Goal: Task Accomplishment & Management: Use online tool/utility

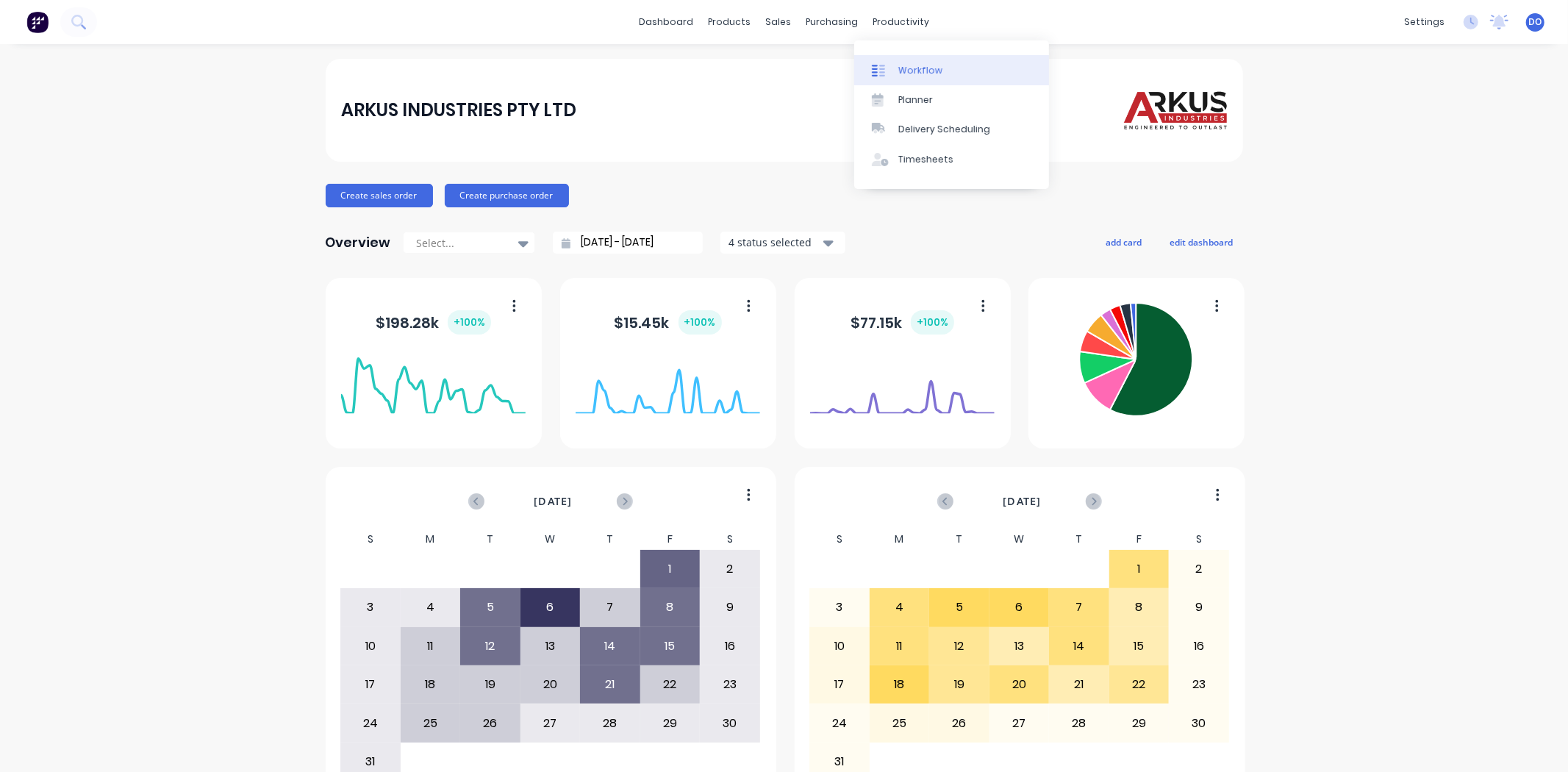
click at [895, 78] on link "Workflow" at bounding box center [952, 70] width 195 height 29
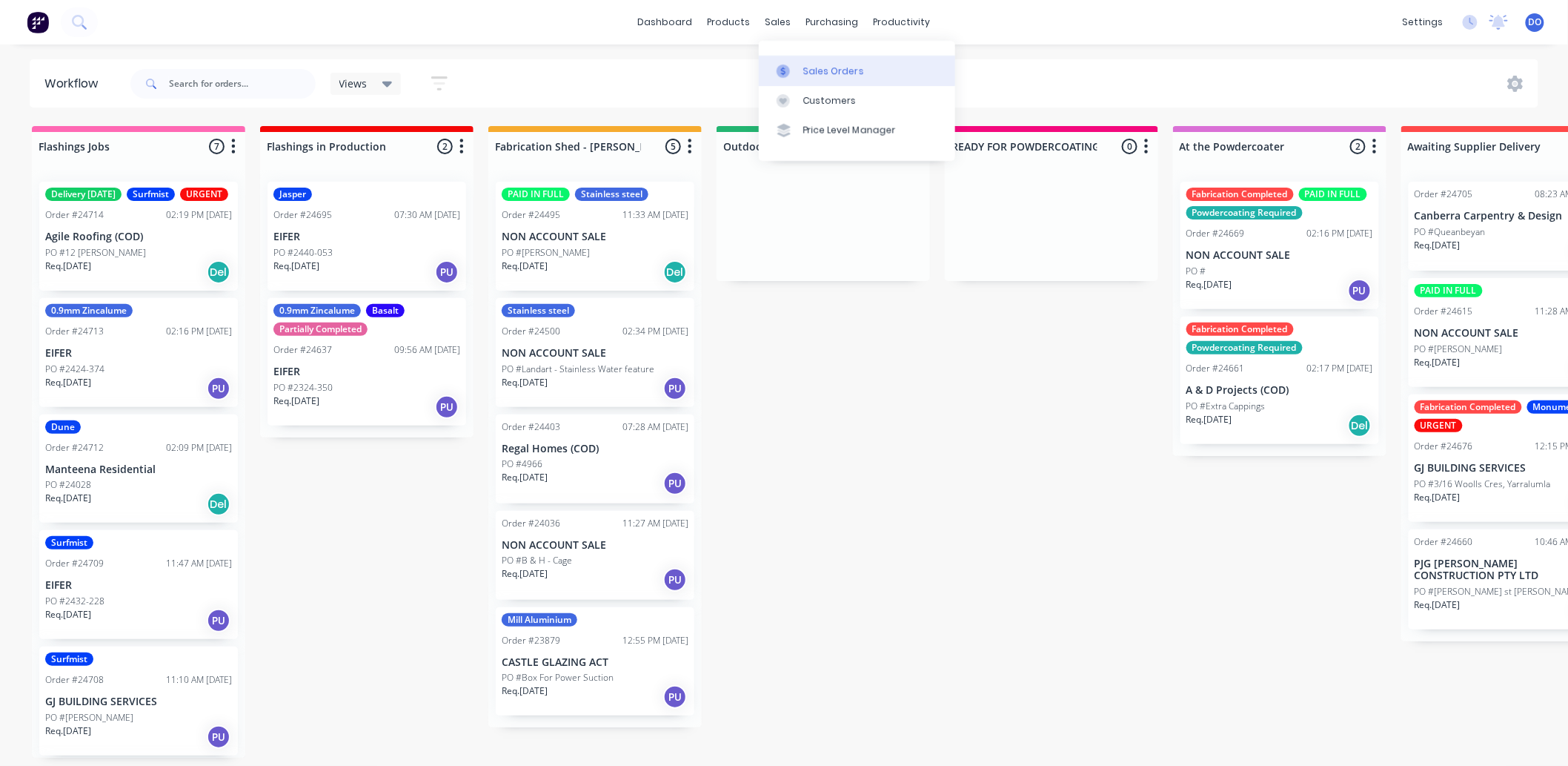
click at [786, 64] on icon at bounding box center [783, 70] width 13 height 13
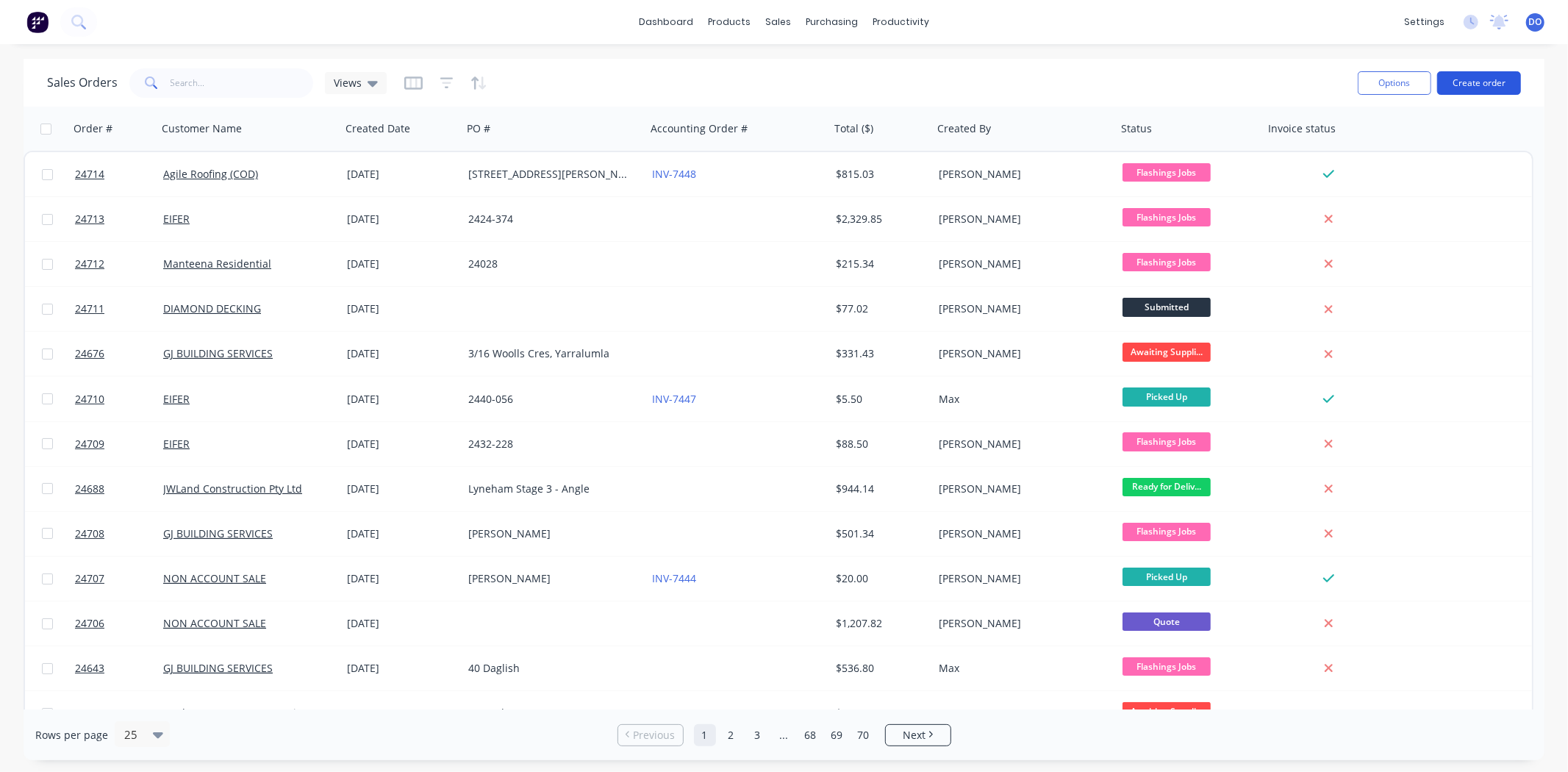
click at [1476, 82] on button "Create order" at bounding box center [1478, 83] width 84 height 23
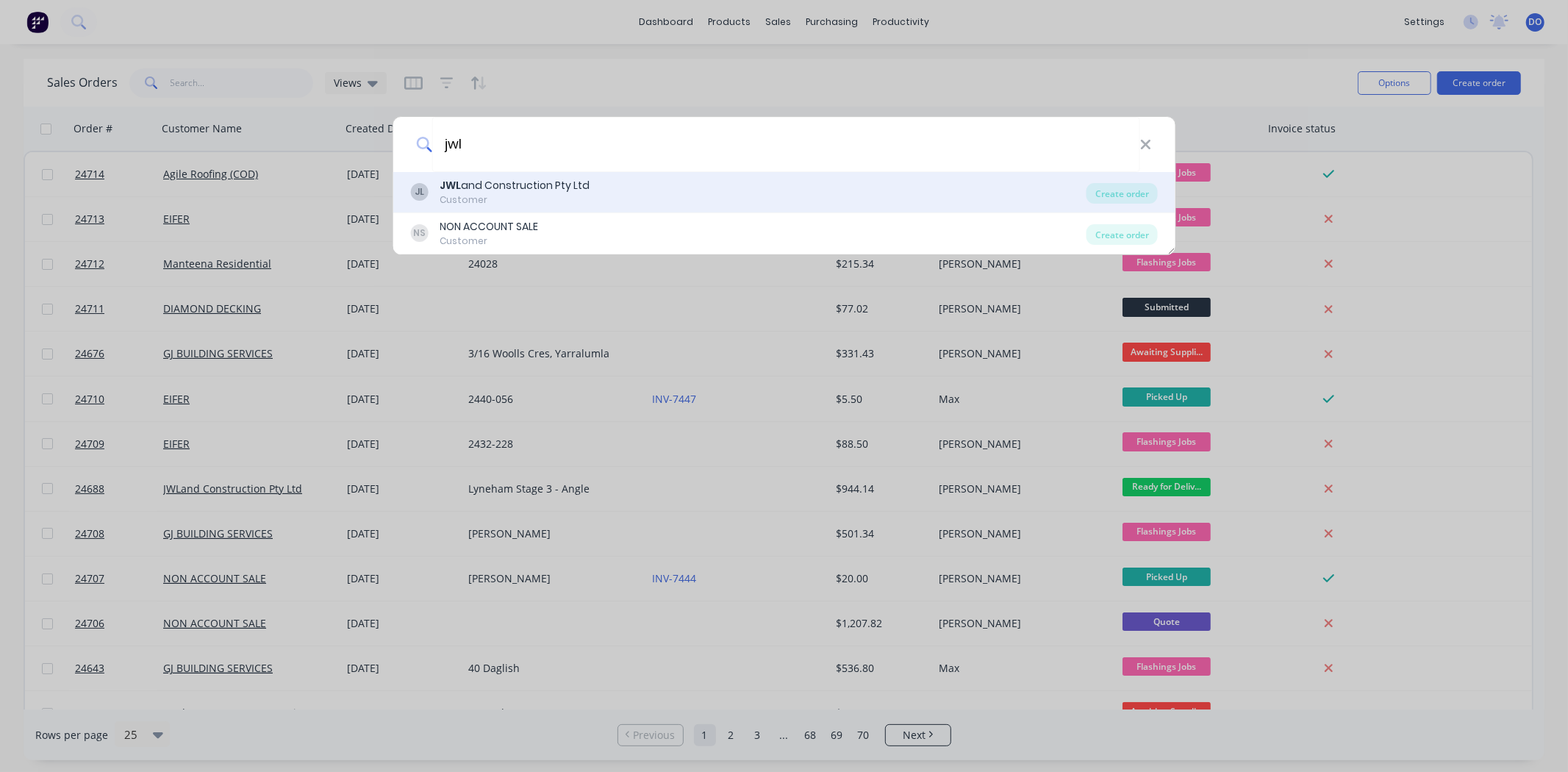
type input "jwl"
click at [591, 188] on div "JL JWL and Construction Pty Ltd Customer" at bounding box center [748, 191] width 676 height 28
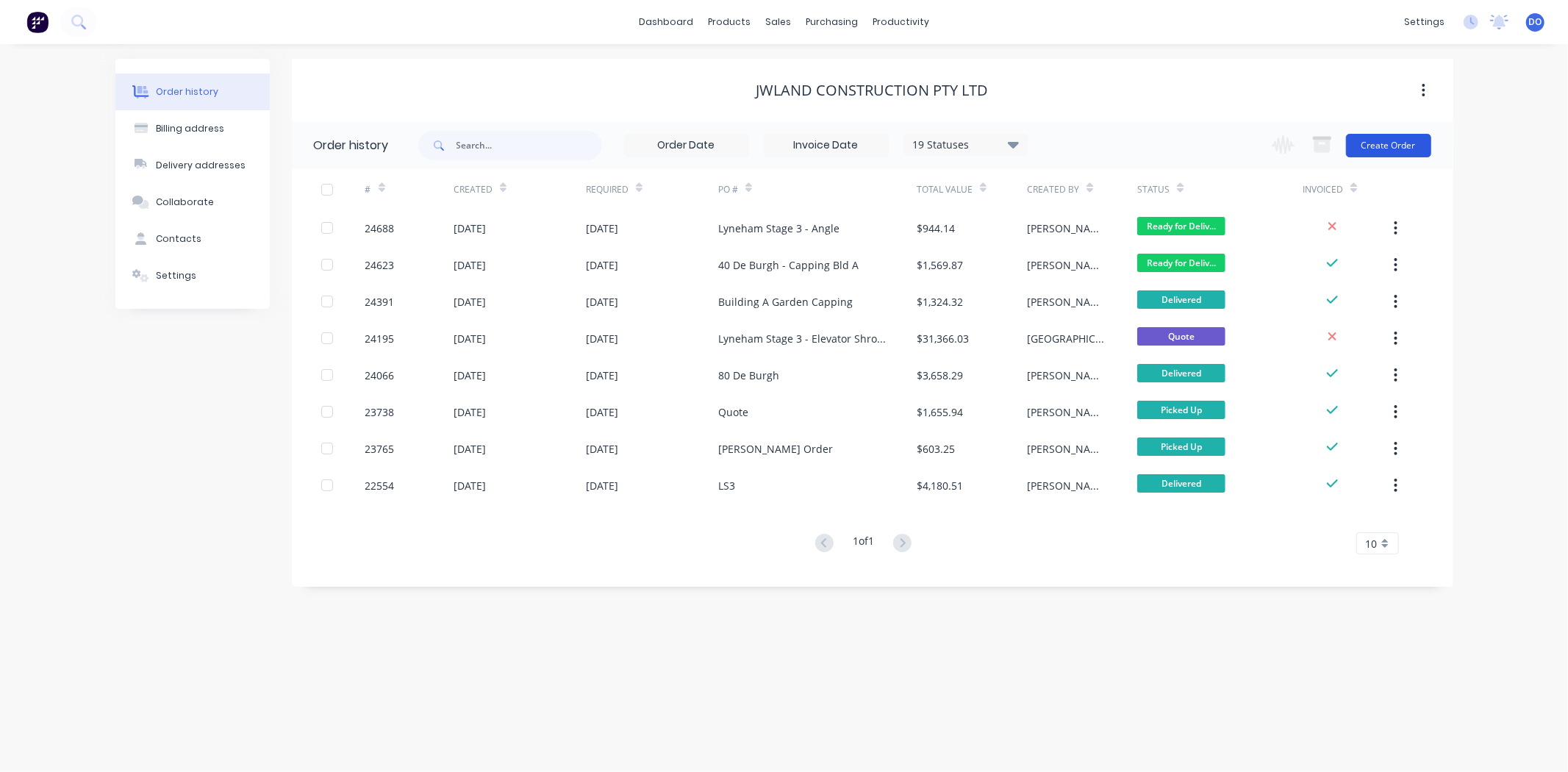
click at [1420, 140] on button "Create Order" at bounding box center [1388, 145] width 85 height 23
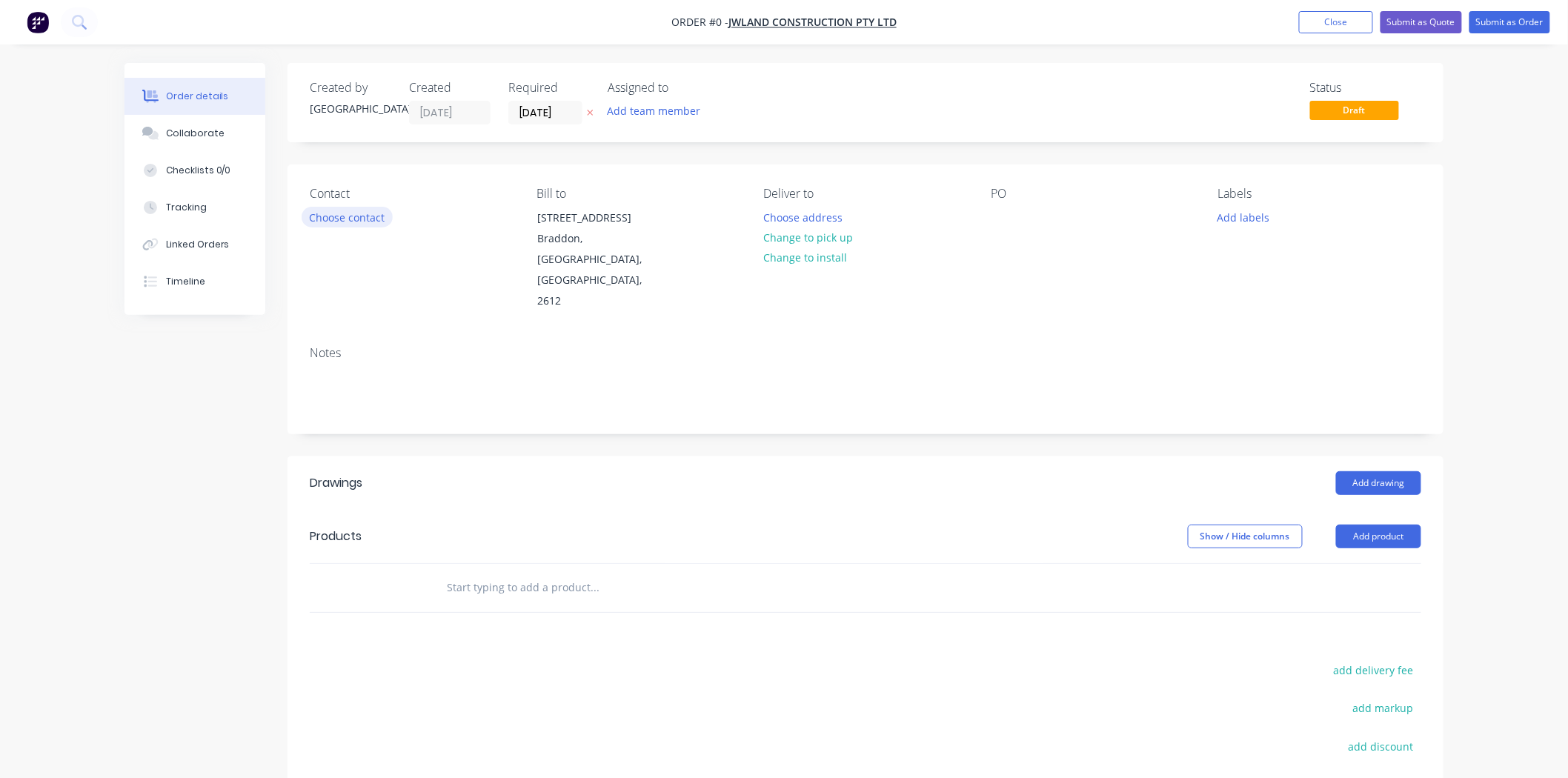
click at [364, 218] on button "Choose contact" at bounding box center [347, 216] width 91 height 20
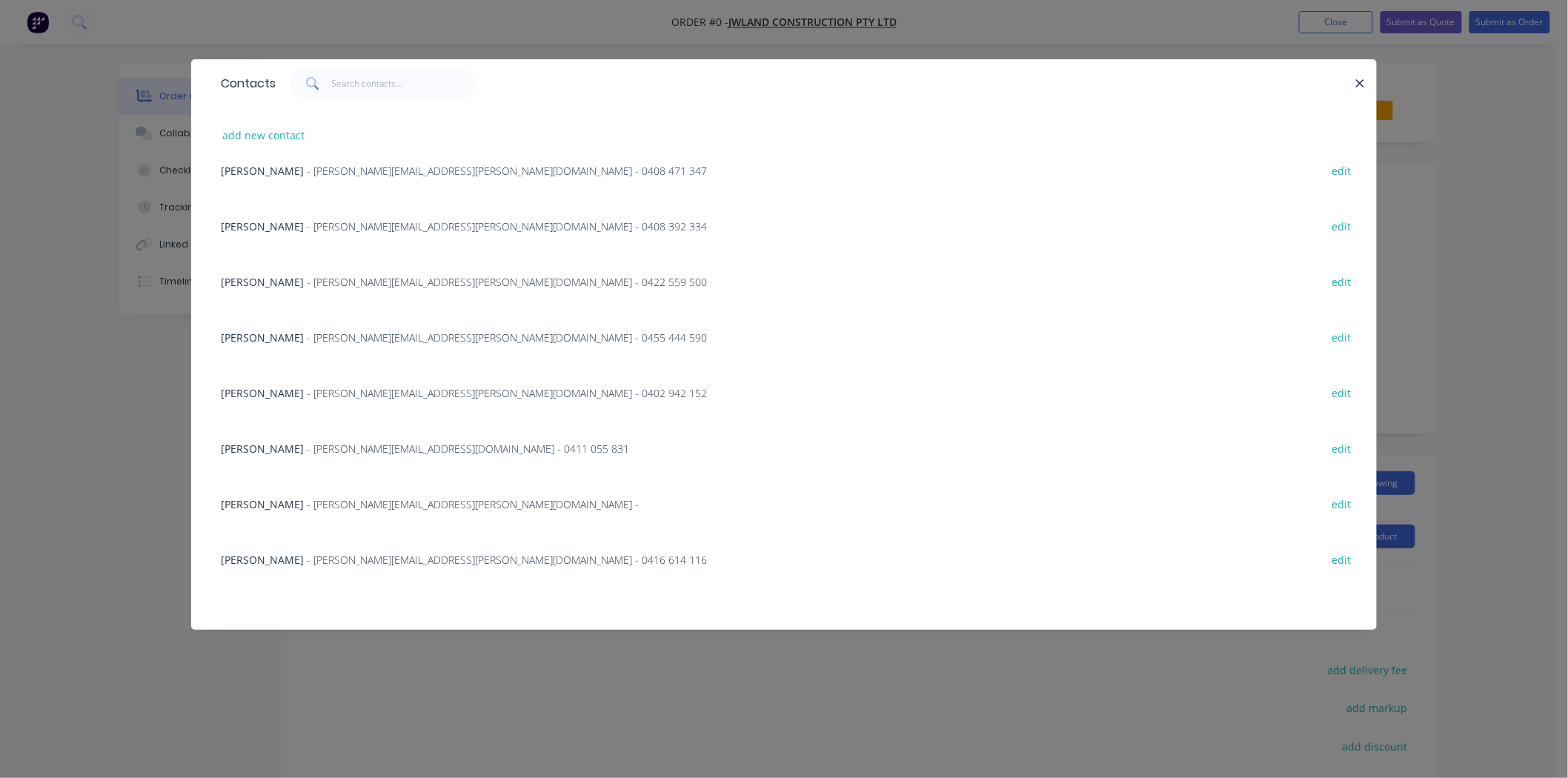
scroll to position [200, 0]
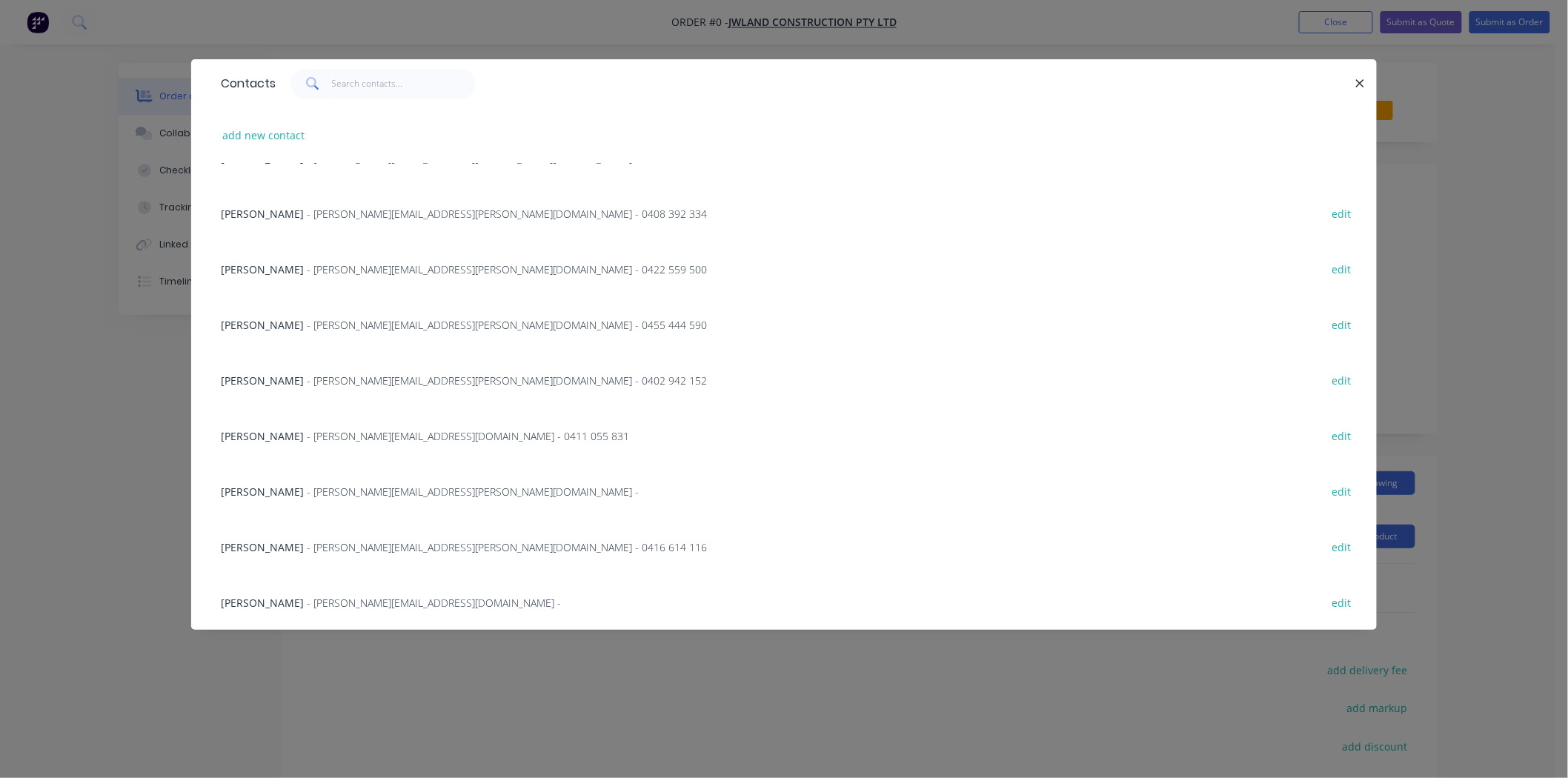
click at [265, 593] on div "Sean Hincksman - sean.hincksman@jwland.com.au - edit" at bounding box center [784, 602] width 1141 height 56
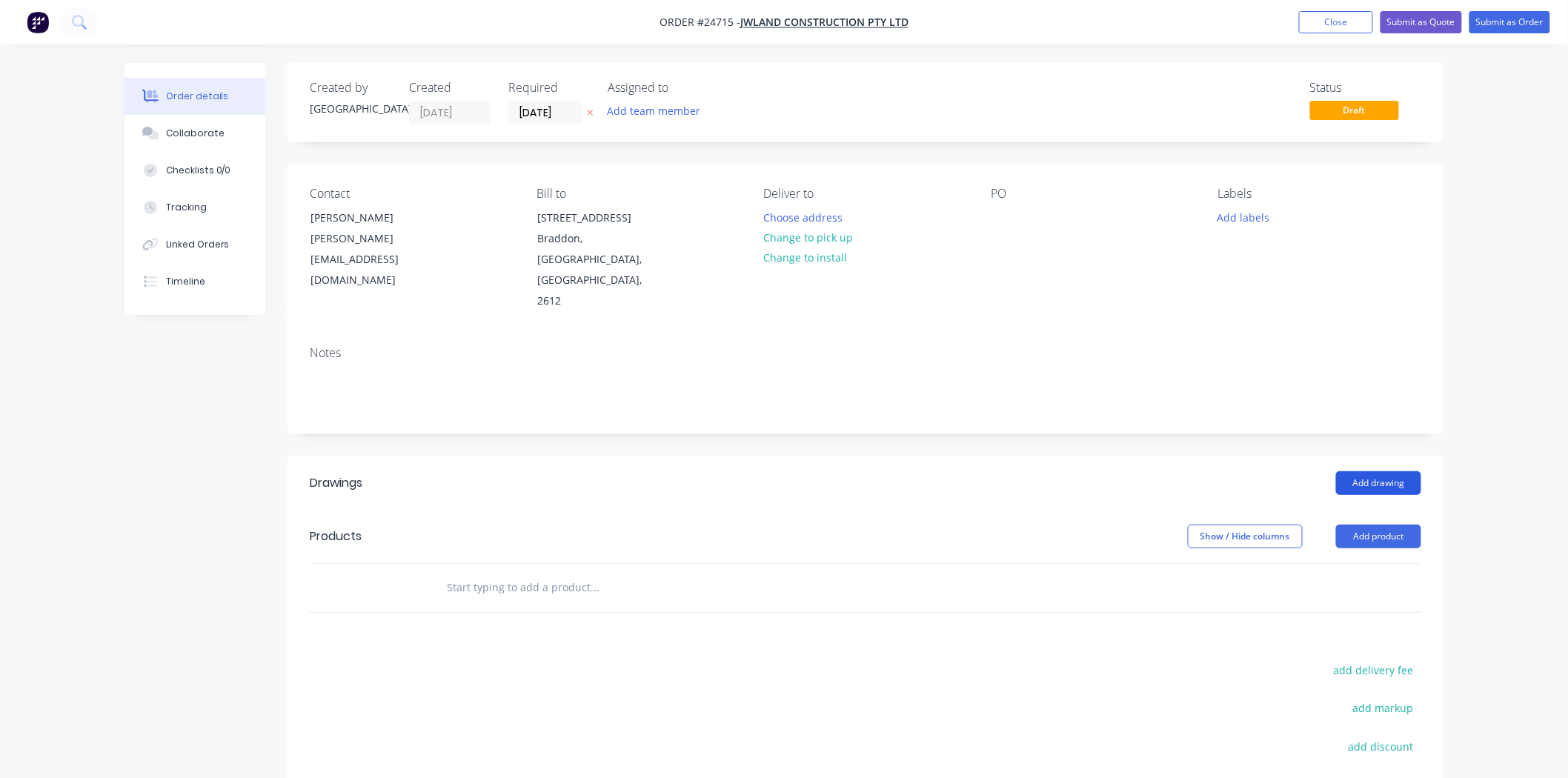
click at [1350, 482] on button "Add drawing" at bounding box center [1379, 482] width 85 height 23
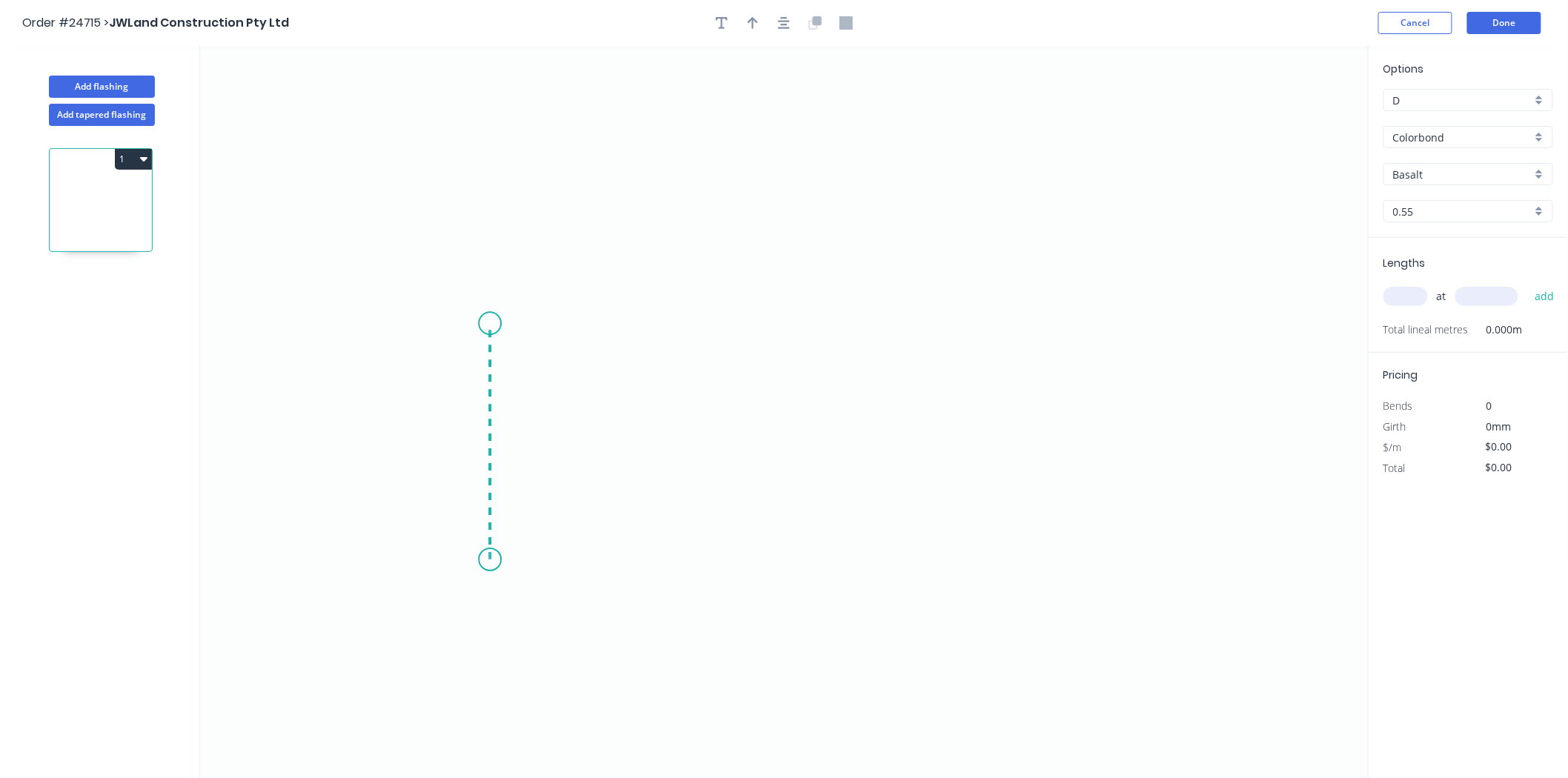
drag, startPoint x: 490, startPoint y: 561, endPoint x: 483, endPoint y: 324, distance: 237.1
click at [483, 324] on icon "0" at bounding box center [784, 412] width 1169 height 732
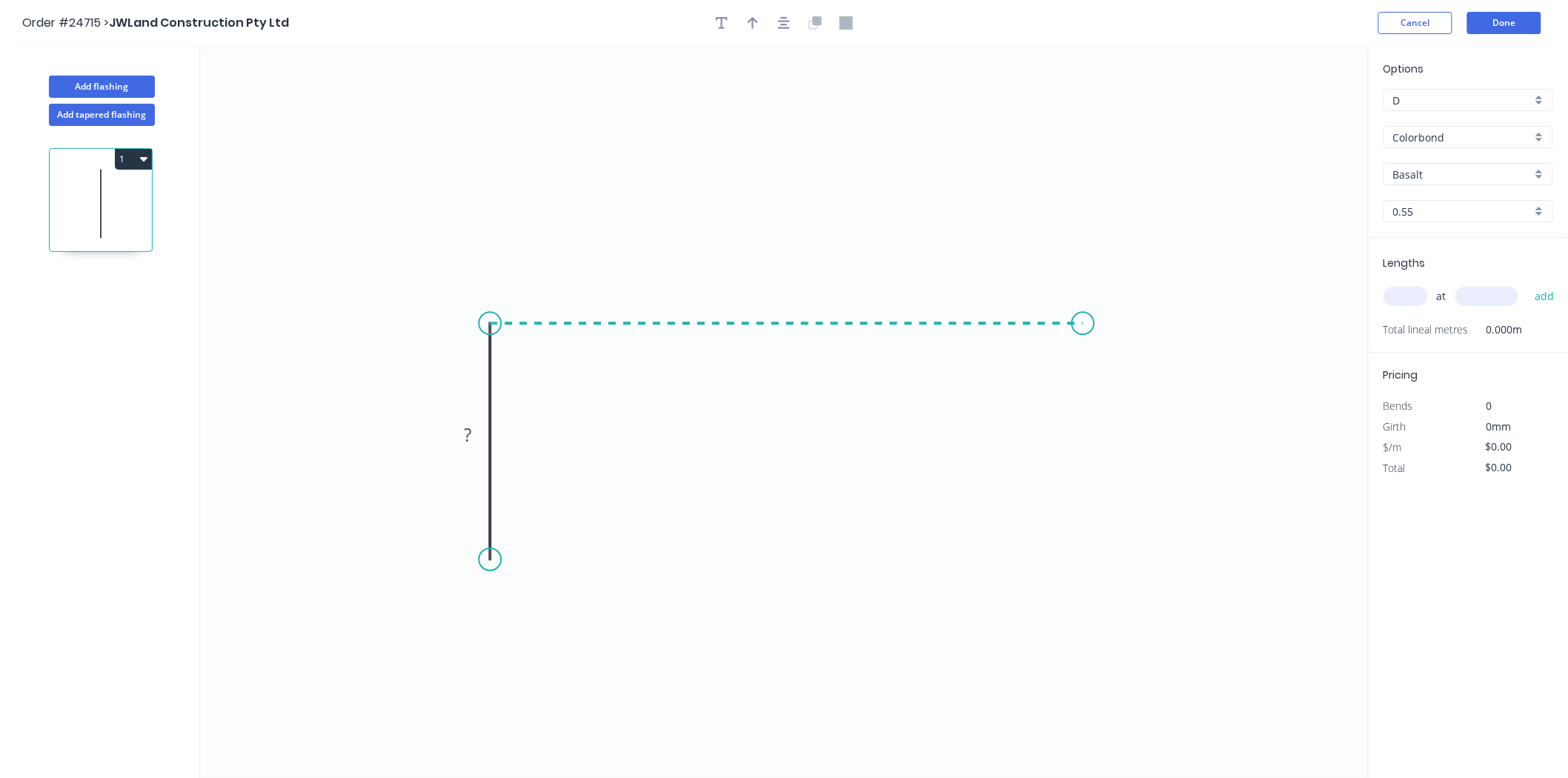
click at [1083, 307] on icon "0 ?" at bounding box center [784, 412] width 1169 height 732
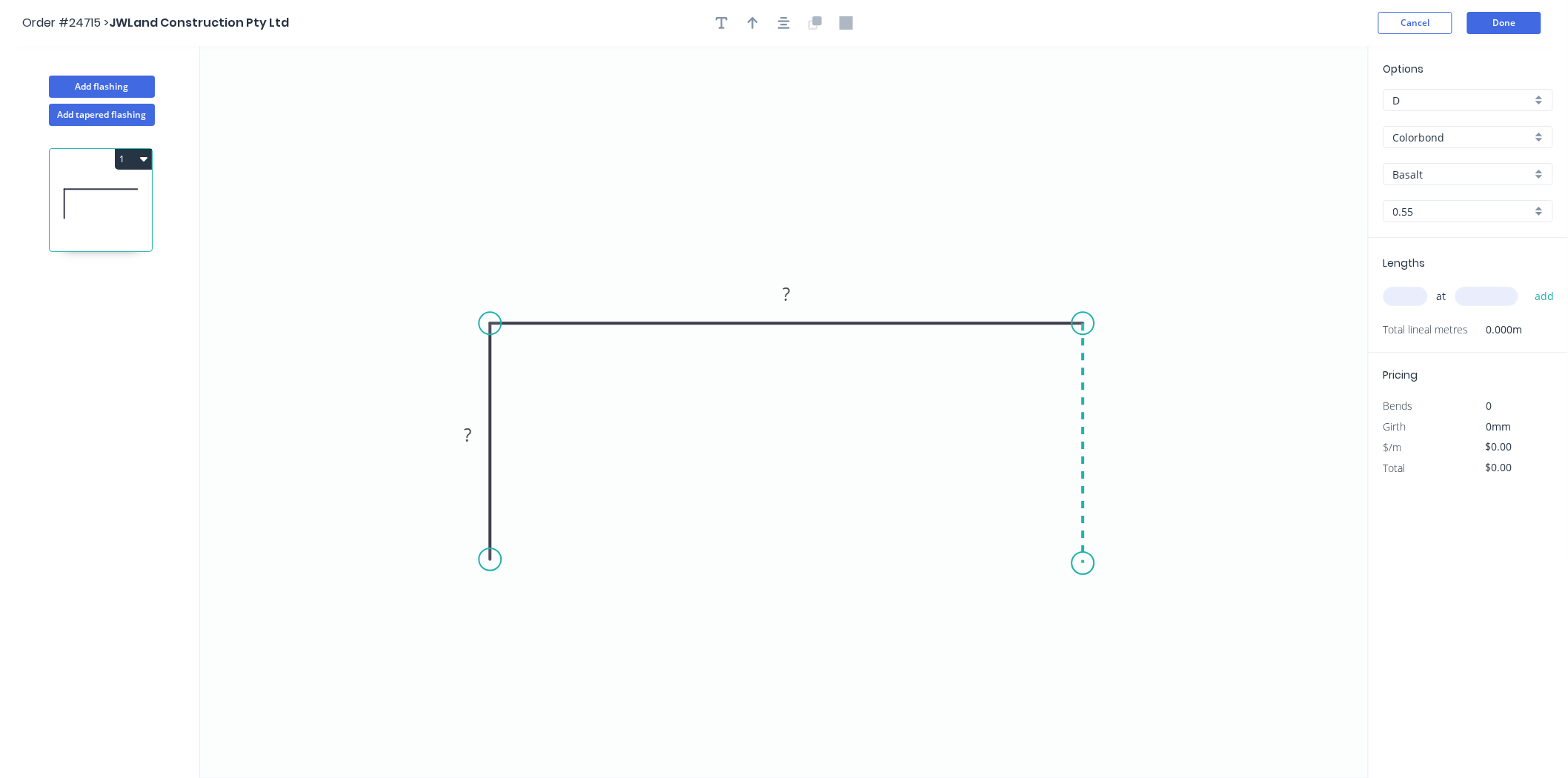
click at [1079, 564] on icon "0 ? ?" at bounding box center [784, 412] width 1169 height 732
click at [492, 440] on icon "0 ? ? ?" at bounding box center [784, 412] width 1169 height 732
click at [482, 440] on rect at bounding box center [468, 436] width 30 height 21
click at [758, 30] on button "button" at bounding box center [753, 23] width 23 height 23
type input "$16.80"
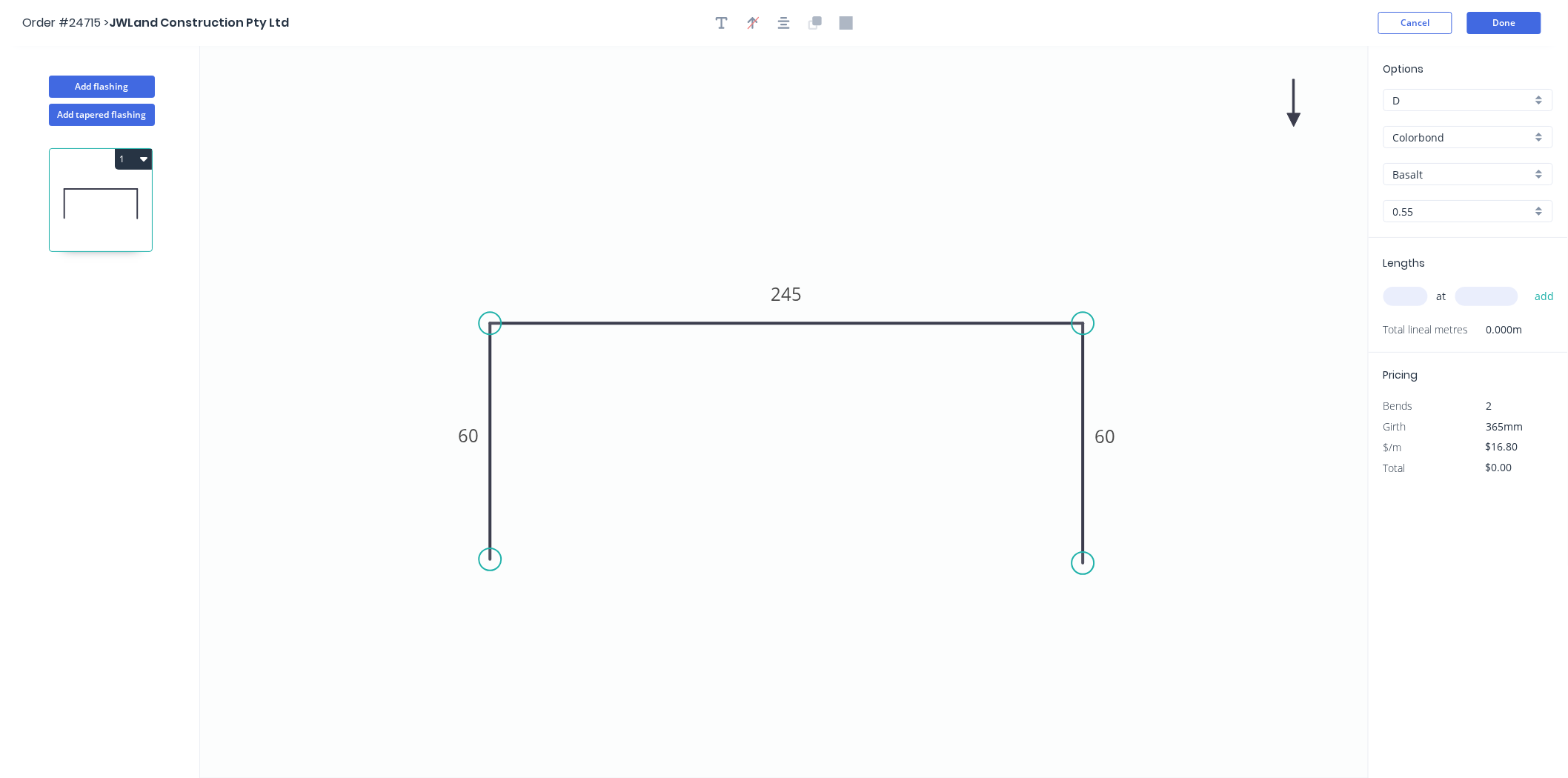
click at [1292, 118] on icon at bounding box center [1293, 103] width 13 height 48
drag, startPoint x: 1292, startPoint y: 118, endPoint x: 927, endPoint y: 290, distance: 403.5
click at [927, 290] on icon at bounding box center [939, 277] width 43 height 43
click at [1402, 297] on input "text" at bounding box center [1405, 296] width 44 height 19
type input "2"
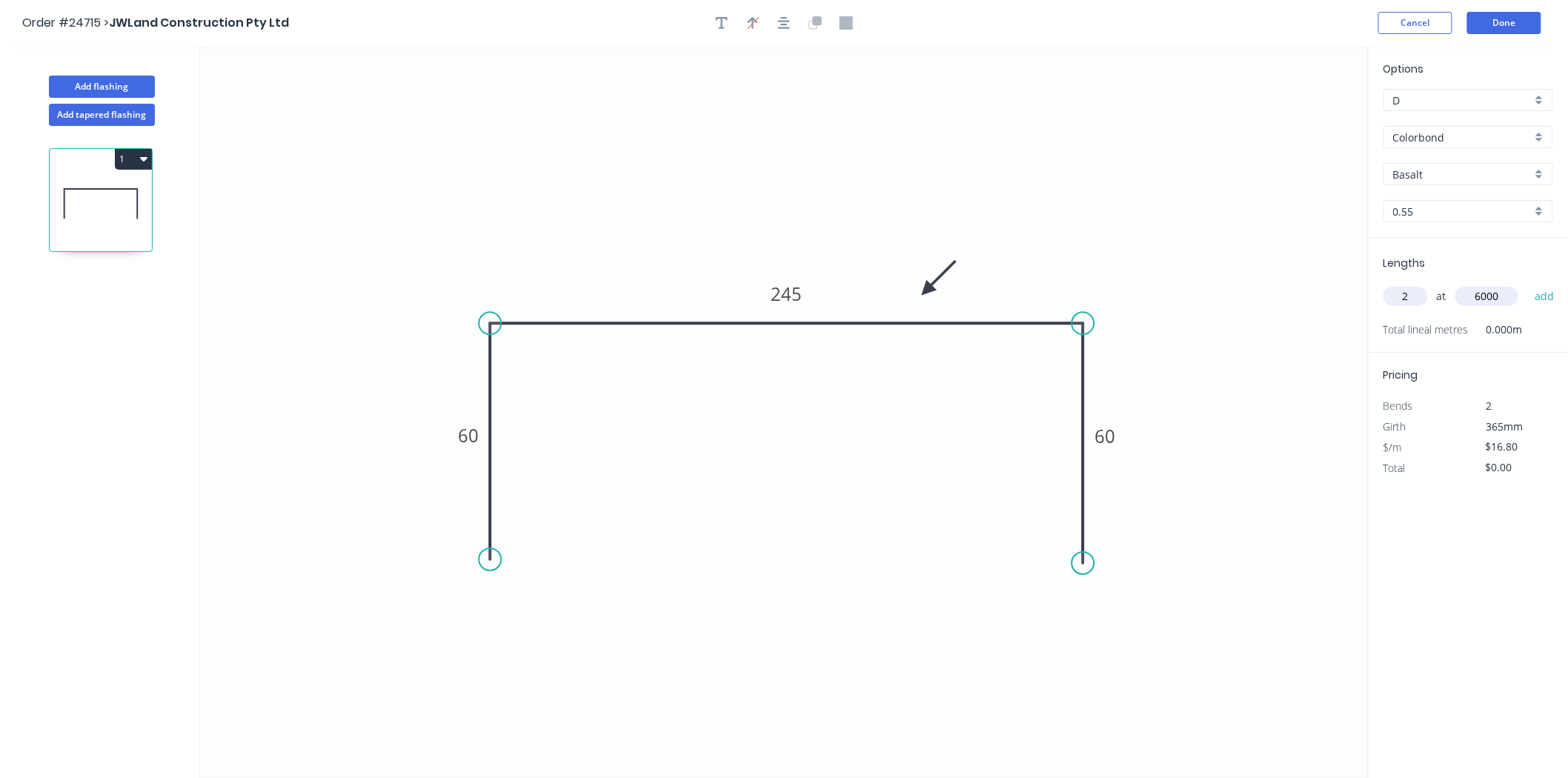
type input "6000"
click at [1527, 284] on button "add" at bounding box center [1545, 296] width 35 height 25
type input "$201.60"
click at [1419, 175] on input "Basalt" at bounding box center [1462, 175] width 138 height 16
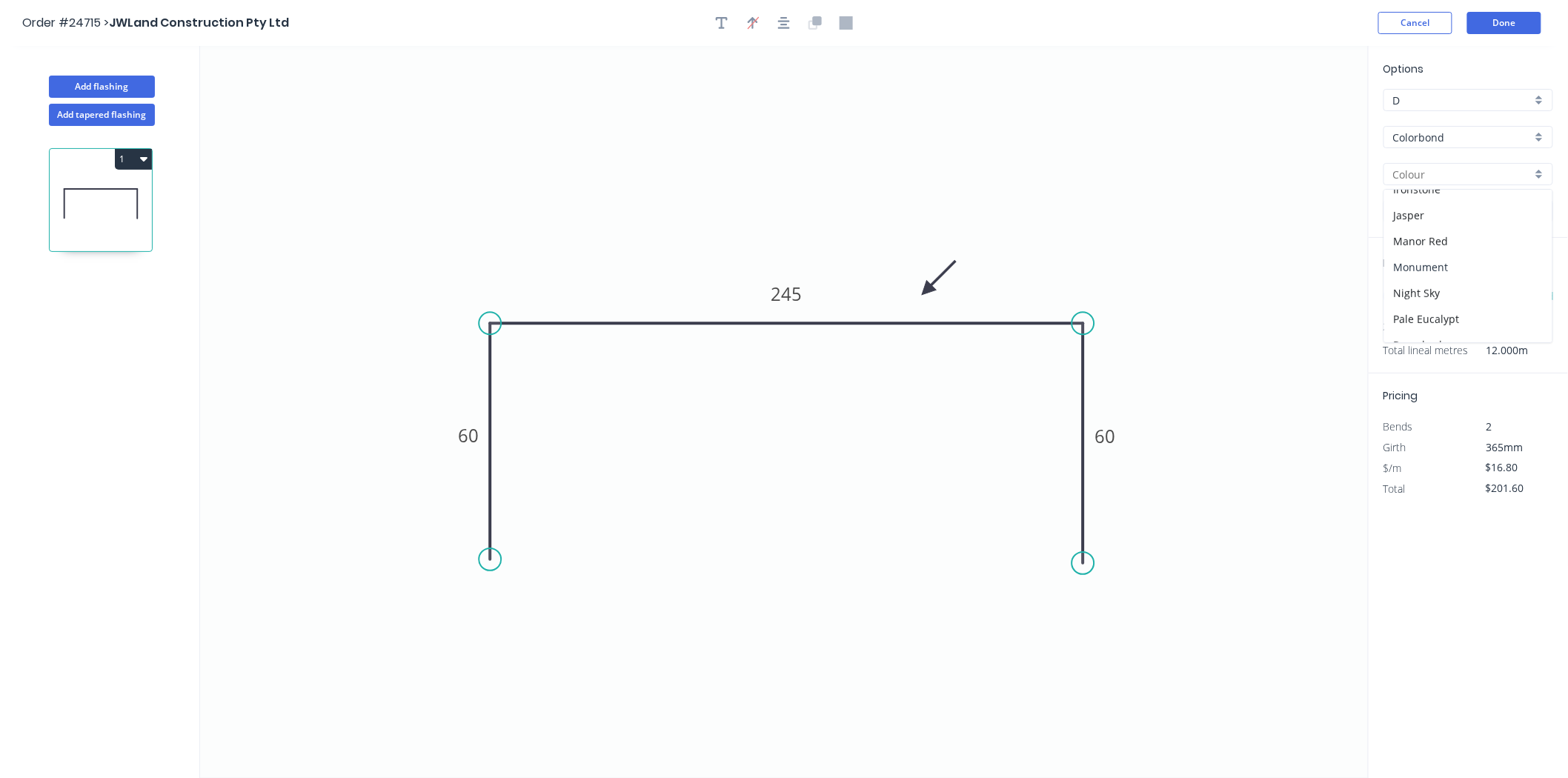
click at [1452, 269] on div "Monument" at bounding box center [1469, 267] width 169 height 26
type input "Monument"
click at [143, 166] on button "1" at bounding box center [133, 159] width 37 height 21
click at [122, 203] on div "Duplicate" at bounding box center [81, 196] width 114 height 22
type input "$0.00"
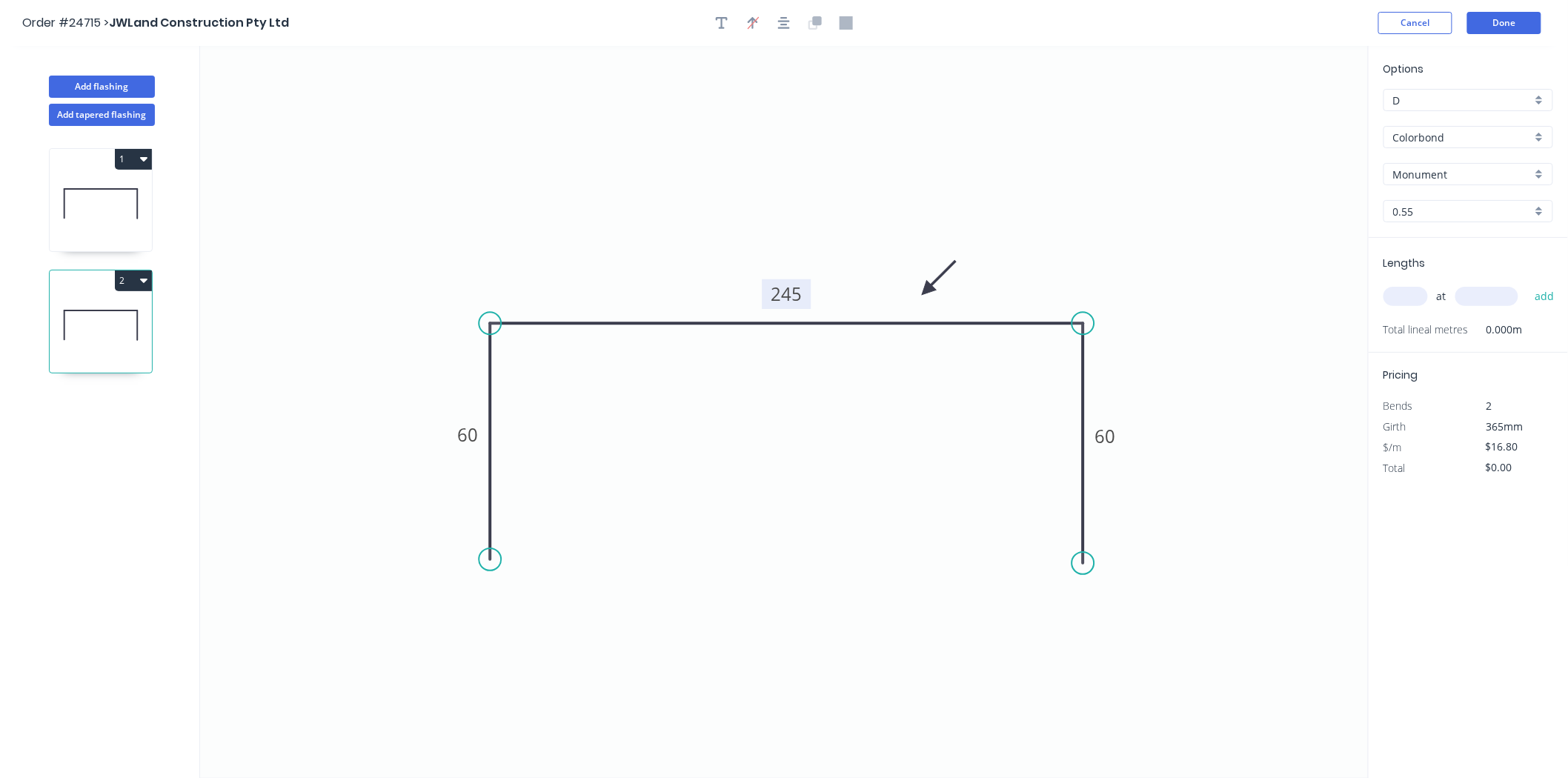
click at [802, 296] on rect at bounding box center [786, 294] width 49 height 30
click at [792, 294] on tspan "245" at bounding box center [787, 294] width 31 height 24
click at [1409, 302] on input "text" at bounding box center [1405, 296] width 44 height 19
type input "5"
type input "6000"
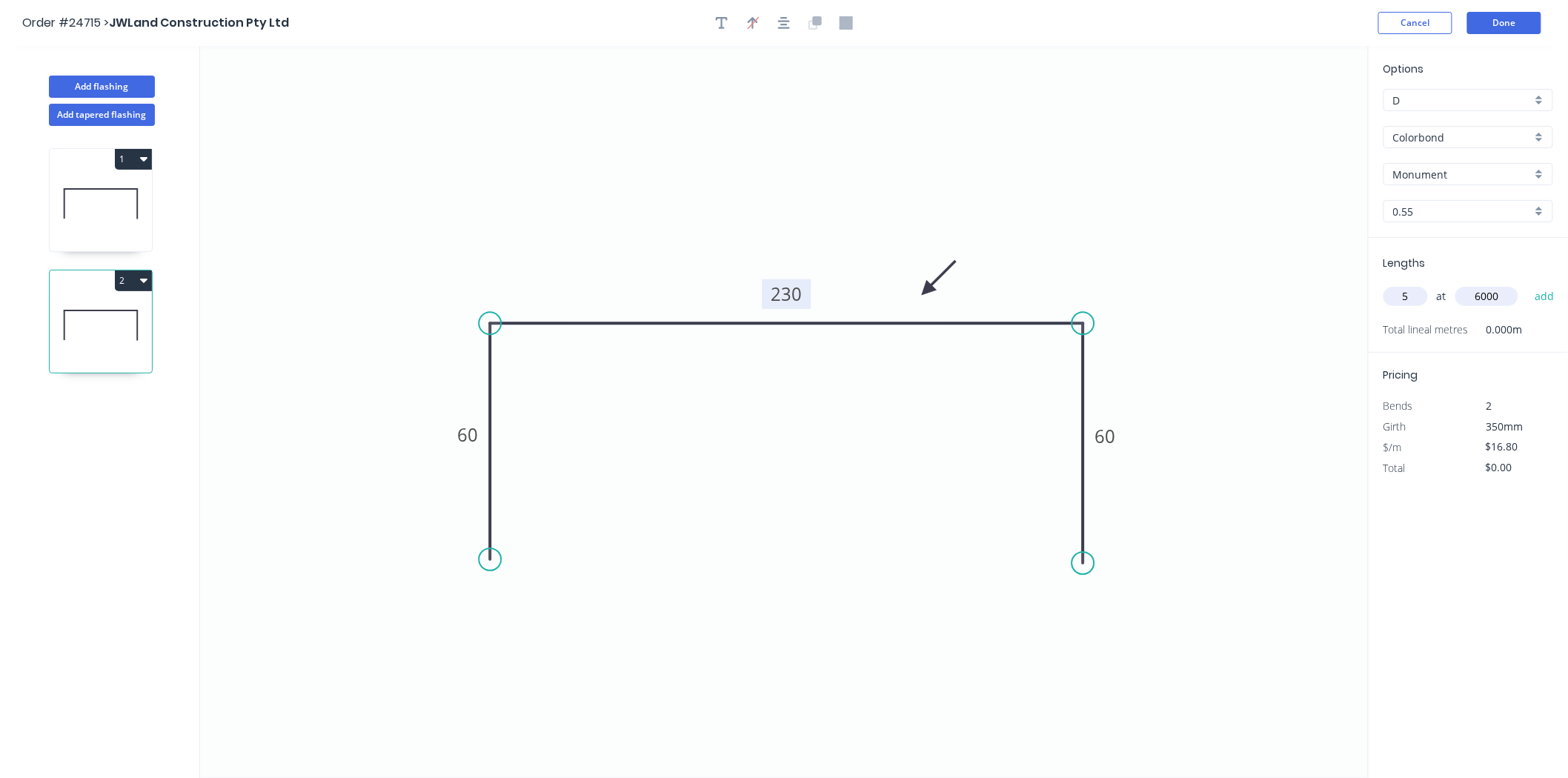
click at [1527, 284] on button "add" at bounding box center [1545, 296] width 35 height 25
click at [141, 284] on icon "button" at bounding box center [143, 280] width 8 height 12
click at [130, 321] on div "Duplicate" at bounding box center [81, 317] width 114 height 22
click at [139, 209] on icon at bounding box center [101, 203] width 103 height 95
type input "$201.60"
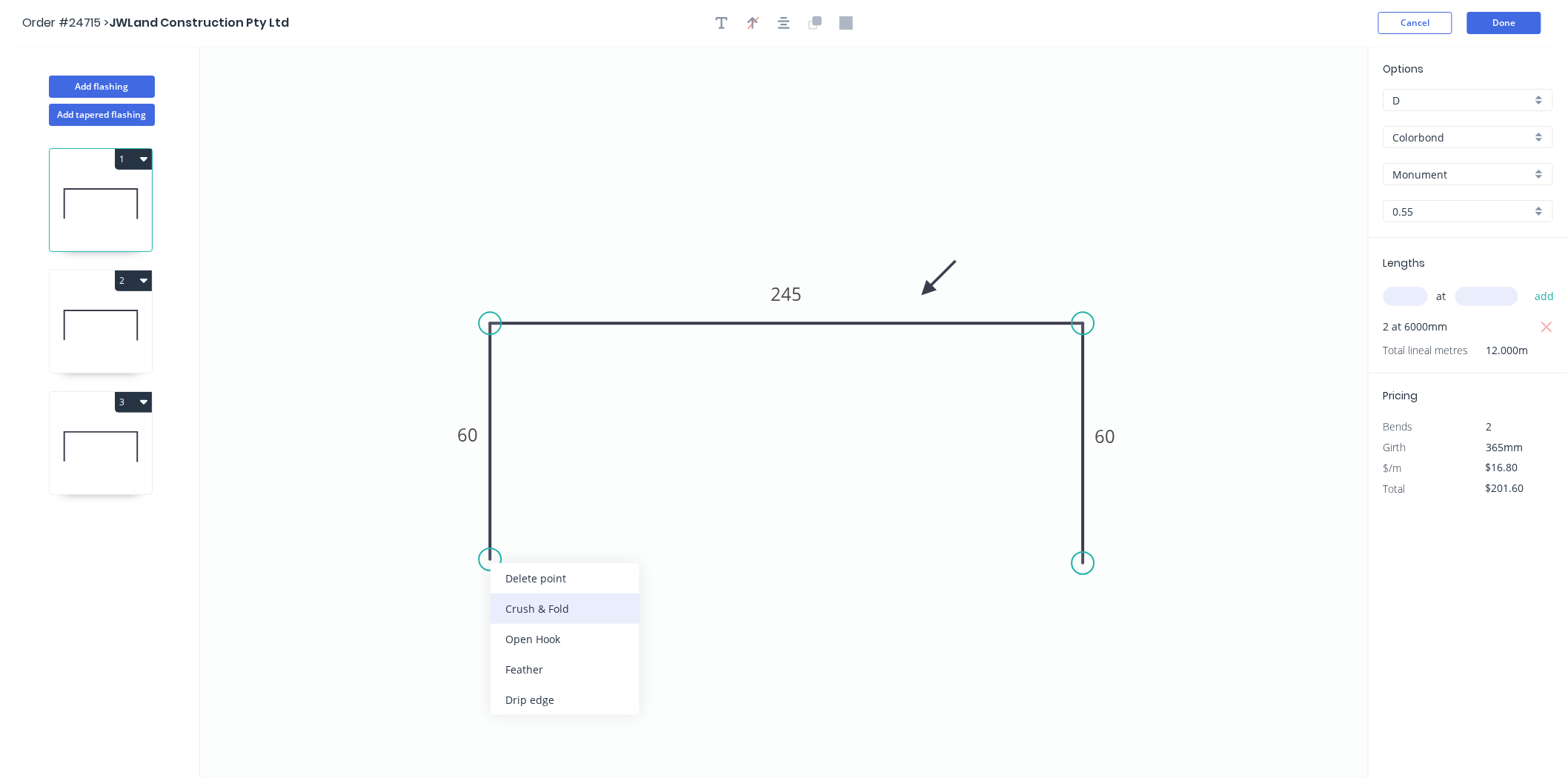
click at [606, 616] on div "Crush & Fold" at bounding box center [564, 608] width 149 height 30
type input "$18.99"
type input "$227.88"
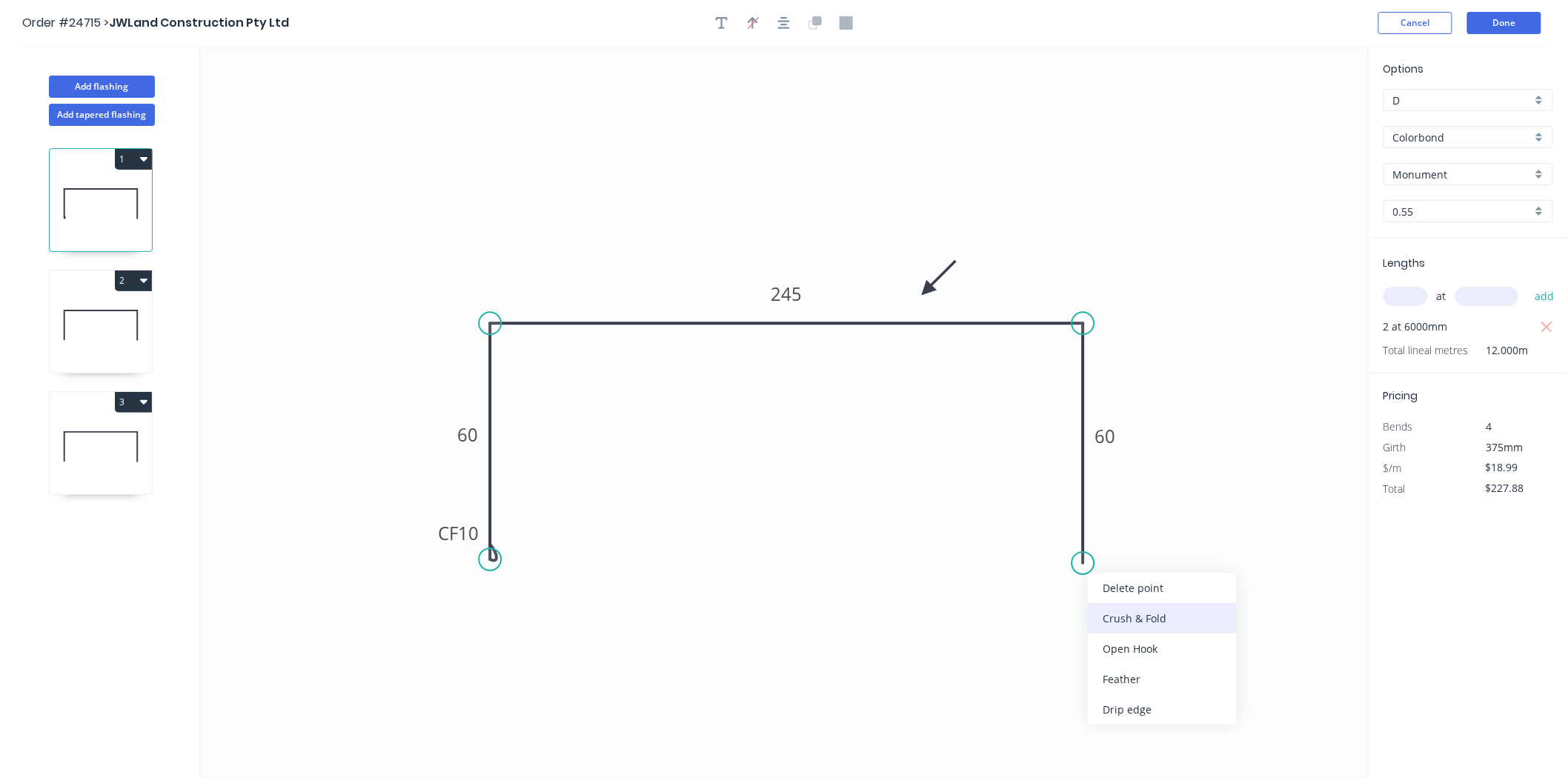
click at [1105, 613] on div "Crush & Fold" at bounding box center [1162, 618] width 149 height 30
type input "$22.55"
type input "$270.60"
click at [1124, 614] on div "Flip bend" at bounding box center [1159, 611] width 149 height 30
drag, startPoint x: 76, startPoint y: 307, endPoint x: 120, endPoint y: 316, distance: 44.9
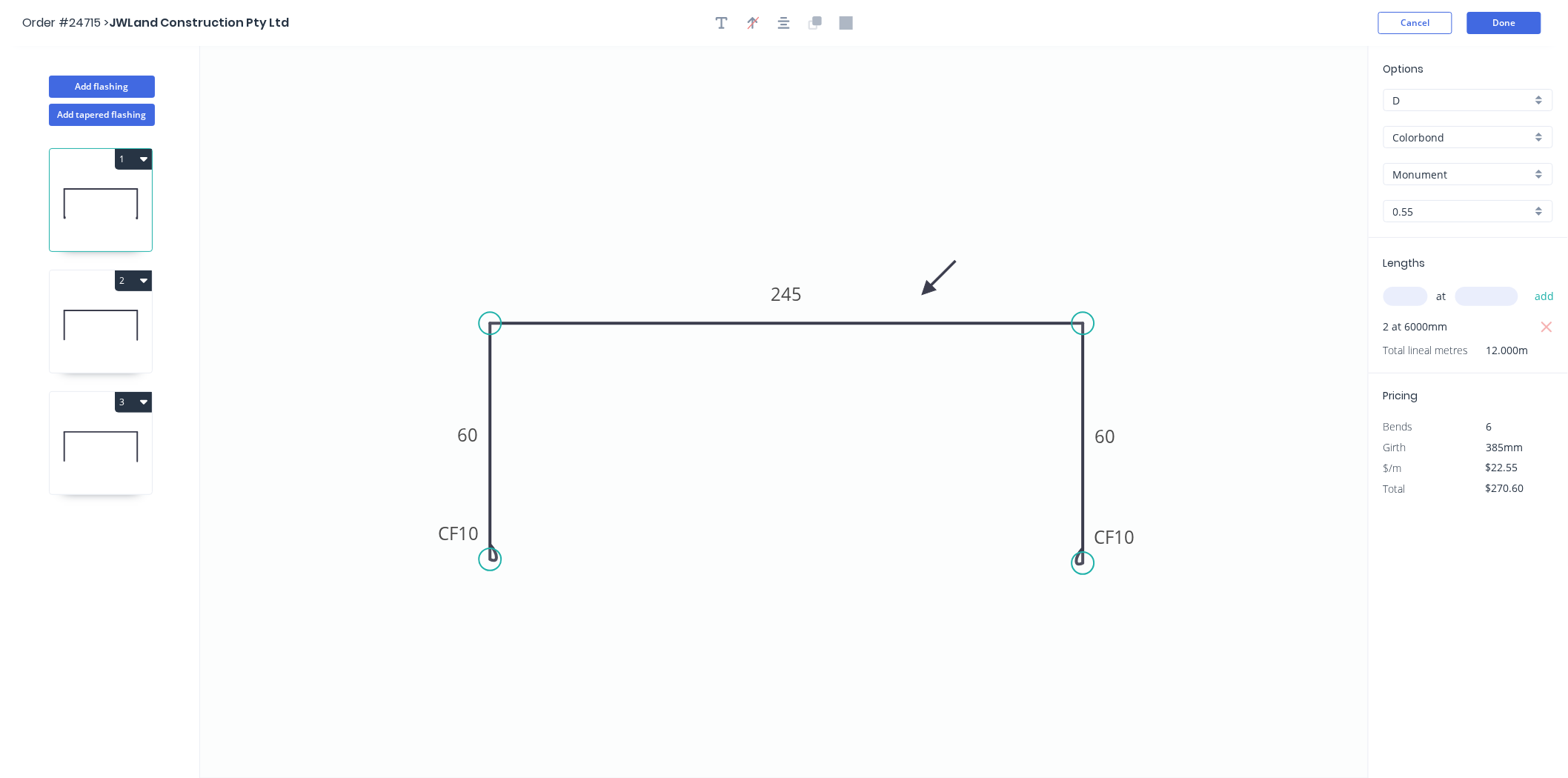
click at [76, 306] on icon at bounding box center [101, 325] width 103 height 95
type input "$16.80"
type input "$504.00"
click at [536, 617] on div "Crush & Fold" at bounding box center [570, 610] width 149 height 30
type input "$18.99"
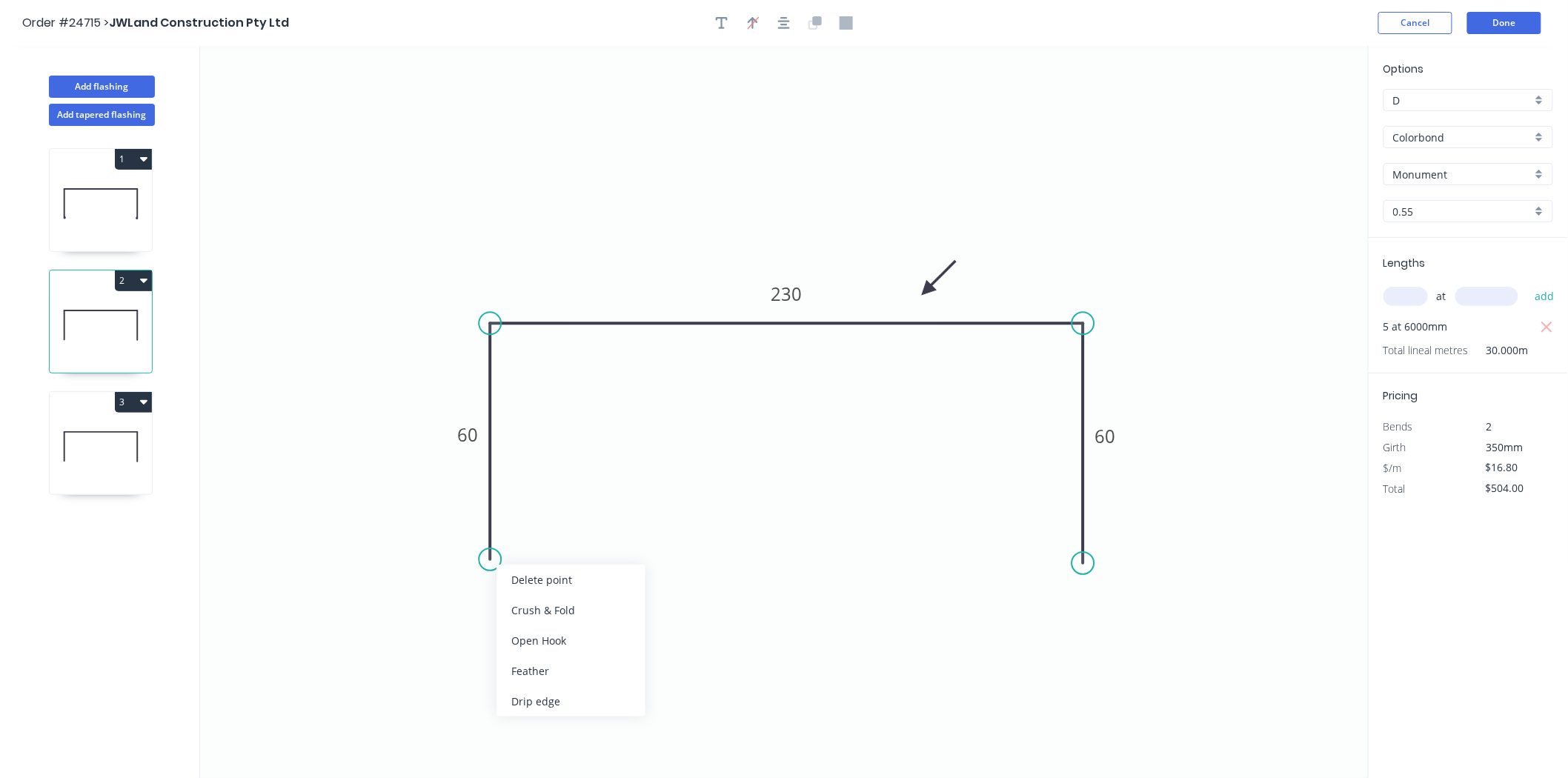
type input "$569.70"
click at [1108, 599] on div "Crush & Fold" at bounding box center [1157, 608] width 149 height 30
type input "$22.55"
type input "$676.50"
click at [1086, 608] on div "Flip bend" at bounding box center [1160, 615] width 149 height 30
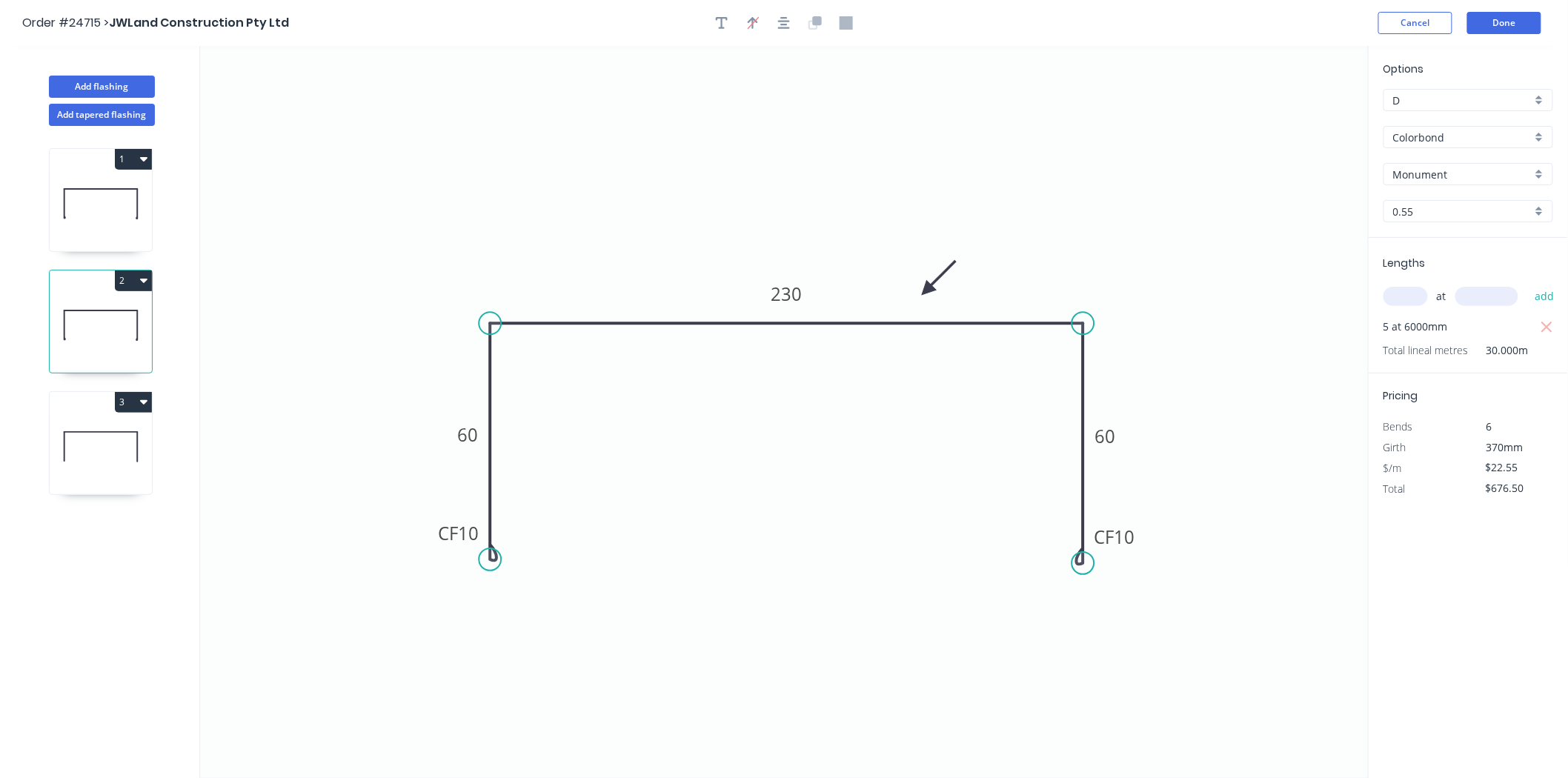
click at [80, 438] on icon at bounding box center [101, 447] width 103 height 95
type input "$16.80"
type input "$0.00"
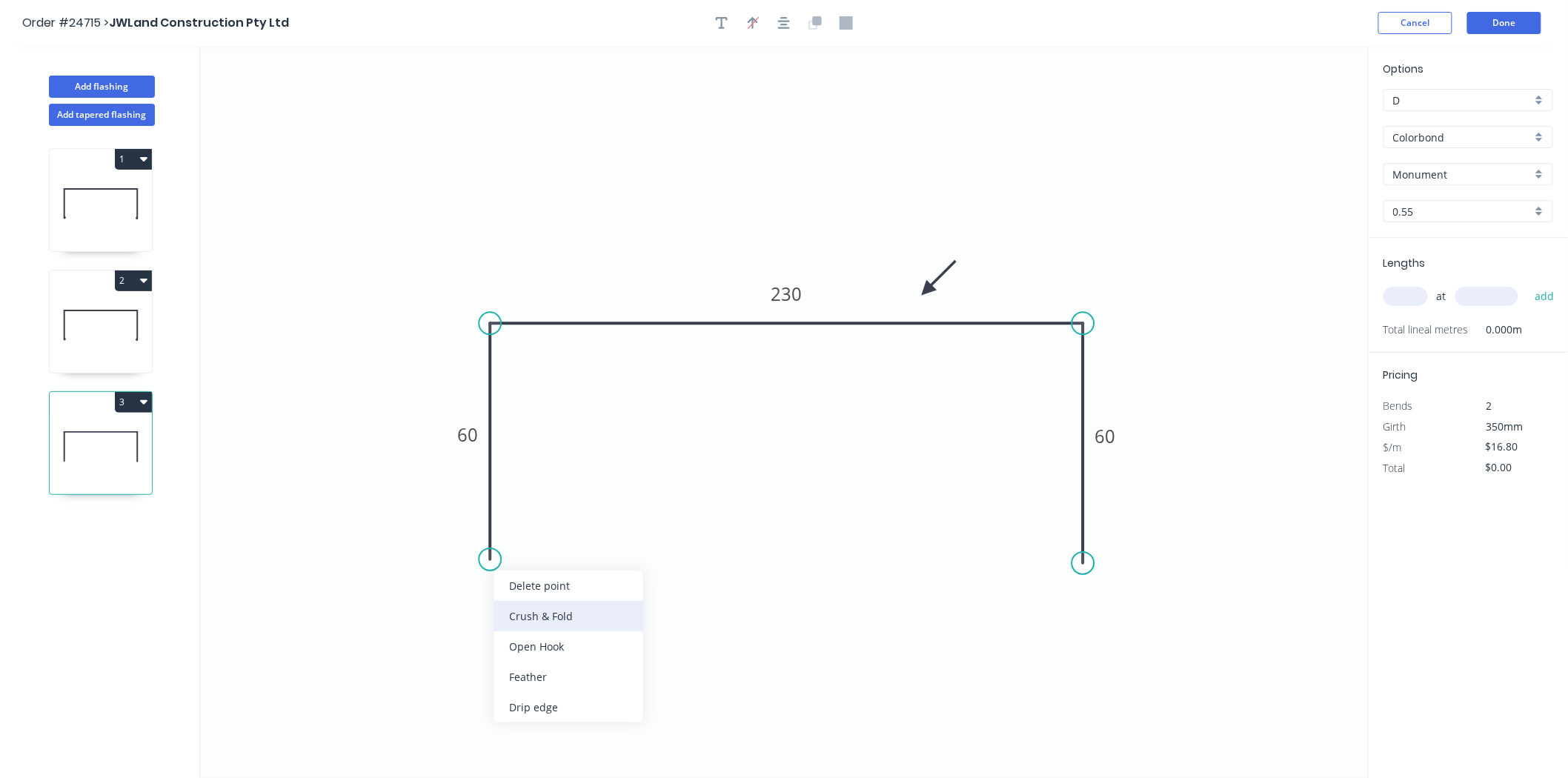
click at [535, 616] on div "Crush & Fold" at bounding box center [568, 615] width 149 height 30
click at [1401, 291] on input "text" at bounding box center [1405, 296] width 44 height 19
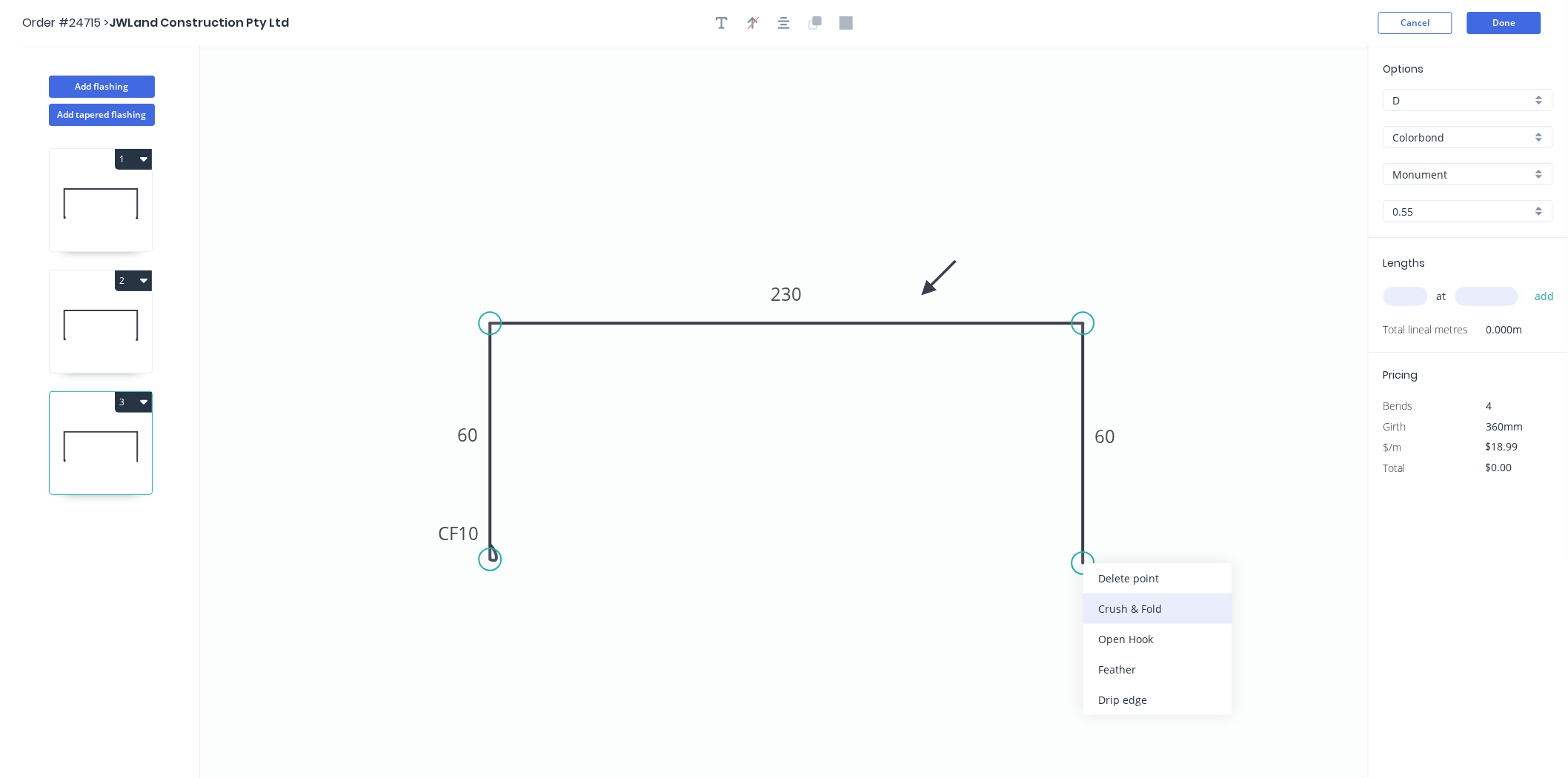
click at [1162, 611] on div "Crush & Fold" at bounding box center [1157, 608] width 149 height 30
type input "$22.55"
click at [1106, 606] on div "Flip bend" at bounding box center [1148, 613] width 149 height 30
click at [1400, 290] on input "text" at bounding box center [1405, 296] width 44 height 19
click at [142, 324] on icon at bounding box center [101, 325] width 103 height 95
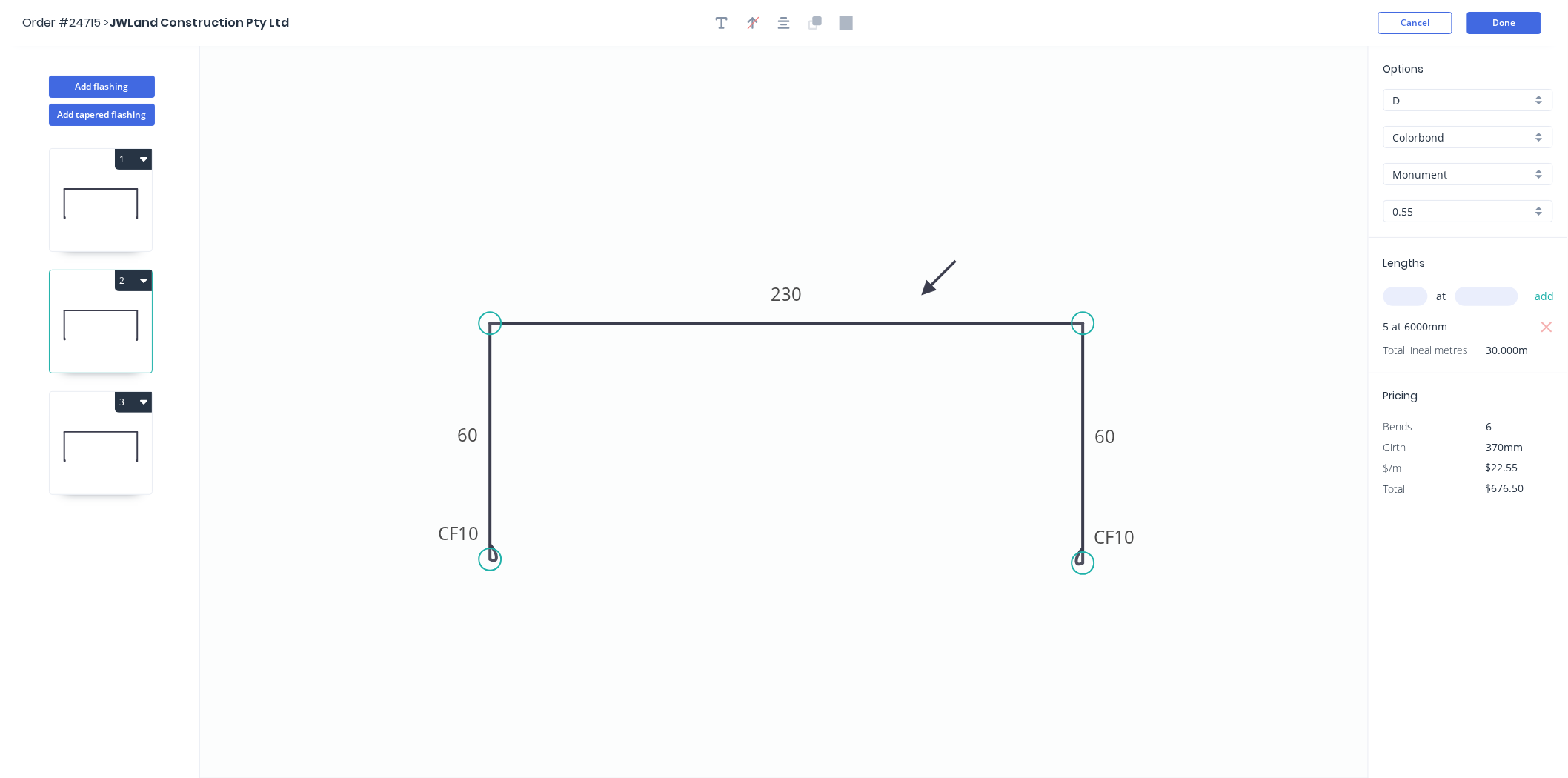
click at [94, 445] on icon at bounding box center [101, 447] width 103 height 95
type input "$0.00"
click at [1420, 290] on input "text" at bounding box center [1405, 296] width 44 height 19
type input "1"
type input "3000"
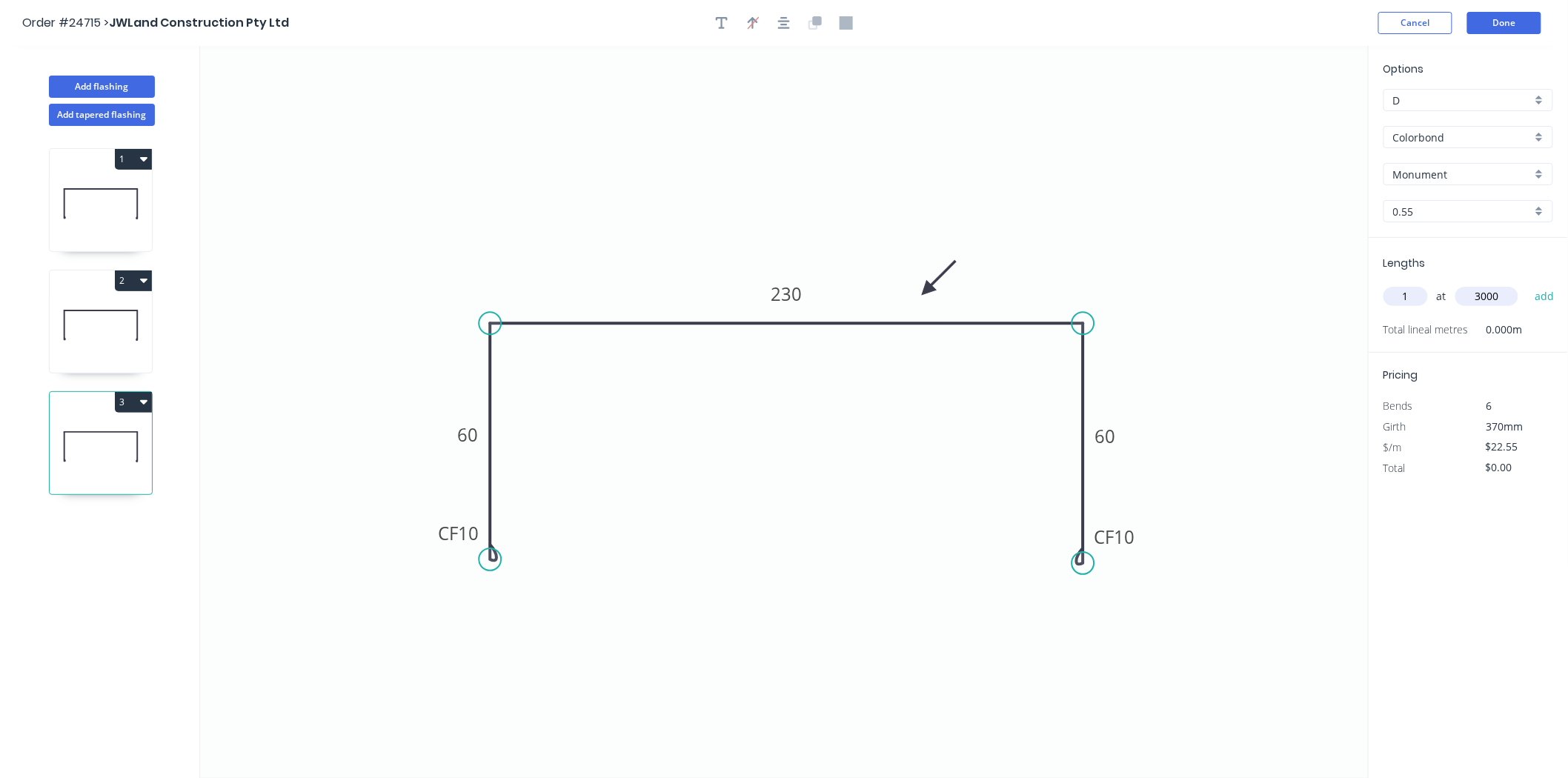
click at [1527, 284] on button "add" at bounding box center [1545, 296] width 35 height 25
click at [132, 396] on button "3" at bounding box center [133, 402] width 37 height 21
click at [116, 434] on div "Duplicate" at bounding box center [81, 439] width 114 height 22
type input "$0.00"
click at [792, 313] on icon "0 CF 10 60 230 CF 10 60" at bounding box center [784, 412] width 1169 height 732
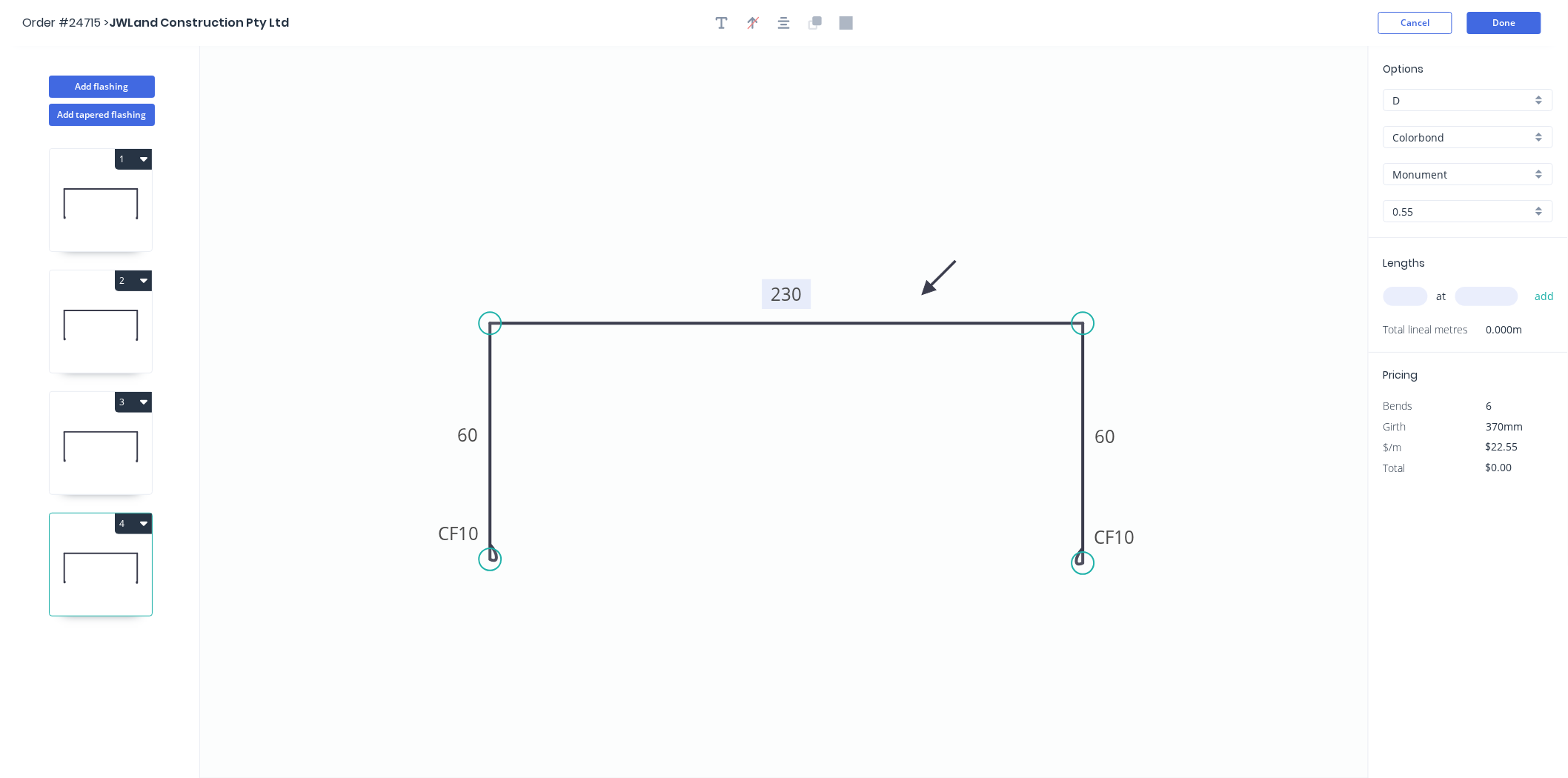
click at [801, 296] on tspan "230" at bounding box center [787, 294] width 31 height 24
click at [1398, 295] on input "text" at bounding box center [1405, 296] width 44 height 19
type input "3"
type input "1"
drag, startPoint x: 1501, startPoint y: 315, endPoint x: 1501, endPoint y: 284, distance: 31.0
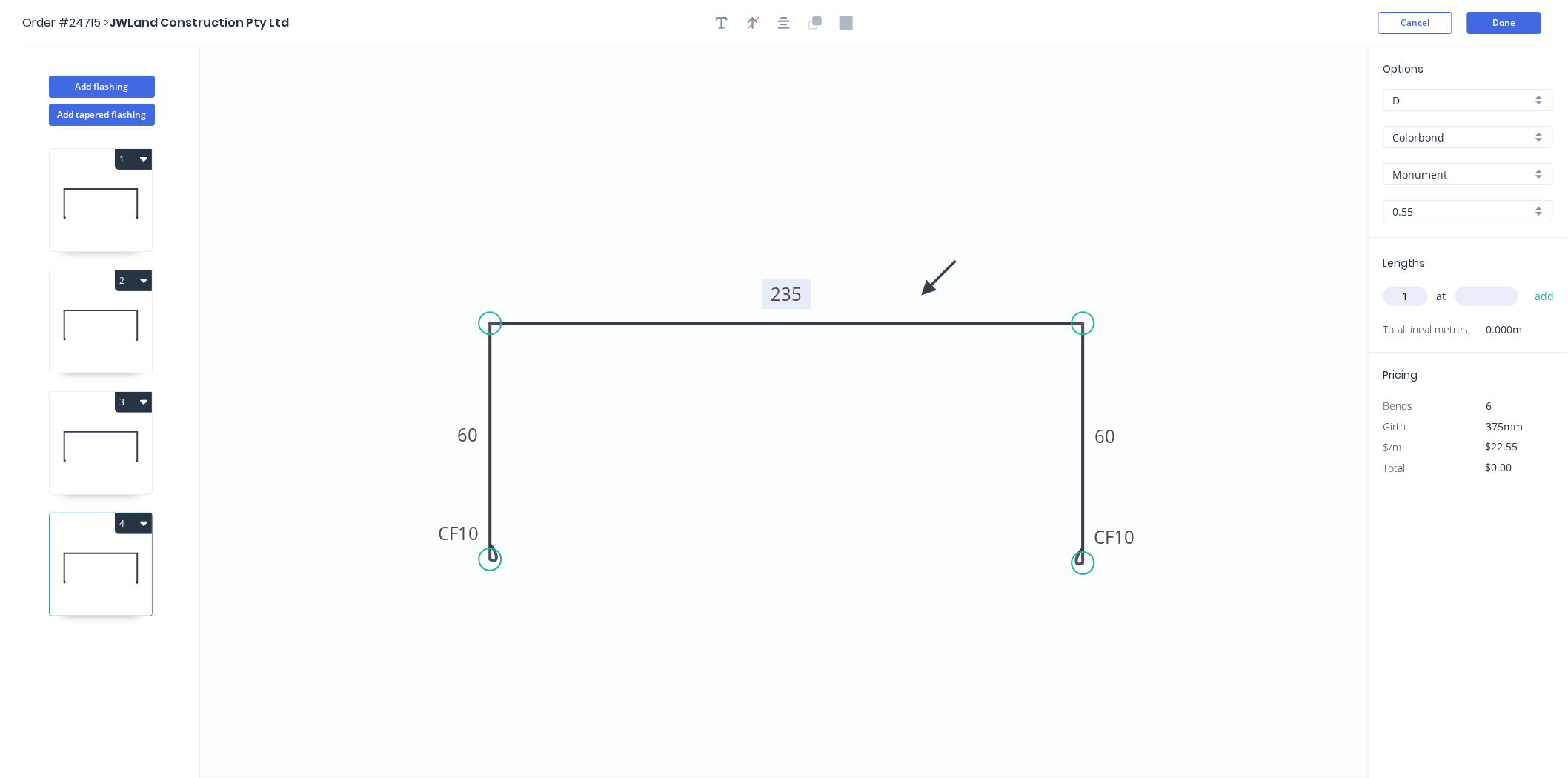
click at [1501, 306] on div "1 at add" at bounding box center [1470, 296] width 173 height 40
click at [1501, 284] on div "1 at add" at bounding box center [1470, 296] width 173 height 25
click at [1501, 287] on input "text" at bounding box center [1486, 296] width 63 height 19
type input "3600"
click at [1527, 284] on button "add" at bounding box center [1545, 296] width 35 height 25
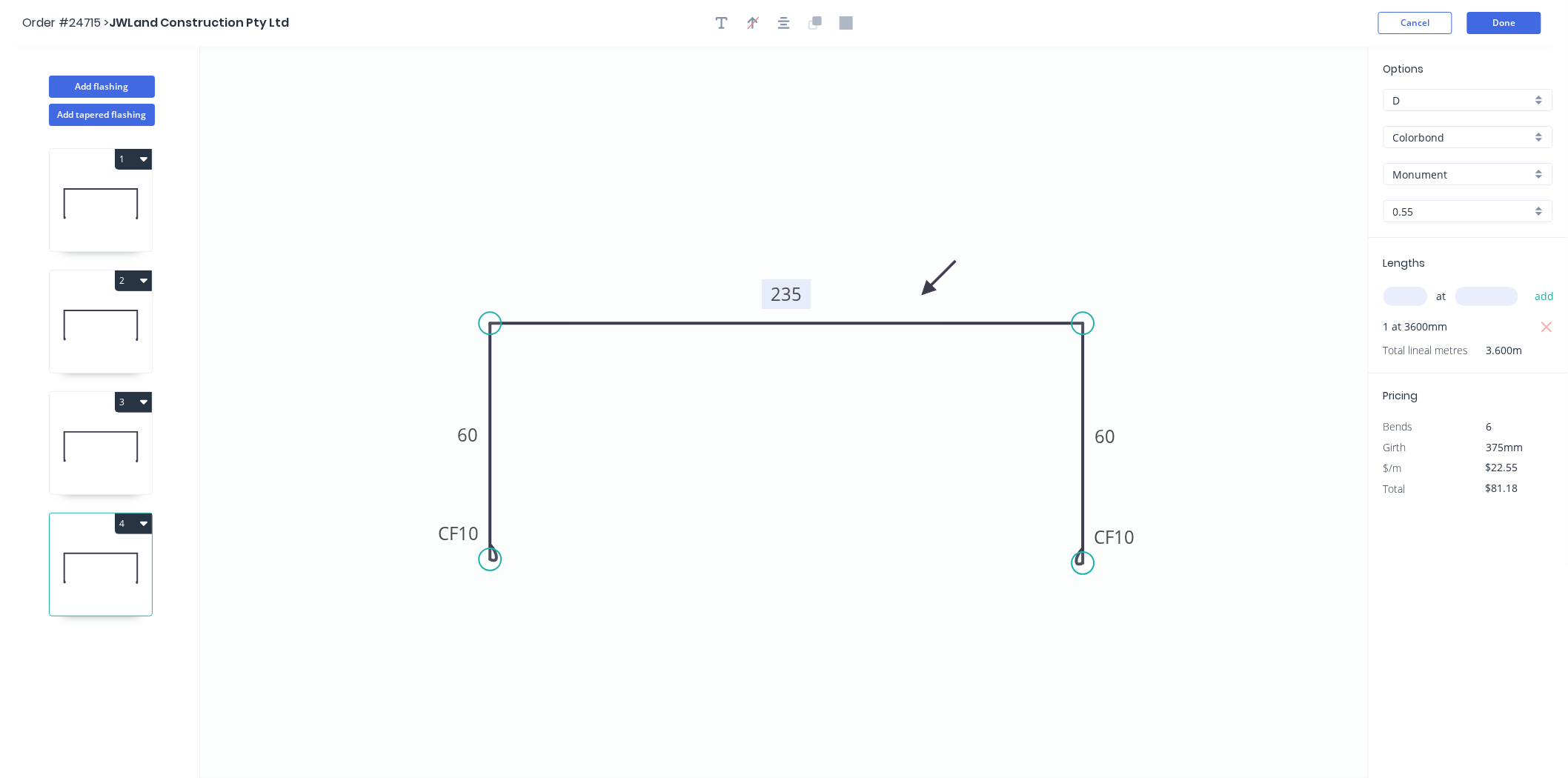
click at [141, 540] on icon at bounding box center [101, 568] width 103 height 95
click at [141, 530] on button "4" at bounding box center [133, 524] width 37 height 21
click at [116, 554] on div "Duplicate" at bounding box center [81, 561] width 114 height 22
type input "$0.00"
click at [779, 288] on tspan "235" at bounding box center [787, 294] width 31 height 24
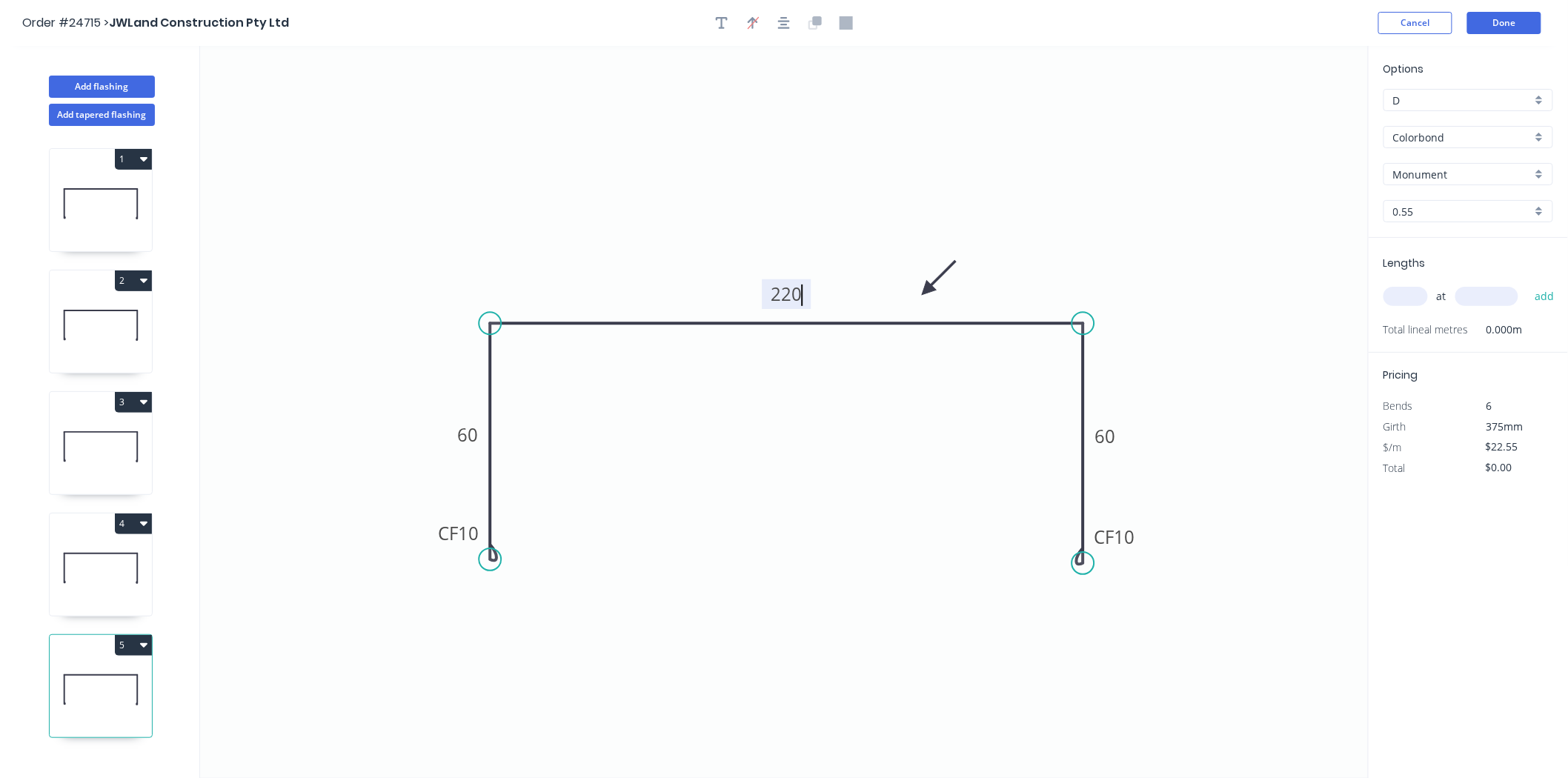
click at [1393, 294] on input "text" at bounding box center [1405, 296] width 44 height 19
type input "1"
click at [1496, 288] on input "text" at bounding box center [1486, 296] width 63 height 19
type input "2400"
click at [1527, 284] on button "add" at bounding box center [1545, 296] width 35 height 25
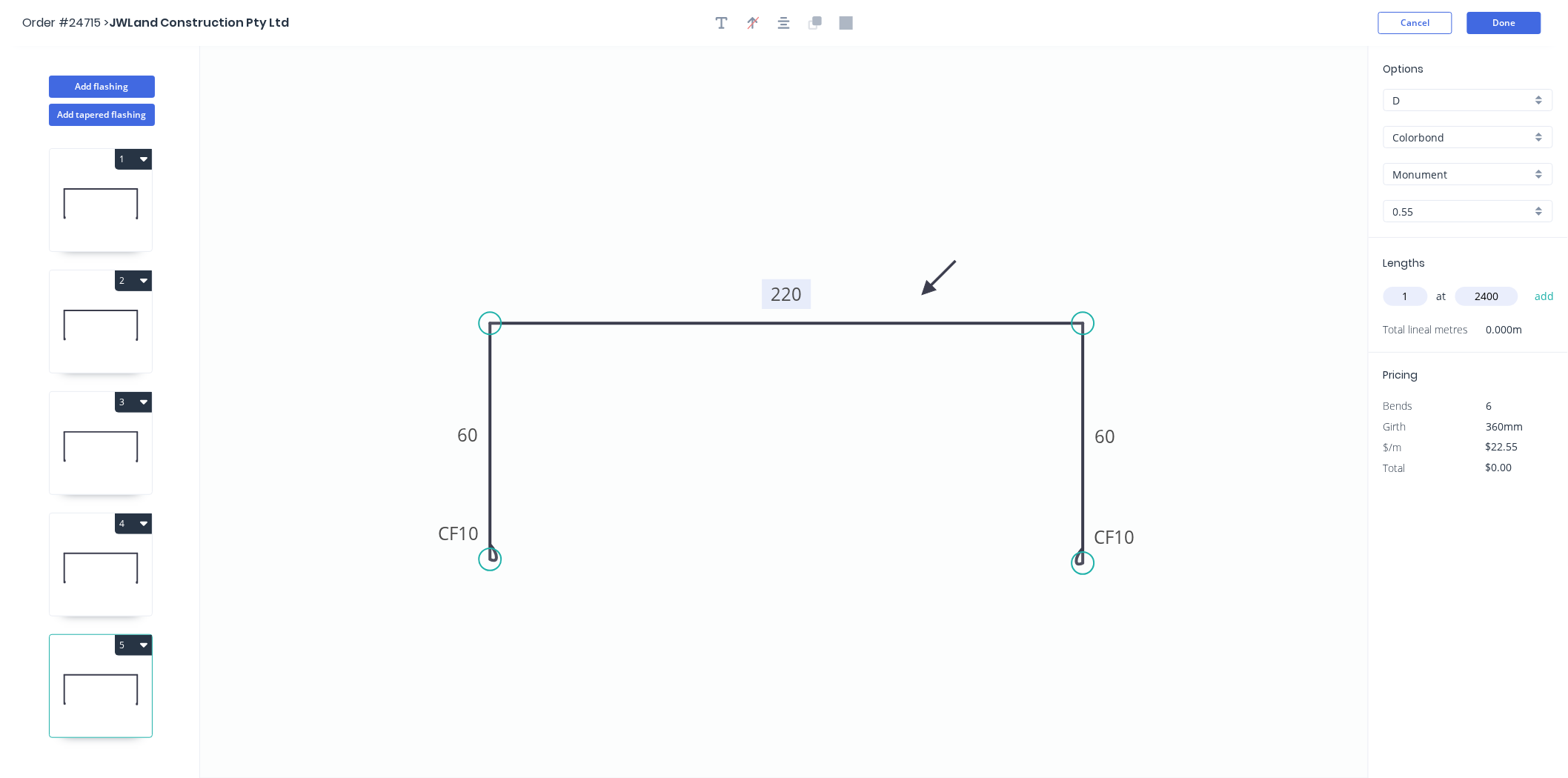
type input "$54.12"
click at [1508, 12] on button "Done" at bounding box center [1504, 23] width 74 height 23
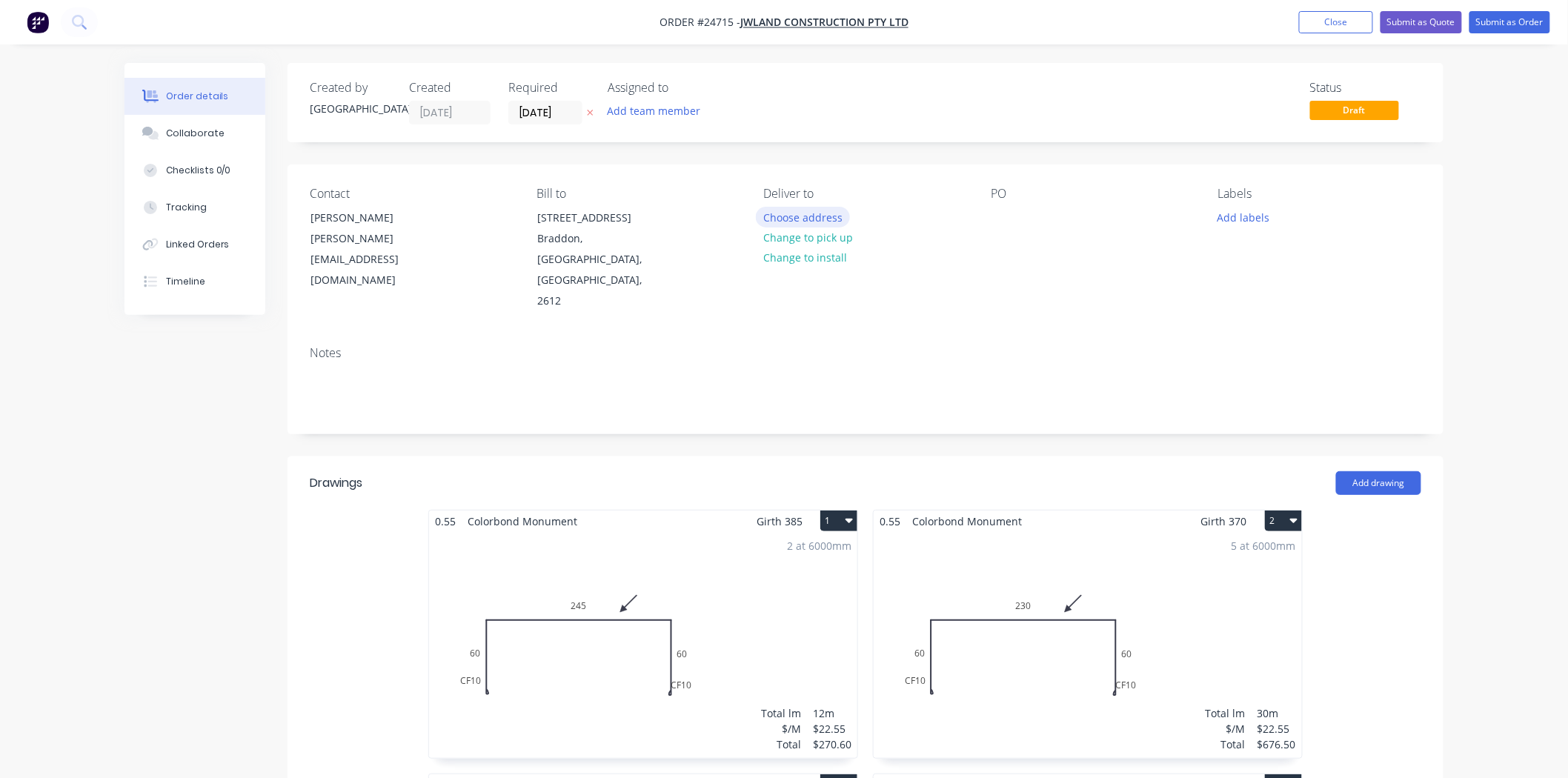
click at [828, 216] on button "Choose address" at bounding box center [803, 216] width 95 height 20
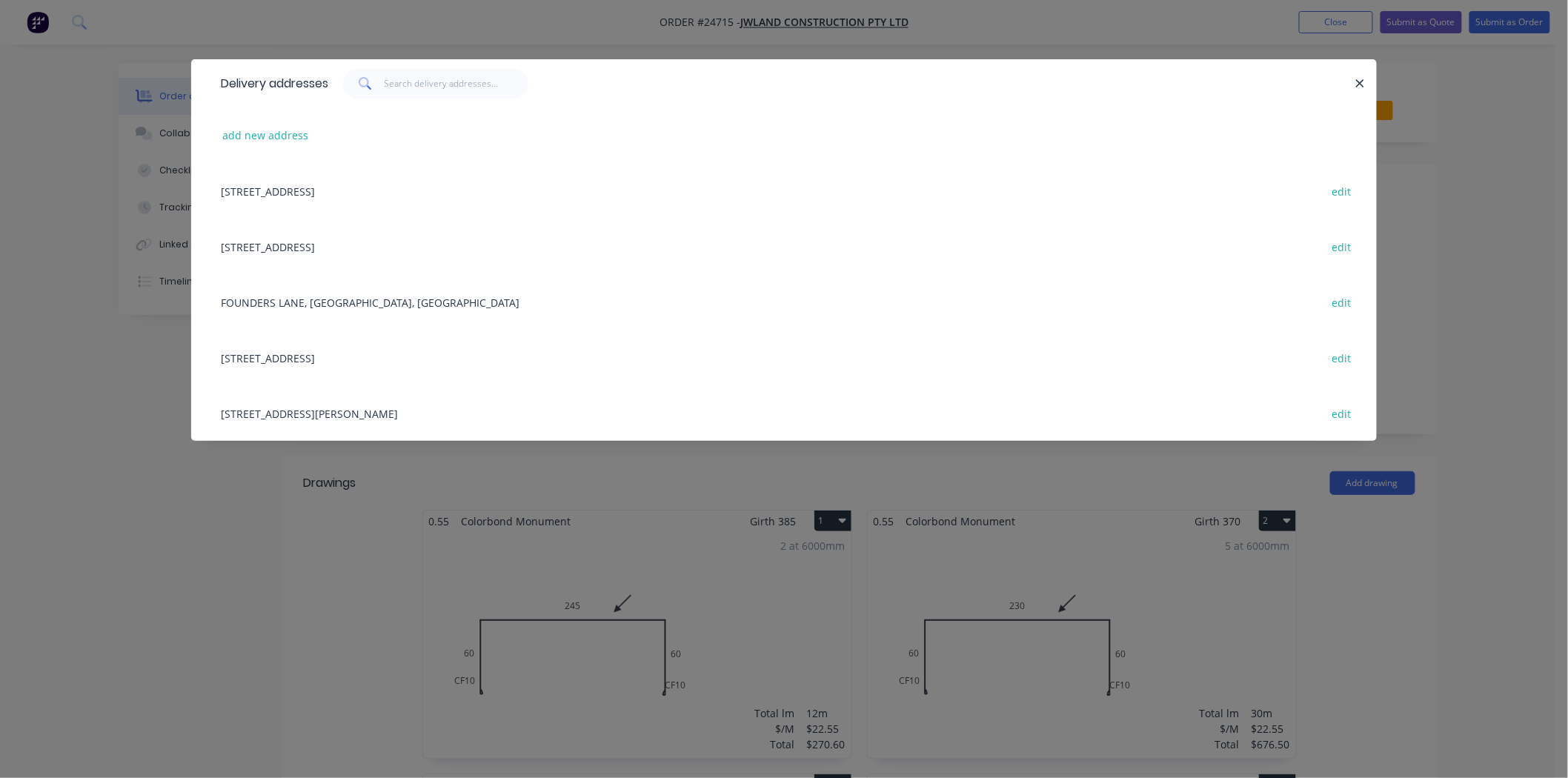
click at [223, 120] on div "add new address" at bounding box center [784, 136] width 1141 height 56
click at [226, 125] on button "add new address" at bounding box center [265, 135] width 102 height 20
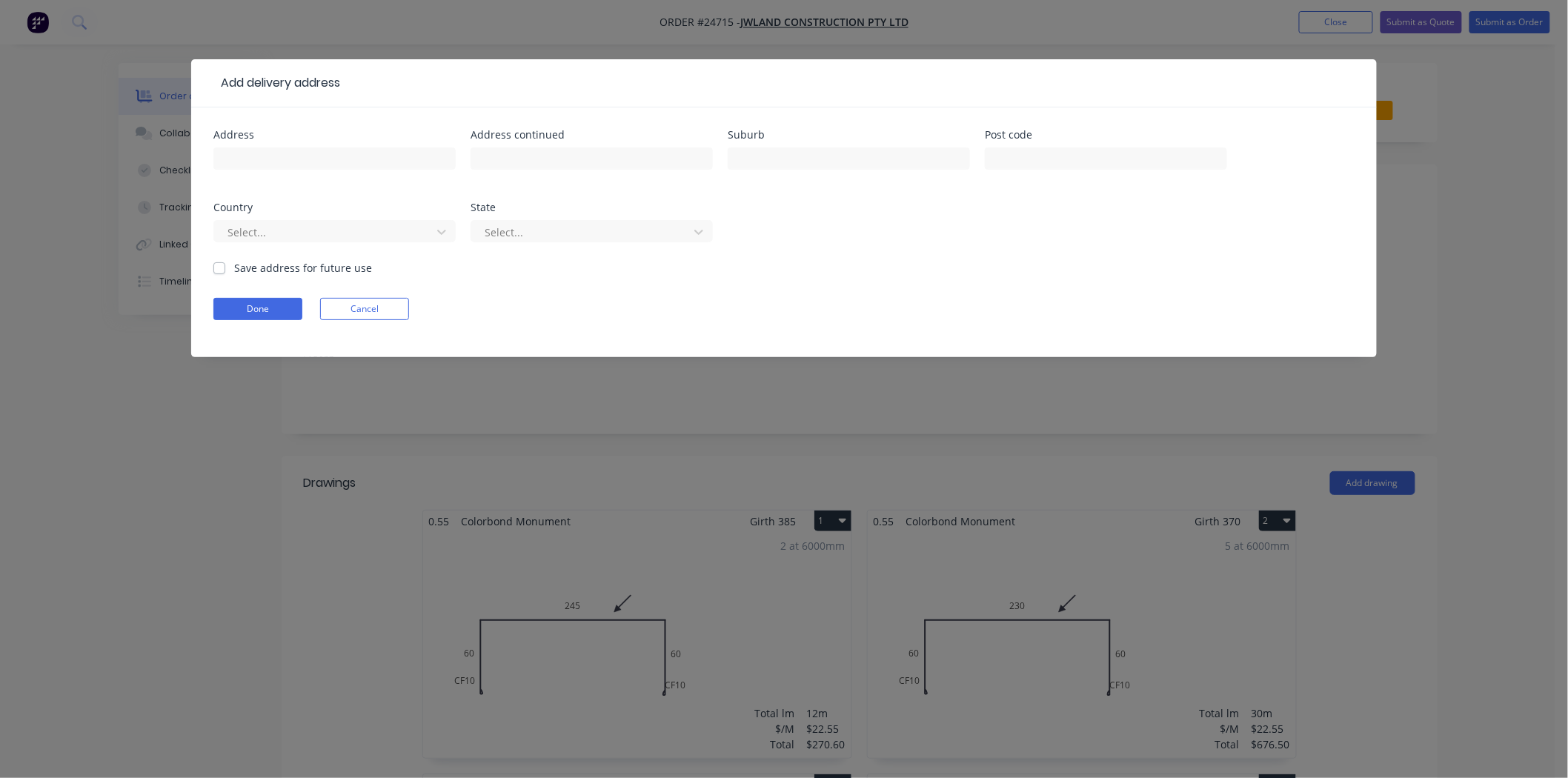
click at [257, 143] on div at bounding box center [335, 165] width 243 height 43
click at [262, 153] on input "text" at bounding box center [335, 159] width 243 height 23
type input "2"
type input "[STREET_ADDRESS]"
click at [756, 169] on input "text" at bounding box center [848, 159] width 243 height 23
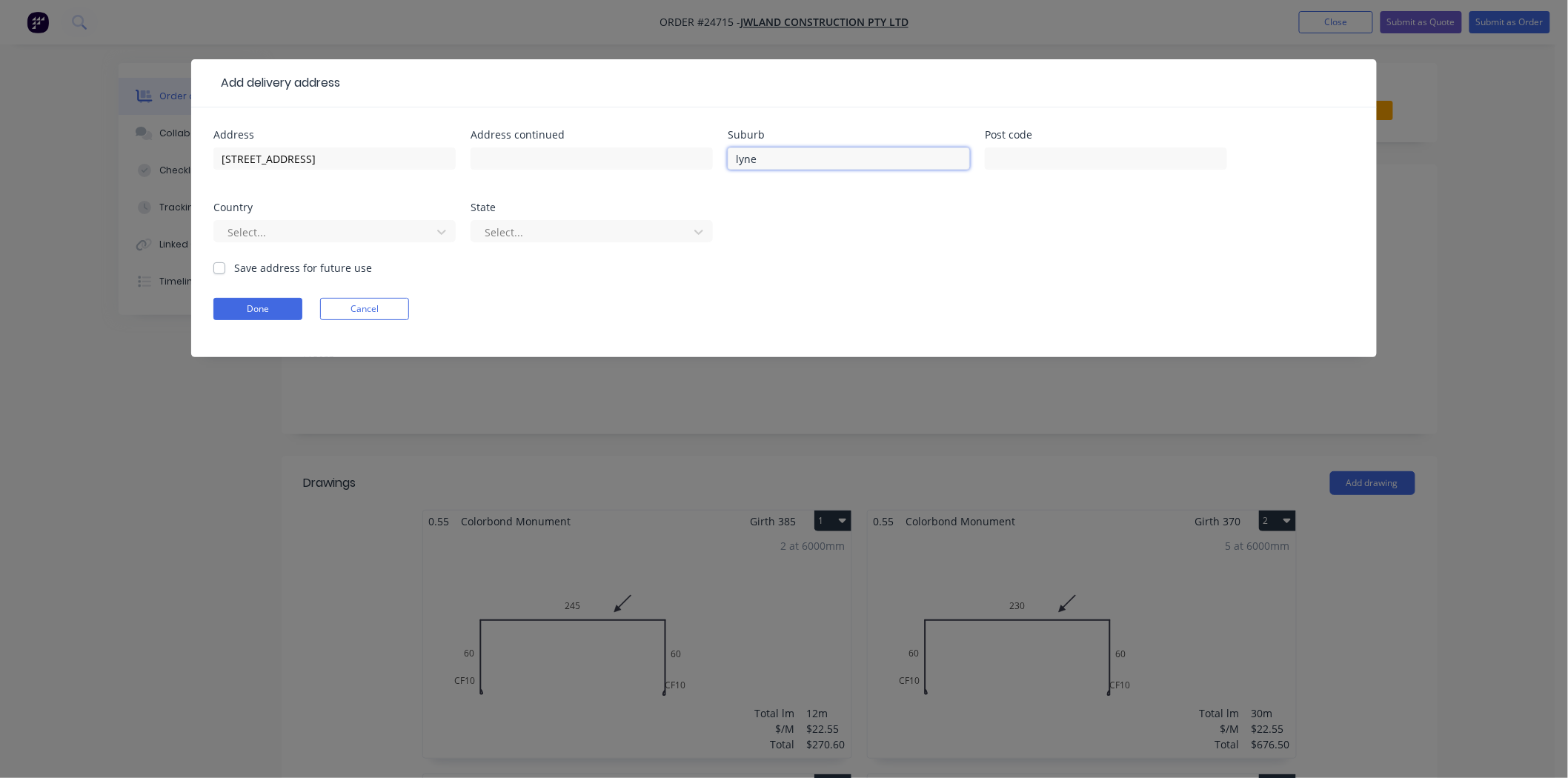
type input "Lyneham"
click at [262, 317] on button "Done" at bounding box center [258, 309] width 89 height 23
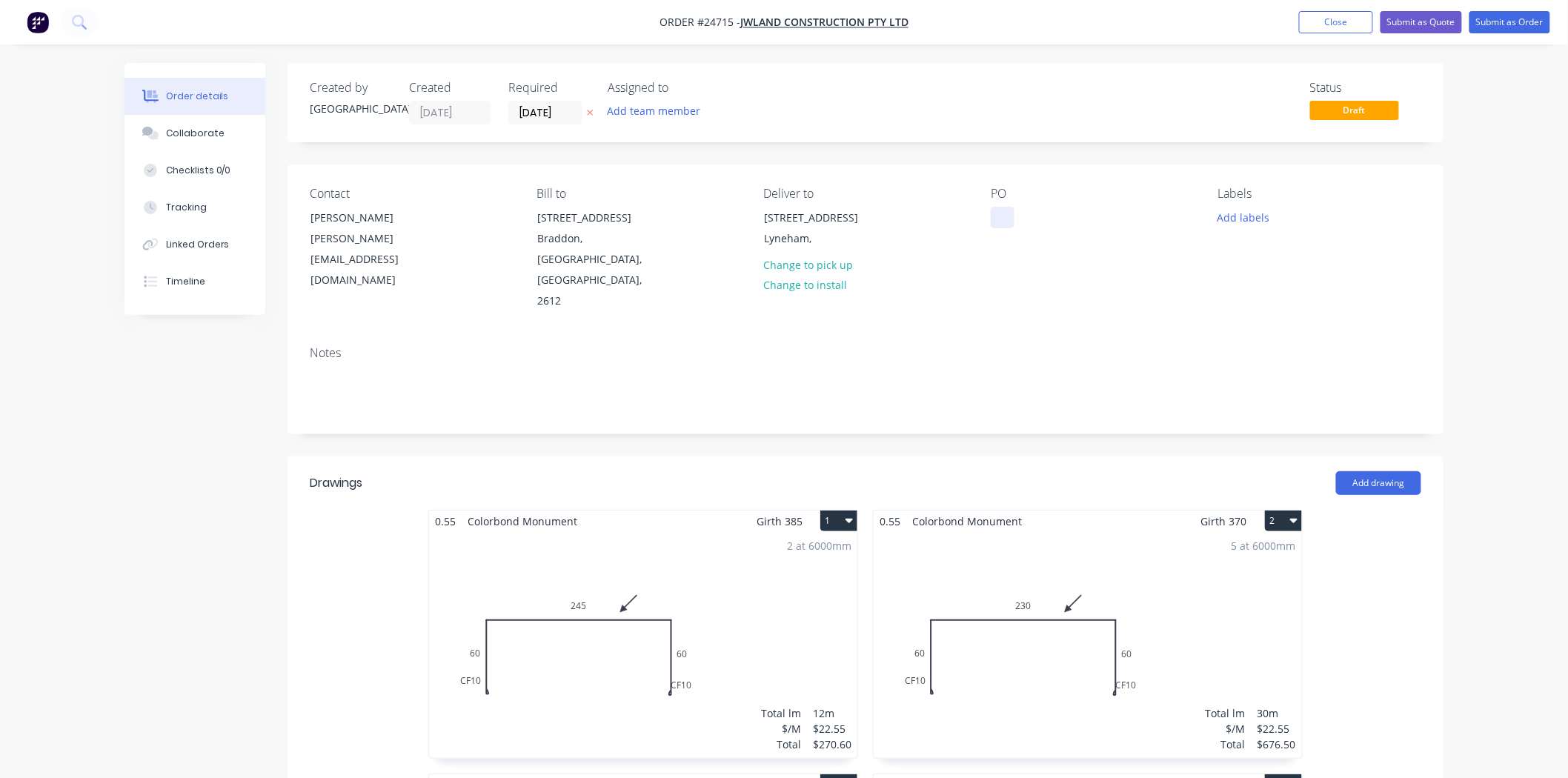
click at [991, 225] on div at bounding box center [1002, 217] width 23 height 22
click at [1027, 298] on div "PO building b" at bounding box center [1093, 249] width 203 height 125
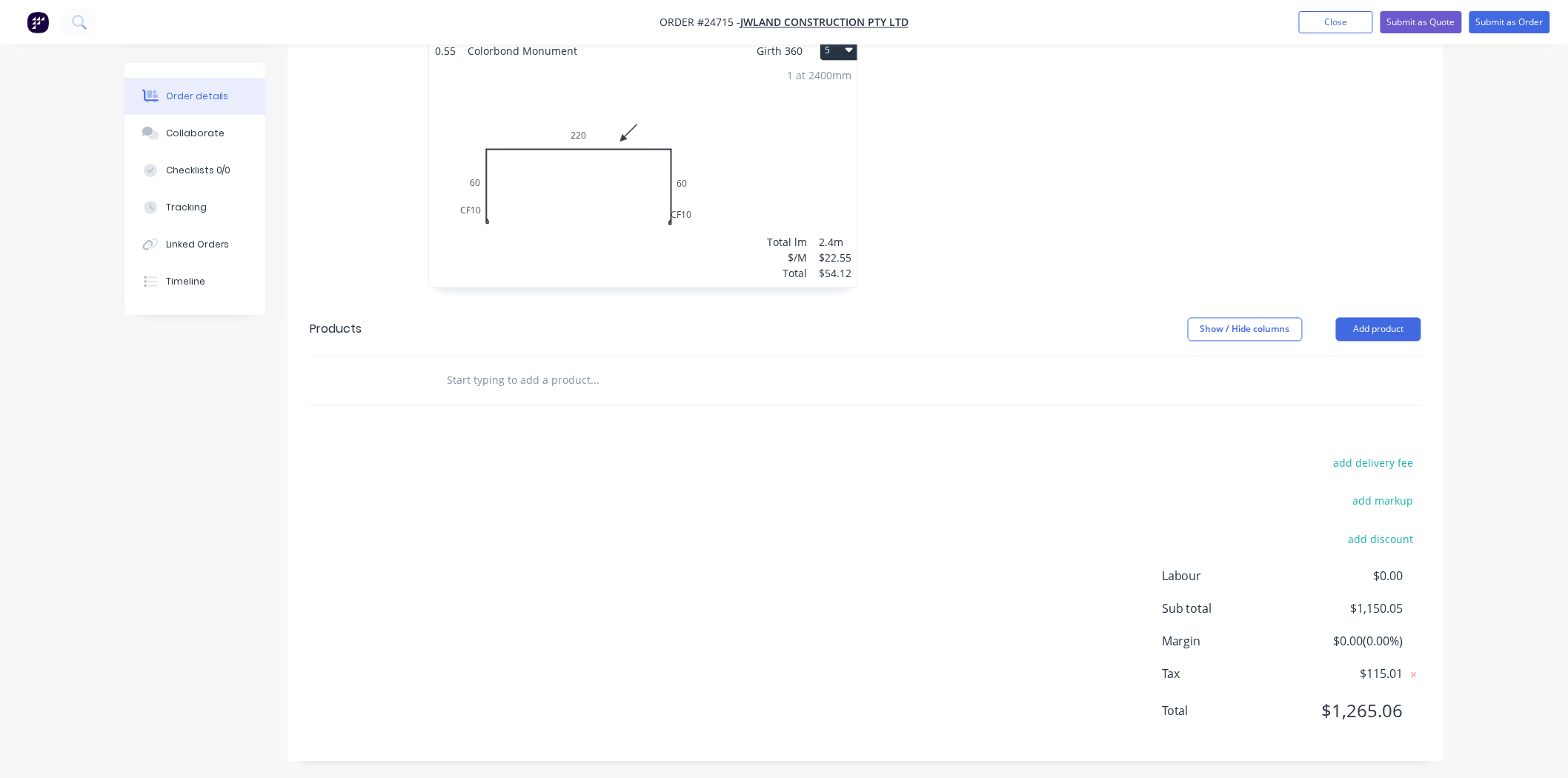
scroll to position [1005, 0]
click at [1365, 309] on header "Products Show / Hide columns Add product" at bounding box center [866, 323] width 1156 height 53
click at [1362, 324] on button "Add product" at bounding box center [1379, 323] width 85 height 23
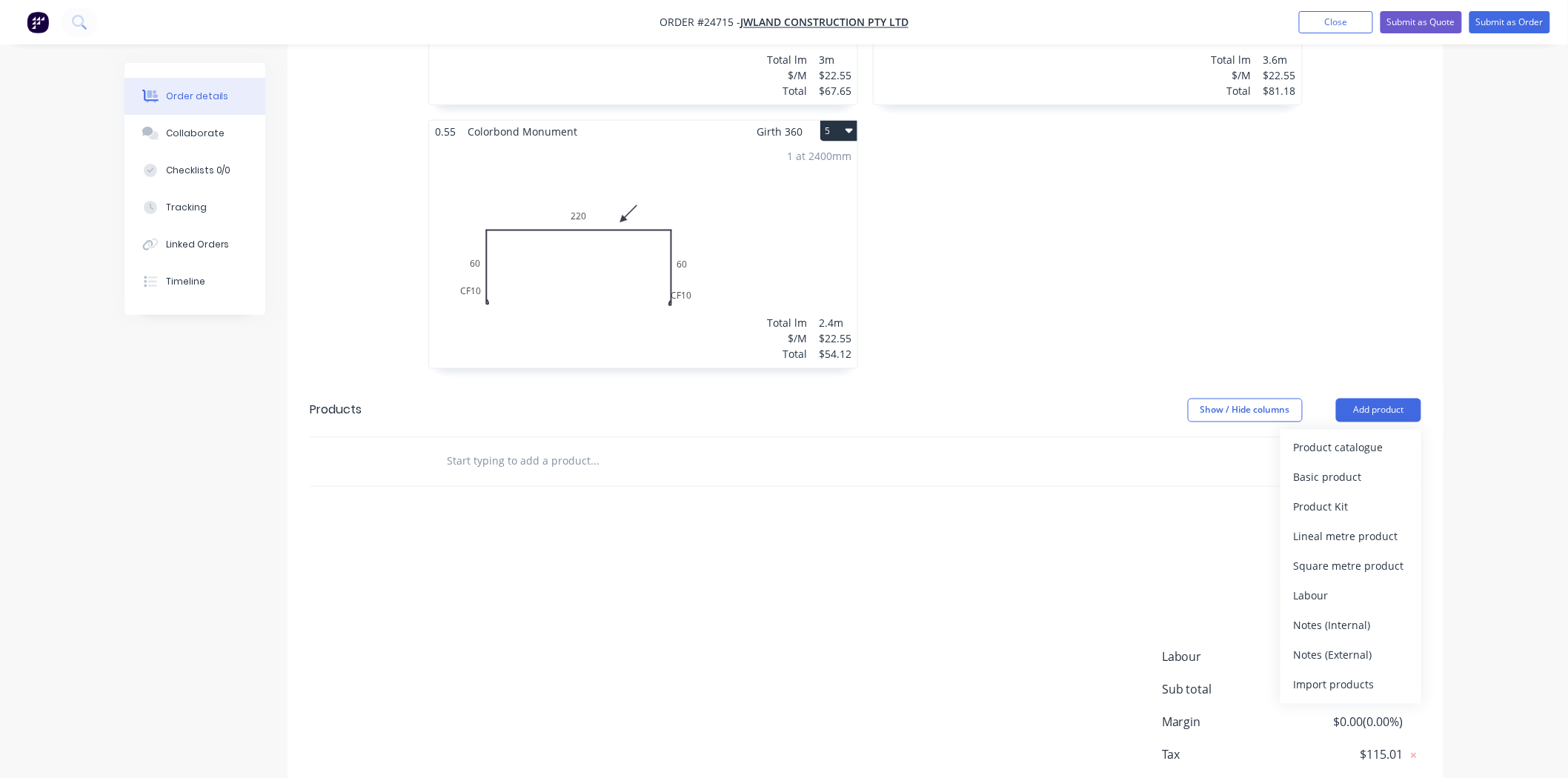
scroll to position [758, 0]
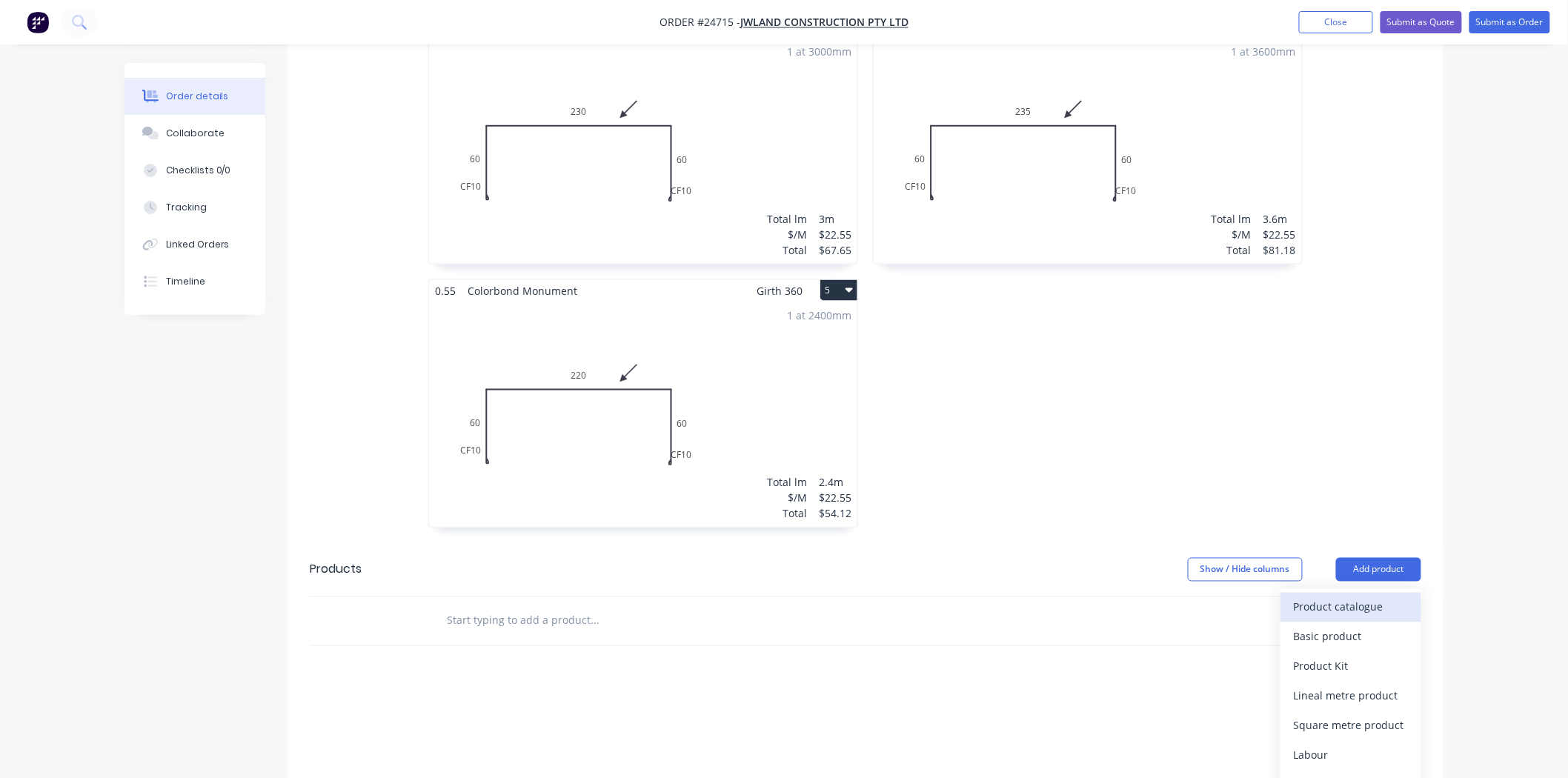
click at [1374, 620] on button "Product catalogue" at bounding box center [1351, 608] width 141 height 30
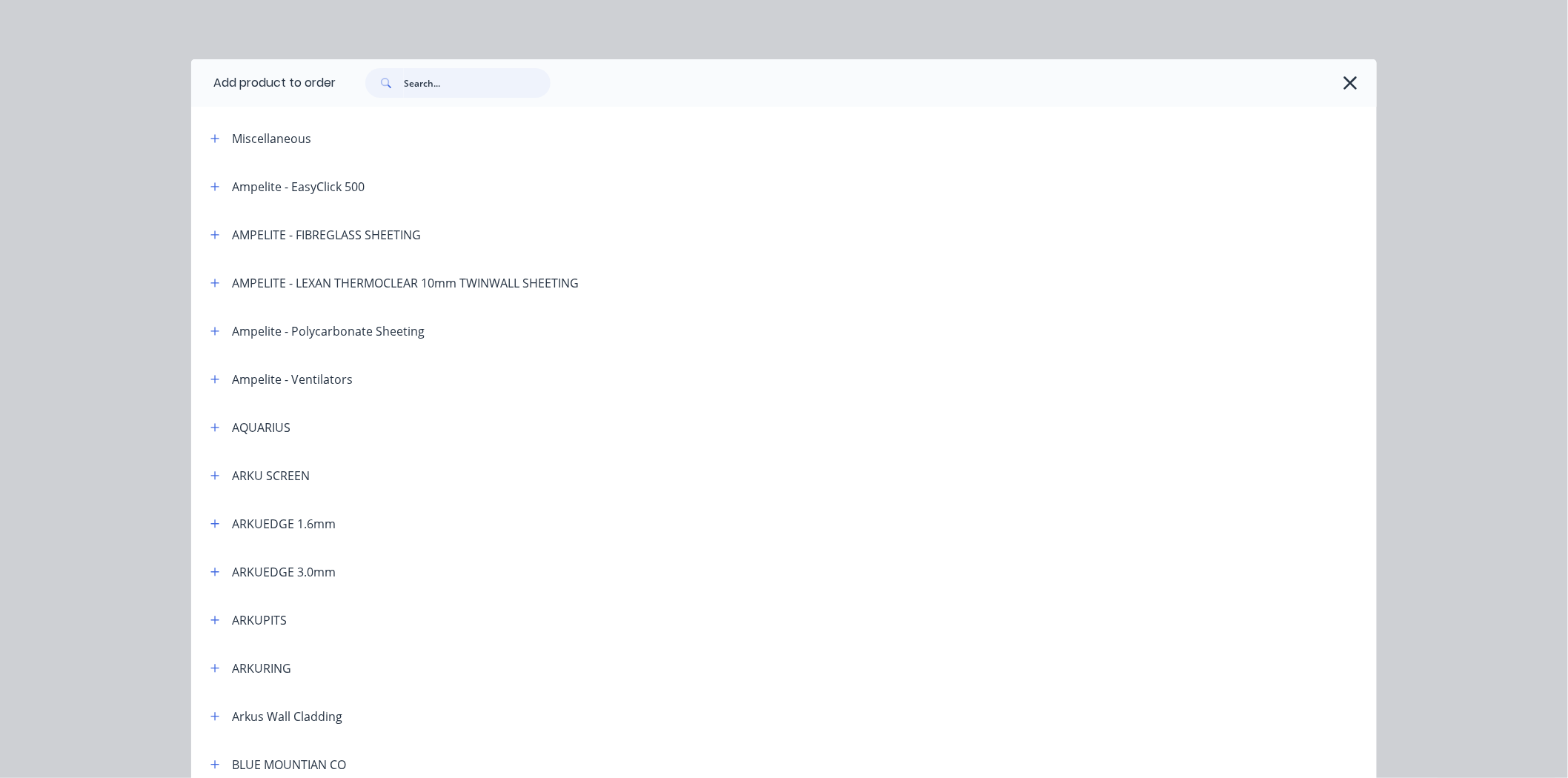
click at [469, 91] on input "text" at bounding box center [477, 83] width 147 height 30
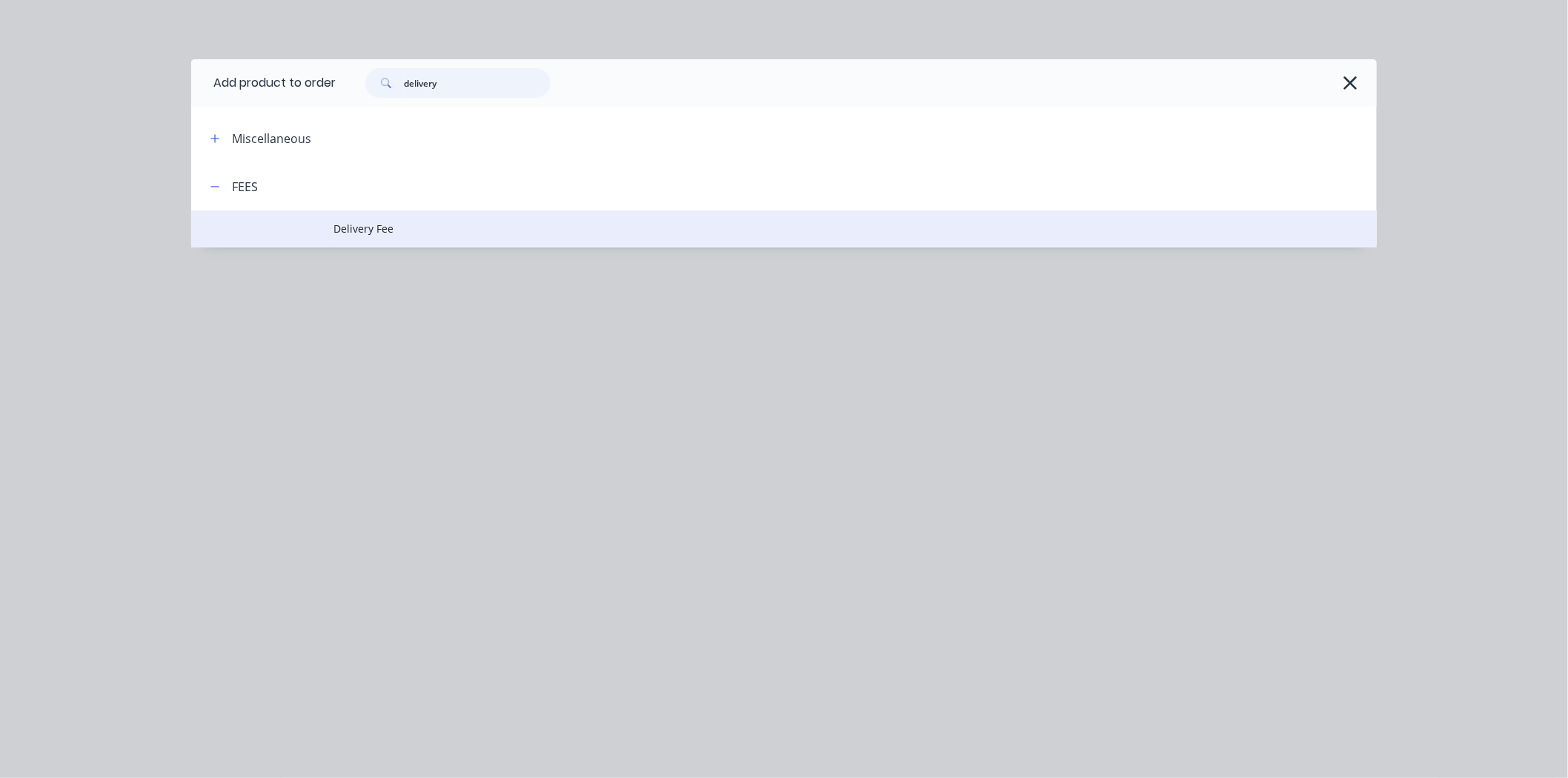
type input "delivery"
click at [426, 226] on span "Delivery Fee" at bounding box center [751, 229] width 834 height 16
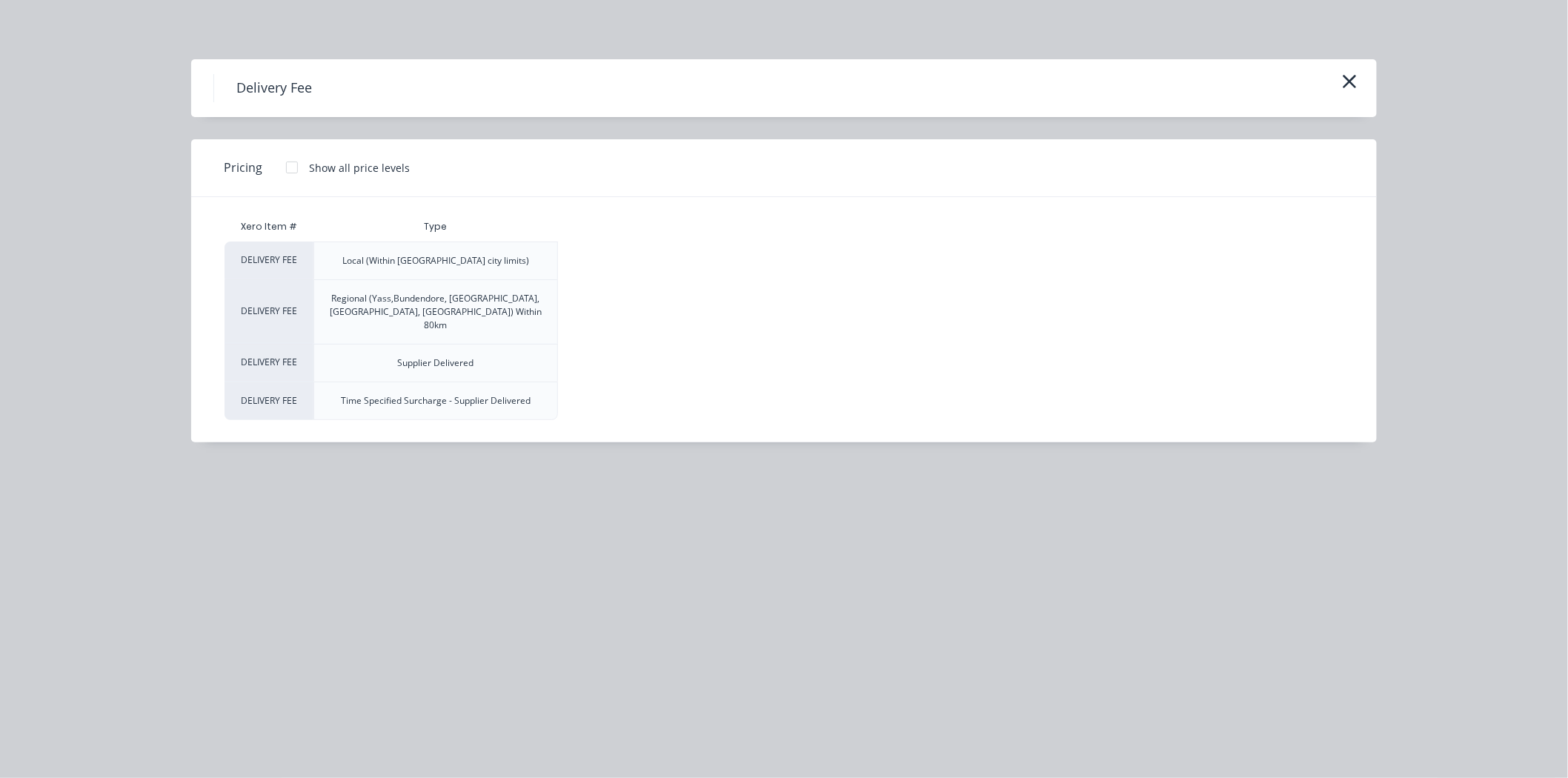
click at [289, 161] on div at bounding box center [292, 168] width 30 height 30
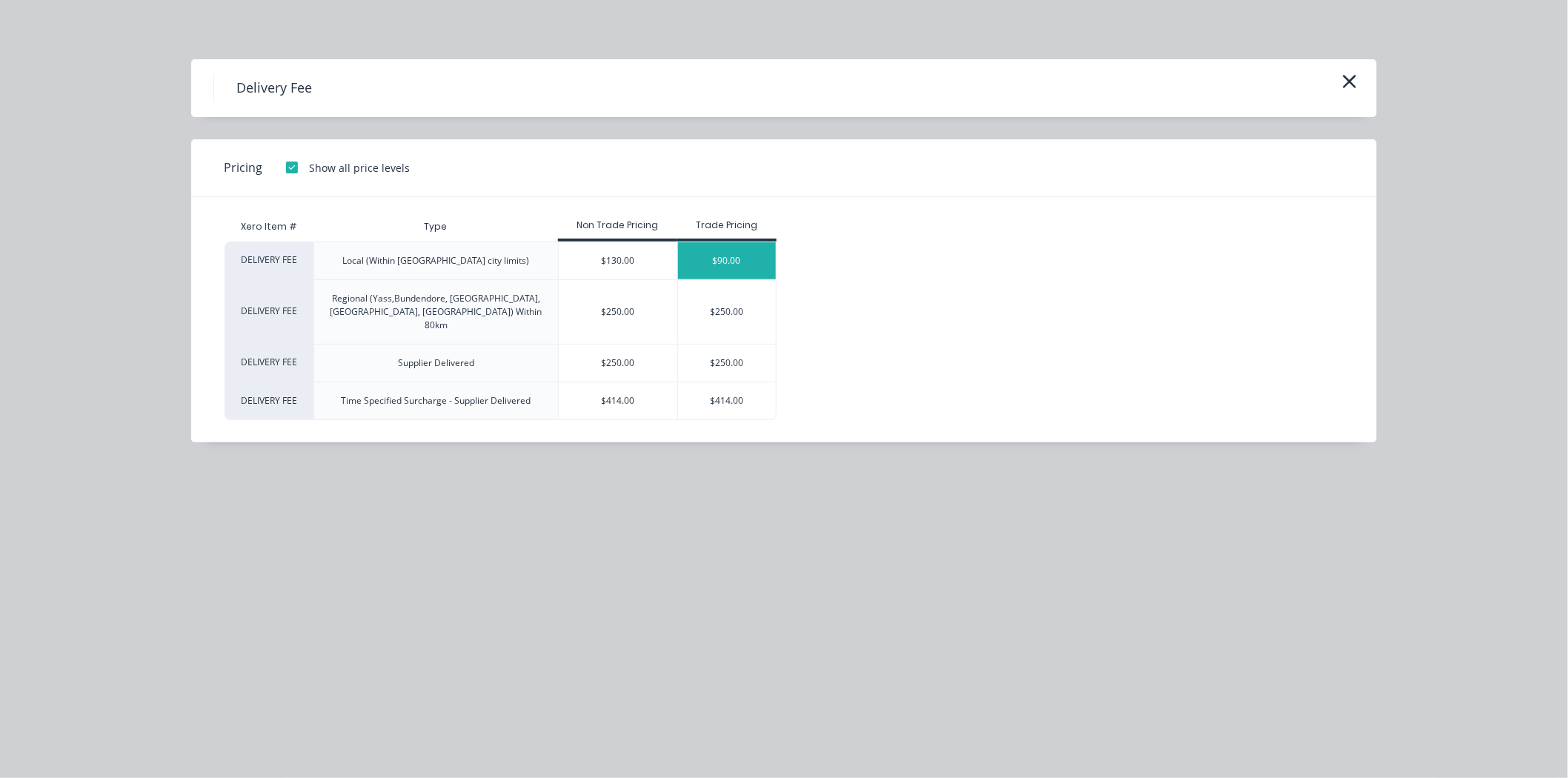
click at [727, 257] on div "$90.00" at bounding box center [727, 261] width 98 height 37
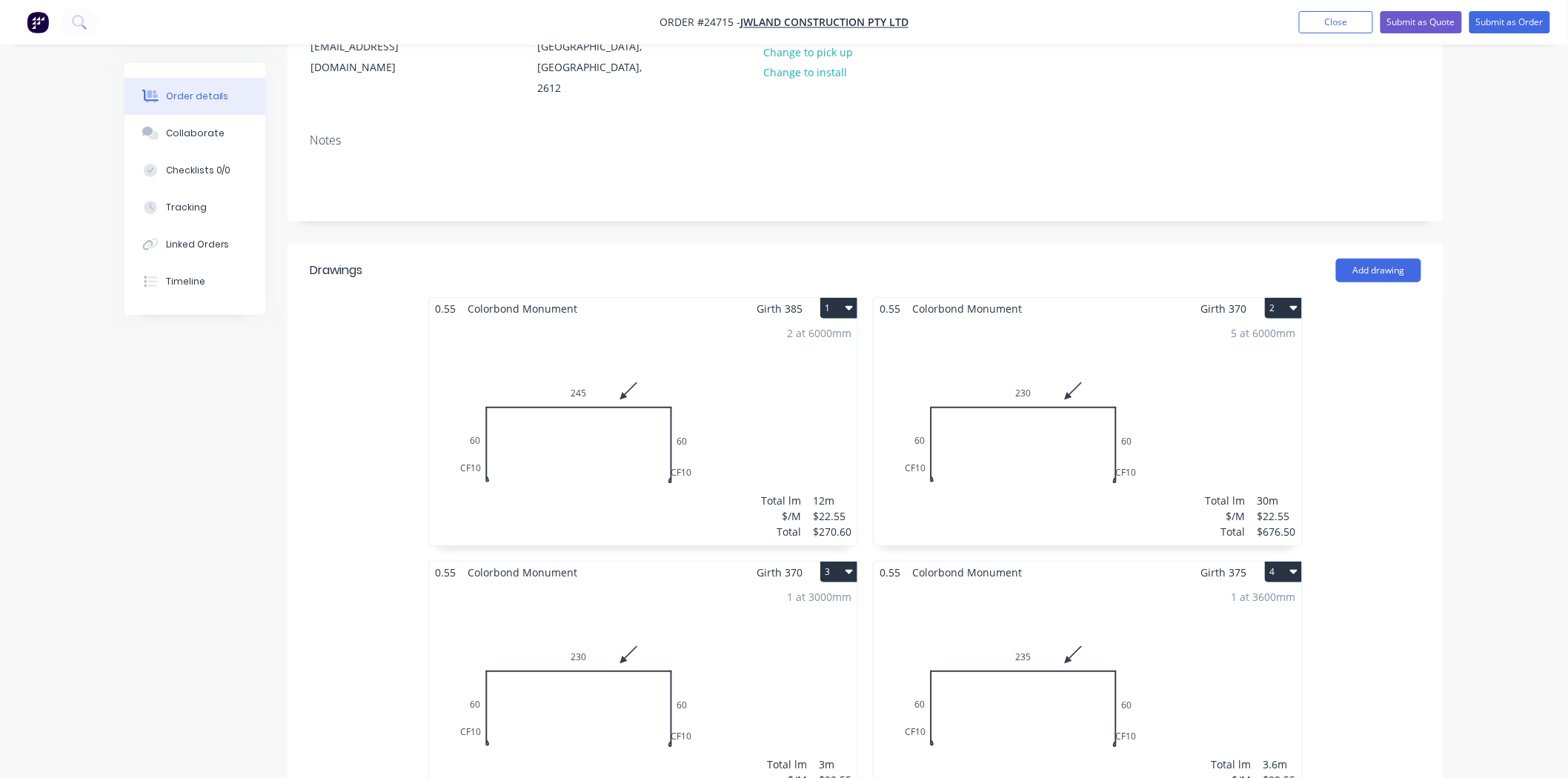
scroll to position [0, 0]
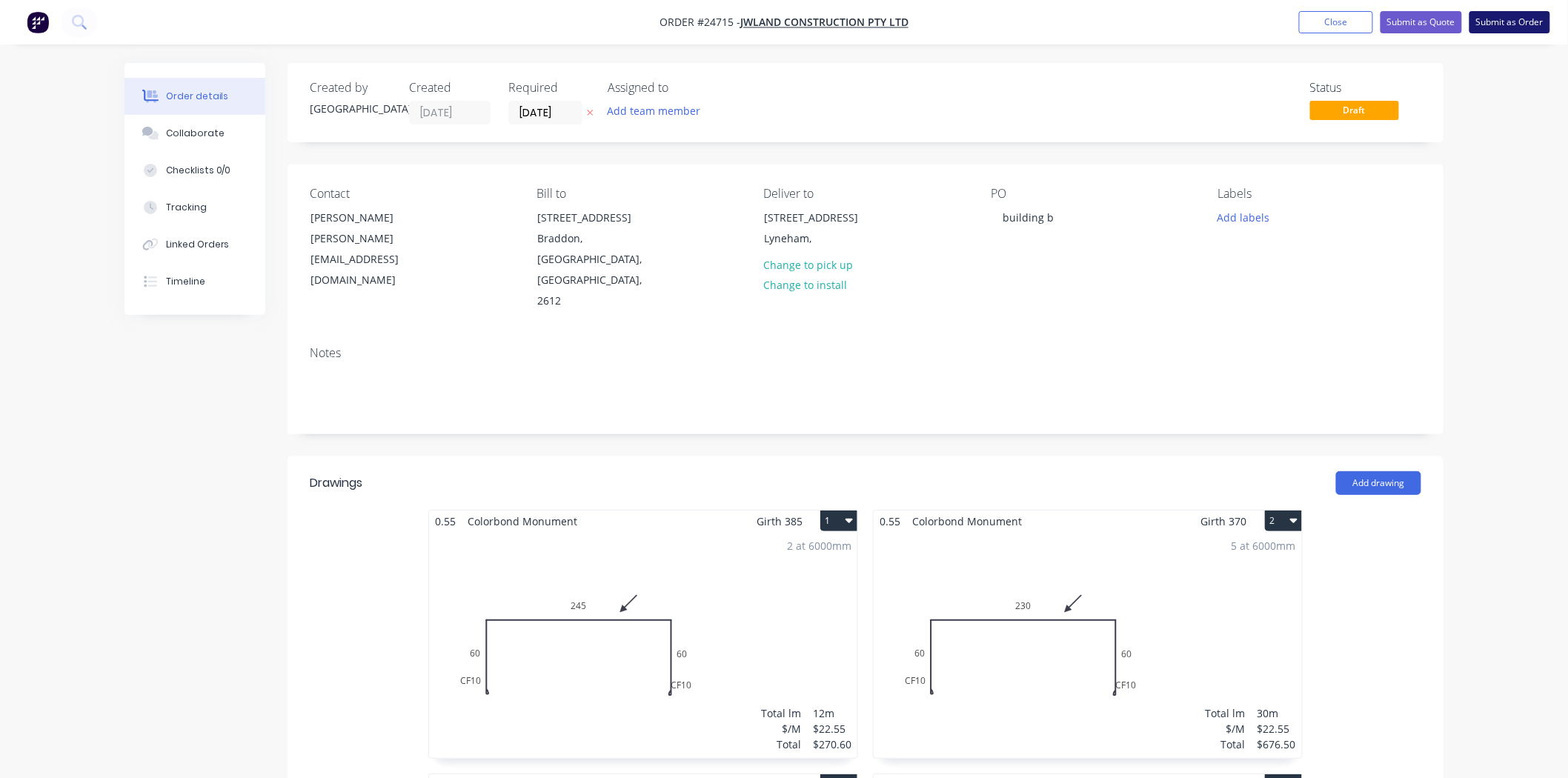
click at [1528, 19] on button "Submit as Order" at bounding box center [1510, 23] width 81 height 23
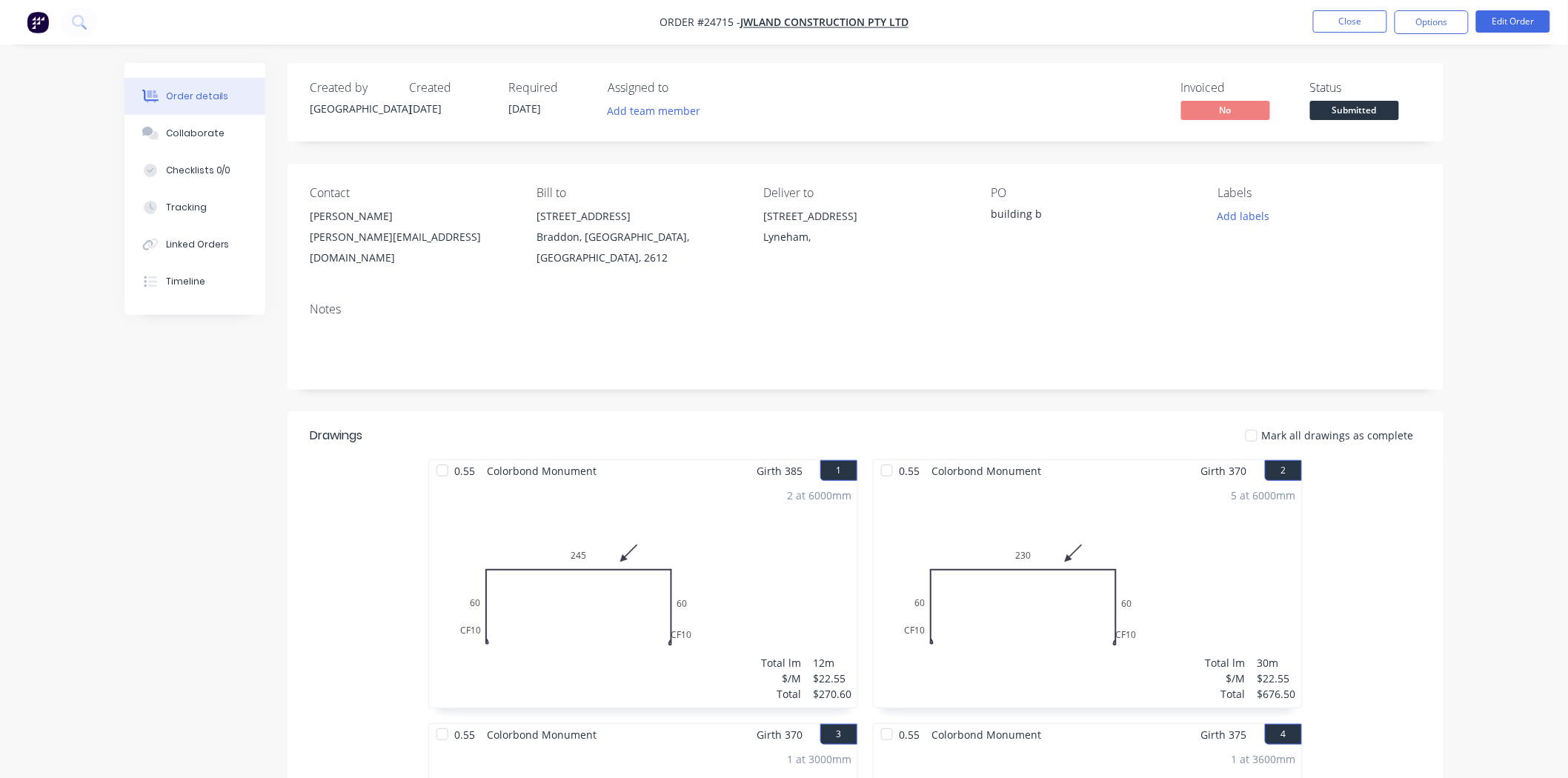
click at [1354, 110] on span "Submitted" at bounding box center [1354, 110] width 89 height 18
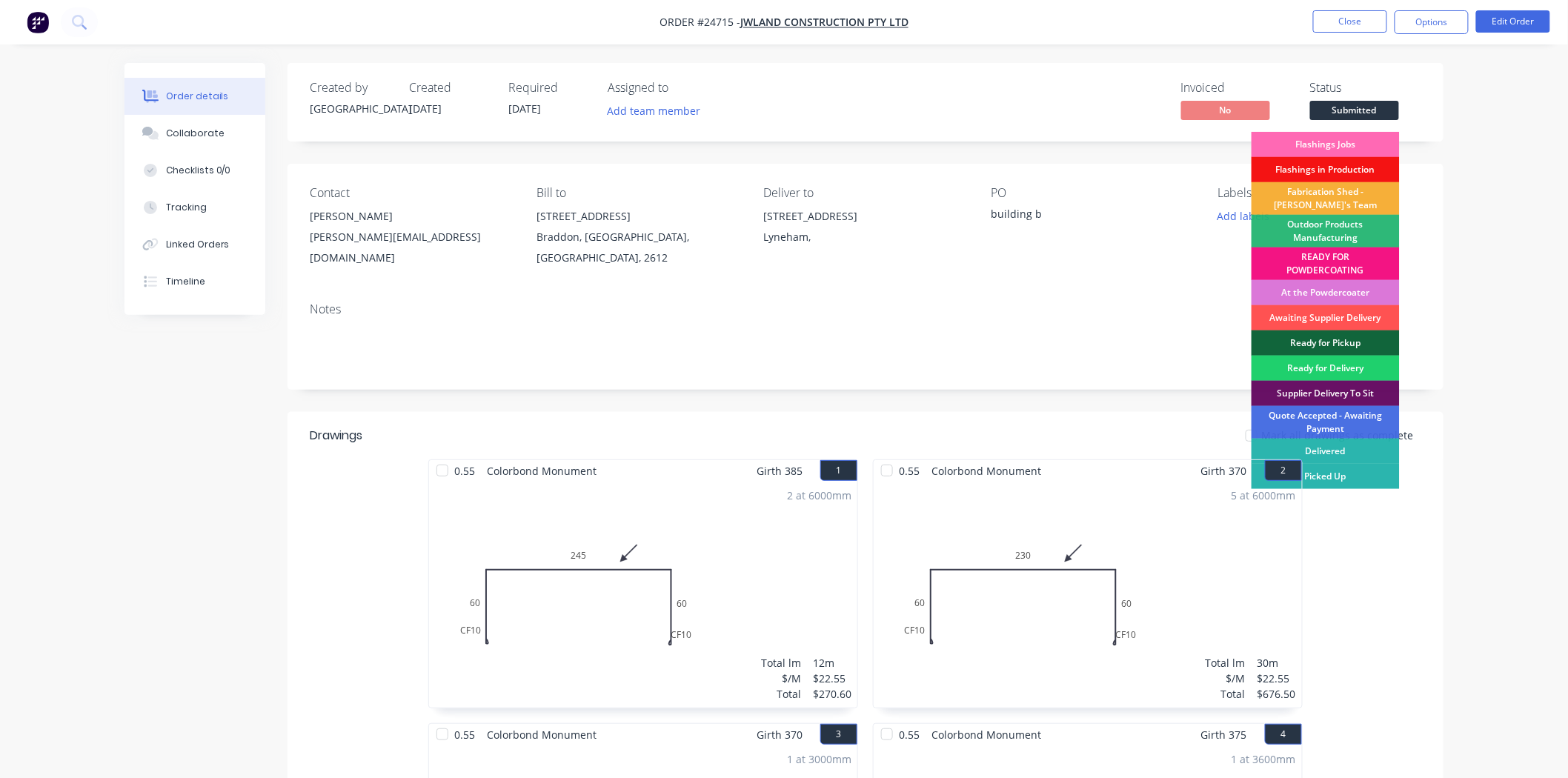
click at [1360, 143] on div "Flashings Jobs" at bounding box center [1325, 144] width 149 height 25
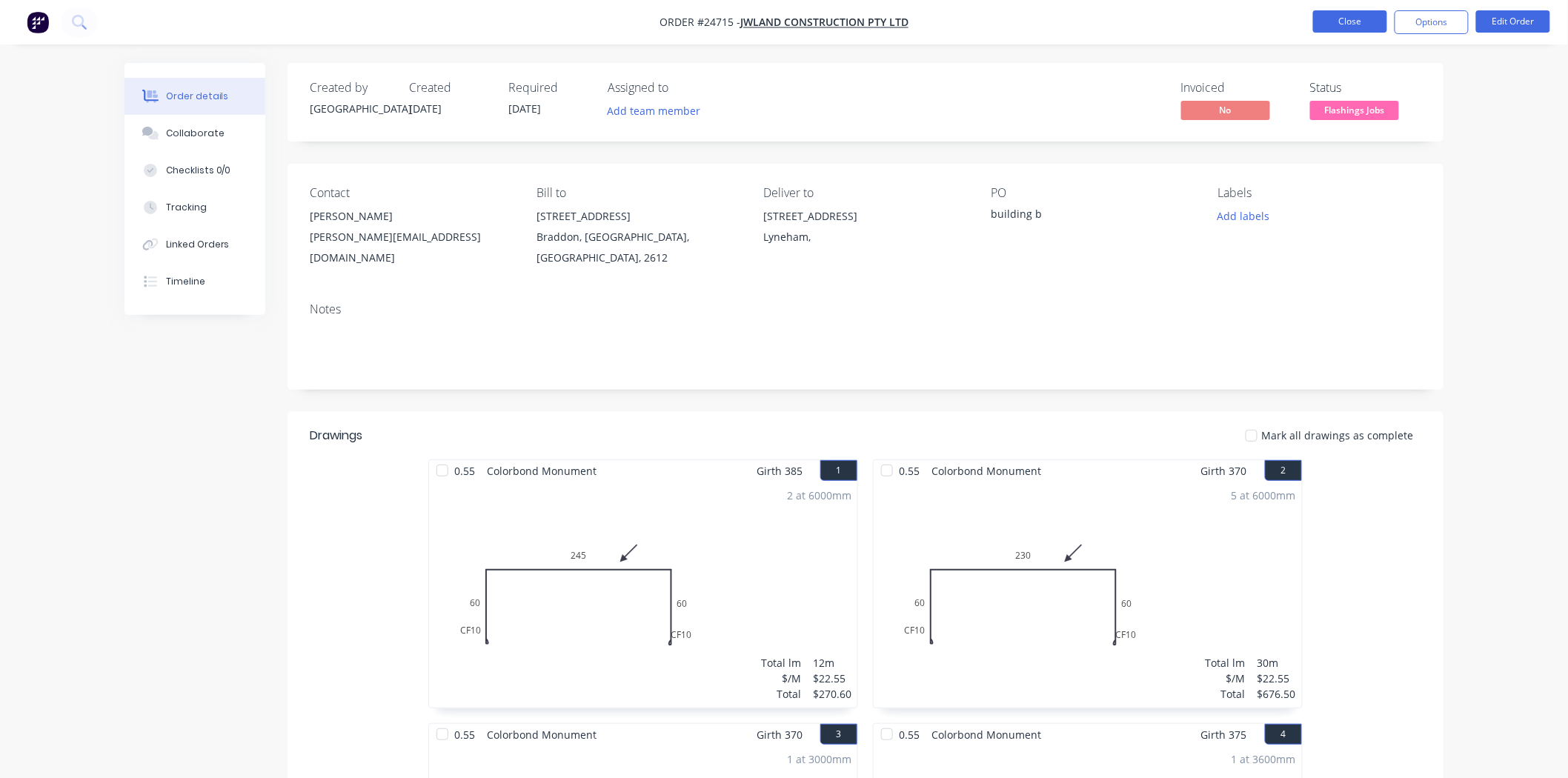
click at [1360, 25] on button "Close" at bounding box center [1350, 22] width 74 height 23
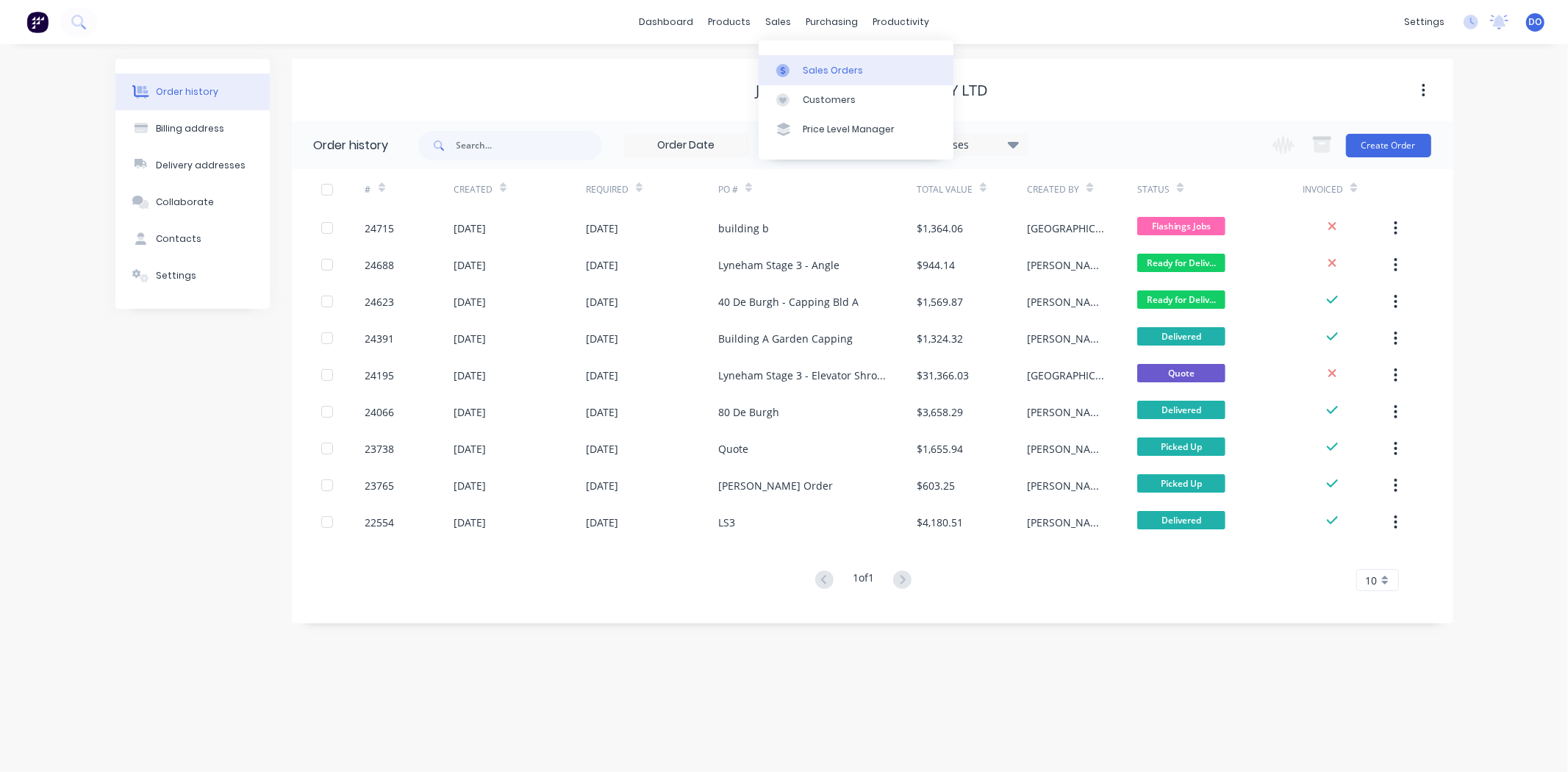
click at [785, 62] on link "Sales Orders" at bounding box center [856, 70] width 195 height 29
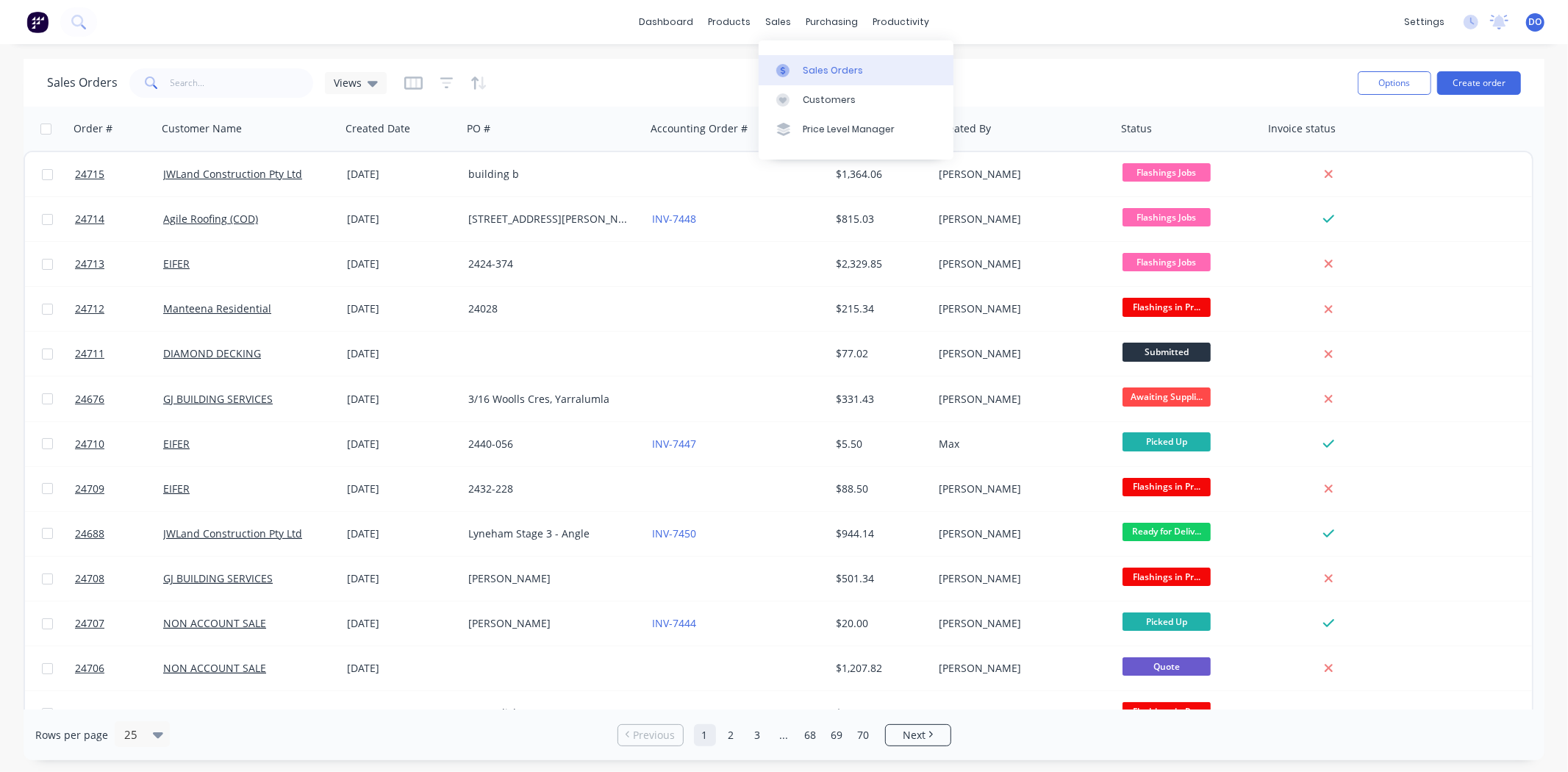
click at [831, 77] on div "Sales Orders" at bounding box center [833, 70] width 60 height 13
click at [1115, 22] on div "dashboard products sales purchasing productivity dashboard products Product Cat…" at bounding box center [784, 22] width 1568 height 44
click at [890, 68] on div "Purchase Orders" at bounding box center [879, 70] width 78 height 13
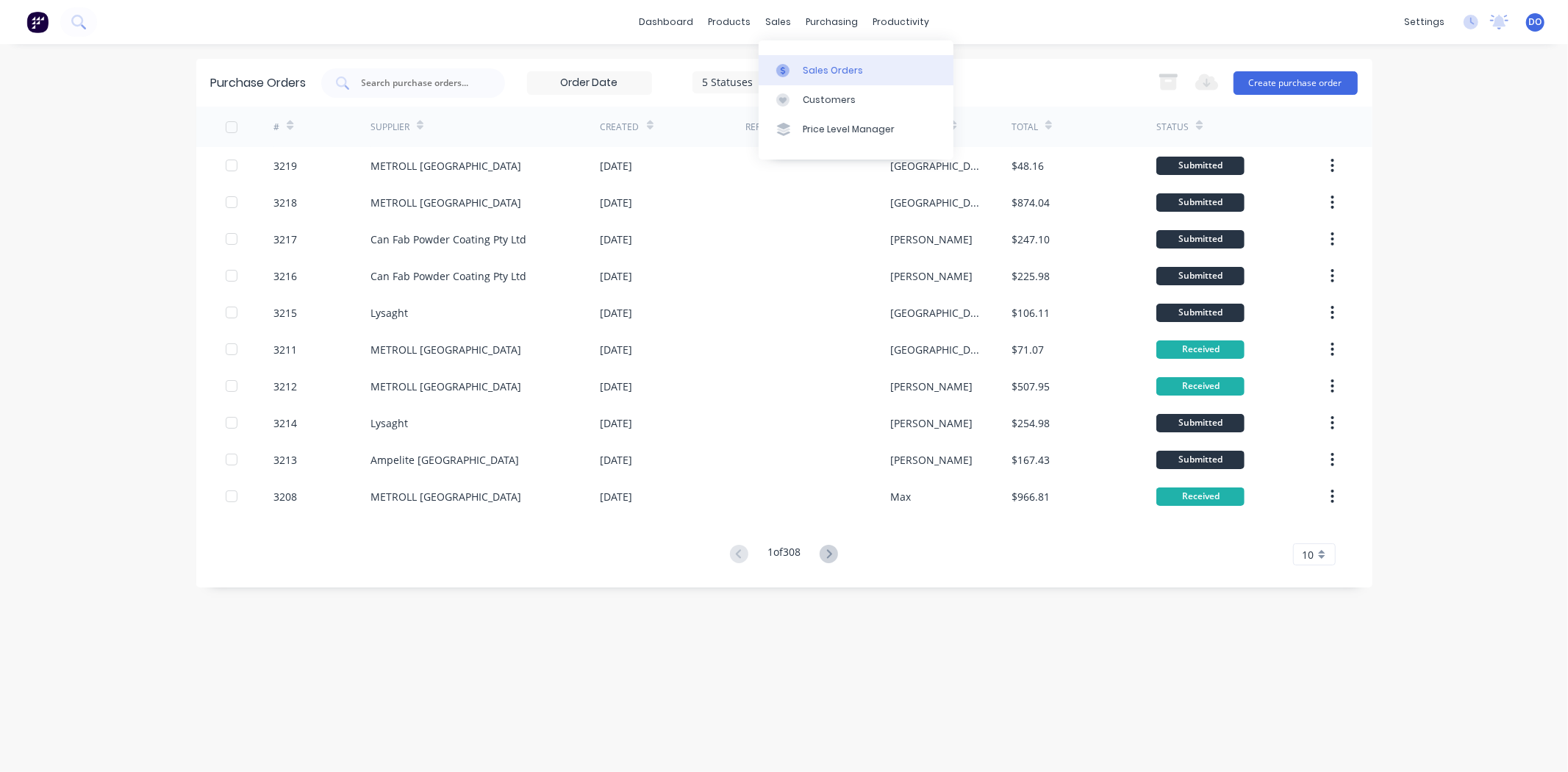
click at [816, 58] on link "Sales Orders" at bounding box center [856, 70] width 195 height 29
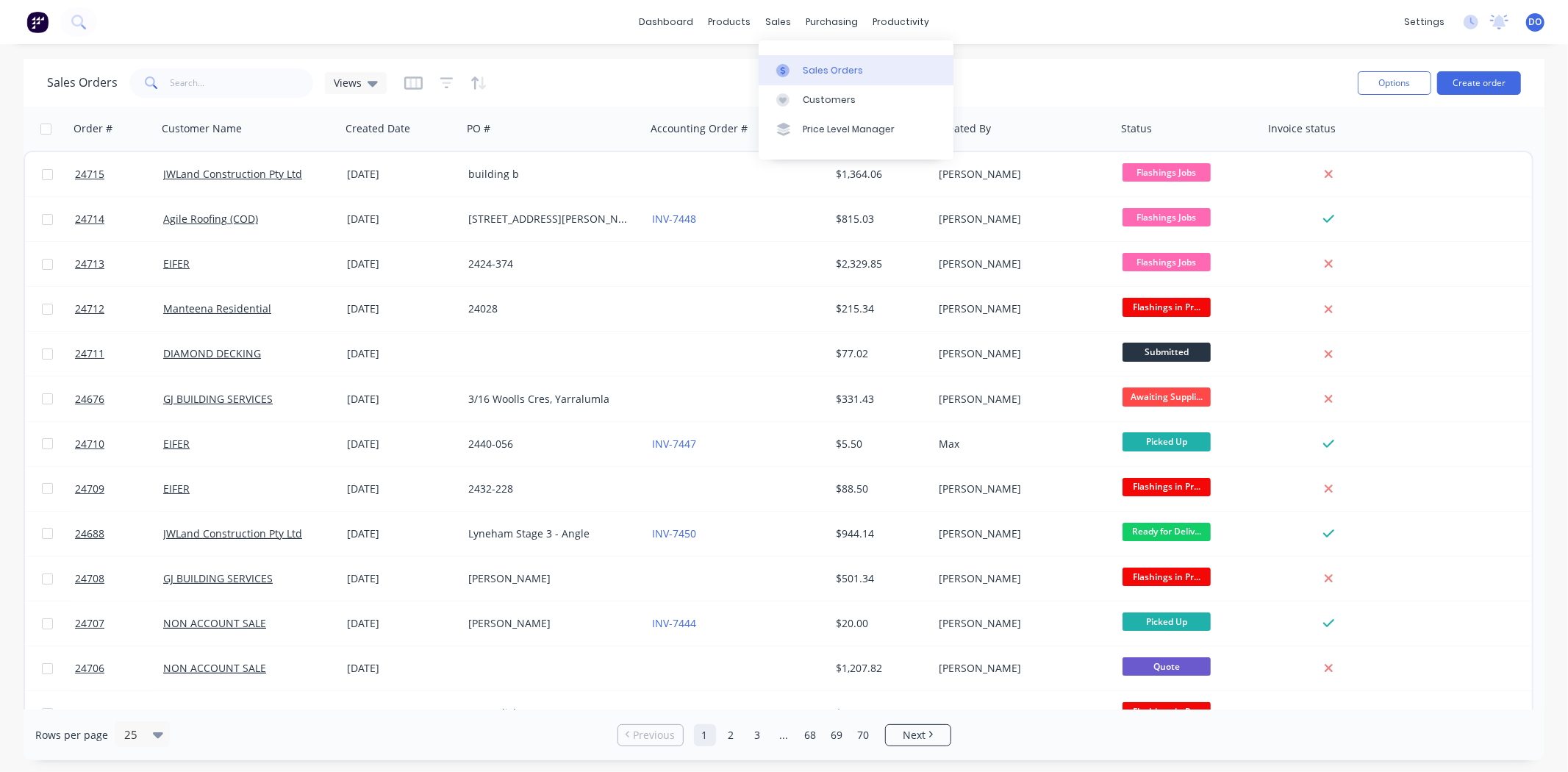
click at [790, 75] on div at bounding box center [787, 70] width 22 height 13
click at [803, 72] on div "Sales Orders" at bounding box center [833, 70] width 60 height 13
click at [811, 71] on div "Sales Orders" at bounding box center [833, 70] width 60 height 13
click at [858, 68] on div "Purchase Orders" at bounding box center [879, 70] width 78 height 13
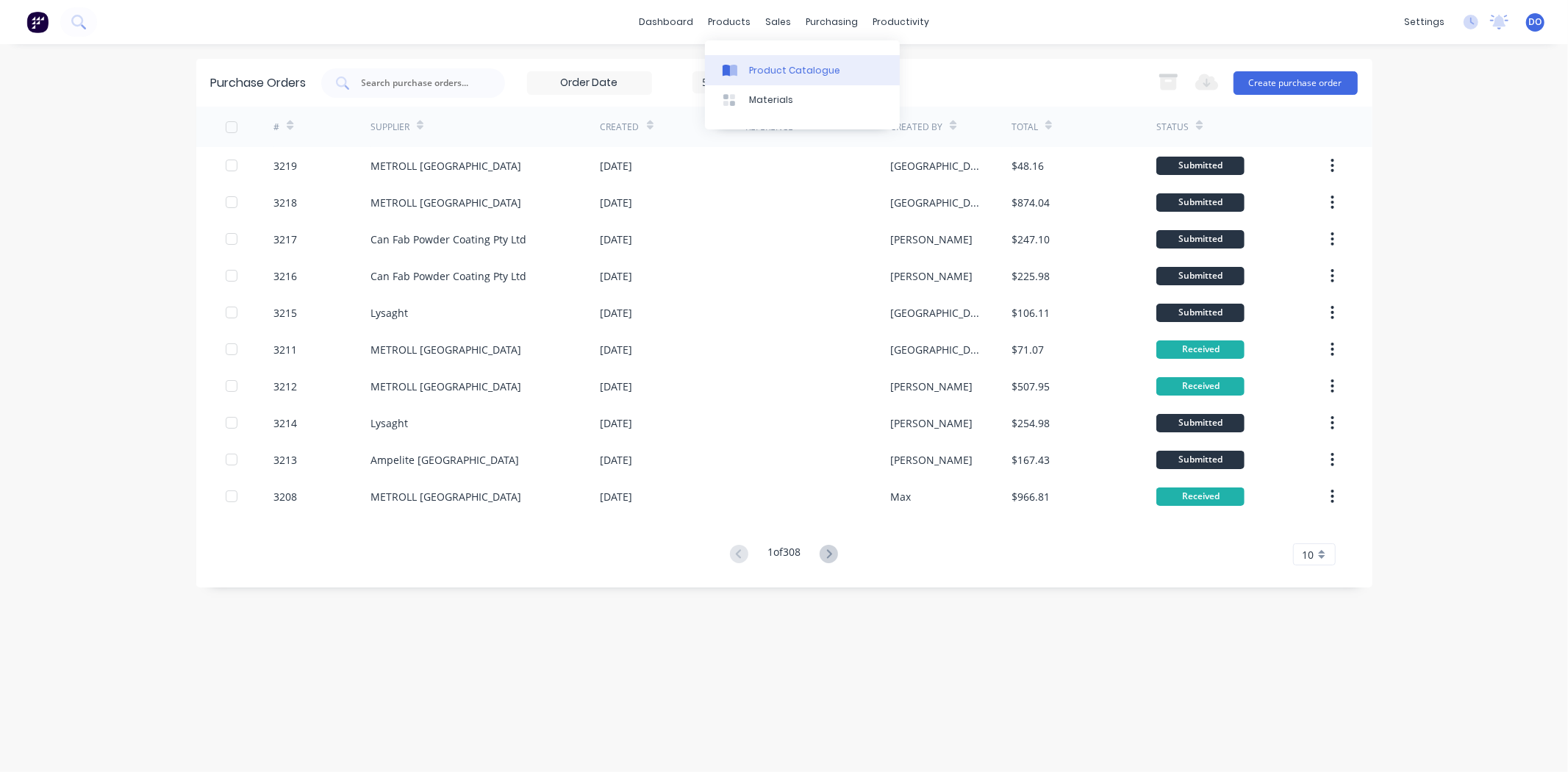
click at [761, 64] on div "Product Catalogue" at bounding box center [795, 70] width 91 height 13
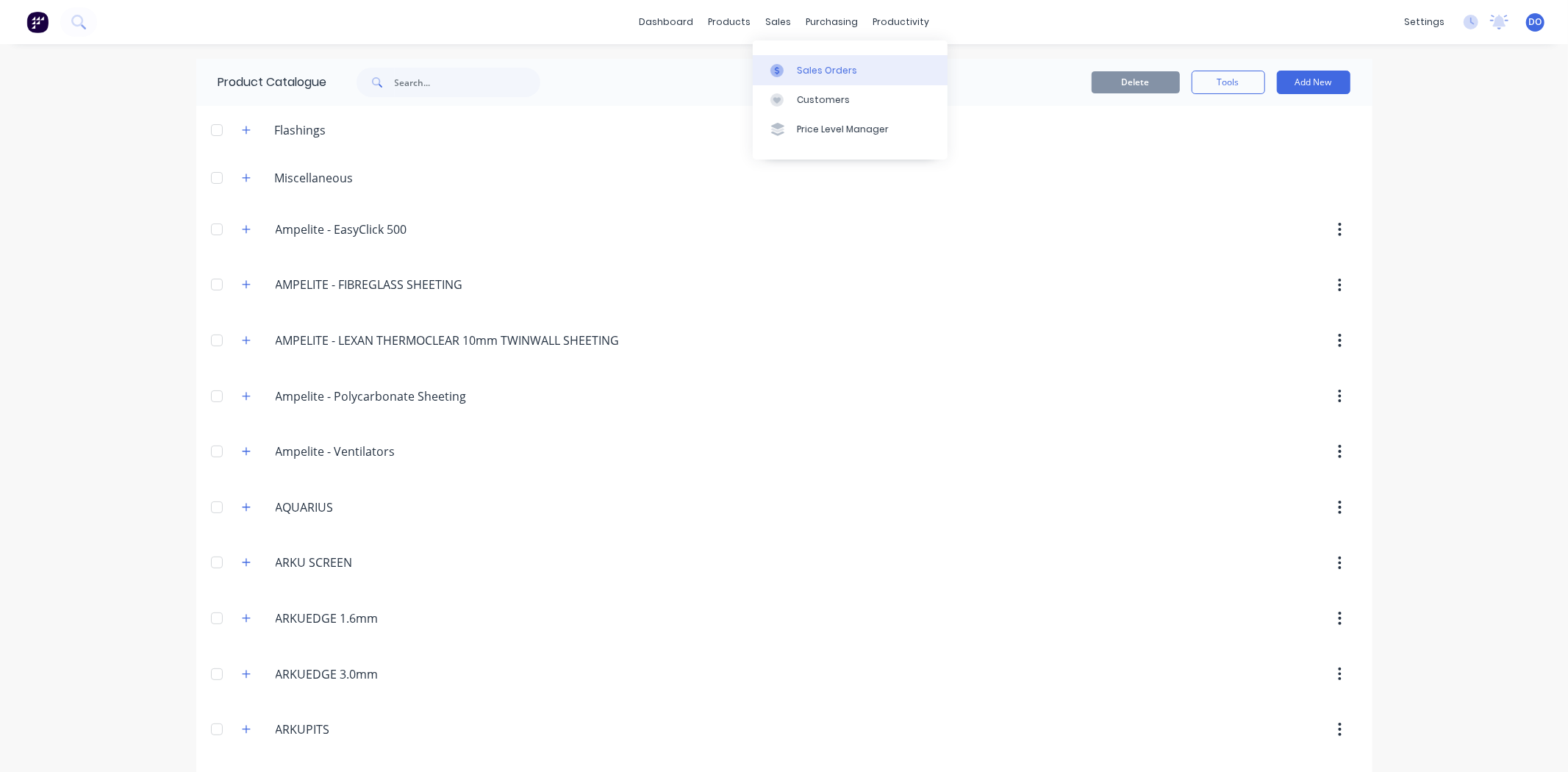
click at [794, 64] on link "Sales Orders" at bounding box center [850, 70] width 195 height 29
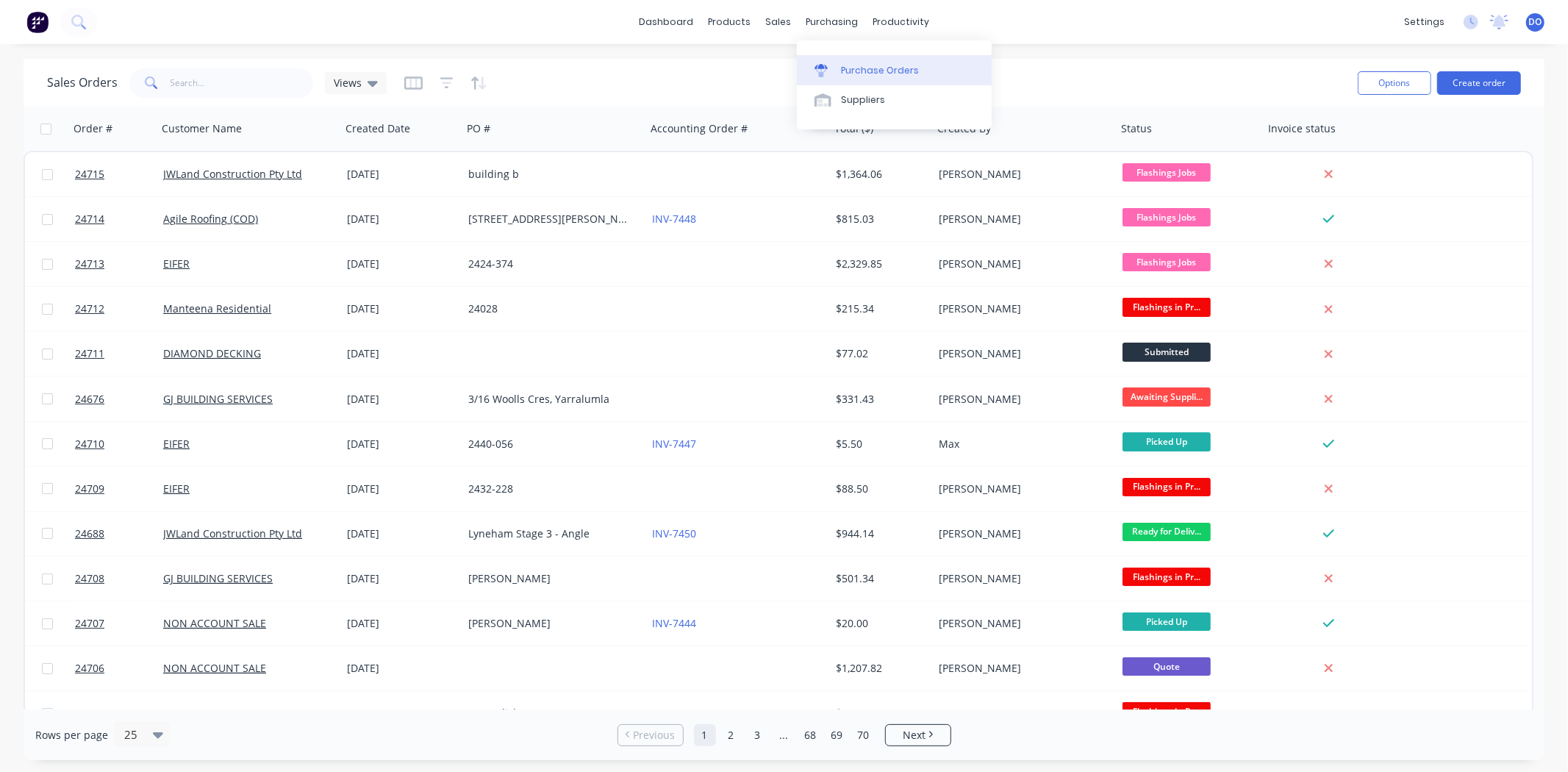
click at [833, 71] on div at bounding box center [826, 70] width 22 height 13
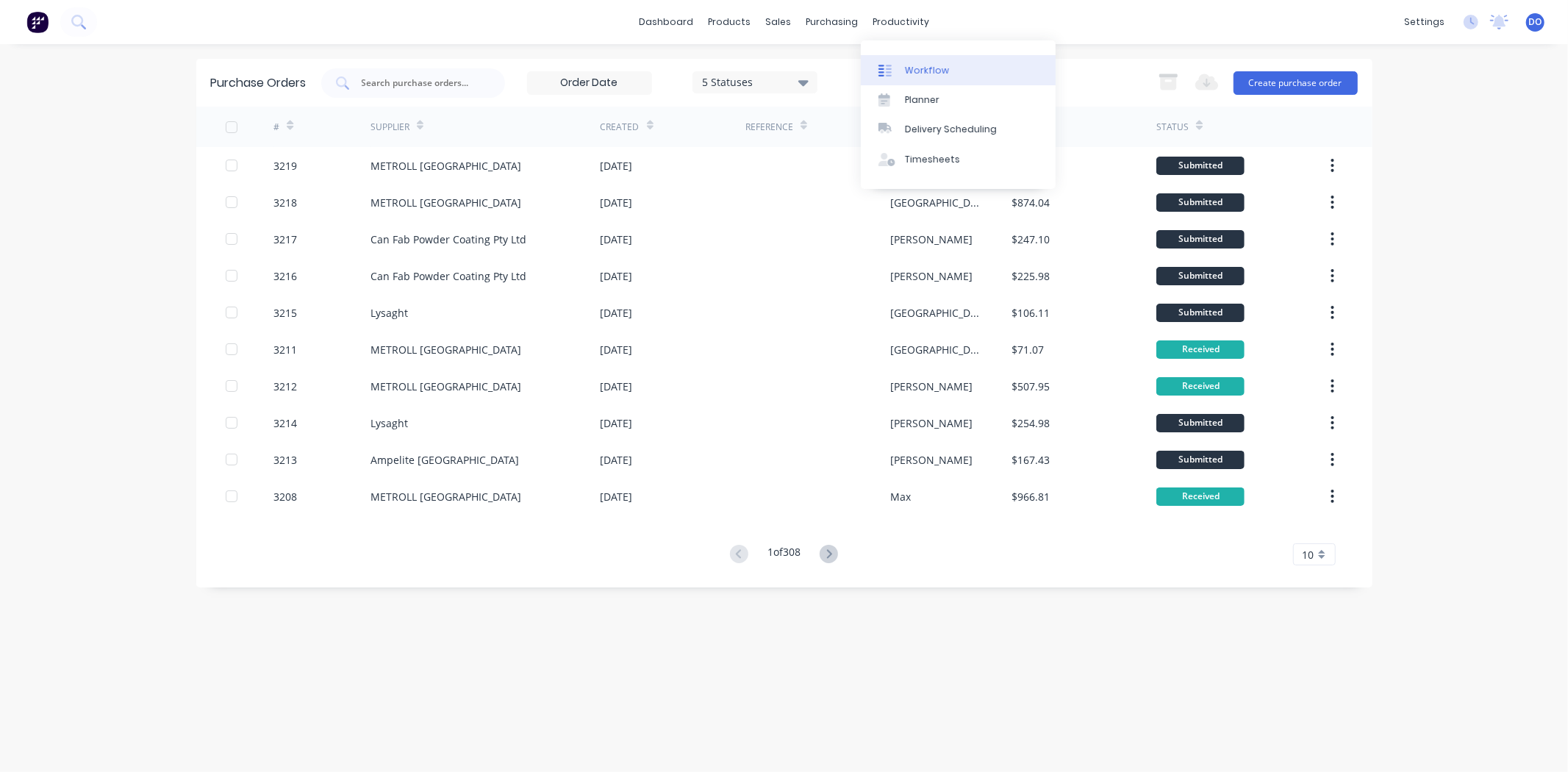
click at [909, 71] on div "Workflow" at bounding box center [927, 70] width 44 height 13
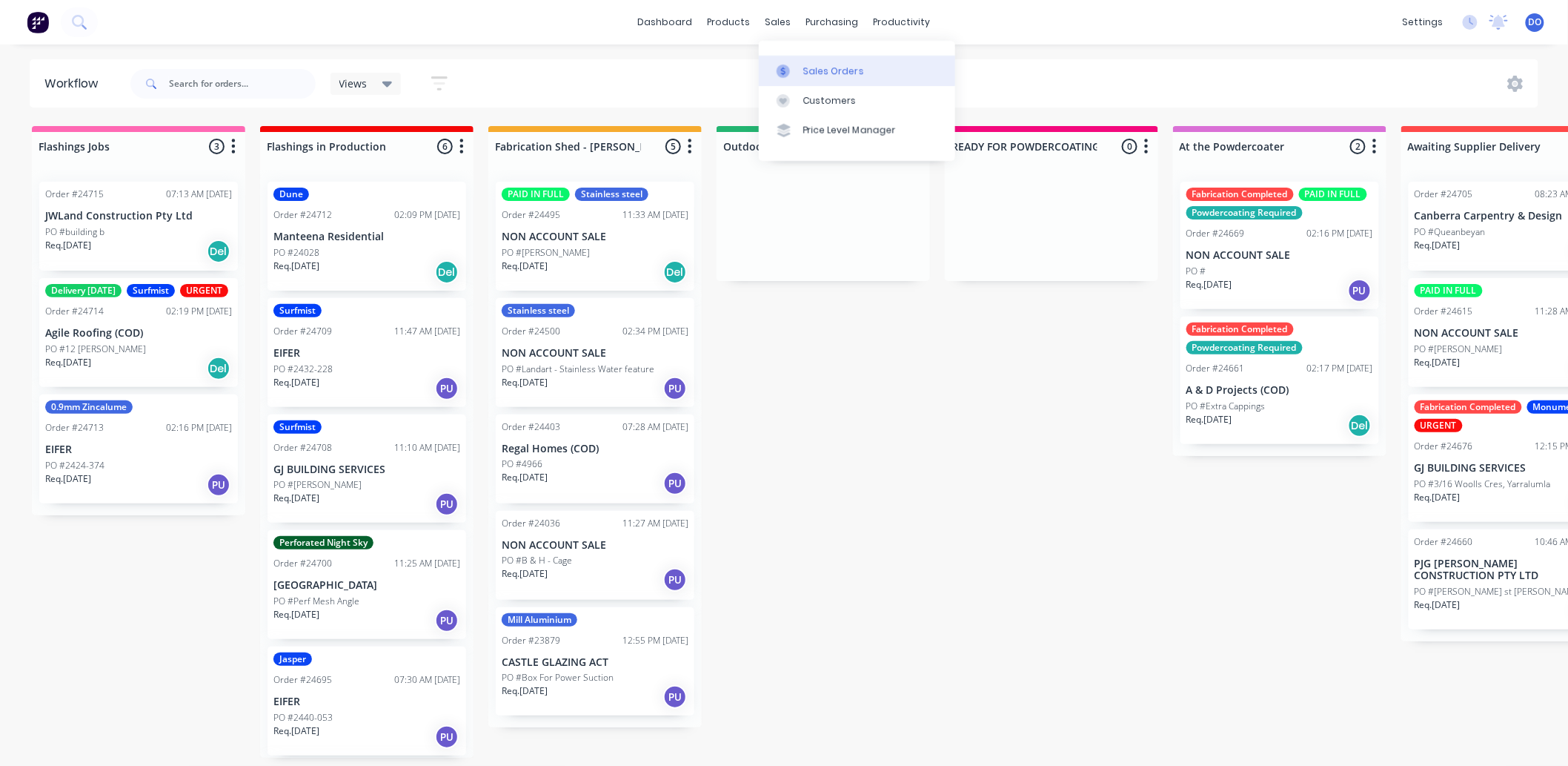
click at [787, 65] on icon at bounding box center [783, 70] width 13 height 13
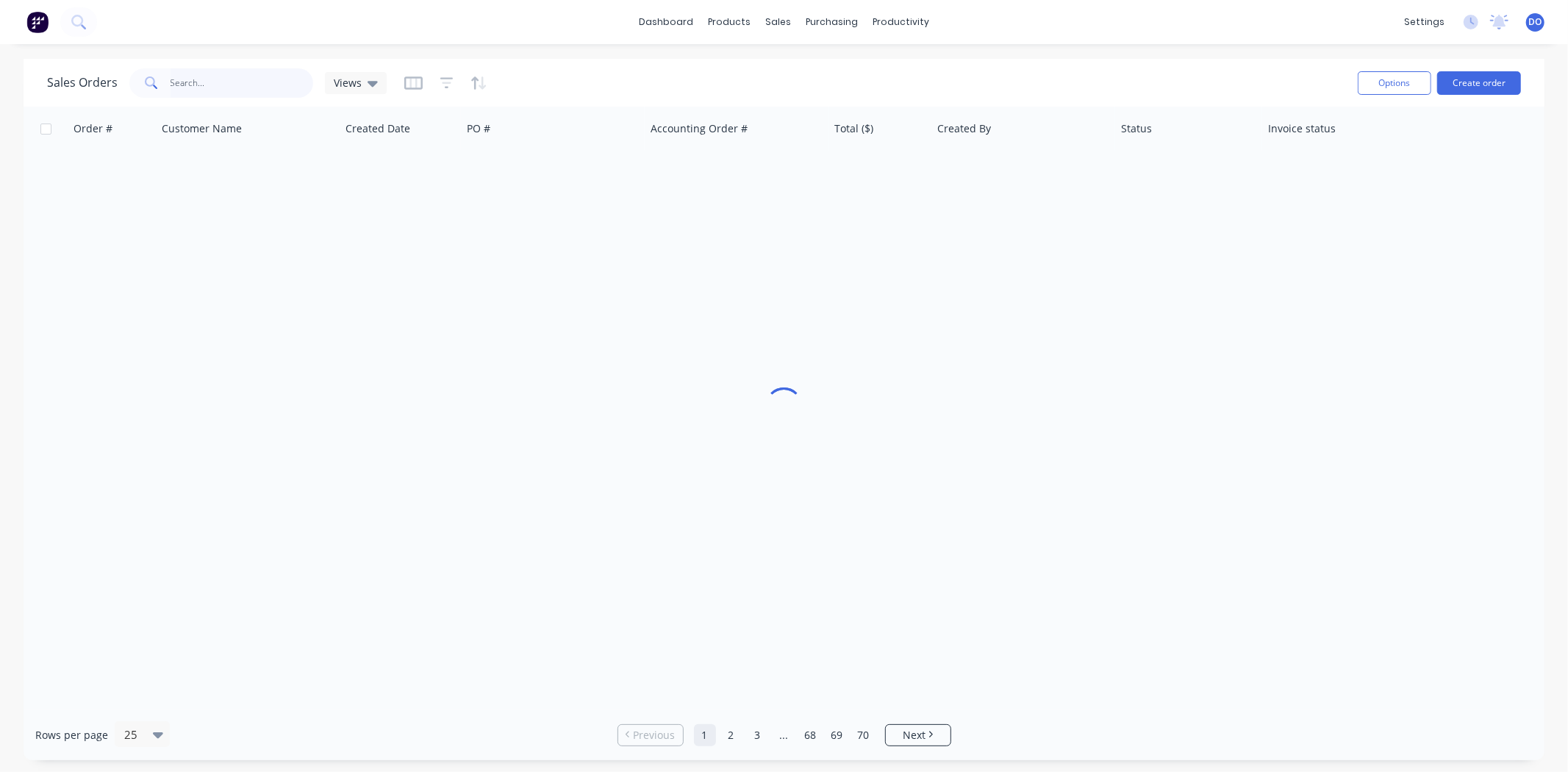
click at [184, 85] on input "text" at bounding box center [242, 83] width 143 height 29
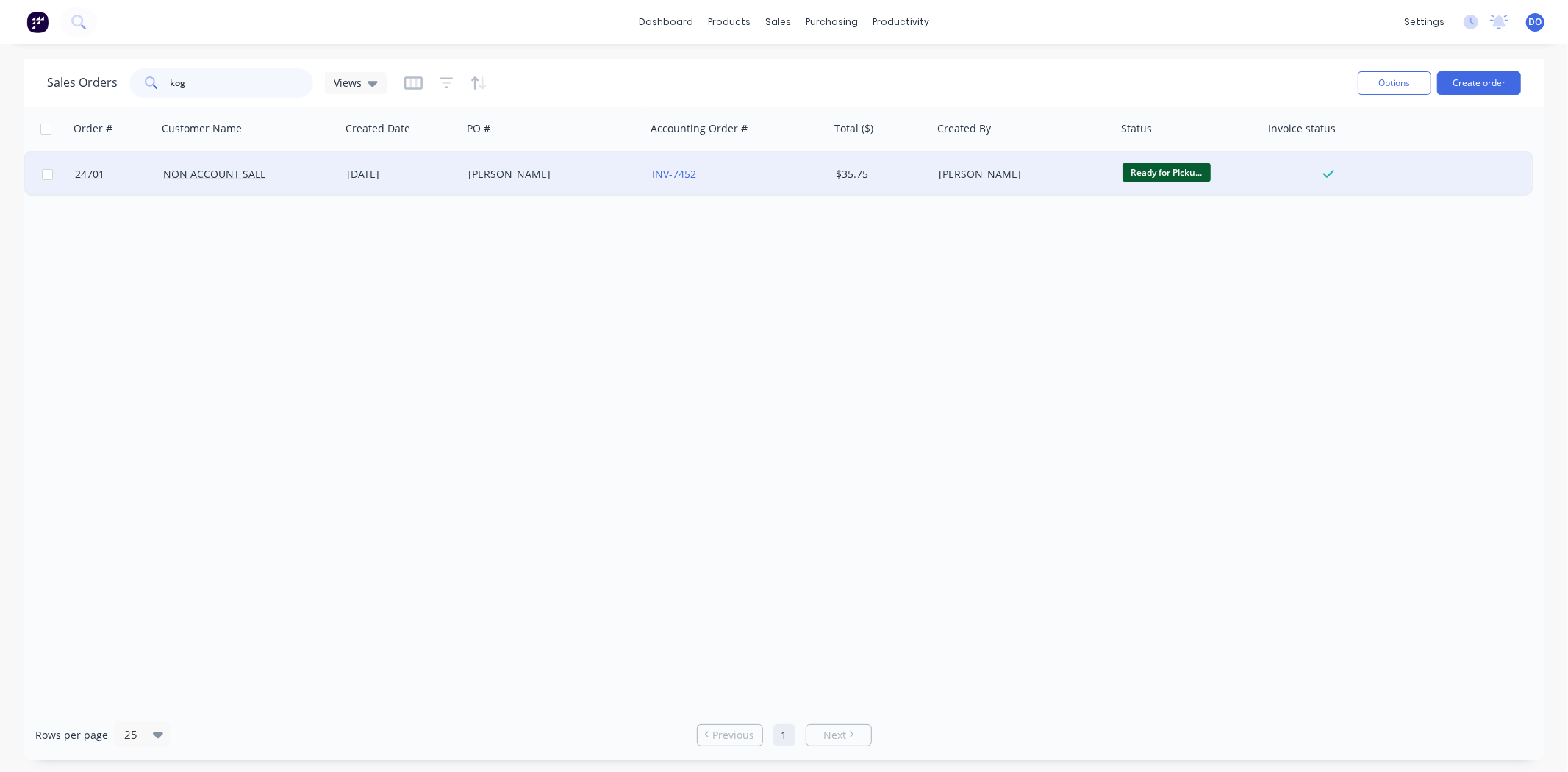
type input "kog"
click at [478, 188] on div "[PERSON_NAME]" at bounding box center [553, 173] width 184 height 44
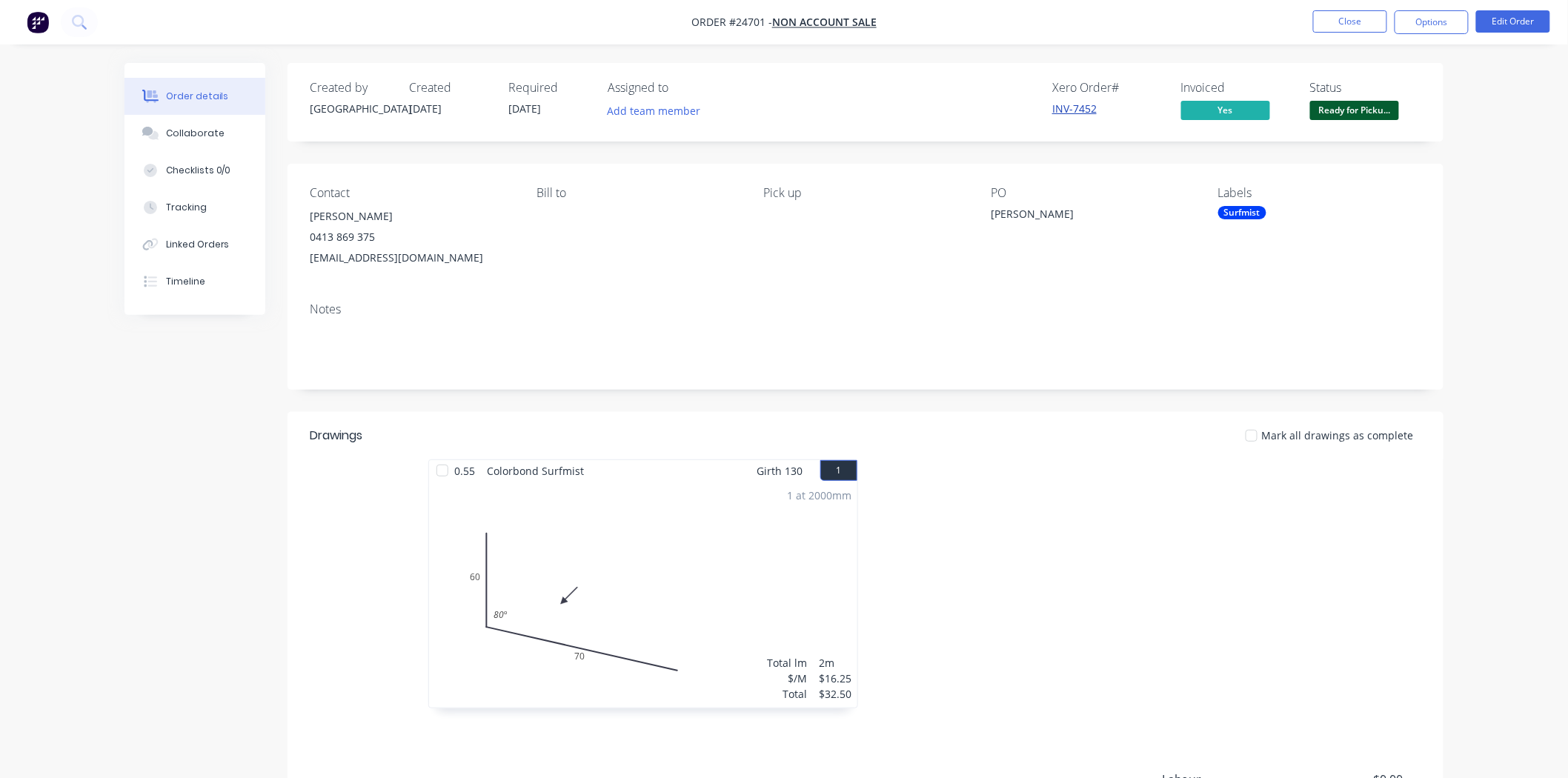
click at [1080, 112] on link "INV-7452" at bounding box center [1074, 109] width 44 height 14
click at [1428, 23] on button "Options" at bounding box center [1432, 22] width 74 height 23
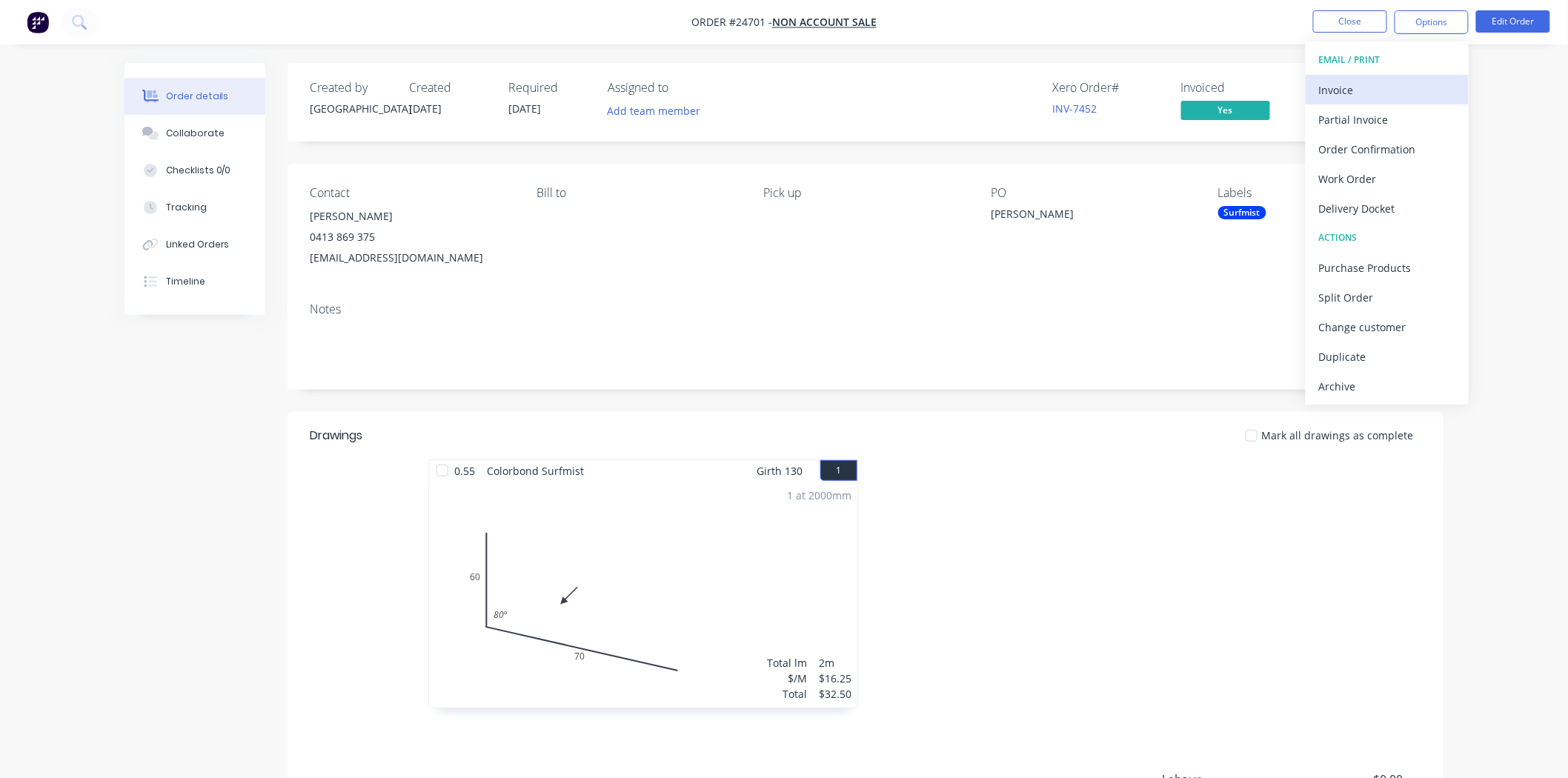
click at [1391, 79] on div "Invoice" at bounding box center [1387, 90] width 136 height 22
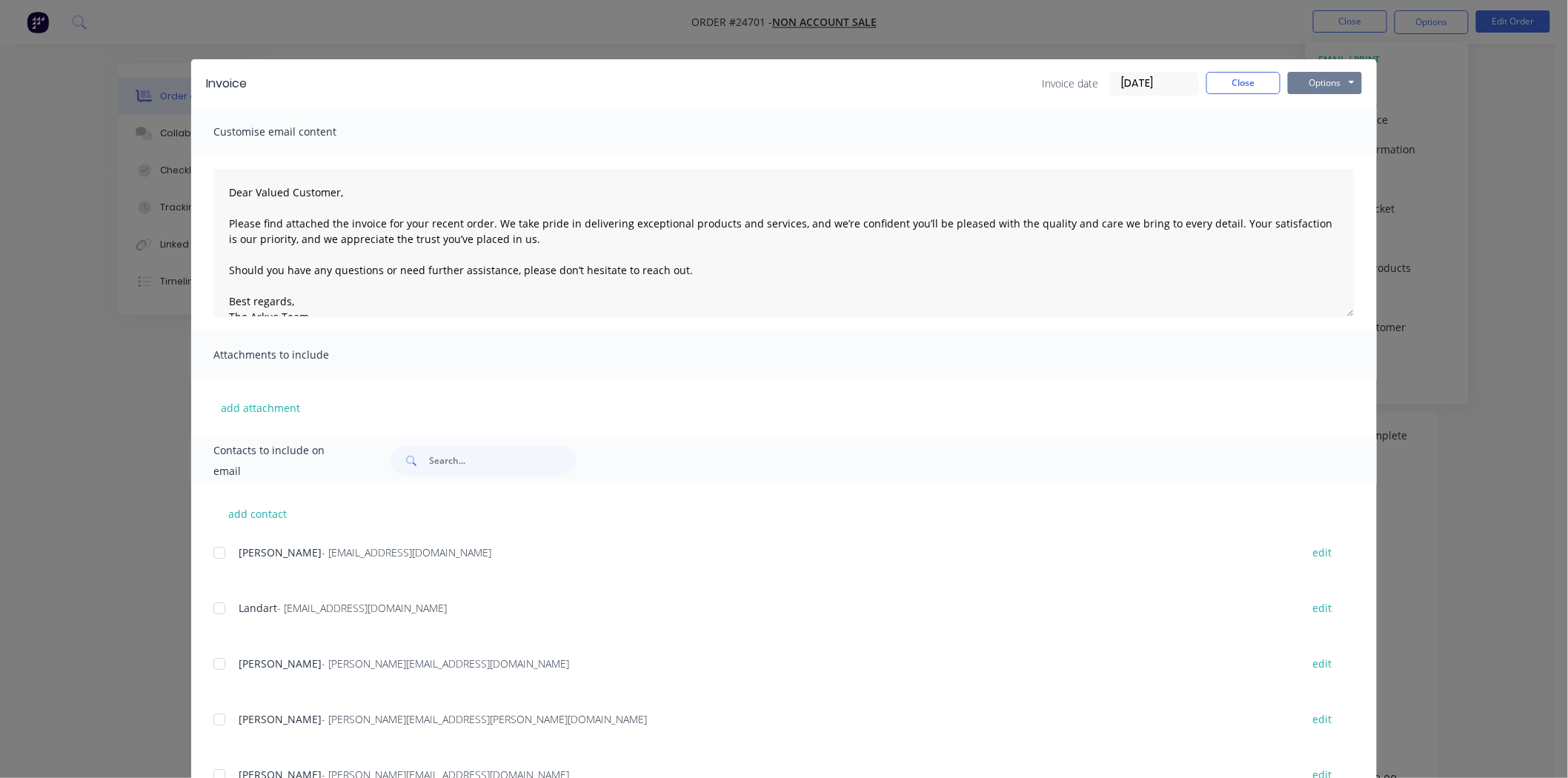
click at [1347, 72] on button "Options" at bounding box center [1325, 83] width 74 height 23
click at [1332, 128] on button "Print" at bounding box center [1335, 134] width 95 height 24
click at [1232, 85] on button "Close" at bounding box center [1243, 83] width 74 height 23
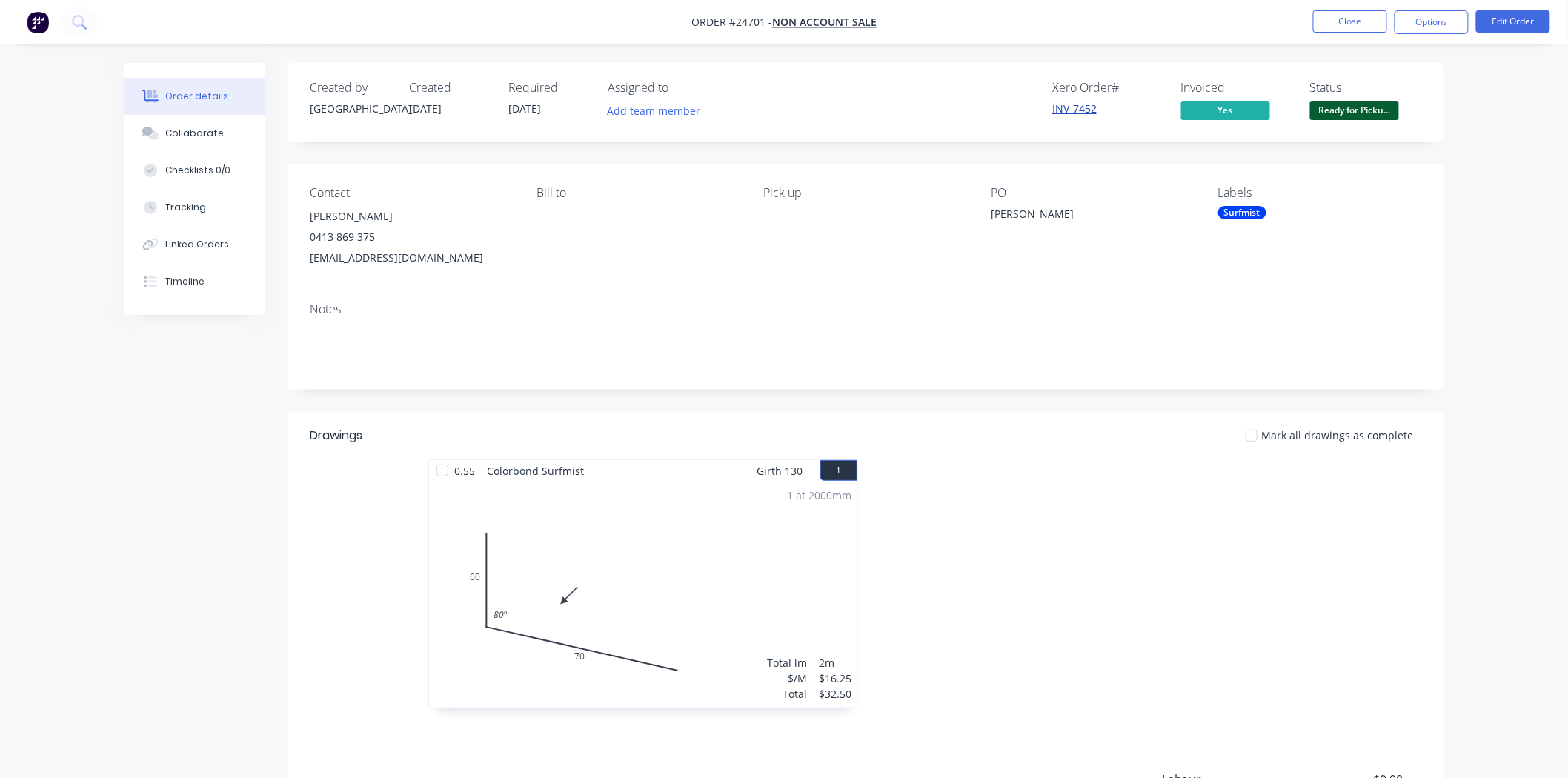
click at [1084, 106] on link "INV-7452" at bounding box center [1074, 109] width 44 height 14
click at [1386, 108] on span "Ready for Picku..." at bounding box center [1354, 110] width 89 height 18
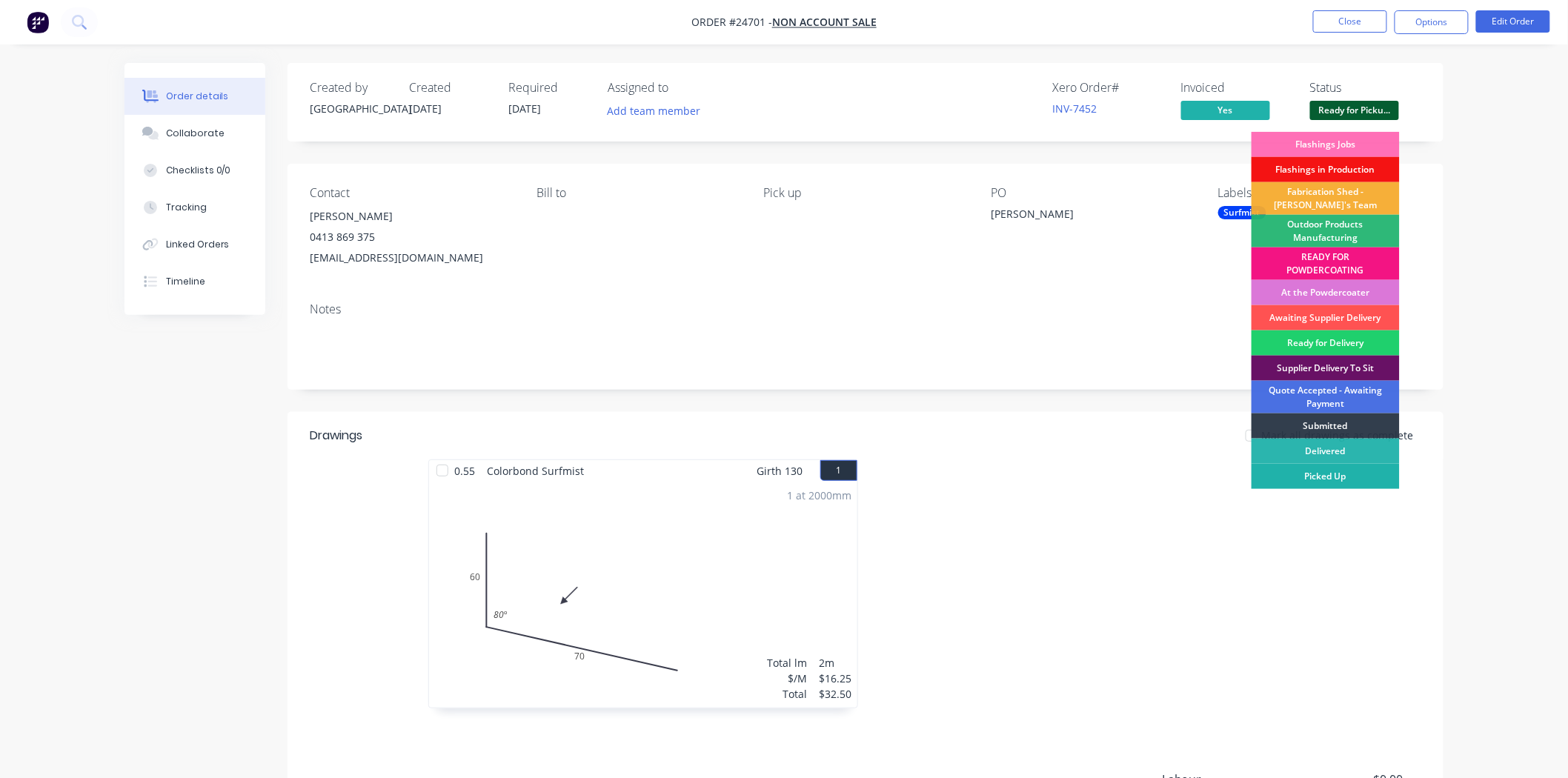
click at [1330, 480] on div "Picked Up" at bounding box center [1325, 476] width 149 height 25
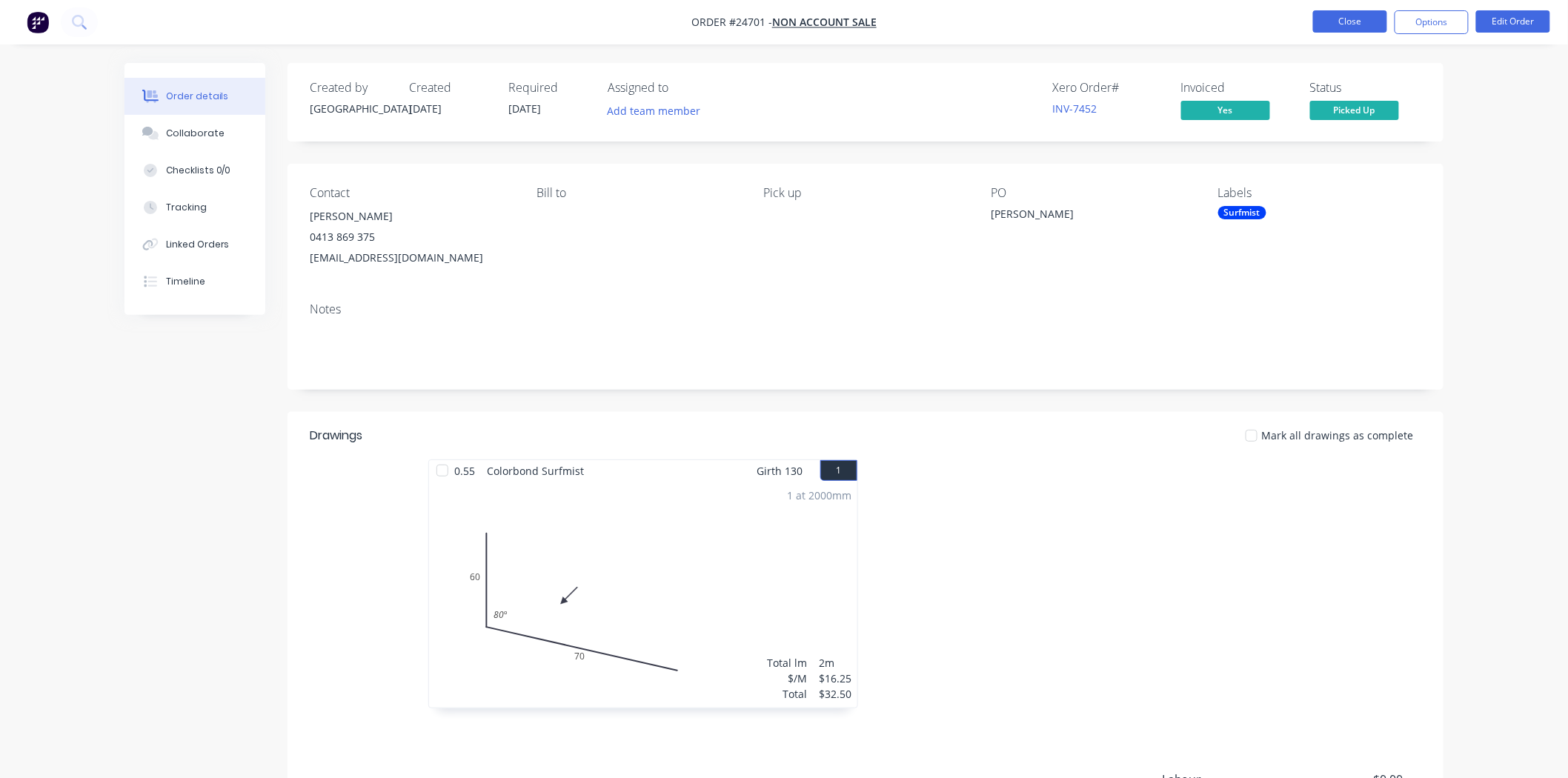
click at [1353, 30] on button "Close" at bounding box center [1350, 22] width 74 height 23
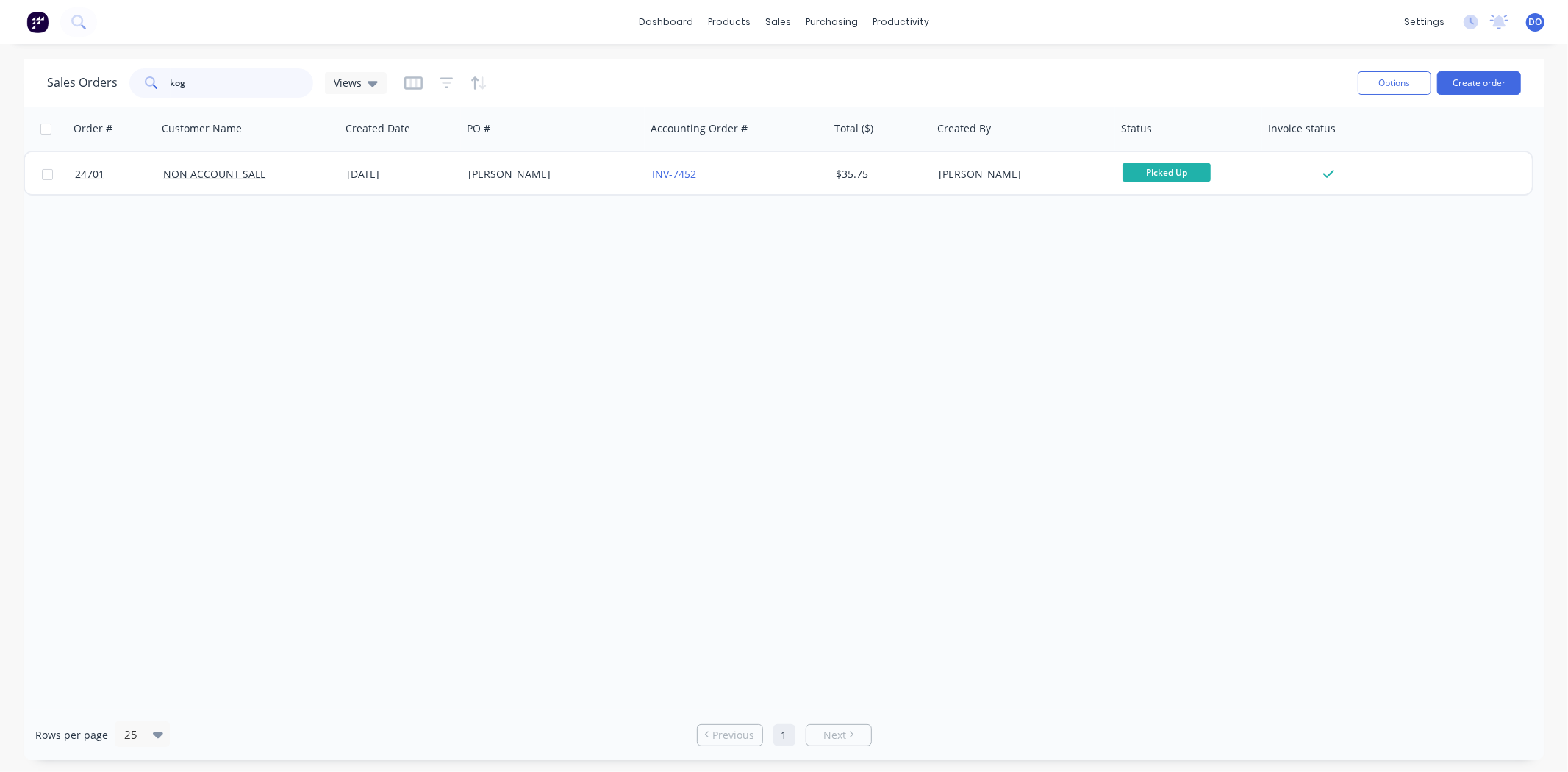
drag, startPoint x: 247, startPoint y: 90, endPoint x: 150, endPoint y: 102, distance: 97.7
click at [150, 102] on div "Sales Orders kog Views Options Create order" at bounding box center [784, 82] width 1521 height 47
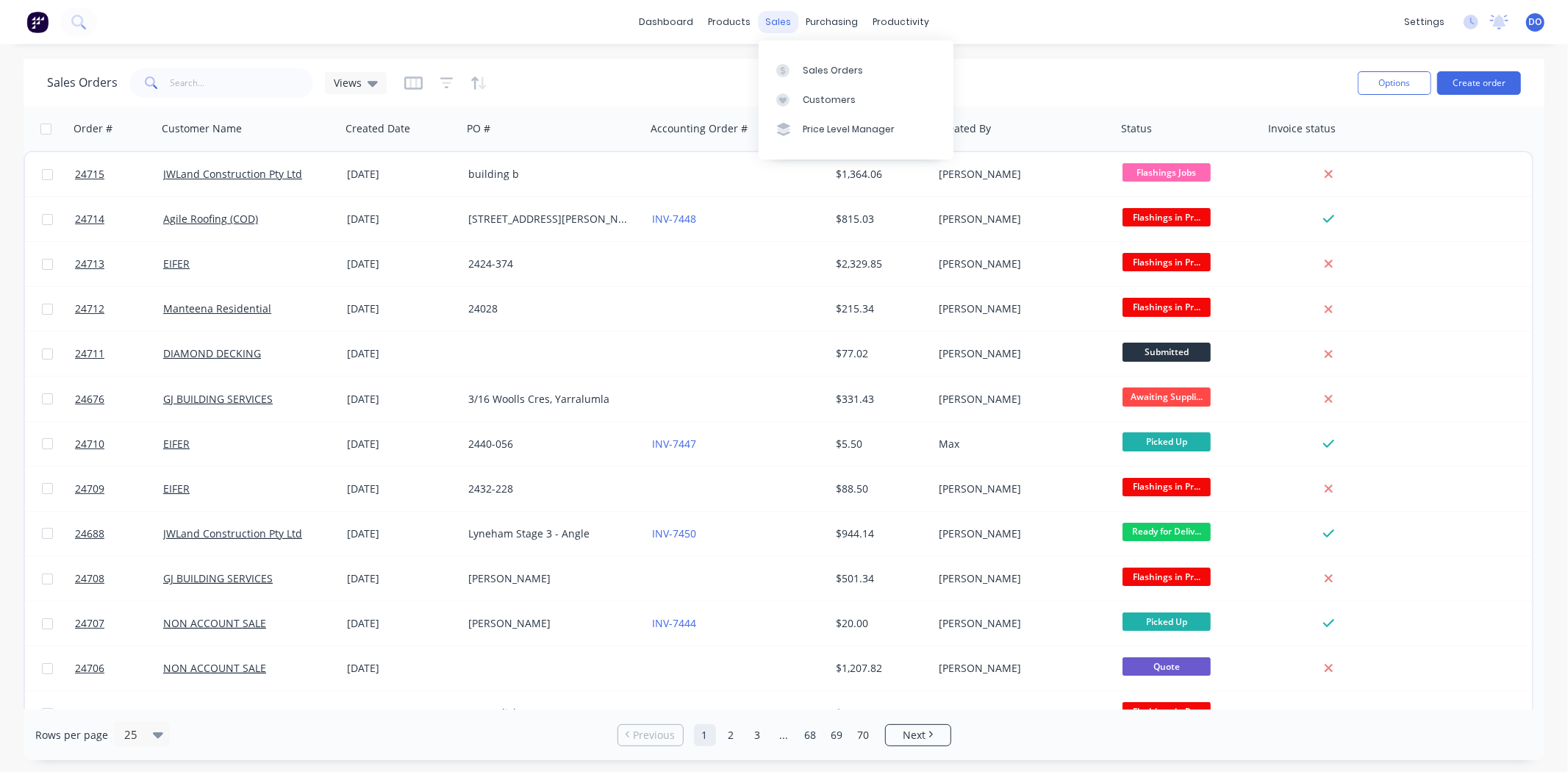
click at [769, 18] on div "sales" at bounding box center [778, 22] width 41 height 22
click at [862, 47] on div "dashboard products sales purchasing productivity dashboard products Product Cat…" at bounding box center [784, 386] width 1568 height 772
click at [163, 86] on span at bounding box center [150, 83] width 41 height 29
click at [171, 76] on input "text" at bounding box center [242, 83] width 143 height 29
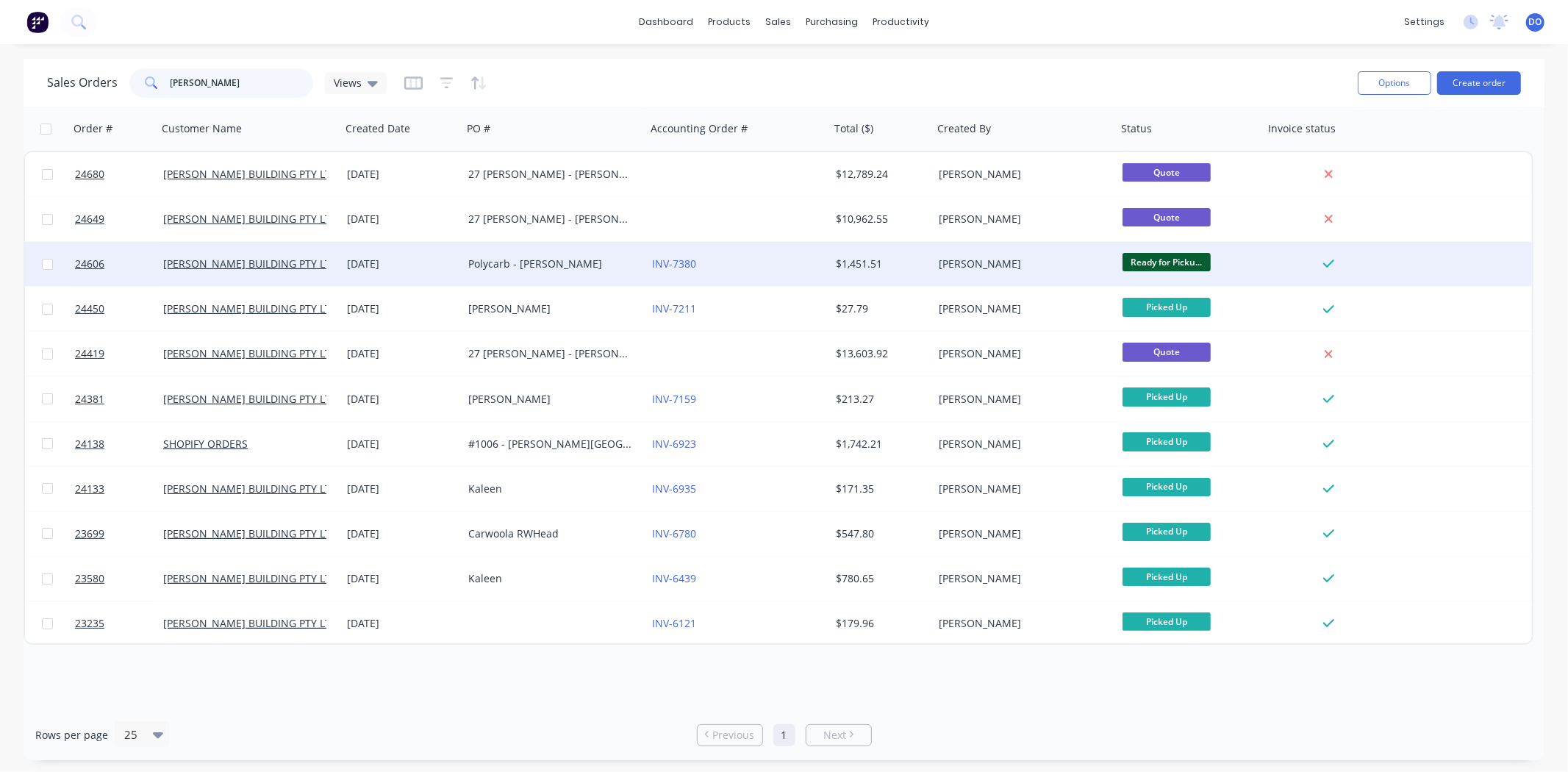
type input "burley"
click at [430, 254] on div "11 Aug 2025" at bounding box center [402, 264] width 122 height 44
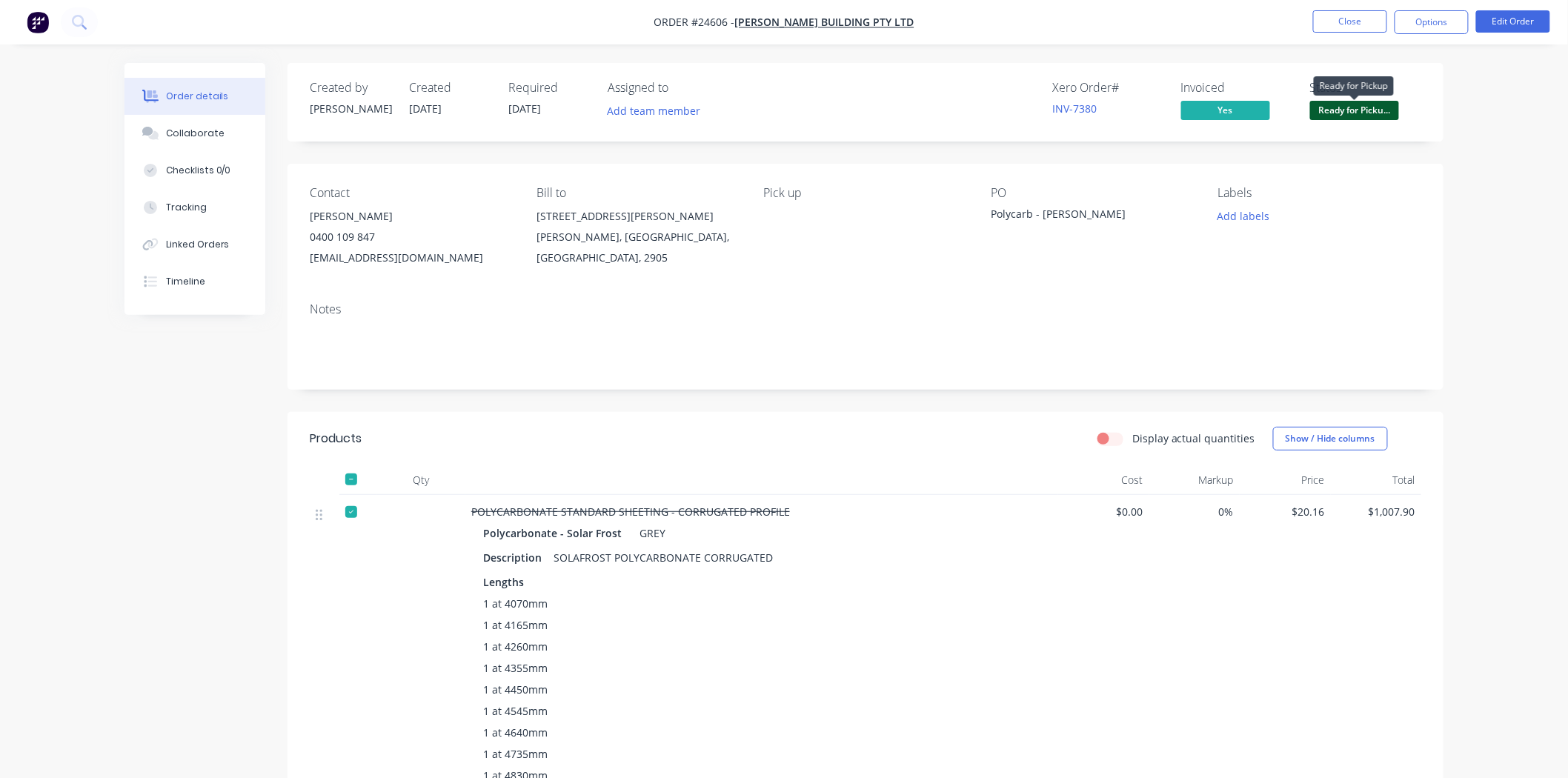
click at [1356, 113] on span "Ready for Picku..." at bounding box center [1354, 110] width 89 height 18
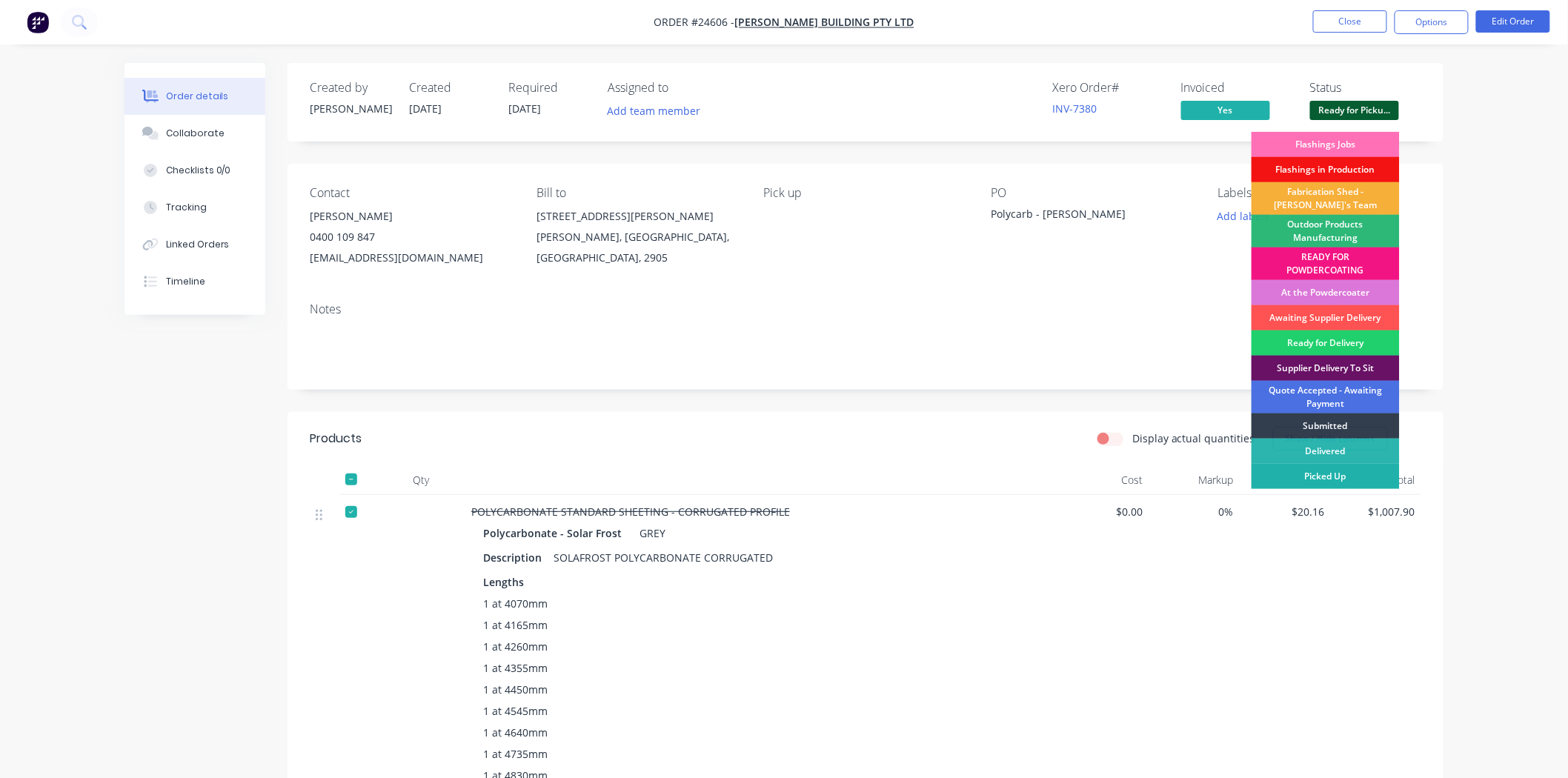
click at [1310, 475] on div "Picked Up" at bounding box center [1325, 476] width 149 height 25
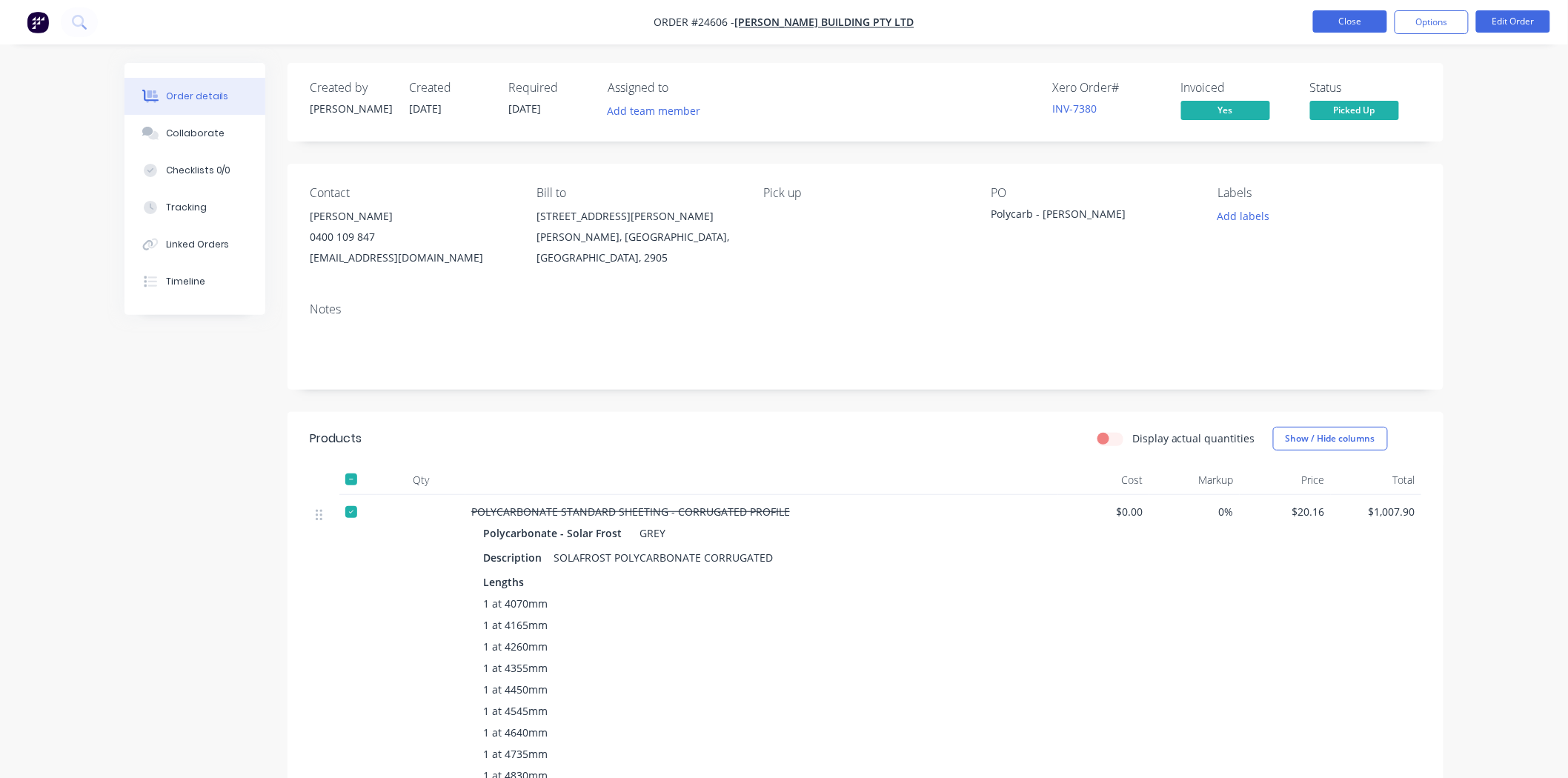
click at [1332, 25] on button "Close" at bounding box center [1350, 22] width 74 height 23
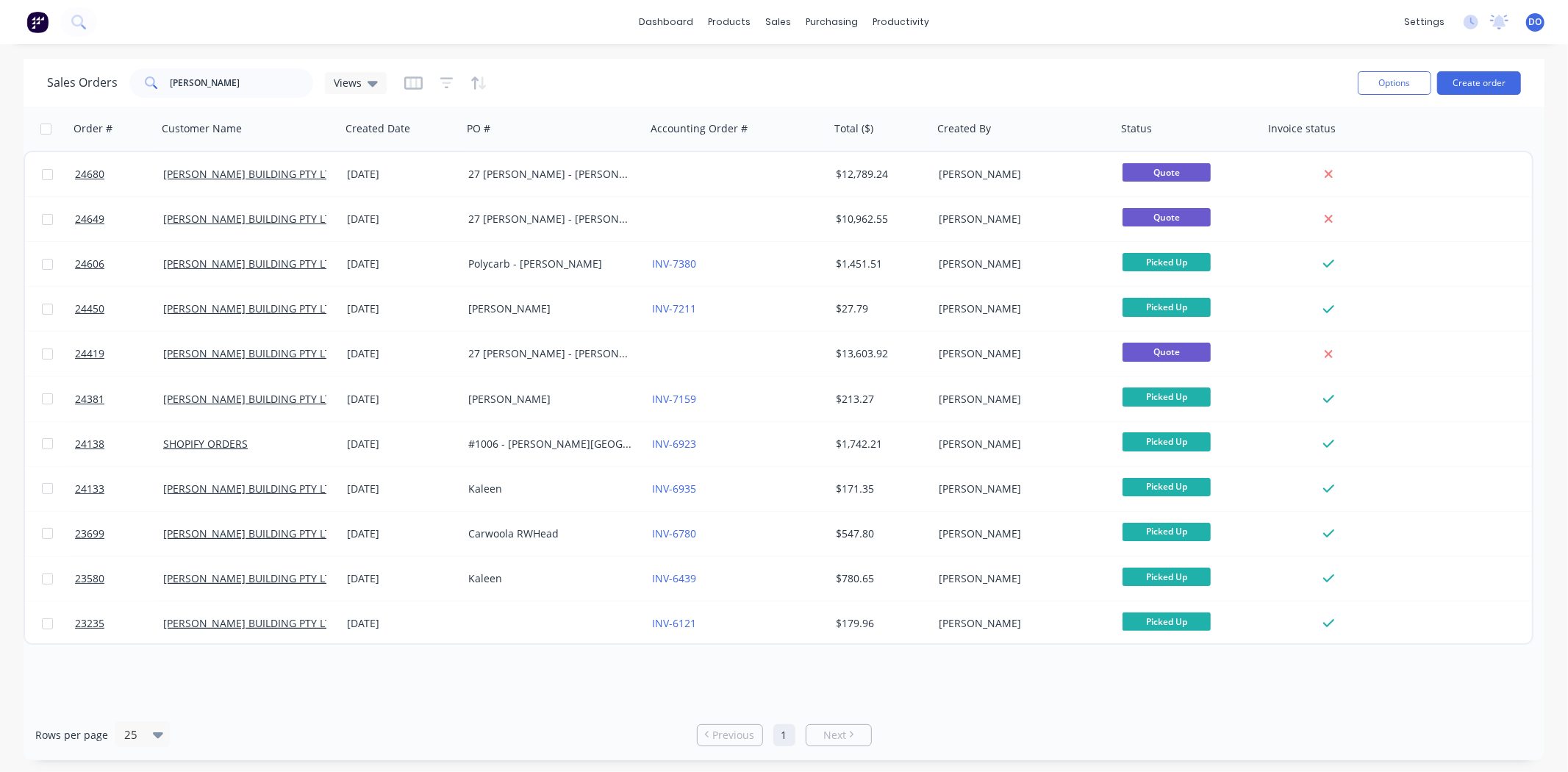
drag, startPoint x: 224, startPoint y: 105, endPoint x: 213, endPoint y: 78, distance: 29.2
click at [213, 79] on div "Sales Orders burley Views Options Create order" at bounding box center [784, 82] width 1521 height 47
drag, startPoint x: 213, startPoint y: 78, endPoint x: 107, endPoint y: 112, distance: 111.3
click at [118, 110] on div "Sales Orders burley Views Options Create order Order # Customer Name Created Da…" at bounding box center [784, 409] width 1521 height 701
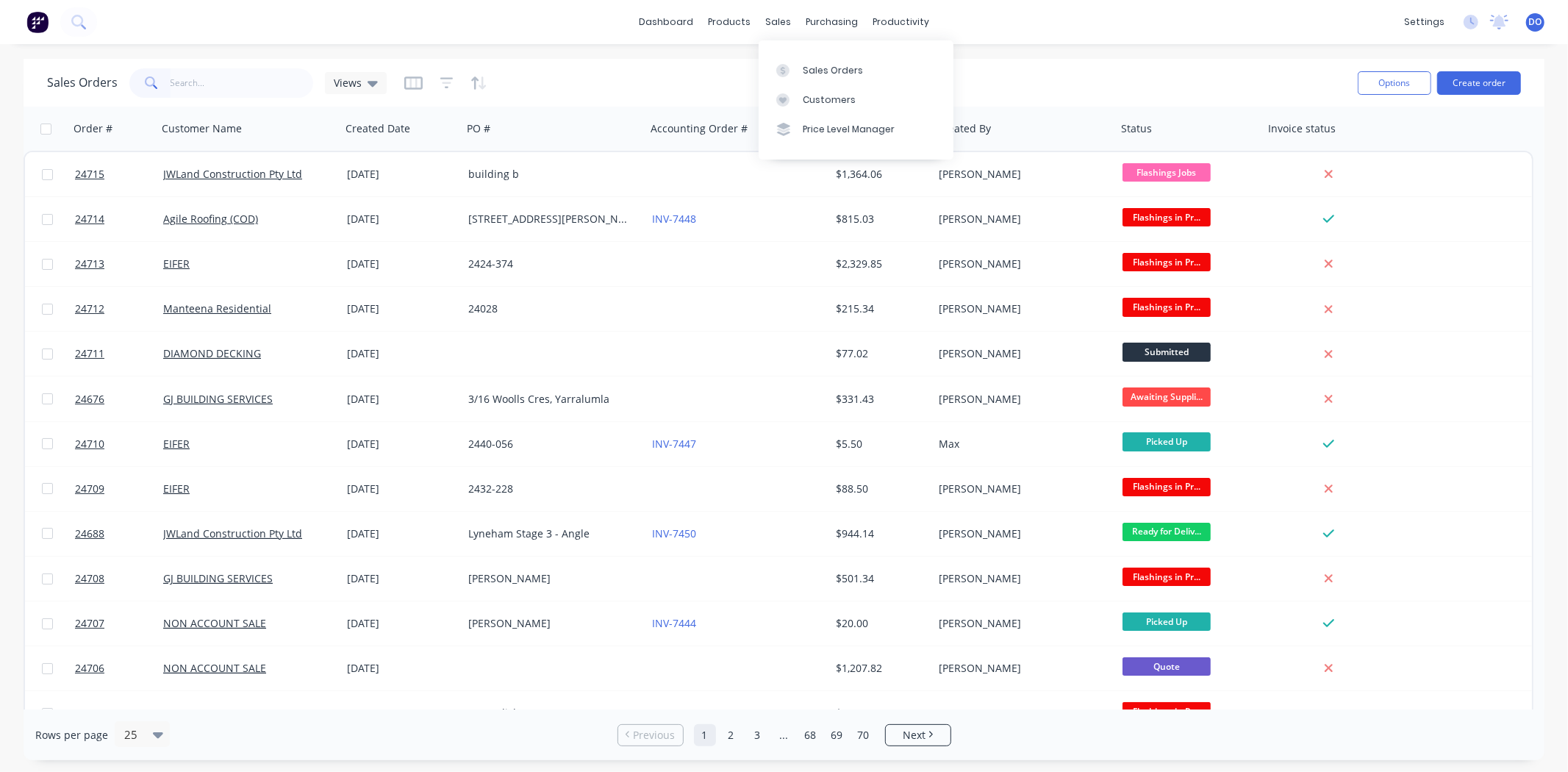
click at [1029, 54] on div "dashboard products sales purchasing productivity dashboard products Product Cat…" at bounding box center [784, 386] width 1568 height 772
click at [1214, 60] on div "Sales Orders Views Options Create order" at bounding box center [784, 82] width 1521 height 47
click at [928, 65] on div "Workflow" at bounding box center [927, 70] width 44 height 13
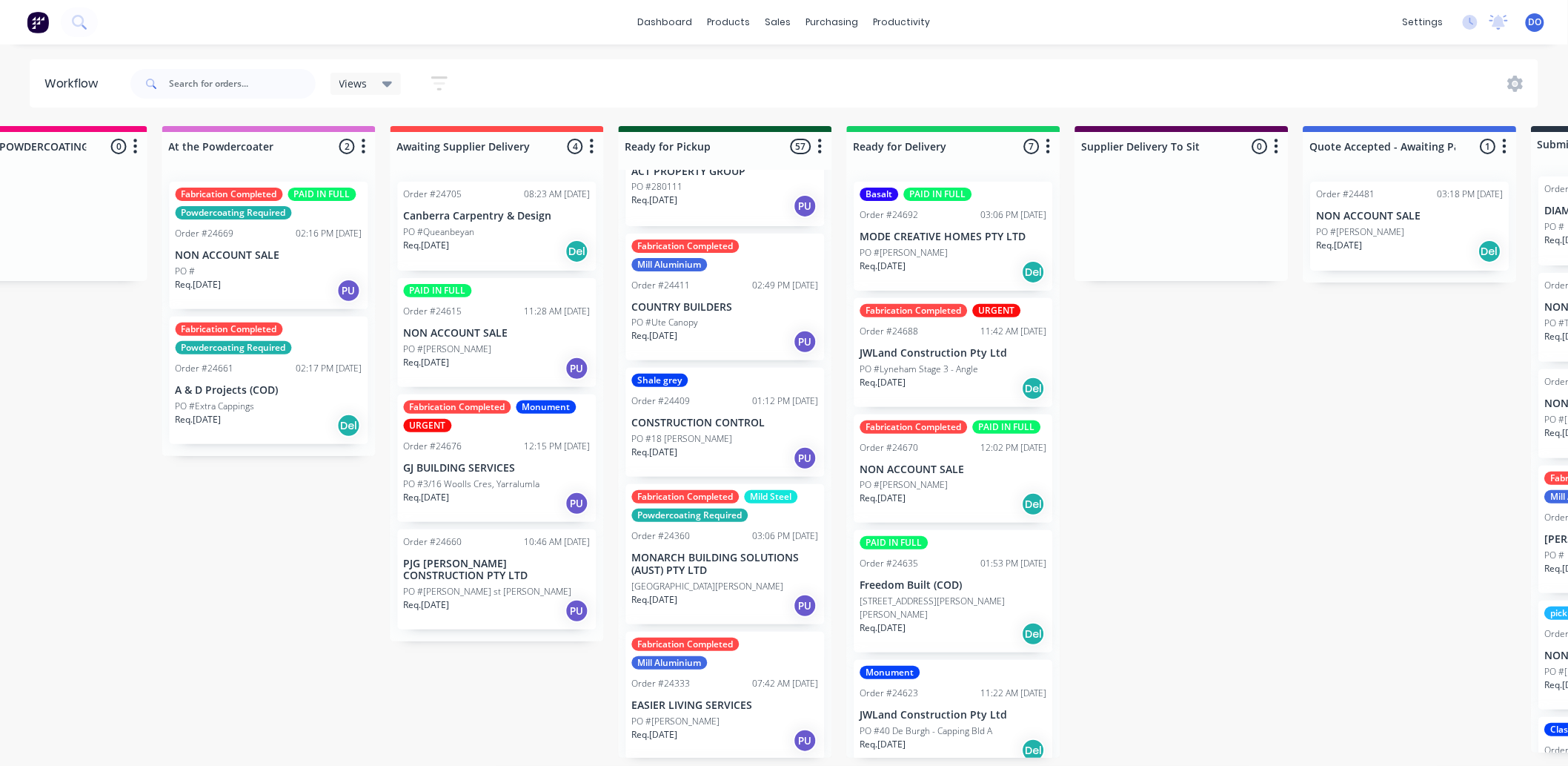
scroll to position [4694, 0]
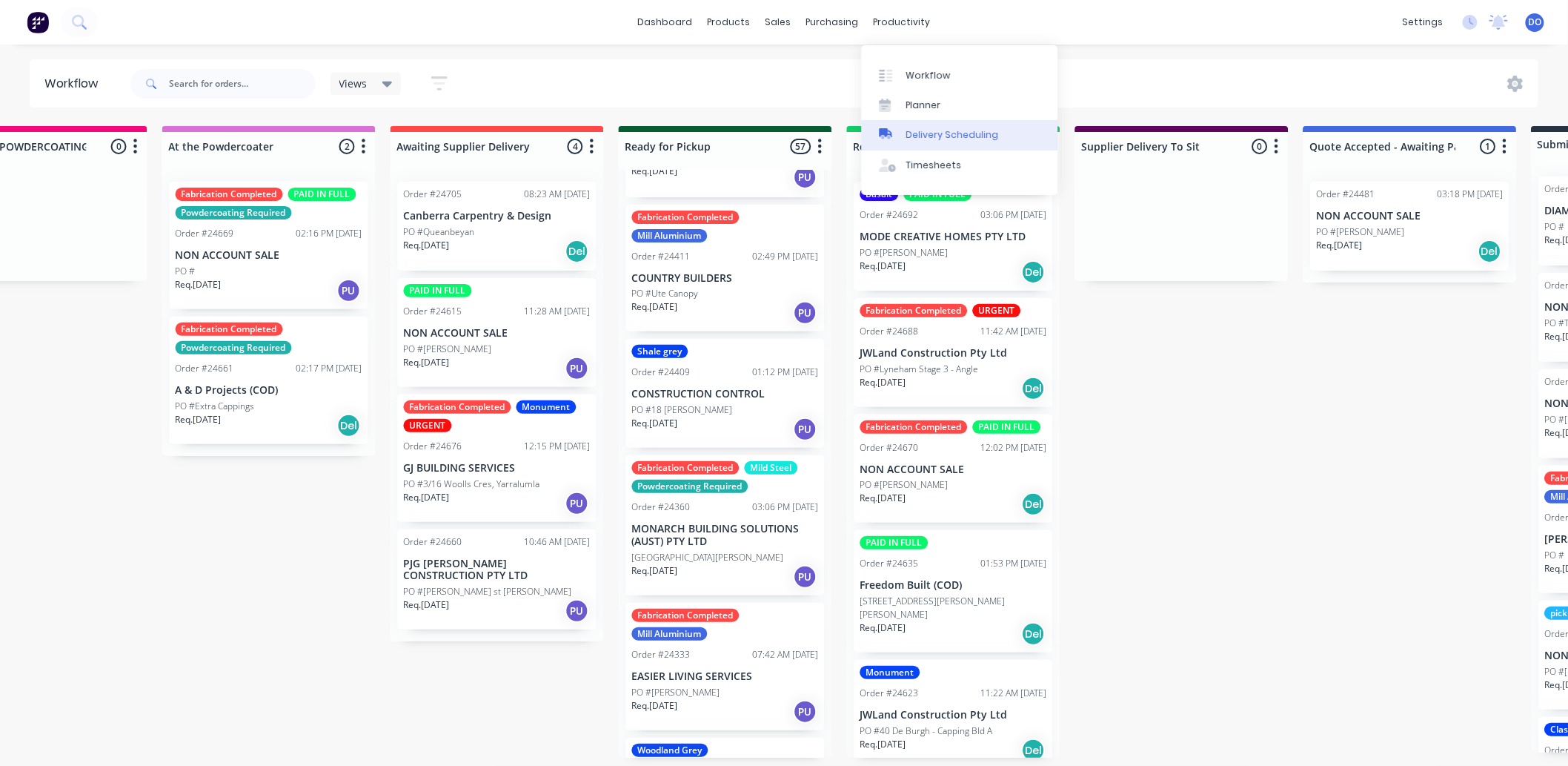
click at [938, 136] on div "Delivery Scheduling" at bounding box center [953, 134] width 93 height 13
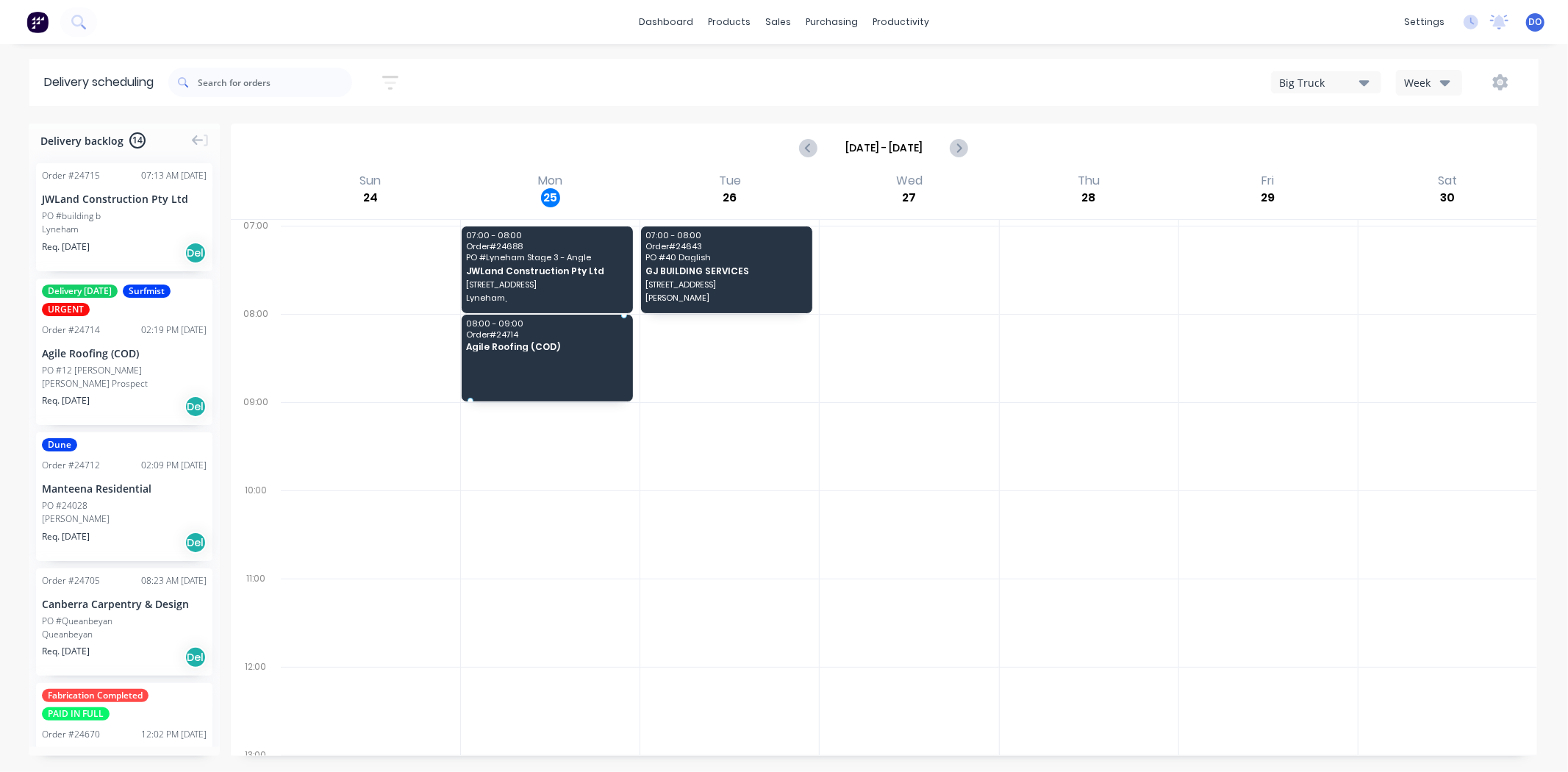
drag, startPoint x: 102, startPoint y: 367, endPoint x: 505, endPoint y: 334, distance: 404.3
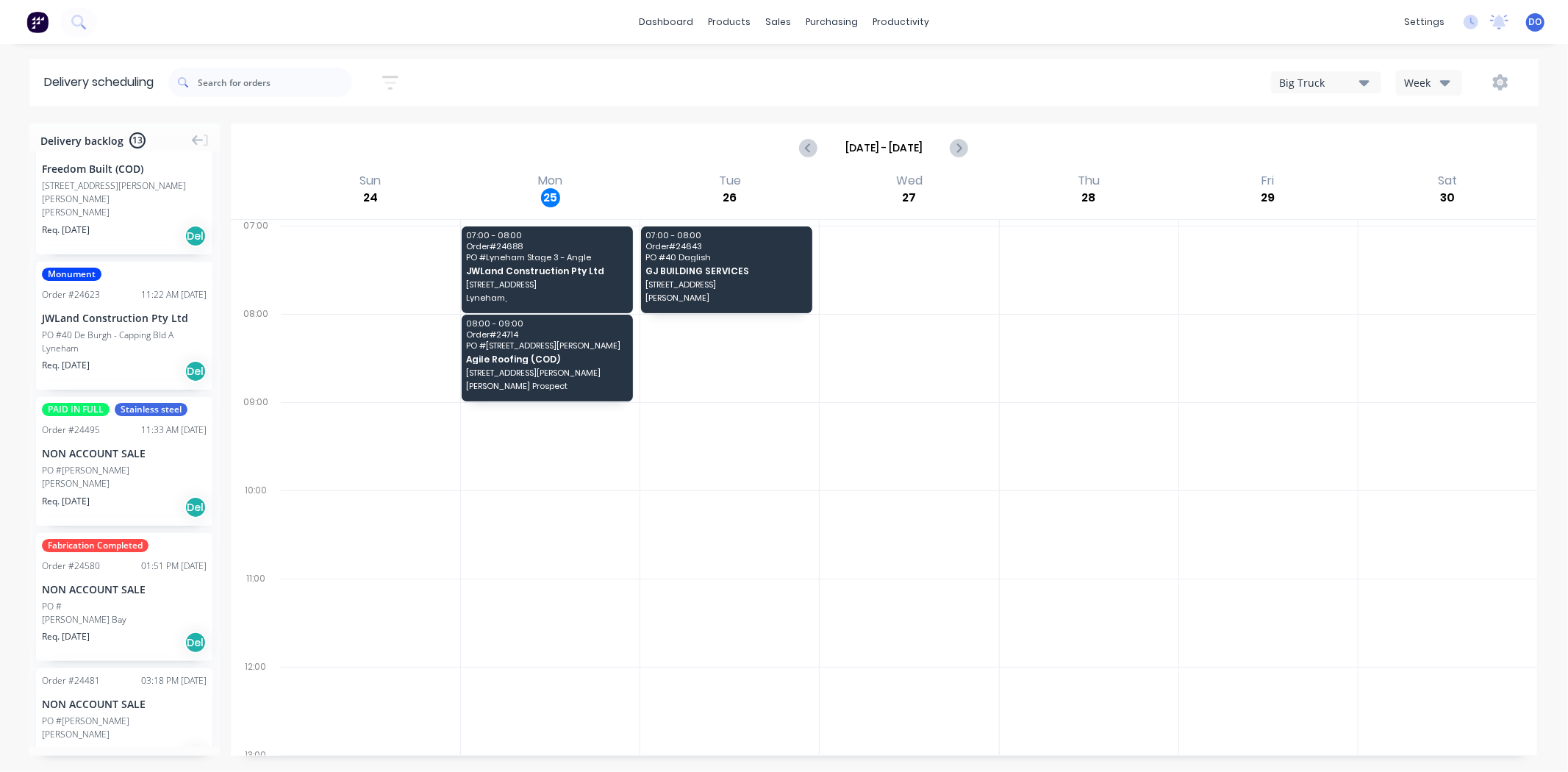
scroll to position [736, 0]
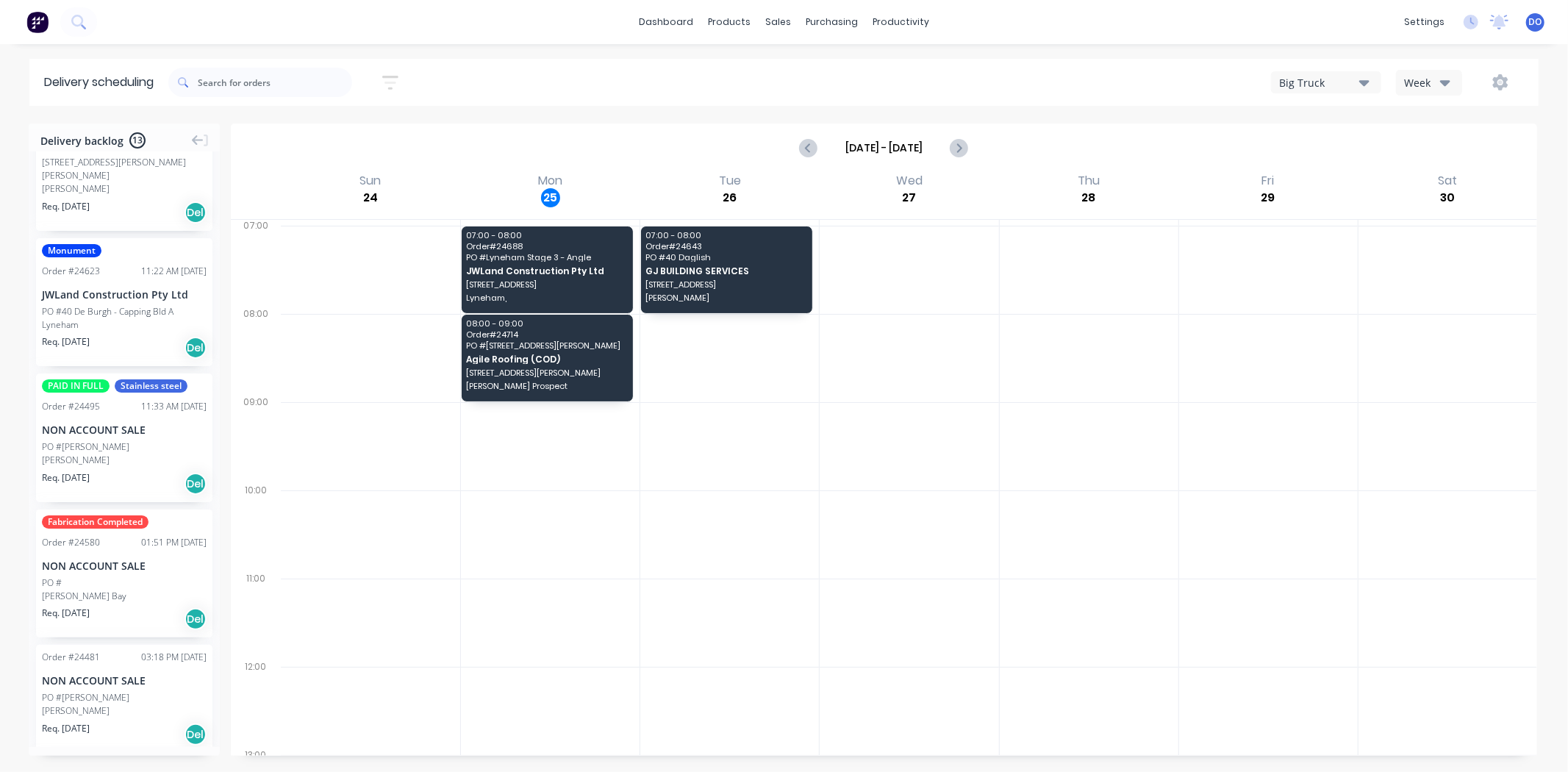
click at [93, 558] on div "NON ACCOUNT SALE" at bounding box center [124, 566] width 165 height 16
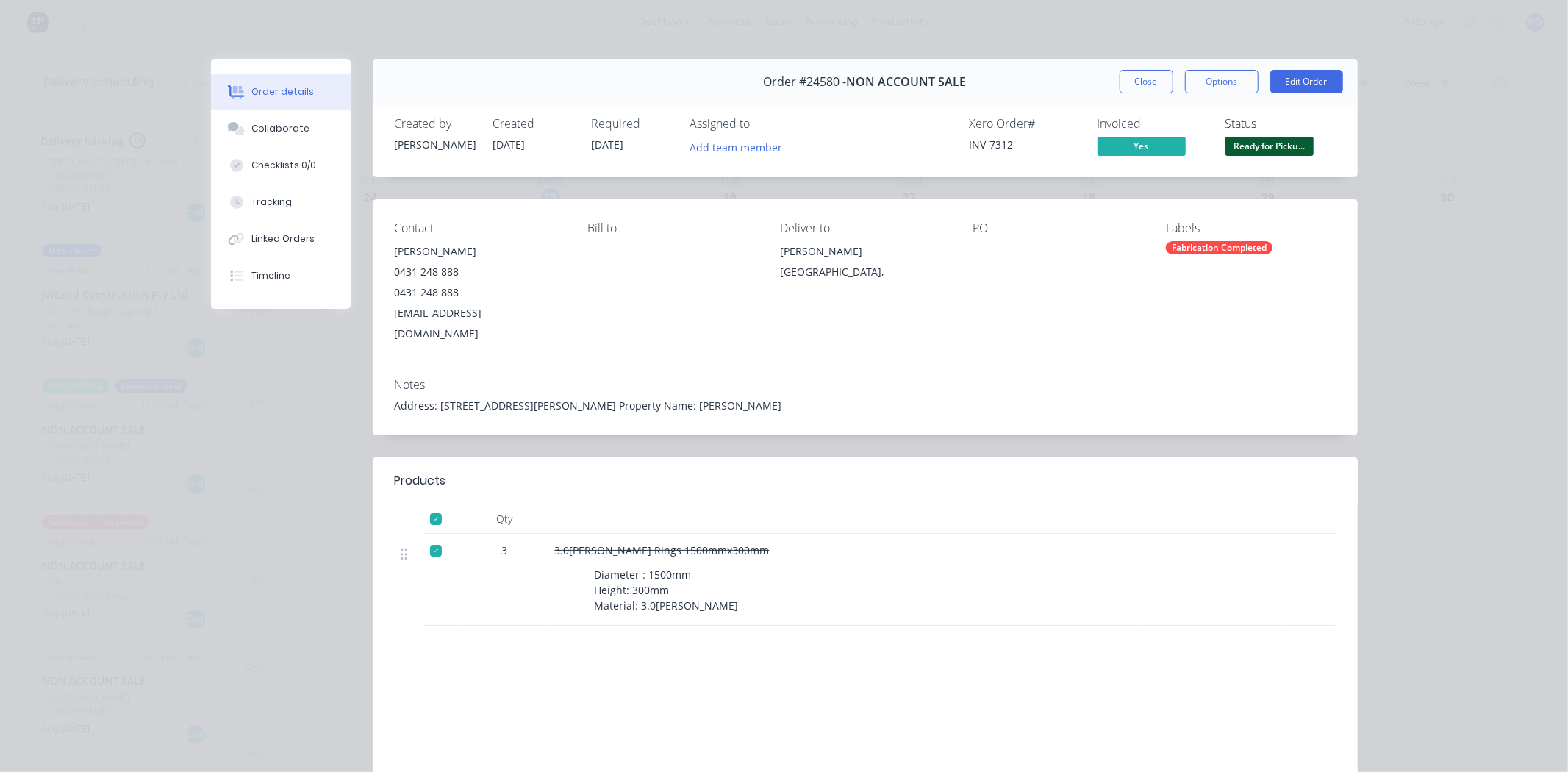
click at [1129, 93] on div "Order #24580 - NON ACCOUNT SALE Close Options Edit Order" at bounding box center [865, 82] width 984 height 47
click at [1244, 135] on div "Status Ready for Picku..." at bounding box center [1280, 138] width 110 height 42
click at [1237, 154] on span "Ready for Picku..." at bounding box center [1269, 146] width 88 height 18
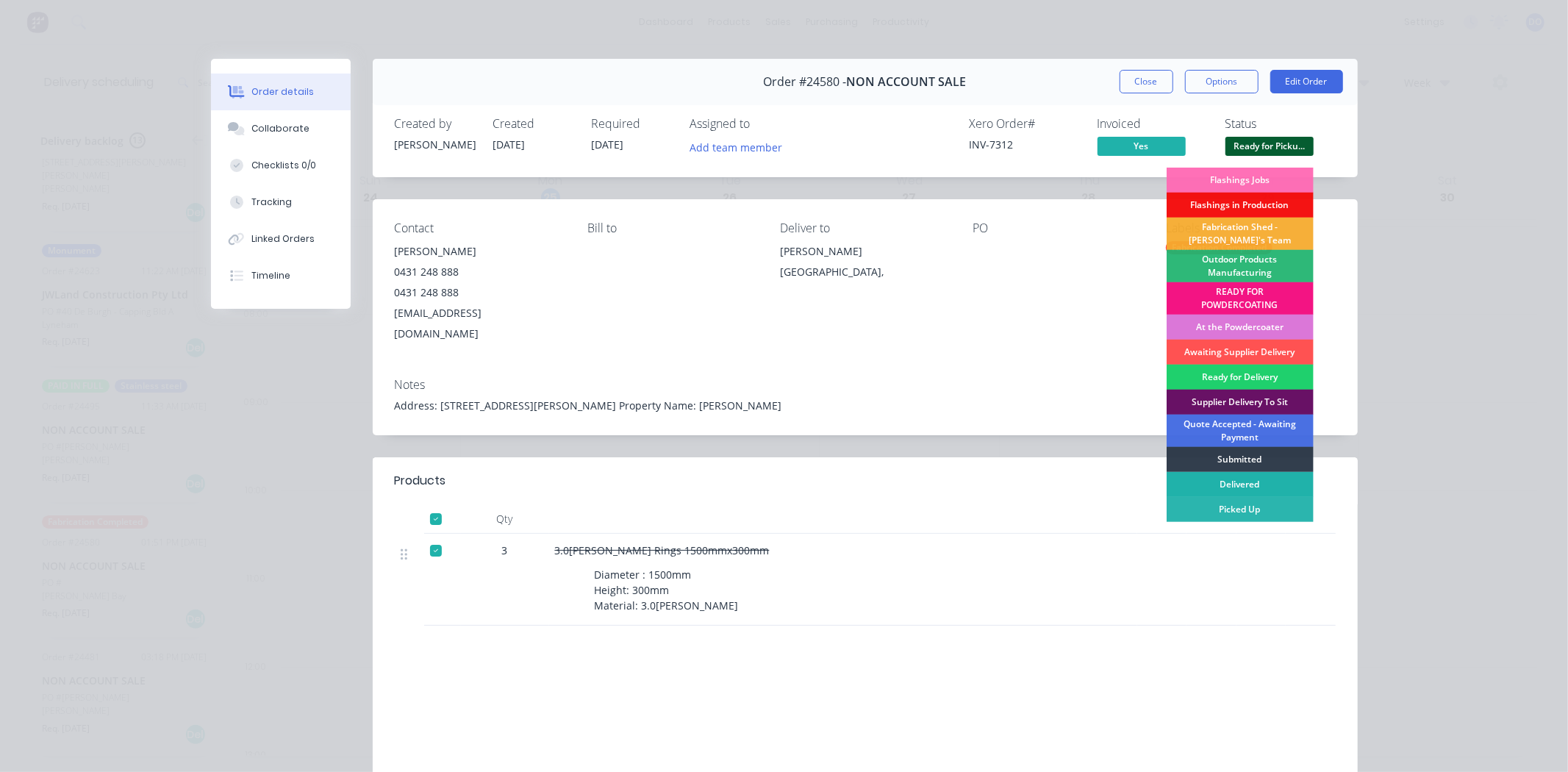
click at [1214, 487] on div "Delivered" at bounding box center [1240, 484] width 147 height 25
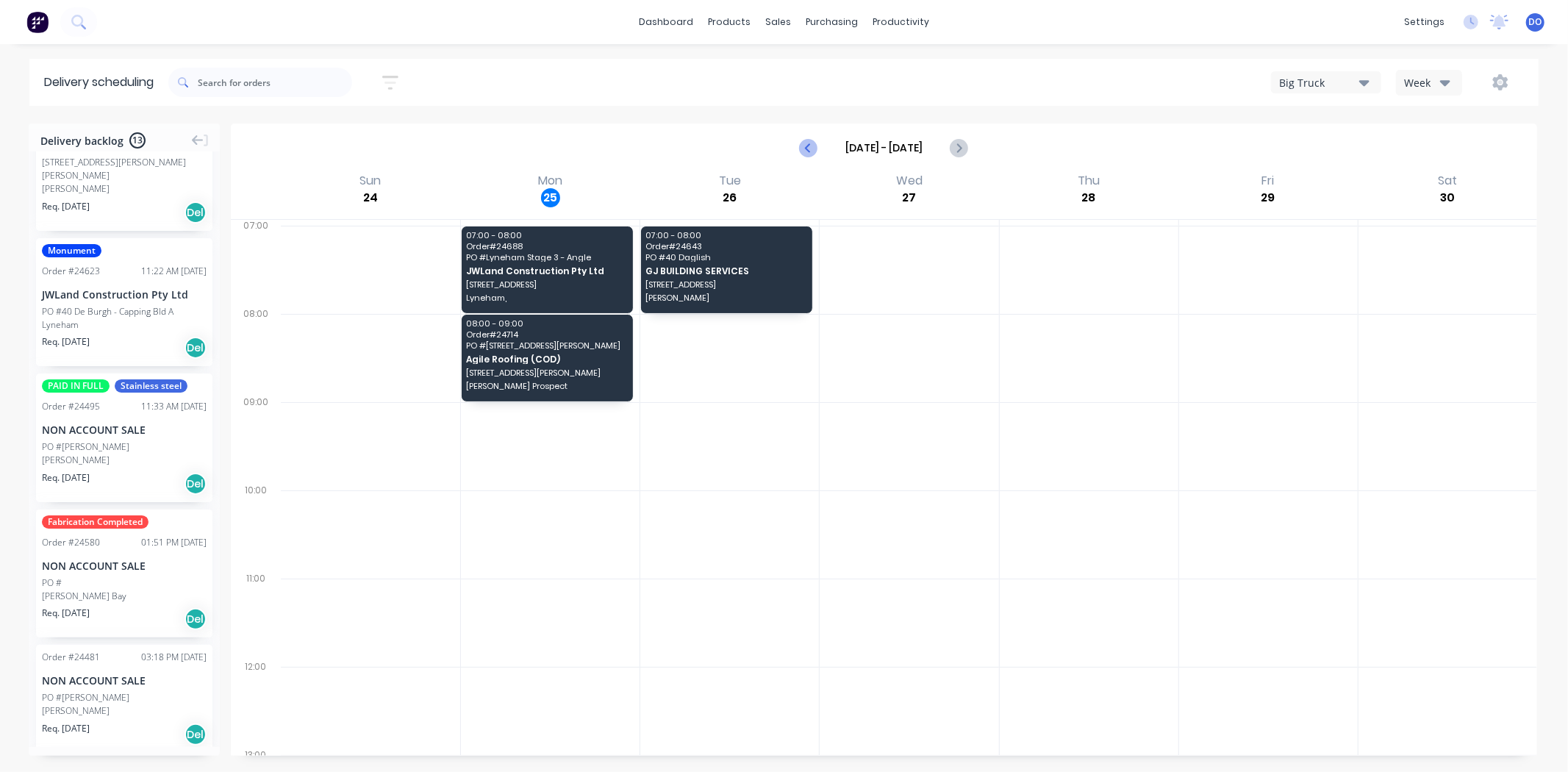
click at [803, 148] on icon "Previous page" at bounding box center [809, 147] width 17 height 17
type input "Aug 17 - Aug 23"
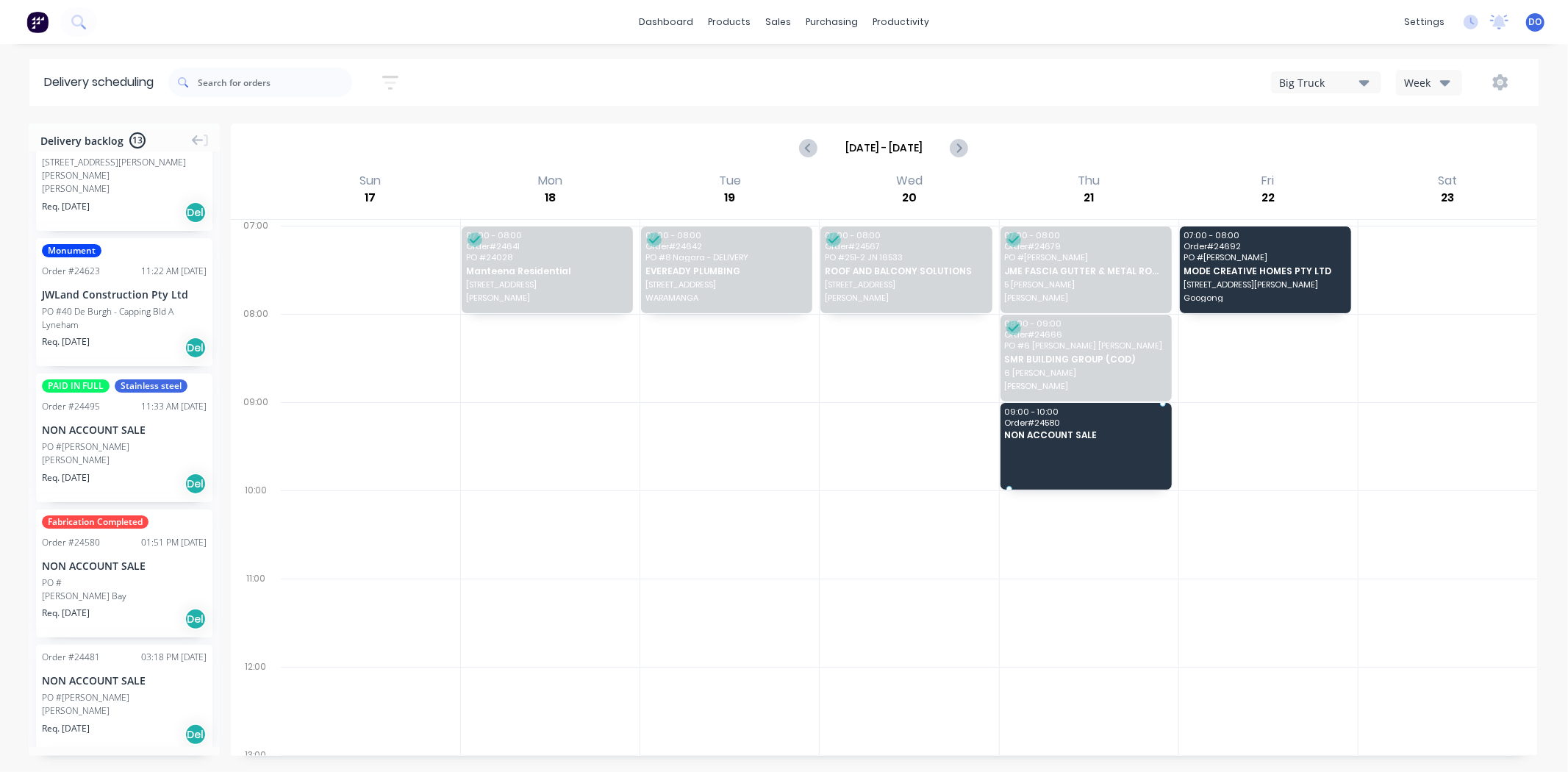
drag, startPoint x: 88, startPoint y: 555, endPoint x: 992, endPoint y: 443, distance: 910.9
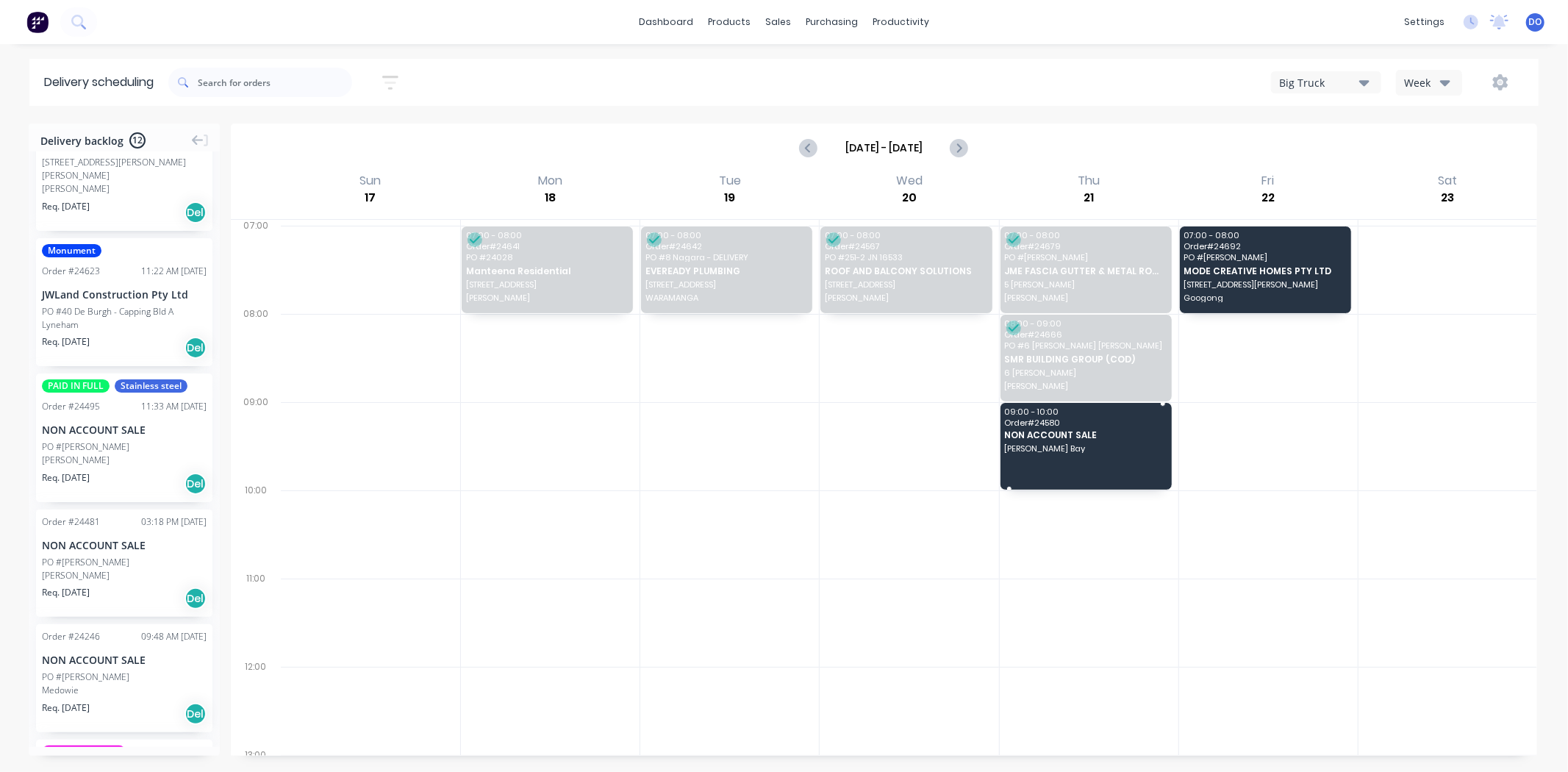
click at [1037, 427] on span "Order # 24580" at bounding box center [1085, 423] width 162 height 9
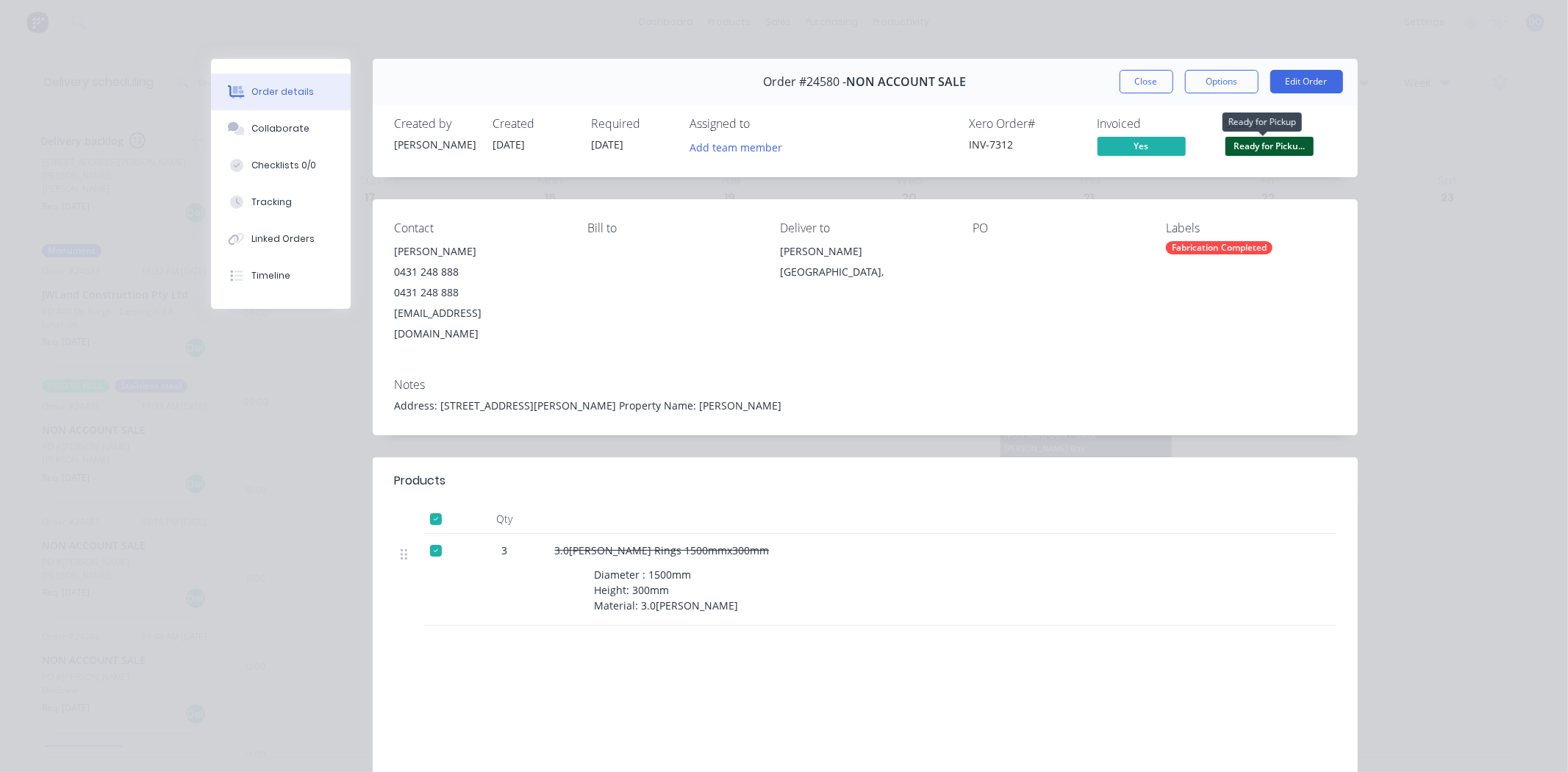
click at [1253, 154] on span "Ready for Picku..." at bounding box center [1269, 146] width 88 height 18
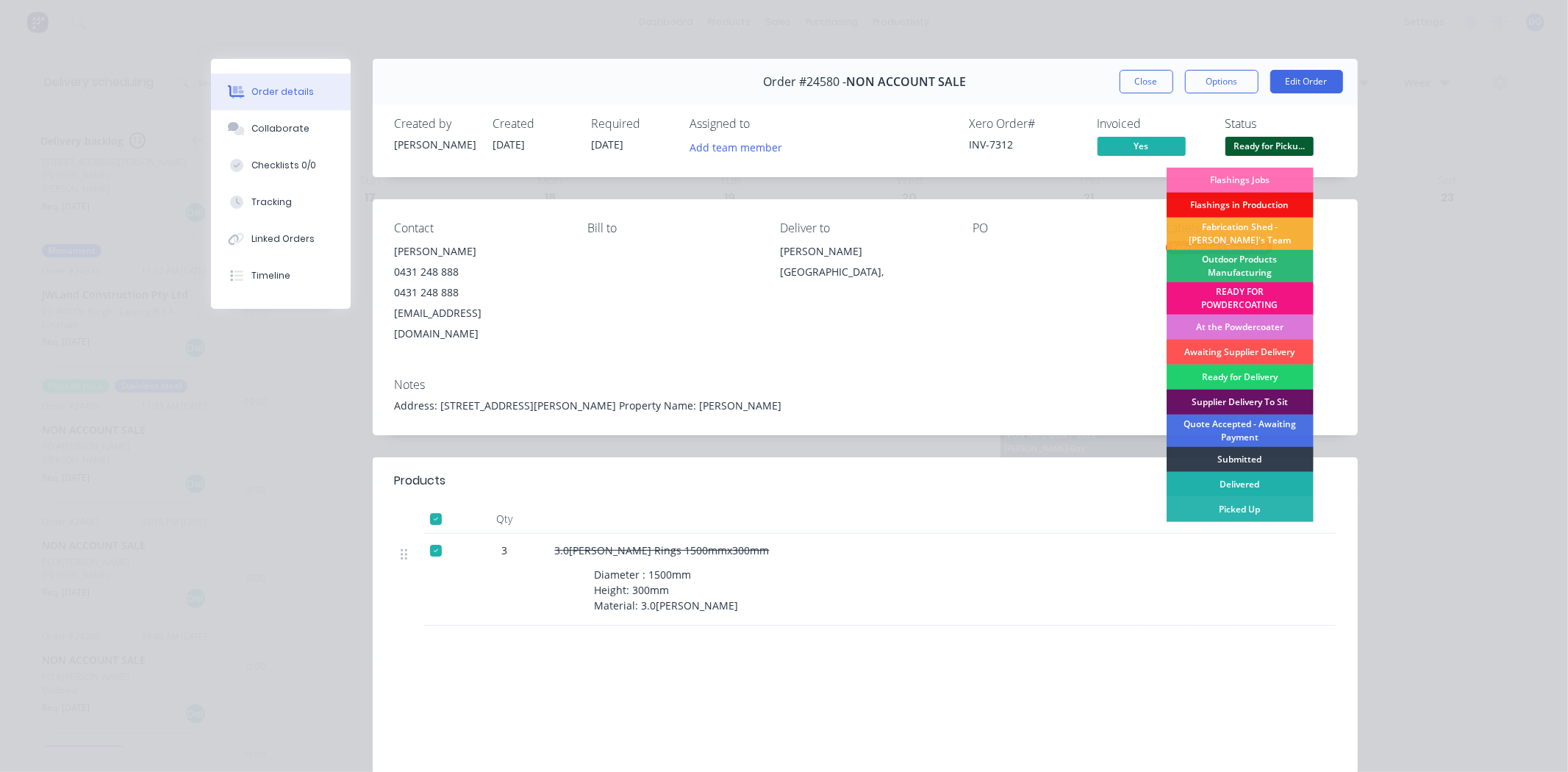
click at [1221, 484] on div "Delivered" at bounding box center [1240, 484] width 147 height 25
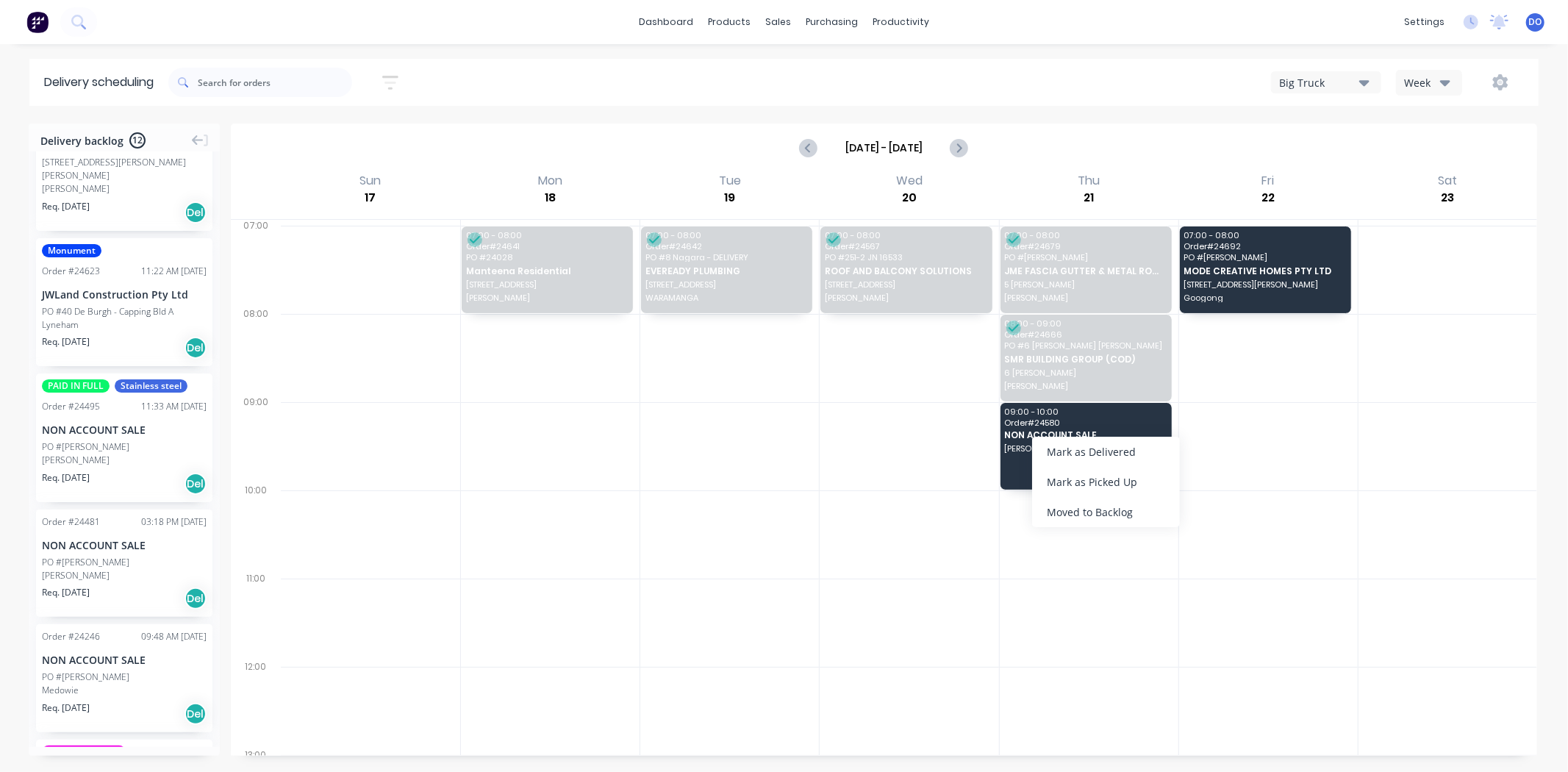
click at [1039, 442] on div "Mark as Delivered" at bounding box center [1105, 451] width 147 height 30
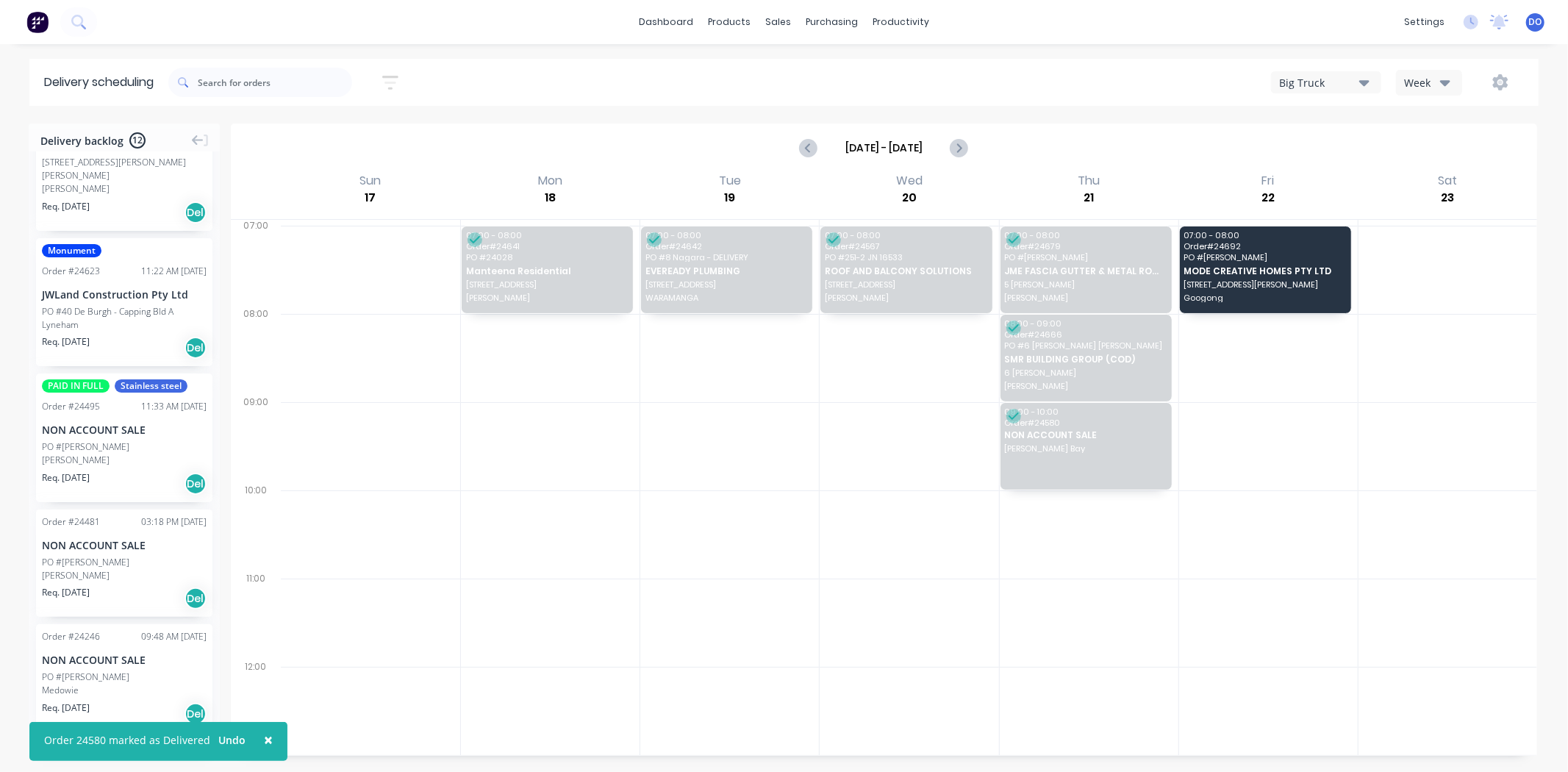
click at [93, 652] on div "NON ACCOUNT SALE" at bounding box center [124, 660] width 165 height 16
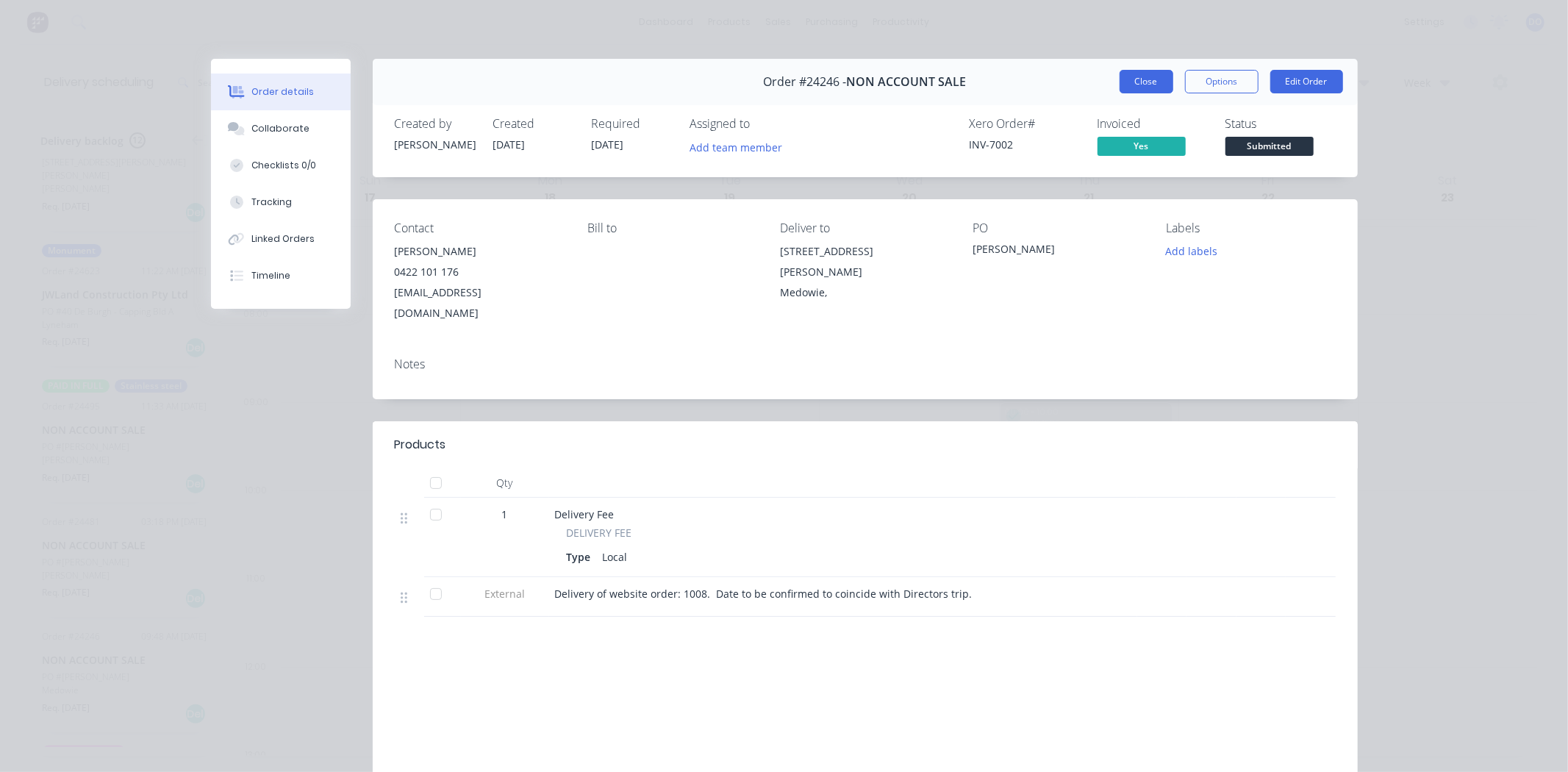
click at [1149, 78] on button "Close" at bounding box center [1146, 81] width 53 height 23
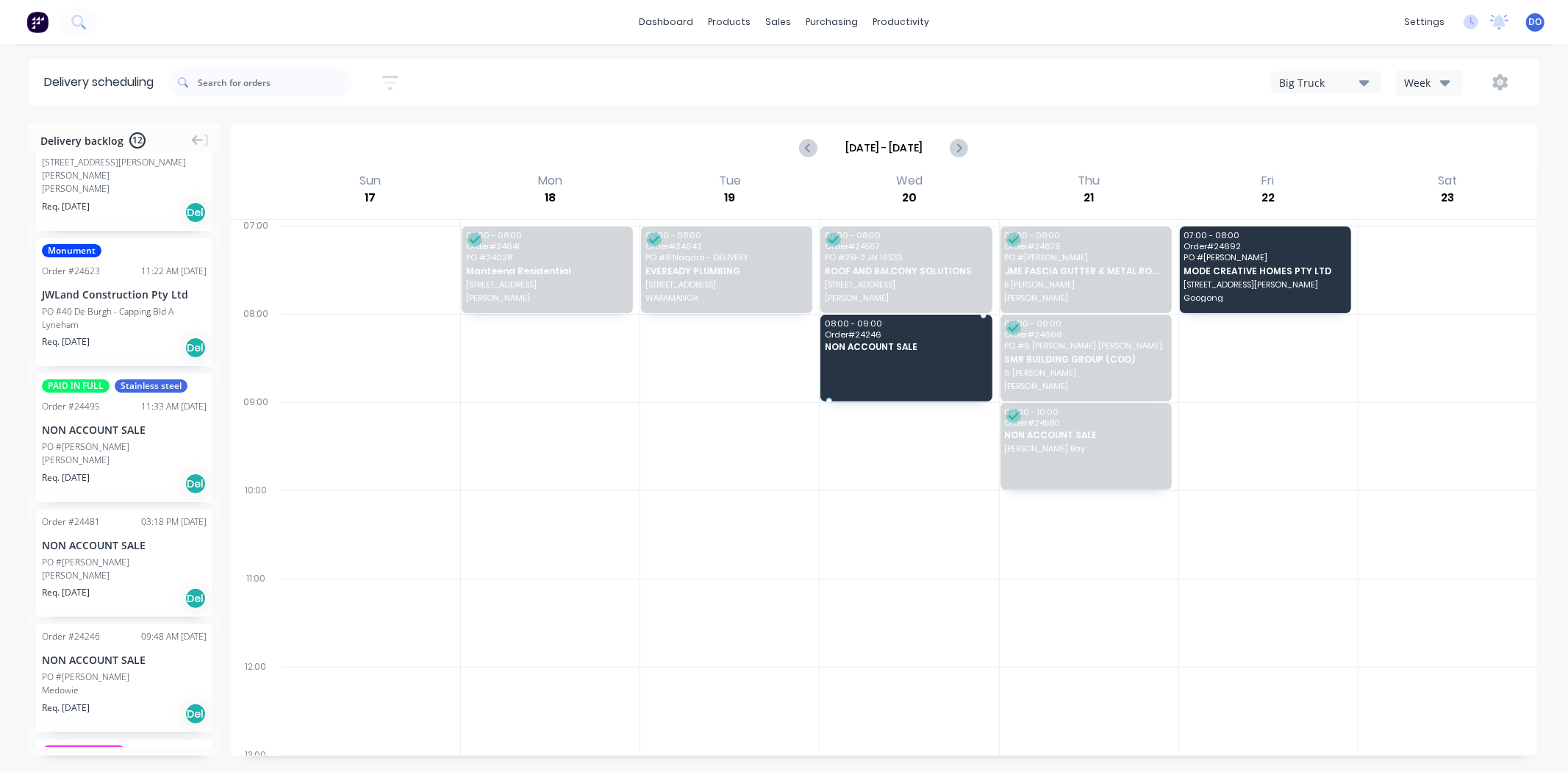
drag, startPoint x: 105, startPoint y: 663, endPoint x: 915, endPoint y: 344, distance: 870.6
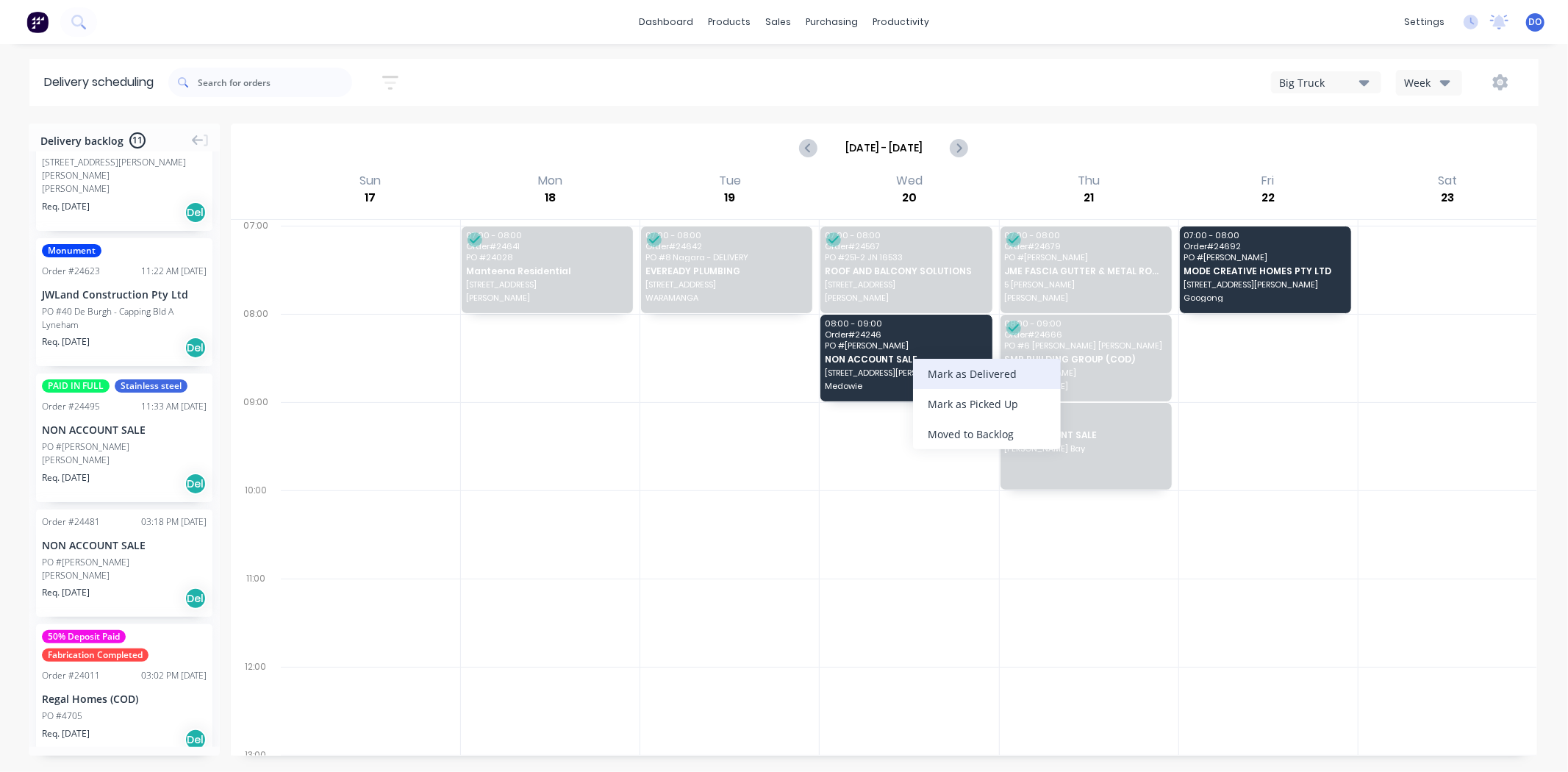
click at [950, 373] on div "Mark as Delivered" at bounding box center [986, 373] width 147 height 30
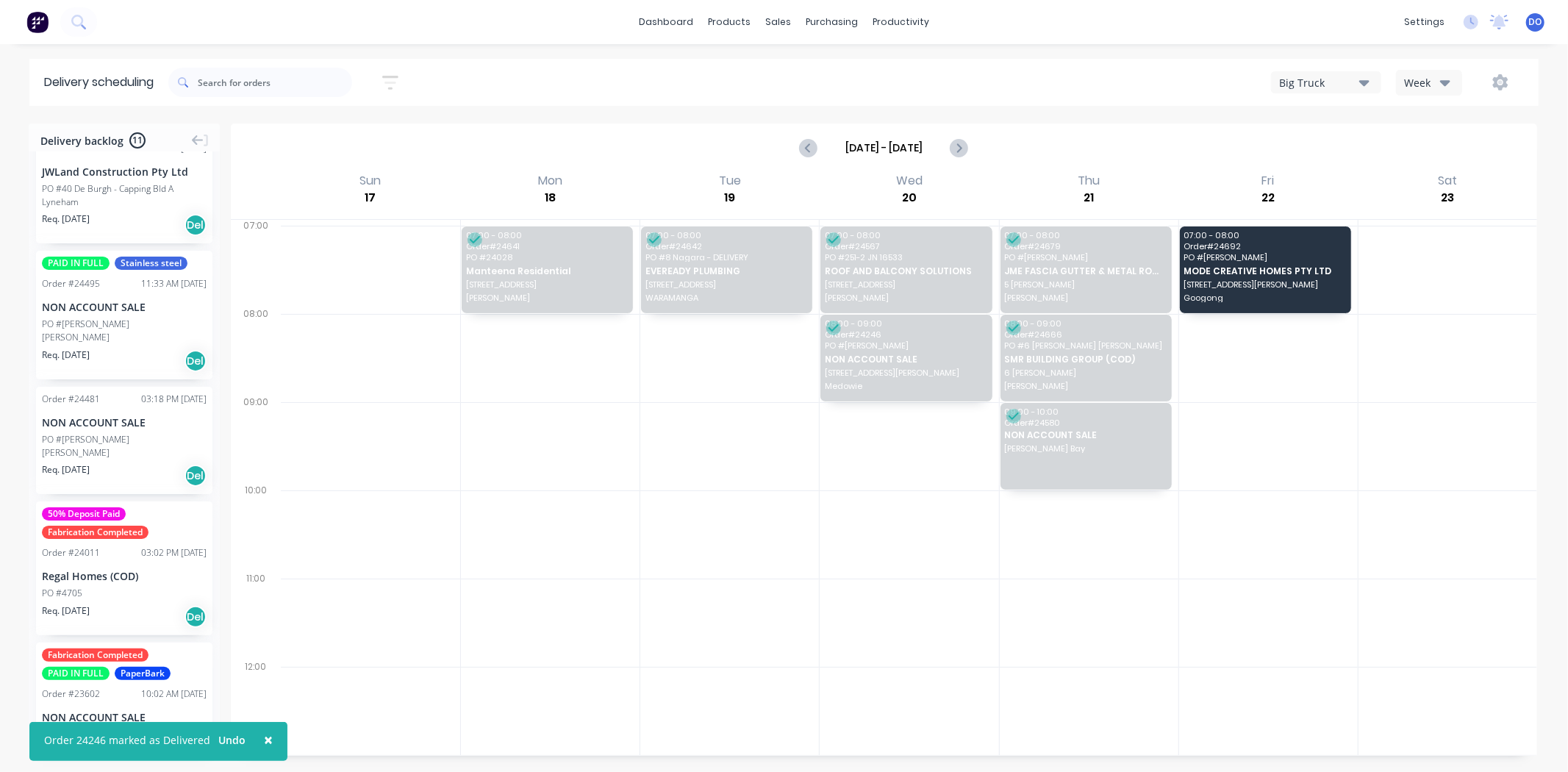
scroll to position [880, 0]
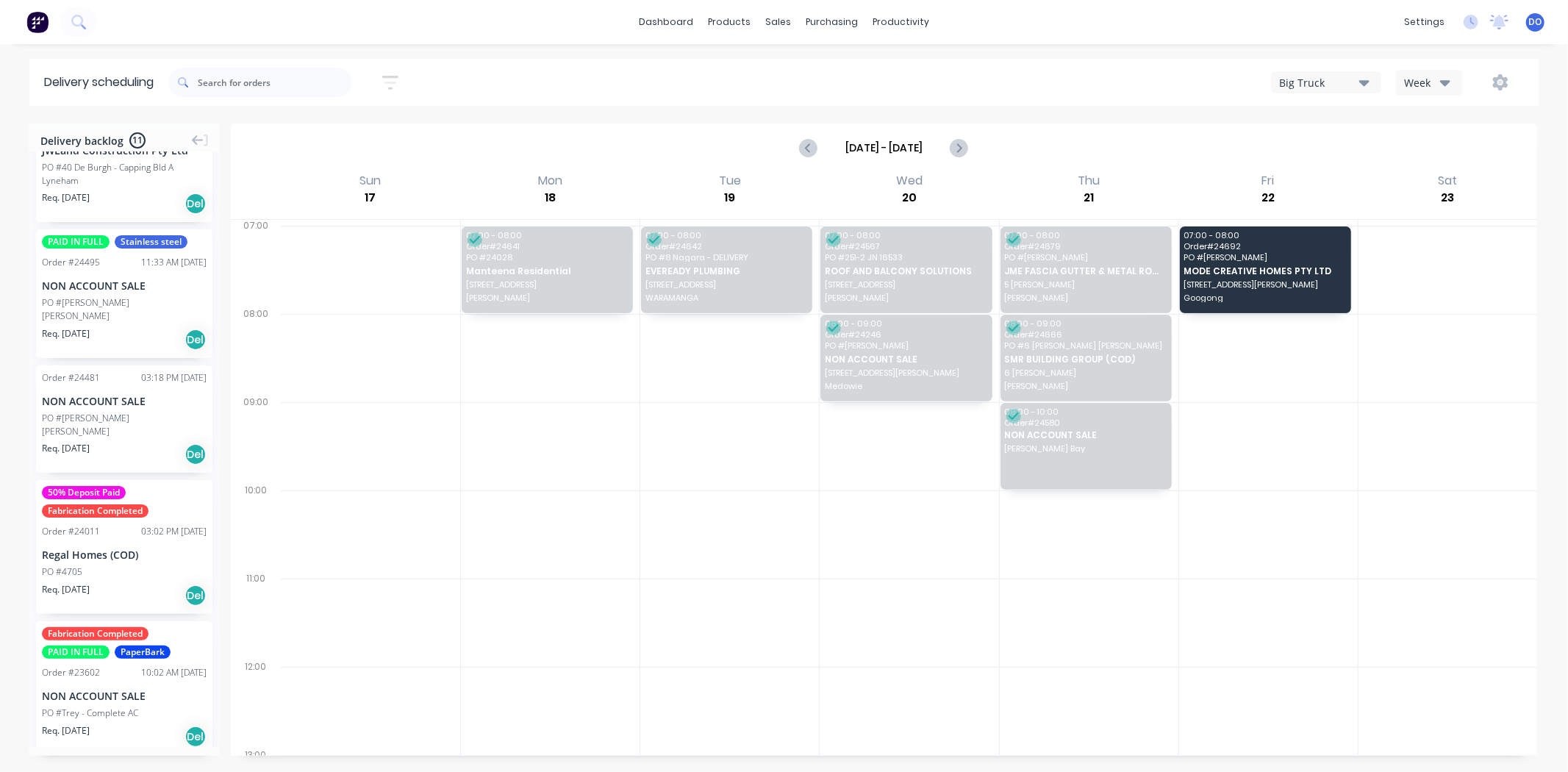
click at [109, 393] on div "NON ACCOUNT SALE" at bounding box center [124, 401] width 165 height 16
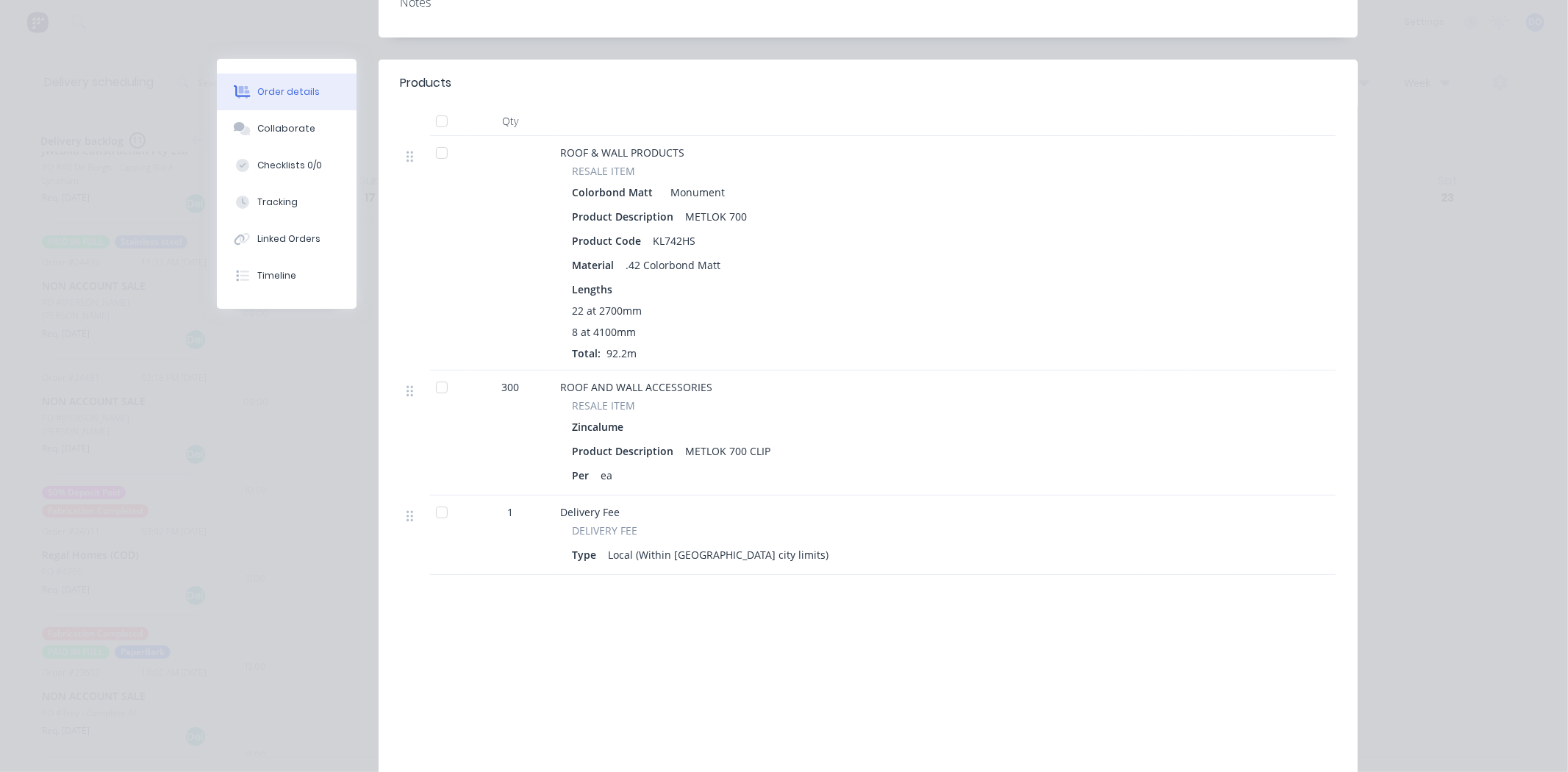
scroll to position [0, 0]
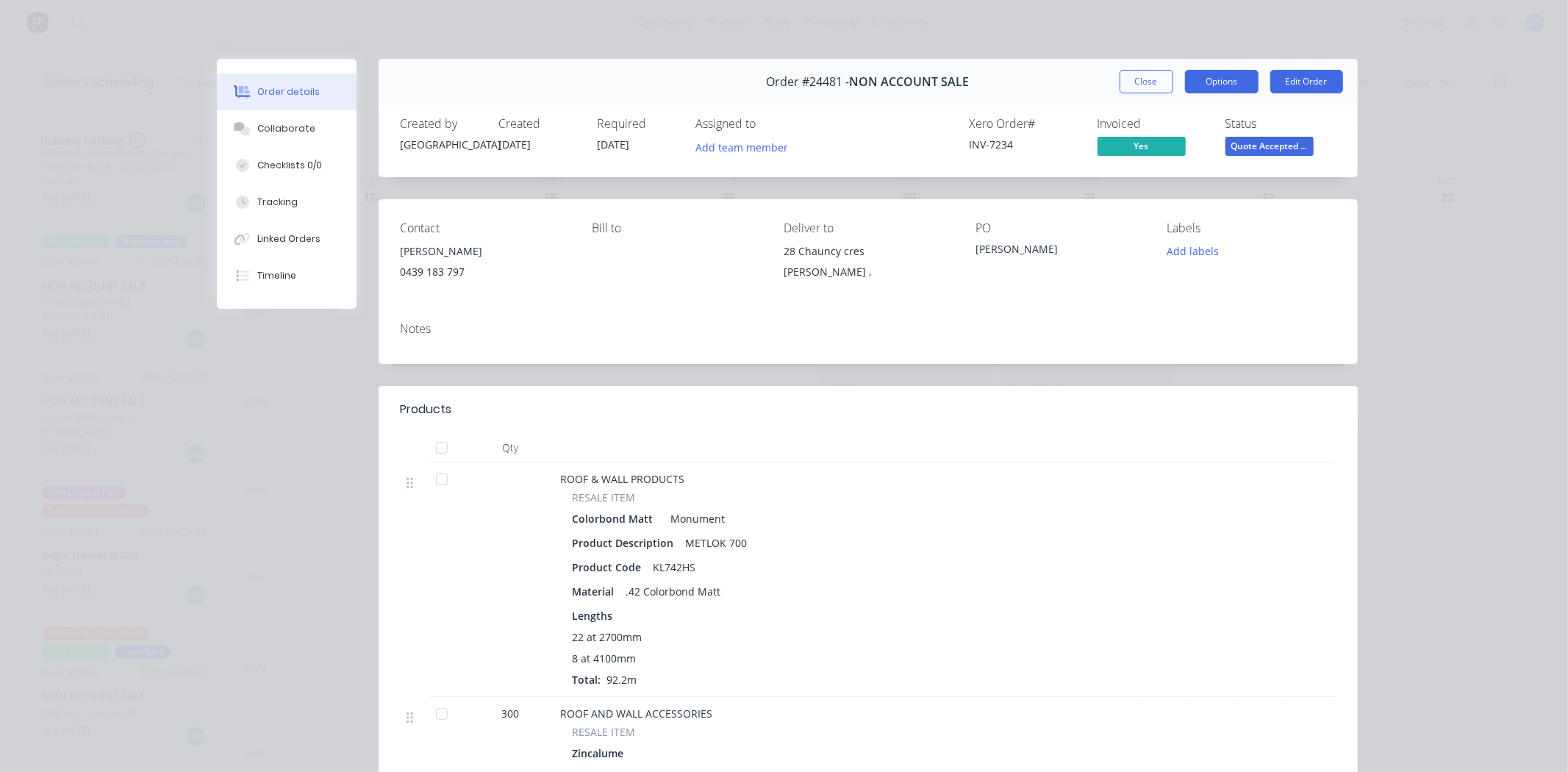
click at [1204, 77] on button "Options" at bounding box center [1221, 81] width 73 height 23
click at [1154, 78] on button "Close" at bounding box center [1146, 81] width 53 height 23
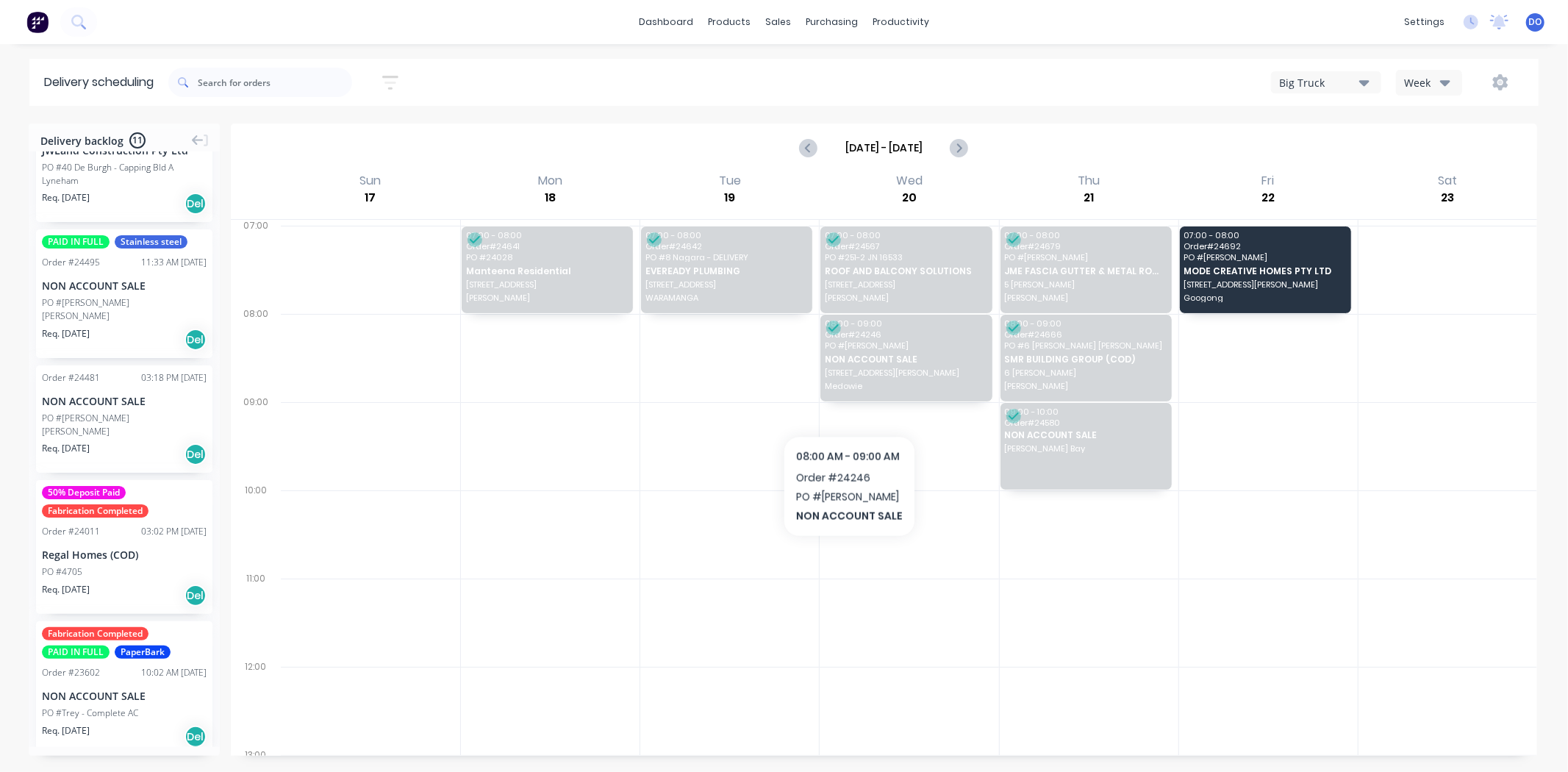
click at [777, 492] on div at bounding box center [729, 535] width 178 height 88
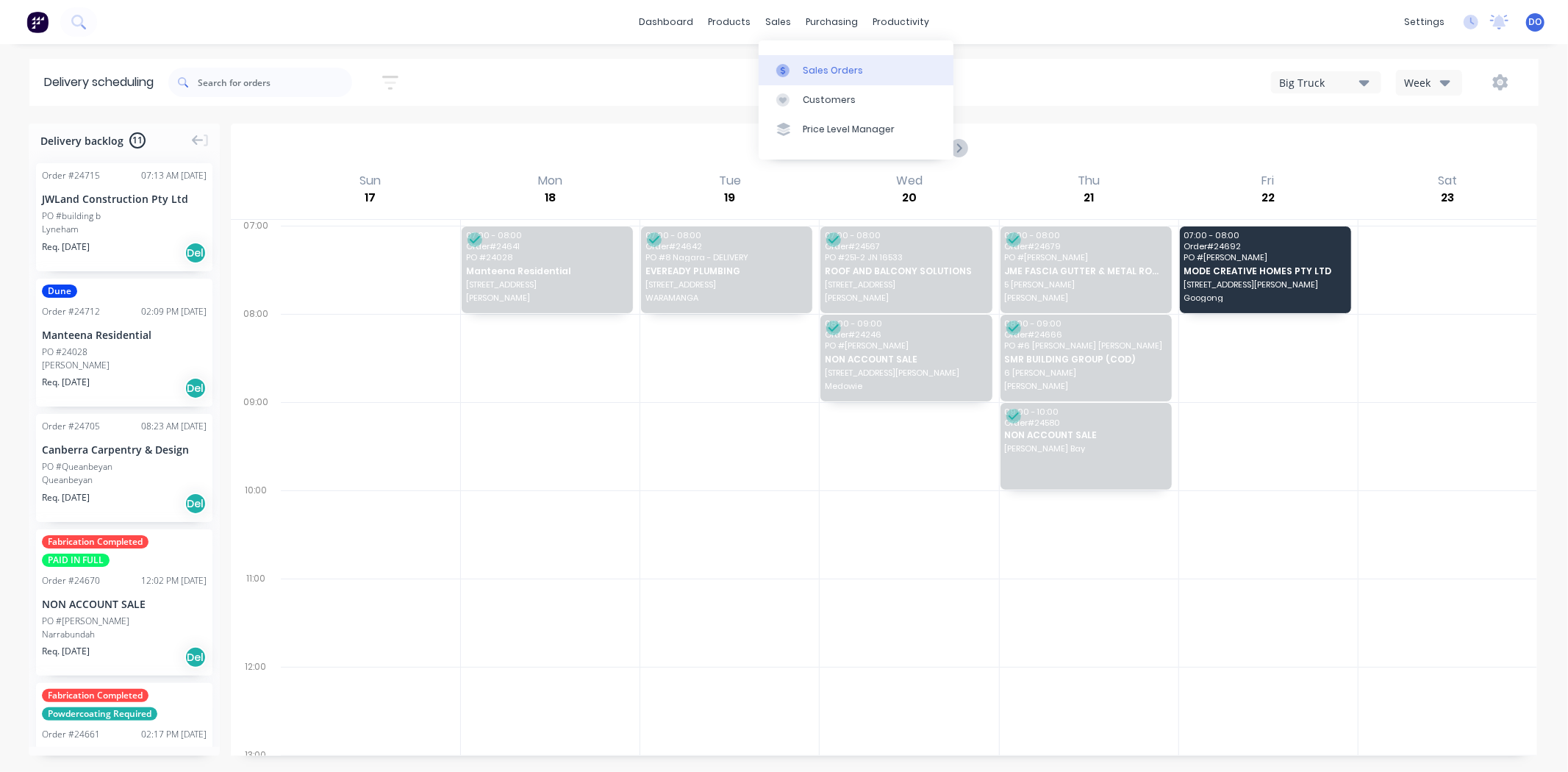
click at [798, 61] on link "Sales Orders" at bounding box center [856, 70] width 195 height 29
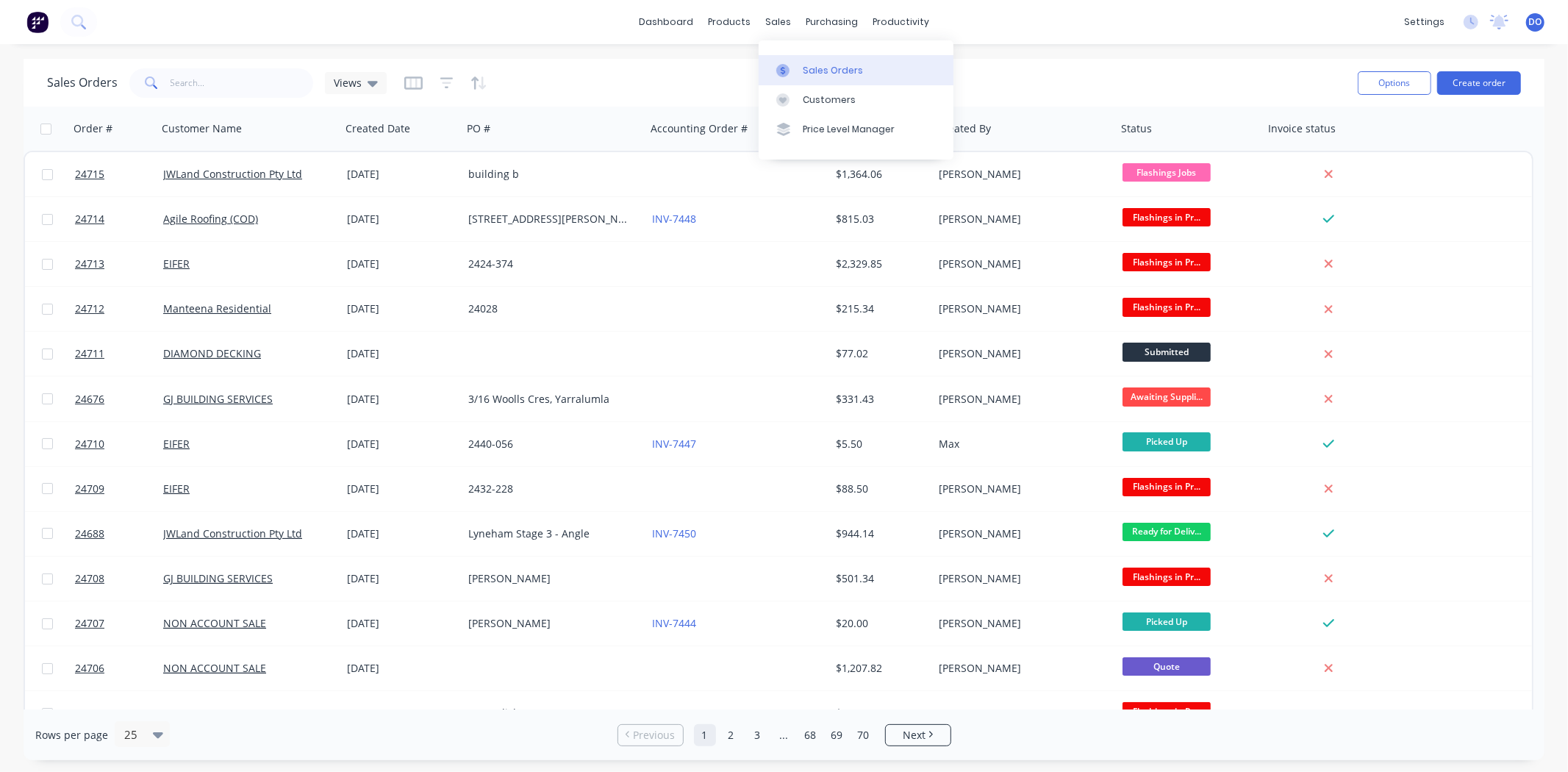
click at [810, 66] on div "Sales Orders" at bounding box center [833, 70] width 60 height 13
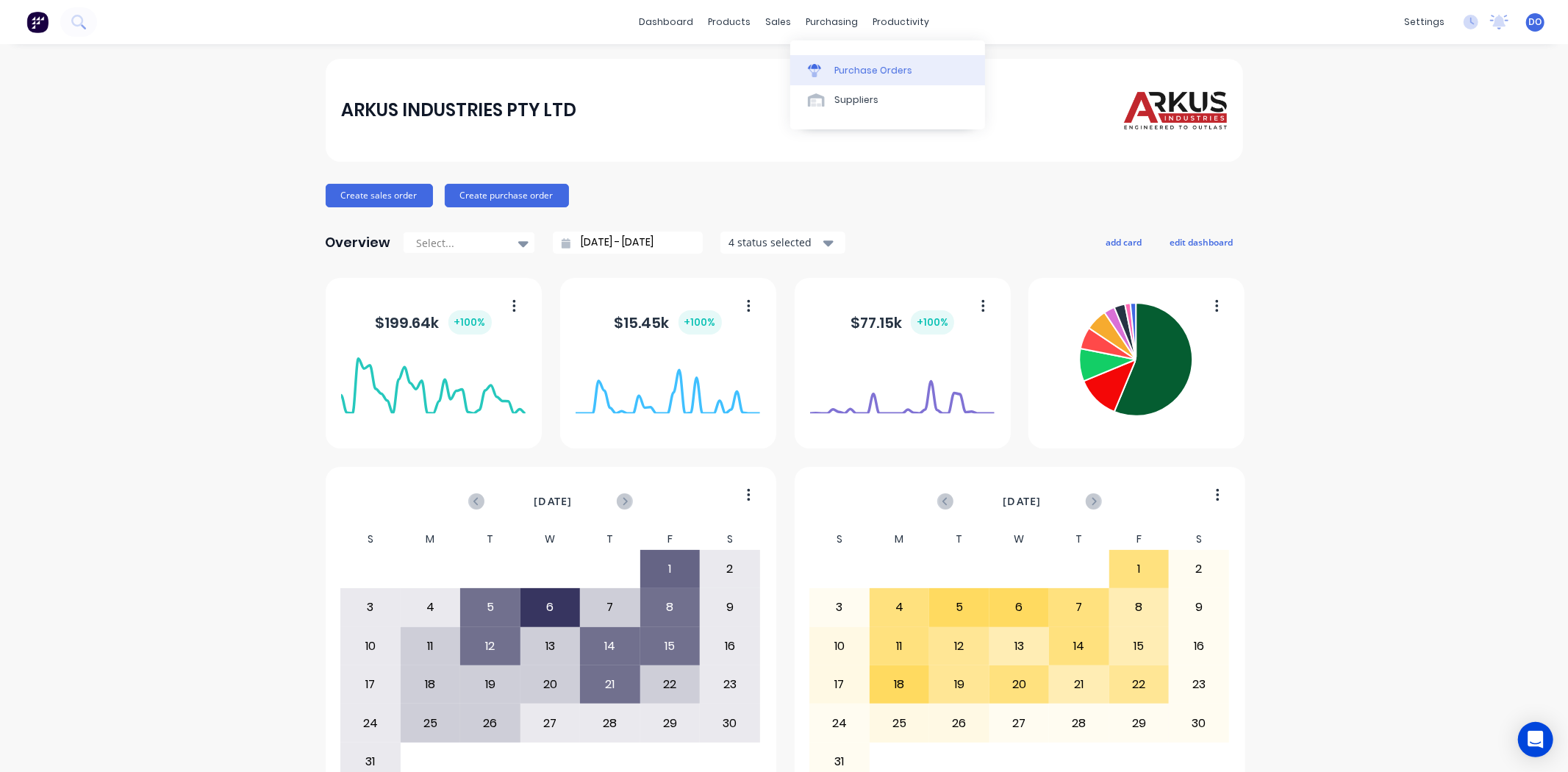
click at [861, 60] on link "Purchase Orders" at bounding box center [888, 70] width 195 height 29
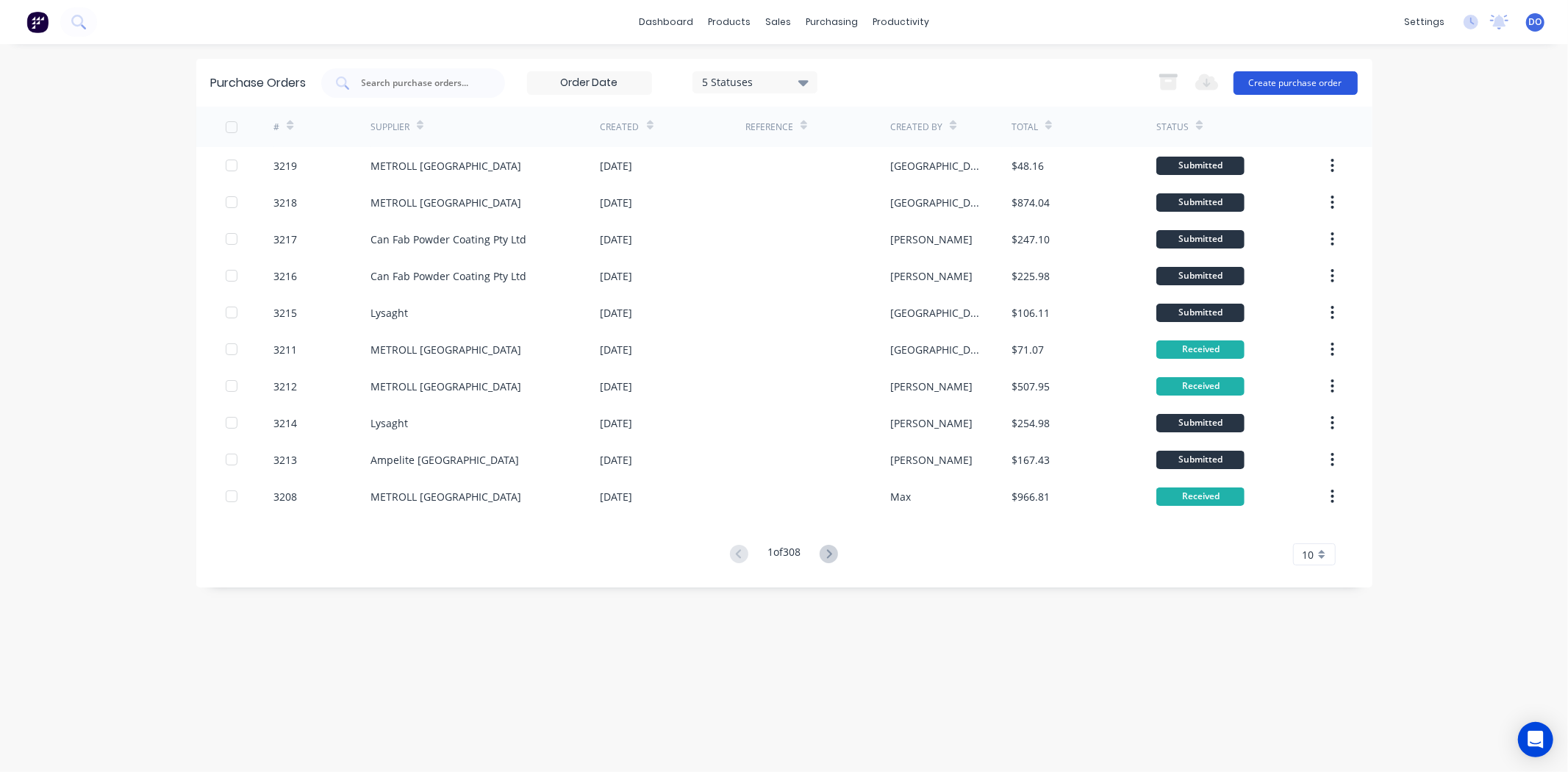
click at [1253, 90] on button "Create purchase order" at bounding box center [1296, 83] width 124 height 23
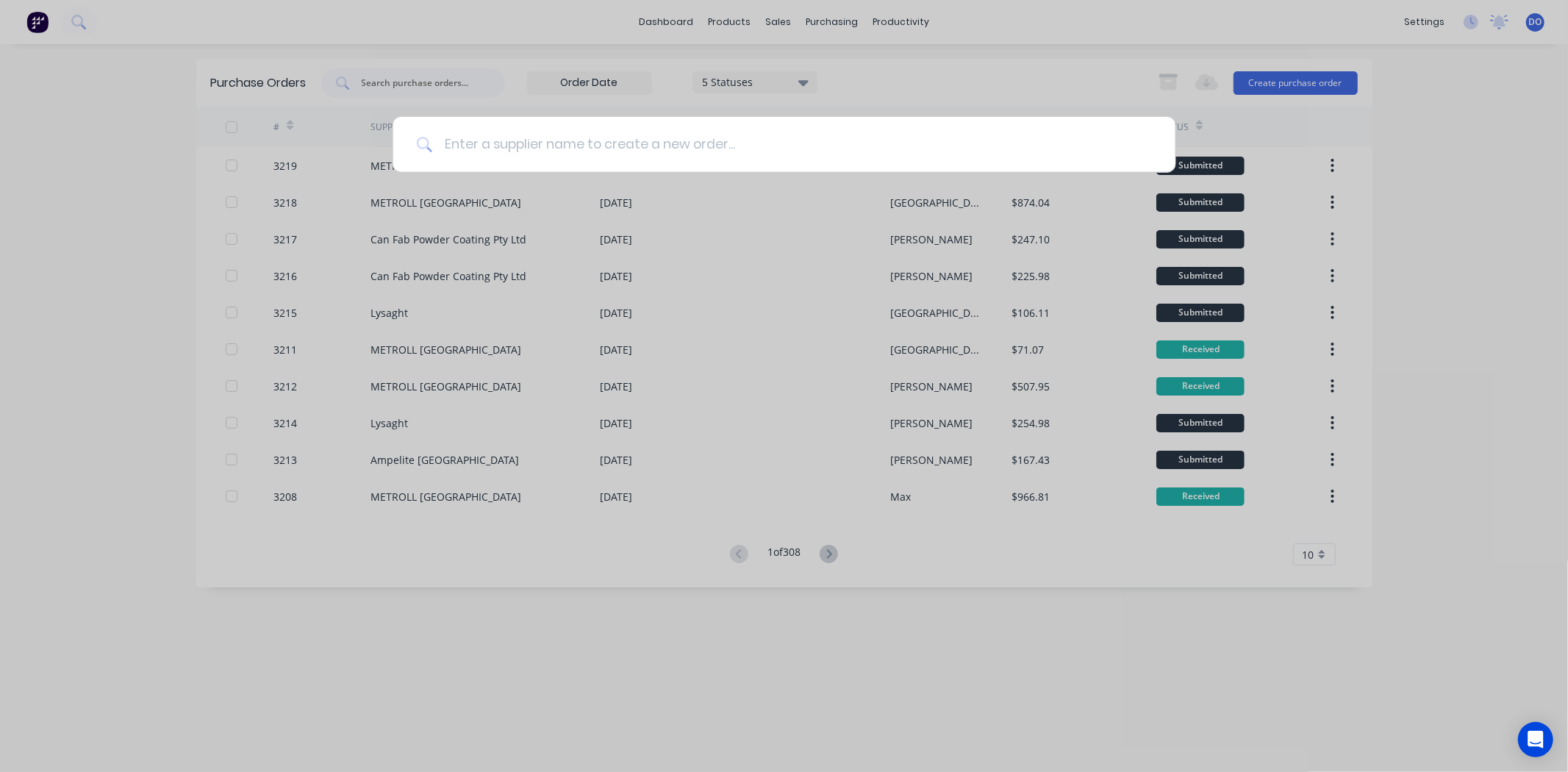
click at [670, 146] on input at bounding box center [791, 145] width 720 height 55
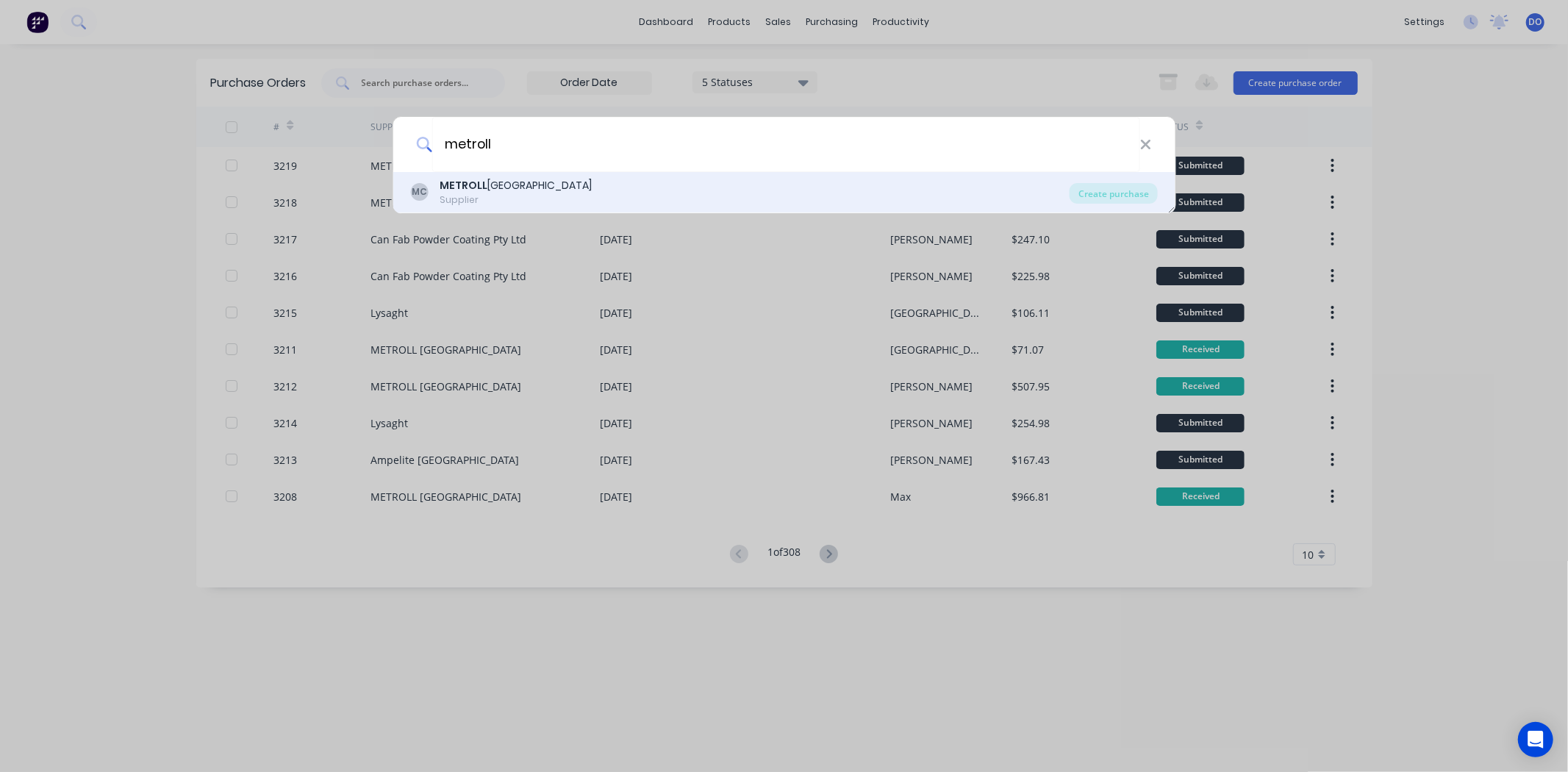
type input "metroll"
click at [594, 185] on div "MC METROLL CANBERRA Supplier" at bounding box center [740, 191] width 659 height 28
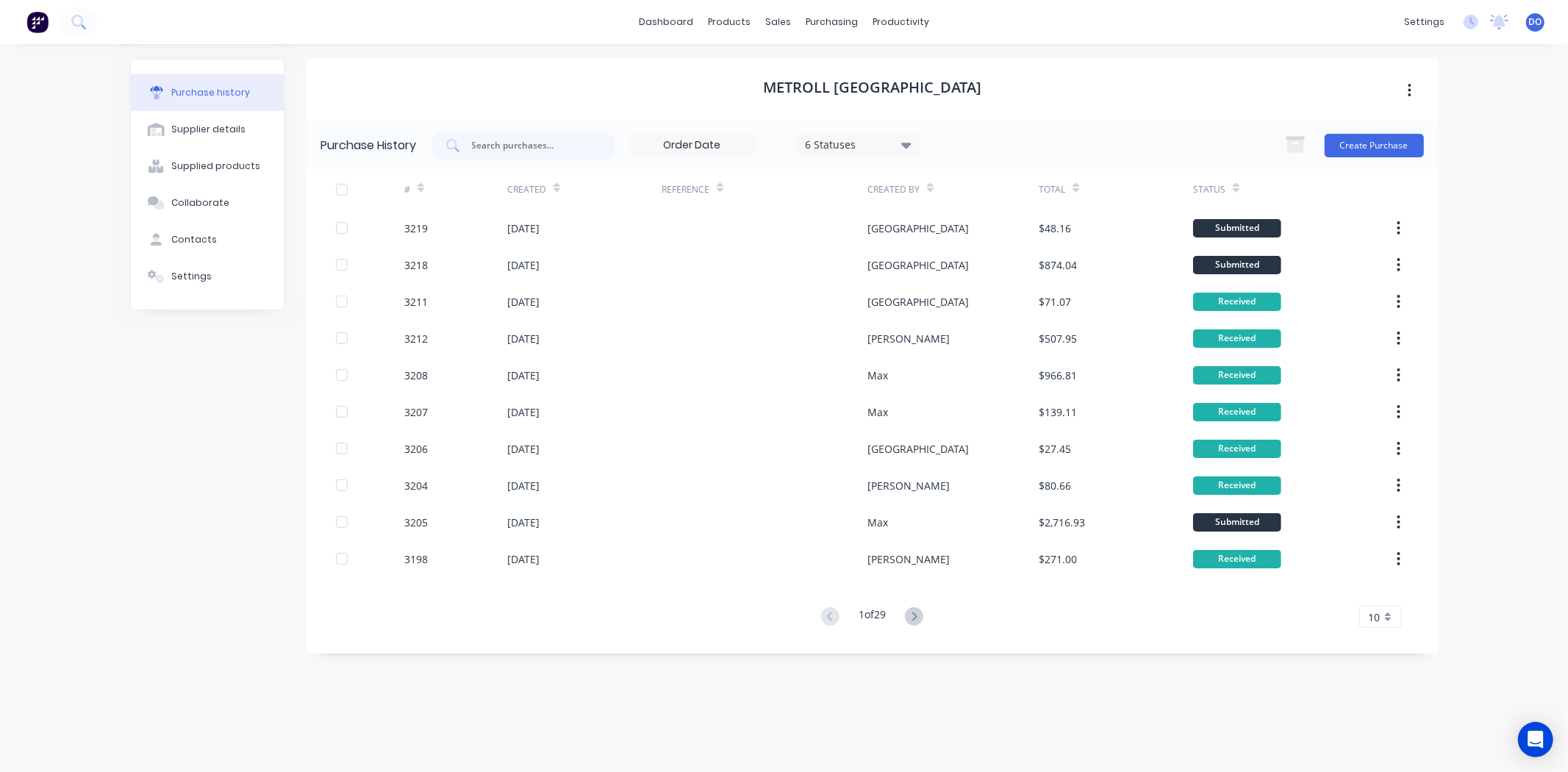
click at [1365, 131] on div "Create Purchase" at bounding box center [1351, 146] width 147 height 29
click at [1344, 148] on button "Create Purchase" at bounding box center [1373, 145] width 99 height 23
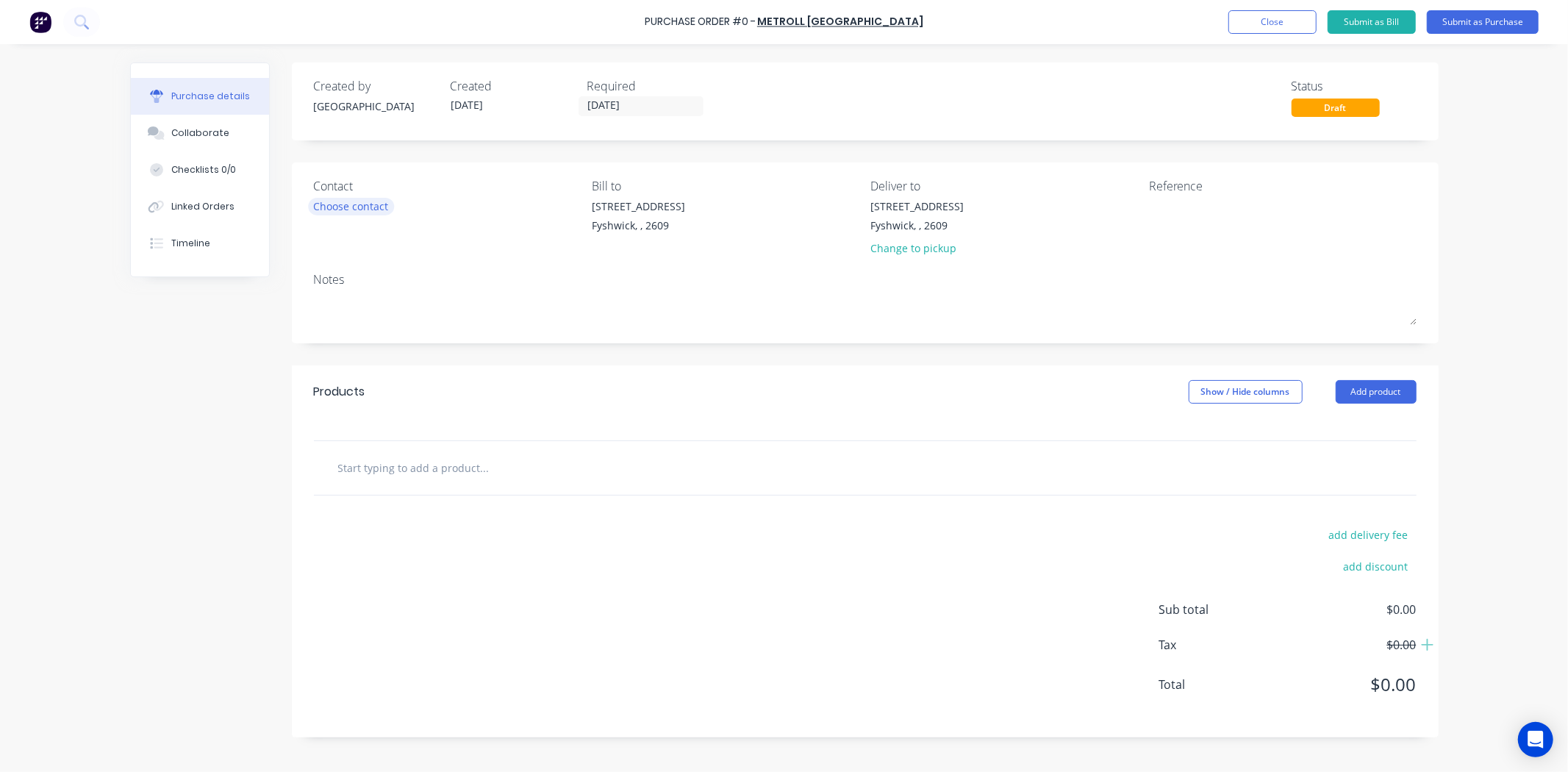
click at [353, 206] on div "Choose contact" at bounding box center [351, 206] width 75 height 16
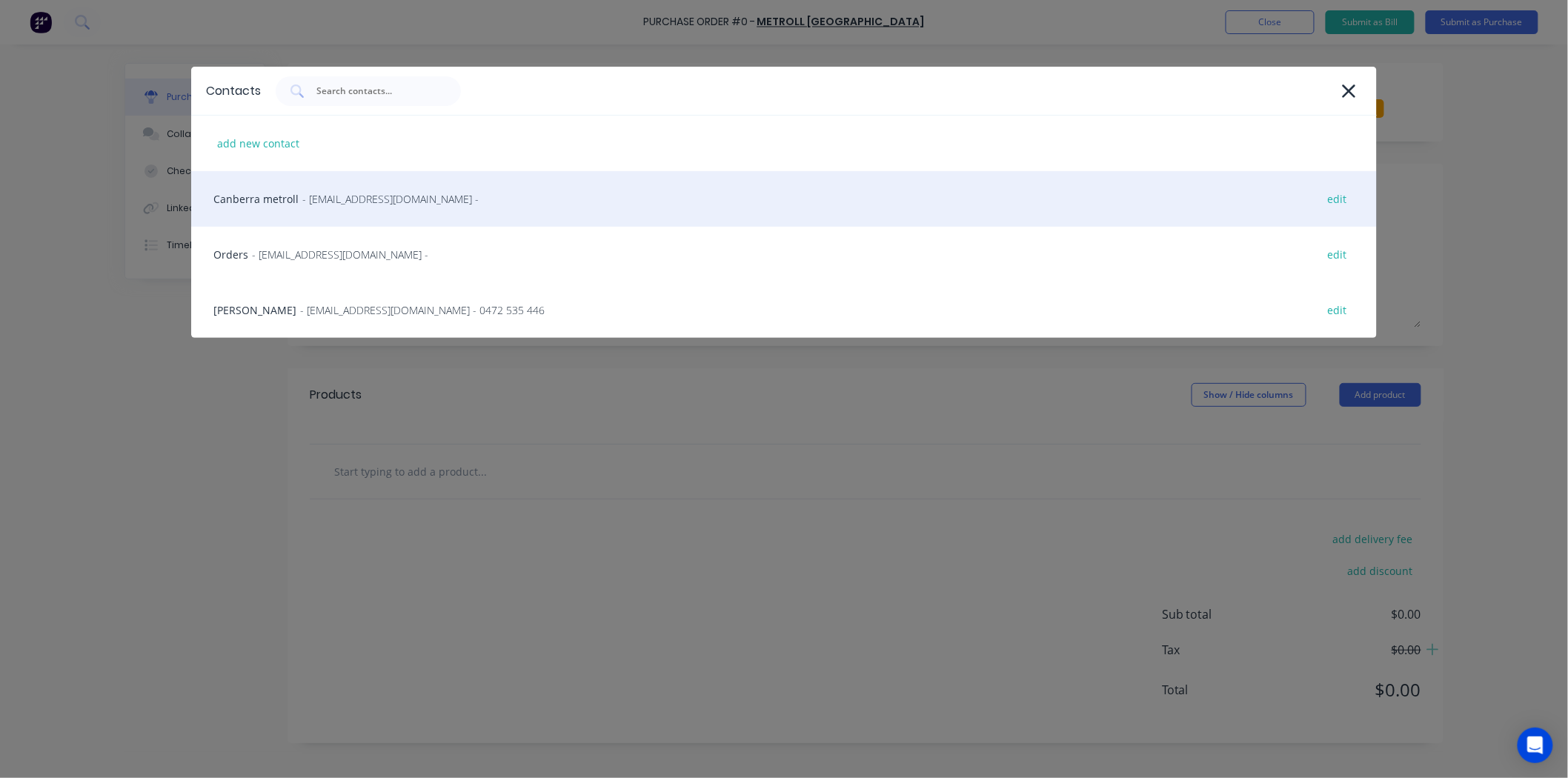
click at [368, 198] on span "- [EMAIL_ADDRESS][DOMAIN_NAME] -" at bounding box center [390, 199] width 176 height 16
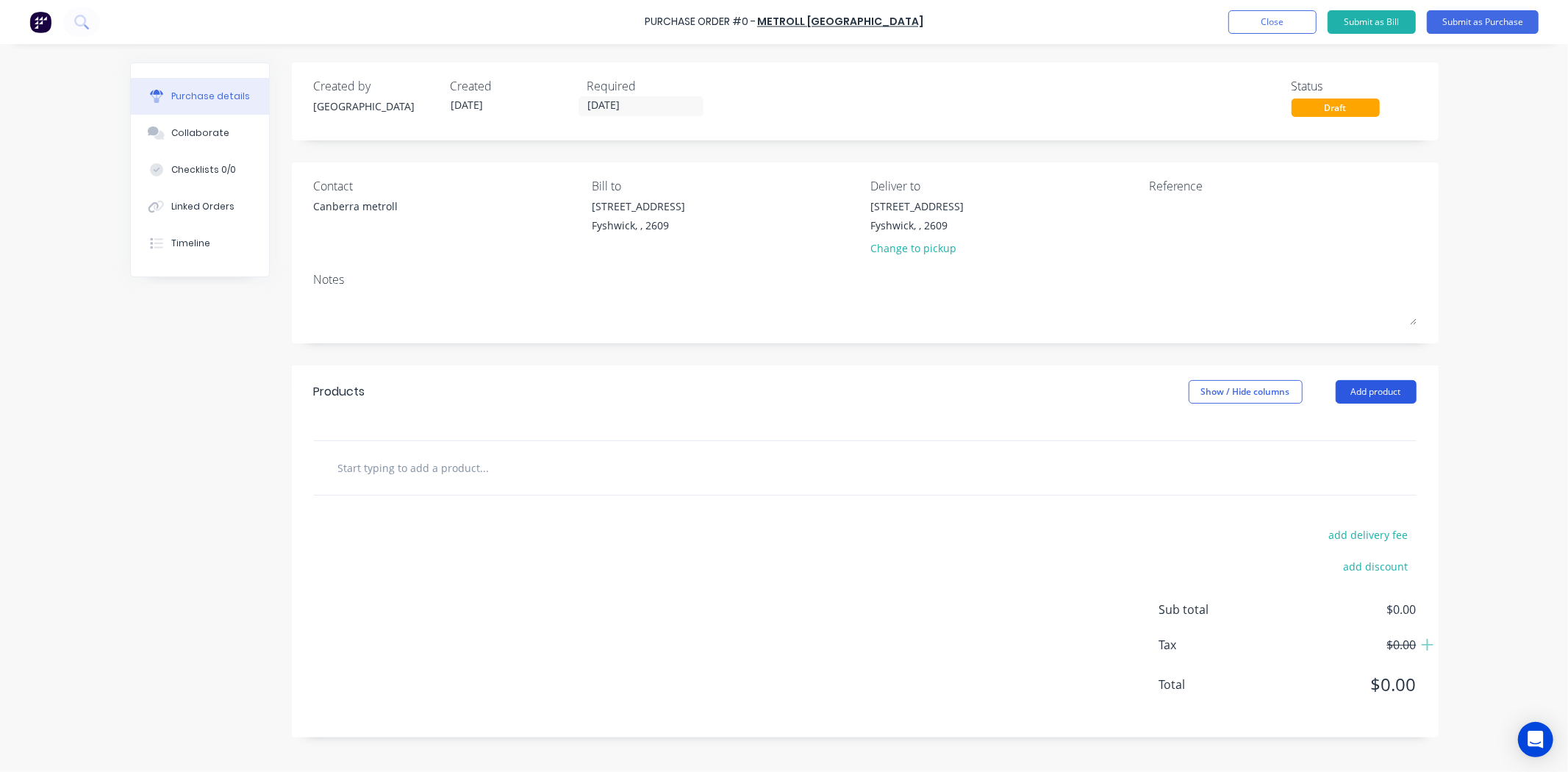
click at [1380, 392] on button "Add product" at bounding box center [1376, 392] width 81 height 23
click at [1367, 427] on div "Product catalogue" at bounding box center [1346, 430] width 113 height 22
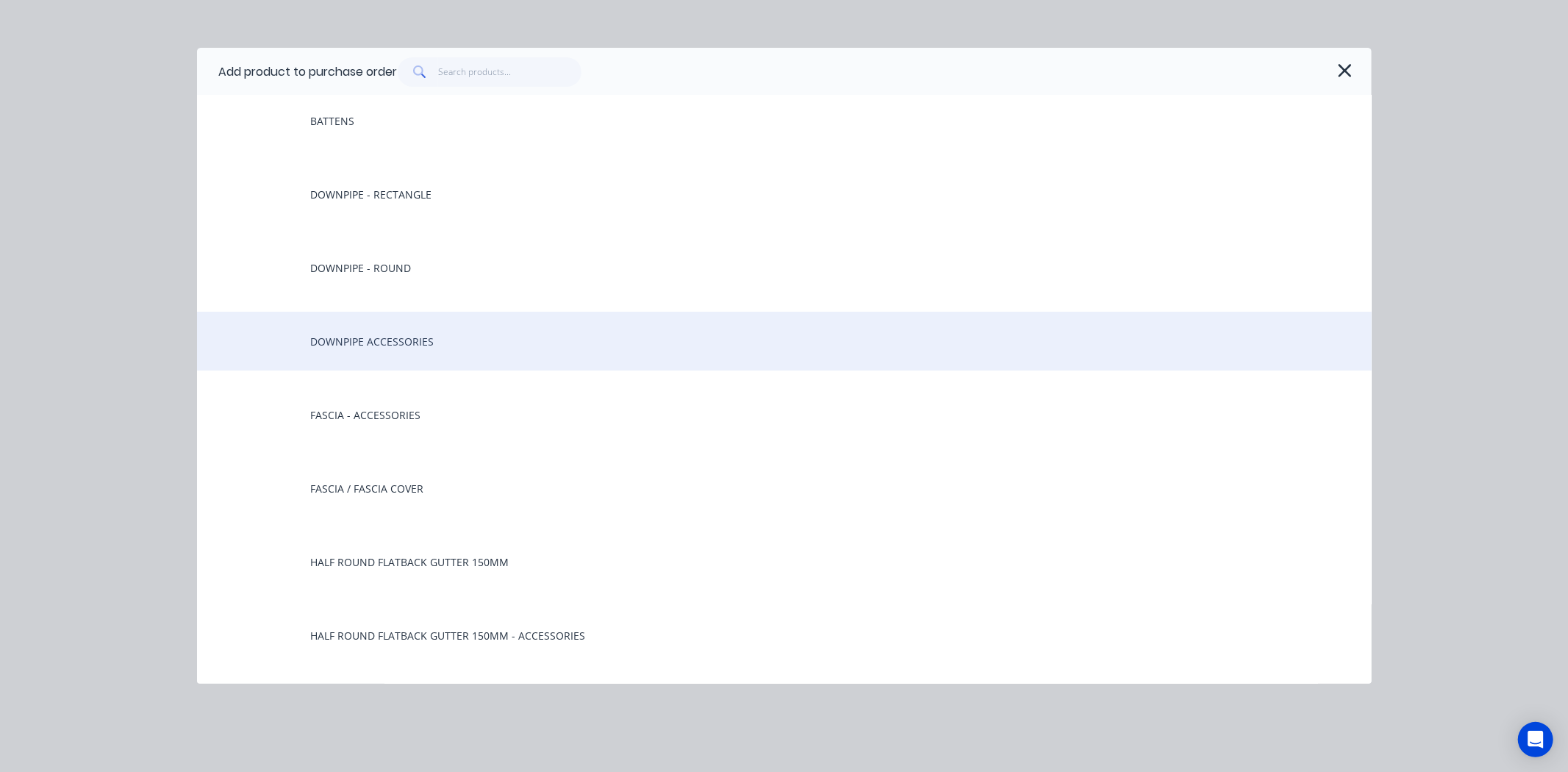
scroll to position [82, 0]
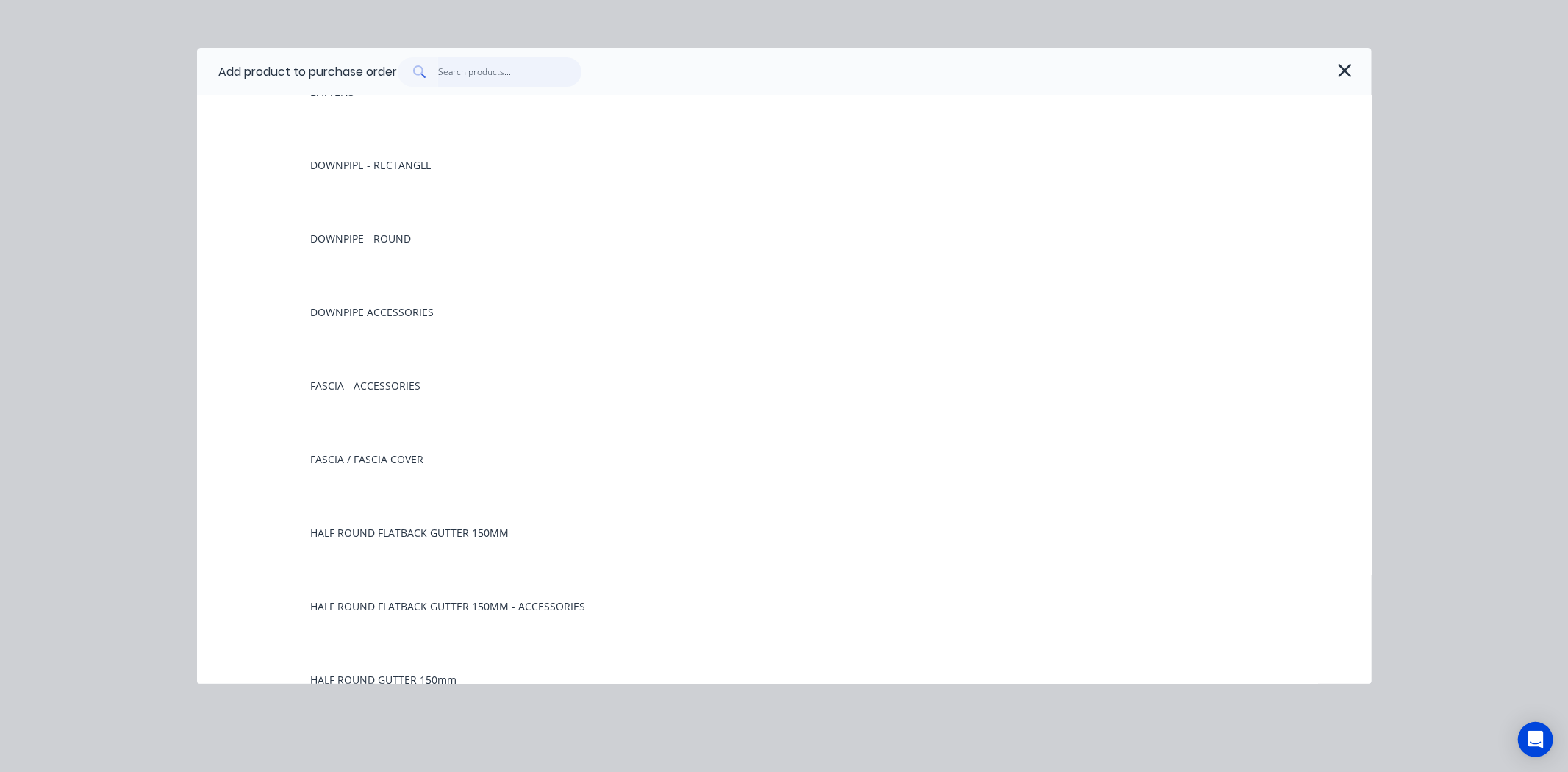
click at [522, 71] on input "text" at bounding box center [509, 72] width 143 height 29
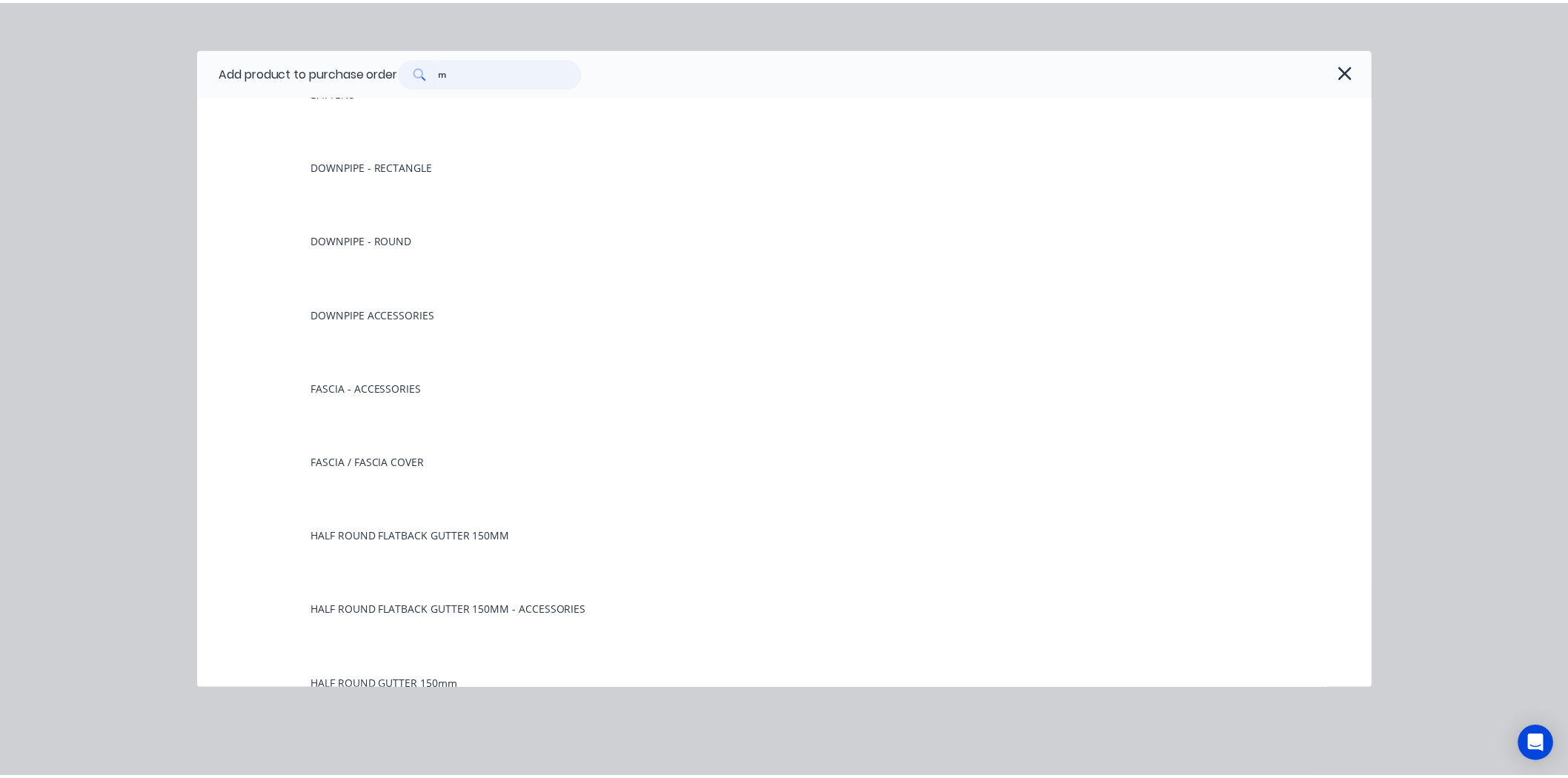
scroll to position [0, 0]
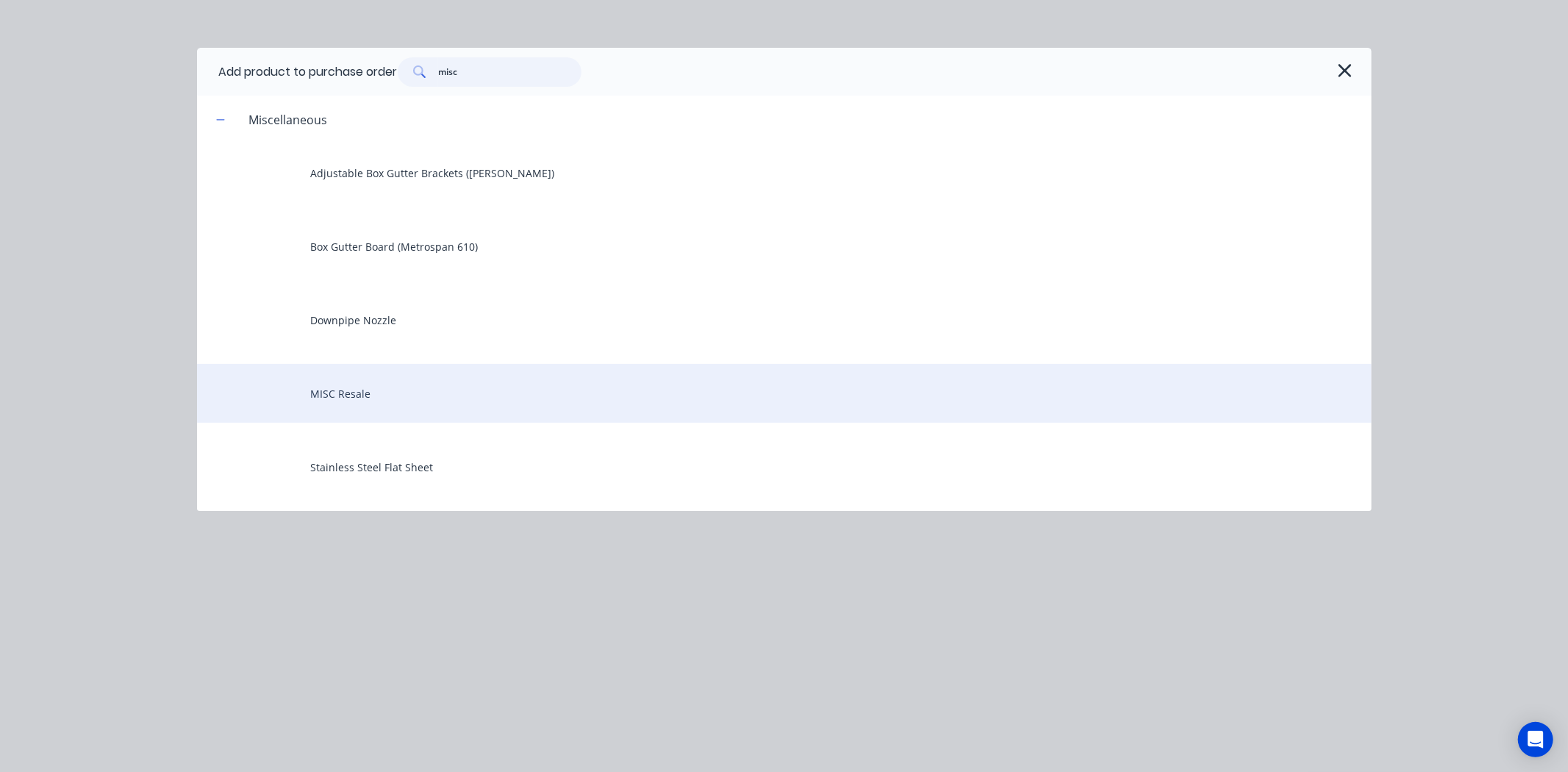
type input "misc"
click at [357, 386] on div "MISC Resale" at bounding box center [784, 393] width 1174 height 59
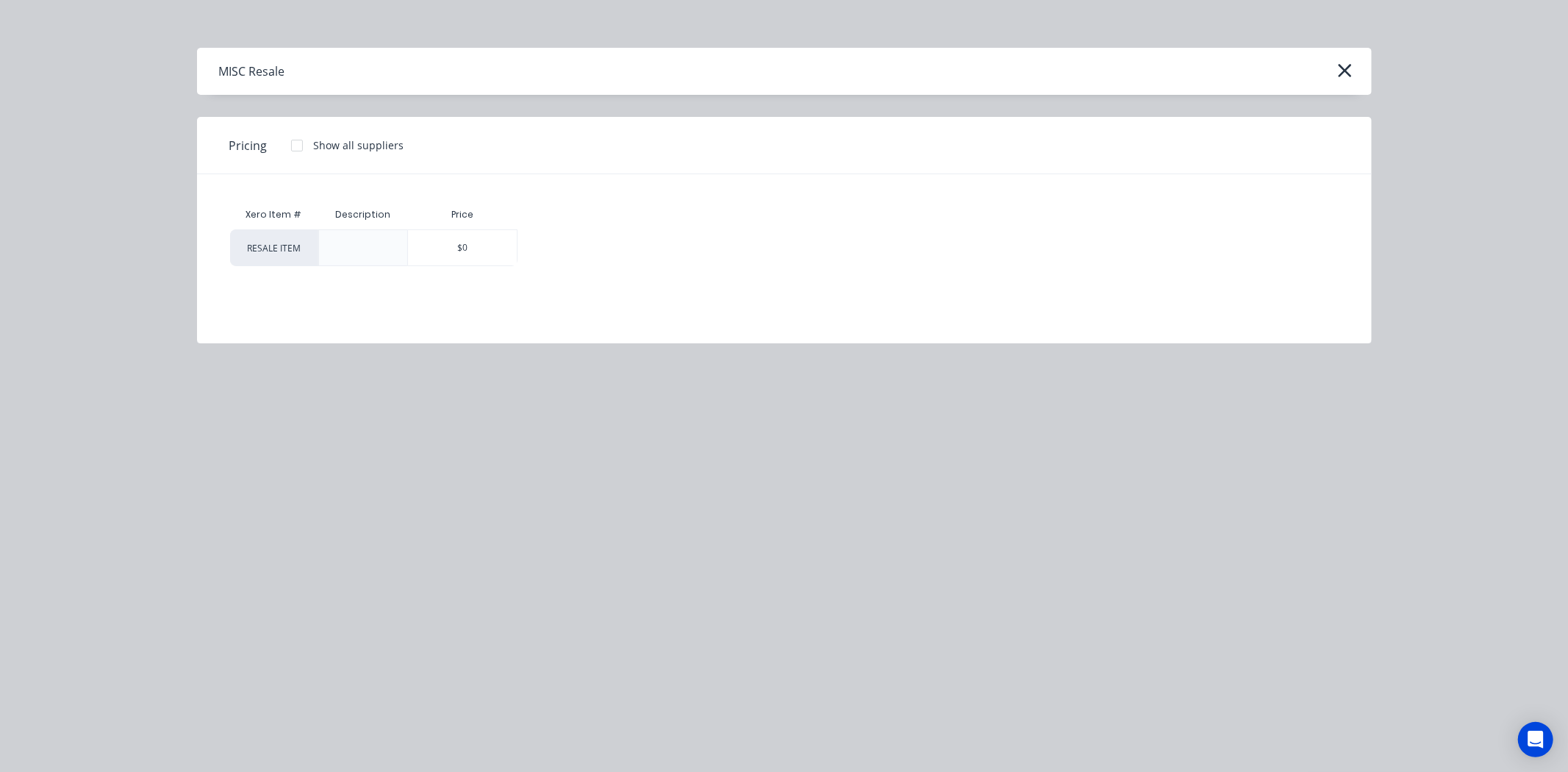
click at [486, 223] on div "Price" at bounding box center [462, 215] width 110 height 29
click at [486, 230] on div "$0" at bounding box center [462, 248] width 109 height 35
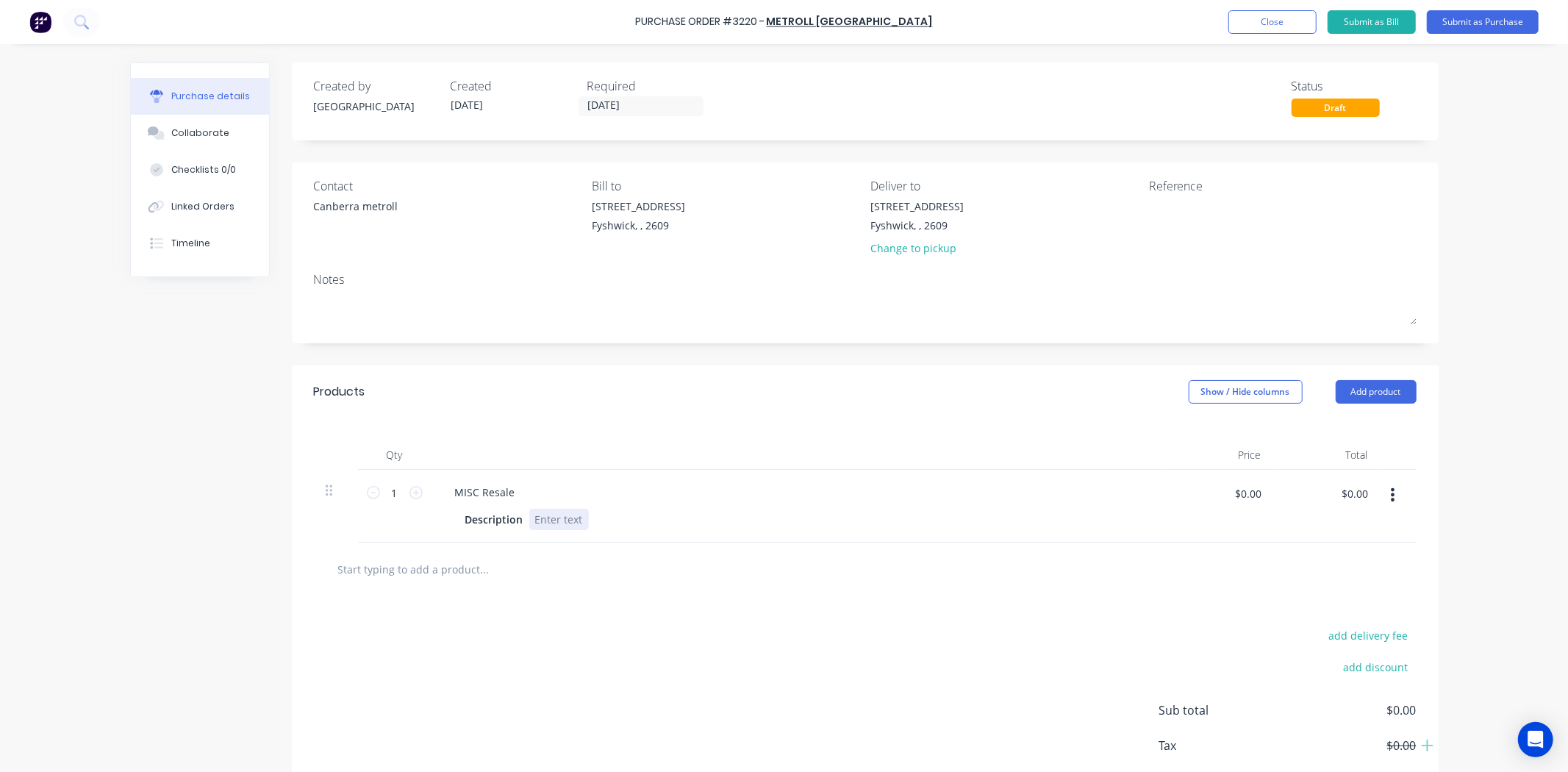
click at [551, 522] on div at bounding box center [559, 519] width 59 height 22
click at [510, 494] on div "MISC Resale" at bounding box center [484, 492] width 84 height 22
click at [409, 493] on icon at bounding box center [415, 493] width 13 height 13
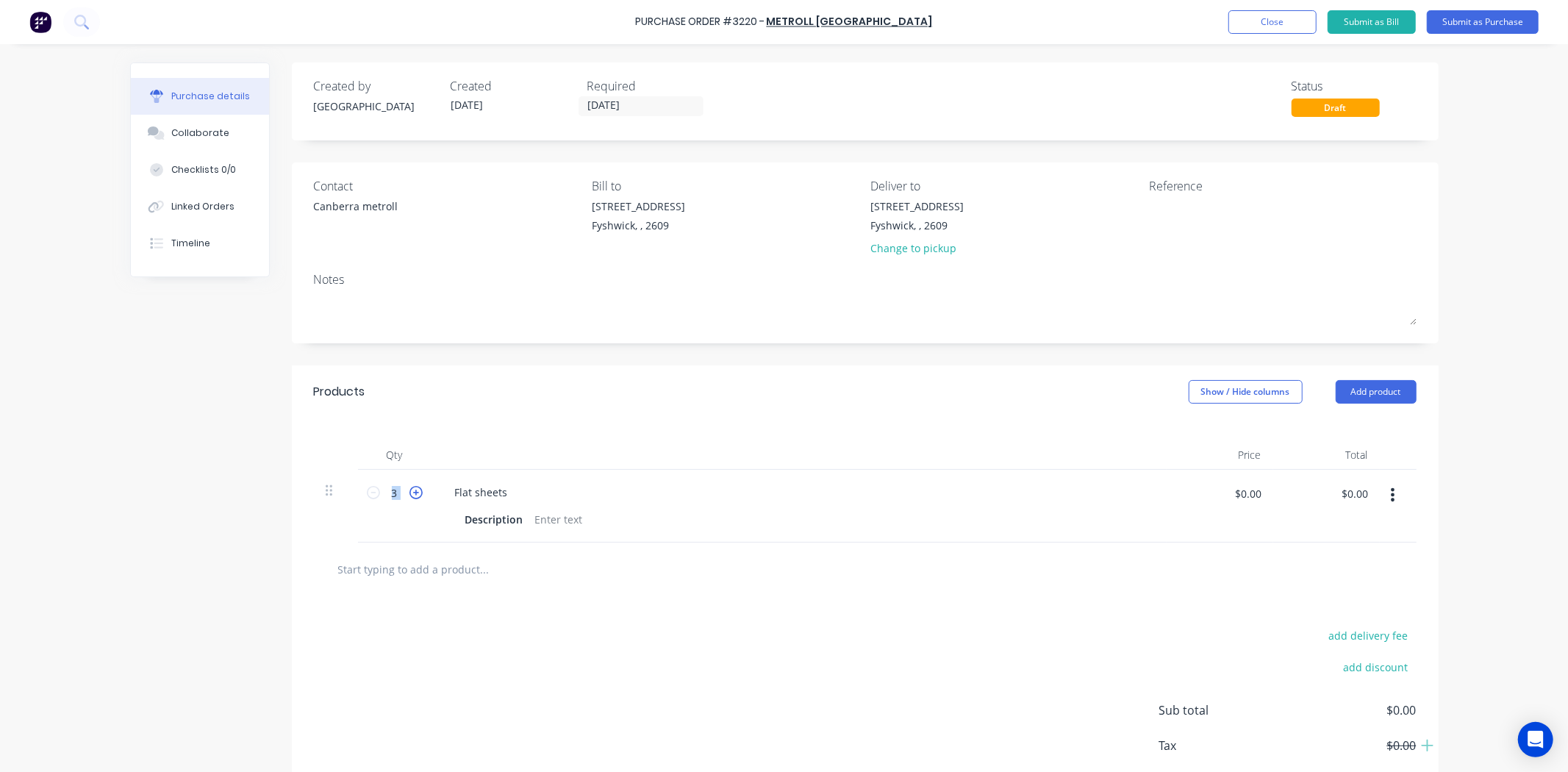
type input "4"
click at [497, 496] on div "Flat sheets" at bounding box center [481, 492] width 77 height 22
drag, startPoint x: 775, startPoint y: 666, endPoint x: 737, endPoint y: 663, distance: 38.1
click at [776, 666] on div "add delivery fee add discount Sub total $0.00 Tax $0.00 Total $0.00" at bounding box center [865, 732] width 1146 height 242
click at [509, 518] on div "Description" at bounding box center [494, 519] width 70 height 22
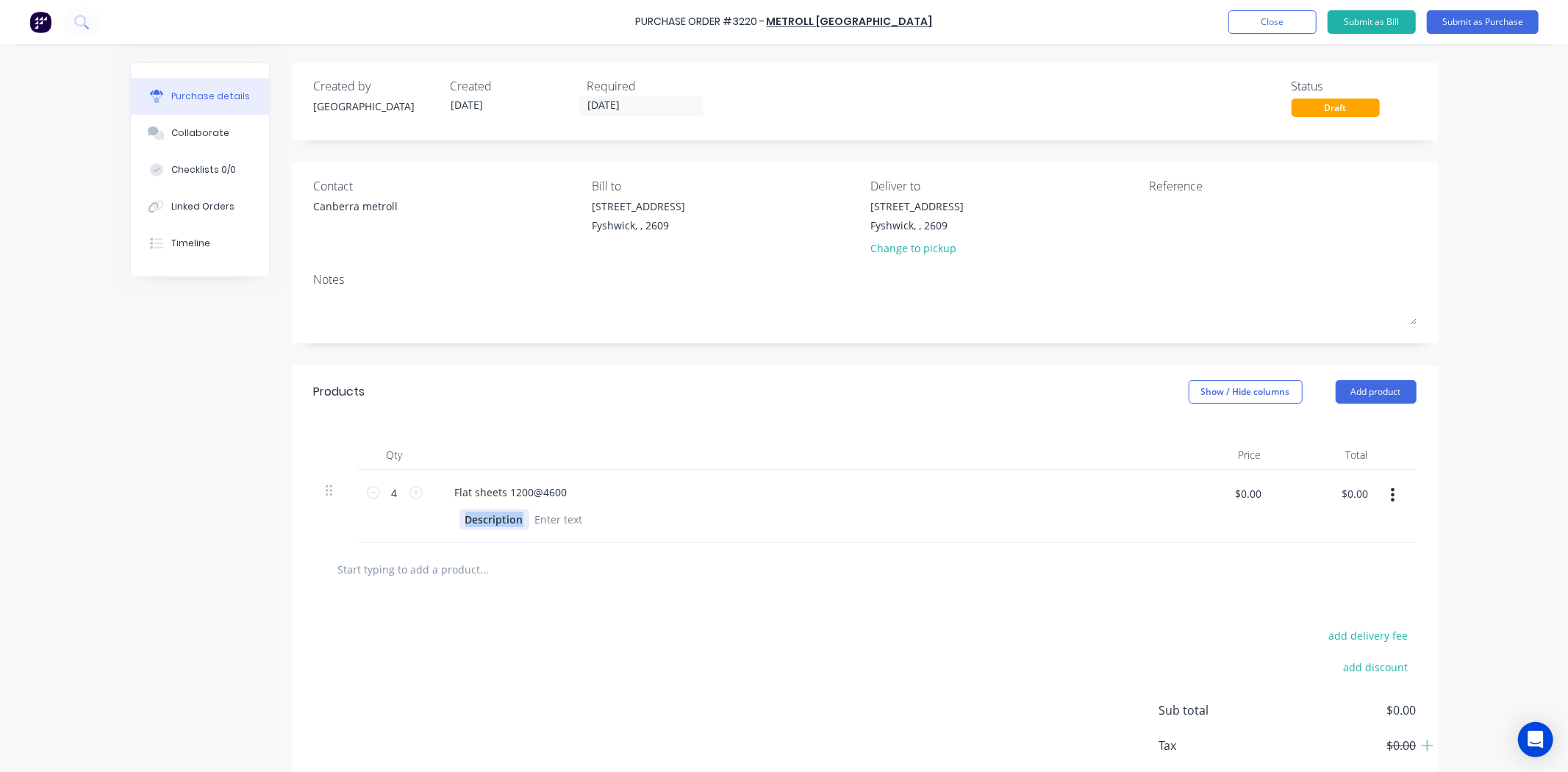
drag, startPoint x: 515, startPoint y: 518, endPoint x: 441, endPoint y: 544, distance: 78.4
click at [441, 544] on div "Products Show / Hide columns Add product Qty Price Total 4 4 Flat sheets 1200@4…" at bounding box center [865, 602] width 1146 height 473
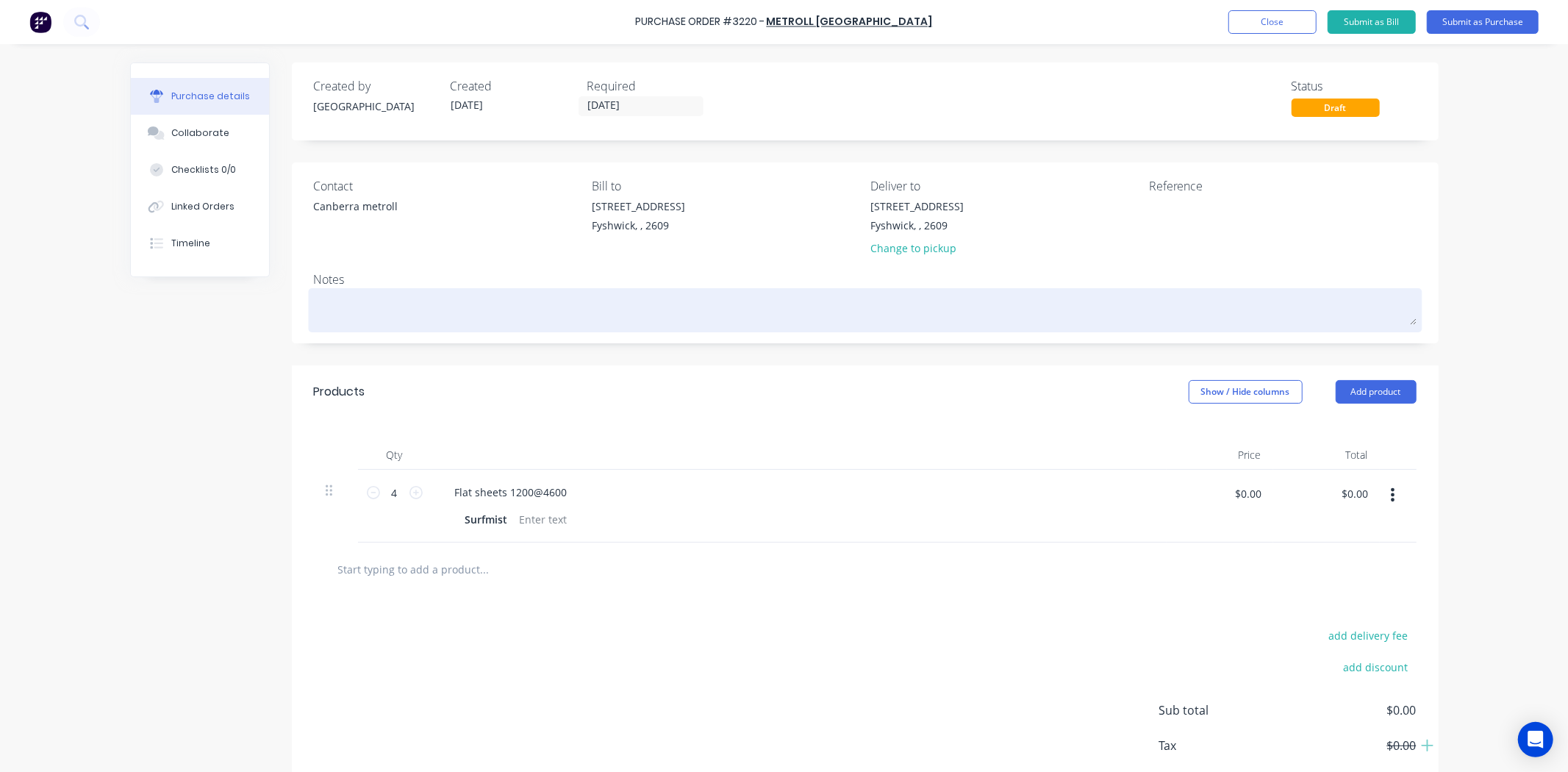
click at [488, 304] on textarea at bounding box center [865, 308] width 1103 height 33
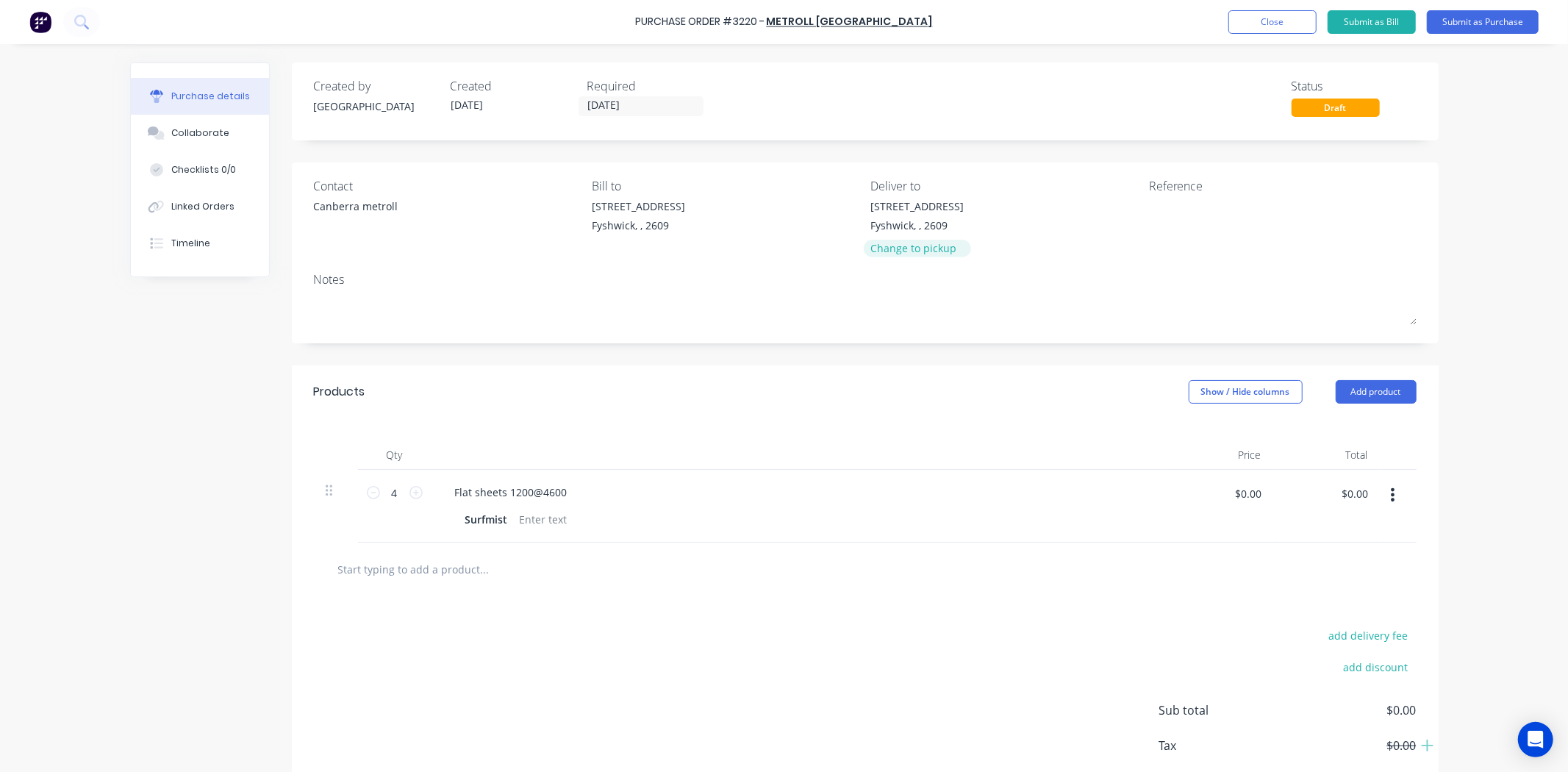
click at [920, 248] on div "Change to pickup" at bounding box center [916, 248] width 93 height 16
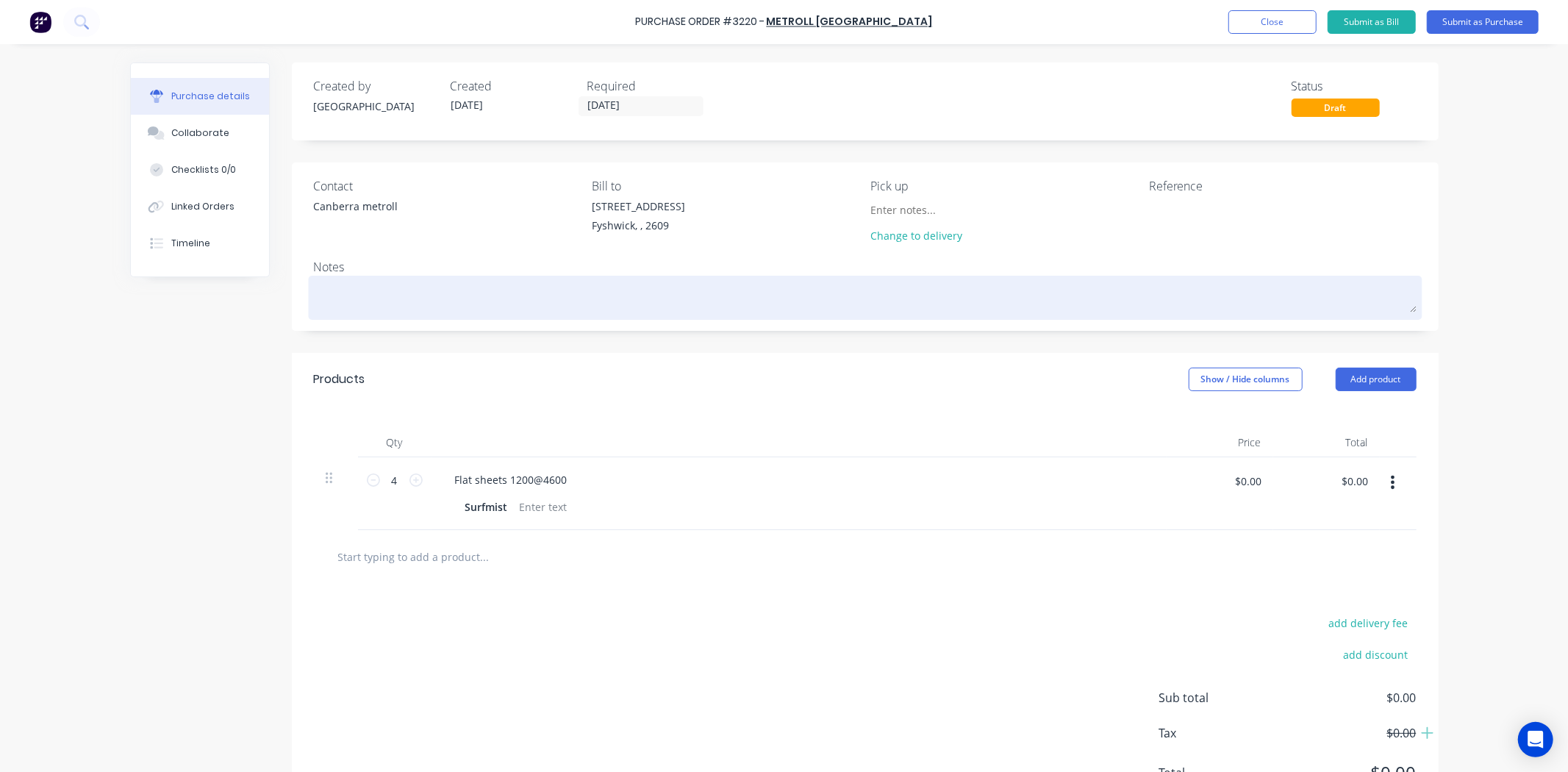
click at [327, 288] on textarea at bounding box center [865, 296] width 1103 height 33
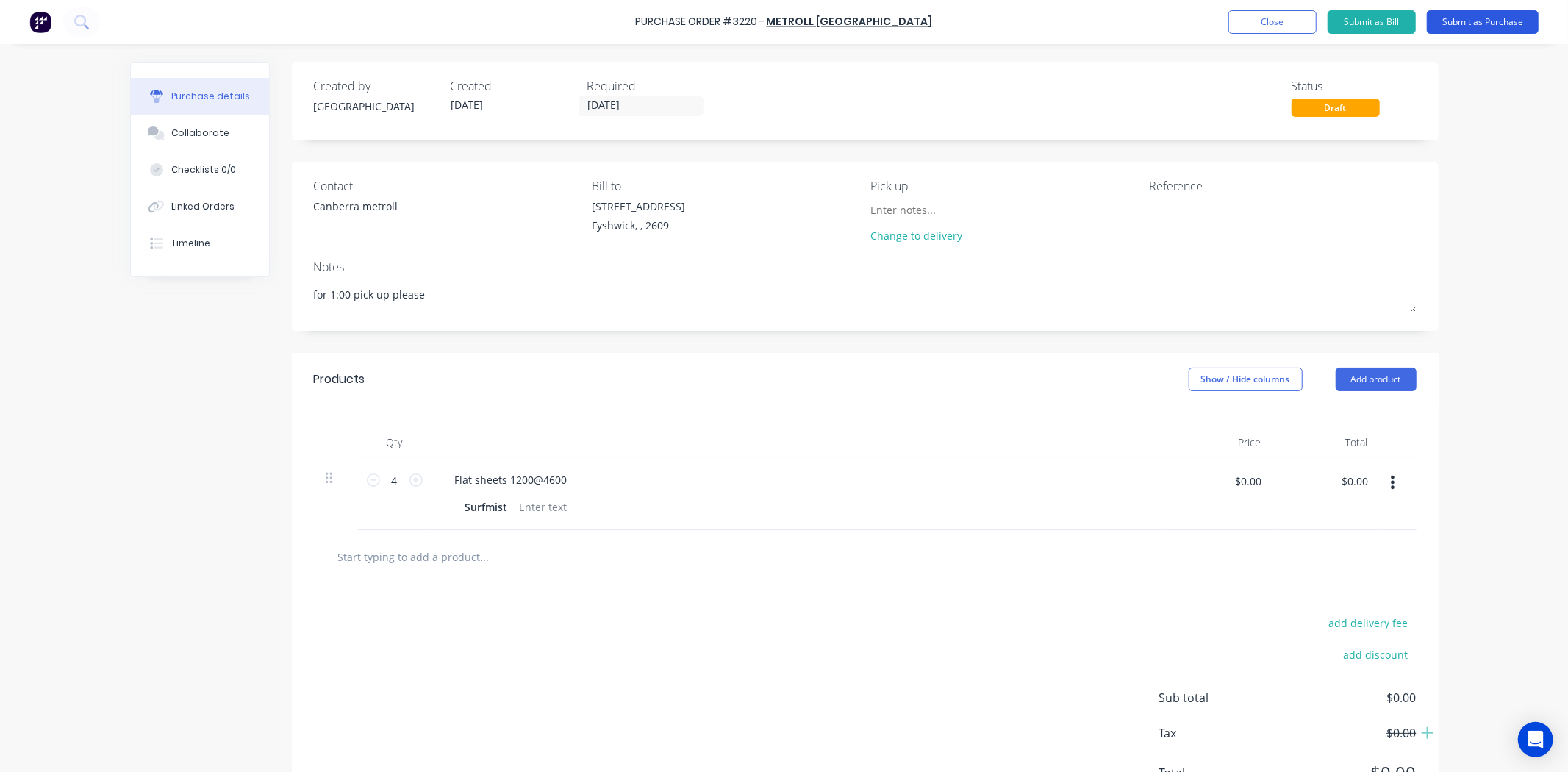
type textarea "for 1:00 pick up please"
click at [1476, 26] on button "Submit as Purchase" at bounding box center [1483, 22] width 112 height 23
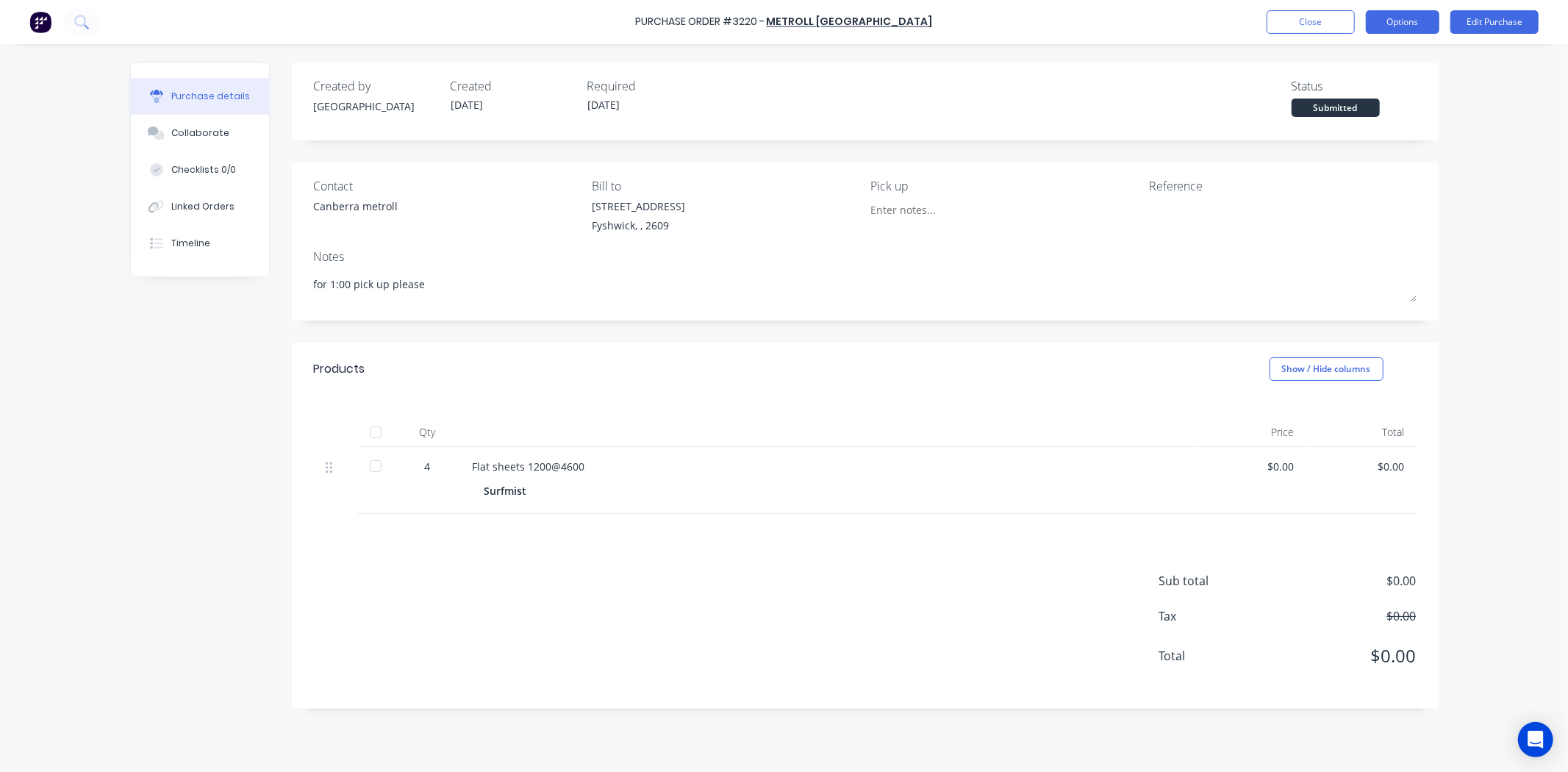
click at [1414, 23] on button "Options" at bounding box center [1402, 22] width 73 height 23
click at [1398, 58] on div "Print / Email" at bounding box center [1369, 60] width 113 height 22
click at [1323, 112] on div "Without pricing" at bounding box center [1369, 118] width 113 height 22
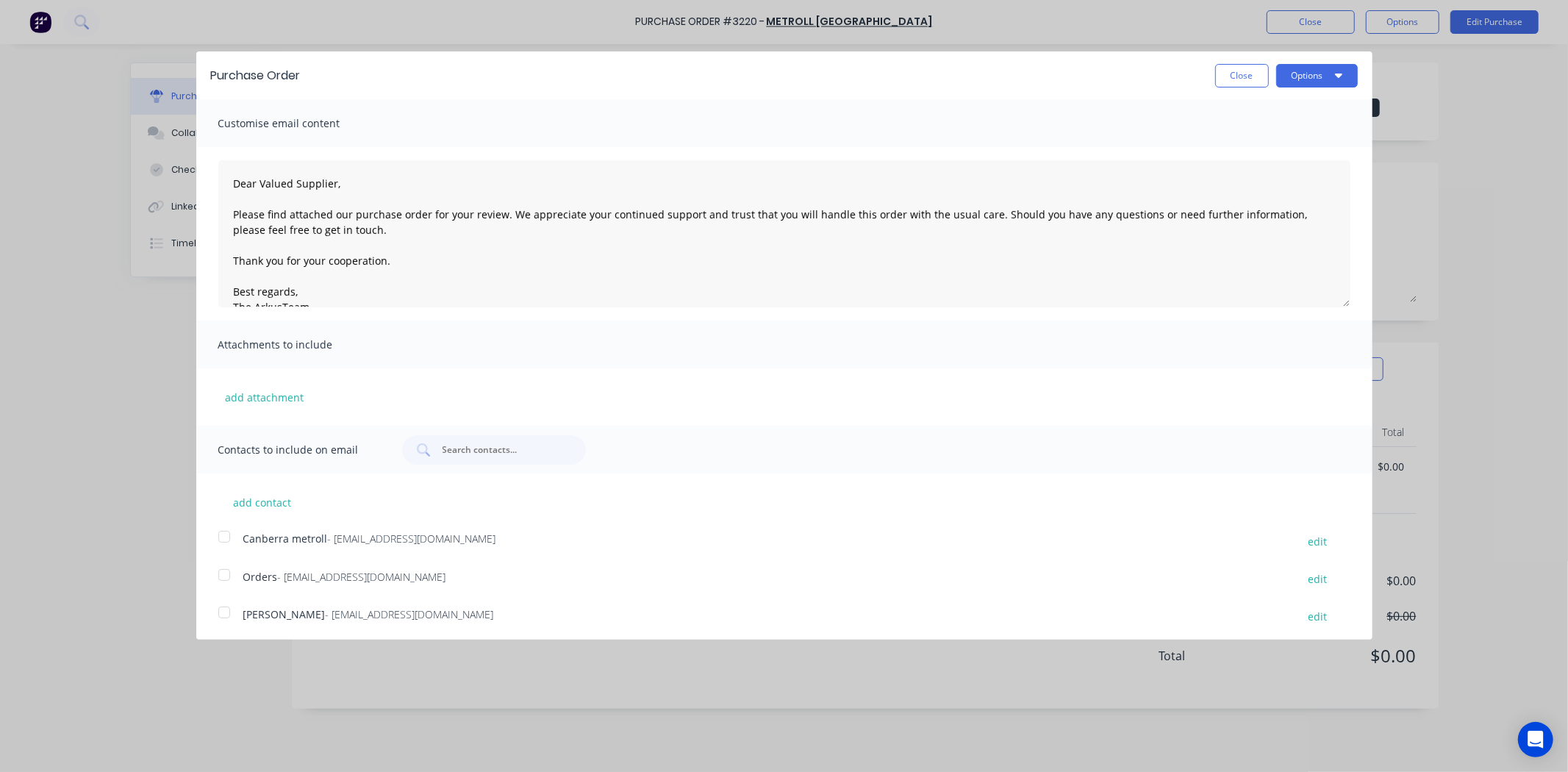
click at [216, 533] on div at bounding box center [224, 537] width 29 height 29
click at [1303, 77] on button "Options" at bounding box center [1316, 75] width 82 height 23
click at [1254, 138] on div "Email" at bounding box center [1287, 142] width 113 height 22
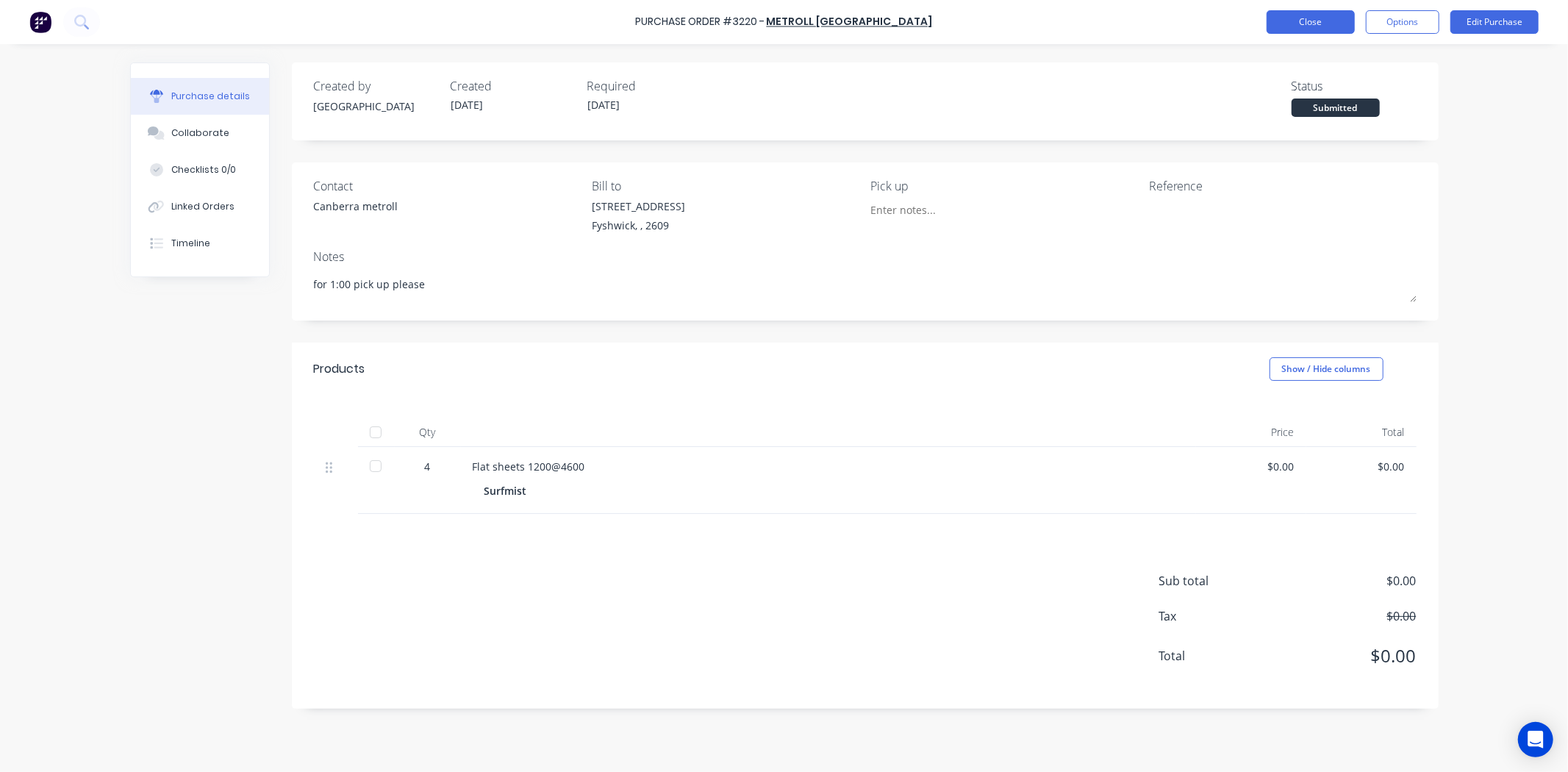
click at [1294, 22] on button "Close" at bounding box center [1310, 22] width 88 height 23
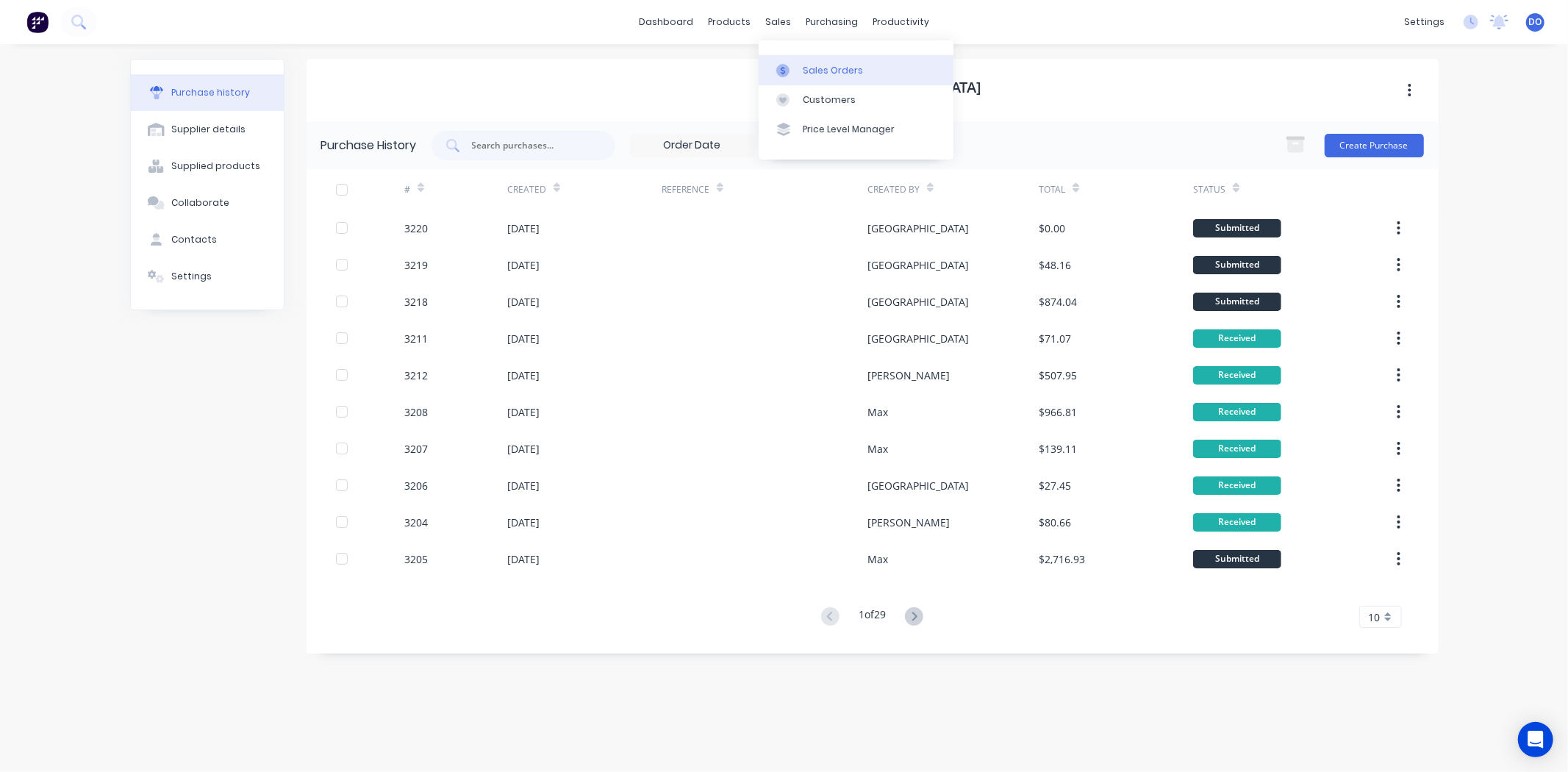
click at [803, 78] on link "Sales Orders" at bounding box center [856, 70] width 195 height 29
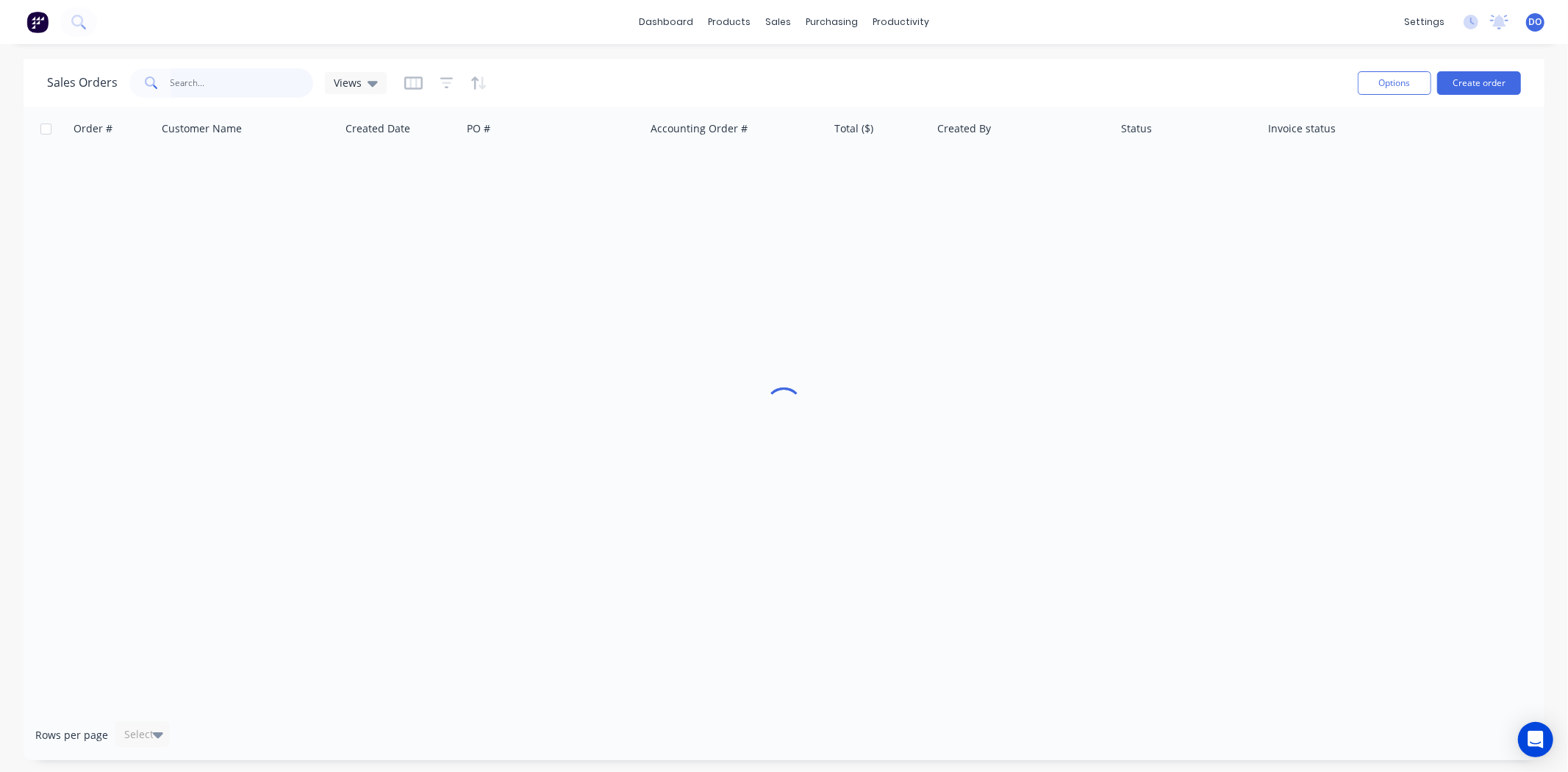
click at [218, 93] on input "text" at bounding box center [242, 83] width 143 height 29
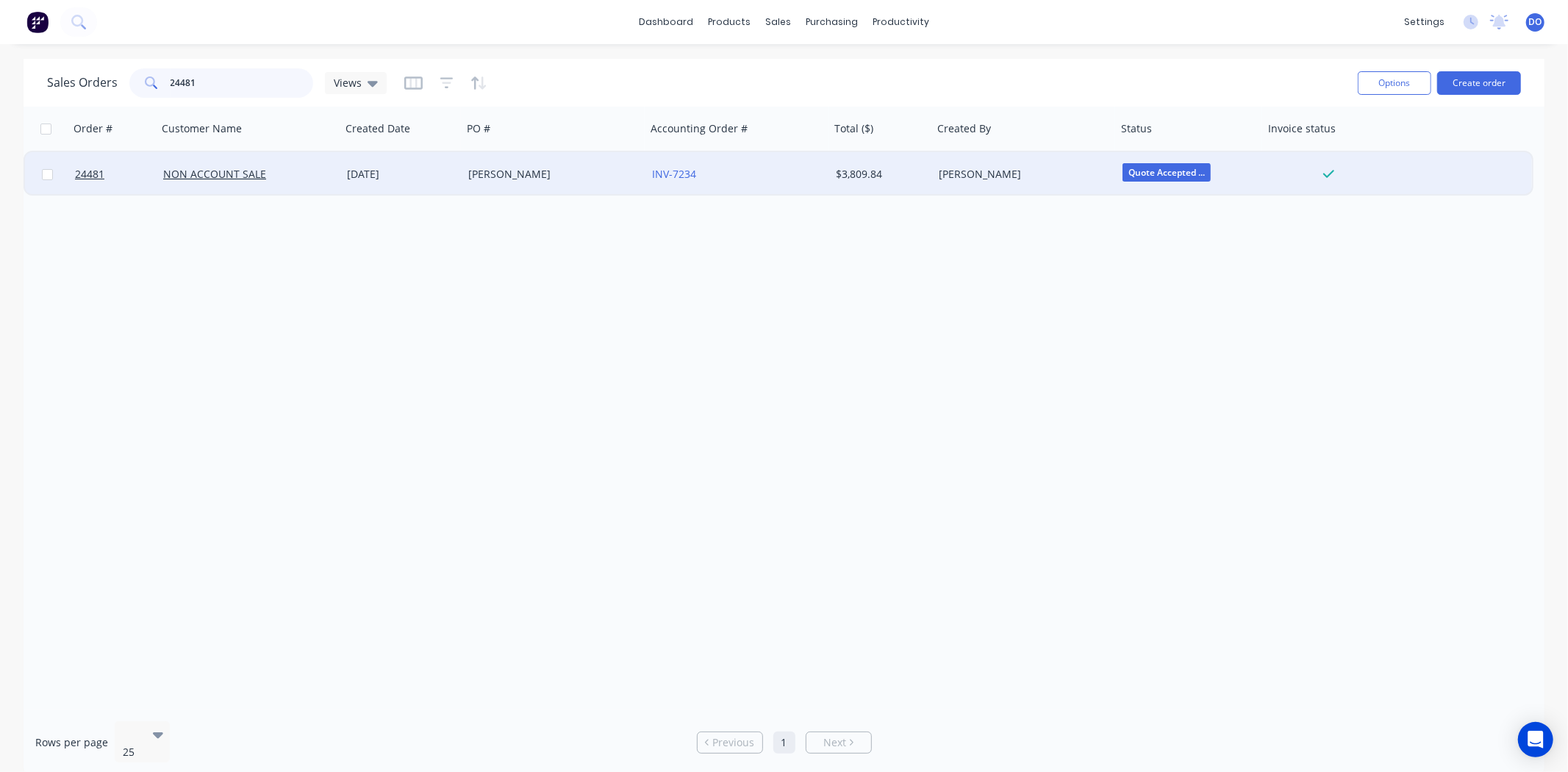
type input "24481"
click at [490, 185] on div "[PERSON_NAME]" at bounding box center [553, 173] width 184 height 44
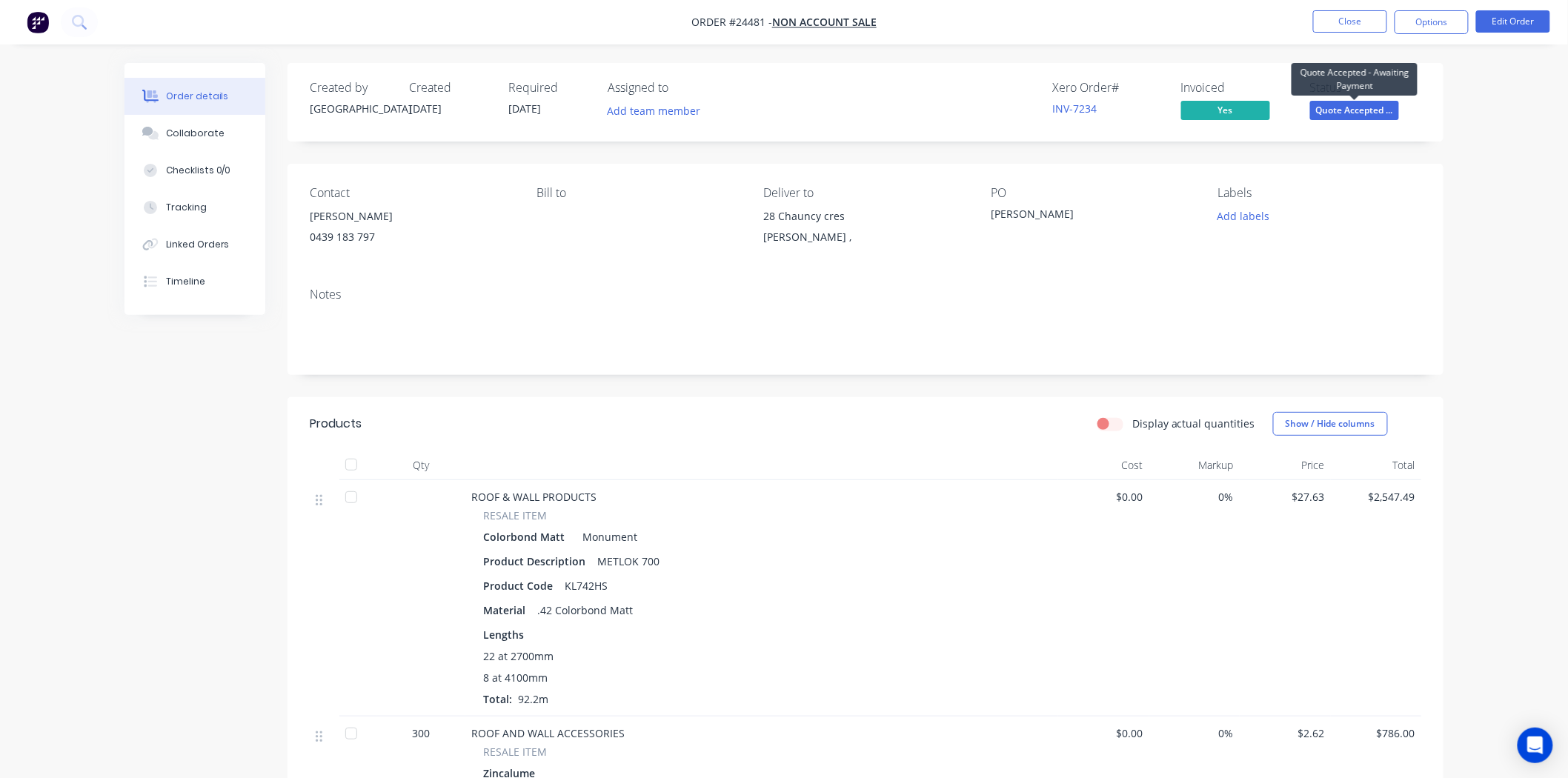
click at [1344, 113] on span "Quote Accepted ..." at bounding box center [1354, 110] width 89 height 18
drag, startPoint x: 1109, startPoint y: 253, endPoint x: 1121, endPoint y: 246, distance: 13.9
click at [1108, 255] on div "Contact [PERSON_NAME] [PHONE_NUMBER] Bill to Deliver to 28 Chauncy [PERSON_NAME…" at bounding box center [866, 219] width 1156 height 112
click at [1345, 18] on button "Close" at bounding box center [1350, 22] width 74 height 23
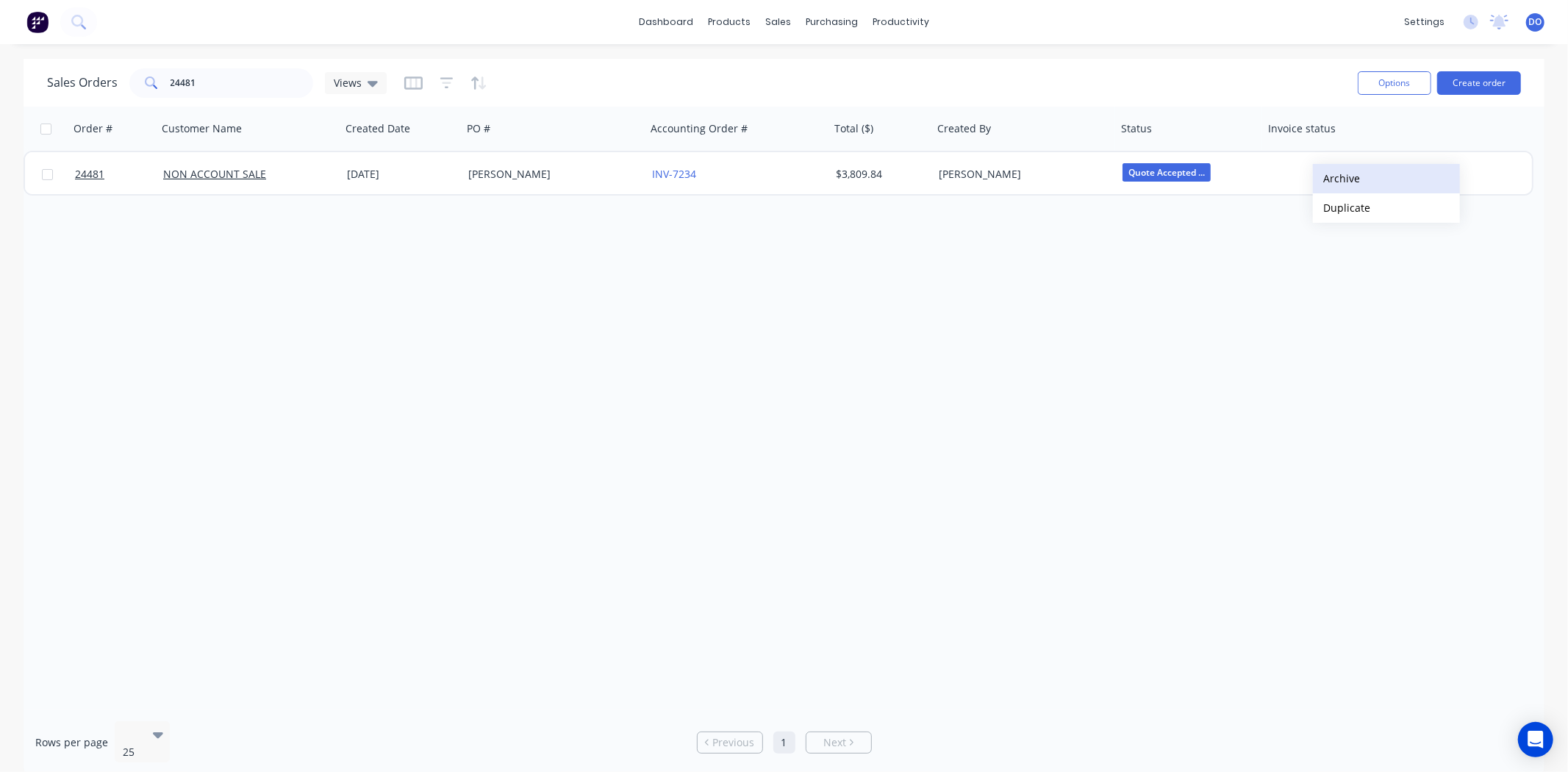
click at [1334, 179] on button "Archive" at bounding box center [1386, 179] width 147 height 29
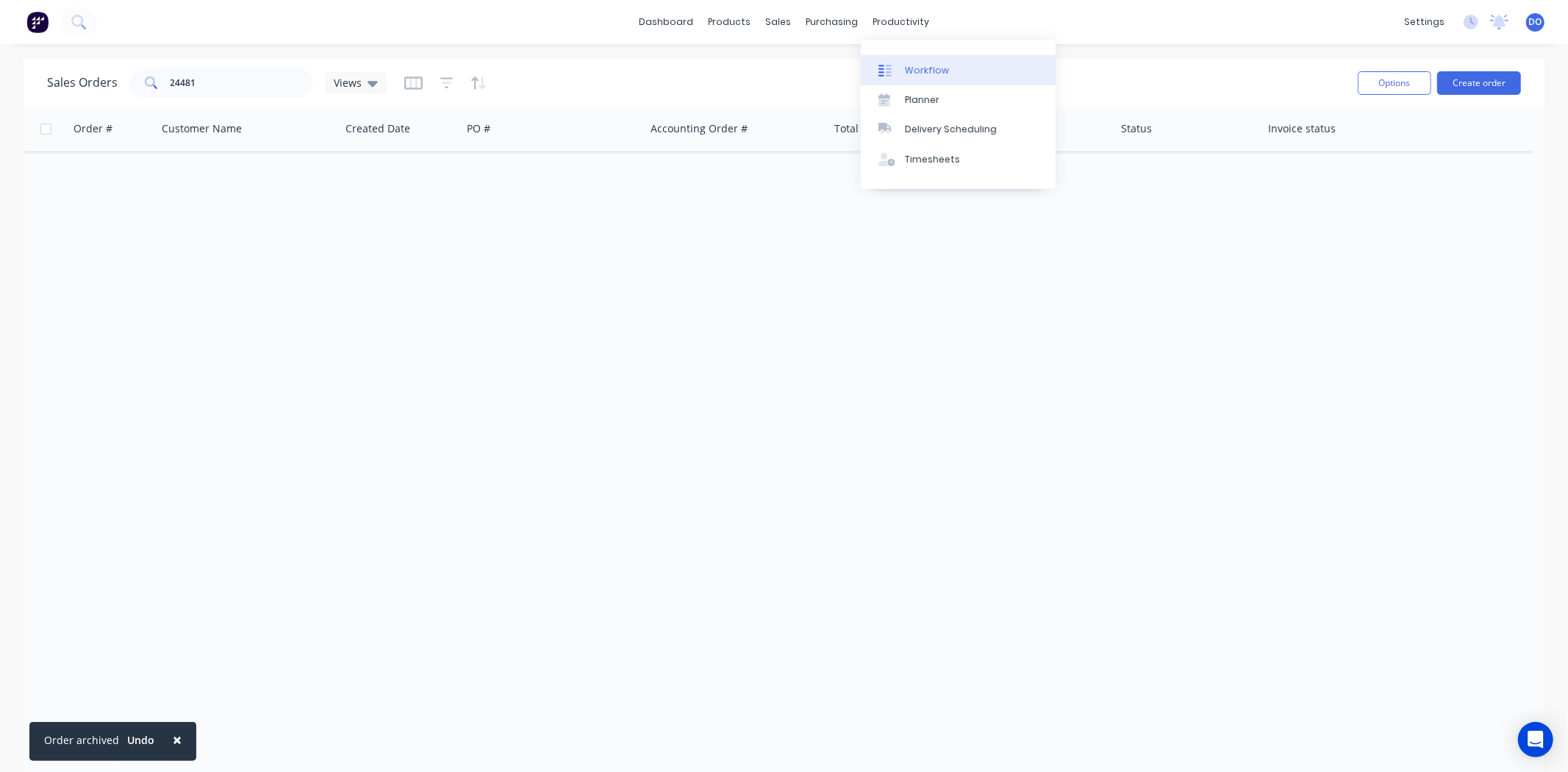
click at [915, 65] on div "Workflow" at bounding box center [927, 70] width 44 height 13
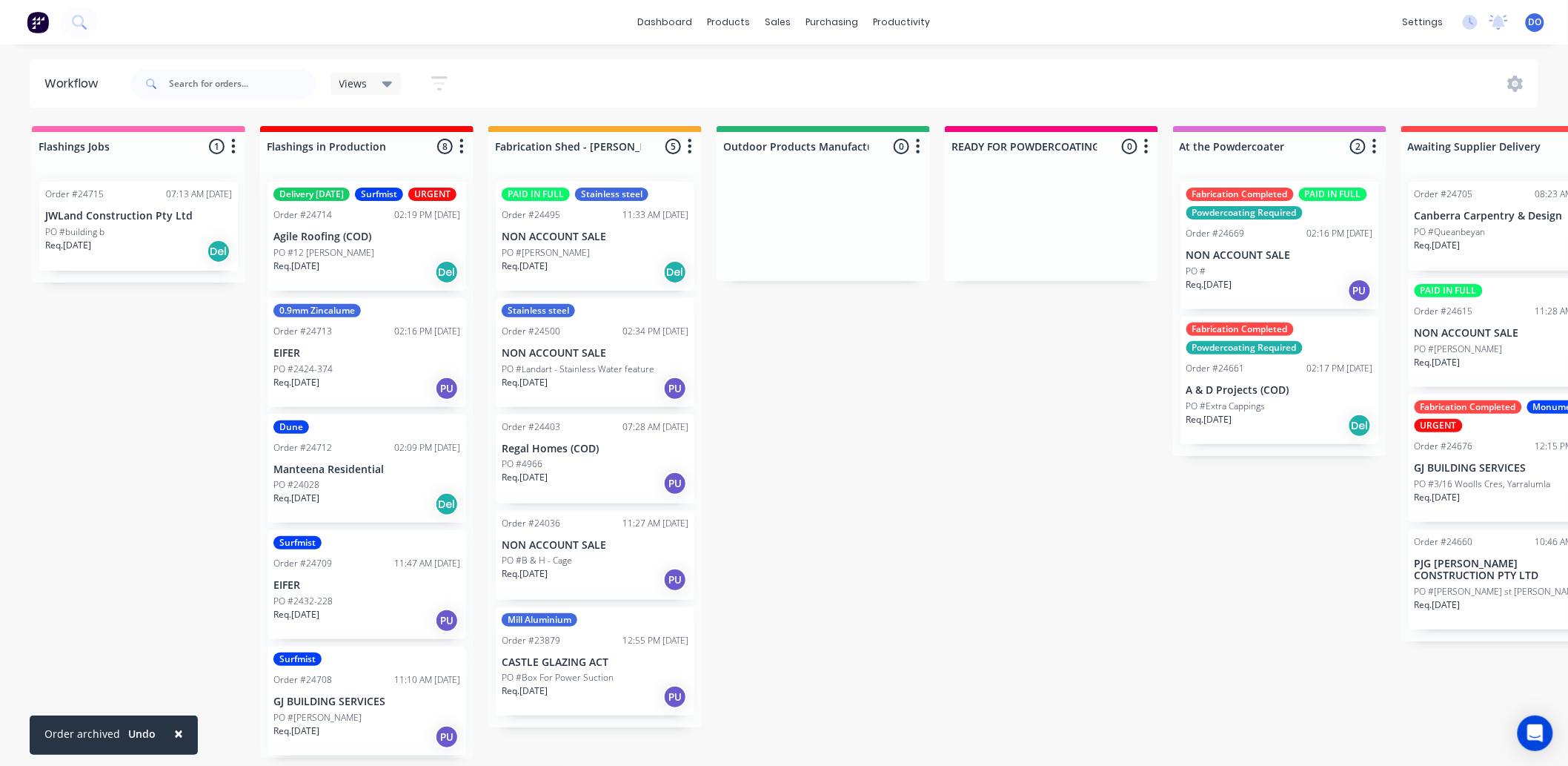
click at [179, 730] on span "×" at bounding box center [178, 733] width 9 height 21
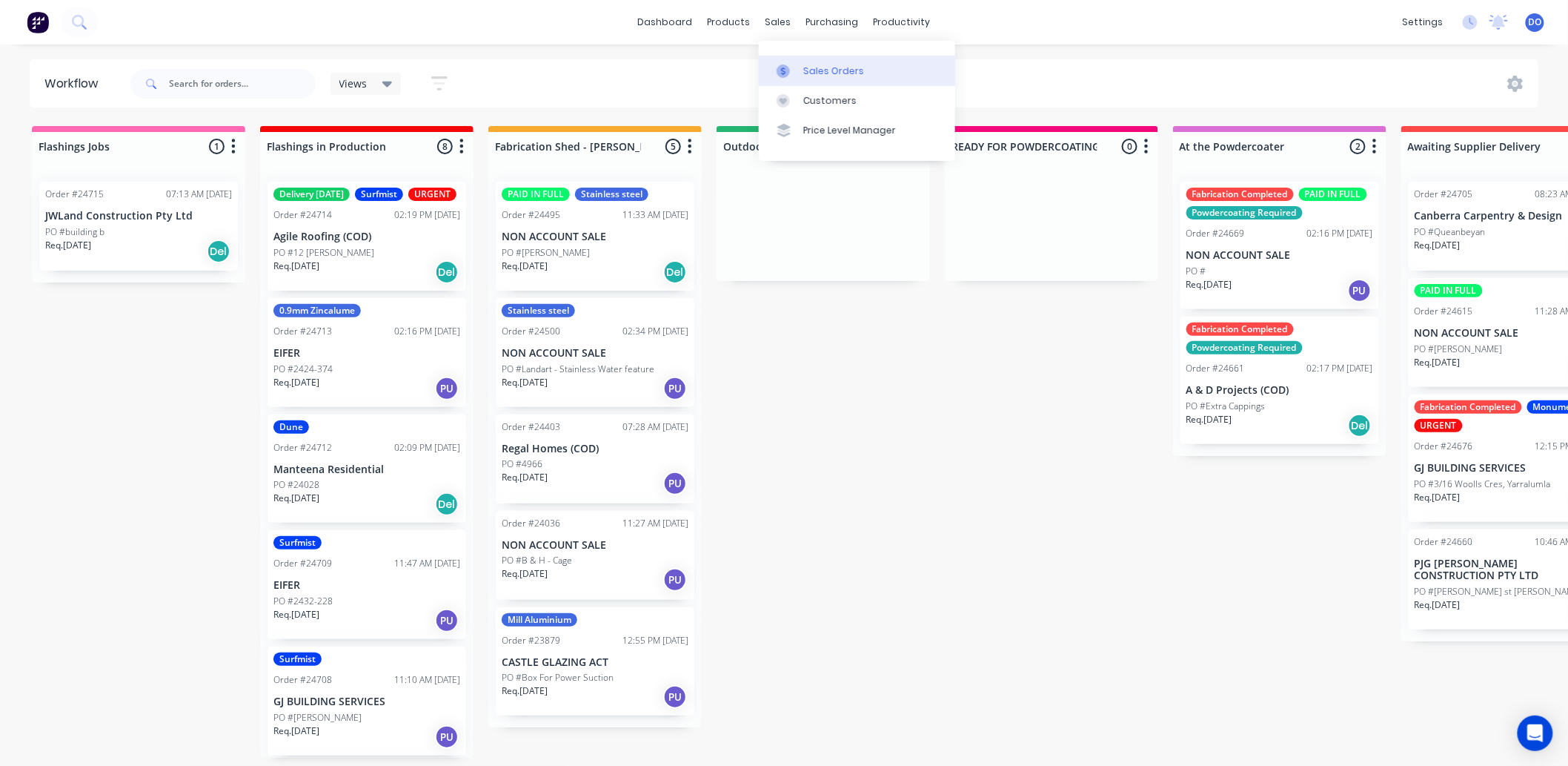
click at [802, 64] on link "Sales Orders" at bounding box center [857, 70] width 196 height 30
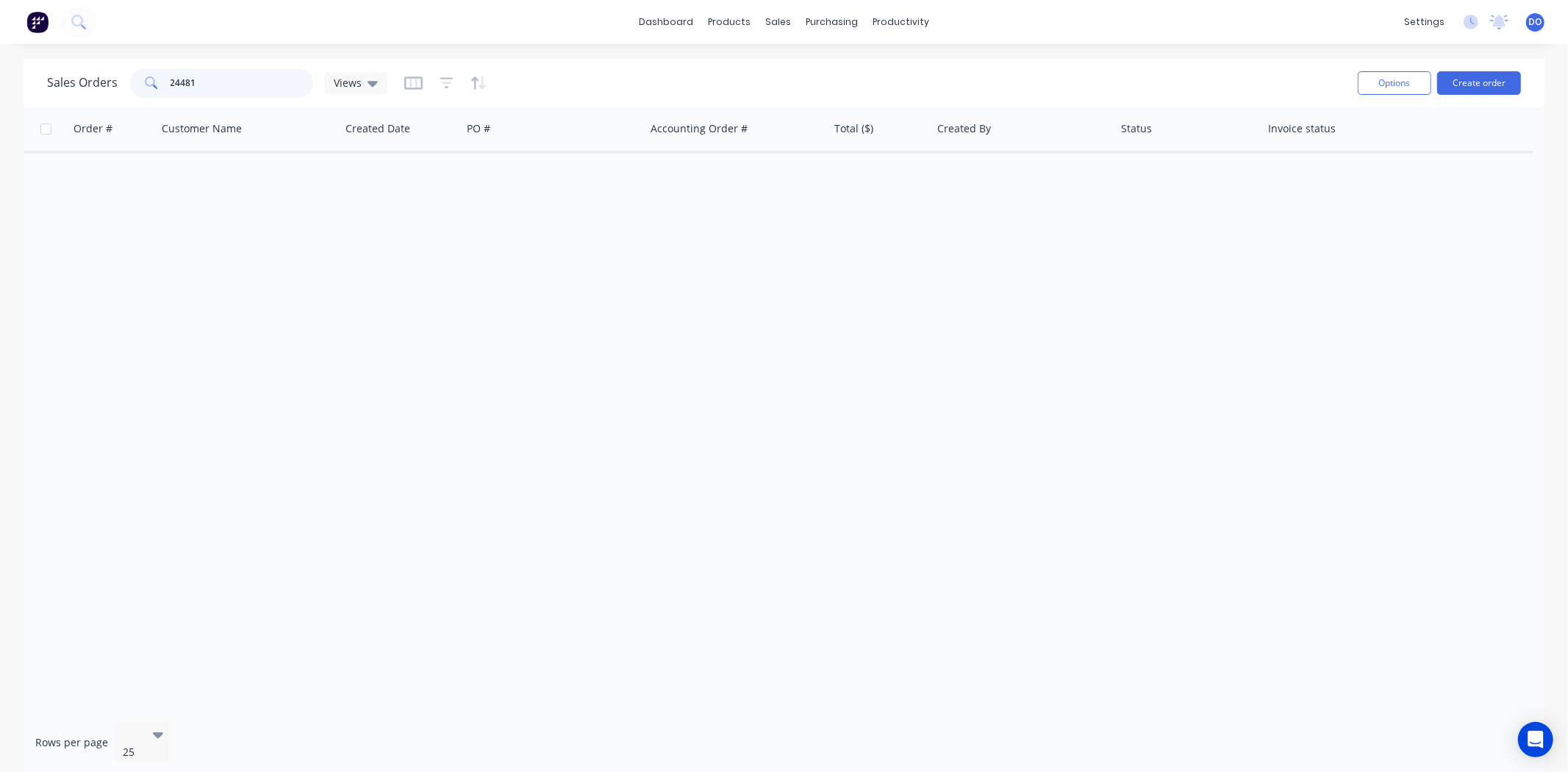
drag, startPoint x: 253, startPoint y: 85, endPoint x: 126, endPoint y: 101, distance: 128.0
click at [126, 101] on div "Sales Orders 24481 Views Options Create order" at bounding box center [784, 82] width 1521 height 47
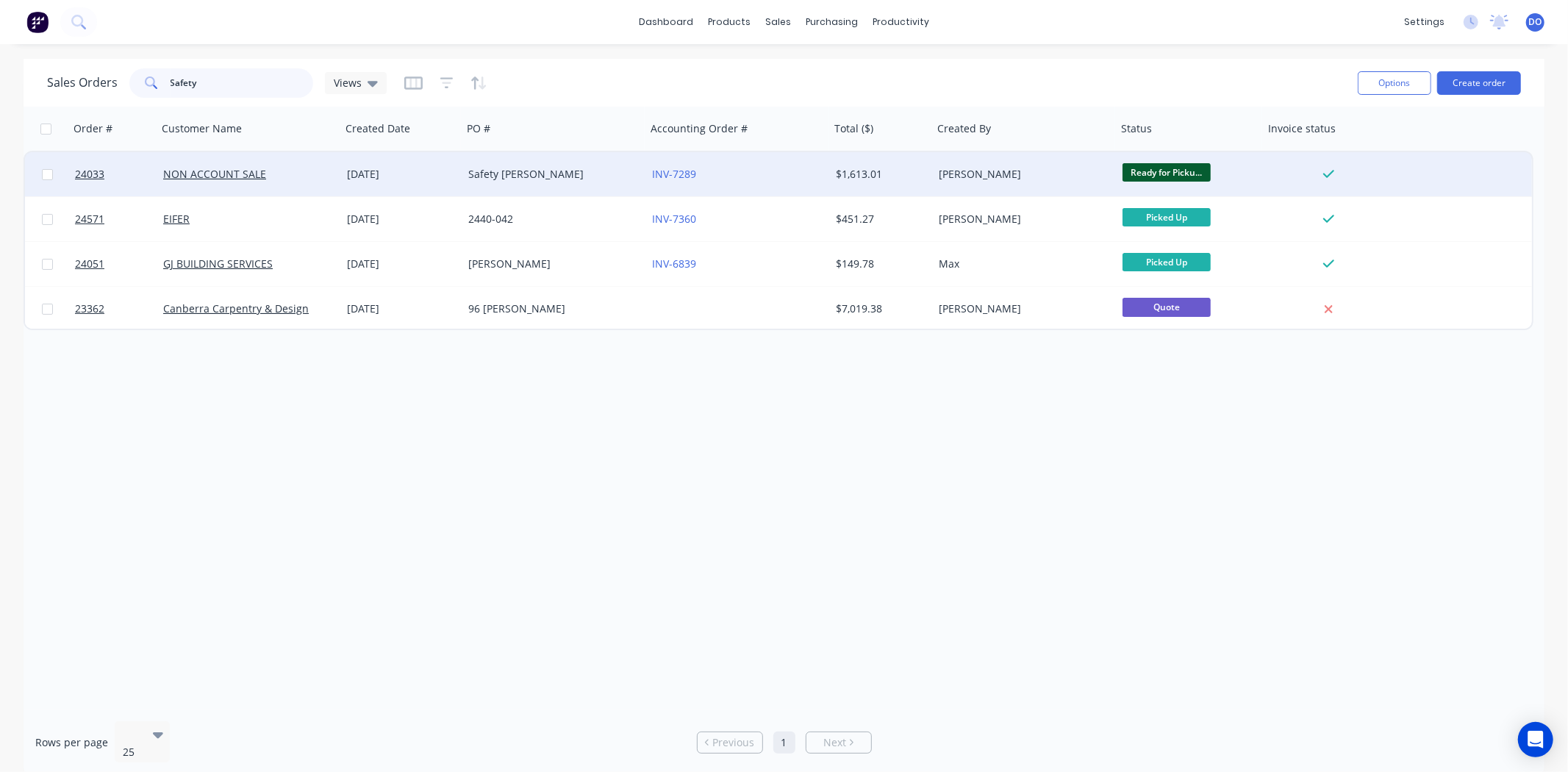
type input "Safety"
click at [462, 171] on div "Safety [PERSON_NAME]" at bounding box center [553, 173] width 184 height 44
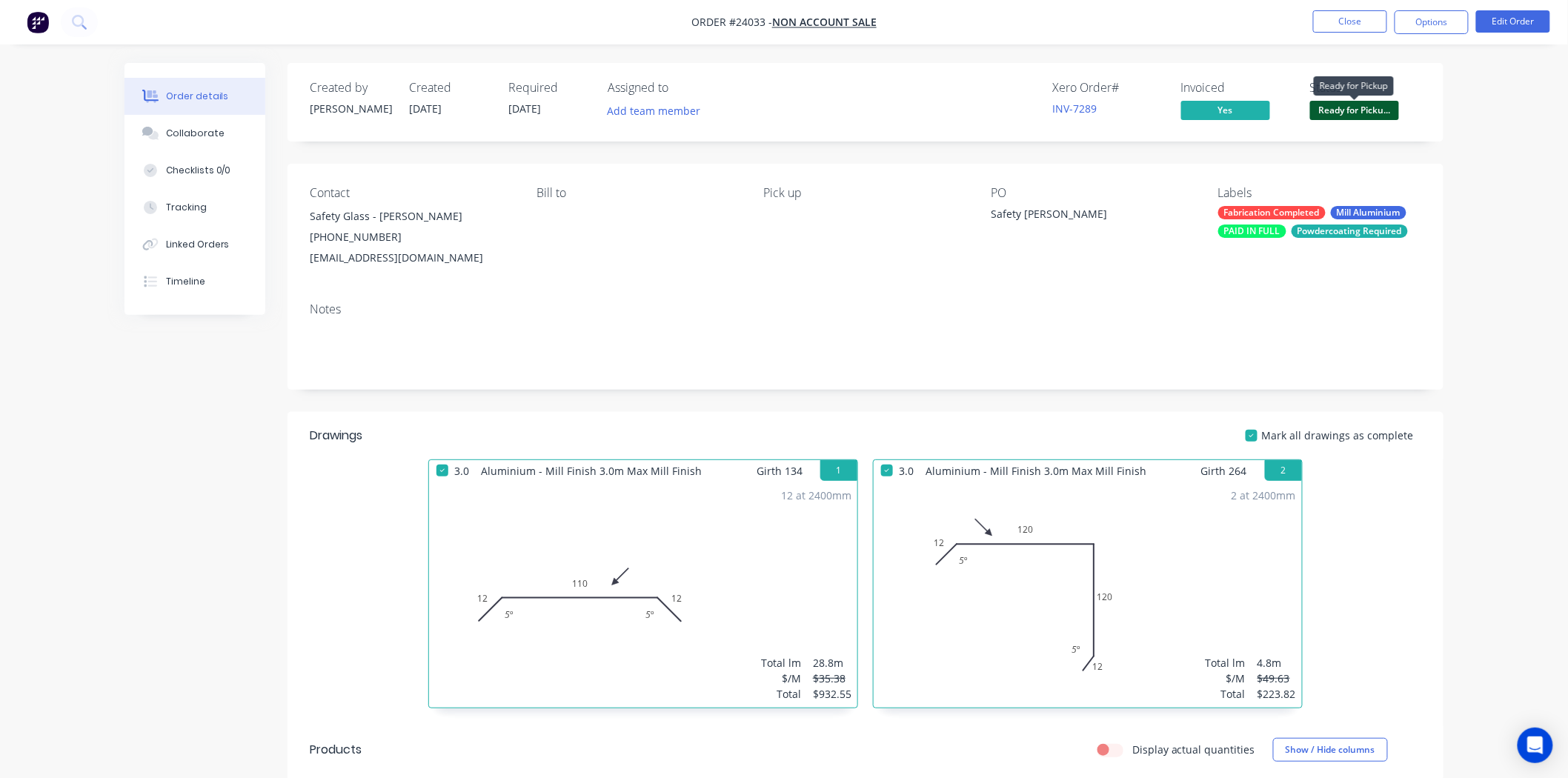
click at [1362, 112] on span "Ready for Picku..." at bounding box center [1354, 110] width 89 height 18
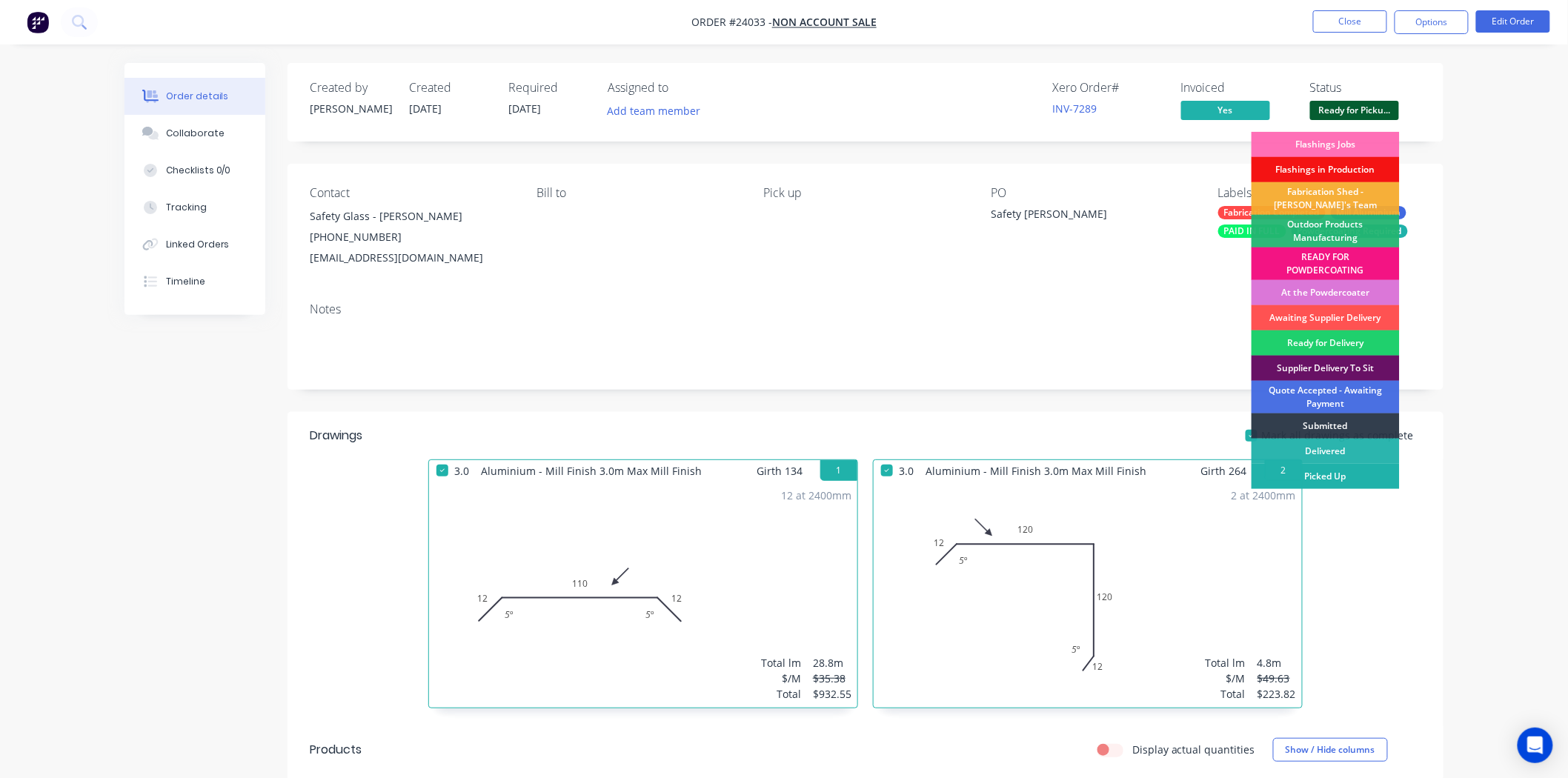
click at [1367, 477] on div "Picked Up" at bounding box center [1325, 476] width 149 height 25
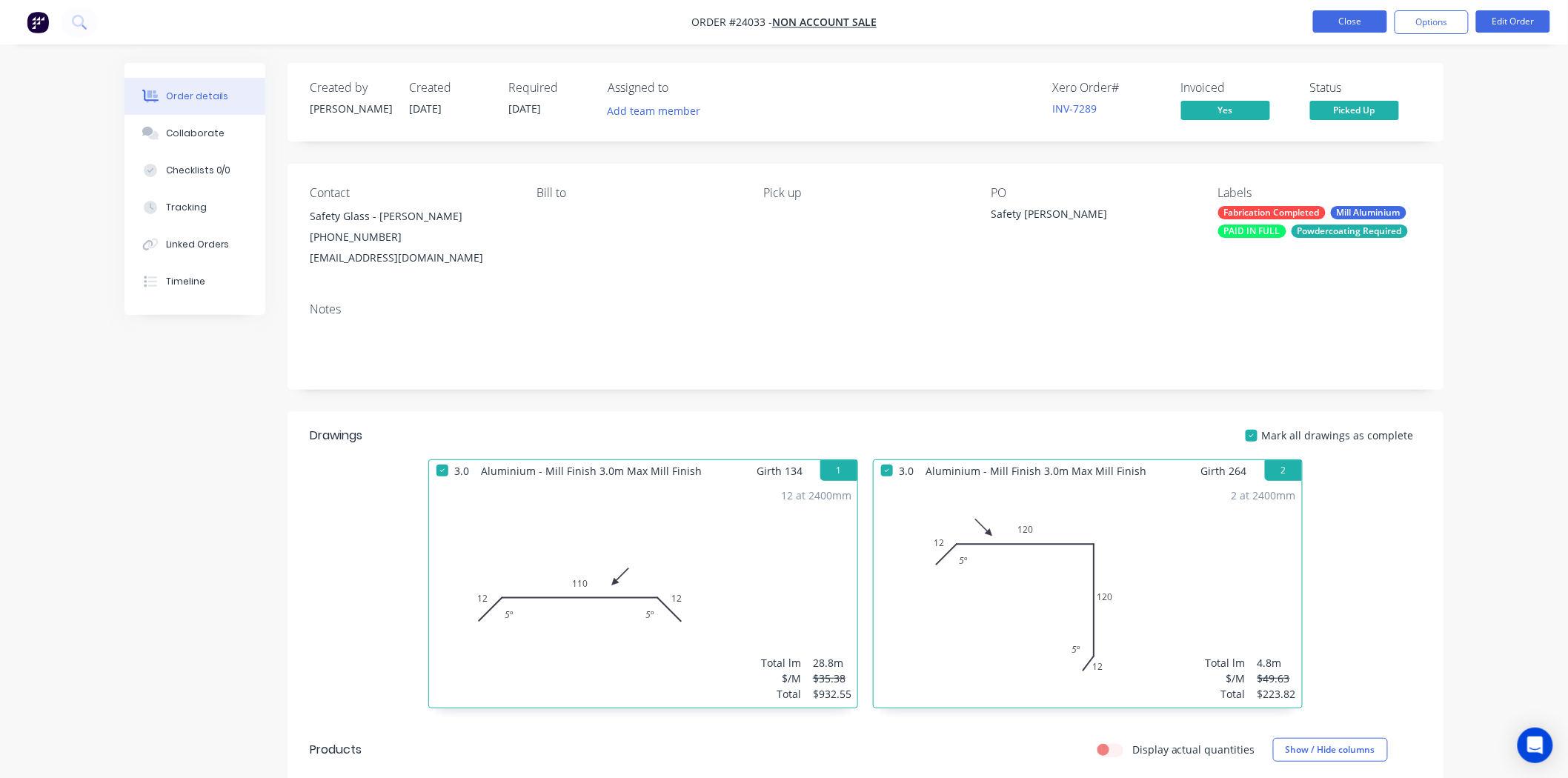
click at [1346, 17] on button "Close" at bounding box center [1350, 22] width 74 height 23
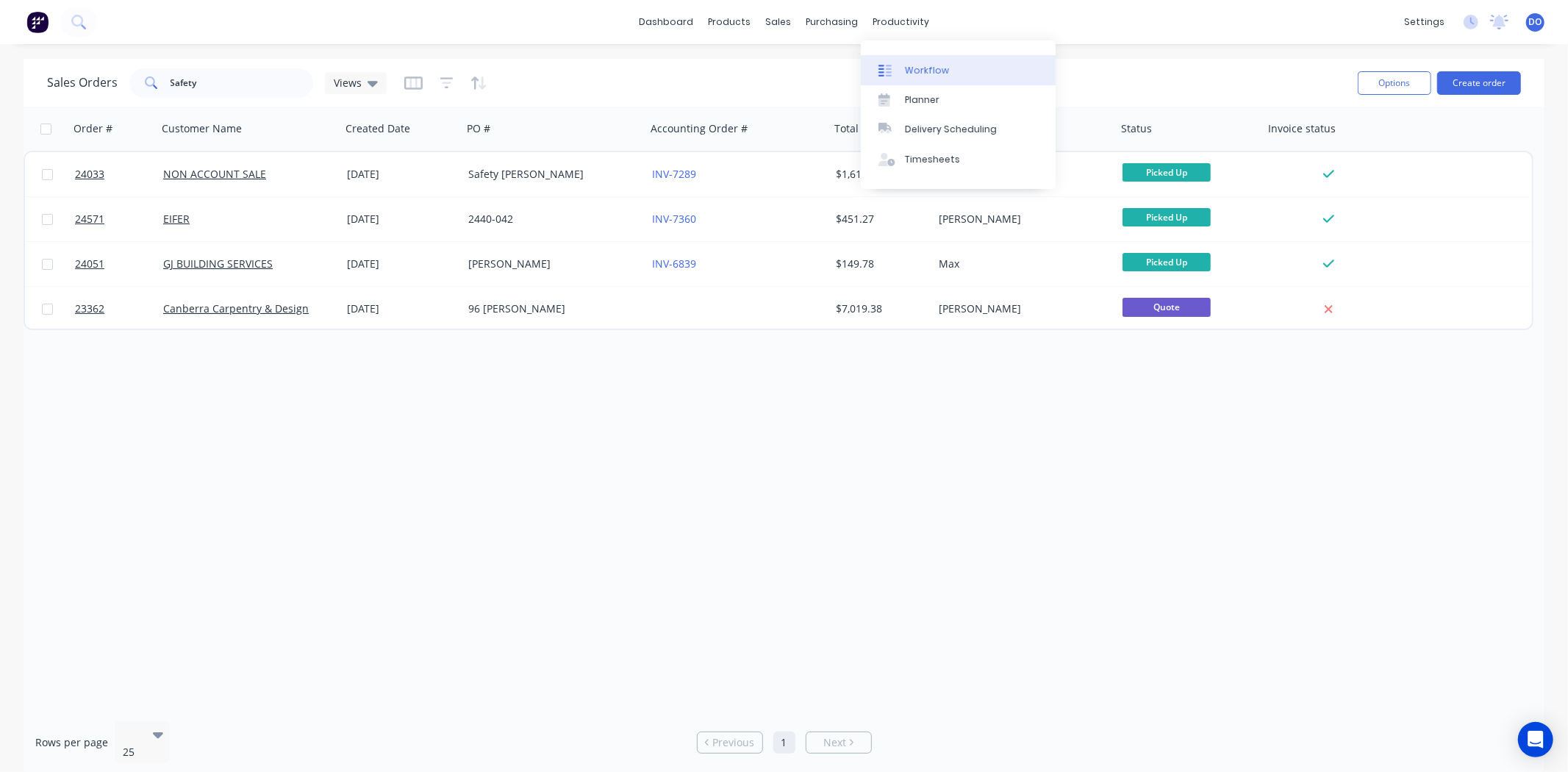
click at [932, 69] on div "Workflow" at bounding box center [927, 70] width 44 height 13
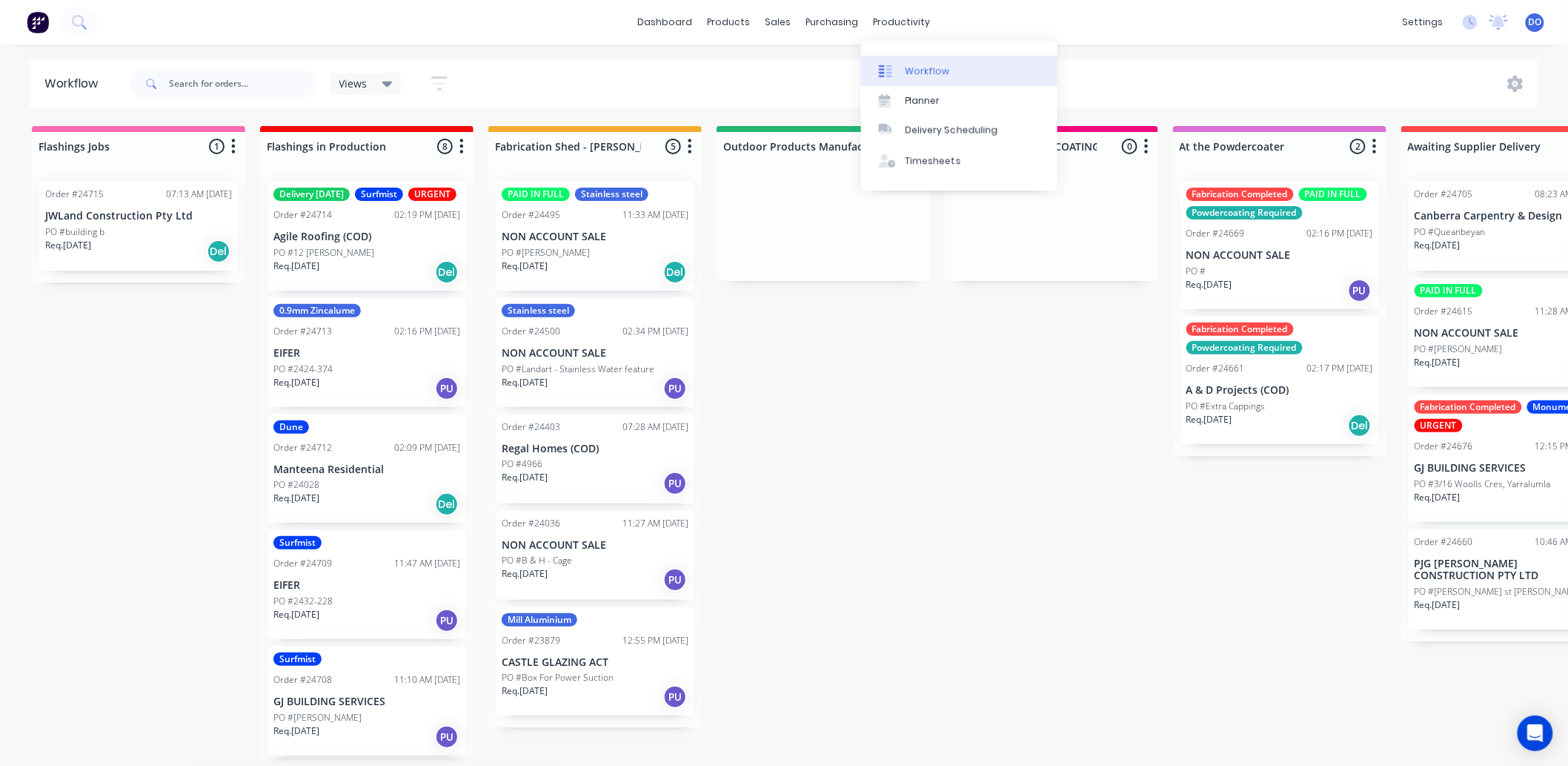
click at [953, 72] on link "Workflow" at bounding box center [960, 70] width 196 height 30
click at [927, 64] on div "Workflow" at bounding box center [927, 70] width 44 height 13
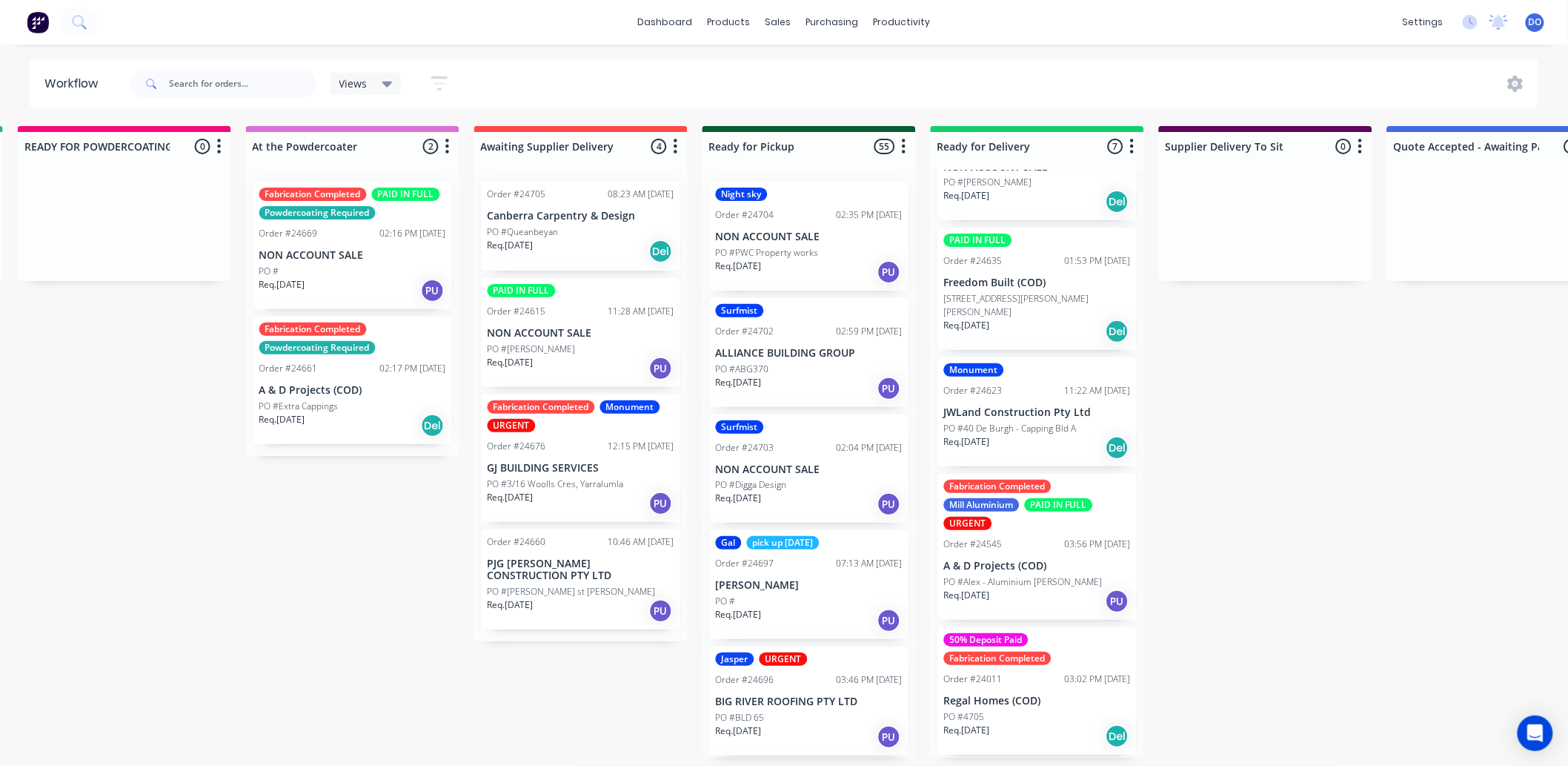
scroll to position [3, 927]
click at [1011, 684] on div "Order #24011 03:02 PM 10/07/25" at bounding box center [1037, 678] width 187 height 13
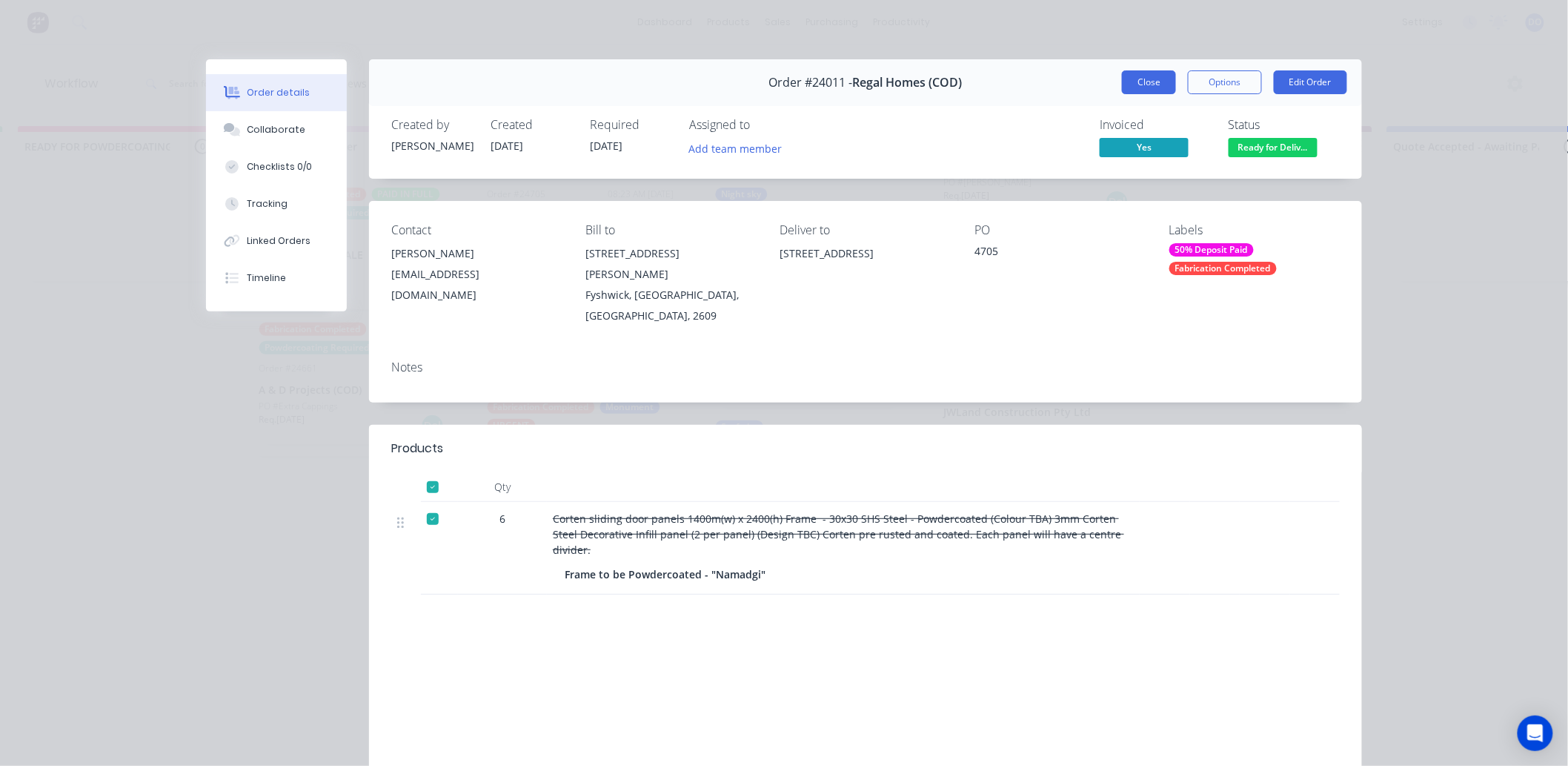
click at [1156, 72] on button "Close" at bounding box center [1149, 82] width 54 height 23
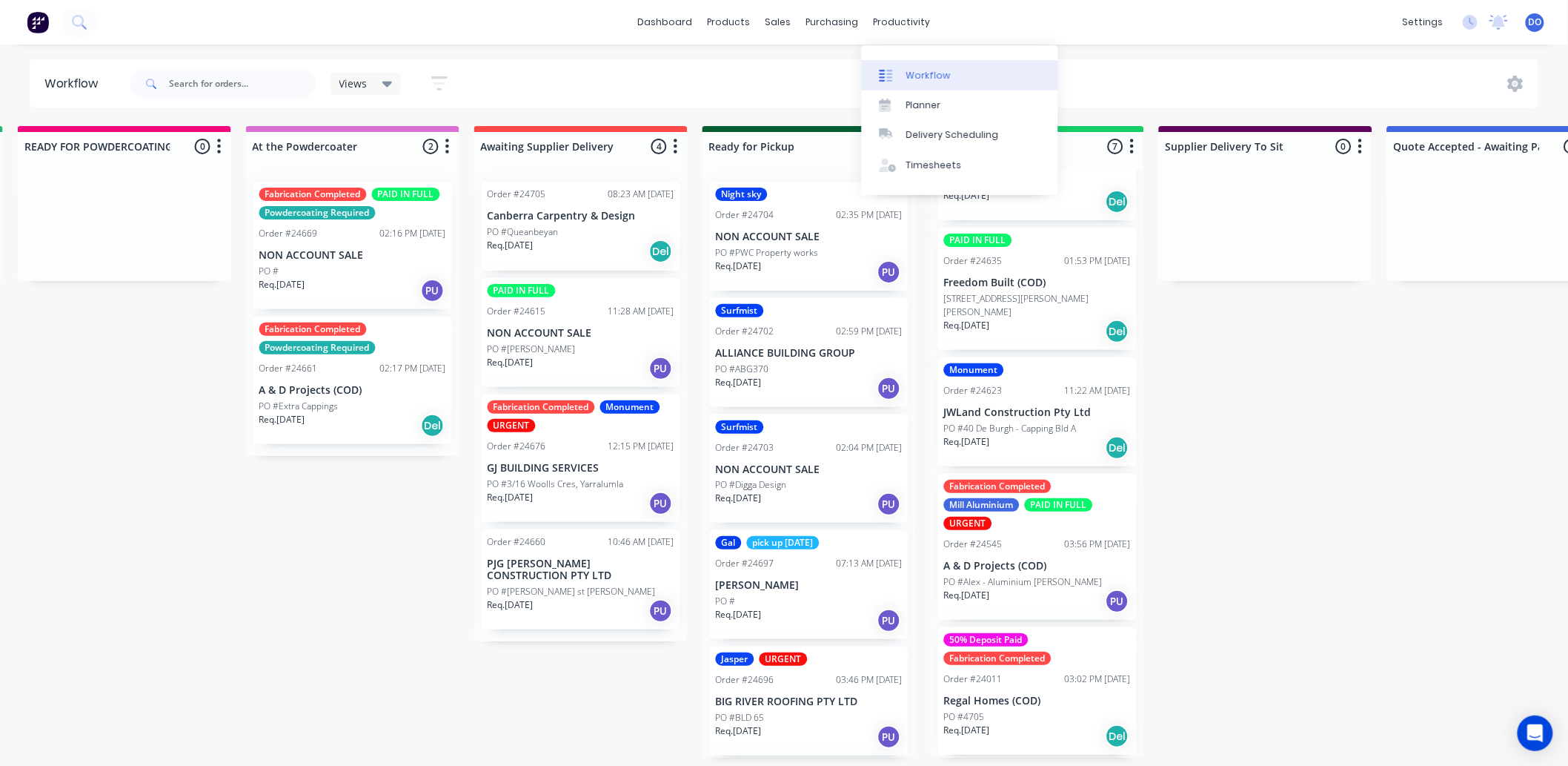
click at [949, 73] on link "Workflow" at bounding box center [960, 75] width 196 height 30
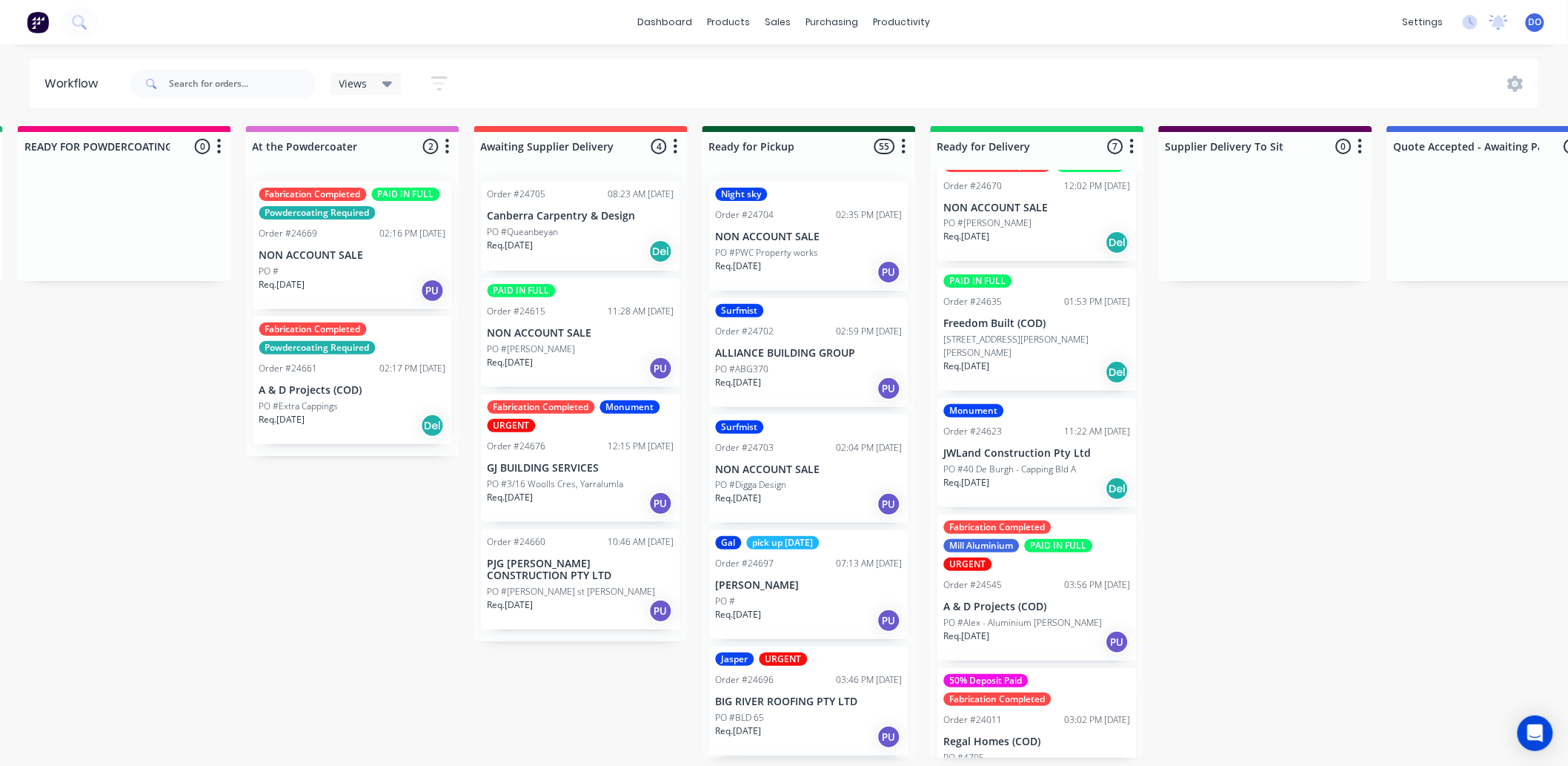
scroll to position [303, 0]
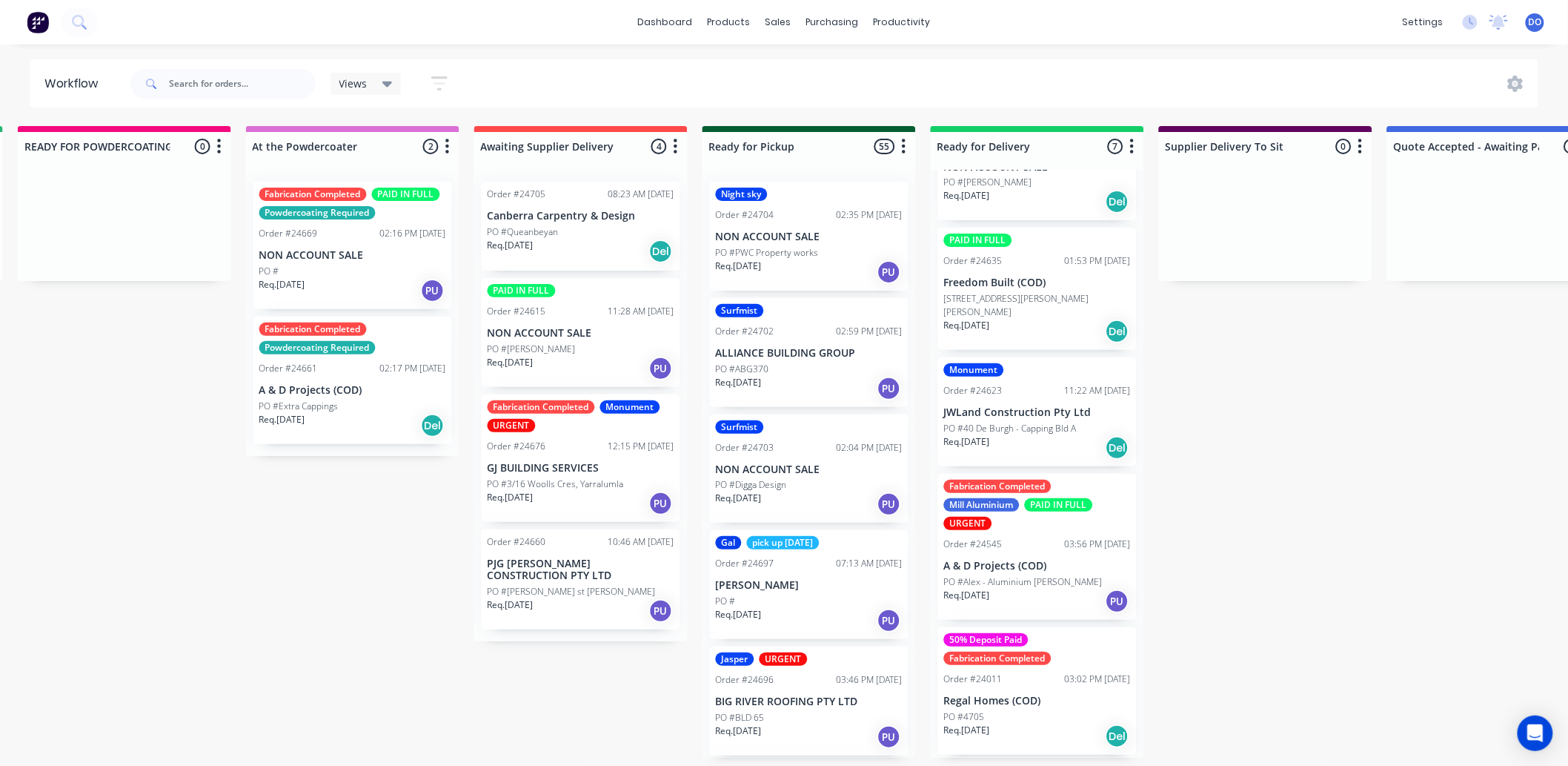
click at [1046, 566] on p "A & D Projects (COD)" at bounding box center [1037, 566] width 187 height 12
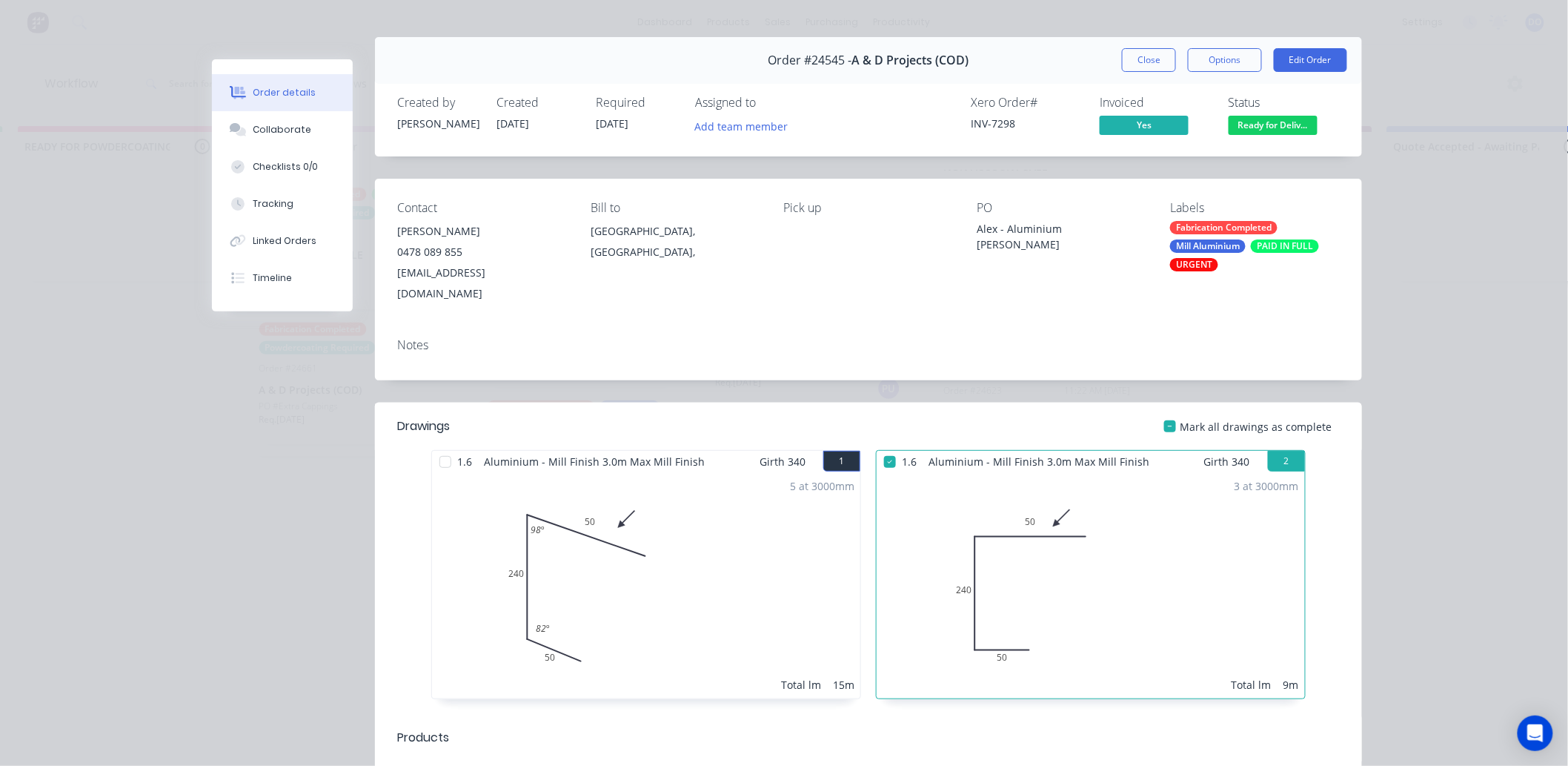
scroll to position [0, 0]
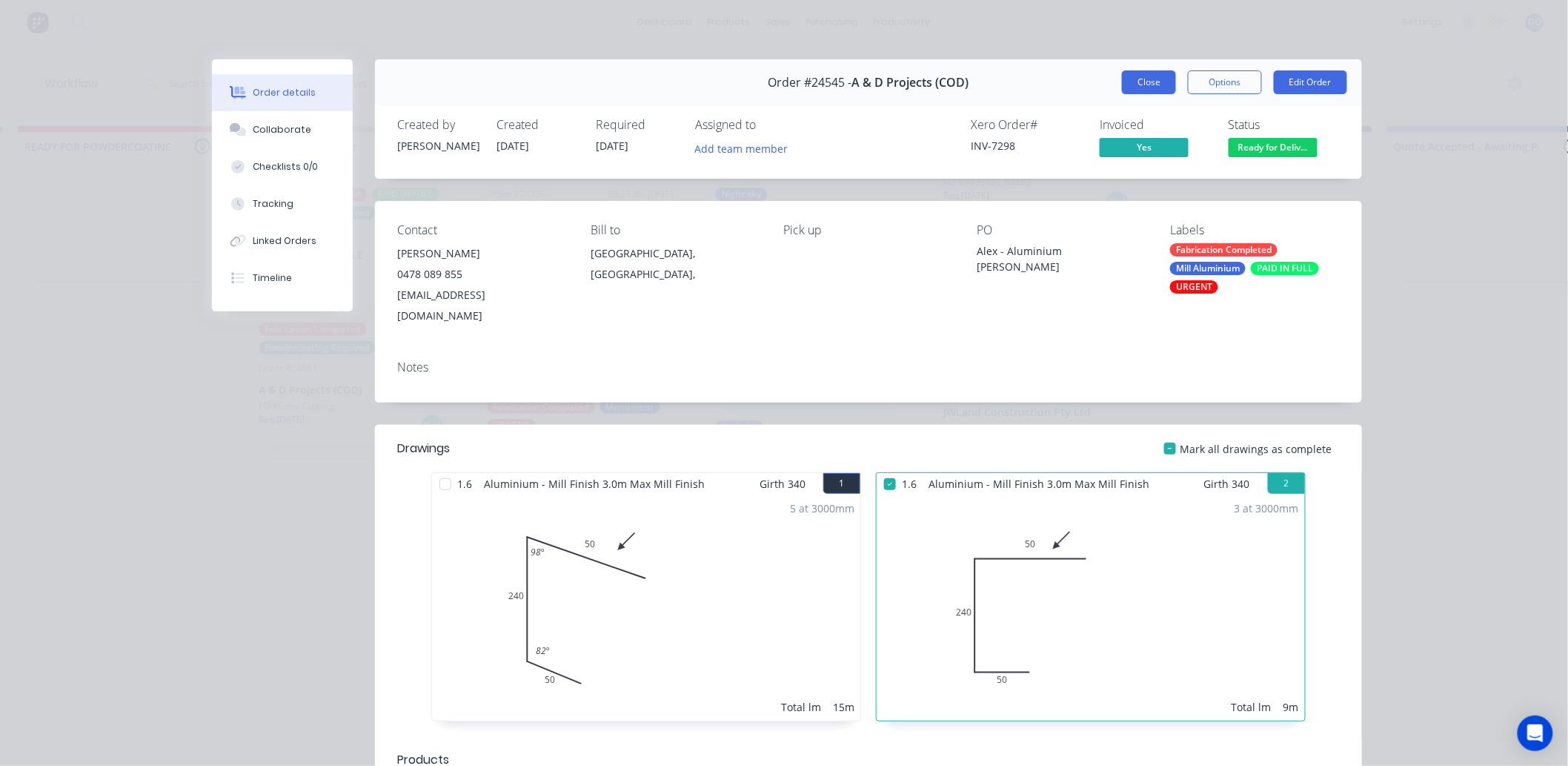
click at [1147, 74] on button "Close" at bounding box center [1149, 82] width 54 height 23
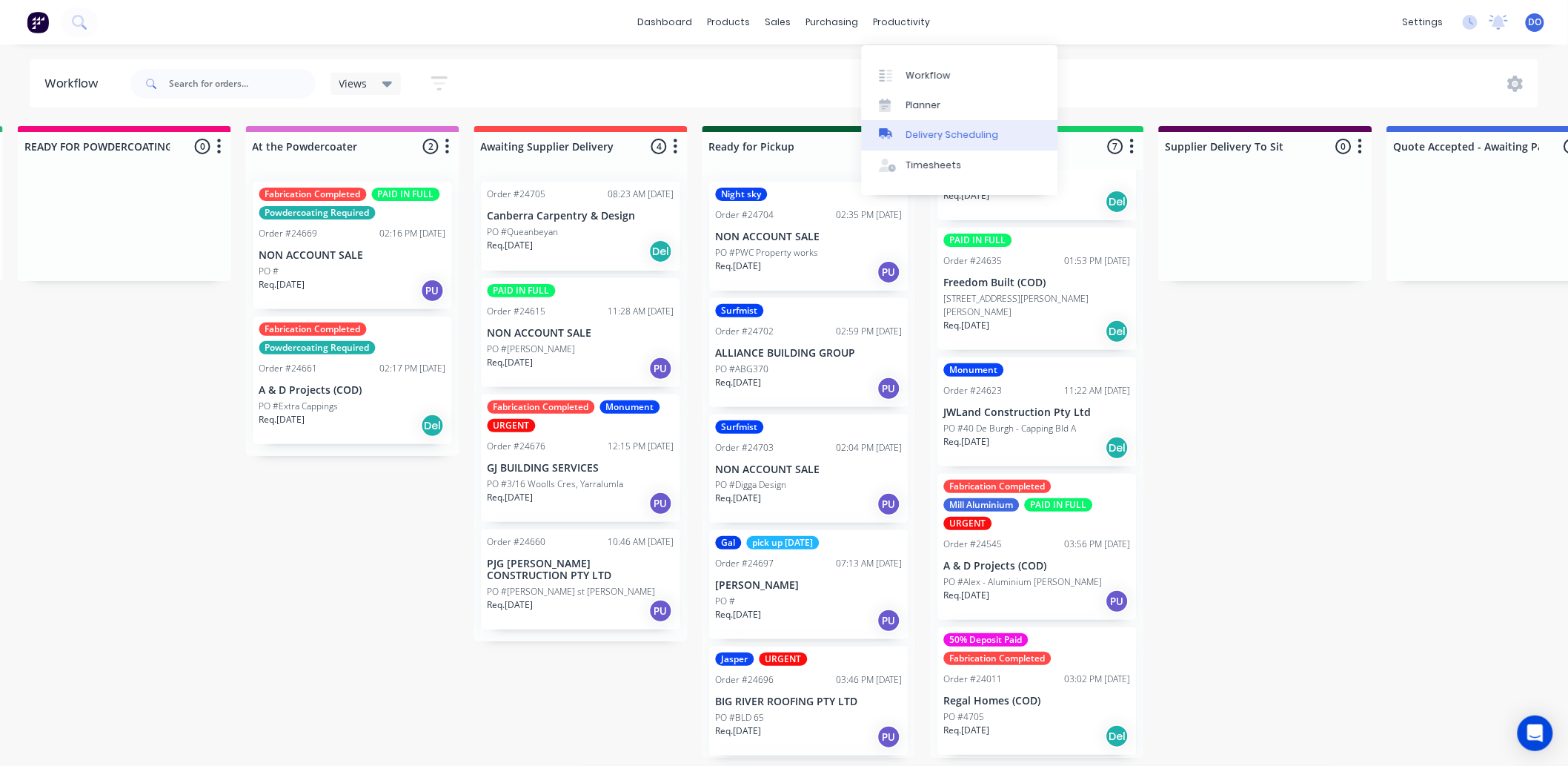
click at [907, 129] on div "Delivery Scheduling" at bounding box center [953, 134] width 93 height 13
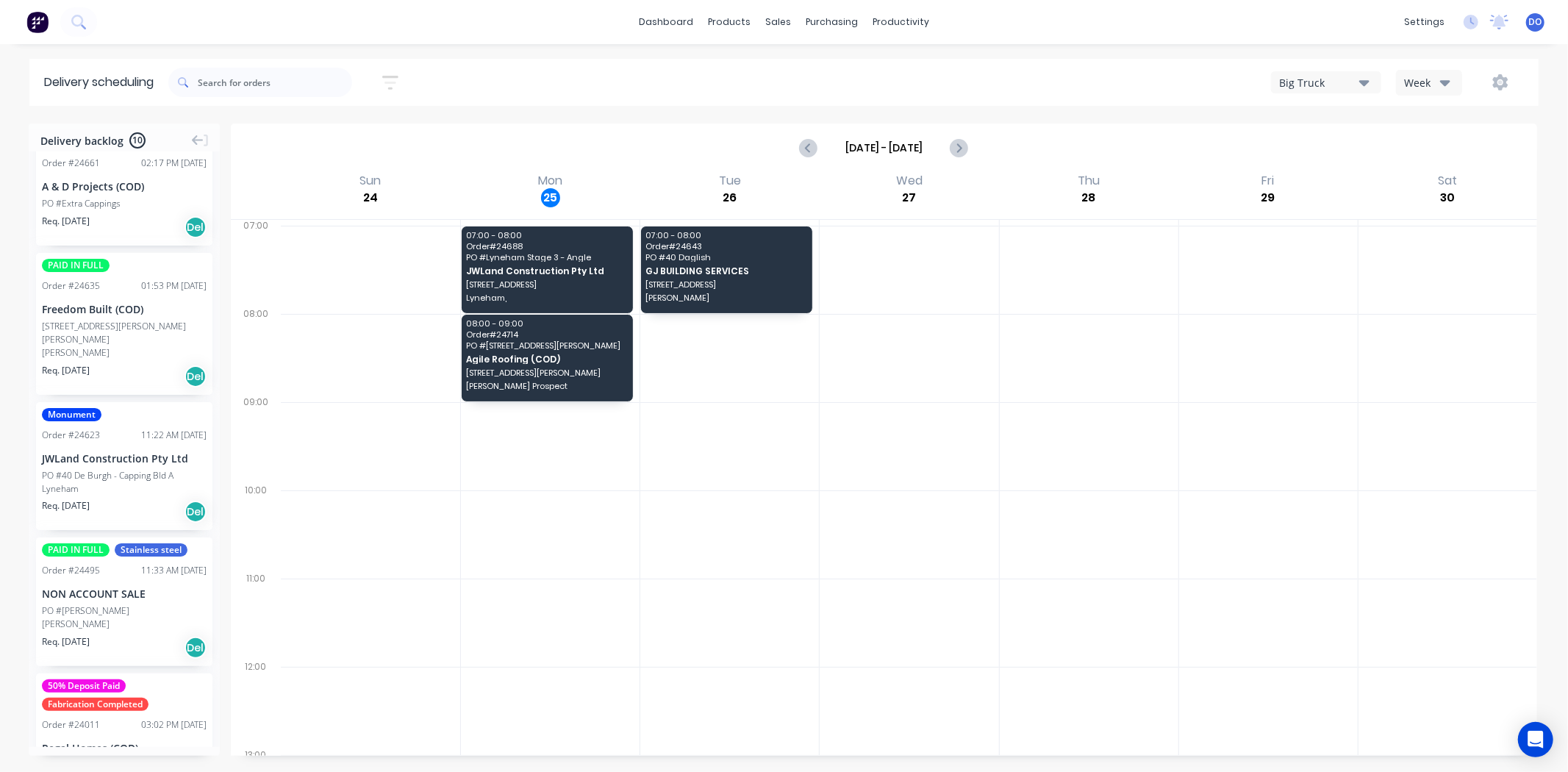
scroll to position [766, 0]
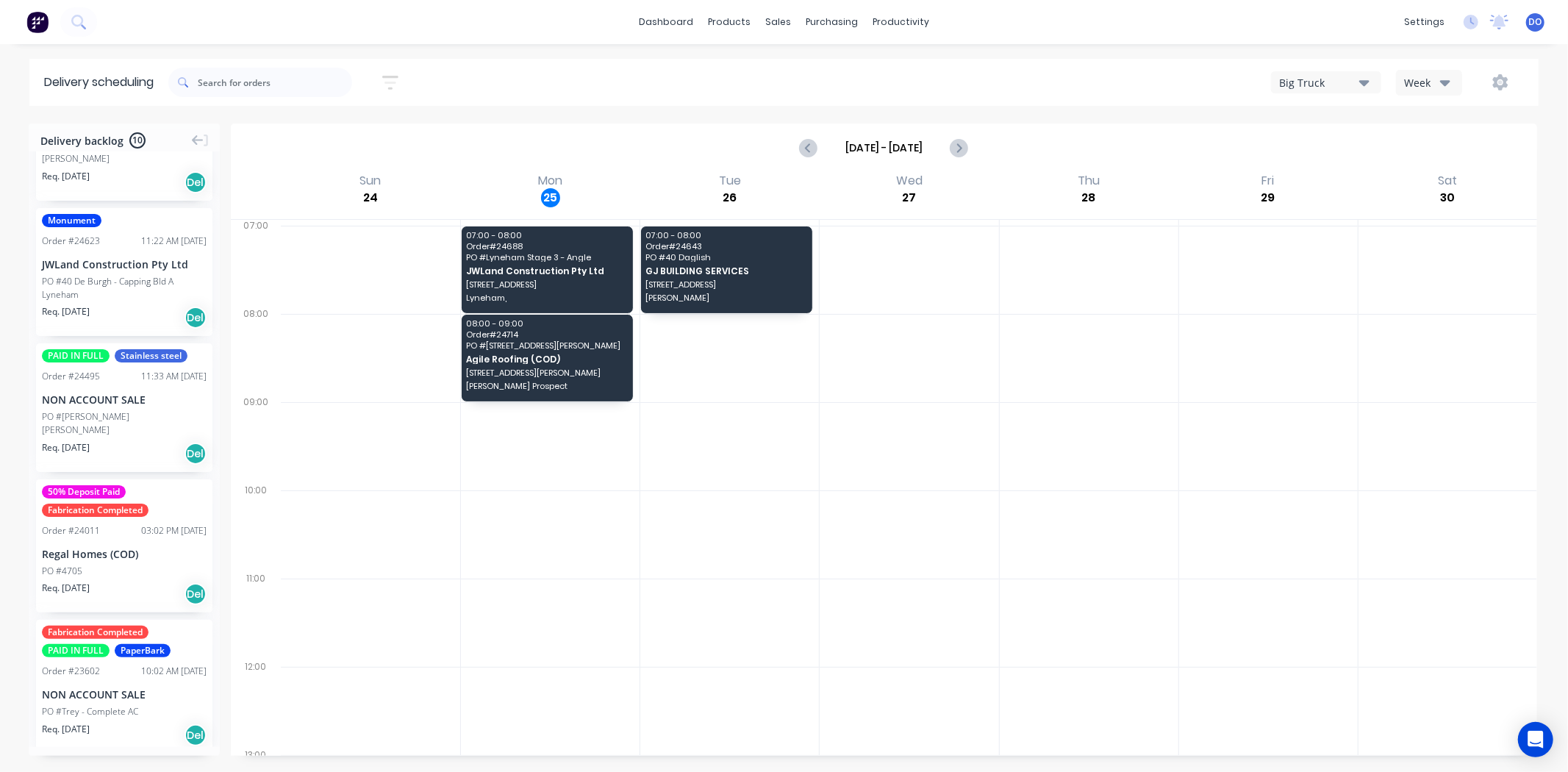
click at [109, 687] on div "NON ACCOUNT SALE" at bounding box center [124, 694] width 165 height 16
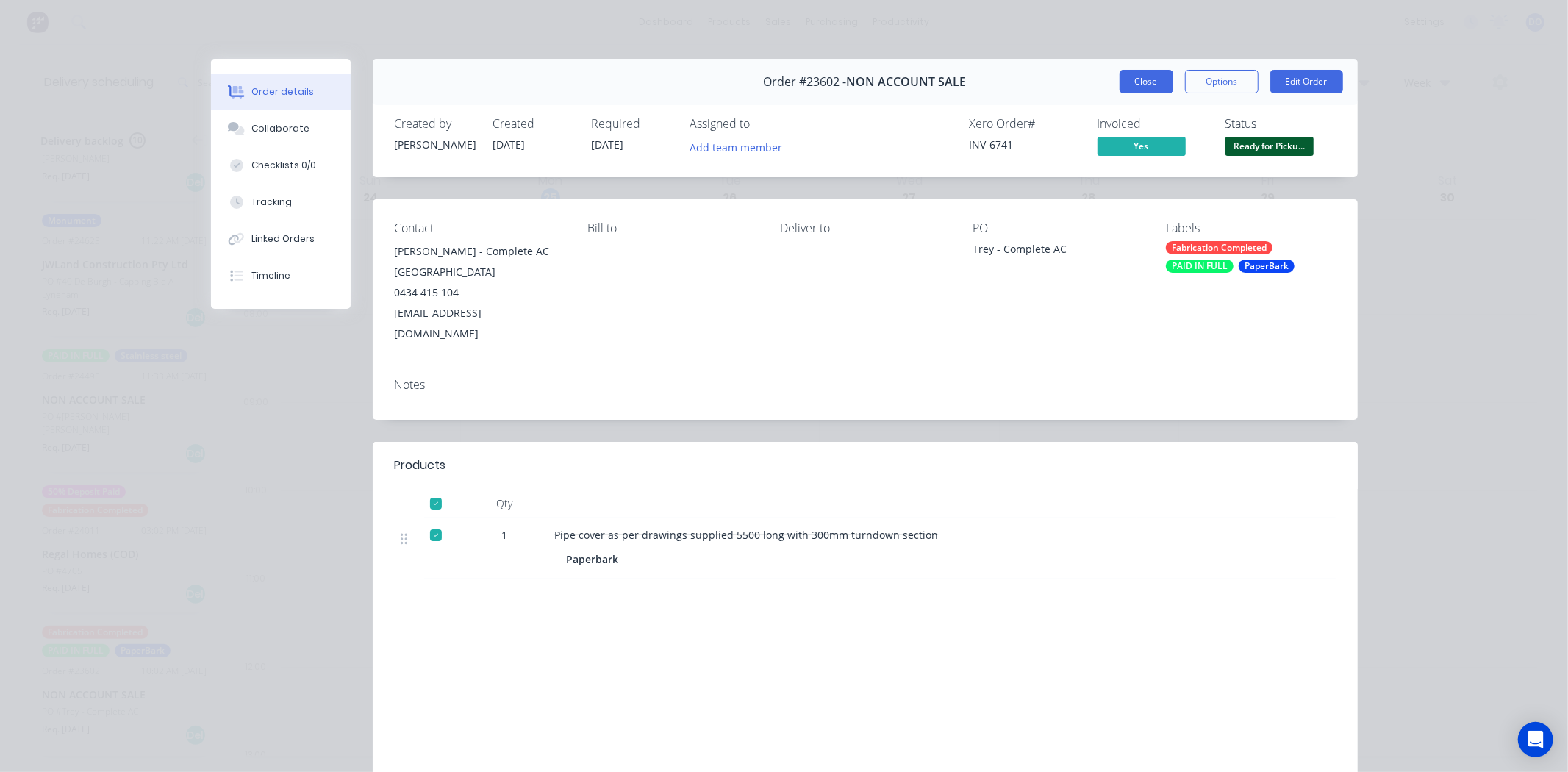
click at [1129, 76] on button "Close" at bounding box center [1146, 81] width 53 height 23
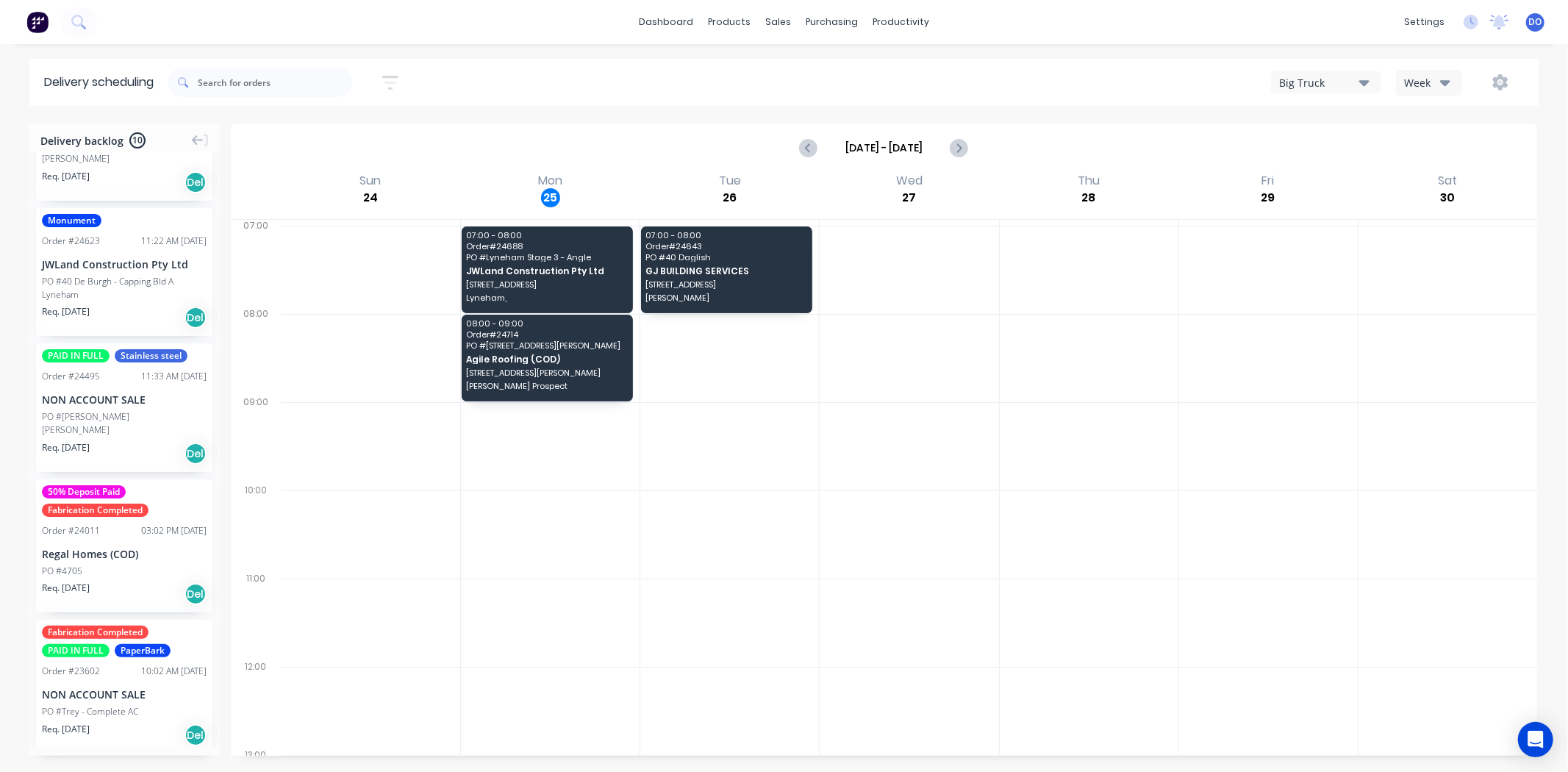
click at [49, 524] on div "Order # 24011" at bounding box center [71, 530] width 58 height 13
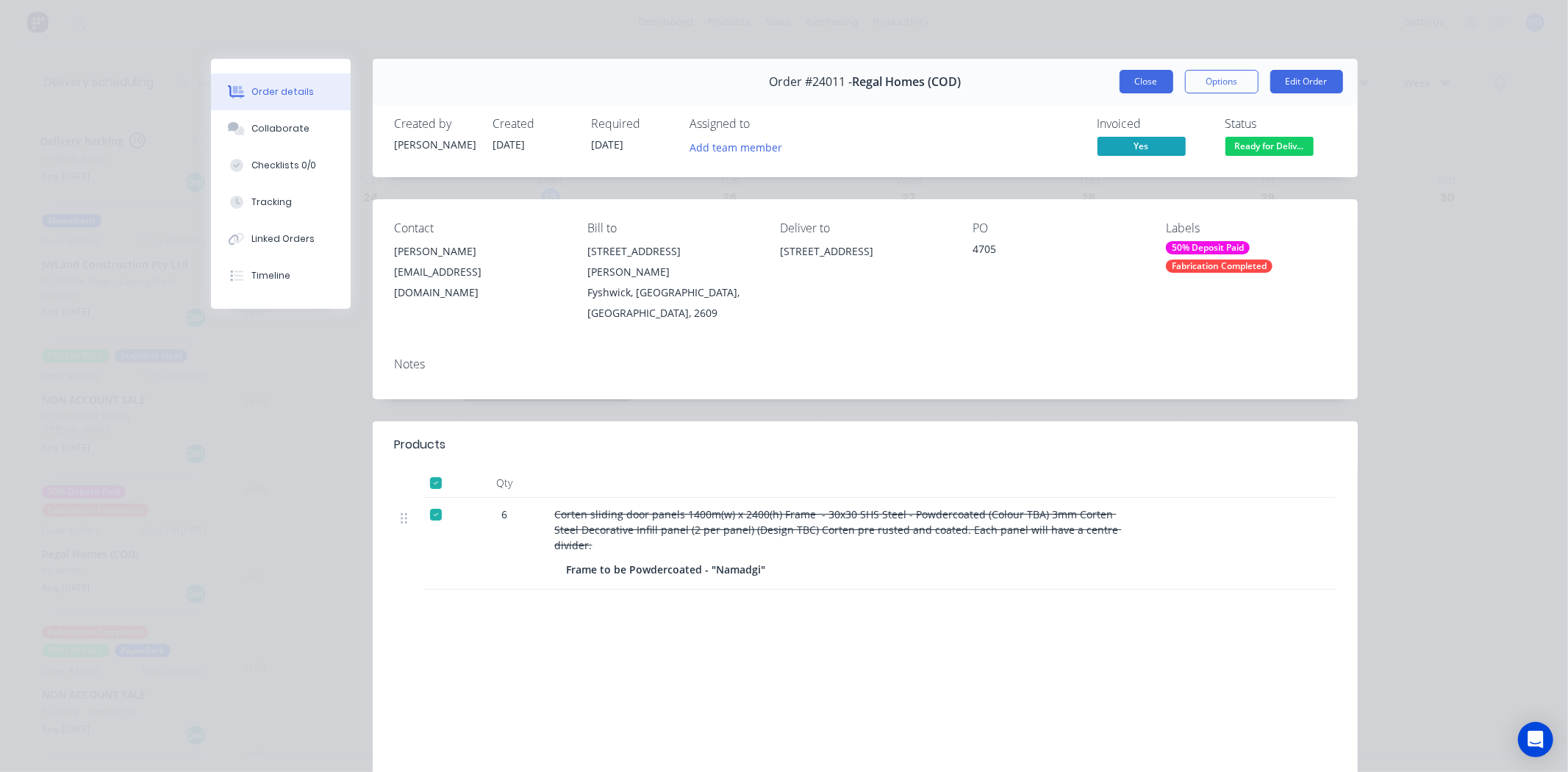
click at [1140, 82] on button "Close" at bounding box center [1146, 81] width 53 height 23
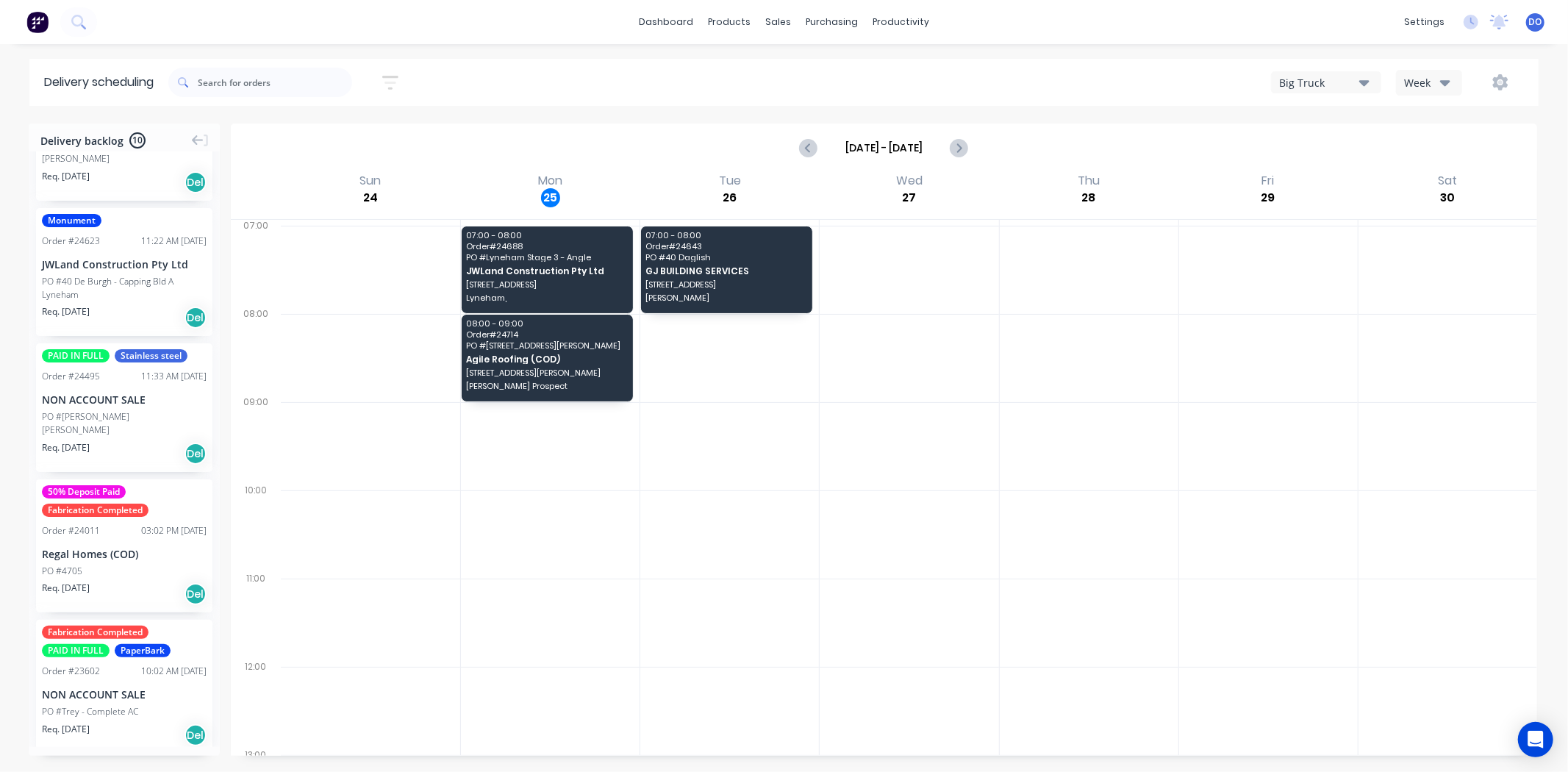
click at [109, 392] on div "NON ACCOUNT SALE" at bounding box center [124, 399] width 165 height 16
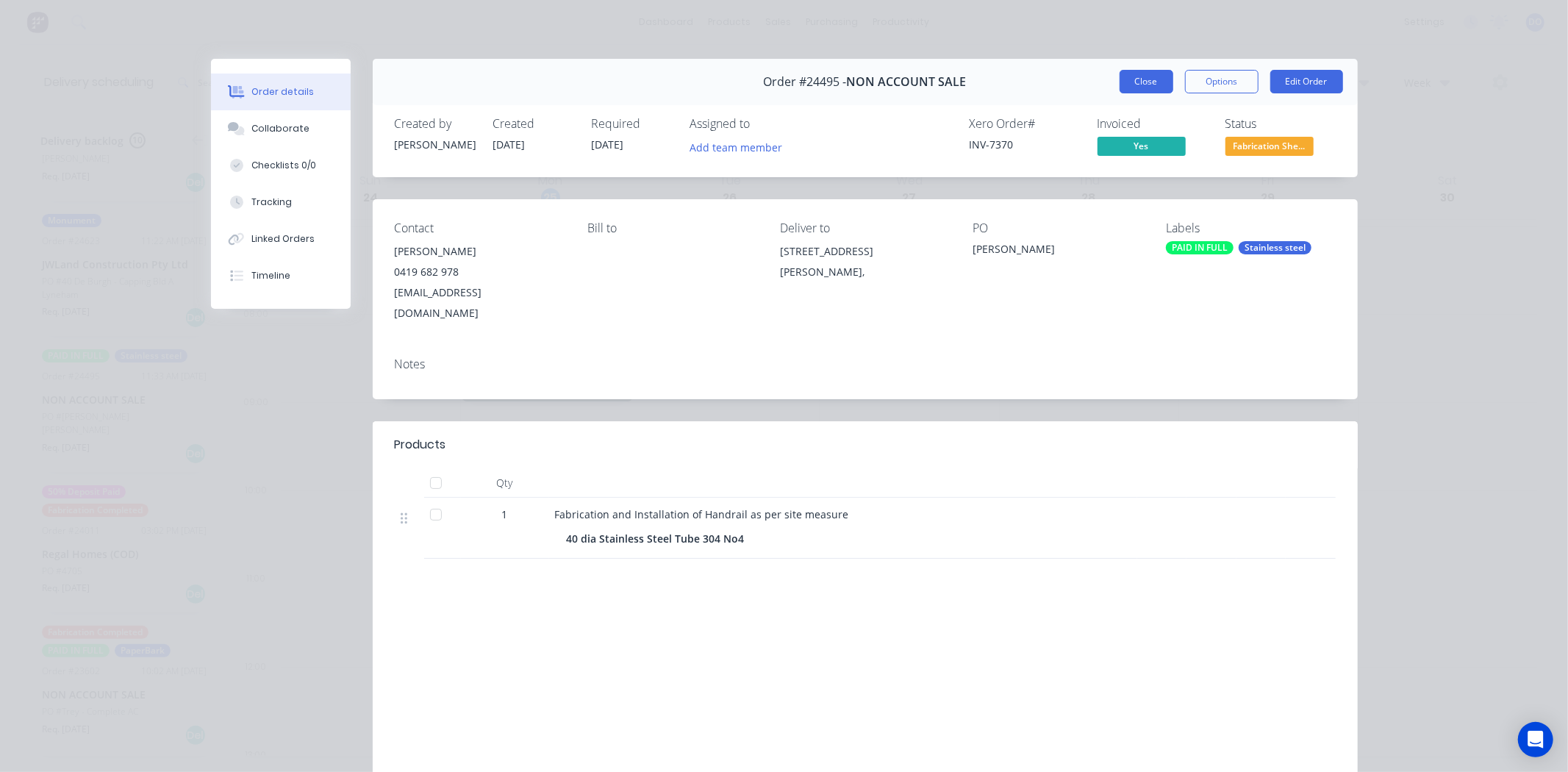
click at [1121, 78] on button "Close" at bounding box center [1146, 81] width 53 height 23
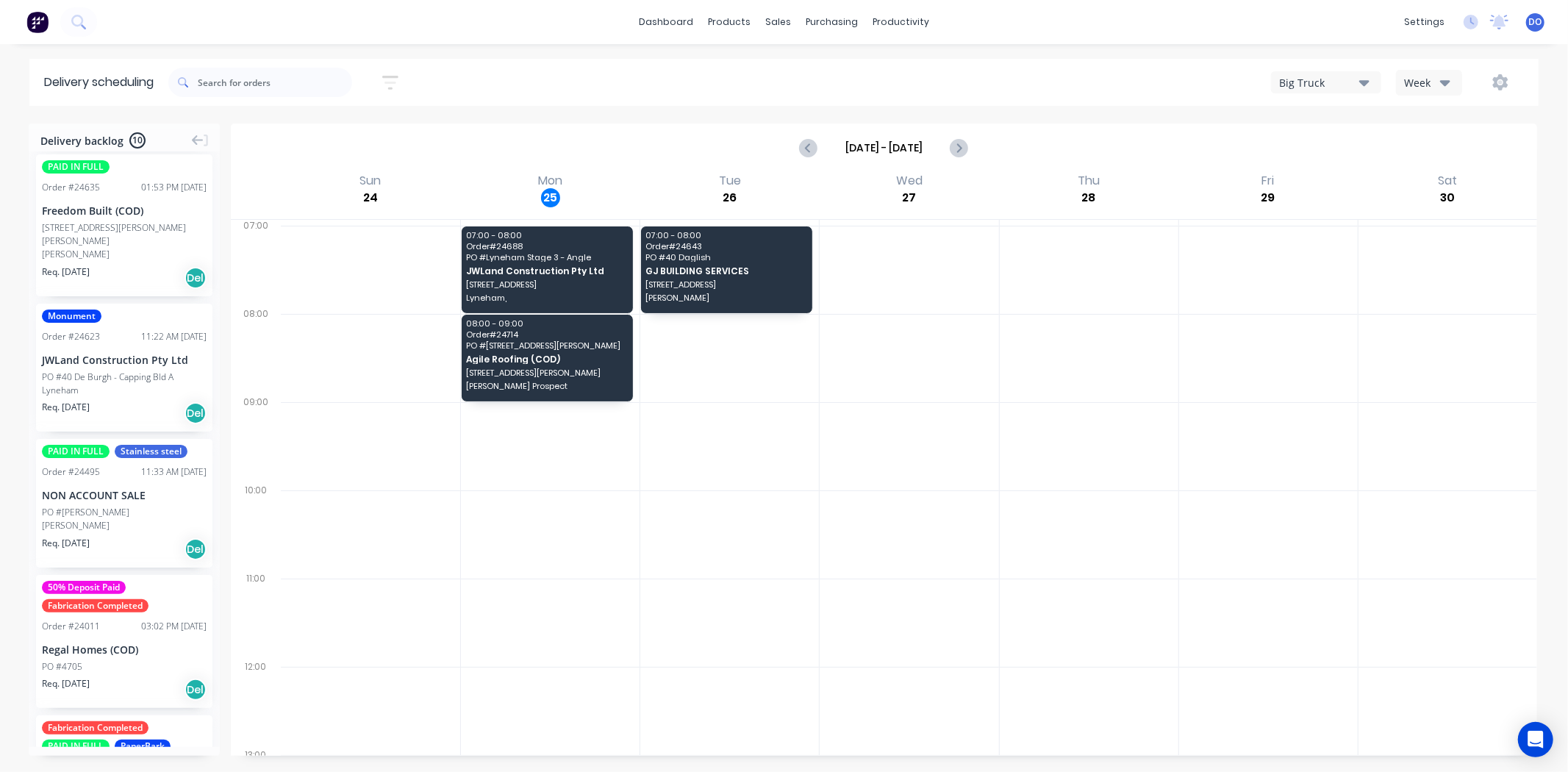
scroll to position [520, 0]
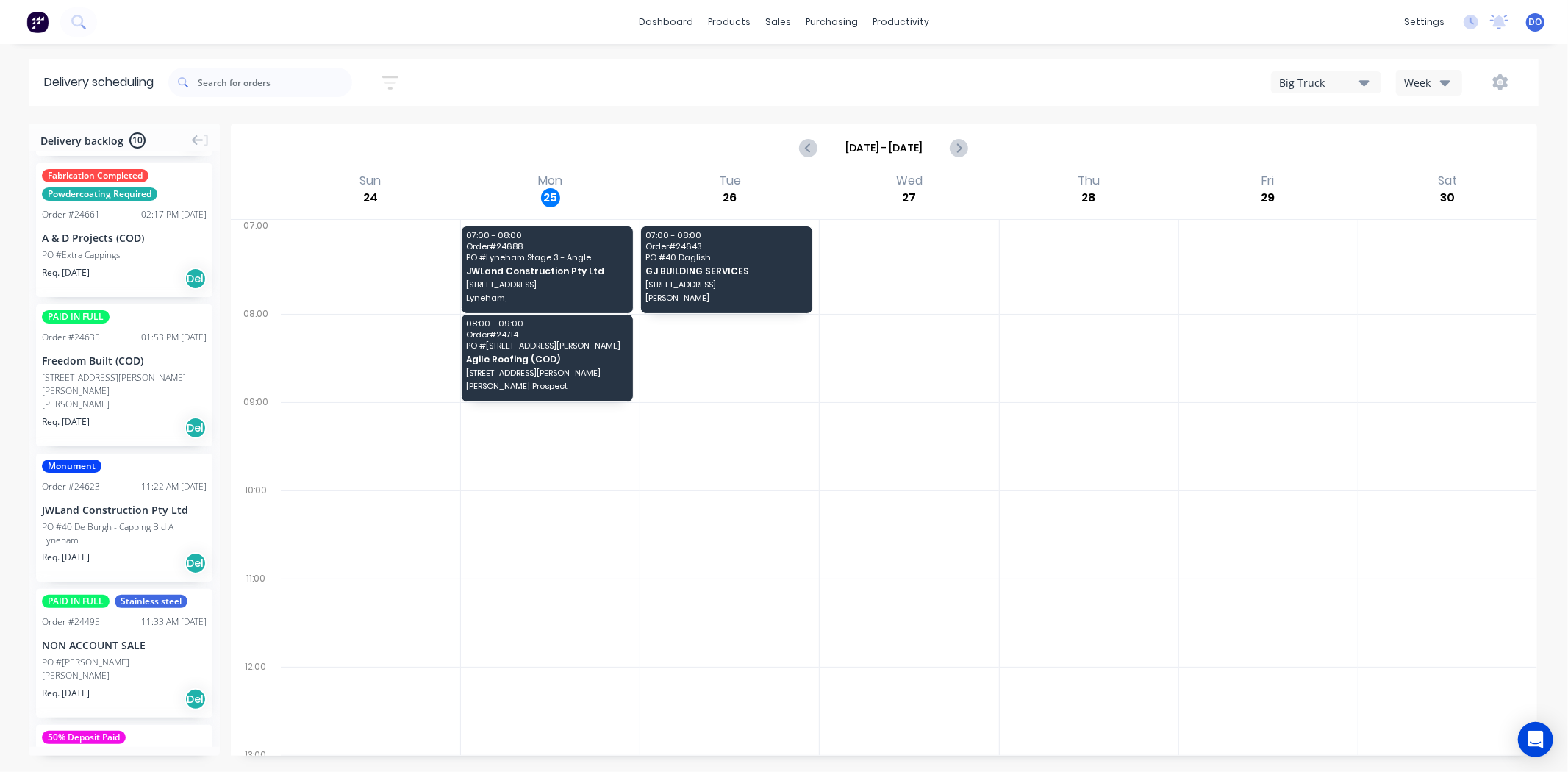
click at [92, 502] on div "JWLand Construction Pty Ltd" at bounding box center [124, 510] width 165 height 16
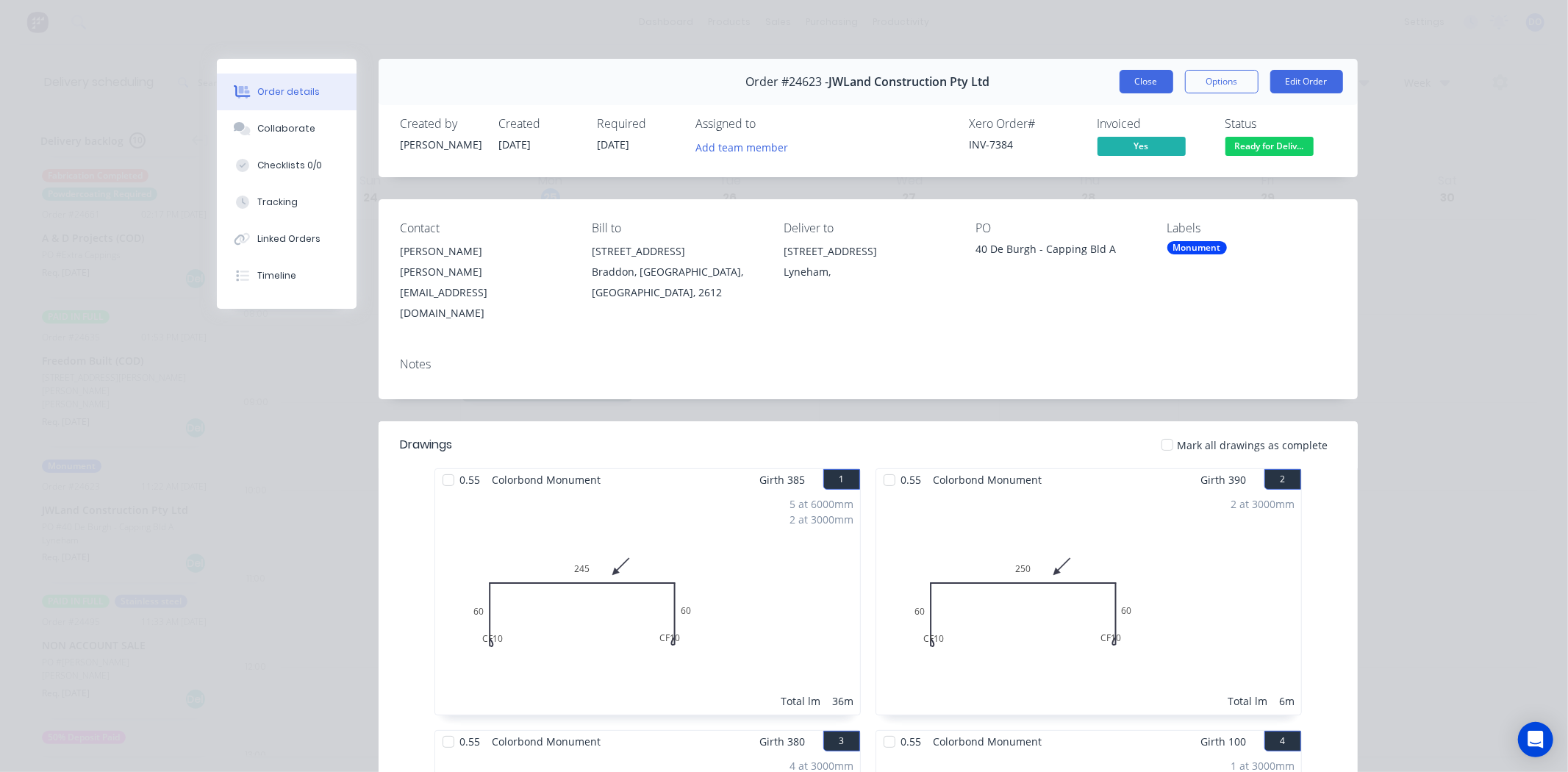
click at [1122, 86] on button "Close" at bounding box center [1146, 81] width 53 height 23
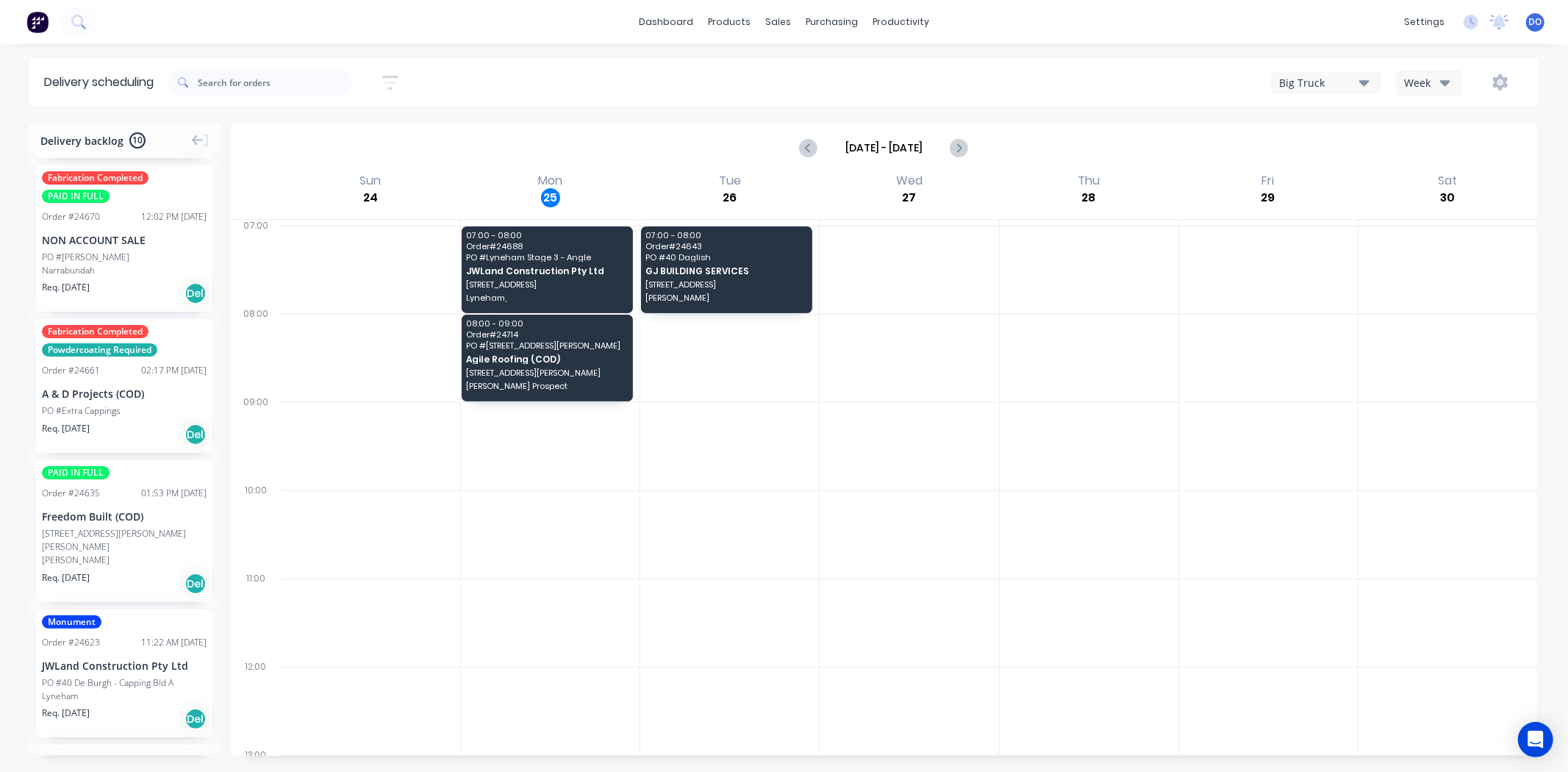
scroll to position [357, 0]
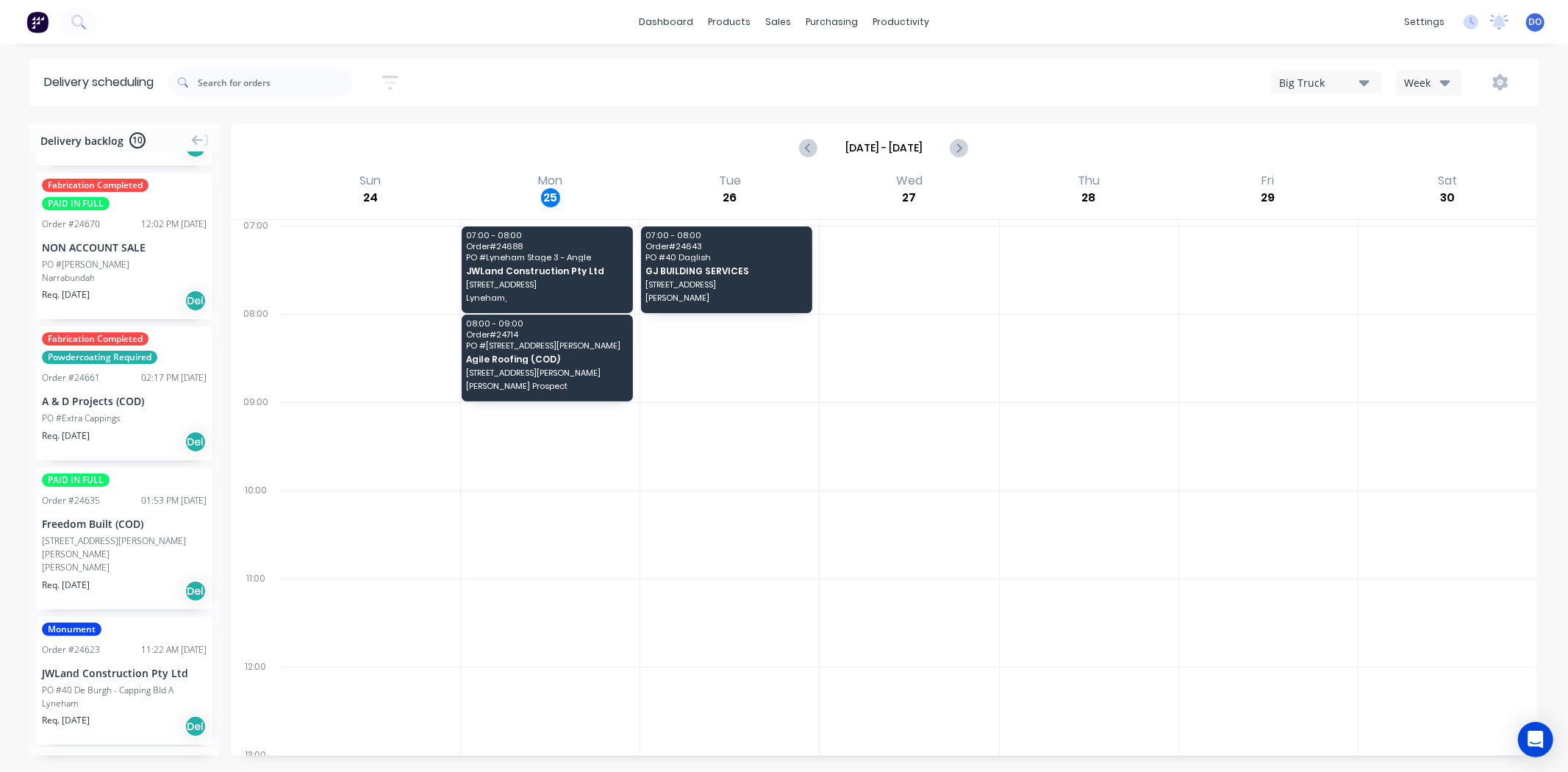
click at [101, 403] on div "A & D Projects (COD)" at bounding box center [124, 401] width 165 height 16
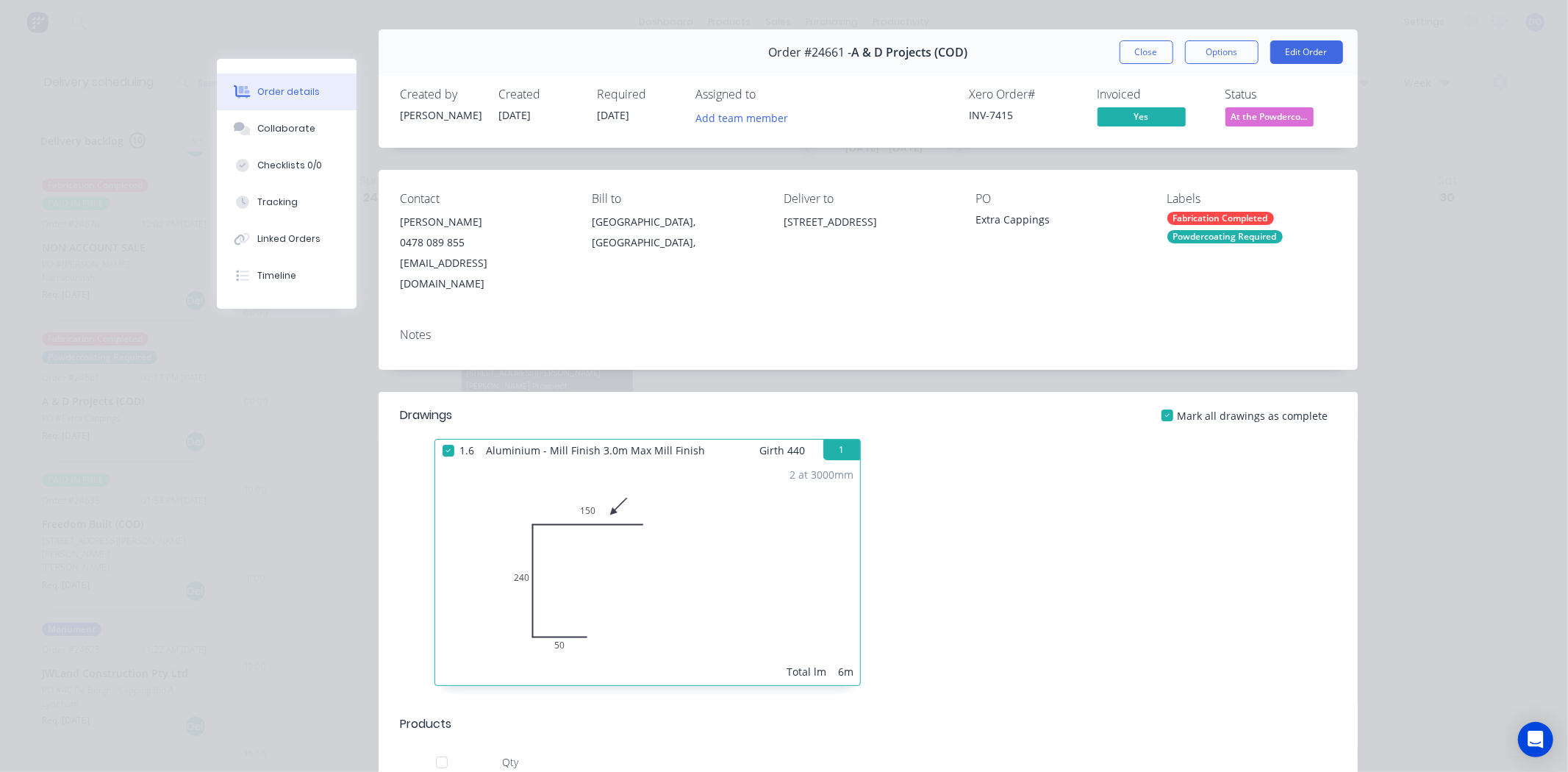
scroll to position [0, 0]
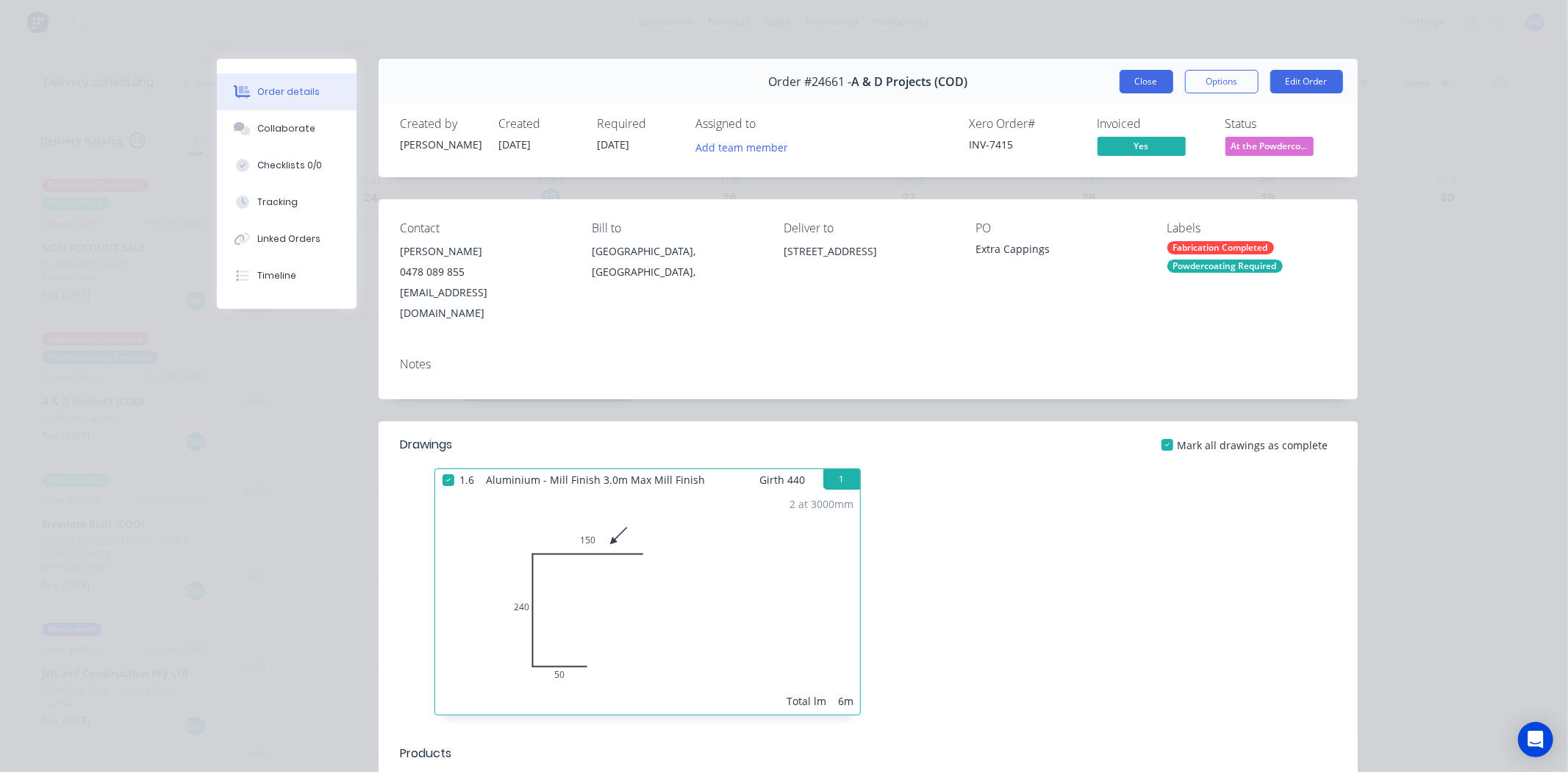
click at [1145, 73] on button "Close" at bounding box center [1146, 81] width 53 height 23
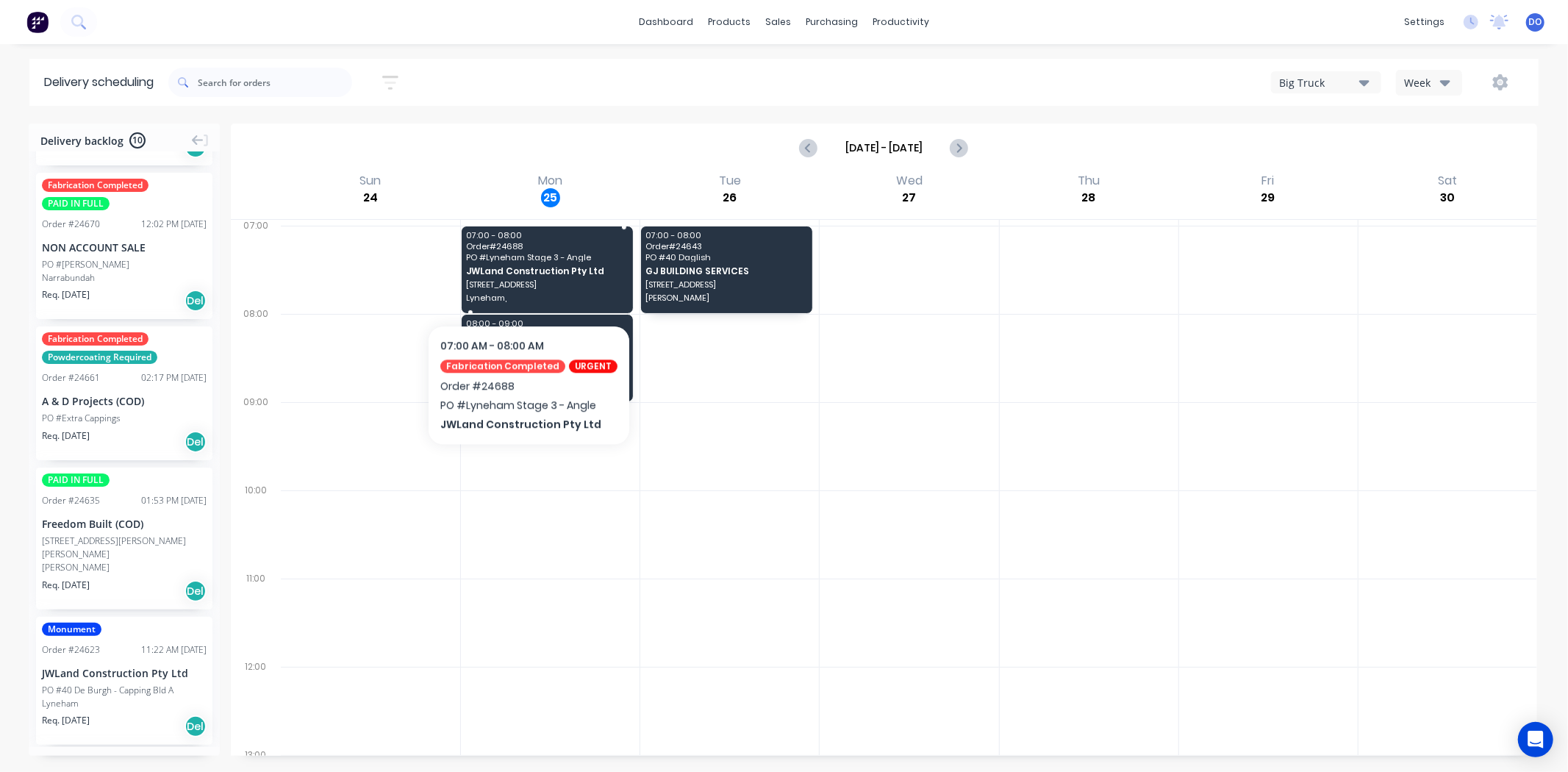
click at [522, 280] on span "40 De Burgh St" at bounding box center [547, 285] width 162 height 9
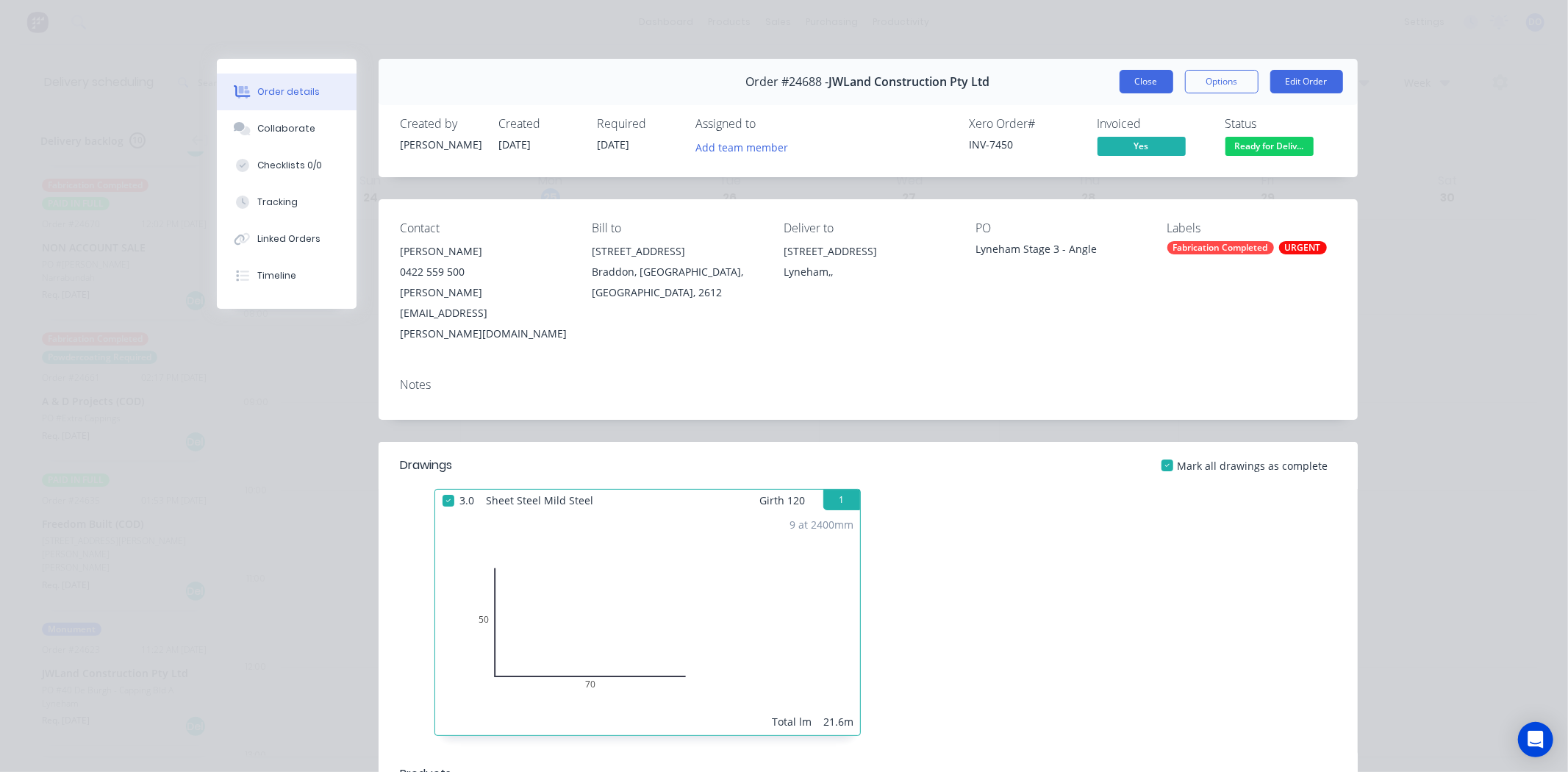
click at [1140, 78] on button "Close" at bounding box center [1146, 81] width 53 height 23
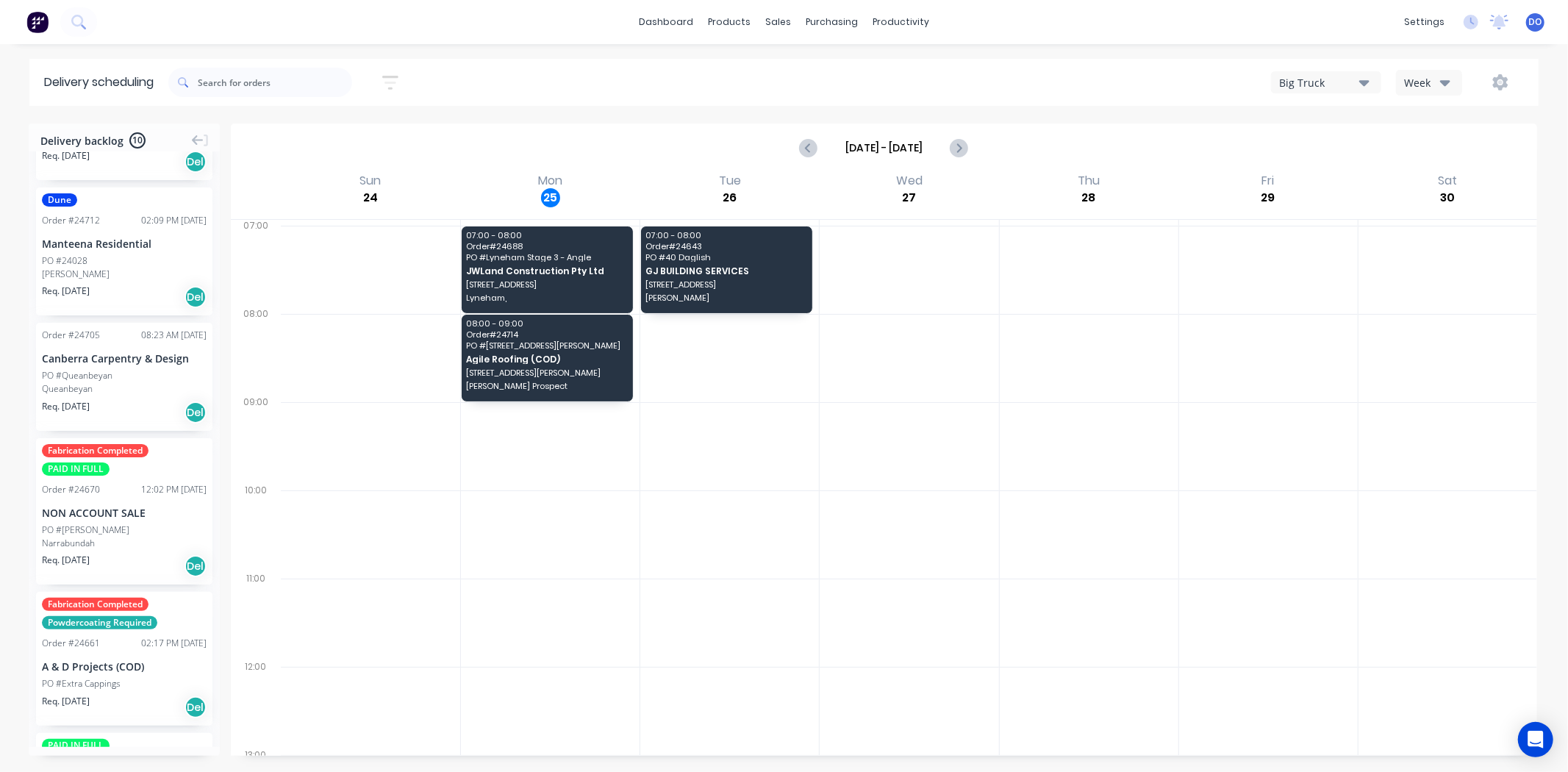
scroll to position [30, 0]
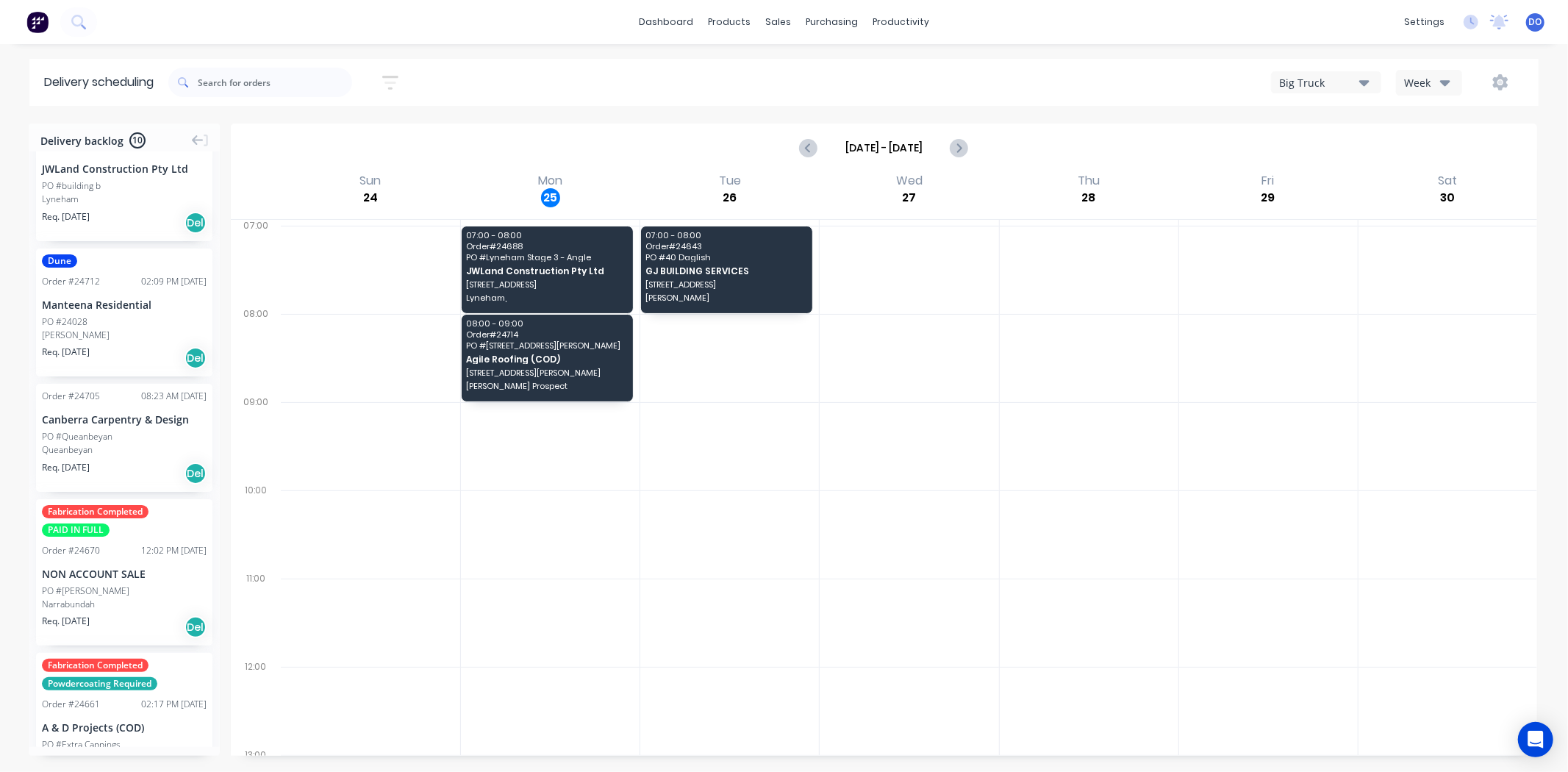
click at [112, 411] on div "Canberra Carpentry & Design" at bounding box center [124, 419] width 165 height 16
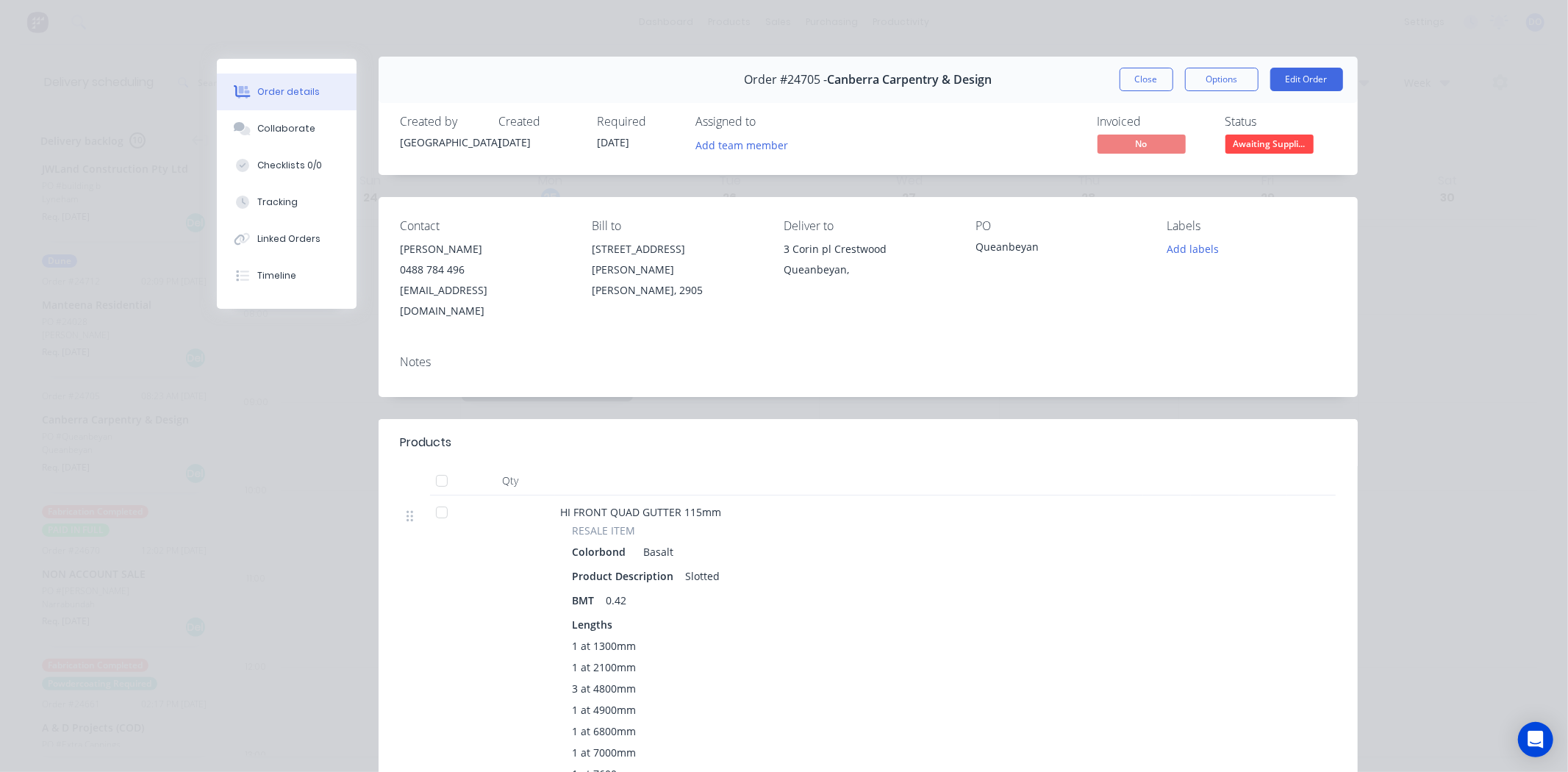
scroll to position [0, 0]
click at [1148, 79] on button "Close" at bounding box center [1146, 81] width 53 height 23
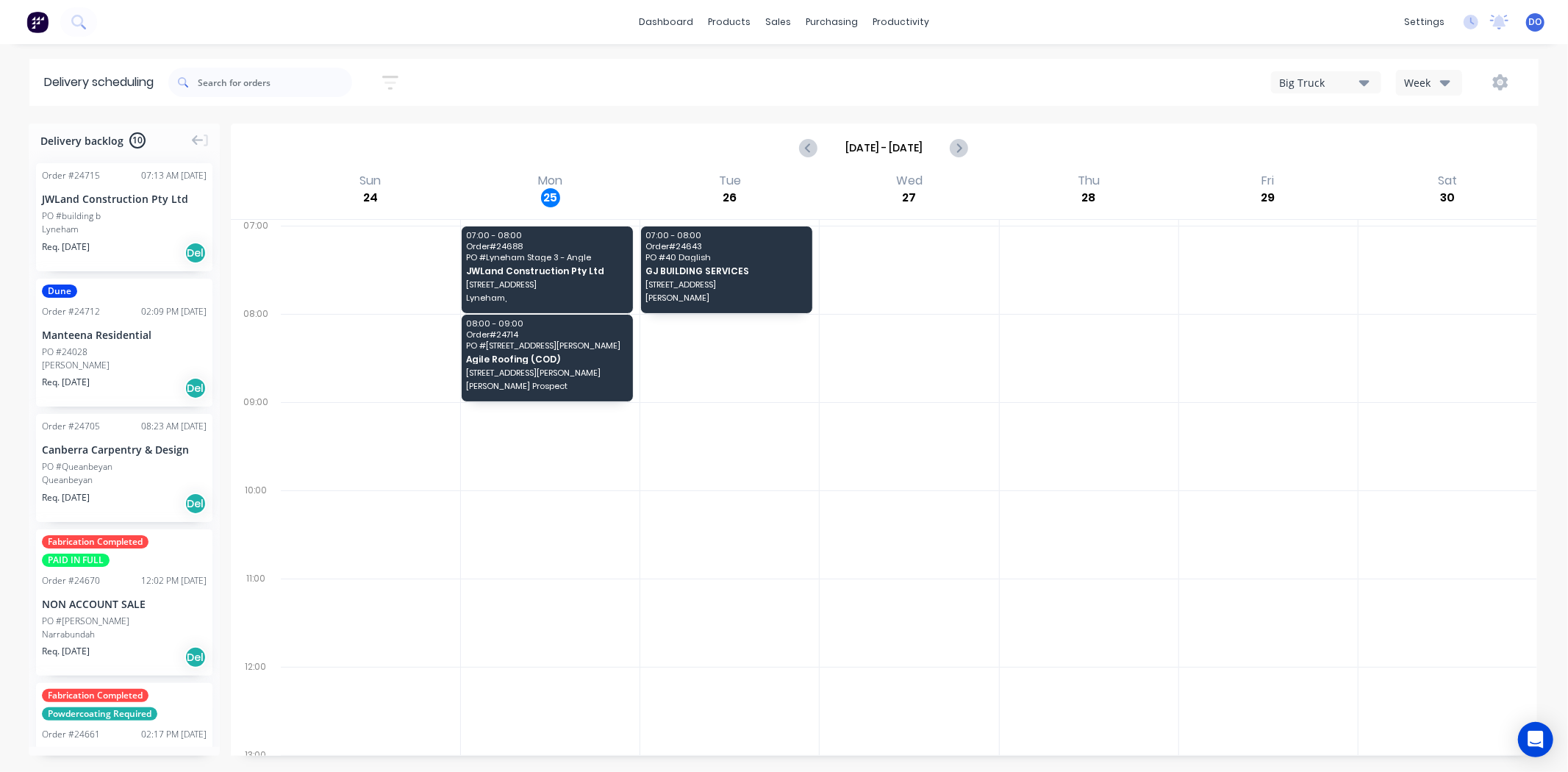
click at [127, 325] on div "Dune Order # 24712 02:09 PM 22/08/25 Manteena Residential PO #24028 Griffith Re…" at bounding box center [124, 342] width 177 height 129
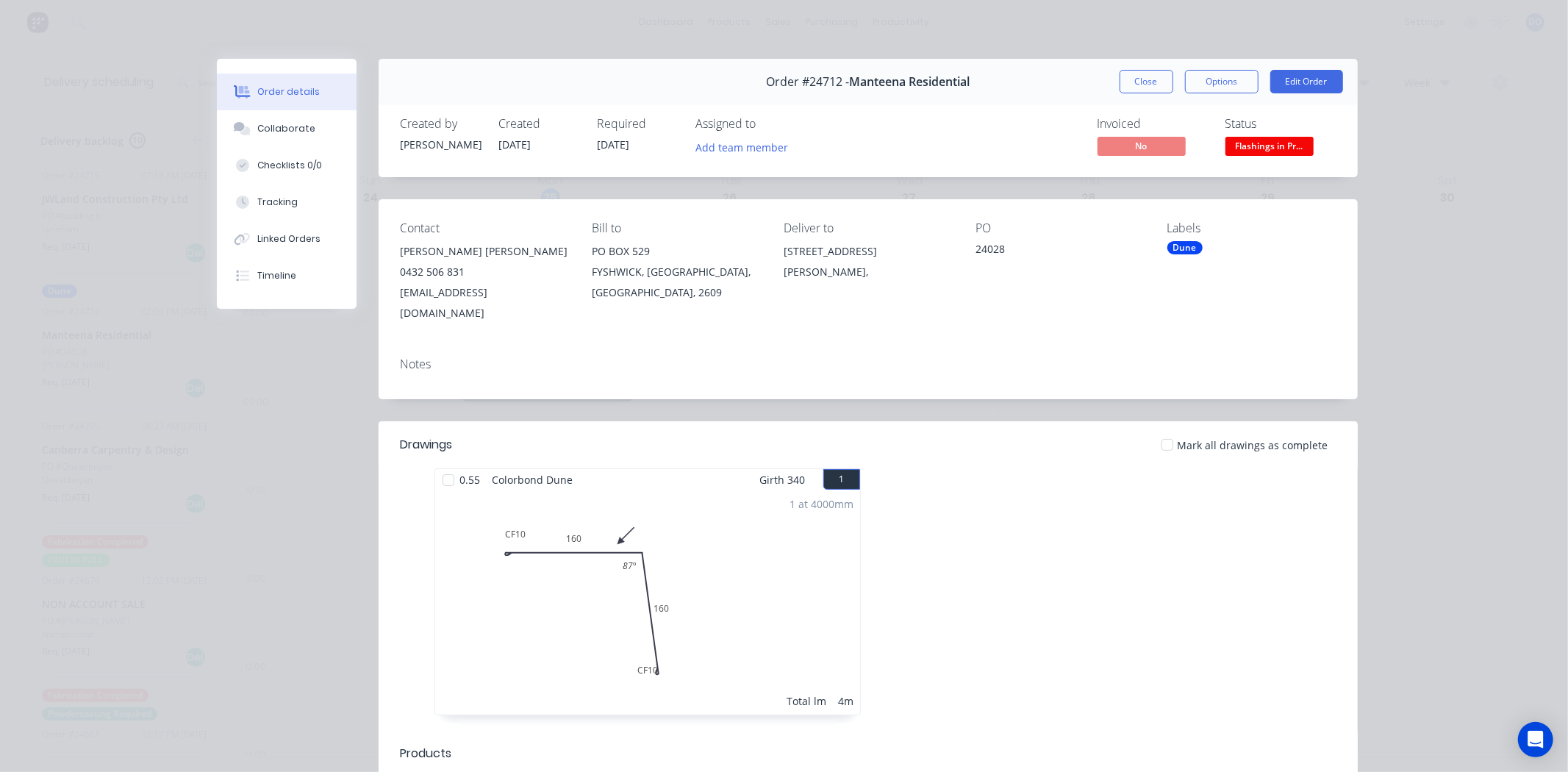
click at [1128, 77] on button "Close" at bounding box center [1146, 81] width 53 height 23
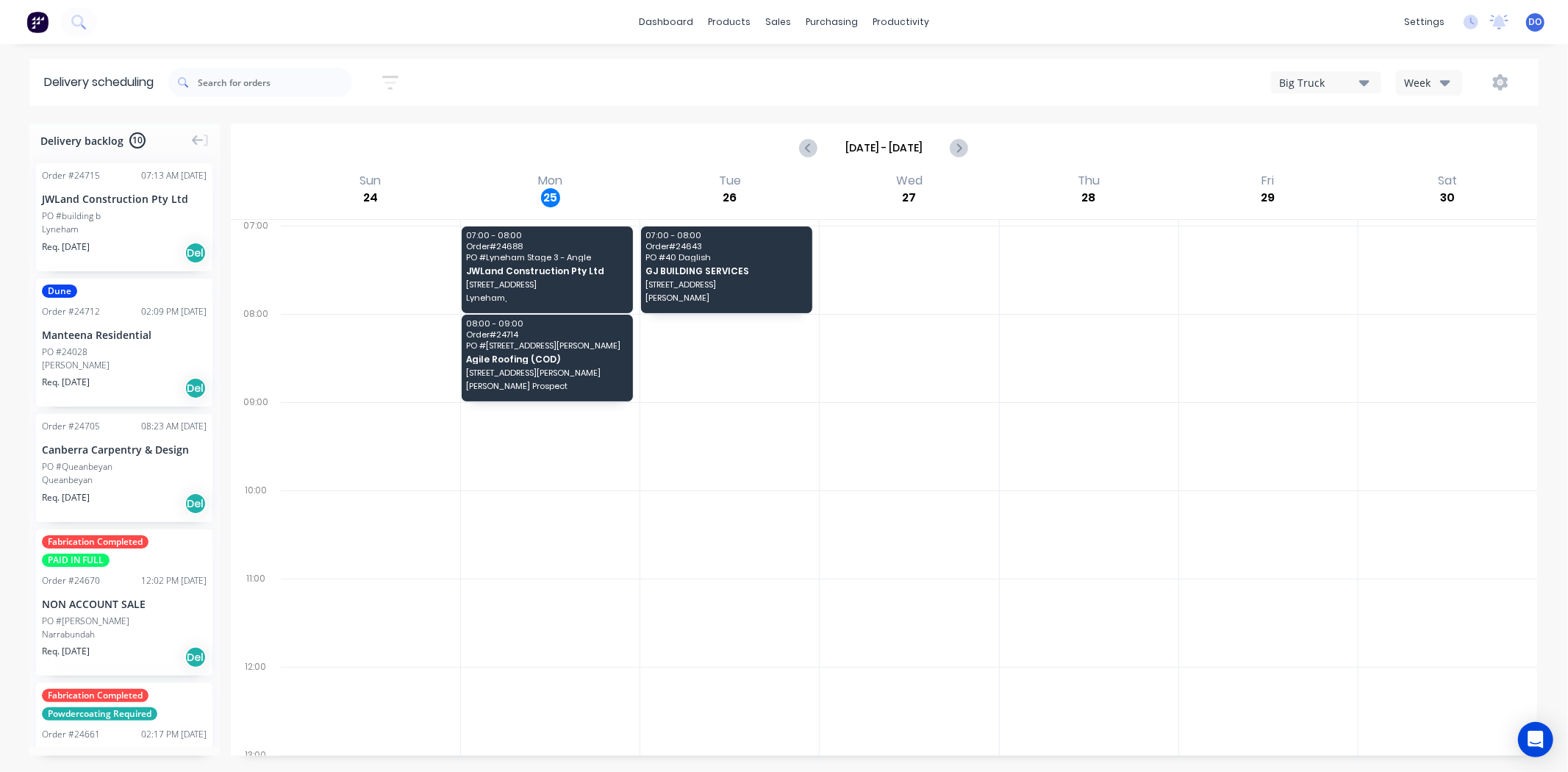
click at [118, 204] on div "JWLand Construction Pty Ltd" at bounding box center [124, 199] width 165 height 16
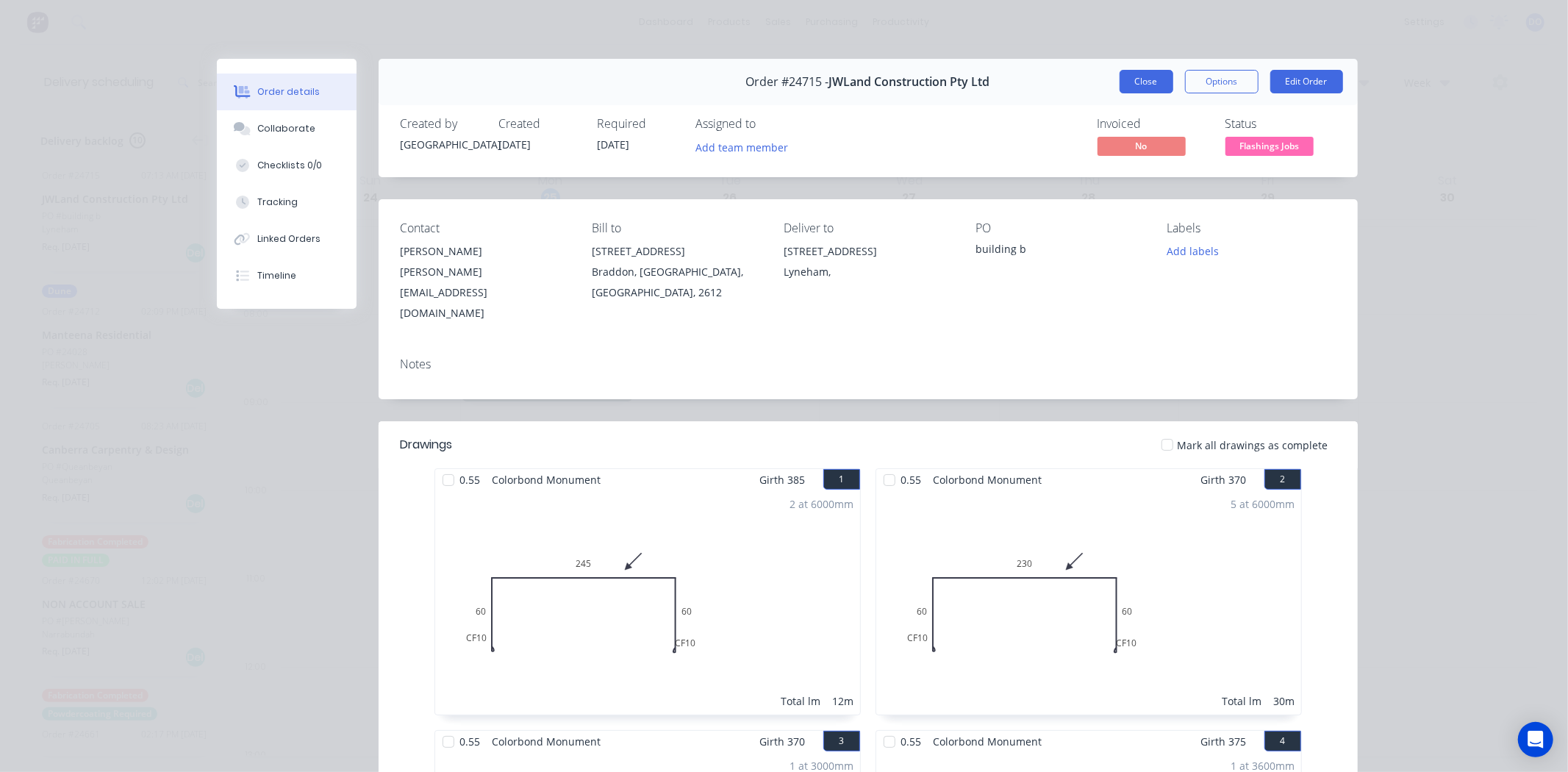
click at [1125, 71] on button "Close" at bounding box center [1146, 81] width 53 height 23
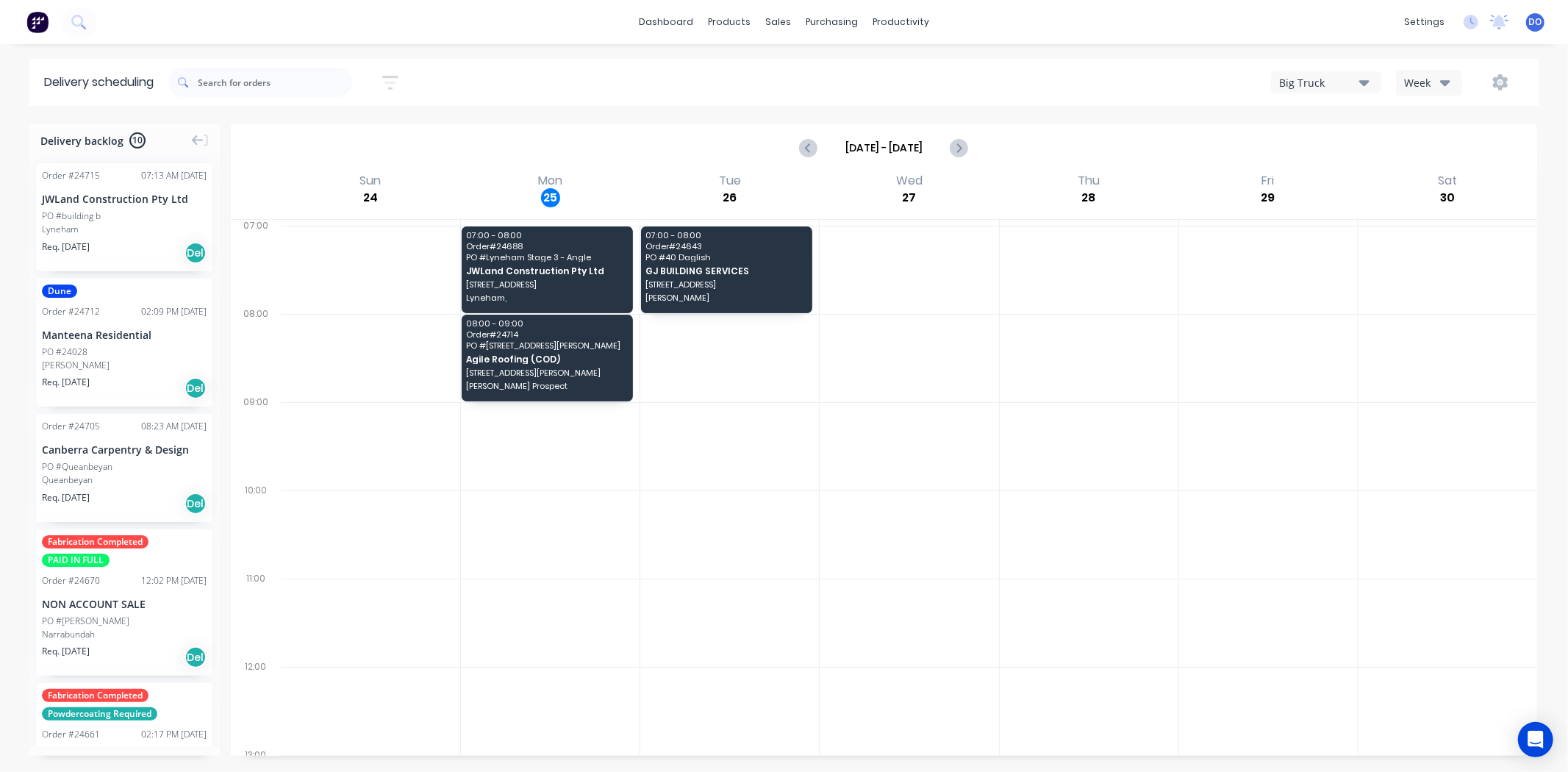
click at [108, 203] on div "JWLand Construction Pty Ltd" at bounding box center [124, 199] width 165 height 16
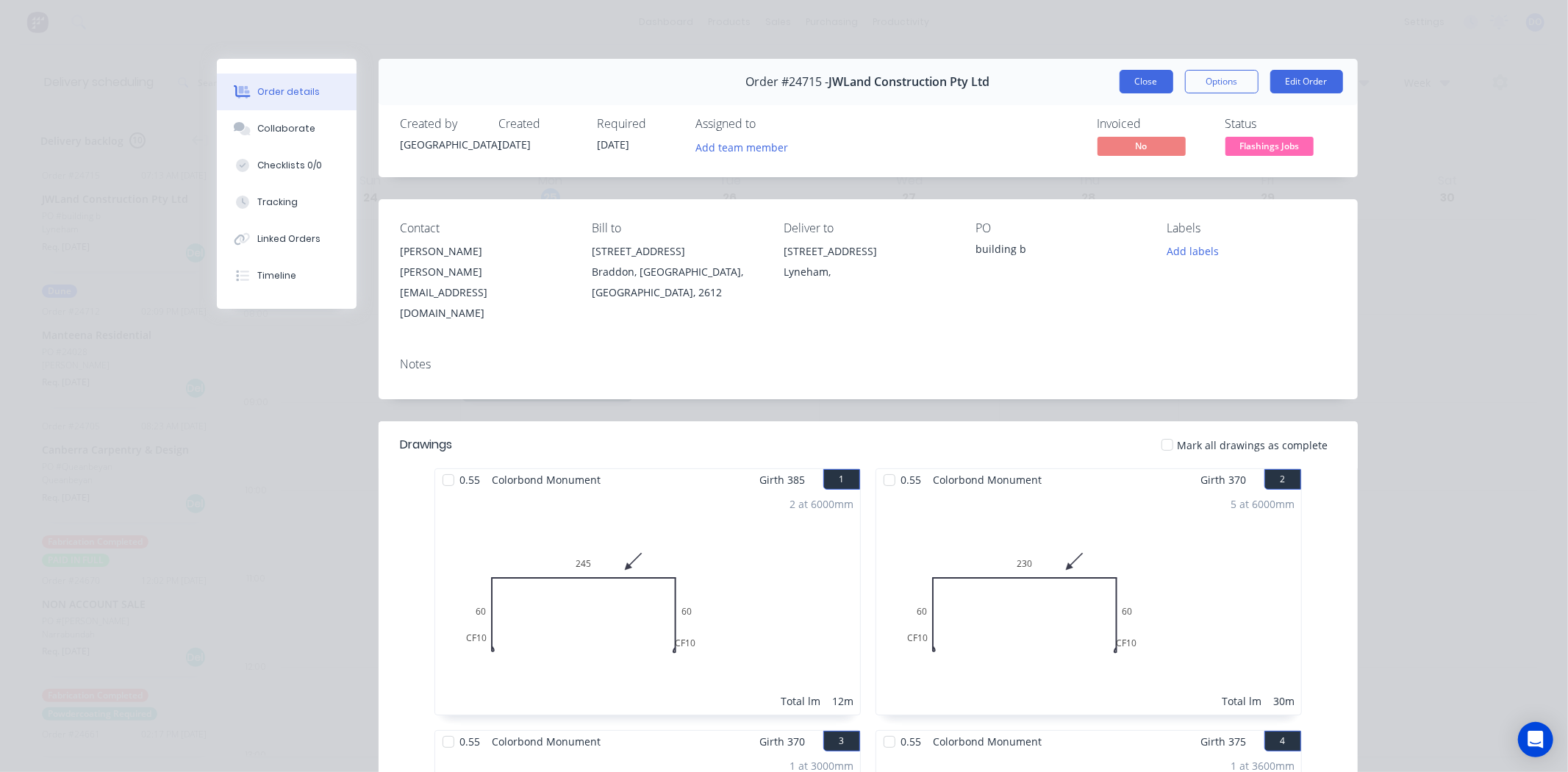
click at [1130, 90] on button "Close" at bounding box center [1146, 81] width 53 height 23
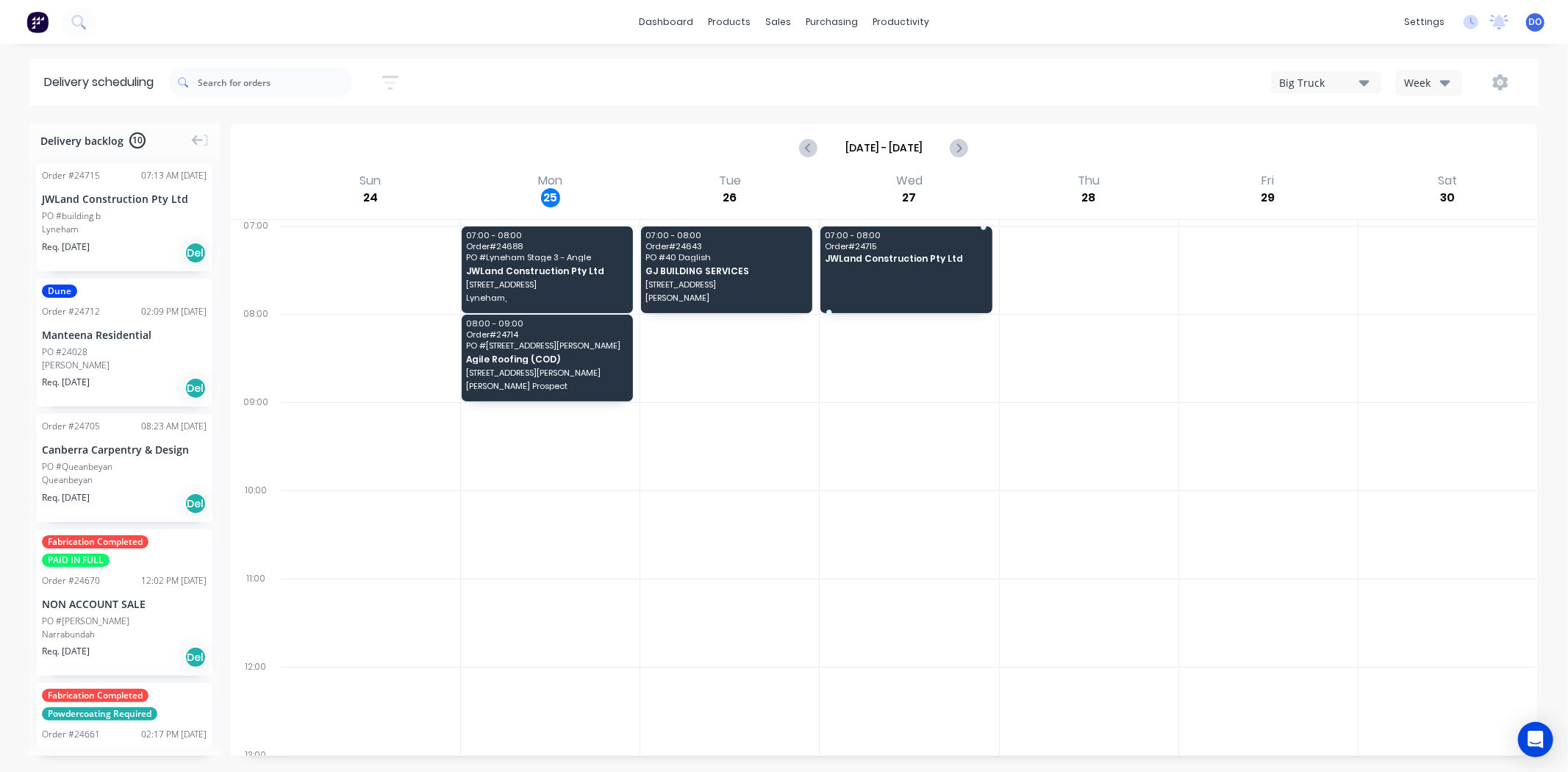
drag, startPoint x: 116, startPoint y: 185, endPoint x: 915, endPoint y: 248, distance: 801.5
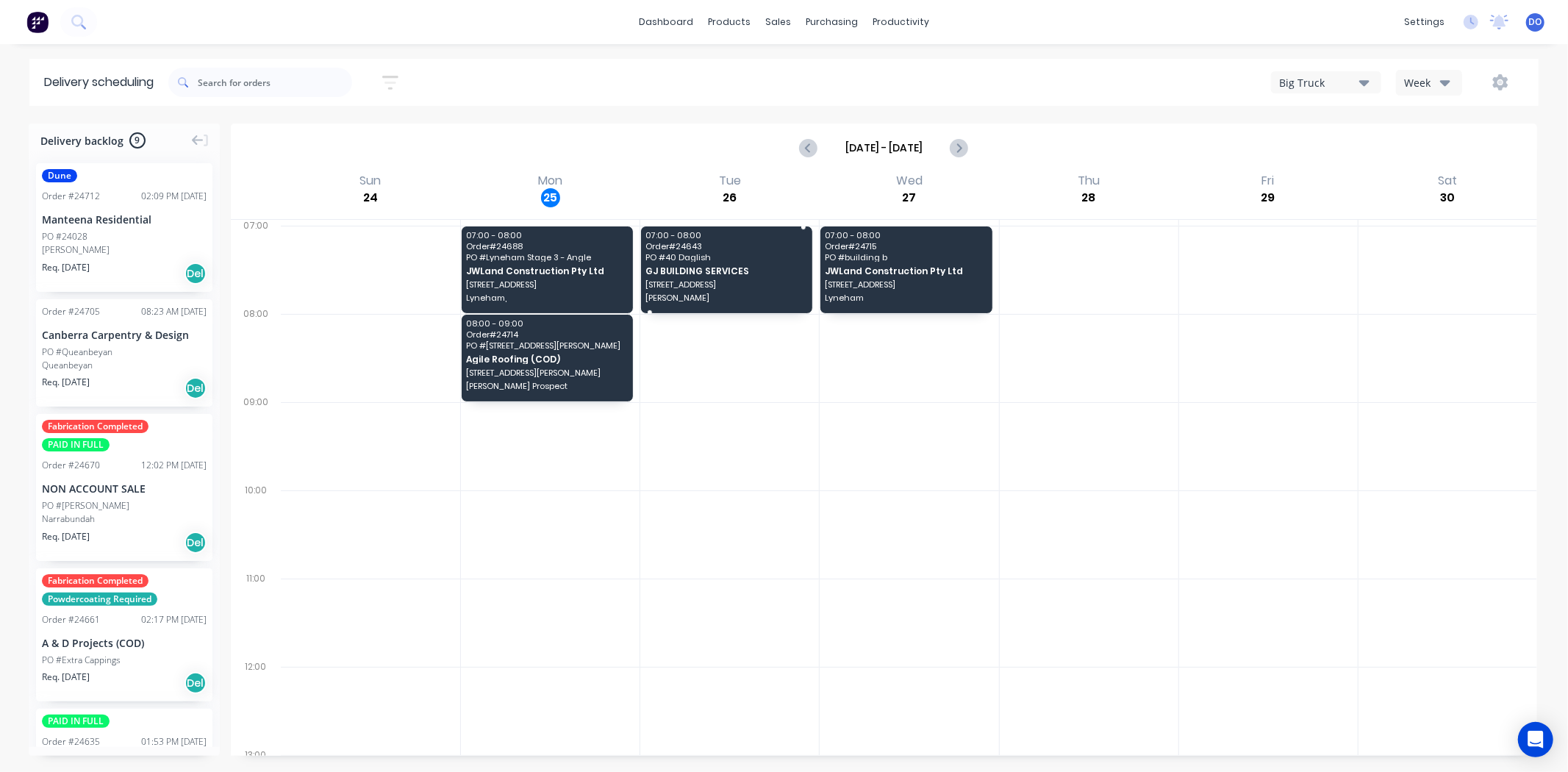
click at [740, 243] on span "Order # 24643" at bounding box center [727, 247] width 162 height 9
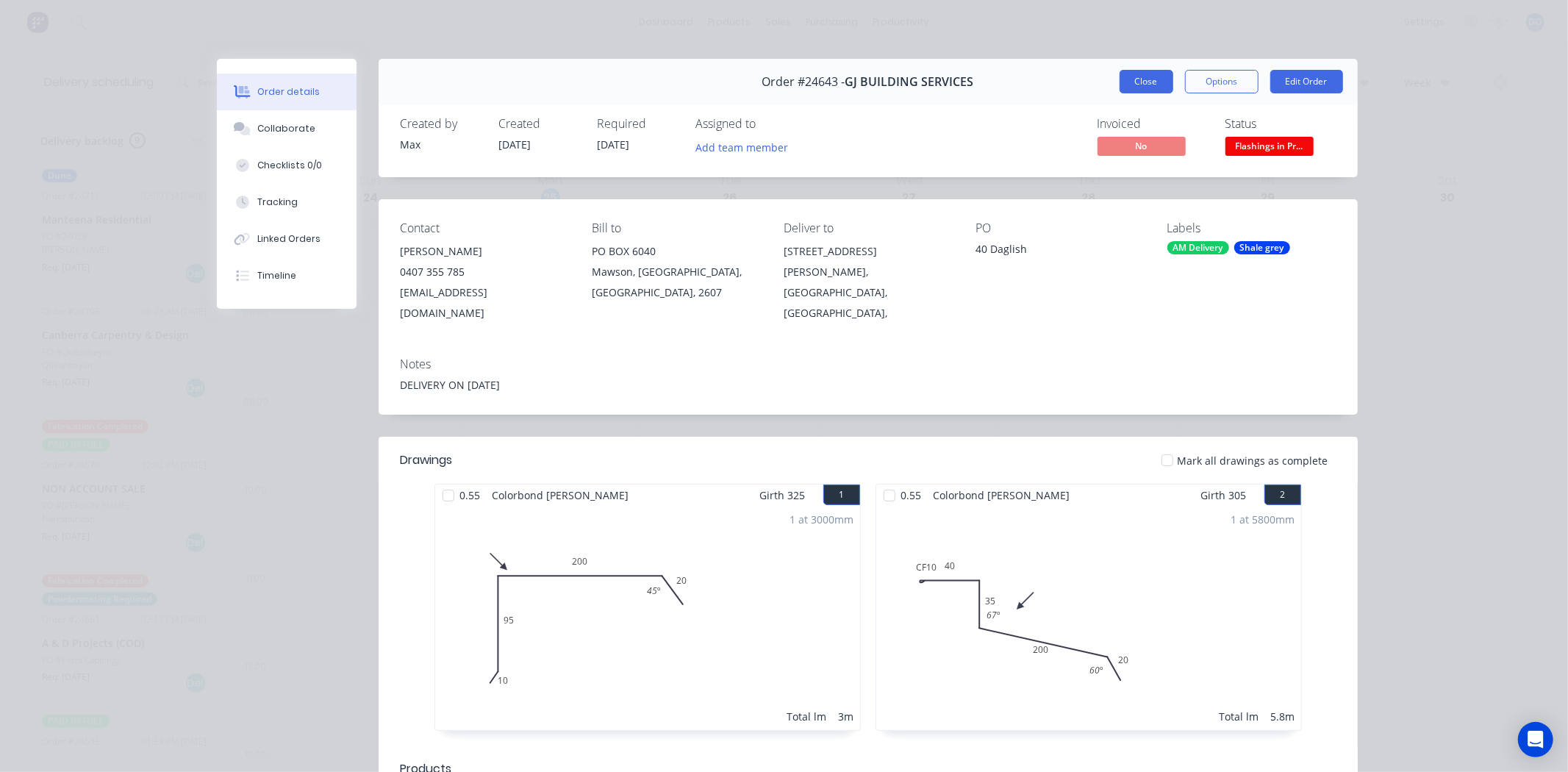
click at [1130, 82] on button "Close" at bounding box center [1146, 81] width 53 height 23
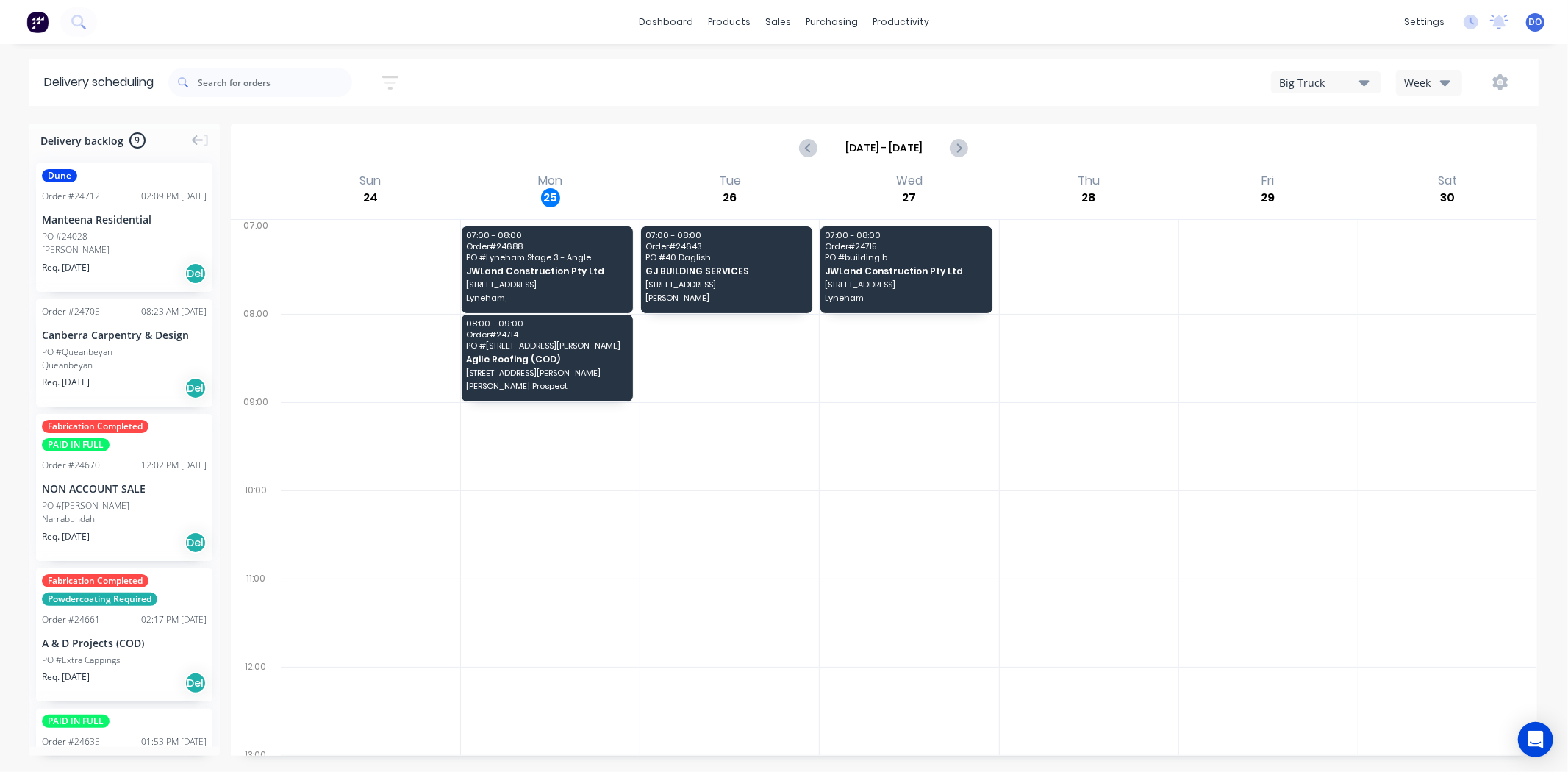
click at [114, 225] on div "Manteena Residential" at bounding box center [124, 220] width 165 height 16
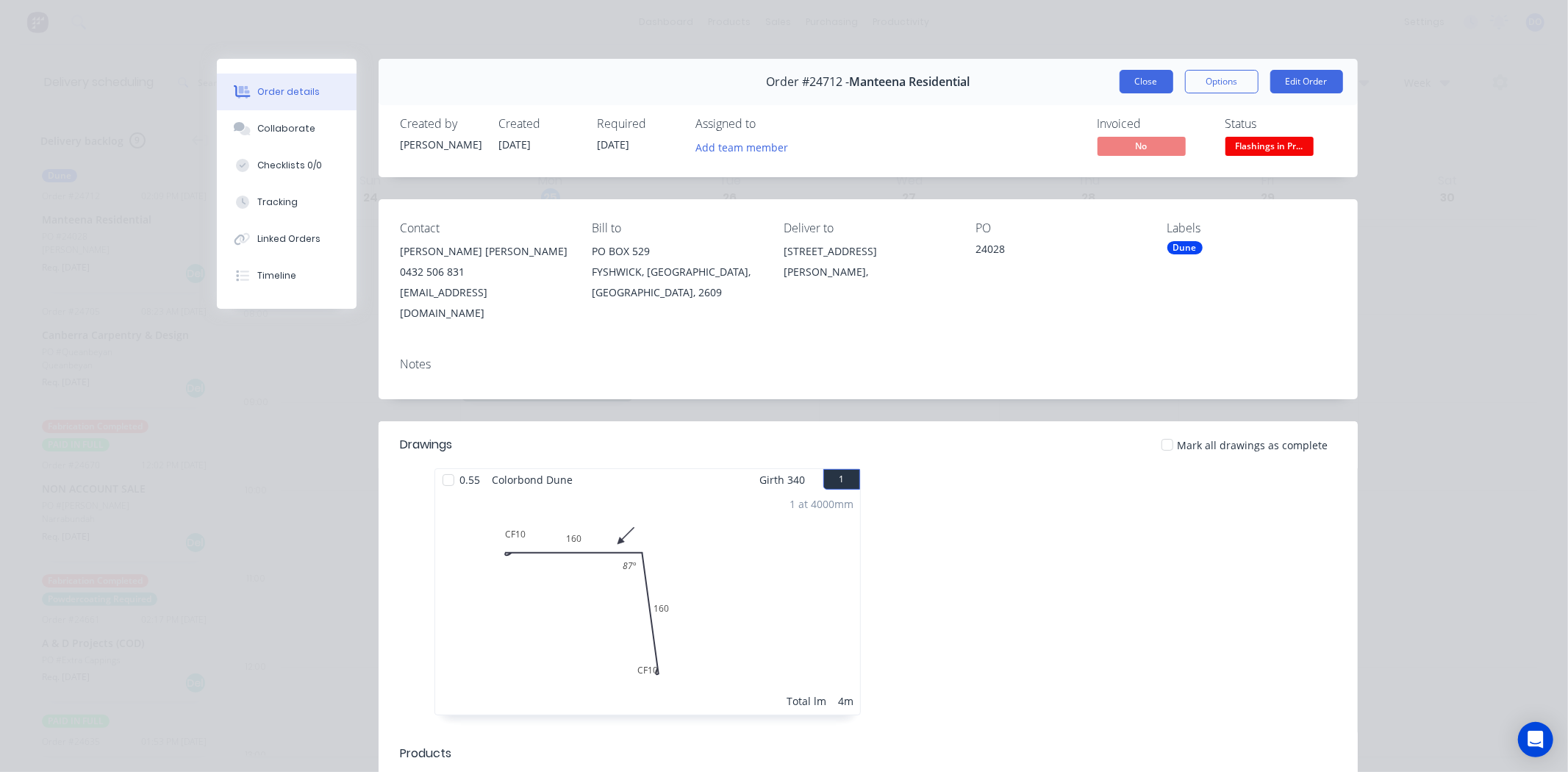
click at [1135, 77] on button "Close" at bounding box center [1146, 81] width 53 height 23
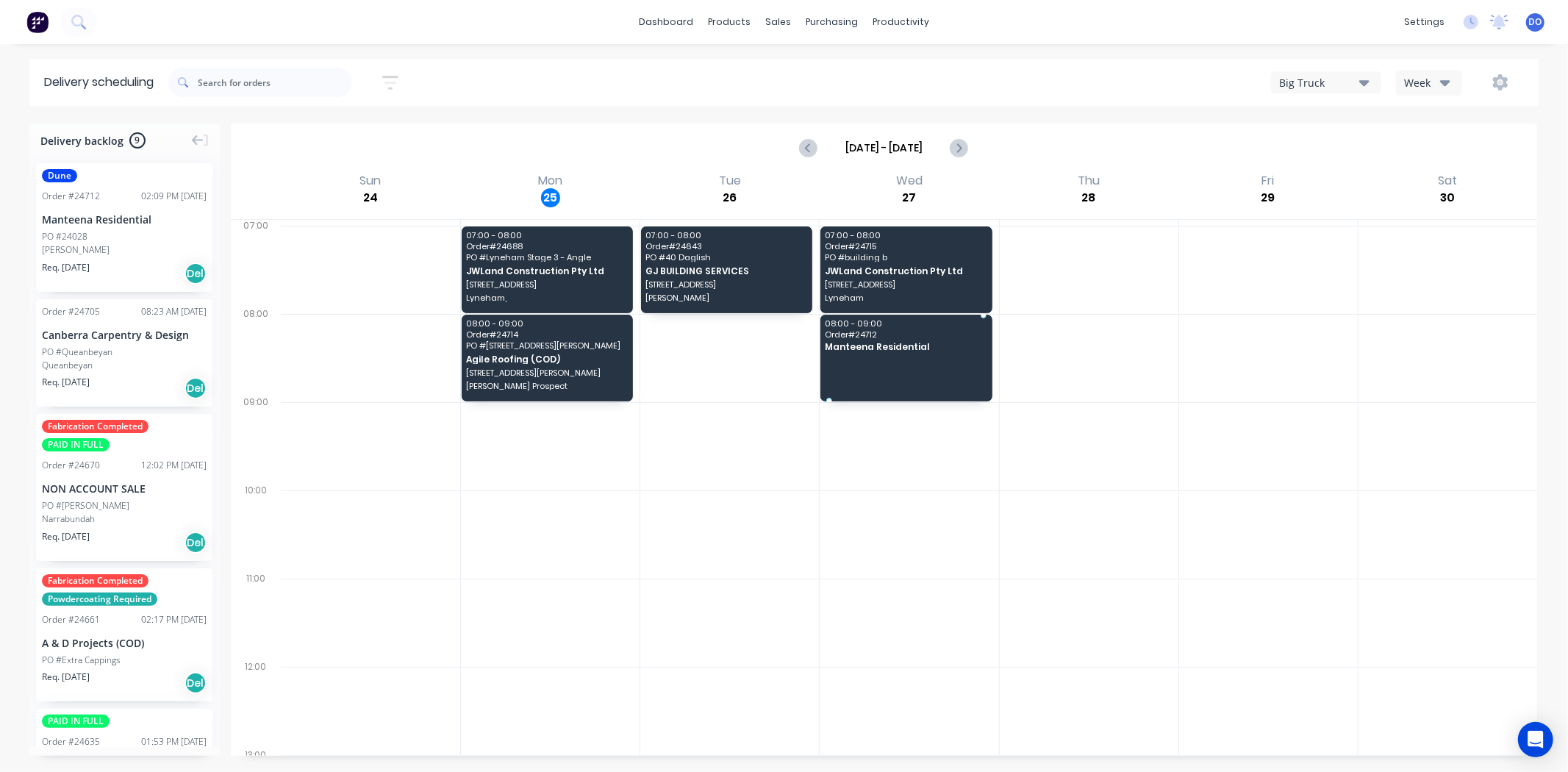
drag, startPoint x: 118, startPoint y: 221, endPoint x: 855, endPoint y: 346, distance: 747.5
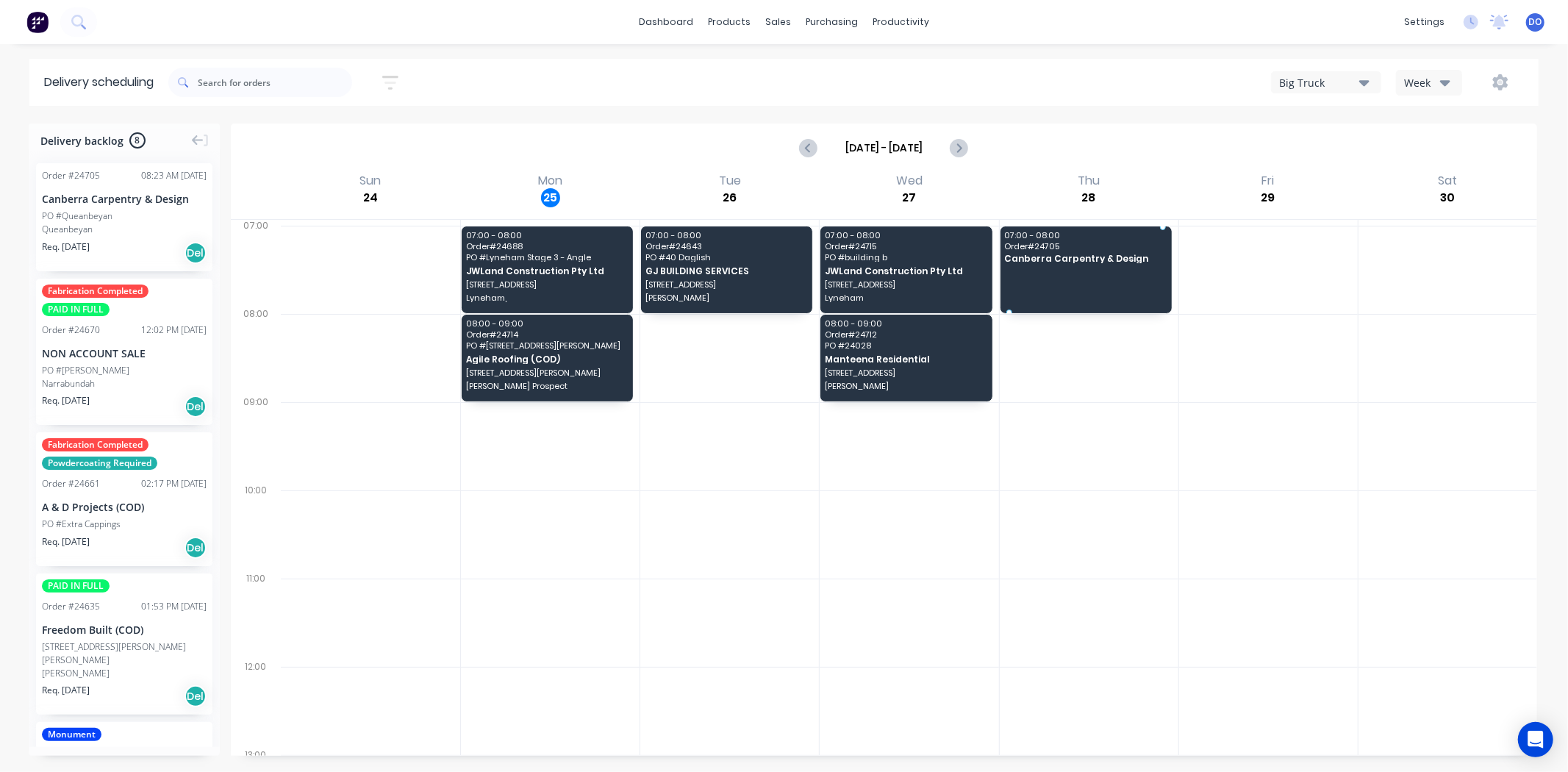
drag, startPoint x: 151, startPoint y: 221, endPoint x: 1091, endPoint y: 256, distance: 940.7
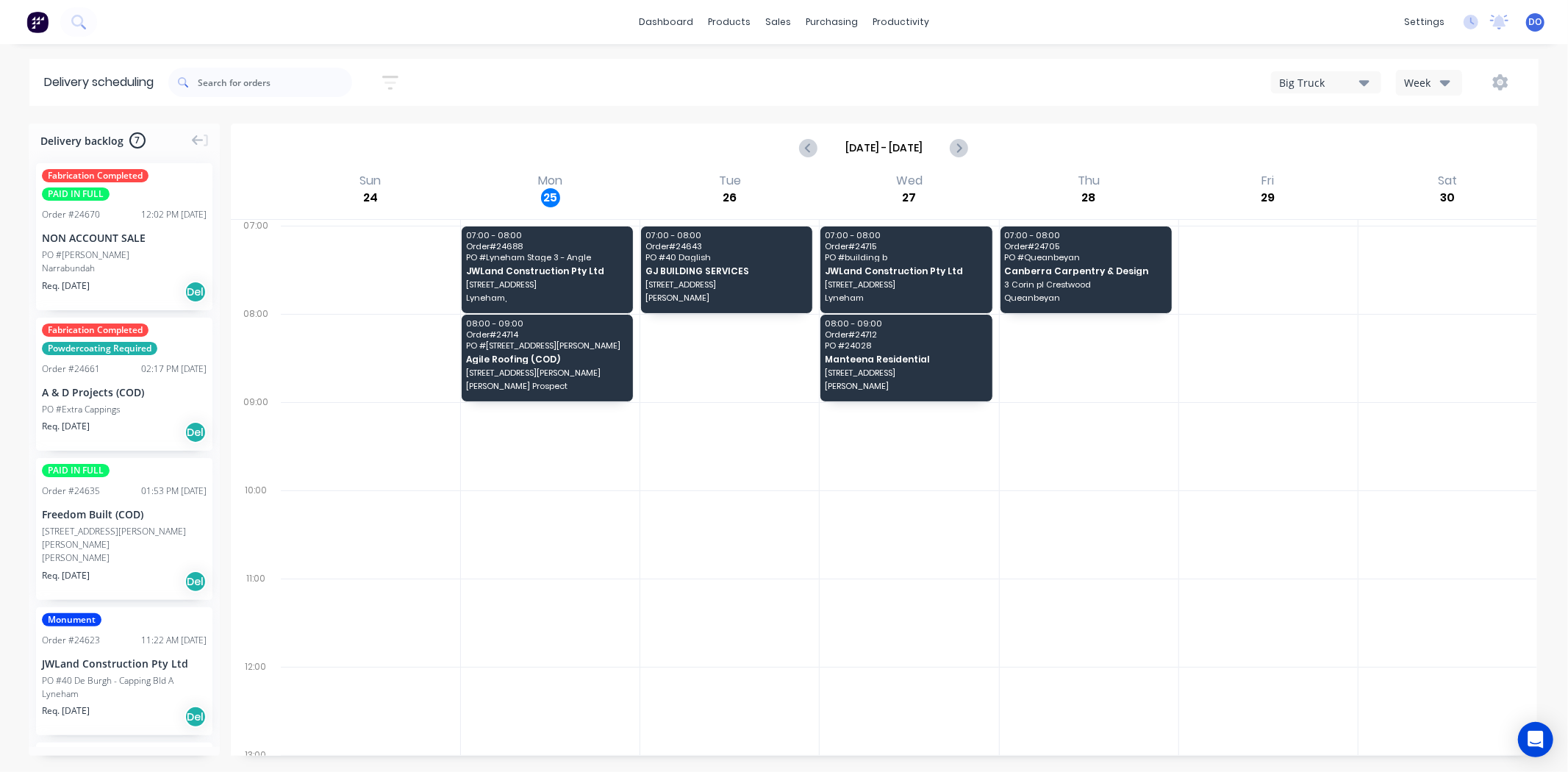
click at [113, 252] on div "PO #[PERSON_NAME]" at bounding box center [124, 254] width 165 height 13
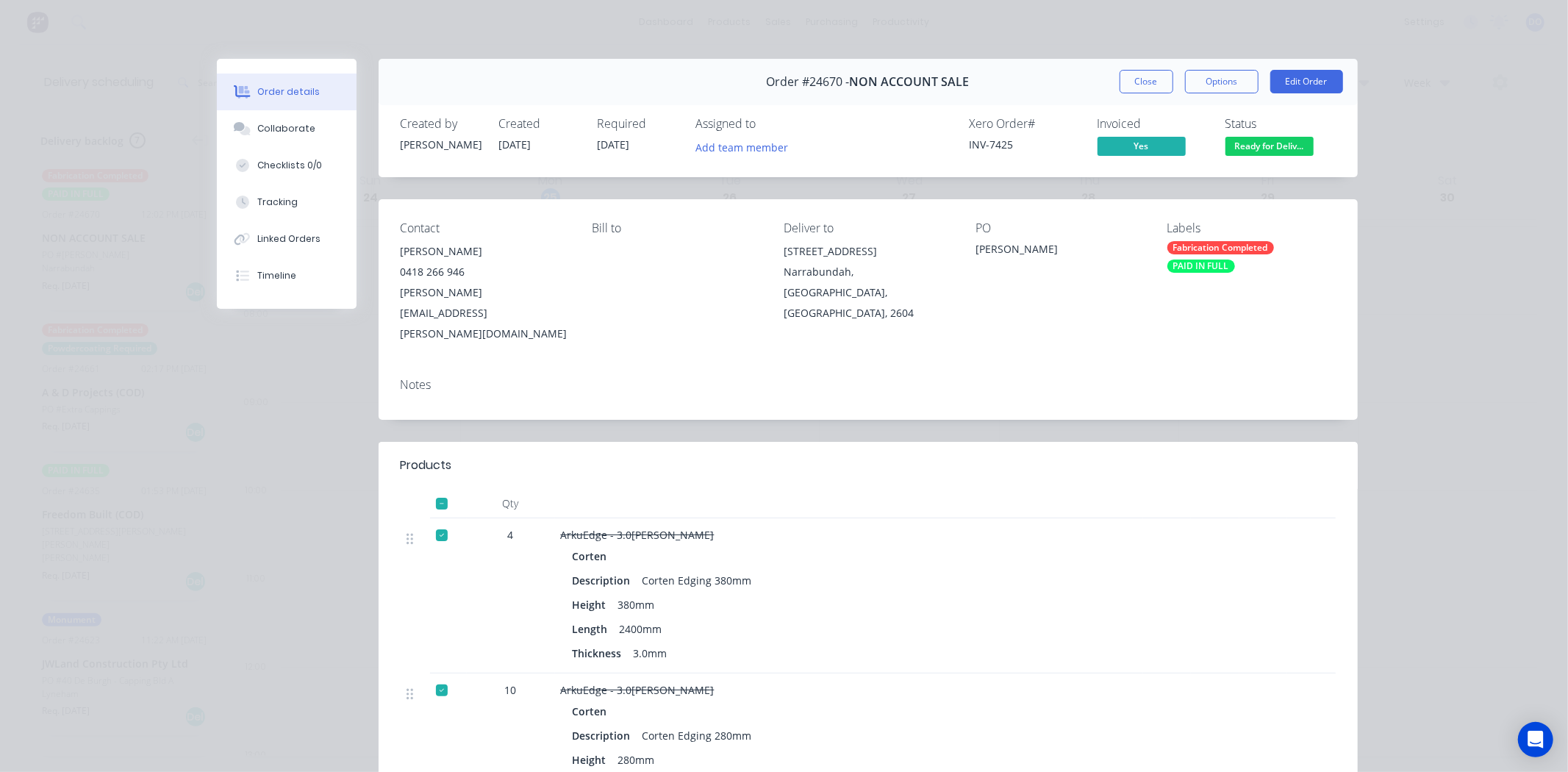
click at [820, 442] on header "Products" at bounding box center [868, 465] width 979 height 47
click at [1140, 78] on button "Close" at bounding box center [1146, 81] width 53 height 23
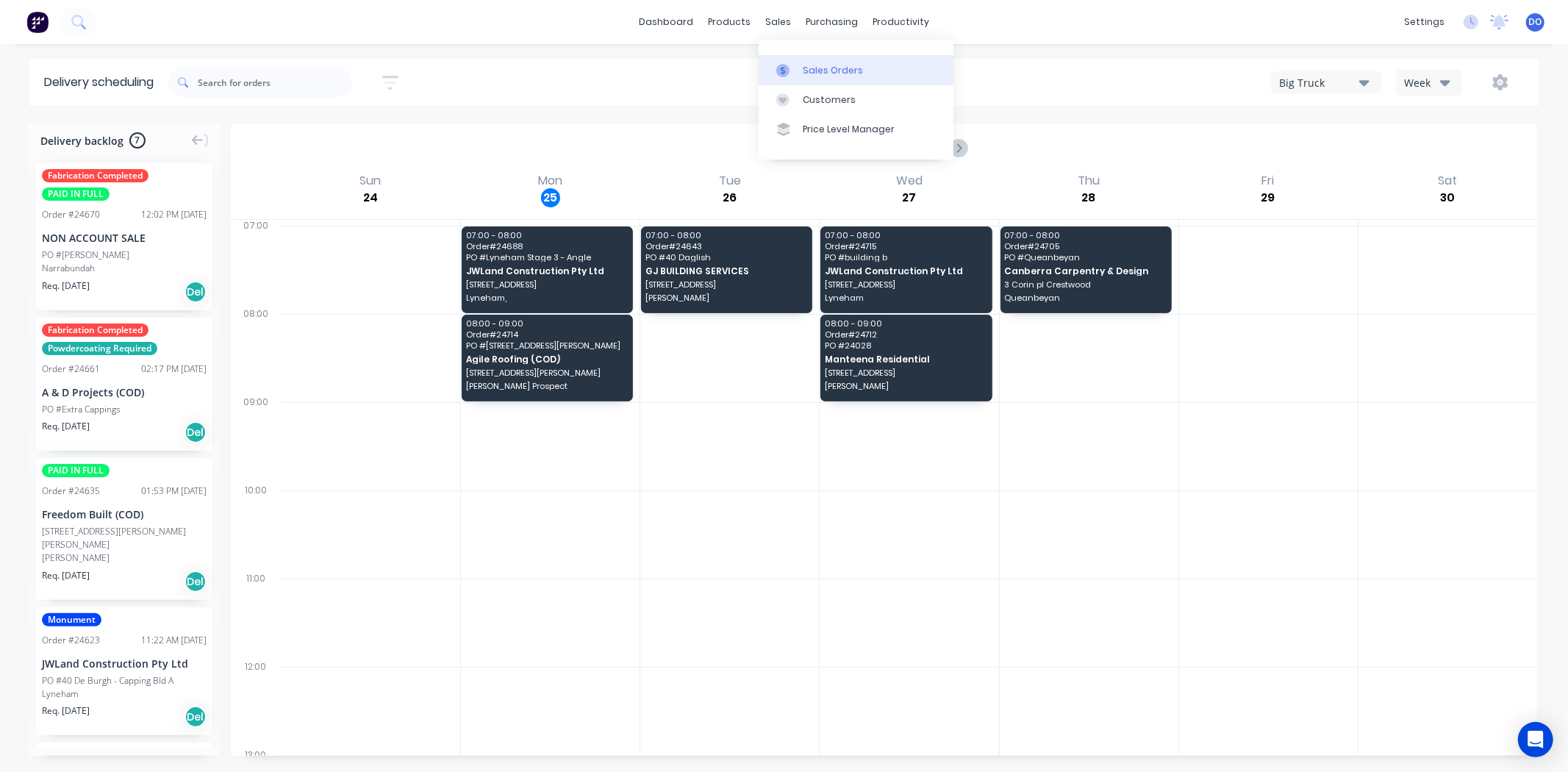
click at [796, 68] on div at bounding box center [787, 70] width 22 height 13
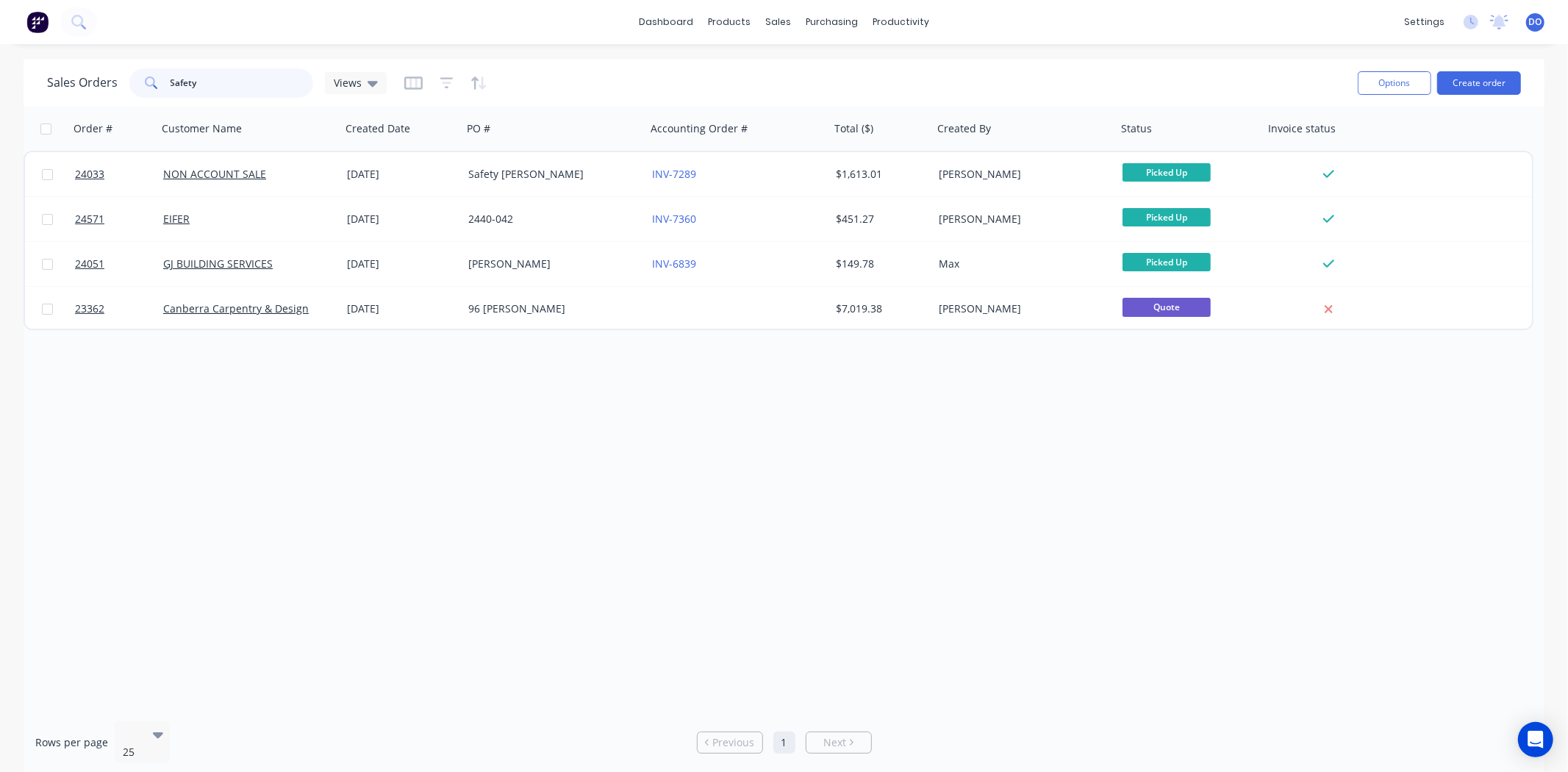
drag, startPoint x: 284, startPoint y: 84, endPoint x: 280, endPoint y: 75, distance: 9.8
click at [280, 76] on input "Safety" at bounding box center [242, 83] width 143 height 29
drag, startPoint x: 253, startPoint y: 73, endPoint x: 141, endPoint y: 111, distance: 118.3
click at [141, 111] on div "Sales Orders Safety Views Options Create order Order # Customer Name Created Da…" at bounding box center [784, 417] width 1521 height 717
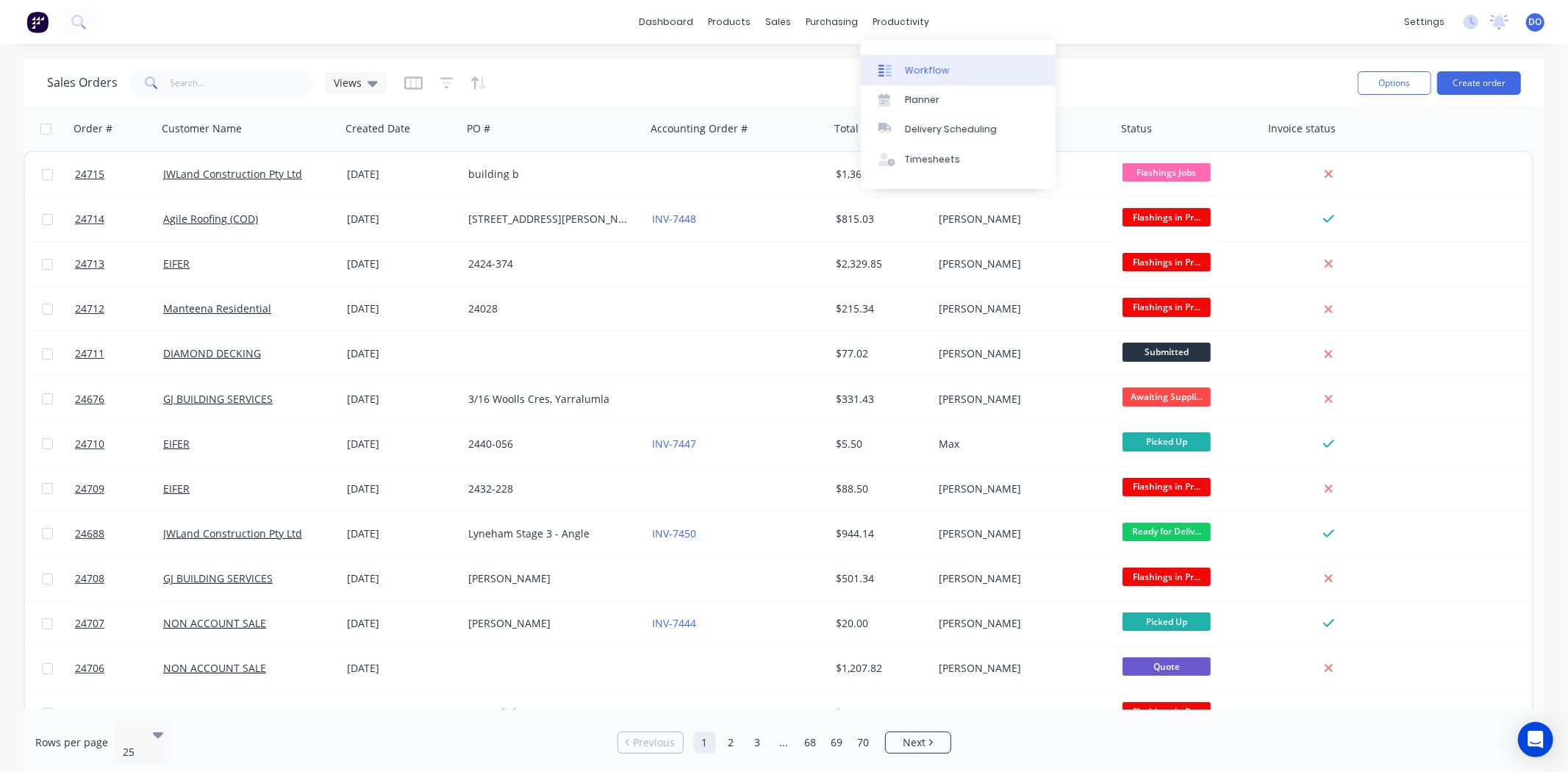
click at [992, 60] on link "Workflow" at bounding box center [958, 70] width 195 height 29
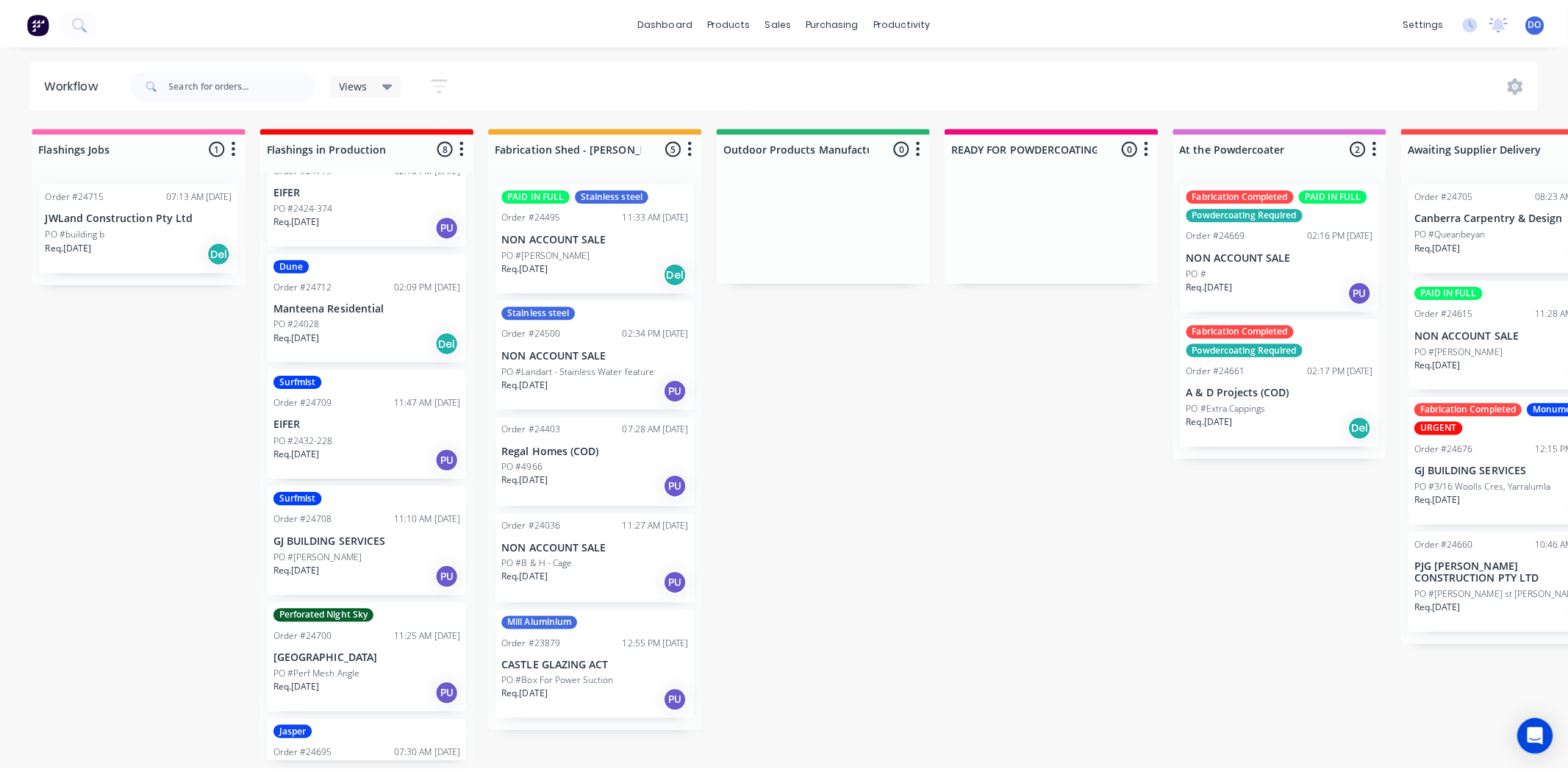
scroll to position [163, 0]
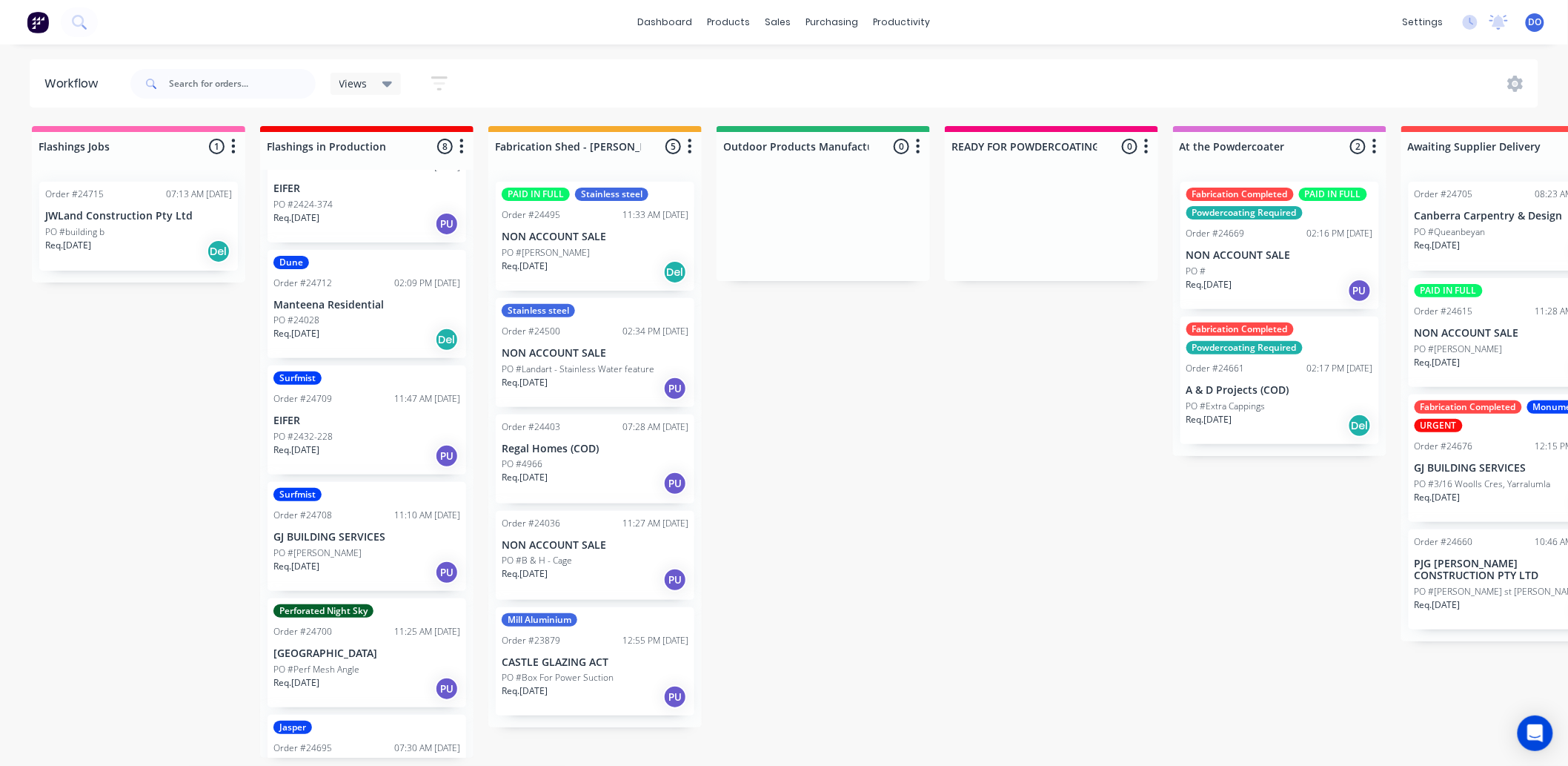
click at [362, 236] on div "Req. 22/08/25 PU" at bounding box center [367, 223] width 187 height 25
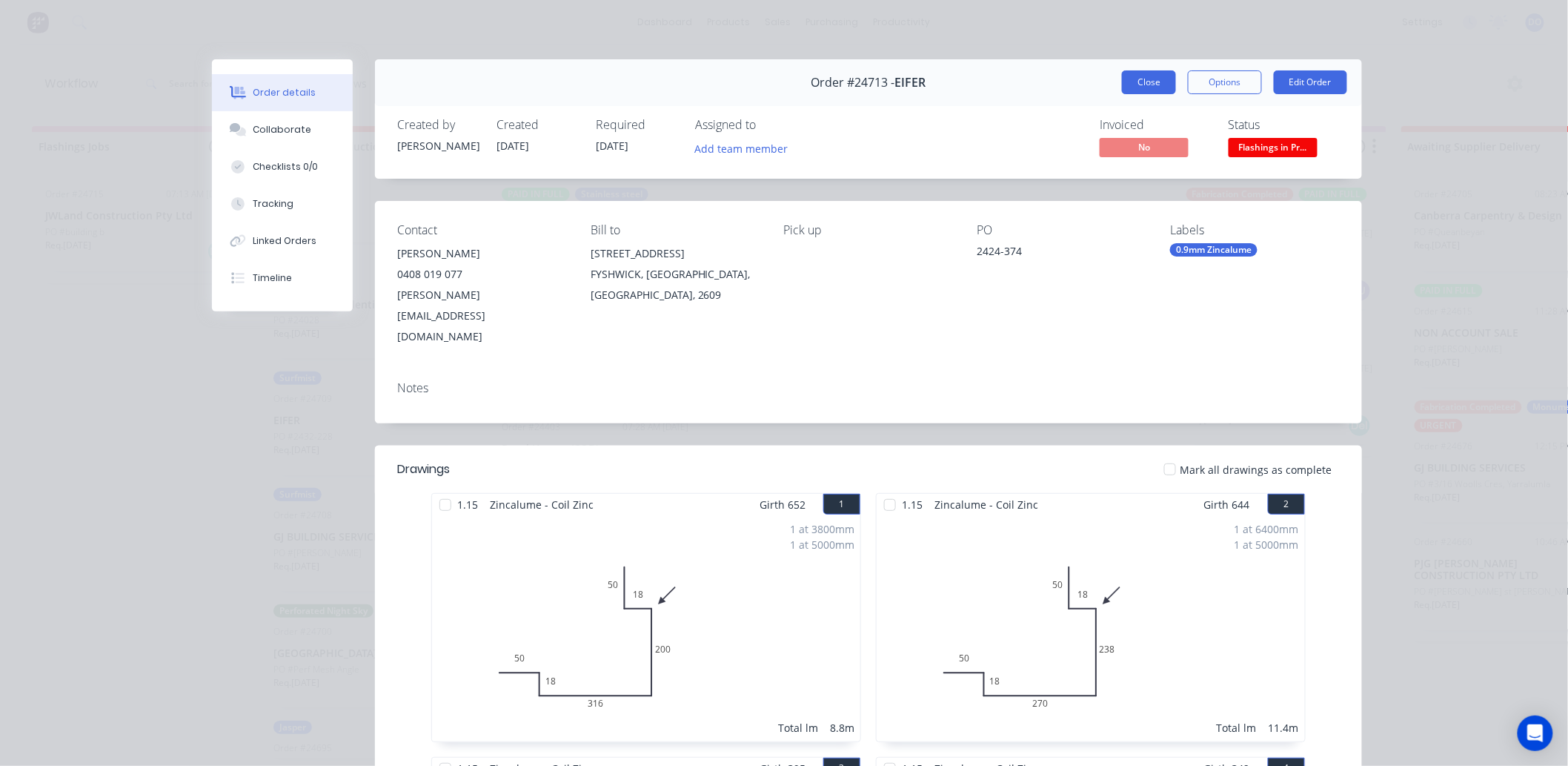
click at [1136, 83] on button "Close" at bounding box center [1149, 82] width 54 height 23
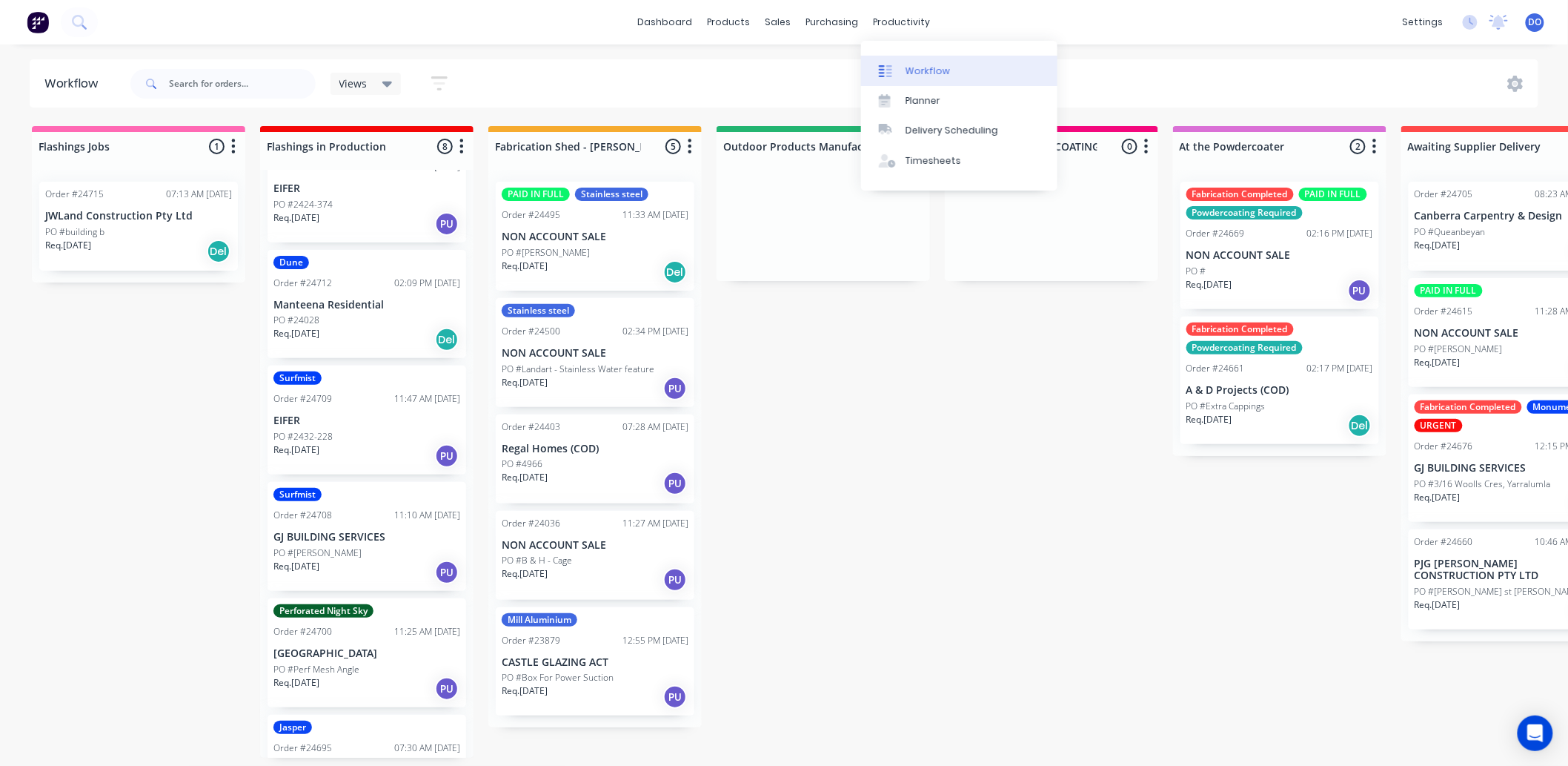
click at [920, 60] on link "Workflow" at bounding box center [960, 70] width 196 height 30
click at [901, 75] on link "Workflow" at bounding box center [960, 70] width 196 height 30
click at [908, 132] on div "Delivery Scheduling" at bounding box center [952, 130] width 93 height 13
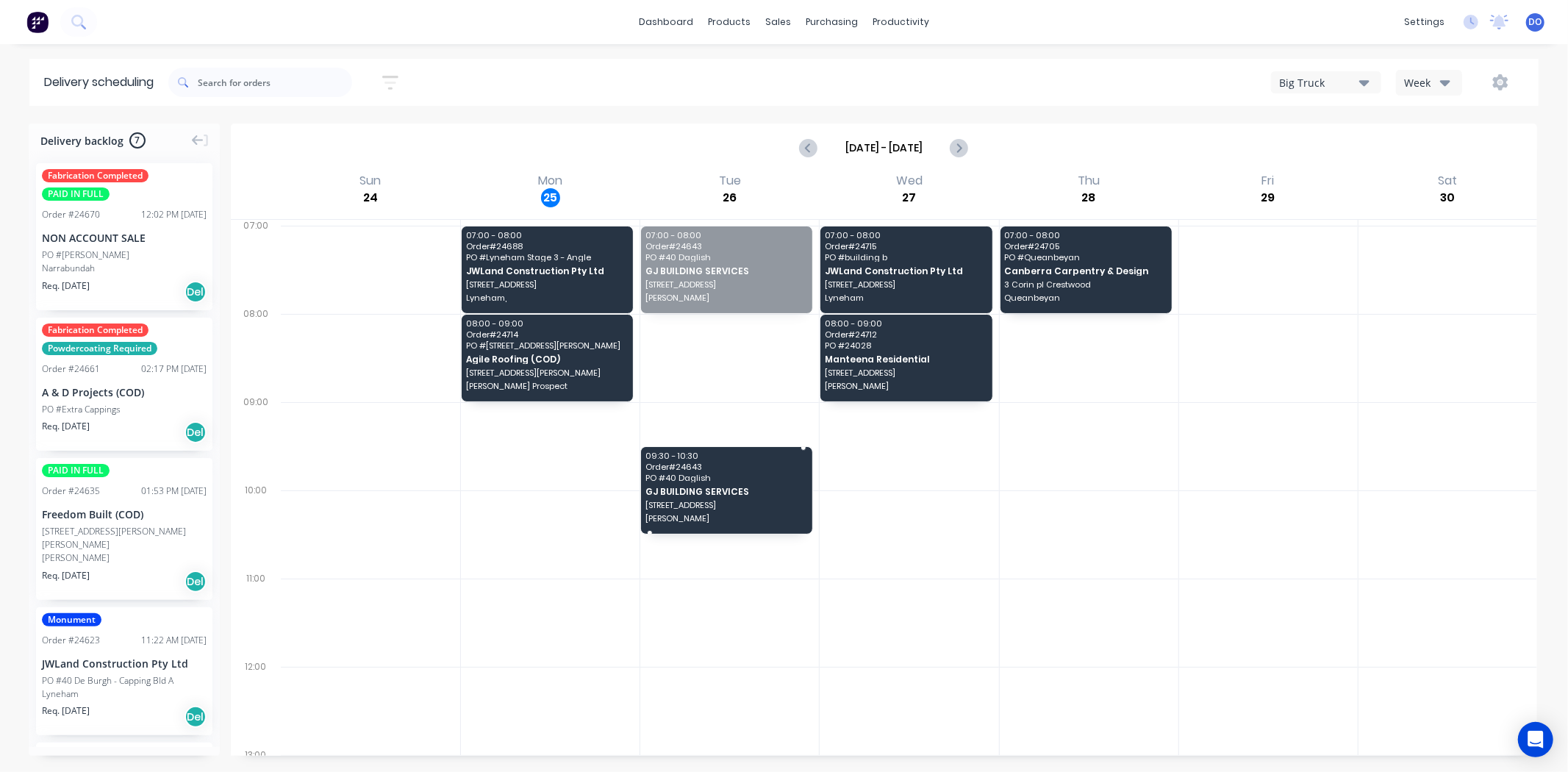
drag, startPoint x: 690, startPoint y: 291, endPoint x: 721, endPoint y: 525, distance: 236.0
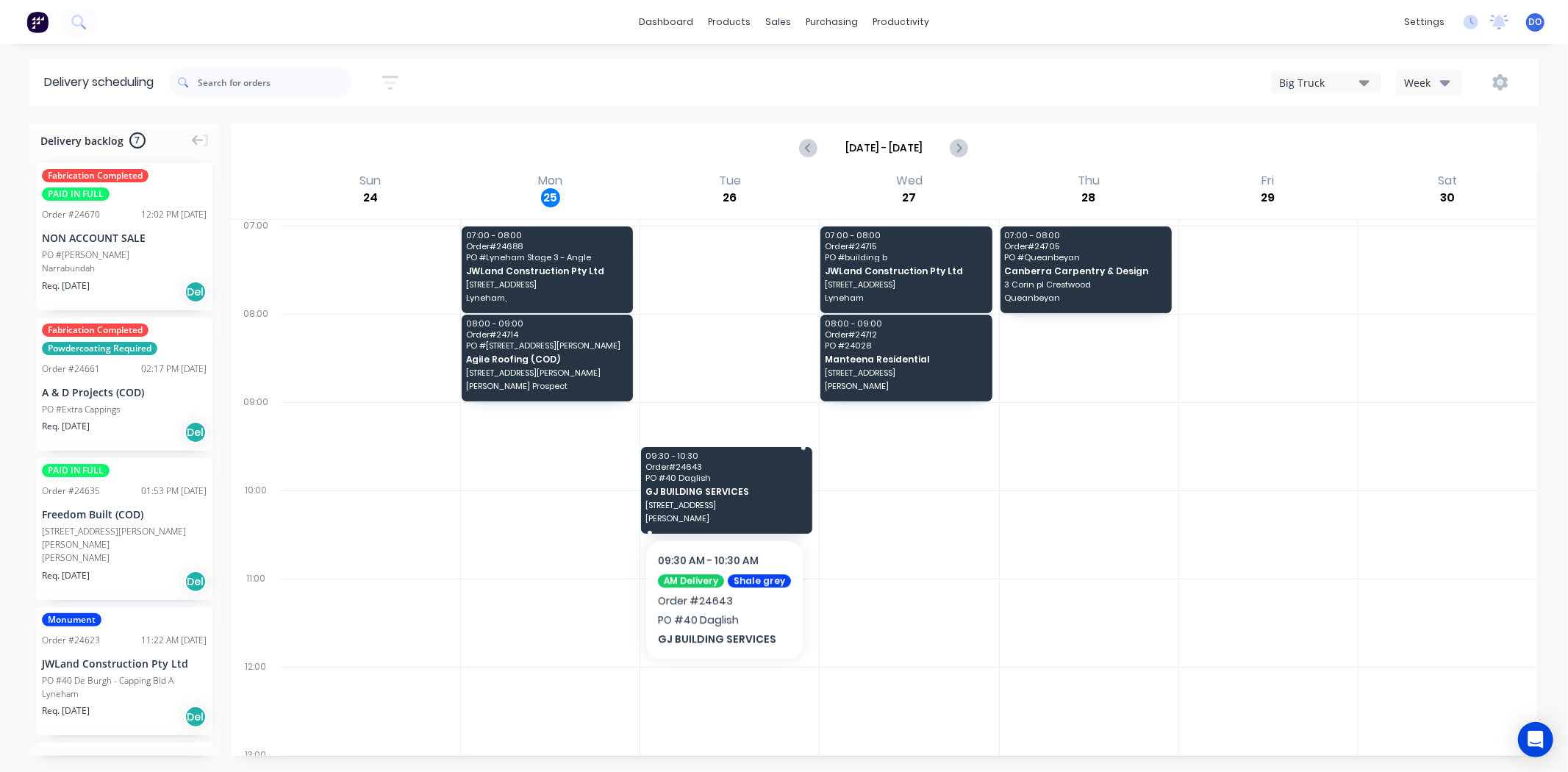
click at [721, 495] on span "GJ BUILDING SERVICES" at bounding box center [727, 491] width 162 height 9
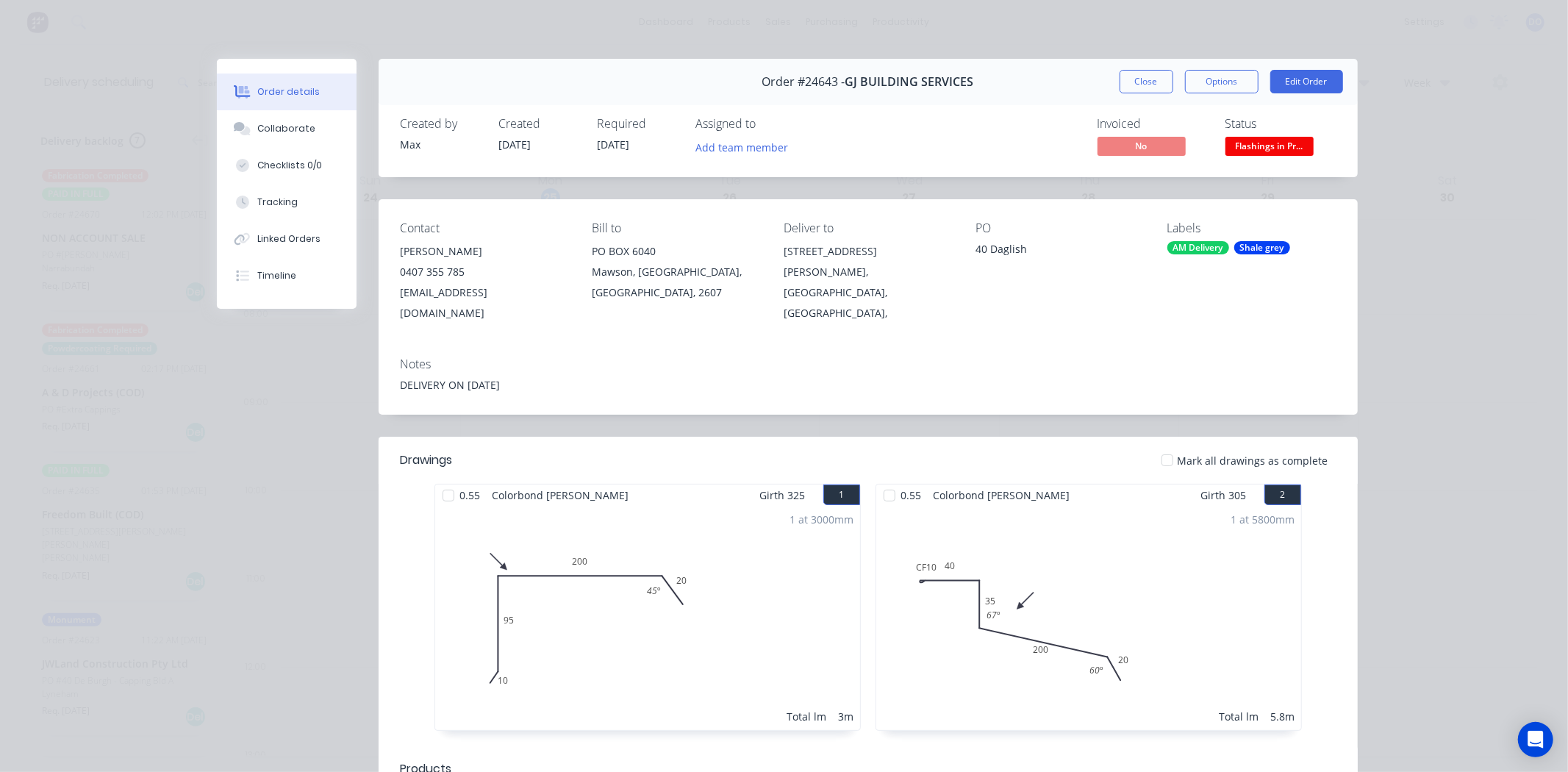
click at [1128, 81] on button "Close" at bounding box center [1146, 81] width 53 height 23
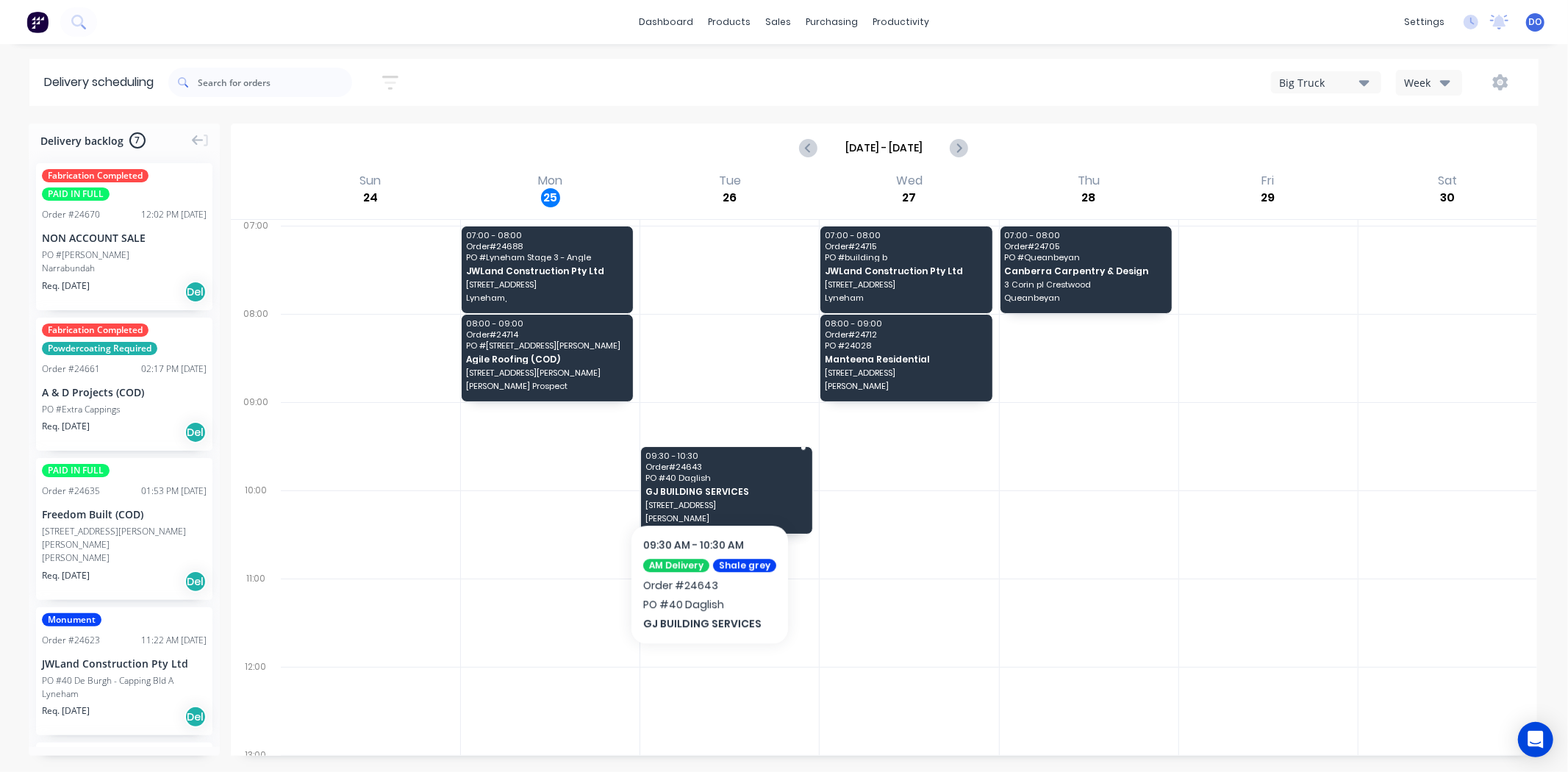
drag, startPoint x: 701, startPoint y: 490, endPoint x: 706, endPoint y: 480, distance: 11.2
click at [709, 474] on span "PO # 40 Daglish" at bounding box center [727, 478] width 162 height 9
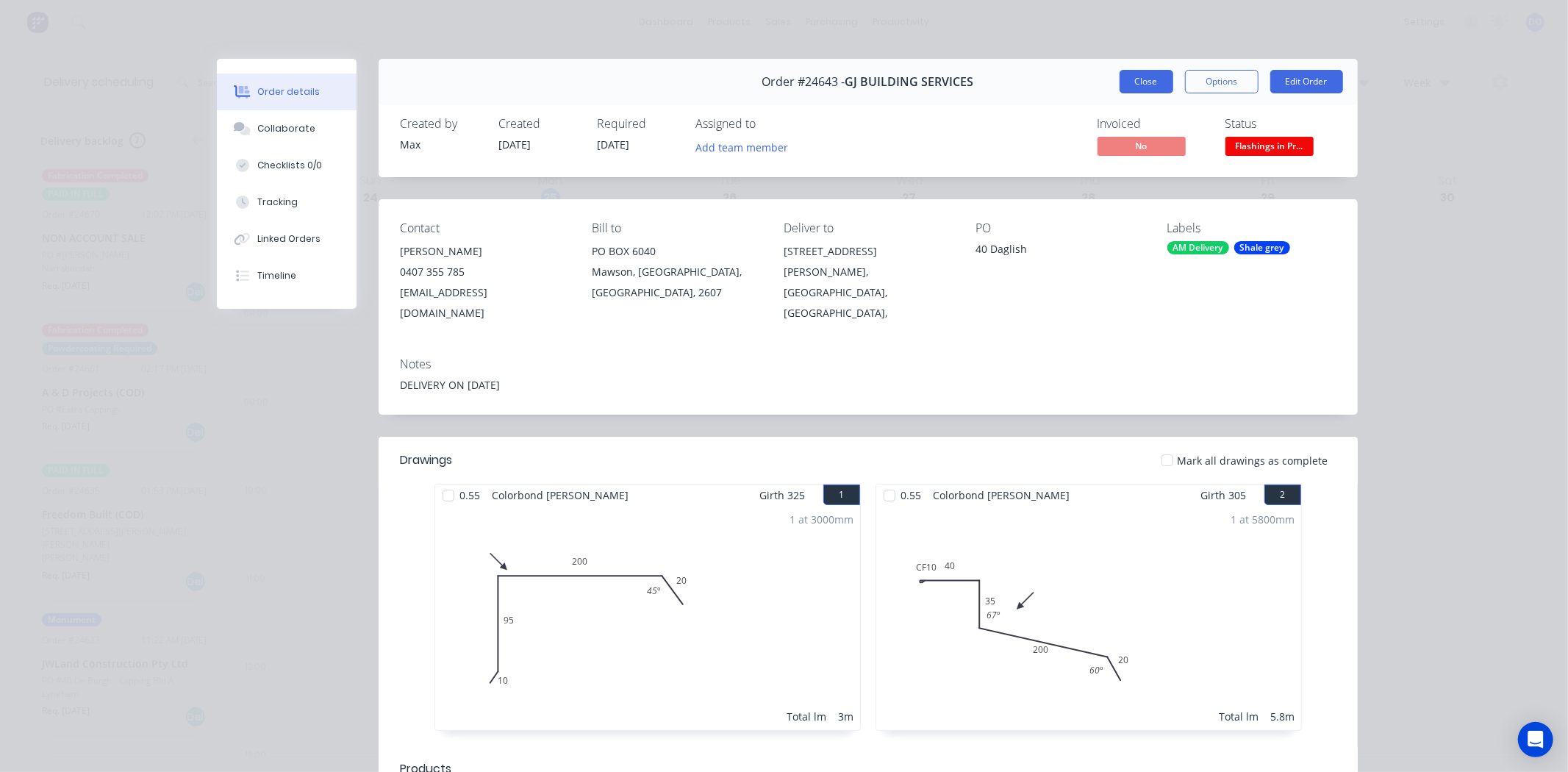
click at [1162, 78] on button "Close" at bounding box center [1146, 81] width 53 height 23
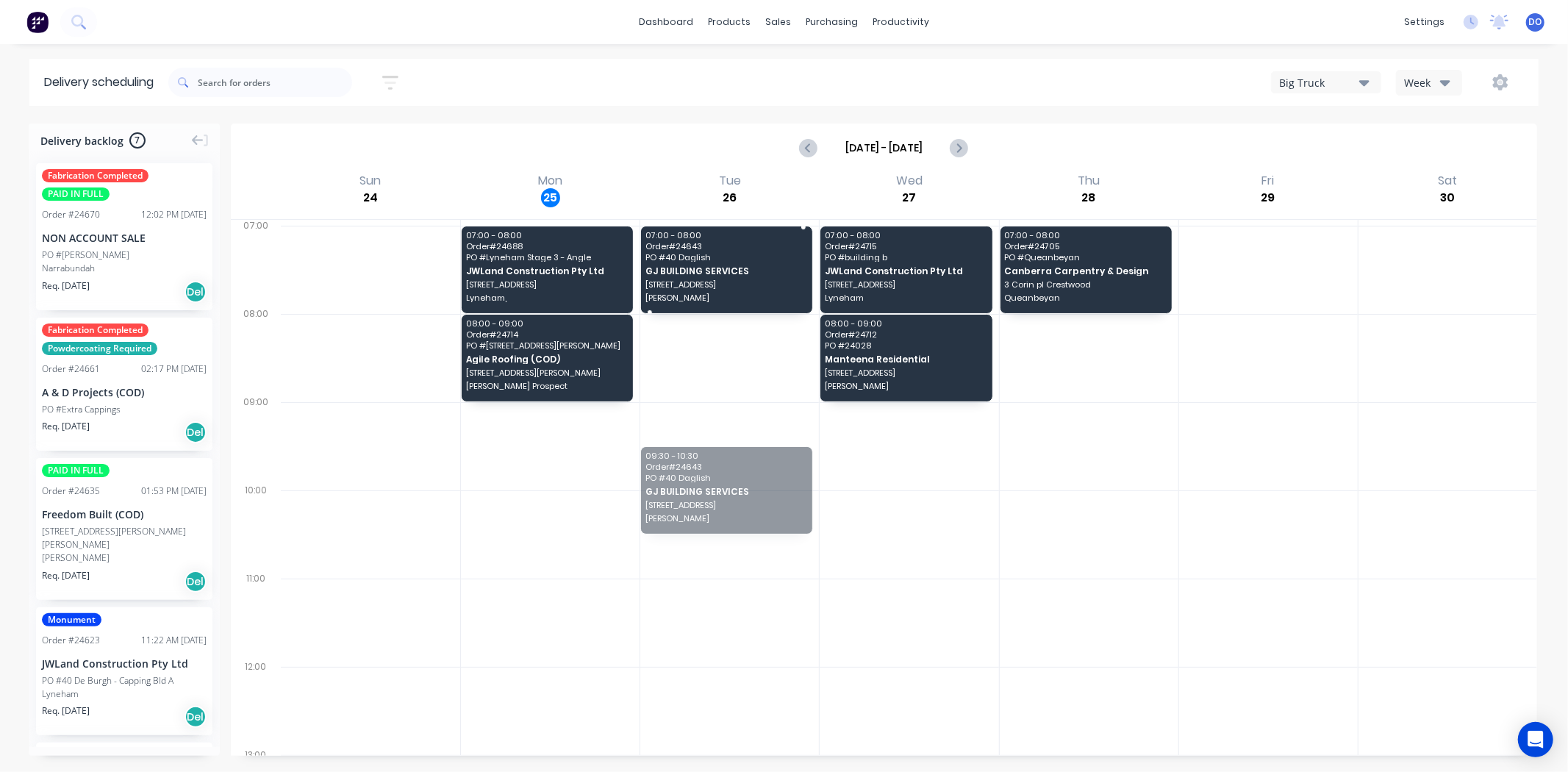
drag, startPoint x: 696, startPoint y: 498, endPoint x: 681, endPoint y: 267, distance: 231.5
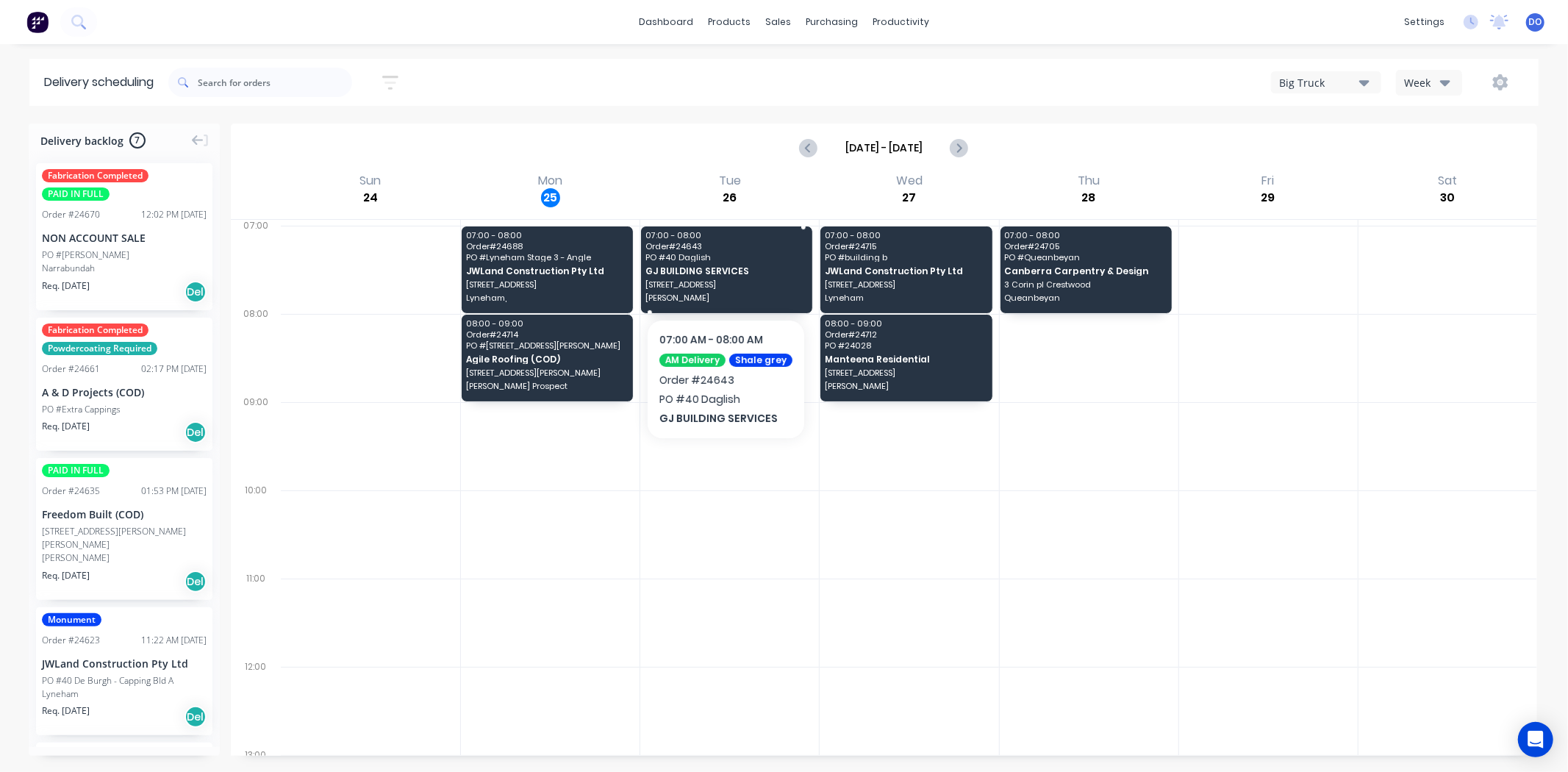
click at [681, 267] on span "GJ BUILDING SERVICES" at bounding box center [727, 271] width 162 height 9
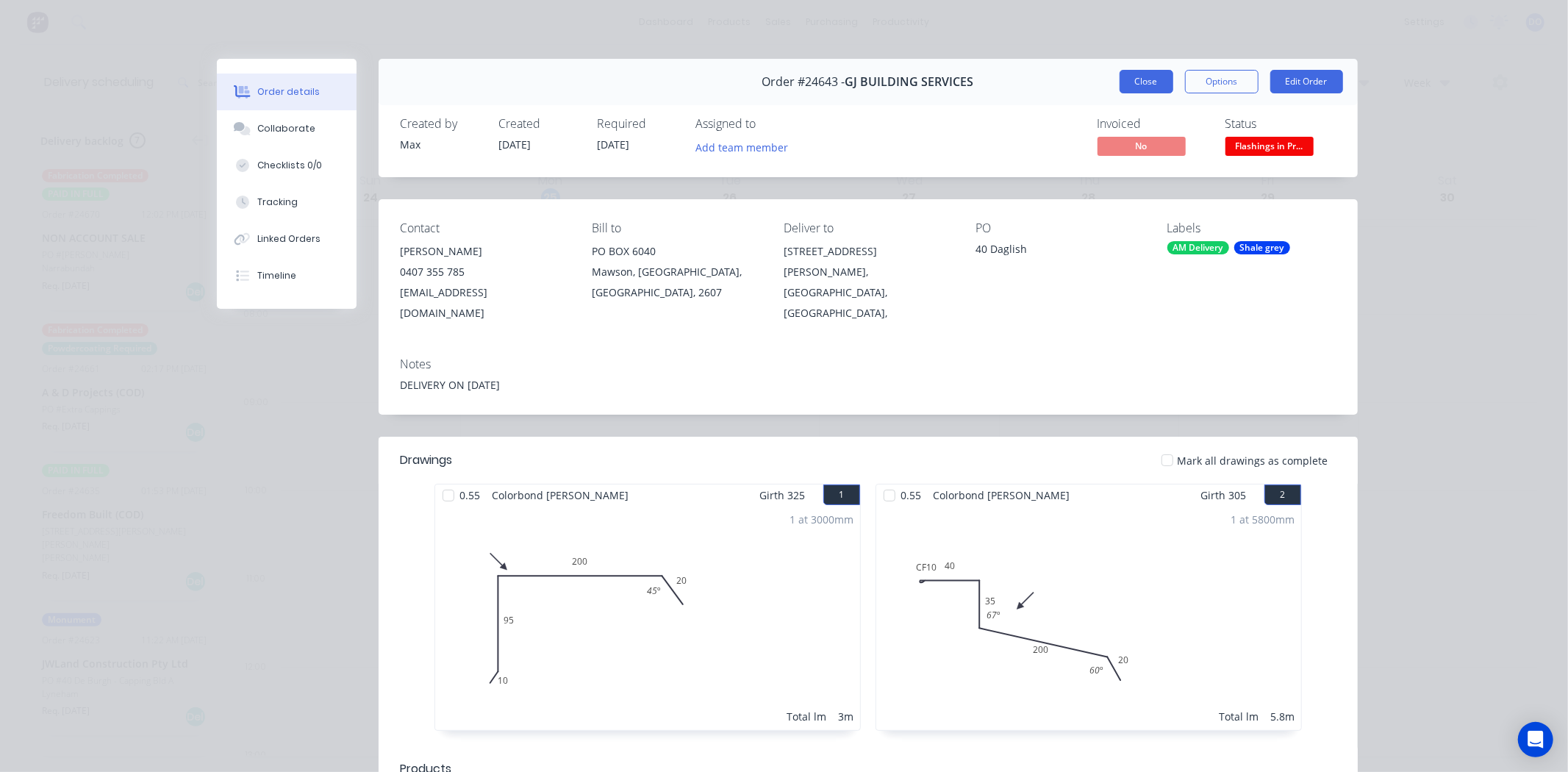
click at [1124, 74] on button "Close" at bounding box center [1146, 81] width 53 height 23
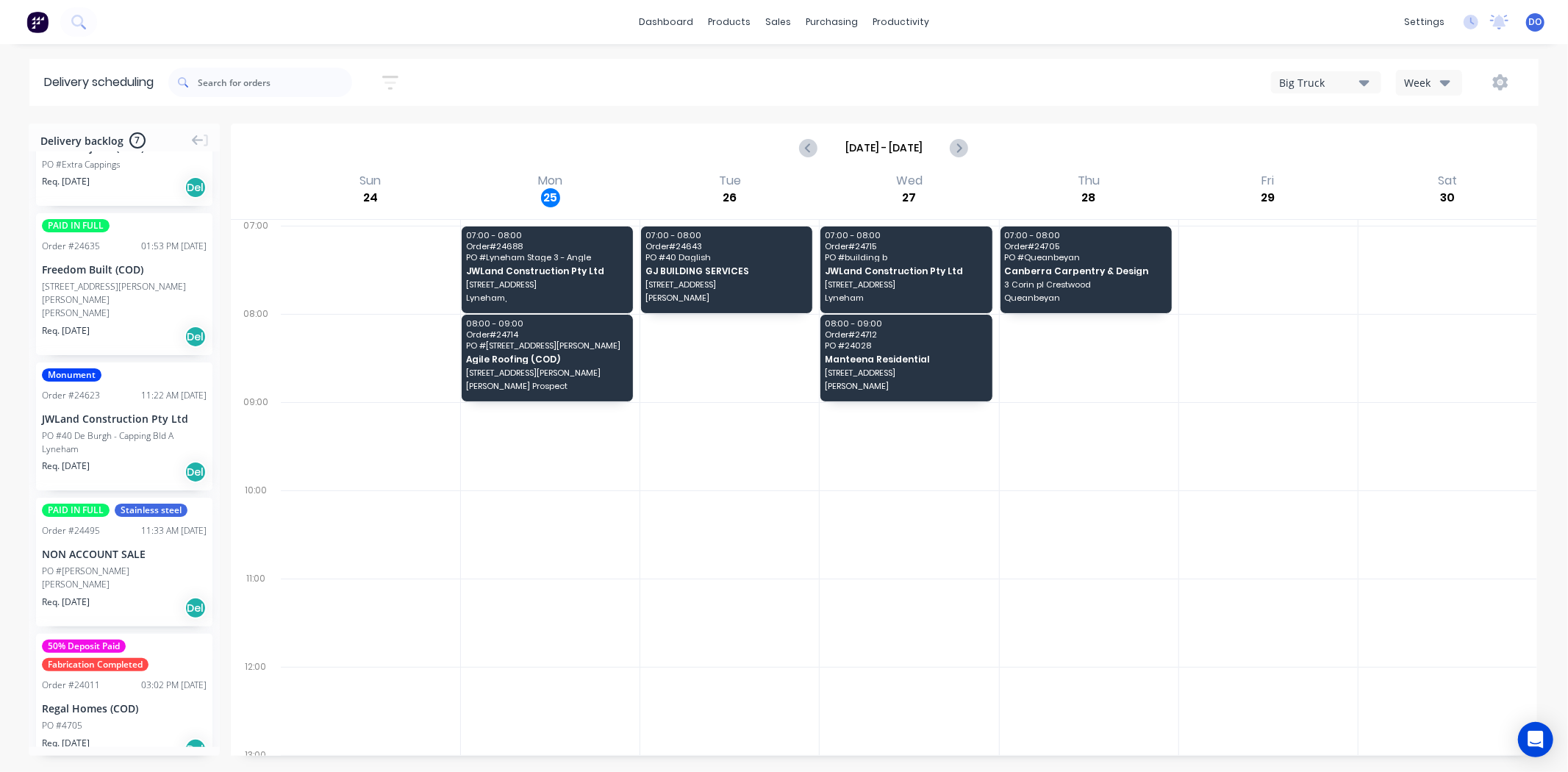
scroll to position [327, 0]
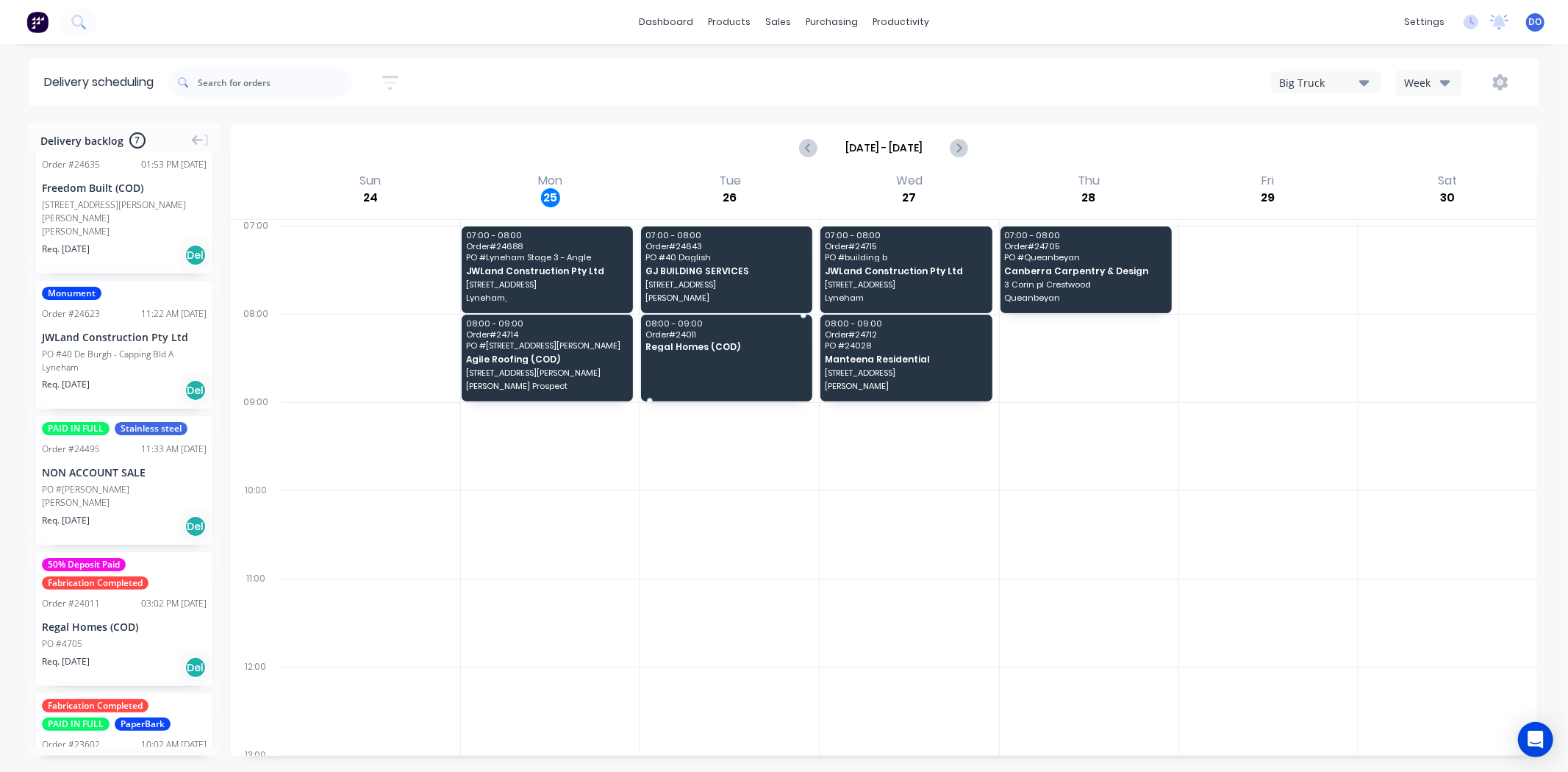
drag, startPoint x: 69, startPoint y: 616, endPoint x: 676, endPoint y: 348, distance: 663.5
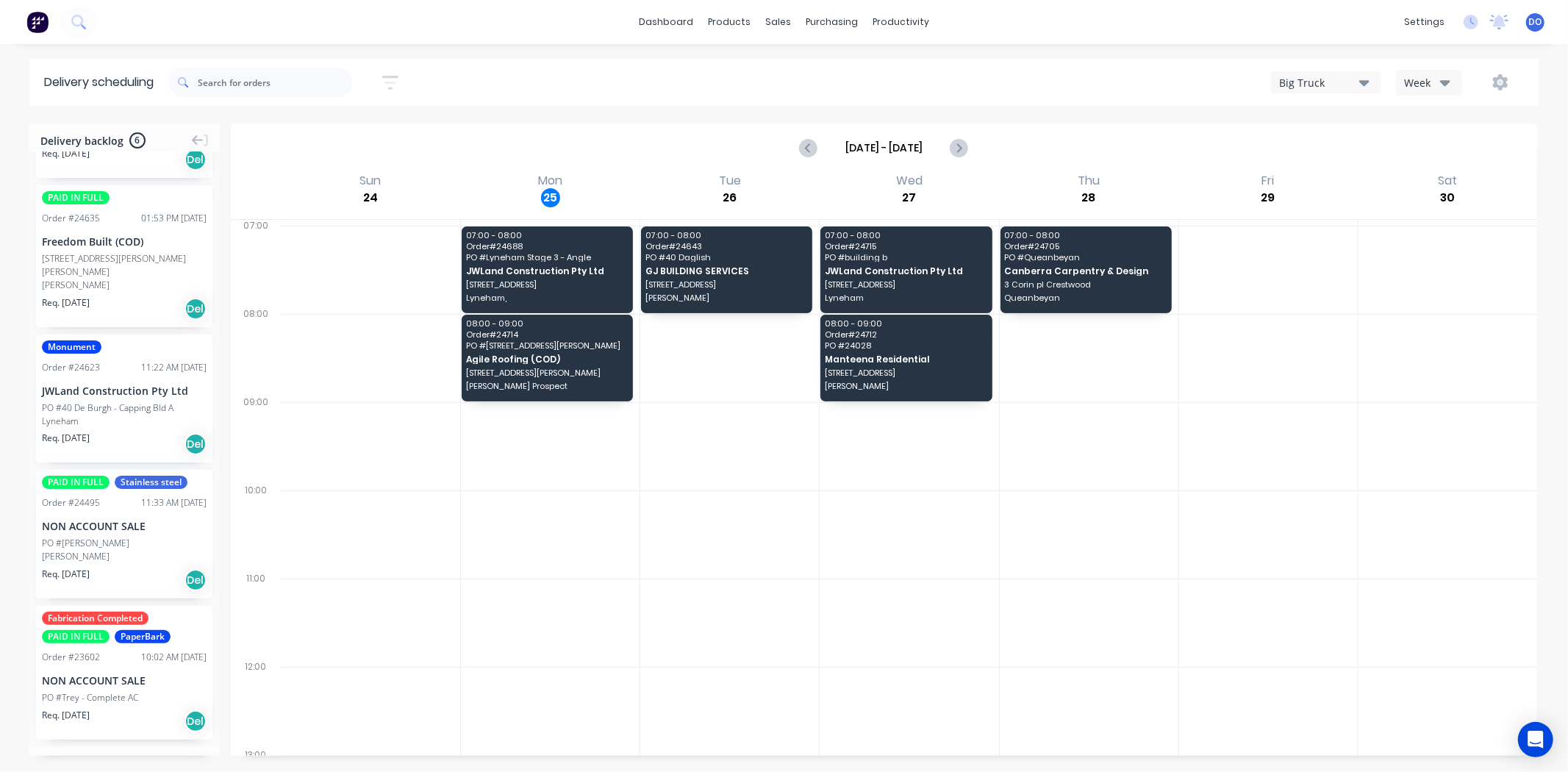
scroll to position [259, 0]
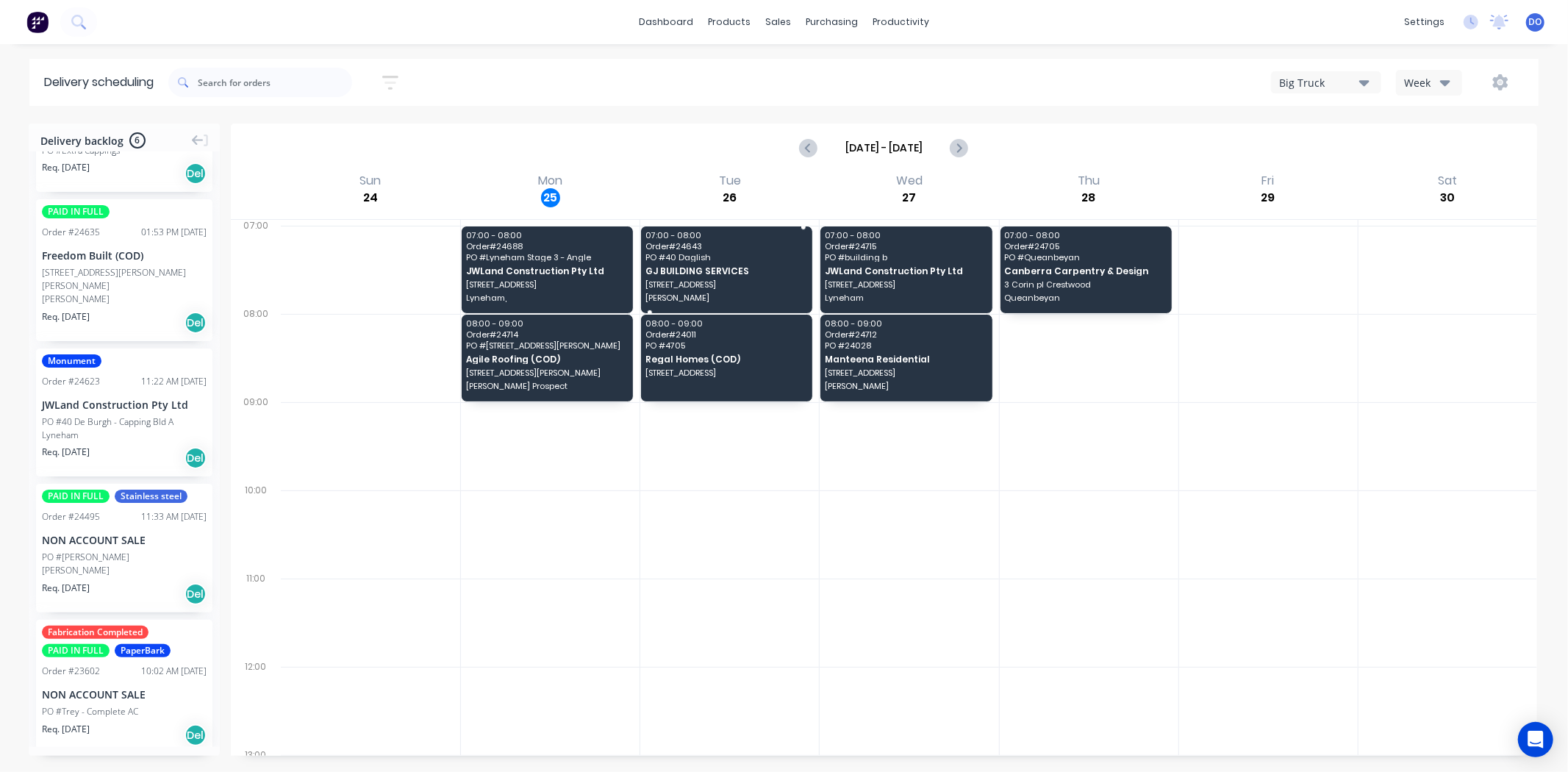
click at [729, 280] on span "[STREET_ADDRESS]" at bounding box center [727, 285] width 162 height 9
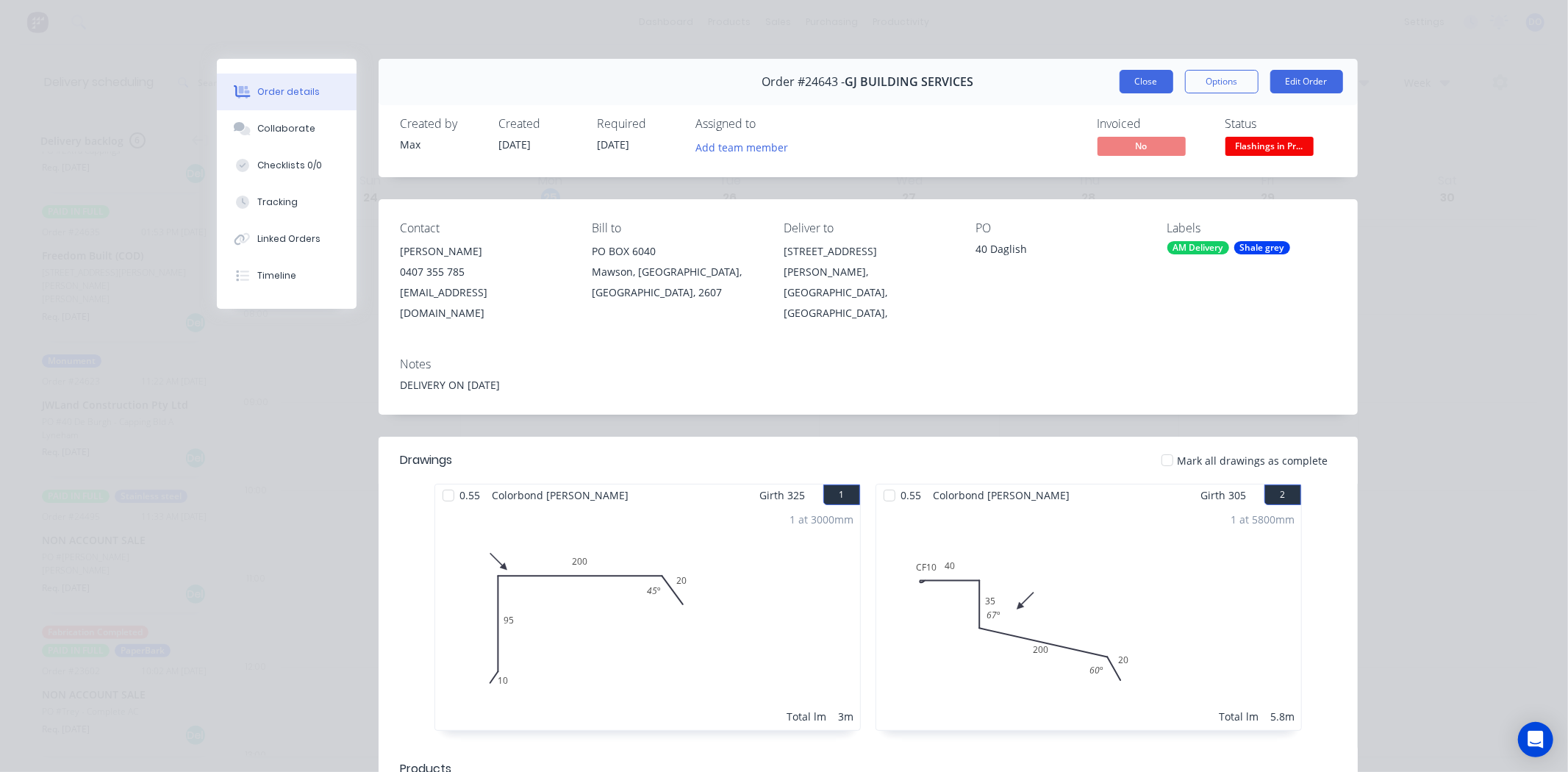
click at [1138, 76] on button "Close" at bounding box center [1146, 81] width 53 height 23
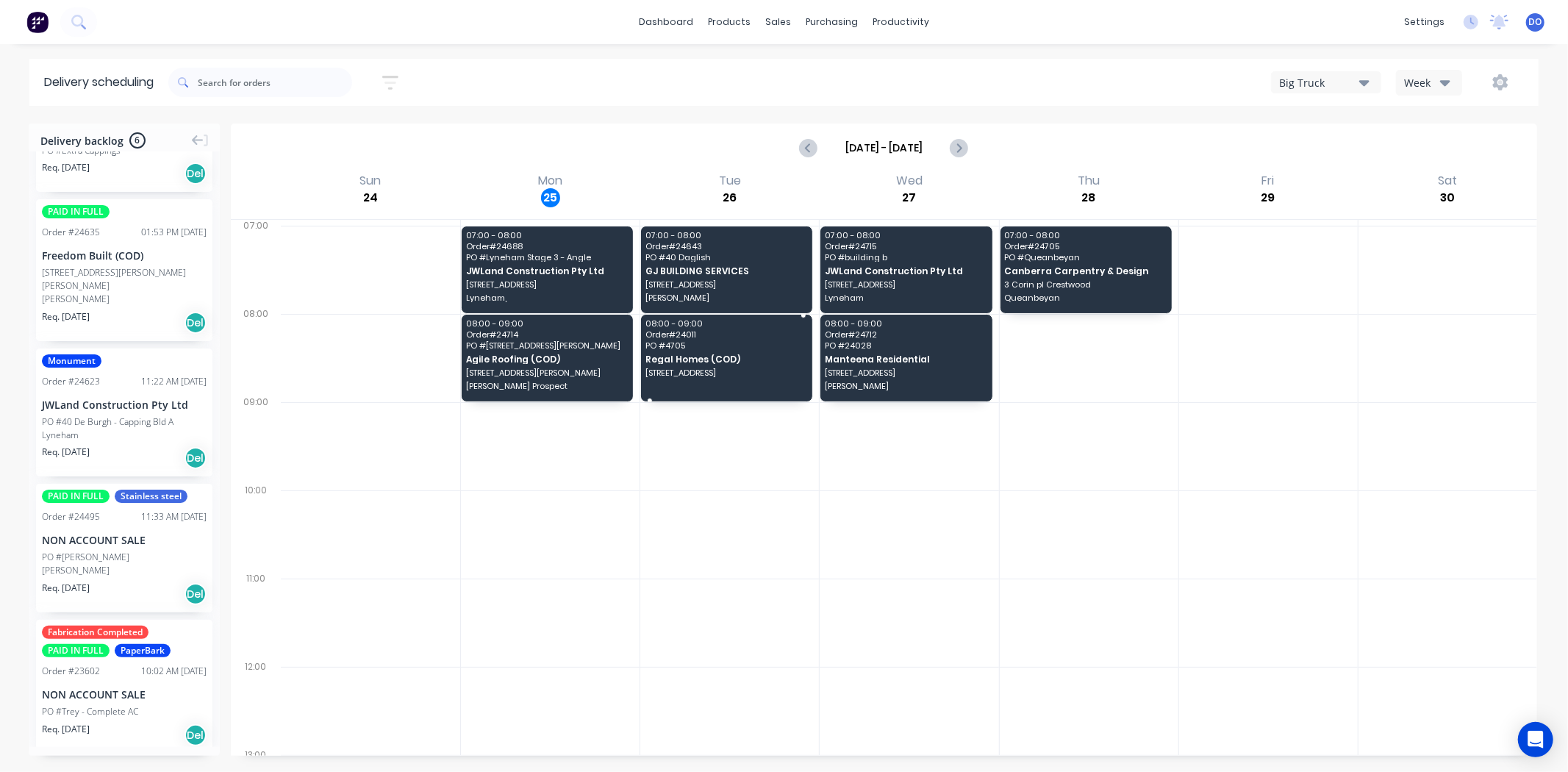
click at [692, 333] on span "Order # 24011" at bounding box center [727, 335] width 162 height 9
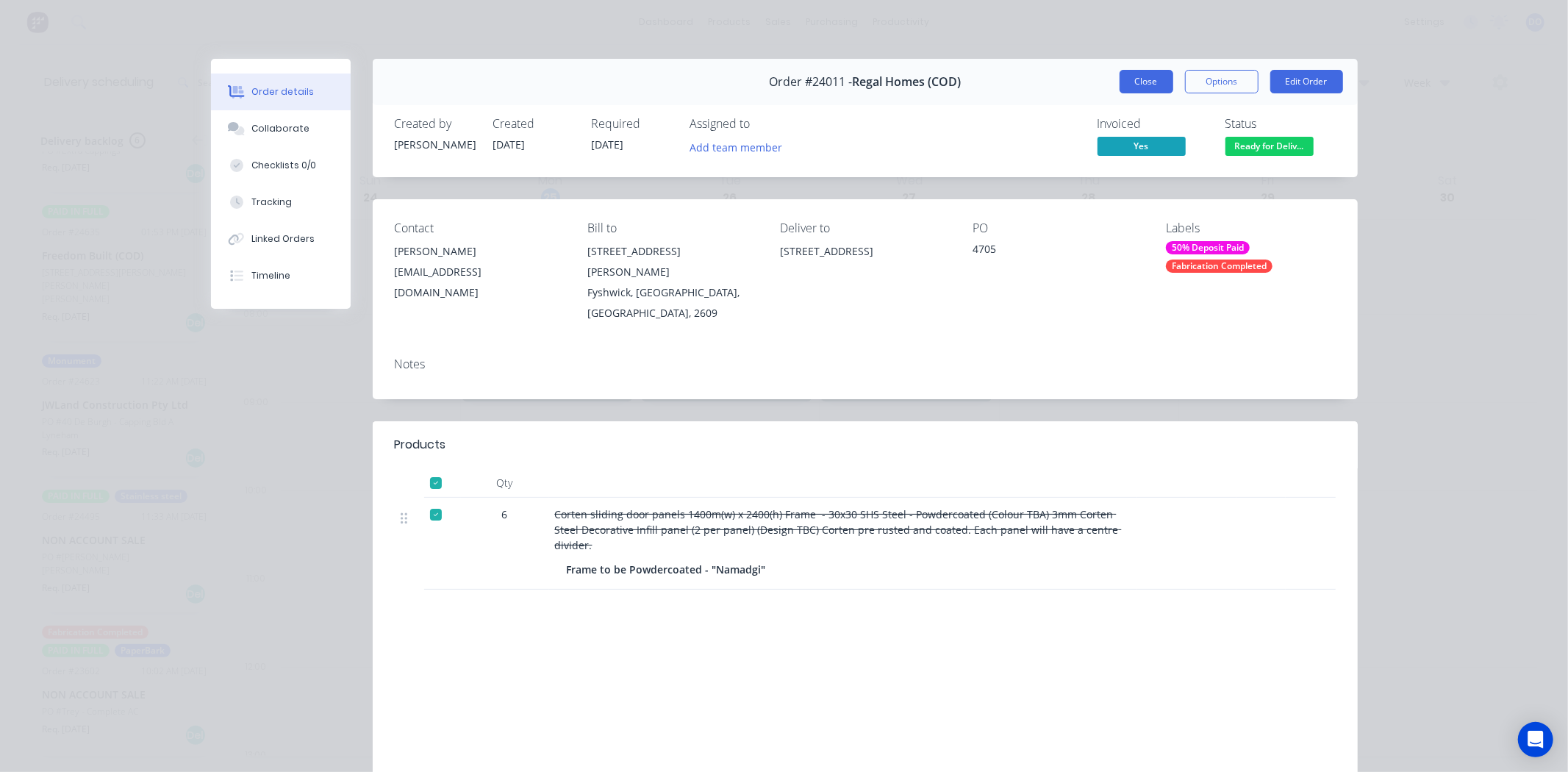
click at [1143, 78] on button "Close" at bounding box center [1146, 81] width 53 height 23
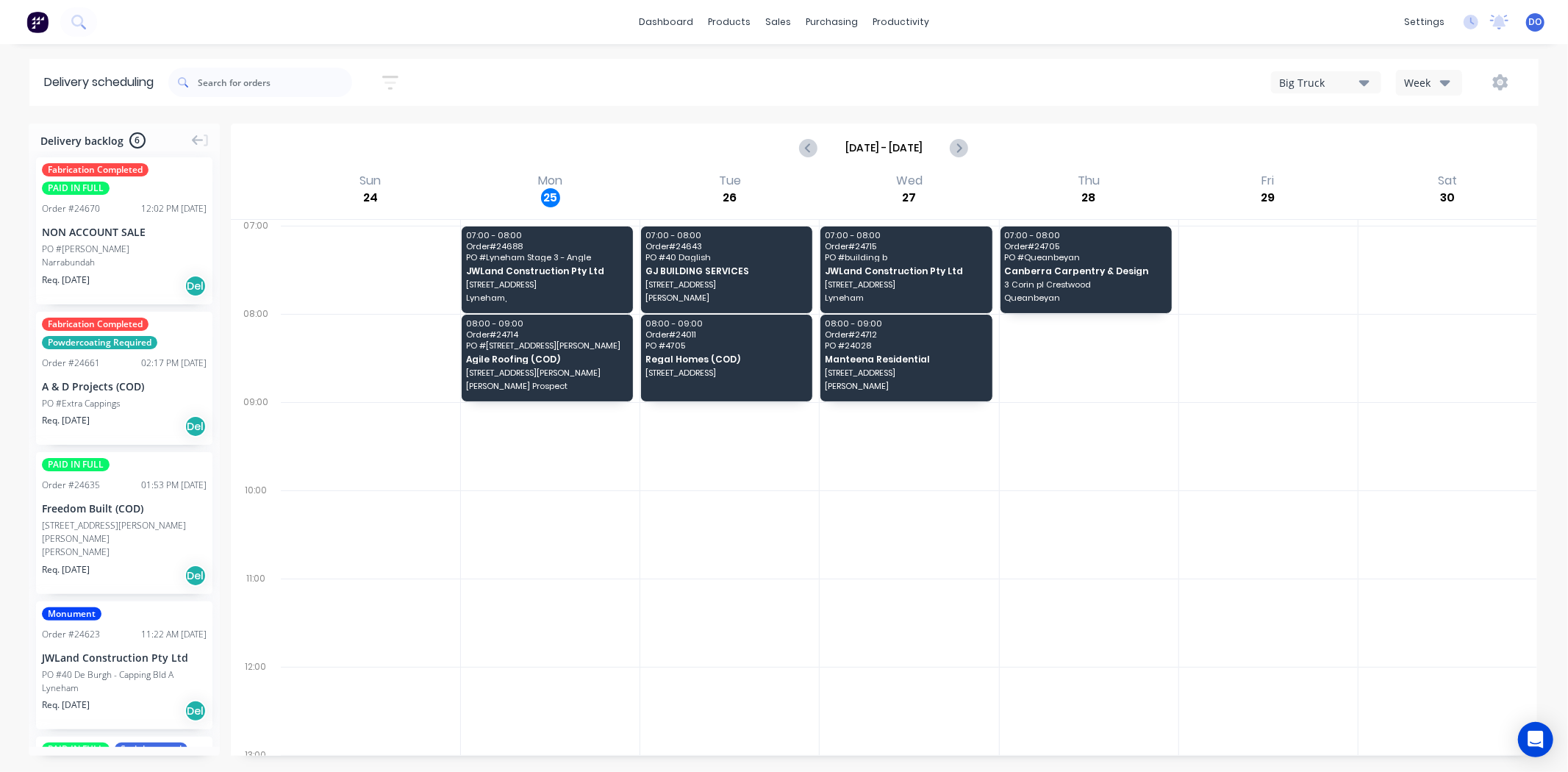
scroll to position [0, 0]
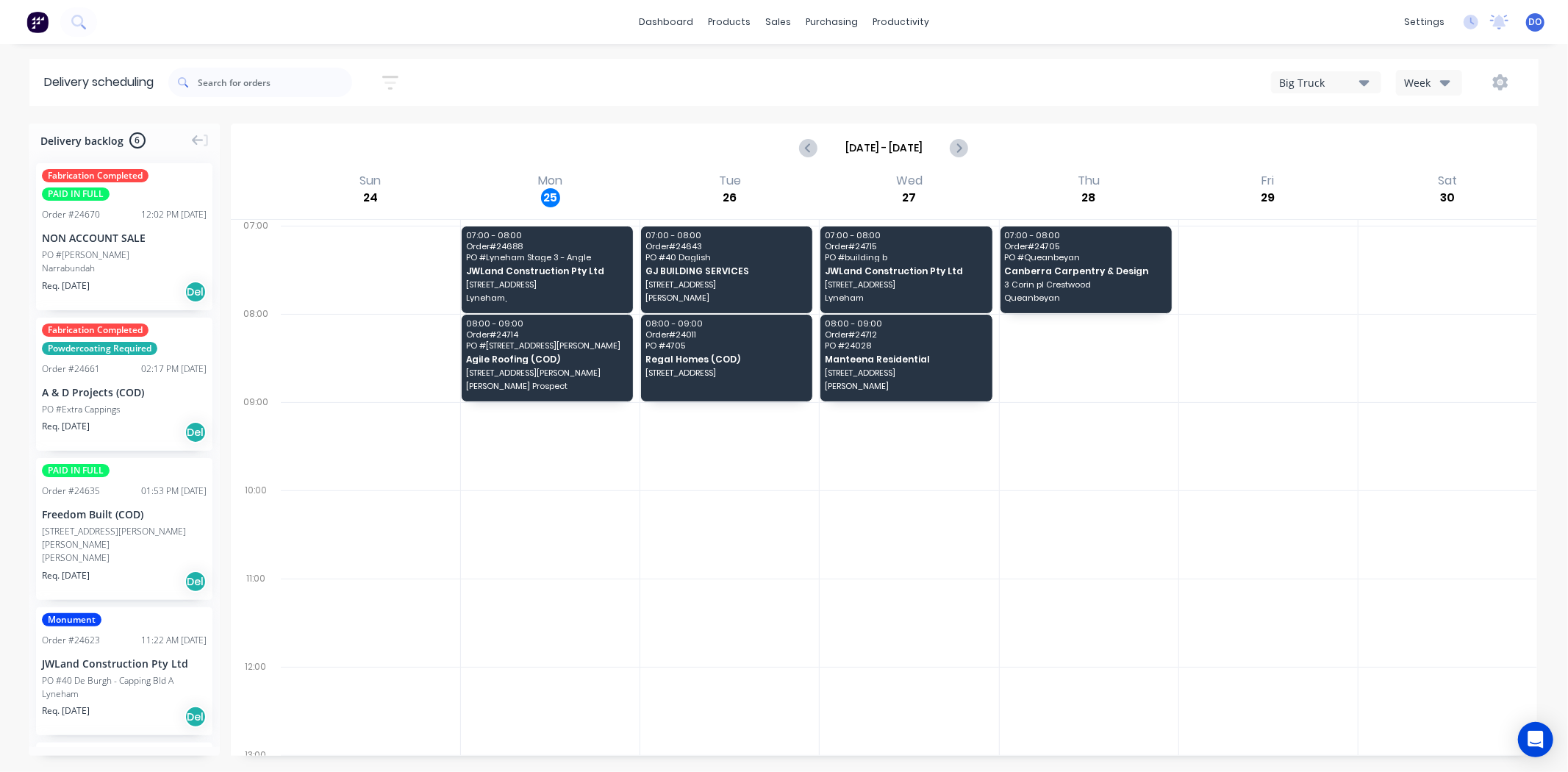
click at [103, 244] on div "NON ACCOUNT SALE" at bounding box center [124, 238] width 165 height 16
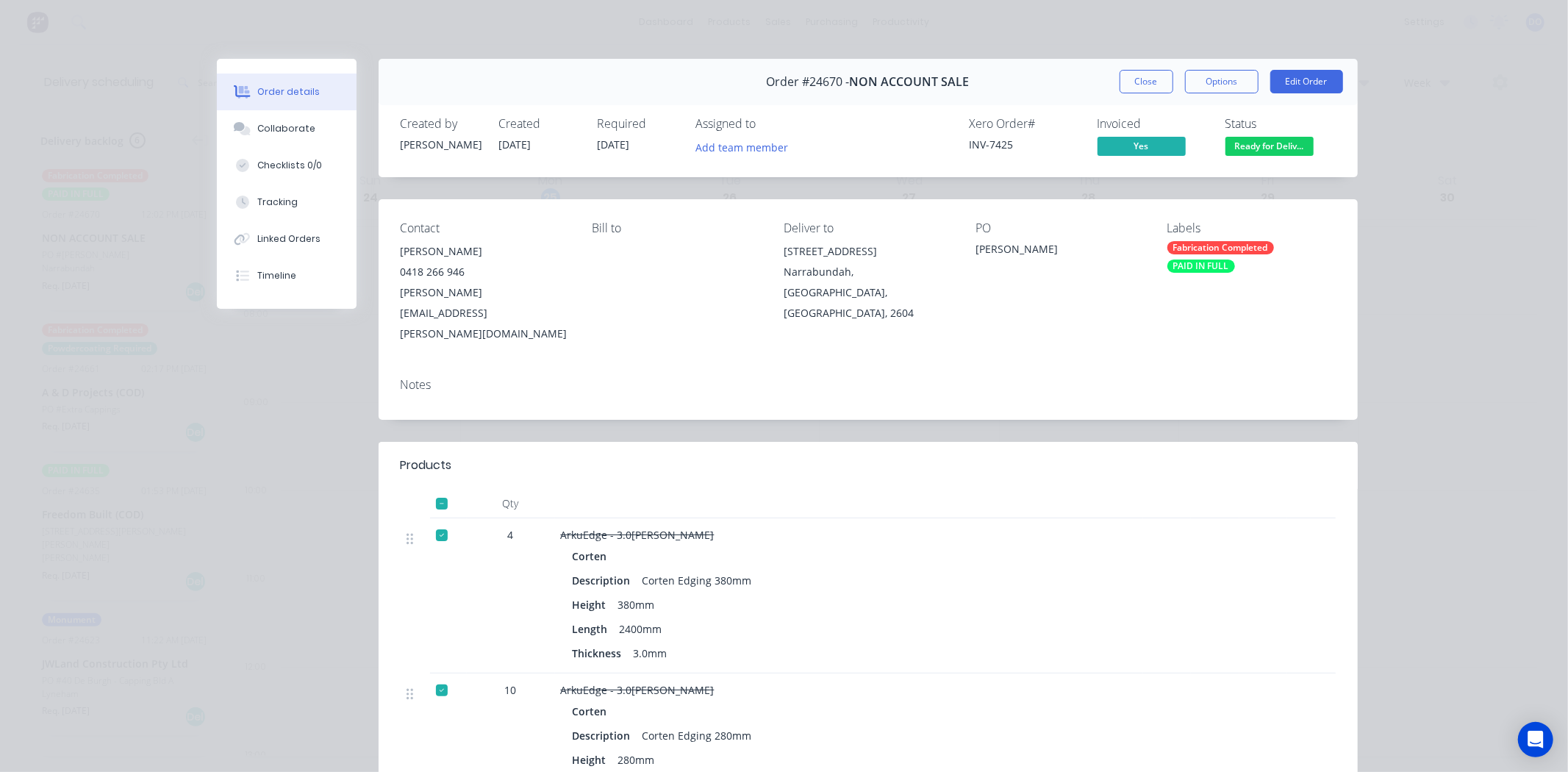
drag, startPoint x: 1120, startPoint y: 90, endPoint x: 1107, endPoint y: 97, distance: 14.8
click at [1107, 97] on div "Order #24670 - NON ACCOUNT SALE Close Options Edit Order" at bounding box center [868, 82] width 979 height 47
click at [1120, 87] on button "Close" at bounding box center [1146, 81] width 53 height 23
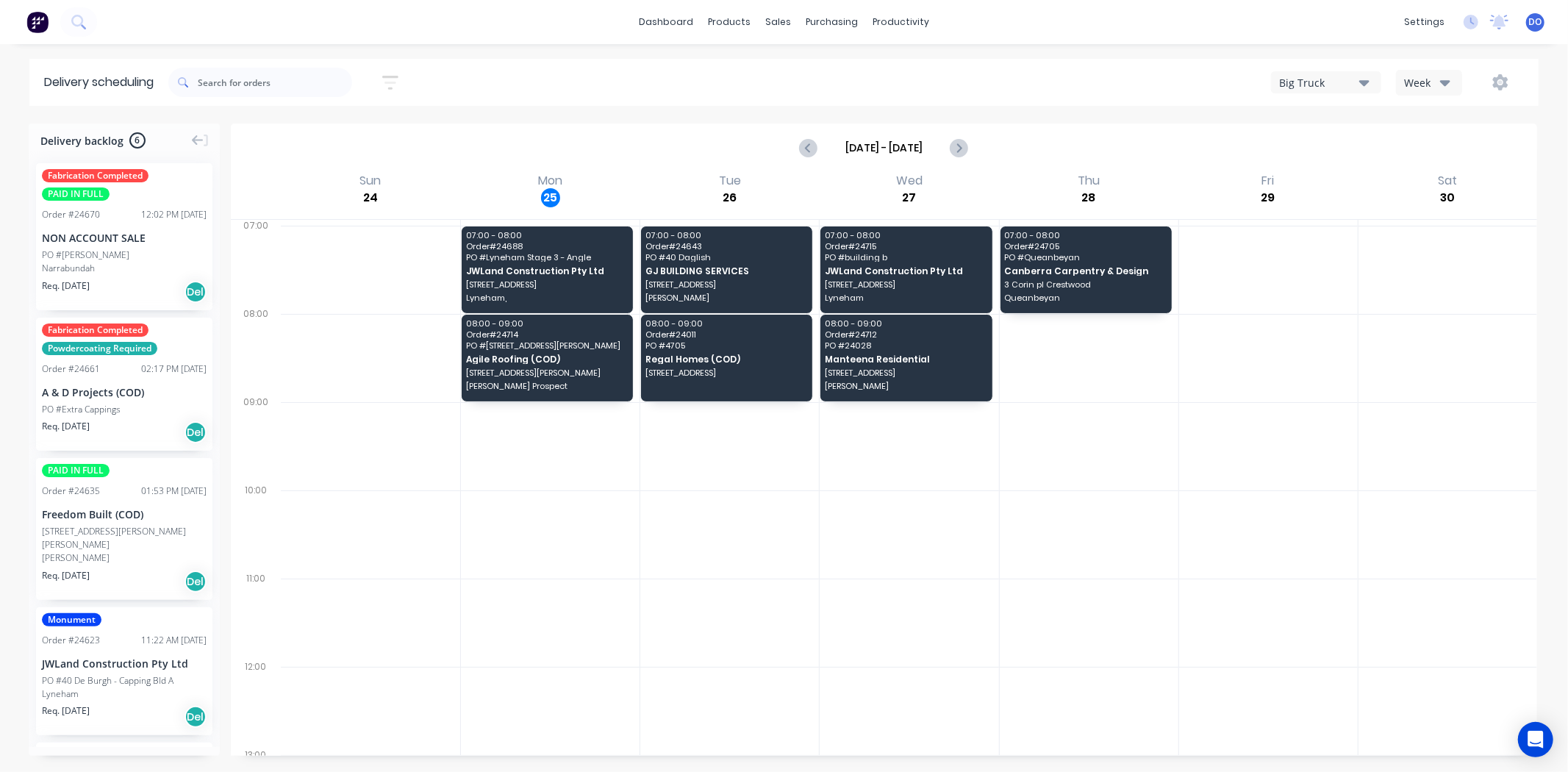
click at [105, 525] on div "PO #4 Gardiner St, Watson" at bounding box center [124, 538] width 165 height 27
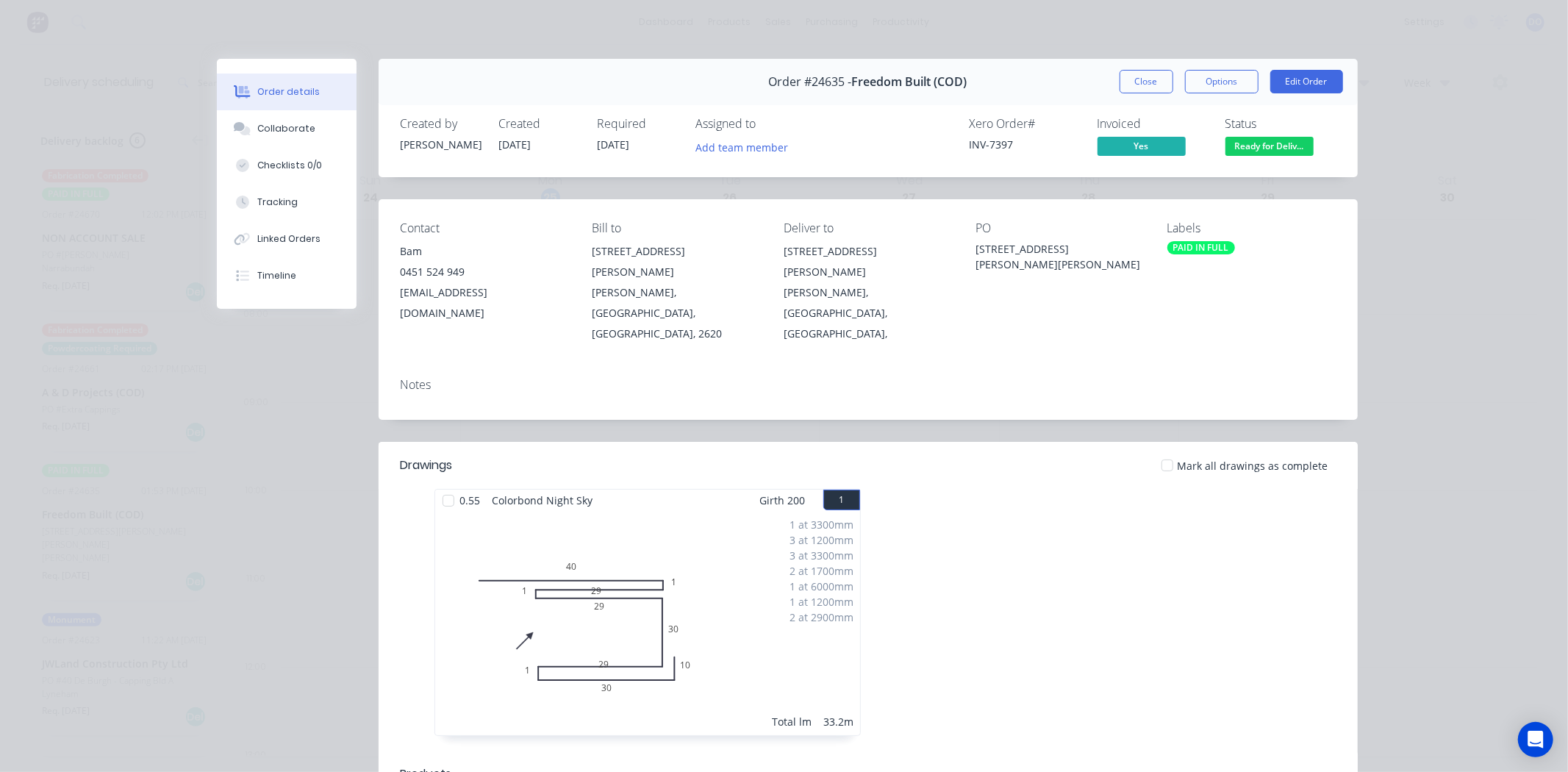
drag, startPoint x: 1144, startPoint y: 82, endPoint x: 1106, endPoint y: 92, distance: 39.3
click at [1140, 83] on button "Close" at bounding box center [1146, 81] width 53 height 23
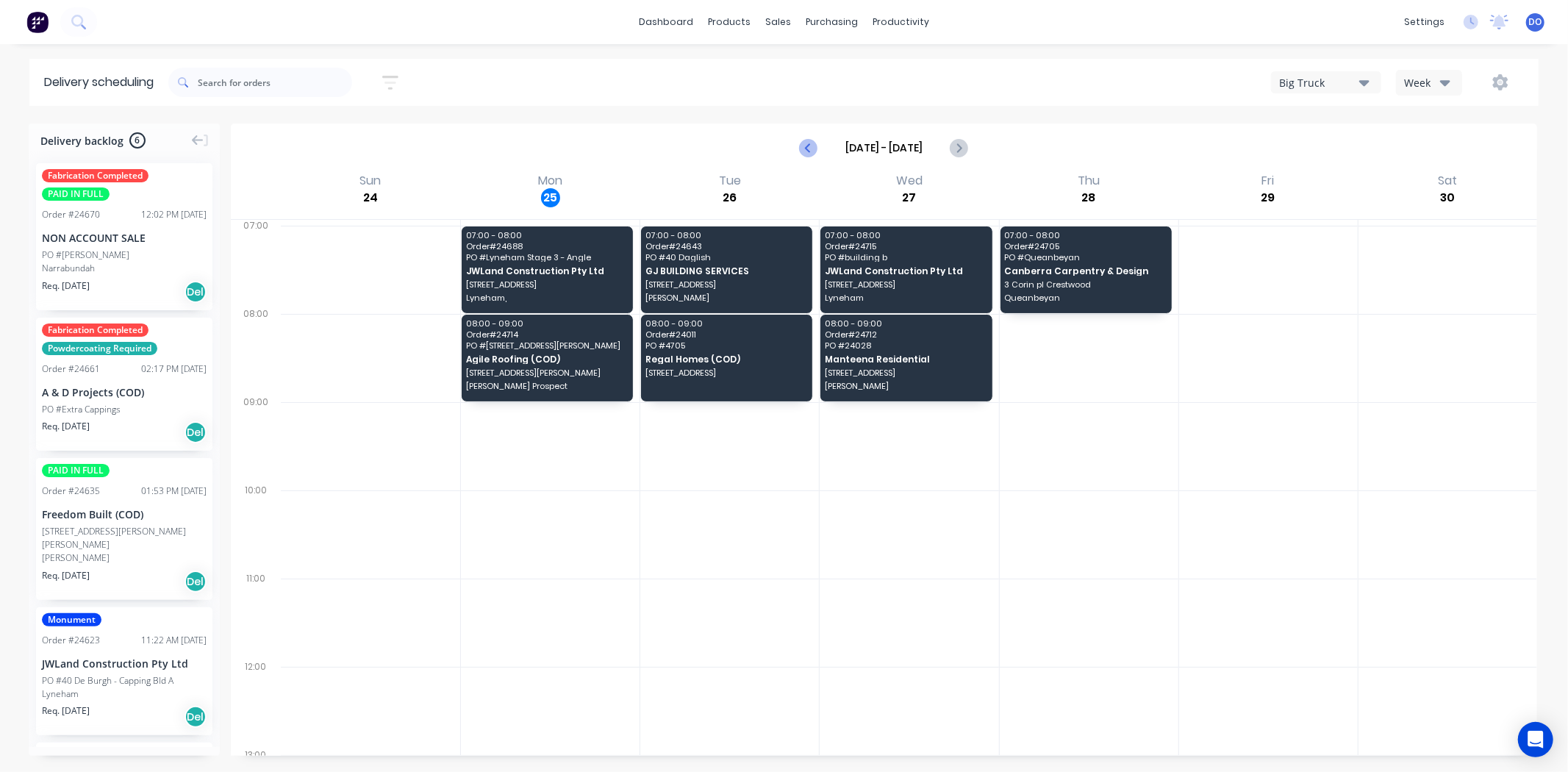
click at [809, 144] on icon "Previous page" at bounding box center [809, 147] width 17 height 17
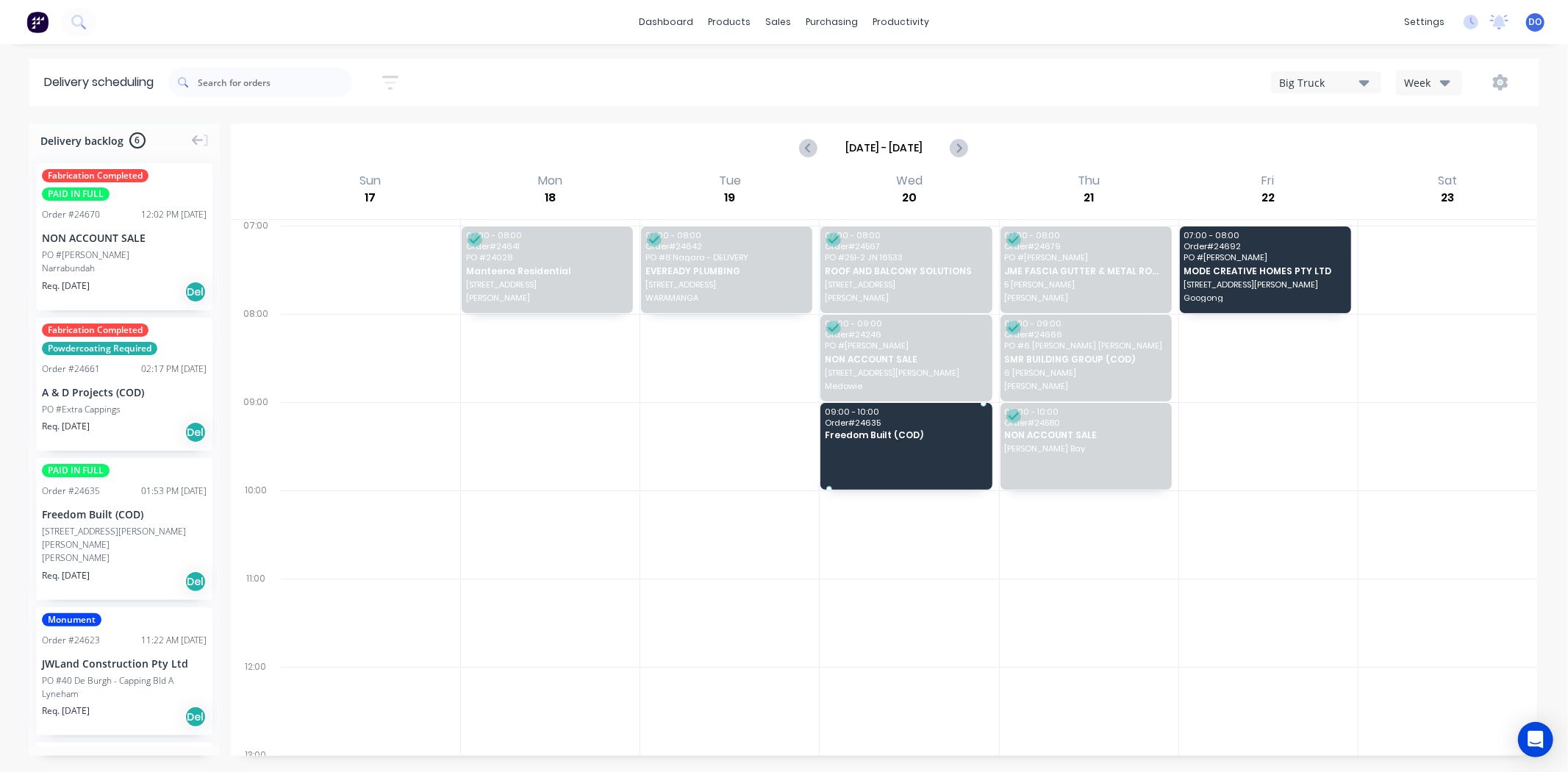
drag, startPoint x: 114, startPoint y: 512, endPoint x: 894, endPoint y: 412, distance: 786.4
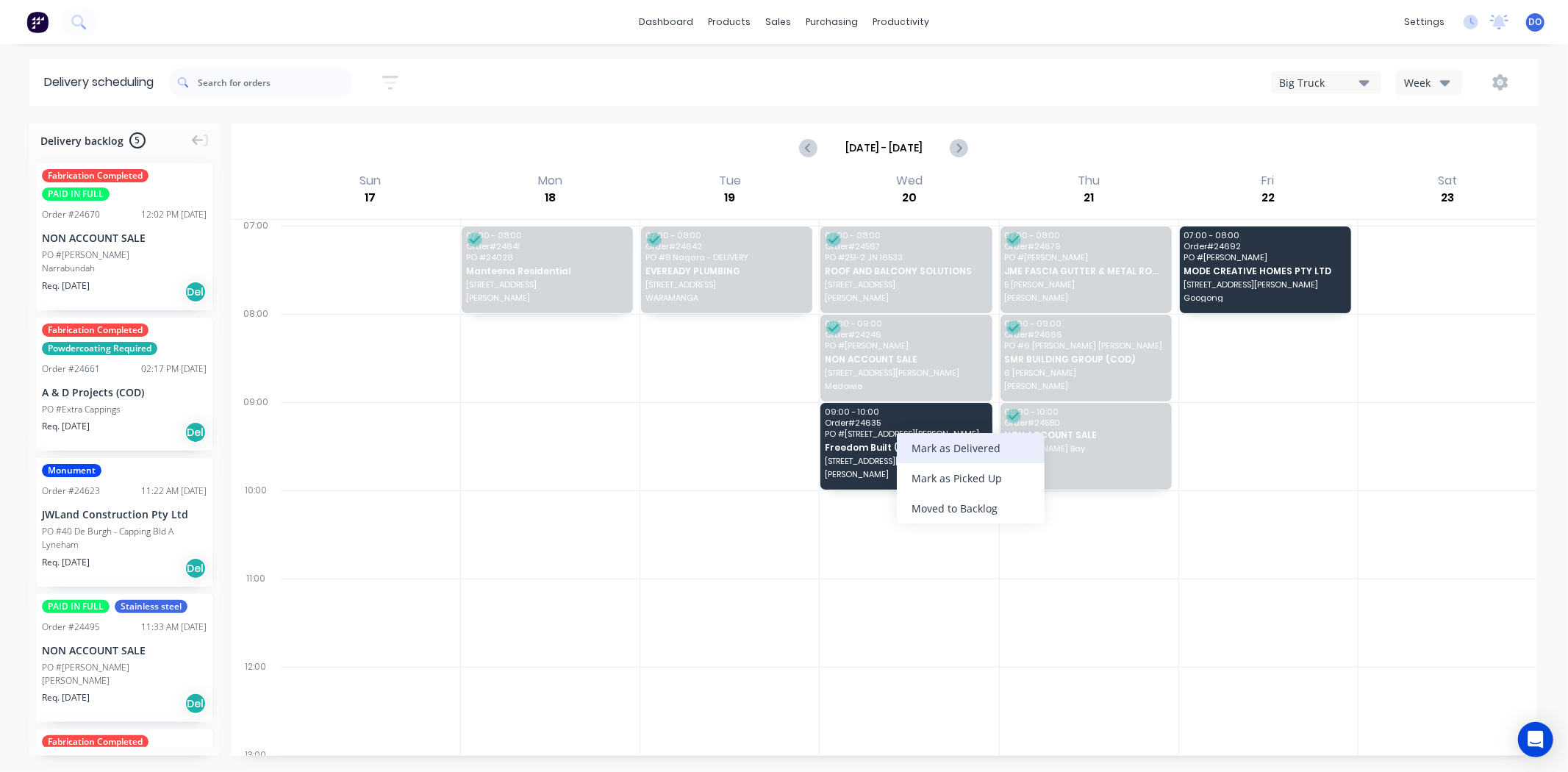
click at [945, 454] on div "Mark as Delivered" at bounding box center [970, 448] width 147 height 30
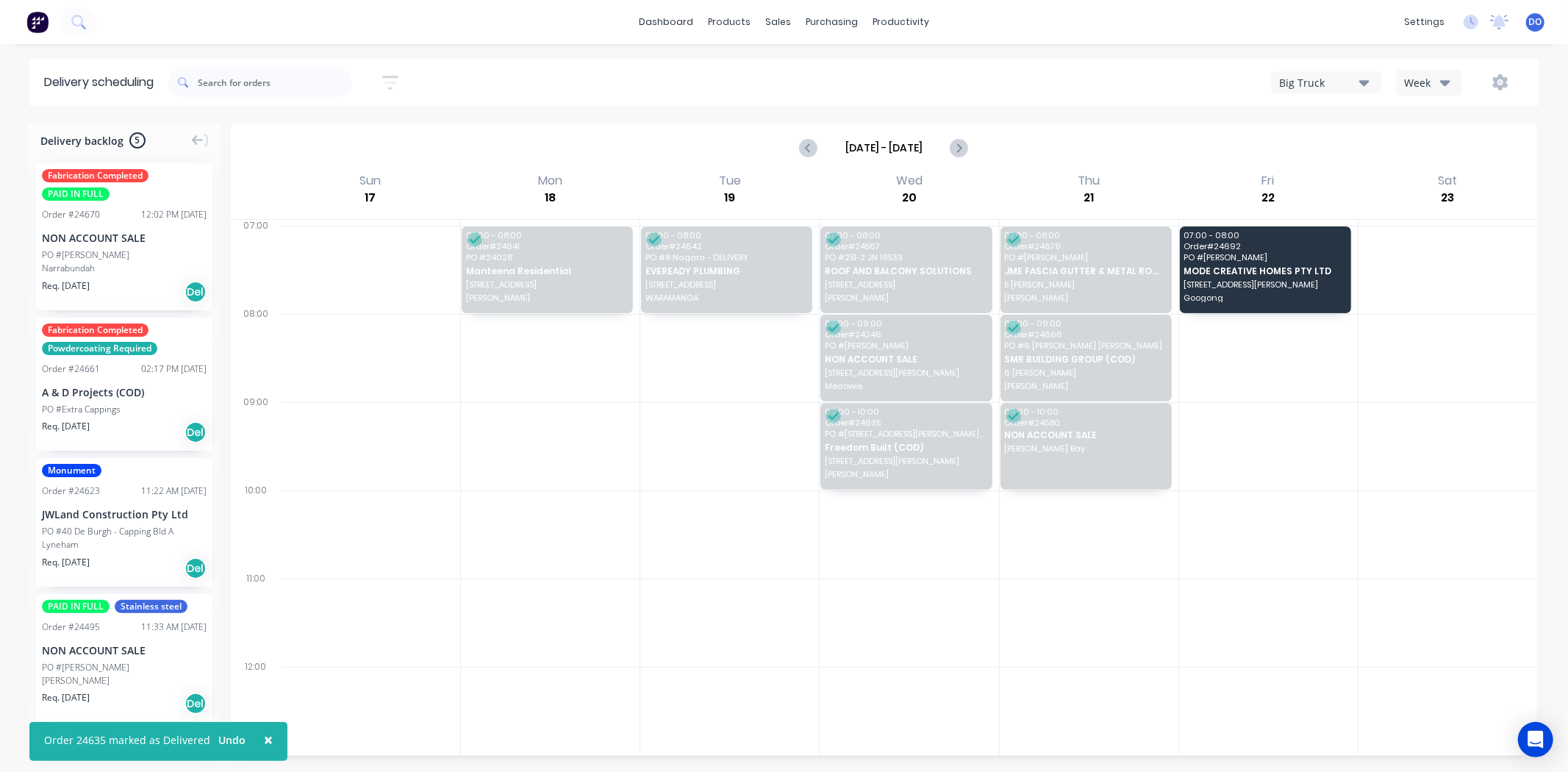
click at [97, 516] on div "JWLand Construction Pty Ltd" at bounding box center [124, 514] width 165 height 16
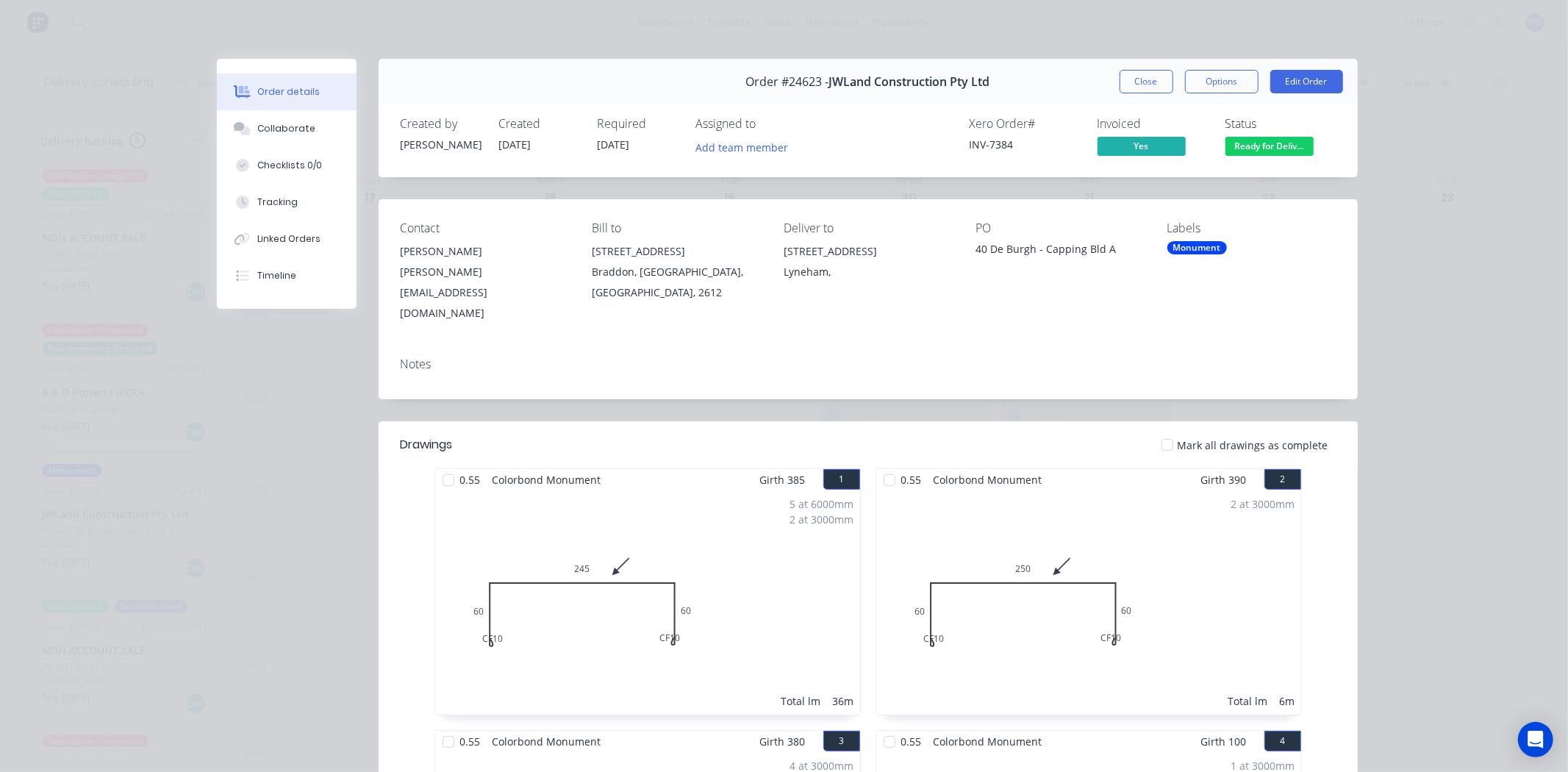
click at [1144, 85] on button "Close" at bounding box center [1146, 81] width 53 height 23
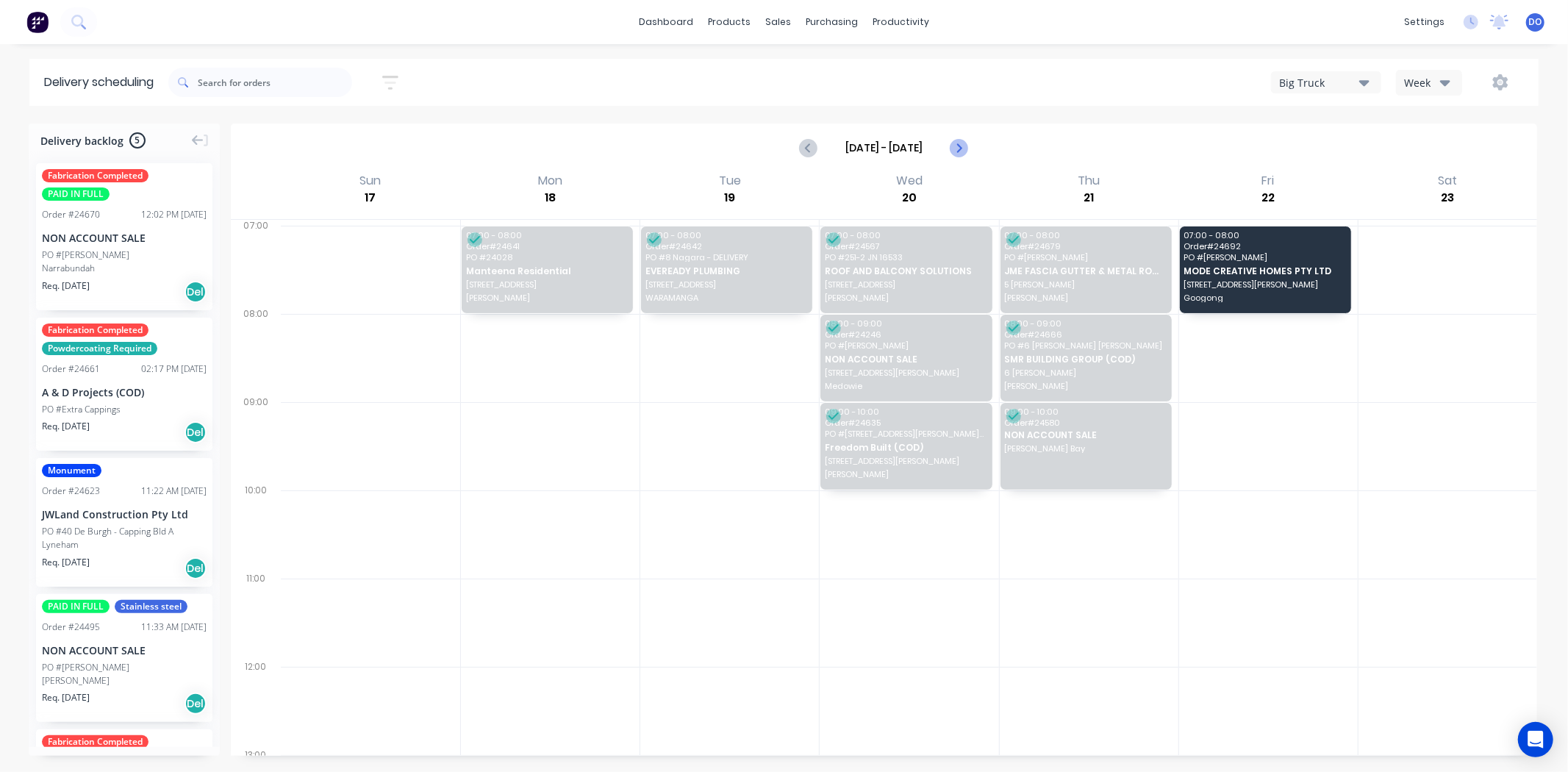
click at [964, 144] on icon "Next page" at bounding box center [959, 147] width 17 height 17
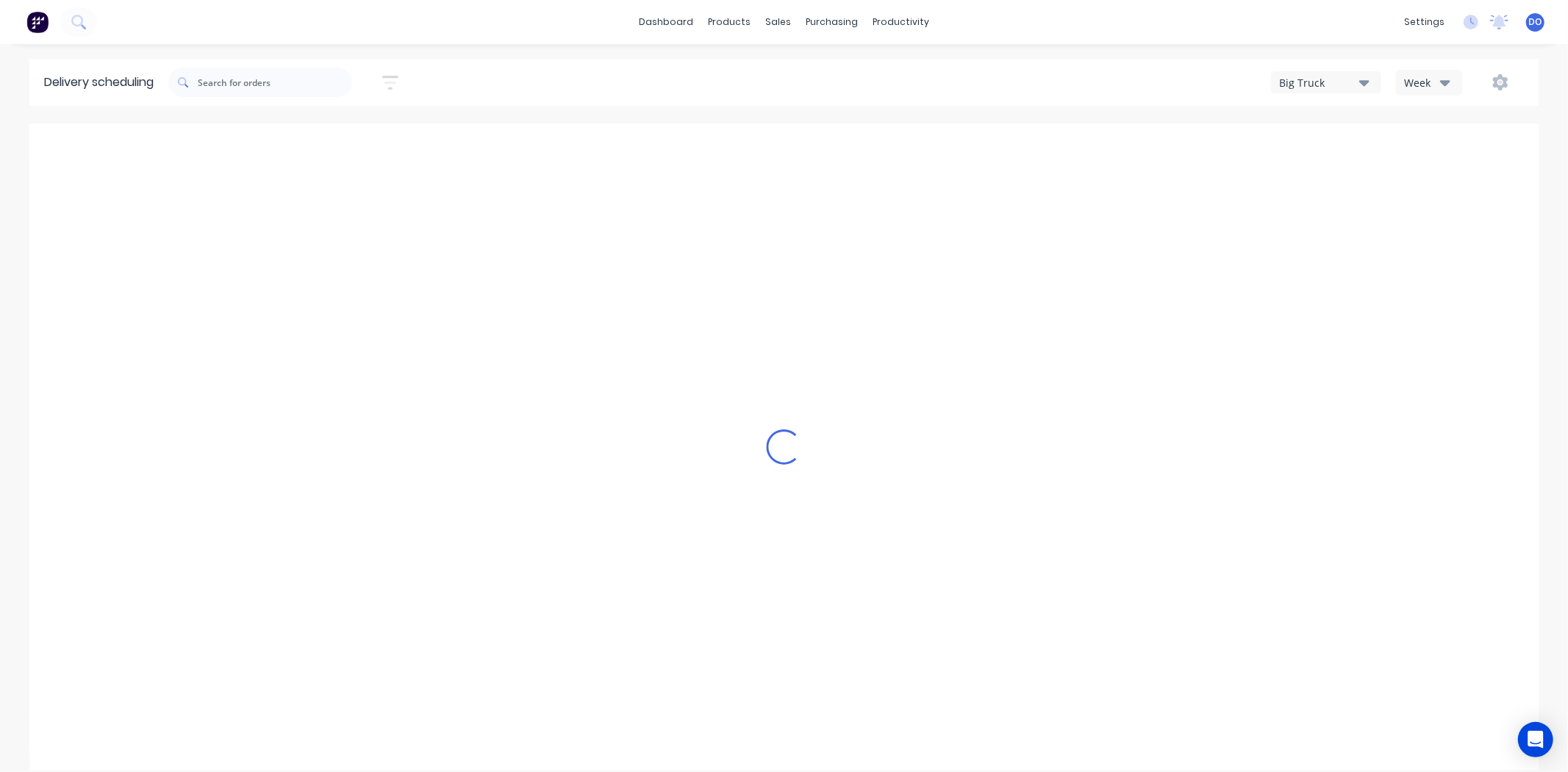
type input "[DATE] - [DATE]"
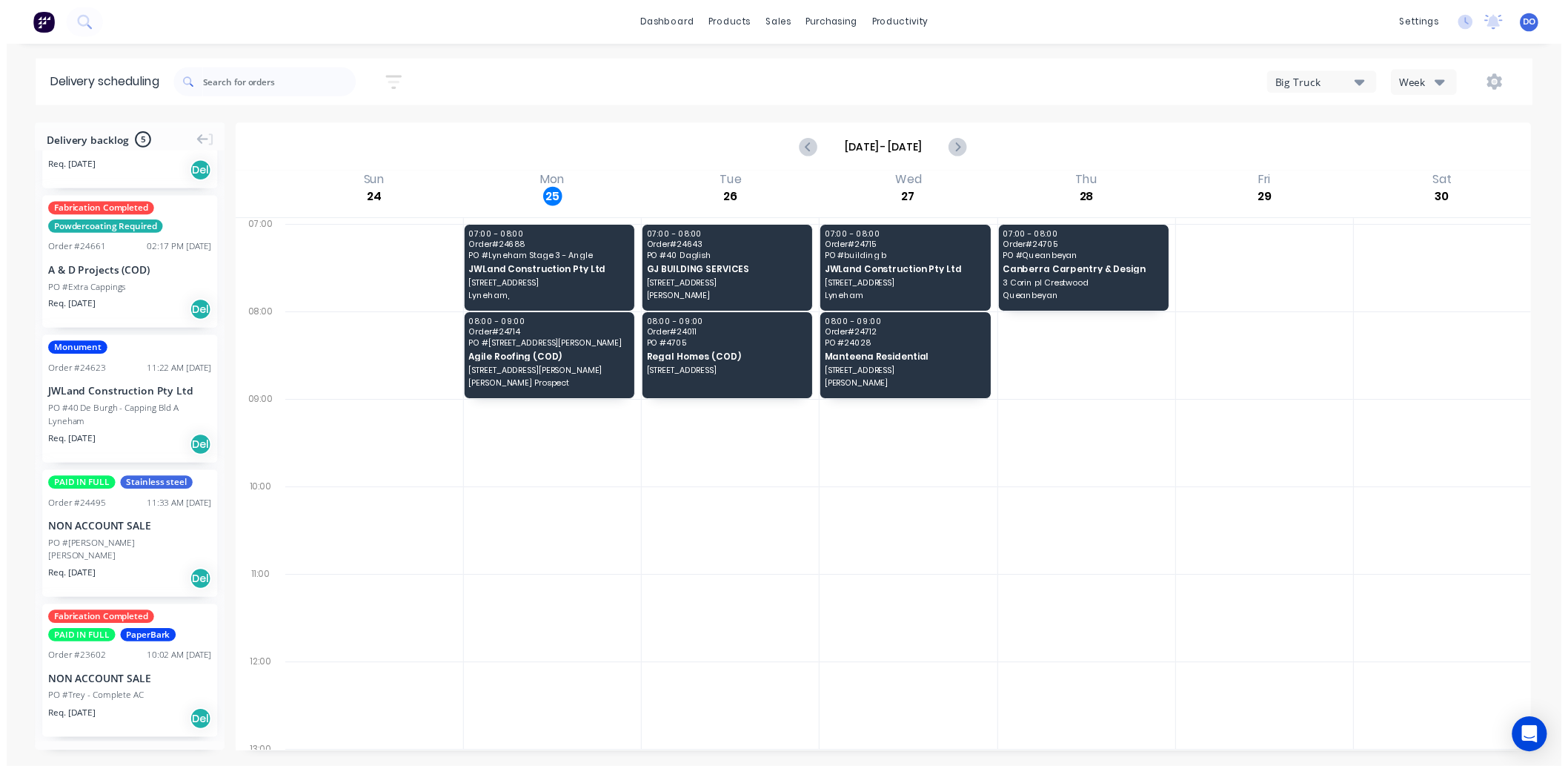
scroll to position [123, 0]
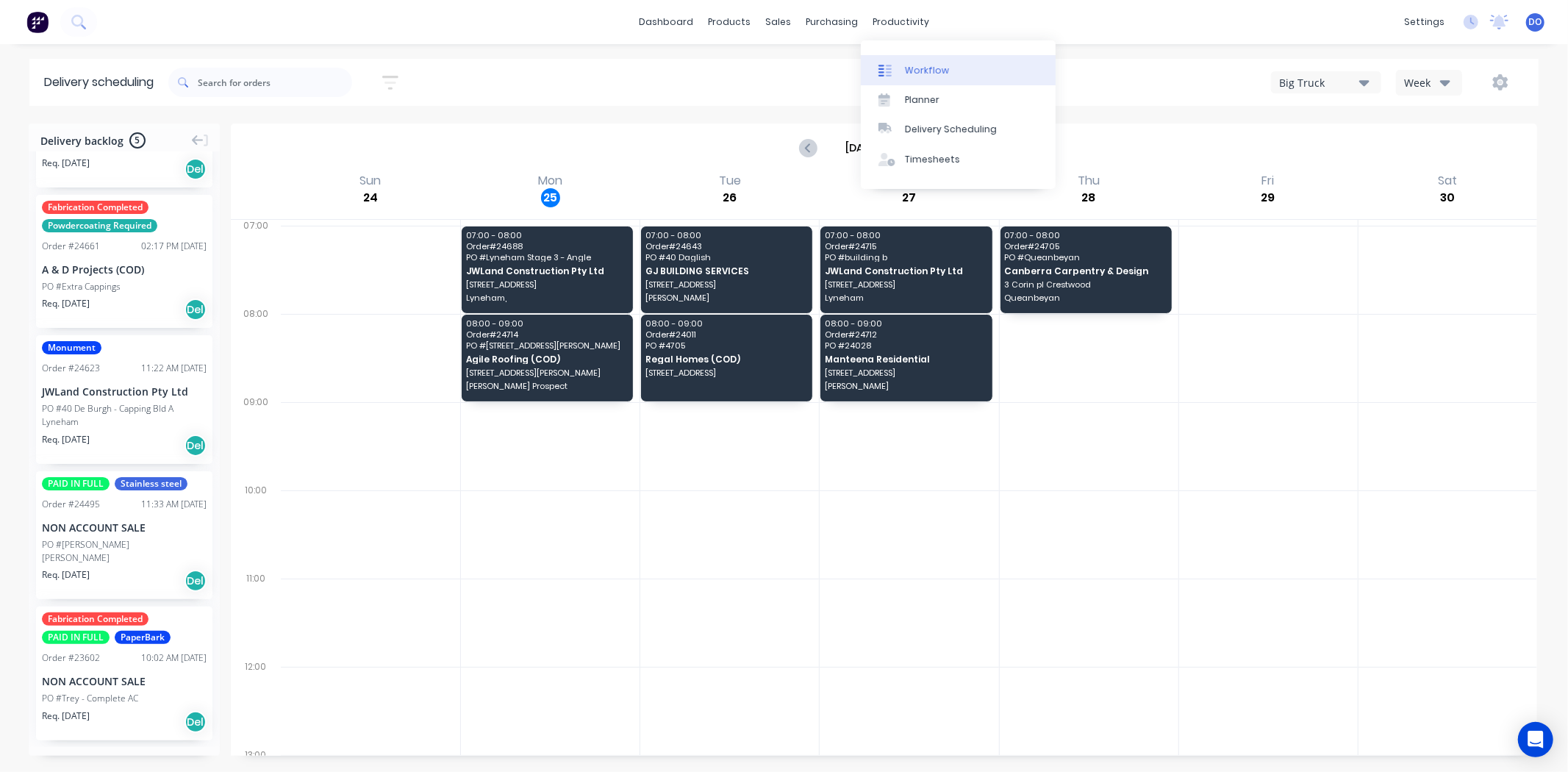
click at [927, 67] on div "Workflow" at bounding box center [927, 70] width 44 height 13
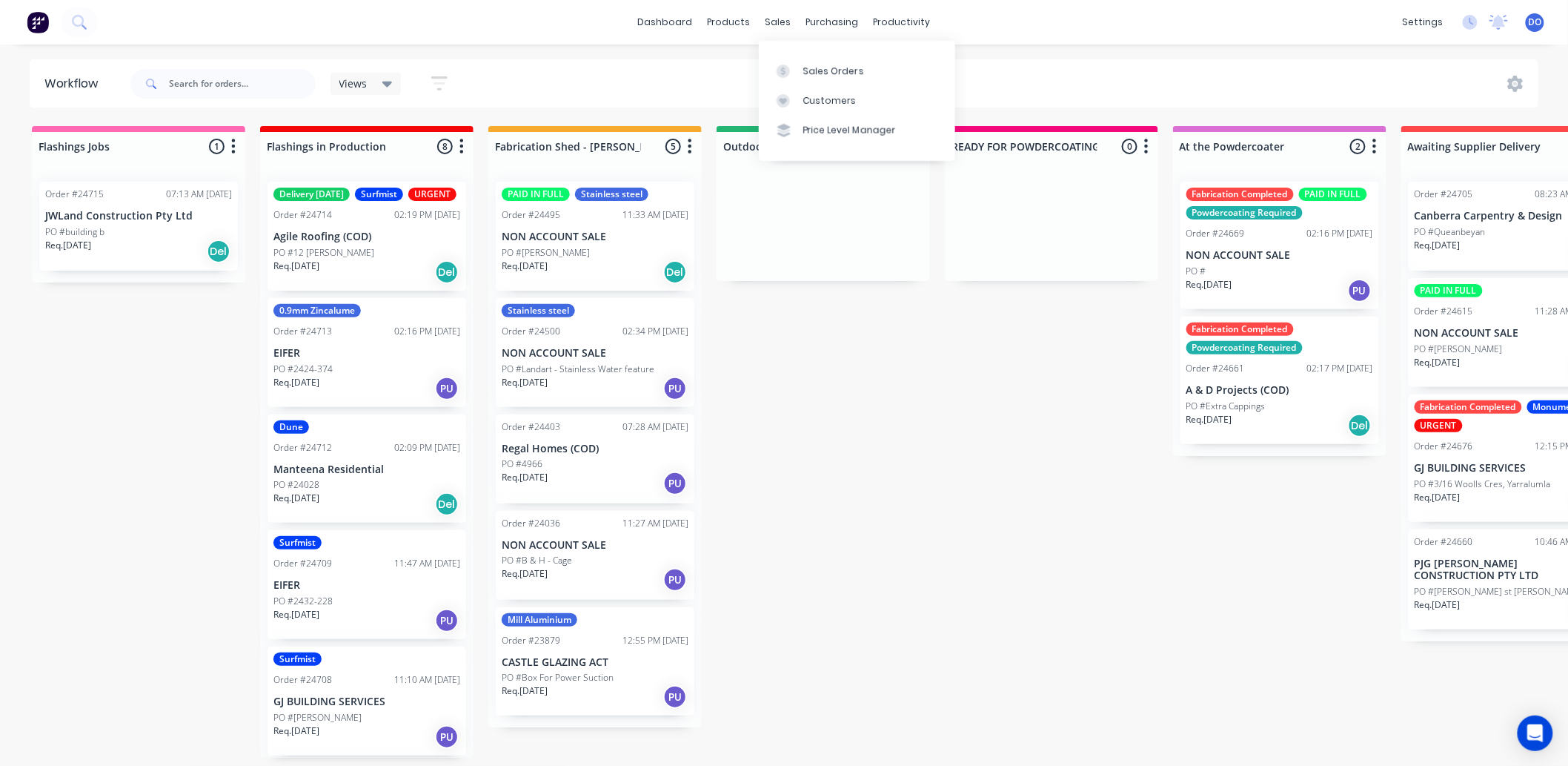
drag, startPoint x: 752, startPoint y: 83, endPoint x: 751, endPoint y: 123, distance: 40.0
click at [751, 117] on div "Workflow Views Save new view None (Default) edit Show/Hide statuses Show line i…" at bounding box center [784, 397] width 1568 height 676
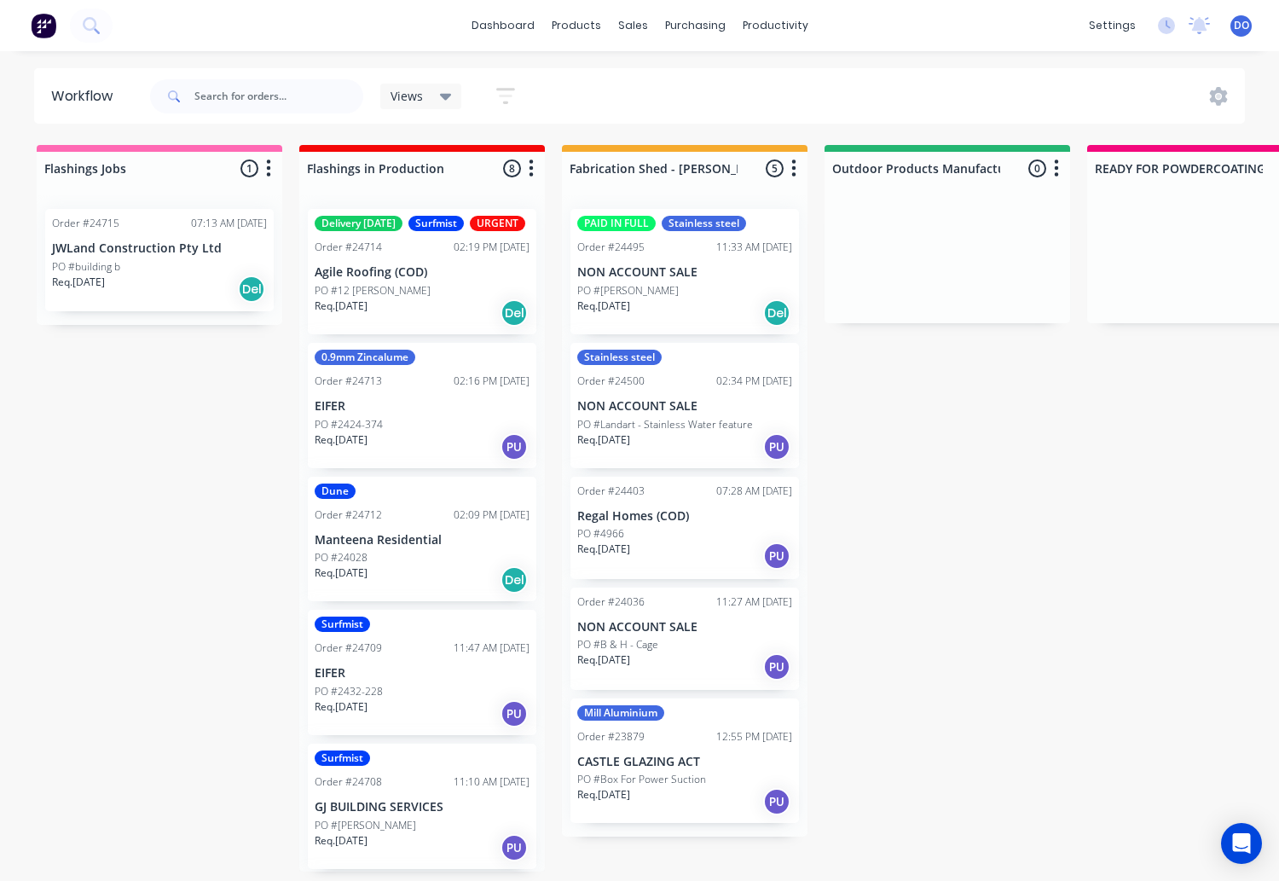
drag, startPoint x: 1130, startPoint y: 572, endPoint x: 1262, endPoint y: 427, distance: 196.1
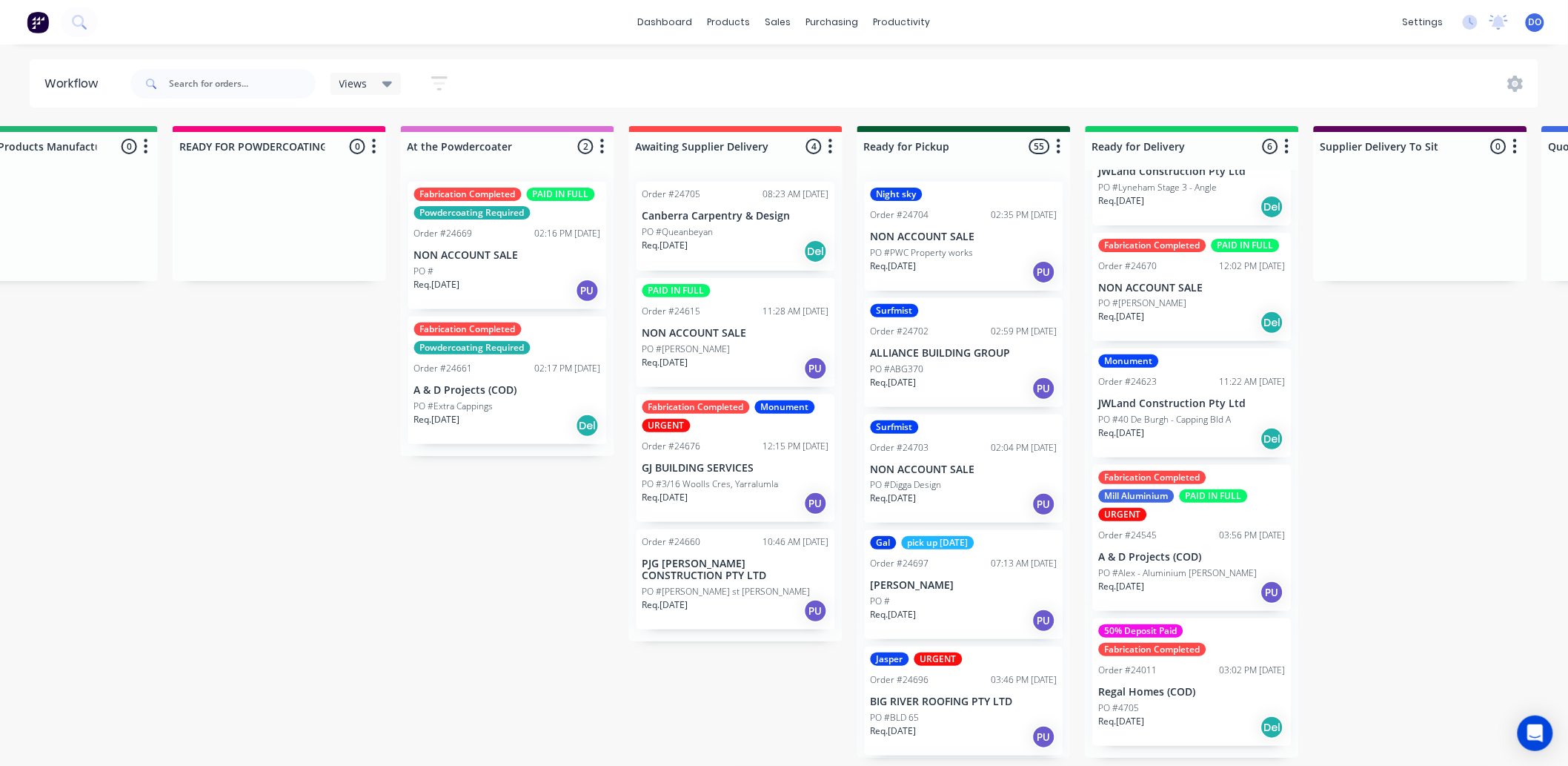
scroll to position [3, 772]
click at [850, 23] on div "purchasing" at bounding box center [833, 23] width 68 height 23
click at [851, 76] on div "Purchase Orders" at bounding box center [881, 75] width 78 height 13
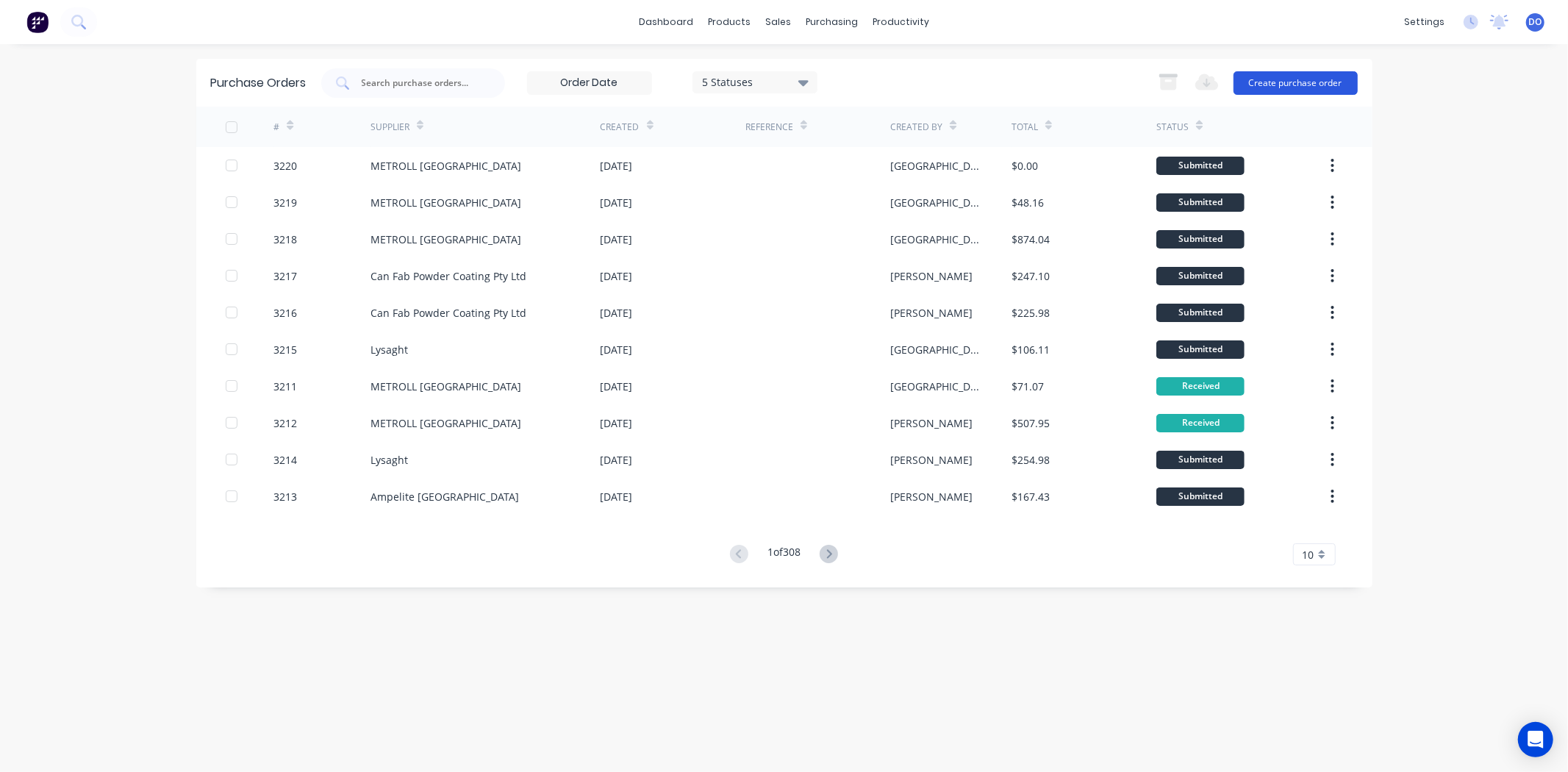
click at [1283, 72] on button "Create purchase order" at bounding box center [1296, 83] width 124 height 23
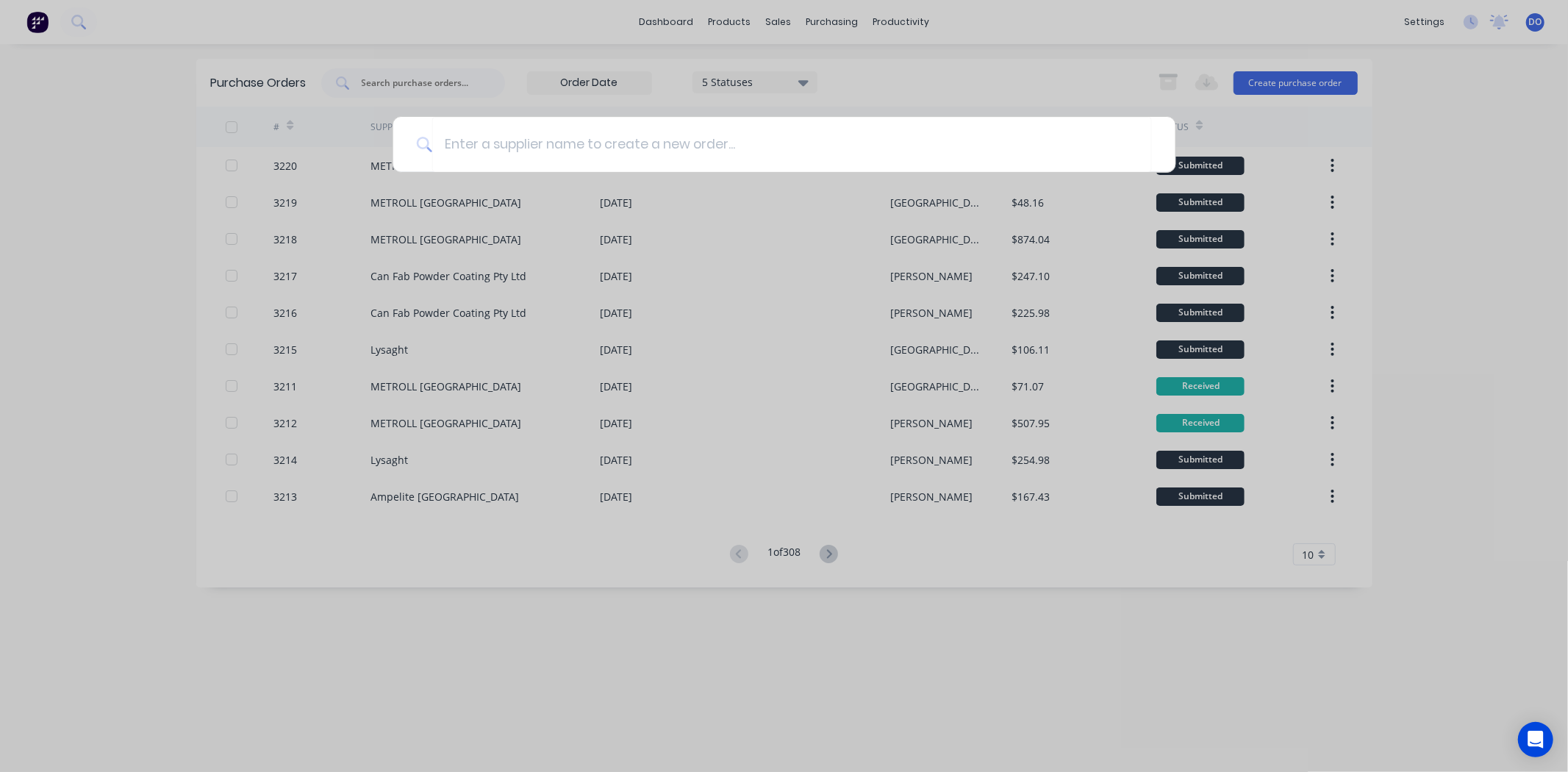
click at [479, 35] on div at bounding box center [784, 386] width 1568 height 772
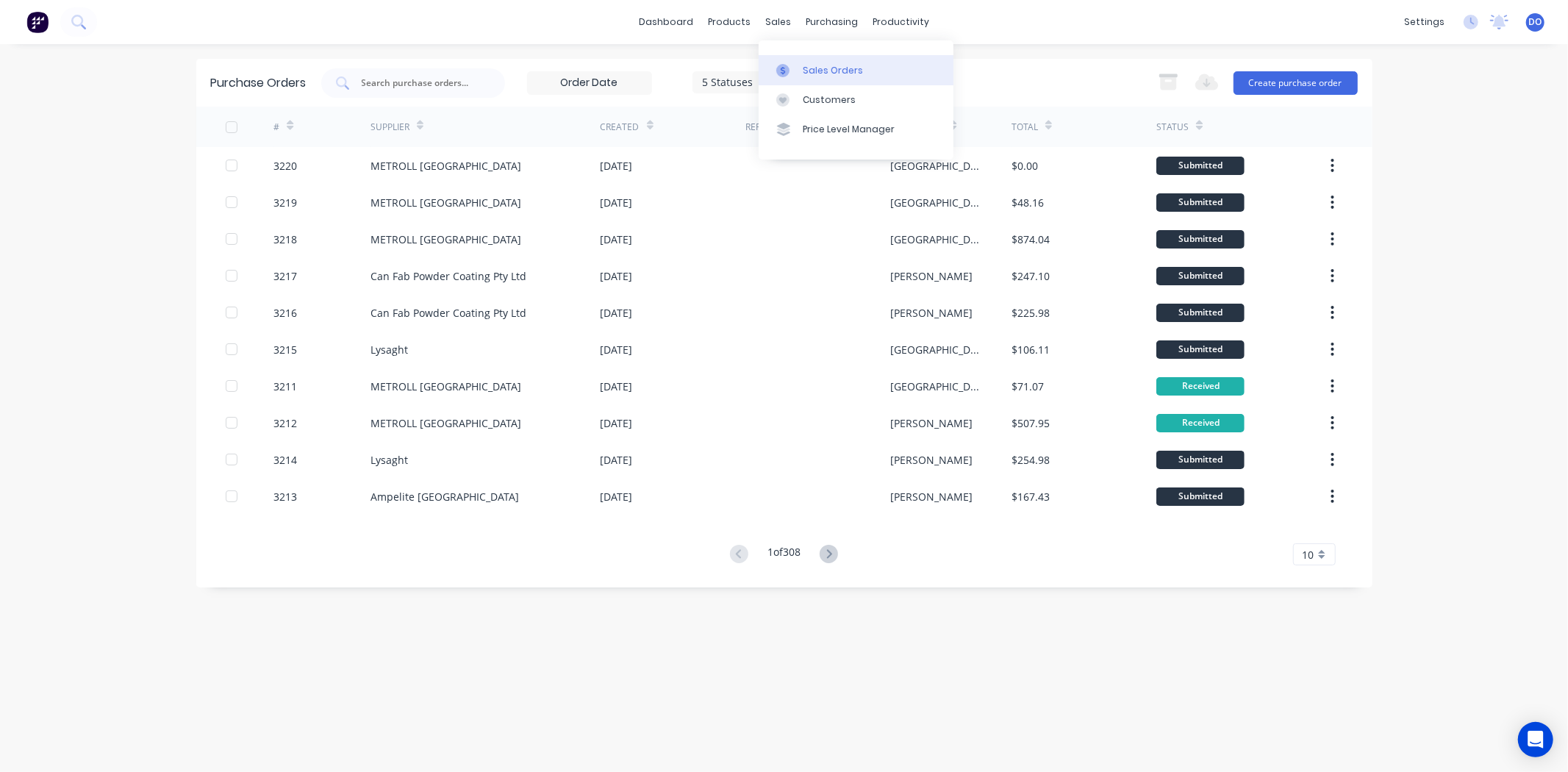
click at [795, 73] on div at bounding box center [787, 70] width 22 height 13
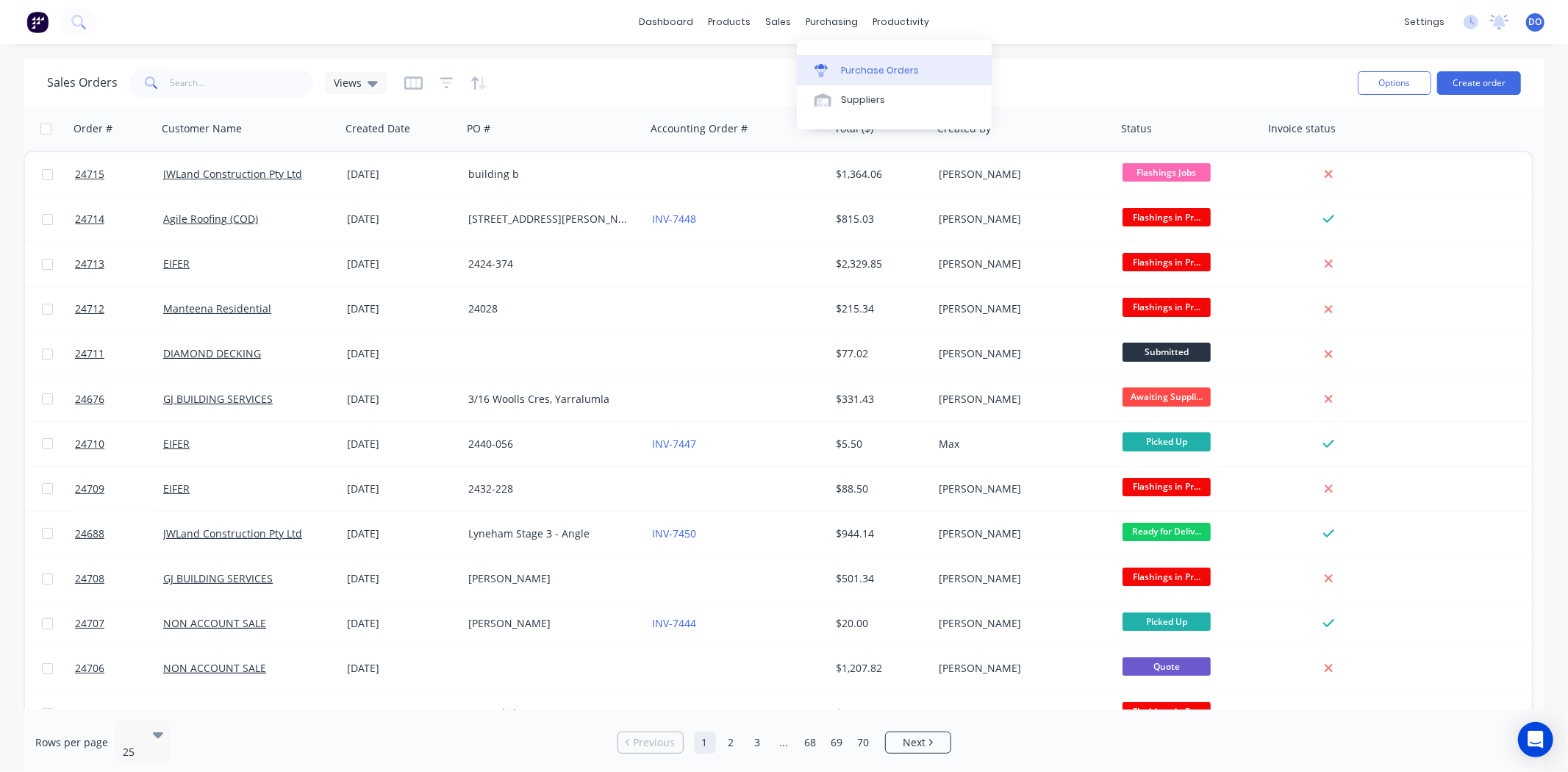
click at [846, 67] on div "Purchase Orders" at bounding box center [879, 70] width 78 height 13
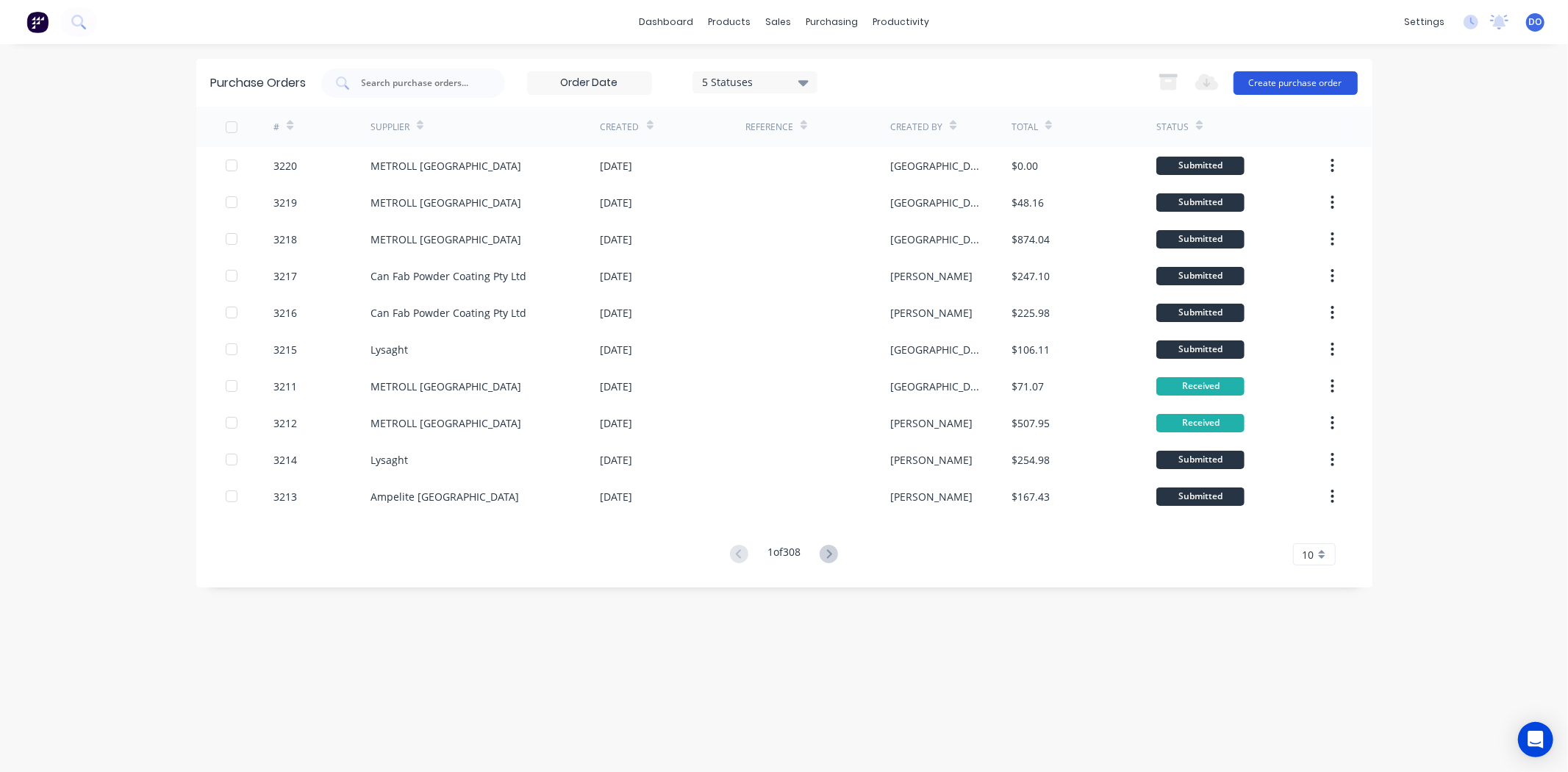
click at [1349, 82] on button "Create purchase order" at bounding box center [1296, 83] width 124 height 23
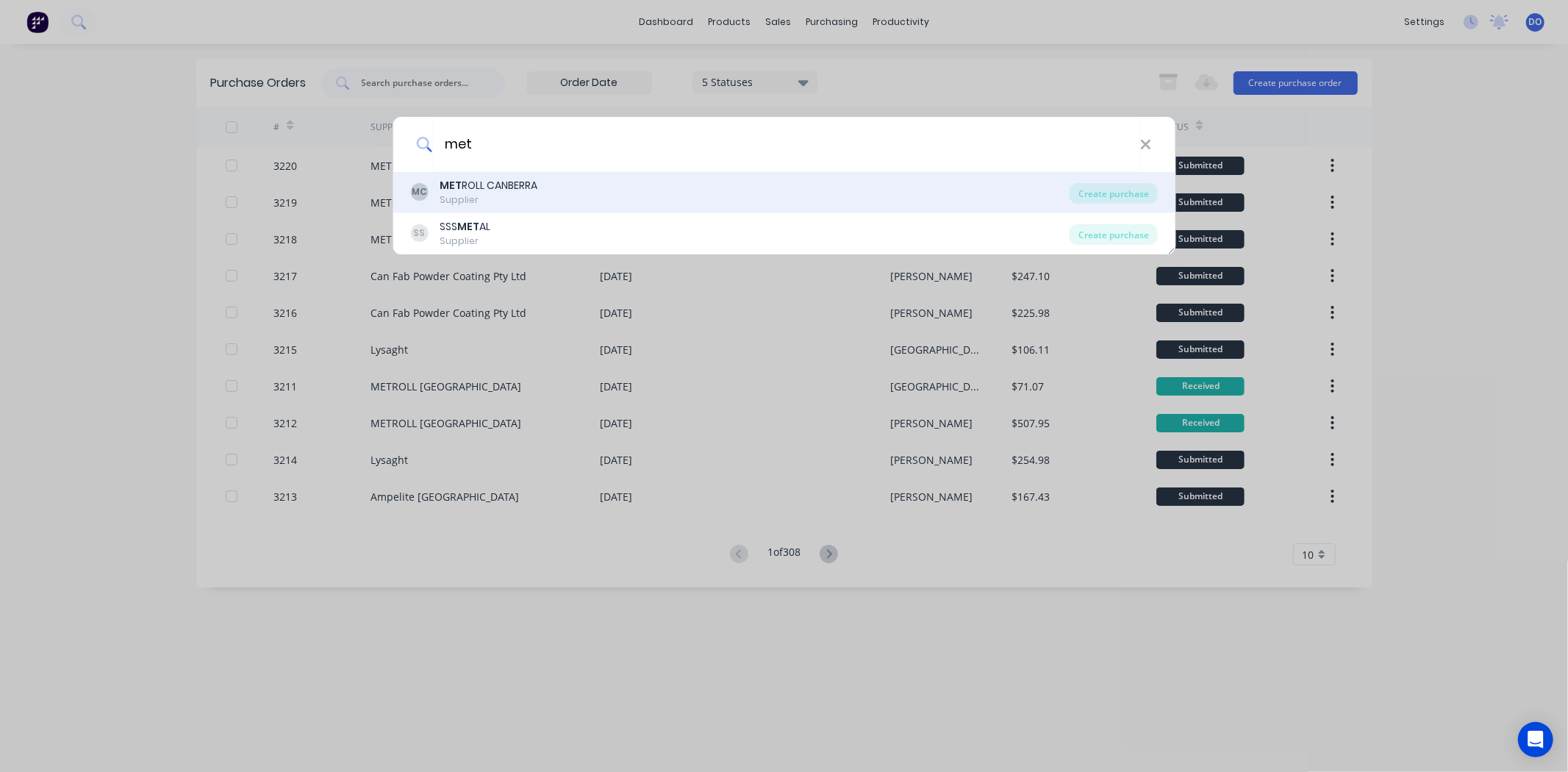
type input "met"
click at [527, 195] on div "Supplier" at bounding box center [488, 199] width 97 height 13
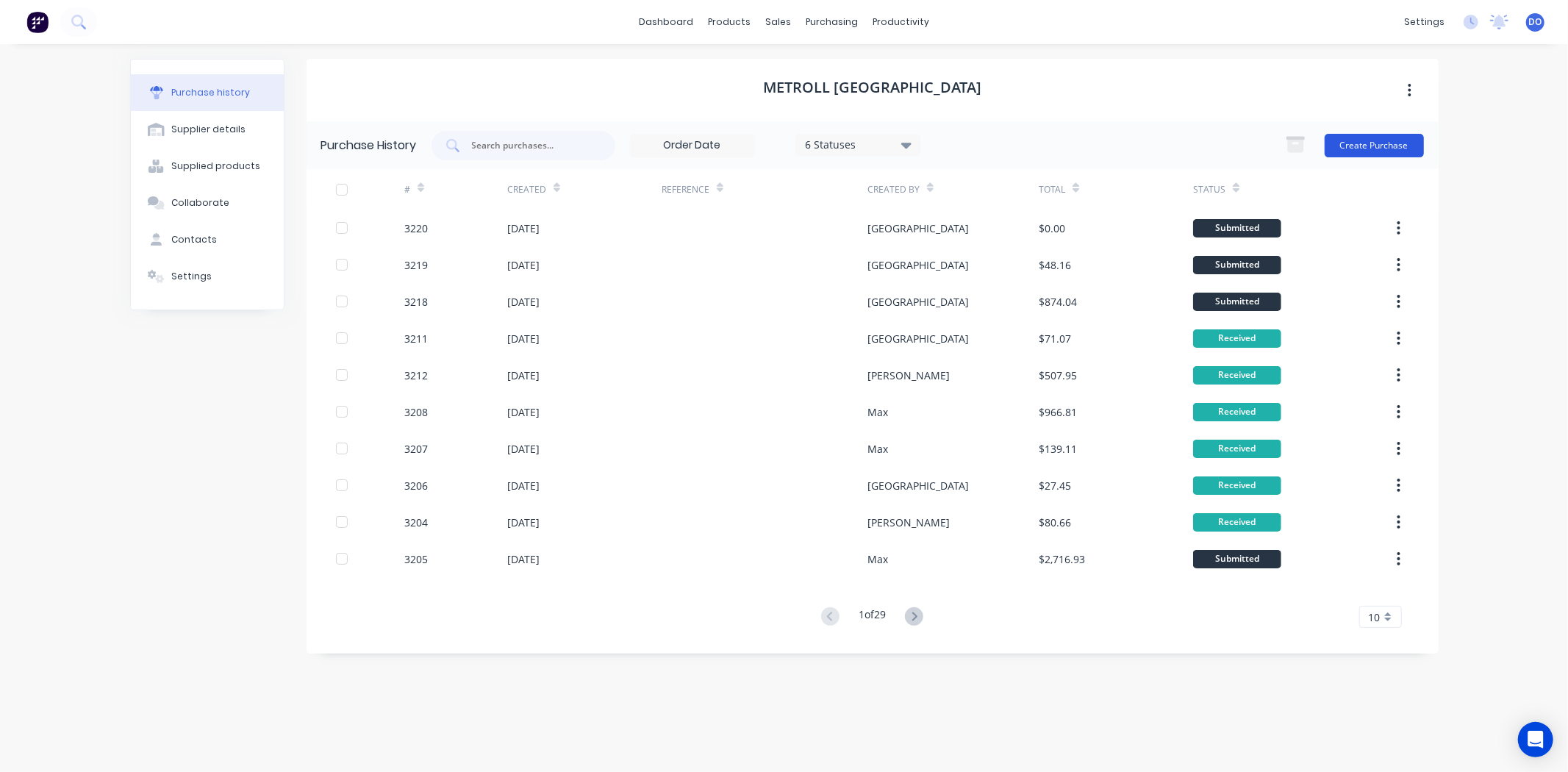
click at [1390, 146] on button "Create Purchase" at bounding box center [1373, 145] width 99 height 23
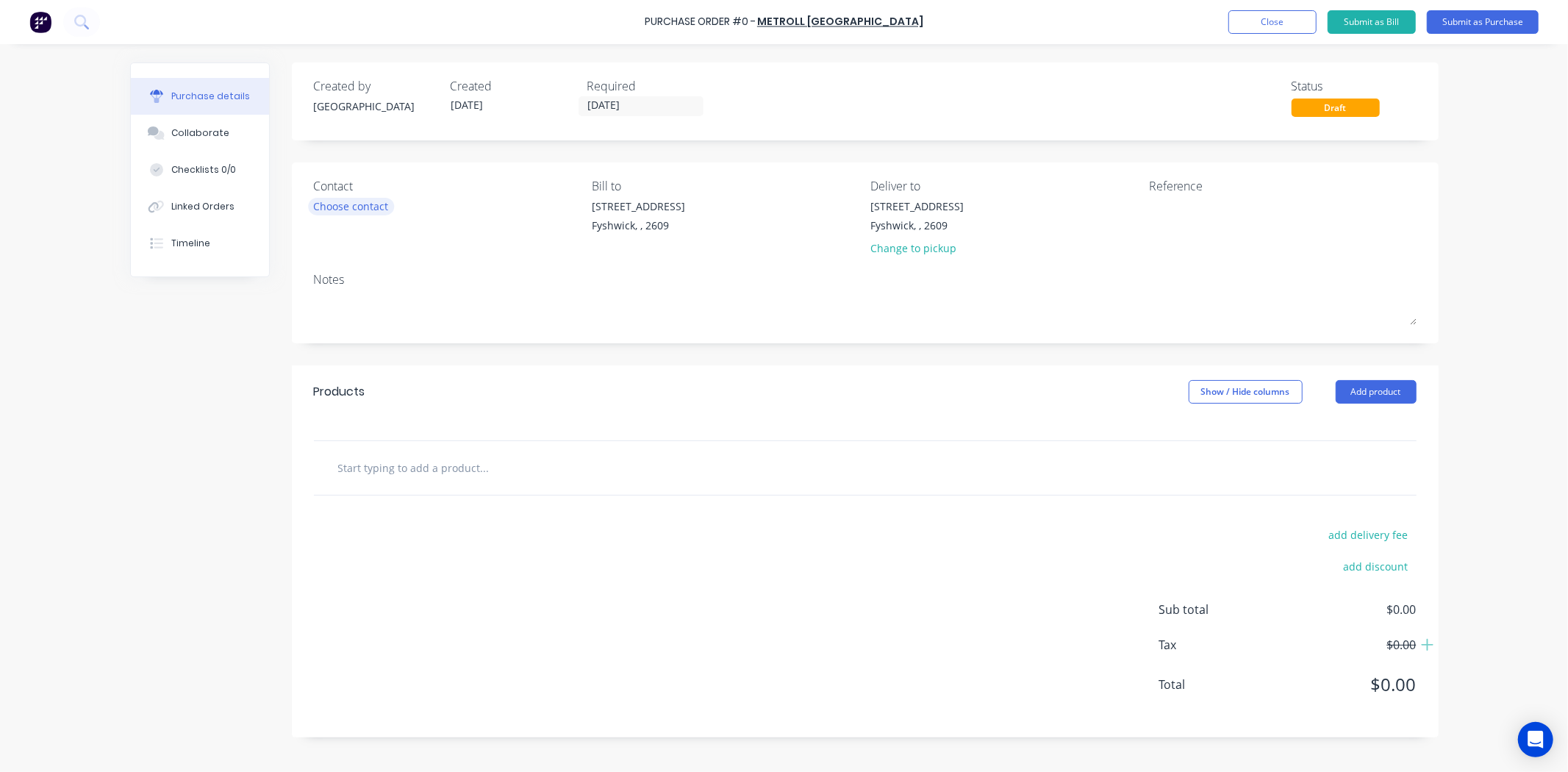
click at [319, 202] on div "Choose contact" at bounding box center [351, 206] width 75 height 16
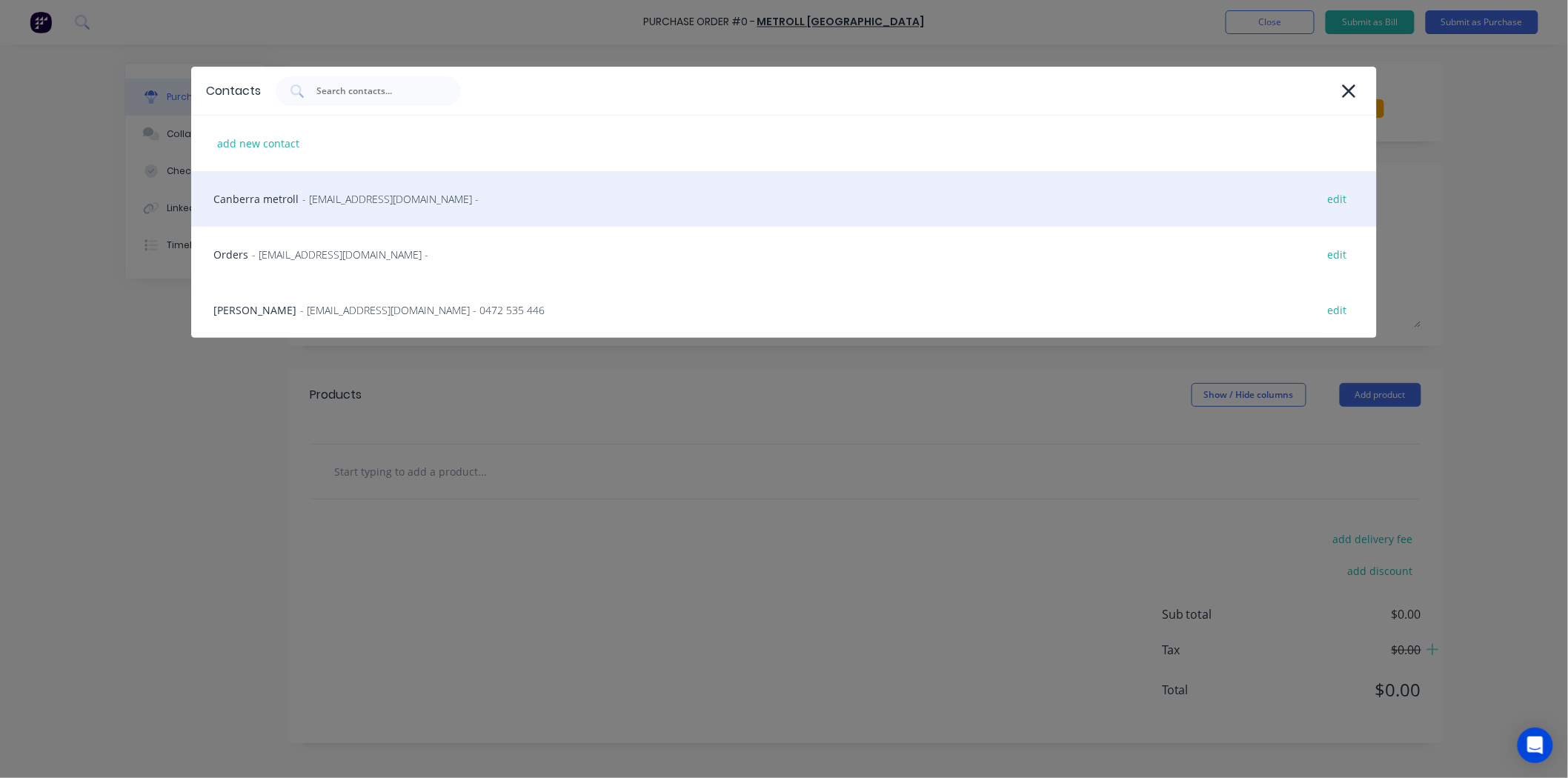
click at [360, 203] on span "- sales@canberra.metroll.com.au -" at bounding box center [390, 199] width 176 height 16
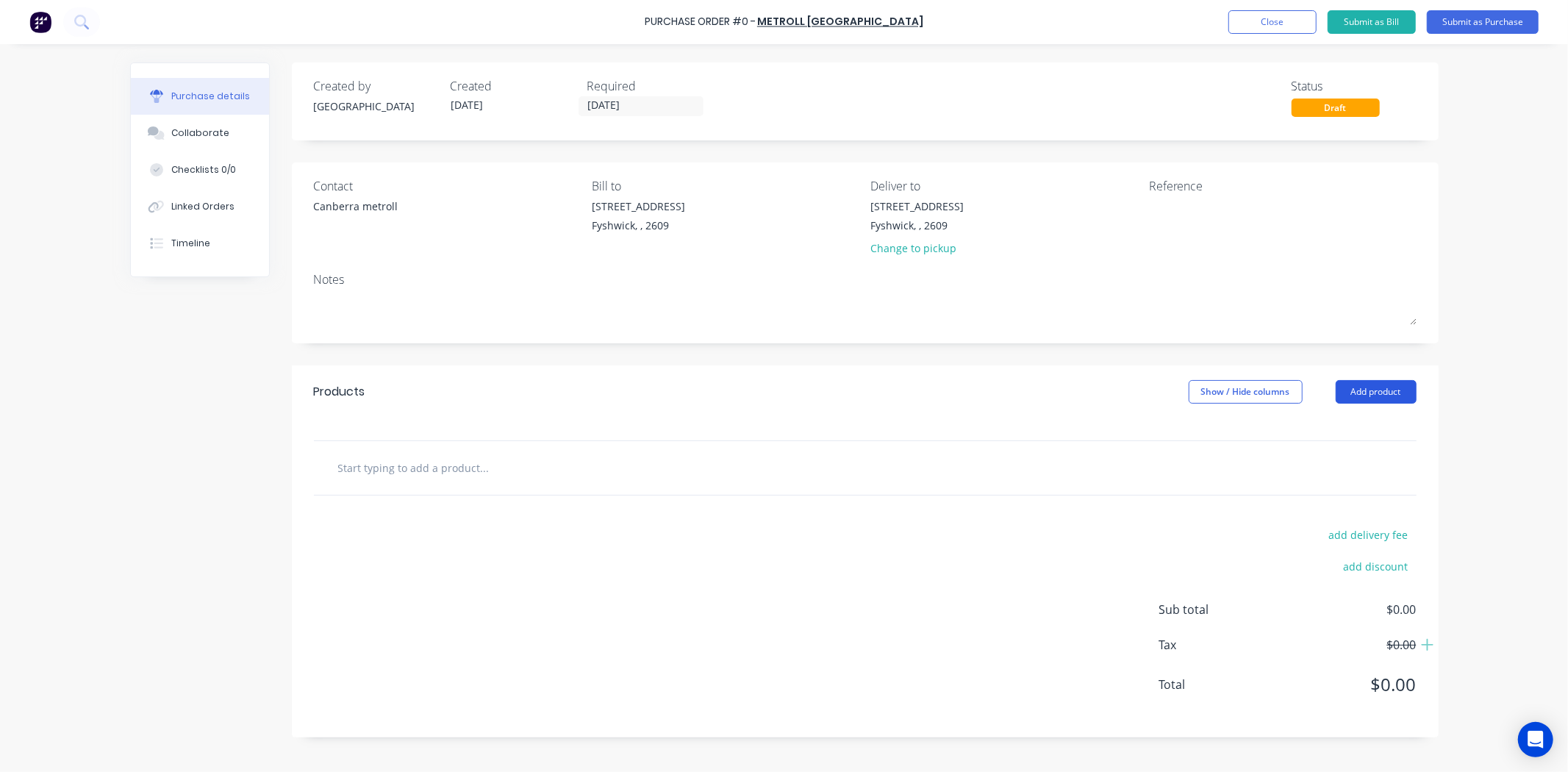
click at [1384, 401] on button "Add product" at bounding box center [1376, 392] width 81 height 23
click at [1373, 435] on div "Product catalogue" at bounding box center [1346, 430] width 113 height 22
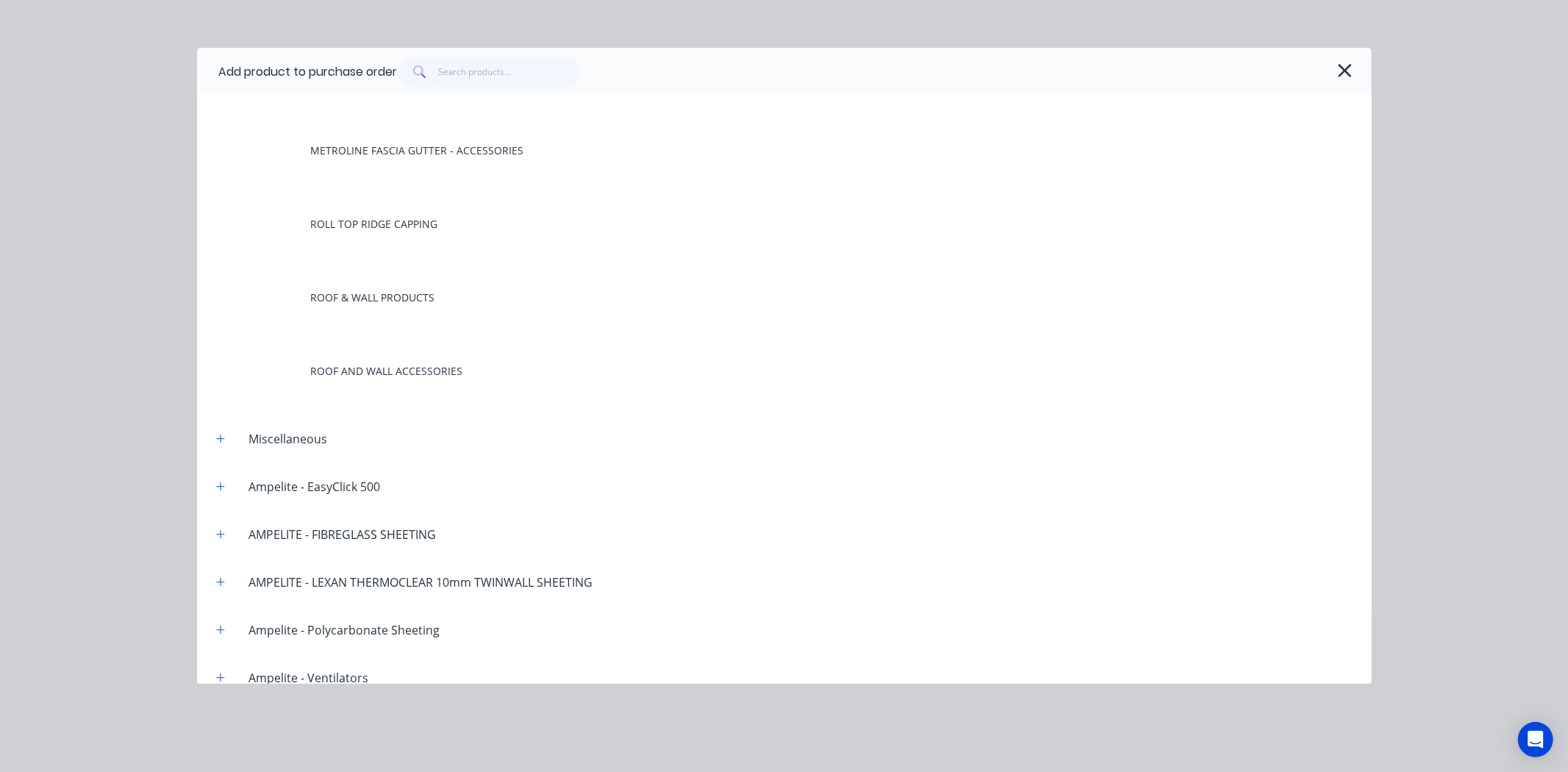
scroll to position [981, 0]
click at [466, 76] on input "text" at bounding box center [509, 72] width 143 height 29
click at [522, 60] on input "text" at bounding box center [509, 72] width 143 height 29
click at [537, 66] on input "text" at bounding box center [509, 72] width 143 height 29
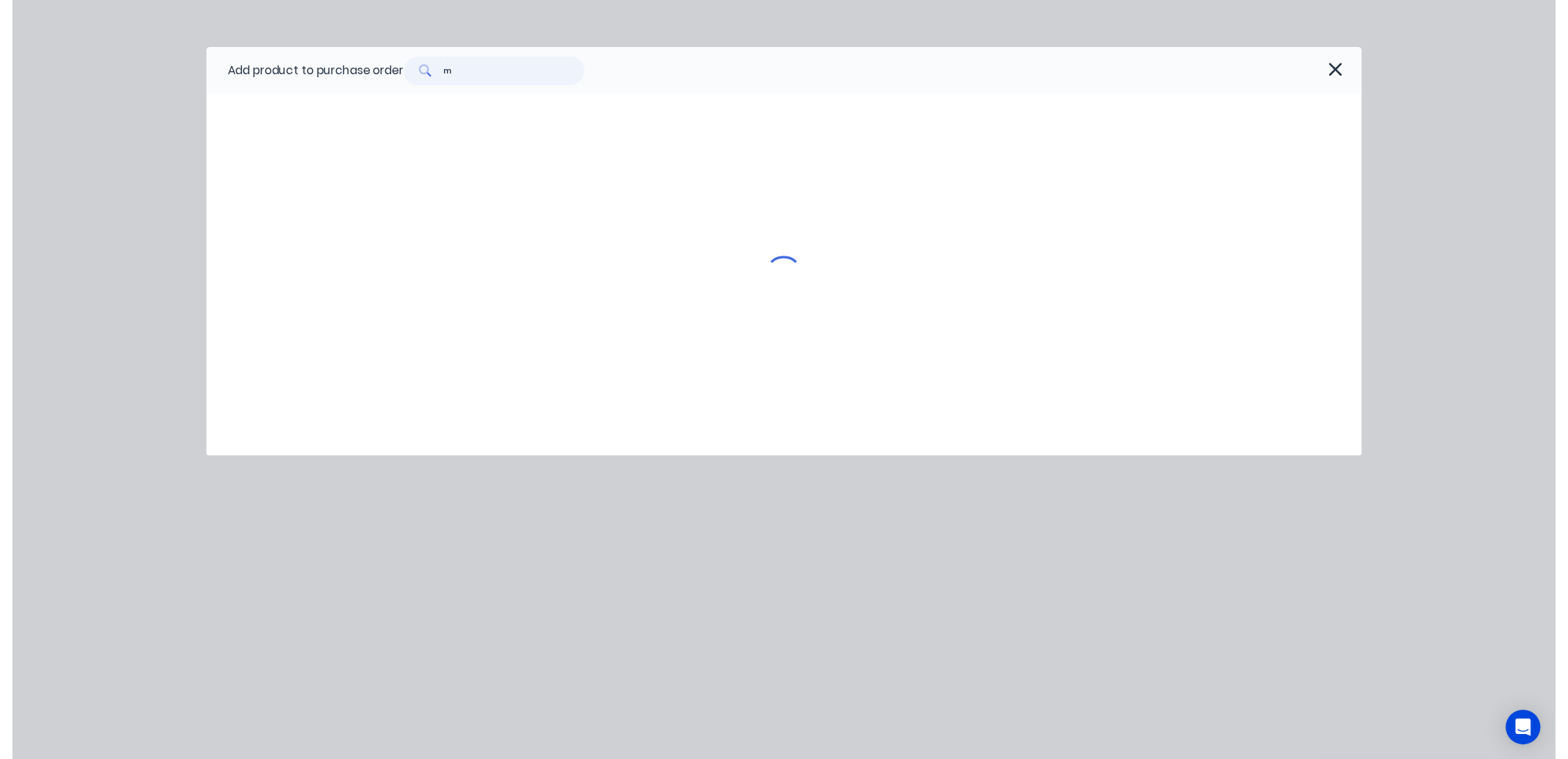
scroll to position [0, 0]
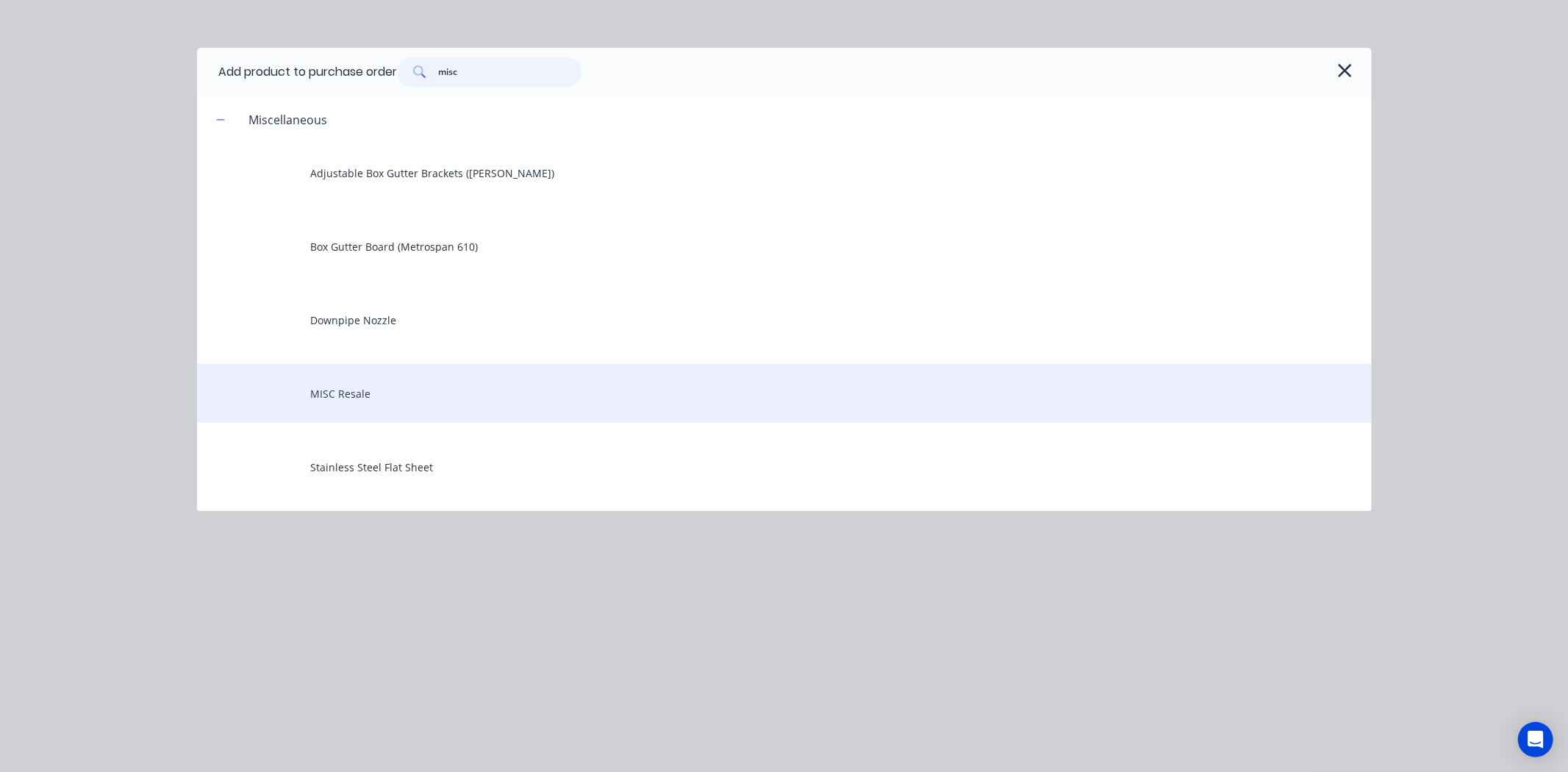
type input "misc"
click at [399, 384] on div "MISC Resale" at bounding box center [784, 393] width 1174 height 59
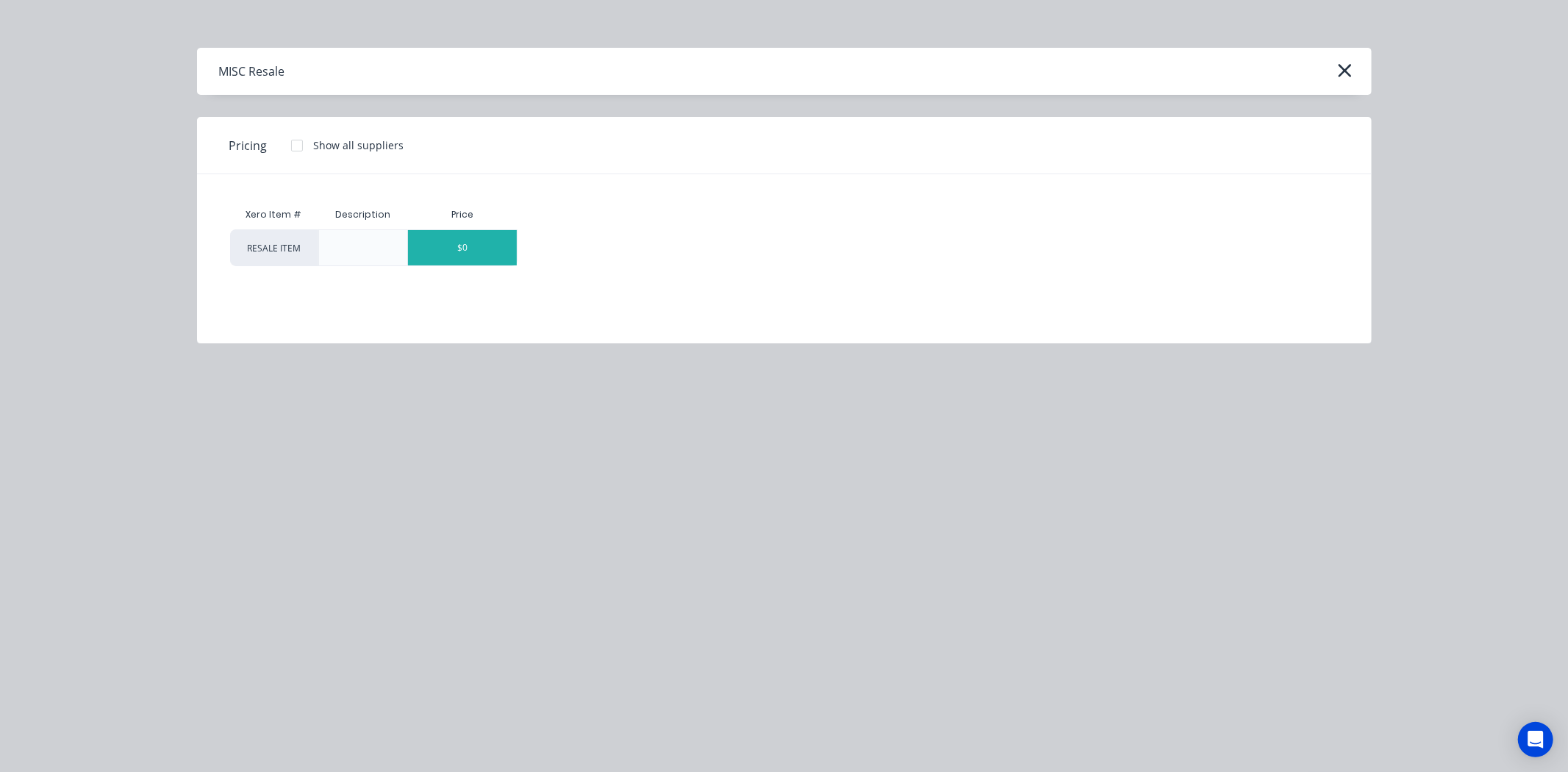
click at [427, 256] on div "$0" at bounding box center [462, 248] width 109 height 35
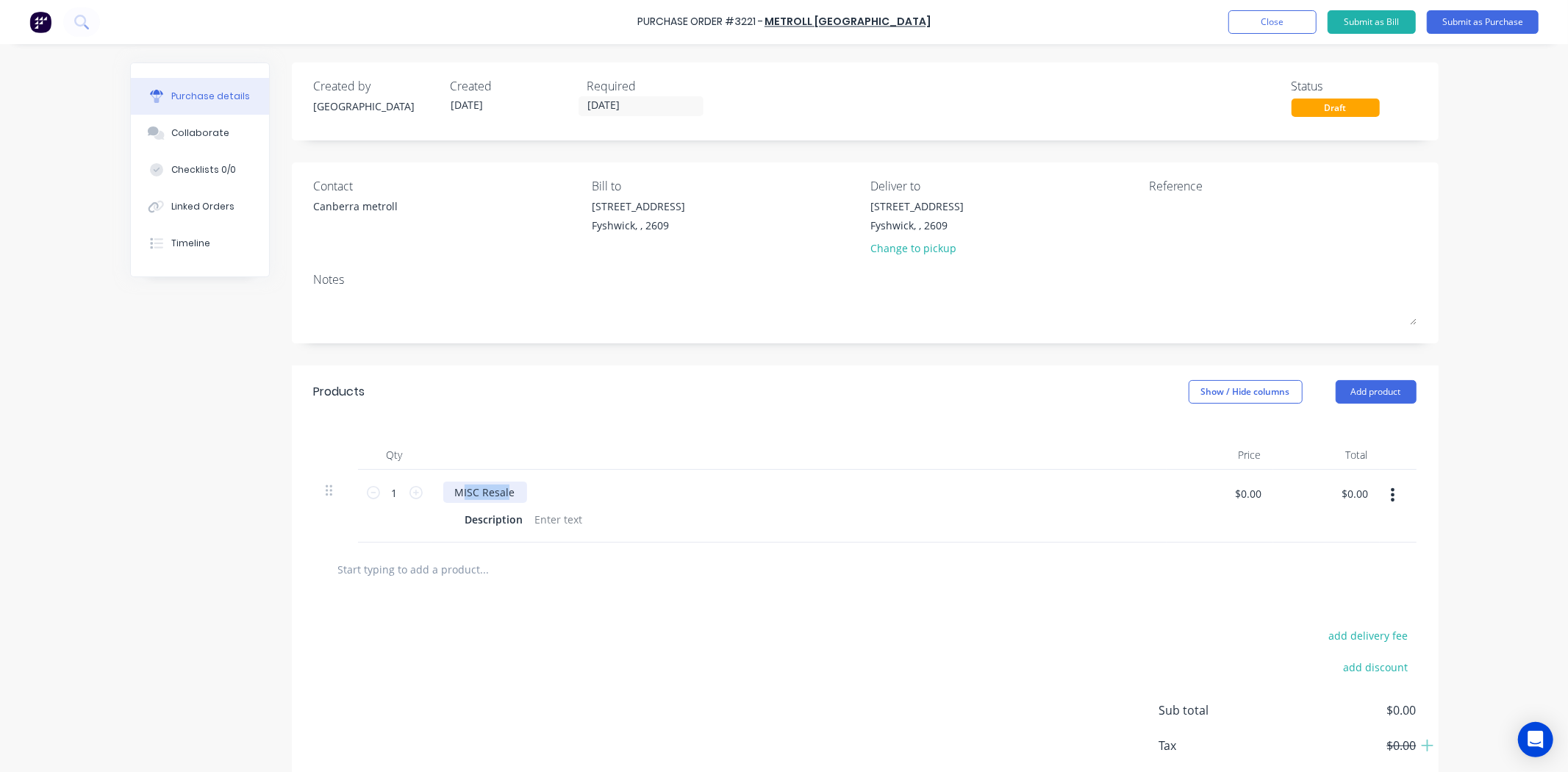
drag, startPoint x: 503, startPoint y: 491, endPoint x: 453, endPoint y: 475, distance: 52.5
click at [453, 475] on div "MISC Resale Description" at bounding box center [798, 506] width 735 height 72
drag, startPoint x: 505, startPoint y: 498, endPoint x: 414, endPoint y: 513, distance: 92.2
click at [416, 505] on div "1 1 MISC Resale Description $0.00 $0.00 $0.00 $0.00" at bounding box center [865, 506] width 1103 height 72
click at [409, 497] on icon at bounding box center [415, 493] width 13 height 13
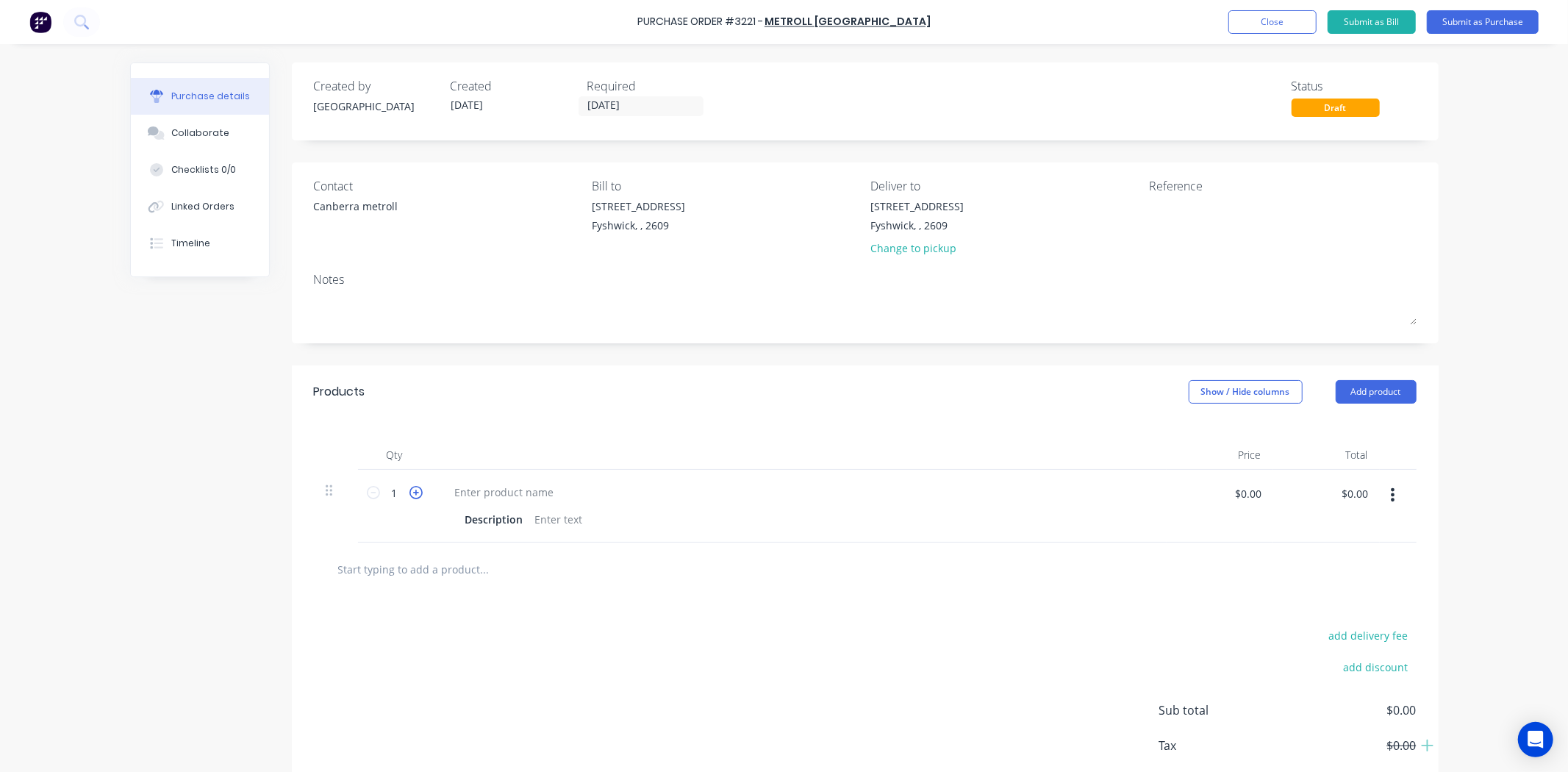
type input "2"
click at [533, 502] on div at bounding box center [504, 492] width 122 height 22
click at [928, 251] on div "Change to pickup" at bounding box center [916, 248] width 93 height 16
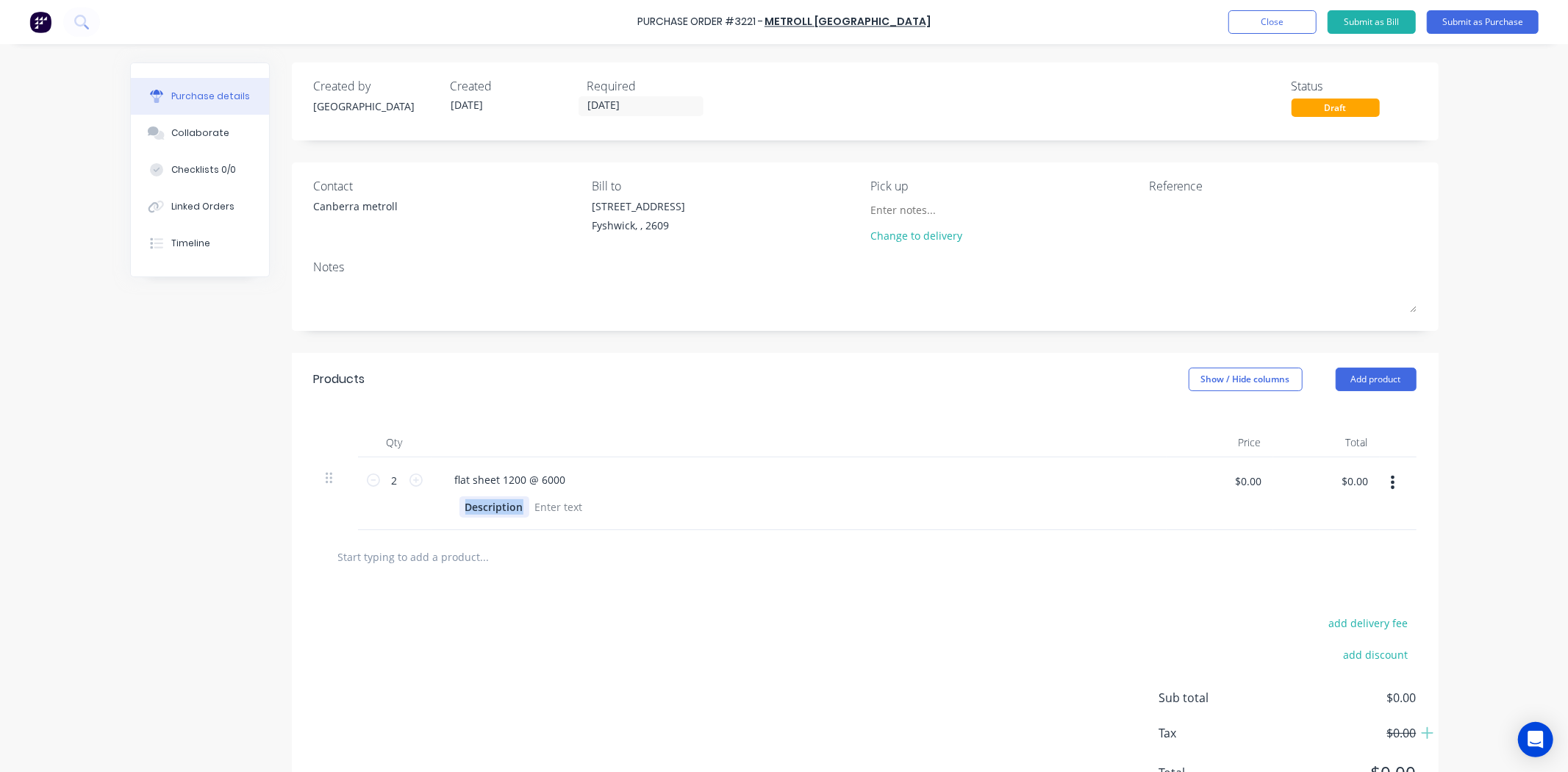
drag, startPoint x: 515, startPoint y: 516, endPoint x: 434, endPoint y: 491, distance: 84.8
click at [440, 489] on div "flat sheet 1200 @ 6000 Description" at bounding box center [798, 493] width 735 height 72
click at [921, 423] on div "Qty Price Total 2 2 flat sheet 1200 @ 6000 Surfmist $0.00 $0.00 $0.00 $0.00" at bounding box center [865, 468] width 1146 height 124
click at [1490, 22] on button "Submit as Purchase" at bounding box center [1483, 22] width 112 height 23
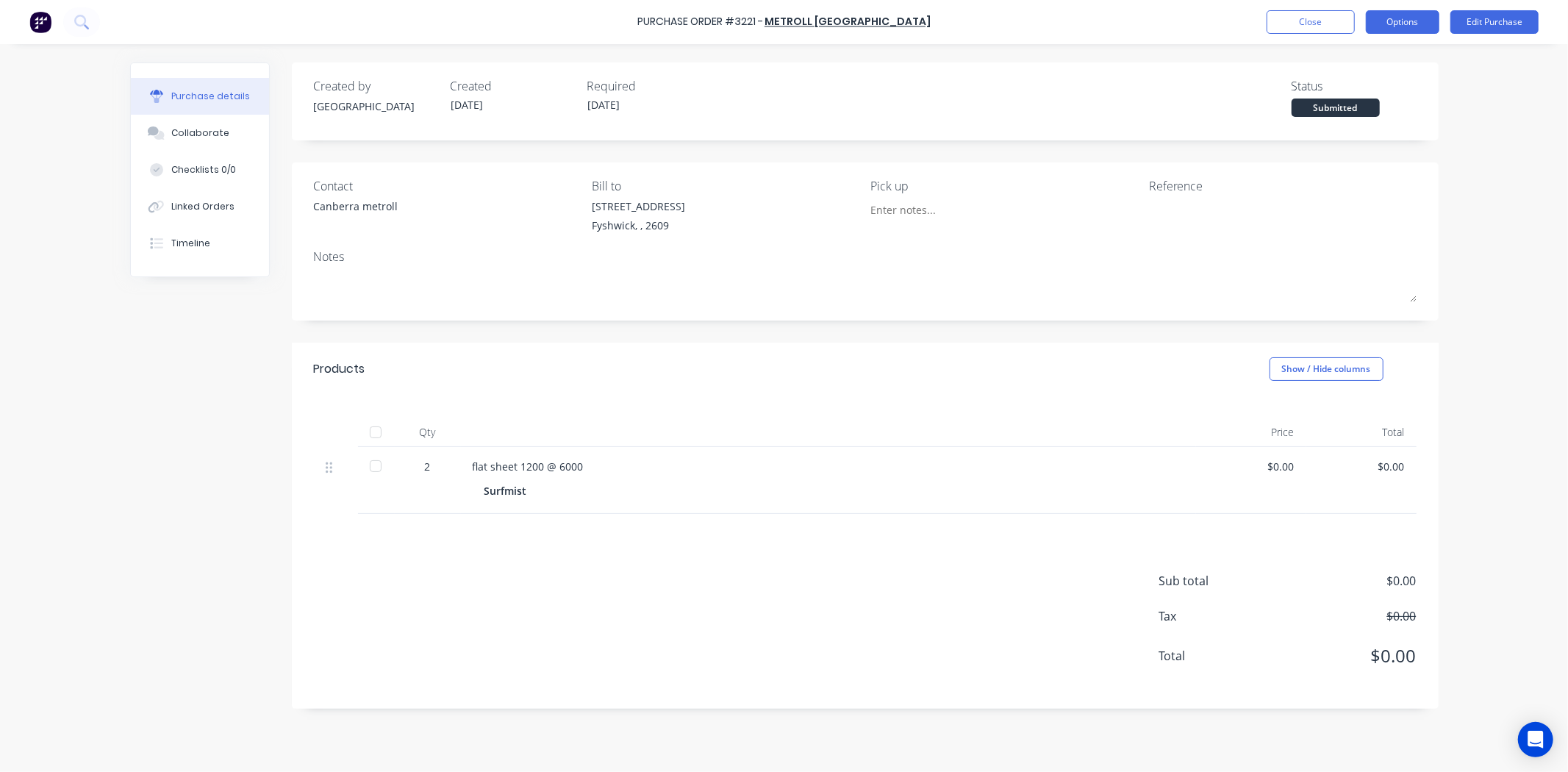
click at [1385, 22] on button "Options" at bounding box center [1402, 22] width 73 height 23
click at [1346, 68] on div "Print / Email" at bounding box center [1369, 60] width 113 height 22
click at [1334, 112] on div "Without pricing" at bounding box center [1369, 118] width 113 height 22
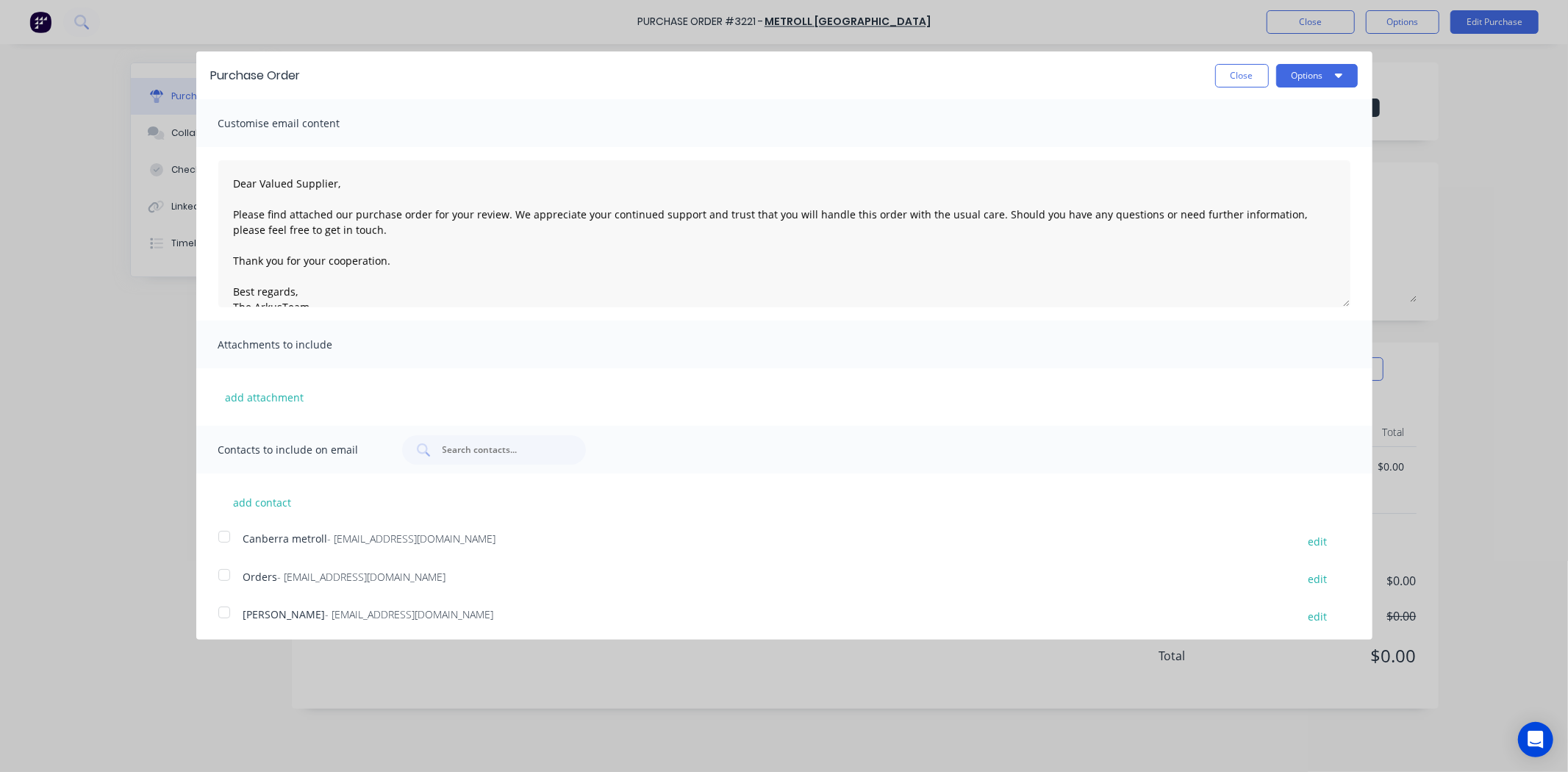
click at [223, 533] on div at bounding box center [224, 537] width 29 height 29
click at [1330, 85] on button "Options" at bounding box center [1316, 75] width 82 height 23
click at [1249, 144] on div "Email" at bounding box center [1287, 142] width 113 height 22
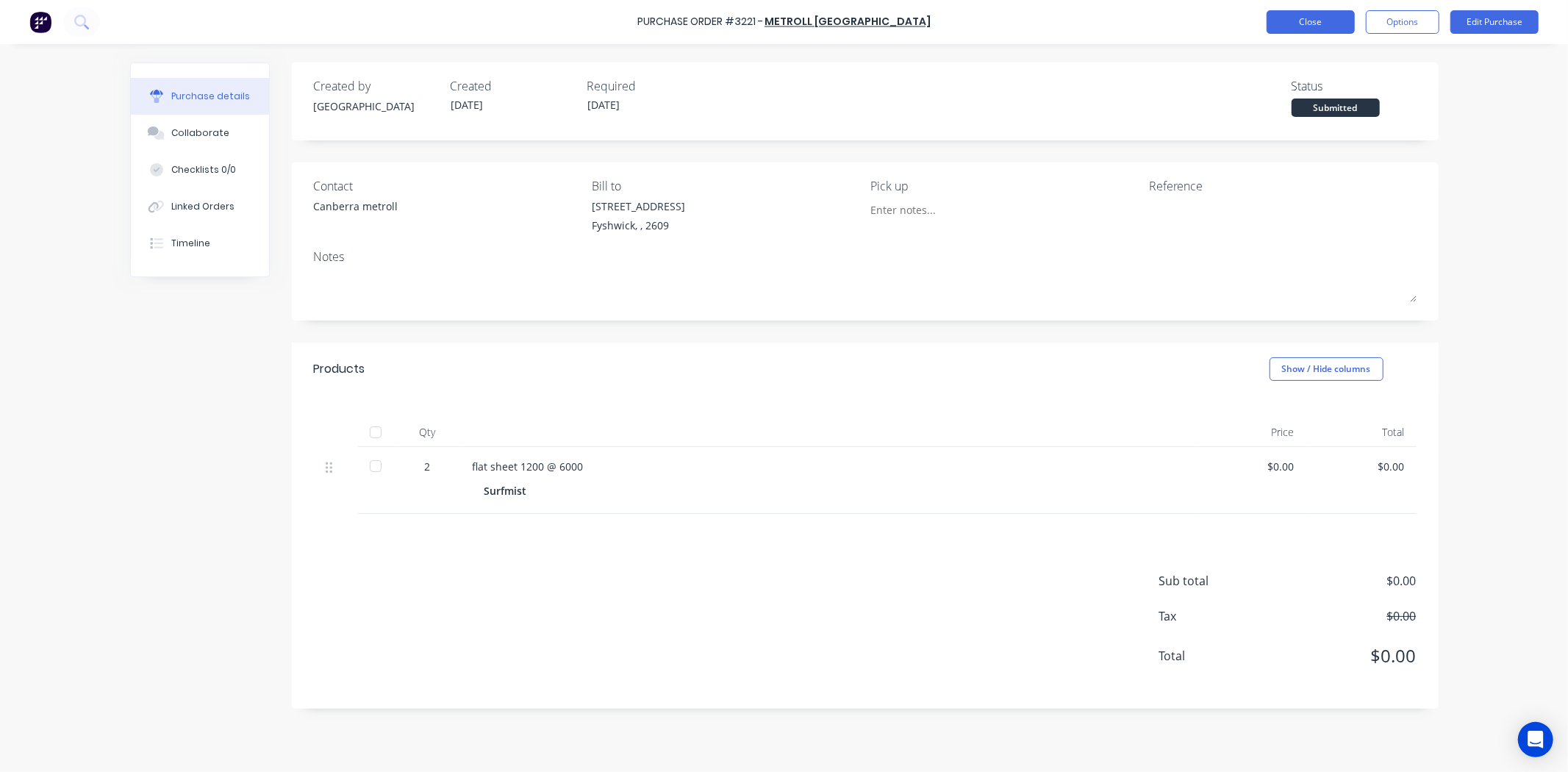
click at [1295, 22] on button "Close" at bounding box center [1310, 22] width 88 height 23
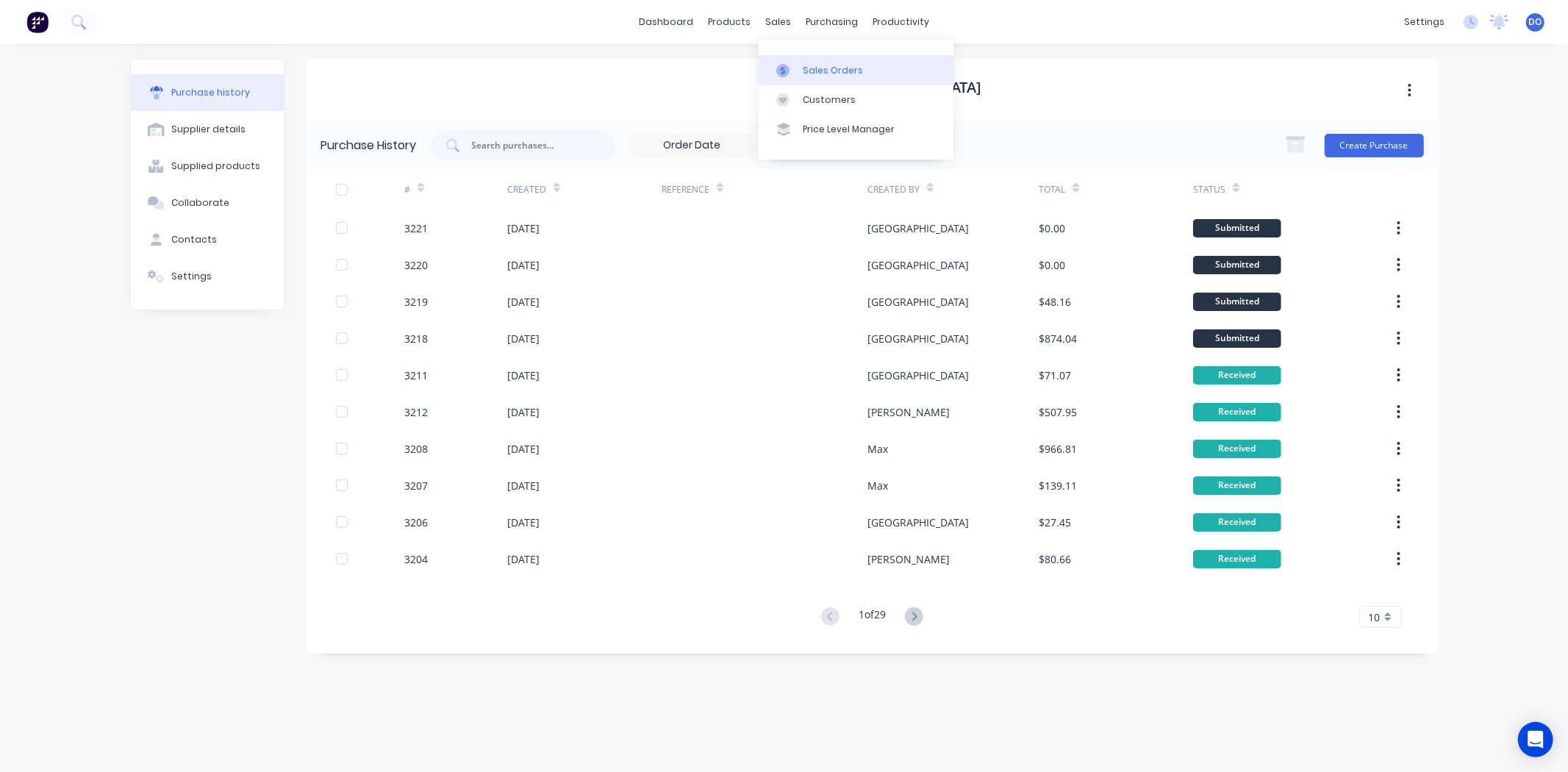
click at [920, 71] on link "Sales Orders" at bounding box center [856, 70] width 195 height 29
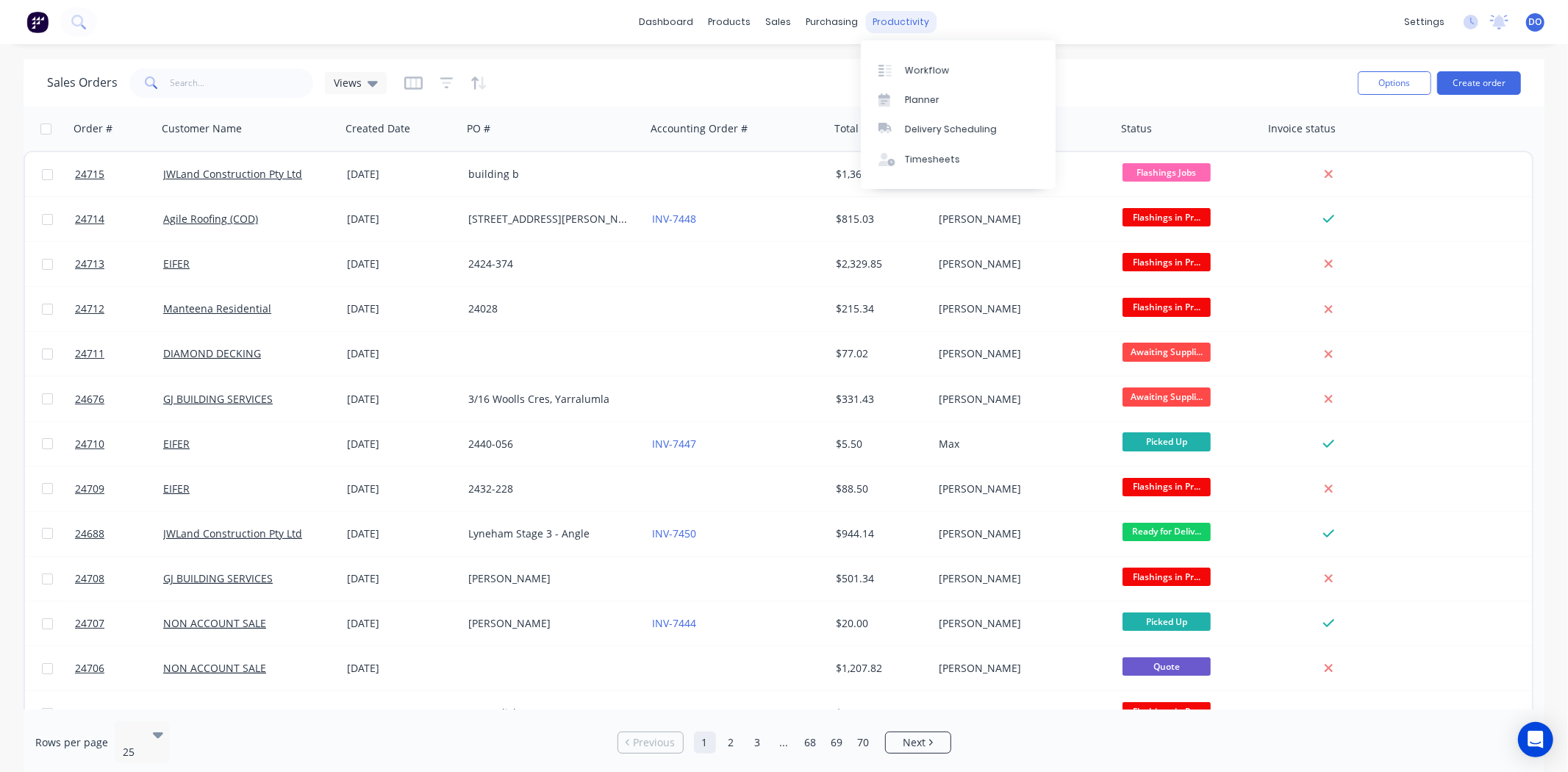
click at [920, 20] on div "productivity" at bounding box center [901, 22] width 72 height 22
click at [910, 73] on div "Workflow" at bounding box center [927, 70] width 44 height 13
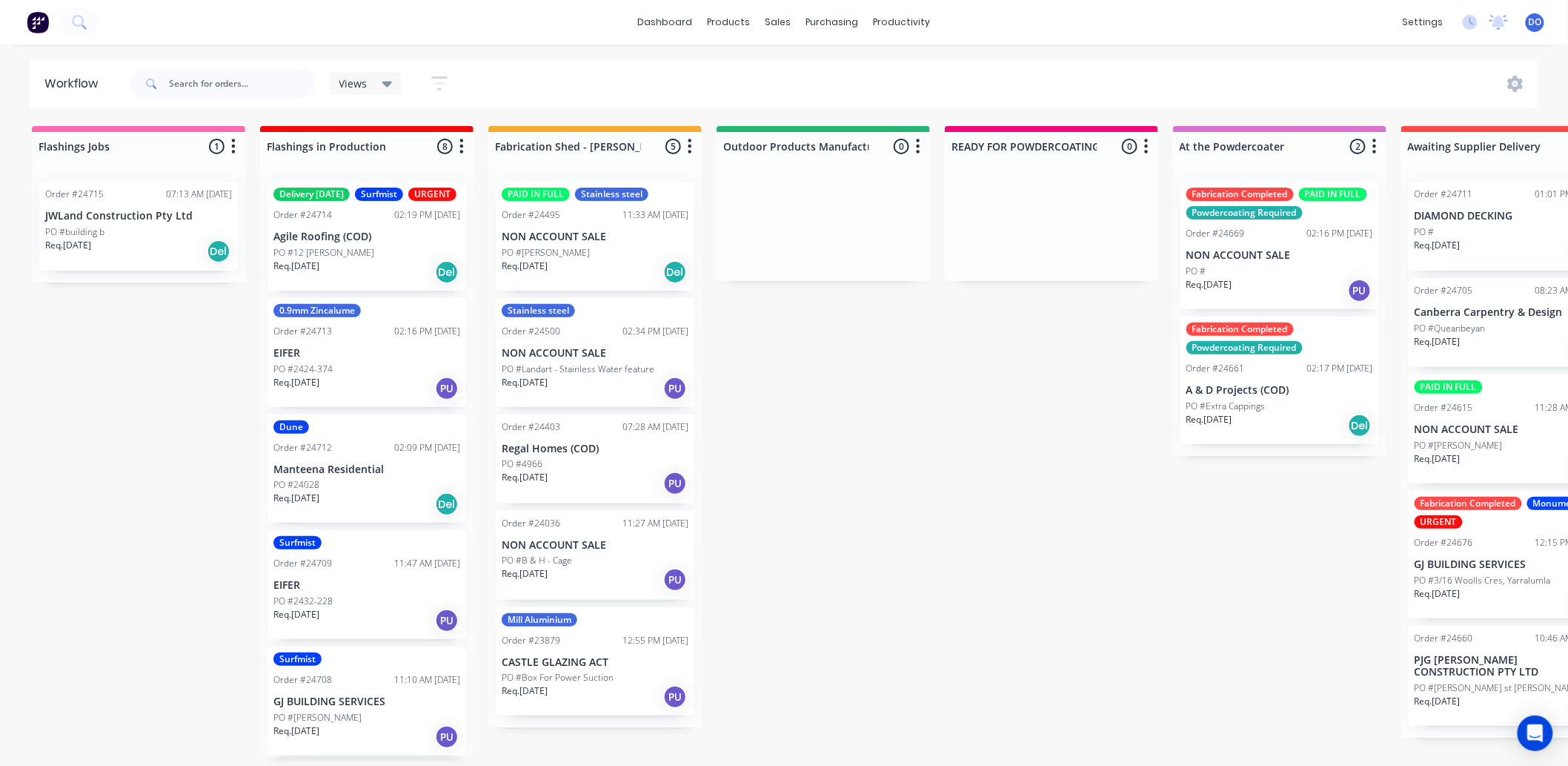
click at [906, 723] on div "Flashings Jobs 1 Status colour #FF69B4 hex #FF69B4 Save Cancel Notifications Em…" at bounding box center [1546, 442] width 3116 height 631
click at [163, 461] on div "Flashings Jobs 1 Status colour #FF69B4 hex #FF69B4 Save Cancel Notifications Em…" at bounding box center [1546, 442] width 3116 height 631
click at [876, 18] on div "productivity" at bounding box center [902, 23] width 72 height 23
click at [908, 123] on div "Delivery Scheduling" at bounding box center [952, 130] width 93 height 13
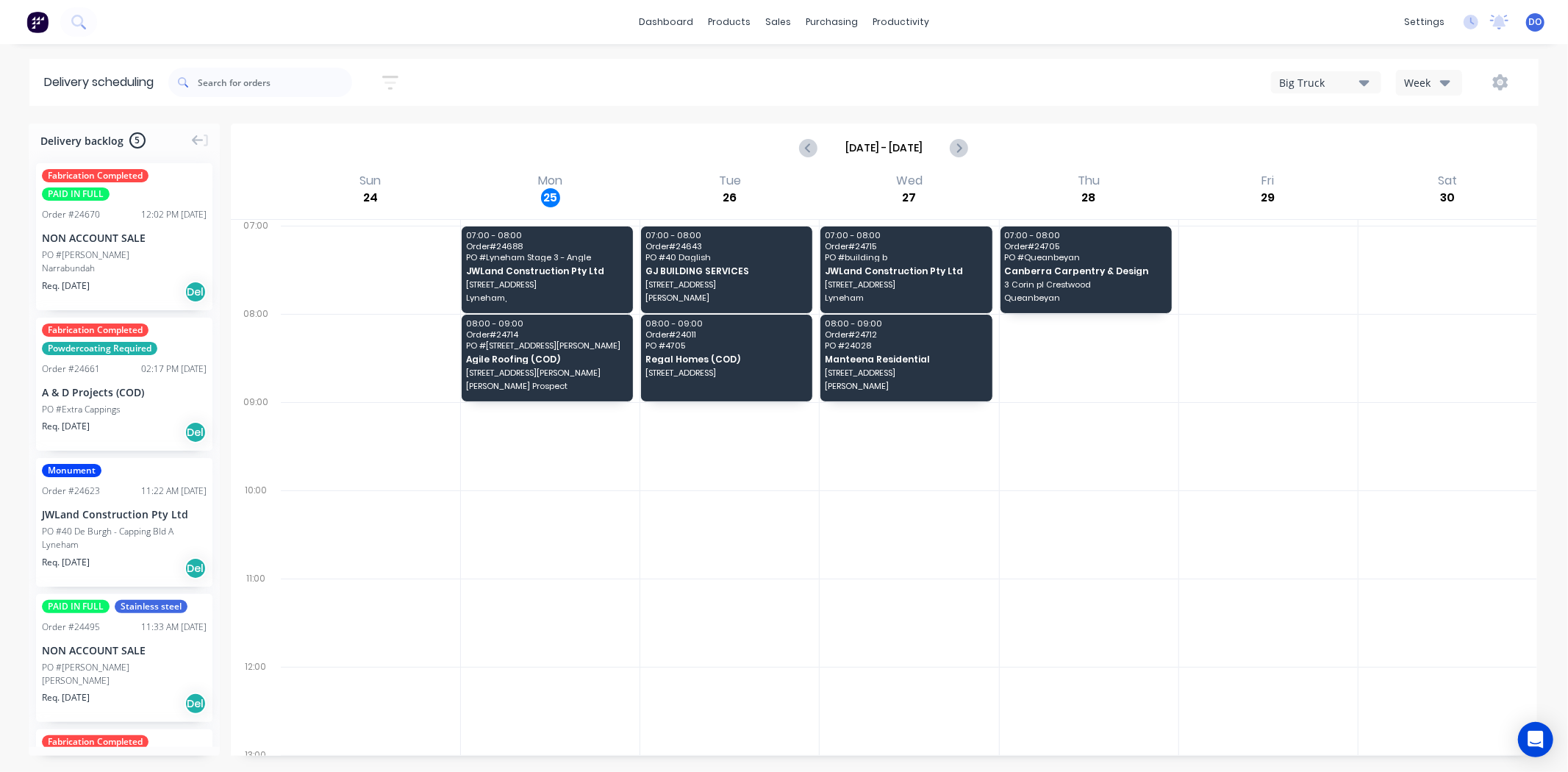
click at [108, 508] on div "JWLand Construction Pty Ltd" at bounding box center [124, 514] width 165 height 16
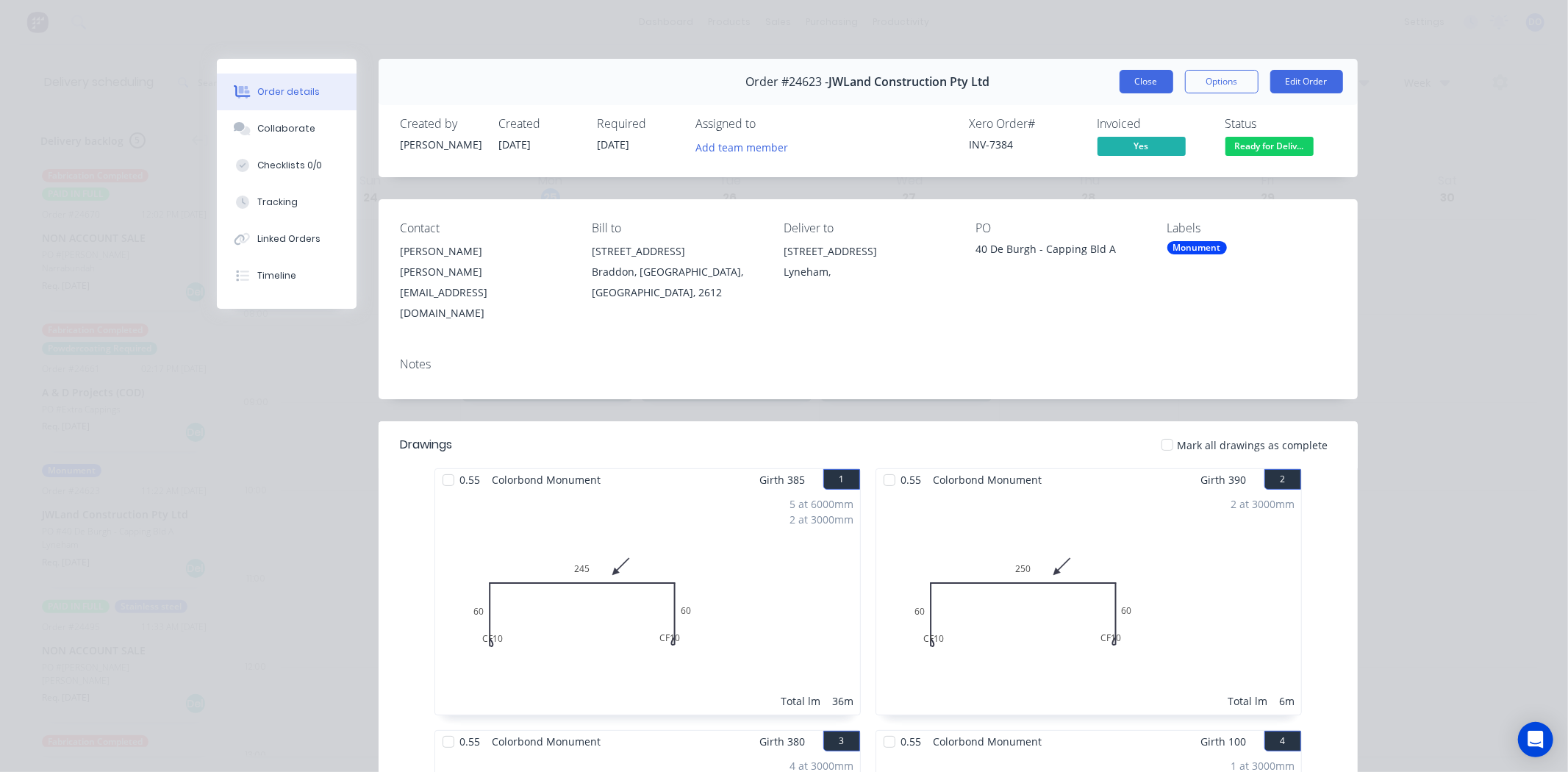
click at [1149, 85] on button "Close" at bounding box center [1146, 81] width 53 height 23
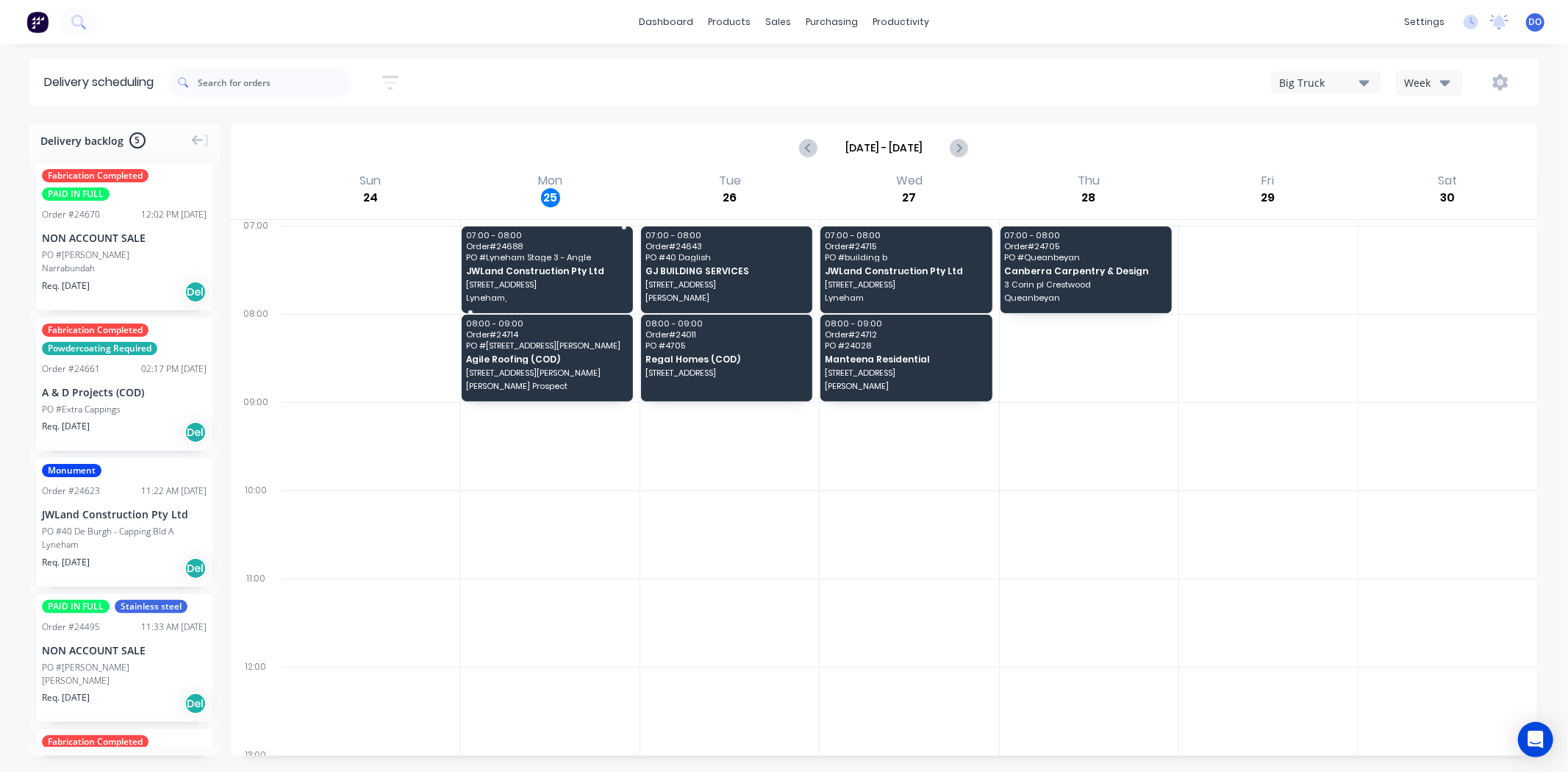
click at [547, 262] on div "07:00 - 08:00 Order # 24688 PO # Lyneham Stage 3 - Angle JWLand Construction Pt…" at bounding box center [547, 270] width 172 height 87
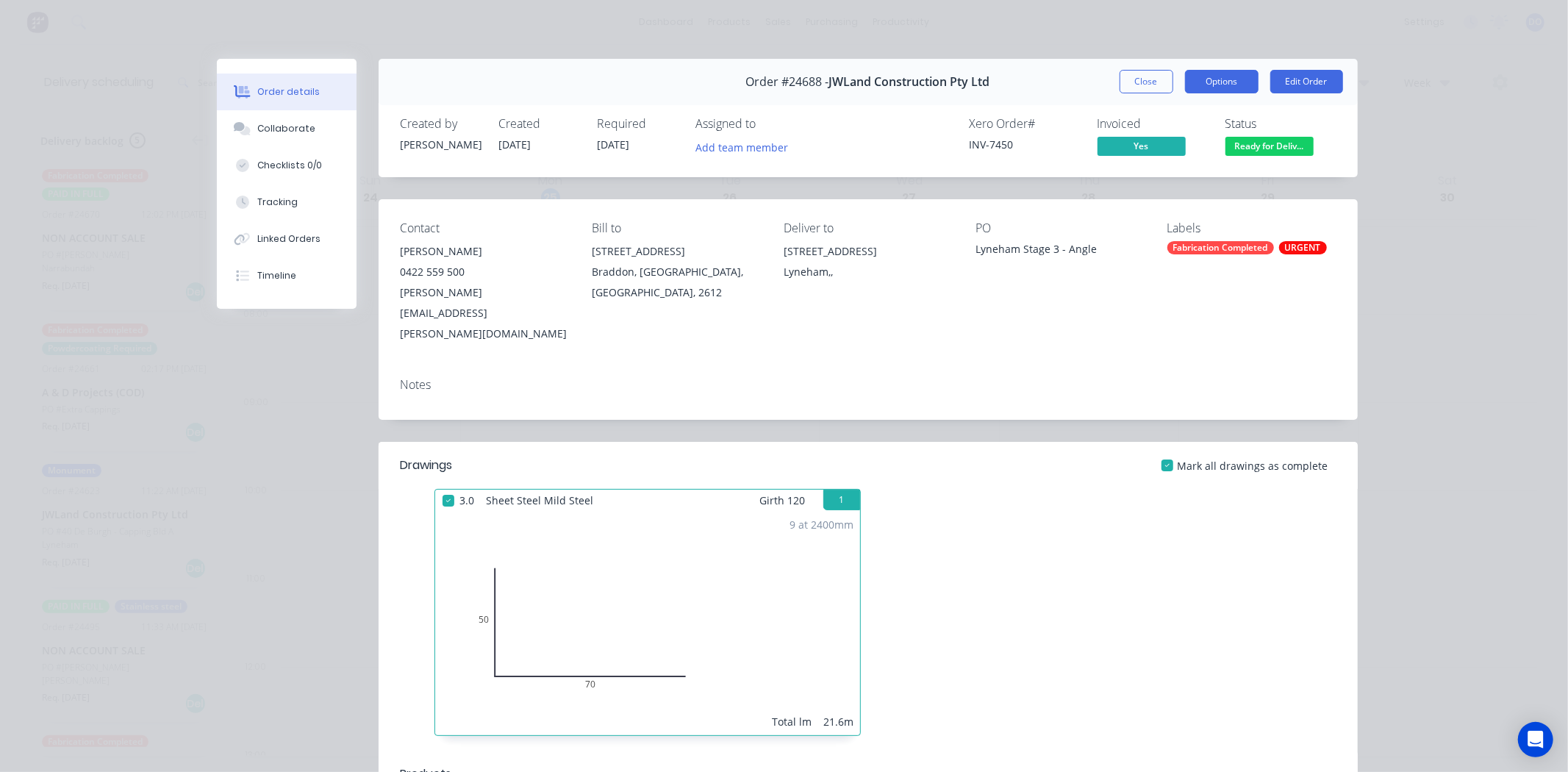
click at [1210, 78] on button "Options" at bounding box center [1221, 81] width 73 height 23
click at [1187, 175] on div "Delivery Docket" at bounding box center [1181, 178] width 128 height 22
click at [1178, 184] on div "Standard" at bounding box center [1181, 178] width 128 height 22
click at [1145, 76] on button "Close" at bounding box center [1146, 81] width 53 height 23
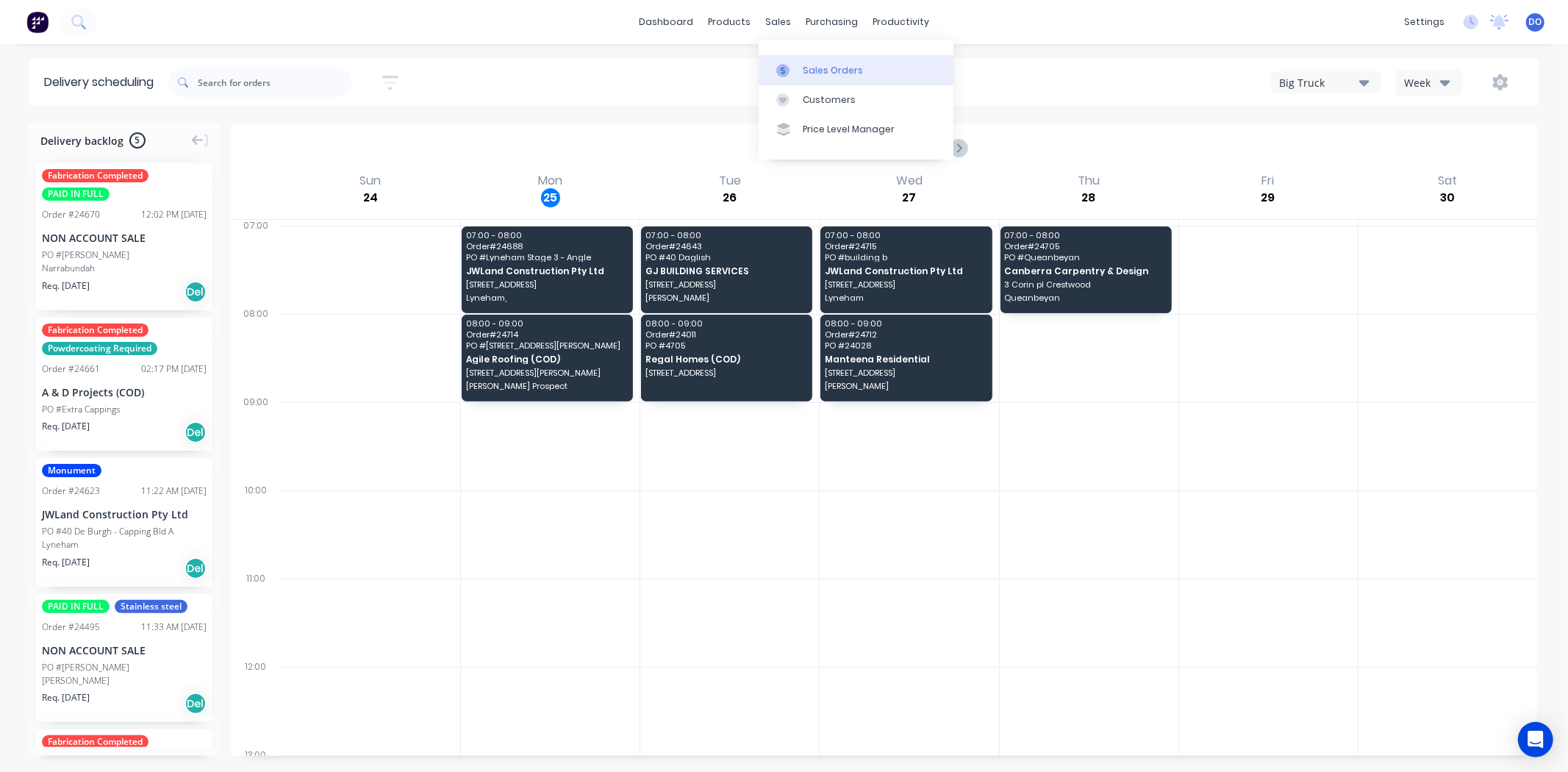
click at [803, 76] on div "Sales Orders" at bounding box center [833, 70] width 60 height 13
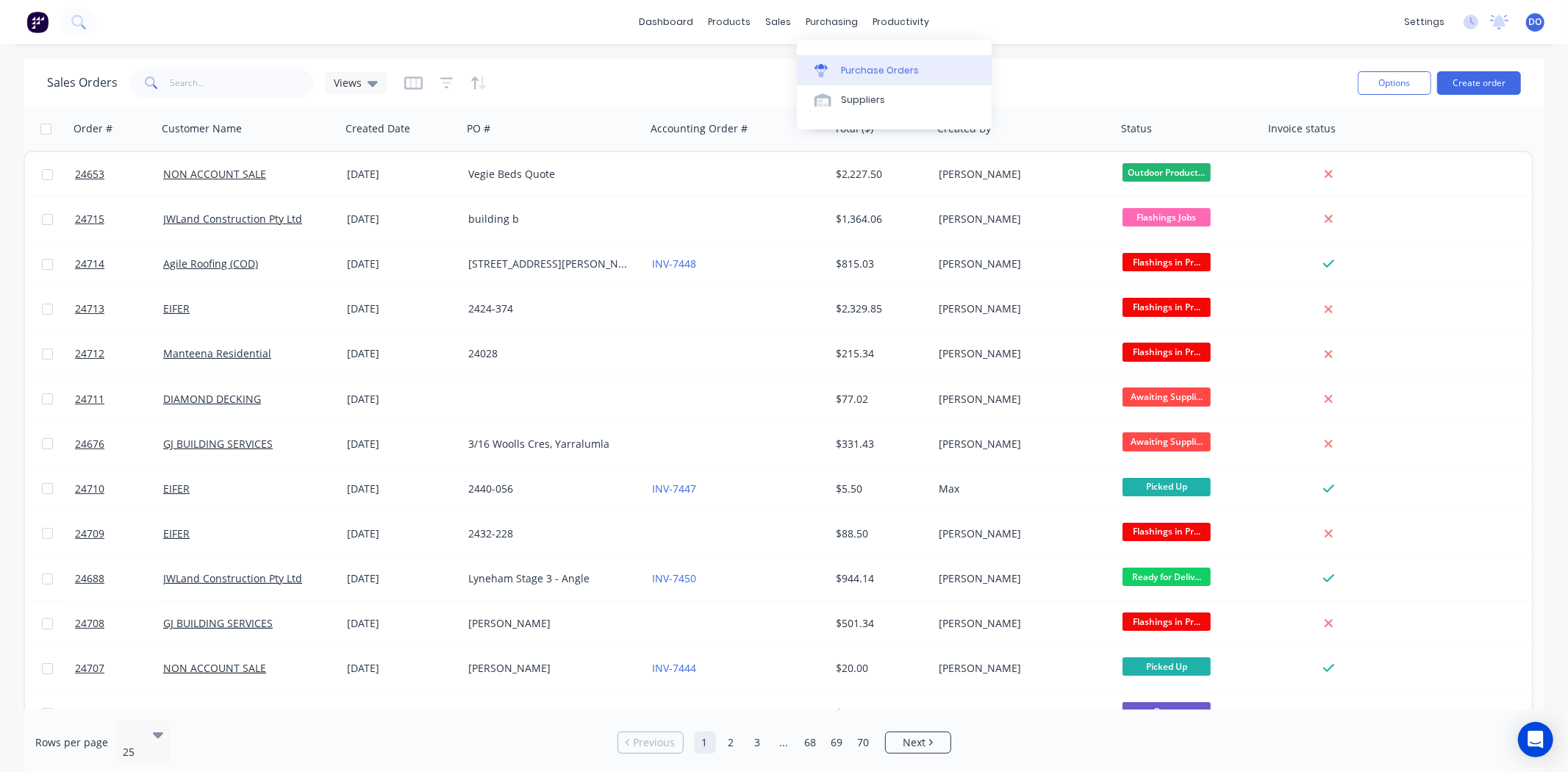
click at [816, 77] on icon at bounding box center [821, 70] width 13 height 13
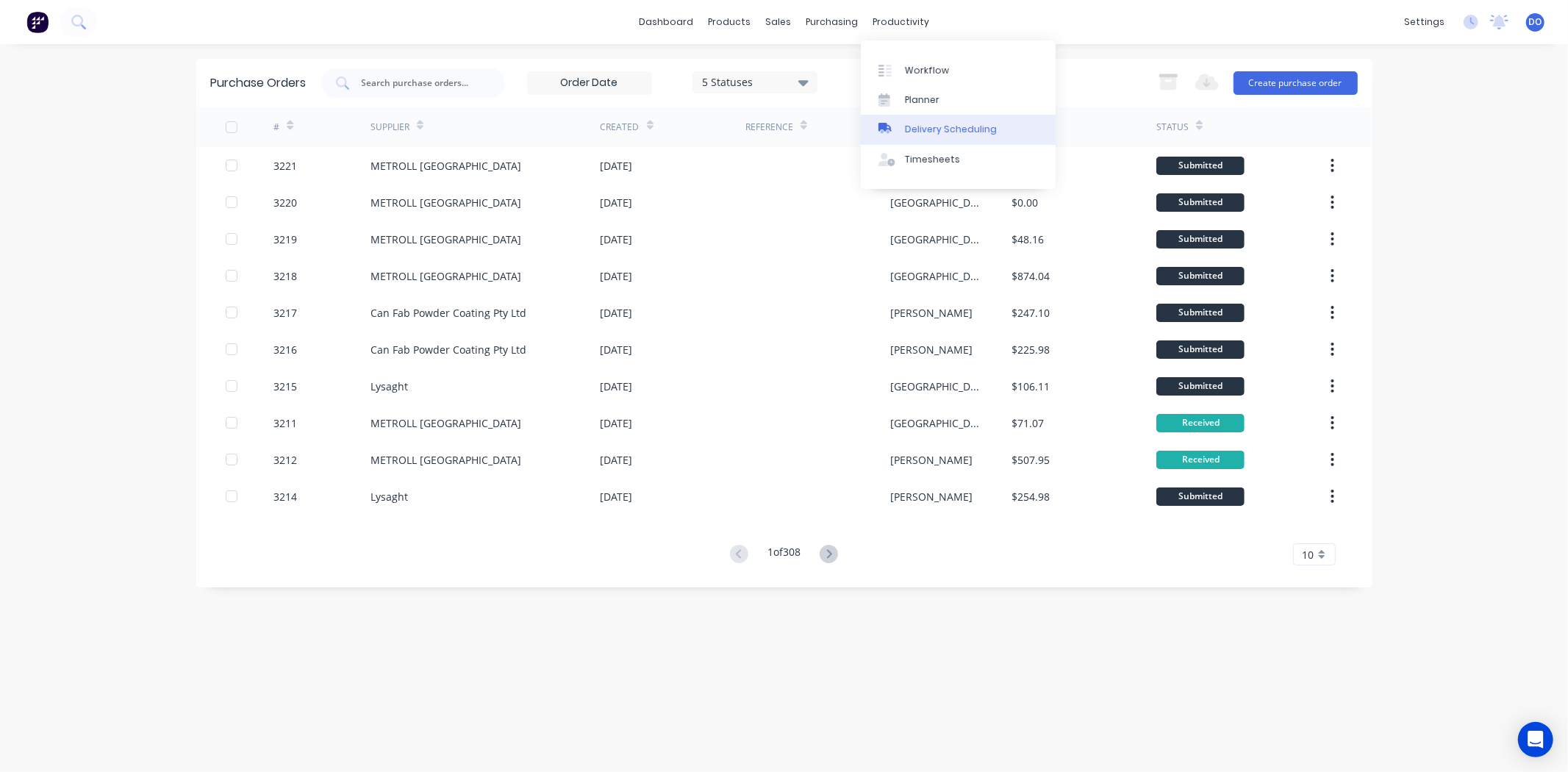
click at [917, 133] on div "Delivery Scheduling" at bounding box center [951, 129] width 92 height 13
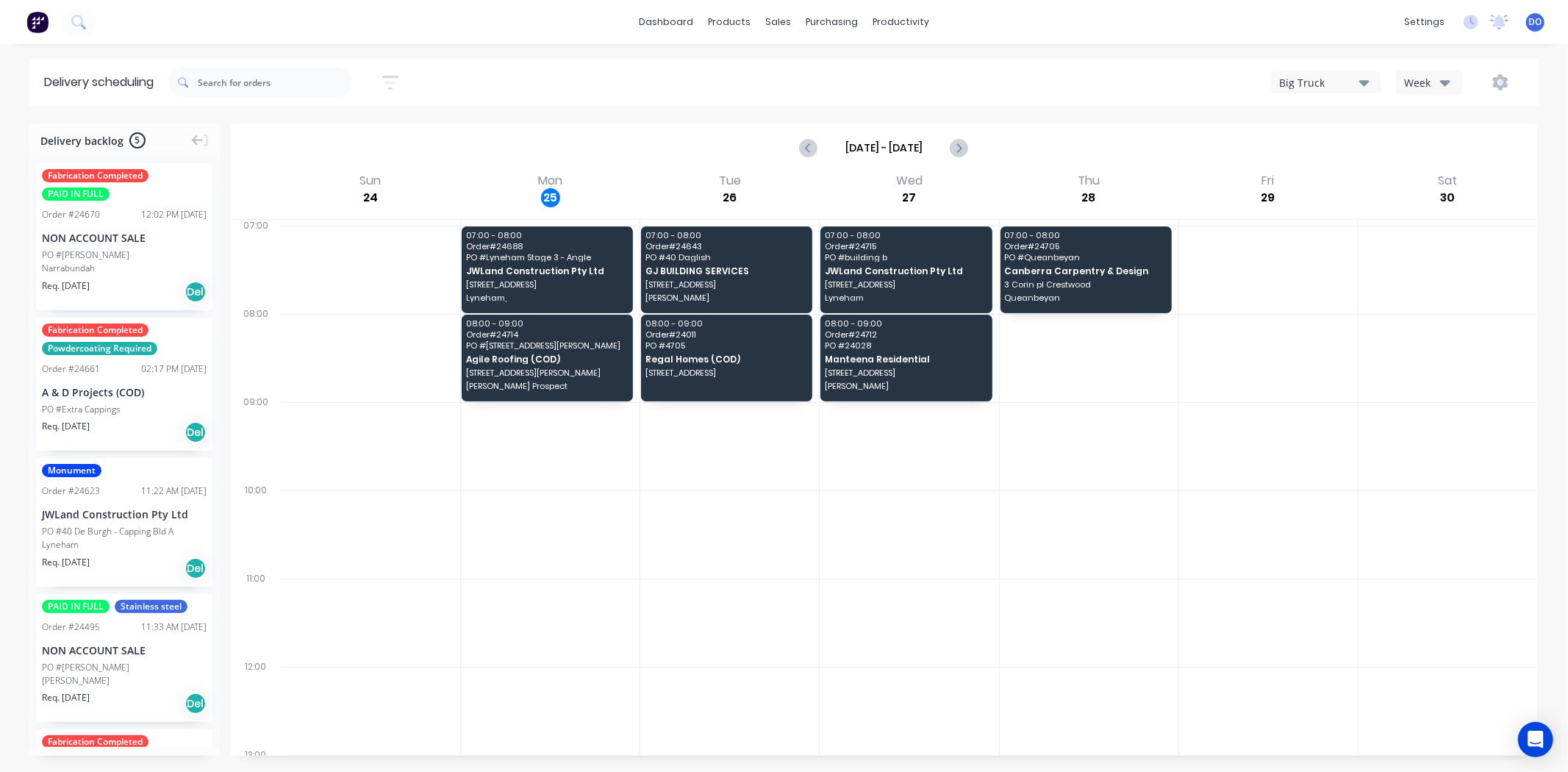
click at [97, 223] on div "Fabrication Completed PAID IN FULL Order # 24670 12:02 PM 21/08/25 NON ACCOUNT …" at bounding box center [124, 236] width 177 height 147
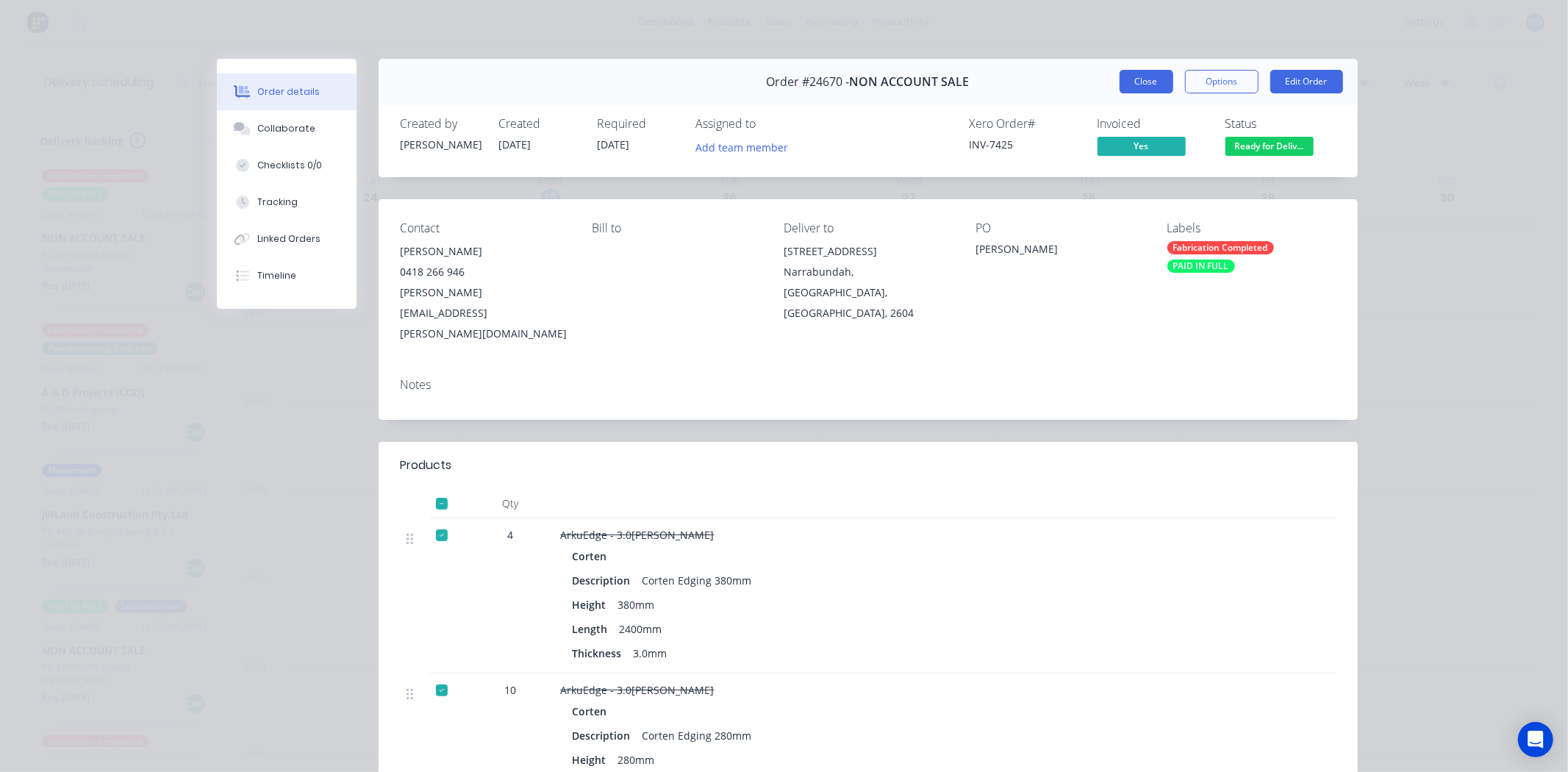
click at [1120, 79] on button "Close" at bounding box center [1146, 81] width 53 height 23
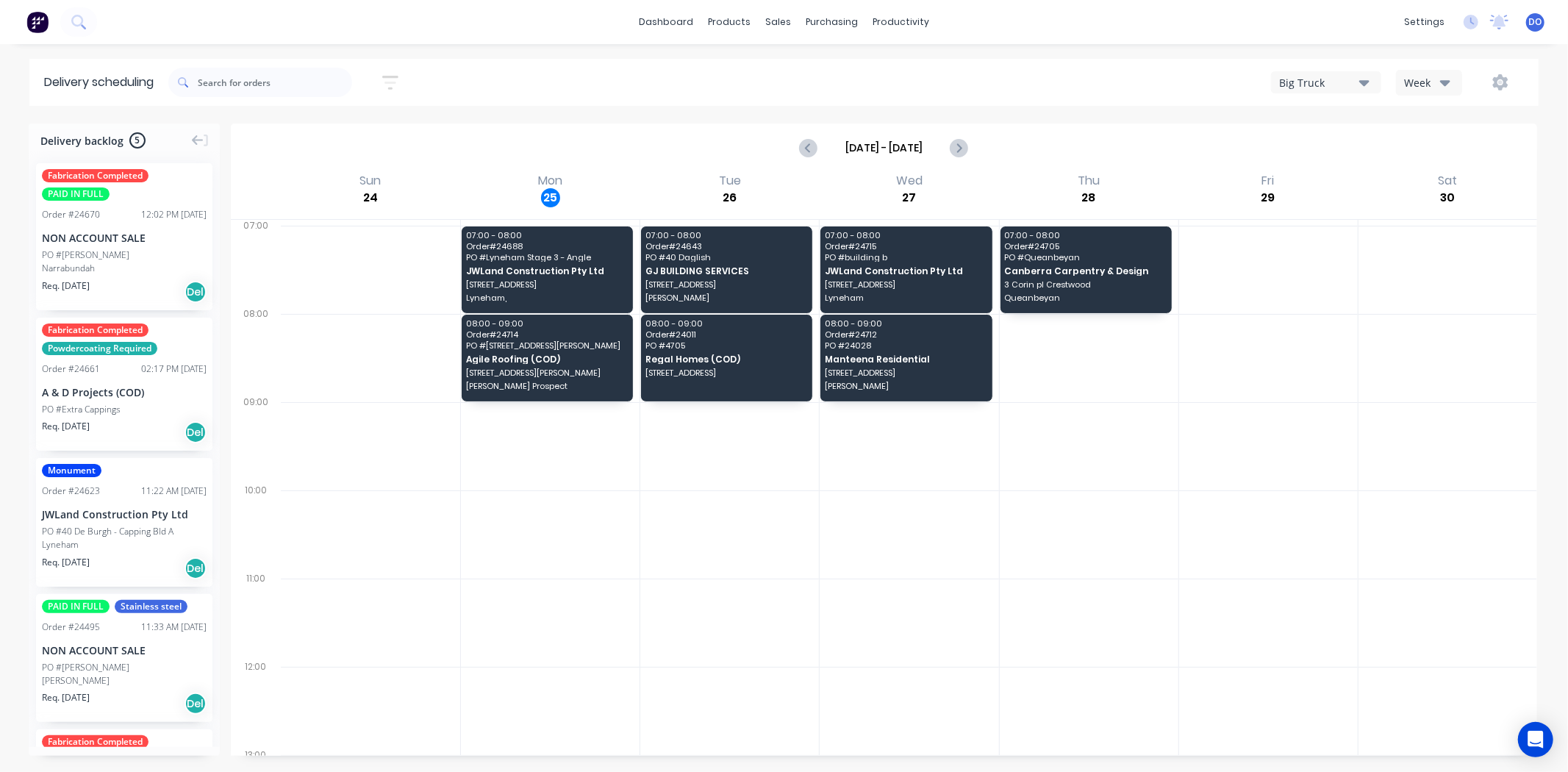
click at [112, 227] on div "Fabrication Completed PAID IN FULL Order # 24670 12:02 PM 21/08/25 NON ACCOUNT …" at bounding box center [124, 236] width 177 height 147
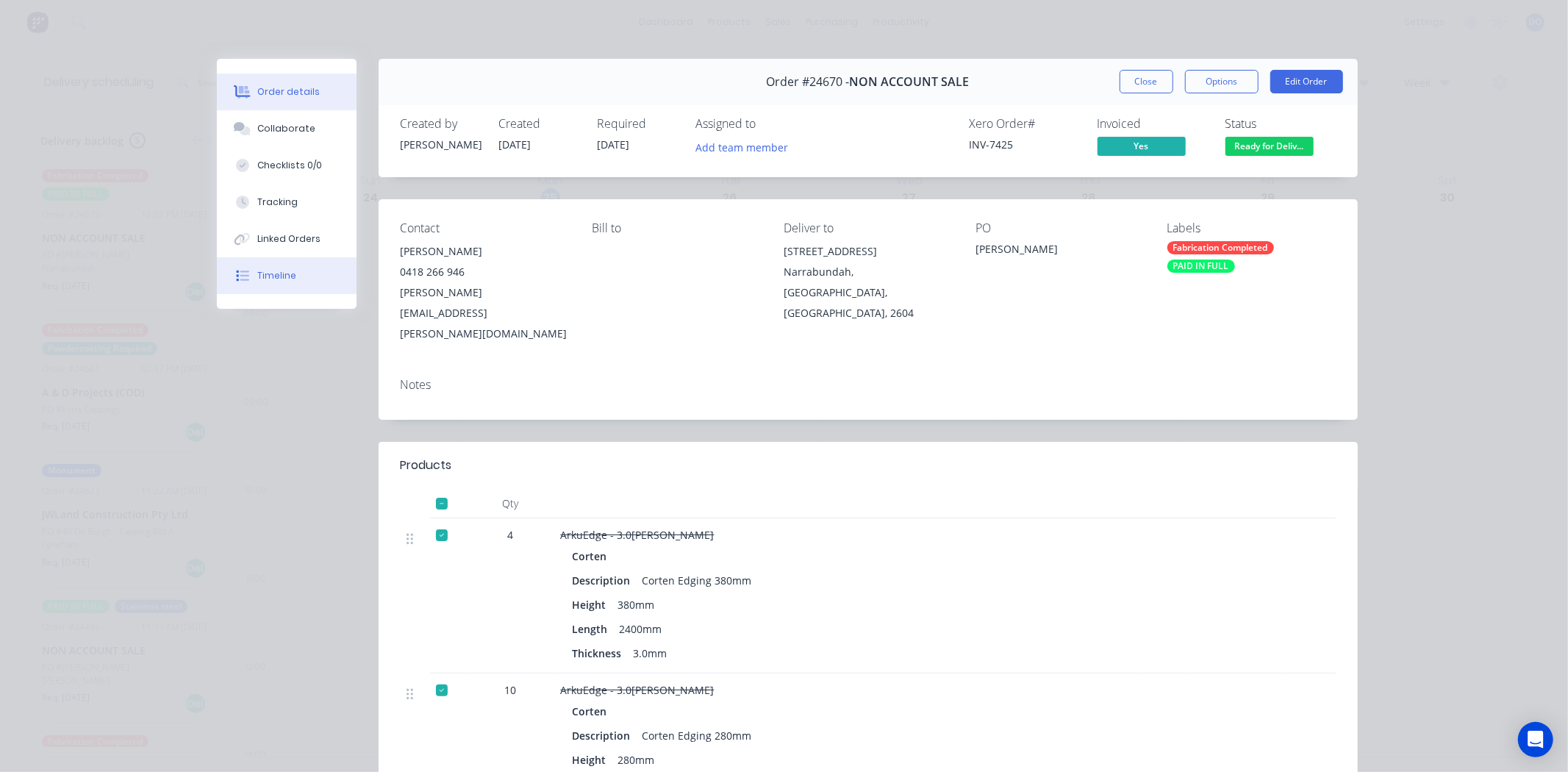
click at [304, 269] on button "Timeline" at bounding box center [287, 275] width 140 height 37
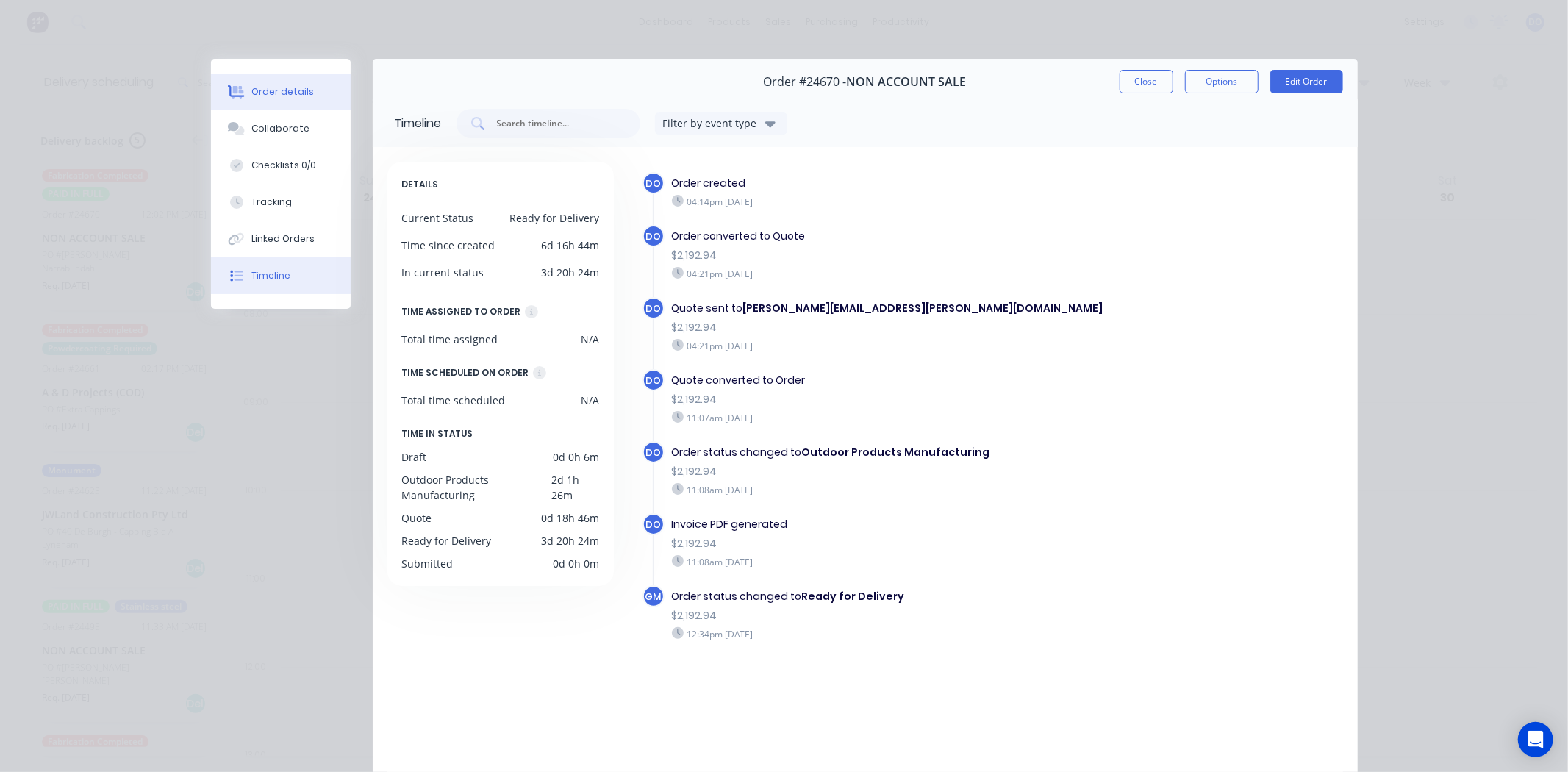
click at [270, 92] on div "Order details" at bounding box center [283, 91] width 62 height 13
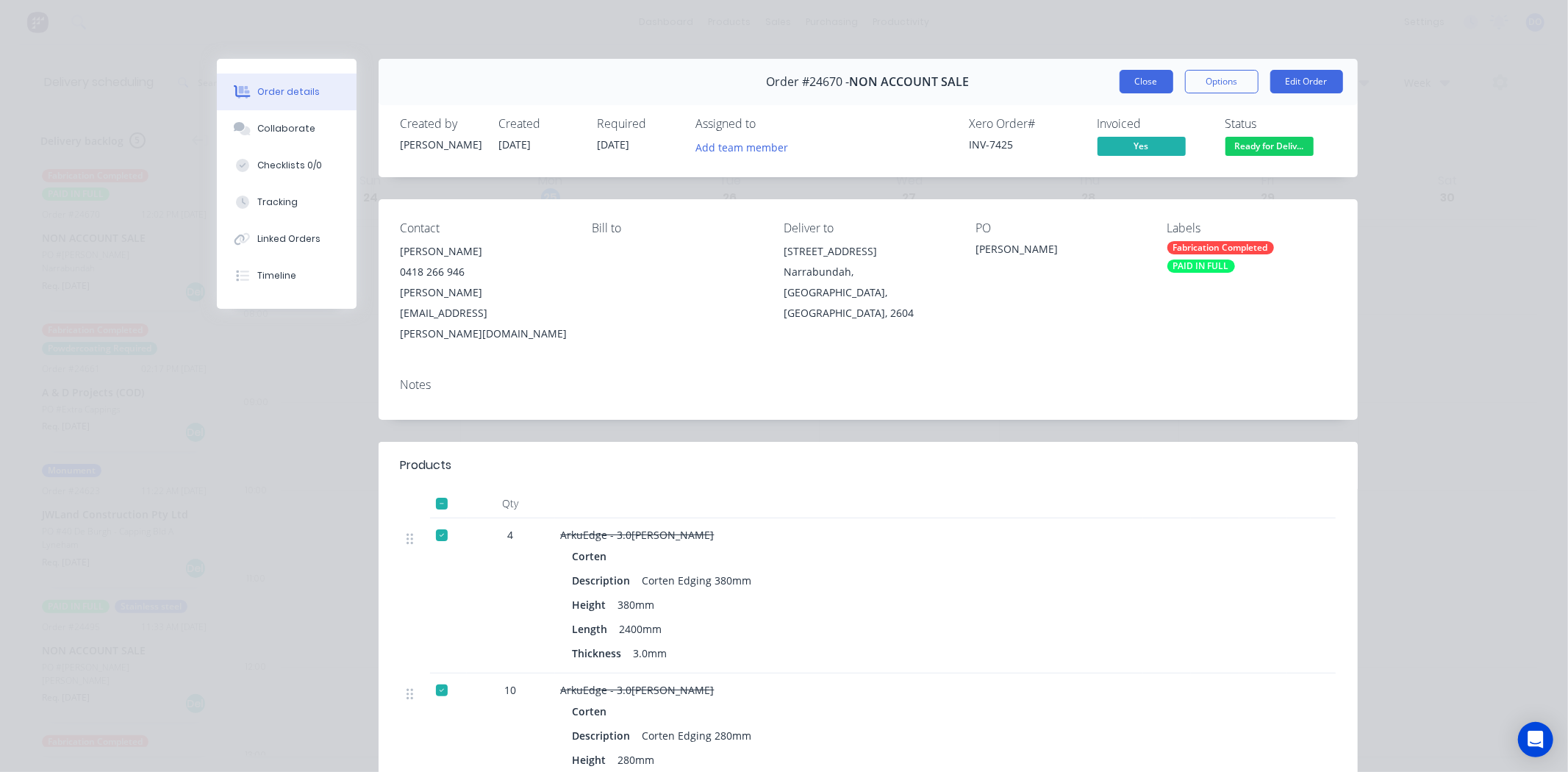
click at [1137, 89] on button "Close" at bounding box center [1146, 81] width 53 height 23
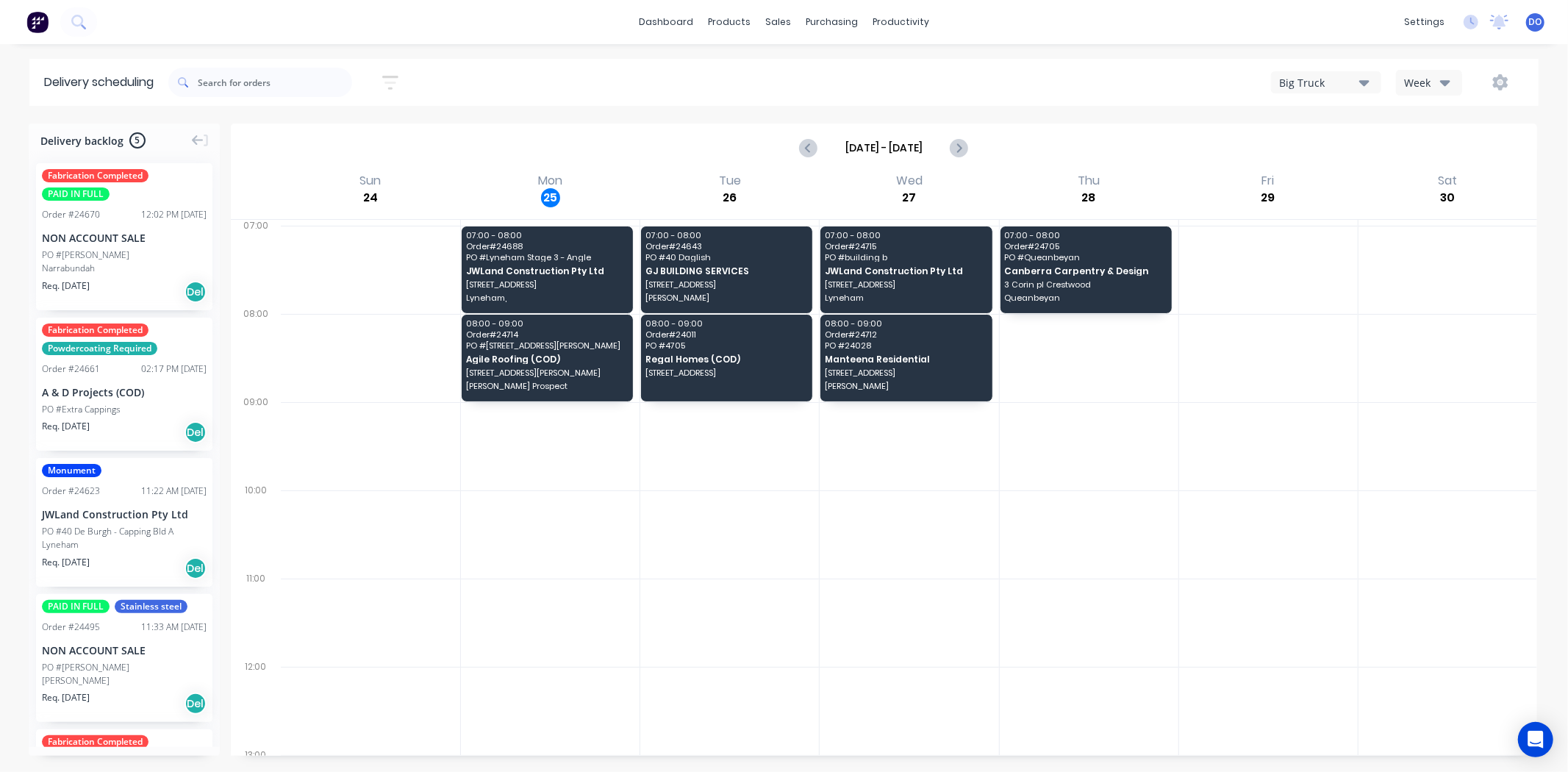
click at [116, 257] on div "PO #[PERSON_NAME]" at bounding box center [124, 254] width 165 height 13
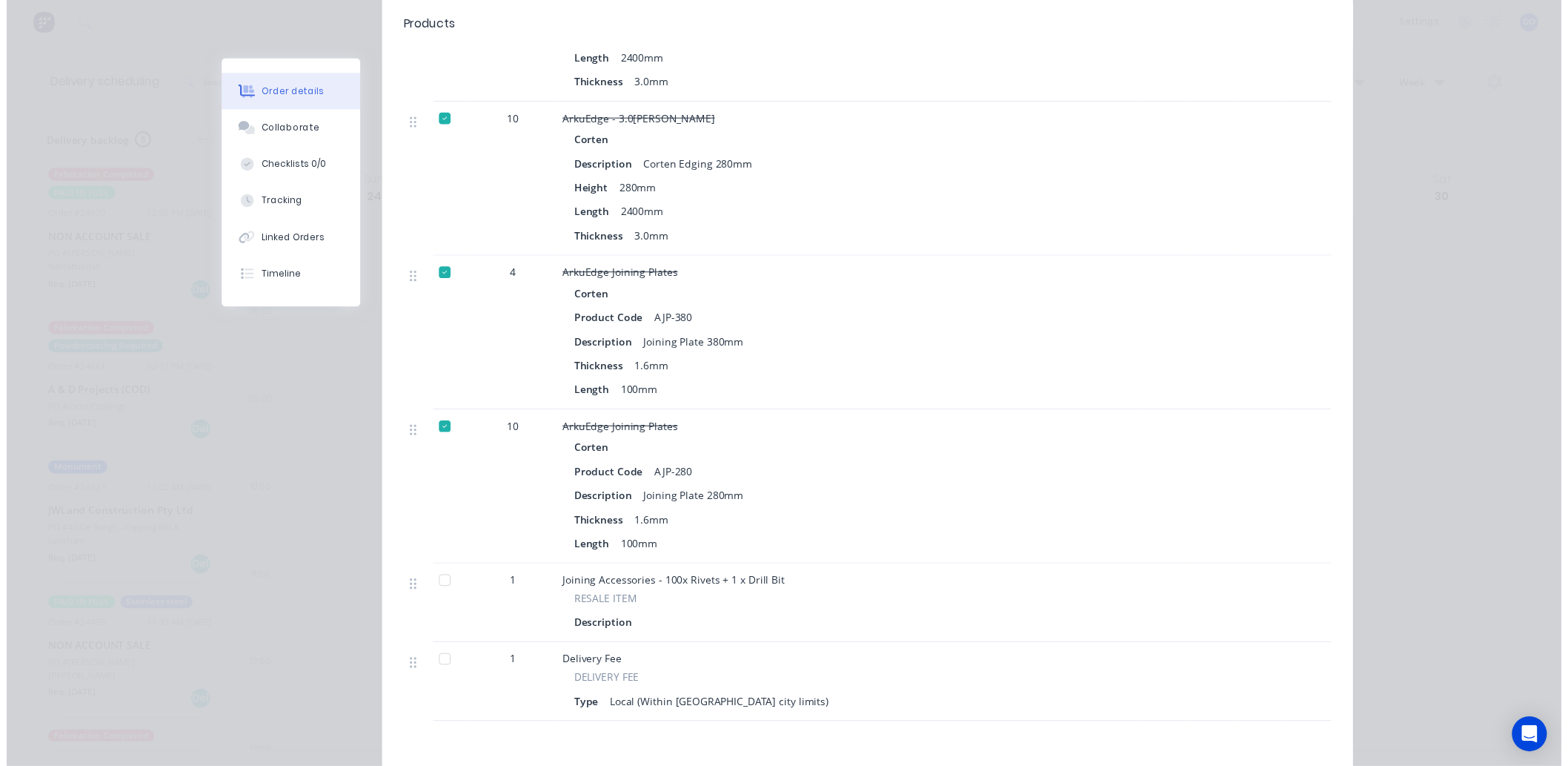
scroll to position [83, 0]
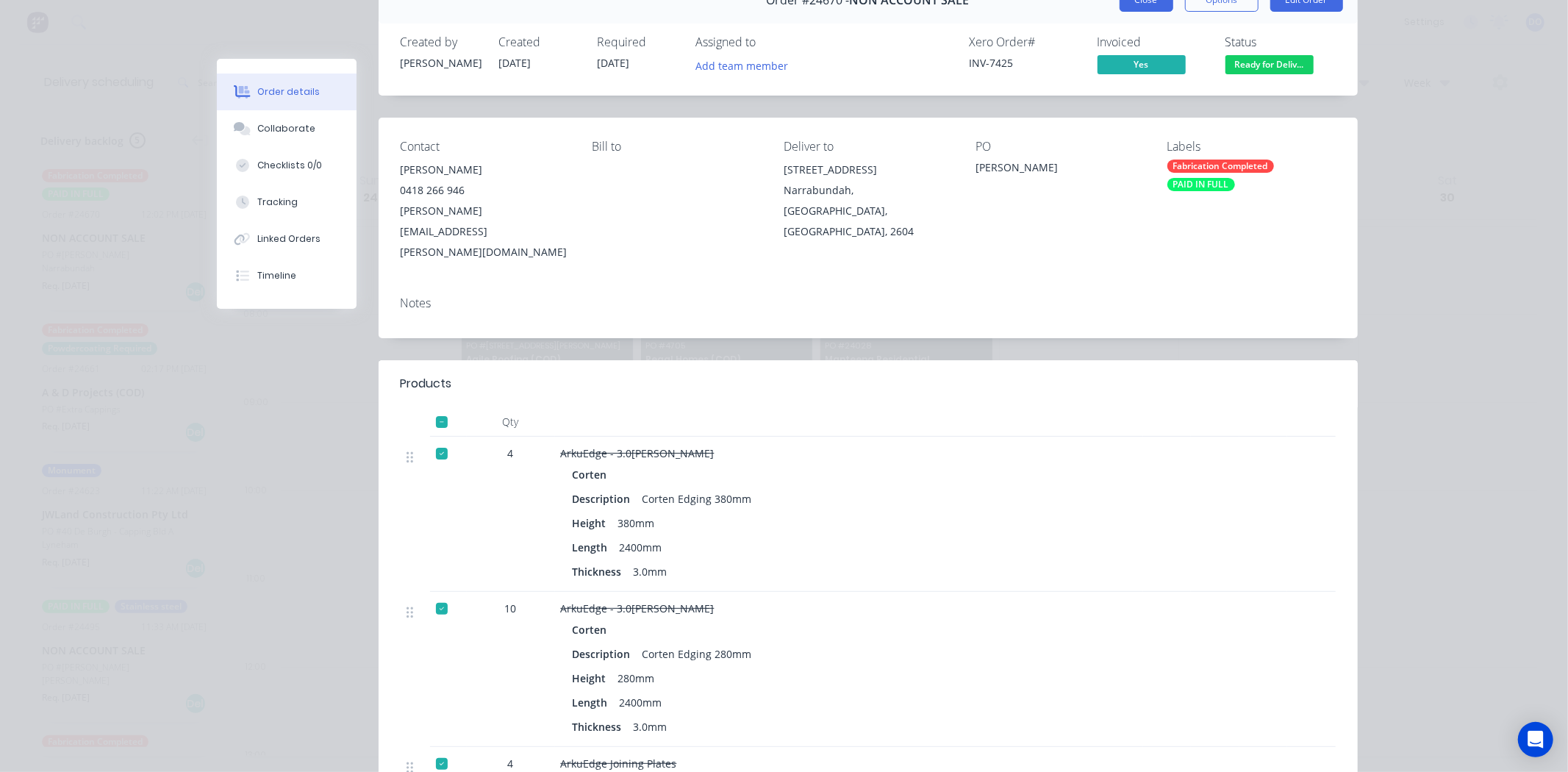
click at [1137, 8] on button "Close" at bounding box center [1146, -1] width 53 height 23
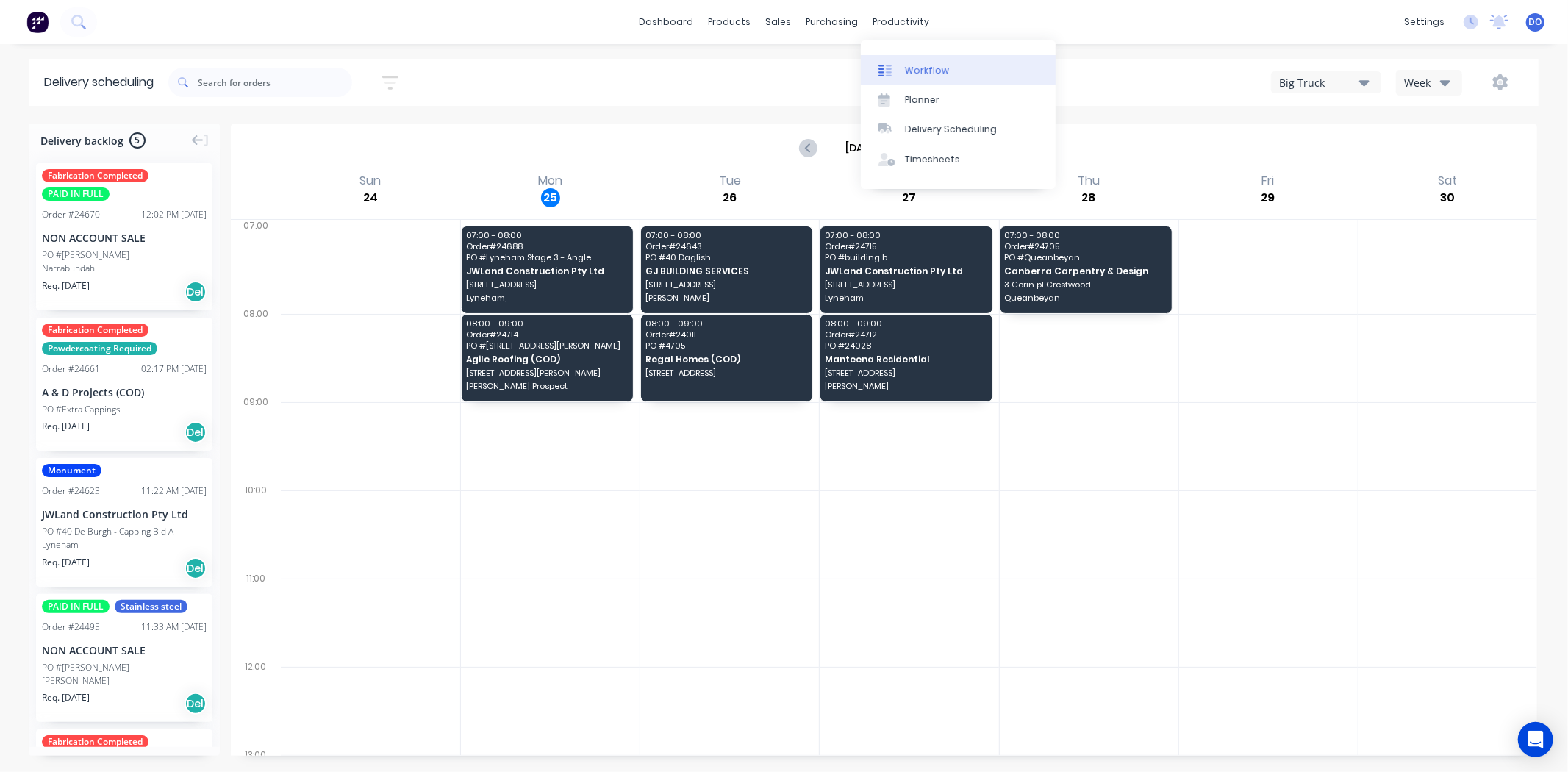
click at [940, 71] on div "Workflow" at bounding box center [927, 70] width 44 height 13
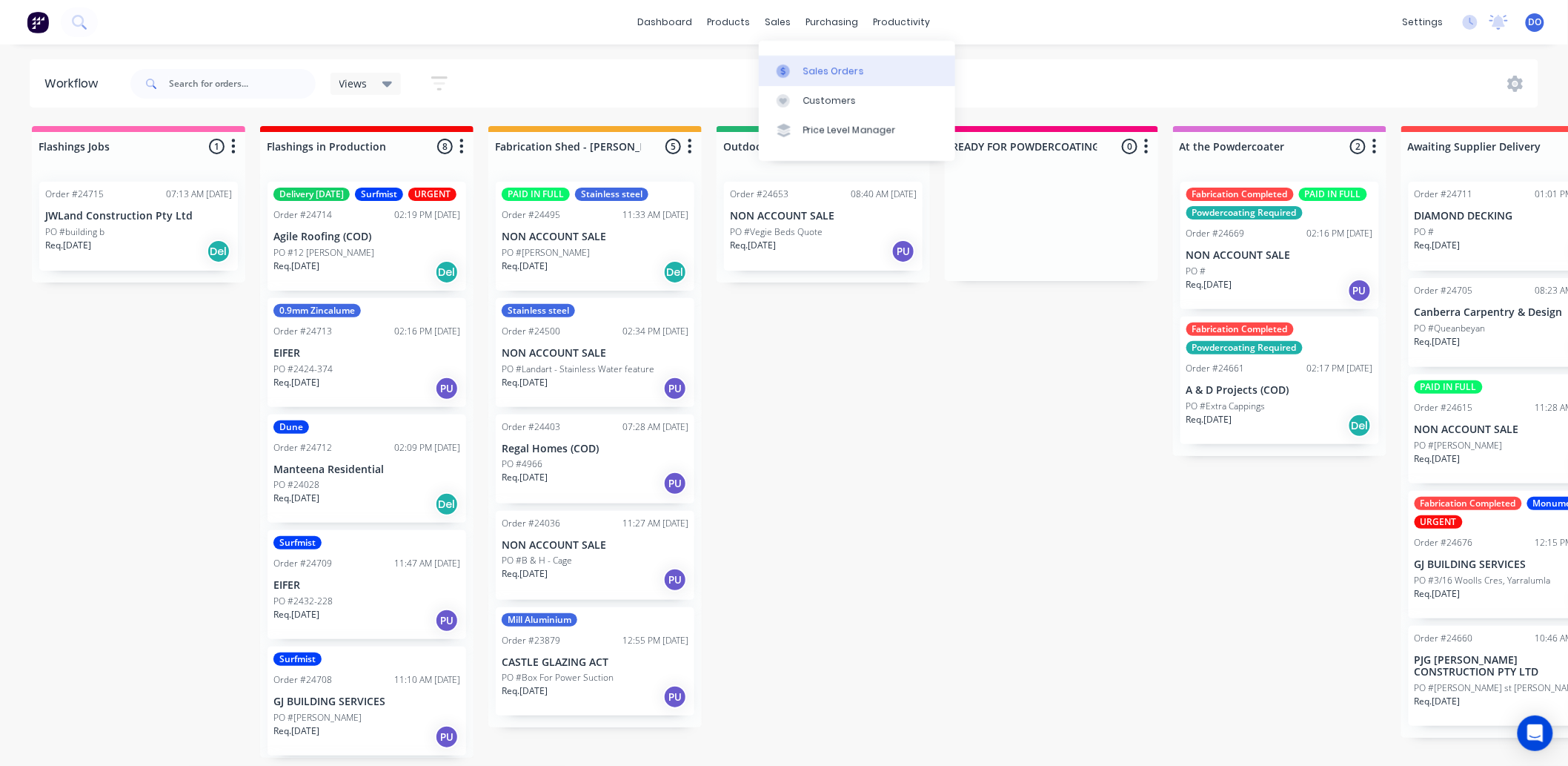
click at [801, 70] on link "Sales Orders" at bounding box center [857, 70] width 196 height 30
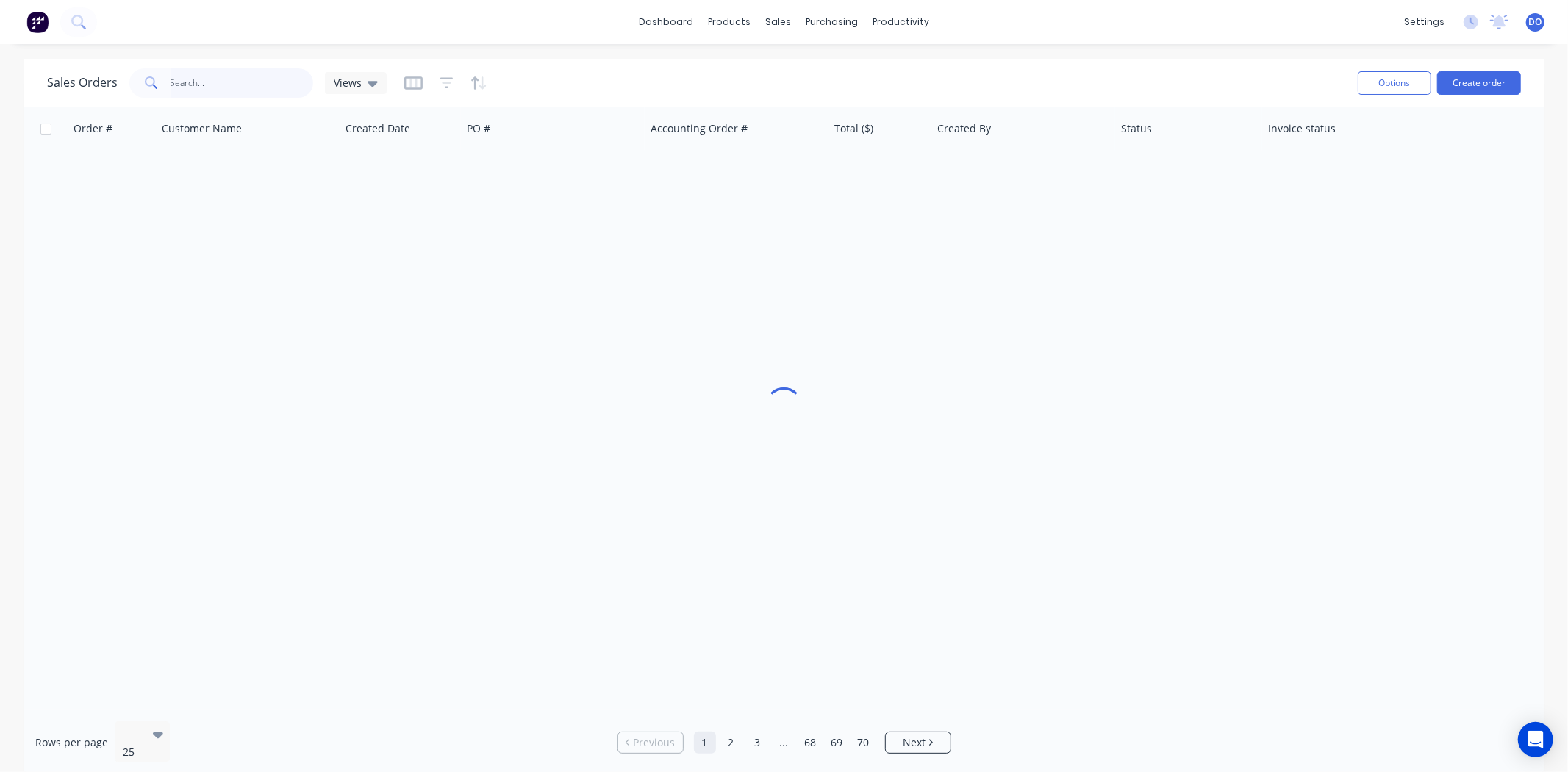
click at [271, 68] on input "text" at bounding box center [242, 83] width 143 height 29
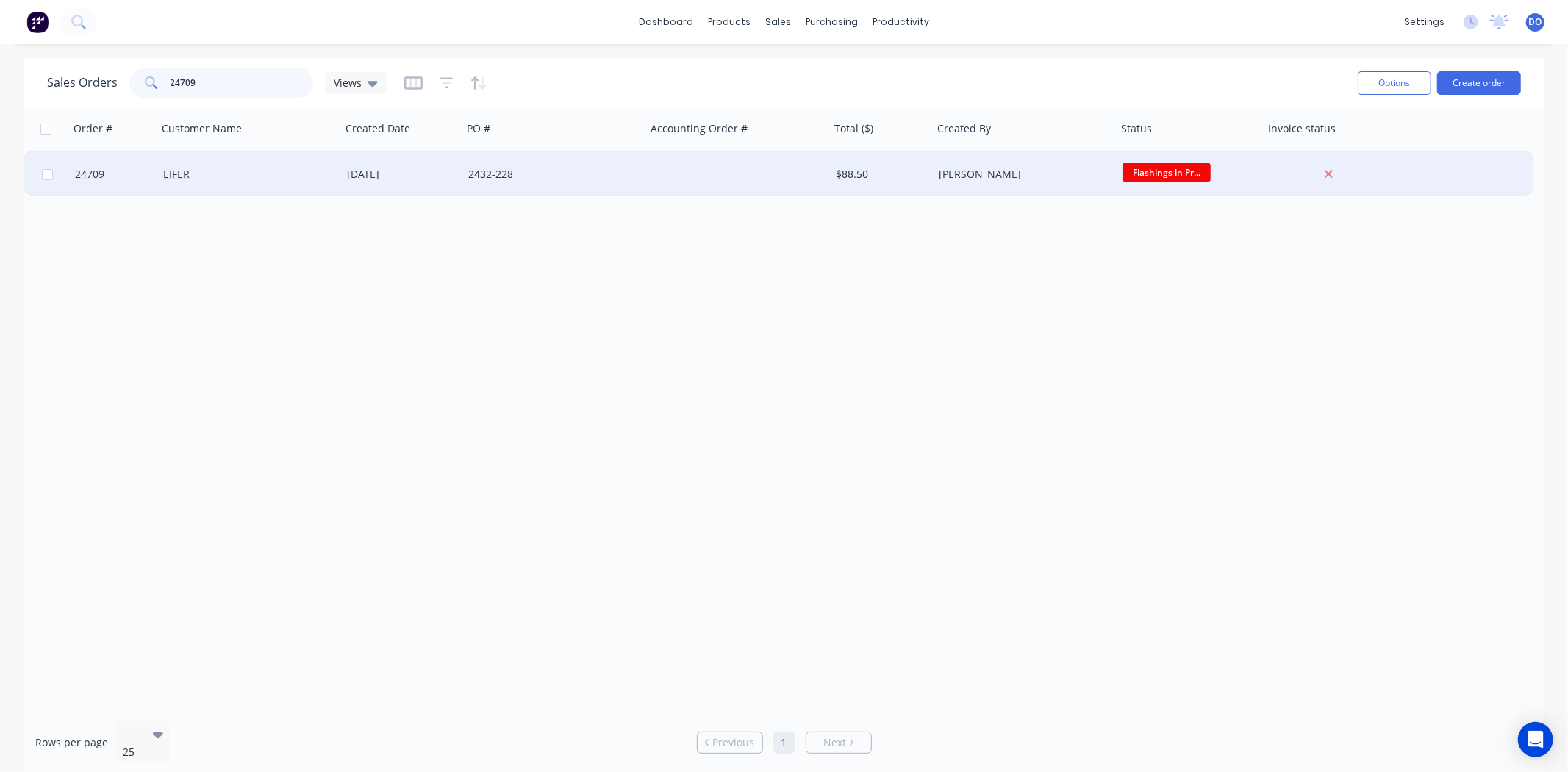
type input "24709"
click at [578, 167] on div "2432-228" at bounding box center [549, 174] width 163 height 15
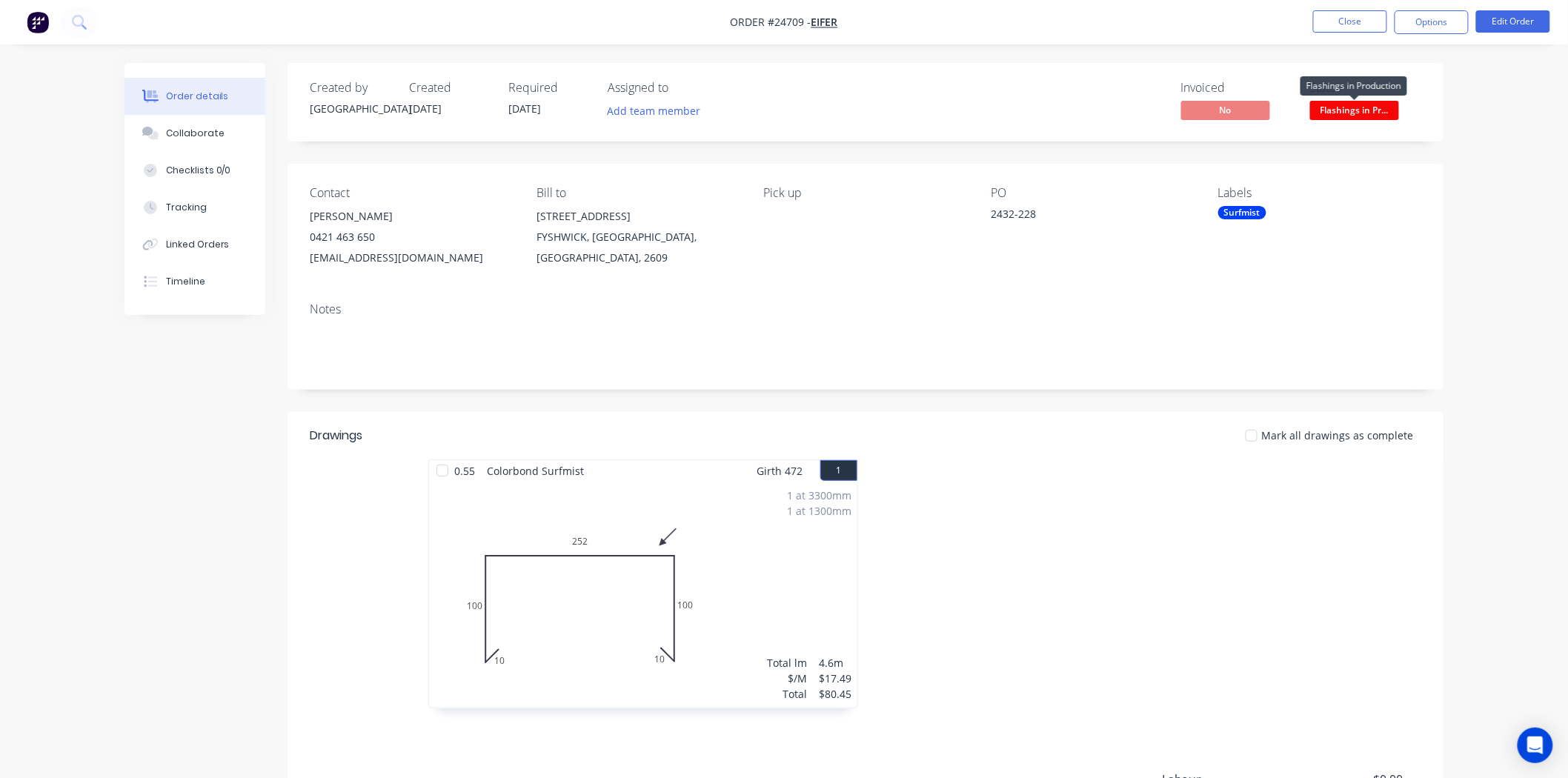
click at [1360, 106] on span "Flashings in Pr..." at bounding box center [1354, 110] width 89 height 18
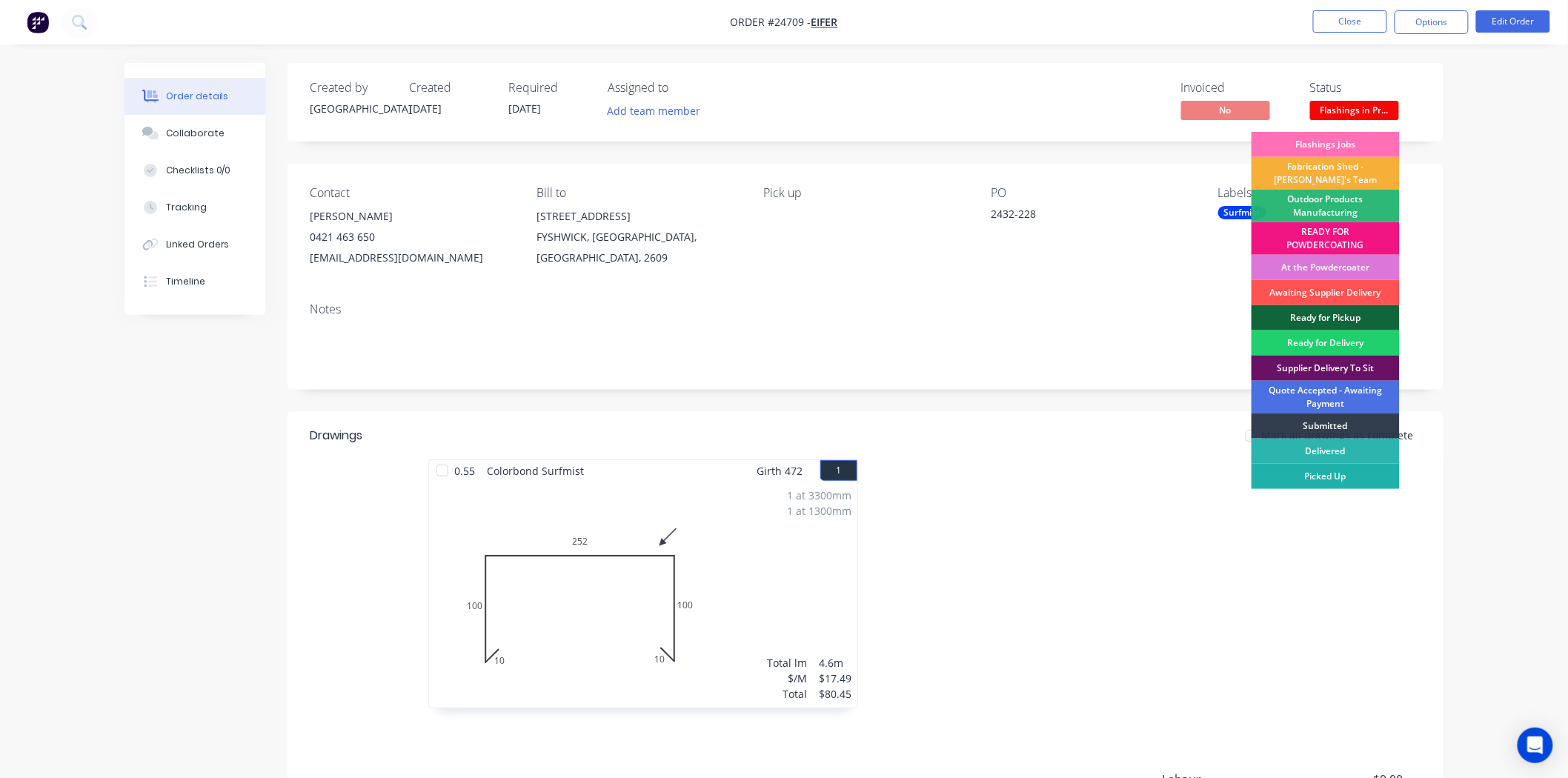
click at [1341, 477] on div "Picked Up" at bounding box center [1325, 476] width 149 height 25
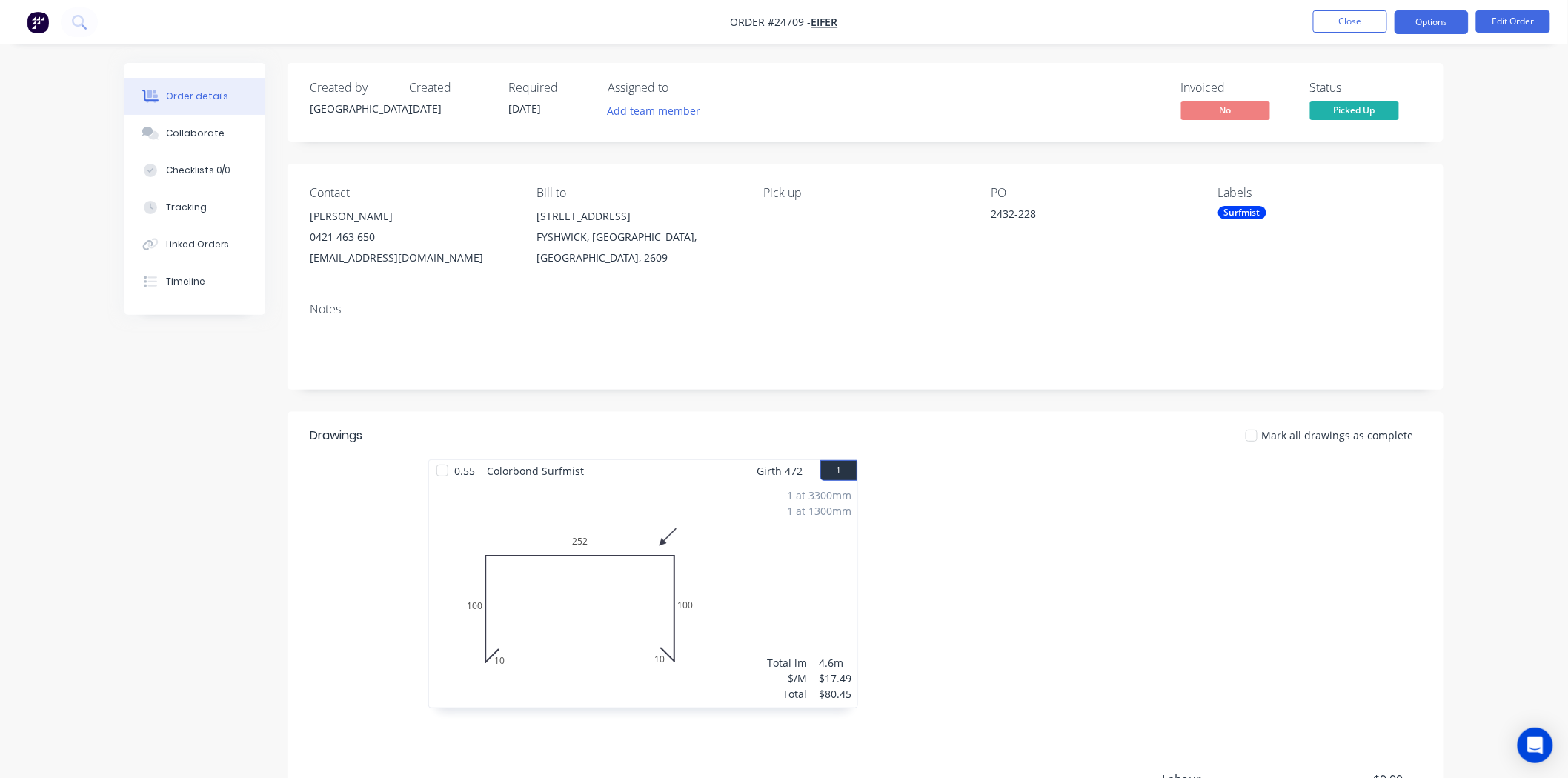
click at [1421, 18] on button "Options" at bounding box center [1432, 22] width 74 height 23
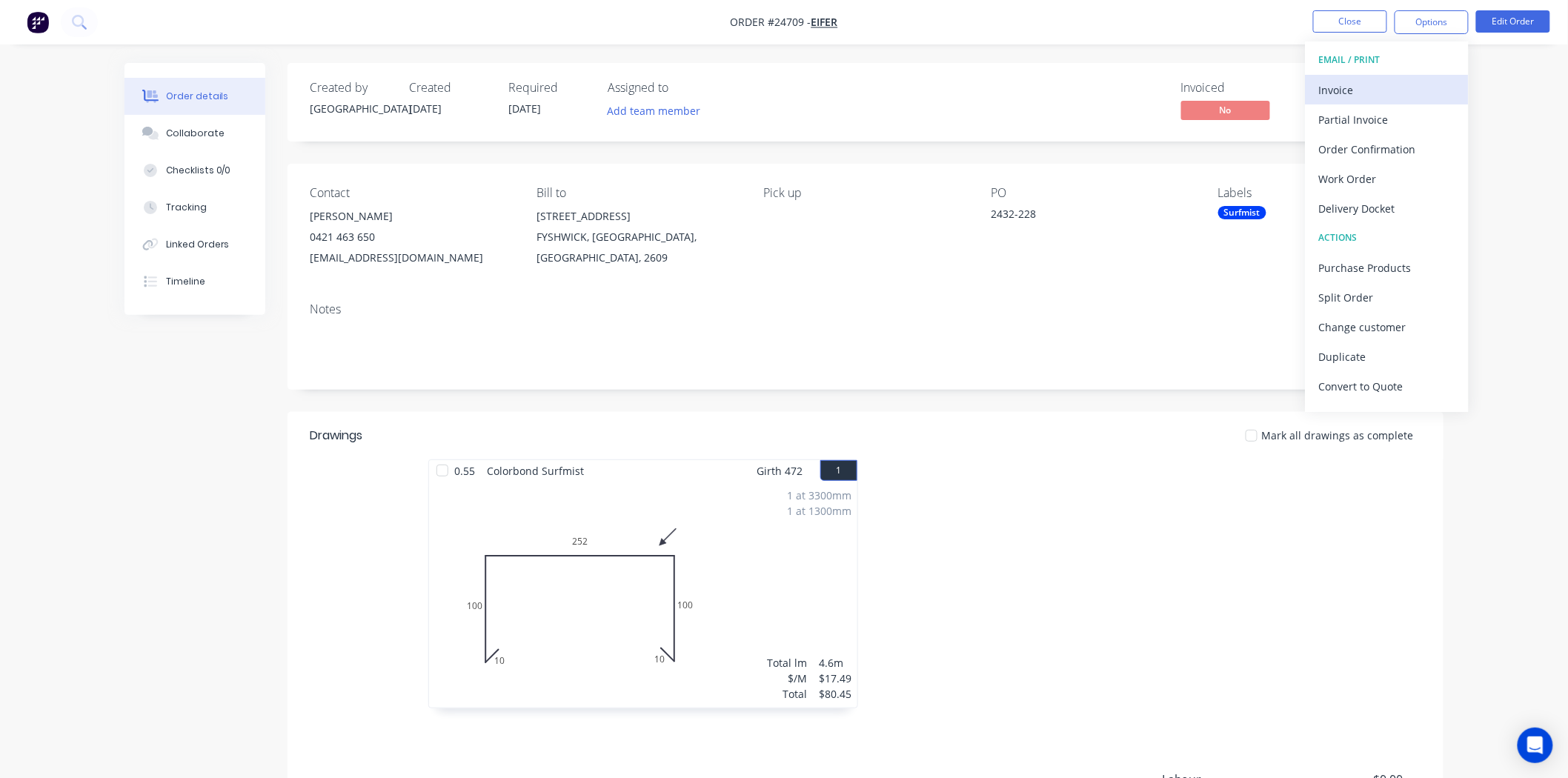
click at [1373, 88] on div "Invoice" at bounding box center [1387, 90] width 136 height 22
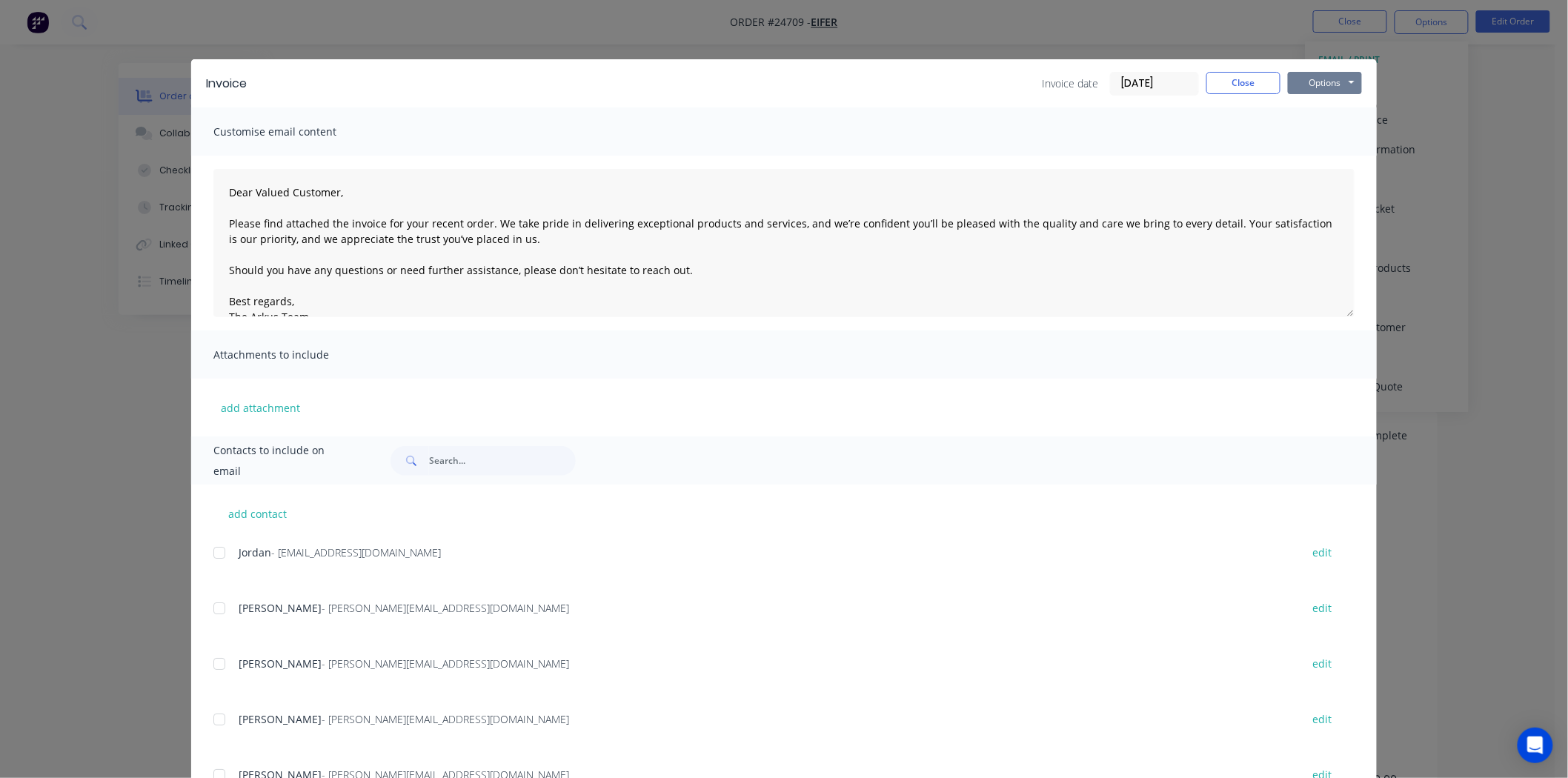
click at [1315, 76] on button "Options" at bounding box center [1325, 83] width 74 height 23
click at [1309, 129] on button "Print" at bounding box center [1335, 134] width 95 height 24
click at [1254, 84] on button "Close" at bounding box center [1243, 83] width 74 height 23
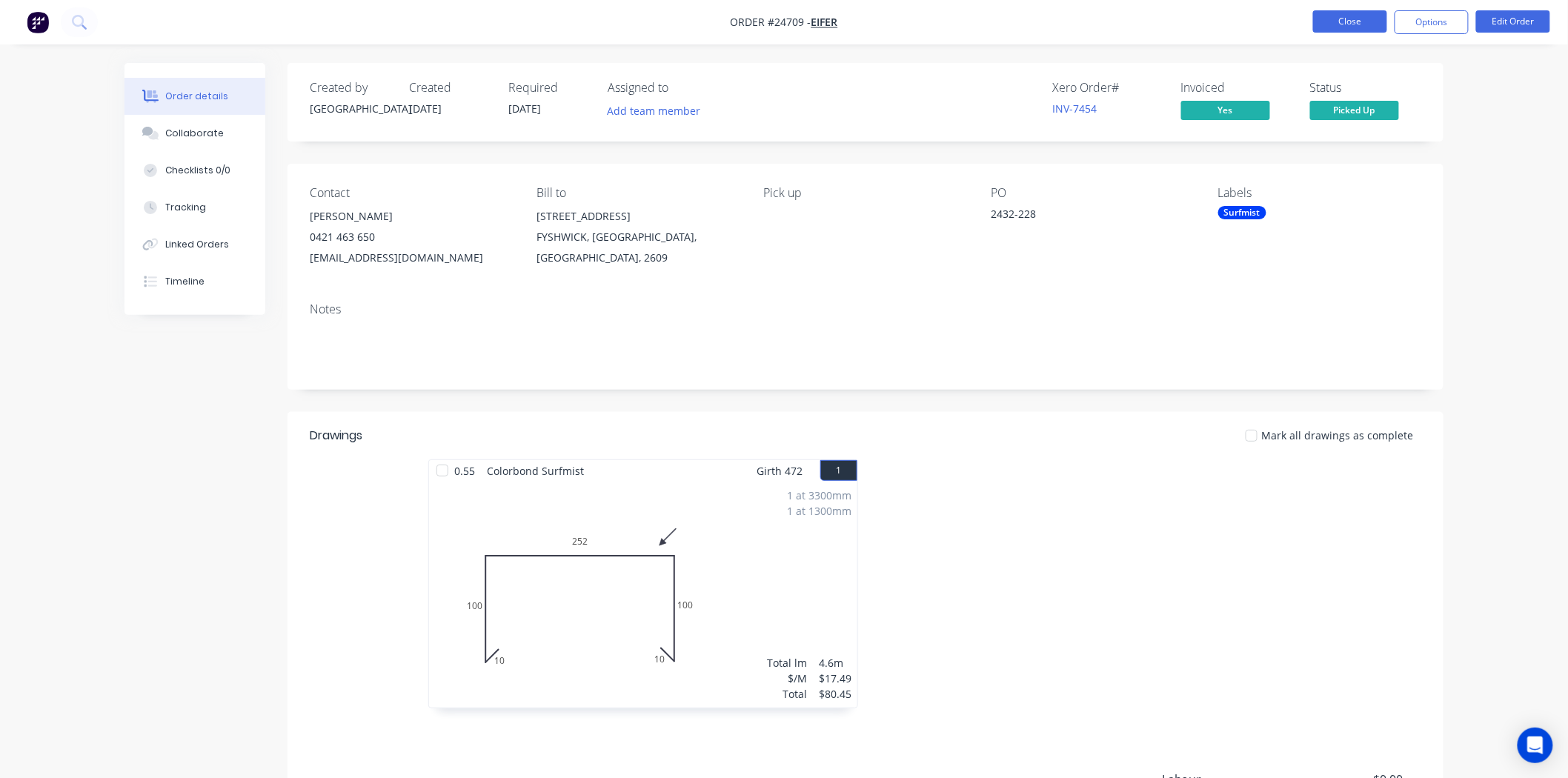
click at [1338, 28] on button "Close" at bounding box center [1350, 22] width 74 height 23
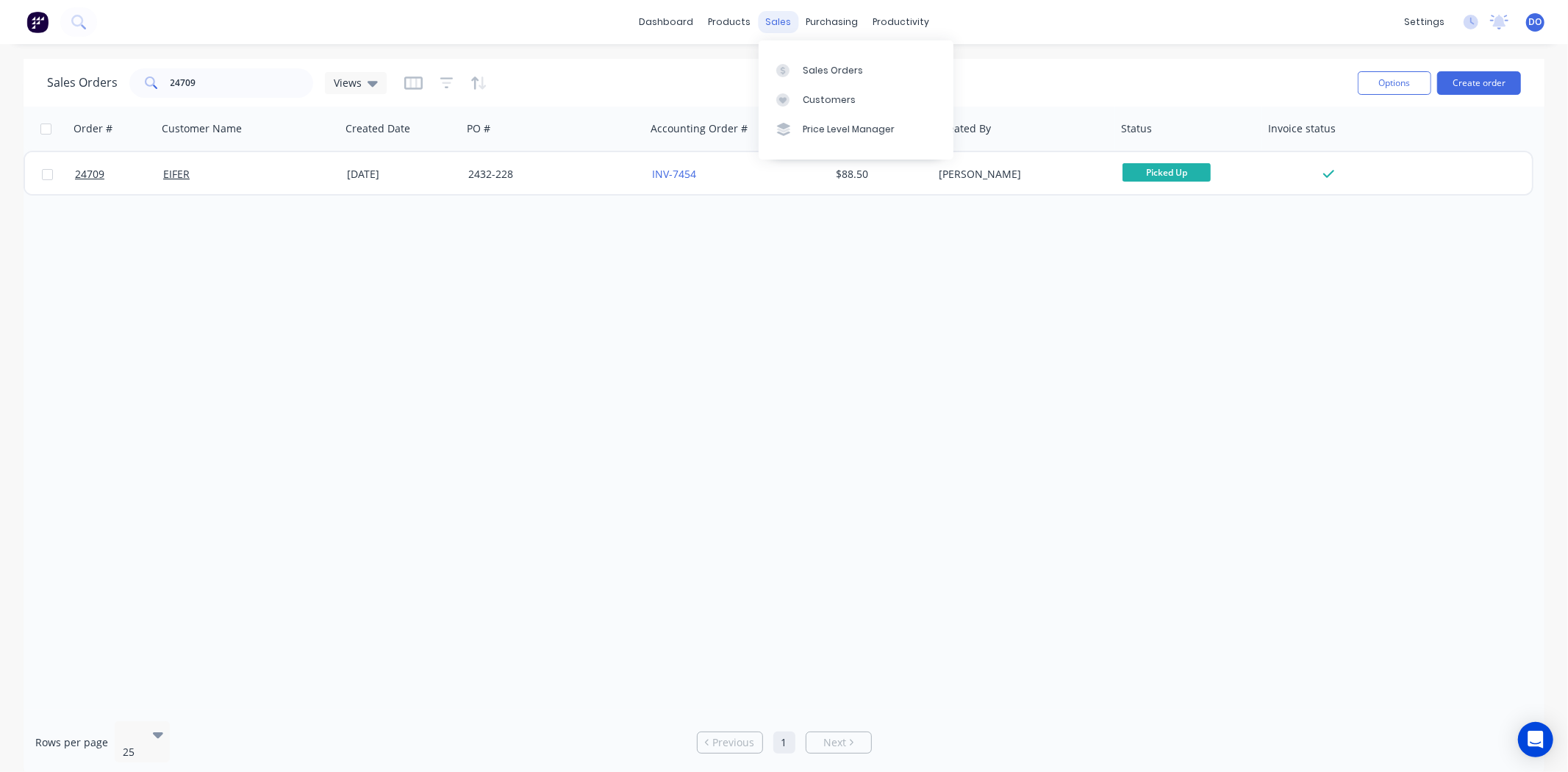
click at [784, 16] on div "sales" at bounding box center [778, 22] width 41 height 22
click at [795, 71] on div at bounding box center [787, 70] width 22 height 13
click at [909, 72] on div "Workflow" at bounding box center [927, 70] width 44 height 13
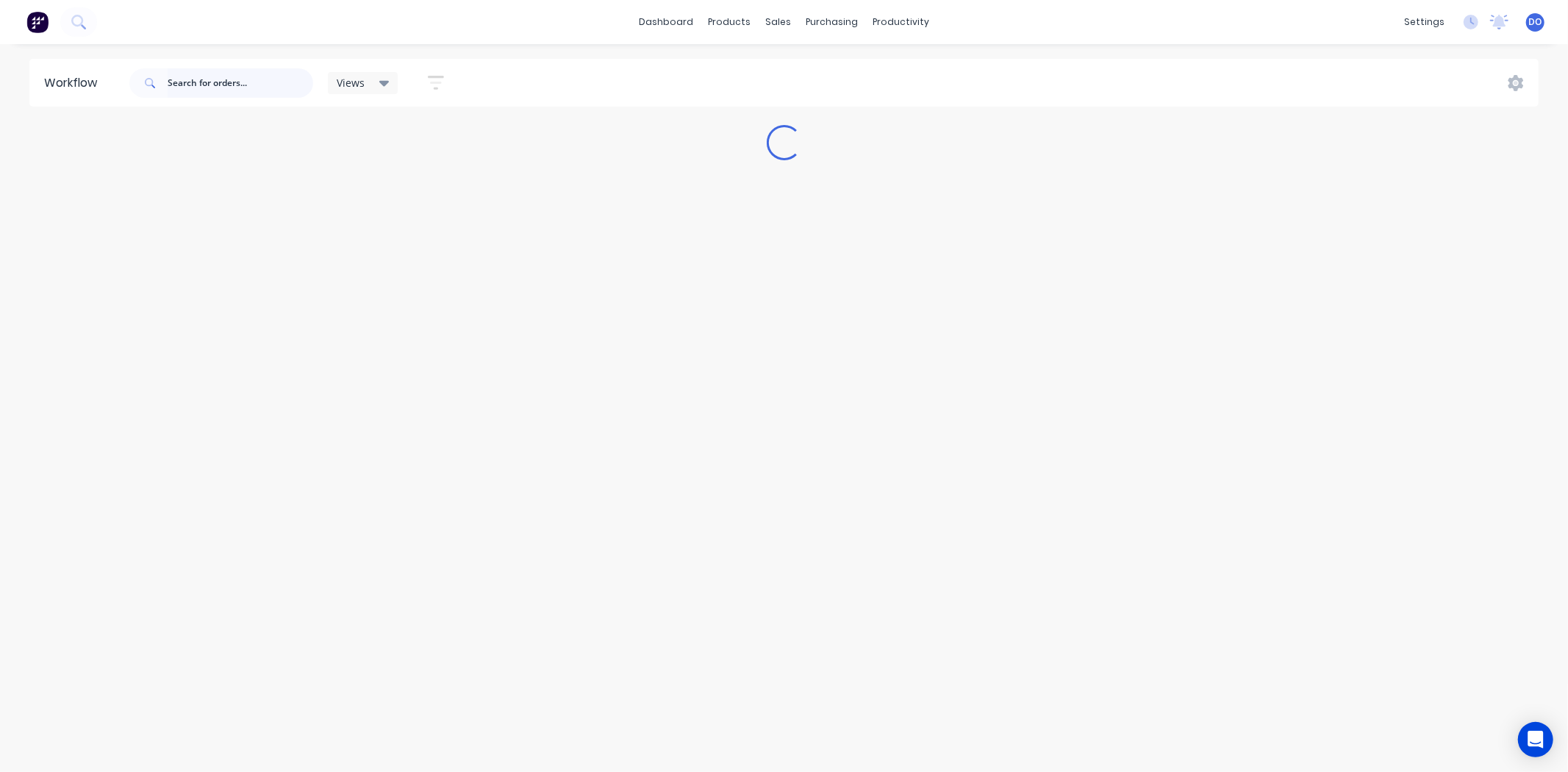
click at [192, 81] on input "text" at bounding box center [240, 83] width 146 height 29
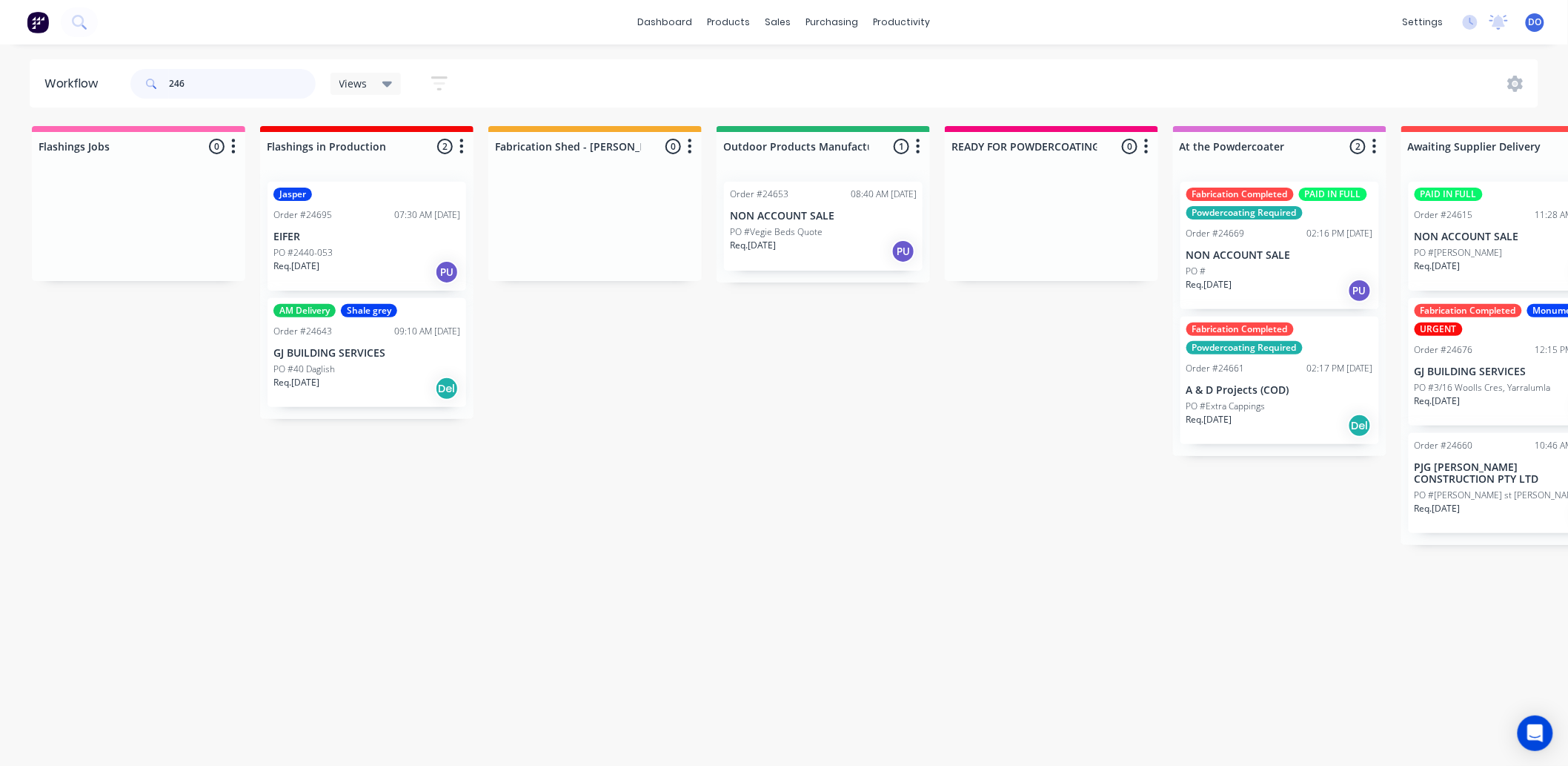
type input "246"
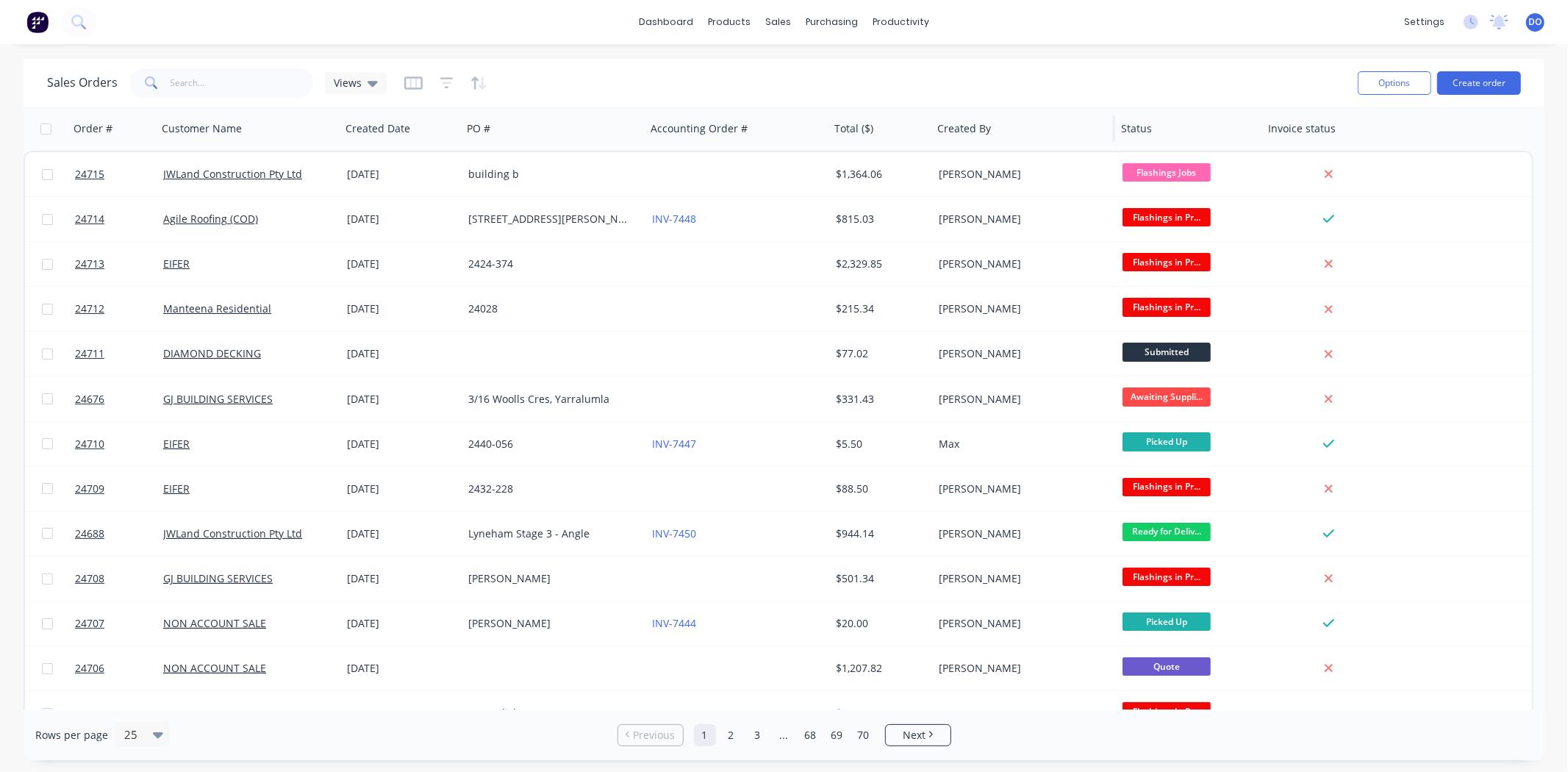
click at [1109, 109] on div "Created By" at bounding box center [1022, 129] width 184 height 44
click at [1119, 79] on div "Sales Orders Views" at bounding box center [697, 83] width 1299 height 36
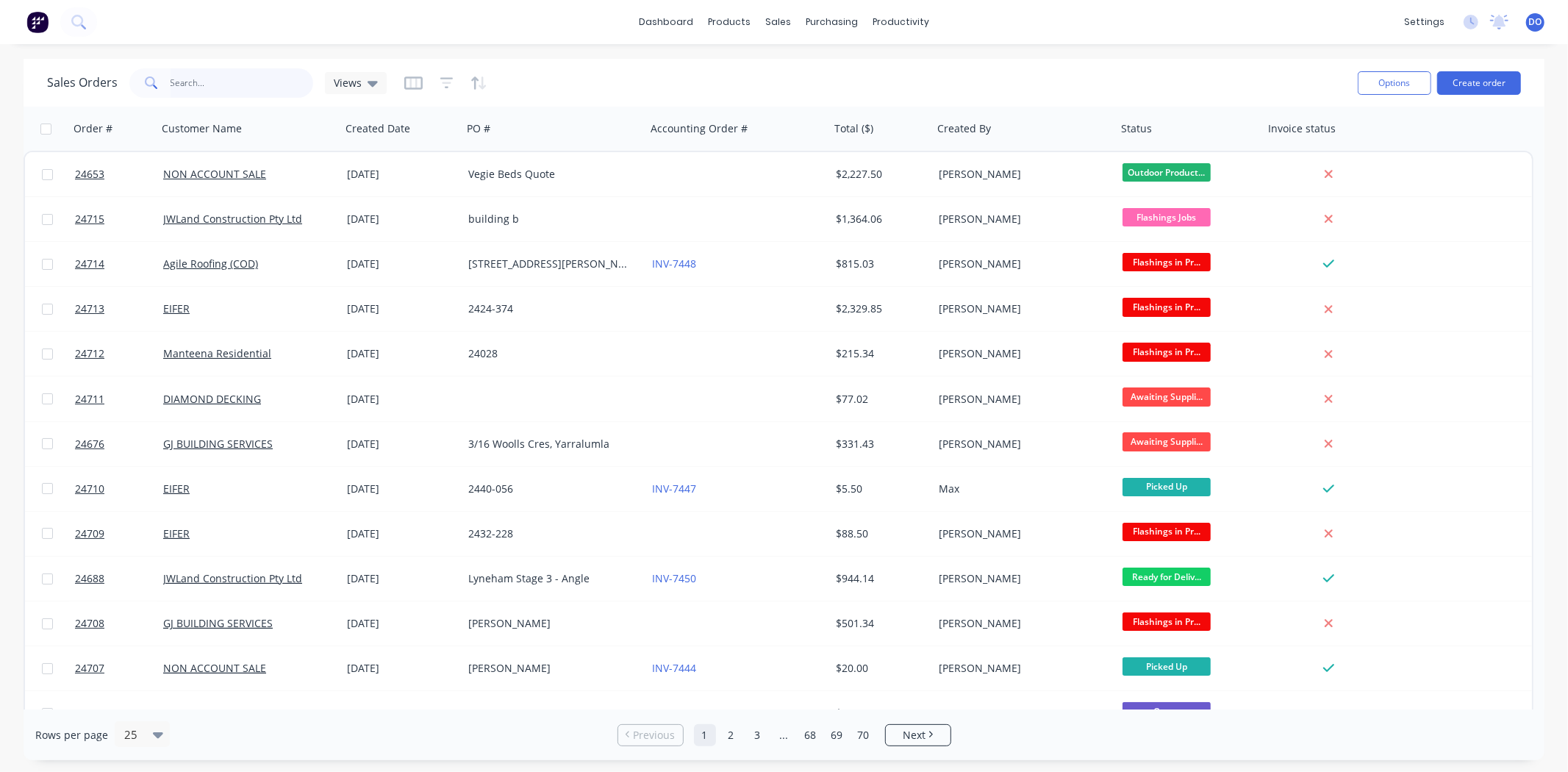
click at [223, 93] on input "text" at bounding box center [242, 83] width 143 height 29
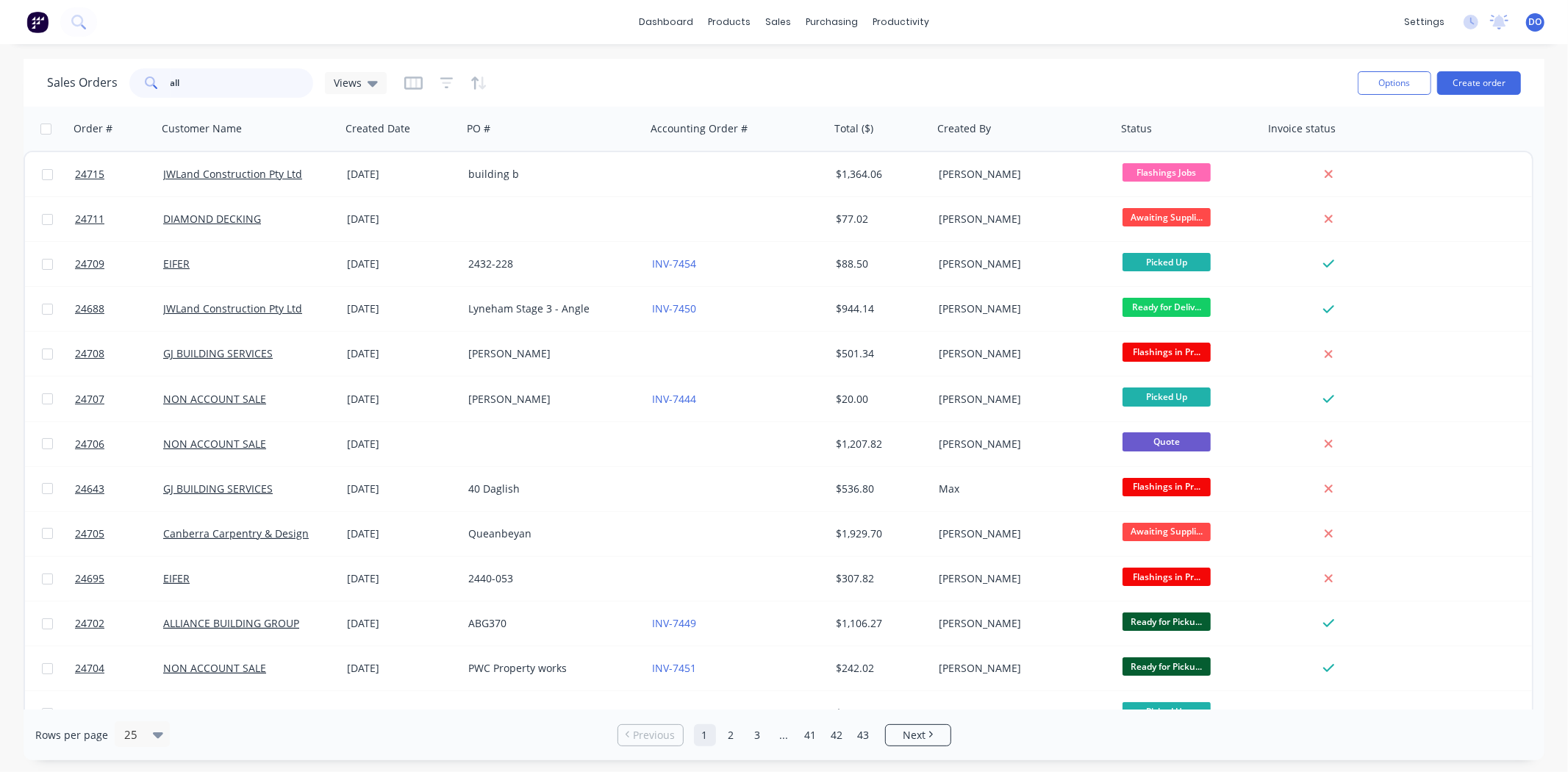
click at [212, 83] on input "all" at bounding box center [242, 83] width 143 height 29
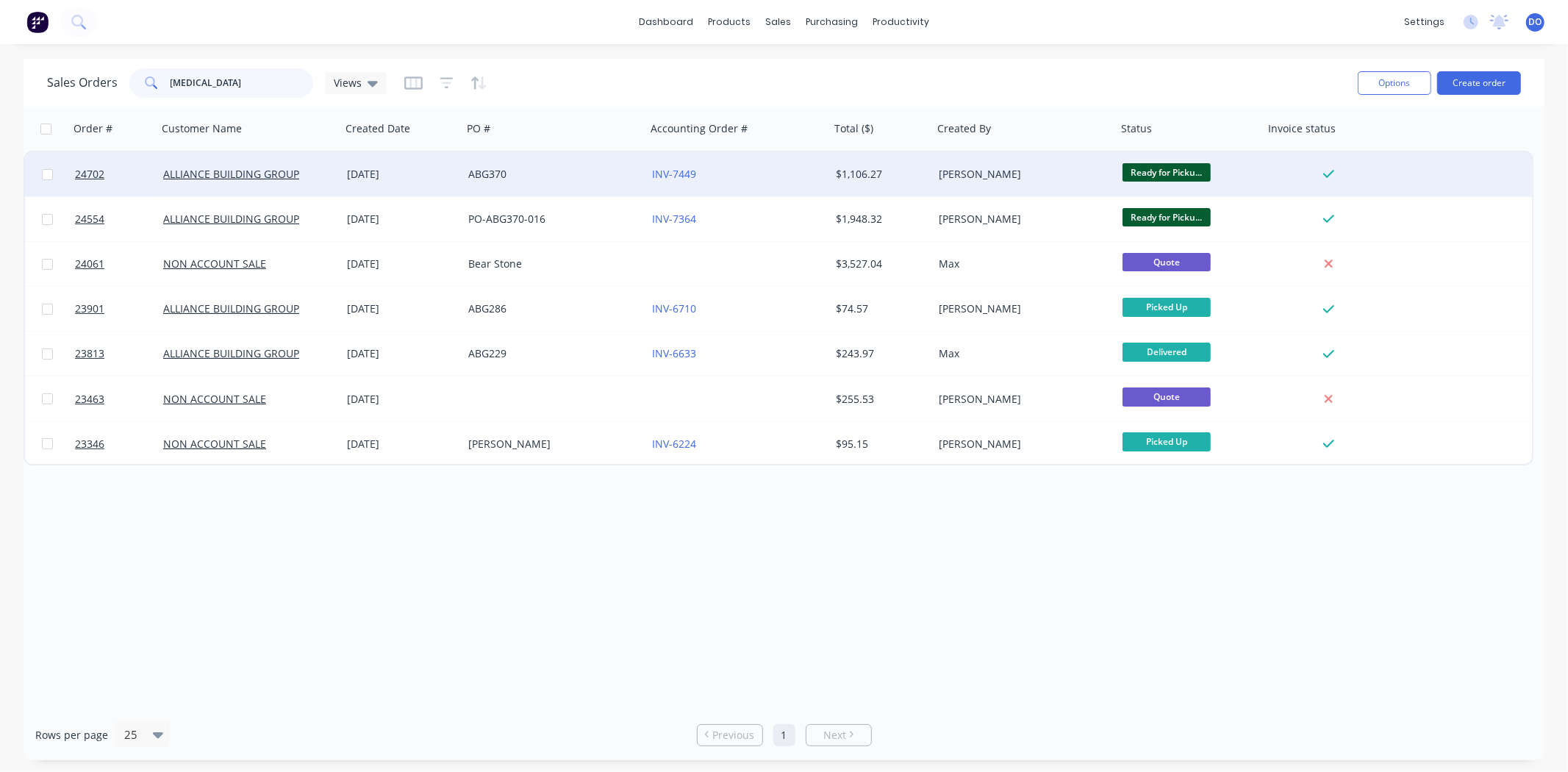
type input "alli"
click at [542, 167] on div "ABG370" at bounding box center [549, 174] width 163 height 15
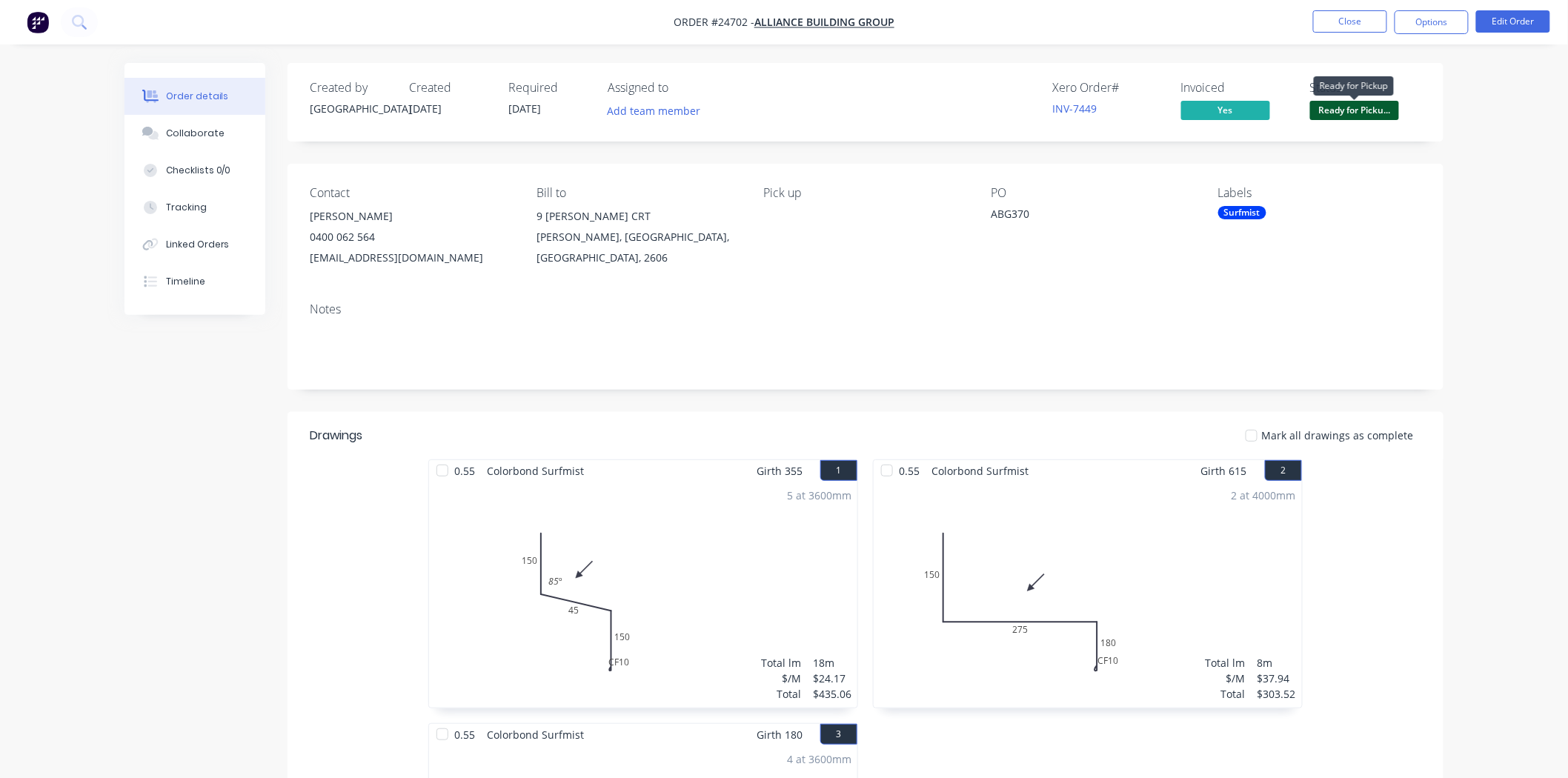
click at [1359, 111] on span "Ready for Picku..." at bounding box center [1354, 110] width 89 height 18
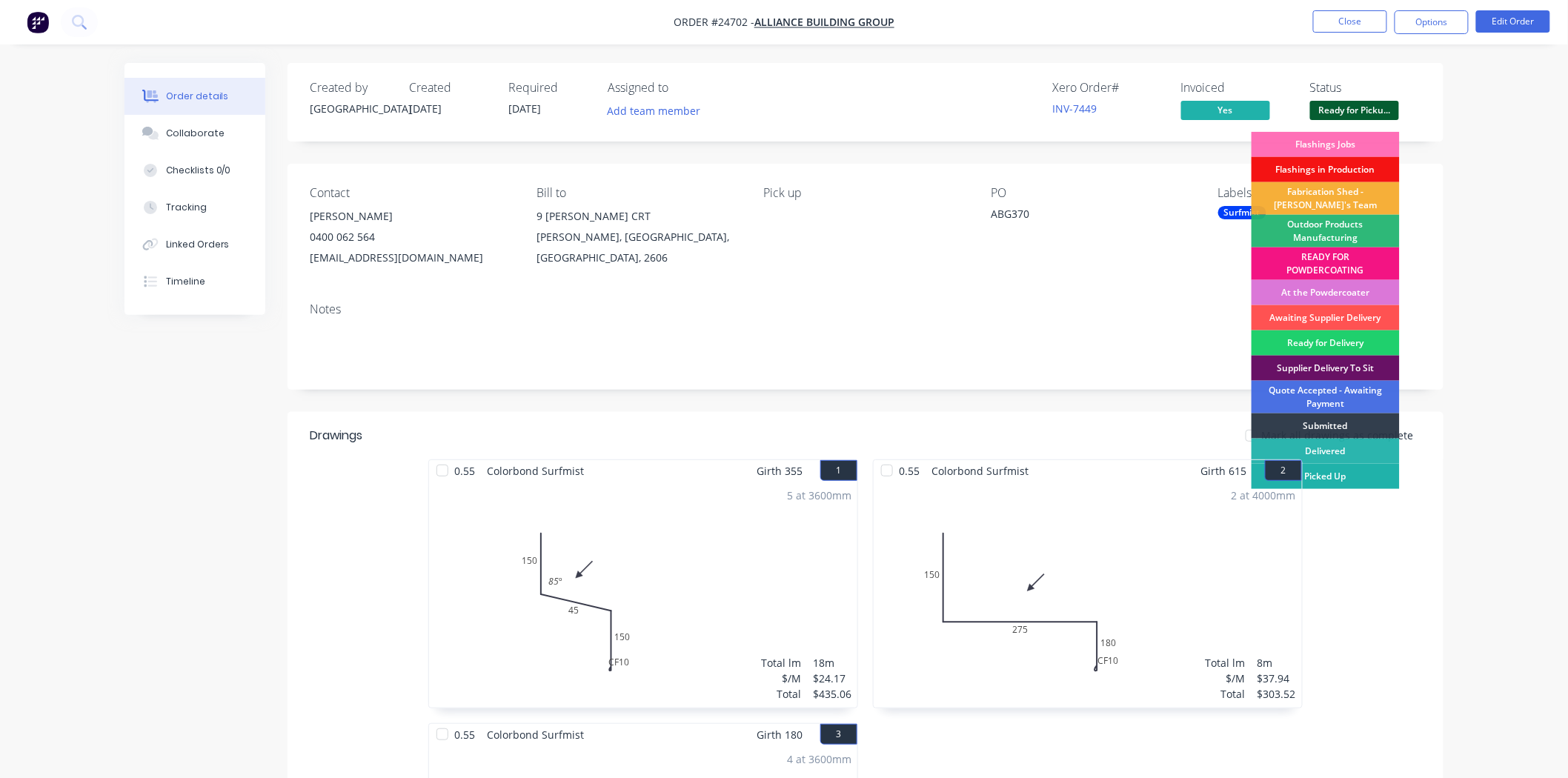
click at [1323, 476] on div "Picked Up" at bounding box center [1325, 476] width 149 height 25
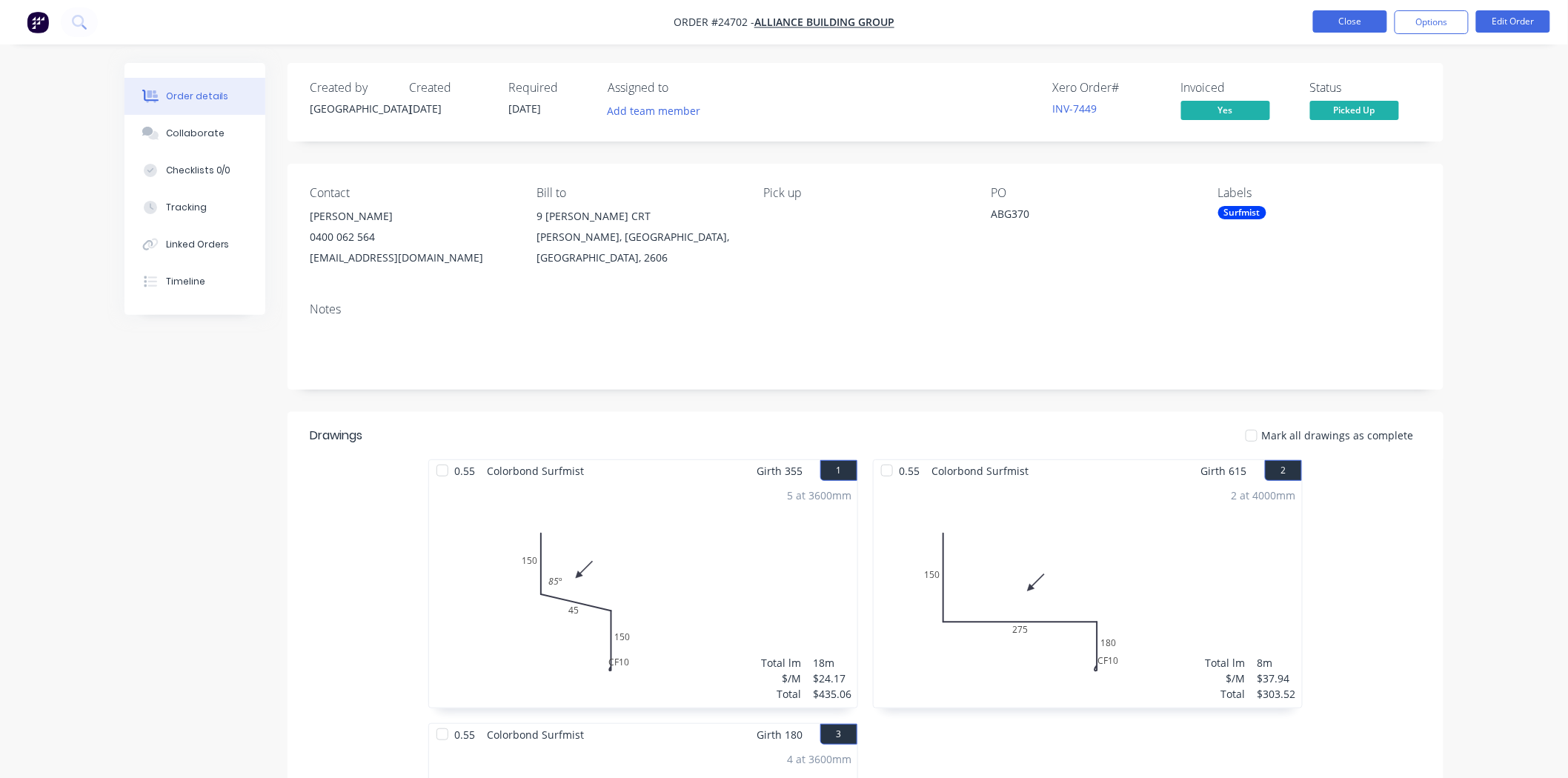
click at [1330, 24] on button "Close" at bounding box center [1350, 22] width 74 height 23
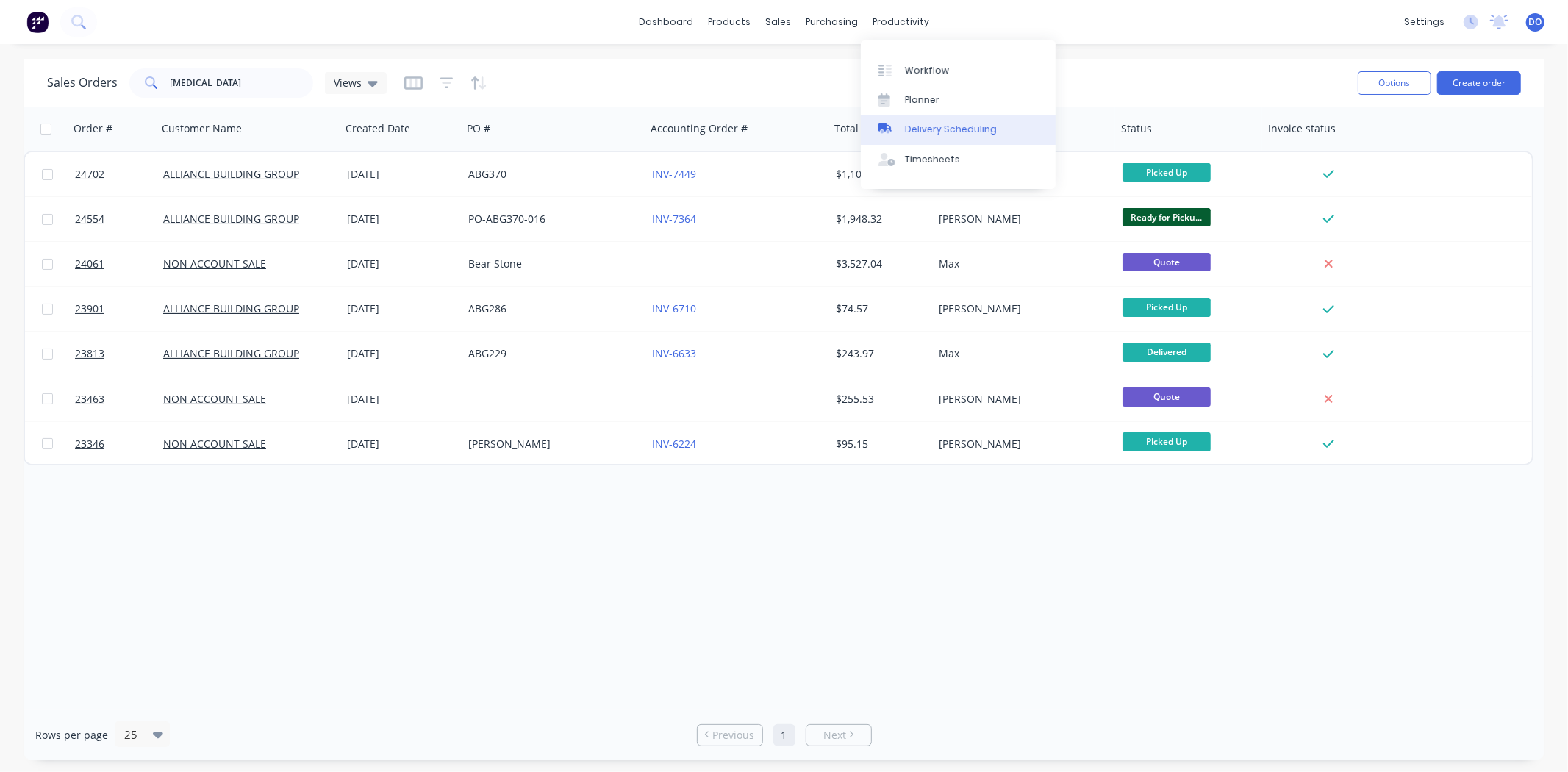
click at [919, 138] on link "Delivery Scheduling" at bounding box center [958, 129] width 195 height 29
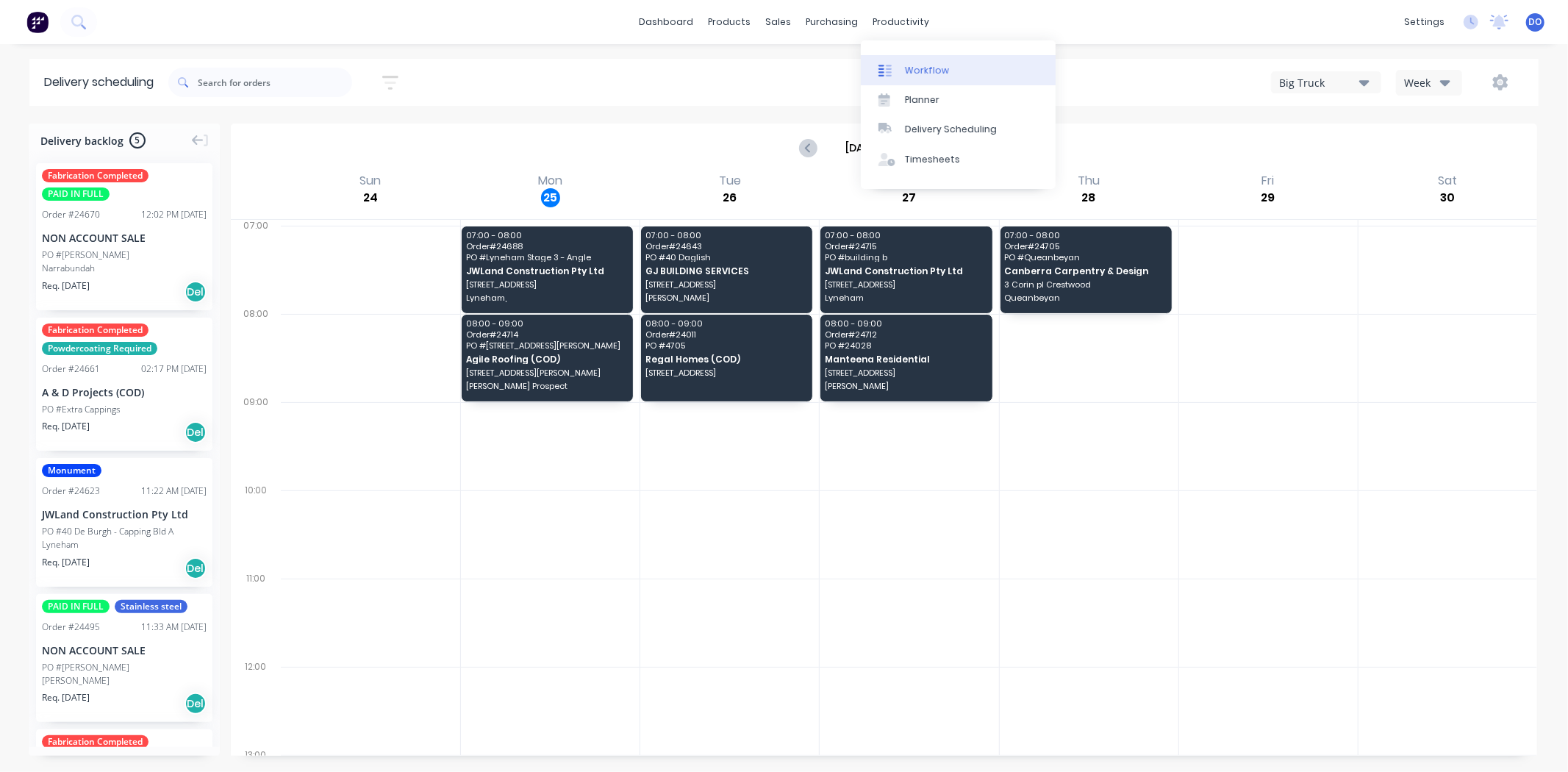
click at [912, 65] on div "Workflow" at bounding box center [927, 70] width 44 height 13
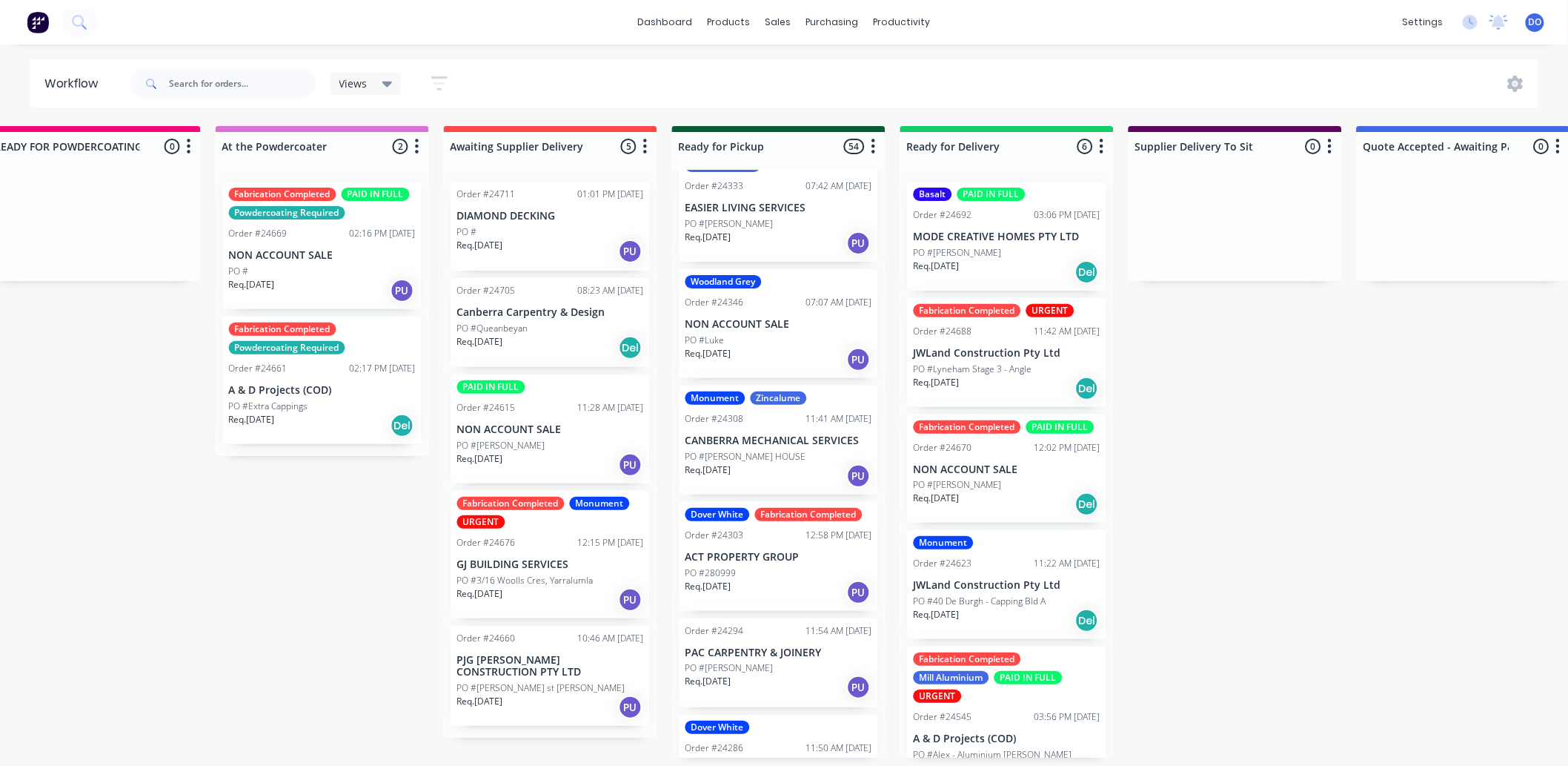
scroll to position [4859, 0]
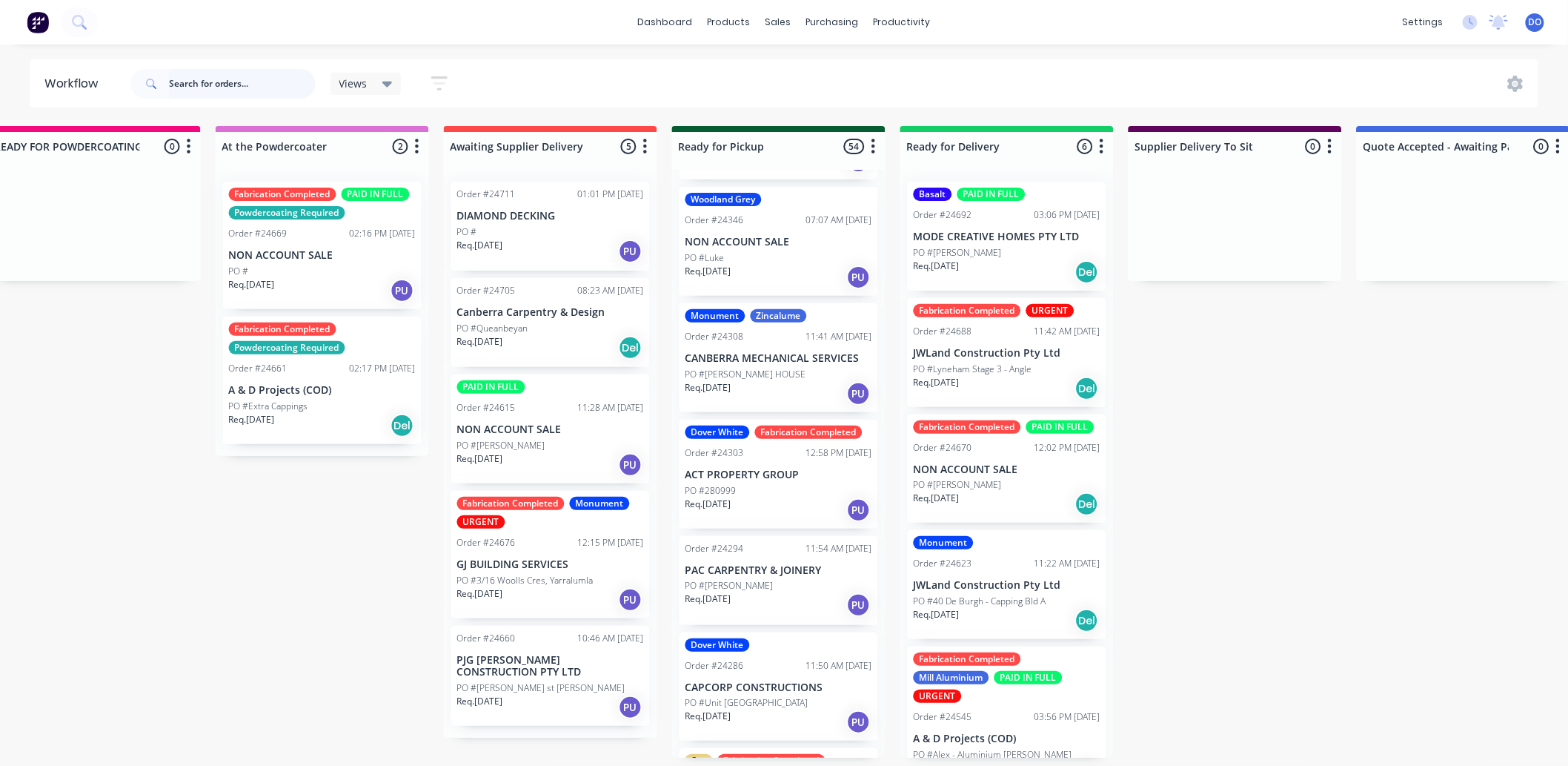
click at [242, 77] on input "text" at bounding box center [242, 83] width 147 height 30
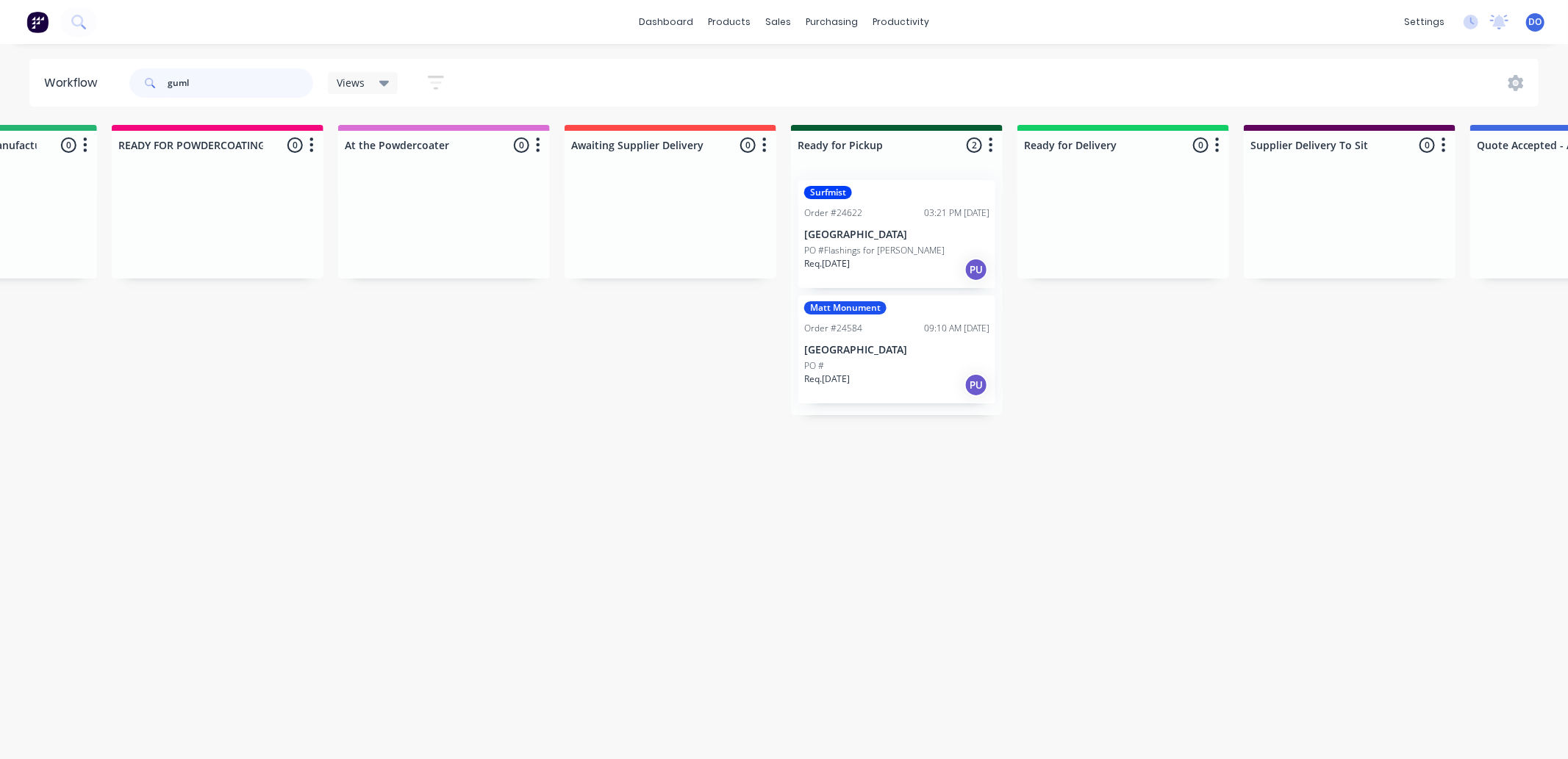
scroll to position [0, 892]
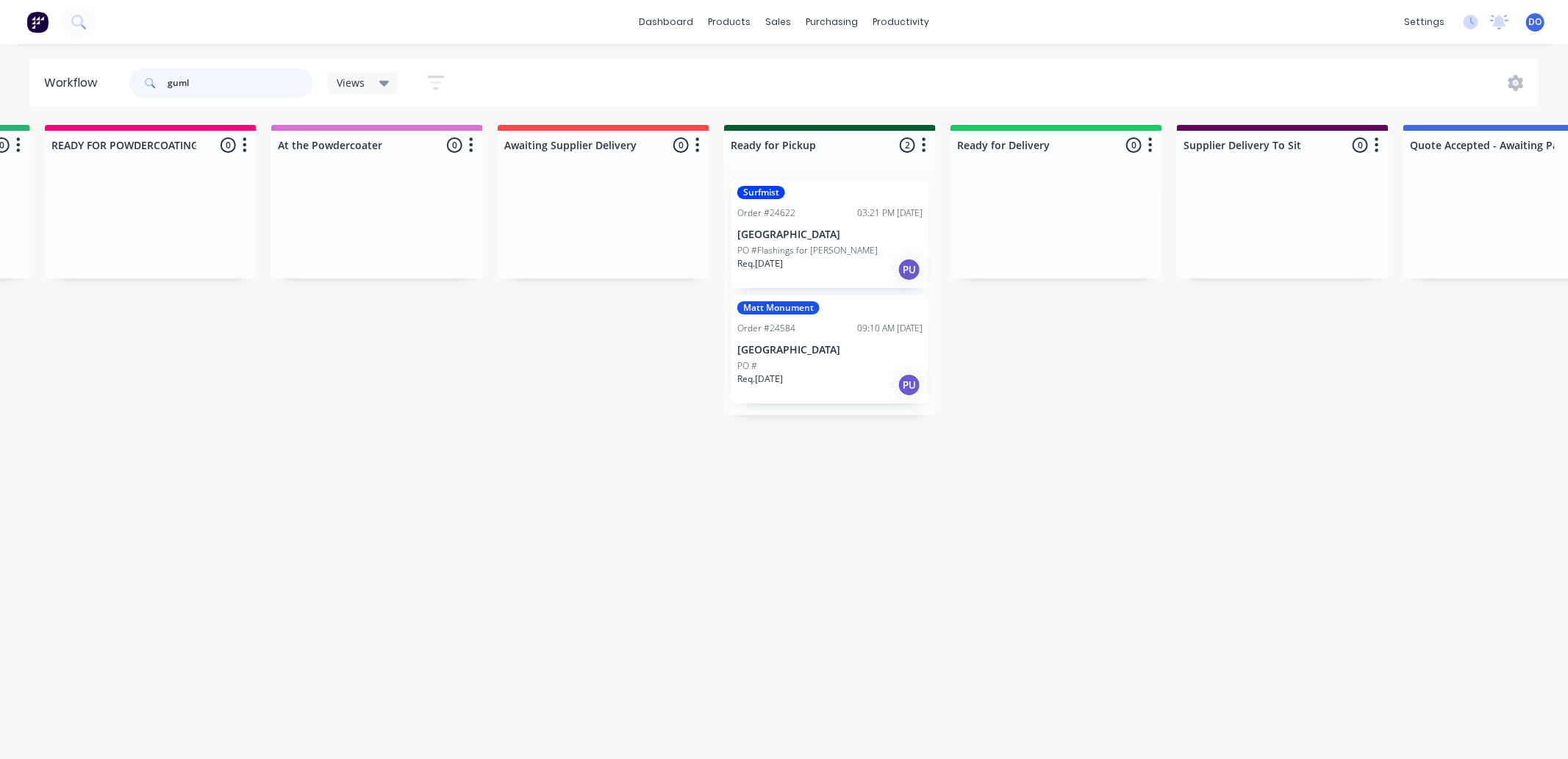
type input "guml"
click at [811, 349] on p "[GEOGRAPHIC_DATA]" at bounding box center [829, 350] width 185 height 12
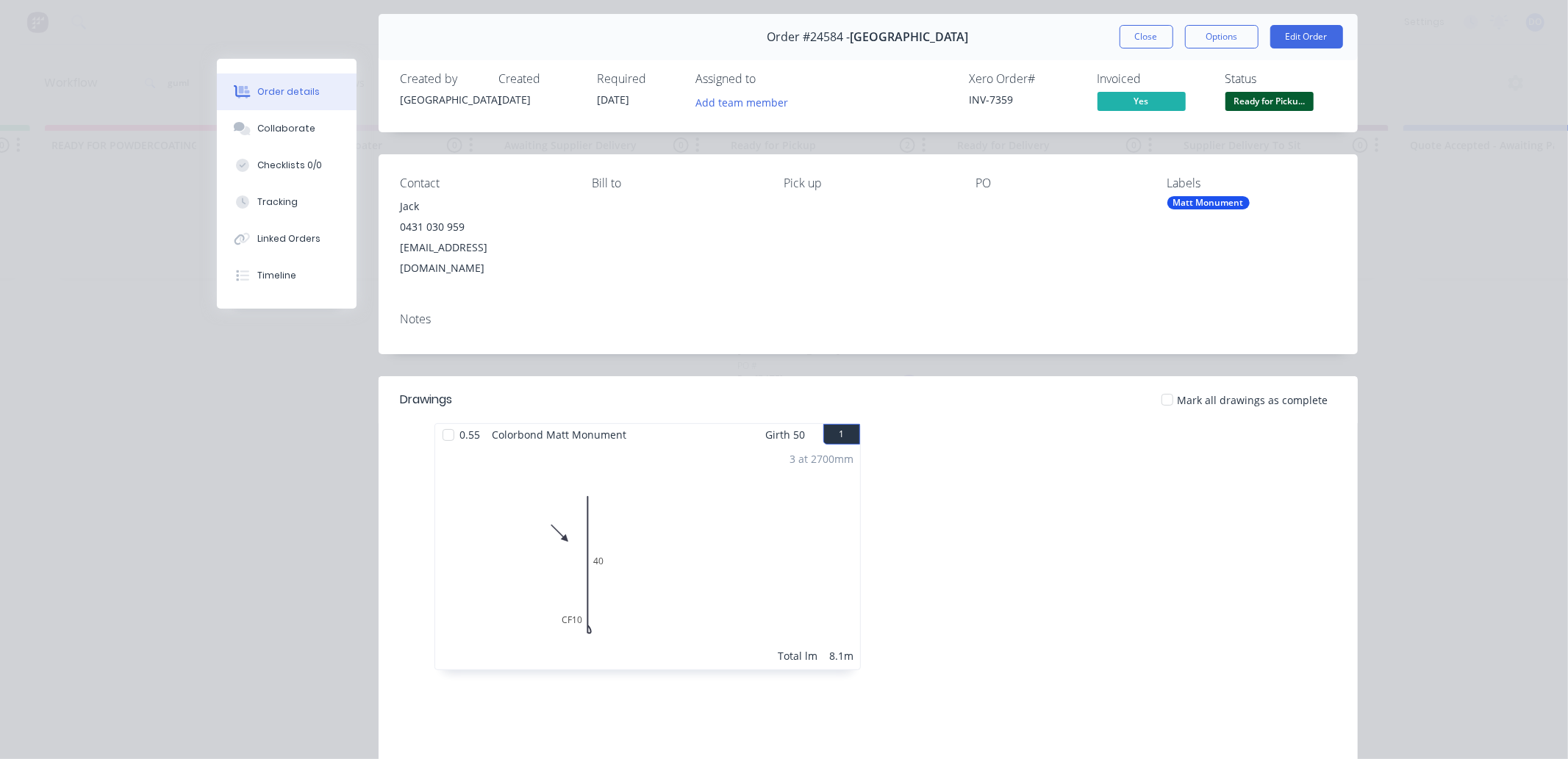
scroll to position [82, 0]
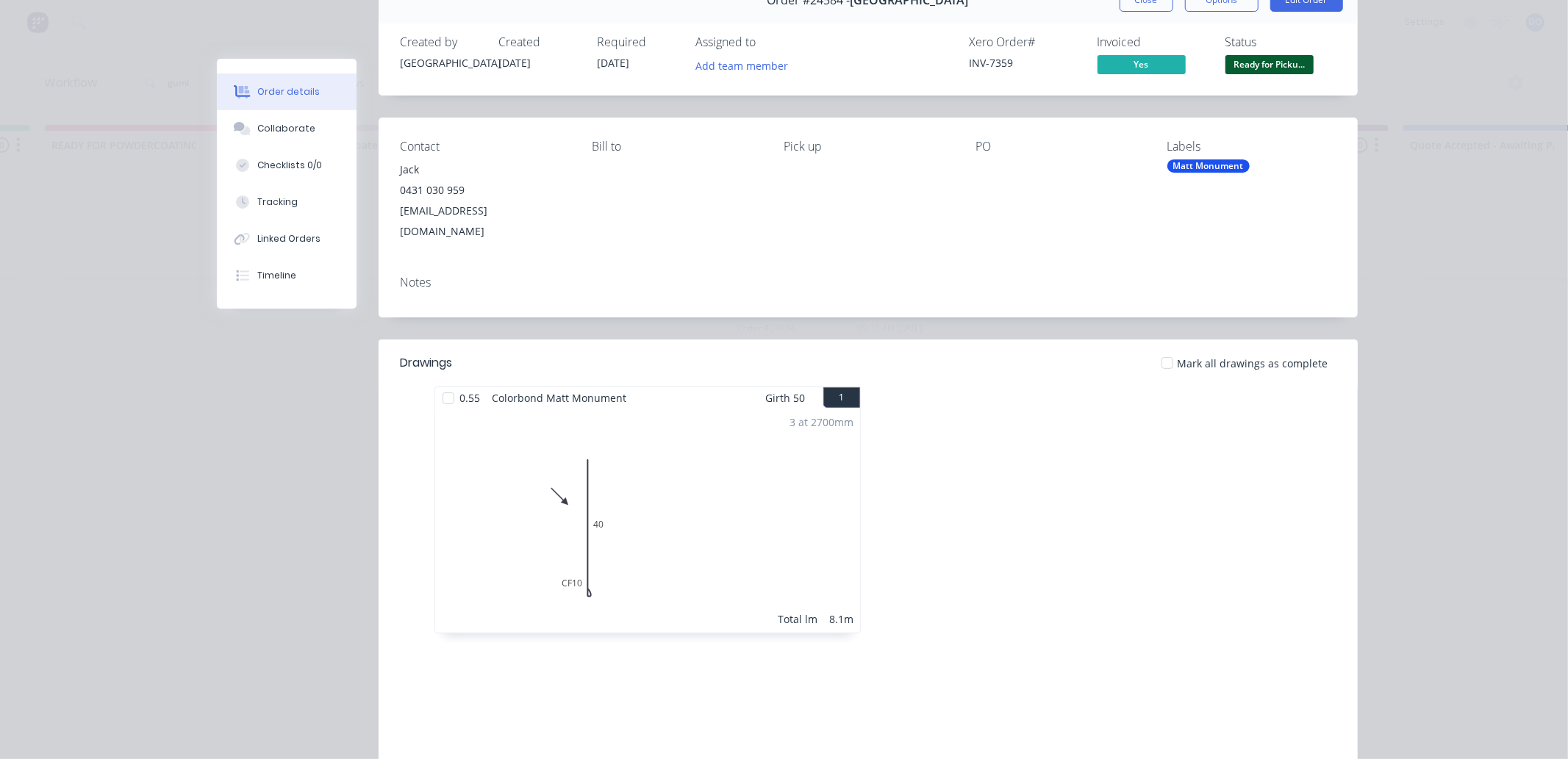
click at [1264, 68] on span "Ready for Picku..." at bounding box center [1269, 64] width 88 height 18
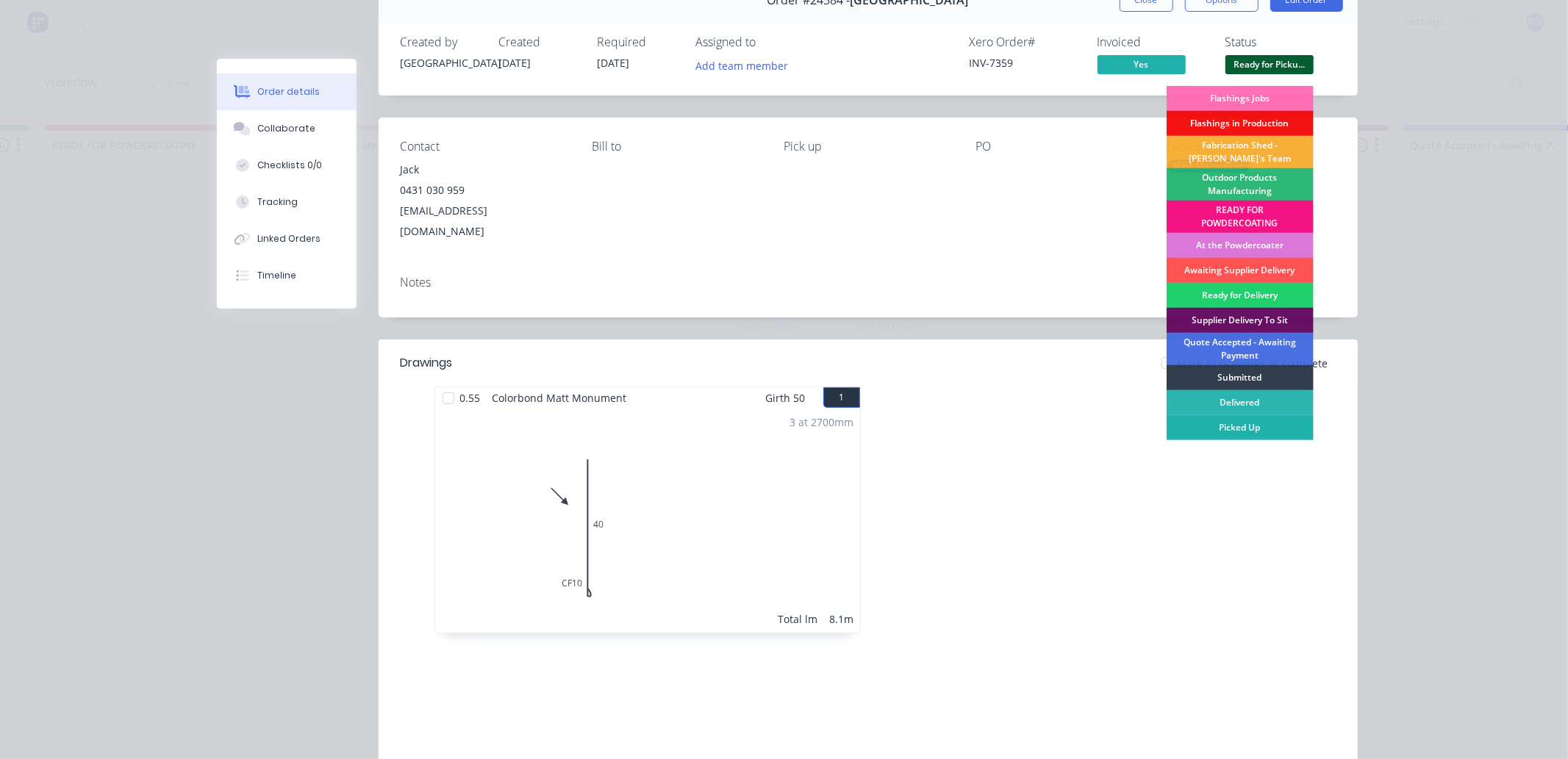
click at [1255, 419] on div "Picked Up" at bounding box center [1240, 427] width 147 height 25
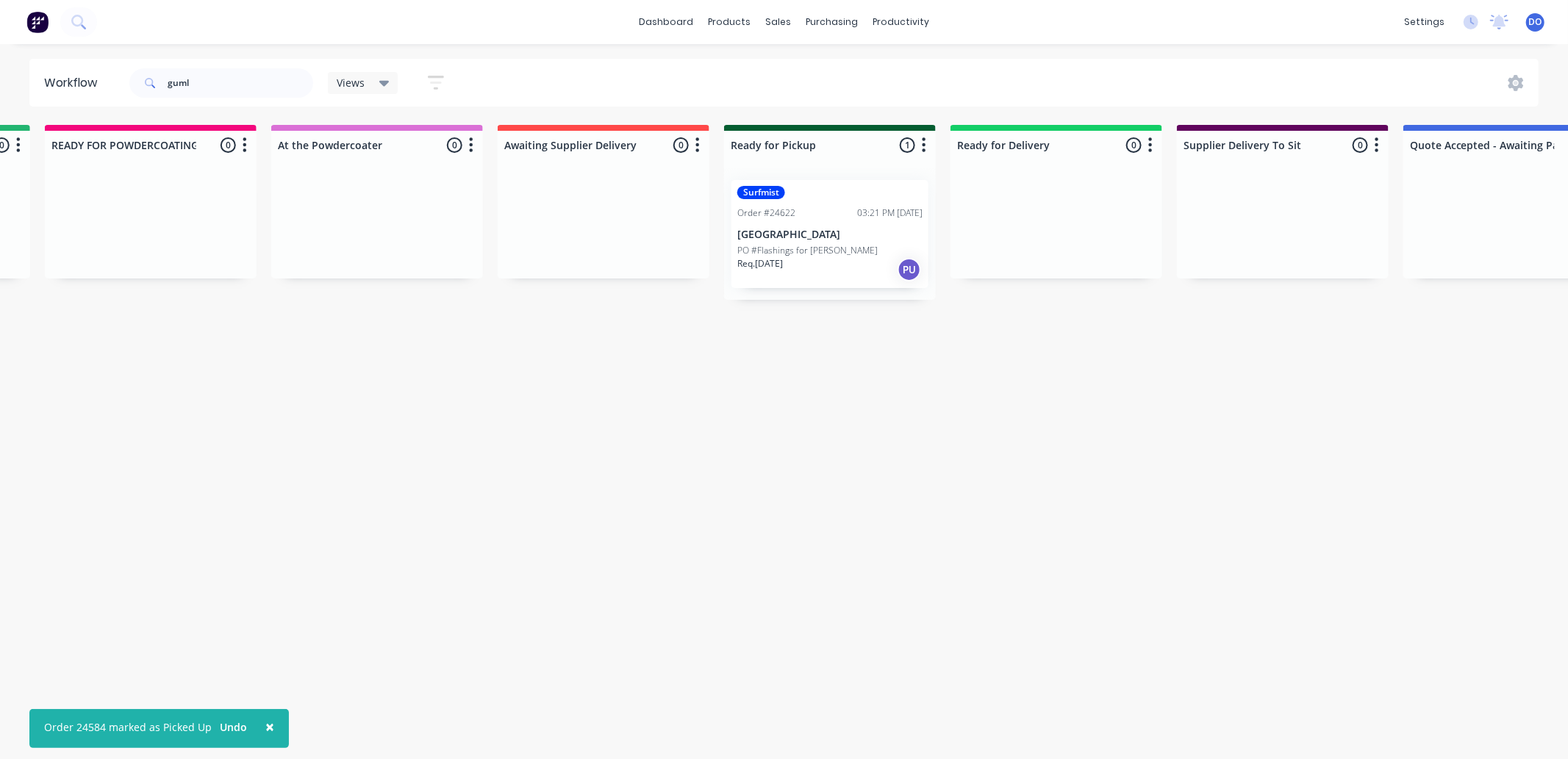
click at [823, 224] on div "Surfmist Order #24622 03:21 PM 12/08/25 GUMLEY BUILDING PO #Flashings for Josh …" at bounding box center [829, 233] width 197 height 108
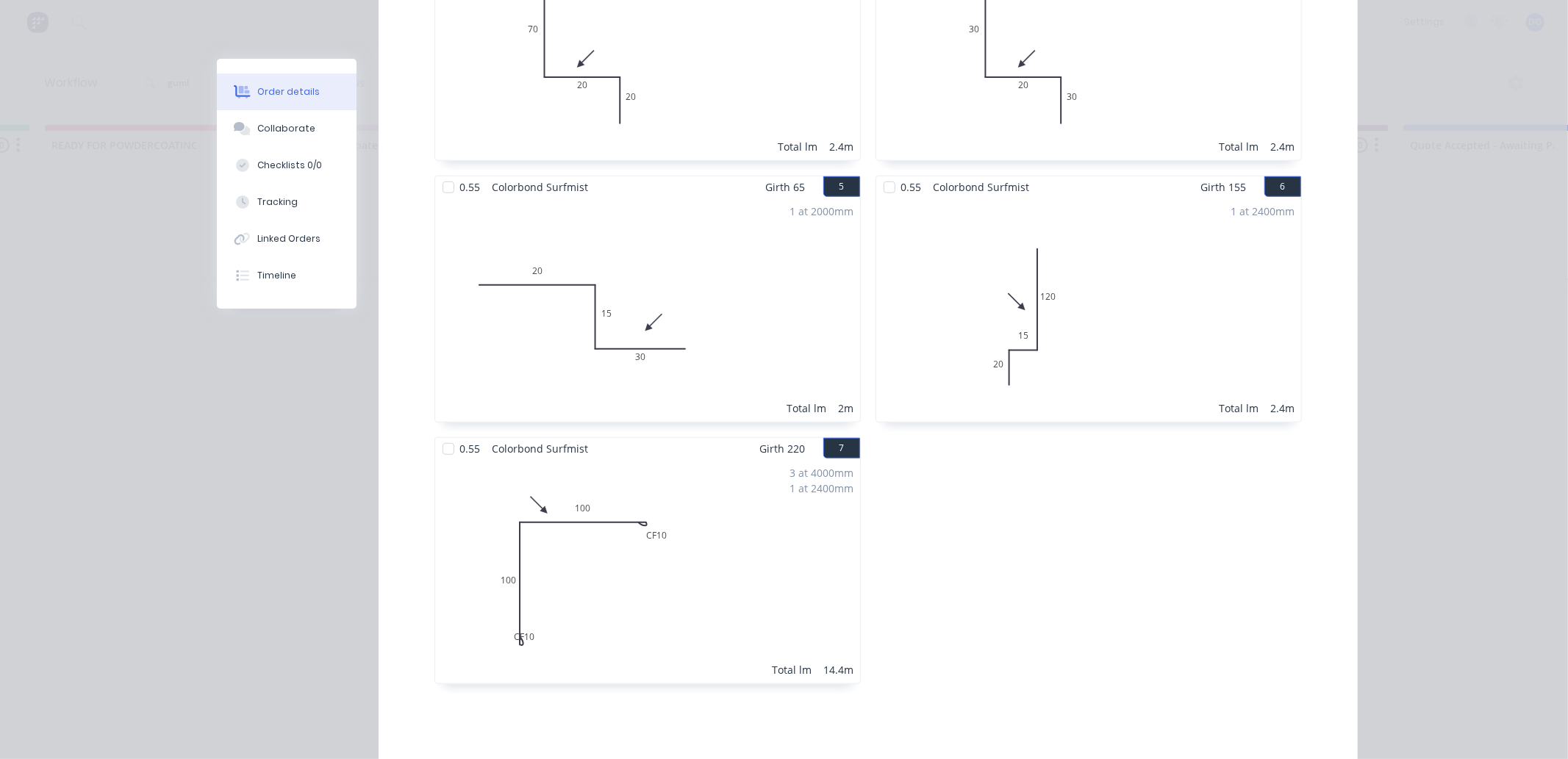
scroll to position [816, 0]
drag, startPoint x: 976, startPoint y: 419, endPoint x: 916, endPoint y: 762, distance: 348.2
click at [976, 419] on div "0.55 Colorbond Surfmist Girth 78 2 0 45 23 10 0 45 23 10 2 at 2300mm Total lm 4…" at bounding box center [1089, 175] width 441 height 1046
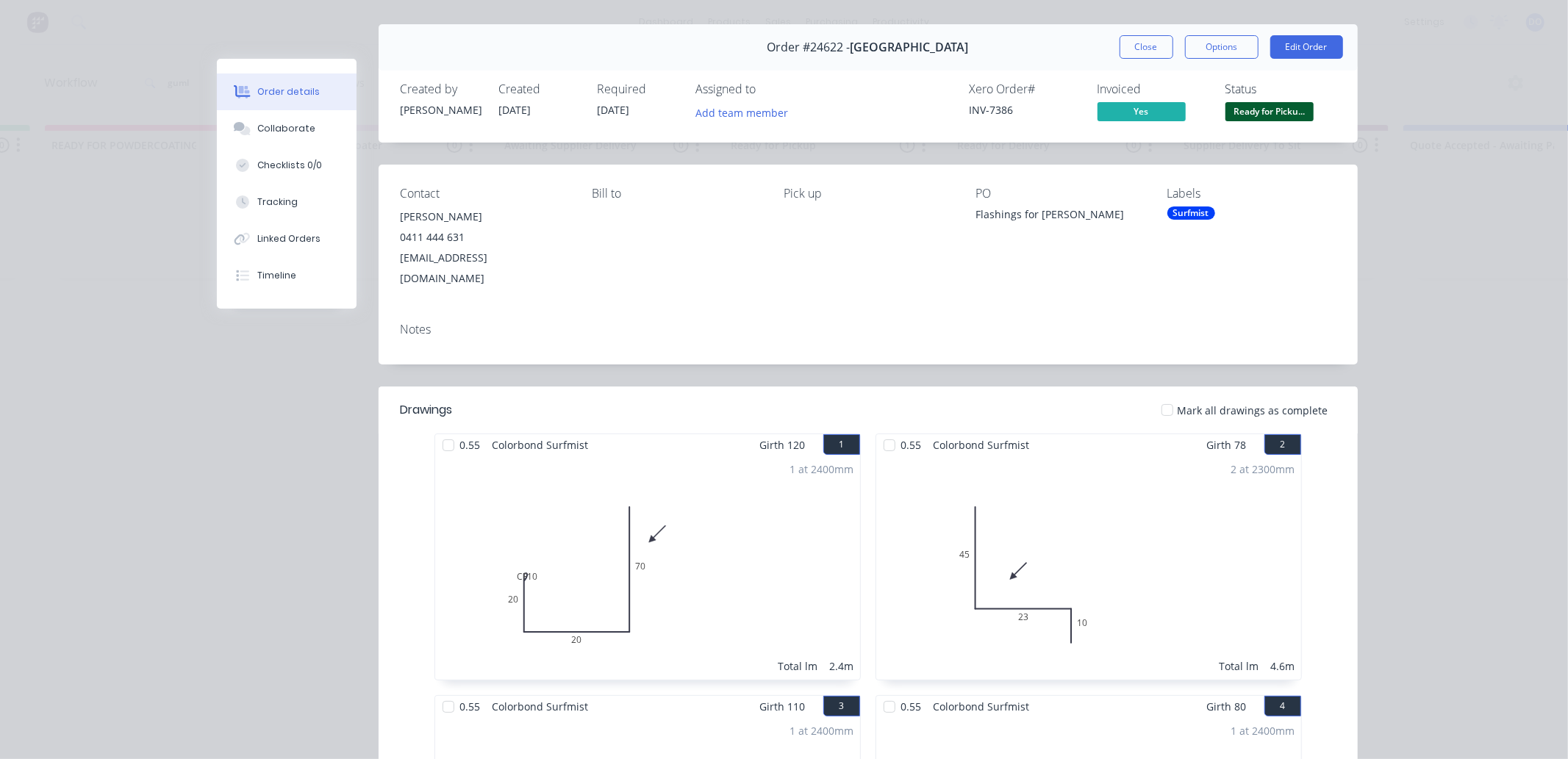
scroll to position [0, 0]
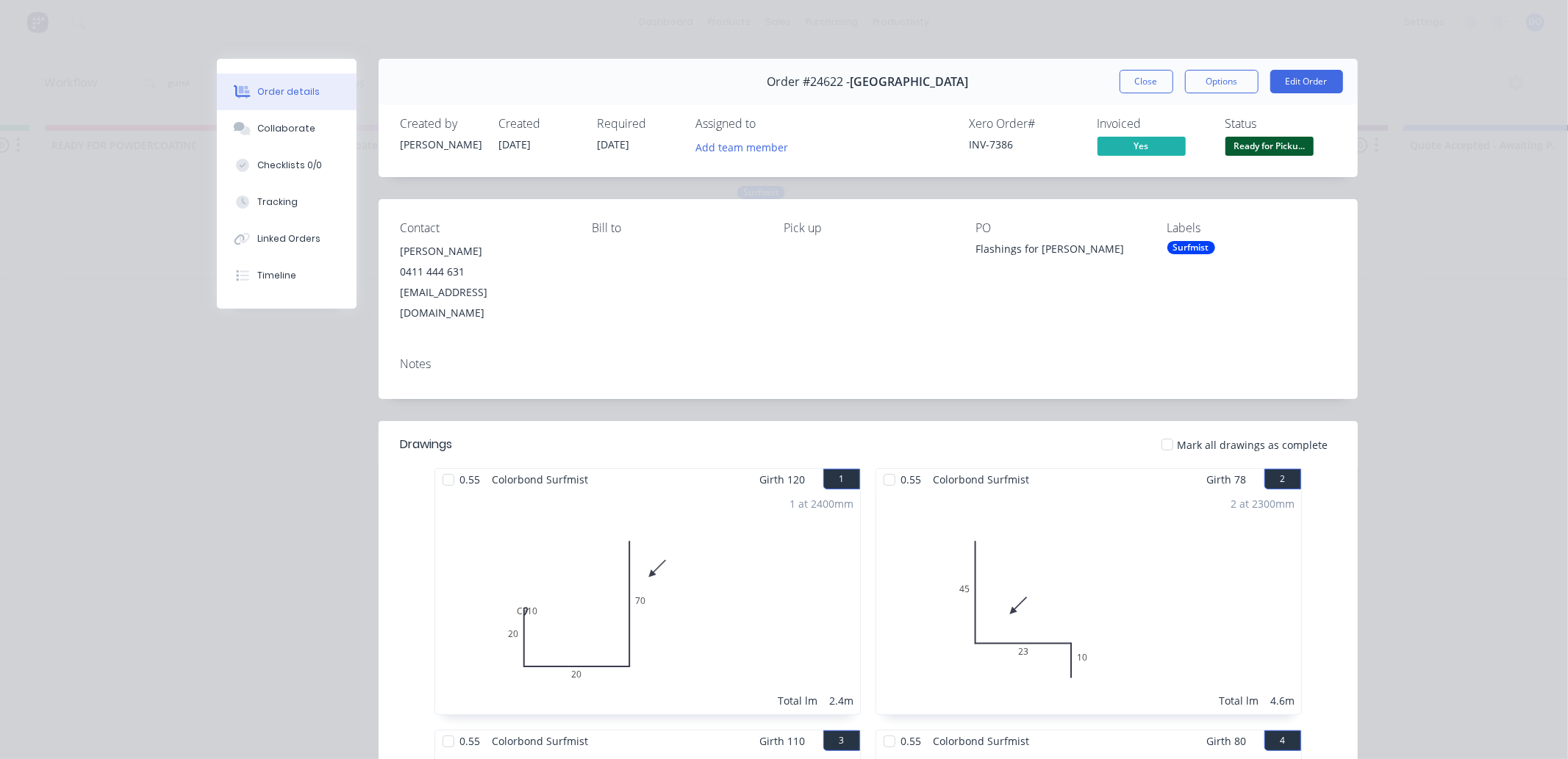
click at [1121, 97] on div "Order #24622 - GUMLEY BUILDING Close Options Edit Order" at bounding box center [868, 82] width 979 height 47
click at [1140, 70] on button "Close" at bounding box center [1146, 81] width 53 height 23
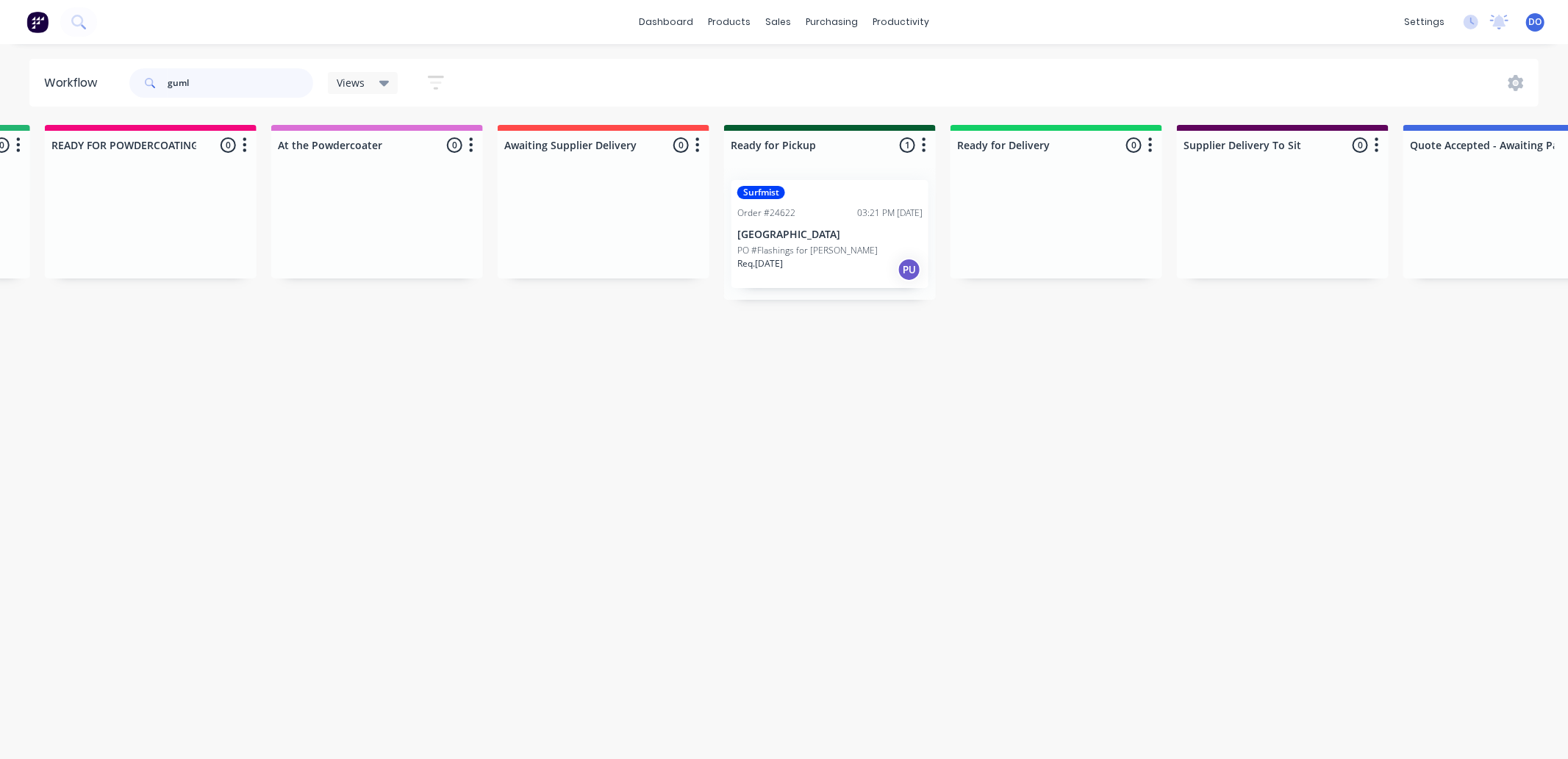
drag, startPoint x: 206, startPoint y: 76, endPoint x: 0, endPoint y: 59, distance: 206.7
click at [0, 59] on div "Workflow guml Views Save new view None (Default) edit Show/Hide statuses Show l…" at bounding box center [784, 82] width 1568 height 47
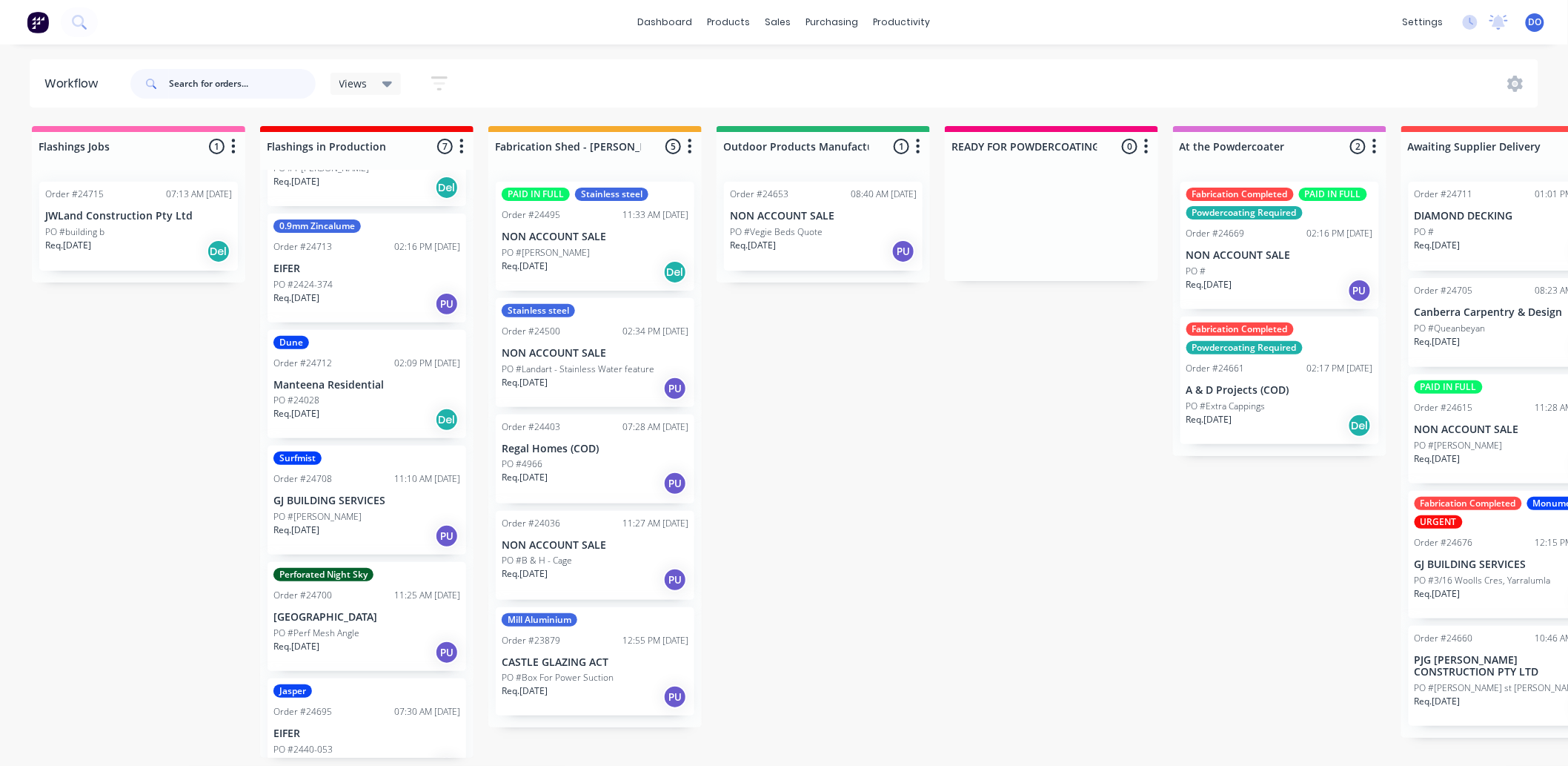
scroll to position [164, 0]
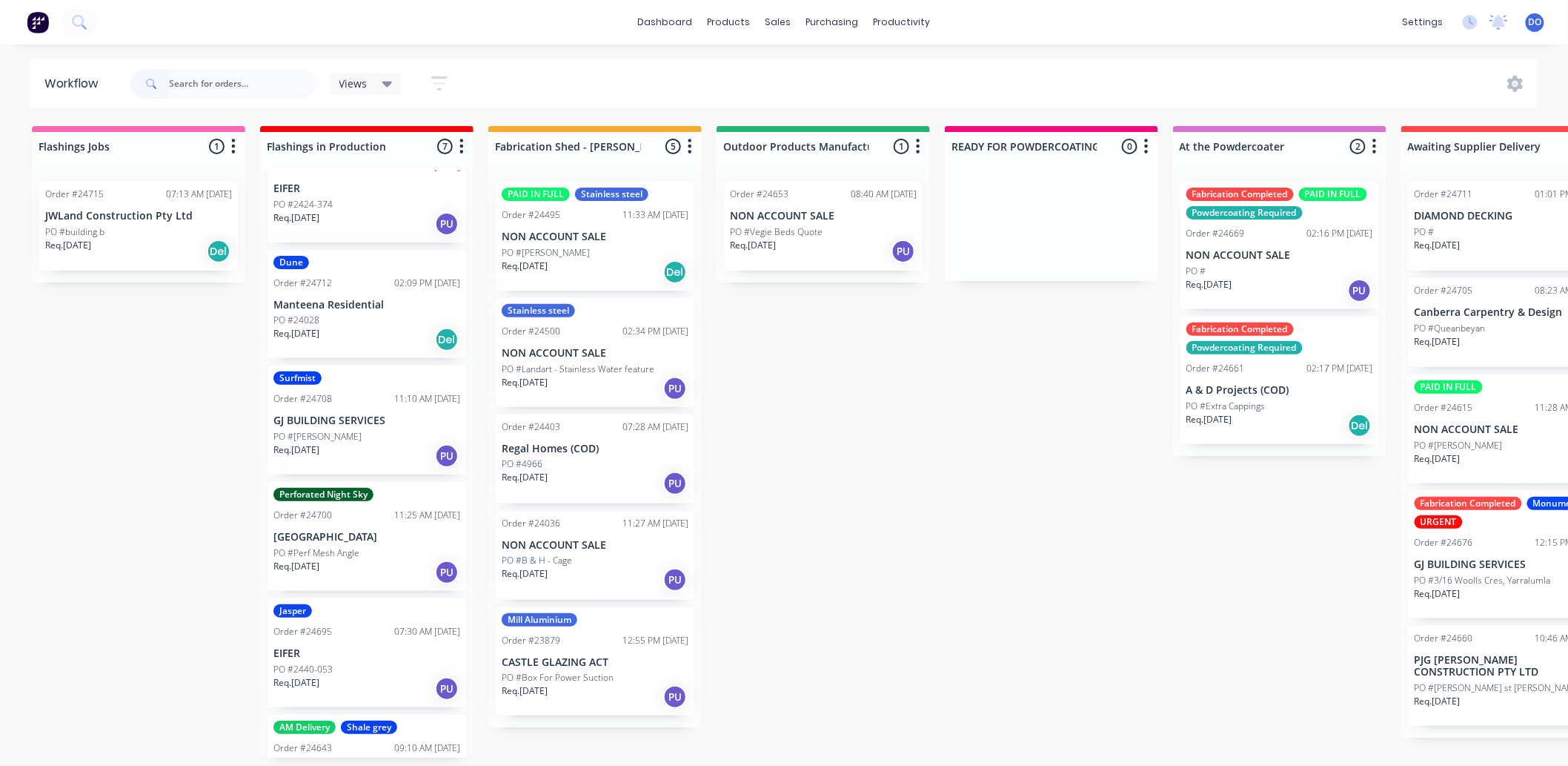
click at [370, 463] on div "Req. [DATE] PU" at bounding box center [367, 456] width 187 height 25
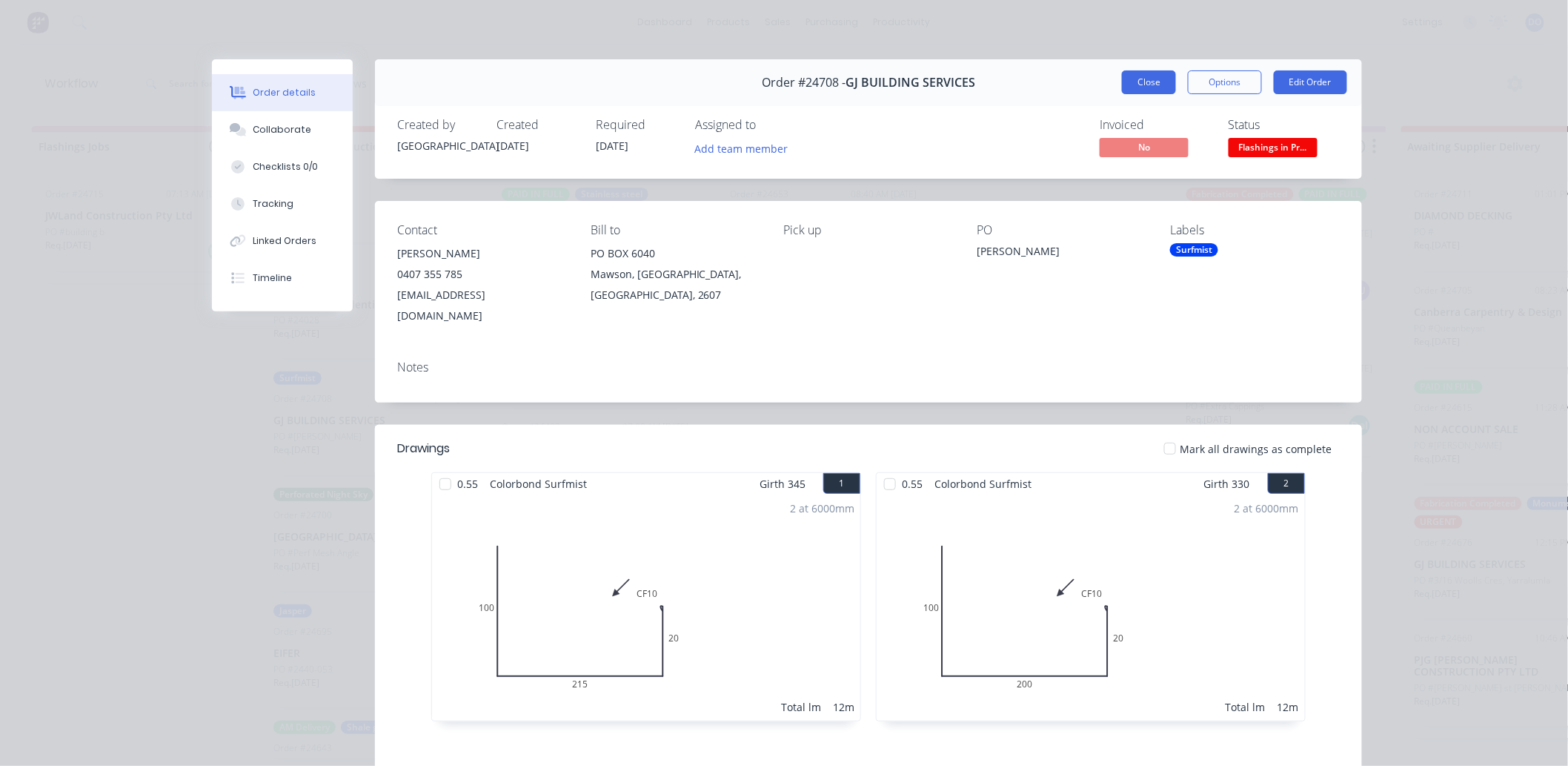
click at [1141, 82] on button "Close" at bounding box center [1149, 82] width 54 height 23
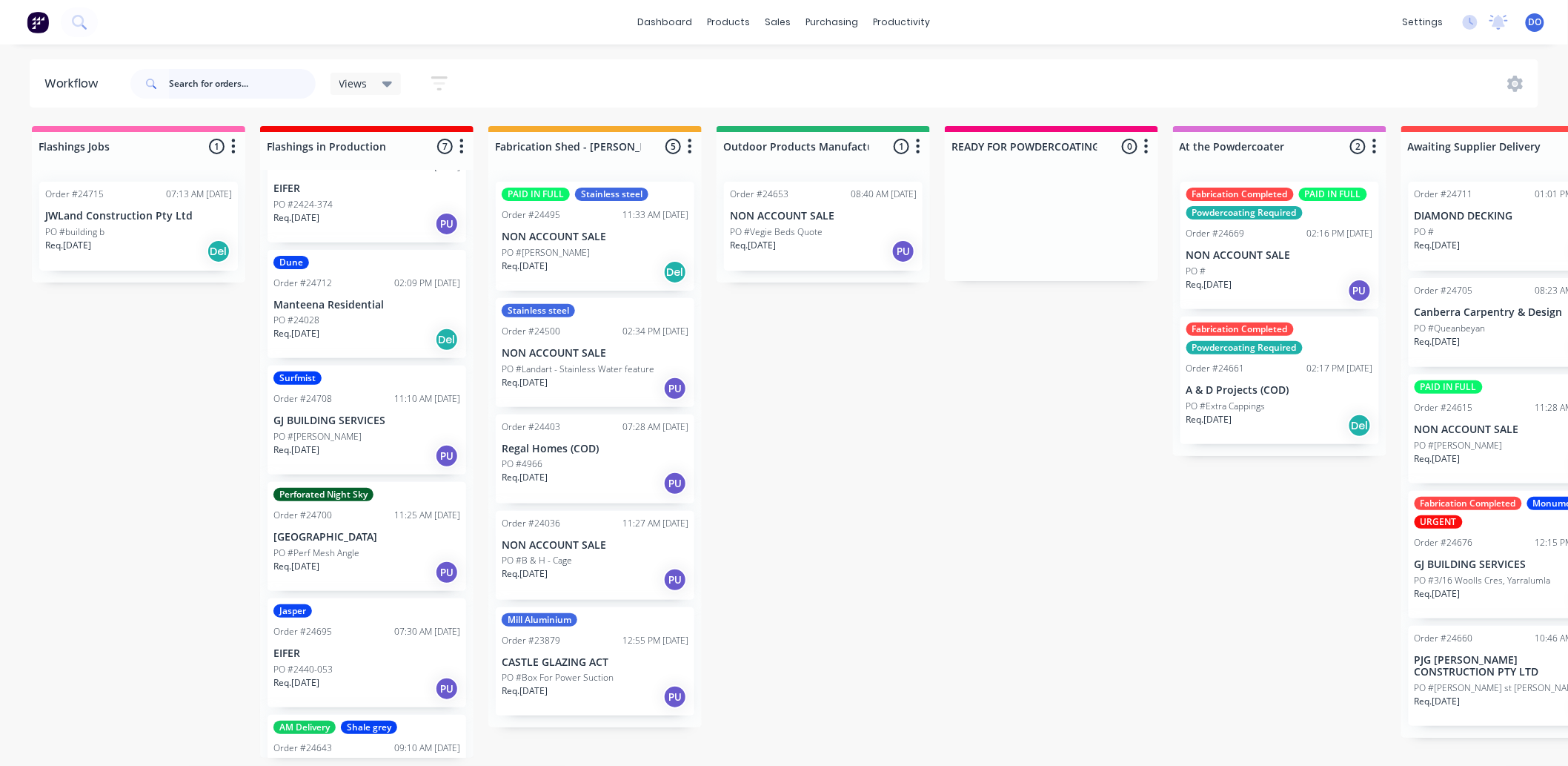
scroll to position [247, 0]
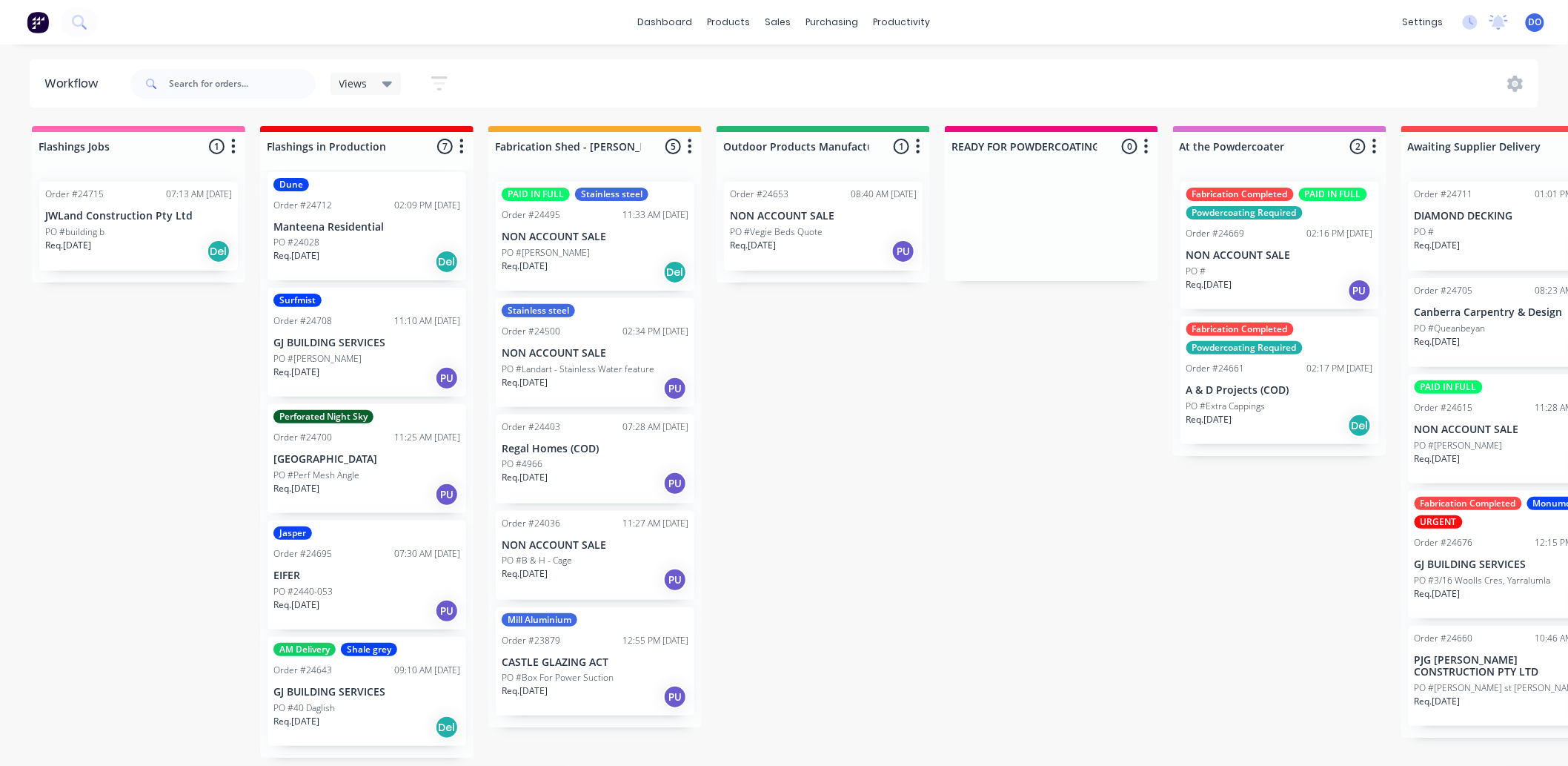
click at [360, 715] on div "PO #40 Daglish" at bounding box center [367, 708] width 187 height 13
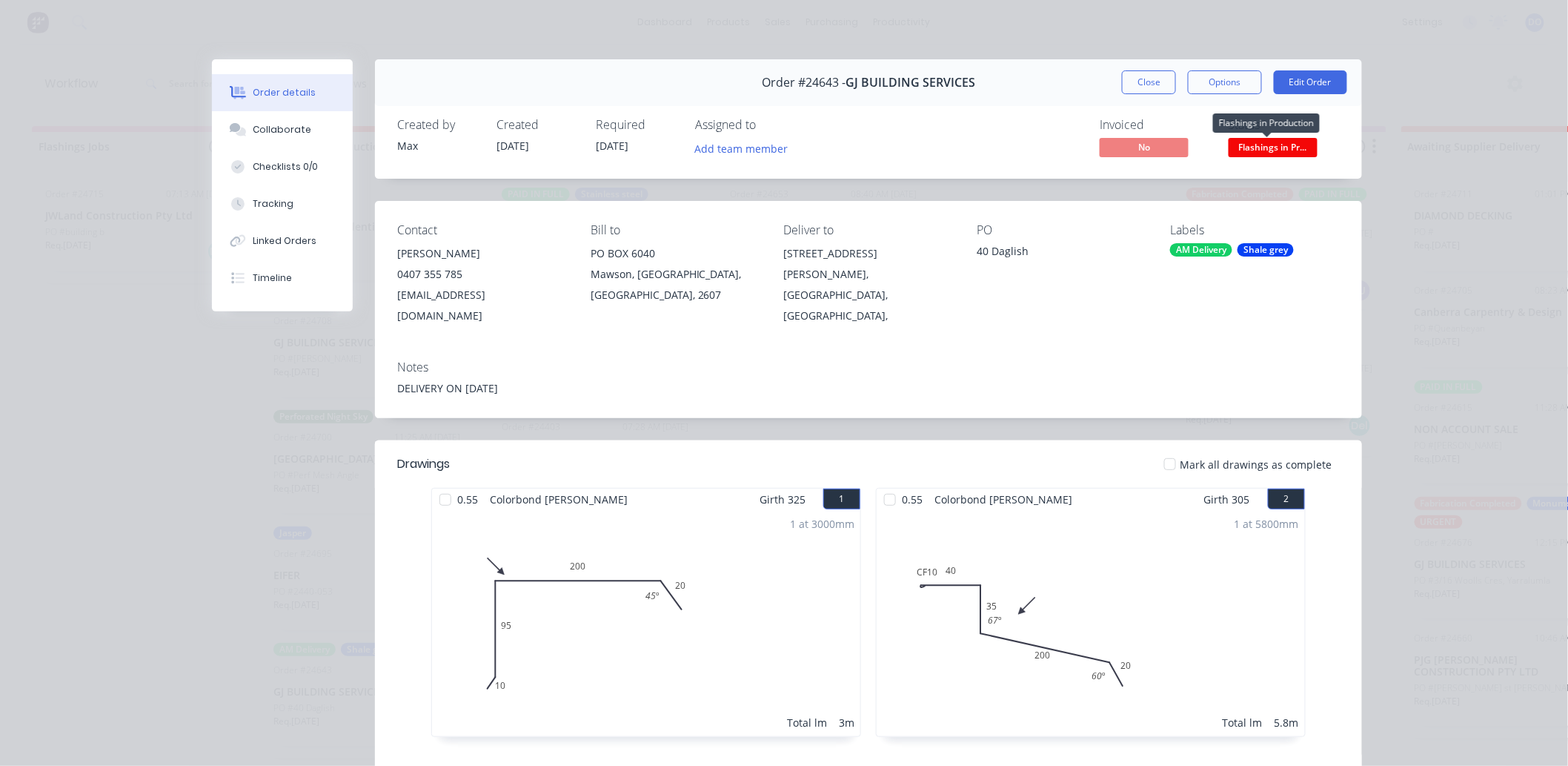
click at [1270, 143] on span "Flashings in Pr..." at bounding box center [1273, 147] width 89 height 18
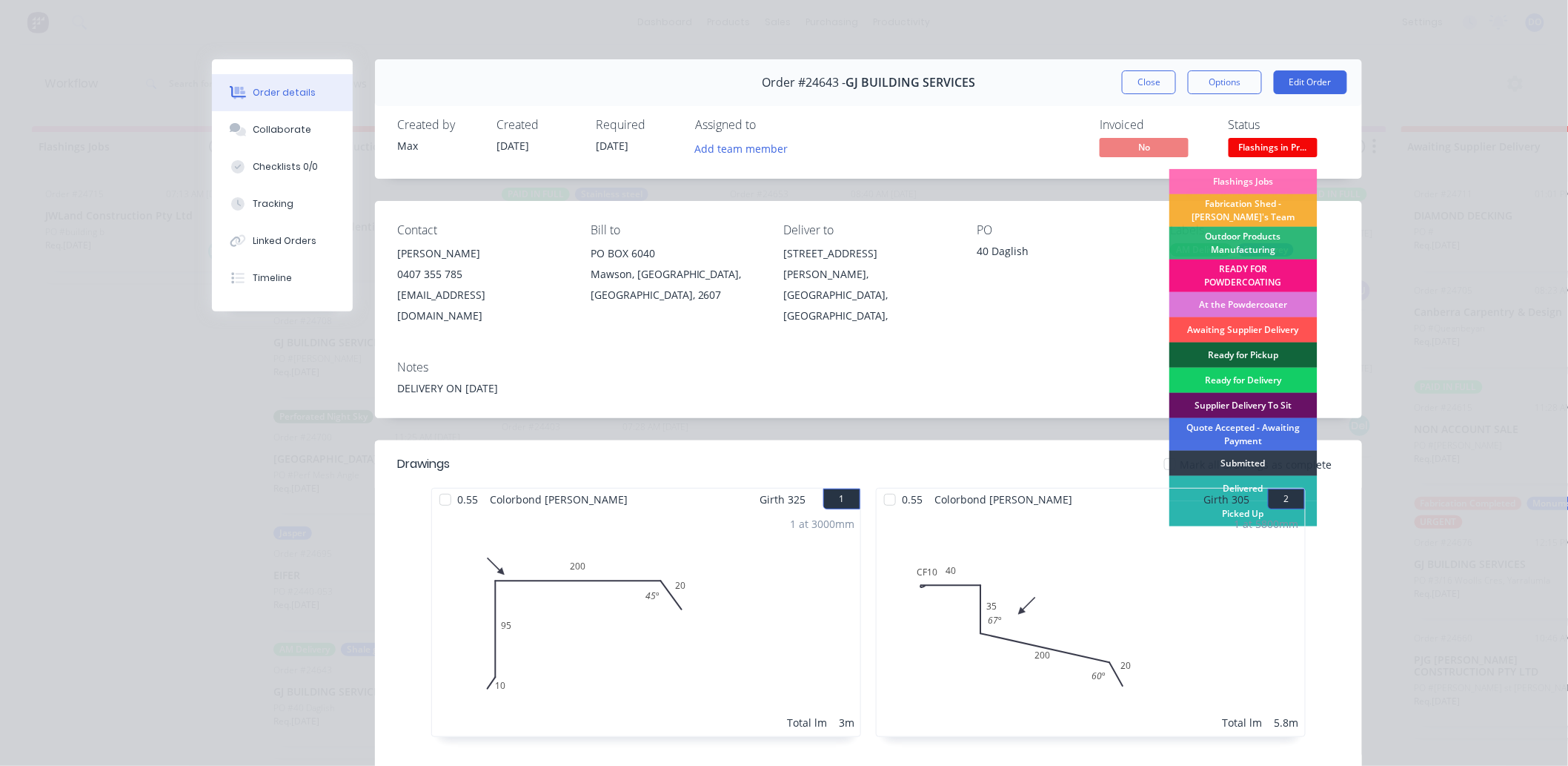
click at [1224, 379] on div "Ready for Delivery" at bounding box center [1243, 380] width 149 height 25
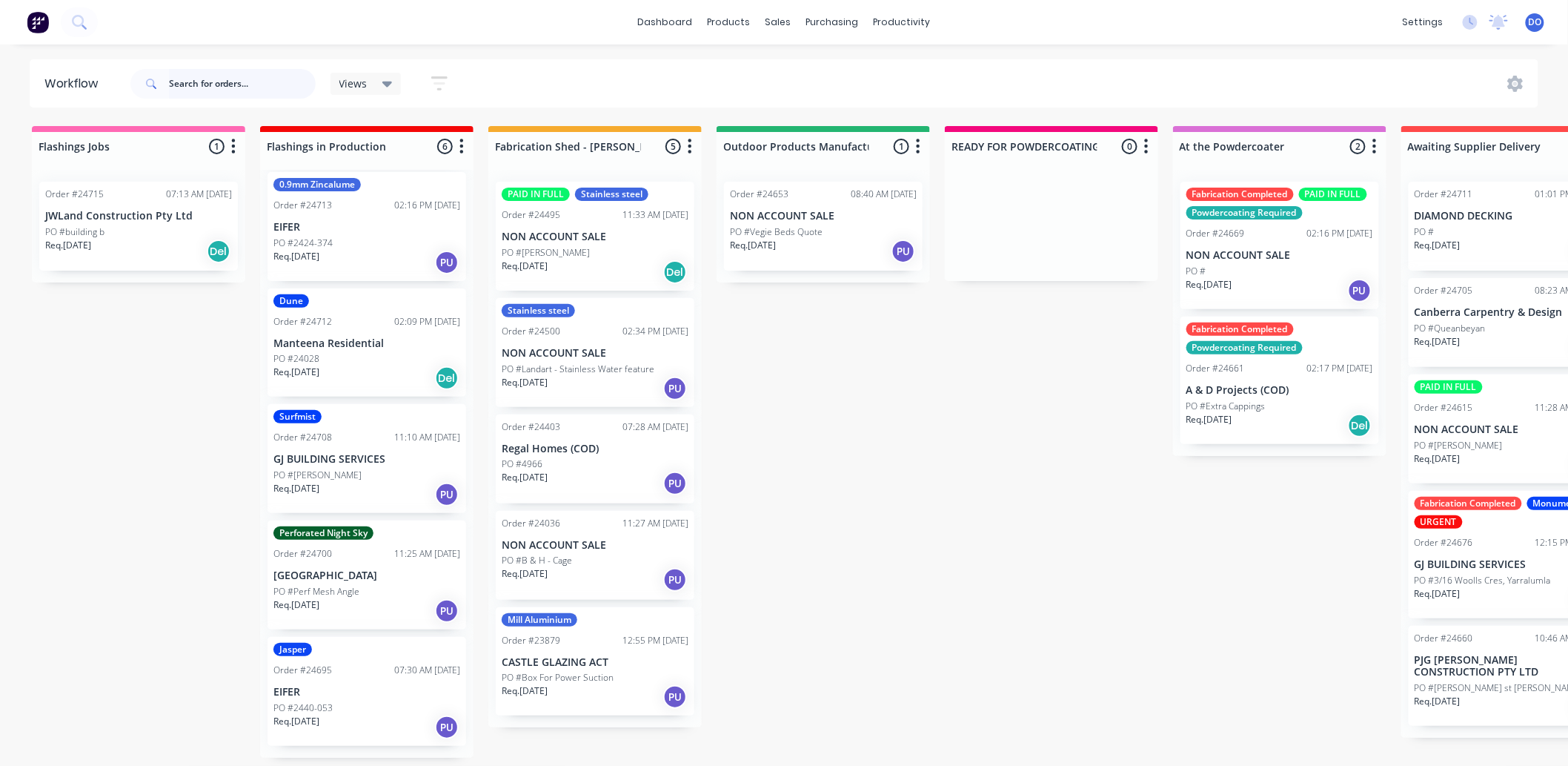
scroll to position [130, 0]
click at [331, 345] on div "Dune Order #24712 02:09 PM 22/08/25 Manteena Residential PO #24028 Req. 22/08/2…" at bounding box center [367, 343] width 198 height 109
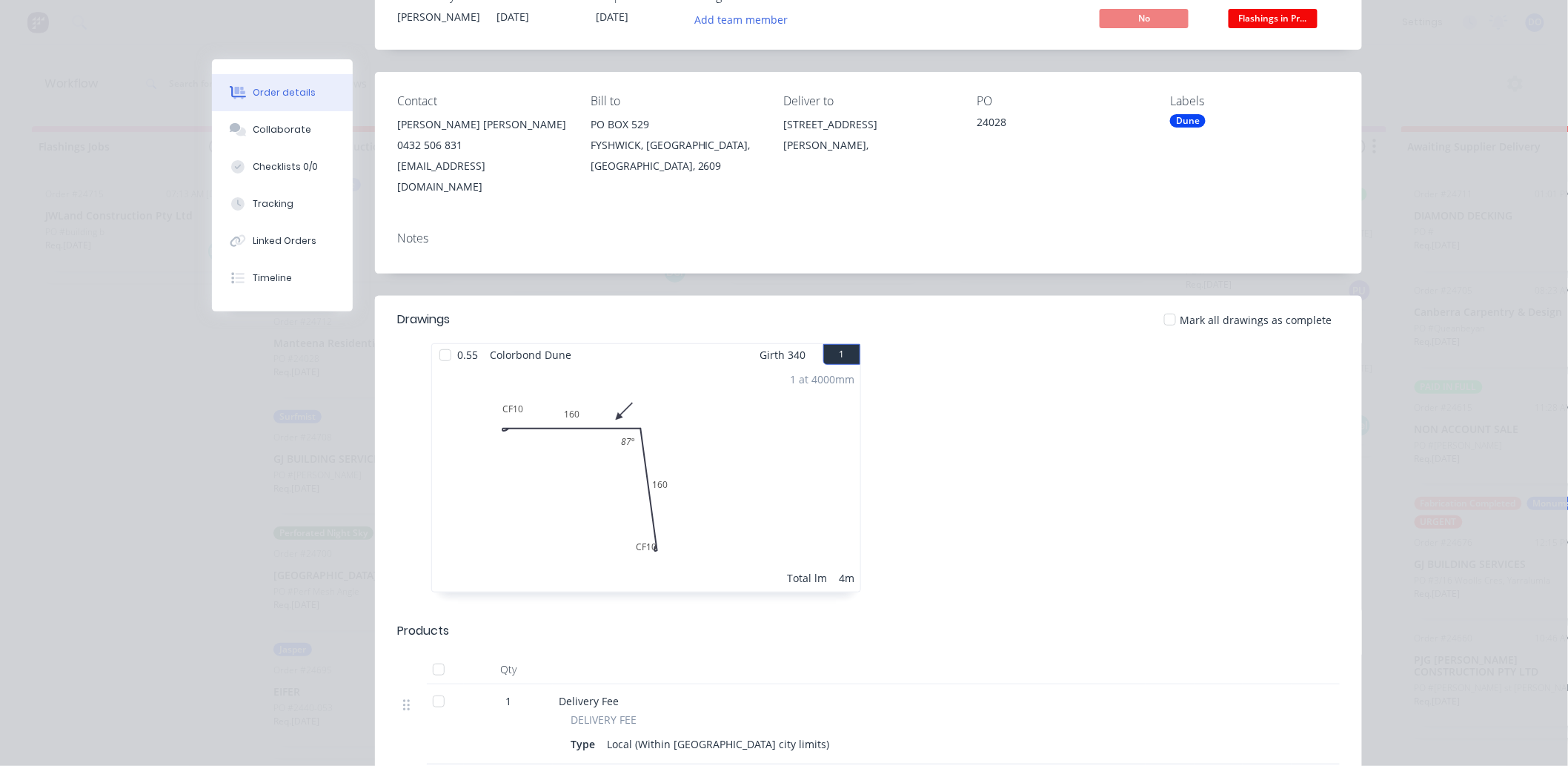
scroll to position [83, 0]
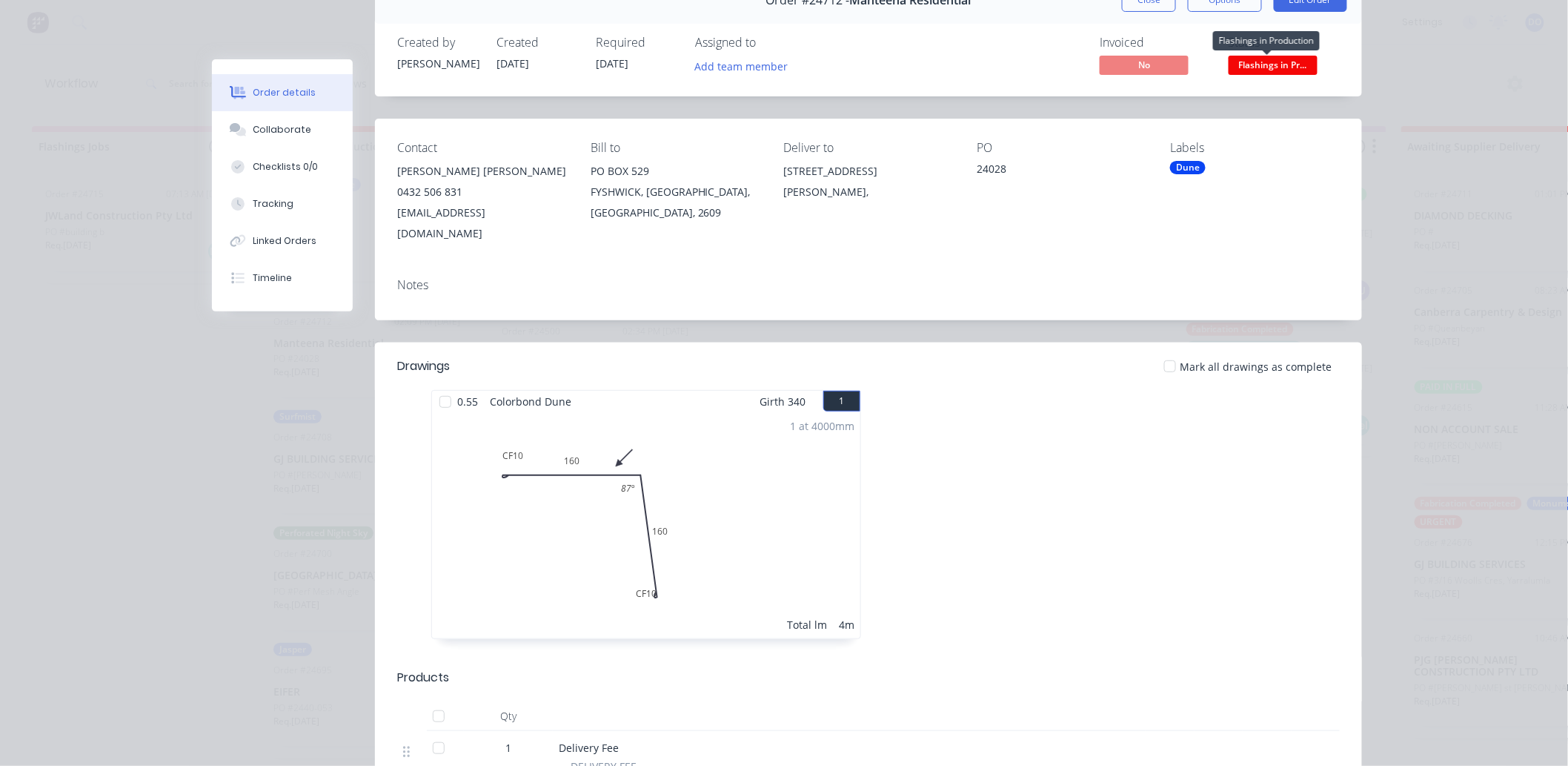
click at [1275, 58] on span "Flashings in Pr..." at bounding box center [1273, 64] width 89 height 18
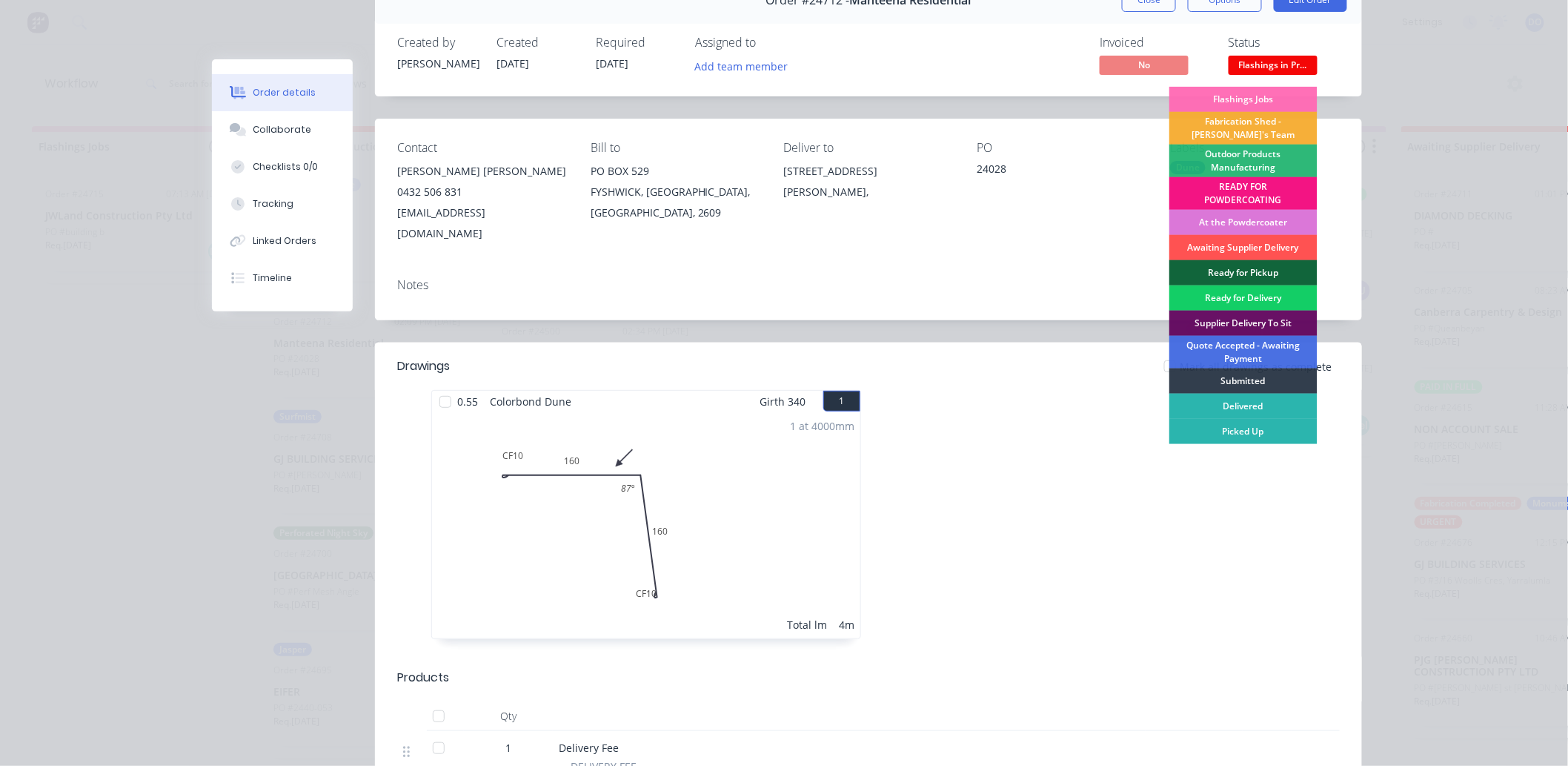
click at [1194, 300] on div "Ready for Delivery" at bounding box center [1243, 297] width 149 height 25
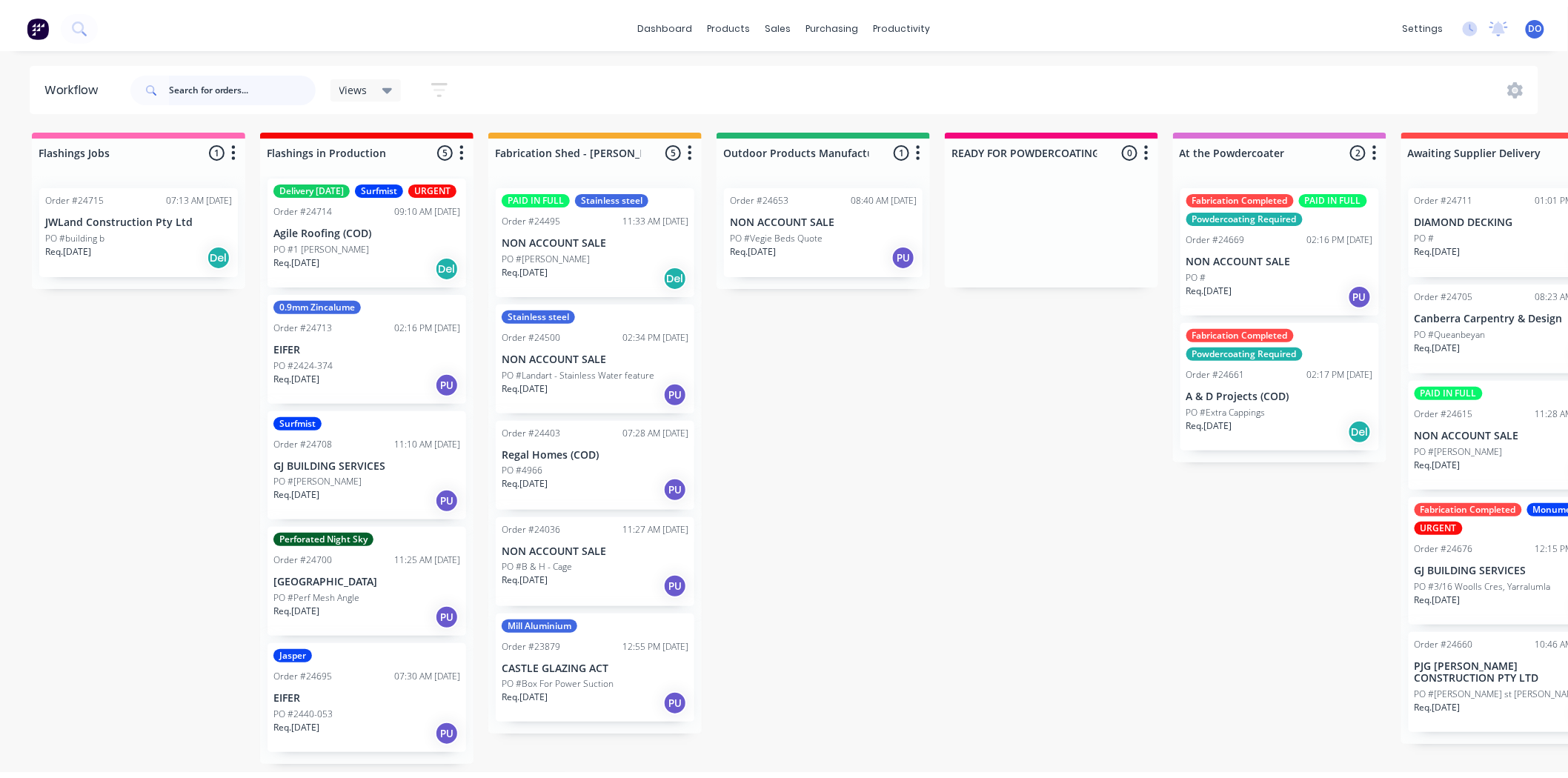
scroll to position [15, 0]
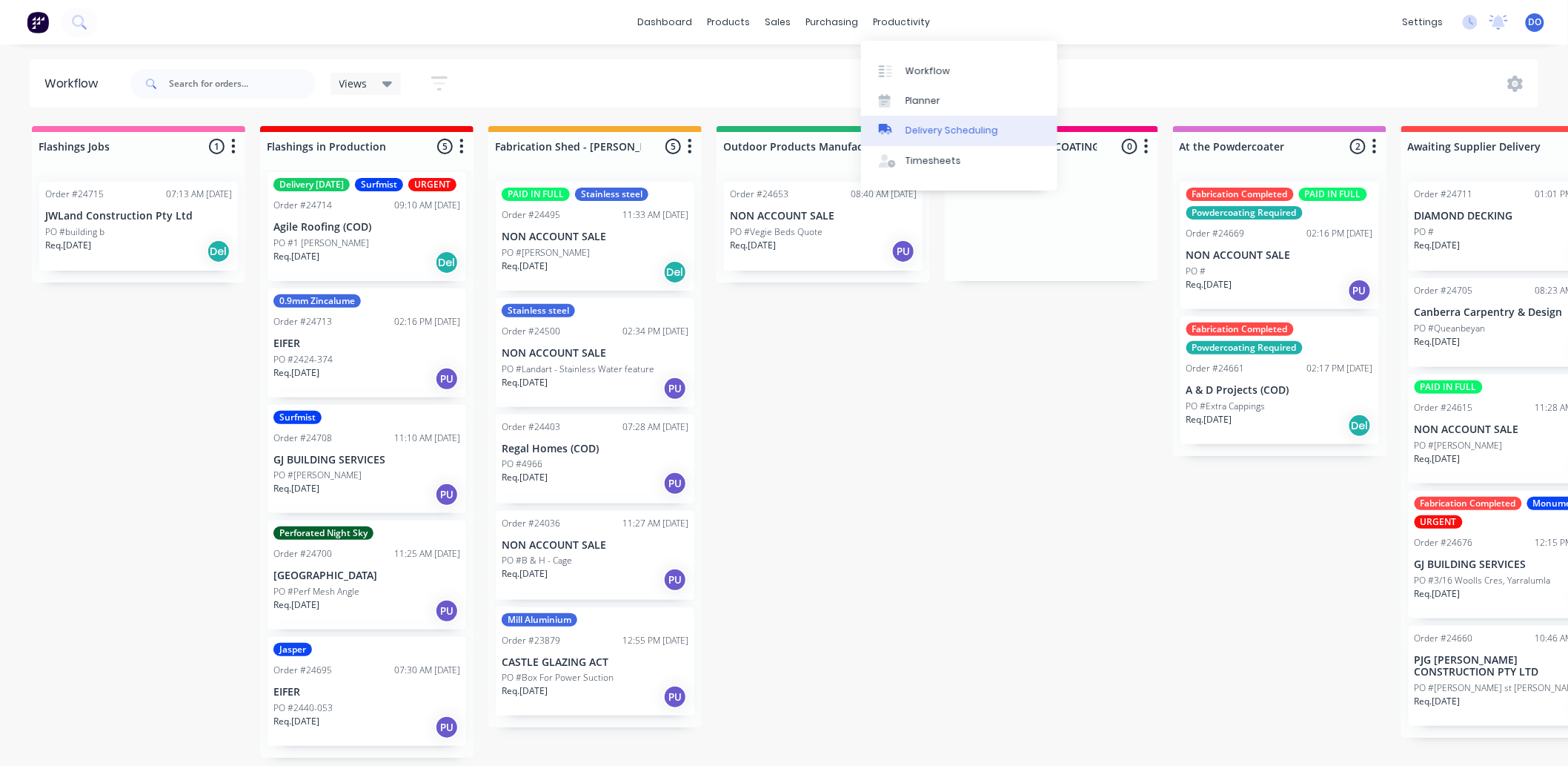
click at [897, 130] on div at bounding box center [890, 130] width 23 height 13
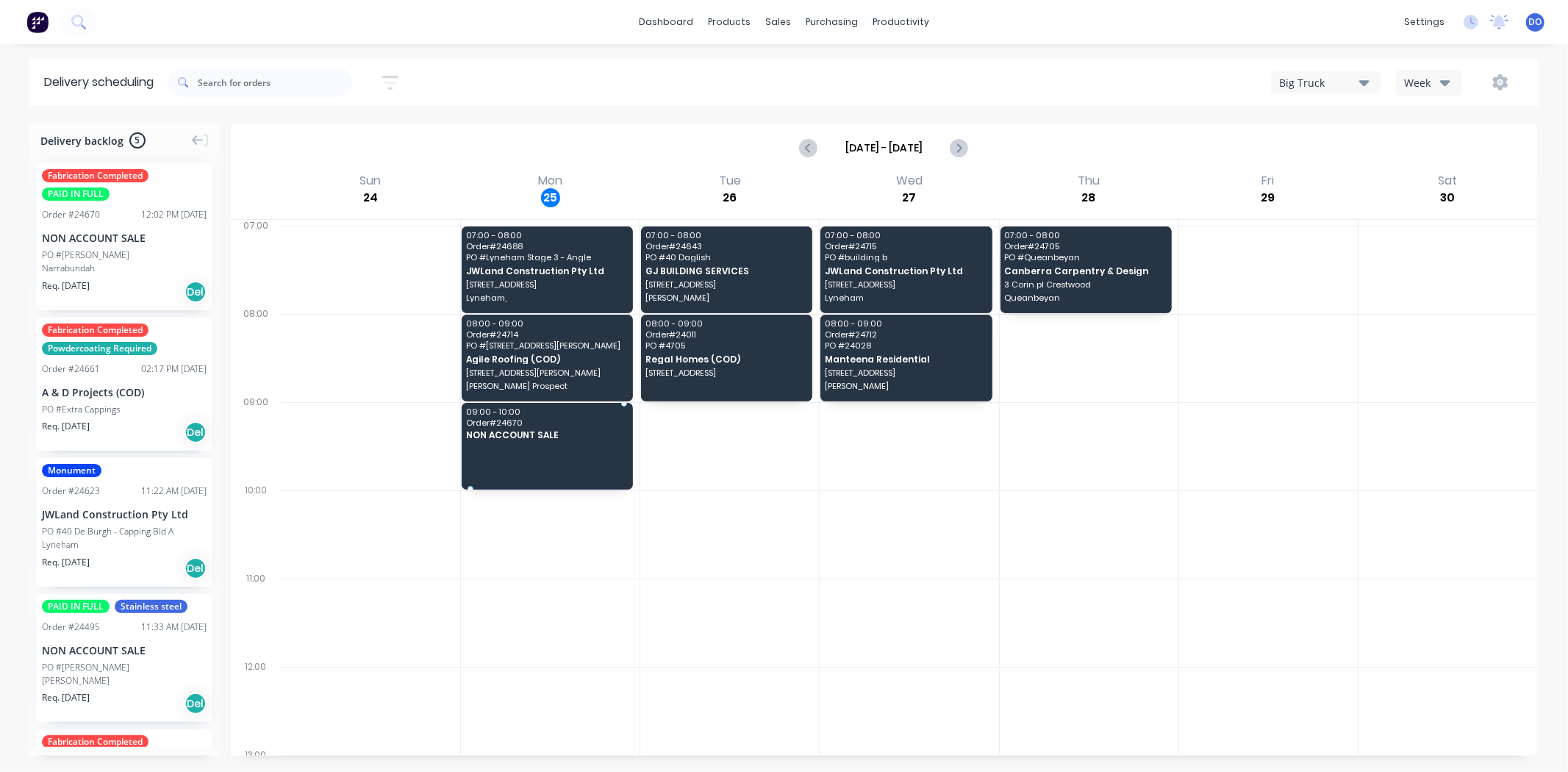
drag, startPoint x: 112, startPoint y: 218, endPoint x: 509, endPoint y: 445, distance: 457.3
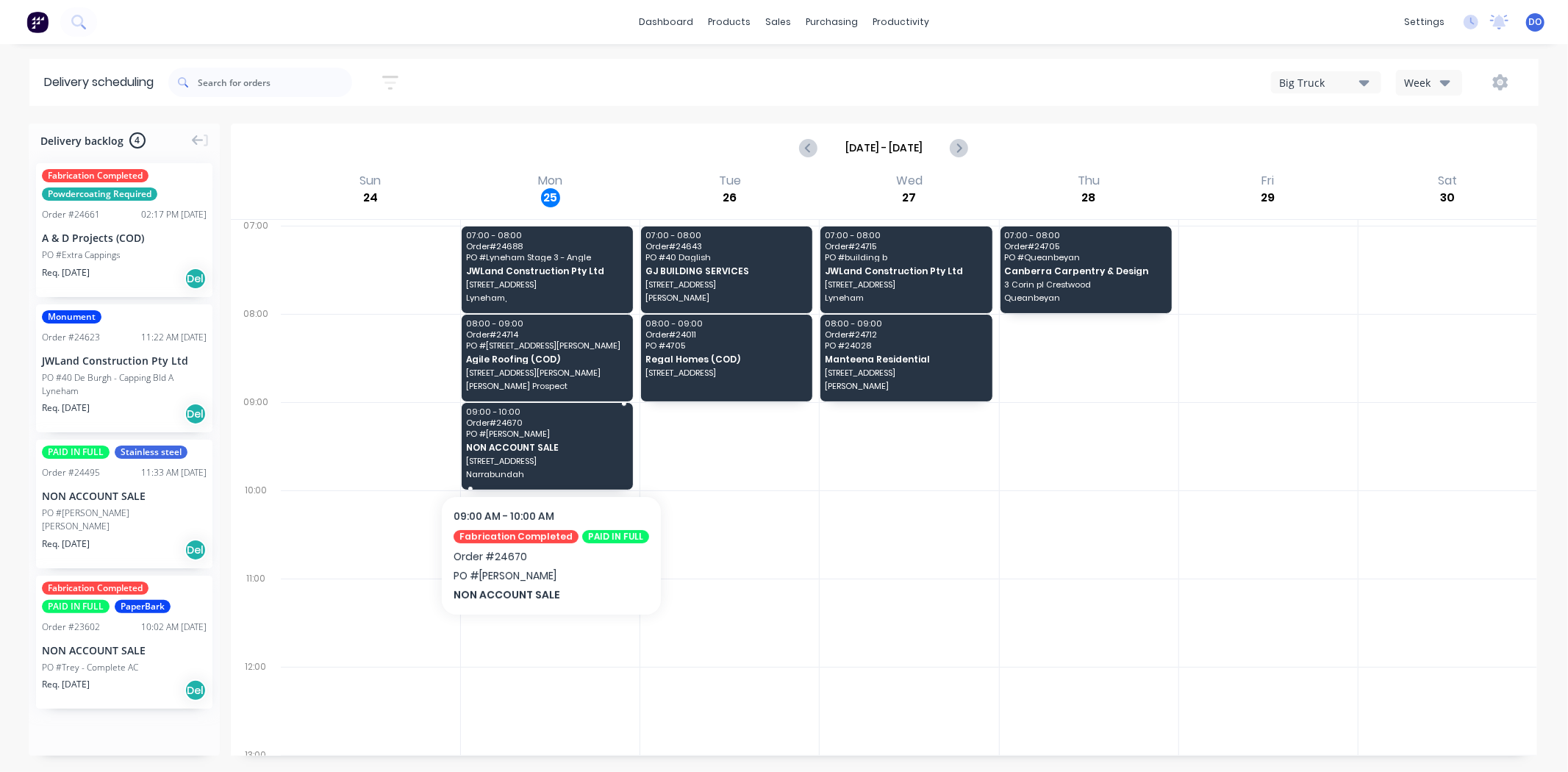
click at [490, 431] on span "PO # Carol Bruce" at bounding box center [547, 434] width 162 height 9
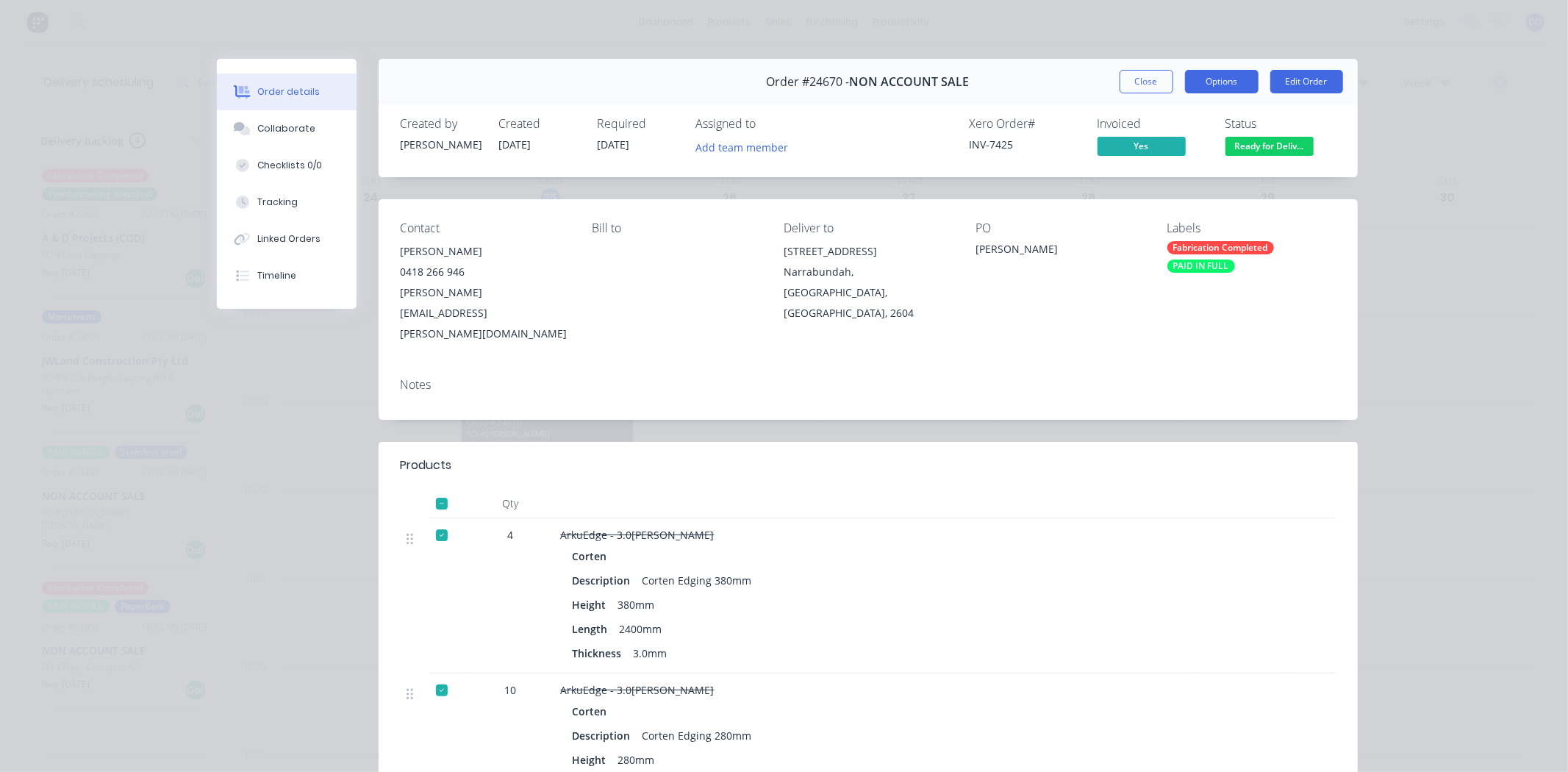
click at [1225, 81] on button "Options" at bounding box center [1221, 81] width 73 height 23
click at [1191, 152] on div "Work Order" at bounding box center [1181, 148] width 128 height 22
click at [1178, 174] on div "Standard" at bounding box center [1181, 178] width 128 height 22
drag, startPoint x: 465, startPoint y: 273, endPoint x: 384, endPoint y: 277, distance: 81.1
click at [384, 277] on div "Contact Carol Bruce 0418 266 946 carol.l.bruce@gmail.com Bill to Deliver to 6/3…" at bounding box center [868, 283] width 979 height 167
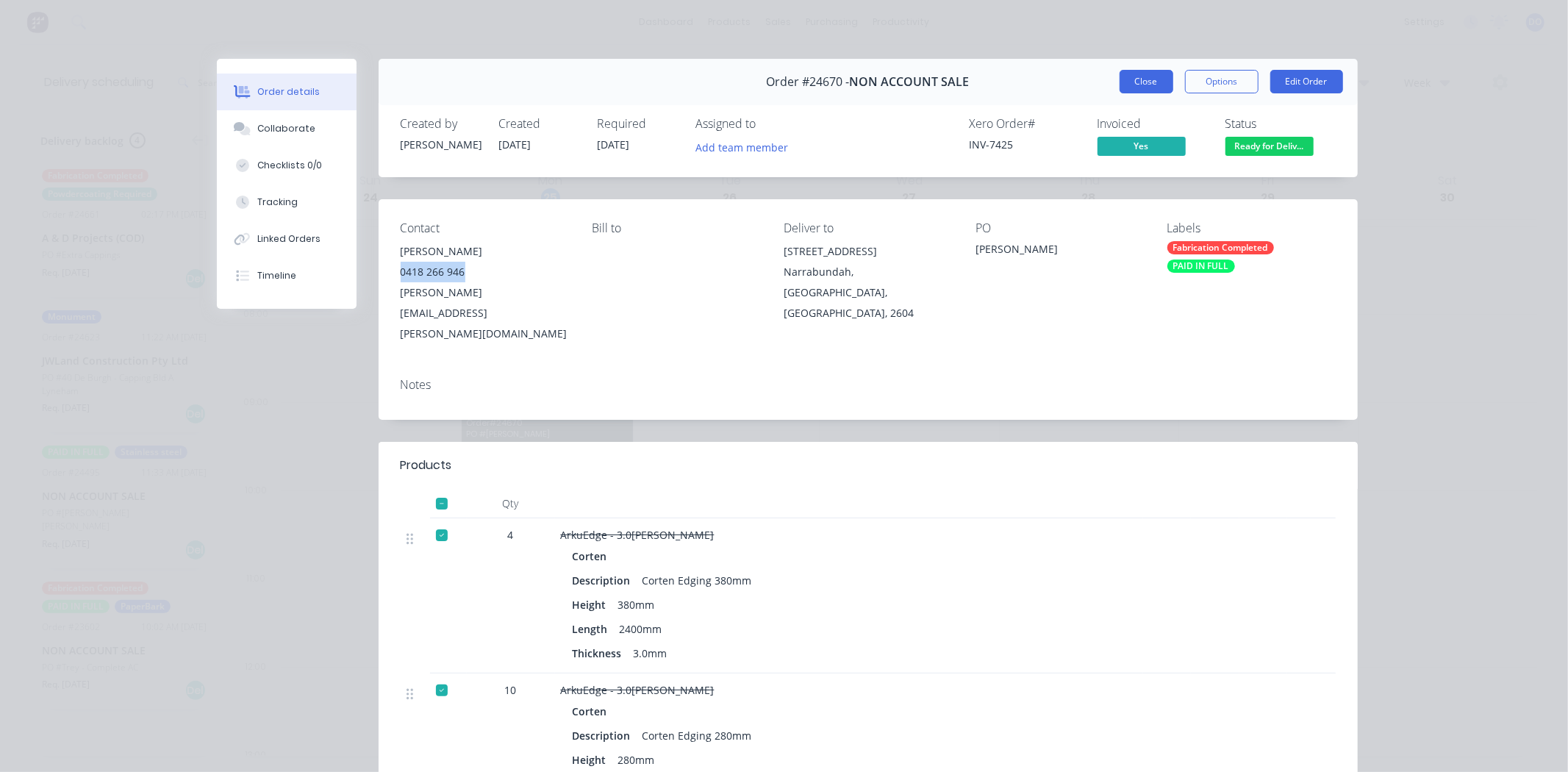
click at [1155, 89] on button "Close" at bounding box center [1146, 81] width 53 height 23
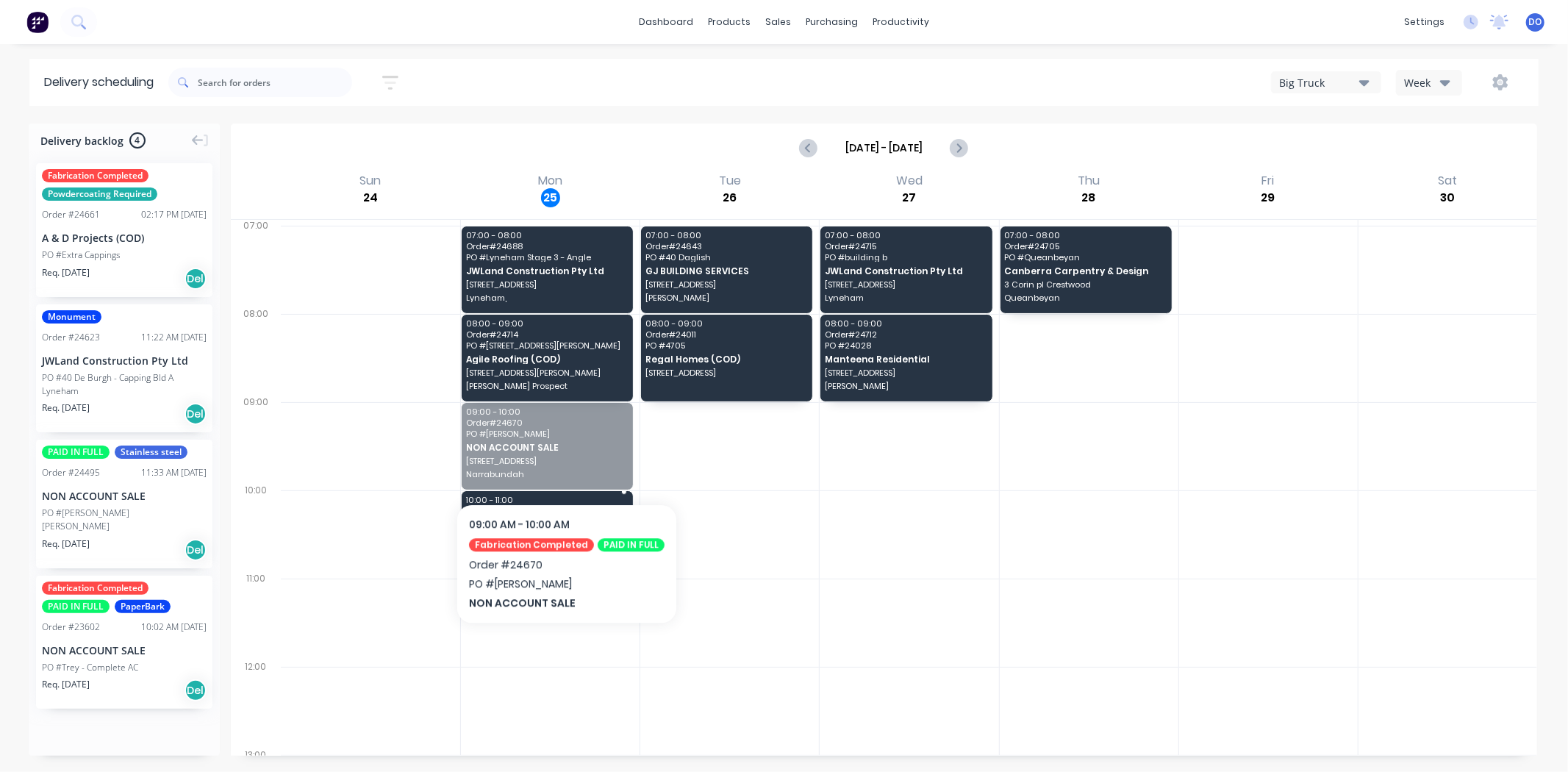
drag, startPoint x: 553, startPoint y: 440, endPoint x: 566, endPoint y: 511, distance: 72.2
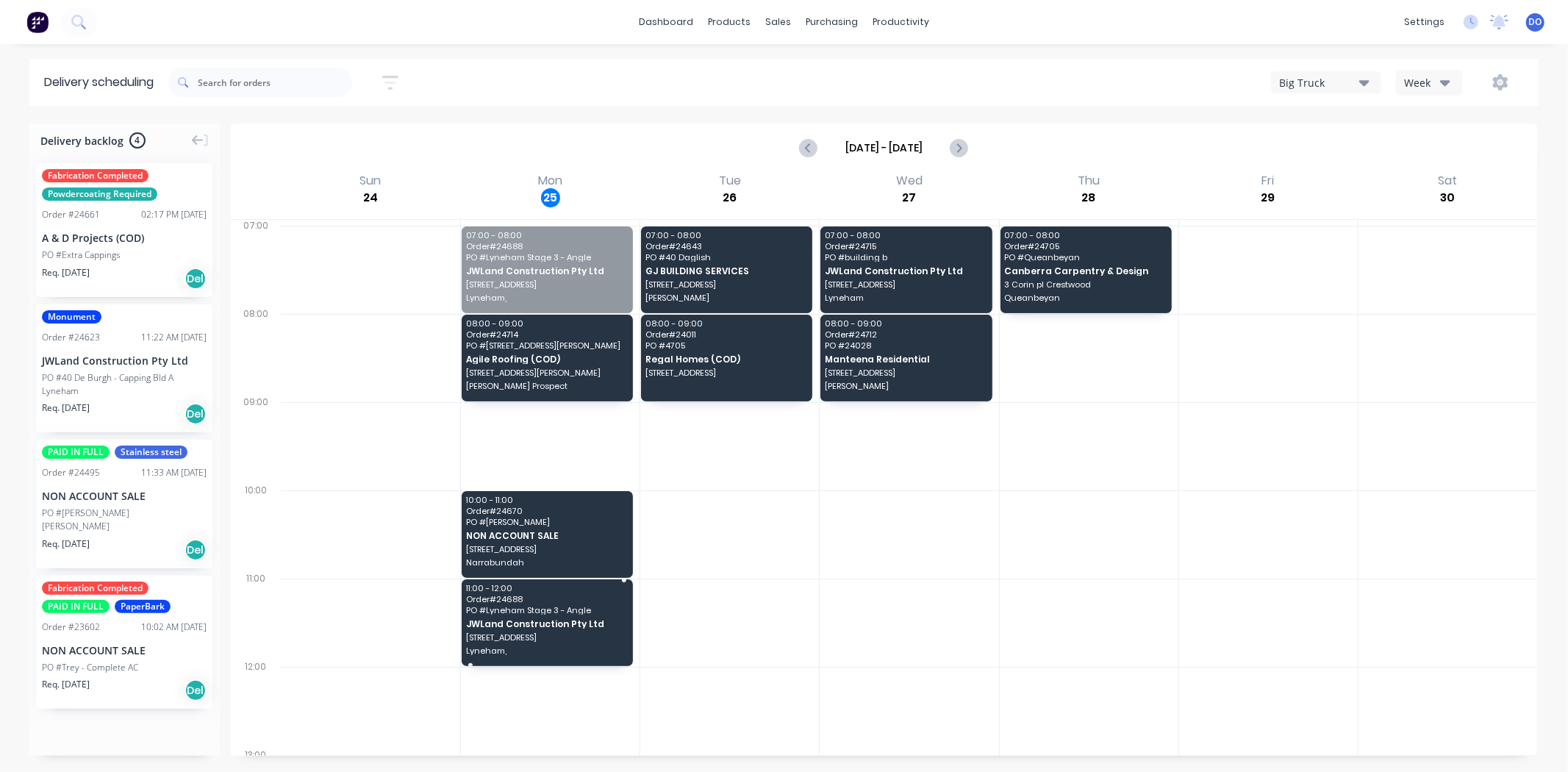
drag, startPoint x: 532, startPoint y: 252, endPoint x: 556, endPoint y: 611, distance: 359.8
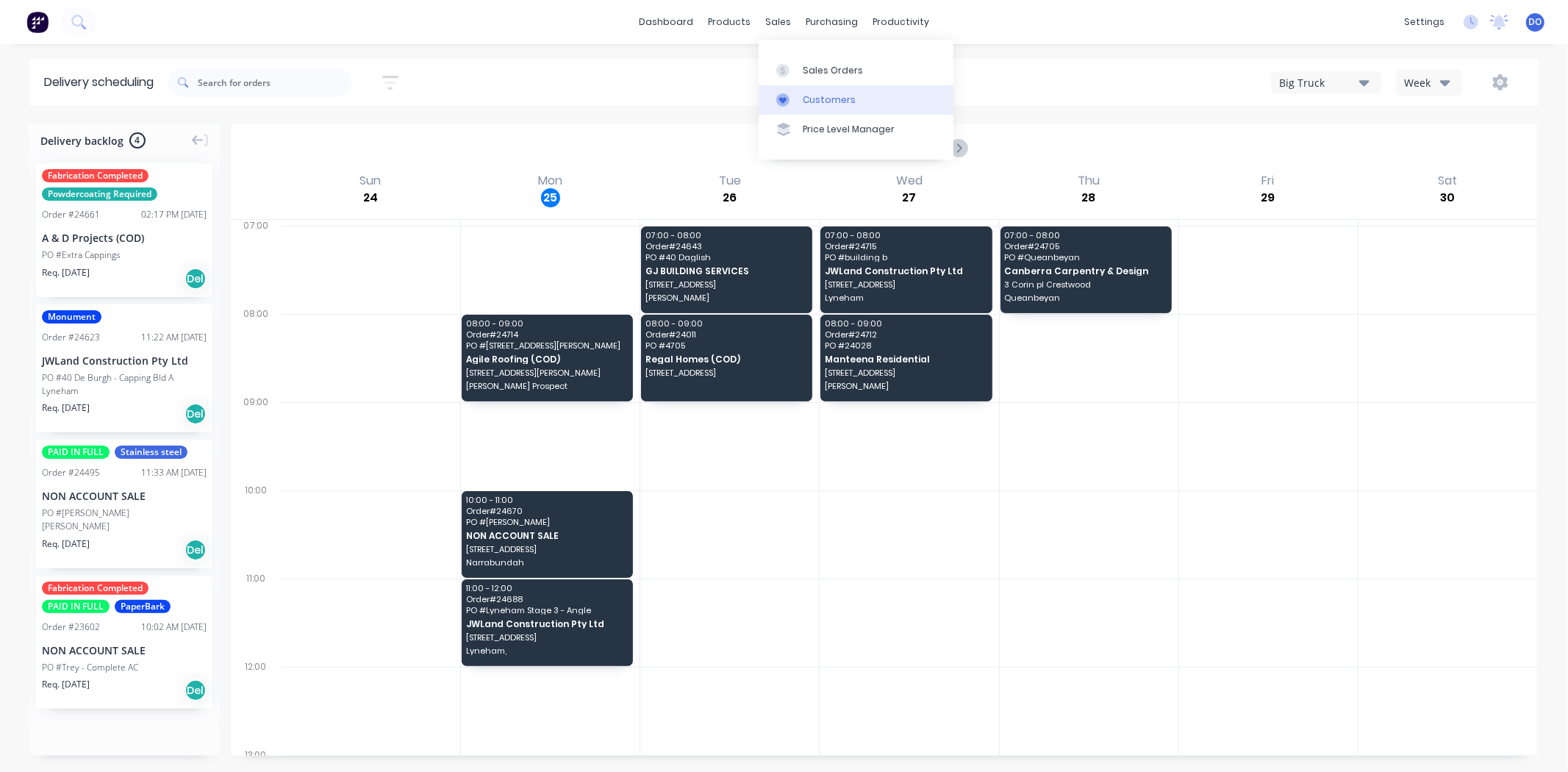
click at [810, 86] on link "Customers" at bounding box center [856, 100] width 195 height 29
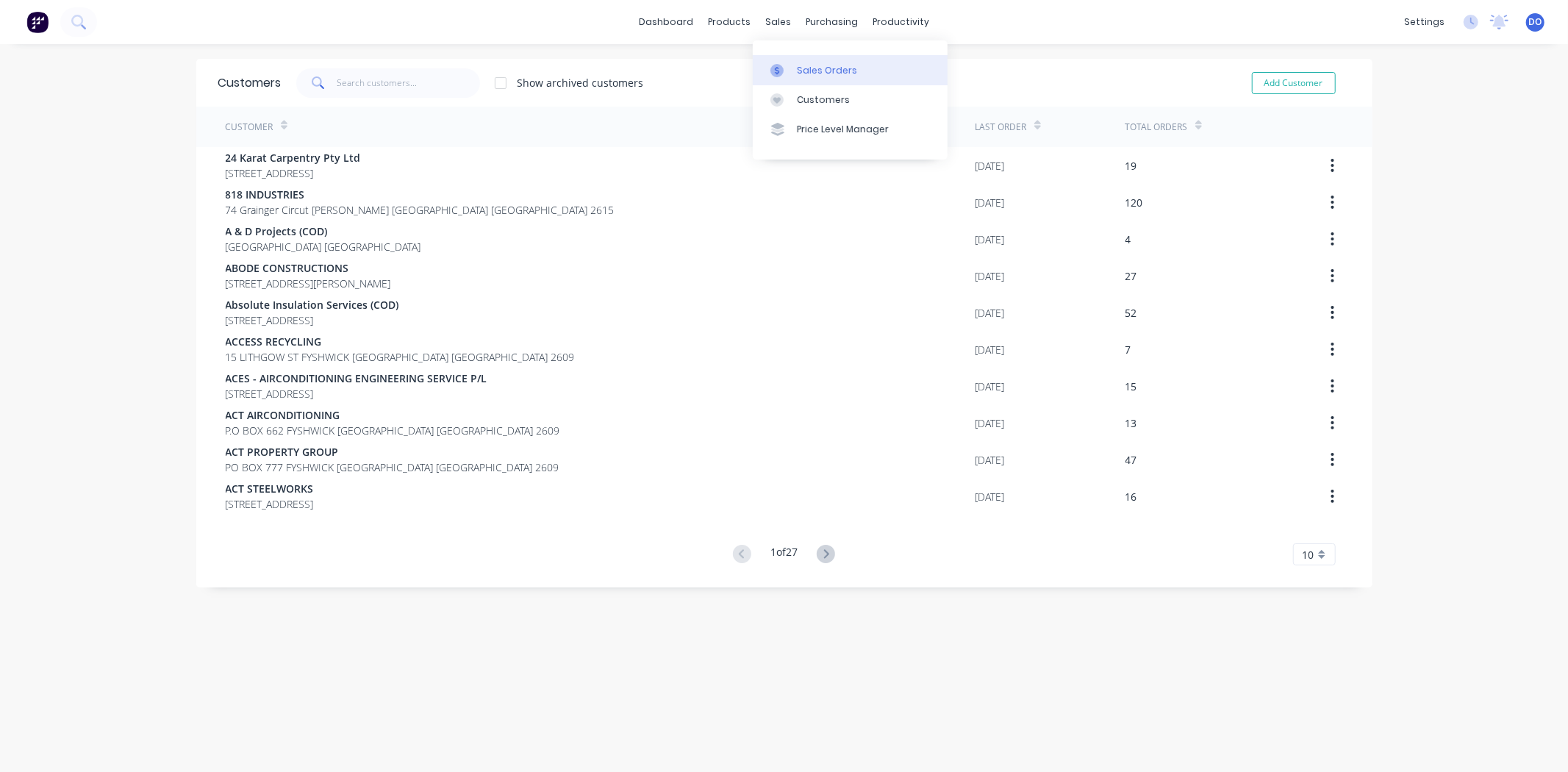
click at [803, 75] on div "Sales Orders" at bounding box center [827, 70] width 60 height 13
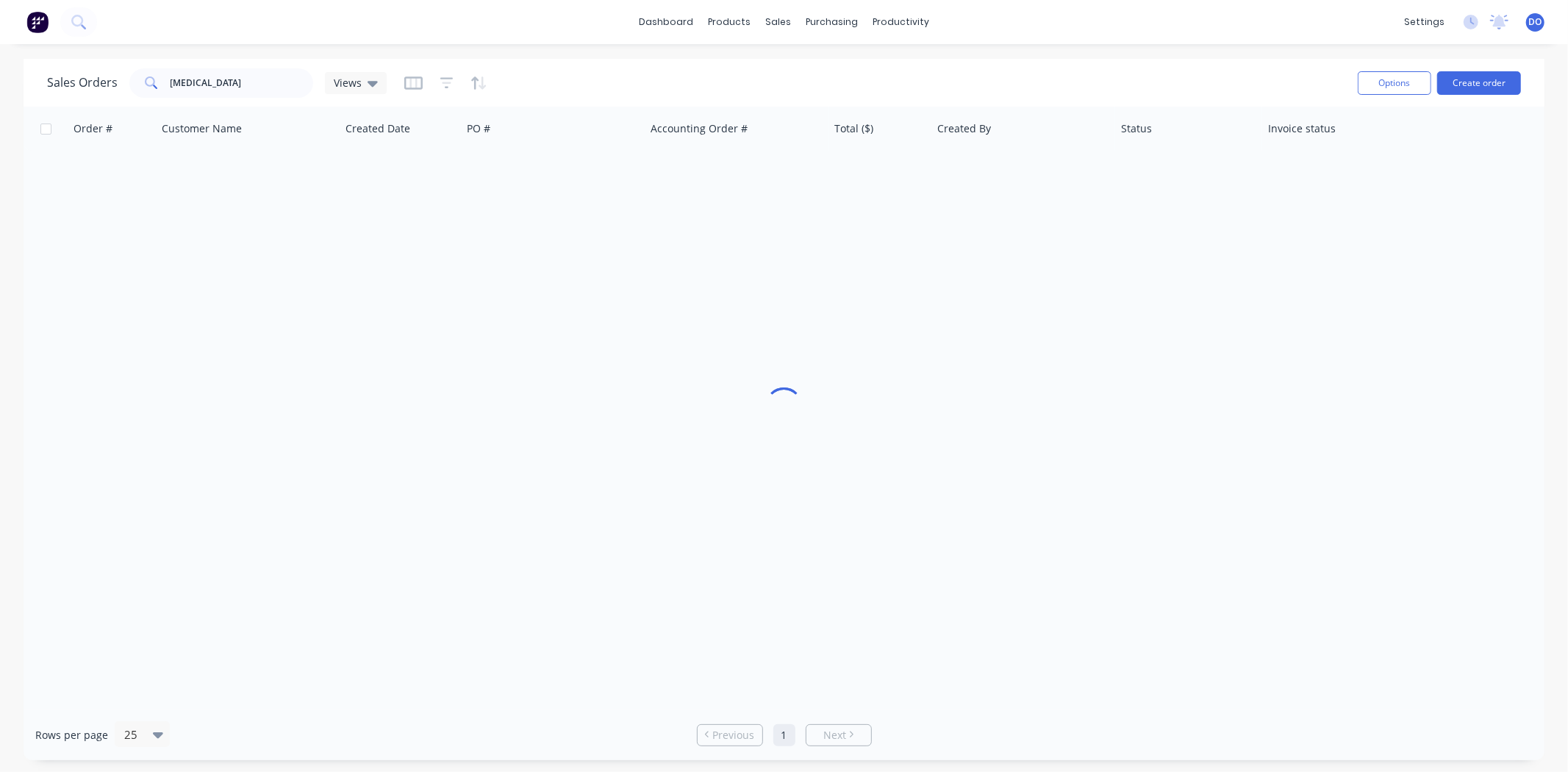
click at [232, 60] on div "Sales Orders alli Views Options Create order" at bounding box center [784, 82] width 1521 height 47
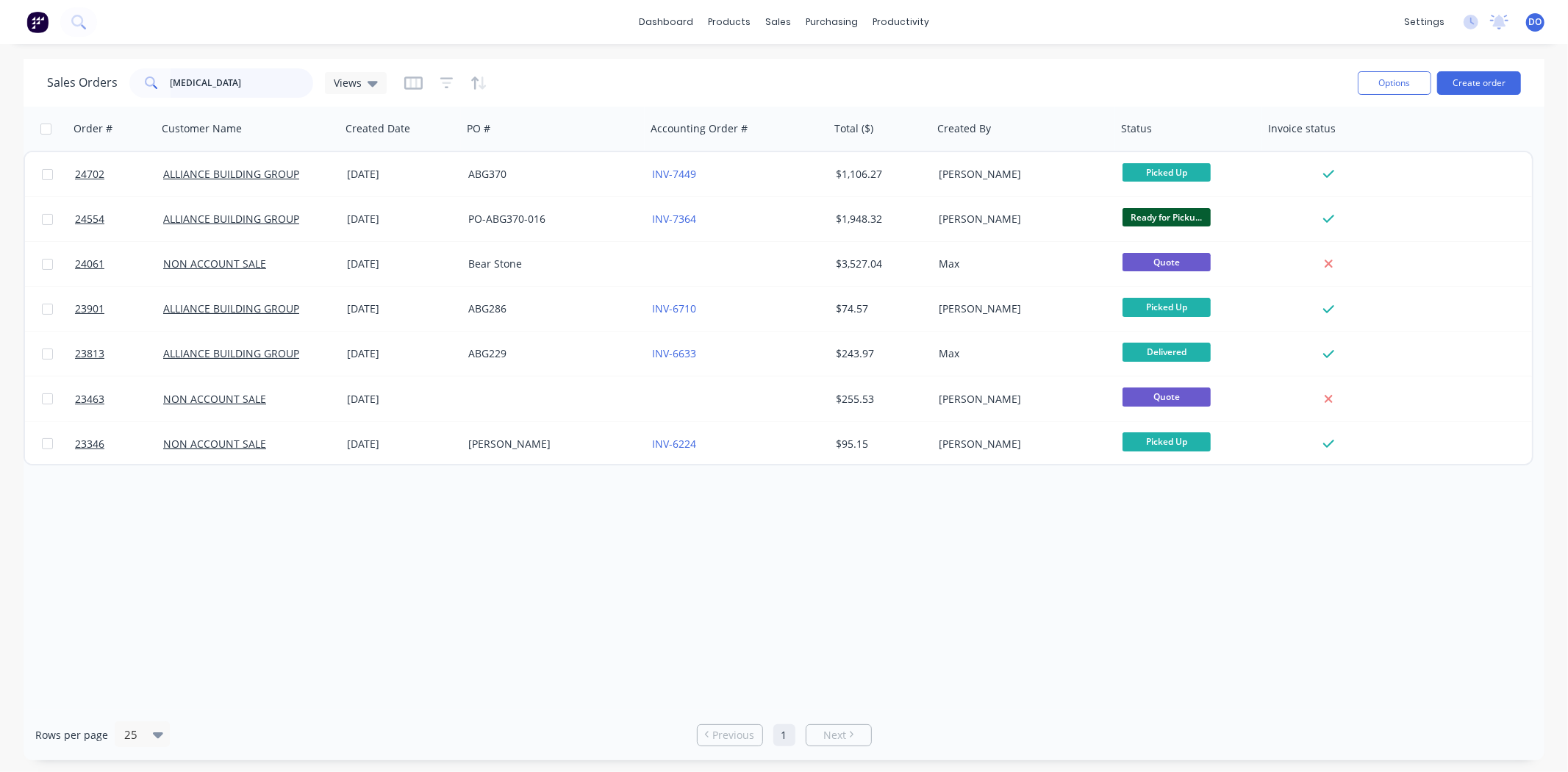
click at [226, 78] on input "alli" at bounding box center [242, 83] width 143 height 29
type input "a"
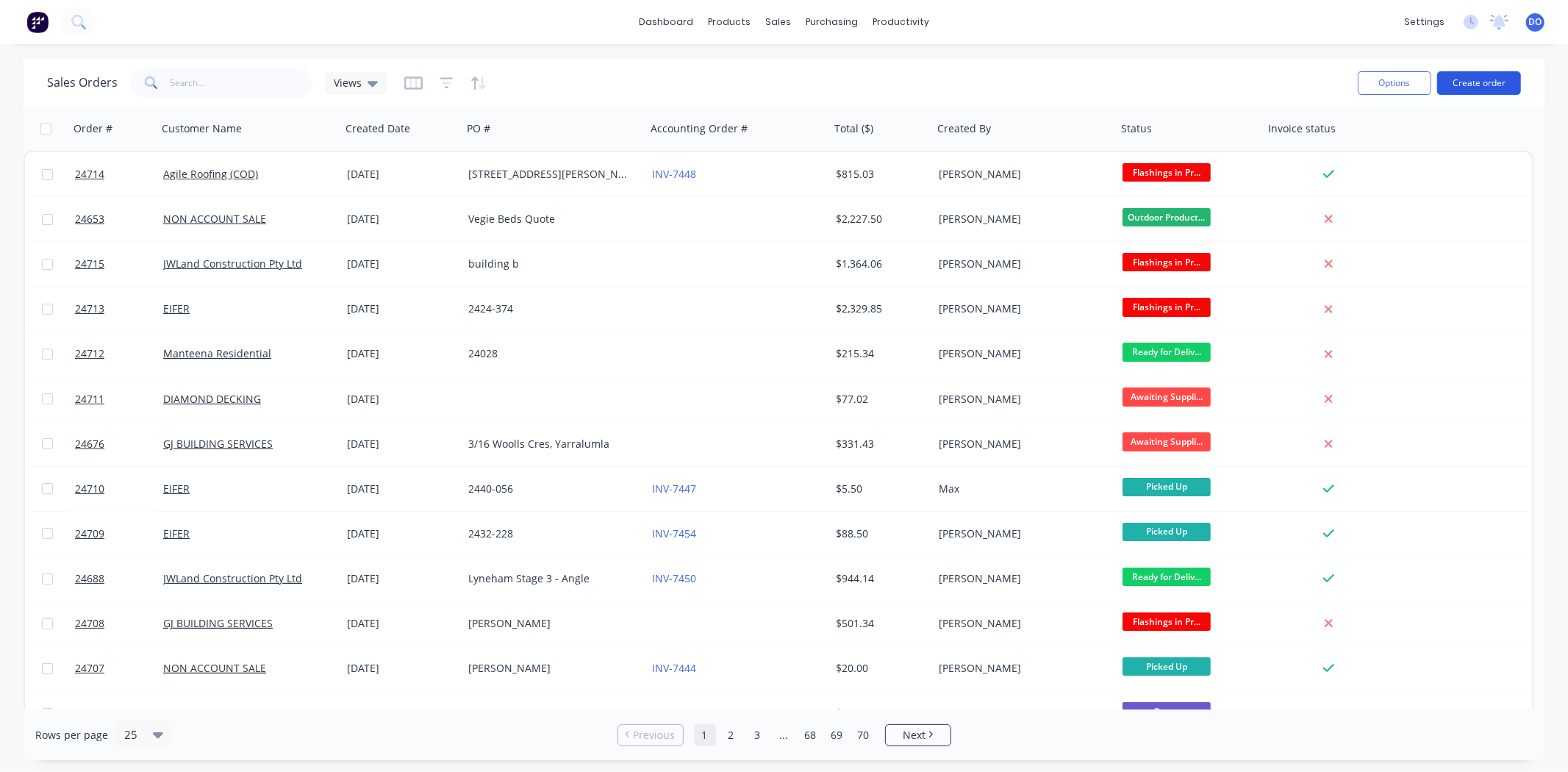
click at [1465, 72] on button "Create order" at bounding box center [1478, 83] width 84 height 23
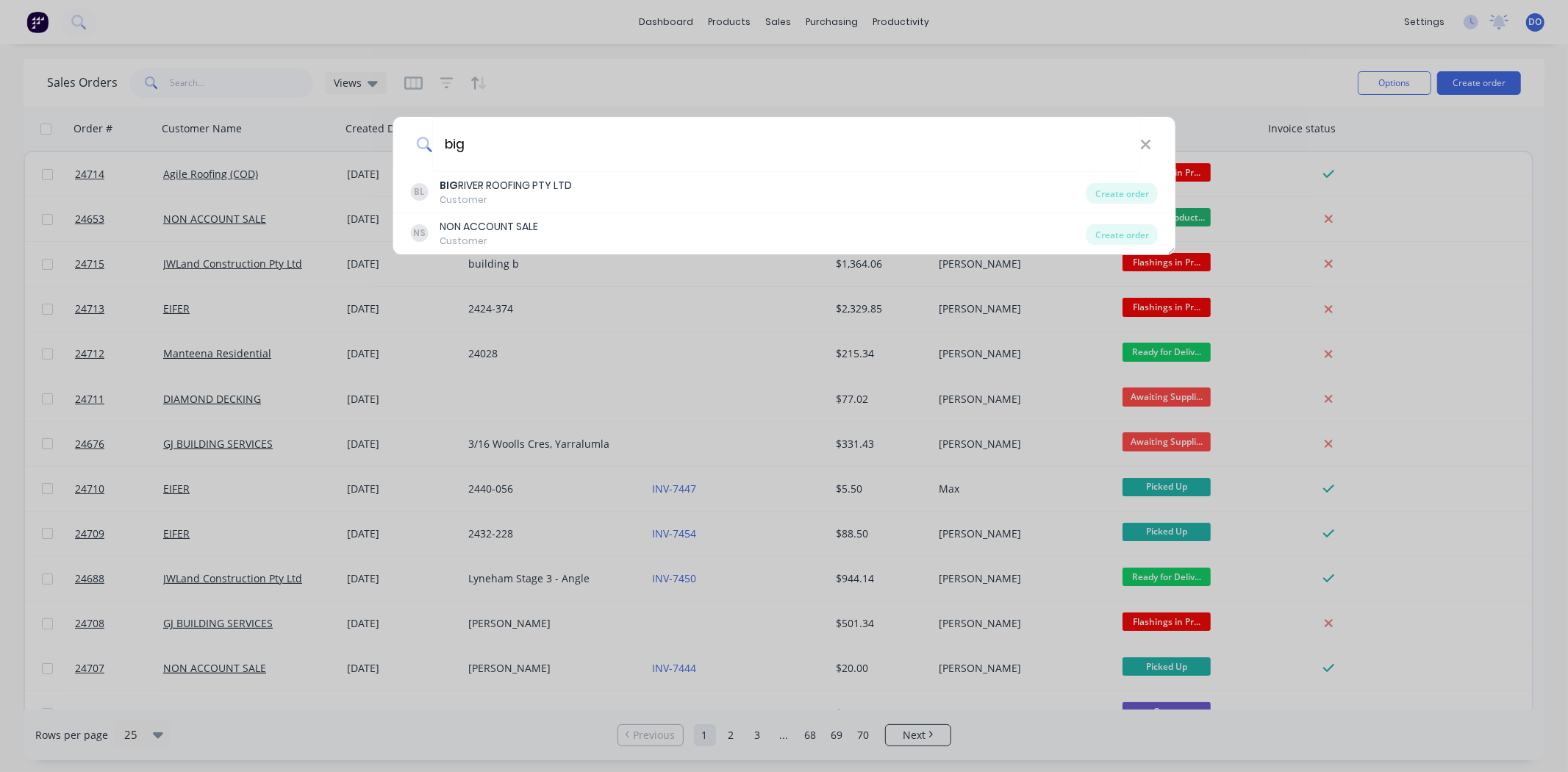
type input "big"
click at [555, 180] on div "BIG RIVER ROOFING PTY LTD" at bounding box center [505, 185] width 132 height 16
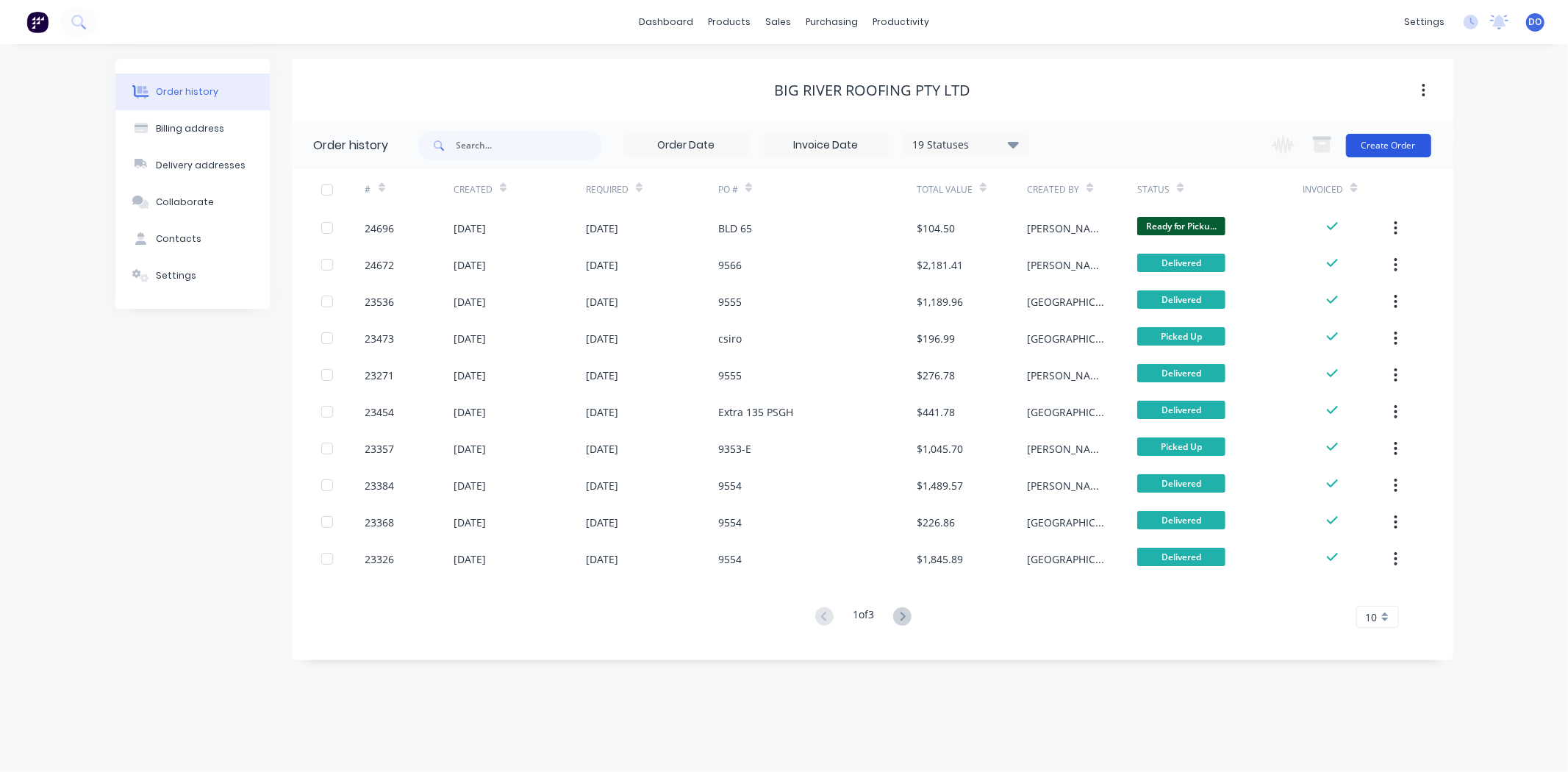
click at [1372, 137] on button "Create Order" at bounding box center [1388, 145] width 85 height 23
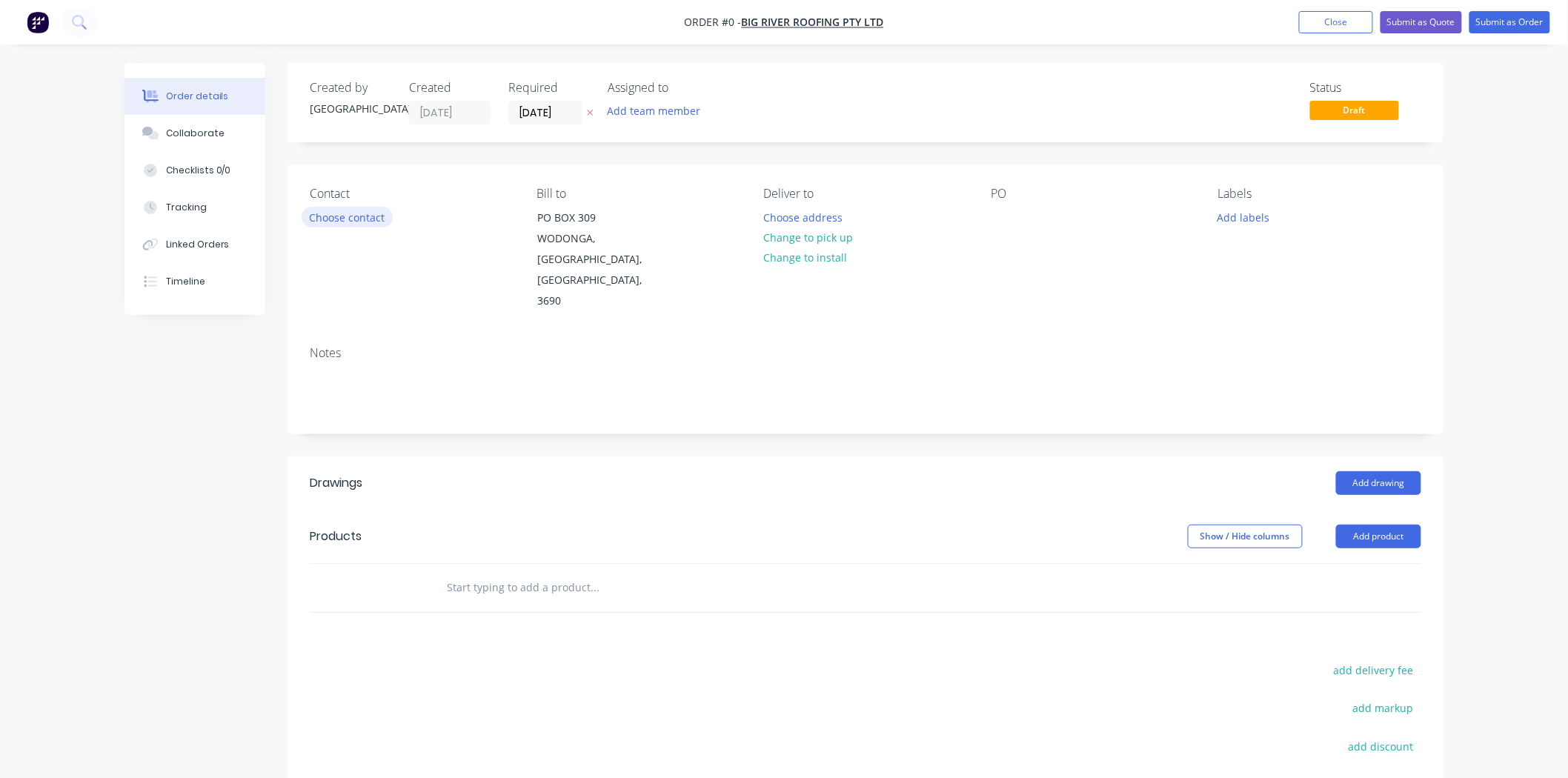
click at [345, 223] on button "Choose contact" at bounding box center [347, 216] width 91 height 20
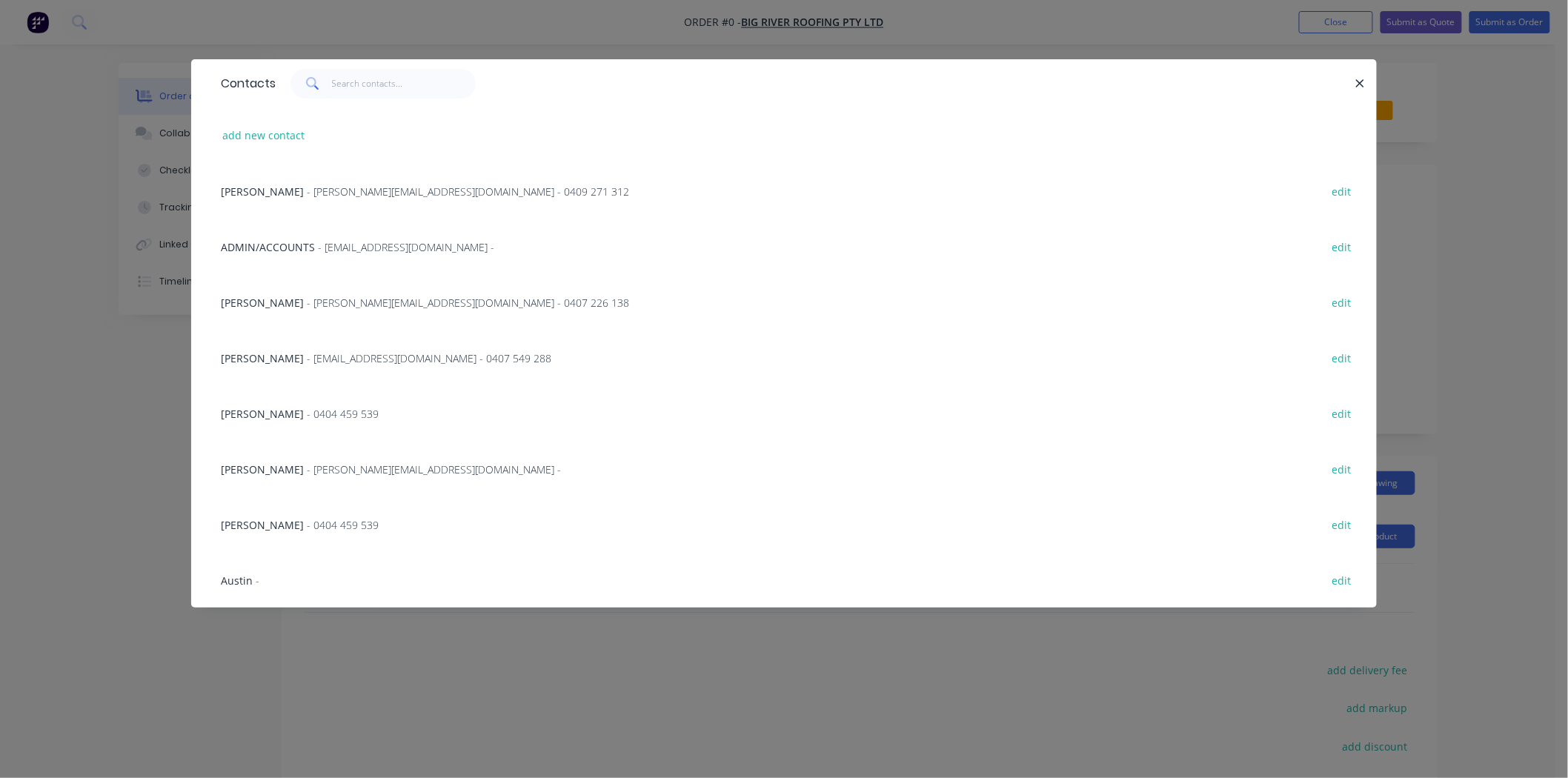
click at [322, 298] on span "- peter@bigriverroofing.com.au - 0407 226 138" at bounding box center [468, 303] width 322 height 14
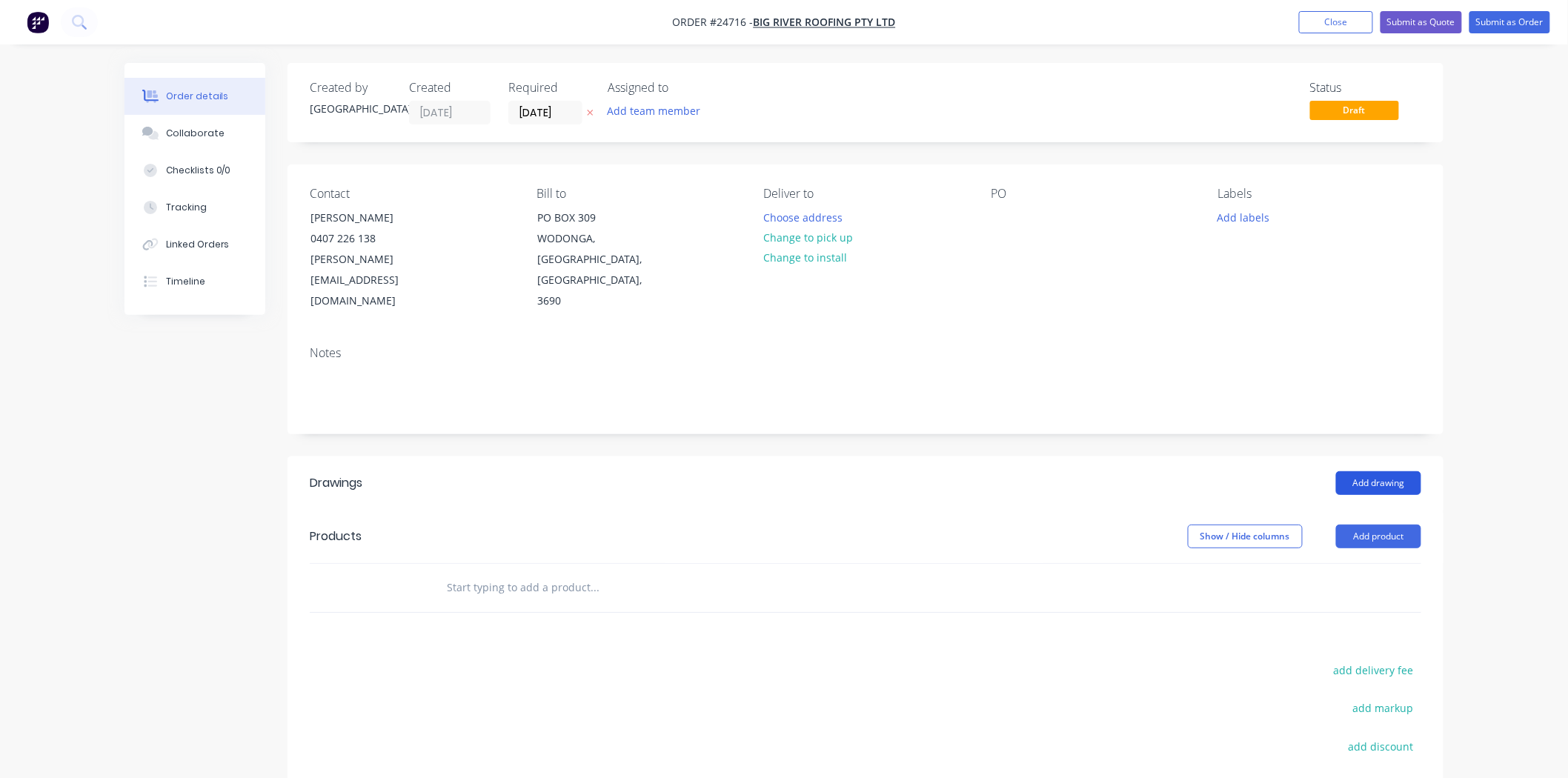
click at [1402, 471] on button "Add drawing" at bounding box center [1379, 482] width 85 height 23
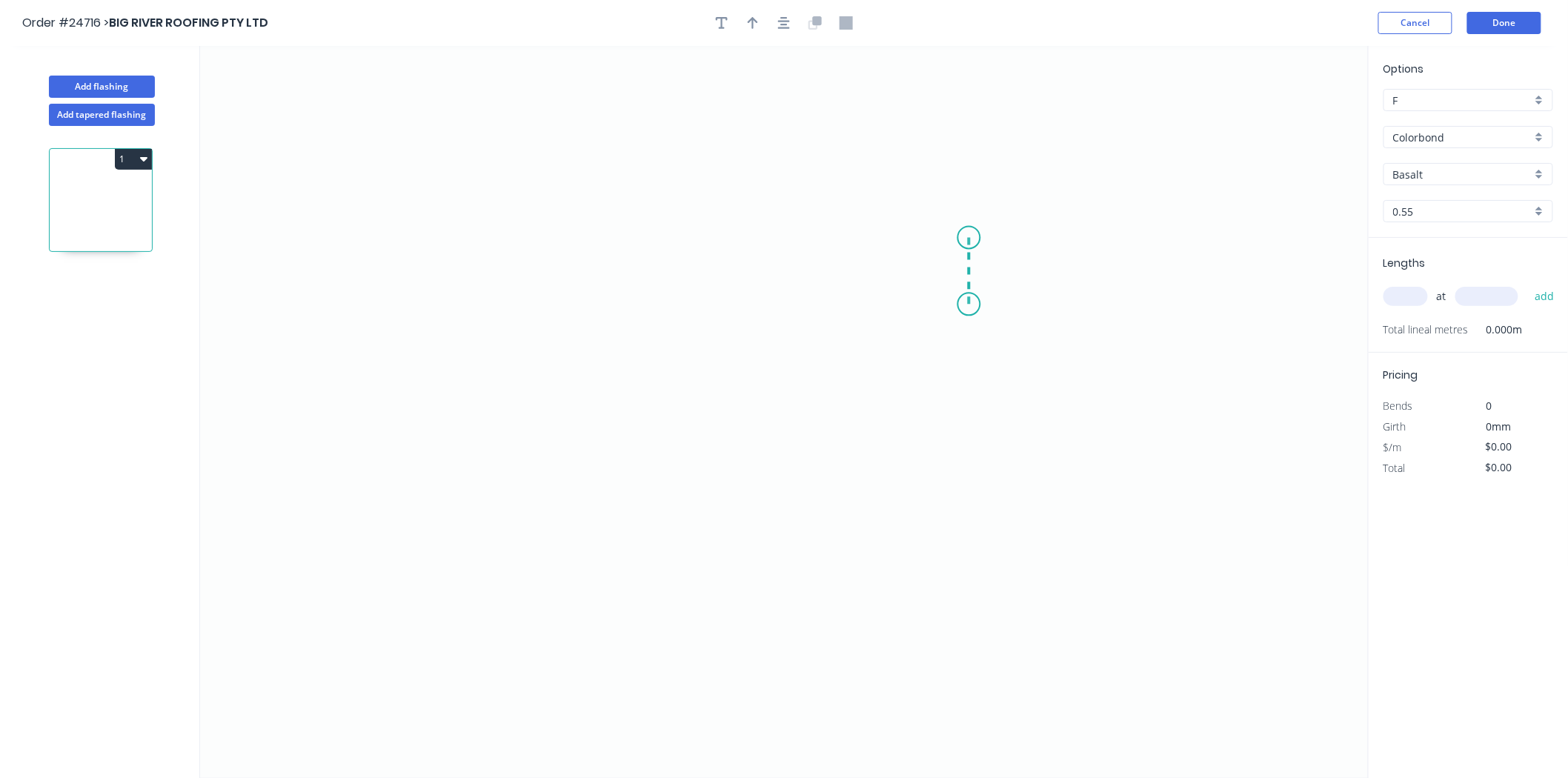
drag, startPoint x: 969, startPoint y: 304, endPoint x: 967, endPoint y: 238, distance: 66.0
click at [967, 238] on icon "0" at bounding box center [784, 412] width 1169 height 732
click at [527, 193] on icon "0 ?" at bounding box center [784, 412] width 1169 height 732
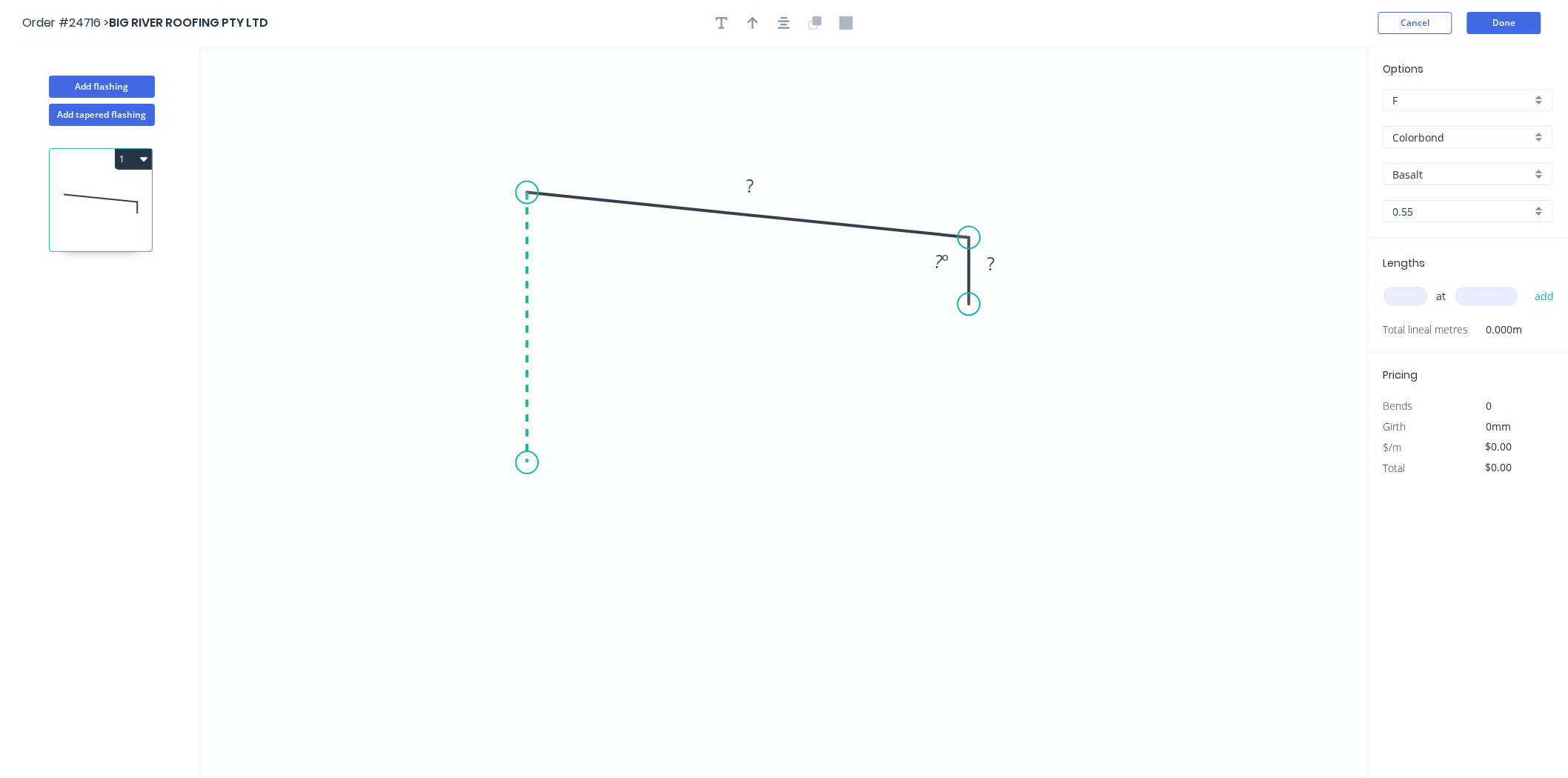
click at [527, 463] on icon "0 ? ? ? º" at bounding box center [784, 412] width 1169 height 732
click at [619, 461] on icon "0 ? ? ? ? º ? º" at bounding box center [784, 412] width 1169 height 732
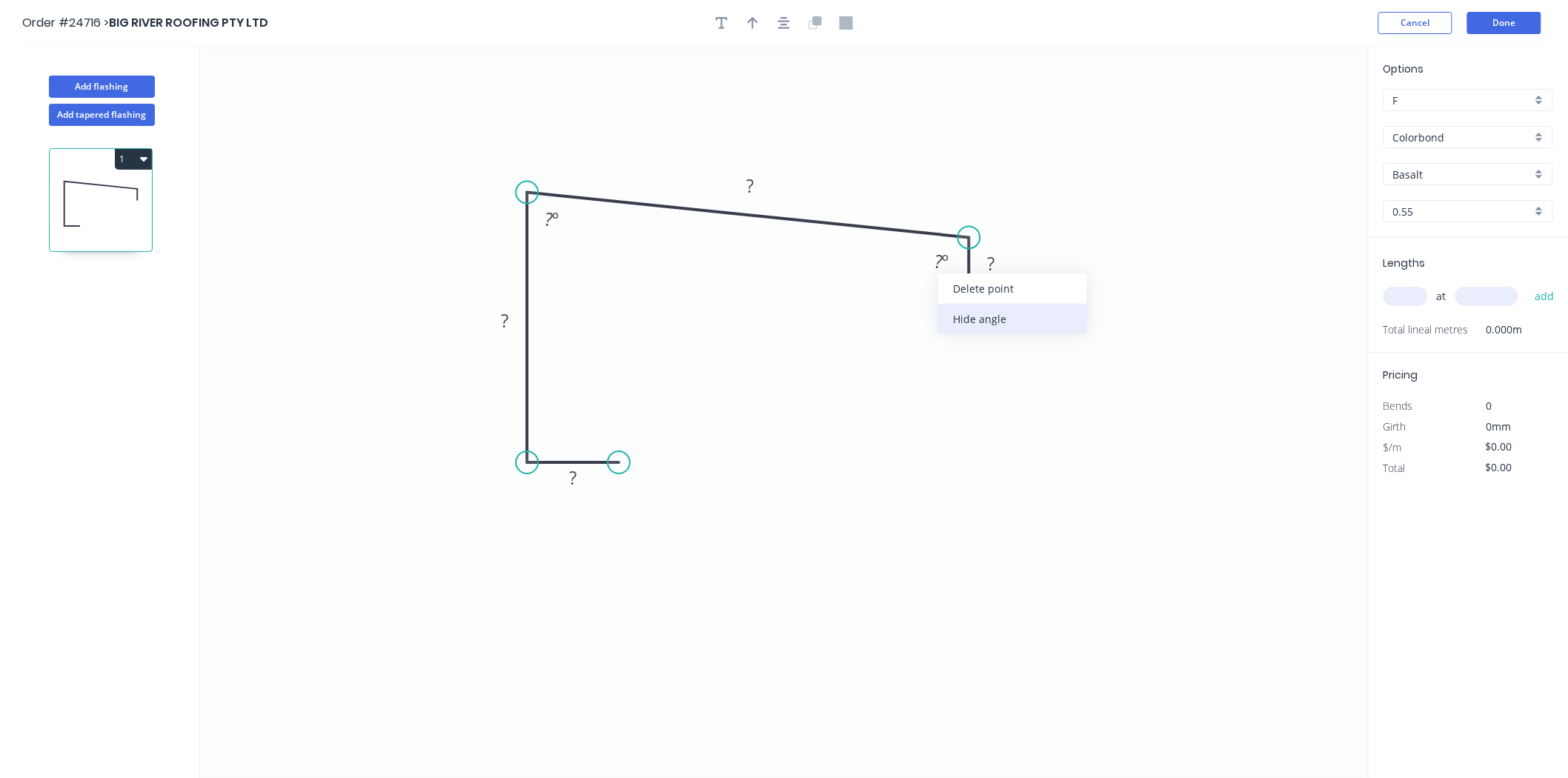
click at [944, 317] on div "Hide angle" at bounding box center [1012, 319] width 149 height 30
click at [574, 470] on tspan "?" at bounding box center [573, 477] width 8 height 24
click at [1410, 292] on input "text" at bounding box center [1405, 296] width 44 height 19
type input "$22.51"
type input "1"
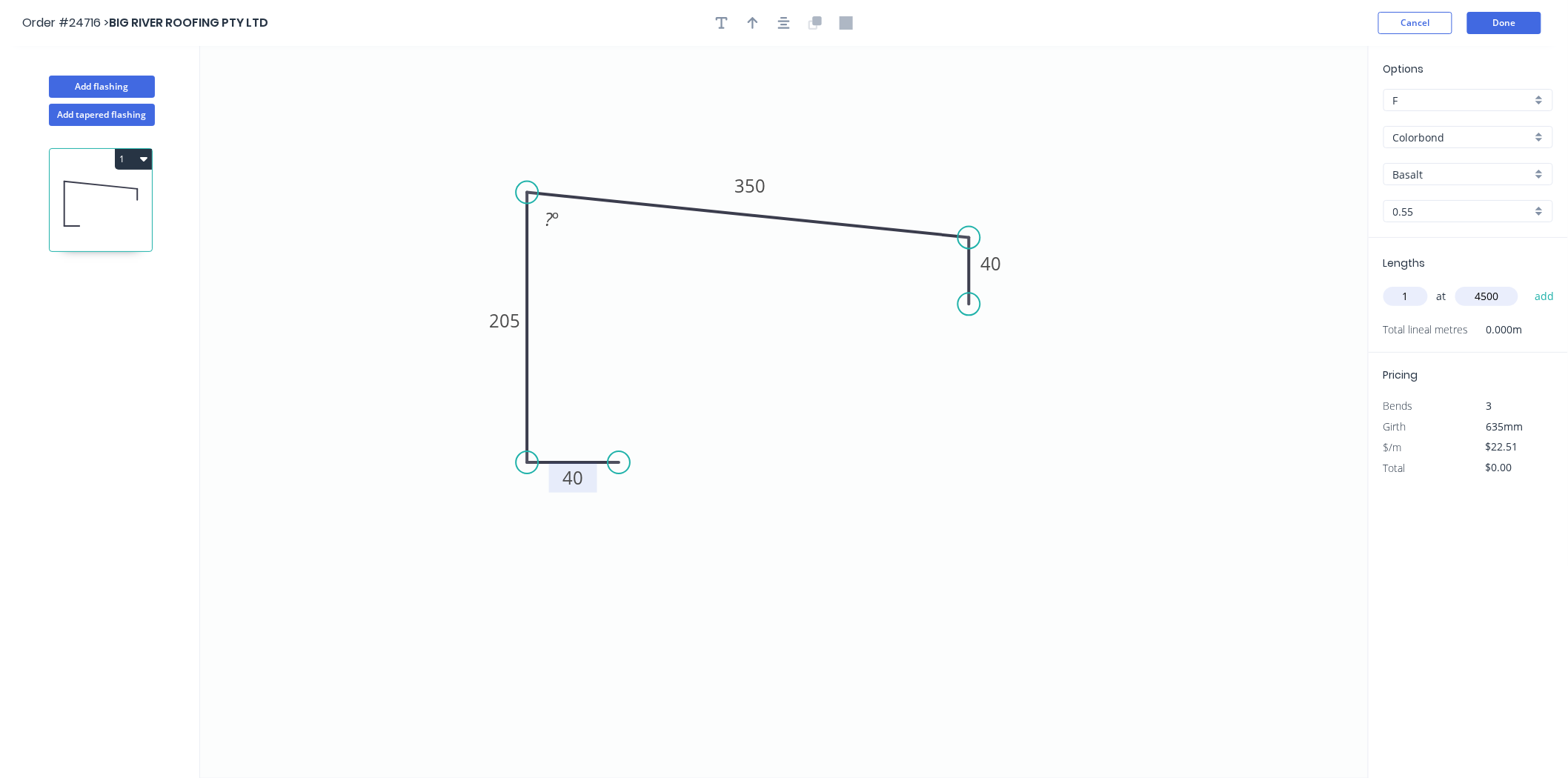
type input "4500"
click at [1527, 284] on button "add" at bounding box center [1545, 296] width 35 height 25
type input "$101.30"
click at [1444, 174] on input "Basalt" at bounding box center [1462, 175] width 138 height 16
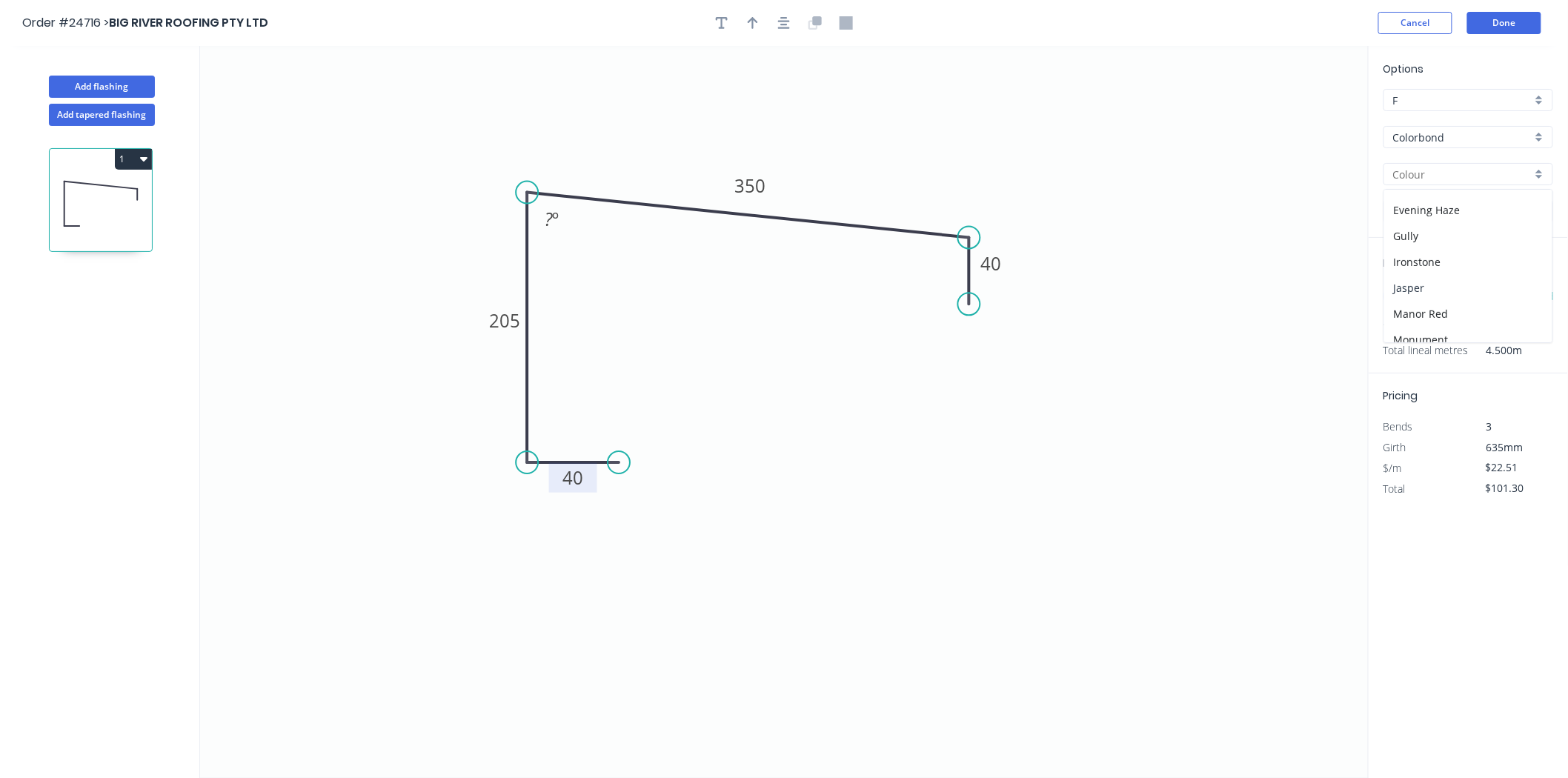
click at [1425, 292] on div "Jasper" at bounding box center [1469, 288] width 169 height 26
type input "Jasper"
click at [760, 23] on button "button" at bounding box center [753, 23] width 23 height 23
click at [1295, 114] on icon at bounding box center [1293, 103] width 13 height 48
drag, startPoint x: 1299, startPoint y: 107, endPoint x: 1246, endPoint y: 139, distance: 61.9
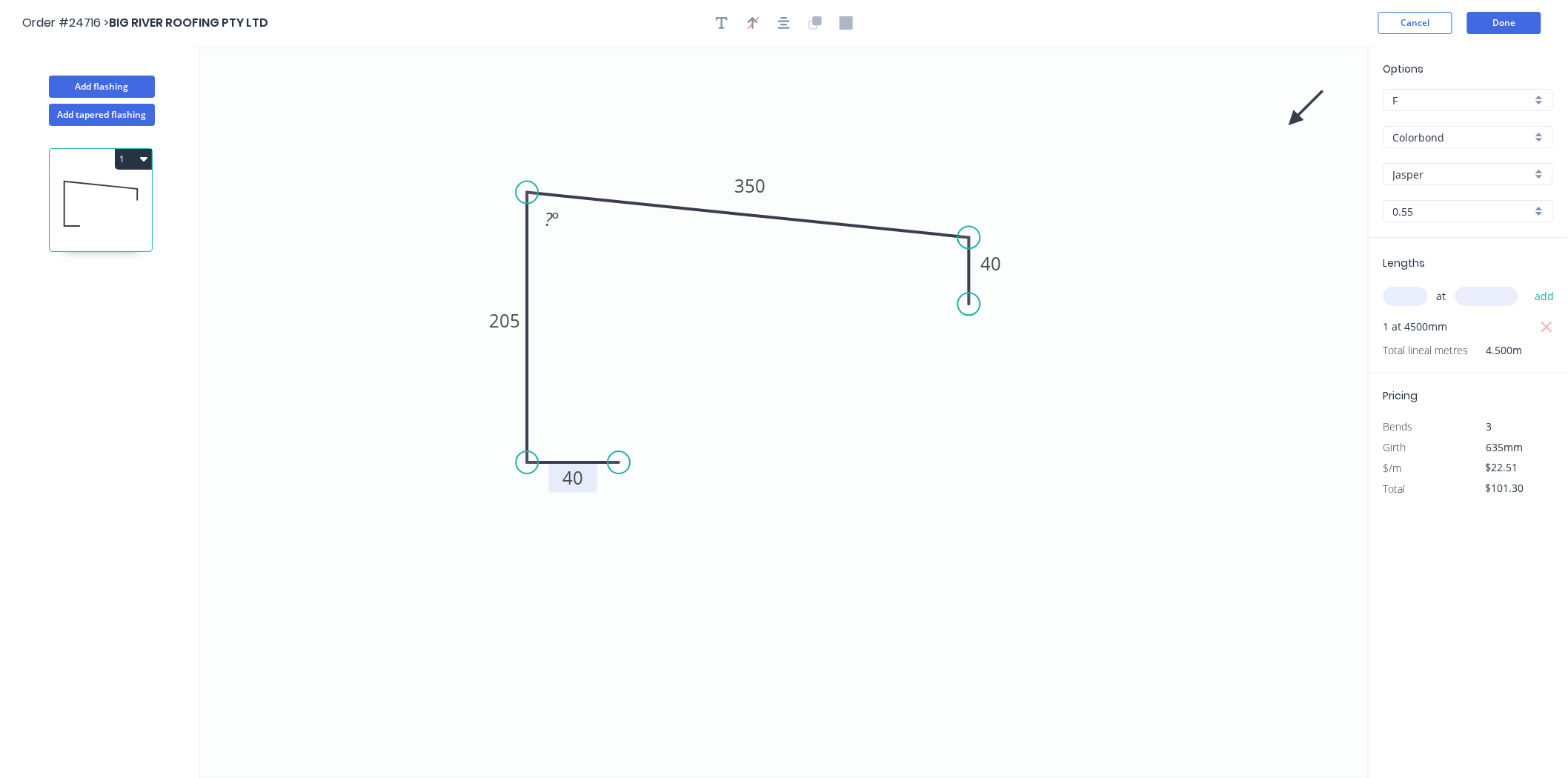
click at [1246, 139] on icon "0 40 205 350 40 ? º" at bounding box center [784, 412] width 1169 height 732
drag, startPoint x: 1298, startPoint y: 117, endPoint x: 847, endPoint y: 189, distance: 456.7
click at [847, 189] on icon at bounding box center [858, 176] width 43 height 43
click at [115, 83] on button "Add flashing" at bounding box center [102, 87] width 106 height 23
type input "$0.00"
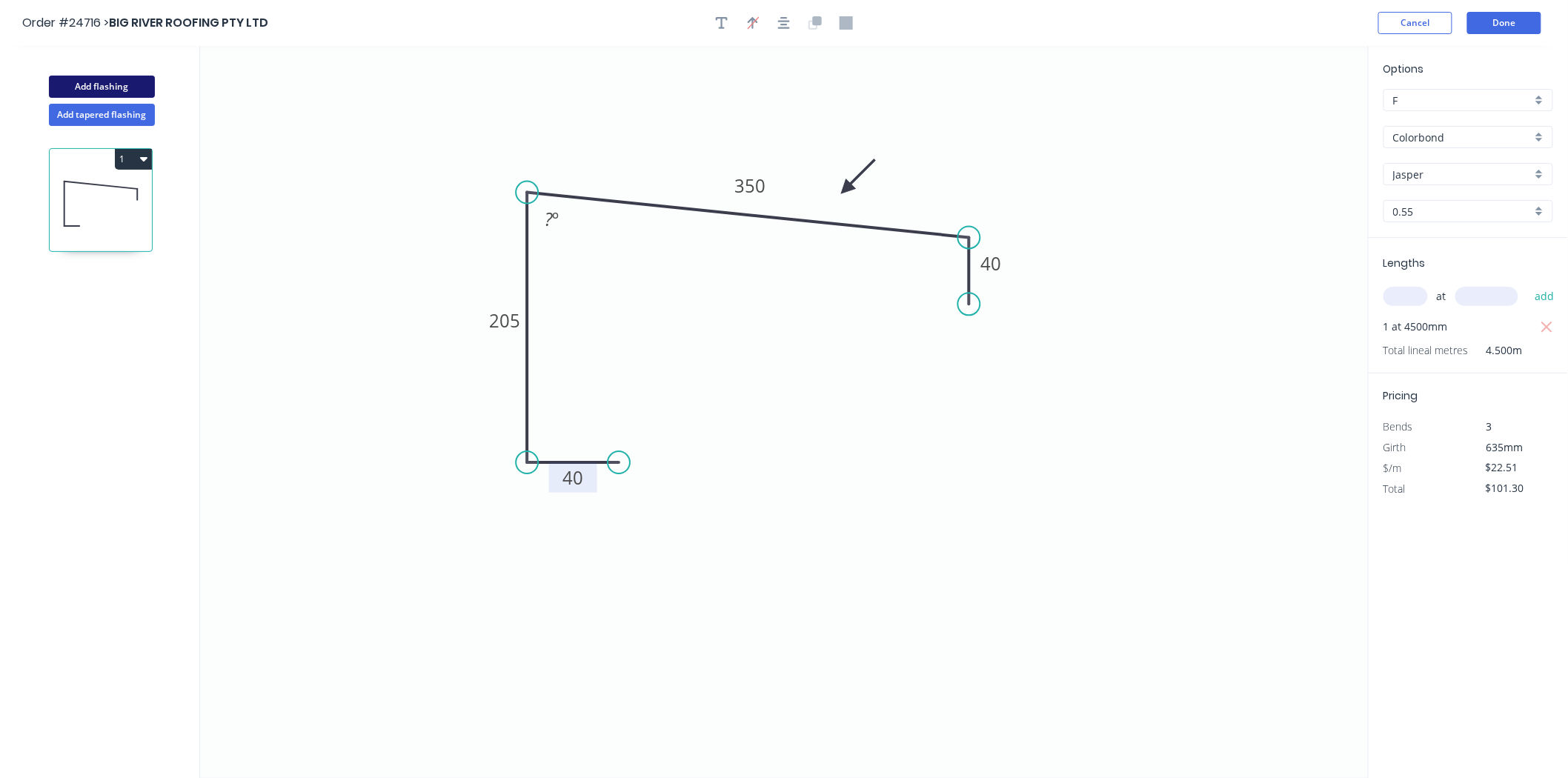
type input "$0.00"
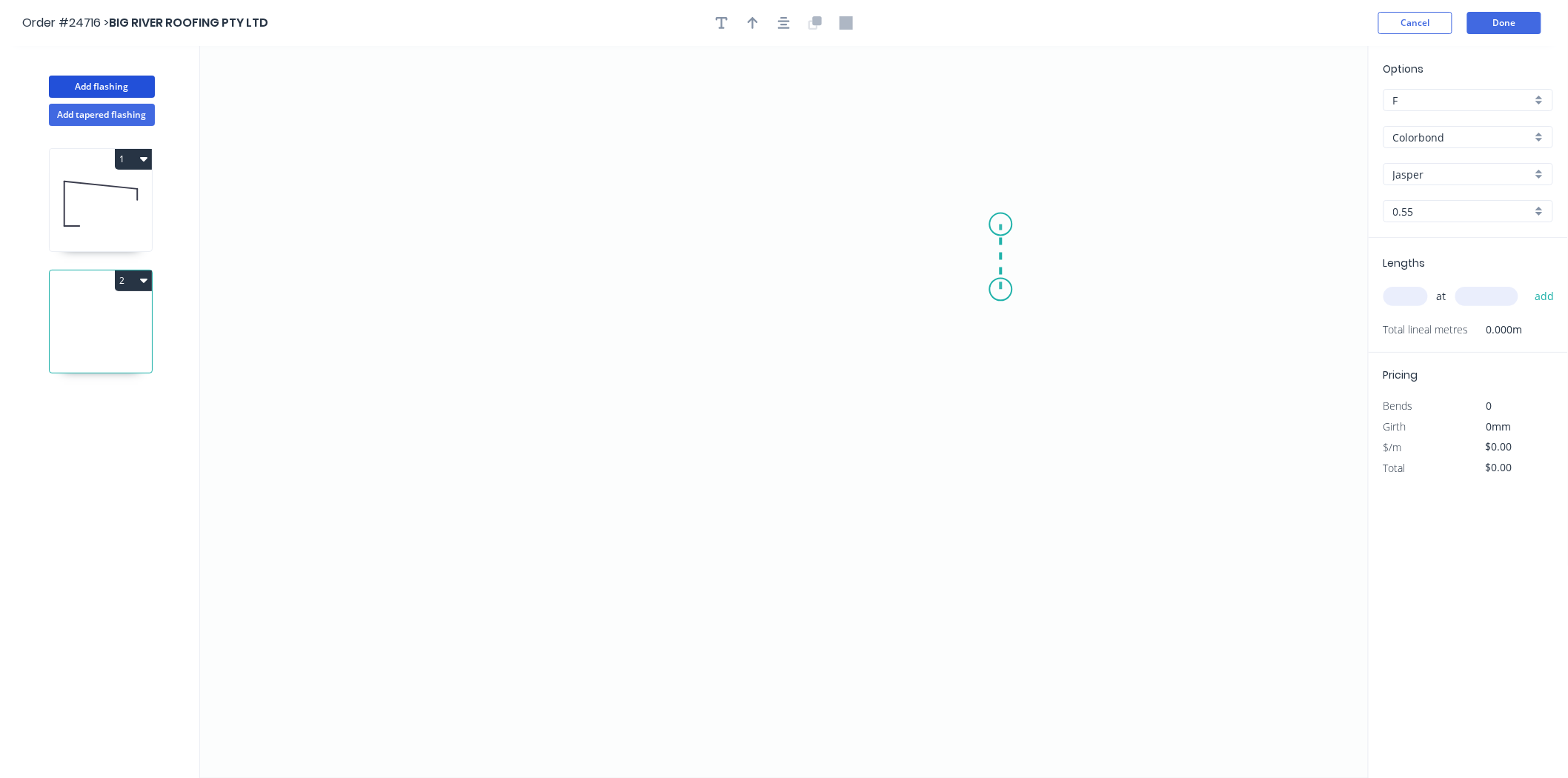
drag, startPoint x: 1001, startPoint y: 289, endPoint x: 1003, endPoint y: 224, distance: 65.0
click at [1003, 224] on icon "0" at bounding box center [784, 412] width 1169 height 732
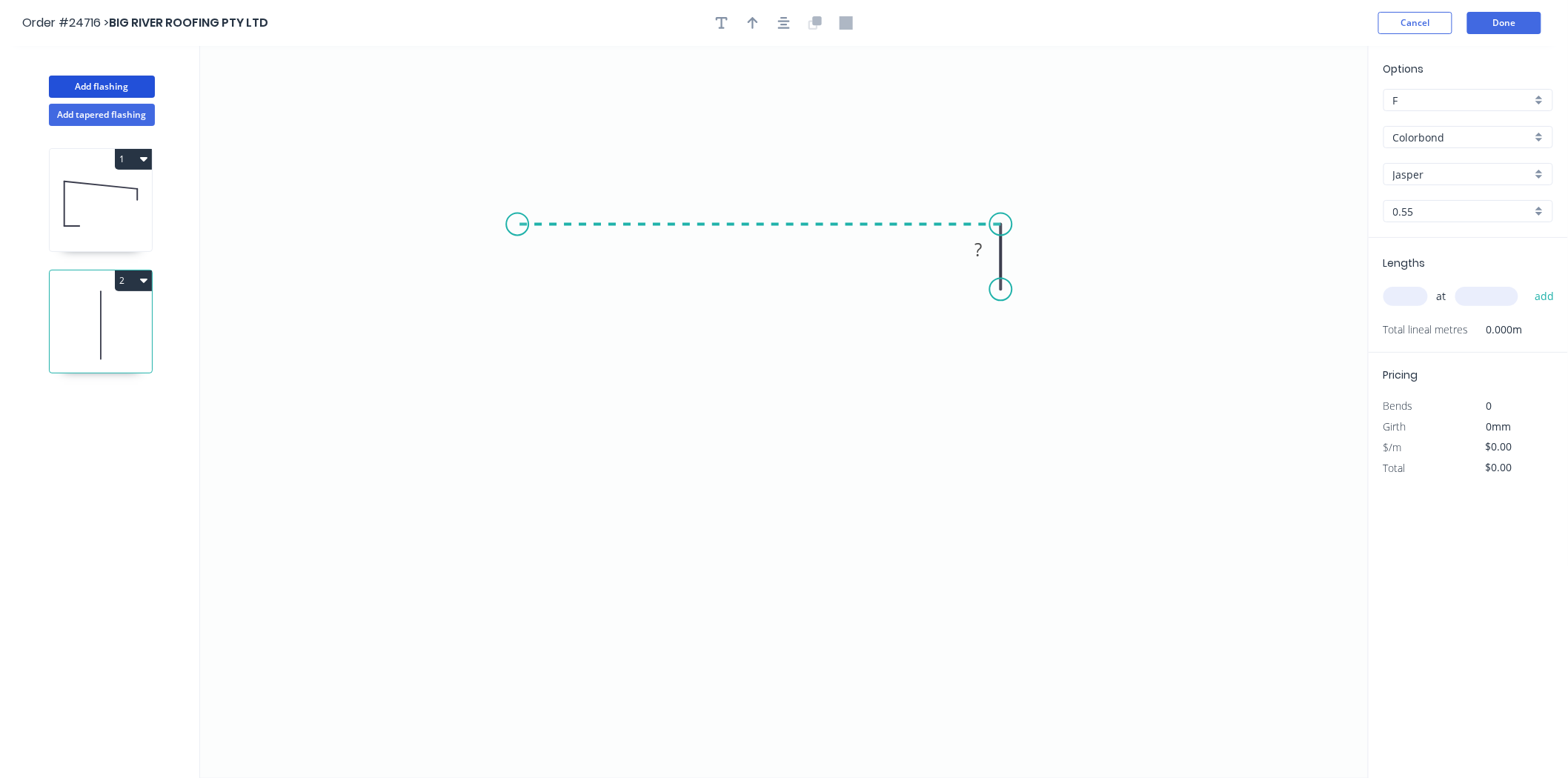
click at [516, 216] on icon "0 ?" at bounding box center [784, 412] width 1169 height 732
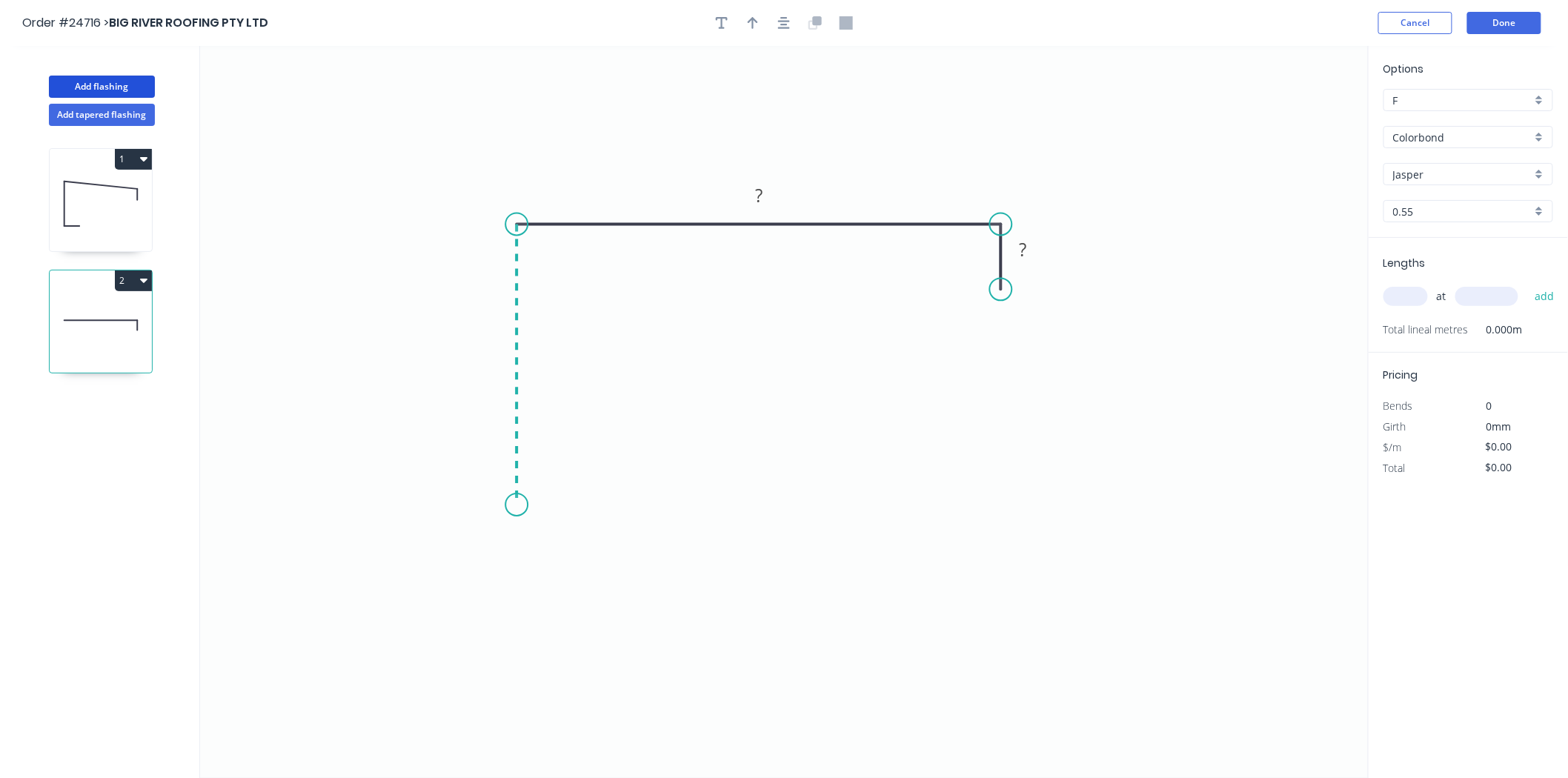
click at [513, 506] on icon "0 ? ?" at bounding box center [784, 412] width 1169 height 732
click at [593, 505] on icon at bounding box center [555, 505] width 76 height 0
click at [573, 525] on rect at bounding box center [555, 521] width 48 height 30
click at [560, 525] on rect at bounding box center [555, 522] width 30 height 21
click at [742, 33] on header "Order #24716 > BIG RIVER ROOFING PTY LTD Cancel Done" at bounding box center [784, 23] width 1568 height 46
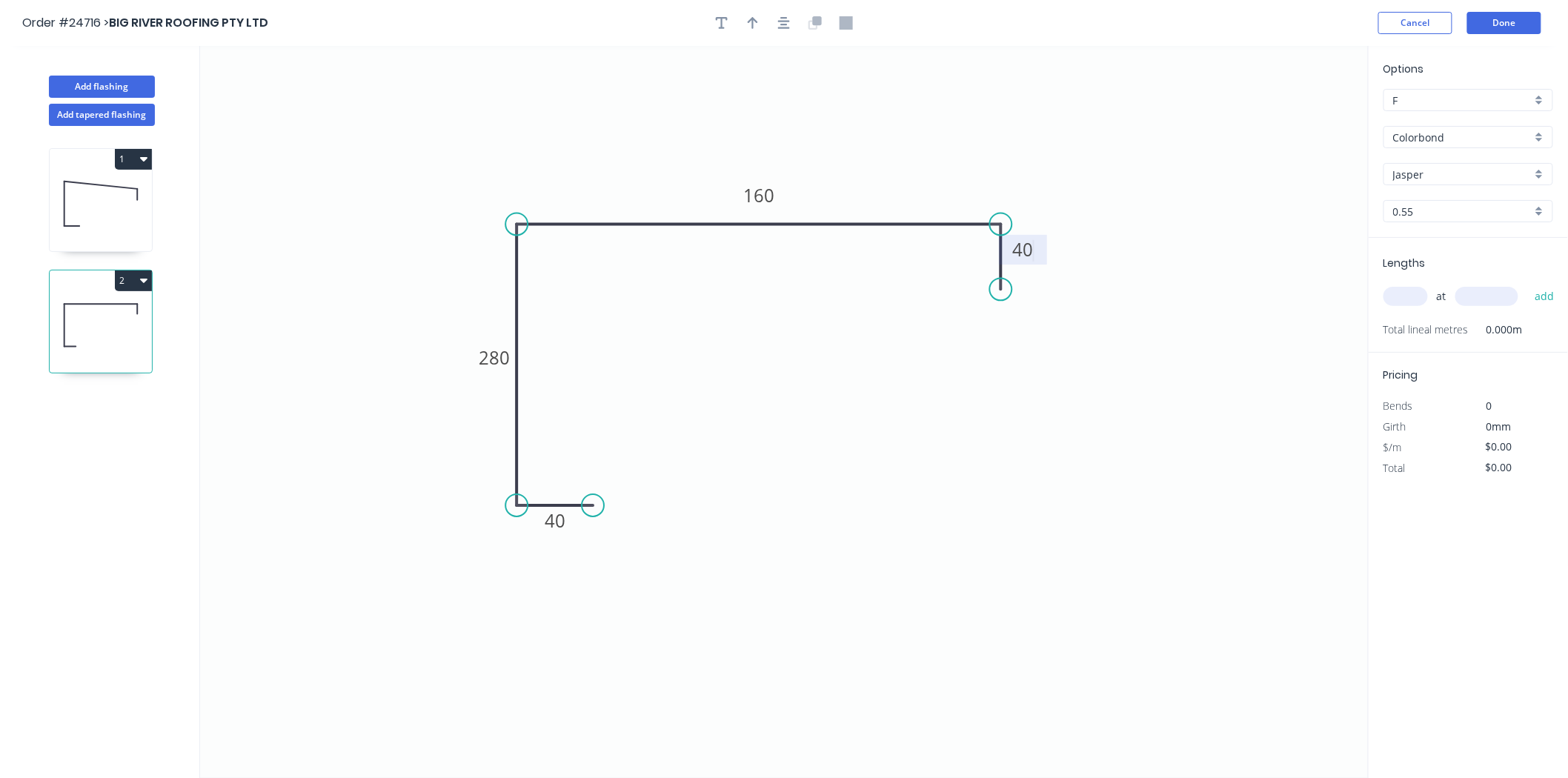
type input "$19.91"
click at [742, 32] on div at bounding box center [784, 23] width 156 height 23
click at [746, 30] on button "button" at bounding box center [753, 23] width 23 height 23
click at [1292, 113] on icon at bounding box center [1293, 103] width 13 height 48
drag, startPoint x: 1292, startPoint y: 113, endPoint x: 887, endPoint y: 176, distance: 409.9
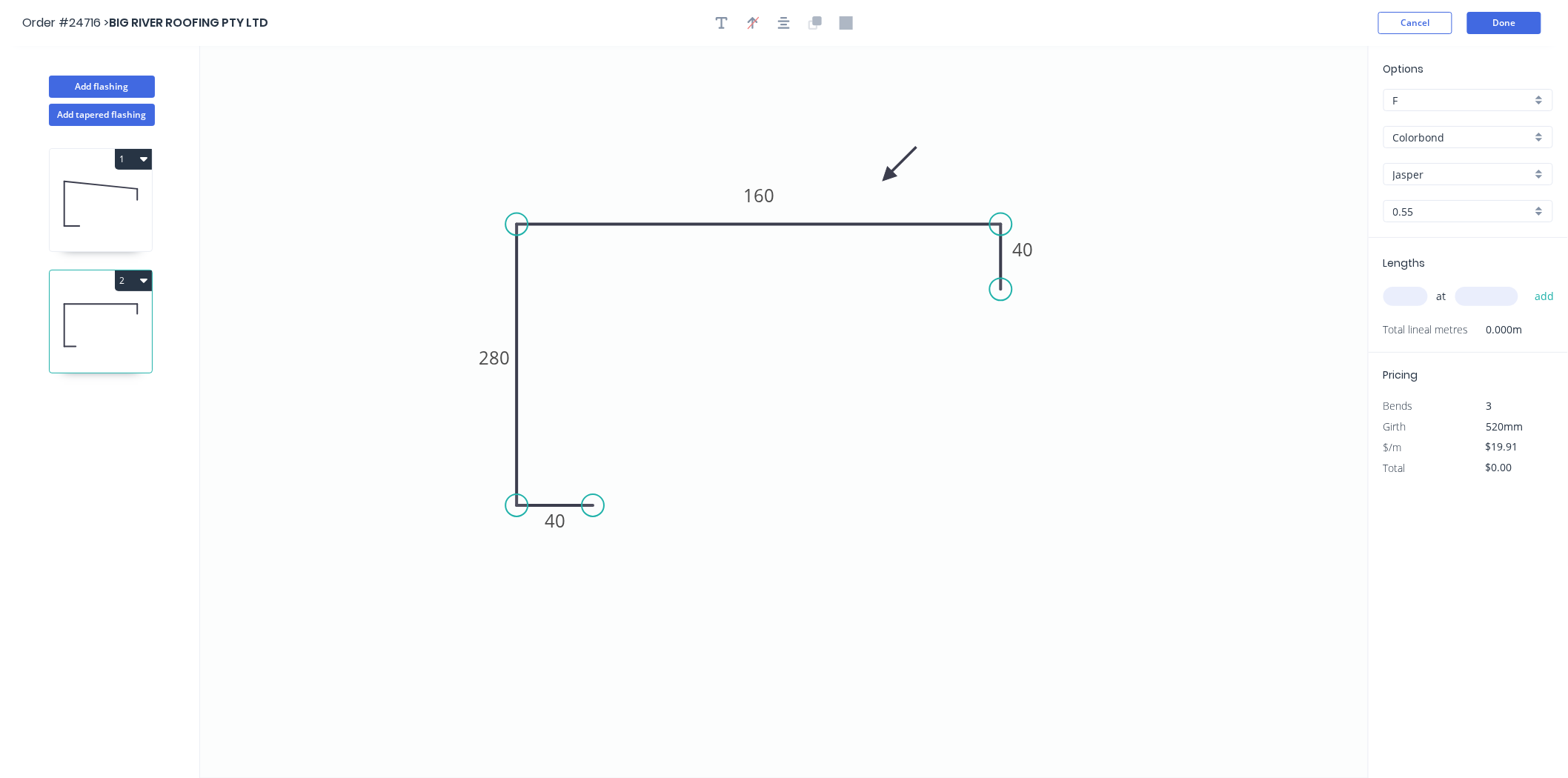
click at [887, 176] on icon at bounding box center [899, 163] width 43 height 43
click at [1419, 292] on input "text" at bounding box center [1405, 296] width 44 height 19
type input "1"
type input "1600"
click at [1527, 284] on button "add" at bounding box center [1545, 296] width 35 height 25
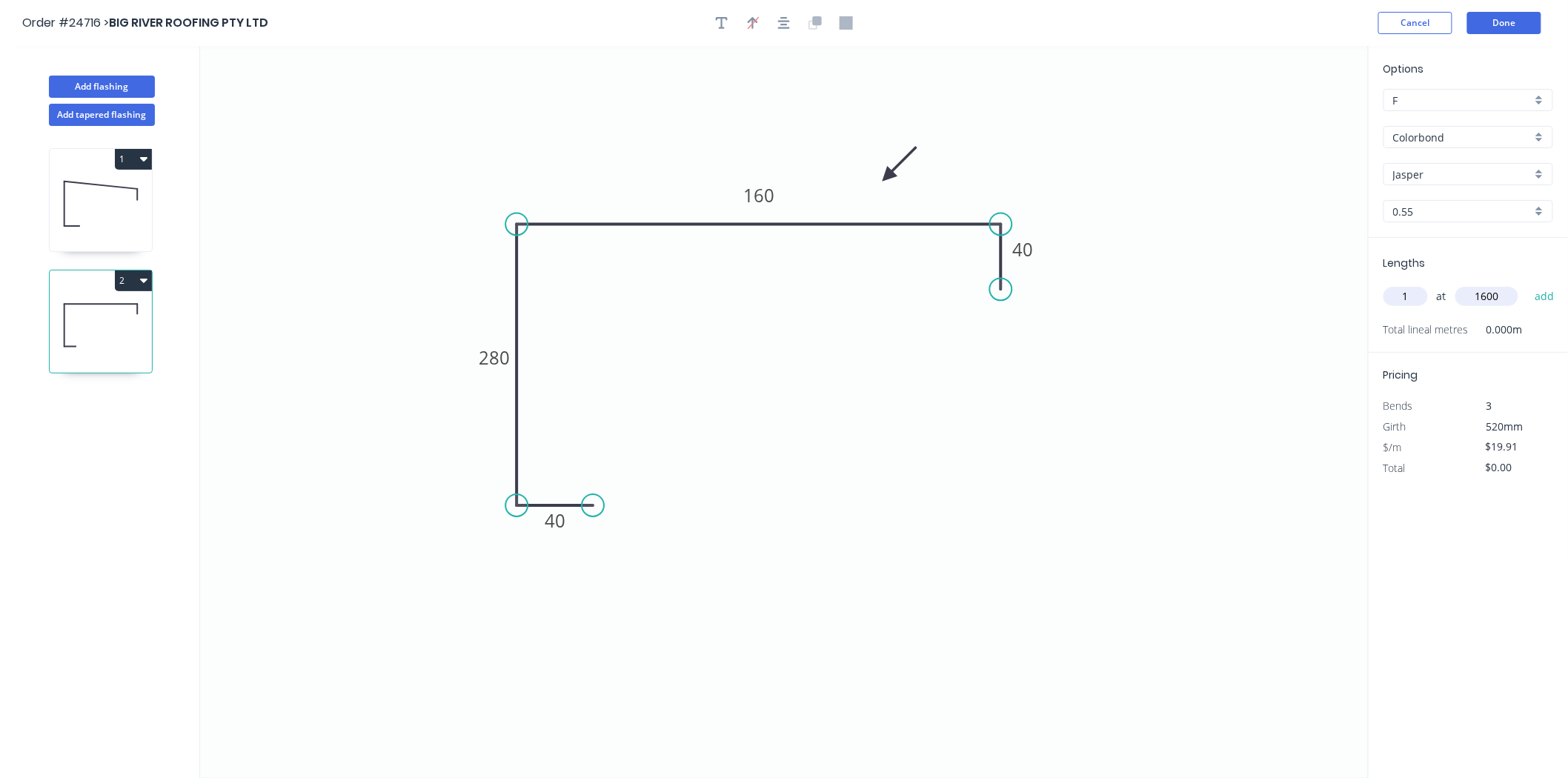
type input "$31.86"
click at [1514, 30] on button "Done" at bounding box center [1504, 23] width 74 height 23
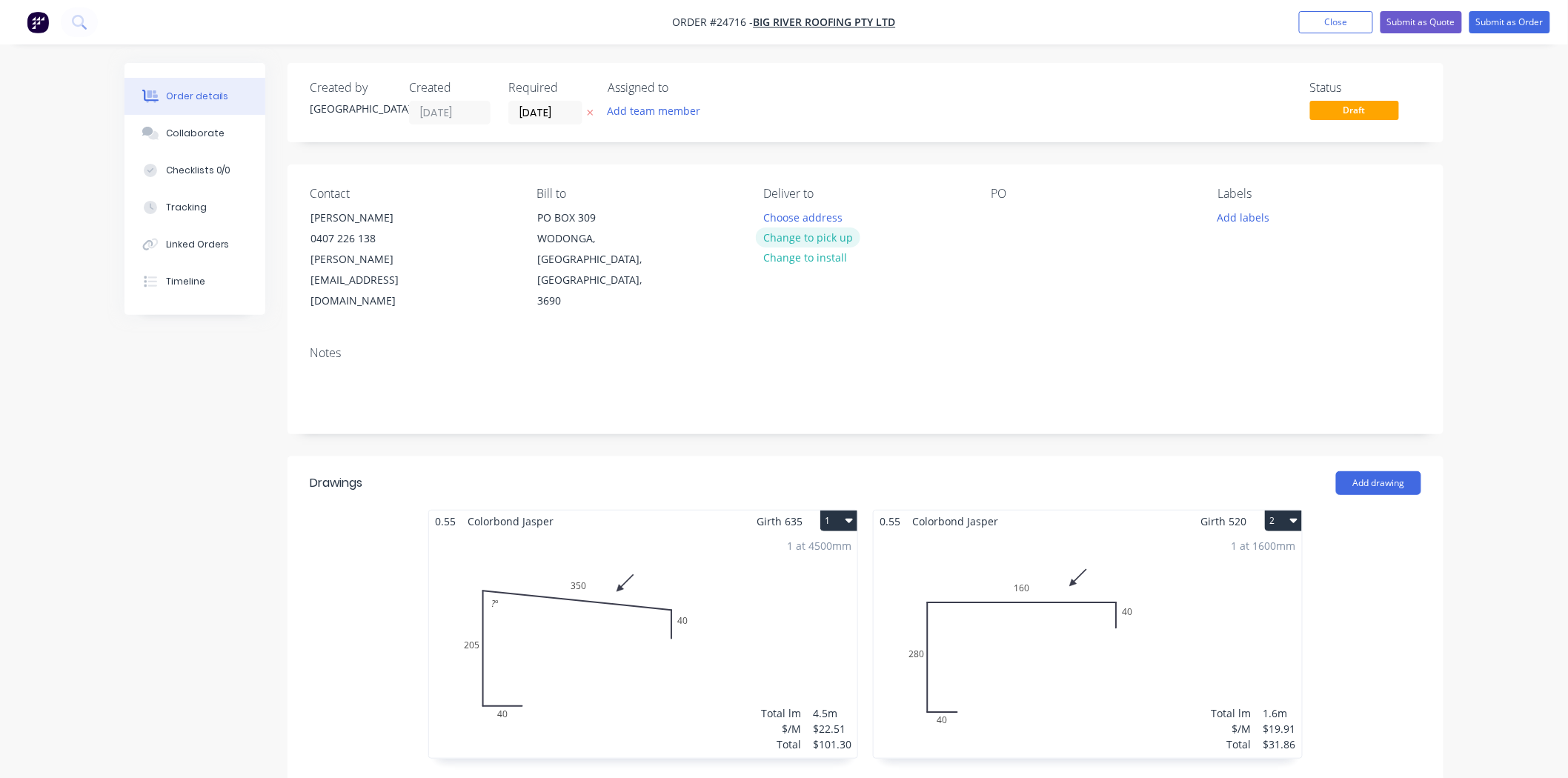
click at [787, 230] on button "Change to pick up" at bounding box center [808, 237] width 105 height 20
click at [1043, 635] on div "1 at 1600mm Total lm $/M Total 1.6m $19.91 $31.86" at bounding box center [1087, 645] width 429 height 226
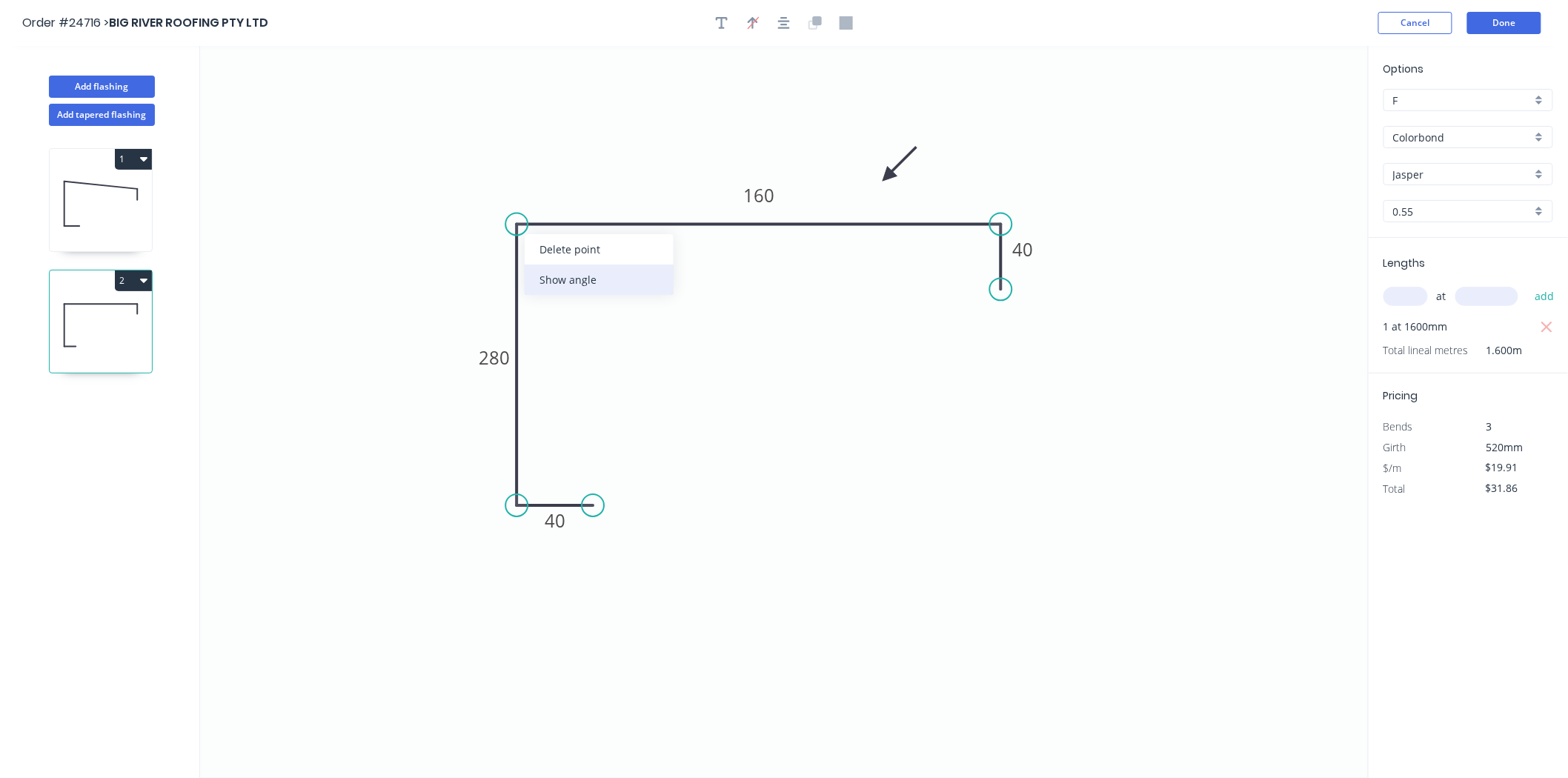
click at [538, 286] on div "Show angle" at bounding box center [599, 279] width 149 height 30
click at [546, 249] on tspan "º" at bounding box center [547, 249] width 7 height 24
click at [88, 187] on icon at bounding box center [101, 203] width 103 height 95
type input "$22.51"
type input "$101.30"
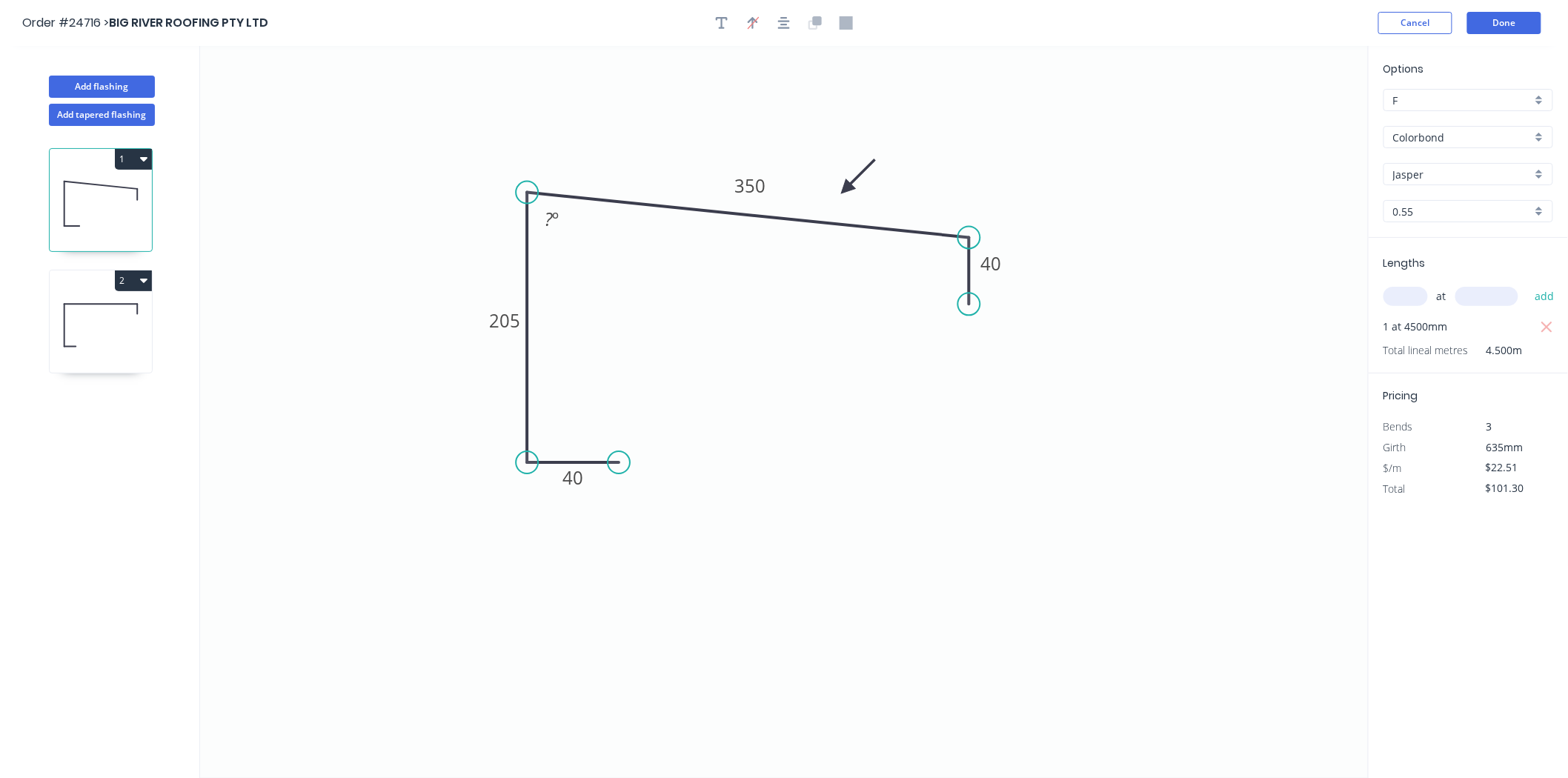
click at [120, 324] on icon at bounding box center [101, 325] width 103 height 95
type input "$19.91"
type input "$31.86"
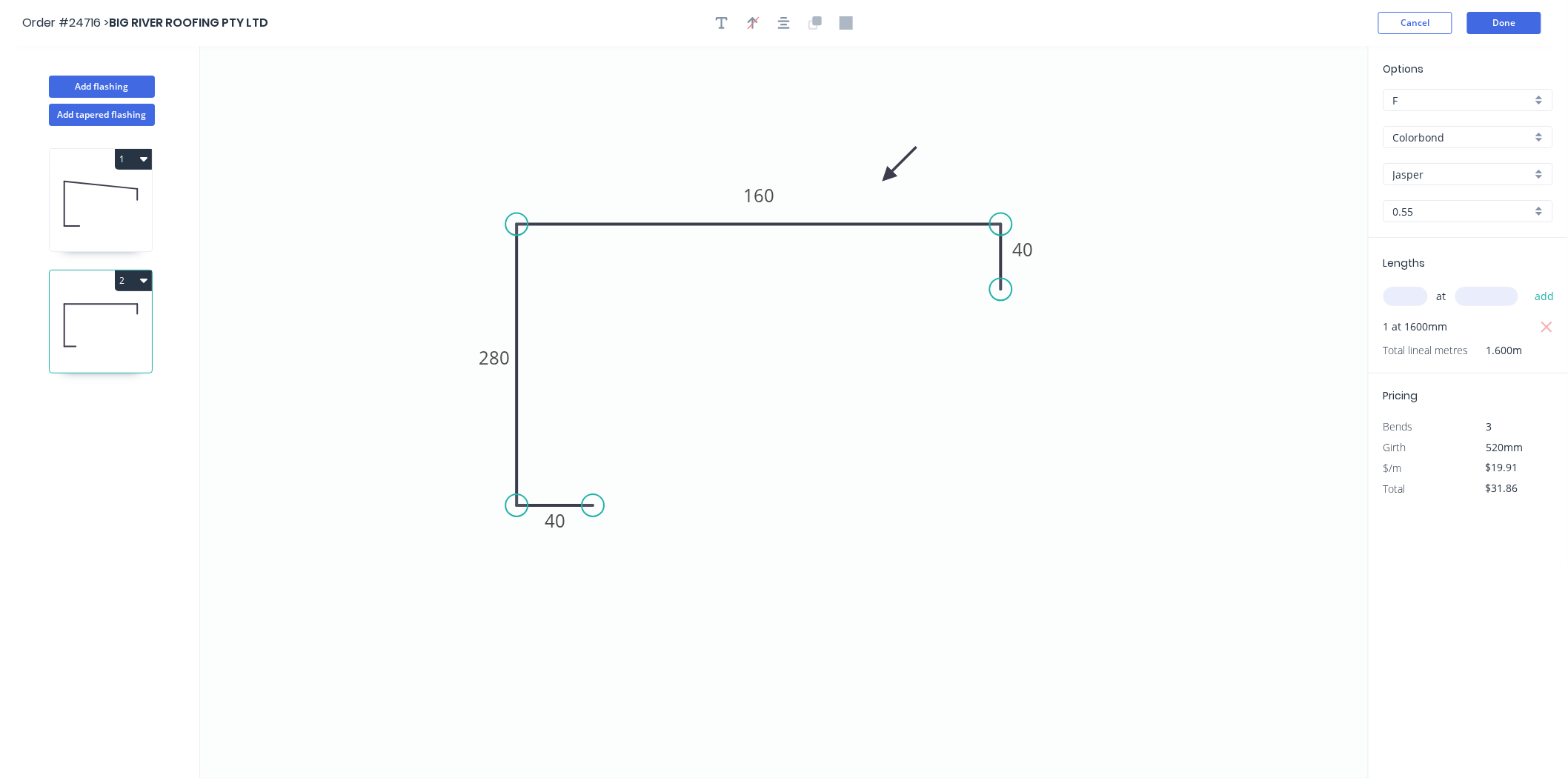
click at [137, 191] on icon at bounding box center [137, 194] width 0 height 11
type input "$22.51"
type input "$101.30"
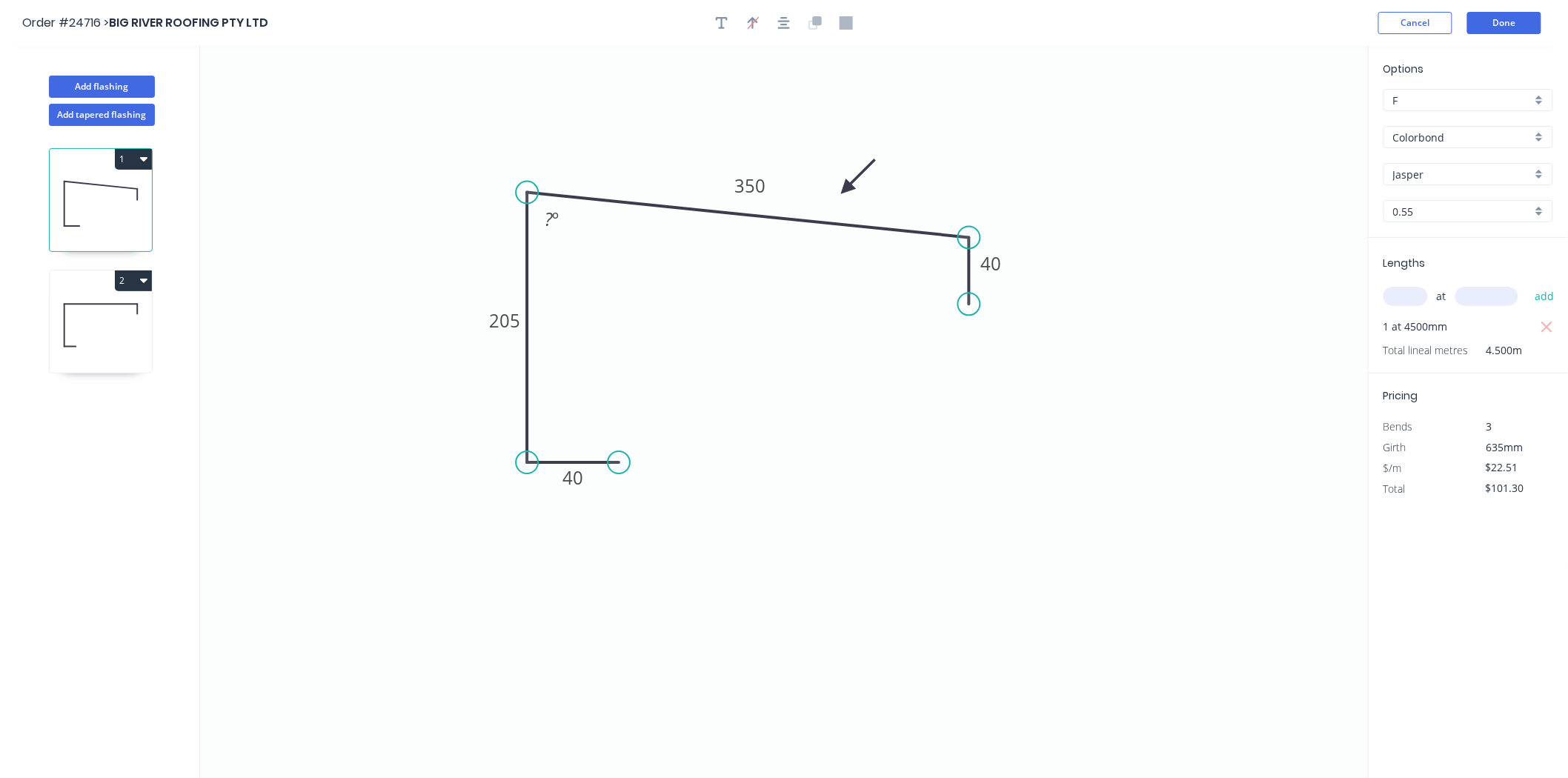
click at [93, 324] on icon at bounding box center [101, 325] width 103 height 95
type input "$19.91"
type input "$31.86"
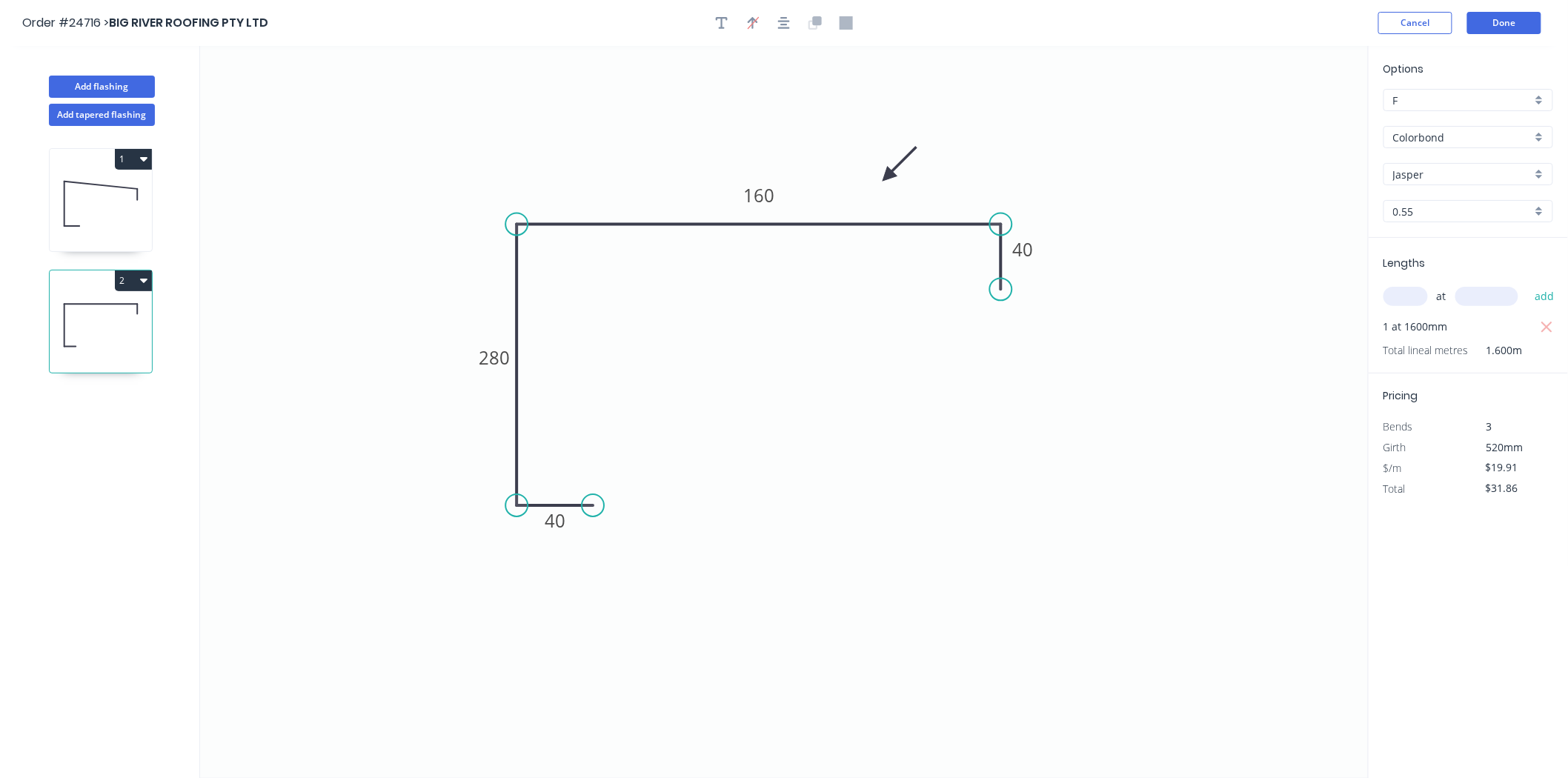
click at [116, 194] on icon at bounding box center [101, 203] width 103 height 95
type input "$22.51"
type input "$101.30"
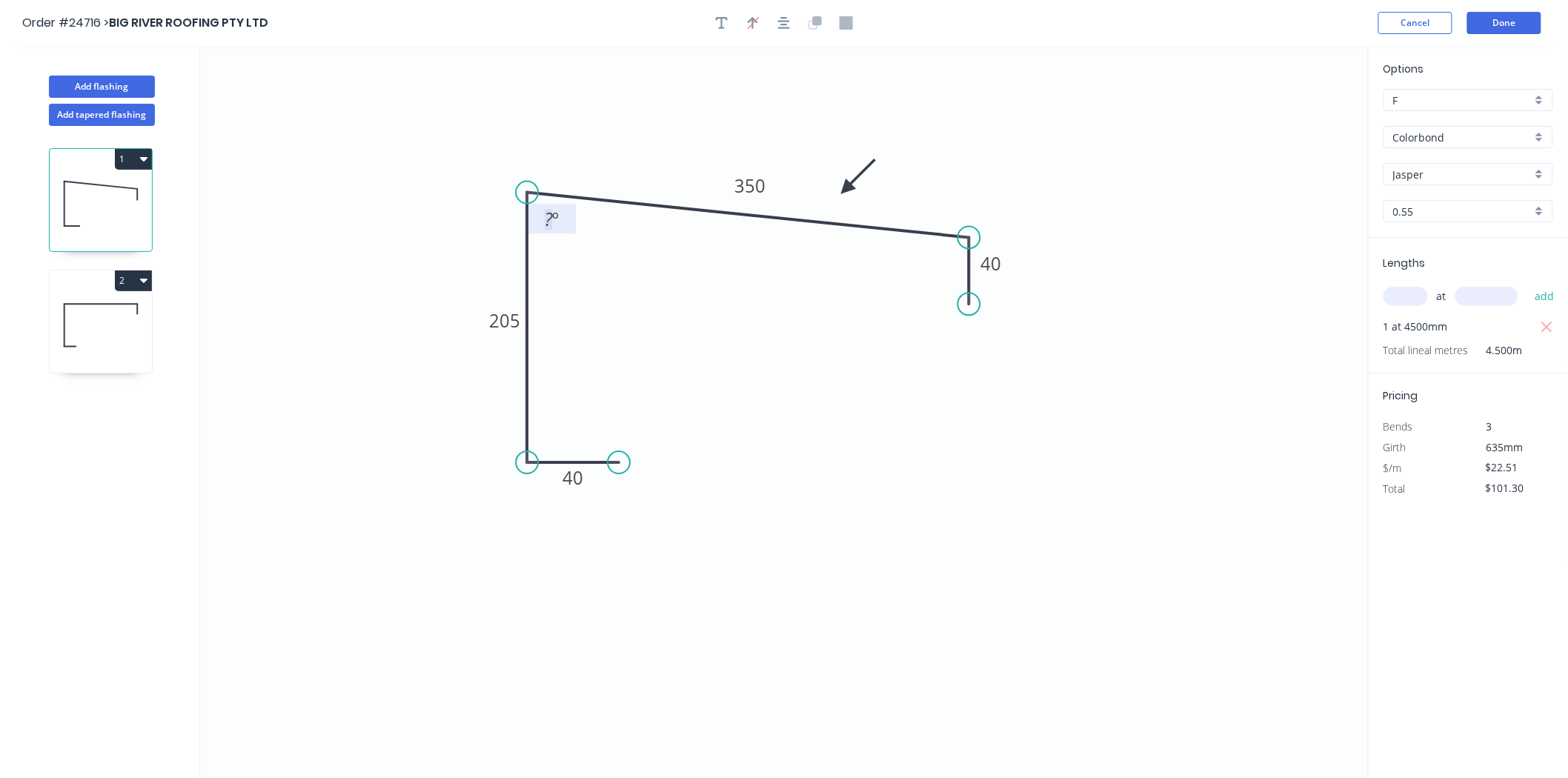
click at [550, 229] on tspan "?" at bounding box center [548, 219] width 8 height 24
click at [555, 226] on tspan "º" at bounding box center [555, 219] width 7 height 24
click at [113, 299] on icon at bounding box center [101, 325] width 103 height 95
type input "$19.91"
type input "$31.86"
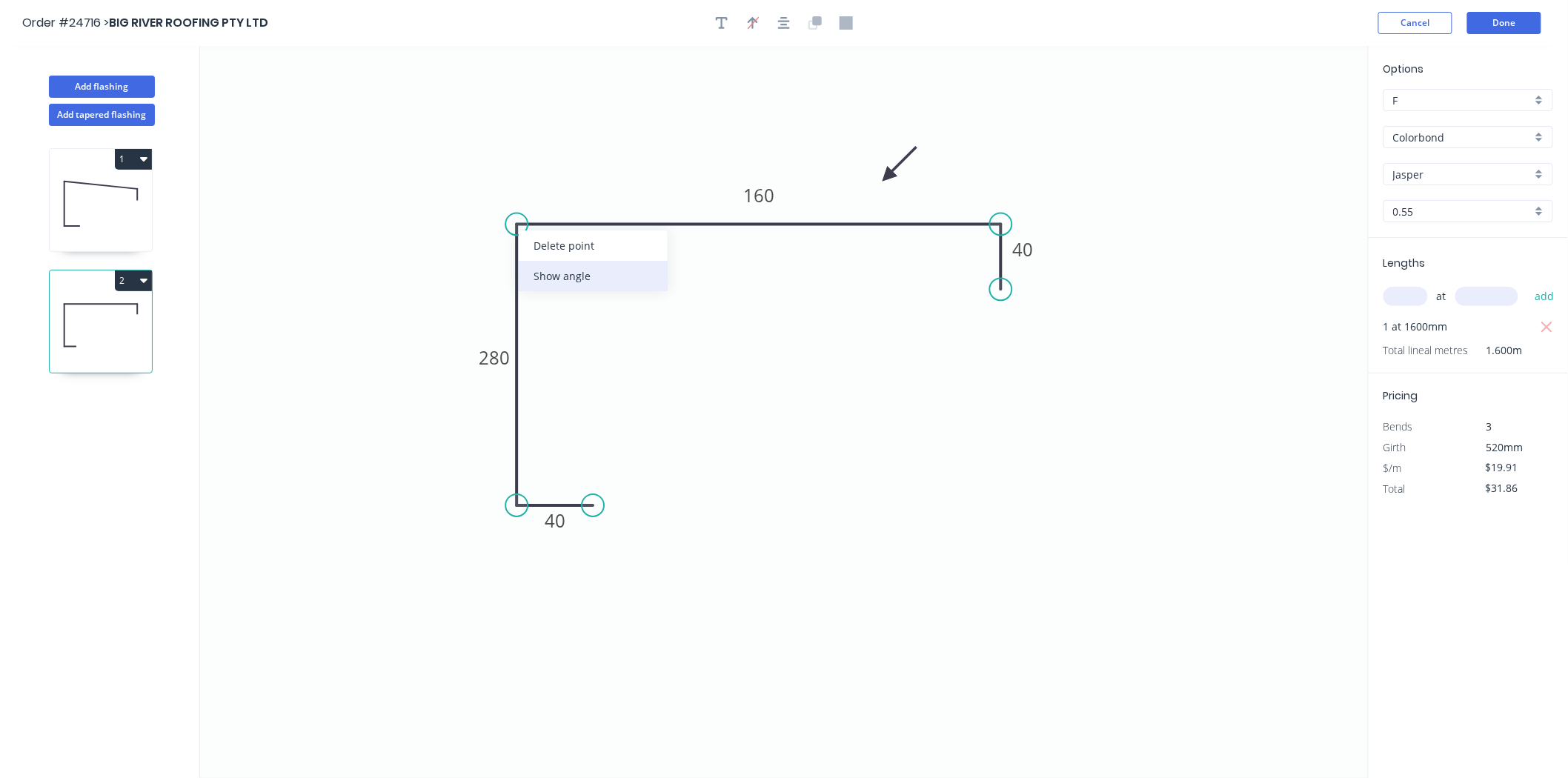
click at [553, 283] on div "Show angle" at bounding box center [593, 276] width 149 height 30
click at [538, 258] on tspan "?" at bounding box center [539, 249] width 8 height 24
click at [1245, 227] on icon "0 40 280 160 40 92 º" at bounding box center [784, 412] width 1169 height 732
click at [1510, 17] on button "Done" at bounding box center [1504, 23] width 74 height 23
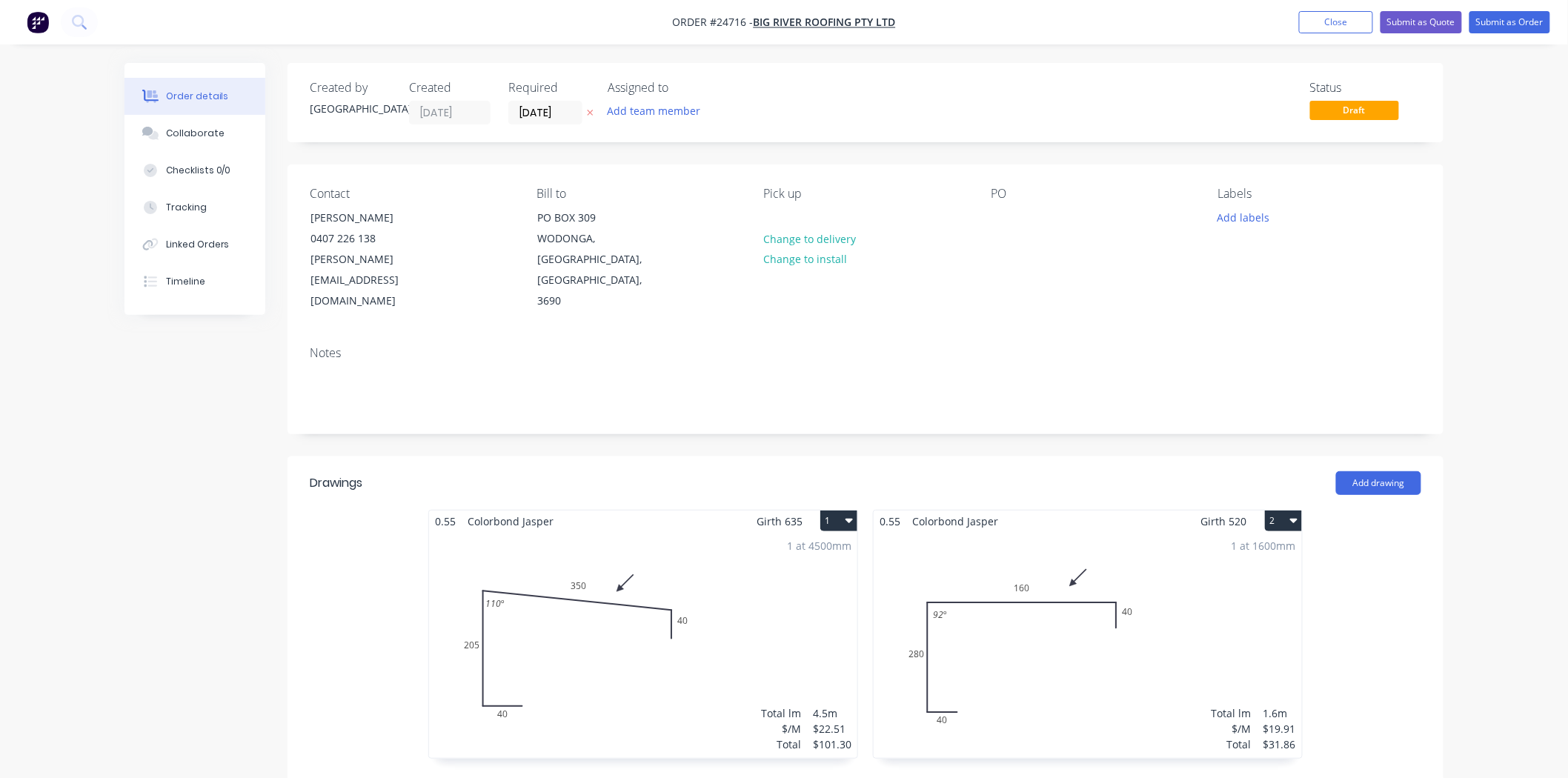
drag, startPoint x: 1243, startPoint y: 219, endPoint x: 1249, endPoint y: 230, distance: 12.5
click at [1245, 219] on button "Add labels" at bounding box center [1243, 216] width 68 height 20
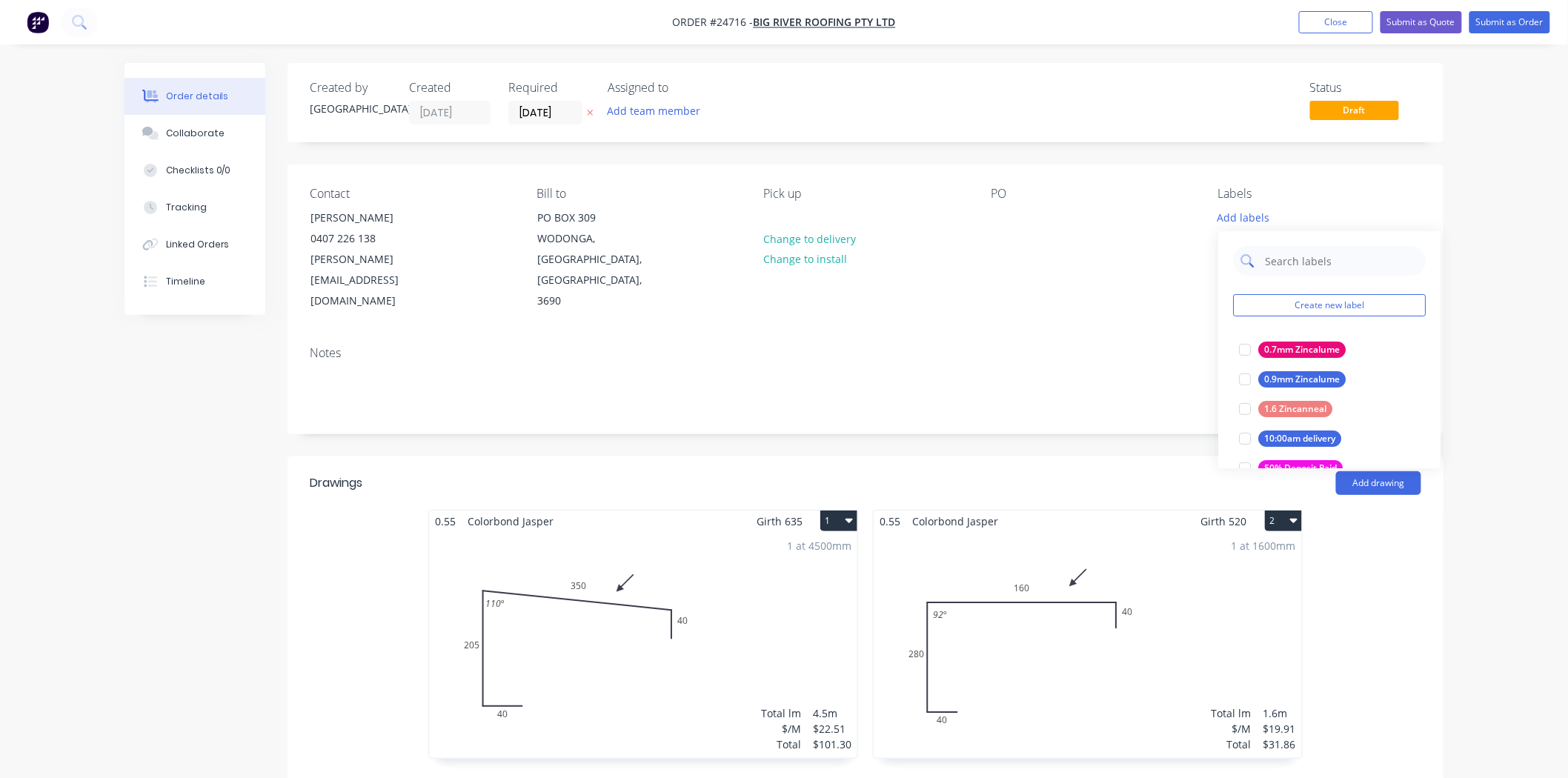
click at [1283, 261] on input "text" at bounding box center [1341, 261] width 155 height 30
click at [1283, 256] on input "jaasper" at bounding box center [1341, 261] width 155 height 30
click at [1279, 273] on input "jaasper" at bounding box center [1341, 261] width 155 height 30
type input "jasper"
click at [1286, 341] on button "Jasper" at bounding box center [1268, 349] width 70 height 21
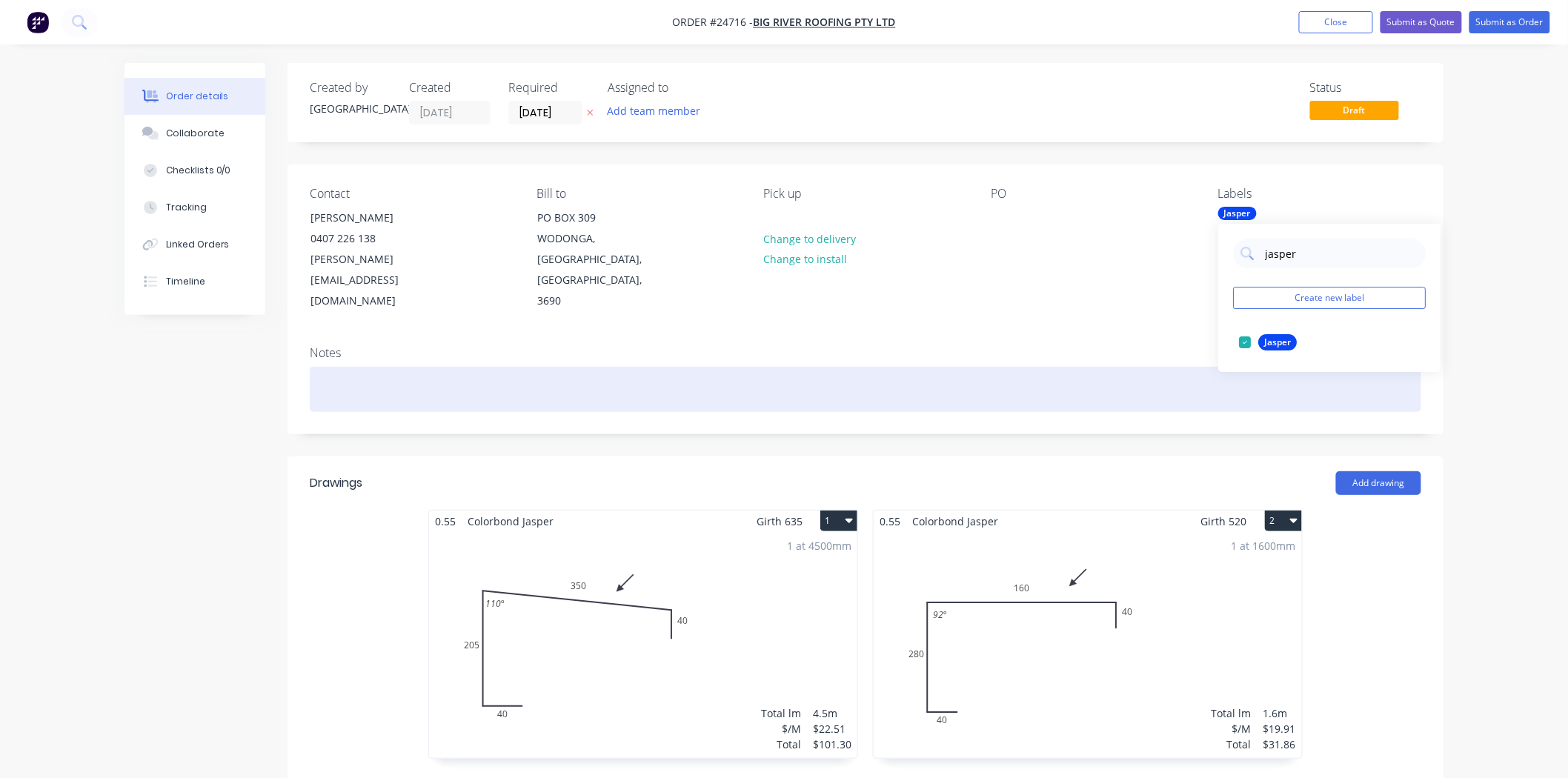
click at [1114, 367] on div at bounding box center [865, 389] width 1112 height 45
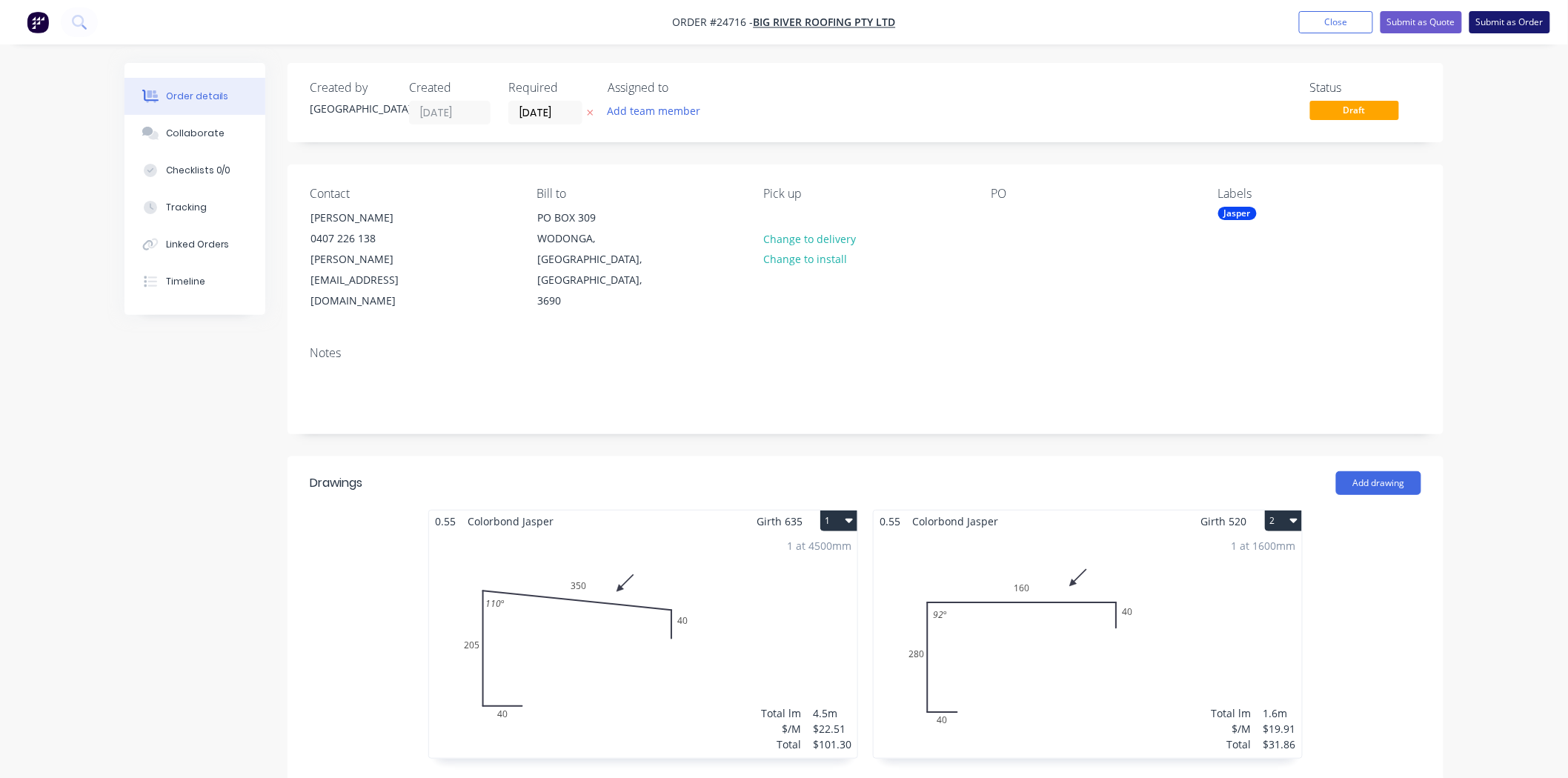
click at [1518, 21] on button "Submit as Order" at bounding box center [1510, 23] width 81 height 23
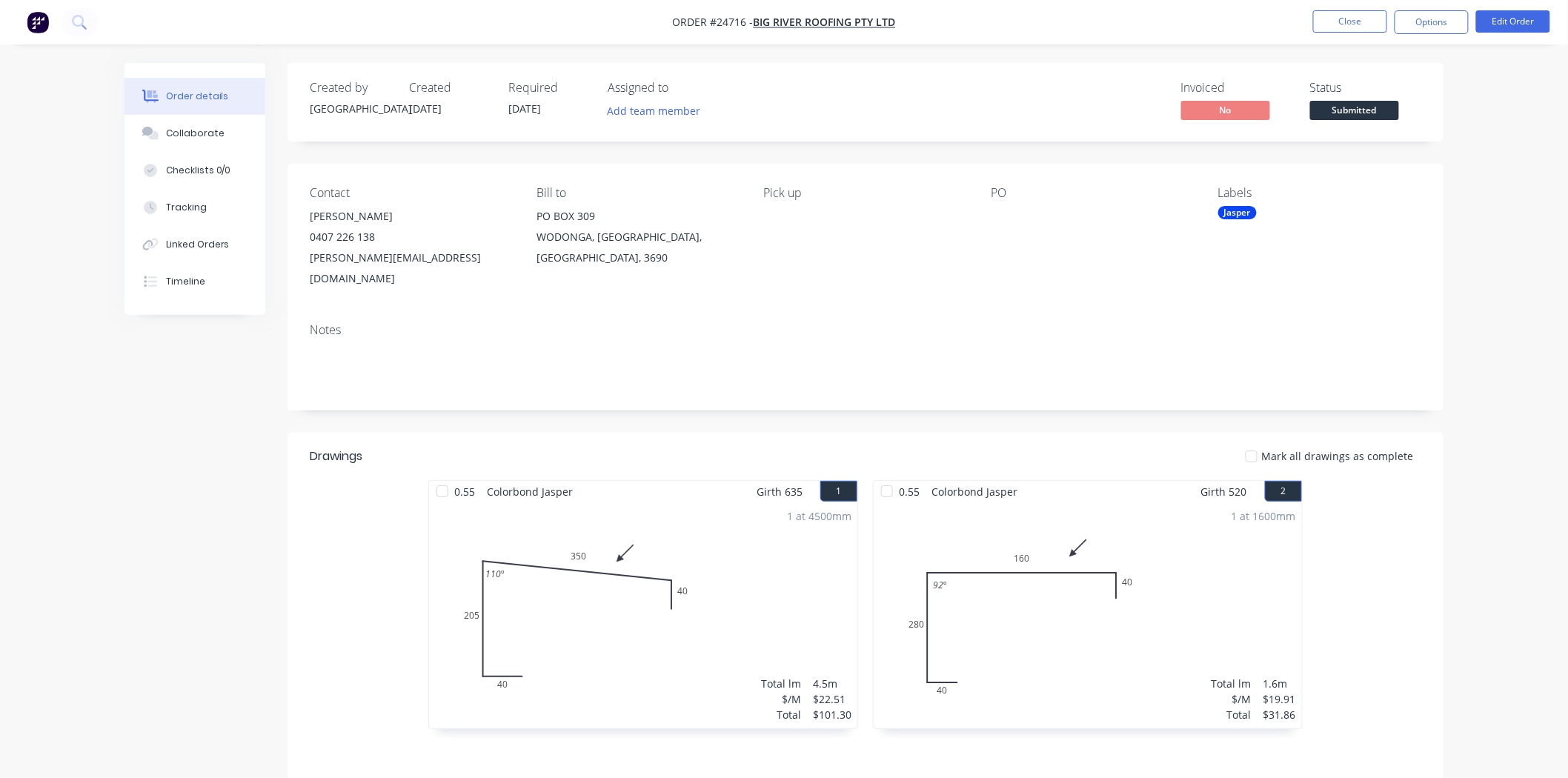
click at [1345, 103] on span "Submitted" at bounding box center [1354, 110] width 89 height 18
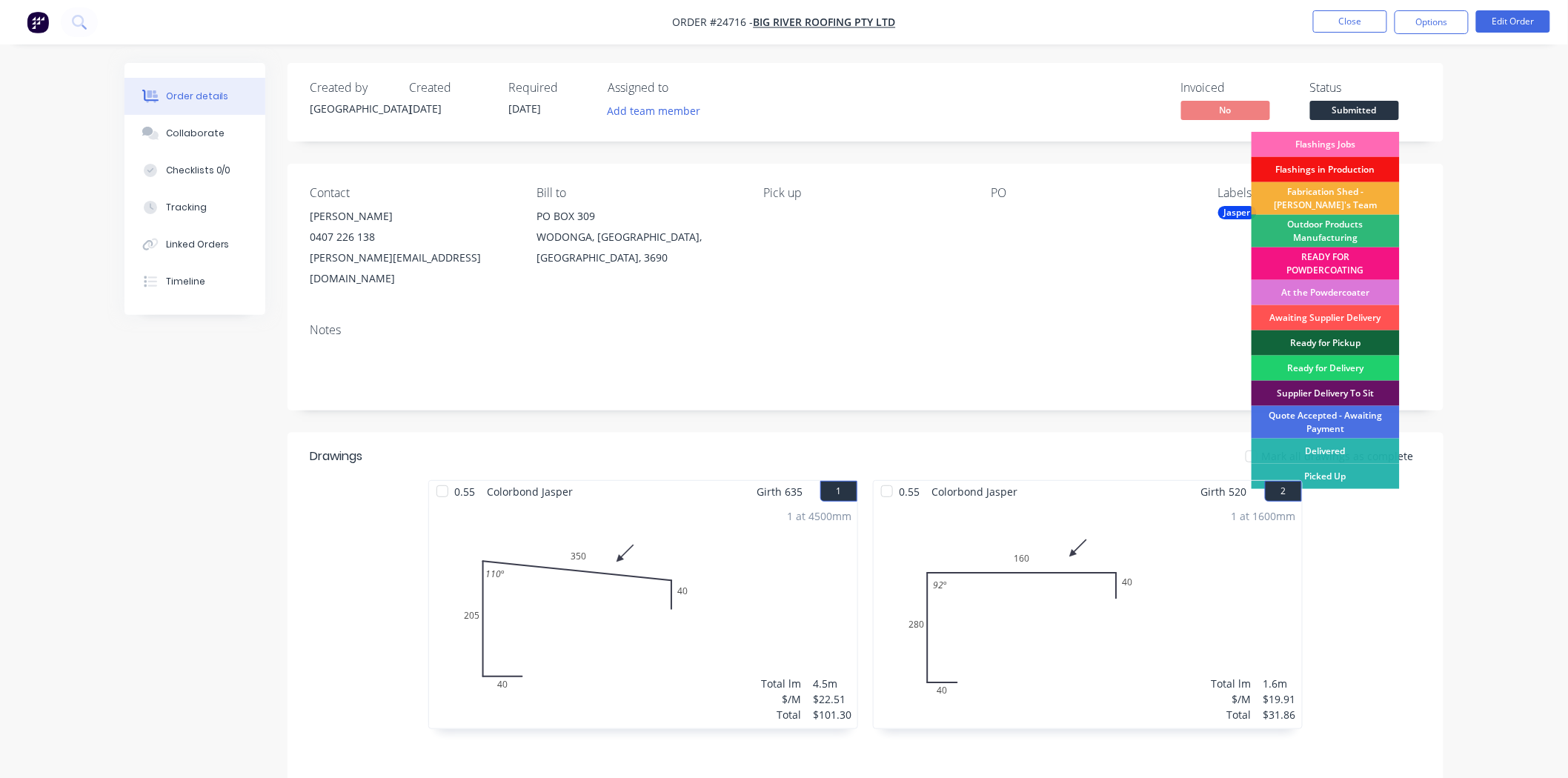
click at [1327, 142] on div "Flashings Jobs" at bounding box center [1325, 144] width 149 height 25
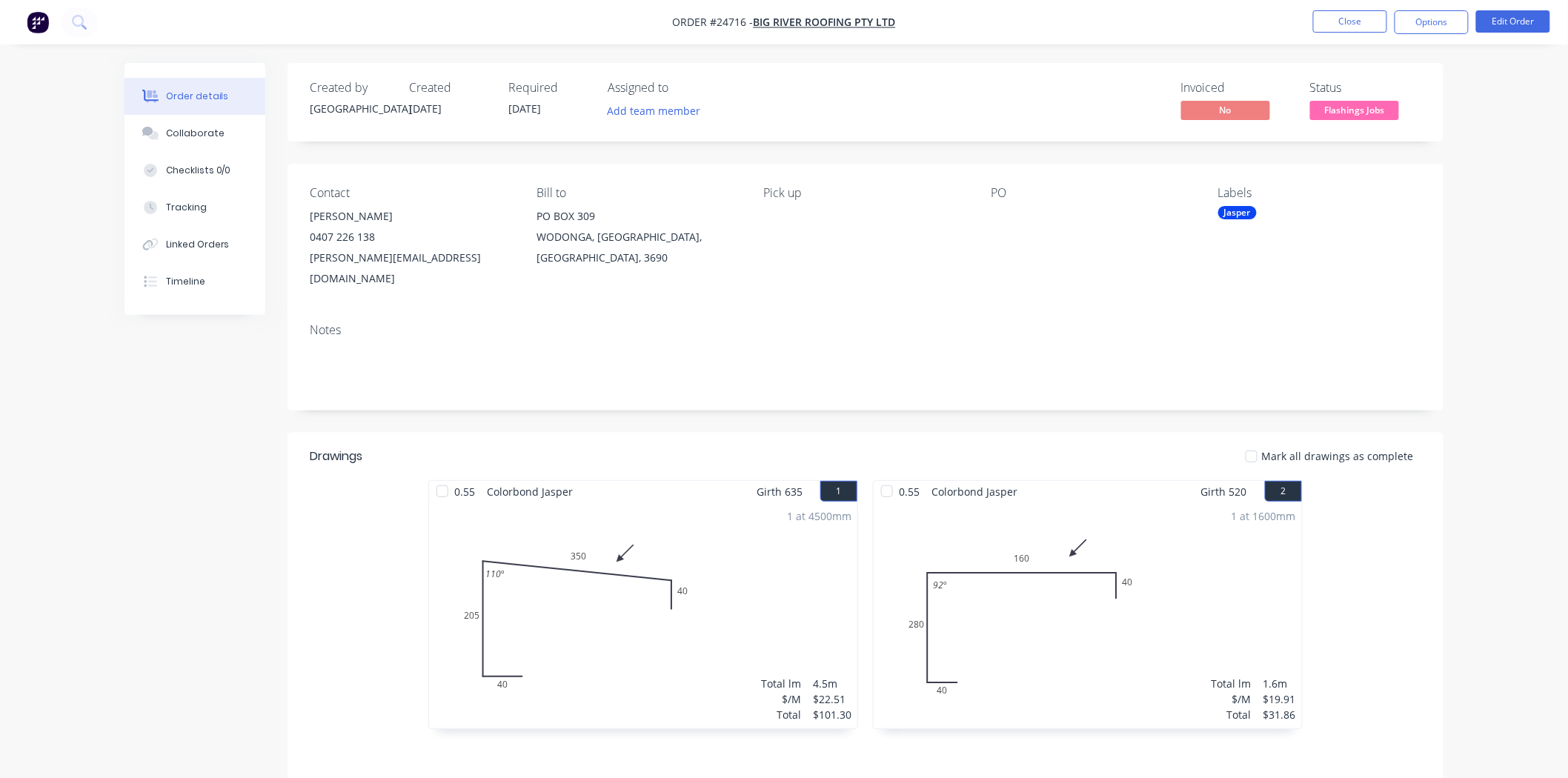
click at [1335, 9] on nav "Order #24716 - BIG RIVER ROOFING PTY LTD Close Options Edit Order" at bounding box center [784, 22] width 1568 height 44
click at [1335, 16] on button "Close" at bounding box center [1350, 22] width 74 height 23
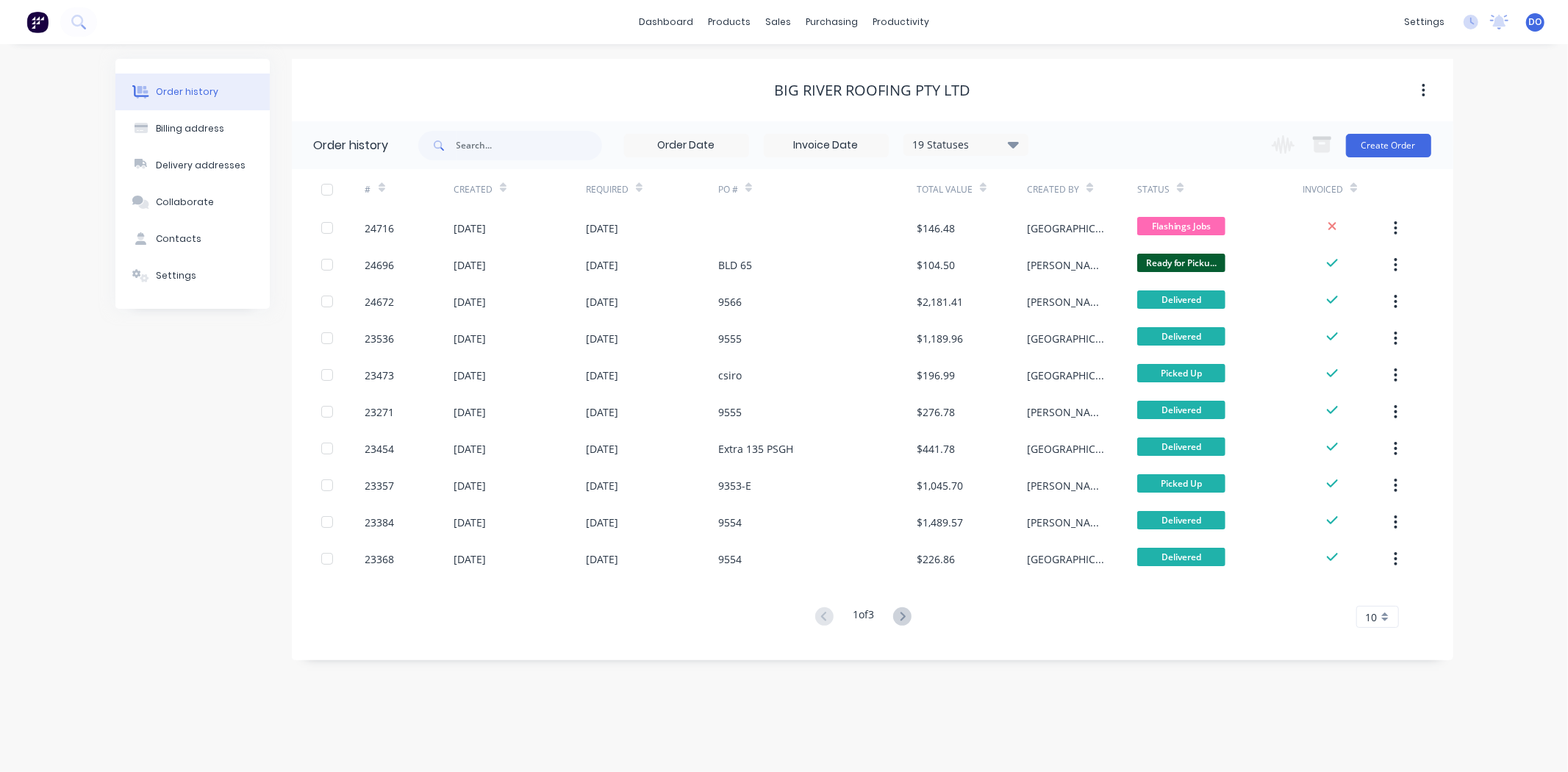
click at [1489, 431] on div "Order history Billing address Delivery addresses Collaborate Contacts Settings …" at bounding box center [784, 408] width 1568 height 728
drag, startPoint x: 101, startPoint y: 553, endPoint x: 109, endPoint y: 531, distance: 23.4
click at [101, 554] on div "Order history Billing address Delivery addresses Collaborate Contacts Settings …" at bounding box center [784, 408] width 1568 height 728
click at [796, 62] on link "Sales Orders" at bounding box center [856, 70] width 195 height 29
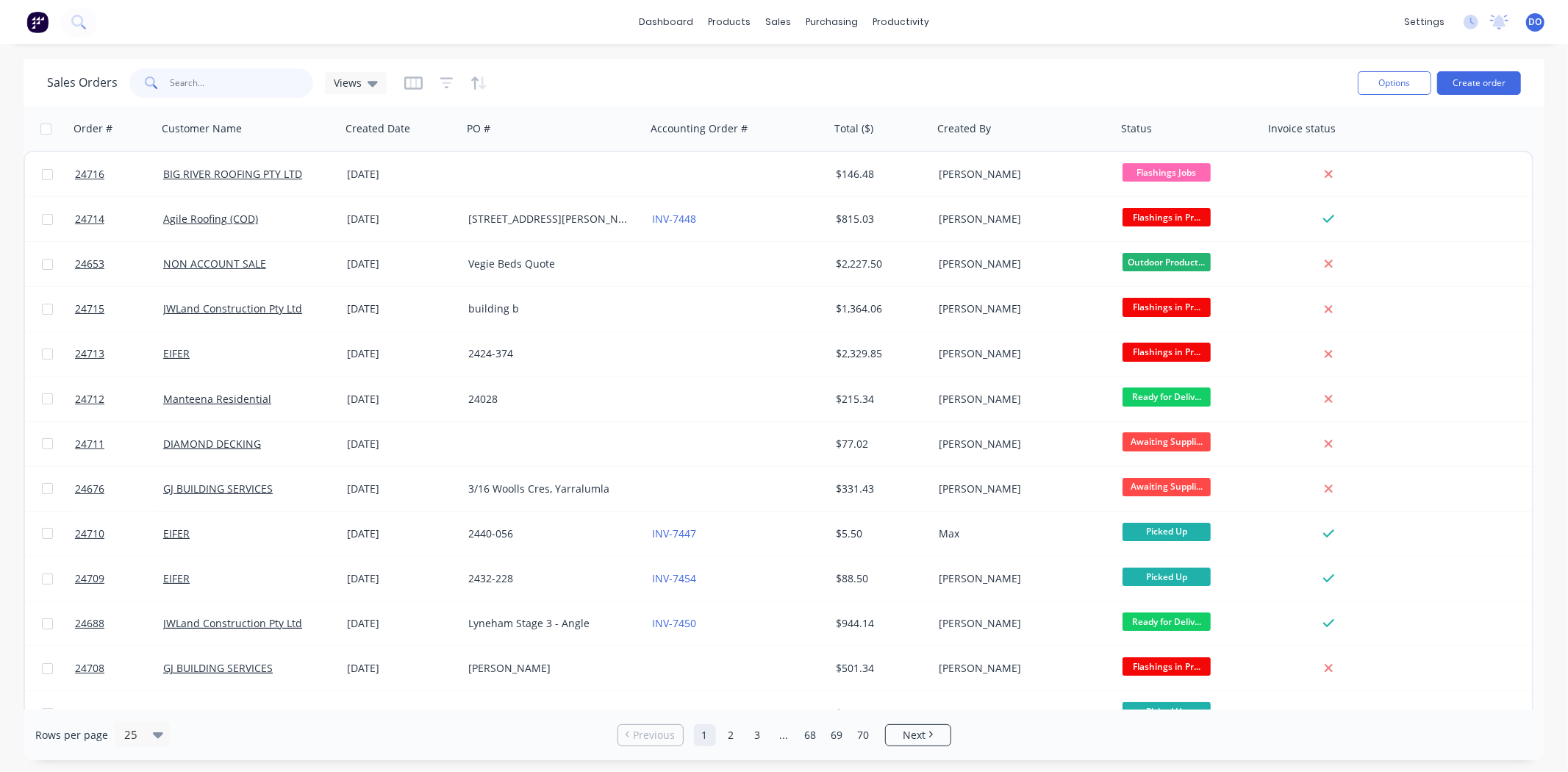
click at [217, 91] on input "text" at bounding box center [242, 83] width 143 height 29
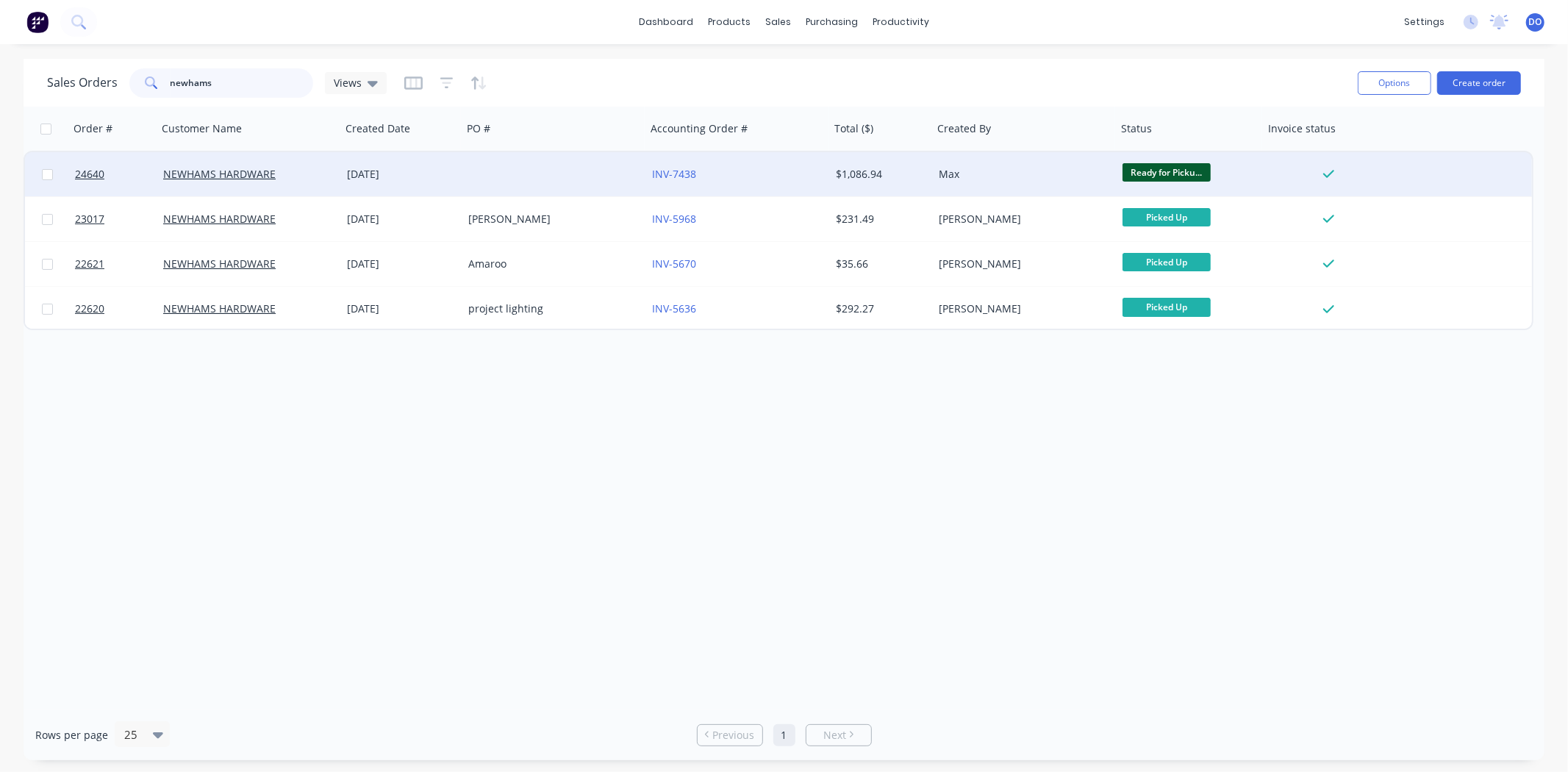
type input "newhams"
click at [573, 180] on div at bounding box center [553, 173] width 184 height 44
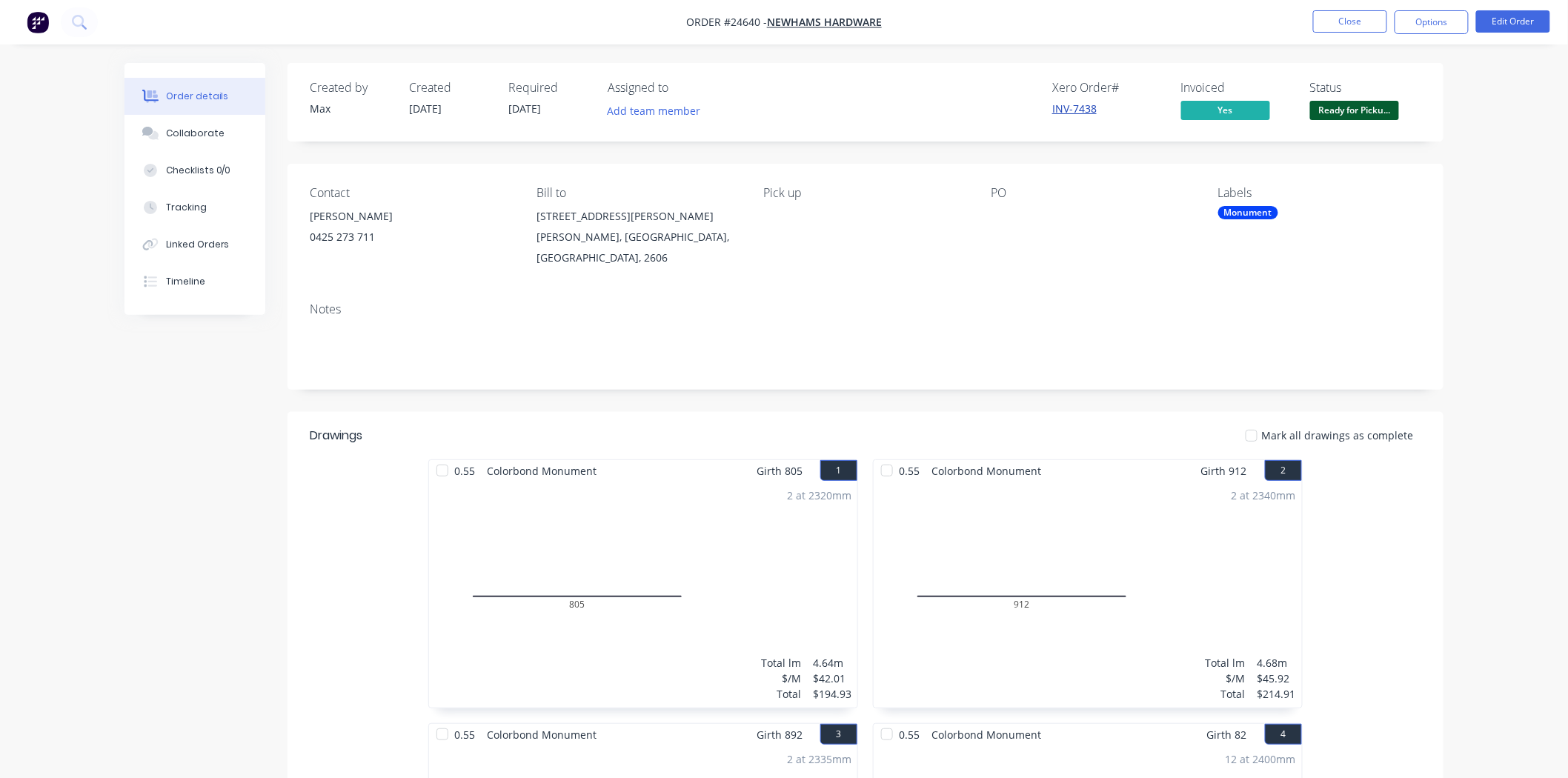
click at [1080, 108] on link "INV-7438" at bounding box center [1074, 109] width 44 height 14
click at [1375, 103] on span "Ready for Picku..." at bounding box center [1354, 110] width 89 height 18
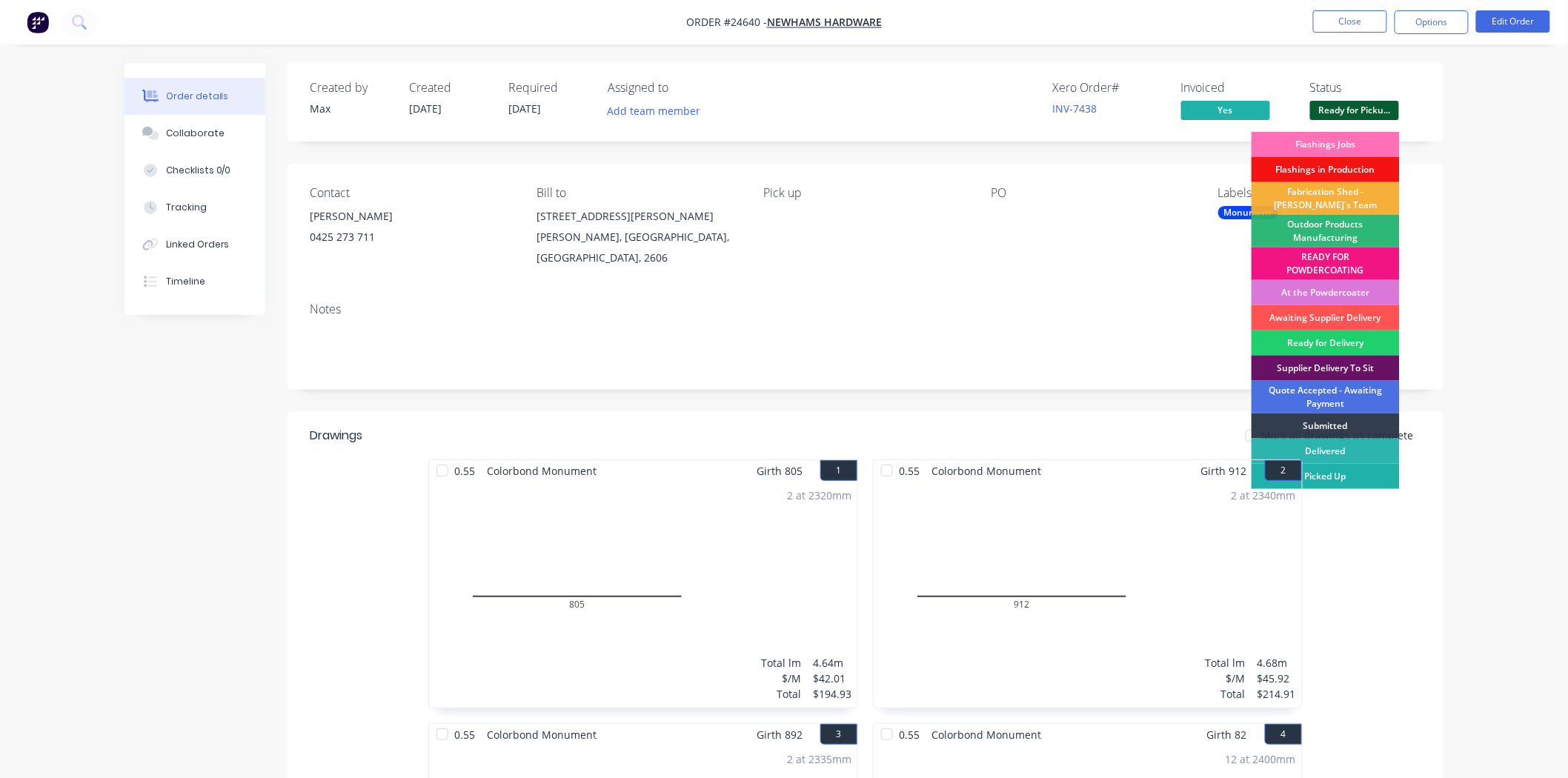
click at [1361, 475] on div "Picked Up" at bounding box center [1325, 476] width 149 height 25
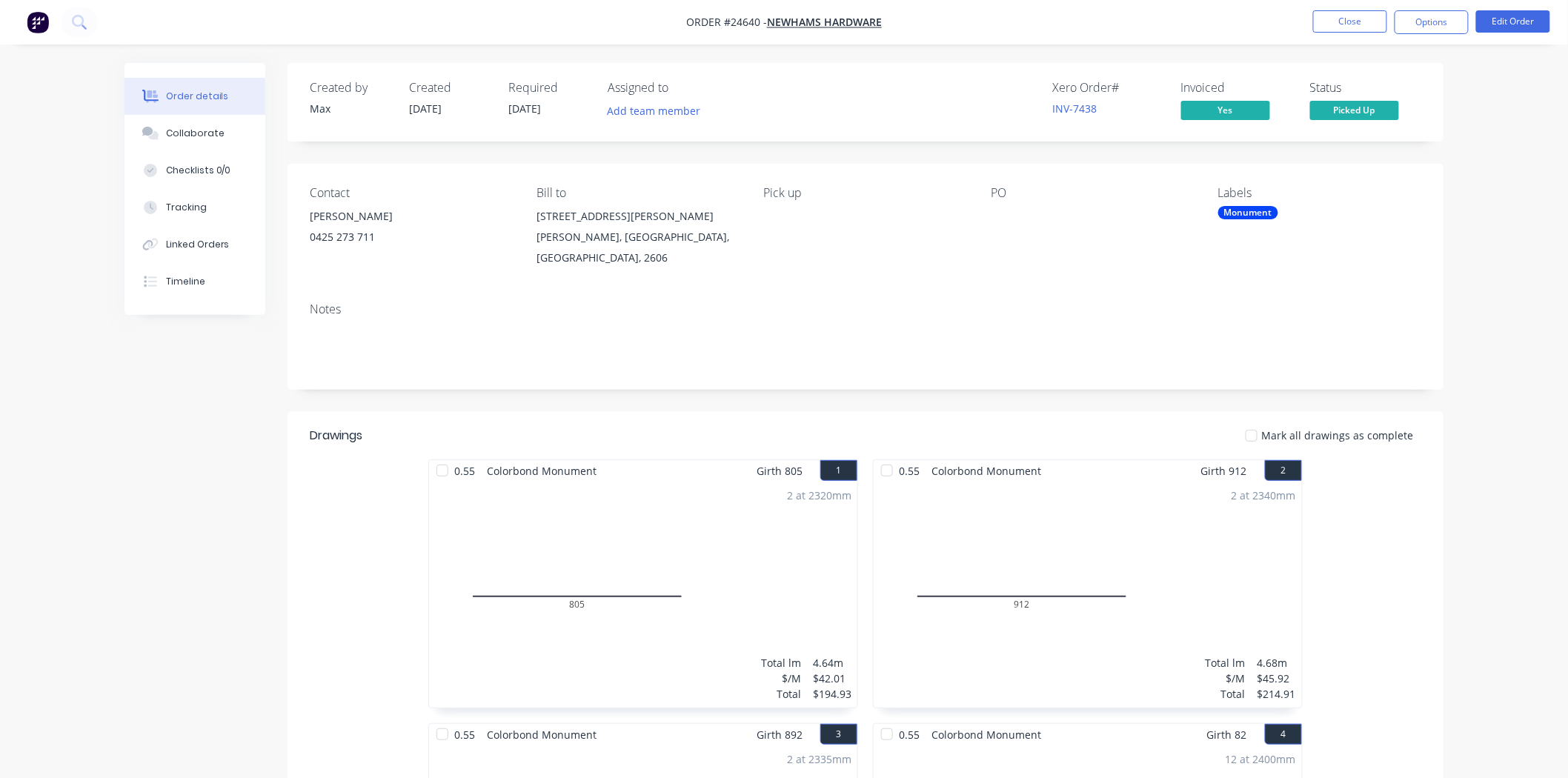
click at [61, 409] on div "Order details Collaborate Checklists 0/0 Tracking Linked Orders Timeline Order …" at bounding box center [784, 757] width 1568 height 1515
click at [1315, 26] on button "Close" at bounding box center [1350, 22] width 74 height 23
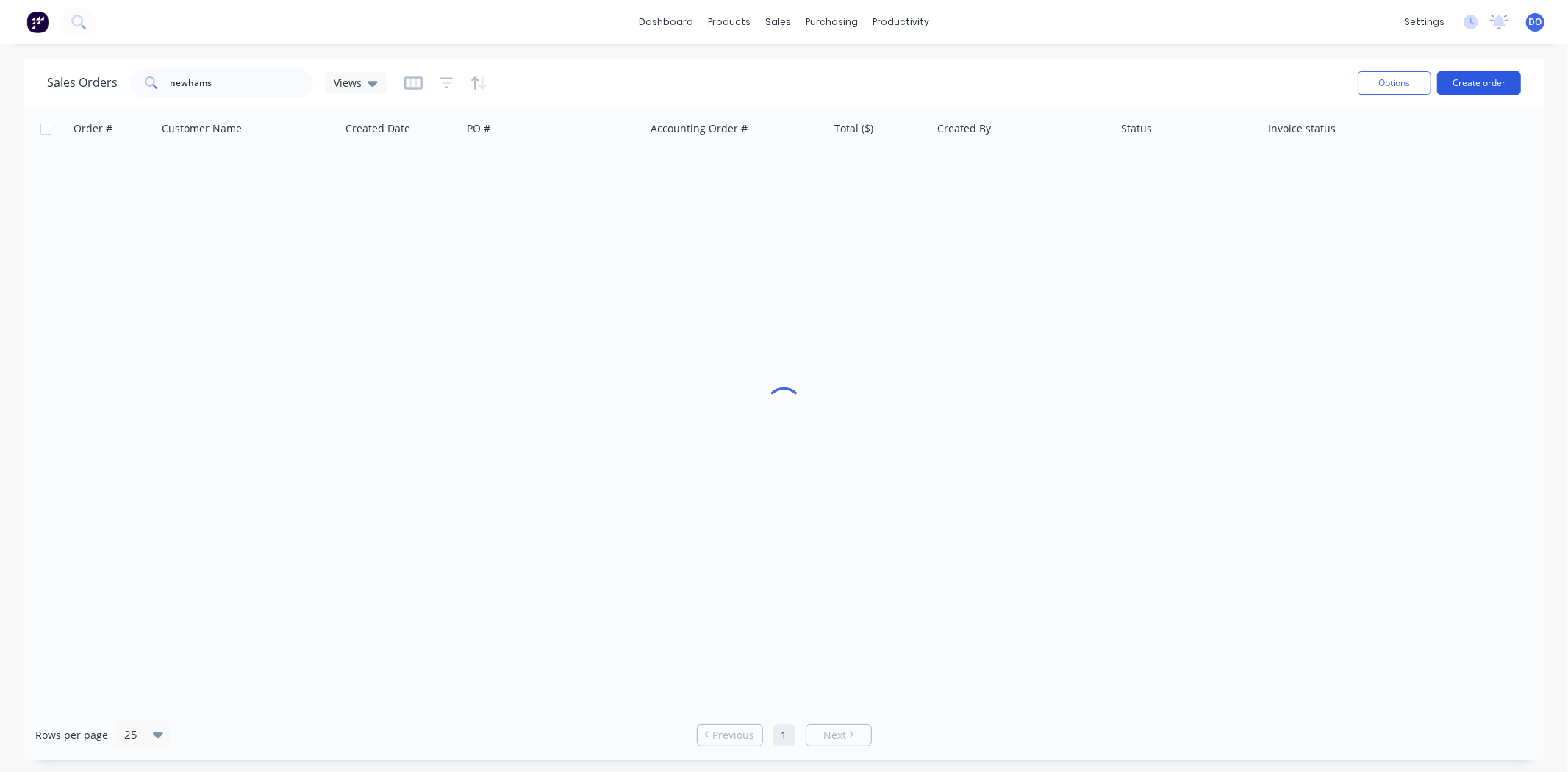
click at [1497, 81] on button "Create order" at bounding box center [1478, 83] width 84 height 23
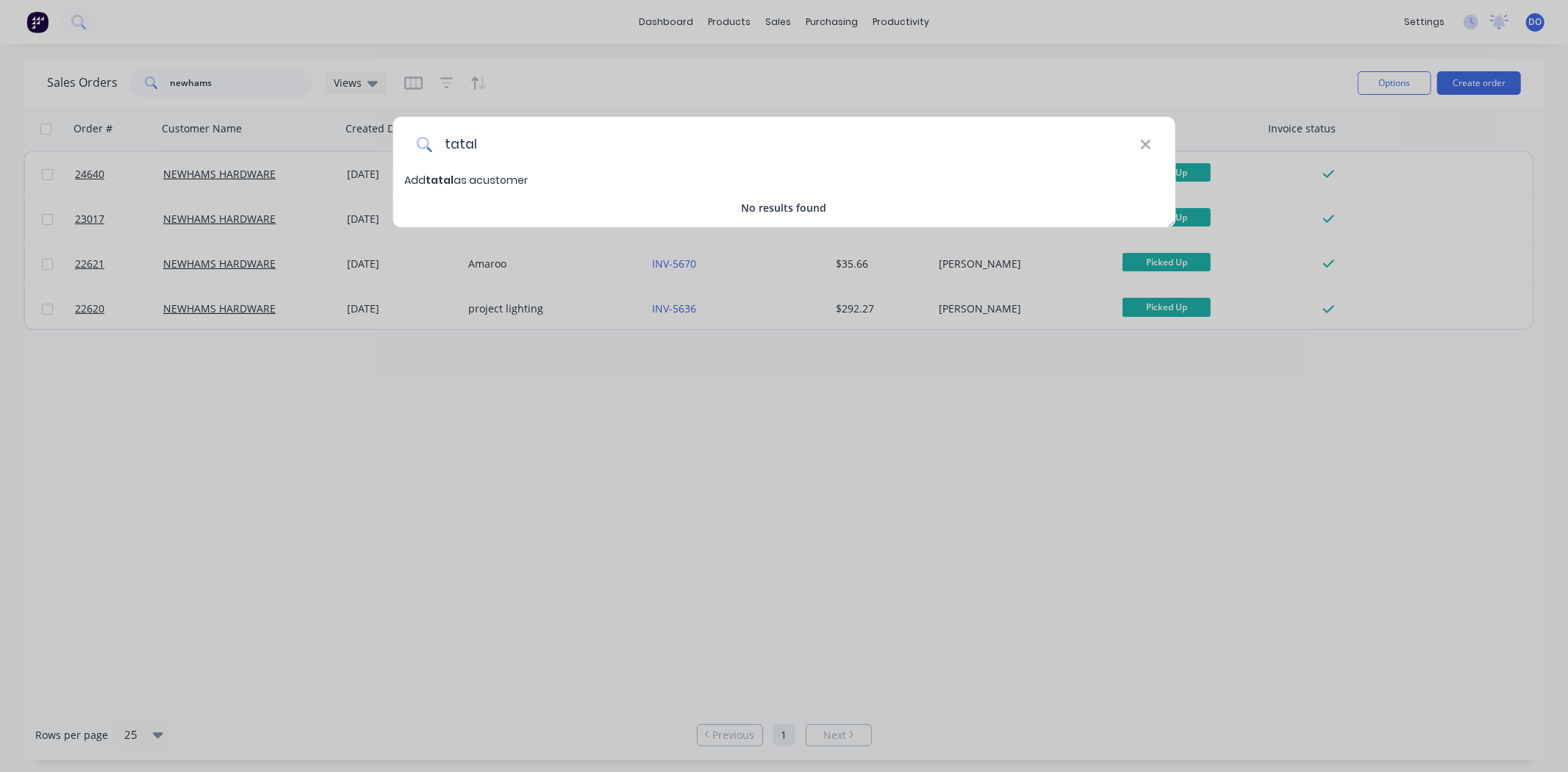
click at [454, 152] on input "tatal" at bounding box center [785, 145] width 708 height 55
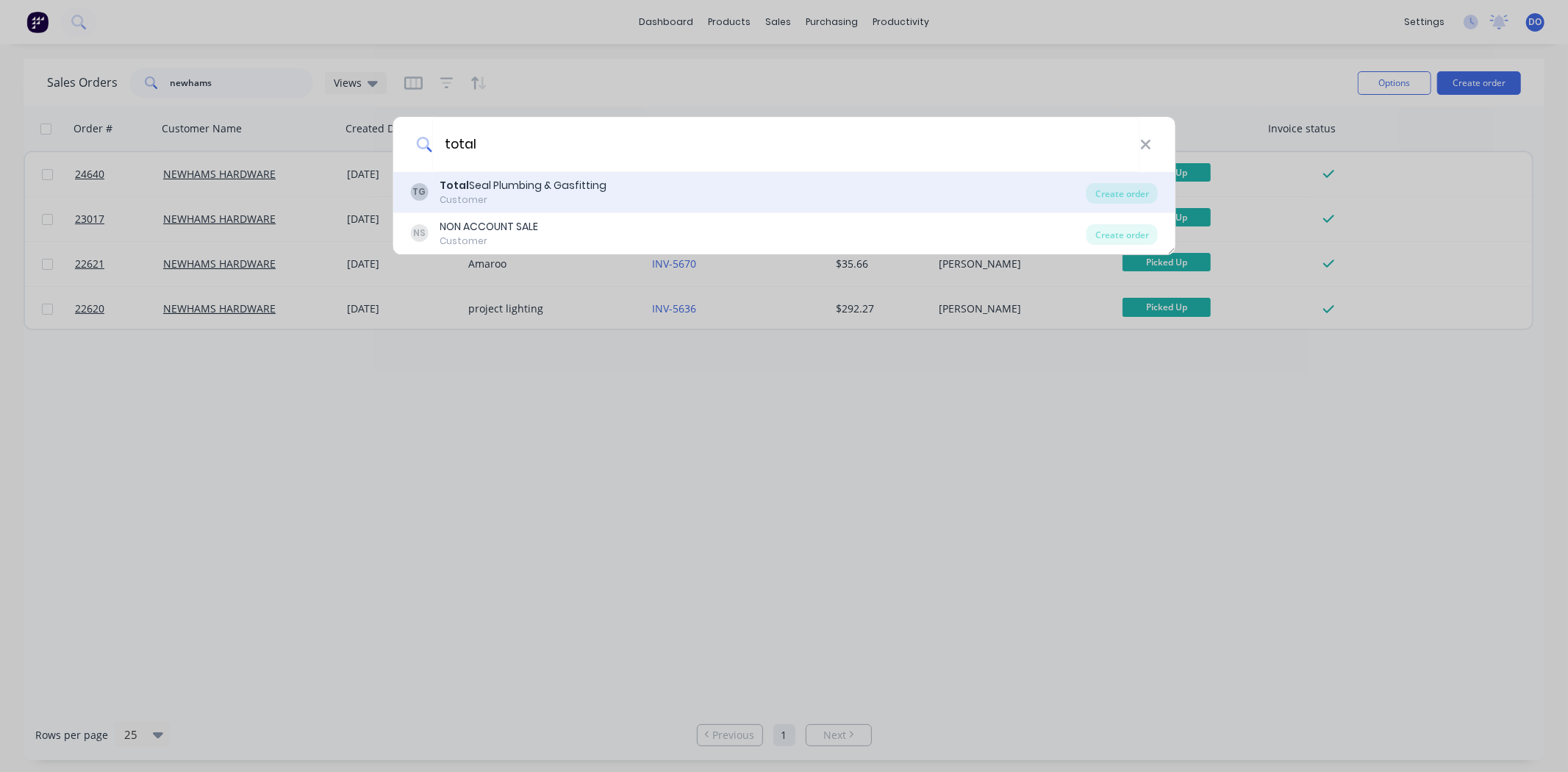
type input "total"
click at [489, 187] on div "Total Seal Plumbing & Gasfitting" at bounding box center [523, 185] width 167 height 16
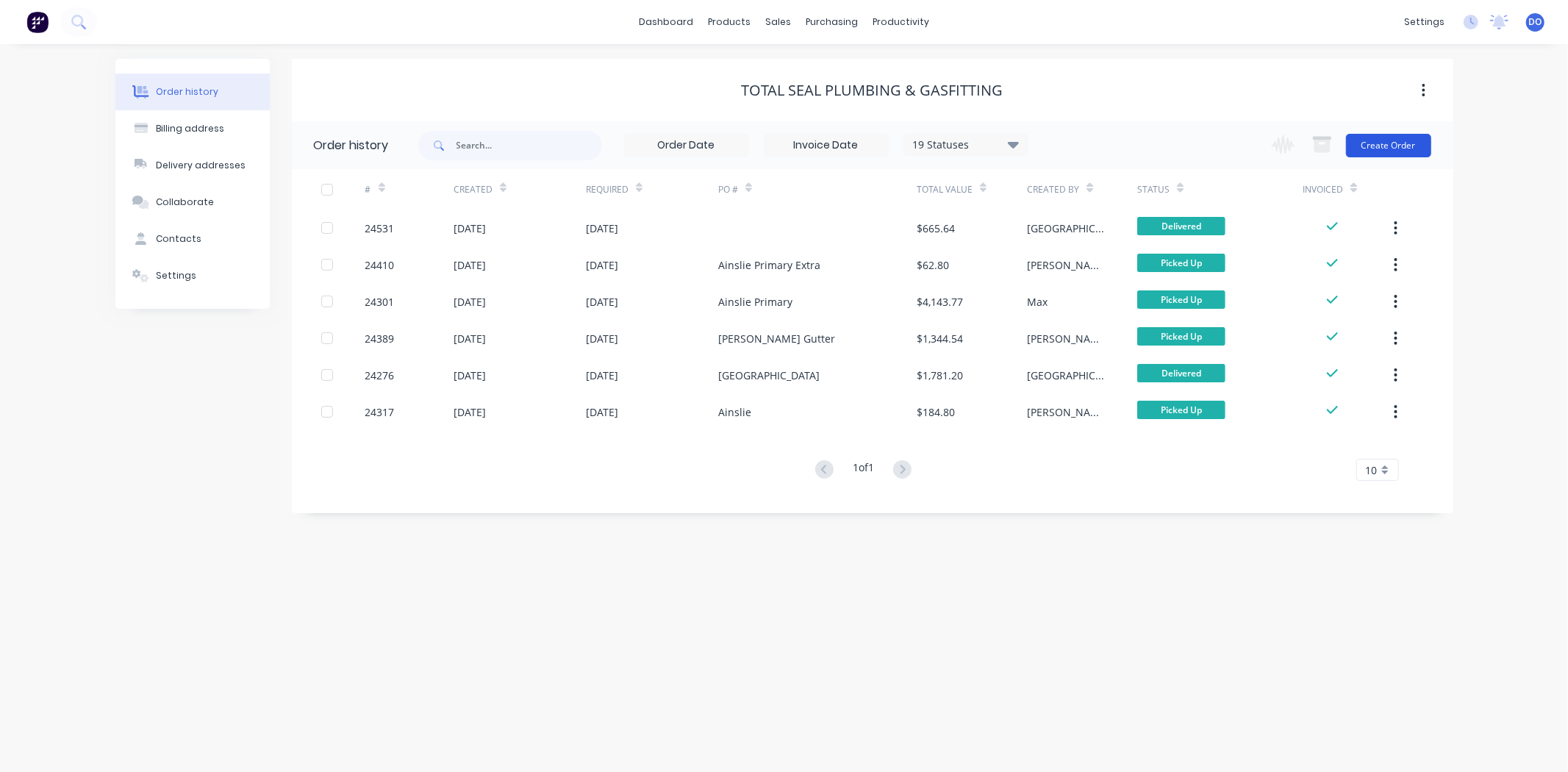
click at [1382, 141] on button "Create Order" at bounding box center [1388, 145] width 85 height 23
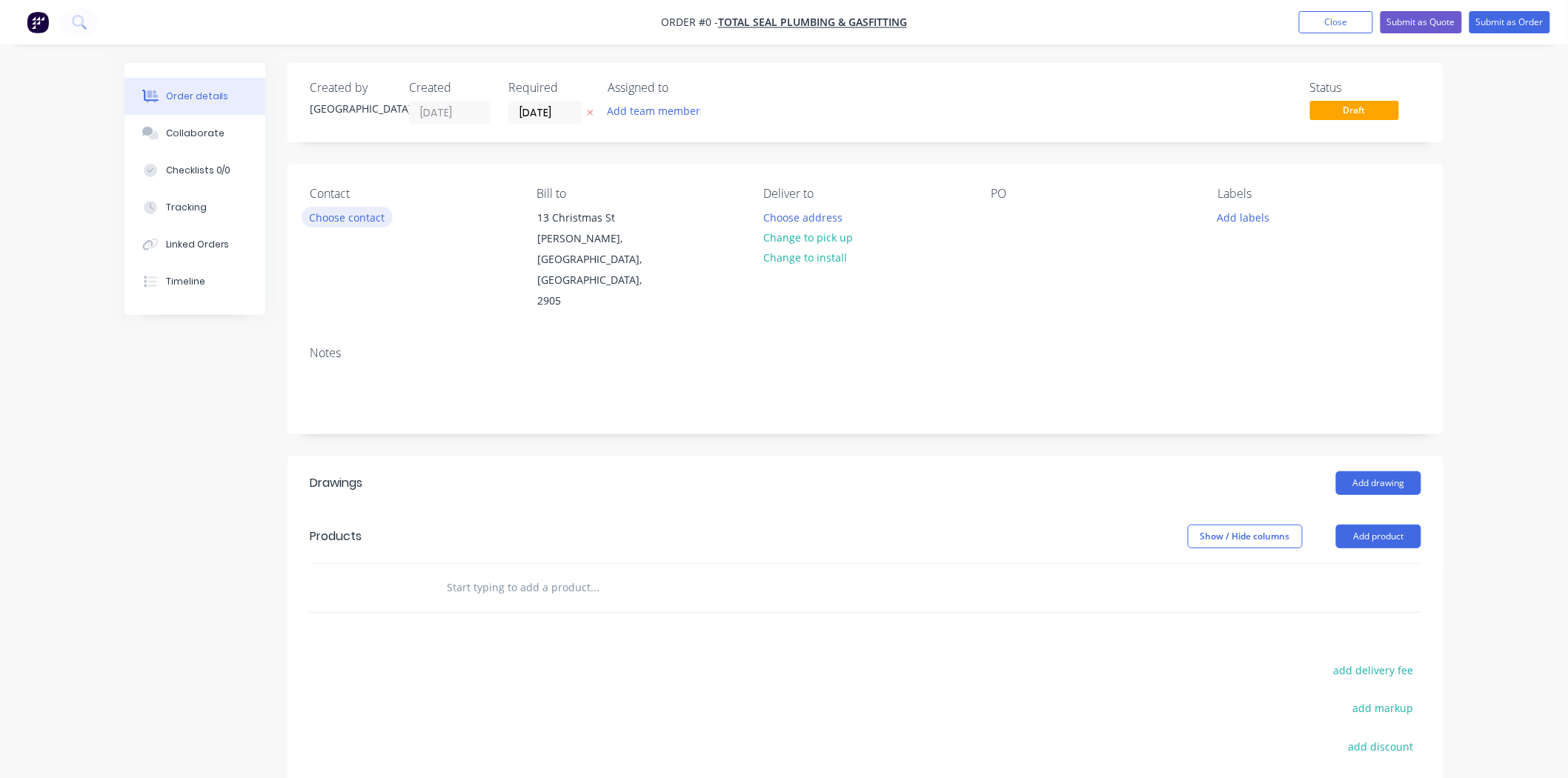
click at [313, 218] on button "Choose contact" at bounding box center [347, 216] width 91 height 20
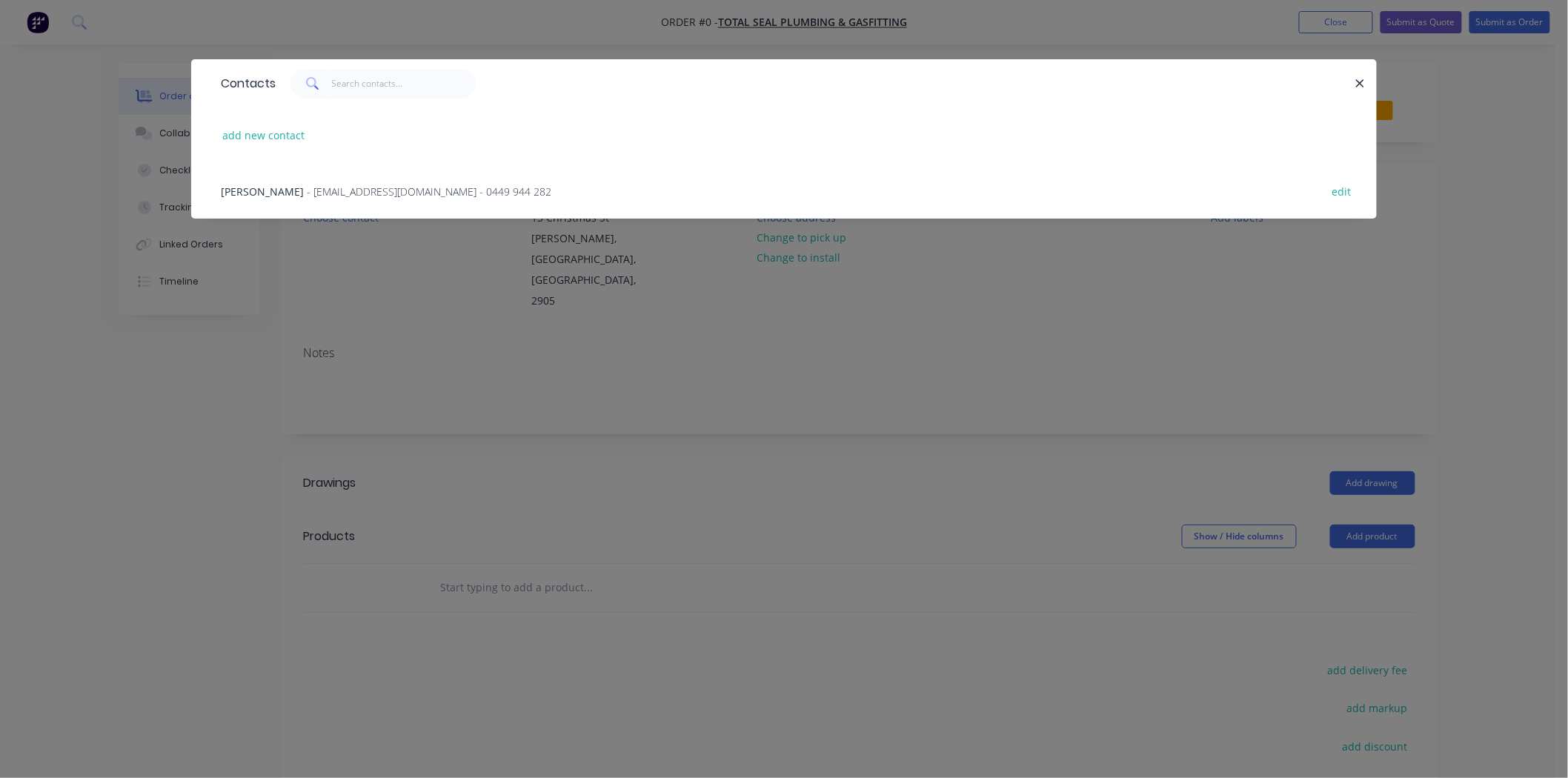
click at [419, 191] on span "- luke.totalseal@gmail.com - 0449 944 282" at bounding box center [429, 191] width 244 height 14
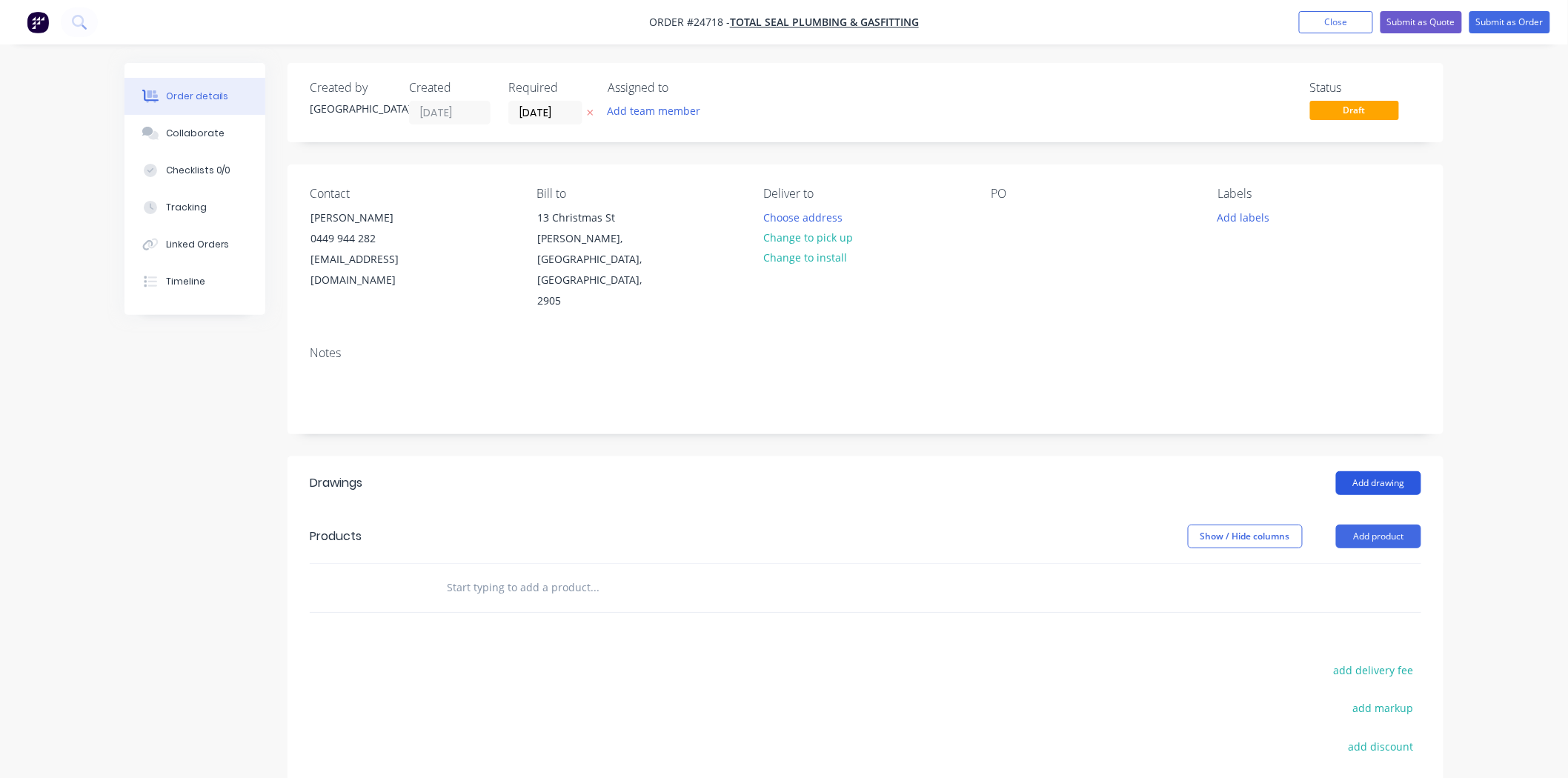
click at [1403, 471] on button "Add drawing" at bounding box center [1379, 482] width 85 height 23
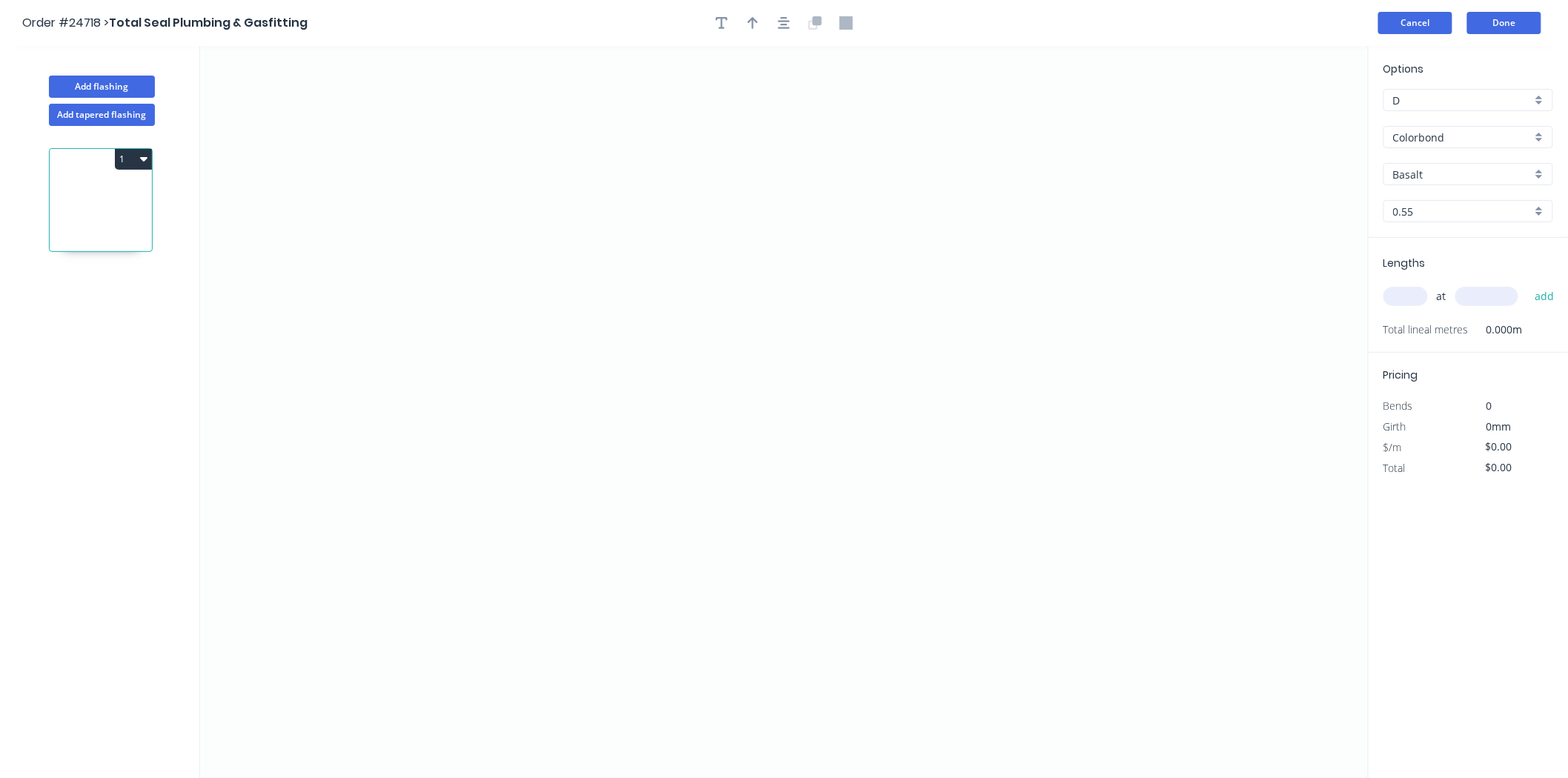
click at [1420, 17] on button "Cancel" at bounding box center [1415, 23] width 74 height 23
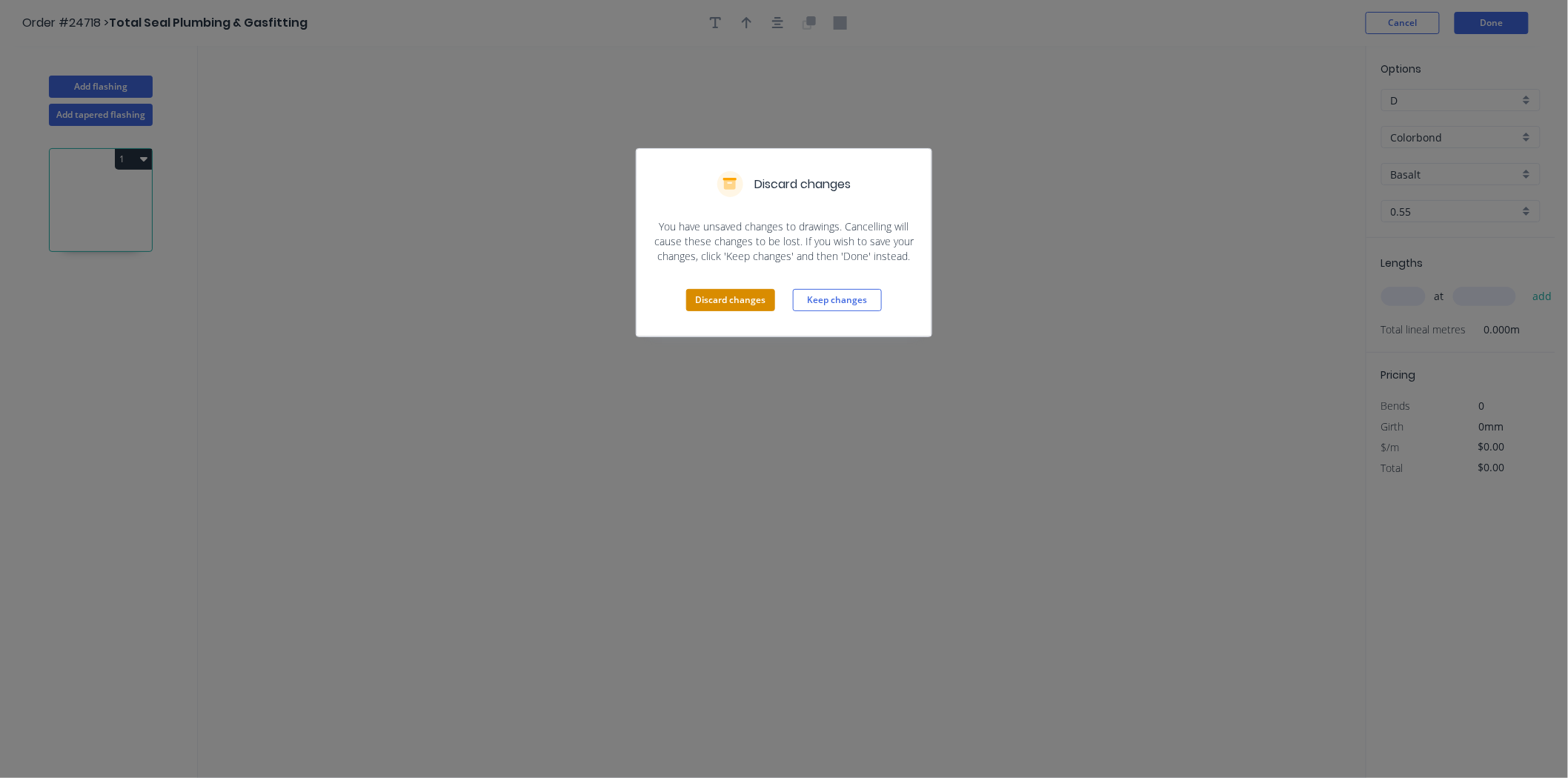
click at [722, 299] on button "Discard changes" at bounding box center [731, 301] width 89 height 23
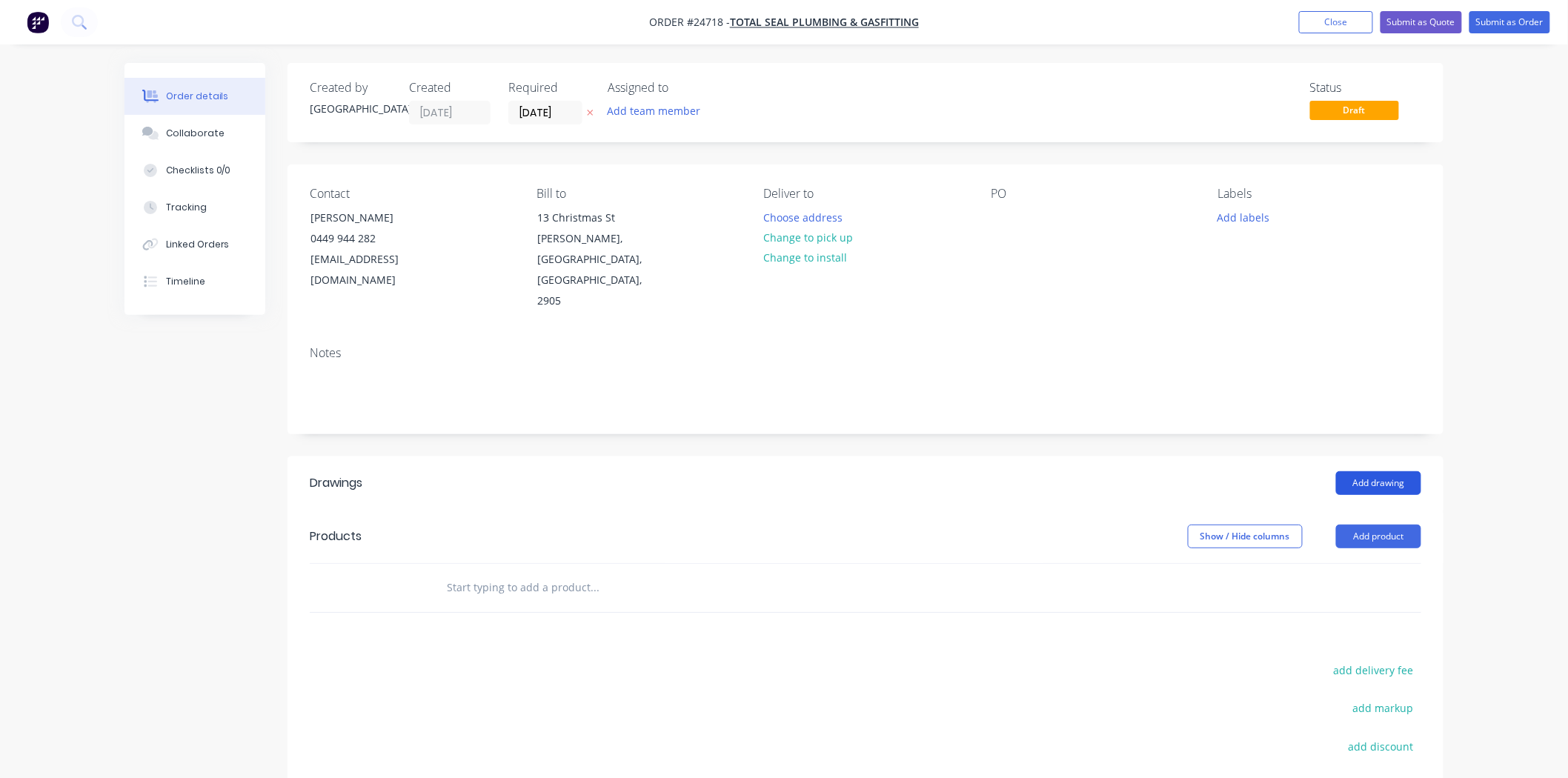
click at [1374, 471] on button "Add drawing" at bounding box center [1379, 482] width 85 height 23
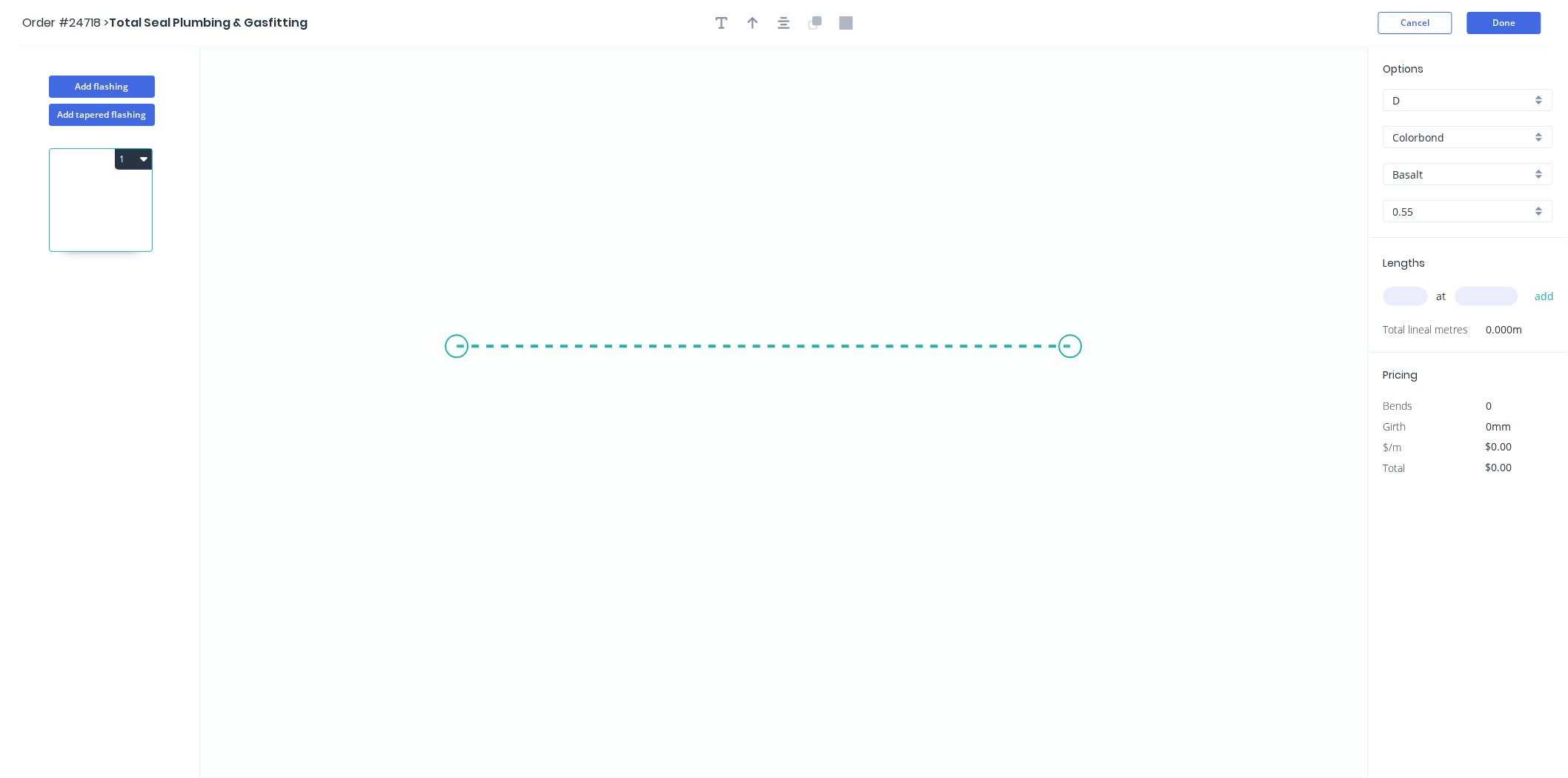
drag, startPoint x: 485, startPoint y: 345, endPoint x: 1093, endPoint y: 338, distance: 608.0
click at [1093, 338] on icon "0" at bounding box center [784, 412] width 1169 height 732
click at [767, 364] on rect at bounding box center [775, 362] width 30 height 21
click at [781, 365] on rect at bounding box center [775, 362] width 30 height 21
click at [1410, 295] on input "text" at bounding box center [1405, 296] width 44 height 19
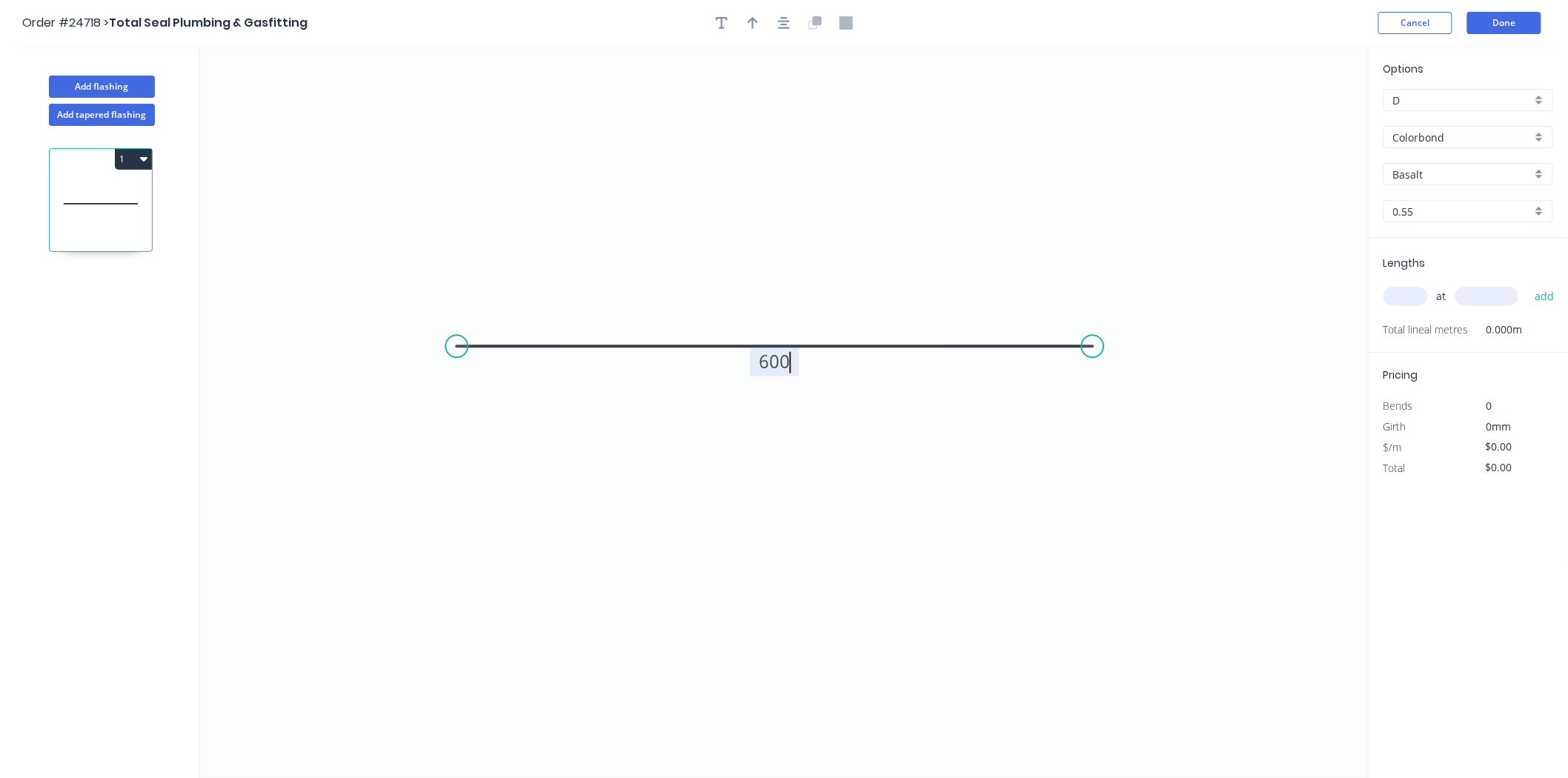
type input "$23.50"
type input "1"
type input "600"
click at [1527, 284] on button "add" at bounding box center [1545, 296] width 35 height 25
type input "$28.20"
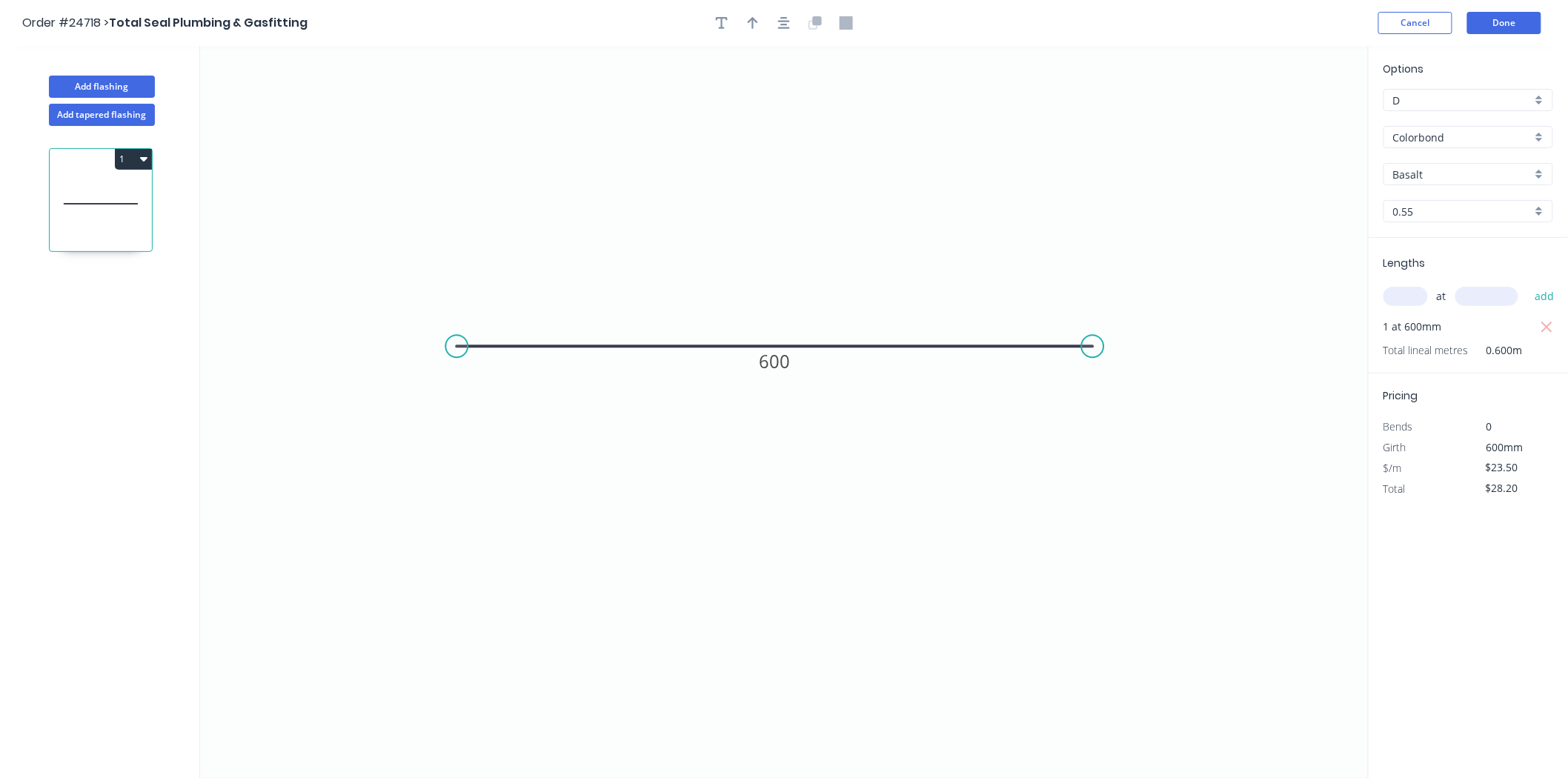
click at [1427, 169] on input "Basalt" at bounding box center [1462, 175] width 138 height 16
click at [1423, 248] on div "Classic Cream" at bounding box center [1469, 255] width 169 height 26
type input "Classic Cream"
click at [1505, 24] on button "Done" at bounding box center [1504, 23] width 74 height 23
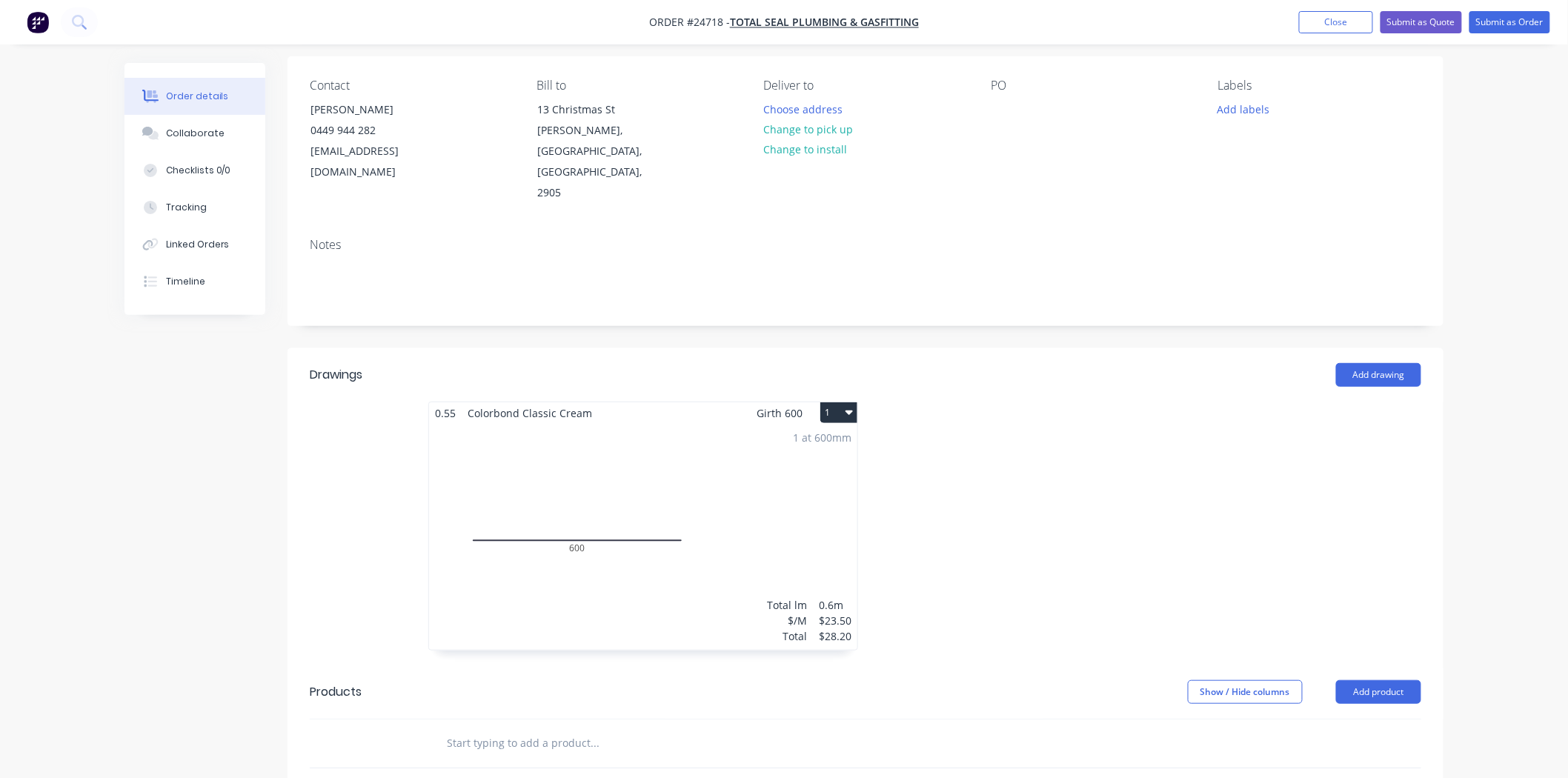
scroll to position [329, 0]
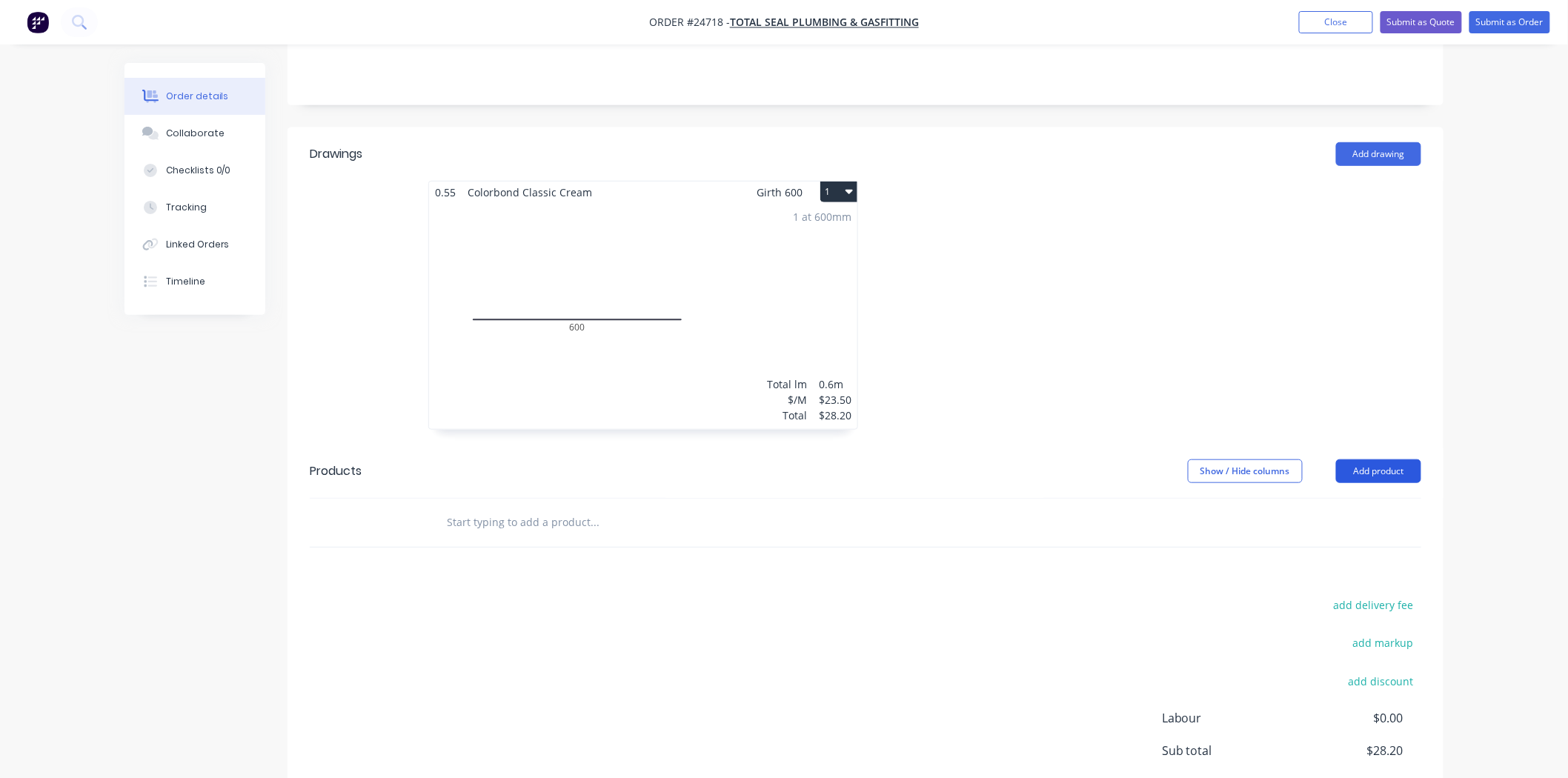
click at [1390, 460] on button "Add product" at bounding box center [1379, 471] width 85 height 23
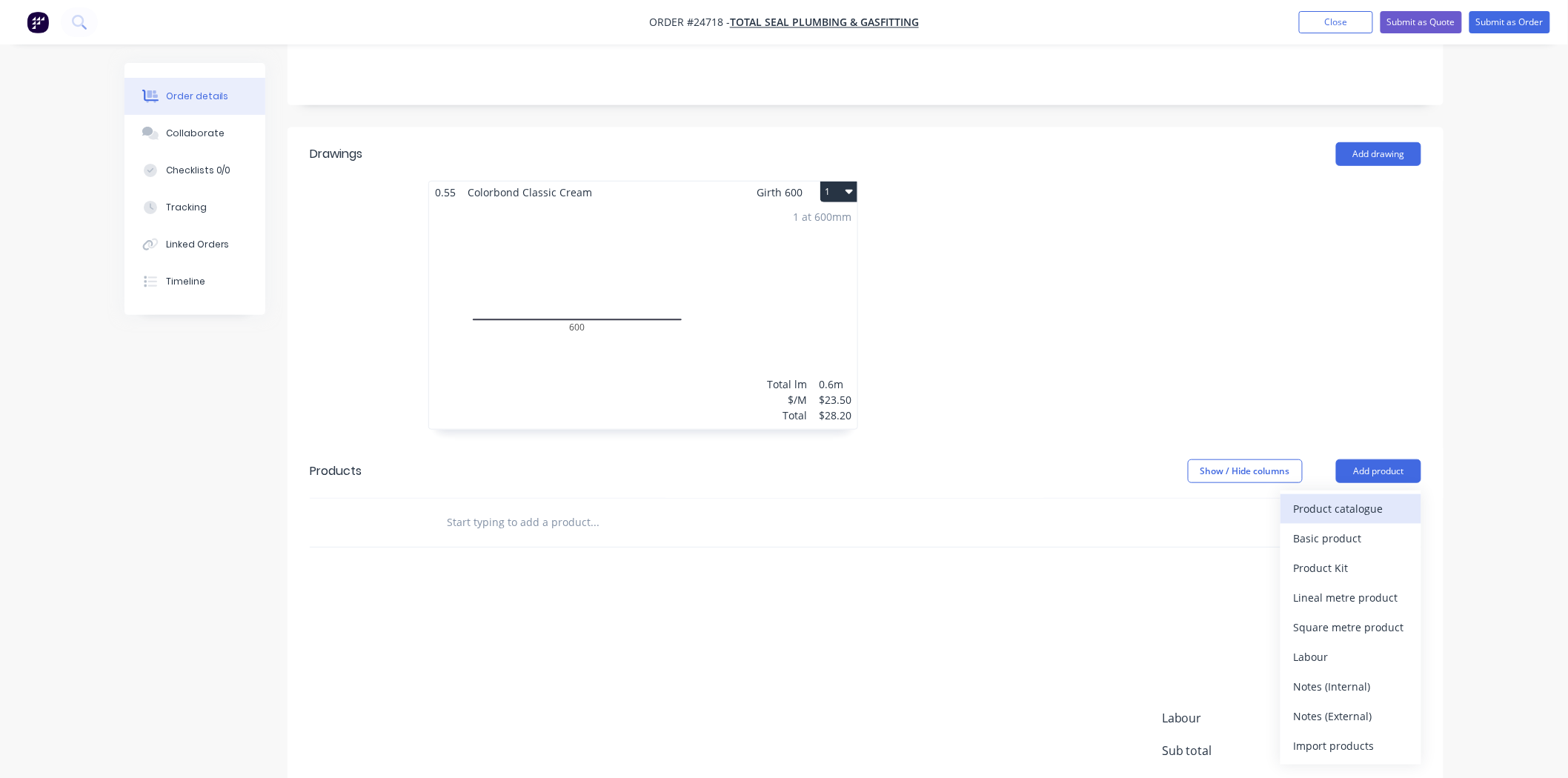
click at [1359, 498] on div "Product catalogue" at bounding box center [1351, 509] width 114 height 22
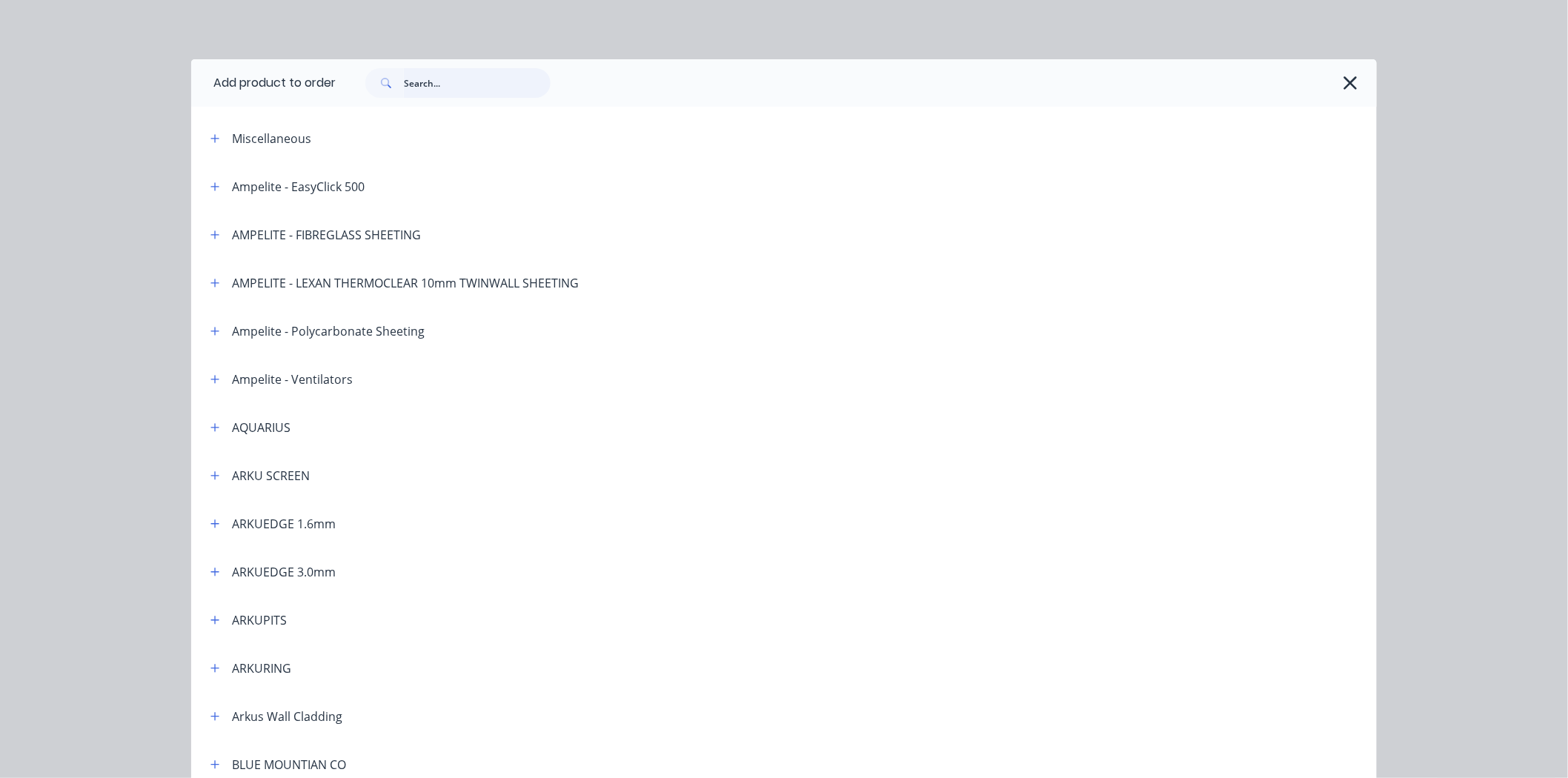
click at [449, 71] on input "text" at bounding box center [477, 83] width 147 height 30
type input "cla"
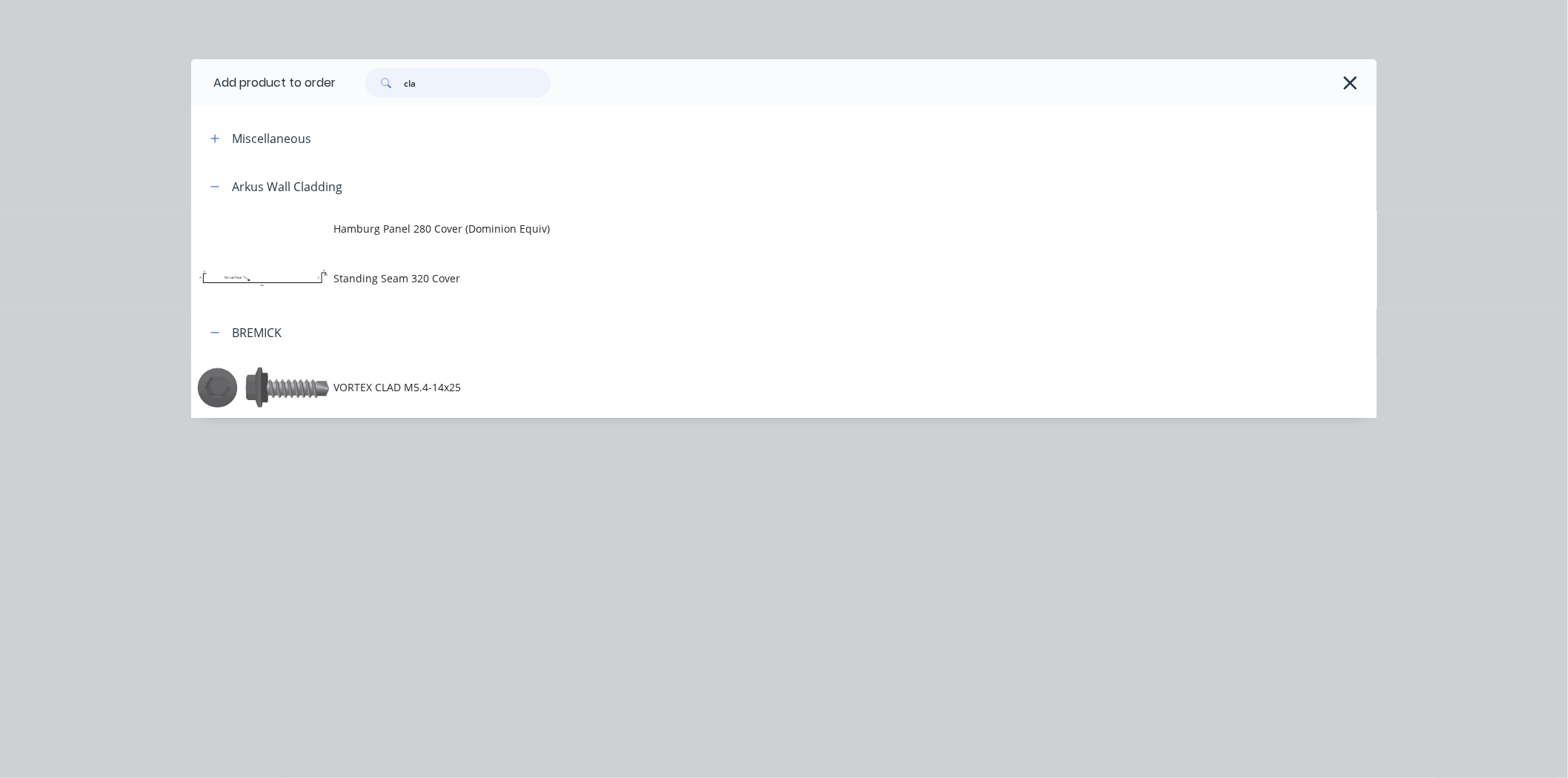
drag, startPoint x: 447, startPoint y: 83, endPoint x: 363, endPoint y: 60, distance: 87.1
click at [363, 60] on div "cla" at bounding box center [856, 83] width 1041 height 48
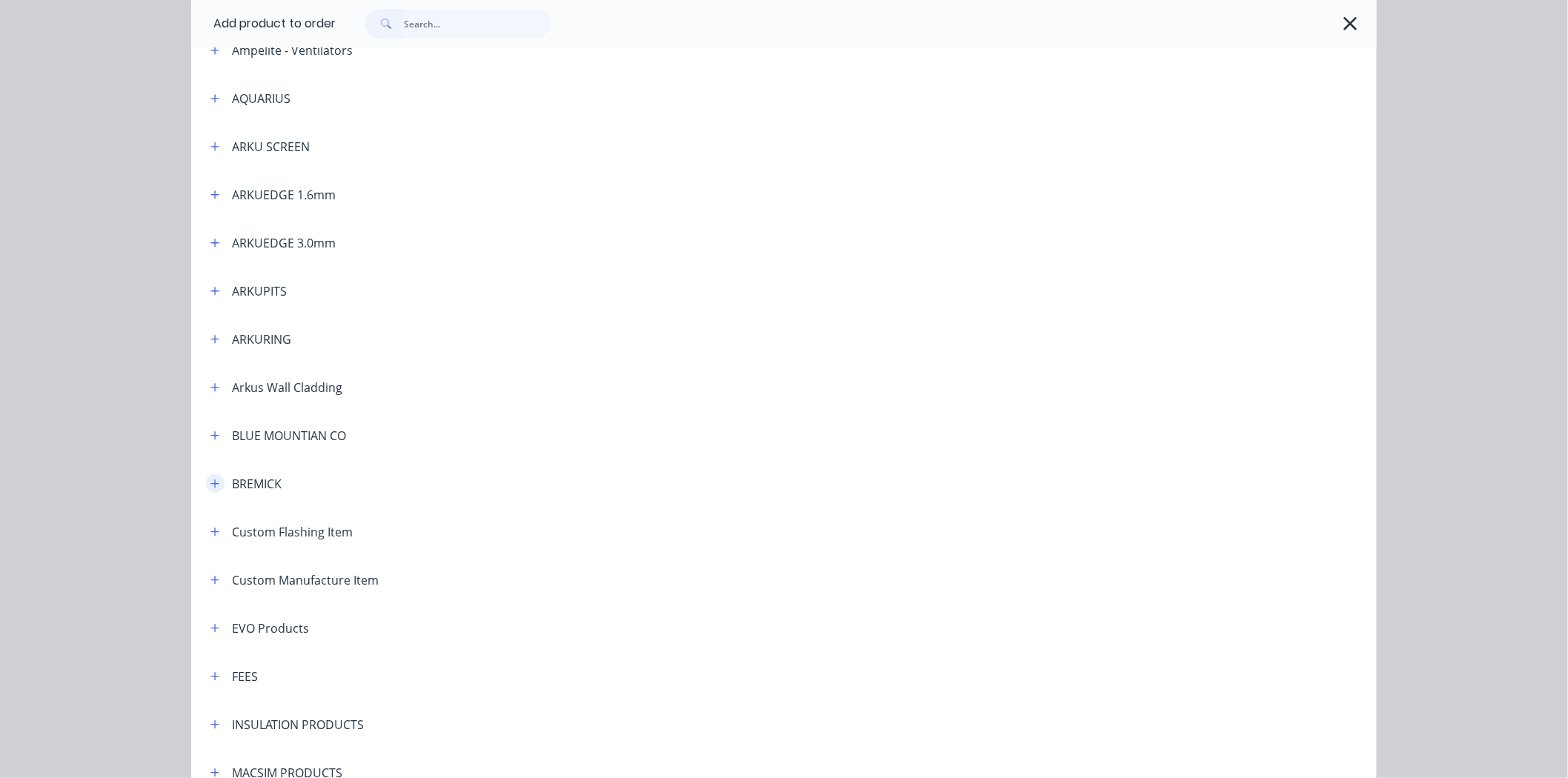
click at [214, 485] on button "button" at bounding box center [215, 483] width 18 height 18
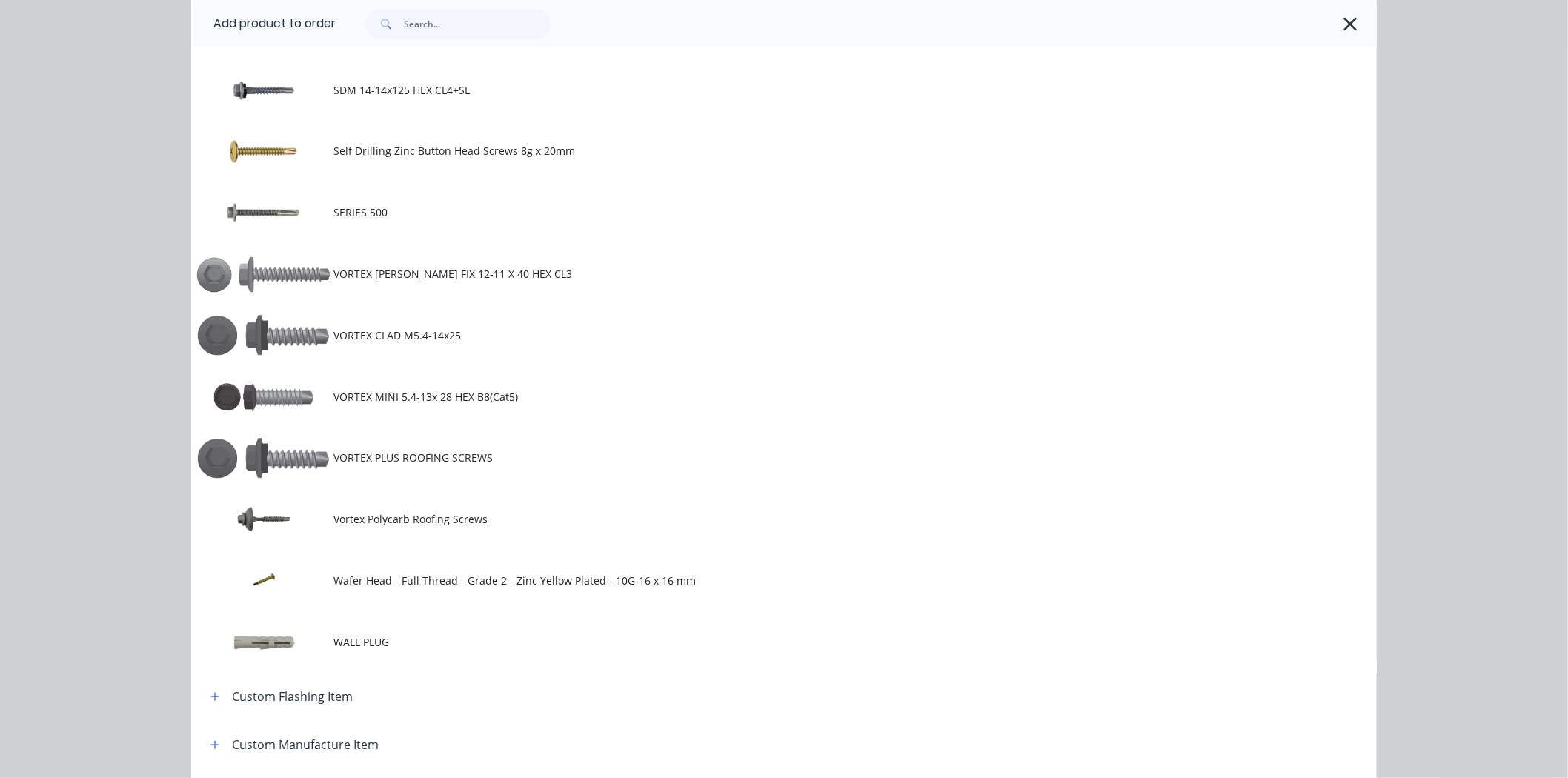
scroll to position [1400, 0]
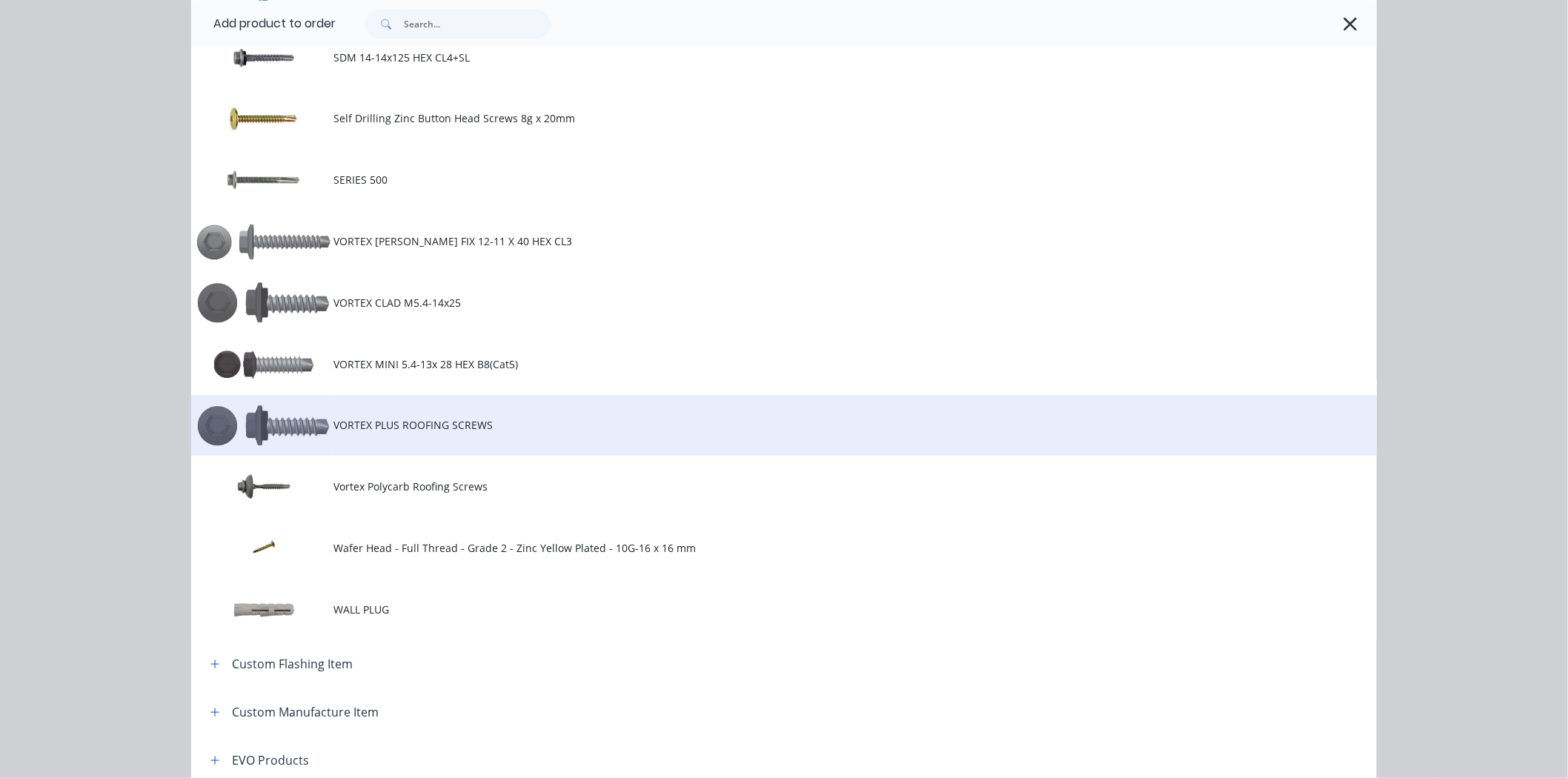
click at [375, 424] on span "VORTEX PLUS ROOFING SCREWS" at bounding box center [751, 425] width 834 height 16
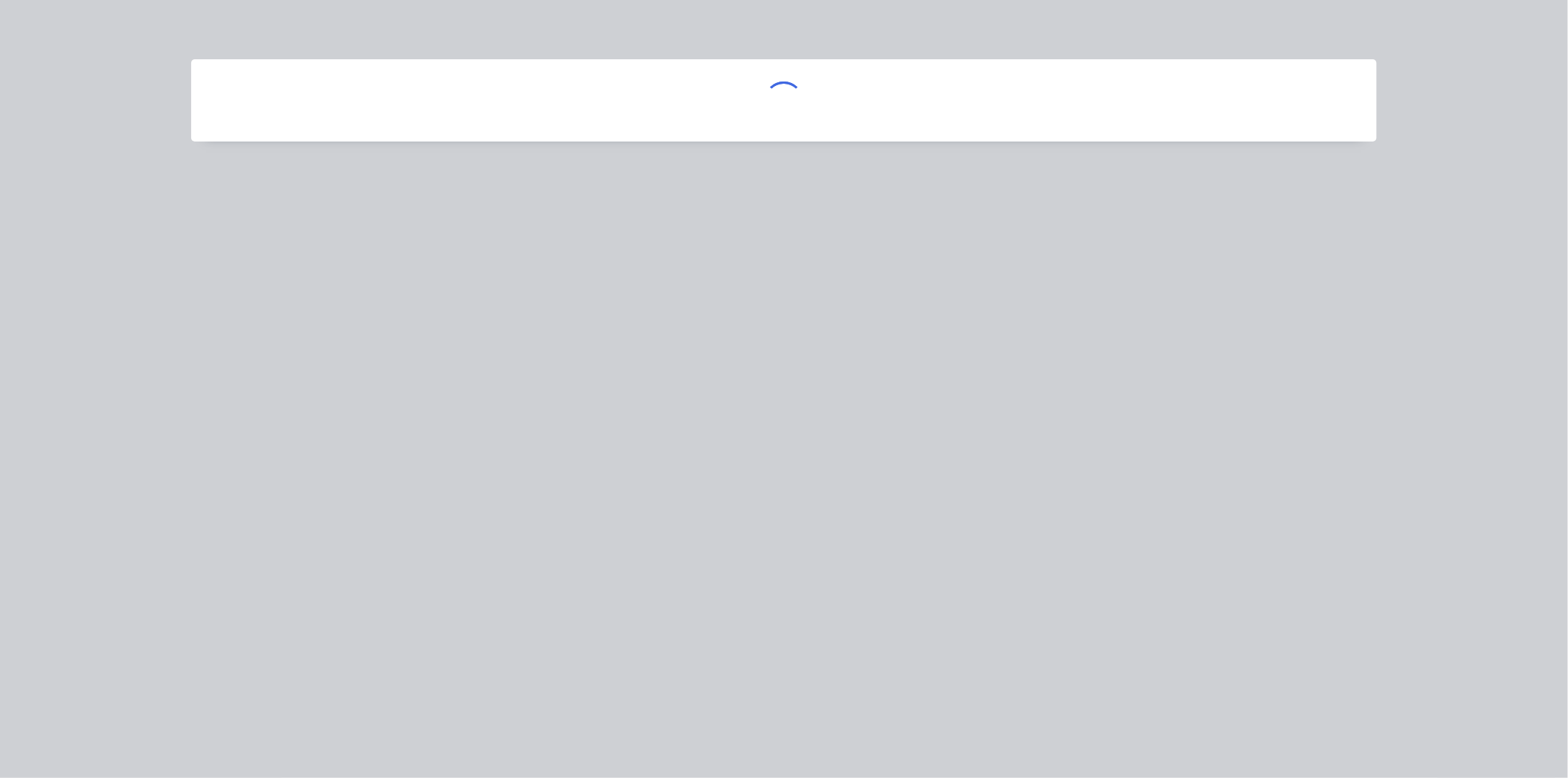
scroll to position [0, 0]
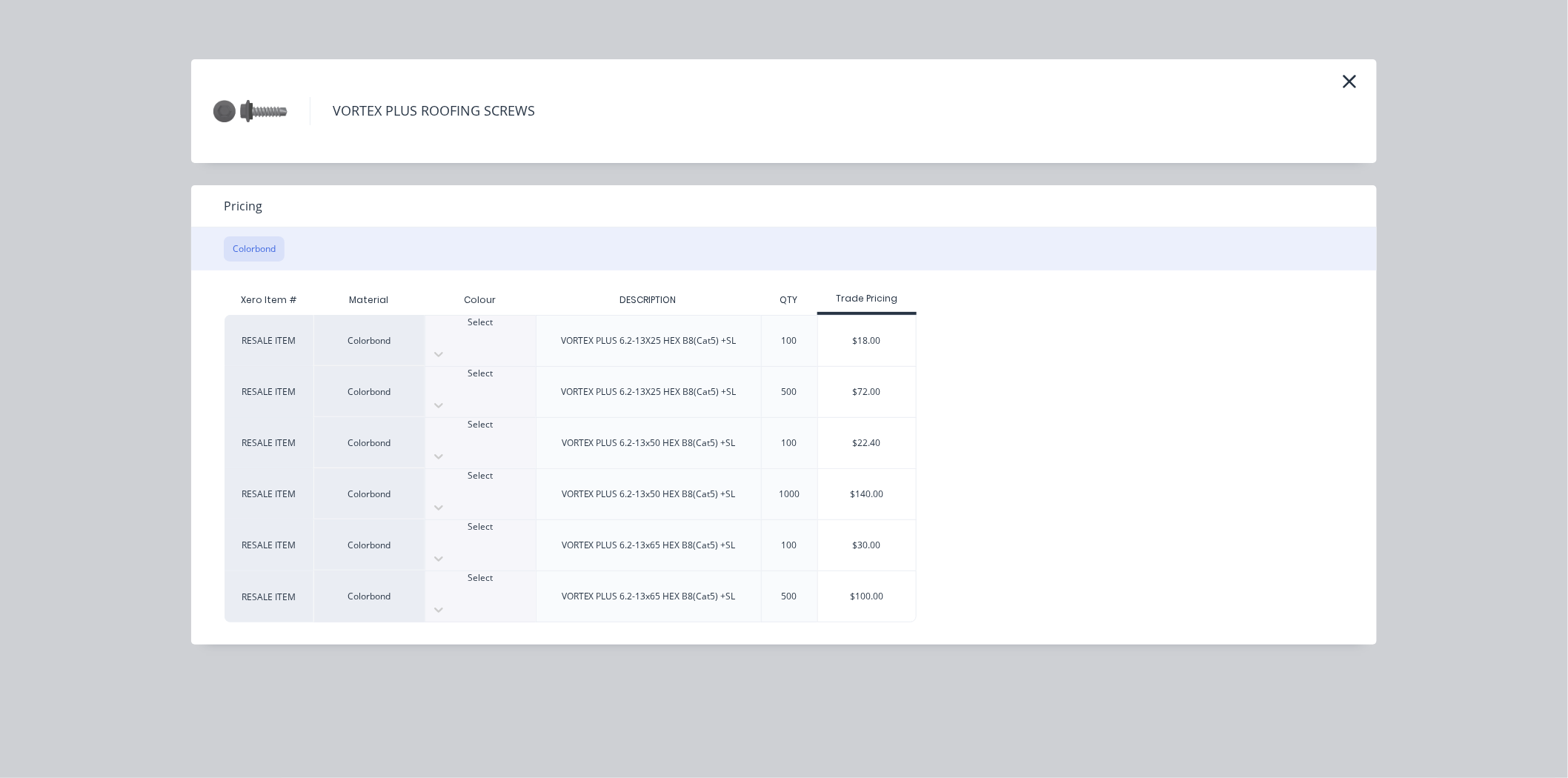
click at [505, 367] on div "Select" at bounding box center [480, 380] width 110 height 27
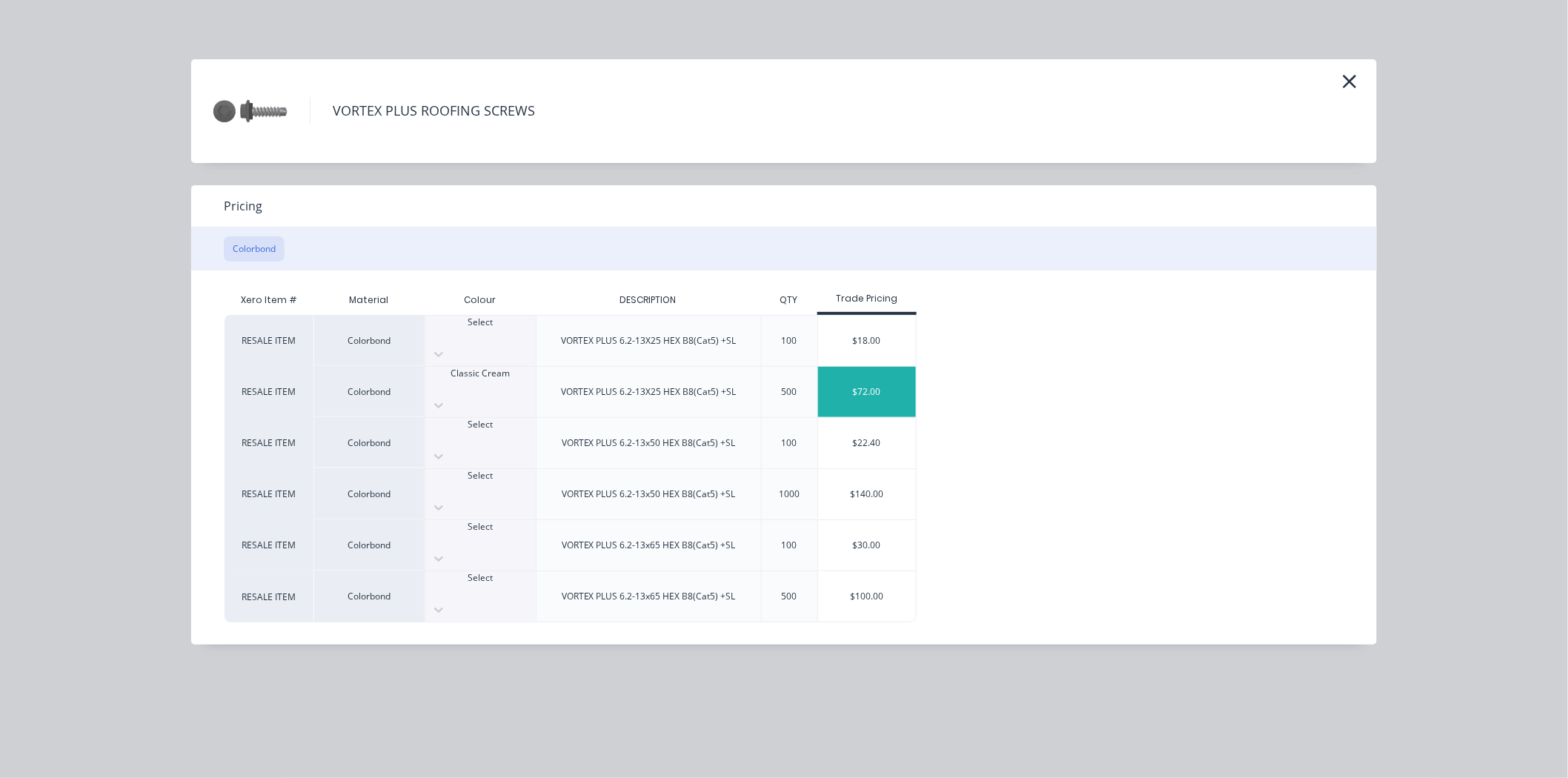
click at [869, 369] on div "$72.00" at bounding box center [867, 392] width 98 height 50
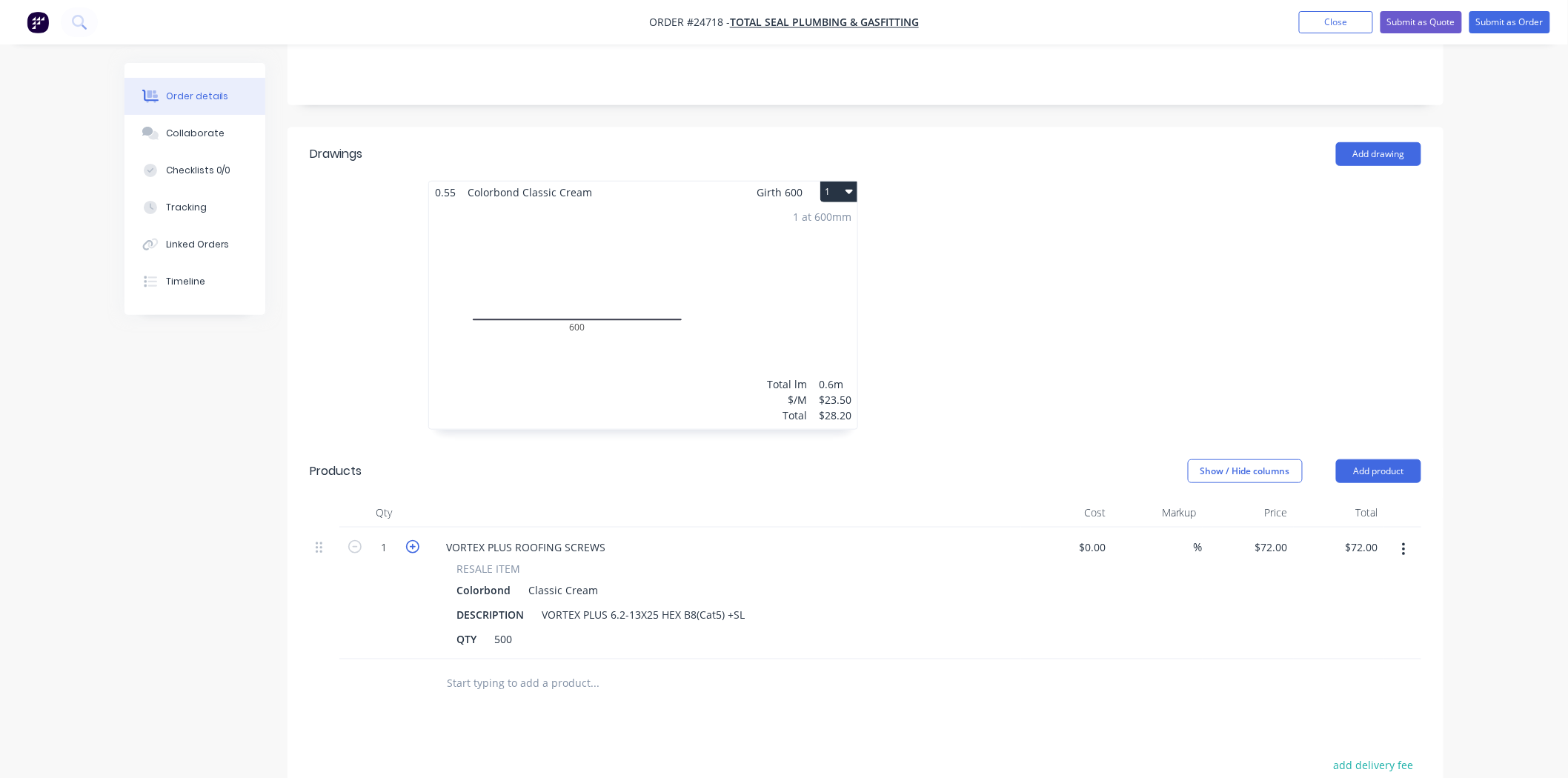
click at [416, 541] on icon "button" at bounding box center [412, 547] width 13 height 13
type input "2"
type input "$144.00"
click at [416, 541] on icon "button" at bounding box center [412, 547] width 13 height 13
type input "3"
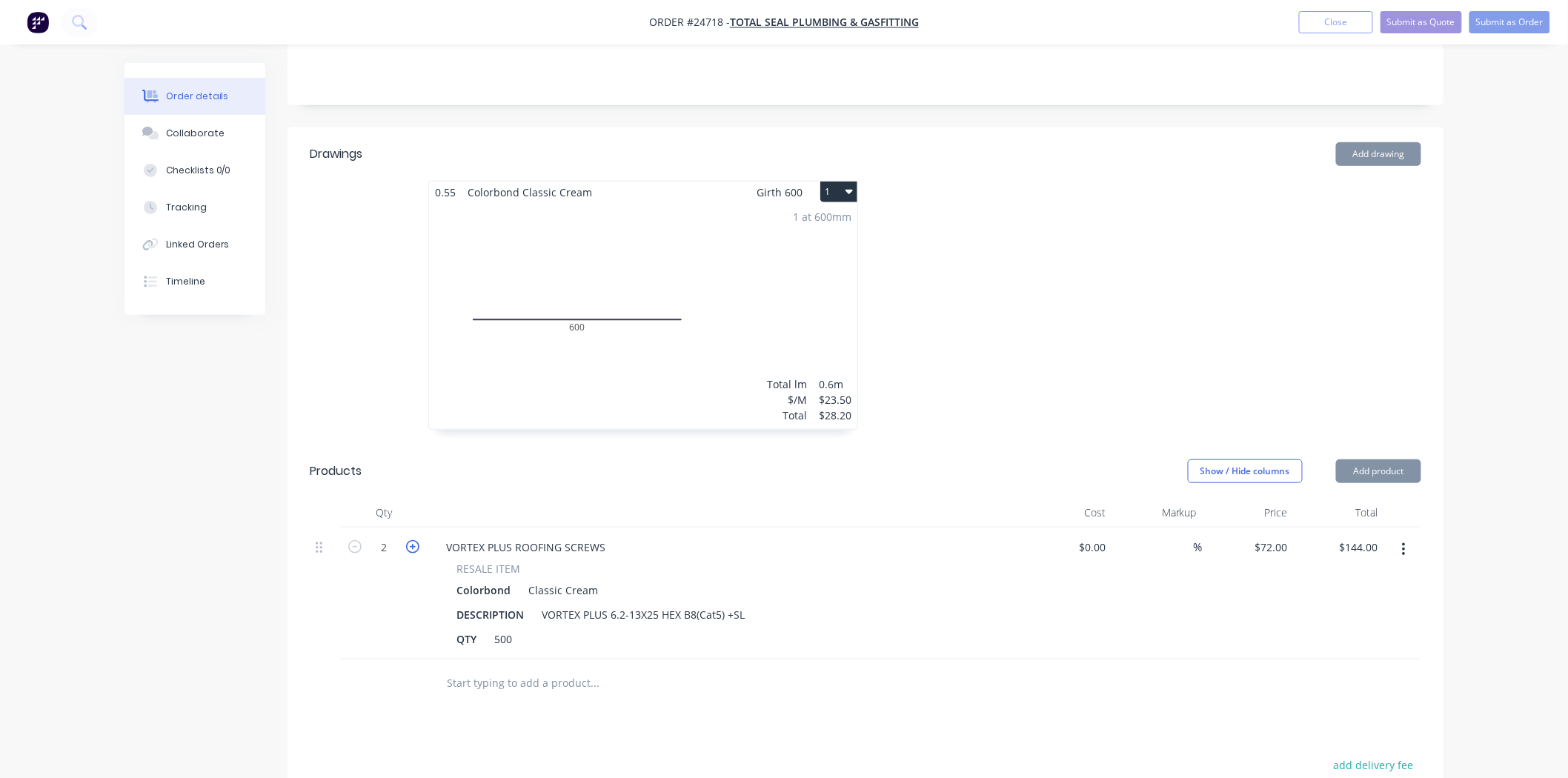
type input "$216.00"
click at [1499, 19] on button "Submit as Order" at bounding box center [1510, 23] width 81 height 23
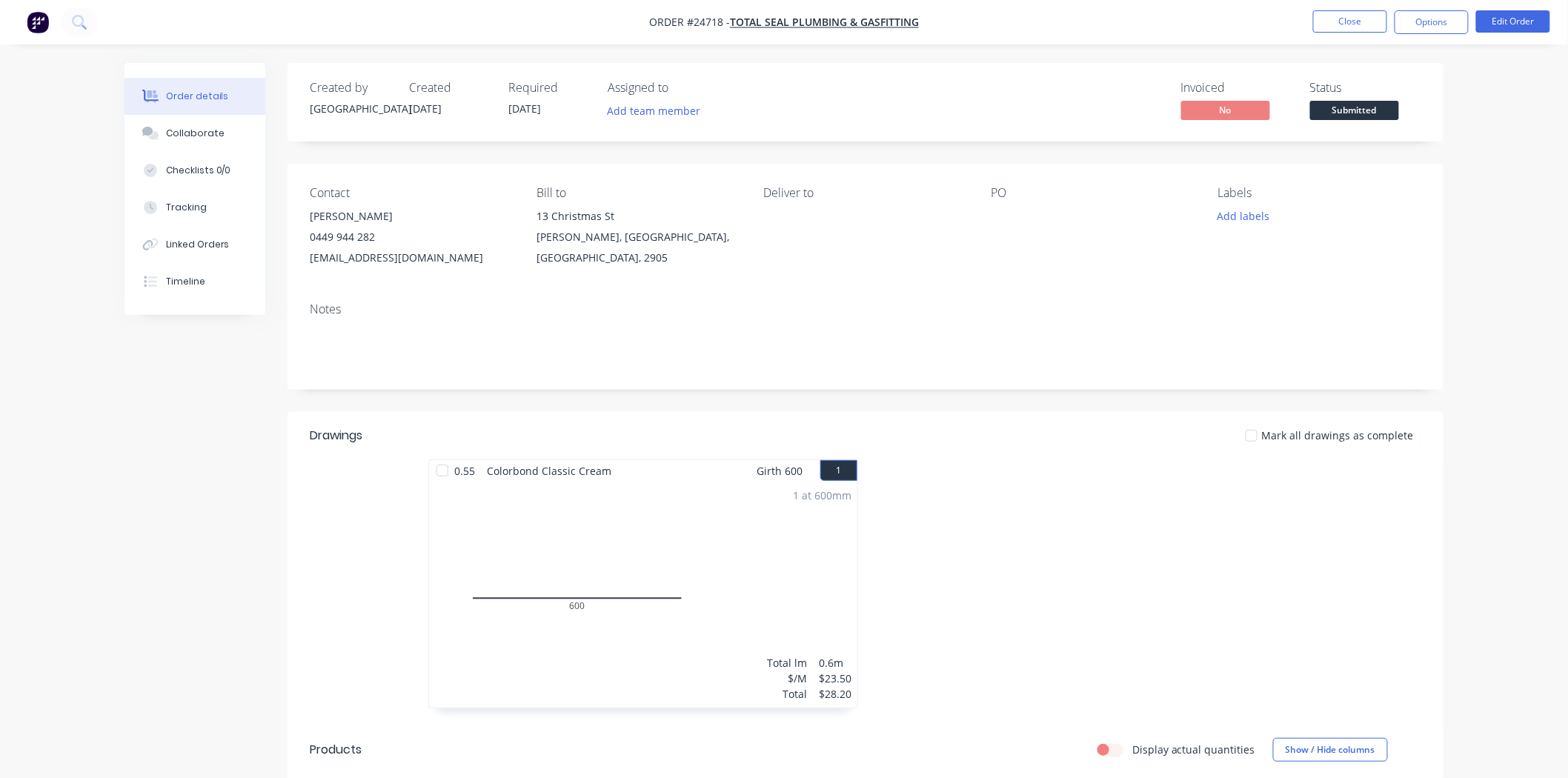
click at [1375, 123] on button "Submitted" at bounding box center [1354, 112] width 89 height 23
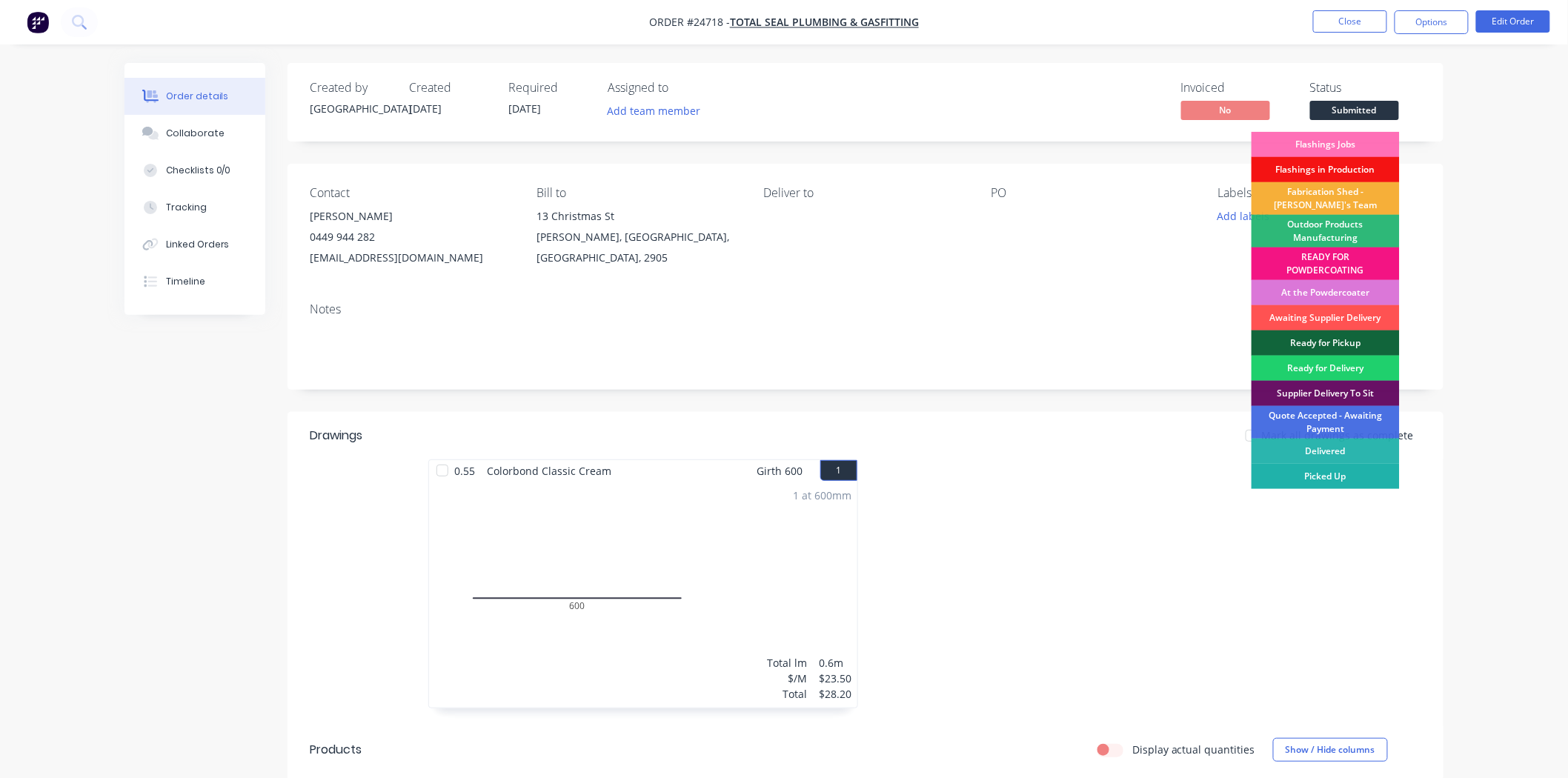
click at [1342, 488] on div "Picked Up" at bounding box center [1325, 476] width 149 height 25
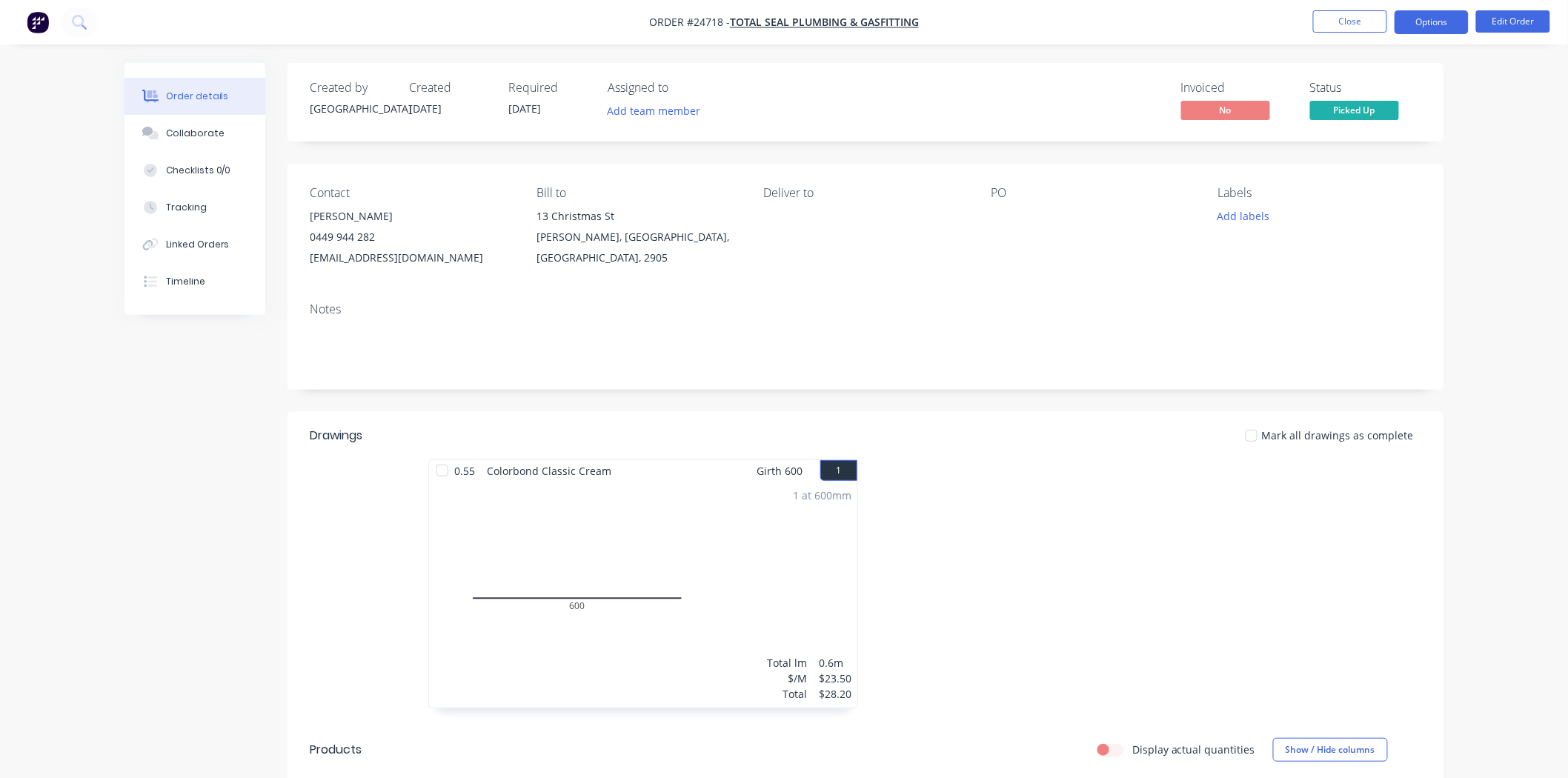
click at [1425, 17] on button "Options" at bounding box center [1432, 22] width 74 height 23
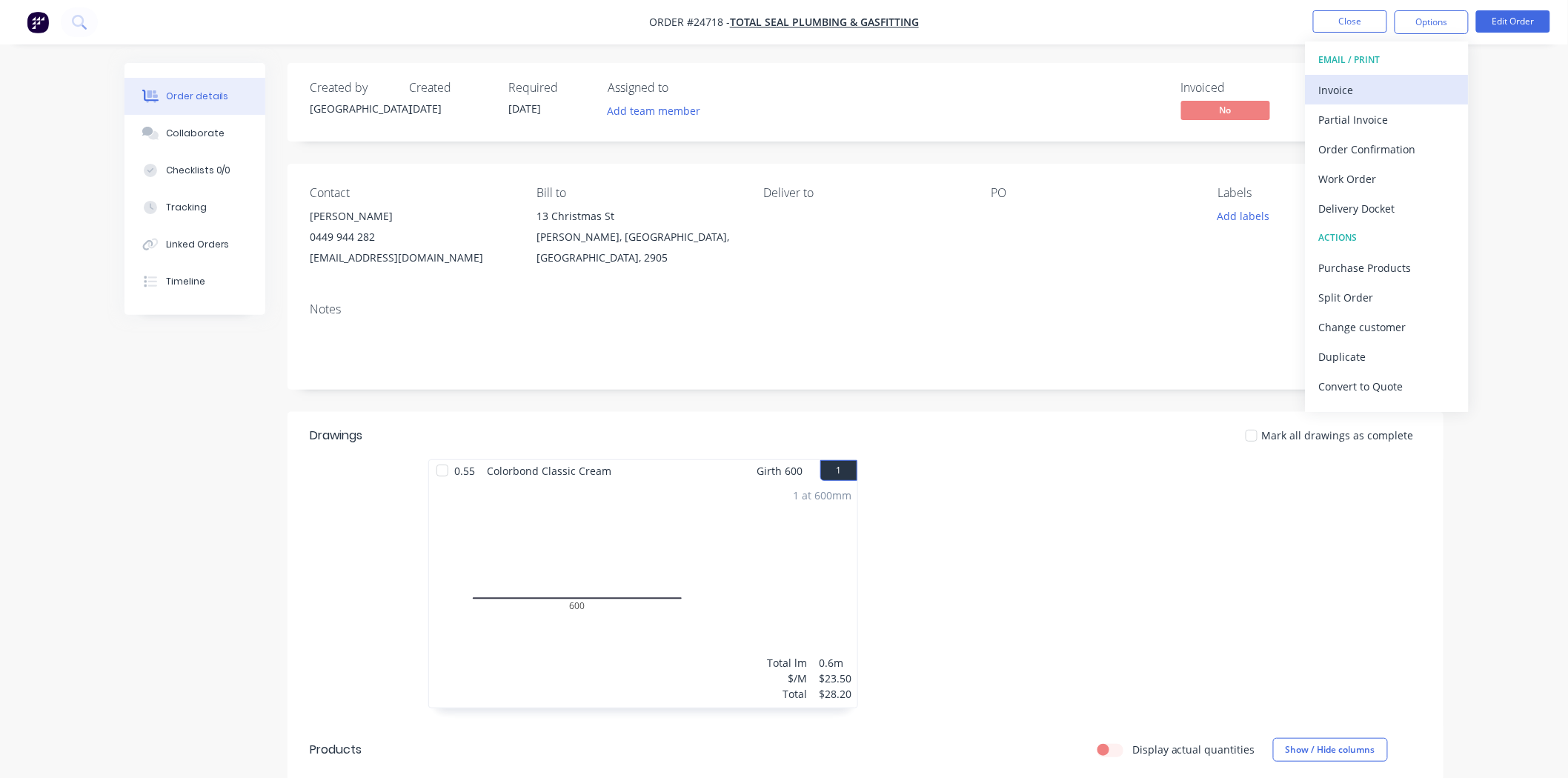
click at [1361, 77] on button "Invoice" at bounding box center [1387, 90] width 163 height 30
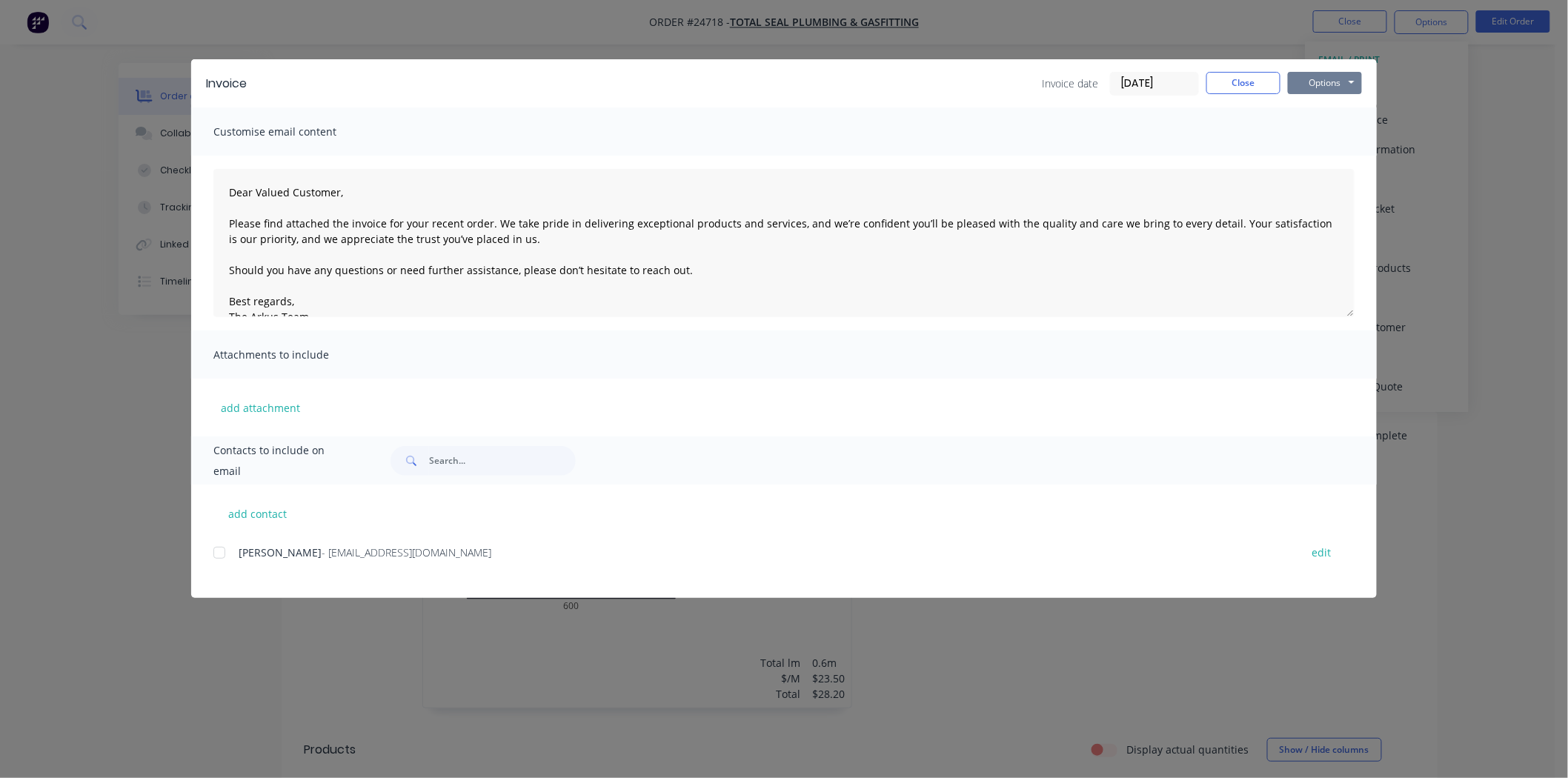
click at [1350, 83] on button "Options" at bounding box center [1325, 83] width 74 height 23
click at [1335, 109] on button "Preview" at bounding box center [1335, 110] width 95 height 24
click at [1260, 86] on button "Close" at bounding box center [1243, 83] width 74 height 23
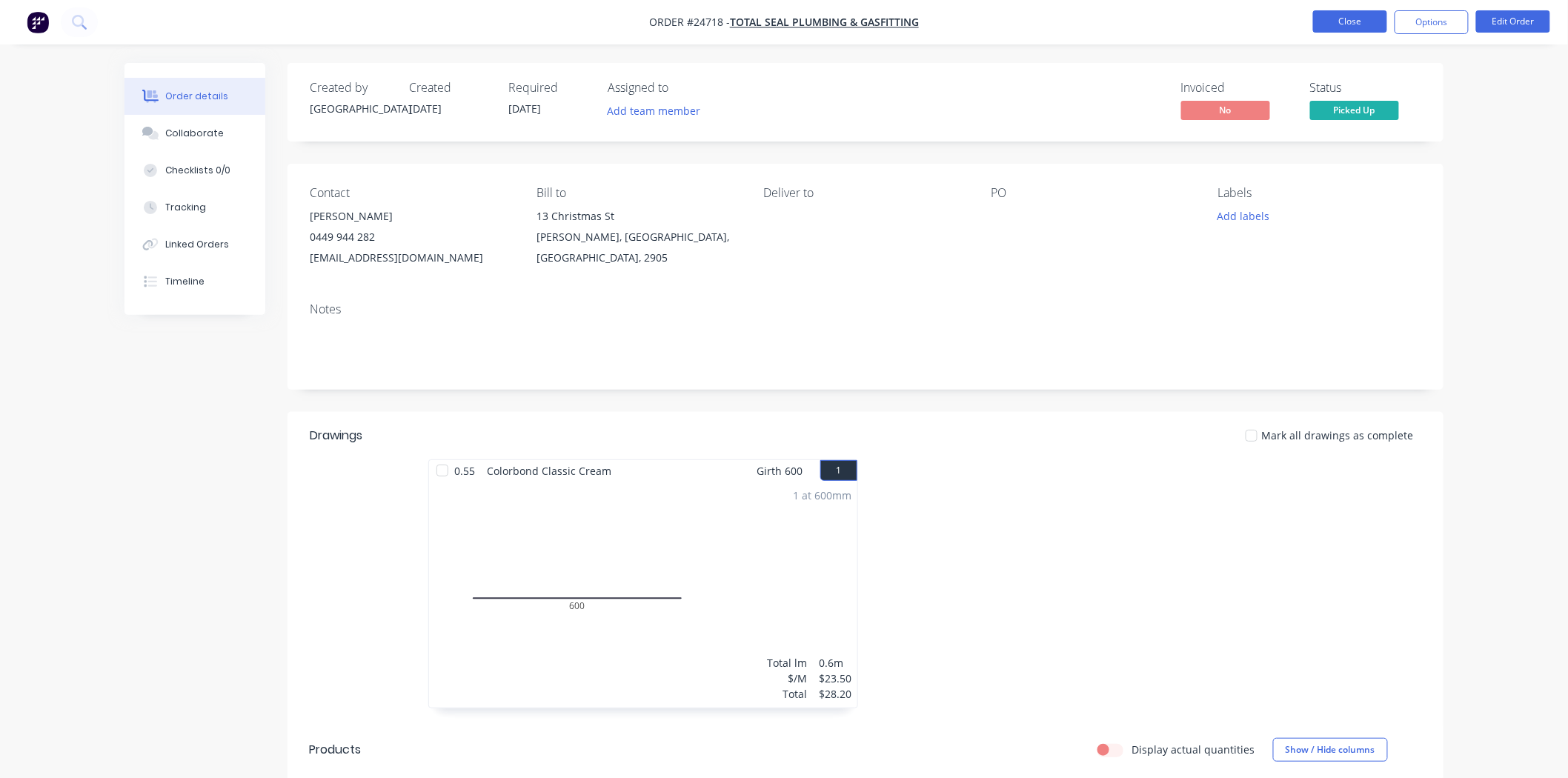
click at [1351, 17] on button "Close" at bounding box center [1350, 22] width 74 height 23
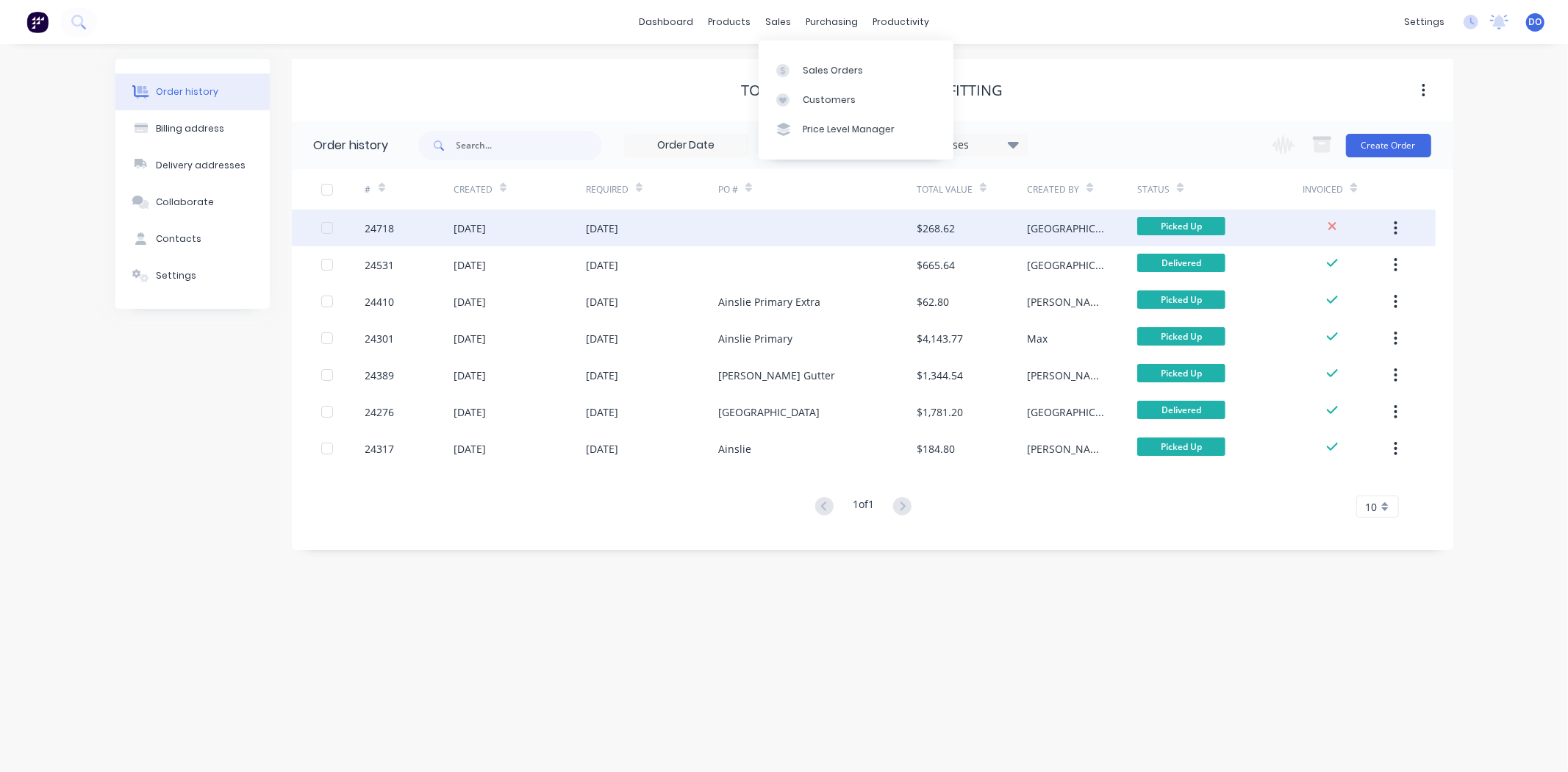
click at [1010, 232] on div "$268.62" at bounding box center [971, 228] width 110 height 37
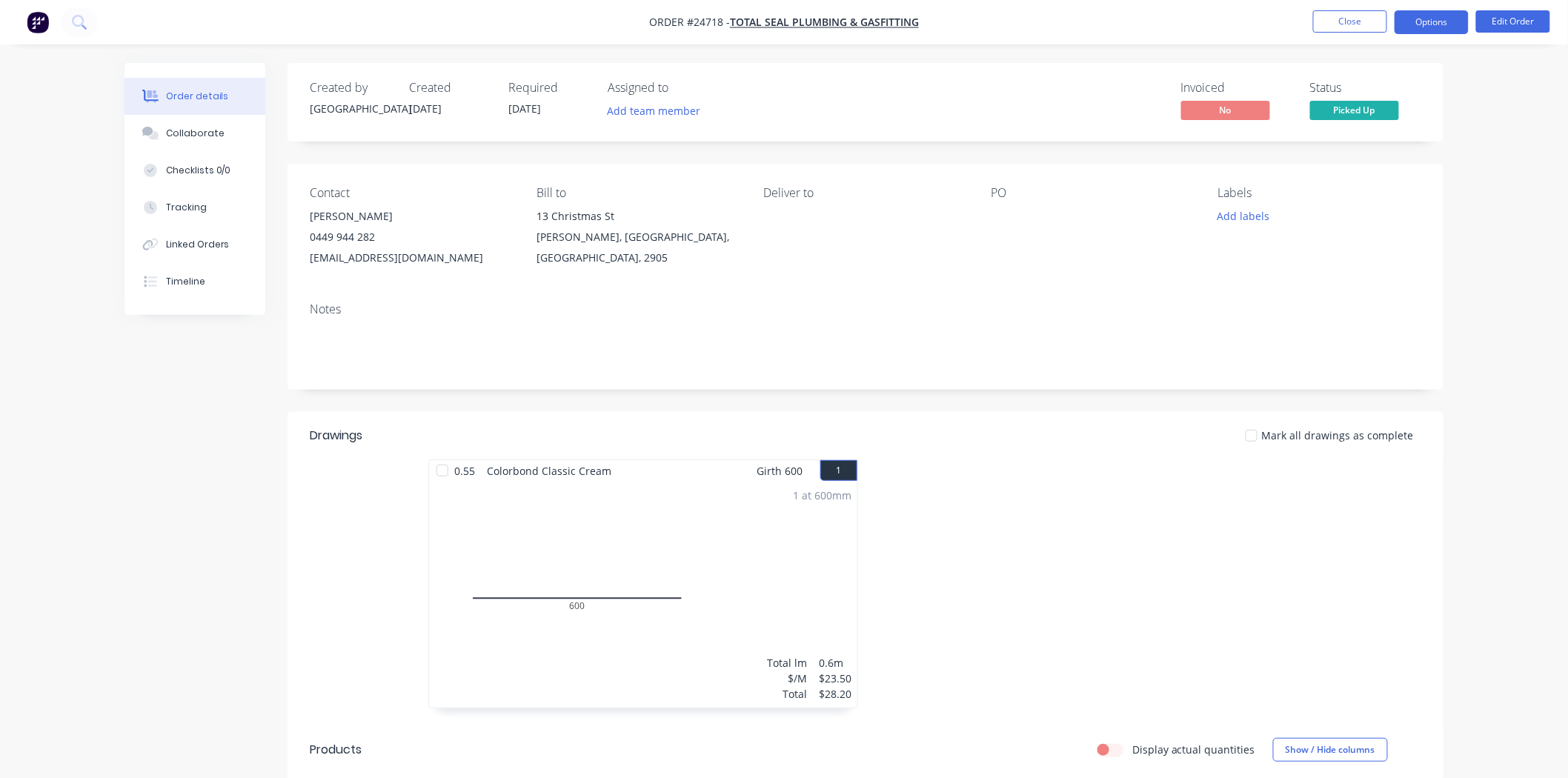
click at [1418, 17] on button "Options" at bounding box center [1432, 22] width 74 height 23
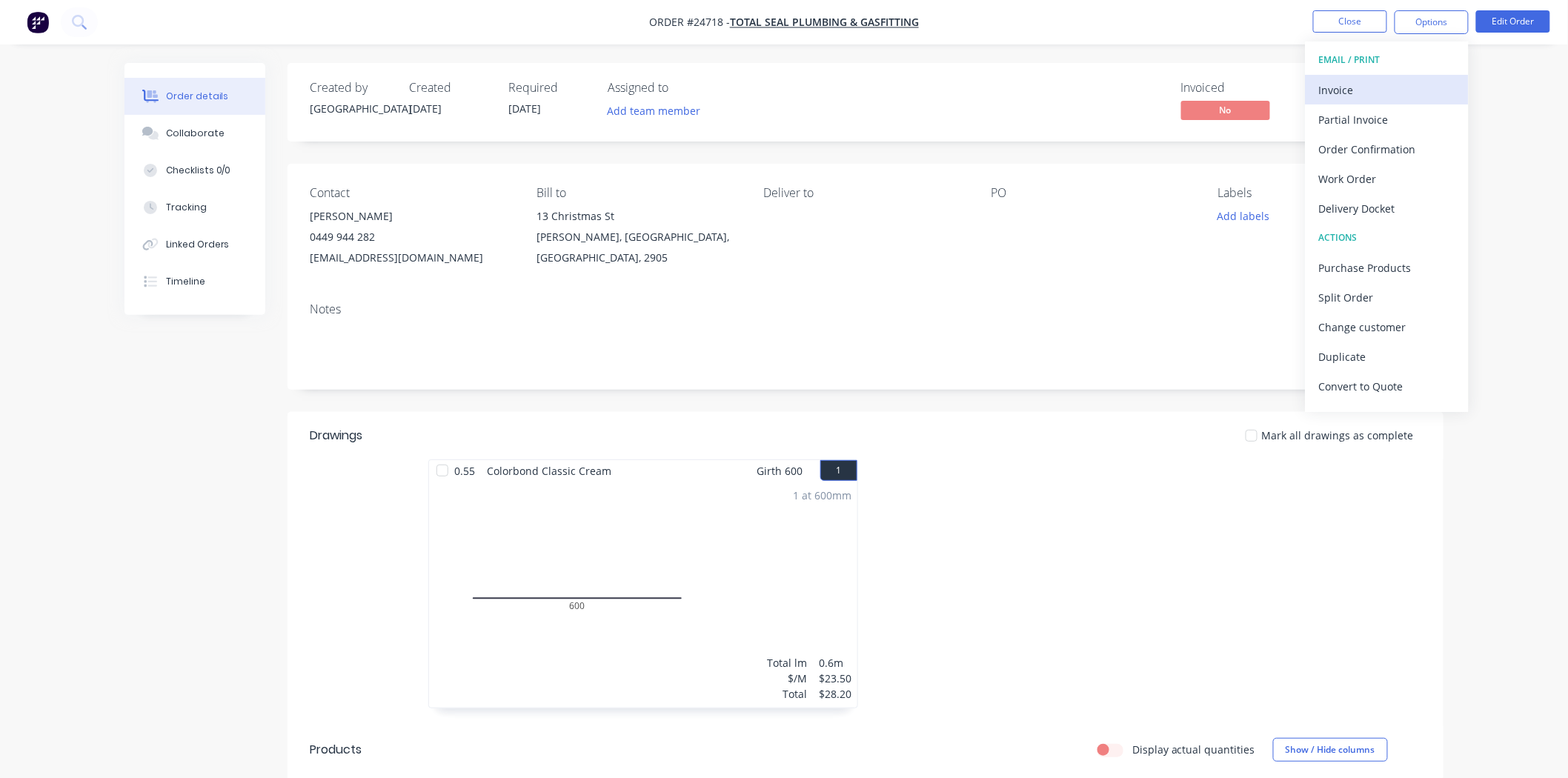
click at [1398, 87] on div "Invoice" at bounding box center [1387, 90] width 136 height 22
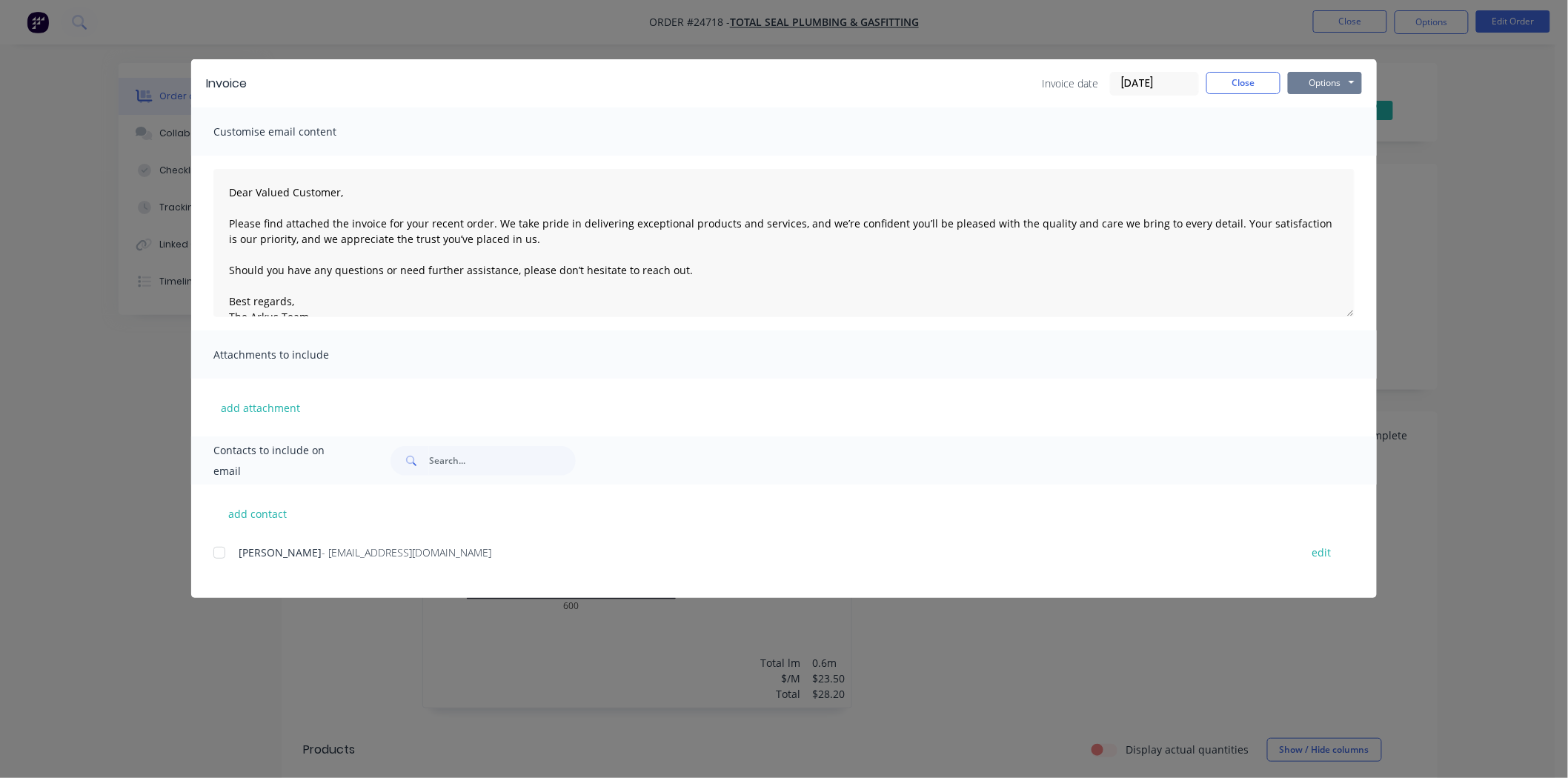
click at [1305, 75] on button "Options" at bounding box center [1325, 83] width 74 height 23
click at [1310, 133] on button "Print" at bounding box center [1335, 134] width 95 height 24
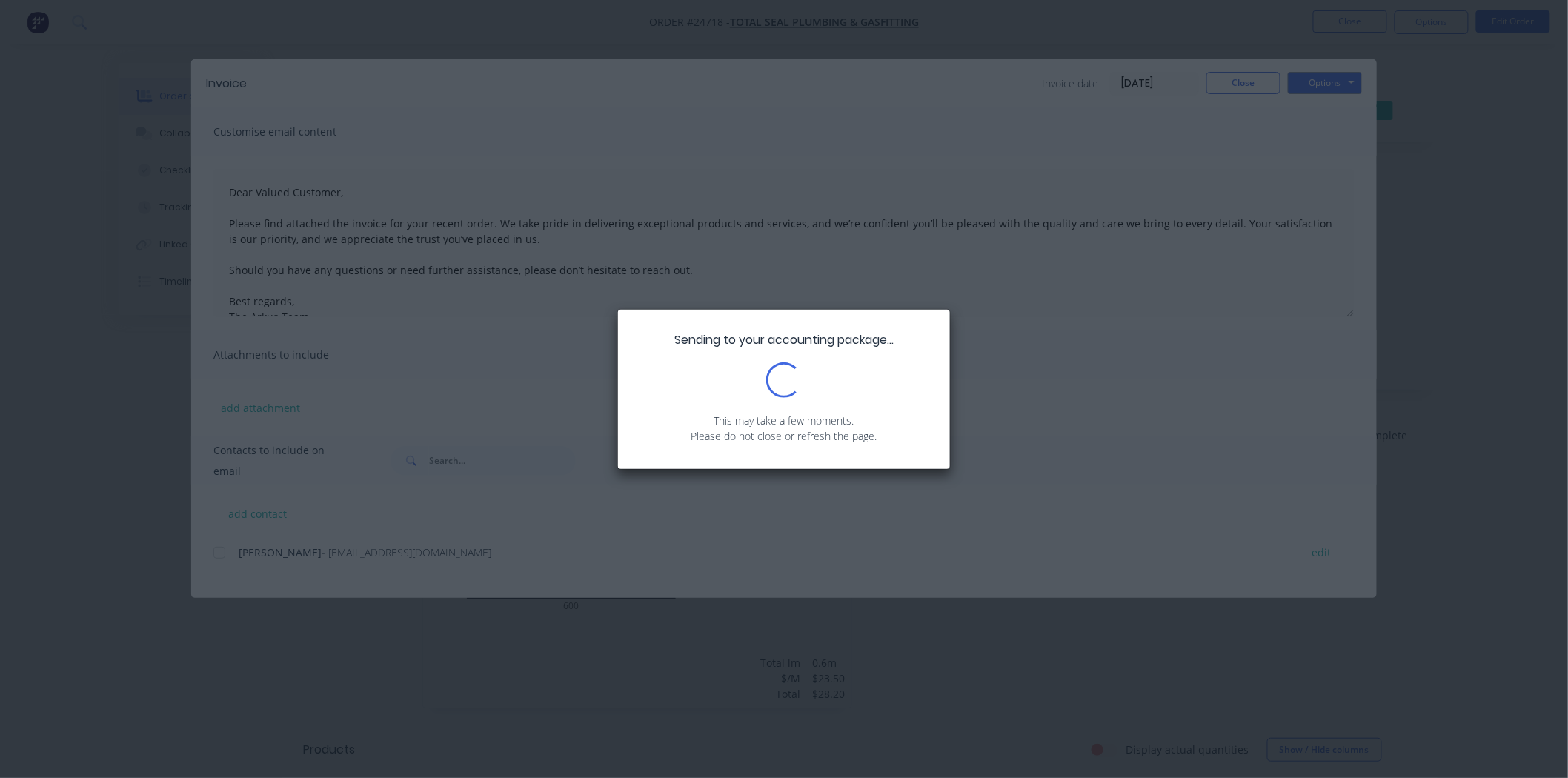
drag, startPoint x: 914, startPoint y: 445, endPoint x: 938, endPoint y: 452, distance: 25.0
click at [914, 450] on div "Sending to your accounting package... Loading... This may take a few moments. P…" at bounding box center [784, 389] width 332 height 159
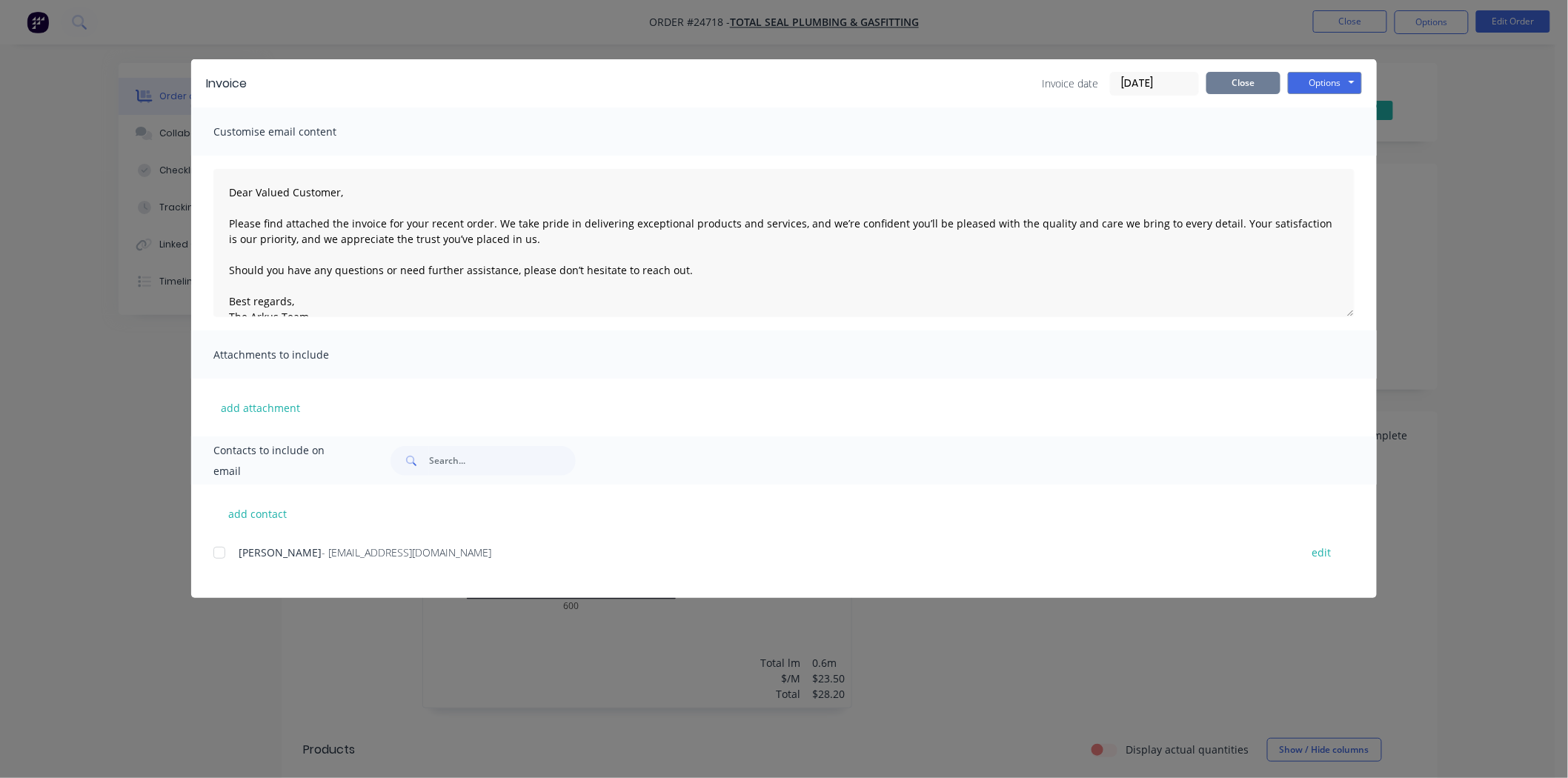
click at [1214, 83] on button "Close" at bounding box center [1243, 83] width 74 height 23
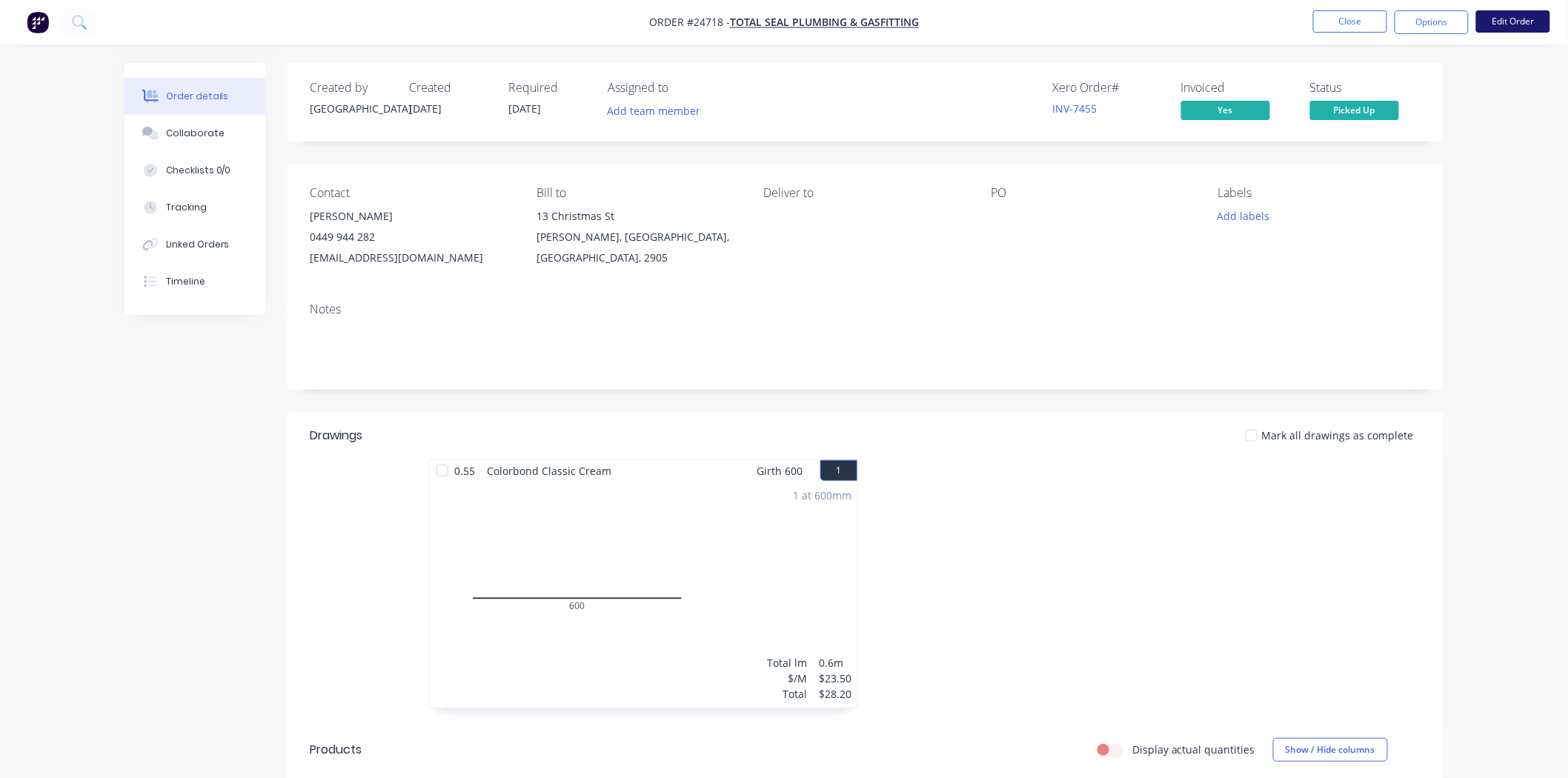
click at [1529, 24] on button "Edit Order" at bounding box center [1512, 22] width 74 height 23
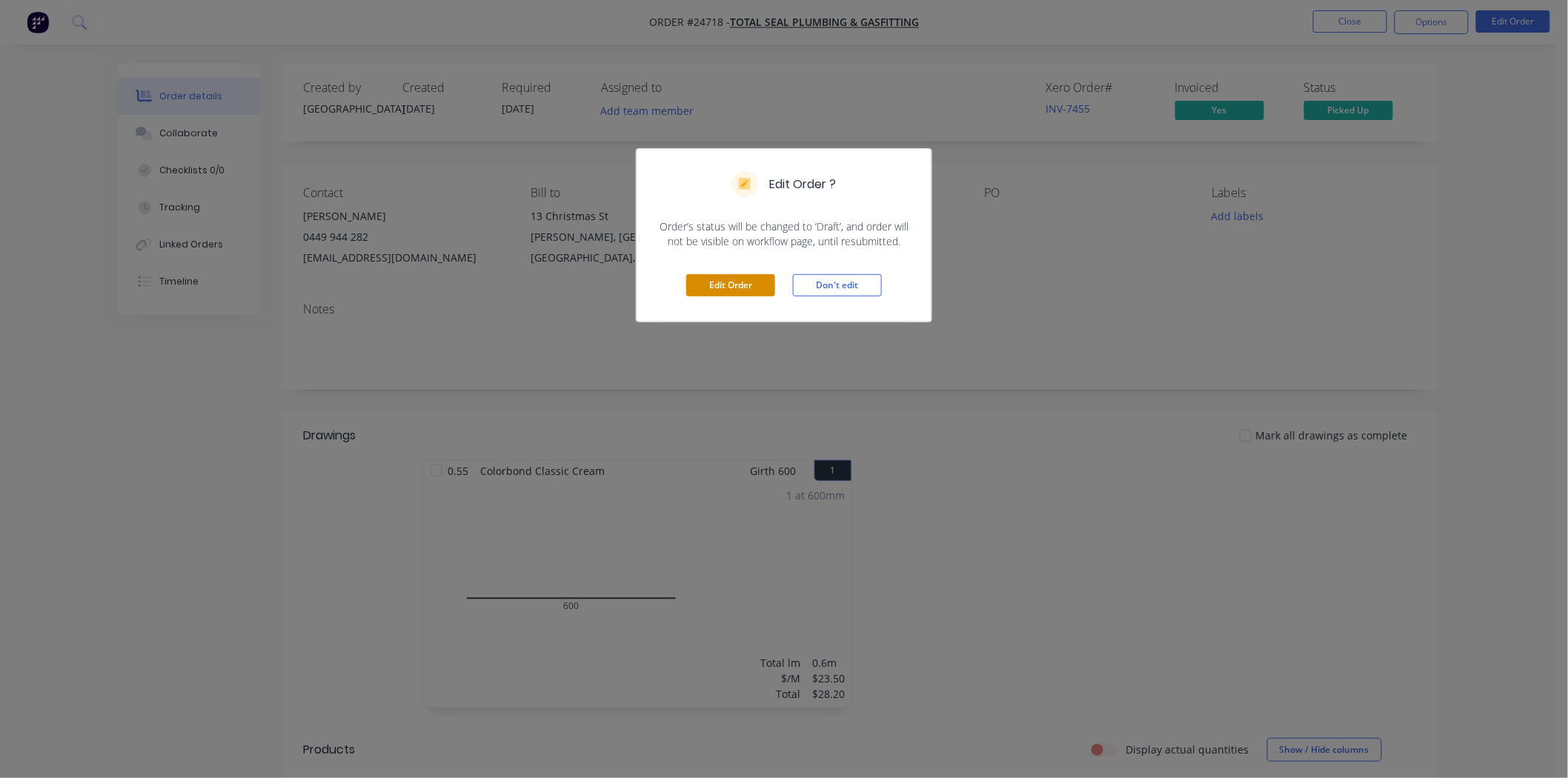
click at [704, 283] on button "Edit Order" at bounding box center [731, 285] width 89 height 23
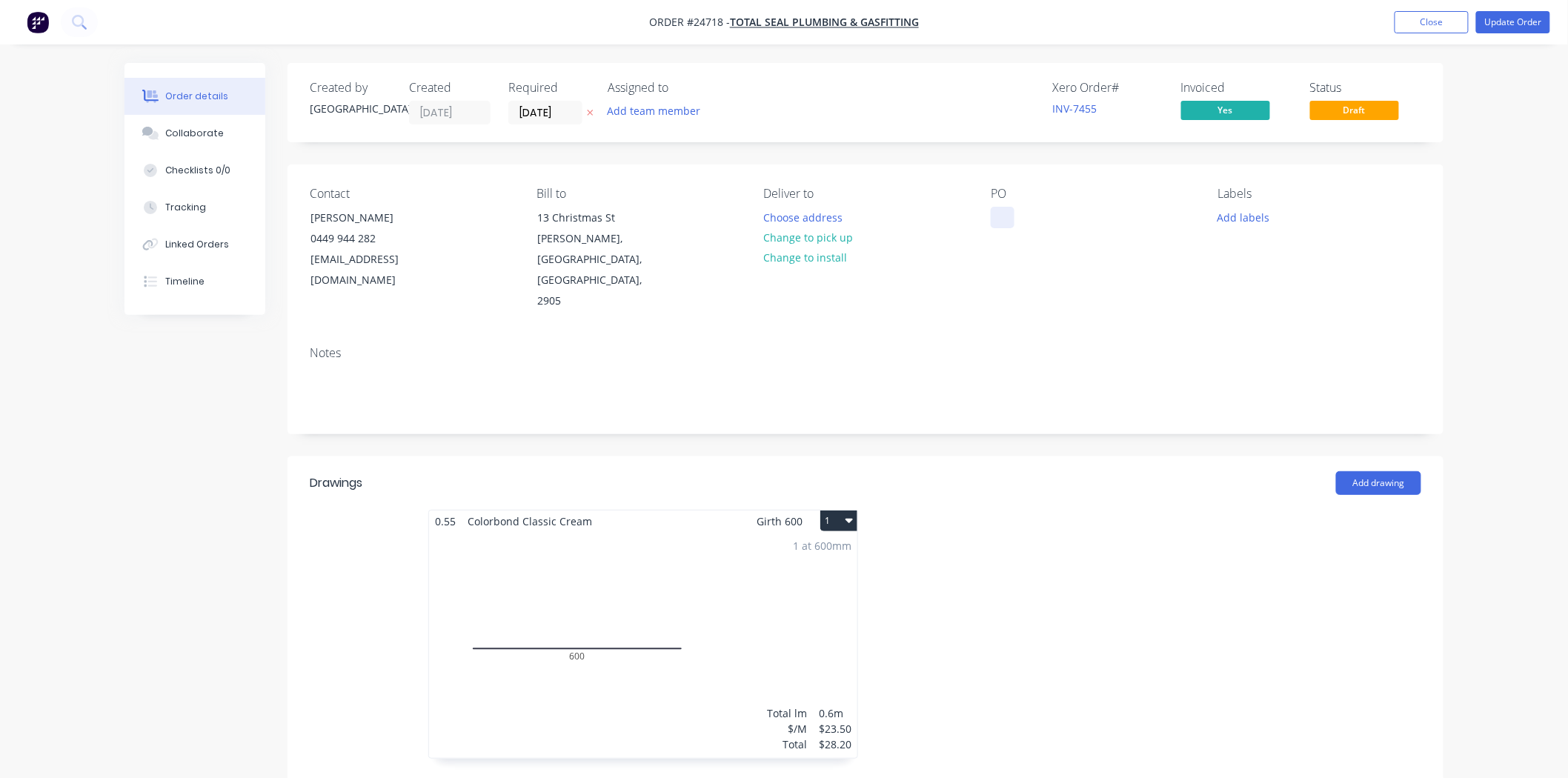
click at [1007, 223] on div at bounding box center [1002, 217] width 23 height 22
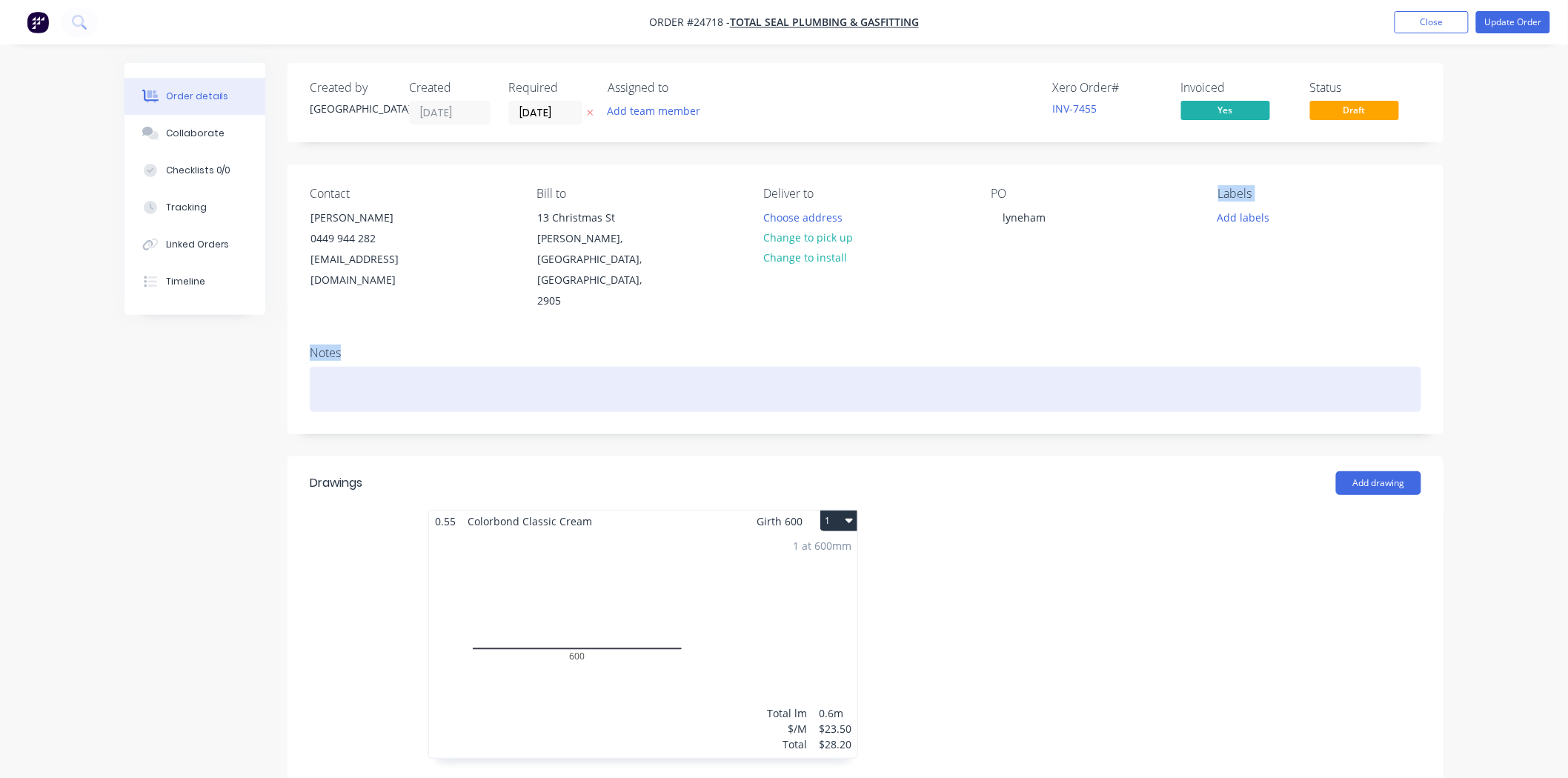
click at [1198, 347] on div "Contact Luke Seal 0449 944 282 luke.totalseal@gmail.com Bill to 13 Christmas St…" at bounding box center [866, 298] width 1156 height 269
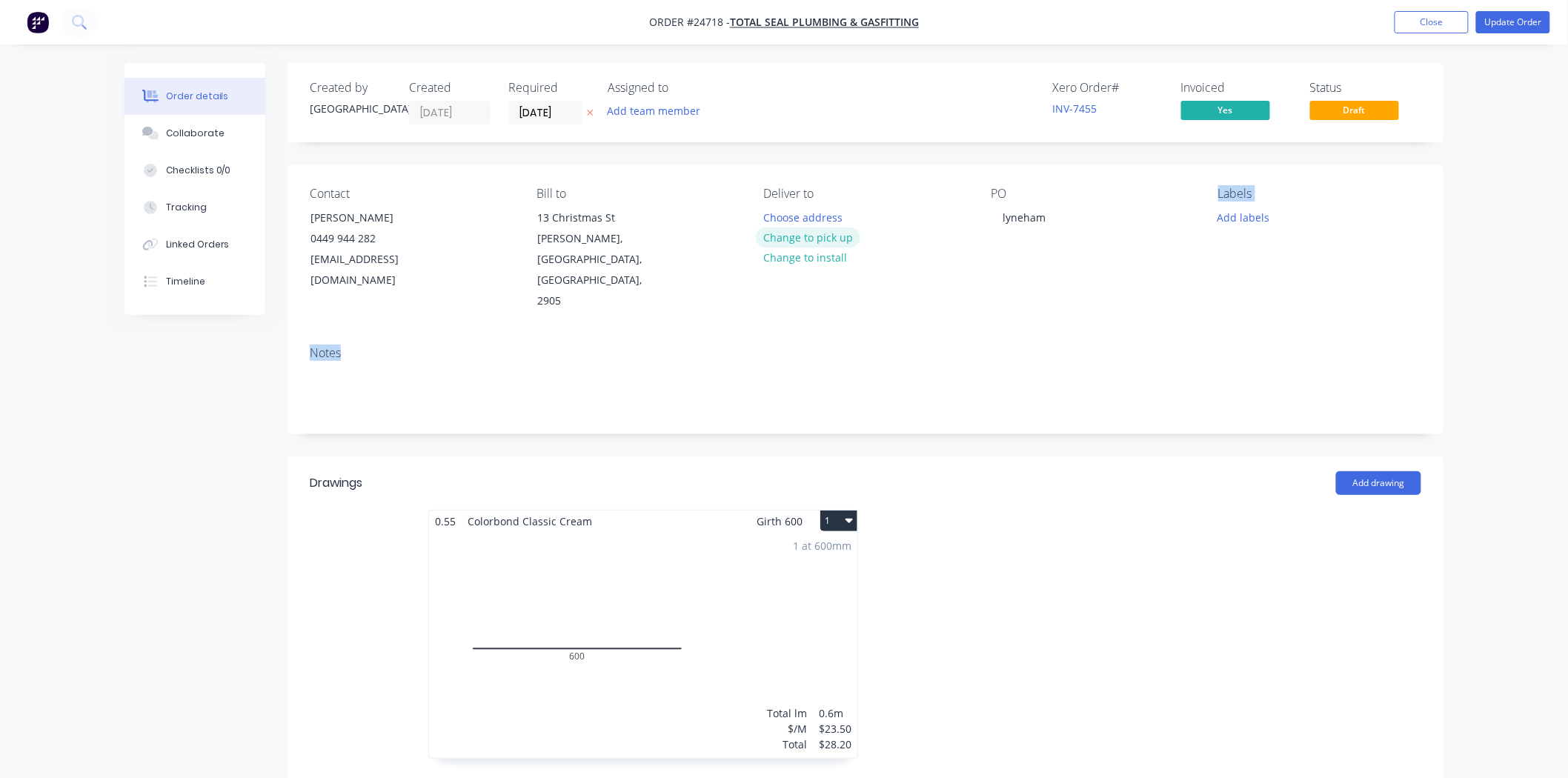
click at [836, 243] on button "Change to pick up" at bounding box center [808, 237] width 105 height 20
click at [1035, 218] on div "lyneham" at bounding box center [1024, 217] width 67 height 22
click at [1020, 223] on div "lyneham" at bounding box center [1024, 217] width 67 height 22
click at [1046, 284] on div "PO lyneham" at bounding box center [1093, 249] width 203 height 125
click at [1500, 18] on button "Update Order" at bounding box center [1512, 23] width 74 height 23
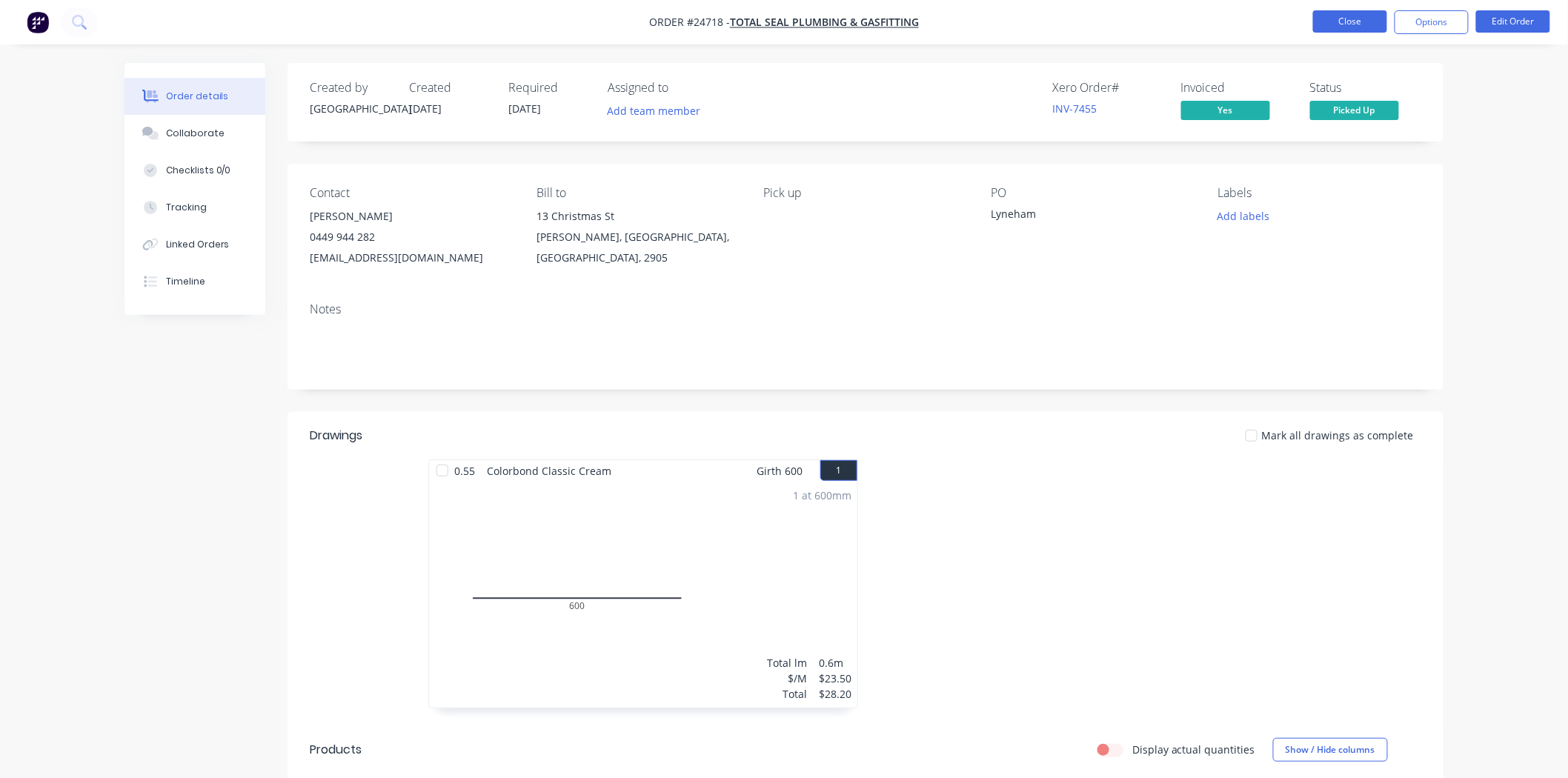
click at [1364, 24] on button "Close" at bounding box center [1350, 22] width 74 height 23
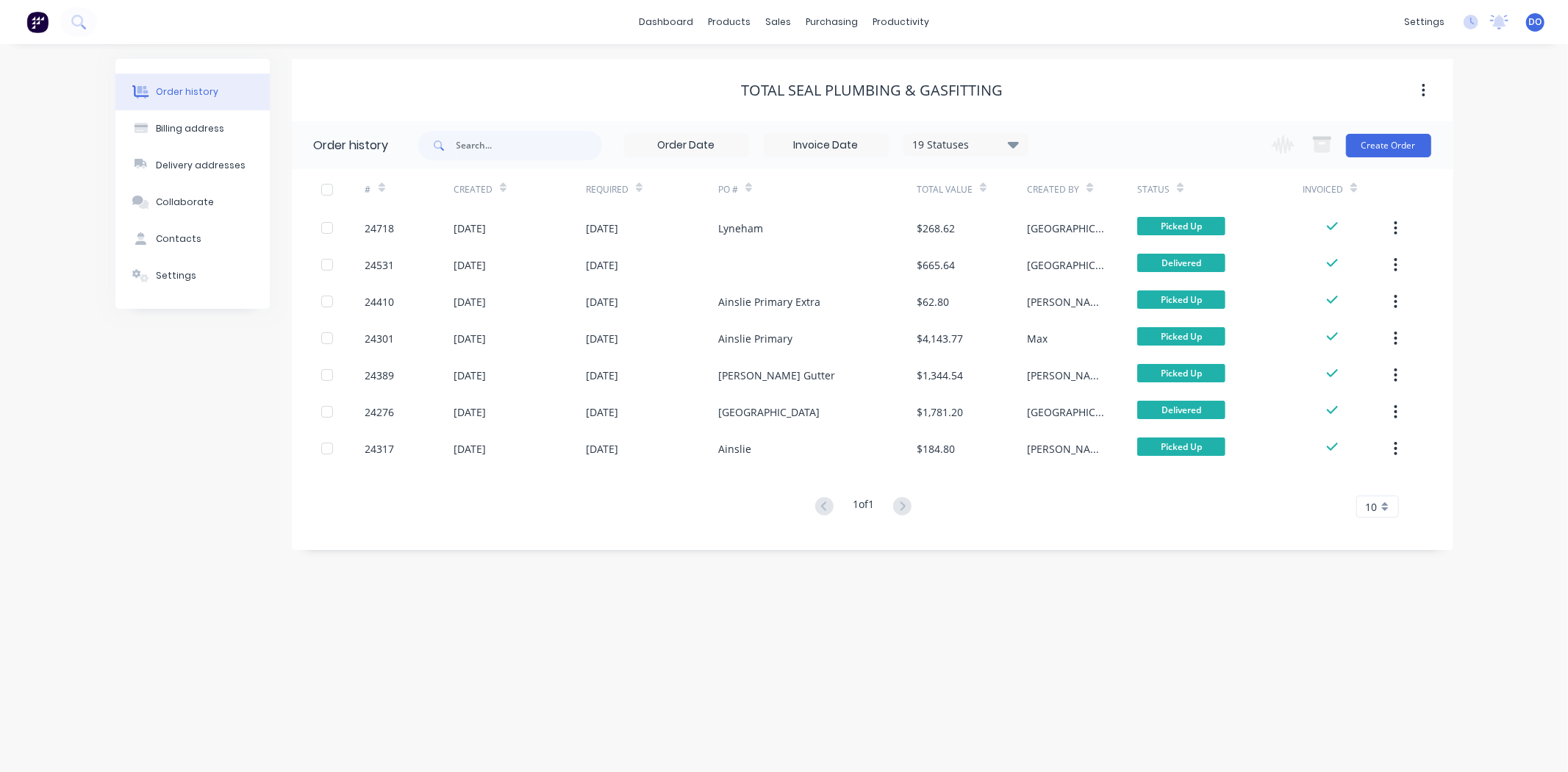
click at [1452, 583] on div "Order history Billing address Delivery addresses Collaborate Contacts Settings …" at bounding box center [784, 408] width 1568 height 728
click at [782, 12] on div "sales" at bounding box center [778, 22] width 41 height 22
click at [784, 78] on link "Sales Orders" at bounding box center [856, 70] width 195 height 29
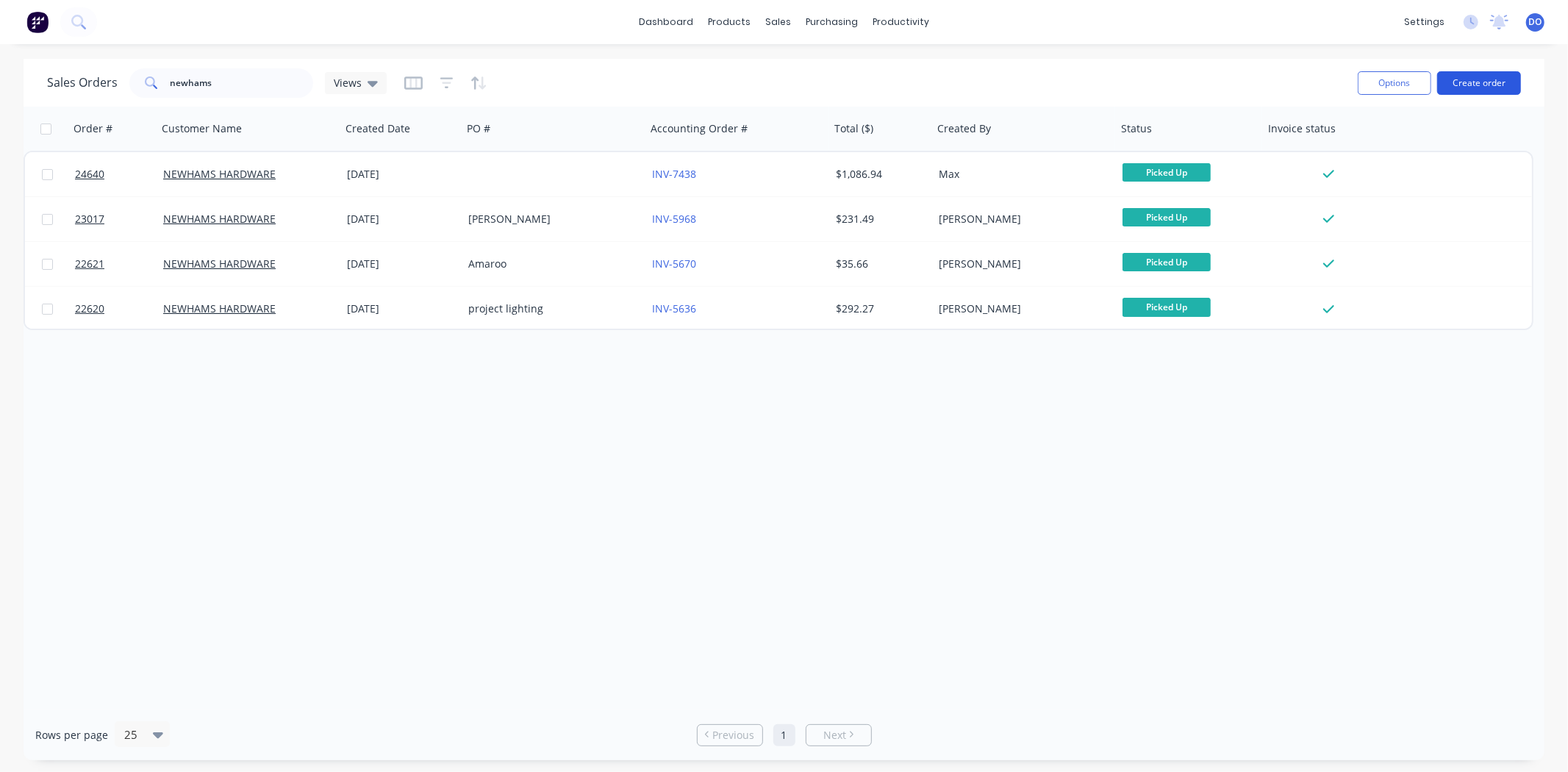
click at [1482, 78] on button "Create order" at bounding box center [1478, 83] width 84 height 23
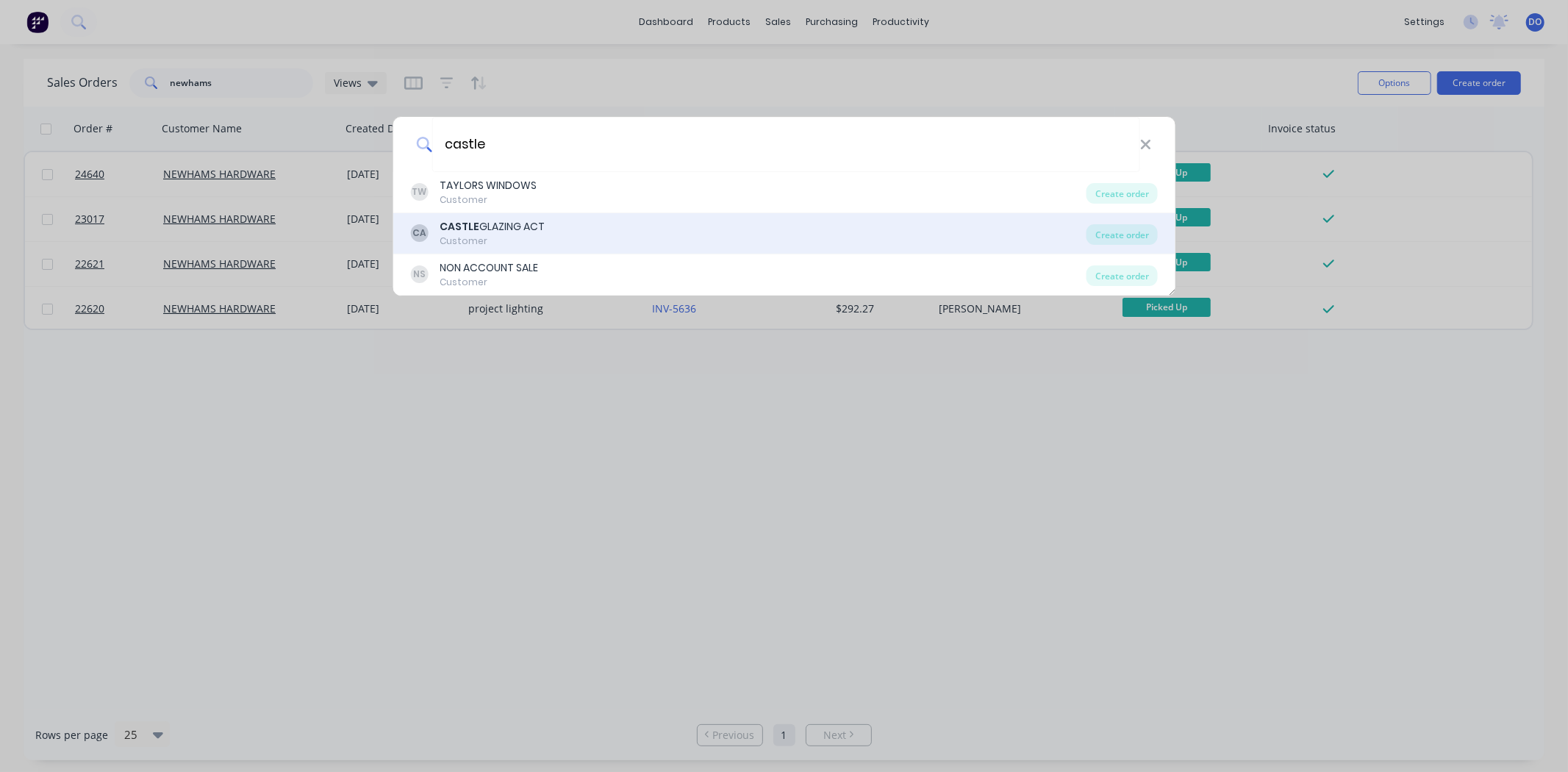
type input "castle"
click at [559, 223] on div "CA CASTLE GLAZING ACT Customer" at bounding box center [748, 233] width 676 height 28
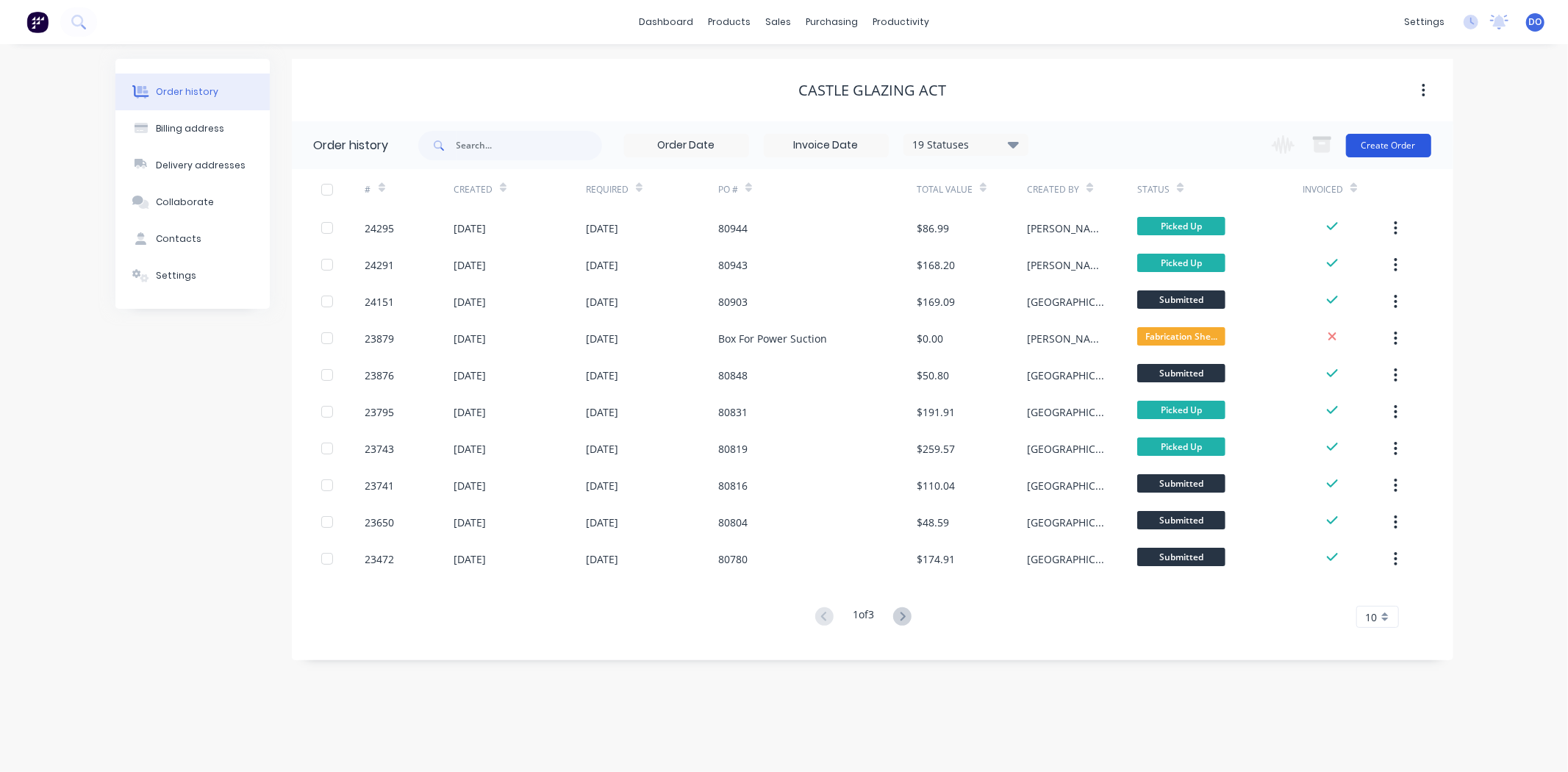
click at [1374, 143] on button "Create Order" at bounding box center [1388, 145] width 85 height 23
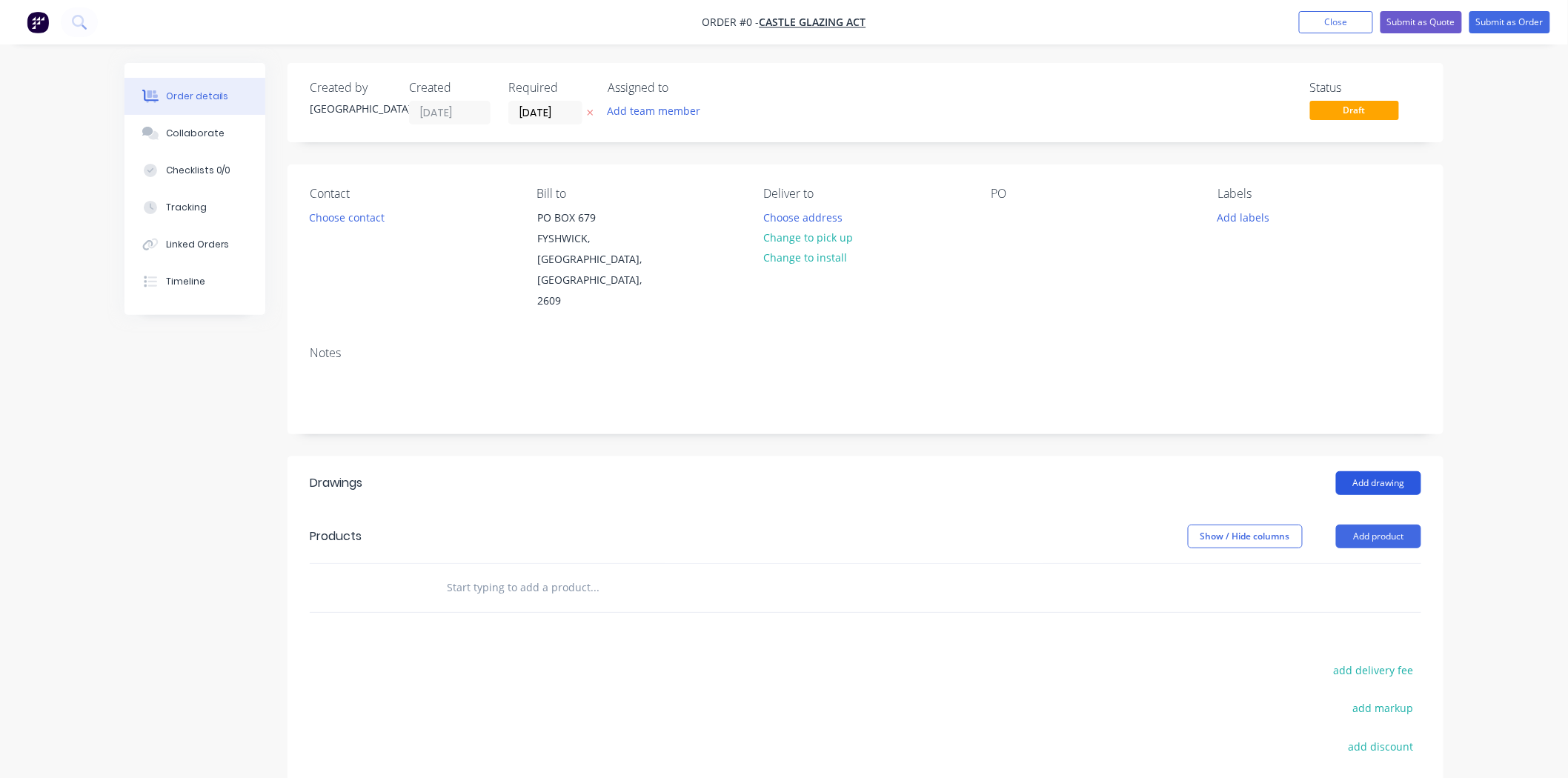
click at [1401, 471] on button "Add drawing" at bounding box center [1379, 482] width 85 height 23
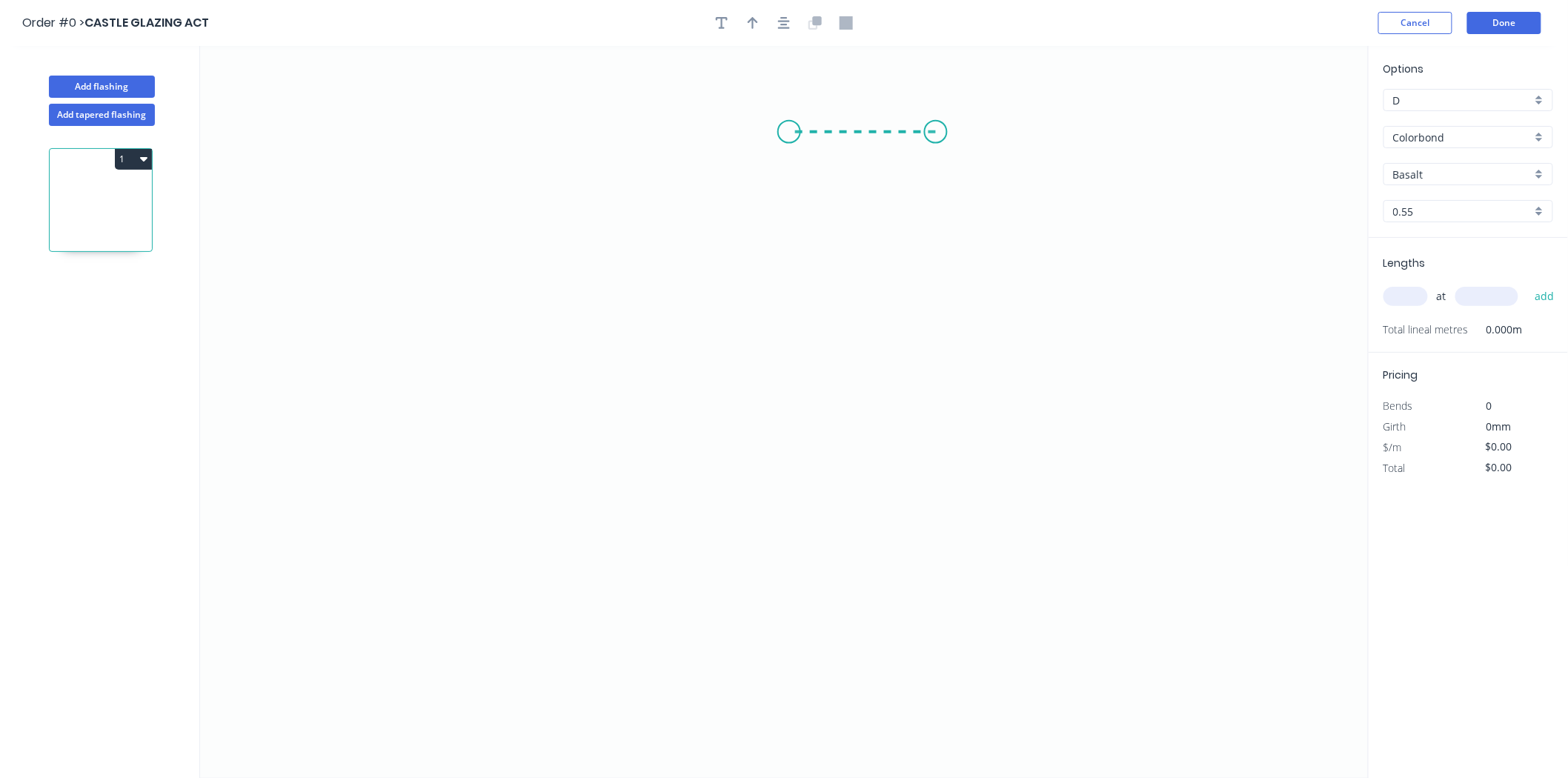
drag, startPoint x: 922, startPoint y: 134, endPoint x: 781, endPoint y: 151, distance: 142.0
click at [784, 129] on icon "0" at bounding box center [784, 412] width 1169 height 732
click at [778, 299] on icon "0 ?" at bounding box center [784, 412] width 1169 height 732
click at [601, 309] on icon "0 ? ?" at bounding box center [784, 412] width 1169 height 732
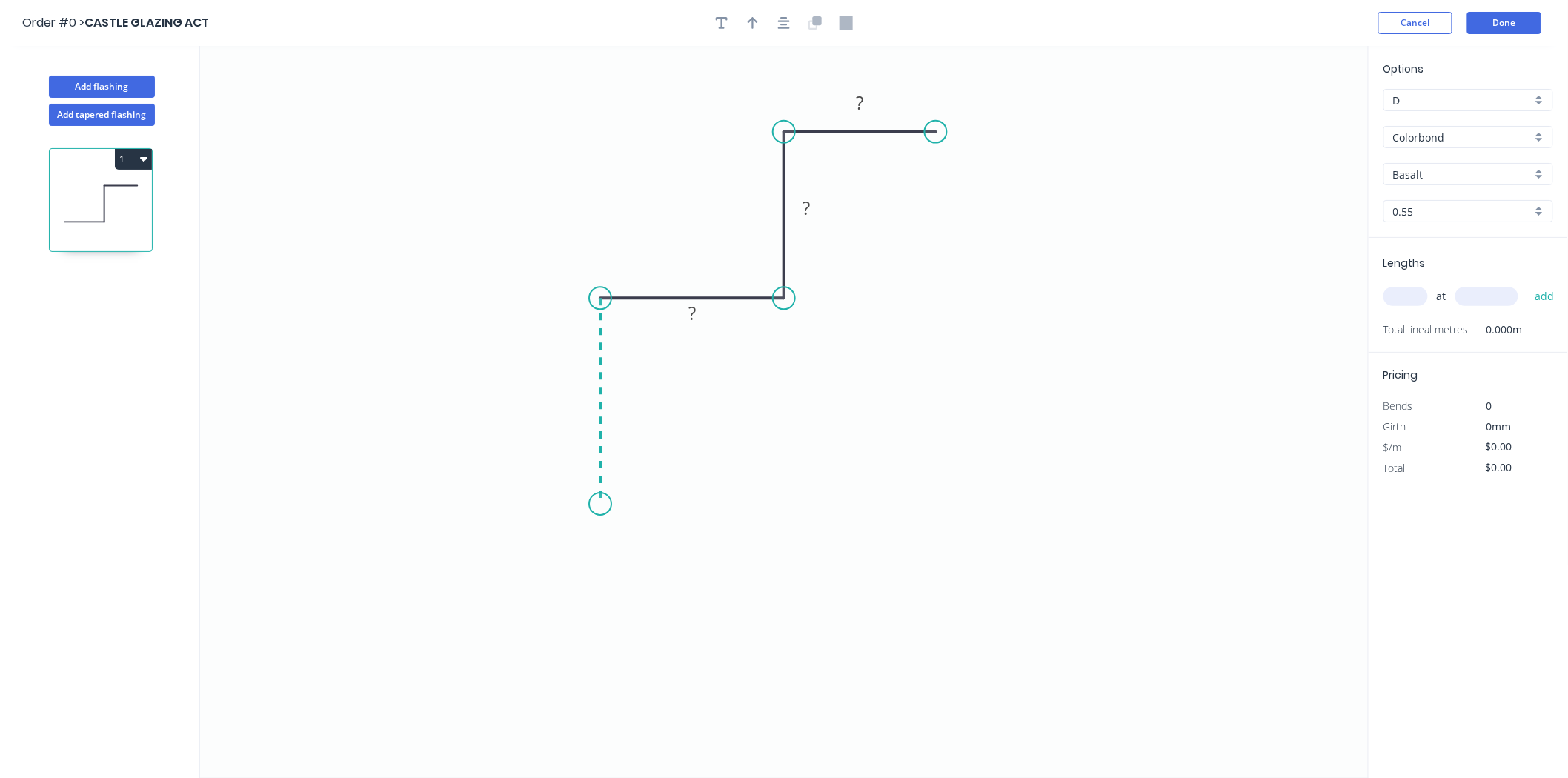
click at [595, 505] on icon "0 ? ? ?" at bounding box center [784, 412] width 1169 height 732
click at [581, 393] on tspan "?" at bounding box center [578, 394] width 8 height 24
click at [756, 31] on button "button" at bounding box center [753, 23] width 23 height 23
type input "$17.60"
click at [1292, 118] on icon at bounding box center [1293, 103] width 13 height 48
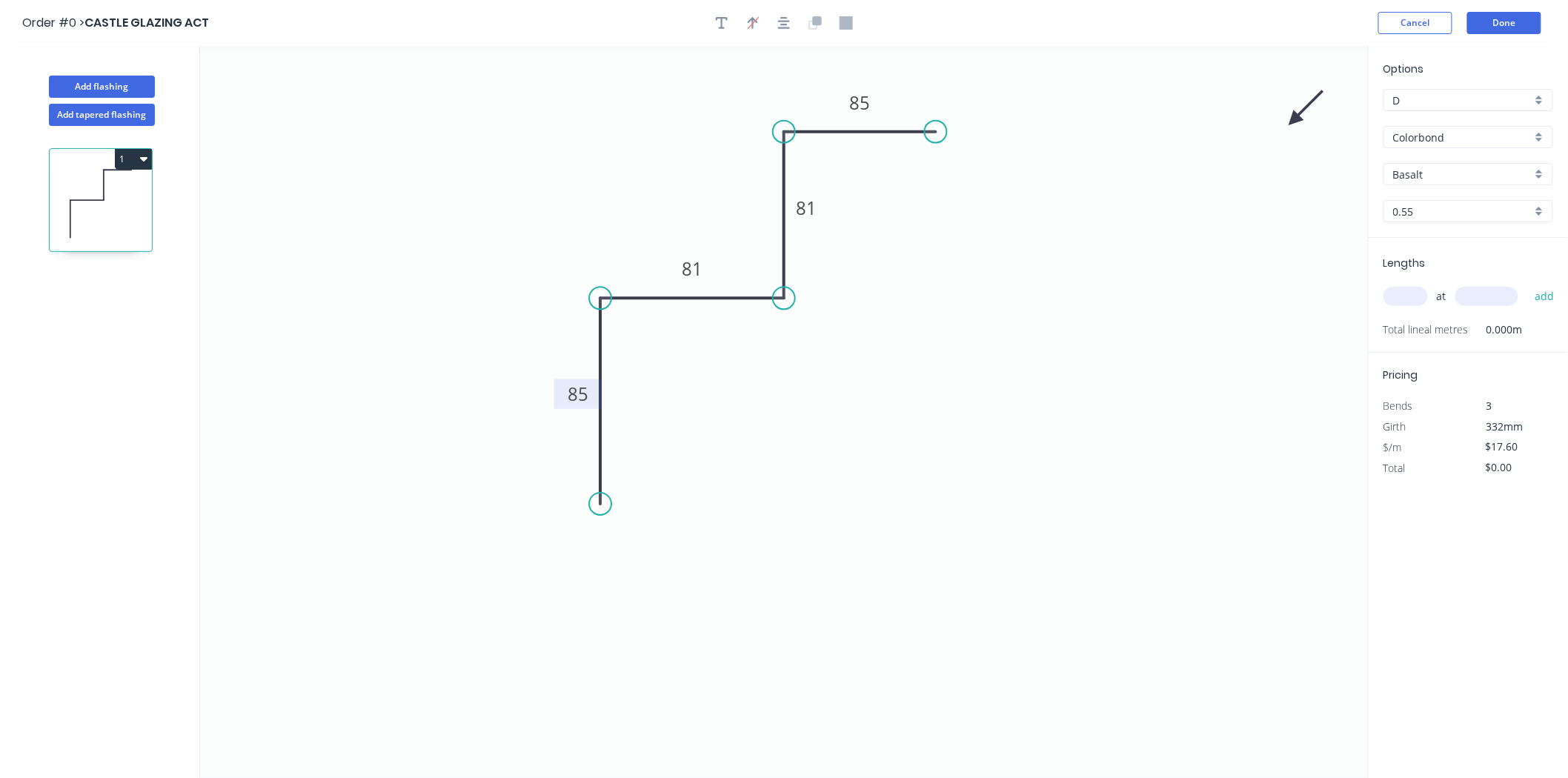
click at [1292, 118] on icon at bounding box center [1306, 108] width 43 height 43
click at [1292, 118] on icon at bounding box center [1311, 119] width 48 height 13
drag, startPoint x: 1292, startPoint y: 118, endPoint x: 824, endPoint y: 405, distance: 549.0
click at [824, 405] on icon at bounding box center [835, 416] width 43 height 43
click at [1472, 90] on div "D" at bounding box center [1468, 100] width 169 height 23
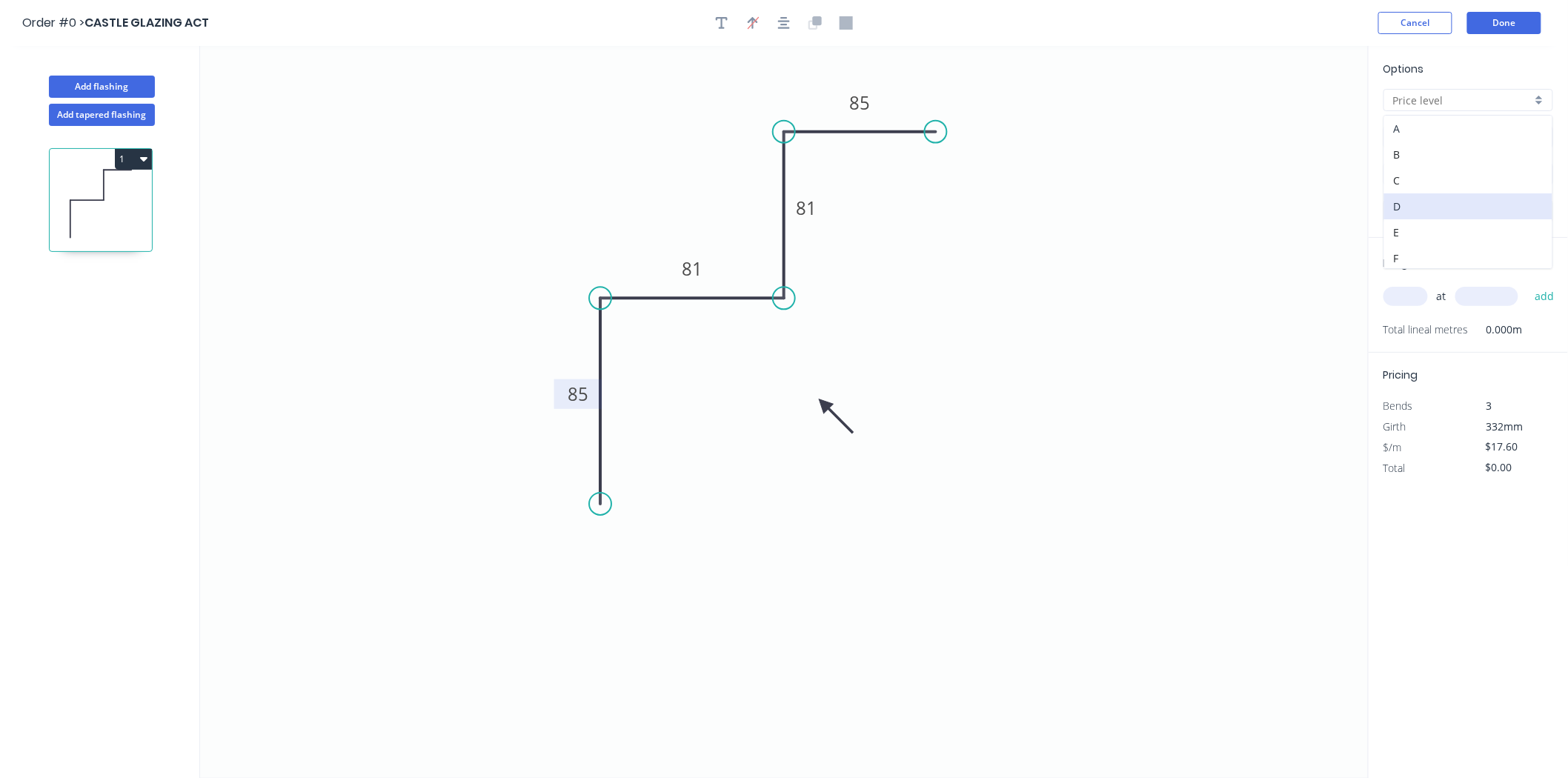
click at [1419, 130] on div "A" at bounding box center [1469, 129] width 169 height 26
type input "A"
type input "$32.00"
click at [1419, 136] on input "Colorbond" at bounding box center [1462, 137] width 138 height 16
click at [1417, 158] on div "Aluminium - Clear Anodised 2.4m Max" at bounding box center [1469, 166] width 169 height 26
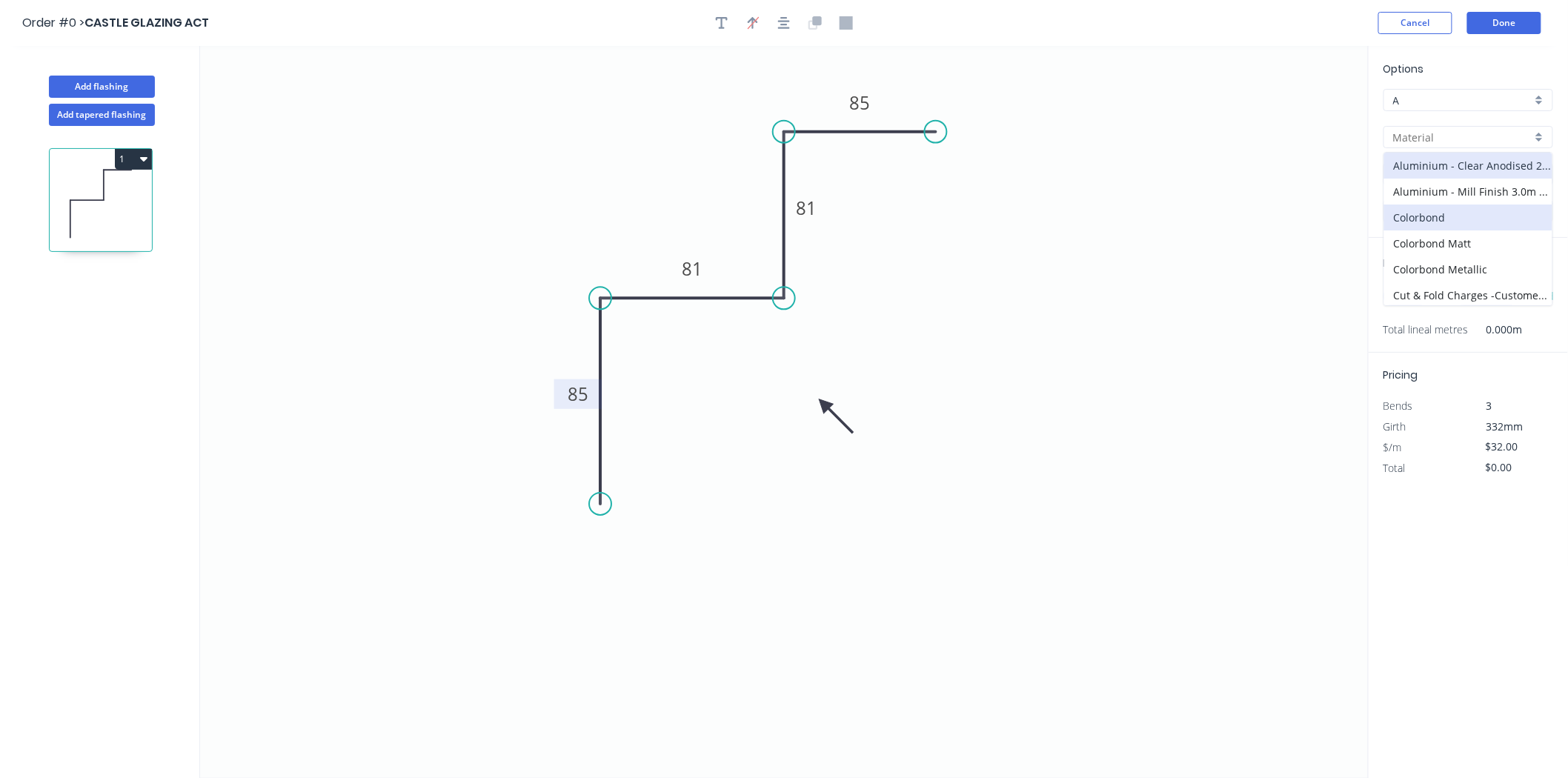
type input "Aluminium - Clear Anodised 2.4m Max"
type input "Clear Annodised"
type input "1.6"
type input "$66.20"
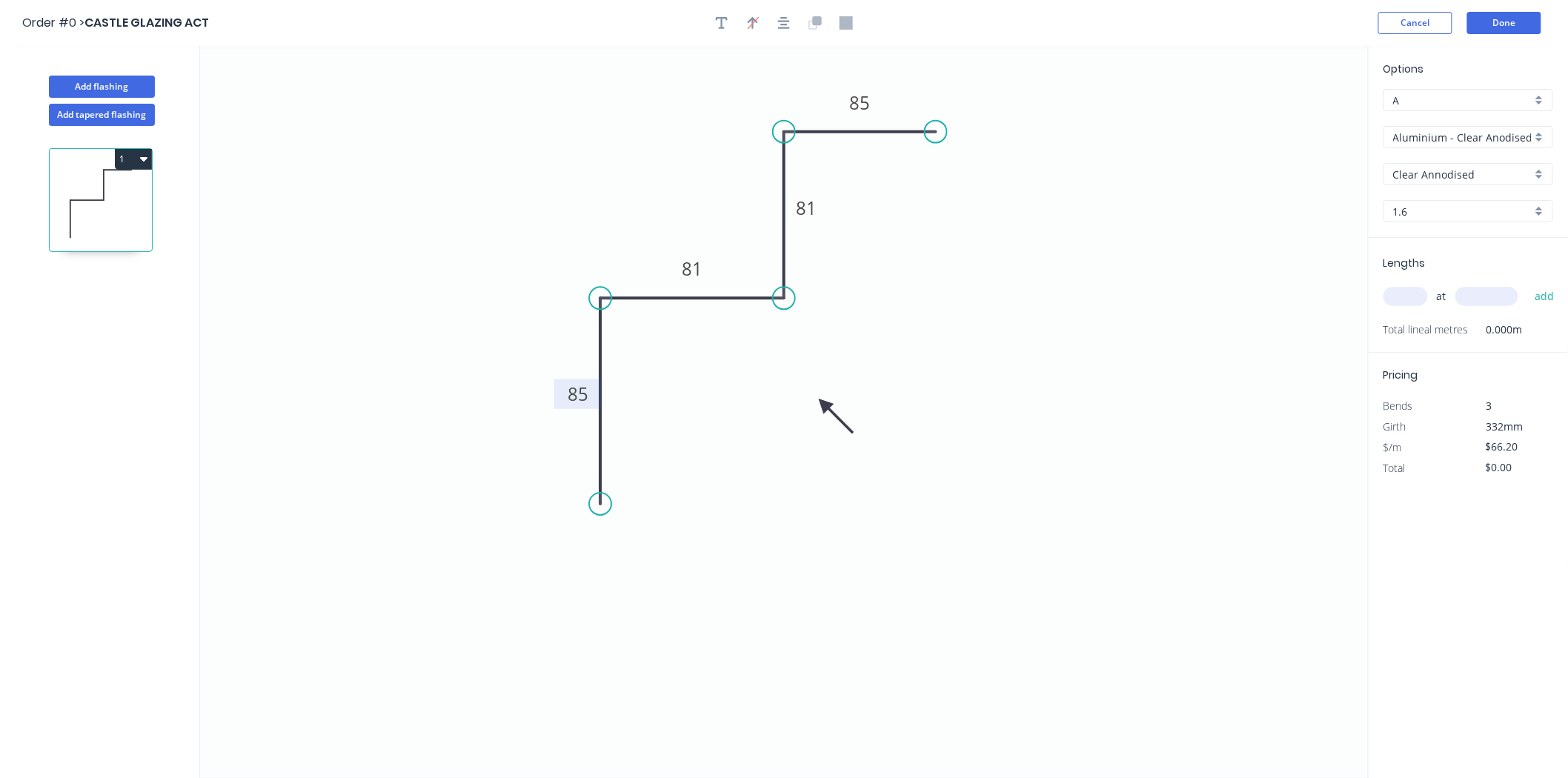
click at [1388, 304] on div "at add" at bounding box center [1470, 296] width 173 height 25
type input "2"
type input "3000"
click at [1527, 284] on button "add" at bounding box center [1545, 296] width 35 height 25
type input "$397.20"
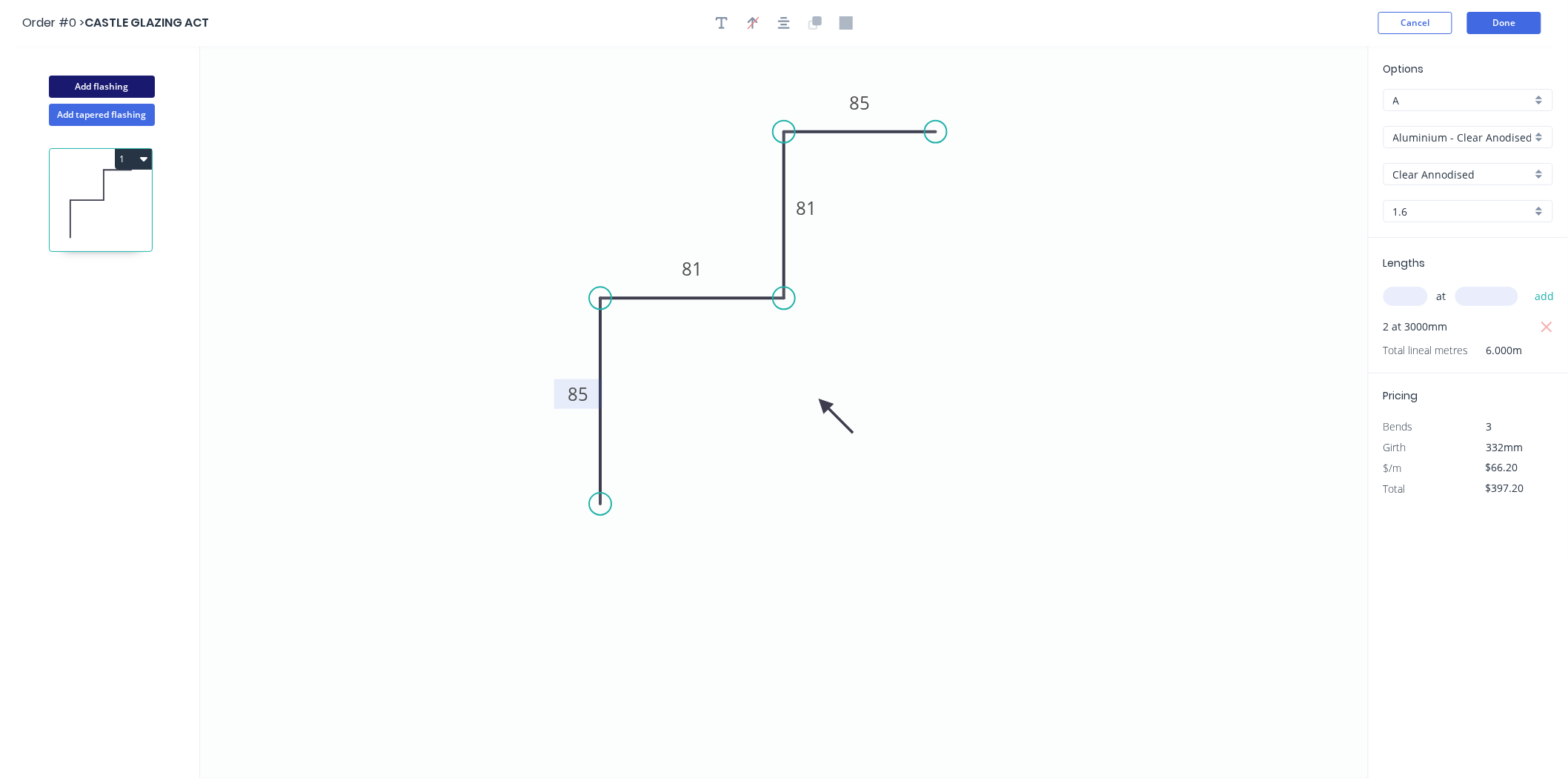
click at [90, 90] on button "Add flashing" at bounding box center [102, 87] width 106 height 23
type input "D"
type input "Colorbond"
type input "Basalt"
type input "0.55"
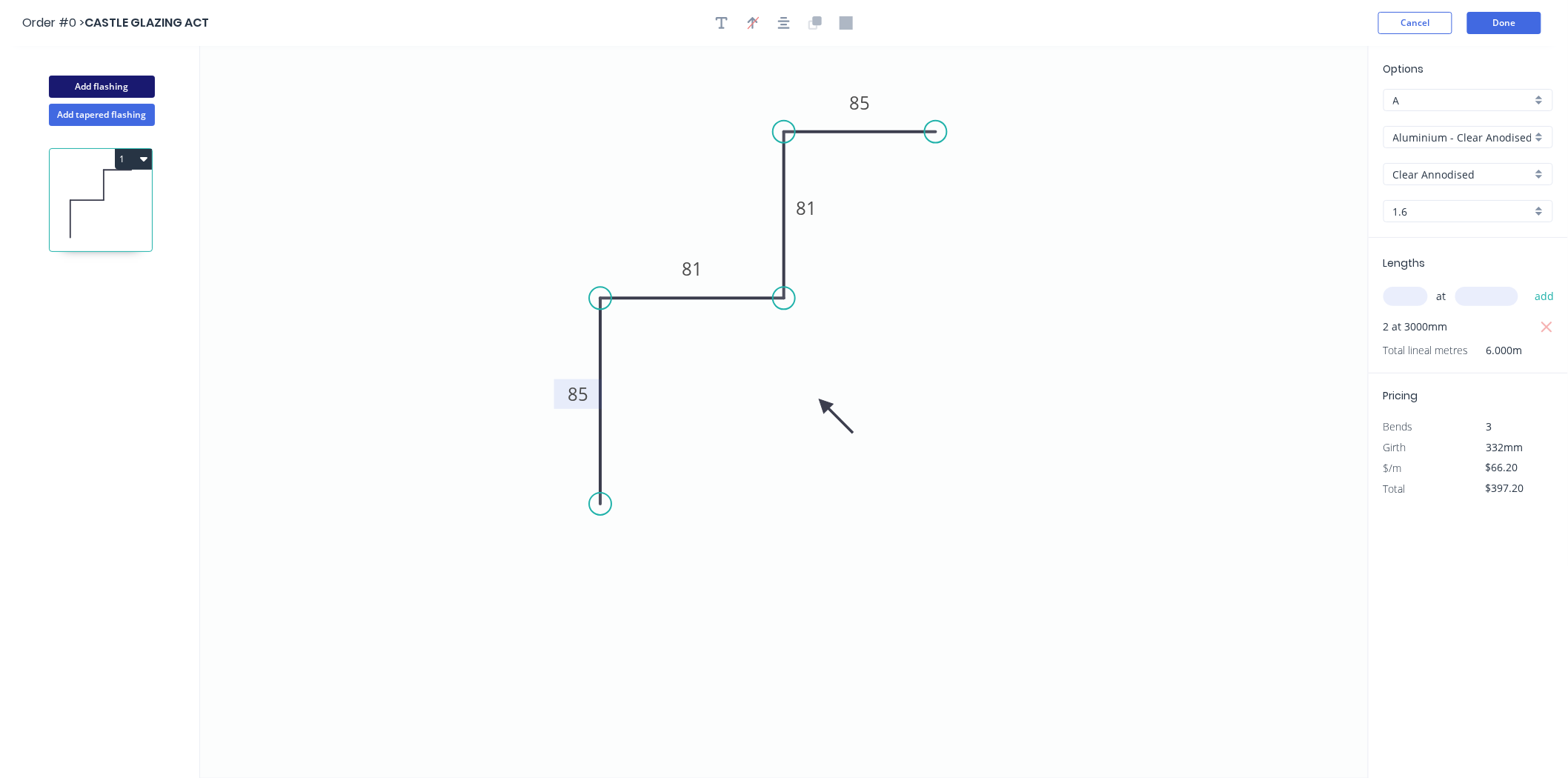
type input "$0.00"
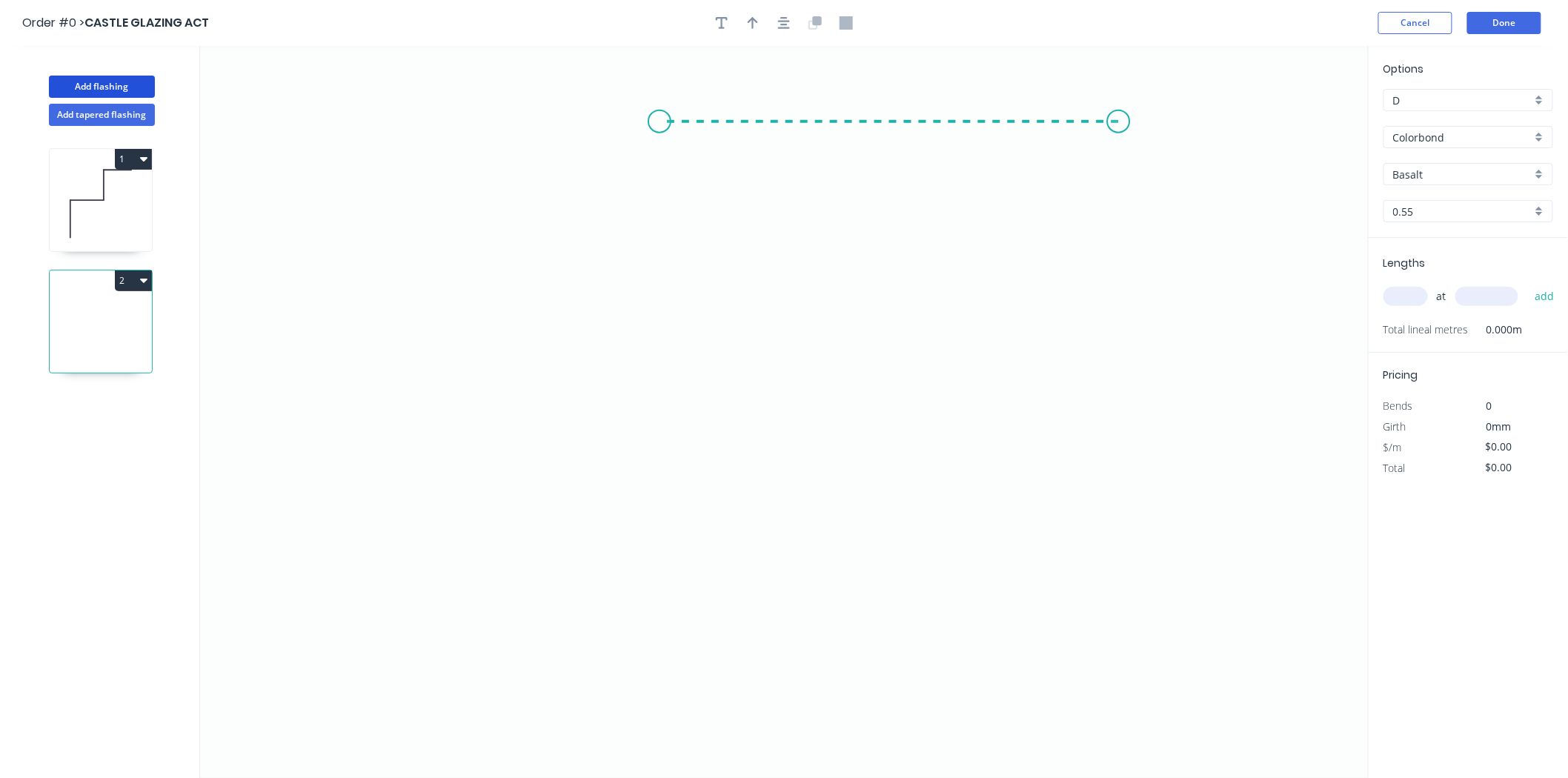
drag, startPoint x: 1119, startPoint y: 122, endPoint x: 660, endPoint y: 120, distance: 459.0
click at [660, 120] on icon "0" at bounding box center [784, 412] width 1169 height 732
click at [649, 320] on icon "0 ?" at bounding box center [784, 412] width 1169 height 732
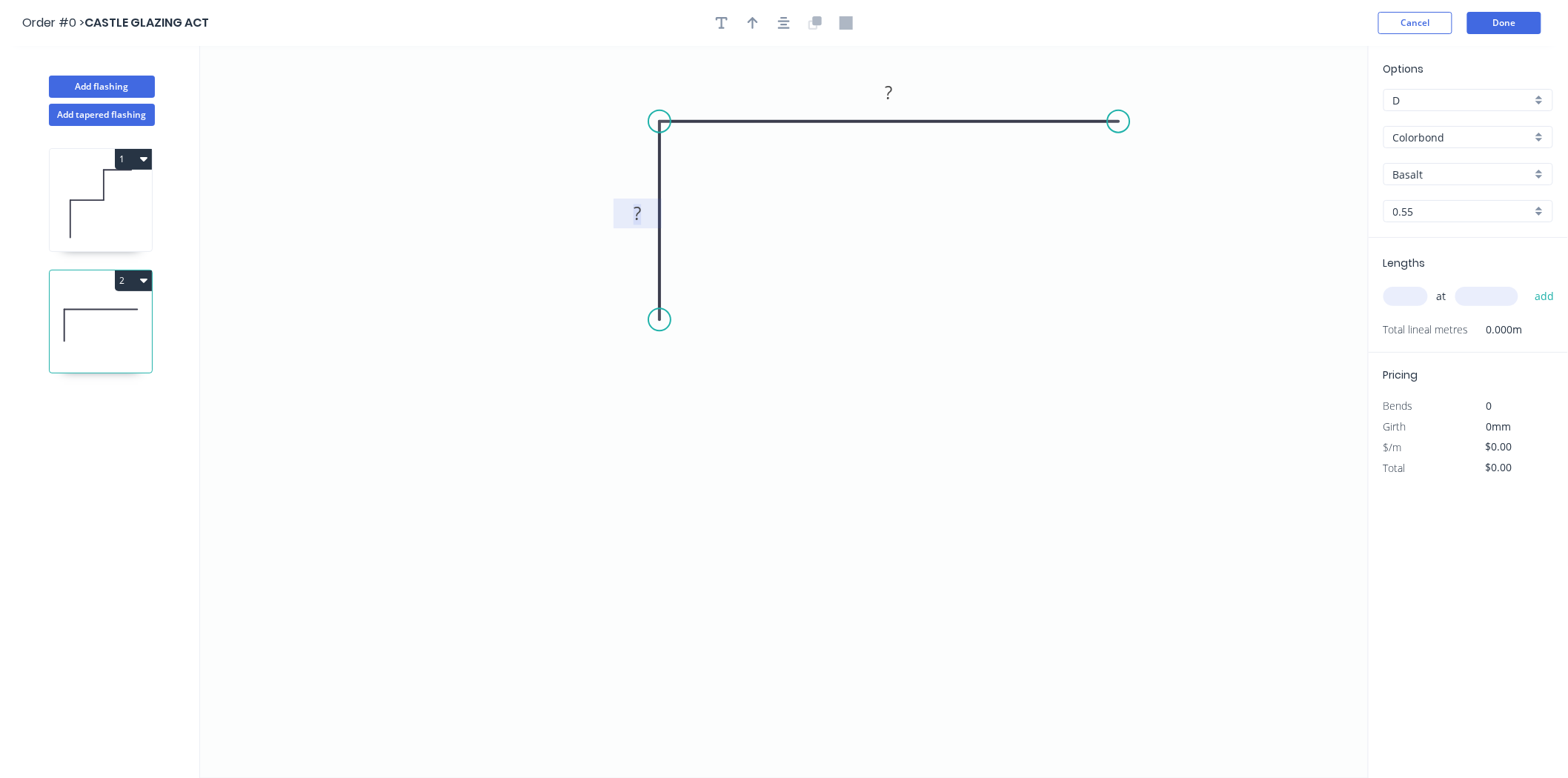
click at [628, 219] on rect at bounding box center [637, 215] width 30 height 21
click at [759, 28] on button "button" at bounding box center [753, 23] width 23 height 23
type input "$10.51"
click at [1305, 116] on icon "0 20 115" at bounding box center [784, 412] width 1169 height 732
click at [1292, 118] on icon at bounding box center [1293, 103] width 13 height 48
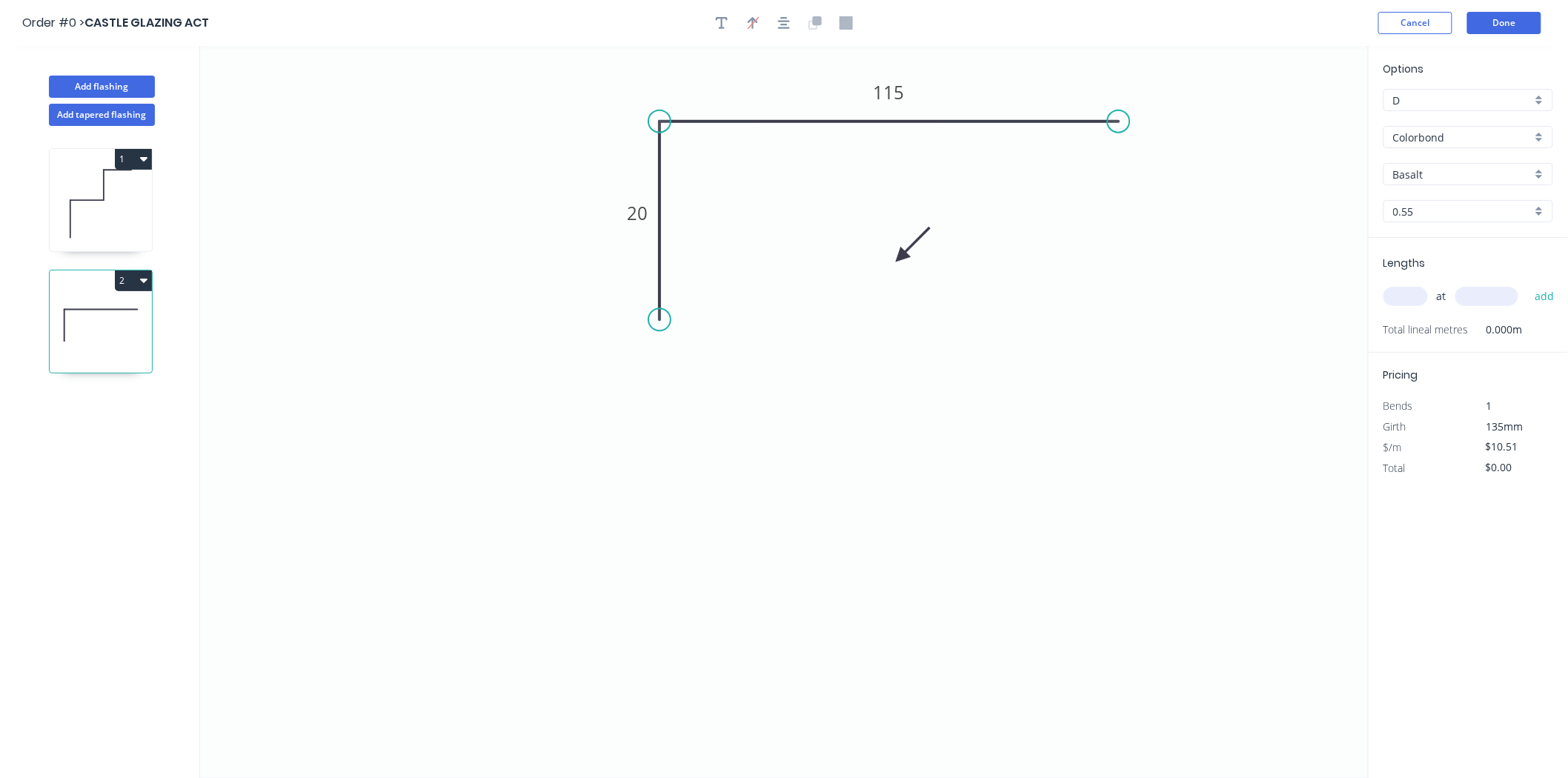
drag, startPoint x: 1292, startPoint y: 118, endPoint x: 879, endPoint y: 256, distance: 435.4
click at [892, 256] on icon at bounding box center [913, 244] width 43 height 43
click at [879, 256] on icon at bounding box center [890, 243] width 43 height 43
click at [1473, 98] on input "D" at bounding box center [1462, 101] width 138 height 16
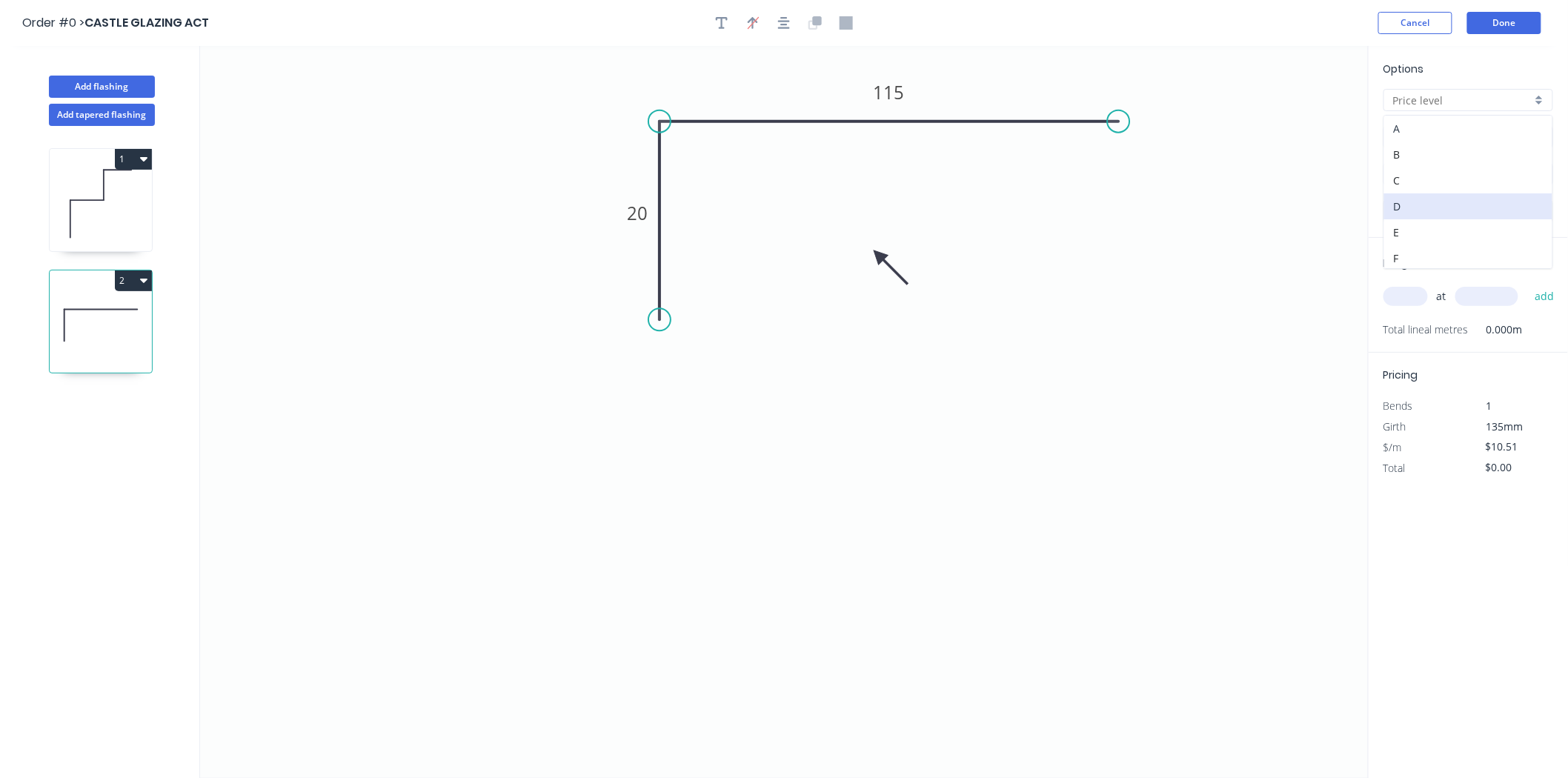
click at [1429, 129] on div "A" at bounding box center [1469, 129] width 169 height 26
type input "A"
type input "$19.11"
click at [1429, 131] on input "Colorbond" at bounding box center [1462, 137] width 138 height 16
click at [1420, 167] on div "Aluminium - Clear Anodised 2.4m Max" at bounding box center [1469, 166] width 169 height 26
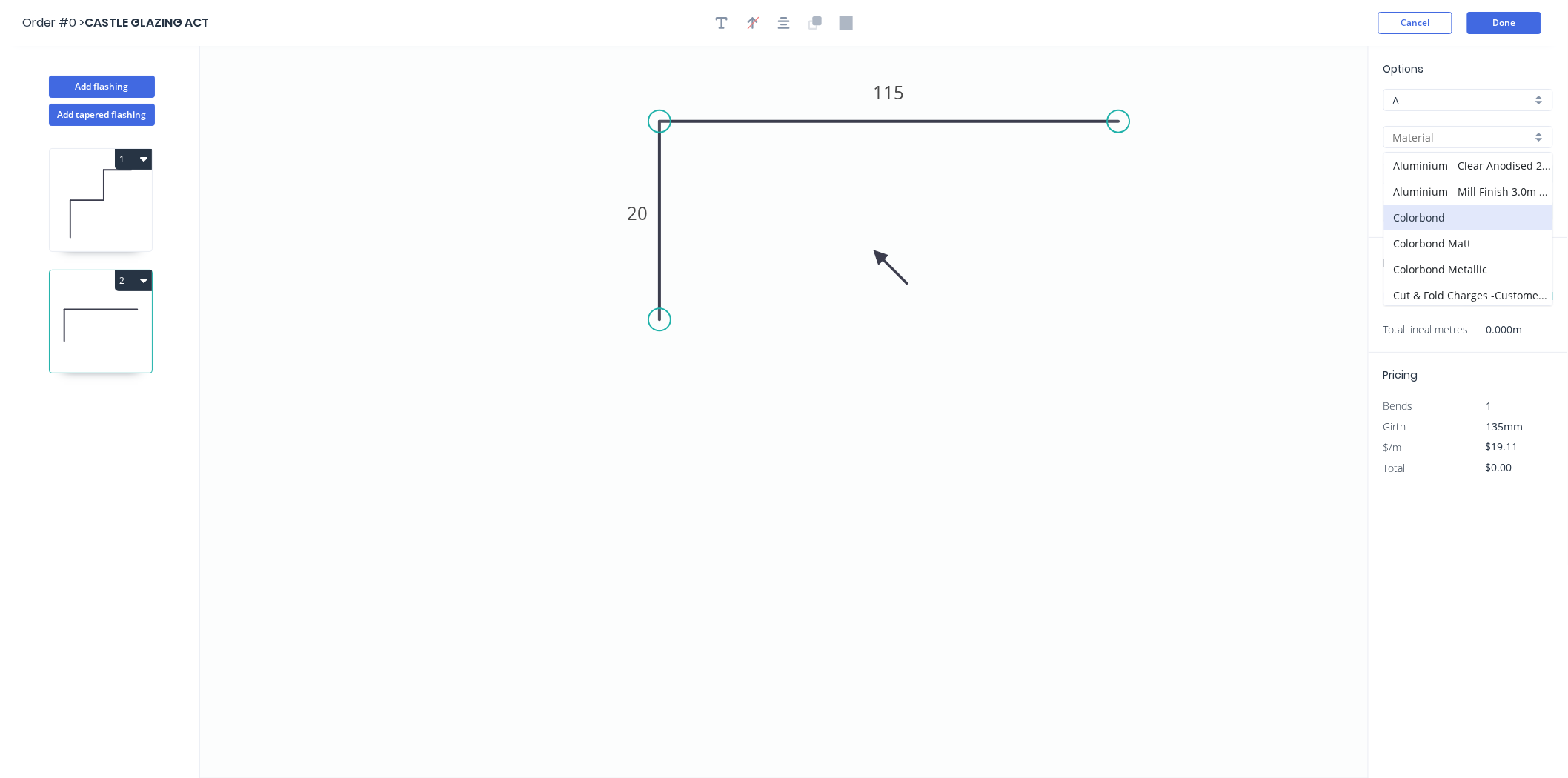
type input "Aluminium - Clear Anodised 2.4m Max"
type input "Clear Annodised"
type input "1.6"
type input "$30.15"
click at [1399, 293] on input "text" at bounding box center [1405, 296] width 44 height 19
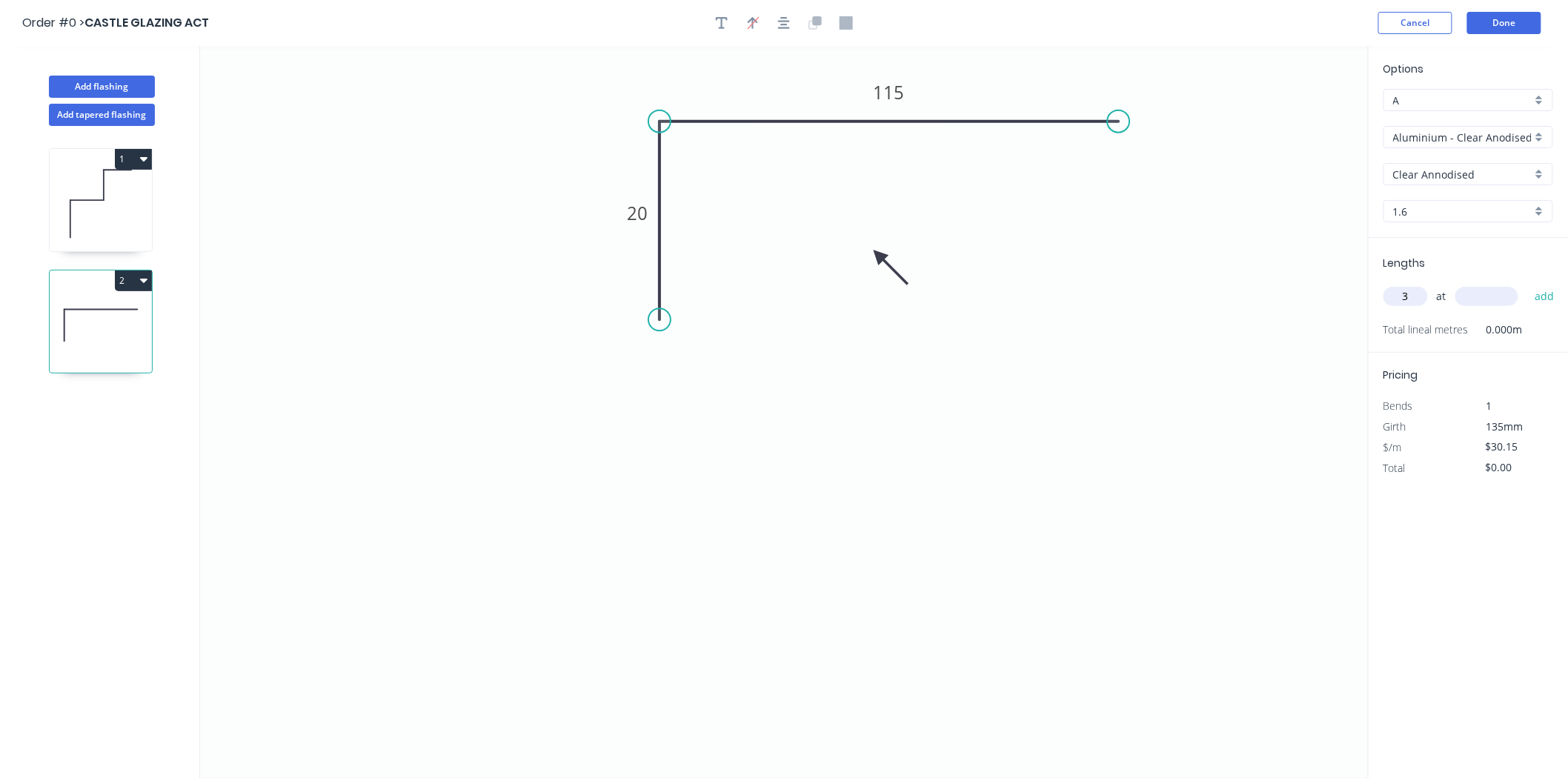
type input "3"
type input "3000"
click at [1527, 284] on button "add" at bounding box center [1545, 296] width 35 height 25
type input "$271.35"
click at [1485, 17] on button "Done" at bounding box center [1504, 23] width 74 height 23
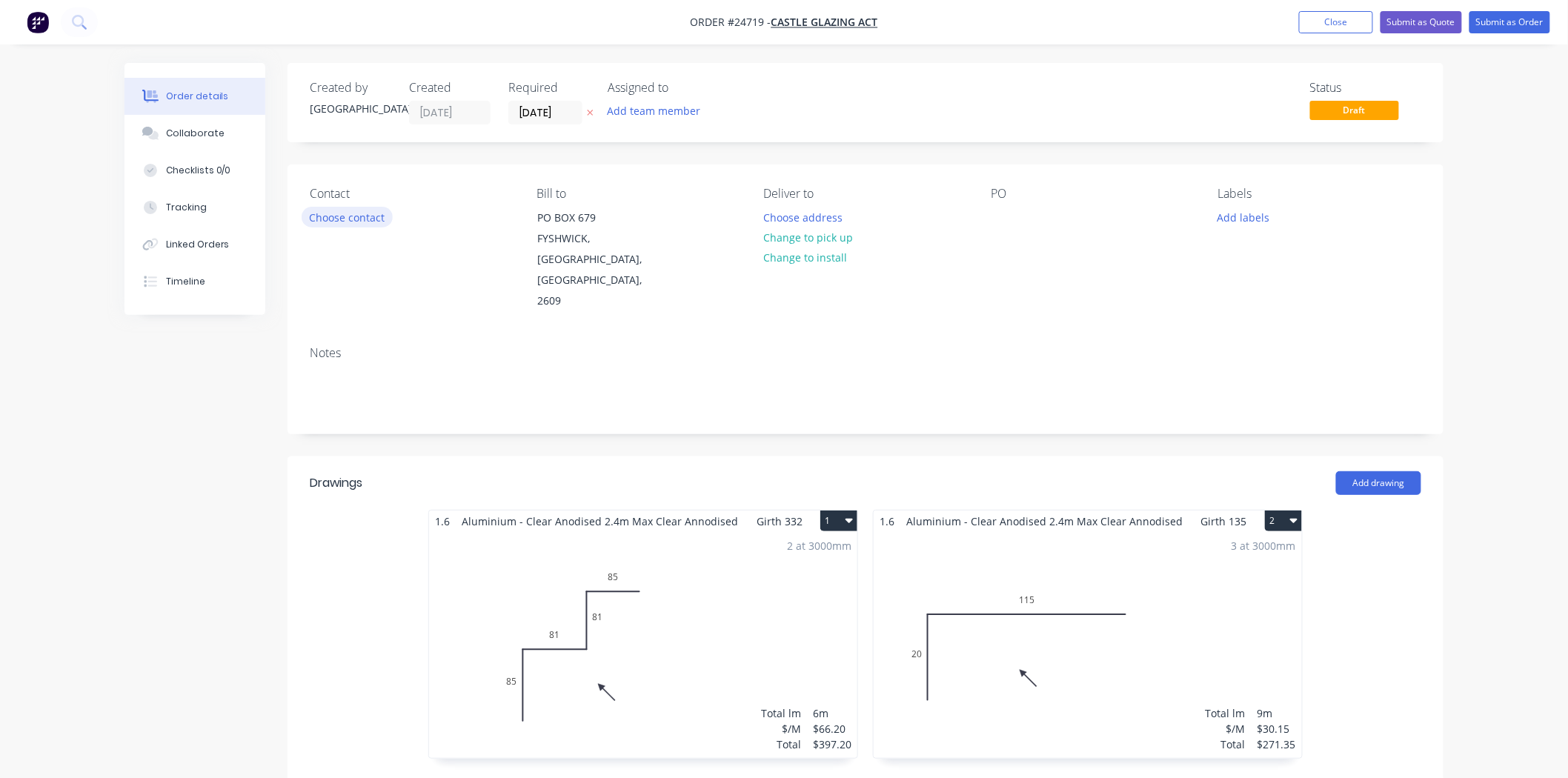
click at [336, 211] on button "Choose contact" at bounding box center [347, 216] width 91 height 20
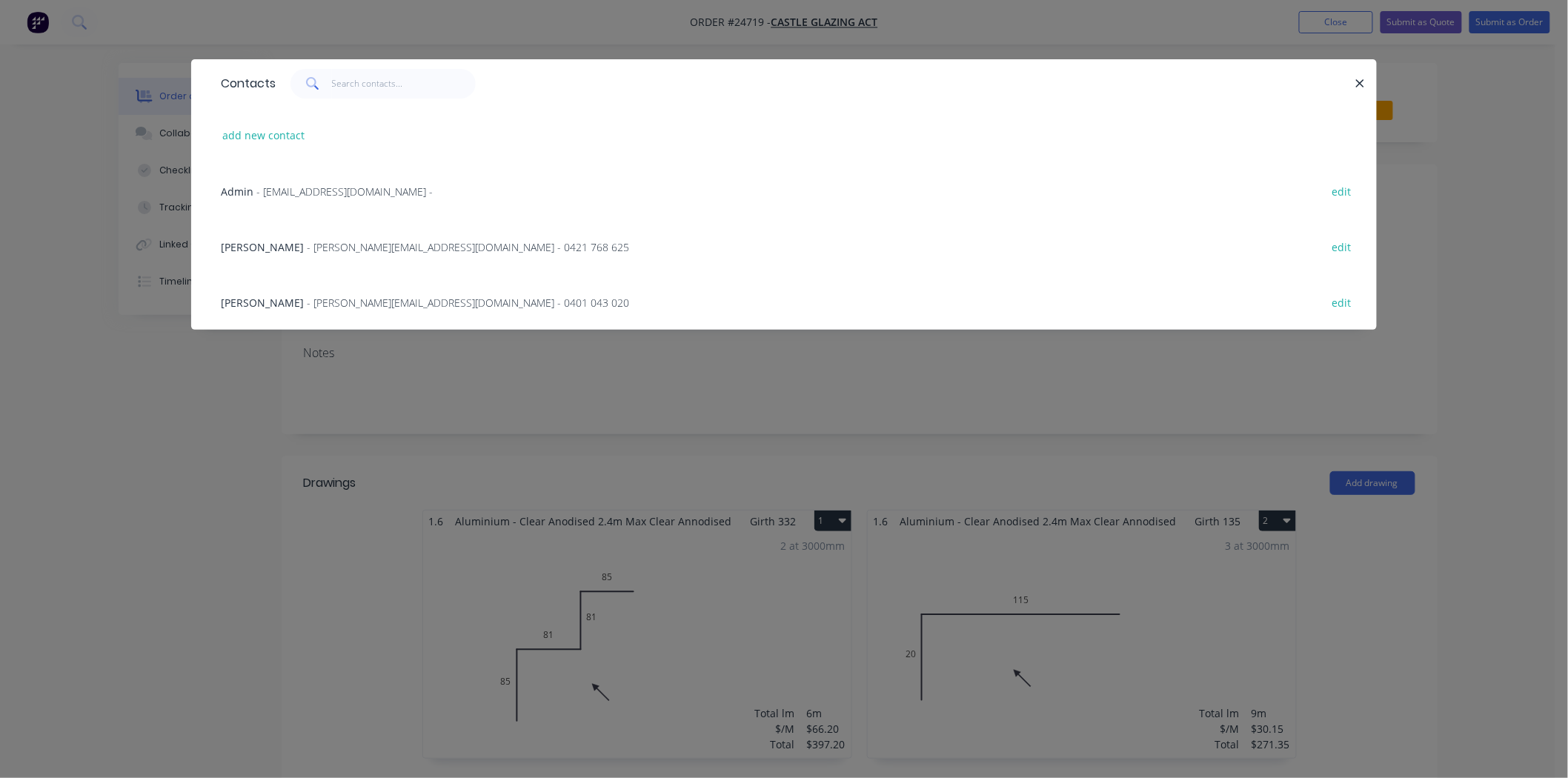
click at [307, 245] on span "- daniel@castleglazingact.com.au - 0421 768 625" at bounding box center [468, 247] width 322 height 14
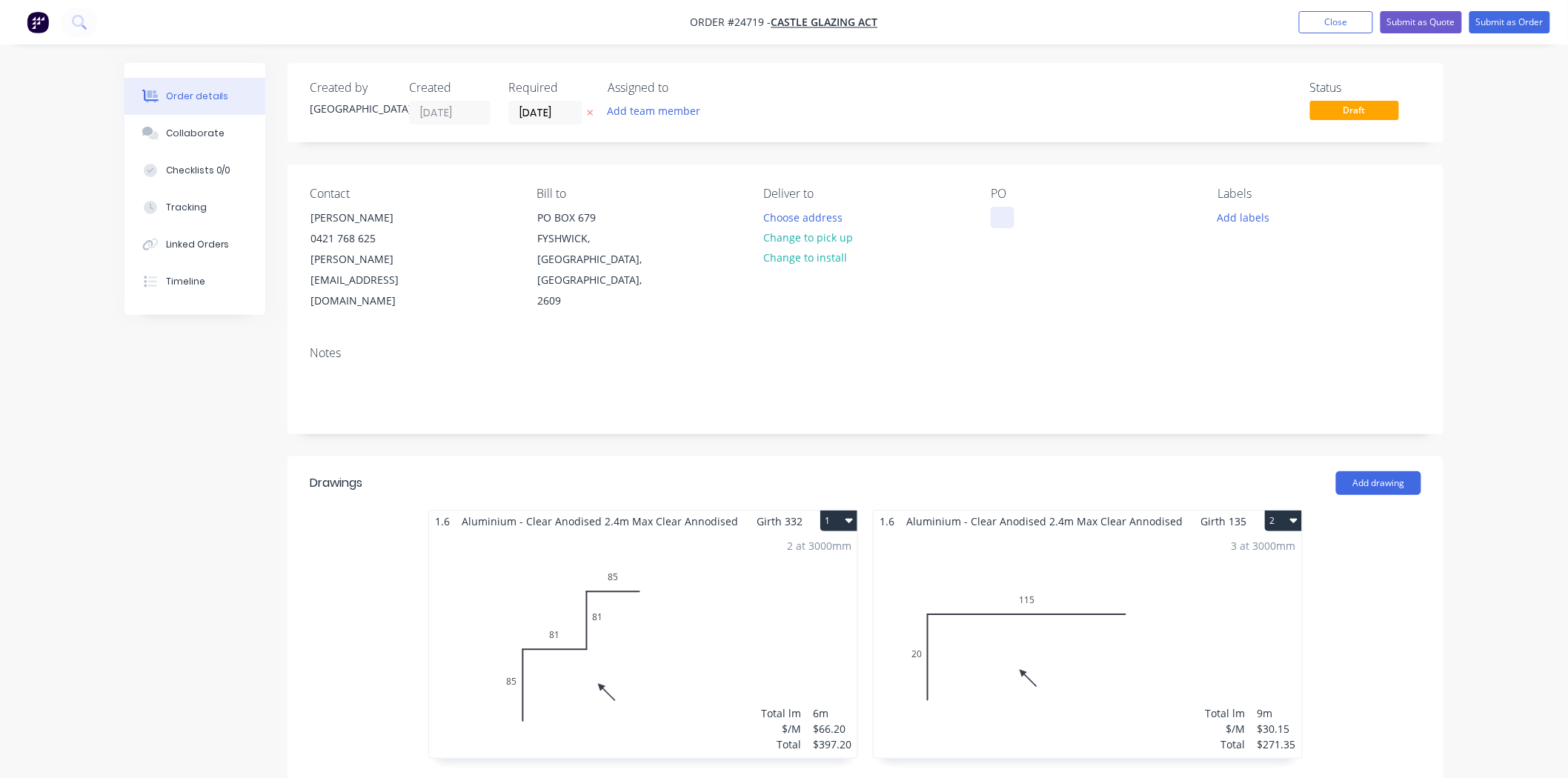
click at [1006, 223] on div at bounding box center [1002, 217] width 23 height 22
click at [819, 232] on button "Change to pick up" at bounding box center [808, 237] width 105 height 20
click at [1520, 18] on button "Submit as Order" at bounding box center [1510, 23] width 81 height 23
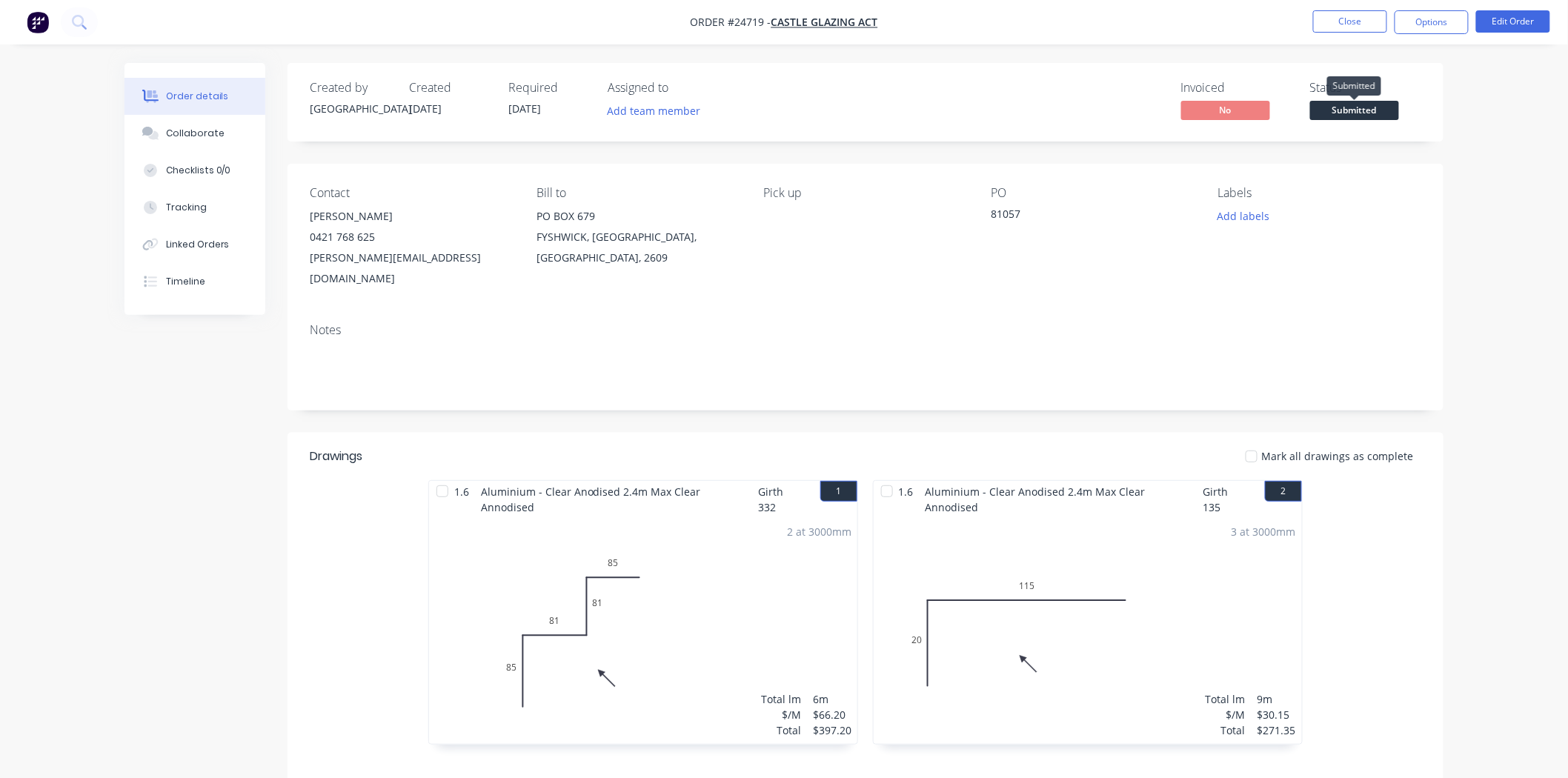
click at [1357, 105] on span "Submitted" at bounding box center [1354, 110] width 89 height 18
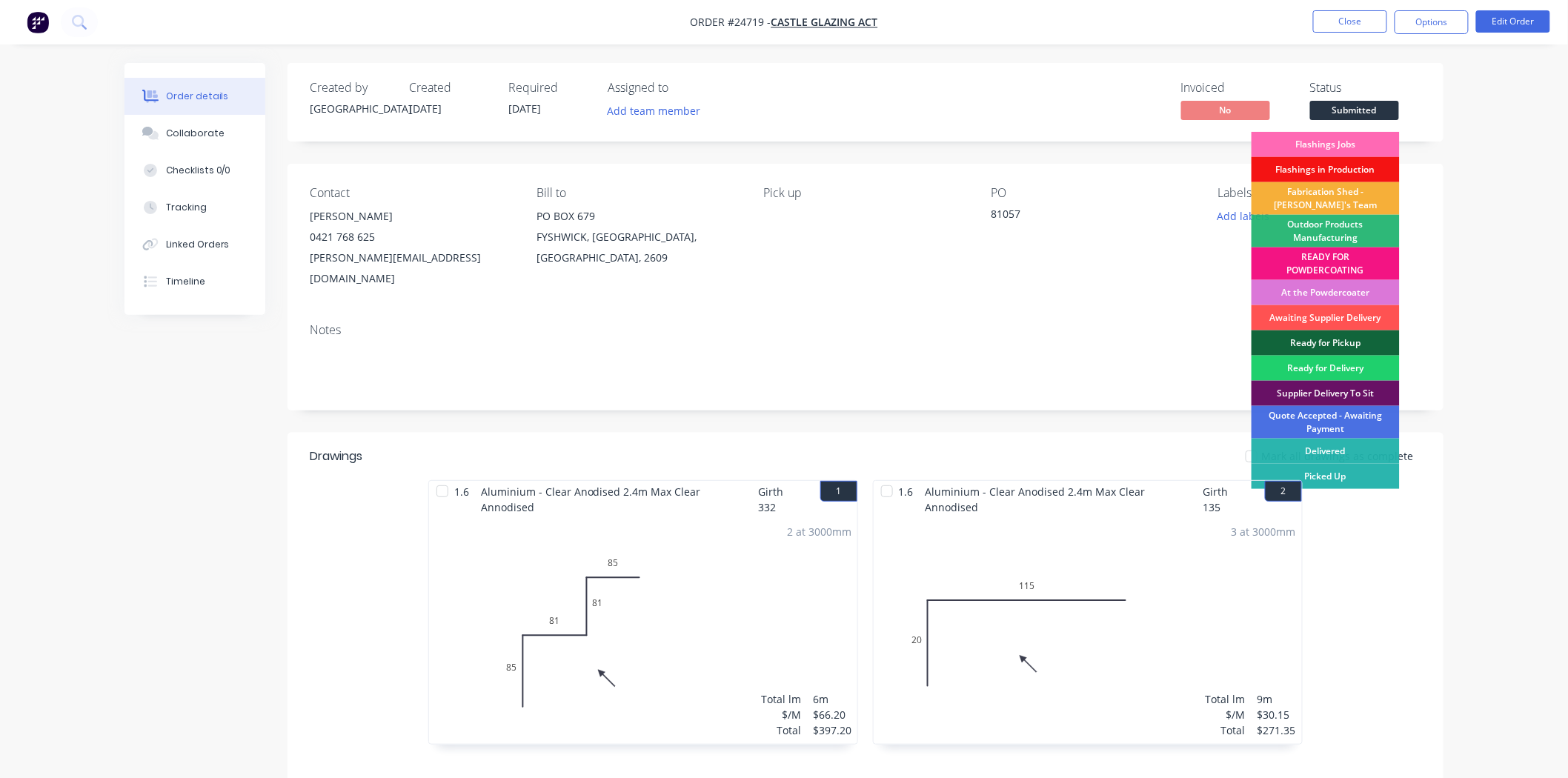
click at [1332, 143] on div "Flashings Jobs" at bounding box center [1325, 144] width 149 height 25
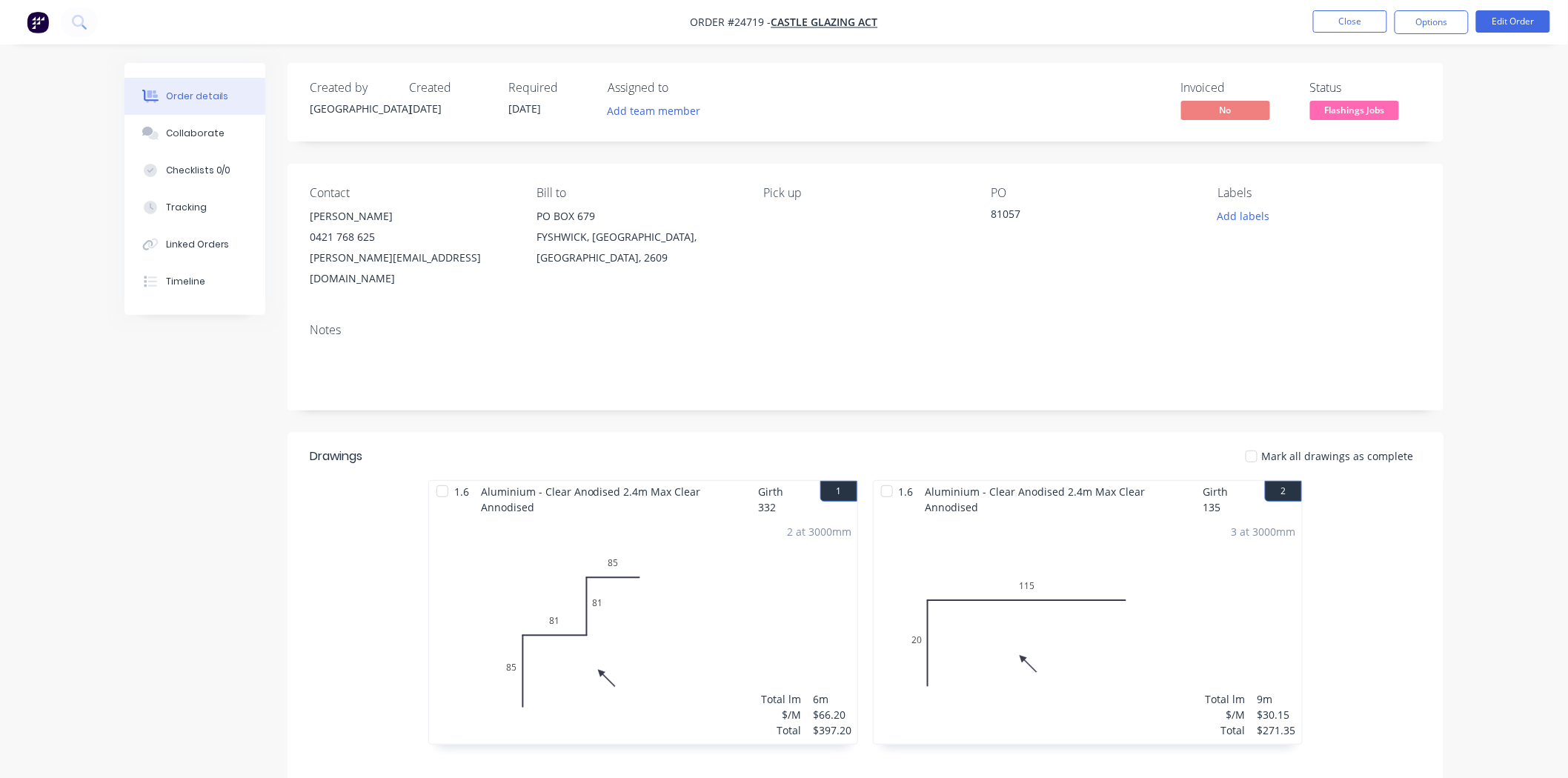
click at [1355, 113] on span "Flashings Jobs" at bounding box center [1354, 110] width 89 height 18
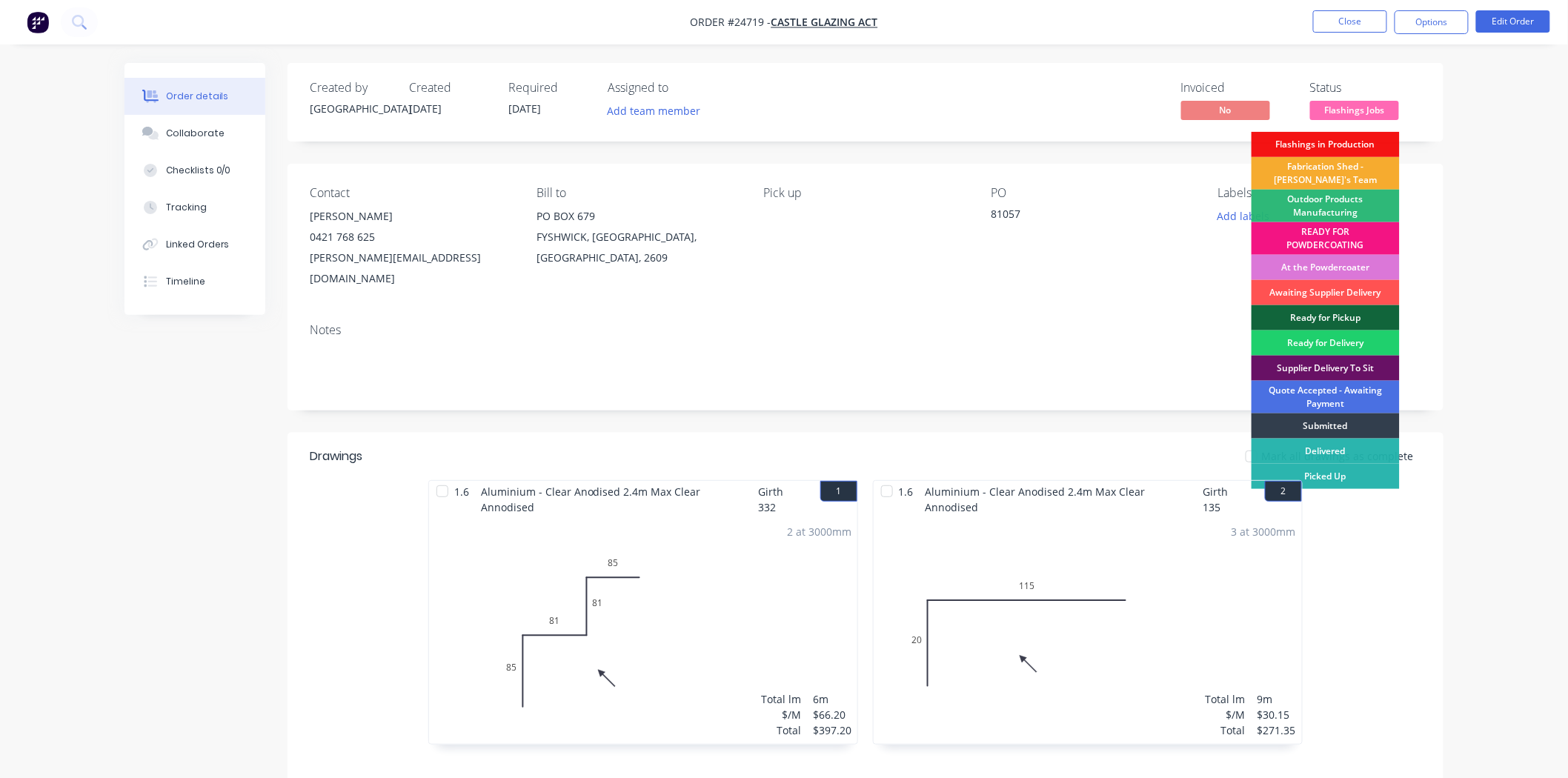
click at [1339, 169] on div "Fabrication Shed - [PERSON_NAME]'s Team" at bounding box center [1325, 174] width 149 height 33
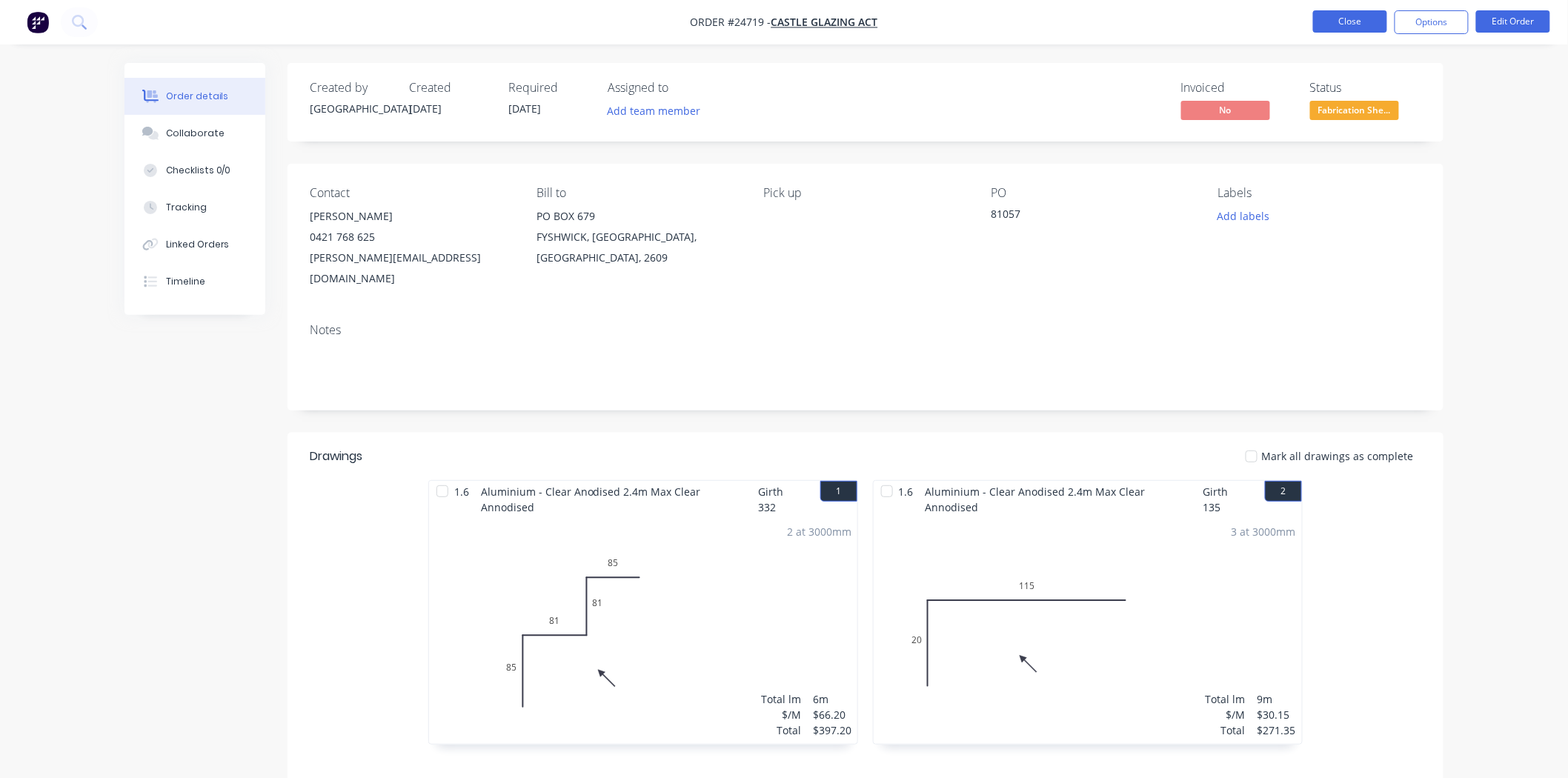
click at [1352, 23] on button "Close" at bounding box center [1350, 22] width 74 height 23
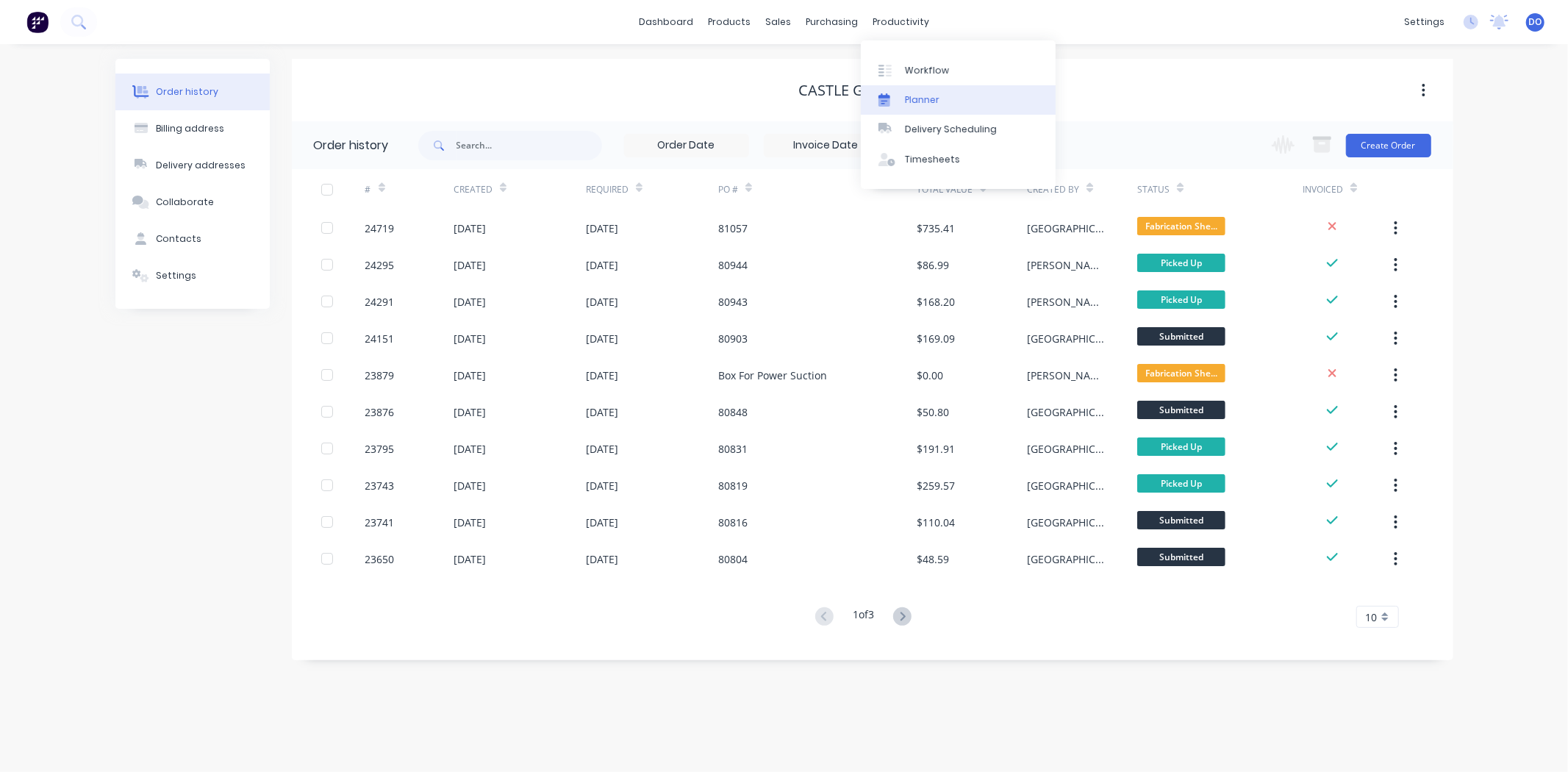
click at [934, 89] on link "Planner" at bounding box center [958, 100] width 195 height 29
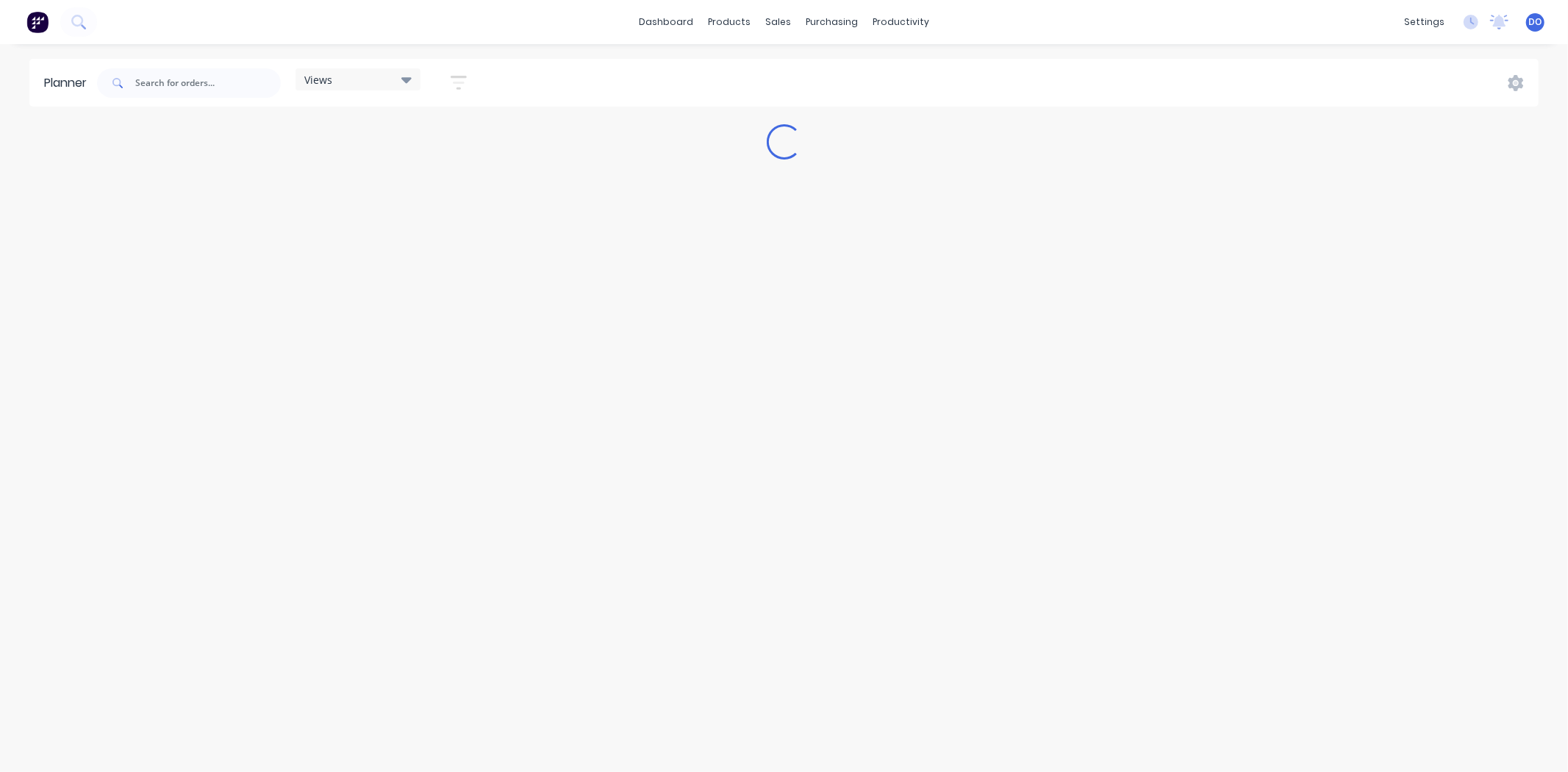
click at [937, 72] on div "Views Save new view None (Default) edit Fab Team edit Folder edit Workshop edit…" at bounding box center [815, 83] width 1444 height 44
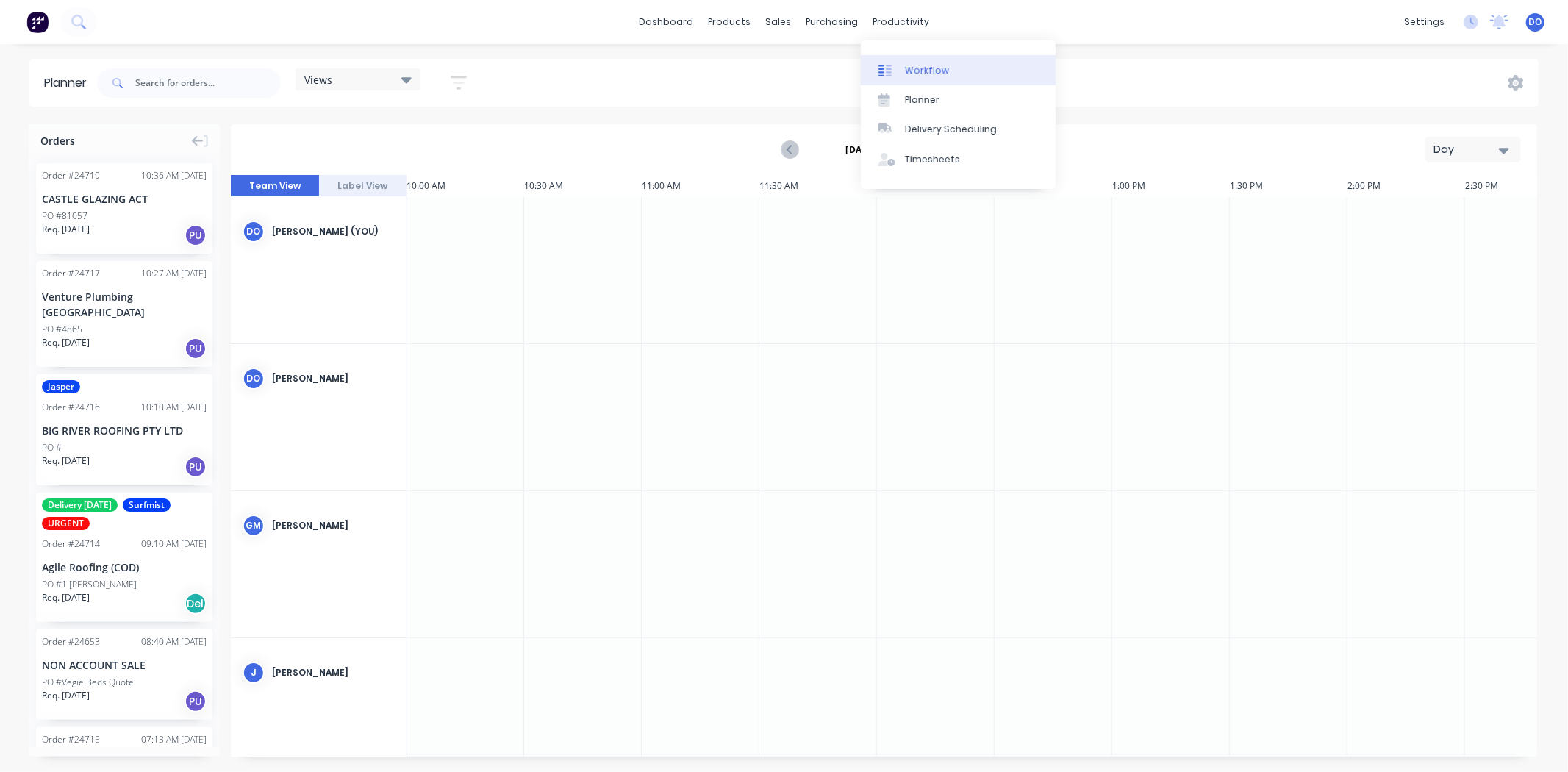
click at [919, 70] on div "Workflow" at bounding box center [927, 70] width 44 height 13
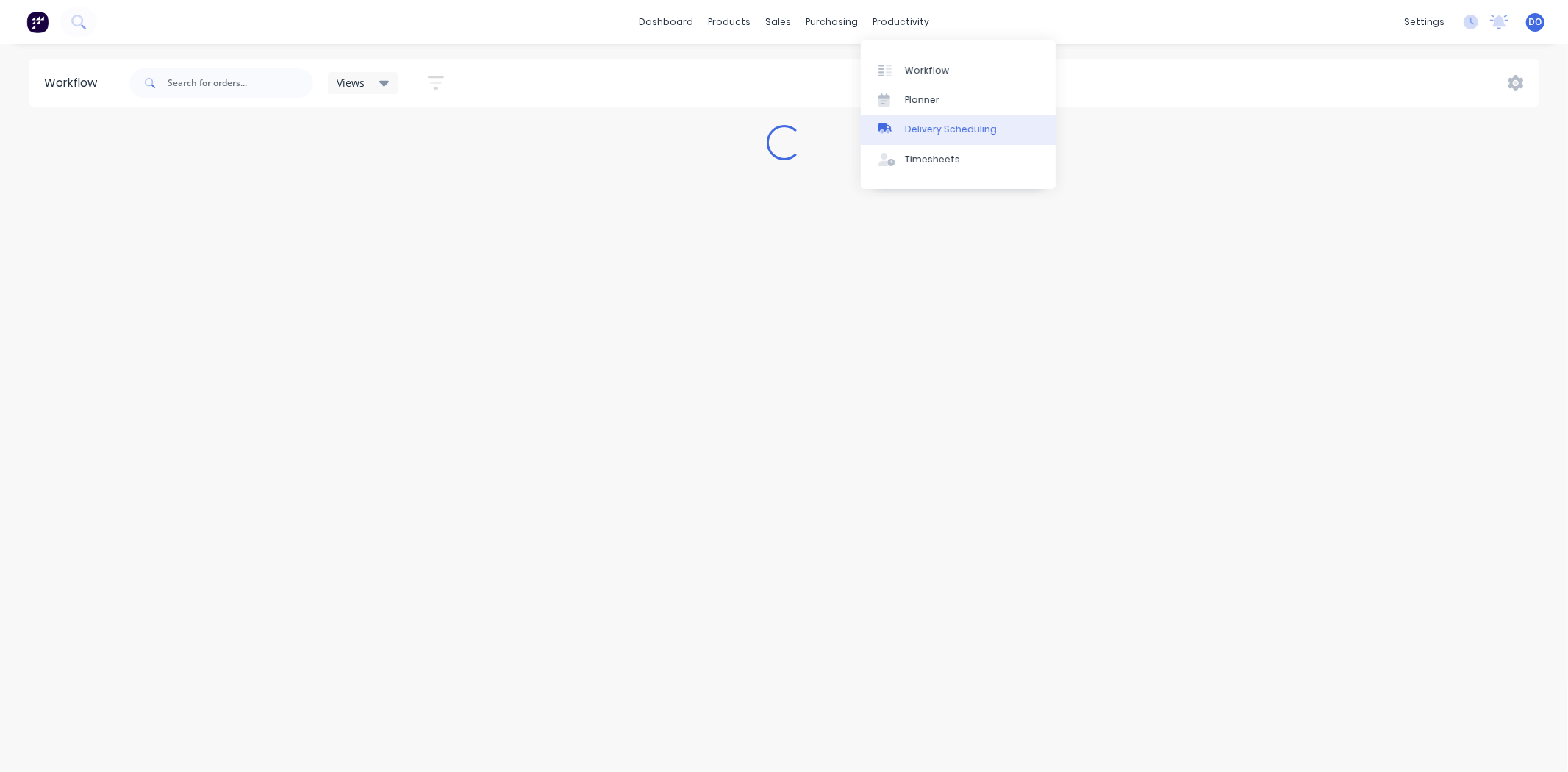
click at [894, 126] on div at bounding box center [890, 129] width 22 height 13
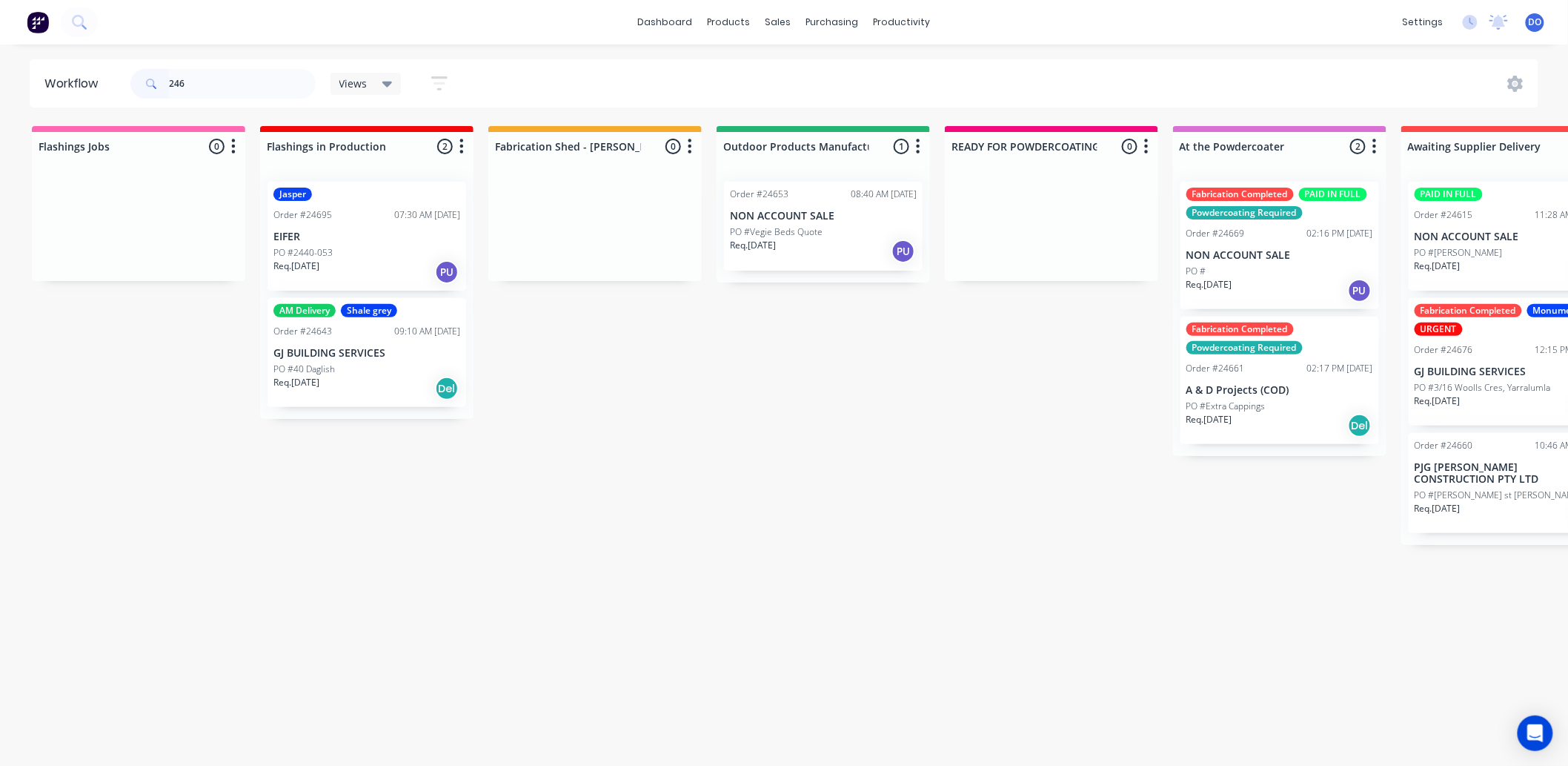
click at [189, 90] on input "246" at bounding box center [242, 83] width 147 height 30
type input "2"
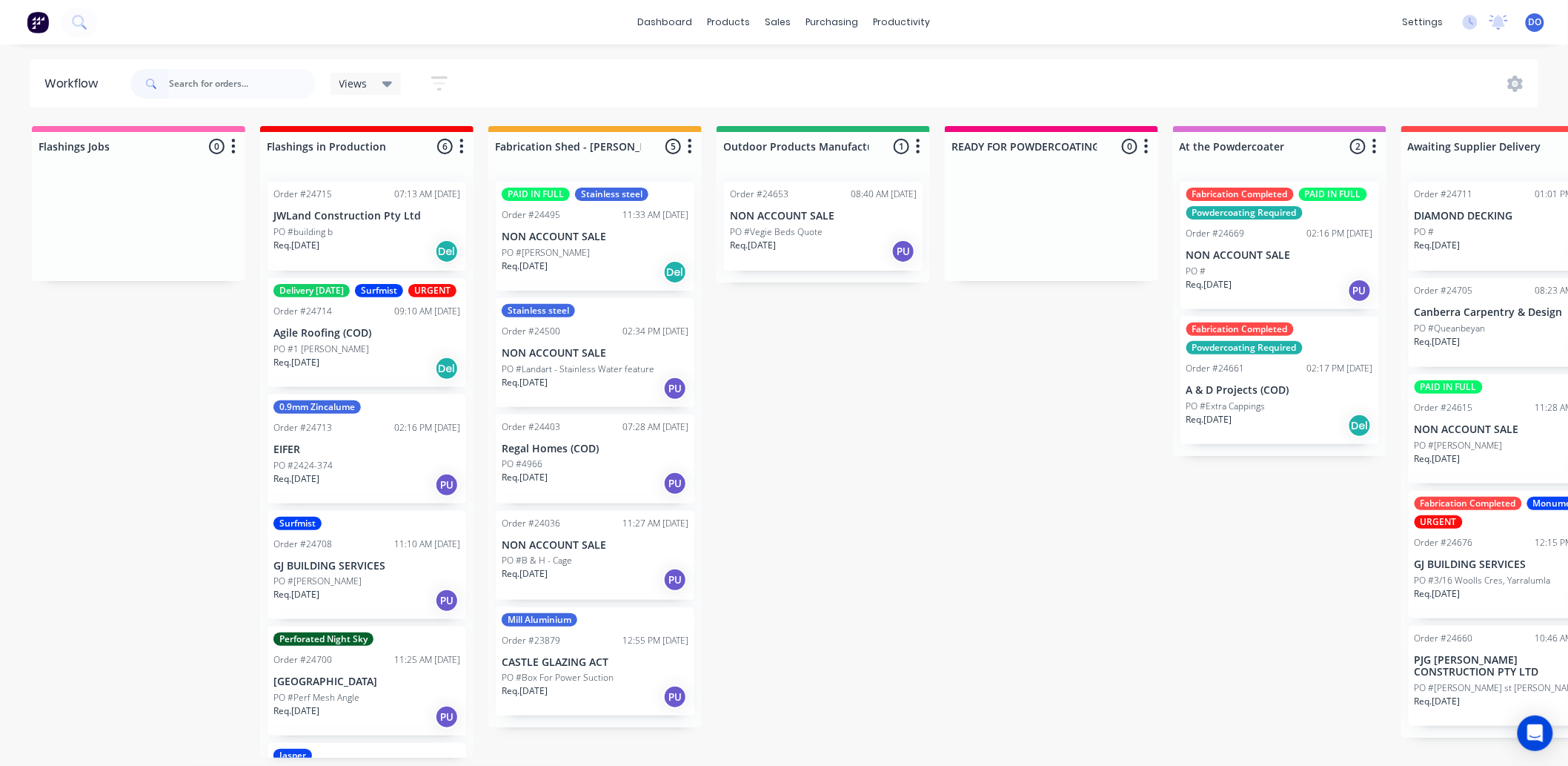
click at [840, 233] on div "PO #Vegie Beds Quote" at bounding box center [823, 231] width 187 height 13
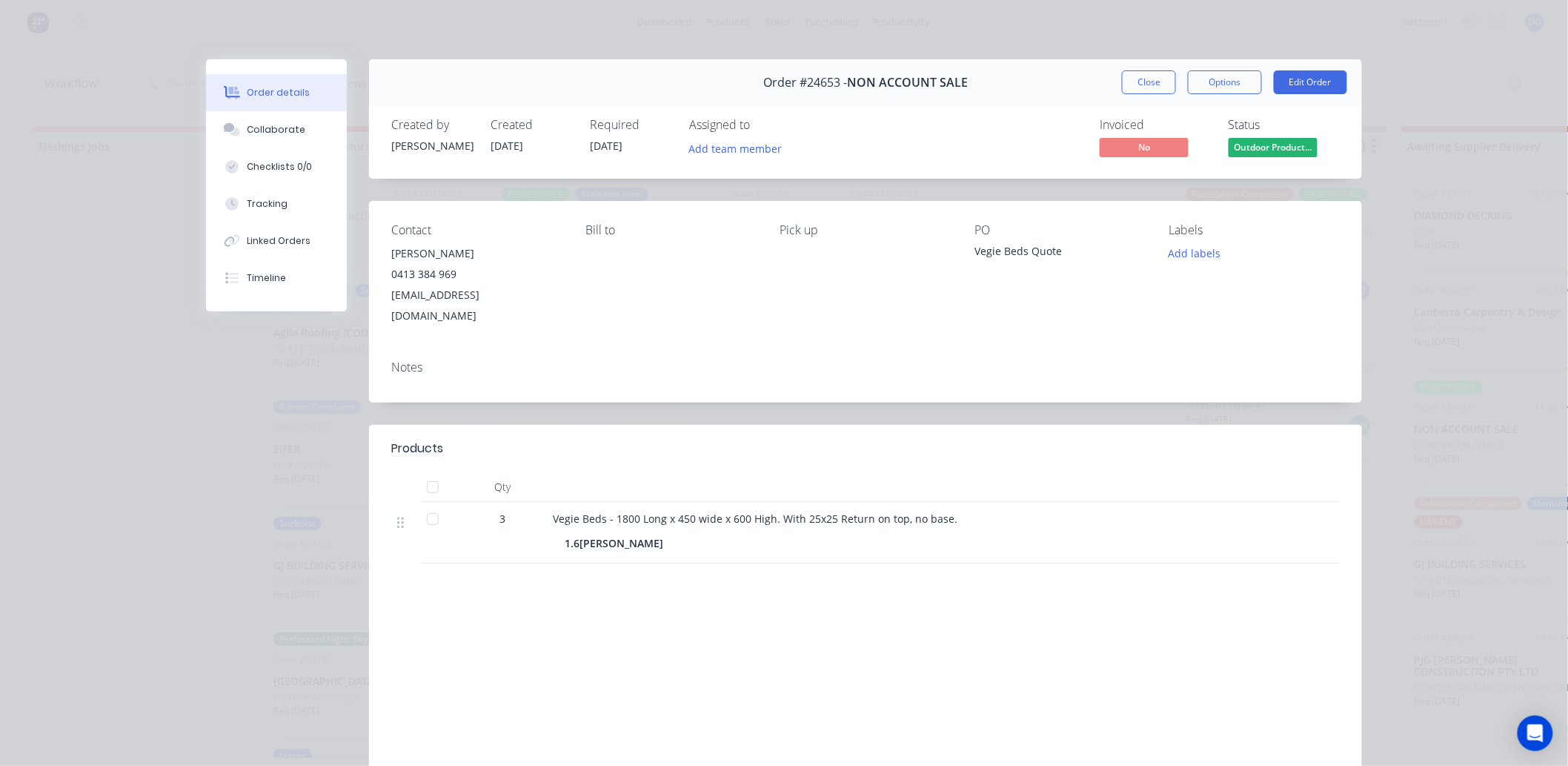
click at [1143, 69] on div "Order #24653 - NON ACCOUNT SALE Close Options Edit Order" at bounding box center [866, 83] width 993 height 47
click at [1147, 57] on div "Order details Collaborate Checklists 0/0 Tracking Linked Orders Timeline Order …" at bounding box center [784, 383] width 1568 height 766
click at [1139, 85] on button "Close" at bounding box center [1149, 82] width 54 height 23
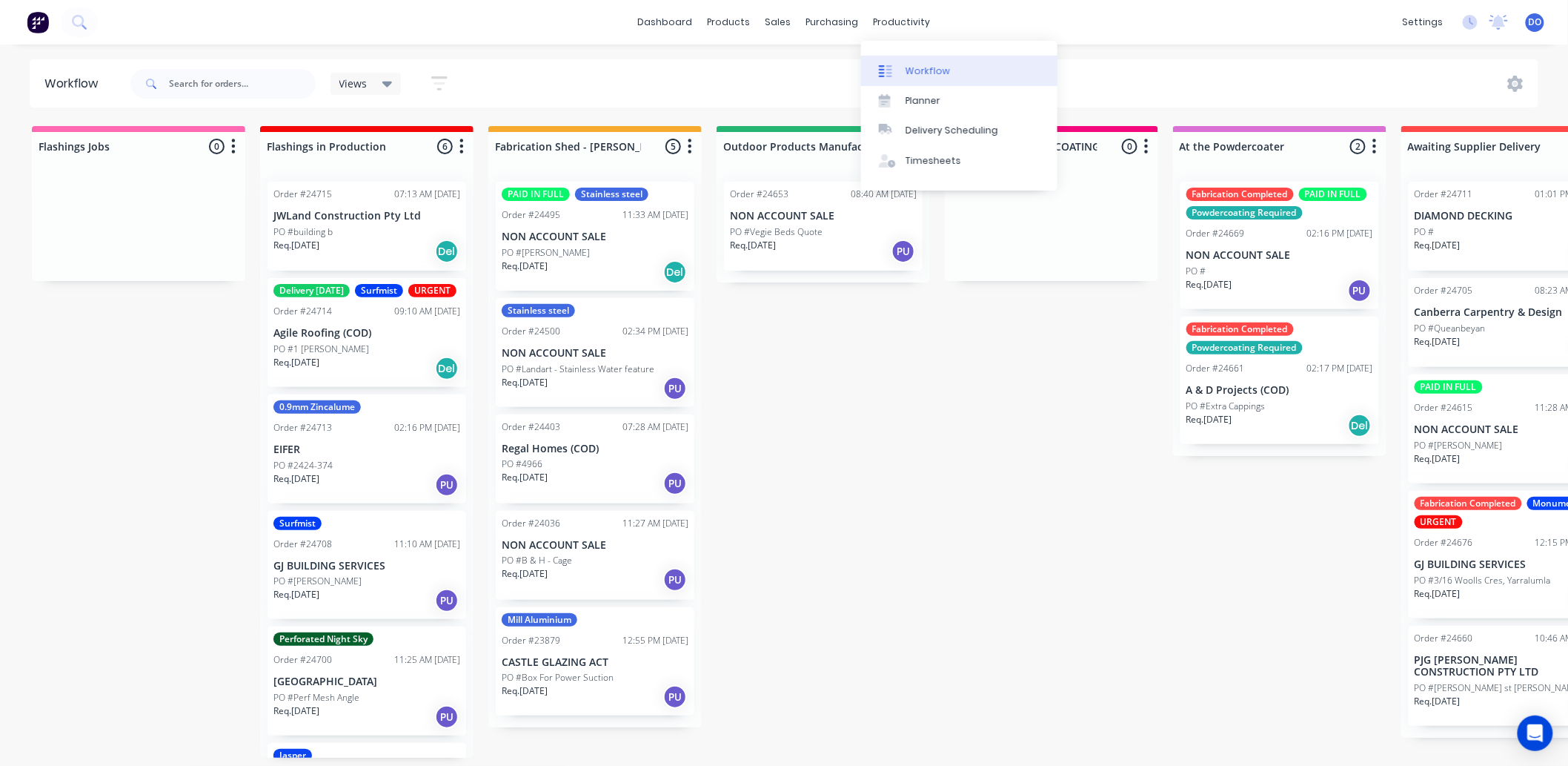
click at [925, 69] on div "Workflow" at bounding box center [927, 70] width 44 height 13
click at [390, 44] on div "dashboard products sales purchasing productivity dashboard products Product Cat…" at bounding box center [784, 338] width 1568 height 676
click at [842, 61] on link "Purchase Orders" at bounding box center [895, 70] width 196 height 30
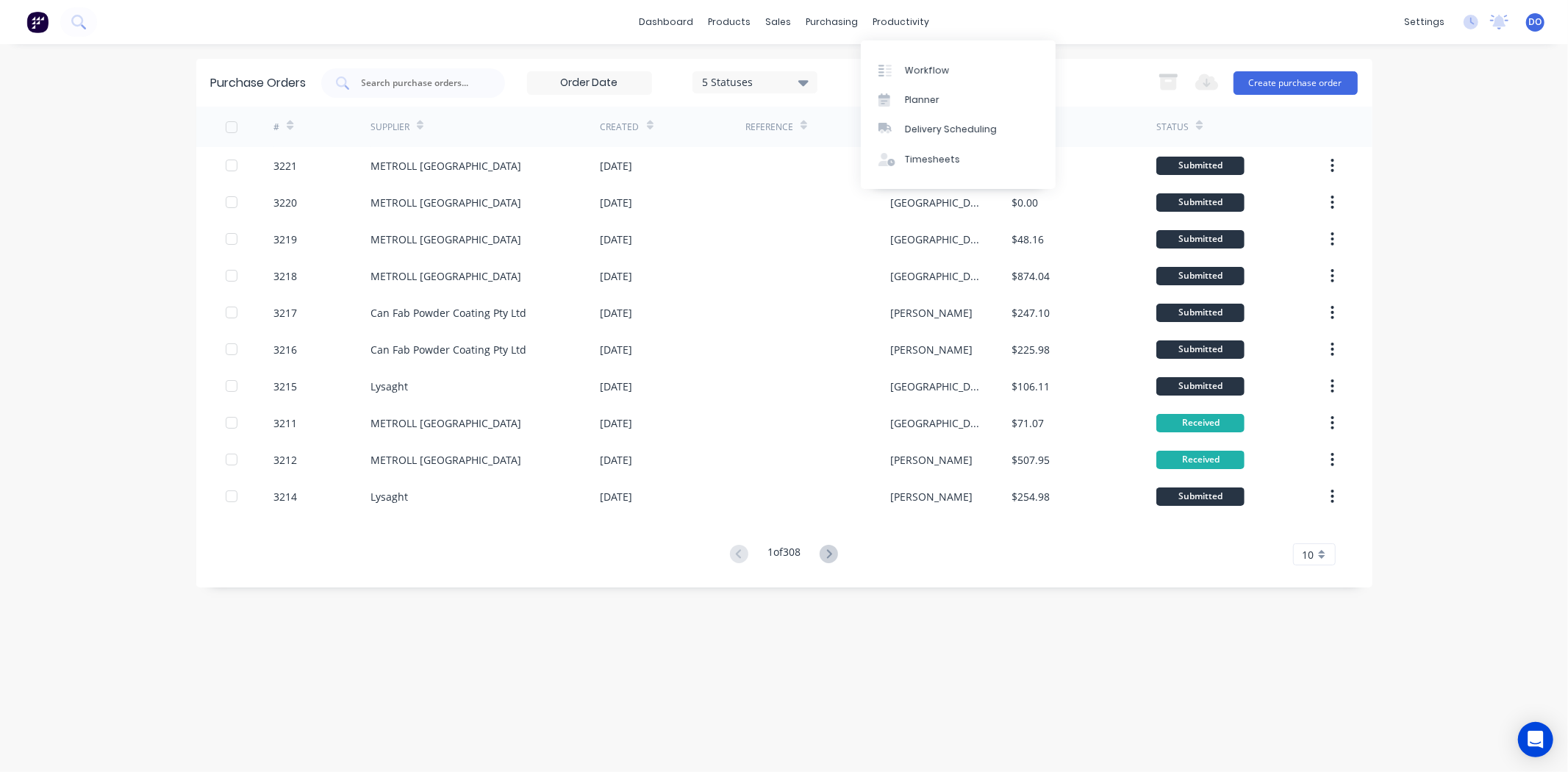
drag, startPoint x: 896, startPoint y: 12, endPoint x: 900, endPoint y: 35, distance: 23.3
click at [896, 12] on div "productivity" at bounding box center [901, 22] width 72 height 22
click at [902, 64] on link "Workflow" at bounding box center [958, 70] width 195 height 29
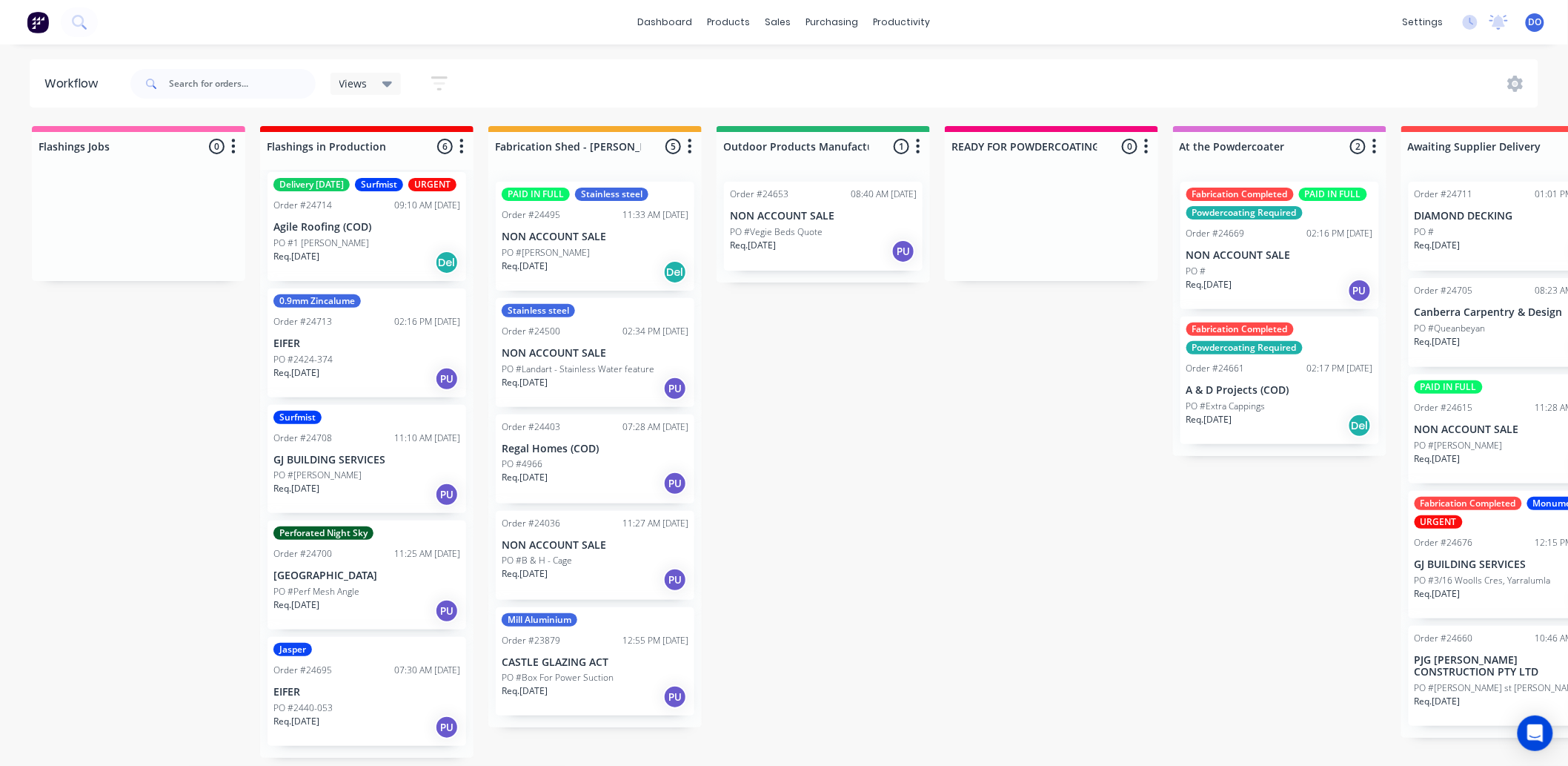
scroll to position [3, 0]
click at [795, 69] on div at bounding box center [788, 75] width 23 height 13
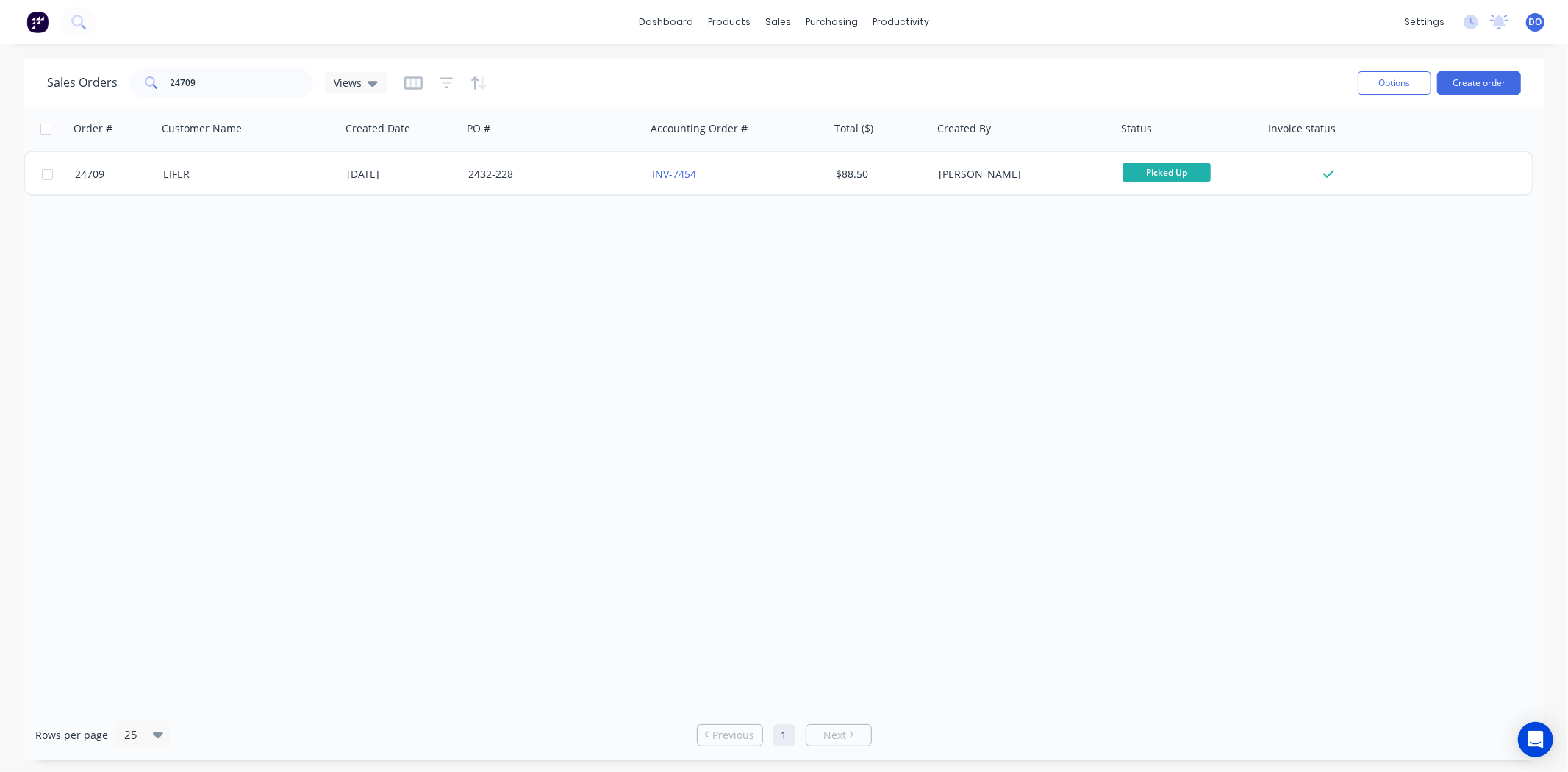
click at [1165, 352] on div "Order # Customer Name Created Date PO # Accounting Order # Total ($) Created By…" at bounding box center [784, 408] width 1521 height 603
drag, startPoint x: 208, startPoint y: 81, endPoint x: 130, endPoint y: 83, distance: 78.0
click at [130, 83] on div "24709" at bounding box center [221, 83] width 184 height 29
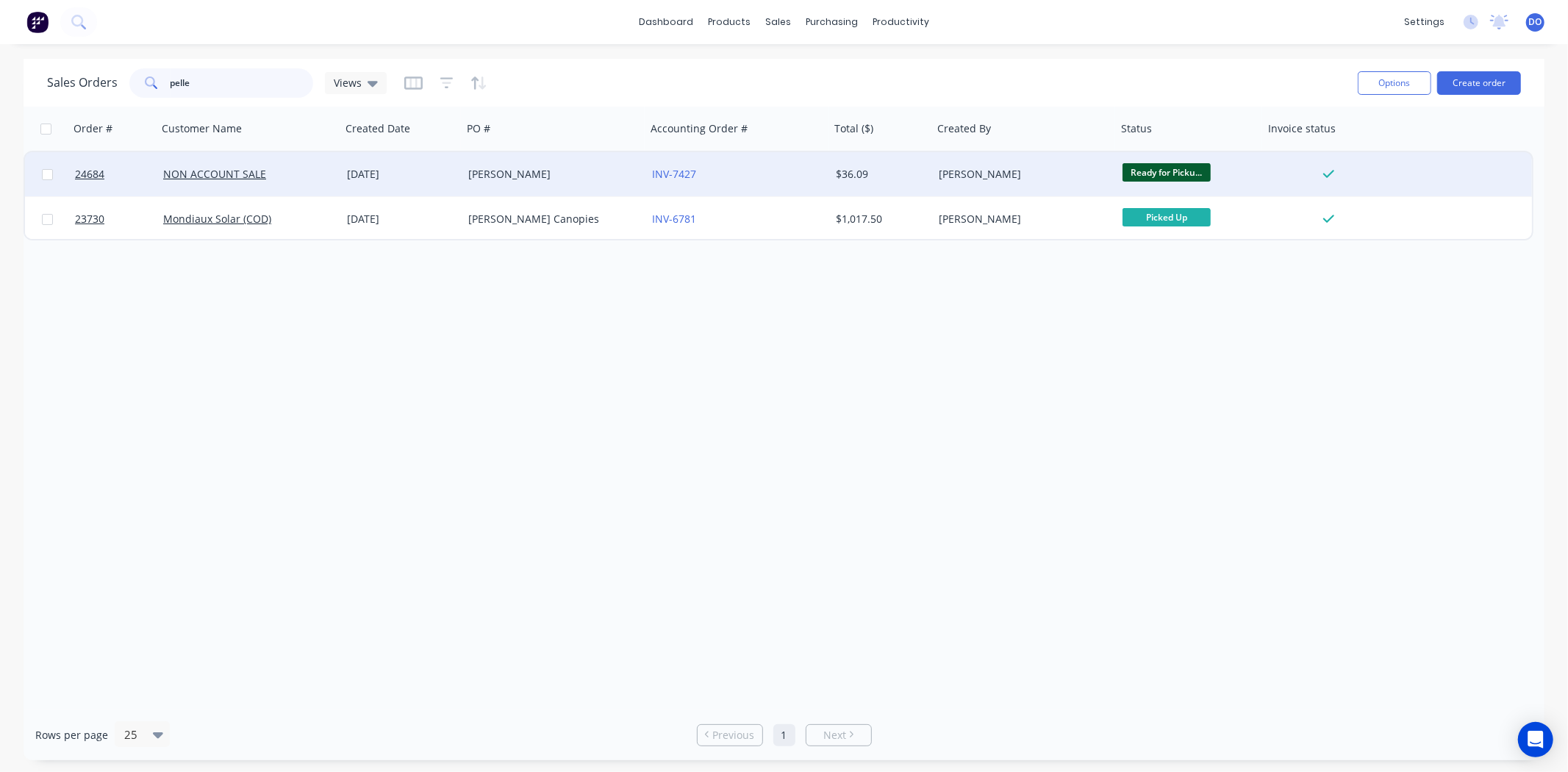
type input "pelle"
click at [336, 164] on div "NON ACCOUNT SALE" at bounding box center [248, 173] width 184 height 44
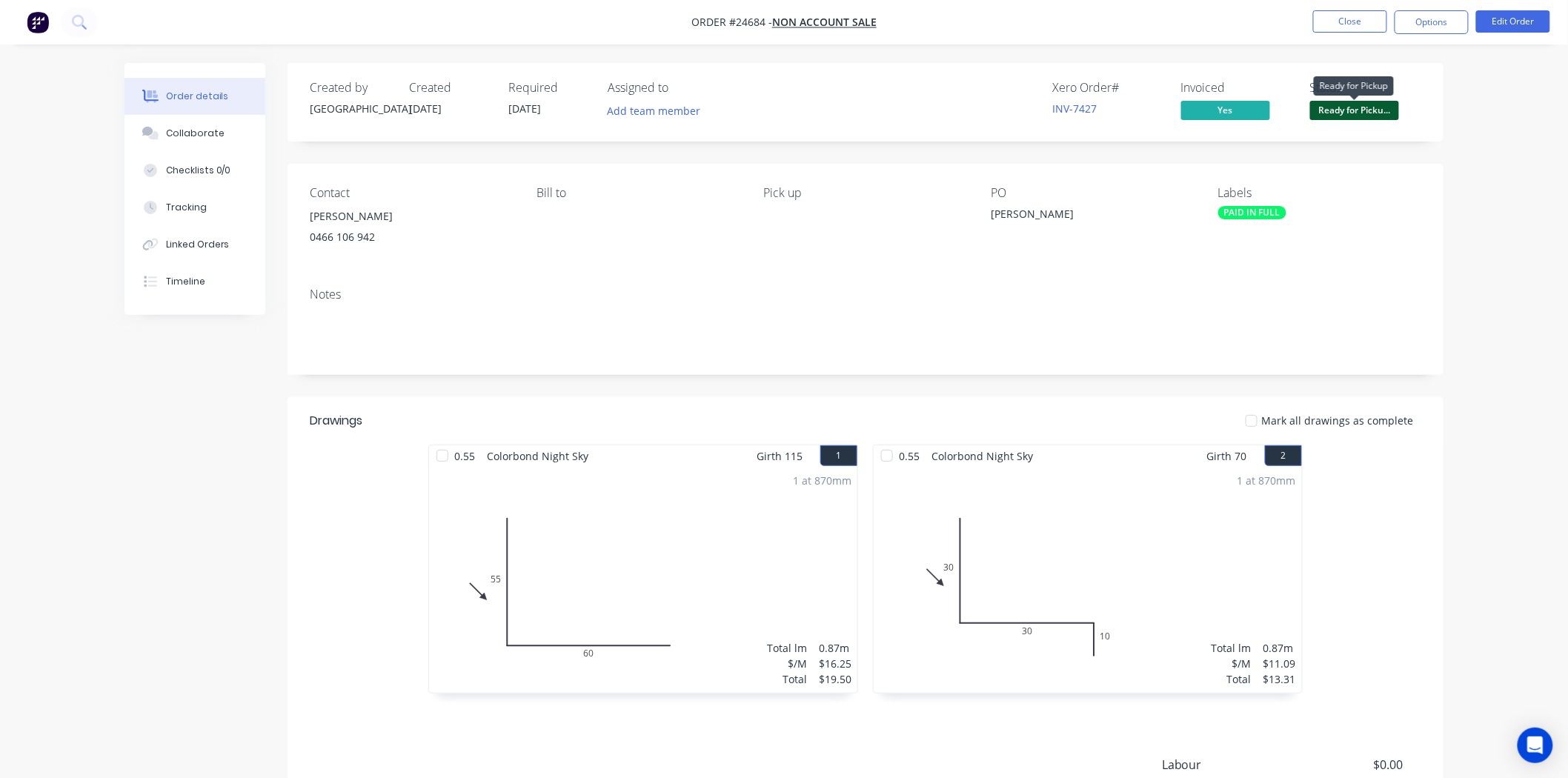
click at [1354, 117] on span "Ready for Picku..." at bounding box center [1354, 110] width 89 height 18
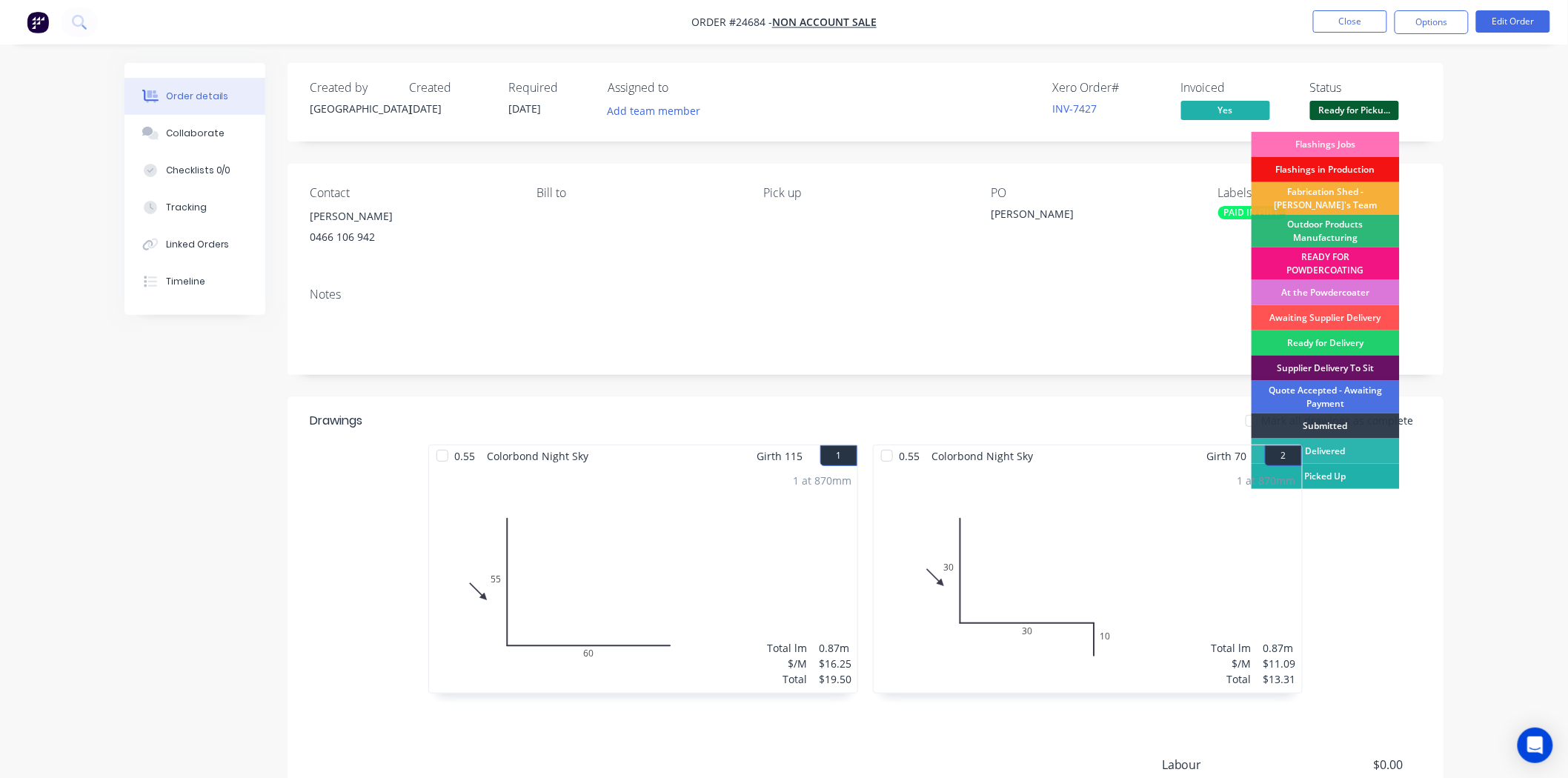
click at [1331, 475] on div "Picked Up" at bounding box center [1325, 476] width 149 height 25
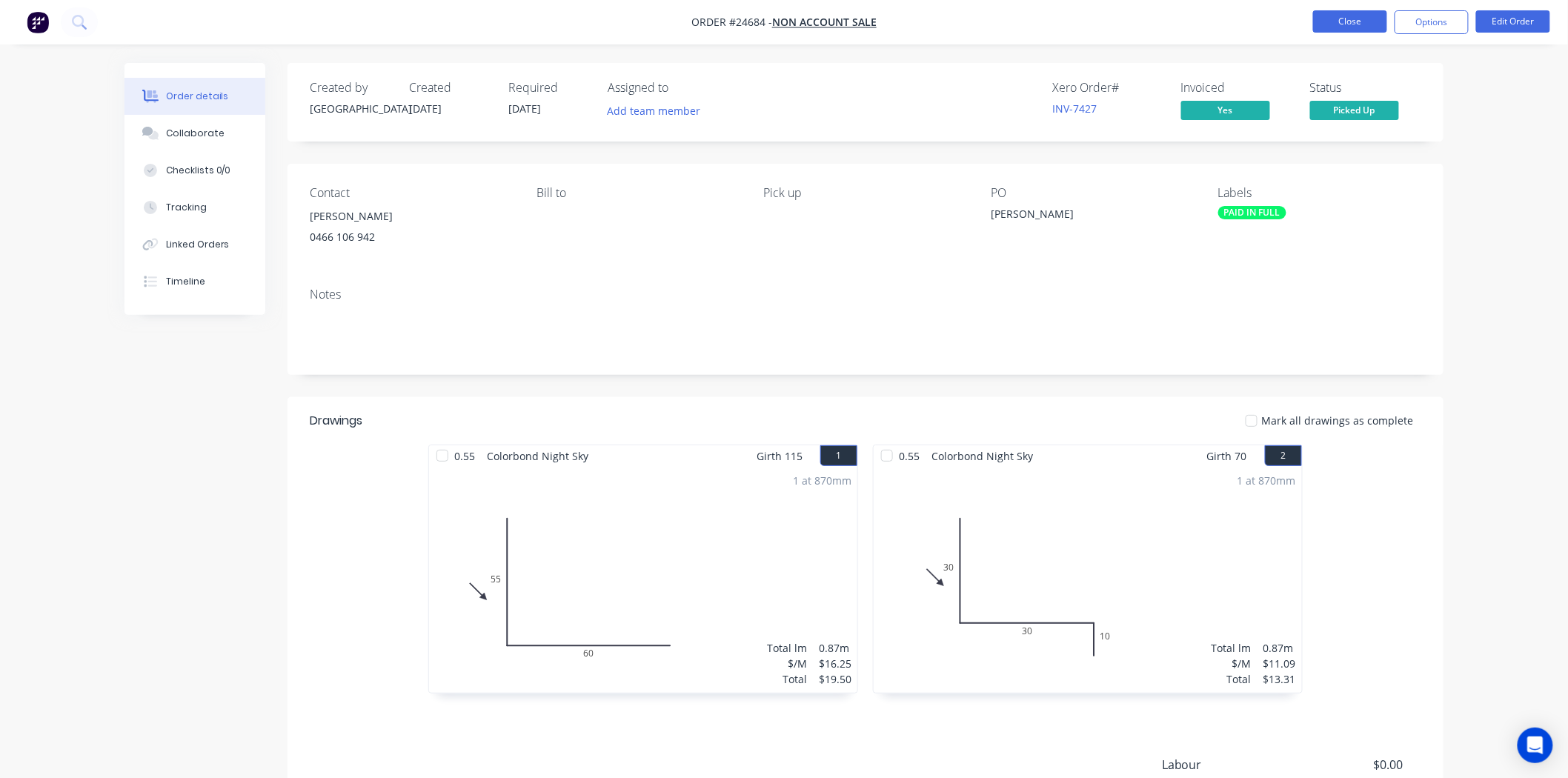
click at [1332, 21] on button "Close" at bounding box center [1350, 22] width 74 height 23
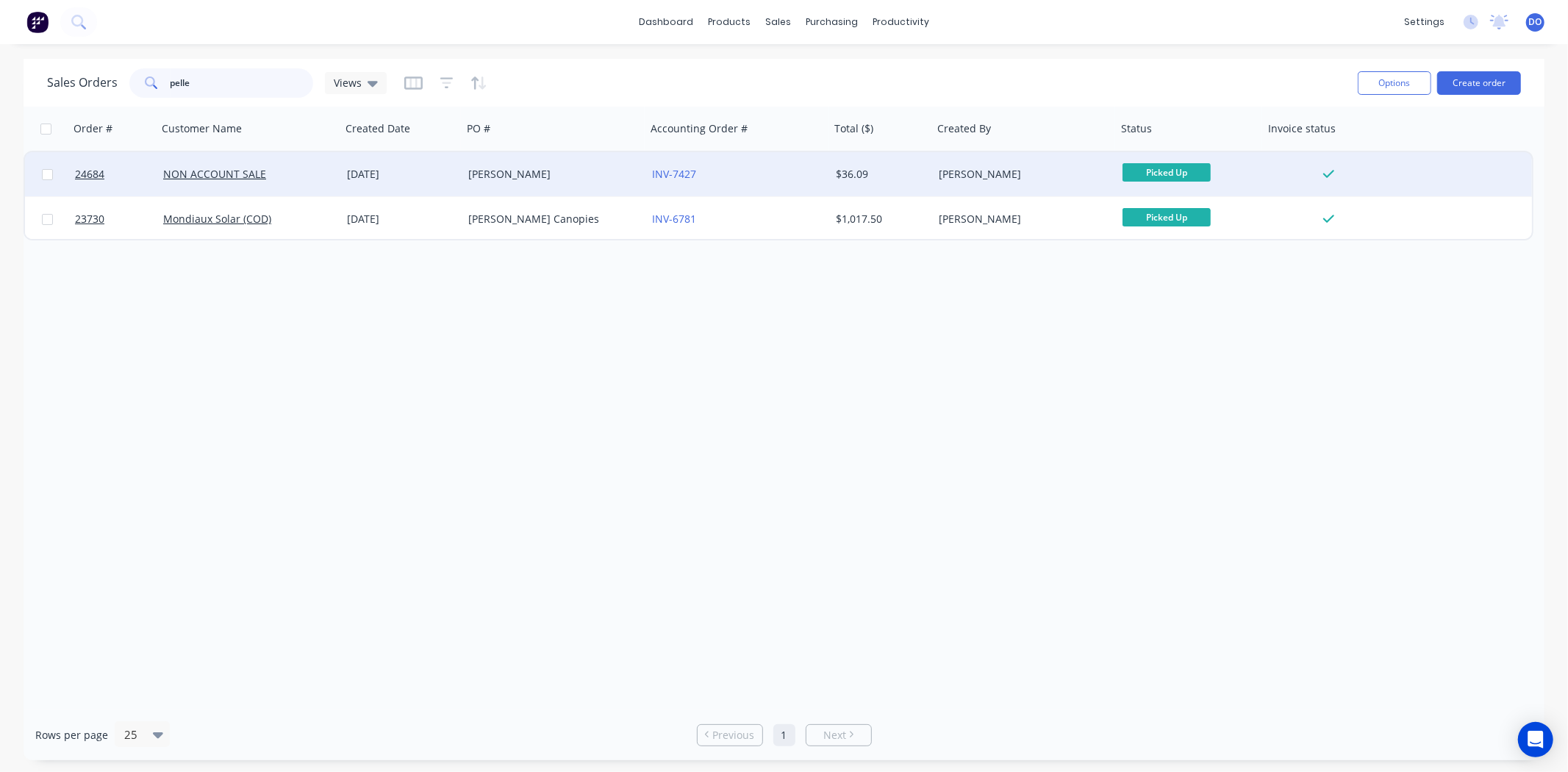
drag, startPoint x: 238, startPoint y: 85, endPoint x: 39, endPoint y: 162, distance: 213.4
click at [40, 157] on div "Sales Orders pelle Views Options Create order Order # Customer Name Created Dat…" at bounding box center [784, 409] width 1521 height 701
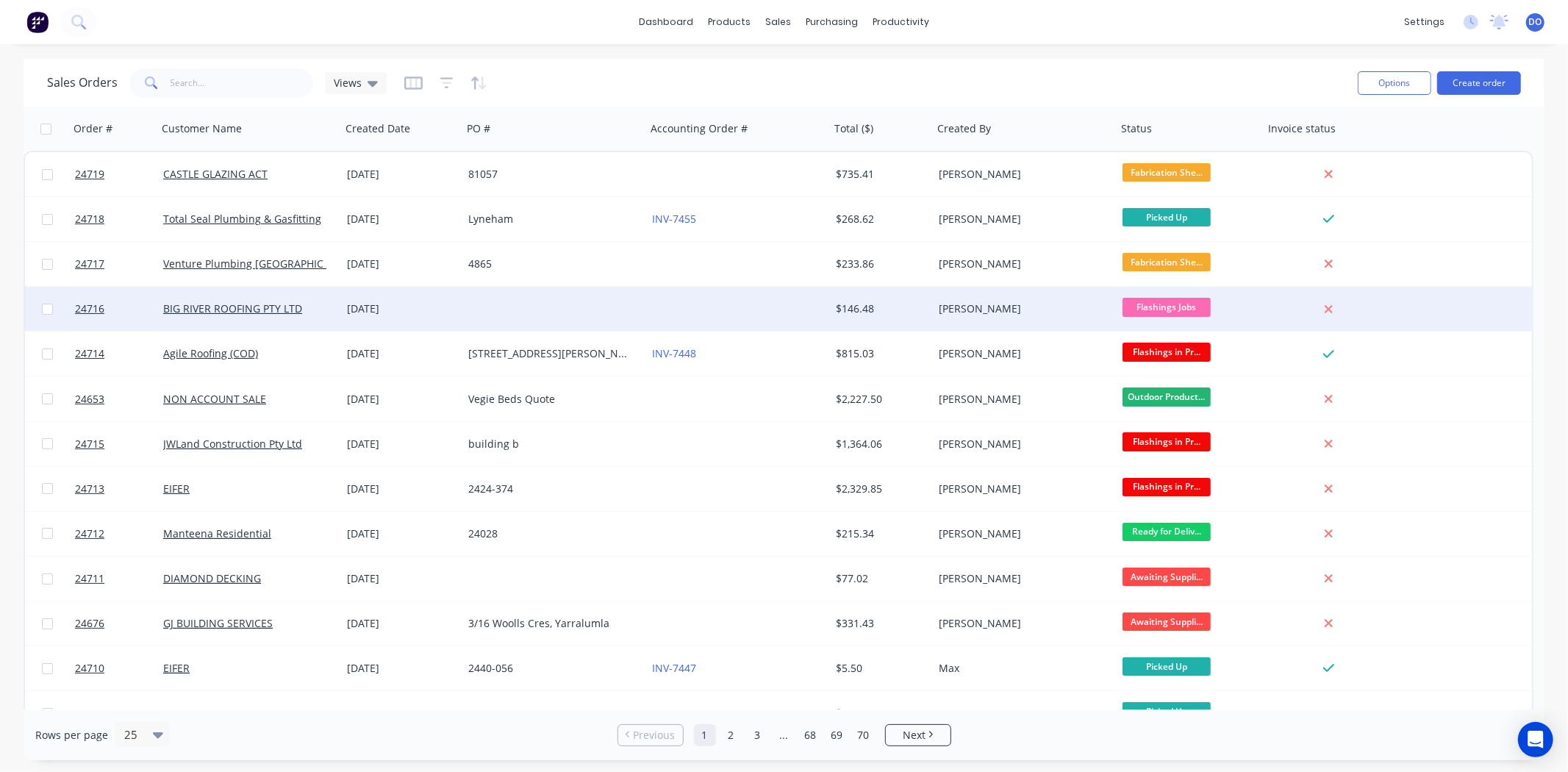
click at [531, 307] on div at bounding box center [553, 309] width 184 height 44
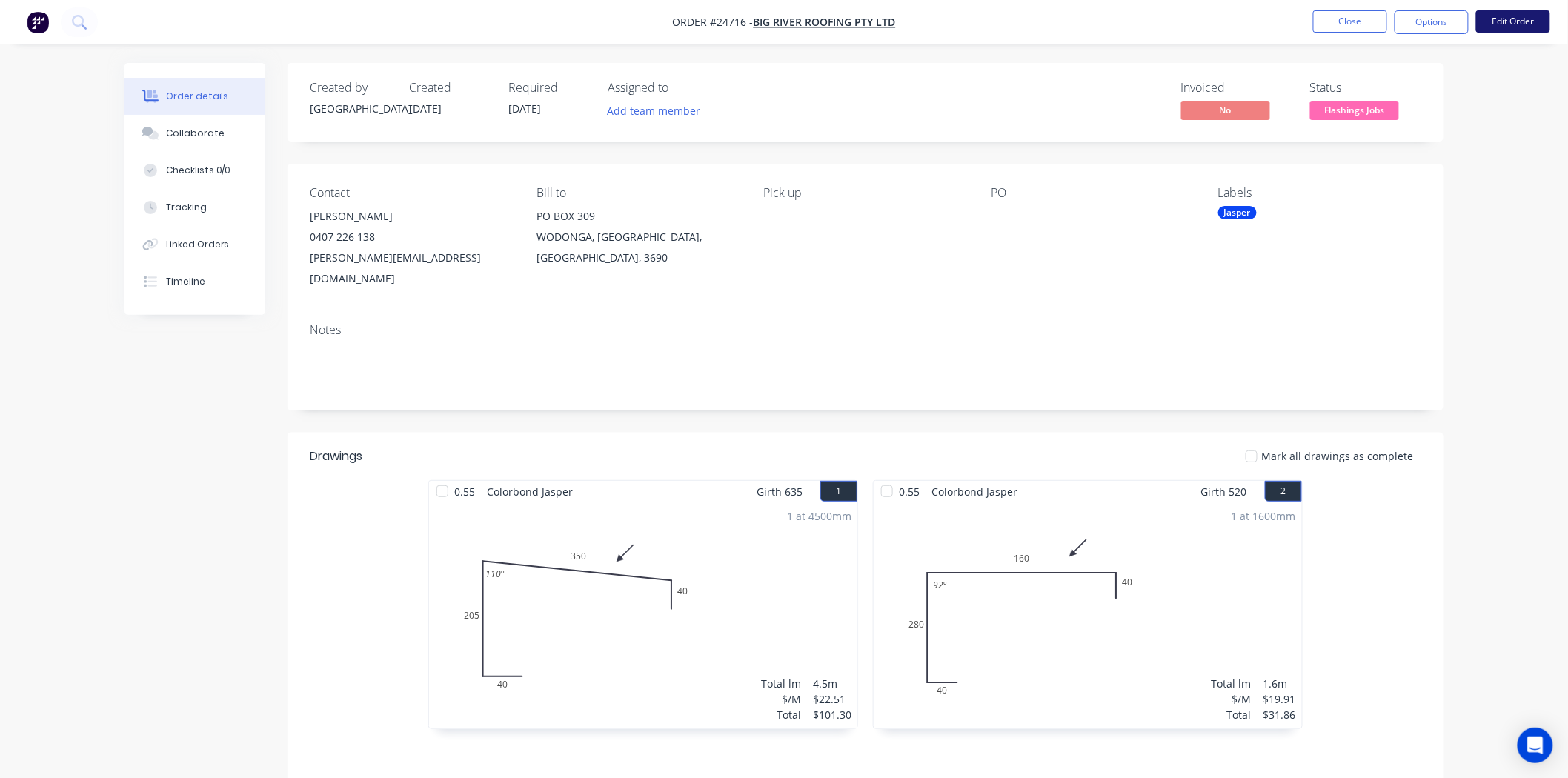
click at [1487, 24] on button "Edit Order" at bounding box center [1512, 22] width 74 height 23
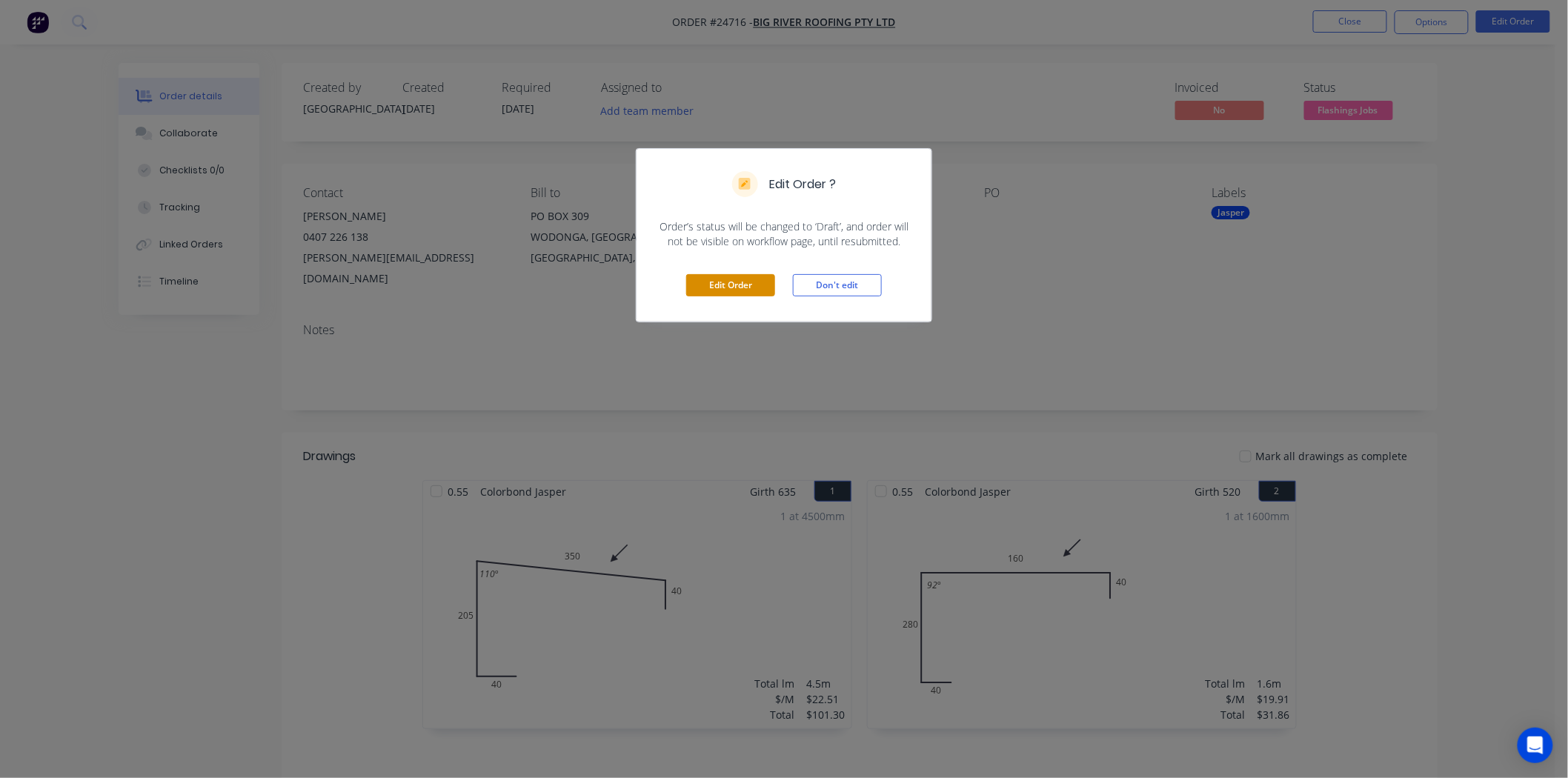
click at [732, 284] on button "Edit Order" at bounding box center [731, 285] width 89 height 23
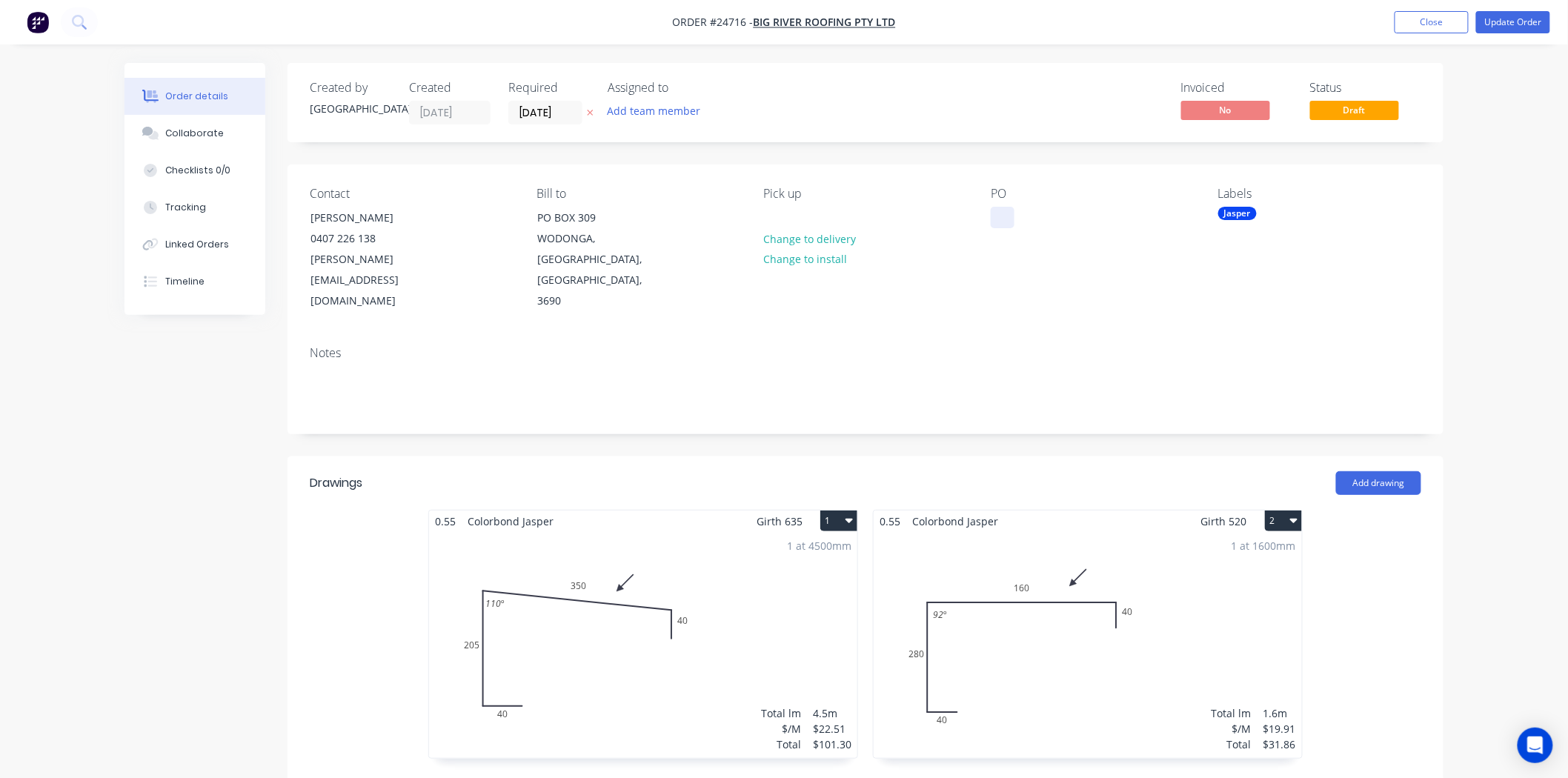
click at [1002, 217] on div at bounding box center [1002, 217] width 23 height 22
click at [1512, 18] on button "Update Order" at bounding box center [1512, 23] width 74 height 23
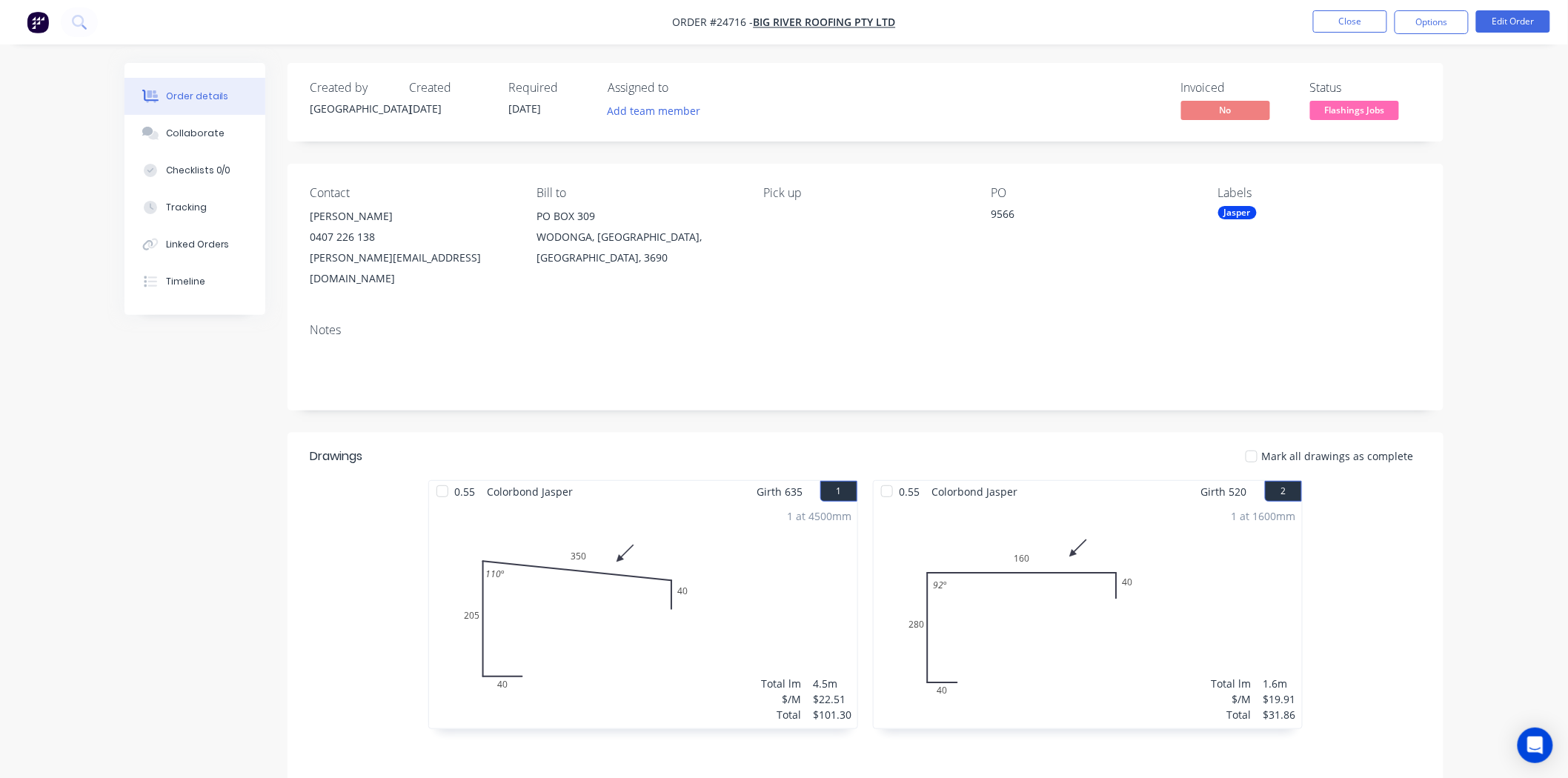
click at [1310, 13] on ul "Close Options Edit Order" at bounding box center [1432, 22] width 273 height 23
click at [1324, 21] on button "Close" at bounding box center [1350, 22] width 74 height 23
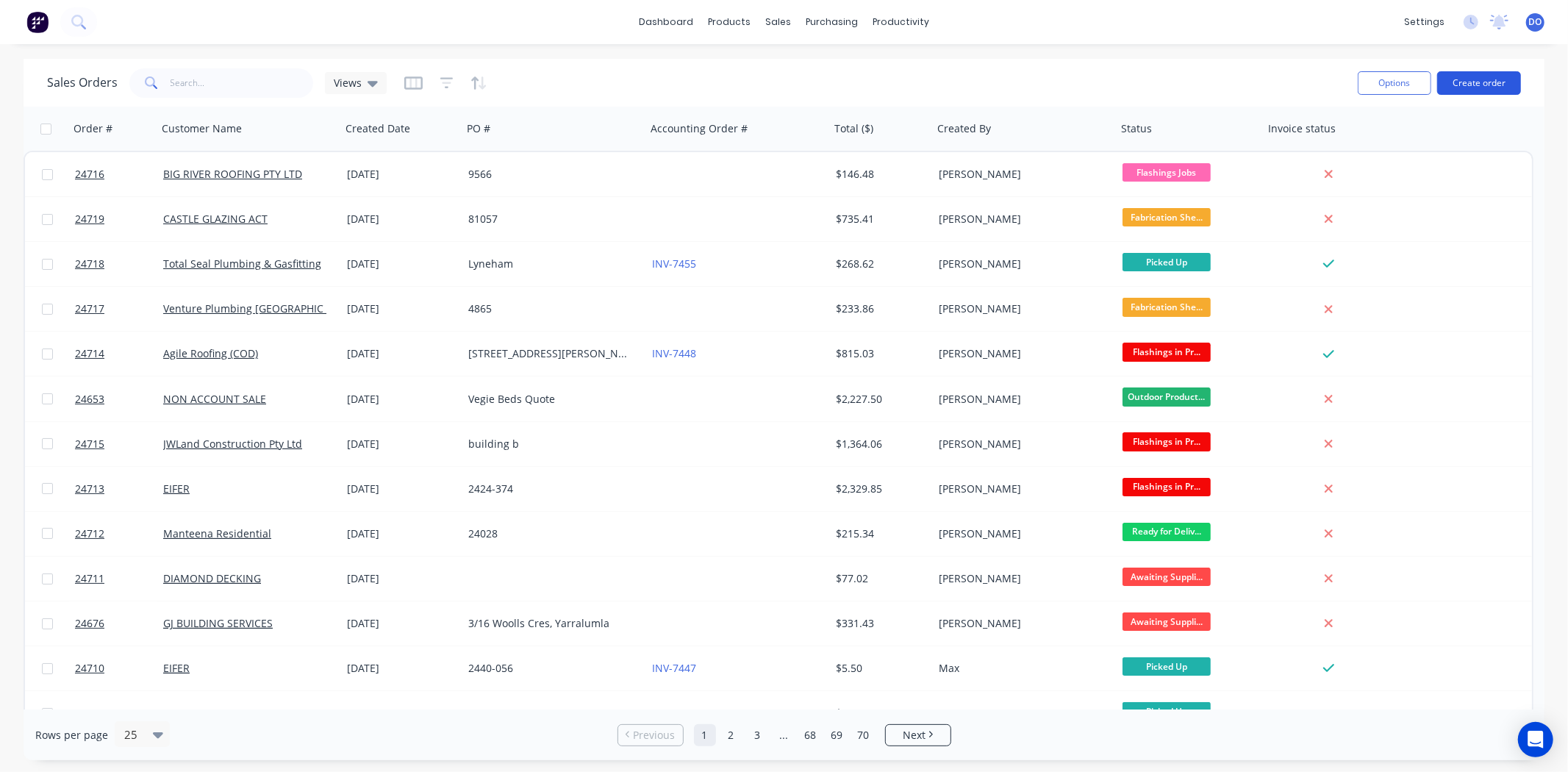
click at [1473, 74] on button "Create order" at bounding box center [1478, 83] width 84 height 23
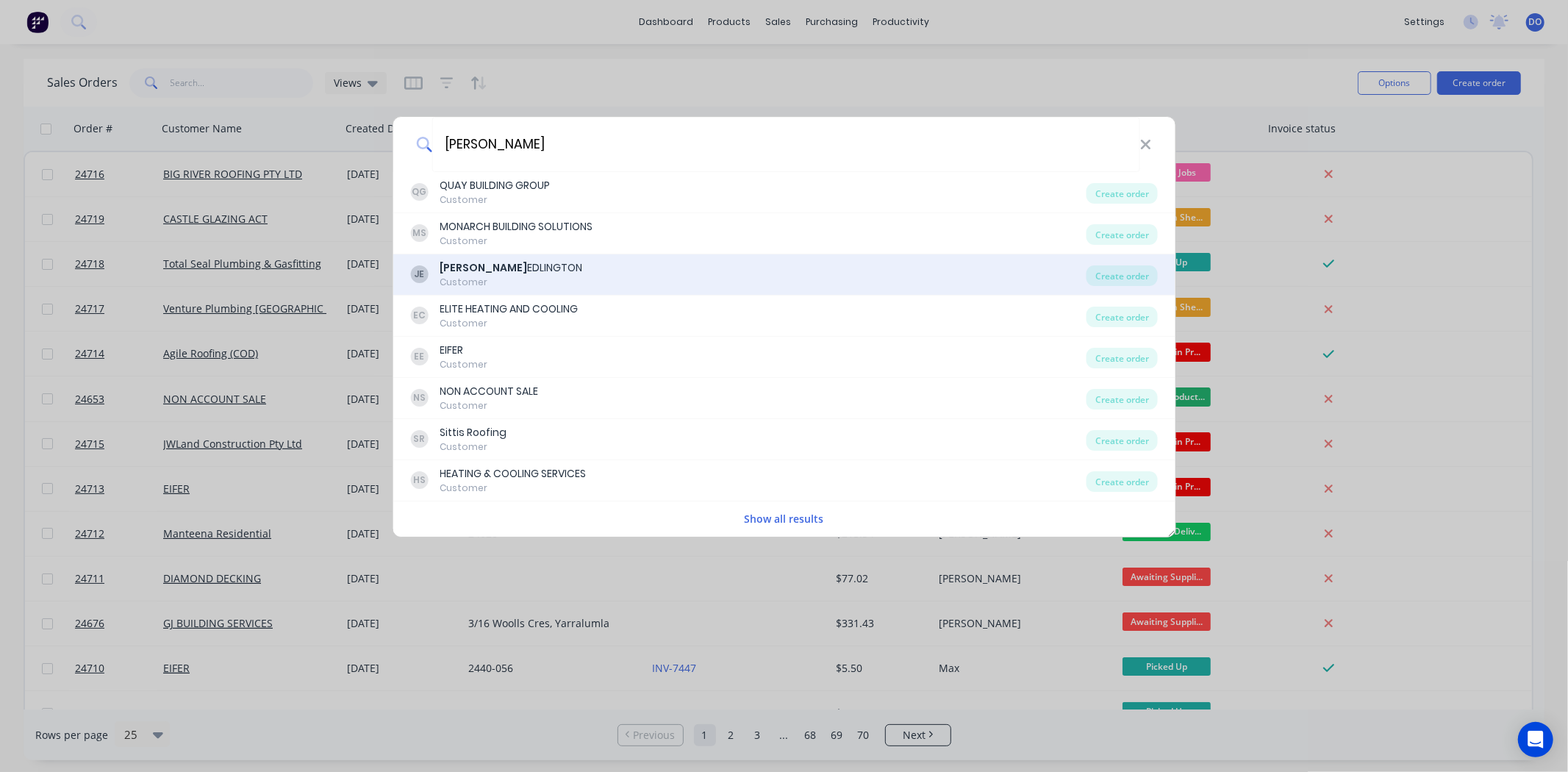
type input "john"
click at [466, 279] on div "Customer" at bounding box center [510, 282] width 142 height 13
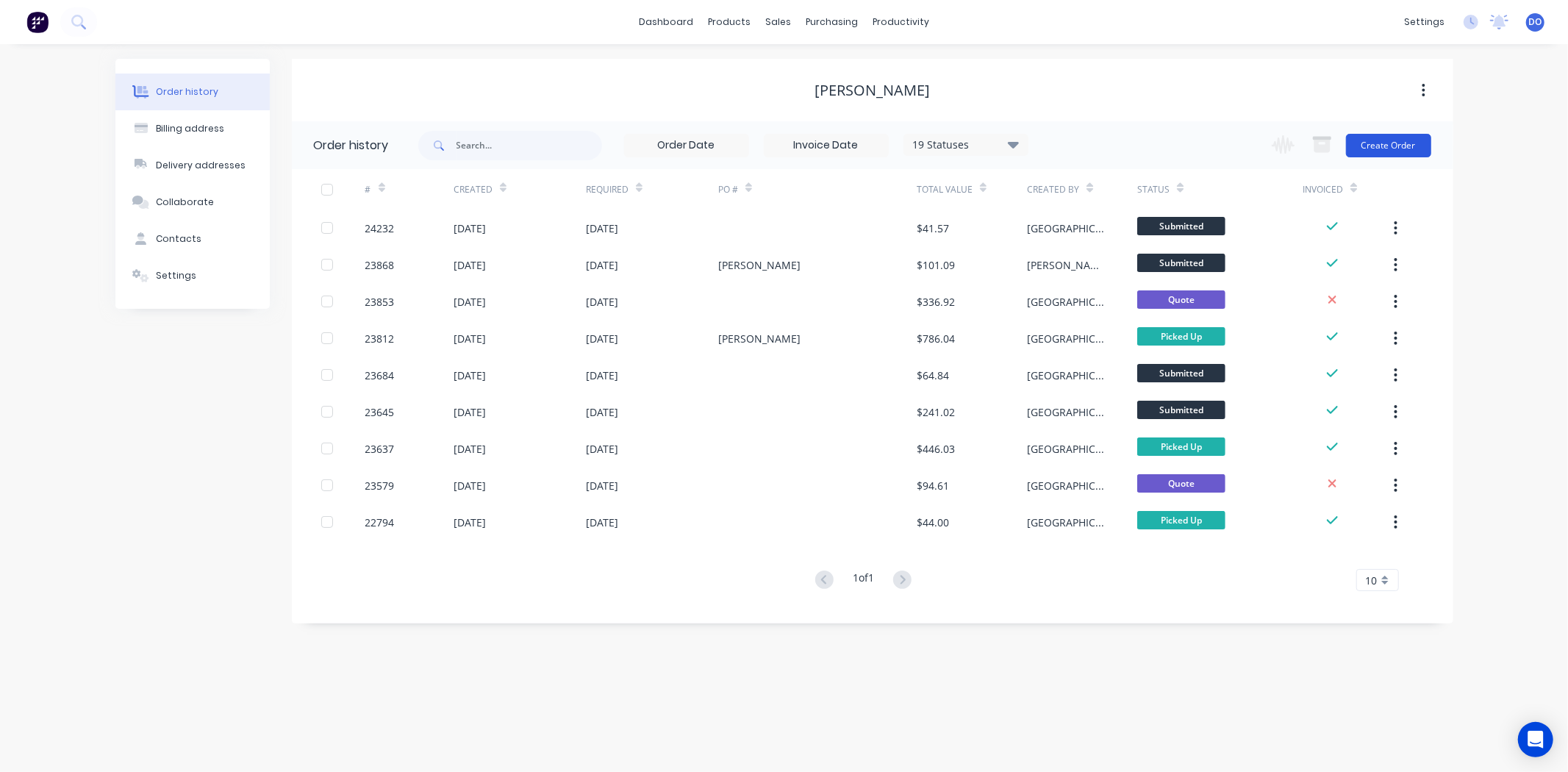
click at [1405, 154] on button "Create Order" at bounding box center [1388, 145] width 85 height 23
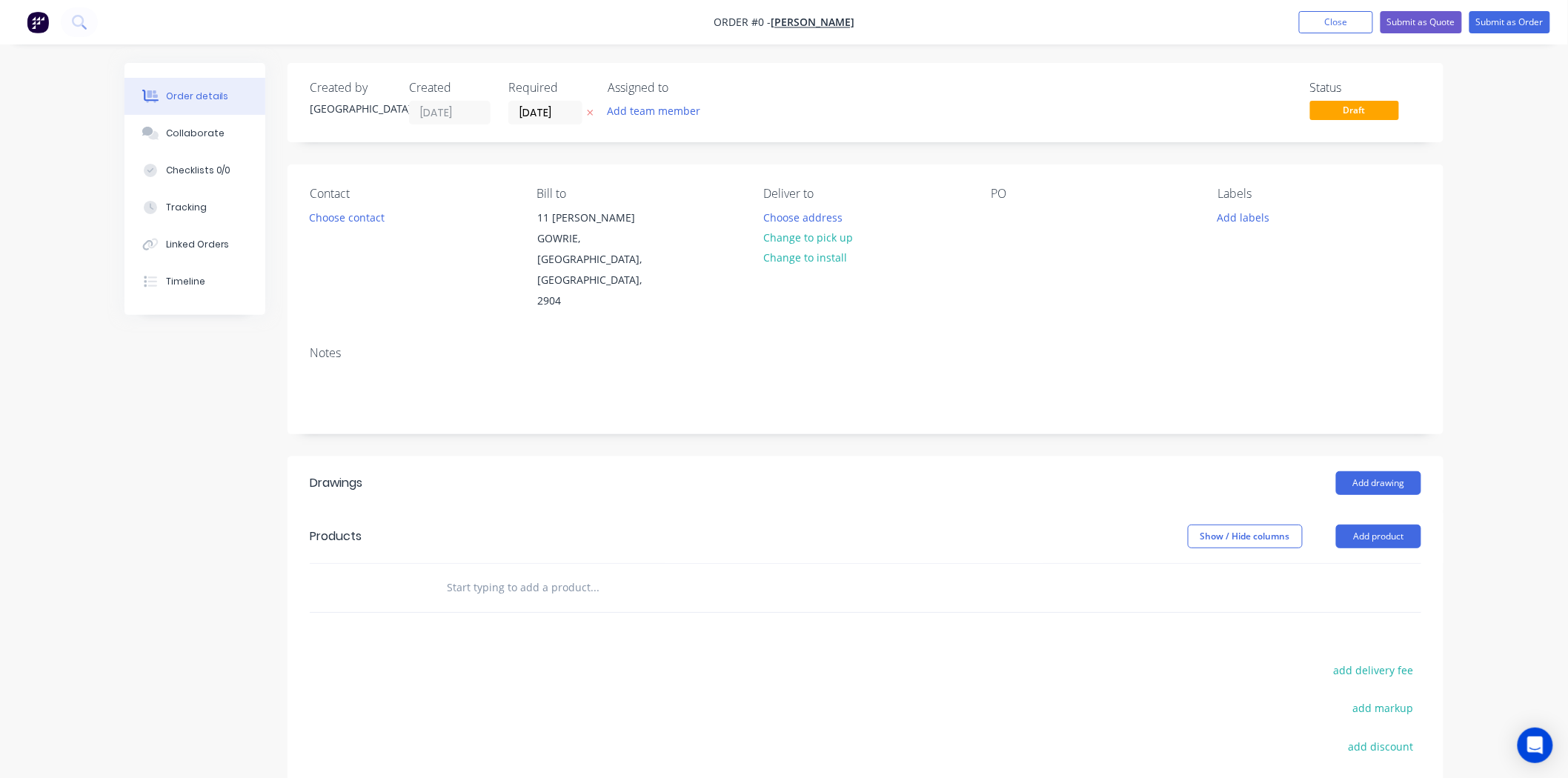
click at [1351, 456] on header "Drawings Add drawing" at bounding box center [866, 482] width 1156 height 53
click at [1359, 471] on button "Add drawing" at bounding box center [1379, 482] width 85 height 23
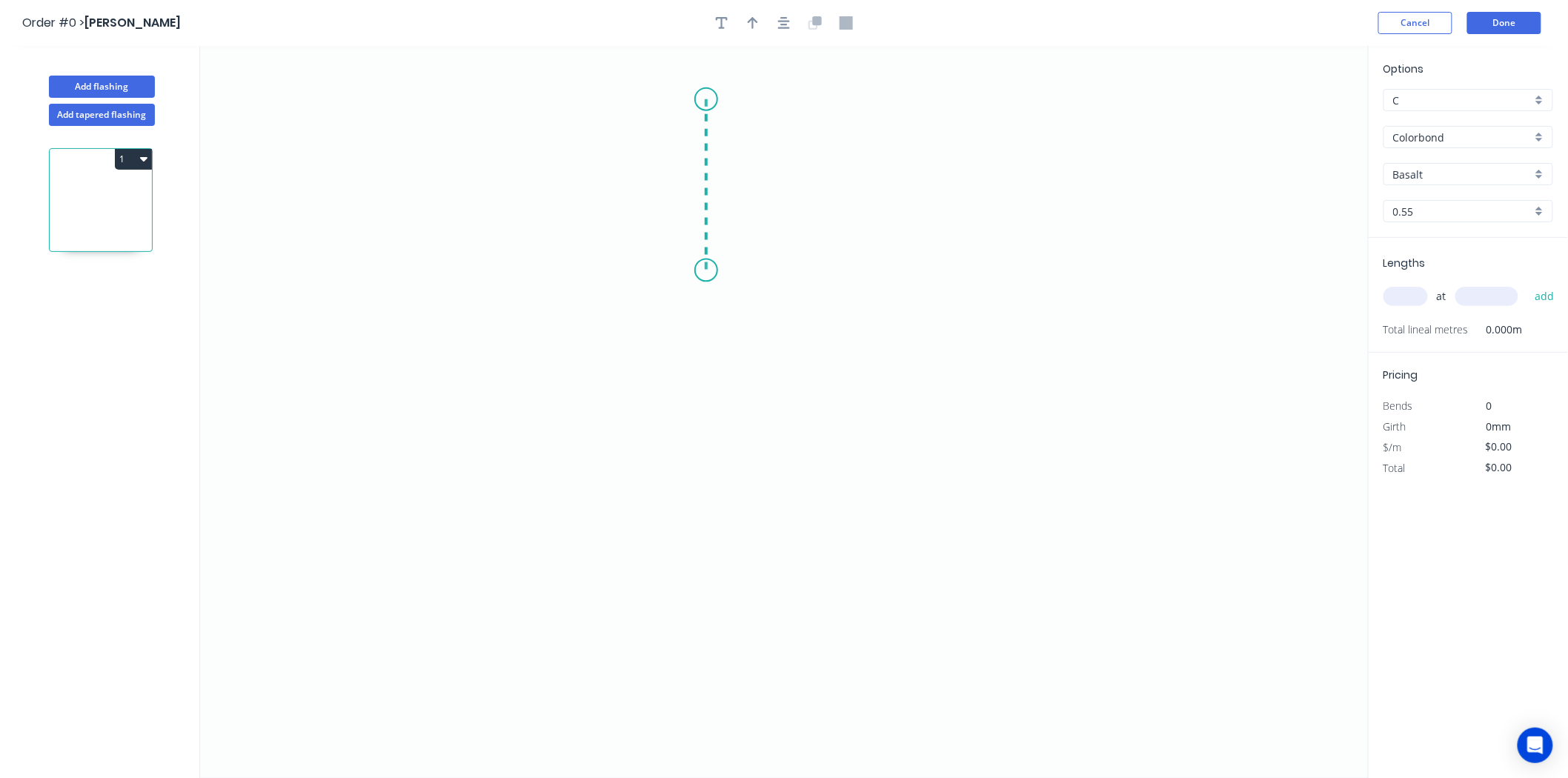
drag, startPoint x: 707, startPoint y: 99, endPoint x: 708, endPoint y: 270, distance: 171.0
click at [708, 270] on icon "0" at bounding box center [784, 412] width 1169 height 732
click at [538, 265] on icon "0 ?" at bounding box center [784, 412] width 1169 height 732
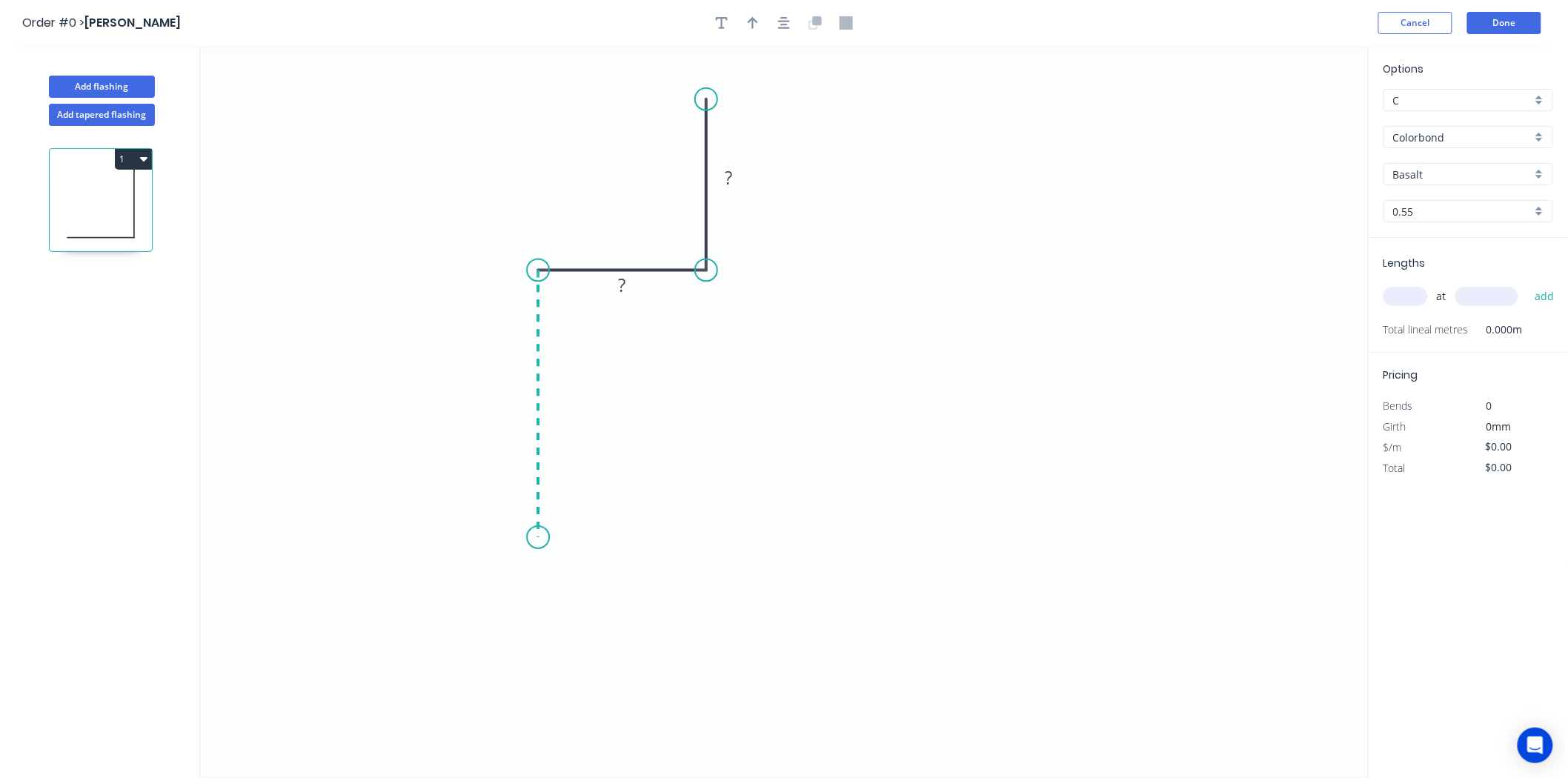
click at [526, 542] on icon "0 ? ?" at bounding box center [784, 412] width 1169 height 732
click at [719, 550] on icon "0 ? ? ?" at bounding box center [784, 412] width 1169 height 732
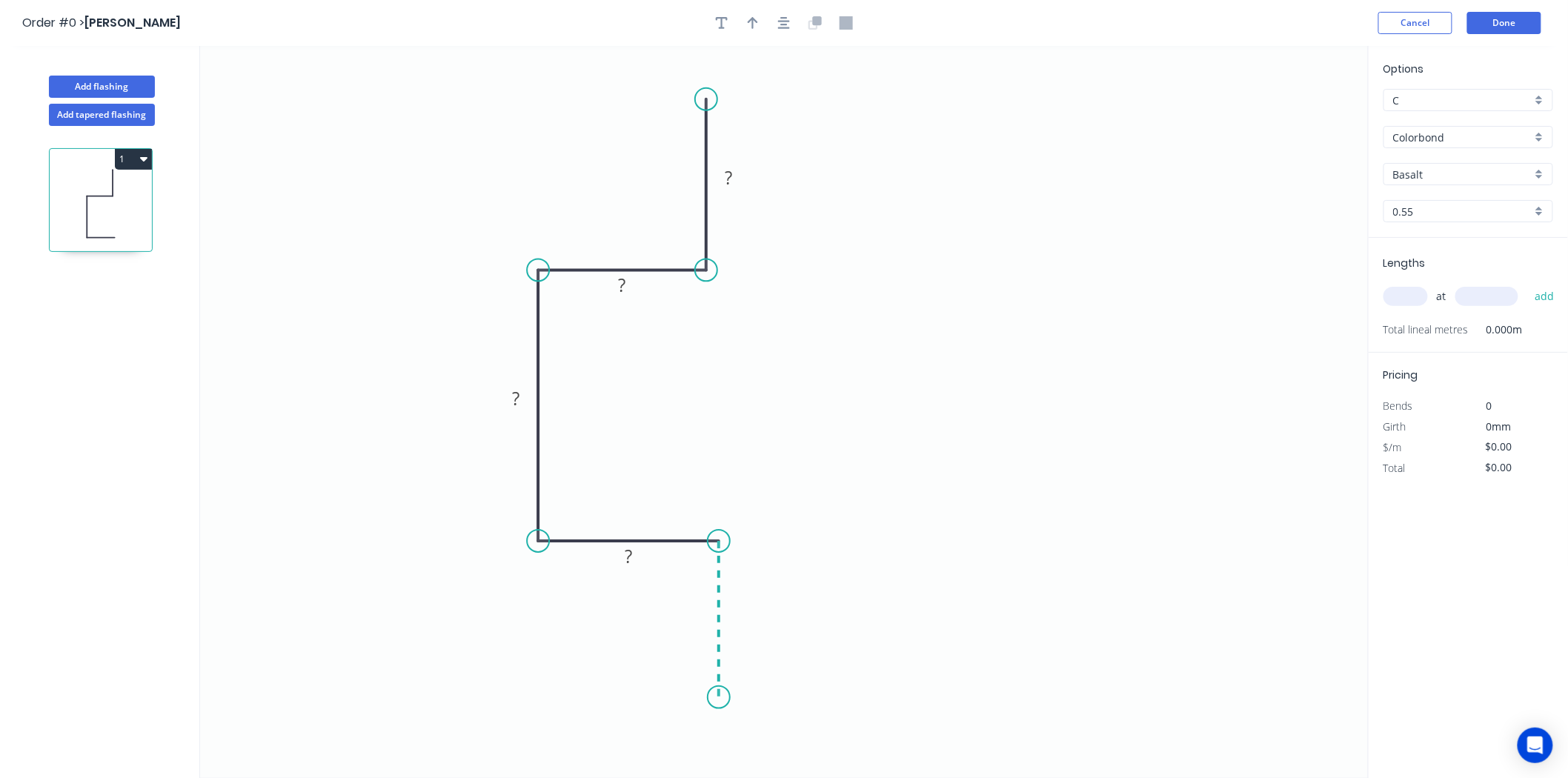
click at [723, 698] on icon "0 ? ? ? ?" at bounding box center [784, 412] width 1169 height 732
click at [746, 609] on rect at bounding box center [741, 614] width 30 height 21
click at [1405, 291] on input "text" at bounding box center [1405, 296] width 44 height 19
type input "$16.14"
type input "2"
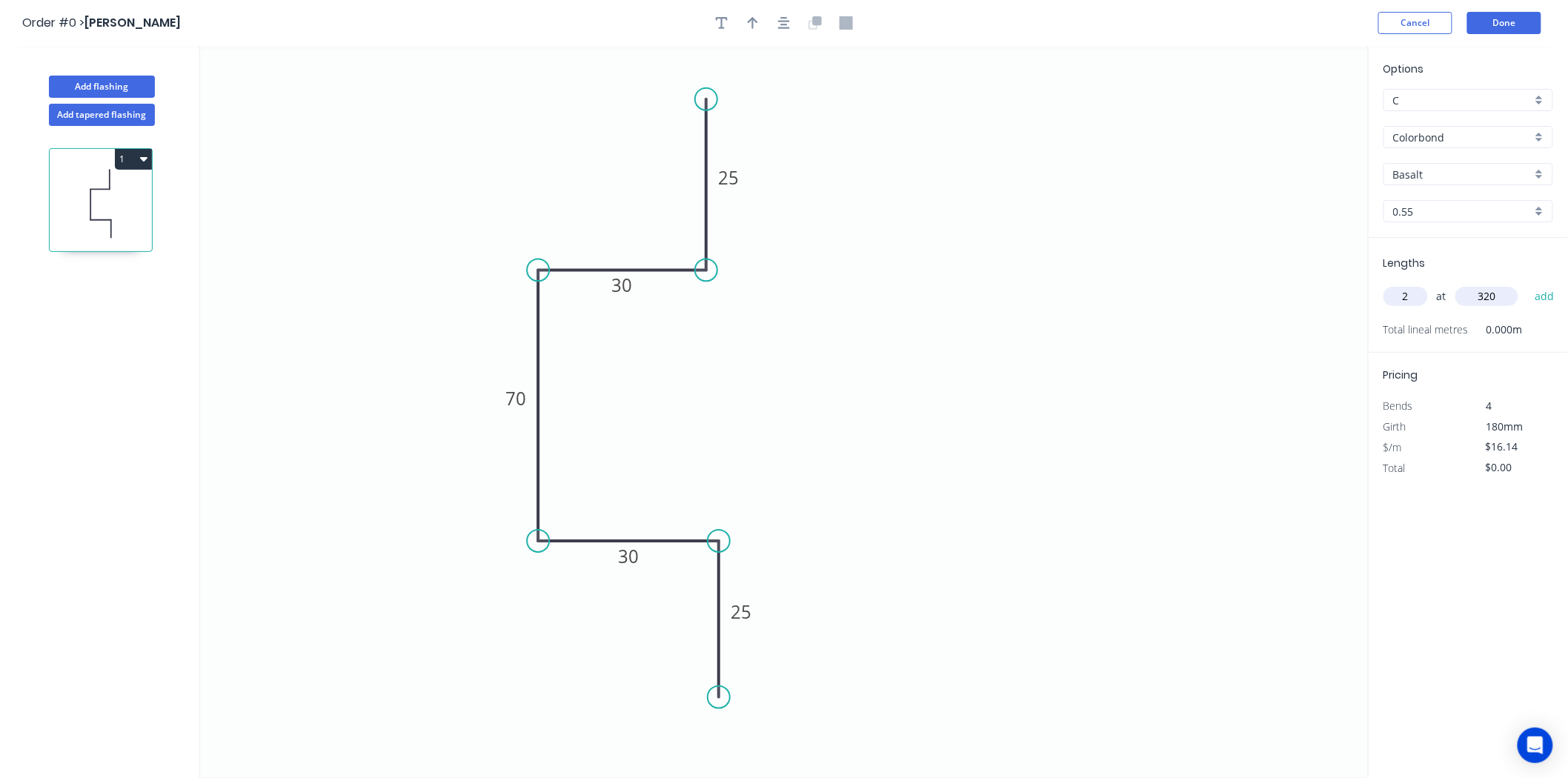
type input "320"
click at [1527, 284] on button "add" at bounding box center [1545, 296] width 35 height 25
type input "$38.74"
click at [754, 26] on icon "button" at bounding box center [753, 23] width 10 height 13
drag, startPoint x: 1299, startPoint y: 113, endPoint x: 462, endPoint y: 168, distance: 838.8
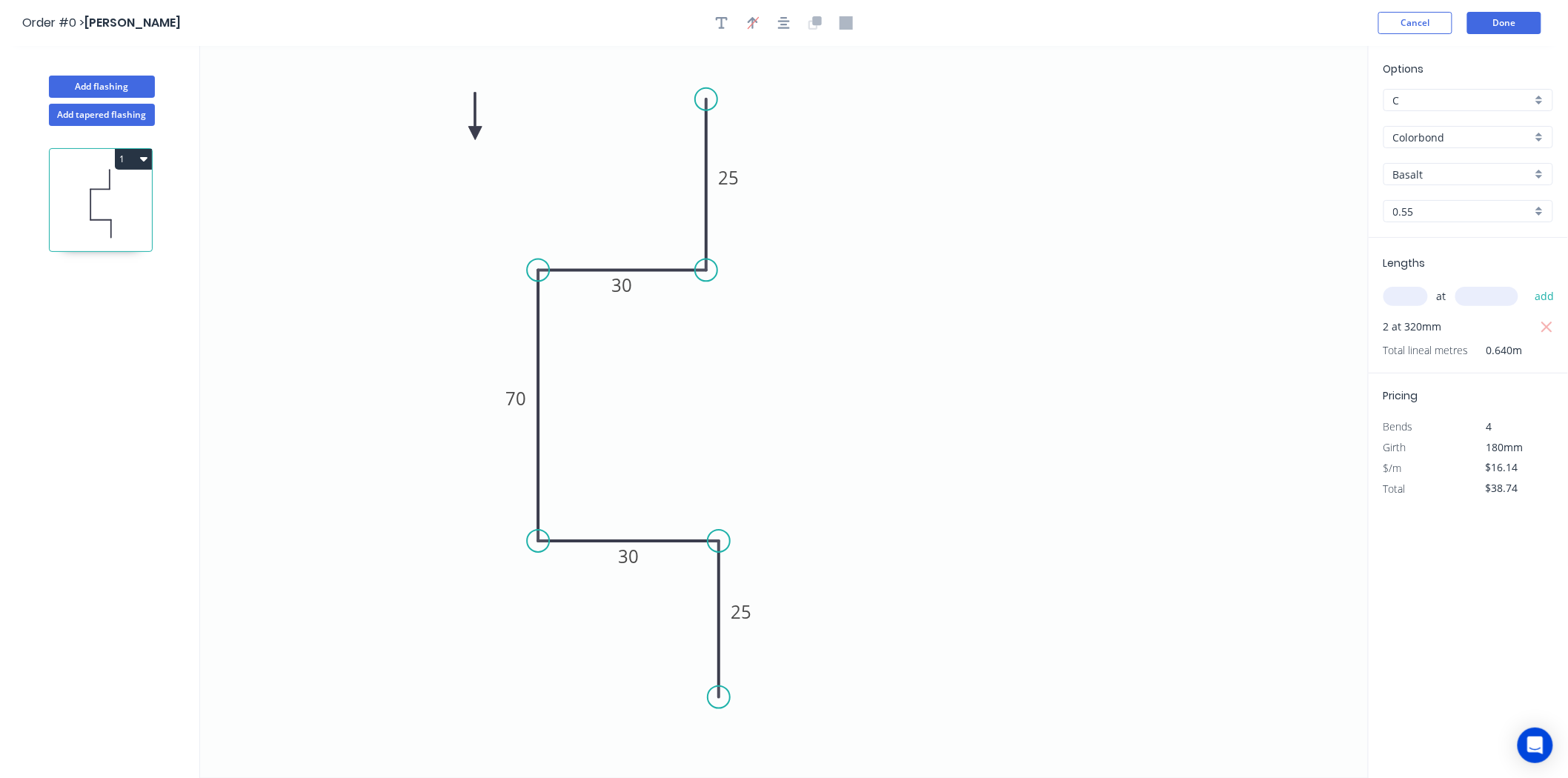
click at [468, 140] on icon at bounding box center [475, 116] width 13 height 48
click at [1427, 97] on input "C" at bounding box center [1462, 101] width 138 height 16
click at [1424, 128] on div "A" at bounding box center [1469, 129] width 169 height 26
type input "A"
type input "$23.06"
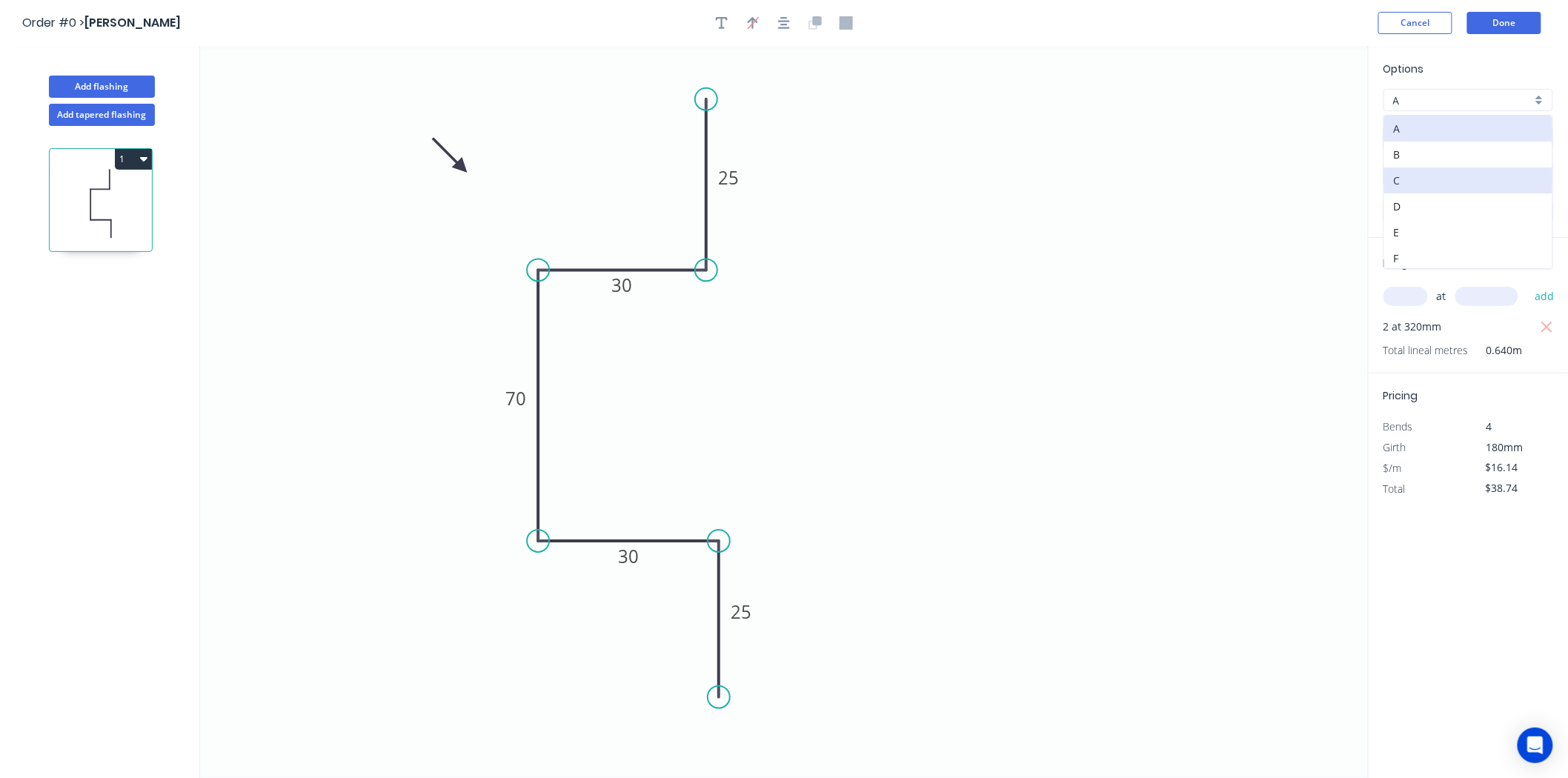
type input "$55.34"
click at [1424, 130] on input "Colorbond" at bounding box center [1462, 137] width 138 height 16
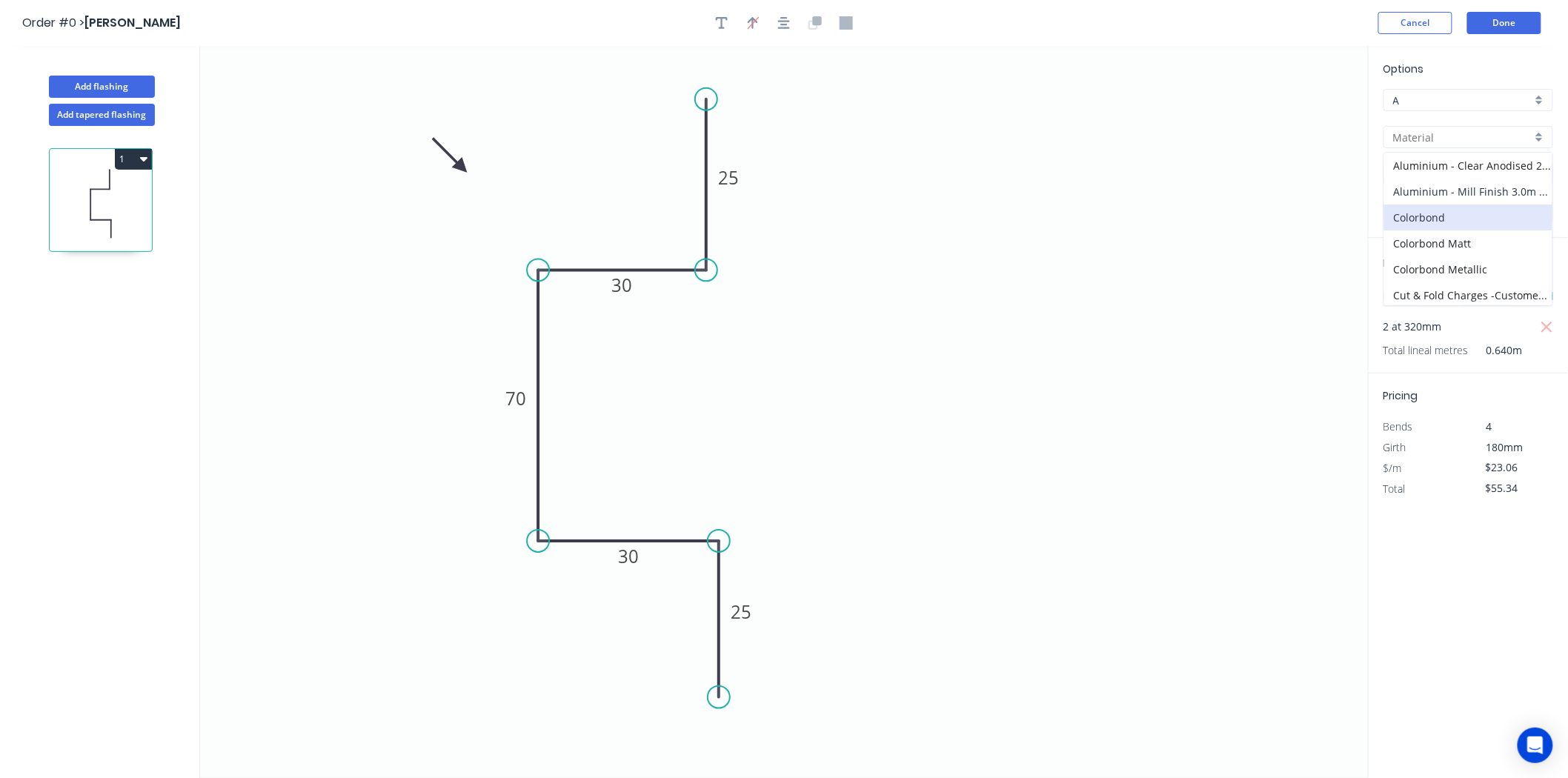
click at [1440, 183] on div "Aluminium - Mill Finish 3.0m Max" at bounding box center [1469, 191] width 169 height 26
type input "Aluminium - Mill Finish 3.0m Max"
type input "Mill Finish"
type input "1.2"
type input "$22.90"
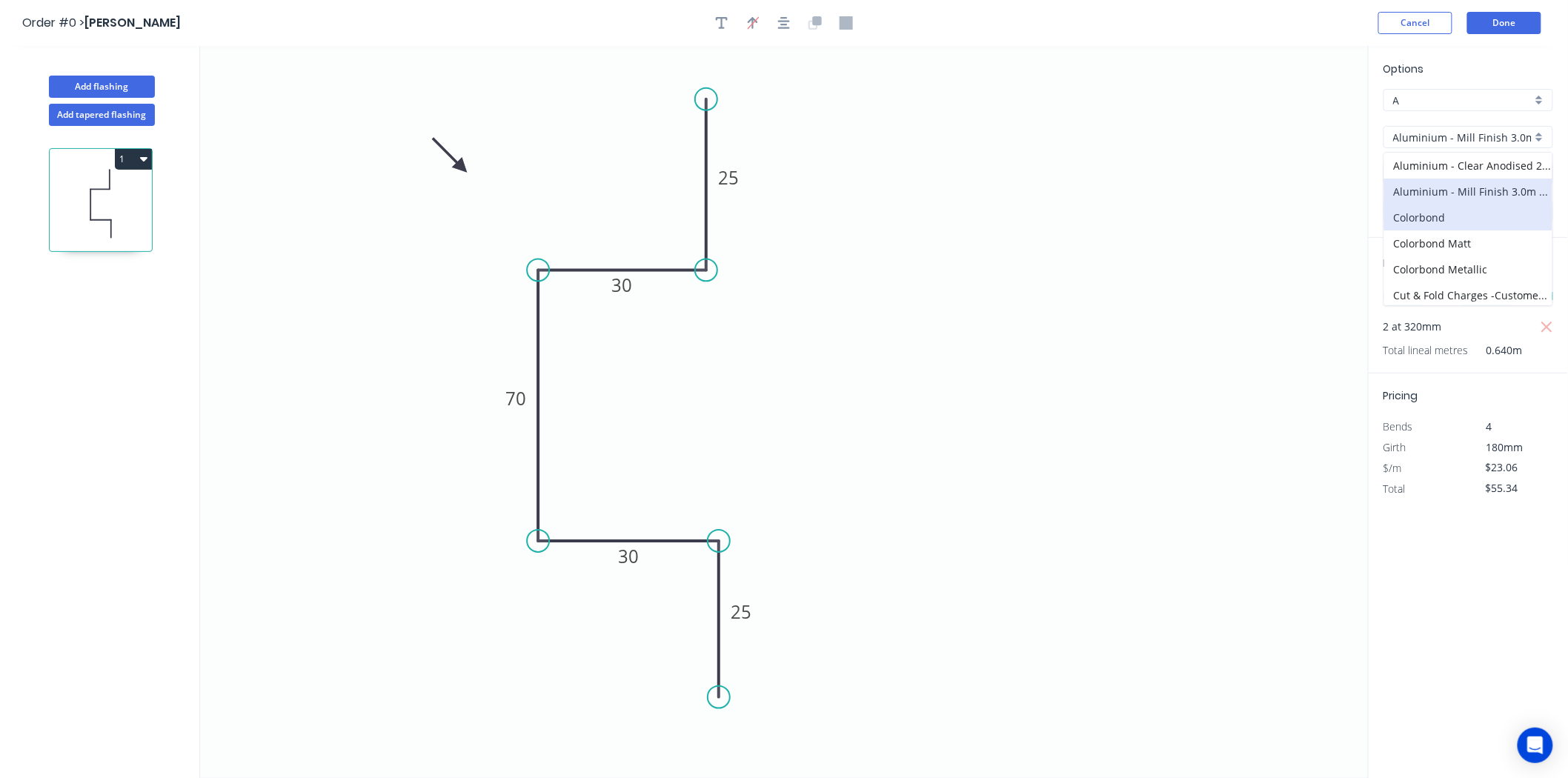
type input "$54.96"
click at [1439, 203] on input "1.2" at bounding box center [1462, 211] width 138 height 16
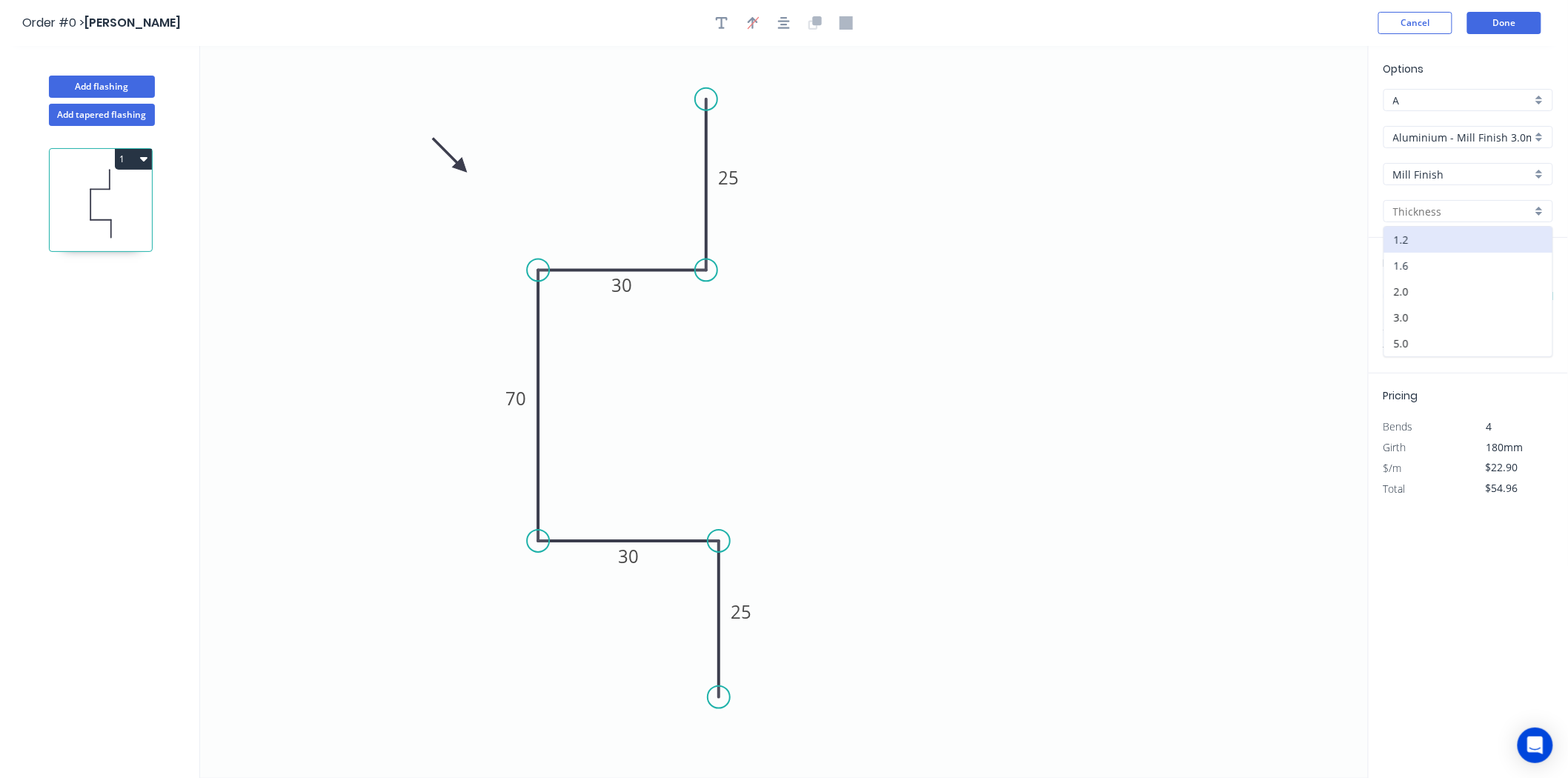
click at [1425, 256] on div "1.6" at bounding box center [1469, 266] width 169 height 26
type input "1.6"
type input "$25.19"
type input "$60.46"
click at [1530, 17] on button "Done" at bounding box center [1504, 23] width 74 height 23
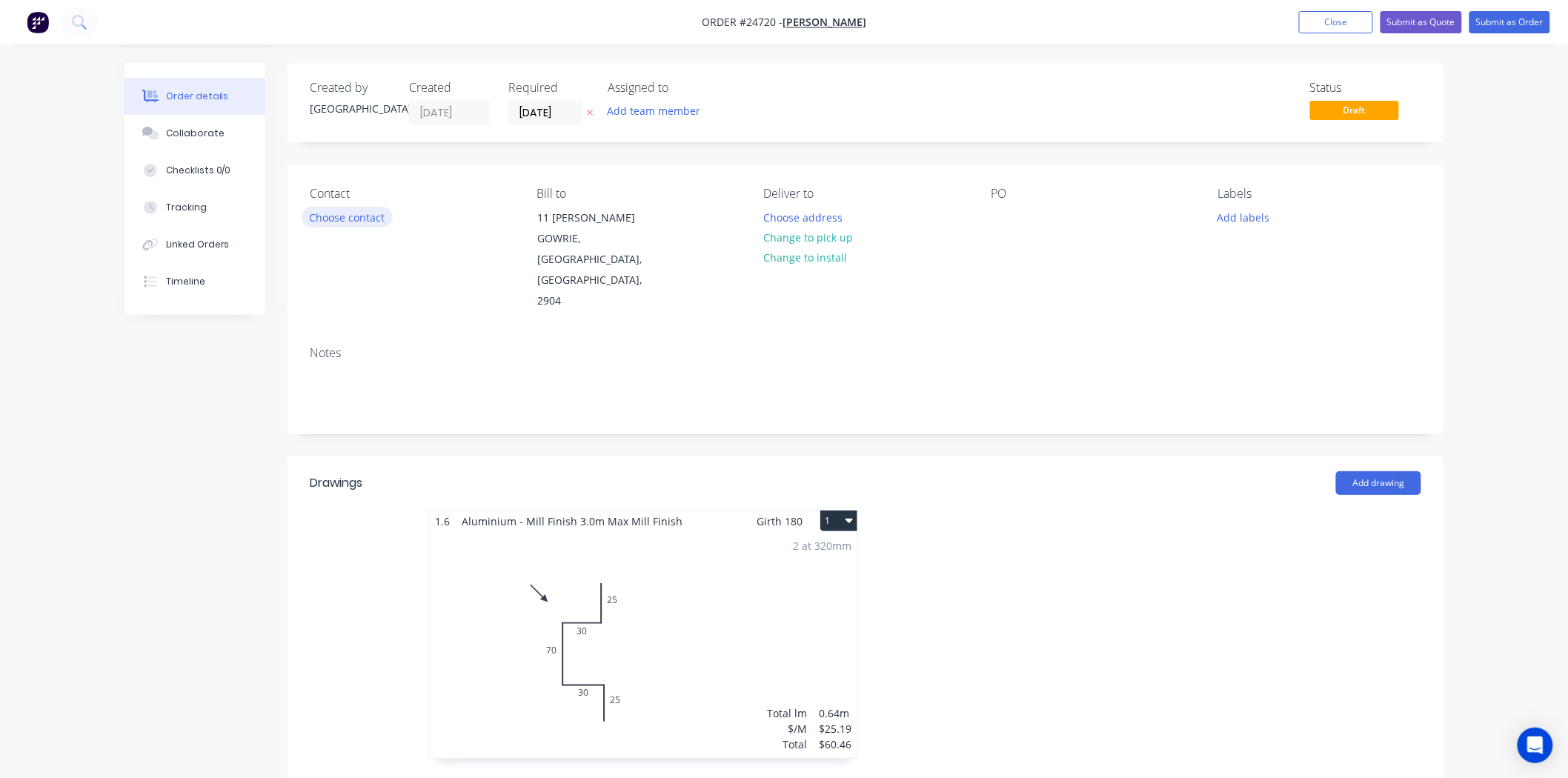
click at [324, 207] on button "Choose contact" at bounding box center [347, 216] width 91 height 20
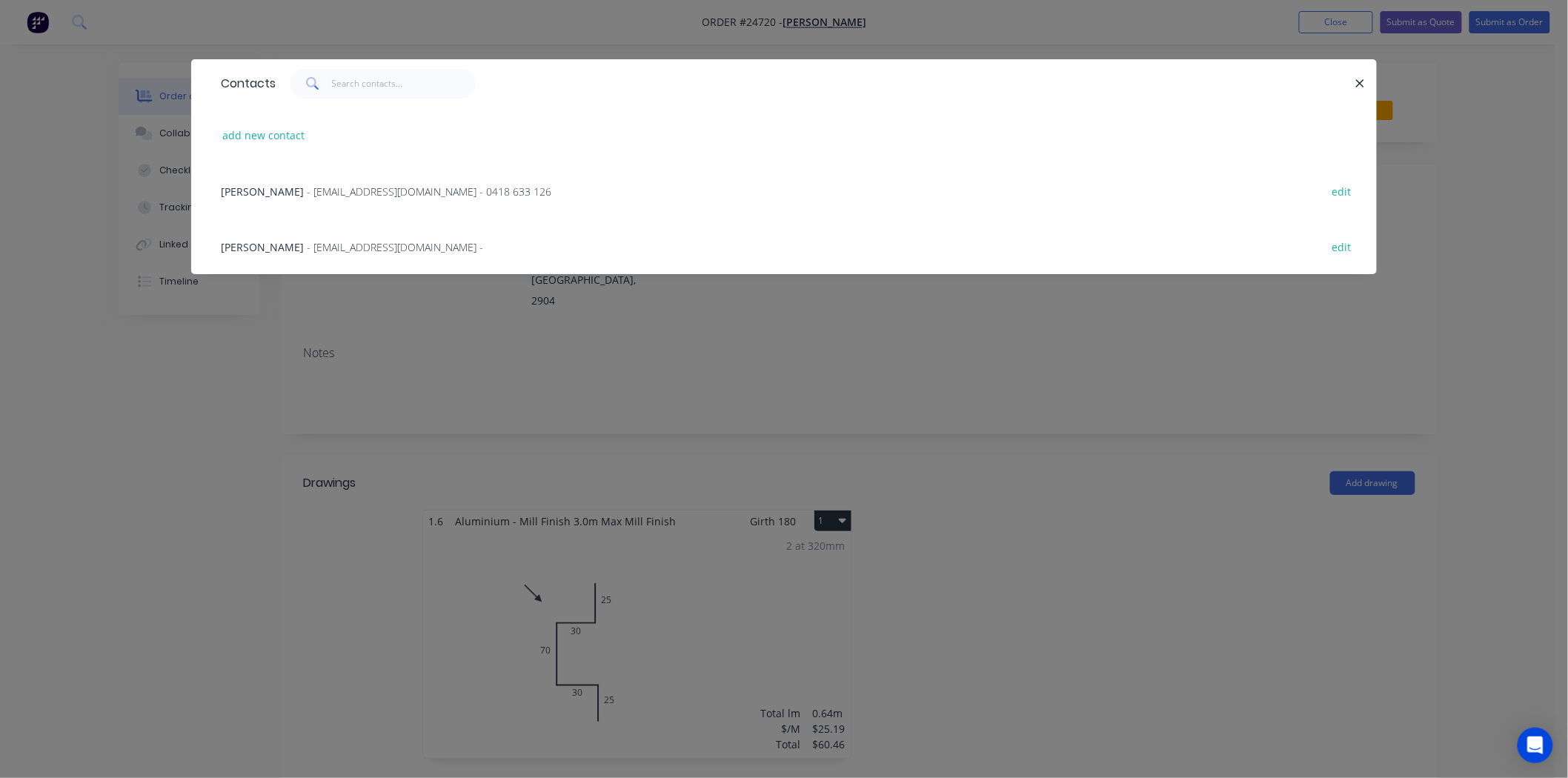
click at [336, 194] on span "- jc.edlington@hotmail.com - 0418 633 126" at bounding box center [429, 191] width 244 height 14
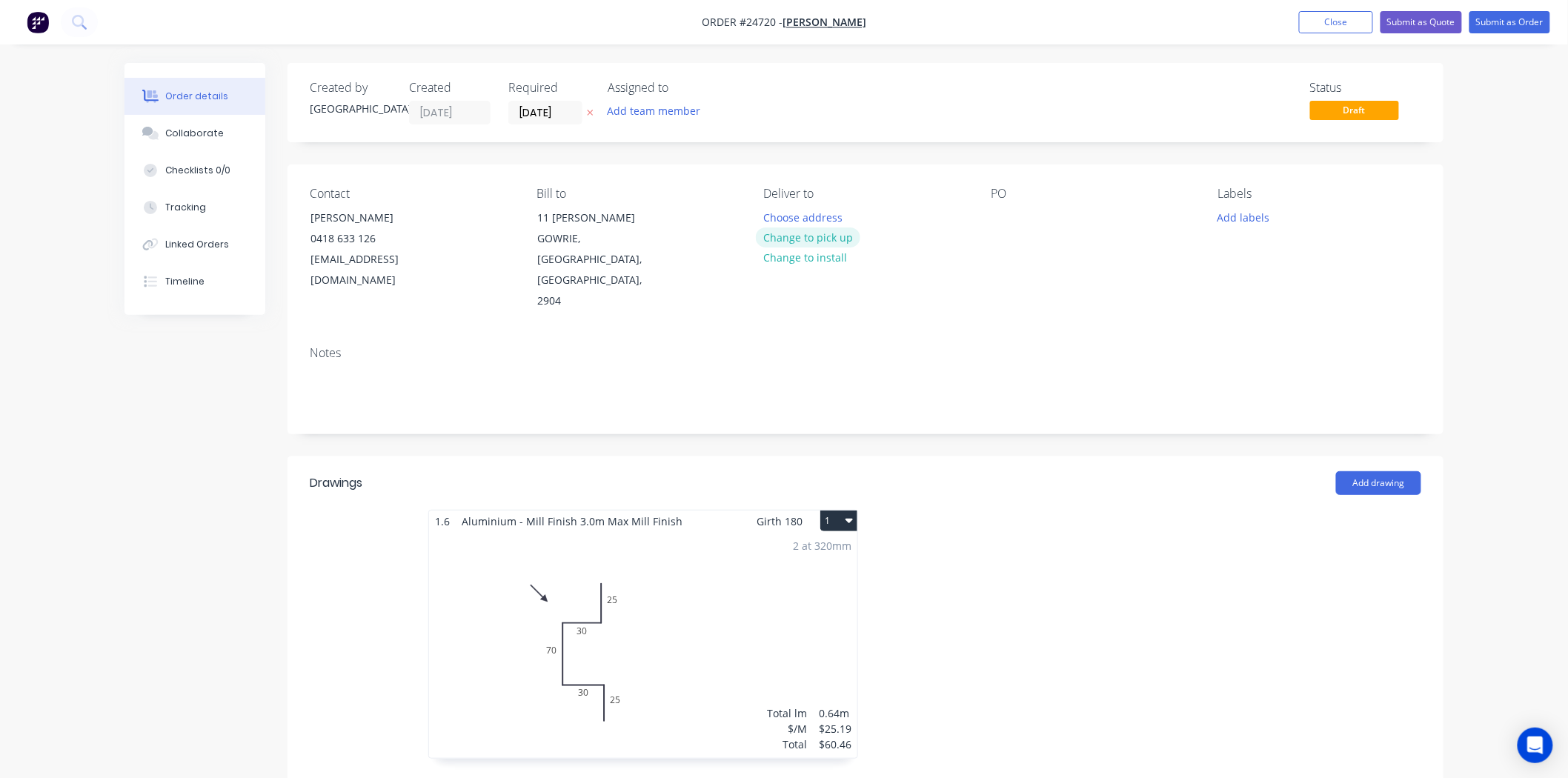
click at [794, 239] on button "Change to pick up" at bounding box center [808, 237] width 105 height 20
click at [1258, 219] on button "Add labels" at bounding box center [1243, 216] width 68 height 20
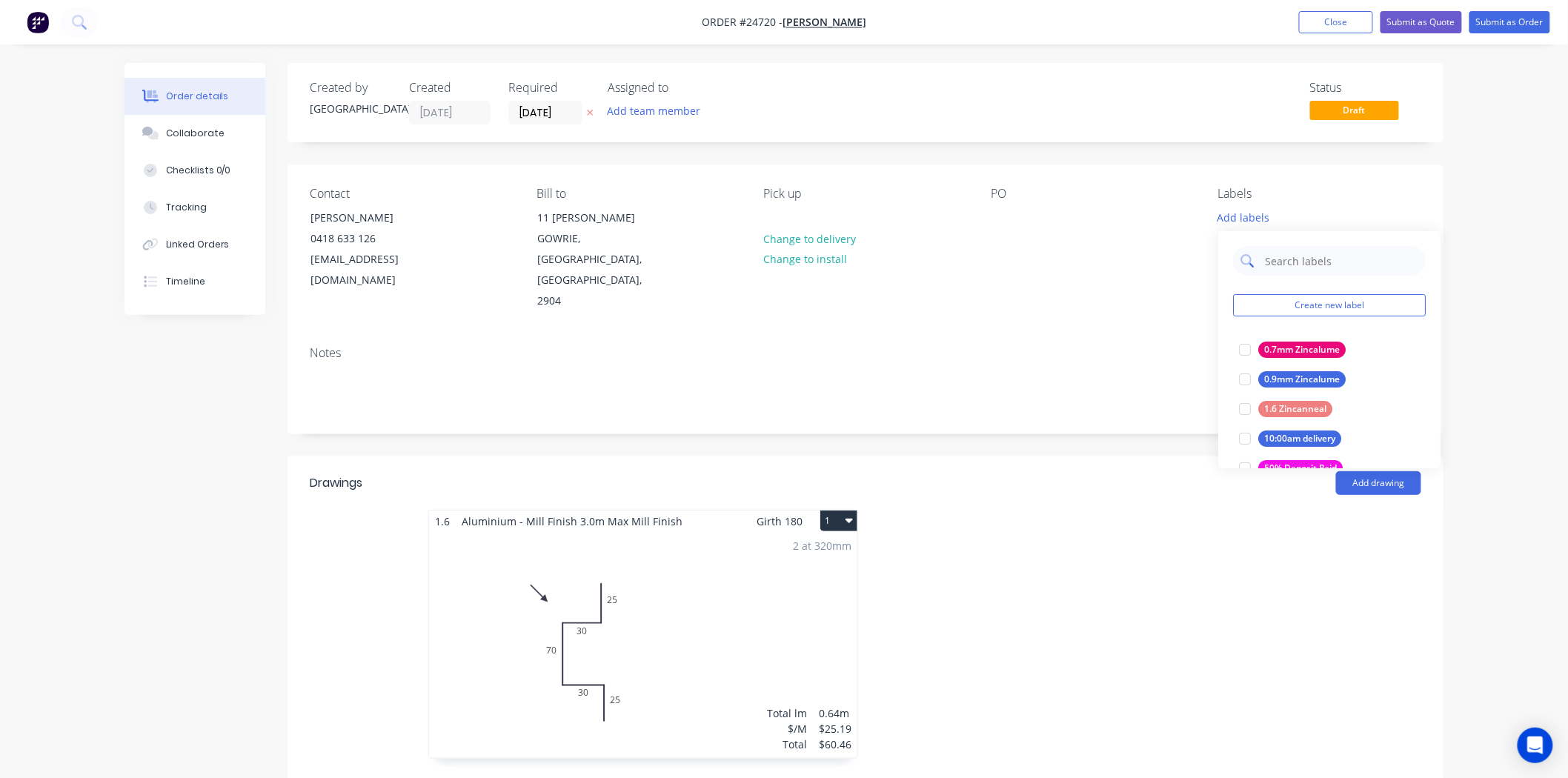
click at [1268, 256] on input "text" at bounding box center [1341, 261] width 155 height 30
type input "pick"
click at [1285, 351] on div "pick up [DATE]" at bounding box center [1295, 349] width 73 height 17
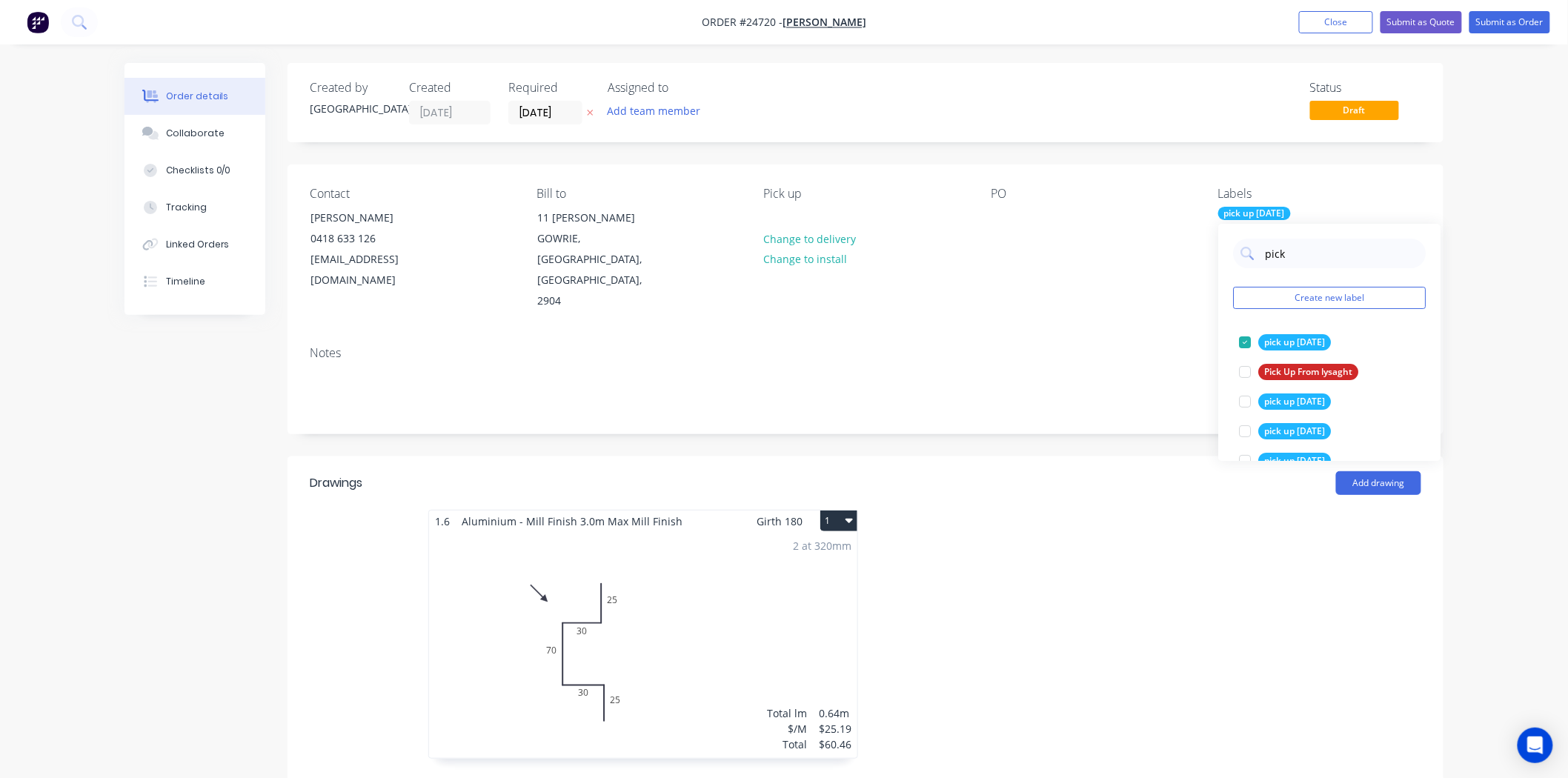
drag, startPoint x: 1078, startPoint y: 311, endPoint x: 1105, endPoint y: 286, distance: 36.8
click at [1078, 309] on div "Contact JOHN 0418 633 126 jc.edlington@hotmail.com Bill to 11 FARNCOMB PL GOWRI…" at bounding box center [866, 249] width 1156 height 170
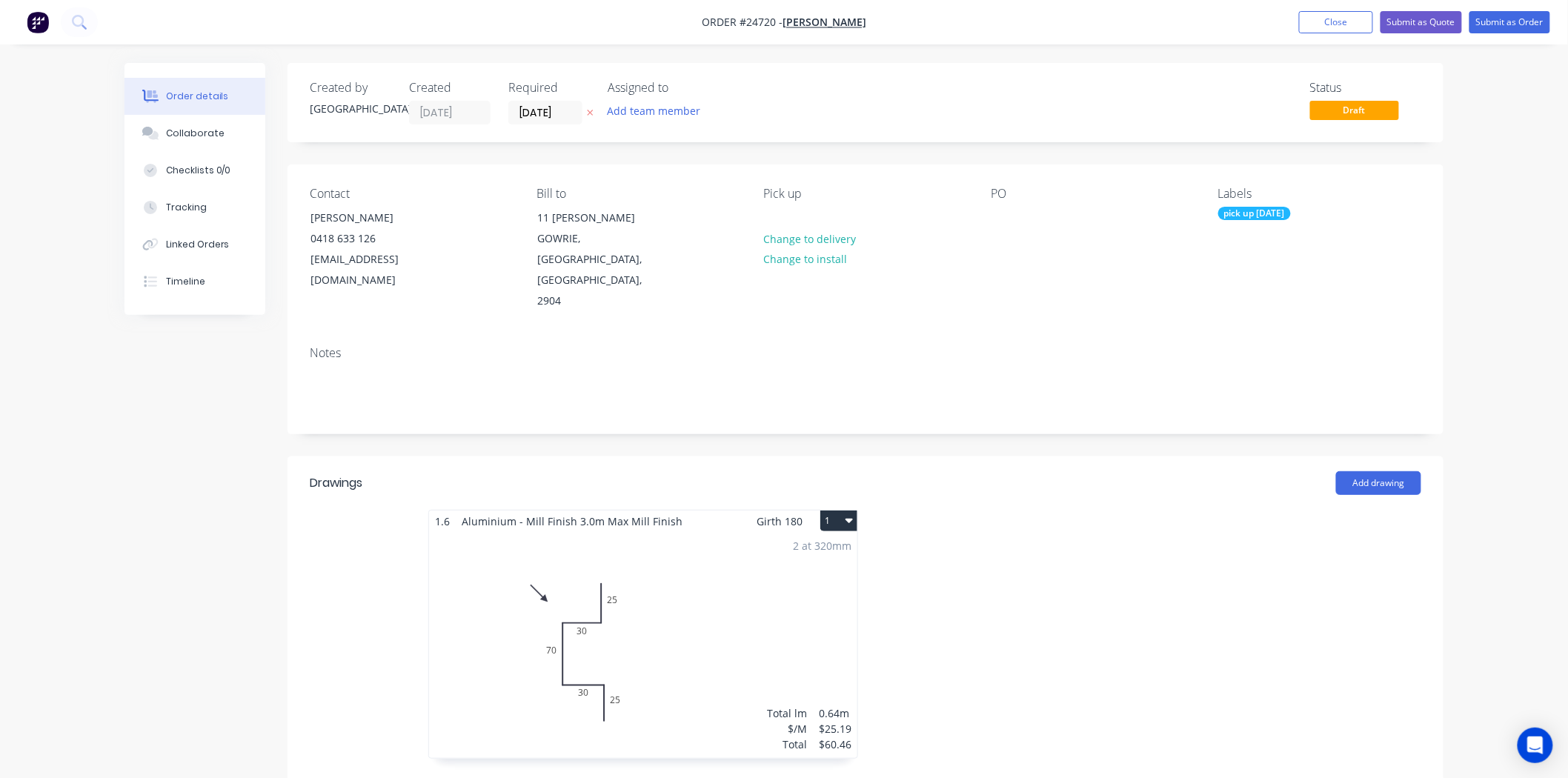
click at [1234, 209] on div "pick up [DATE]" at bounding box center [1255, 213] width 73 height 13
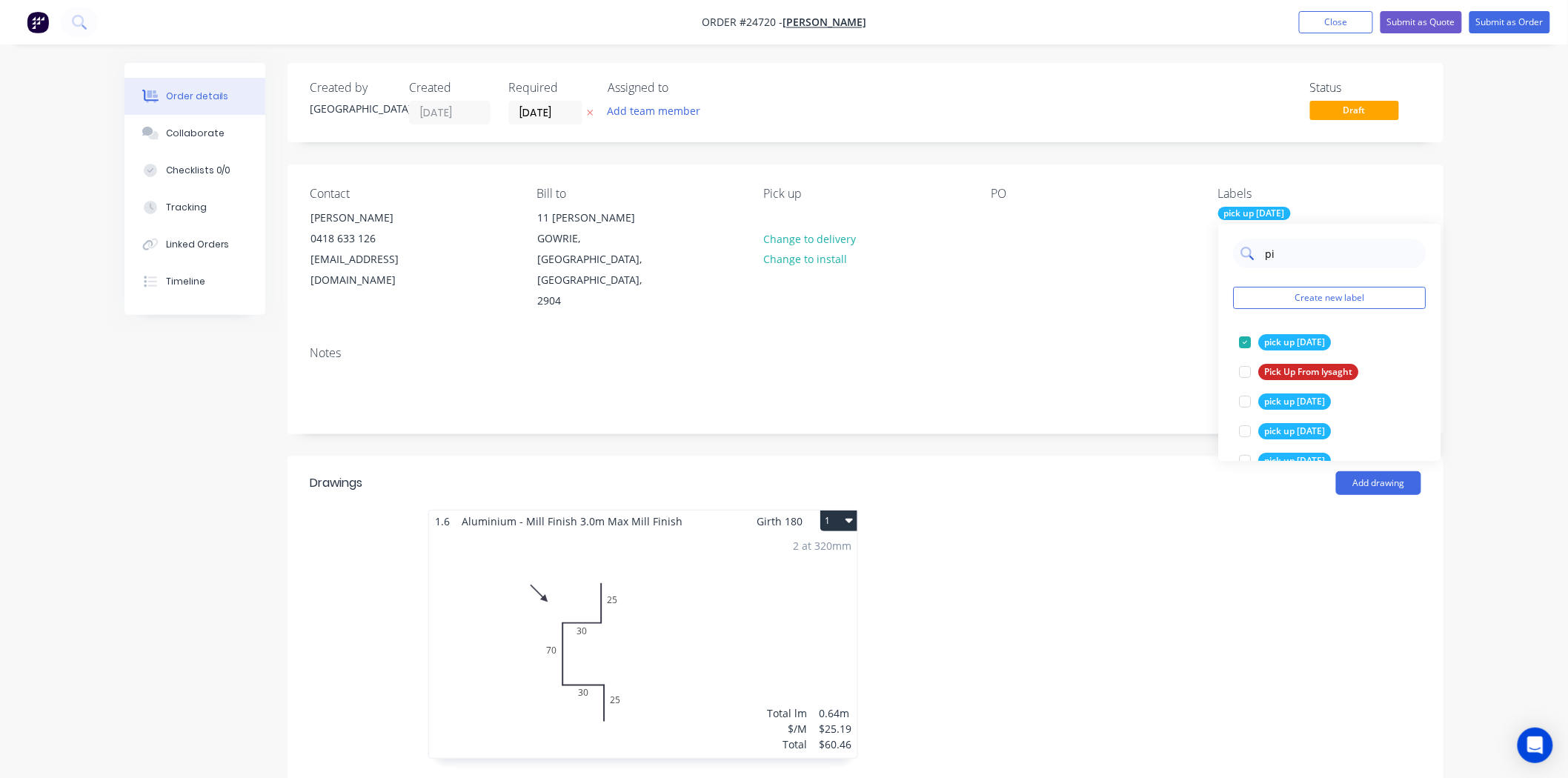
type input "p"
type input "mill"
click at [1262, 343] on div "Mill Aluminium" at bounding box center [1296, 342] width 76 height 17
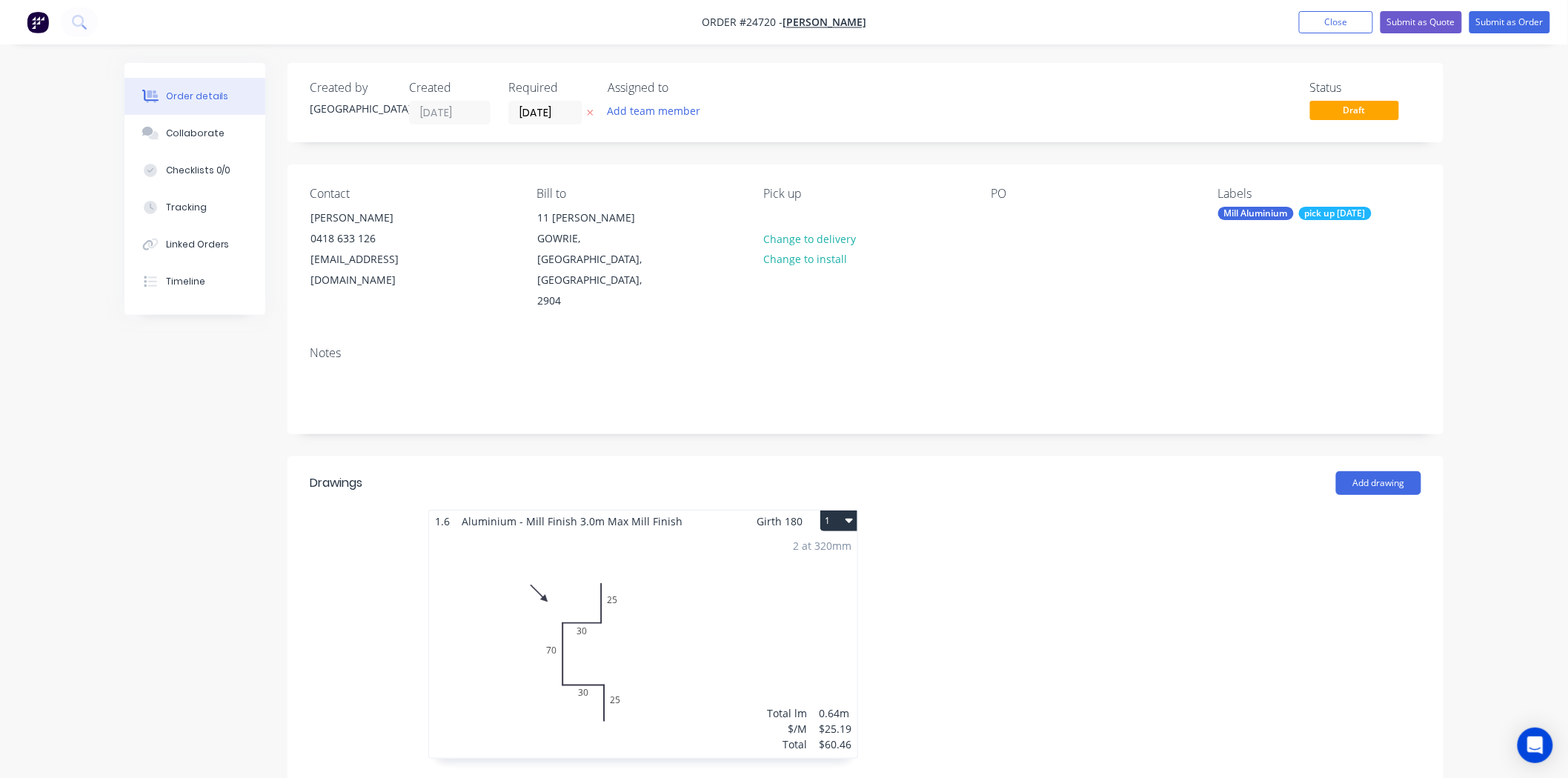
drag, startPoint x: 1129, startPoint y: 507, endPoint x: 1502, endPoint y: 137, distance: 525.4
click at [1134, 510] on div at bounding box center [1088, 642] width 445 height 264
click at [1531, 17] on button "Submit as Order" at bounding box center [1510, 23] width 81 height 23
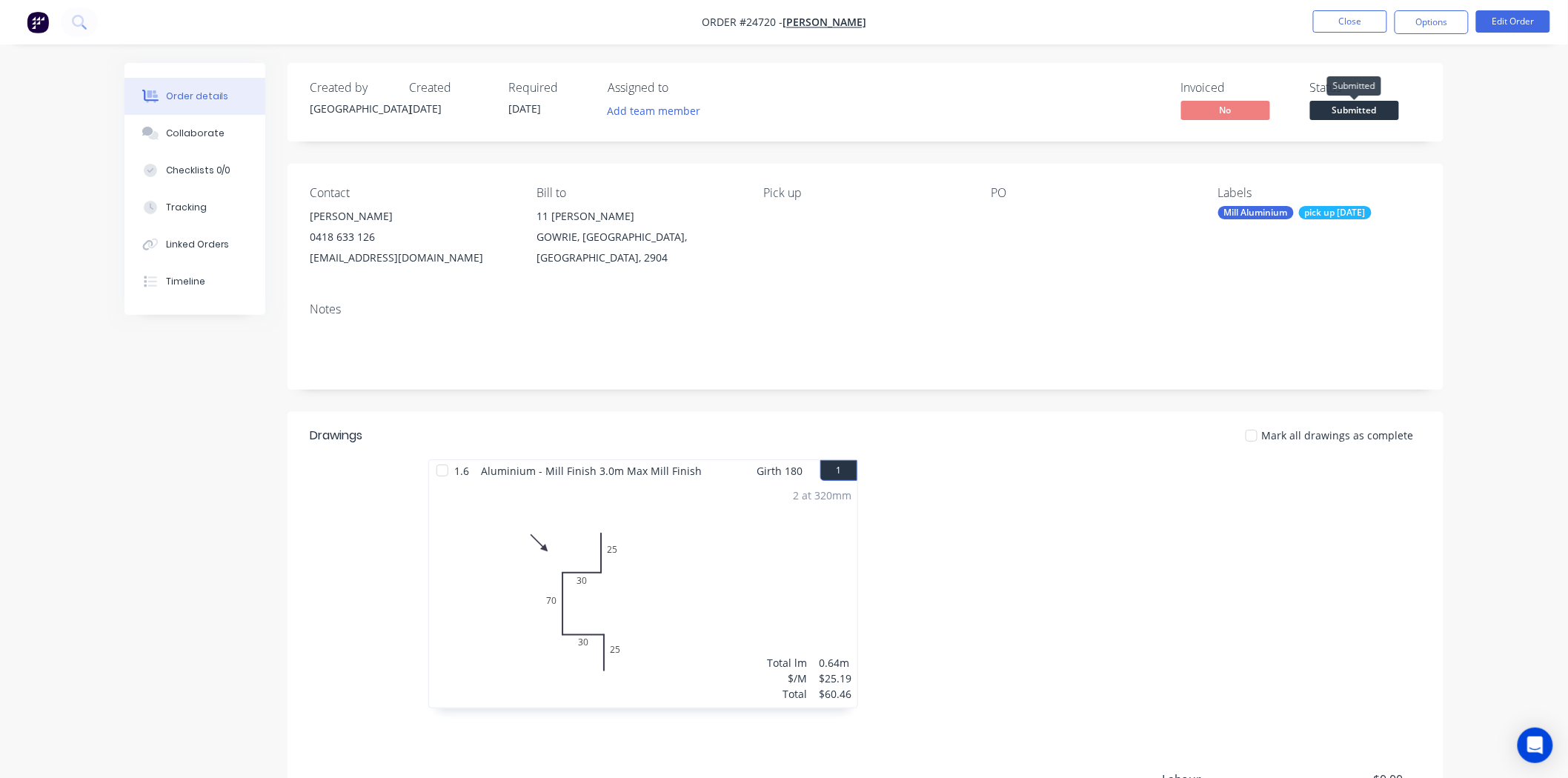
click at [1336, 113] on span "Submitted" at bounding box center [1354, 110] width 89 height 18
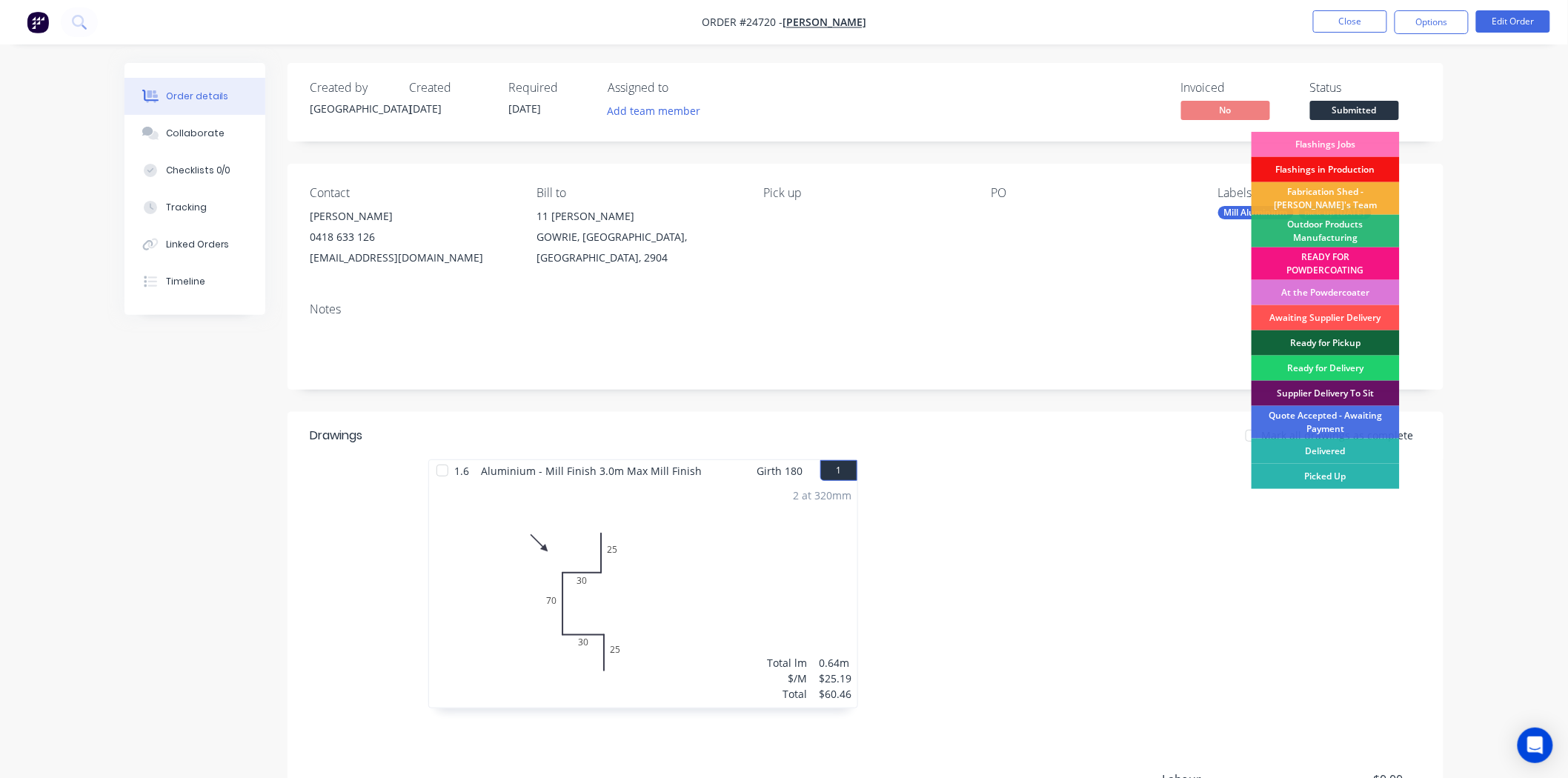
click at [1328, 203] on div "Fabrication Shed - [PERSON_NAME]'s Team" at bounding box center [1325, 199] width 149 height 33
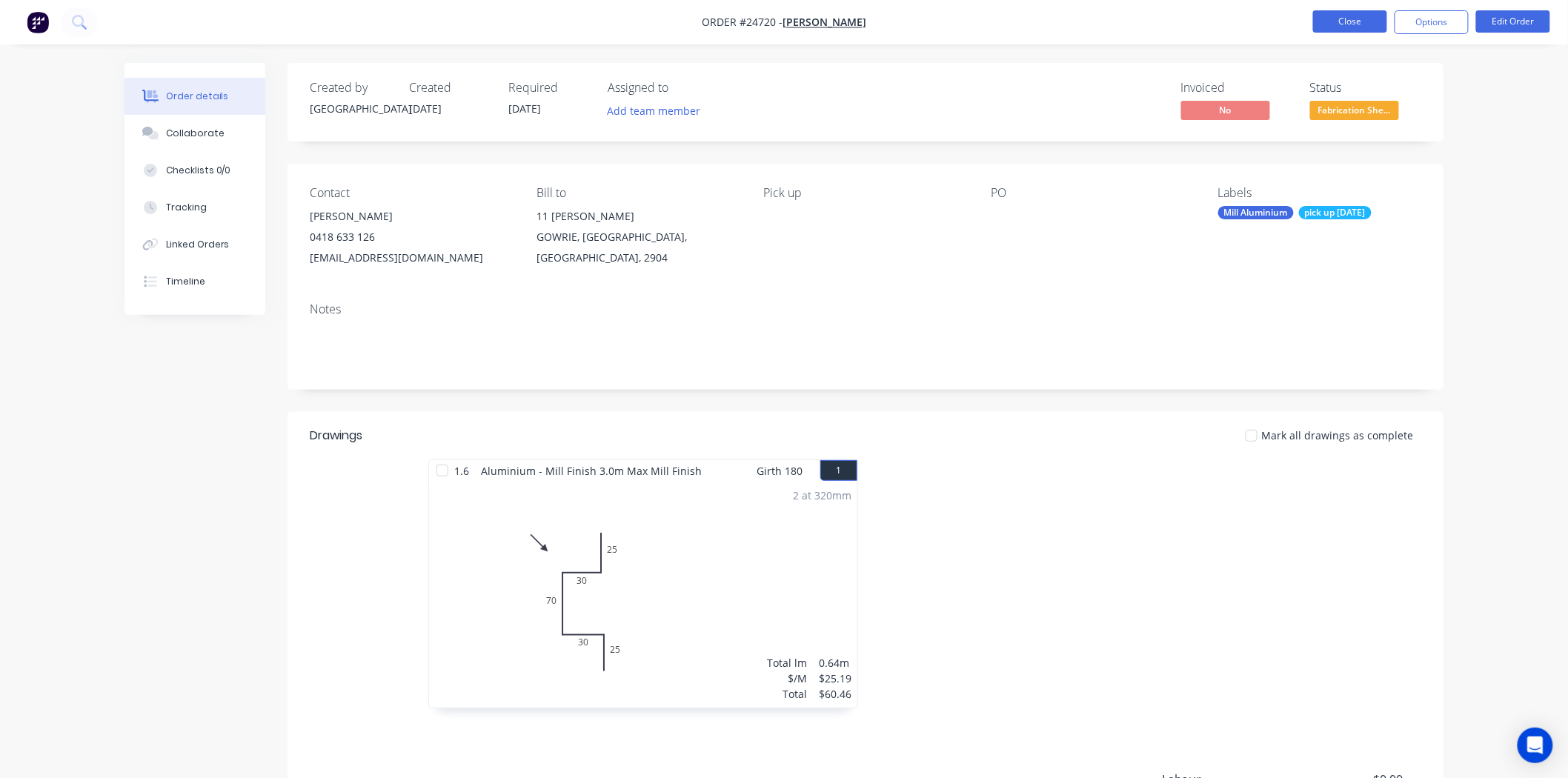
click at [1356, 17] on button "Close" at bounding box center [1350, 22] width 74 height 23
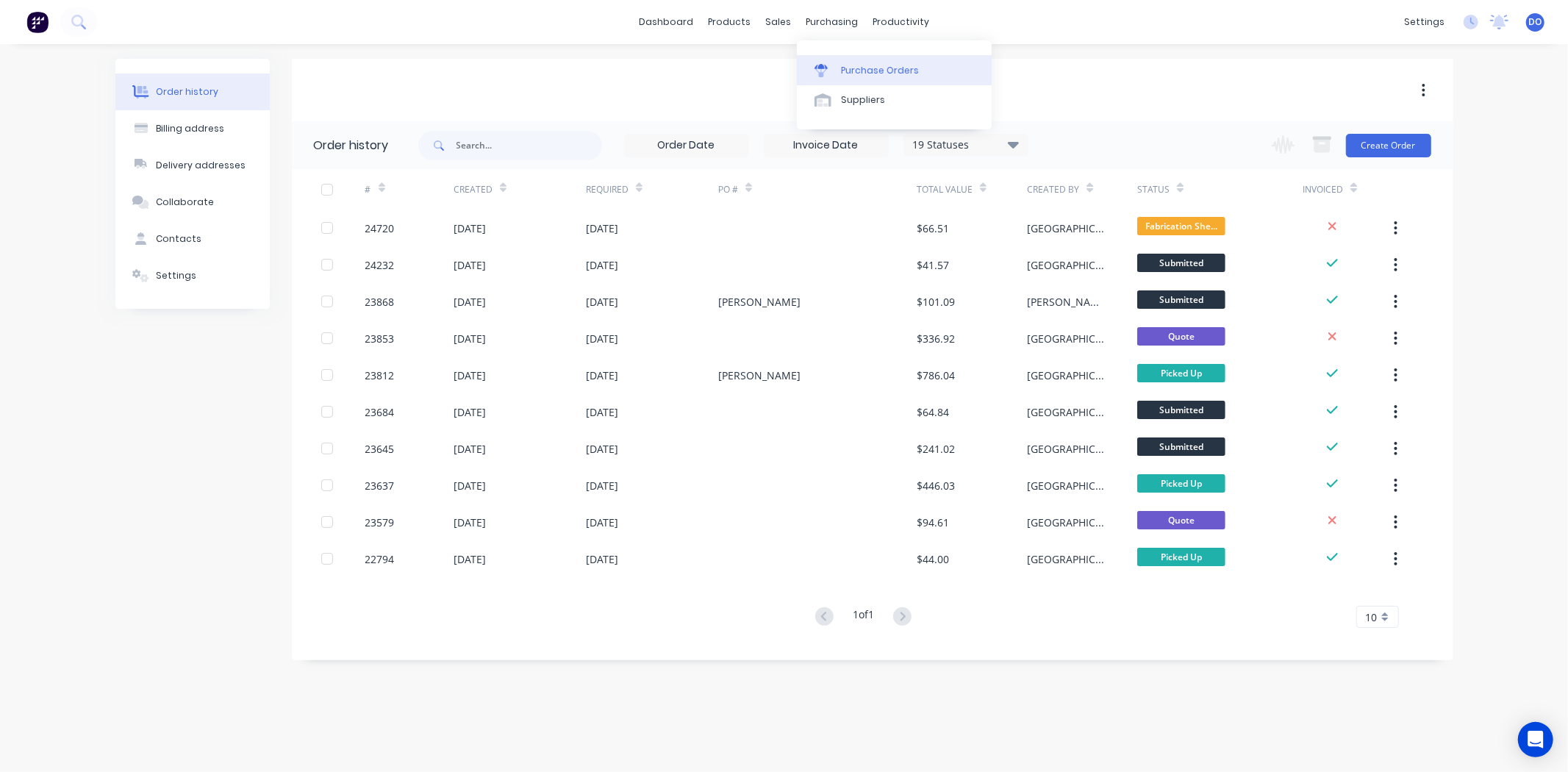
click at [840, 66] on link "Purchase Orders" at bounding box center [894, 70] width 195 height 29
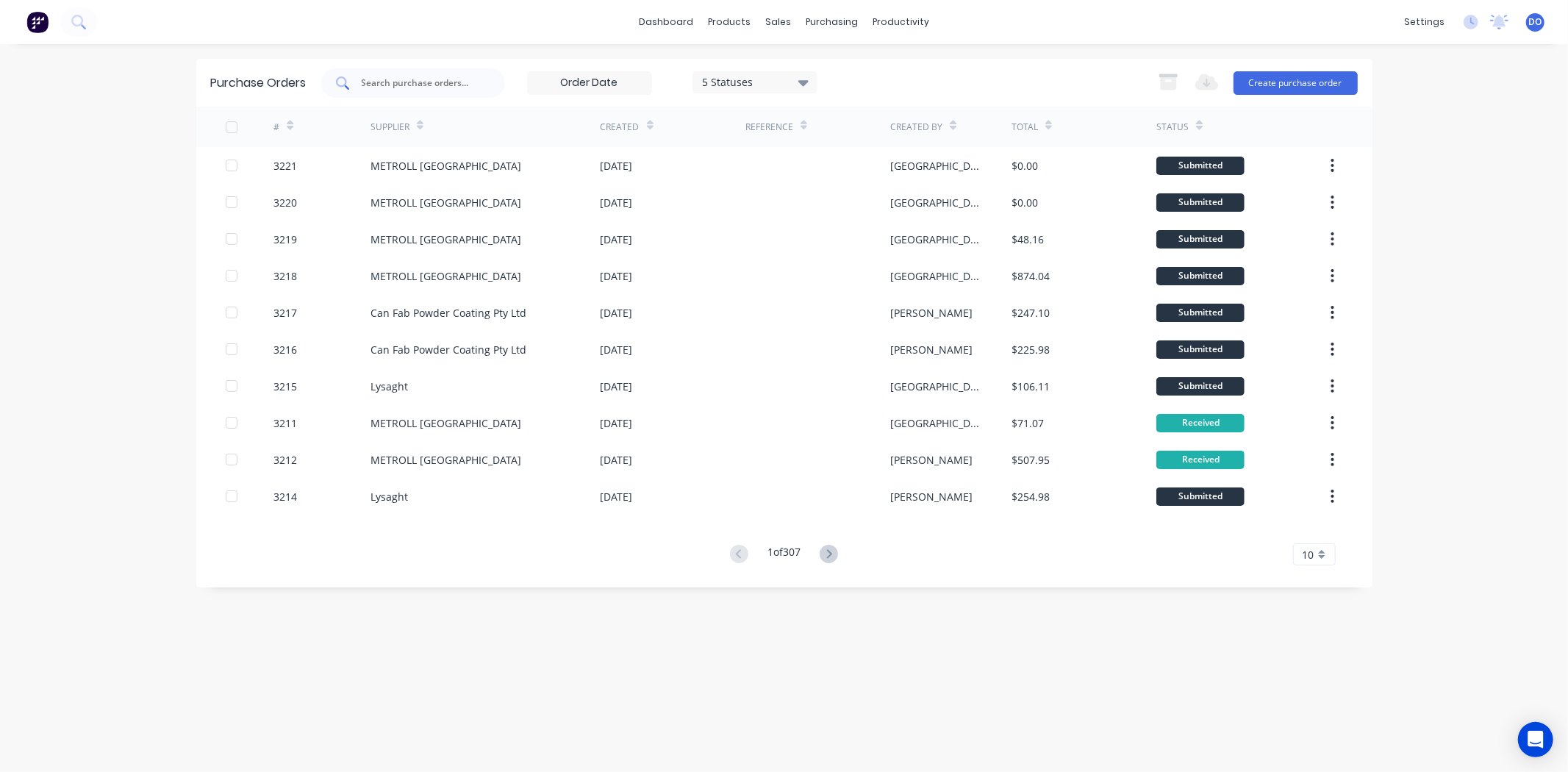
click at [447, 86] on input "text" at bounding box center [422, 83] width 122 height 15
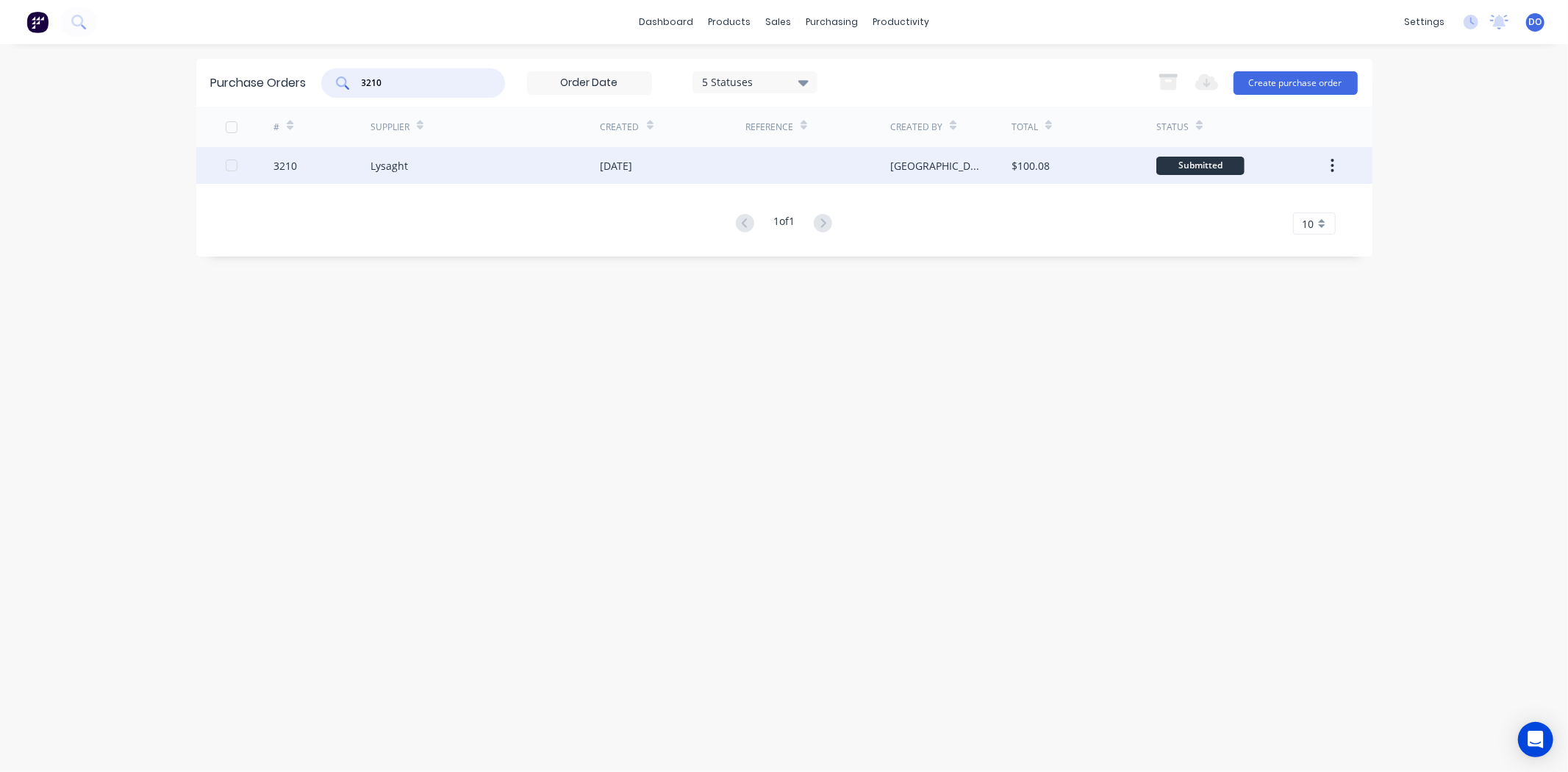
type input "3210"
click at [574, 162] on div "Lysaght" at bounding box center [485, 166] width 230 height 37
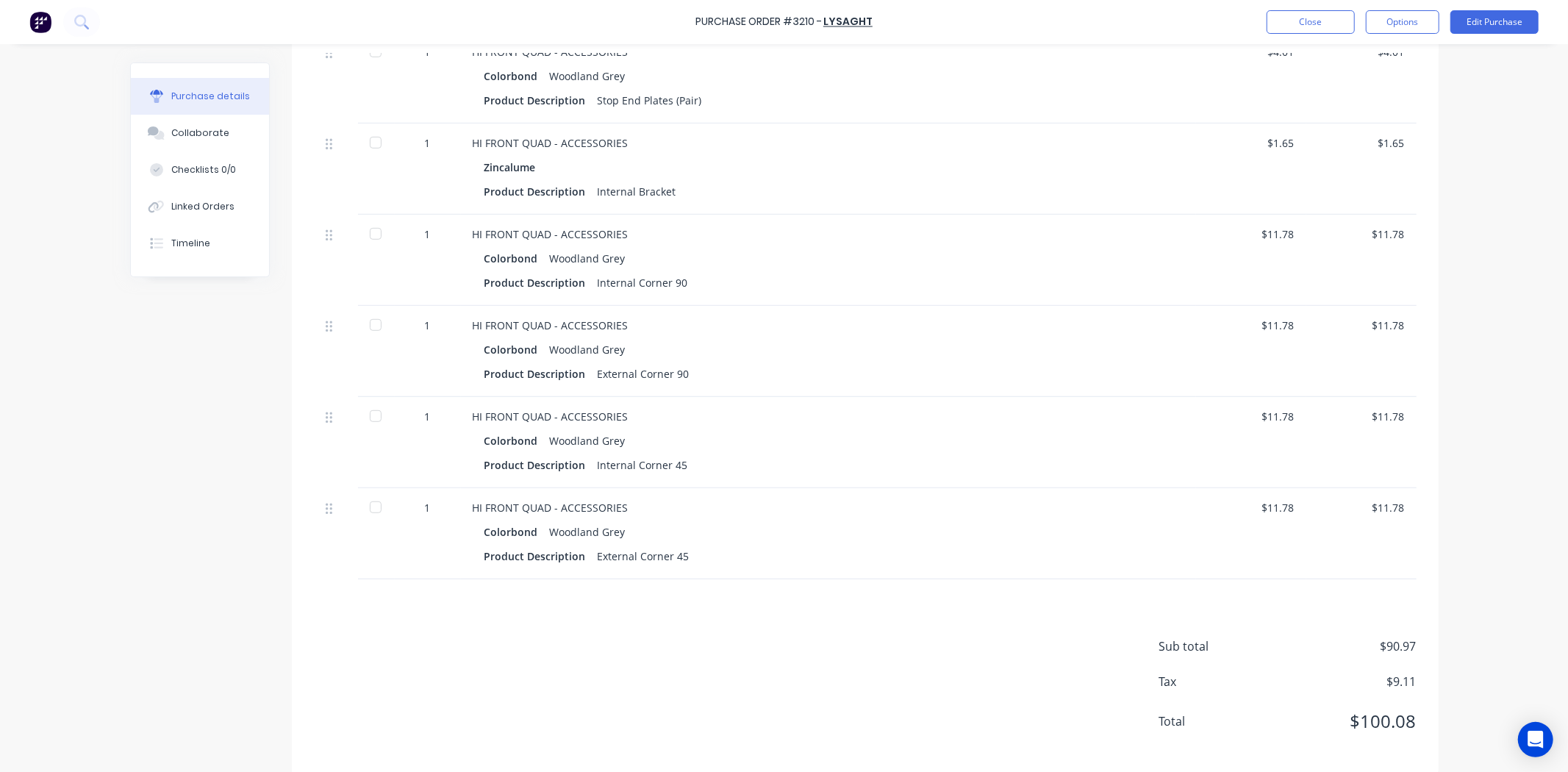
scroll to position [653, 0]
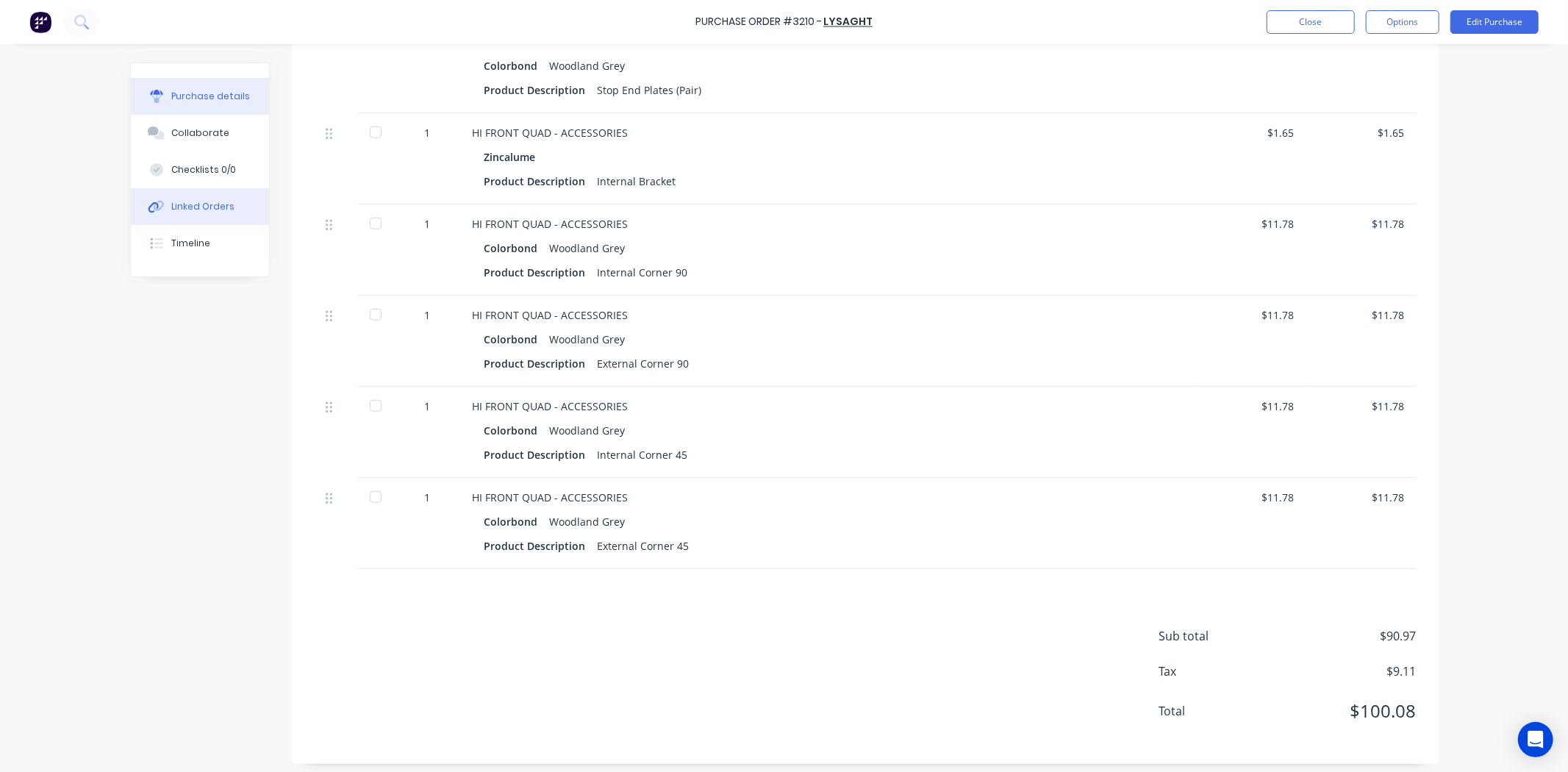
click at [164, 206] on button "Linked Orders" at bounding box center [200, 206] width 138 height 37
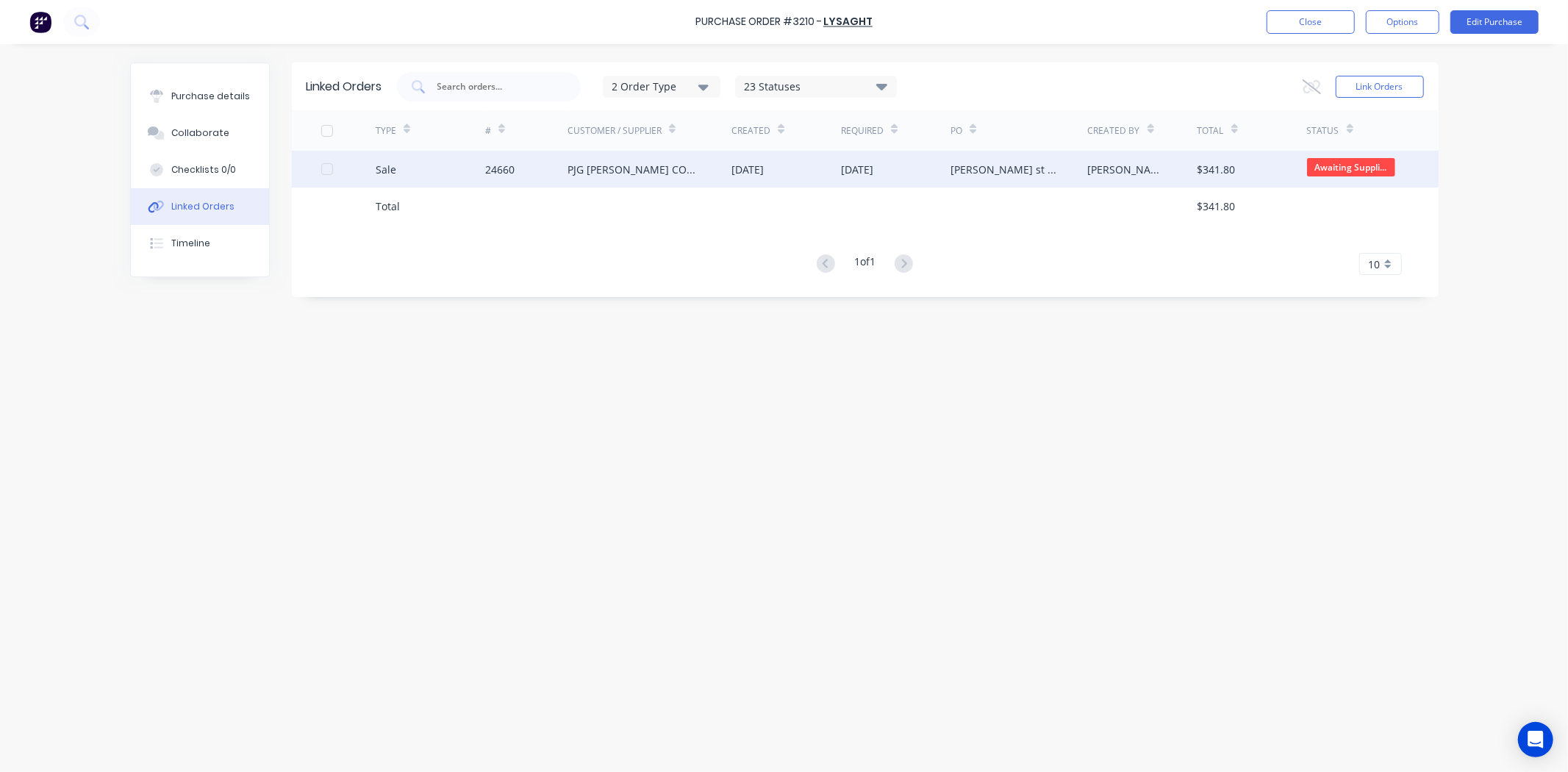
click at [590, 178] on div "PJG [PERSON_NAME] CONSTRUCTION PTY LTD" at bounding box center [649, 169] width 165 height 37
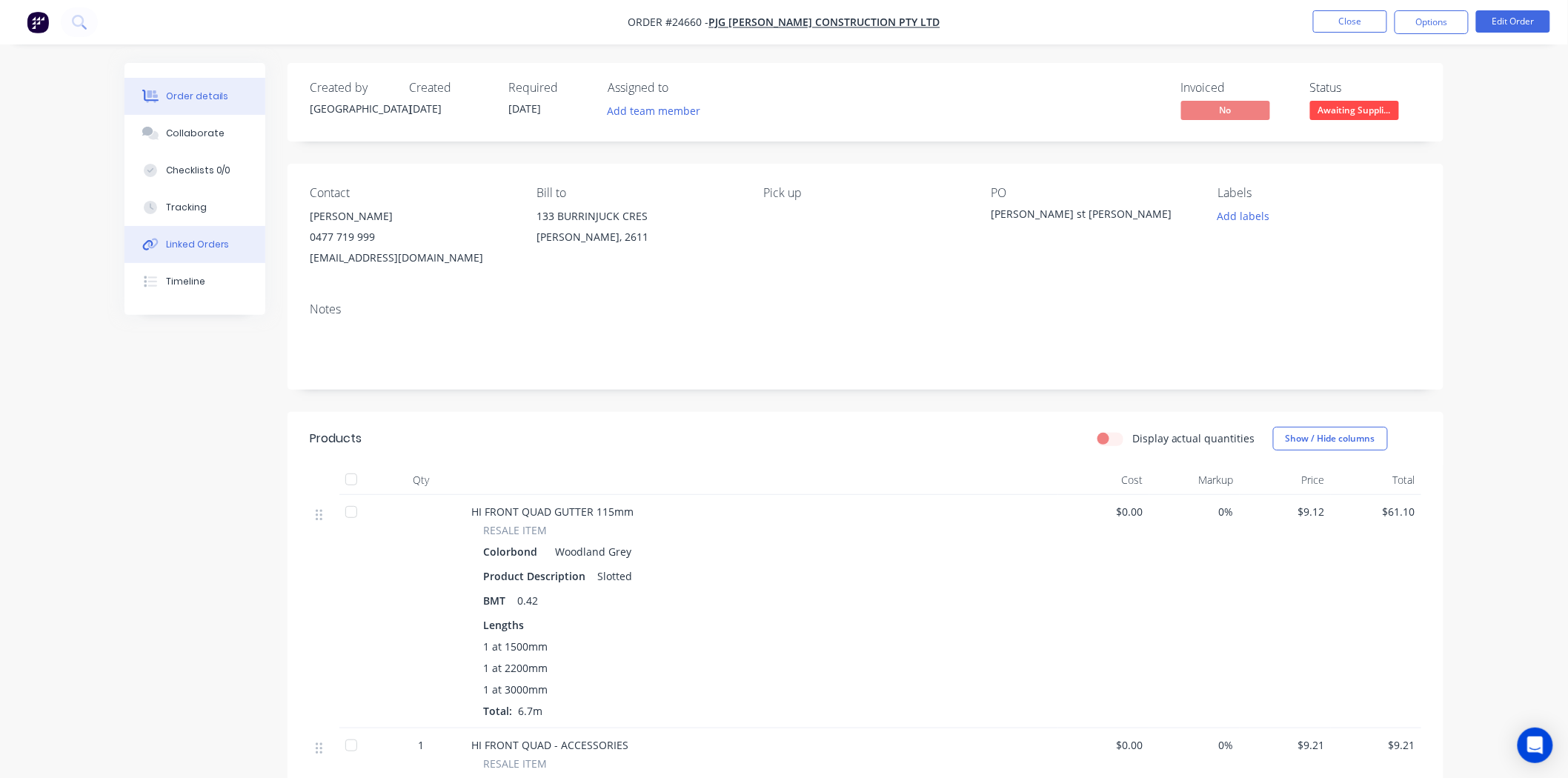
click at [178, 239] on div "Linked Orders" at bounding box center [197, 244] width 63 height 13
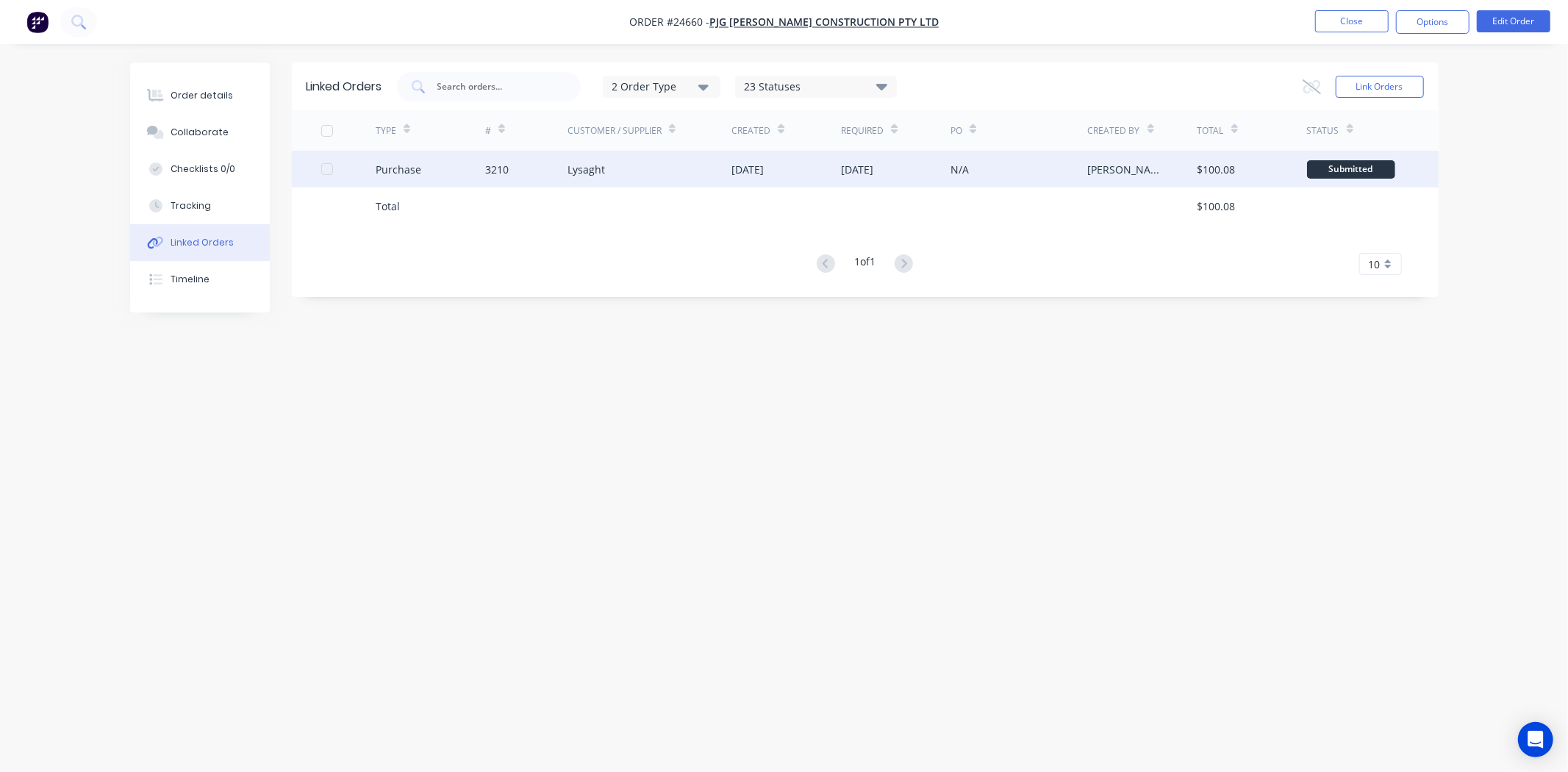
click at [522, 163] on div "3210" at bounding box center [526, 169] width 82 height 37
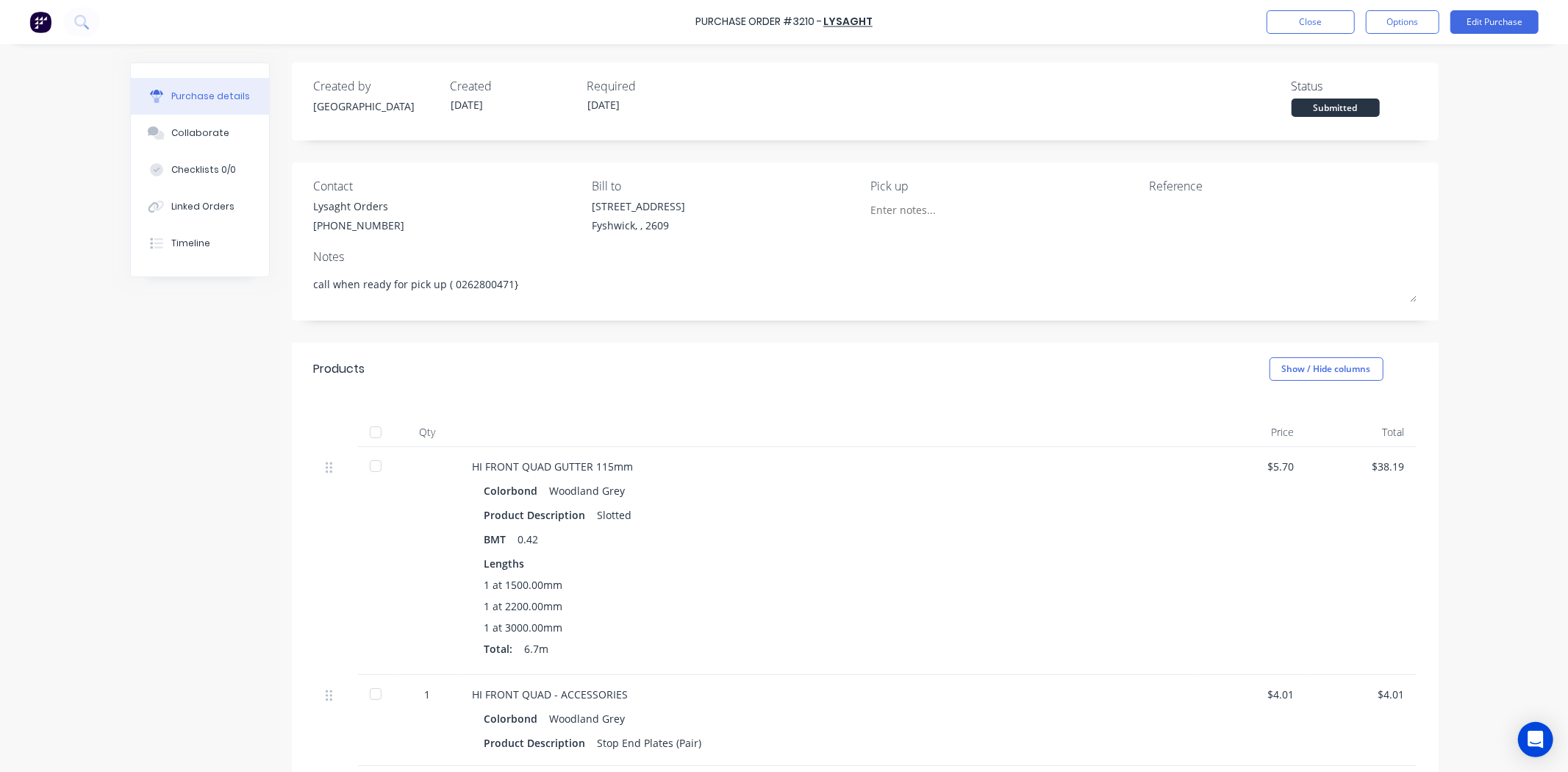
type textarea "x"
click at [164, 211] on button "Linked Orders" at bounding box center [200, 206] width 138 height 37
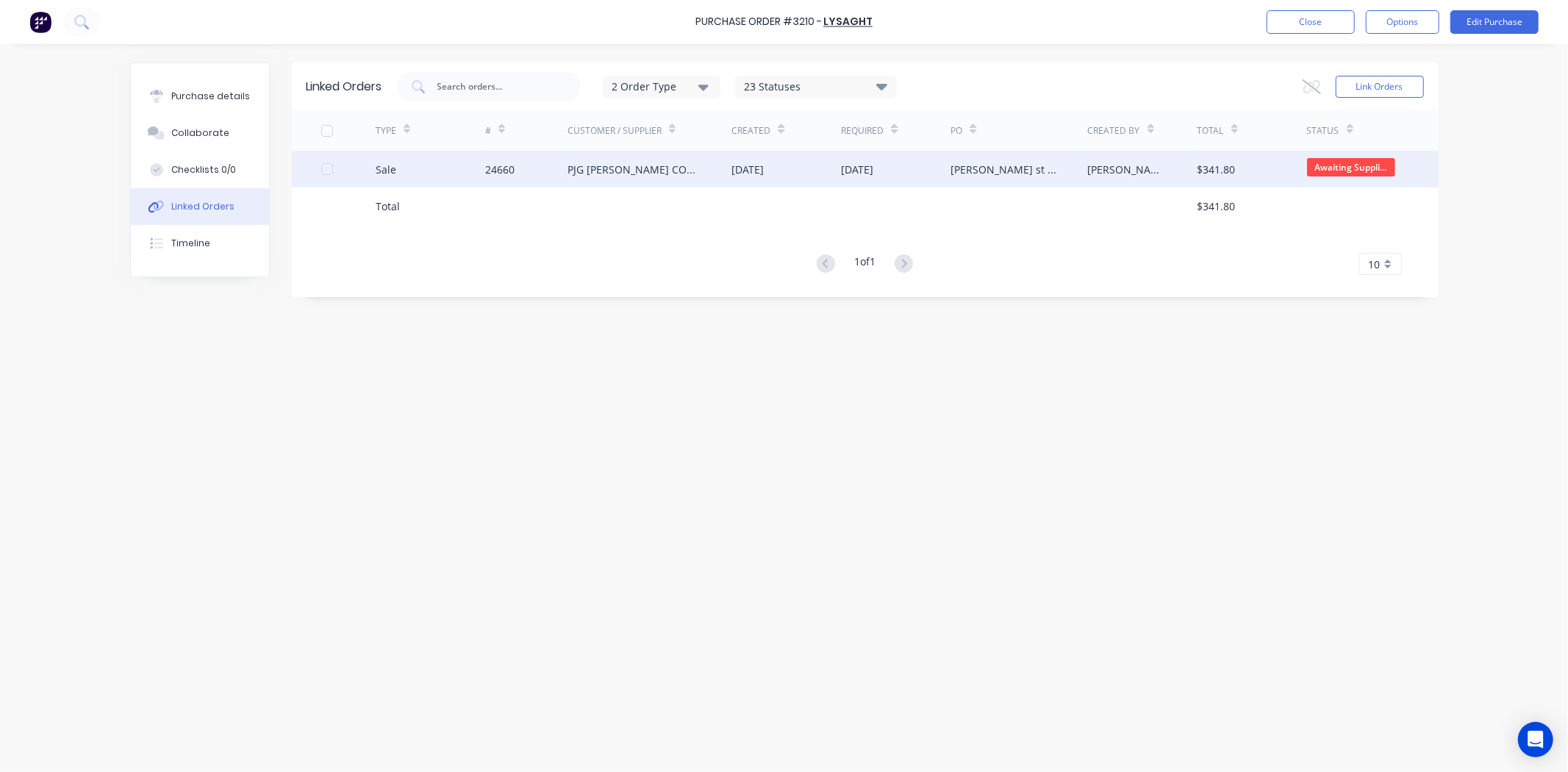
click at [415, 174] on div "Sale" at bounding box center [430, 169] width 109 height 37
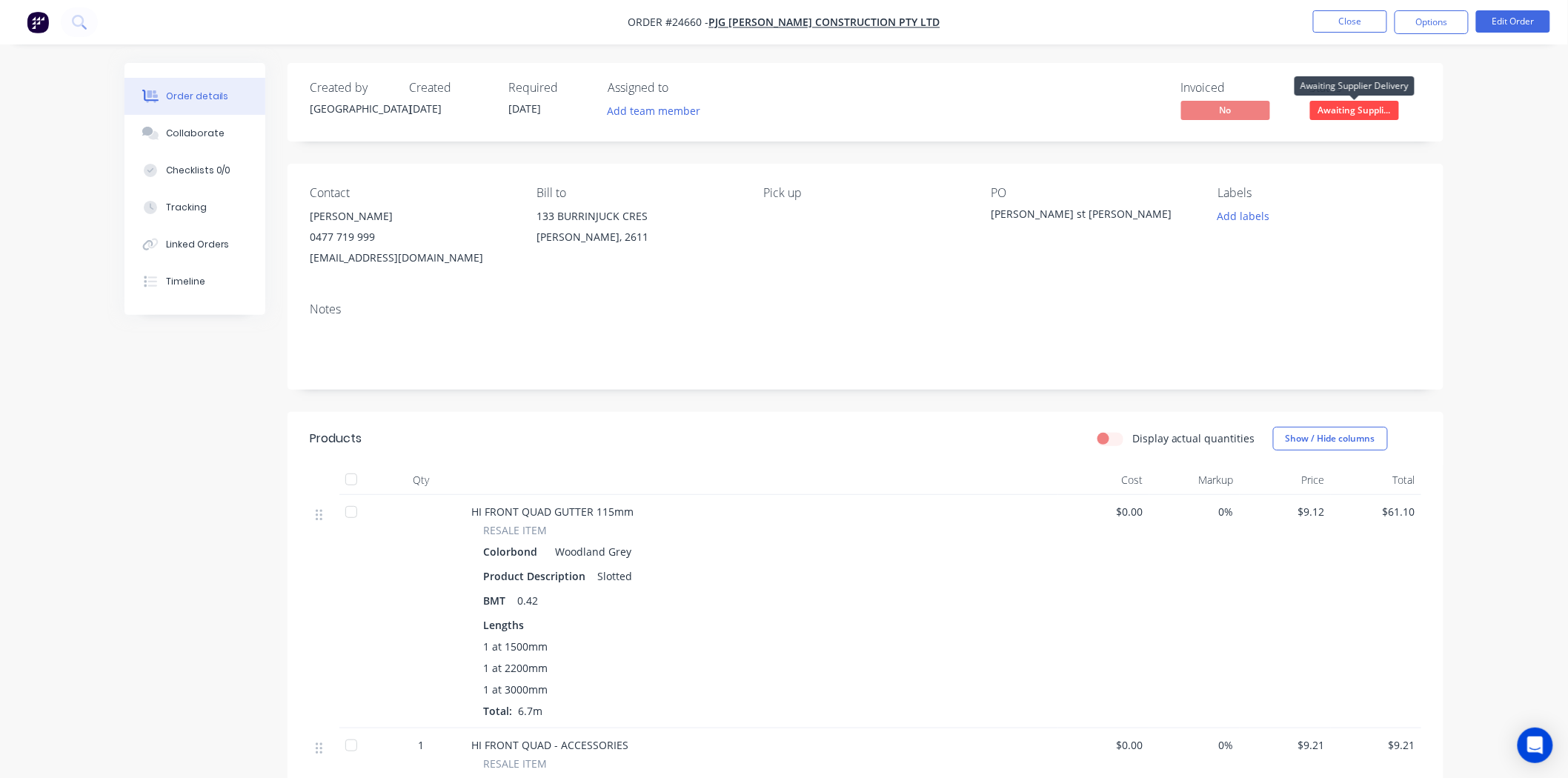
click at [1332, 109] on span "Awaiting Suppli..." at bounding box center [1354, 110] width 89 height 18
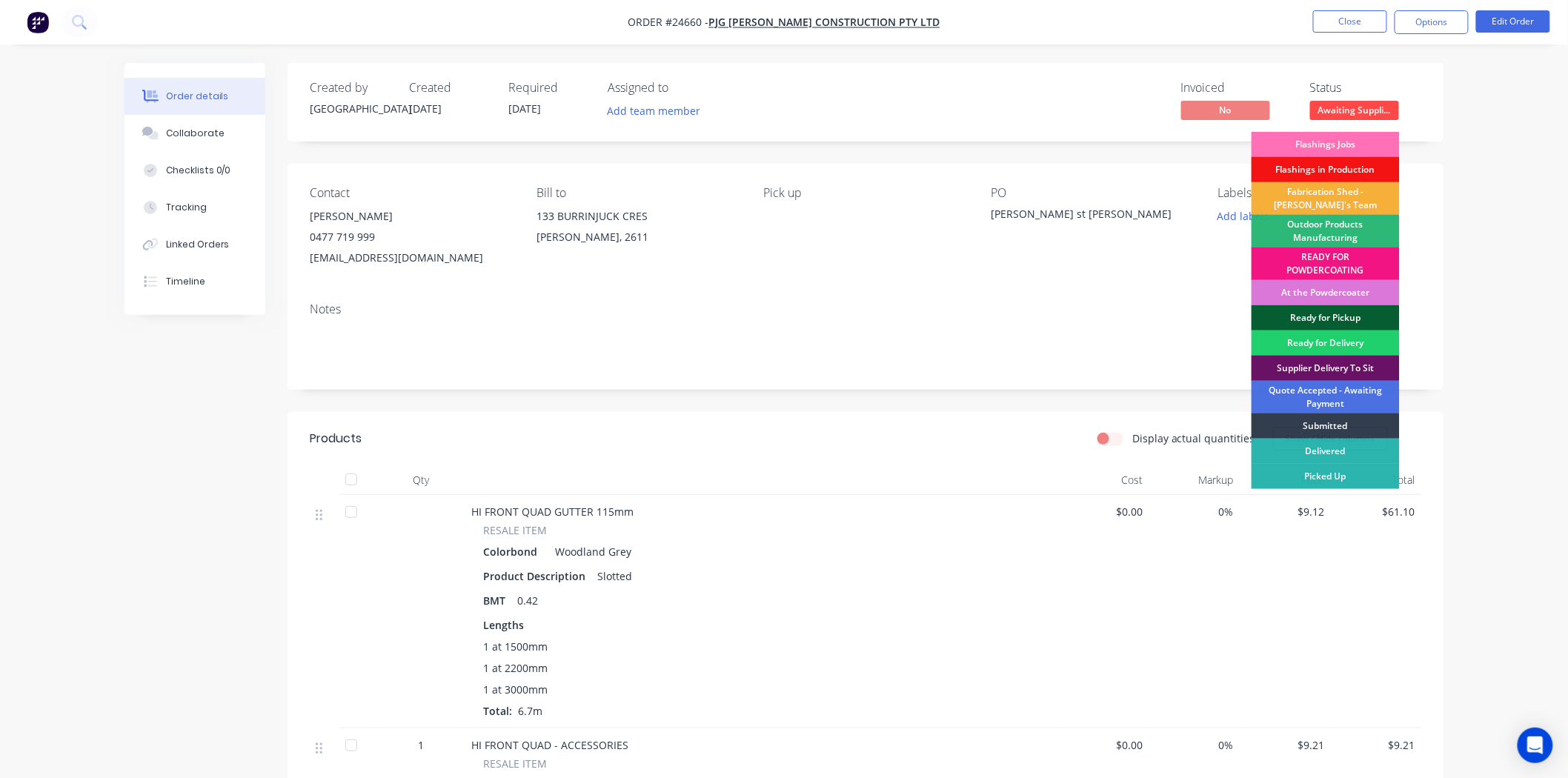
click at [1328, 320] on div "Ready for Pickup" at bounding box center [1325, 317] width 149 height 25
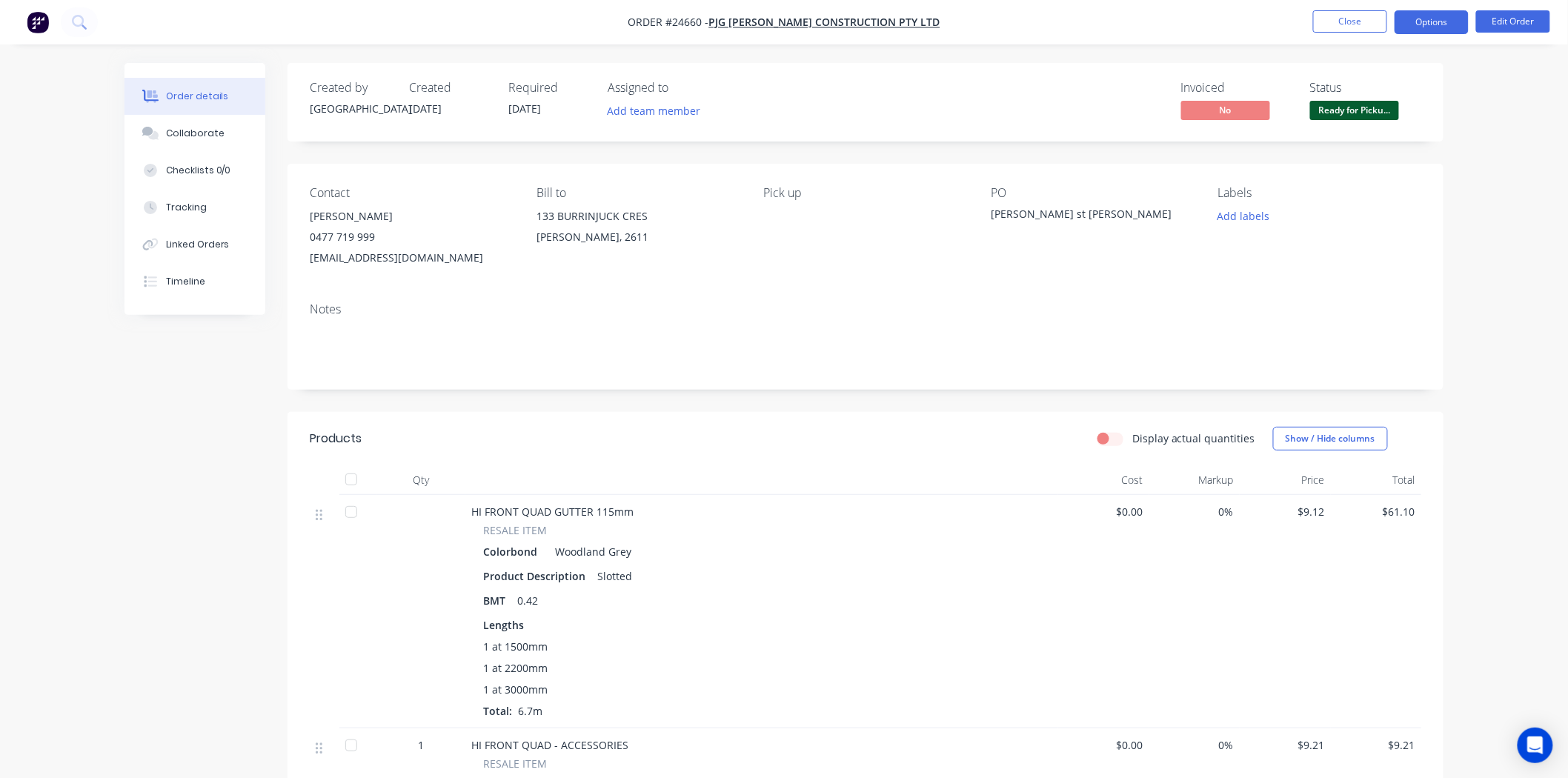
click at [1434, 17] on button "Options" at bounding box center [1432, 22] width 74 height 23
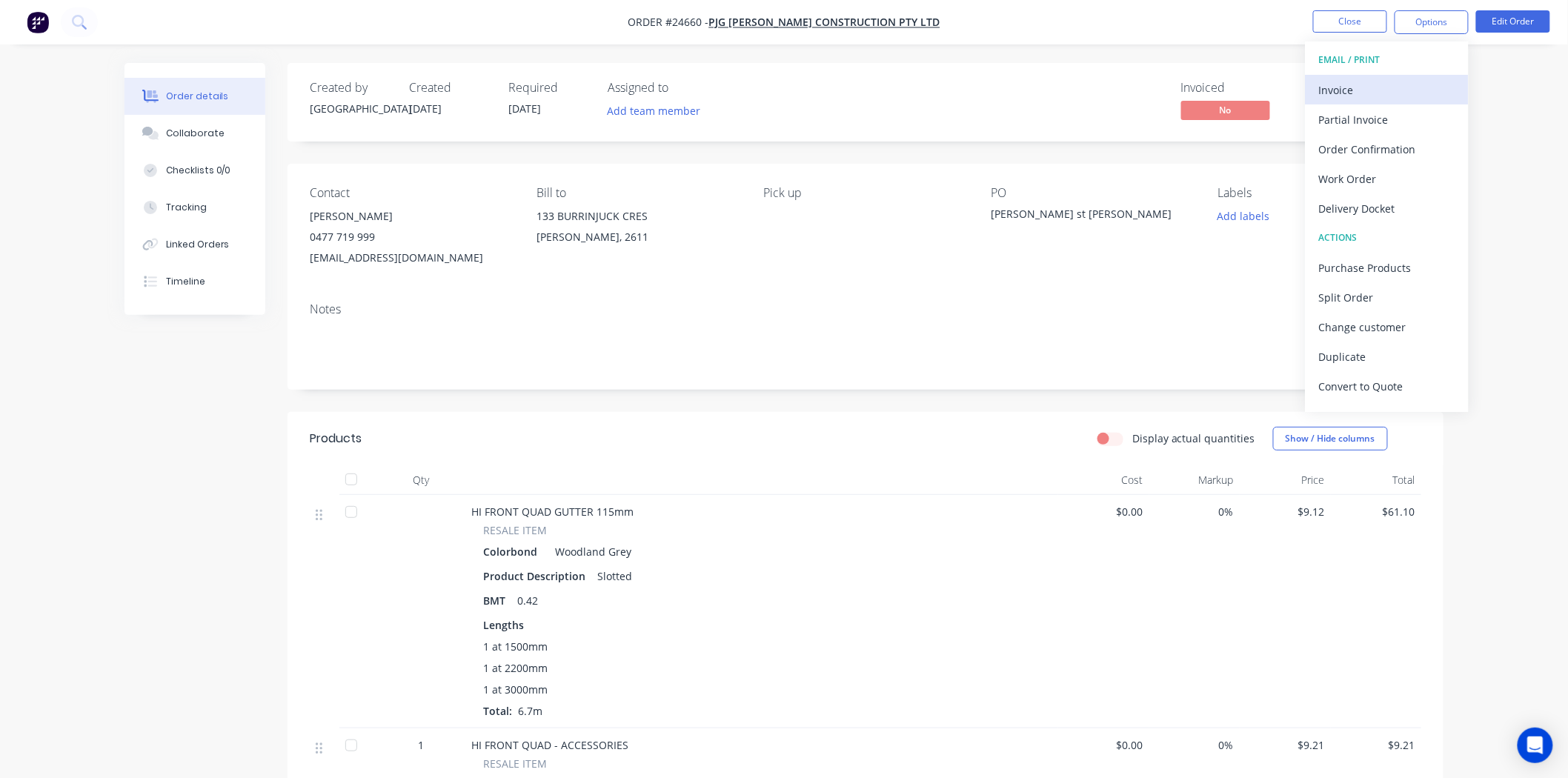
click at [1405, 90] on div "Invoice" at bounding box center [1387, 90] width 136 height 22
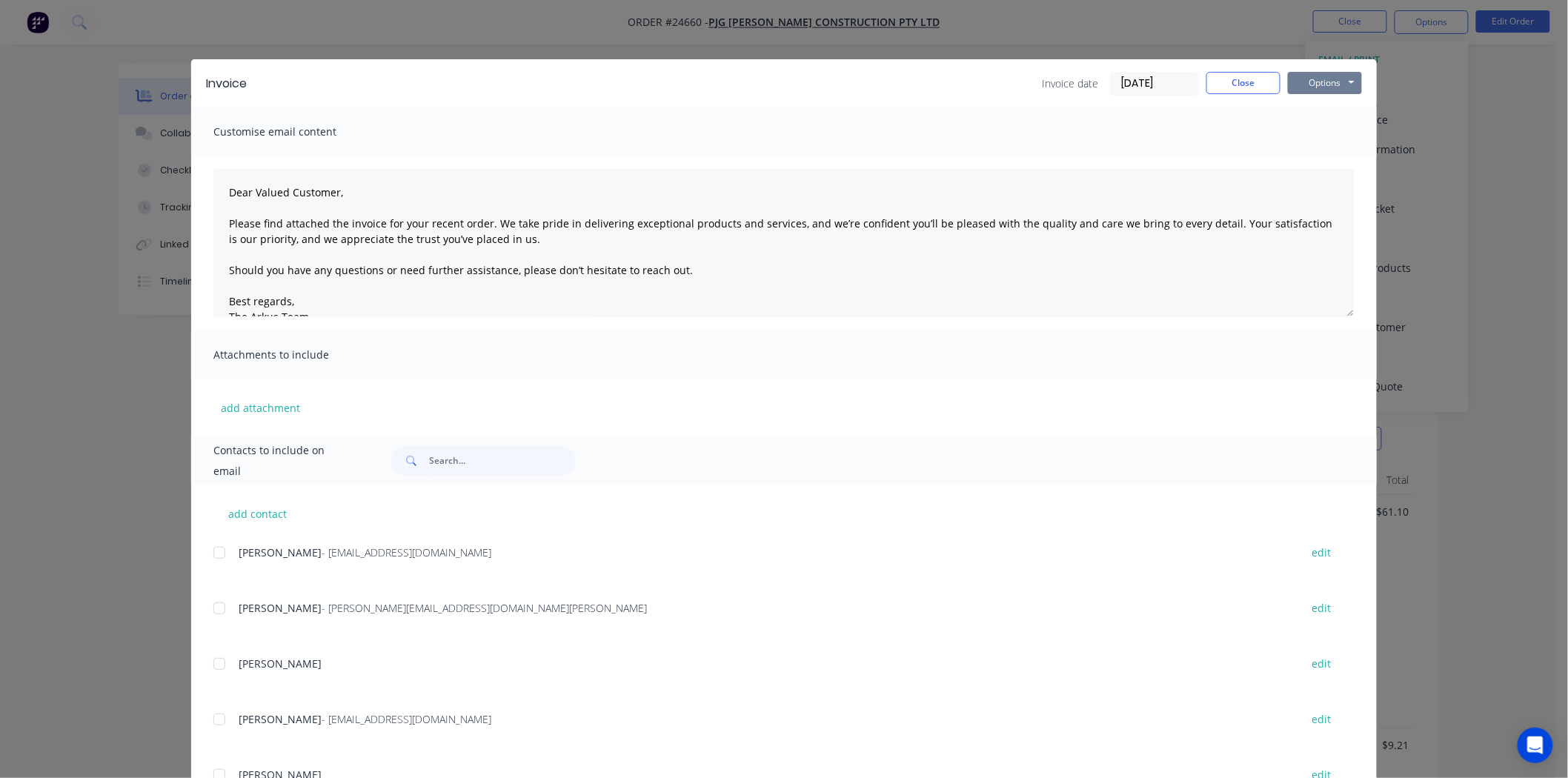
click at [1337, 78] on button "Options" at bounding box center [1325, 83] width 74 height 23
click at [1325, 127] on button "Print" at bounding box center [1335, 134] width 95 height 24
click at [1226, 88] on button "Close" at bounding box center [1243, 83] width 74 height 23
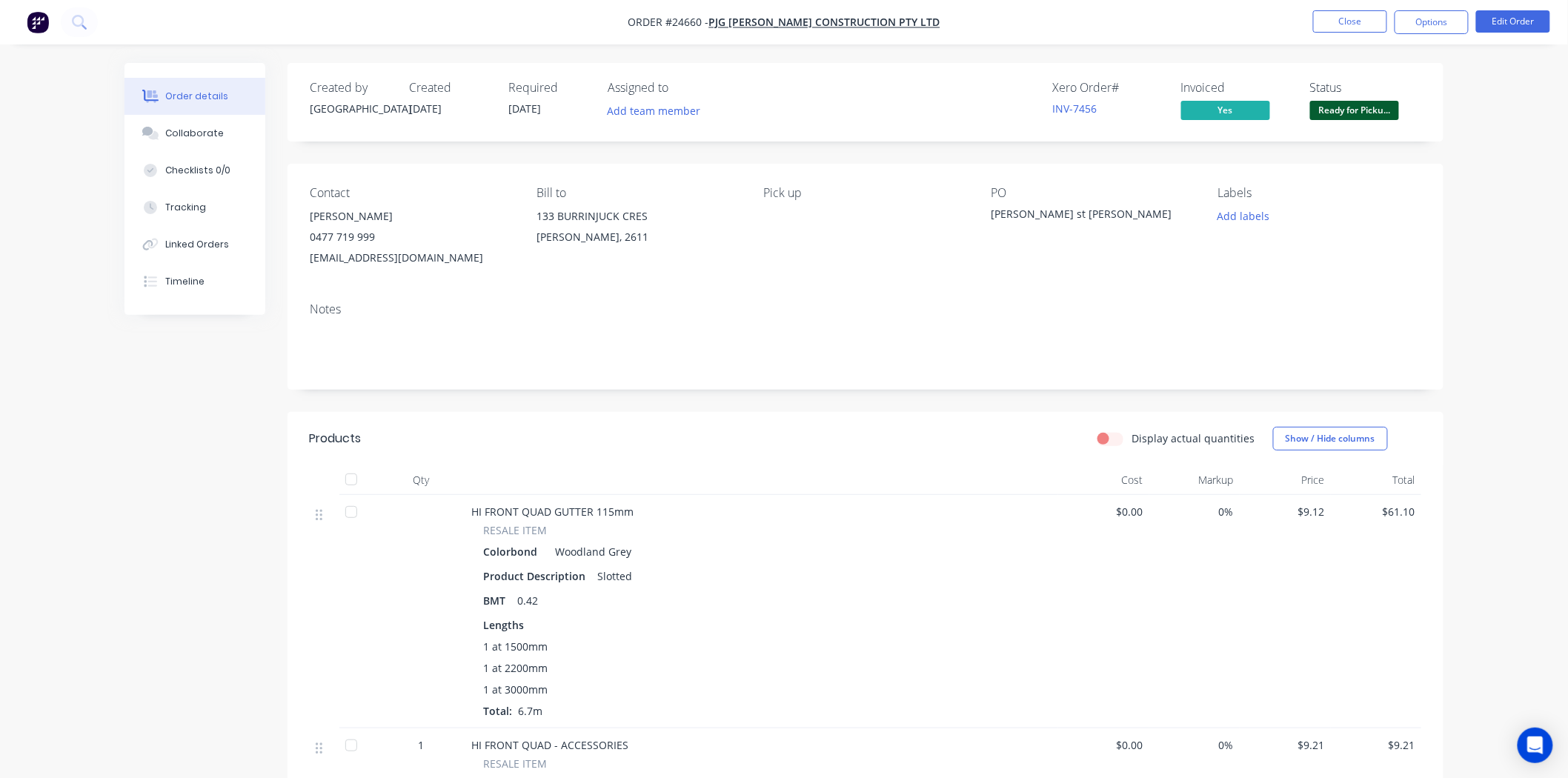
click at [1330, 121] on button "Ready for Picku..." at bounding box center [1354, 112] width 89 height 23
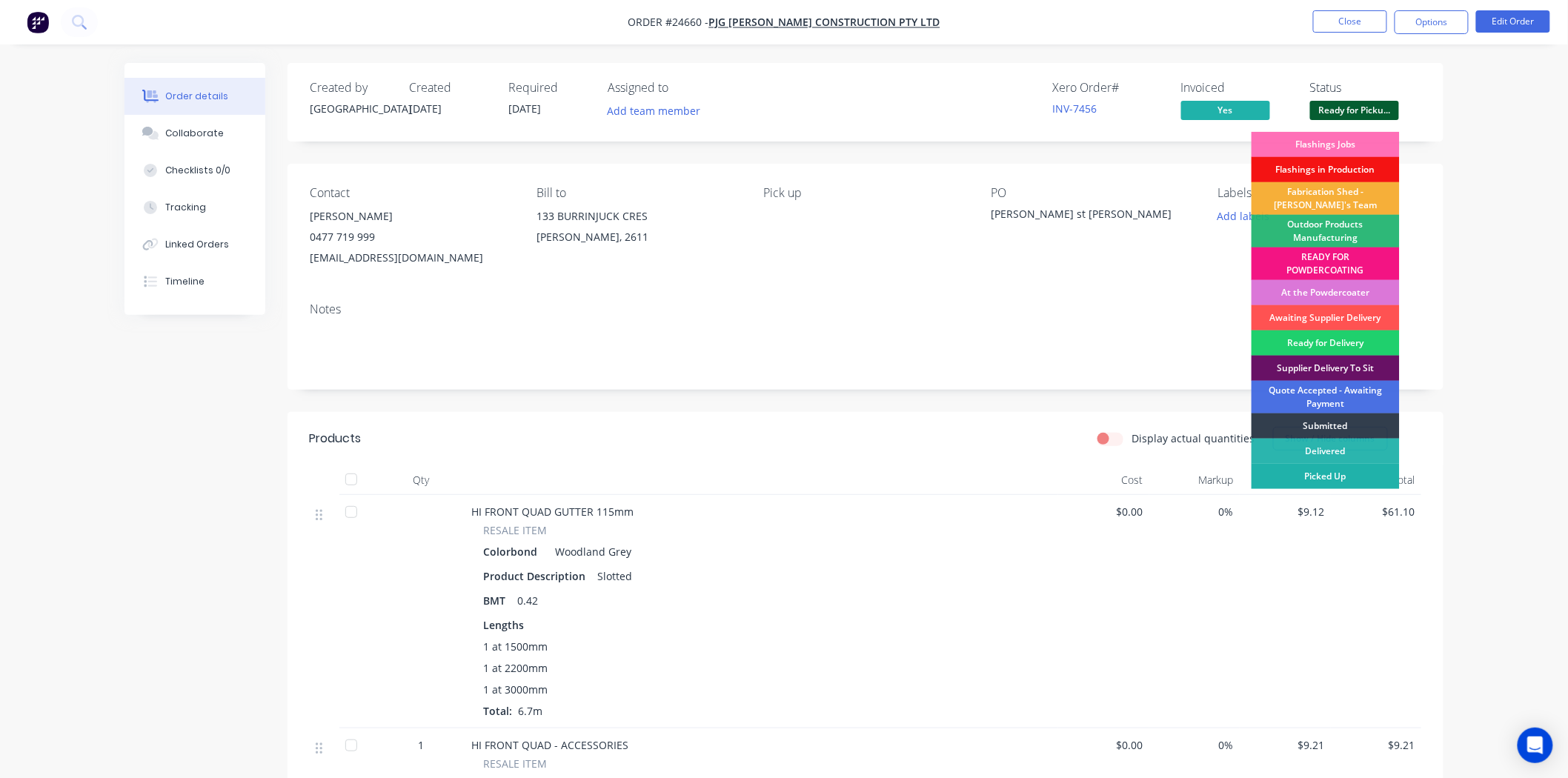
click at [1351, 465] on div "Picked Up" at bounding box center [1325, 476] width 149 height 25
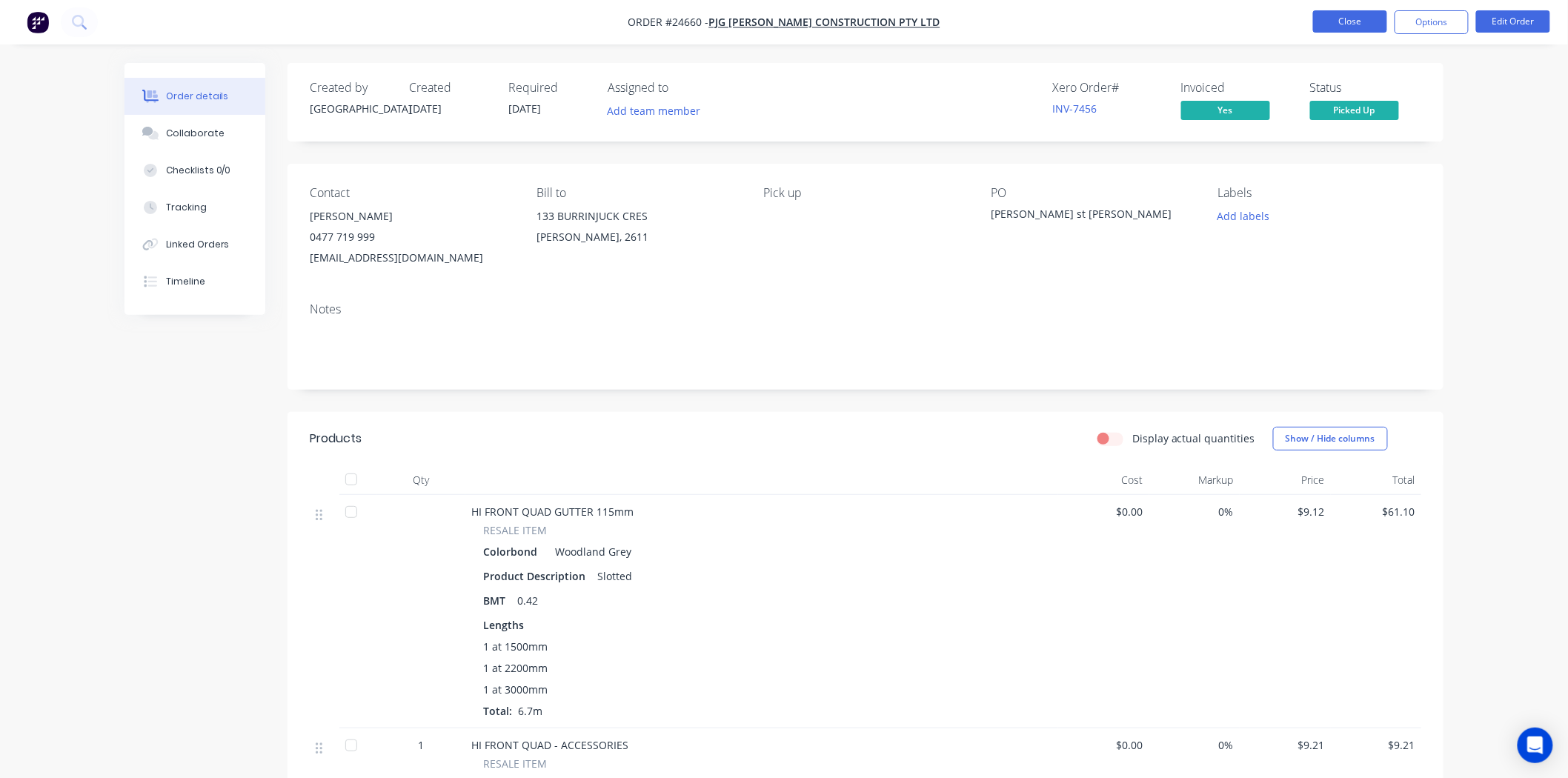
click at [1350, 17] on button "Close" at bounding box center [1350, 22] width 74 height 23
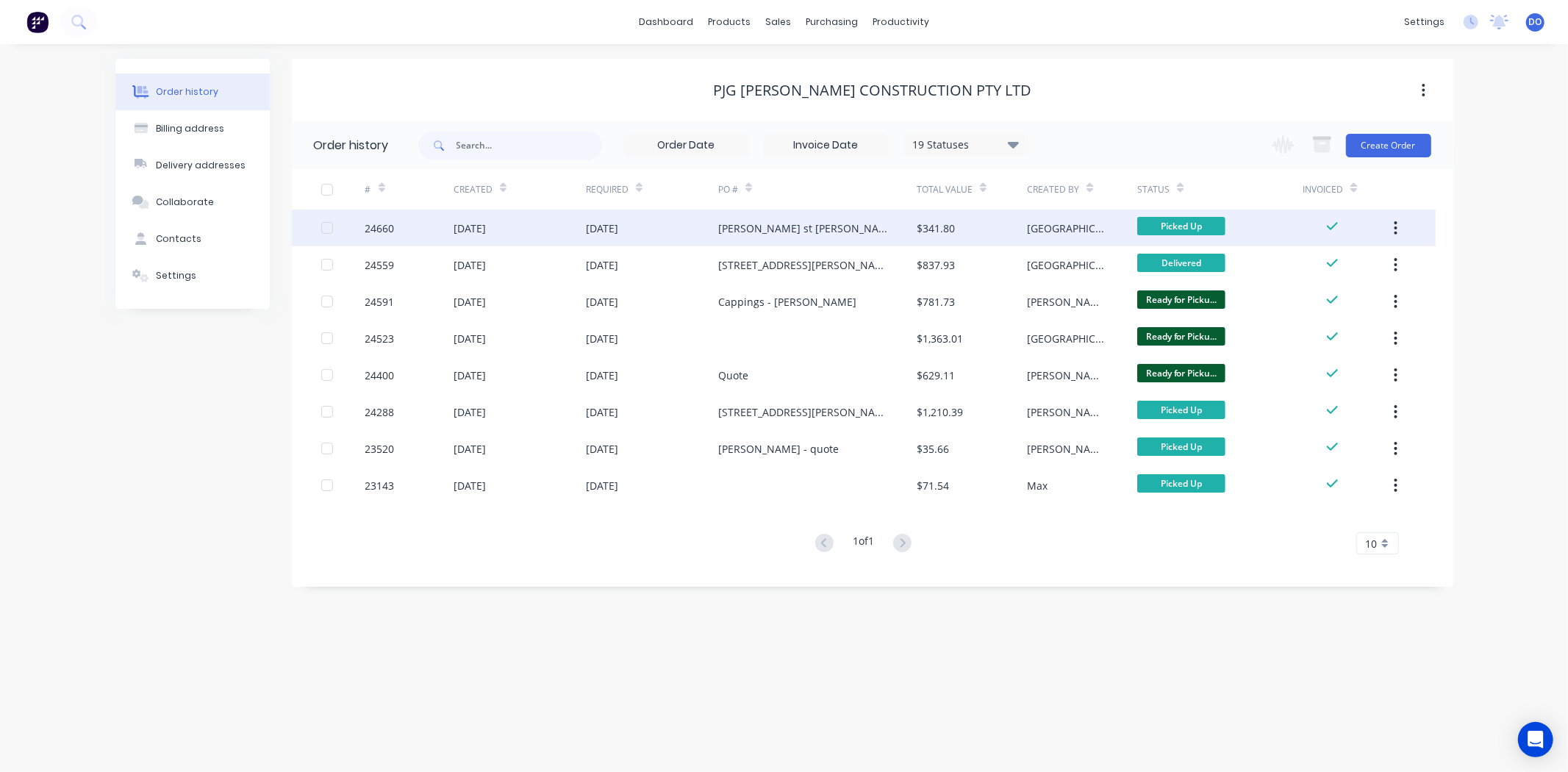
click at [782, 240] on div "[PERSON_NAME] st [PERSON_NAME]" at bounding box center [817, 228] width 198 height 37
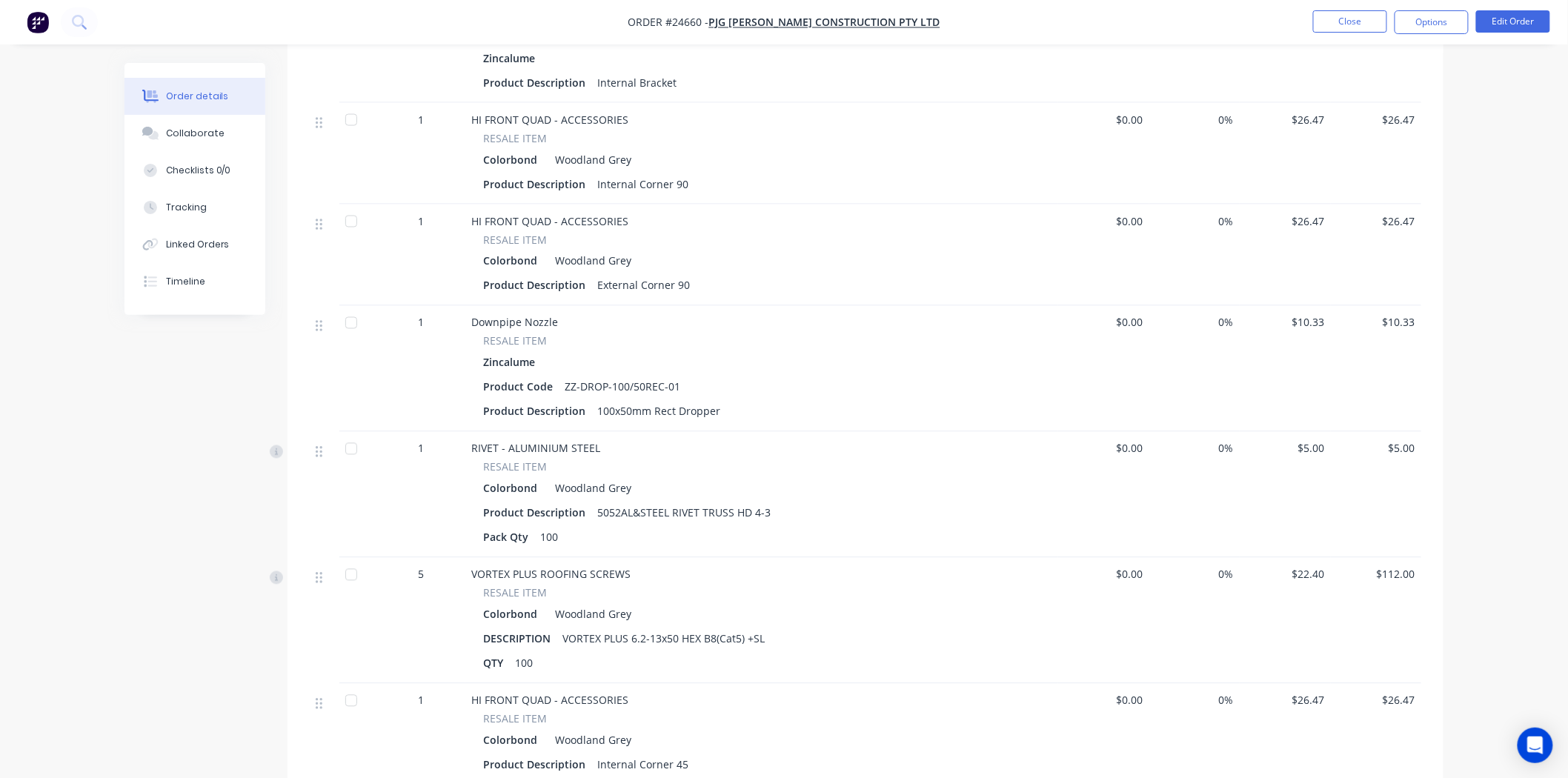
scroll to position [906, 0]
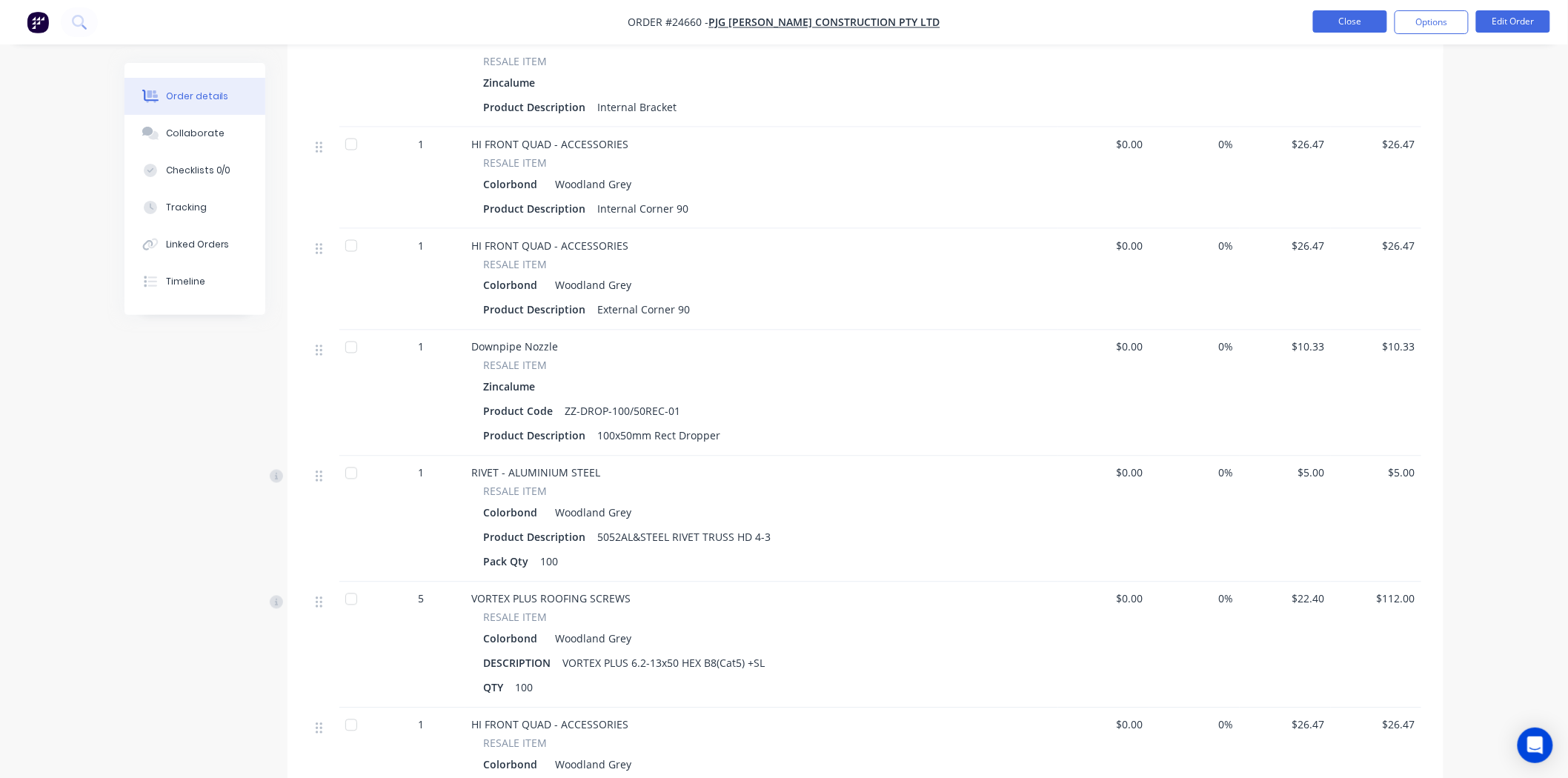
click at [1359, 20] on button "Close" at bounding box center [1350, 22] width 74 height 23
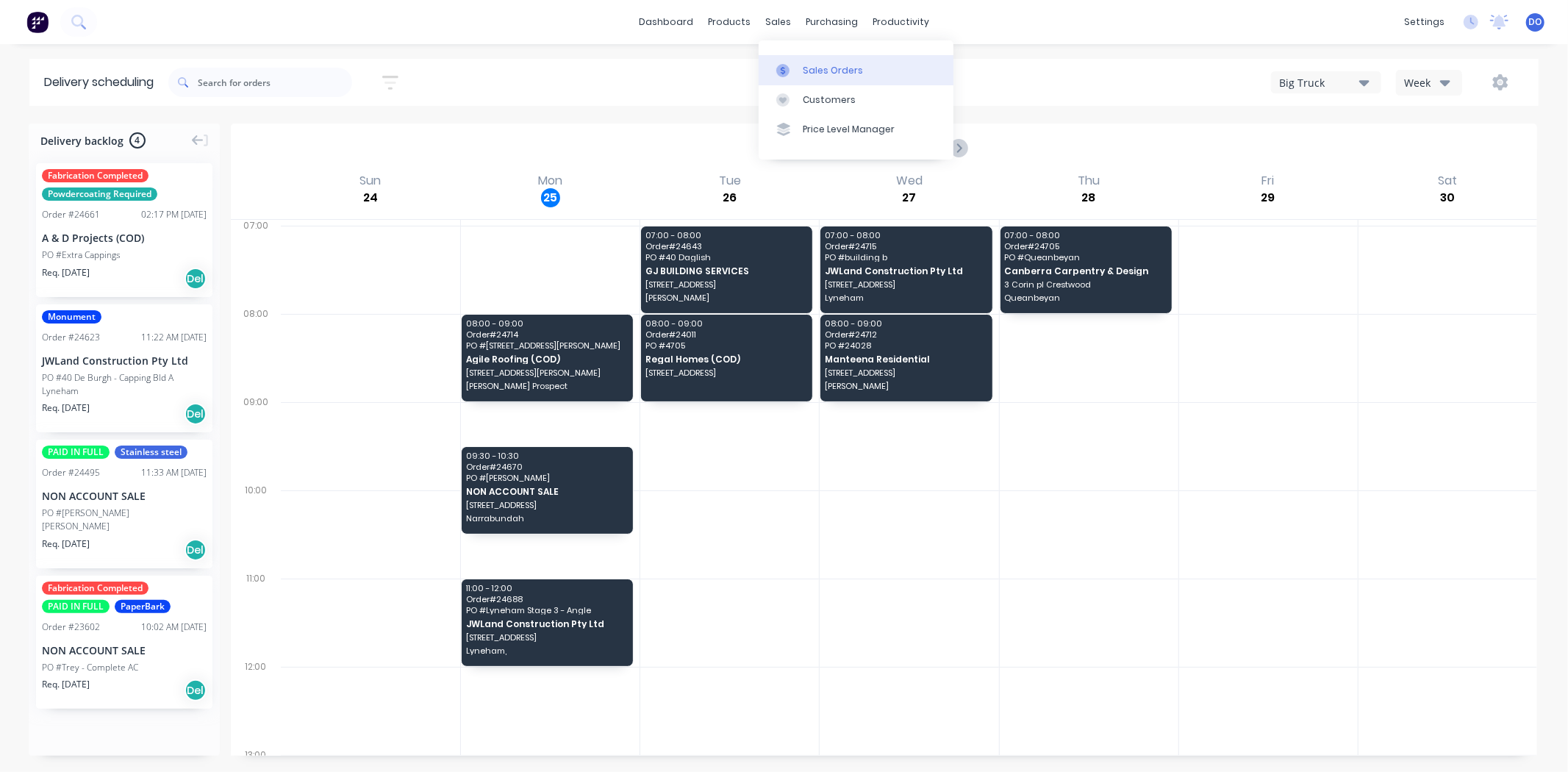
click at [798, 62] on link "Sales Orders" at bounding box center [856, 70] width 195 height 29
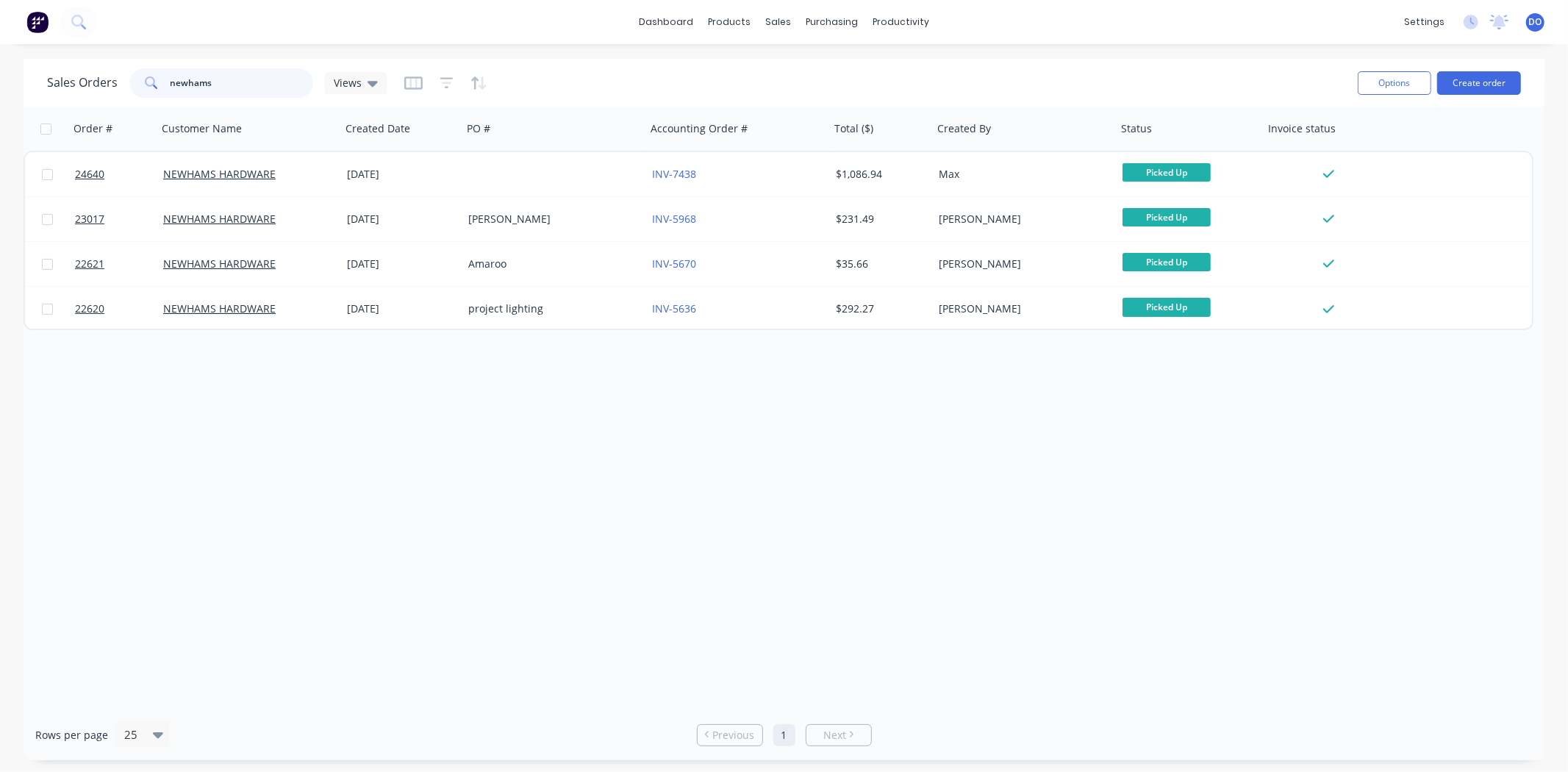
drag, startPoint x: 272, startPoint y: 82, endPoint x: 53, endPoint y: 90, distance: 219.1
click at [53, 90] on div "Sales Orders newhams Views" at bounding box center [217, 83] width 340 height 29
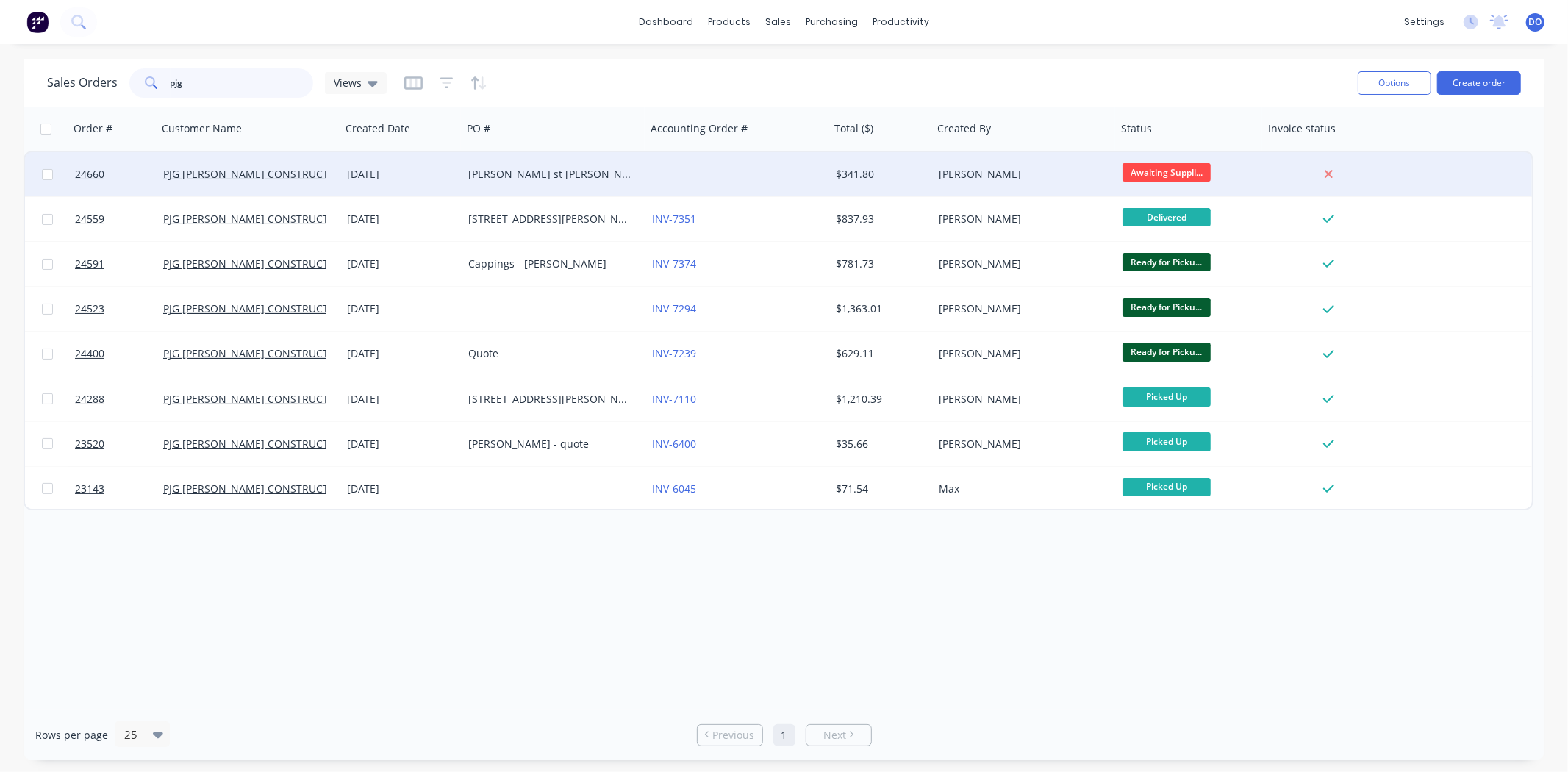
type input "pjg"
click at [672, 174] on div at bounding box center [737, 173] width 184 height 44
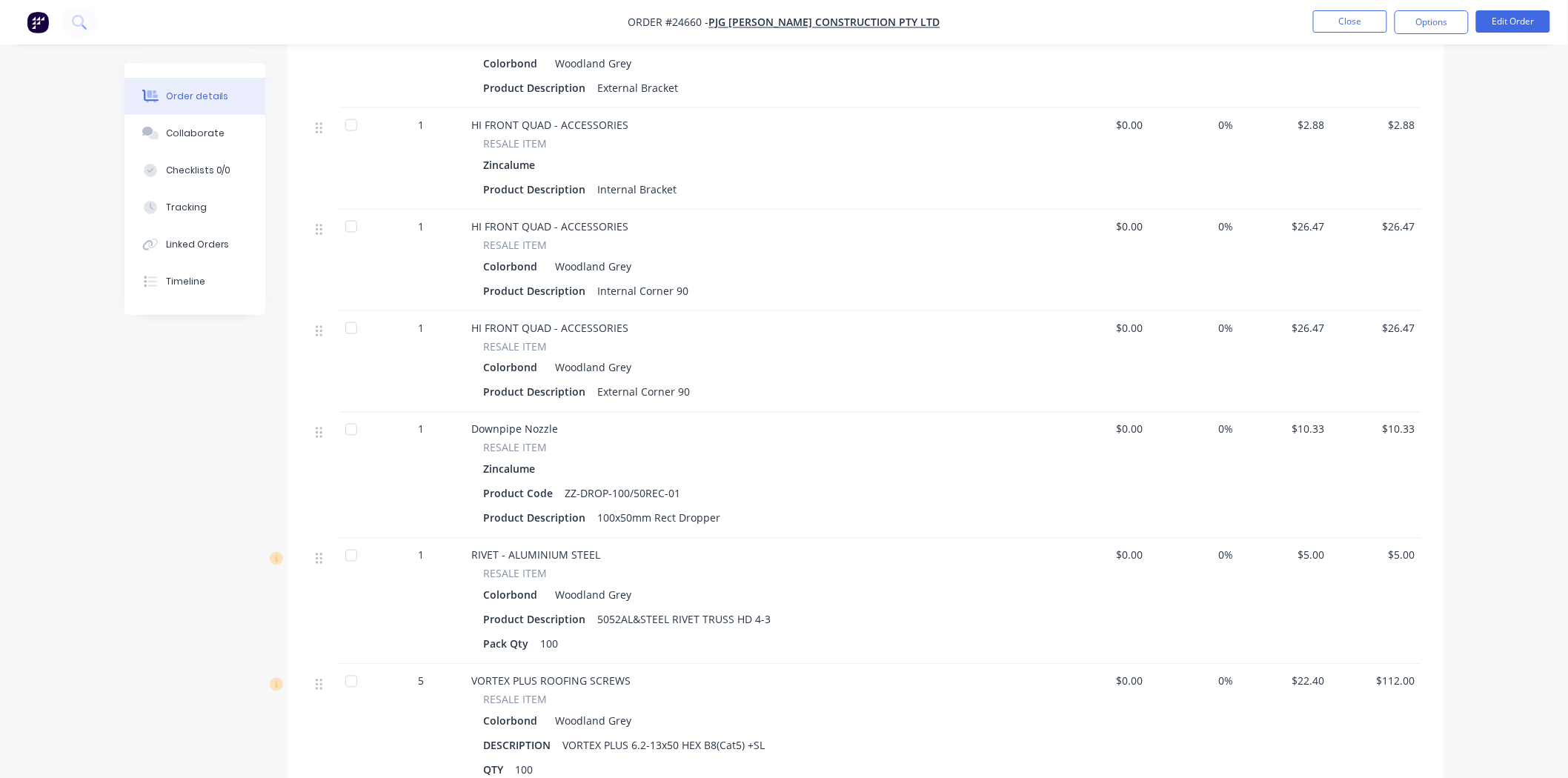
scroll to position [411, 0]
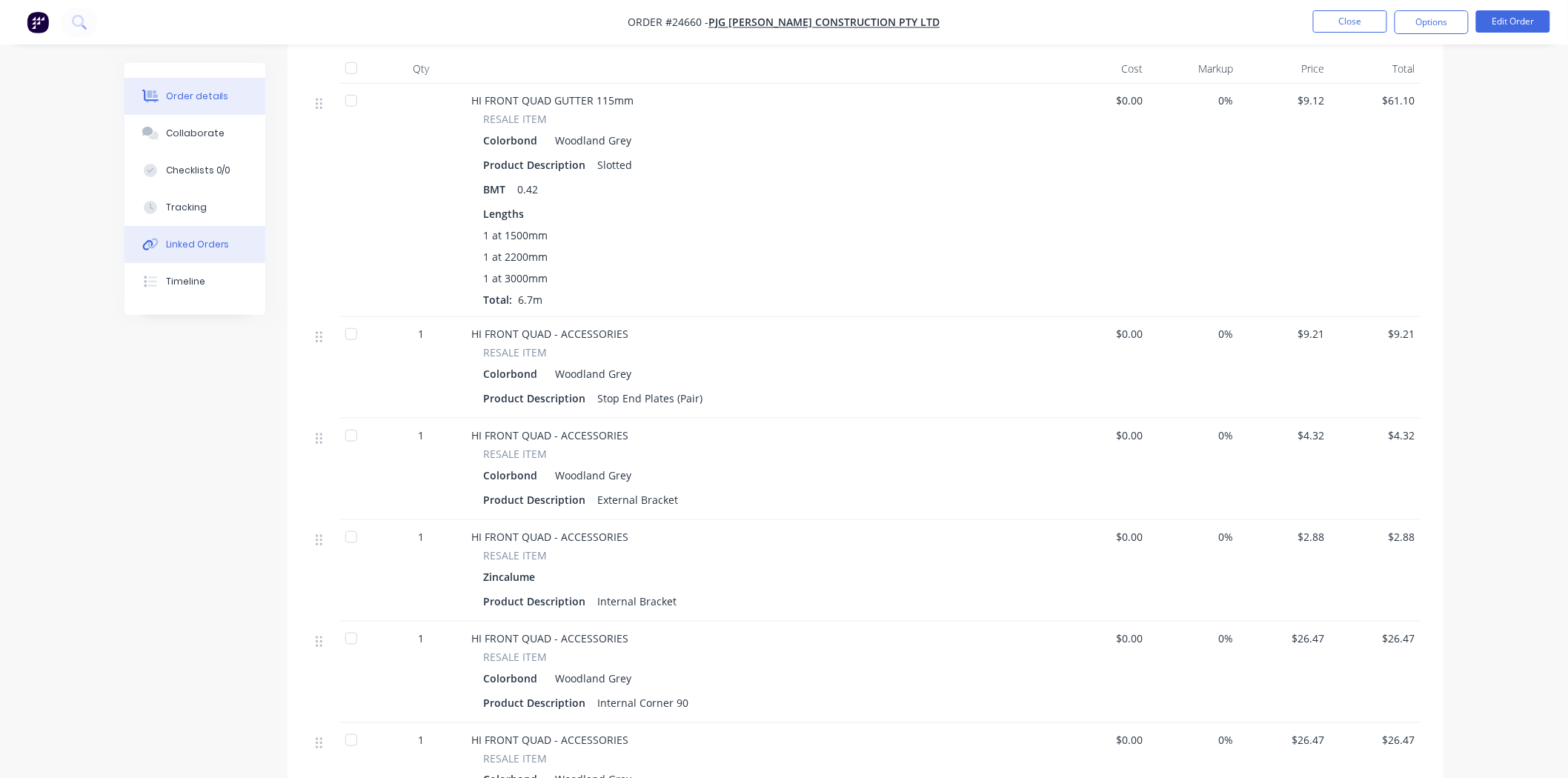
click at [196, 245] on div "Linked Orders" at bounding box center [197, 244] width 63 height 13
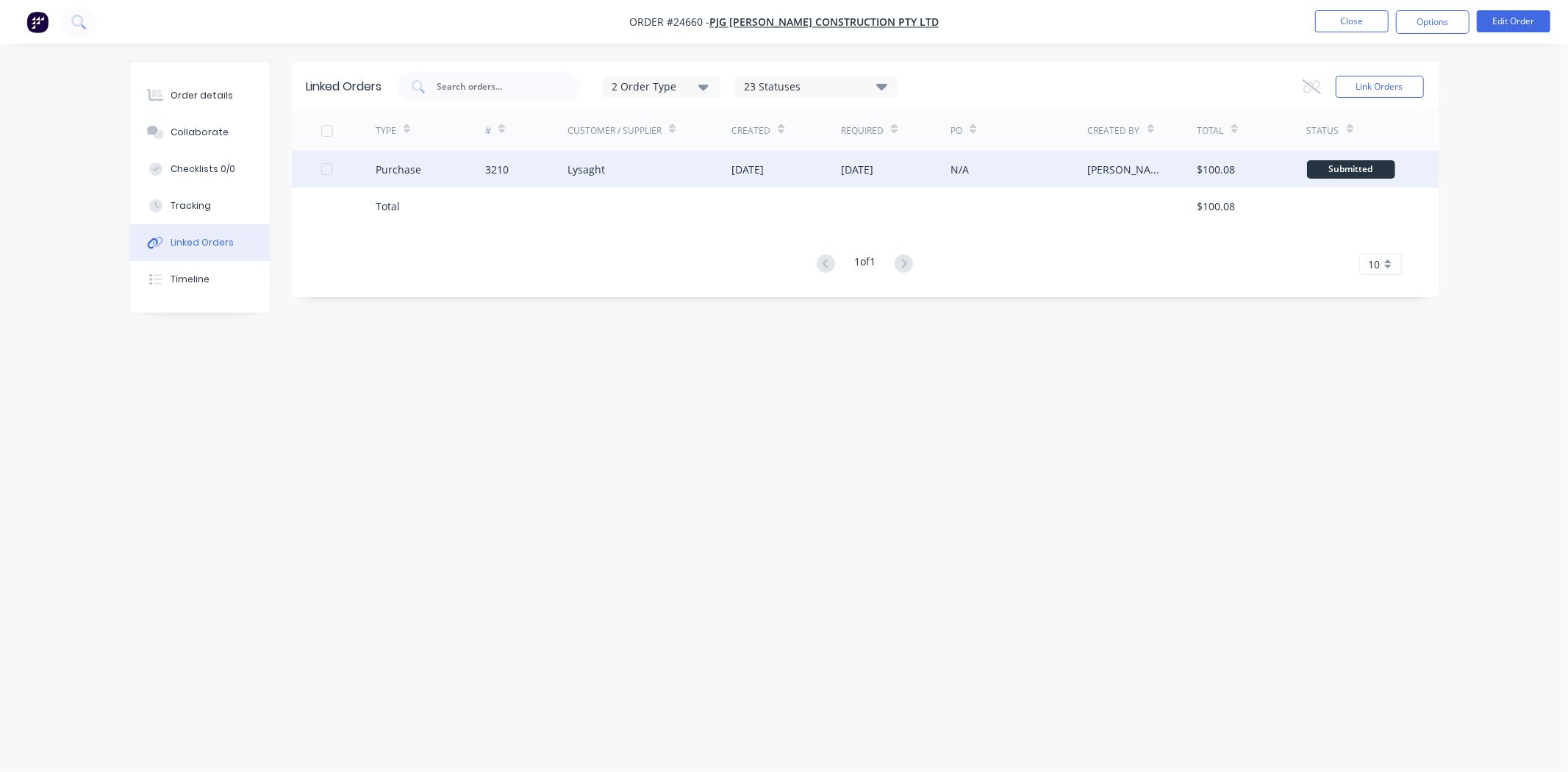
click at [445, 177] on div "Purchase" at bounding box center [430, 169] width 109 height 37
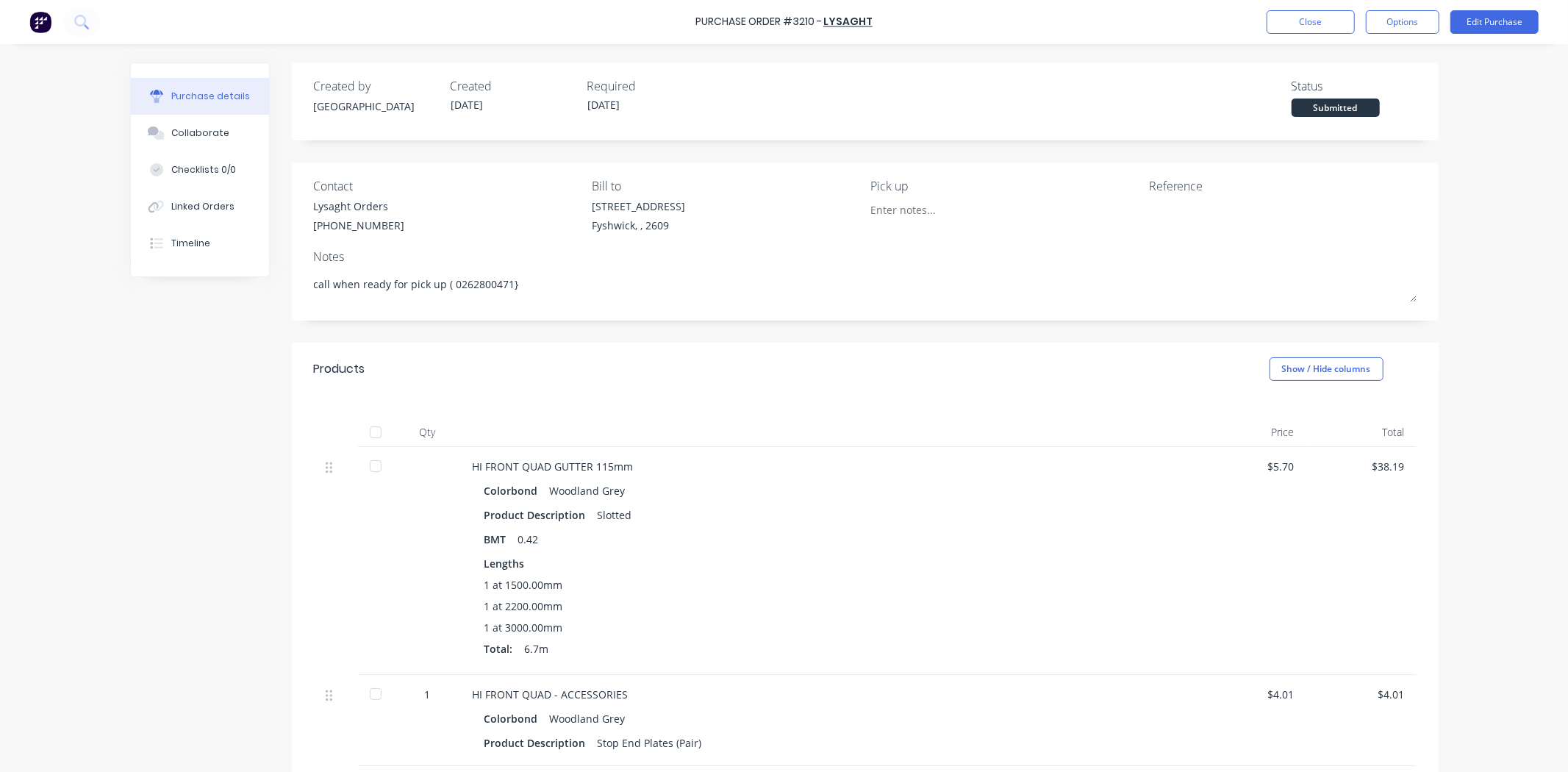
type textarea "x"
click at [245, 123] on button "Collaborate" at bounding box center [200, 133] width 138 height 37
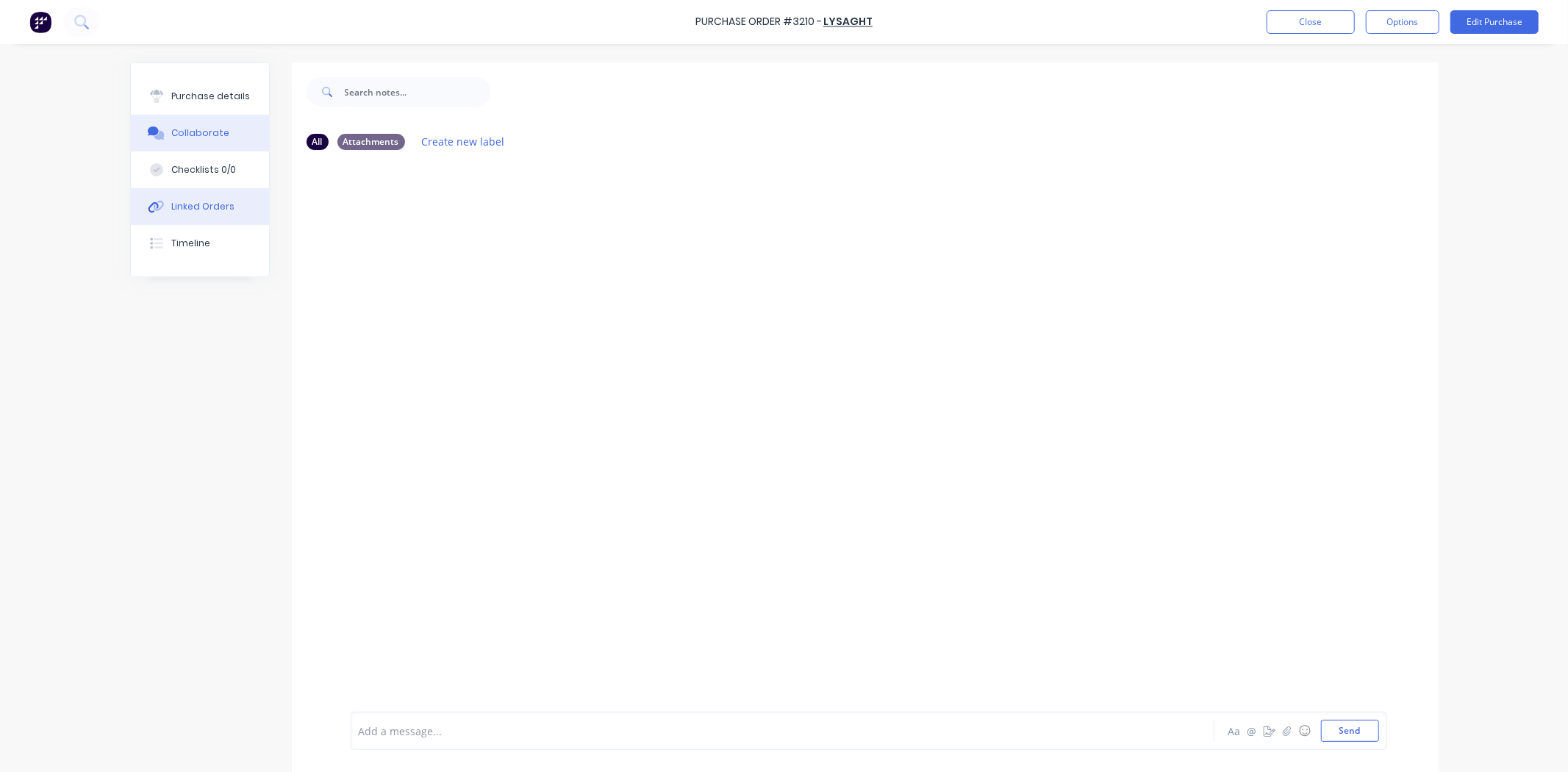
click at [167, 197] on button "Linked Orders" at bounding box center [200, 206] width 138 height 37
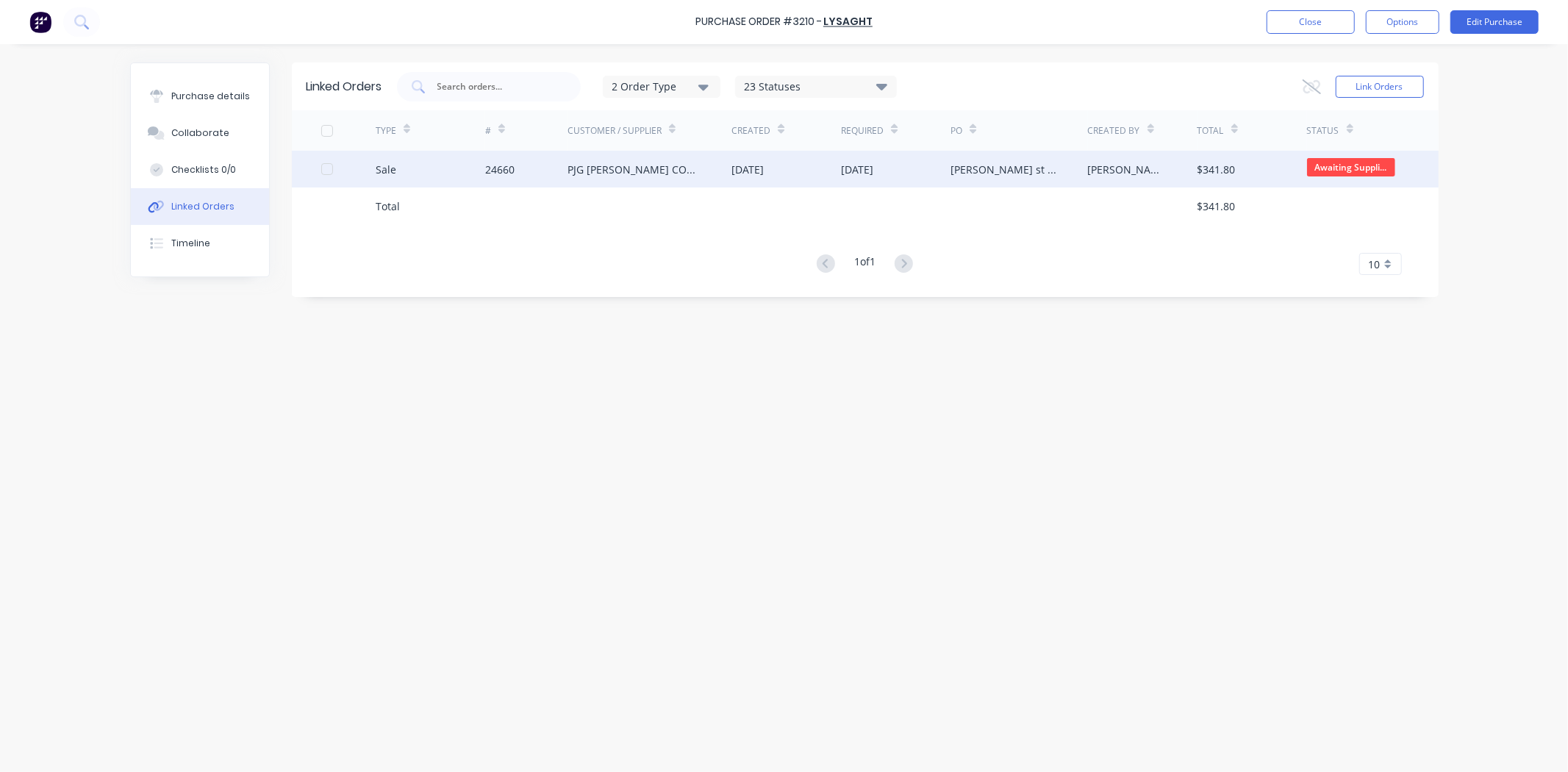
click at [440, 154] on div "Sale" at bounding box center [430, 169] width 109 height 37
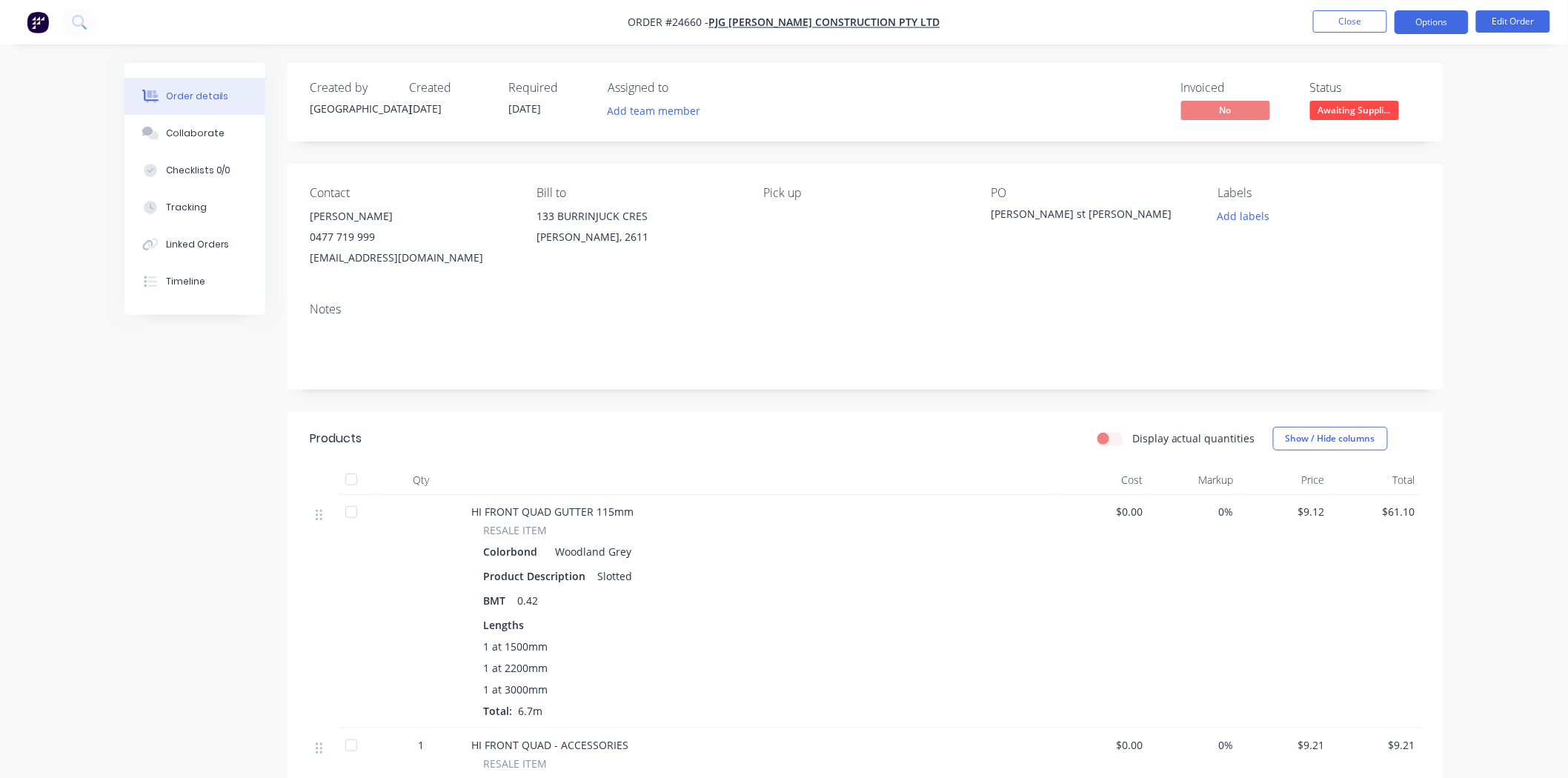
click at [1412, 23] on button "Options" at bounding box center [1432, 22] width 74 height 23
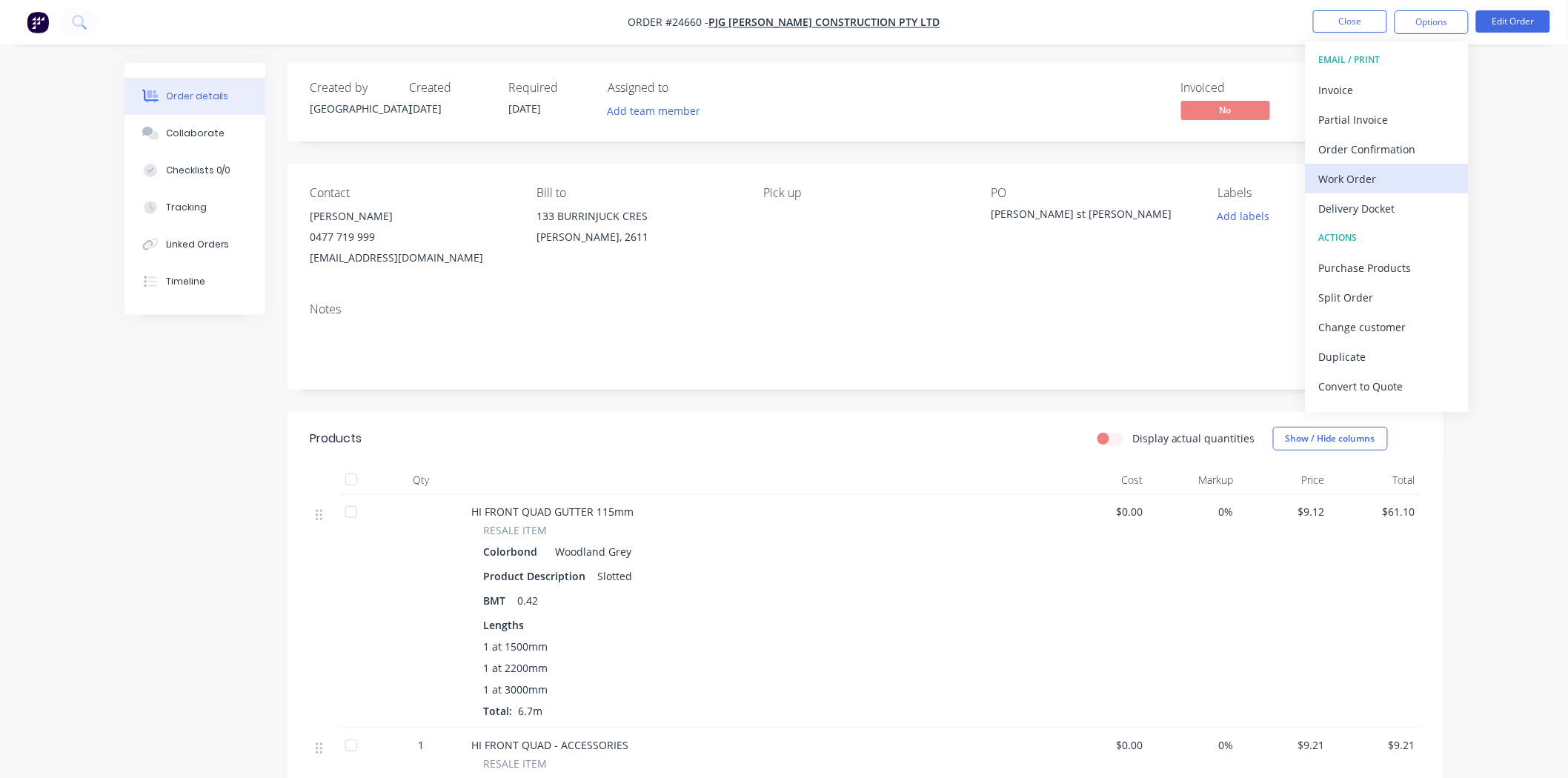
click at [1336, 175] on div "Work Order" at bounding box center [1387, 179] width 136 height 22
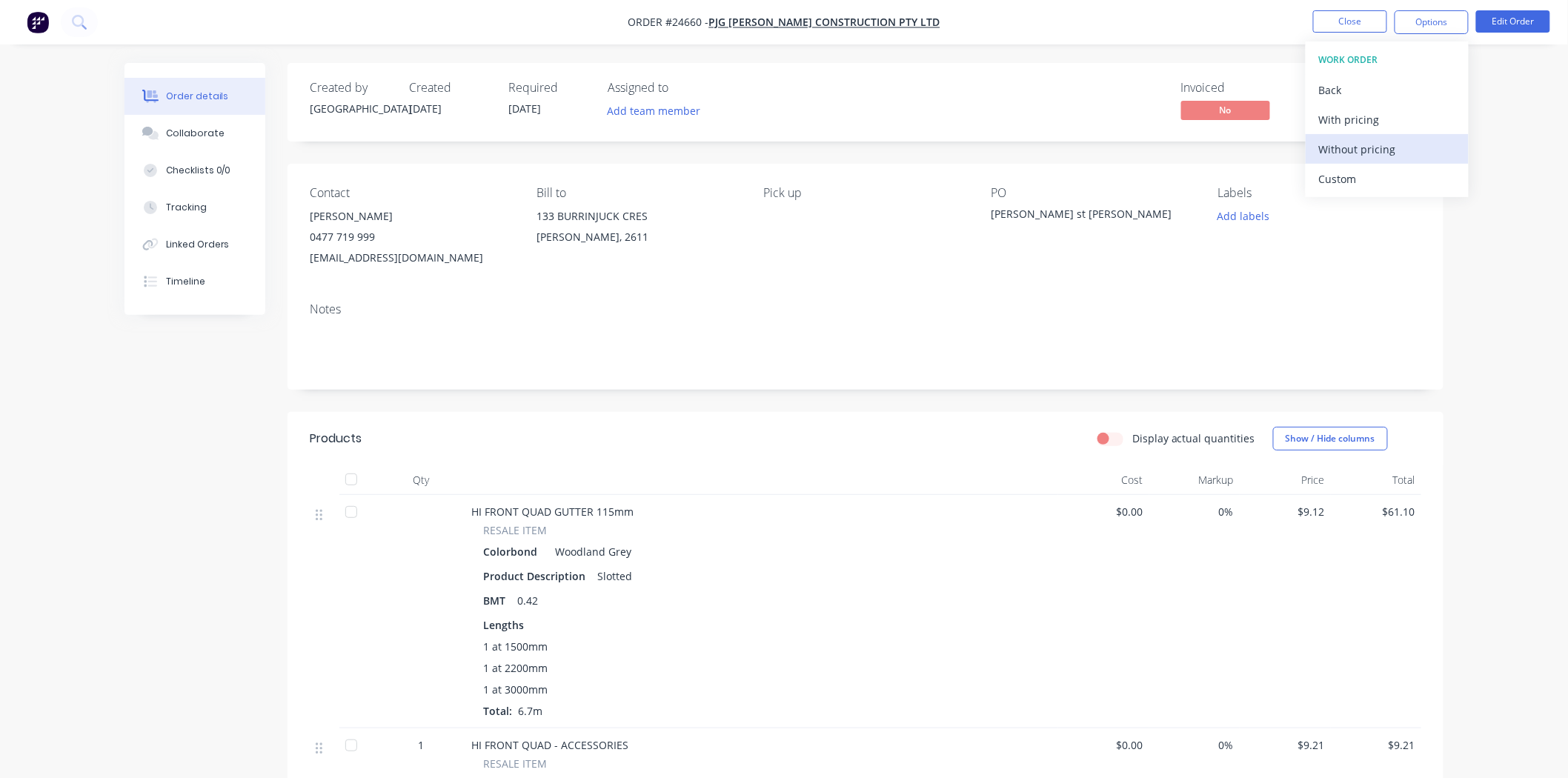
click at [1375, 143] on div "Without pricing" at bounding box center [1387, 149] width 136 height 22
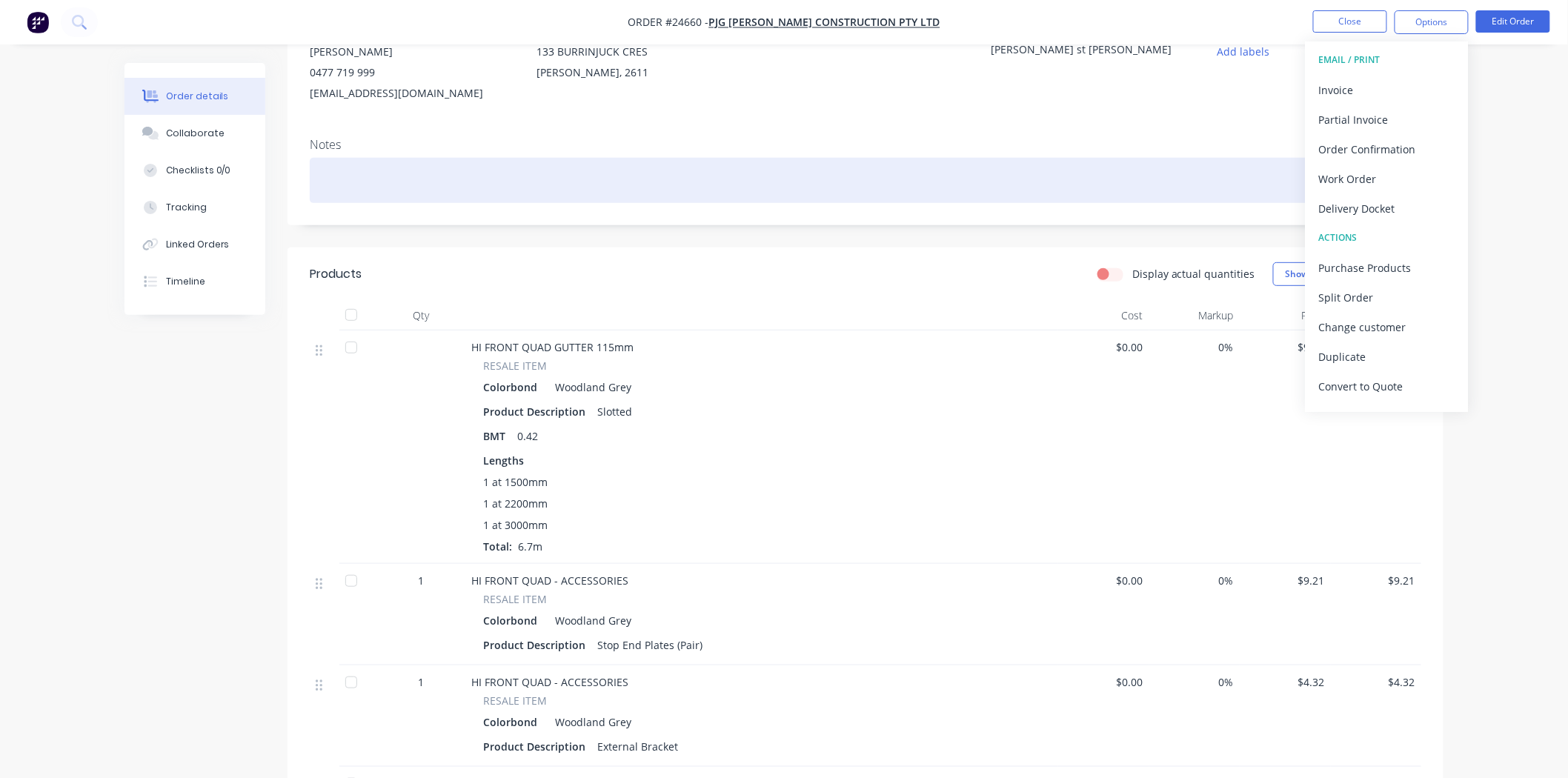
click at [993, 175] on div at bounding box center [865, 181] width 1112 height 45
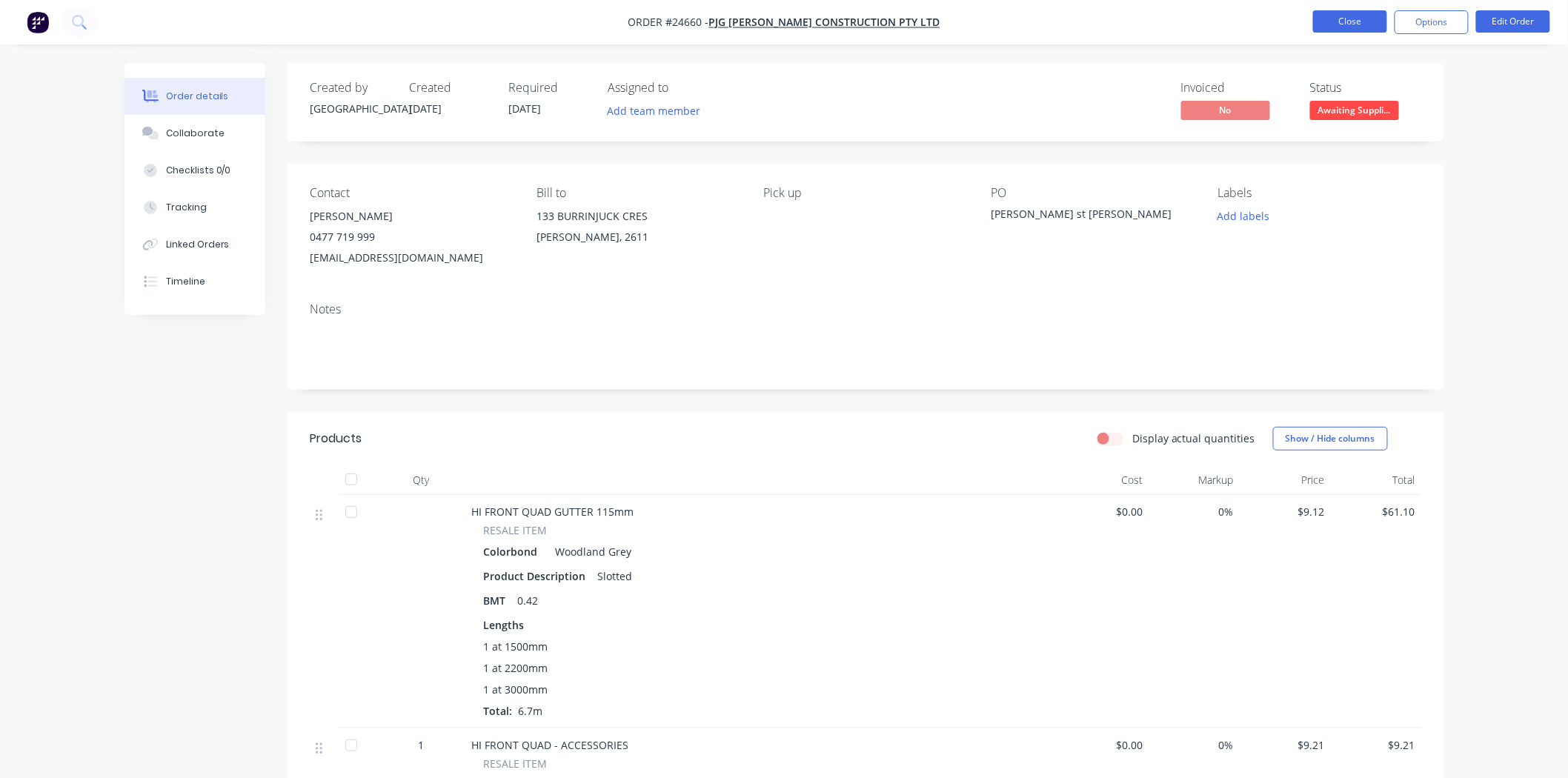
click at [1355, 25] on button "Close" at bounding box center [1350, 22] width 74 height 23
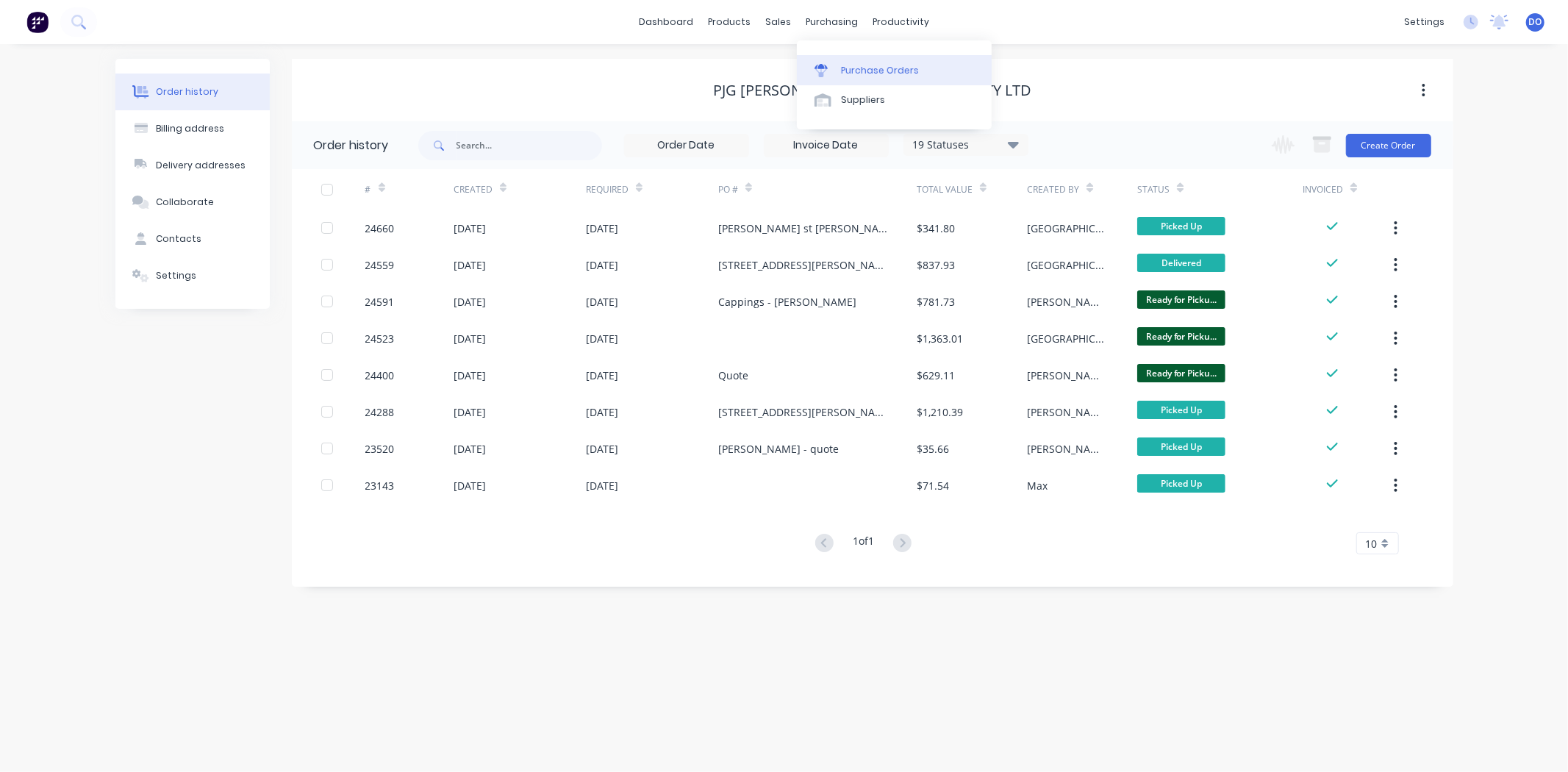
click at [834, 76] on div at bounding box center [826, 70] width 22 height 13
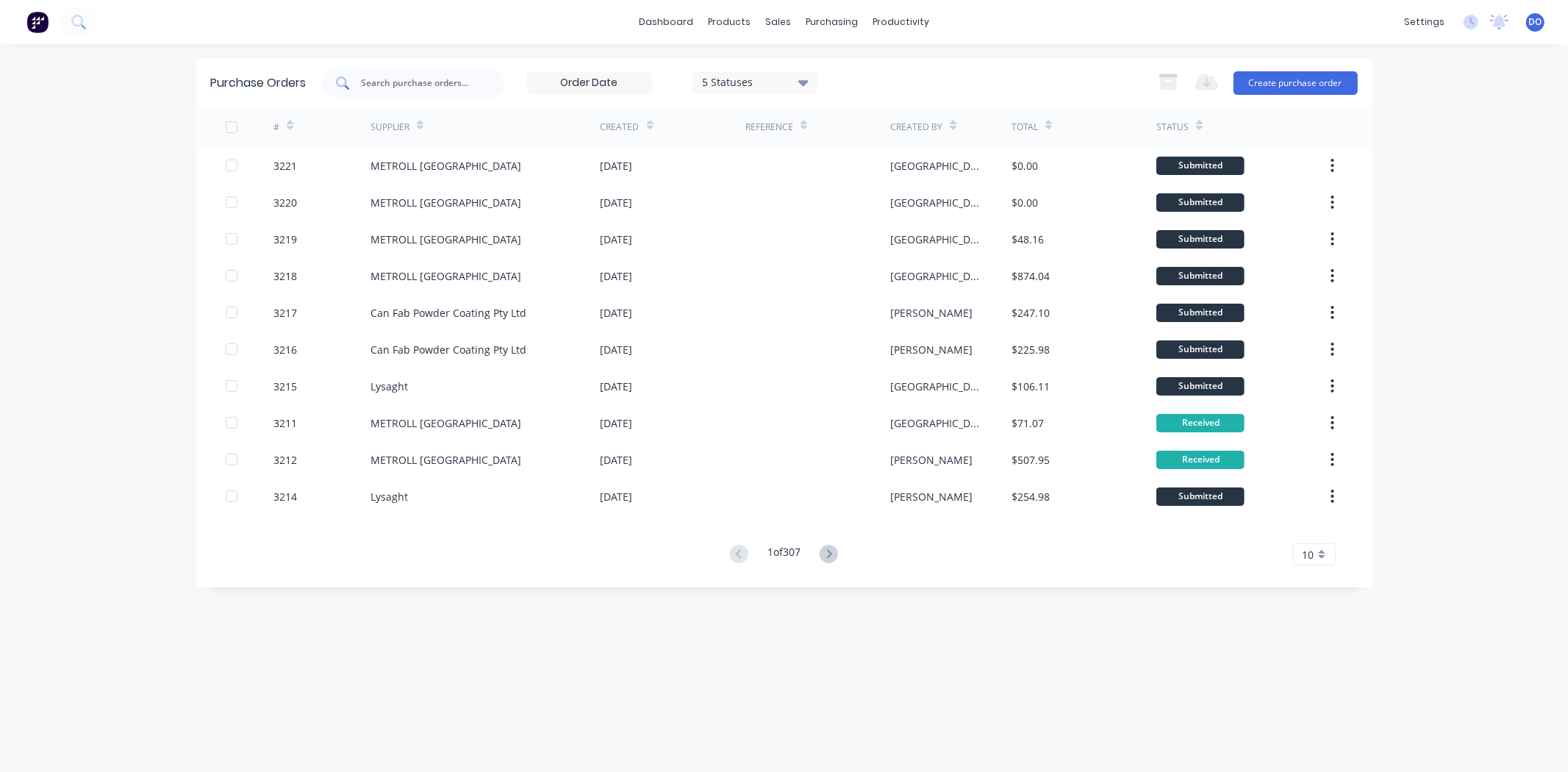
click at [438, 70] on div at bounding box center [413, 83] width 184 height 29
click at [754, 70] on div "Product Catalogue" at bounding box center [795, 70] width 91 height 13
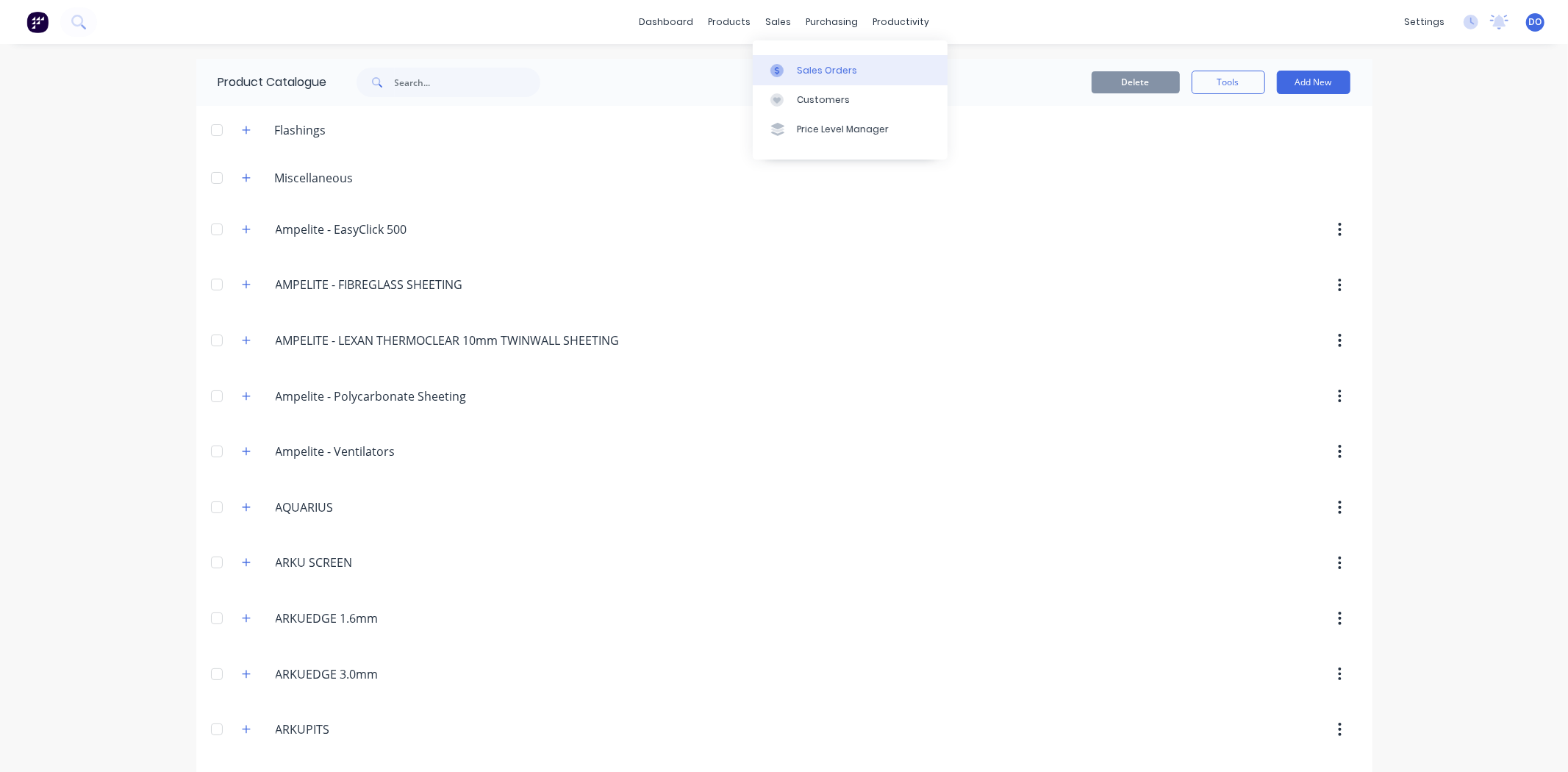
click at [781, 79] on link "Sales Orders" at bounding box center [850, 70] width 195 height 29
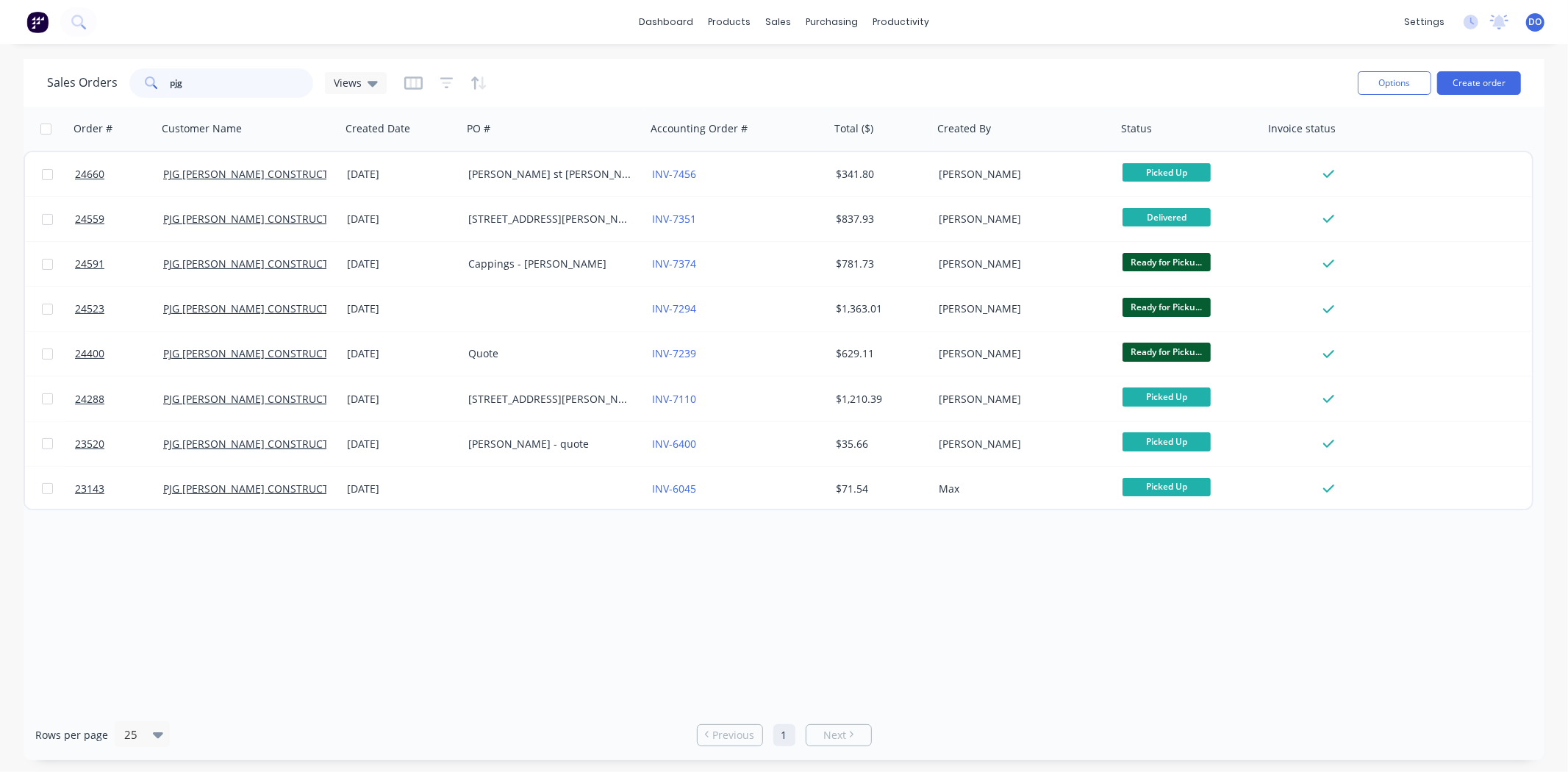
drag, startPoint x: 207, startPoint y: 85, endPoint x: 116, endPoint y: 79, distance: 91.2
click at [116, 79] on div "Sales Orders pjg Views" at bounding box center [217, 83] width 340 height 29
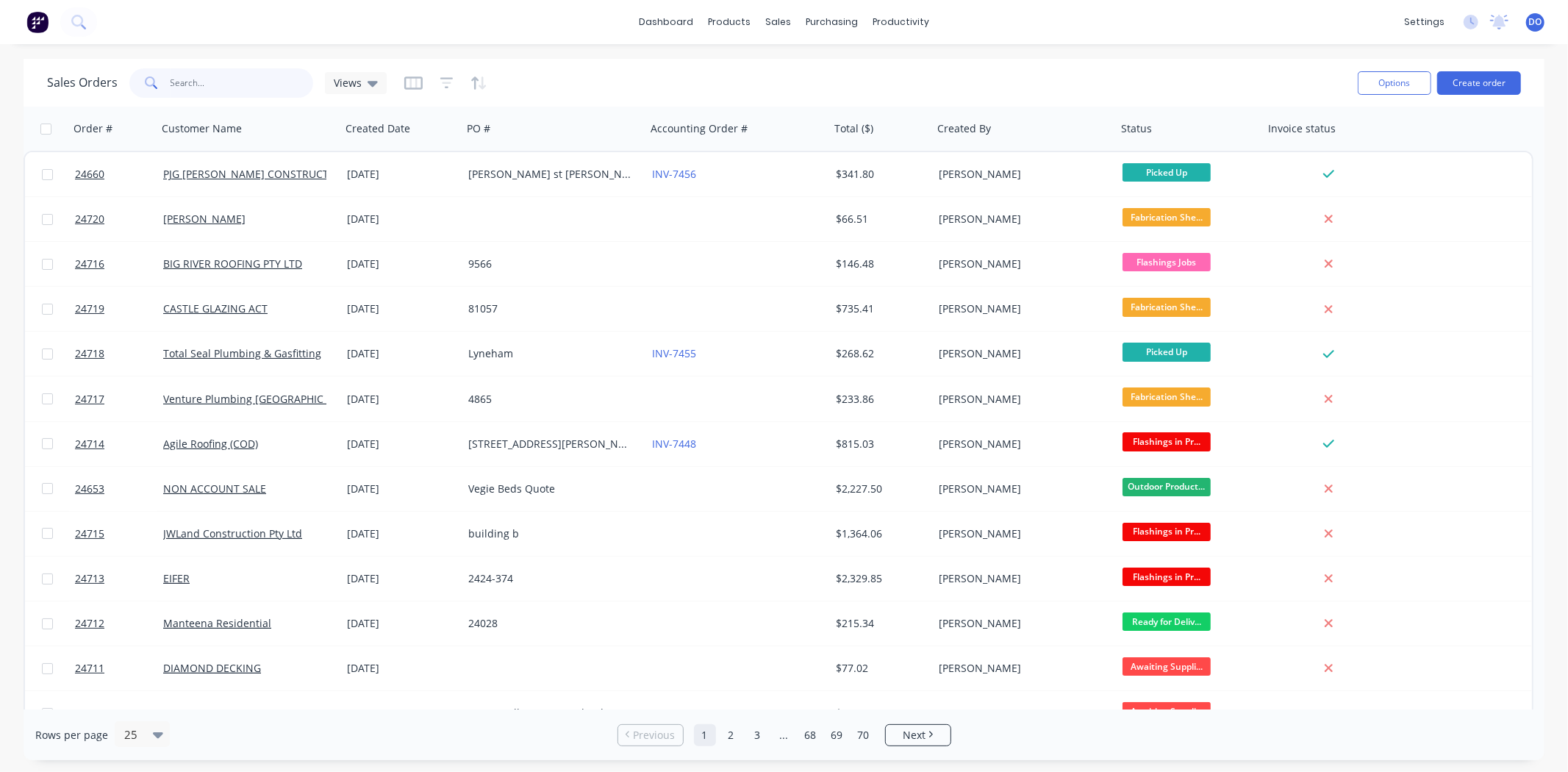
click at [299, 97] on input "text" at bounding box center [242, 83] width 143 height 29
click at [265, 84] on input "text" at bounding box center [242, 83] width 143 height 29
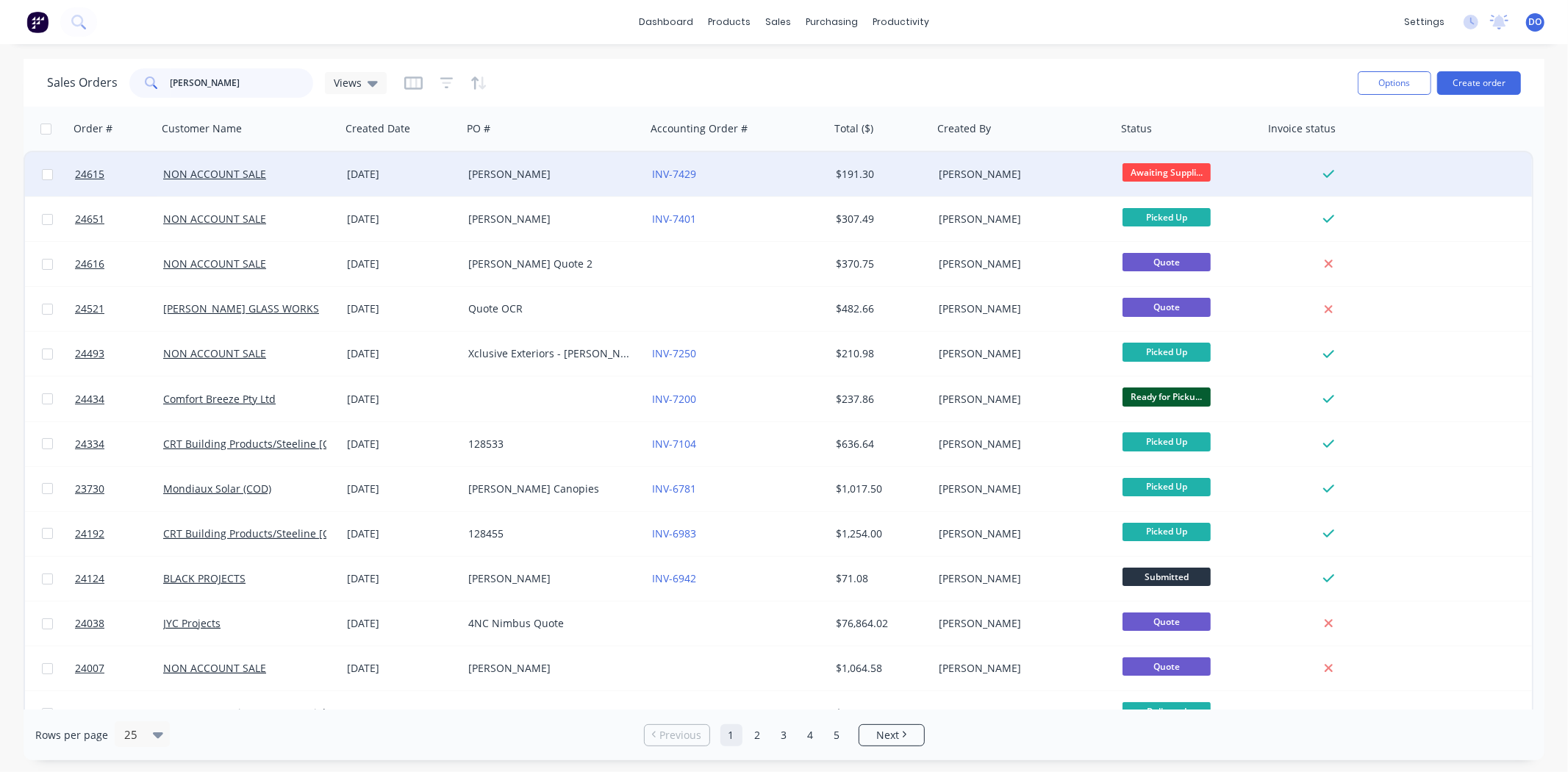
type input "[PERSON_NAME]"
click at [740, 184] on div "INV-7429" at bounding box center [737, 173] width 184 height 44
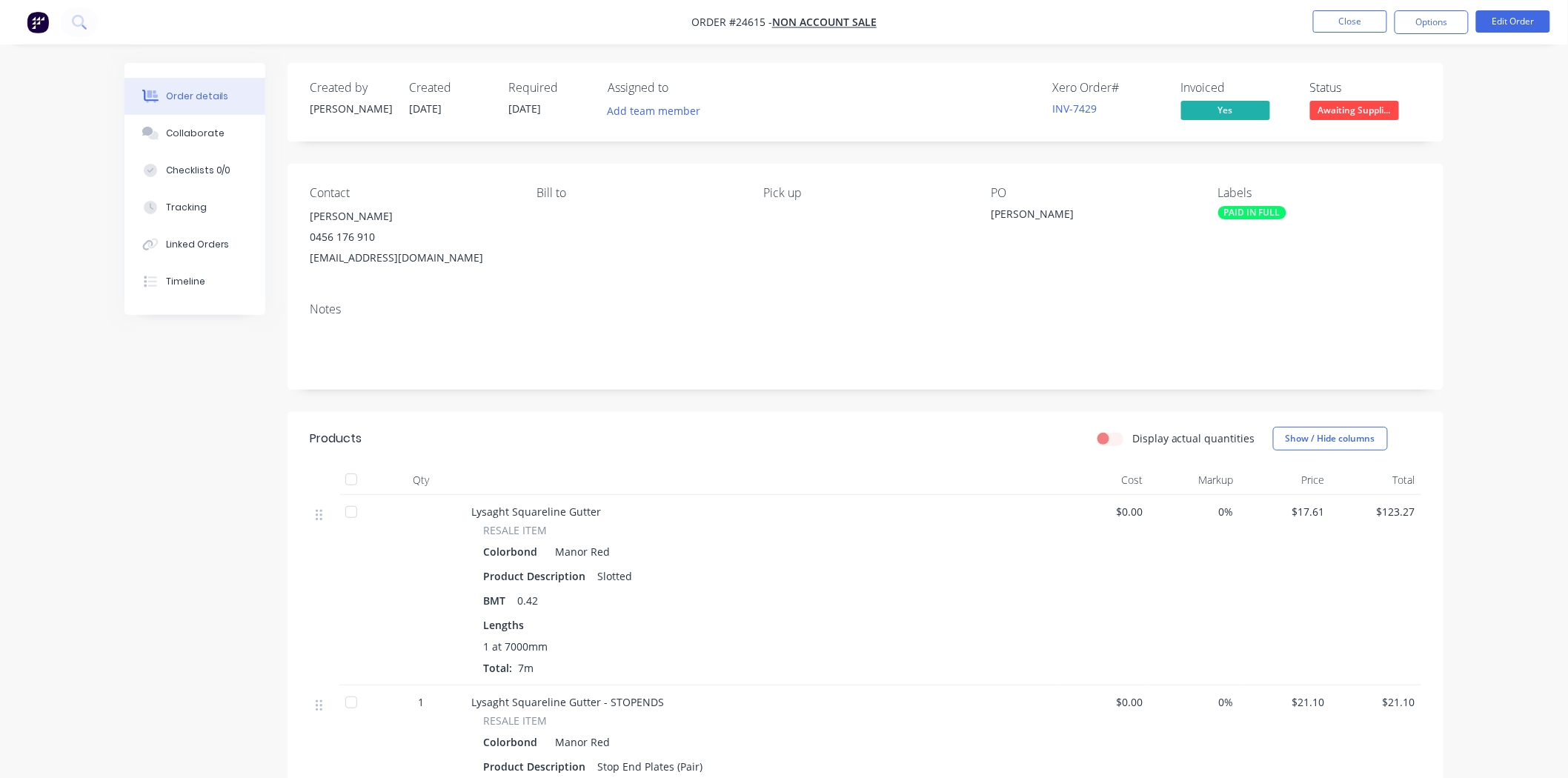
click at [1359, 113] on span "Awaiting Suppli..." at bounding box center [1354, 110] width 89 height 18
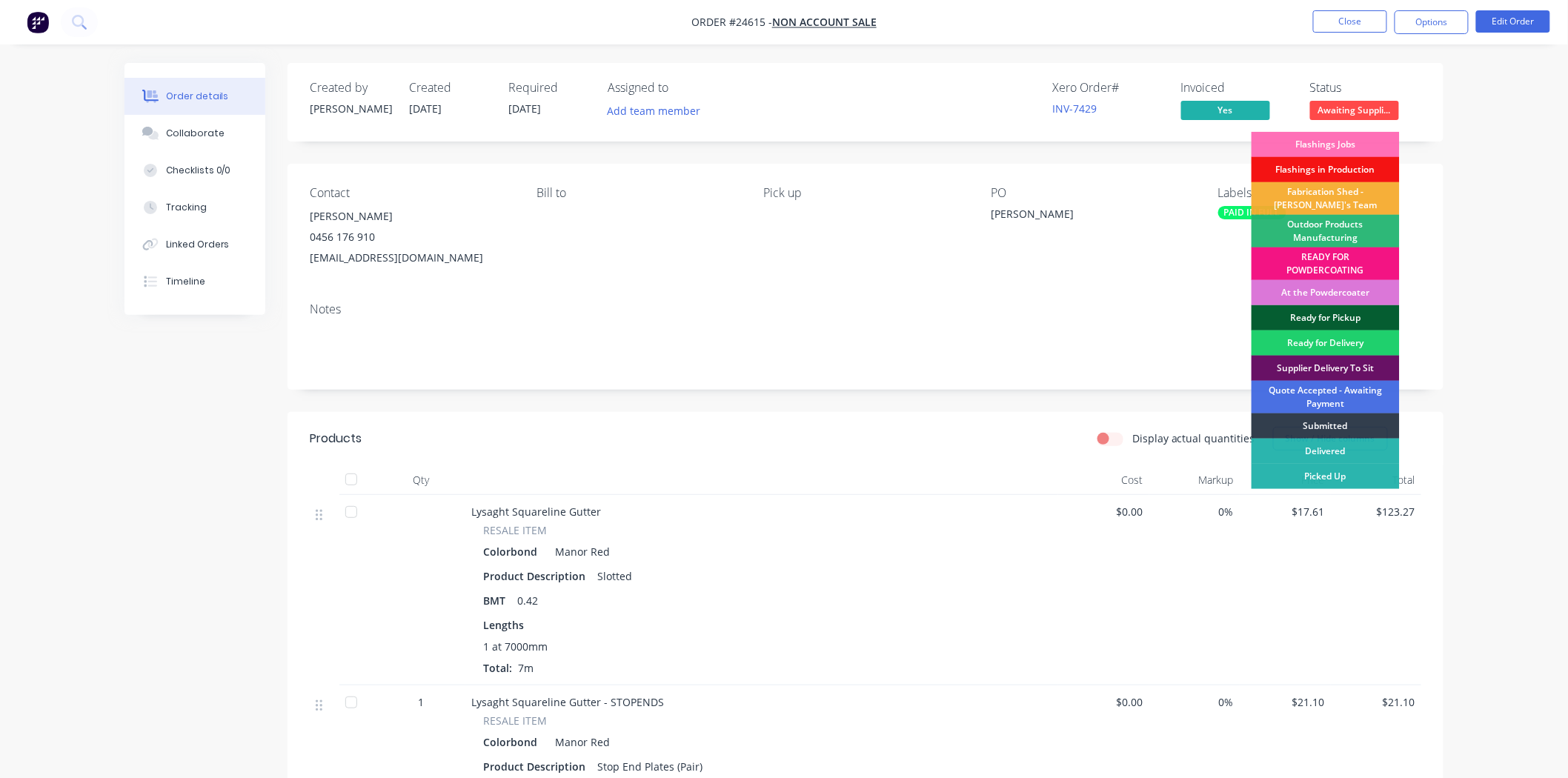
click at [1338, 320] on div "Ready for Pickup" at bounding box center [1325, 317] width 149 height 25
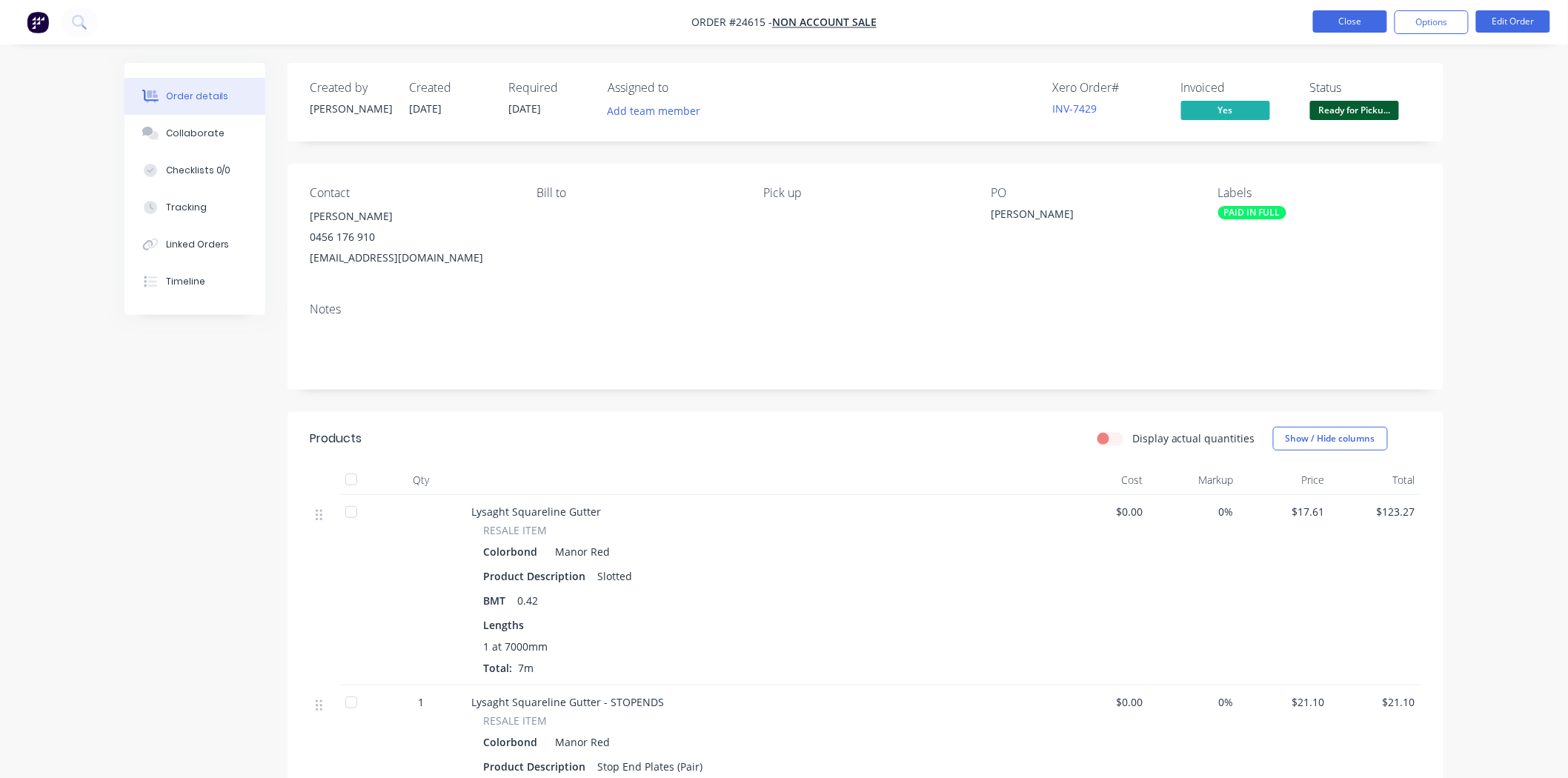
click at [1345, 17] on button "Close" at bounding box center [1350, 22] width 74 height 23
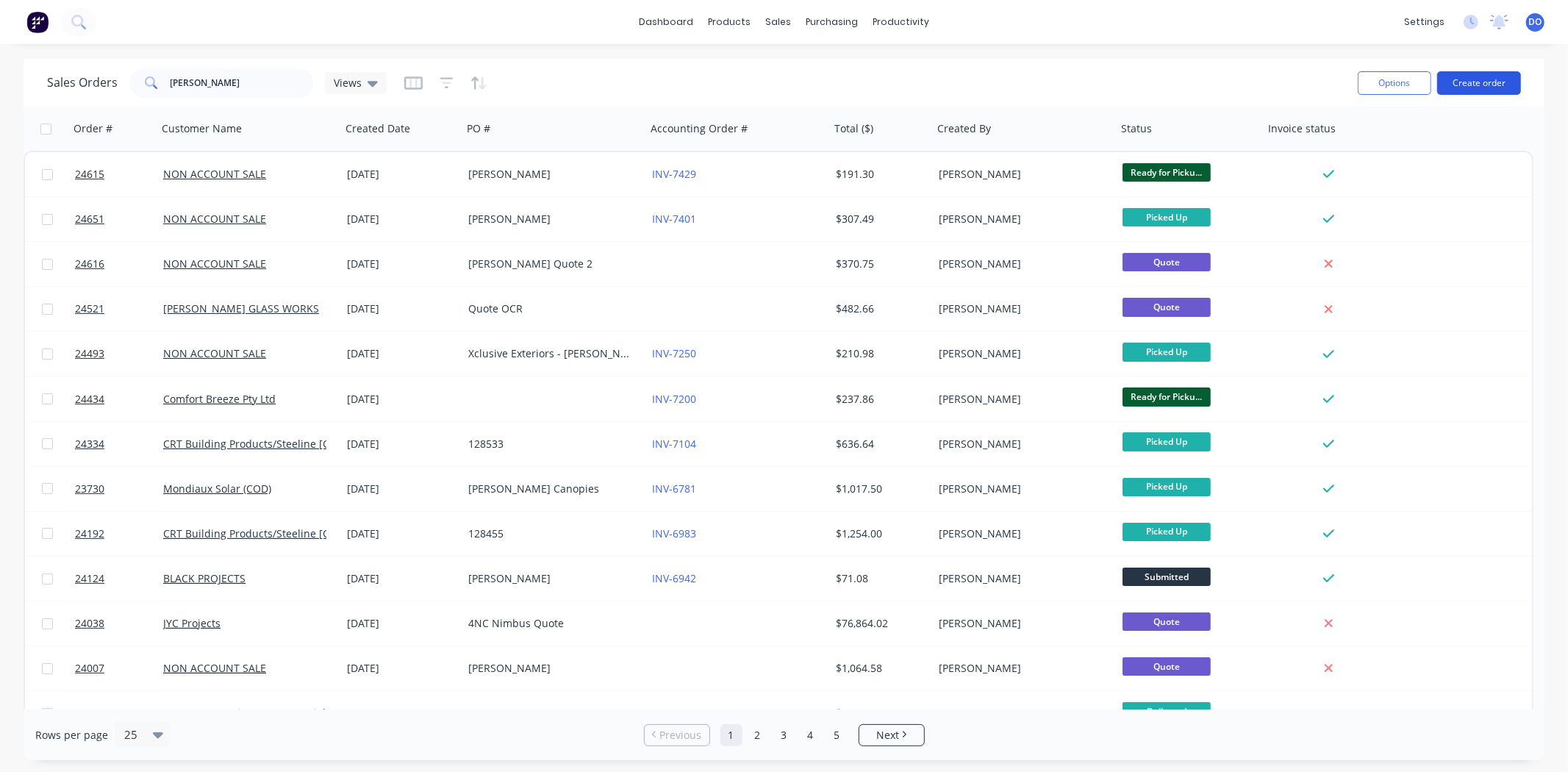
click at [1510, 92] on button "Create order" at bounding box center [1478, 83] width 84 height 23
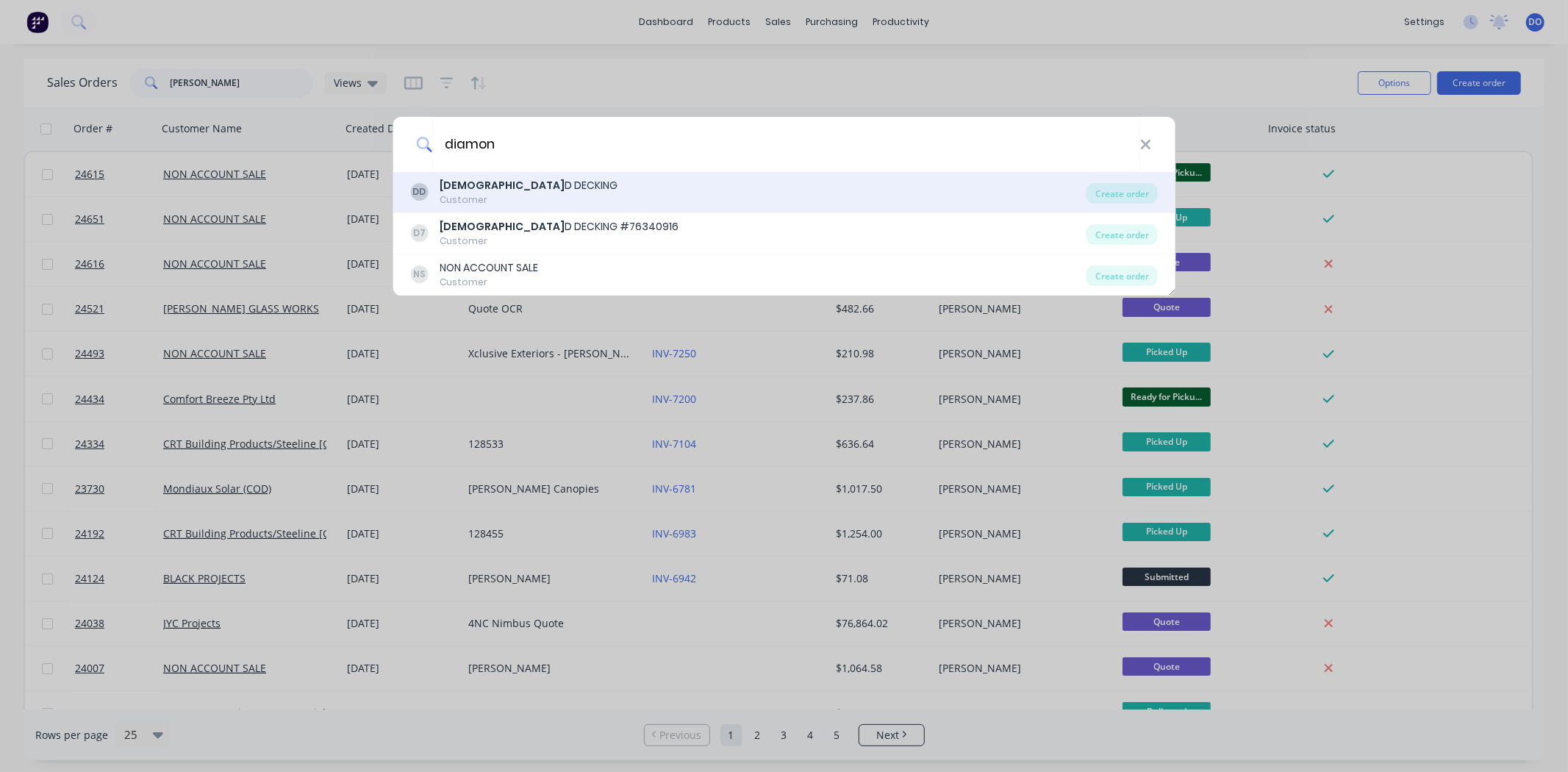
type input "diamon"
click at [536, 188] on div "DD [DEMOGRAPHIC_DATA] D DECKING Customer" at bounding box center [748, 191] width 676 height 28
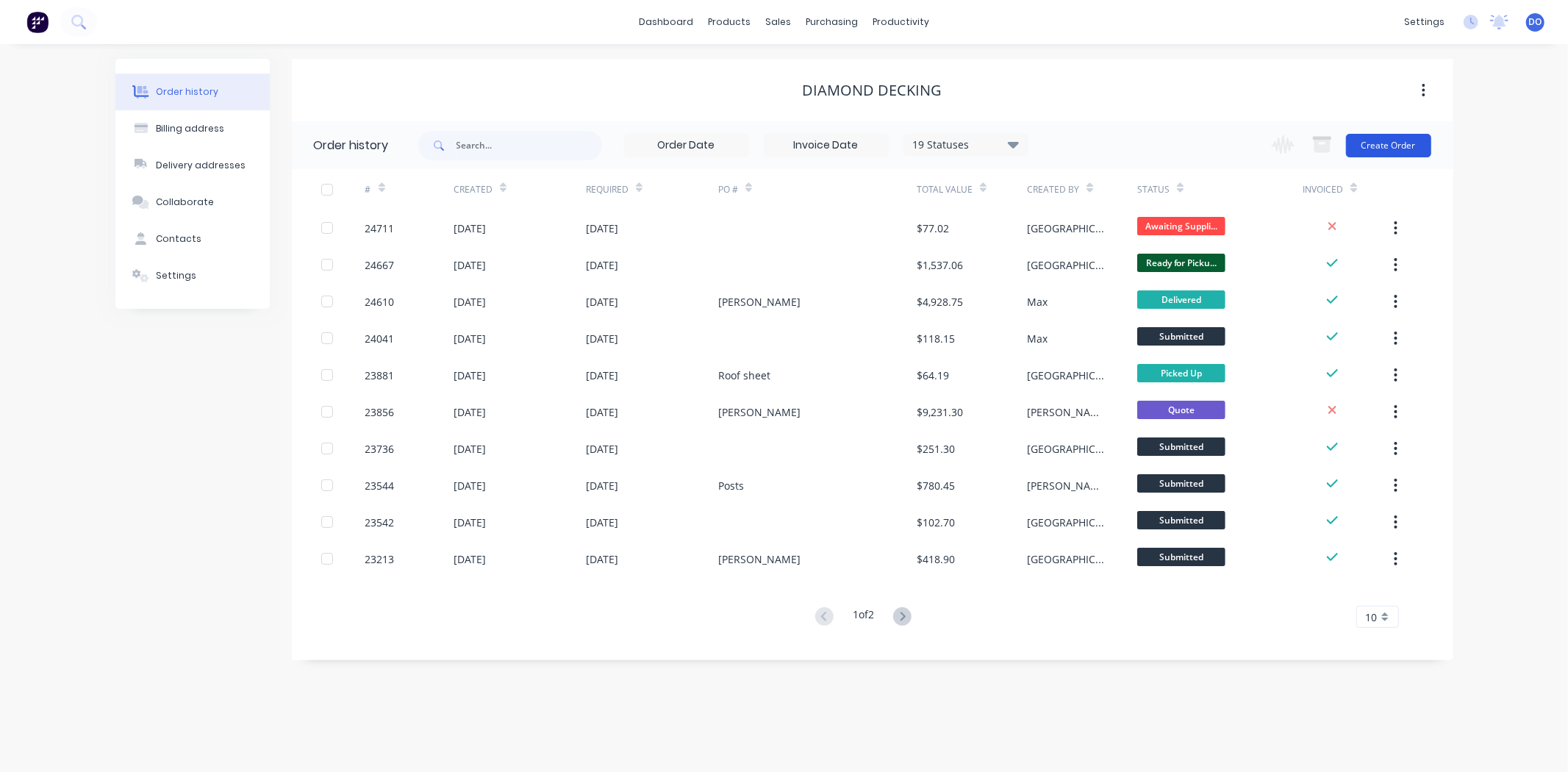
click at [1355, 149] on button "Create Order" at bounding box center [1388, 145] width 85 height 23
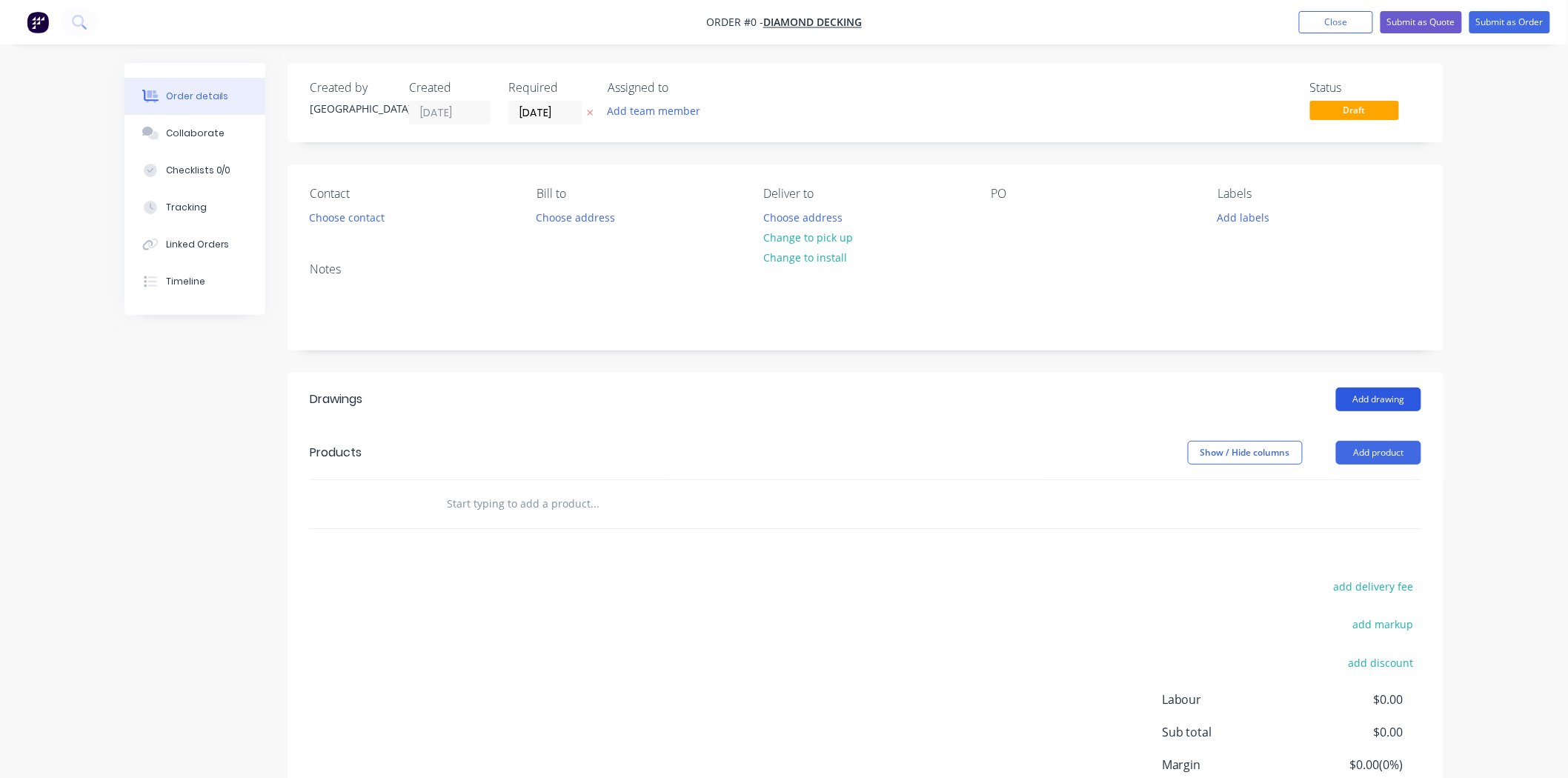
click at [1410, 398] on button "Add drawing" at bounding box center [1379, 399] width 85 height 23
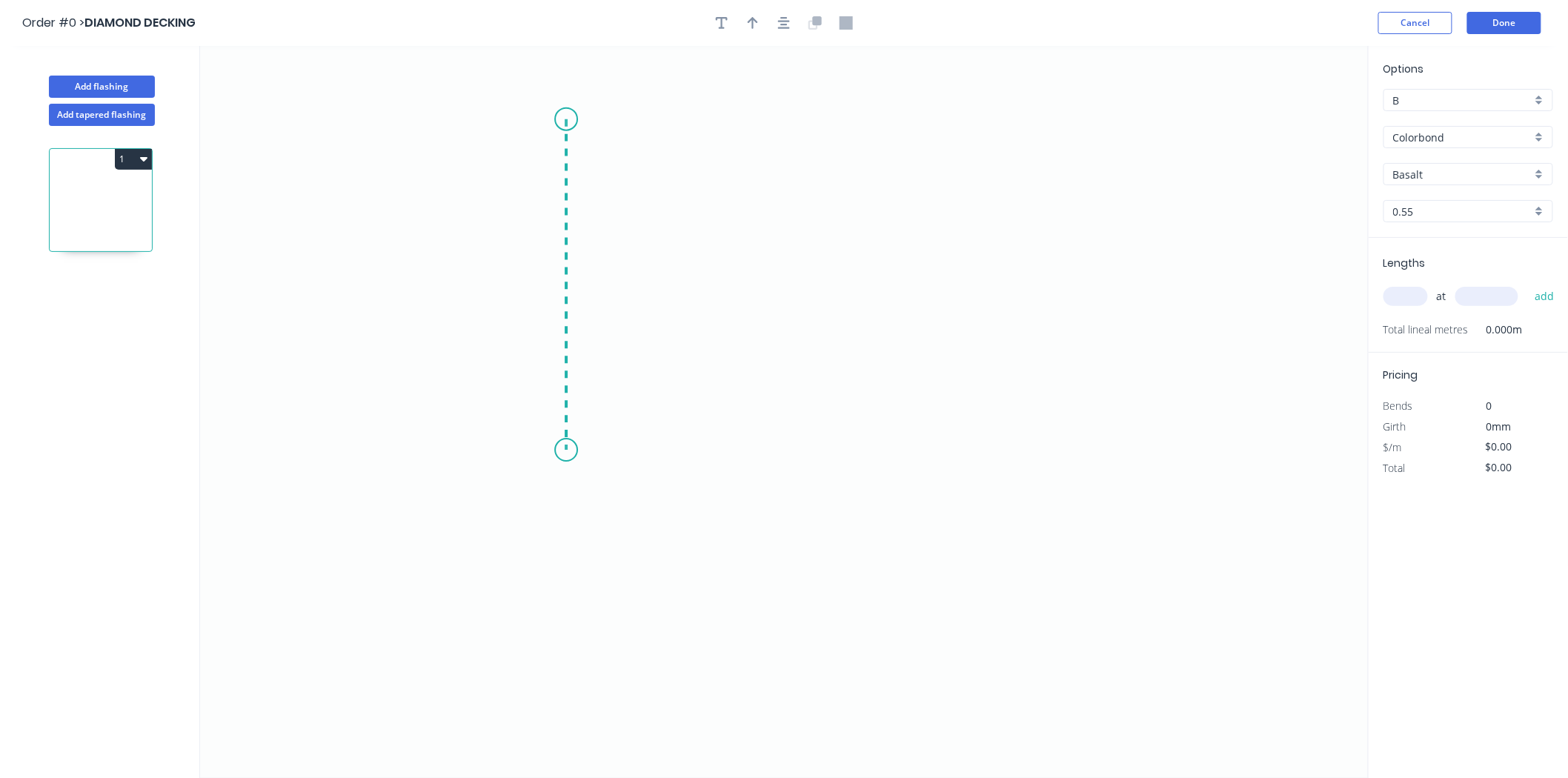
drag, startPoint x: 566, startPoint y: 119, endPoint x: 546, endPoint y: 453, distance: 334.6
click at [546, 453] on icon "0" at bounding box center [784, 412] width 1169 height 732
click at [901, 455] on icon "0 ?" at bounding box center [784, 412] width 1169 height 732
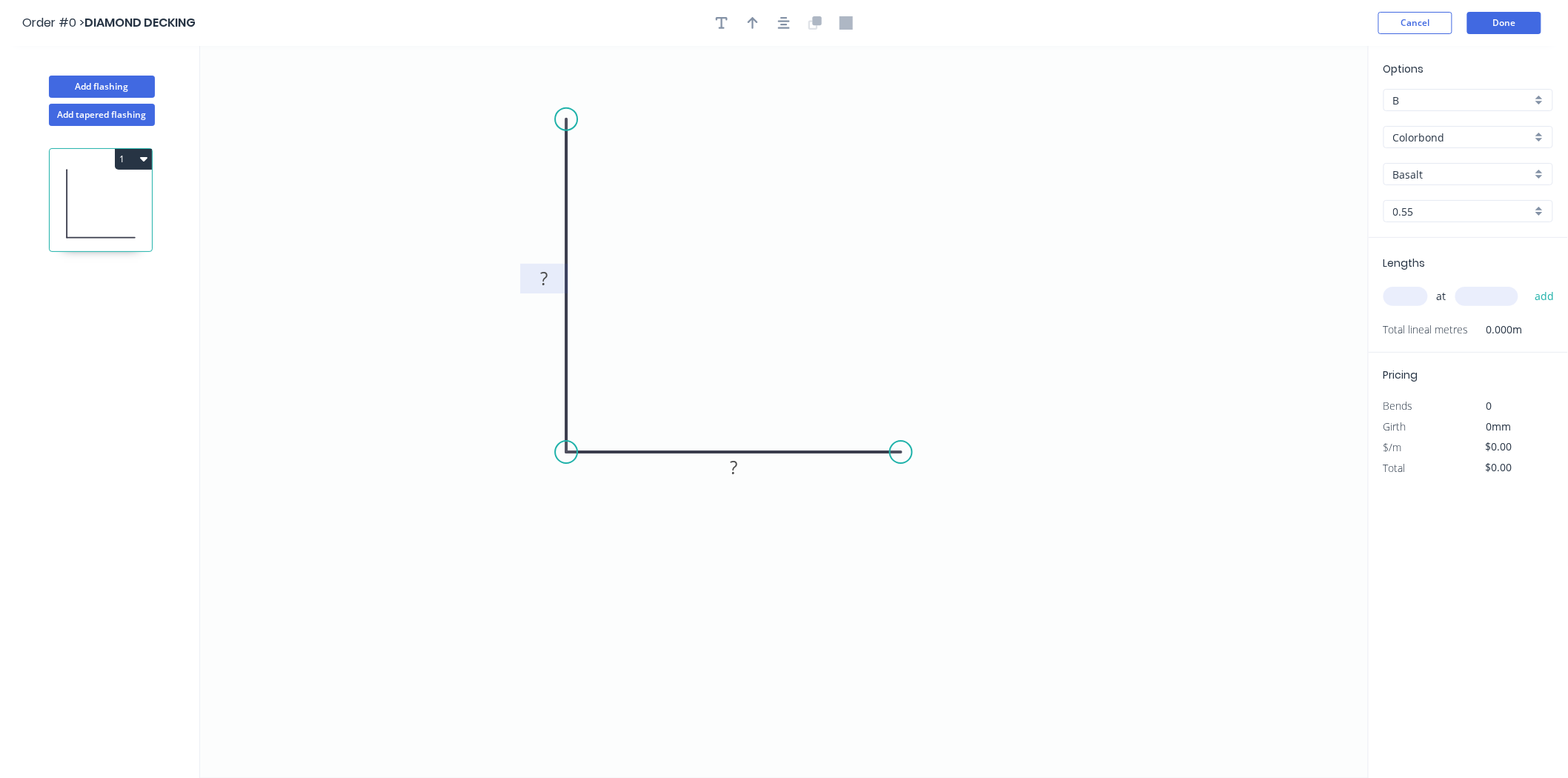
drag, startPoint x: 555, startPoint y: 294, endPoint x: 555, endPoint y: 280, distance: 14.0
click at [555, 283] on icon "0 ? ?" at bounding box center [784, 412] width 1169 height 732
click at [554, 271] on rect at bounding box center [544, 280] width 30 height 21
click at [581, 169] on div "Crush & Fold" at bounding box center [638, 169] width 149 height 30
drag, startPoint x: 619, startPoint y: 156, endPoint x: 713, endPoint y: 183, distance: 97.8
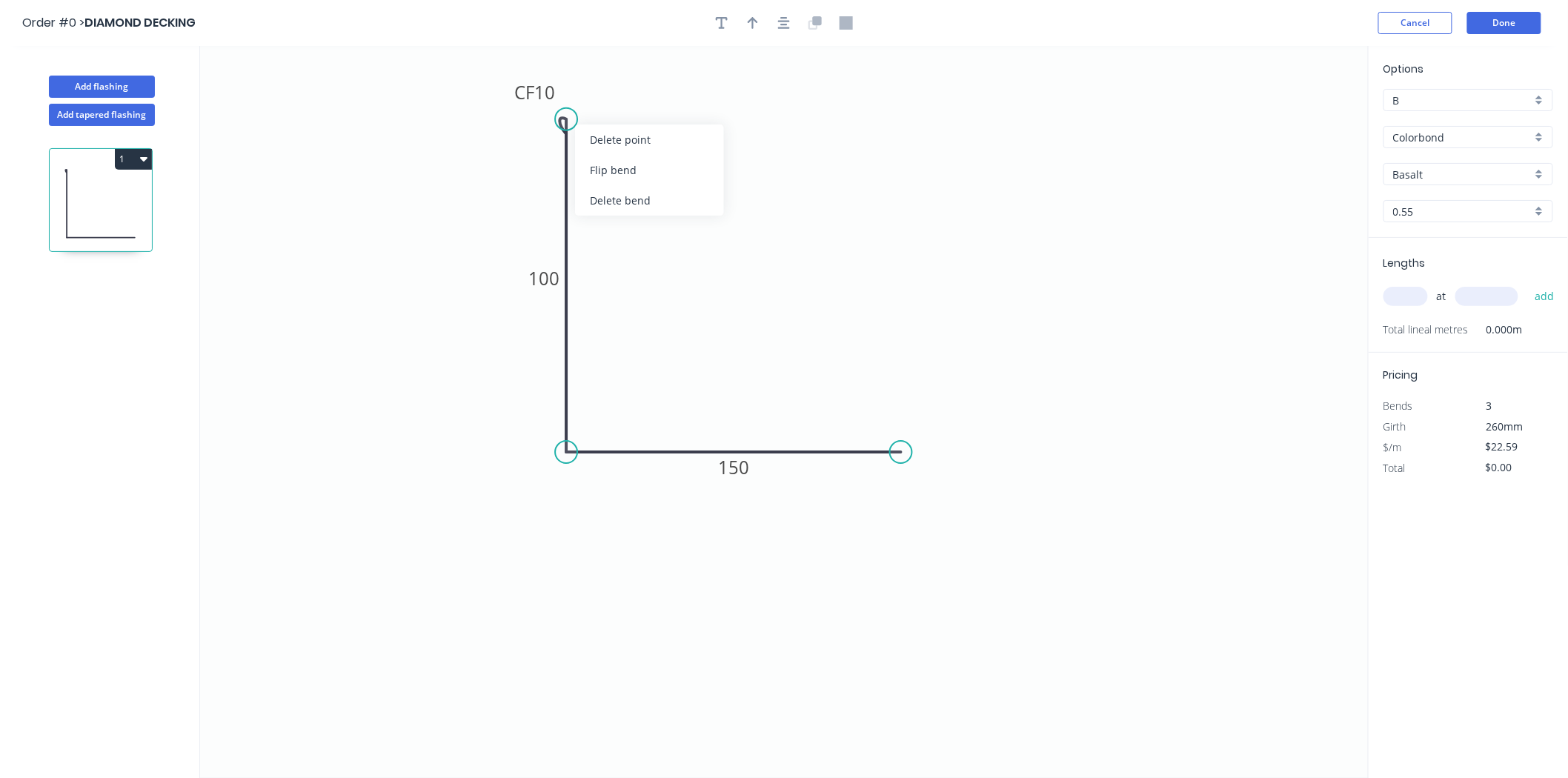
click at [619, 157] on div "Flip bend" at bounding box center [649, 170] width 149 height 30
click at [931, 487] on div "Crush & Fold" at bounding box center [971, 498] width 149 height 30
type input "$27.14"
click at [757, 33] on button "button" at bounding box center [753, 23] width 23 height 23
drag, startPoint x: 1291, startPoint y: 109, endPoint x: 943, endPoint y: 299, distance: 396.5
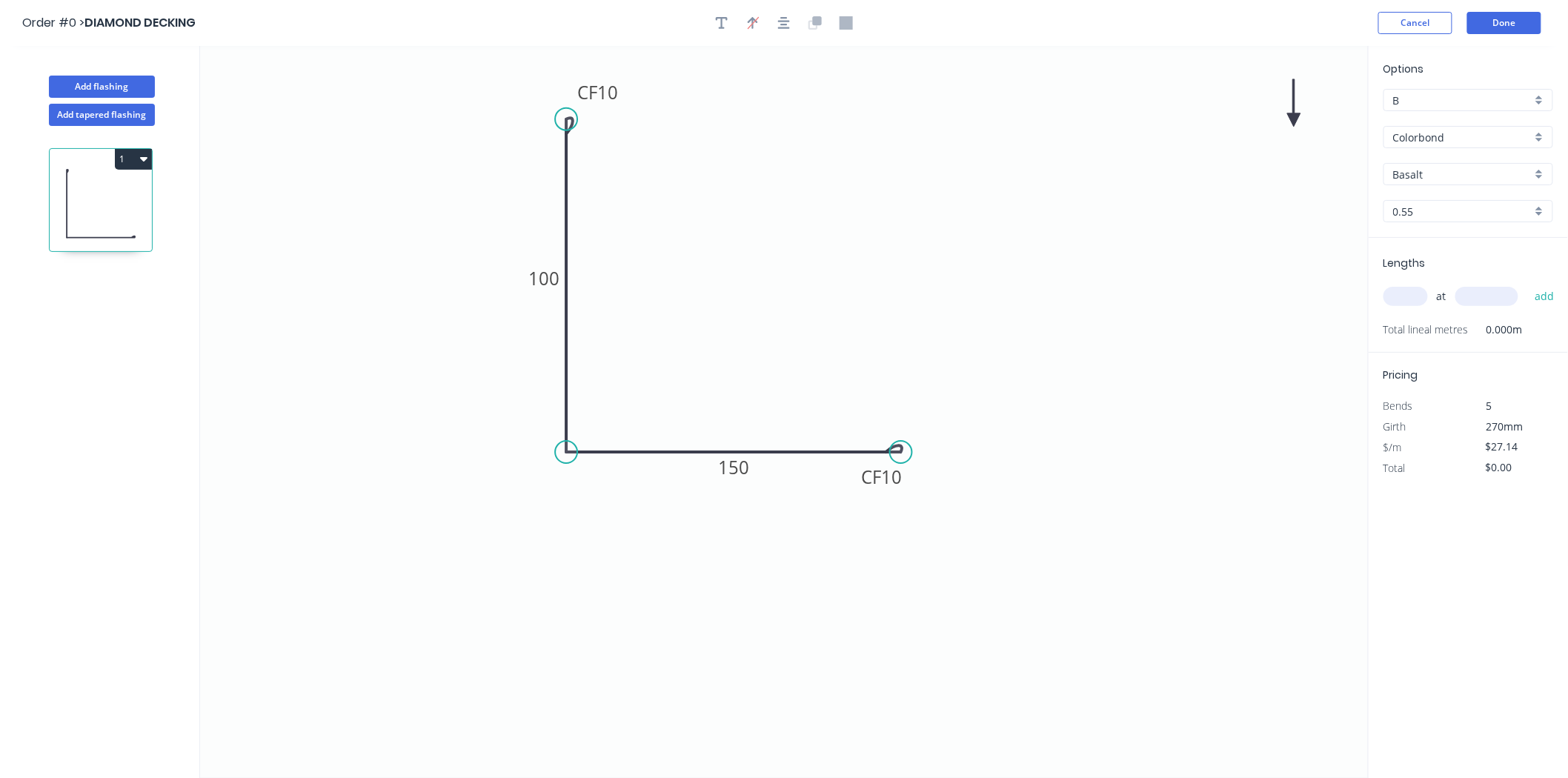
click at [943, 299] on icon "0 CF 10 100 CF 10 150" at bounding box center [784, 412] width 1169 height 732
drag, startPoint x: 1294, startPoint y: 116, endPoint x: 489, endPoint y: 198, distance: 809.2
click at [765, 17] on div at bounding box center [784, 23] width 156 height 23
click at [751, 27] on icon "button" at bounding box center [753, 23] width 11 height 14
click at [751, 27] on icon "button" at bounding box center [753, 23] width 10 height 13
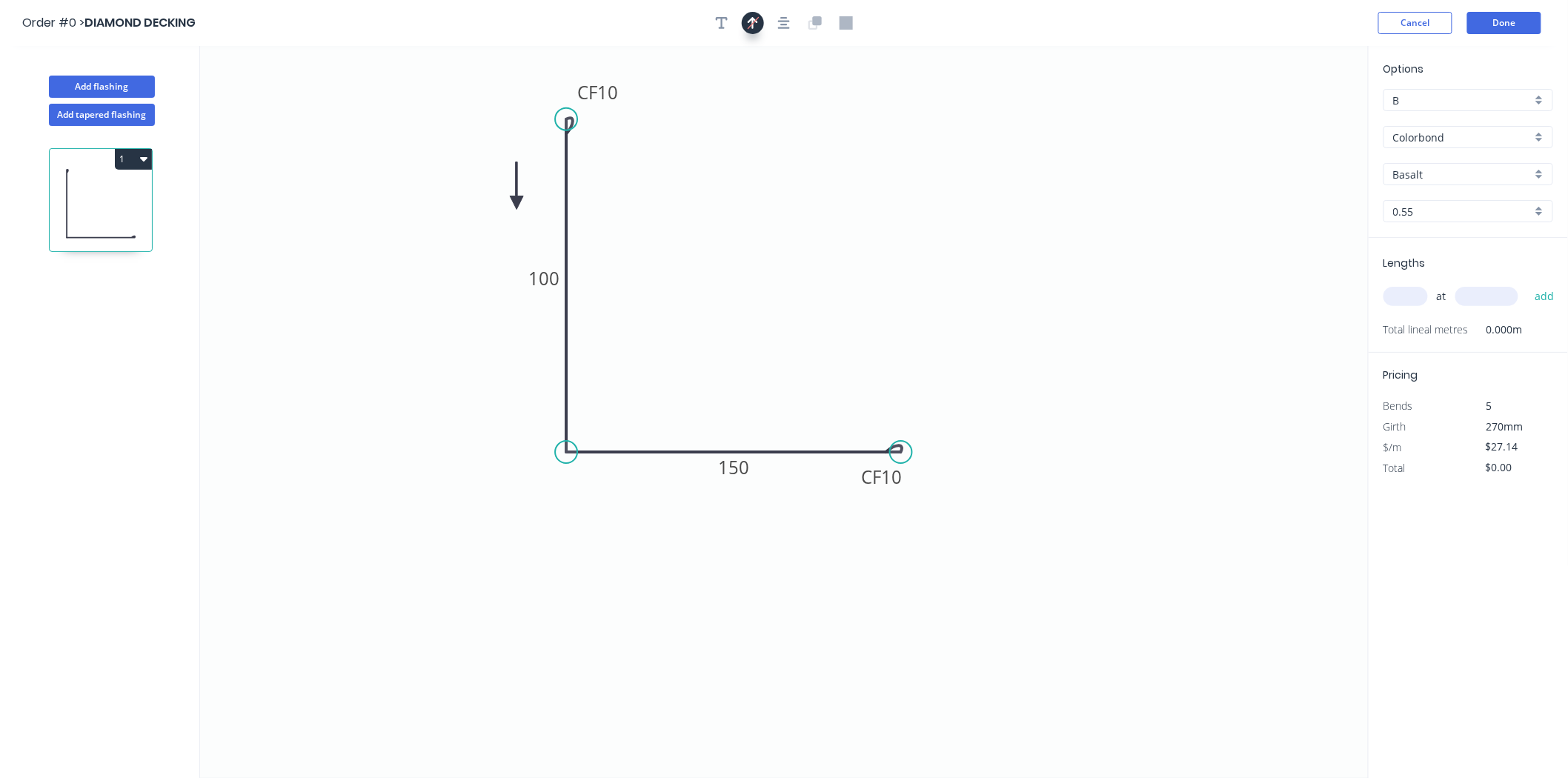
click at [516, 203] on icon at bounding box center [516, 186] width 13 height 48
click at [1414, 309] on div "at add" at bounding box center [1470, 296] width 173 height 40
click at [1415, 302] on input "text" at bounding box center [1405, 296] width 44 height 19
type input "3"
type input "2200"
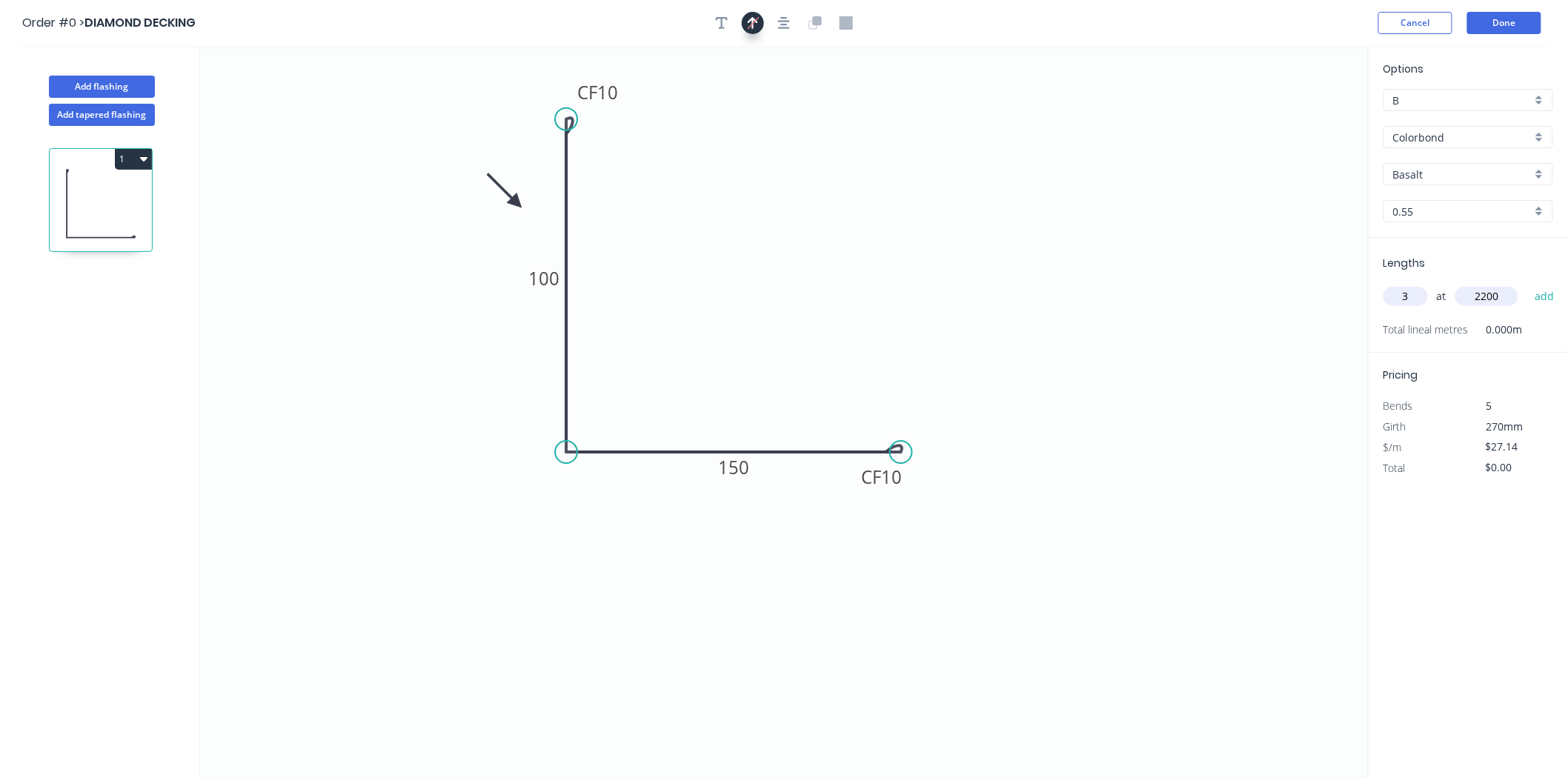
click at [1527, 284] on button "add" at bounding box center [1545, 296] width 35 height 25
type input "$179.12"
click at [1458, 176] on input "Basalt" at bounding box center [1462, 175] width 138 height 16
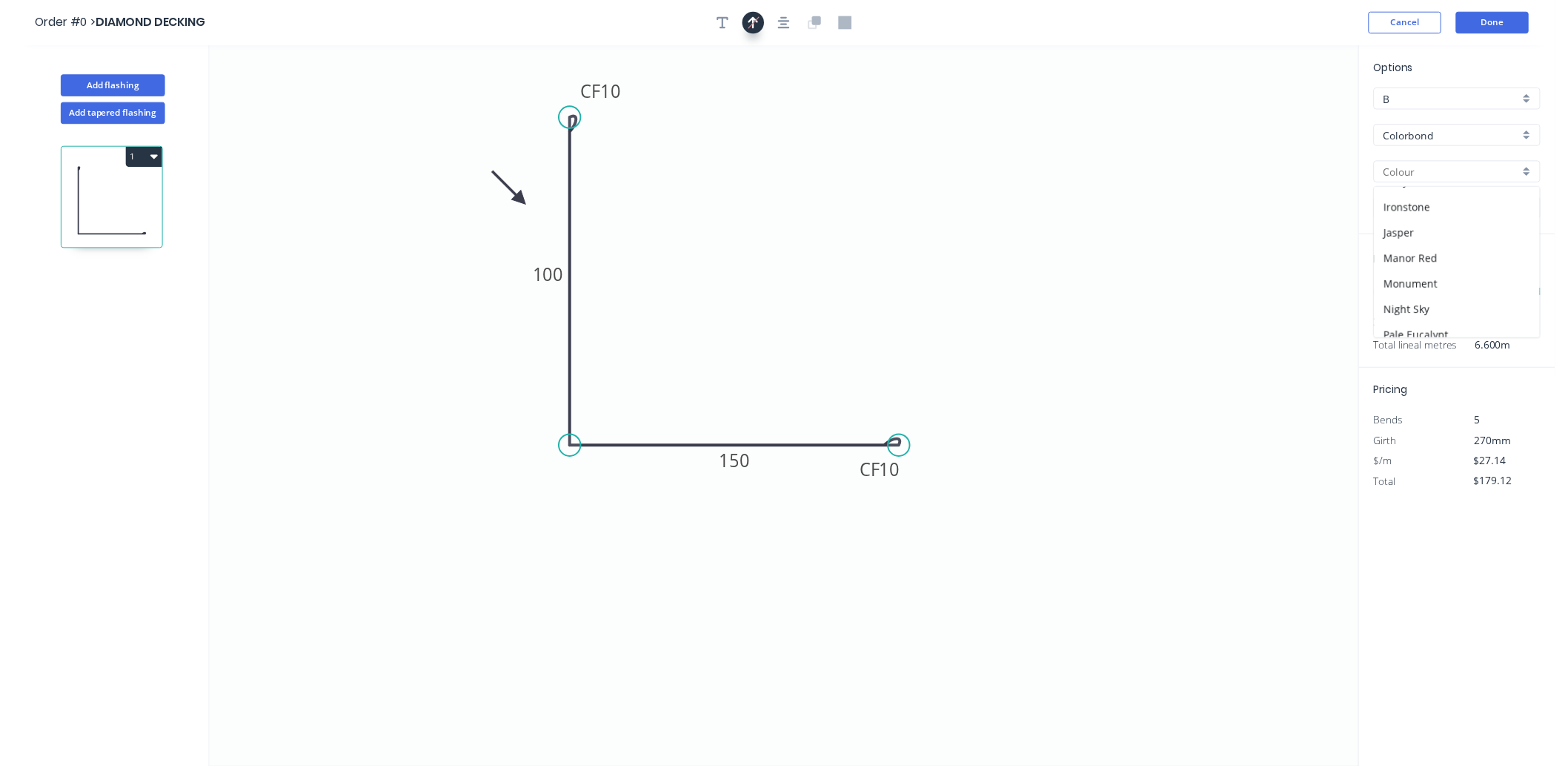
scroll to position [247, 0]
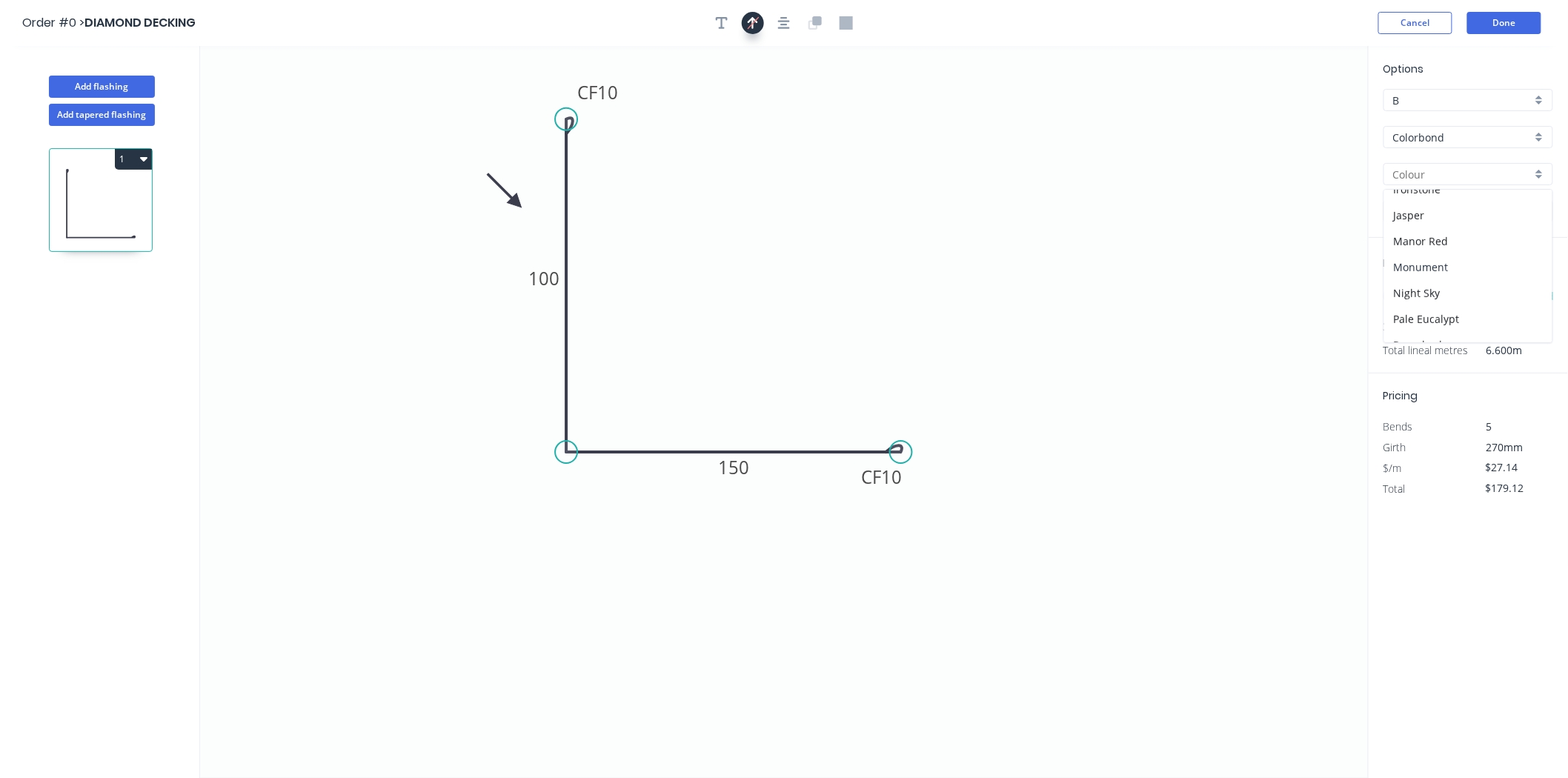
click at [1436, 271] on div "Monument" at bounding box center [1469, 267] width 169 height 26
type input "Monument"
click at [1525, 21] on button "Done" at bounding box center [1504, 23] width 74 height 23
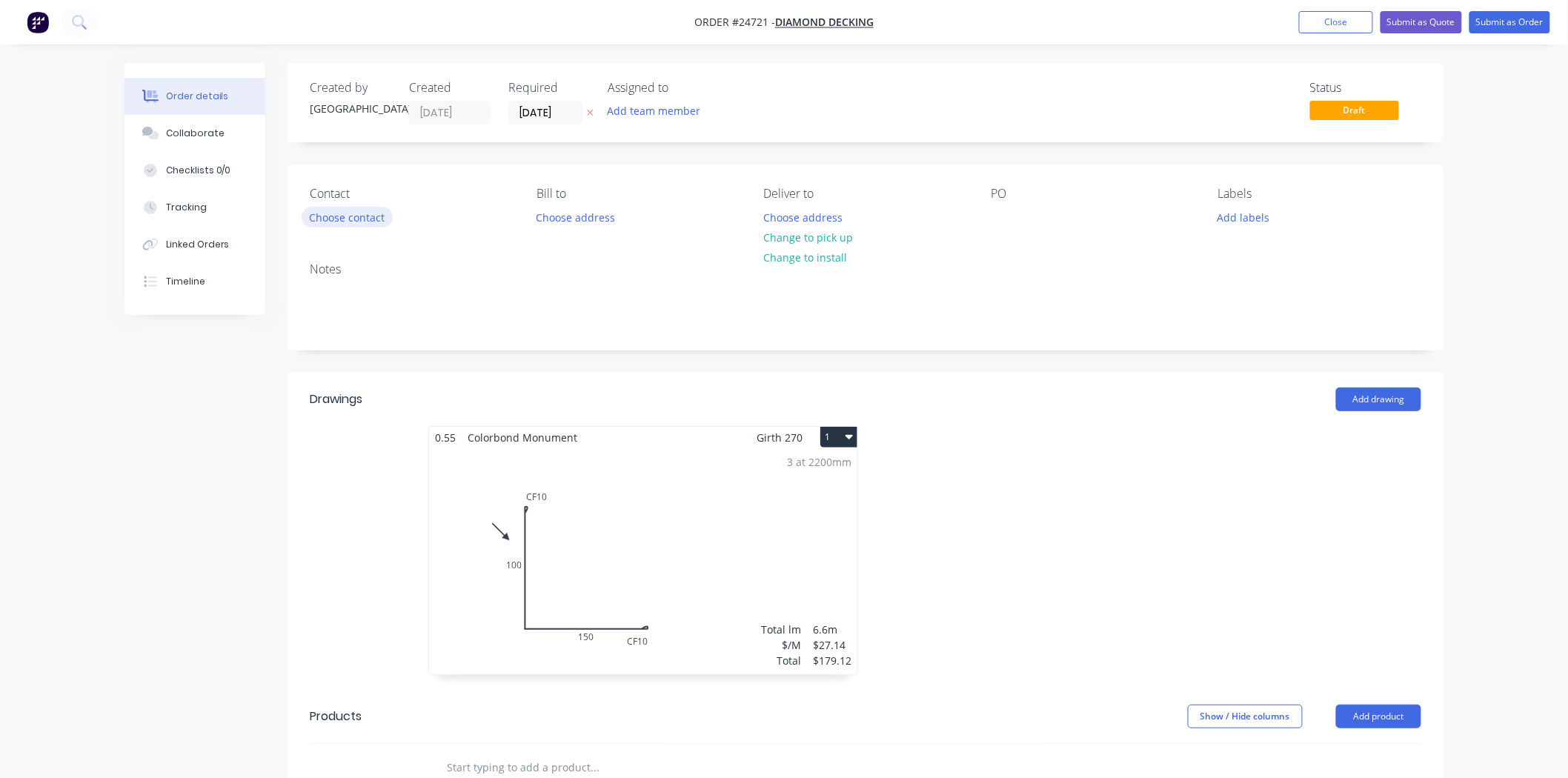
click at [349, 221] on button "Choose contact" at bounding box center [347, 216] width 91 height 20
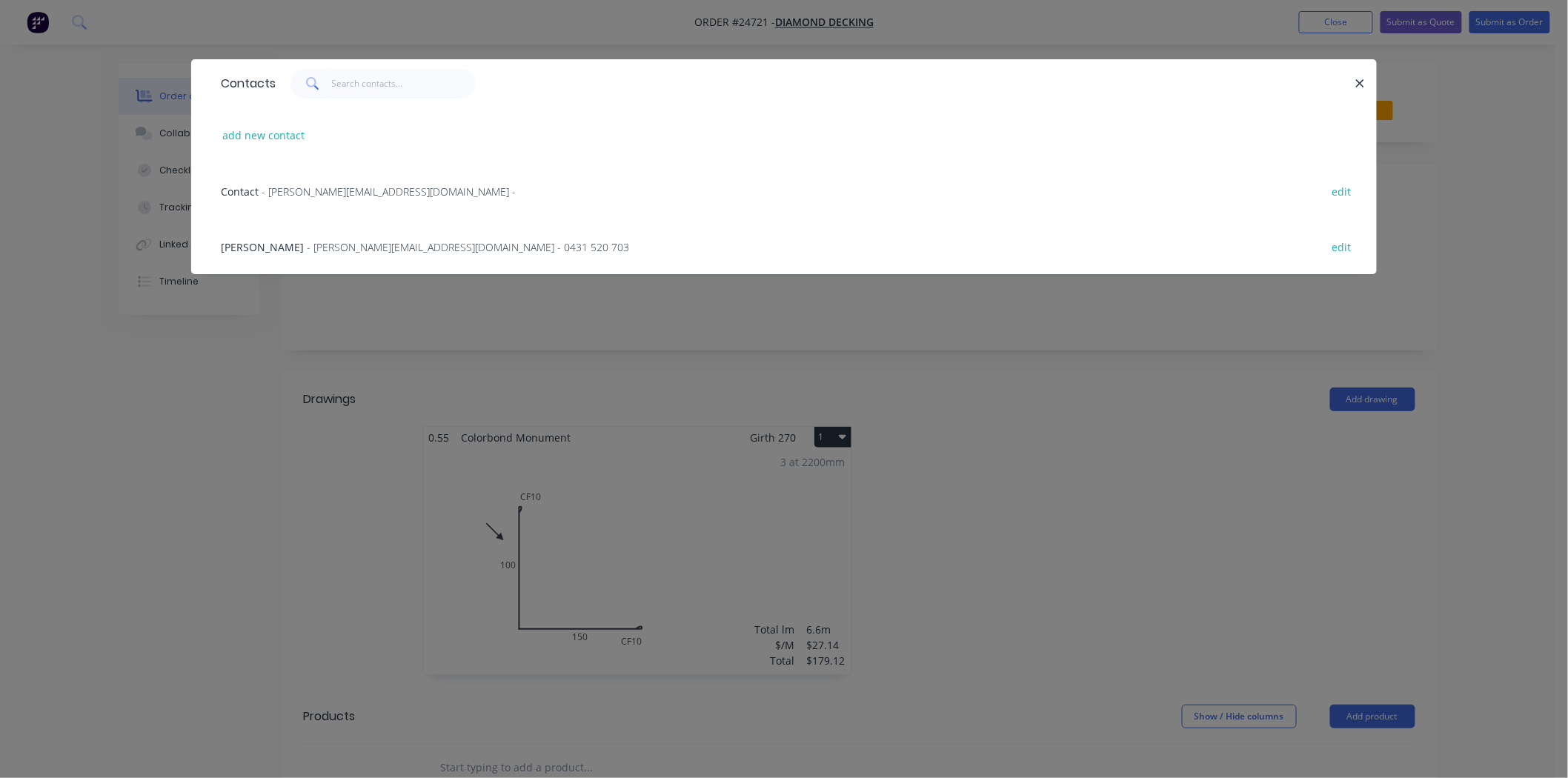
click at [320, 243] on span "- [PERSON_NAME][EMAIL_ADDRESS][DOMAIN_NAME] - 0431 520 703" at bounding box center [468, 247] width 322 height 14
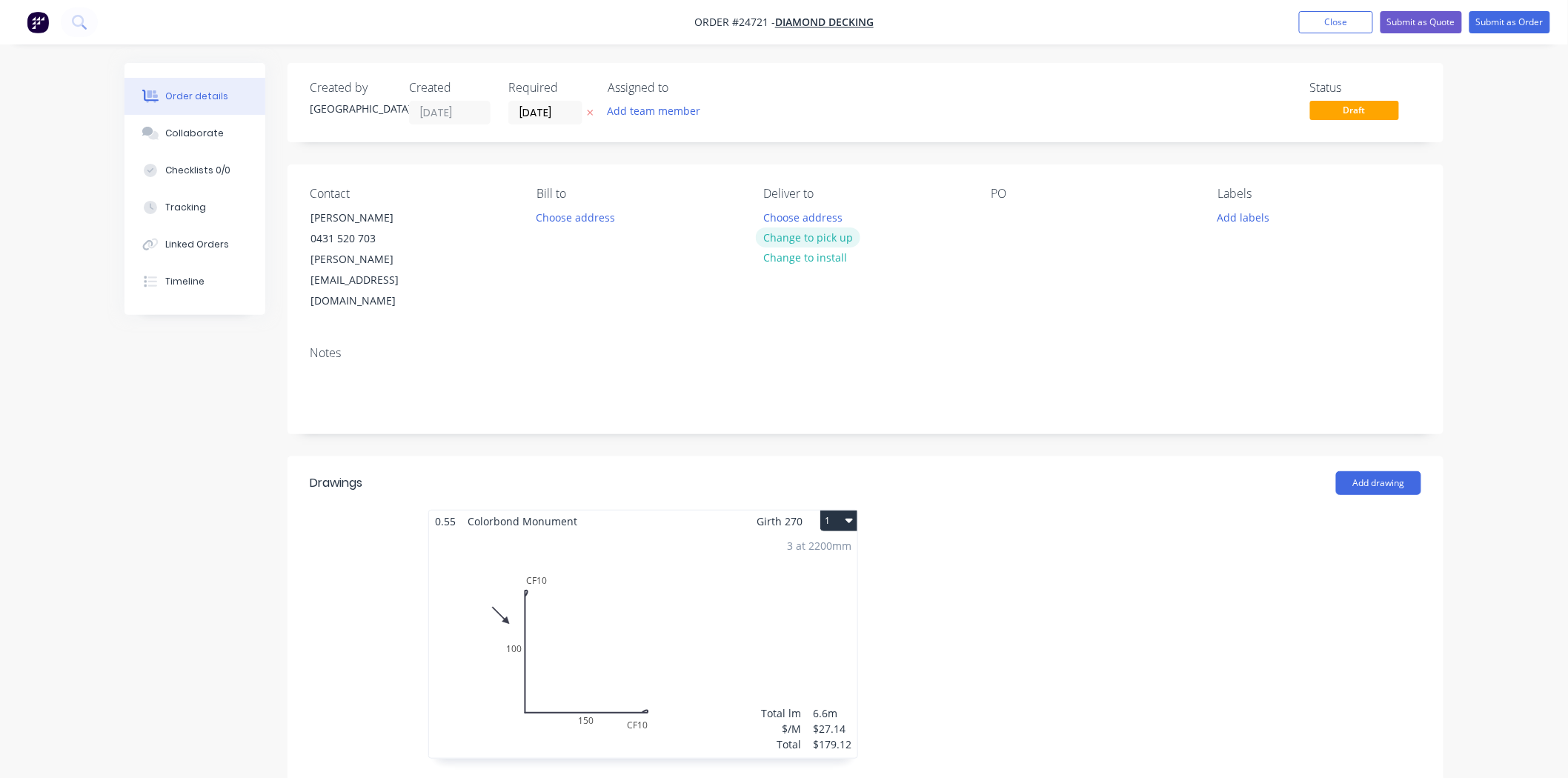
click at [774, 234] on button "Change to pick up" at bounding box center [808, 237] width 105 height 20
click at [987, 217] on div "Contact [PERSON_NAME] [PHONE_NUMBER] [PERSON_NAME][EMAIL_ADDRESS][DOMAIN_NAME] …" at bounding box center [866, 249] width 1156 height 170
click at [1531, 21] on button "Submit as Order" at bounding box center [1510, 23] width 81 height 23
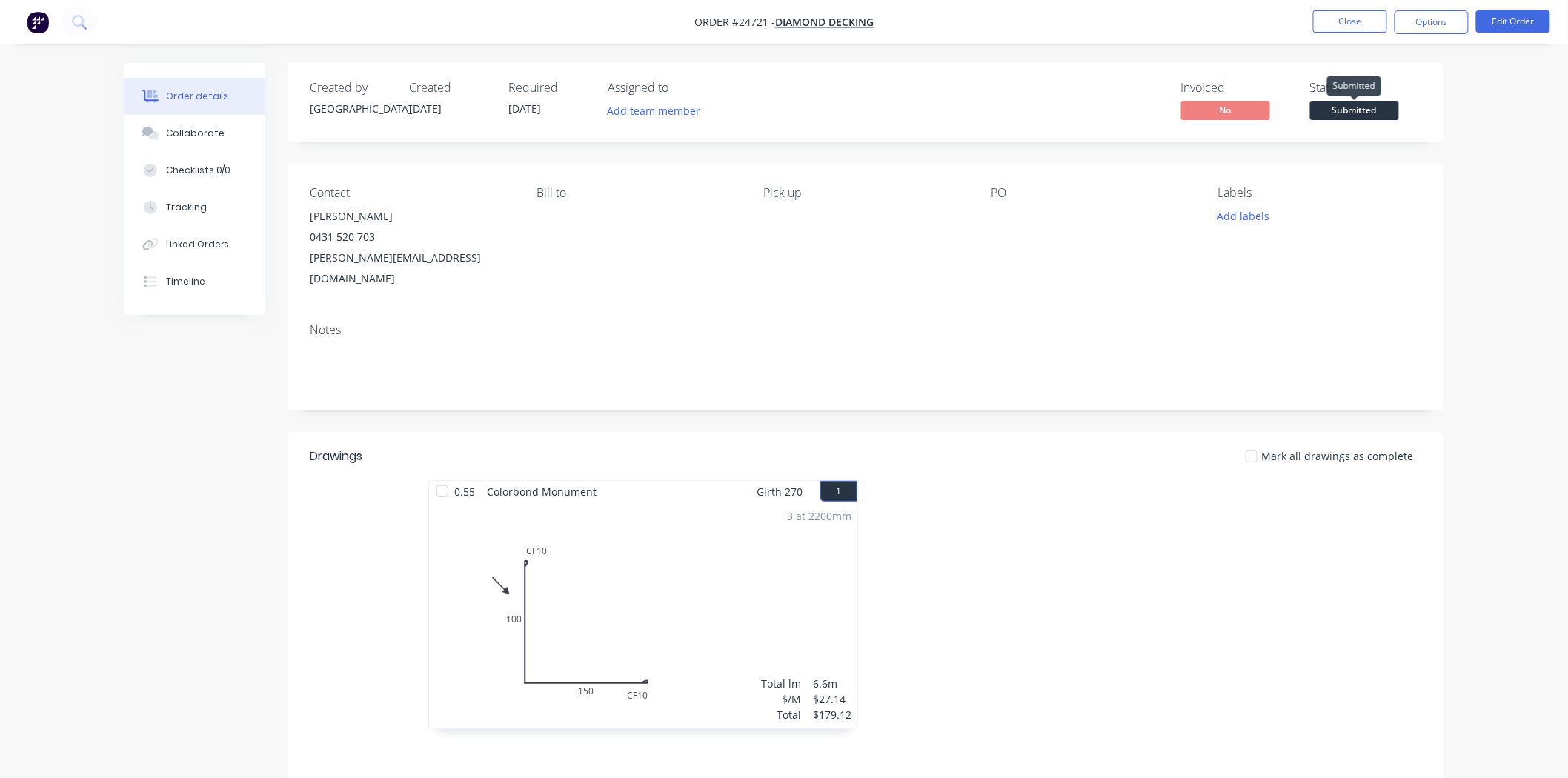
click at [1346, 108] on span "Submitted" at bounding box center [1354, 110] width 89 height 18
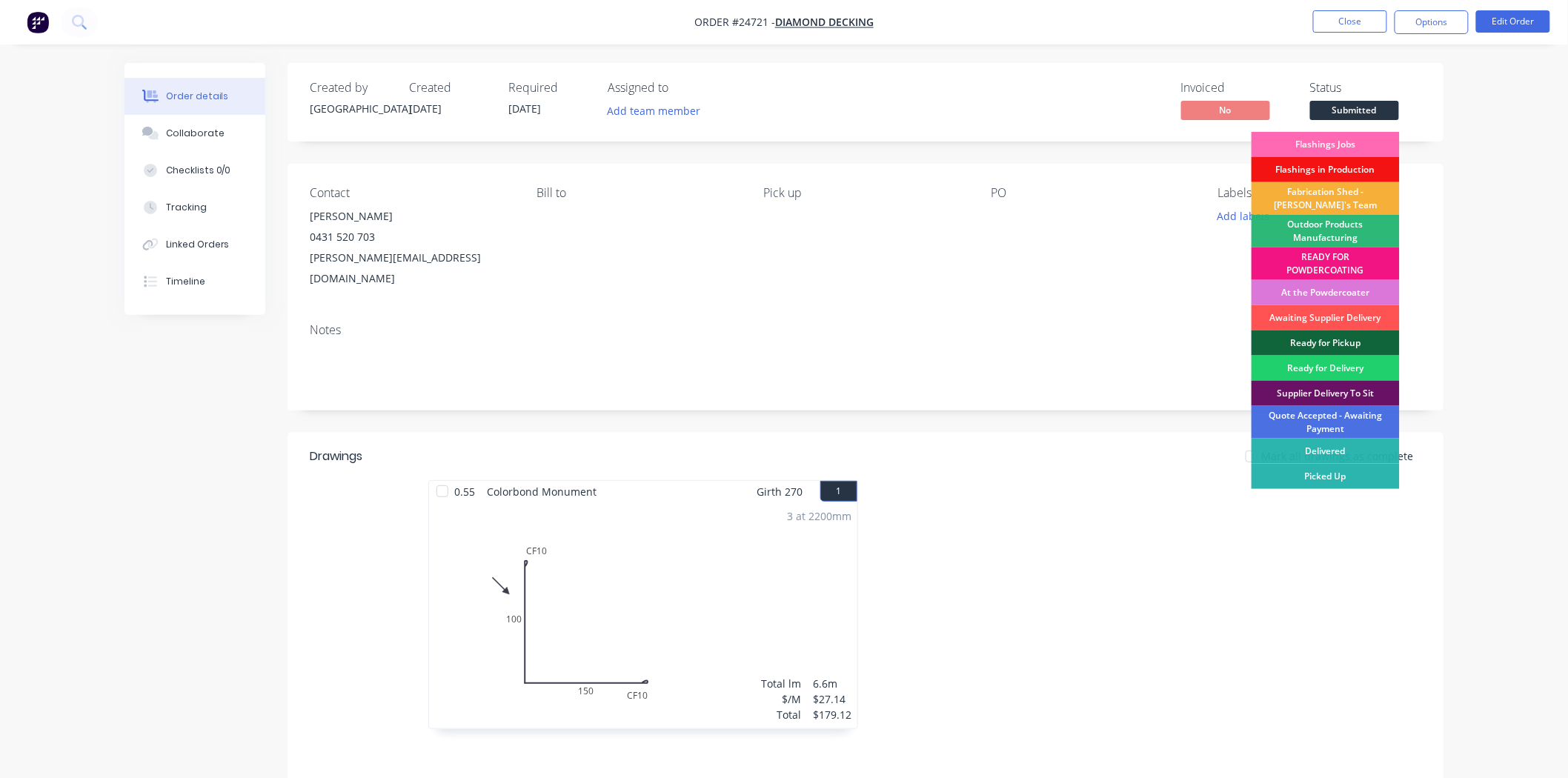
click at [1337, 147] on div "Flashings Jobs" at bounding box center [1325, 144] width 149 height 25
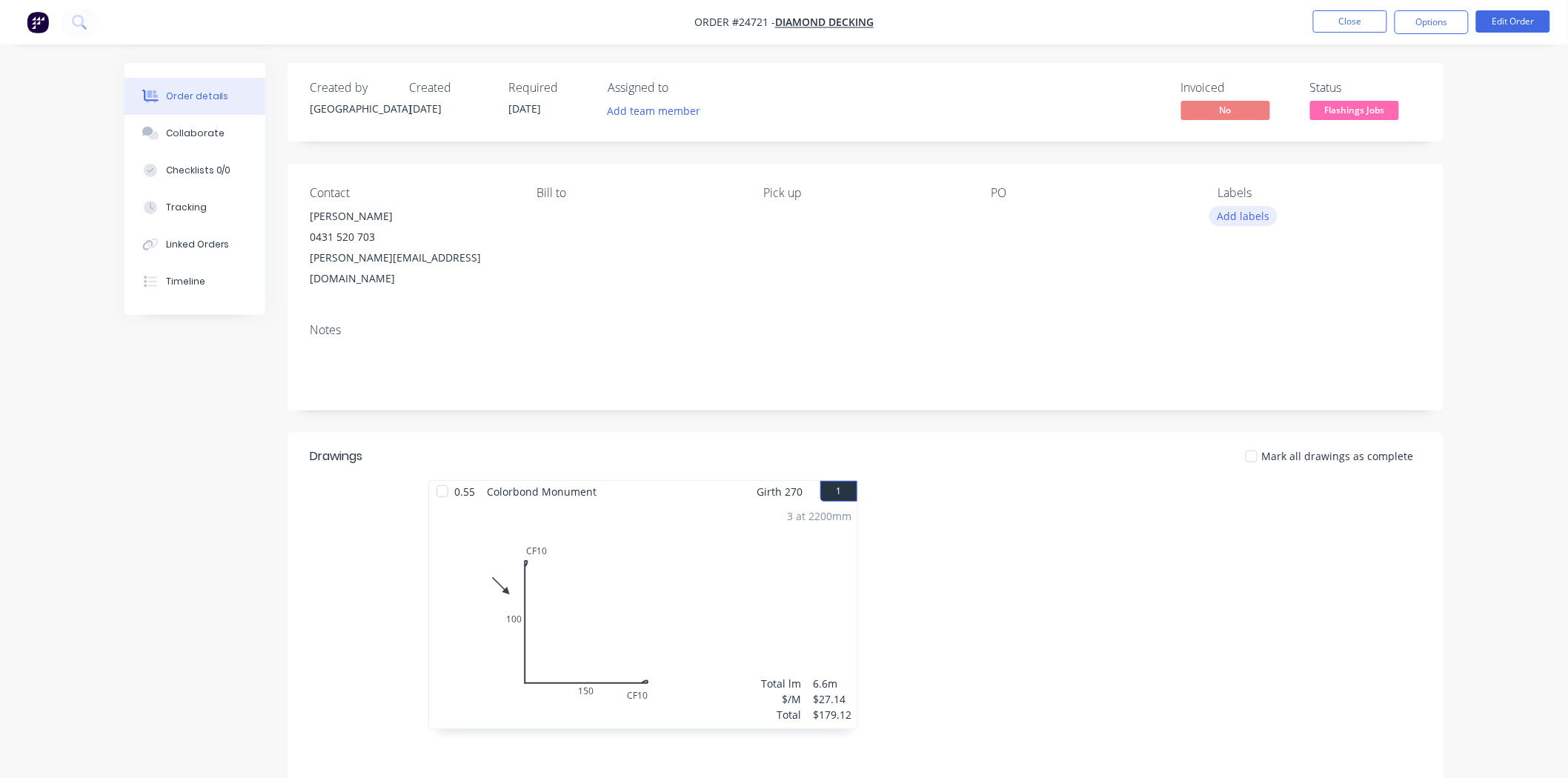
click at [1236, 218] on button "Add labels" at bounding box center [1243, 216] width 68 height 20
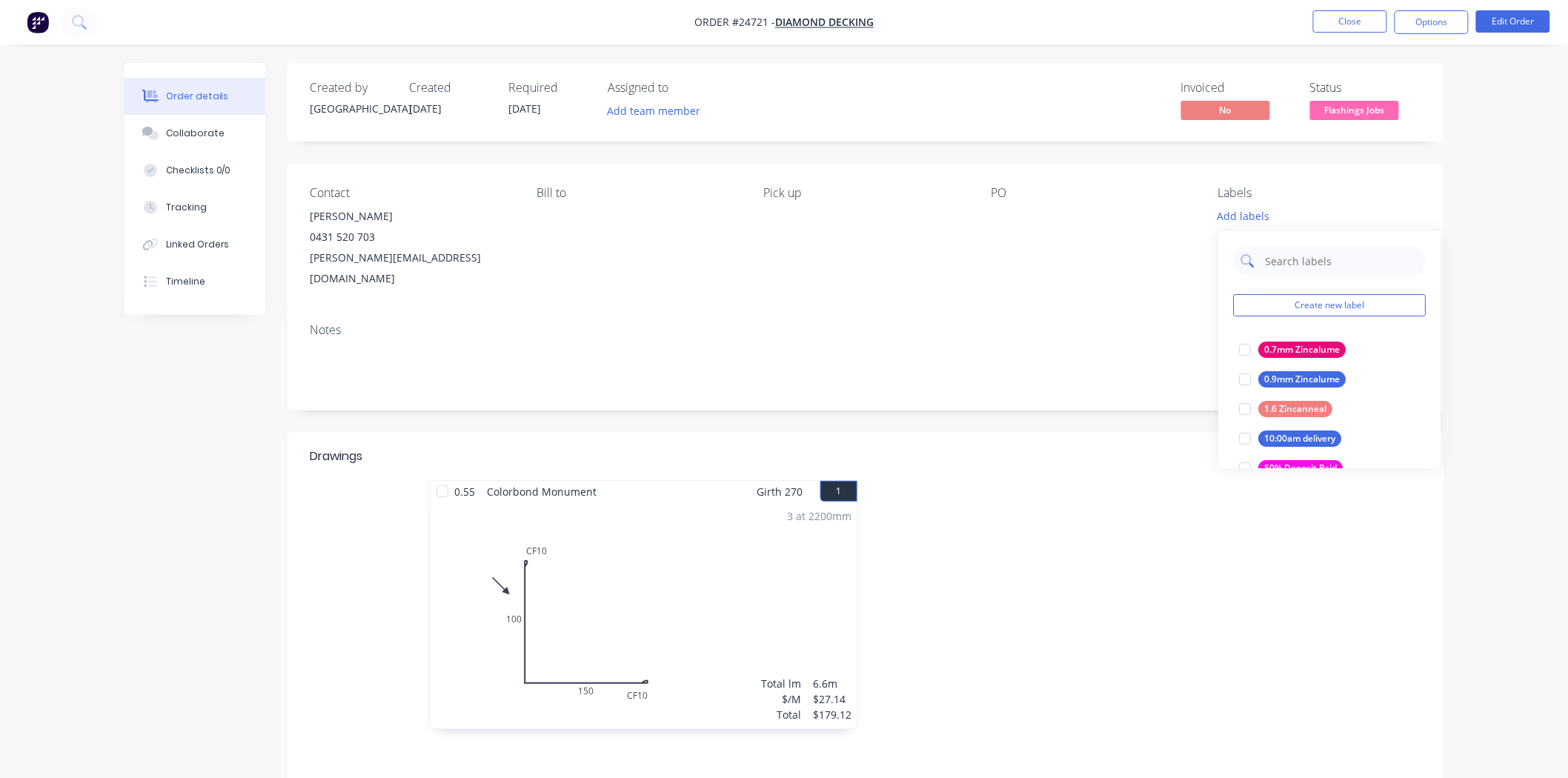
click at [1273, 268] on input "text" at bounding box center [1341, 261] width 155 height 30
type input "mon"
click at [1271, 405] on div "Monument" at bounding box center [1288, 409] width 60 height 17
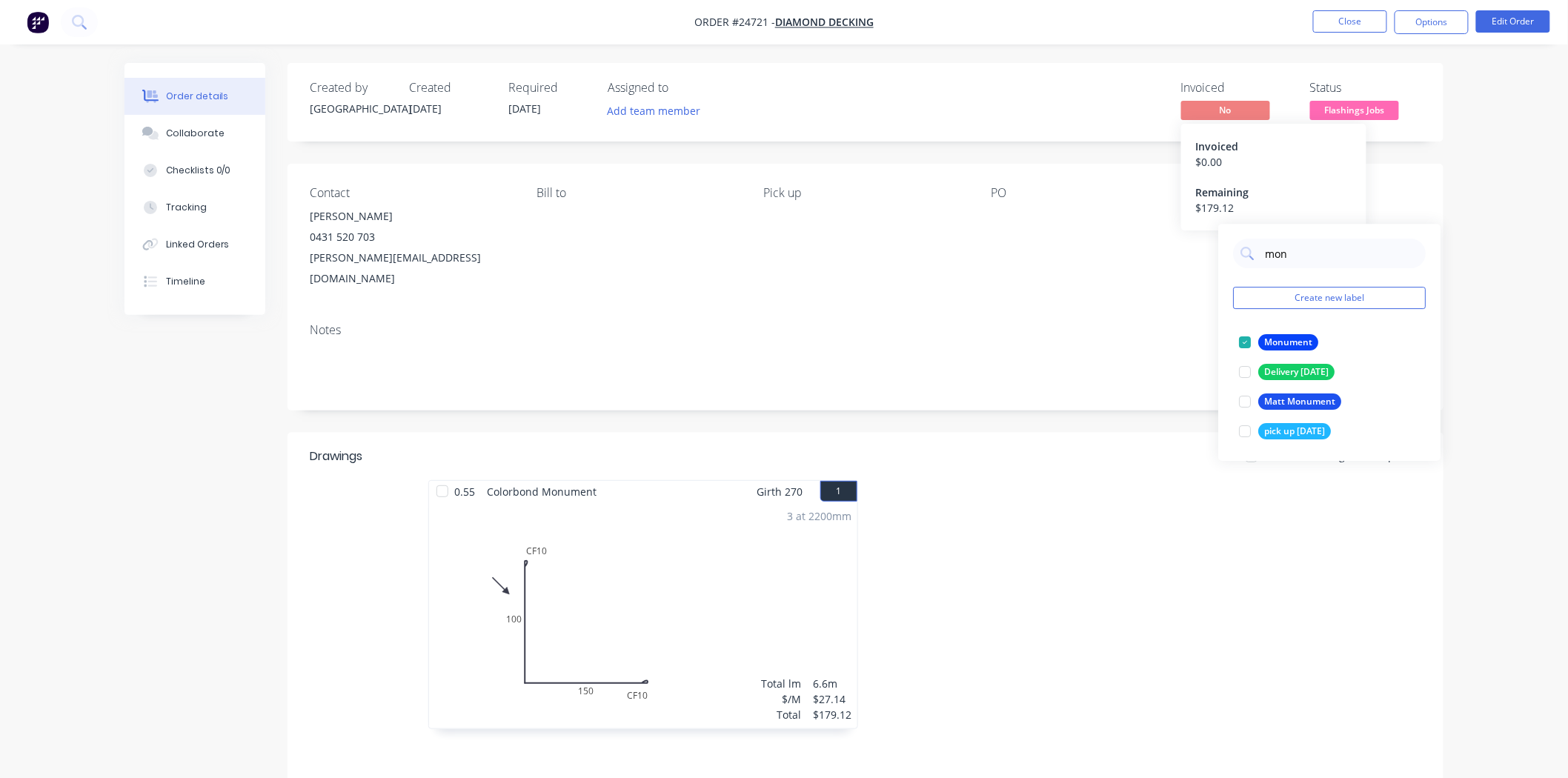
drag, startPoint x: 1290, startPoint y: 120, endPoint x: 1371, endPoint y: 63, distance: 99.0
click at [1306, 167] on div "$ 0.00" at bounding box center [1273, 162] width 156 height 16
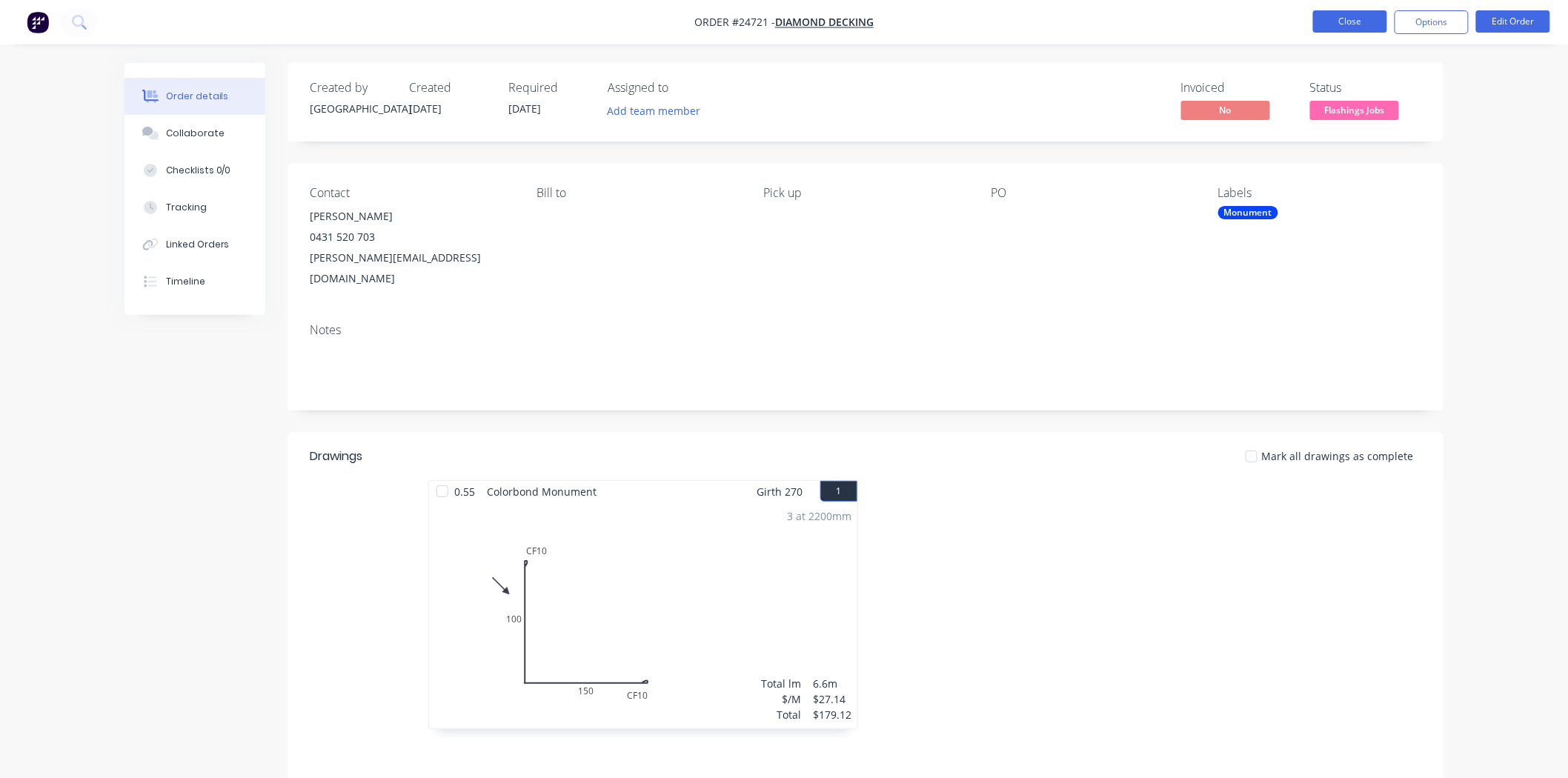
click at [1368, 13] on button "Close" at bounding box center [1350, 22] width 74 height 23
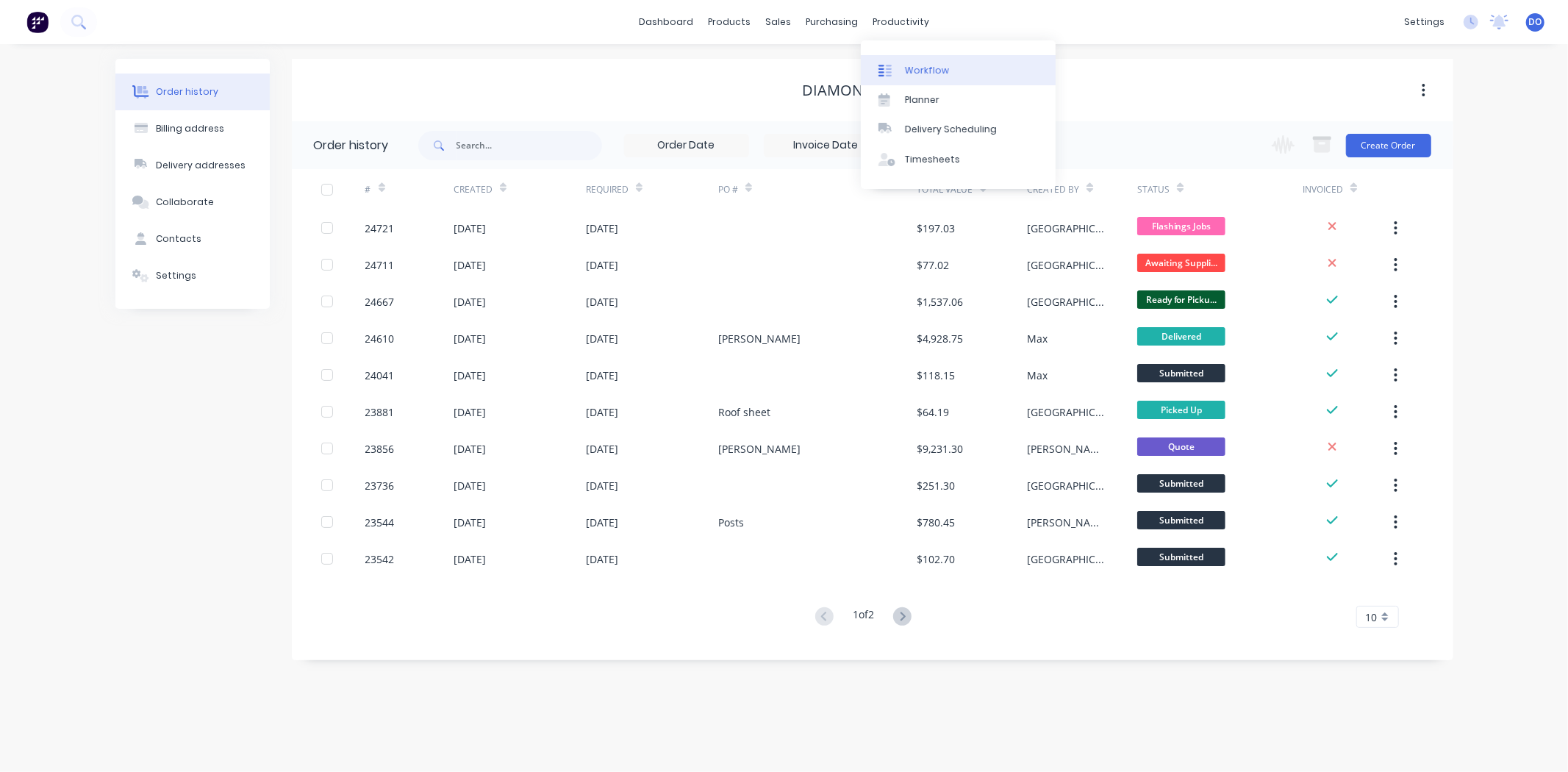
click at [915, 69] on div "Workflow" at bounding box center [927, 70] width 44 height 13
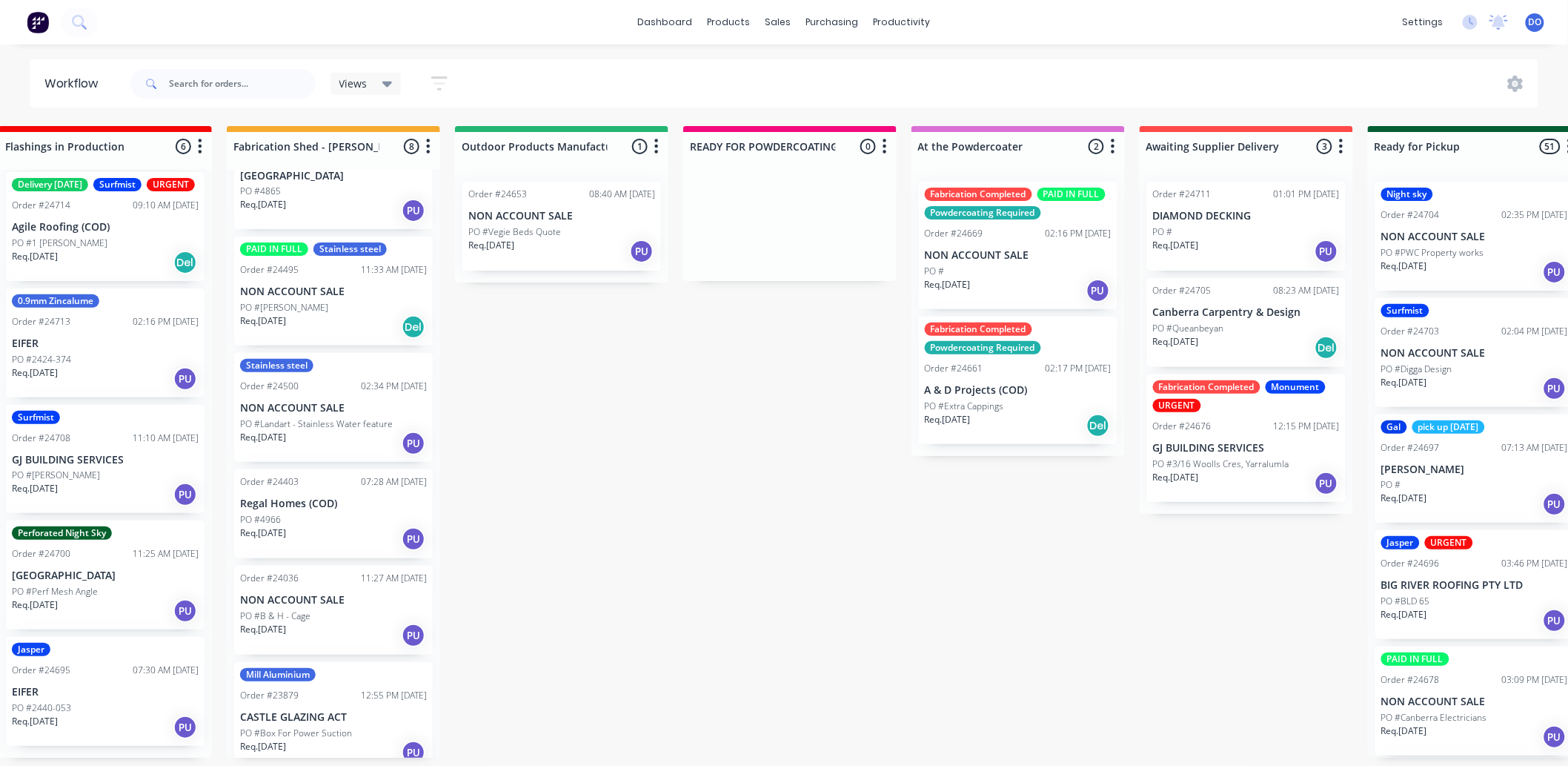
scroll to position [3, 579]
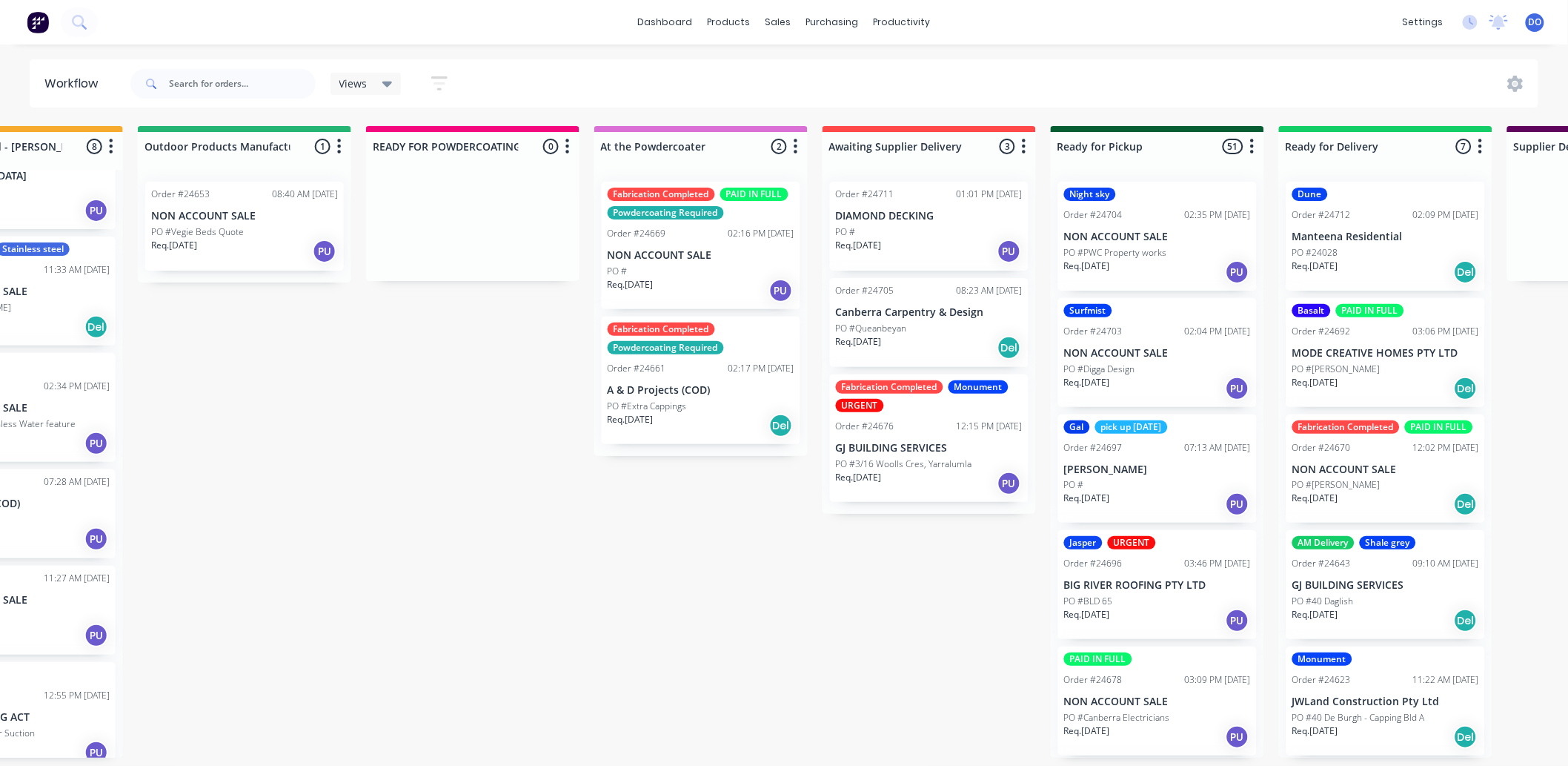
click at [930, 654] on div "Flashings Jobs 2 Status colour #FF69B4 hex #FF69B4 Save Cancel Notifications Em…" at bounding box center [967, 442] width 3116 height 631
click at [202, 218] on p "NON ACCOUNT SALE" at bounding box center [244, 216] width 187 height 12
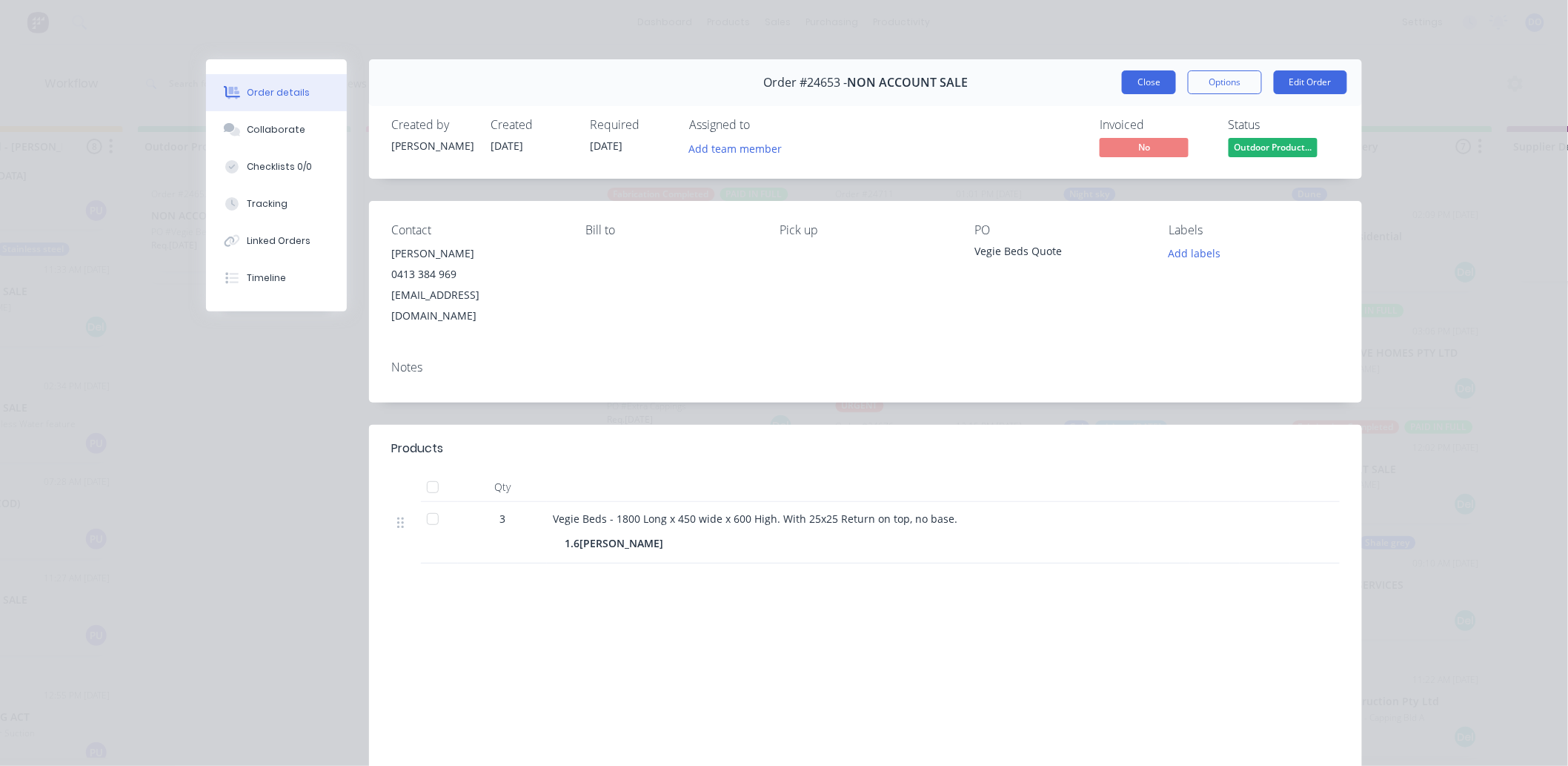
click at [1157, 79] on button "Close" at bounding box center [1149, 82] width 54 height 23
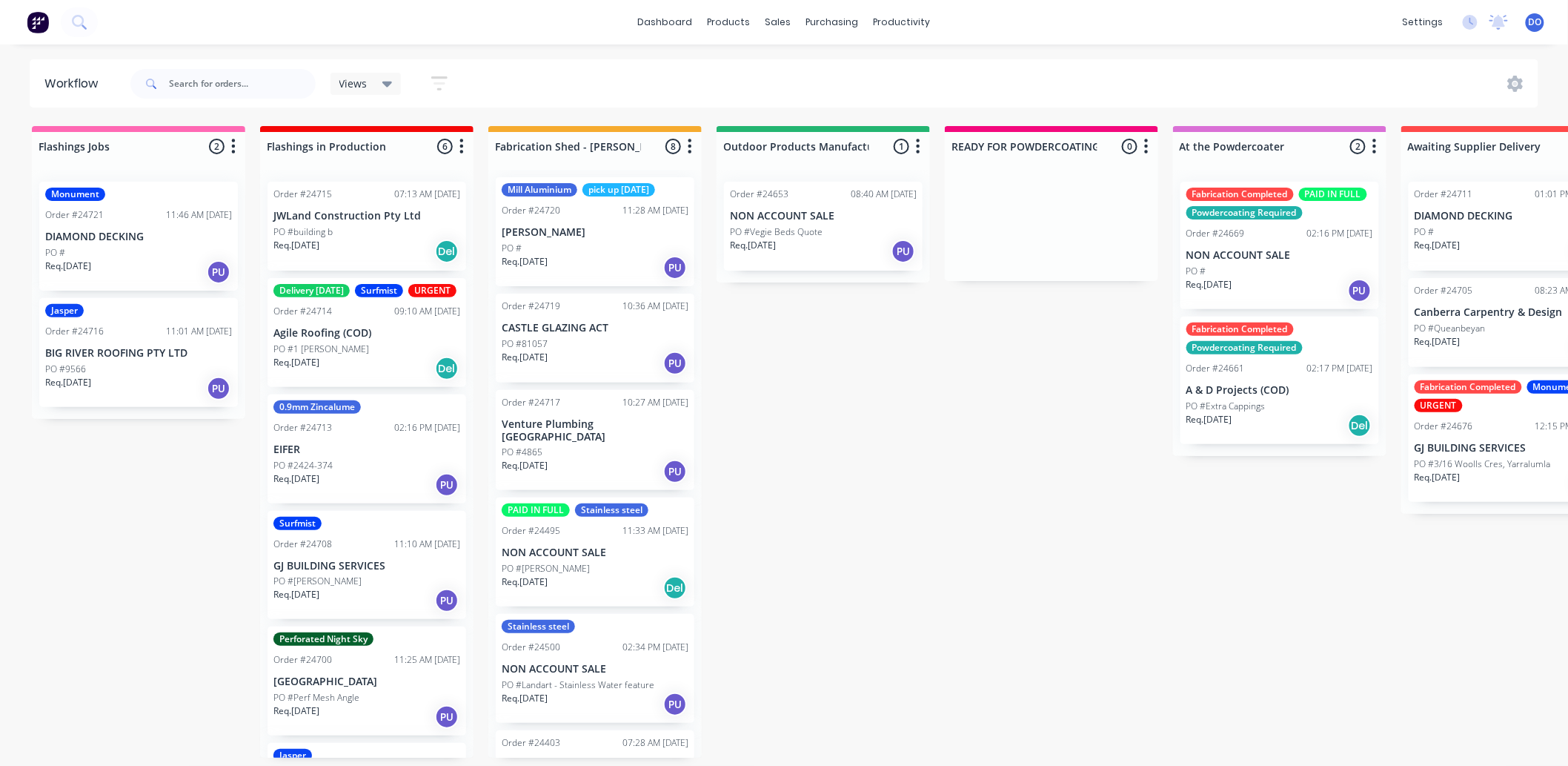
scroll to position [0, 0]
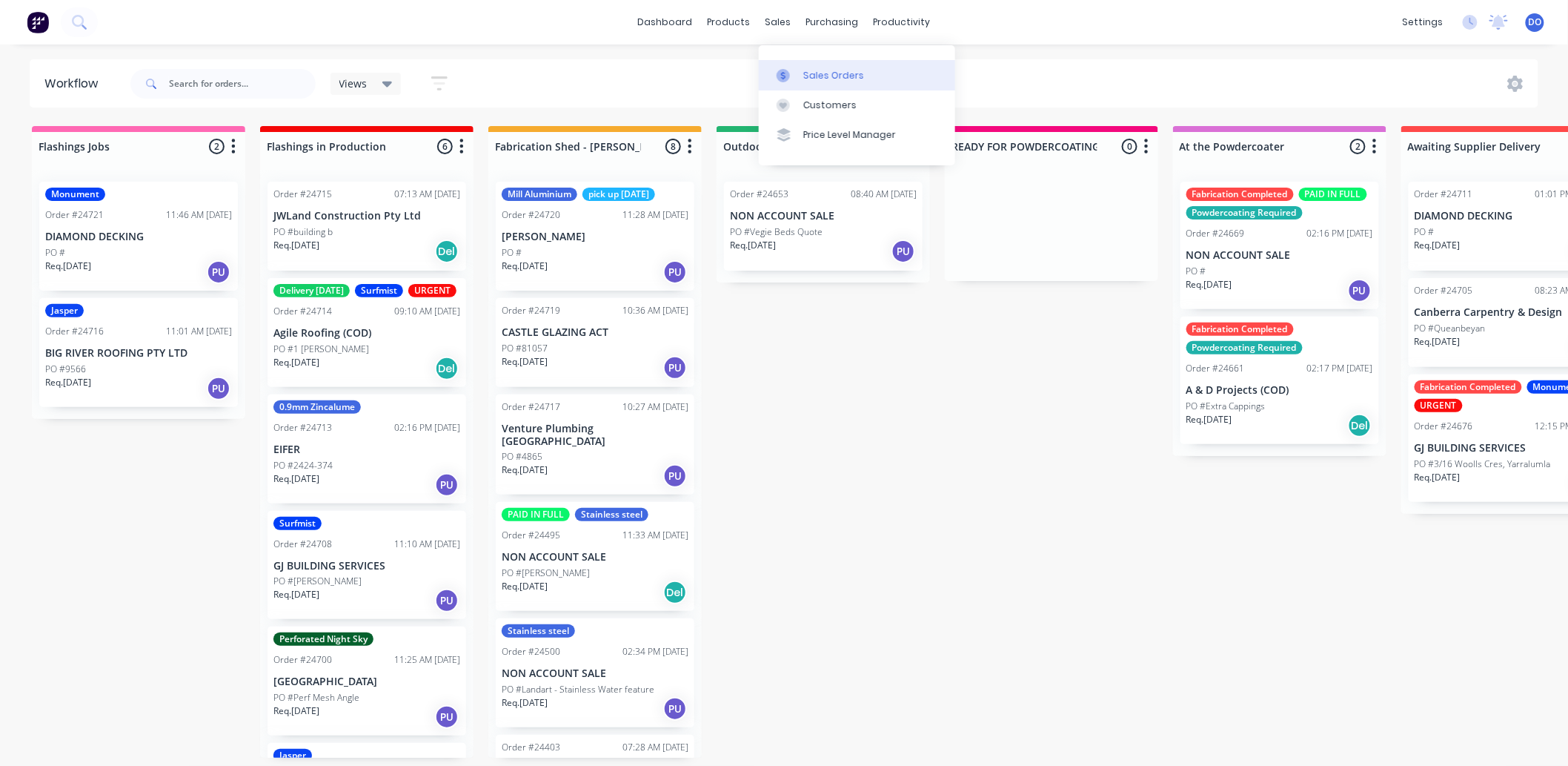
click at [798, 69] on div at bounding box center [788, 75] width 23 height 13
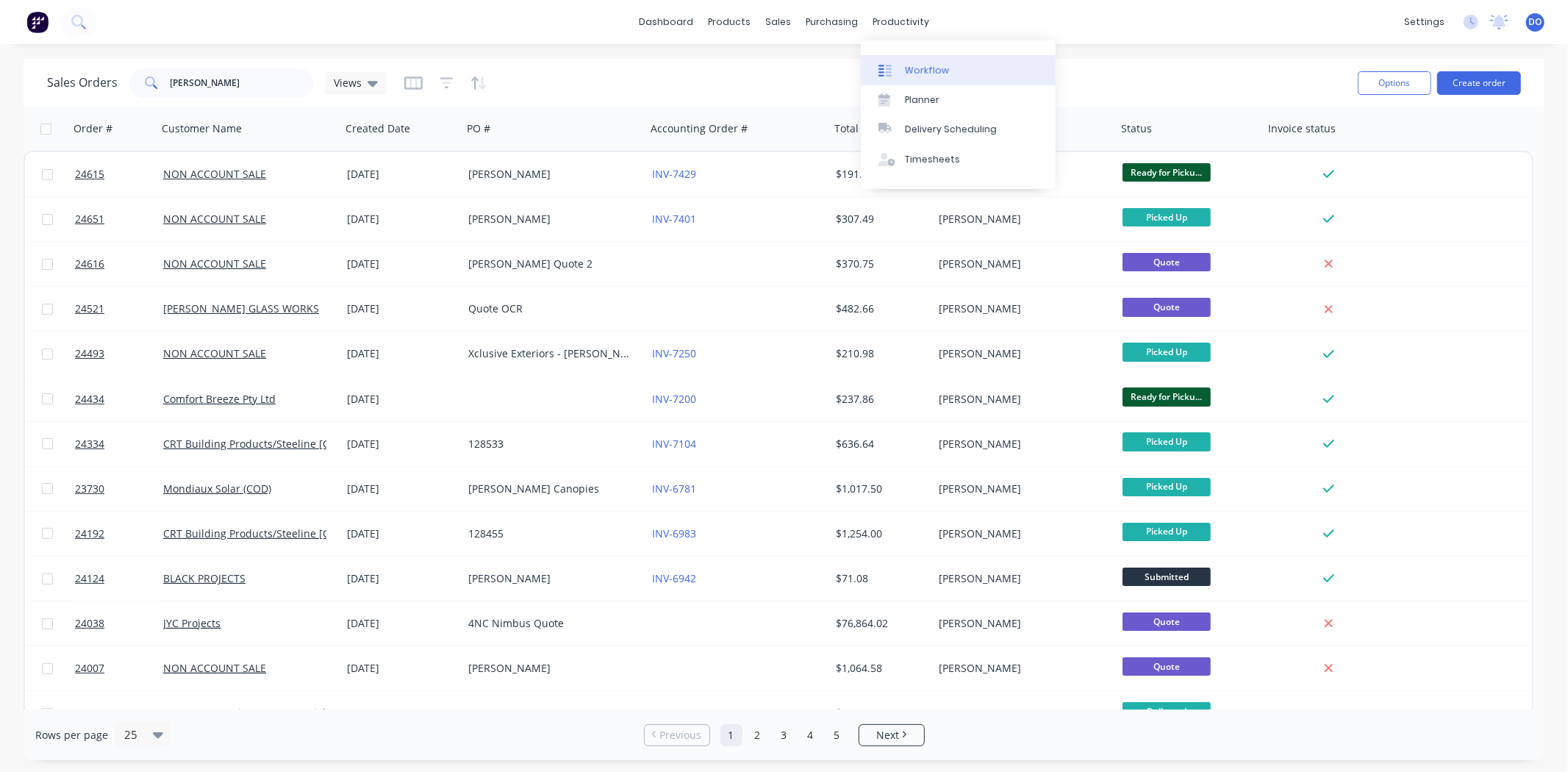
click at [913, 67] on div "Workflow" at bounding box center [927, 70] width 44 height 13
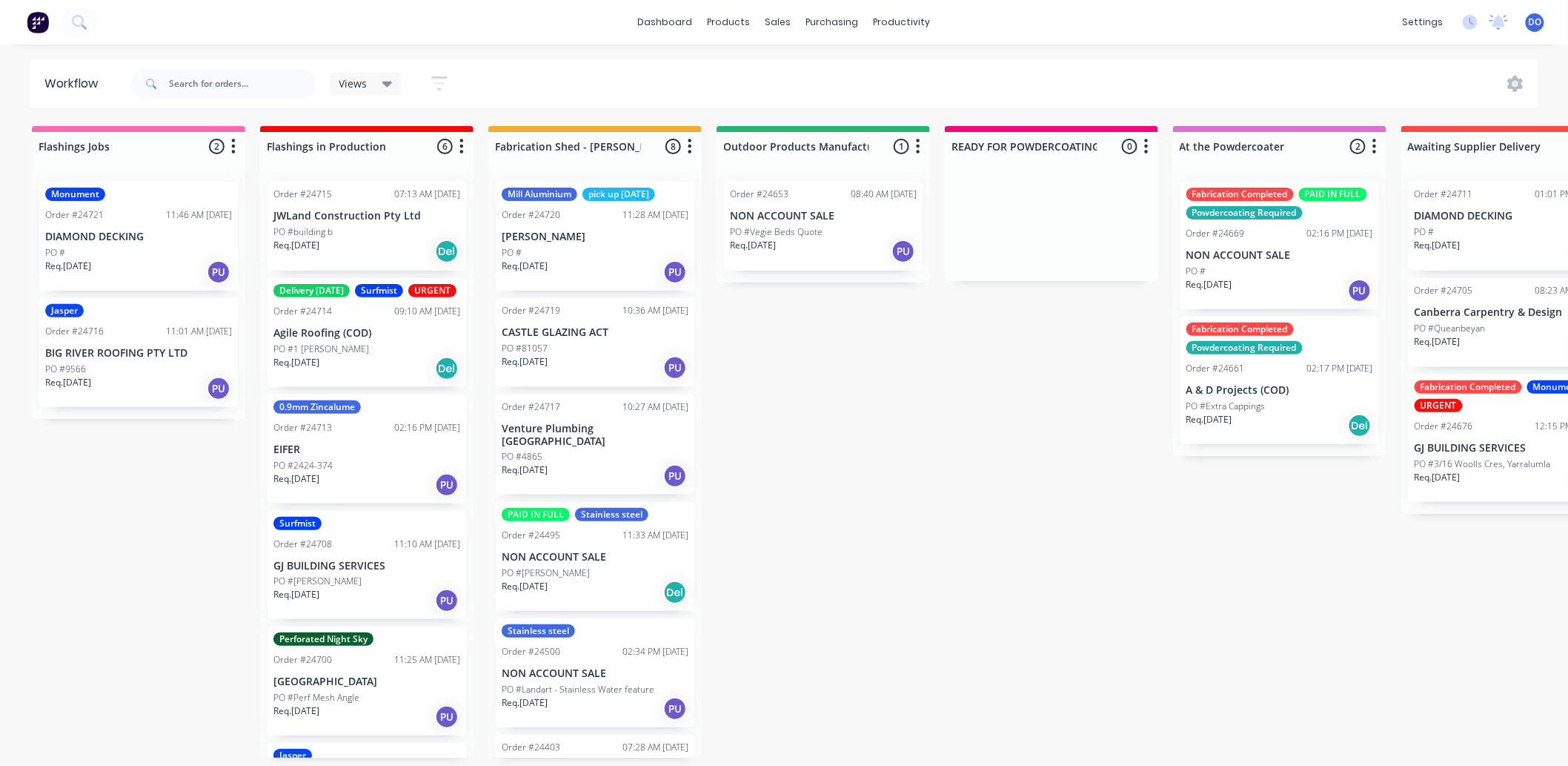
click at [894, 74] on div "Views Save new view None (Default) edit Show/Hide statuses Show line item cards…" at bounding box center [834, 83] width 1412 height 44
click at [895, 74] on div "Views Save new view None (Default) edit Show/Hide statuses Show line item cards…" at bounding box center [834, 83] width 1412 height 44
click at [807, 68] on div "Sales Orders" at bounding box center [834, 70] width 61 height 13
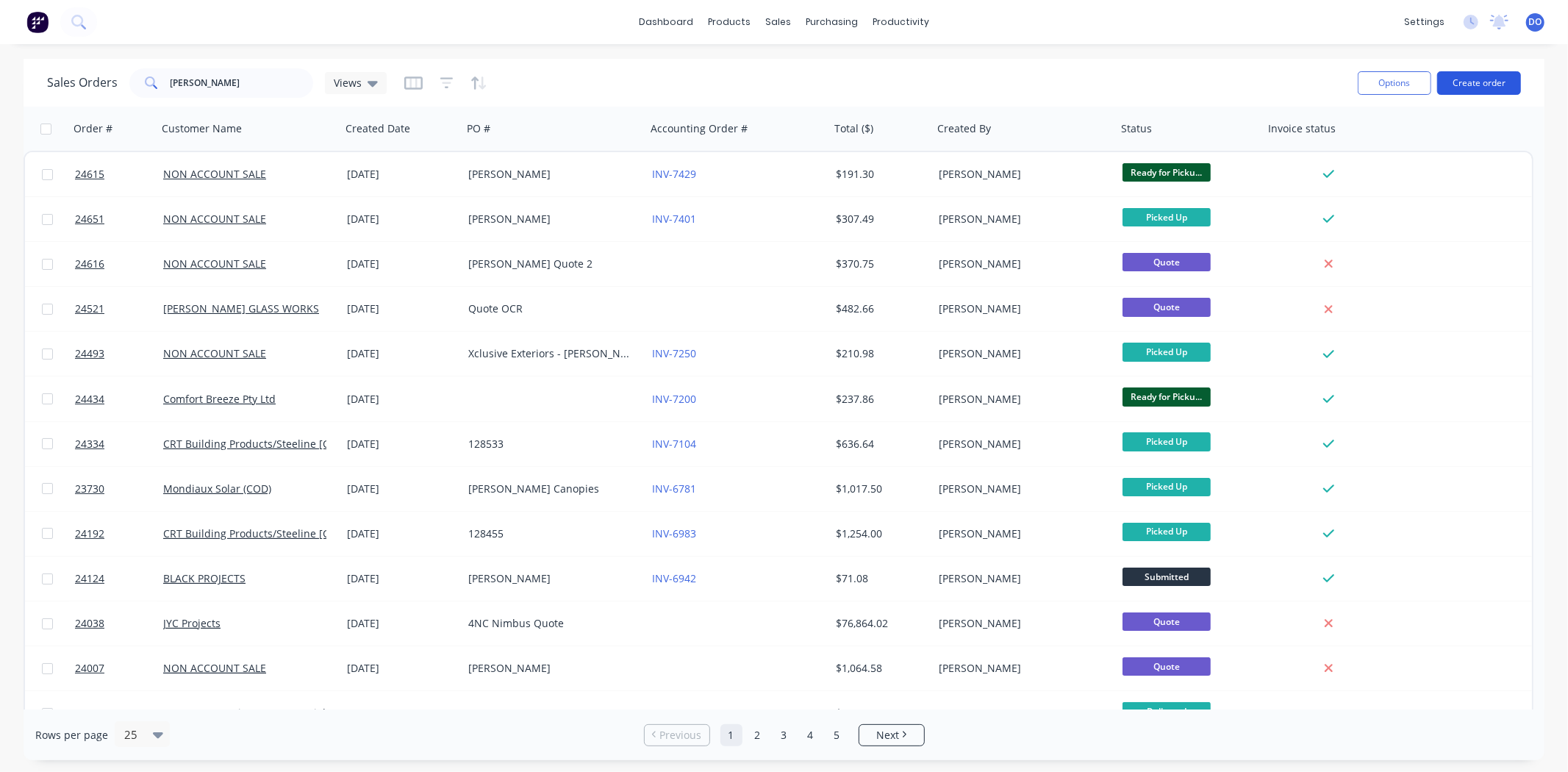
click at [1470, 75] on button "Create order" at bounding box center [1478, 83] width 84 height 23
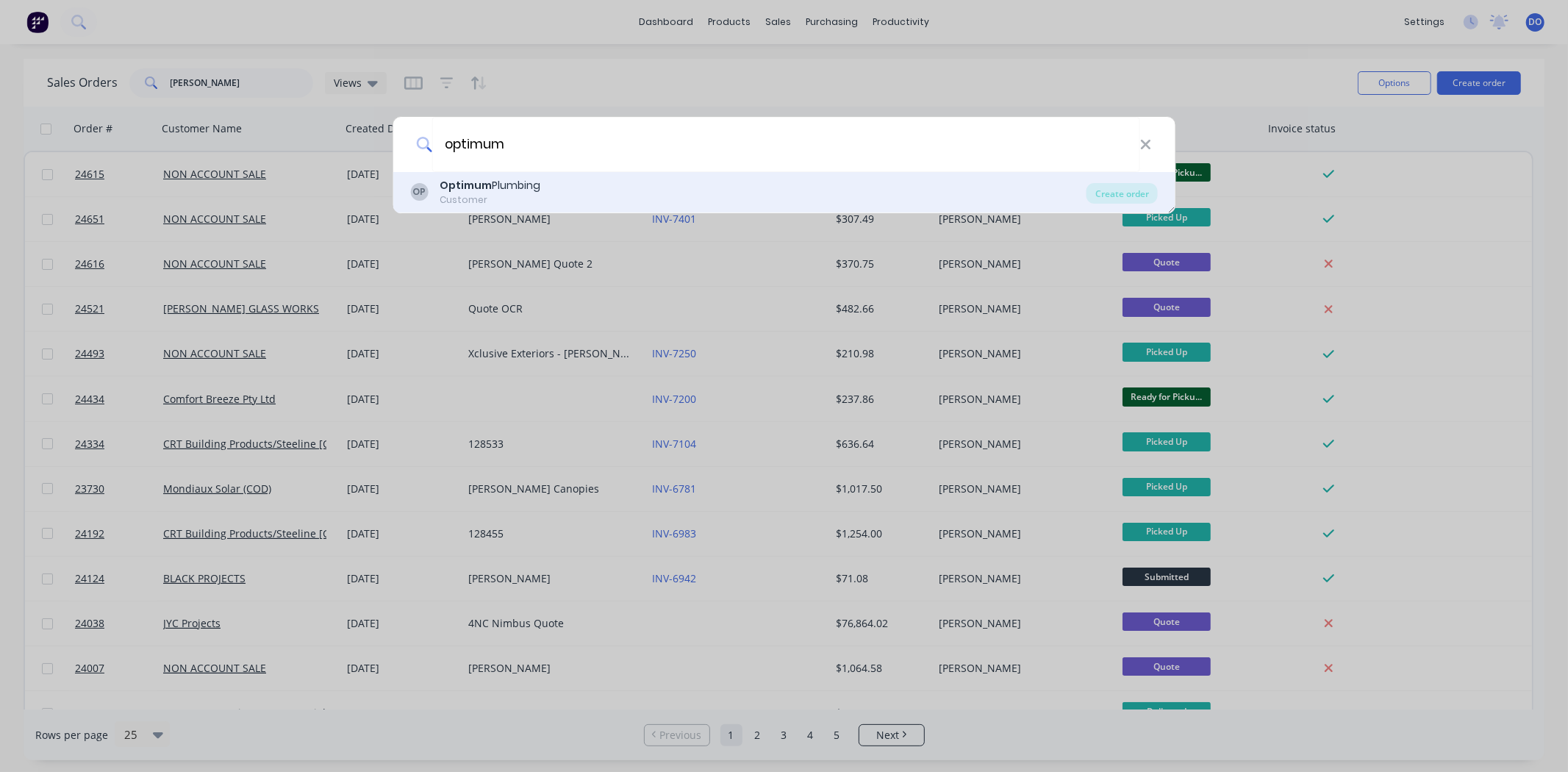
type input "optimum"
click at [597, 182] on div "OP Optimum Plumbing Customer" at bounding box center [748, 191] width 676 height 28
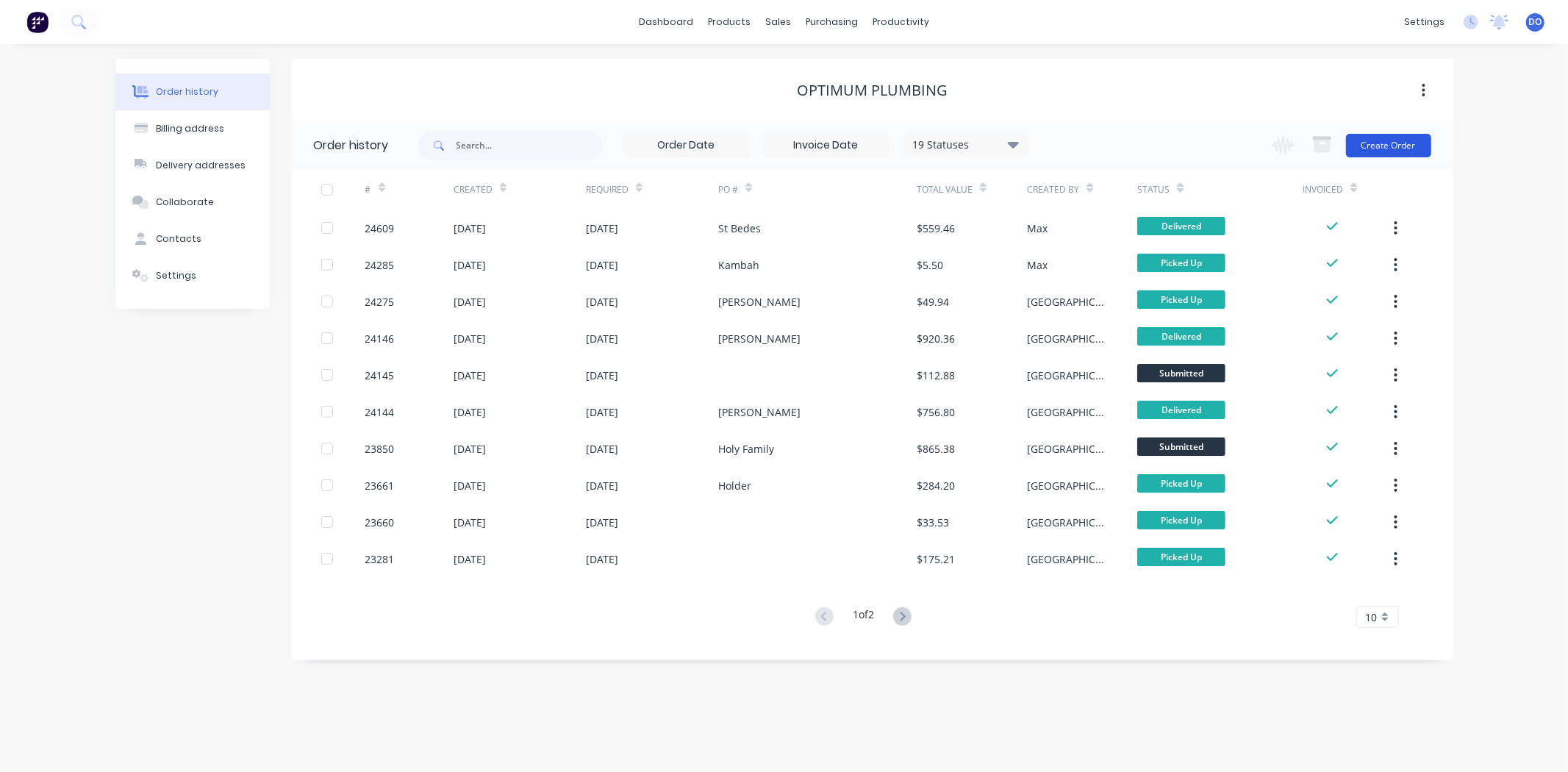
click at [1369, 141] on button "Create Order" at bounding box center [1388, 145] width 85 height 23
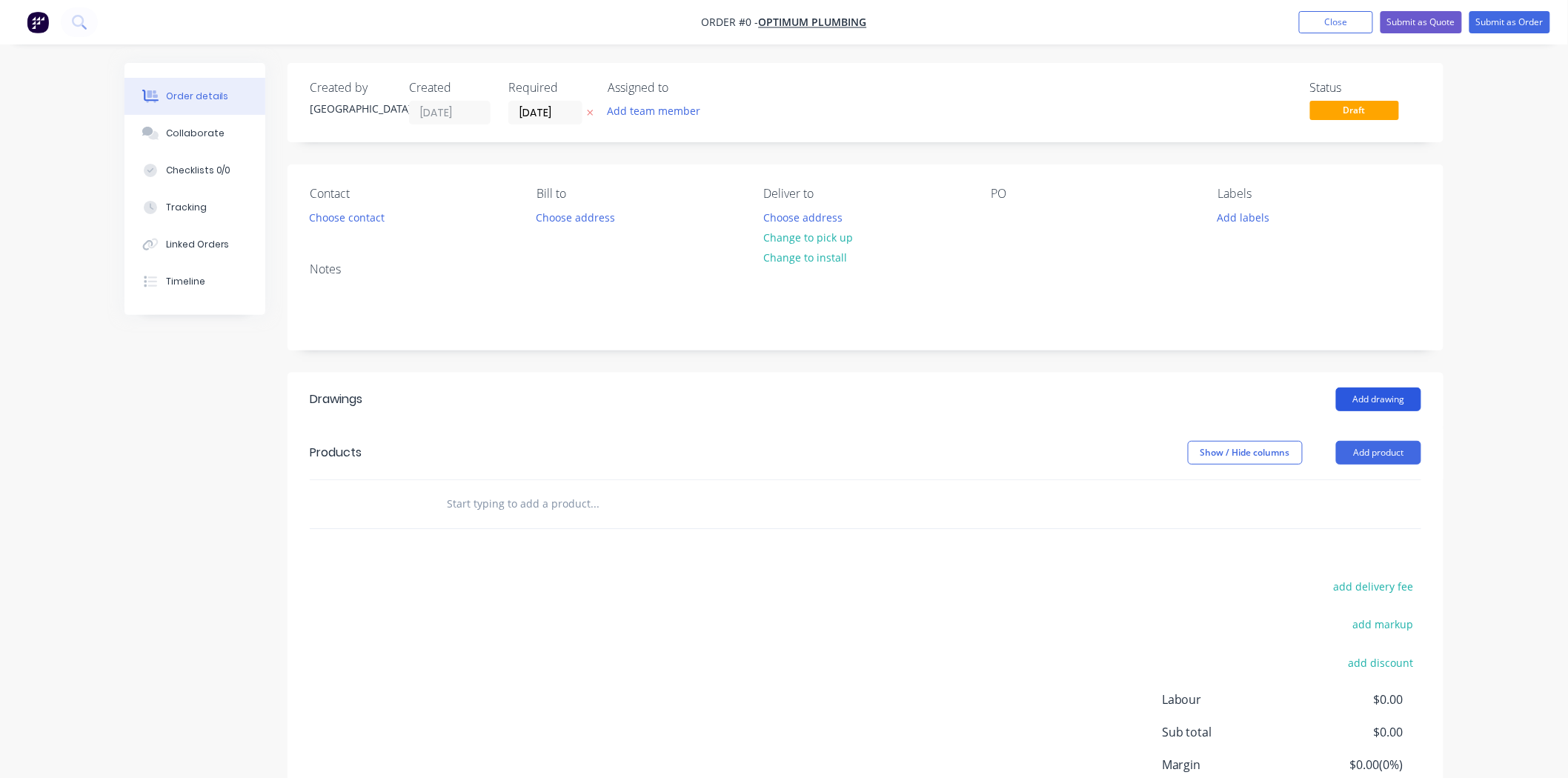
click at [1354, 396] on button "Add drawing" at bounding box center [1379, 399] width 85 height 23
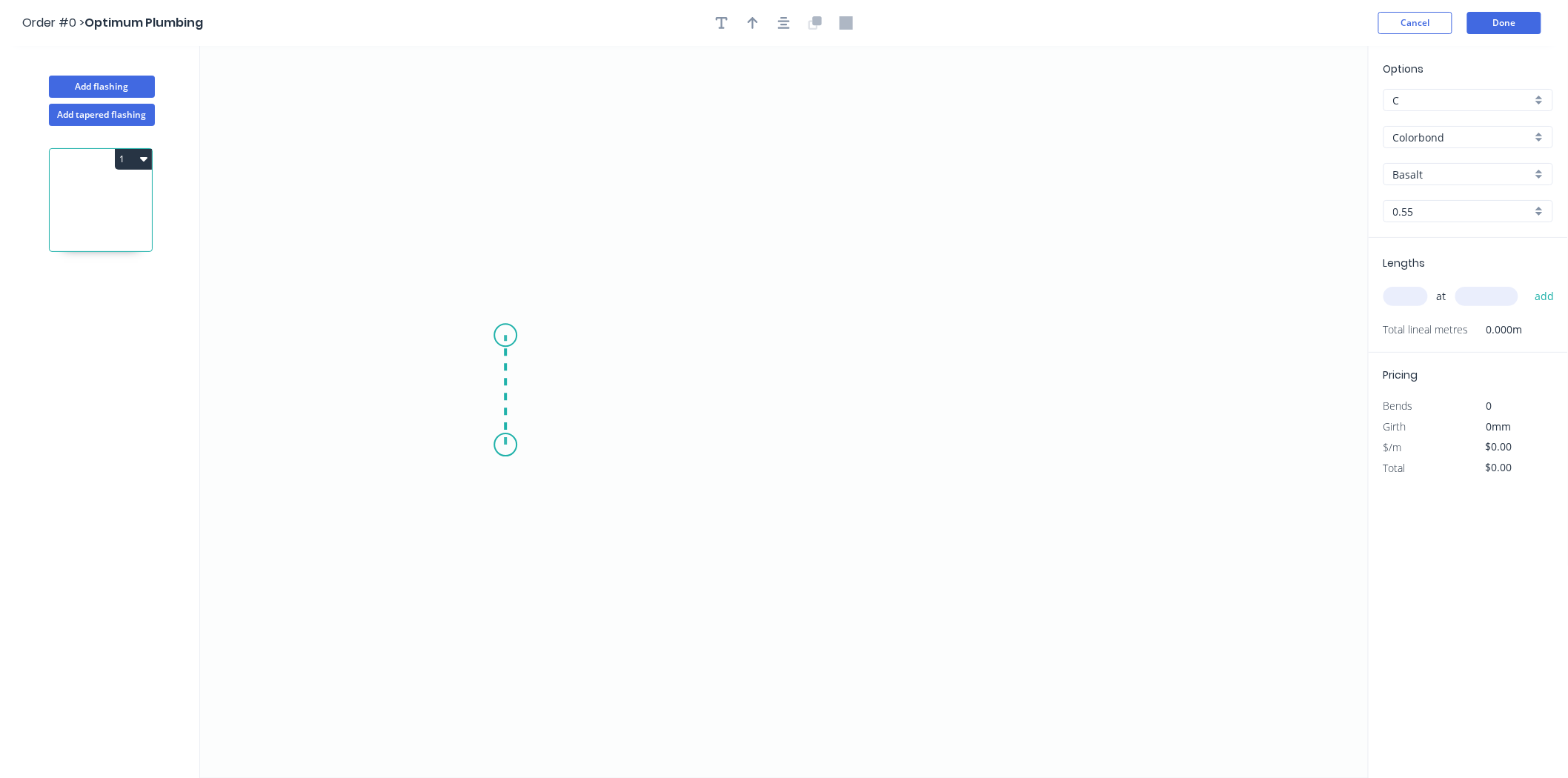
drag, startPoint x: 505, startPoint y: 445, endPoint x: 512, endPoint y: 335, distance: 110.2
click at [512, 335] on icon "0" at bounding box center [784, 412] width 1169 height 732
click at [1028, 360] on icon "0 ?" at bounding box center [784, 412] width 1169 height 732
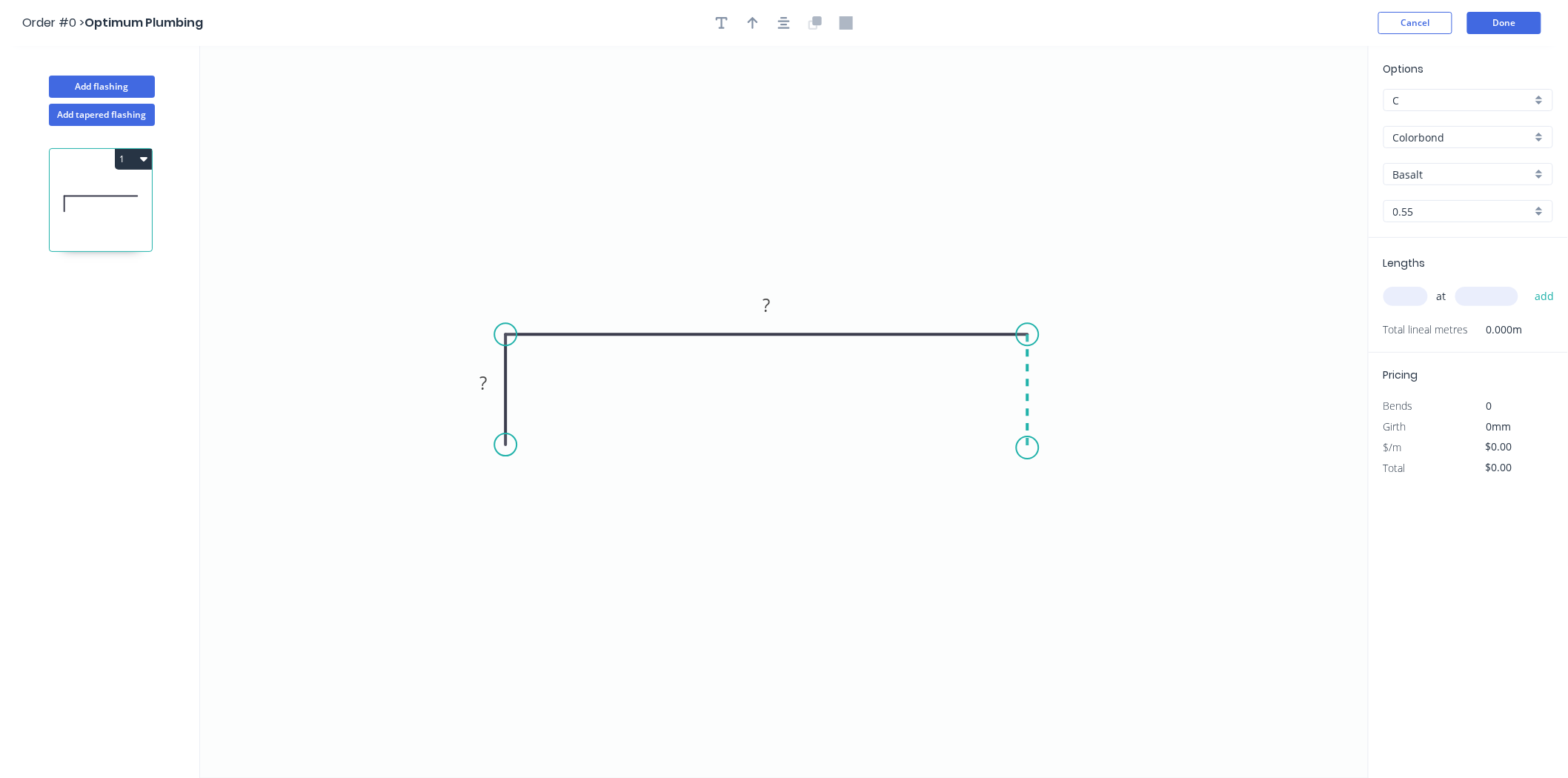
click at [1028, 449] on icon "0 ? ?" at bounding box center [784, 412] width 1169 height 732
click at [492, 375] on rect at bounding box center [483, 384] width 30 height 21
click at [494, 390] on rect at bounding box center [483, 384] width 30 height 21
click at [1059, 389] on rect at bounding box center [1053, 399] width 48 height 30
click at [1059, 405] on rect at bounding box center [1053, 400] width 30 height 21
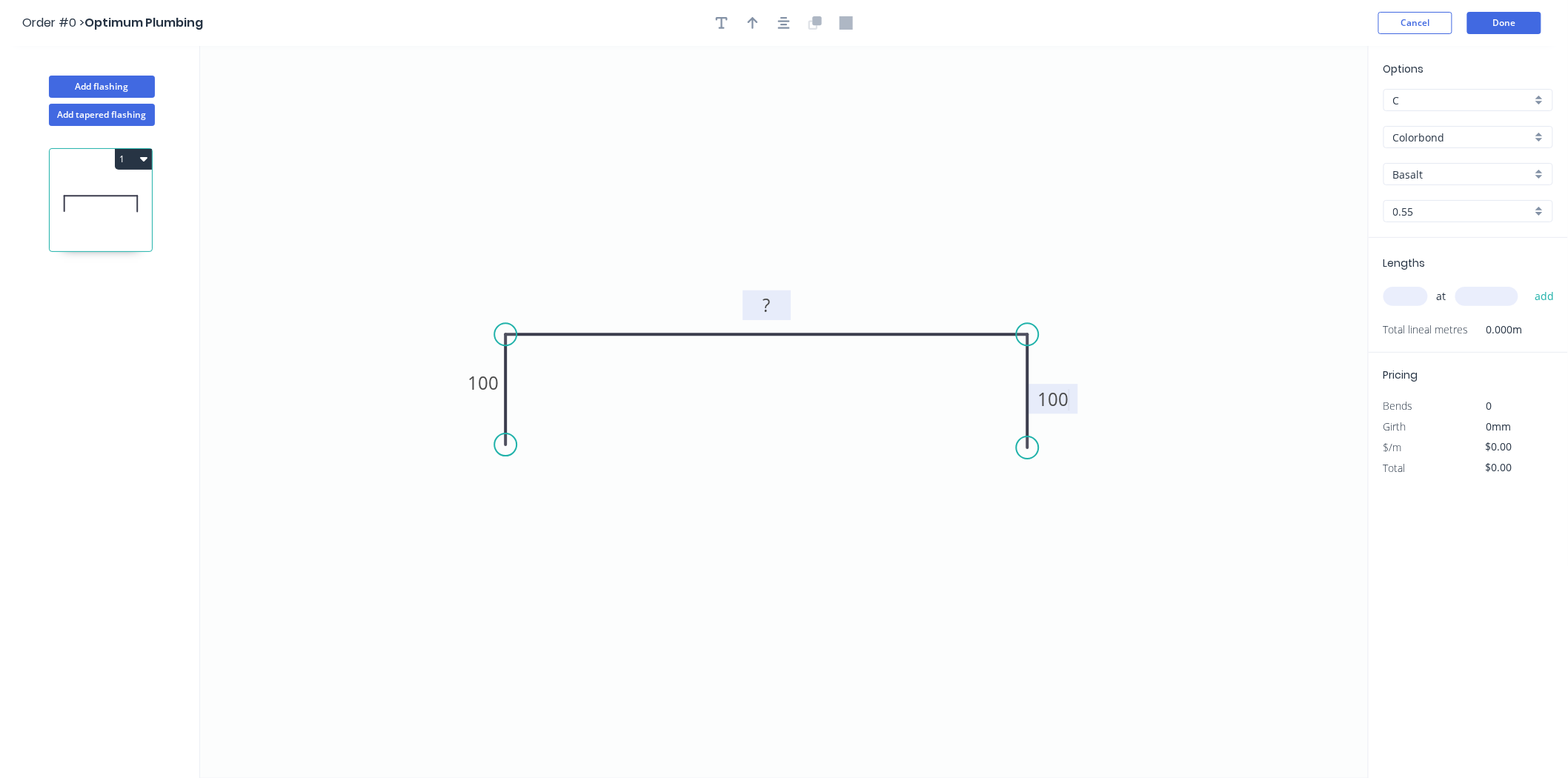
click at [779, 305] on rect at bounding box center [767, 306] width 30 height 21
type input "$53.77"
click at [1411, 291] on input "text" at bounding box center [1405, 296] width 44 height 19
type input "6"
type input "1520"
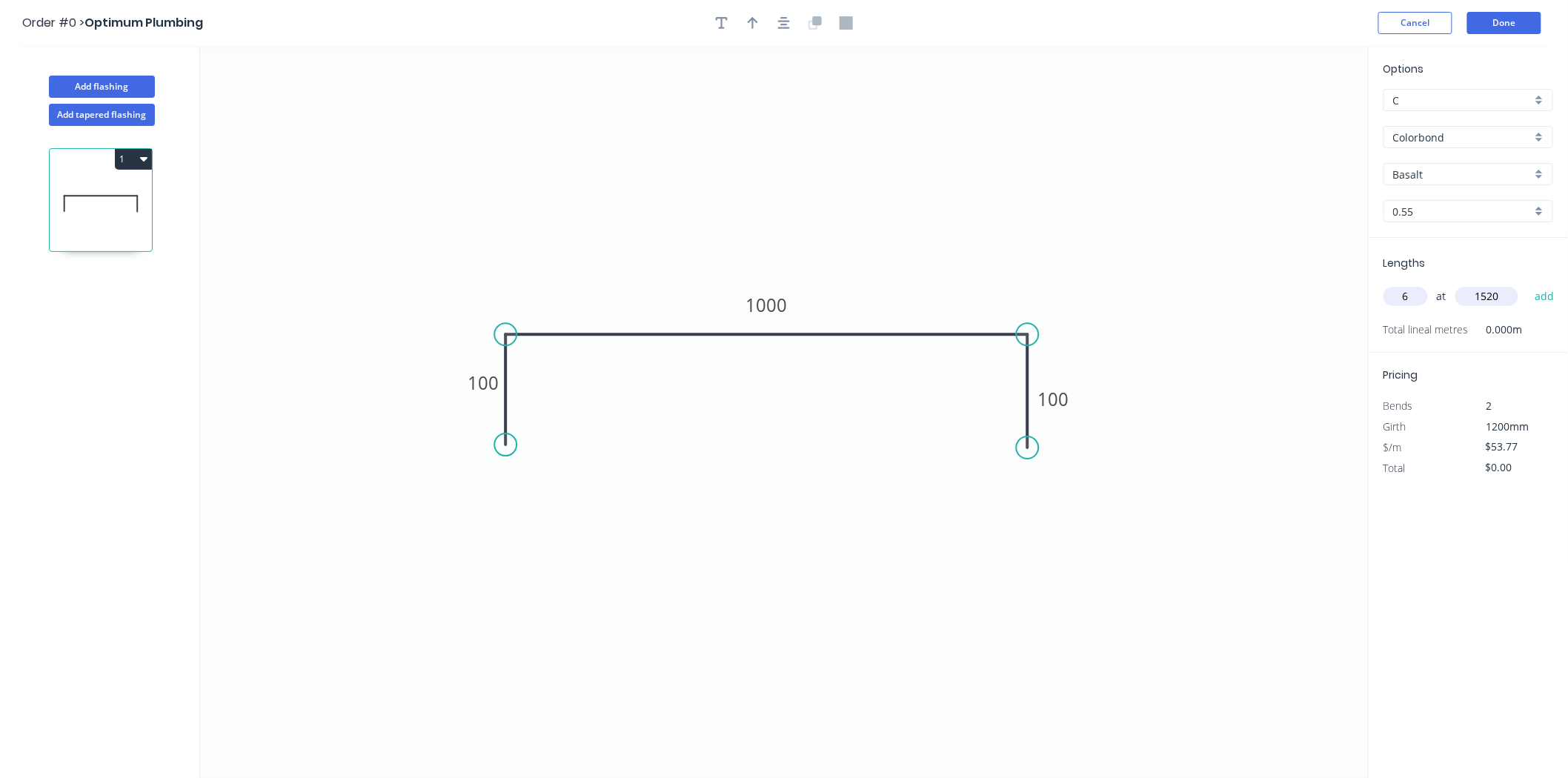
click at [1527, 284] on button "add" at bounding box center [1545, 296] width 35 height 25
type input "$490.38"
click at [475, 395] on tspan "100" at bounding box center [483, 382] width 31 height 24
type input "$0.00"
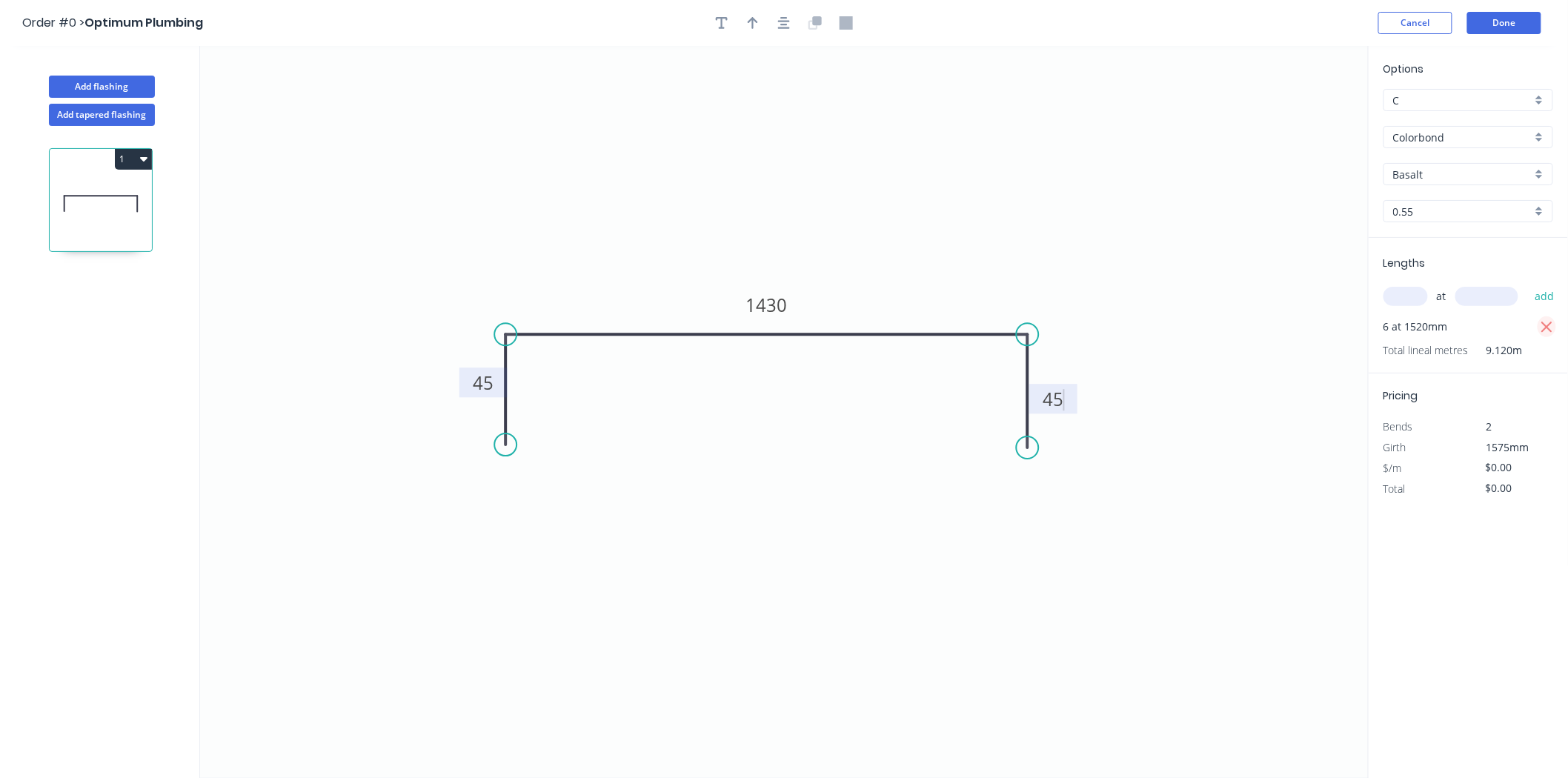
click at [1547, 321] on icon "button" at bounding box center [1547, 328] width 13 height 17
click at [1405, 293] on input "text" at bounding box center [1405, 296] width 44 height 19
type input "6"
type input "1200"
click at [1527, 284] on button "add" at bounding box center [1545, 296] width 35 height 25
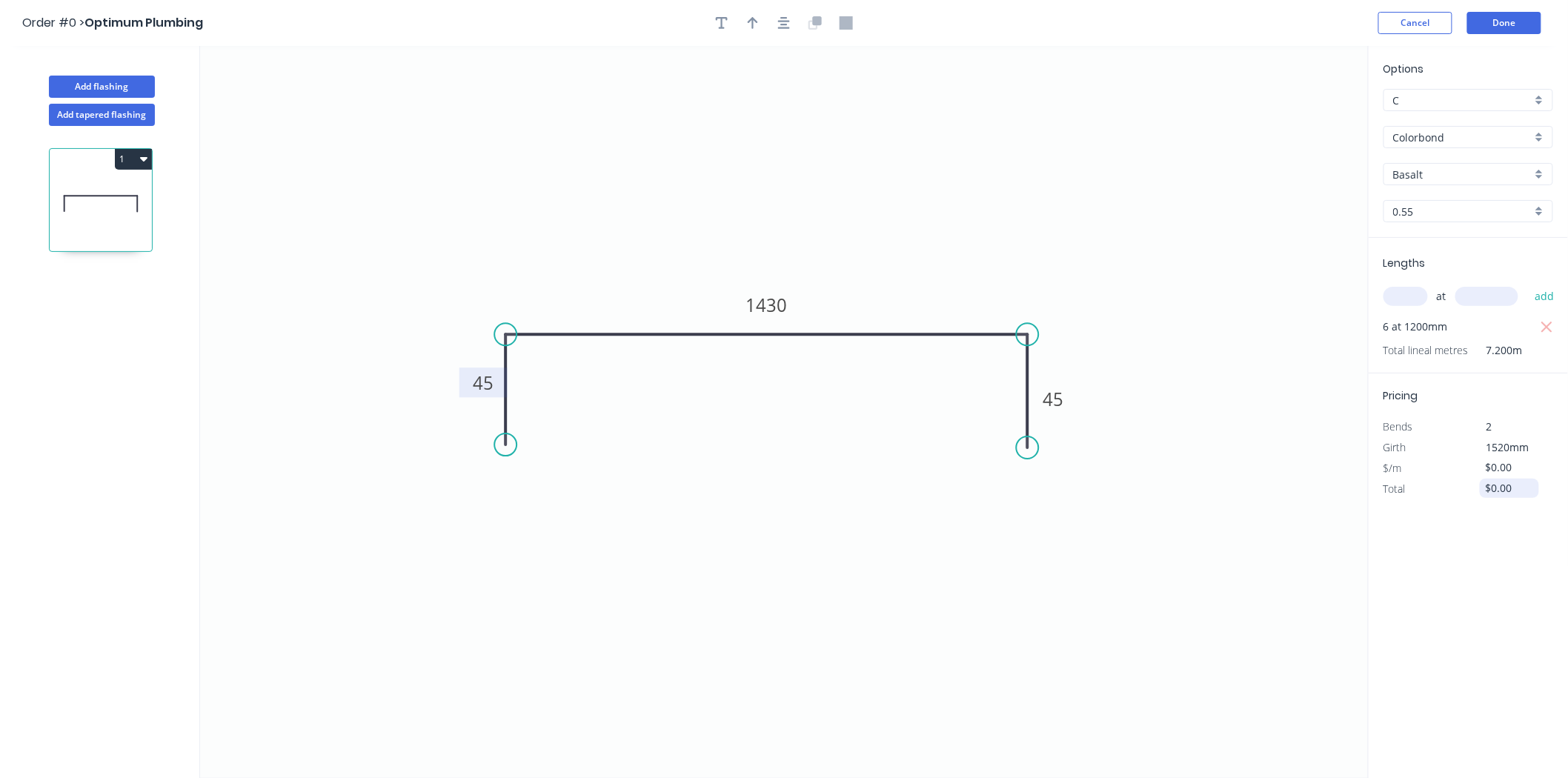
click at [1515, 485] on input "$0.00" at bounding box center [1511, 489] width 50 height 21
click at [1515, 486] on input "$0.00" at bounding box center [1511, 489] width 50 height 21
click at [1099, 119] on icon "0 45 1430 45" at bounding box center [784, 412] width 1169 height 732
type input "$490.38"
click at [753, 17] on icon "button" at bounding box center [753, 23] width 10 height 12
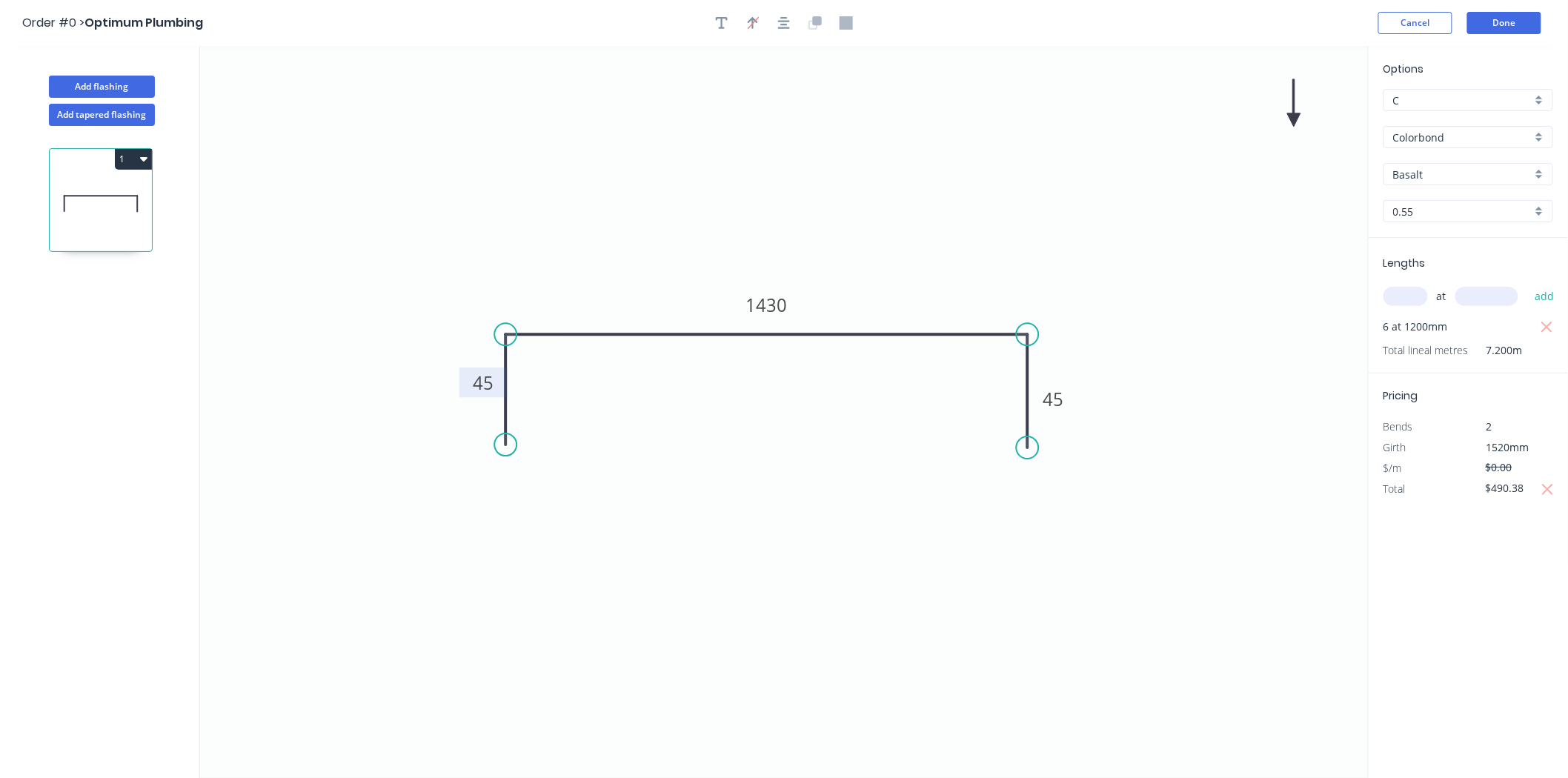
click at [1297, 114] on icon at bounding box center [1293, 103] width 13 height 48
drag, startPoint x: 1297, startPoint y: 114, endPoint x: 943, endPoint y: 309, distance: 404.2
click at [943, 309] on icon at bounding box center [953, 296] width 43 height 43
click at [1456, 163] on div "Basalt" at bounding box center [1468, 175] width 169 height 23
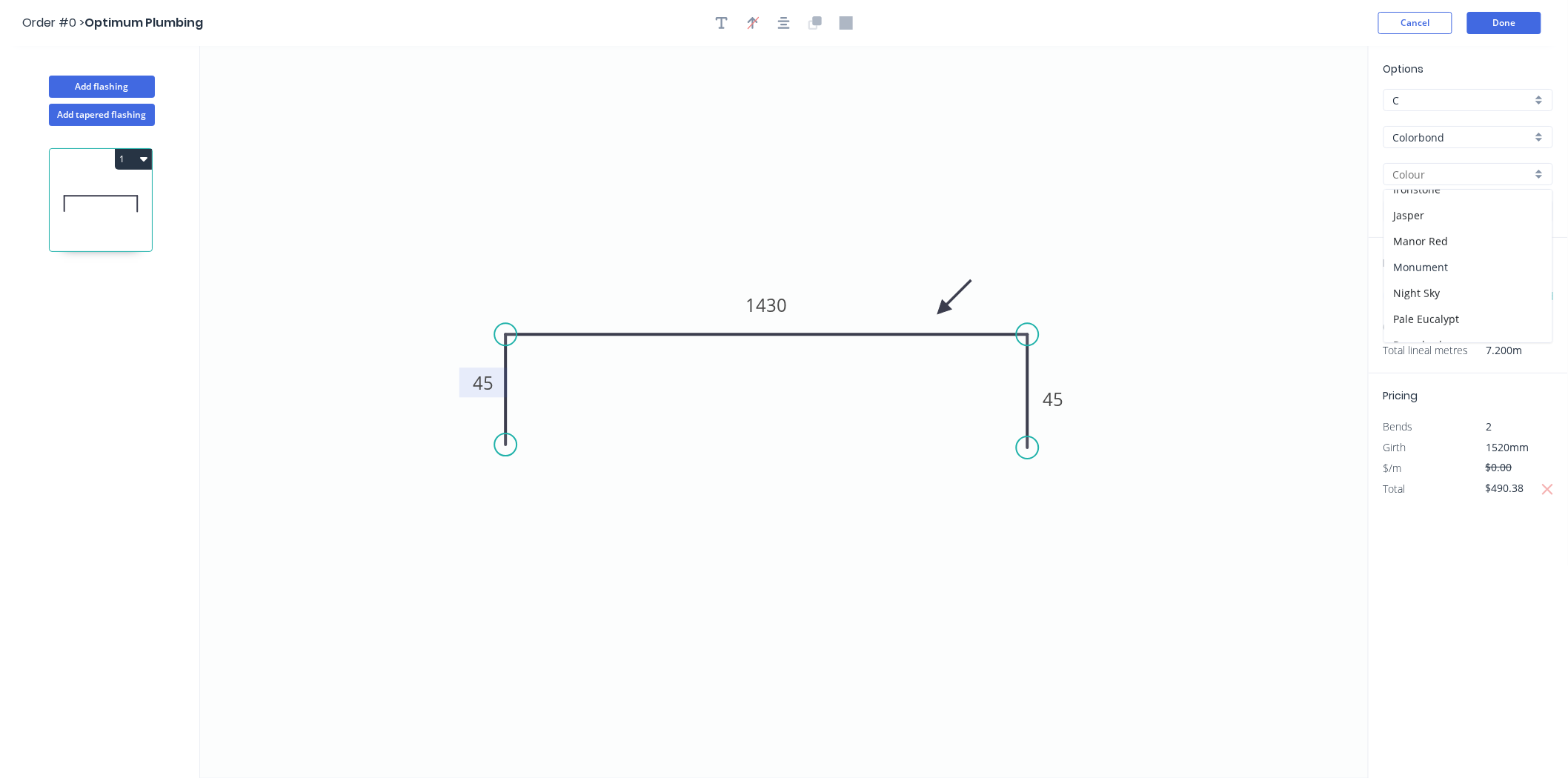
click at [1434, 263] on div "Monument" at bounding box center [1469, 267] width 169 height 26
type input "Monument"
click at [111, 82] on button "Add flashing" at bounding box center [102, 87] width 106 height 23
type input "$0.00"
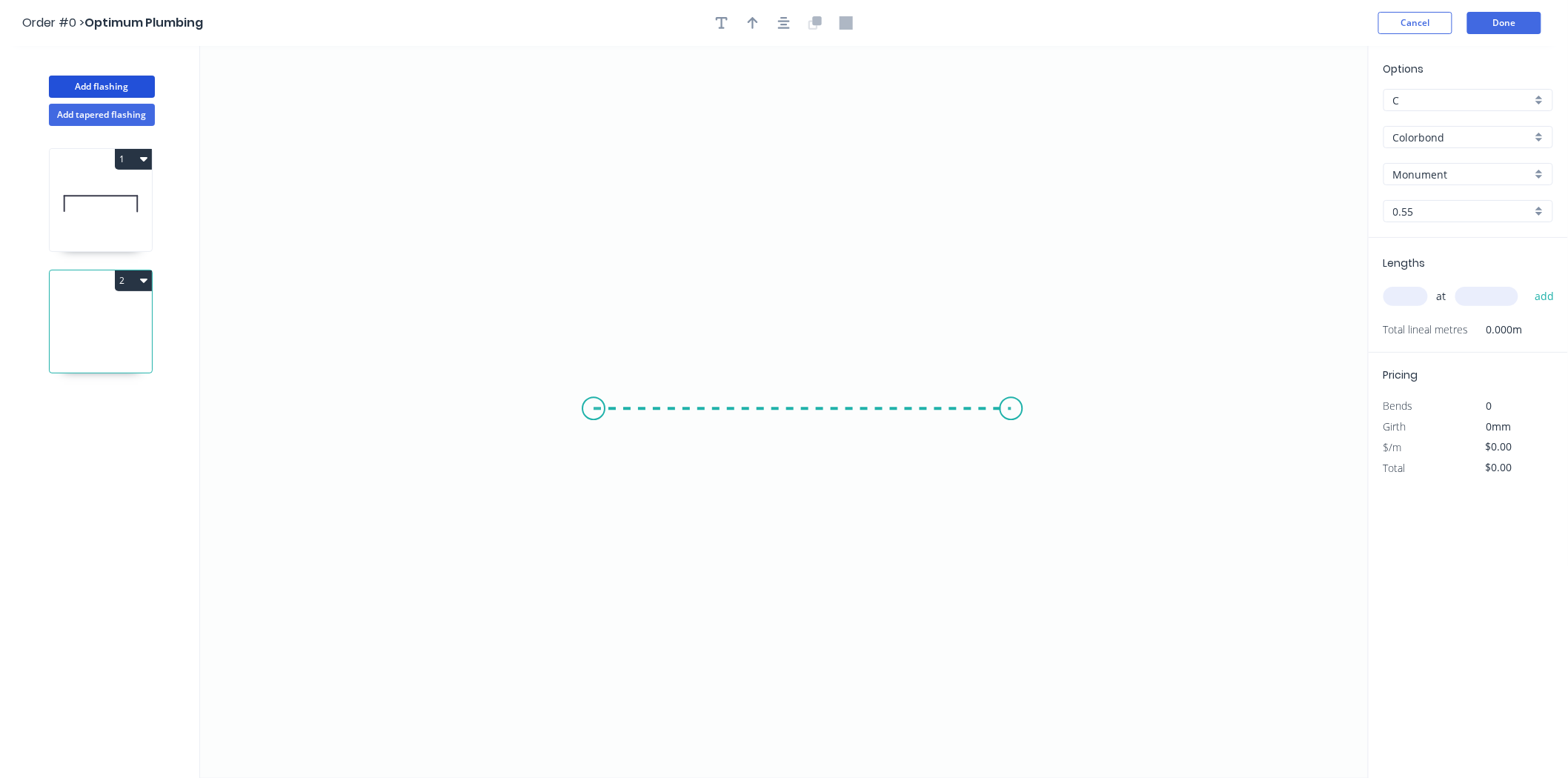
drag, startPoint x: 593, startPoint y: 409, endPoint x: 1012, endPoint y: 390, distance: 419.4
click at [1012, 390] on icon "0" at bounding box center [784, 412] width 1169 height 732
click at [1013, 195] on icon "0 ?" at bounding box center [784, 412] width 1169 height 732
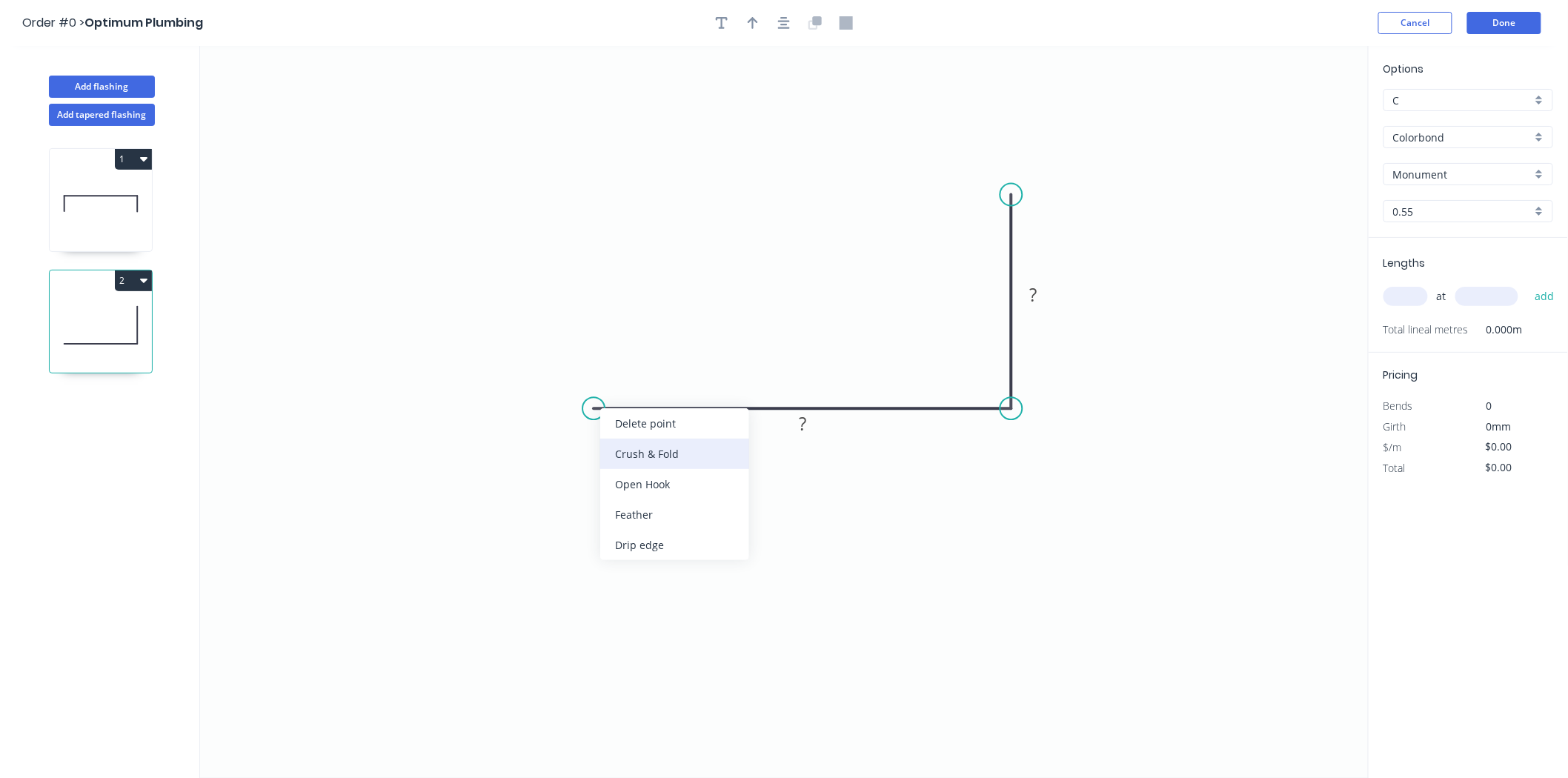
click at [645, 467] on div "Crush & Fold" at bounding box center [674, 454] width 149 height 30
click at [613, 462] on div "Flip bend" at bounding box center [674, 466] width 149 height 30
click at [807, 424] on rect at bounding box center [802, 425] width 30 height 21
click at [759, 30] on button "button" at bounding box center [753, 23] width 23 height 23
type input "$18.60"
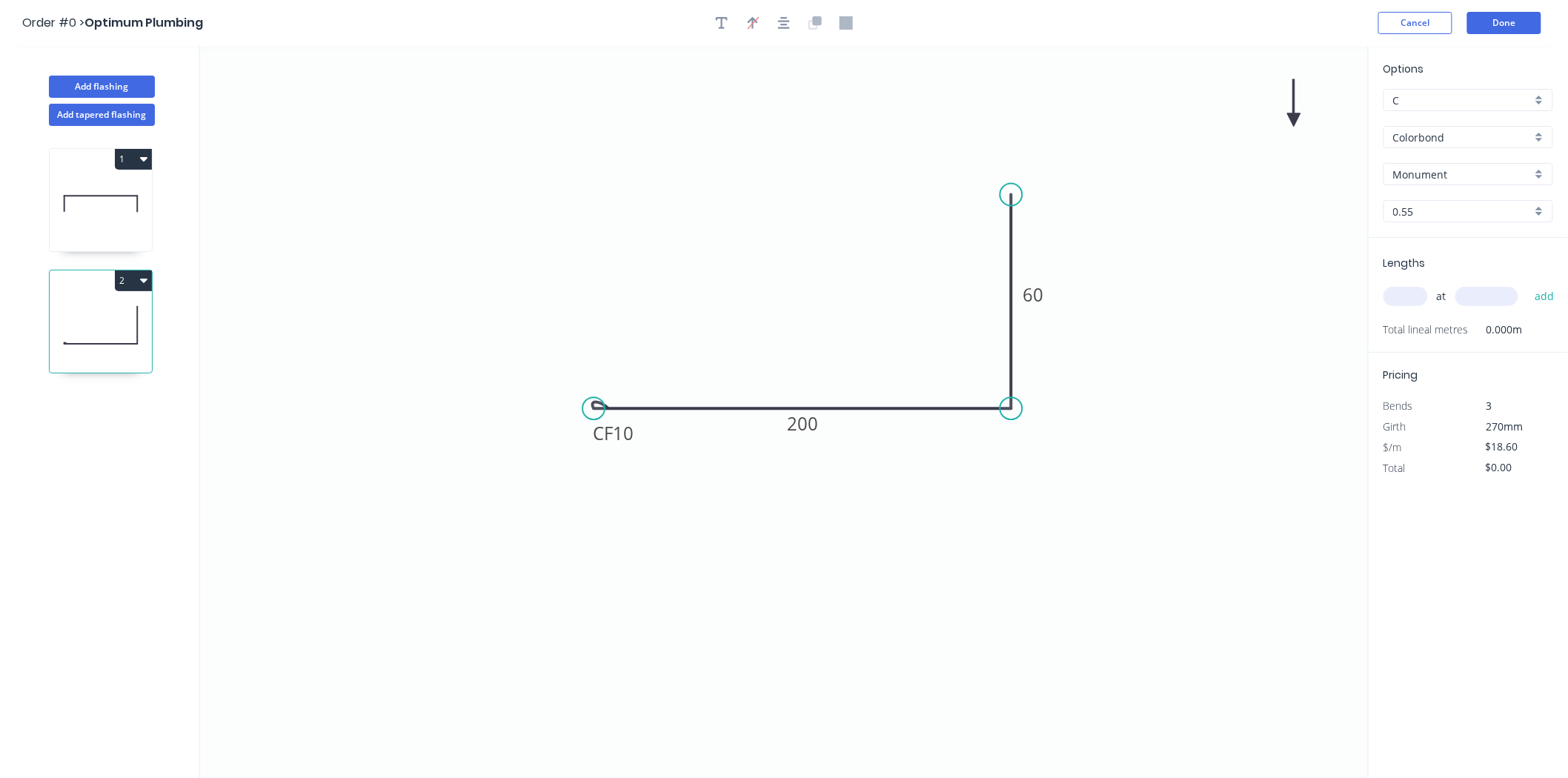
click at [1297, 116] on icon at bounding box center [1293, 103] width 13 height 48
drag, startPoint x: 1297, startPoint y: 116, endPoint x: 1068, endPoint y: 244, distance: 262.3
click at [1068, 244] on icon at bounding box center [1080, 231] width 43 height 43
click at [1416, 303] on input "text" at bounding box center [1405, 296] width 44 height 19
type input "2"
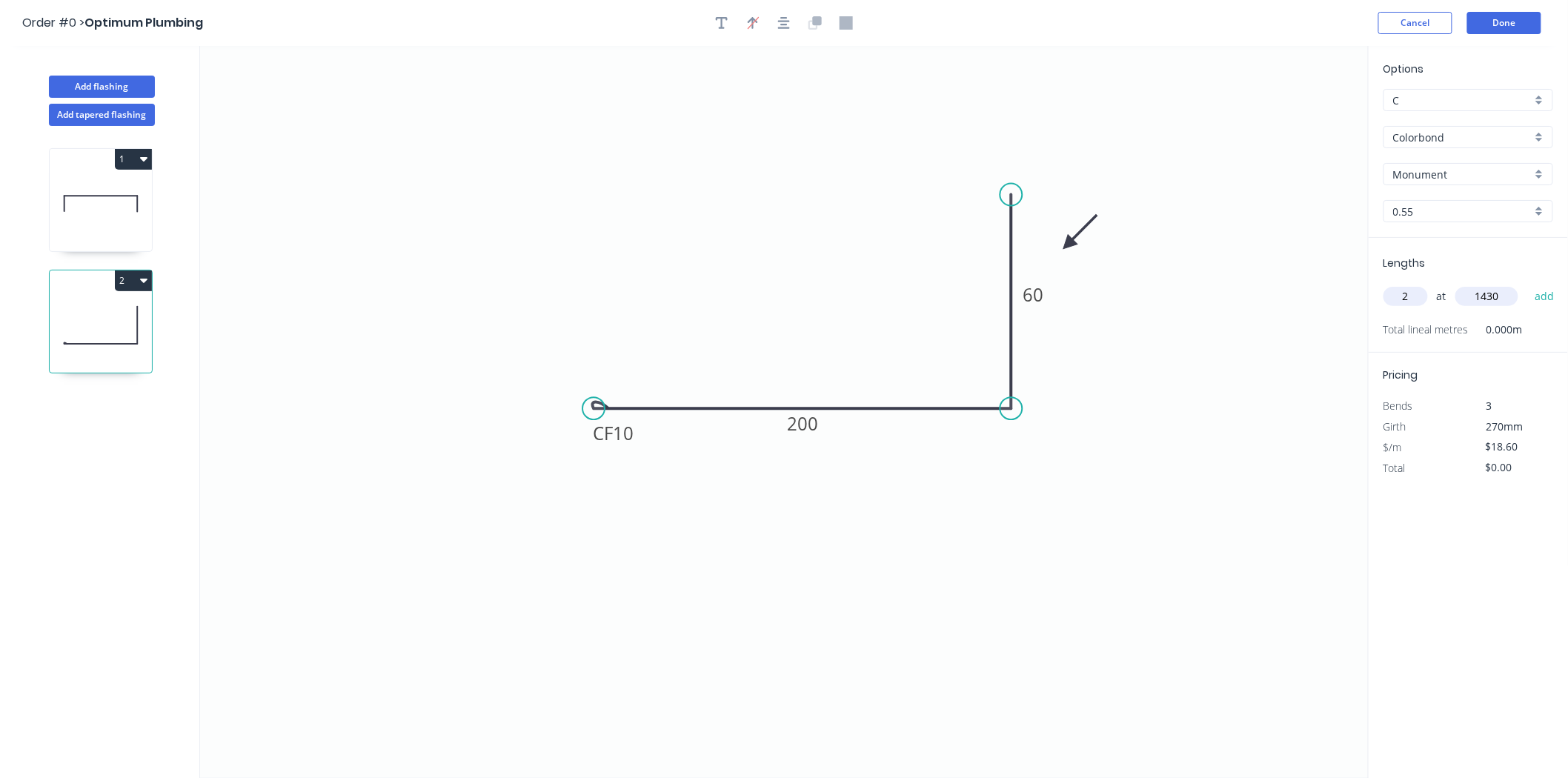
type input "1430"
click at [1527, 284] on button "add" at bounding box center [1545, 296] width 35 height 25
type input "$53.20"
click at [130, 97] on button "Add flashing" at bounding box center [102, 87] width 106 height 23
type input "$0.00"
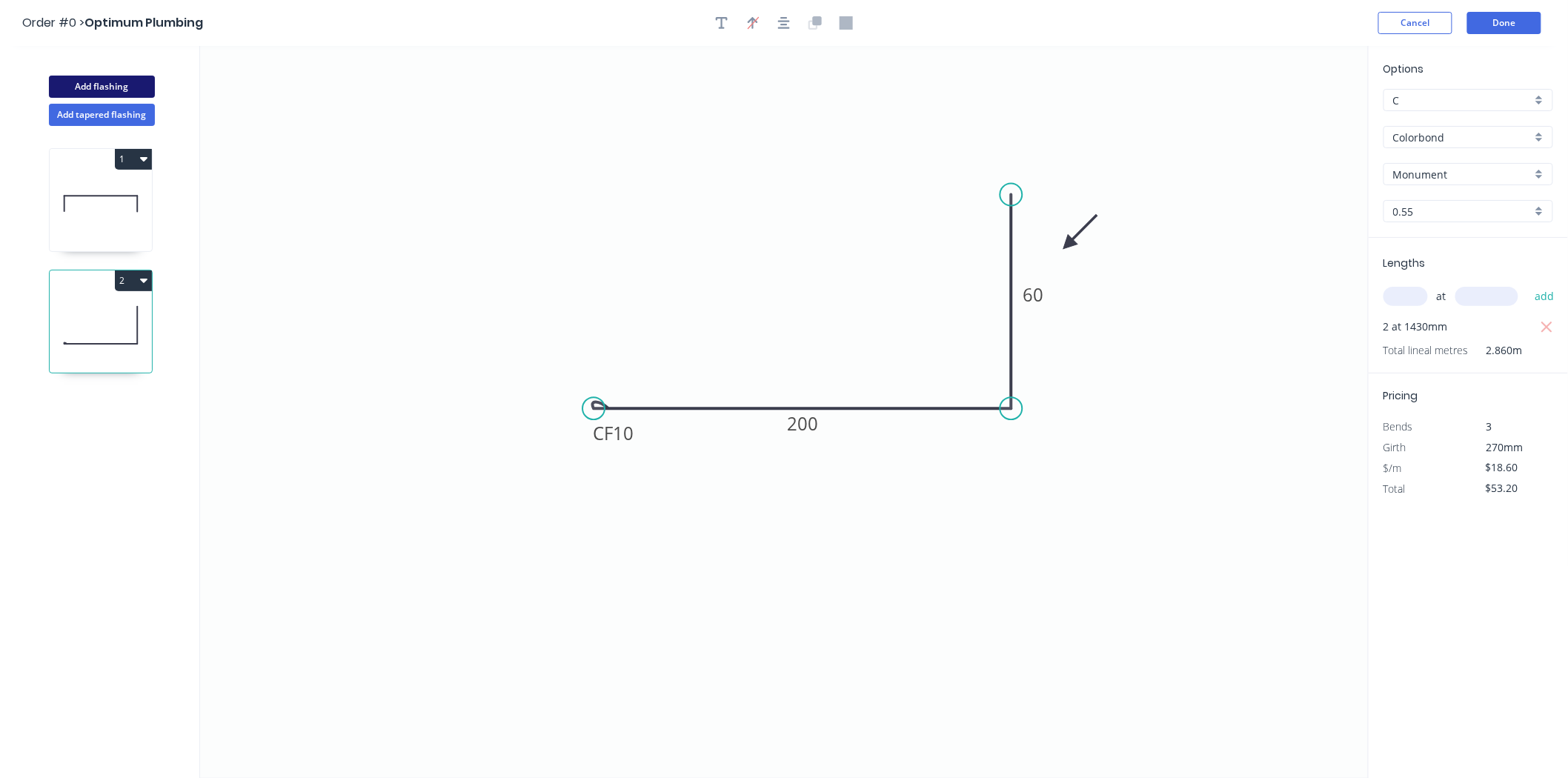
type input "$0.00"
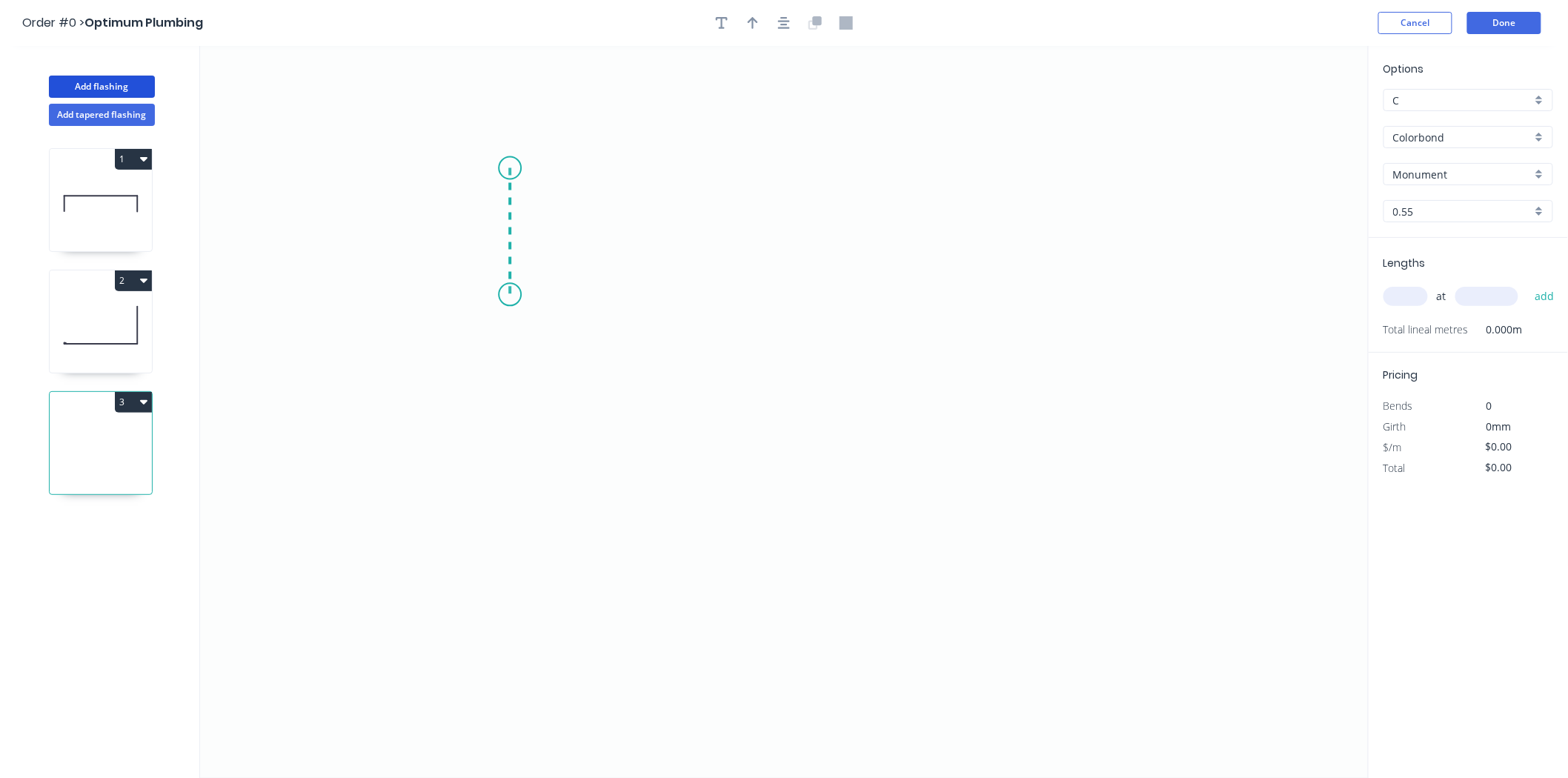
drag, startPoint x: 510, startPoint y: 169, endPoint x: 515, endPoint y: 295, distance: 126.1
click at [515, 295] on icon "0" at bounding box center [784, 412] width 1169 height 732
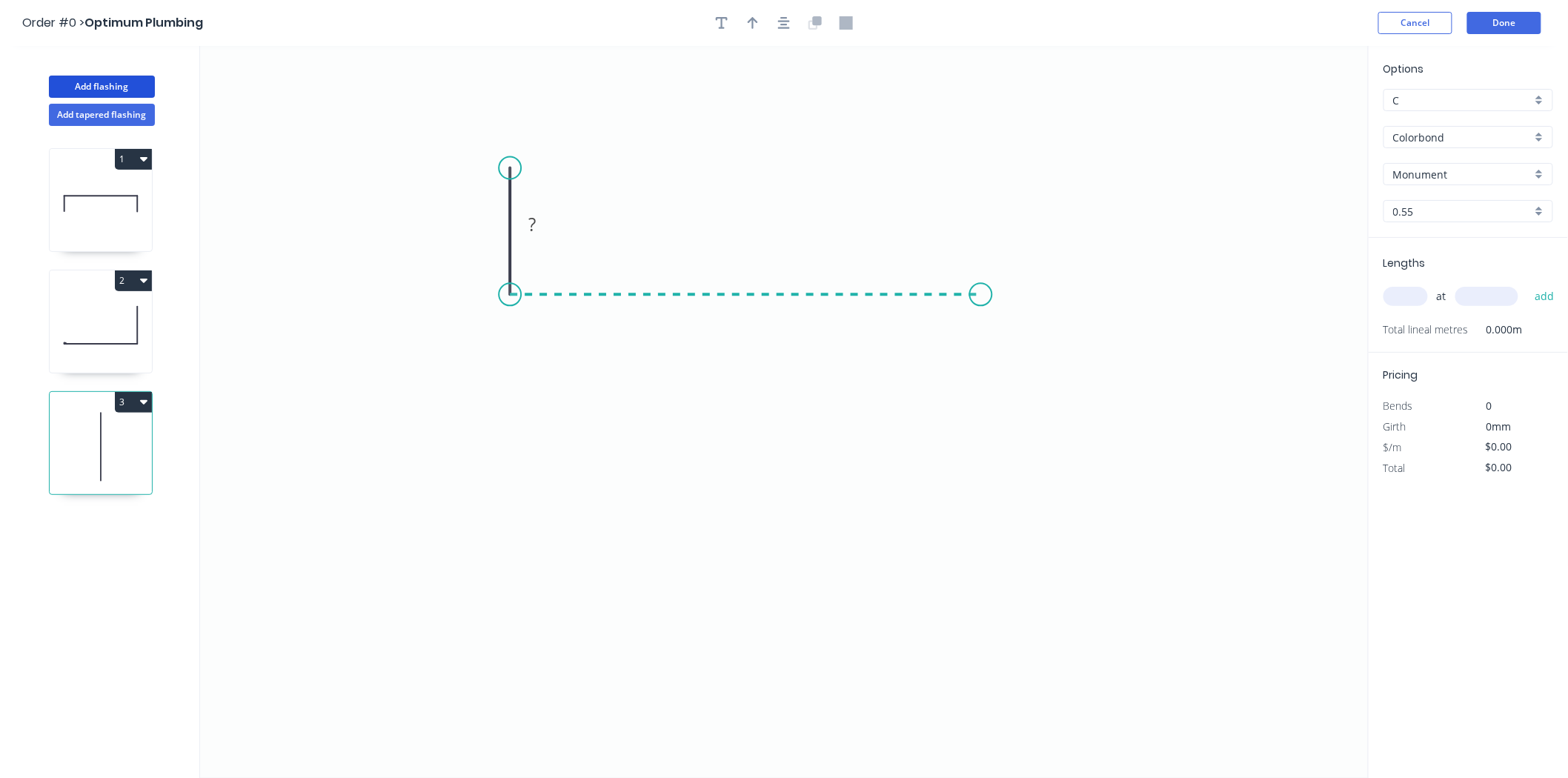
click at [981, 324] on icon "0 ?" at bounding box center [784, 412] width 1169 height 732
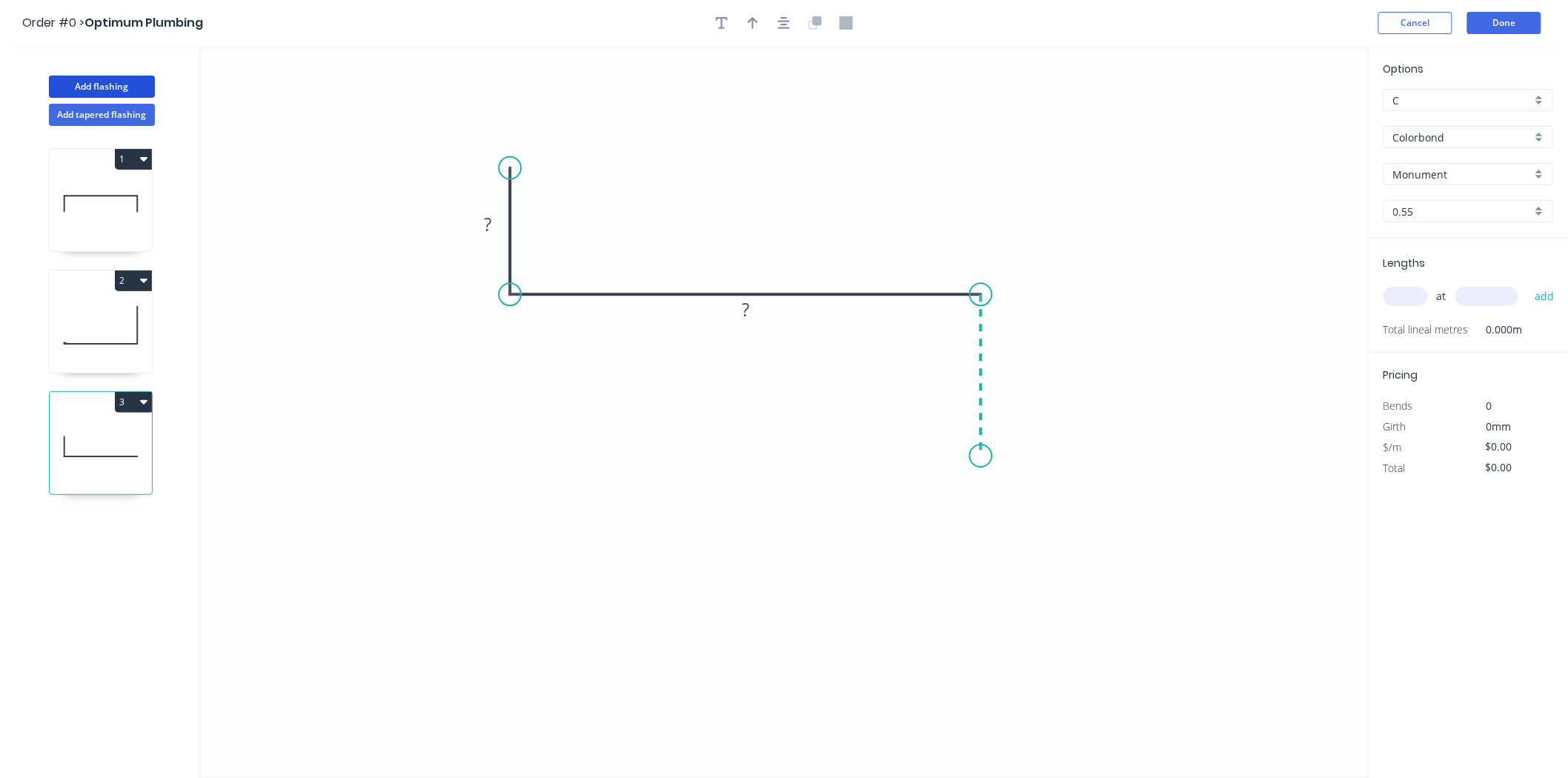
click at [988, 460] on icon "0 ? ?" at bounding box center [784, 412] width 1169 height 732
click at [488, 223] on tspan "?" at bounding box center [488, 224] width 8 height 24
click at [1413, 294] on input "text" at bounding box center [1405, 296] width 44 height 19
type input "$17.31"
type input "1"
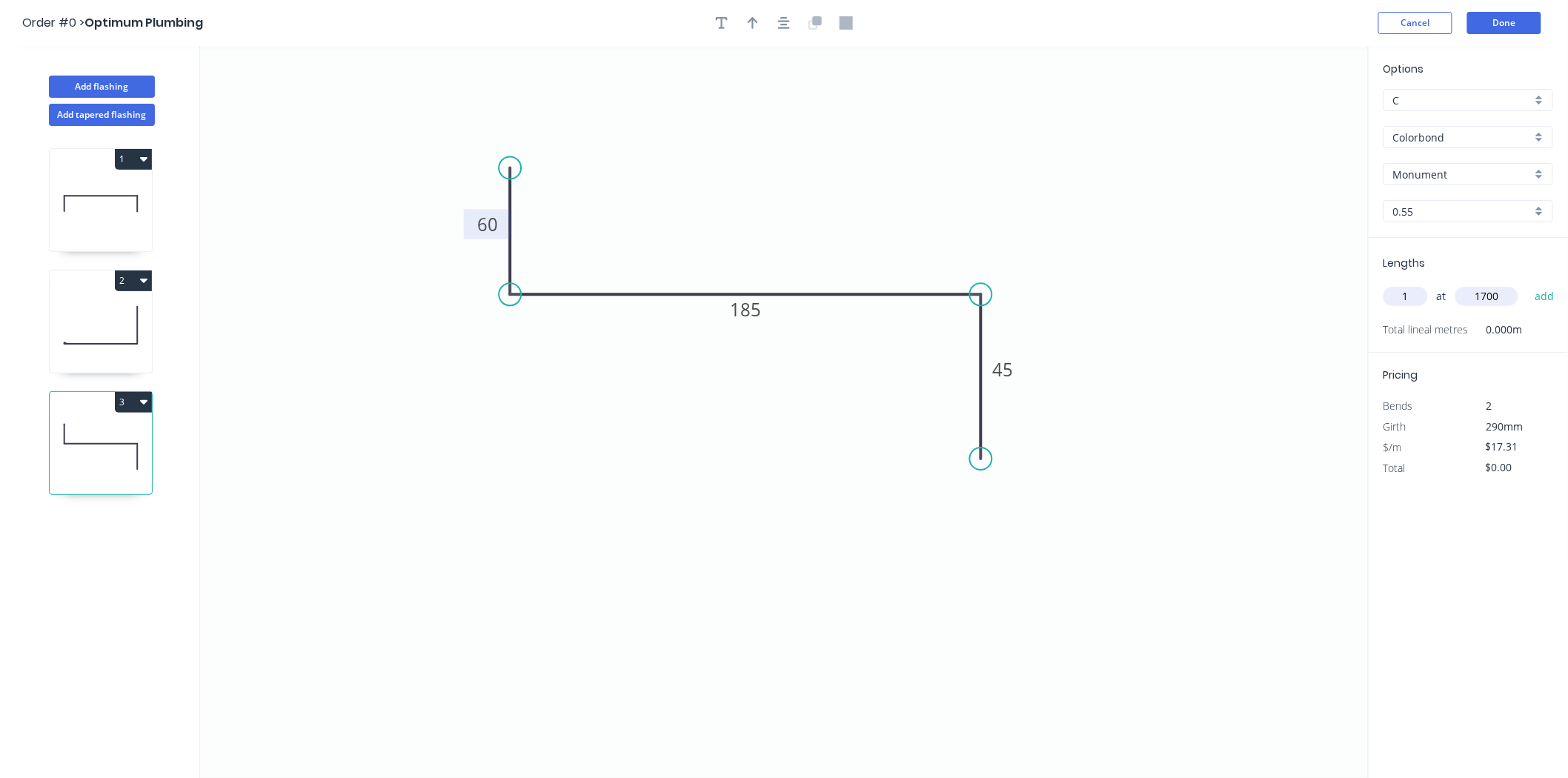
type input "1700"
click at [1527, 284] on button "add" at bounding box center [1545, 296] width 35 height 25
type input "$29.43"
click at [116, 299] on icon at bounding box center [101, 325] width 103 height 95
type input "$18.60"
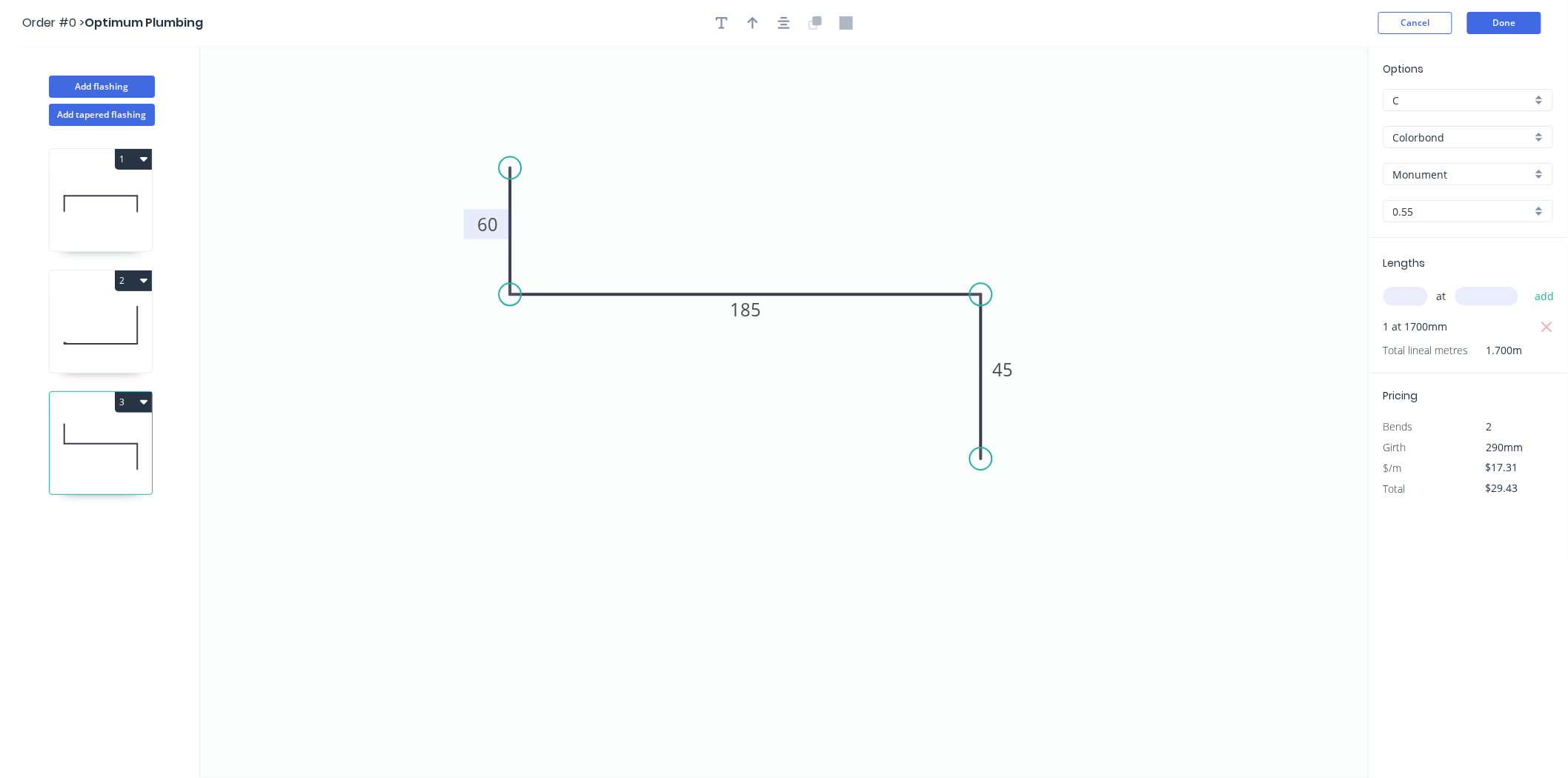
type input "$53.20"
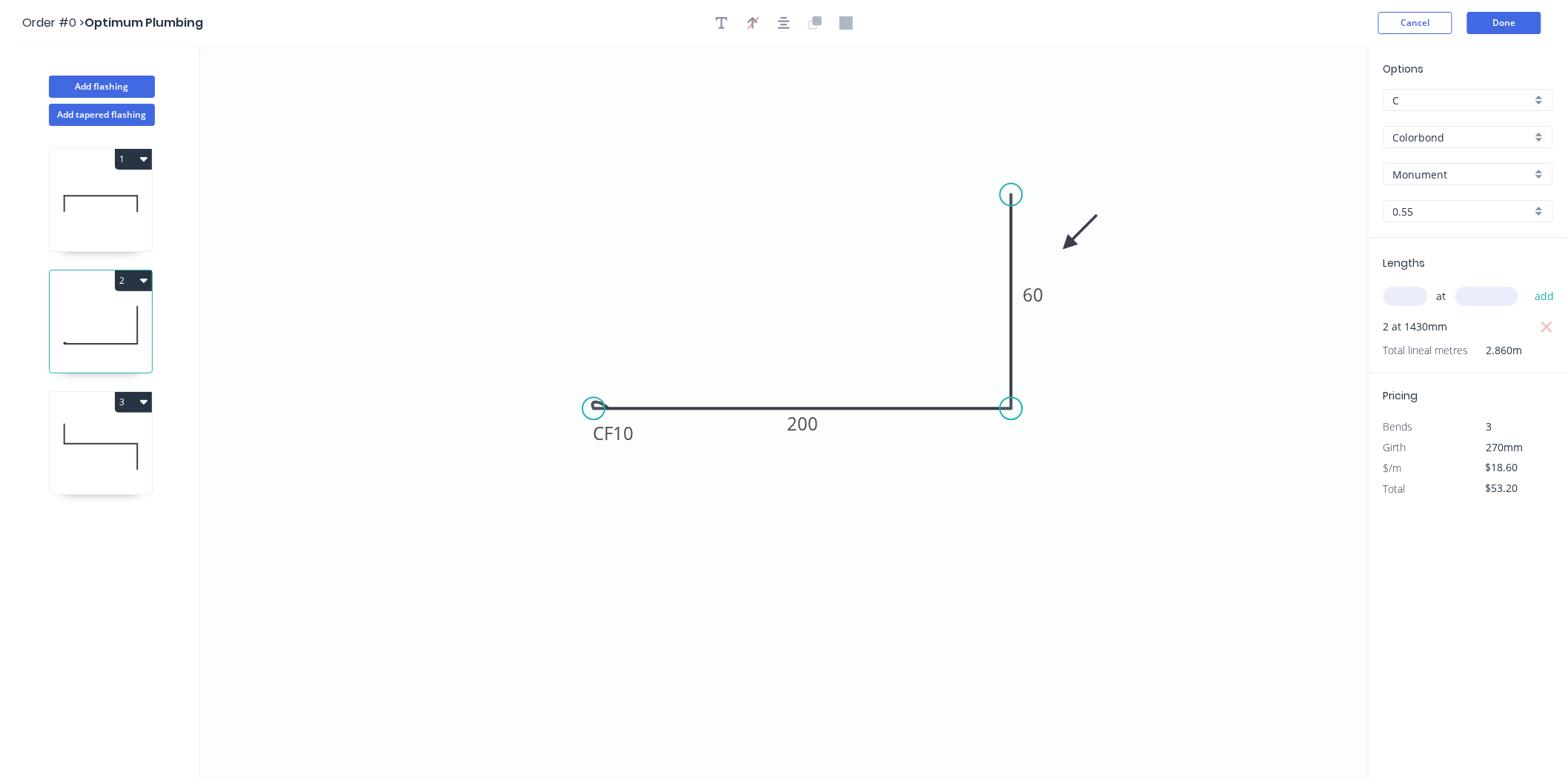
click at [145, 463] on icon at bounding box center [101, 447] width 103 height 95
type input "$17.31"
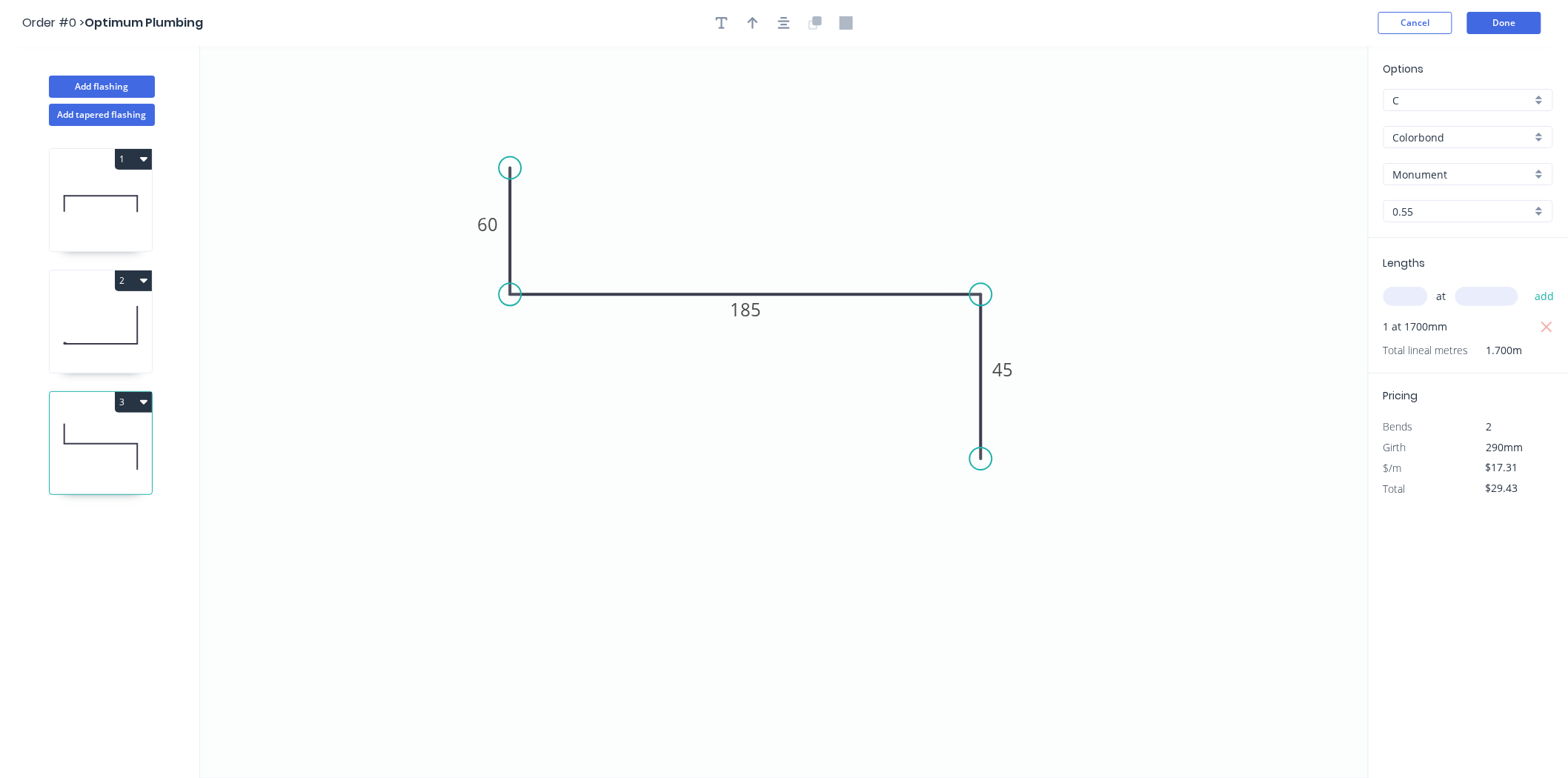
click at [756, 12] on div at bounding box center [784, 23] width 156 height 23
click at [757, 30] on button "button" at bounding box center [753, 23] width 23 height 23
click at [1299, 118] on icon at bounding box center [1293, 103] width 13 height 48
drag, startPoint x: 1299, startPoint y: 118, endPoint x: 681, endPoint y: 233, distance: 628.6
click at [683, 233] on icon at bounding box center [704, 215] width 43 height 43
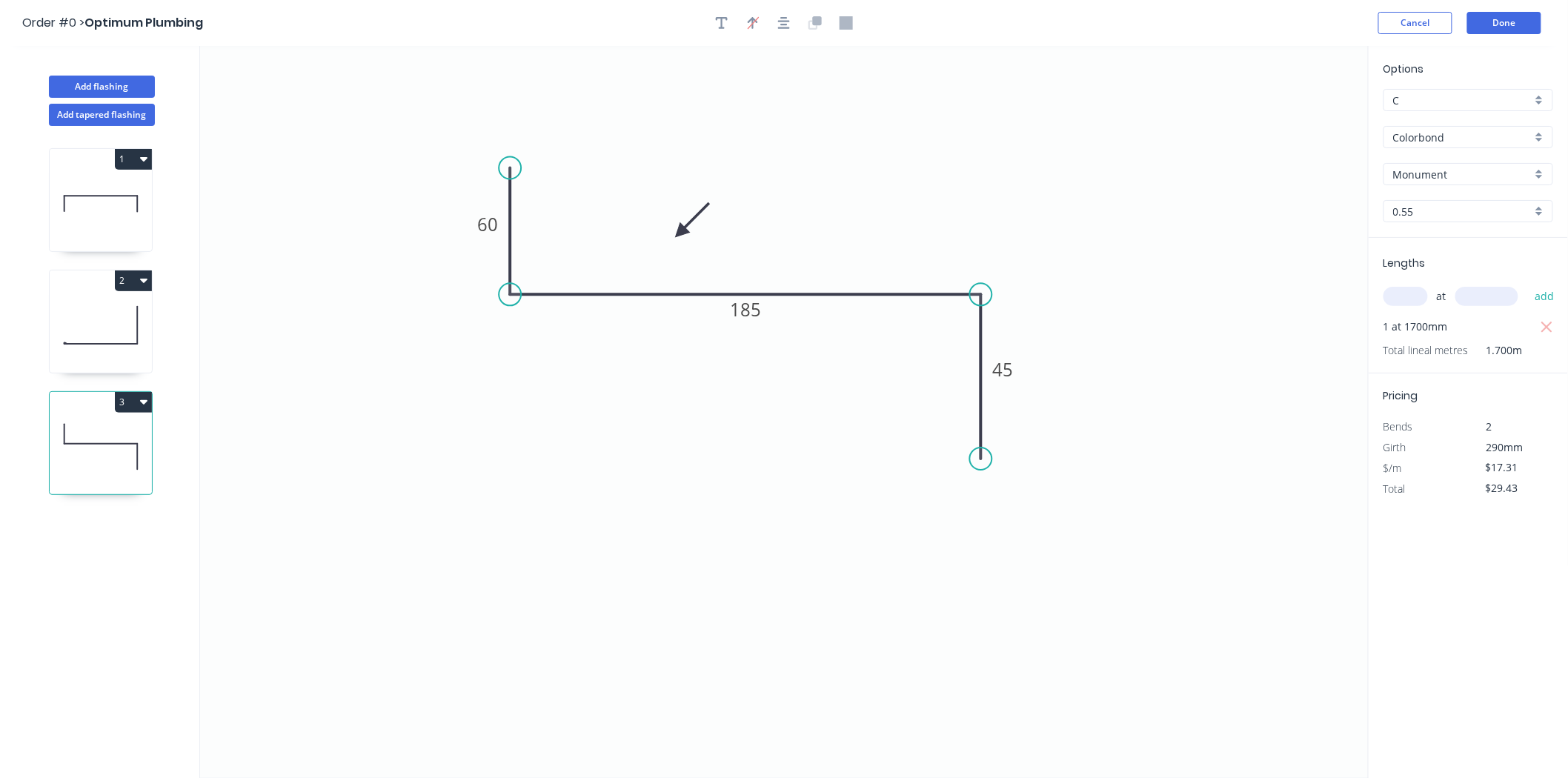
click at [131, 402] on button "3" at bounding box center [133, 402] width 37 height 21
click at [79, 448] on div "Duplicate" at bounding box center [81, 439] width 114 height 22
type input "$0.00"
click at [752, 305] on tspan "185" at bounding box center [746, 309] width 31 height 24
type input "$37.65"
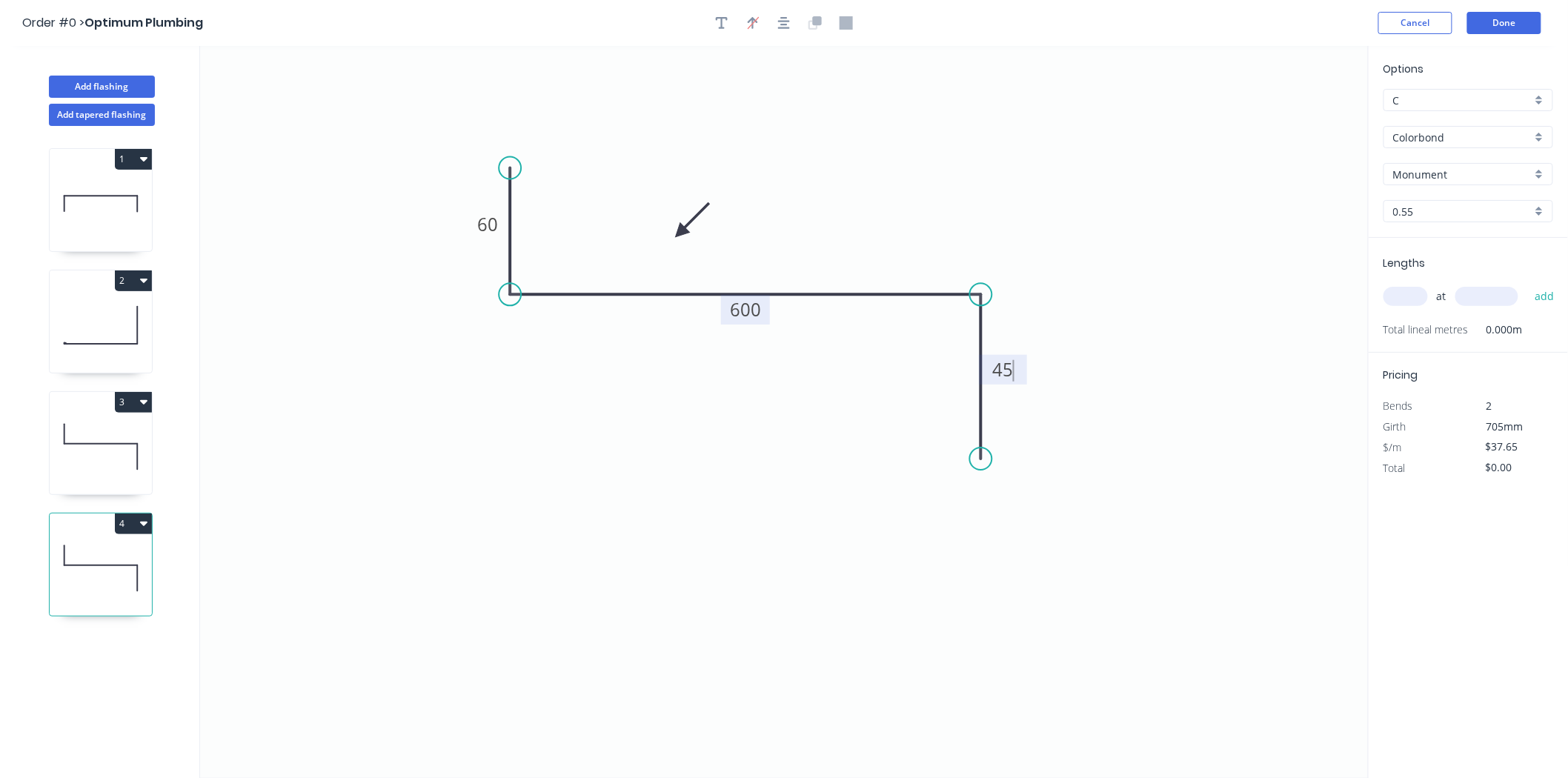
click at [1420, 291] on input "text" at bounding box center [1405, 296] width 44 height 19
type input "2"
type input "1700"
click at [1527, 284] on button "add" at bounding box center [1545, 296] width 35 height 25
type input "$128.01"
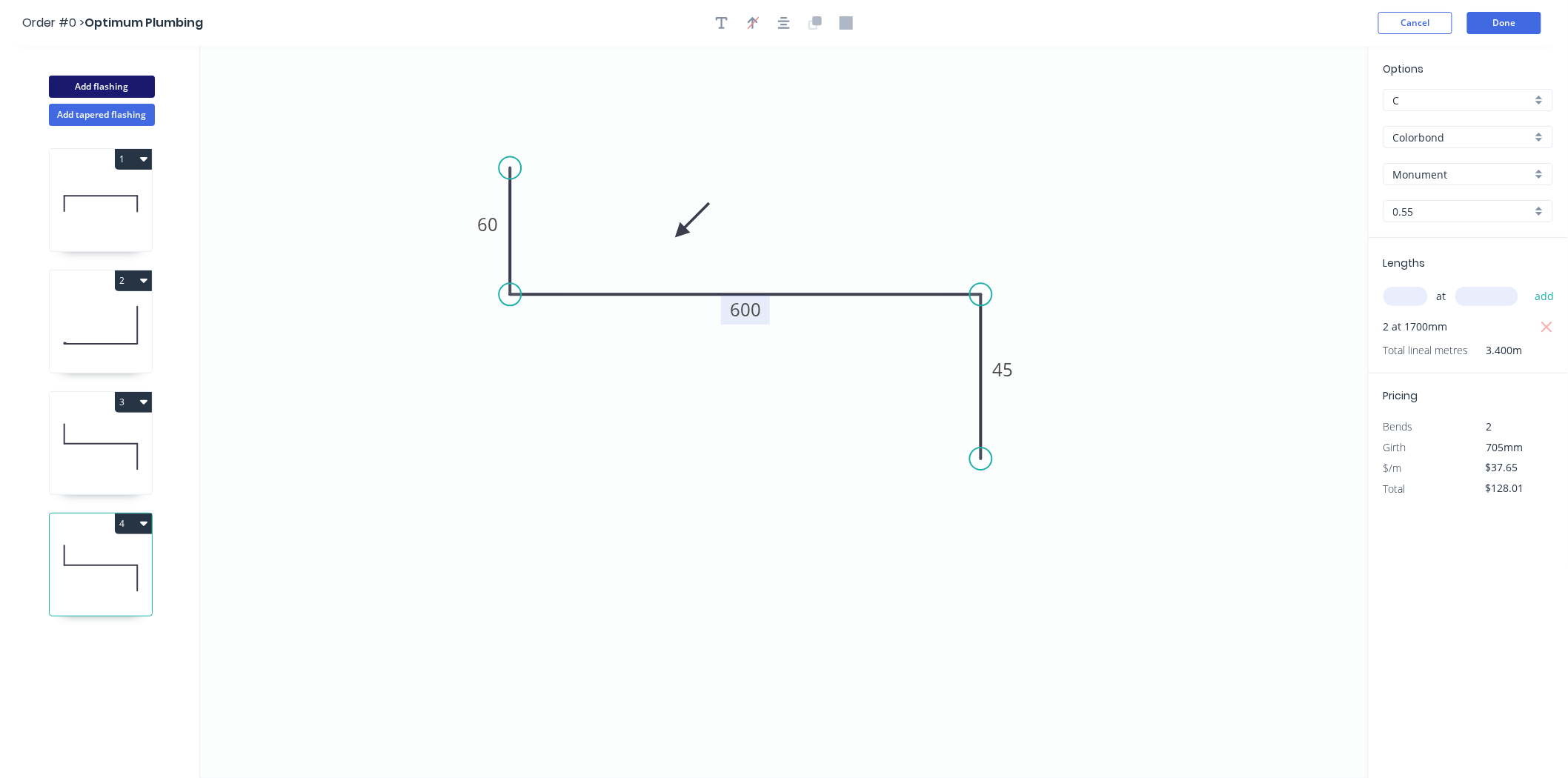
click at [124, 77] on button "Add flashing" at bounding box center [102, 87] width 106 height 23
type input "$0.00"
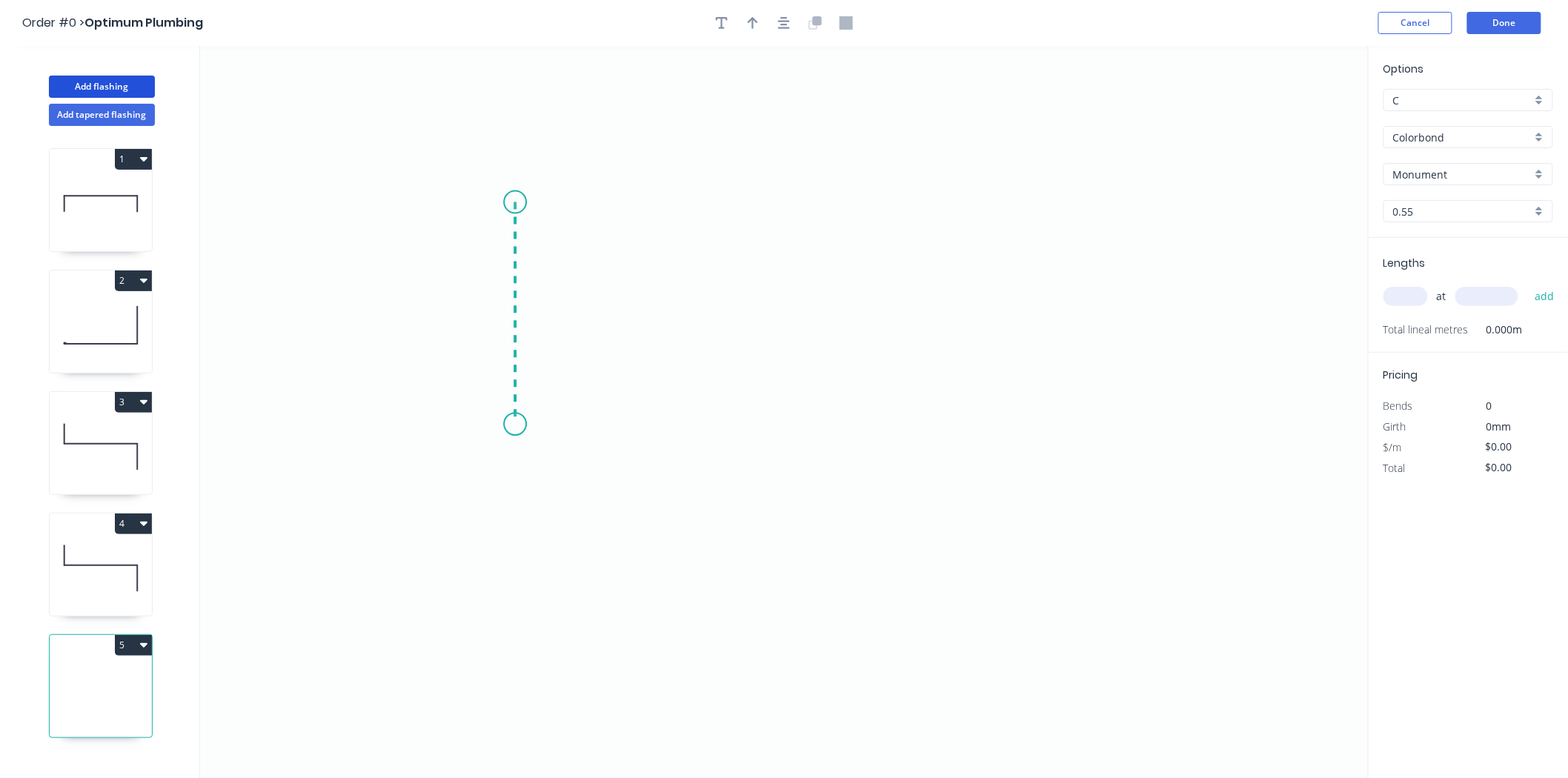
drag, startPoint x: 515, startPoint y: 203, endPoint x: 505, endPoint y: 425, distance: 222.2
click at [505, 425] on icon "0" at bounding box center [784, 412] width 1169 height 732
click at [1113, 409] on icon "0 ?" at bounding box center [784, 412] width 1169 height 732
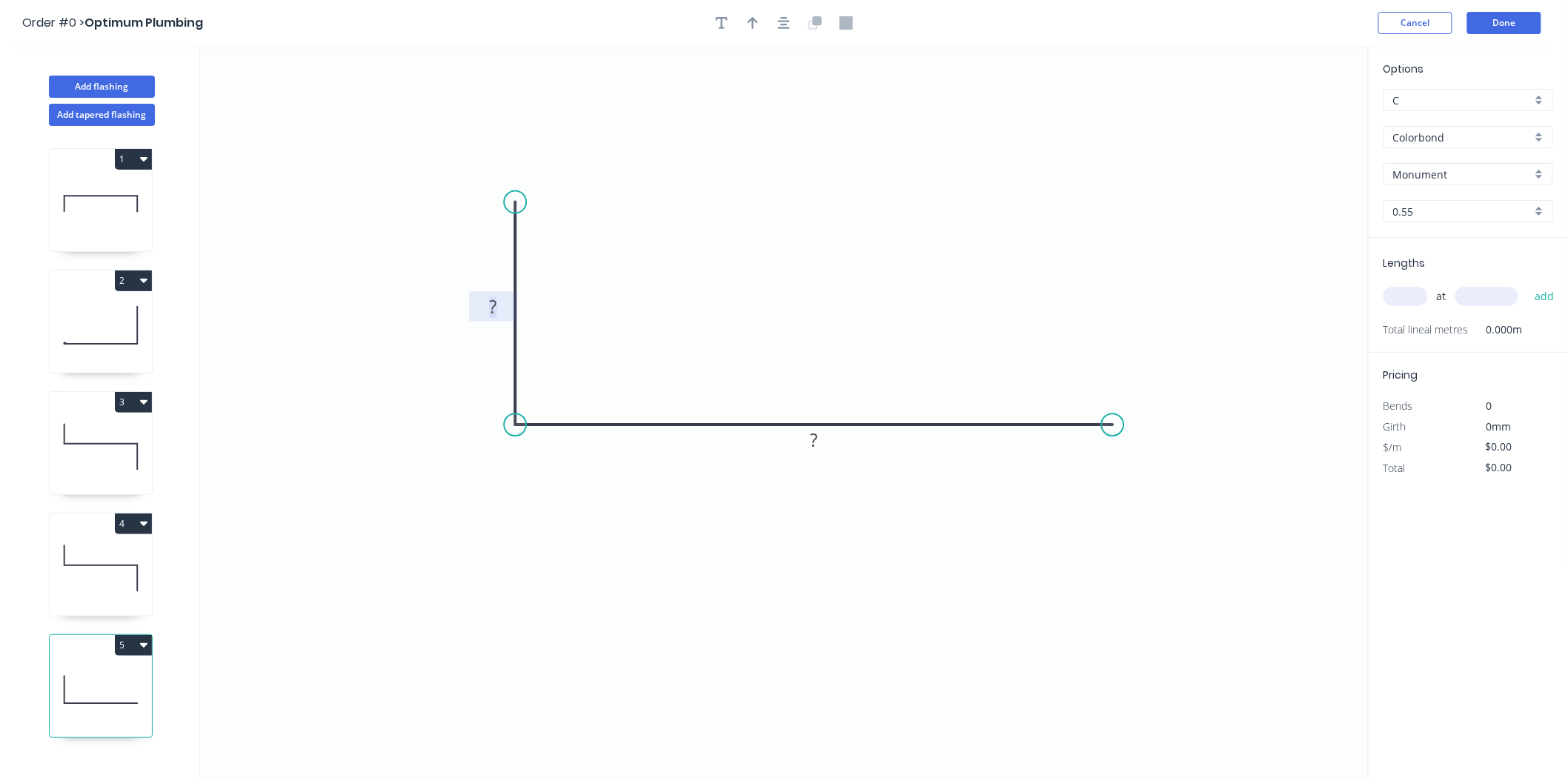
click at [501, 299] on rect at bounding box center [493, 308] width 30 height 21
drag, startPoint x: 758, startPoint y: 28, endPoint x: 802, endPoint y: 43, distance: 46.5
click at [760, 30] on button "button" at bounding box center [753, 23] width 23 height 23
type input "$21.38"
drag, startPoint x: 1298, startPoint y: 115, endPoint x: 738, endPoint y: 303, distance: 590.7
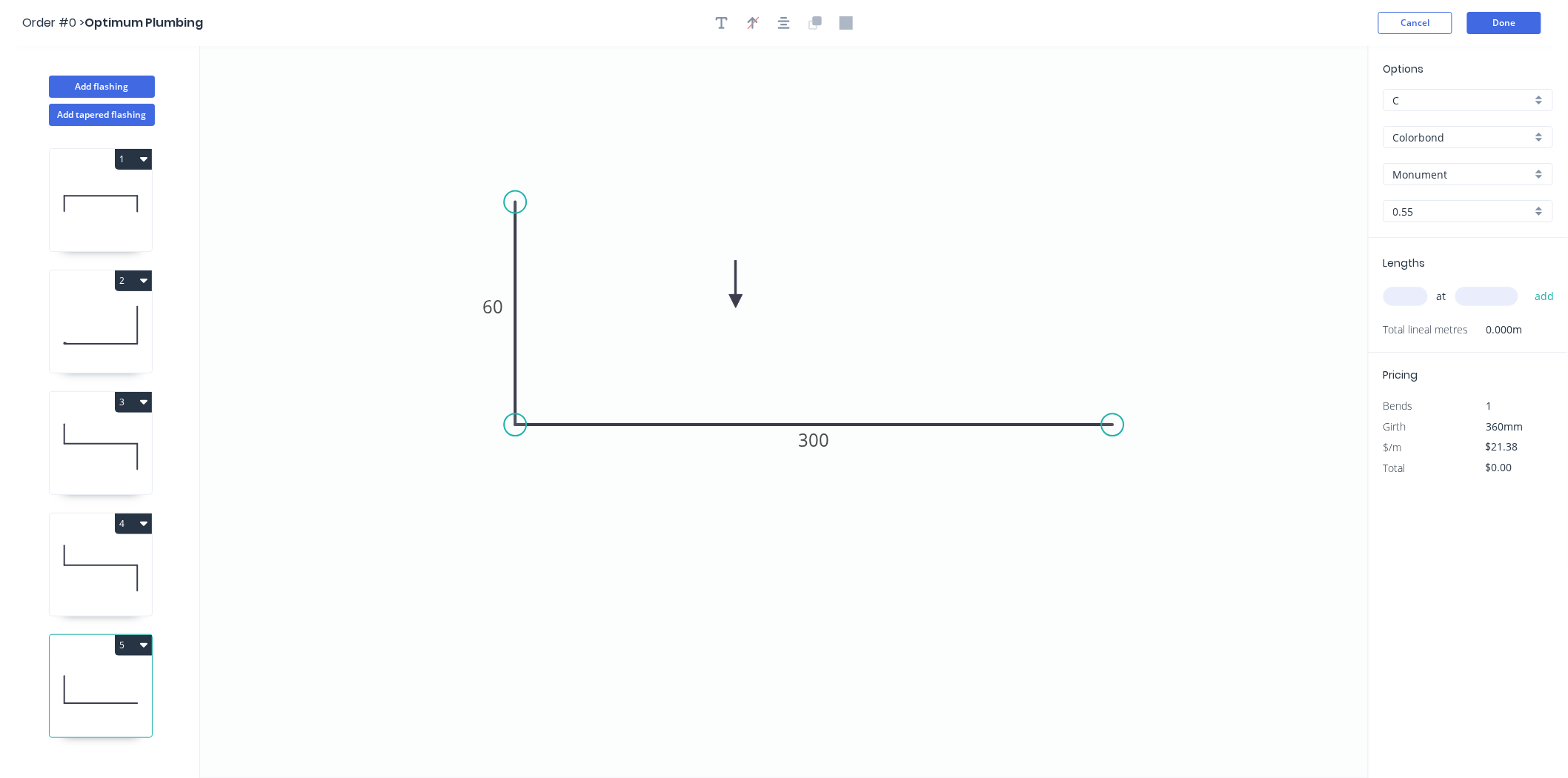
click at [736, 303] on icon at bounding box center [735, 284] width 13 height 48
click at [743, 300] on icon at bounding box center [736, 285] width 13 height 48
click at [1418, 292] on input "text" at bounding box center [1405, 296] width 44 height 19
type input "2"
type input "1430"
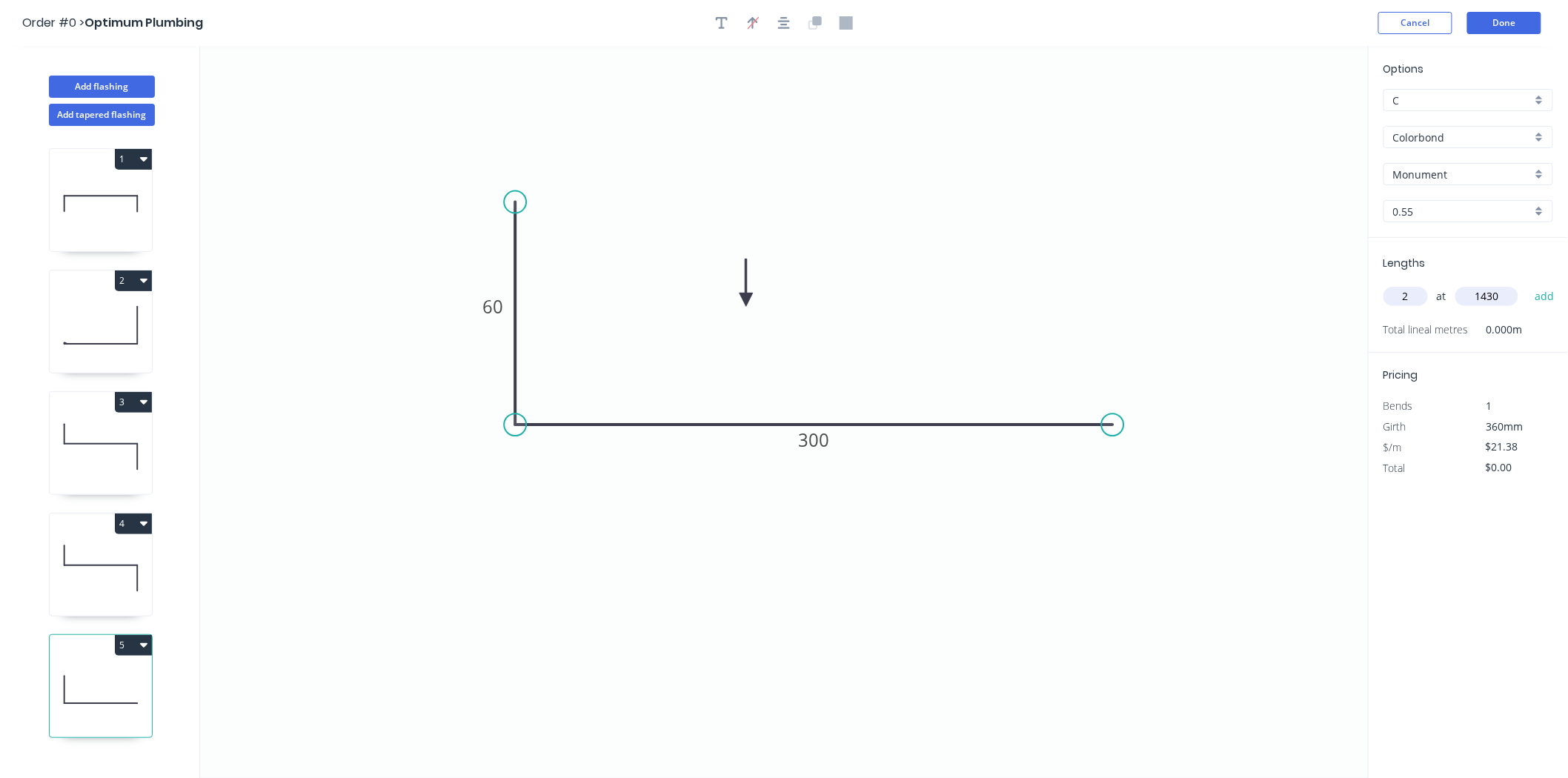
click at [1527, 284] on button "add" at bounding box center [1545, 296] width 35 height 25
type input "$61.15"
click at [1527, 31] on button "Done" at bounding box center [1504, 23] width 74 height 23
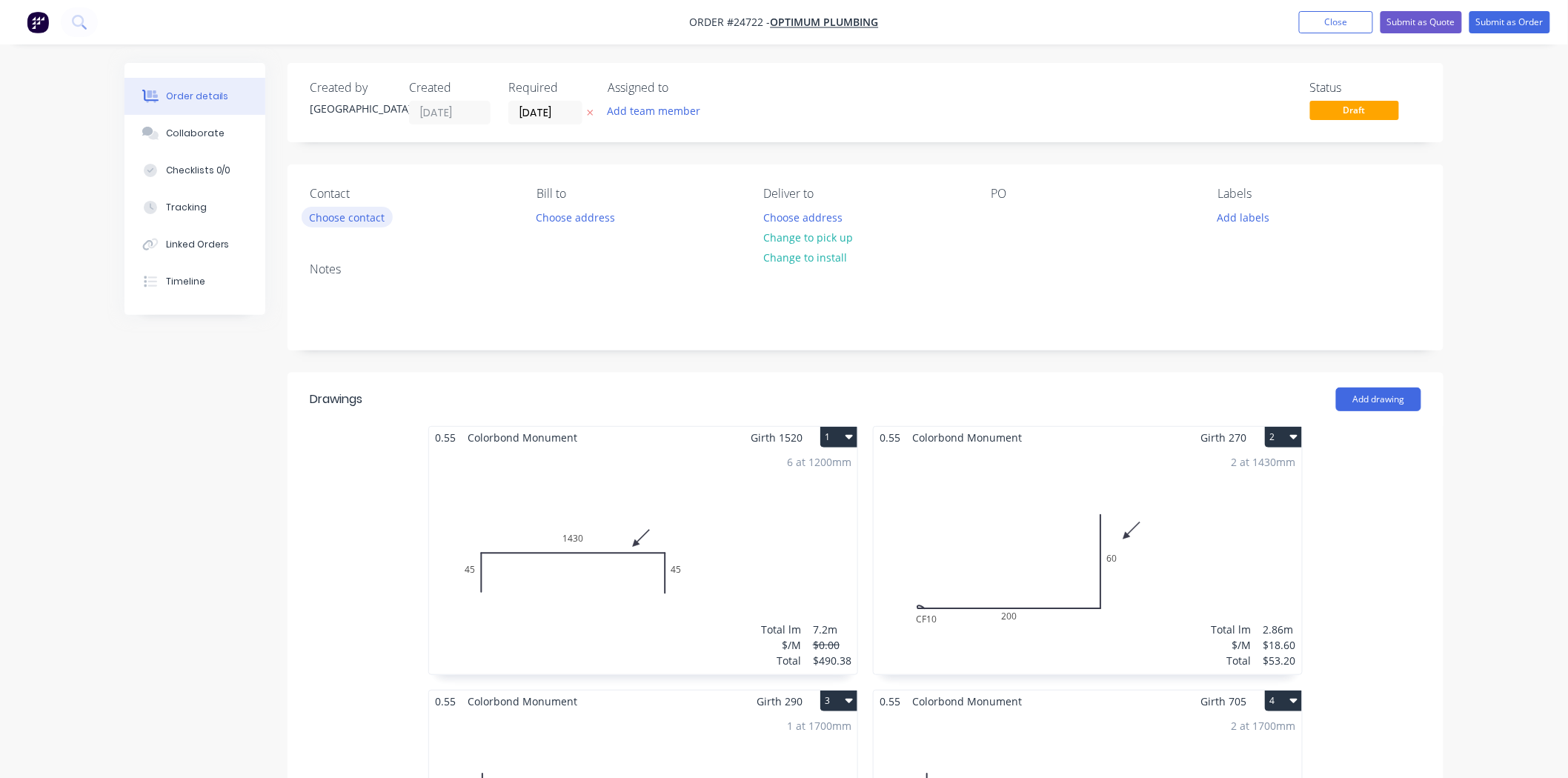
click at [347, 207] on button "Choose contact" at bounding box center [347, 216] width 91 height 20
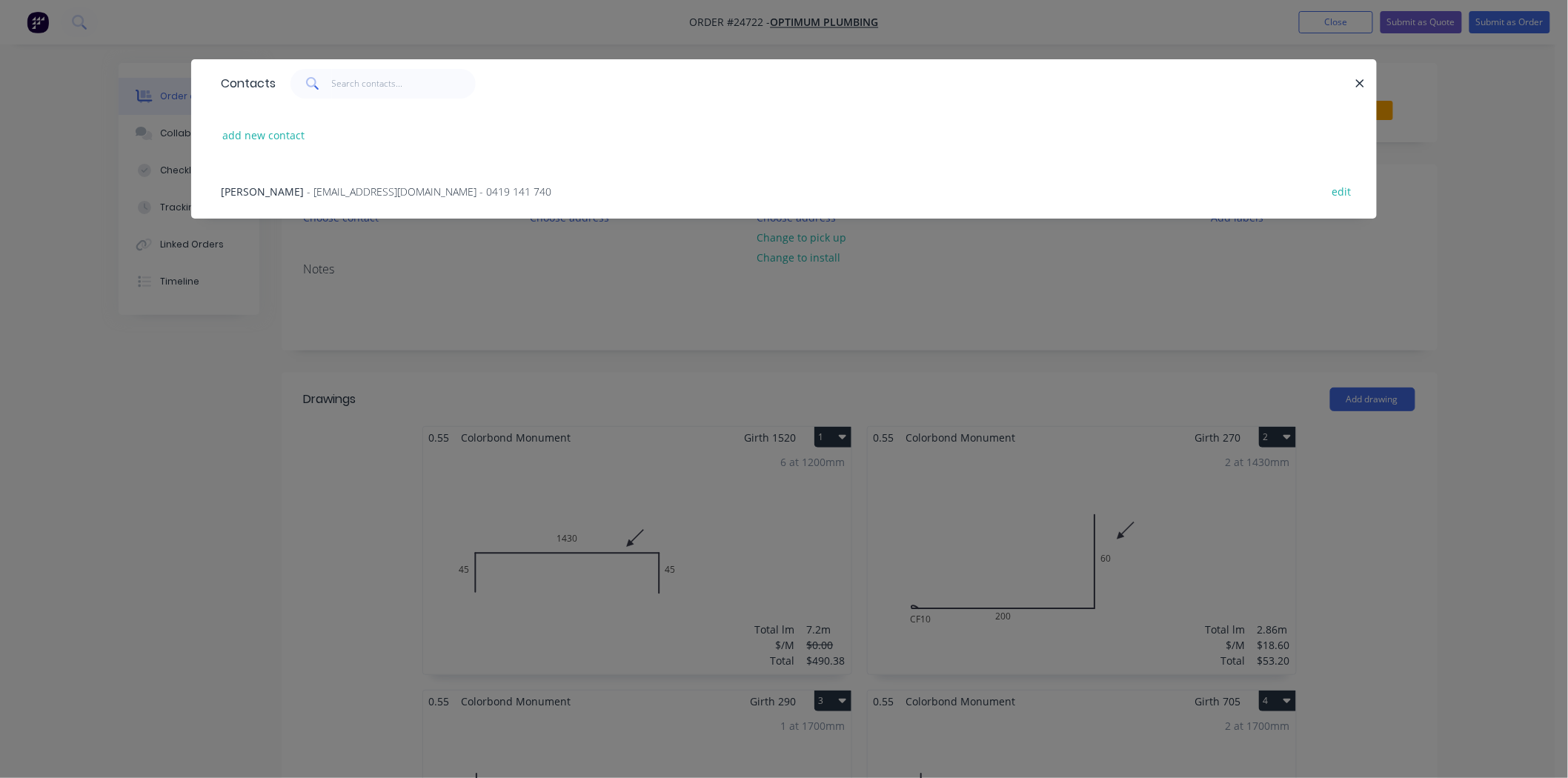
click at [358, 197] on div "Craig - Bills@optimumplumbing.com.au - 0419 141 740" at bounding box center [386, 191] width 330 height 16
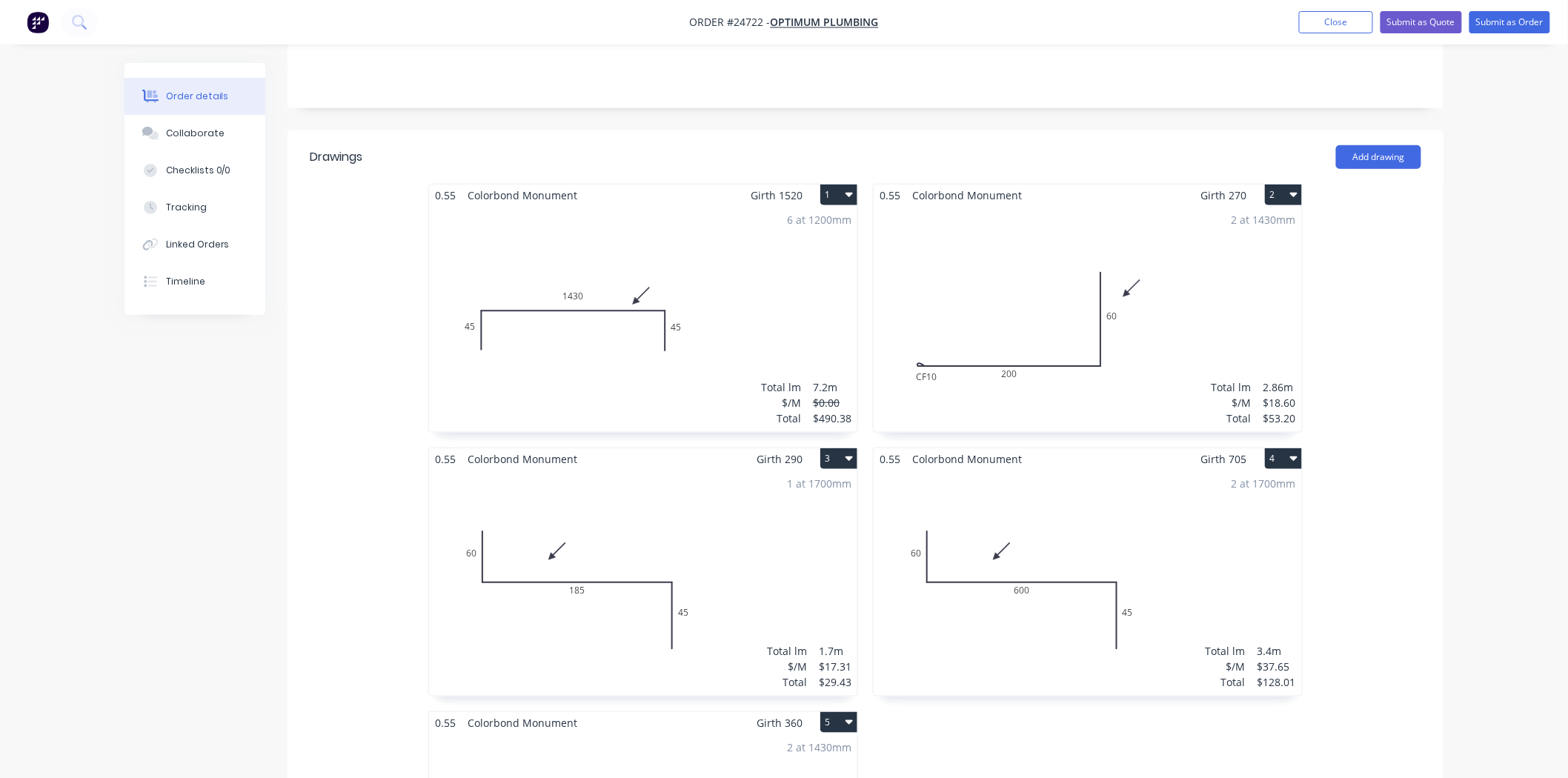
scroll to position [139, 0]
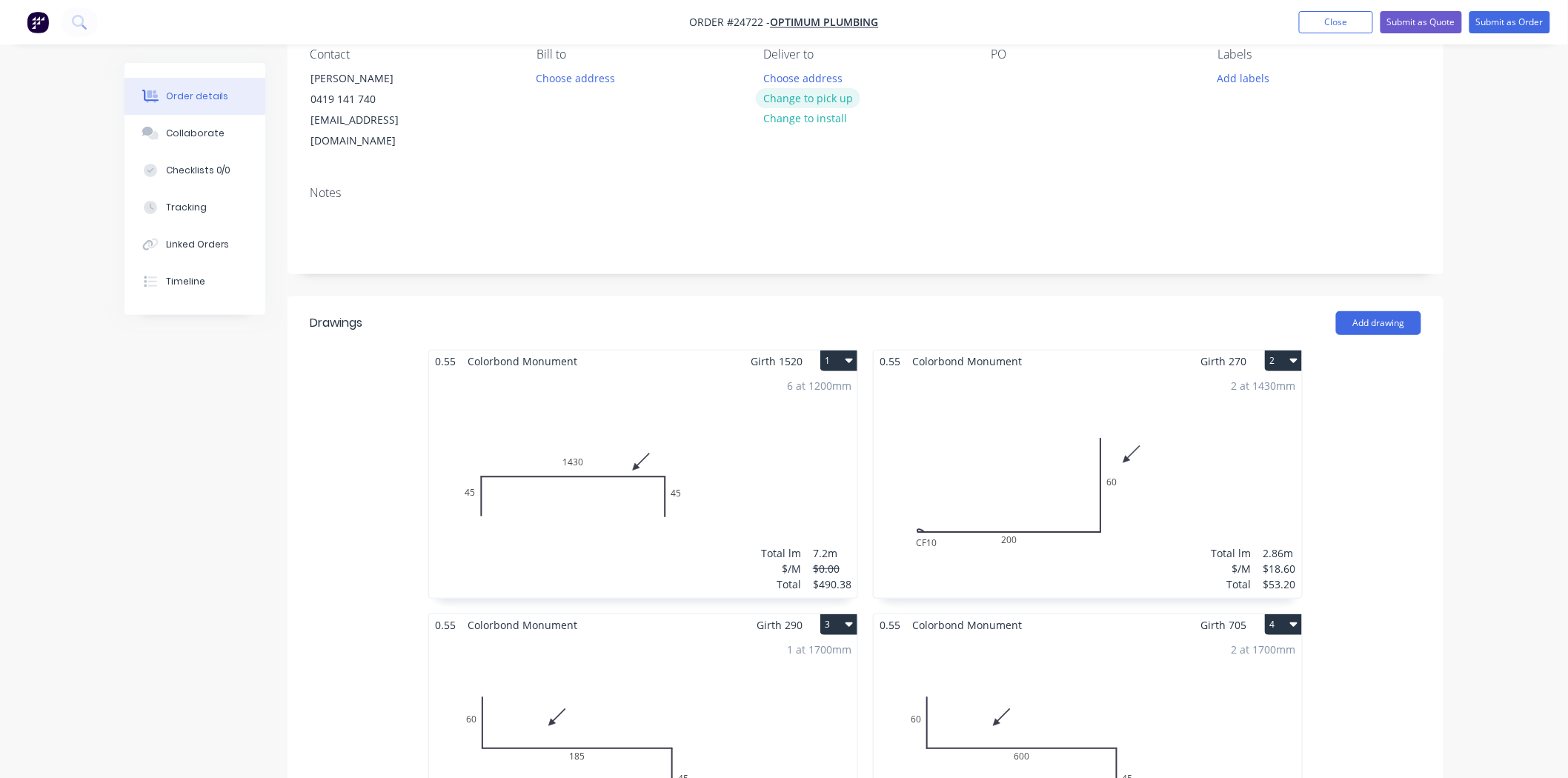
click at [817, 93] on button "Change to pick up" at bounding box center [808, 97] width 105 height 20
click at [992, 82] on div at bounding box center [1002, 78] width 23 height 22
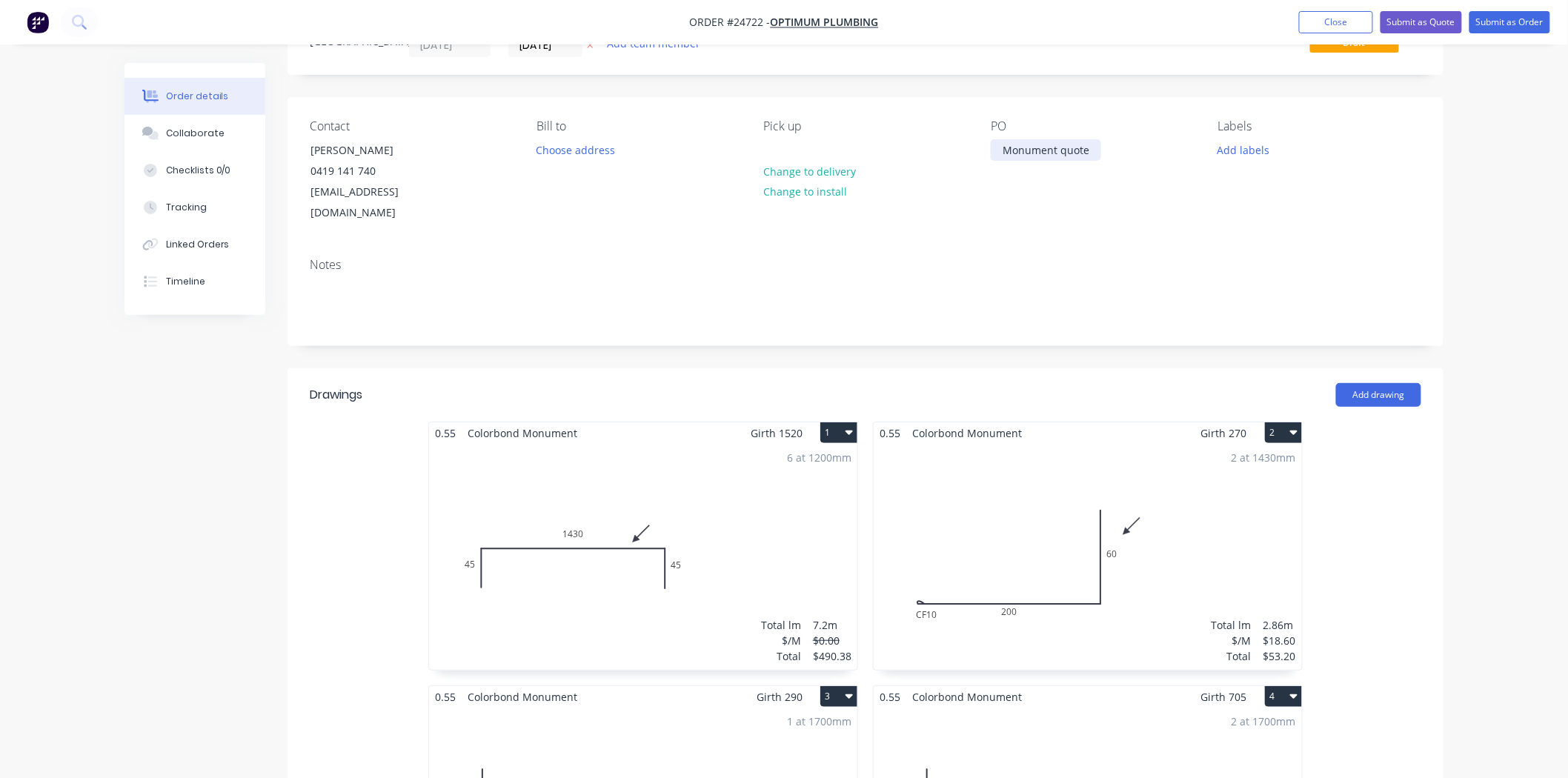
scroll to position [0, 0]
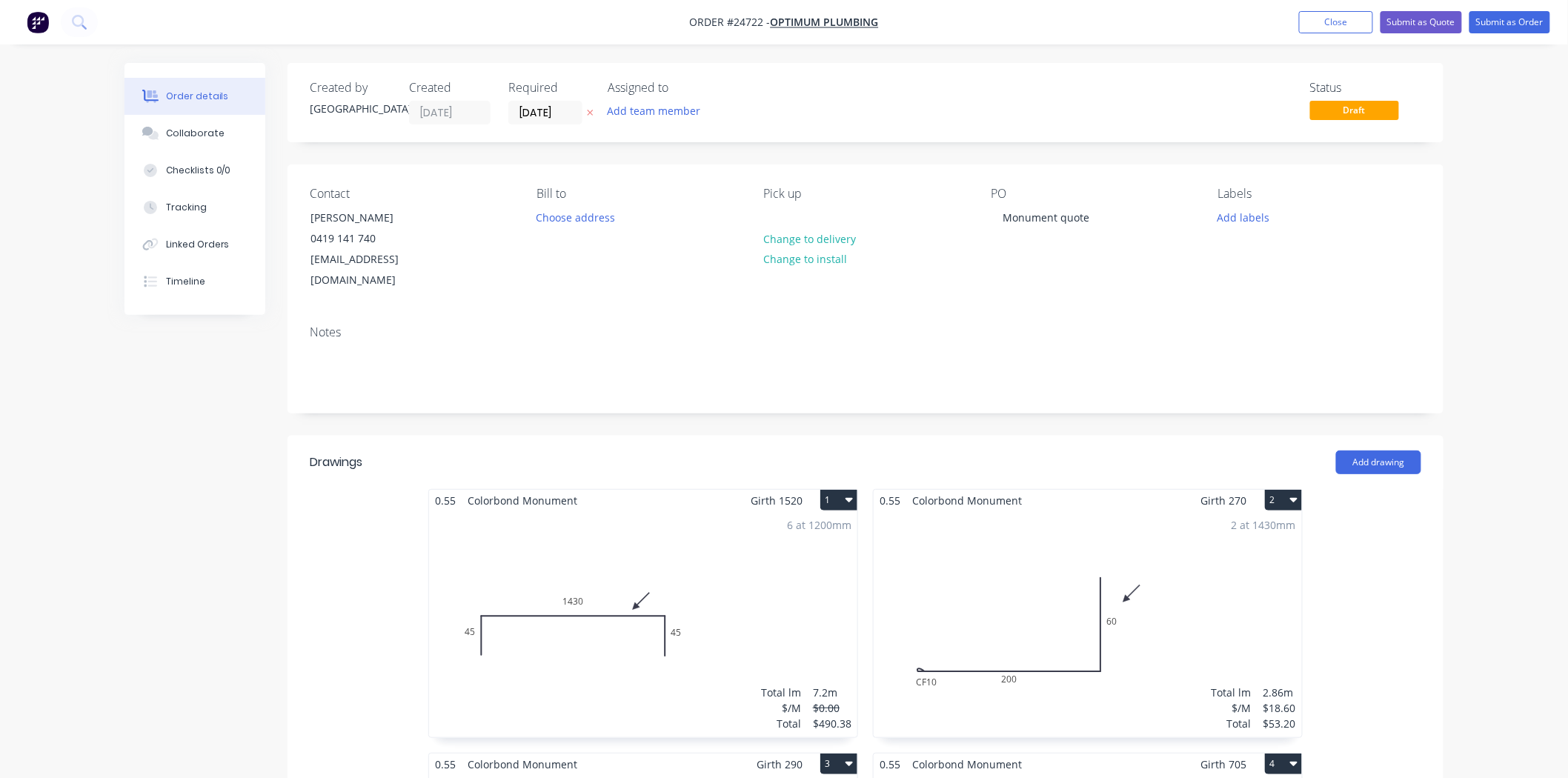
click at [1449, 2] on nav "Order #24722 - Optimum Plumbing Add product Close Submit as Quote Submit as Ord…" at bounding box center [784, 22] width 1568 height 44
click at [1441, 25] on button "Submit as Quote" at bounding box center [1421, 23] width 82 height 23
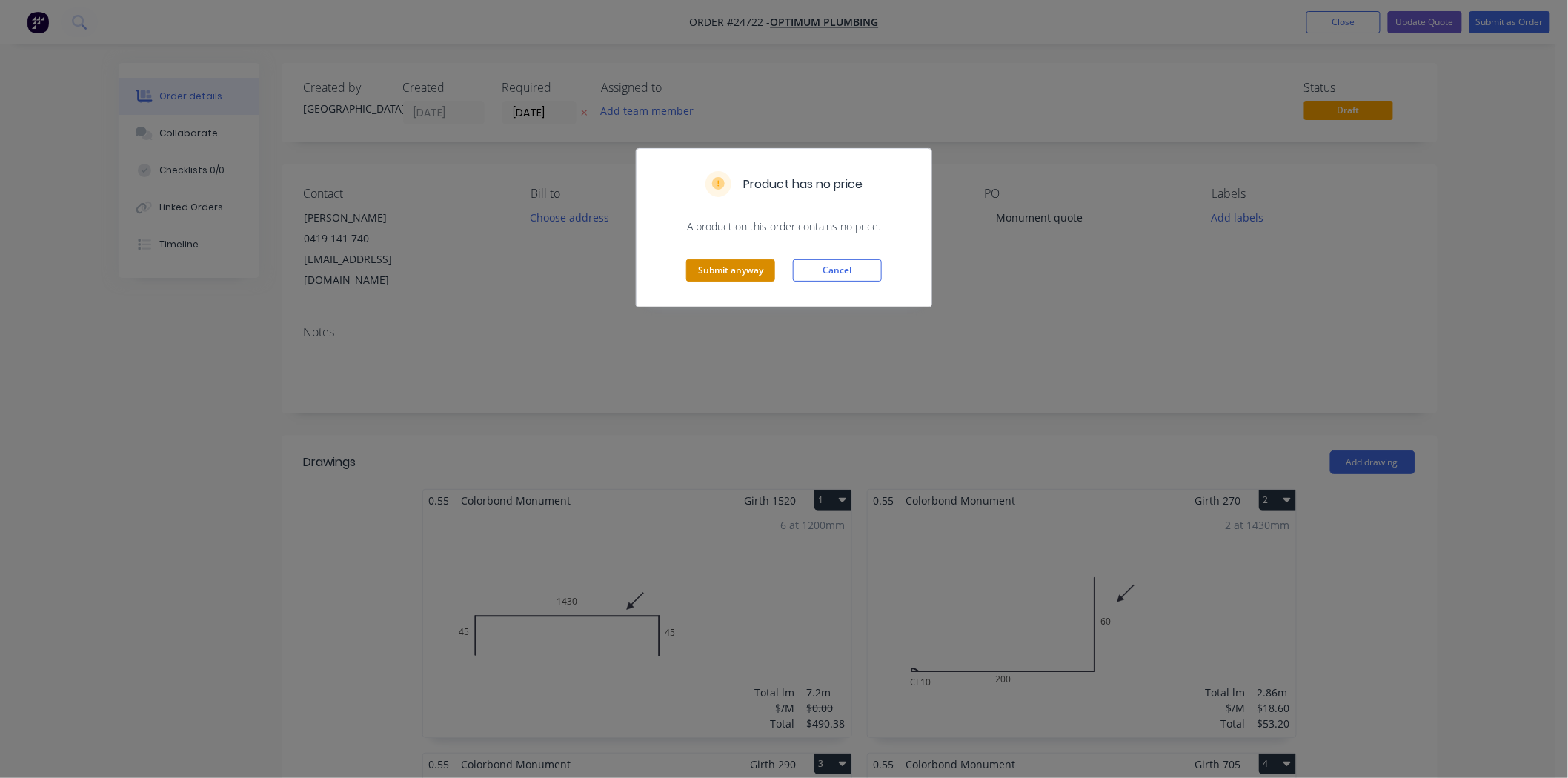
click at [736, 268] on button "Submit anyway" at bounding box center [731, 270] width 89 height 23
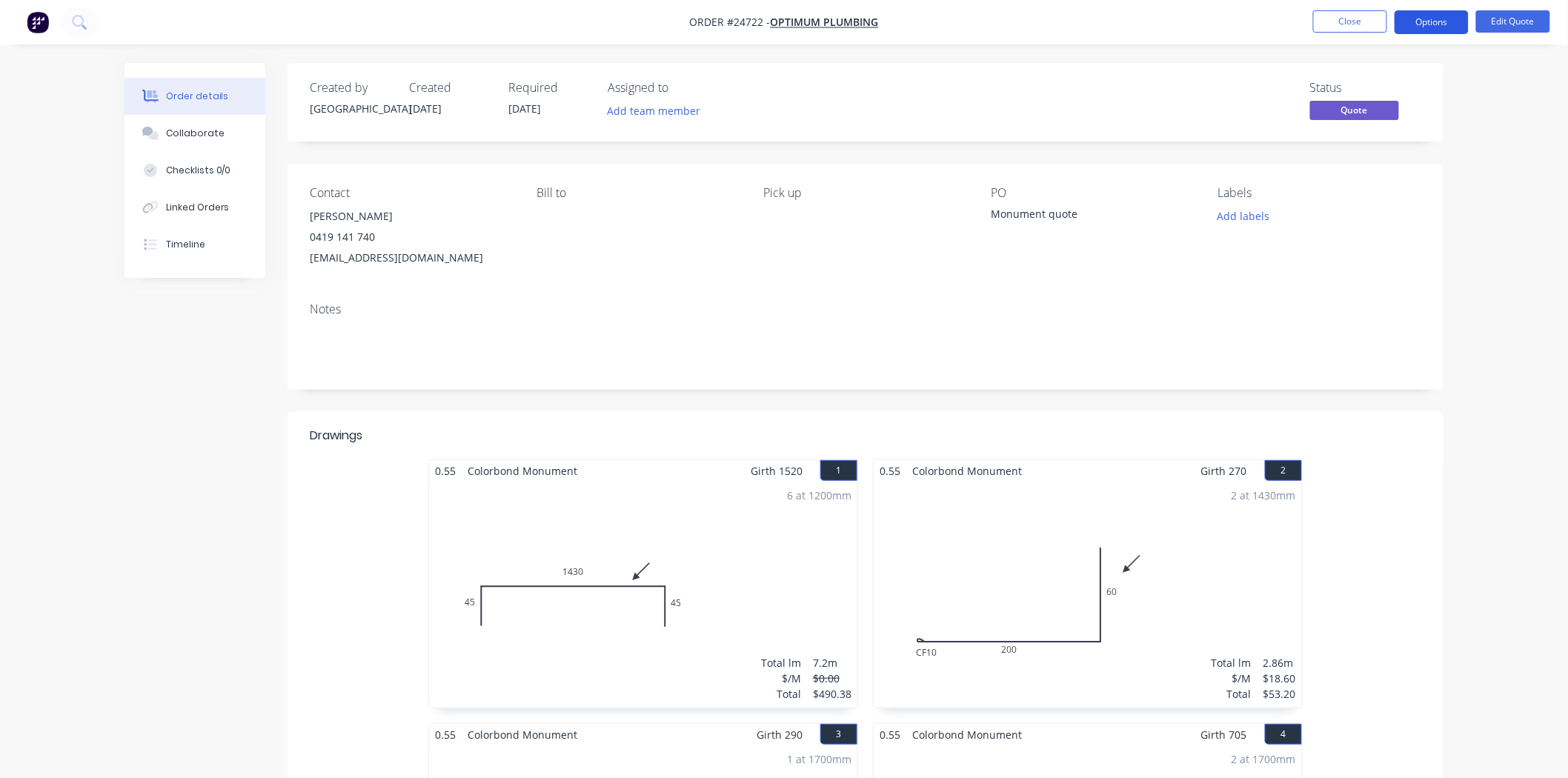
click at [1416, 20] on button "Options" at bounding box center [1432, 22] width 74 height 23
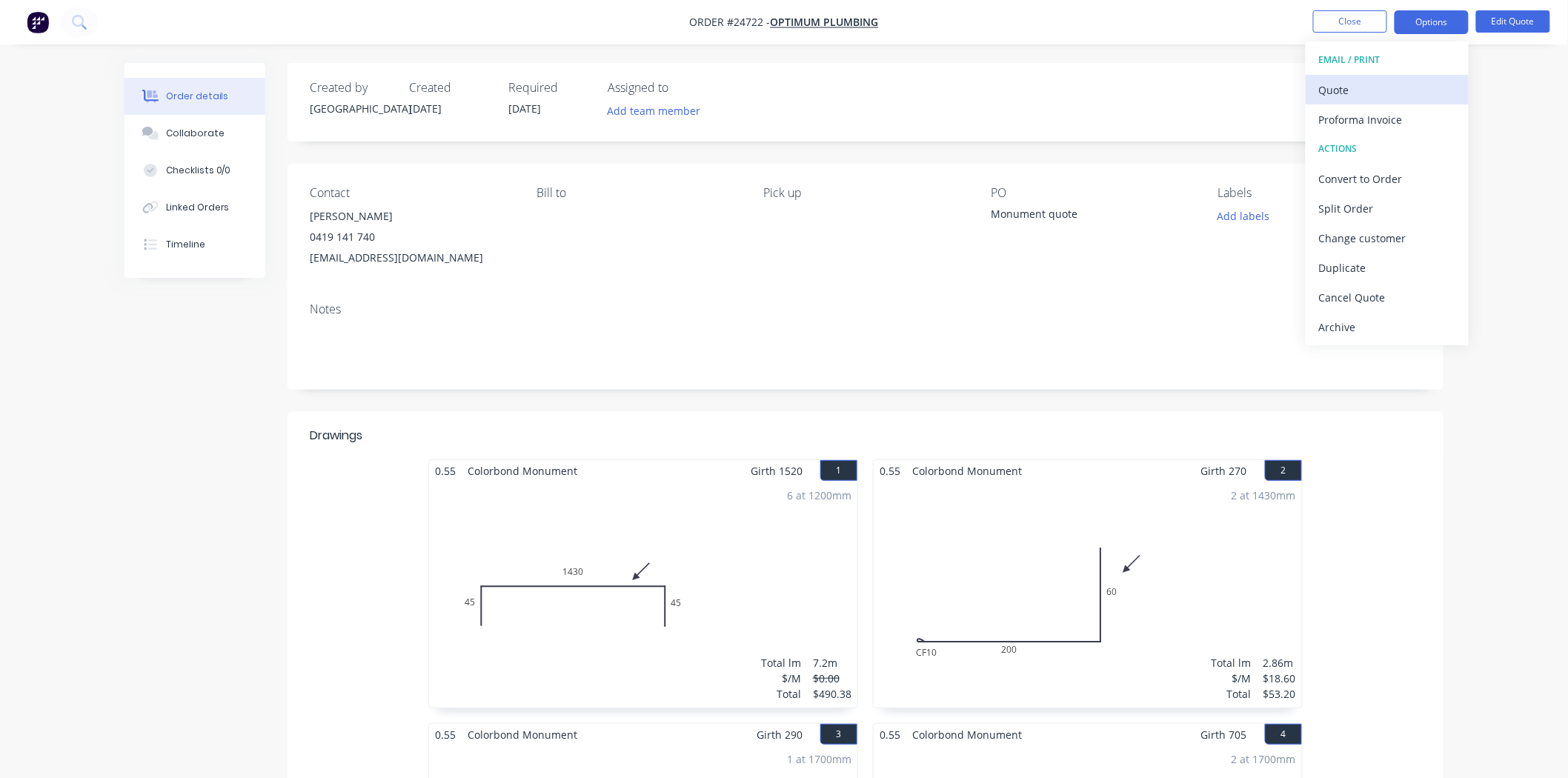
click at [1385, 87] on div "Quote" at bounding box center [1387, 90] width 136 height 22
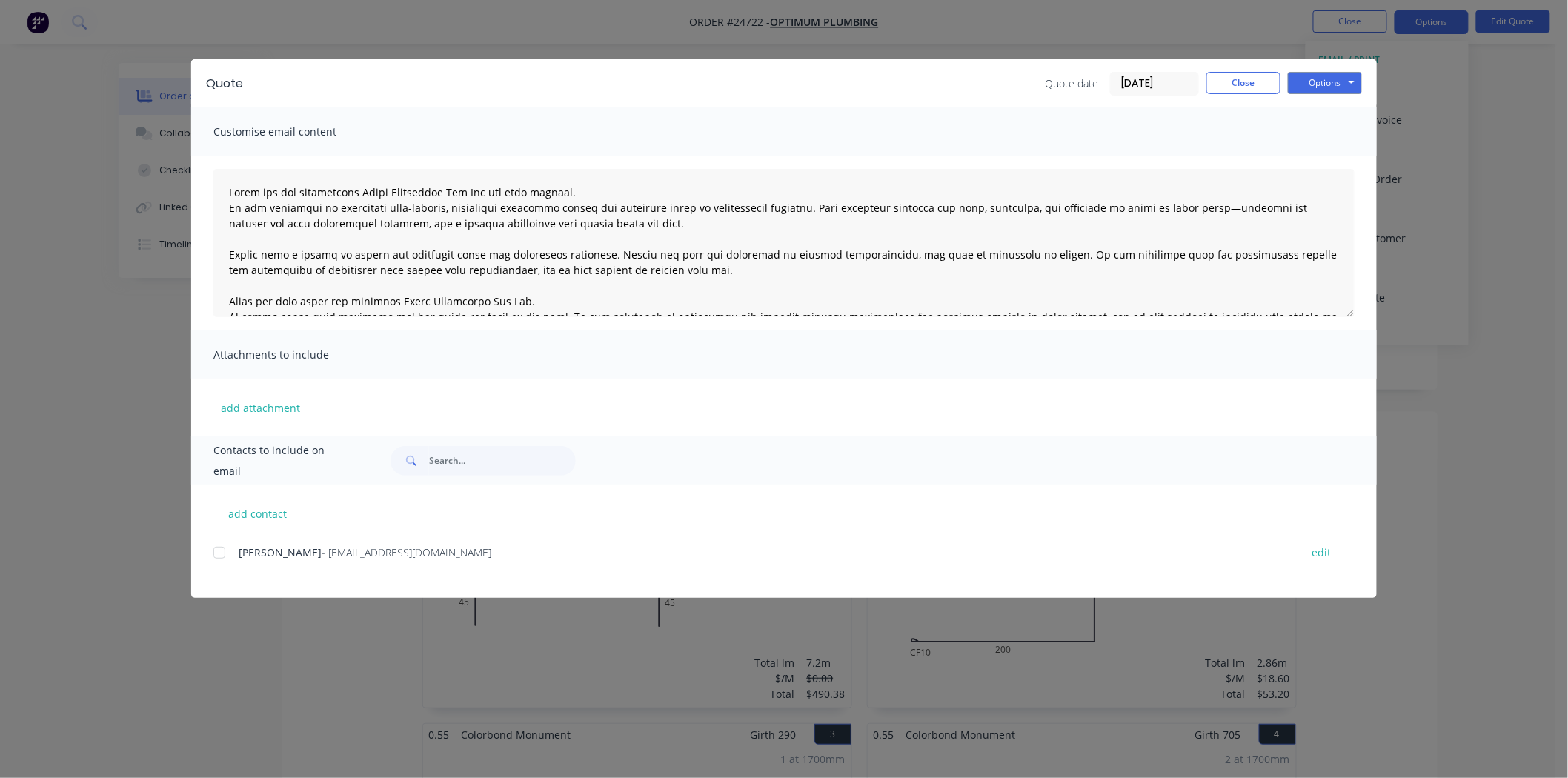
click at [225, 549] on div at bounding box center [219, 553] width 30 height 30
click at [261, 522] on button "add contact" at bounding box center [258, 514] width 89 height 23
select select "AU"
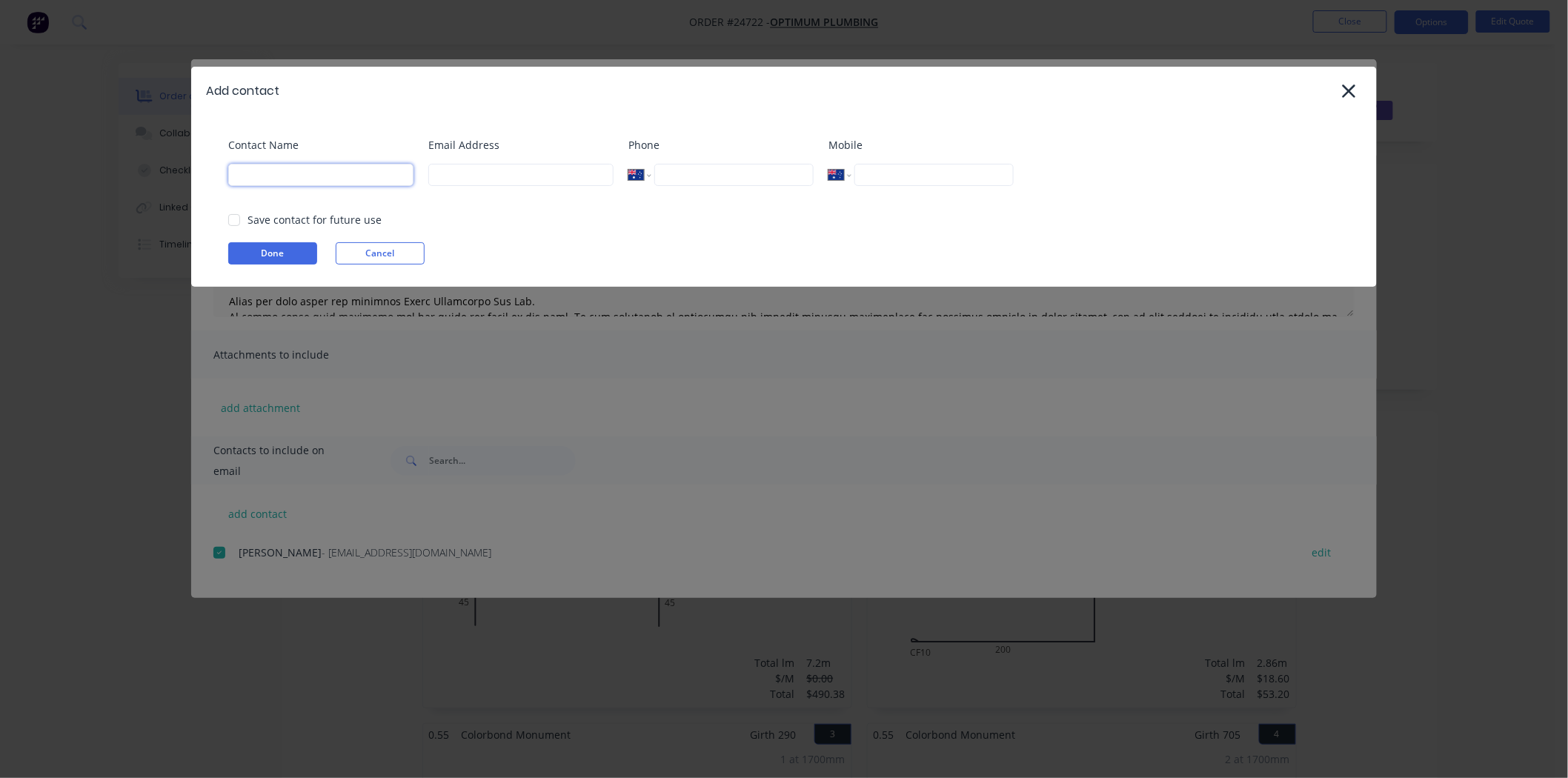
click at [315, 166] on input at bounding box center [321, 175] width 185 height 23
type input "Craig"
click at [479, 179] on input at bounding box center [521, 175] width 185 height 23
paste input "craig@optimumplumbing.com.au"
type input "craig@optimumplumbing.com.au"
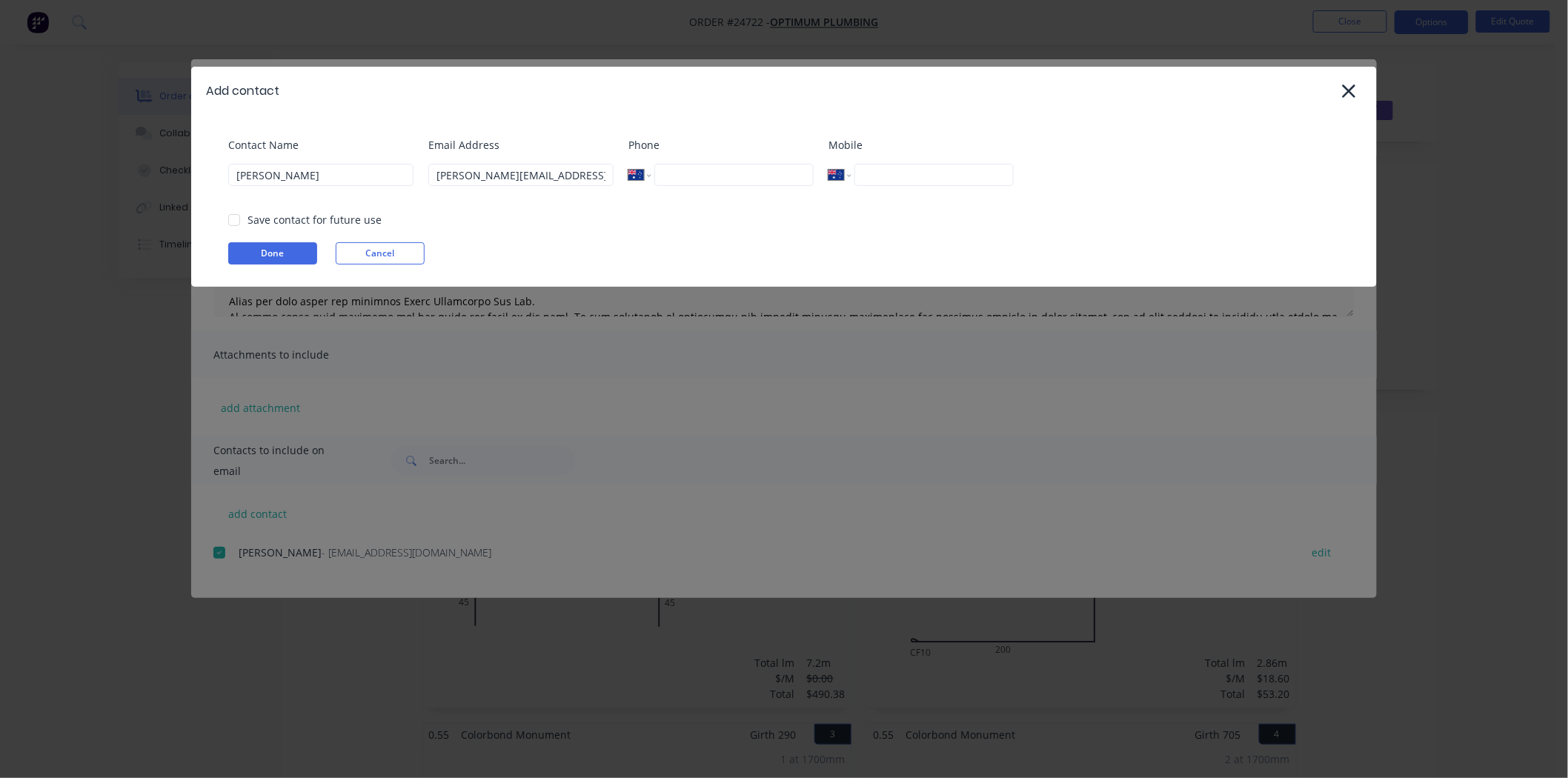
click at [712, 178] on input "tel" at bounding box center [734, 175] width 159 height 23
click at [254, 240] on div "Contact Name Craig Email Address craig@optimumplumbing.com.au Phone Internation…" at bounding box center [784, 201] width 1186 height 172
click at [256, 248] on button "Done" at bounding box center [273, 254] width 89 height 23
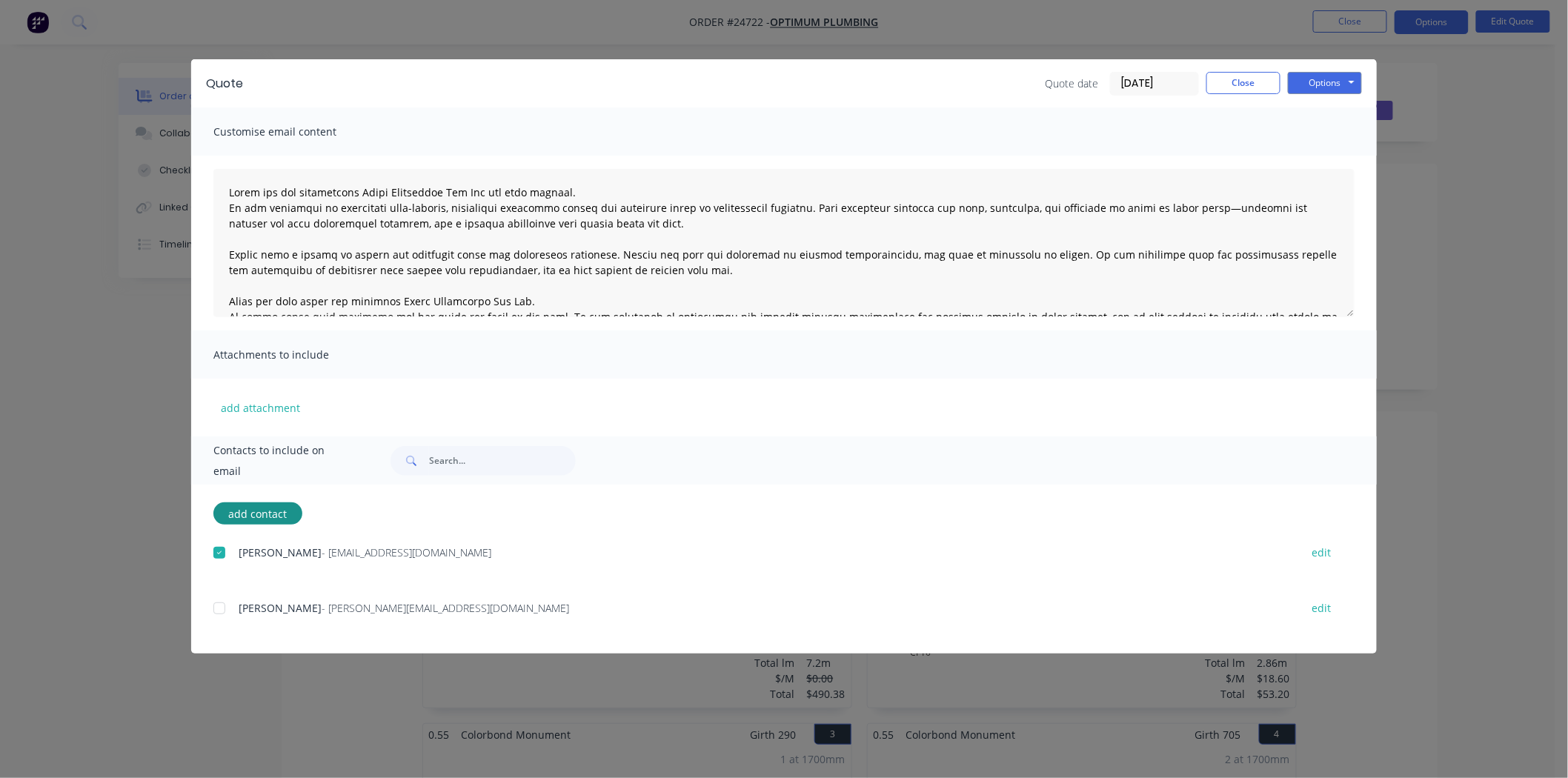
click at [225, 606] on div at bounding box center [219, 608] width 30 height 30
click at [219, 559] on div at bounding box center [219, 553] width 30 height 30
click at [1336, 83] on button "Options" at bounding box center [1325, 83] width 74 height 23
click at [1324, 159] on button "Email" at bounding box center [1335, 158] width 95 height 24
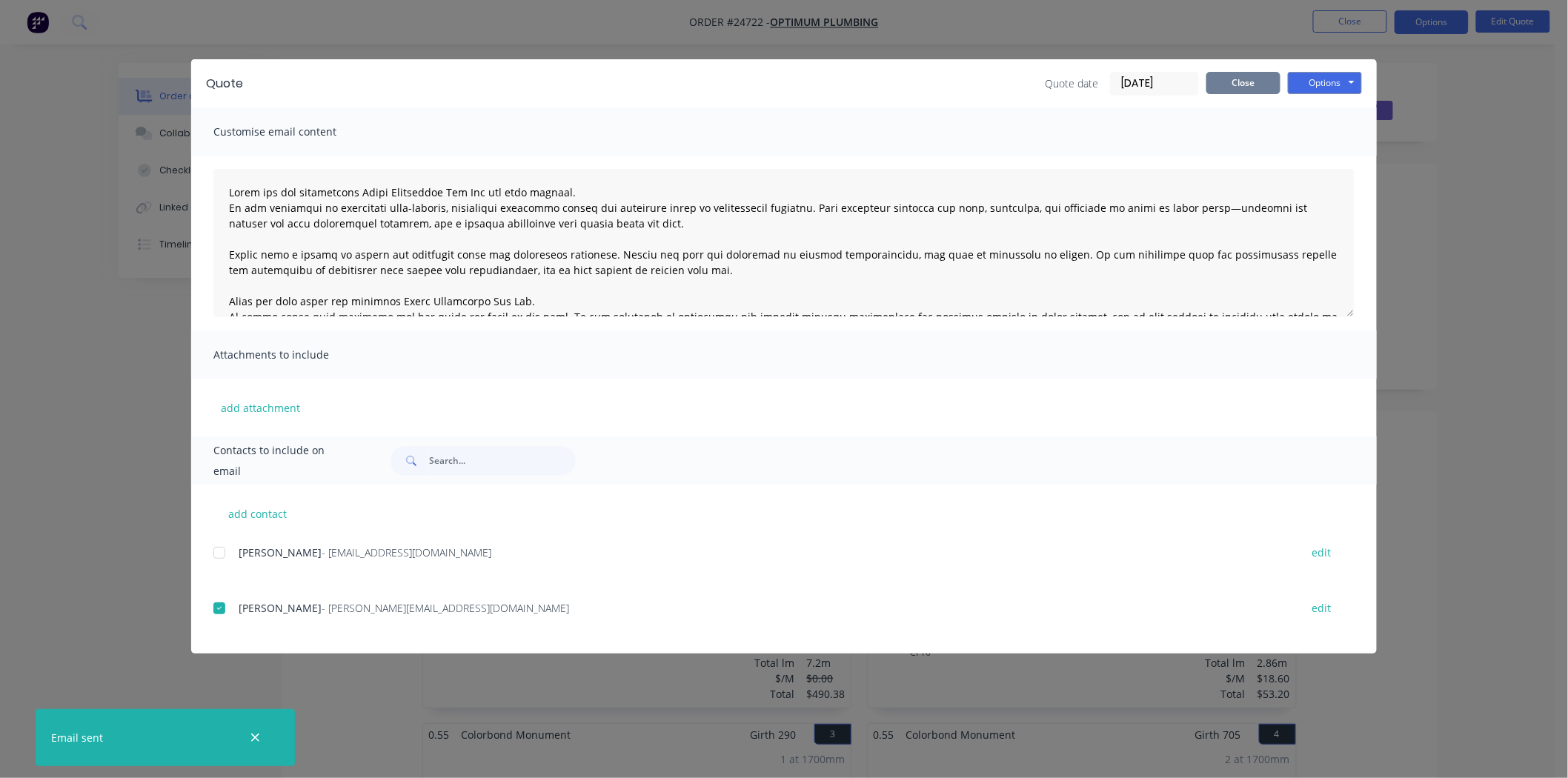
click at [1249, 77] on button "Close" at bounding box center [1243, 83] width 74 height 23
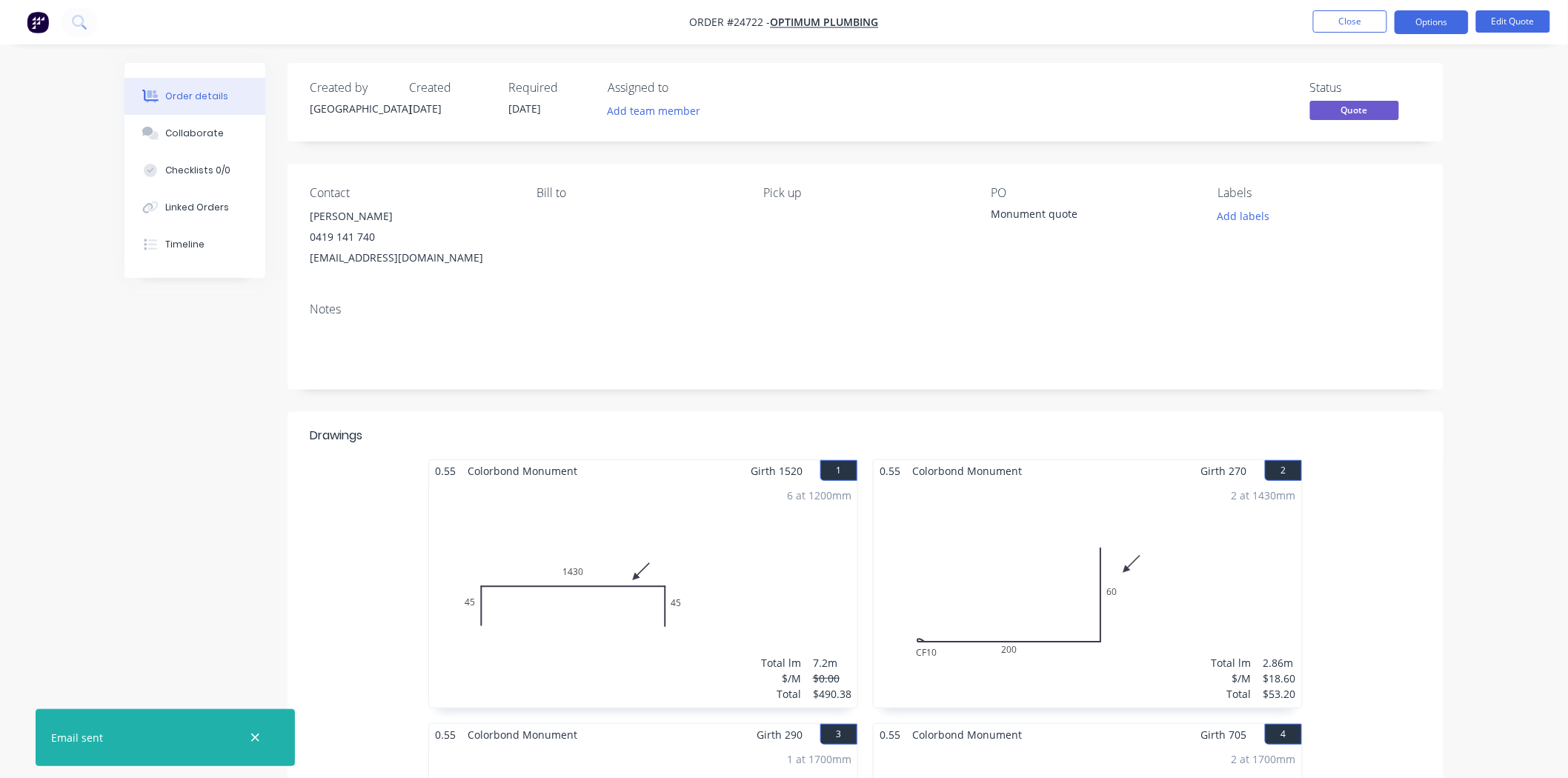
click at [1445, 6] on nav "Order #24722 - Optimum Plumbing Close Options Edit Quote" at bounding box center [784, 22] width 1568 height 44
click at [1445, 16] on button "Options" at bounding box center [1432, 22] width 74 height 23
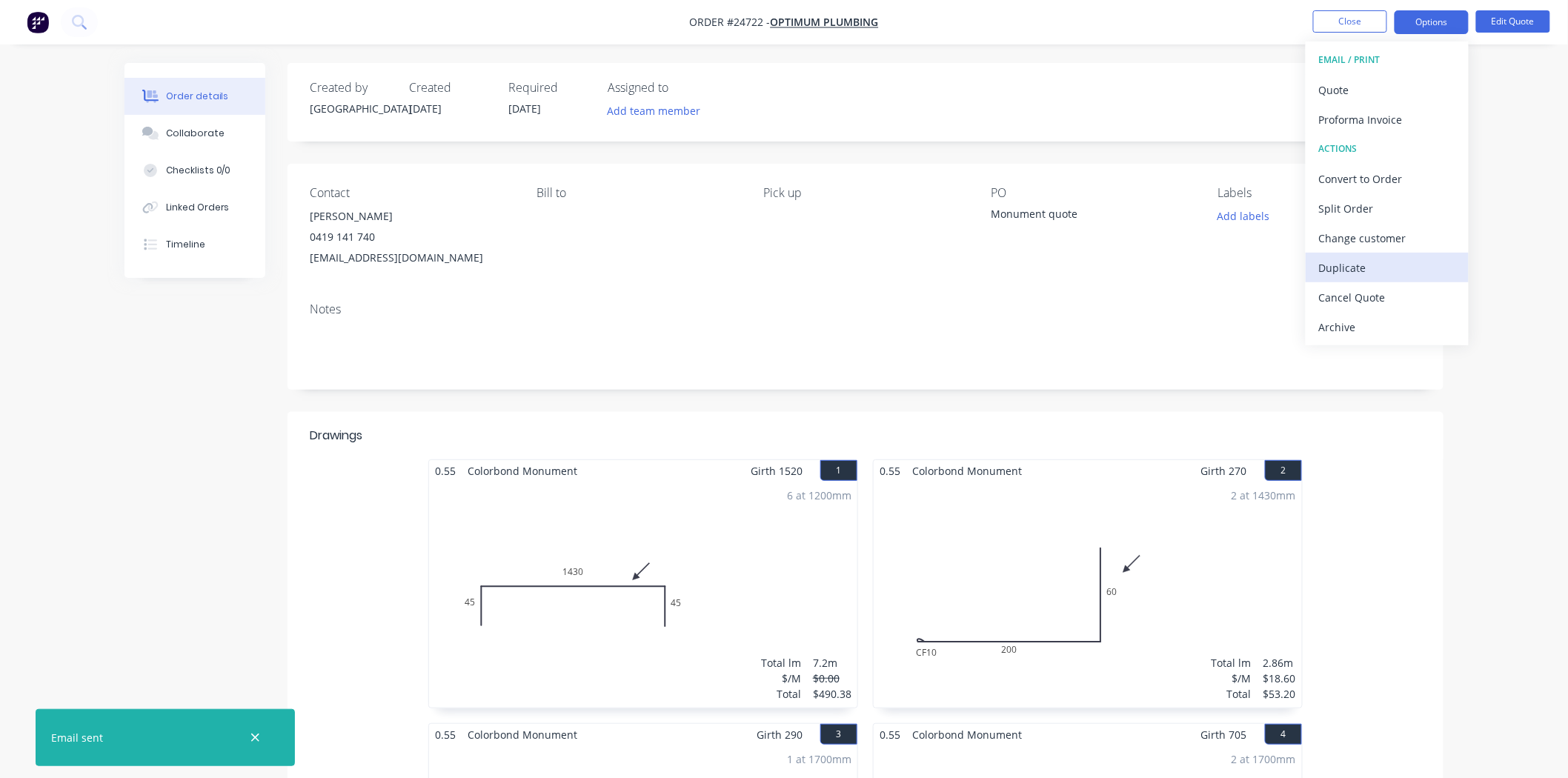
click at [1369, 268] on div "Duplicate" at bounding box center [1387, 268] width 136 height 22
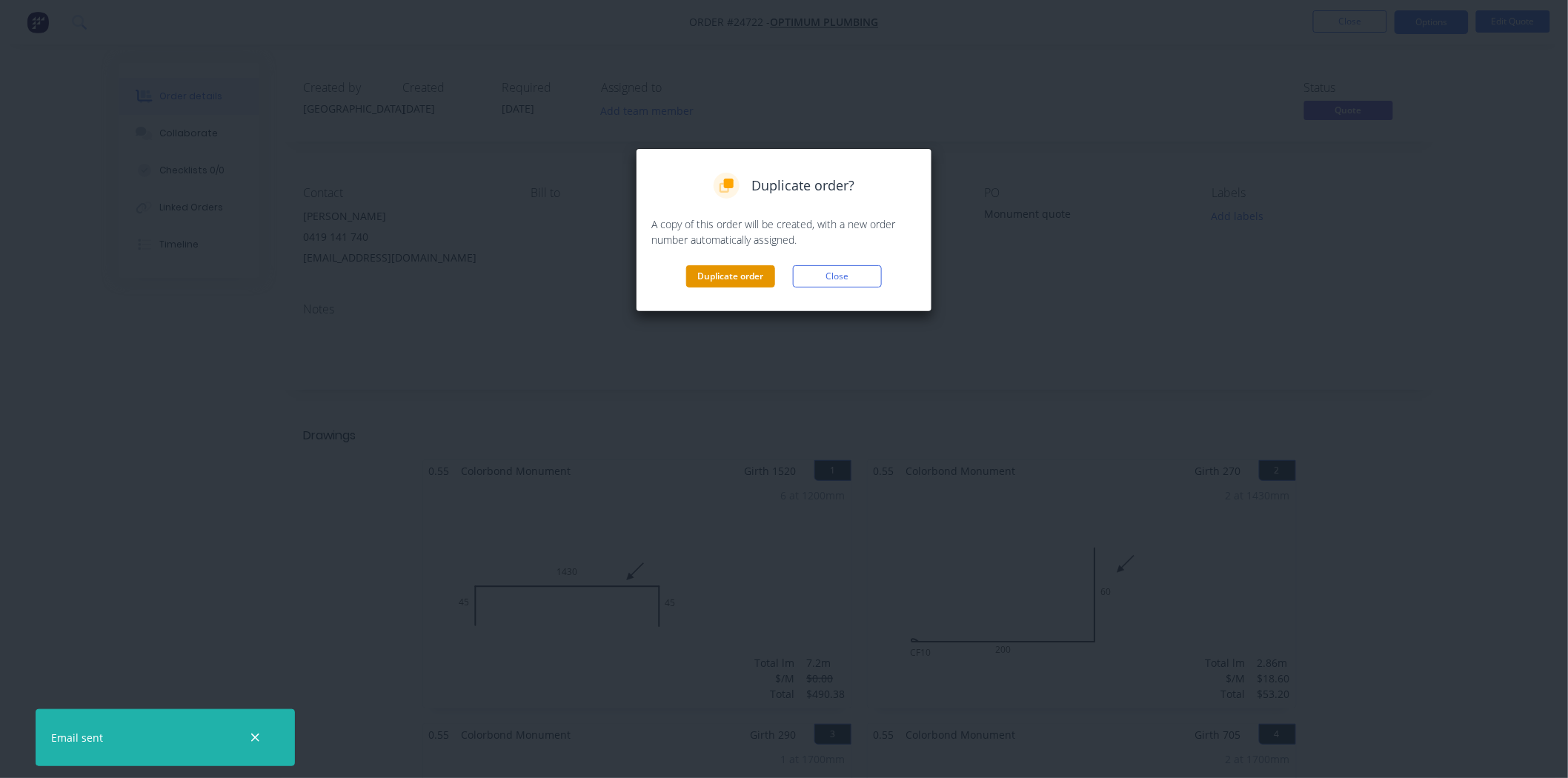
click at [743, 273] on button "Duplicate order" at bounding box center [731, 276] width 89 height 23
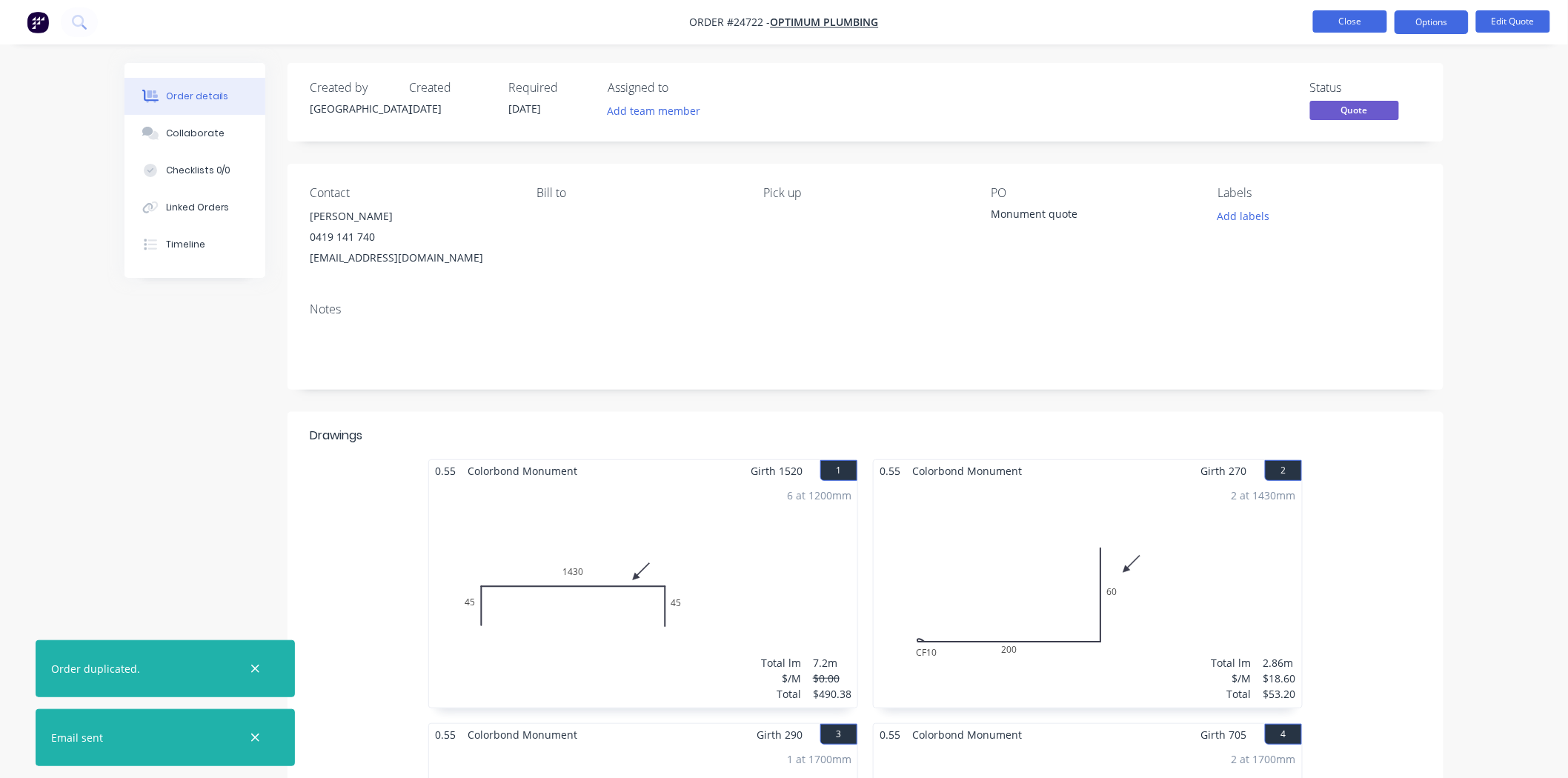
click at [1345, 23] on button "Close" at bounding box center [1350, 22] width 74 height 23
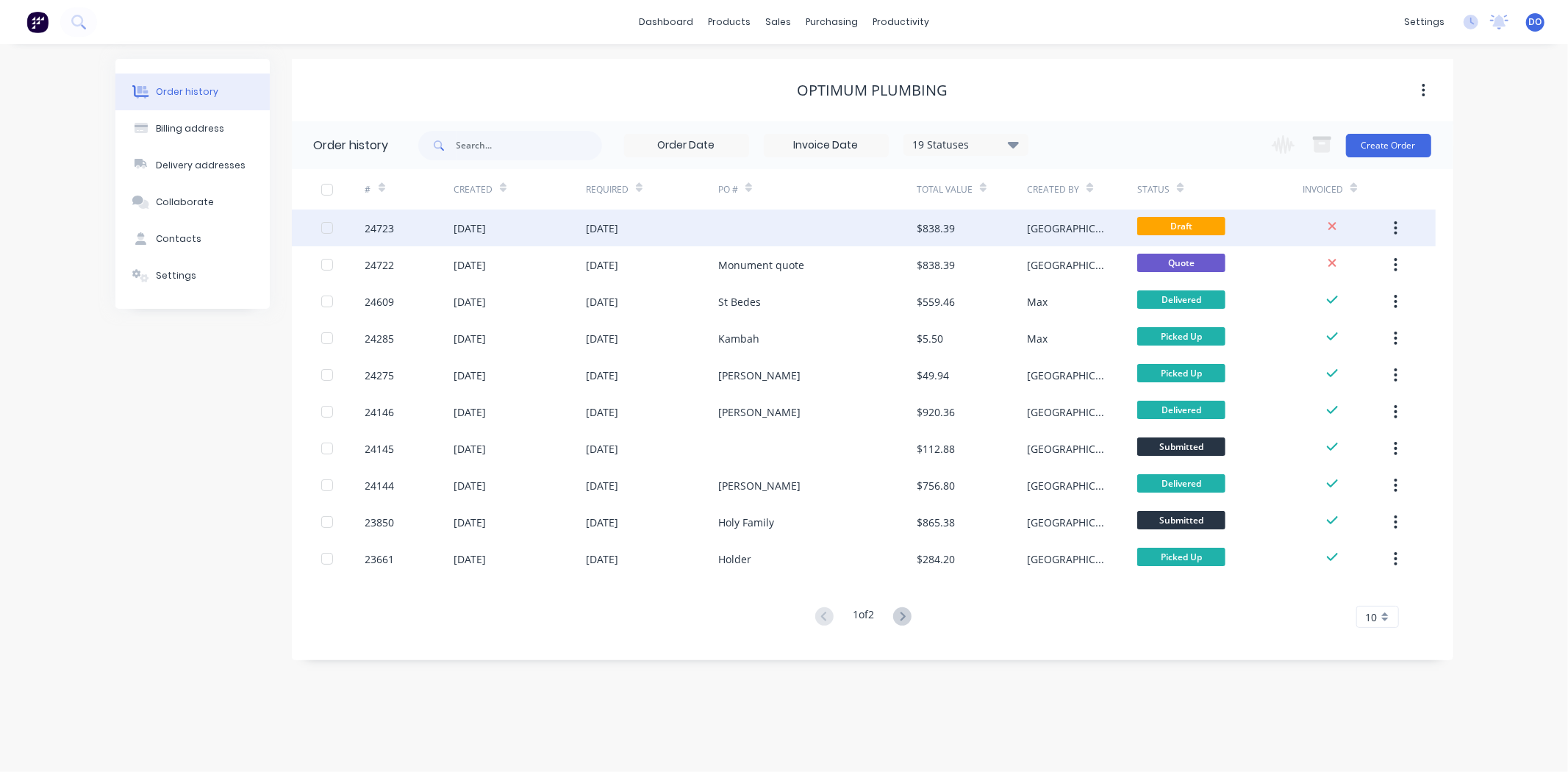
click at [975, 230] on div "$838.39" at bounding box center [971, 228] width 110 height 37
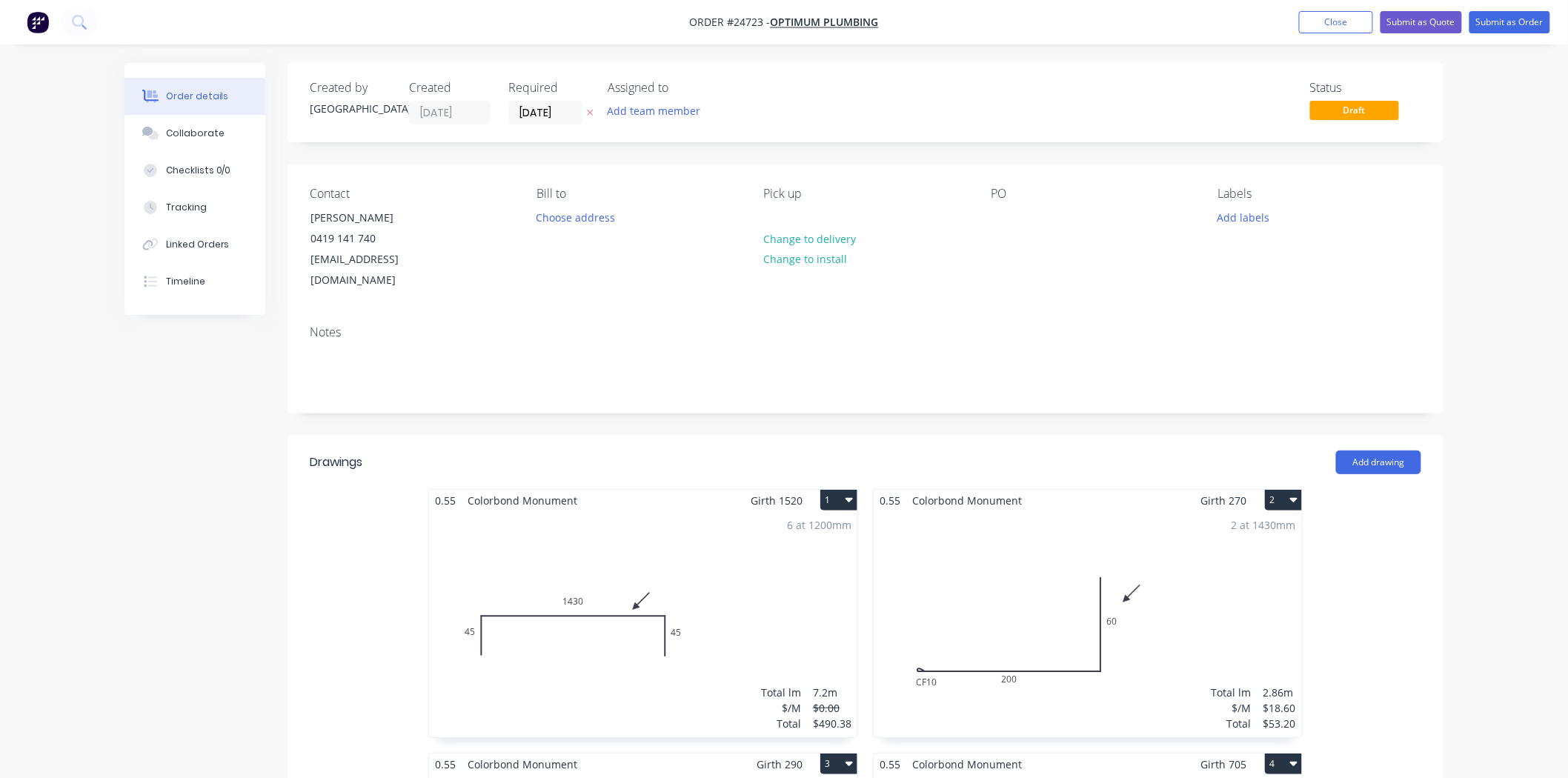
click at [693, 528] on div "6 at 1200mm Total lm $/M Total 7.2m $0.00 $490.38" at bounding box center [643, 624] width 429 height 226
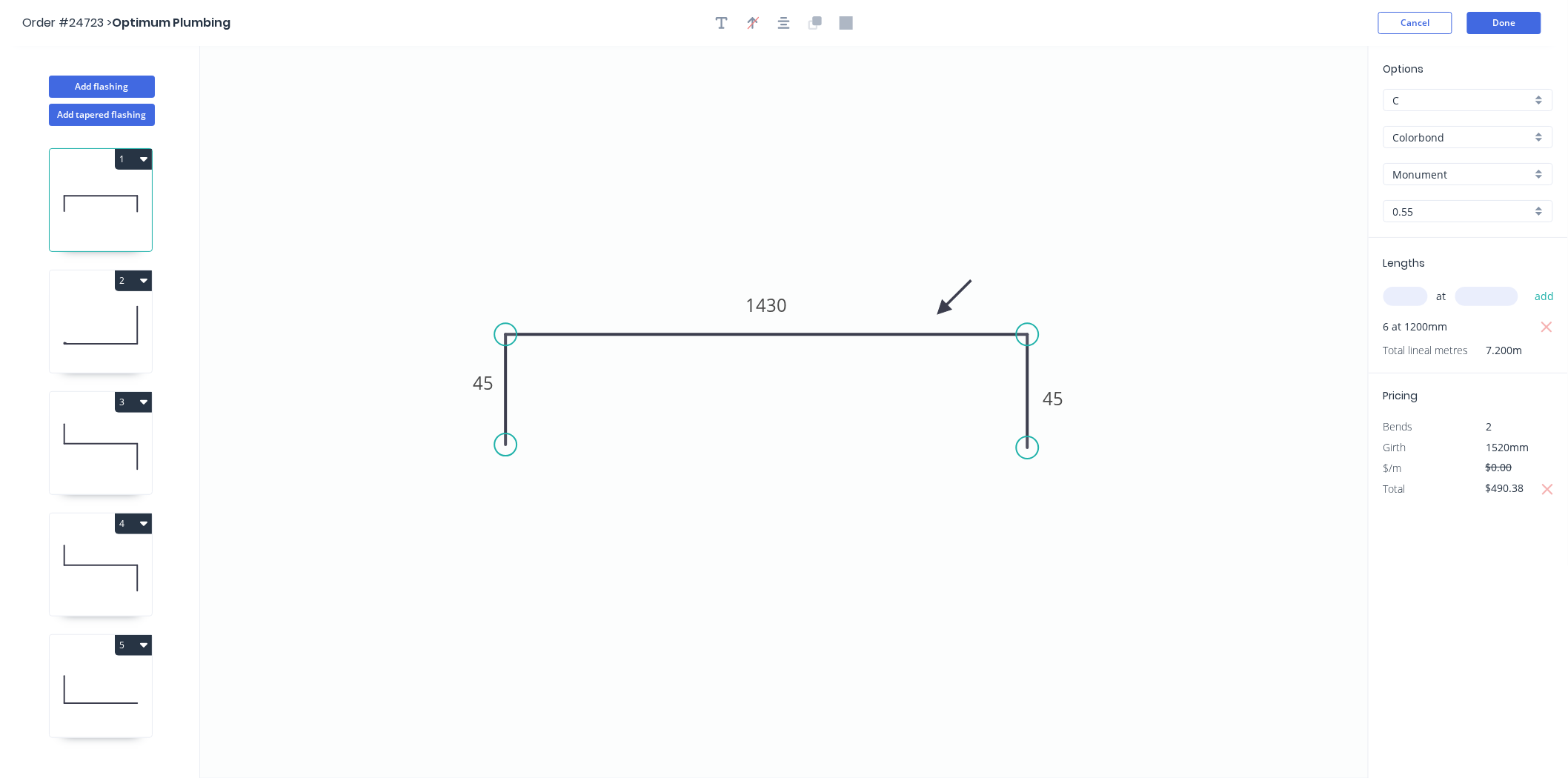
click at [1440, 130] on input "Colorbond" at bounding box center [1462, 137] width 138 height 16
click at [1432, 236] on div "Galvanised - Coil" at bounding box center [1469, 243] width 169 height 26
type input "Galvanised - Coil"
type input "Galvanised"
click at [113, 324] on icon at bounding box center [101, 325] width 103 height 95
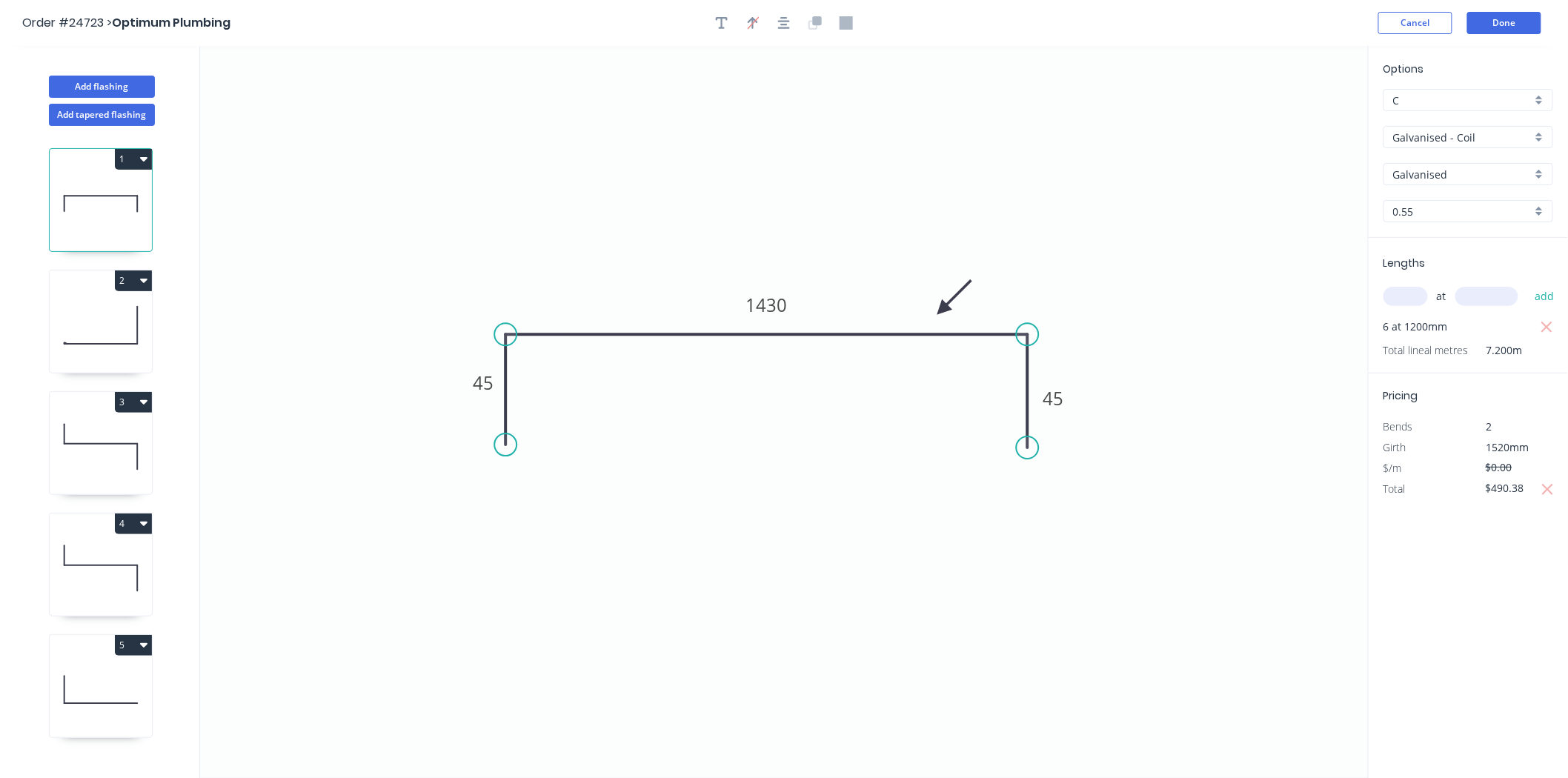
type input "$18.60"
type input "$53.20"
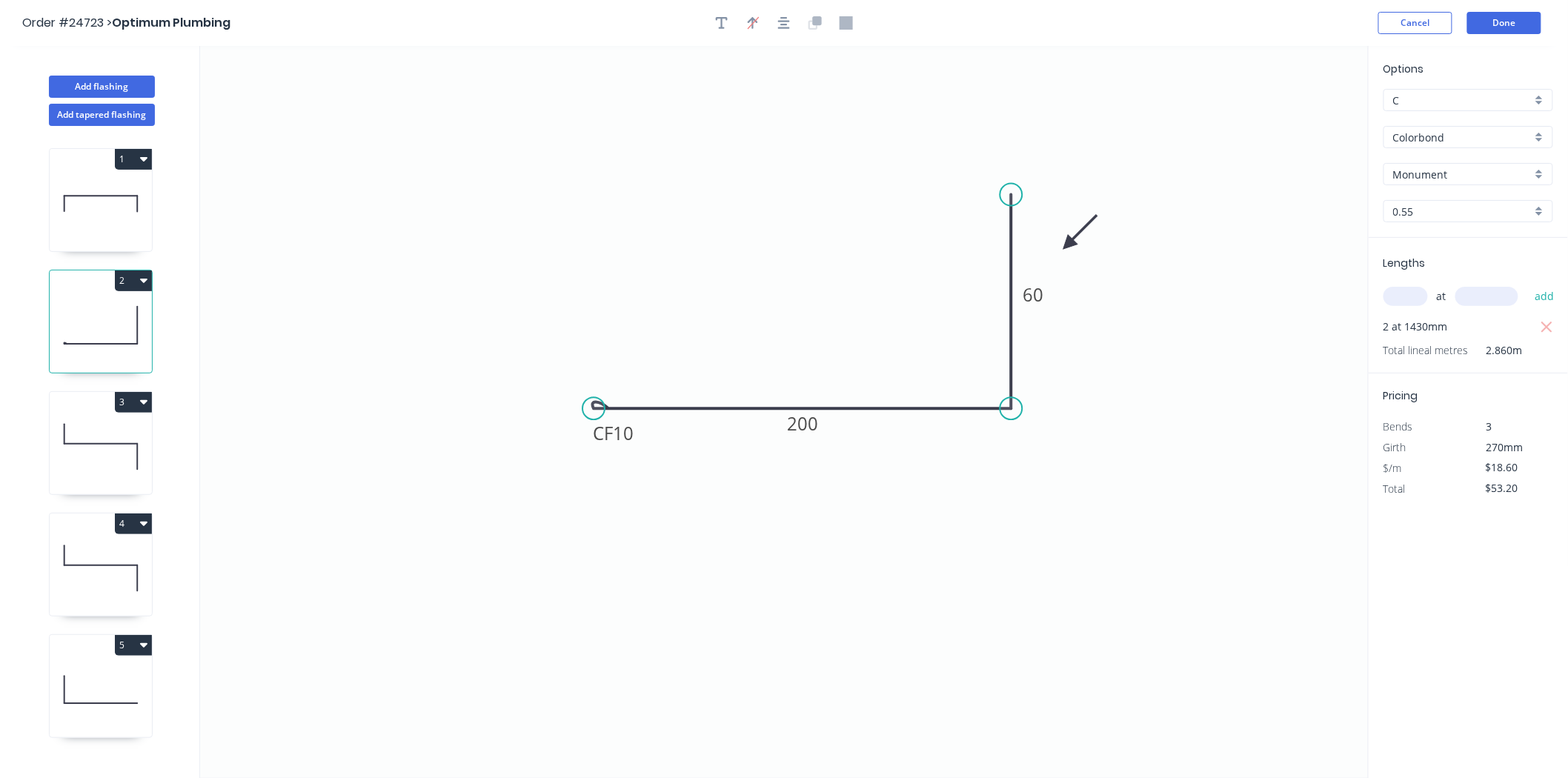
click at [1488, 138] on input "Colorbond" at bounding box center [1462, 137] width 138 height 16
click at [1460, 241] on div "Galvanised - Coil" at bounding box center [1469, 243] width 169 height 26
type input "Galvanised - Coil"
type input "Galvanised"
type input "$21.15"
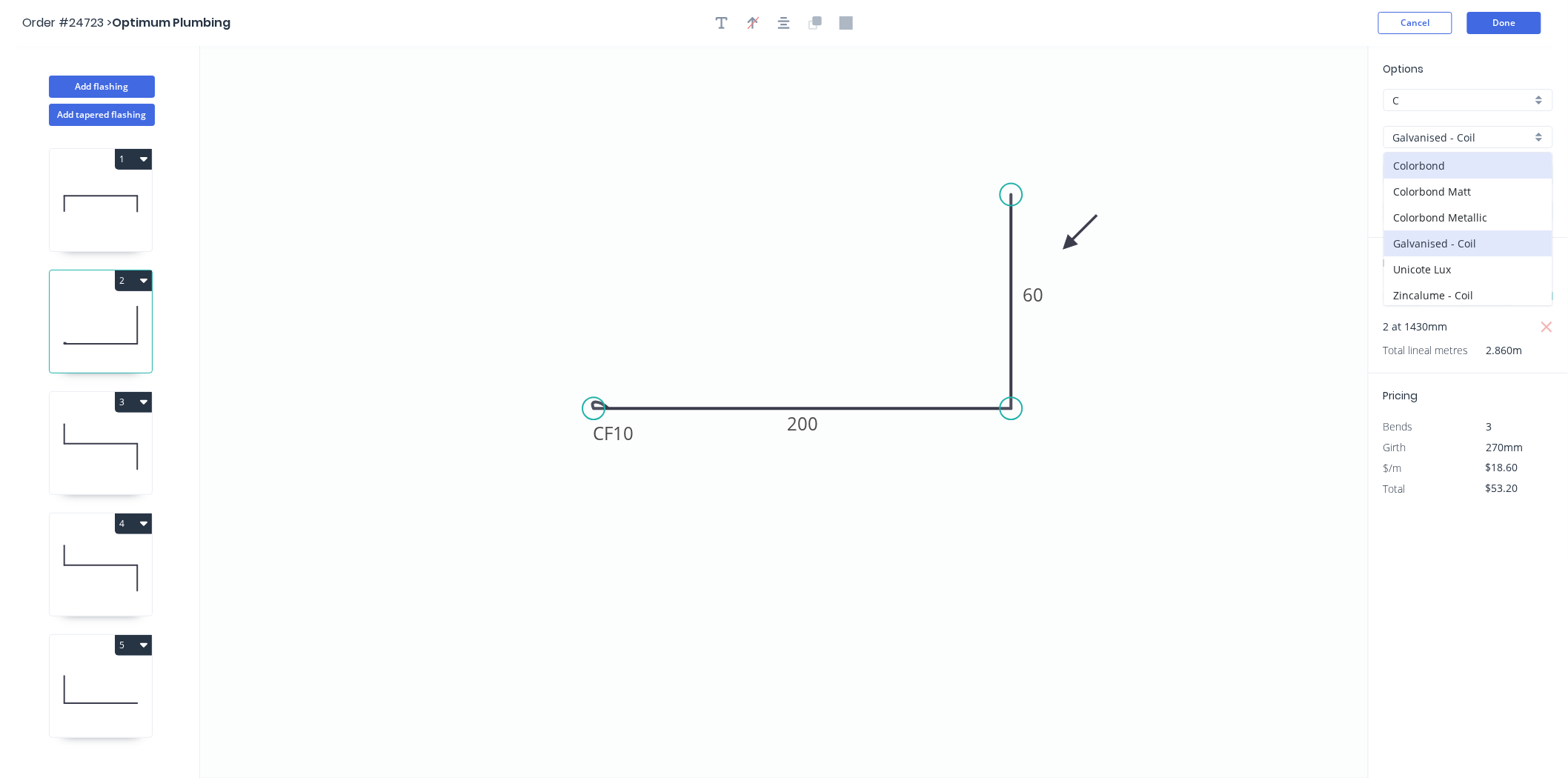
type input "$60.49"
click at [86, 429] on icon at bounding box center [101, 447] width 103 height 95
type input "$17.31"
type input "$29.43"
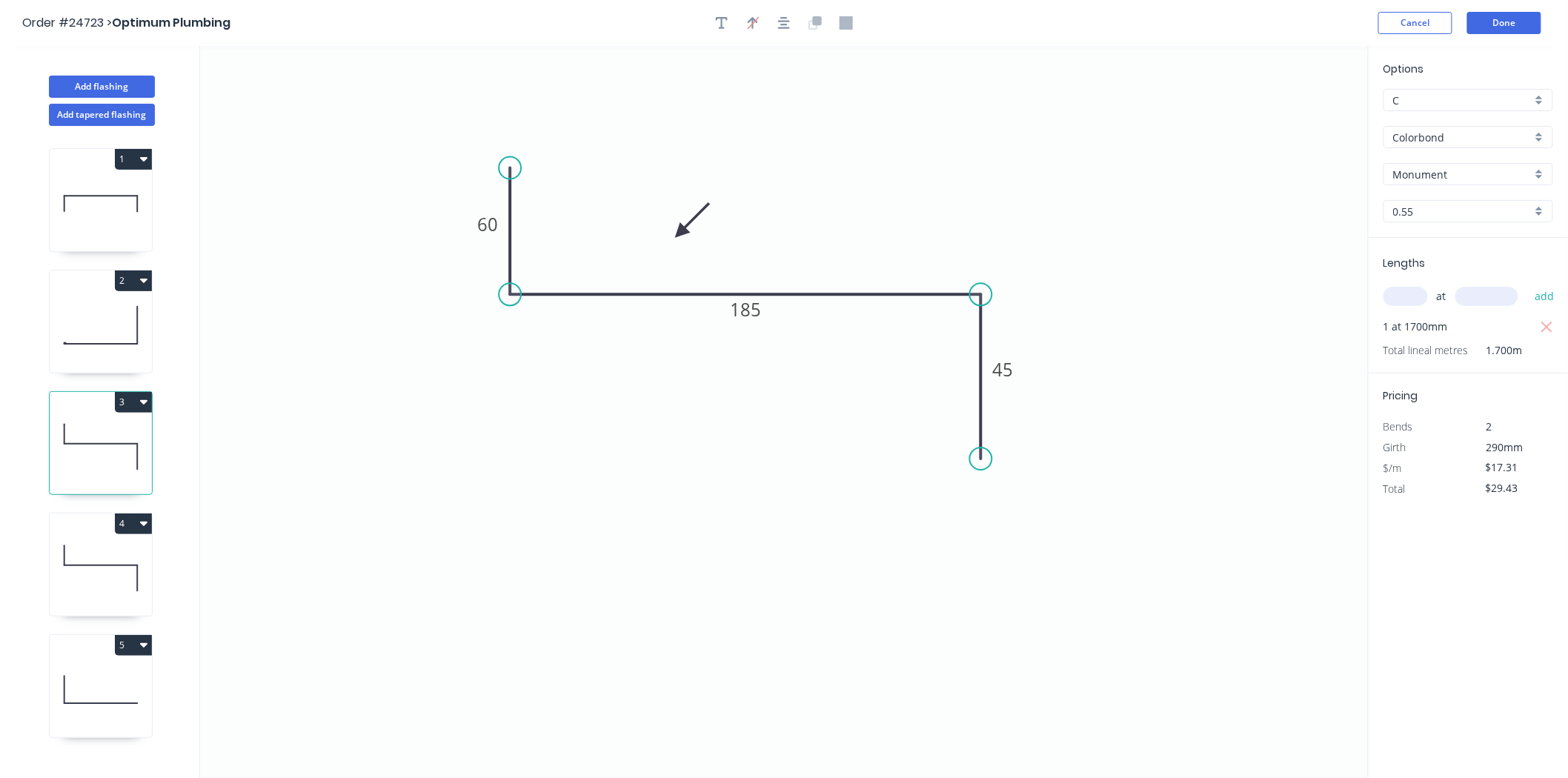
click at [1417, 143] on input "Colorbond" at bounding box center [1462, 137] width 138 height 16
click at [1419, 249] on div "Galvanised - Coil" at bounding box center [1469, 243] width 169 height 26
type input "Galvanised - Coil"
type input "Galvanised"
type input "$19.71"
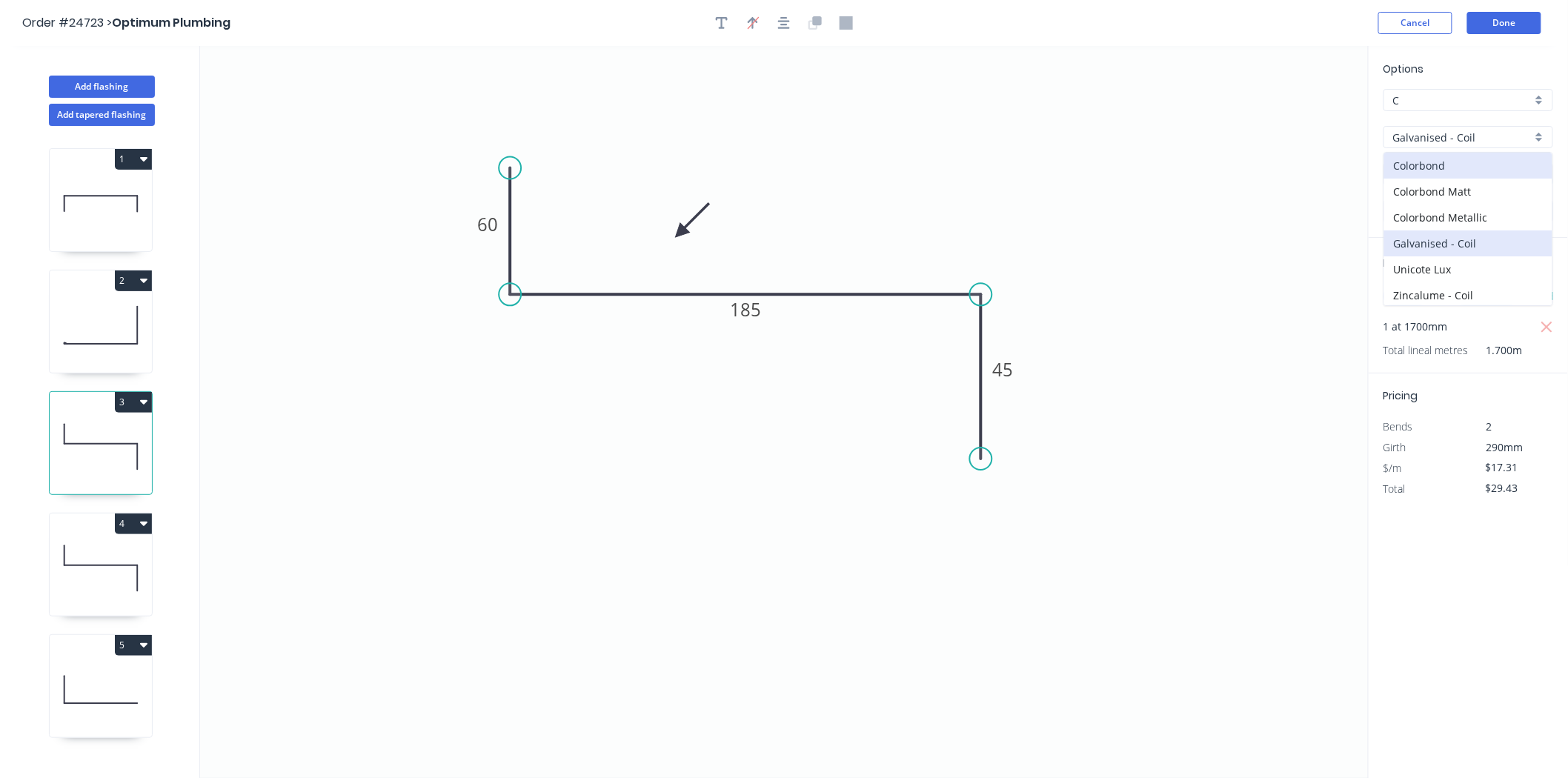
type input "$33.51"
click at [116, 547] on icon at bounding box center [101, 568] width 103 height 95
type input "$37.65"
type input "$128.01"
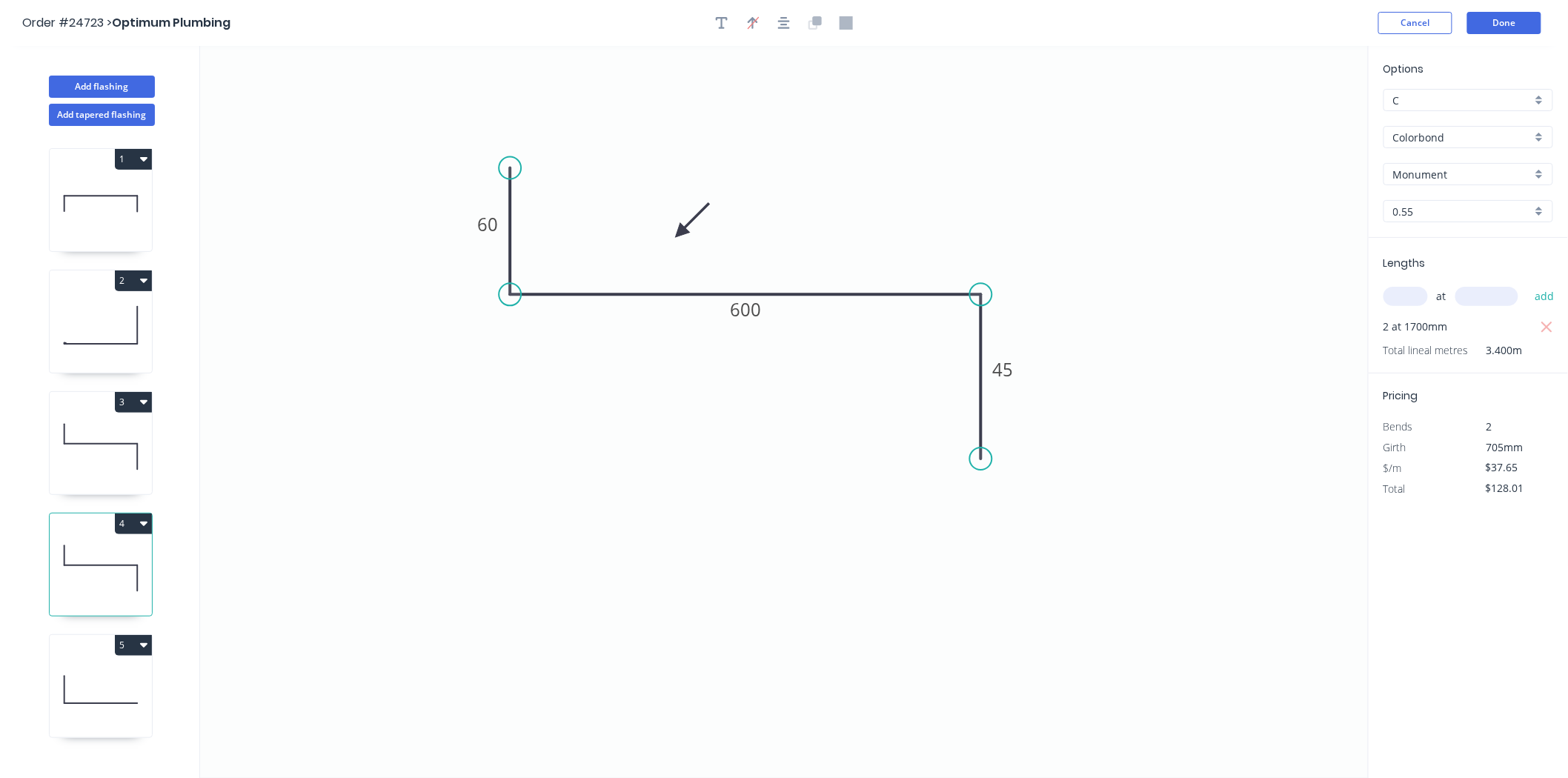
click at [1507, 173] on input "Monument" at bounding box center [1462, 175] width 138 height 16
click at [1431, 143] on input "Colorbond" at bounding box center [1462, 137] width 138 height 16
type input "Monument"
click at [1410, 238] on div "Galvanised - Coil" at bounding box center [1469, 243] width 169 height 26
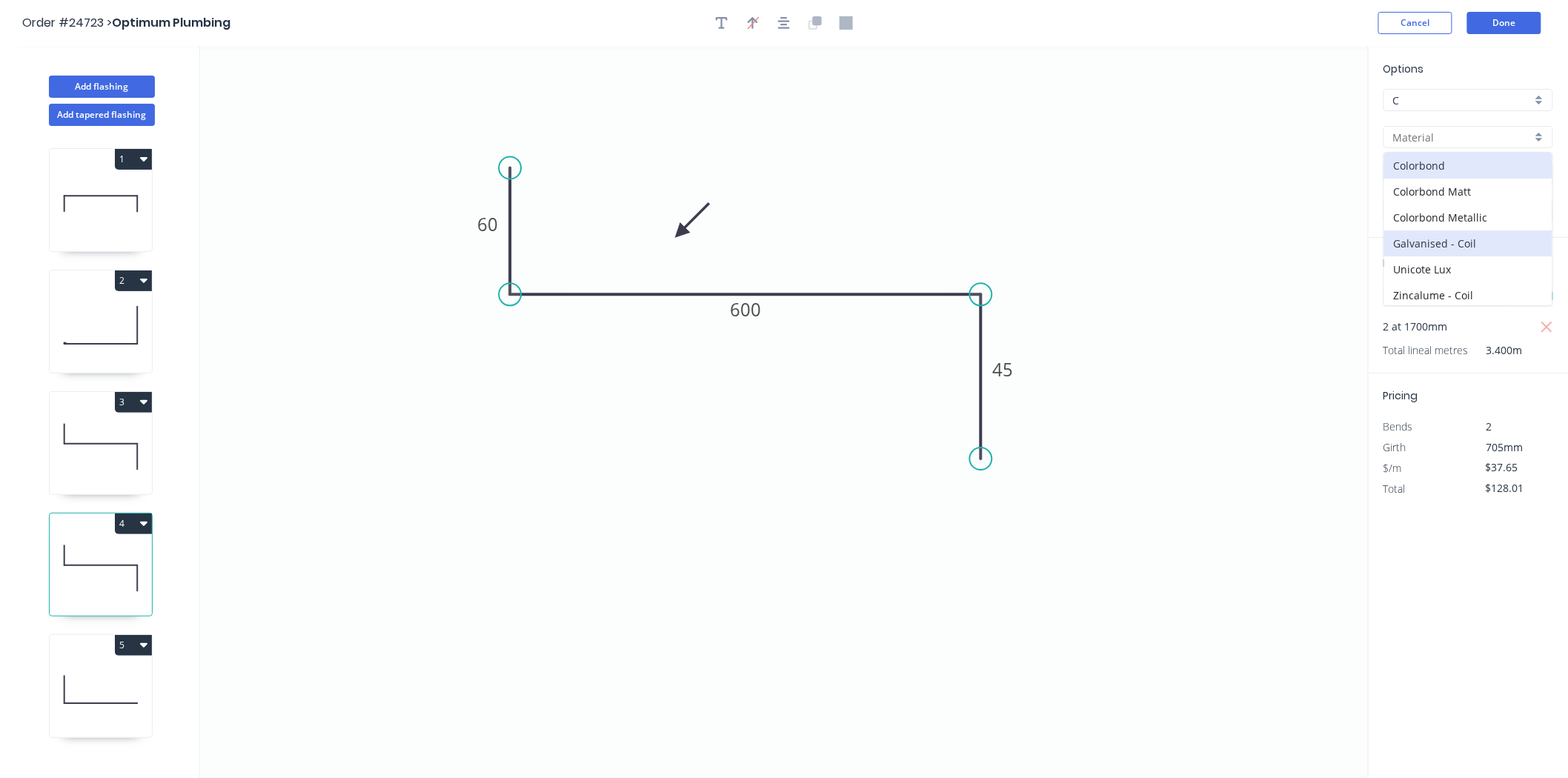
type input "Galvanised - Coil"
type input "Galvanised"
type input "$45.35"
type input "$154.19"
click at [83, 687] on icon at bounding box center [101, 689] width 103 height 95
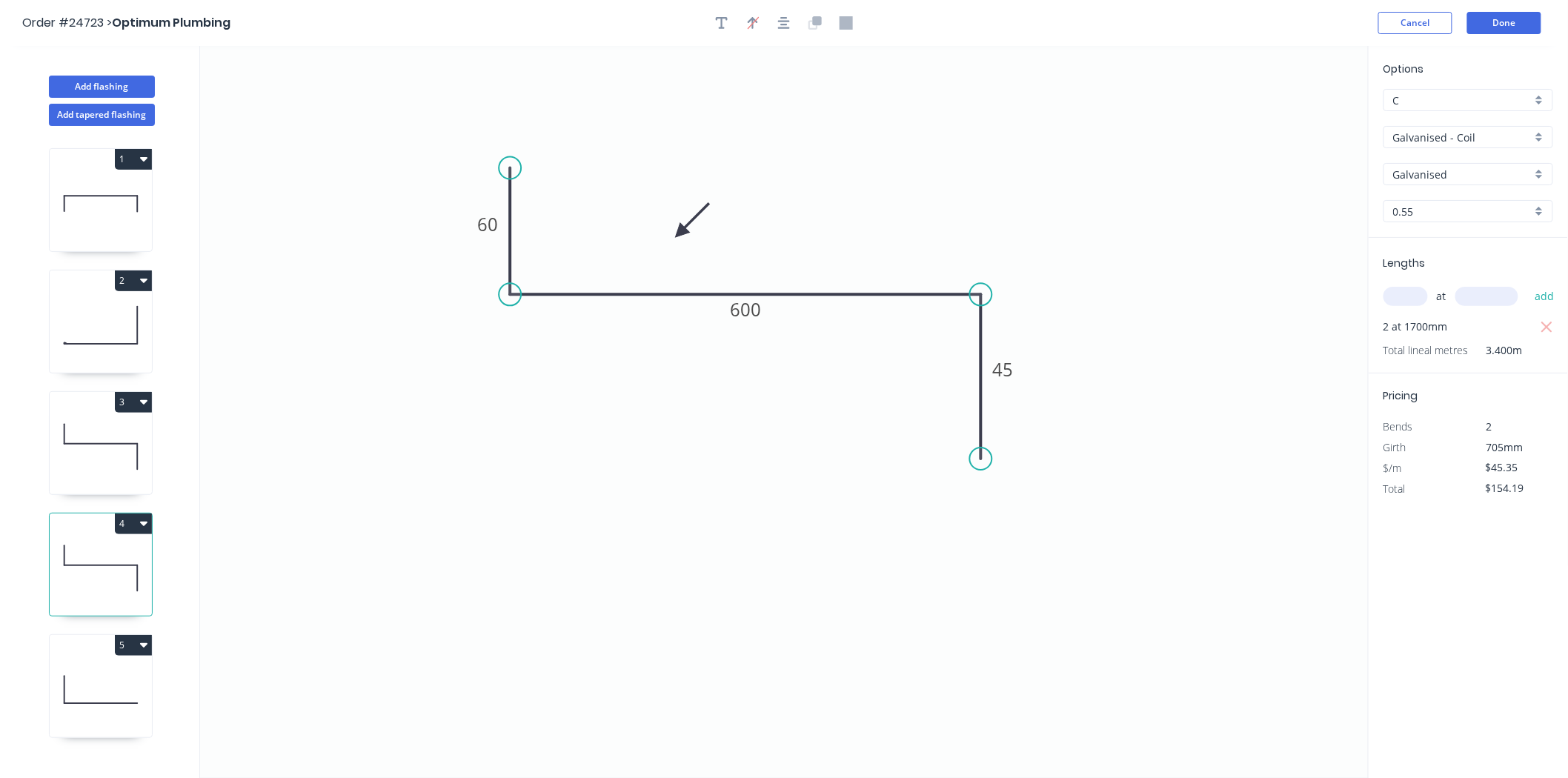
type input "$21.38"
type input "$61.15"
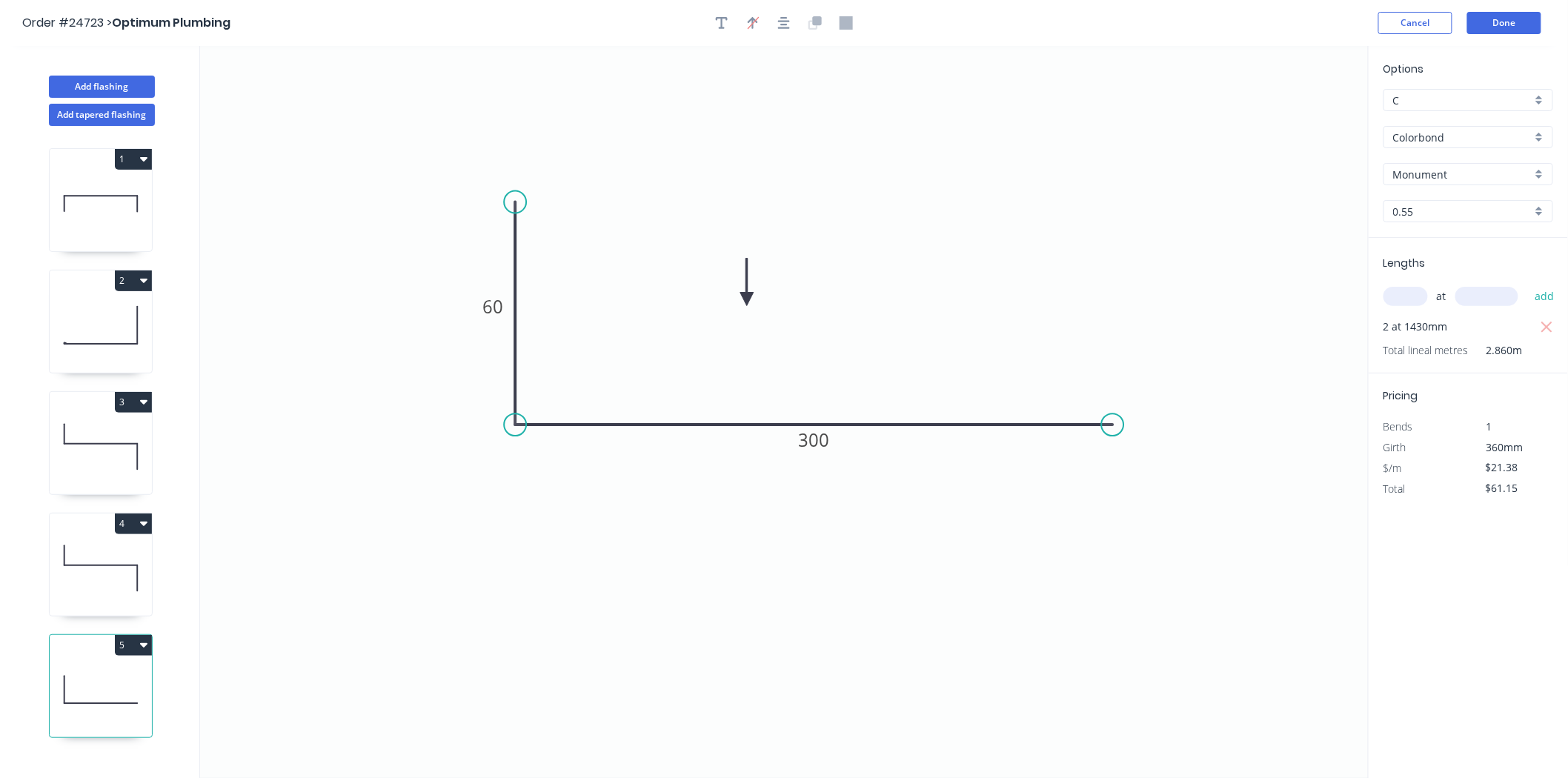
click at [1455, 146] on div "Colorbond" at bounding box center [1468, 137] width 169 height 23
click at [1456, 241] on div "Galvanised - Coil" at bounding box center [1469, 243] width 169 height 26
type input "Galvanised - Coil"
type input "Galvanised"
type input "$24.84"
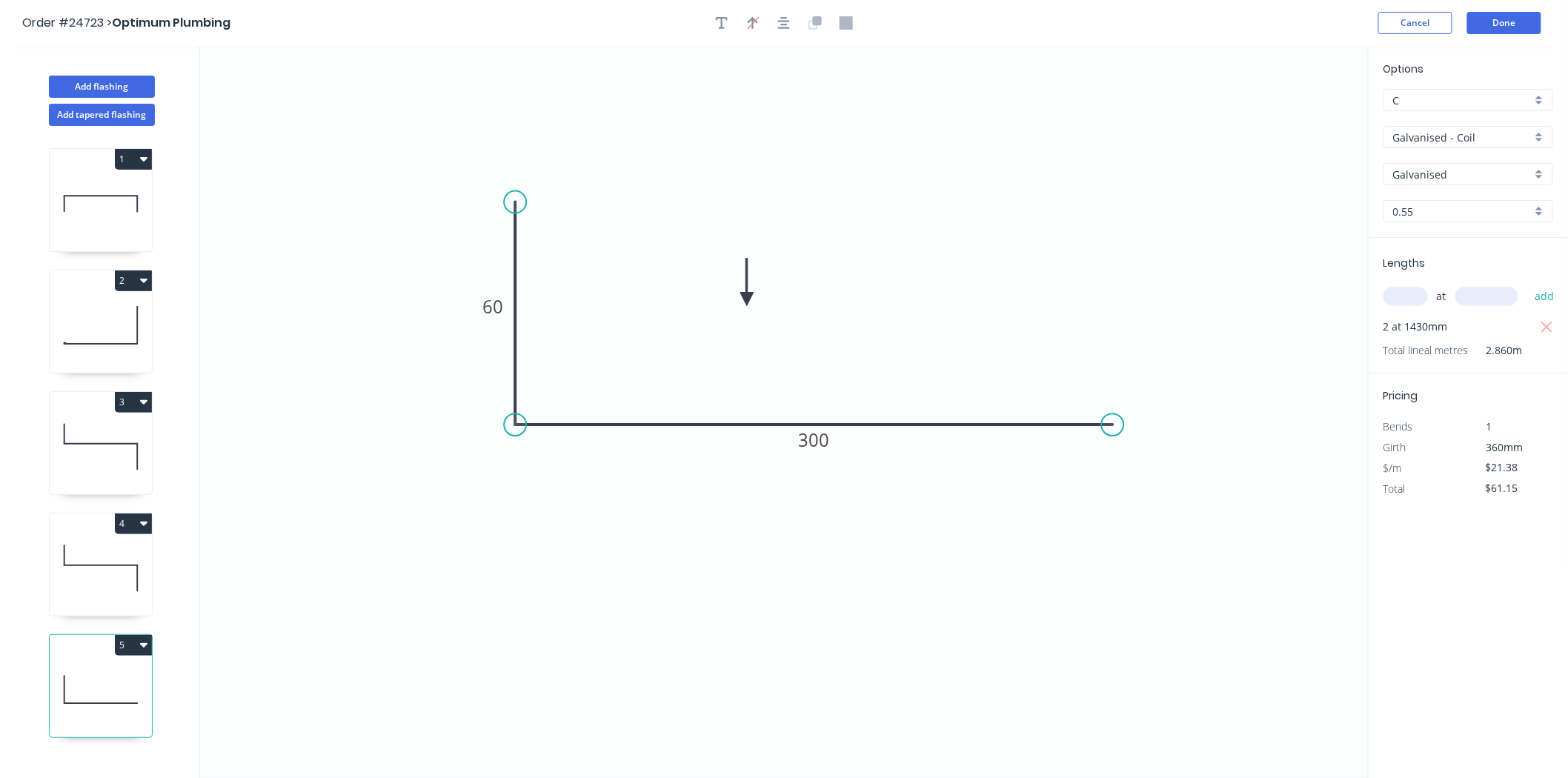
type input "$71.04"
click at [89, 194] on icon at bounding box center [101, 203] width 103 height 95
type input "$0.00"
type input "$490.38"
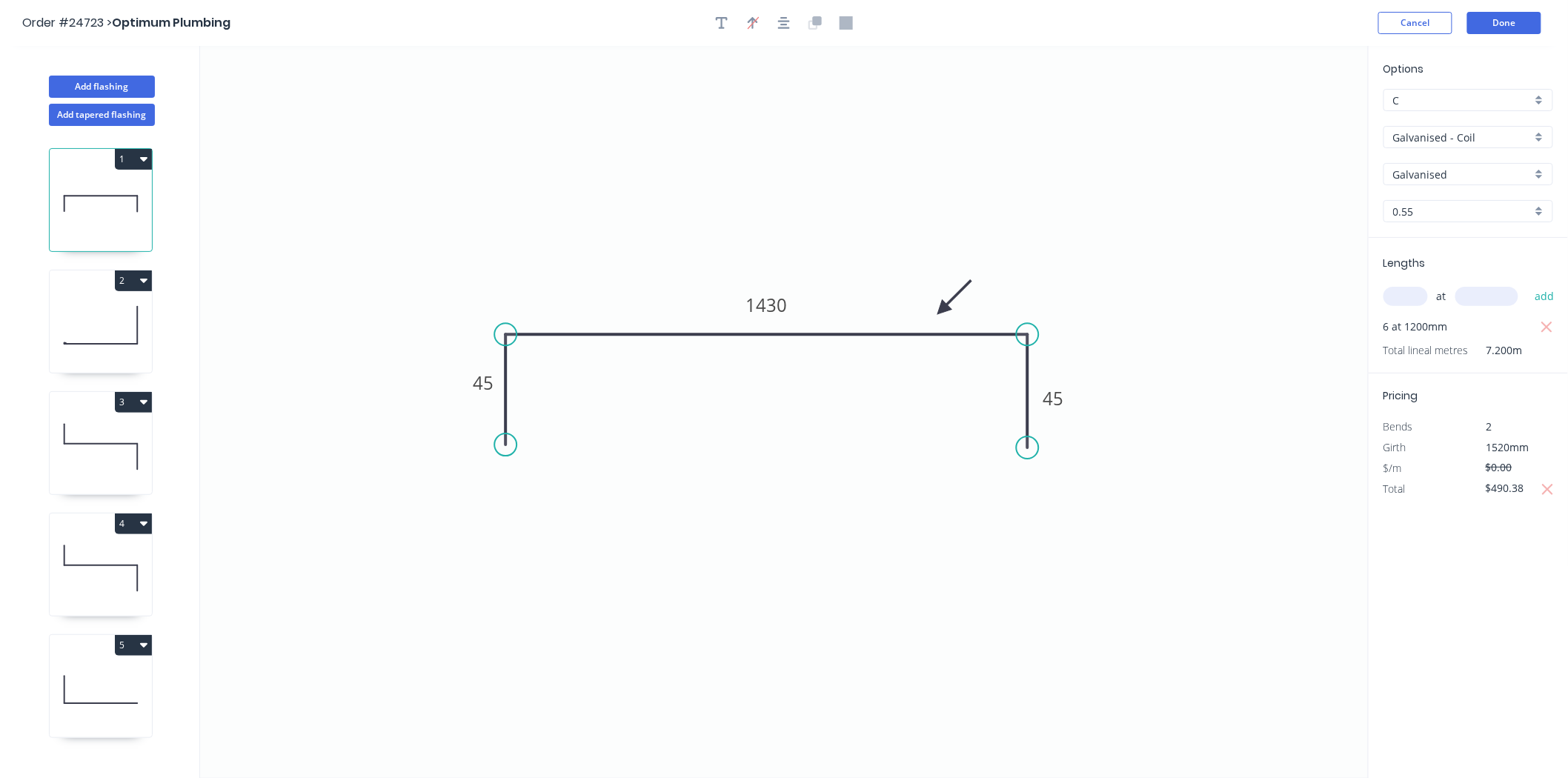
click at [1419, 289] on input "text" at bounding box center [1405, 296] width 44 height 19
type input "6"
type input "1520"
click at [1549, 324] on icon "button" at bounding box center [1546, 327] width 11 height 11
click at [471, 389] on rect at bounding box center [483, 384] width 30 height 21
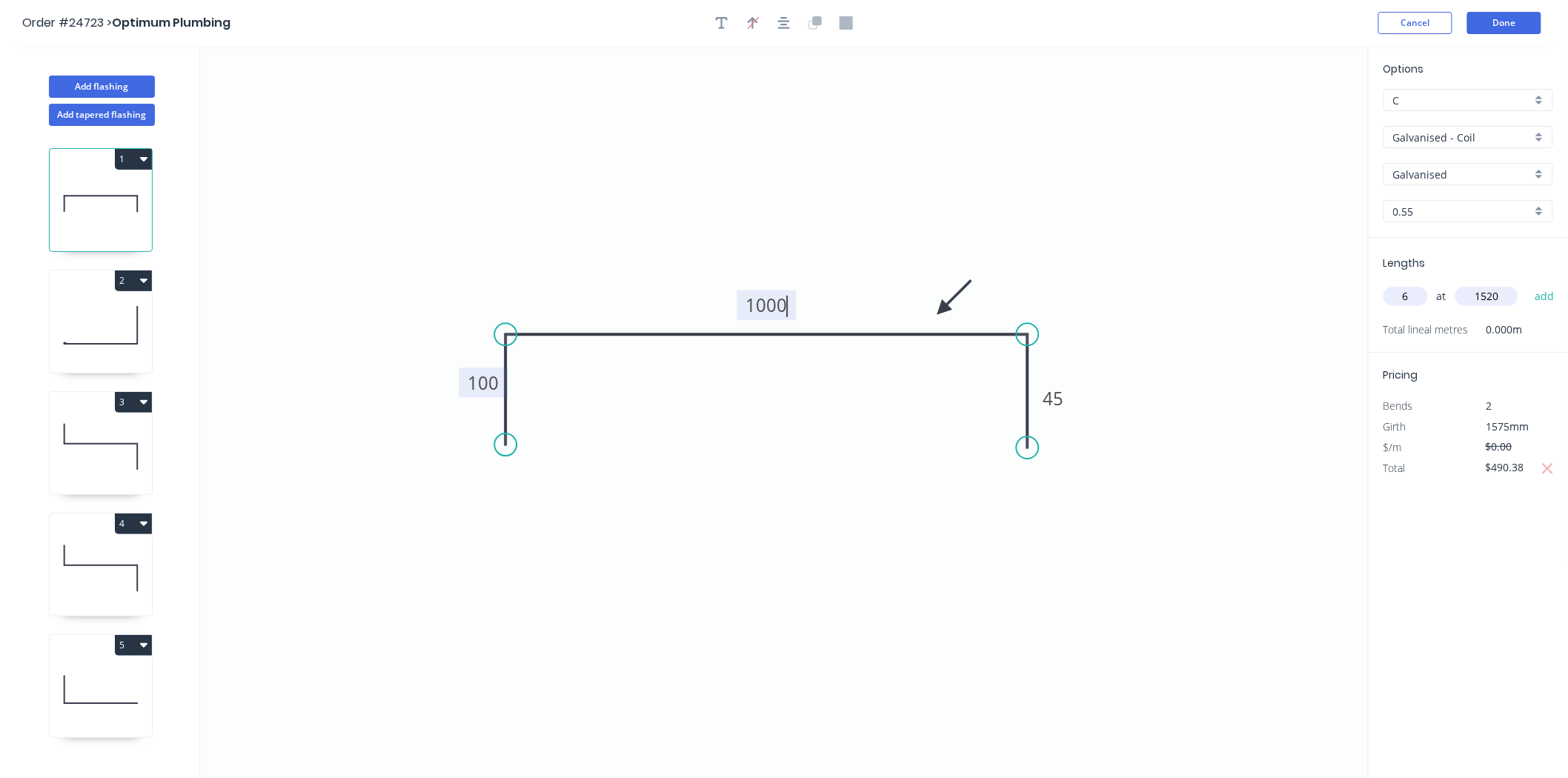
type input "$65.88"
click at [640, 640] on icon "0 100 1000 100" at bounding box center [784, 412] width 1169 height 732
click at [1551, 462] on icon "button" at bounding box center [1547, 469] width 13 height 17
type input "$0.00"
click at [978, 520] on icon "0 100 1000 100" at bounding box center [784, 412] width 1169 height 732
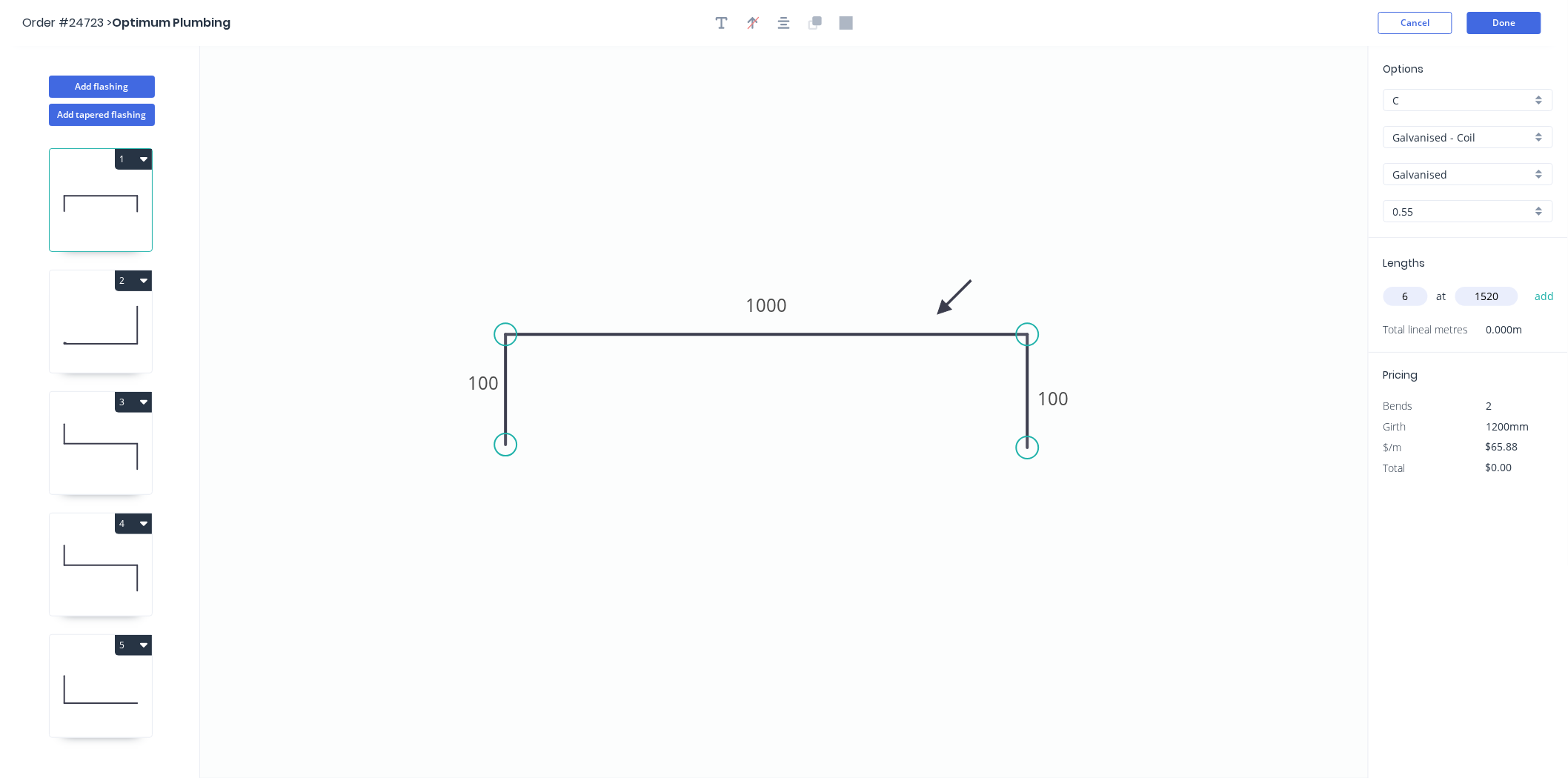
click at [1507, 289] on input "1520" at bounding box center [1486, 296] width 63 height 19
click at [1527, 284] on button "add" at bounding box center [1545, 296] width 35 height 25
click at [479, 383] on tspan "100" at bounding box center [483, 382] width 31 height 24
click at [1539, 329] on button "button" at bounding box center [1546, 327] width 18 height 21
type input "$0.00"
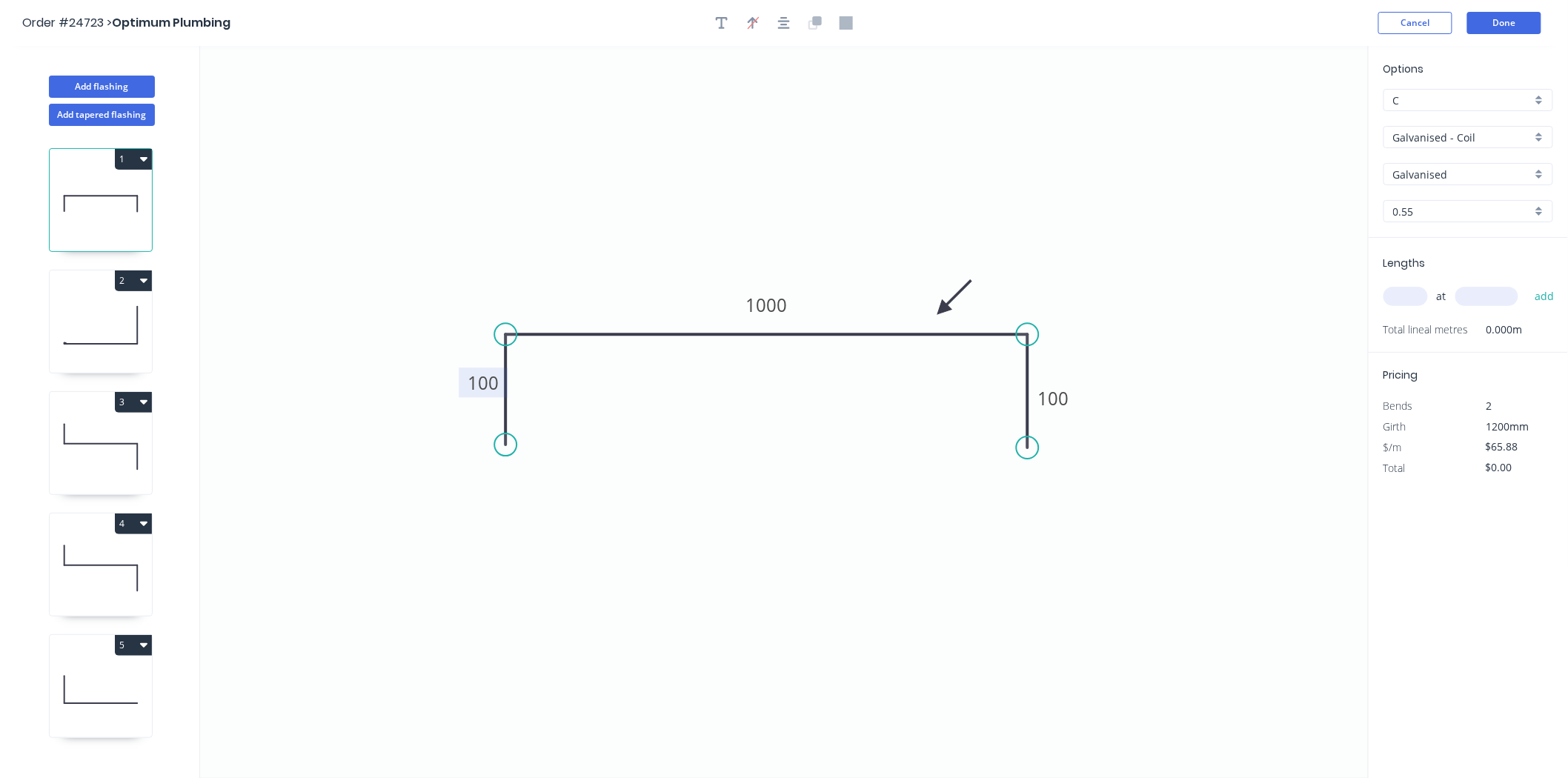
click at [492, 376] on tspan "100" at bounding box center [483, 382] width 31 height 24
type input "$0.00"
click at [1412, 294] on input "text" at bounding box center [1405, 296] width 44 height 19
type input "6"
type input "1200"
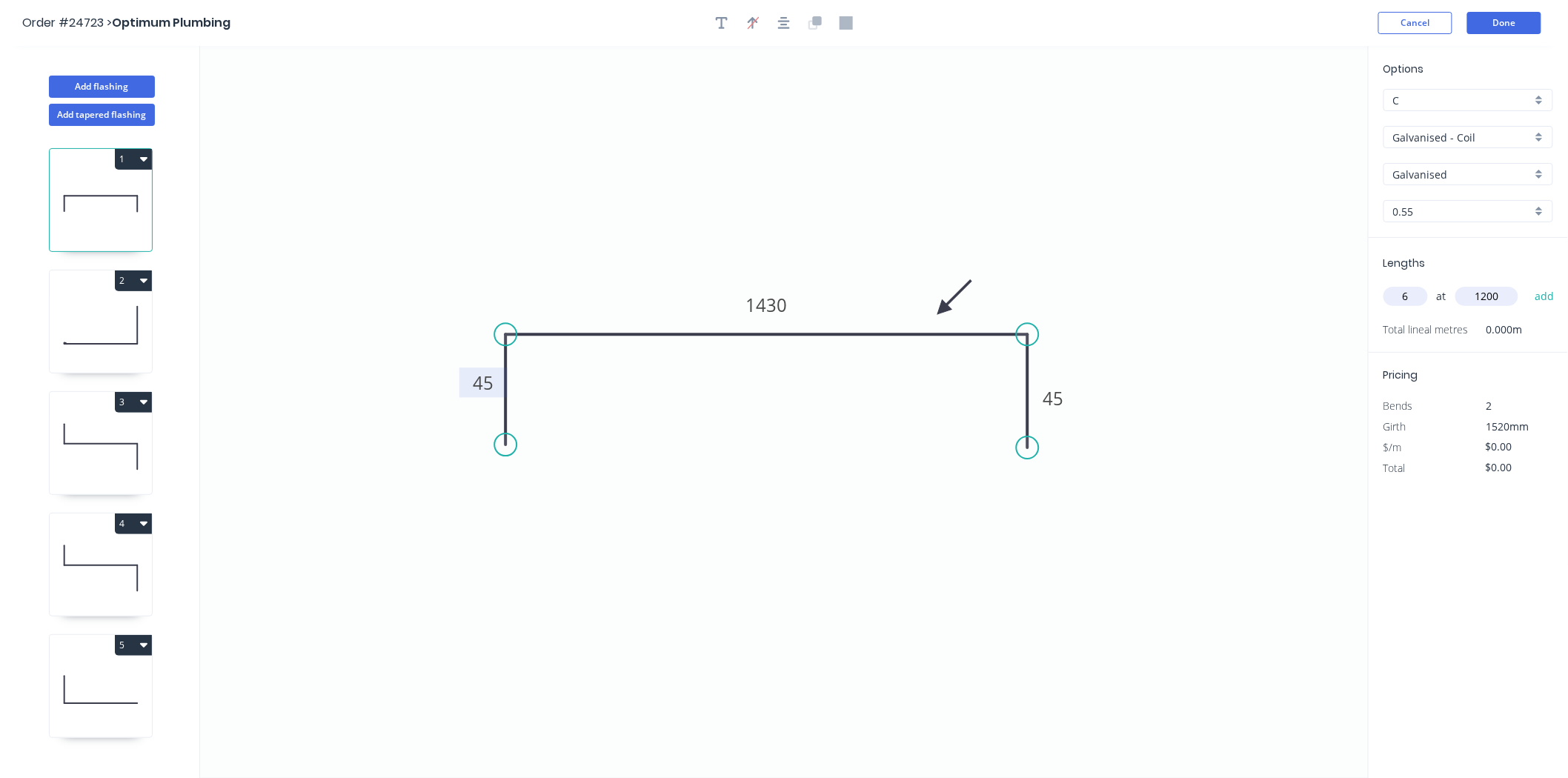
click at [1527, 284] on button "add" at bounding box center [1545, 296] width 35 height 25
drag, startPoint x: 1521, startPoint y: 486, endPoint x: 1492, endPoint y: 496, distance: 30.7
click at [1492, 496] on input "$0.00" at bounding box center [1511, 489] width 50 height 21
click at [1350, 636] on icon "0 45 1430 45" at bounding box center [784, 412] width 1169 height 732
type input "$600.83"
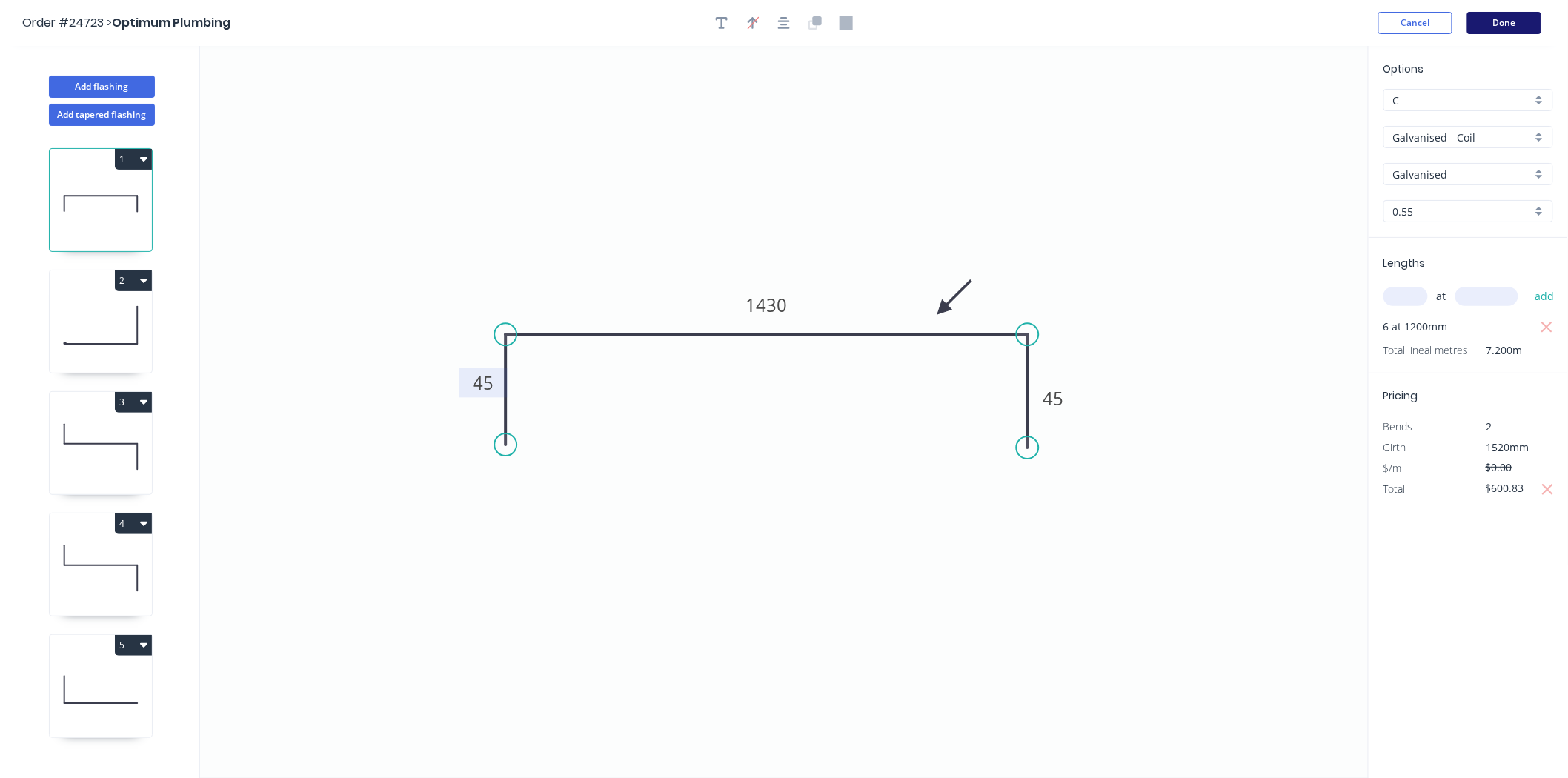
click at [1515, 20] on button "Done" at bounding box center [1504, 23] width 74 height 23
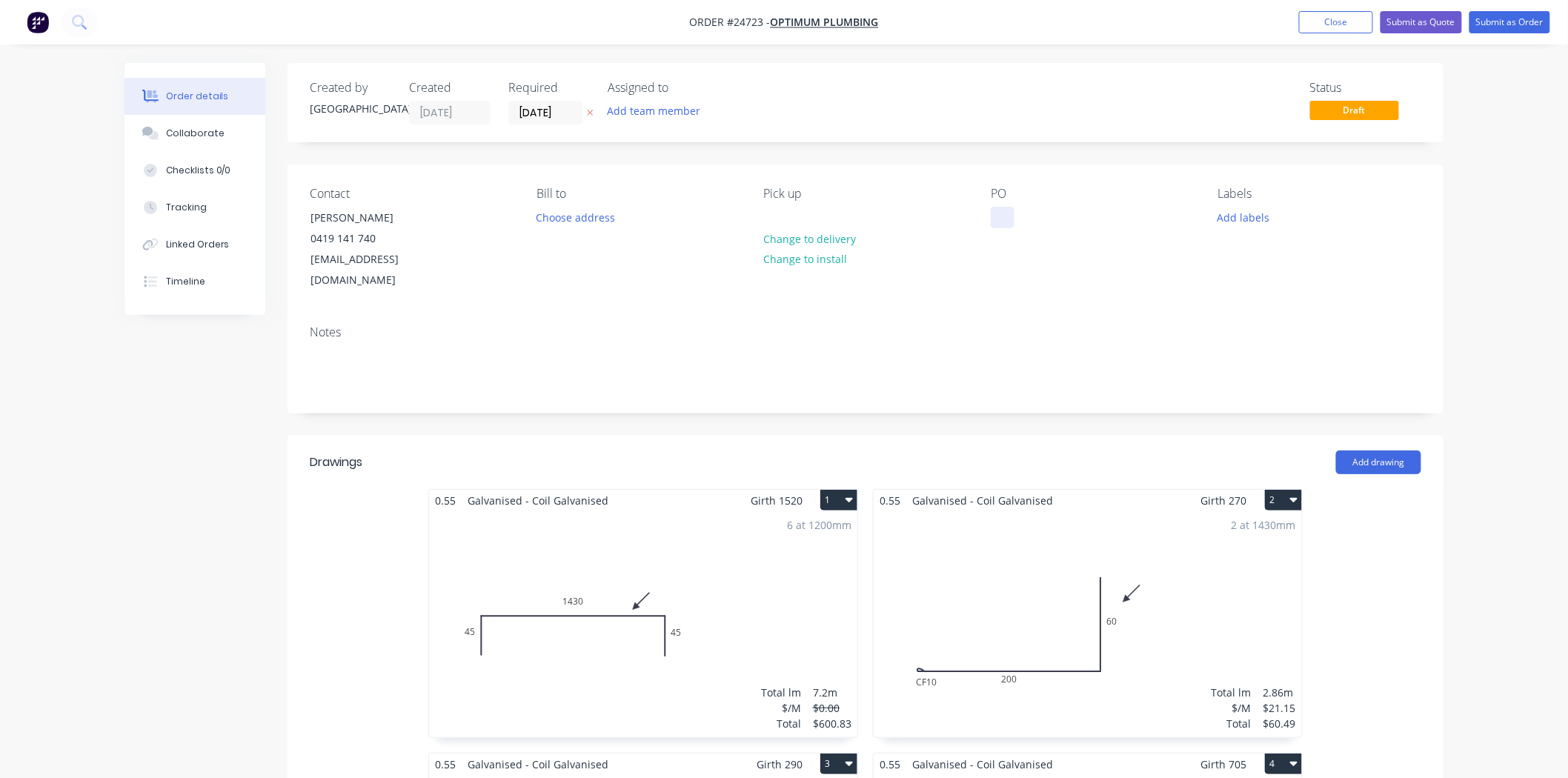
click at [996, 213] on div at bounding box center [1002, 217] width 23 height 22
click at [1038, 325] on div "Notes" at bounding box center [865, 332] width 1112 height 14
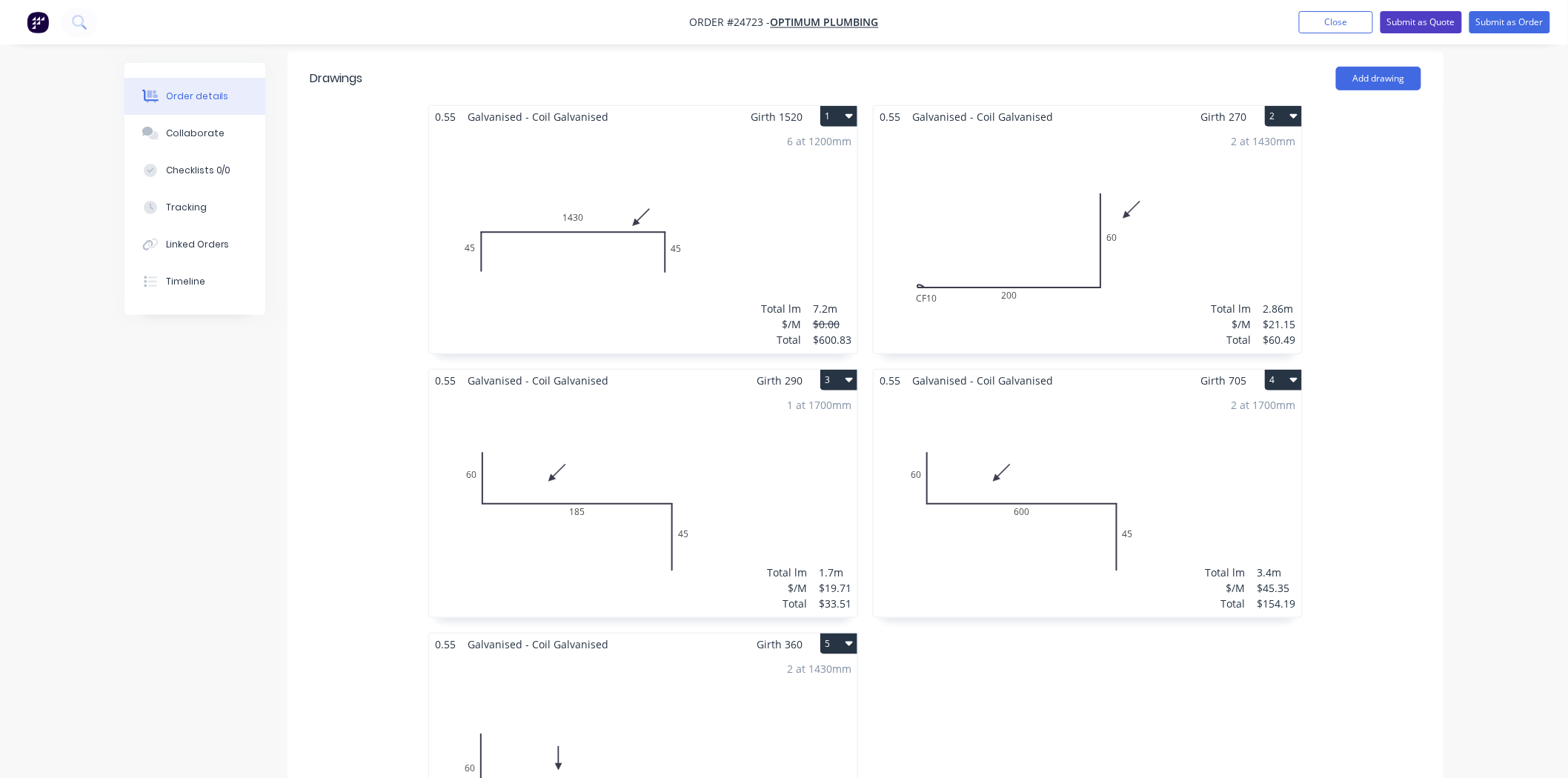
scroll to position [247, 0]
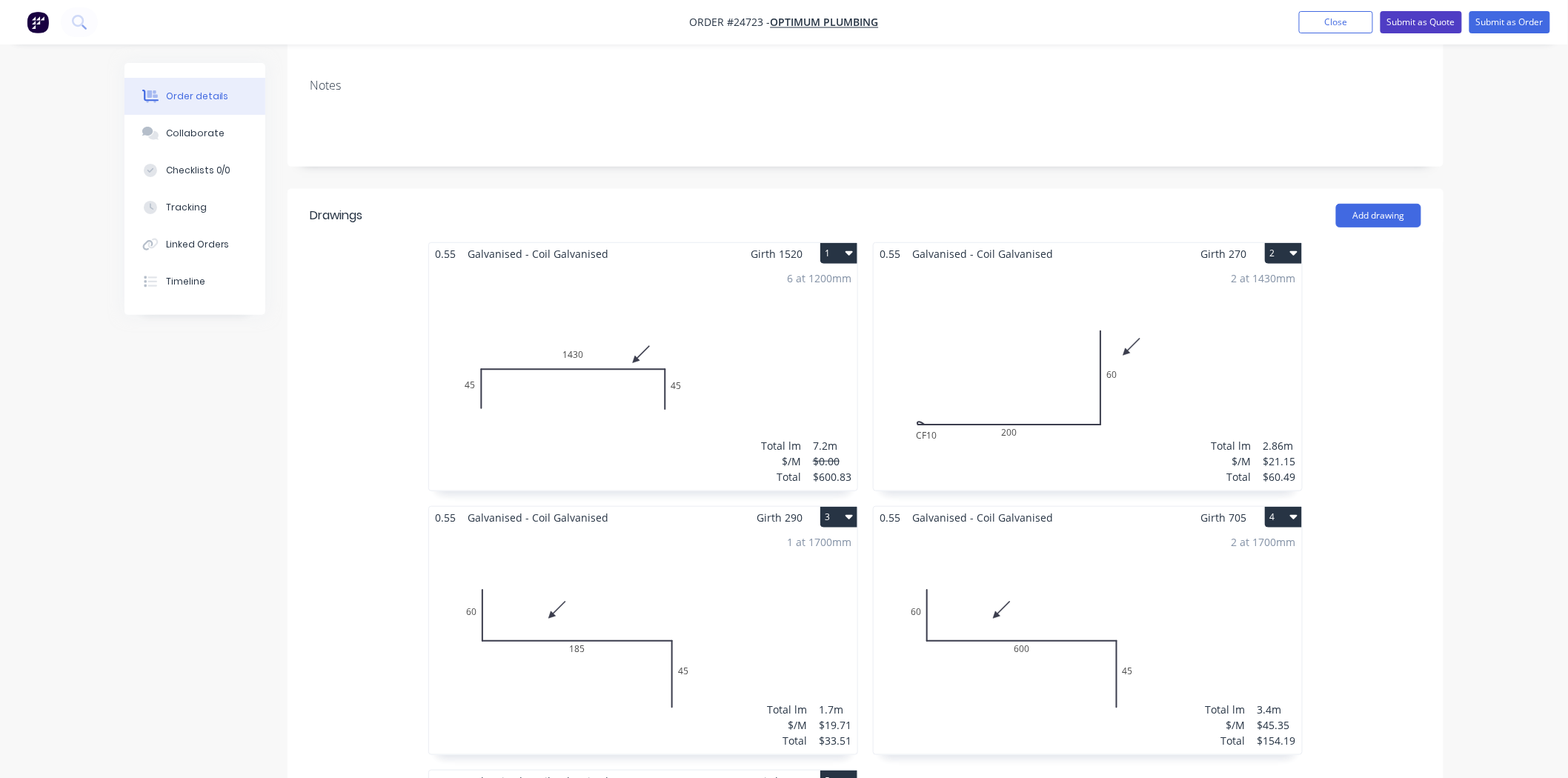
click at [1405, 17] on button "Submit as Quote" at bounding box center [1421, 23] width 82 height 23
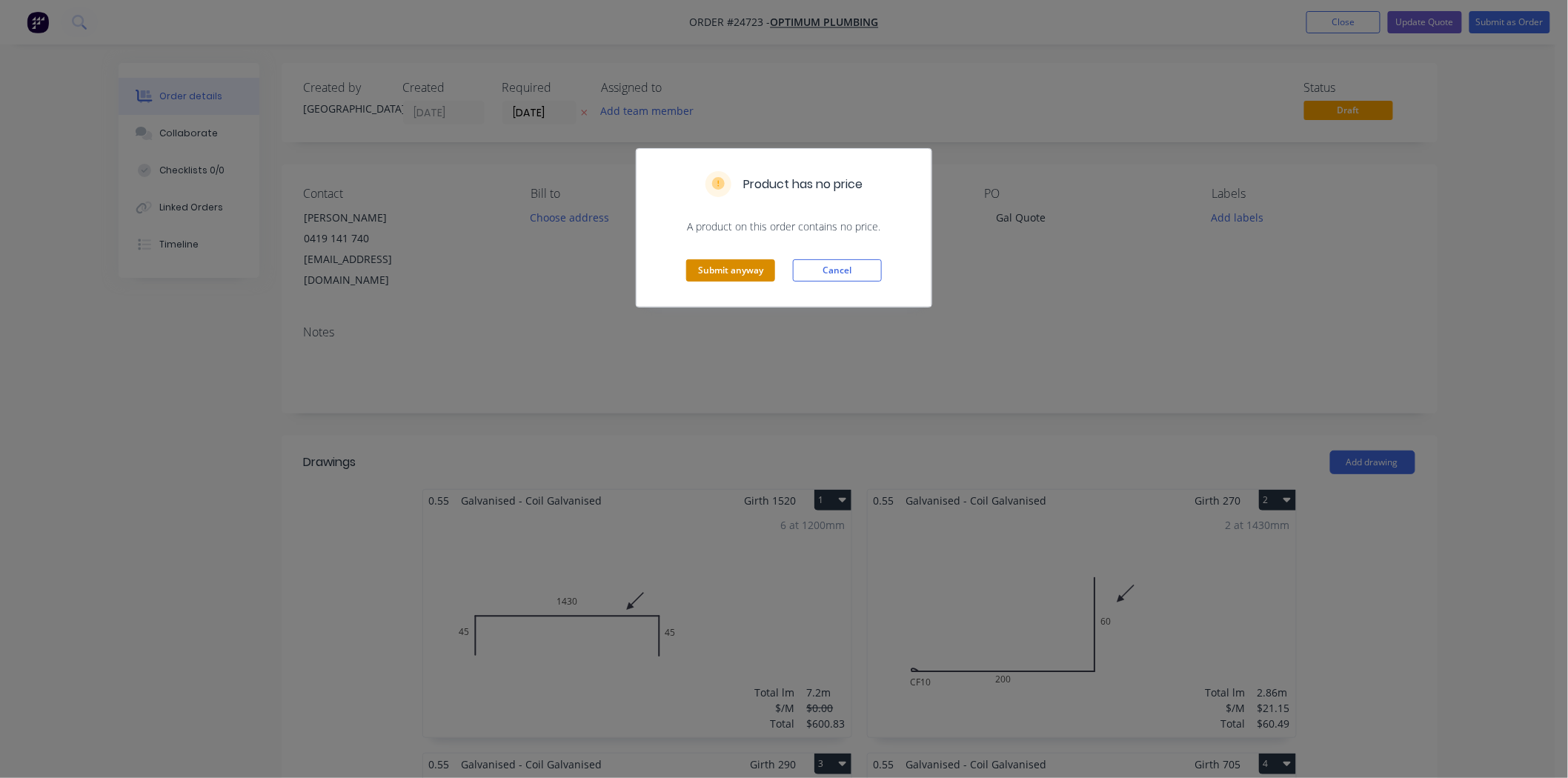
click at [721, 282] on button "Submit anyway" at bounding box center [731, 270] width 89 height 23
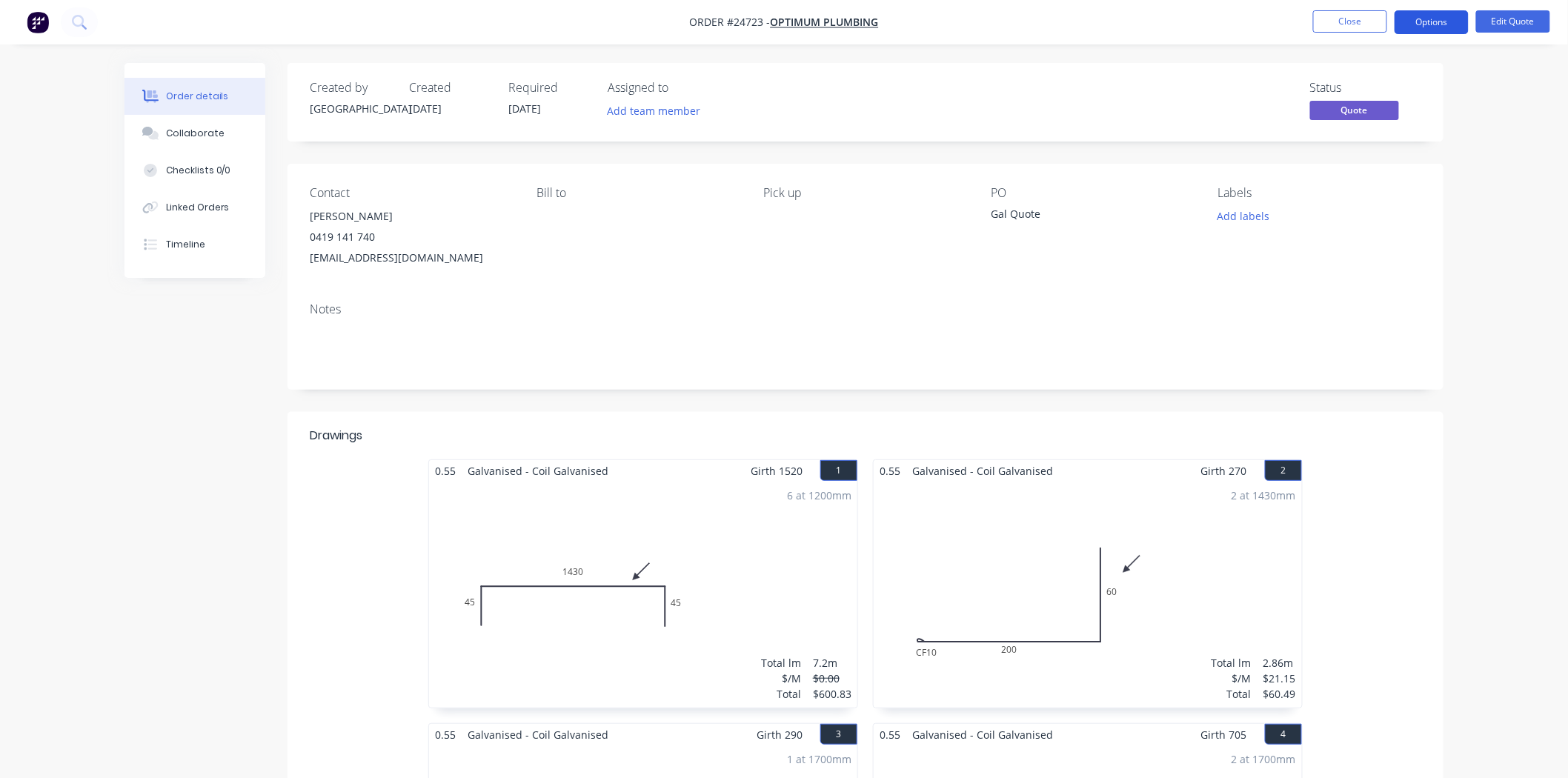
click at [1432, 26] on button "Options" at bounding box center [1432, 22] width 74 height 23
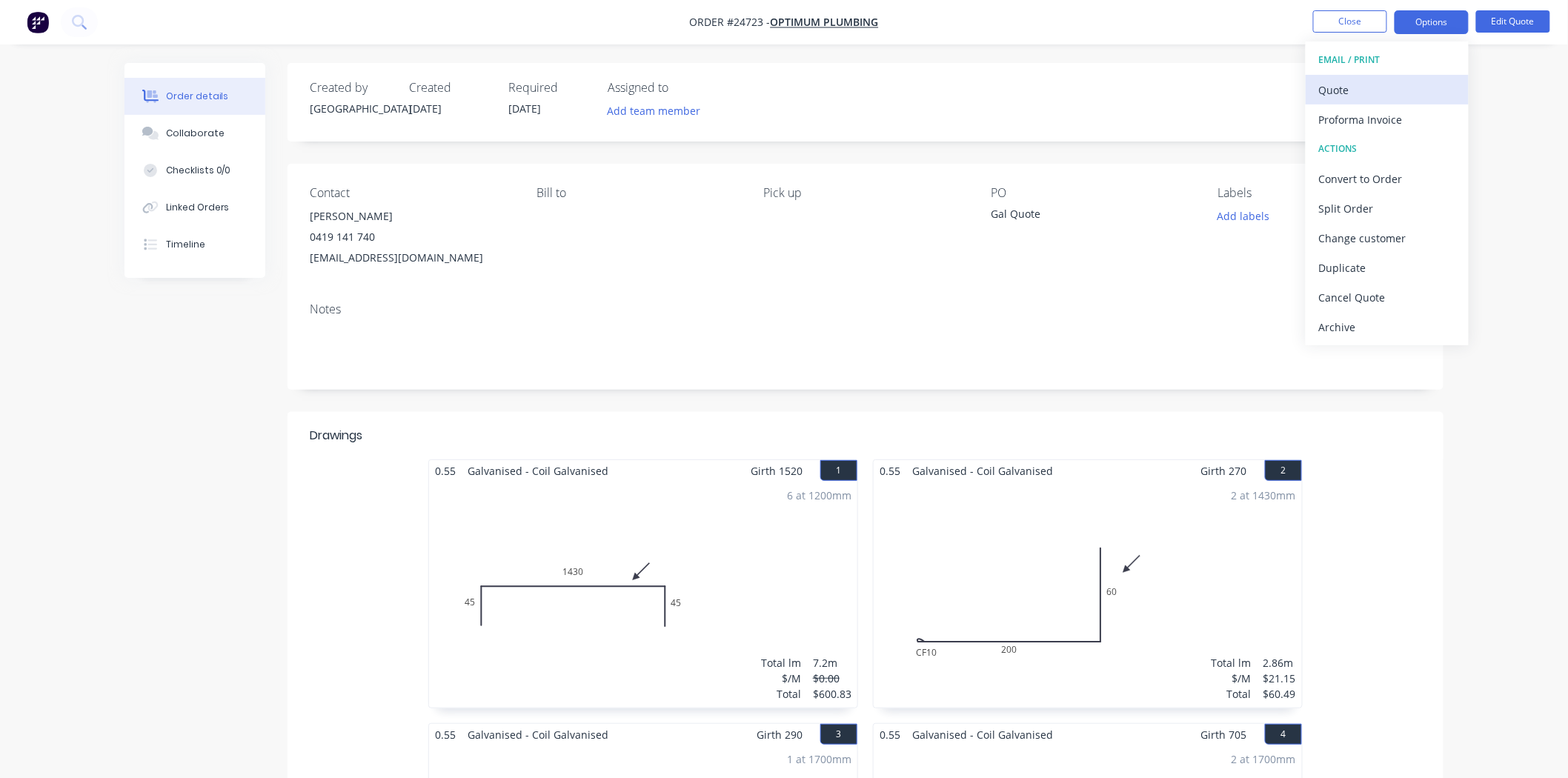
click at [1385, 88] on div "Quote" at bounding box center [1387, 90] width 136 height 22
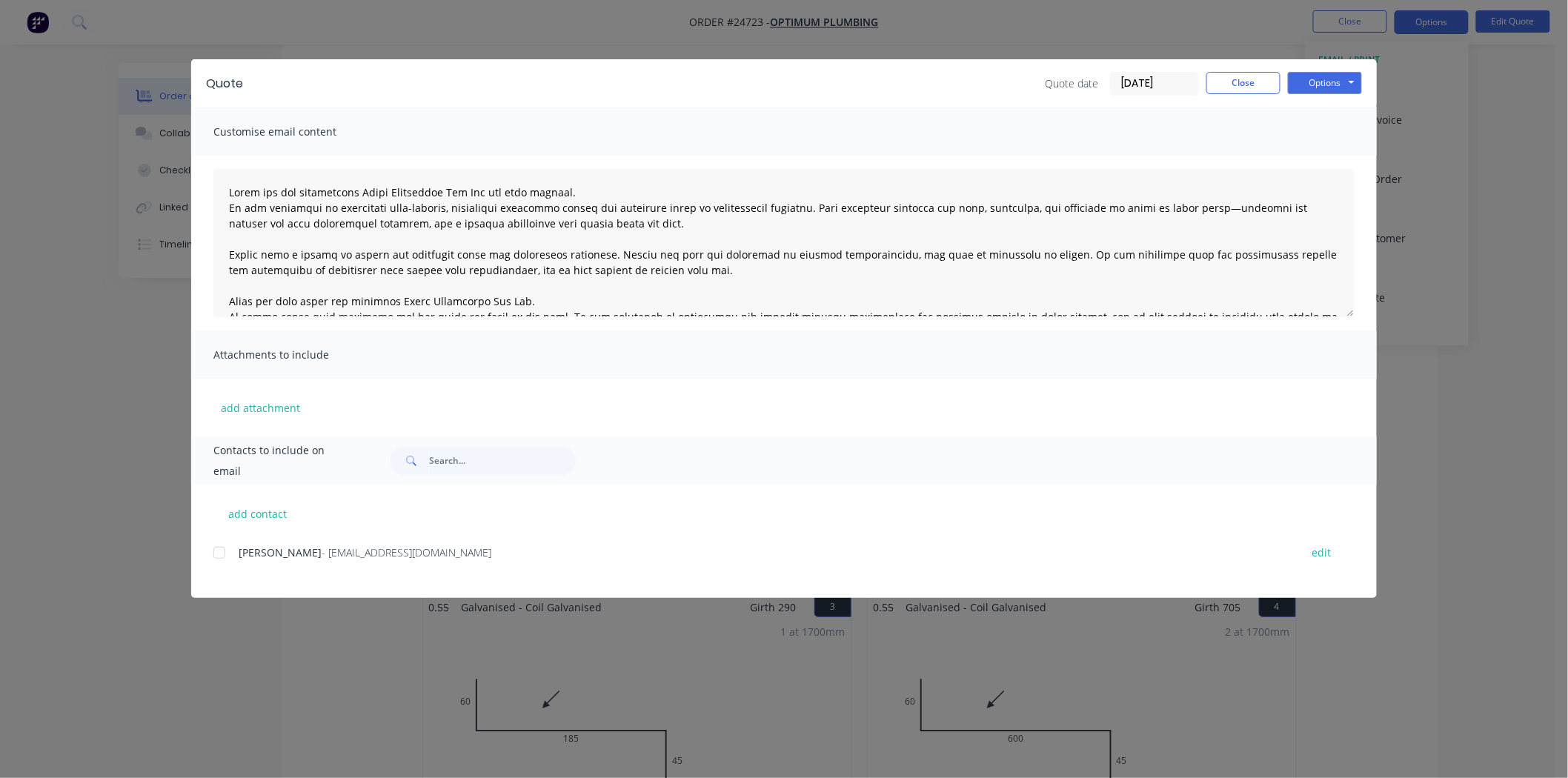
scroll to position [83, 0]
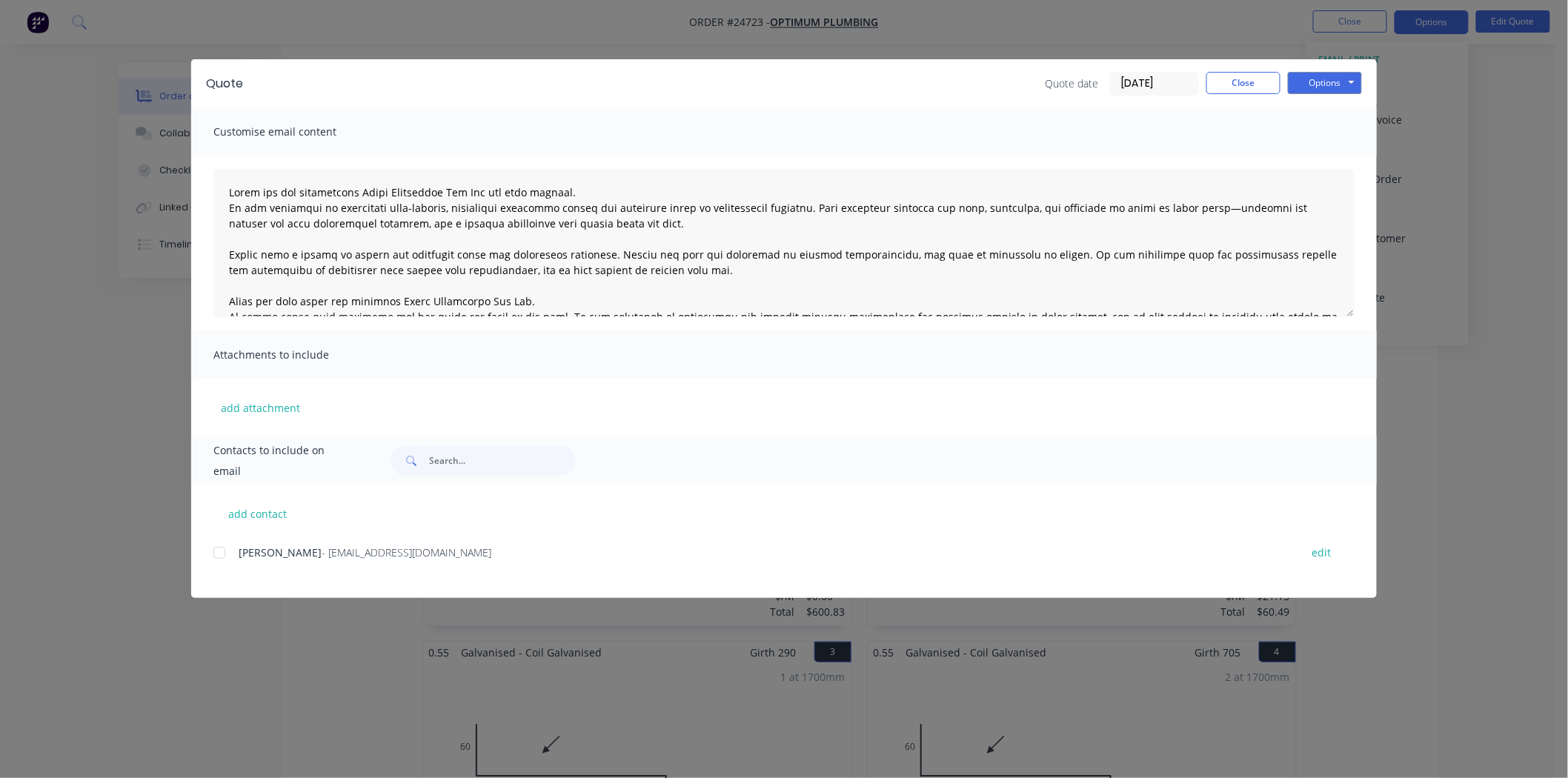
click at [260, 471] on div "Contacts to include on email" at bounding box center [784, 460] width 1186 height 48
click at [245, 511] on button "add contact" at bounding box center [258, 514] width 89 height 23
select select "AU"
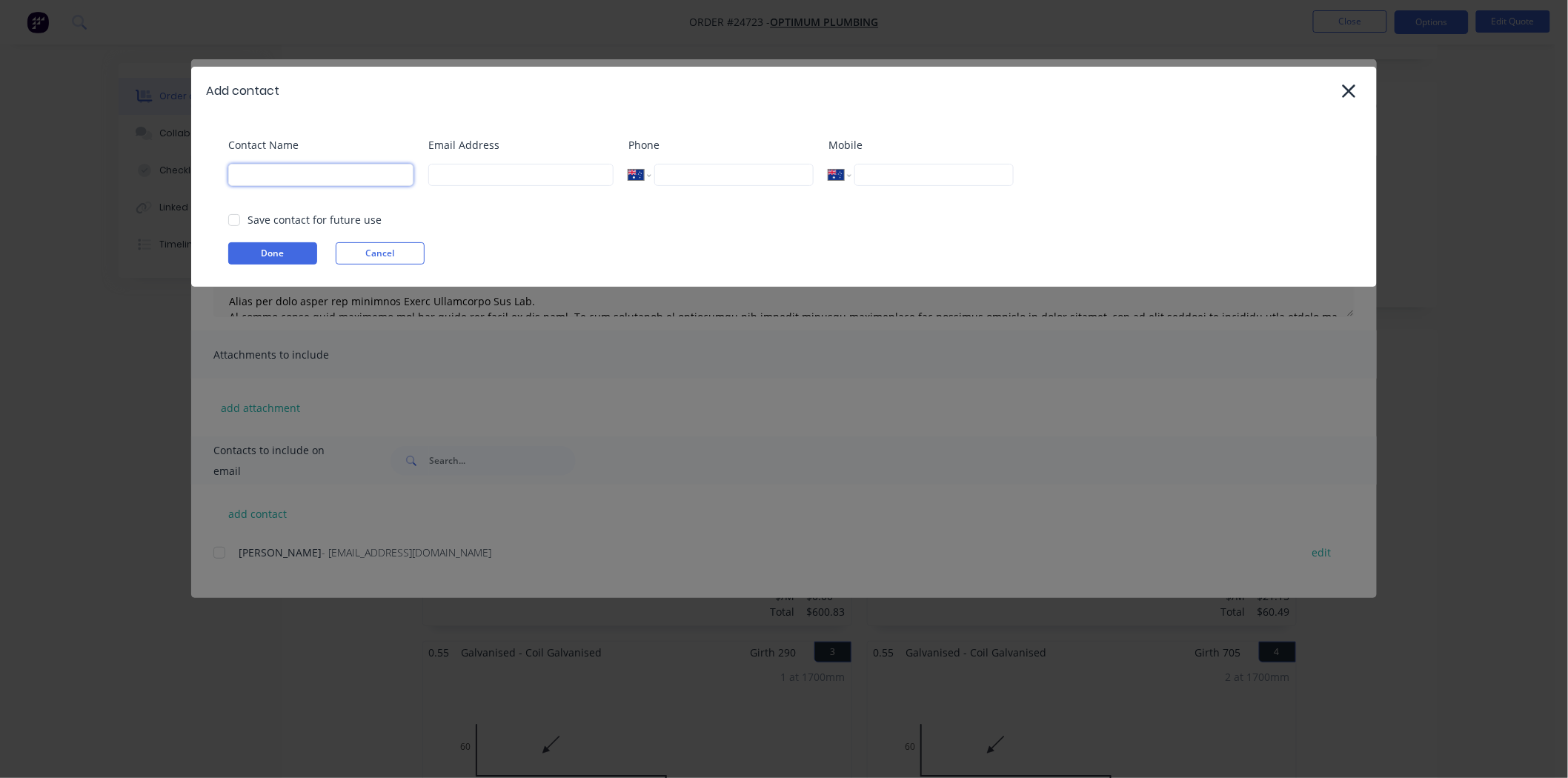
click at [294, 172] on input at bounding box center [321, 175] width 185 height 23
type input "Craig"
paste input "craig@optimumplumbing.com.au"
click at [238, 223] on div at bounding box center [234, 220] width 30 height 30
type input "craig@optimumplumbing.com.au"
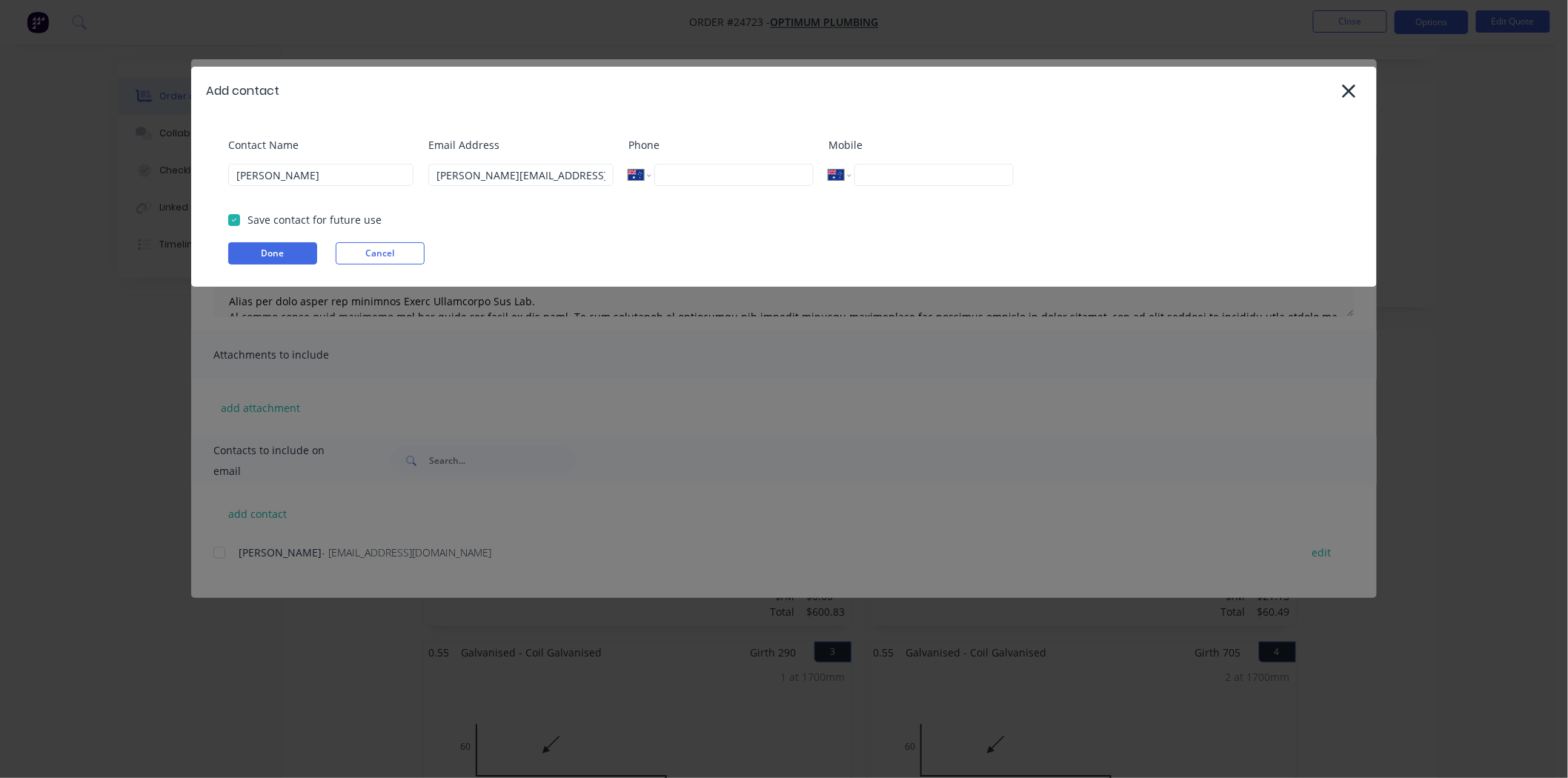
click at [240, 238] on div "Contact Name Craig Email Address craig@optimumplumbing.com.au Phone Internation…" at bounding box center [784, 201] width 1186 height 172
click at [249, 257] on button "Done" at bounding box center [273, 254] width 89 height 23
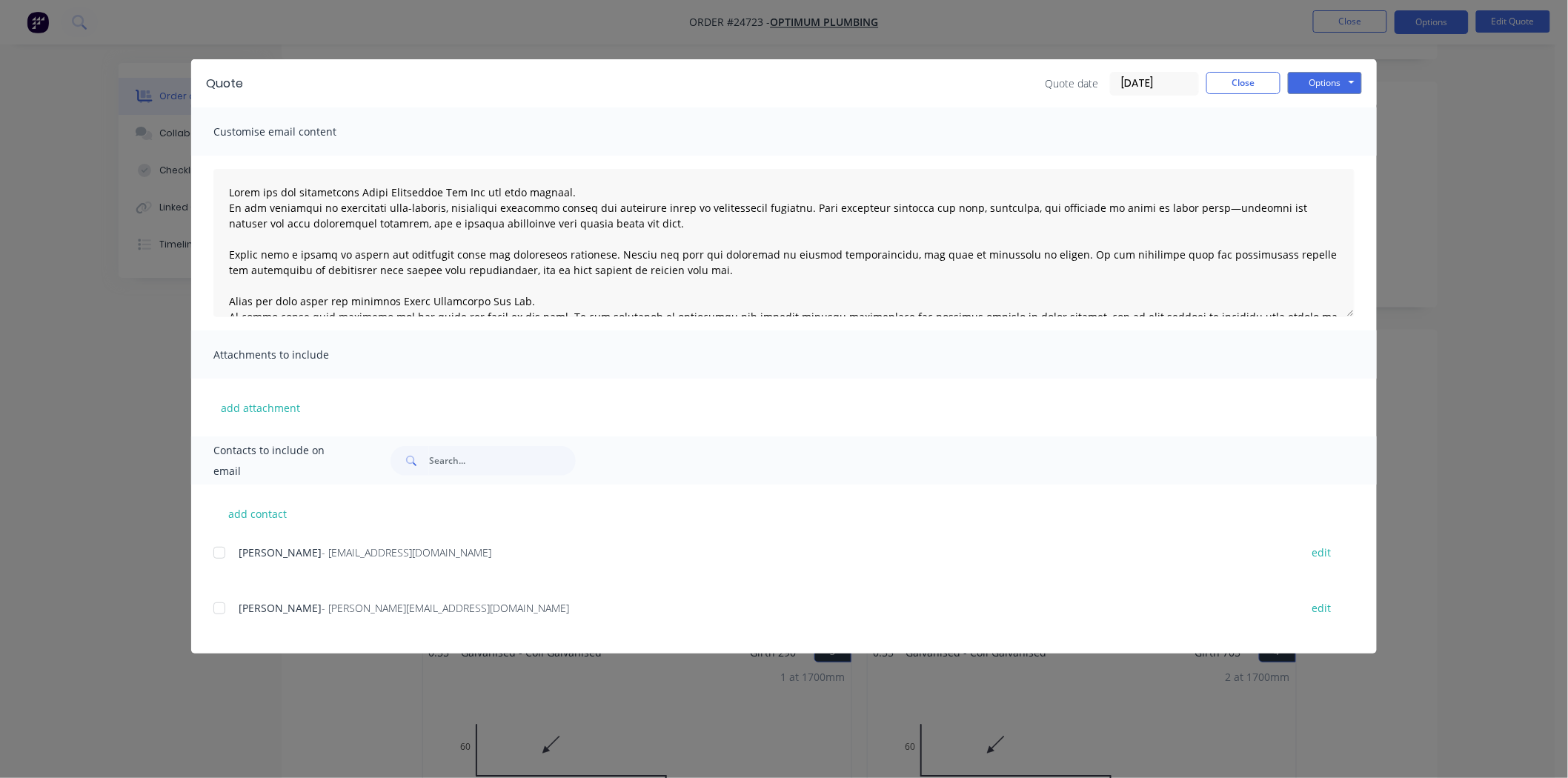
click at [216, 602] on div at bounding box center [219, 608] width 30 height 30
click at [1312, 77] on button "Options" at bounding box center [1325, 83] width 74 height 23
click at [1299, 153] on button "Email" at bounding box center [1335, 158] width 95 height 24
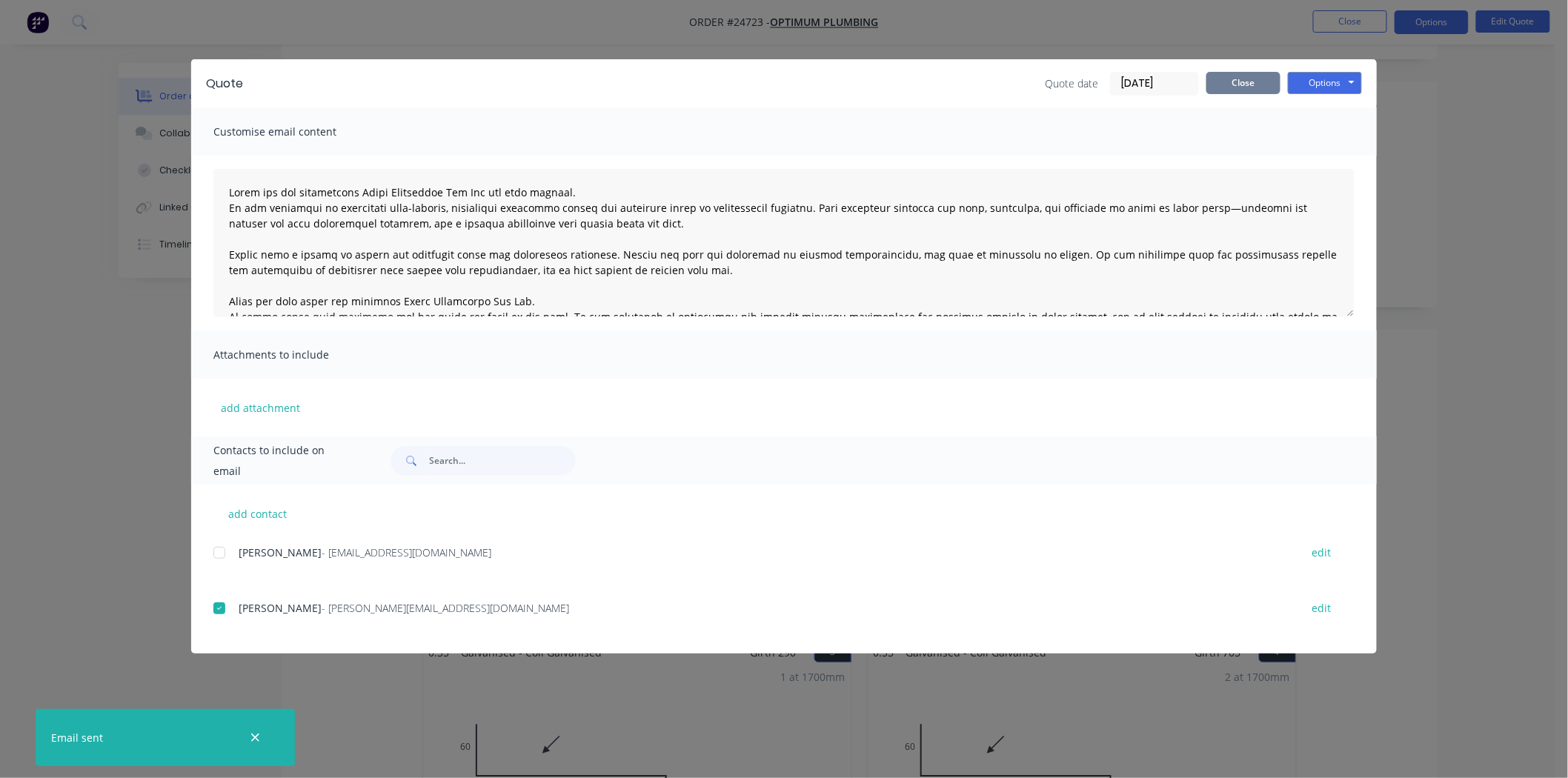
click at [1252, 83] on button "Close" at bounding box center [1243, 83] width 74 height 23
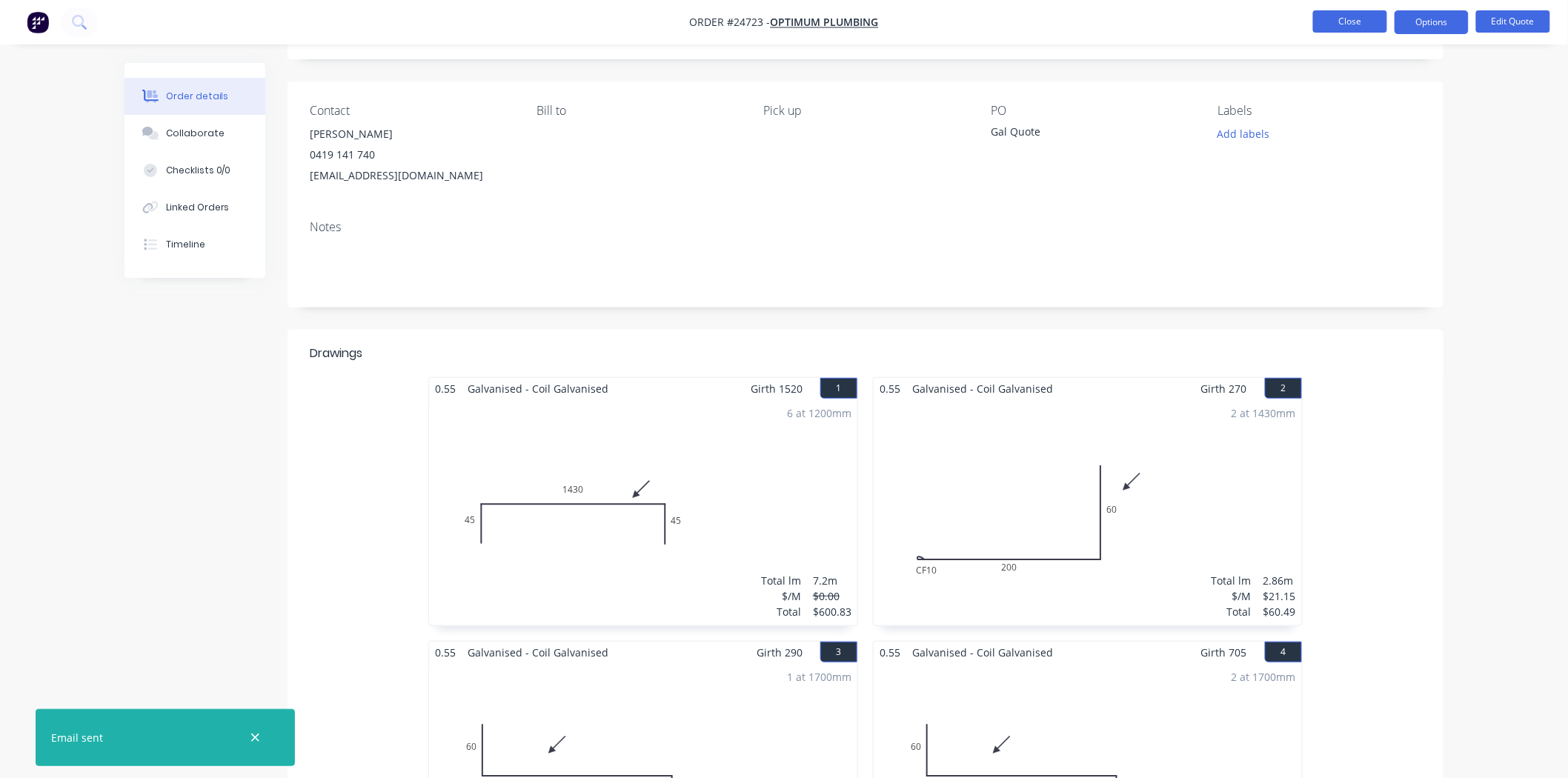
click at [1322, 15] on button "Close" at bounding box center [1350, 22] width 74 height 23
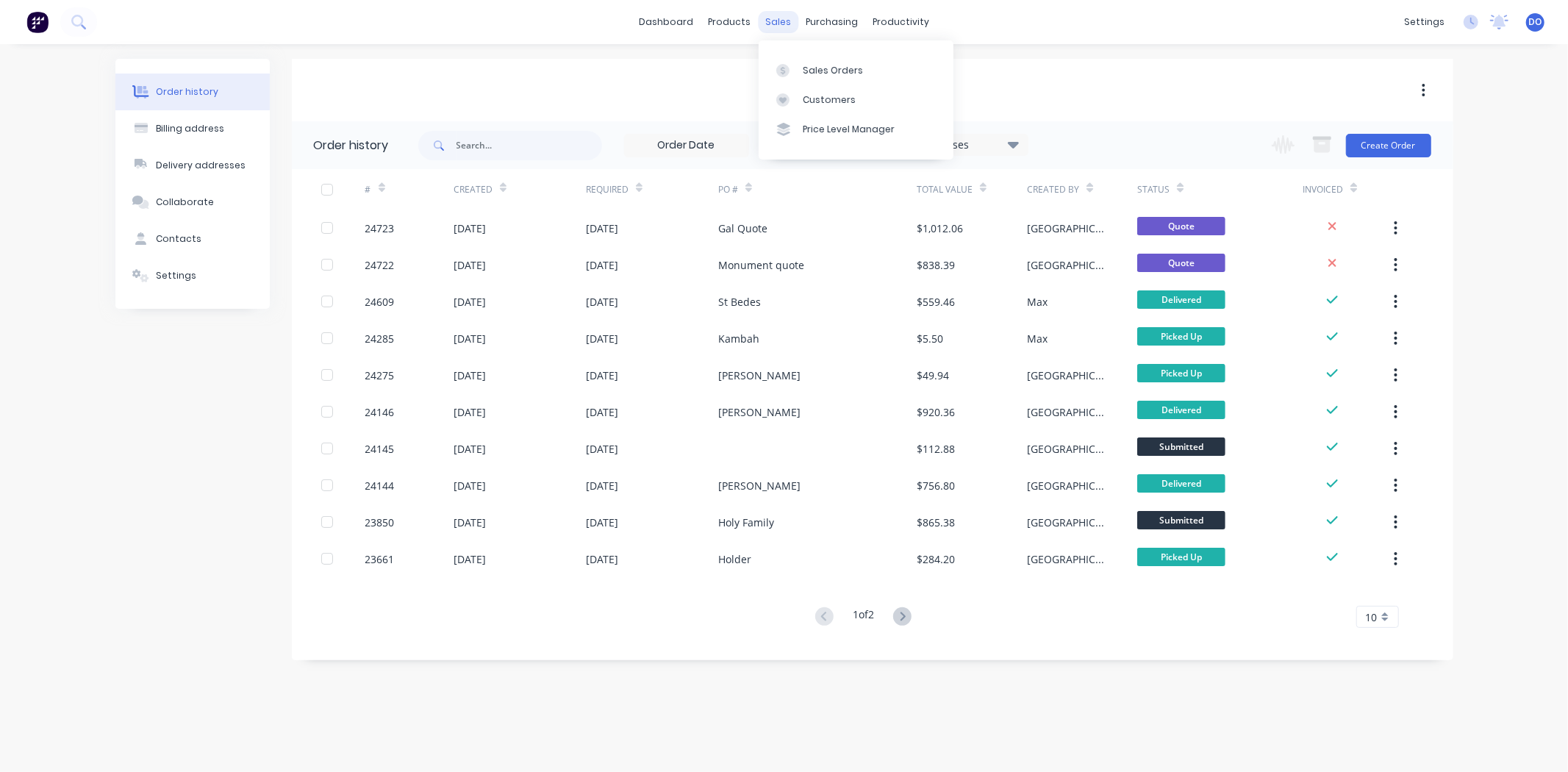
click at [790, 18] on div "sales" at bounding box center [778, 22] width 41 height 22
click at [796, 78] on link "Sales Orders" at bounding box center [856, 70] width 195 height 29
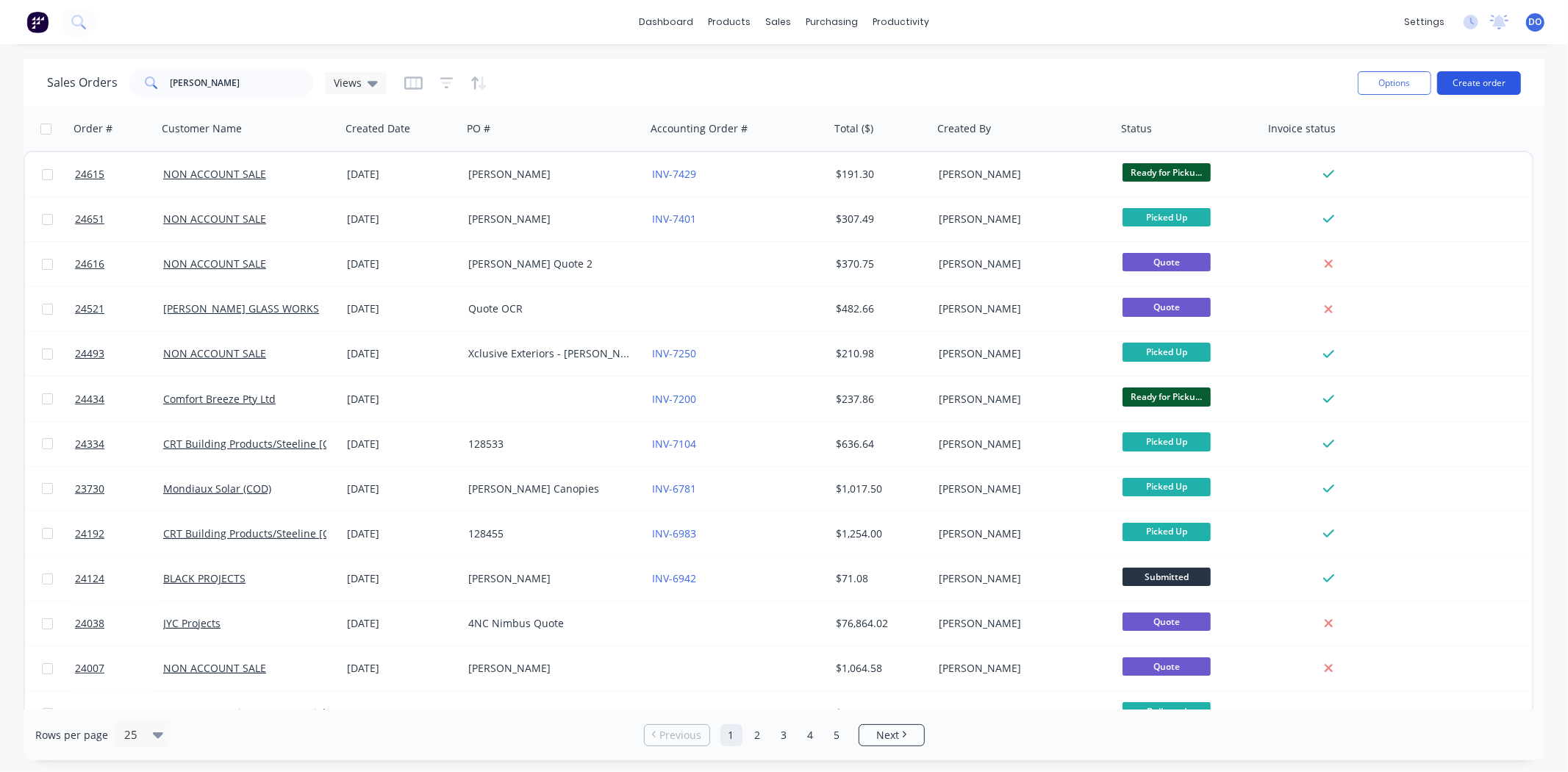
click at [1490, 81] on button "Create order" at bounding box center [1478, 83] width 84 height 23
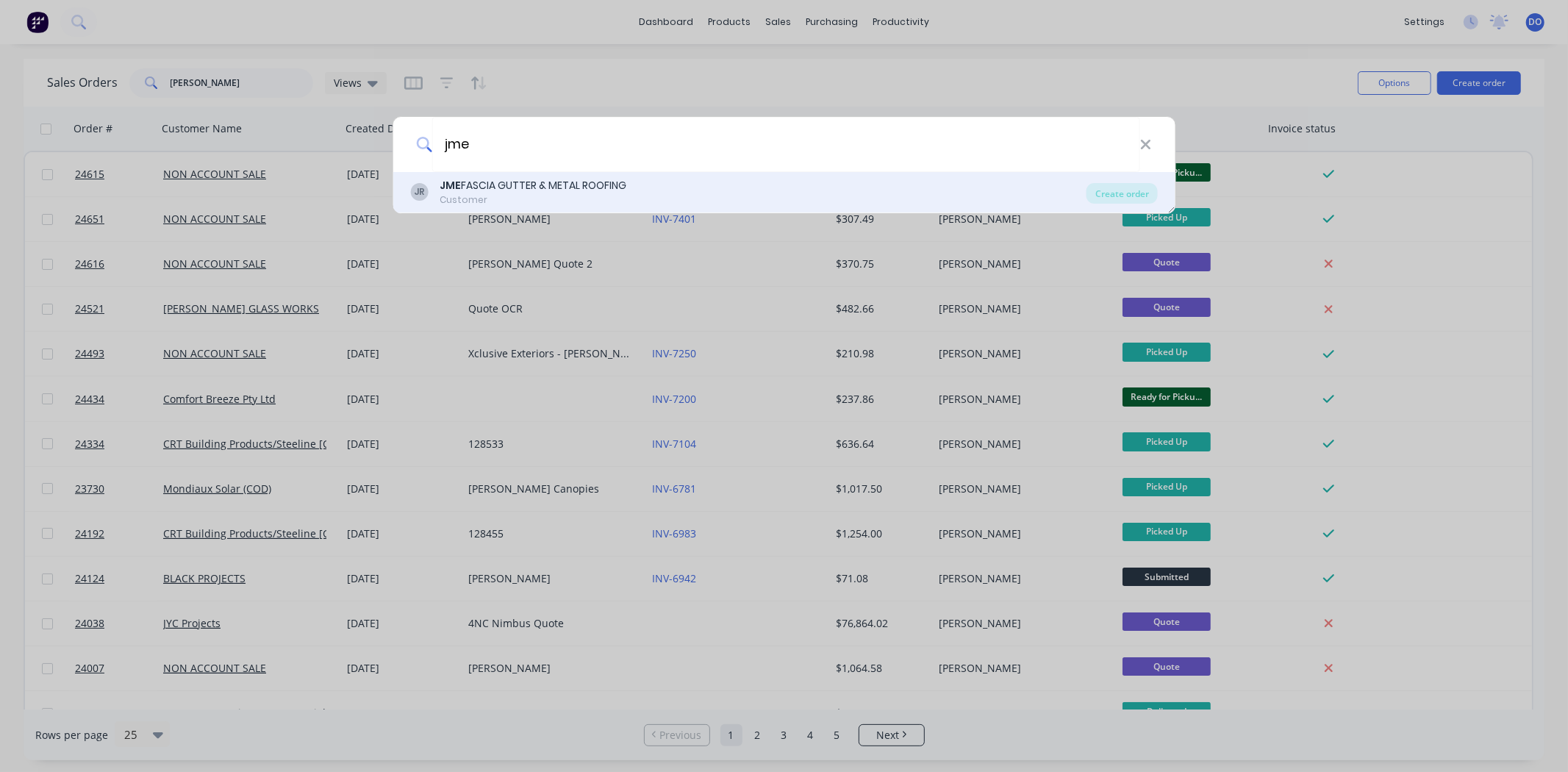
type input "jme"
click at [637, 201] on div "JR JME FASCIA GUTTER & METAL ROOFING Customer" at bounding box center [748, 191] width 676 height 28
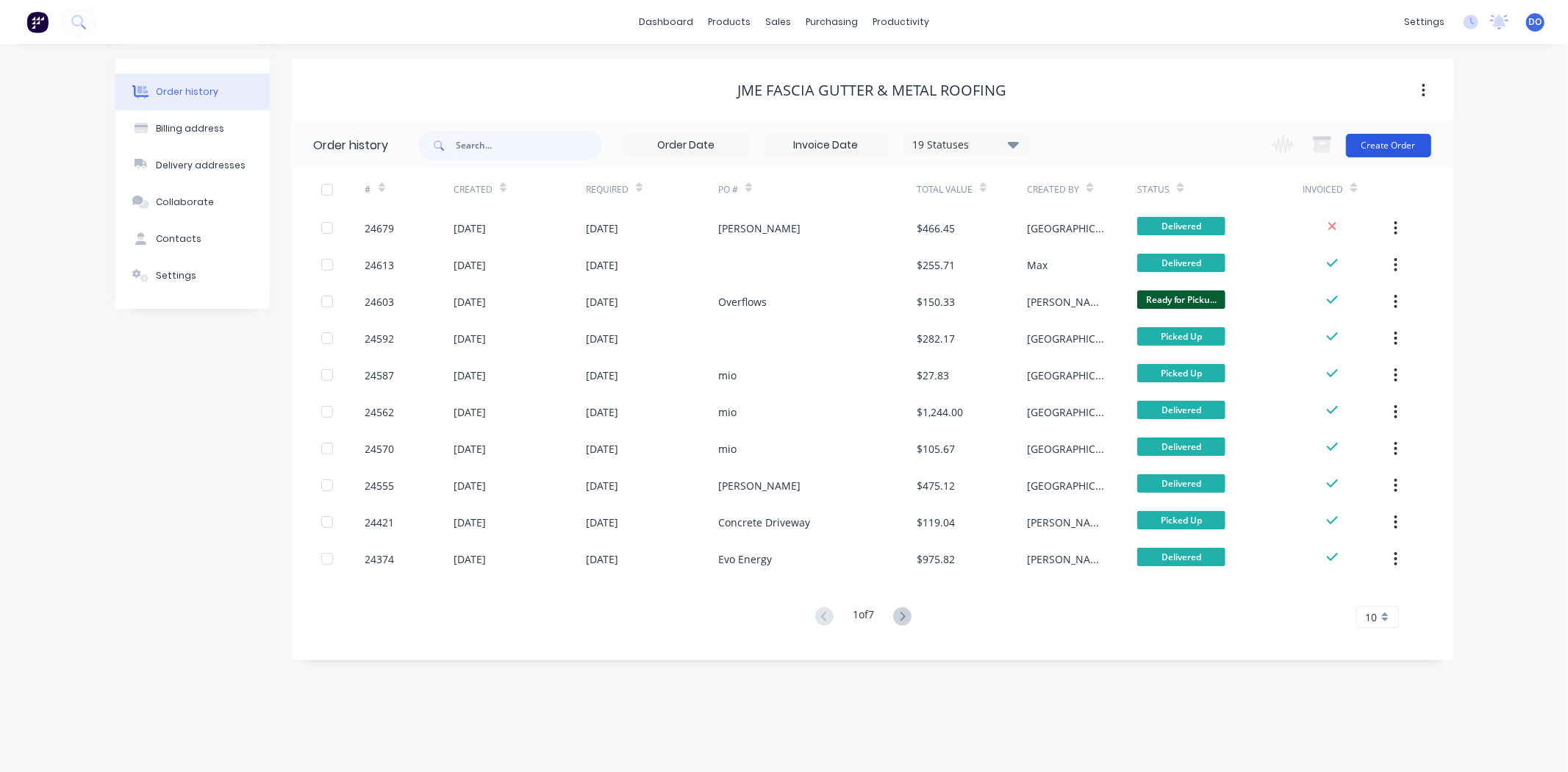
click at [1414, 138] on button "Create Order" at bounding box center [1388, 145] width 85 height 23
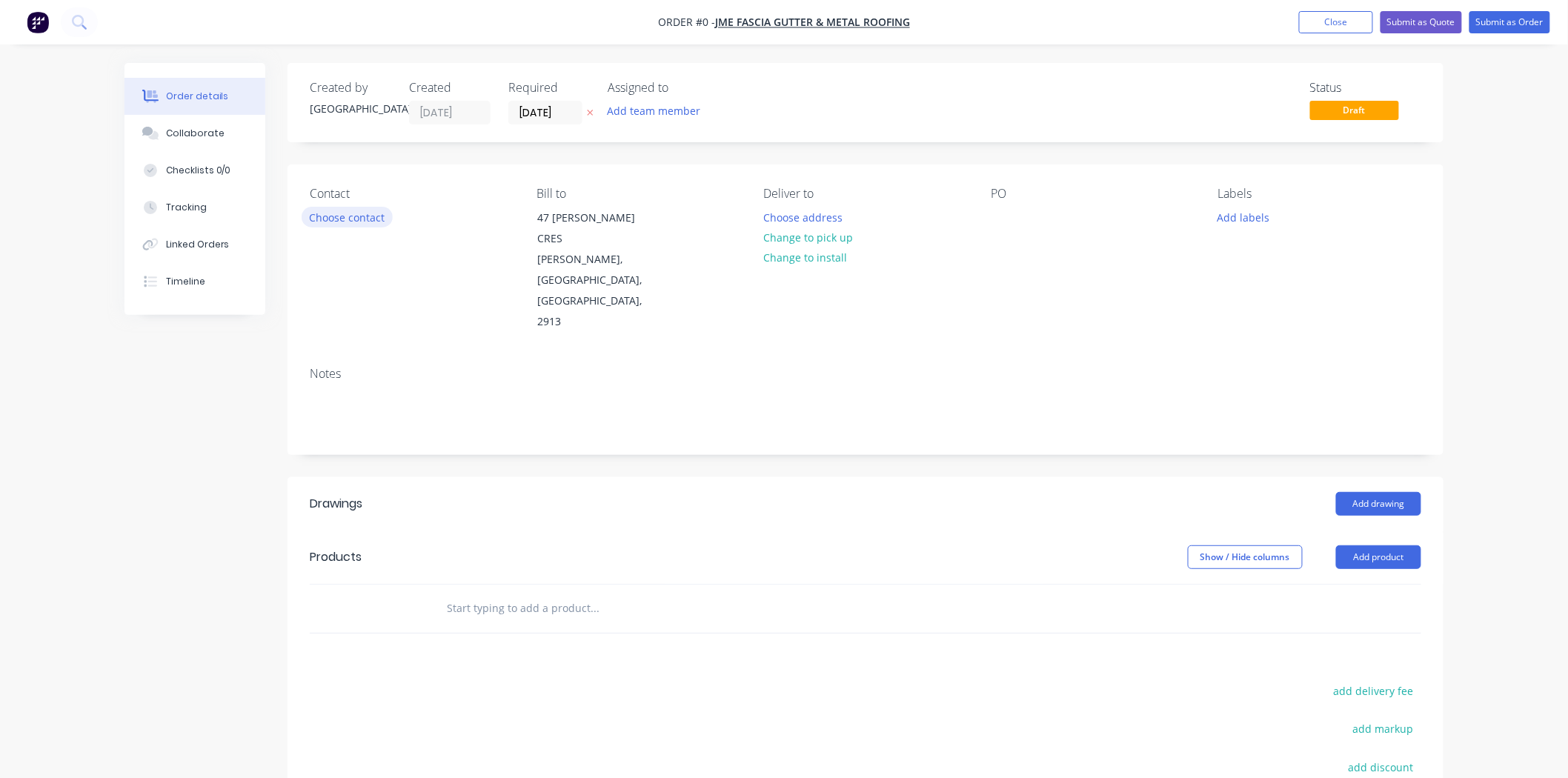
click at [369, 209] on button "Choose contact" at bounding box center [347, 216] width 91 height 20
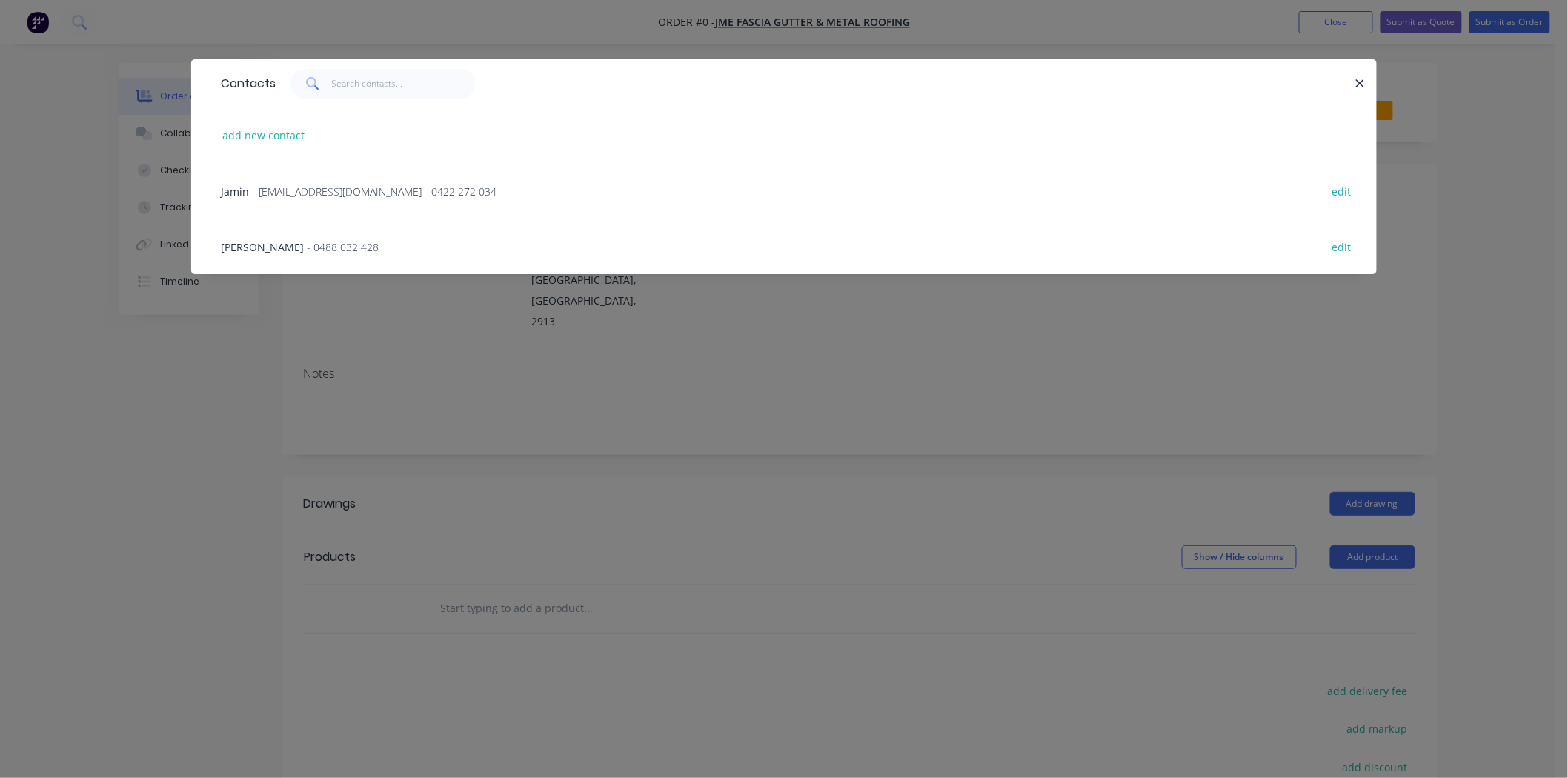
click at [360, 184] on span "- jmefasciagutter@gmail.com - 0422 272 034" at bounding box center [374, 191] width 244 height 14
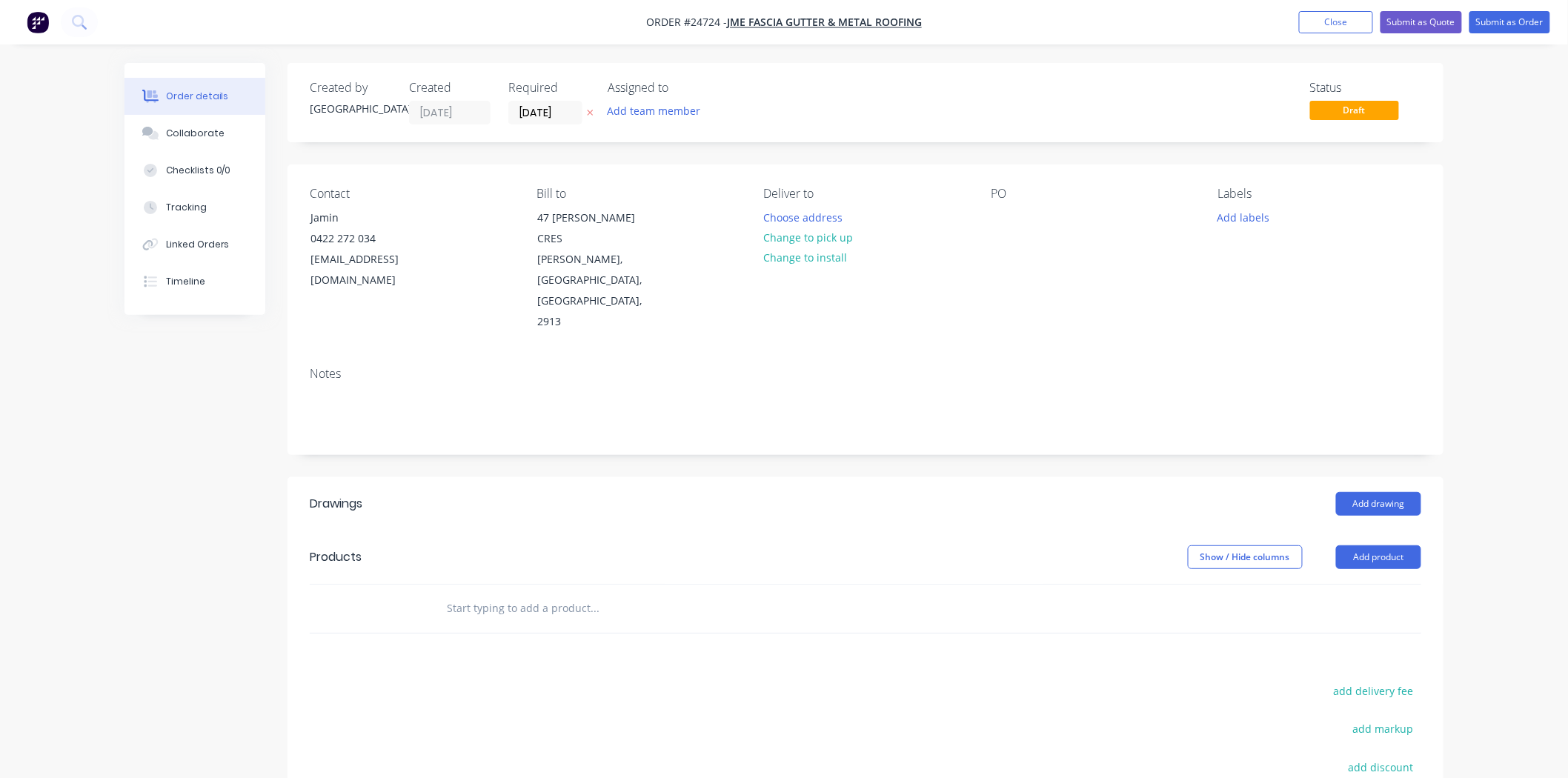
click at [1375, 477] on header "Drawings Add drawing" at bounding box center [866, 503] width 1156 height 53
click at [1386, 492] on button "Add drawing" at bounding box center [1379, 503] width 85 height 23
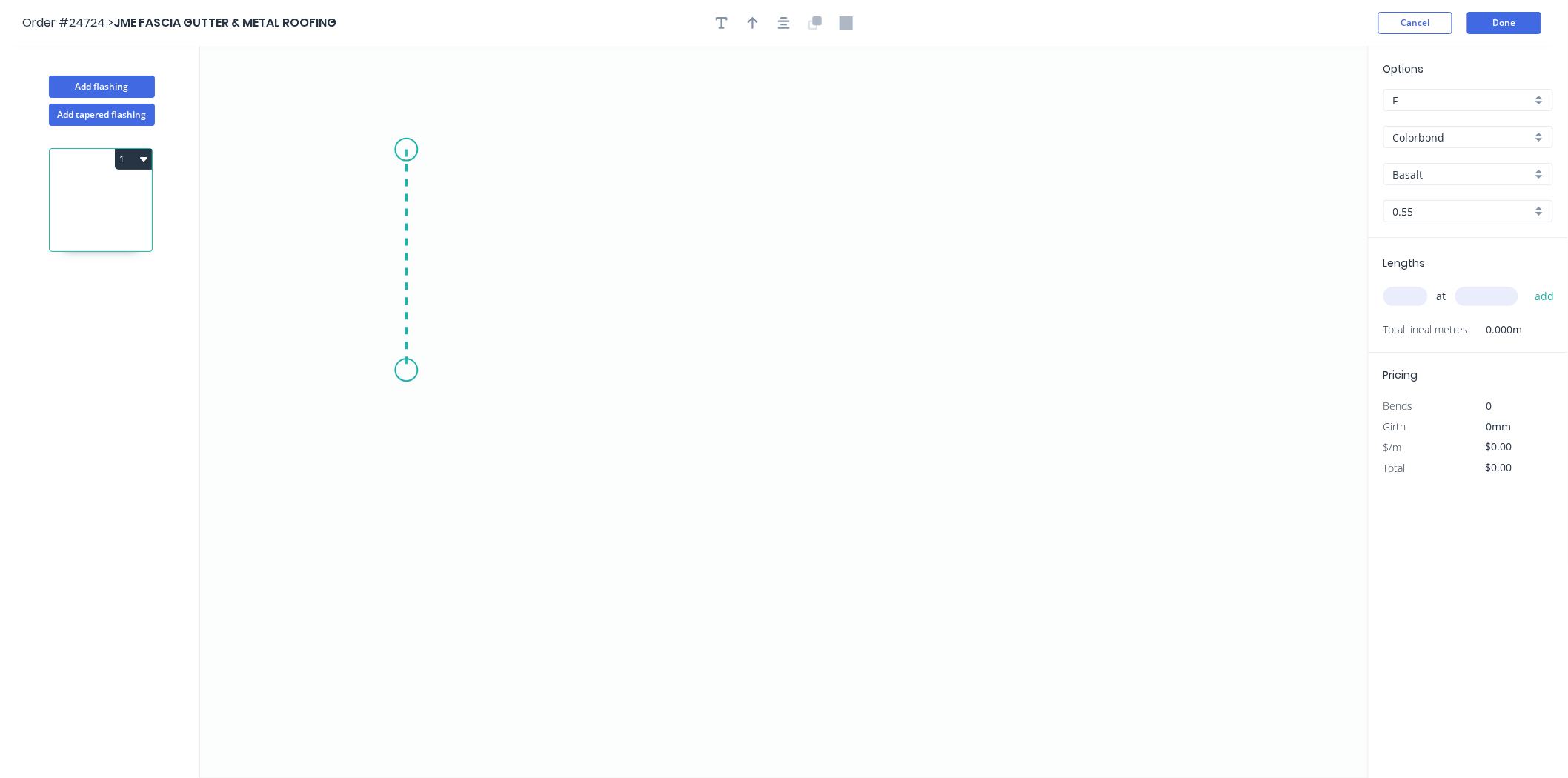
drag, startPoint x: 406, startPoint y: 150, endPoint x: 409, endPoint y: 370, distance: 220.0
click at [409, 370] on icon "0" at bounding box center [784, 412] width 1169 height 732
click at [962, 367] on icon "0 ?" at bounding box center [784, 412] width 1169 height 732
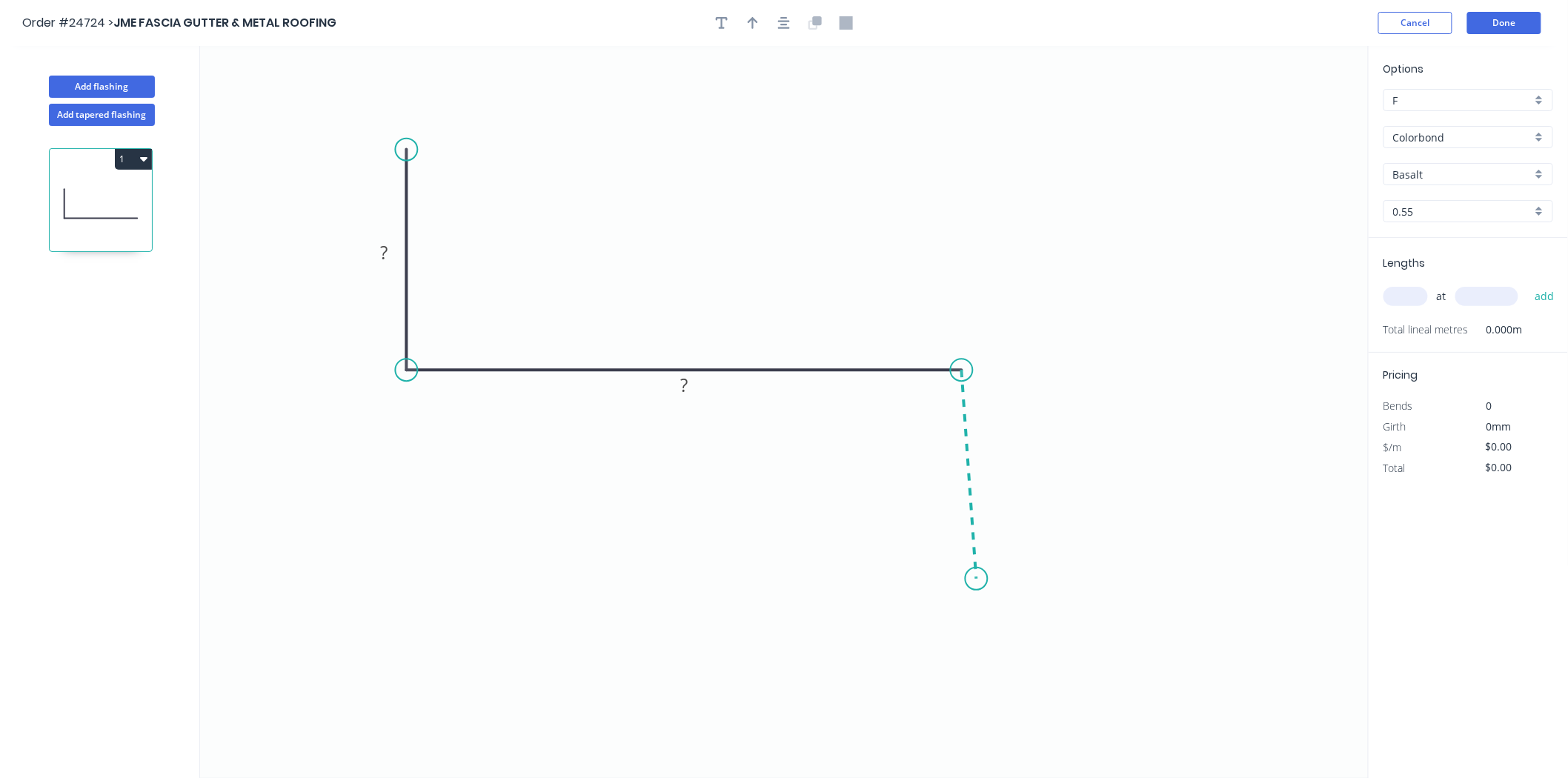
click at [978, 581] on icon "0 ? ?" at bounding box center [784, 412] width 1169 height 732
click at [960, 575] on circle at bounding box center [962, 574] width 23 height 23
click at [374, 247] on rect at bounding box center [384, 255] width 30 height 21
click at [1400, 289] on input "text" at bounding box center [1405, 296] width 44 height 19
type input "$18.58"
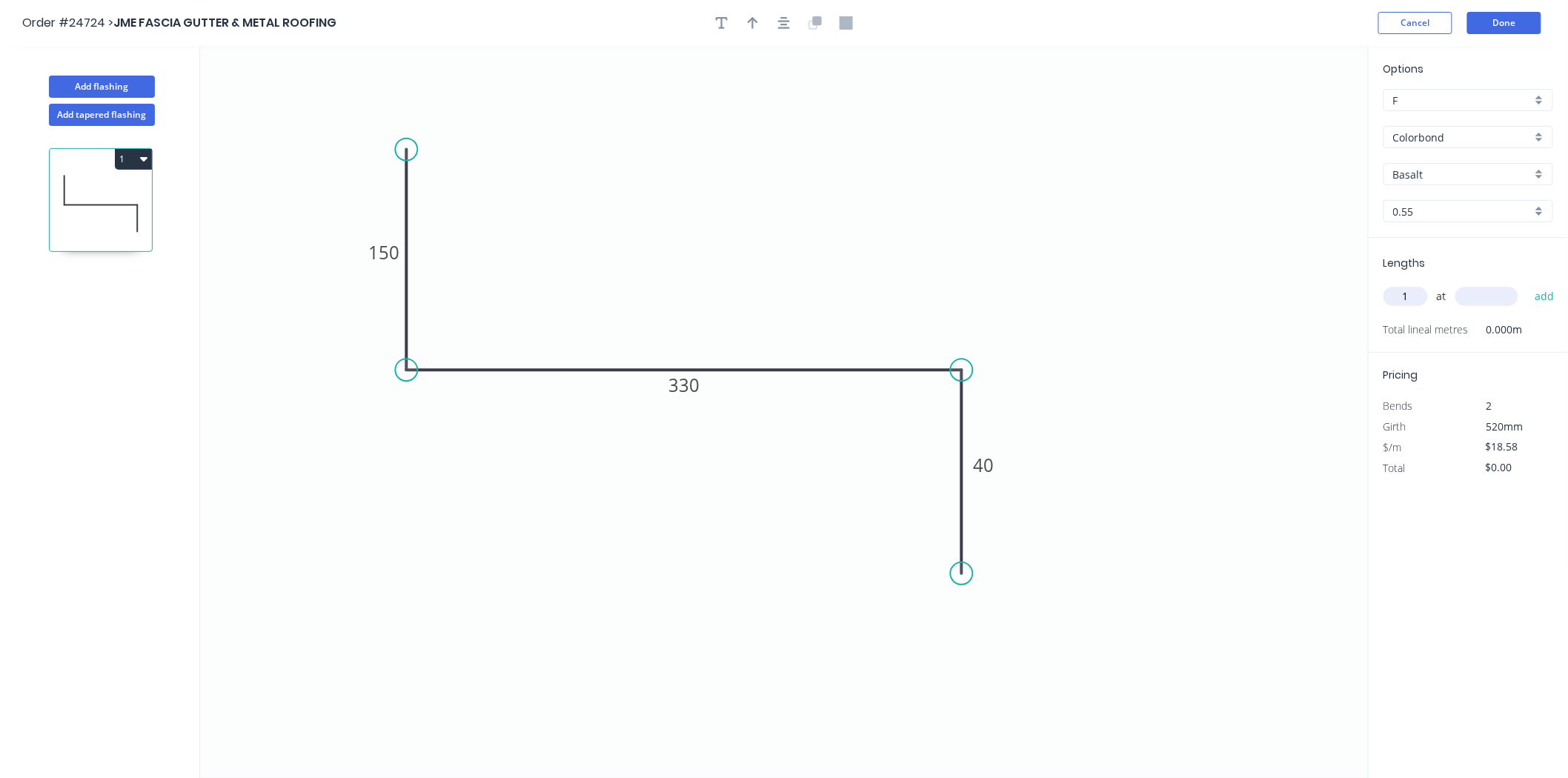
type input "1"
type input "1100"
click at [1527, 284] on button "add" at bounding box center [1545, 296] width 35 height 25
type input "$22.30"
click at [761, 20] on button "button" at bounding box center [753, 23] width 23 height 23
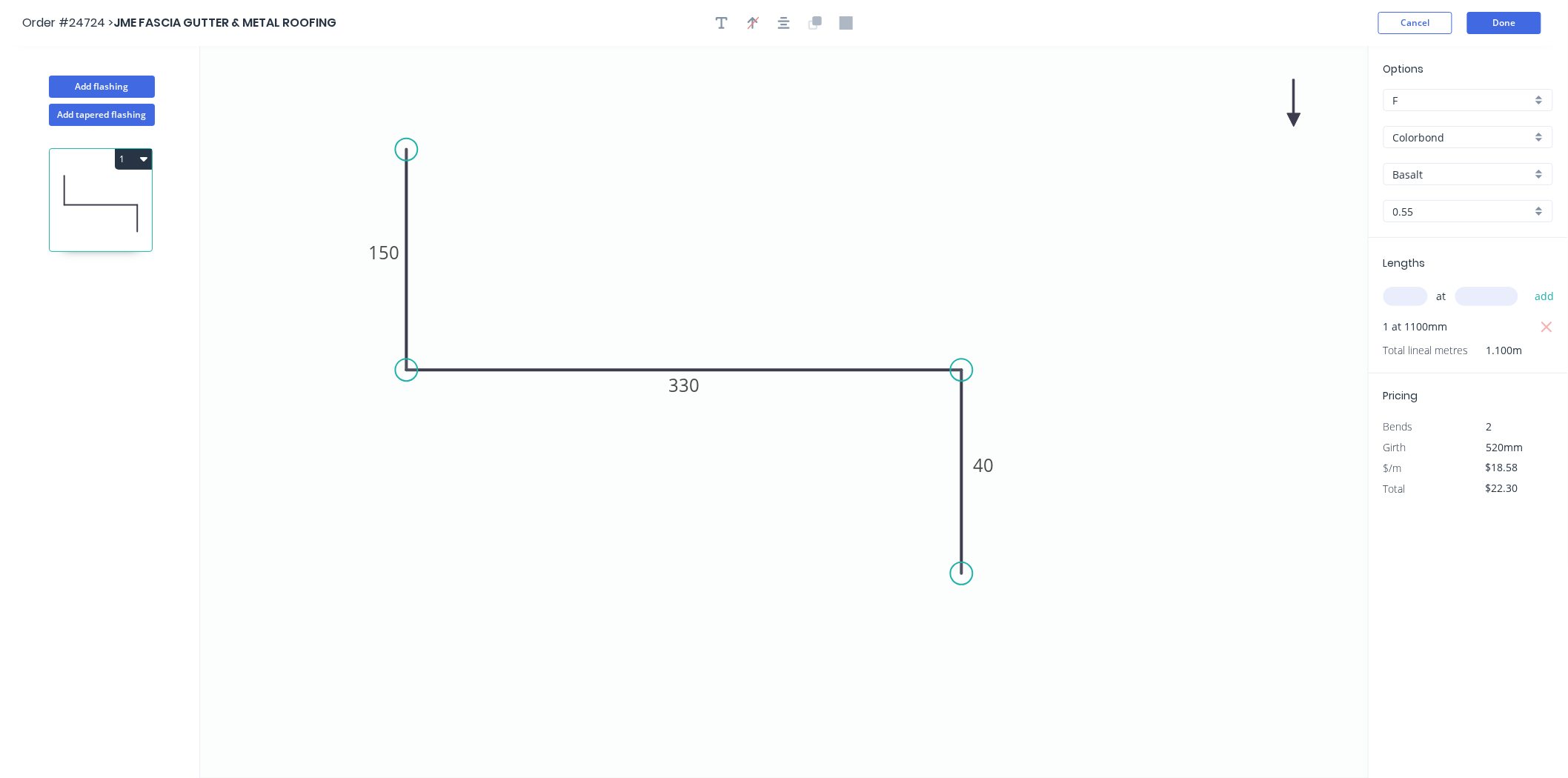
click at [1290, 117] on icon at bounding box center [1293, 103] width 13 height 48
drag, startPoint x: 1294, startPoint y: 119, endPoint x: 765, endPoint y: 249, distance: 544.7
click at [765, 249] on icon at bounding box center [776, 235] width 43 height 43
click at [1520, 182] on div "Basalt" at bounding box center [1468, 175] width 169 height 23
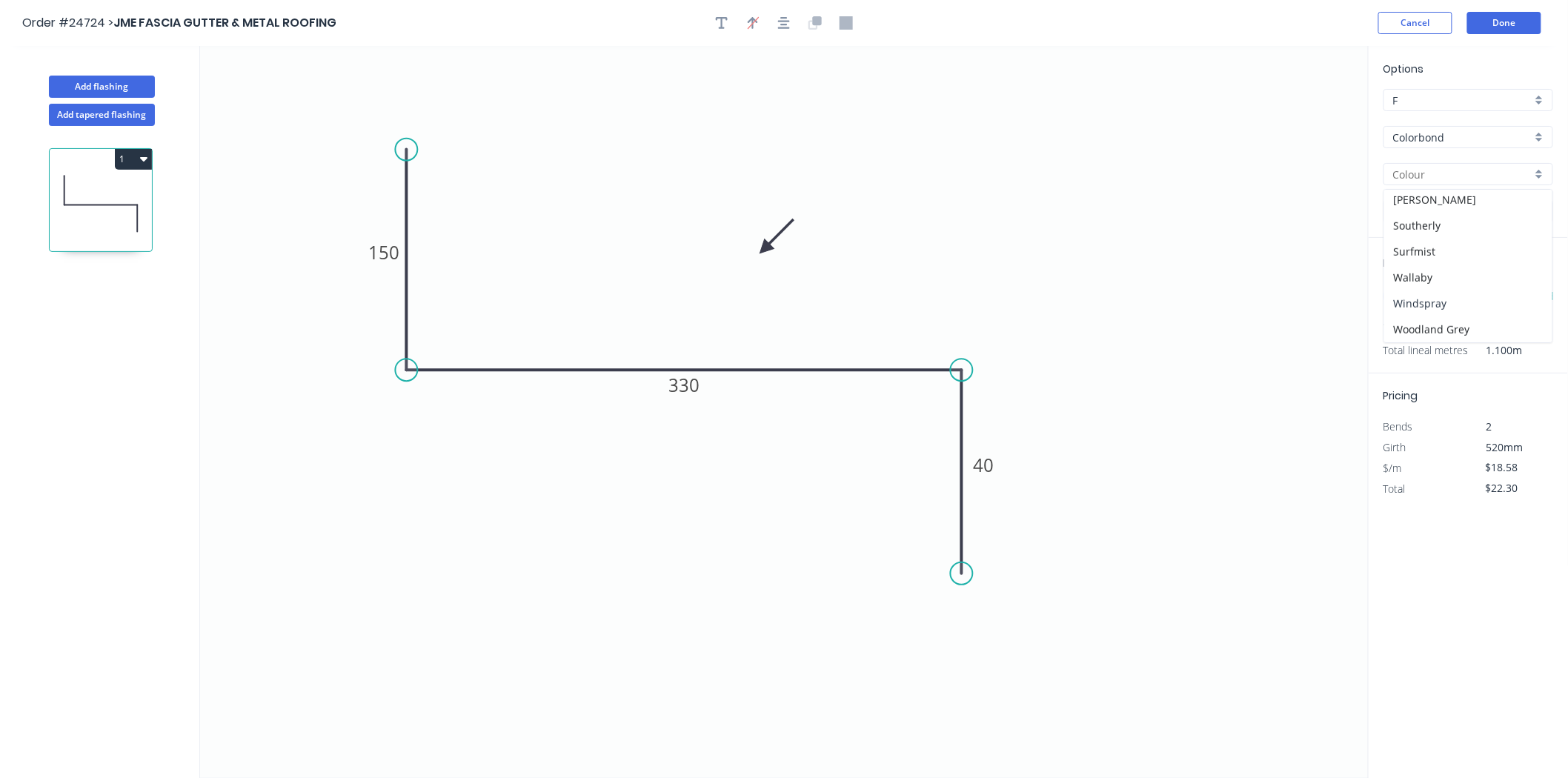
click at [1447, 305] on div "Windspray" at bounding box center [1469, 303] width 169 height 26
type input "Windspray"
click at [149, 156] on button "1" at bounding box center [133, 159] width 37 height 21
click at [134, 196] on div "Duplicate" at bounding box center [81, 196] width 114 height 22
type input "$0.00"
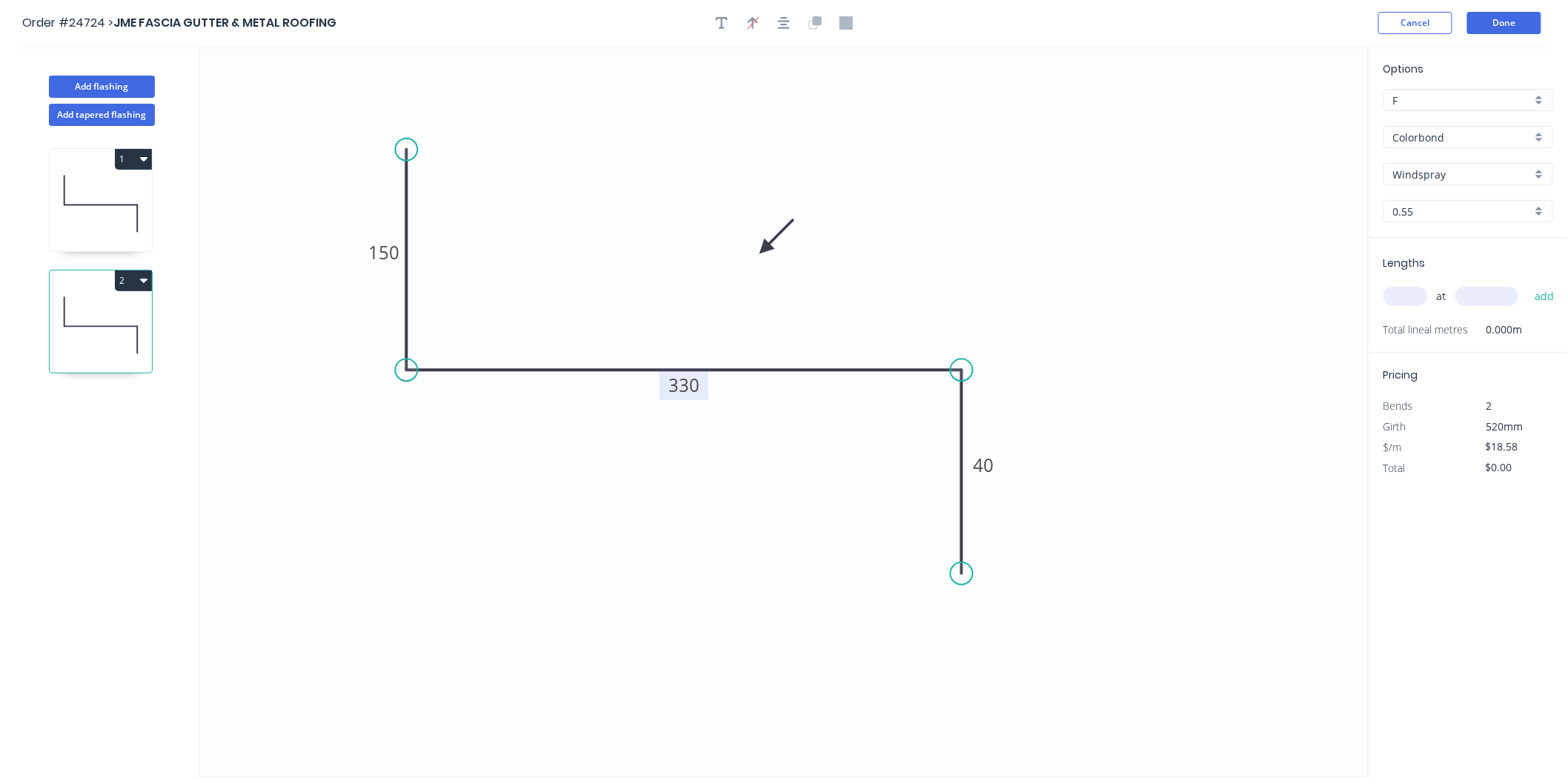
click at [683, 393] on tspan "330" at bounding box center [684, 385] width 31 height 24
type input "$21.08"
click at [1408, 287] on input "text" at bounding box center [1405, 296] width 44 height 19
type input "1"
type input "4600"
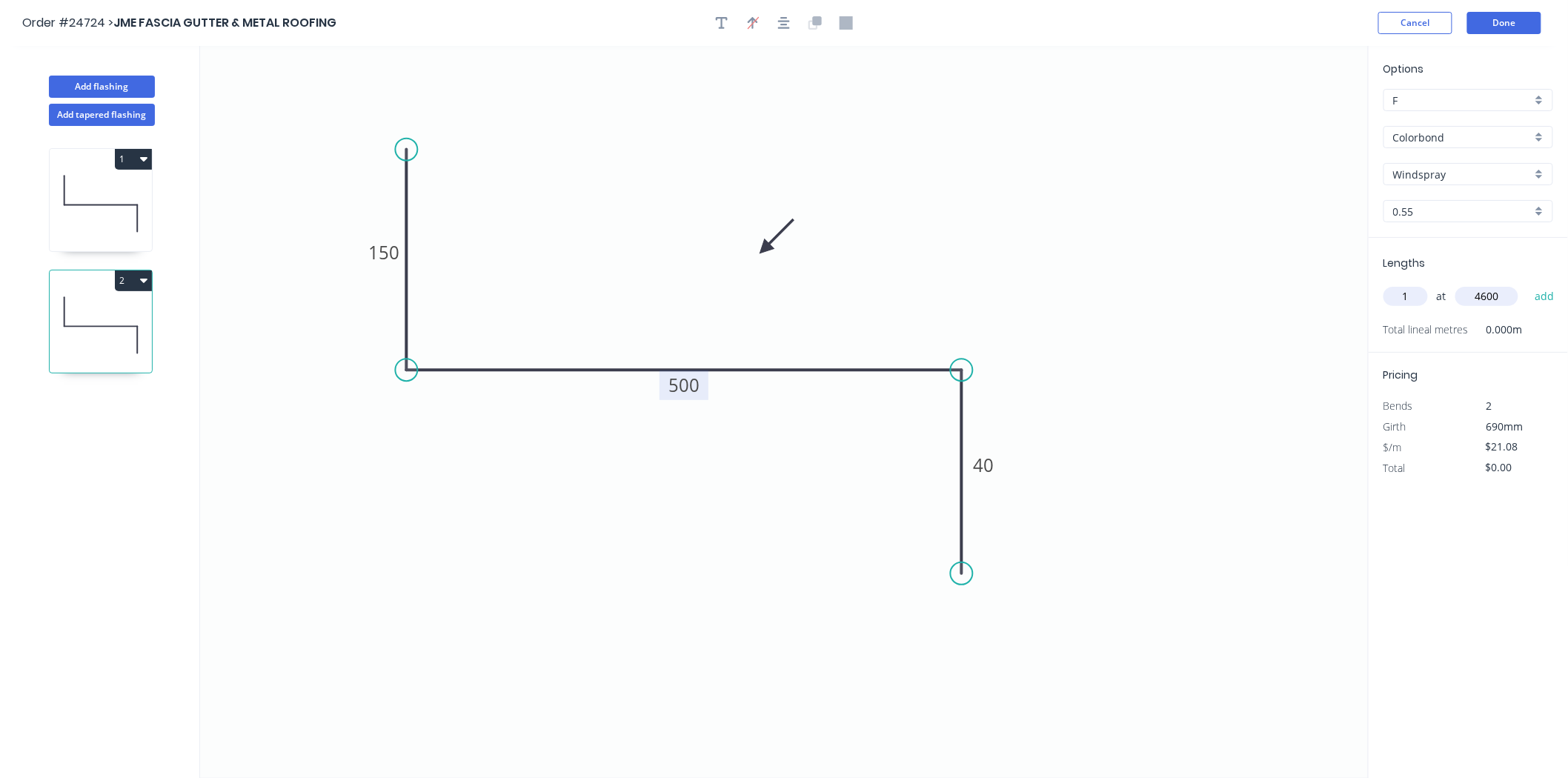
click at [1527, 284] on button "add" at bounding box center [1545, 296] width 35 height 25
type input "$96.97"
click at [123, 162] on button "1" at bounding box center [133, 159] width 37 height 21
click at [117, 186] on div "Duplicate" at bounding box center [81, 196] width 114 height 22
type input "$18.58"
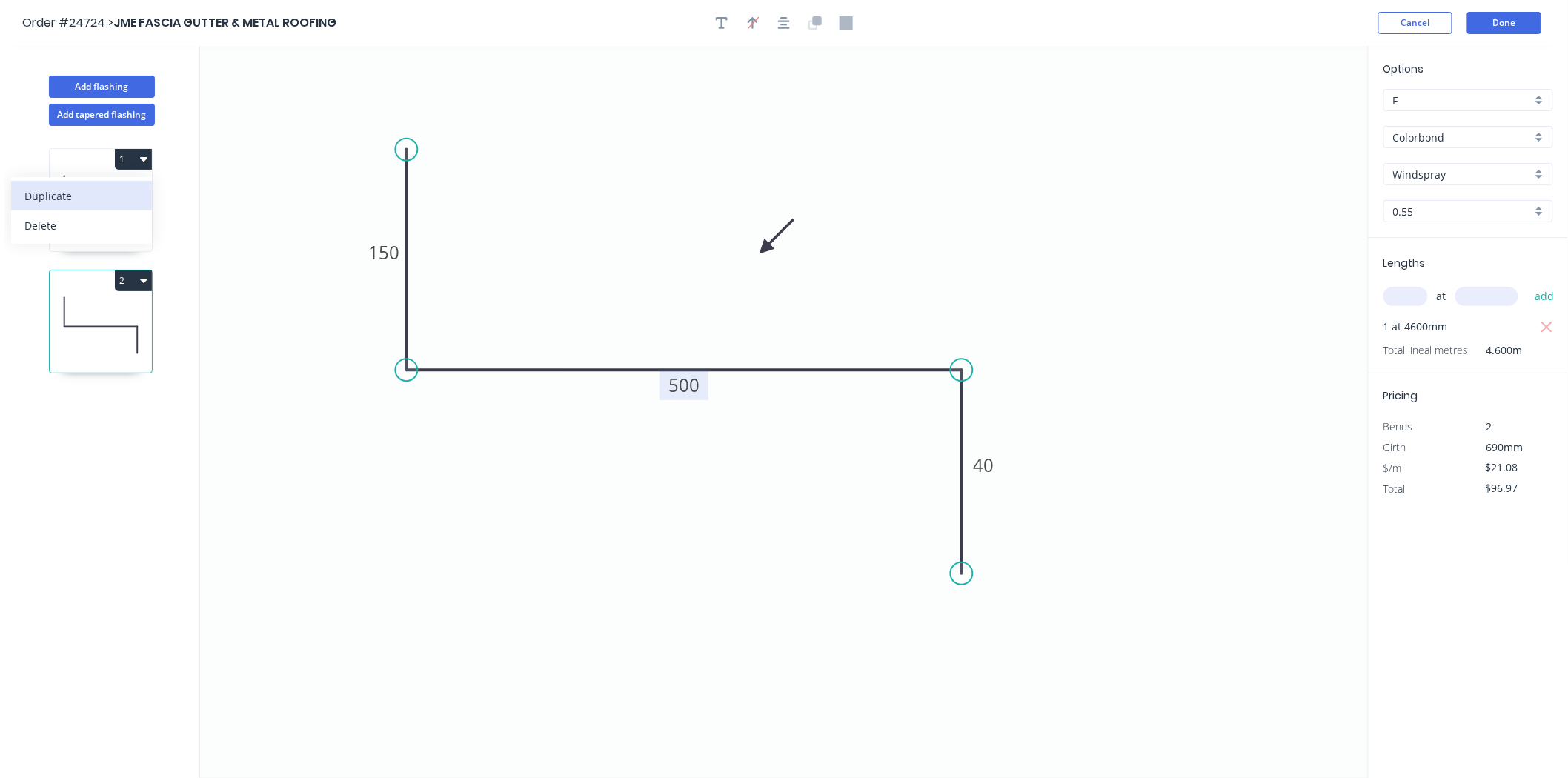
type input "$0.00"
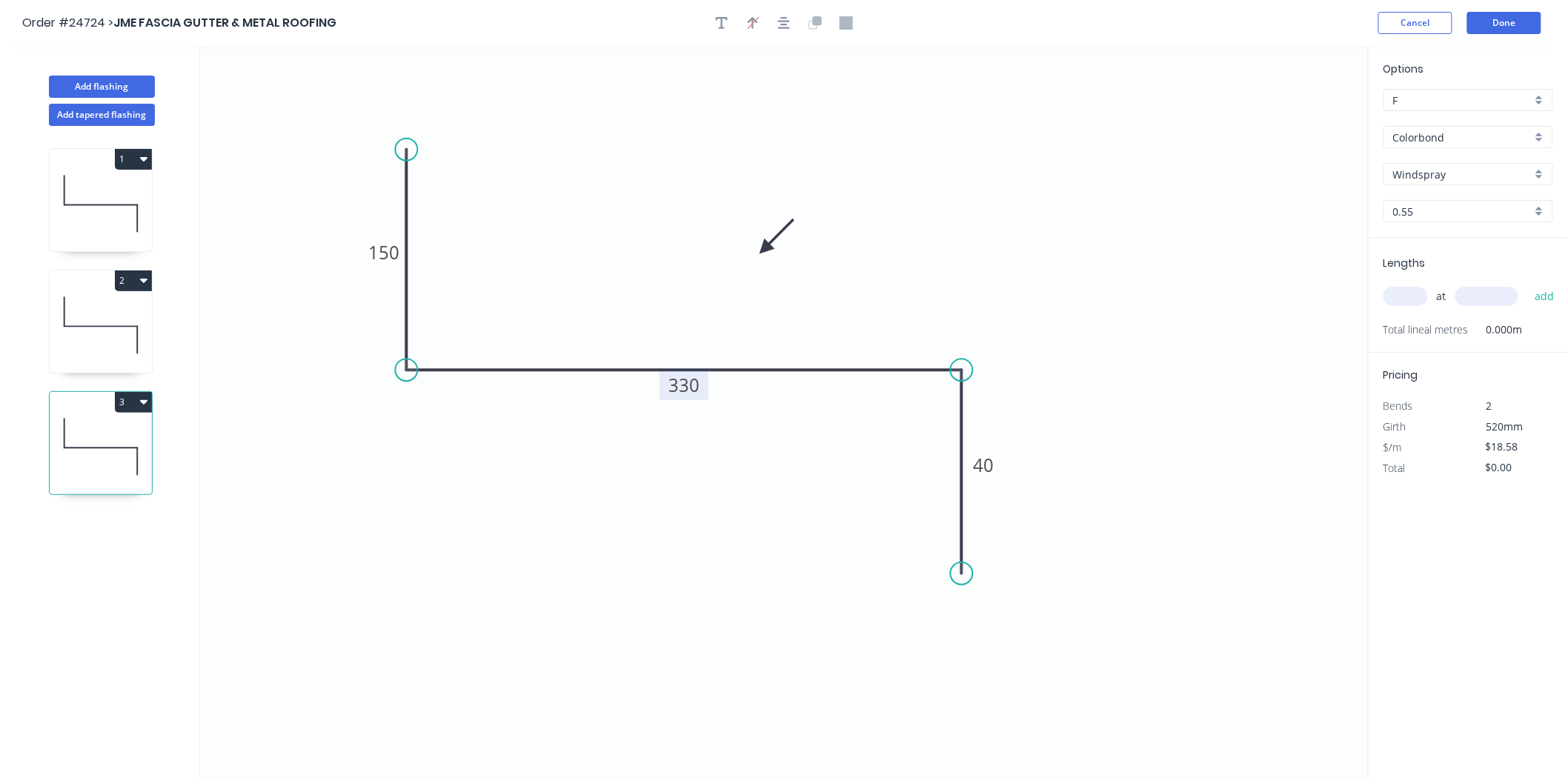
click at [668, 388] on tspan "330" at bounding box center [684, 385] width 31 height 24
click at [1416, 305] on input "text" at bounding box center [1405, 296] width 44 height 19
type input "$15.77"
type input "1"
type input "3000"
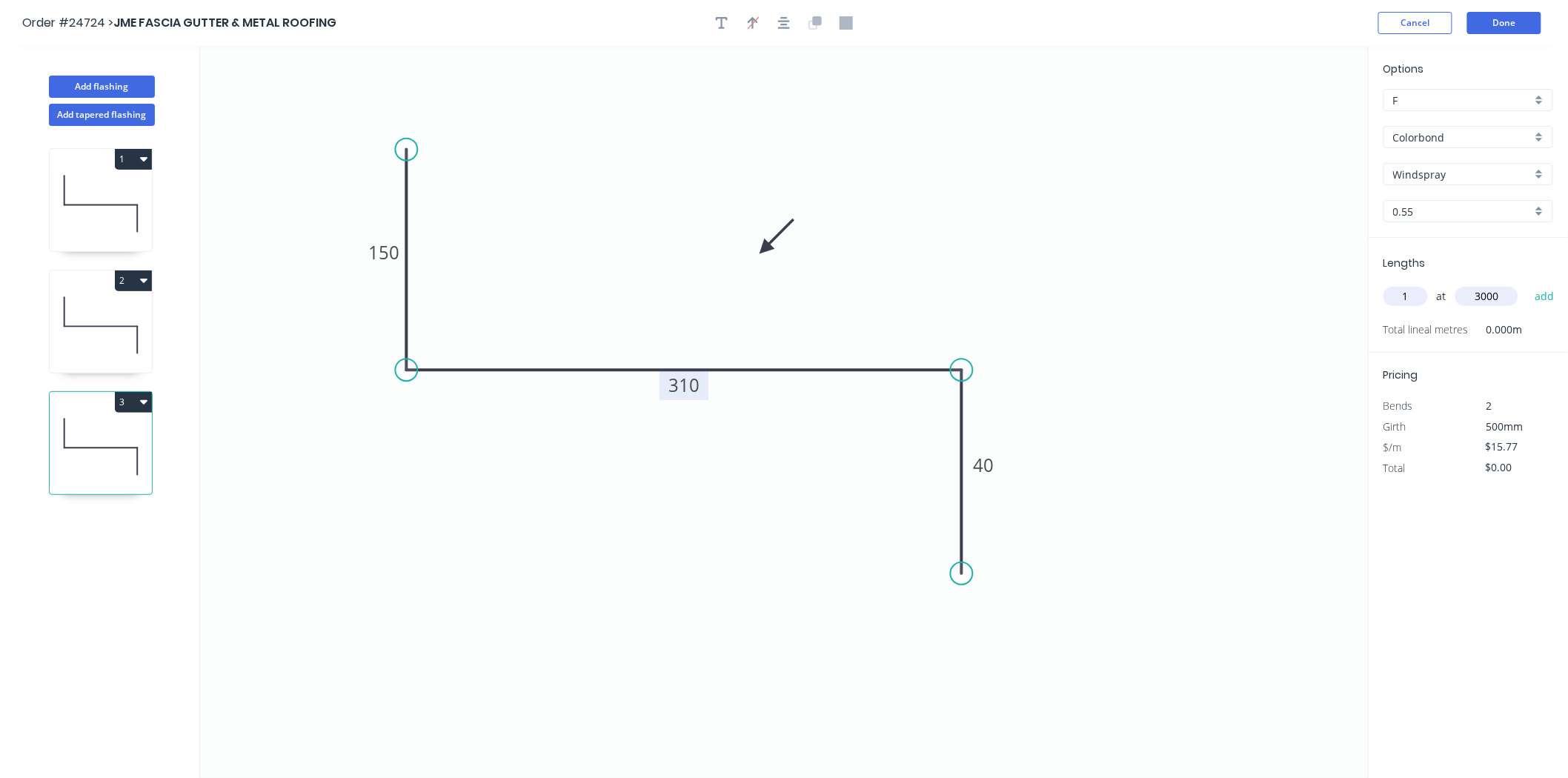
click at [1527, 284] on button "add" at bounding box center [1545, 296] width 35 height 25
type input "$47.31"
click at [96, 84] on button "Add flashing" at bounding box center [102, 87] width 106 height 23
type input "$0.00"
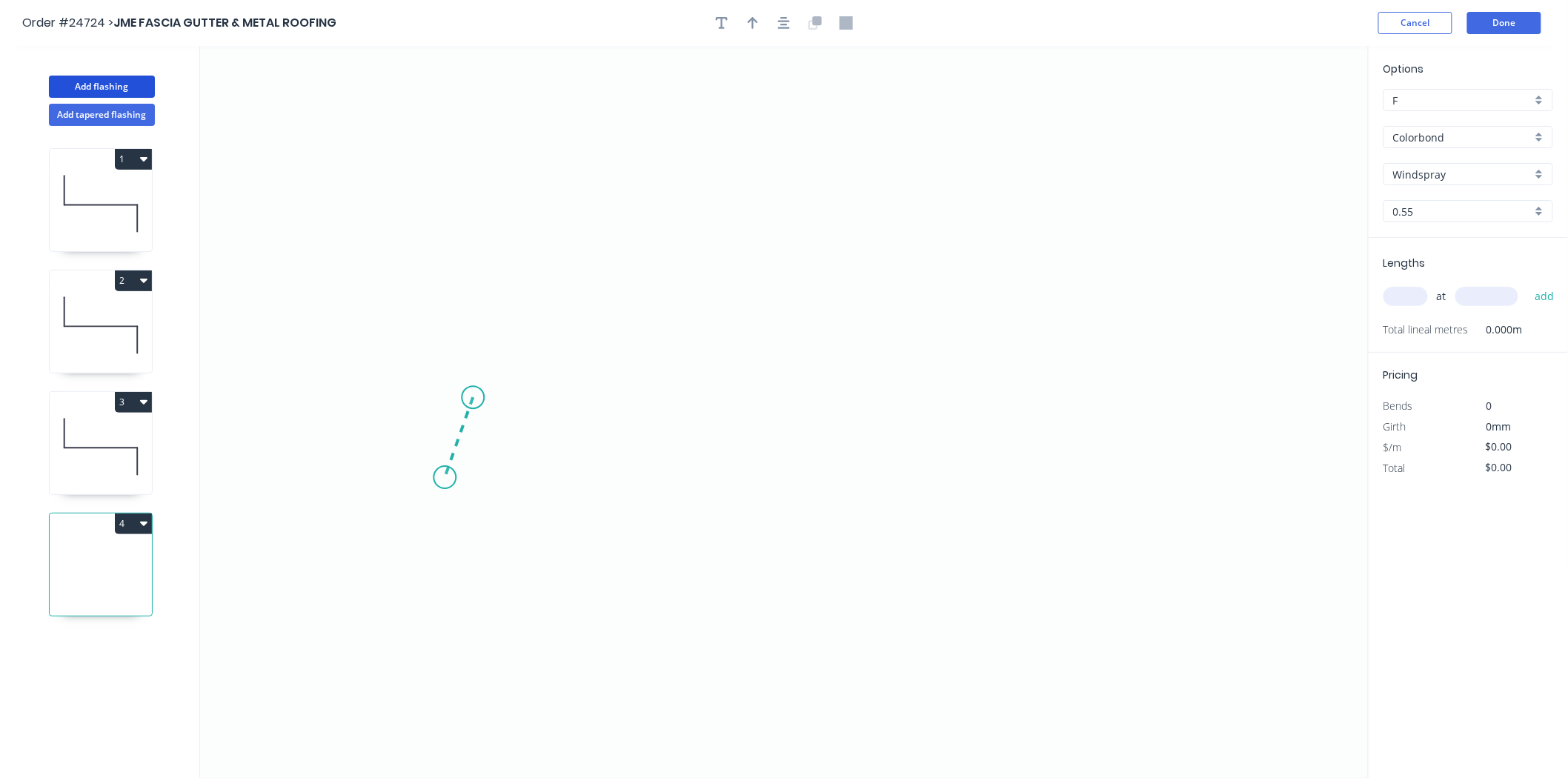
drag, startPoint x: 473, startPoint y: 398, endPoint x: 445, endPoint y: 480, distance: 86.6
click at [445, 480] on icon "0" at bounding box center [784, 412] width 1169 height 732
click at [438, 152] on icon "0 ?" at bounding box center [784, 412] width 1169 height 732
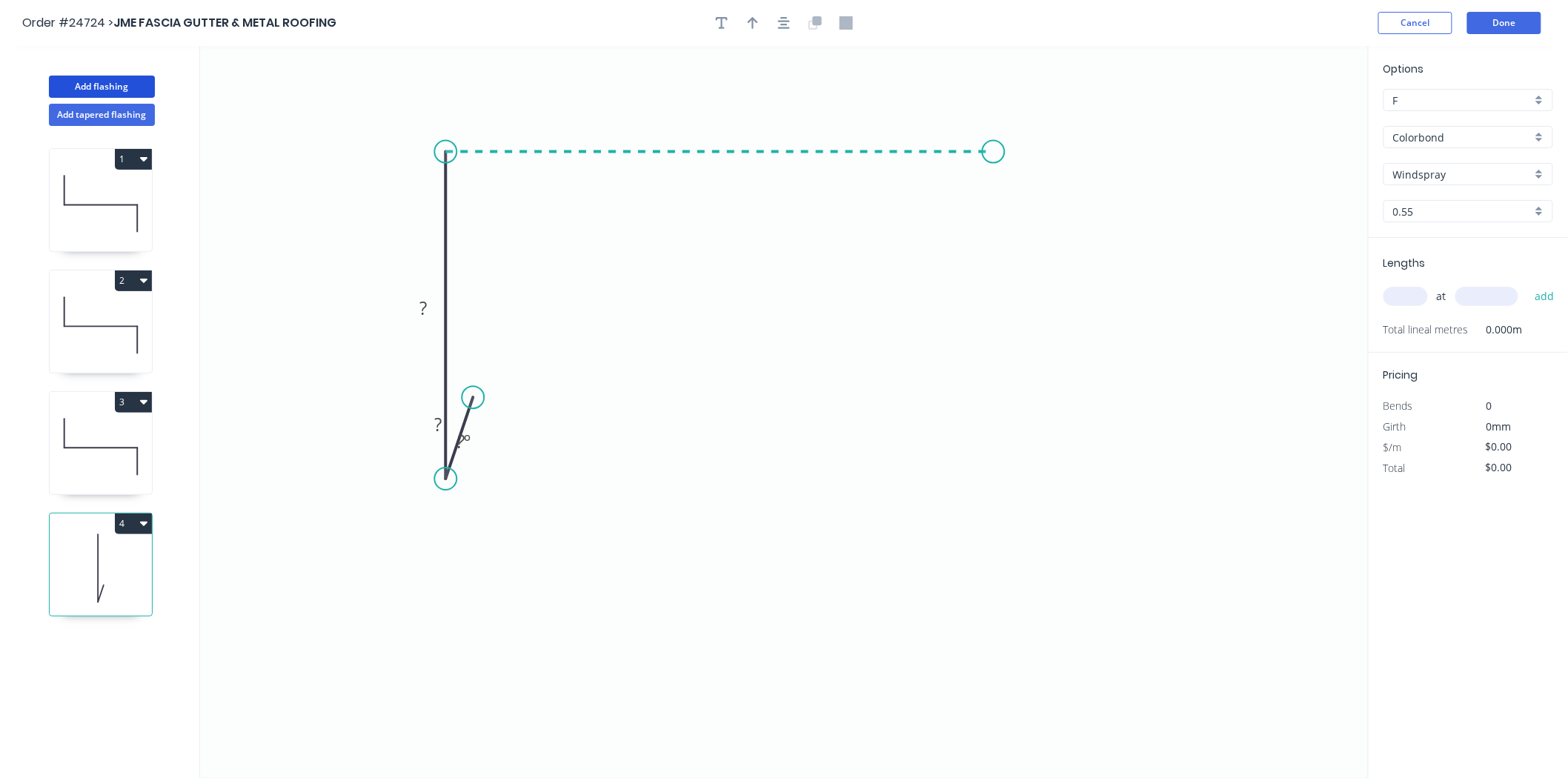
click at [993, 158] on icon "0 ? ? ? º" at bounding box center [784, 412] width 1169 height 732
click at [1000, 395] on icon "0 ? ? ? ? º" at bounding box center [784, 412] width 1169 height 732
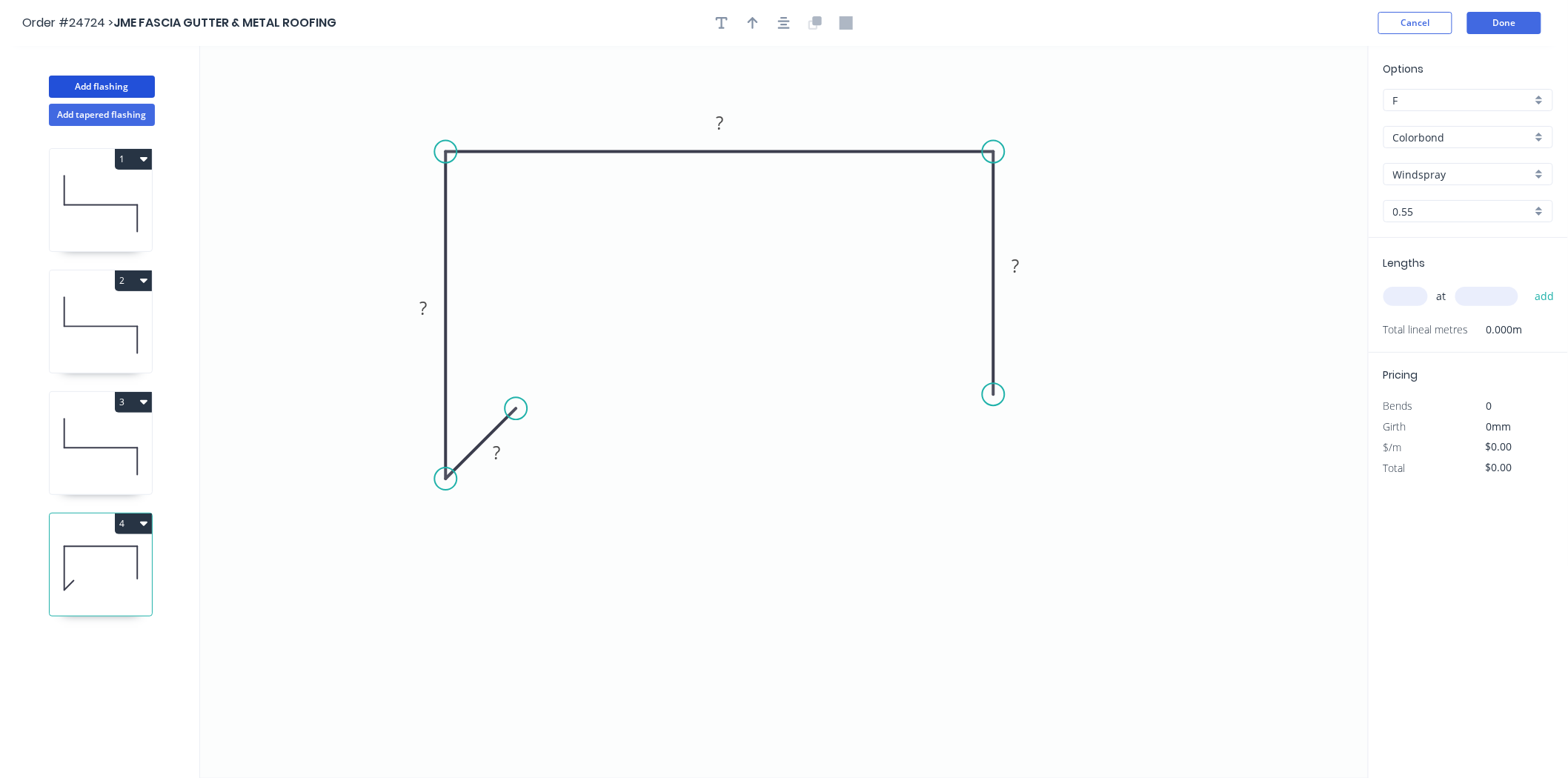
drag, startPoint x: 469, startPoint y: 391, endPoint x: 515, endPoint y: 408, distance: 49.0
click at [515, 408] on circle at bounding box center [516, 409] width 23 height 23
click at [989, 408] on icon "0 ? ? ? ?" at bounding box center [784, 412] width 1169 height 732
drag, startPoint x: 996, startPoint y: 447, endPoint x: 989, endPoint y: 470, distance: 24.0
click at [989, 470] on circle at bounding box center [994, 471] width 23 height 23
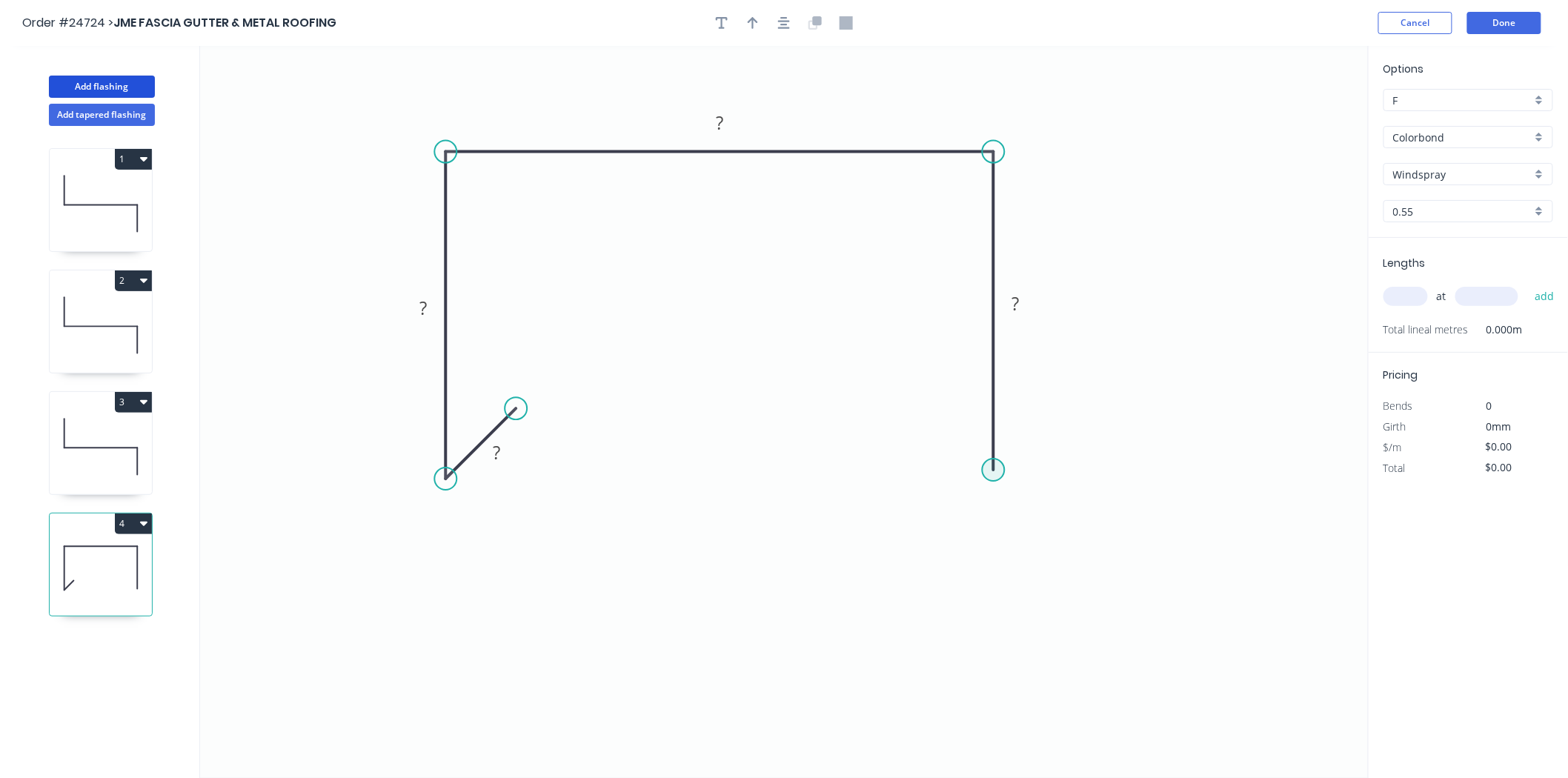
click at [989, 470] on circle at bounding box center [994, 470] width 23 height 23
click at [959, 515] on icon "0 ? ? ? ?" at bounding box center [784, 412] width 1169 height 732
click at [502, 449] on rect at bounding box center [496, 454] width 30 height 21
click at [990, 513] on div "Hide angle" at bounding box center [1038, 507] width 149 height 30
type input "$15.01"
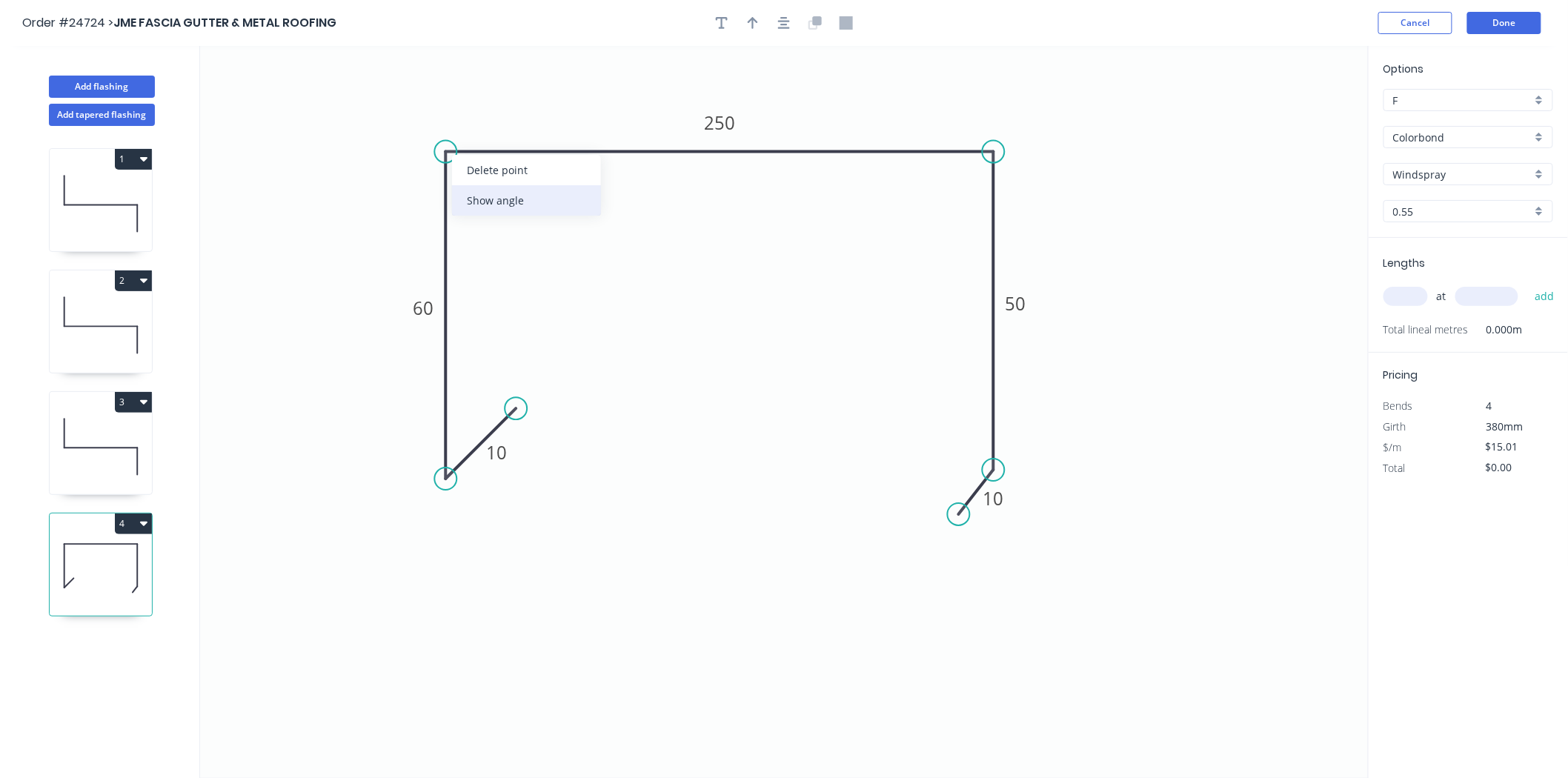
click at [485, 208] on div "Show angle" at bounding box center [526, 200] width 149 height 30
click at [472, 175] on tspan "º" at bounding box center [475, 176] width 7 height 24
click at [756, 17] on icon "button" at bounding box center [753, 23] width 10 height 13
click at [1299, 118] on icon at bounding box center [1293, 103] width 13 height 48
drag, startPoint x: 1299, startPoint y: 118, endPoint x: 1058, endPoint y: 168, distance: 246.1
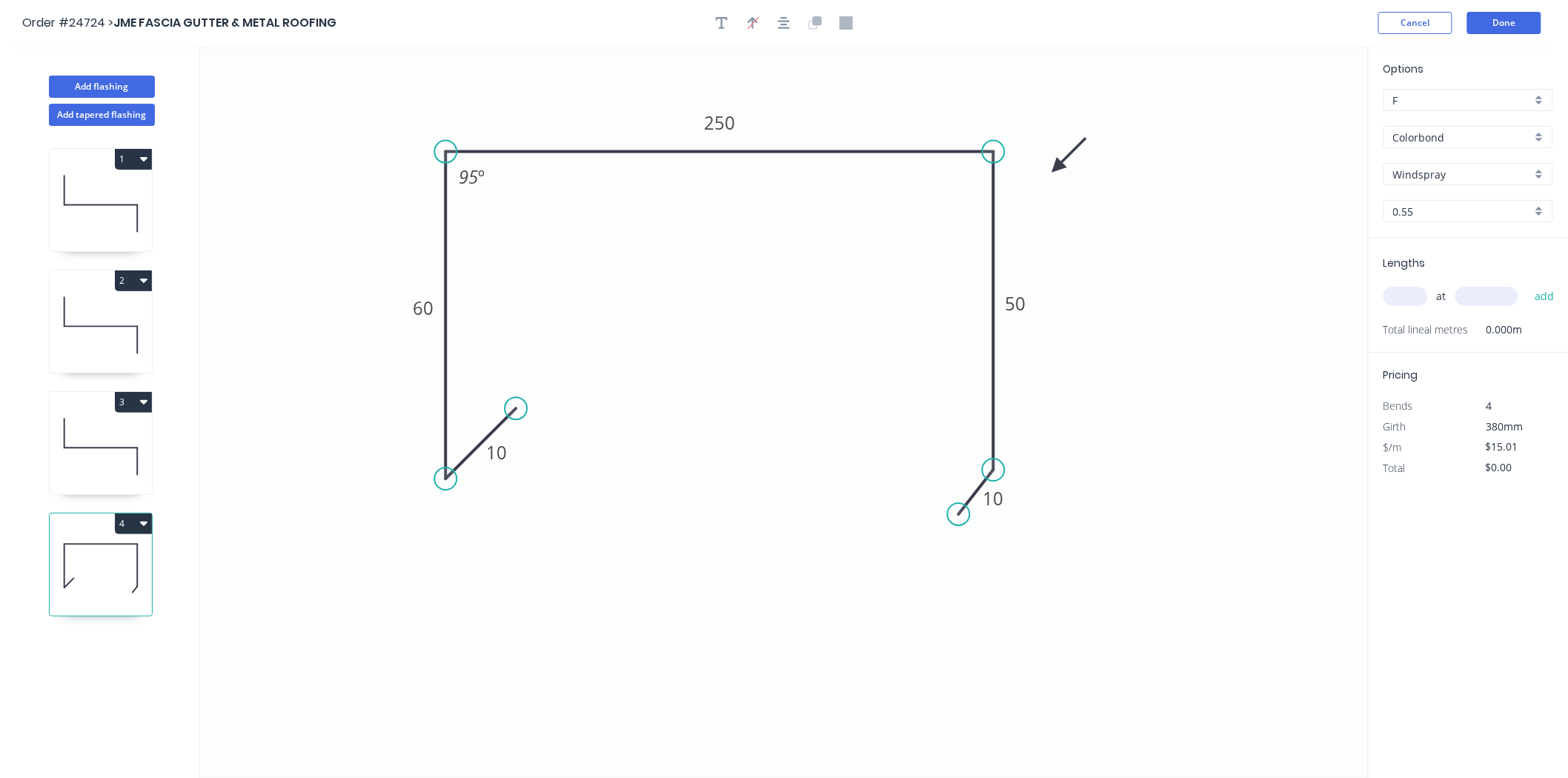
click at [1058, 168] on icon at bounding box center [1069, 154] width 43 height 43
click at [1408, 288] on input "text" at bounding box center [1405, 296] width 44 height 19
type input "1"
type input "4000"
click at [1527, 284] on button "add" at bounding box center [1545, 296] width 35 height 25
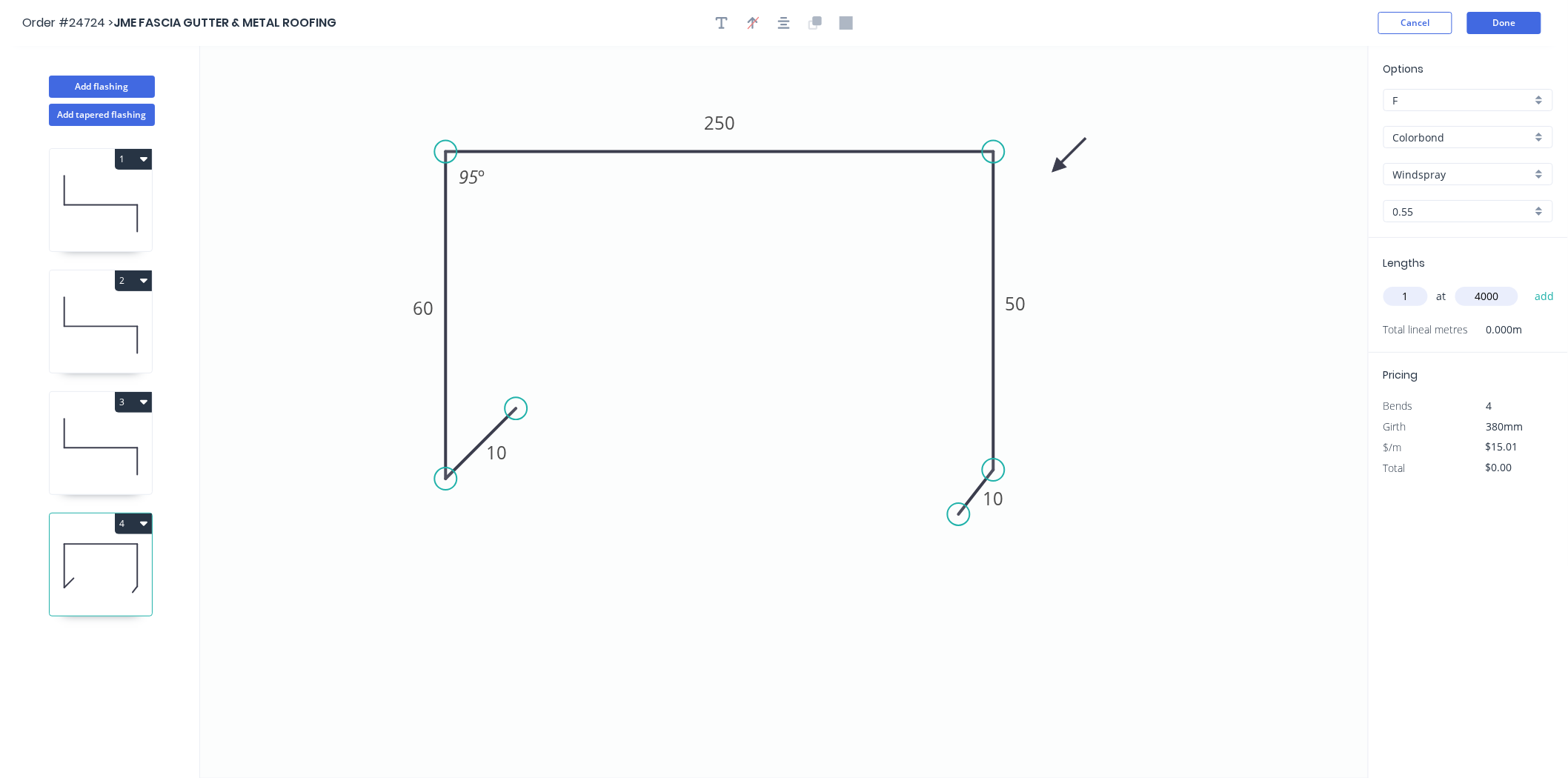
type input "$60.04"
click at [121, 90] on button "Add flashing" at bounding box center [102, 87] width 106 height 23
type input "$0.00"
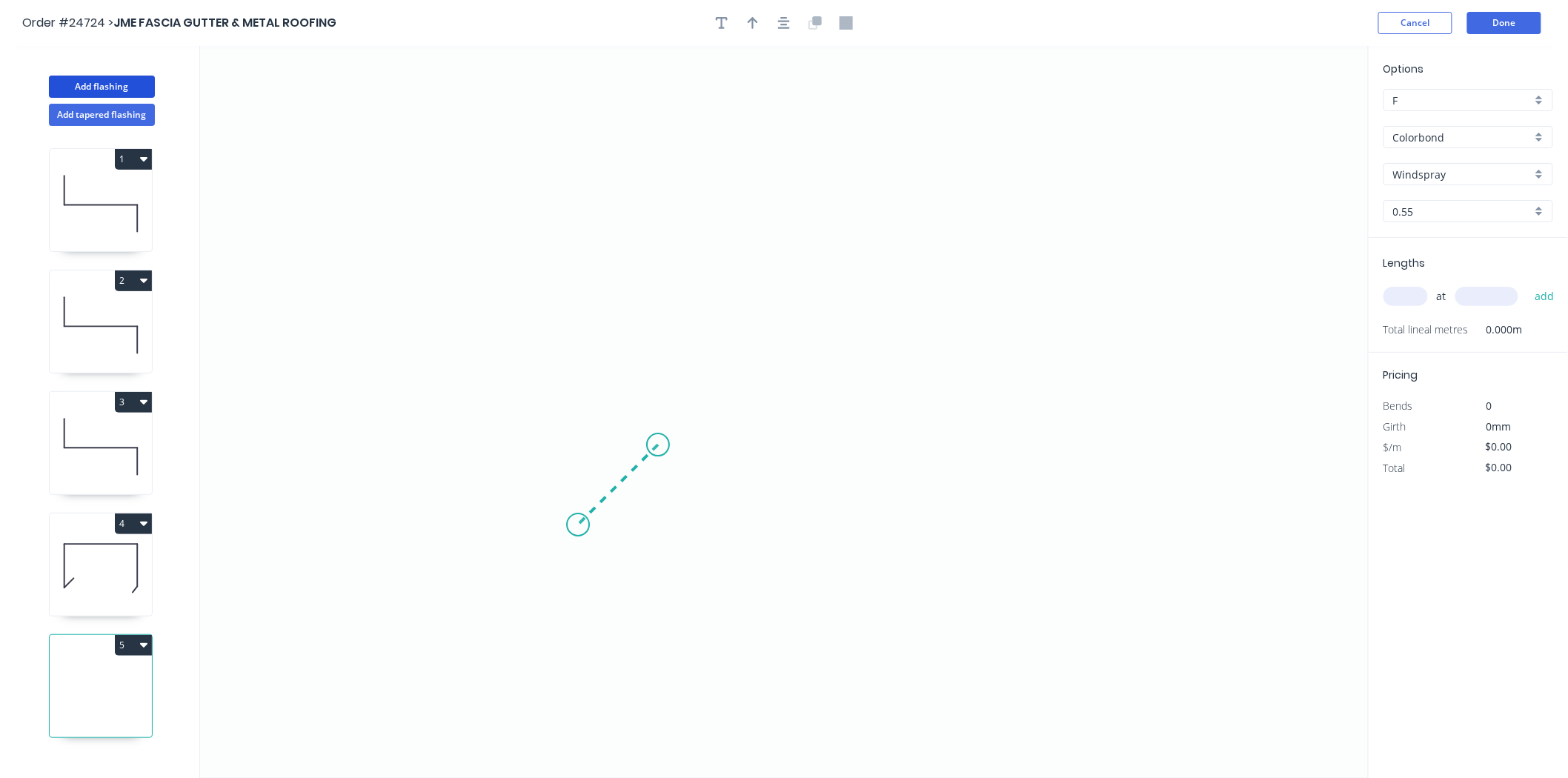
drag, startPoint x: 658, startPoint y: 445, endPoint x: 578, endPoint y: 532, distance: 118.2
click at [578, 532] on icon "0" at bounding box center [784, 412] width 1169 height 732
click at [586, 224] on icon "0 ?" at bounding box center [784, 412] width 1169 height 732
click at [140, 646] on icon "button" at bounding box center [143, 645] width 8 height 12
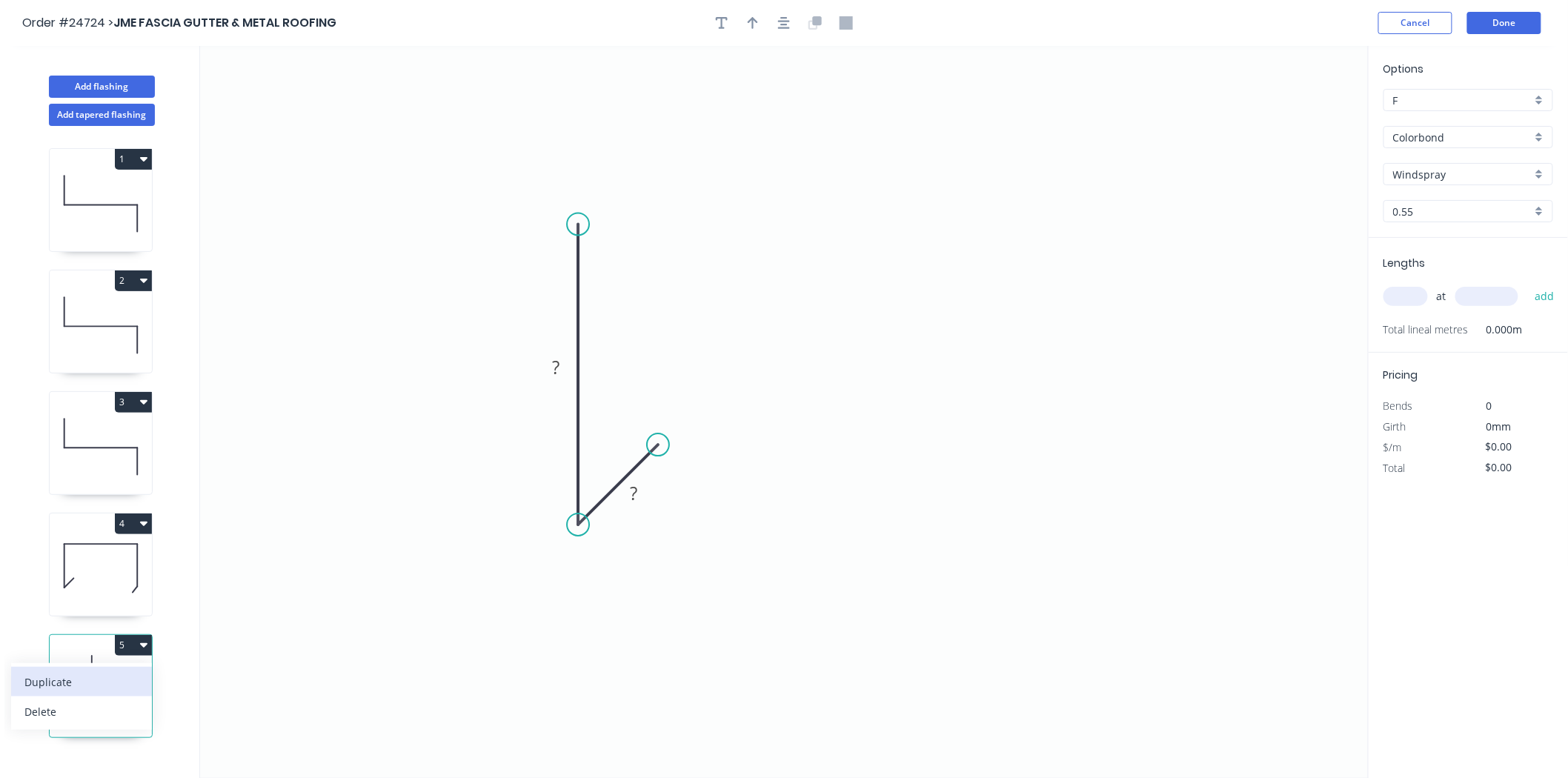
click at [72, 681] on div "Duplicate" at bounding box center [81, 682] width 114 height 22
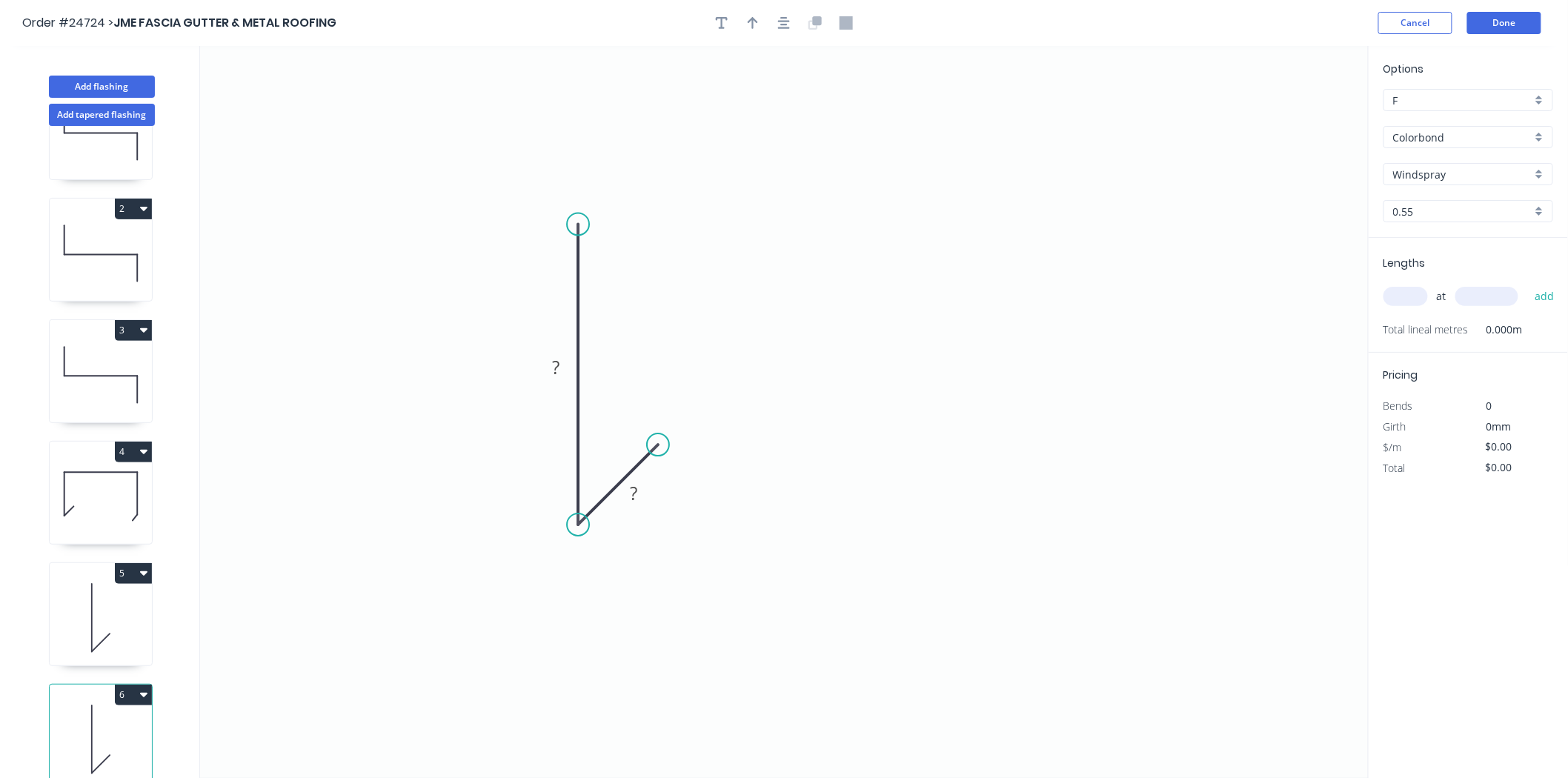
click at [131, 685] on button "6" at bounding box center [133, 695] width 37 height 21
click at [90, 751] on div "Delete" at bounding box center [81, 761] width 114 height 22
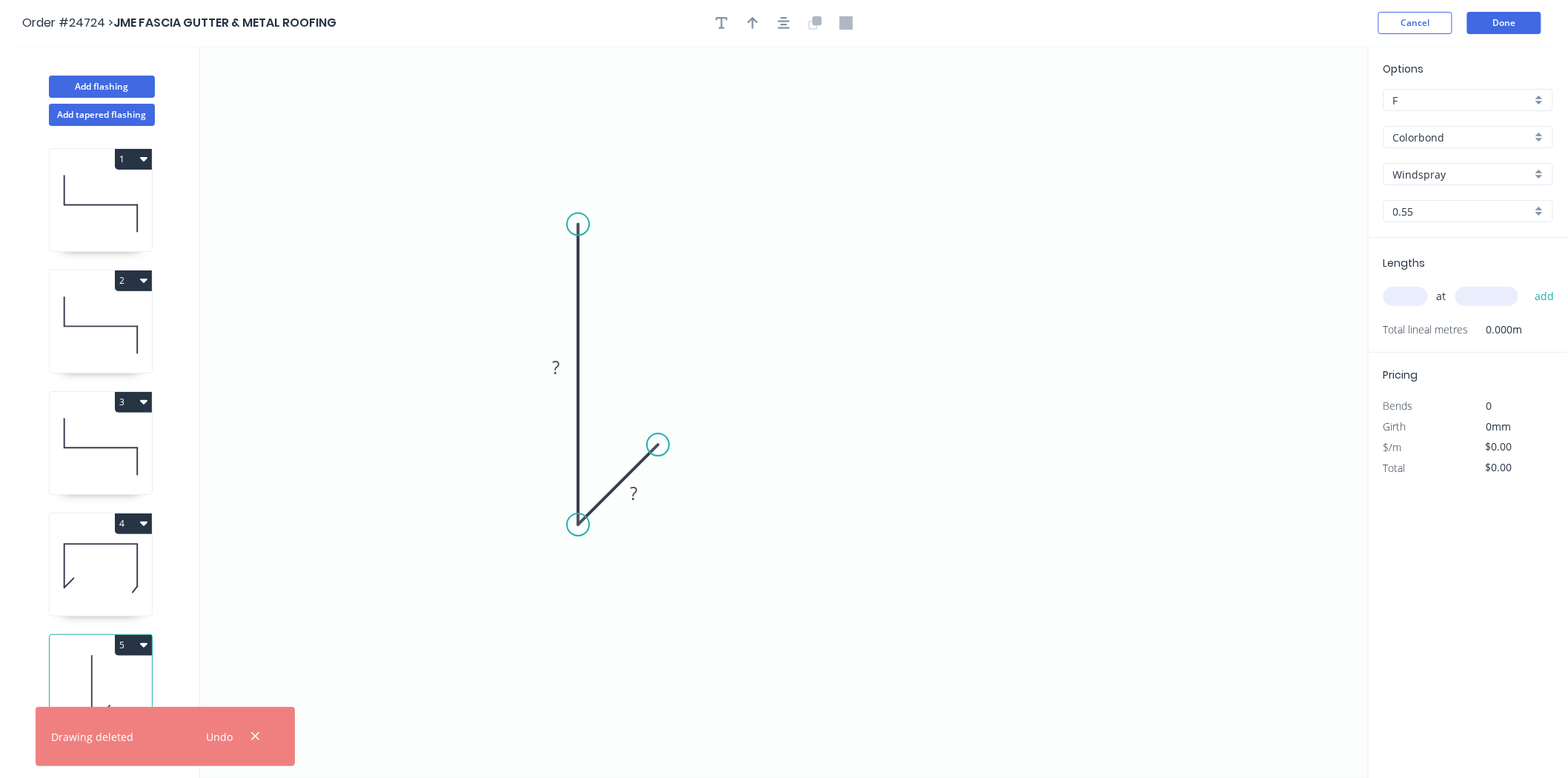
click at [127, 642] on button "5" at bounding box center [133, 646] width 37 height 21
click at [28, 711] on div "Delete" at bounding box center [81, 712] width 114 height 22
type input "$15.01"
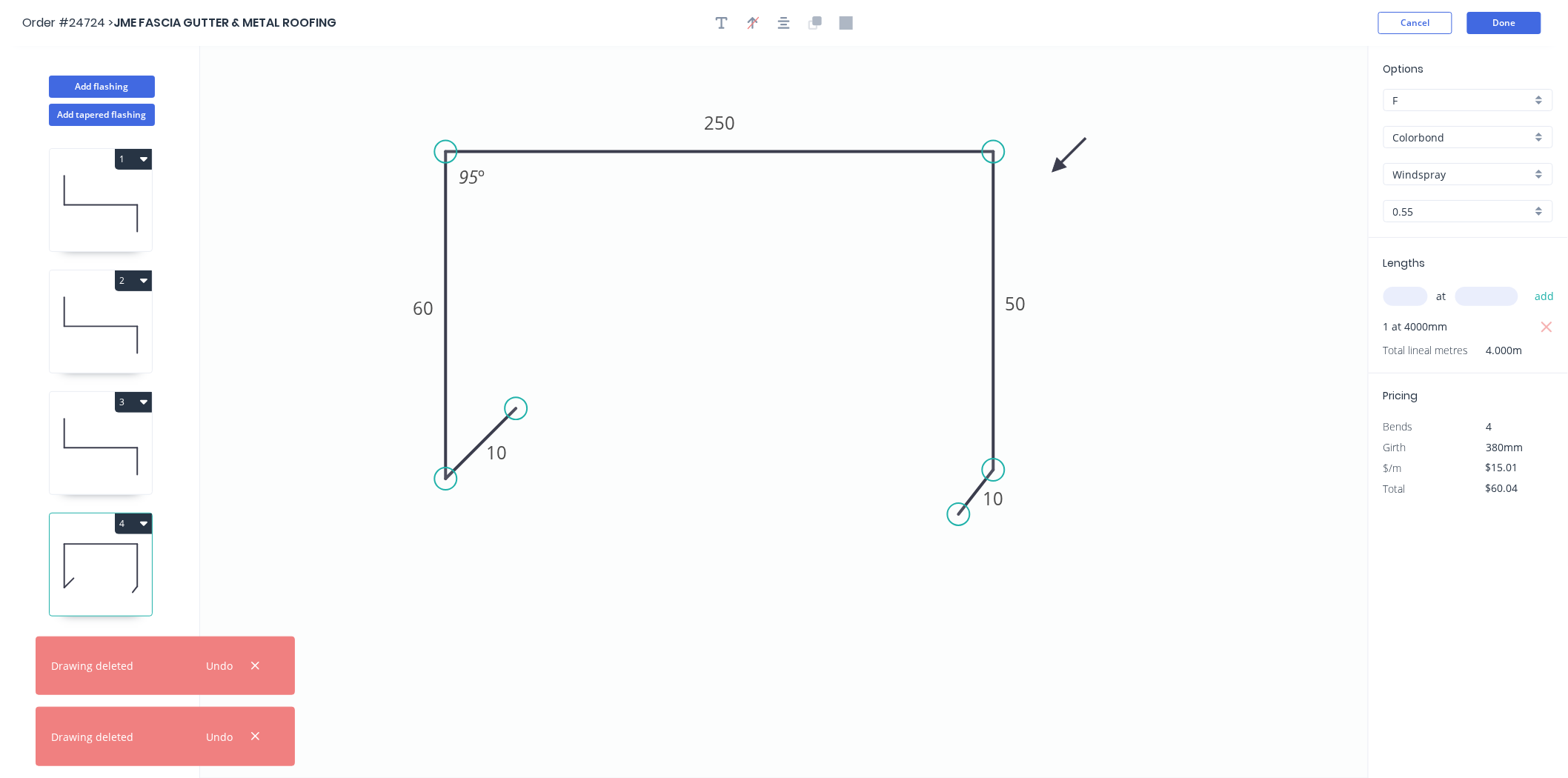
click at [153, 521] on div "1 2 3 4" at bounding box center [102, 466] width 195 height 680
click at [140, 522] on icon "button" at bounding box center [143, 523] width 8 height 12
click at [123, 568] on div "Duplicate" at bounding box center [81, 561] width 114 height 22
type input "$0.00"
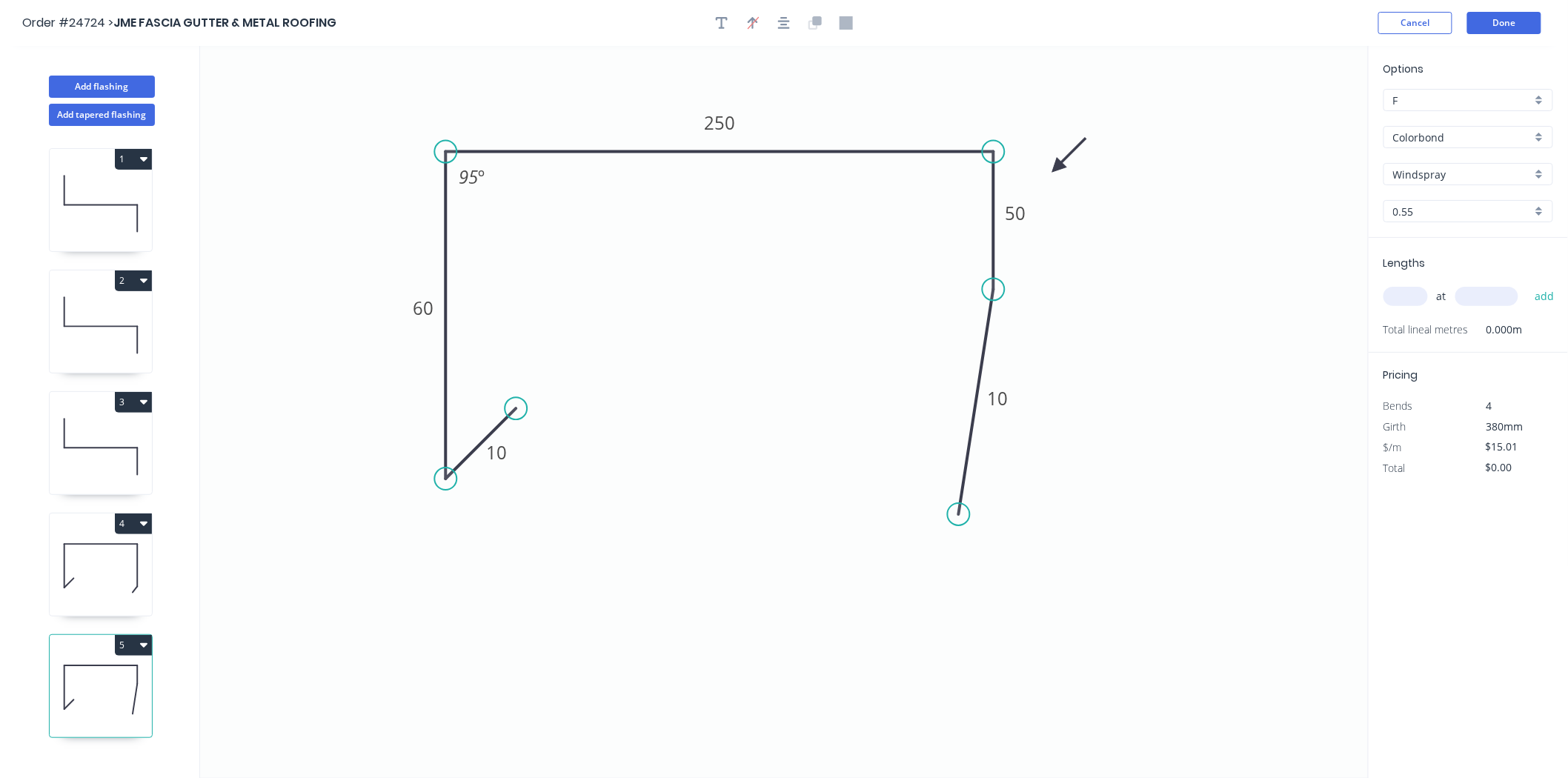
drag, startPoint x: 989, startPoint y: 476, endPoint x: 982, endPoint y: 289, distance: 187.1
click at [983, 289] on circle at bounding box center [994, 289] width 23 height 23
drag, startPoint x: 960, startPoint y: 515, endPoint x: 1249, endPoint y: 291, distance: 365.6
click at [1249, 291] on circle at bounding box center [1248, 289] width 23 height 23
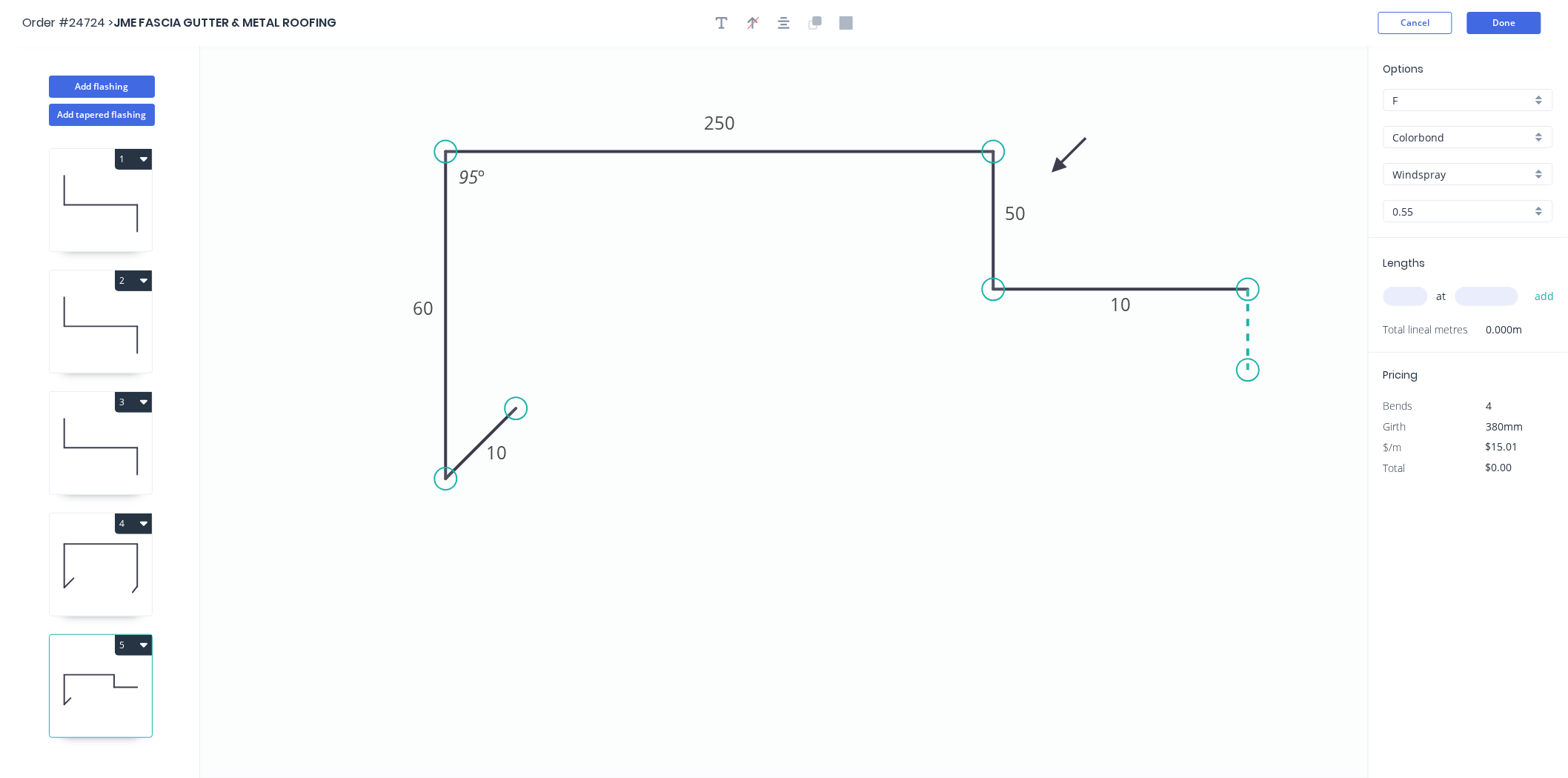
click at [1252, 370] on icon "0 10 60 250 50 10 95 º" at bounding box center [784, 412] width 1169 height 732
drag, startPoint x: 1250, startPoint y: 294, endPoint x: 1249, endPoint y: 329, distance: 35.0
click at [1249, 329] on circle at bounding box center [1248, 329] width 23 height 23
drag, startPoint x: 1248, startPoint y: 374, endPoint x: 1247, endPoint y: 411, distance: 37.0
click at [1247, 411] on circle at bounding box center [1248, 411] width 23 height 23
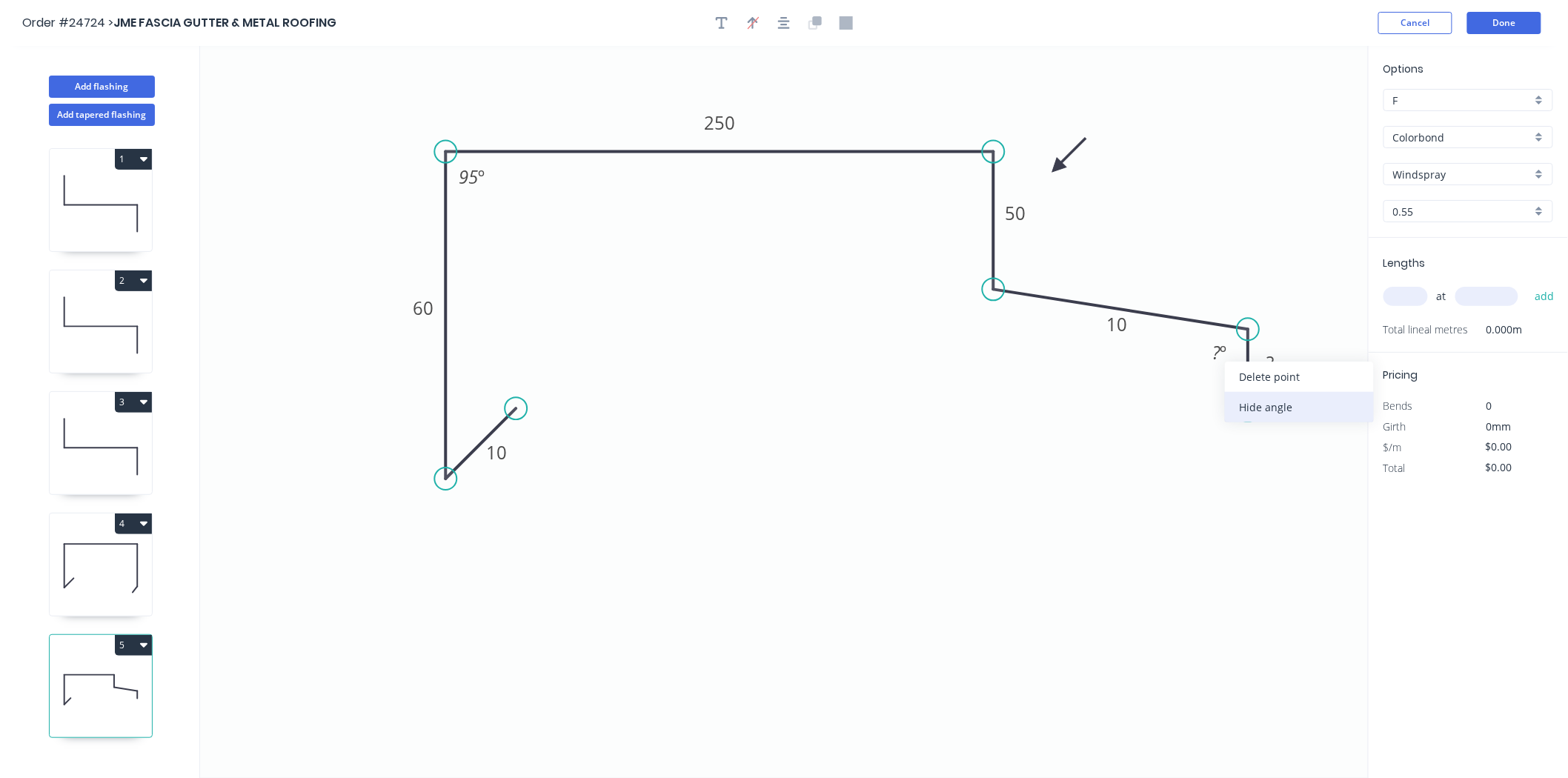
click at [1255, 413] on div "Hide angle" at bounding box center [1299, 407] width 149 height 30
click at [508, 458] on rect at bounding box center [496, 454] width 30 height 21
click at [1419, 294] on input "text" at bounding box center [1405, 296] width 44 height 19
type input "$18.86"
type input "1"
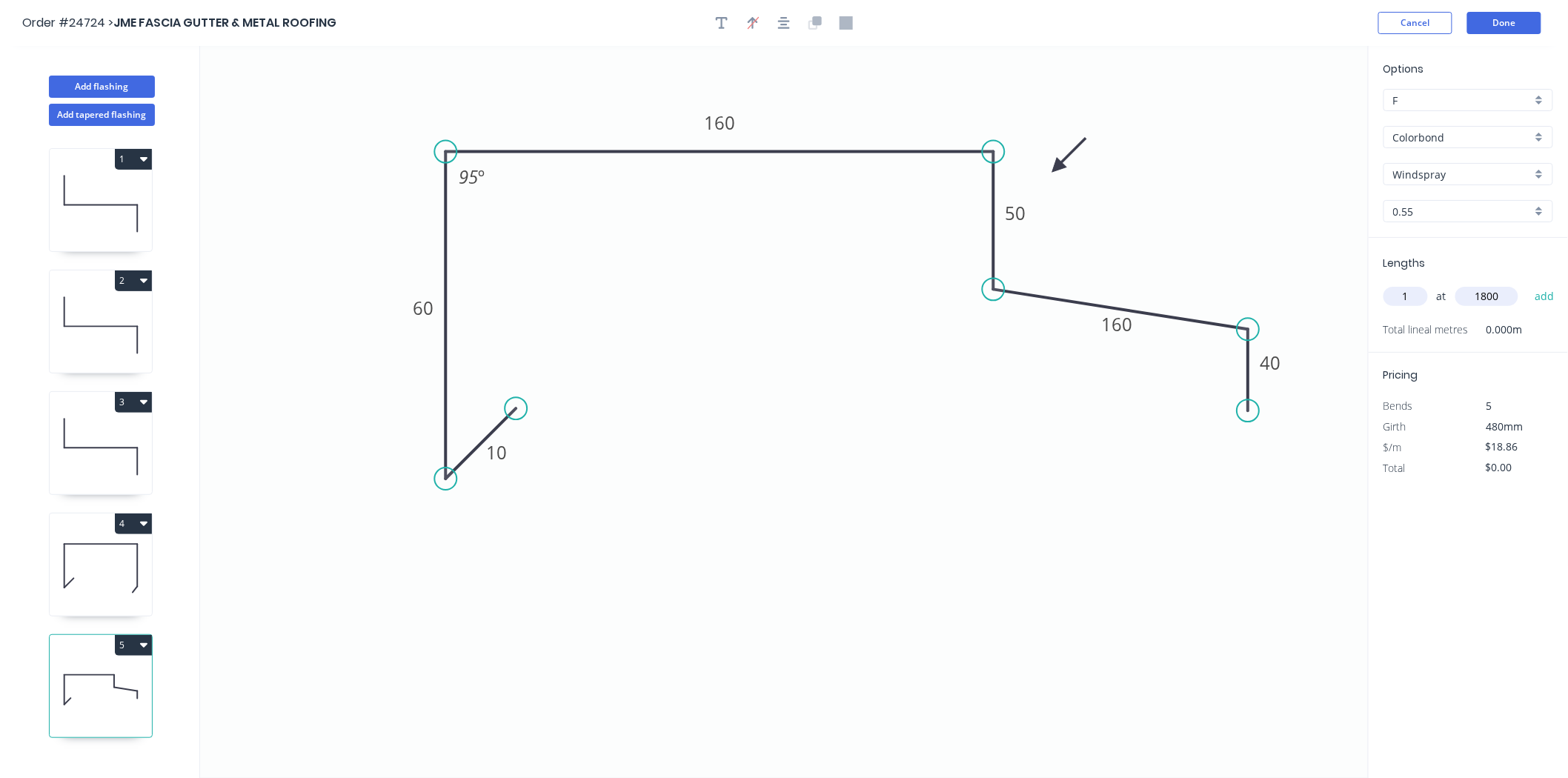
type input "1800"
click at [1527, 284] on button "add" at bounding box center [1545, 296] width 35 height 25
type input "$33.95"
click at [56, 80] on button "Add flashing" at bounding box center [102, 87] width 106 height 23
type input "$0.00"
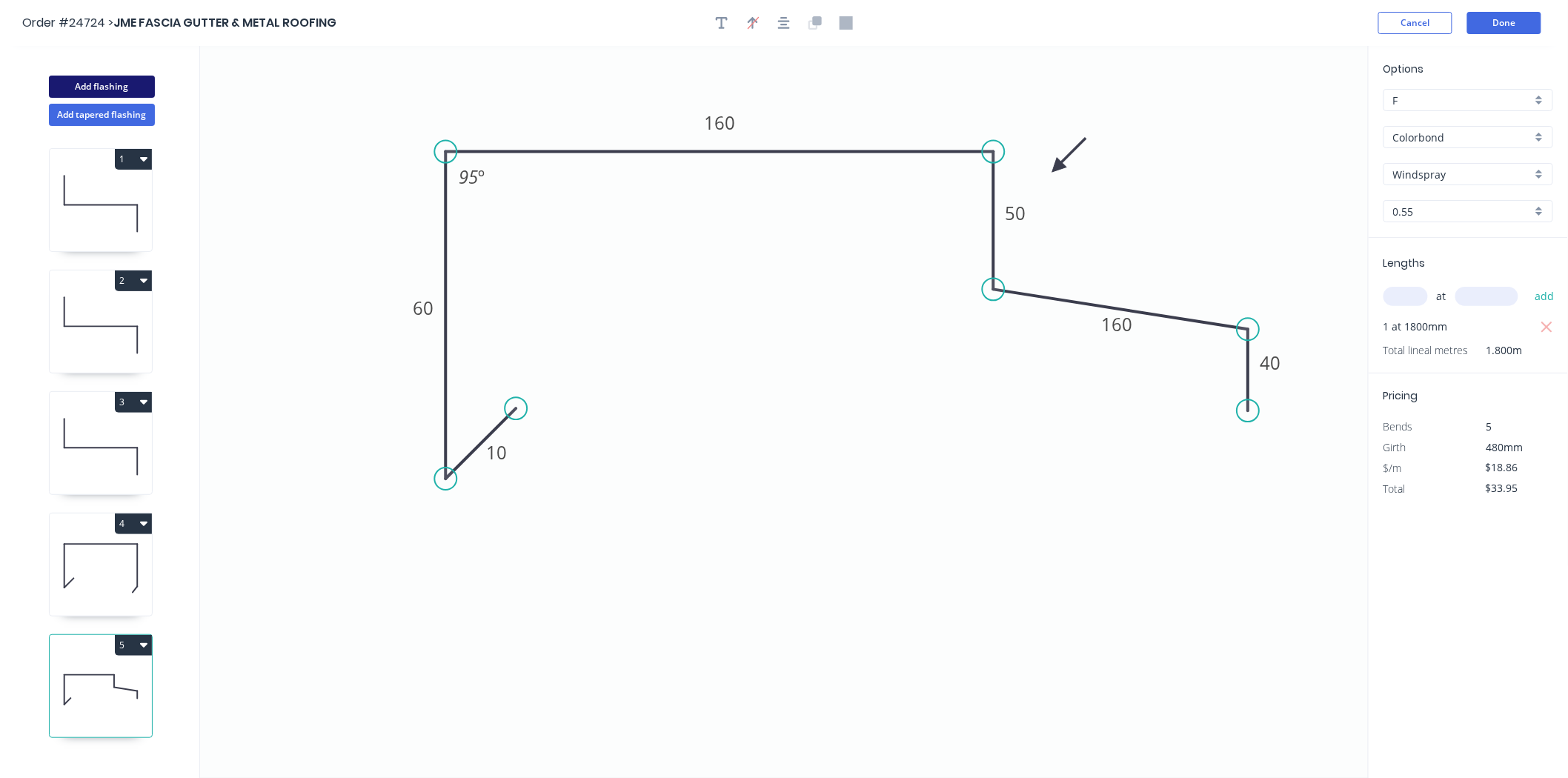
type input "$0.00"
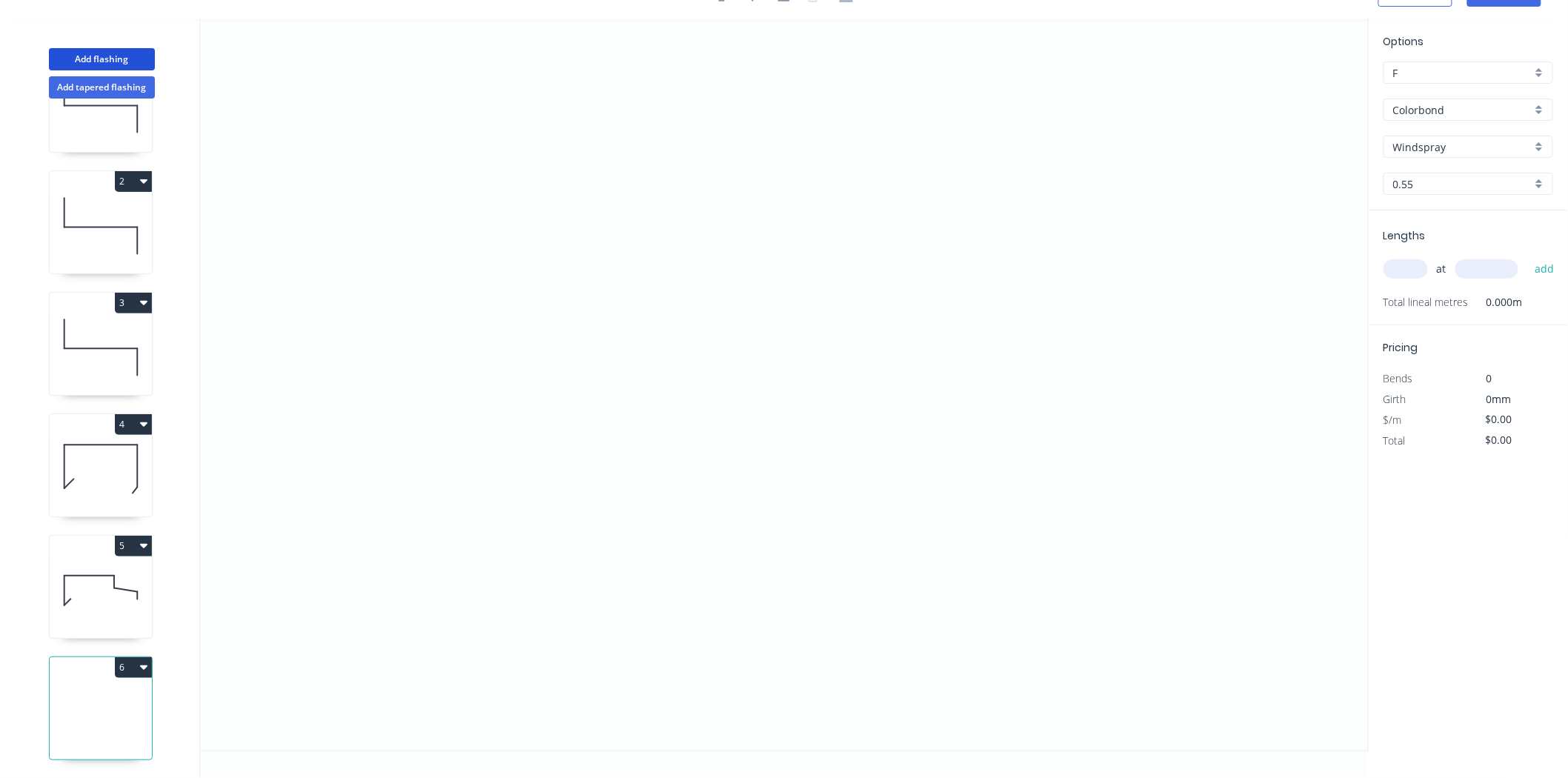
scroll to position [83, 0]
drag, startPoint x: 645, startPoint y: 78, endPoint x: 643, endPoint y: 244, distance: 166.0
click at [643, 244] on icon "0" at bounding box center [784, 384] width 1169 height 732
click at [711, 311] on icon "0 ?" at bounding box center [784, 384] width 1169 height 732
click at [654, 370] on icon "0 ? ?" at bounding box center [784, 384] width 1169 height 732
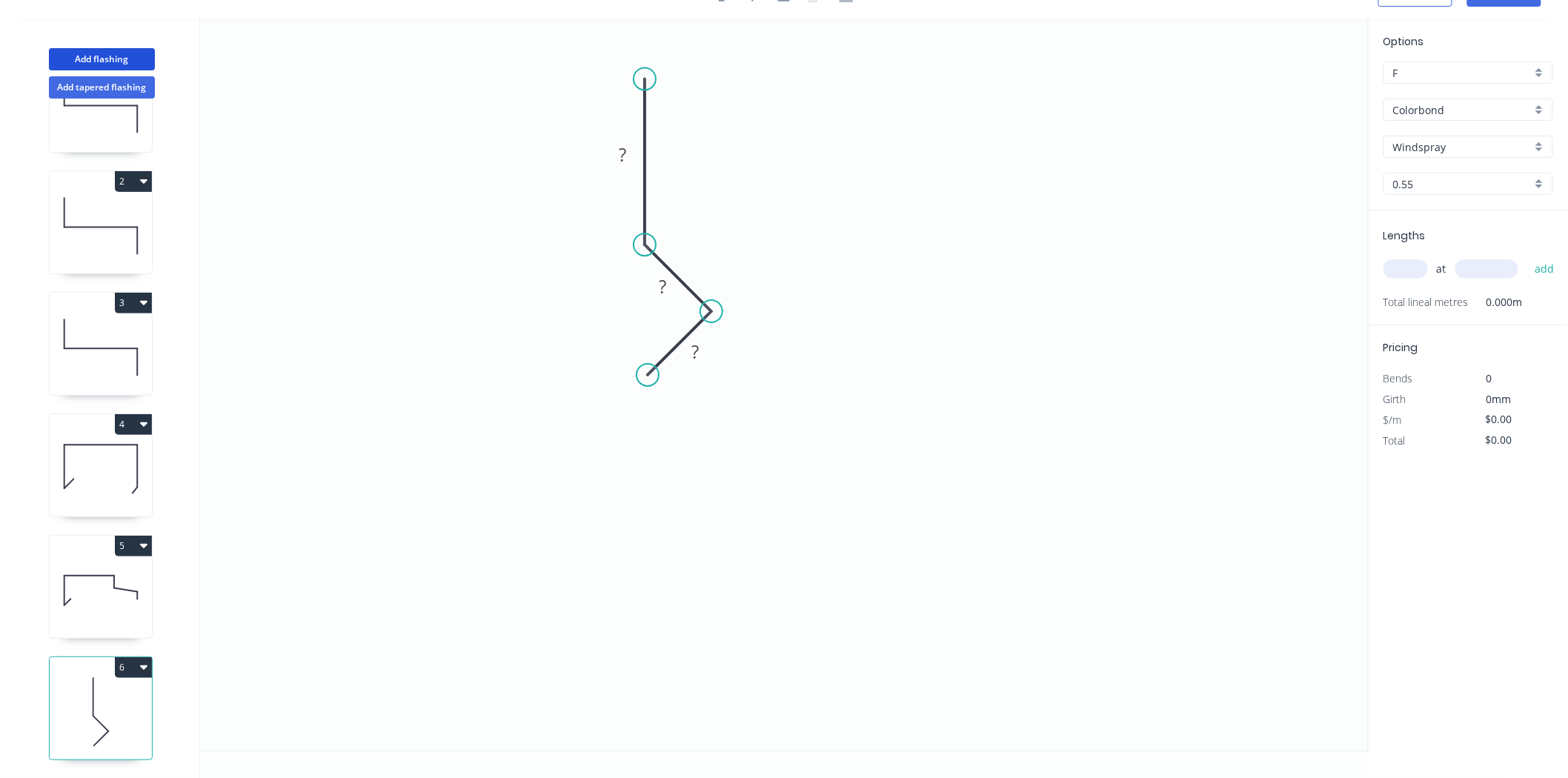
click at [648, 370] on circle at bounding box center [648, 376] width 23 height 23
click at [647, 370] on circle at bounding box center [648, 376] width 23 height 23
click at [638, 366] on icon "0 ? ? ?" at bounding box center [784, 384] width 1169 height 732
click at [641, 370] on circle at bounding box center [648, 376] width 23 height 23
click at [636, 536] on icon "0 ? ? ?" at bounding box center [784, 384] width 1169 height 732
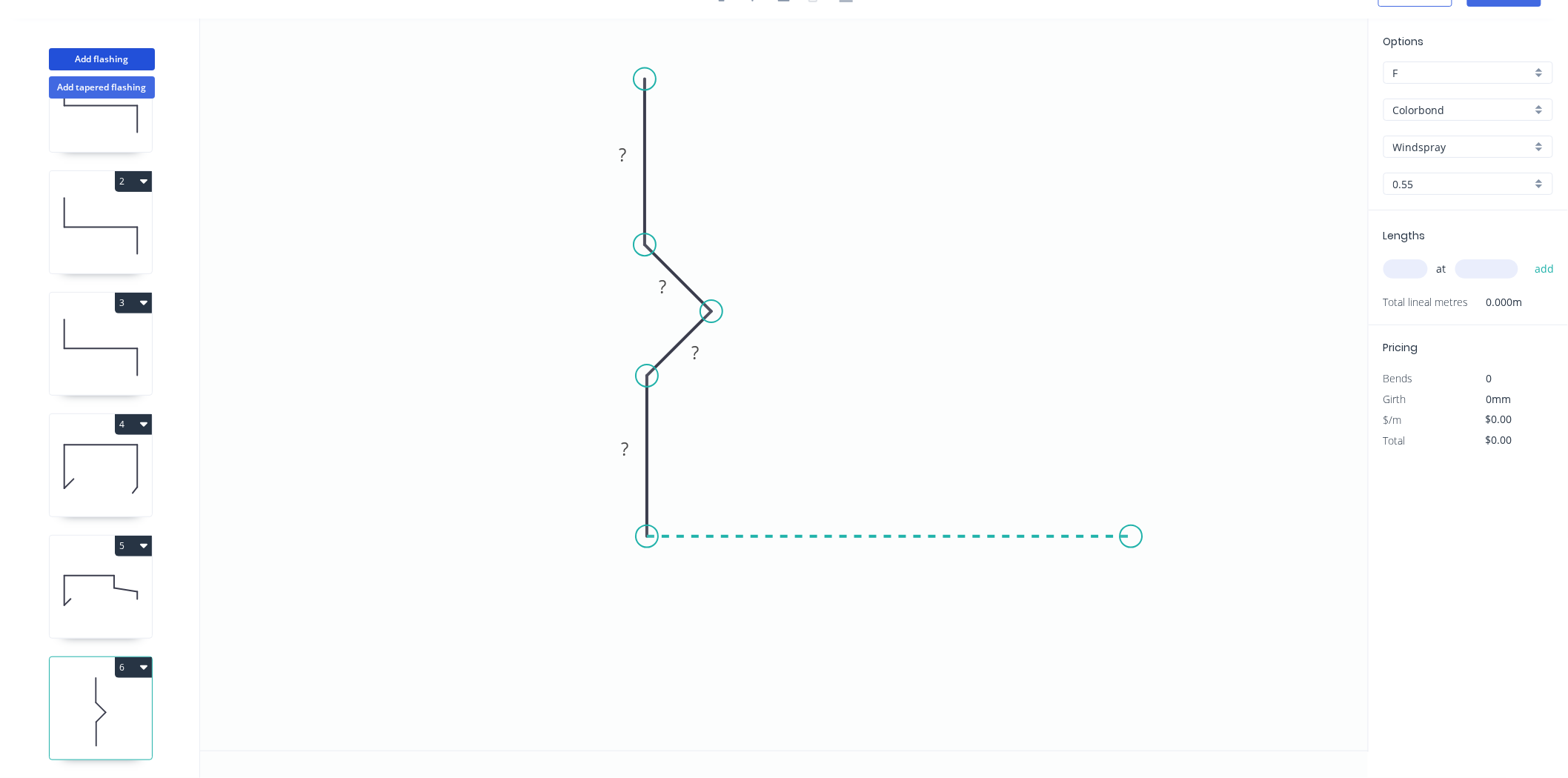
click at [1132, 529] on icon "0 ? ? ? ?" at bounding box center [784, 384] width 1169 height 732
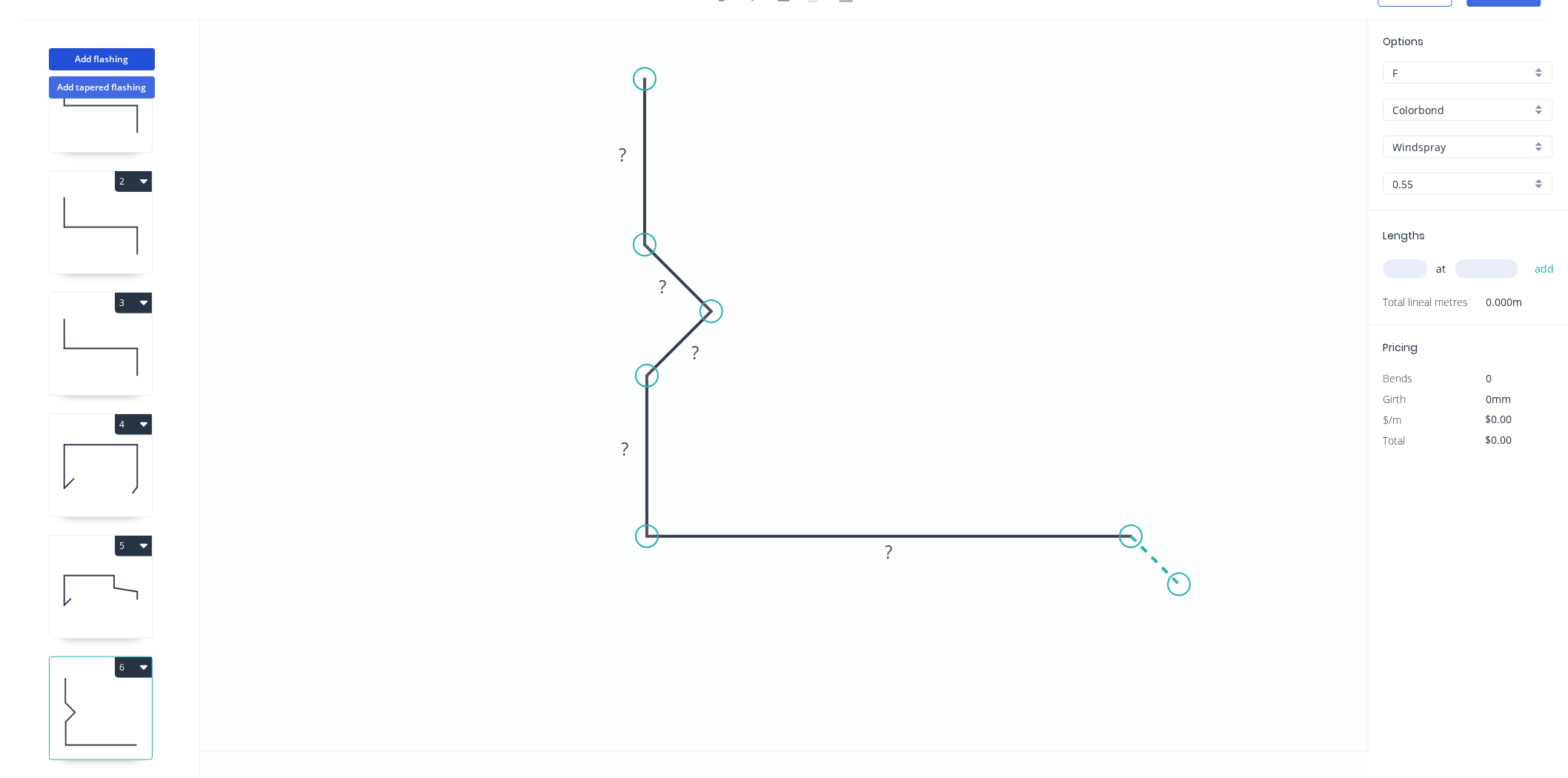
click at [1179, 591] on icon "0 ? ? ? ? ?" at bounding box center [784, 384] width 1169 height 732
click at [619, 147] on tspan "?" at bounding box center [622, 155] width 8 height 24
click at [1100, 269] on icon "0 400 15 15 100 220 10" at bounding box center [784, 384] width 1169 height 732
type input "$27.36"
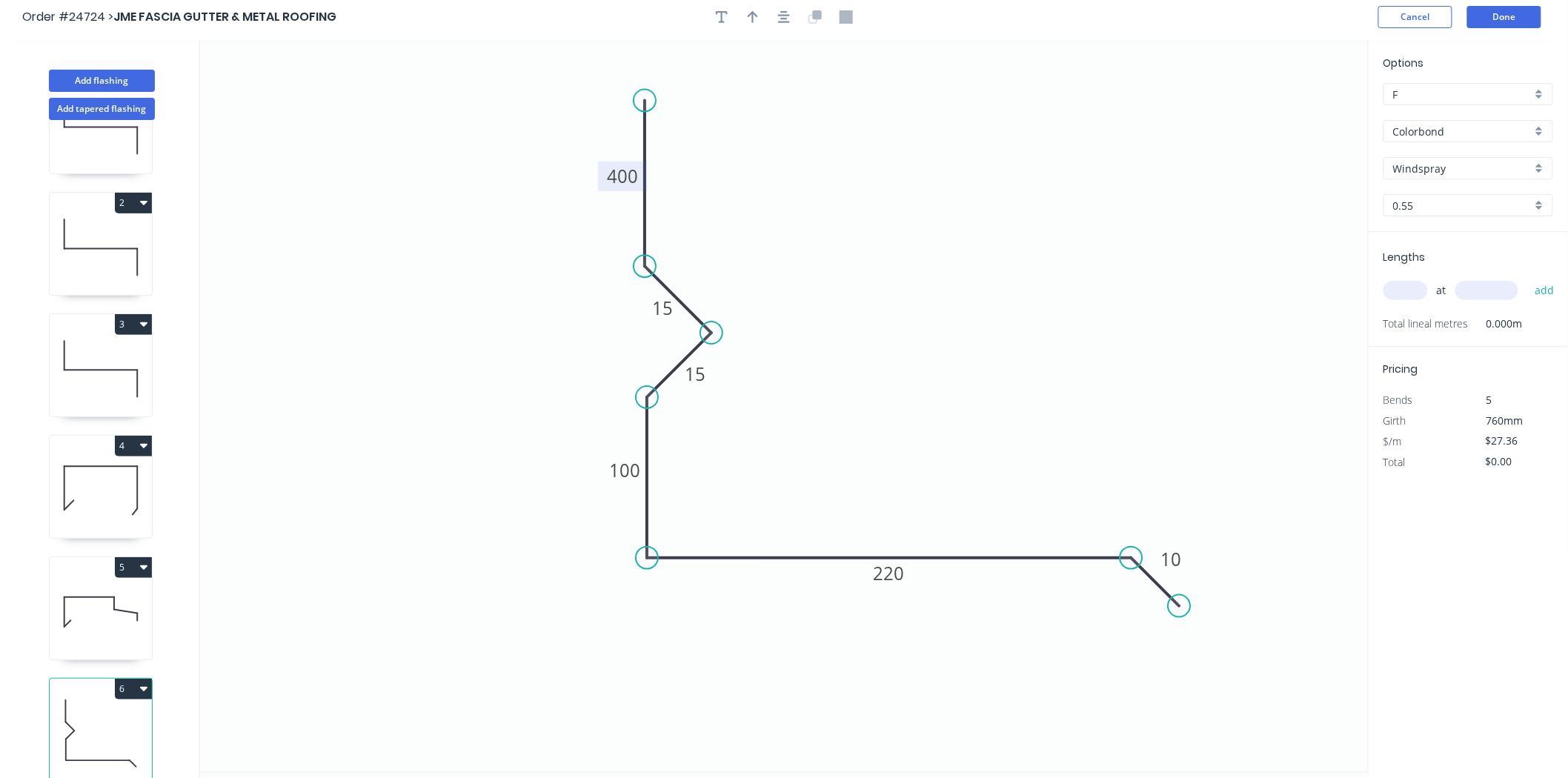
scroll to position [0, 0]
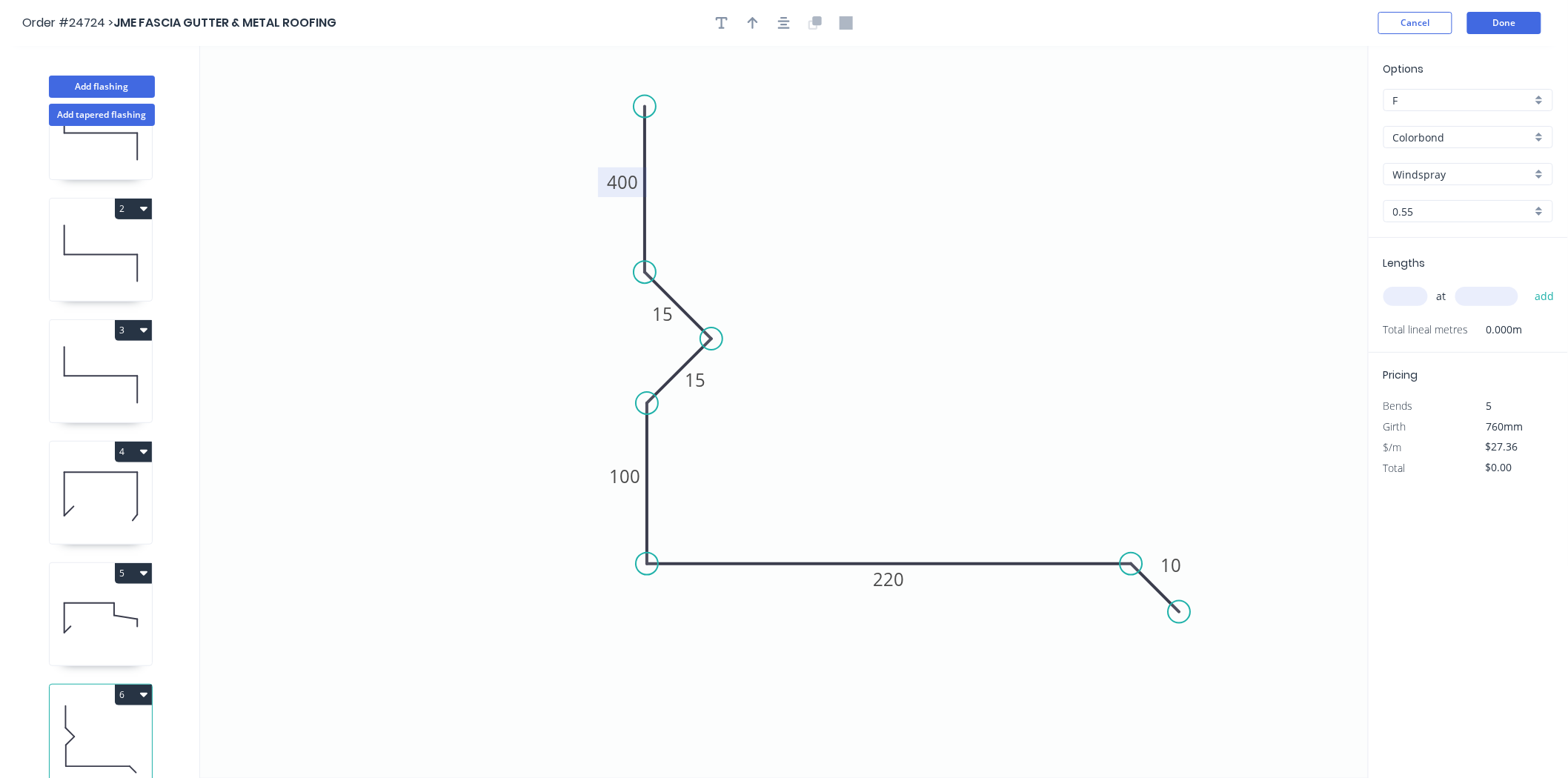
click at [752, 34] on header "Order #24724 > JME FASCIA GUTTER & METAL ROOFING Cancel Done" at bounding box center [784, 23] width 1568 height 46
click at [752, 25] on icon "button" at bounding box center [753, 23] width 10 height 13
click at [1292, 114] on icon at bounding box center [1293, 103] width 13 height 48
drag, startPoint x: 1292, startPoint y: 118, endPoint x: 857, endPoint y: 345, distance: 490.7
click at [857, 345] on icon at bounding box center [868, 332] width 43 height 43
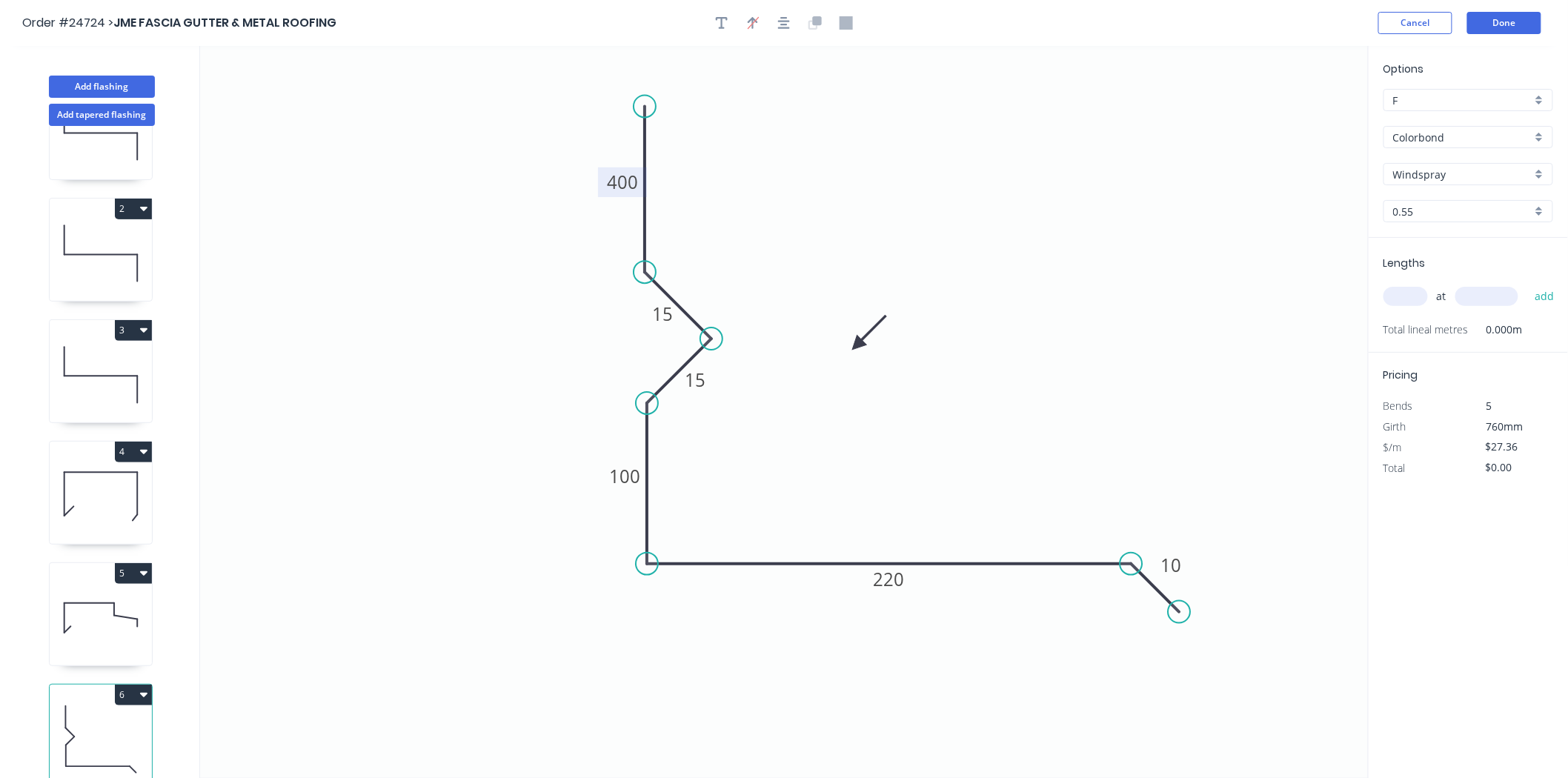
click at [1415, 300] on input "text" at bounding box center [1405, 296] width 44 height 19
type input "1"
type input "2400"
click at [1527, 284] on button "add" at bounding box center [1545, 296] width 35 height 25
type input "$65.66"
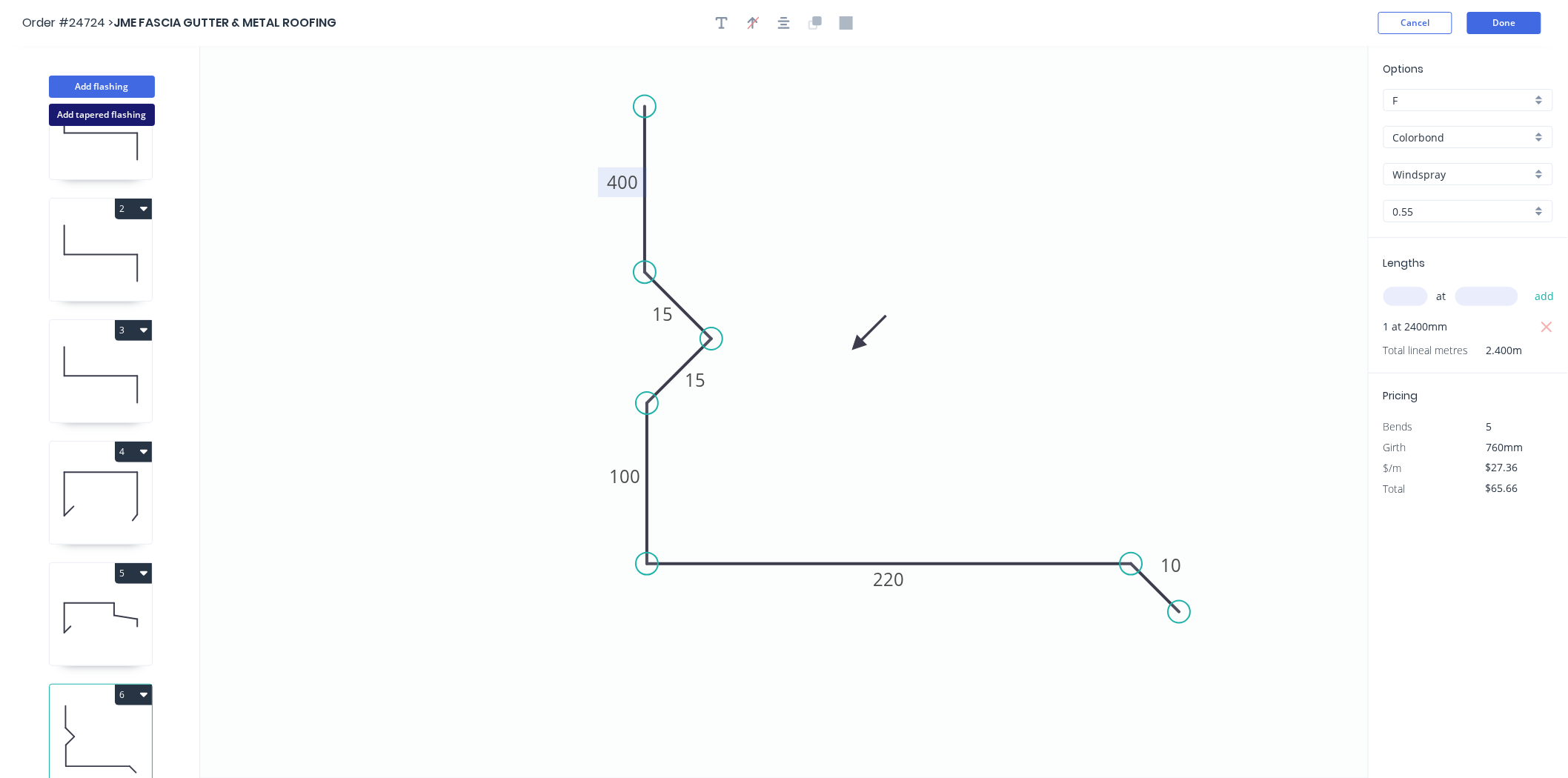
click at [111, 121] on button "Add tapered flashing" at bounding box center [102, 115] width 106 height 23
type input "$0.00"
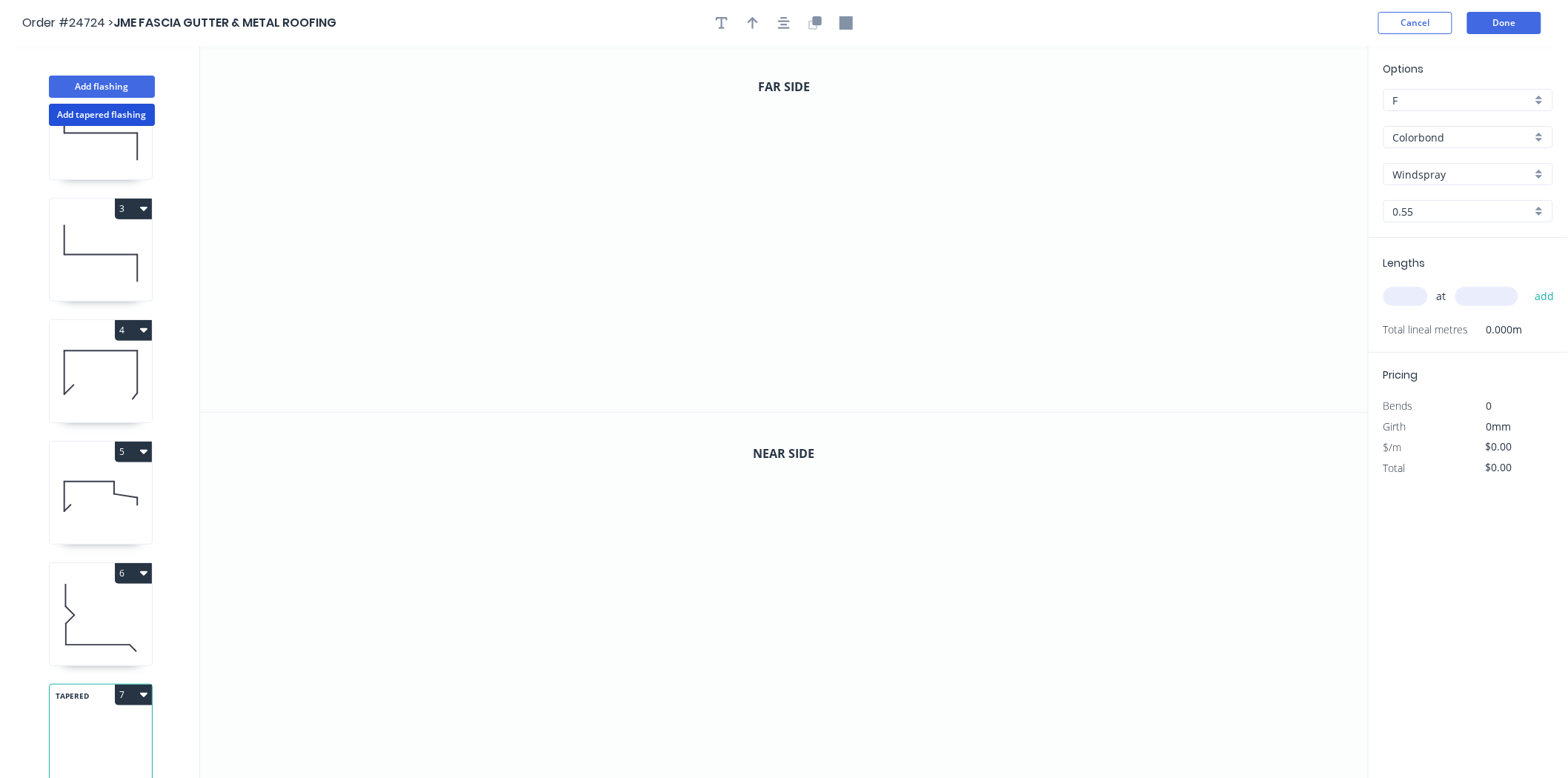
scroll to position [28, 0]
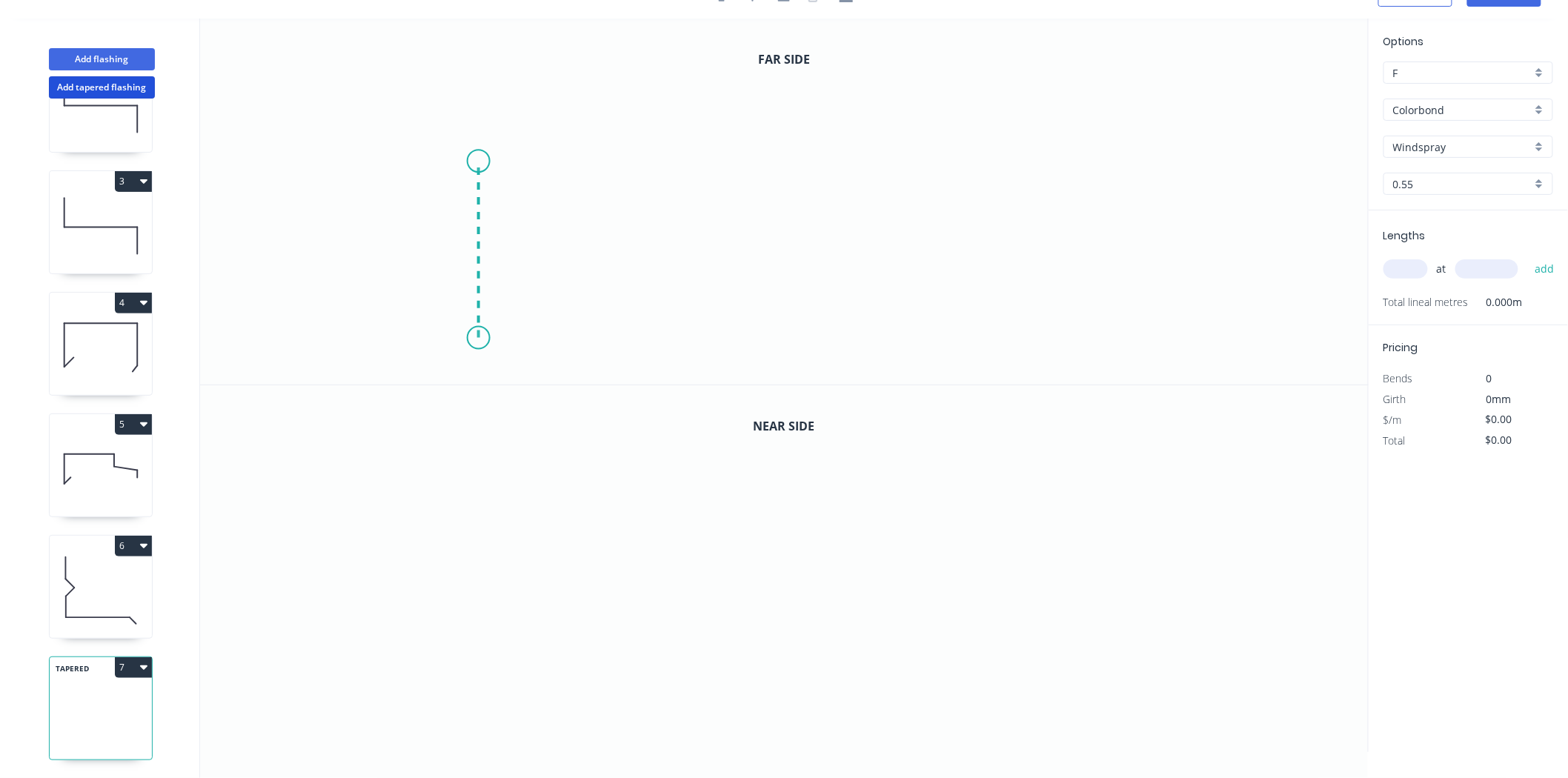
drag, startPoint x: 478, startPoint y: 338, endPoint x: 482, endPoint y: 161, distance: 177.0
click at [482, 161] on icon "0" at bounding box center [784, 201] width 1169 height 366
click at [758, 165] on icon "0 ?" at bounding box center [784, 201] width 1169 height 366
click at [756, 241] on icon "0 ? ?" at bounding box center [784, 201] width 1169 height 366
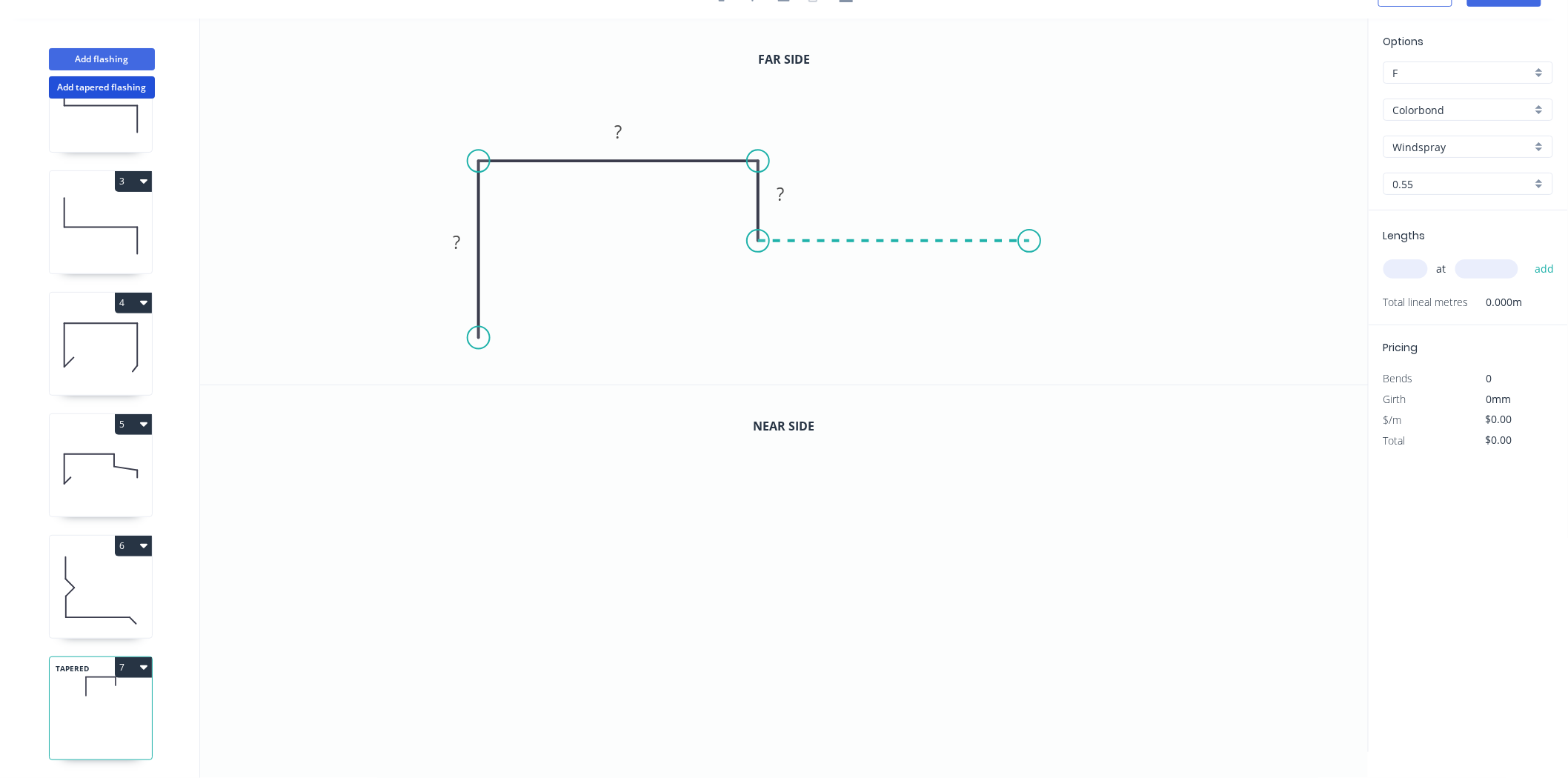
click at [1030, 242] on icon "0 ? ? ?" at bounding box center [784, 201] width 1169 height 366
click at [1032, 321] on icon "0 ? ? ? ?" at bounding box center [784, 201] width 1169 height 366
click at [480, 336] on circle at bounding box center [479, 338] width 23 height 23
click at [504, 309] on icon "0 ? ? ? ? ?" at bounding box center [784, 201] width 1169 height 366
click at [519, 336] on rect at bounding box center [508, 335] width 30 height 21
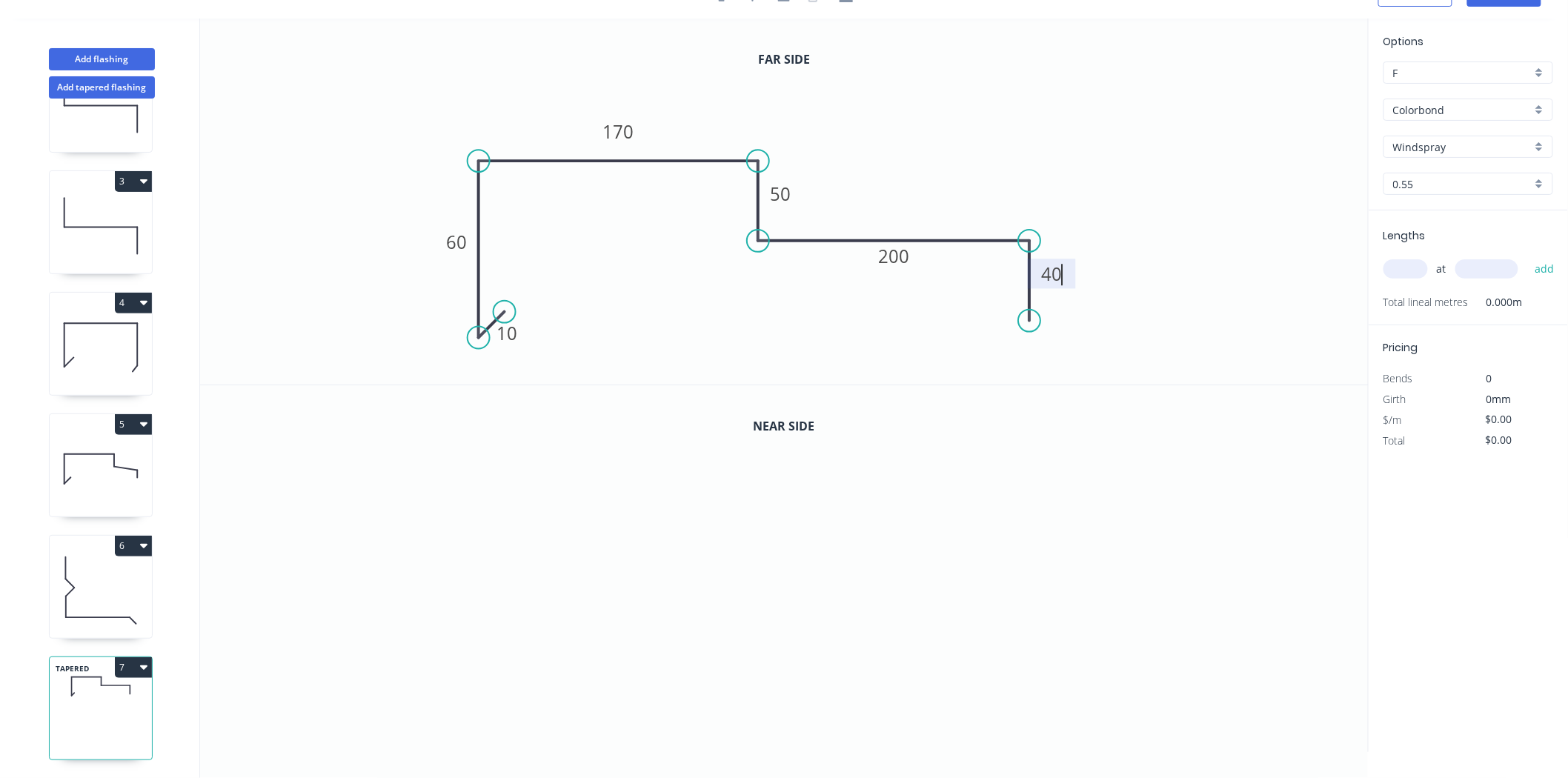
click at [933, 108] on icon "0 10 60 170 50 200 40" at bounding box center [784, 201] width 1169 height 366
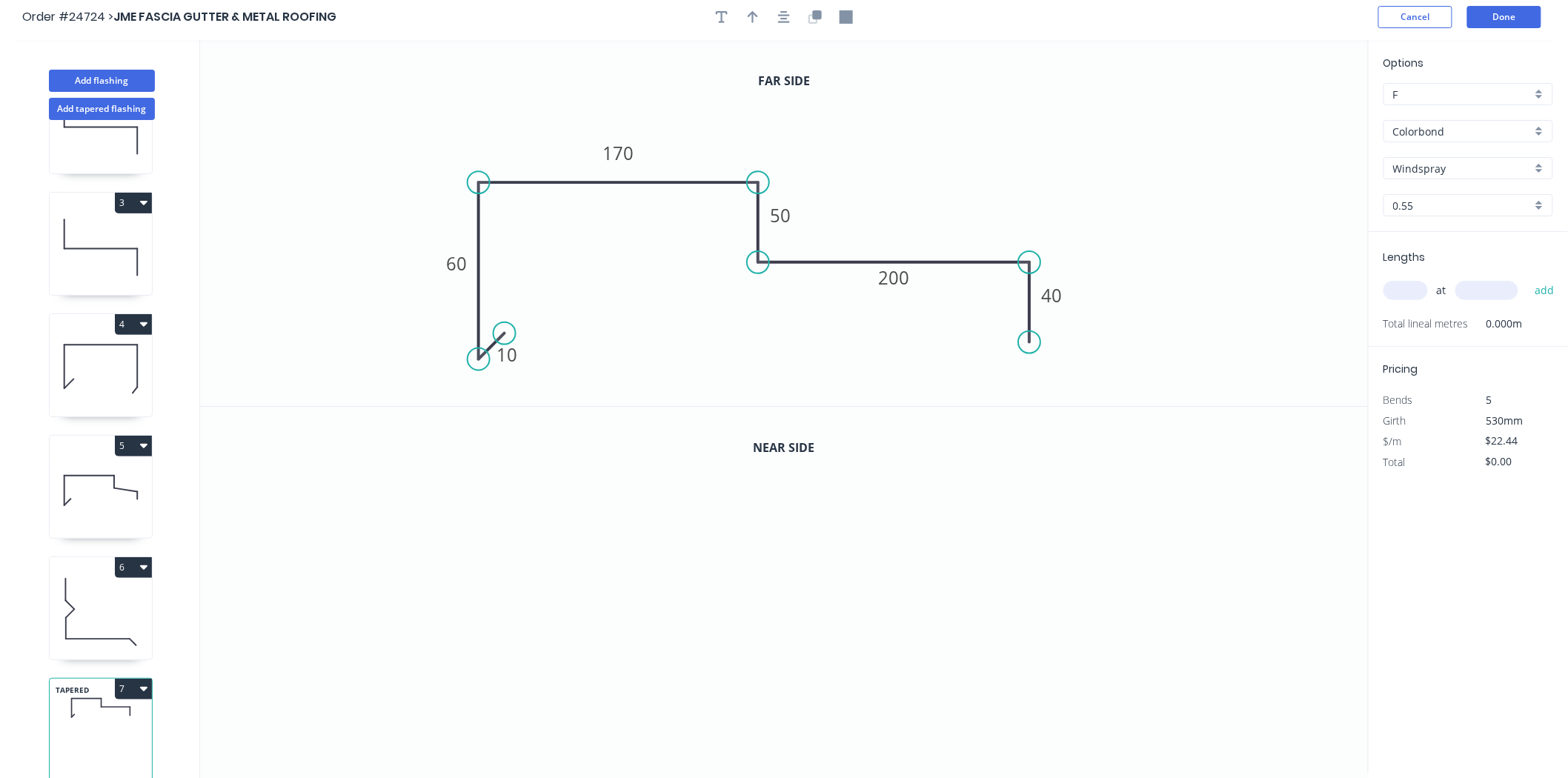
scroll to position [0, 0]
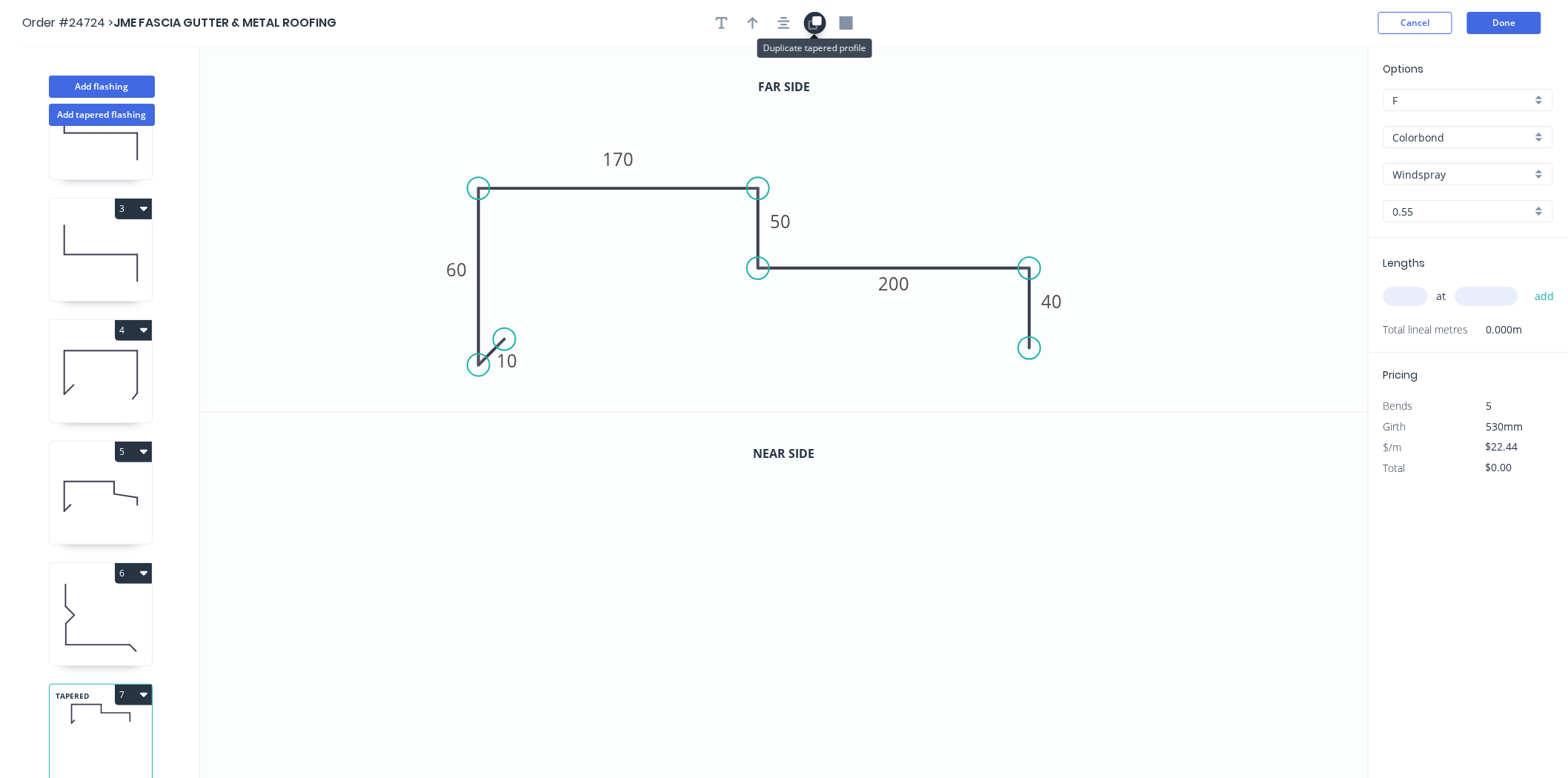
click at [807, 24] on button "button" at bounding box center [815, 23] width 23 height 23
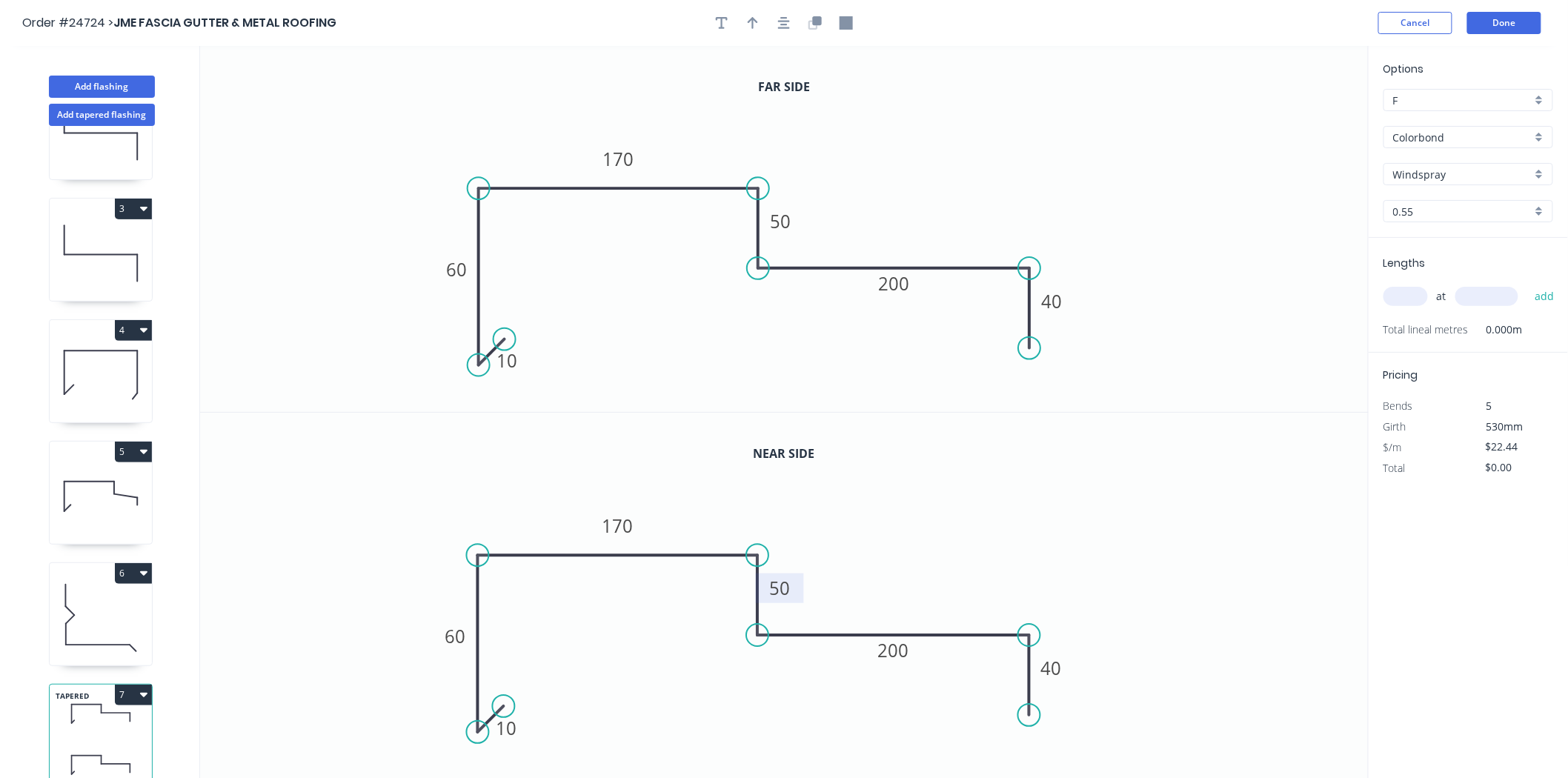
click at [789, 587] on tspan "50" at bounding box center [781, 588] width 21 height 24
click at [1424, 298] on input "text" at bounding box center [1405, 296] width 44 height 19
type input "$24.04"
type input "1"
type input "1900"
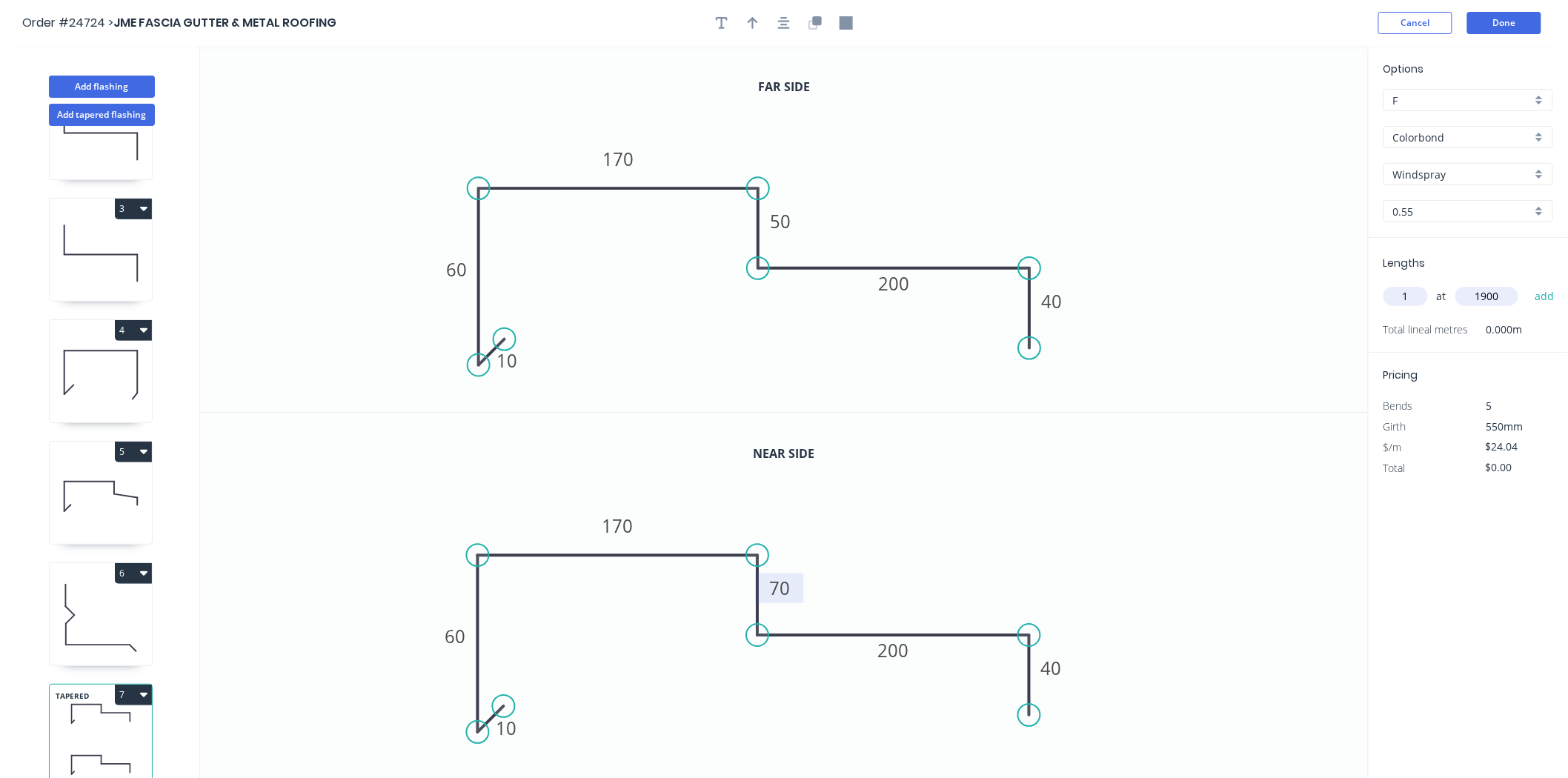
click at [1527, 284] on button "add" at bounding box center [1545, 296] width 35 height 25
type input "$45.68"
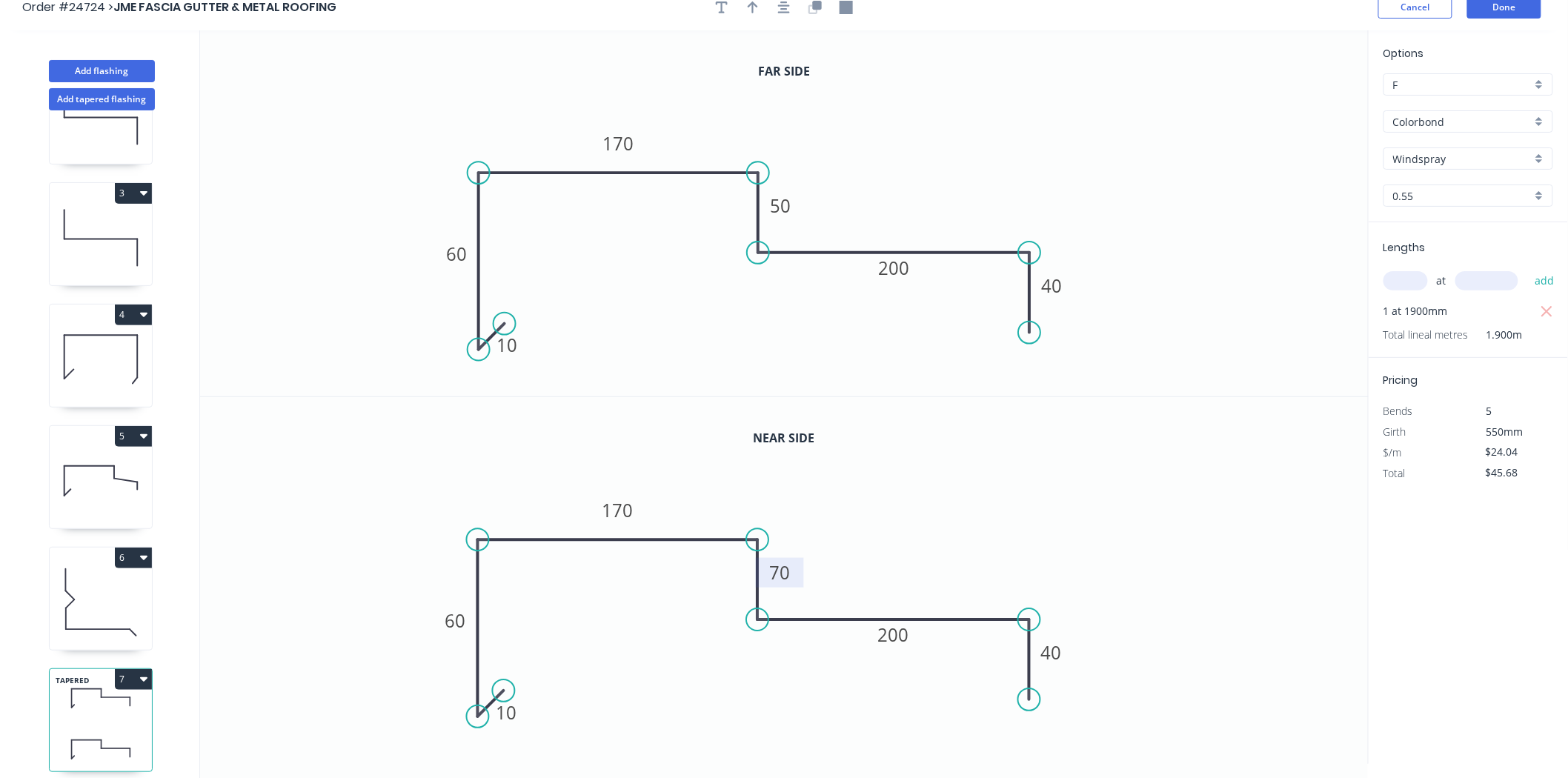
scroll to position [28, 0]
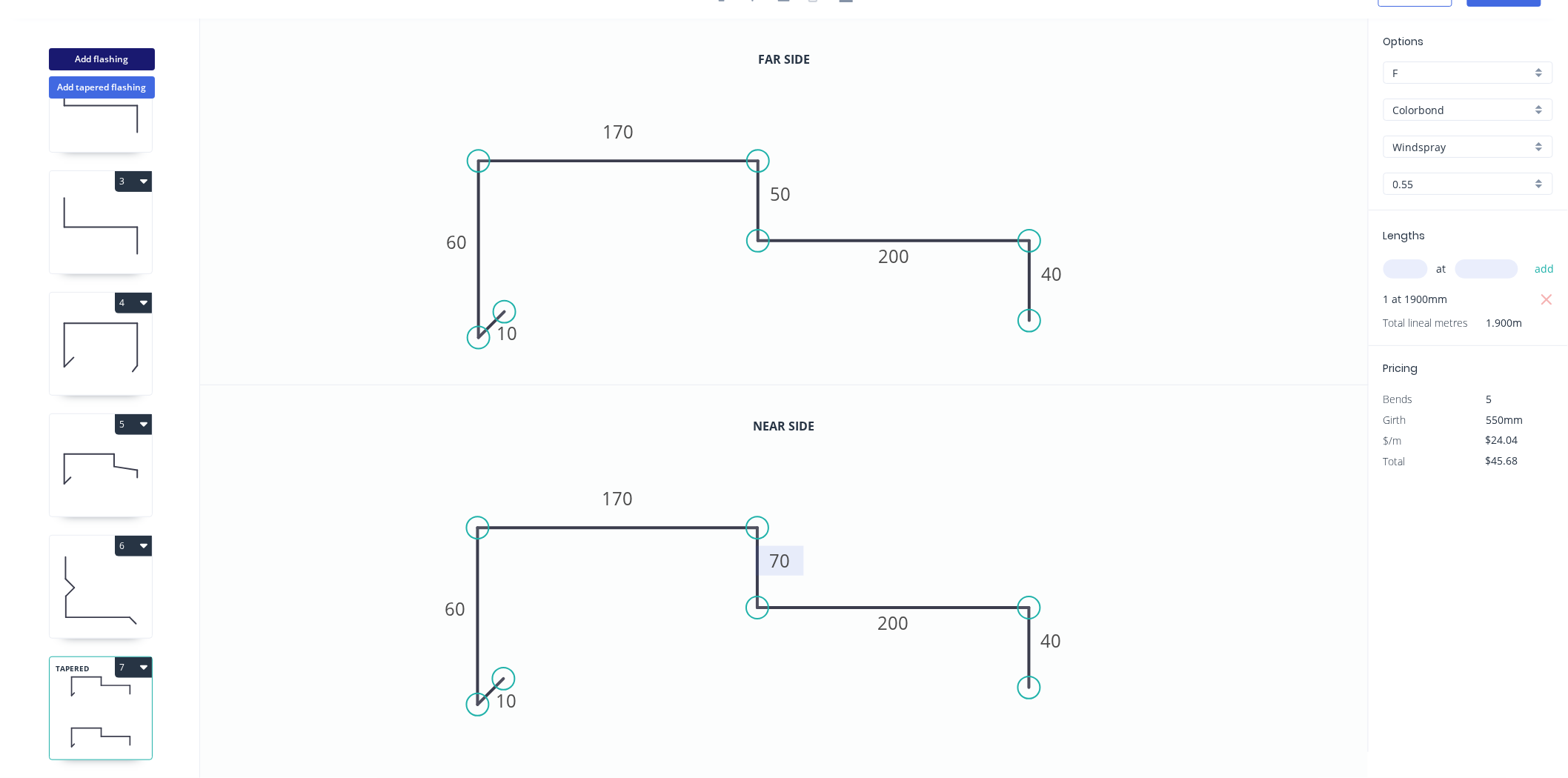
click at [123, 58] on button "Add flashing" at bounding box center [102, 59] width 106 height 23
type input "$0.00"
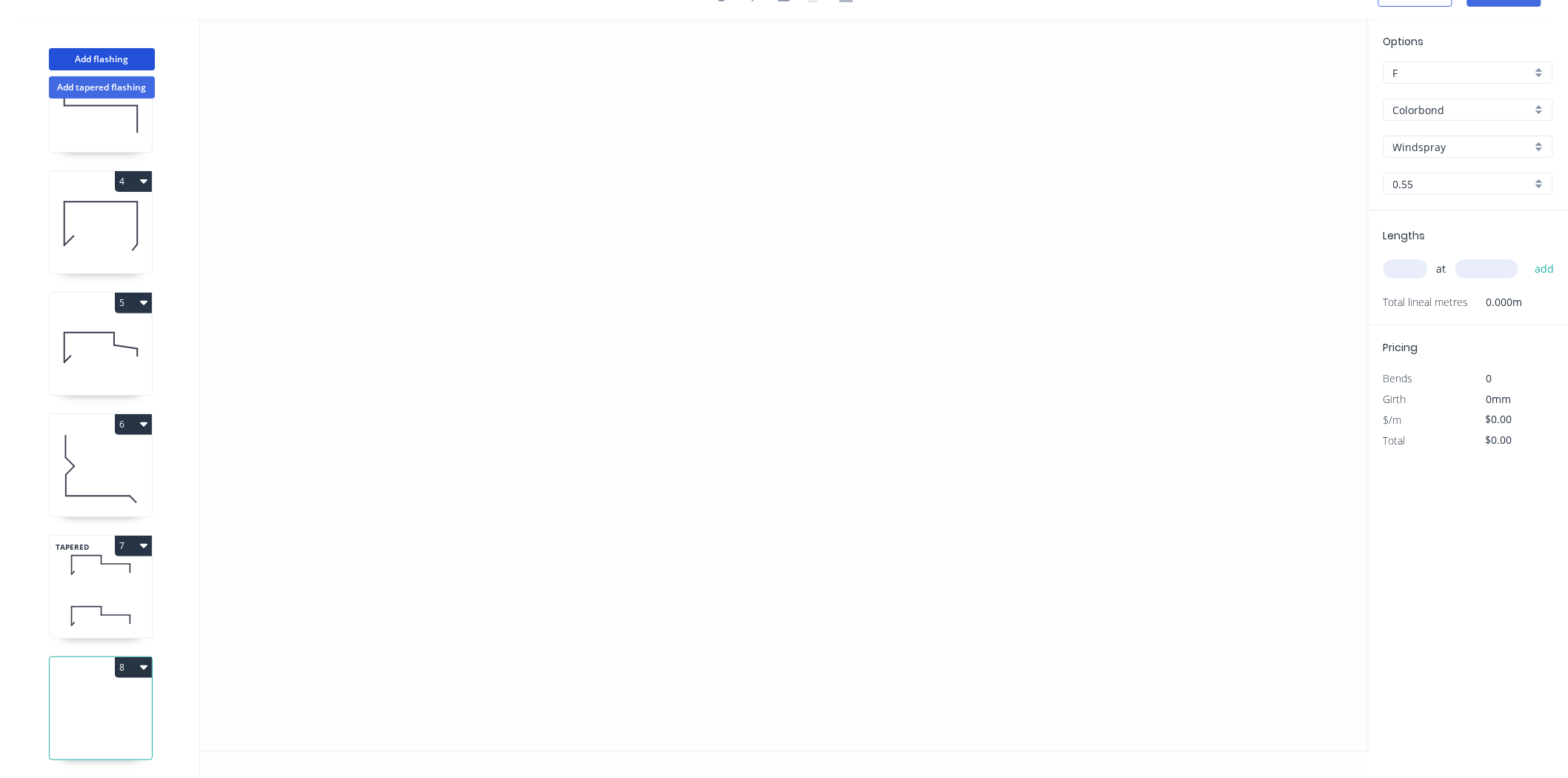
scroll to position [327, 0]
drag, startPoint x: 578, startPoint y: 424, endPoint x: 520, endPoint y: 478, distance: 79.2
click at [520, 478] on icon "0" at bounding box center [784, 384] width 1169 height 732
click at [529, 183] on icon "0 ?" at bounding box center [784, 384] width 1169 height 732
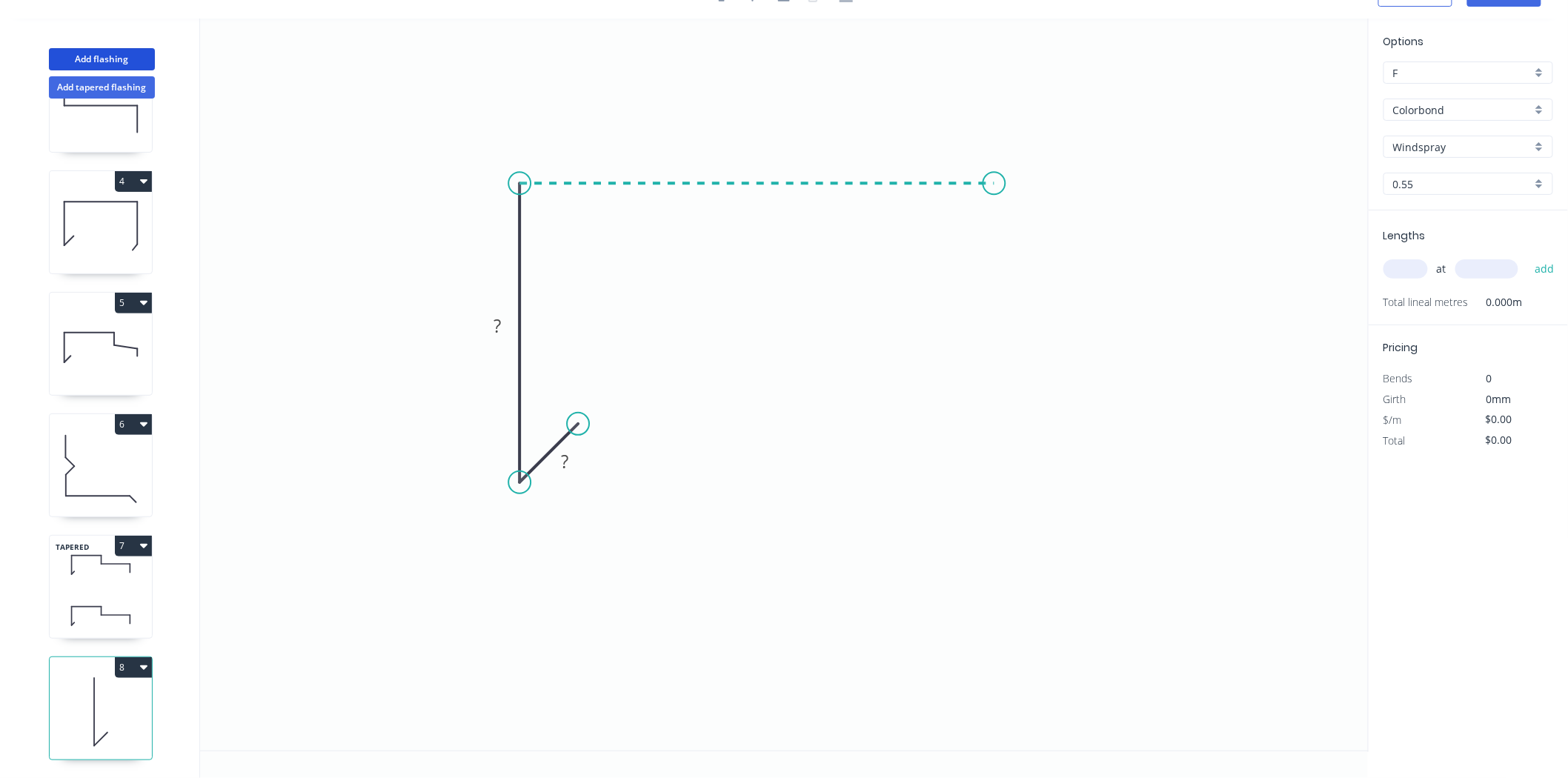
click at [994, 168] on icon "0 ? ?" at bounding box center [784, 384] width 1169 height 732
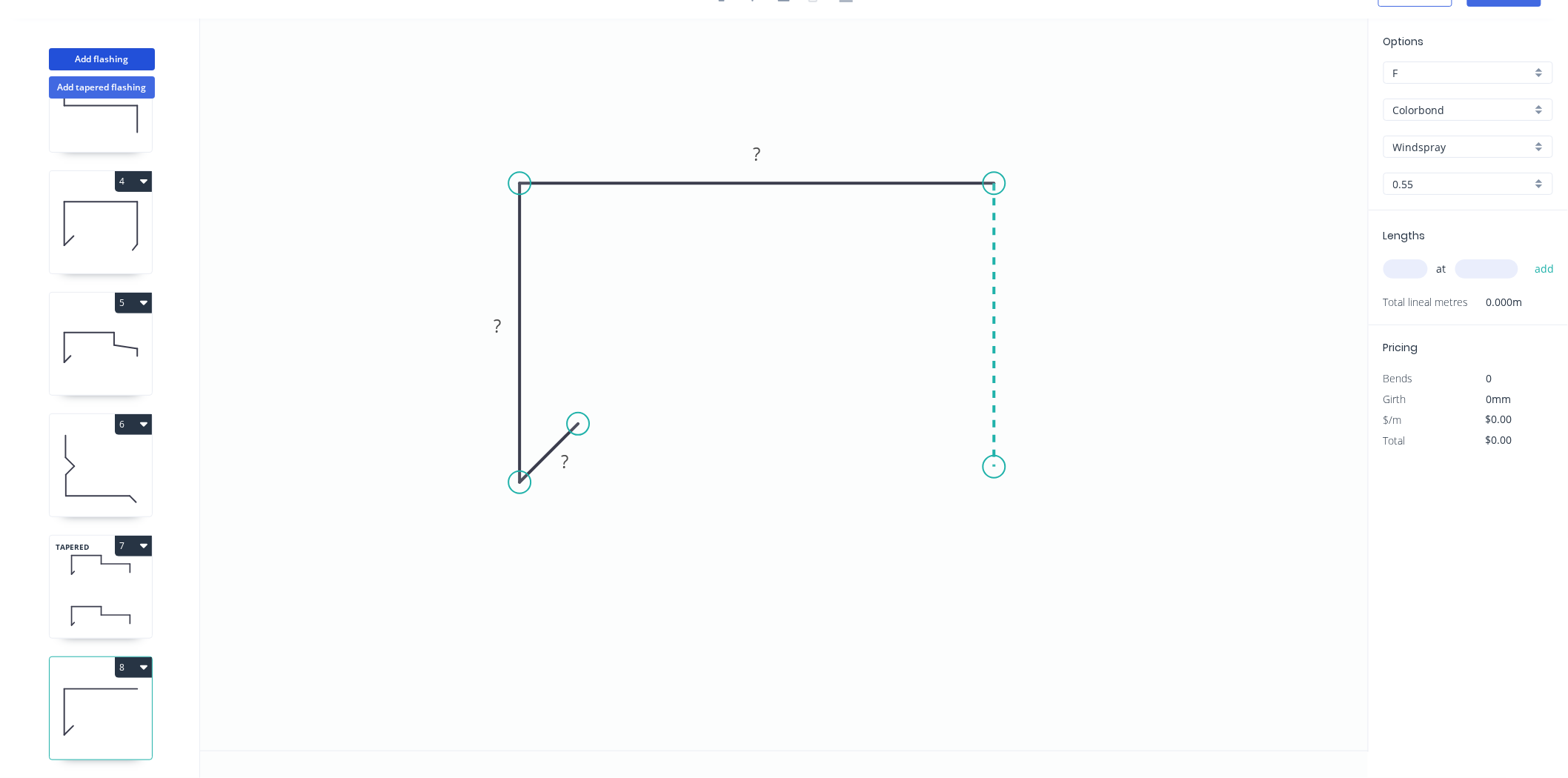
click at [1008, 467] on icon "0 ? ? ?" at bounding box center [784, 384] width 1169 height 732
click at [931, 404] on icon "0 ? ? ? ?" at bounding box center [784, 384] width 1169 height 732
drag, startPoint x: 998, startPoint y: 465, endPoint x: 998, endPoint y: 480, distance: 15.0
click at [998, 480] on circle at bounding box center [994, 480] width 23 height 23
drag, startPoint x: 929, startPoint y: 399, endPoint x: 935, endPoint y: 426, distance: 27.7
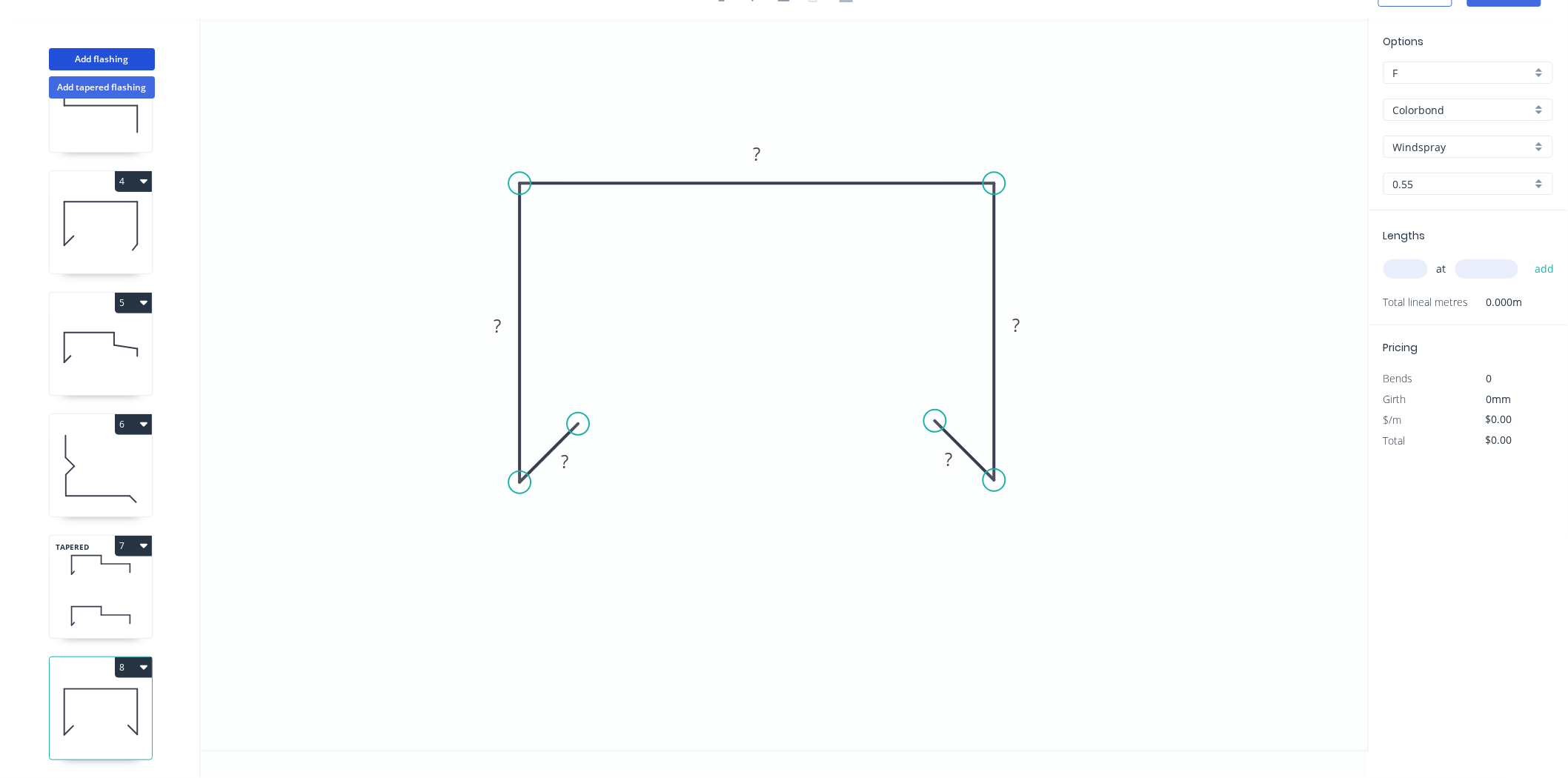
click at [935, 426] on circle at bounding box center [935, 421] width 23 height 23
click at [568, 465] on tspan "?" at bounding box center [564, 462] width 8 height 24
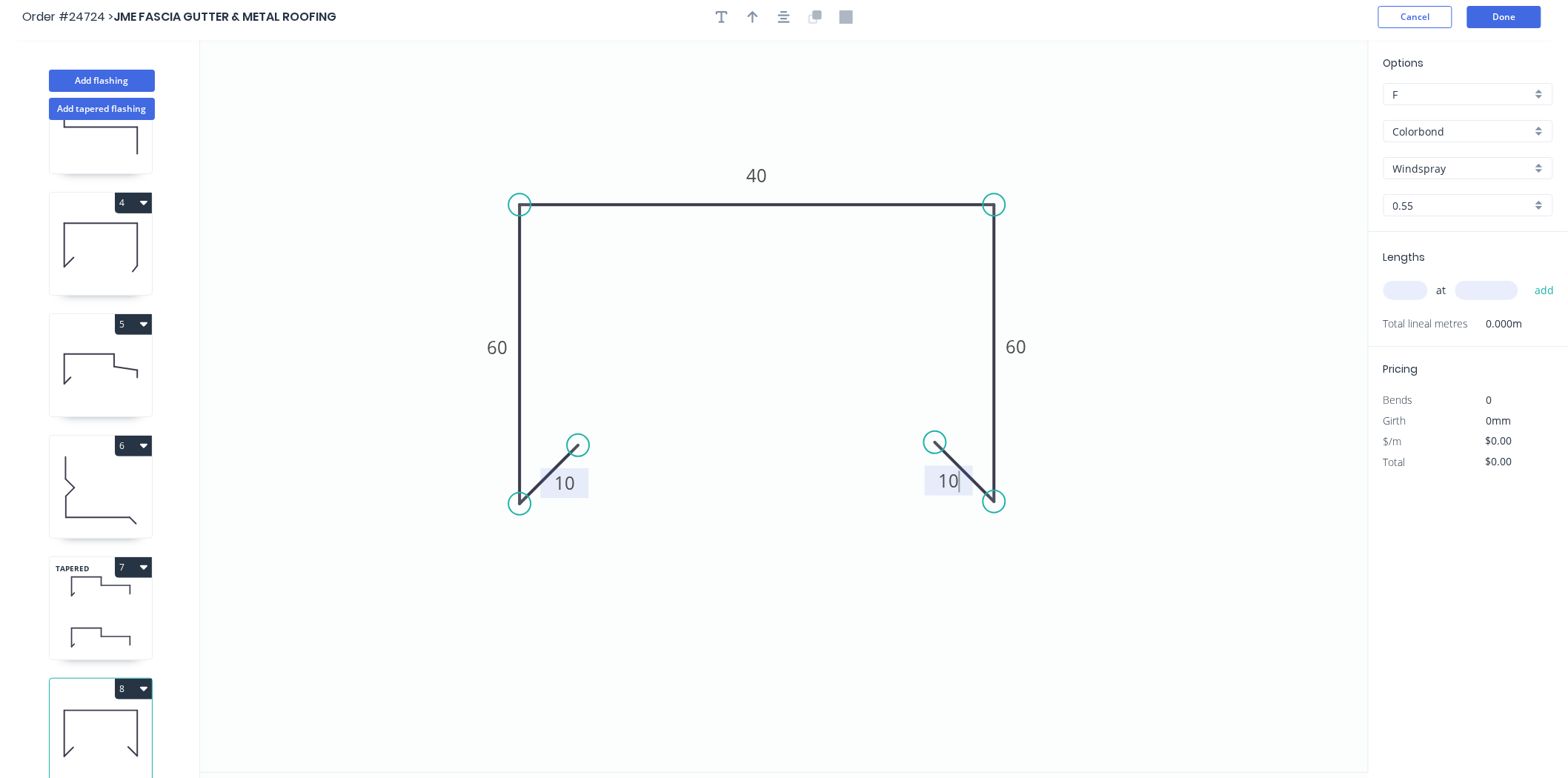
scroll to position [0, 0]
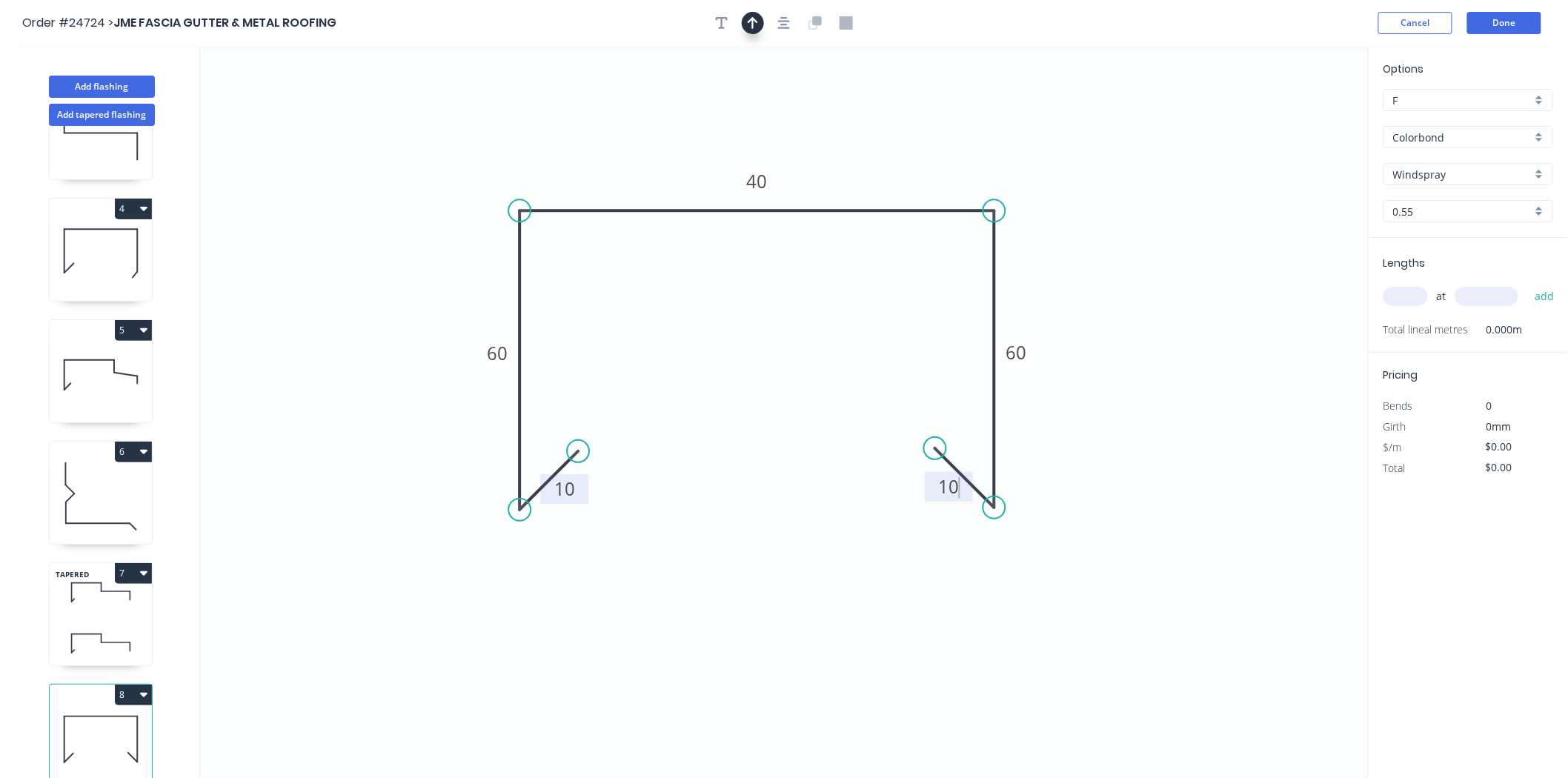
click at [754, 32] on button "button" at bounding box center [753, 23] width 23 height 23
type input "$10.02"
click at [1297, 120] on icon at bounding box center [1293, 103] width 13 height 48
drag, startPoint x: 1294, startPoint y: 114, endPoint x: 923, endPoint y: 158, distance: 373.6
click at [923, 158] on icon at bounding box center [934, 150] width 43 height 43
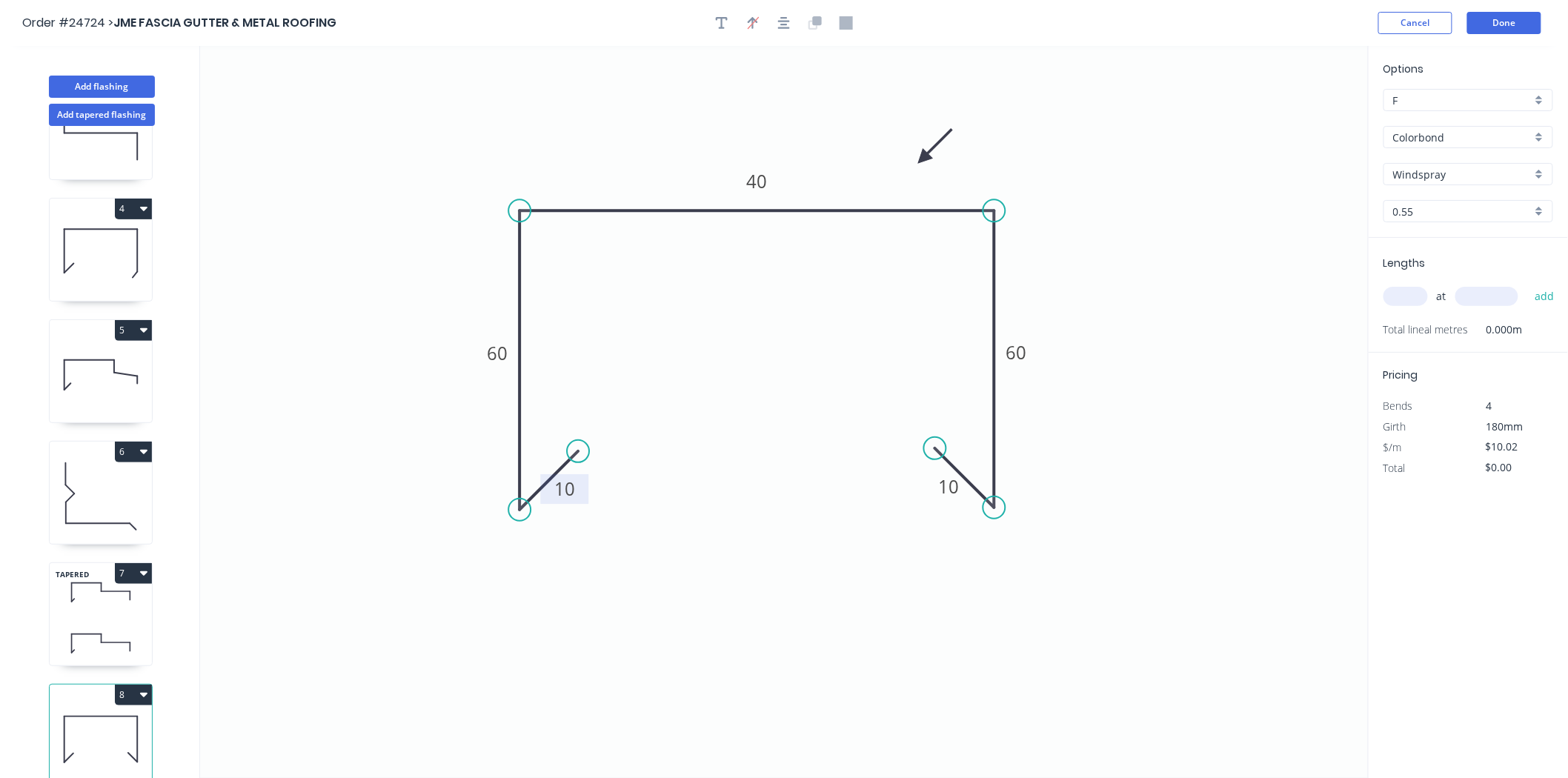
click at [1420, 289] on input "text" at bounding box center [1405, 296] width 44 height 19
type input "1"
type input "2400"
click at [1527, 284] on button "add" at bounding box center [1545, 296] width 35 height 25
type input "$24.05"
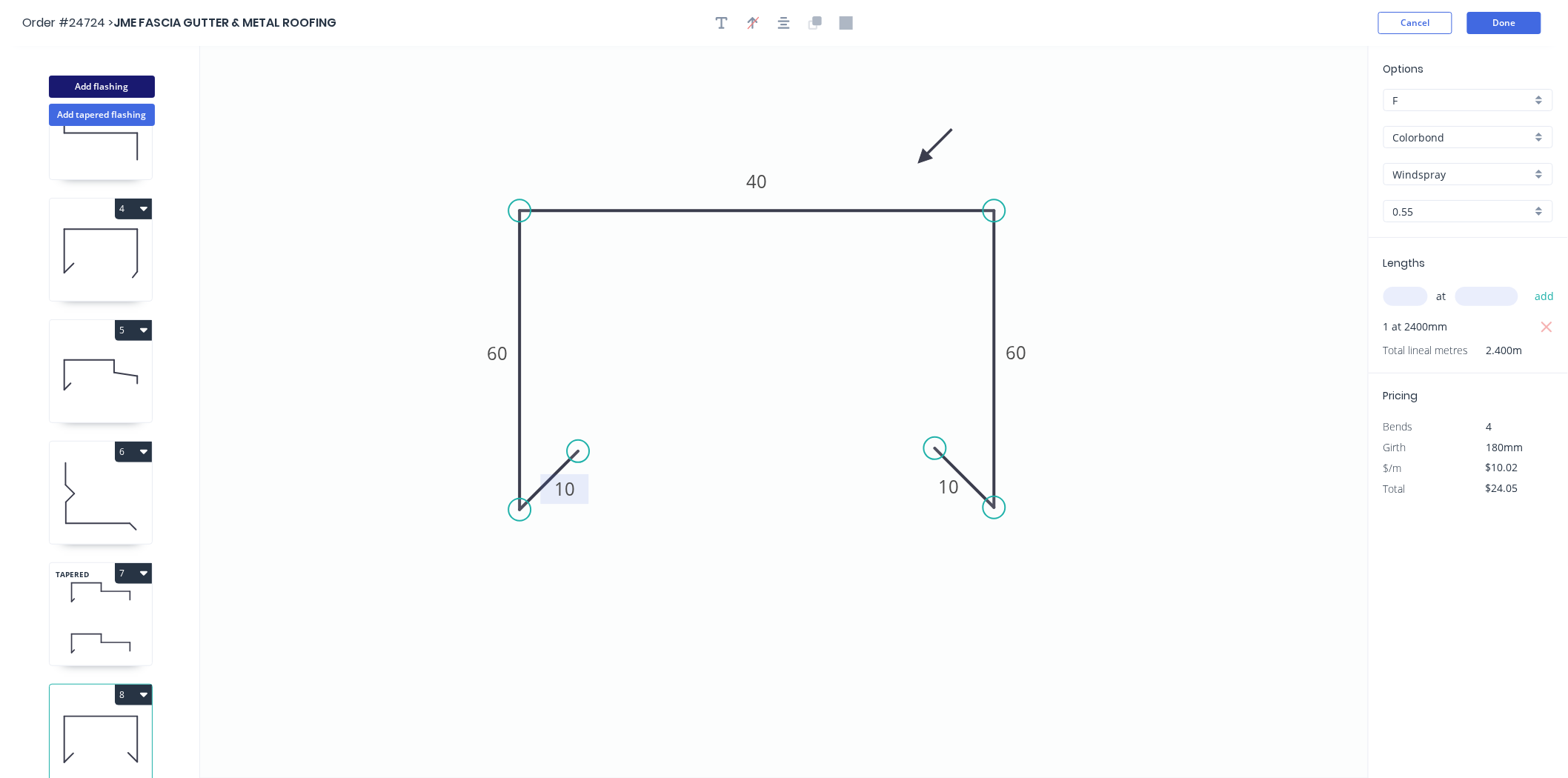
click at [123, 86] on button "Add flashing" at bounding box center [102, 87] width 106 height 23
type input "$0.00"
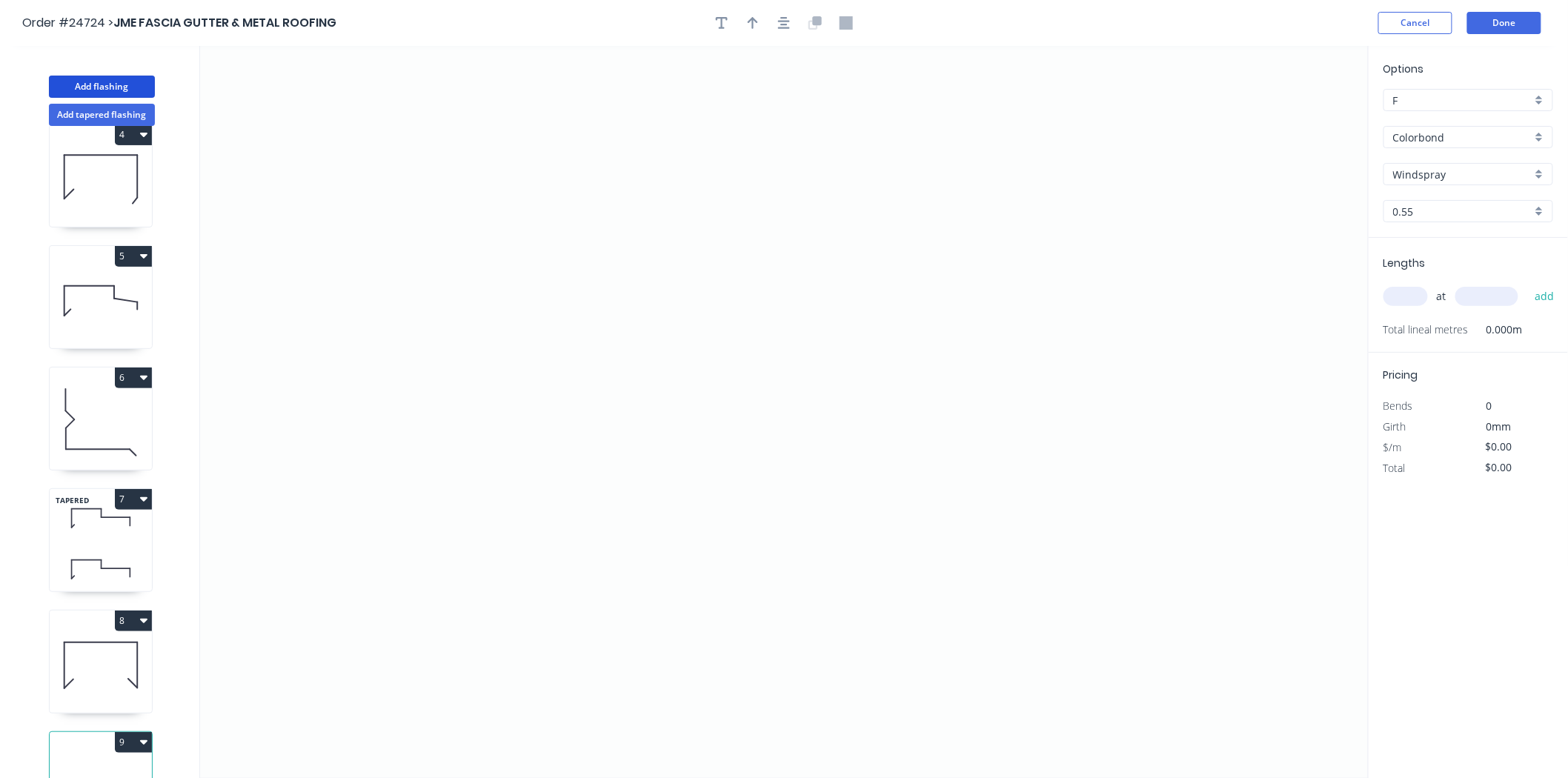
scroll to position [449, 0]
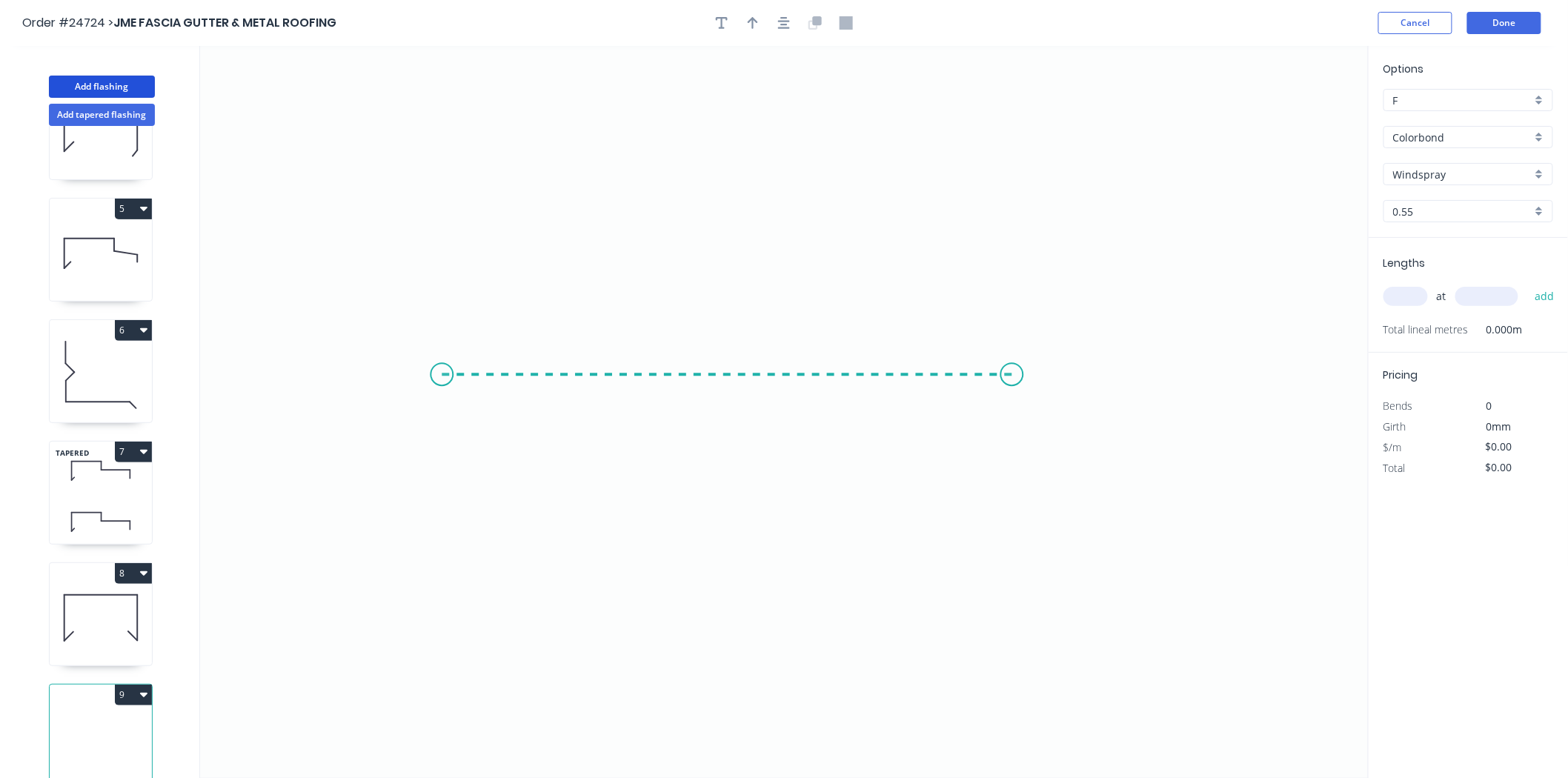
drag, startPoint x: 442, startPoint y: 375, endPoint x: 1013, endPoint y: 401, distance: 571.6
click at [1013, 401] on icon "0" at bounding box center [784, 412] width 1169 height 732
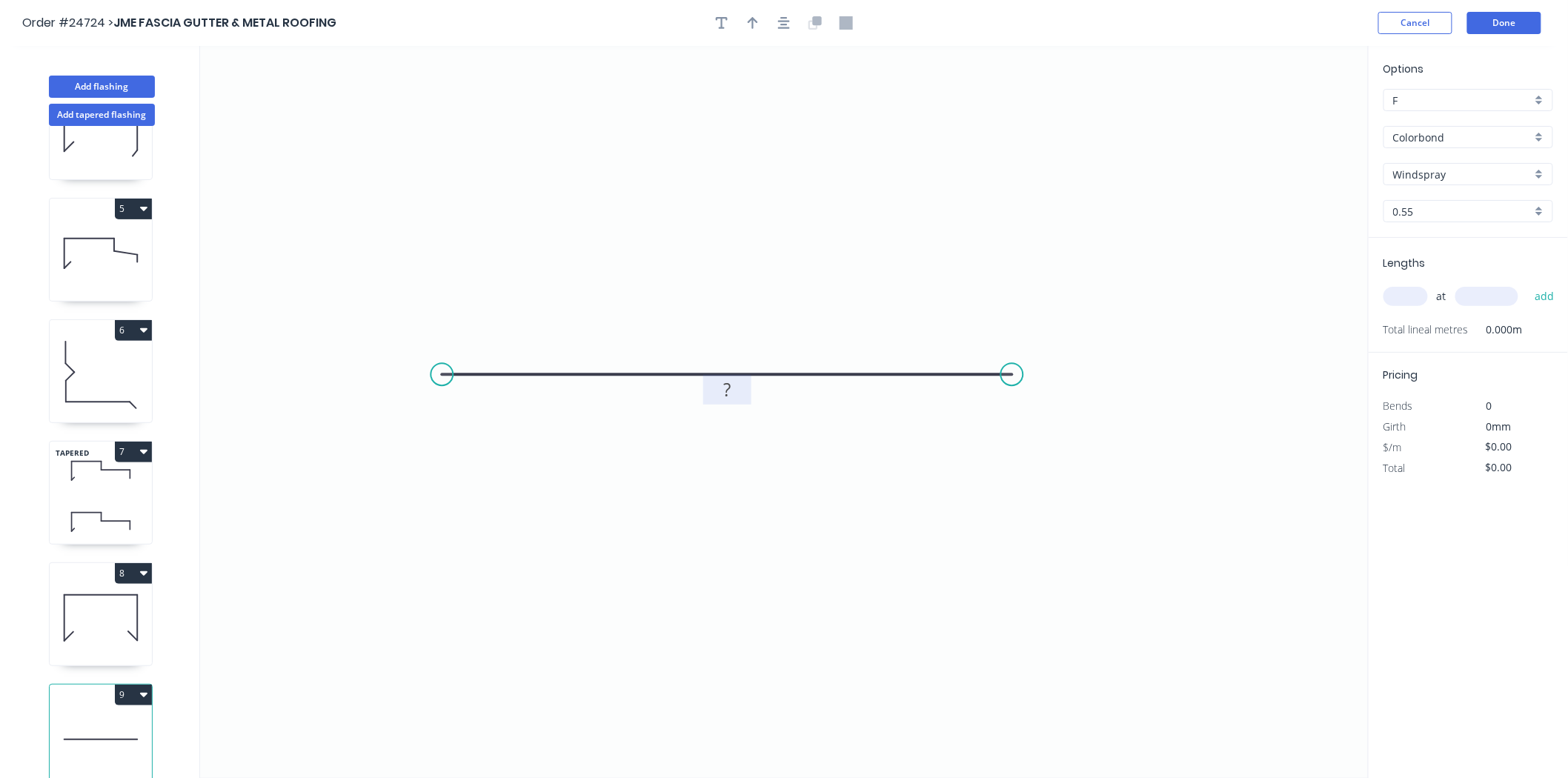
click at [721, 390] on rect at bounding box center [727, 390] width 30 height 21
click at [743, 391] on rect at bounding box center [727, 389] width 48 height 30
click at [727, 389] on tspan "?" at bounding box center [727, 389] width 8 height 24
click at [1417, 299] on input "text" at bounding box center [1405, 296] width 44 height 19
type input "$28.53"
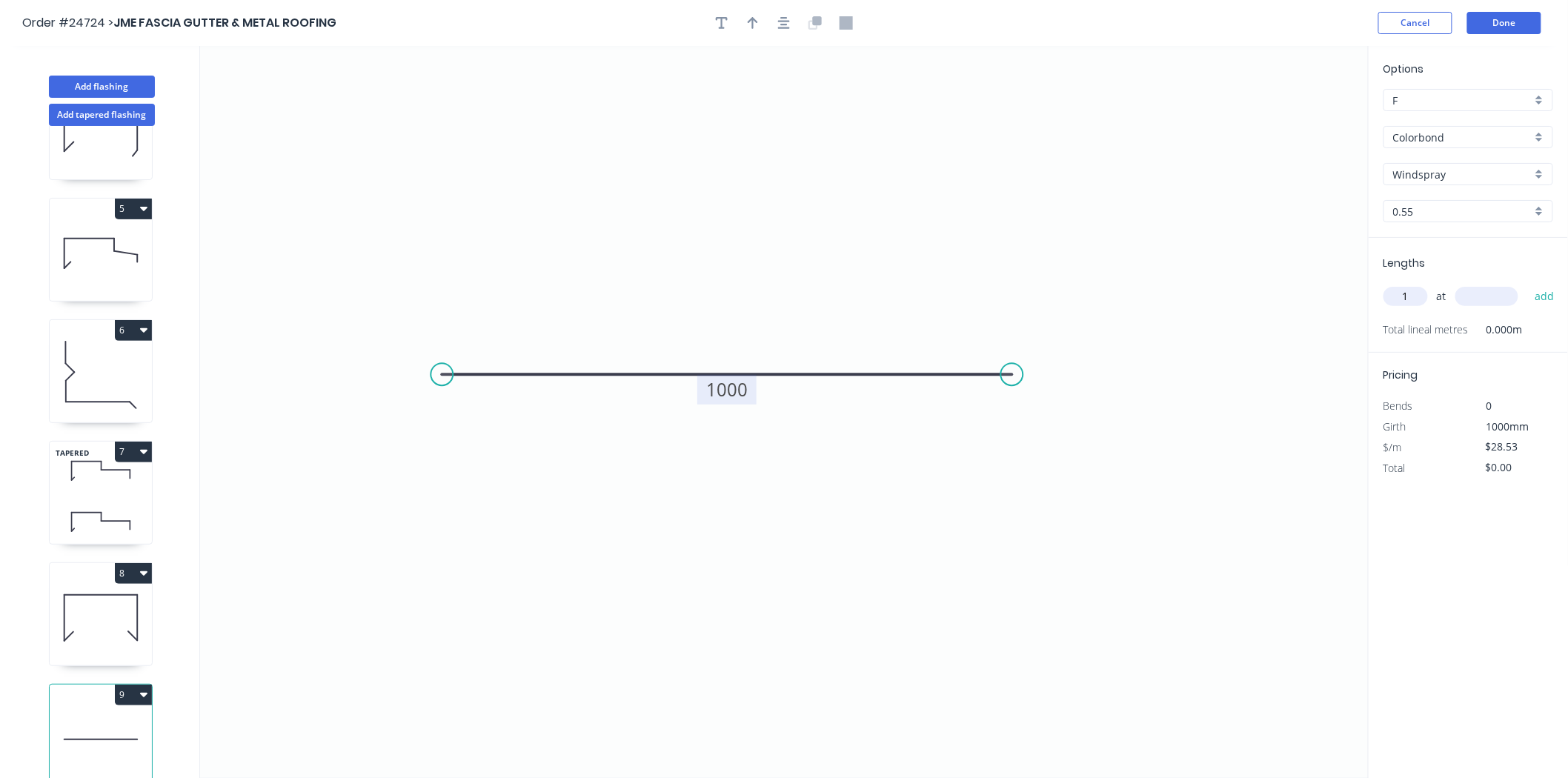
type input "1"
type input "1000"
click at [1527, 284] on button "add" at bounding box center [1545, 296] width 35 height 25
type input "$34.24"
click at [1040, 416] on div "Crush & Fold" at bounding box center [1090, 418] width 149 height 30
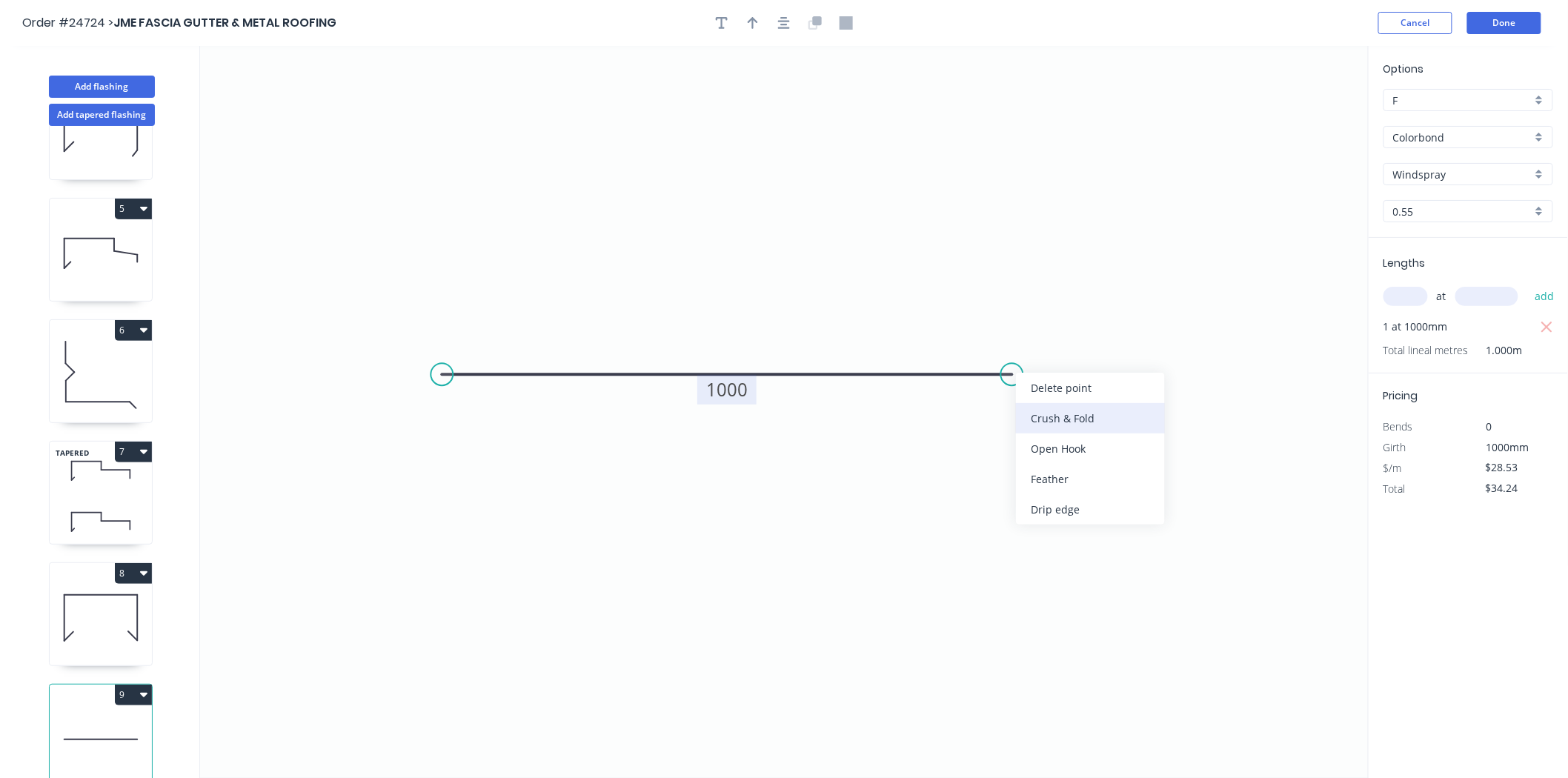
type input "$31.05"
type input "$37.26"
click at [1013, 426] on div "Flip bend" at bounding box center [1082, 423] width 149 height 30
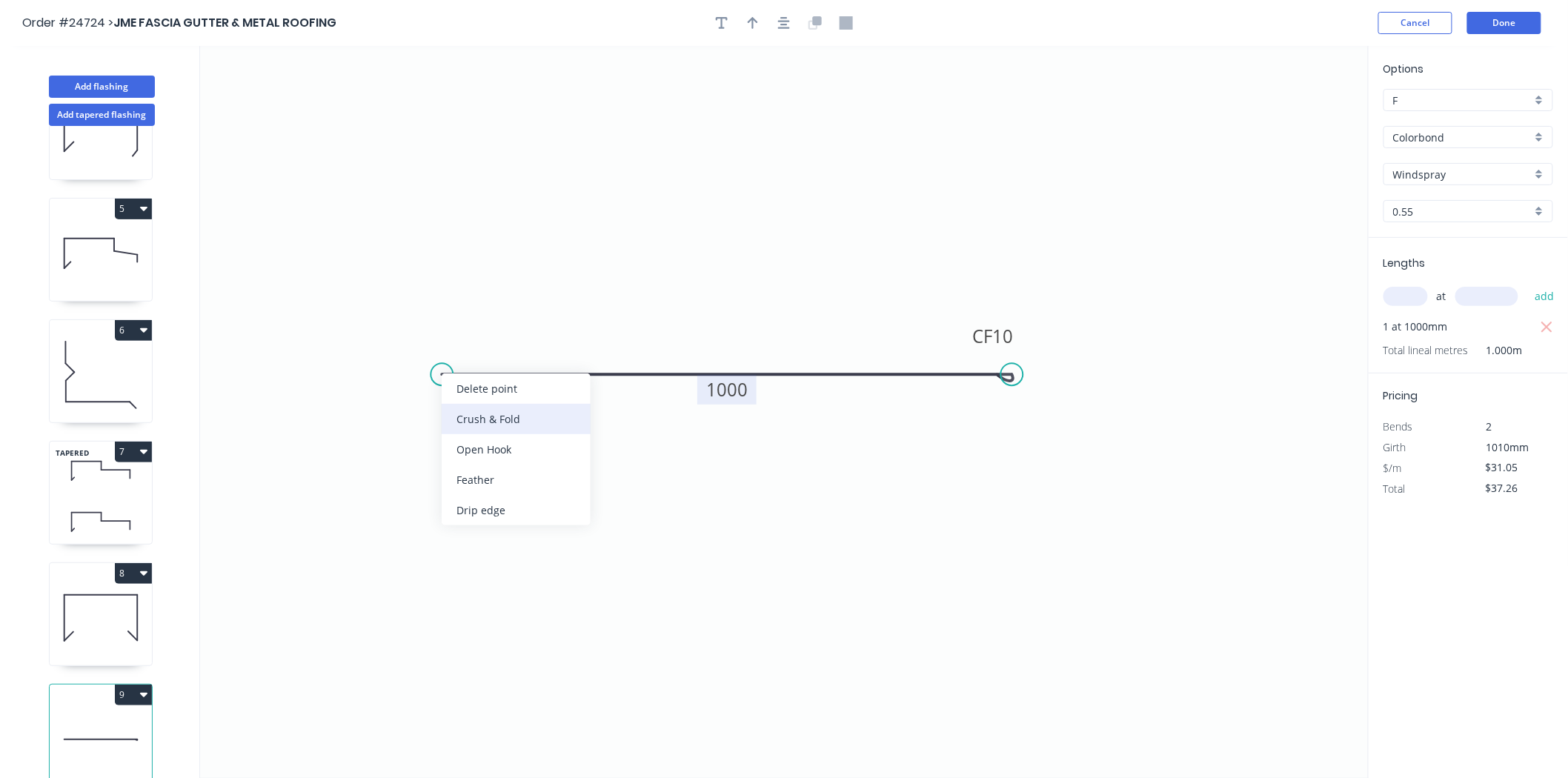
click at [465, 427] on div "Crush & Fold" at bounding box center [515, 419] width 149 height 30
type input "$33.02"
type input "$39.62"
click at [719, 34] on header "Order #24724 > JME FASCIA GUTTER & METAL ROOFING Cancel Done" at bounding box center [784, 23] width 1568 height 46
click at [721, 32] on button "button" at bounding box center [722, 23] width 23 height 23
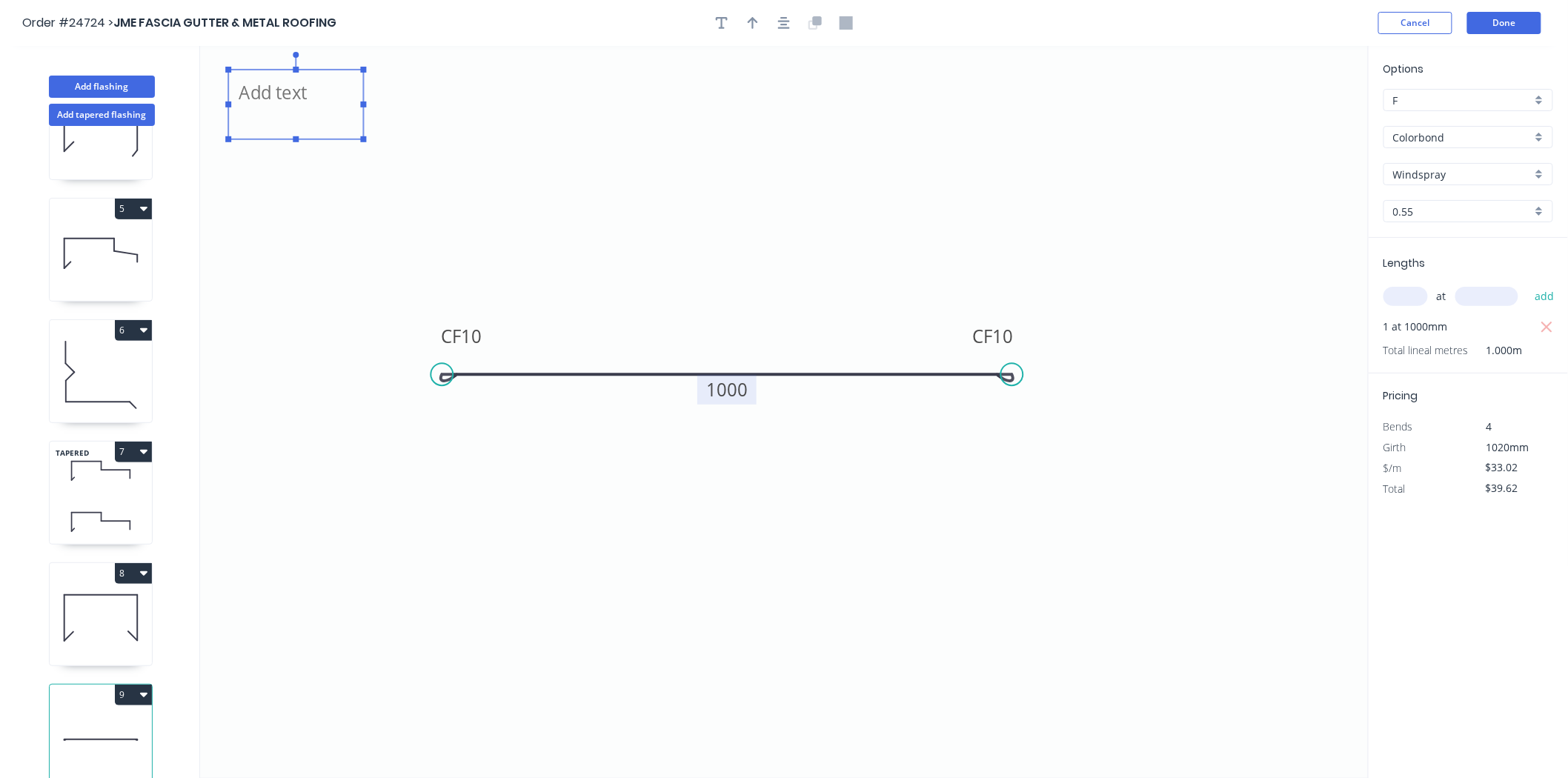
click at [344, 97] on textarea at bounding box center [296, 104] width 120 height 55
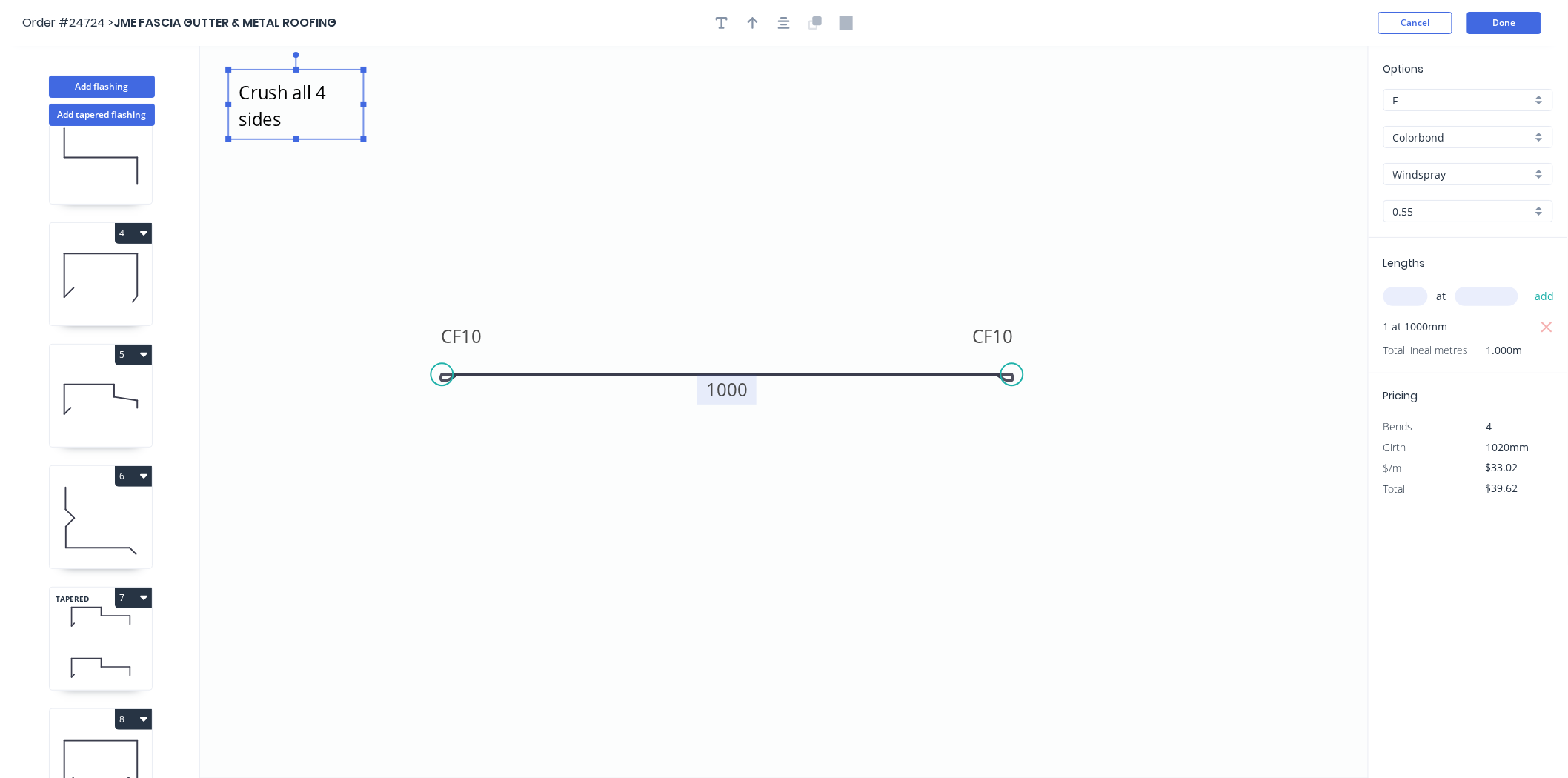
scroll to position [284, 0]
type textarea "Crush all 4 sides"
click at [136, 231] on button "4" at bounding box center [133, 240] width 37 height 21
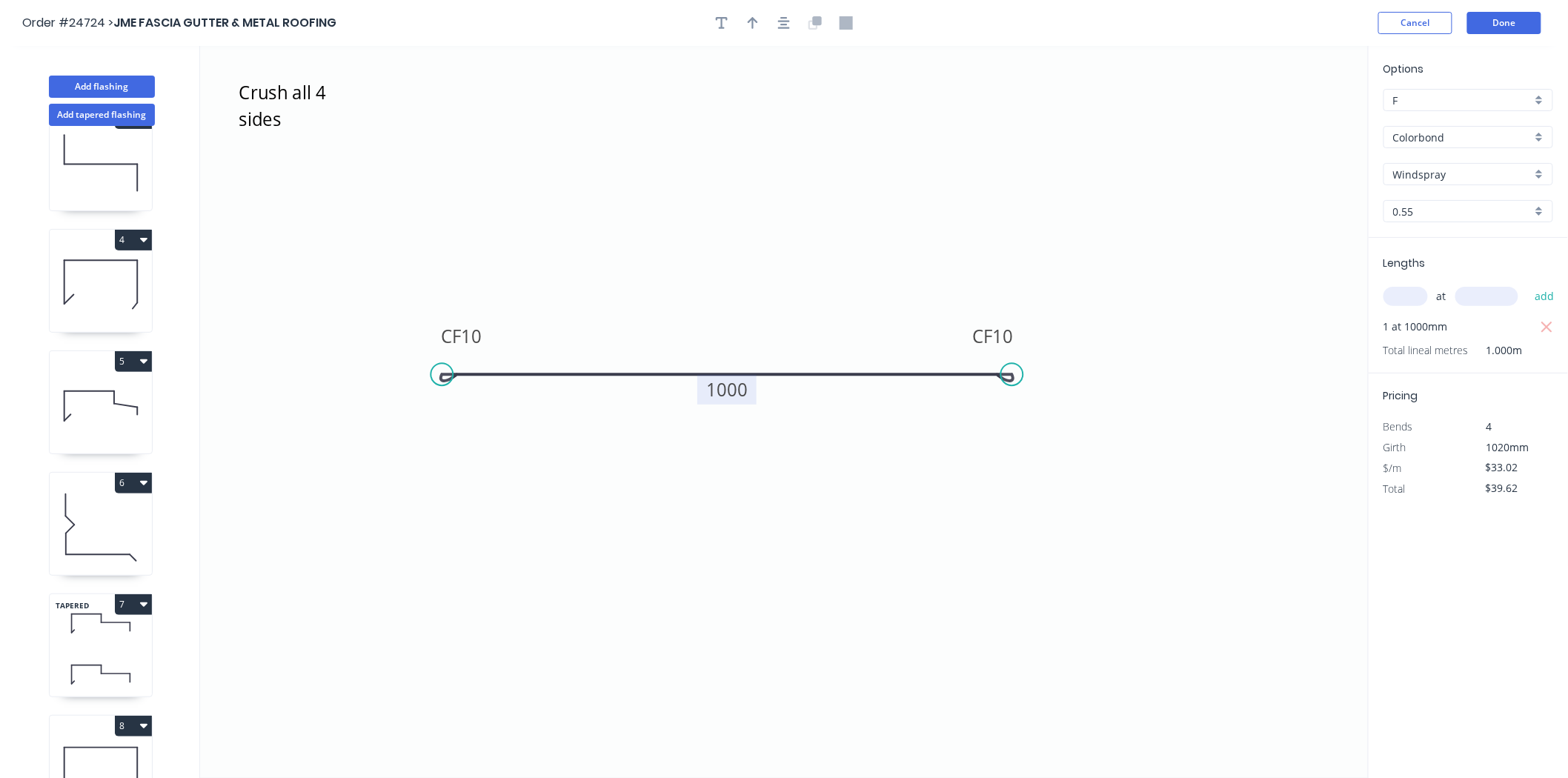
click at [141, 240] on icon "button" at bounding box center [143, 240] width 8 height 12
click at [71, 269] on div "Duplicate" at bounding box center [81, 276] width 114 height 22
type input "$15.01"
type input "$0.00"
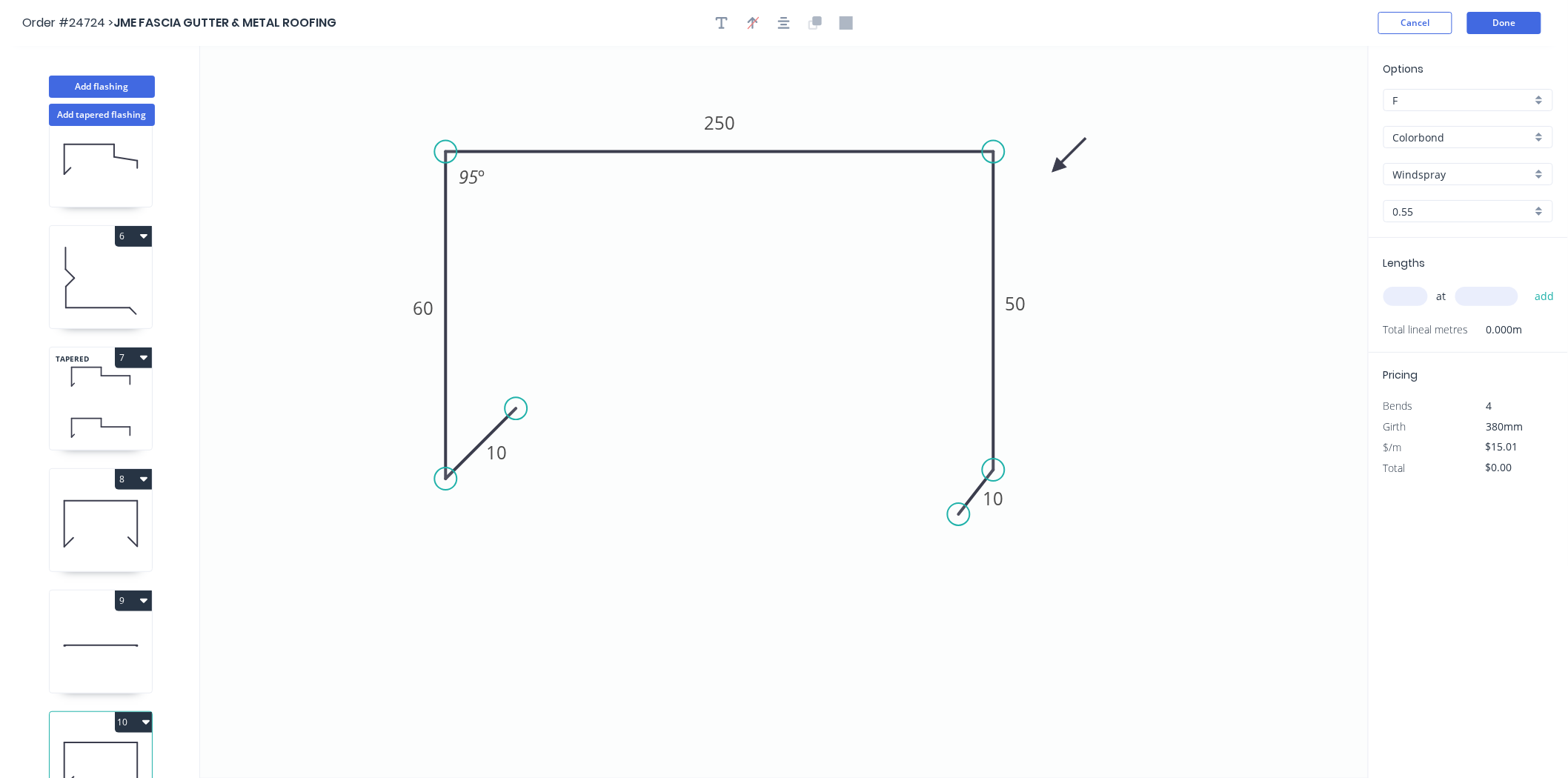
scroll to position [569, 0]
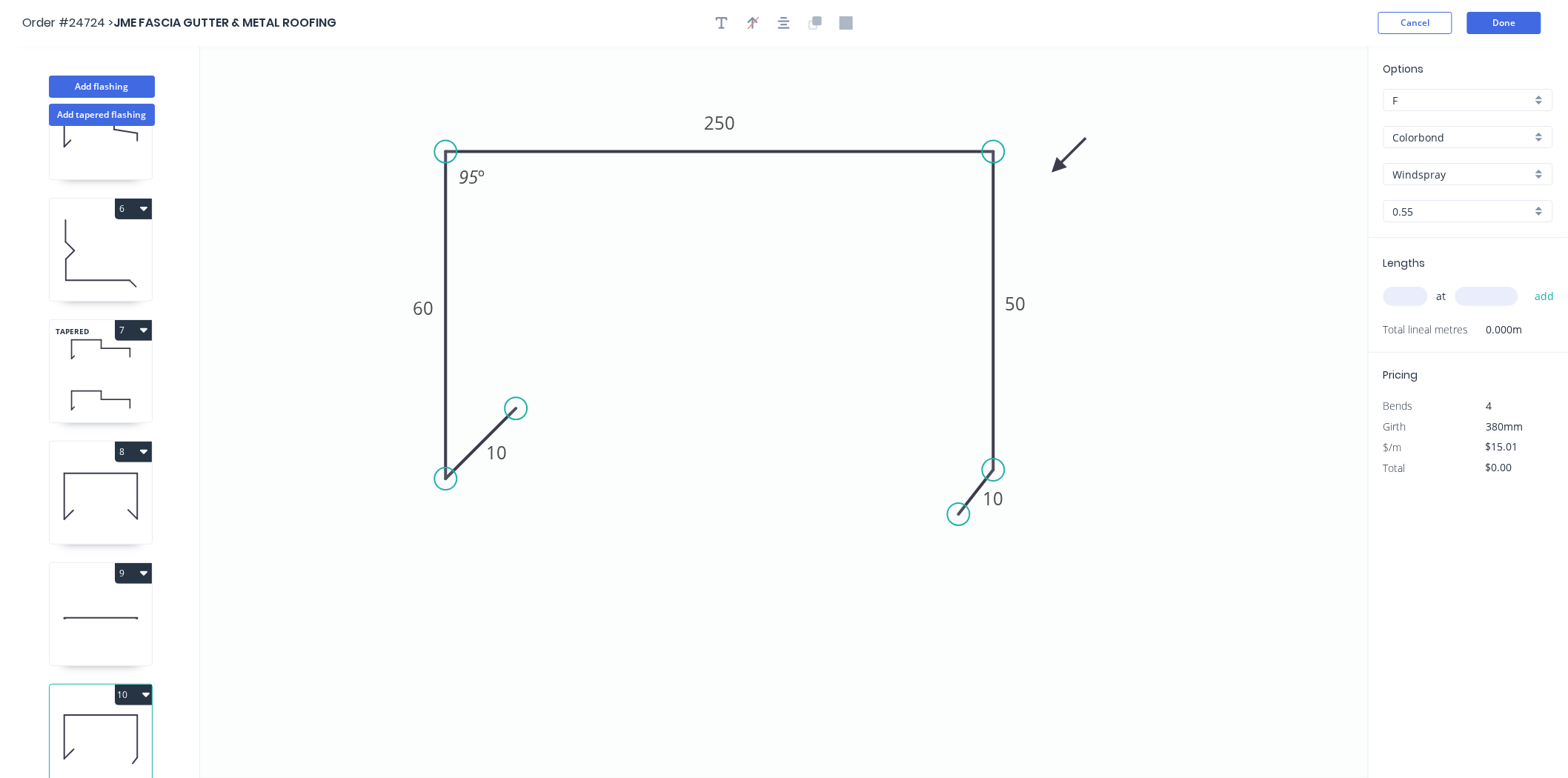
click at [72, 580] on icon at bounding box center [101, 617] width 103 height 95
type input "$33.02"
type input "$39.62"
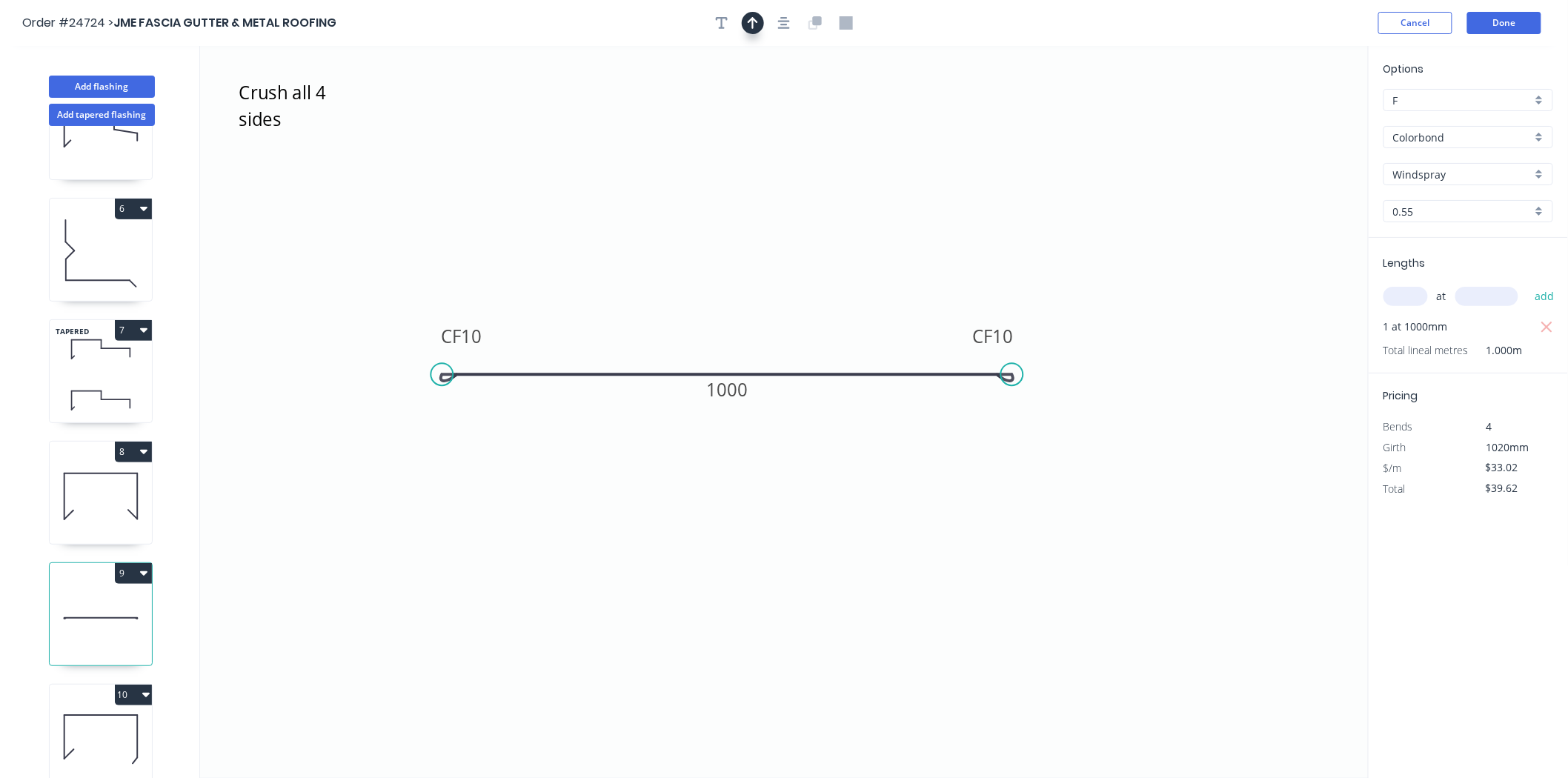
click at [764, 21] on button "button" at bounding box center [753, 23] width 23 height 23
click at [1295, 123] on icon at bounding box center [1293, 103] width 13 height 48
drag, startPoint x: 1295, startPoint y: 123, endPoint x: 727, endPoint y: 315, distance: 599.6
click at [727, 315] on icon at bounding box center [742, 300] width 43 height 43
click at [84, 479] on icon at bounding box center [101, 496] width 103 height 95
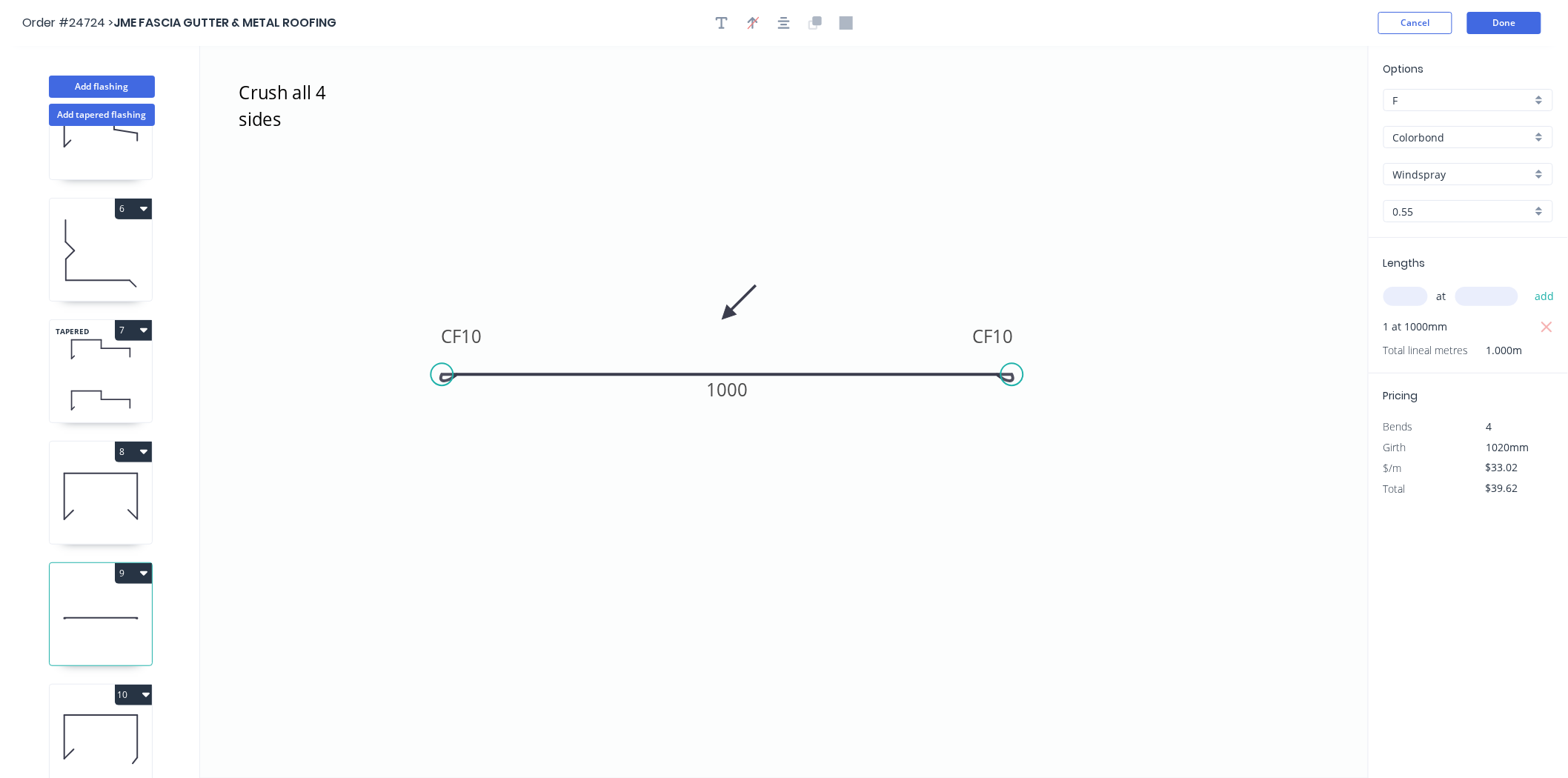
type input "$10.02"
type input "$24.05"
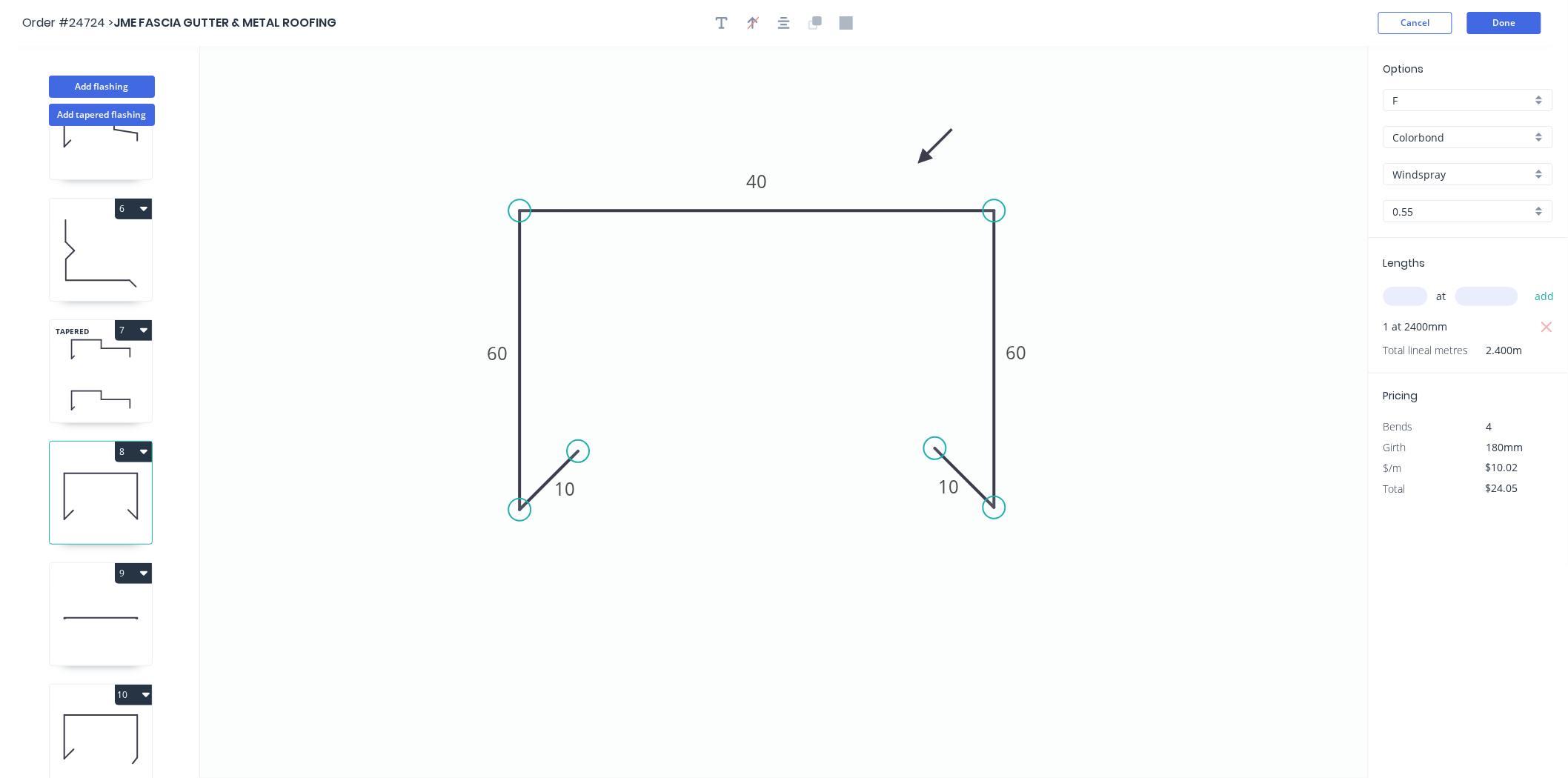
click at [111, 758] on icon at bounding box center [101, 739] width 103 height 95
type input "$15.01"
type input "$0.00"
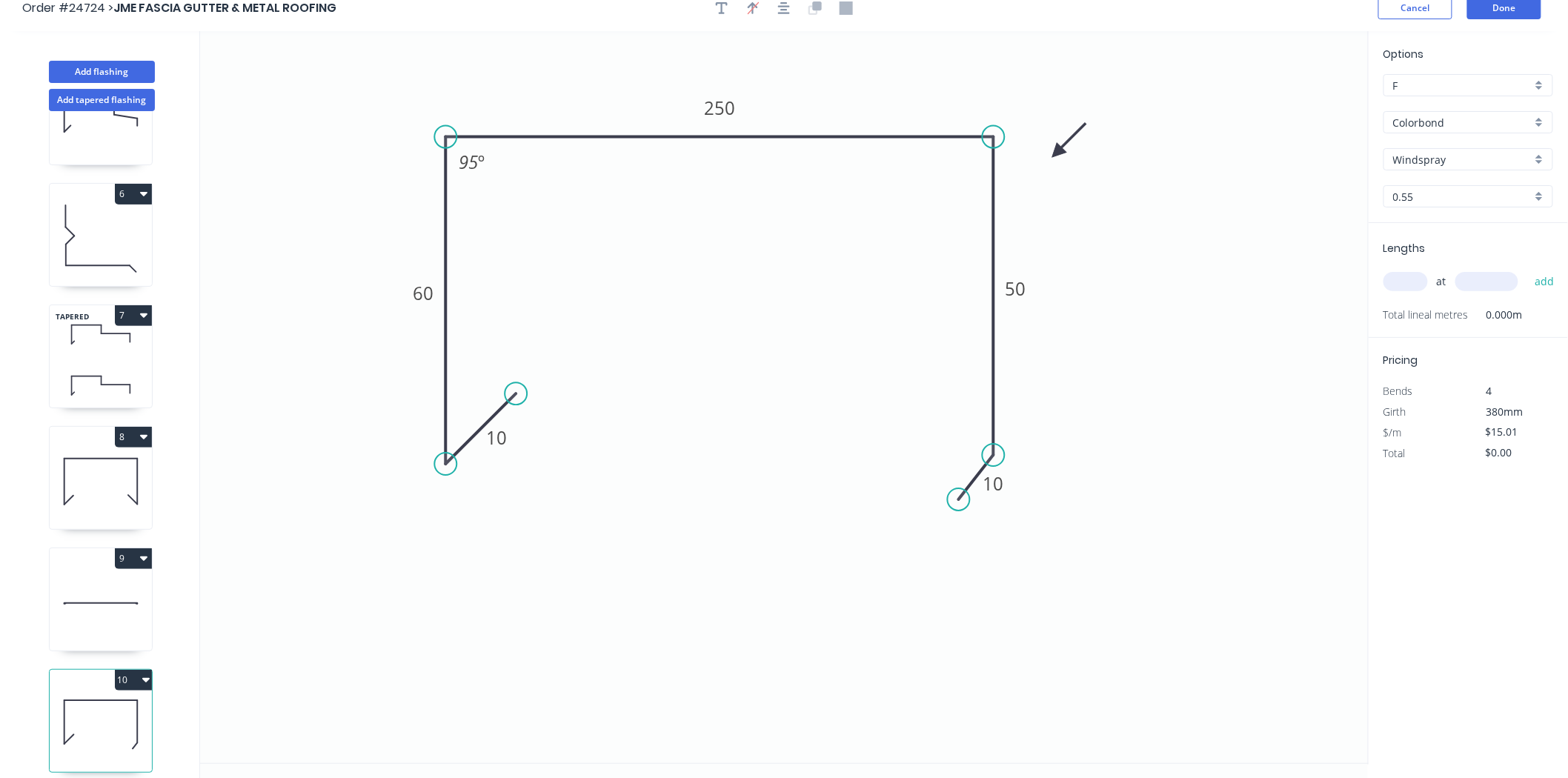
scroll to position [28, 0]
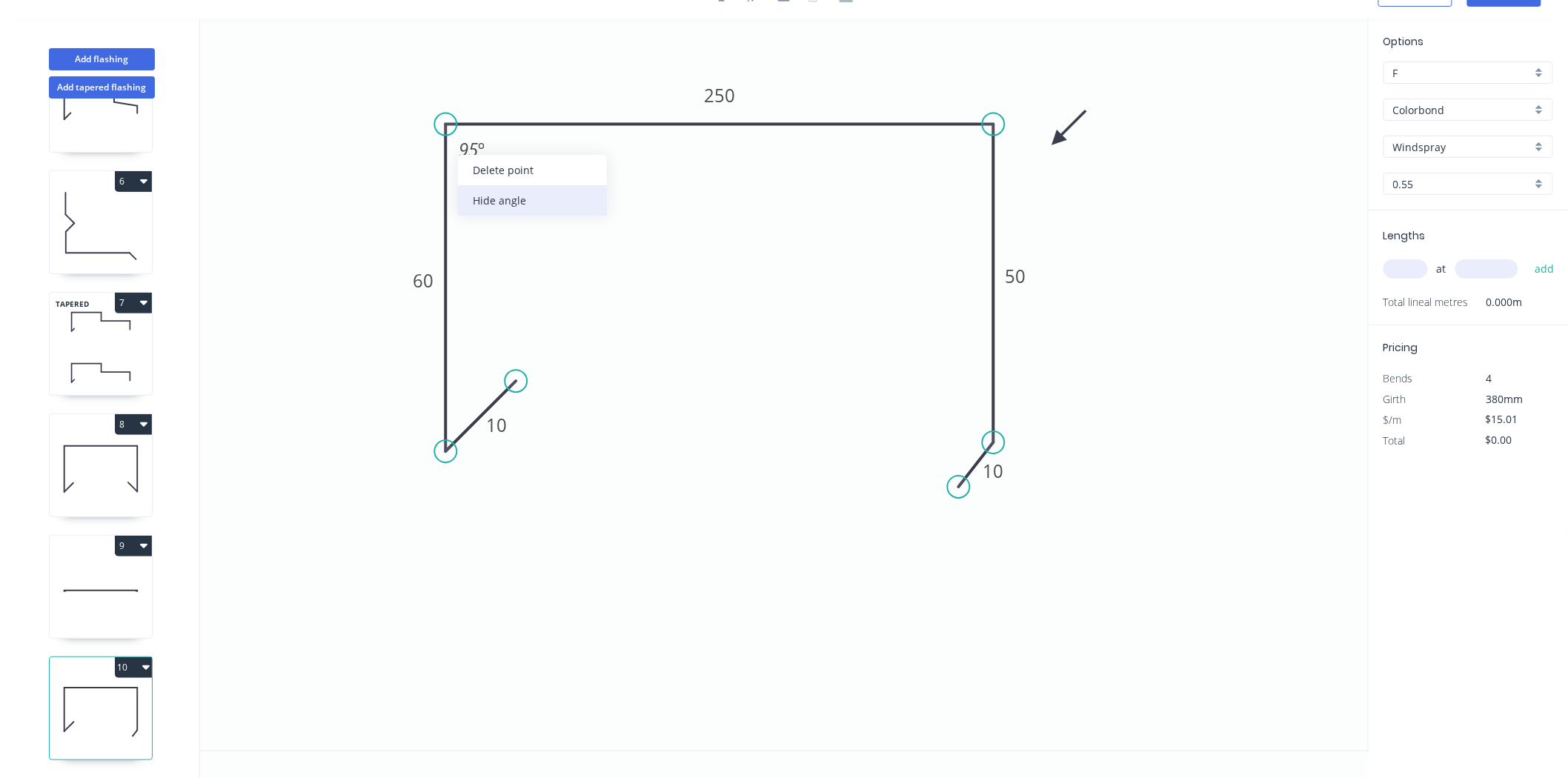
click at [517, 209] on div "Hide angle" at bounding box center [532, 200] width 149 height 30
click at [724, 103] on tspan "250" at bounding box center [720, 95] width 31 height 24
click at [1405, 261] on input "text" at bounding box center [1405, 269] width 44 height 19
click at [1527, 256] on button "add" at bounding box center [1545, 269] width 35 height 25
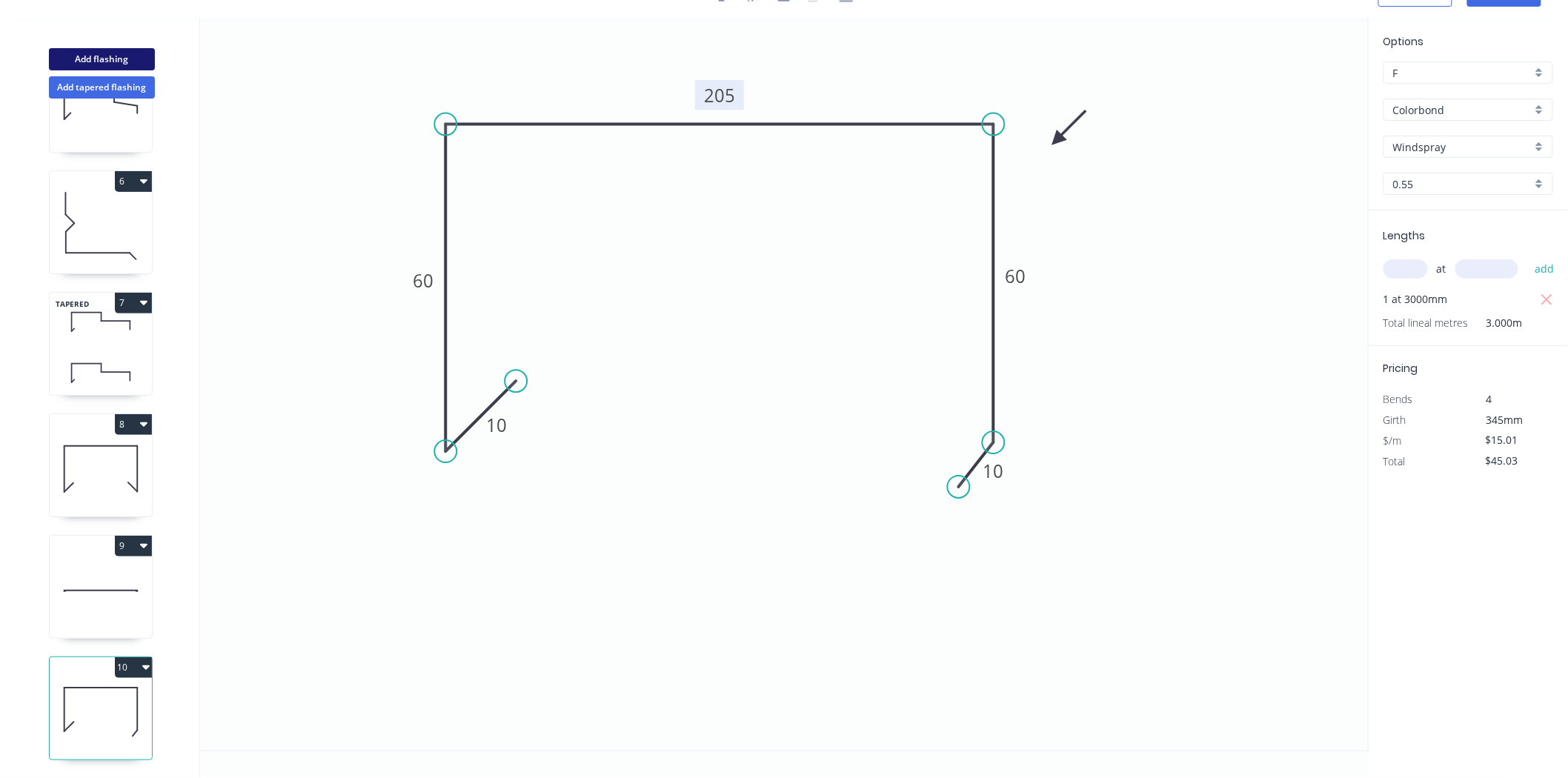
click at [100, 50] on button "Add flashing" at bounding box center [102, 59] width 106 height 23
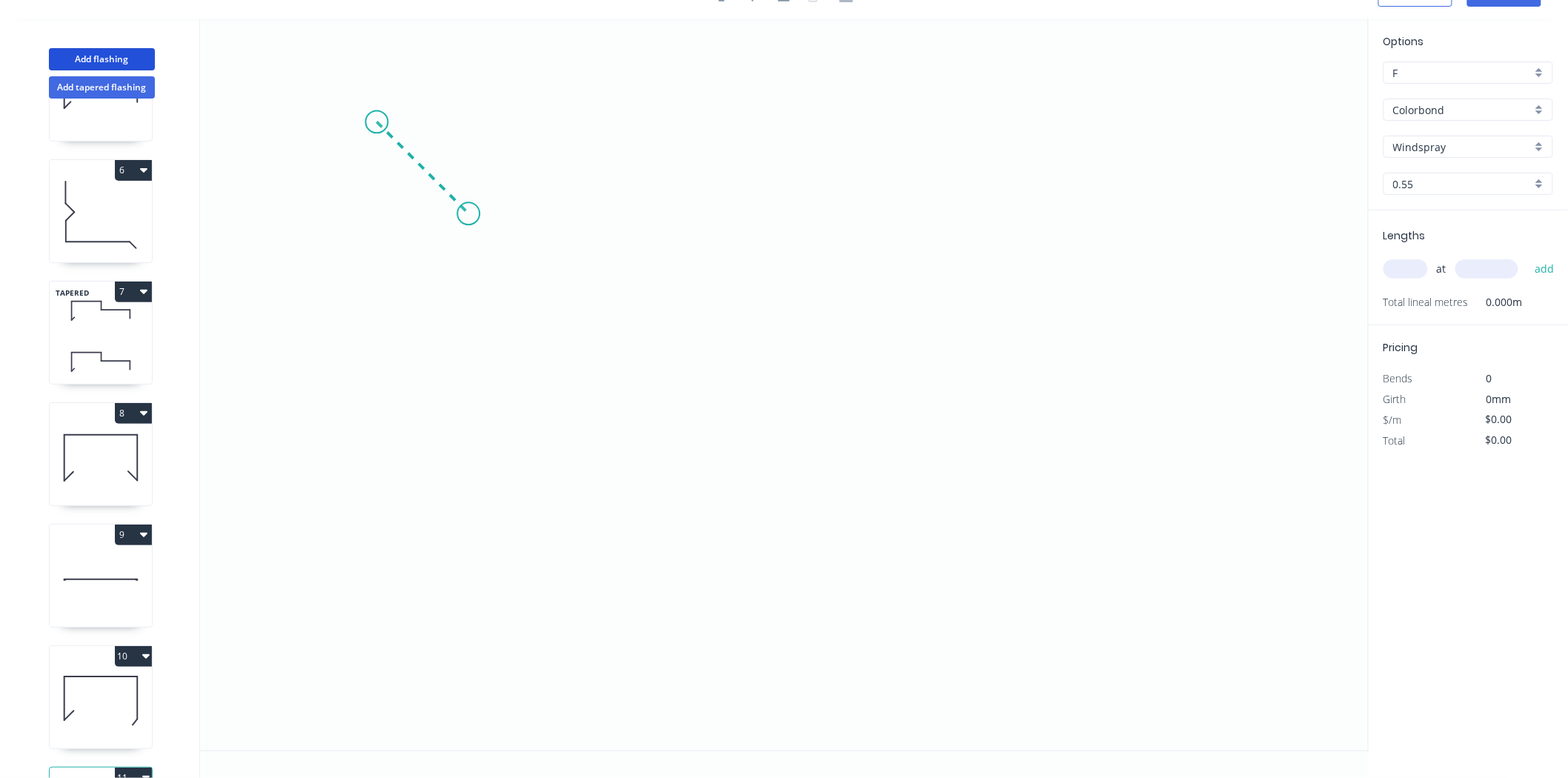
drag, startPoint x: 376, startPoint y: 122, endPoint x: 468, endPoint y: 203, distance: 122.6
click at [468, 203] on icon "0" at bounding box center [784, 384] width 1169 height 732
click at [907, 226] on icon "0 ?" at bounding box center [784, 384] width 1169 height 732
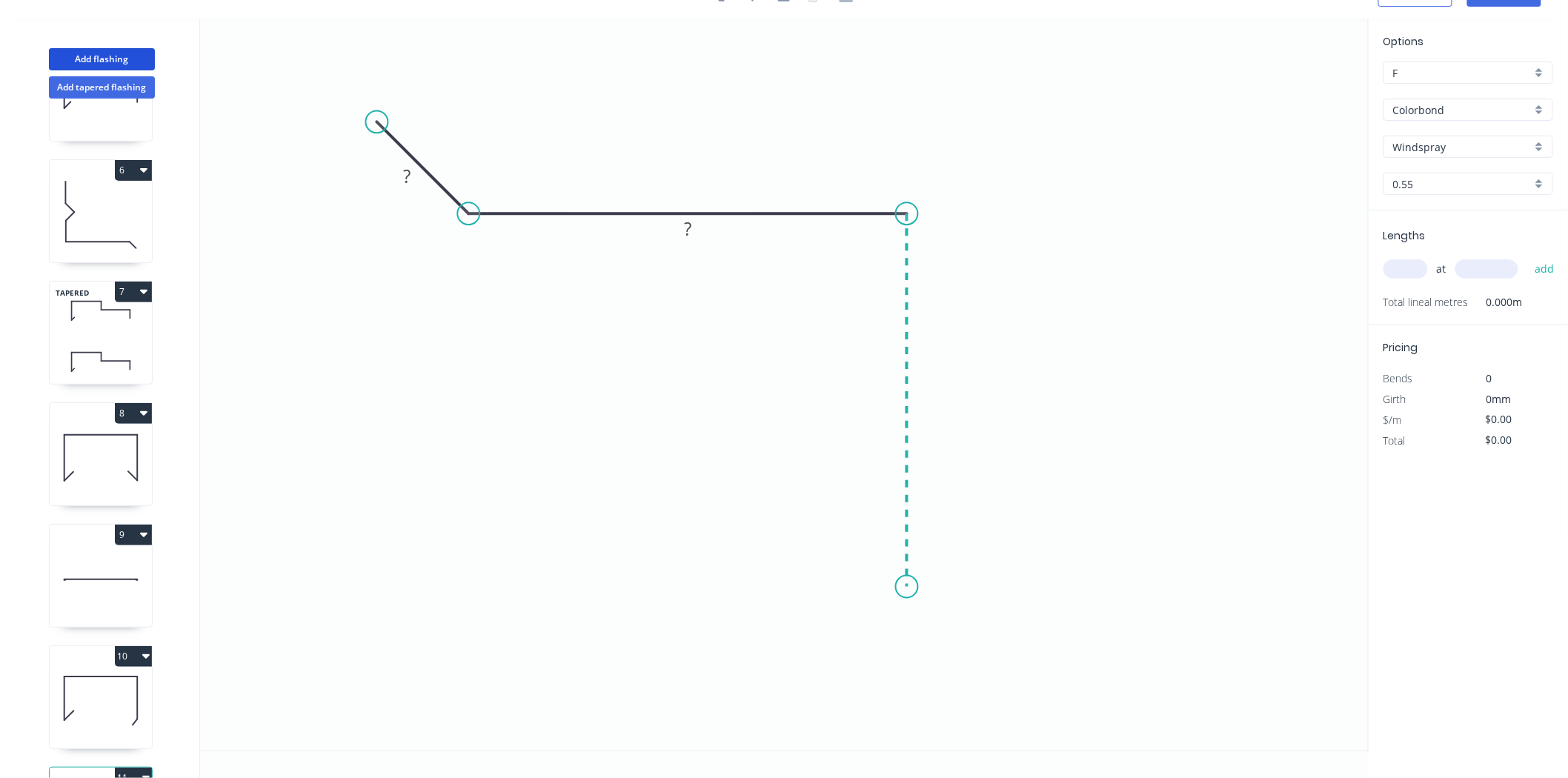
click at [916, 587] on icon "0 ? ?" at bounding box center [784, 384] width 1169 height 732
click at [1038, 710] on icon "0 ? ? ?" at bounding box center [784, 384] width 1169 height 732
click at [403, 183] on tspan "?" at bounding box center [407, 176] width 8 height 24
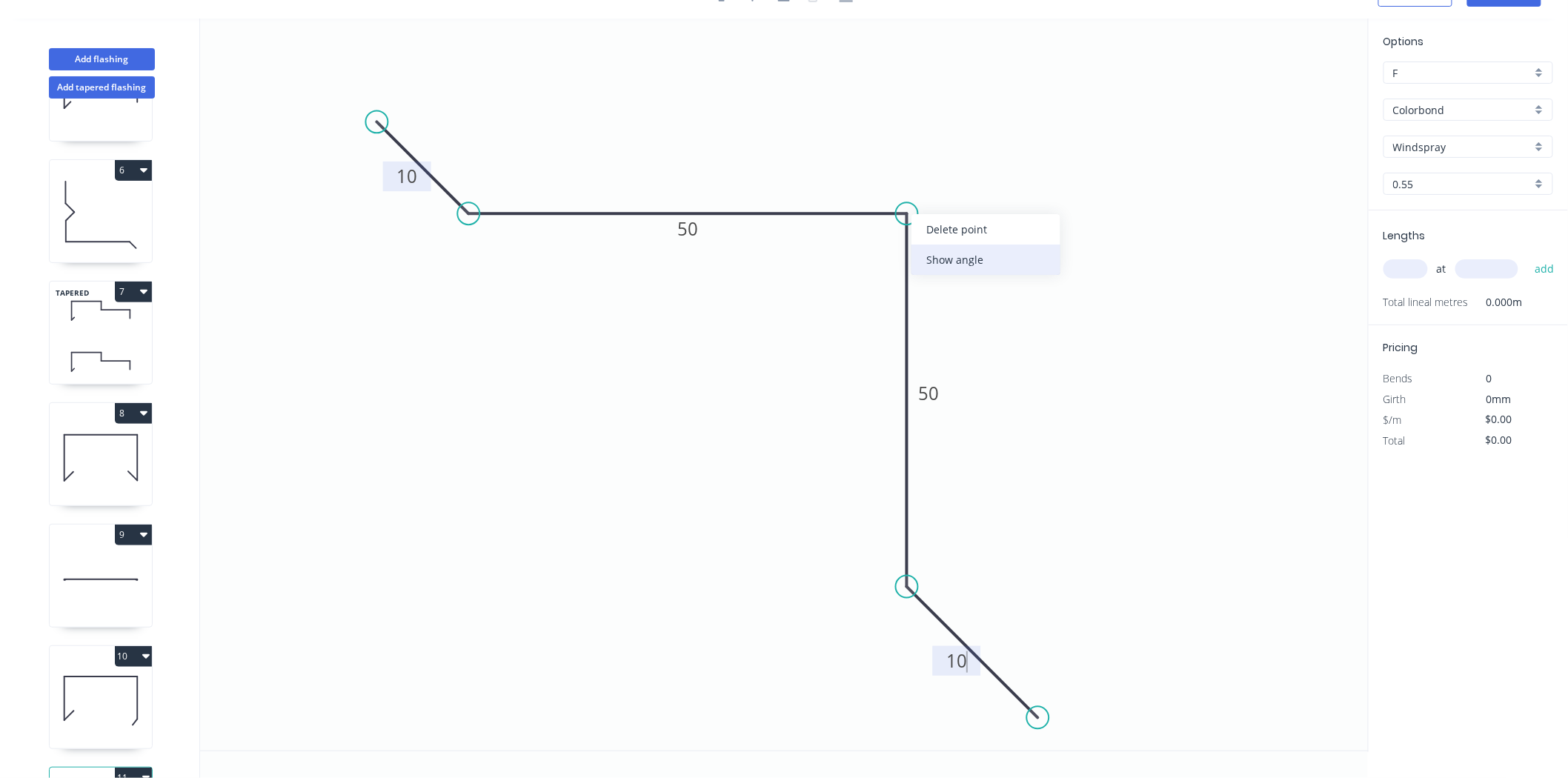
click at [921, 269] on div "Show angle" at bounding box center [986, 259] width 149 height 30
click at [897, 243] on rect at bounding box center [880, 238] width 48 height 30
click at [893, 237] on rect at bounding box center [881, 240] width 30 height 21
click at [1411, 276] on input "text" at bounding box center [1405, 269] width 44 height 19
click at [1527, 256] on button "add" at bounding box center [1545, 269] width 35 height 25
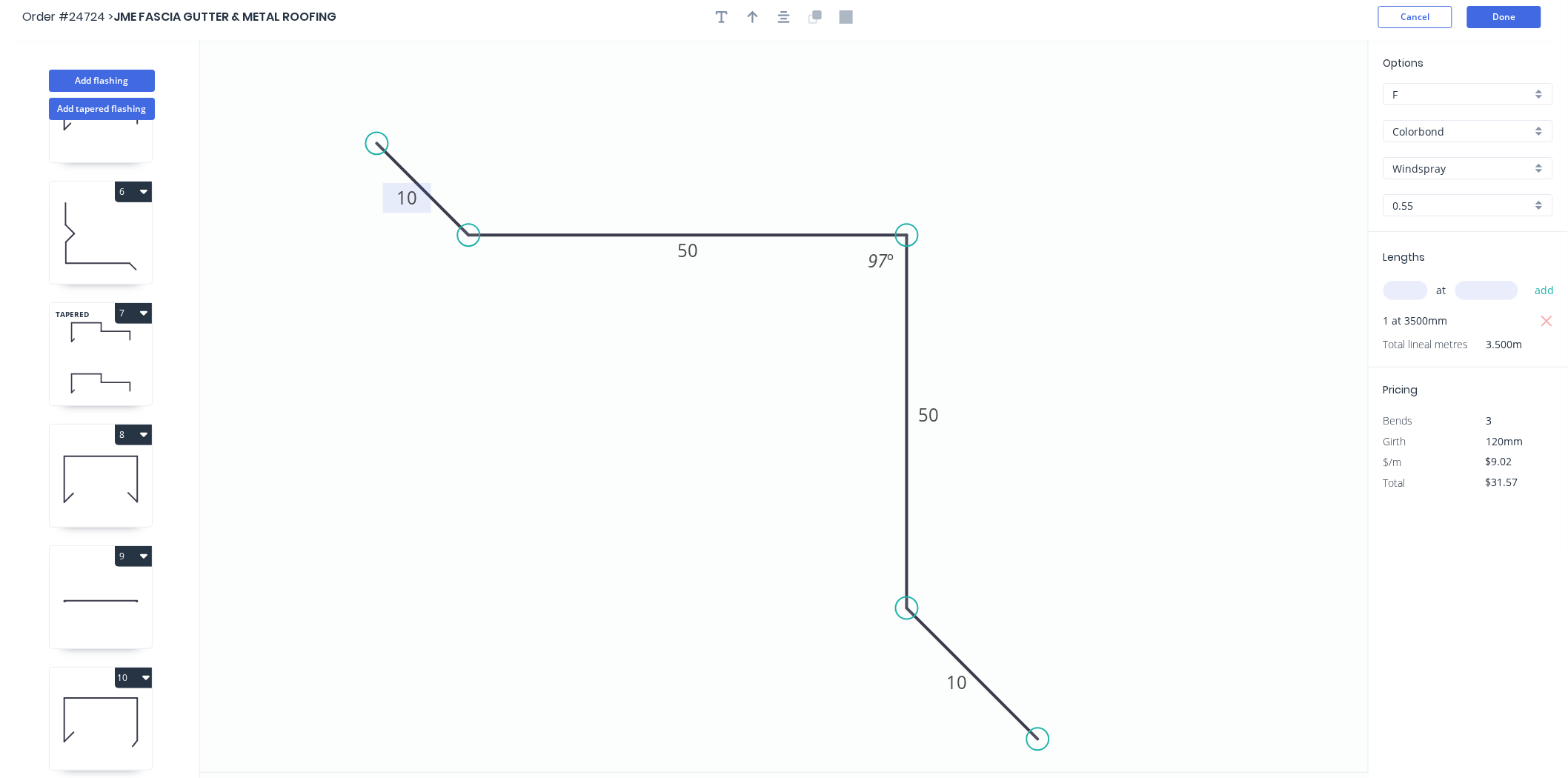
scroll to position [0, 0]
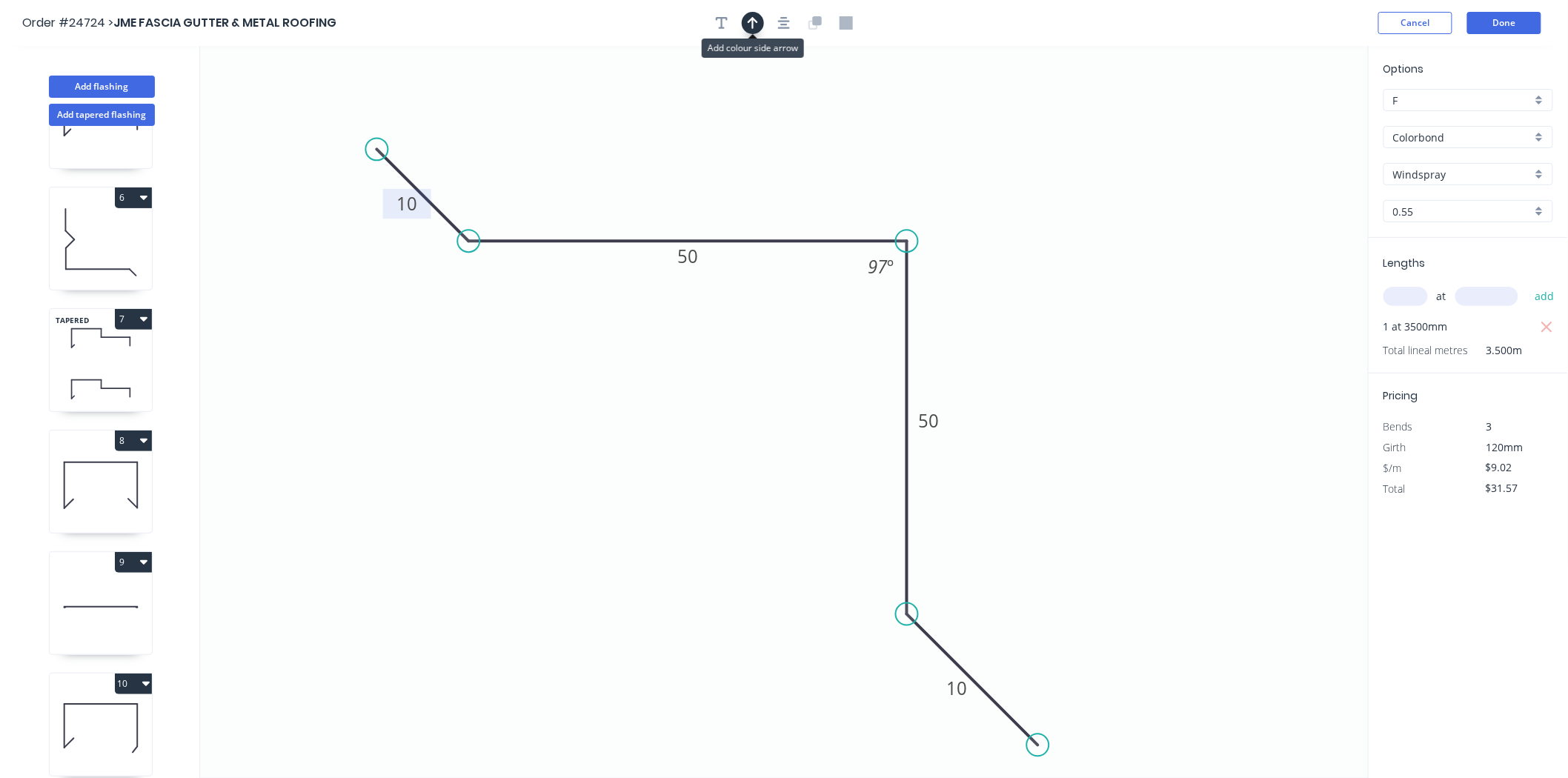
click at [752, 17] on icon "button" at bounding box center [753, 23] width 10 height 13
click at [1290, 117] on icon at bounding box center [1293, 103] width 13 height 48
click at [1290, 117] on icon "0 10 50 50 10 97 º" at bounding box center [784, 412] width 1169 height 732
click at [1294, 118] on icon at bounding box center [1306, 108] width 43 height 43
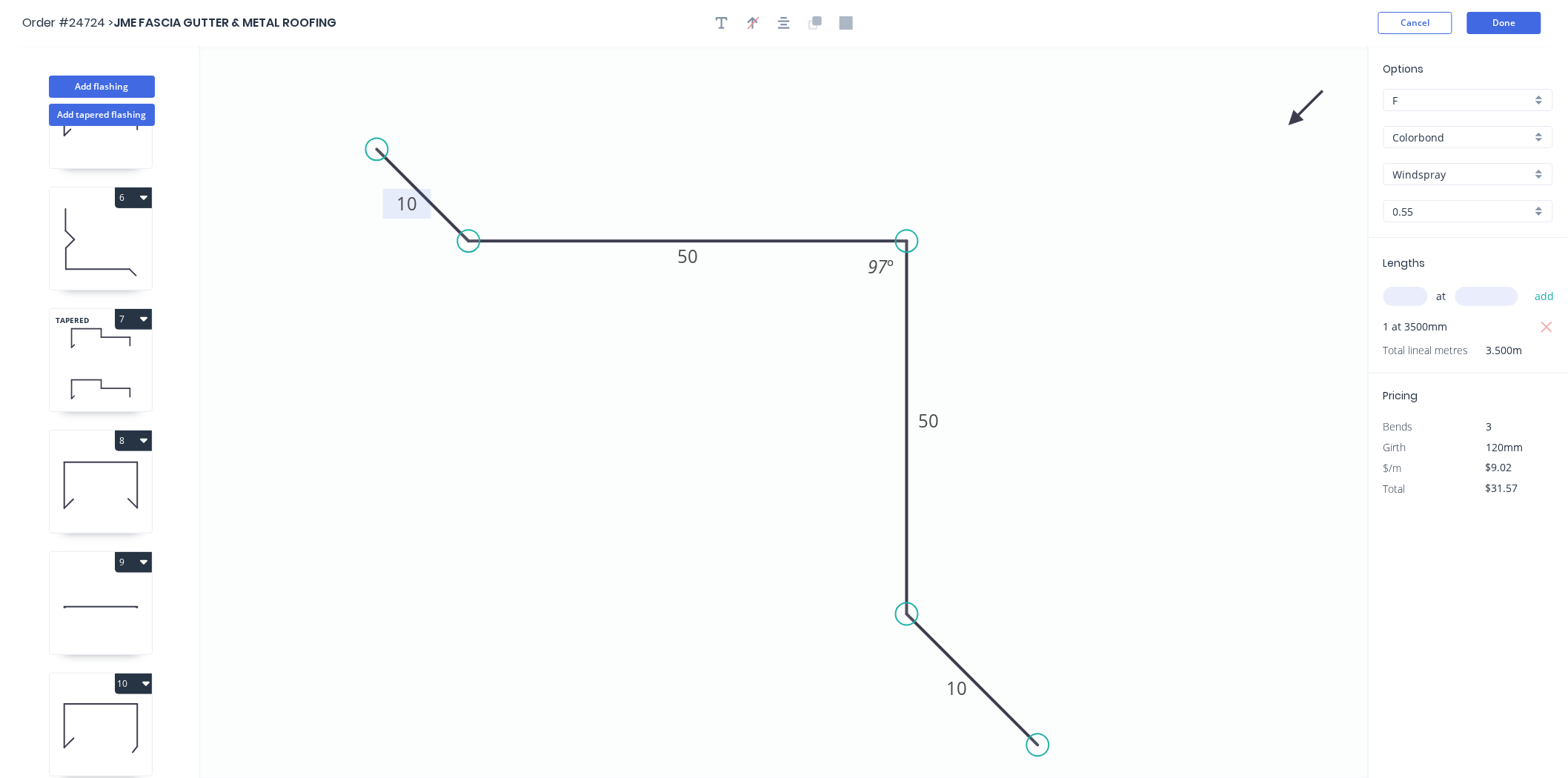
click at [1294, 118] on icon at bounding box center [1306, 108] width 43 height 43
click at [1294, 119] on icon at bounding box center [1306, 131] width 43 height 43
click at [1294, 119] on icon at bounding box center [1306, 130] width 43 height 43
click at [1294, 119] on icon at bounding box center [1293, 136] width 13 height 48
drag, startPoint x: 1294, startPoint y: 119, endPoint x: 791, endPoint y: 395, distance: 573.7
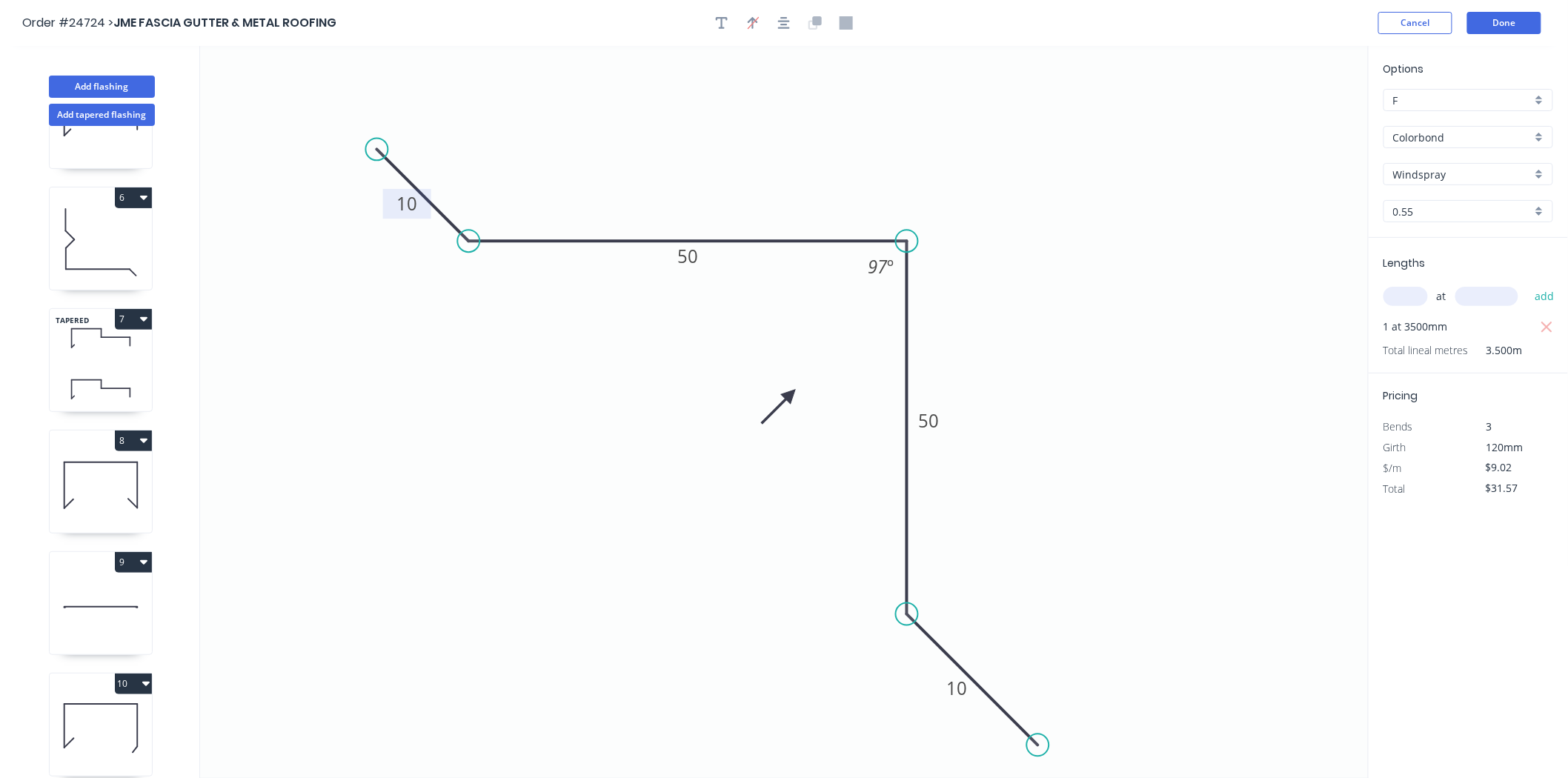
click at [791, 395] on icon at bounding box center [778, 406] width 43 height 43
click at [1515, 26] on button "Done" at bounding box center [1504, 23] width 74 height 23
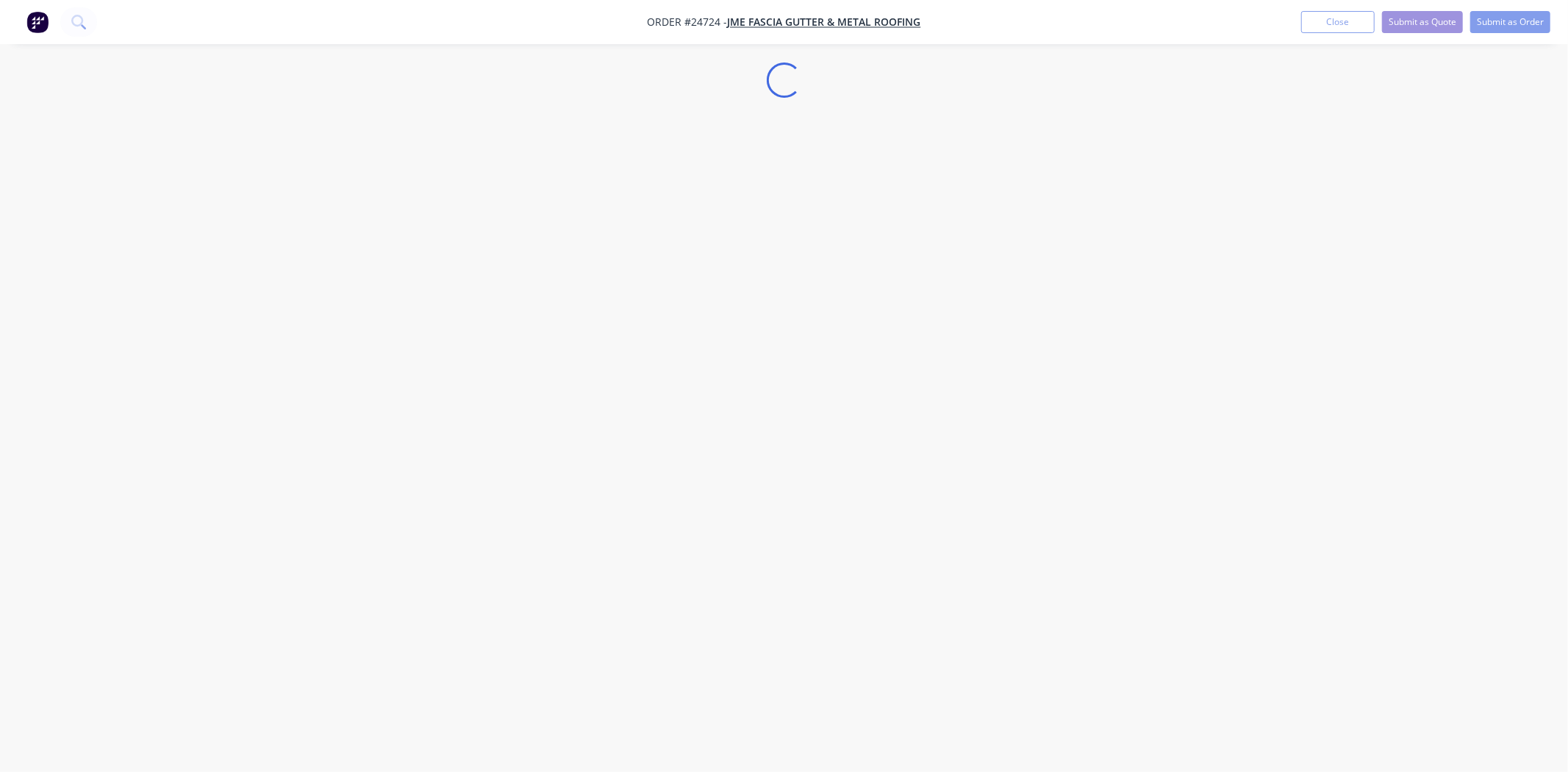
click at [1488, 37] on nav "Order #24724 - JME FASCIA GUTTER & METAL ROOFING Add product Close Submit as Qu…" at bounding box center [784, 22] width 1568 height 44
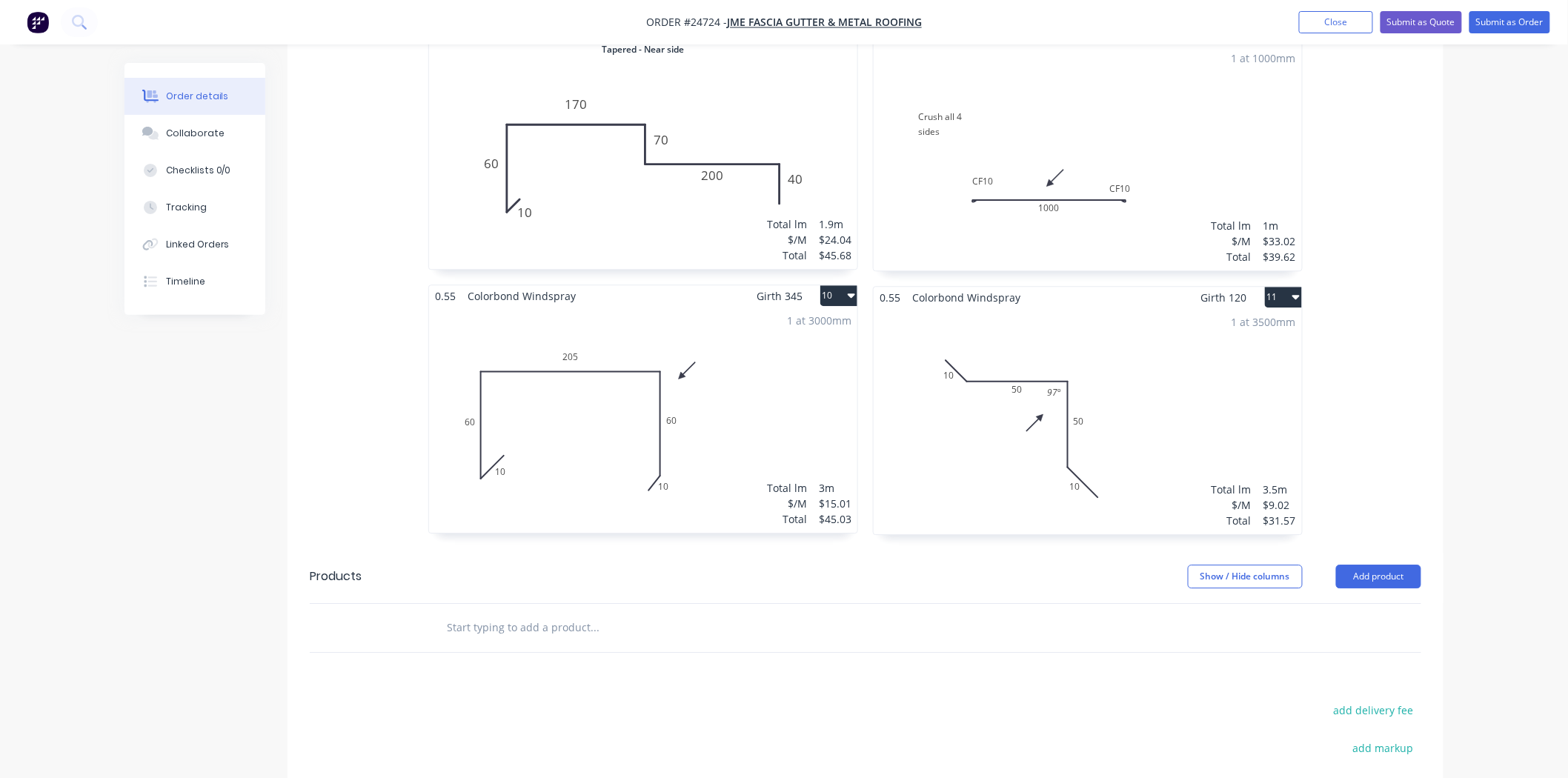
scroll to position [1776, 0]
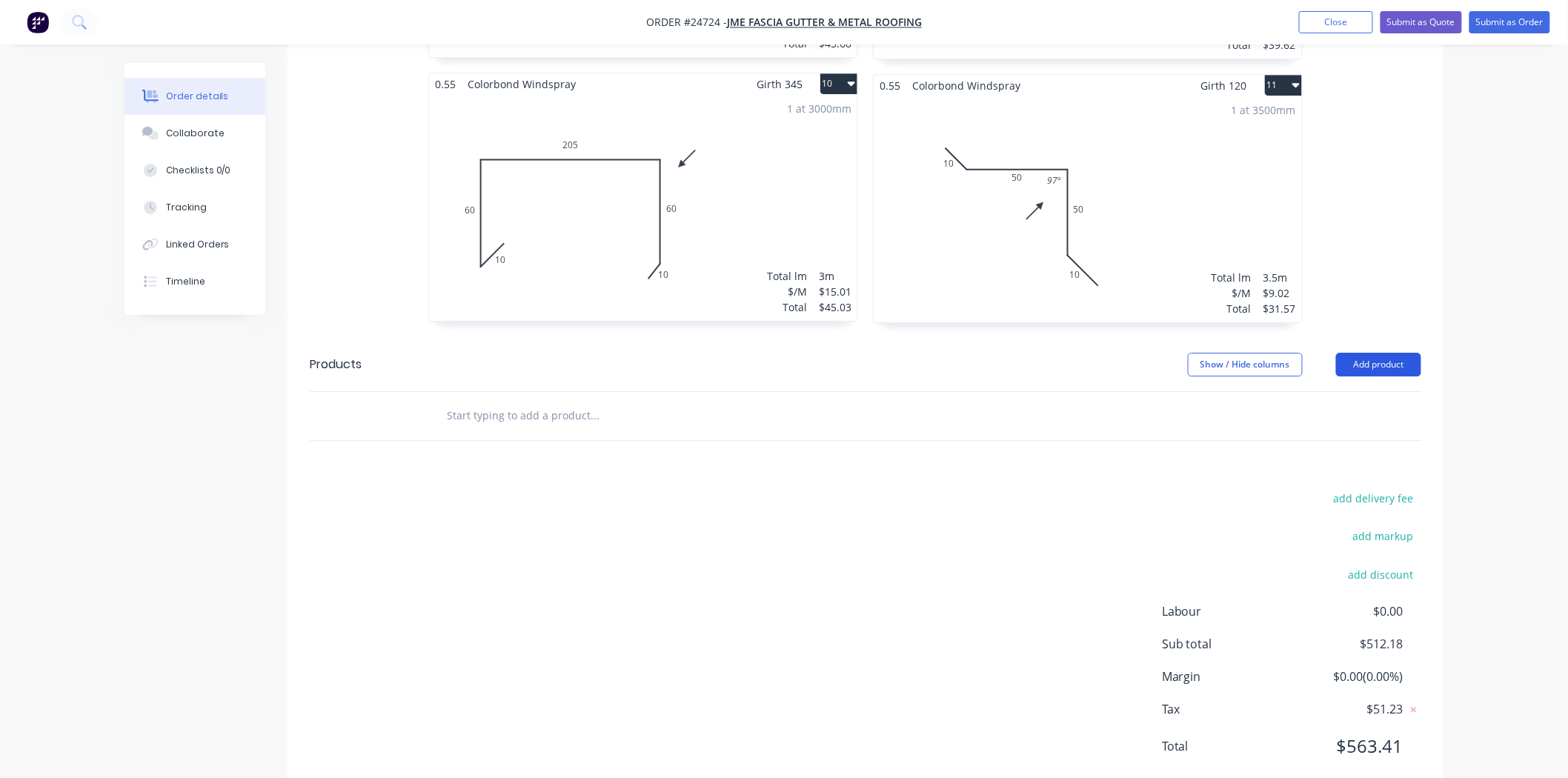
click at [1403, 353] on button "Add product" at bounding box center [1379, 364] width 85 height 23
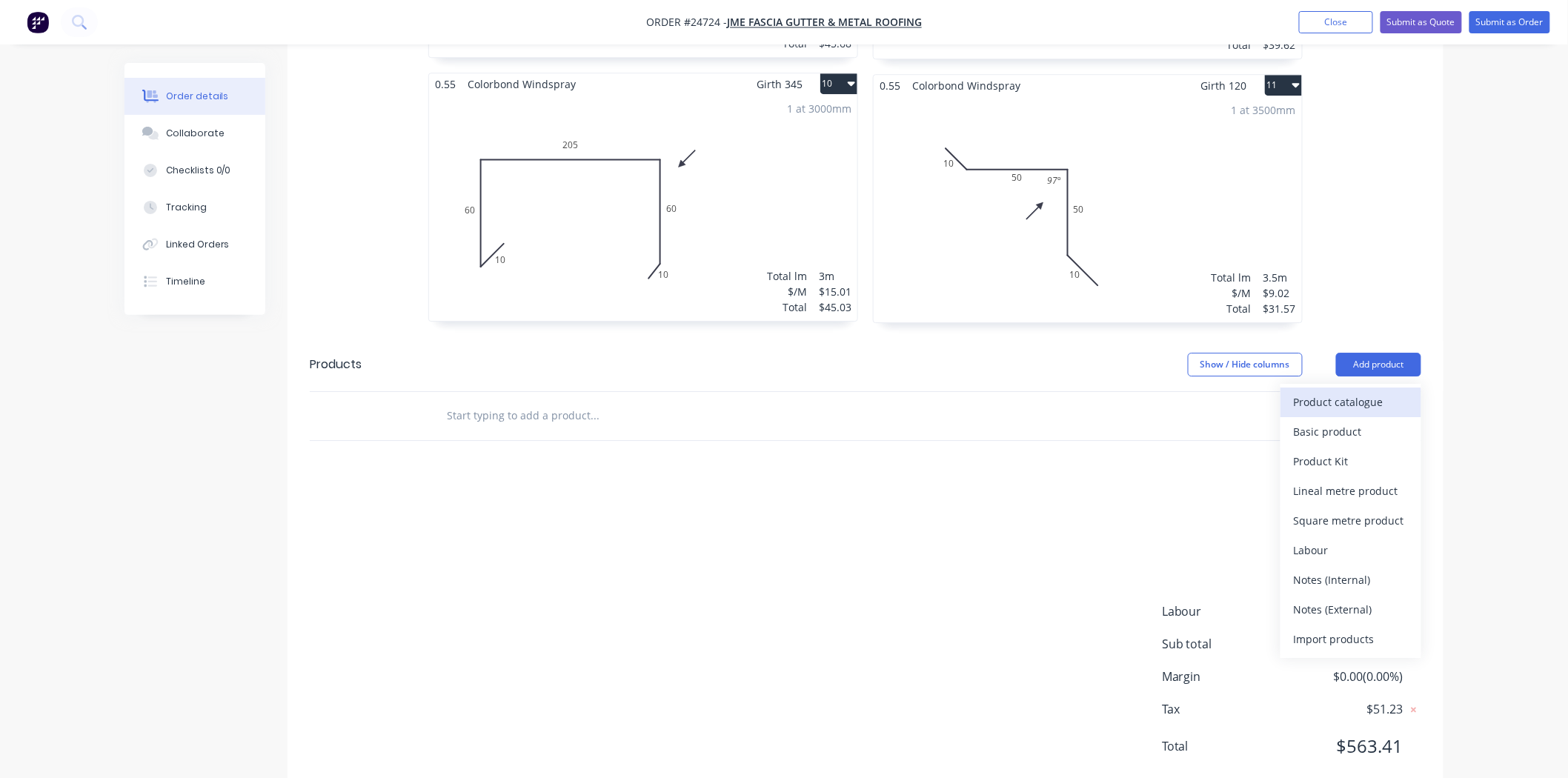
click at [1396, 391] on div "Product catalogue" at bounding box center [1351, 402] width 114 height 22
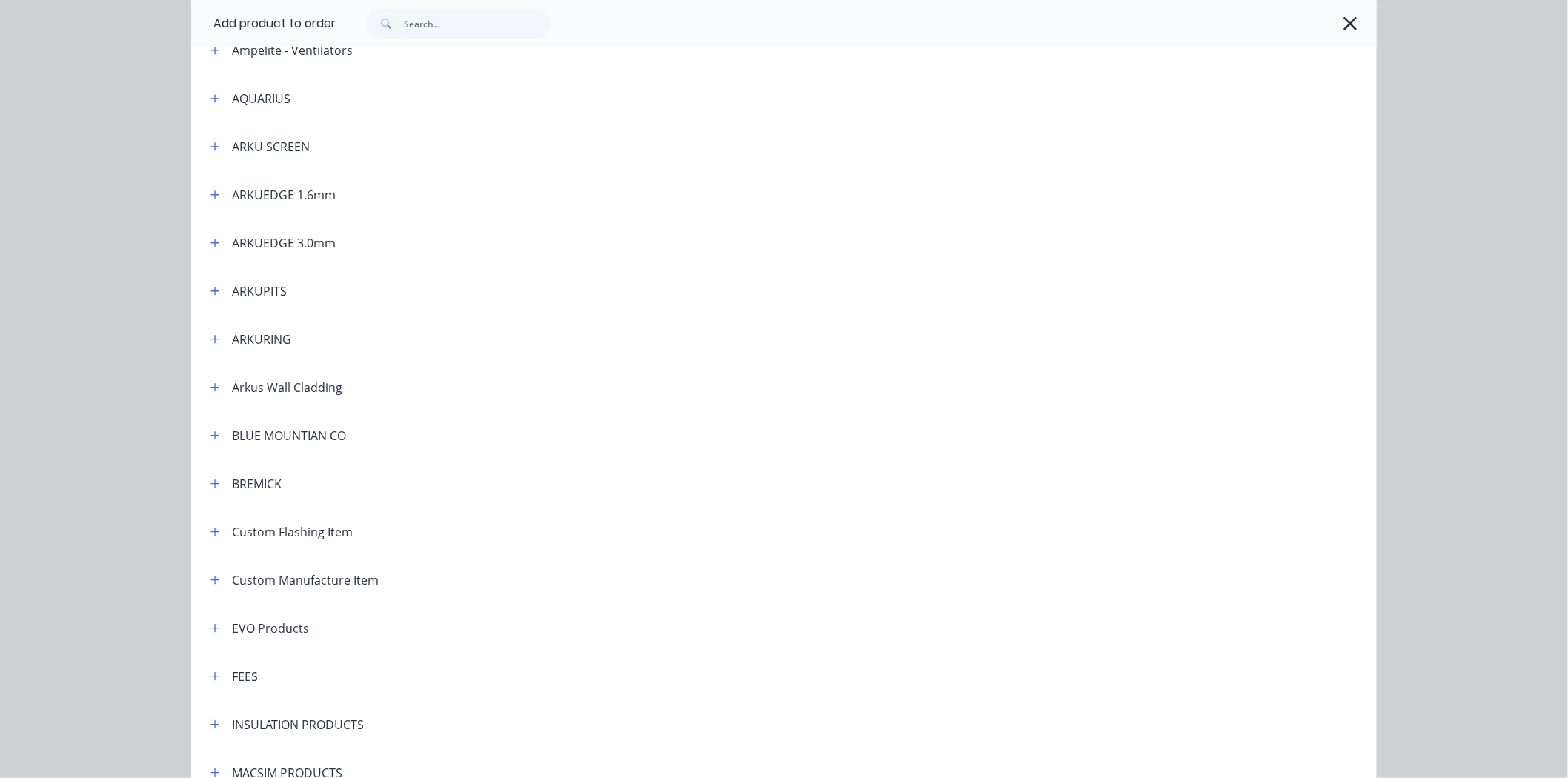
scroll to position [494, 0]
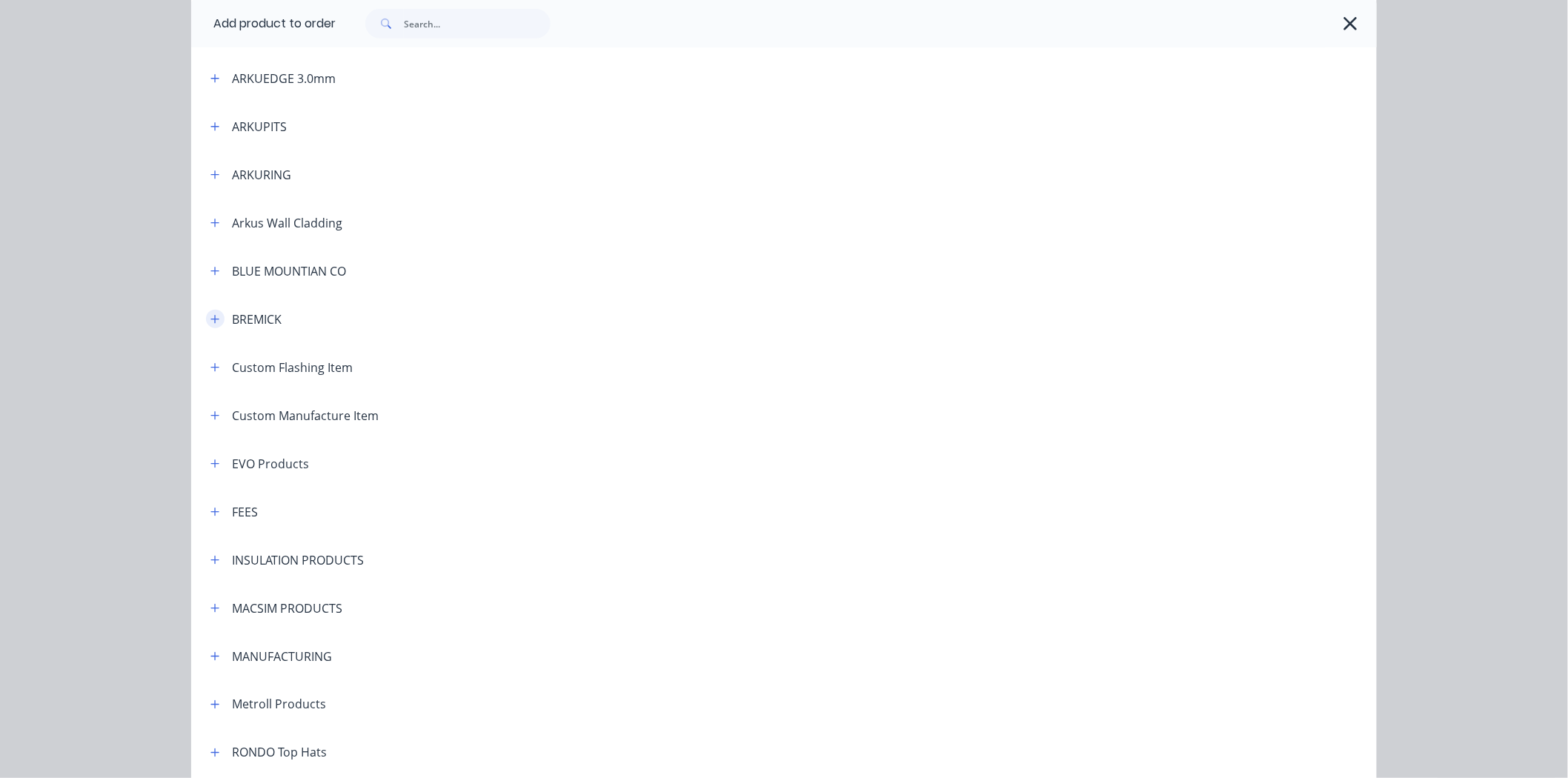
click at [210, 320] on icon "button" at bounding box center [215, 320] width 9 height 10
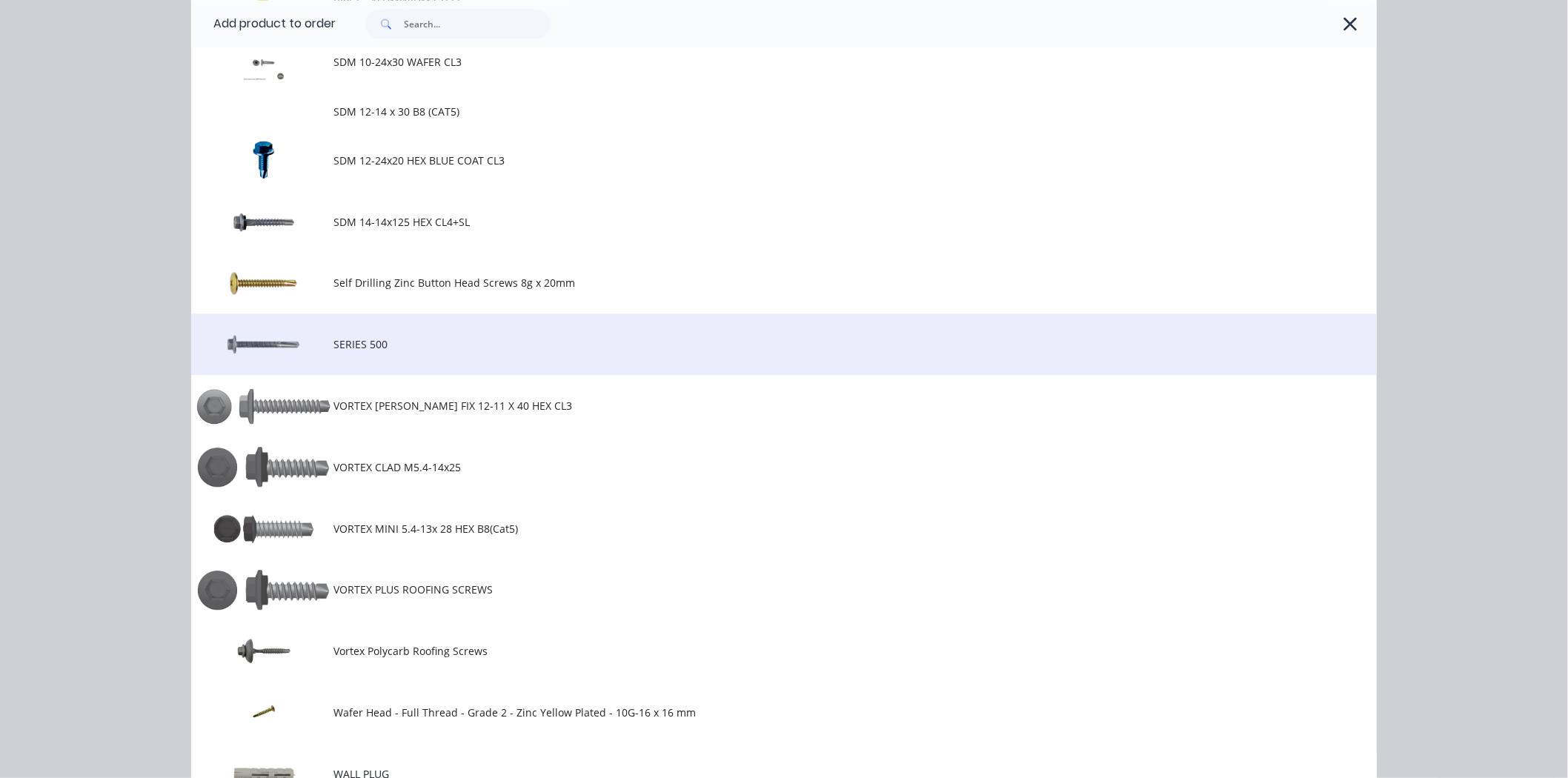
scroll to position [1317, 0]
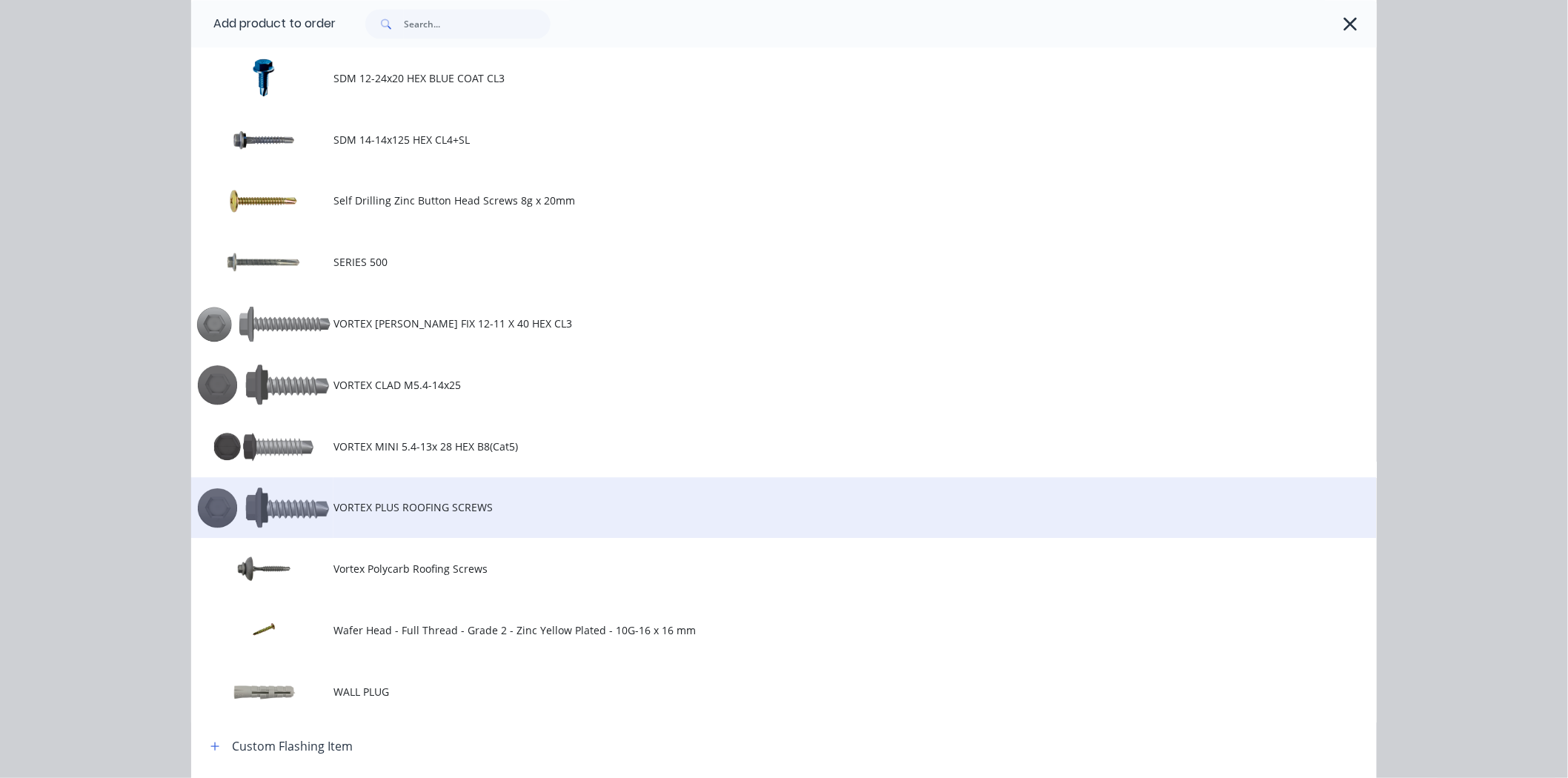
click at [356, 482] on td "VORTEX PLUS ROOFING SCREWS" at bounding box center [855, 508] width 1043 height 62
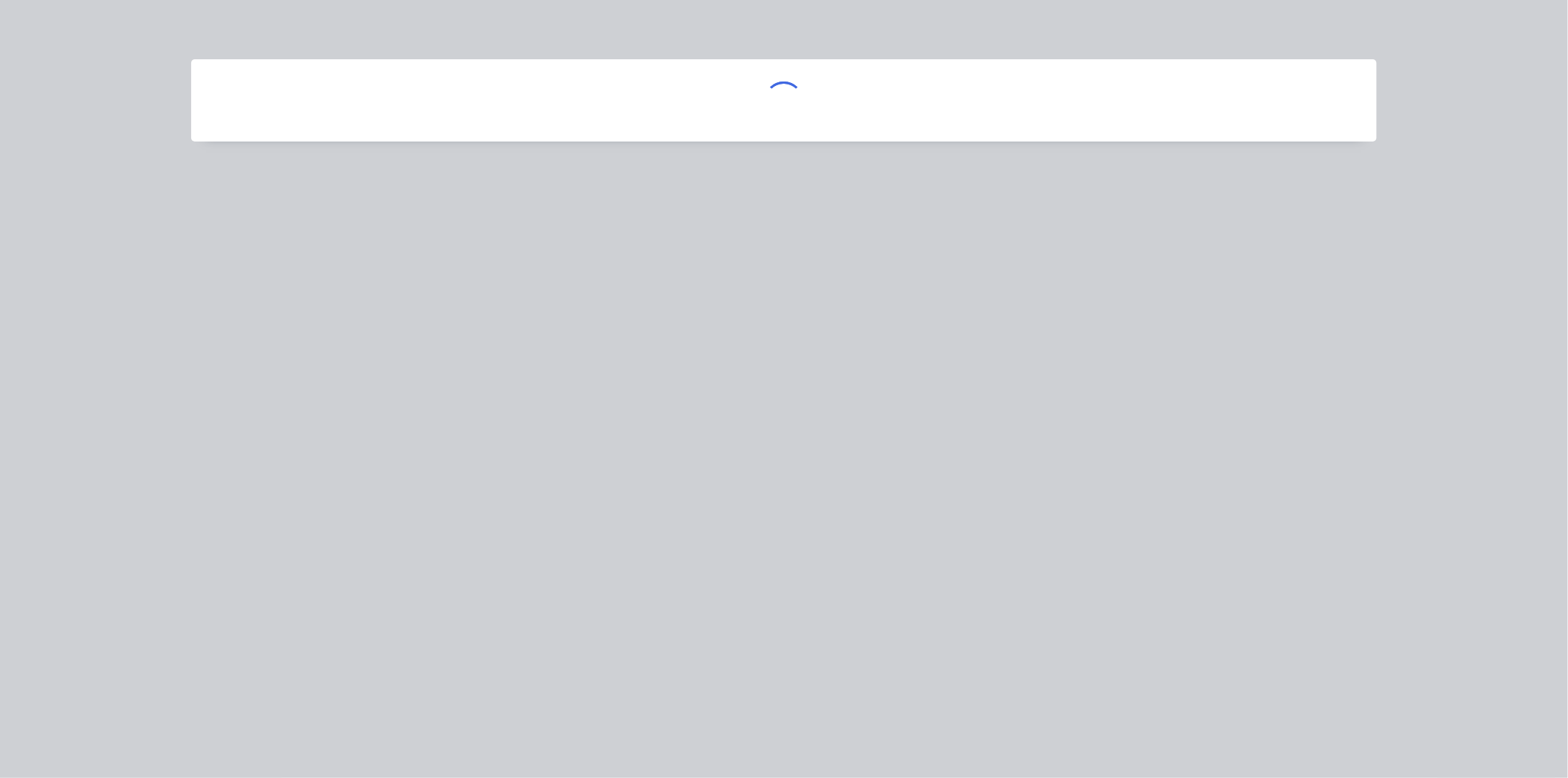
scroll to position [0, 0]
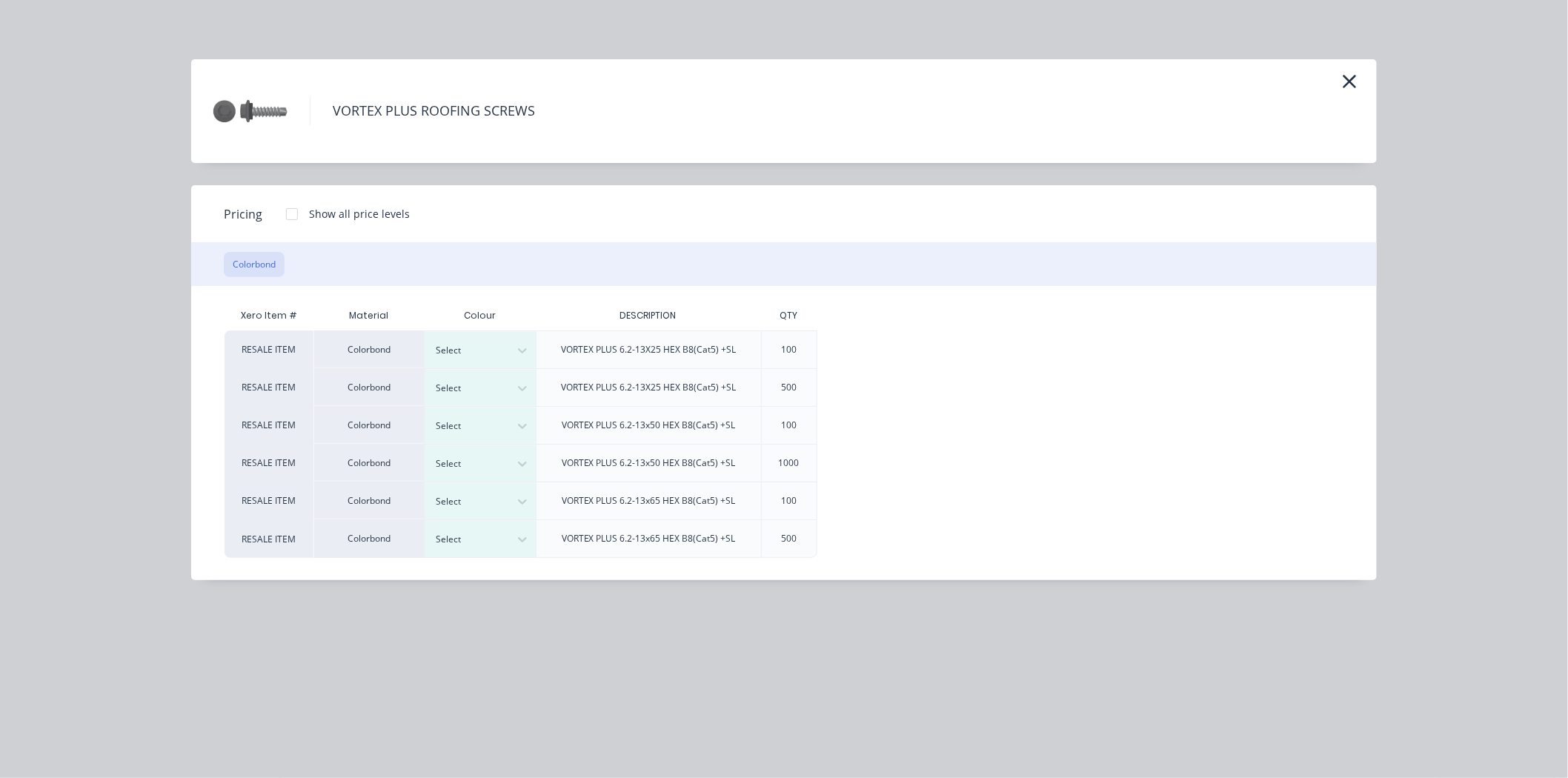
click at [289, 203] on div at bounding box center [292, 214] width 30 height 30
click at [525, 390] on icon at bounding box center [522, 388] width 15 height 15
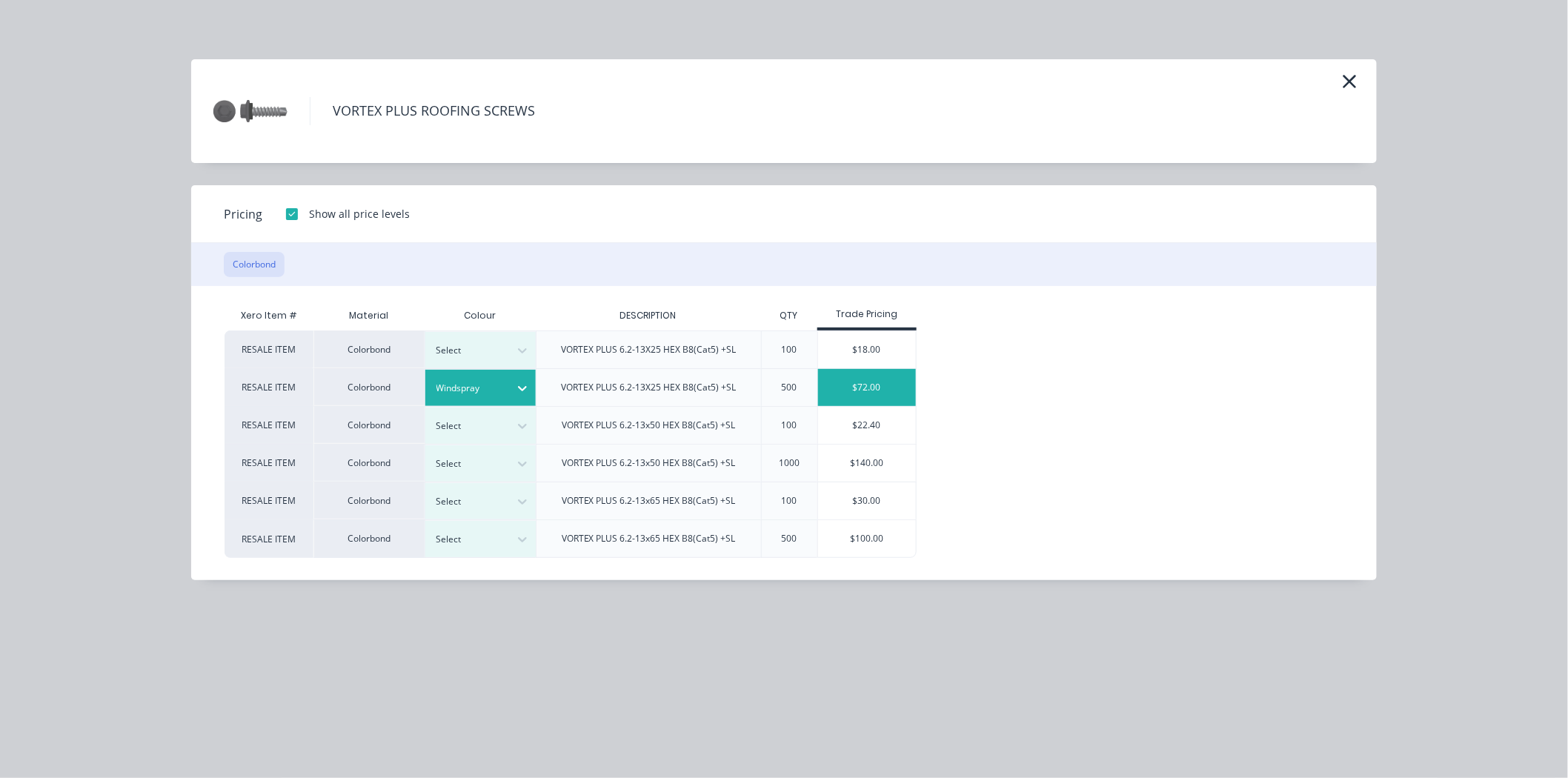
click at [887, 394] on div "$72.00" at bounding box center [867, 388] width 98 height 37
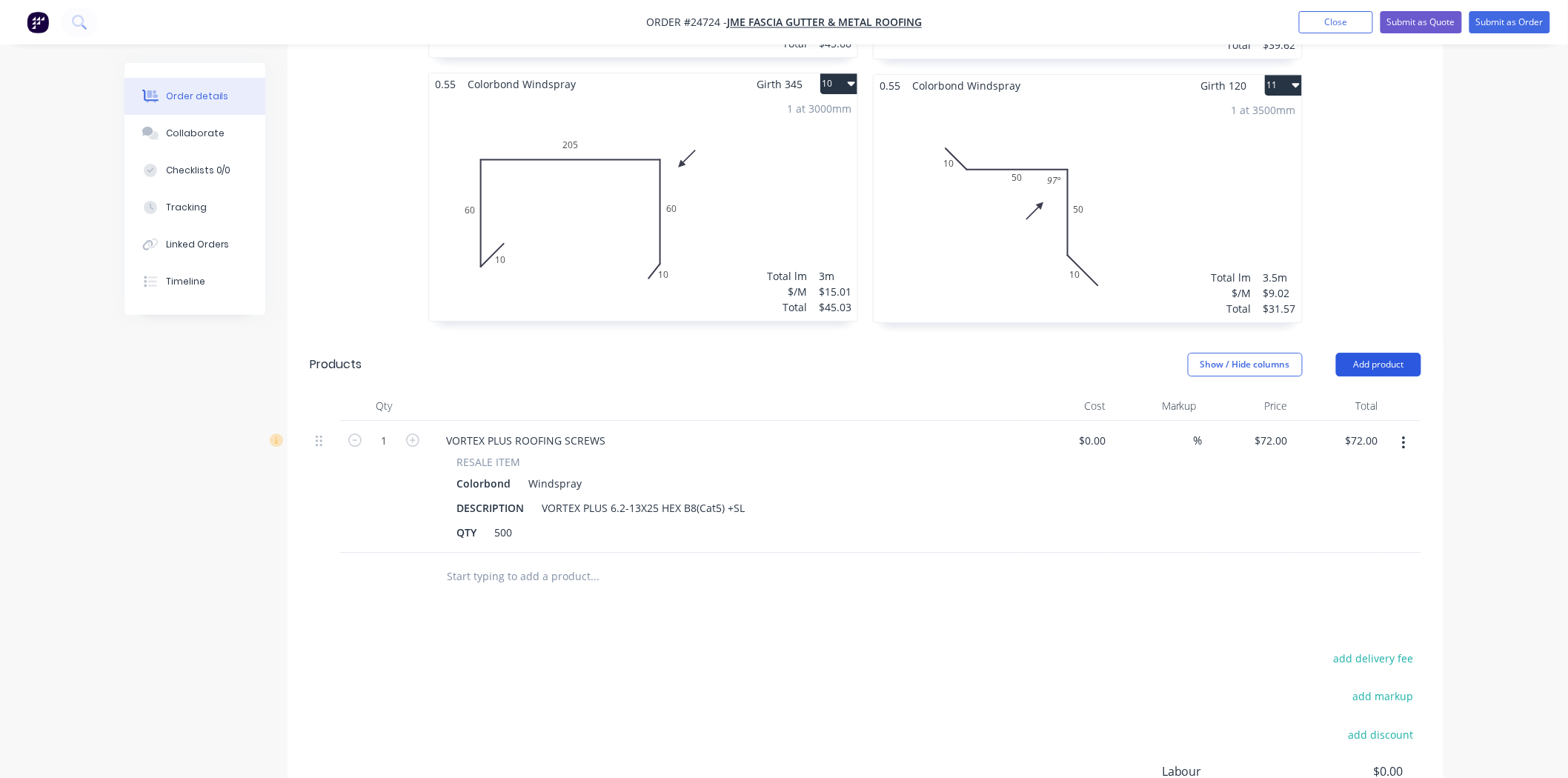
click at [1395, 353] on button "Add product" at bounding box center [1379, 364] width 85 height 23
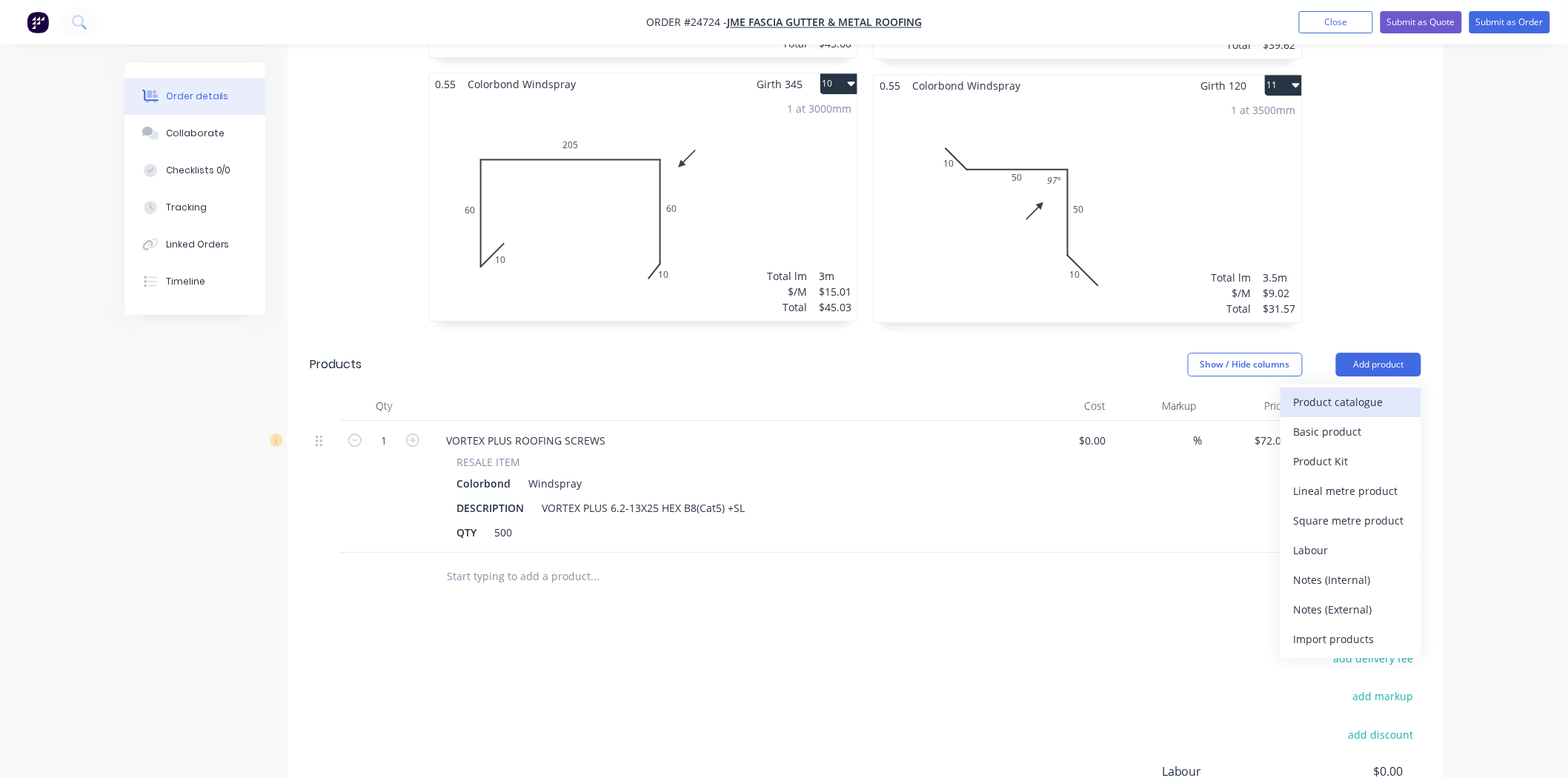
click at [1388, 391] on div "Product catalogue" at bounding box center [1351, 402] width 114 height 22
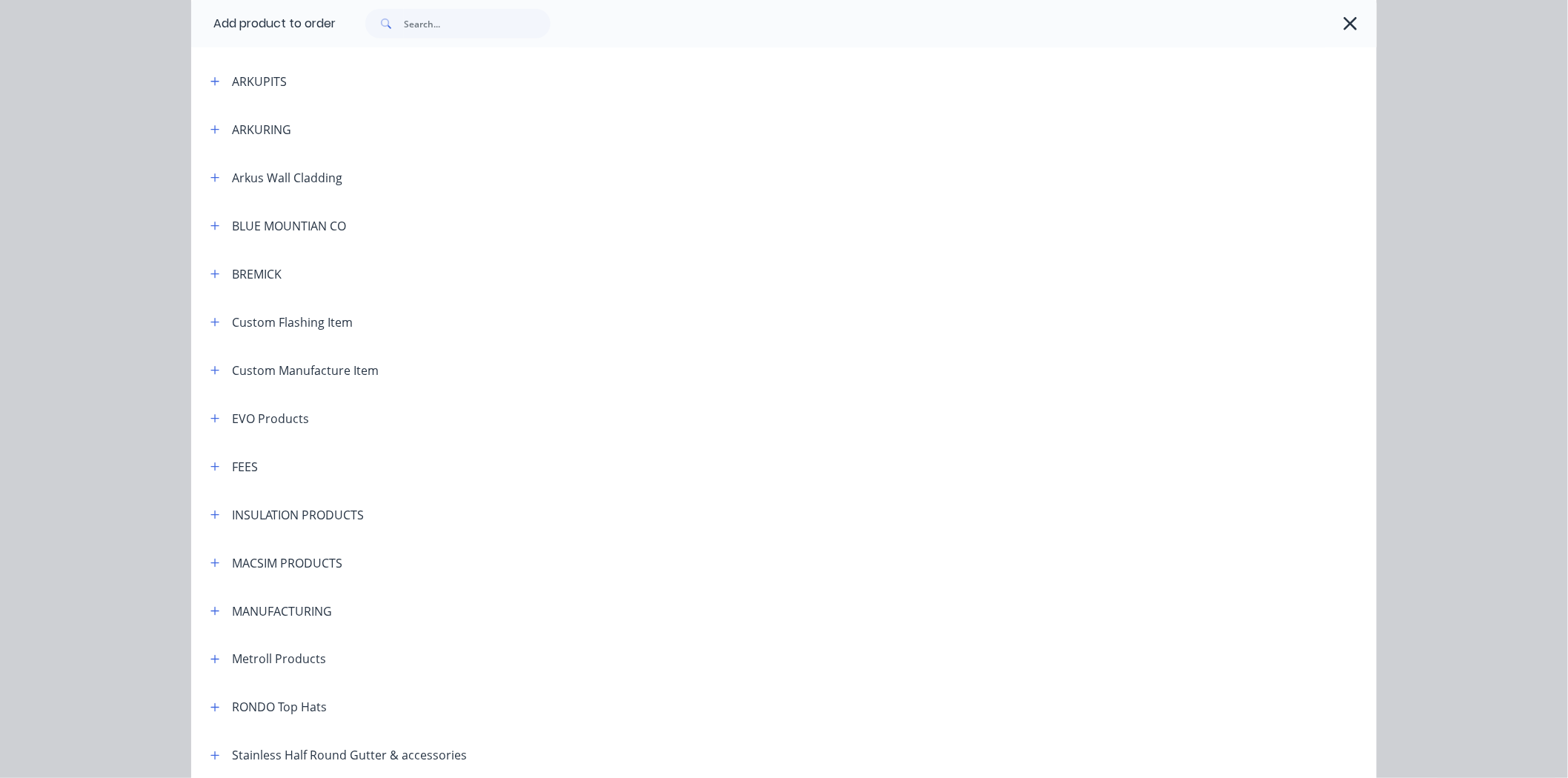
scroll to position [575, 0]
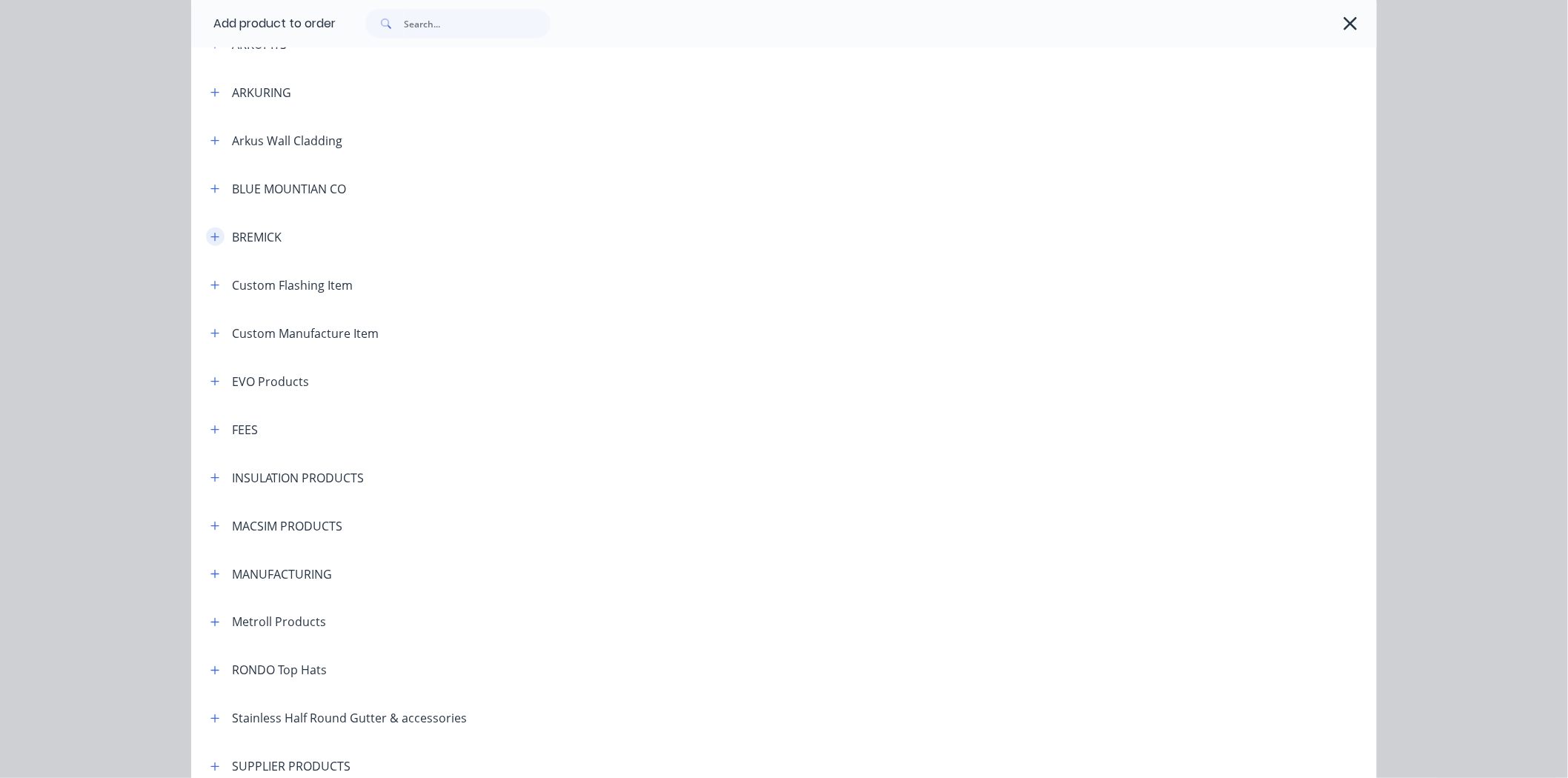
click at [210, 234] on icon "button" at bounding box center [215, 237] width 9 height 10
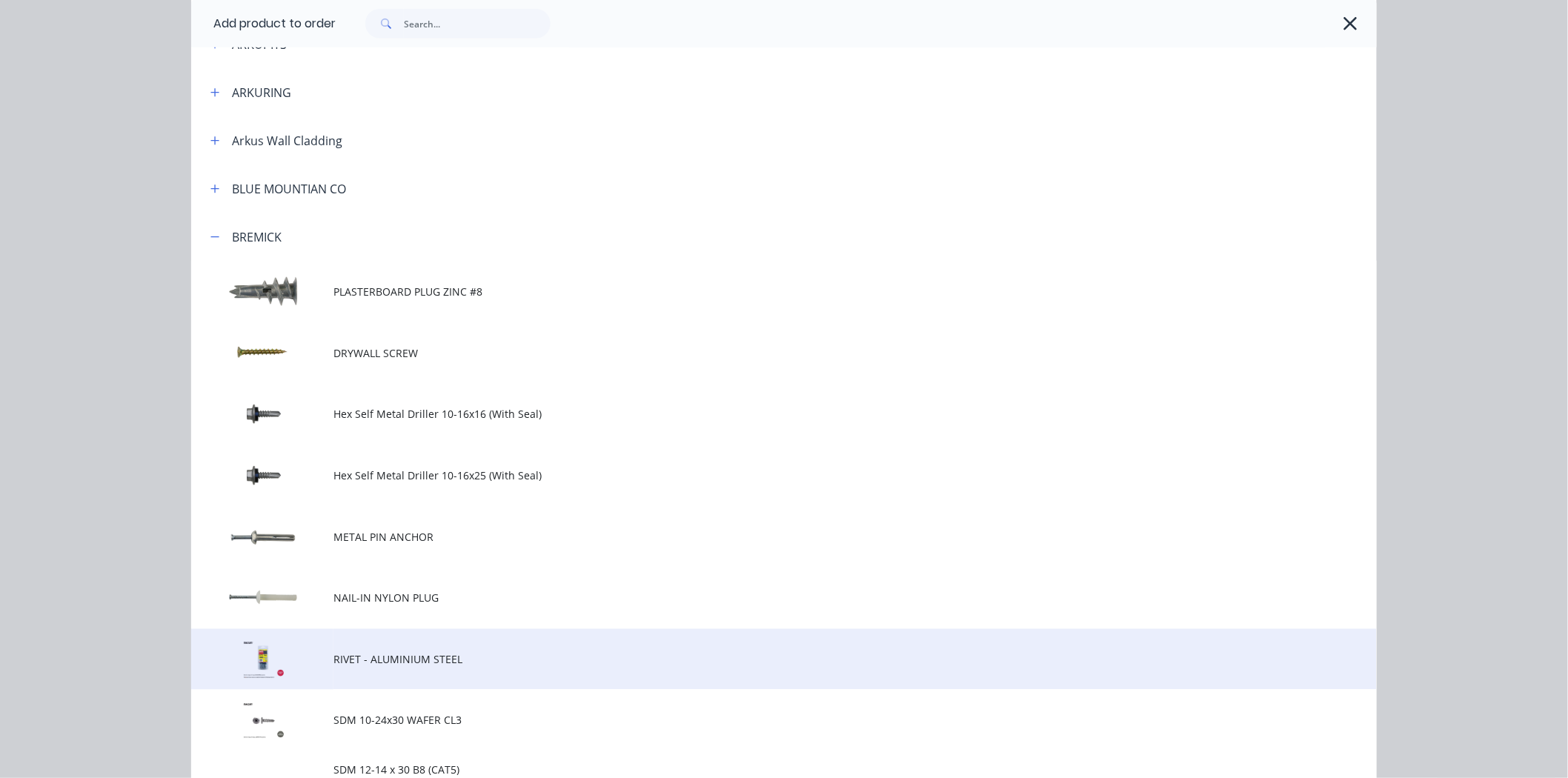
click at [375, 640] on td "RIVET - ALUMINIUM STEEL" at bounding box center [855, 660] width 1043 height 62
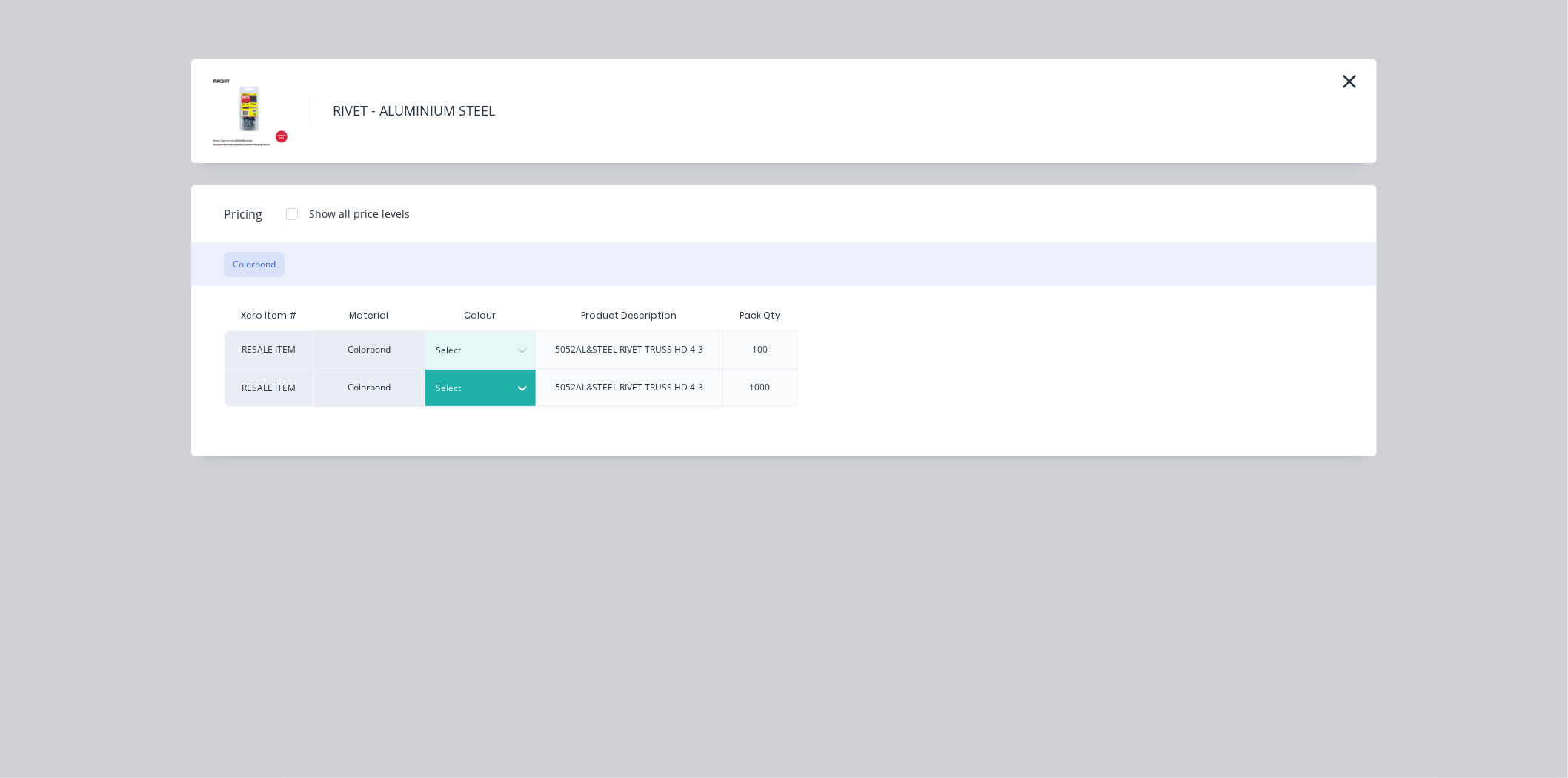
click at [477, 384] on div at bounding box center [469, 388] width 67 height 17
click at [292, 213] on div at bounding box center [292, 214] width 30 height 30
click at [841, 393] on div "$20.00" at bounding box center [847, 388] width 98 height 37
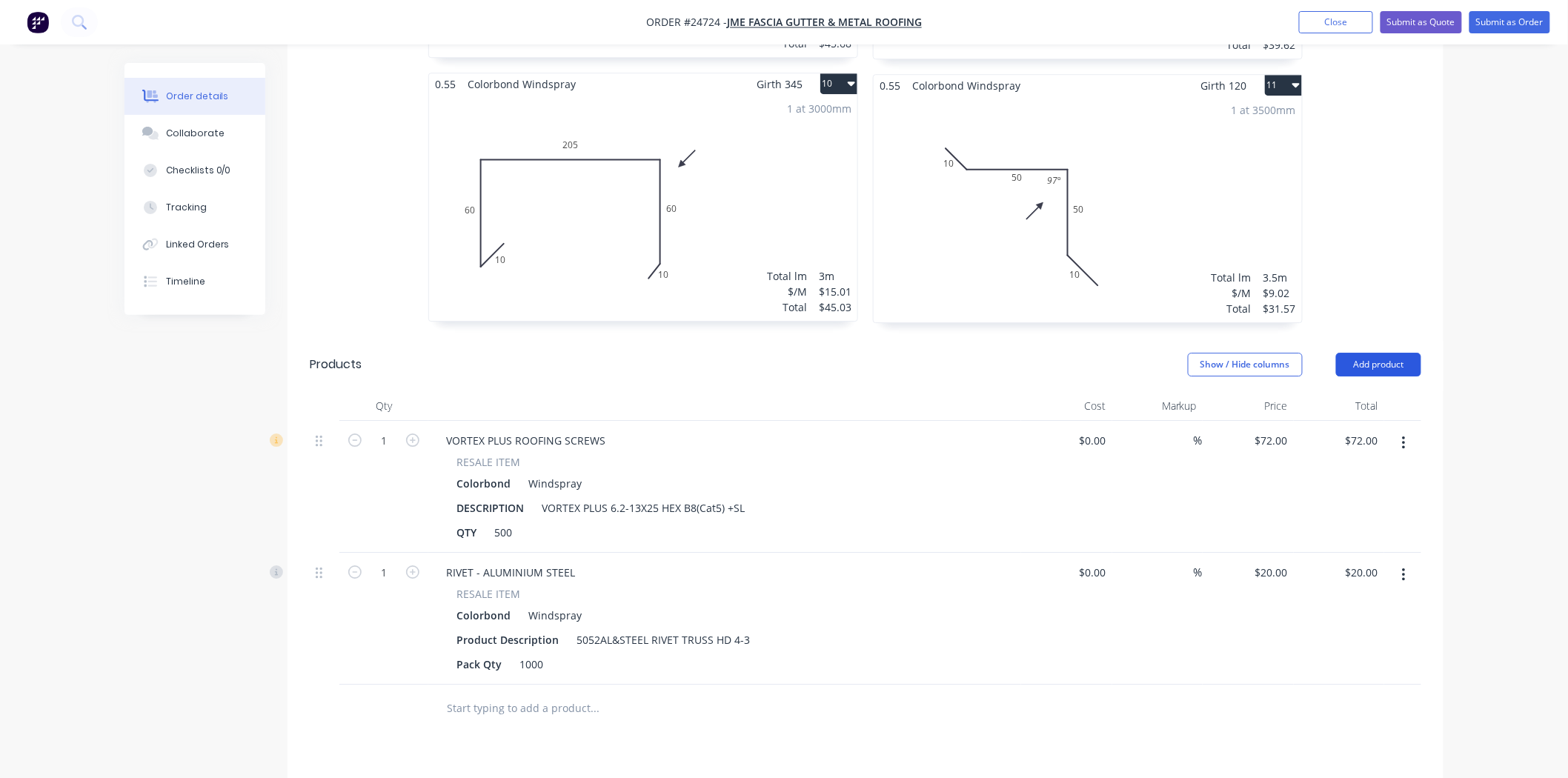
click at [1377, 353] on button "Add product" at bounding box center [1379, 364] width 85 height 23
click at [1371, 391] on div "Product catalogue" at bounding box center [1351, 402] width 114 height 22
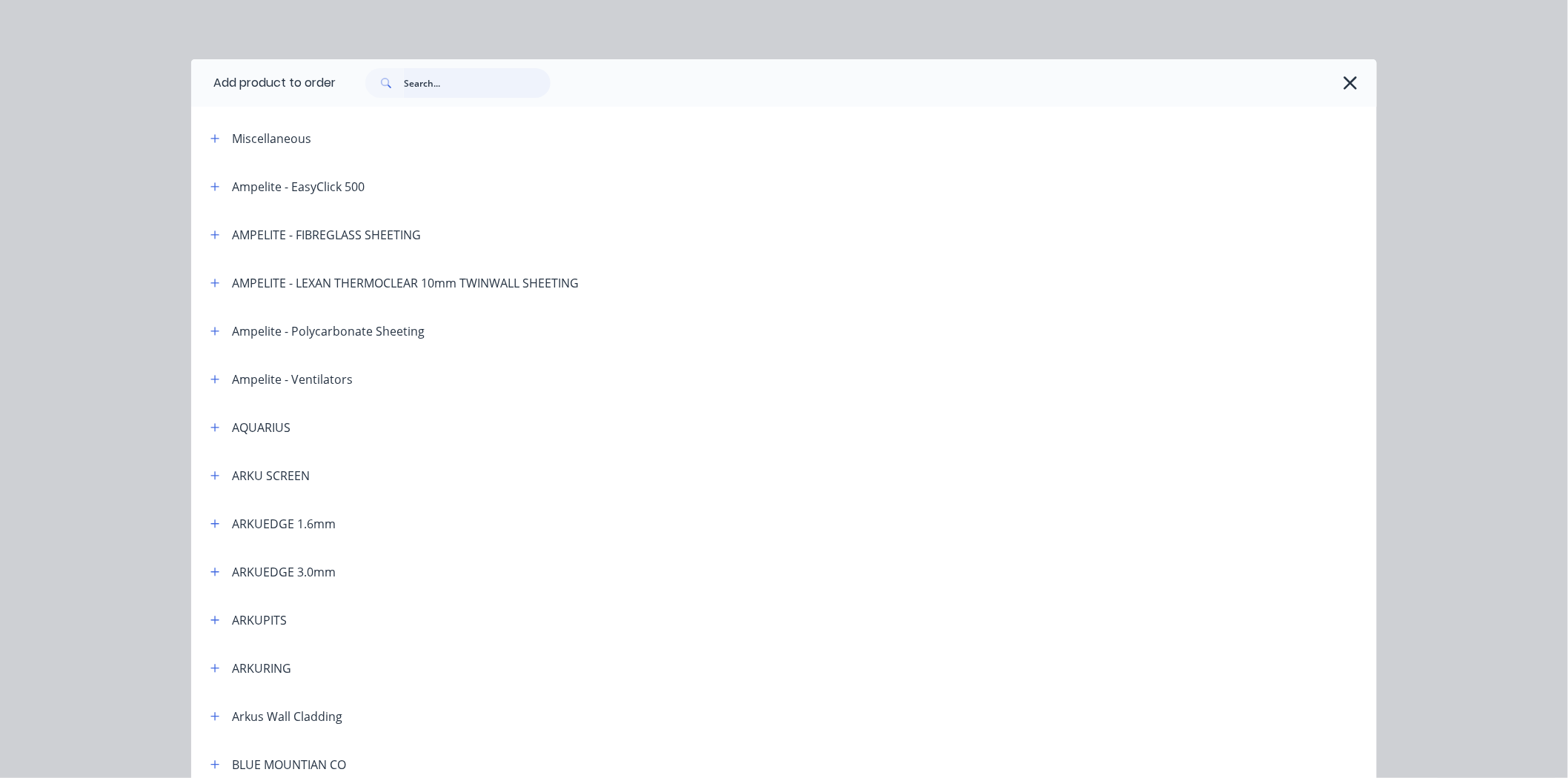
click at [435, 83] on input "text" at bounding box center [477, 83] width 147 height 30
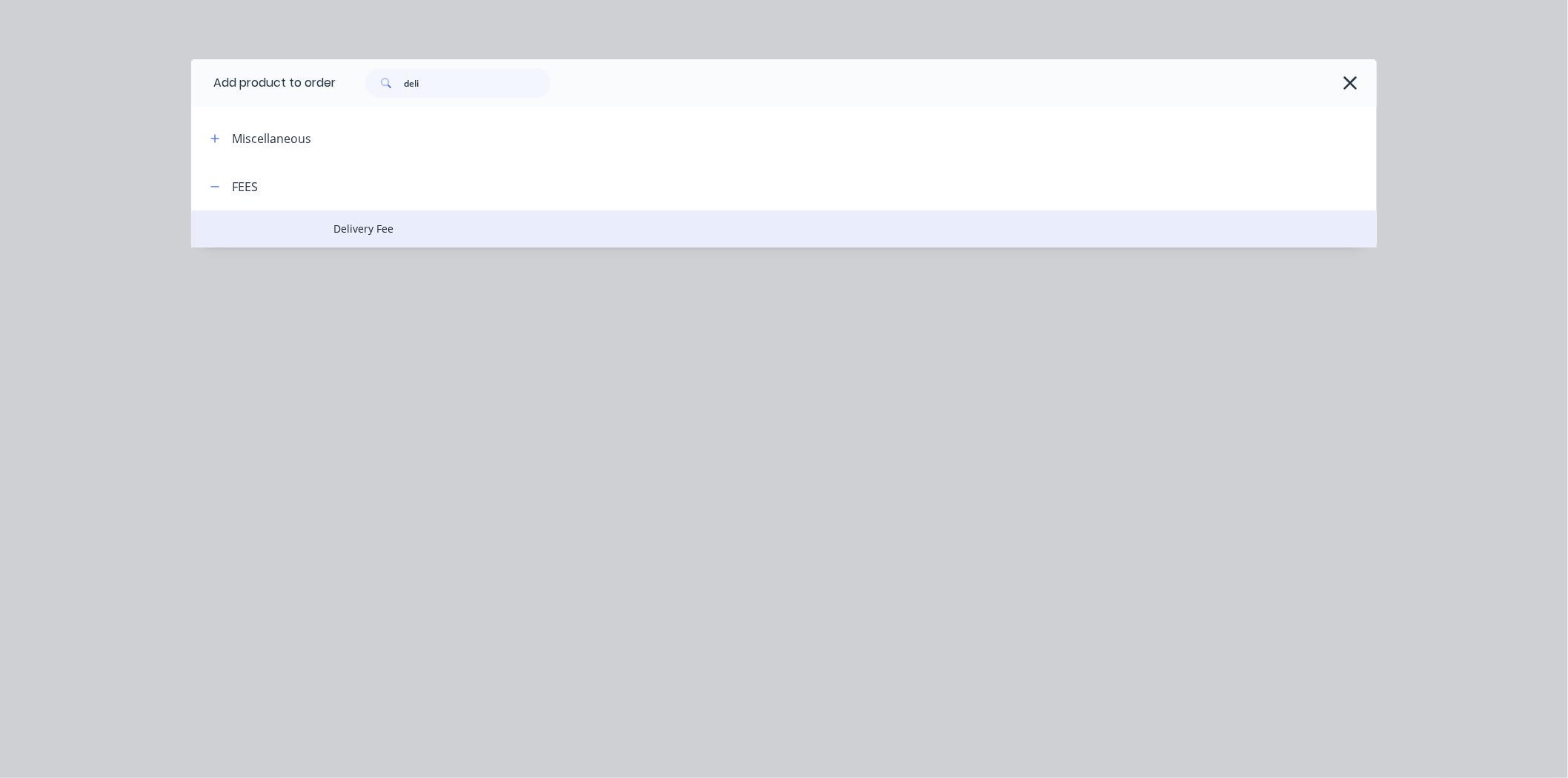
click at [563, 237] on td "Delivery Fee" at bounding box center [855, 229] width 1043 height 37
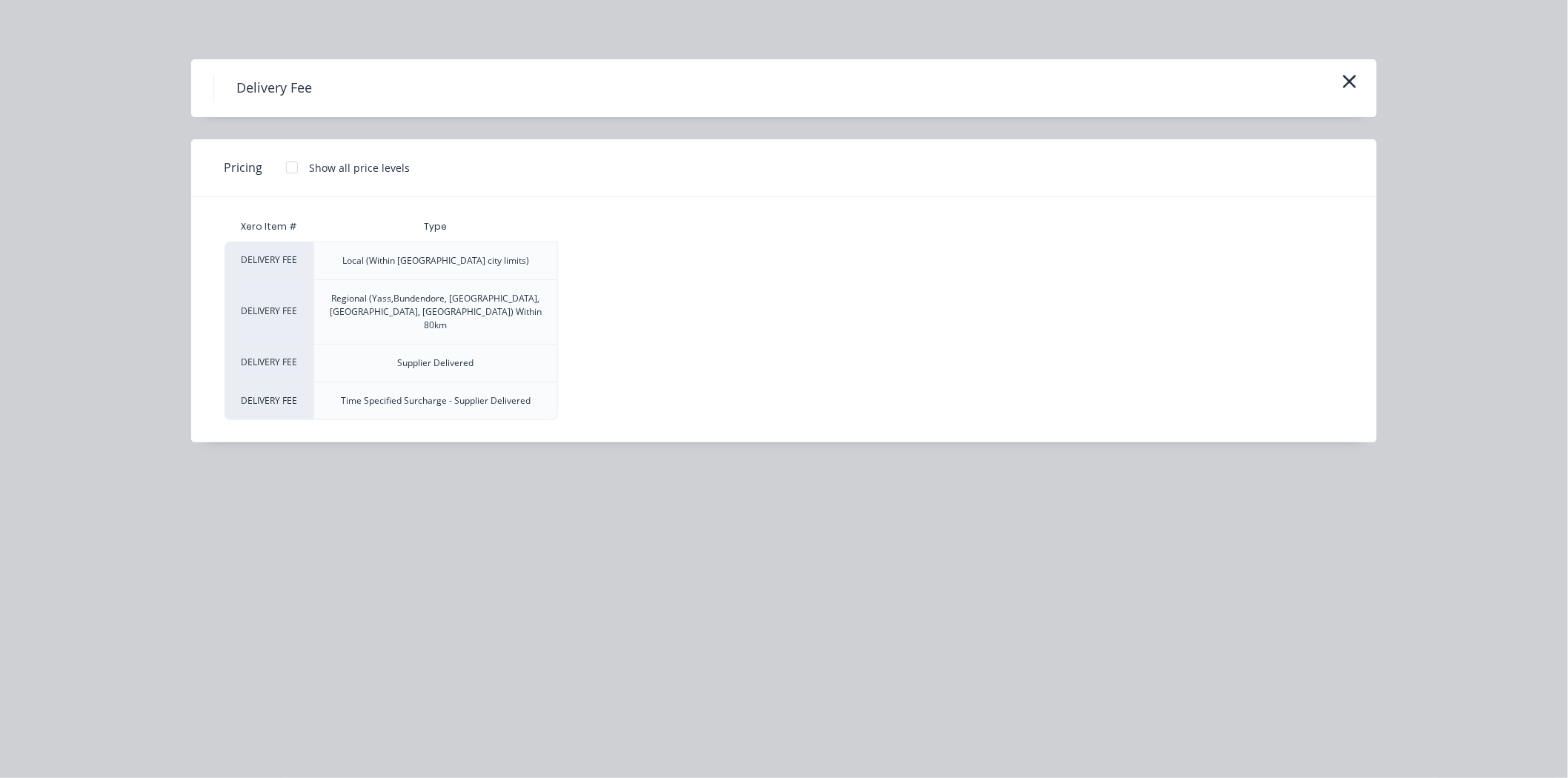
click at [290, 164] on div at bounding box center [292, 168] width 30 height 30
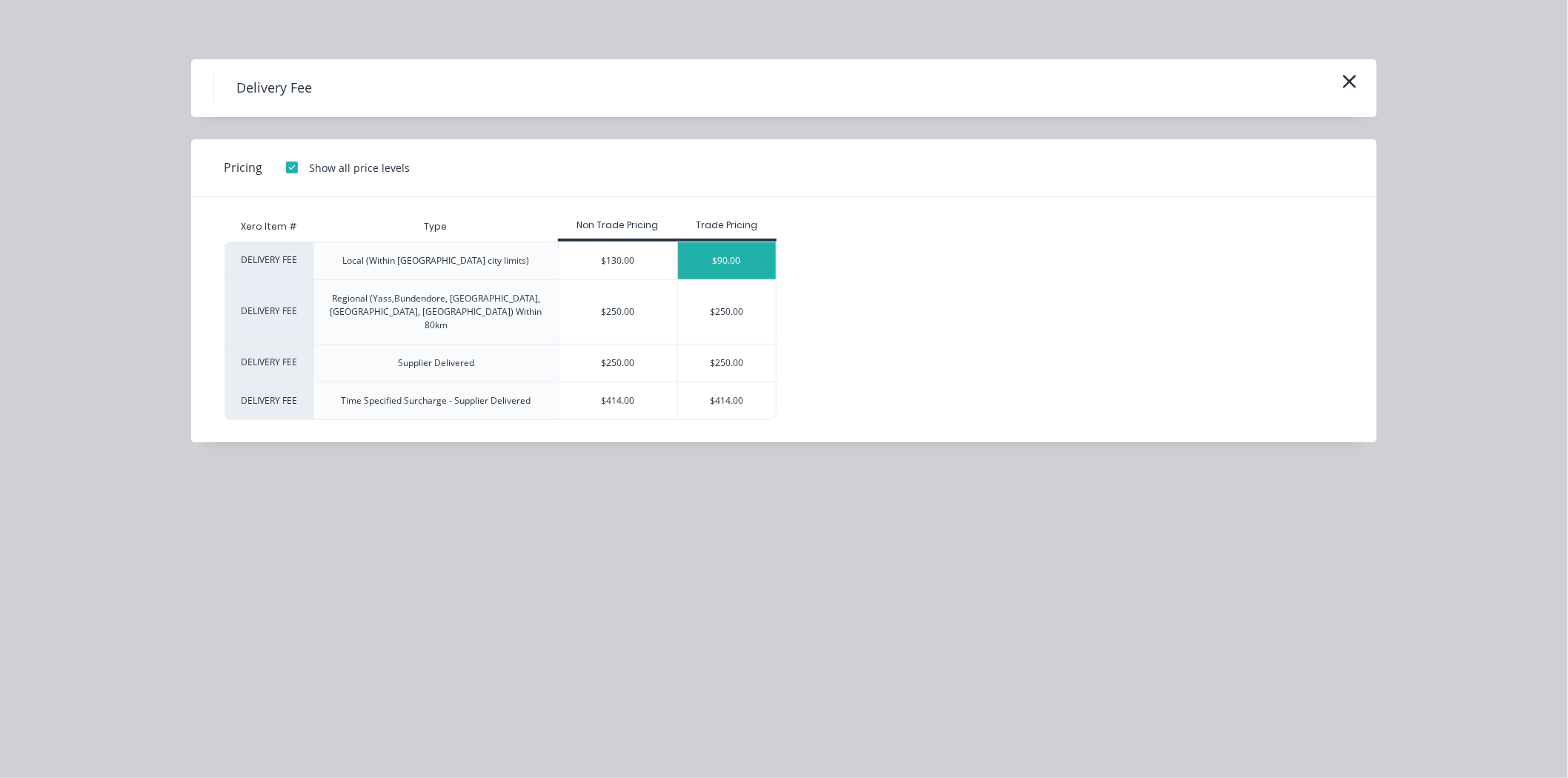
click at [734, 244] on div "$90.00" at bounding box center [727, 261] width 98 height 37
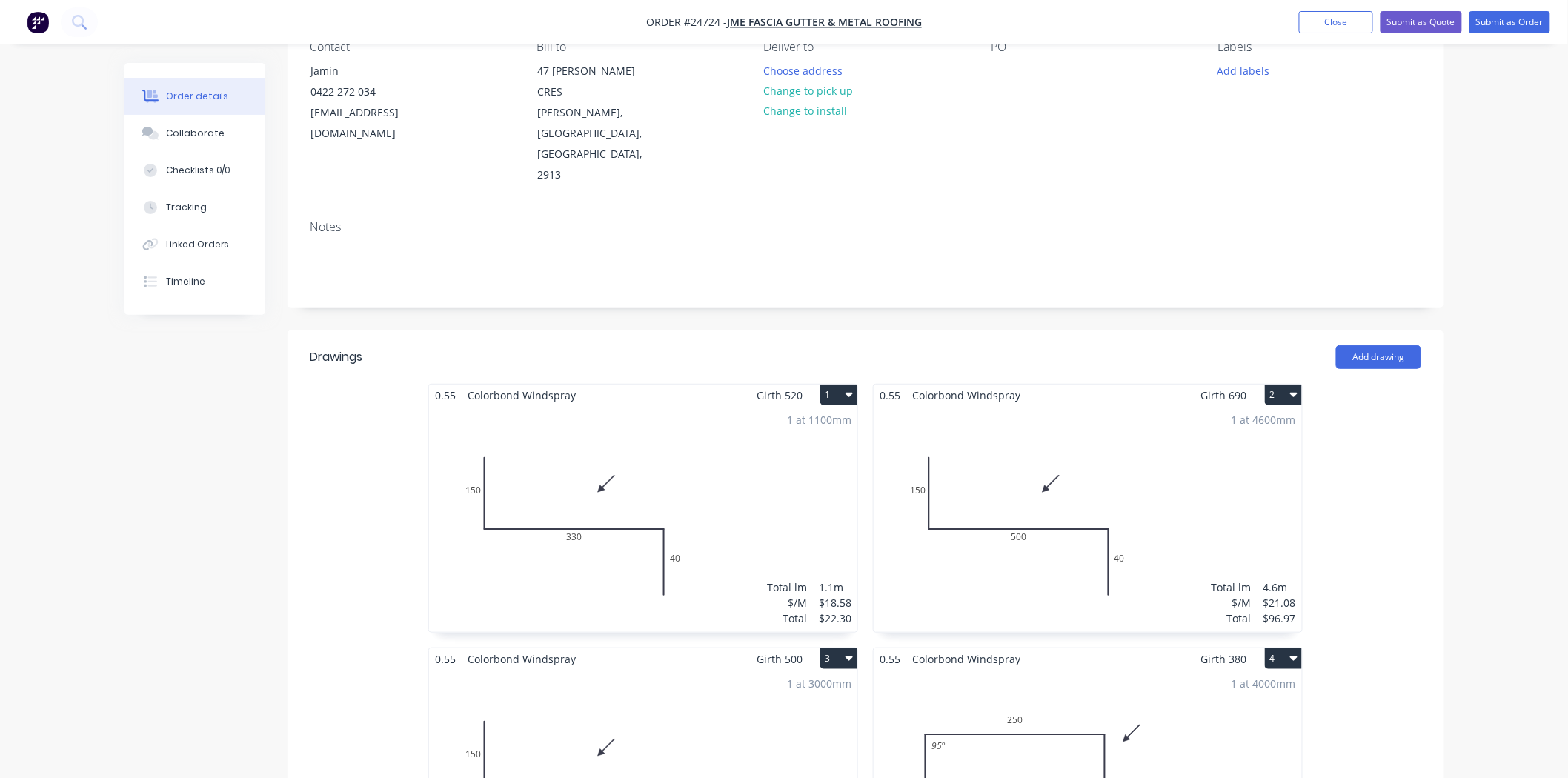
scroll to position [0, 0]
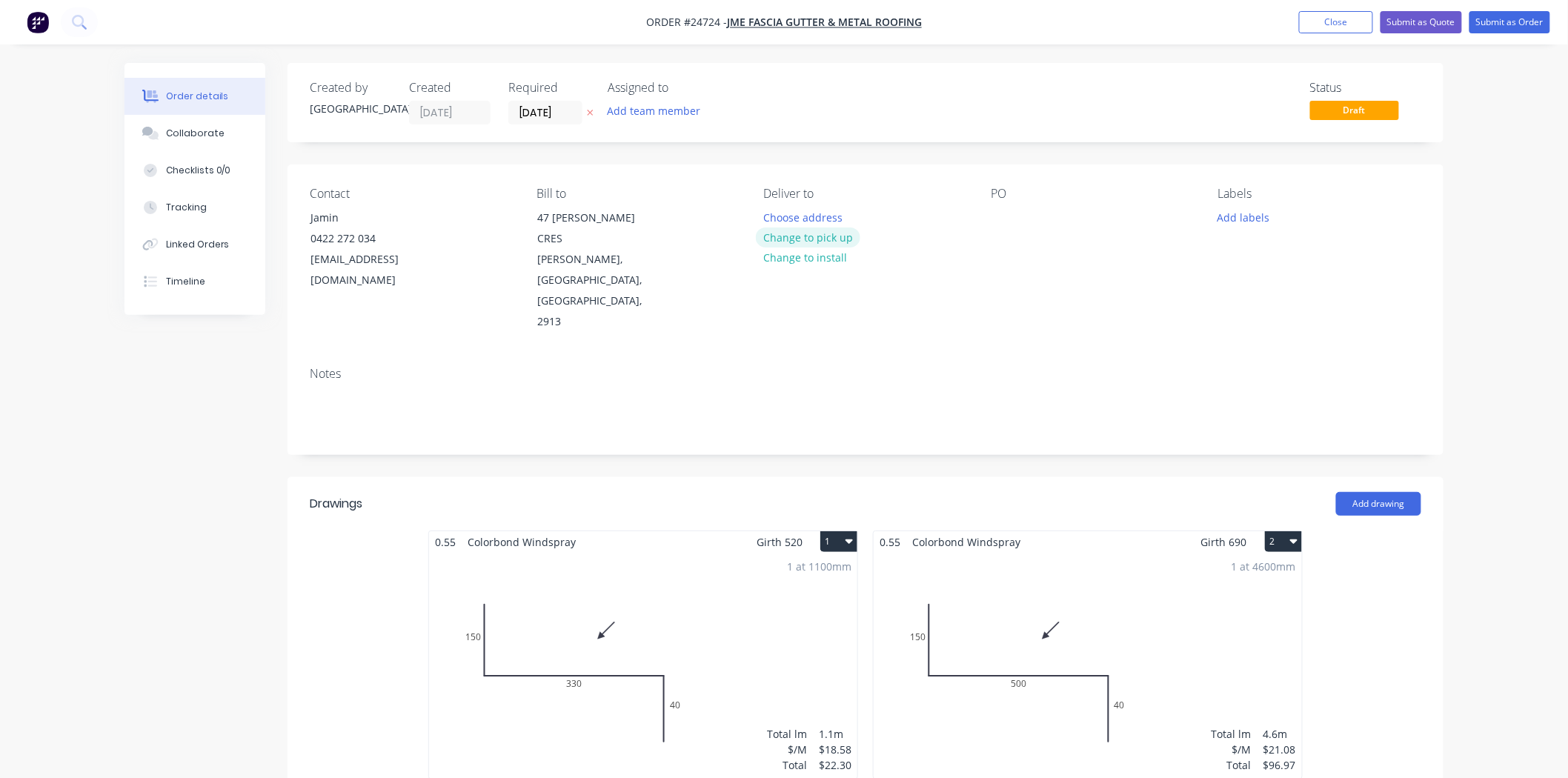
click at [817, 243] on button "Change to pick up" at bounding box center [808, 237] width 105 height 20
click at [821, 242] on button "Change to delivery" at bounding box center [810, 238] width 108 height 20
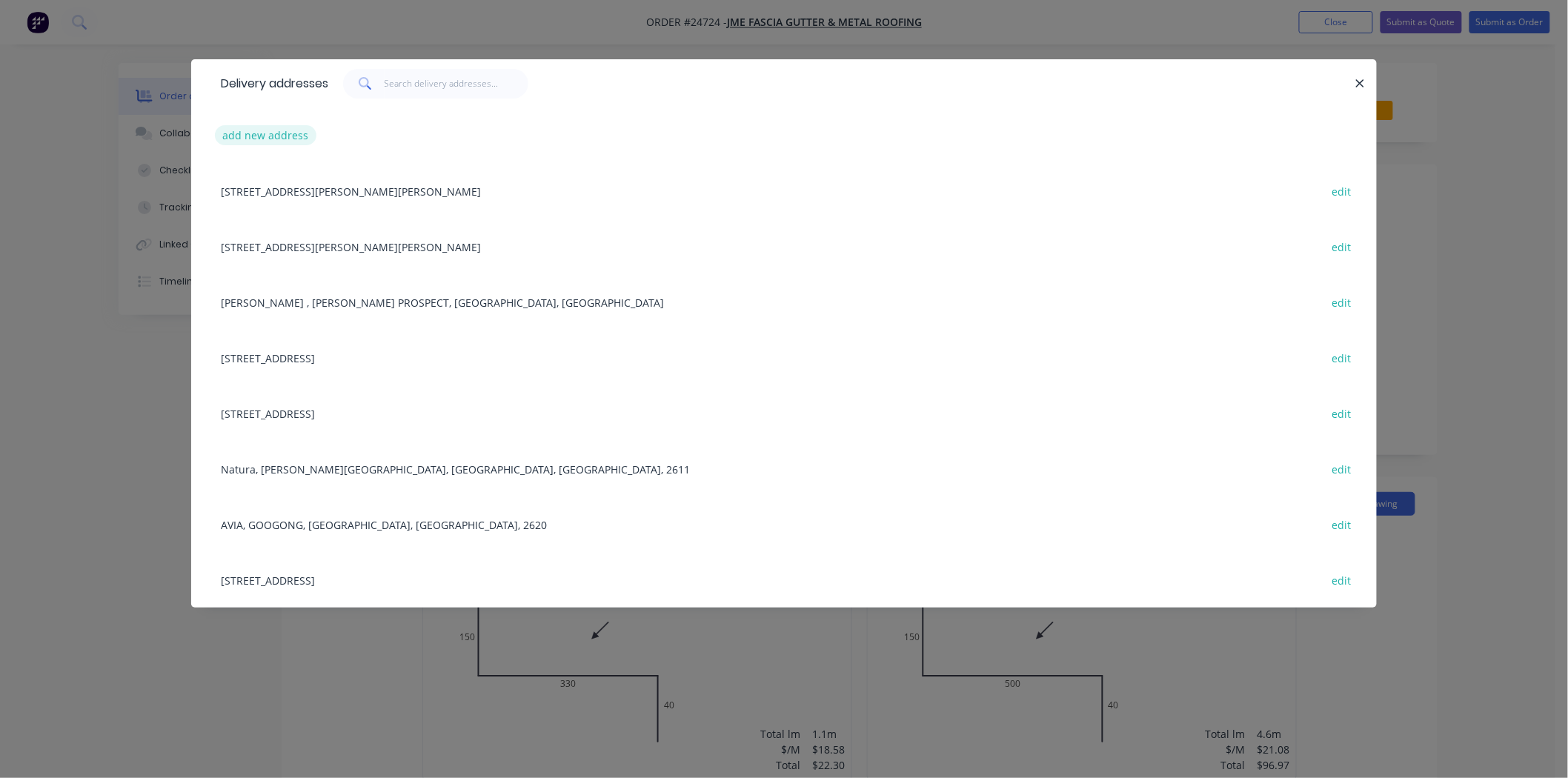
click at [277, 141] on button "add new address" at bounding box center [265, 135] width 102 height 20
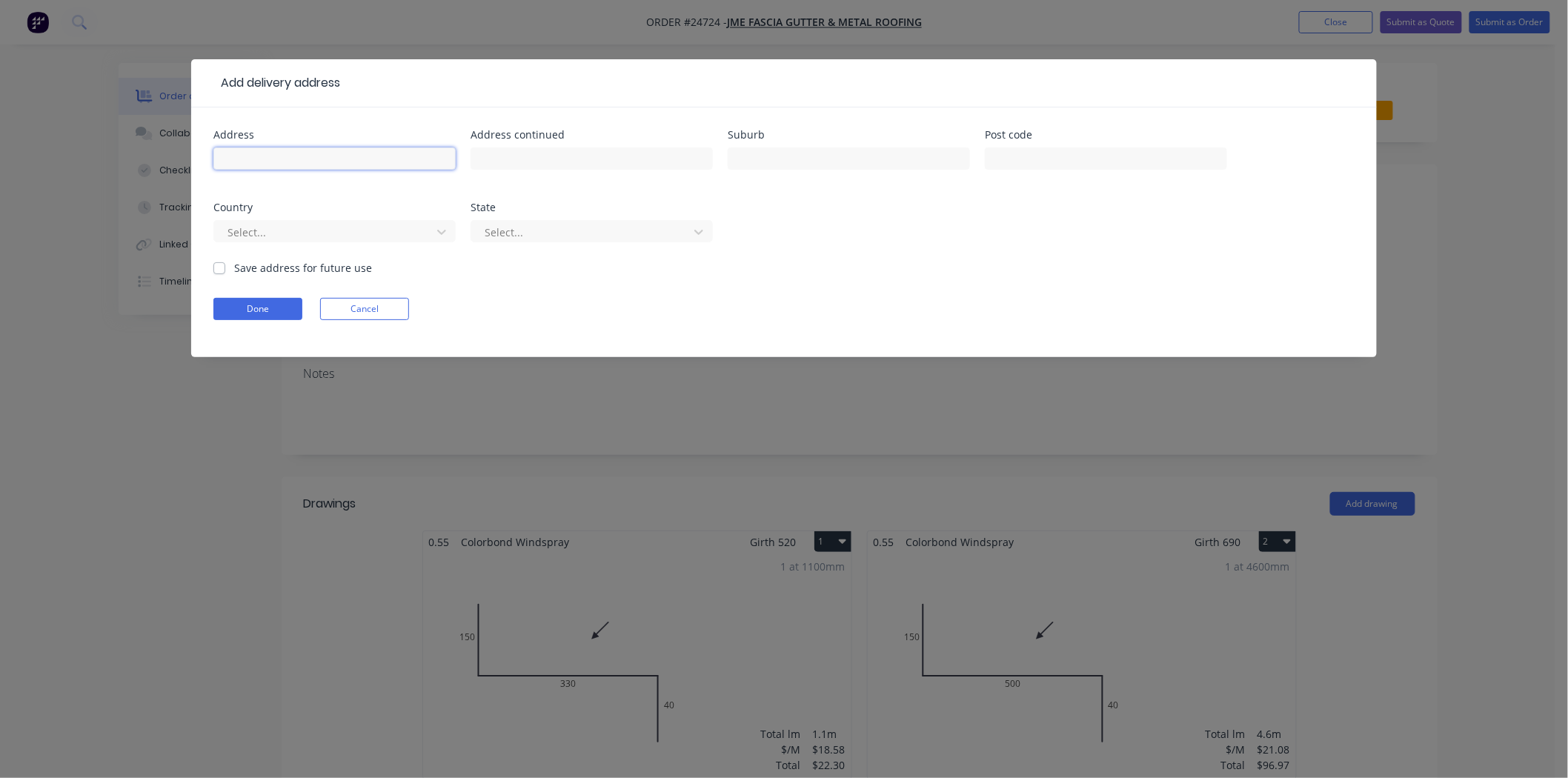
click at [276, 151] on input "text" at bounding box center [335, 159] width 243 height 23
drag, startPoint x: 350, startPoint y: 158, endPoint x: 286, endPoint y: 150, distance: 64.5
click at [286, 150] on input "16 somers st forrest" at bounding box center [335, 159] width 243 height 23
click at [277, 299] on button "Done" at bounding box center [258, 309] width 89 height 23
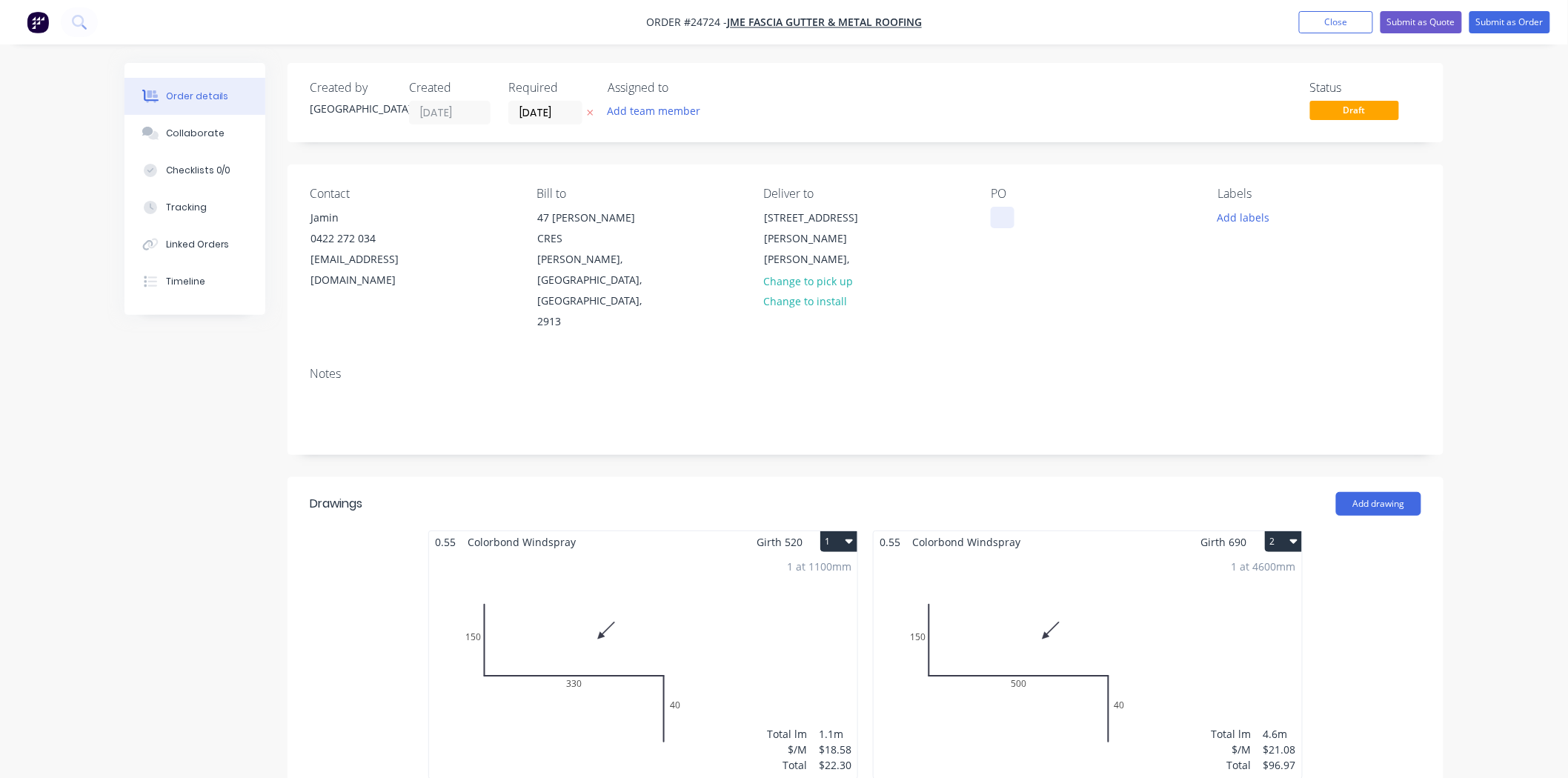
click at [1008, 215] on div at bounding box center [1002, 217] width 23 height 22
click at [1027, 284] on div "PO windspray" at bounding box center [1093, 260] width 203 height 146
click at [1254, 216] on button "Add labels" at bounding box center [1243, 216] width 68 height 20
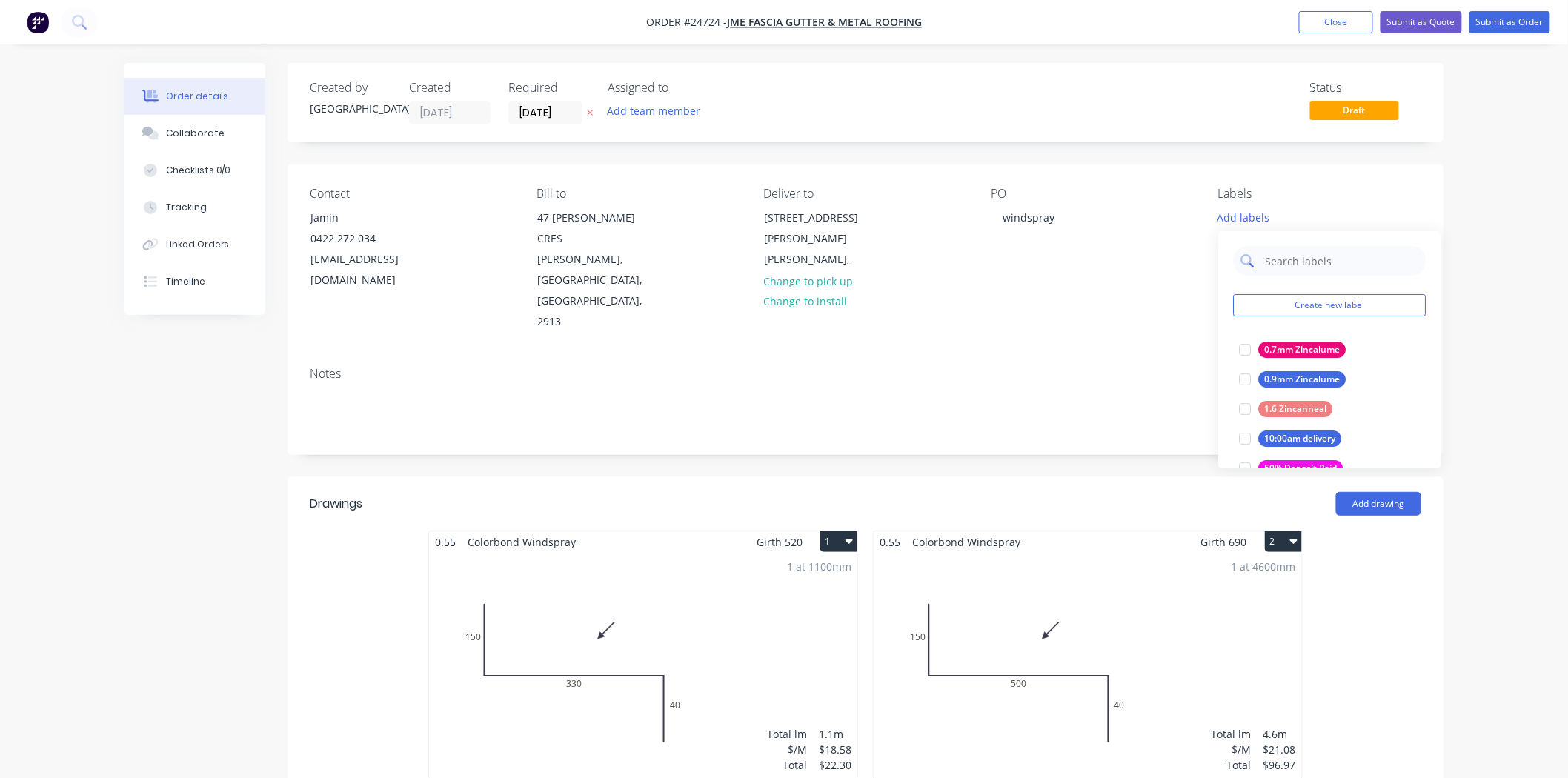
click at [1325, 263] on input "text" at bounding box center [1341, 261] width 155 height 30
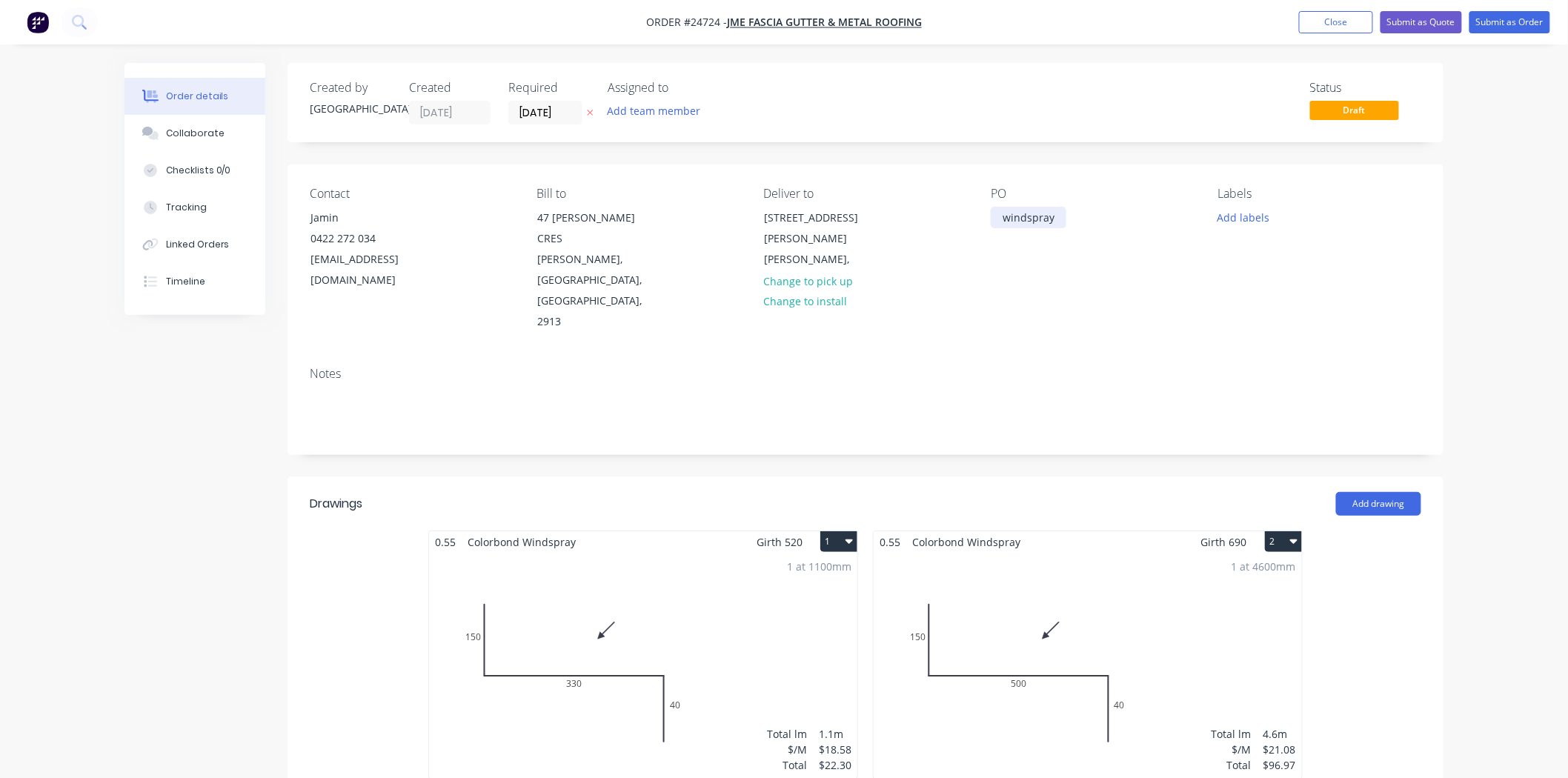
drag, startPoint x: 1056, startPoint y: 215, endPoint x: 977, endPoint y: 219, distance: 79.1
click at [977, 219] on div "Contact Jamin 0422 272 034 jmefasciagutter@gmail.com Bill to 47 JOHN CRAWFORD C…" at bounding box center [866, 259] width 1156 height 190
click at [1238, 209] on button "Add labels" at bounding box center [1243, 216] width 68 height 20
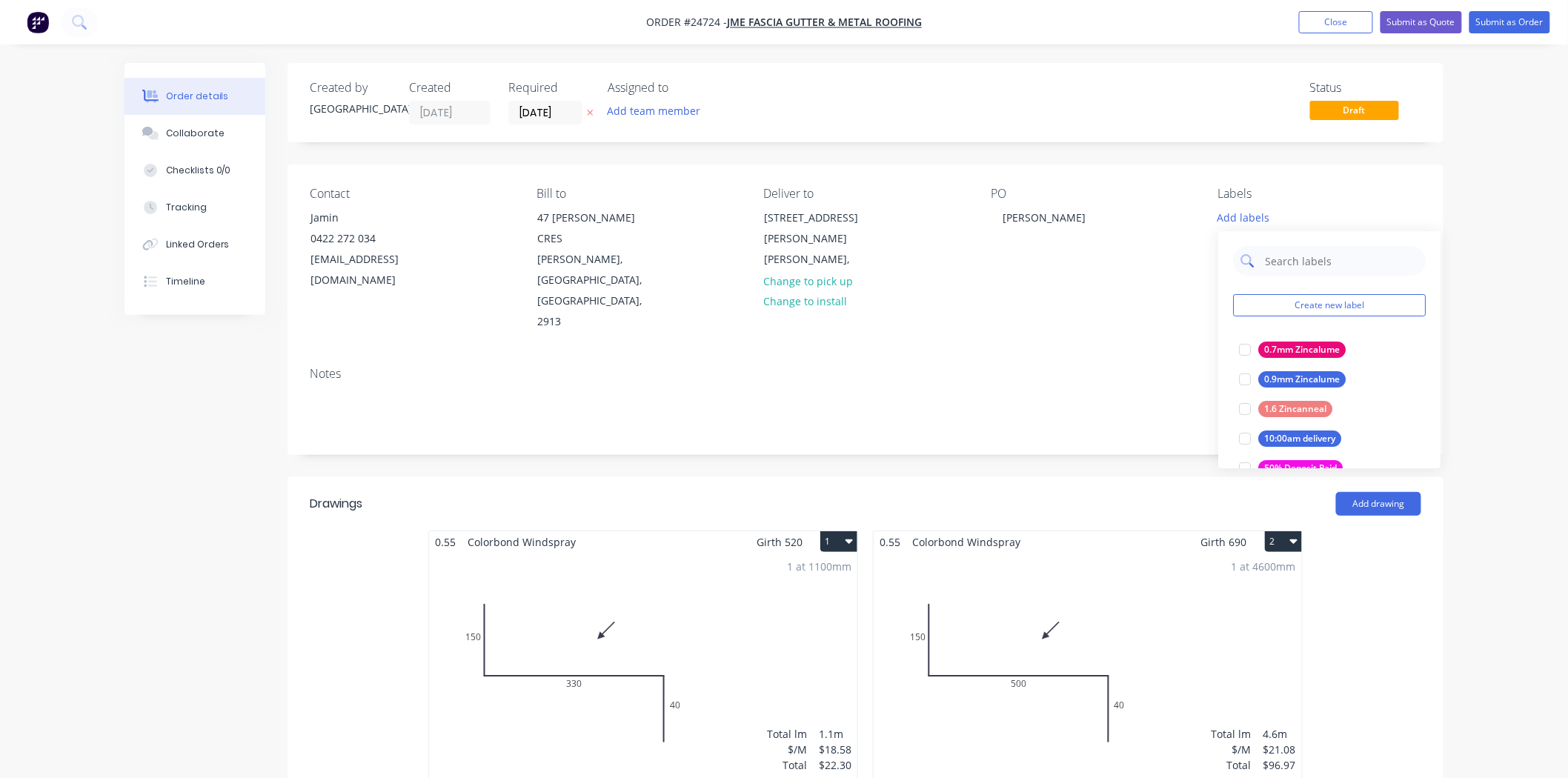
click at [1266, 258] on input "text" at bounding box center [1341, 261] width 155 height 30
click at [1287, 356] on div "Windspray" at bounding box center [1286, 349] width 56 height 17
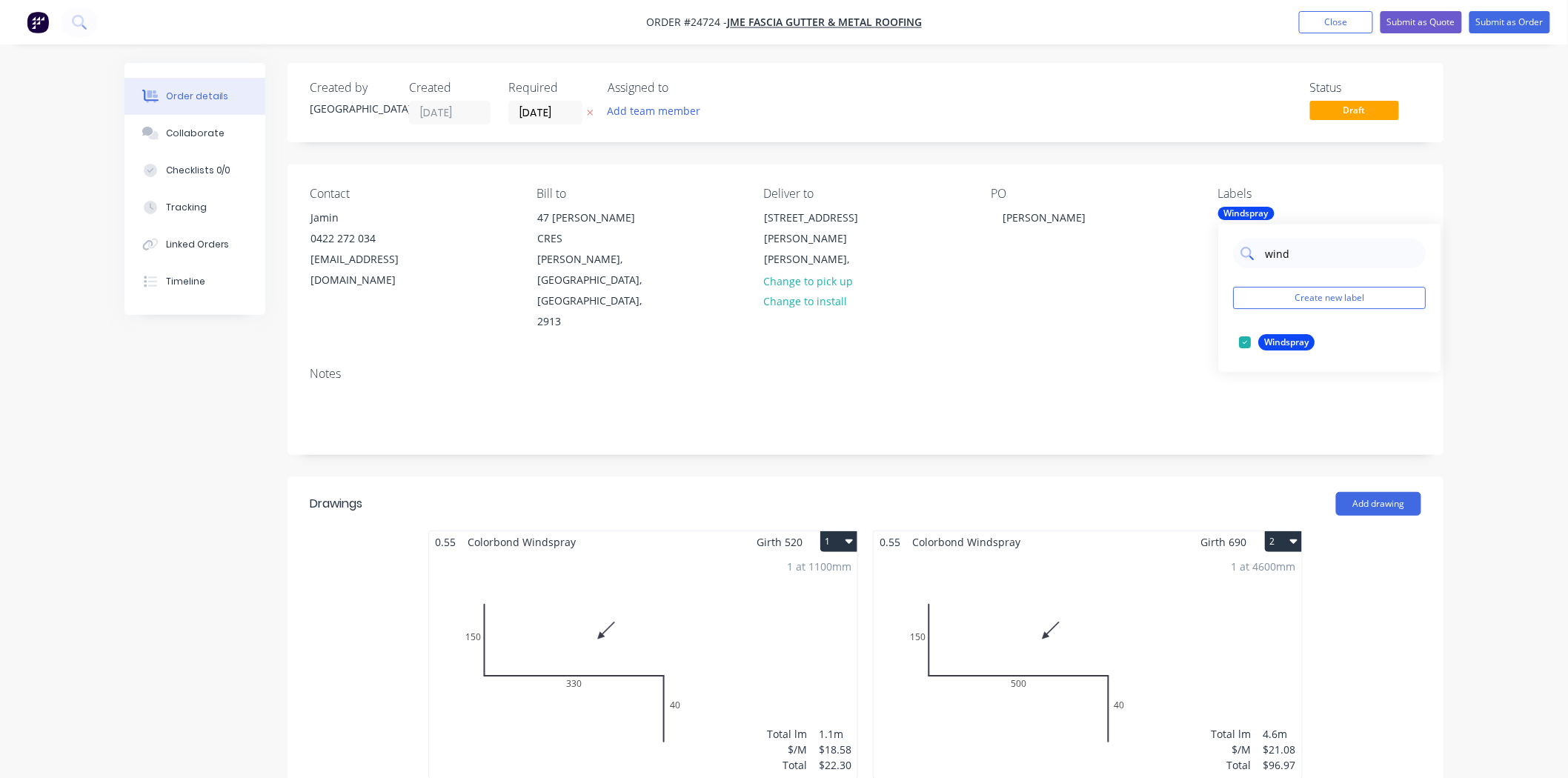
drag, startPoint x: 1302, startPoint y: 263, endPoint x: 1254, endPoint y: 255, distance: 48.7
click at [1254, 255] on div "wind" at bounding box center [1330, 254] width 193 height 30
click at [1244, 373] on div at bounding box center [1245, 372] width 30 height 30
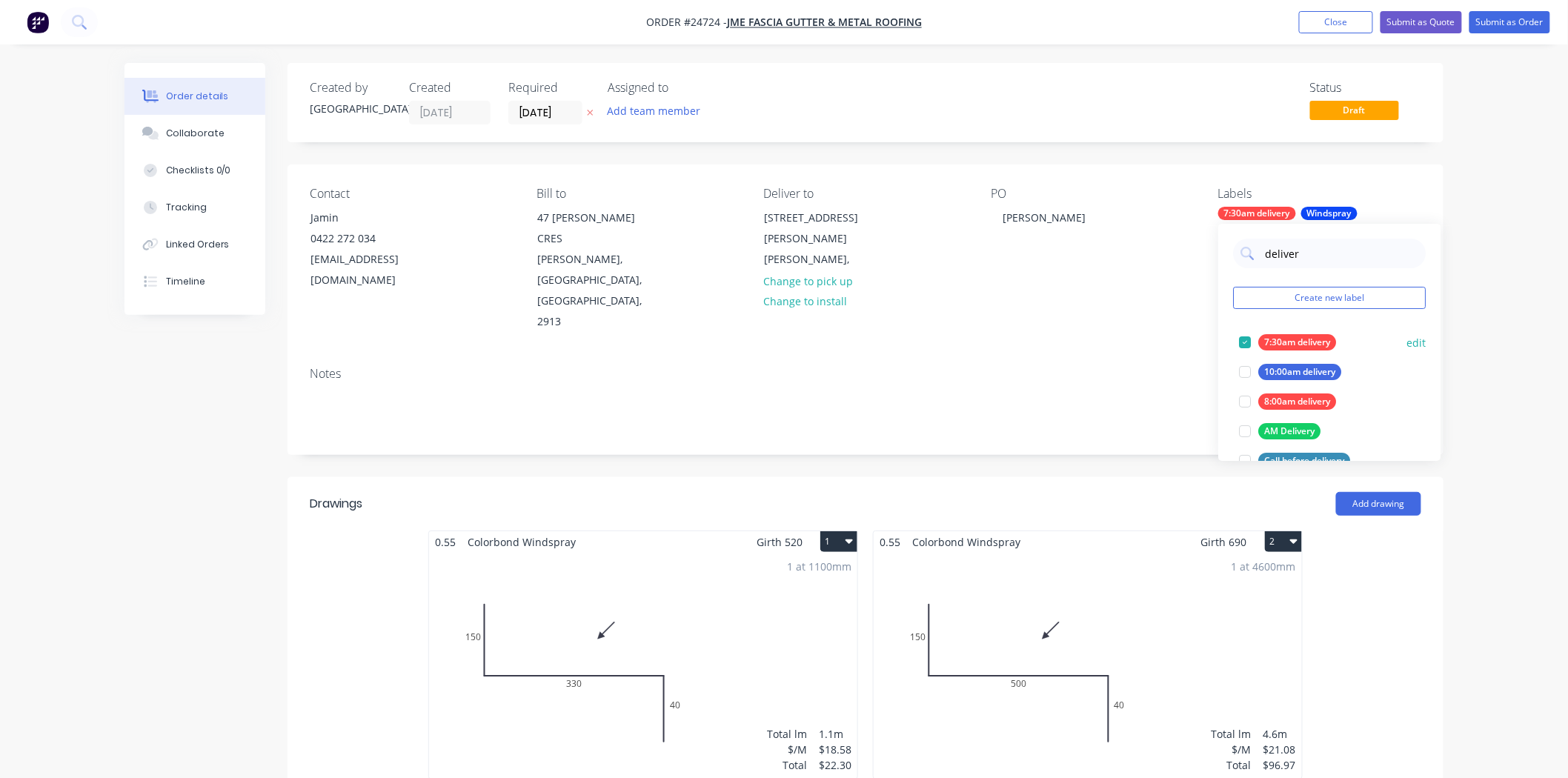
scroll to position [83, 0]
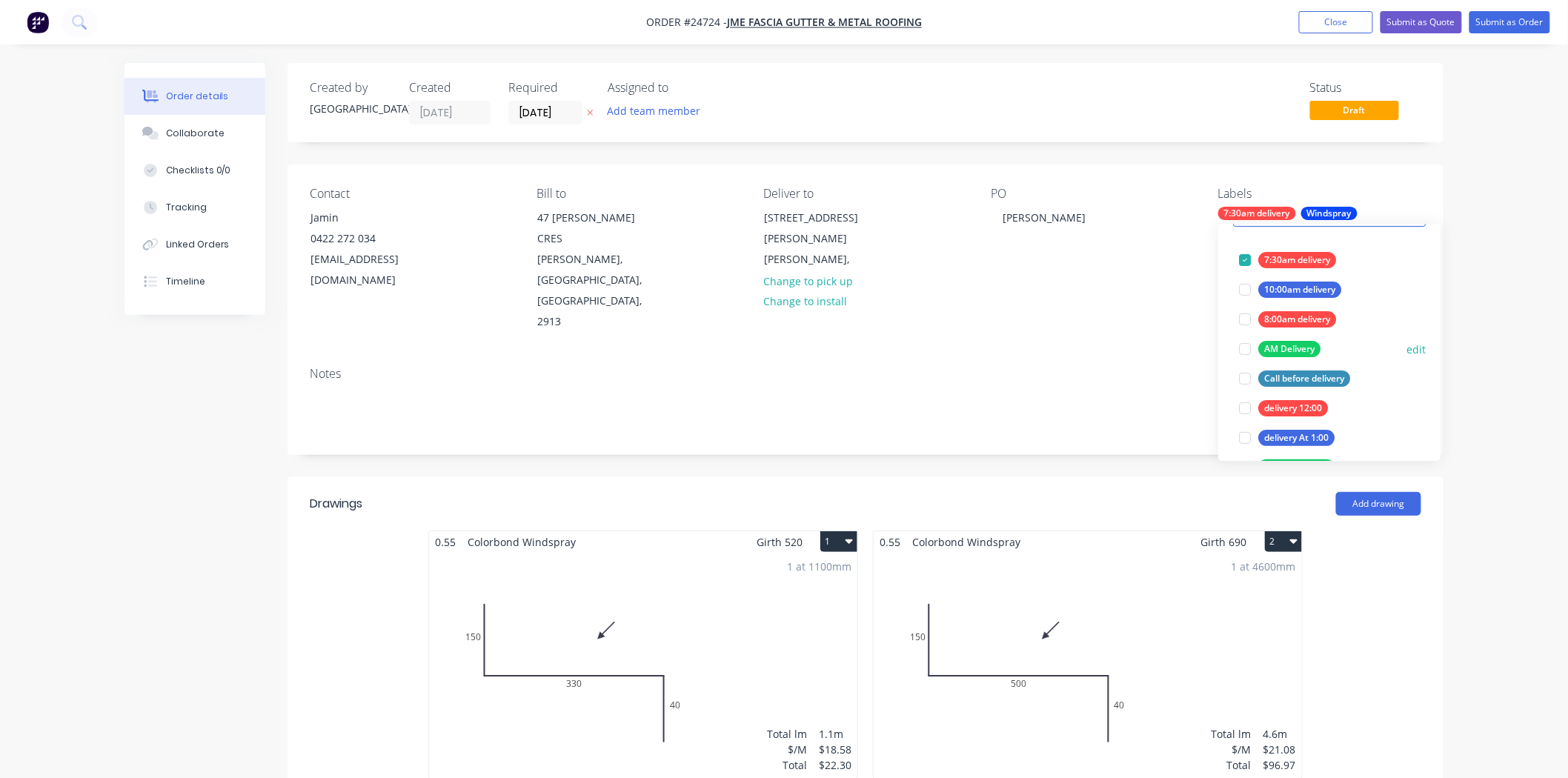
click at [1240, 350] on div at bounding box center [1245, 349] width 30 height 30
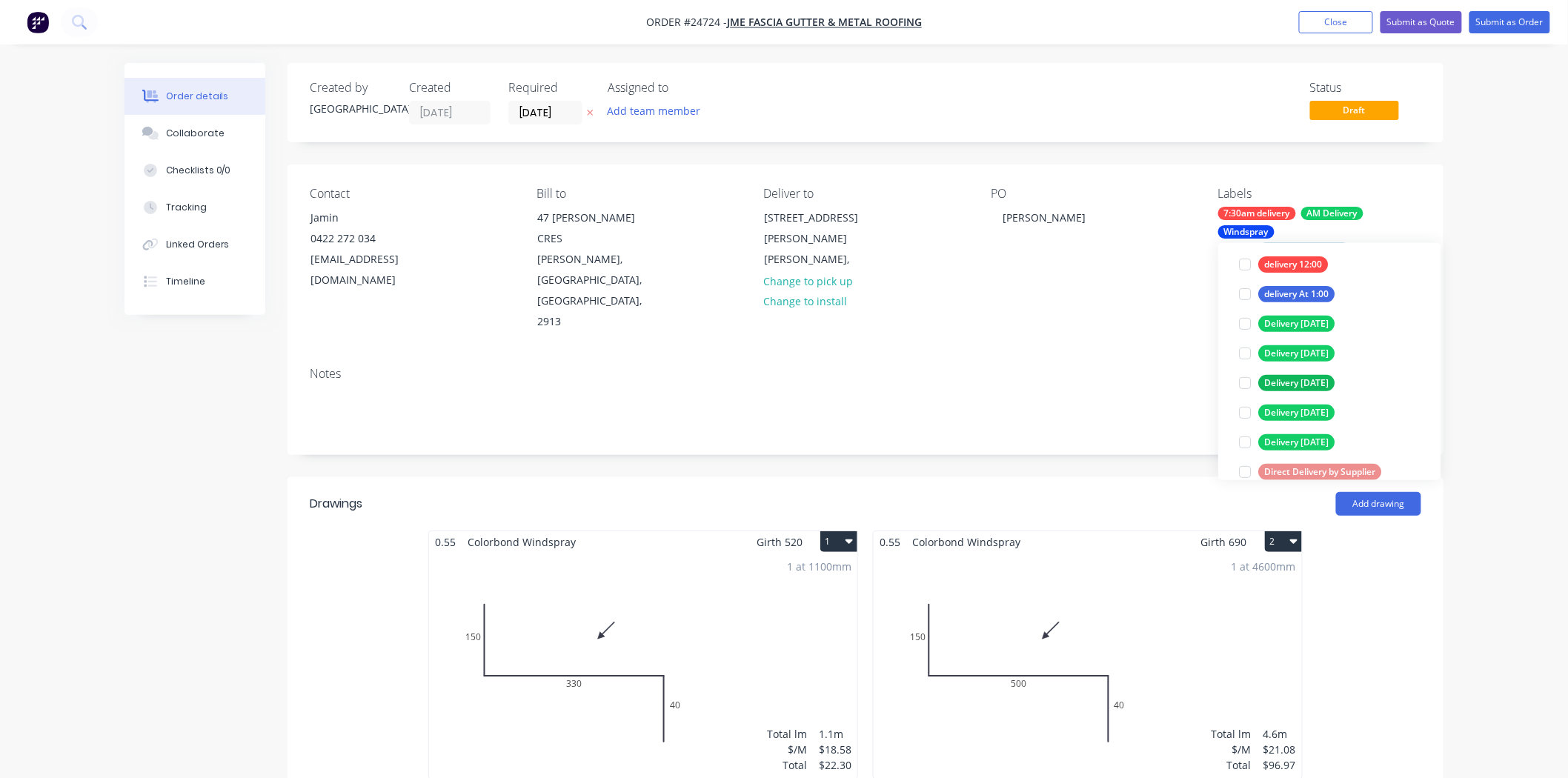
scroll to position [247, 0]
click at [1243, 412] on div at bounding box center [1245, 411] width 30 height 30
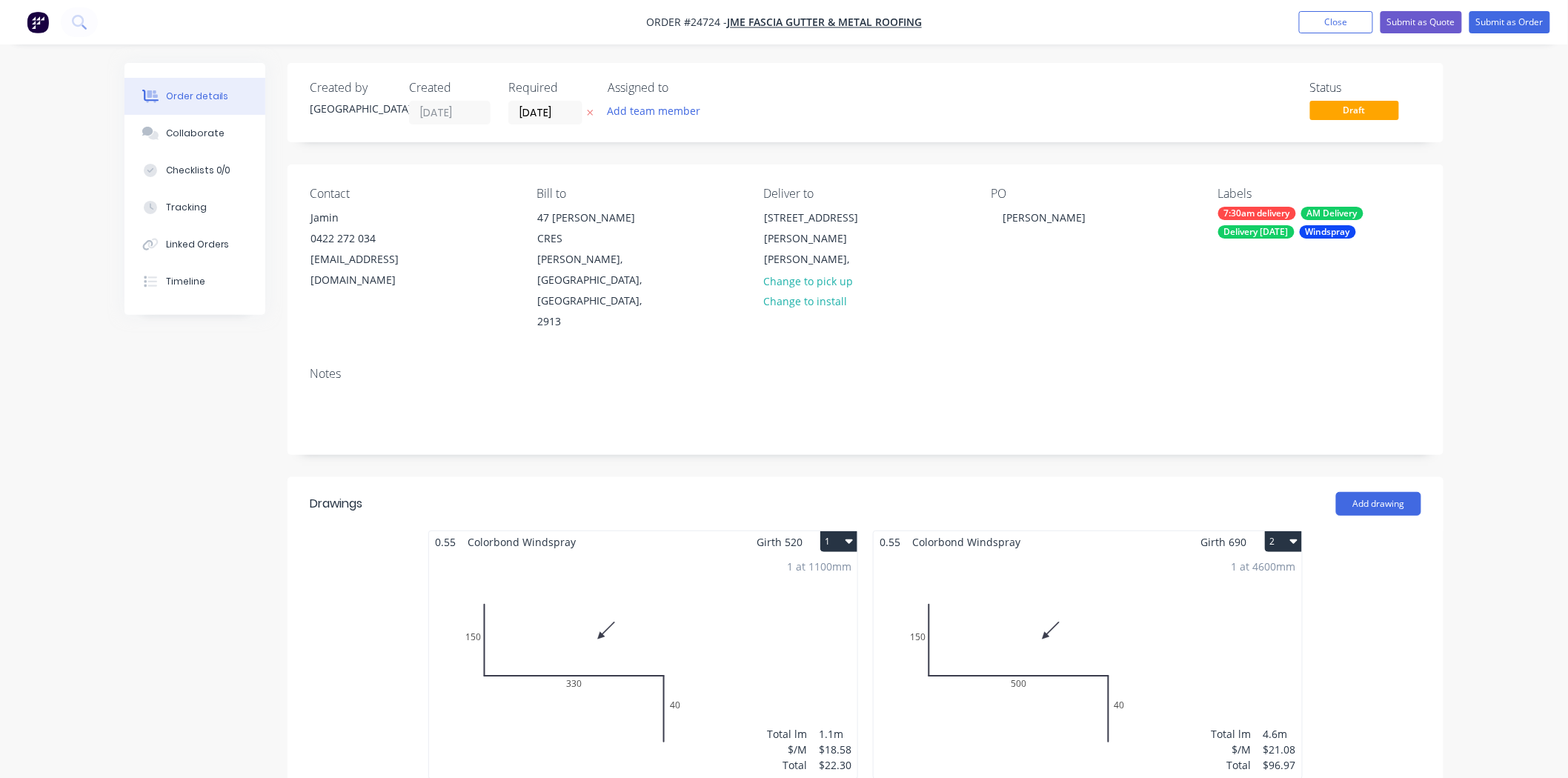
click at [1143, 355] on div "Notes" at bounding box center [866, 404] width 1156 height 99
click at [1482, 27] on button "Submit as Order" at bounding box center [1510, 23] width 81 height 23
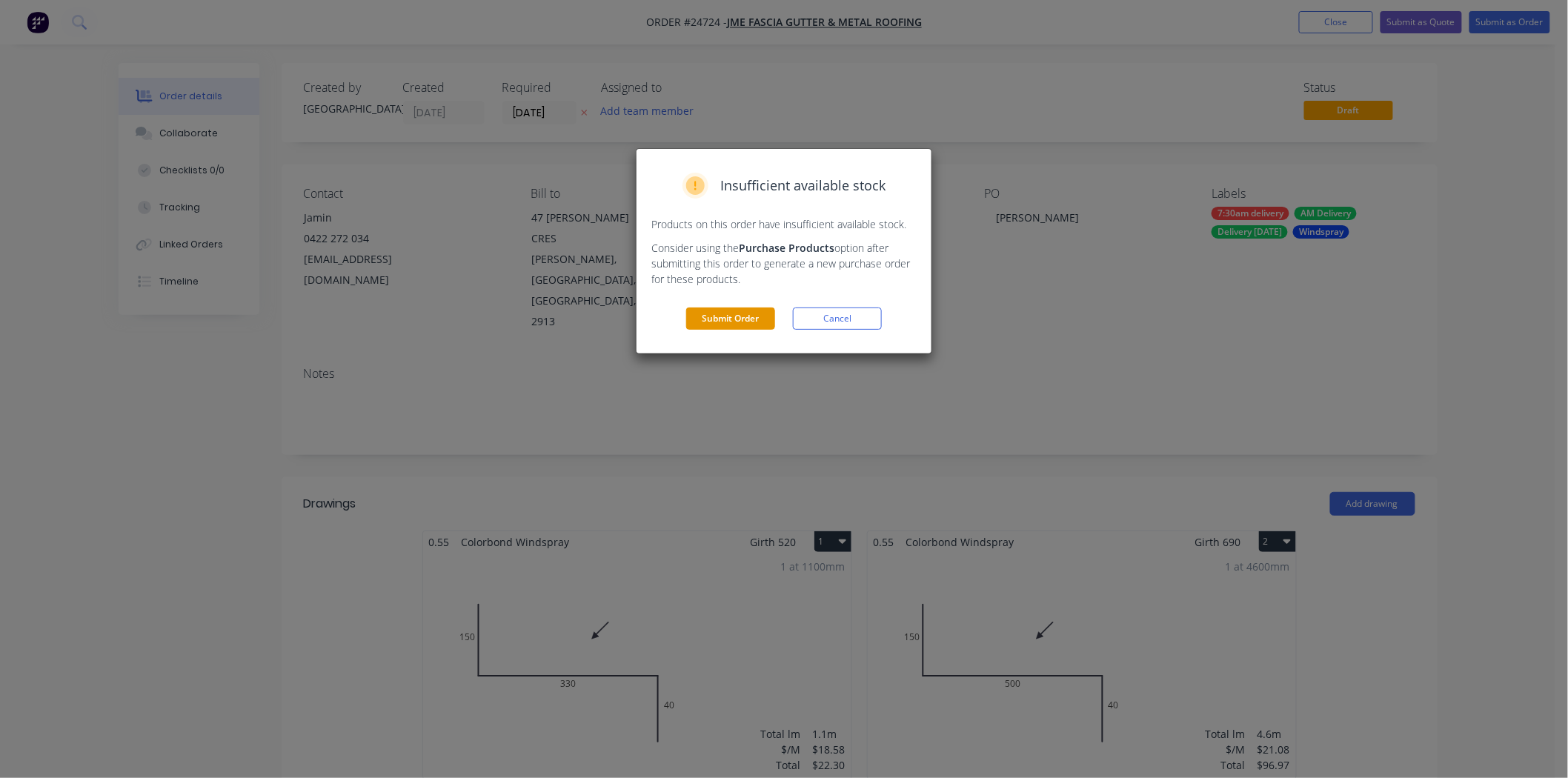
click at [723, 321] on button "Submit Order" at bounding box center [731, 319] width 89 height 23
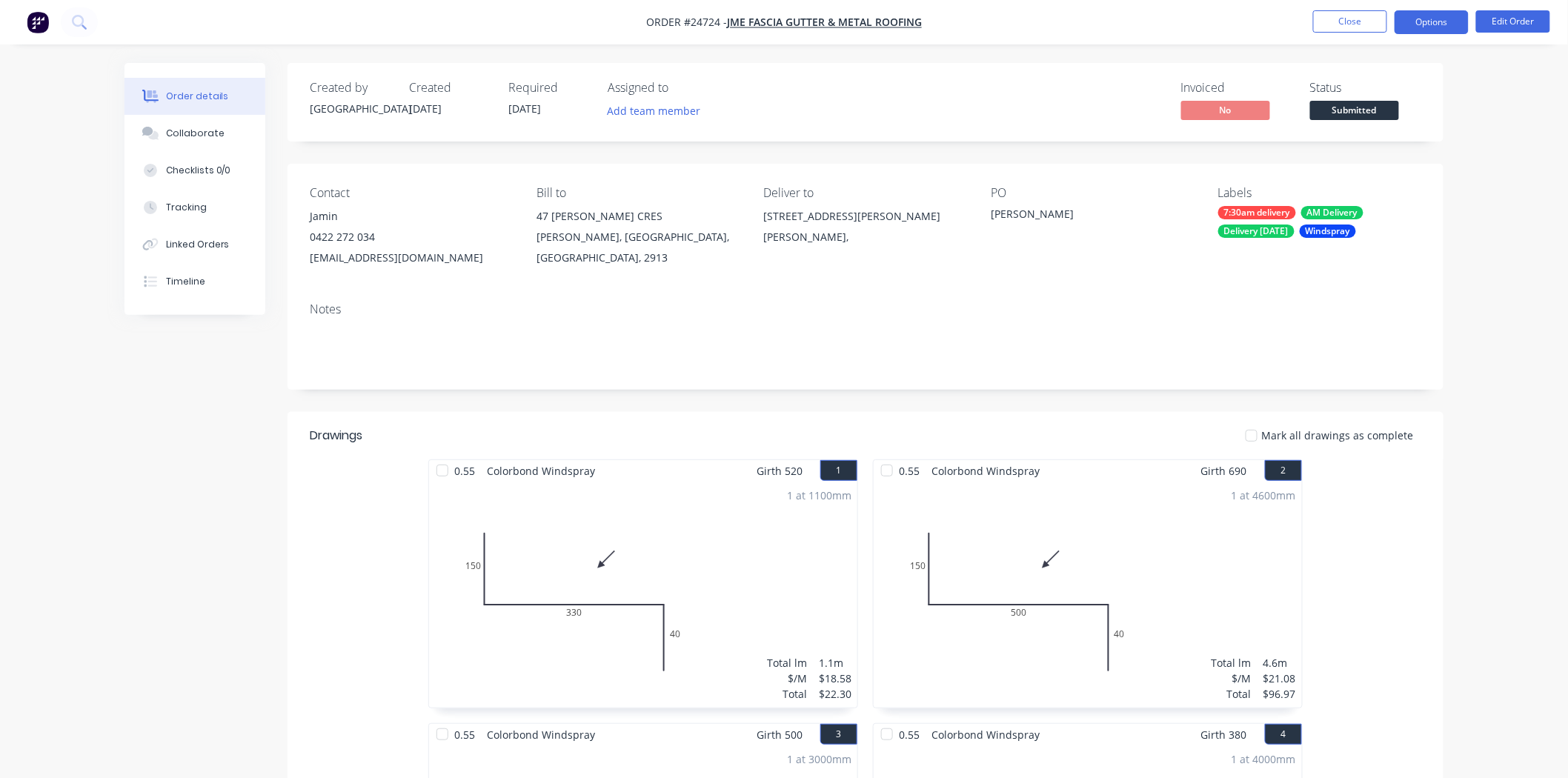
click at [1420, 19] on button "Options" at bounding box center [1432, 22] width 74 height 23
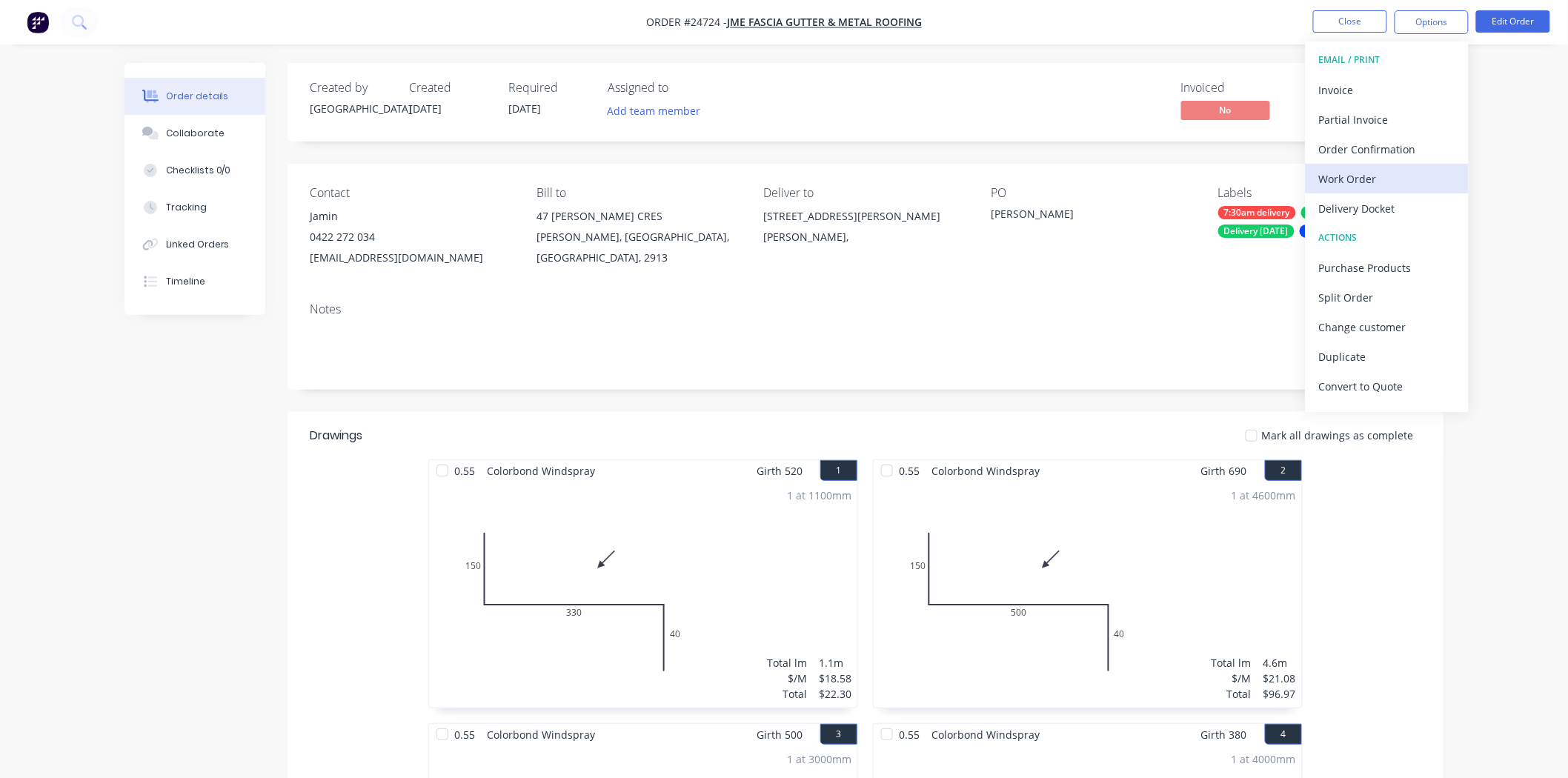
click at [1395, 179] on div "Work Order" at bounding box center [1387, 179] width 136 height 22
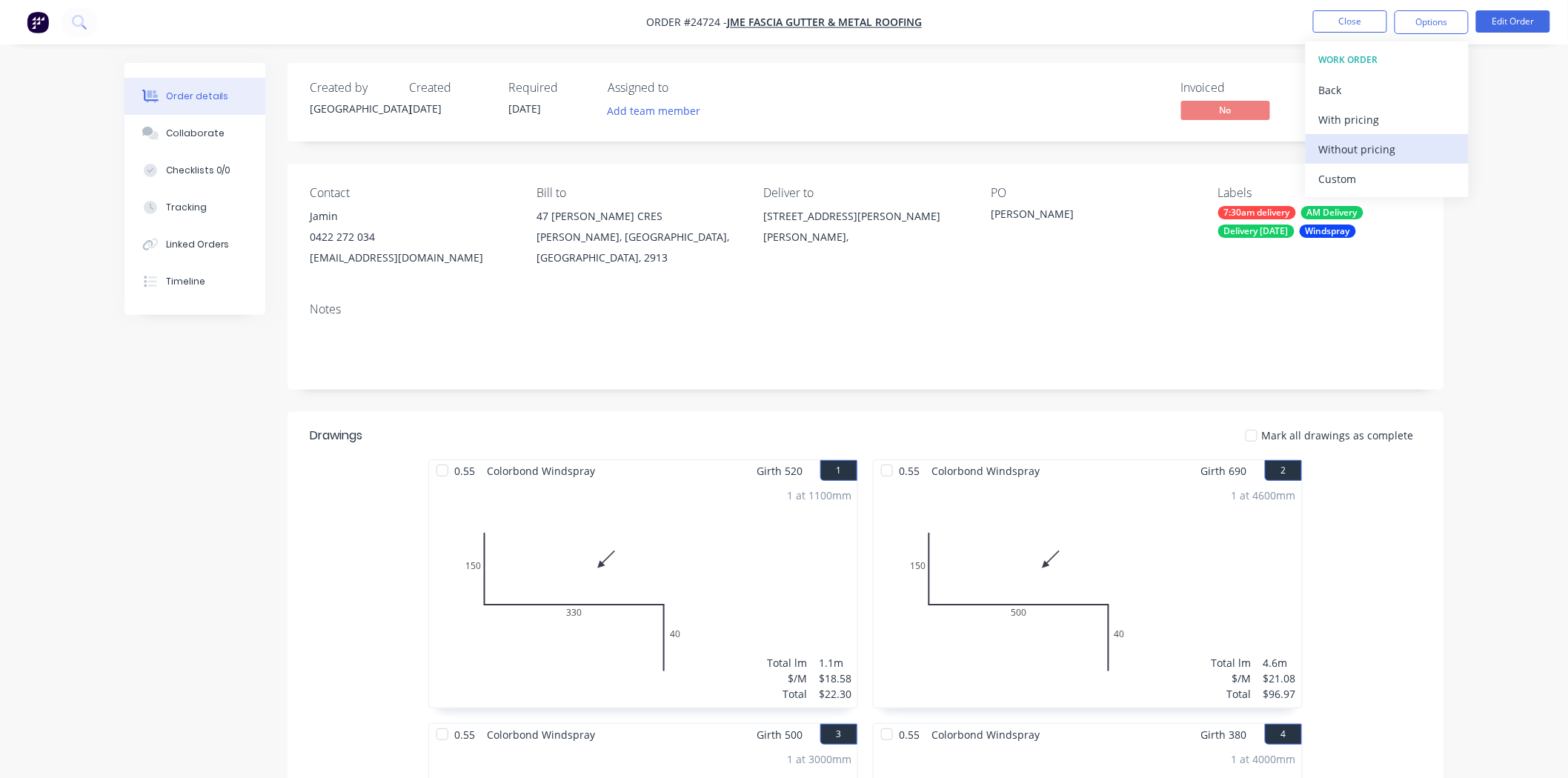
click at [1396, 150] on div "Without pricing" at bounding box center [1387, 149] width 136 height 22
click at [1043, 95] on div "Invoiced No Status Submitted" at bounding box center [1089, 102] width 666 height 43
click at [1345, 111] on span "Submitted" at bounding box center [1354, 110] width 89 height 18
click at [1329, 25] on button "Close" at bounding box center [1350, 22] width 74 height 23
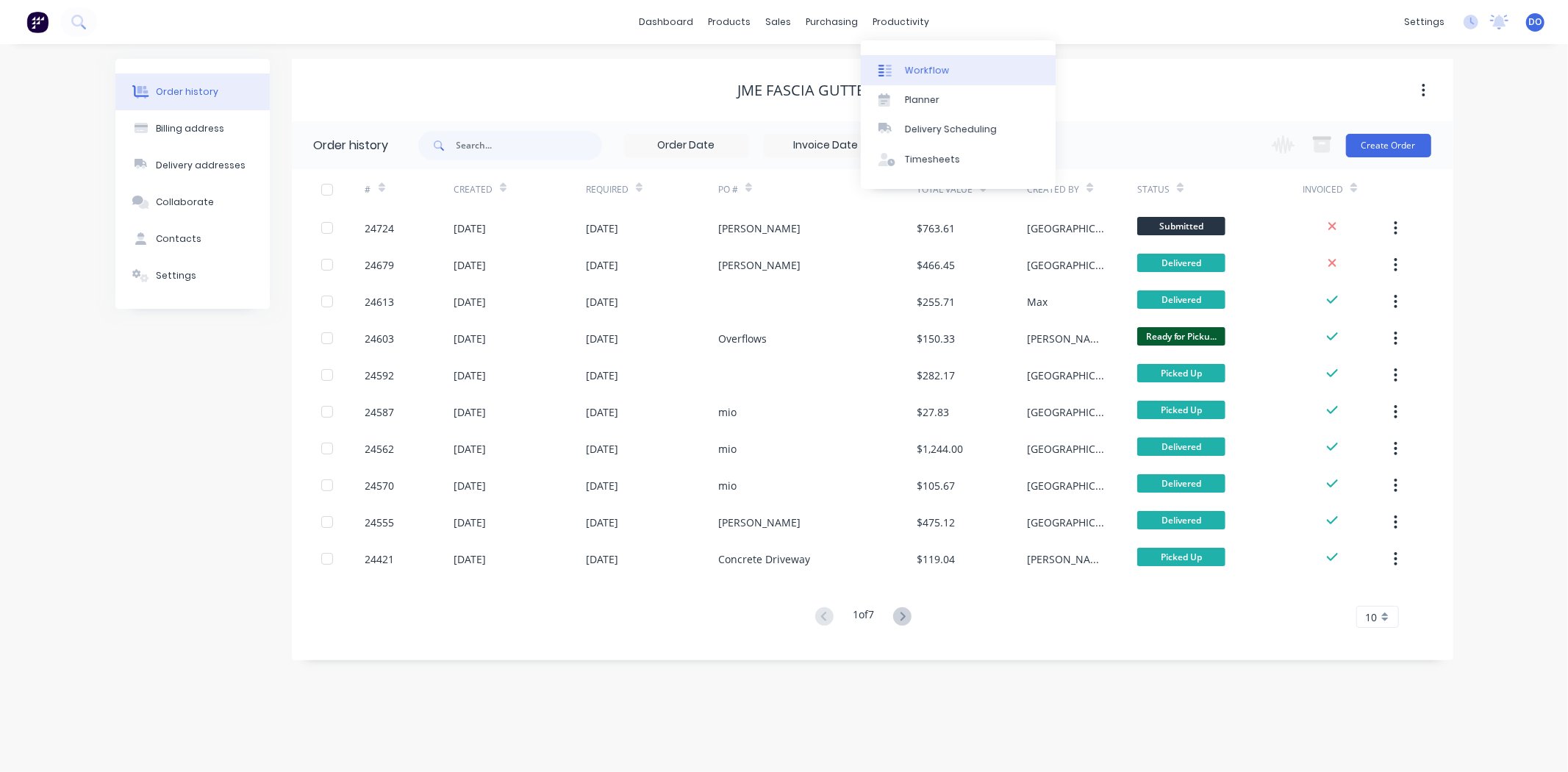
click at [898, 62] on link "Workflow" at bounding box center [958, 70] width 195 height 29
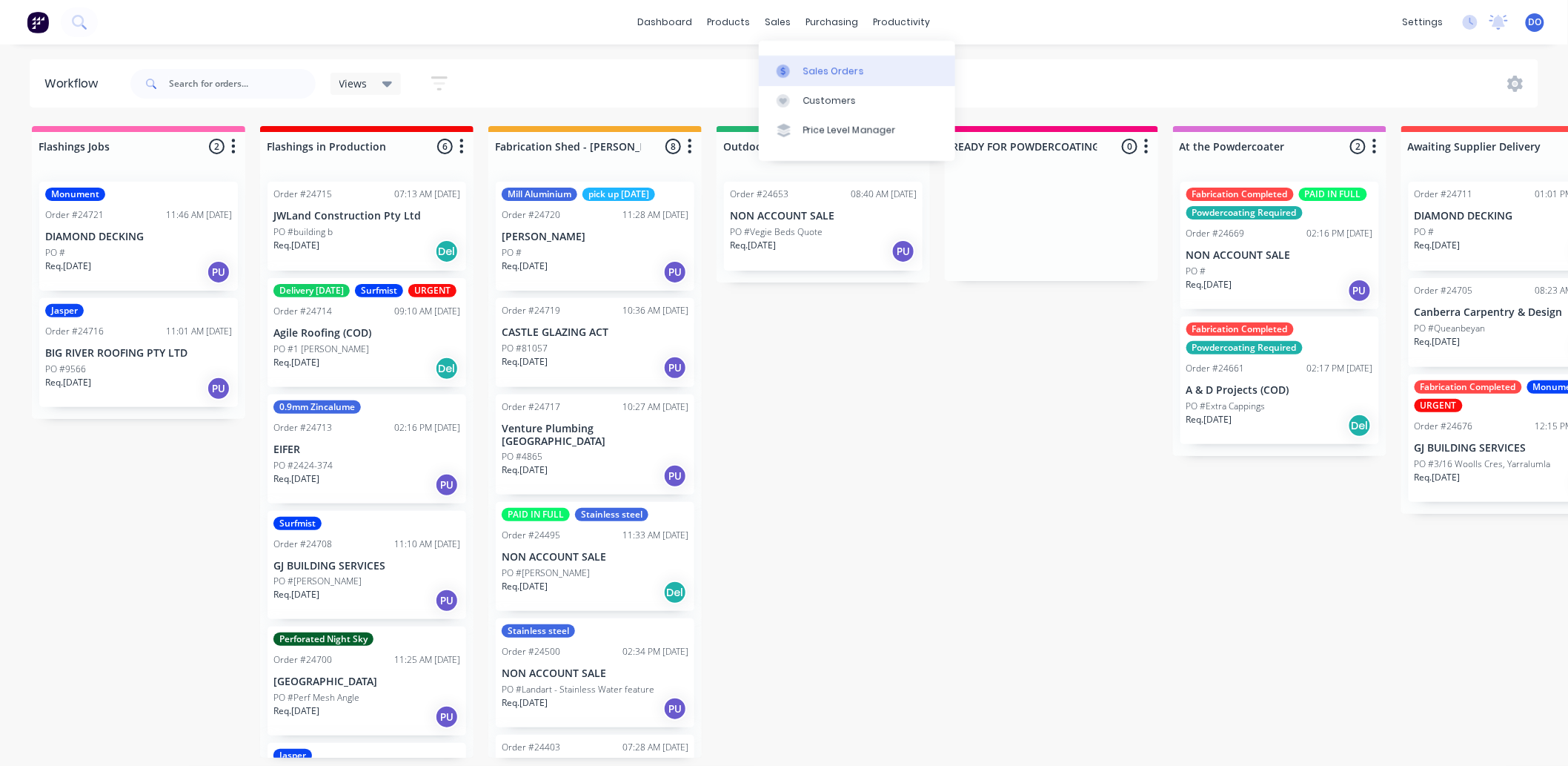
click at [787, 64] on icon at bounding box center [783, 70] width 13 height 13
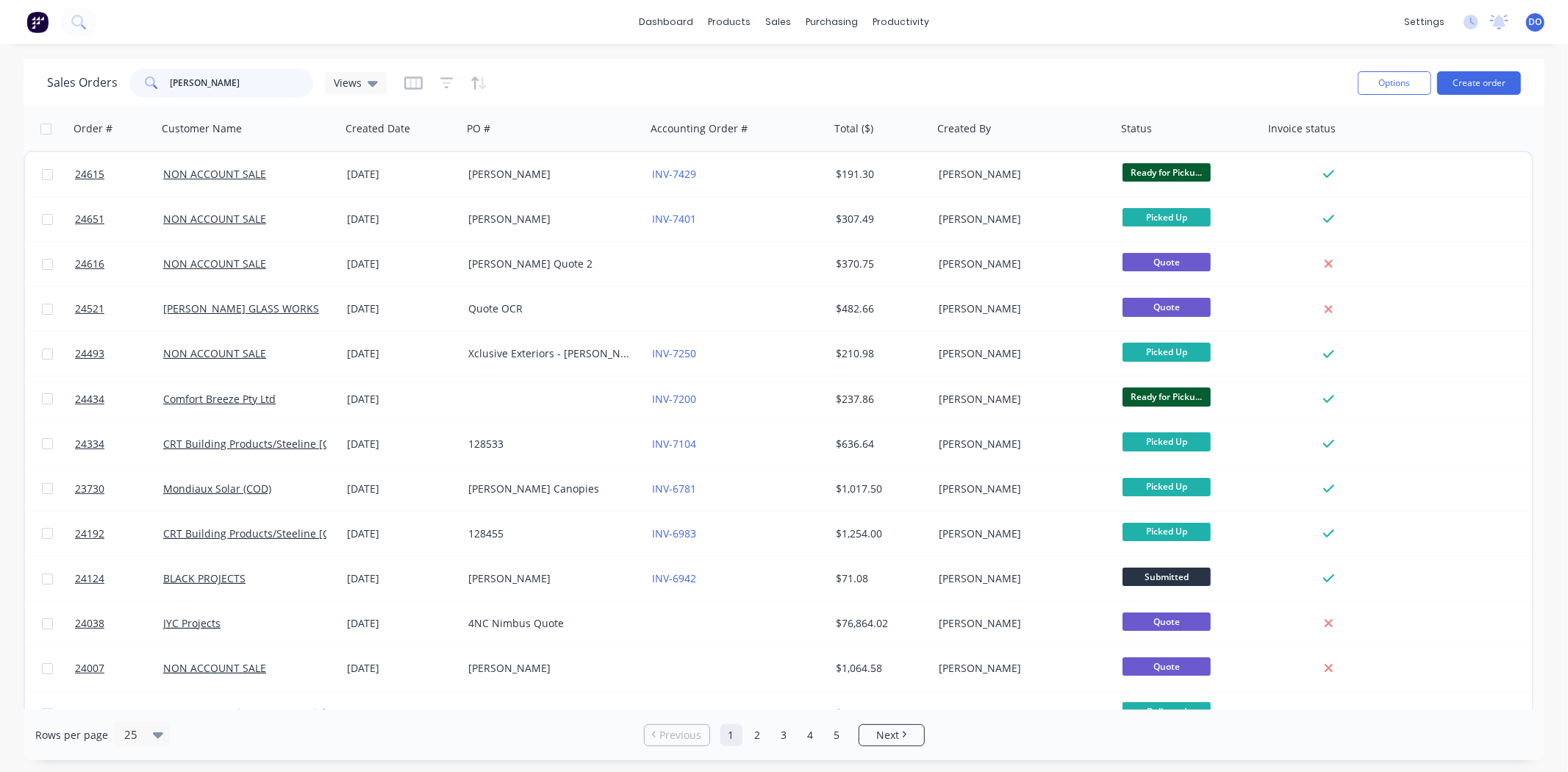
drag, startPoint x: 267, startPoint y: 81, endPoint x: 147, endPoint y: 98, distance: 121.2
click at [147, 98] on div "Sales Orders mitch Views" at bounding box center [697, 83] width 1299 height 36
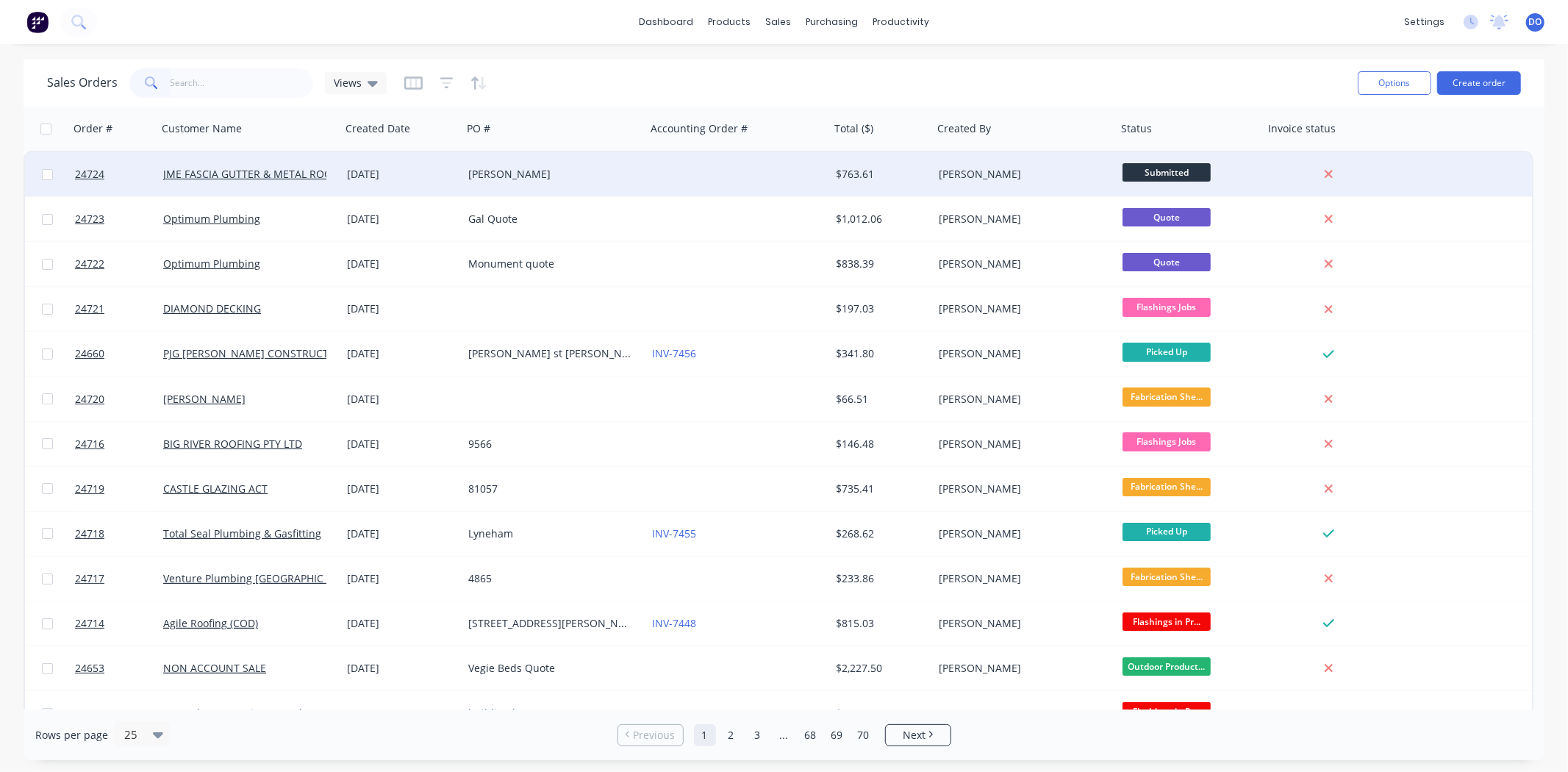
click at [629, 172] on div "[PERSON_NAME]" at bounding box center [549, 174] width 163 height 15
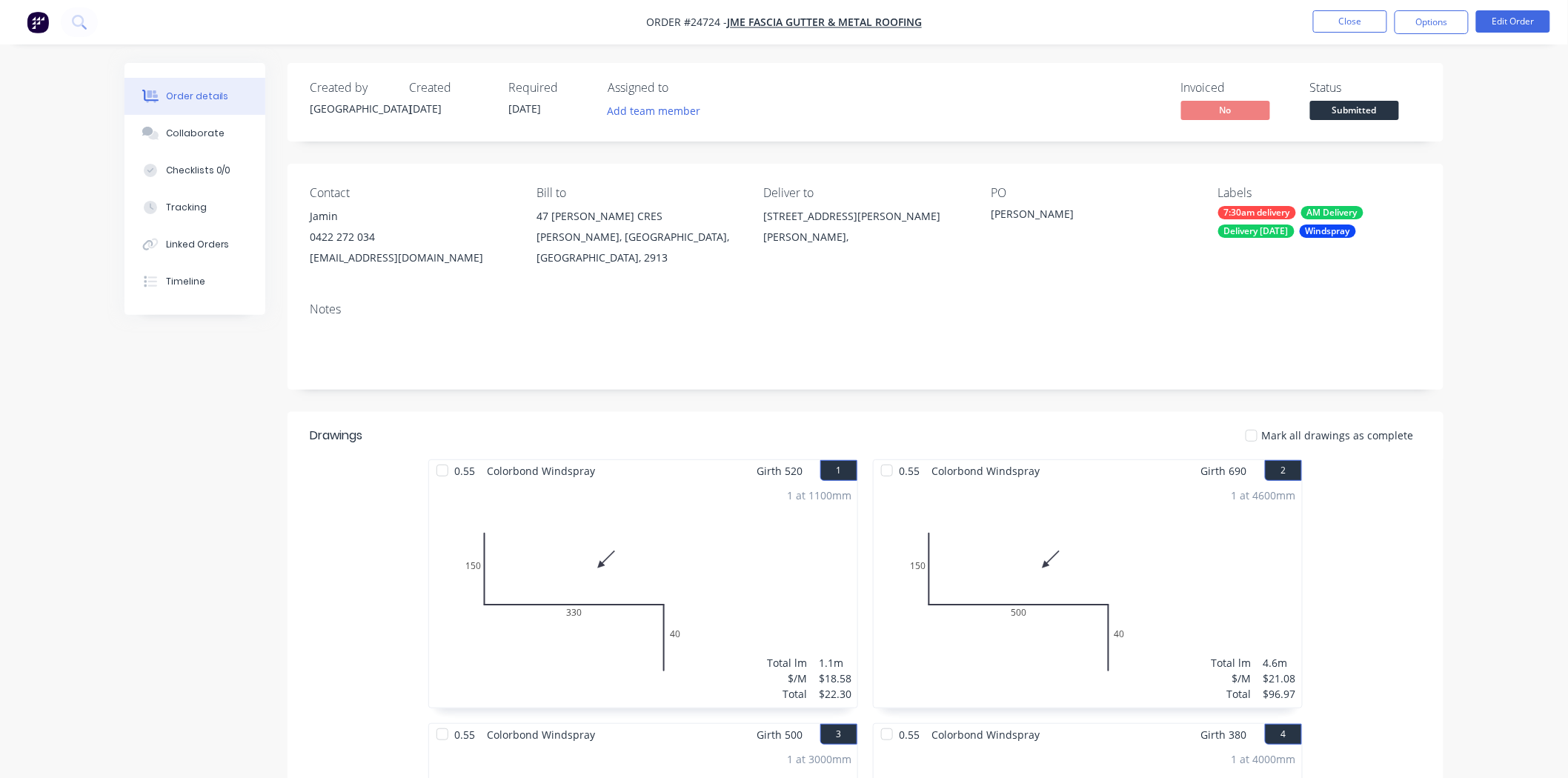
click at [1315, 106] on span "Submitted" at bounding box center [1354, 110] width 89 height 18
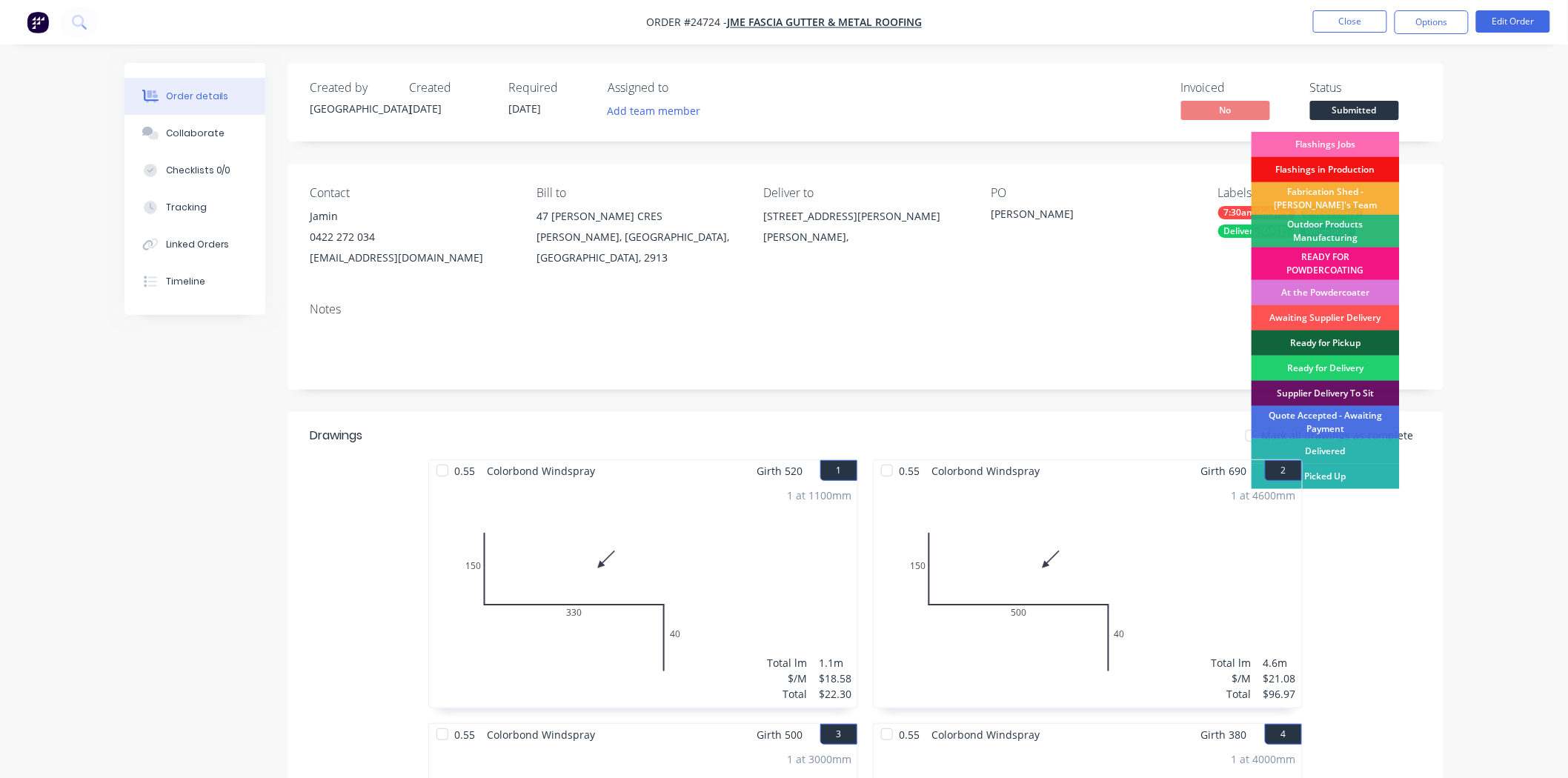
click at [1329, 145] on div "Flashings Jobs" at bounding box center [1325, 144] width 149 height 25
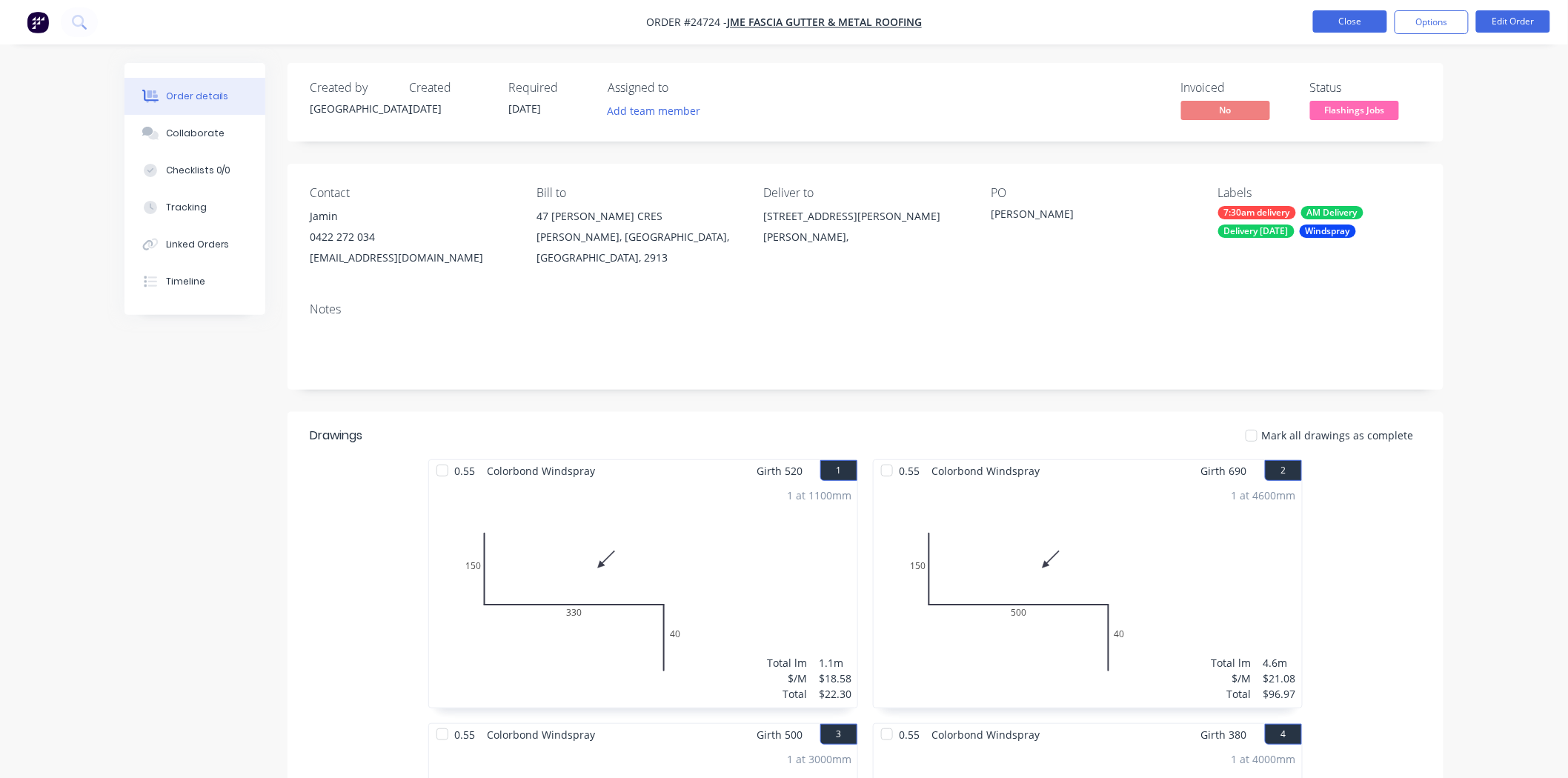
click at [1339, 17] on button "Close" at bounding box center [1350, 22] width 74 height 23
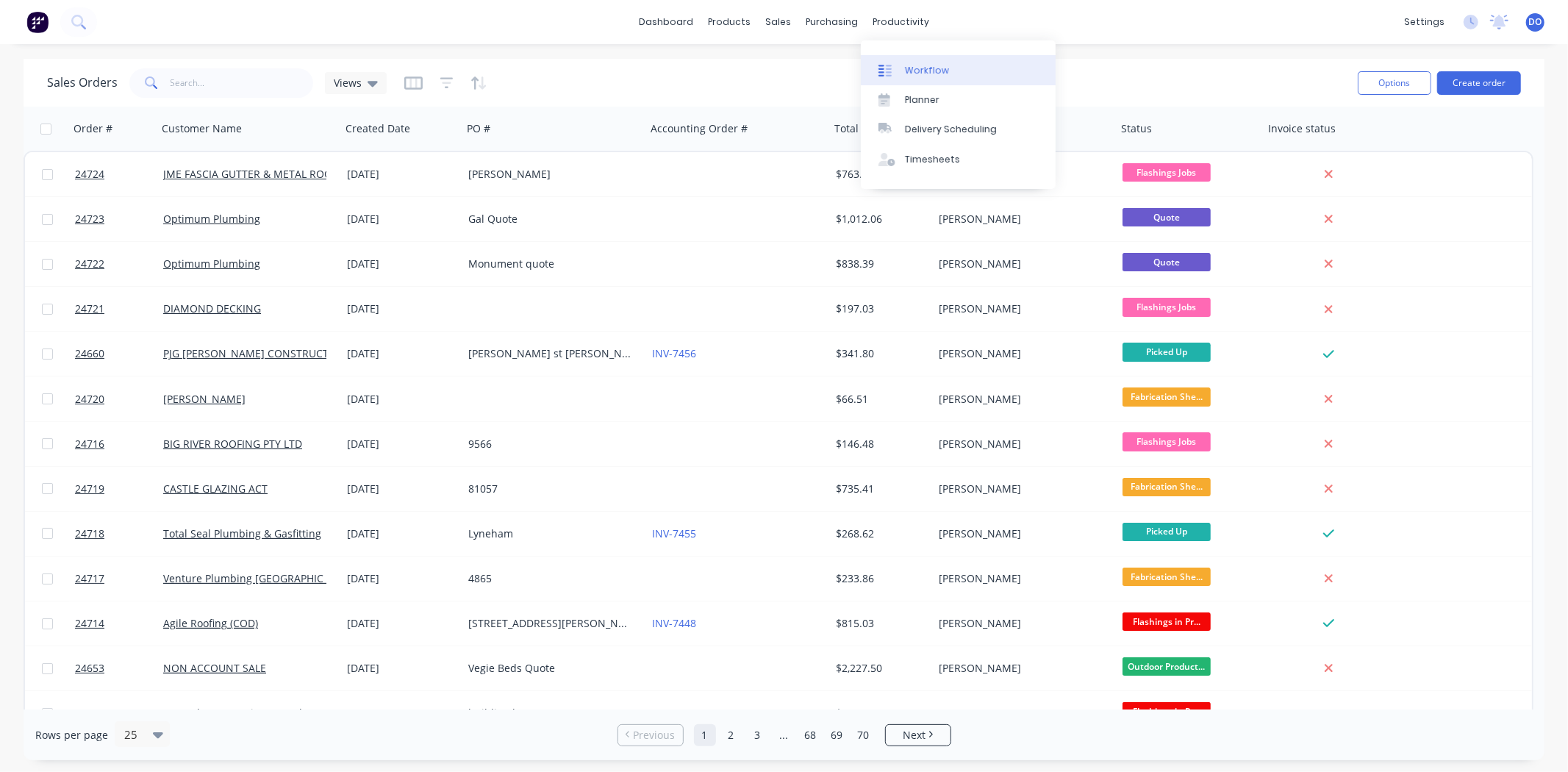
click at [906, 75] on div "Workflow" at bounding box center [927, 70] width 44 height 13
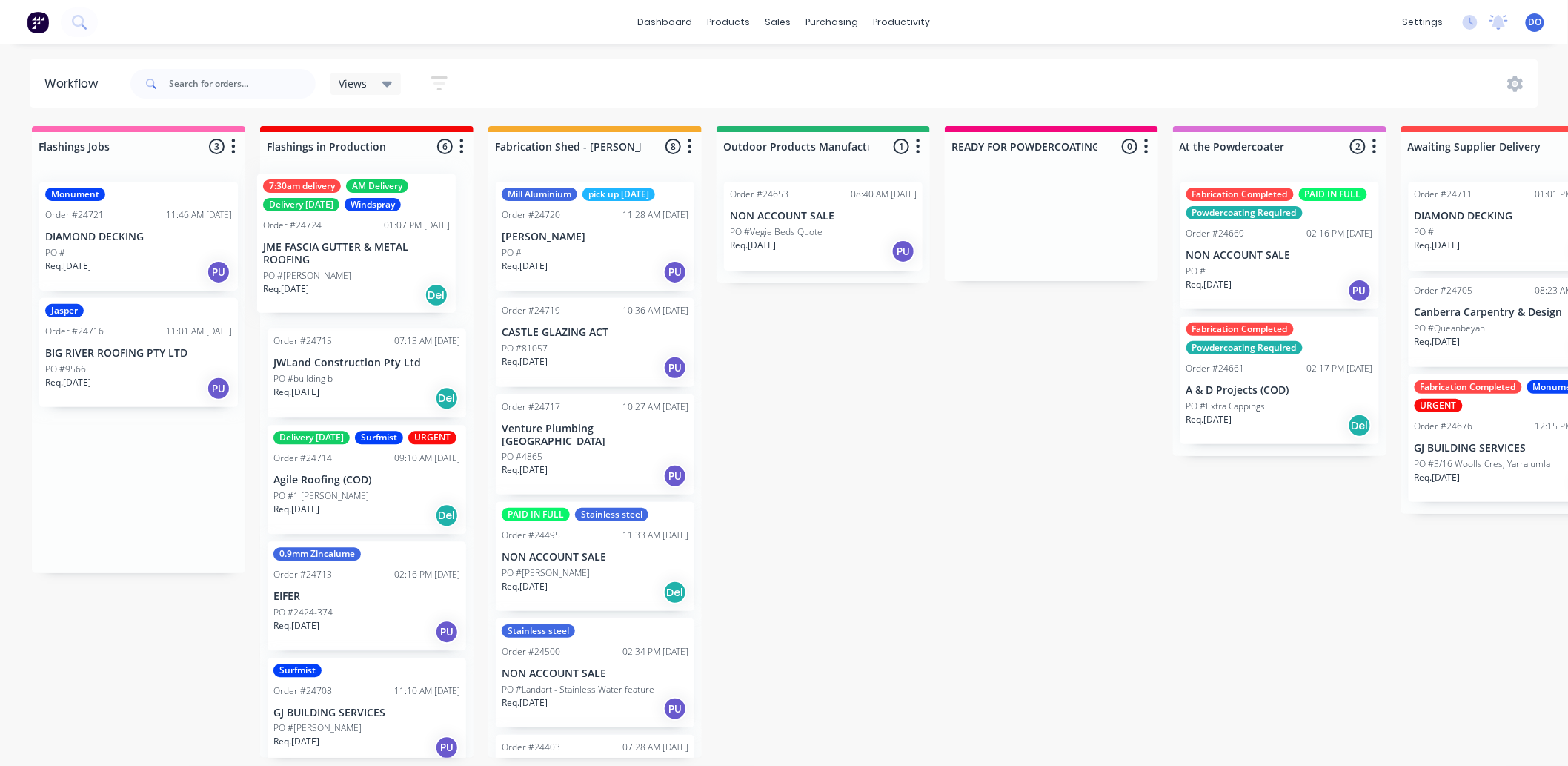
drag, startPoint x: 83, startPoint y: 288, endPoint x: 315, endPoint y: 291, distance: 232.0
click at [315, 291] on div "Flashings Jobs 3 Status colour #FF69B4 hex #FF69B4 Save Cancel Notifications Em…" at bounding box center [1546, 442] width 3116 height 631
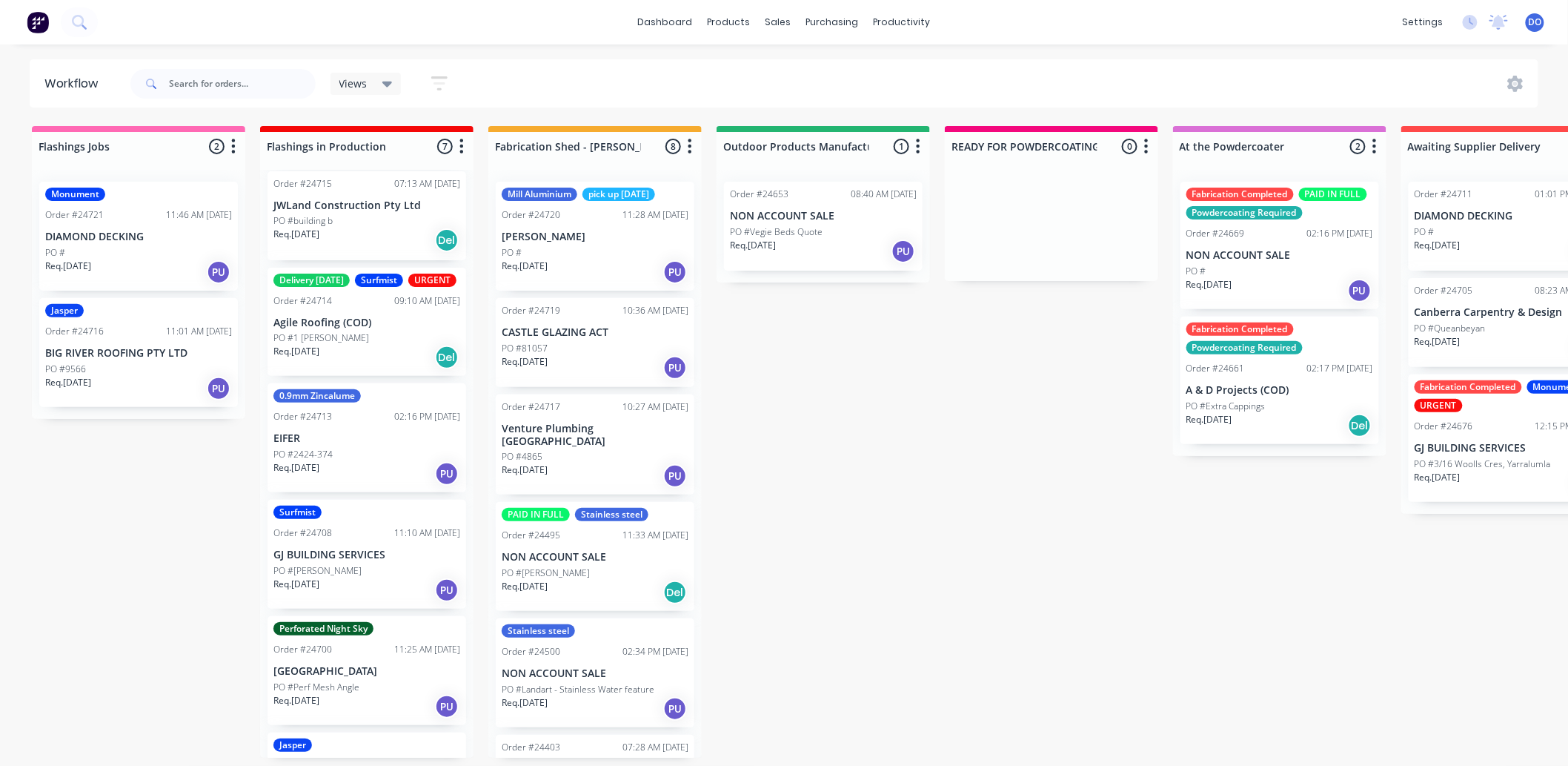
scroll to position [164, 0]
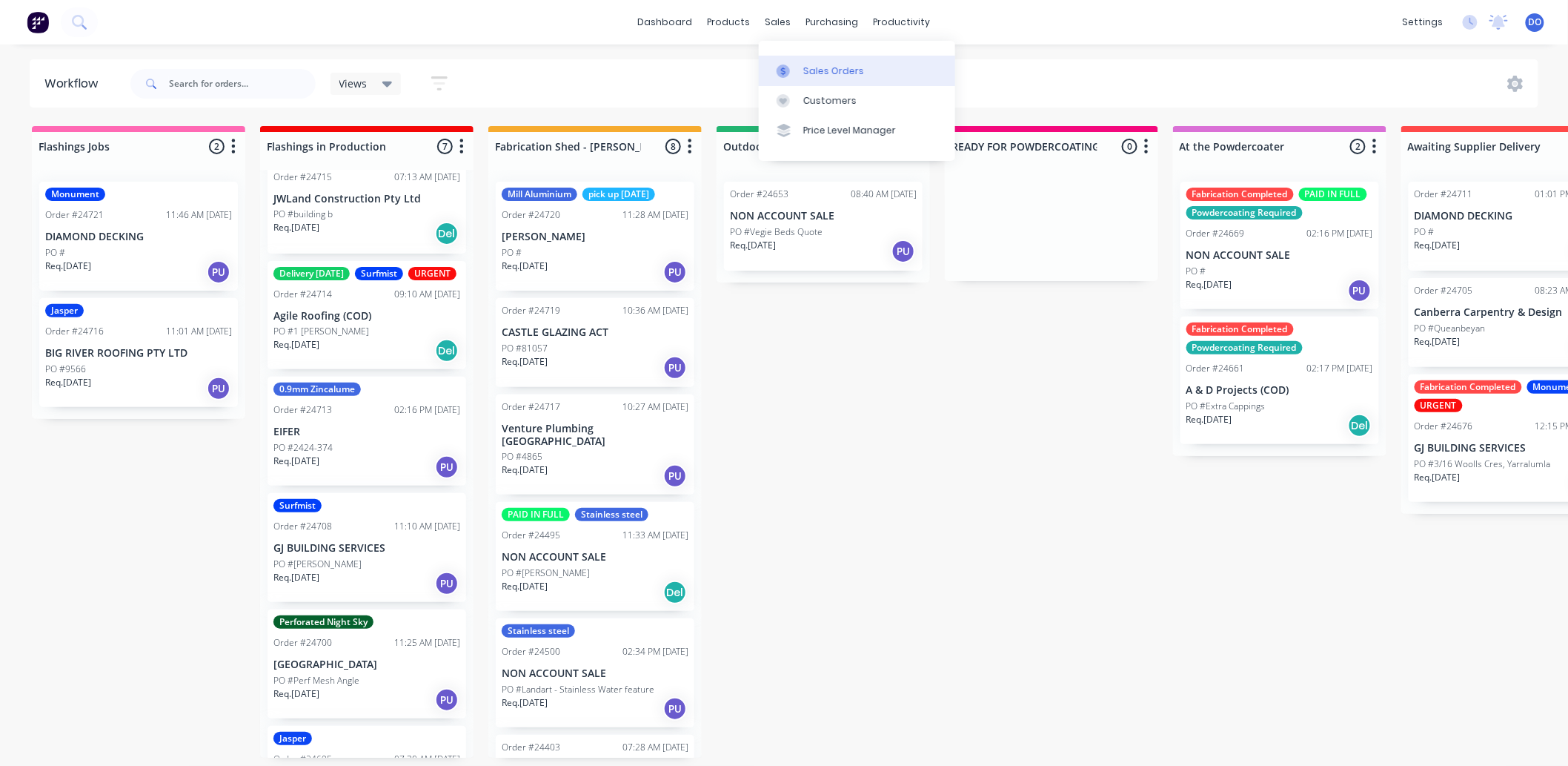
click at [794, 58] on link "Sales Orders" at bounding box center [857, 70] width 196 height 30
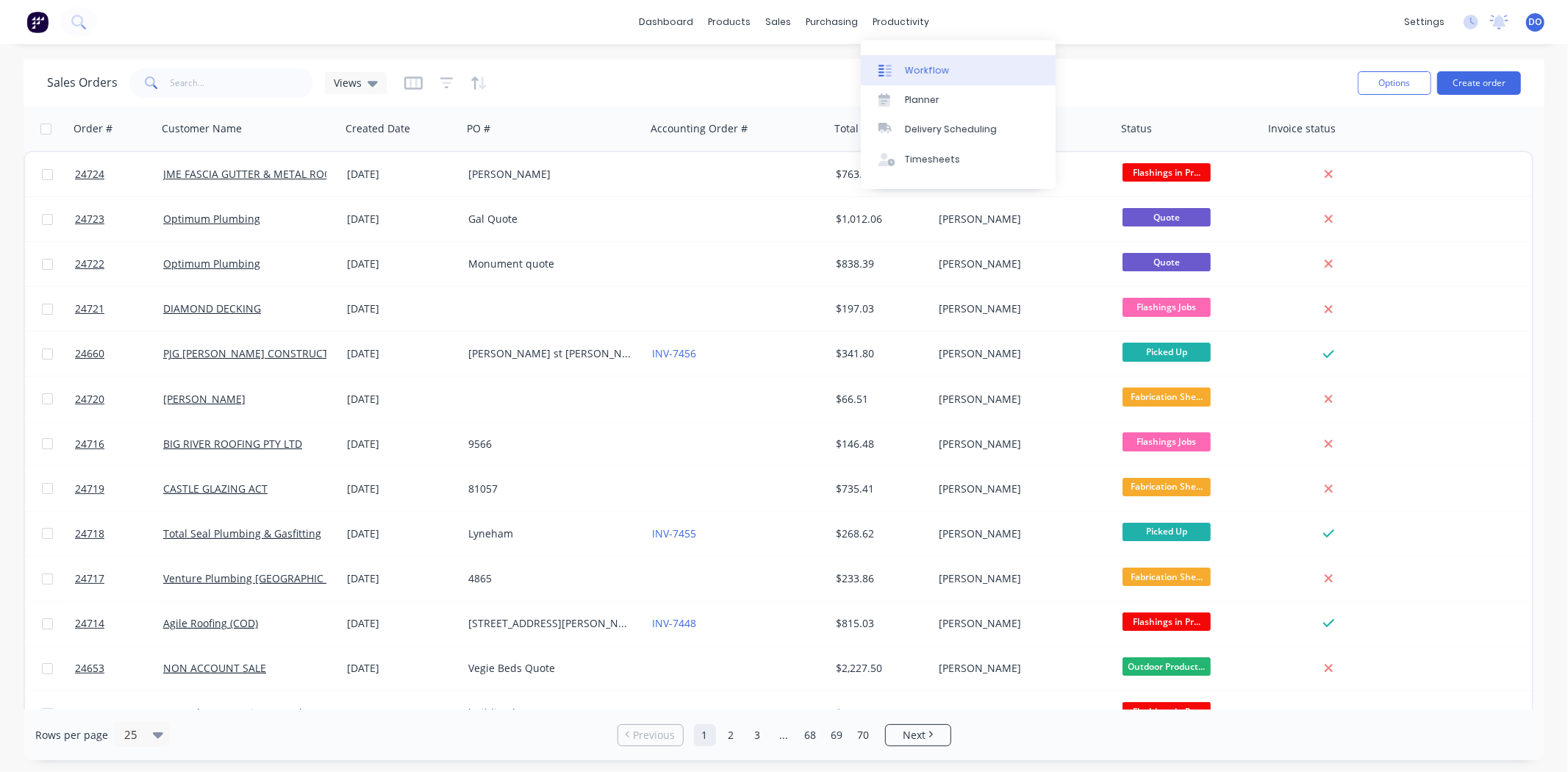
click at [928, 76] on div "Workflow" at bounding box center [927, 70] width 44 height 13
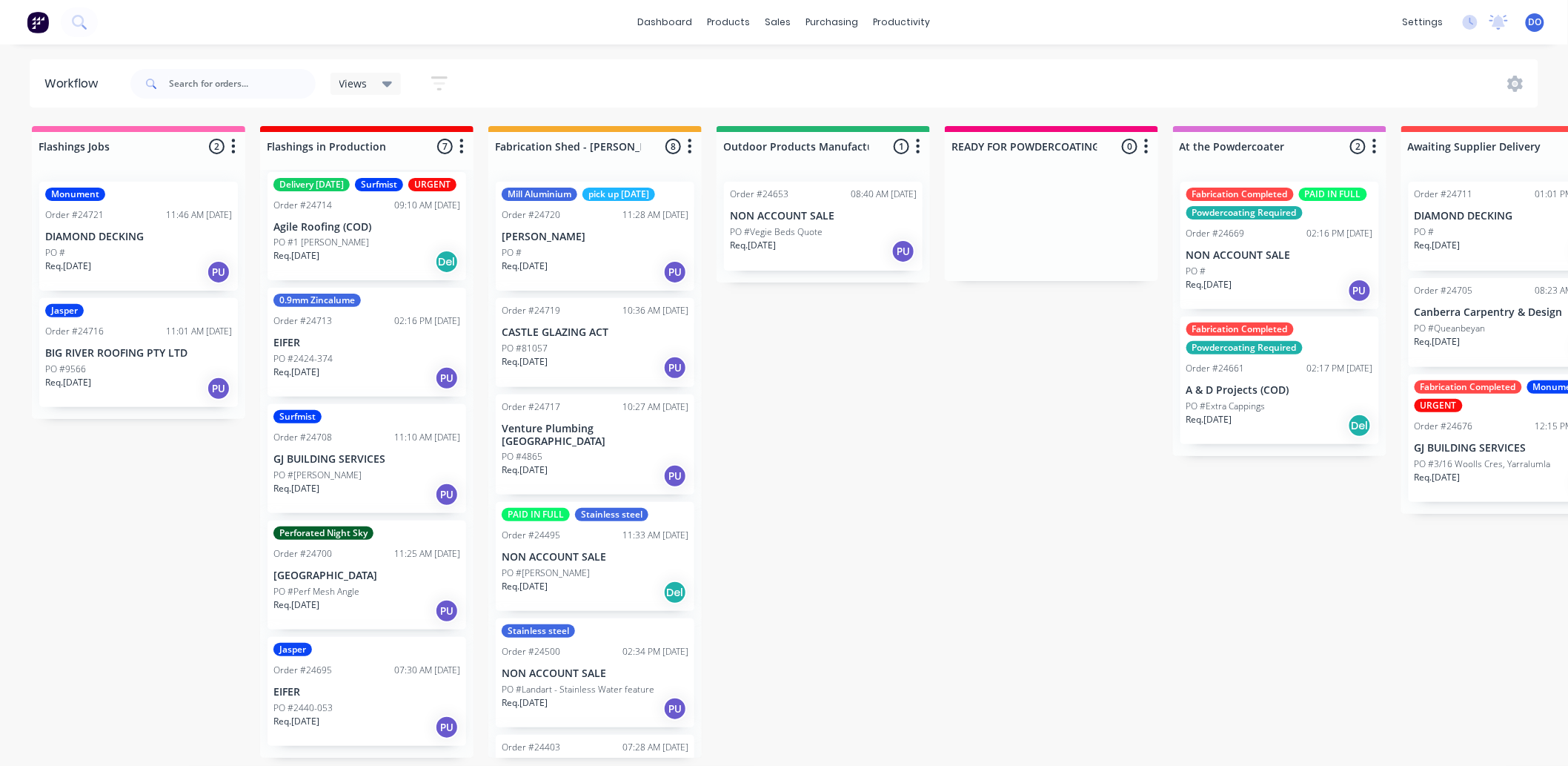
scroll to position [3, 0]
click at [349, 350] on p "EIFER" at bounding box center [367, 343] width 187 height 12
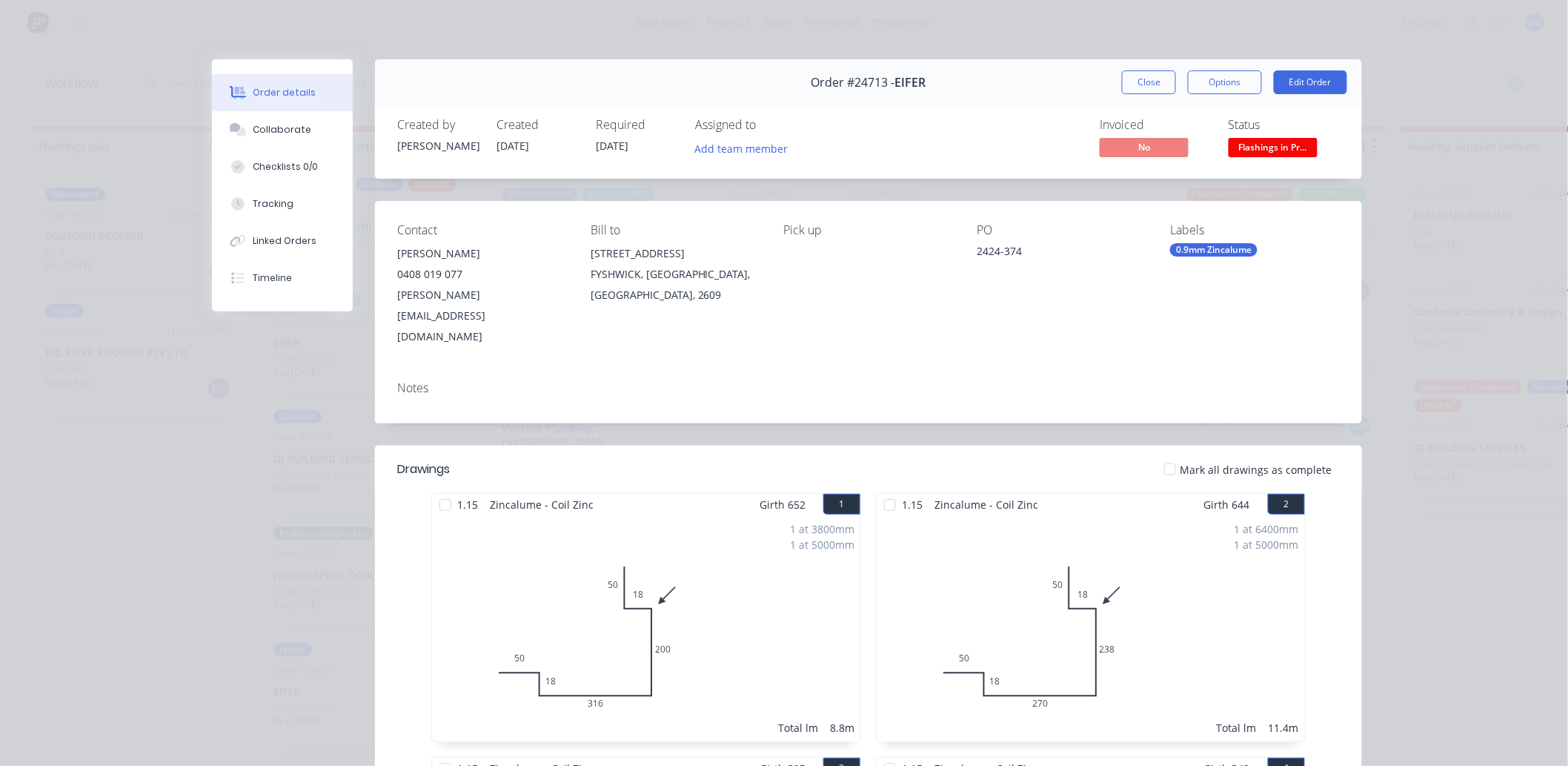
click at [1250, 144] on span "Flashings in Pr..." at bounding box center [1273, 147] width 89 height 18
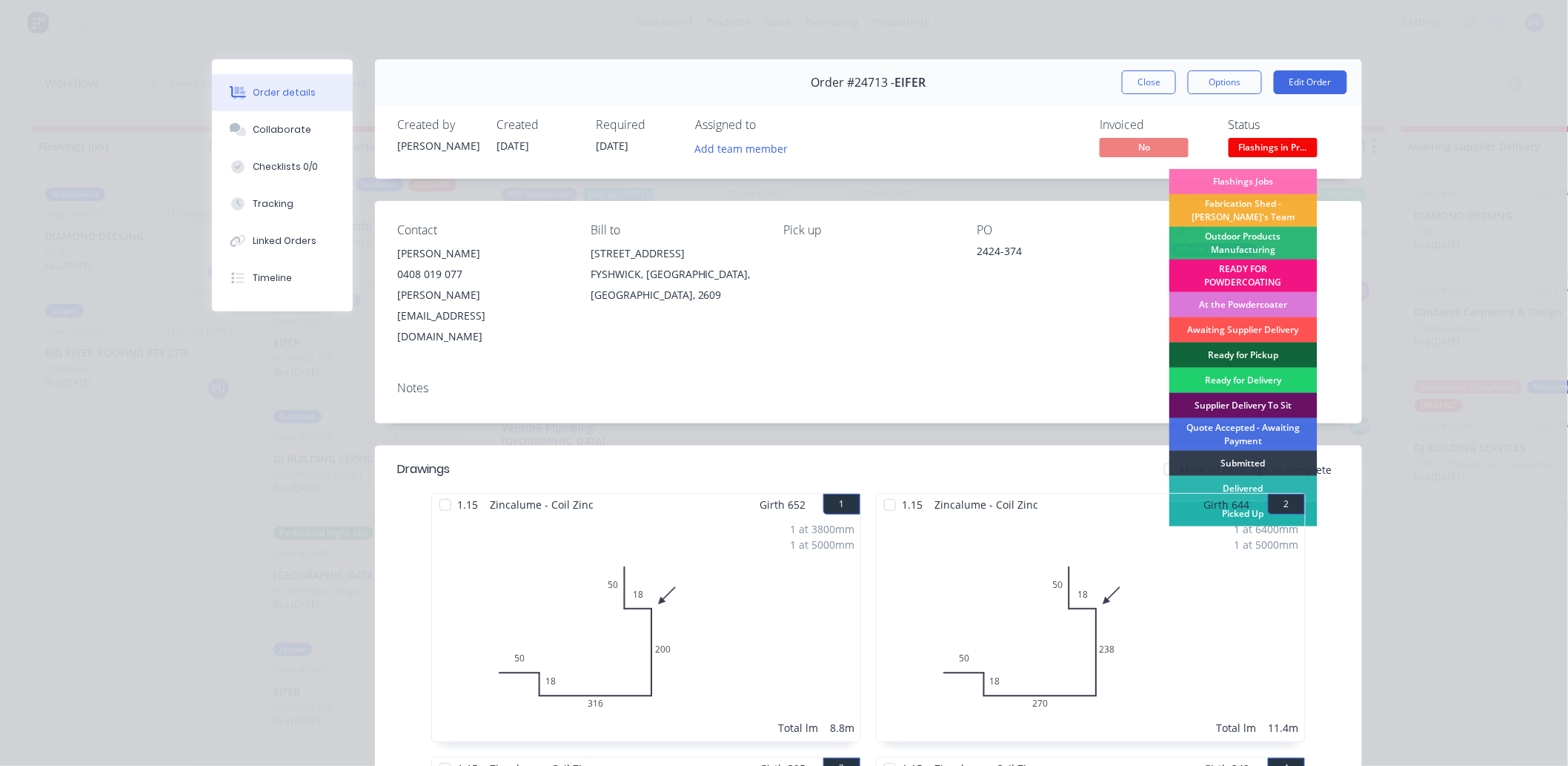
click at [1309, 516] on div "Picked Up" at bounding box center [1243, 513] width 149 height 25
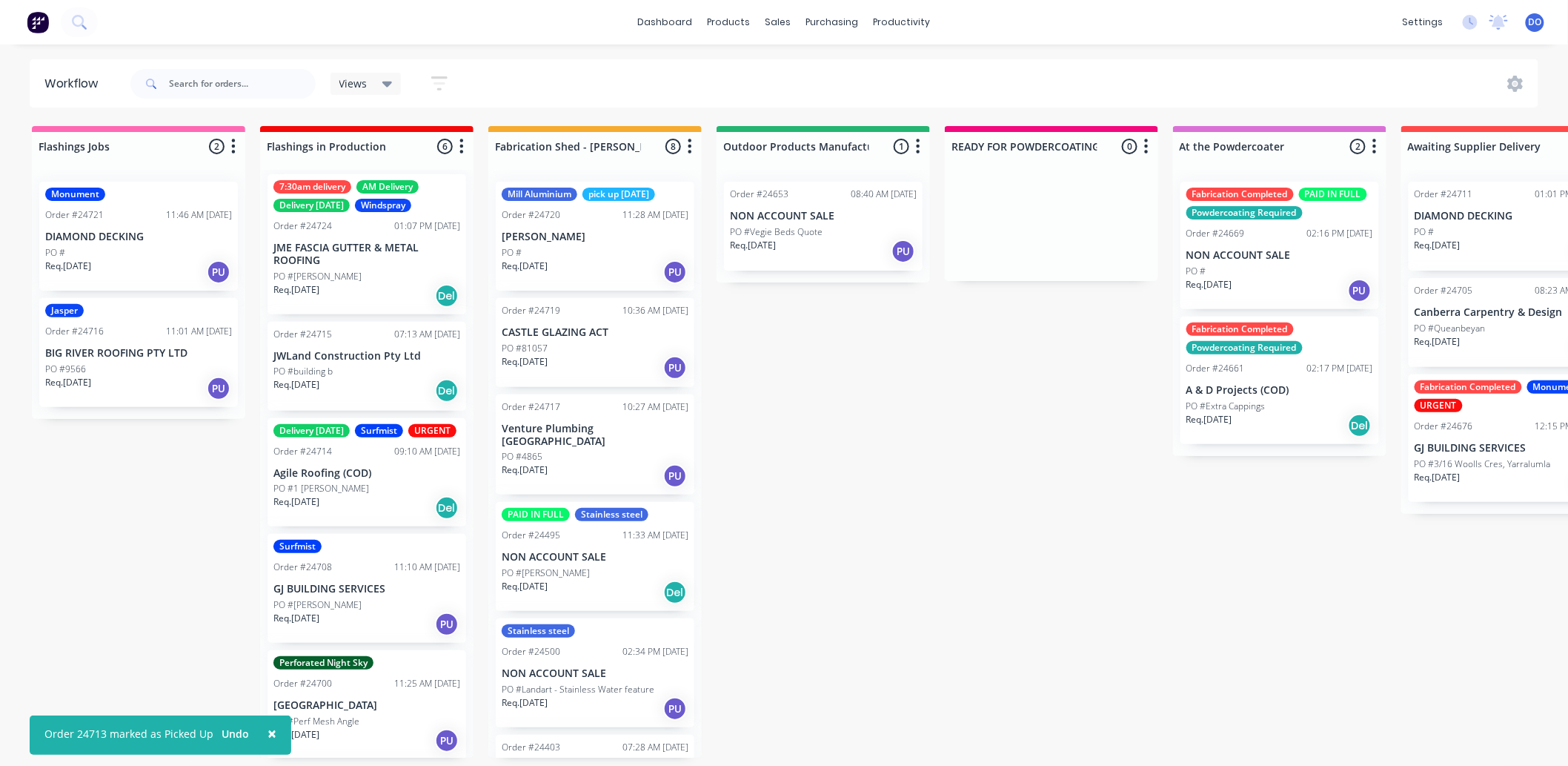
scroll to position [0, 0]
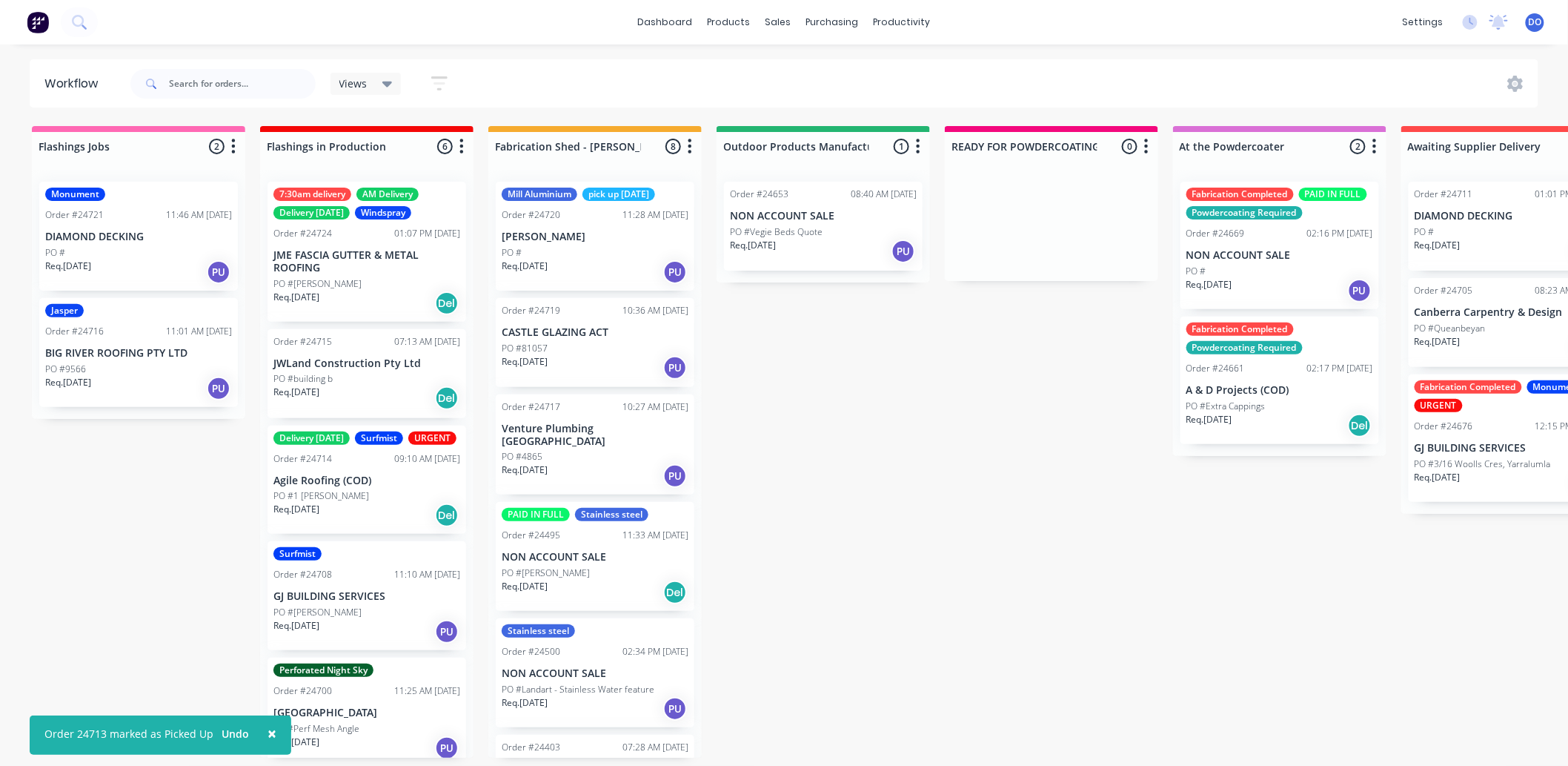
click at [399, 346] on div "Order #24715 07:13 AM 25/08/25 JWLand Construction Pty Ltd PO #building b Req. …" at bounding box center [367, 374] width 198 height 89
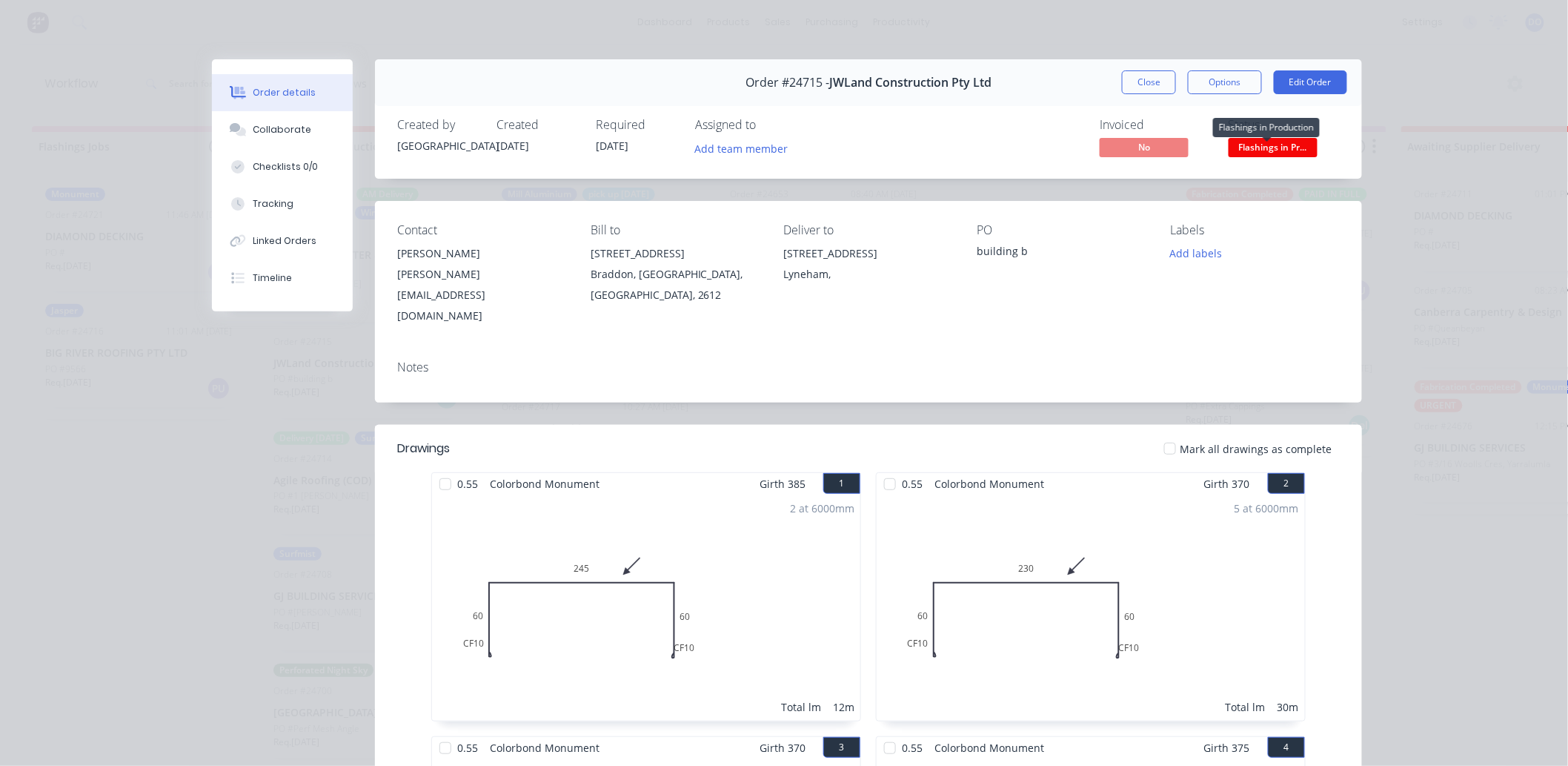
click at [1279, 146] on span "Flashings in Pr..." at bounding box center [1273, 147] width 89 height 18
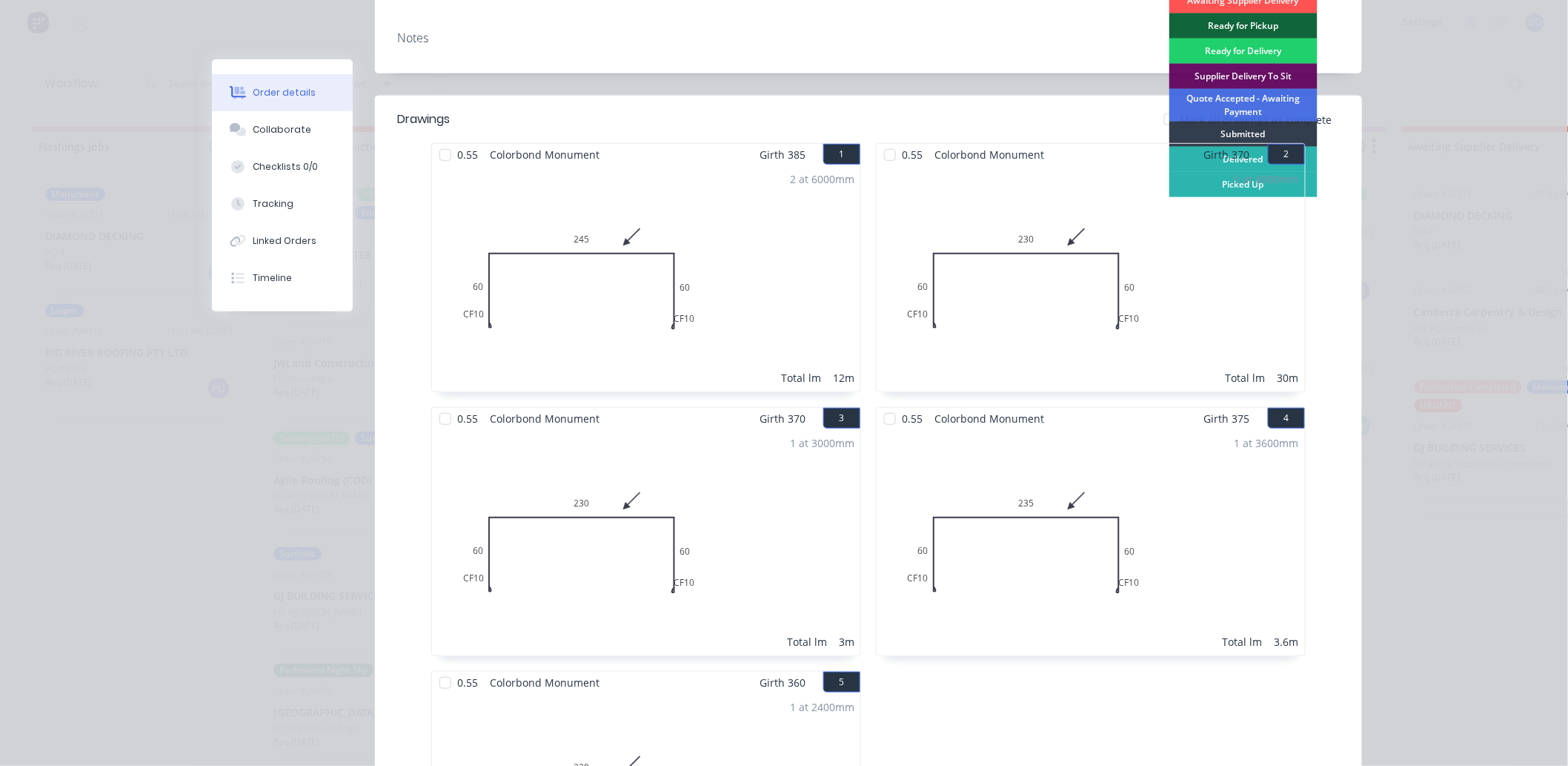
scroll to position [164, 0]
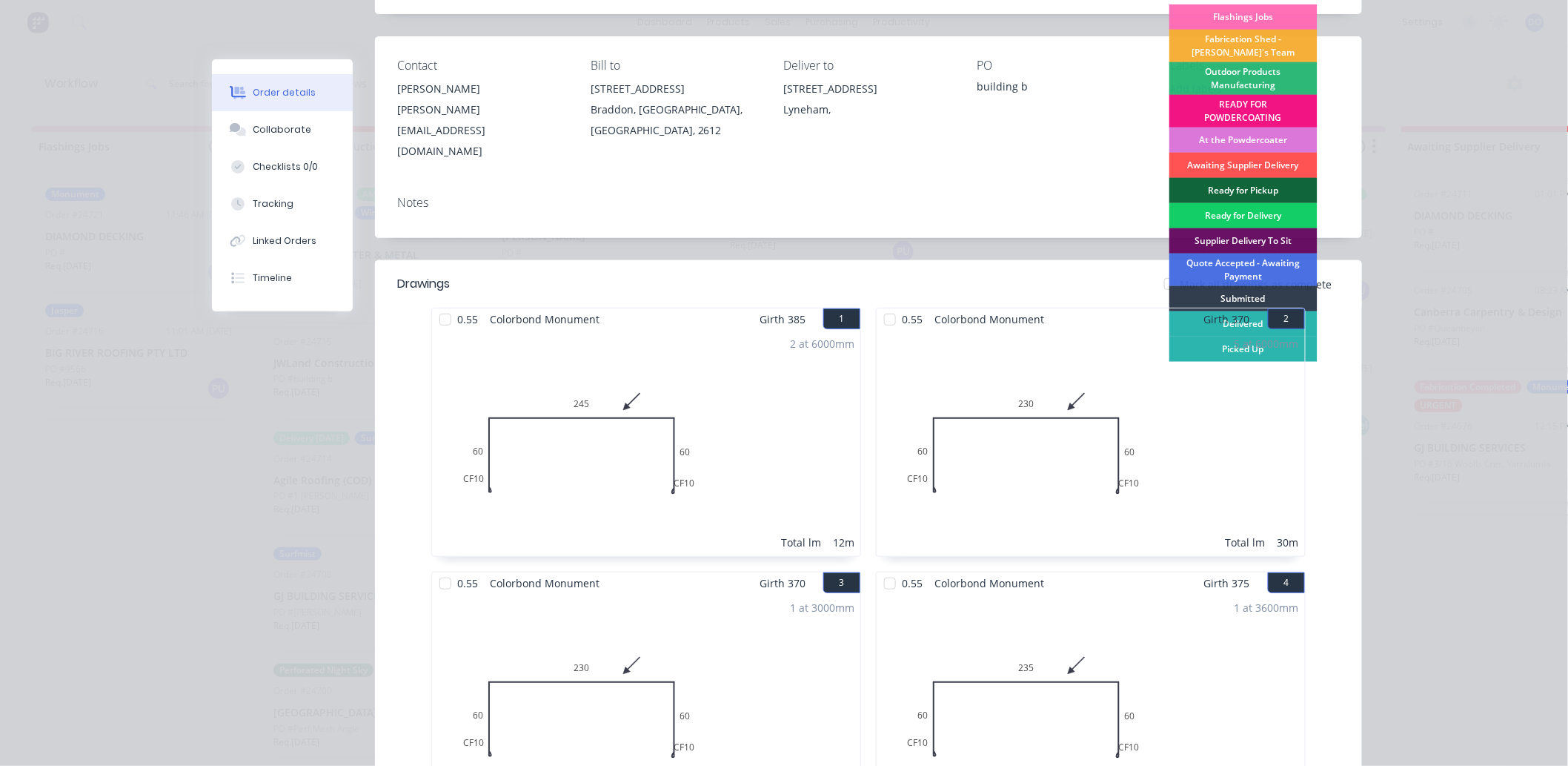
click at [1250, 215] on div "Ready for Delivery" at bounding box center [1243, 216] width 149 height 25
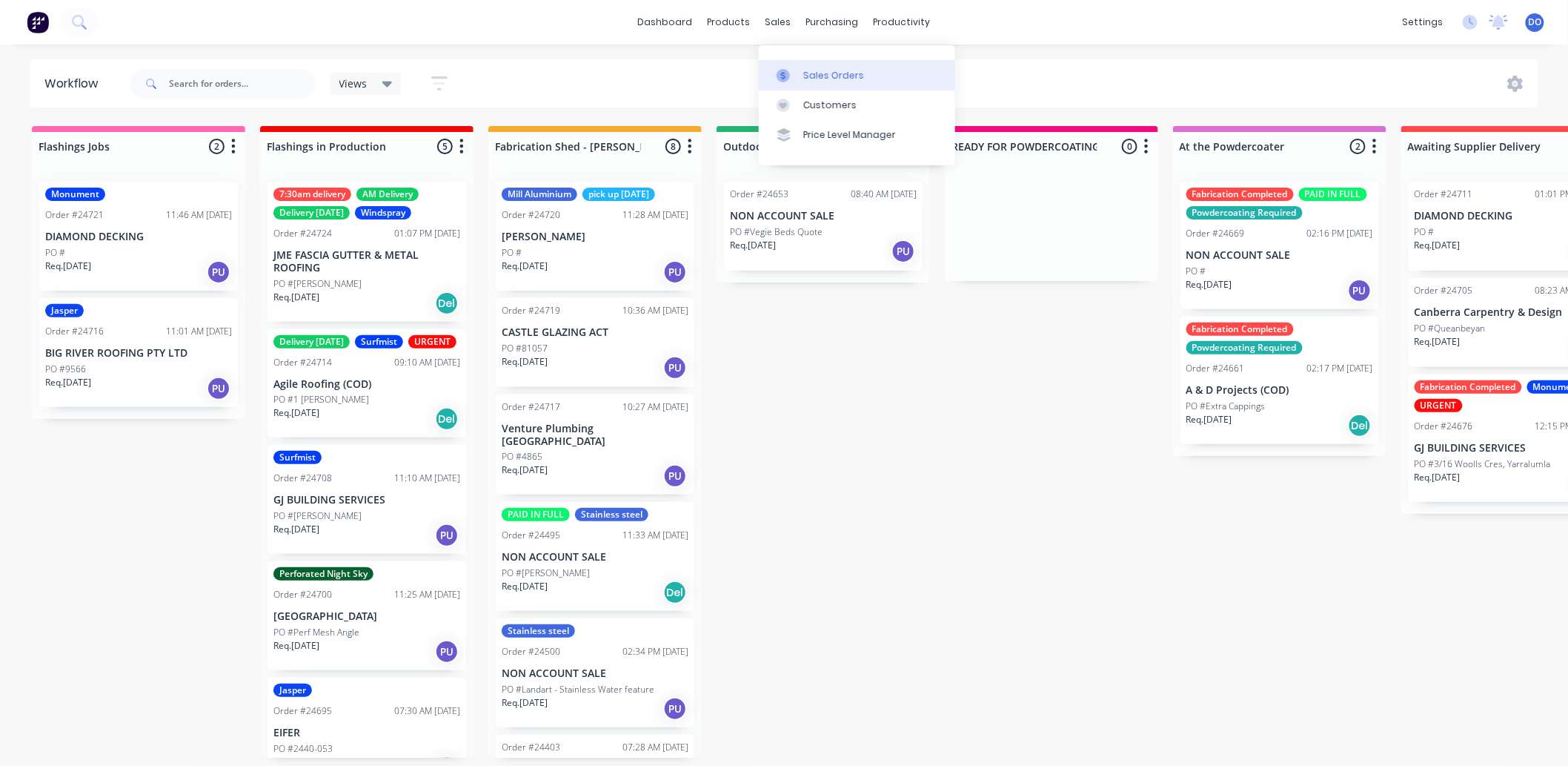
click at [792, 73] on div at bounding box center [788, 75] width 23 height 13
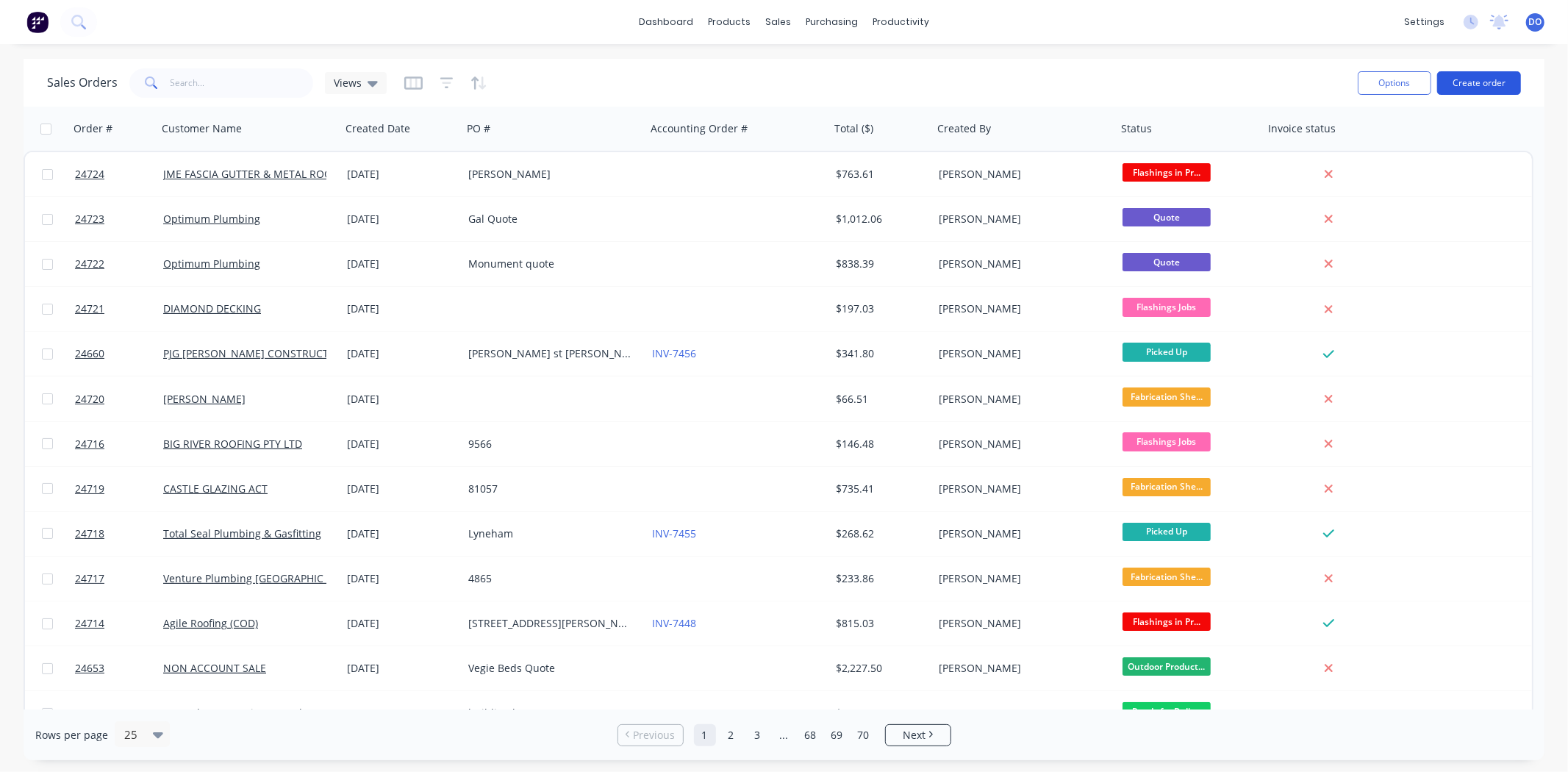
click at [1500, 78] on button "Create order" at bounding box center [1478, 83] width 84 height 23
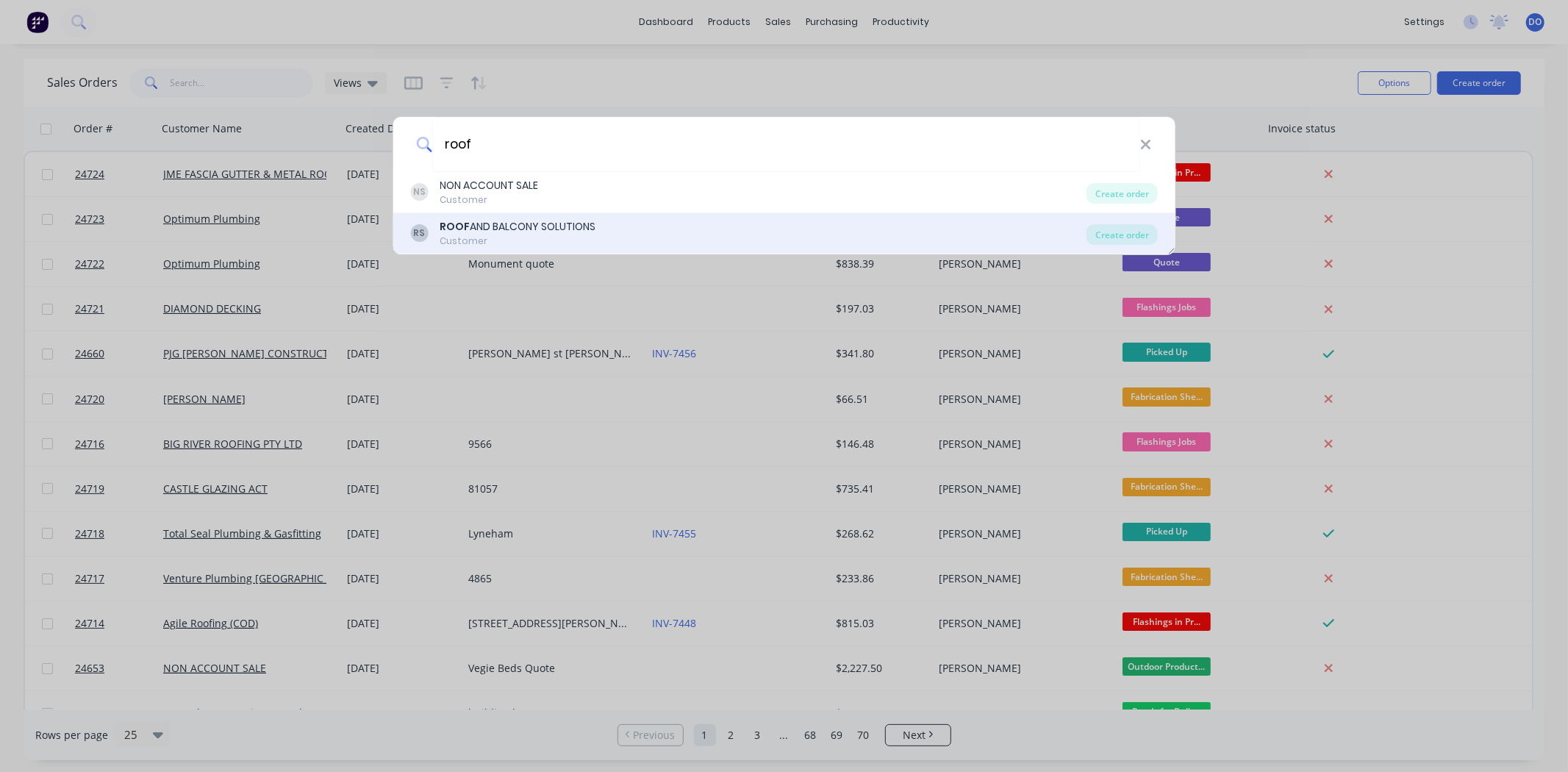
click at [493, 224] on div "ROOF AND BALCONY SOLUTIONS" at bounding box center [517, 227] width 156 height 16
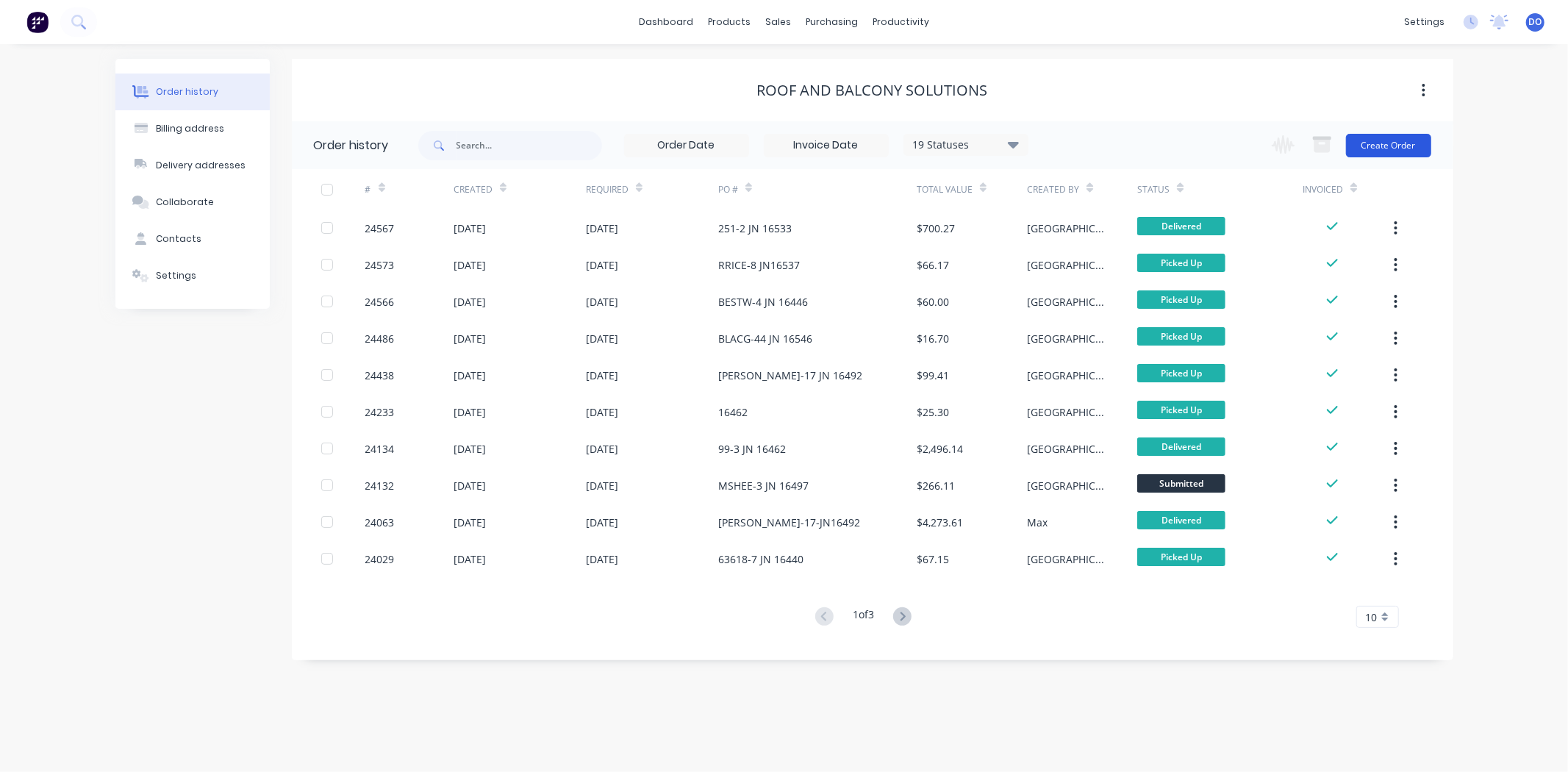
click at [1404, 152] on button "Create Order" at bounding box center [1388, 145] width 85 height 23
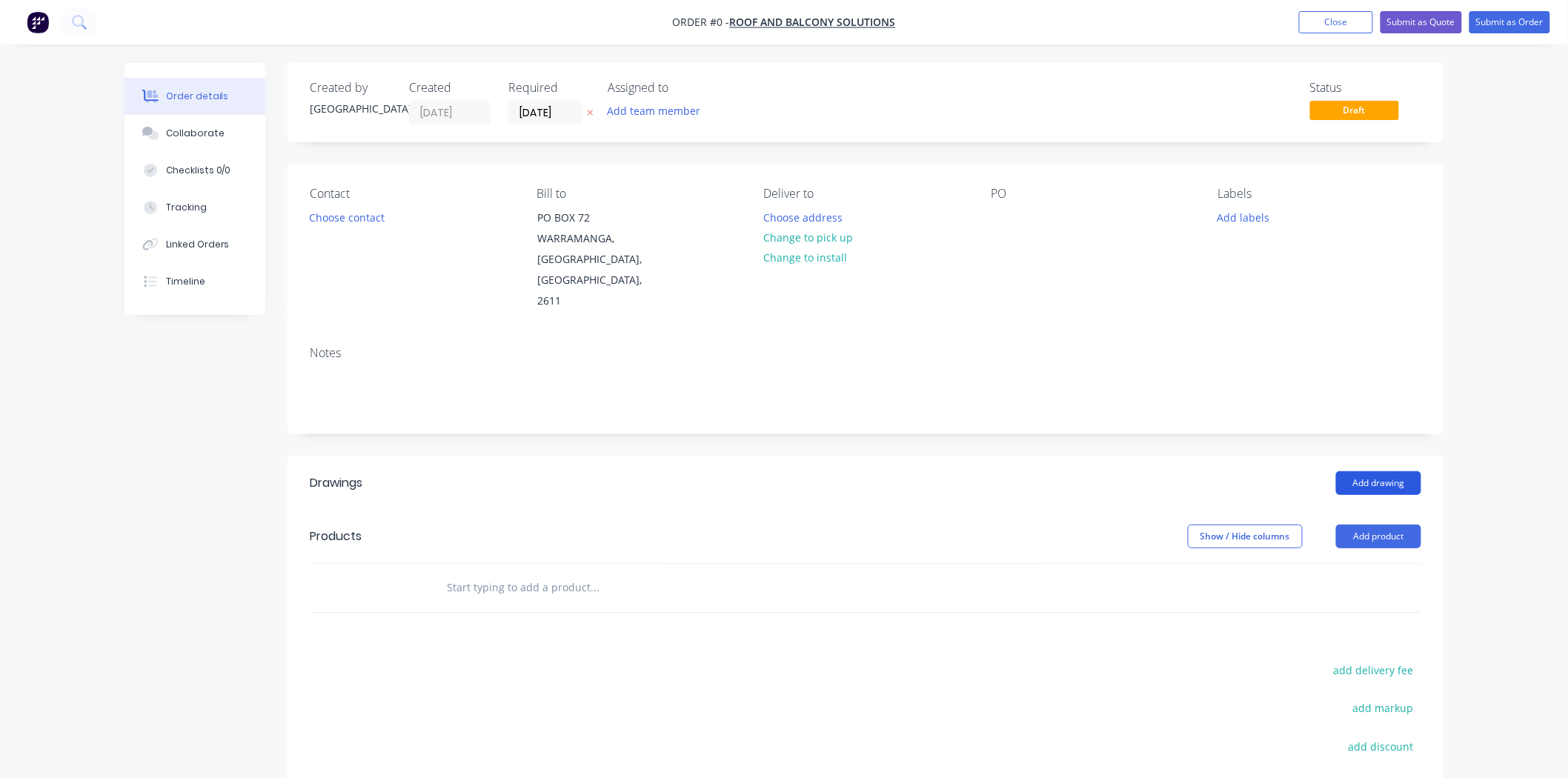
click at [1364, 471] on button "Add drawing" at bounding box center [1379, 482] width 85 height 23
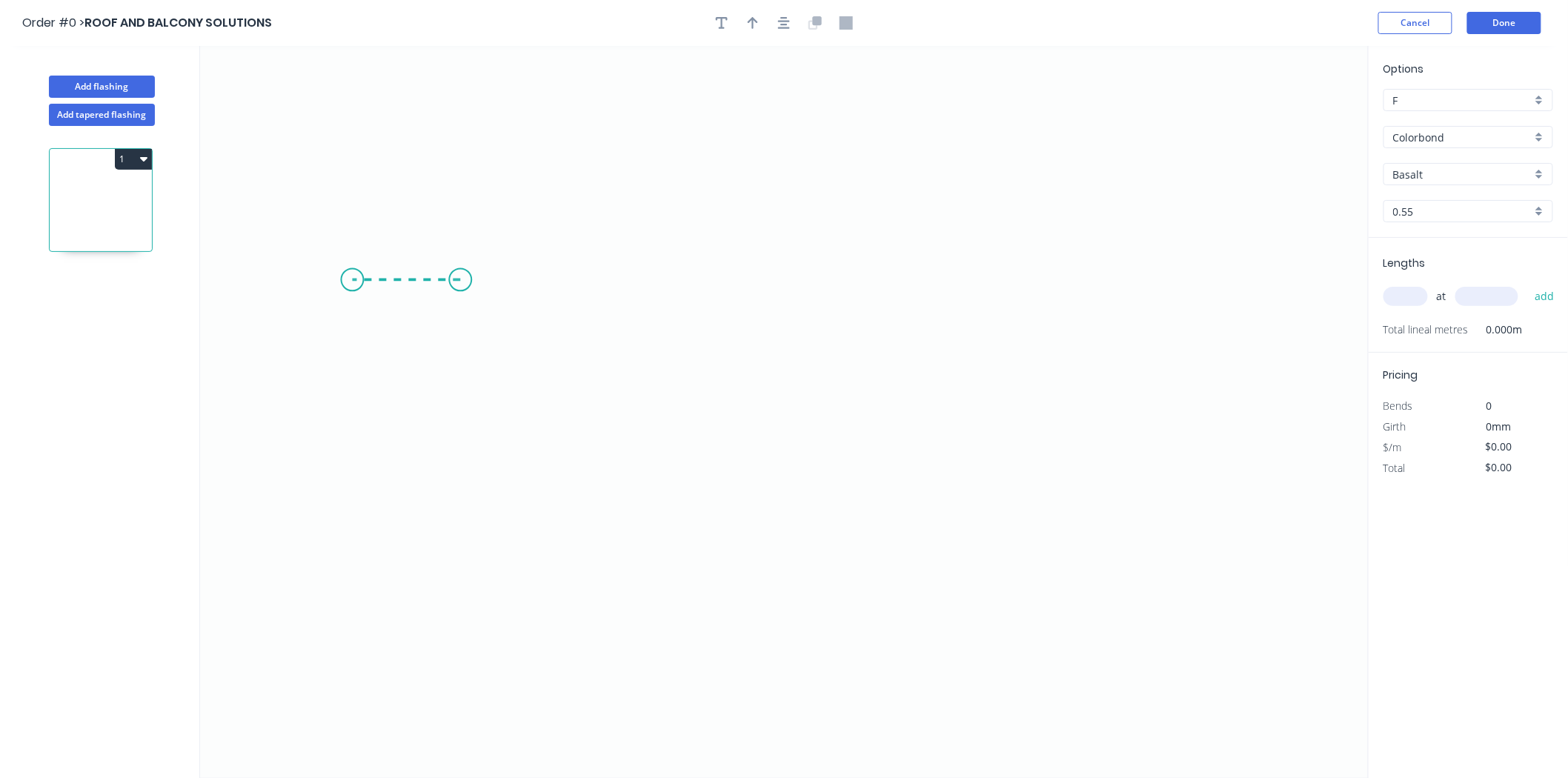
drag, startPoint x: 460, startPoint y: 280, endPoint x: 352, endPoint y: 277, distance: 108.0
click at [352, 277] on icon "0" at bounding box center [784, 412] width 1169 height 732
click at [679, 574] on icon "0 ?" at bounding box center [784, 412] width 1169 height 732
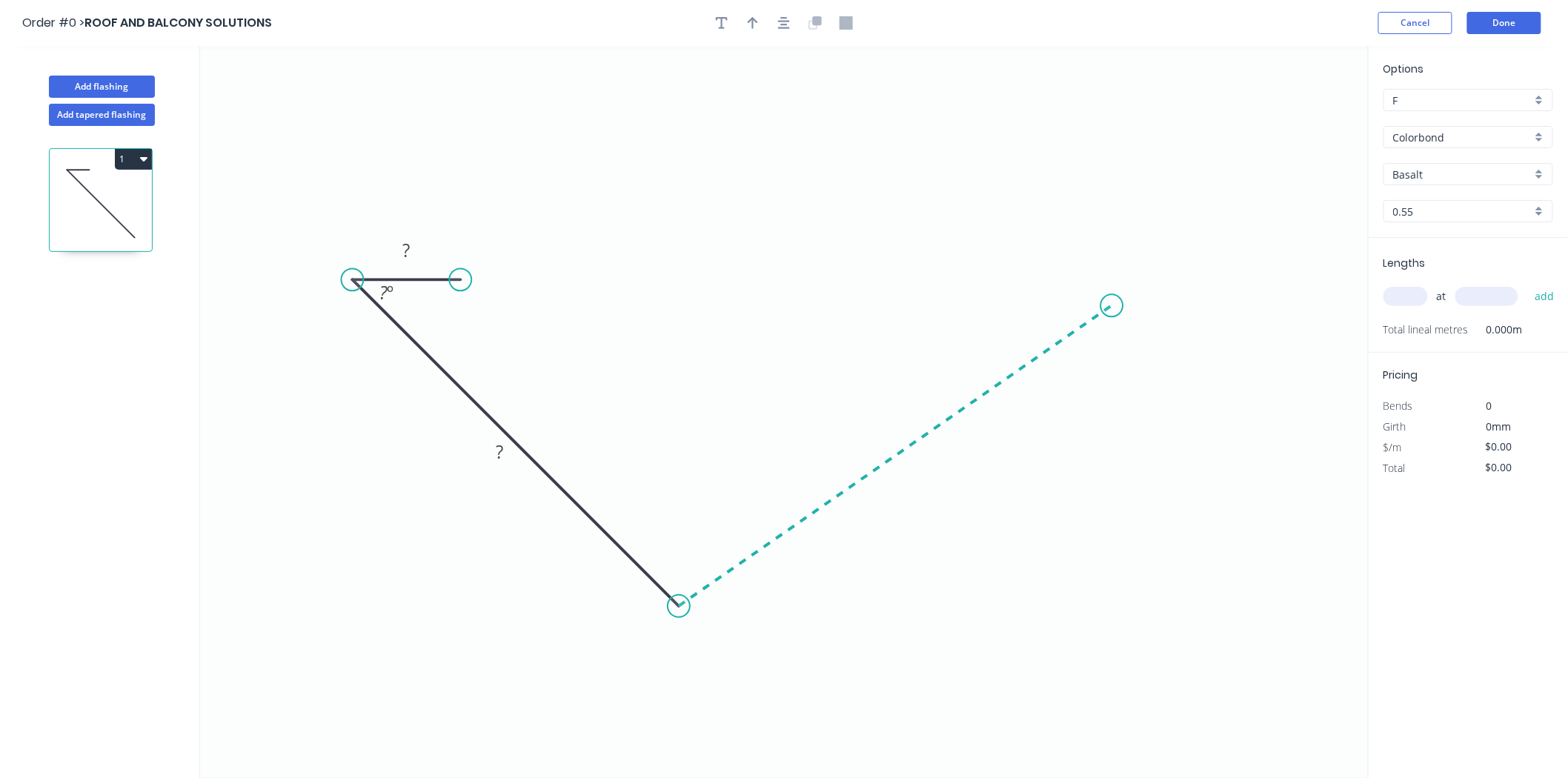
click at [1113, 306] on icon "0 ? ? ? º" at bounding box center [784, 412] width 1169 height 732
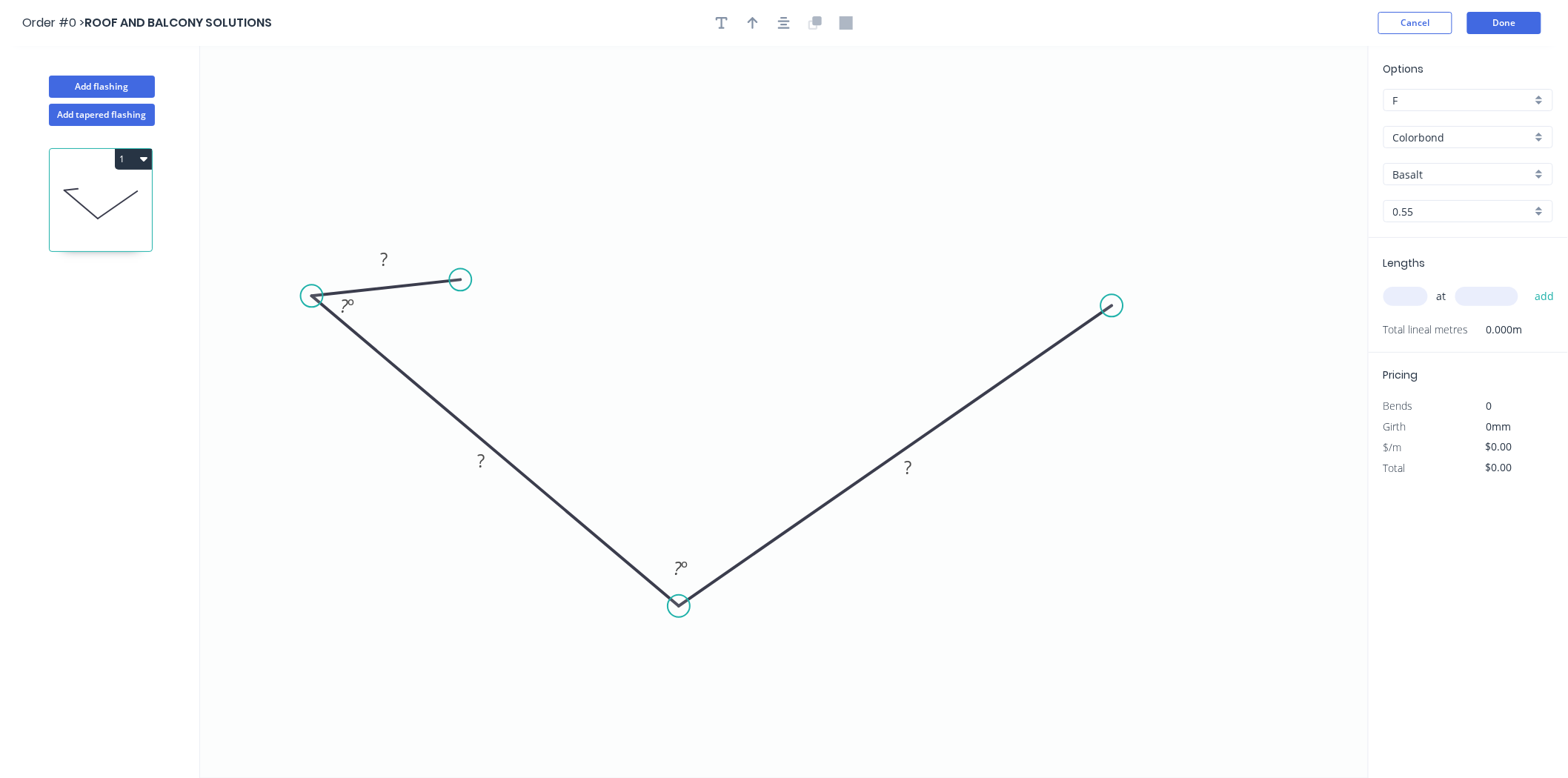
drag, startPoint x: 354, startPoint y: 284, endPoint x: 311, endPoint y: 296, distance: 44.6
click at [311, 296] on circle at bounding box center [312, 296] width 23 height 23
drag, startPoint x: 460, startPoint y: 284, endPoint x: 387, endPoint y: 298, distance: 74.3
click at [387, 298] on circle at bounding box center [388, 296] width 23 height 23
click at [369, 344] on div "Hide angle" at bounding box center [424, 359] width 149 height 30
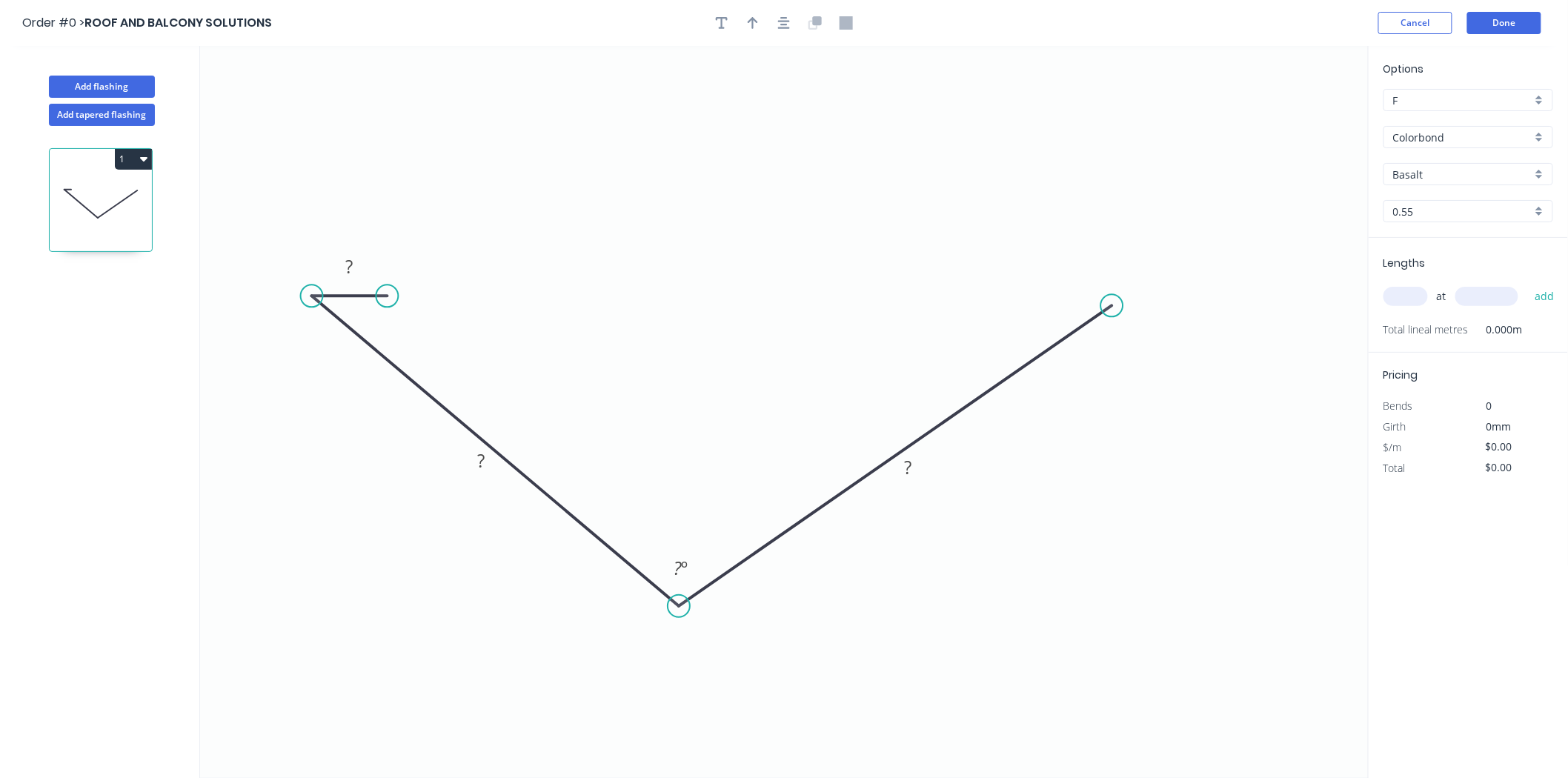
click at [1100, 301] on icon "0 ? ? ? ? º" at bounding box center [784, 412] width 1169 height 732
click at [1108, 305] on circle at bounding box center [1113, 305] width 23 height 23
click at [1043, 306] on icon "0 ? ? ? ? º" at bounding box center [784, 412] width 1169 height 732
click at [1084, 369] on div "Hide angle" at bounding box center [1139, 374] width 149 height 30
click at [353, 269] on tspan "?" at bounding box center [349, 267] width 8 height 24
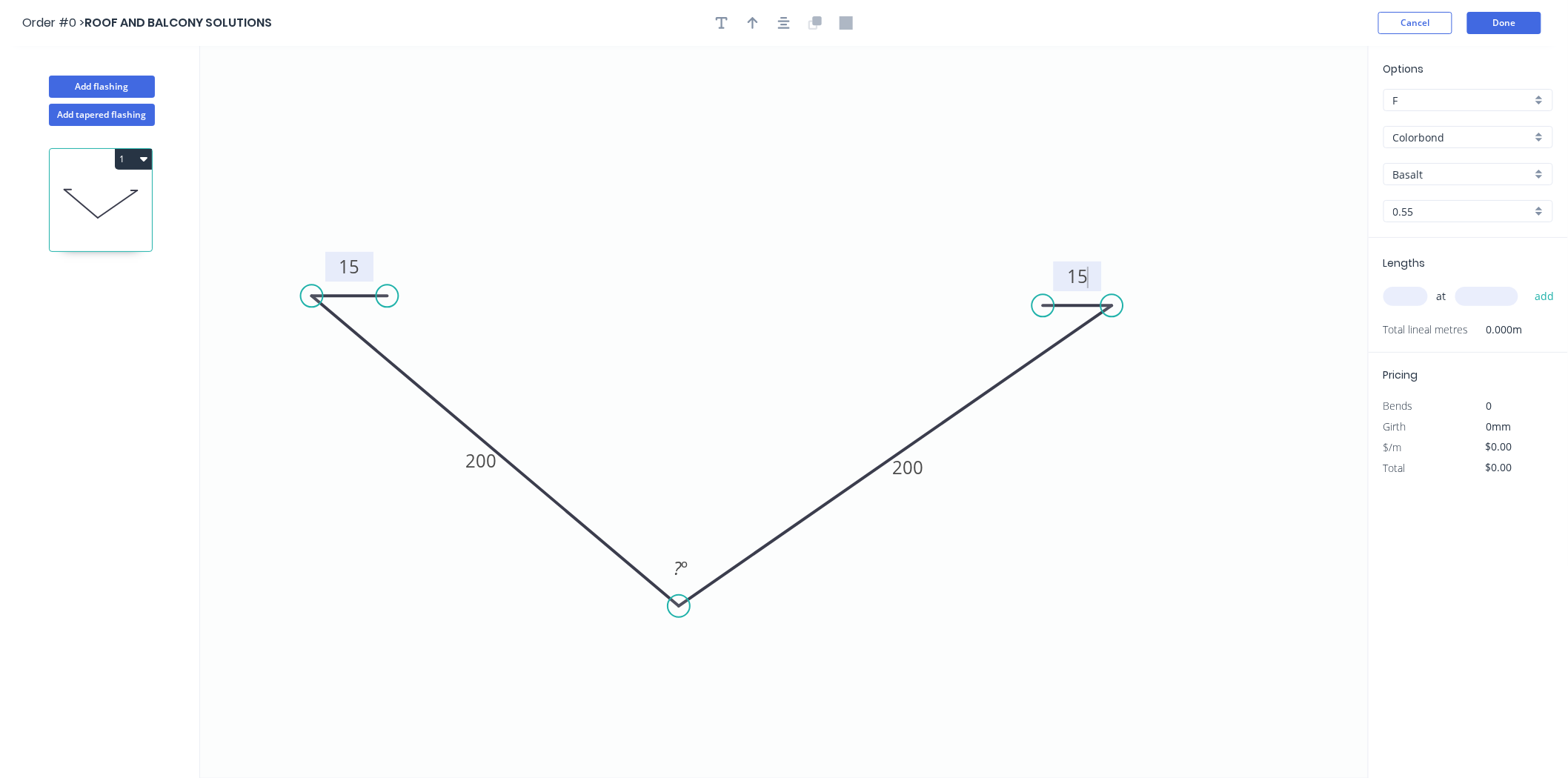
click at [1419, 294] on input "text" at bounding box center [1405, 296] width 44 height 19
click at [1527, 284] on button "add" at bounding box center [1545, 296] width 35 height 25
click at [759, 20] on button "button" at bounding box center [753, 23] width 23 height 23
drag, startPoint x: 1293, startPoint y: 117, endPoint x: 657, endPoint y: 254, distance: 650.6
click at [658, 254] on icon at bounding box center [664, 235] width 13 height 48
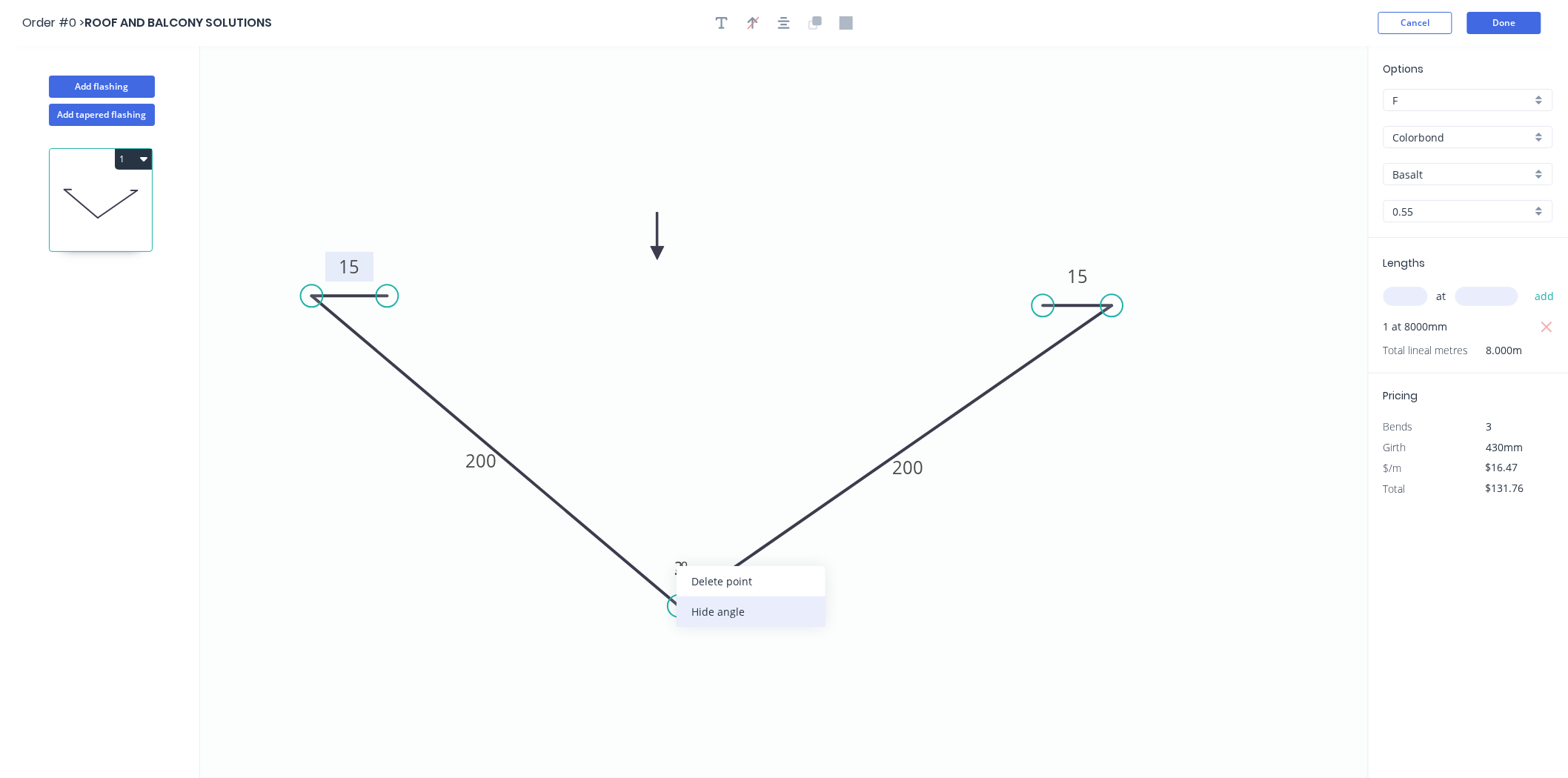
click at [698, 606] on div "Hide angle" at bounding box center [750, 611] width 149 height 30
click at [1432, 169] on input "Basalt" at bounding box center [1462, 175] width 138 height 16
click at [1440, 256] on div "Monument" at bounding box center [1469, 267] width 169 height 26
click at [1488, 30] on button "Done" at bounding box center [1504, 23] width 74 height 23
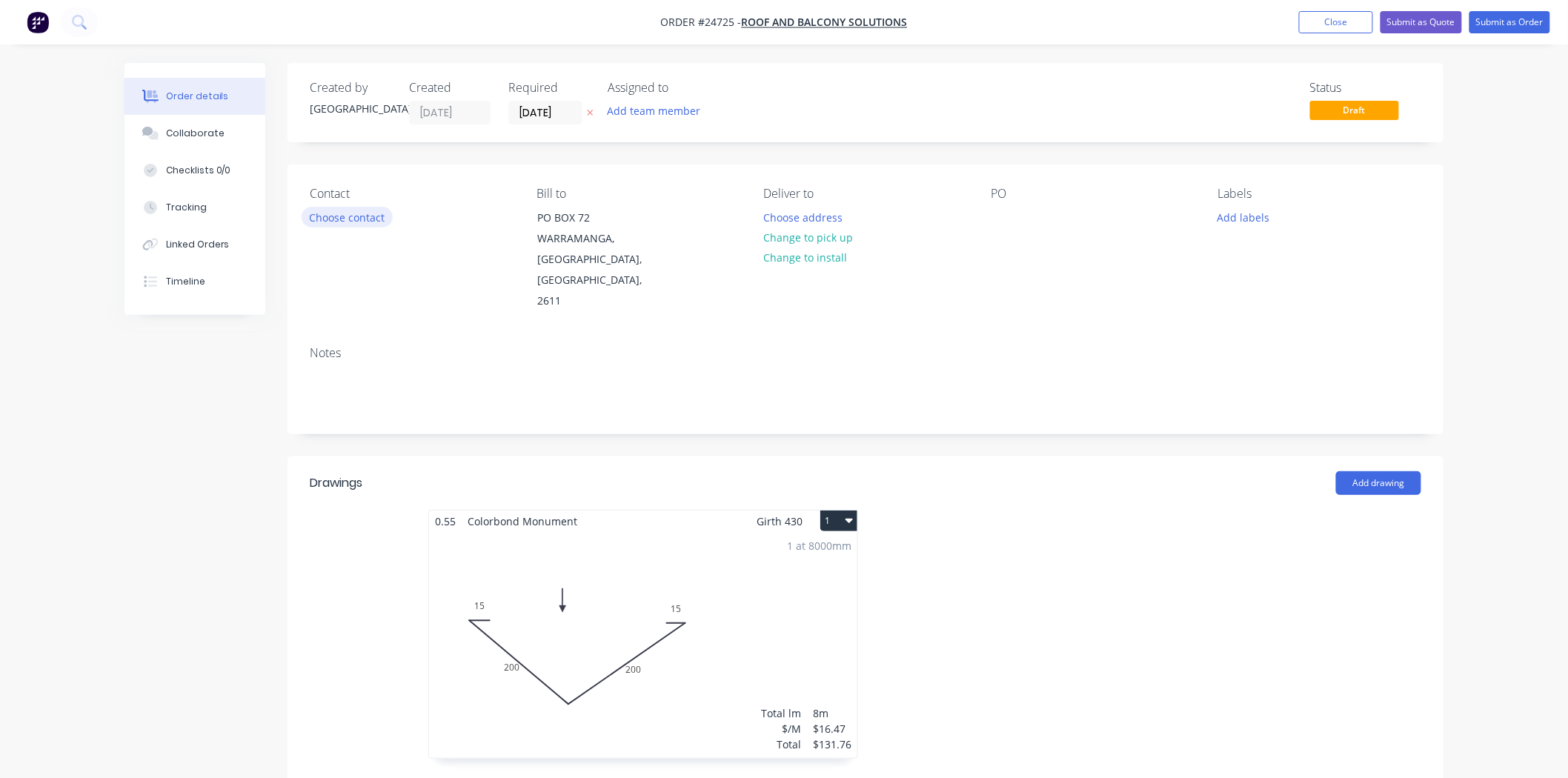
click at [349, 223] on button "Choose contact" at bounding box center [347, 216] width 91 height 20
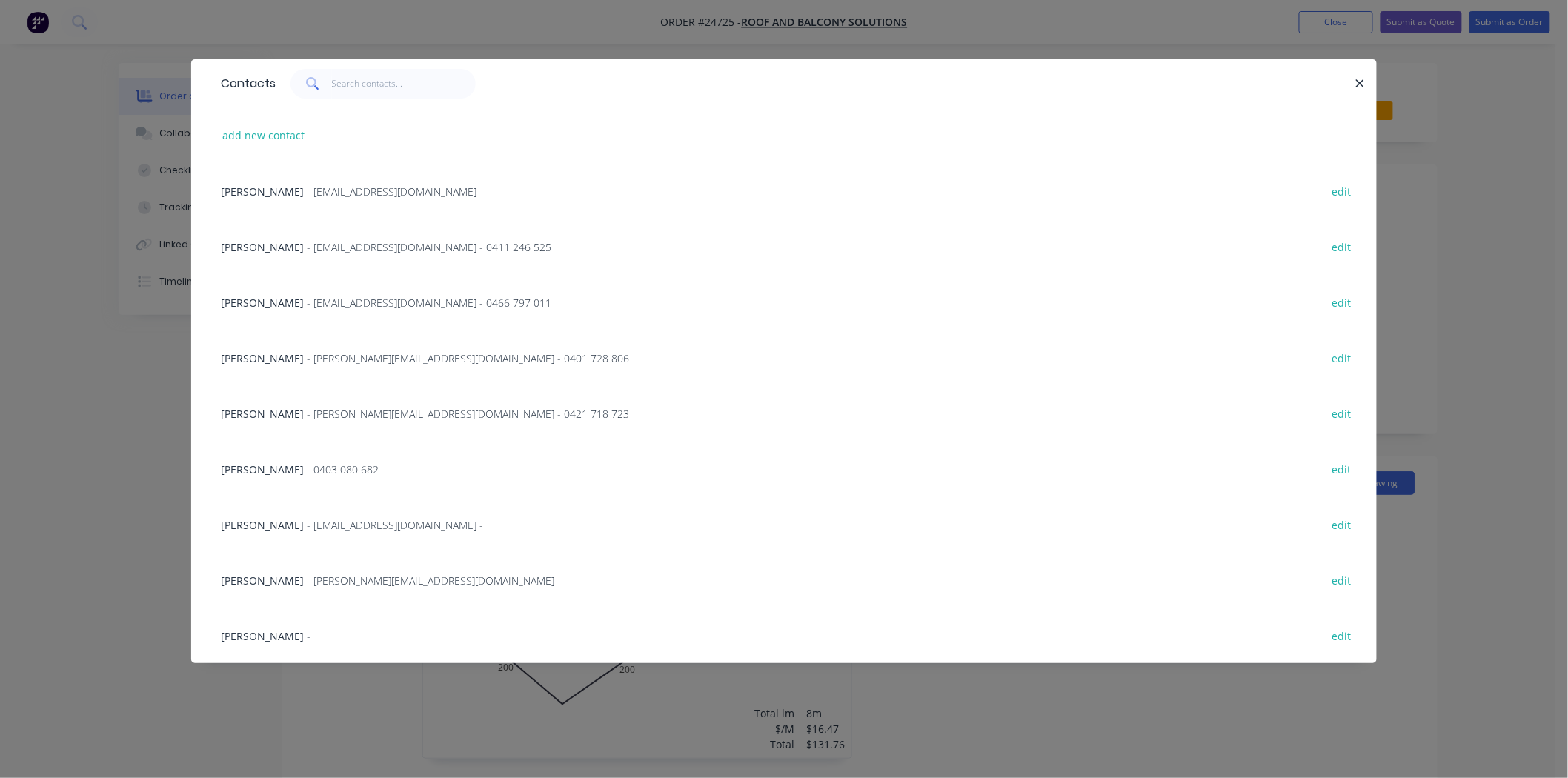
click at [275, 249] on span "HELEN MCALISTER" at bounding box center [262, 247] width 83 height 14
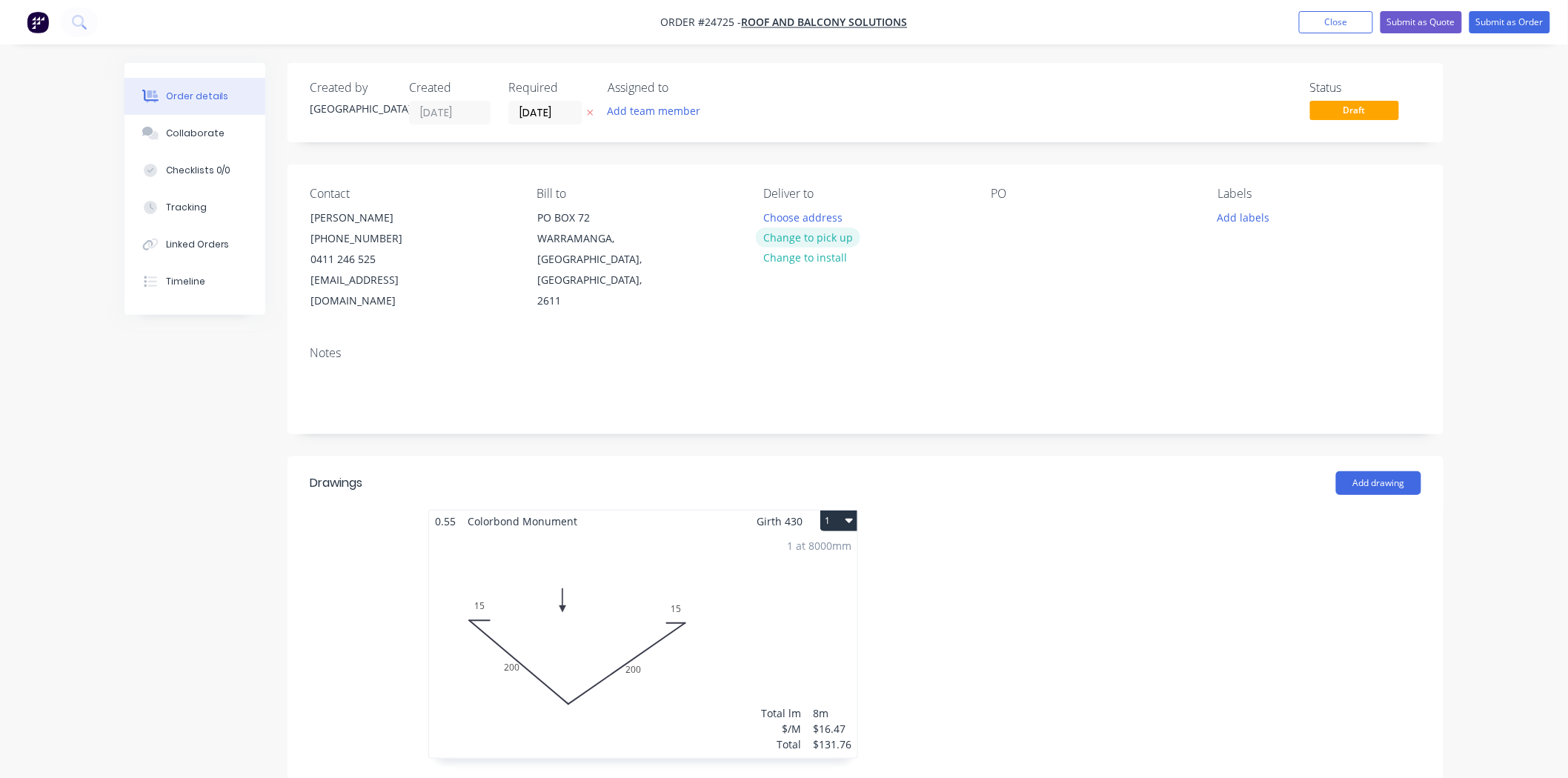
click at [817, 234] on button "Change to pick up" at bounding box center [808, 237] width 105 height 20
click at [991, 307] on div "Contact HELEN MCALISTER (02) 6287 1699 0411 246 525 admin@rnbsolutions.com.au B…" at bounding box center [866, 249] width 1156 height 170
click at [826, 238] on button "Change to delivery" at bounding box center [810, 238] width 108 height 20
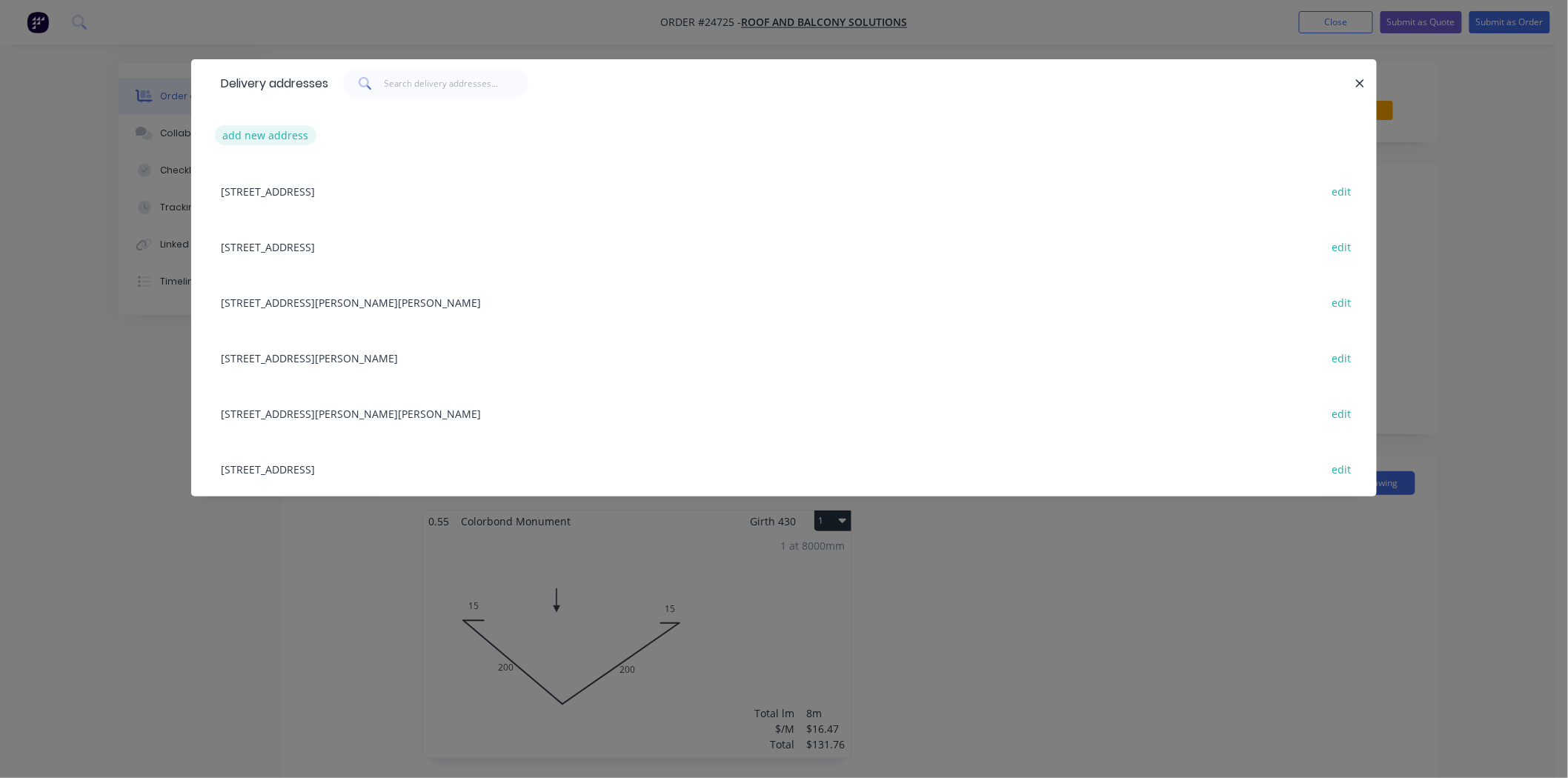
click at [269, 141] on button "add new address" at bounding box center [265, 135] width 102 height 20
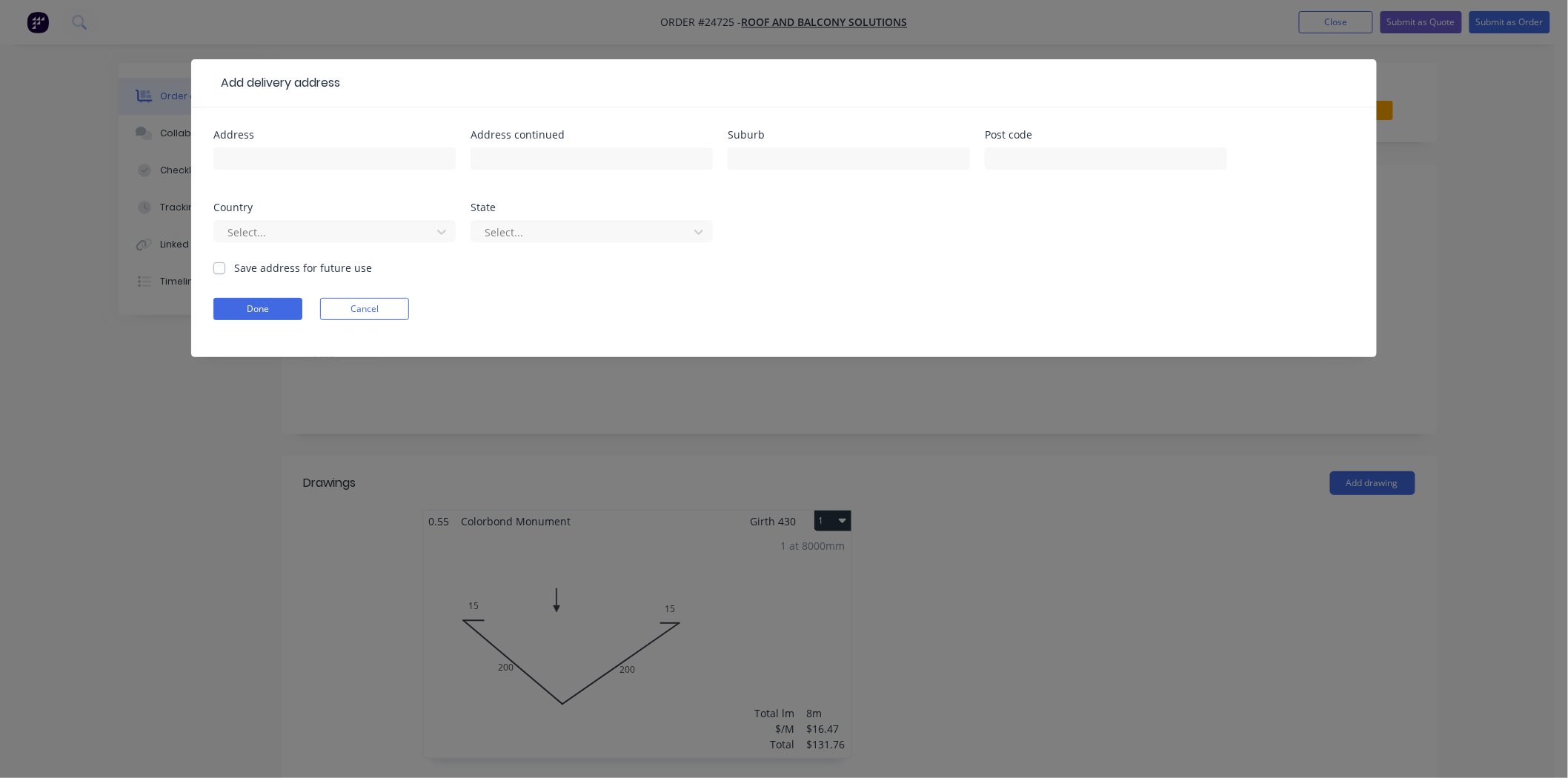
click at [265, 146] on div at bounding box center [335, 165] width 243 height 43
drag, startPoint x: 801, startPoint y: 164, endPoint x: 826, endPoint y: 168, distance: 25.3
click at [801, 164] on input "text" at bounding box center [848, 159] width 243 height 23
click at [264, 314] on button "Done" at bounding box center [258, 309] width 89 height 23
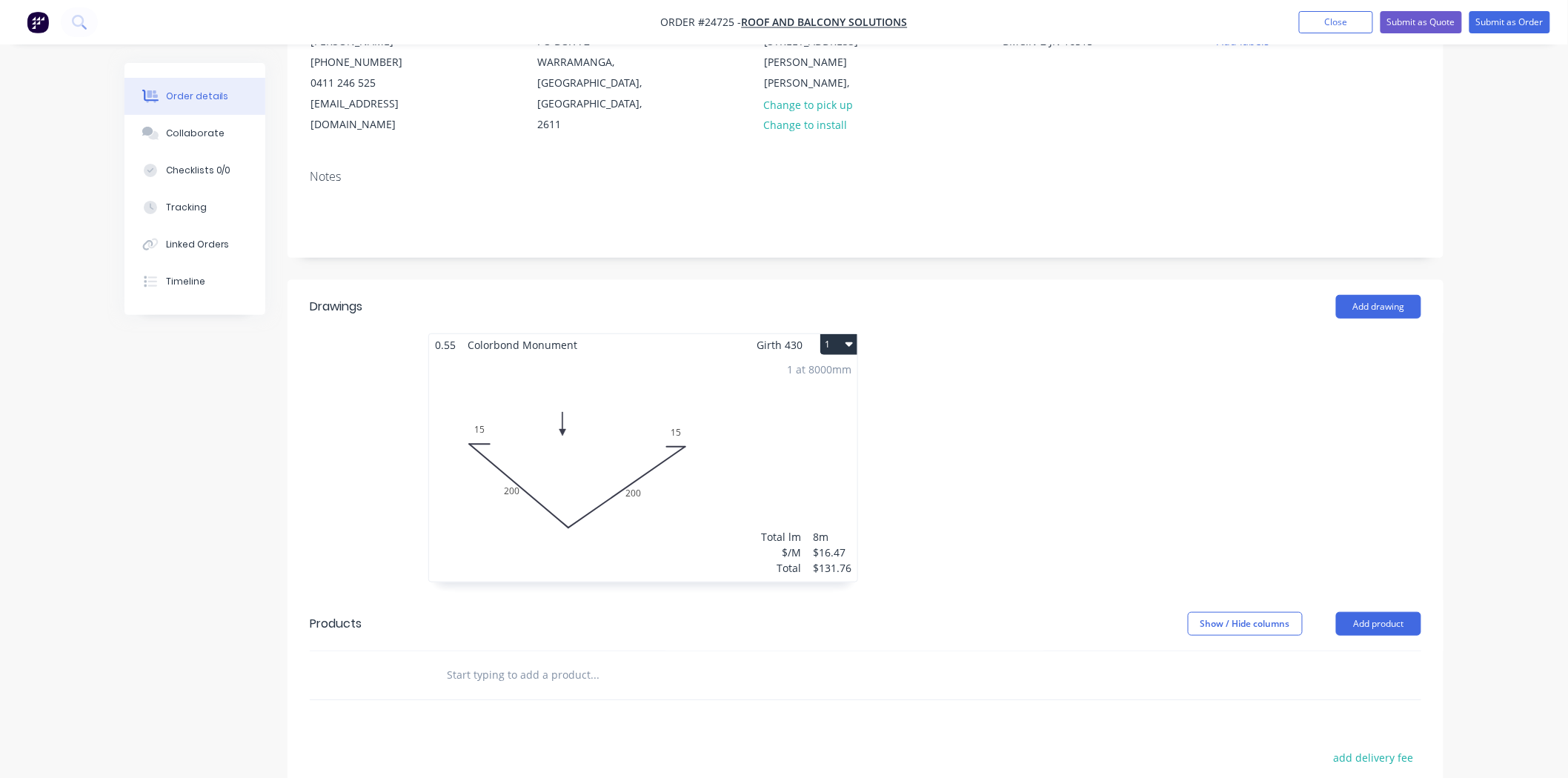
scroll to position [291, 0]
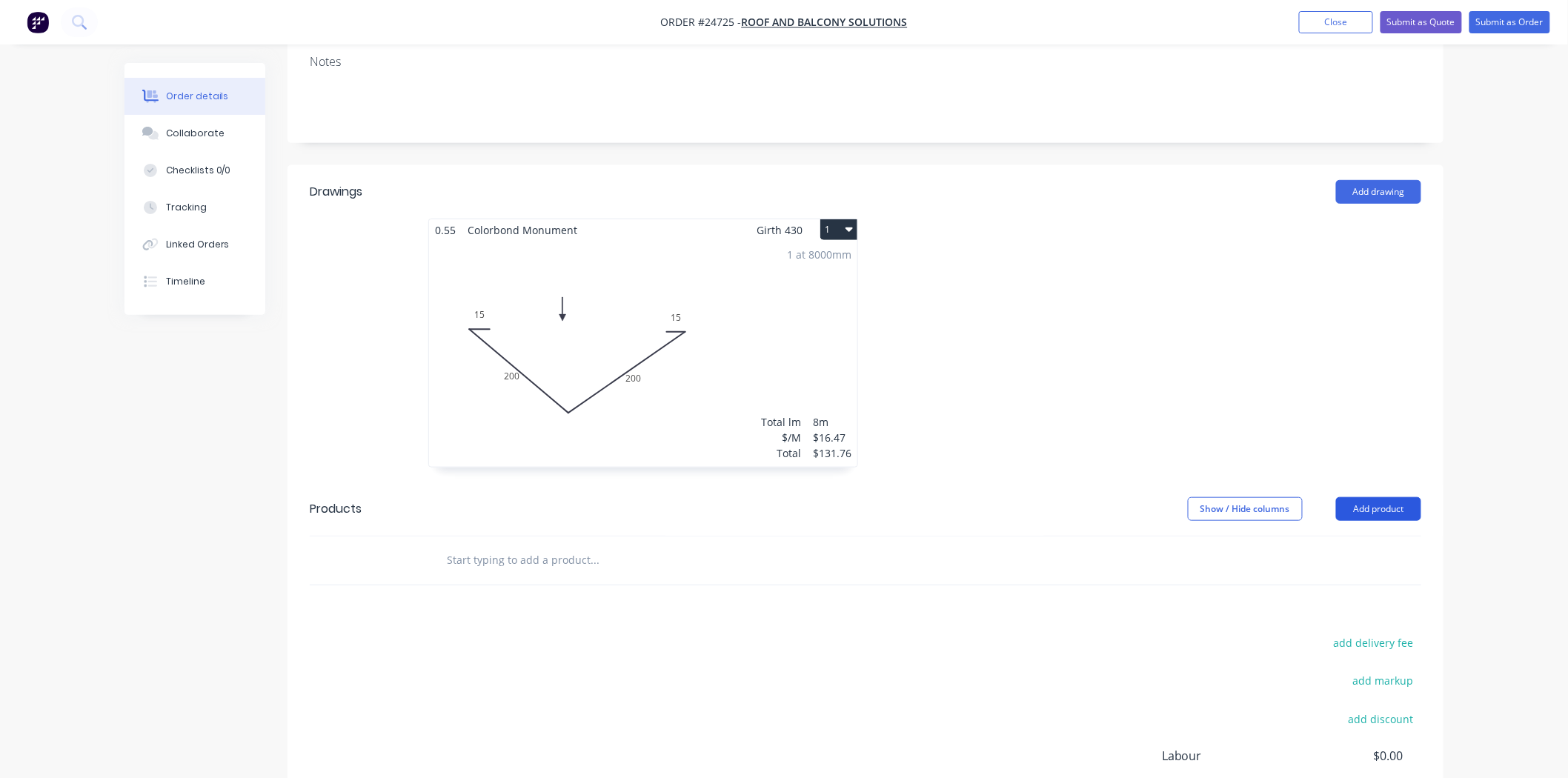
click at [1380, 497] on button "Add product" at bounding box center [1379, 509] width 85 height 23
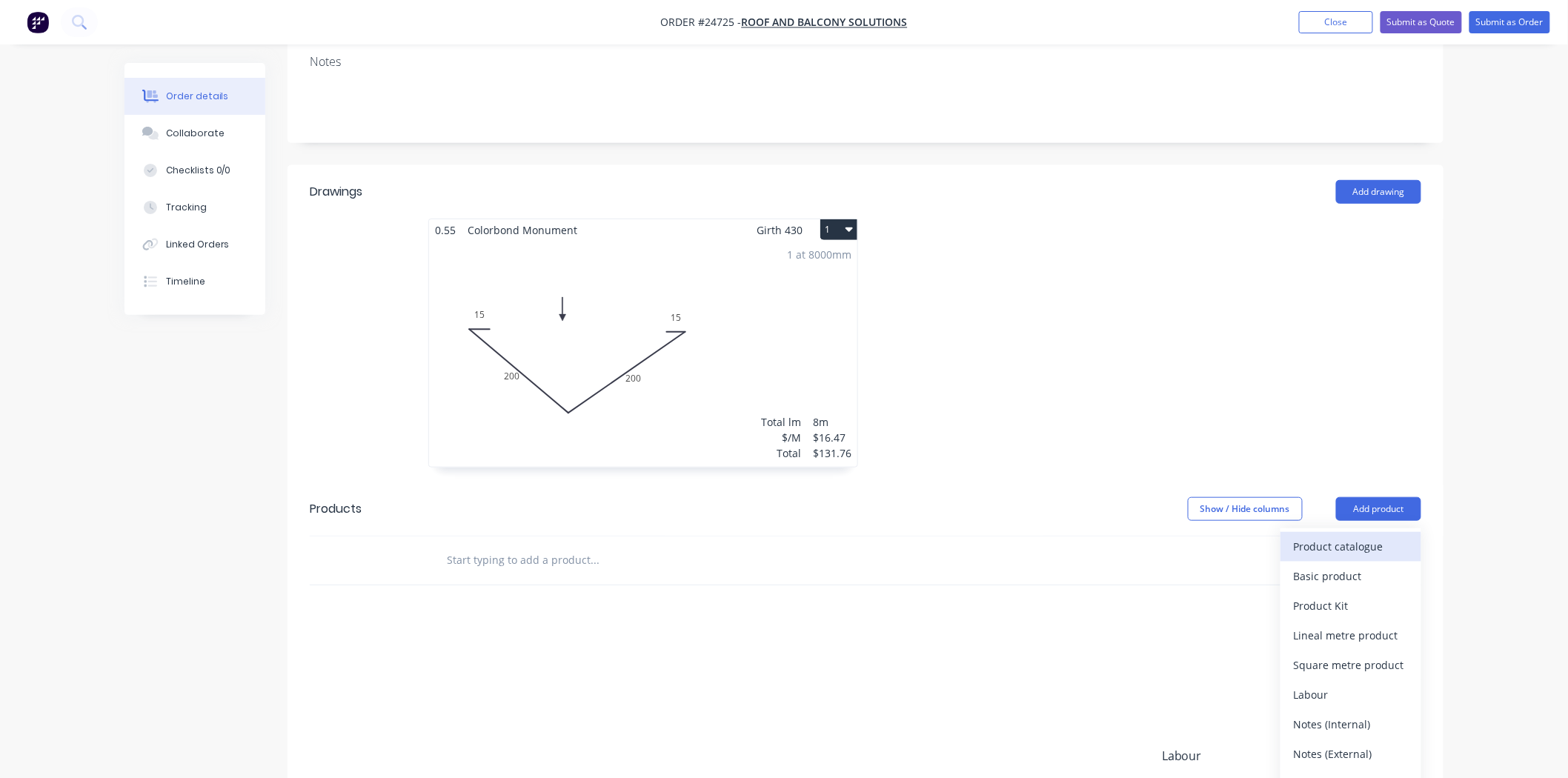
click at [1352, 535] on div "Product catalogue" at bounding box center [1351, 546] width 114 height 22
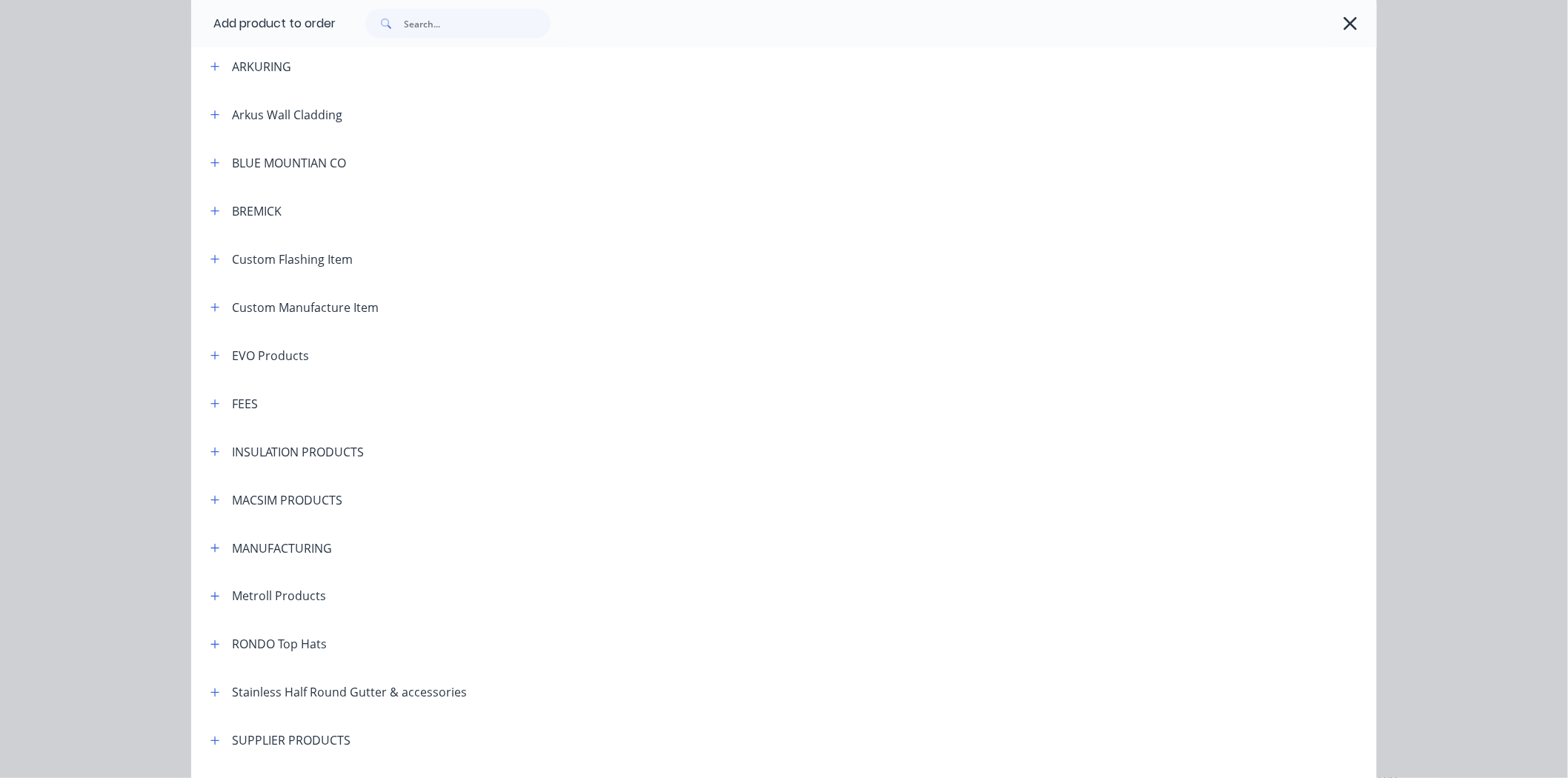
scroll to position [565, 0]
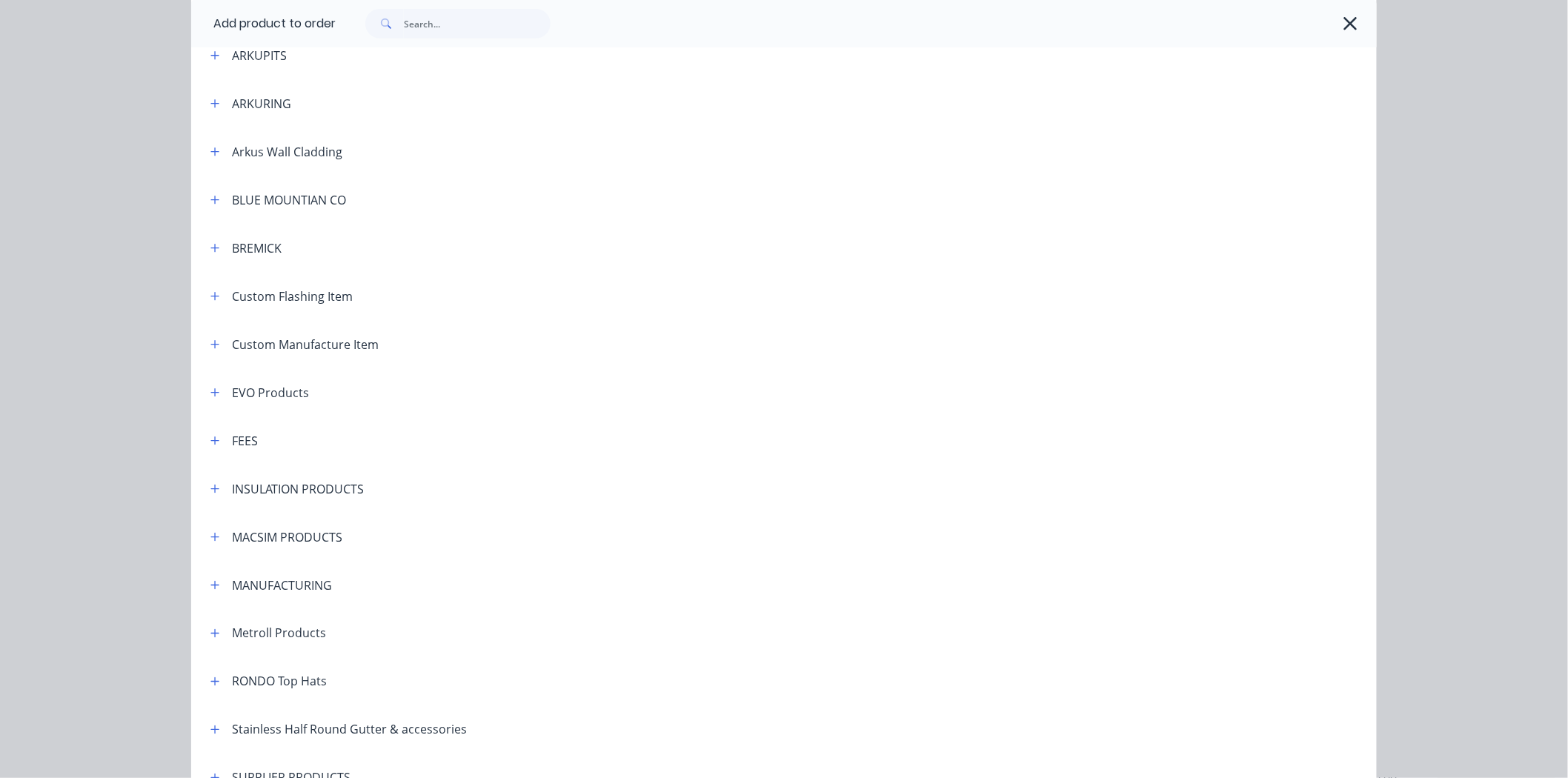
click at [1334, 32] on div at bounding box center [848, 23] width 1027 height 30
click at [1343, 28] on icon "button" at bounding box center [1351, 23] width 16 height 21
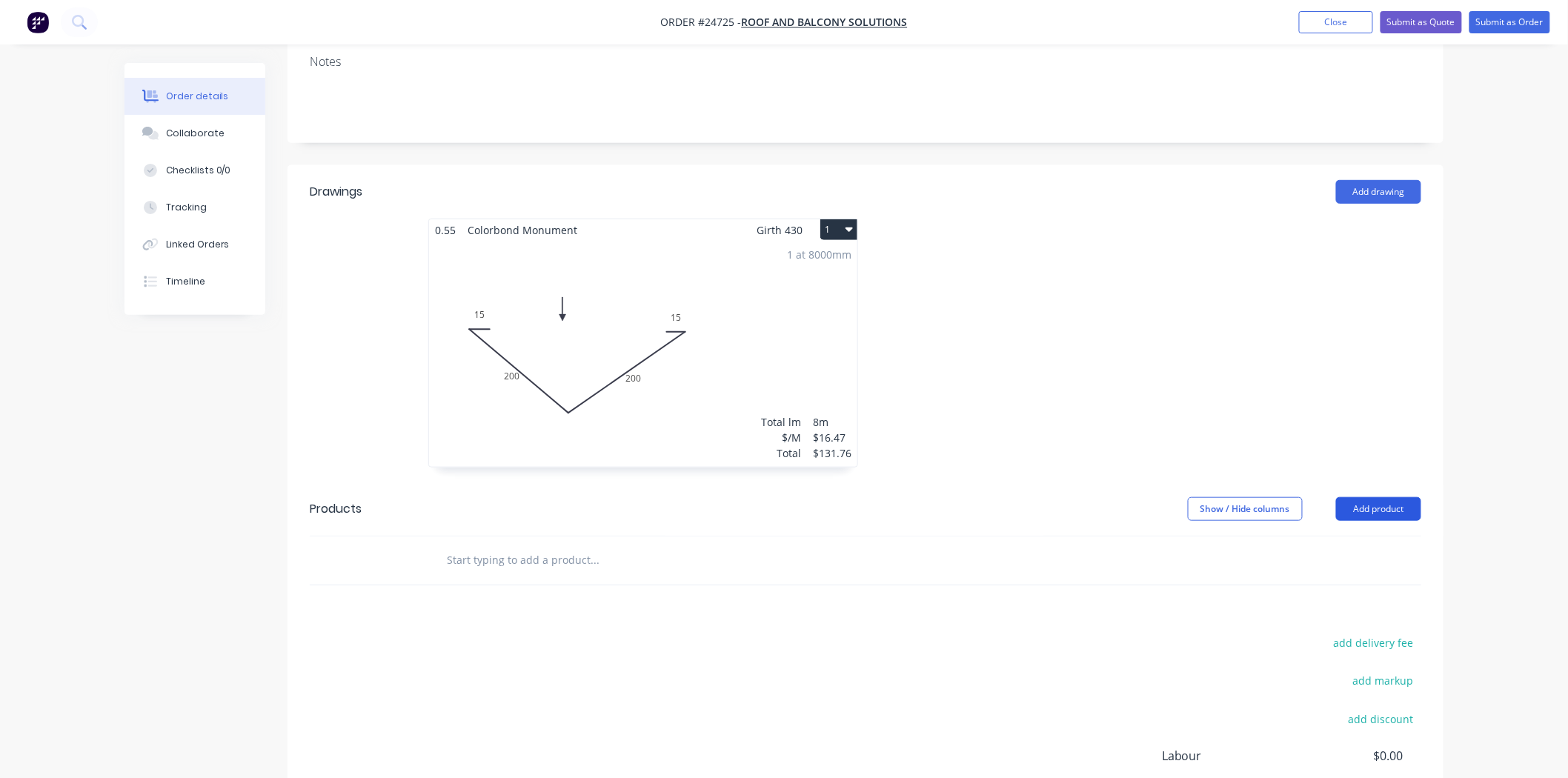
click at [1410, 497] on button "Add product" at bounding box center [1379, 509] width 85 height 23
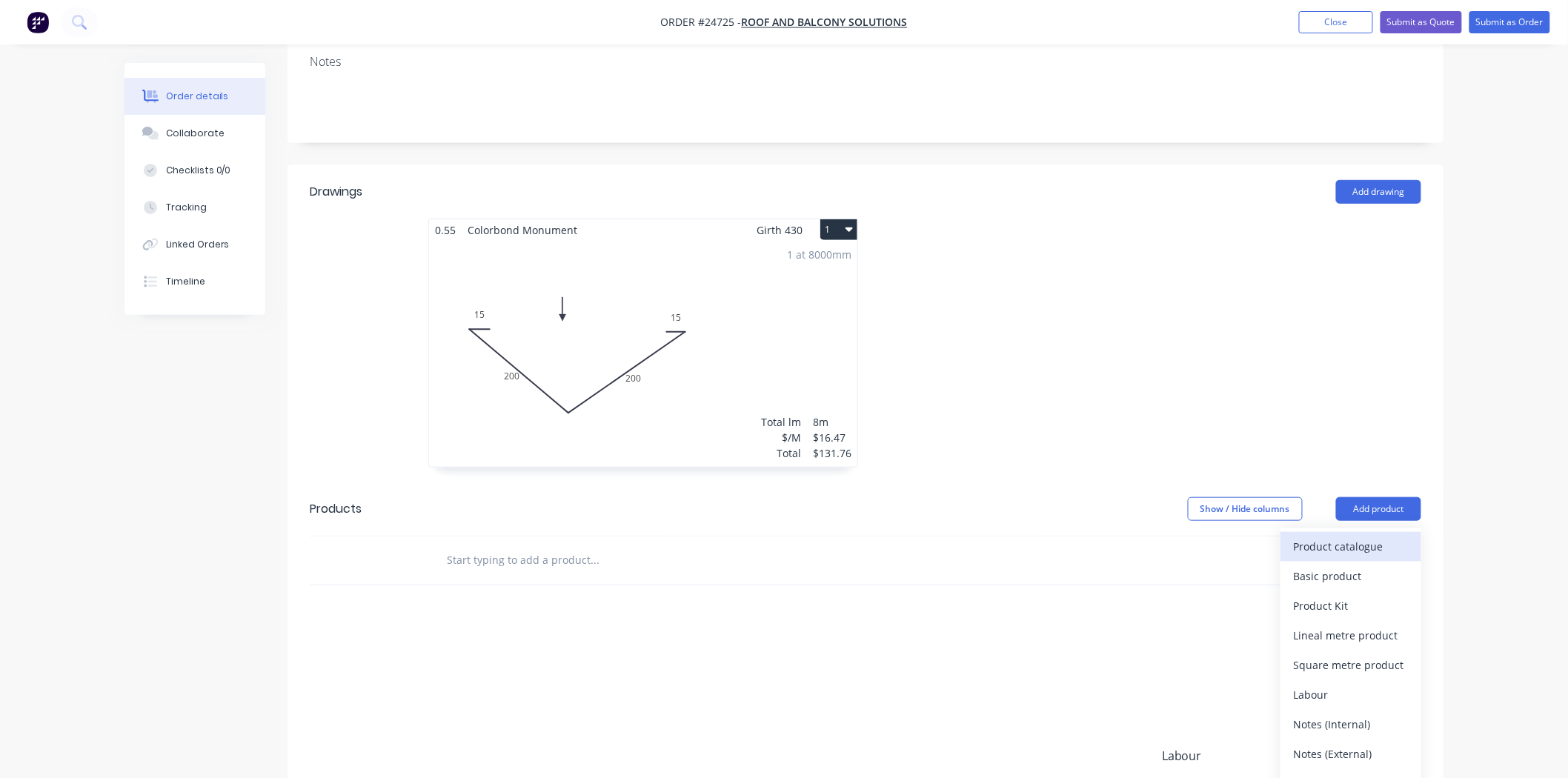
click at [1381, 535] on div "Product catalogue" at bounding box center [1351, 546] width 114 height 22
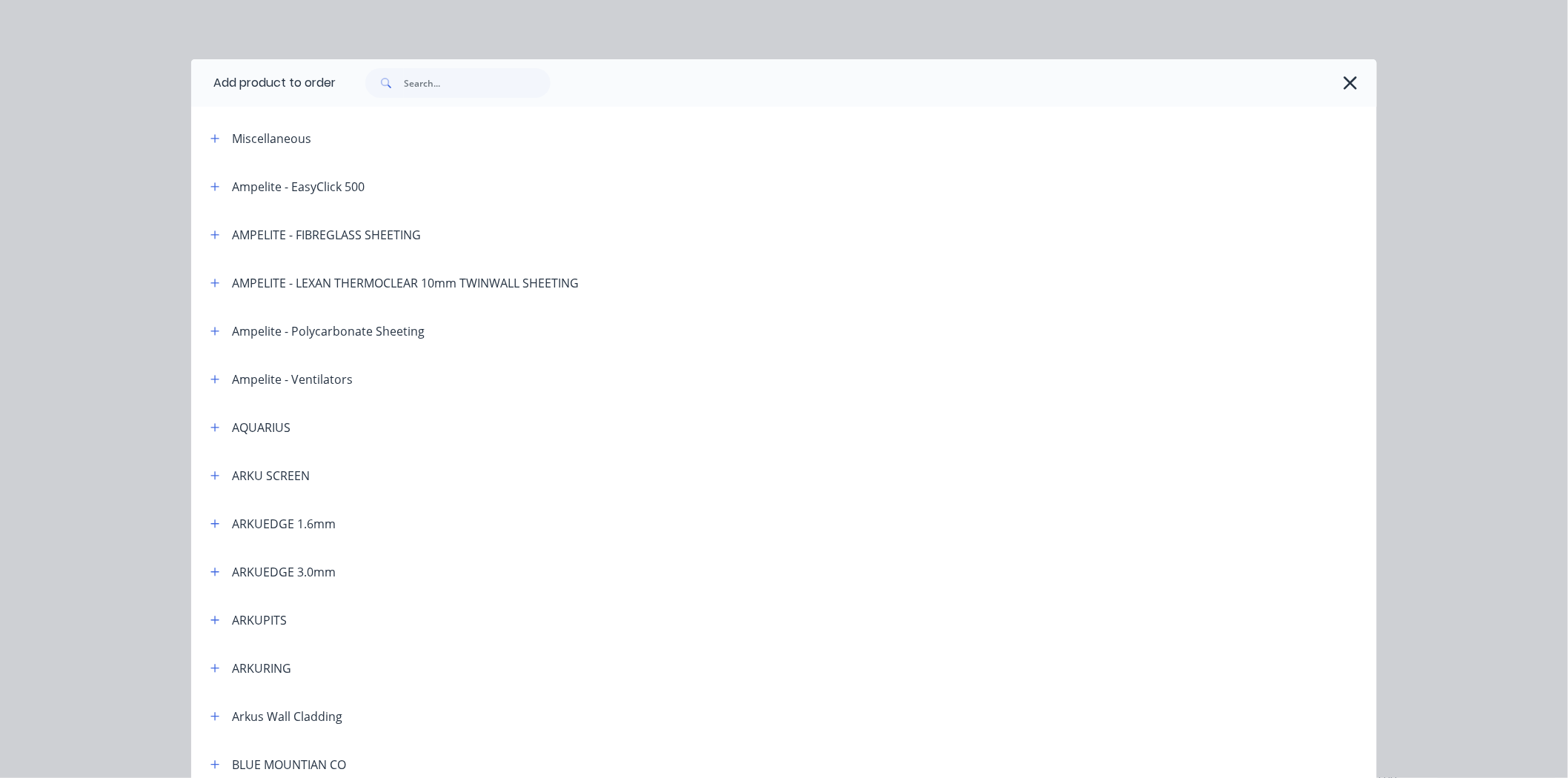
click at [611, 97] on div at bounding box center [848, 83] width 1027 height 30
click at [408, 80] on input "text" at bounding box center [477, 83] width 147 height 30
click at [1345, 90] on icon "button" at bounding box center [1351, 83] width 16 height 21
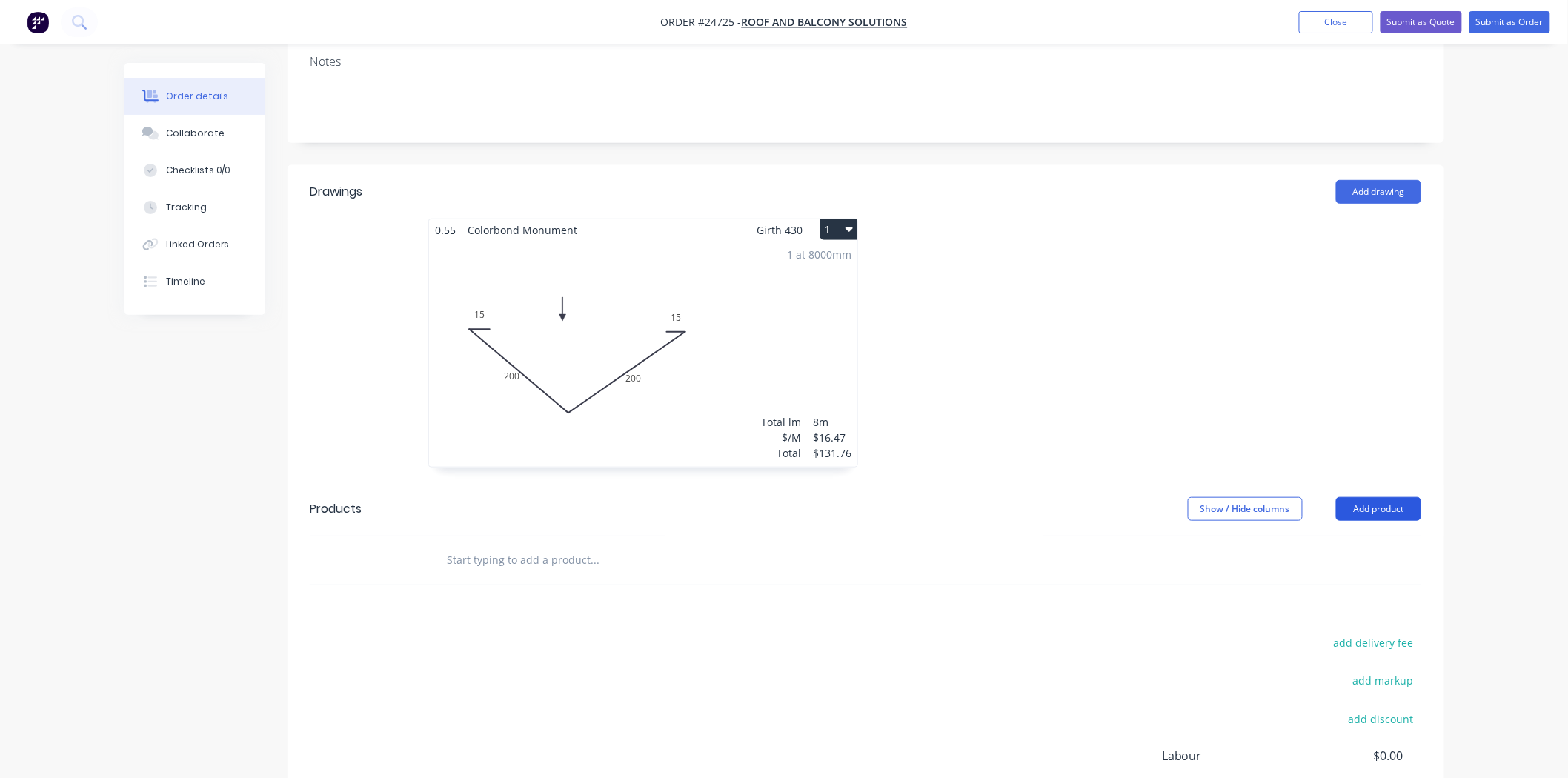
click at [1401, 497] on button "Add product" at bounding box center [1379, 509] width 85 height 23
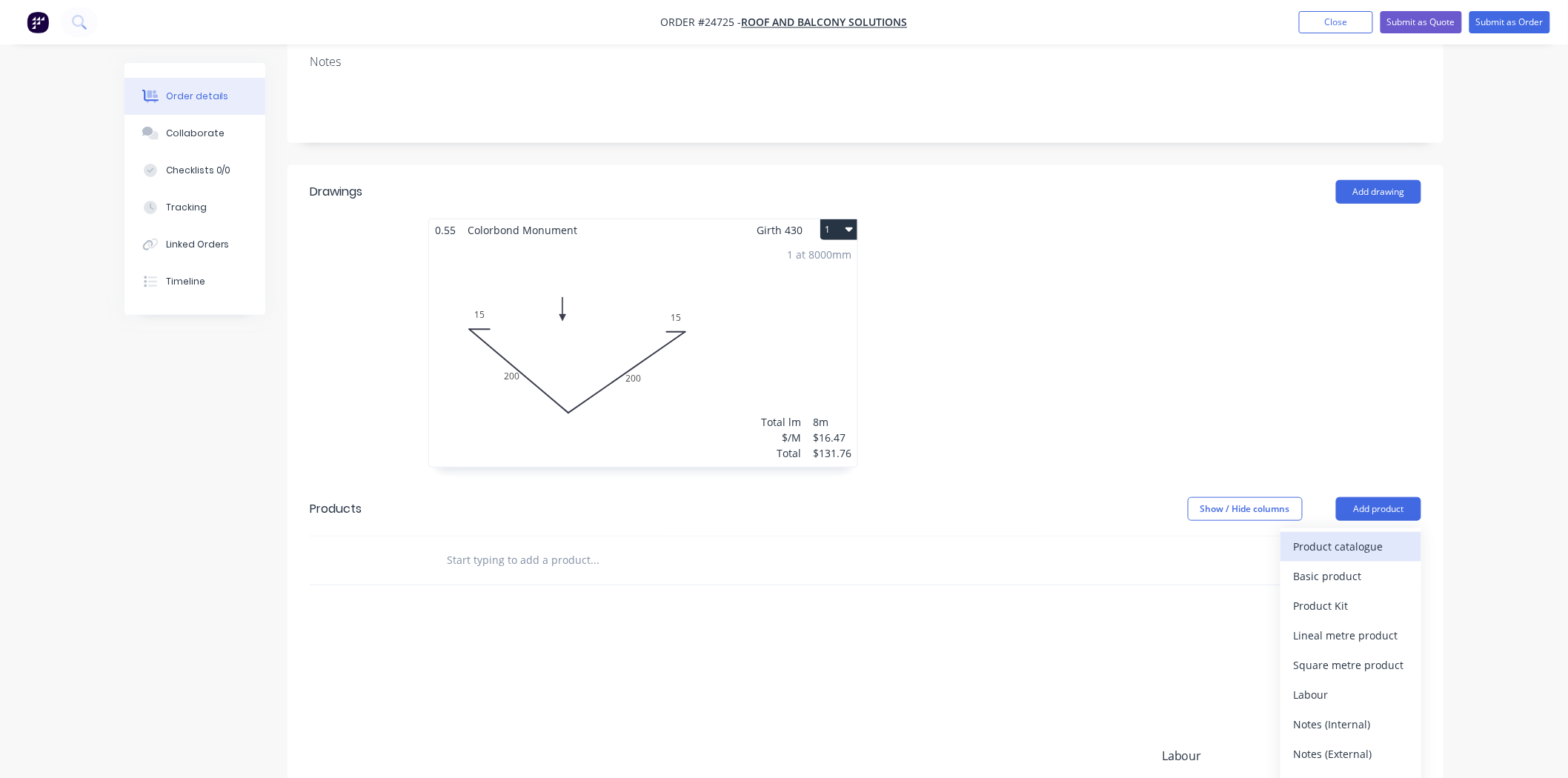
click at [1375, 535] on div "Product catalogue" at bounding box center [1351, 546] width 114 height 22
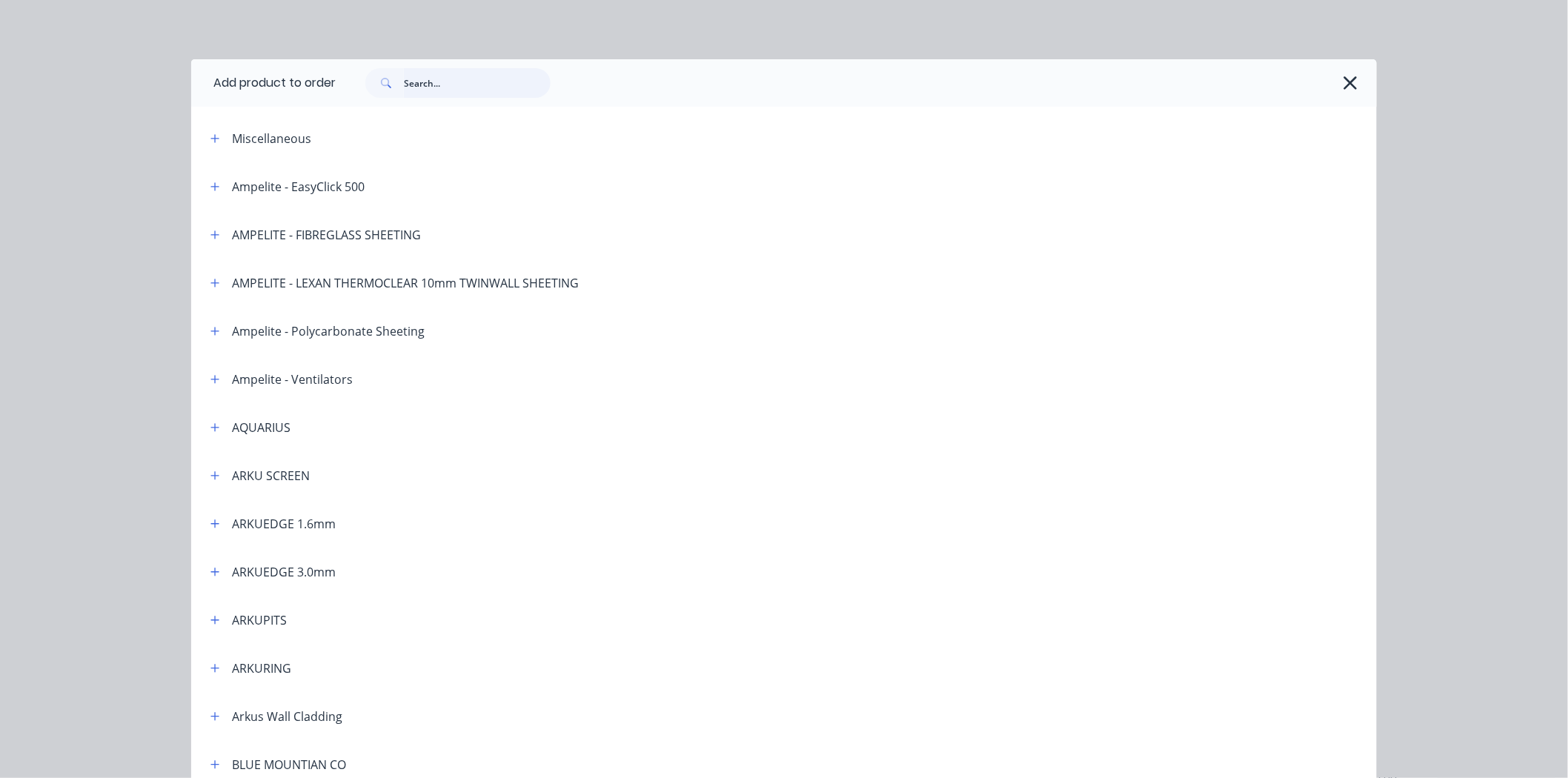
click at [468, 85] on input "text" at bounding box center [477, 83] width 147 height 30
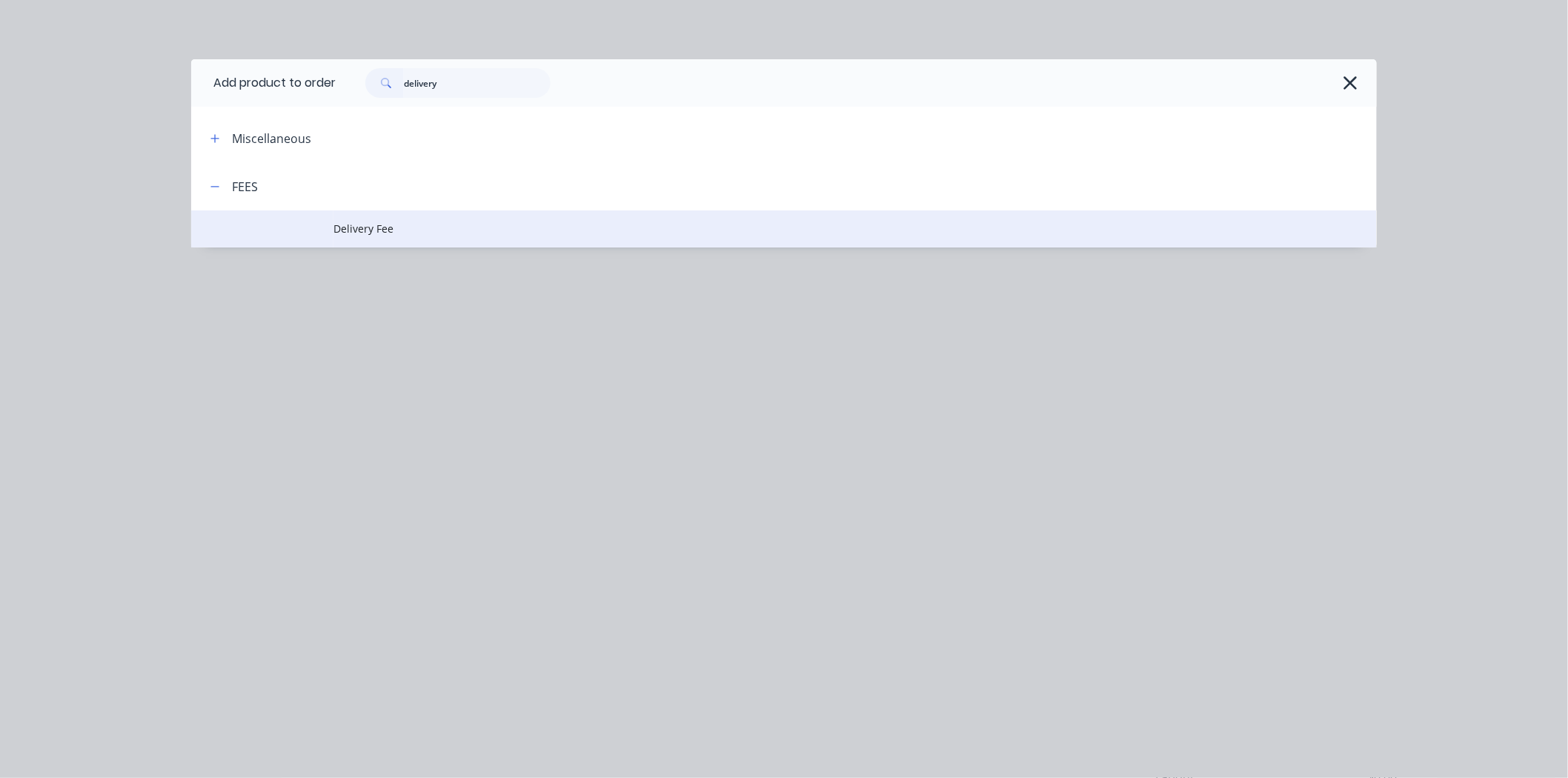
click at [478, 219] on td "Delivery Fee" at bounding box center [855, 229] width 1043 height 37
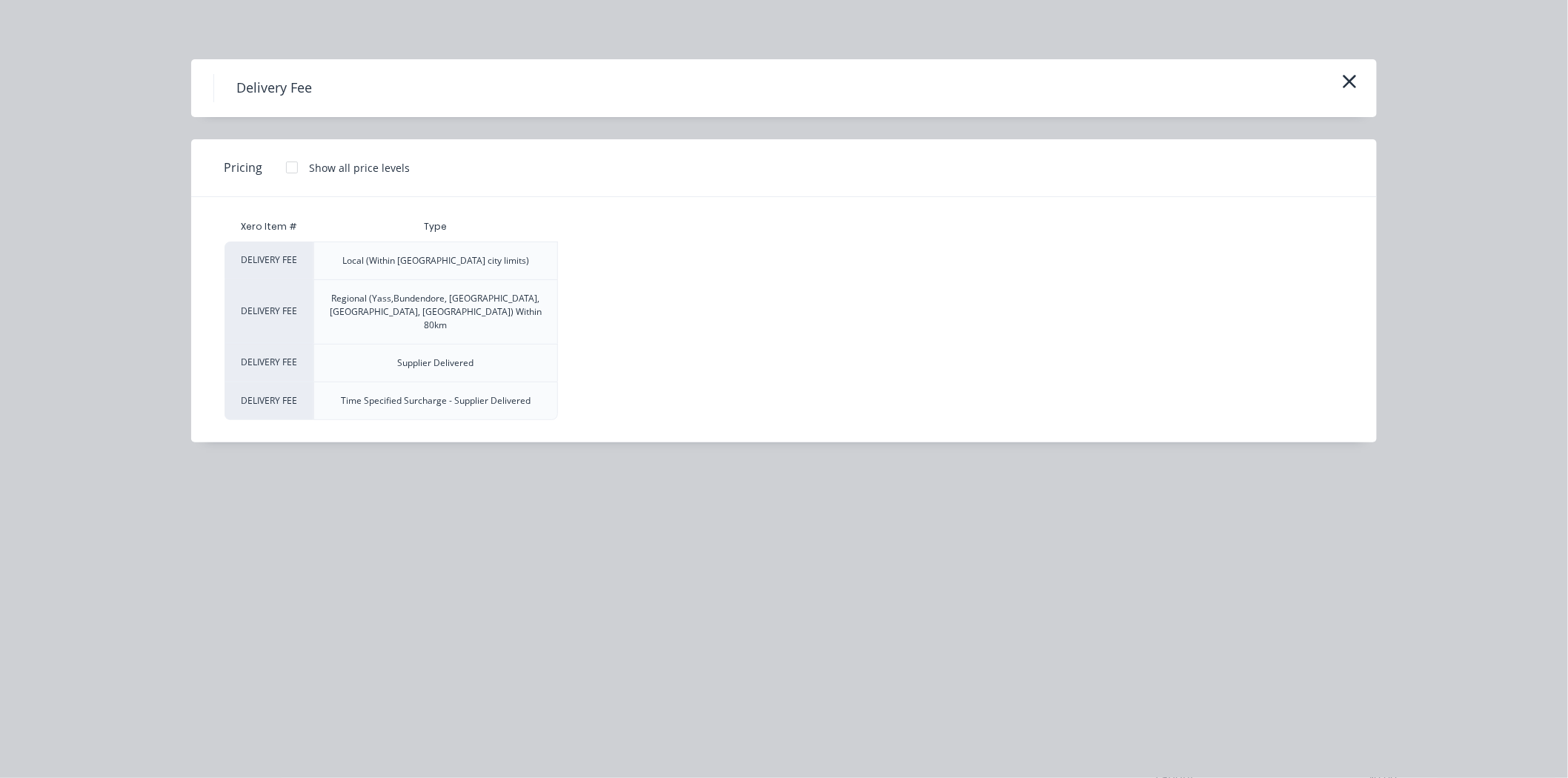
click at [295, 169] on div at bounding box center [292, 168] width 30 height 30
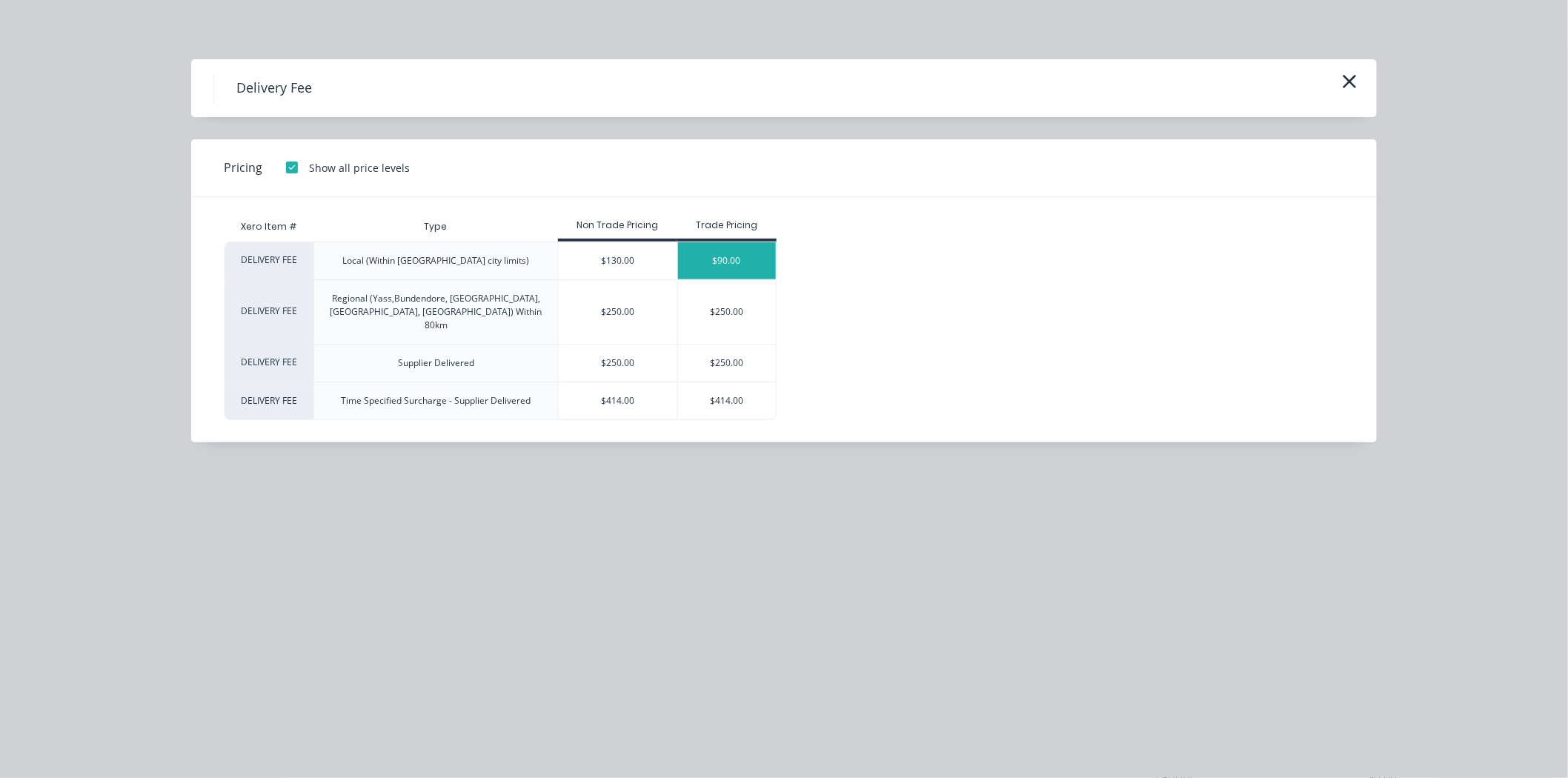
click at [730, 249] on div "$90.00" at bounding box center [727, 261] width 98 height 37
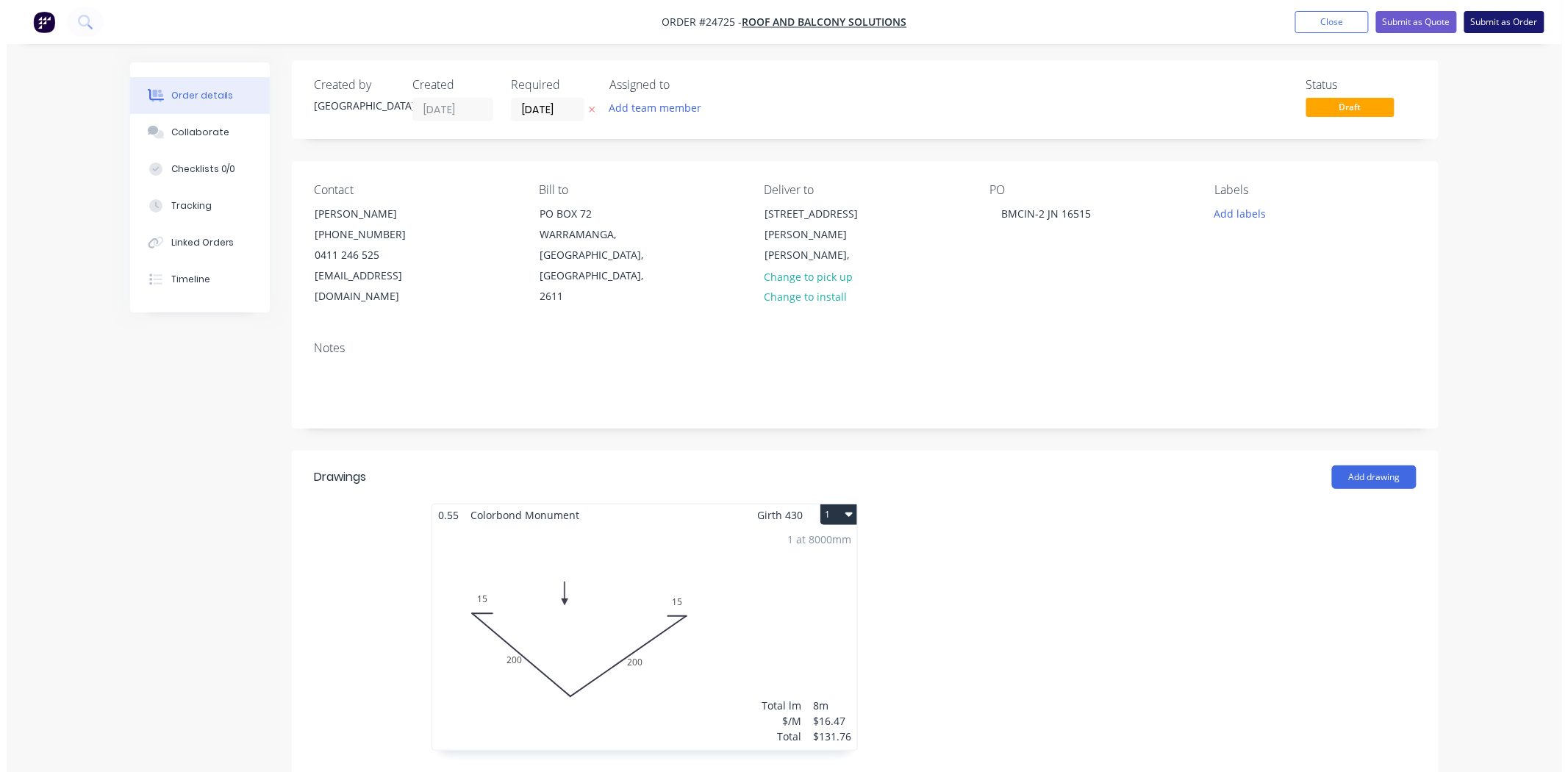
scroll to position [0, 0]
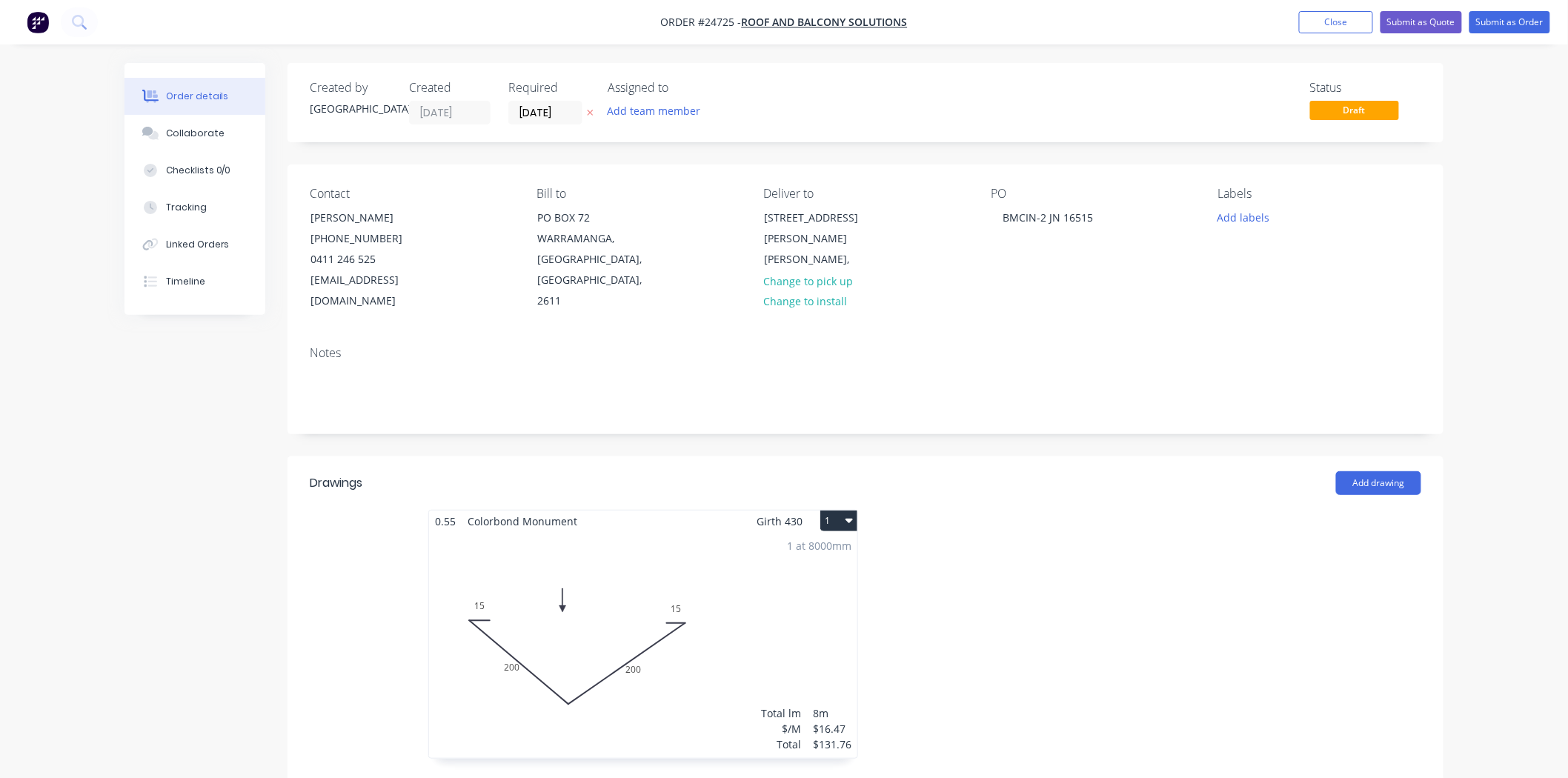
click at [1508, 34] on nav "Order #24725 - ROOF AND BALCONY SOLUTIONS Add product Close Submit as Quote Sub…" at bounding box center [784, 22] width 1568 height 44
click at [1515, 17] on button "Submit as Order" at bounding box center [1510, 23] width 81 height 23
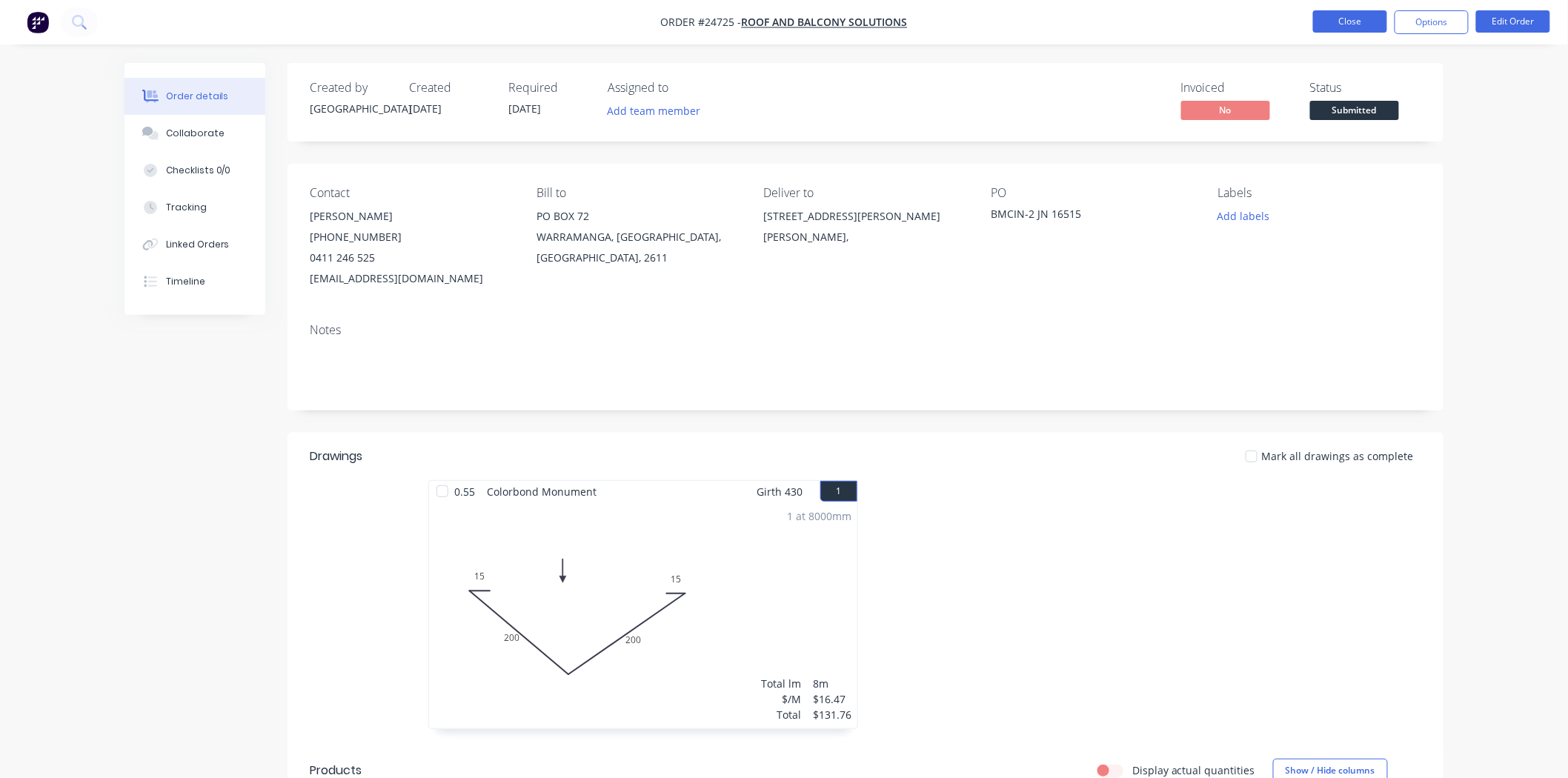
click at [1325, 21] on button "Close" at bounding box center [1350, 22] width 74 height 23
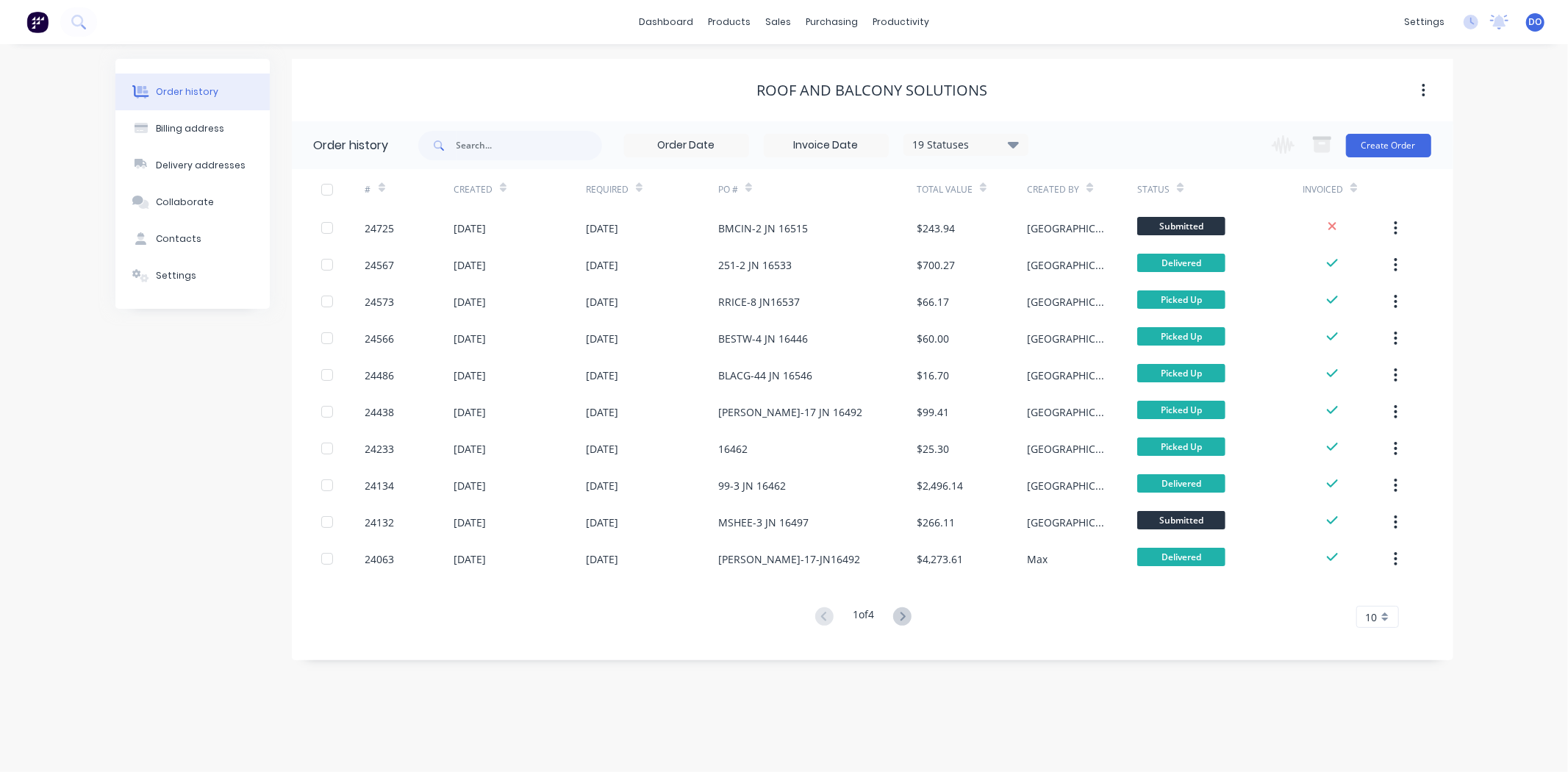
click at [880, 206] on div "PO #" at bounding box center [817, 189] width 198 height 41
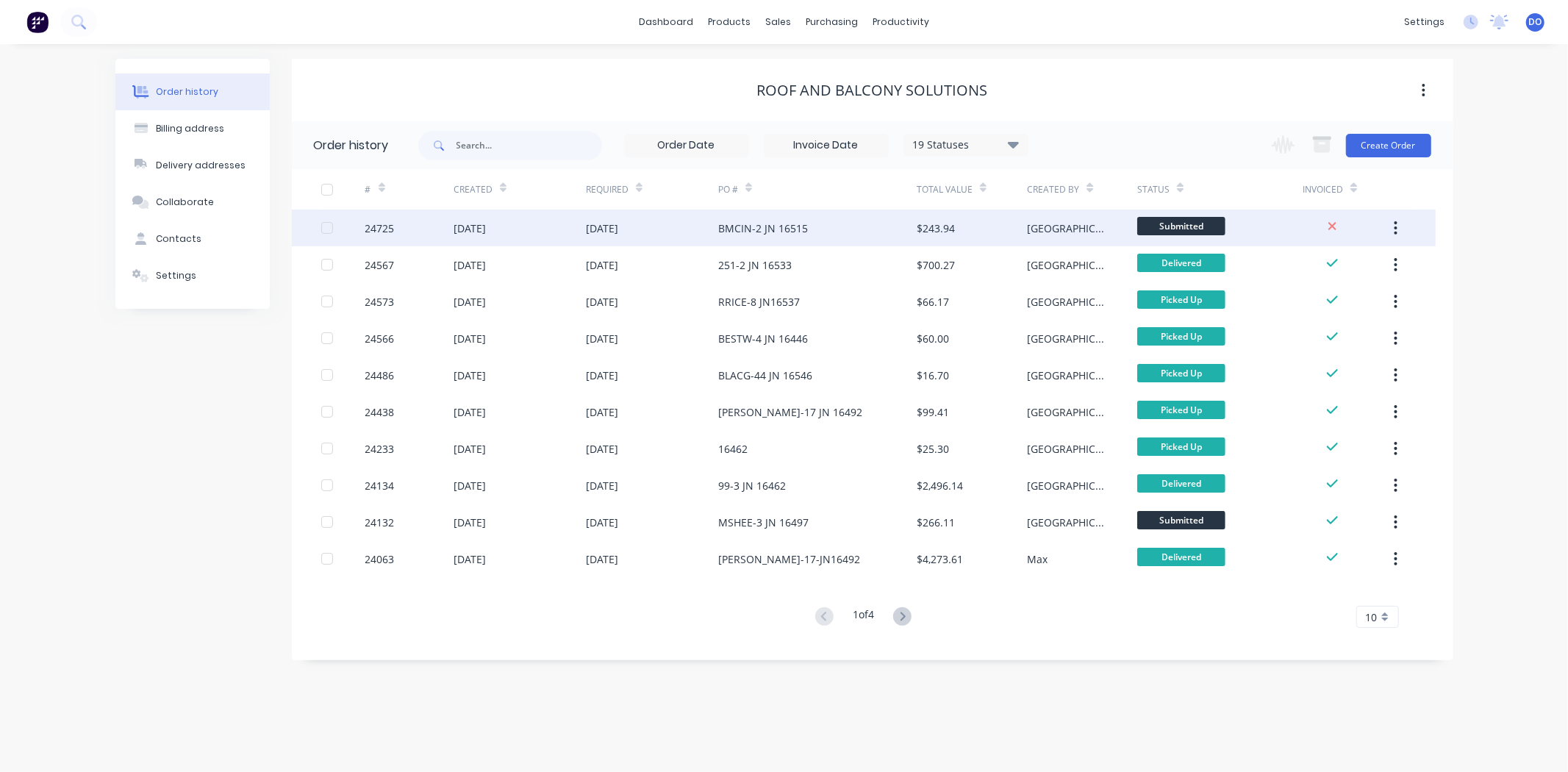
click at [880, 223] on div "BMCIN-2 JN 16515" at bounding box center [817, 228] width 198 height 37
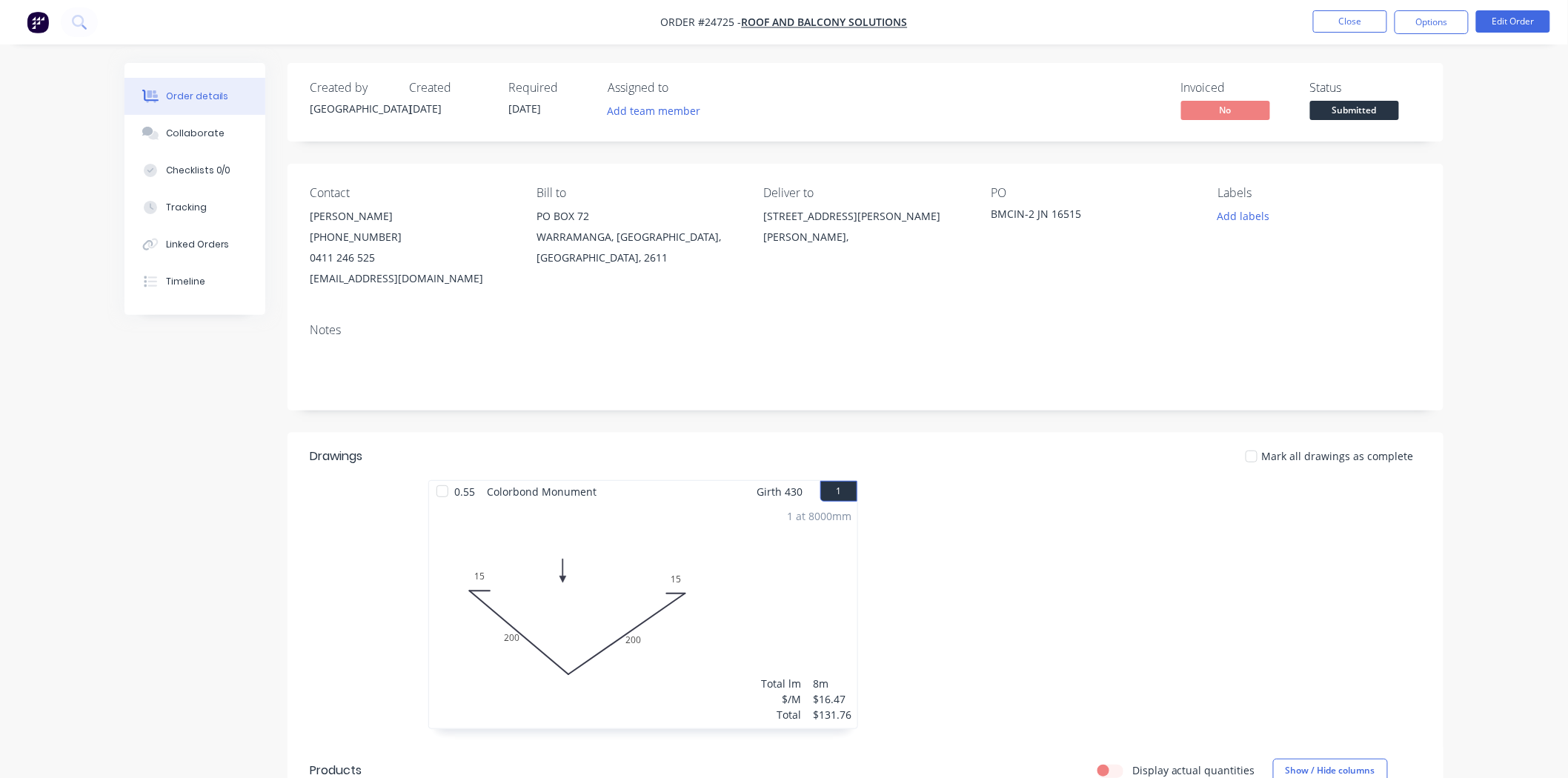
click at [1167, 490] on div at bounding box center [1088, 612] width 445 height 264
click at [1361, 110] on span "Submitted" at bounding box center [1354, 110] width 89 height 18
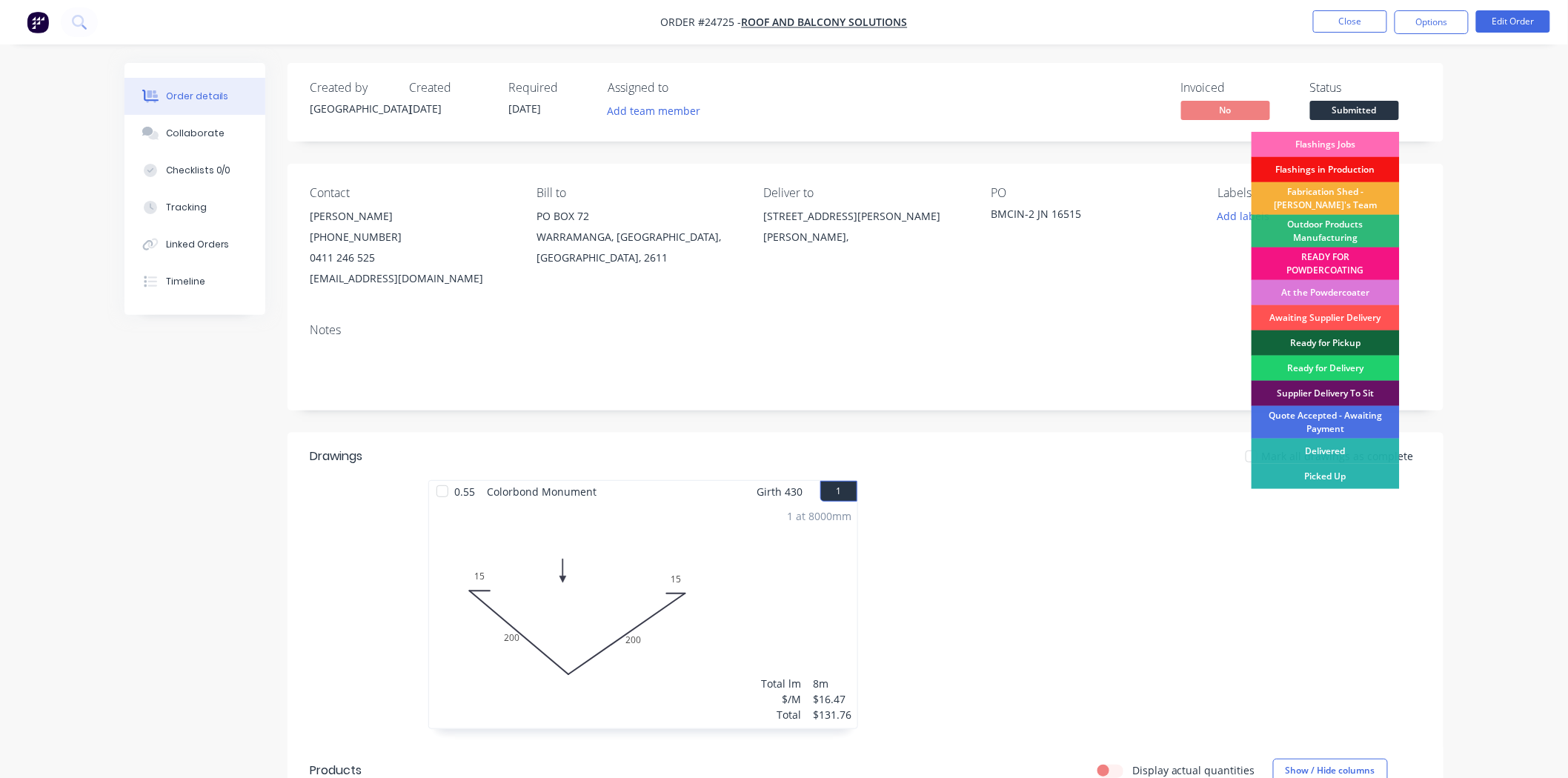
click at [1342, 138] on div "Flashings Jobs" at bounding box center [1325, 144] width 149 height 25
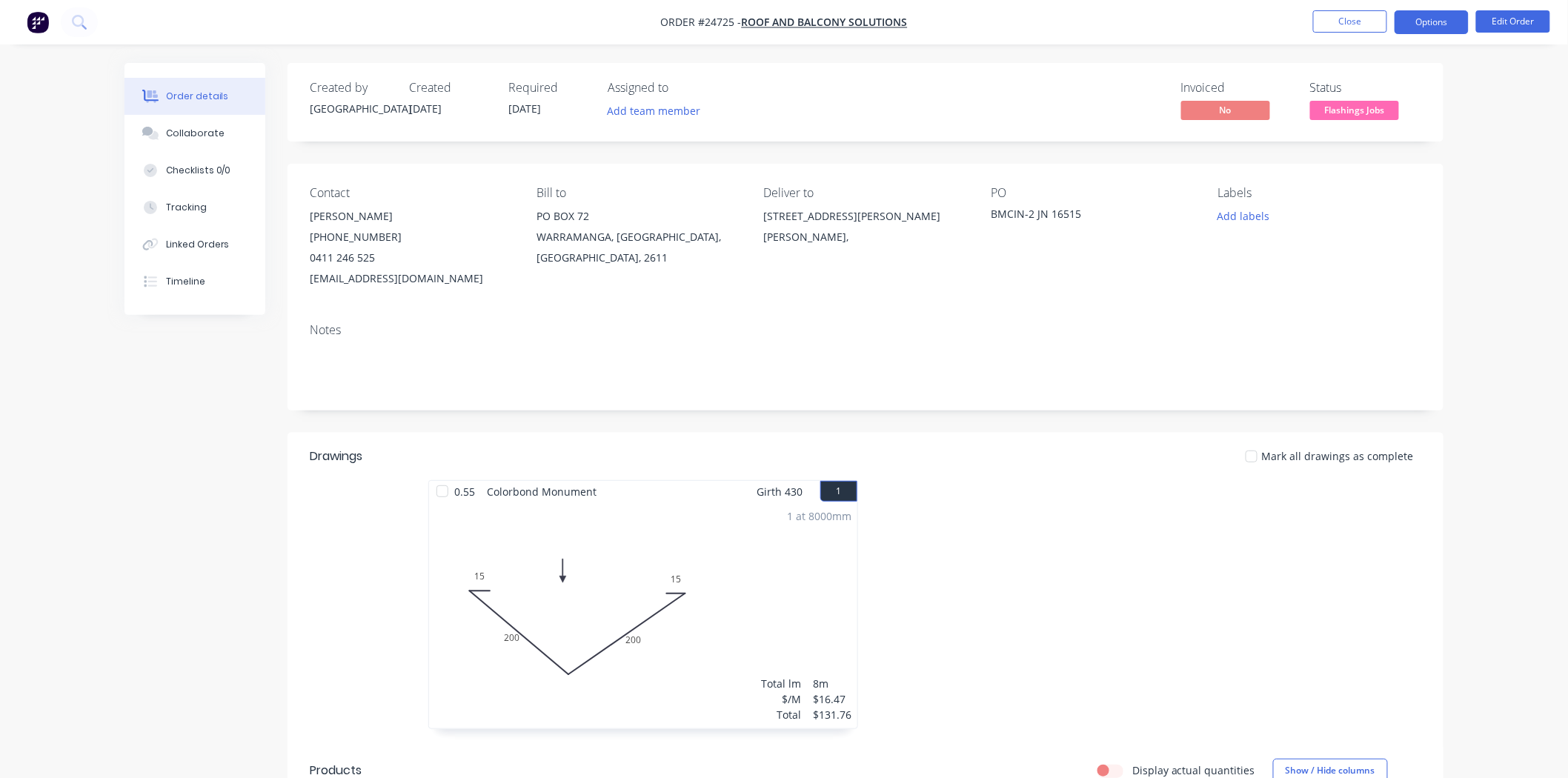
click at [1412, 26] on button "Options" at bounding box center [1432, 22] width 74 height 23
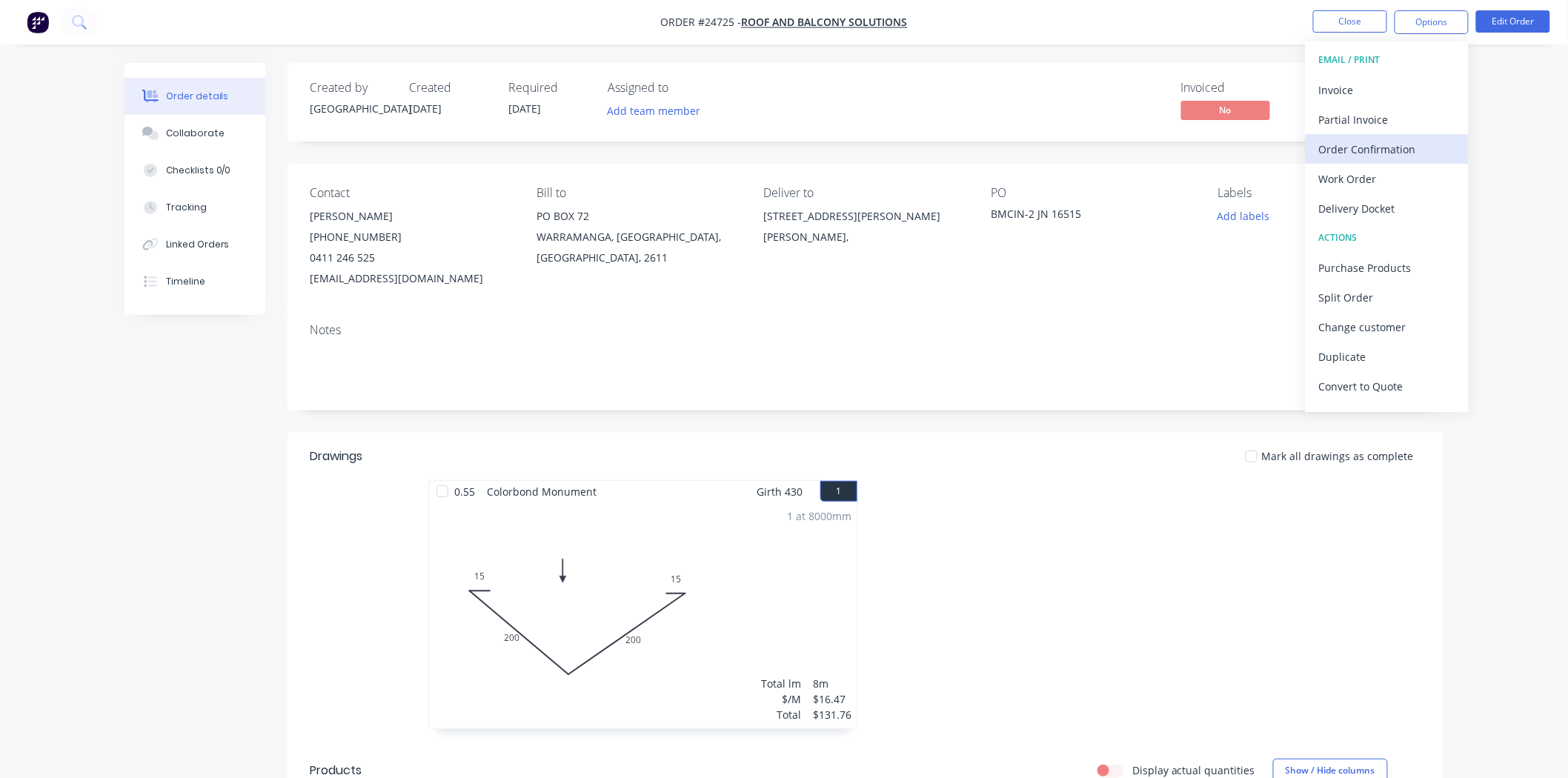
click at [1401, 145] on div "Order Confirmation" at bounding box center [1387, 149] width 136 height 22
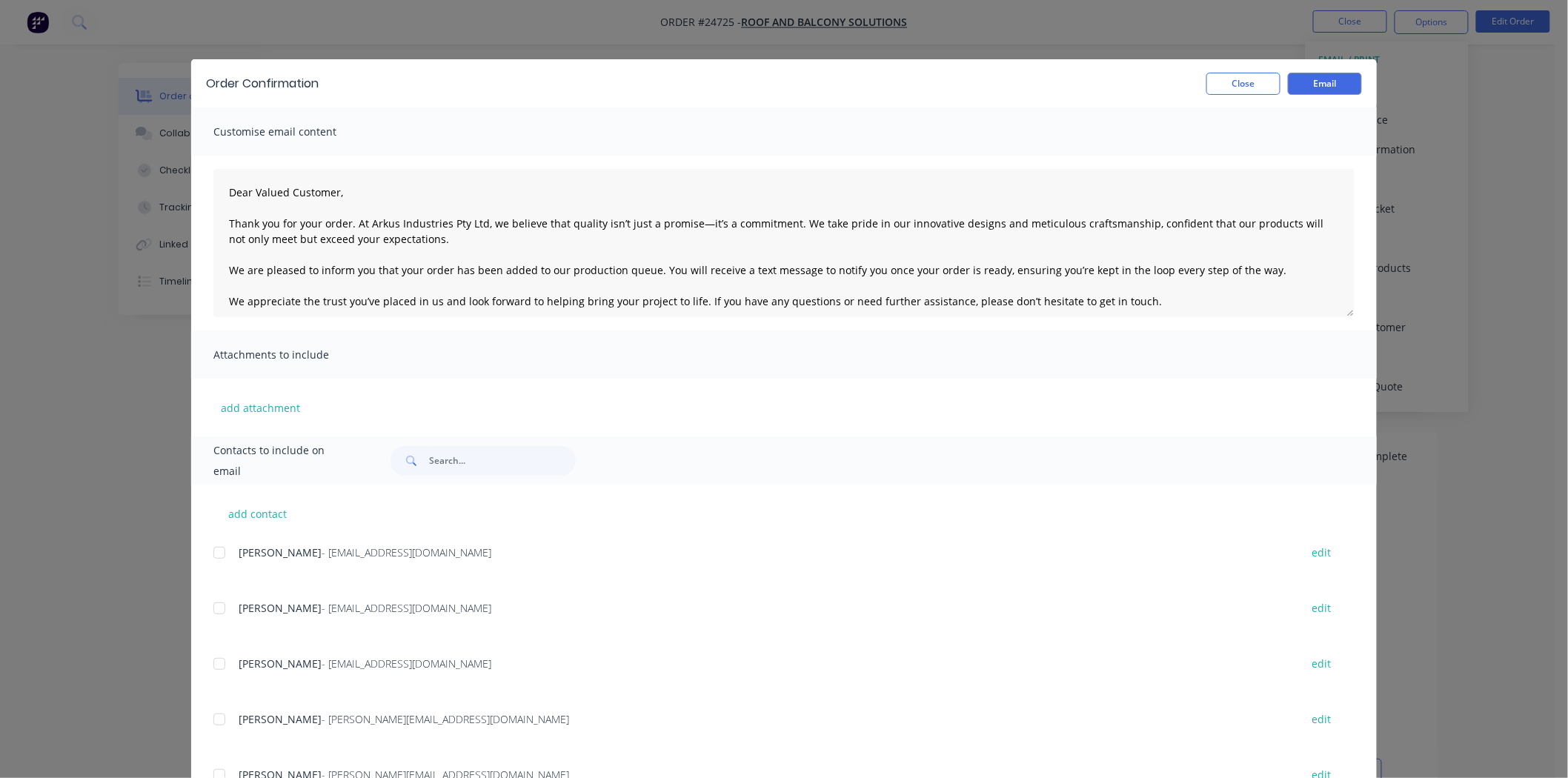
click at [208, 611] on div at bounding box center [219, 608] width 30 height 30
click at [1315, 83] on button "Email" at bounding box center [1325, 84] width 74 height 23
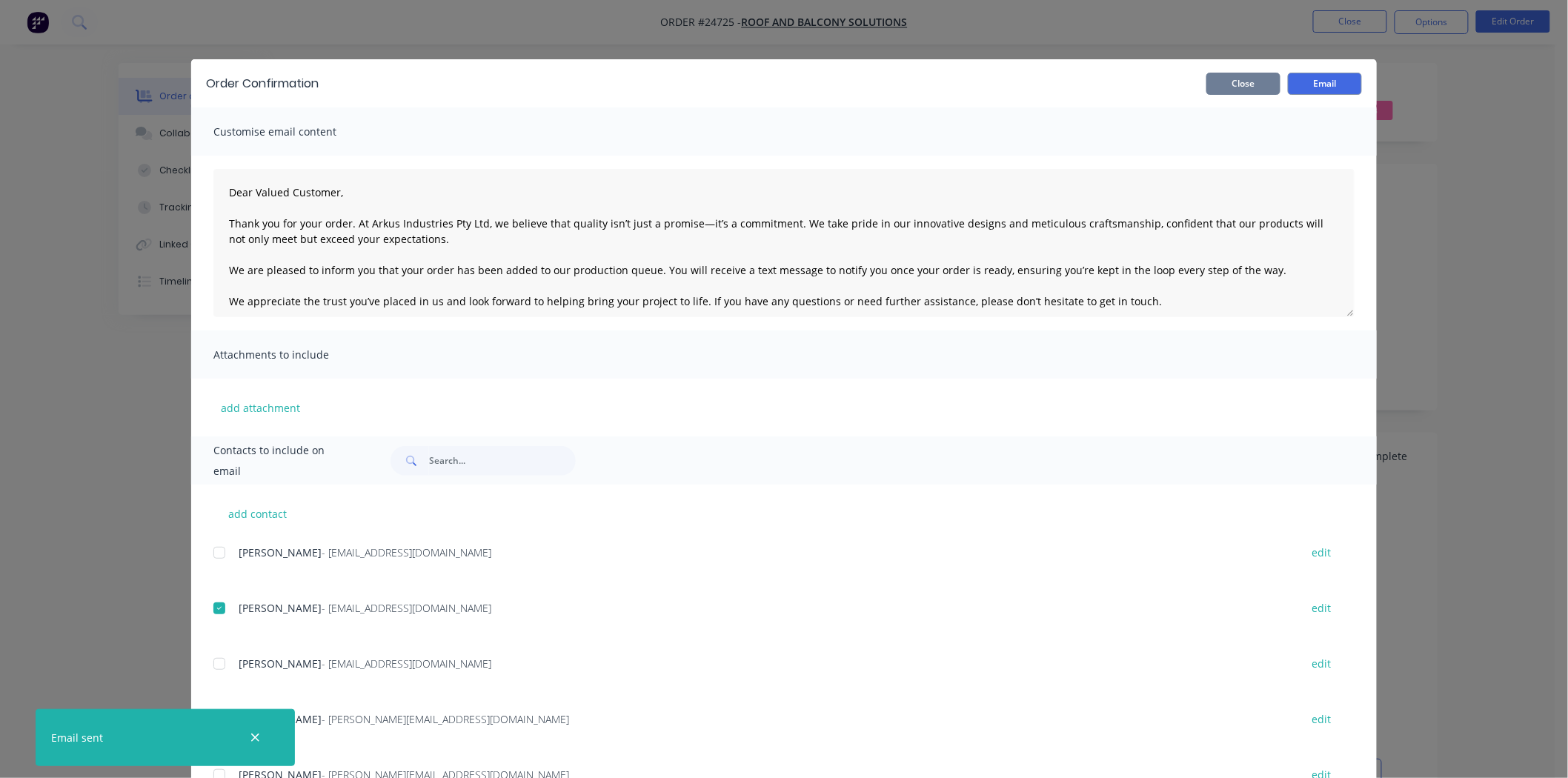
click at [1246, 88] on button "Close" at bounding box center [1243, 84] width 74 height 23
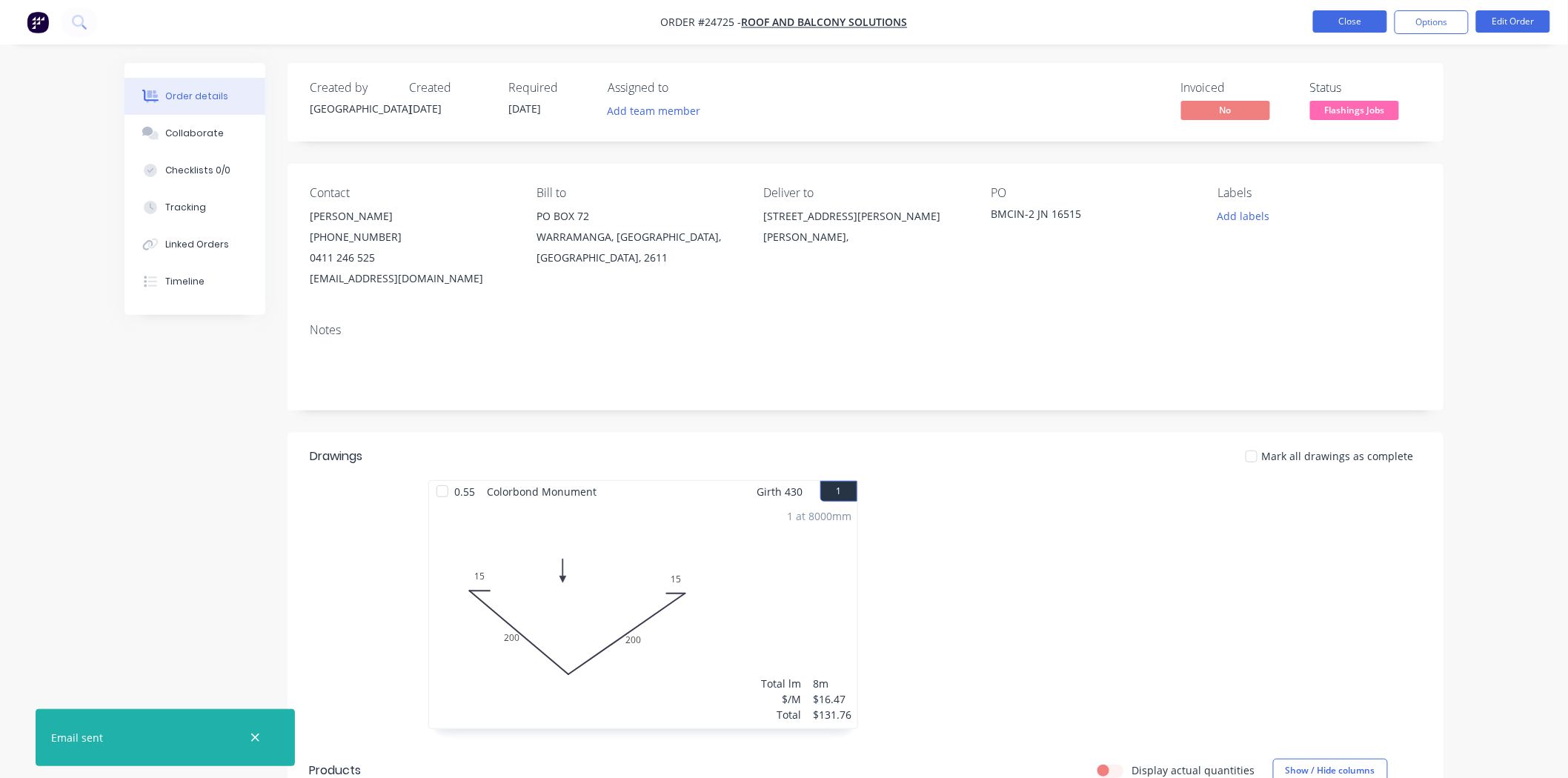
click at [1328, 18] on button "Close" at bounding box center [1350, 22] width 74 height 23
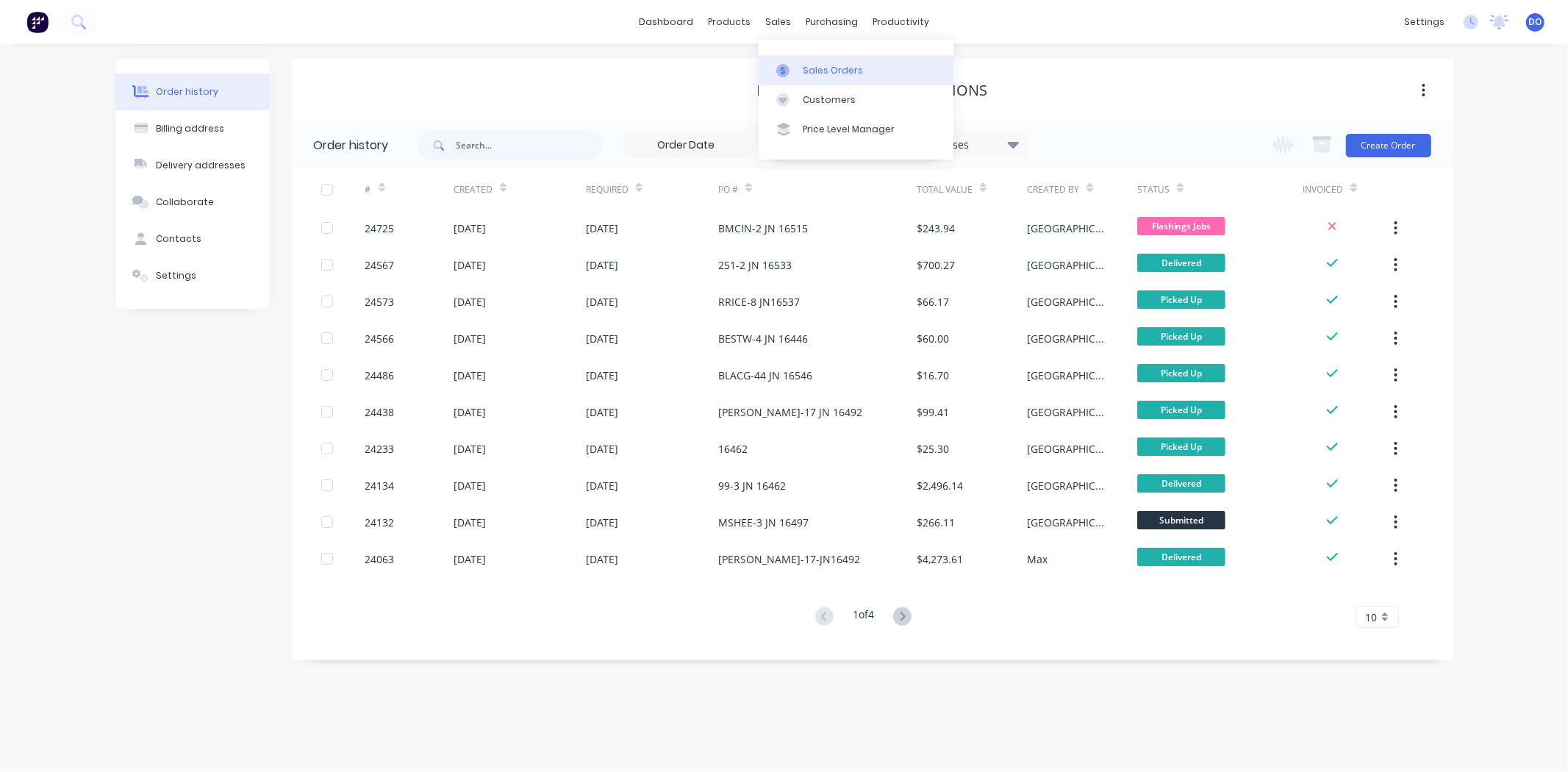
click at [789, 62] on link "Sales Orders" at bounding box center [856, 70] width 195 height 29
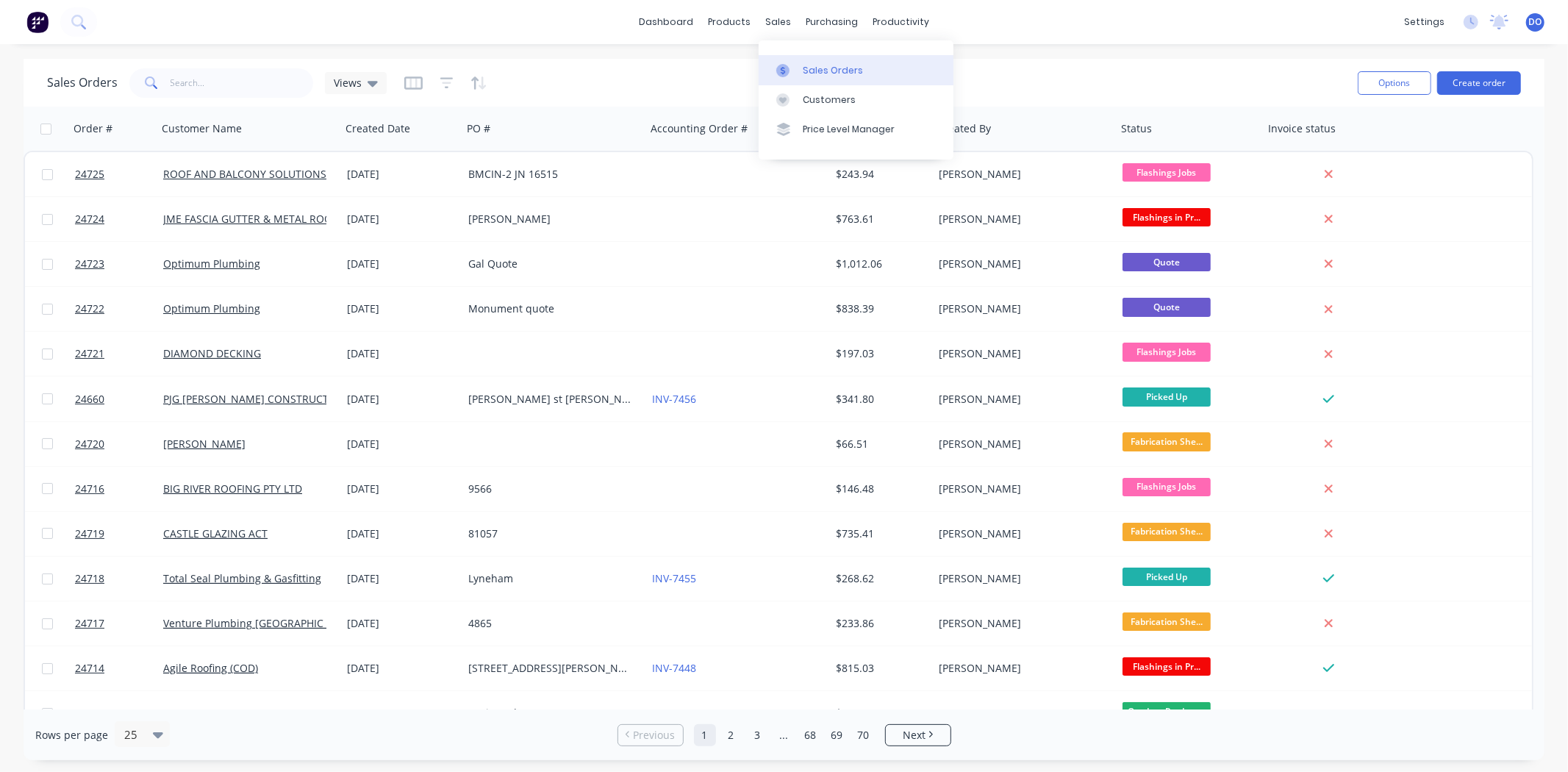
click at [790, 72] on div at bounding box center [787, 70] width 22 height 13
click at [877, 61] on link "Sales Orders" at bounding box center [856, 70] width 195 height 29
click at [1205, 42] on div "dashboard products sales purchasing productivity dashboard products Product Cat…" at bounding box center [784, 22] width 1568 height 44
click at [919, 69] on div "Workflow" at bounding box center [927, 70] width 44 height 13
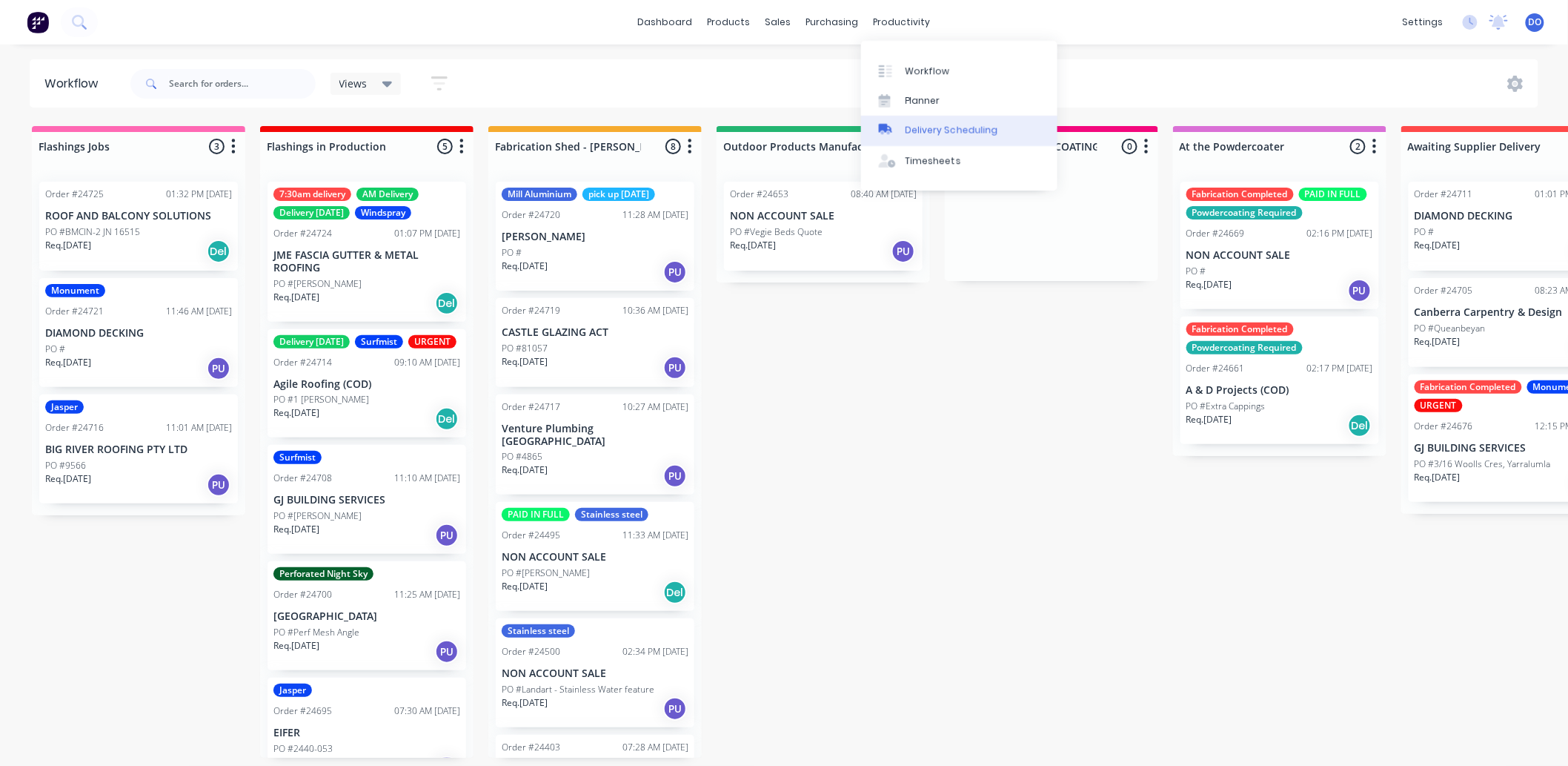
click at [937, 134] on div "Delivery Scheduling" at bounding box center [952, 130] width 93 height 13
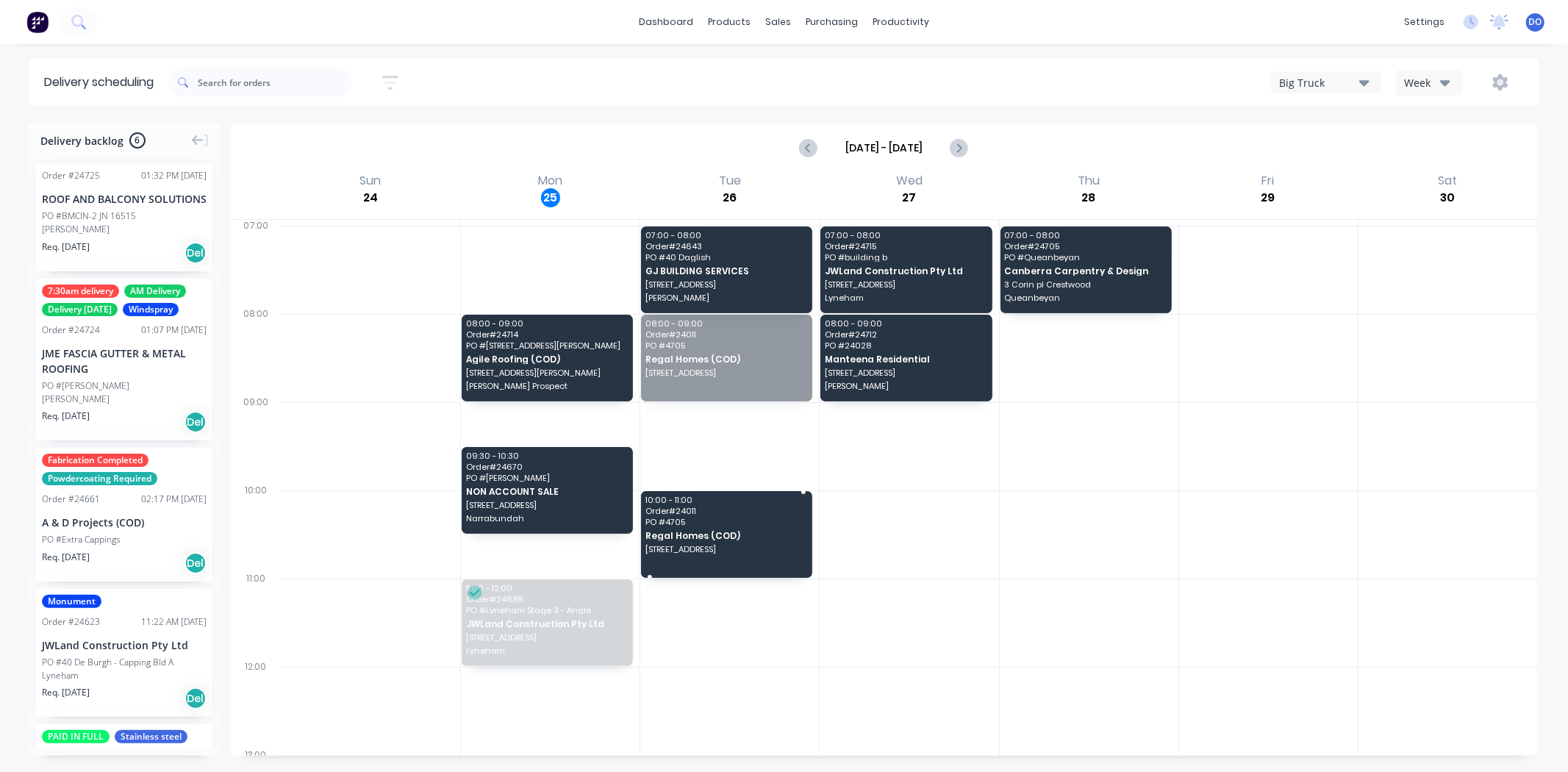
drag, startPoint x: 735, startPoint y: 355, endPoint x: 742, endPoint y: 553, distance: 198.1
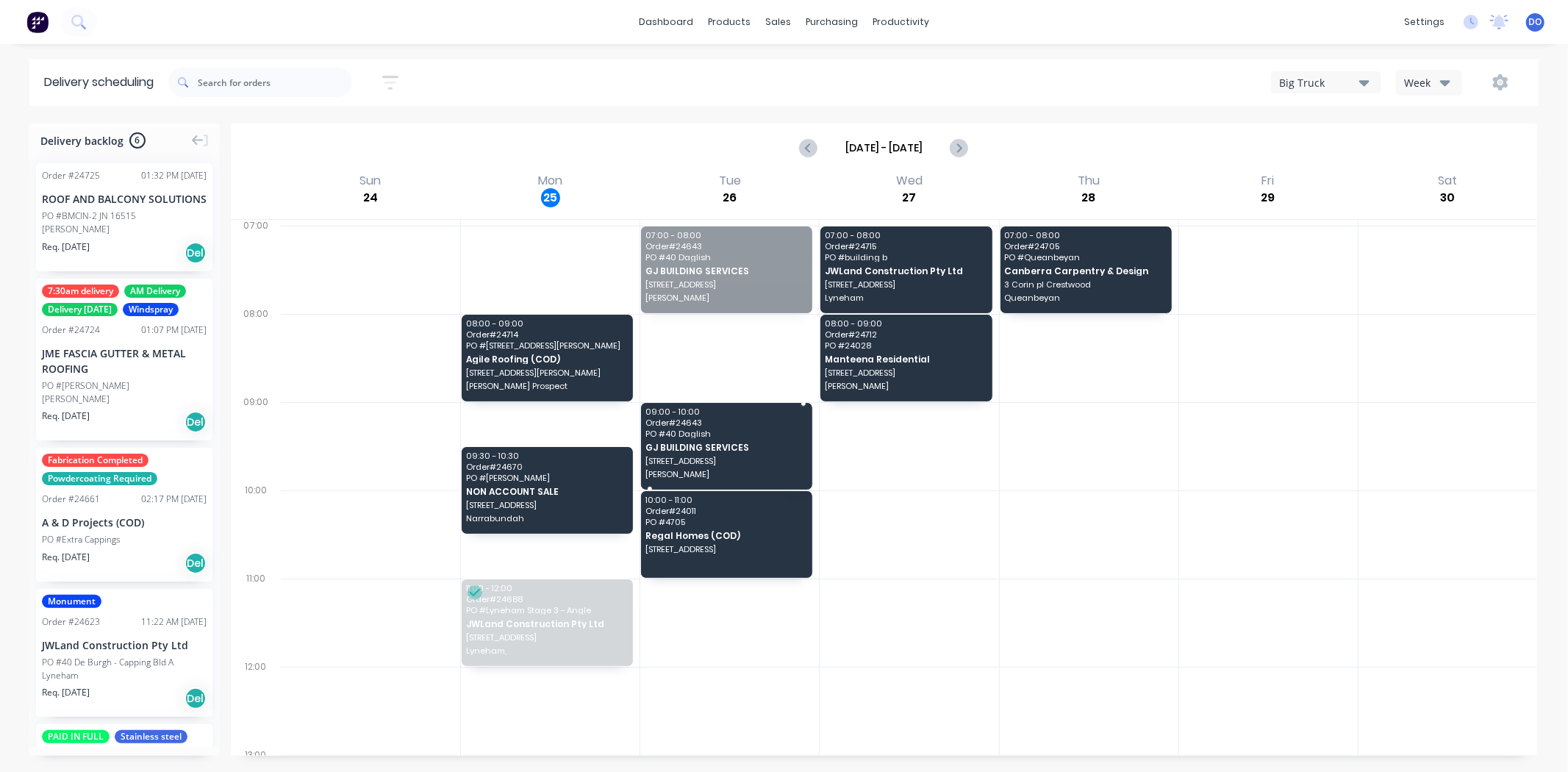
drag, startPoint x: 730, startPoint y: 278, endPoint x: 715, endPoint y: 476, distance: 198.6
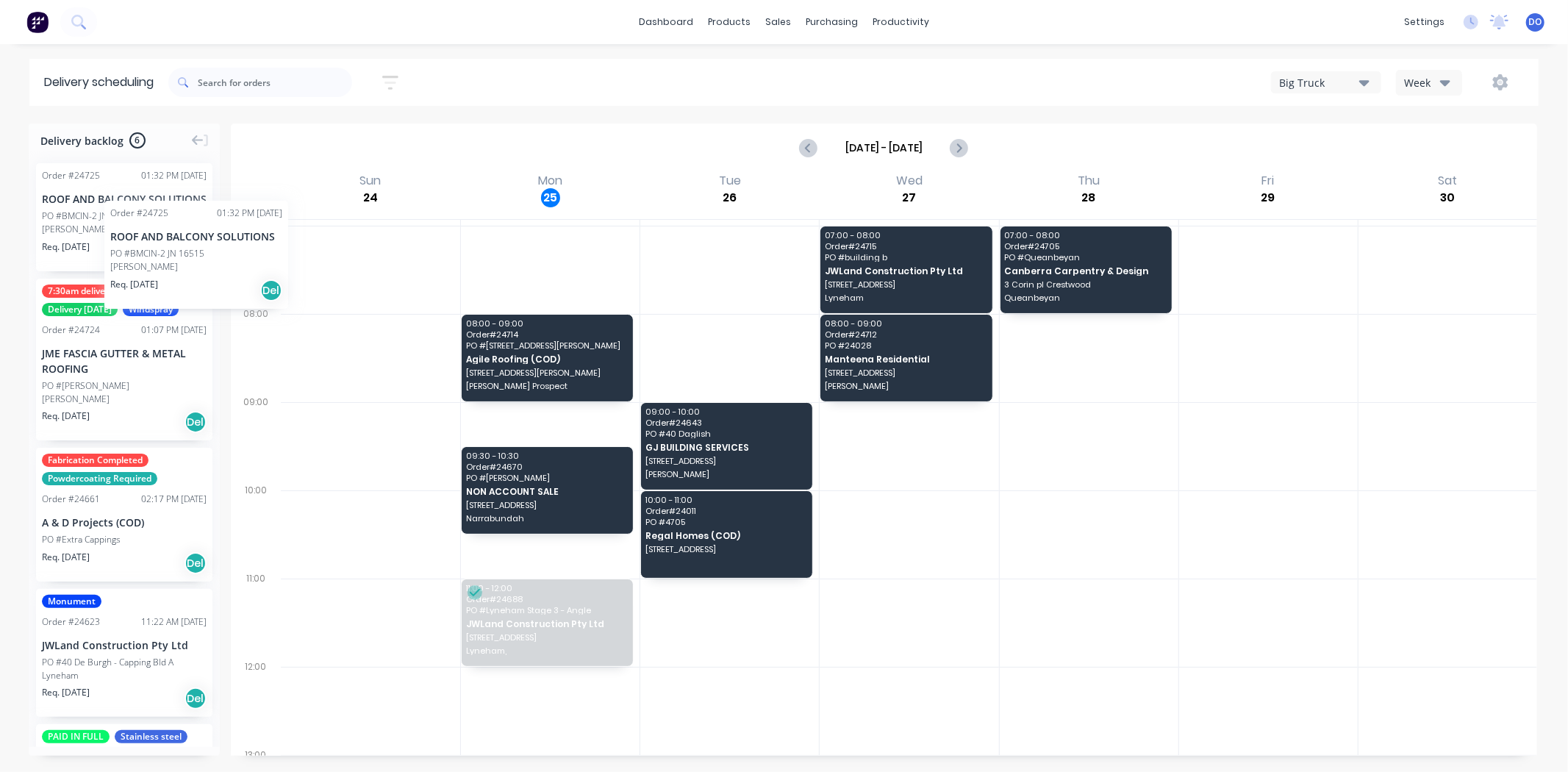
drag, startPoint x: 113, startPoint y: 193, endPoint x: 59, endPoint y: 184, distance: 54.7
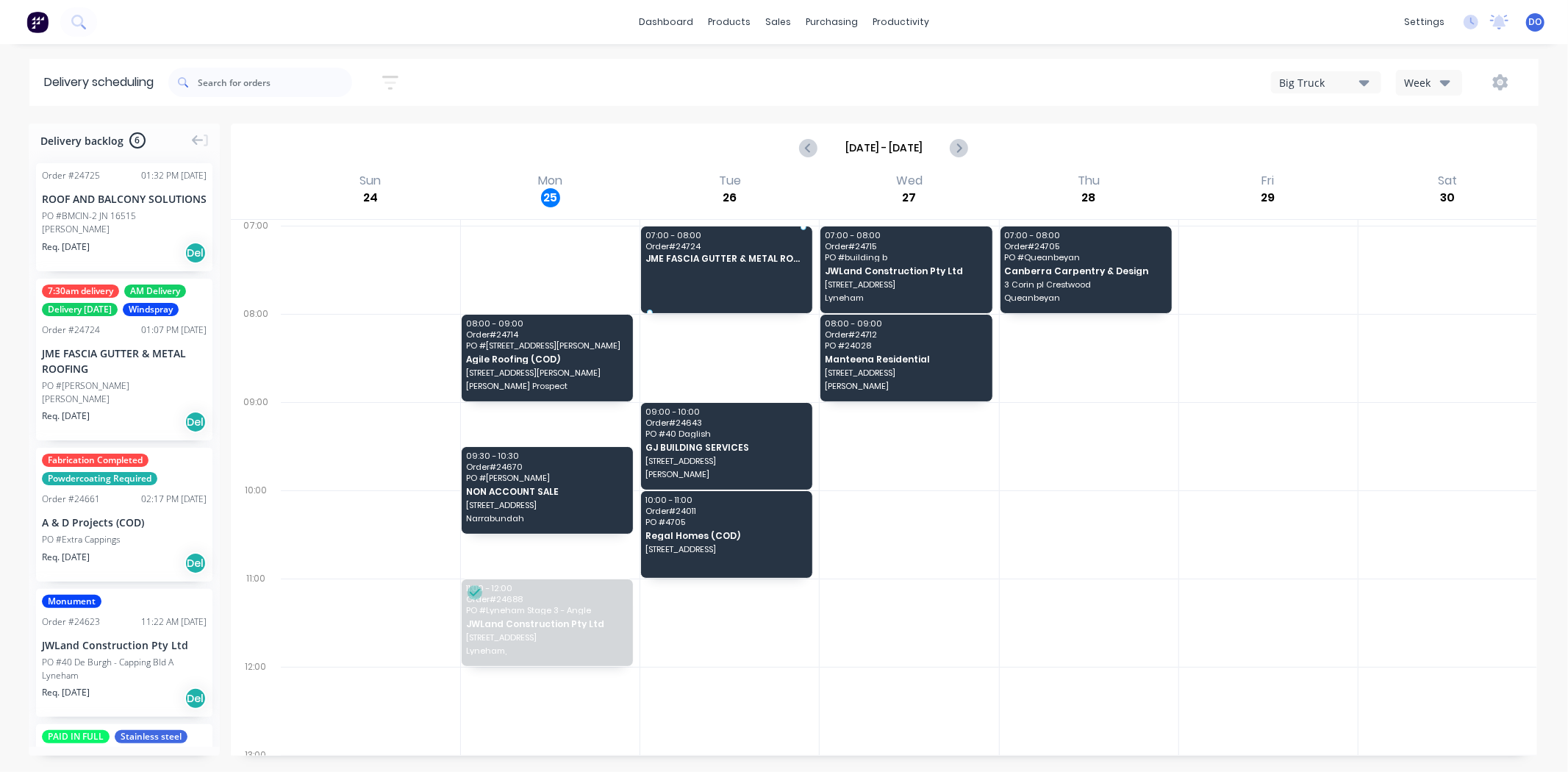
drag, startPoint x: 93, startPoint y: 368, endPoint x: 715, endPoint y: 250, distance: 633.1
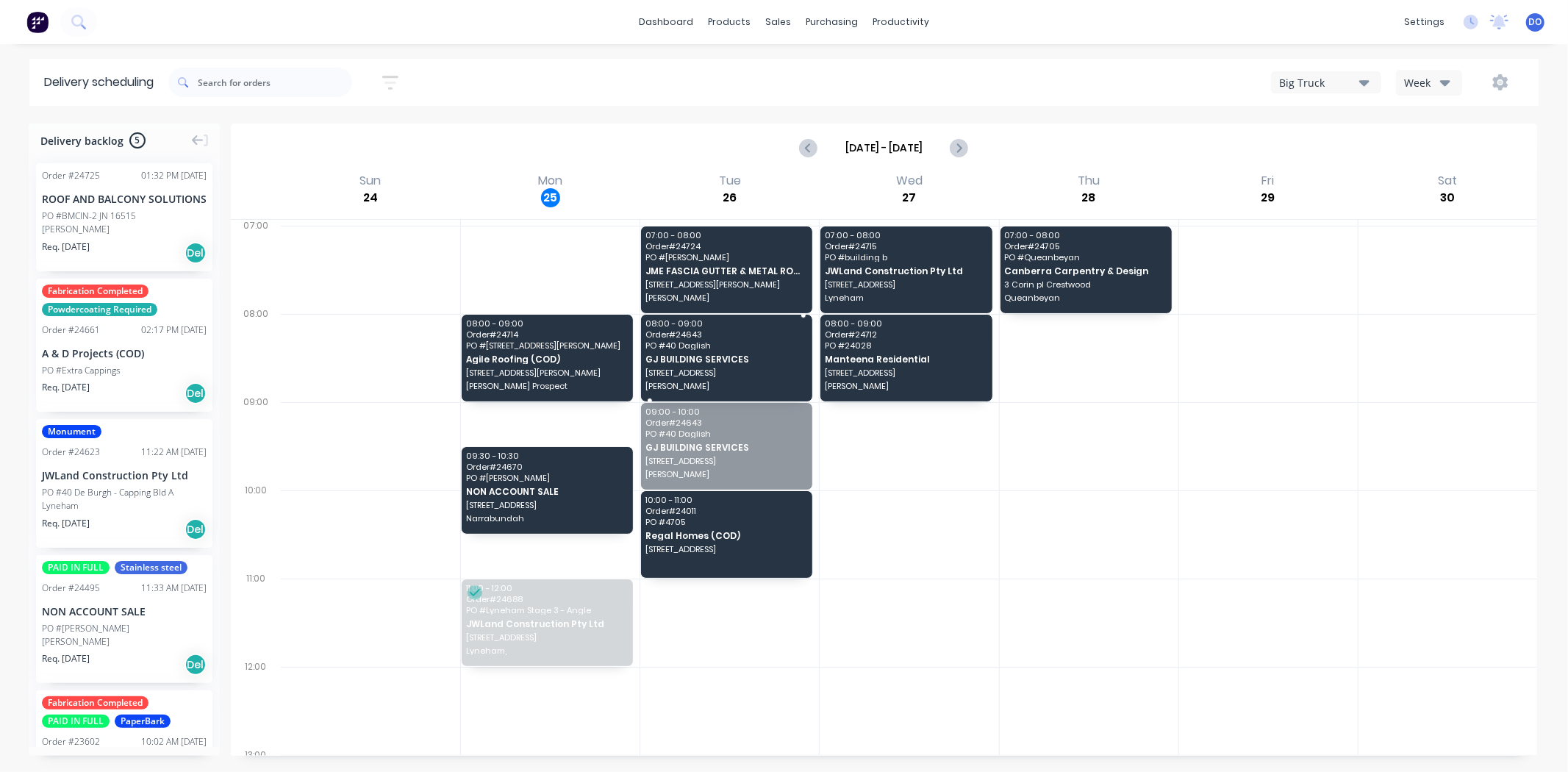
drag, startPoint x: 740, startPoint y: 447, endPoint x: 751, endPoint y: 356, distance: 91.7
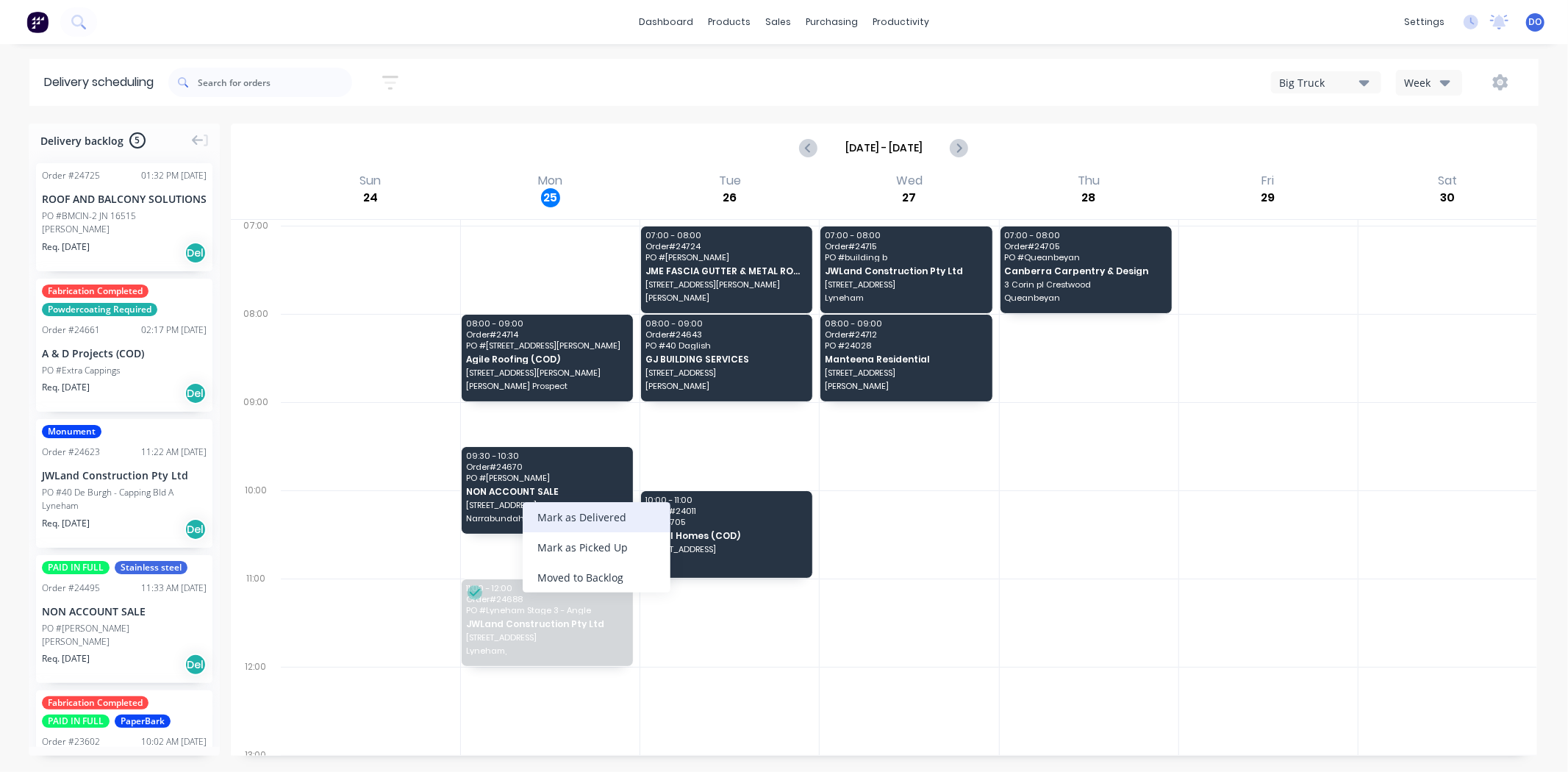
click at [568, 517] on div "Mark as Delivered" at bounding box center [596, 517] width 147 height 30
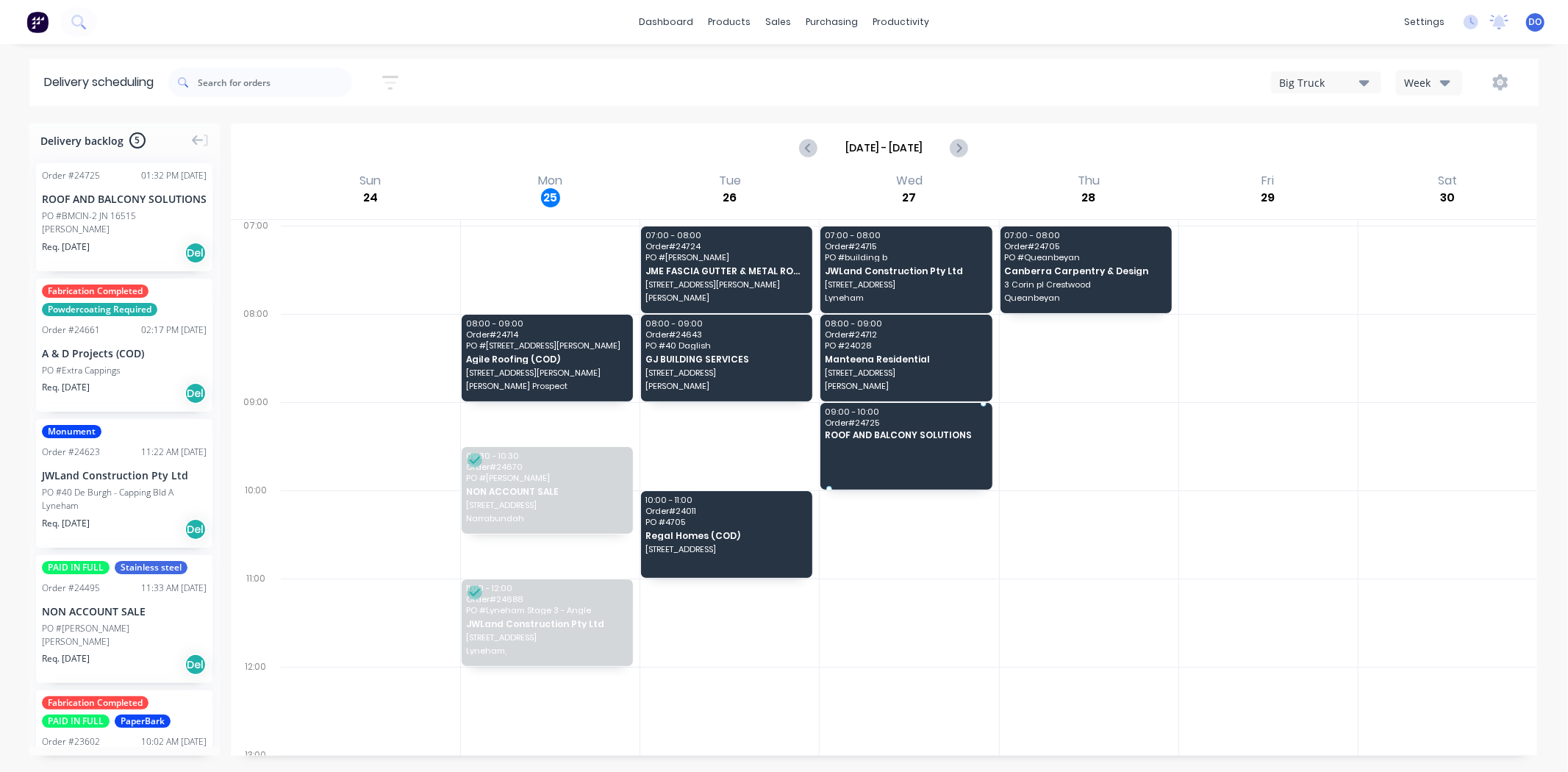
drag, startPoint x: 108, startPoint y: 252, endPoint x: 934, endPoint y: 422, distance: 843.3
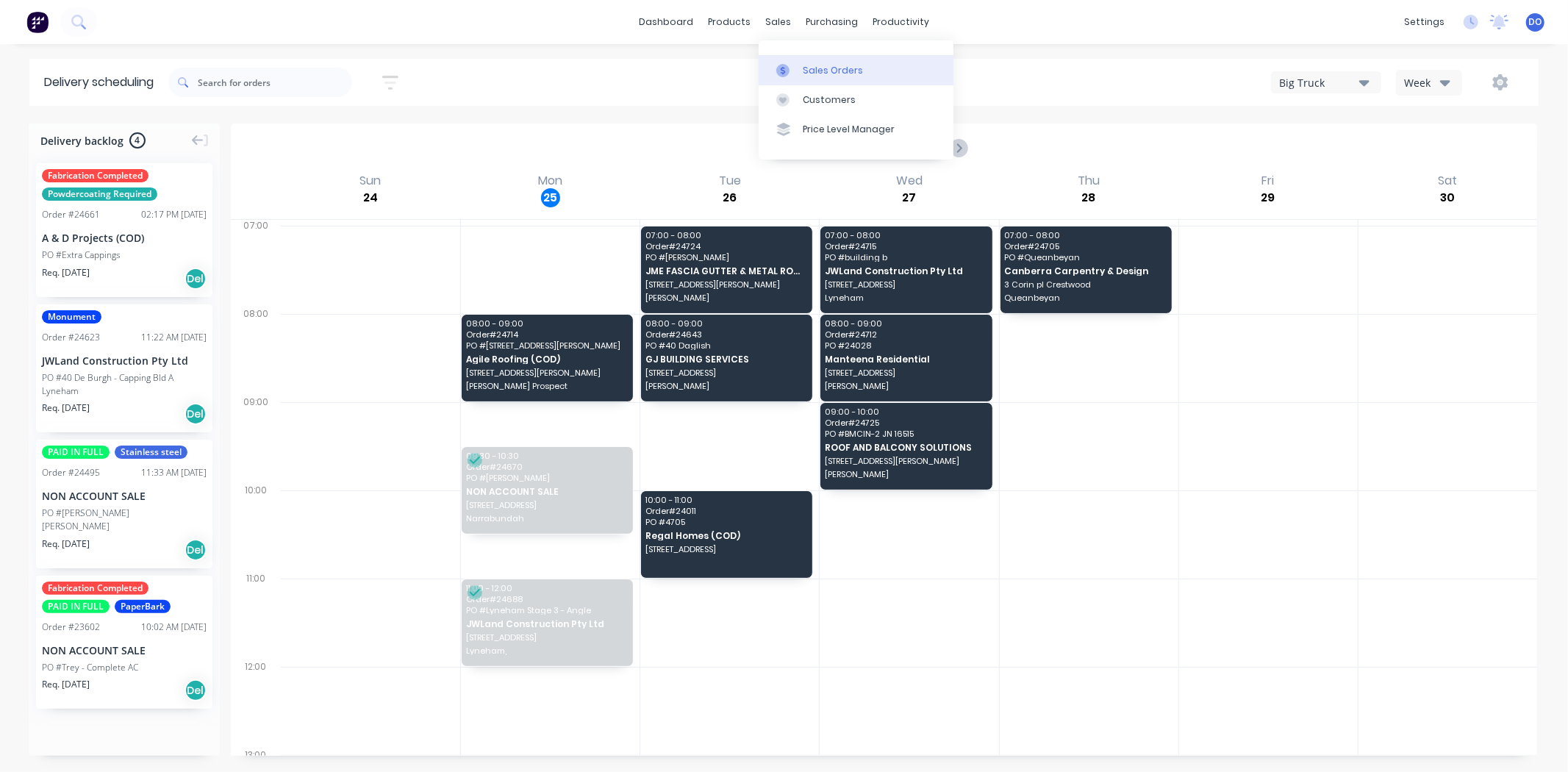
click at [791, 64] on div at bounding box center [787, 70] width 22 height 13
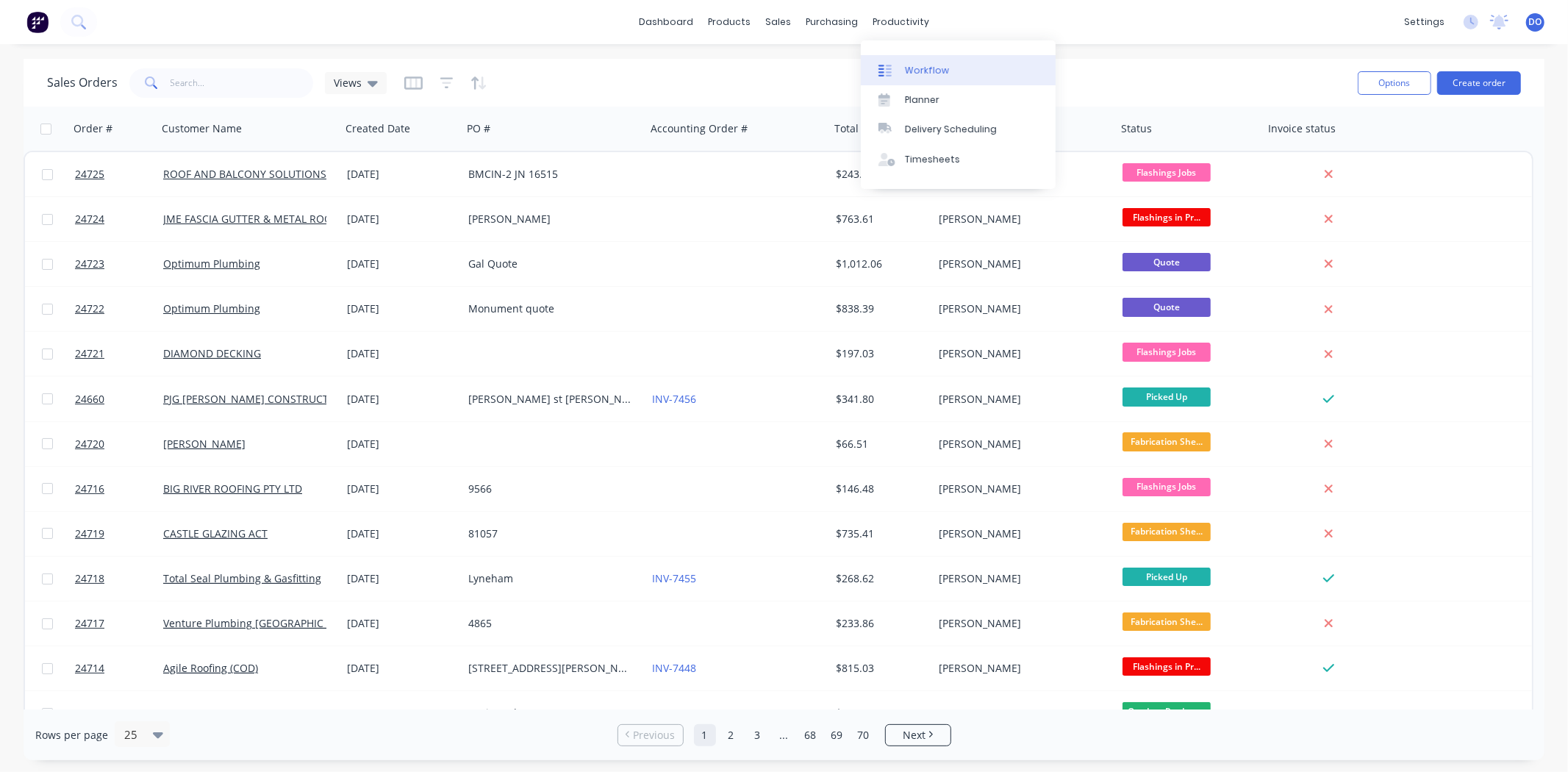
click at [909, 70] on div "Workflow" at bounding box center [927, 70] width 44 height 13
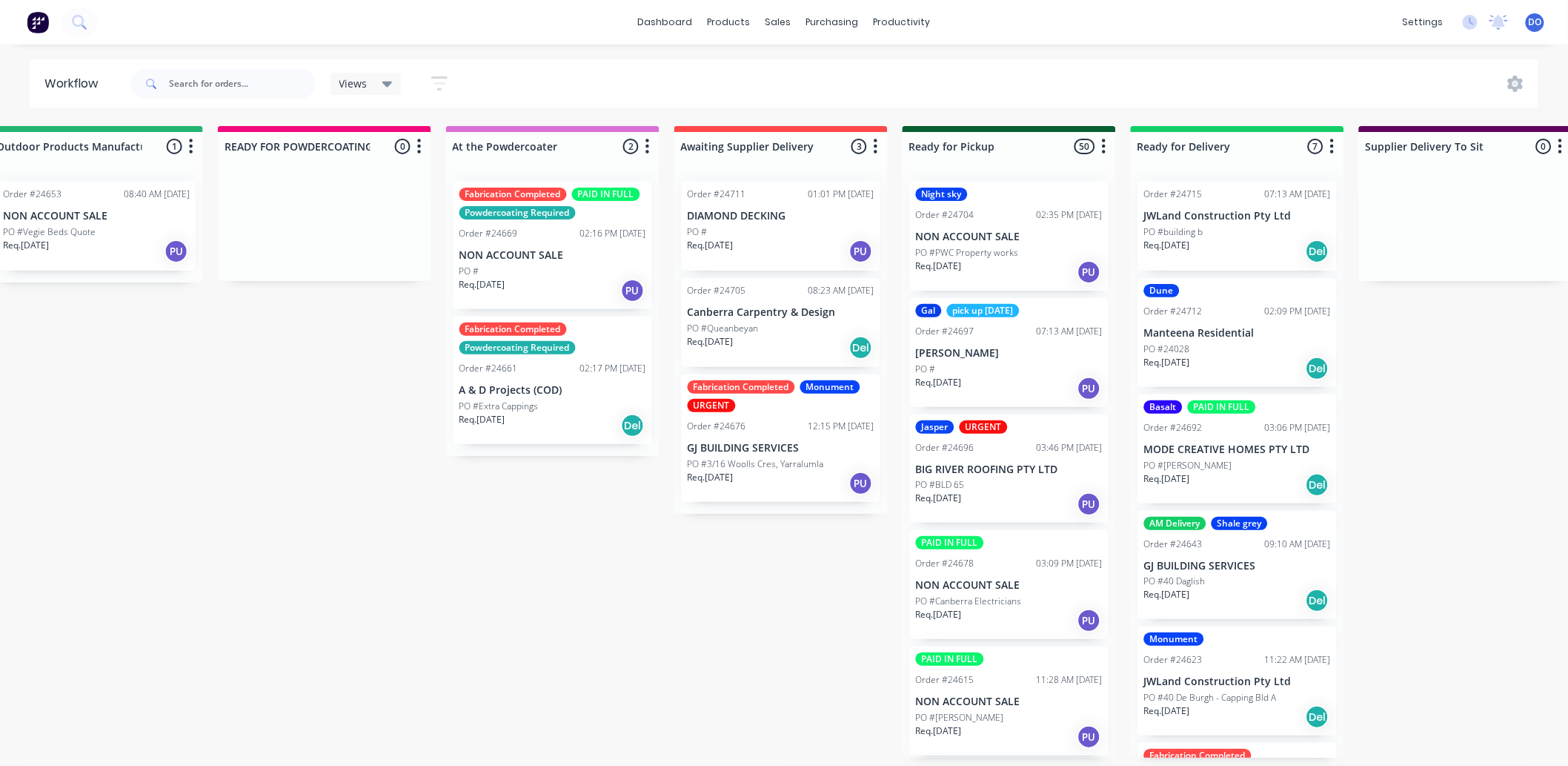
scroll to position [0, 714]
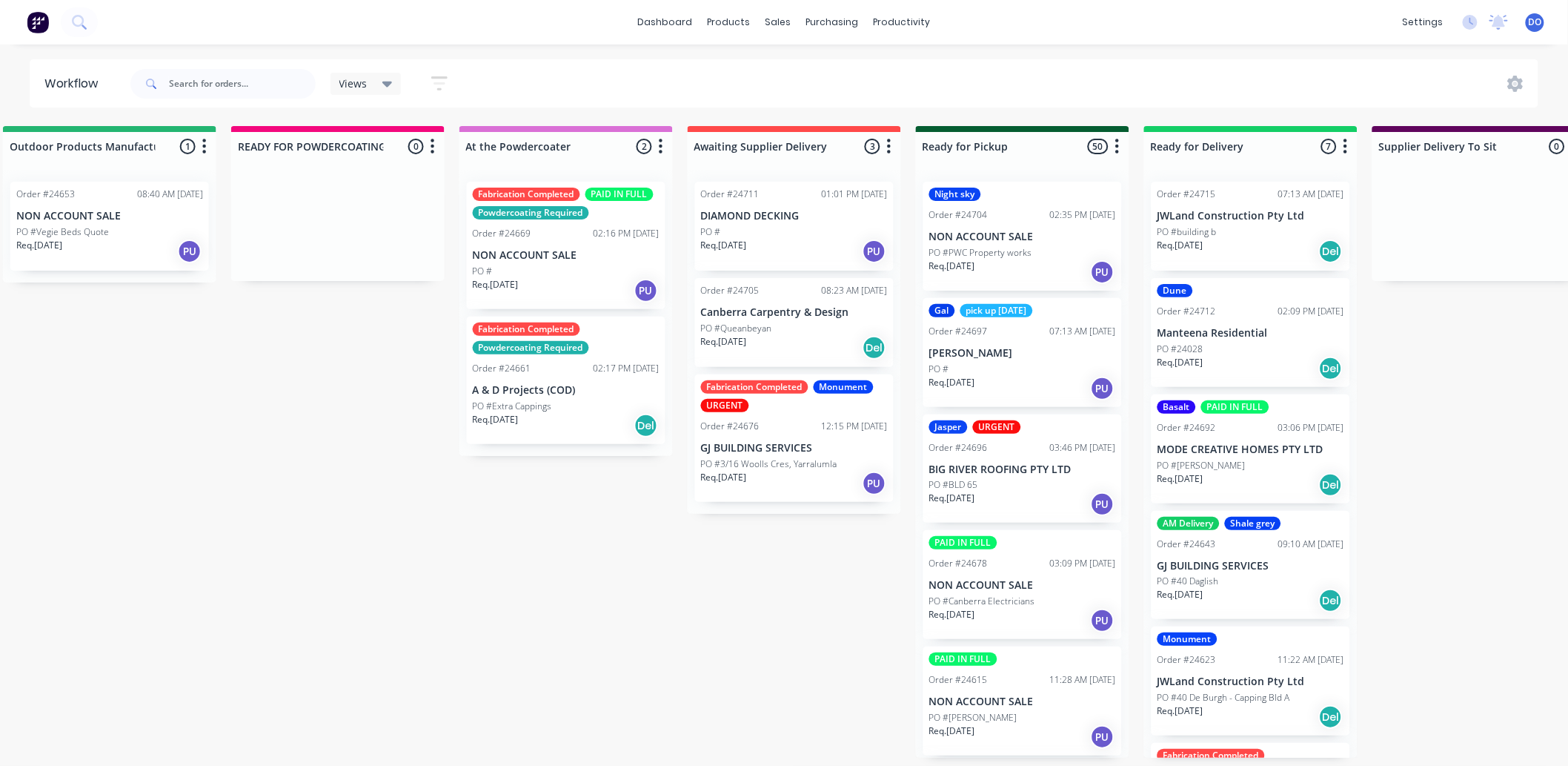
click at [1033, 339] on div "Gal pick up Friday Order #24697 07:13 AM 21/08/25 BERNIE NELSON PO # Req. 21/08…" at bounding box center [1022, 352] width 198 height 109
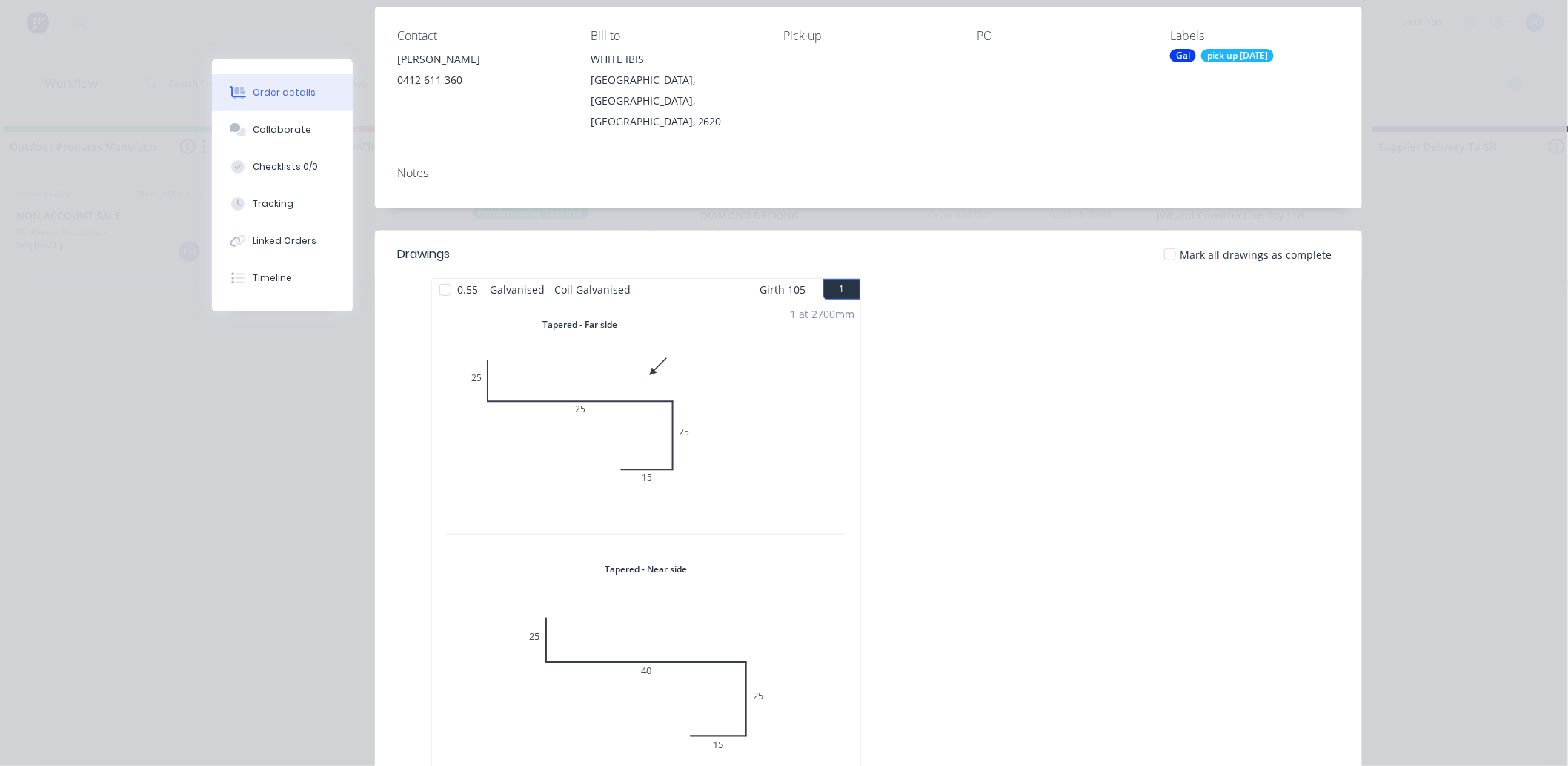
scroll to position [0, 0]
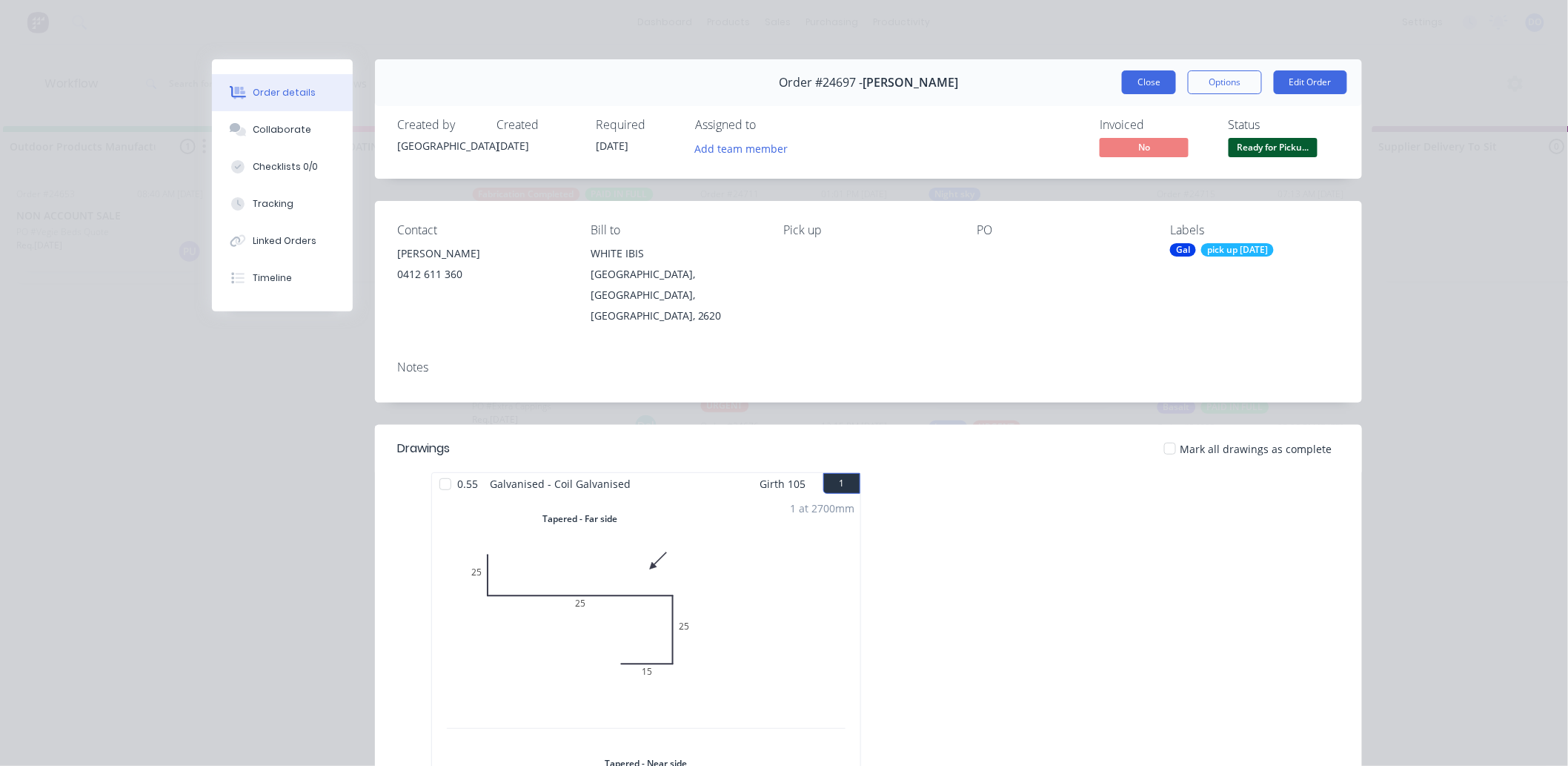
click at [1146, 72] on button "Close" at bounding box center [1149, 82] width 54 height 23
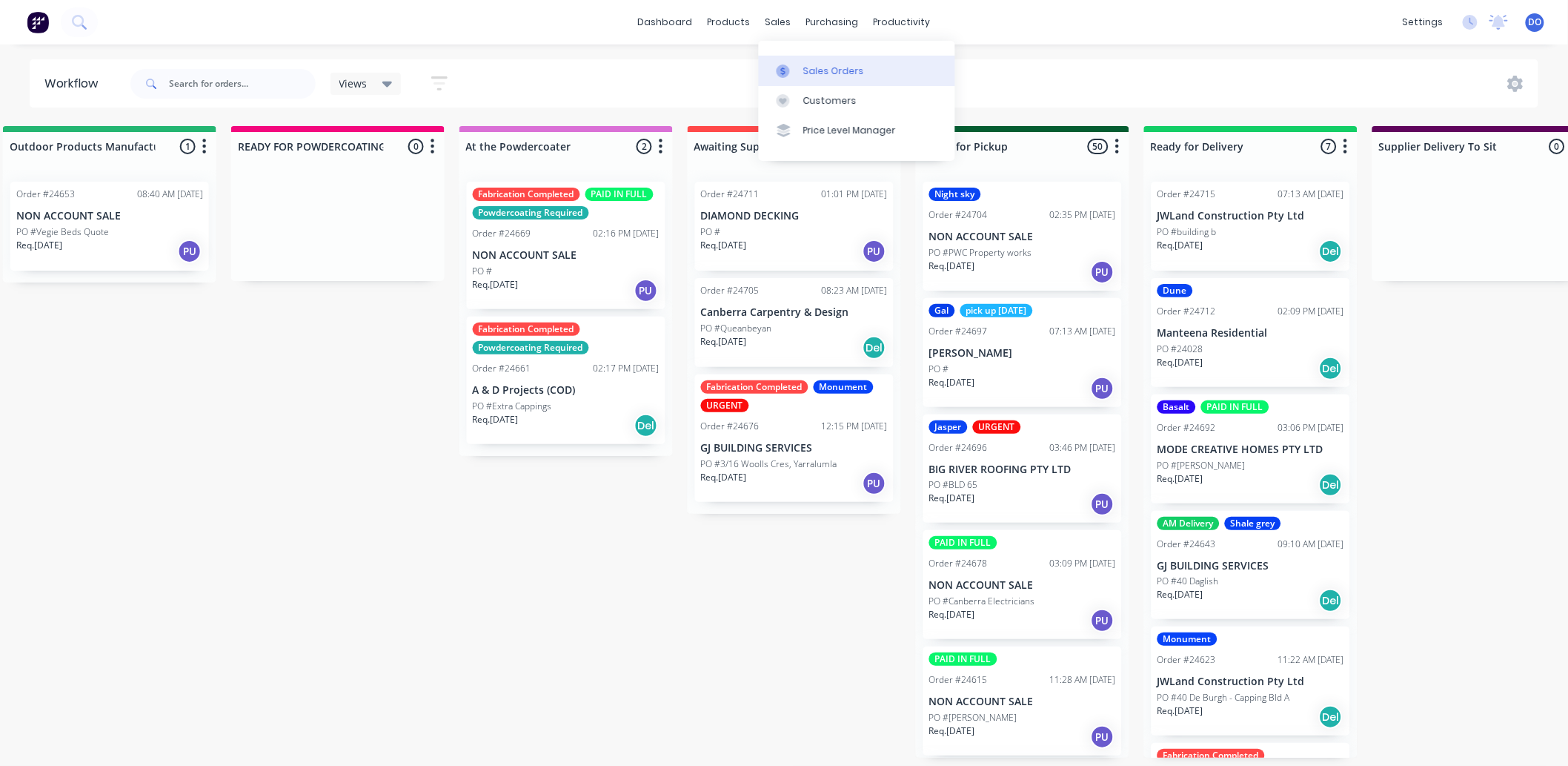
click at [847, 59] on link "Sales Orders" at bounding box center [857, 70] width 196 height 30
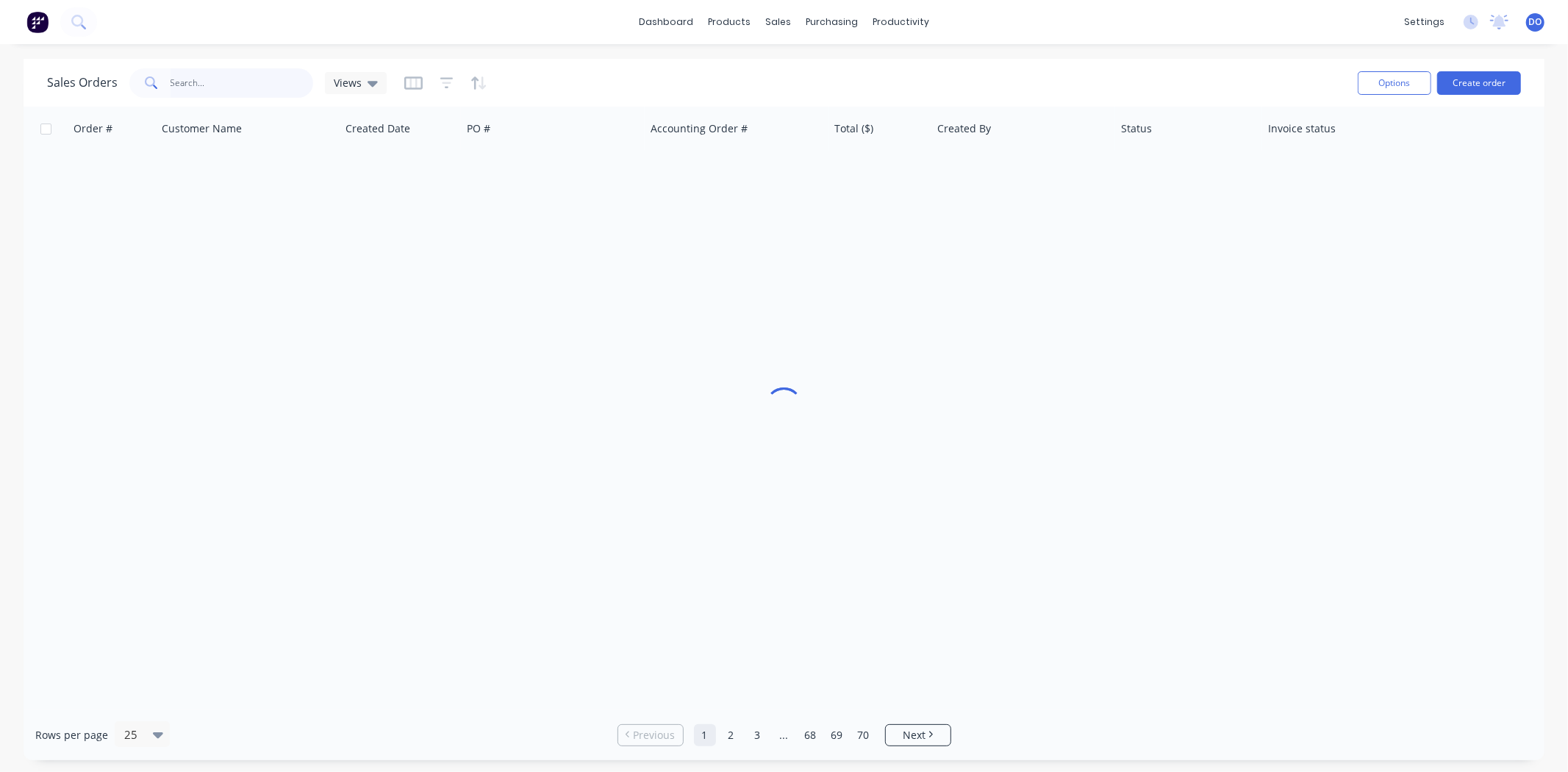
click at [209, 70] on input "text" at bounding box center [242, 83] width 143 height 29
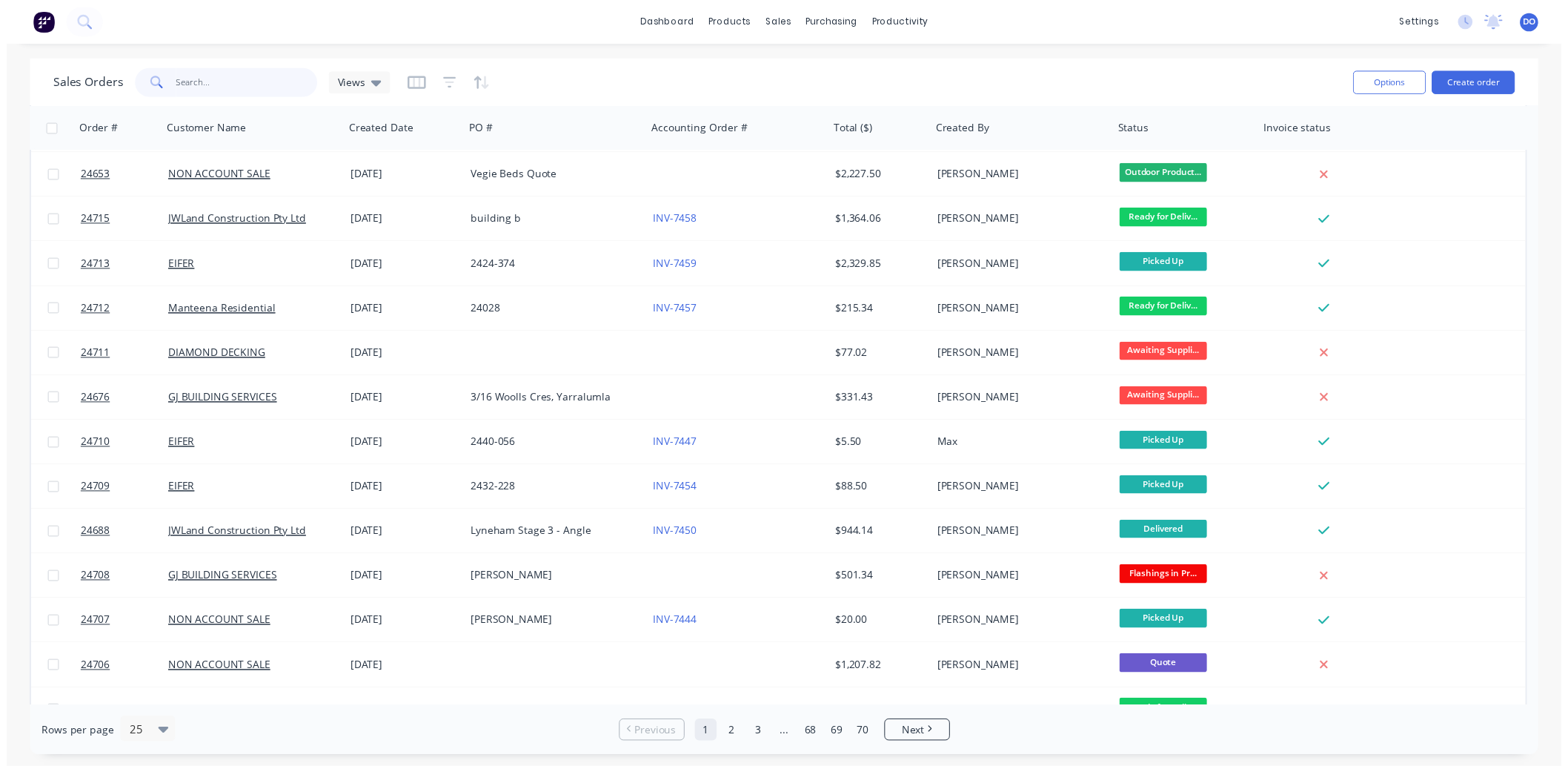
scroll to position [569, 0]
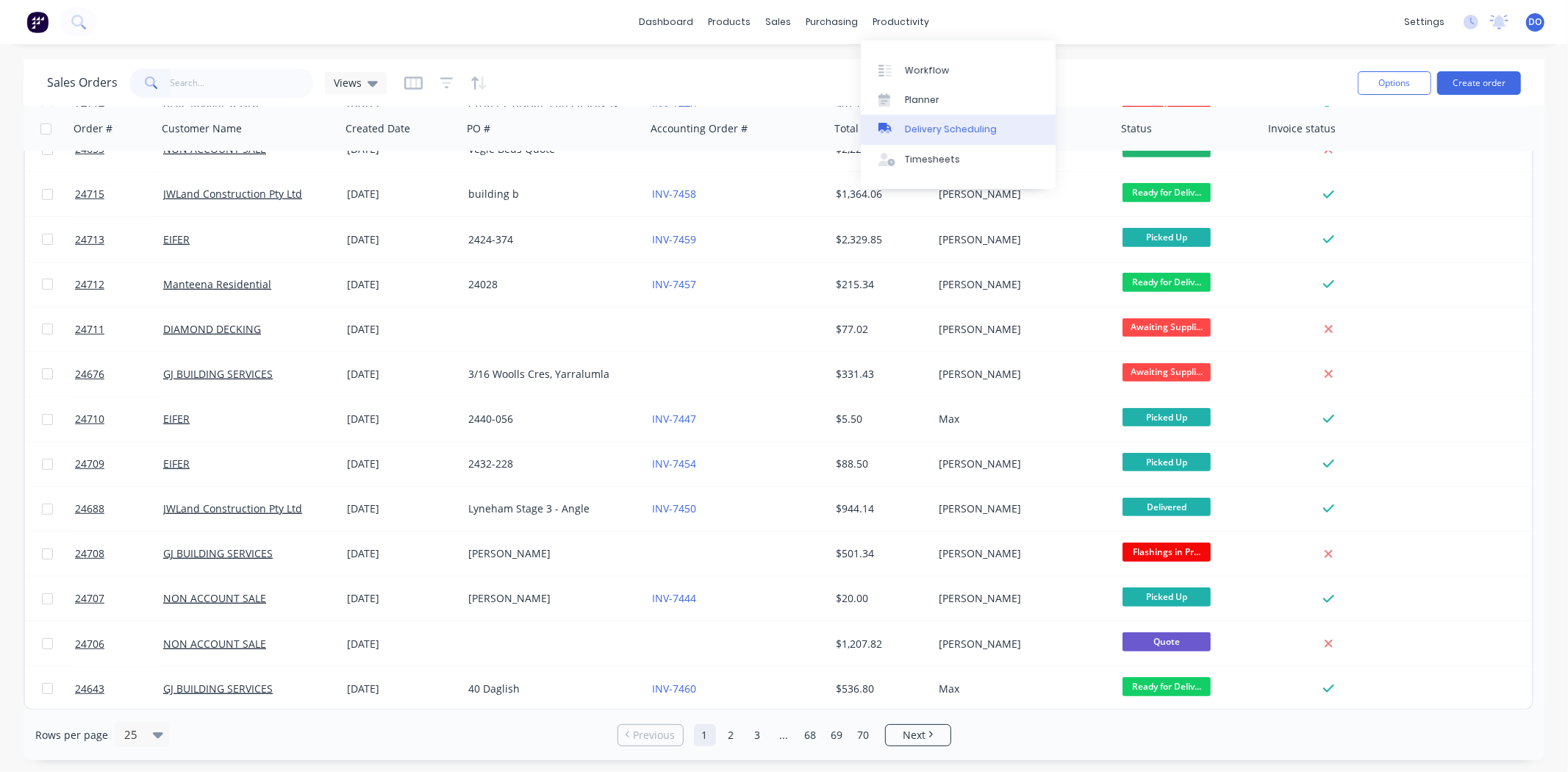
click at [923, 132] on div "Delivery Scheduling" at bounding box center [951, 129] width 92 height 13
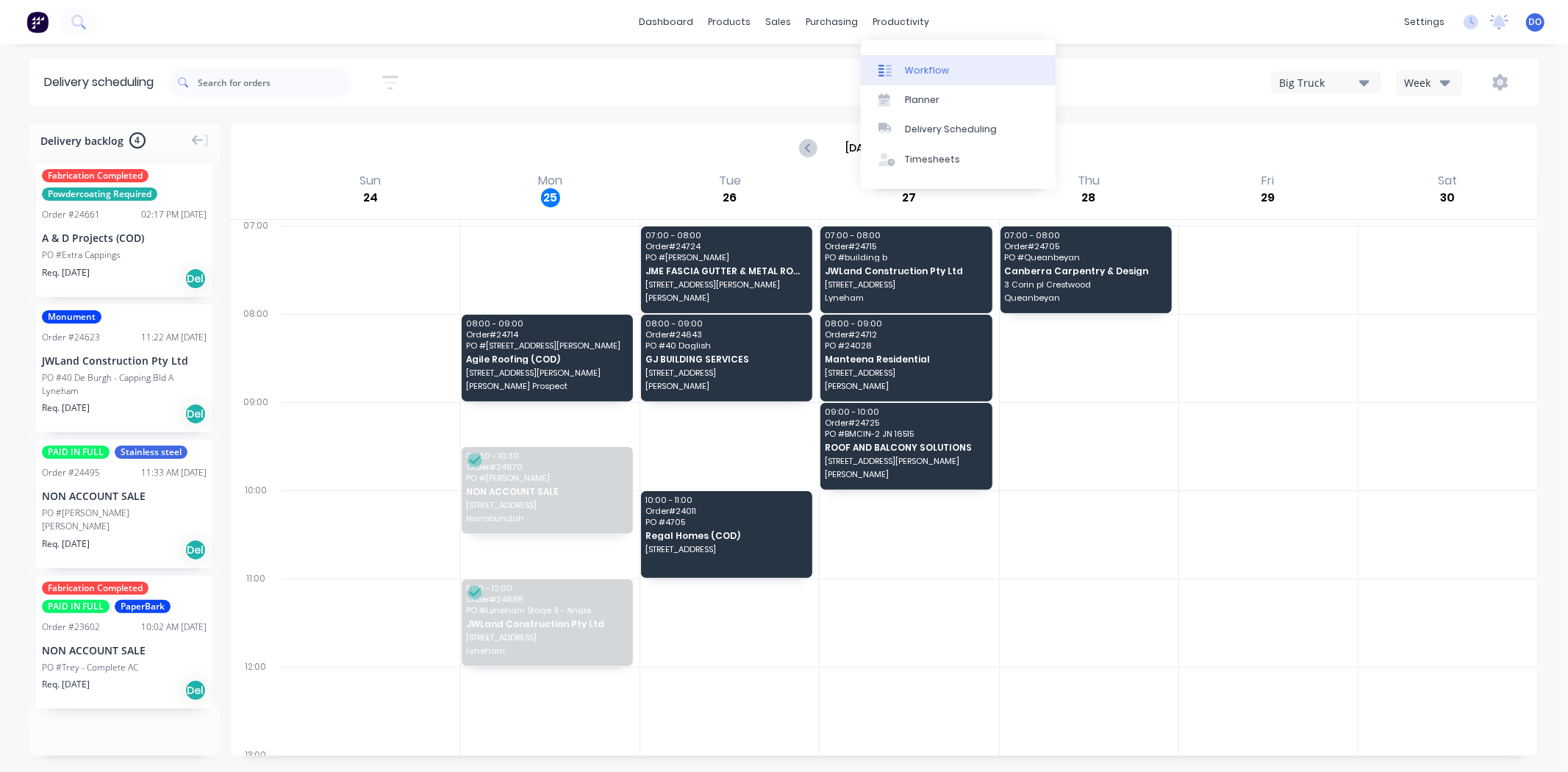
click at [929, 71] on div "Workflow" at bounding box center [927, 70] width 44 height 13
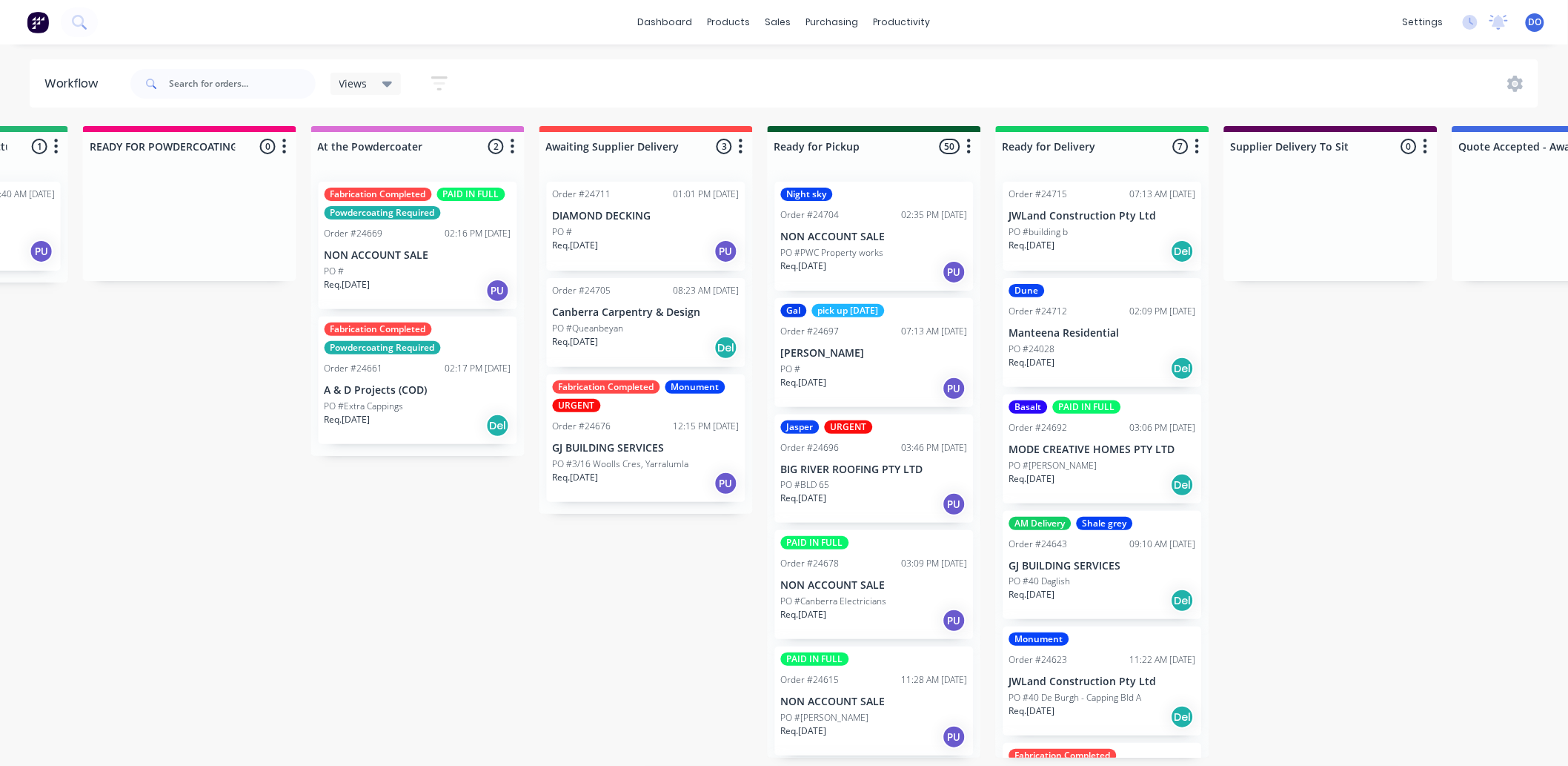
scroll to position [0, 863]
click at [867, 339] on div "Gal pick up Friday Order #24697 07:13 AM 21/08/25 BERNIE NELSON PO # Req. 21/08…" at bounding box center [873, 352] width 198 height 109
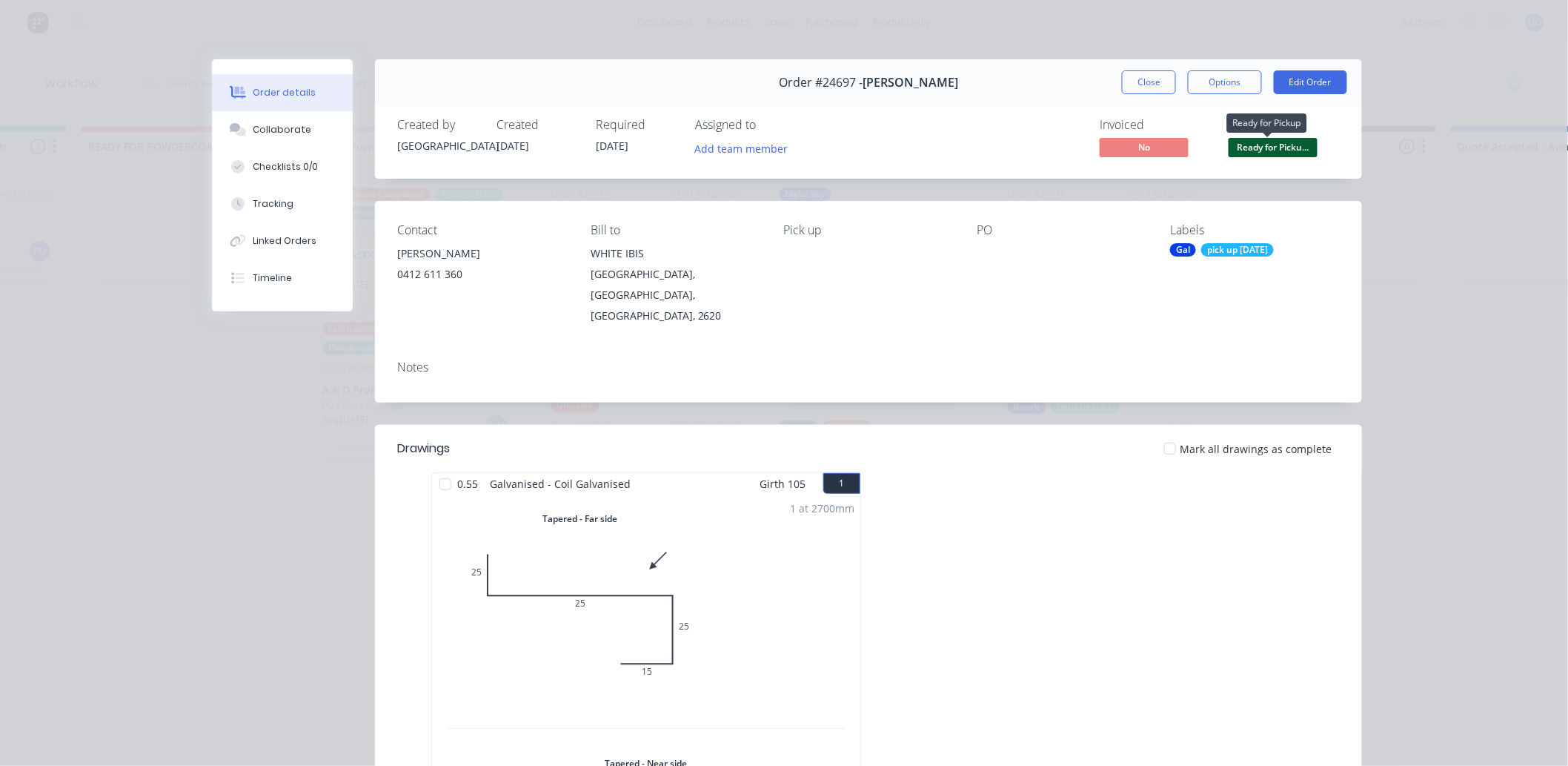
click at [1255, 150] on span "Ready for Picku..." at bounding box center [1273, 147] width 89 height 18
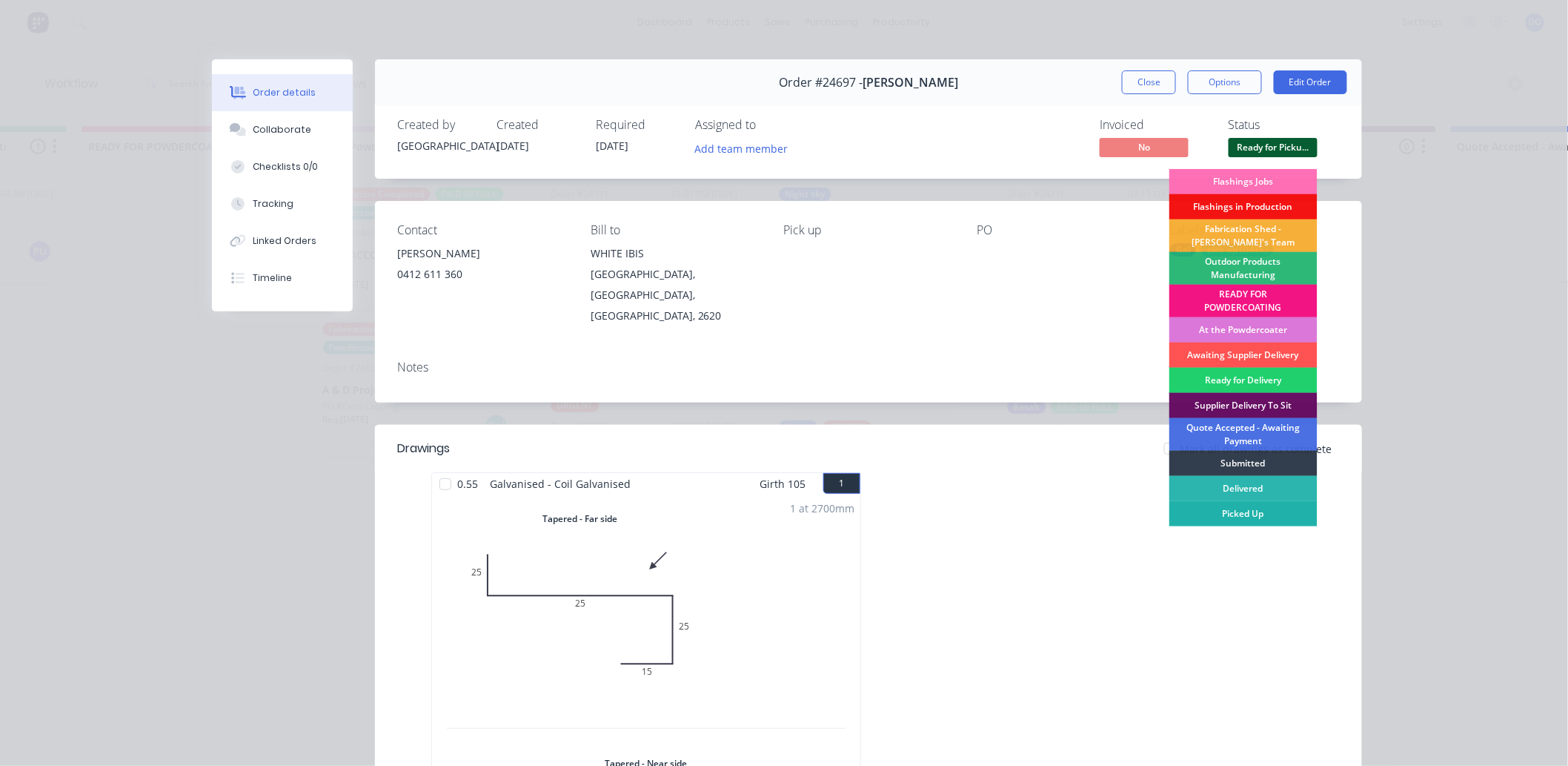
click at [1219, 506] on div "Picked Up" at bounding box center [1243, 513] width 149 height 25
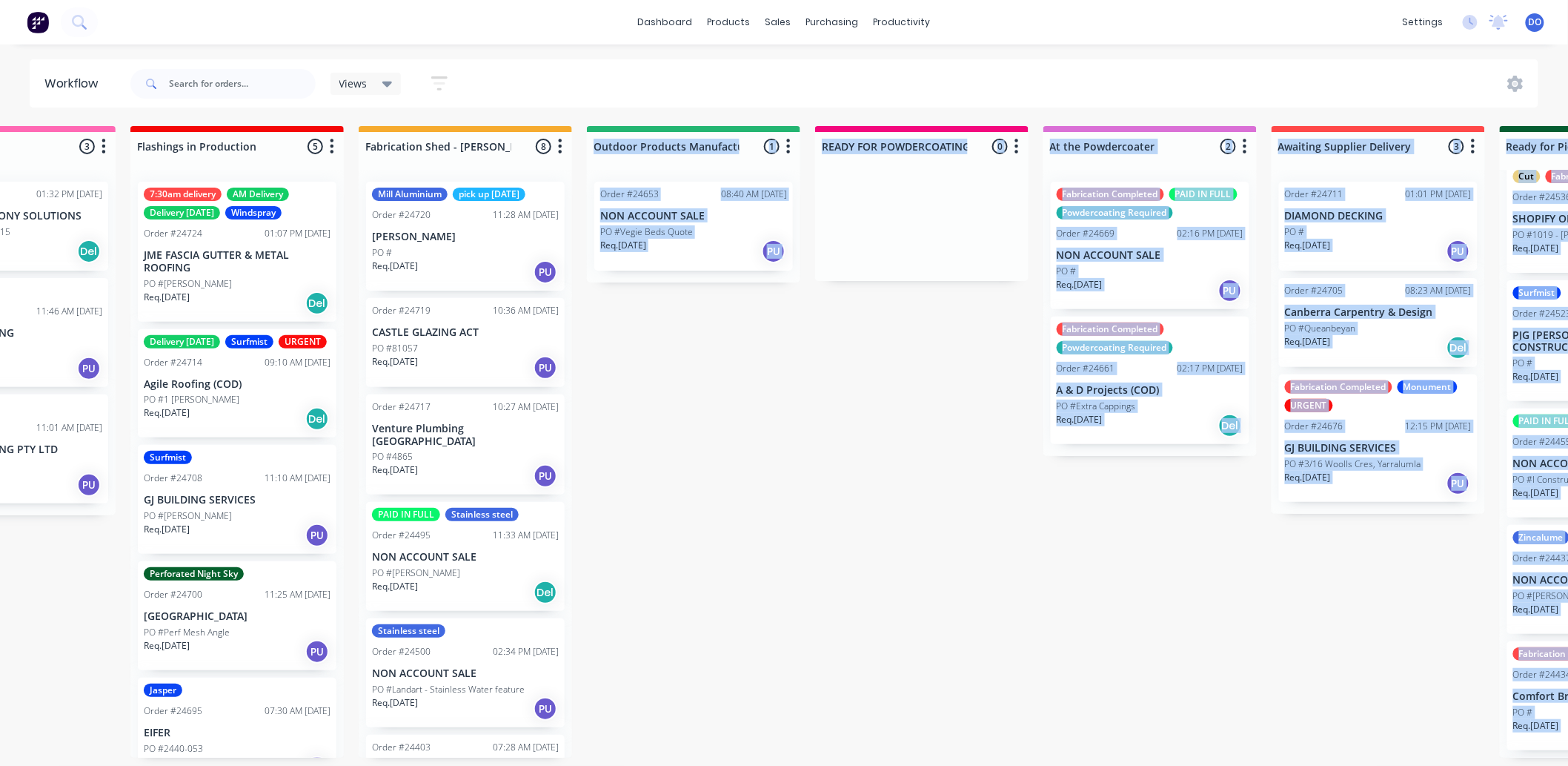
scroll to position [3, 130]
click at [706, 676] on html "dashboard products sales purchasing productivity dashboard products Product Cat…" at bounding box center [654, 338] width 1568 height 676
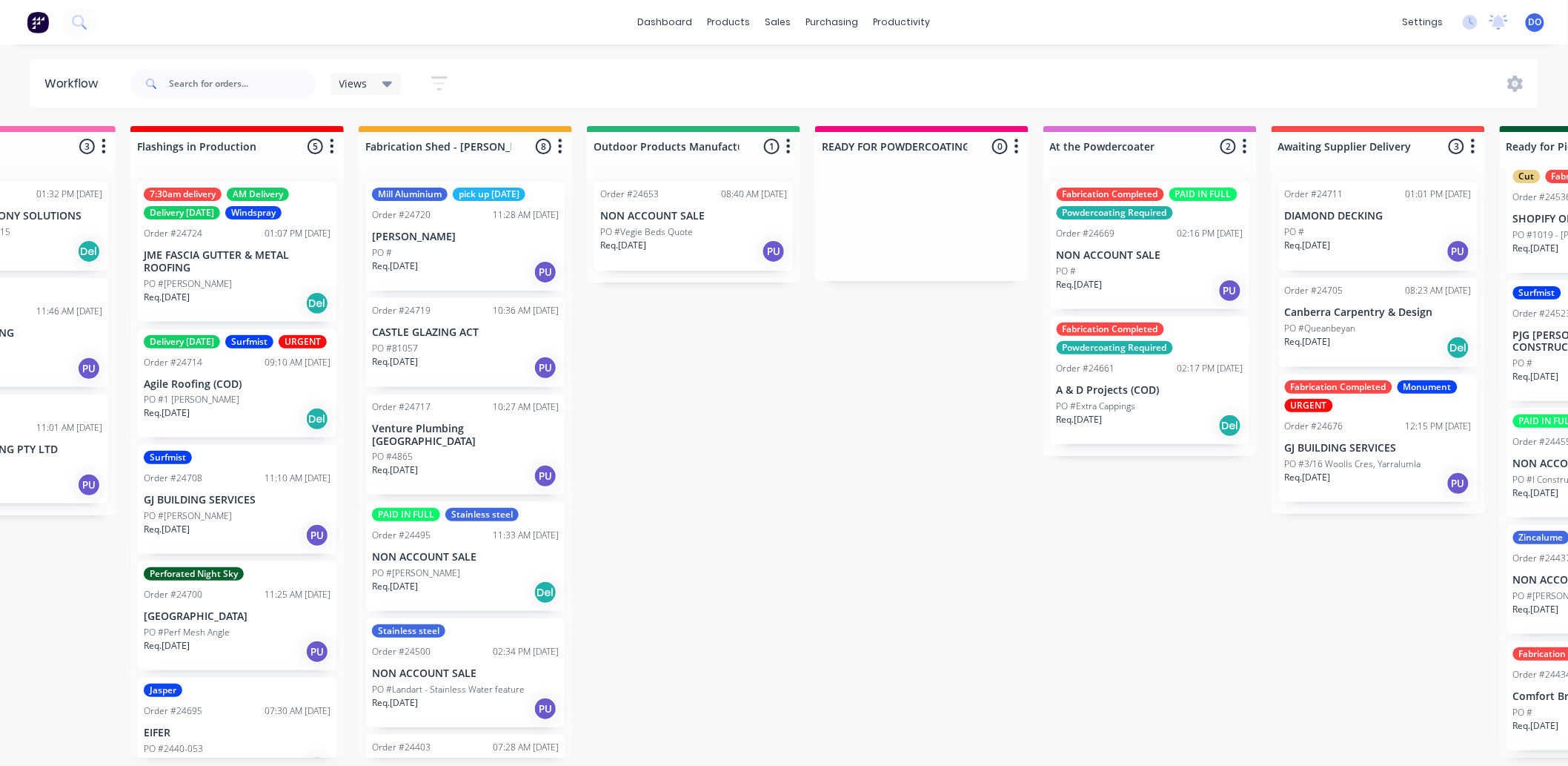
click at [740, 665] on div "Flashings Jobs 3 Status colour #FF69B4 hex #FF69B4 Save Cancel Notifications Em…" at bounding box center [1417, 442] width 3116 height 631
click at [202, 80] on input "text" at bounding box center [242, 83] width 147 height 30
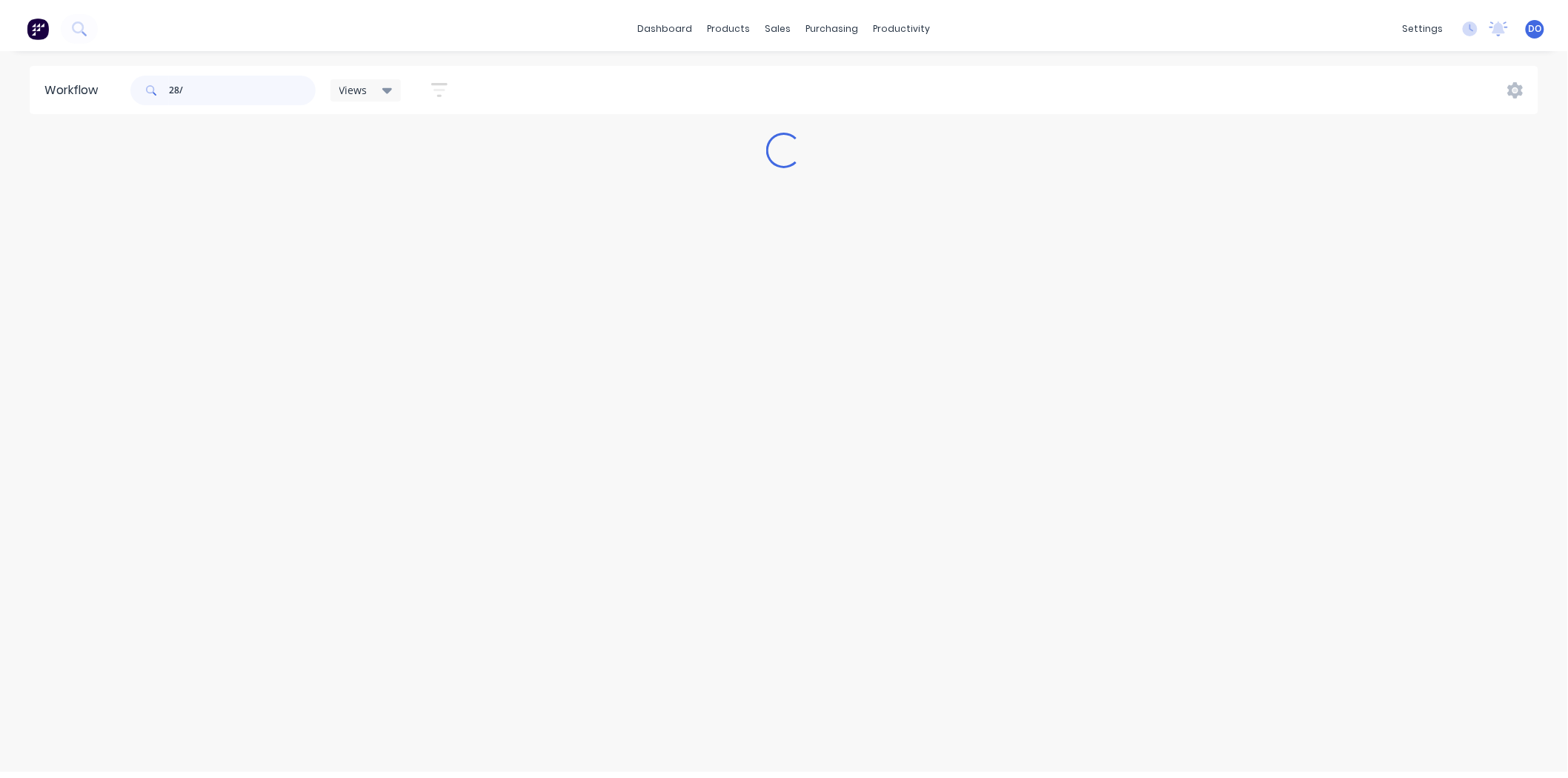
scroll to position [0, 0]
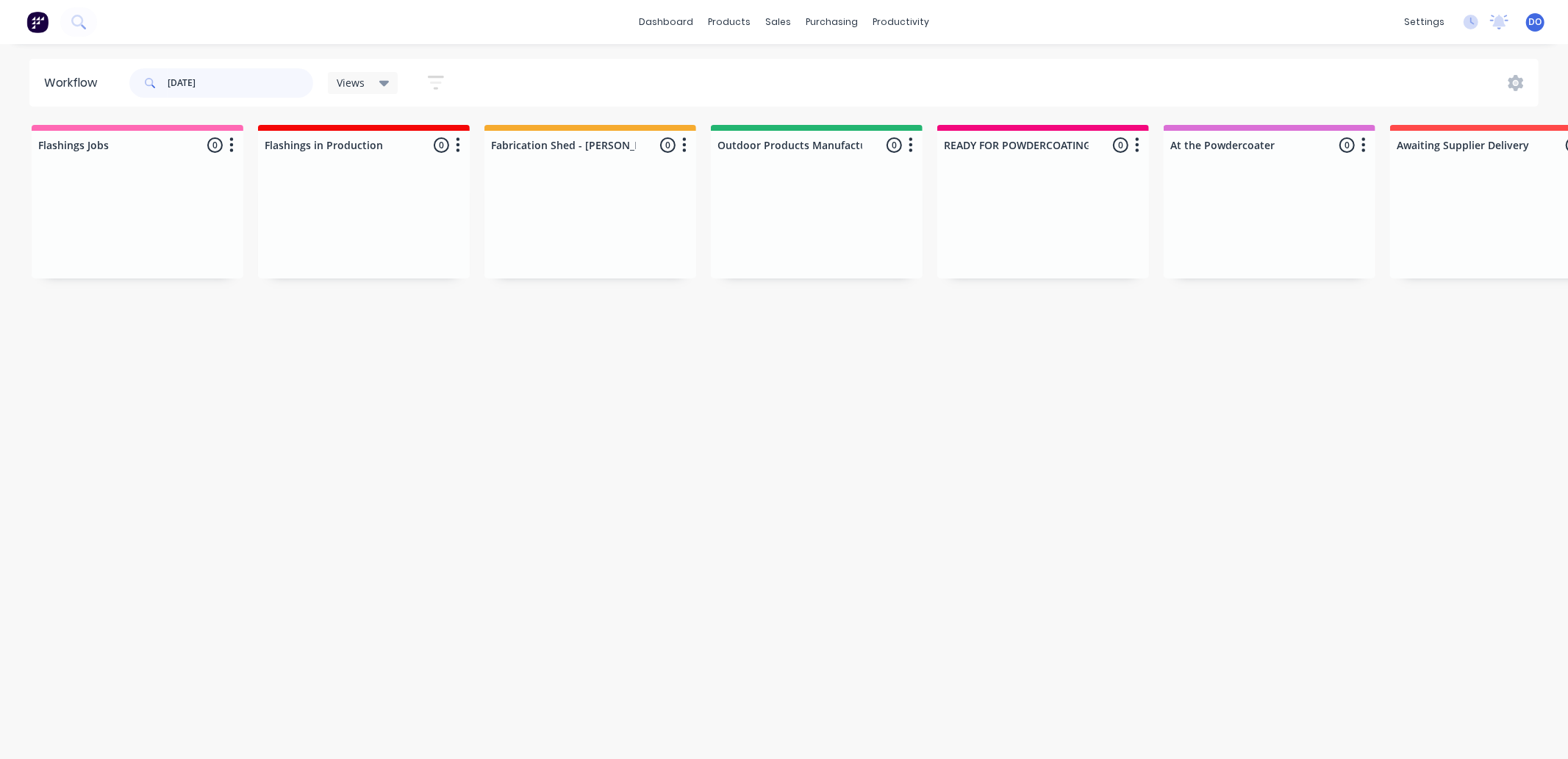
drag, startPoint x: 222, startPoint y: 79, endPoint x: 166, endPoint y: 90, distance: 57.1
click at [166, 90] on div "28/08/25" at bounding box center [221, 83] width 184 height 29
click at [178, 90] on input "28/08/25" at bounding box center [240, 83] width 146 height 29
click at [207, 78] on input "[DATE]" at bounding box center [240, 83] width 146 height 29
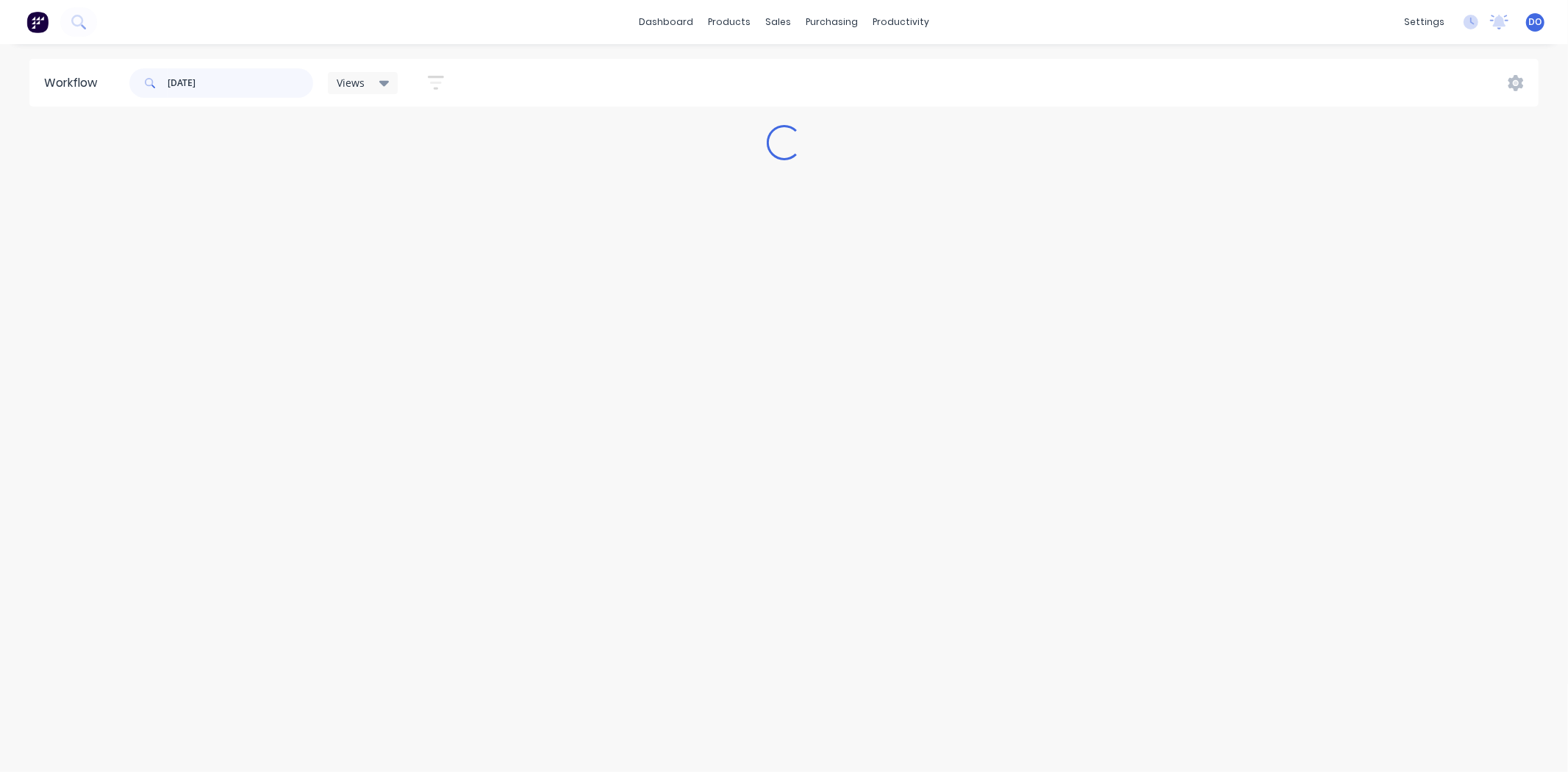
drag, startPoint x: 207, startPoint y: 78, endPoint x: 152, endPoint y: 69, distance: 55.7
click at [152, 69] on div "[DATE]" at bounding box center [221, 83] width 184 height 29
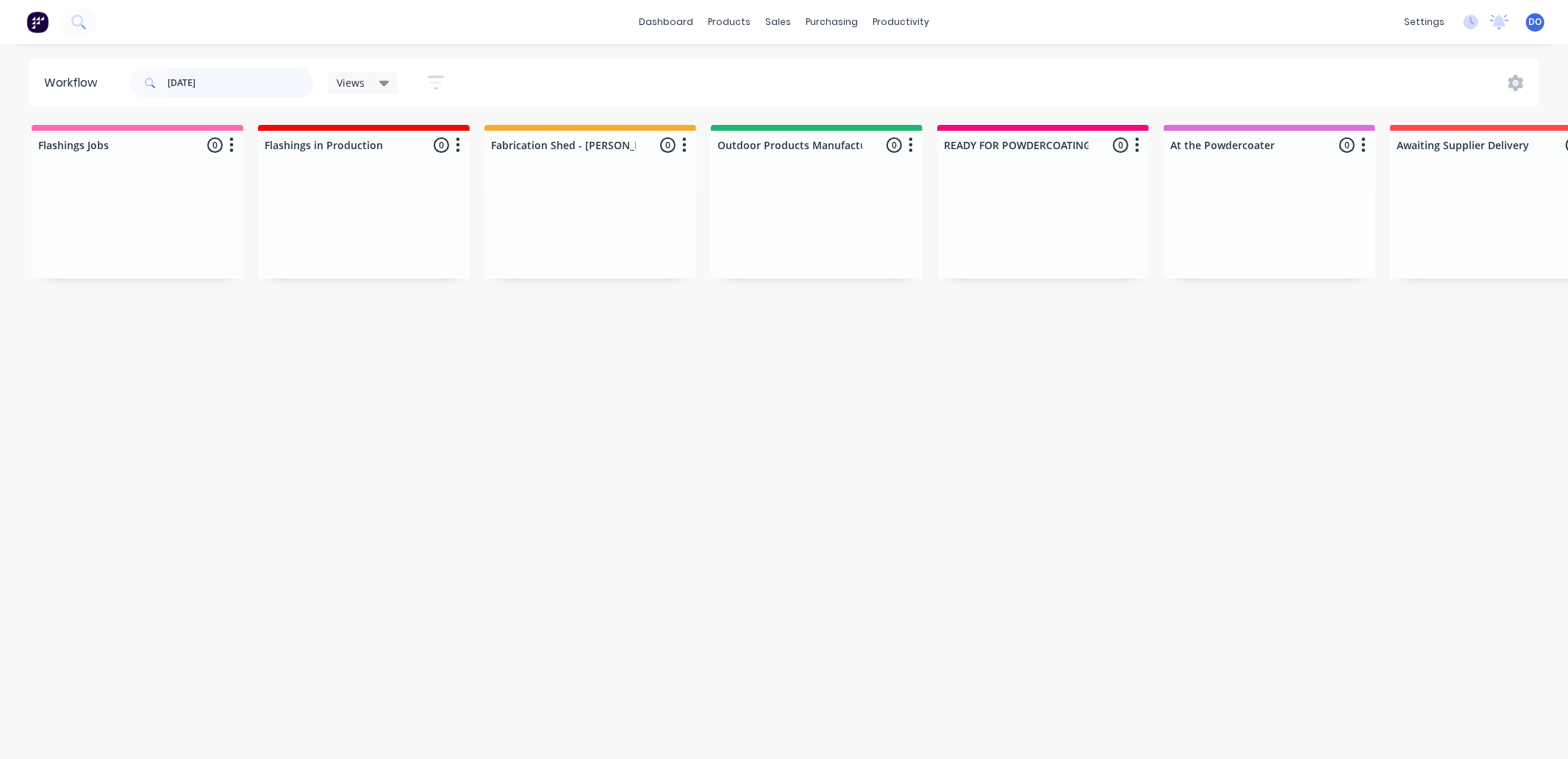
click at [252, 78] on input "[DATE]" at bounding box center [240, 83] width 146 height 29
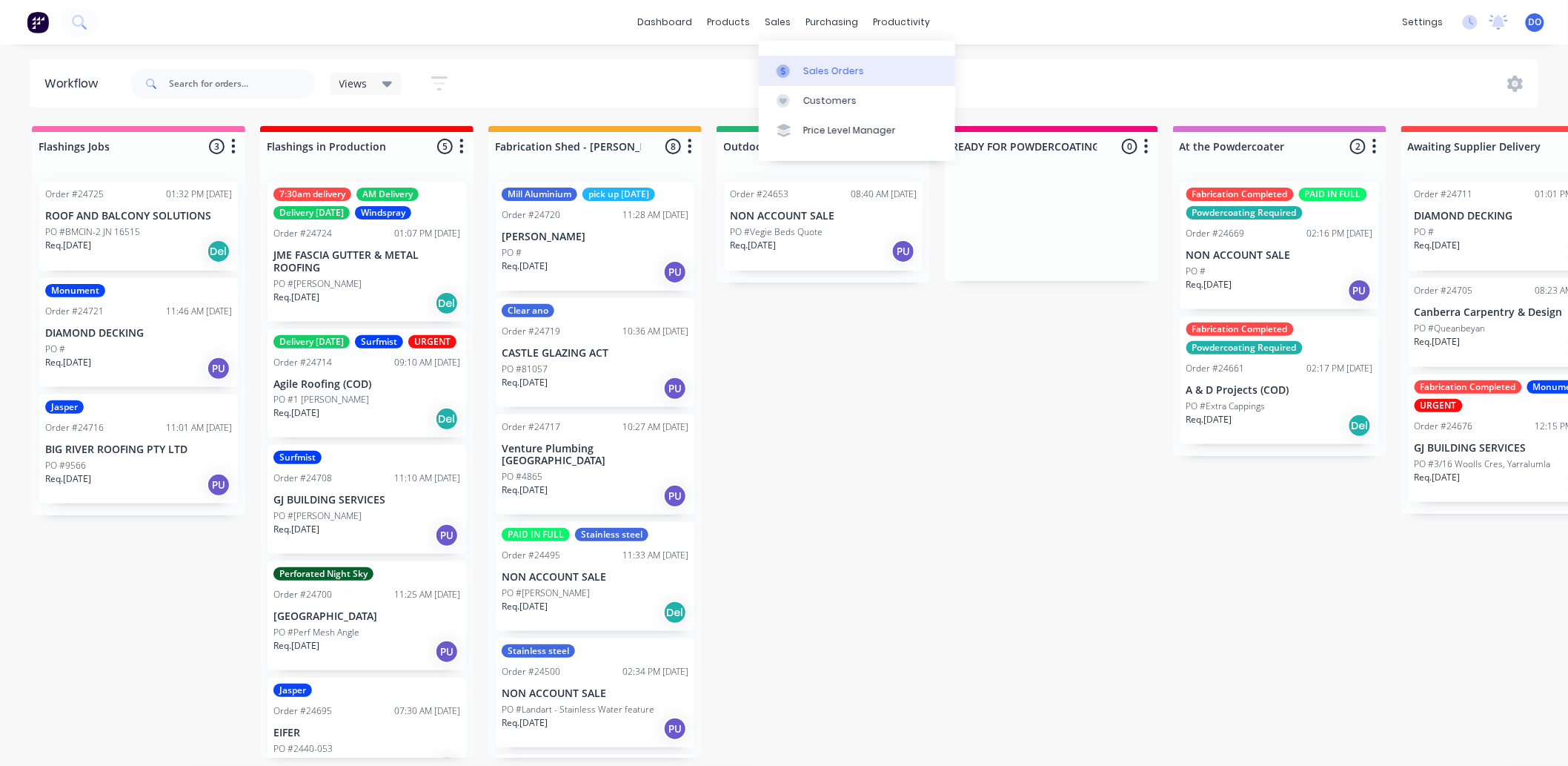
click at [798, 67] on div at bounding box center [788, 70] width 23 height 13
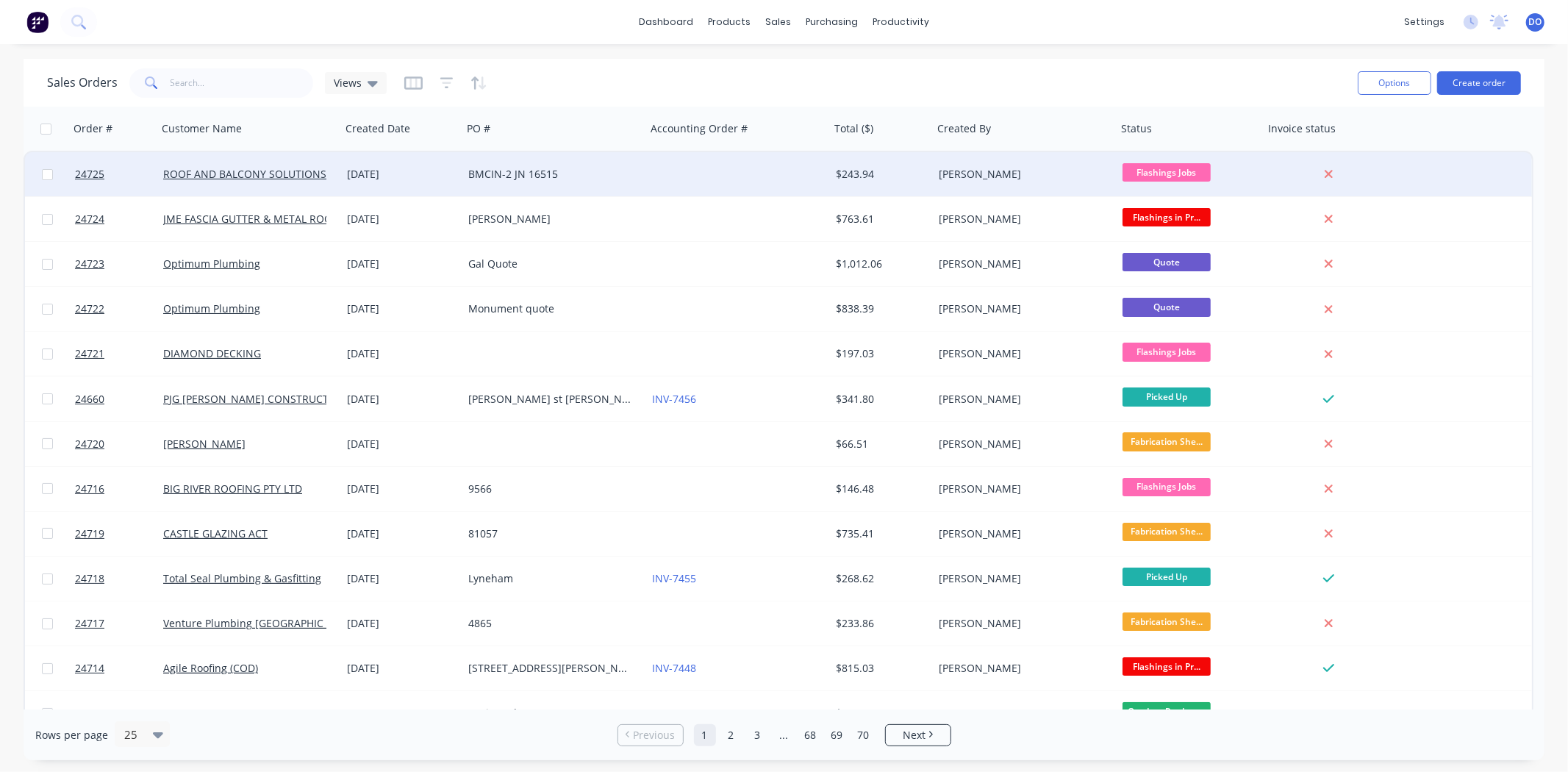
click at [567, 177] on div "BMCIN-2 JN 16515" at bounding box center [549, 174] width 163 height 15
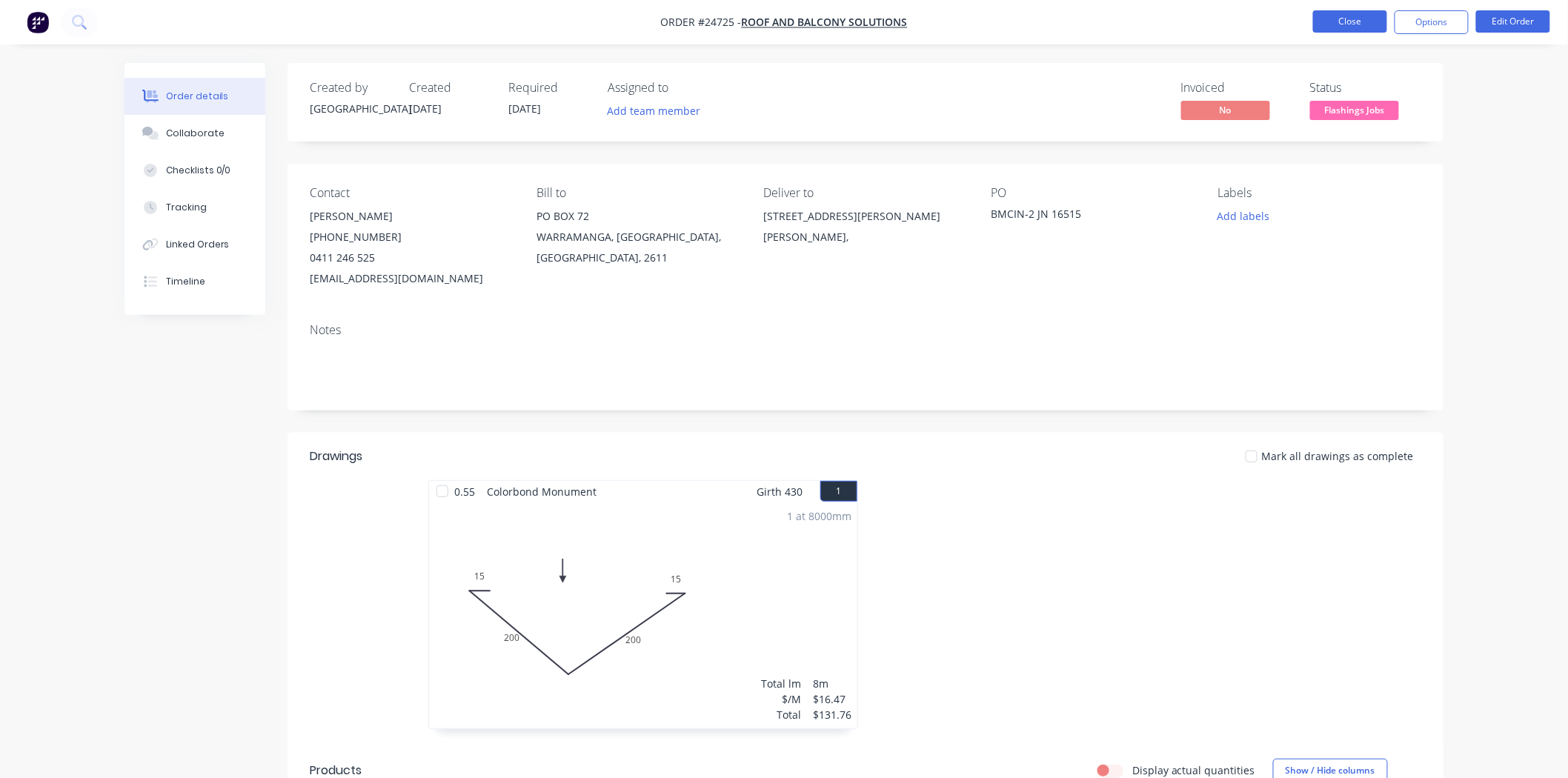
click at [1361, 19] on button "Close" at bounding box center [1350, 22] width 74 height 23
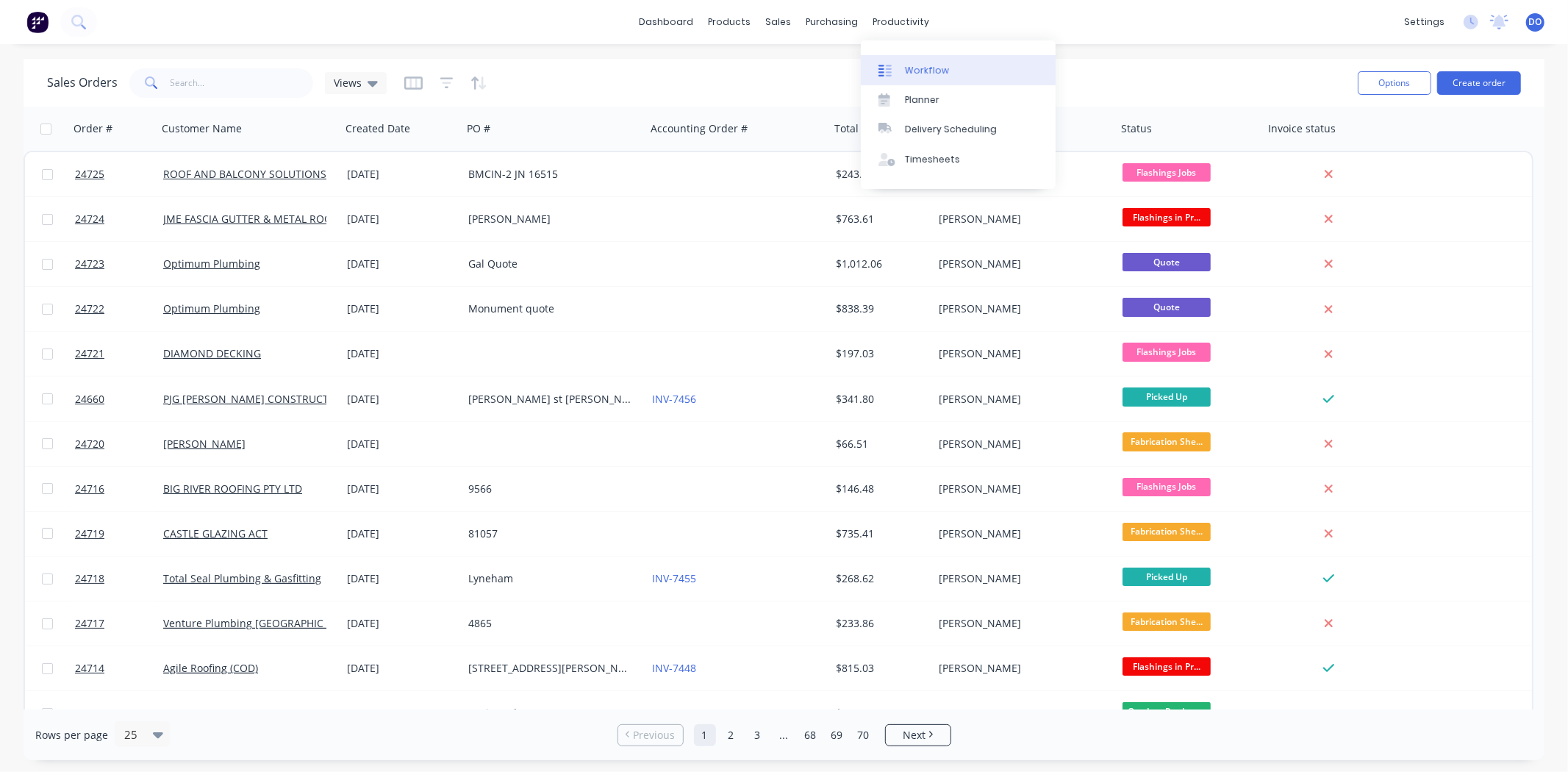
click at [917, 72] on div "Workflow" at bounding box center [927, 70] width 44 height 13
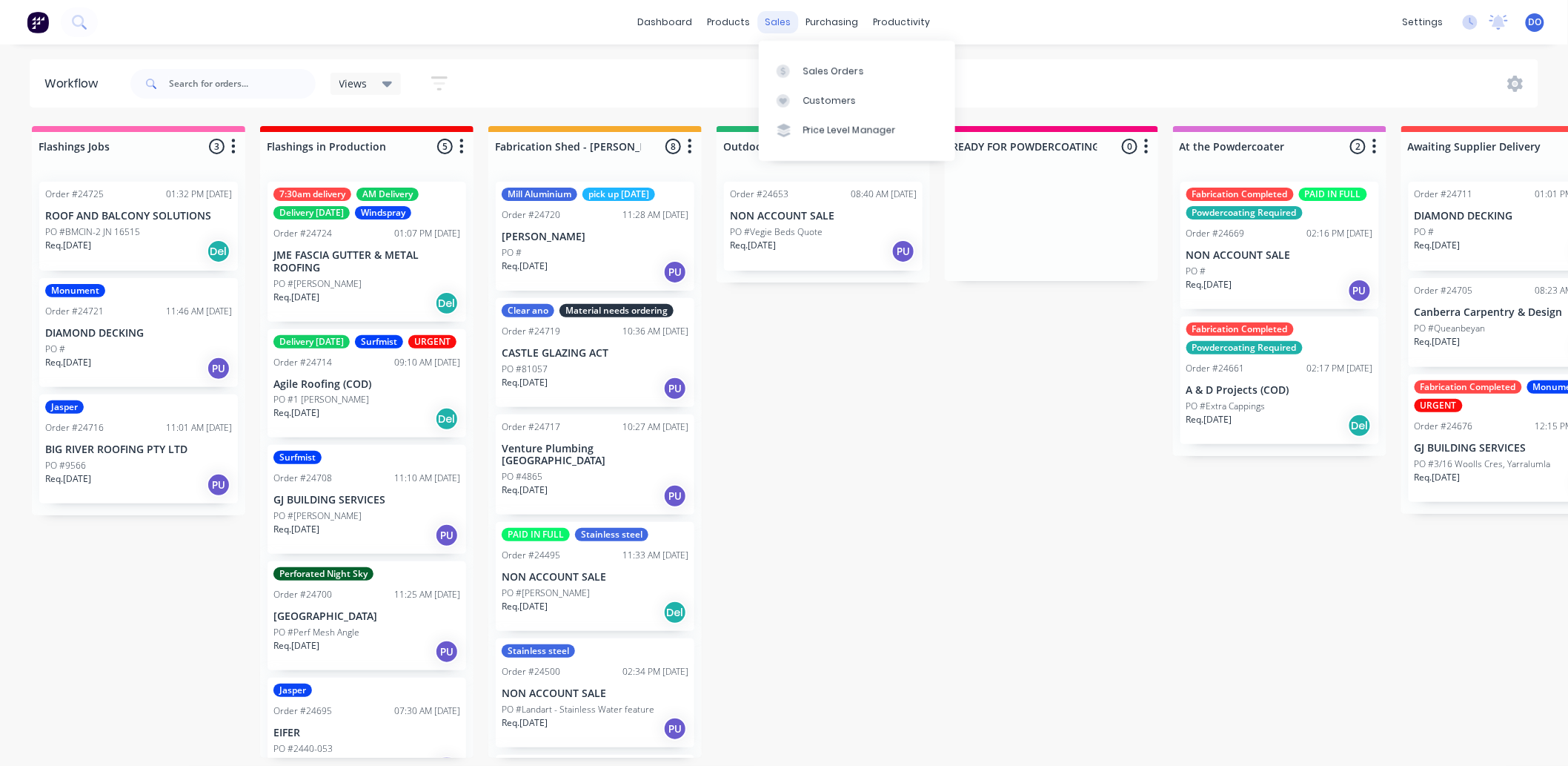
click at [788, 26] on div "sales" at bounding box center [778, 23] width 41 height 23
click at [805, 68] on div "Sales Orders" at bounding box center [834, 70] width 61 height 13
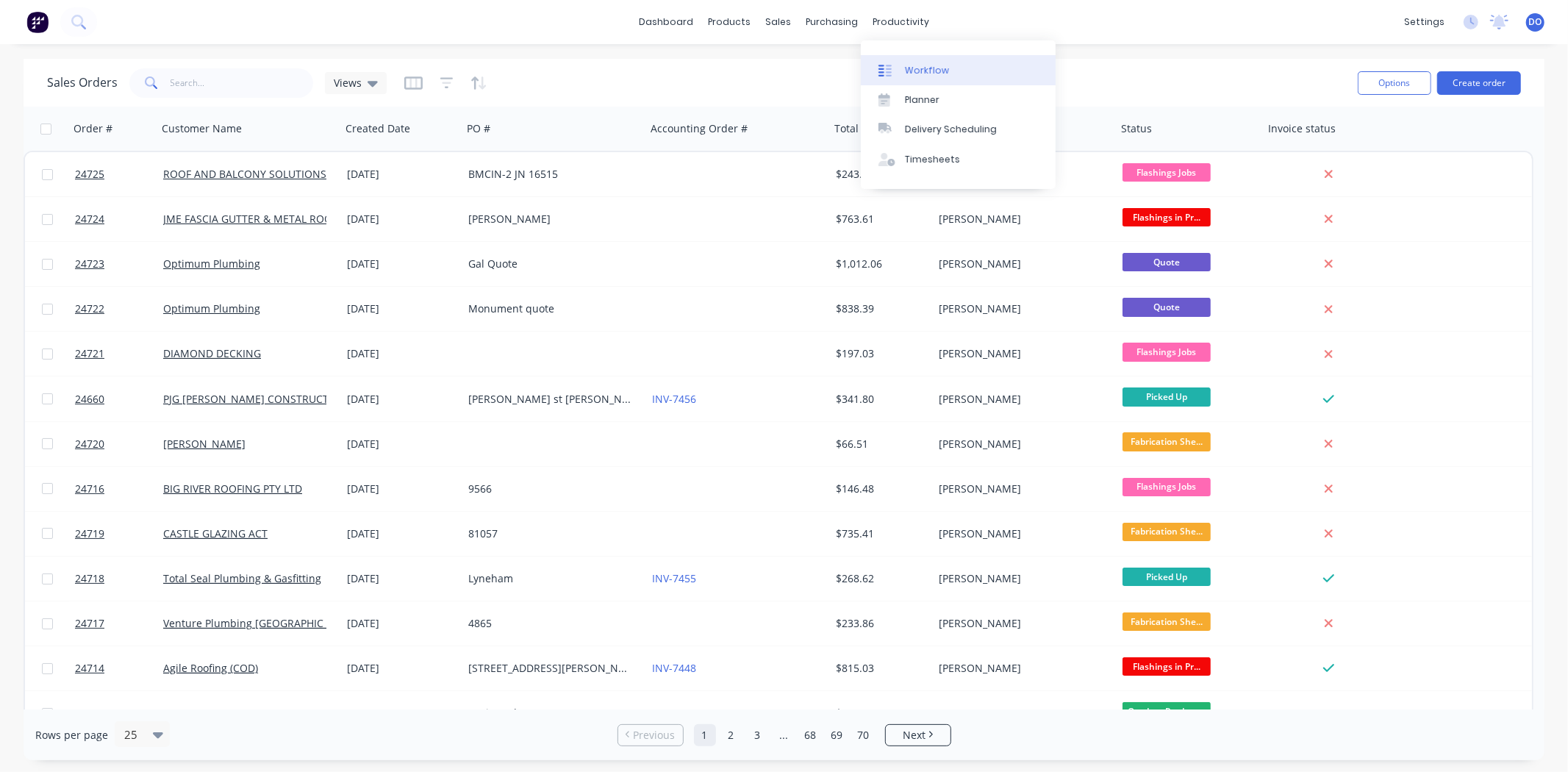
click at [915, 65] on div "Workflow" at bounding box center [927, 70] width 44 height 13
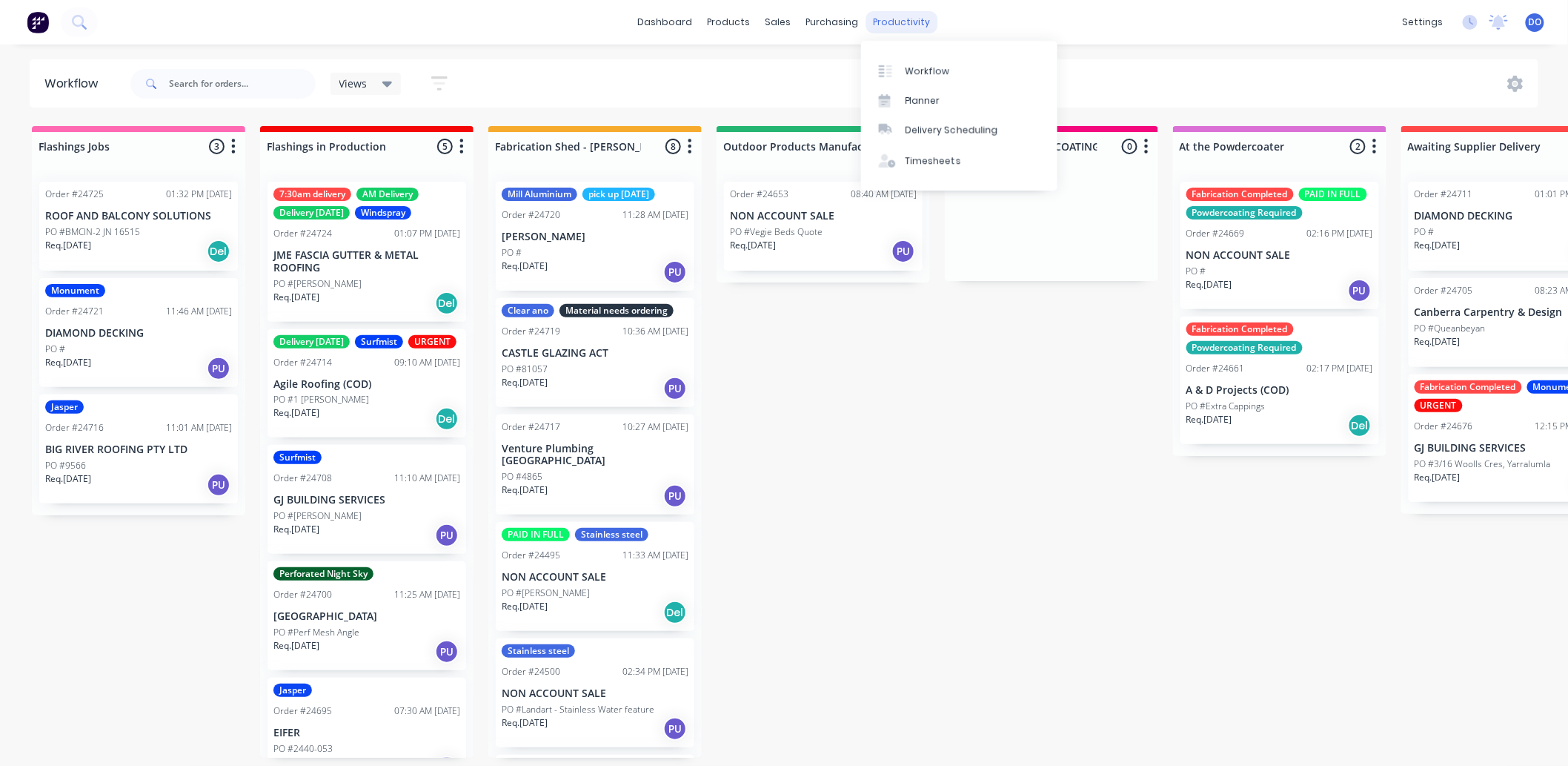
click at [885, 30] on div "productivity" at bounding box center [902, 23] width 72 height 23
drag, startPoint x: 927, startPoint y: 69, endPoint x: 965, endPoint y: 84, distance: 40.9
click at [929, 70] on div "Workflow" at bounding box center [927, 70] width 44 height 13
click at [967, 137] on div "Delivery Scheduling" at bounding box center [952, 130] width 93 height 13
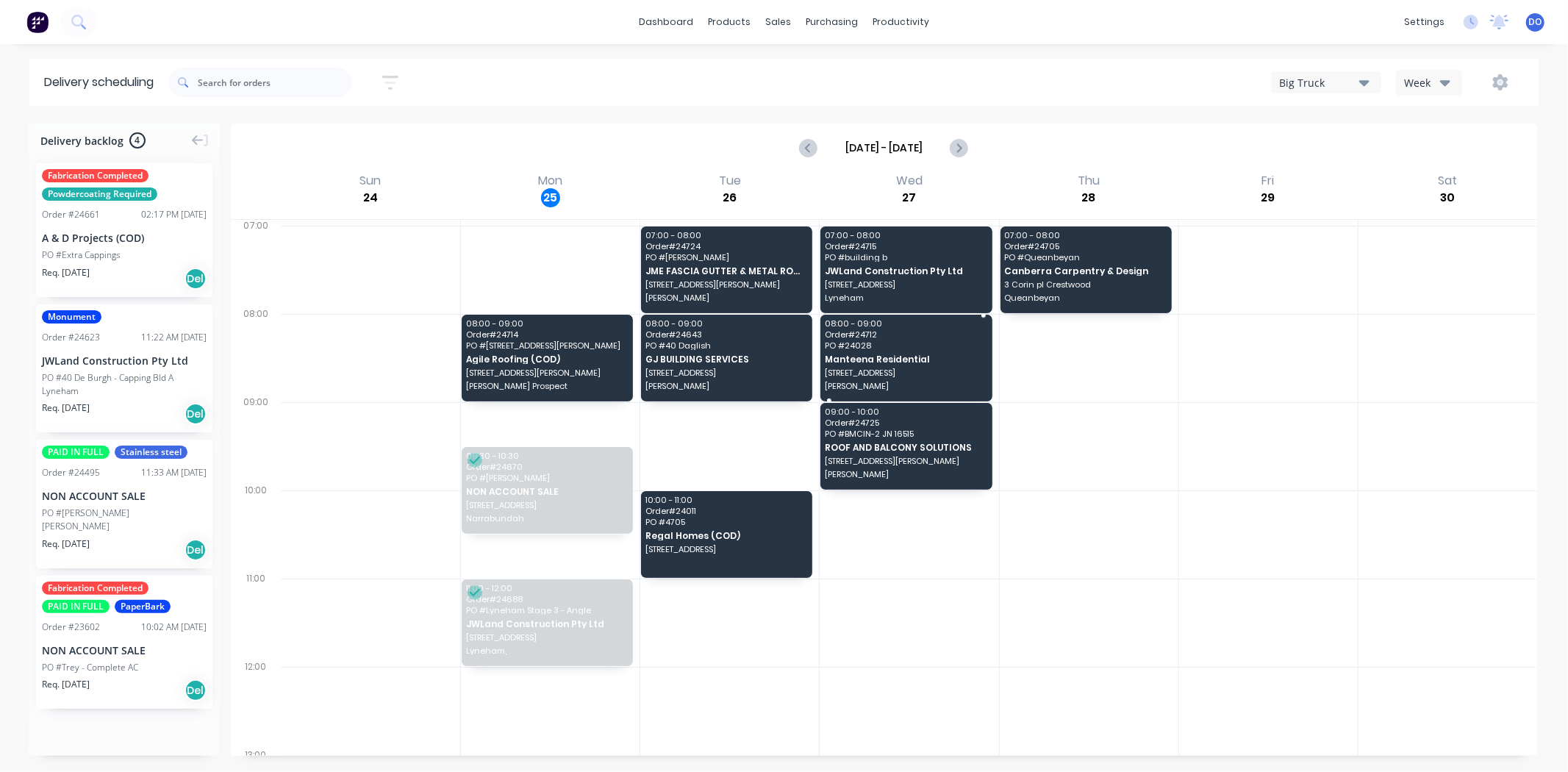
click at [932, 336] on span "Order # 24712" at bounding box center [906, 335] width 162 height 9
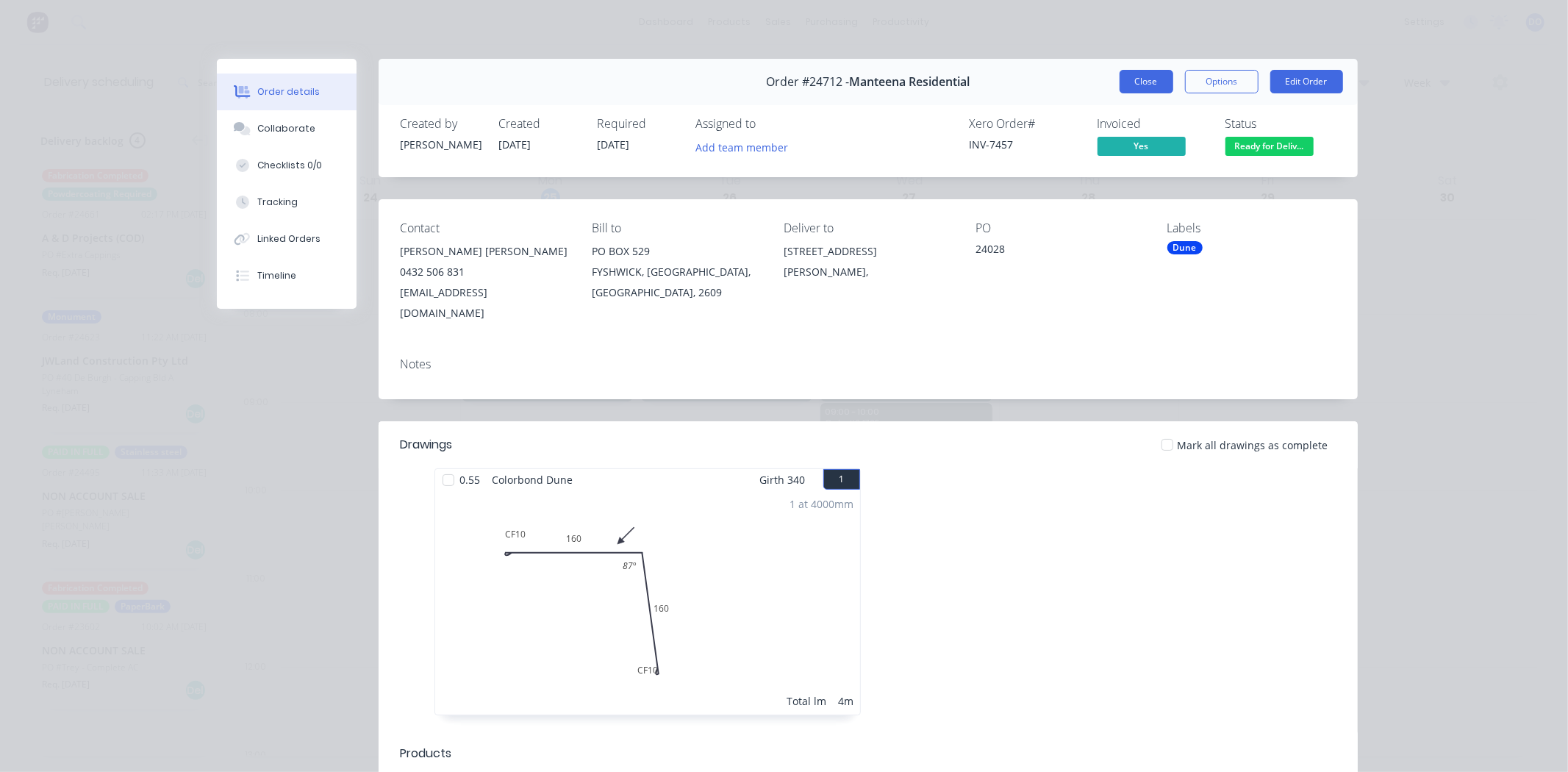
click at [1133, 82] on button "Close" at bounding box center [1146, 81] width 53 height 23
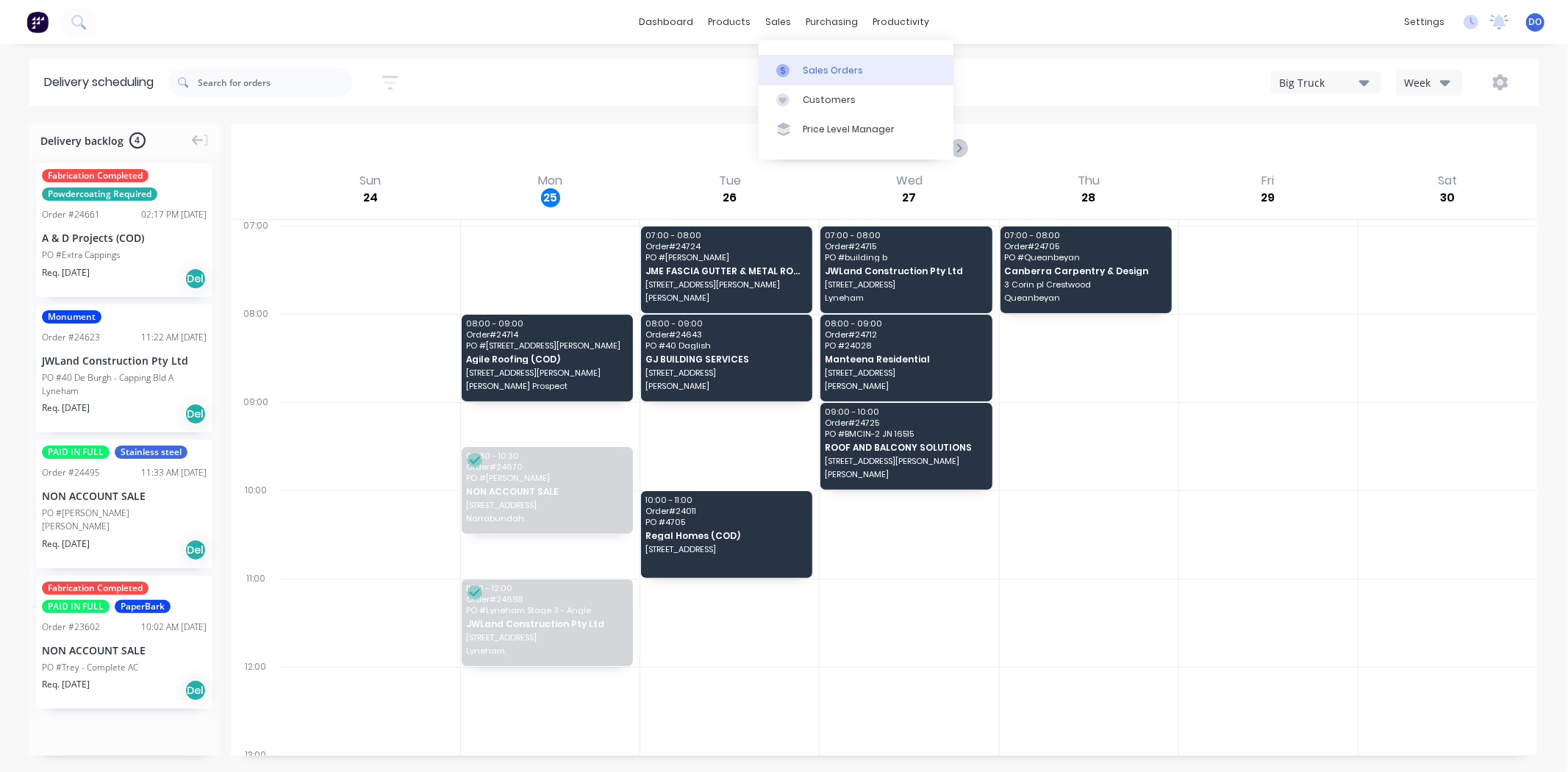
click at [800, 64] on link "Sales Orders" at bounding box center [856, 70] width 195 height 29
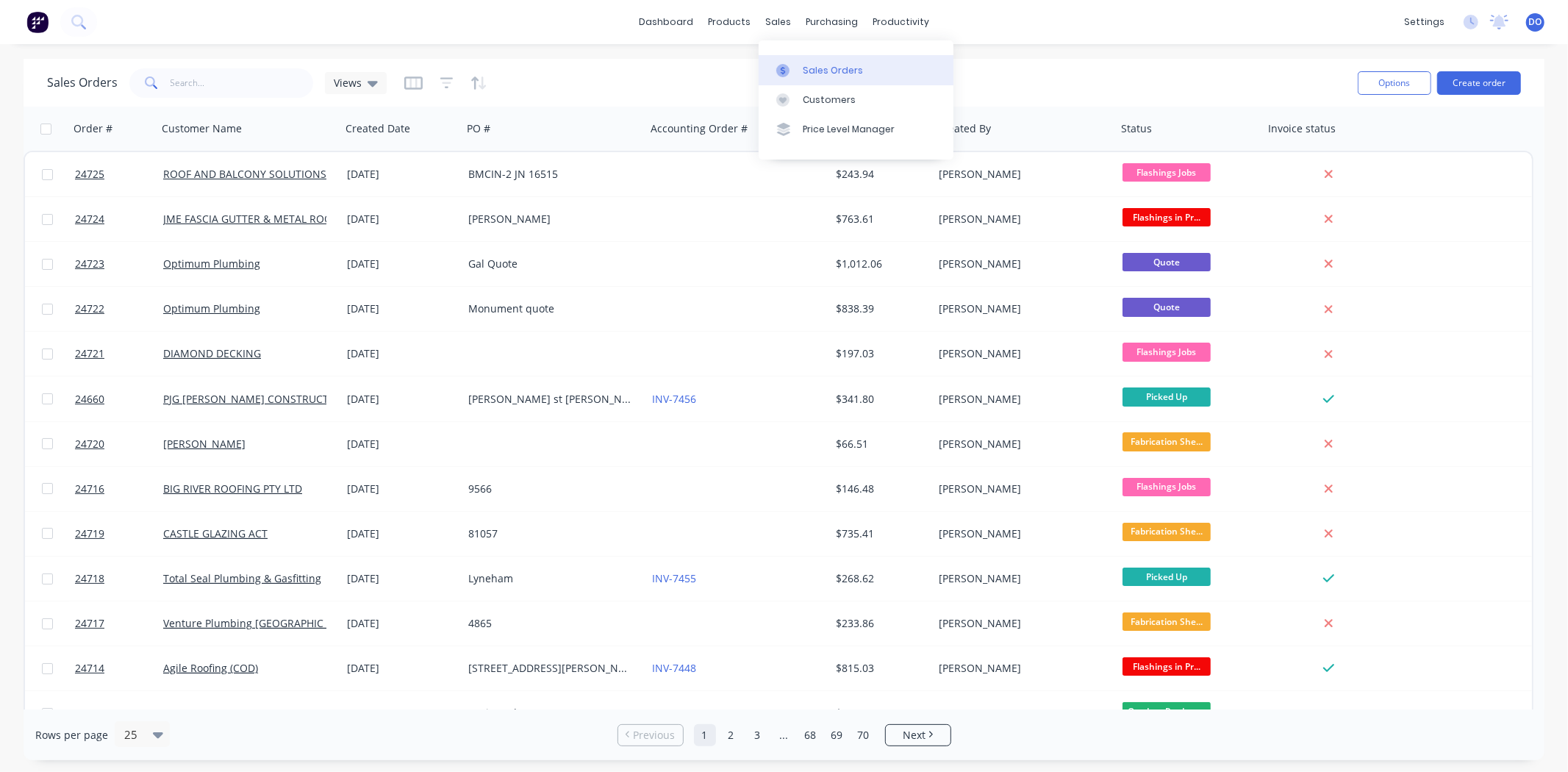
click at [786, 62] on link "Sales Orders" at bounding box center [856, 70] width 195 height 29
click at [888, 72] on link "Sales Orders" at bounding box center [856, 70] width 195 height 29
click at [1052, 65] on div "Sales Orders Views" at bounding box center [697, 83] width 1299 height 36
click at [1093, 1] on div "dashboard products sales purchasing productivity dashboard products Product Cat…" at bounding box center [784, 22] width 1568 height 44
click at [186, 87] on input "text" at bounding box center [242, 83] width 143 height 29
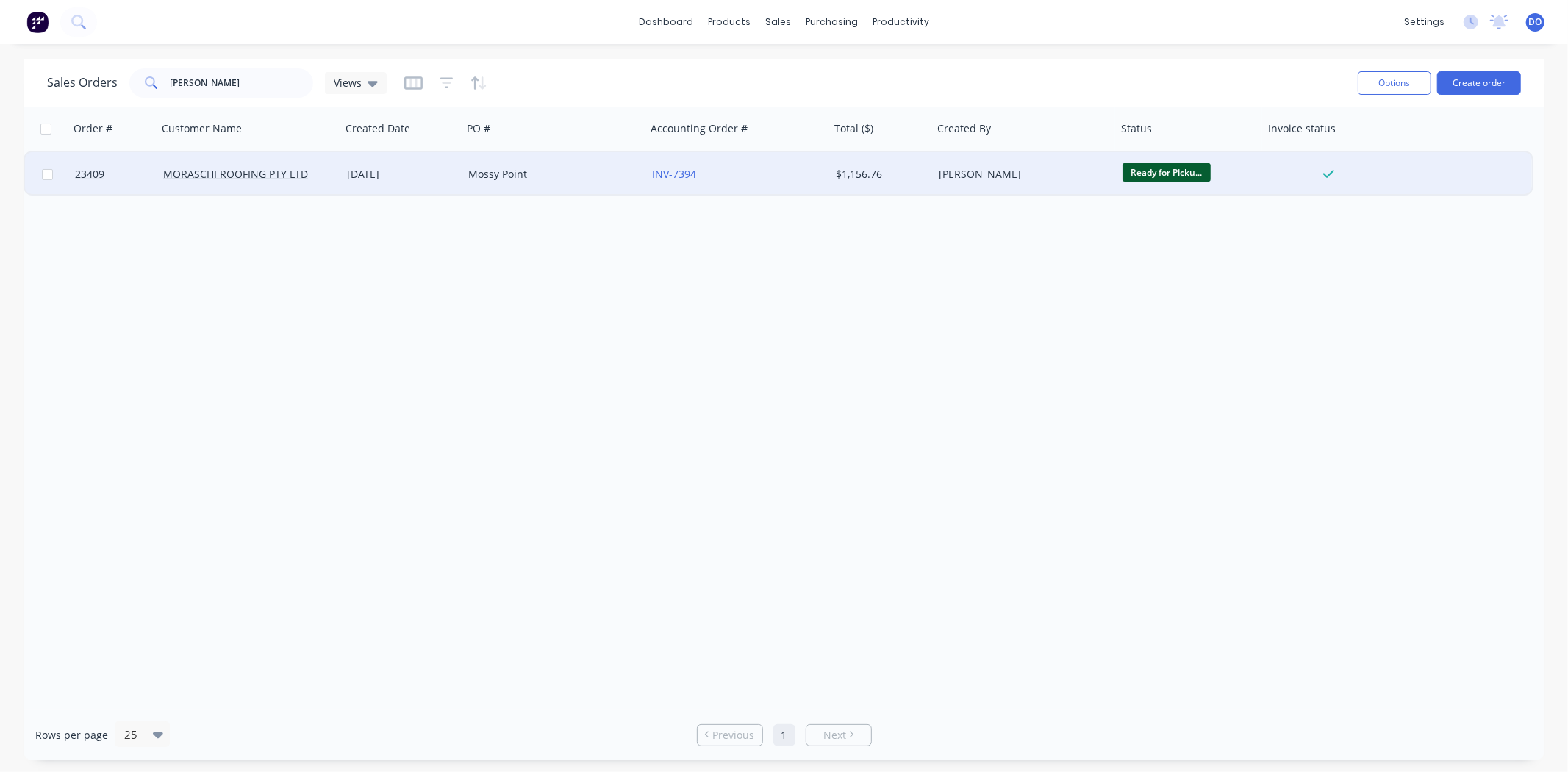
click at [336, 167] on div "MORASCHI ROOFING PTY LTD" at bounding box center [248, 173] width 184 height 44
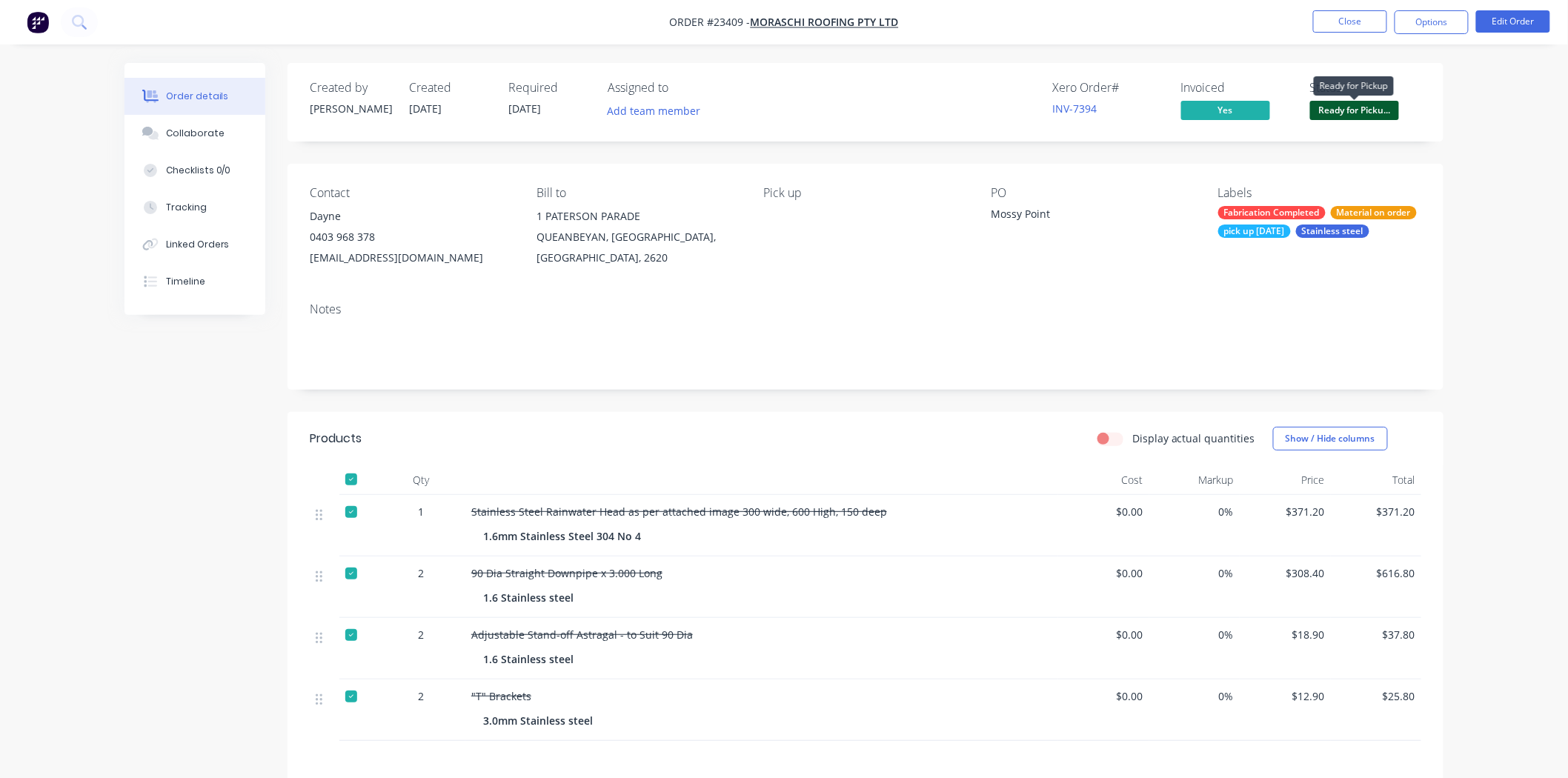
click at [1362, 114] on span "Ready for Picku..." at bounding box center [1354, 110] width 89 height 18
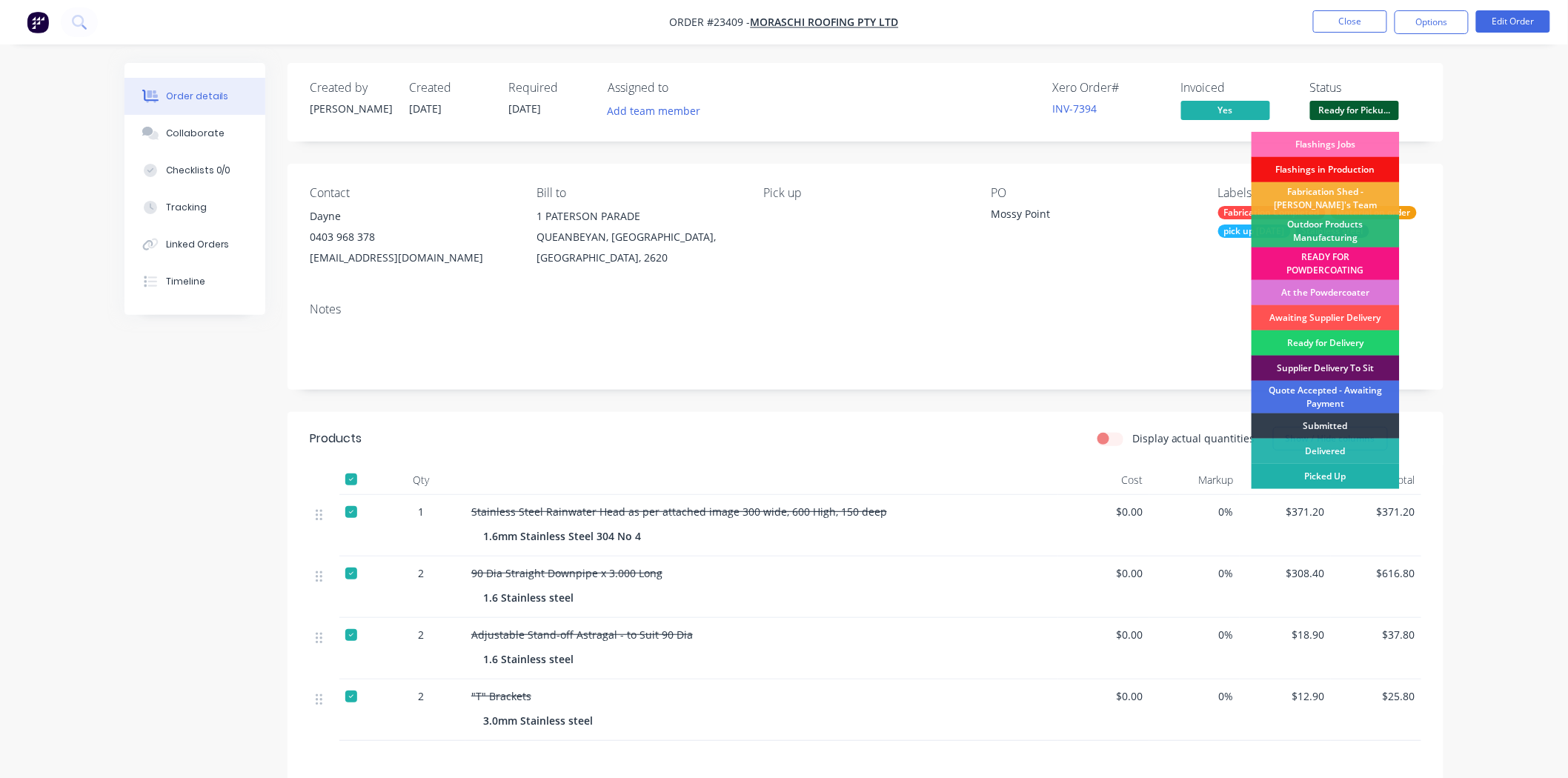
click at [1360, 477] on div "Picked Up" at bounding box center [1325, 476] width 149 height 25
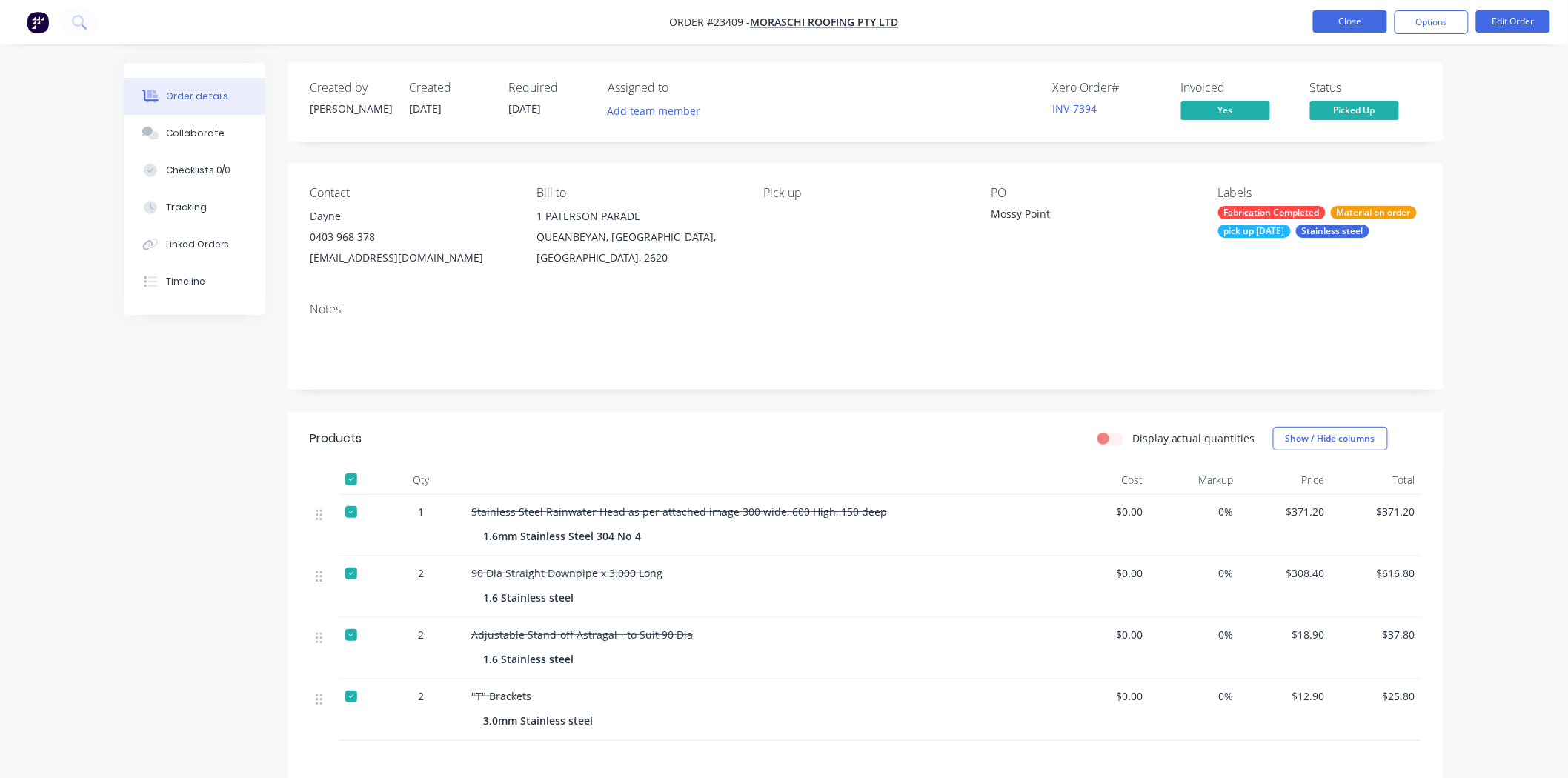
click at [1335, 27] on button "Close" at bounding box center [1350, 22] width 74 height 23
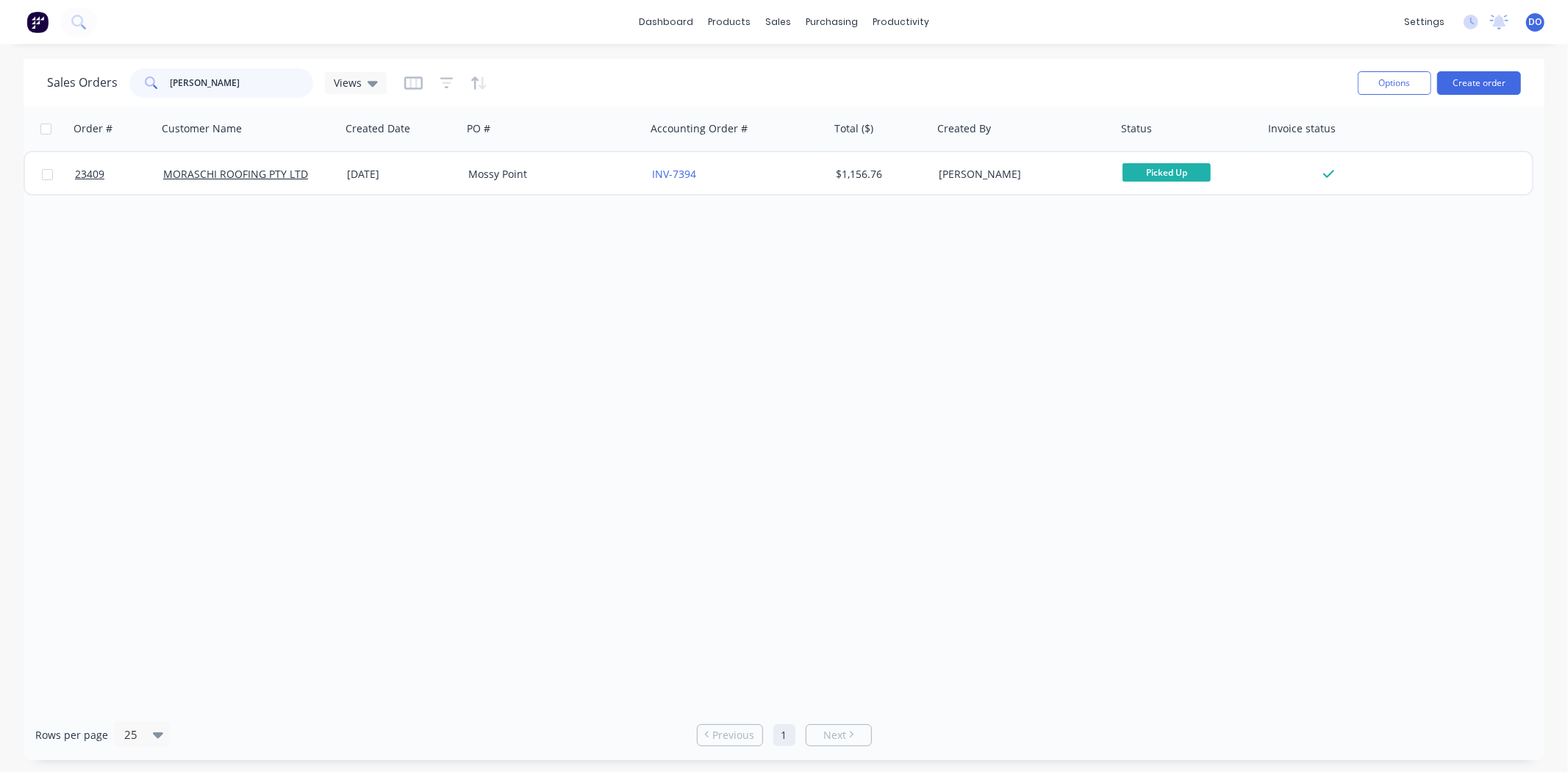
drag, startPoint x: 209, startPoint y: 87, endPoint x: 16, endPoint y: 74, distance: 193.4
click at [16, 74] on div "Sales Orders mora Views Options Create order Order # Customer Name Created Date…" at bounding box center [784, 409] width 1568 height 701
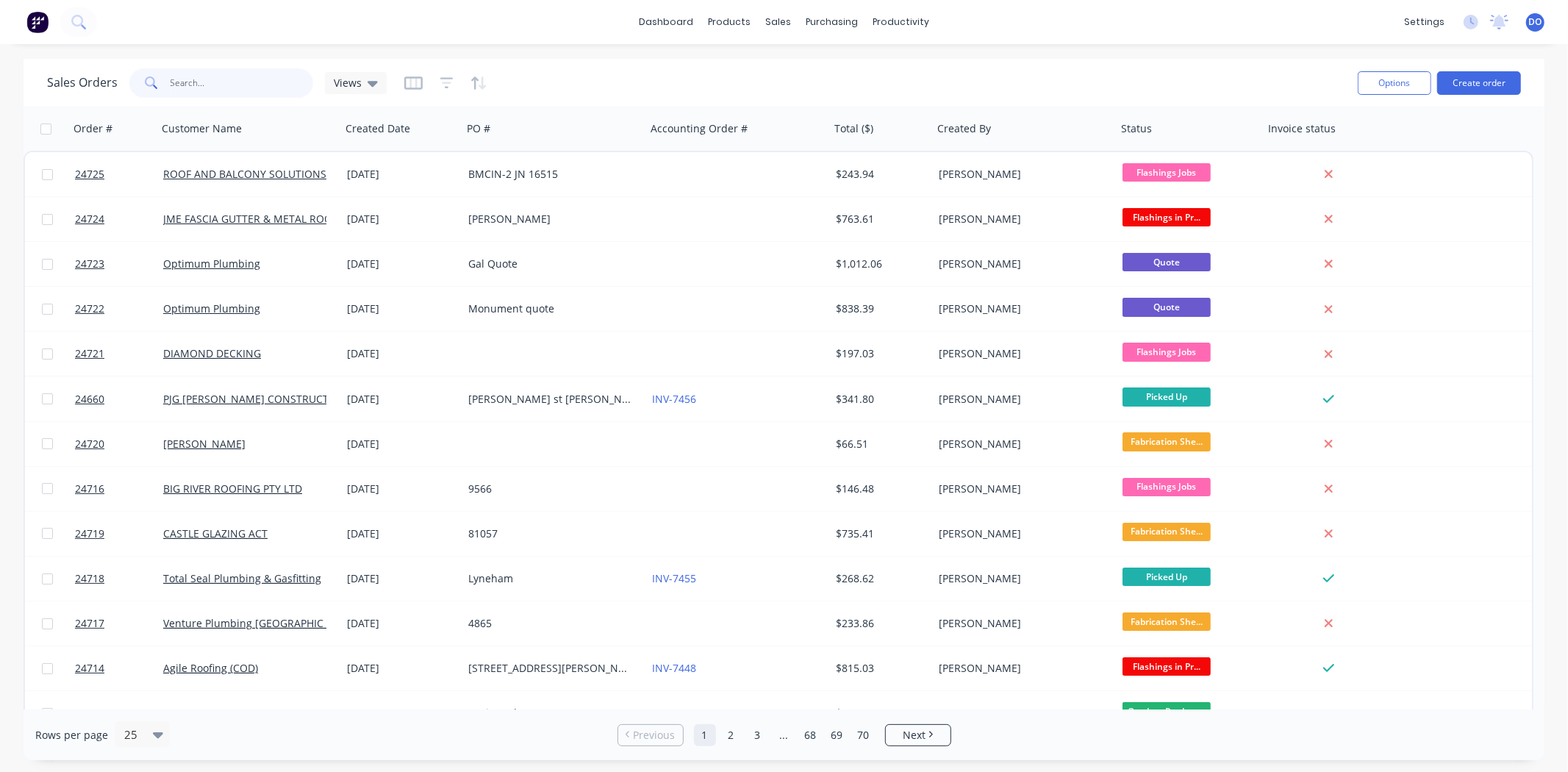
click at [226, 74] on input "text" at bounding box center [242, 83] width 143 height 29
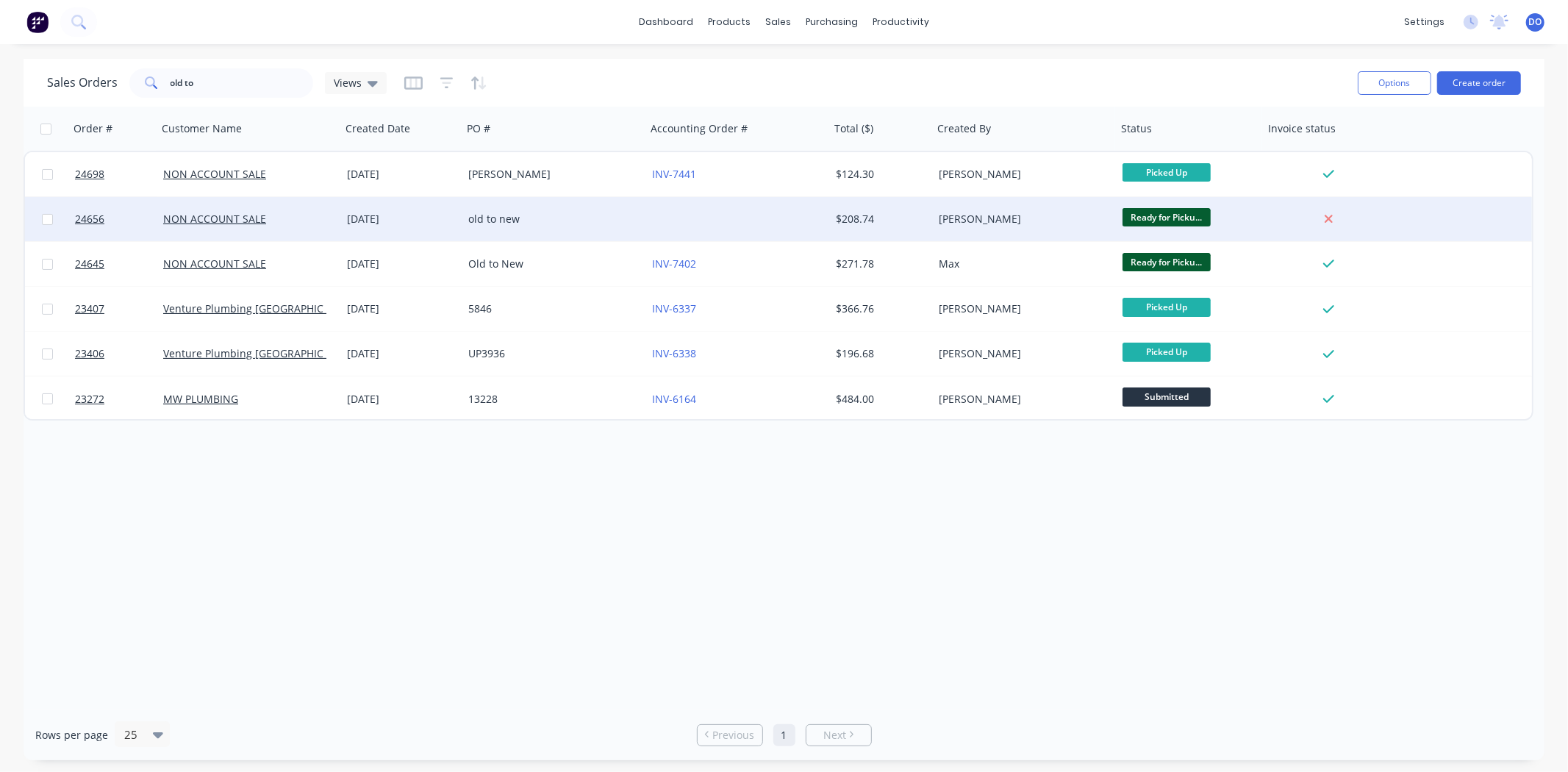
click at [327, 235] on div "NON ACCOUNT SALE" at bounding box center [248, 218] width 184 height 44
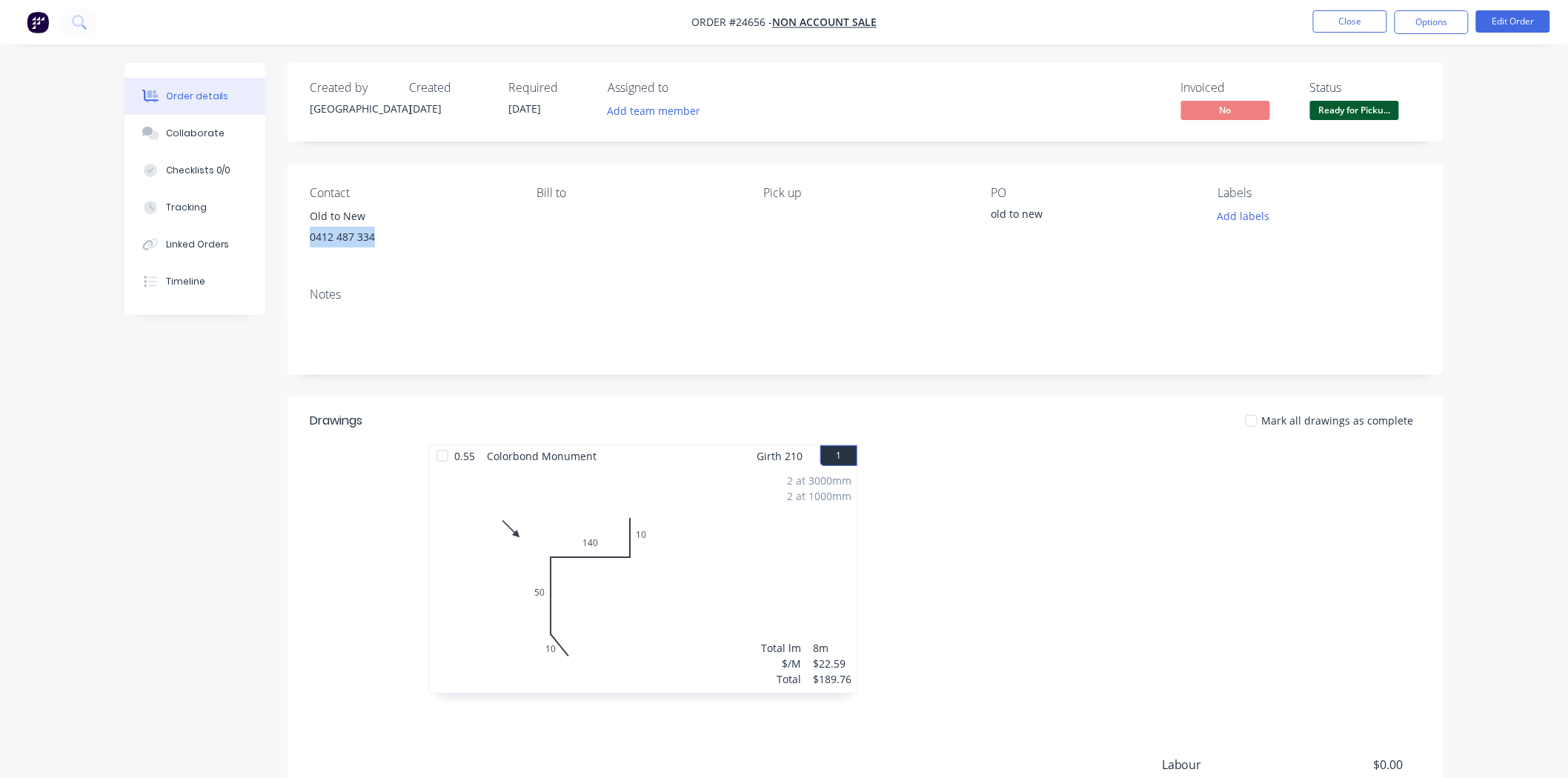
drag, startPoint x: 382, startPoint y: 244, endPoint x: 300, endPoint y: 239, distance: 82.2
click at [300, 239] on div "Contact Old to New 0412 487 334 Bill to Pick up PO old to new Labels Add labels" at bounding box center [866, 219] width 1156 height 112
click at [1339, 17] on button "Close" at bounding box center [1350, 22] width 74 height 23
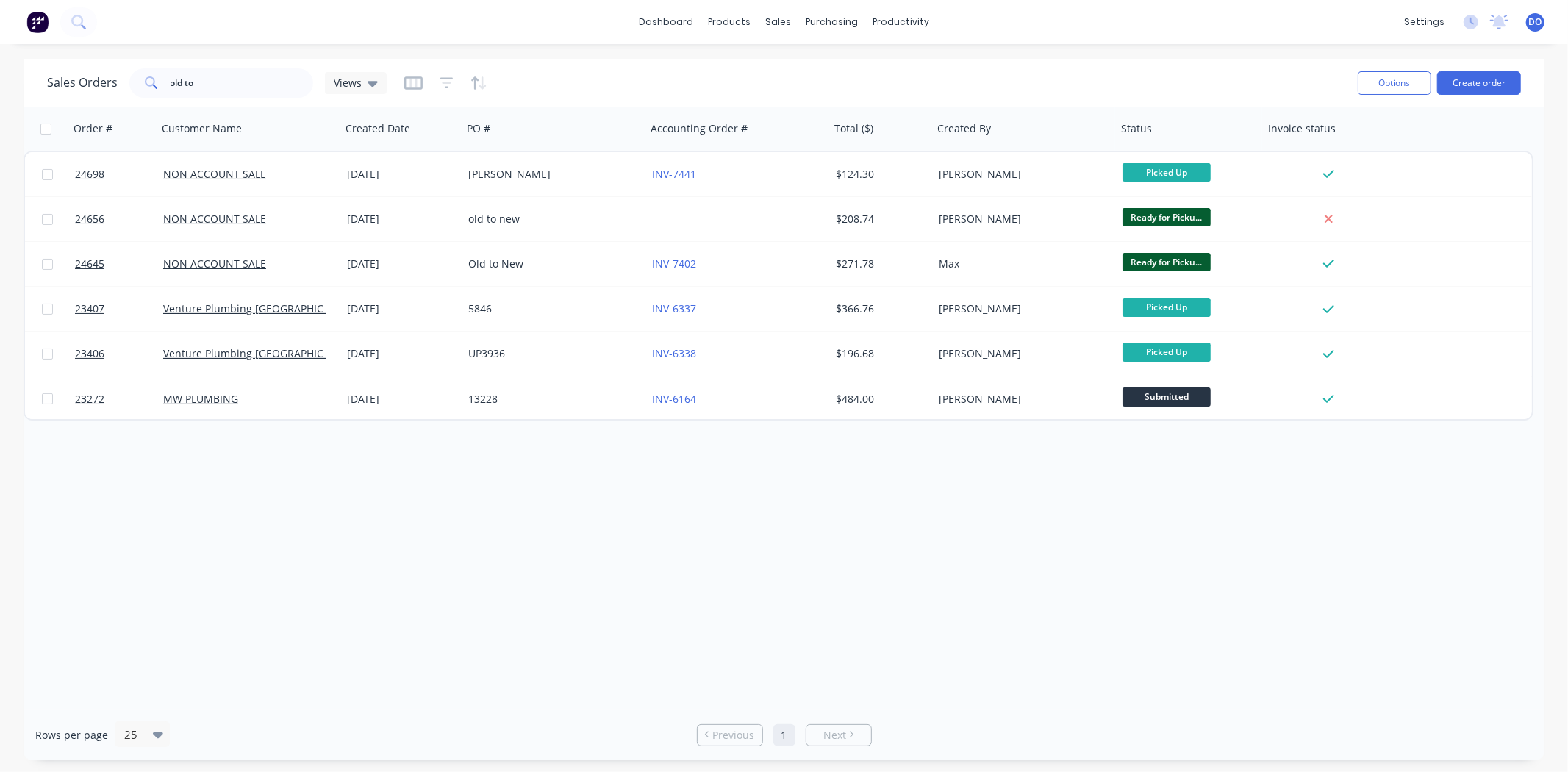
click at [955, 612] on div "Order # Customer Name Created Date PO # Accounting Order # Total ($) Created By…" at bounding box center [784, 408] width 1521 height 603
click at [246, 72] on input "old to" at bounding box center [242, 83] width 143 height 29
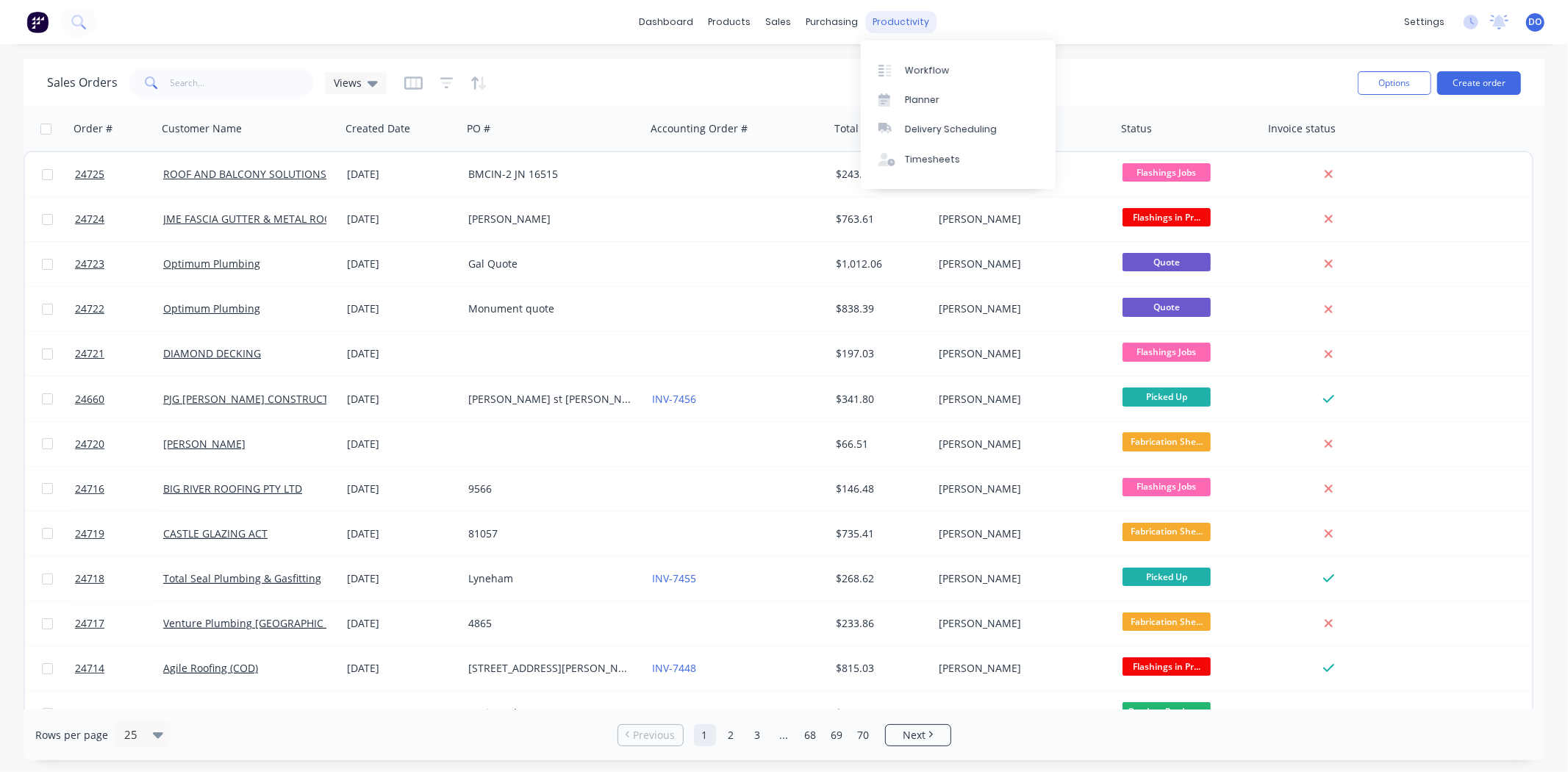
click at [891, 25] on div "productivity" at bounding box center [901, 22] width 72 height 22
click at [915, 64] on div "Workflow" at bounding box center [927, 70] width 44 height 13
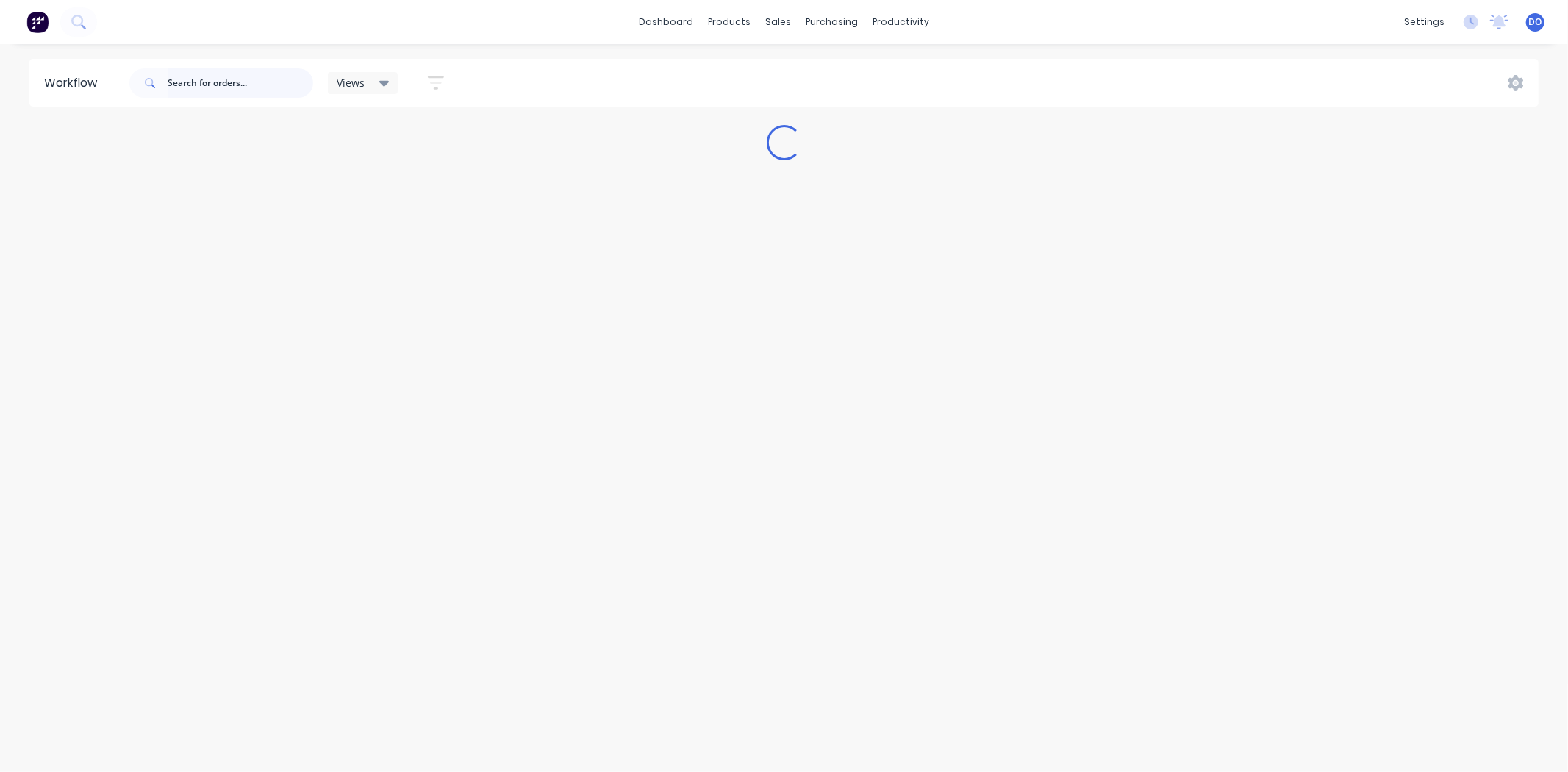
click at [203, 84] on input "text" at bounding box center [240, 83] width 146 height 29
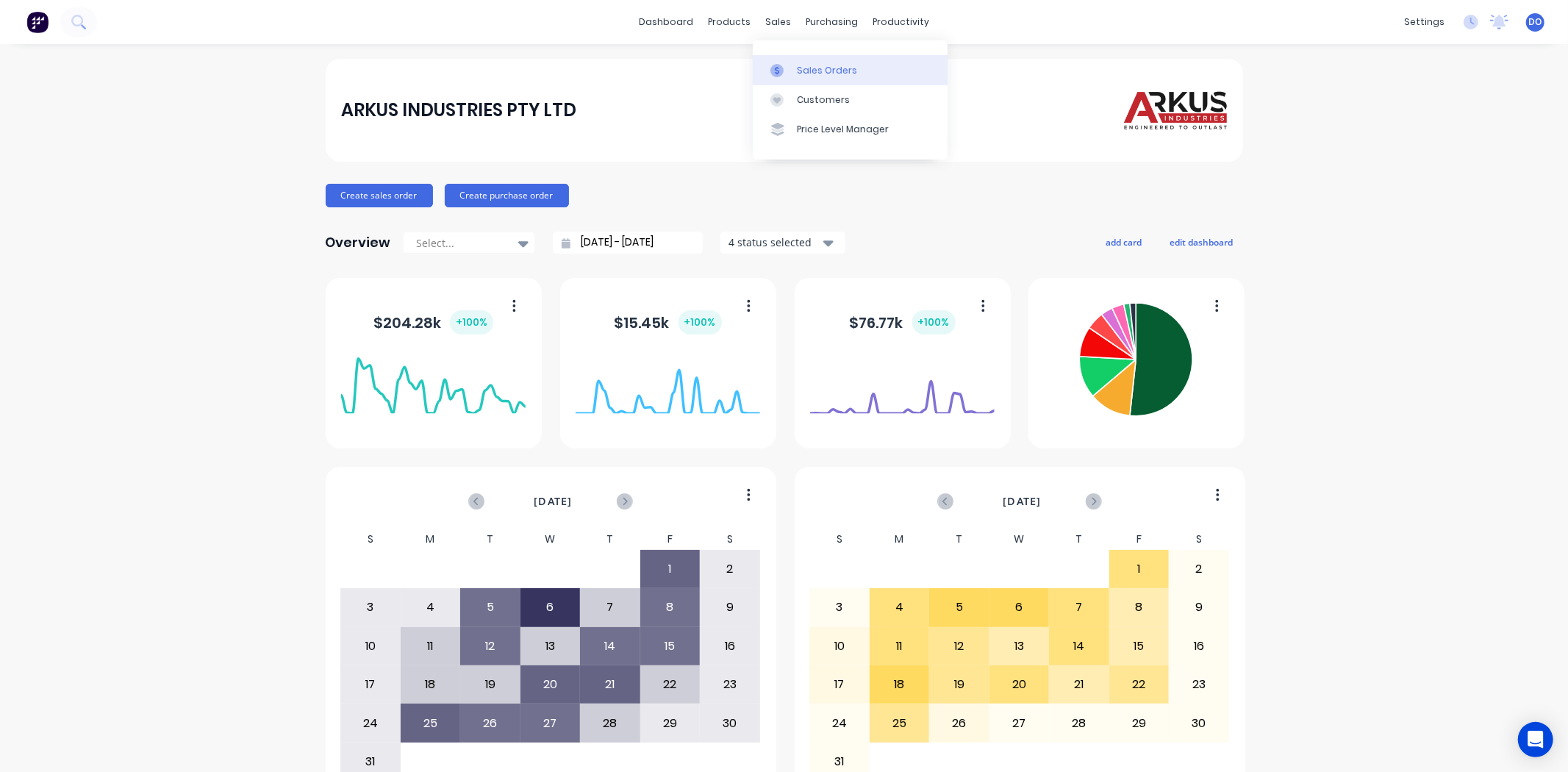
click at [783, 81] on link "Sales Orders" at bounding box center [850, 70] width 195 height 29
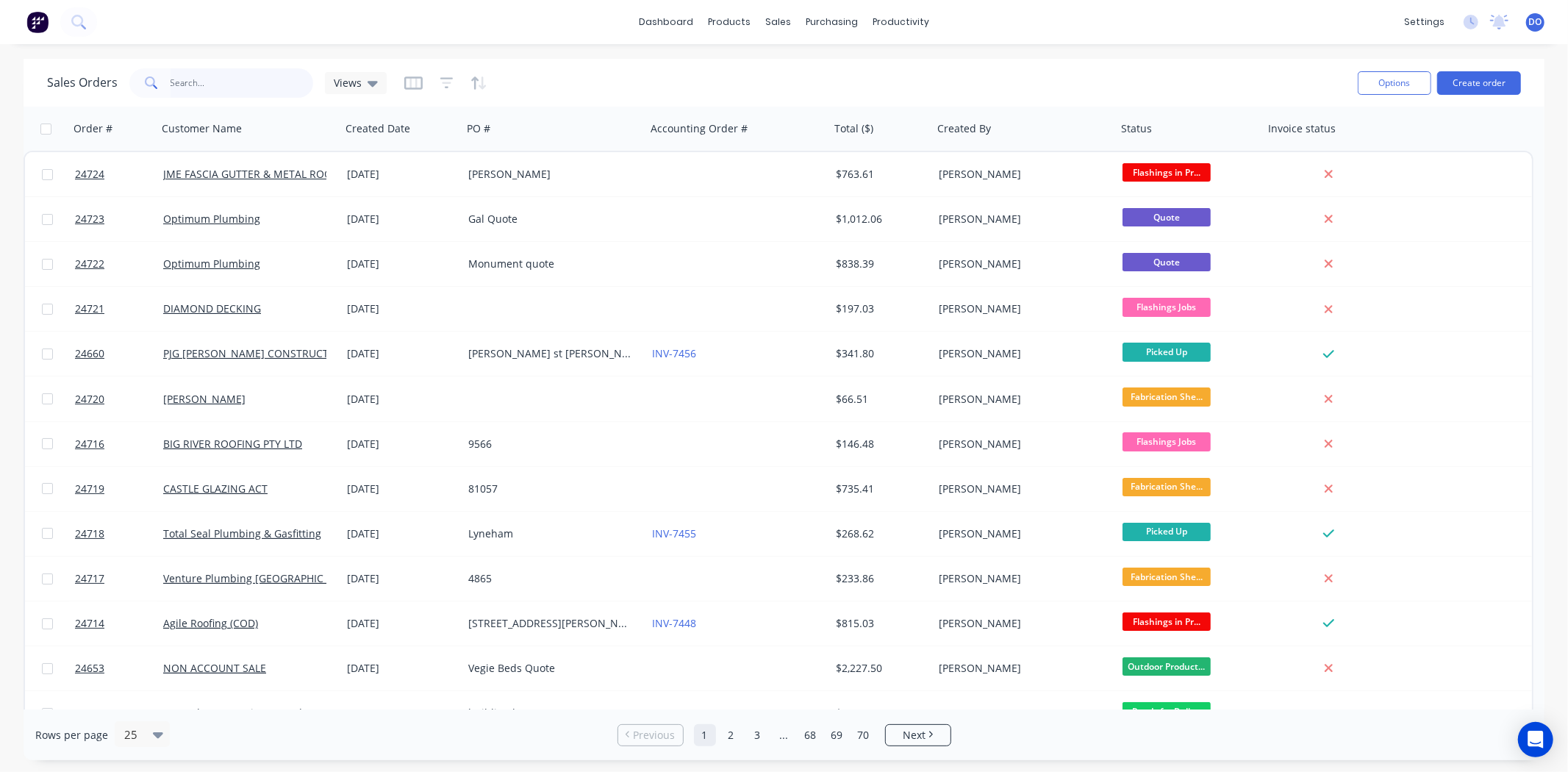
click at [256, 73] on input "text" at bounding box center [242, 83] width 143 height 29
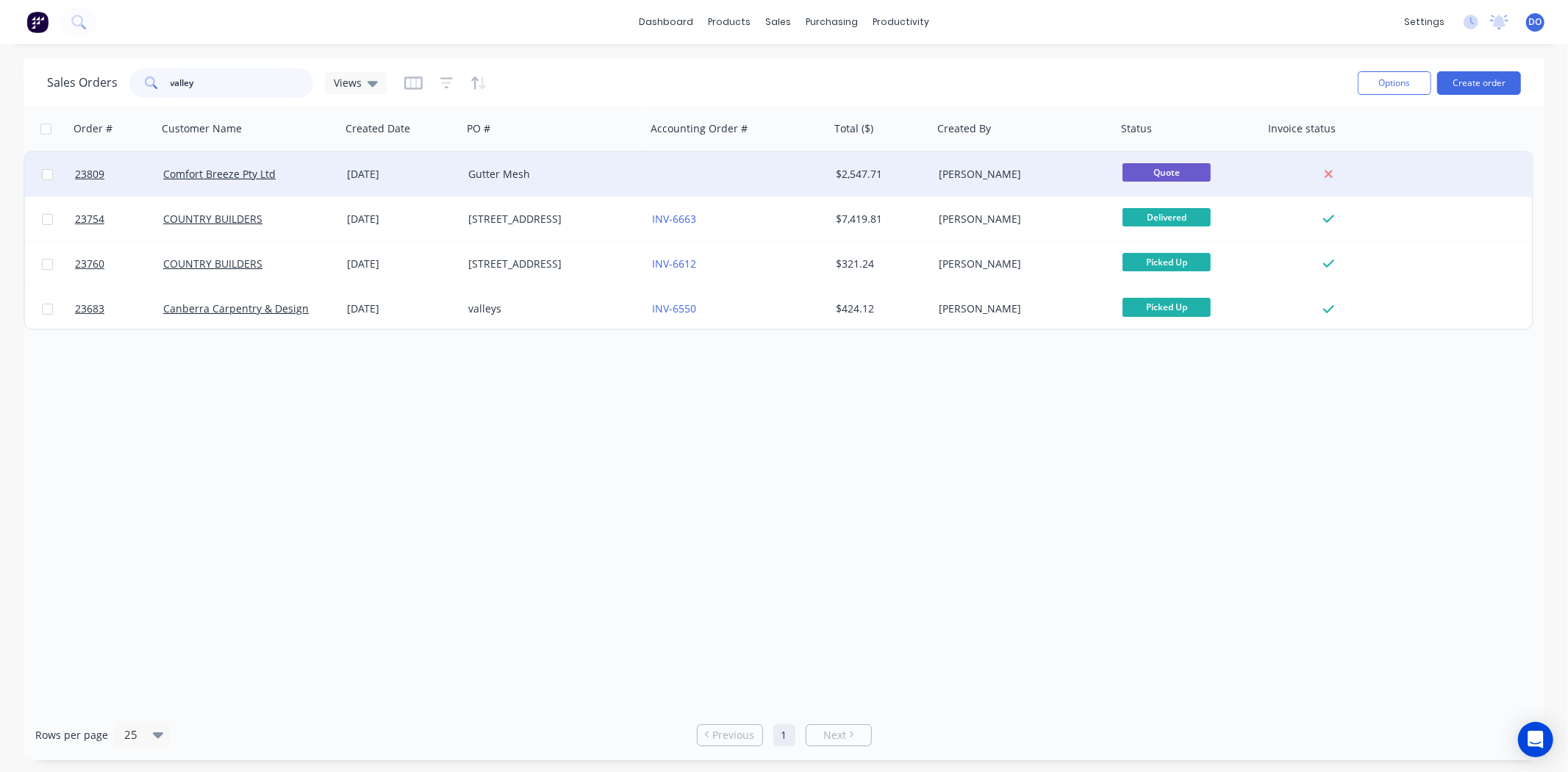
type input "valley"
click at [342, 184] on div "[DATE]" at bounding box center [402, 173] width 122 height 44
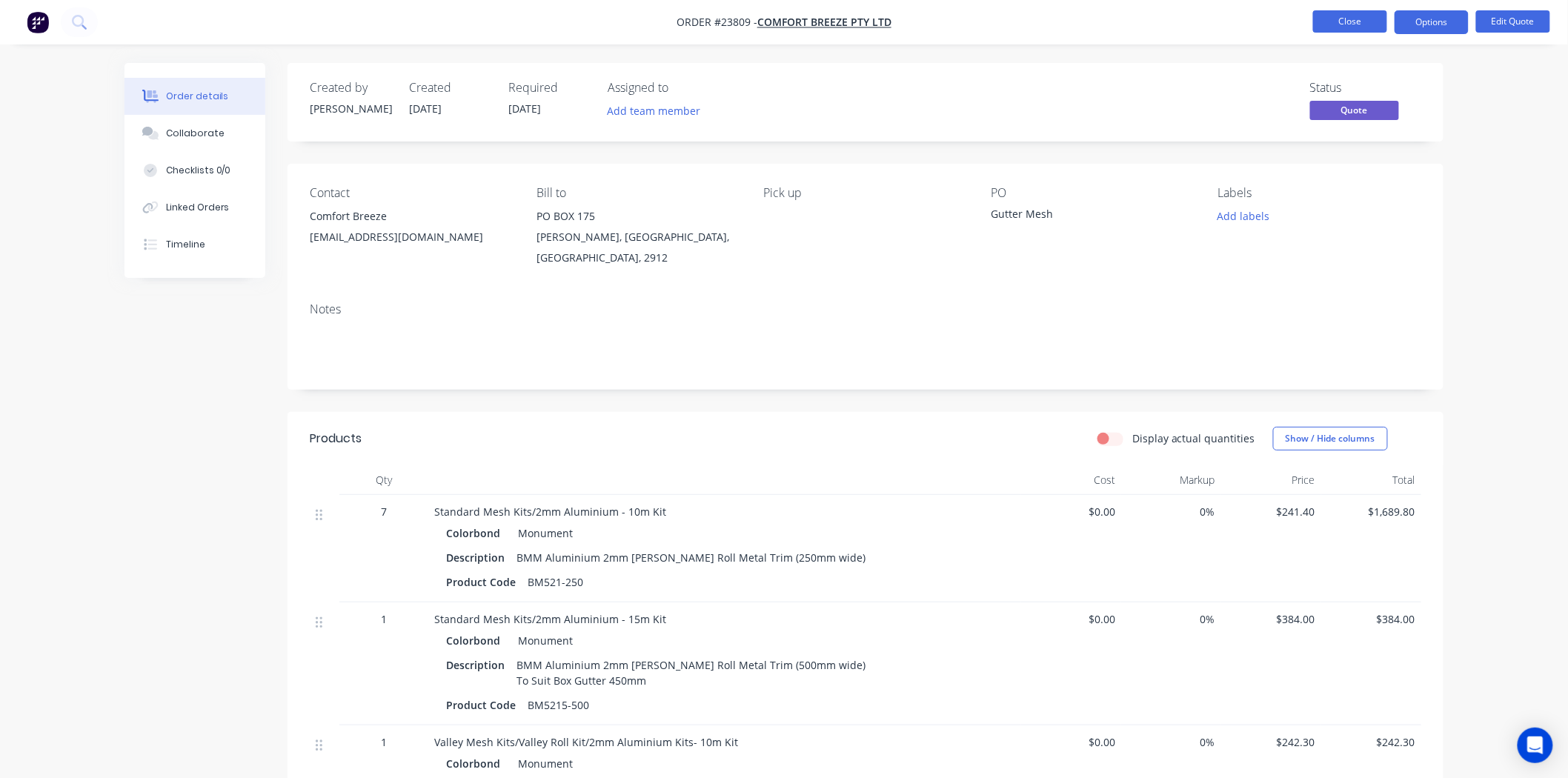
click at [1352, 12] on button "Close" at bounding box center [1350, 22] width 74 height 23
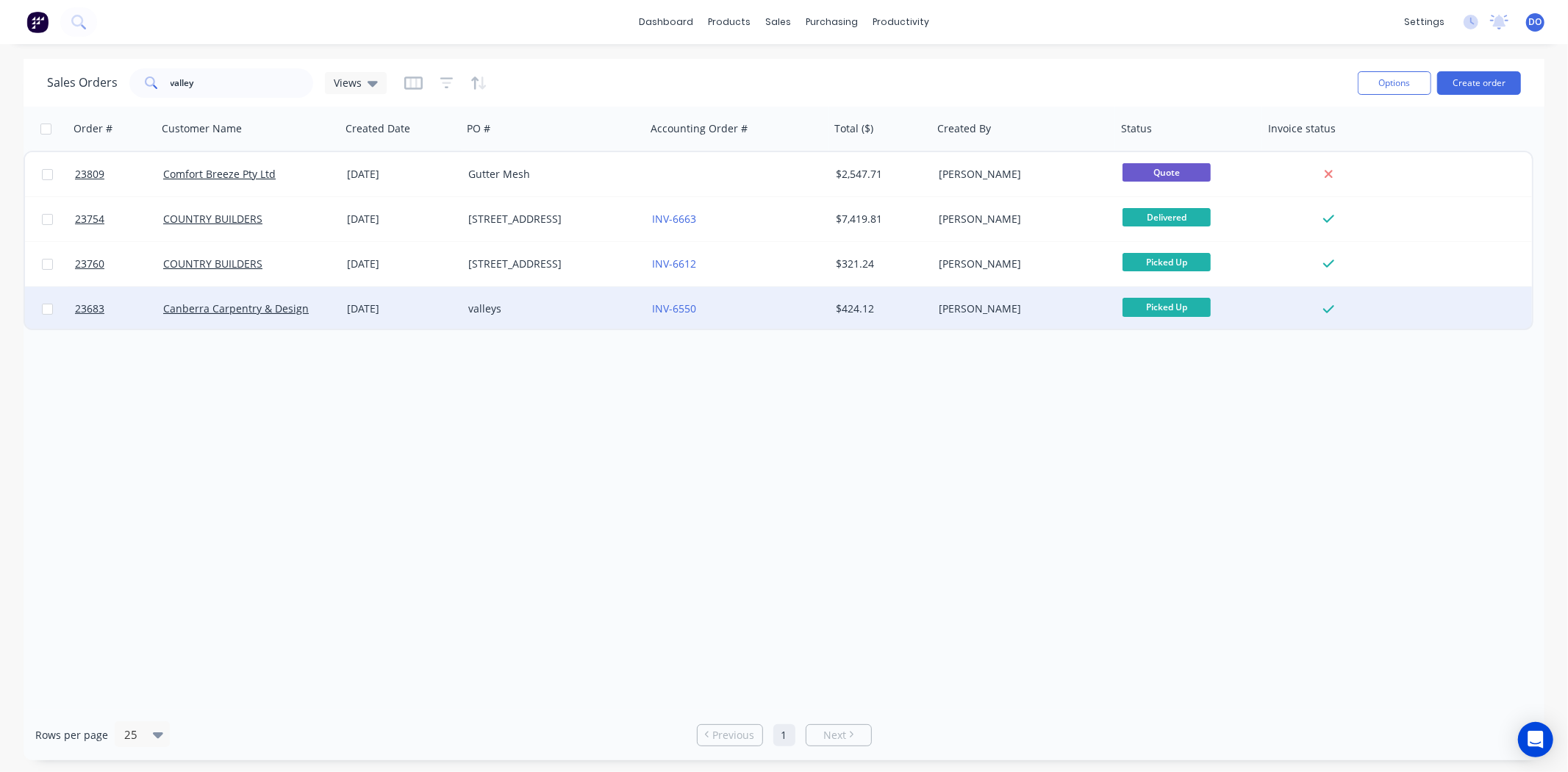
click at [583, 317] on div "valleys" at bounding box center [553, 309] width 184 height 44
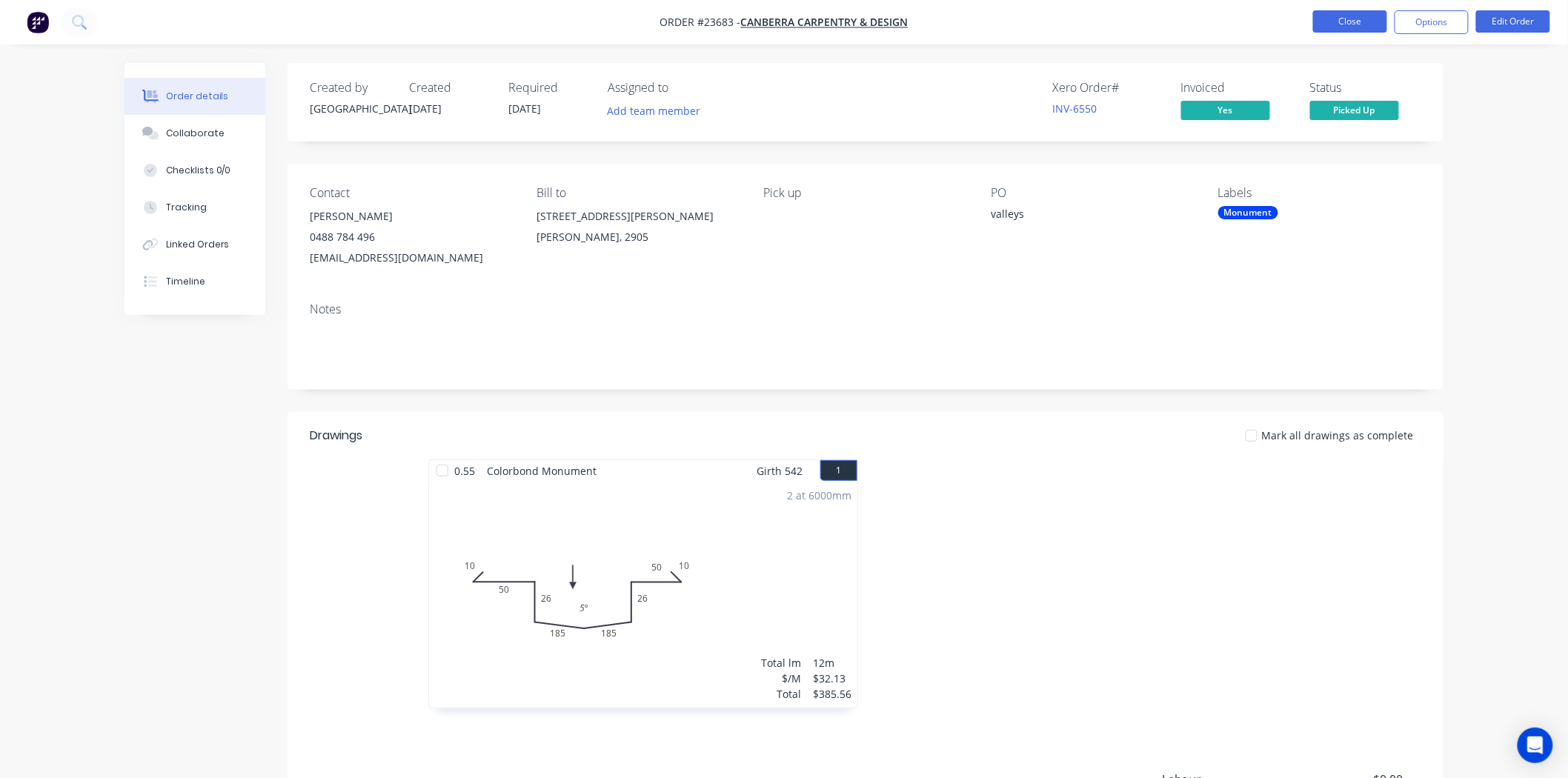
click at [1381, 24] on button "Close" at bounding box center [1350, 22] width 74 height 23
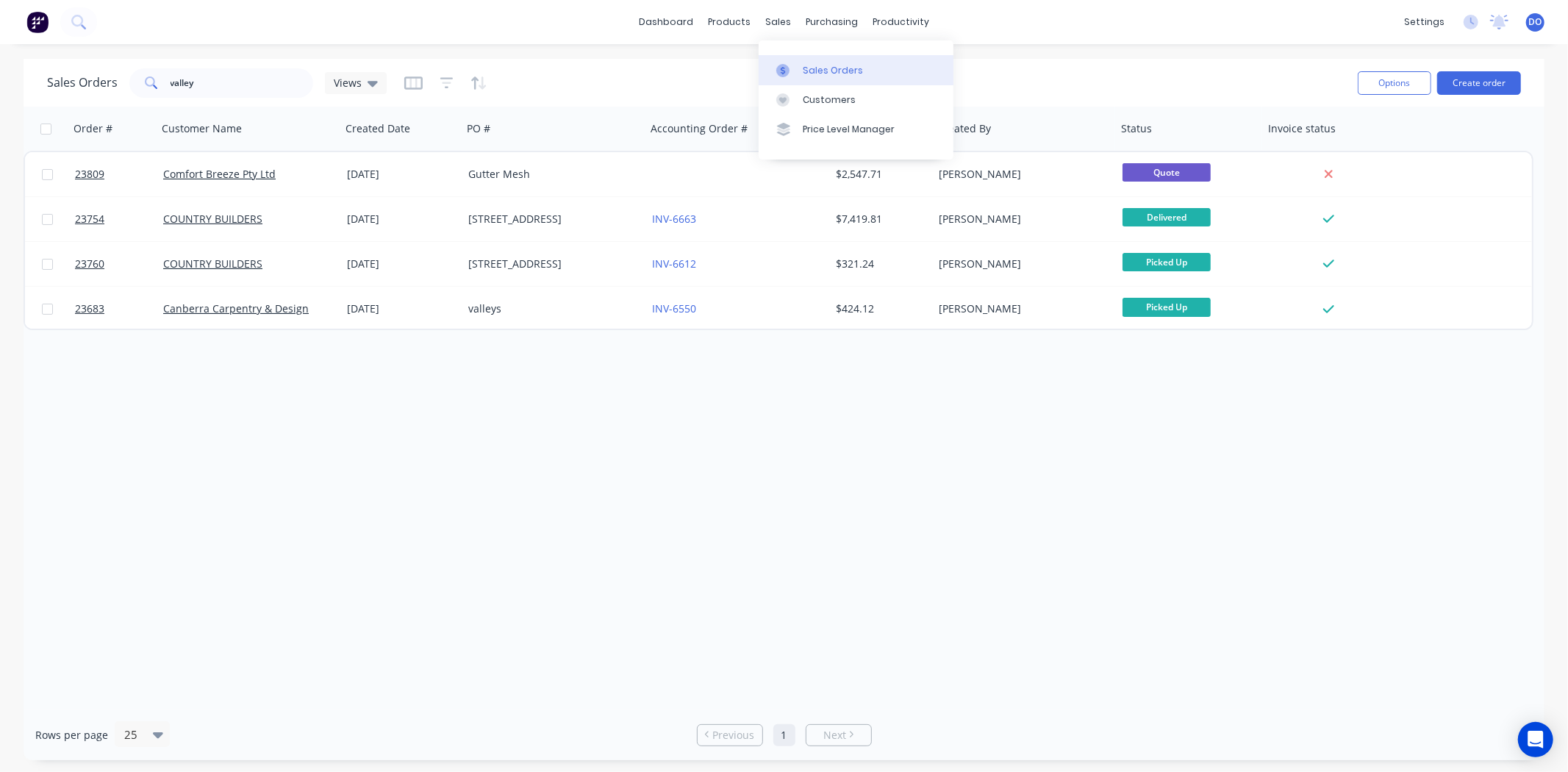
click at [821, 76] on div "Sales Orders" at bounding box center [833, 70] width 60 height 13
drag, startPoint x: 216, startPoint y: 88, endPoint x: 0, endPoint y: 89, distance: 216.0
click at [0, 89] on div "Sales Orders valley Views Options Create order Order # Customer Name Created Da…" at bounding box center [784, 409] width 1568 height 701
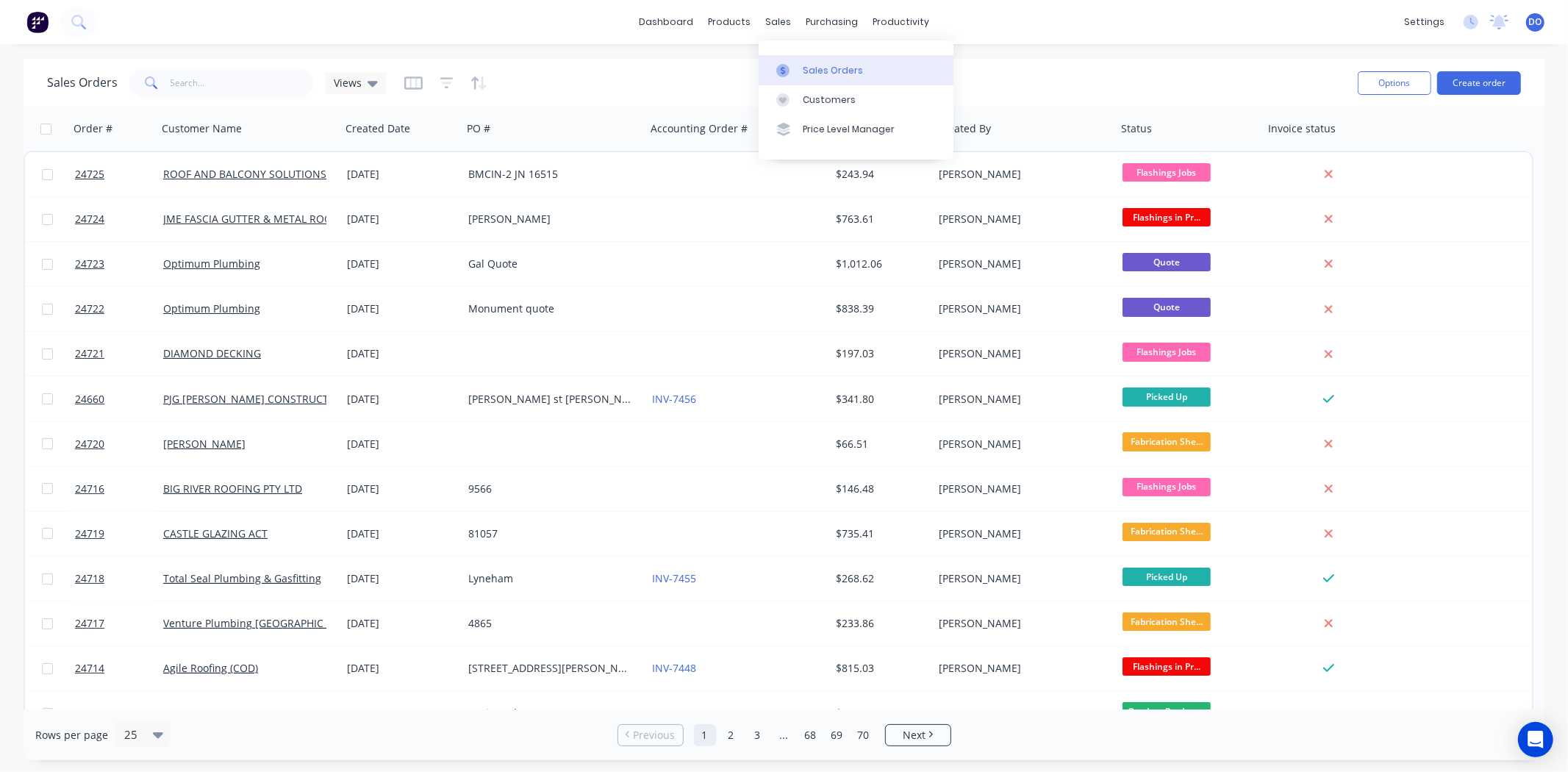
click at [800, 66] on link "Sales Orders" at bounding box center [856, 70] width 195 height 29
click at [1055, 68] on div "Sales Orders Views" at bounding box center [697, 83] width 1299 height 36
click at [821, 68] on div "Sales Orders" at bounding box center [833, 70] width 60 height 13
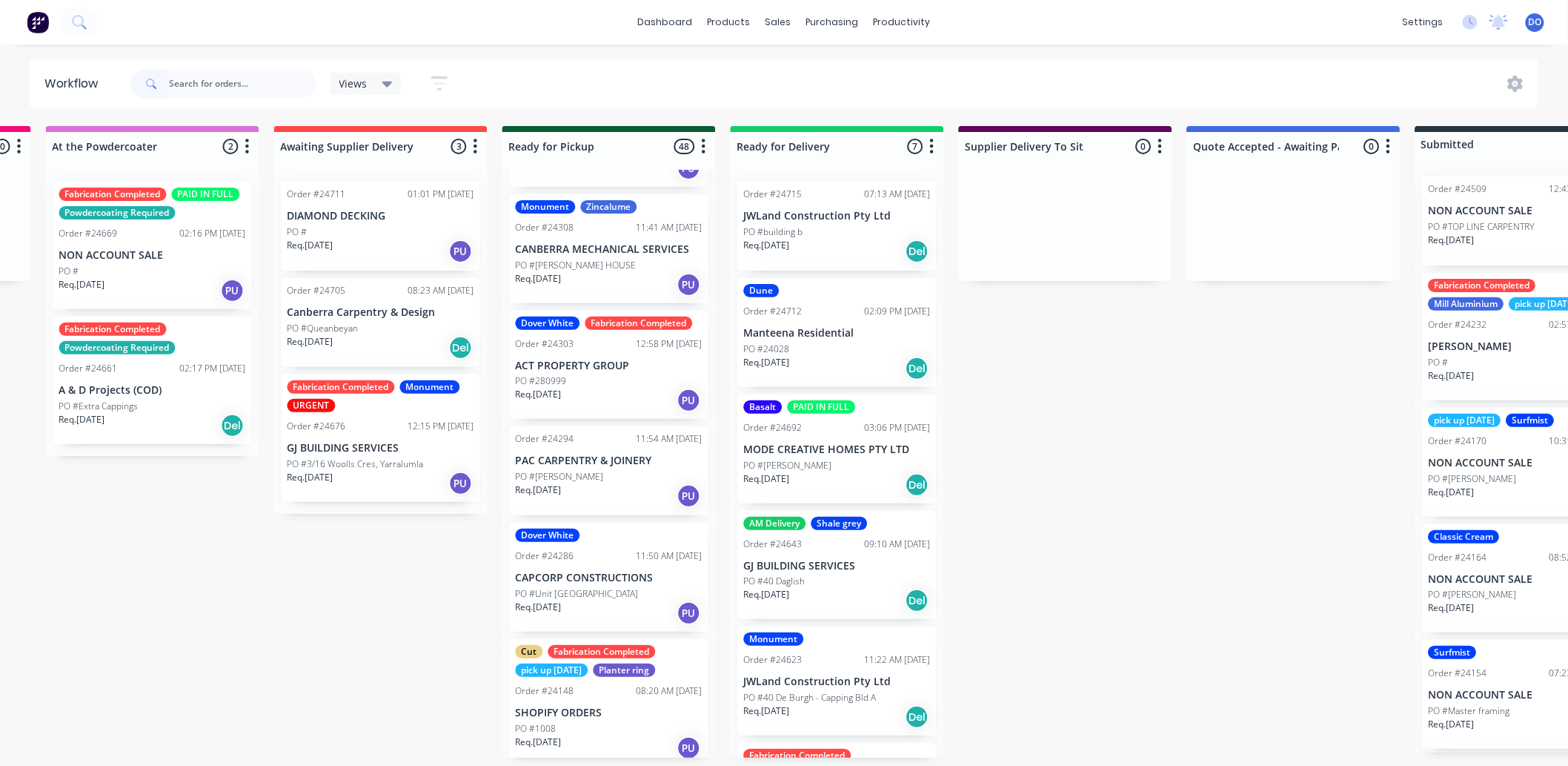
scroll to position [5132, 0]
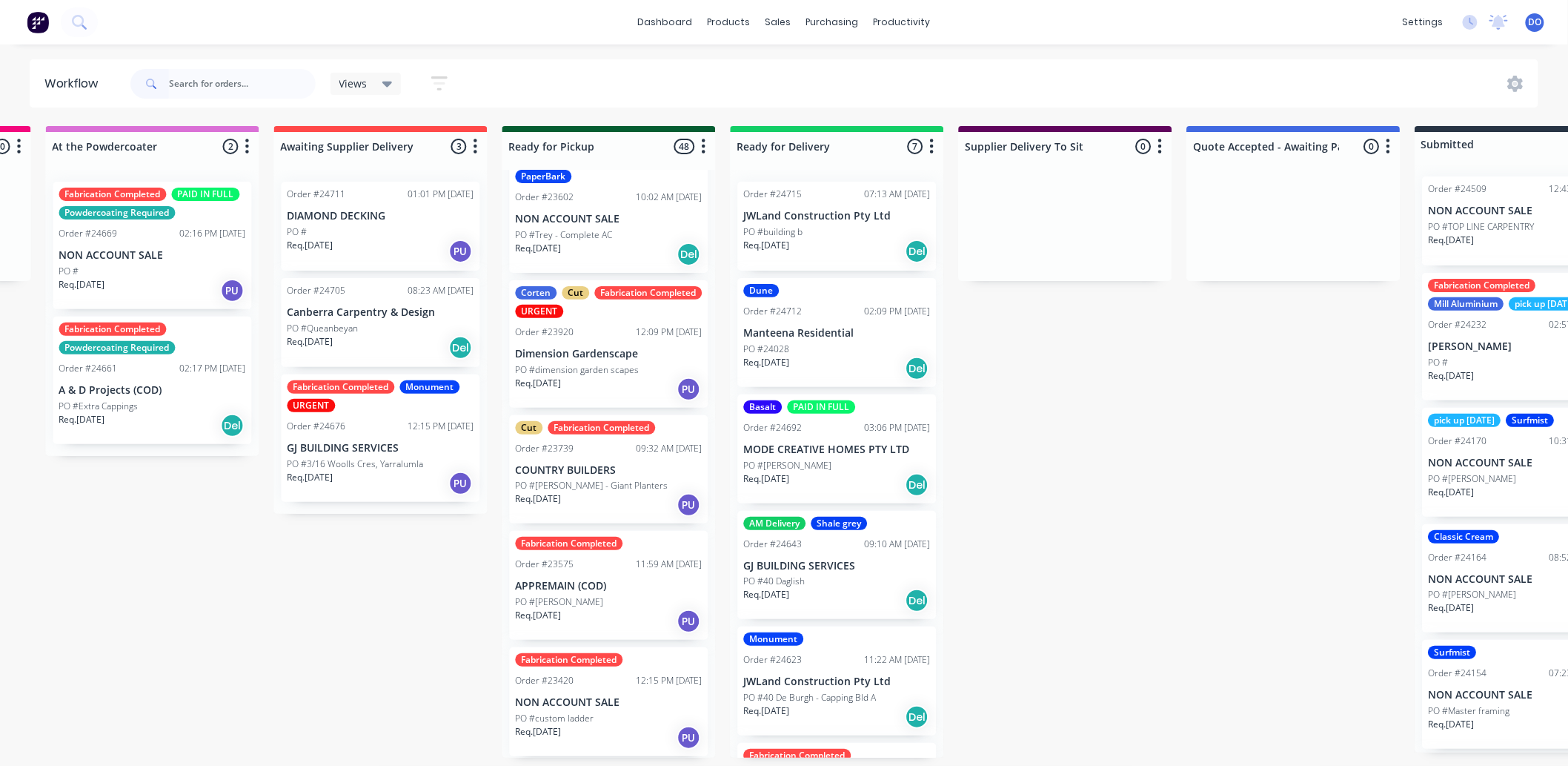
click at [574, 698] on p "NON ACCOUNT SALE" at bounding box center [608, 703] width 187 height 12
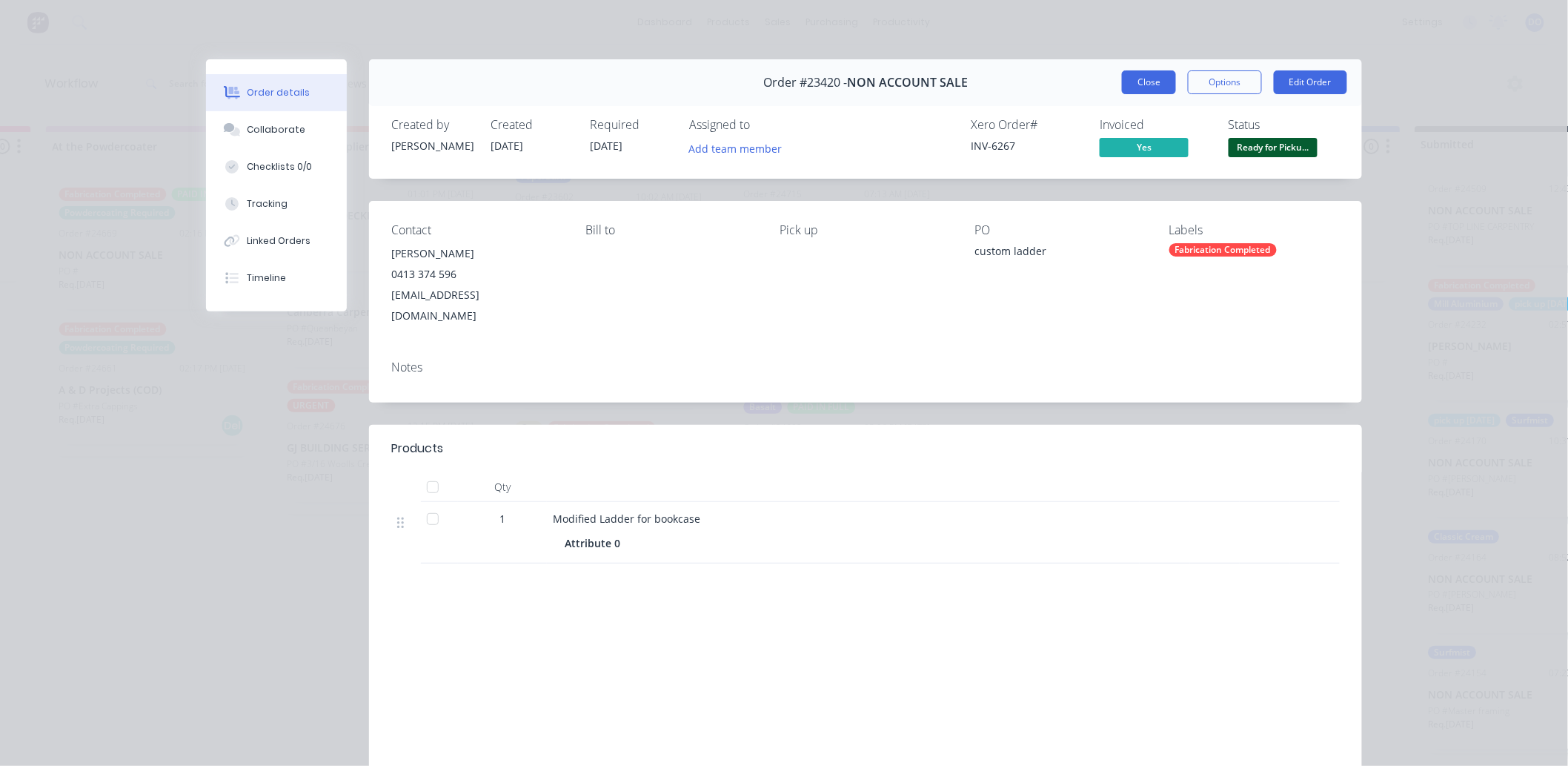
click at [1166, 76] on button "Close" at bounding box center [1149, 82] width 54 height 23
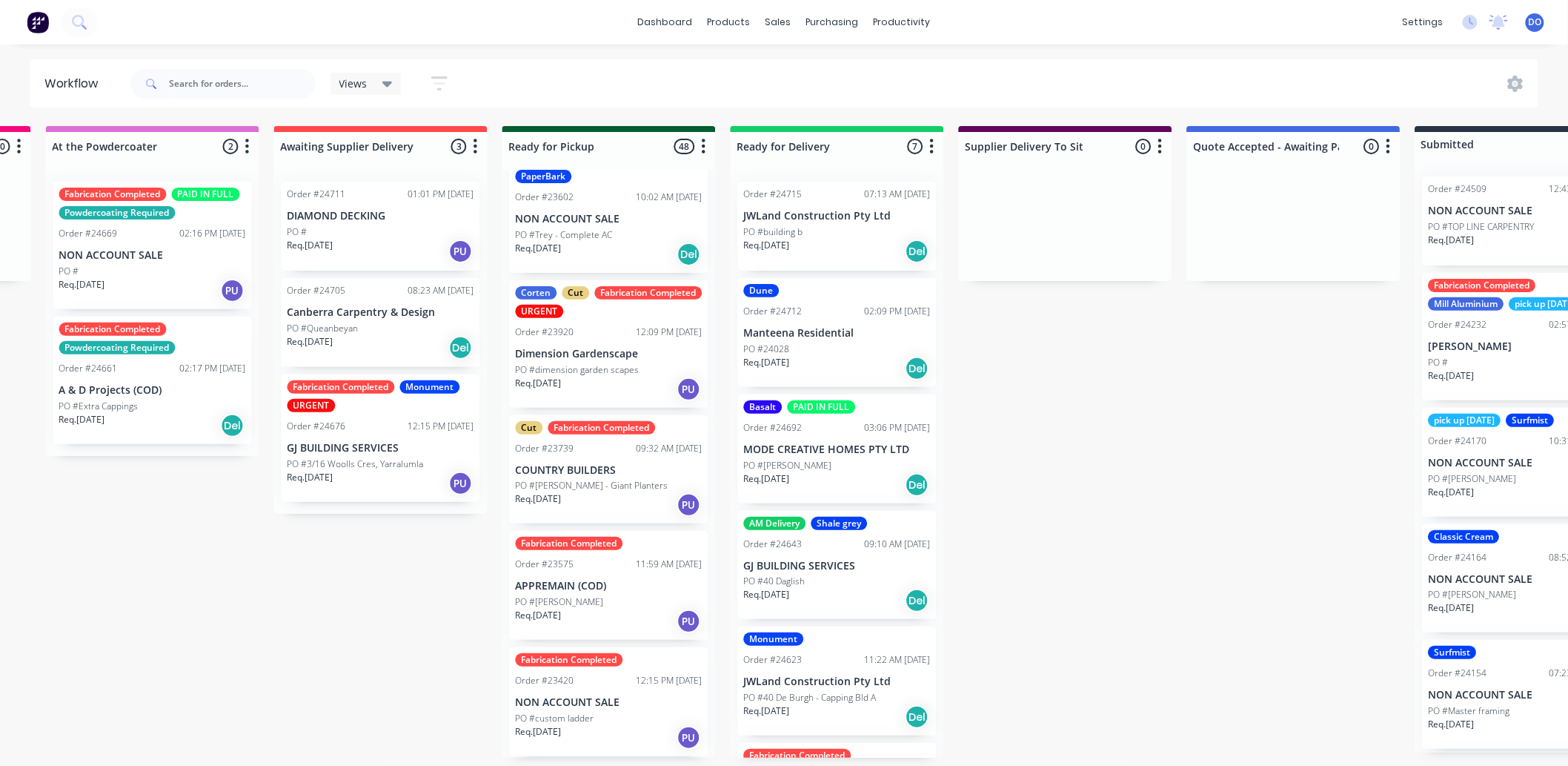
click at [605, 609] on div "PO #[PERSON_NAME]" at bounding box center [608, 602] width 187 height 13
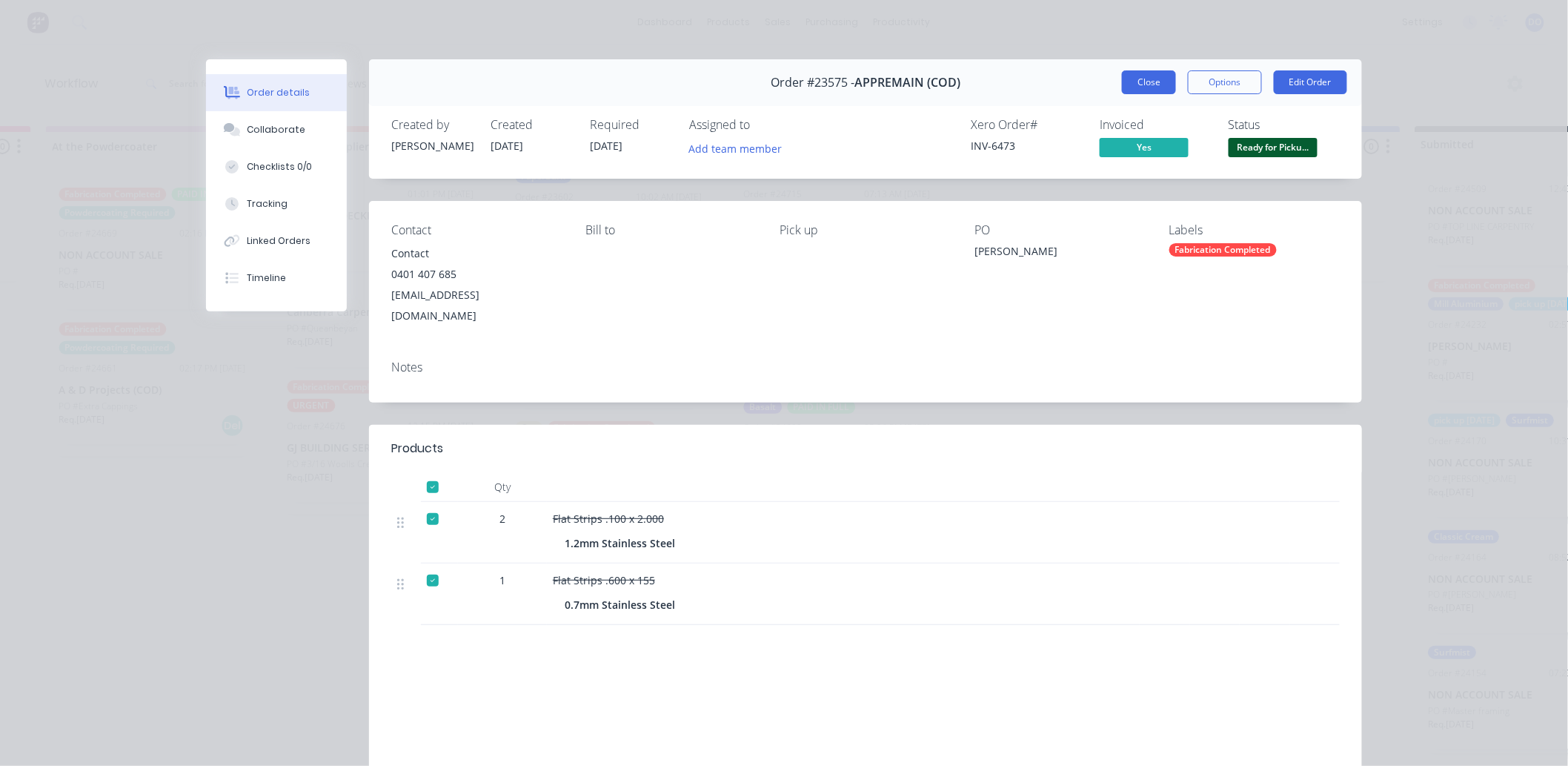
click at [1124, 74] on button "Close" at bounding box center [1149, 82] width 54 height 23
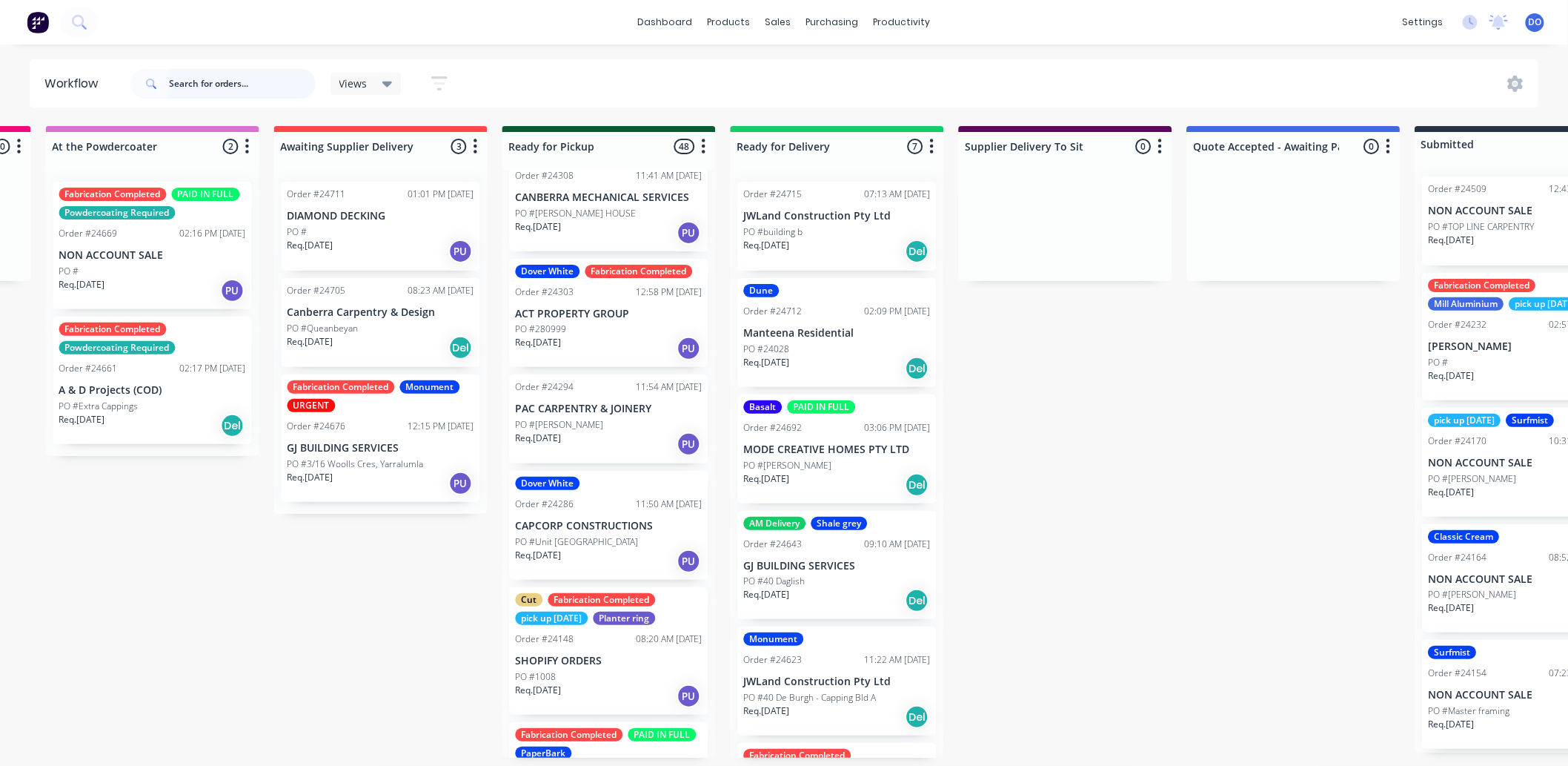
scroll to position [4473, 0]
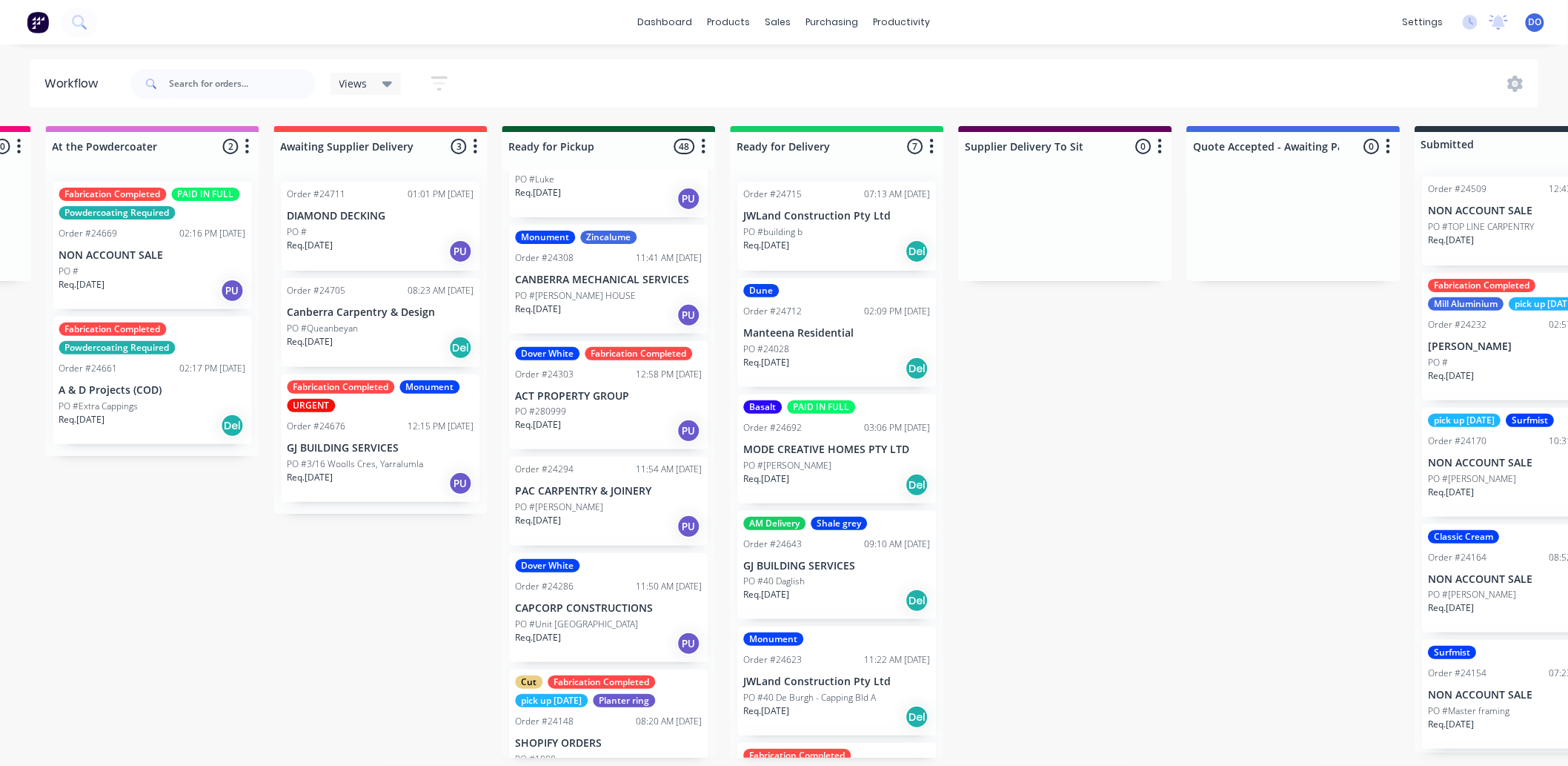
click at [586, 286] on p "CANBERRA MECHANICAL SERVICES" at bounding box center [608, 280] width 187 height 12
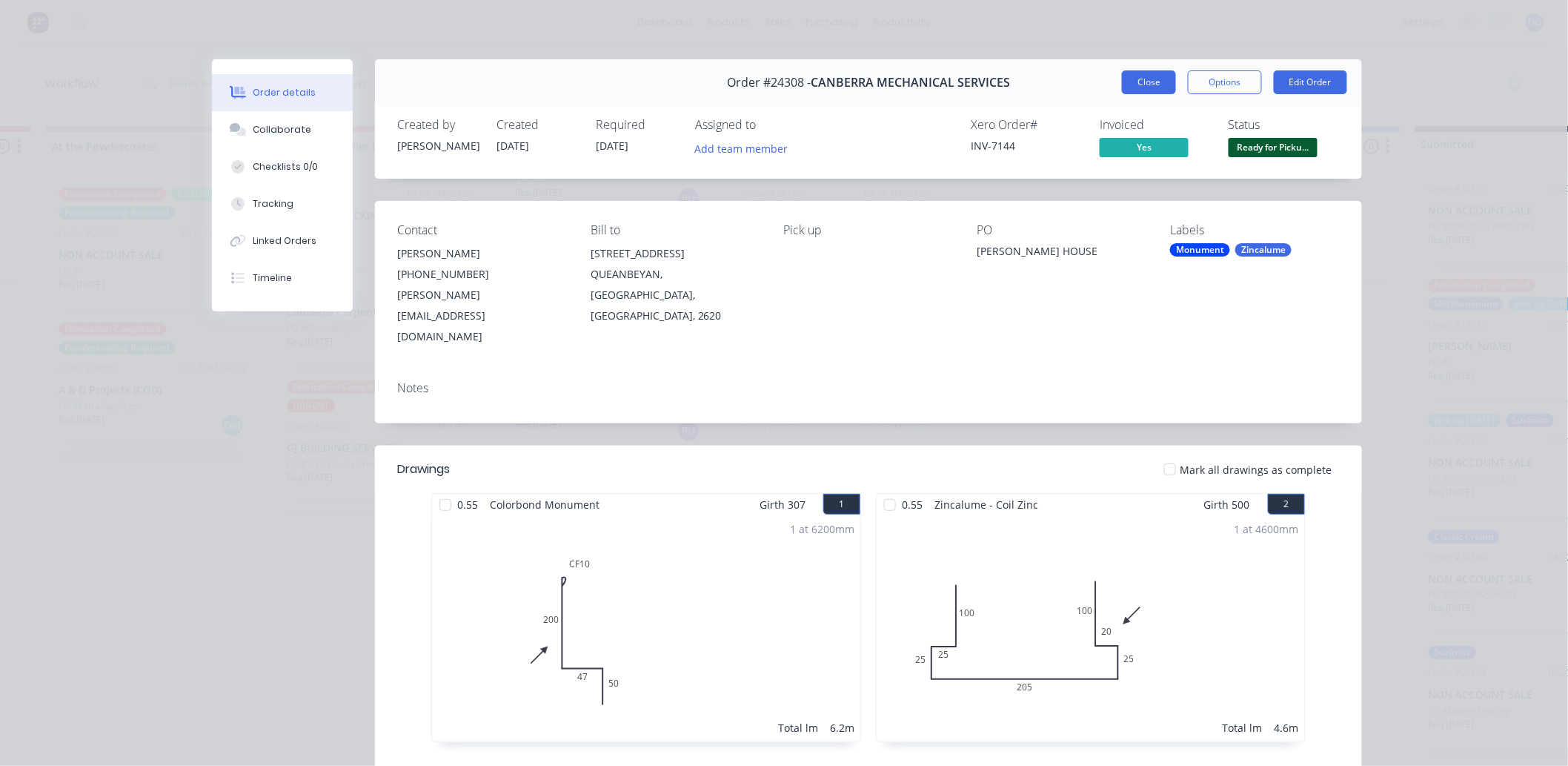
click at [1139, 89] on button "Close" at bounding box center [1149, 82] width 54 height 23
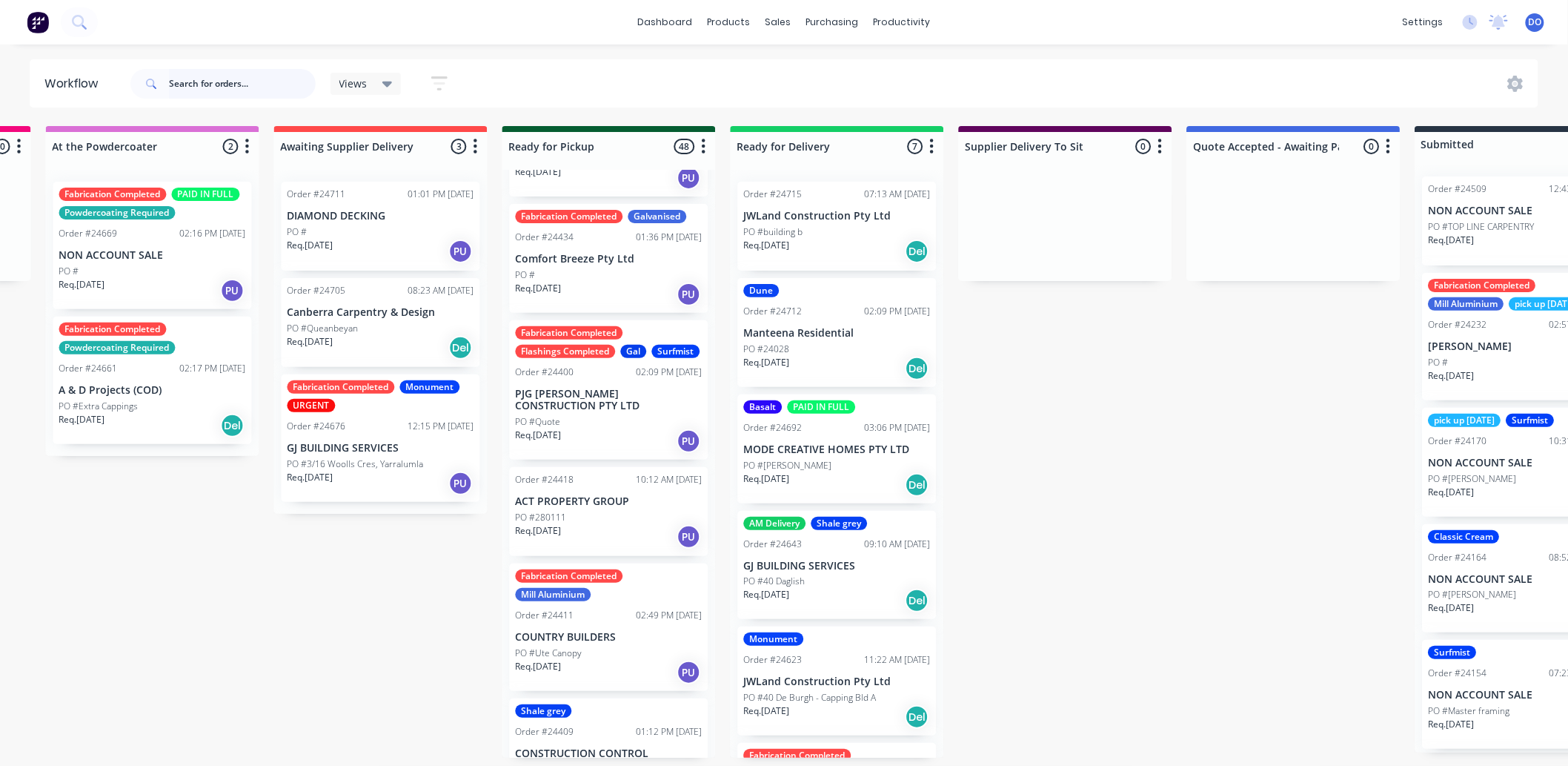
scroll to position [3402, 0]
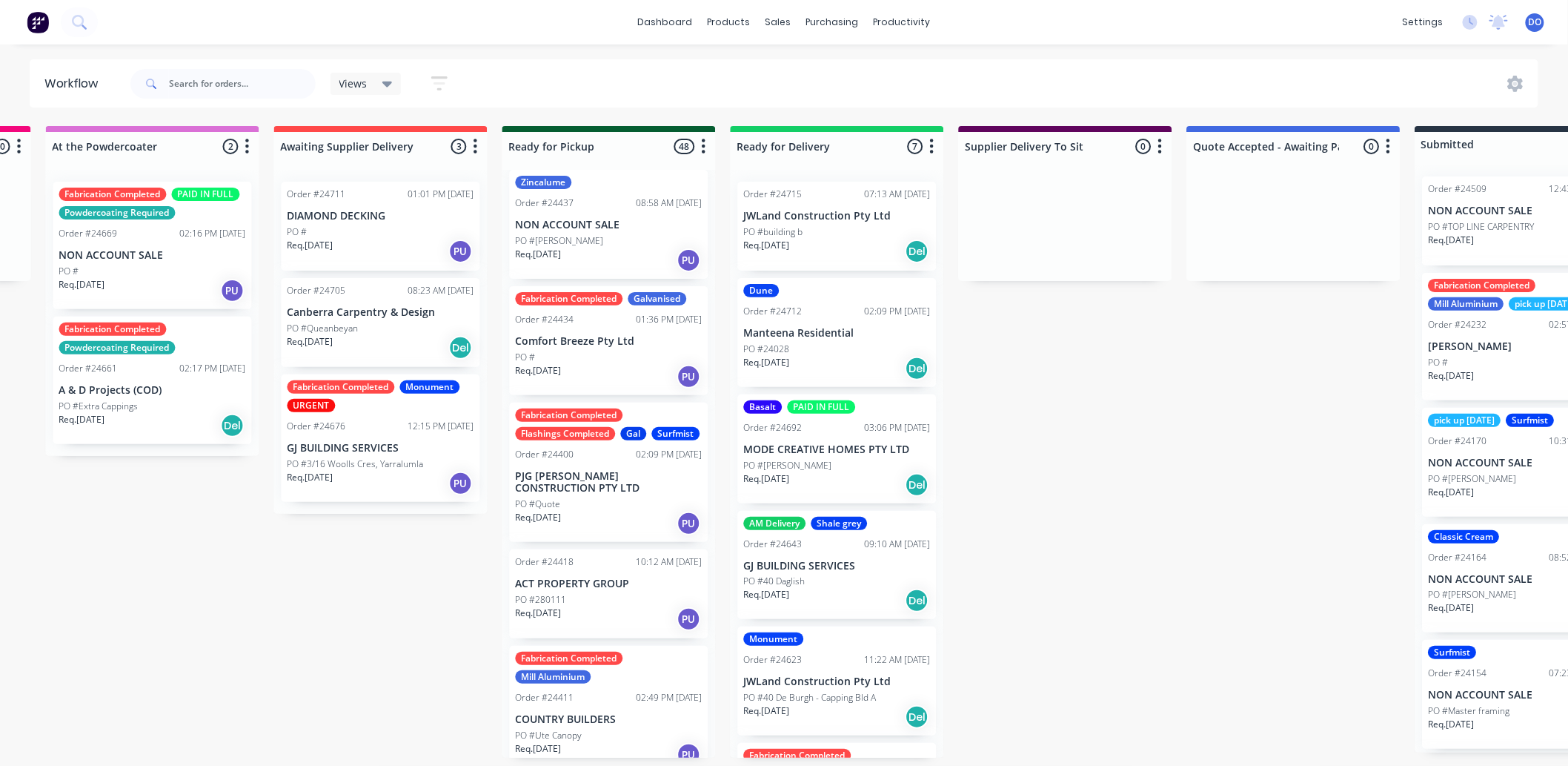
click at [565, 494] on p "PJG [PERSON_NAME] CONSTRUCTION PTY LTD" at bounding box center [608, 483] width 187 height 25
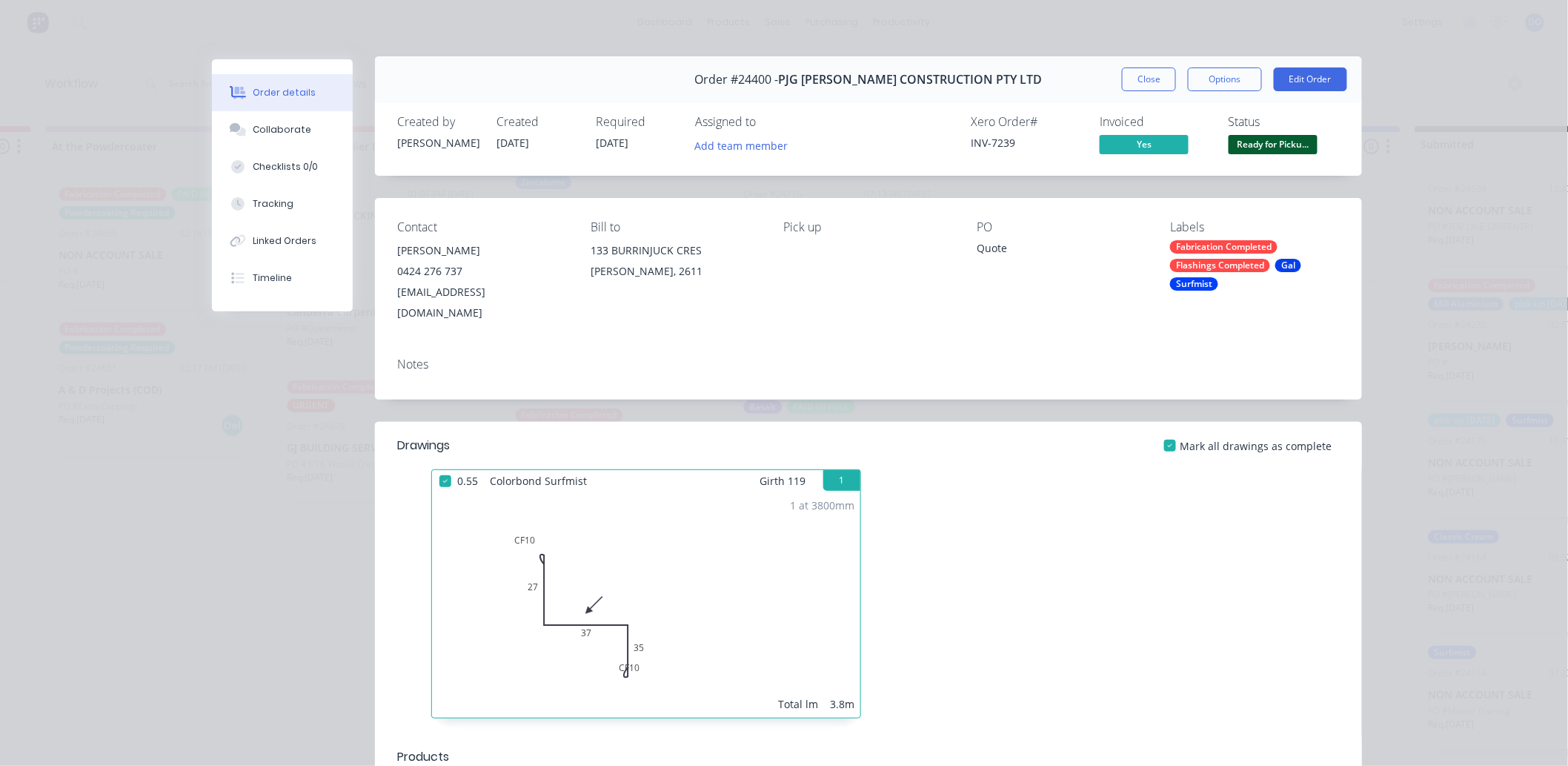
scroll to position [0, 0]
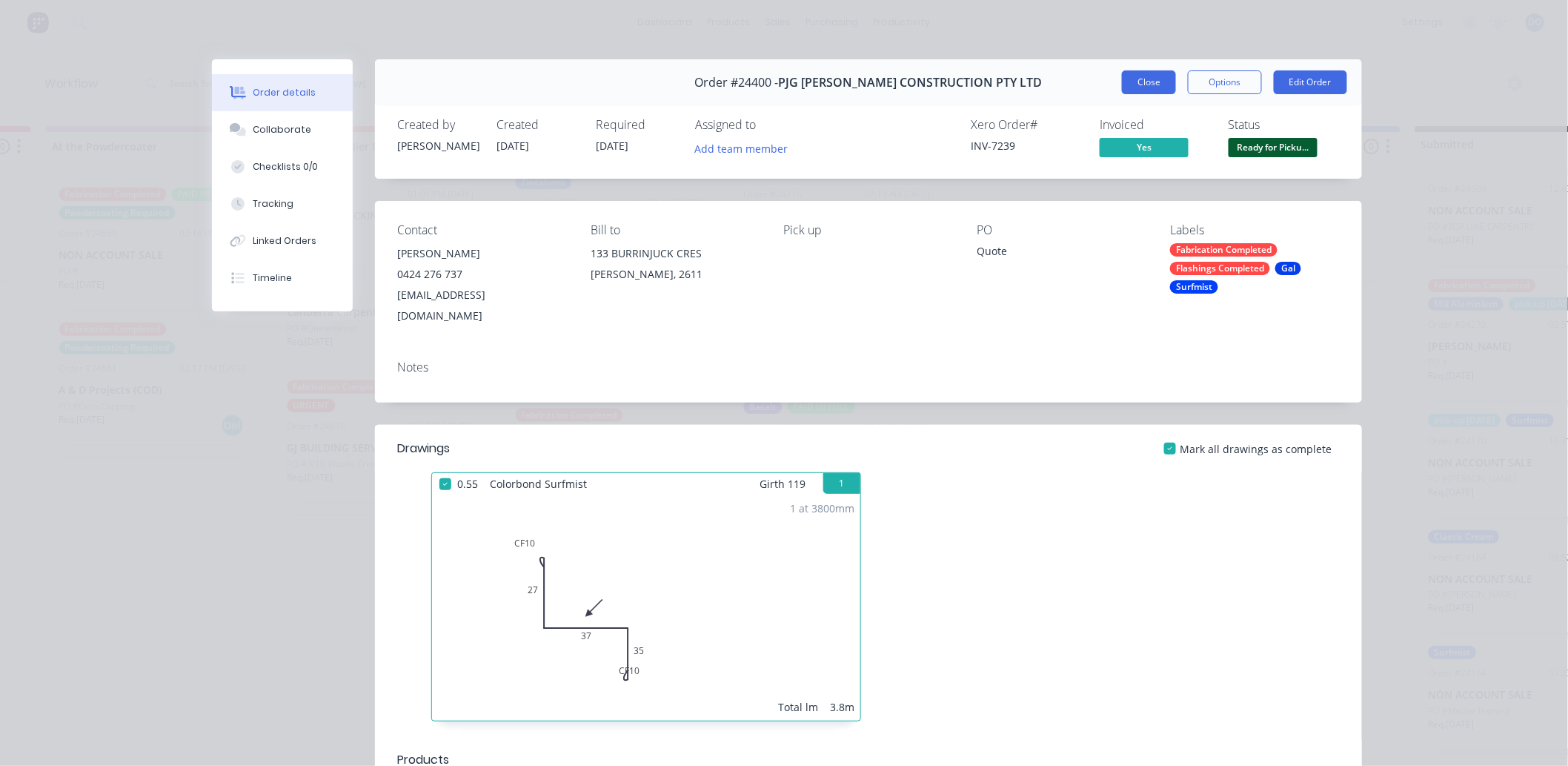
click at [1139, 92] on button "Close" at bounding box center [1149, 82] width 54 height 23
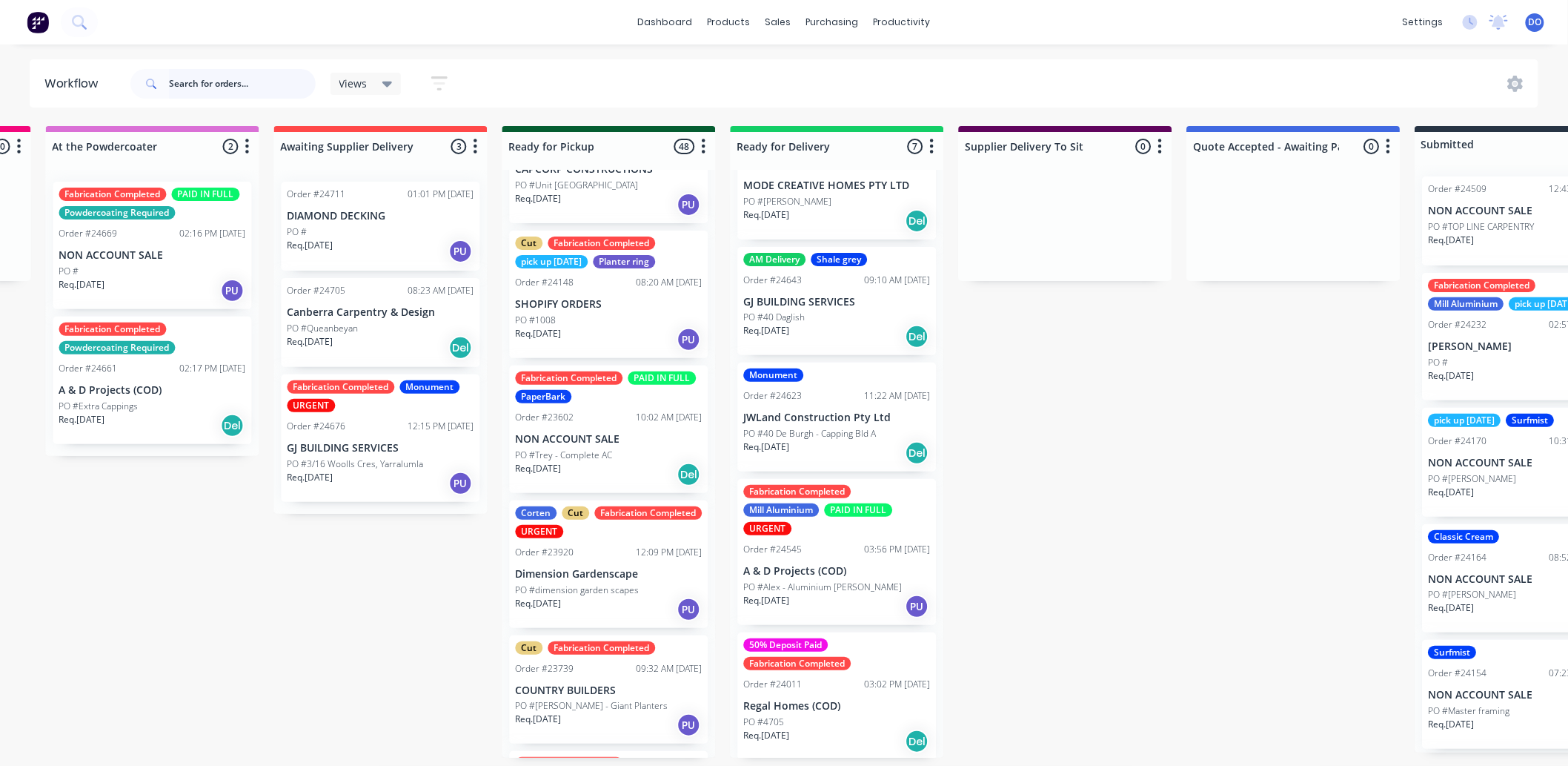
scroll to position [5132, 0]
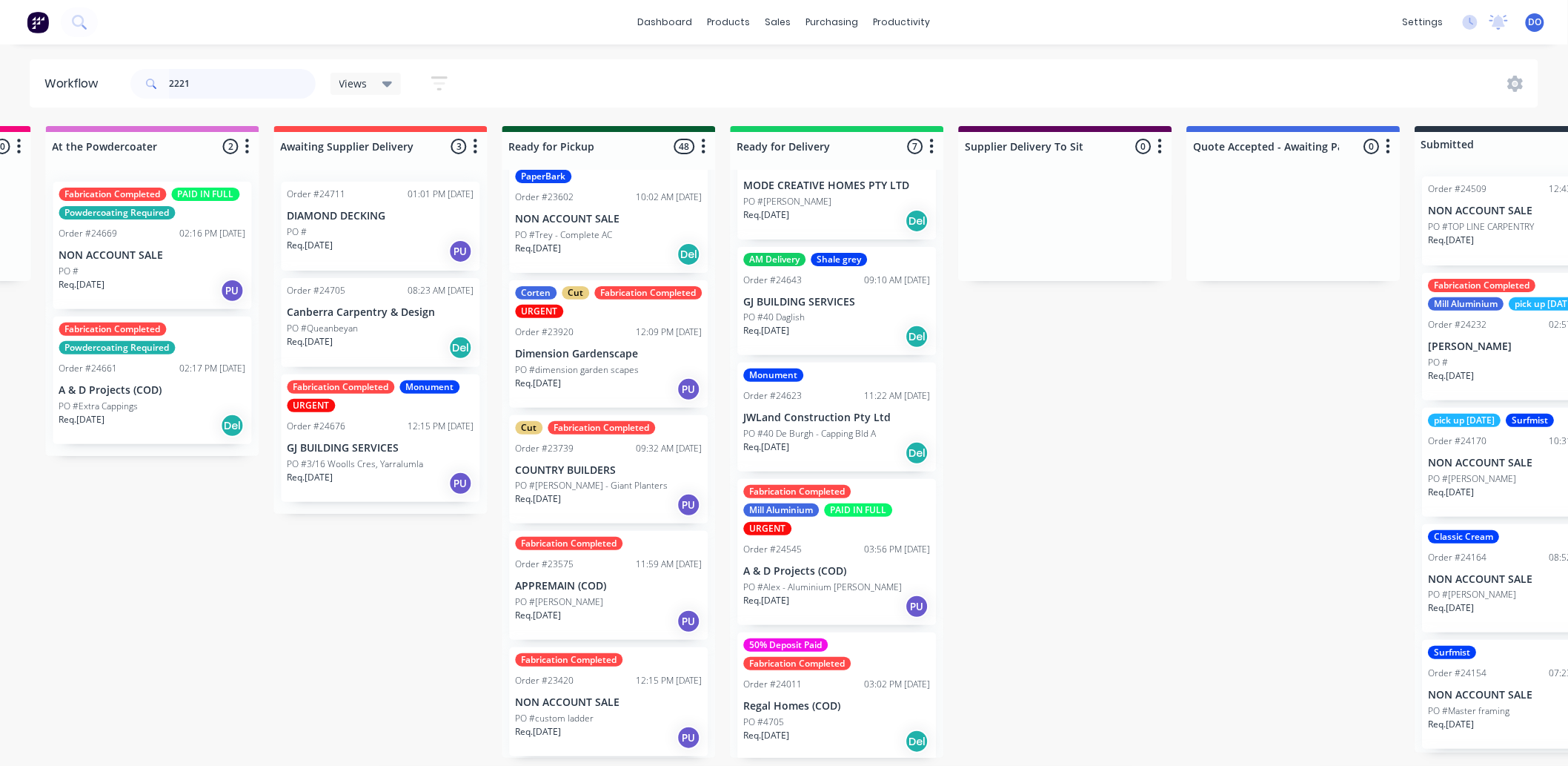
type input "22216"
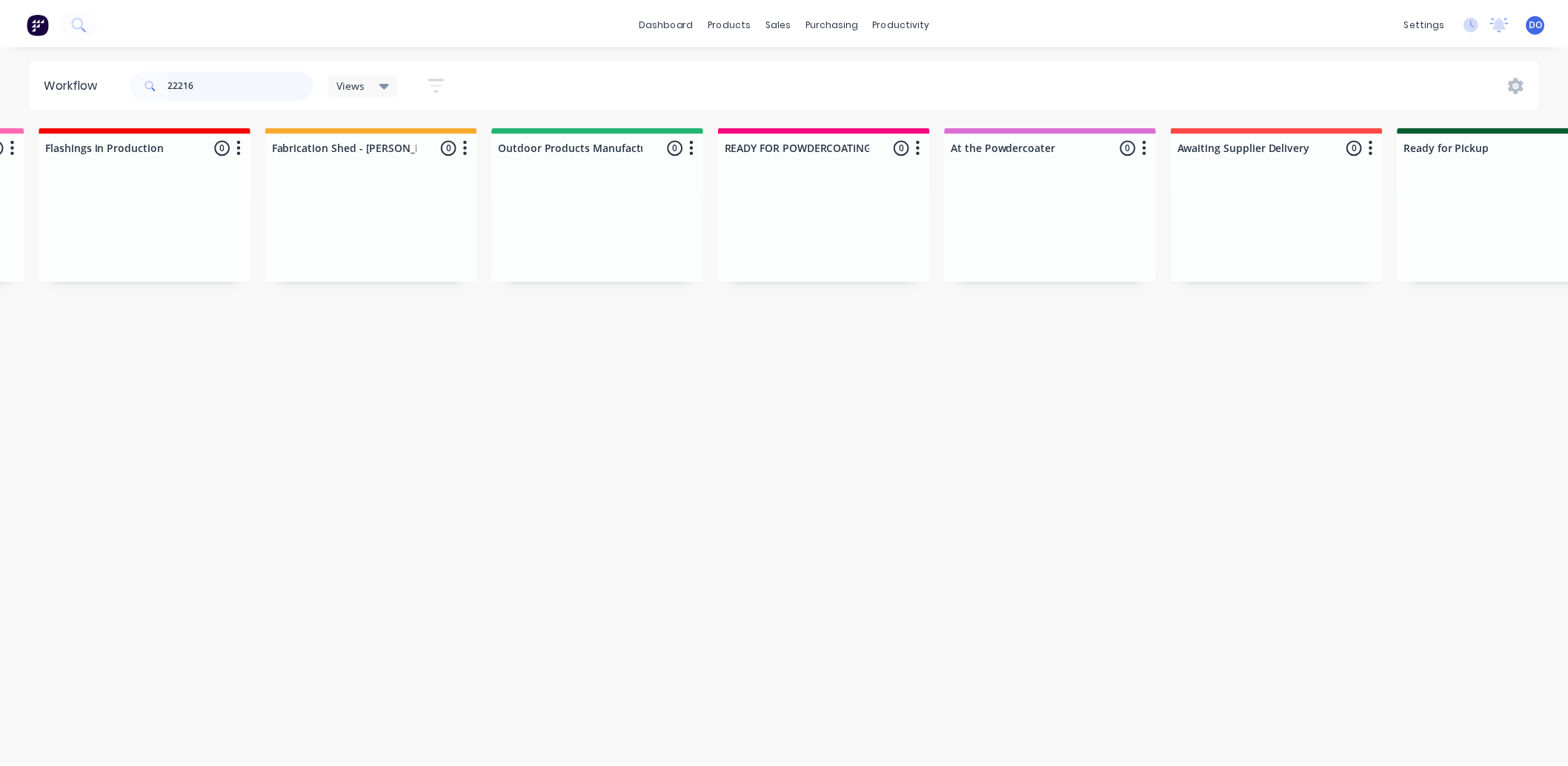
scroll to position [0, 0]
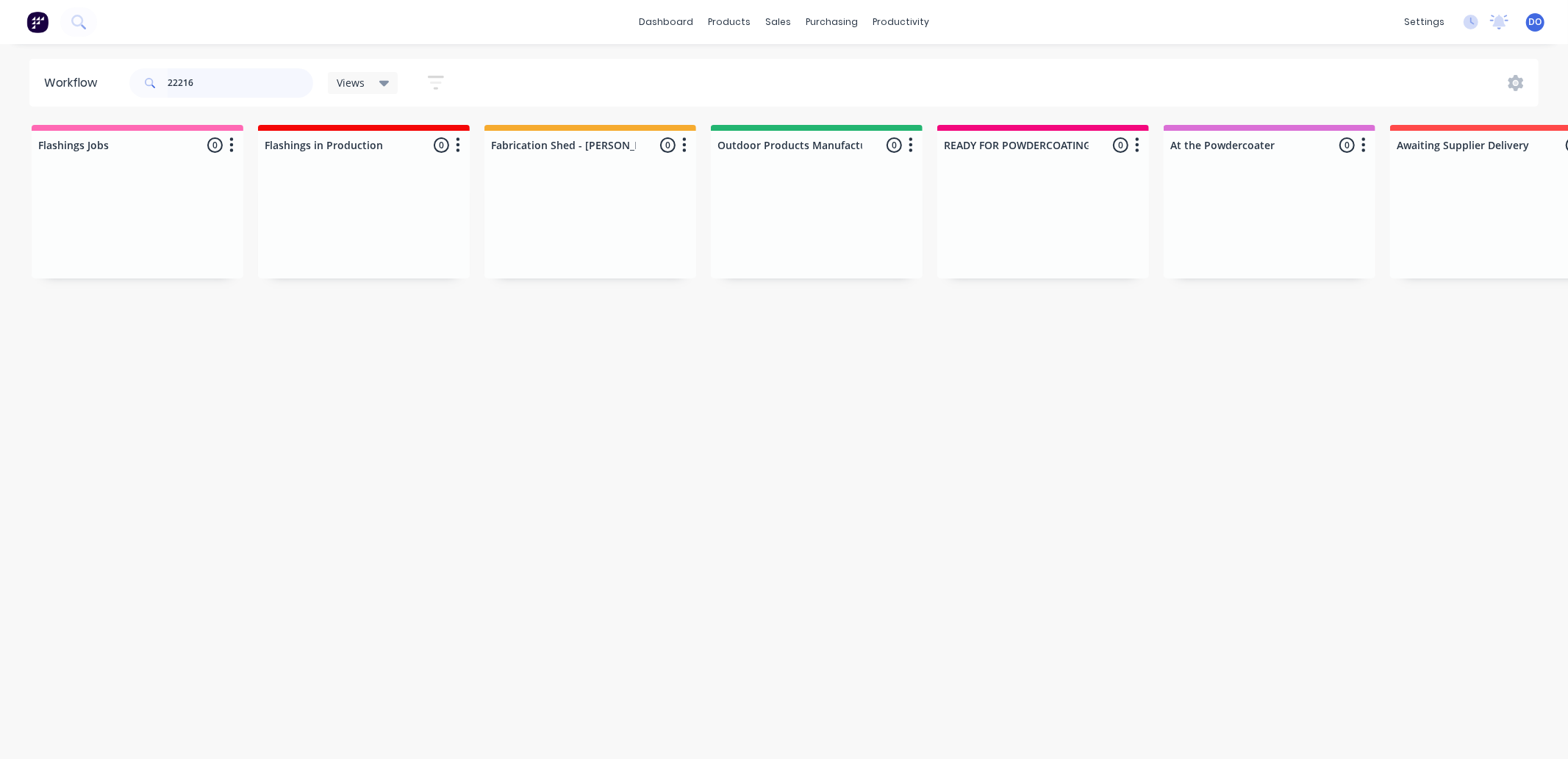
drag, startPoint x: 232, startPoint y: 73, endPoint x: 17, endPoint y: 98, distance: 216.4
click at [17, 98] on div "Workflow 22216 Views Save new view None (Default) edit Show/Hide statuses Show …" at bounding box center [784, 82] width 1568 height 47
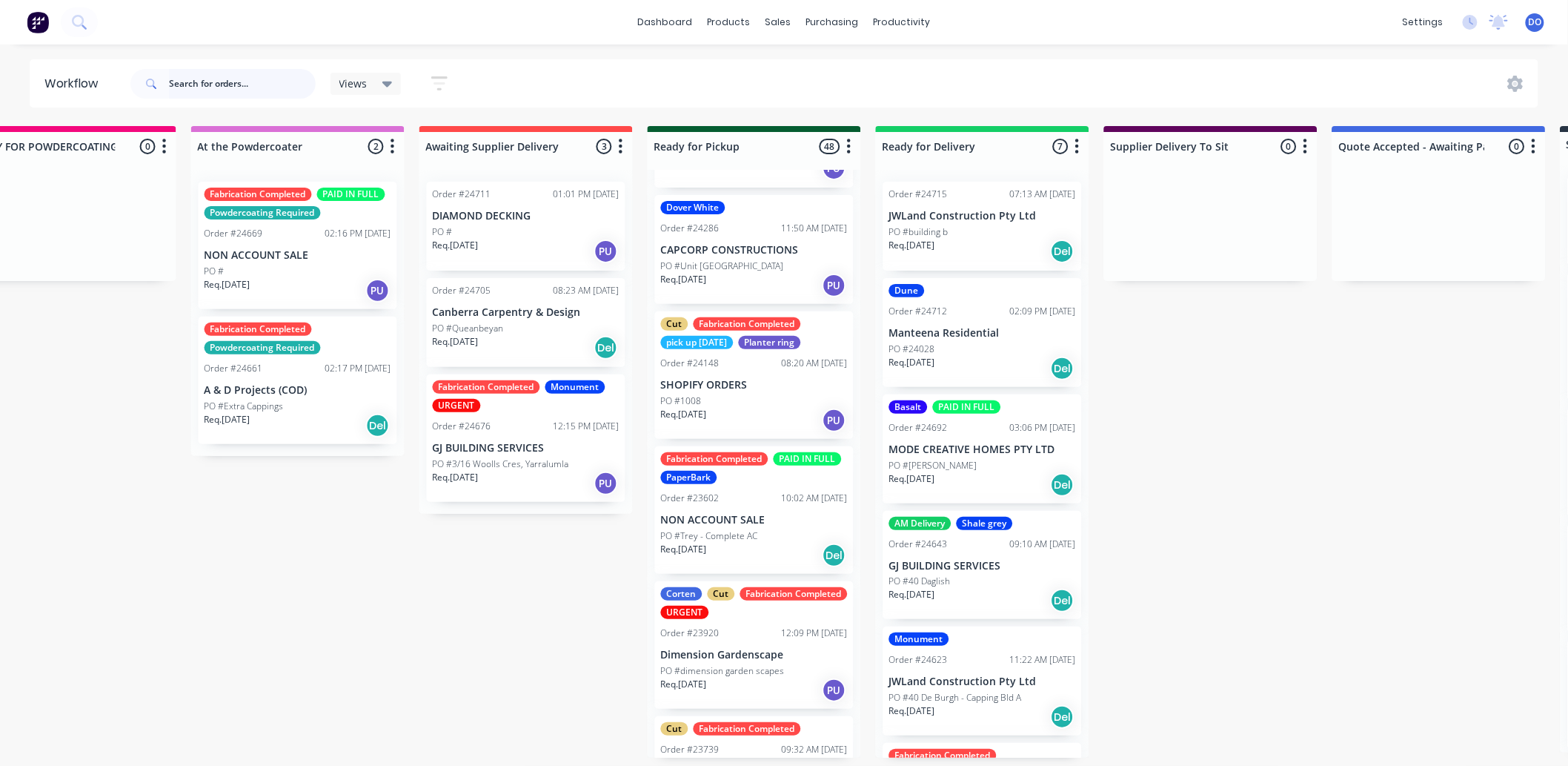
scroll to position [4802, 0]
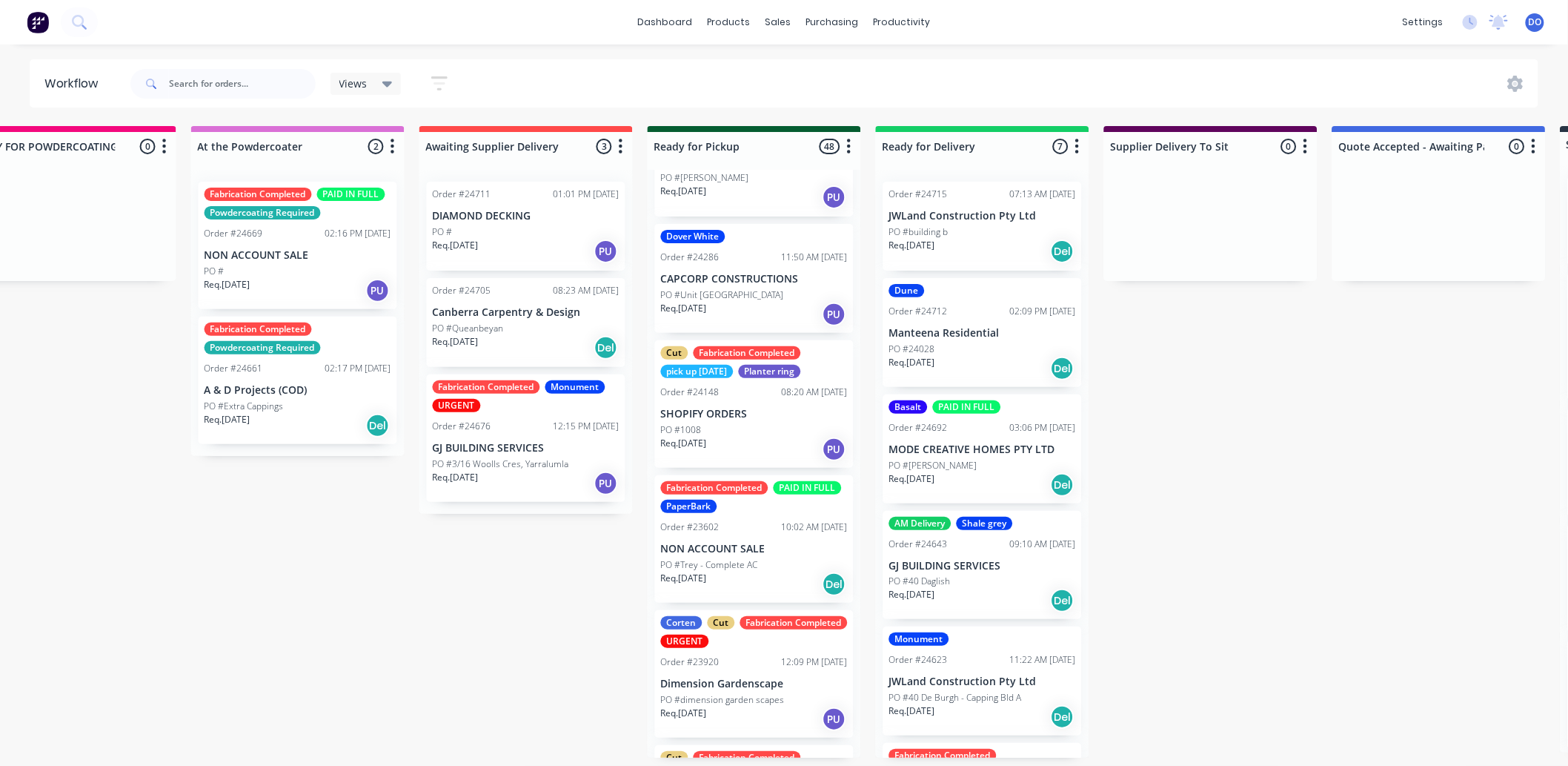
click at [756, 419] on p "SHOPIFY ORDERS" at bounding box center [754, 414] width 187 height 12
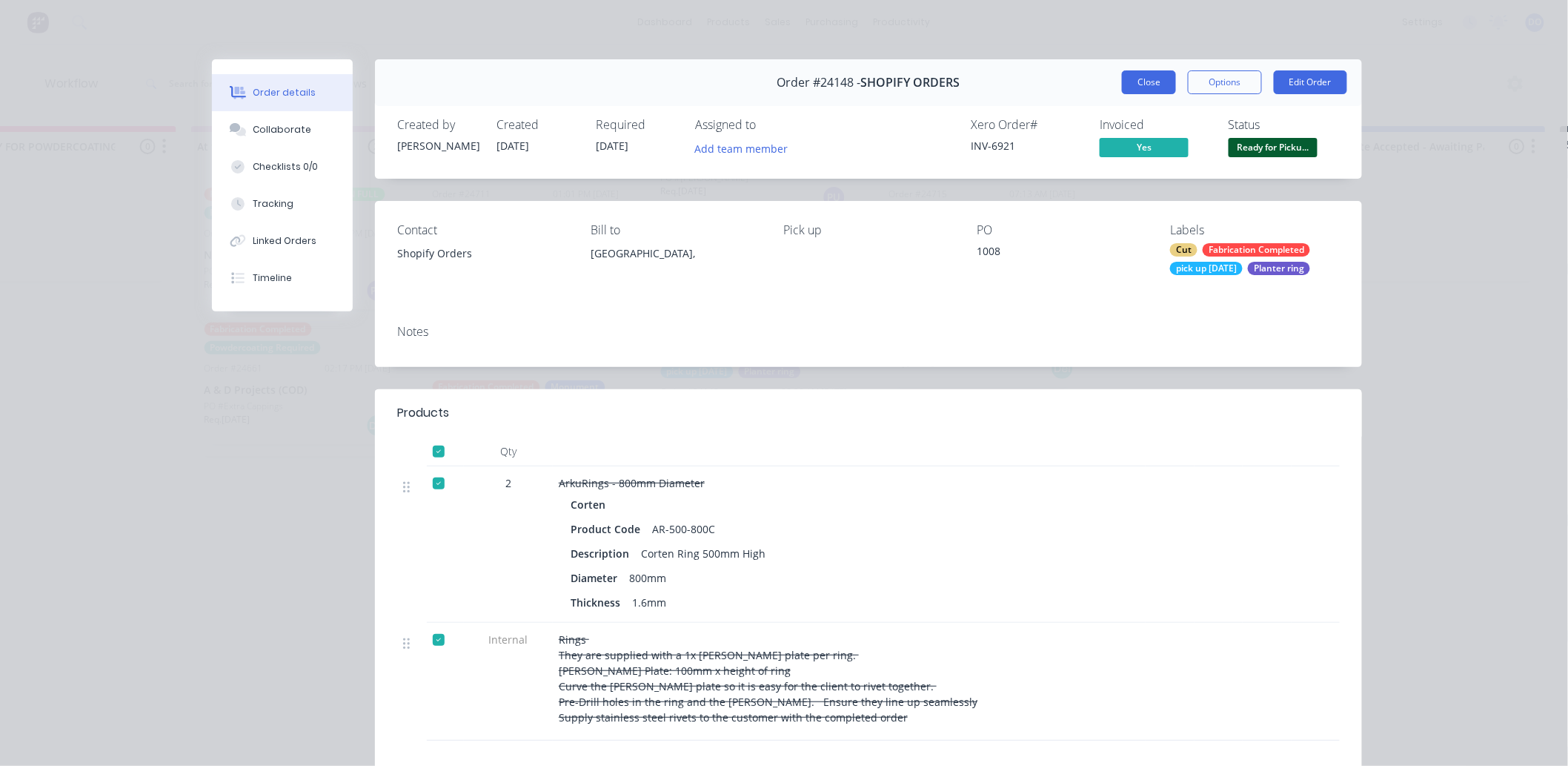
click at [1146, 82] on button "Close" at bounding box center [1149, 82] width 54 height 23
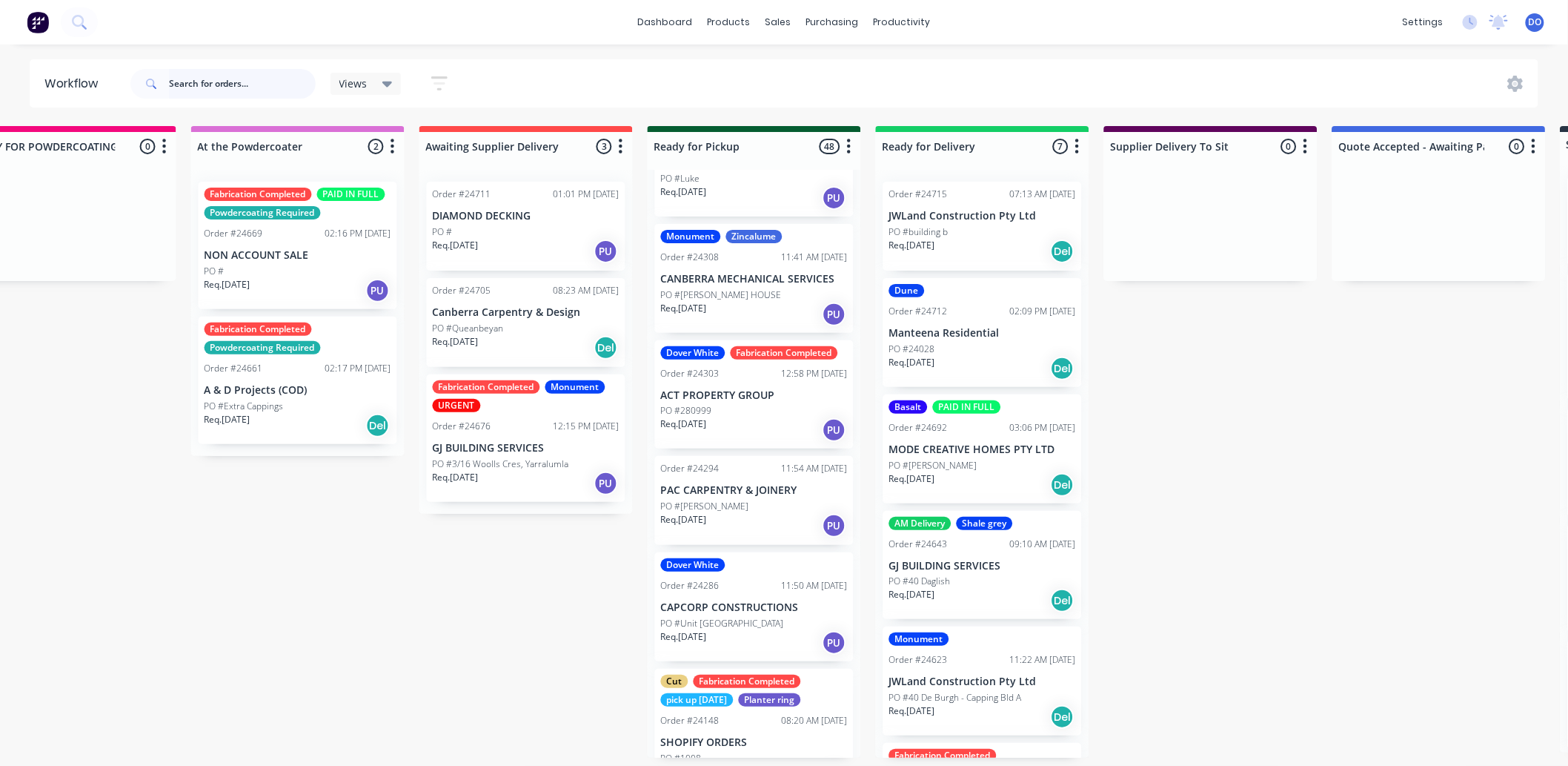
scroll to position [4473, 0]
click at [709, 397] on p "ACT PROPERTY GROUP" at bounding box center [754, 396] width 187 height 12
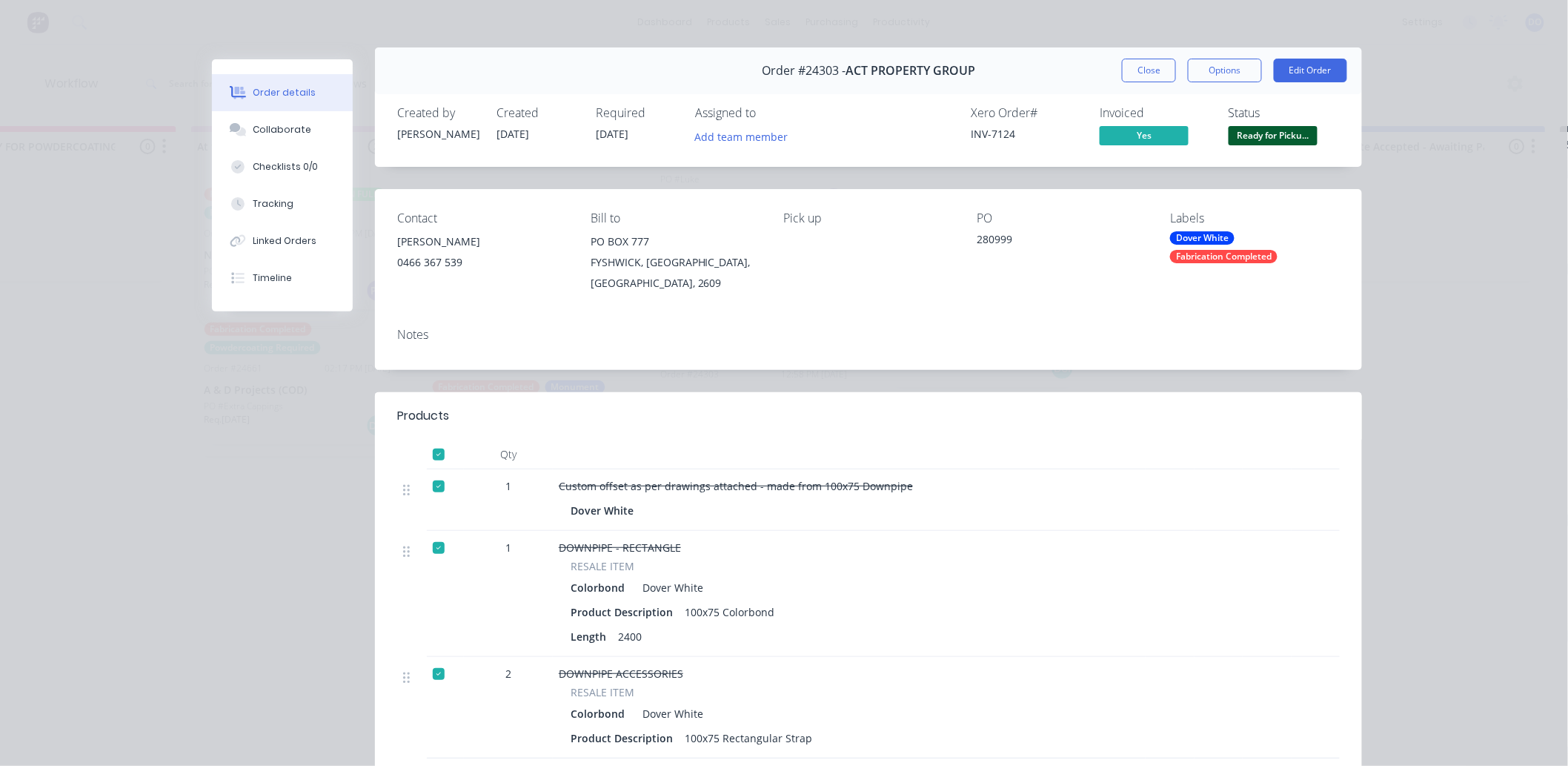
scroll to position [0, 0]
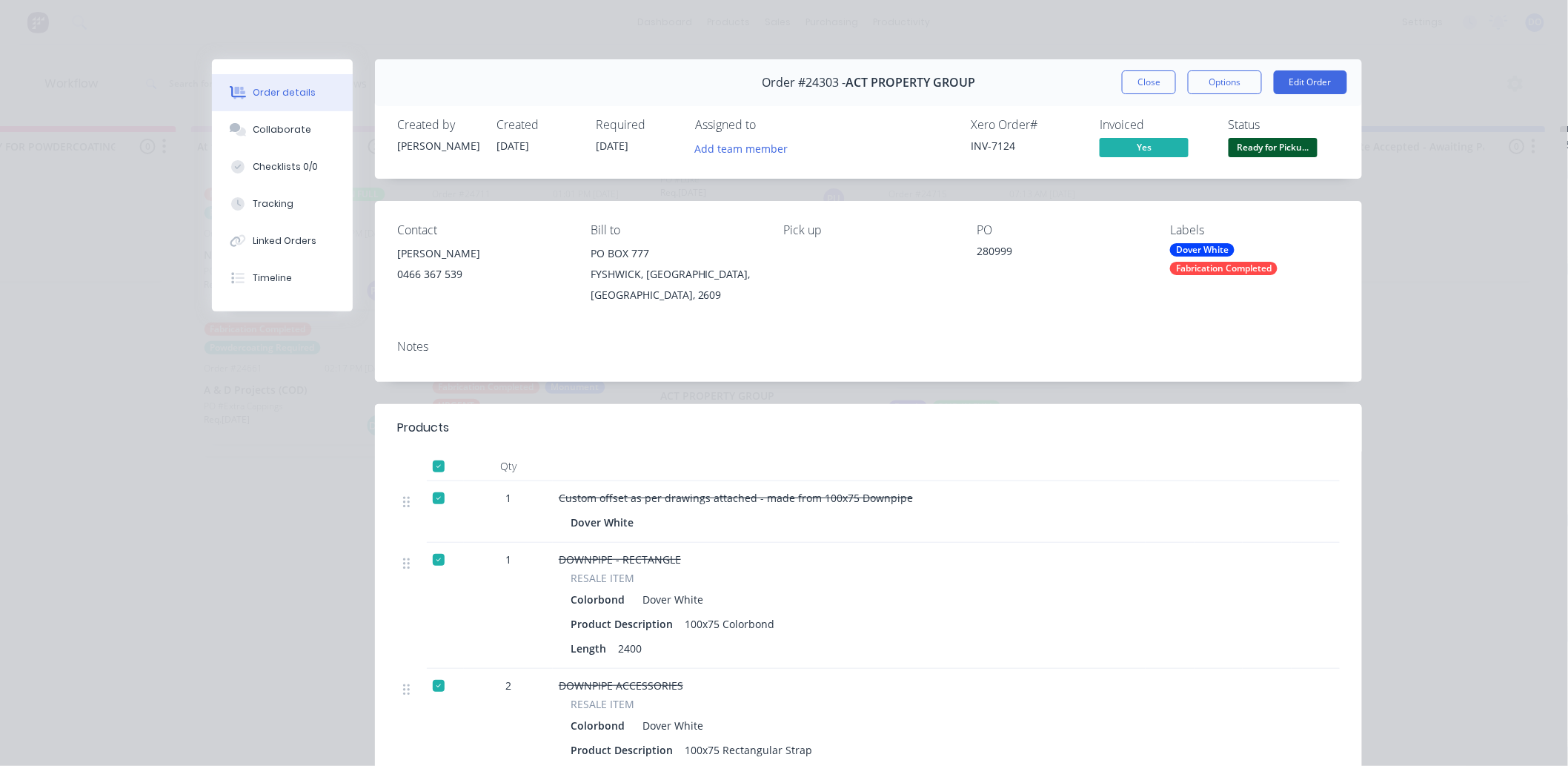
click at [1257, 160] on button "Ready for Picku..." at bounding box center [1273, 150] width 89 height 23
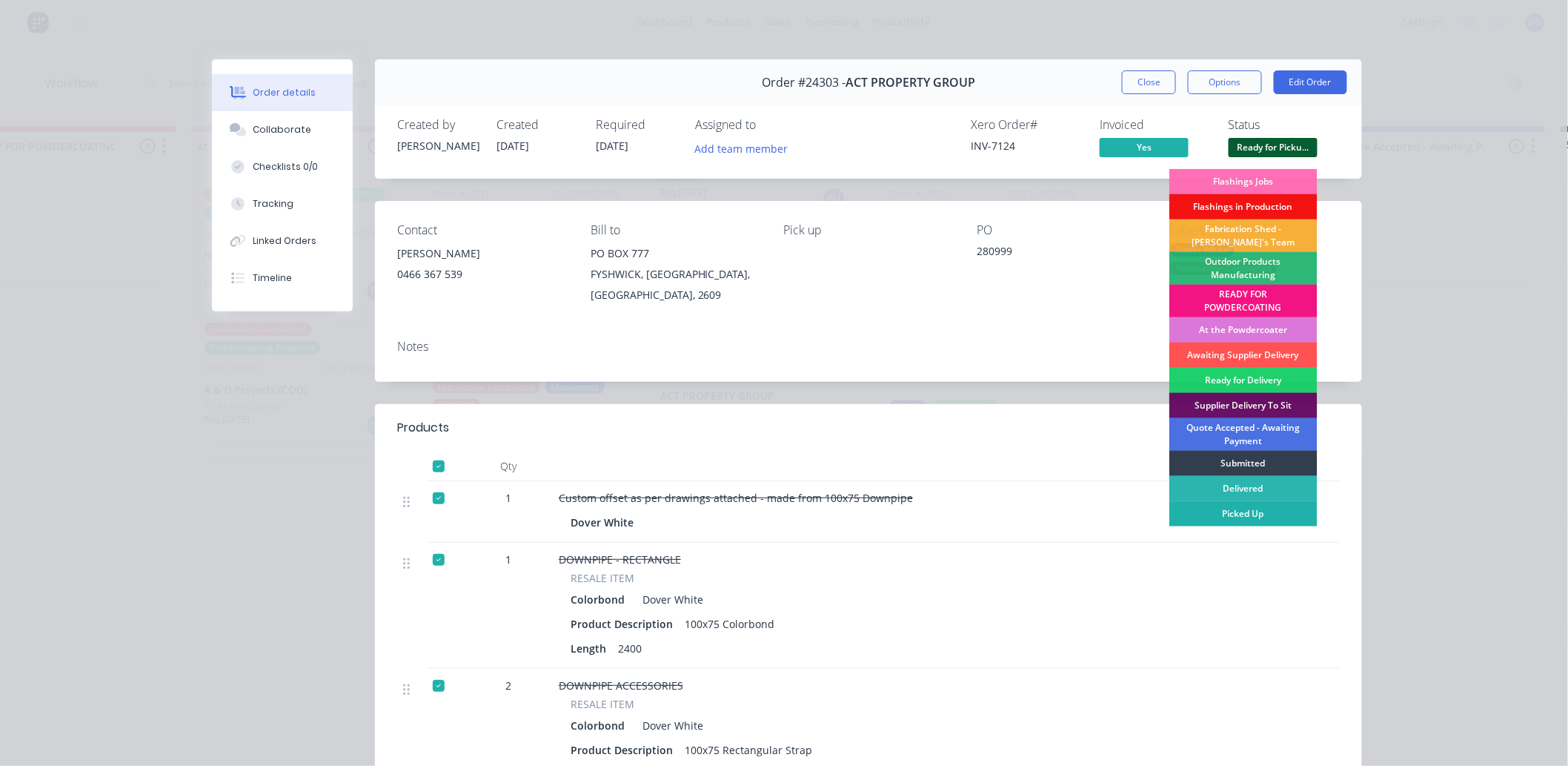
click at [1293, 521] on div "Picked Up" at bounding box center [1243, 513] width 149 height 25
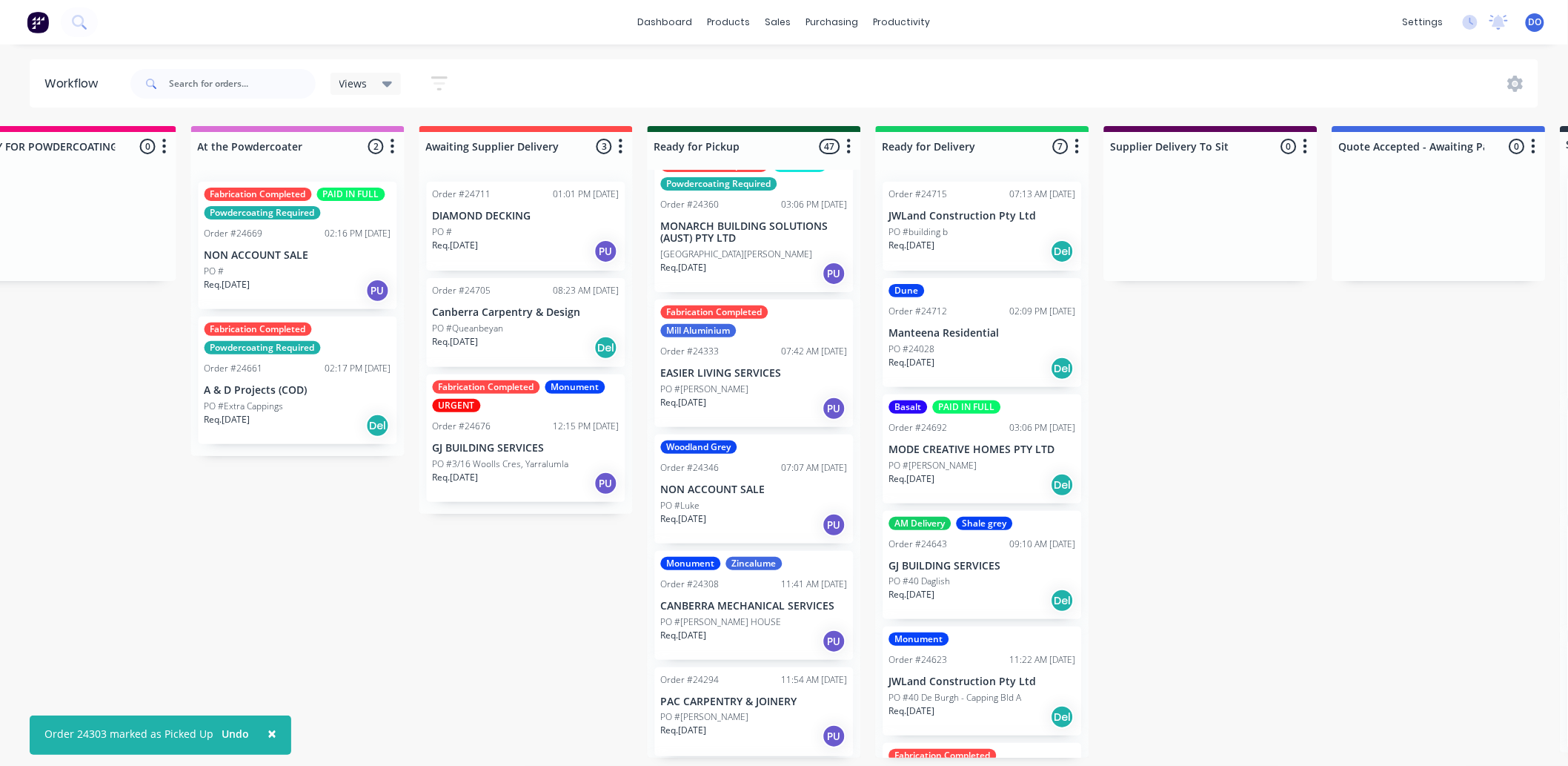
scroll to position [4144, 0]
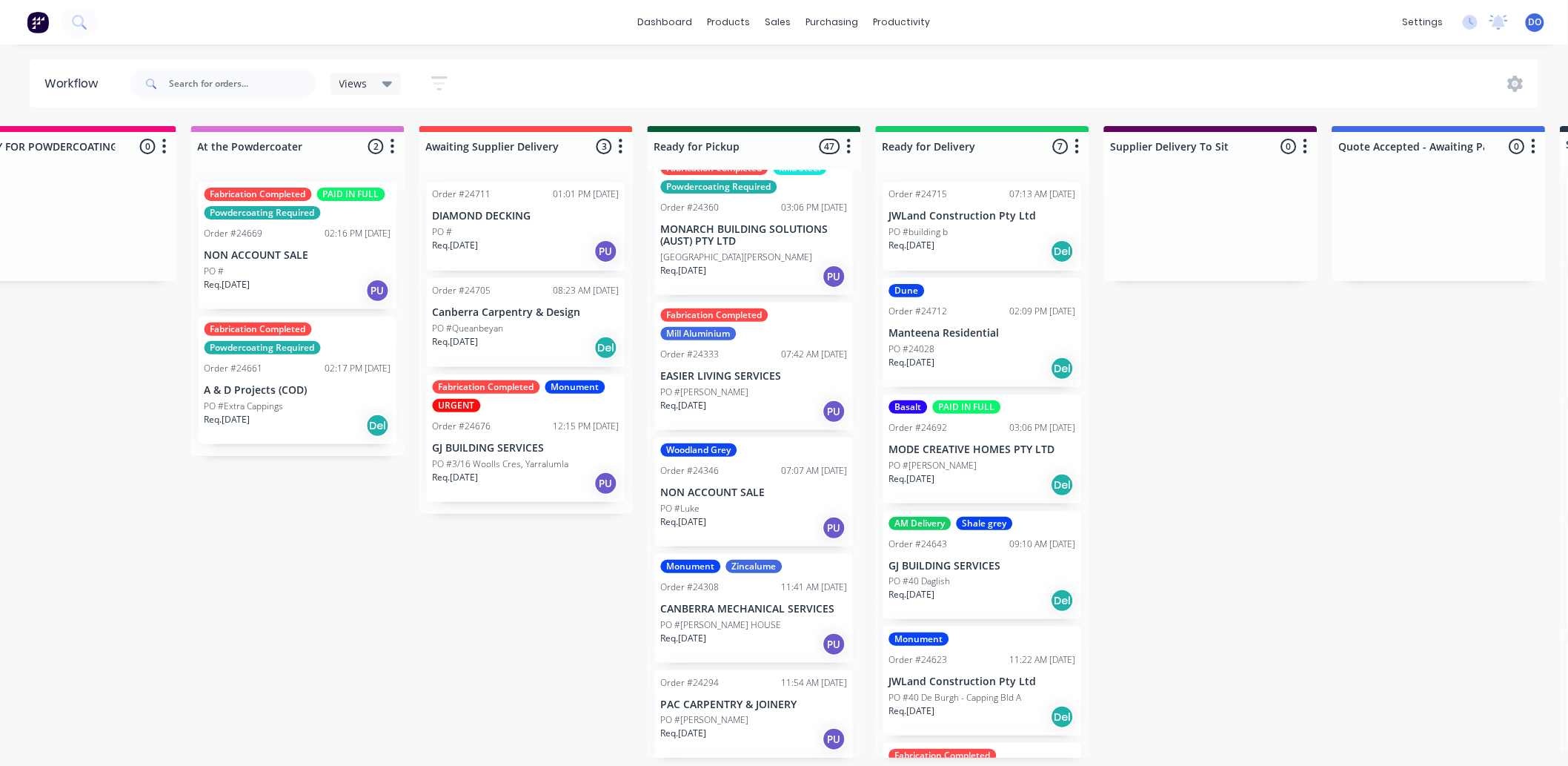
click at [743, 380] on p "EASIER LIVING SERVICES" at bounding box center [754, 376] width 187 height 12
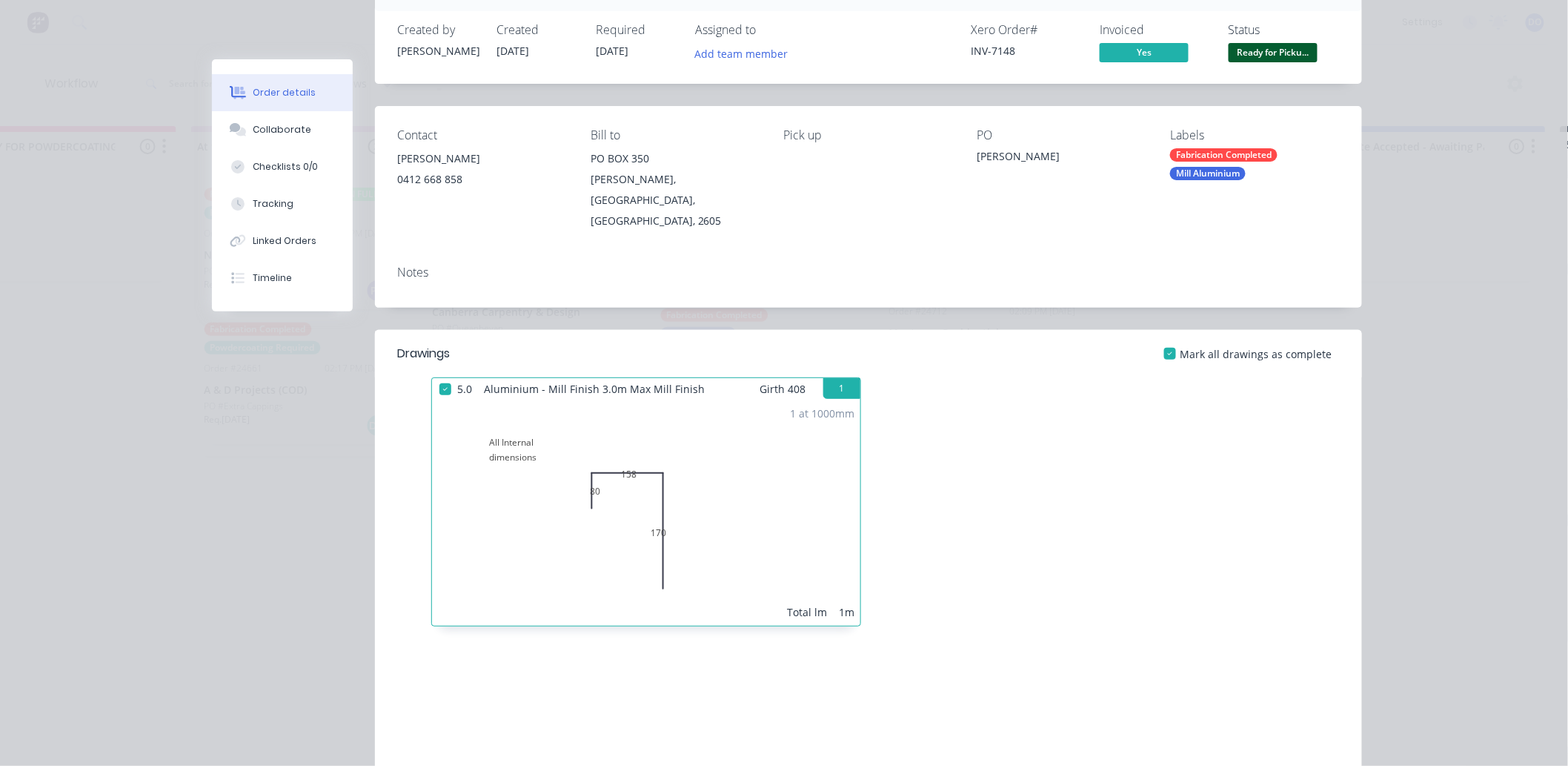
scroll to position [0, 0]
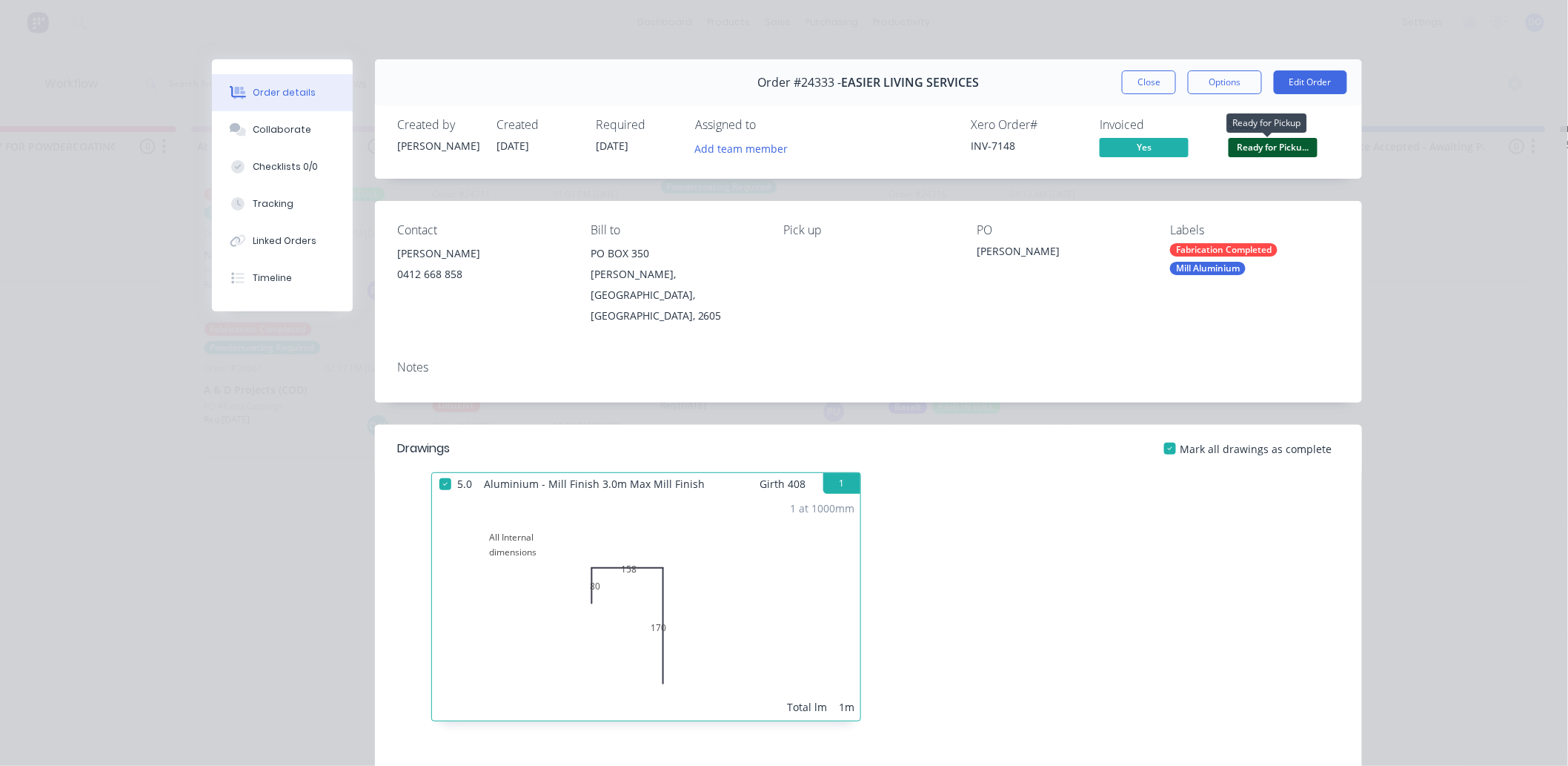
click at [1274, 157] on span "Ready for Picku..." at bounding box center [1273, 147] width 89 height 18
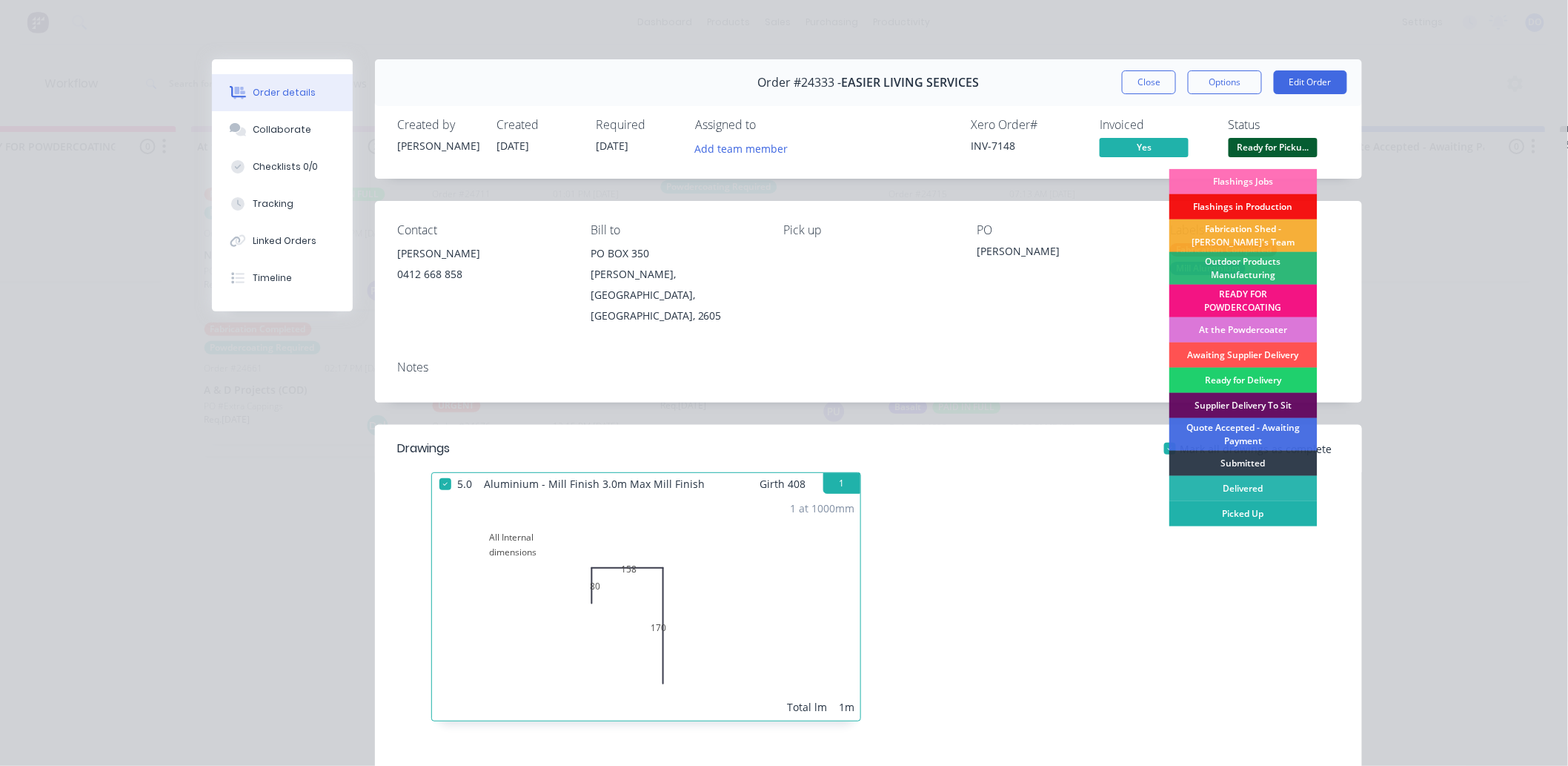
click at [1272, 507] on div "Picked Up" at bounding box center [1243, 513] width 149 height 25
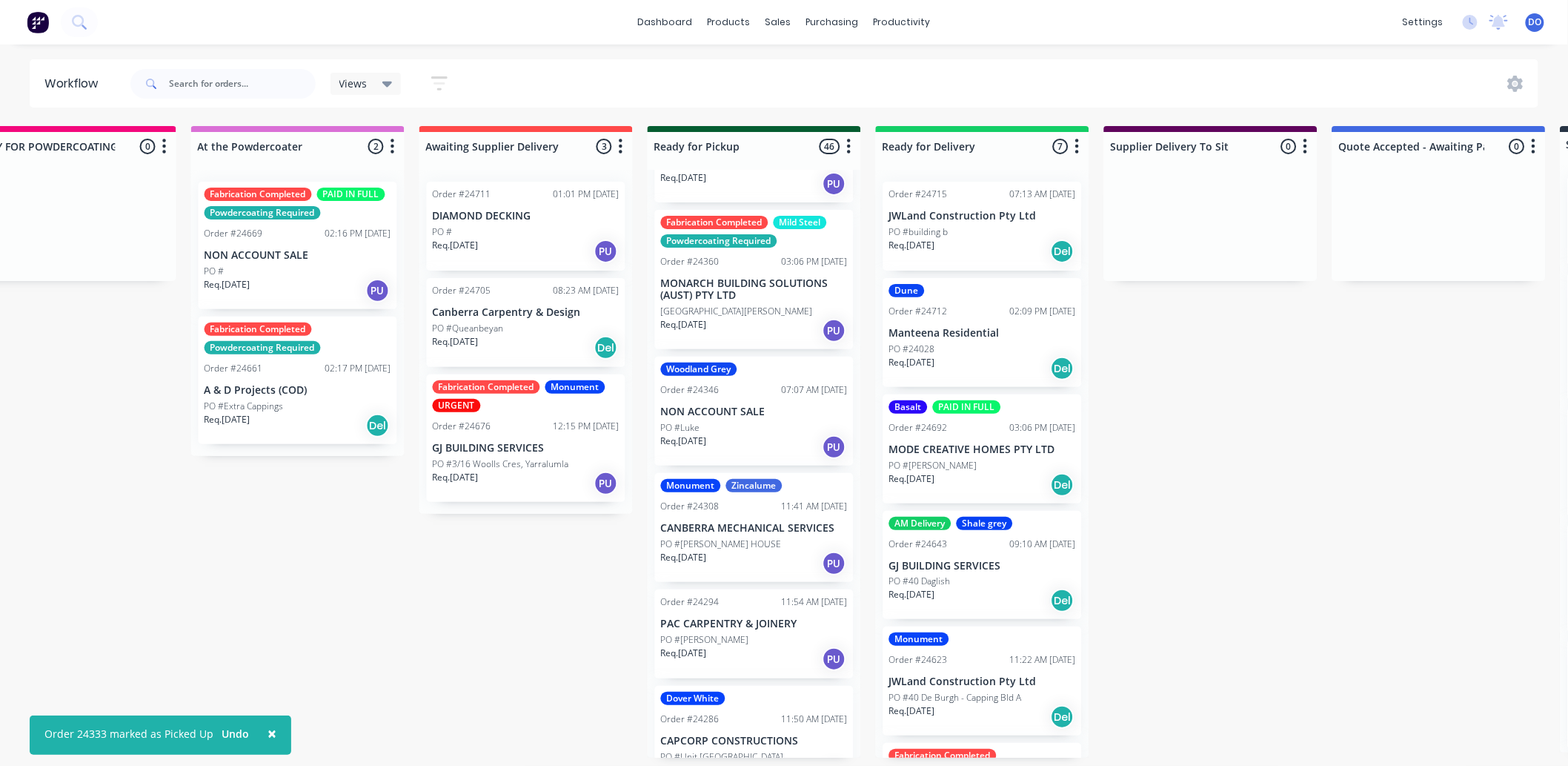
scroll to position [4061, 0]
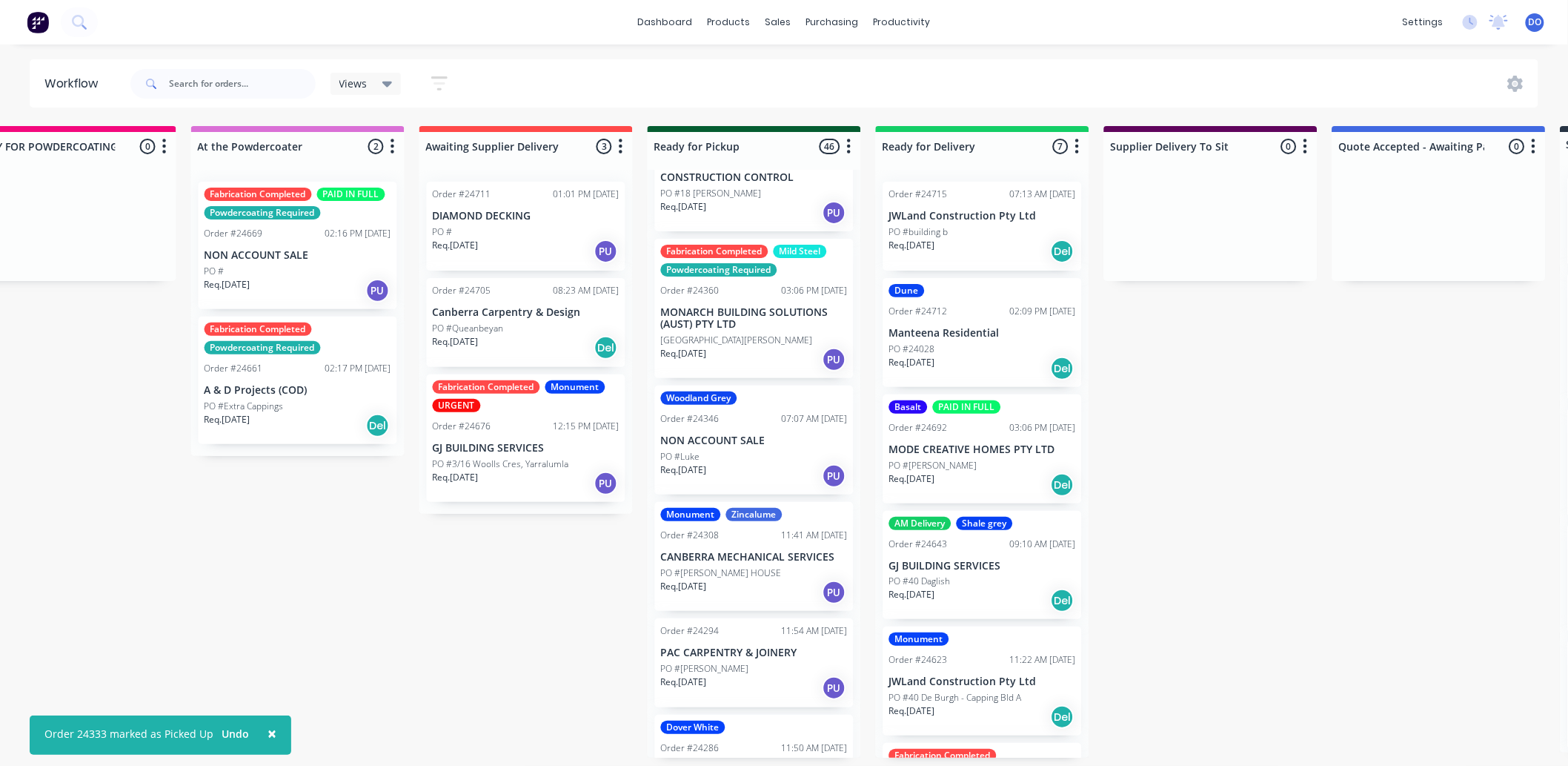
click at [737, 315] on p "MONARCH BUILDING SOLUTIONS (AUST) PTY LTD" at bounding box center [754, 318] width 187 height 25
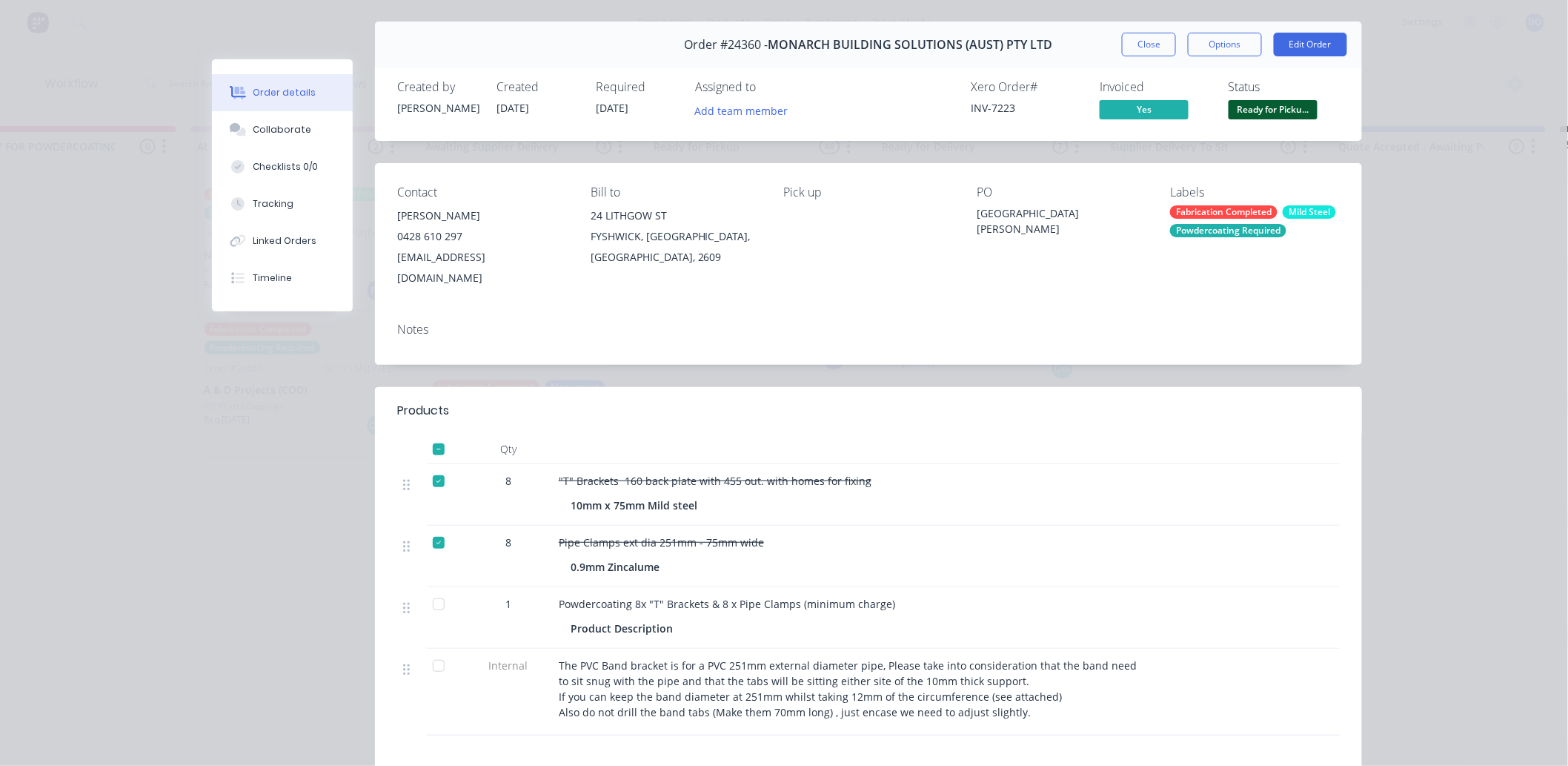
scroll to position [0, 0]
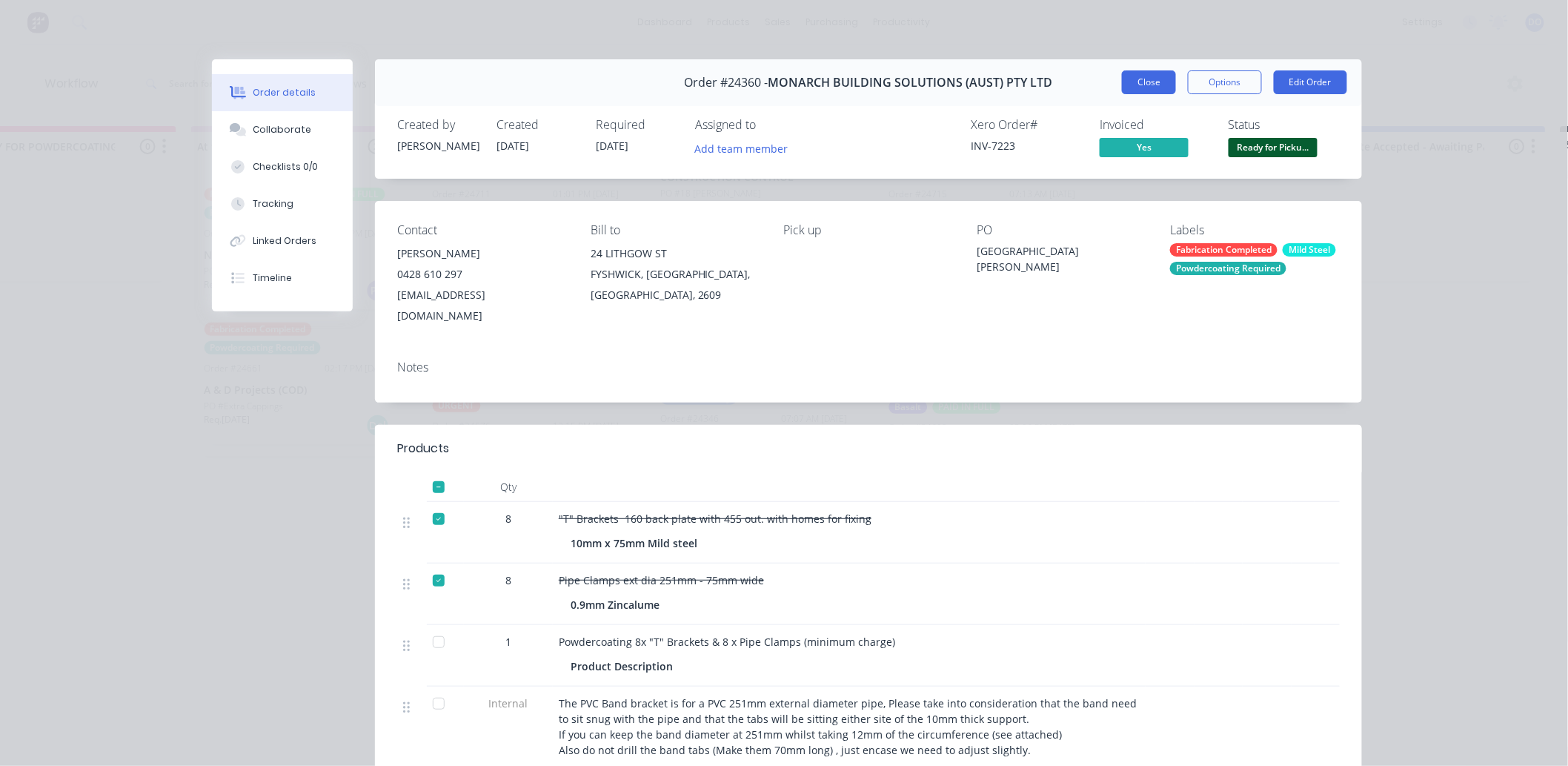
click at [1157, 88] on button "Close" at bounding box center [1149, 82] width 54 height 23
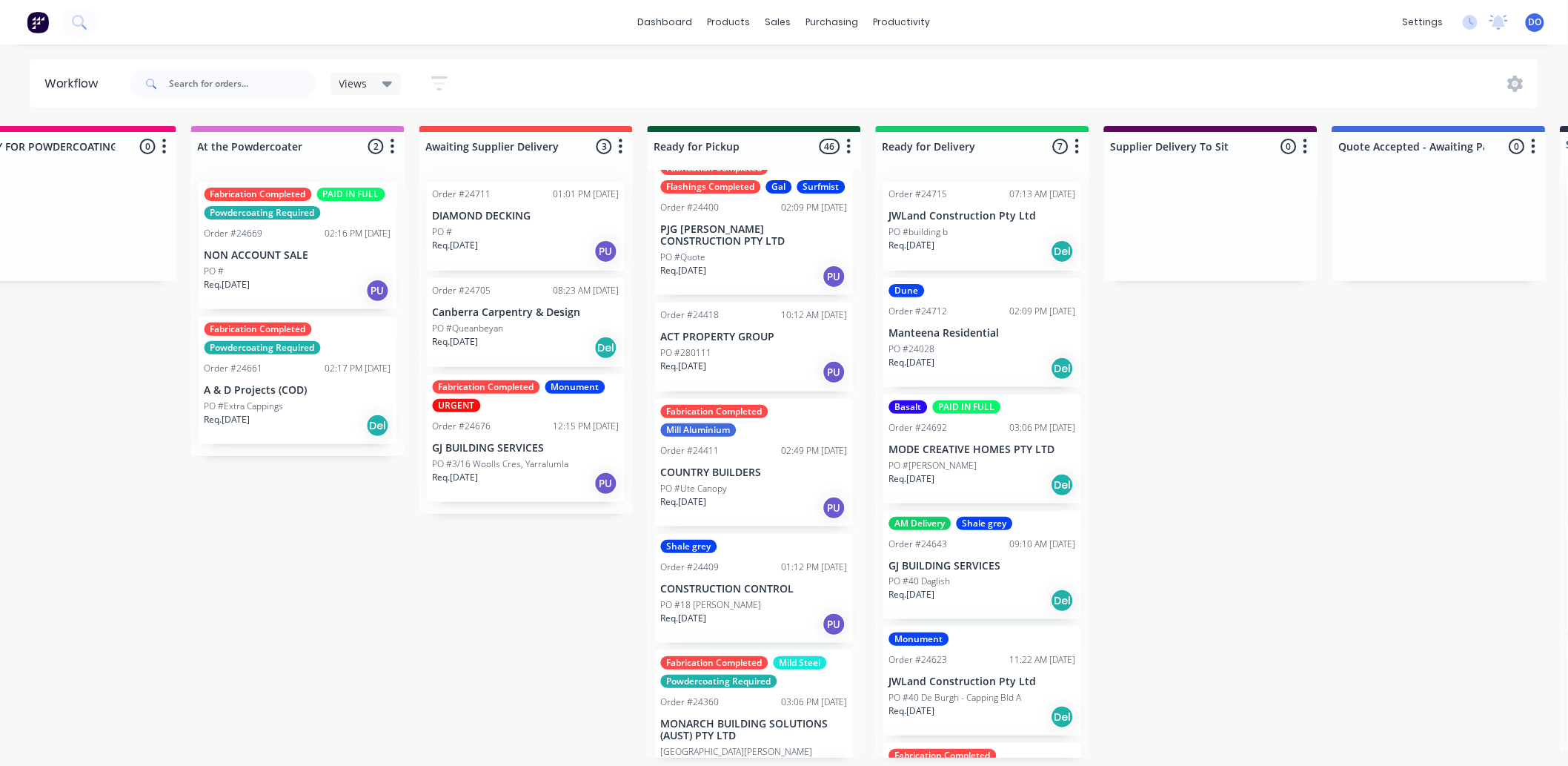
scroll to position [3567, 0]
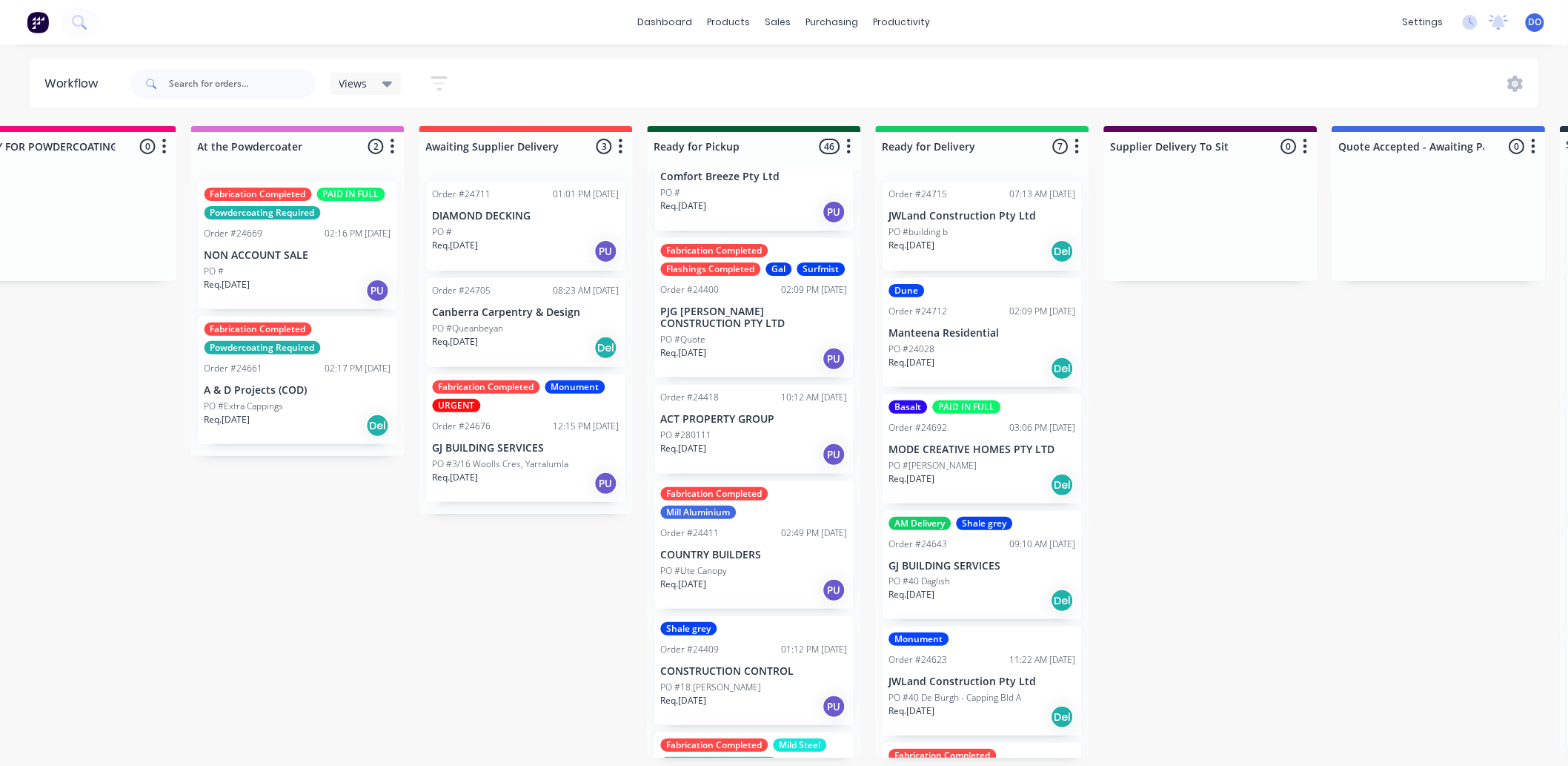
click at [753, 330] on p "PJG [PERSON_NAME] CONSTRUCTION PTY LTD" at bounding box center [754, 317] width 187 height 25
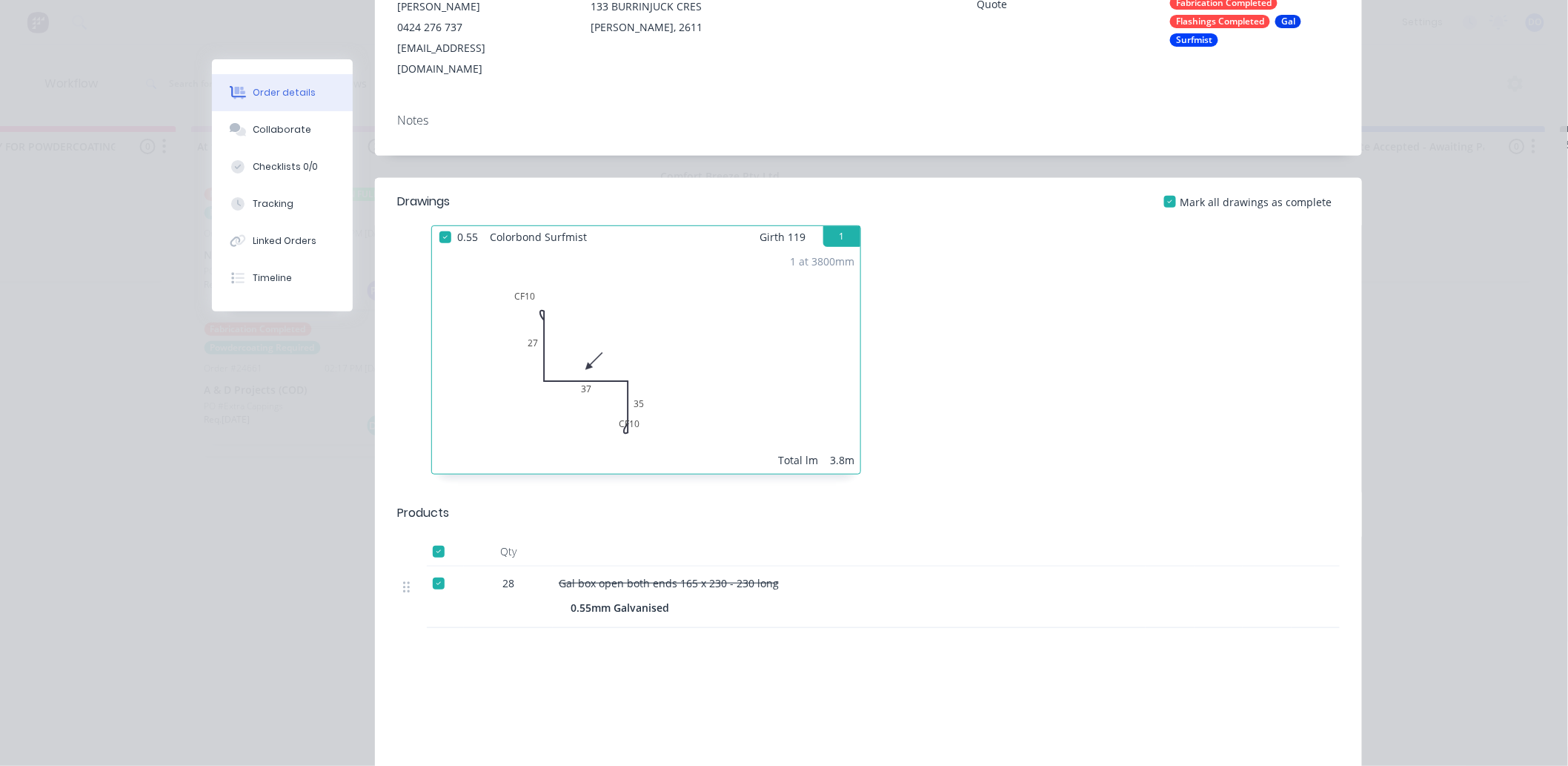
scroll to position [0, 0]
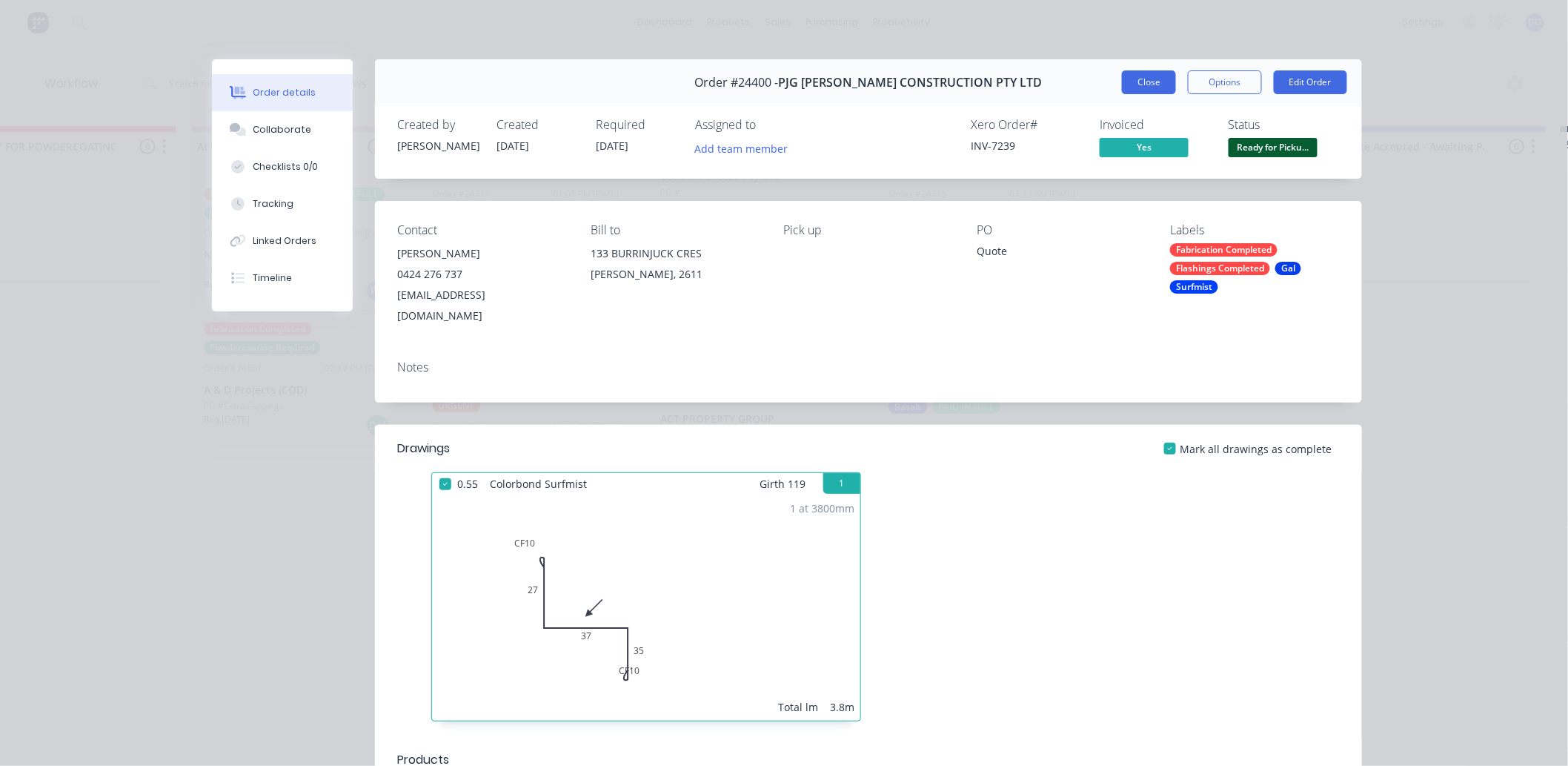
click at [1128, 83] on button "Close" at bounding box center [1149, 82] width 54 height 23
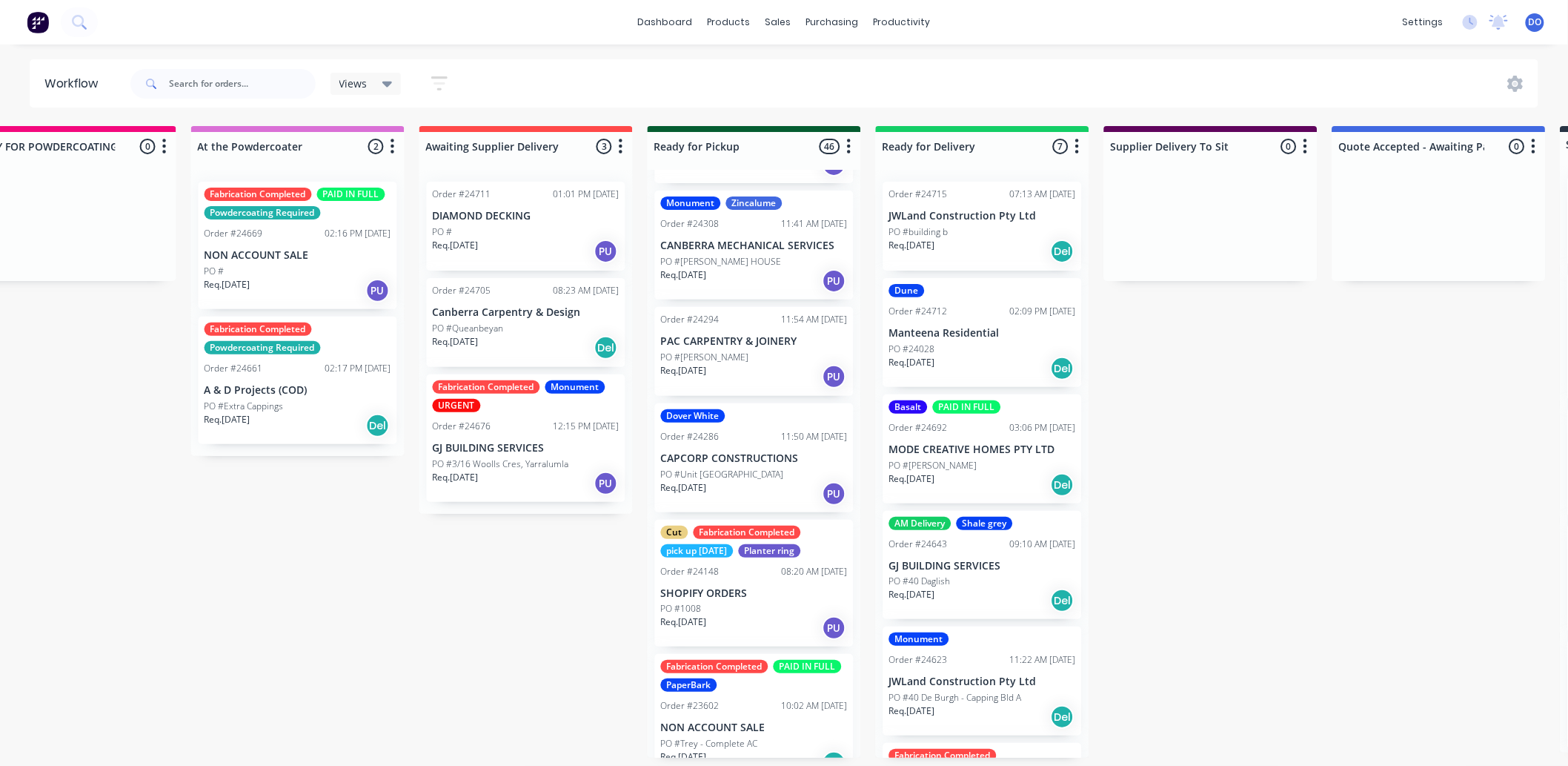
scroll to position [4391, 0]
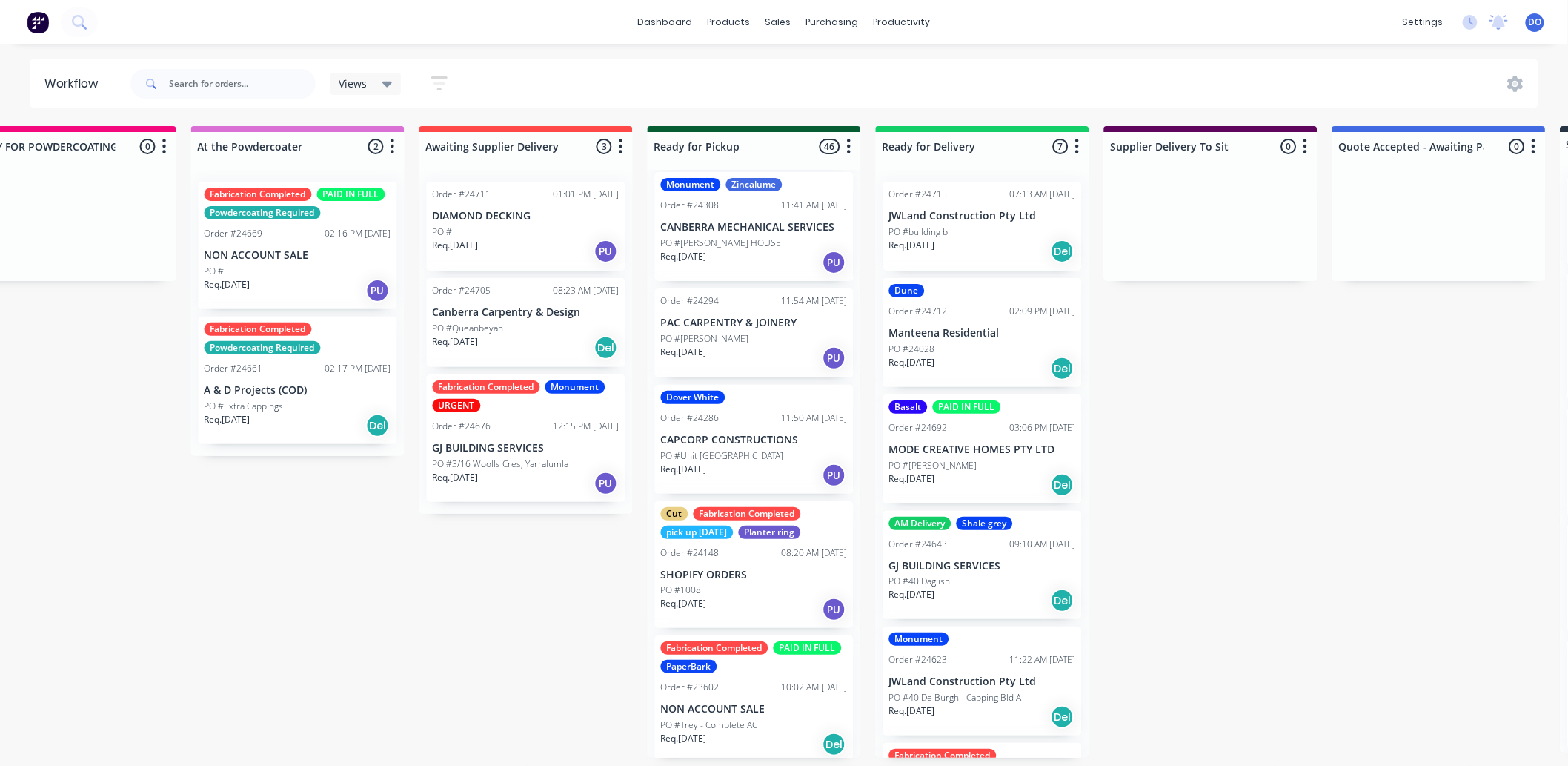
click at [732, 560] on div "Order #24148 08:20 AM [DATE]" at bounding box center [754, 552] width 187 height 13
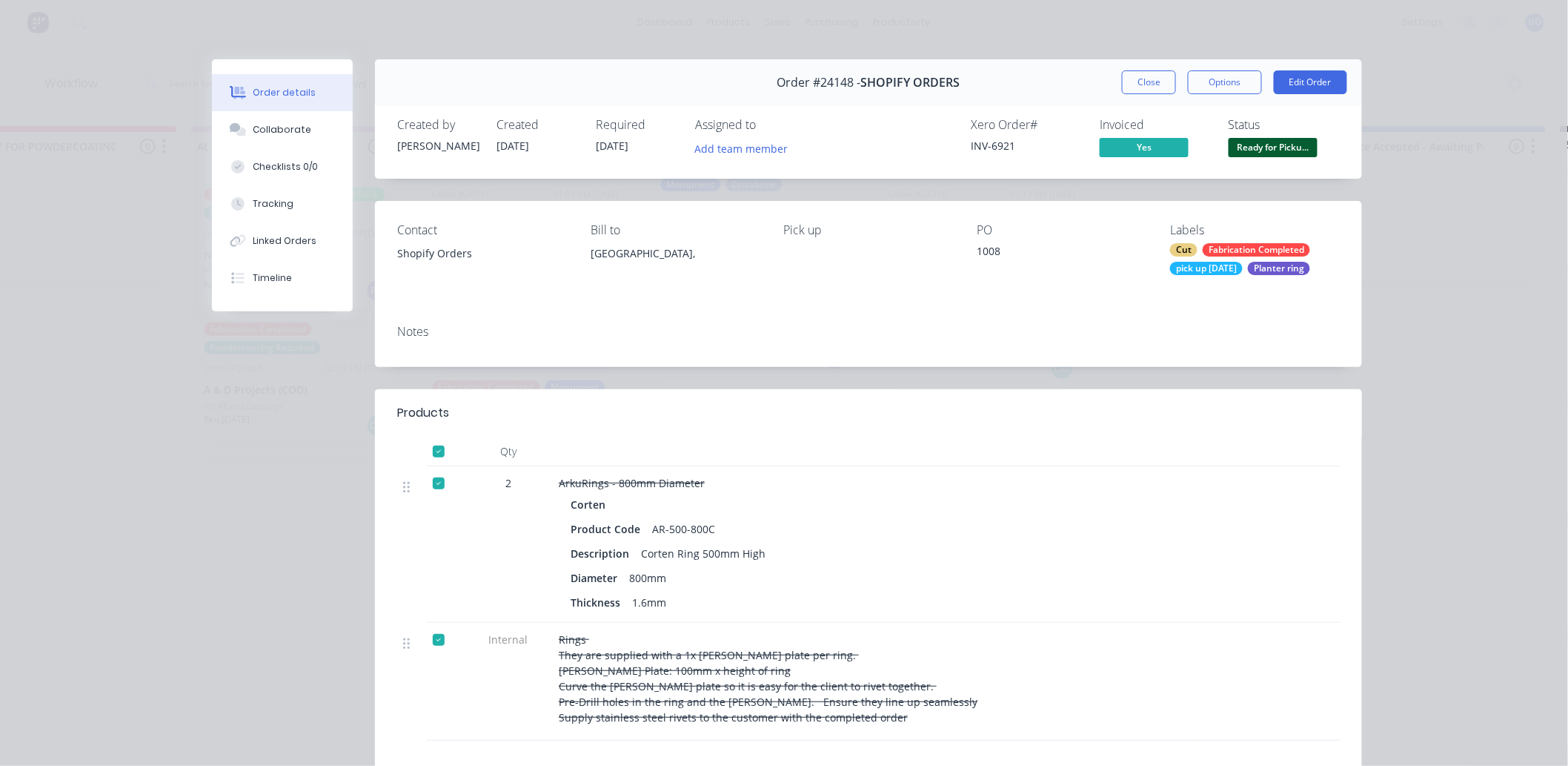
click at [1278, 143] on span "Ready for Picku..." at bounding box center [1273, 147] width 89 height 18
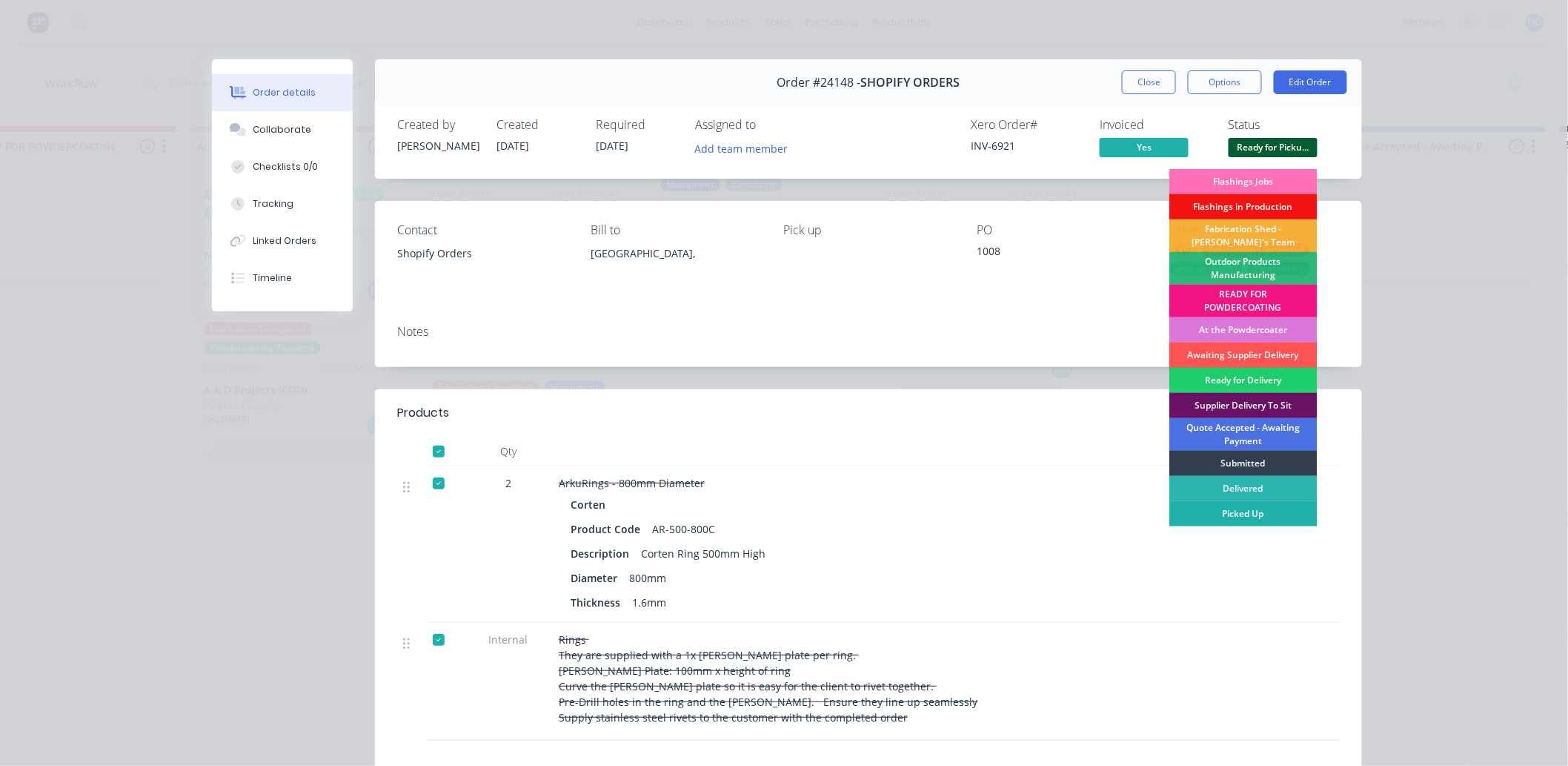
click at [1219, 514] on div "Picked Up" at bounding box center [1243, 513] width 149 height 25
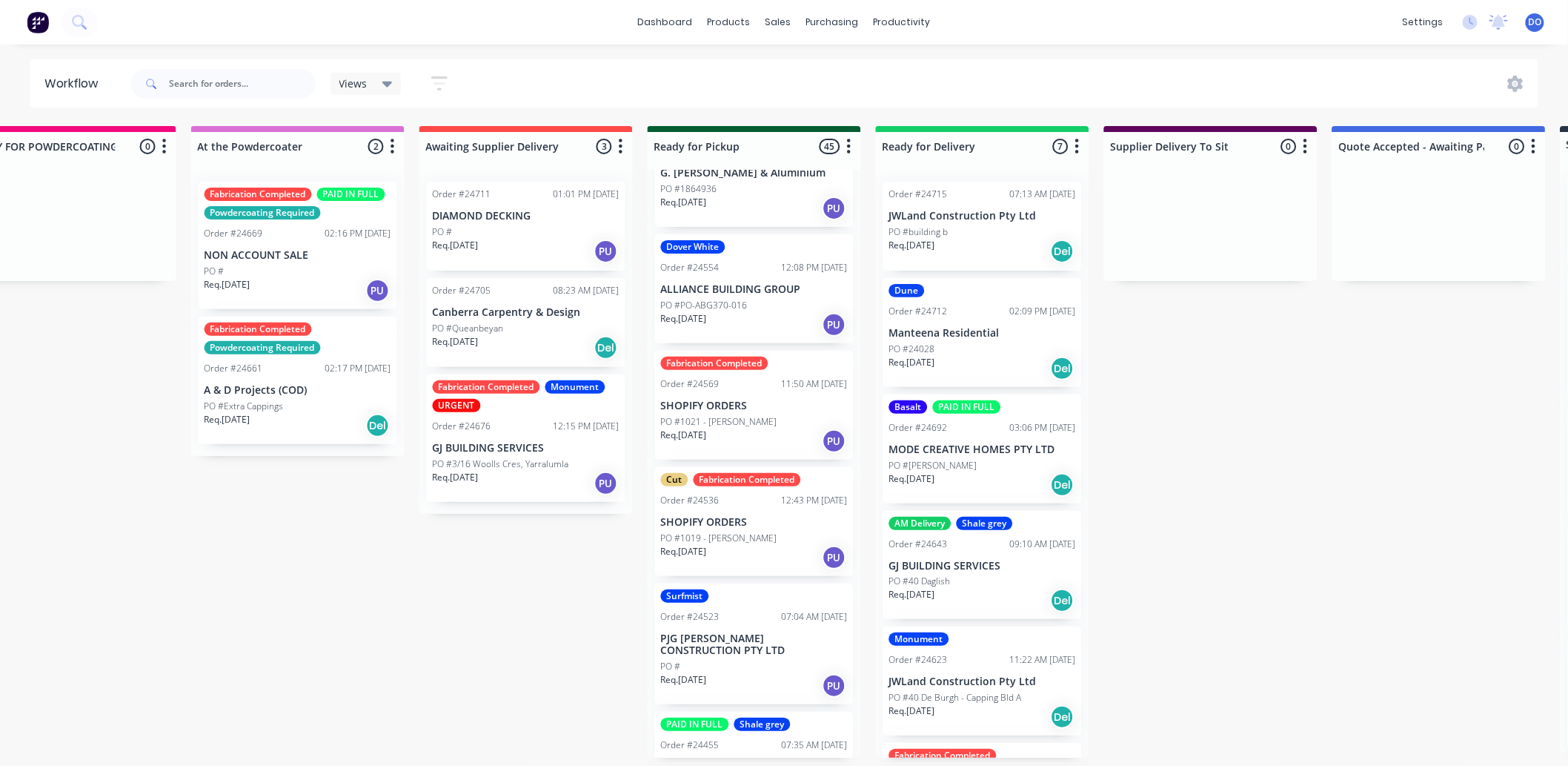
scroll to position [2743, 0]
click at [741, 400] on p "SHOPIFY ORDERS" at bounding box center [754, 406] width 187 height 12
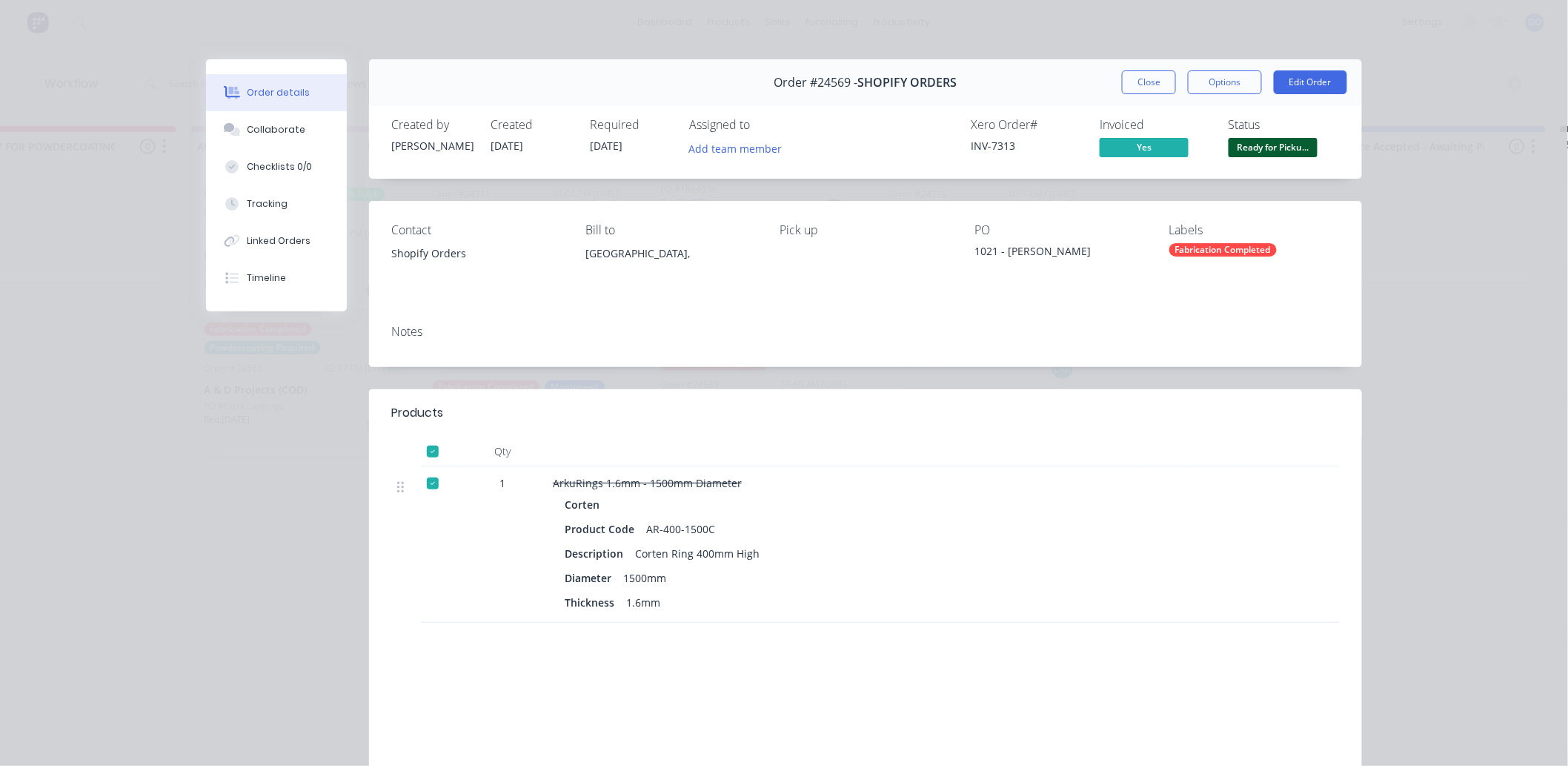
click at [1252, 141] on span "Ready for Picku..." at bounding box center [1273, 147] width 89 height 18
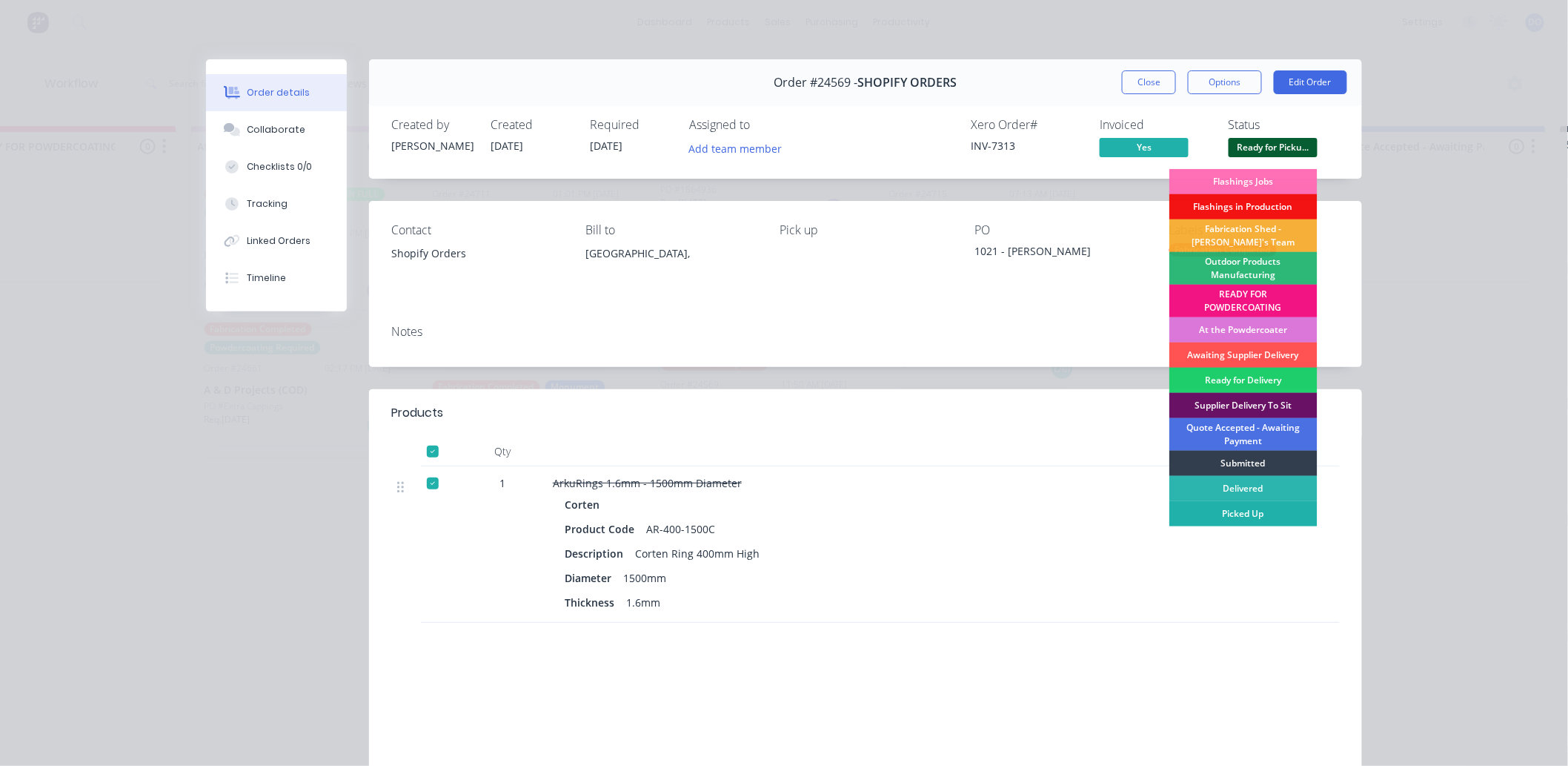
click at [1226, 516] on div "Picked Up" at bounding box center [1243, 513] width 149 height 25
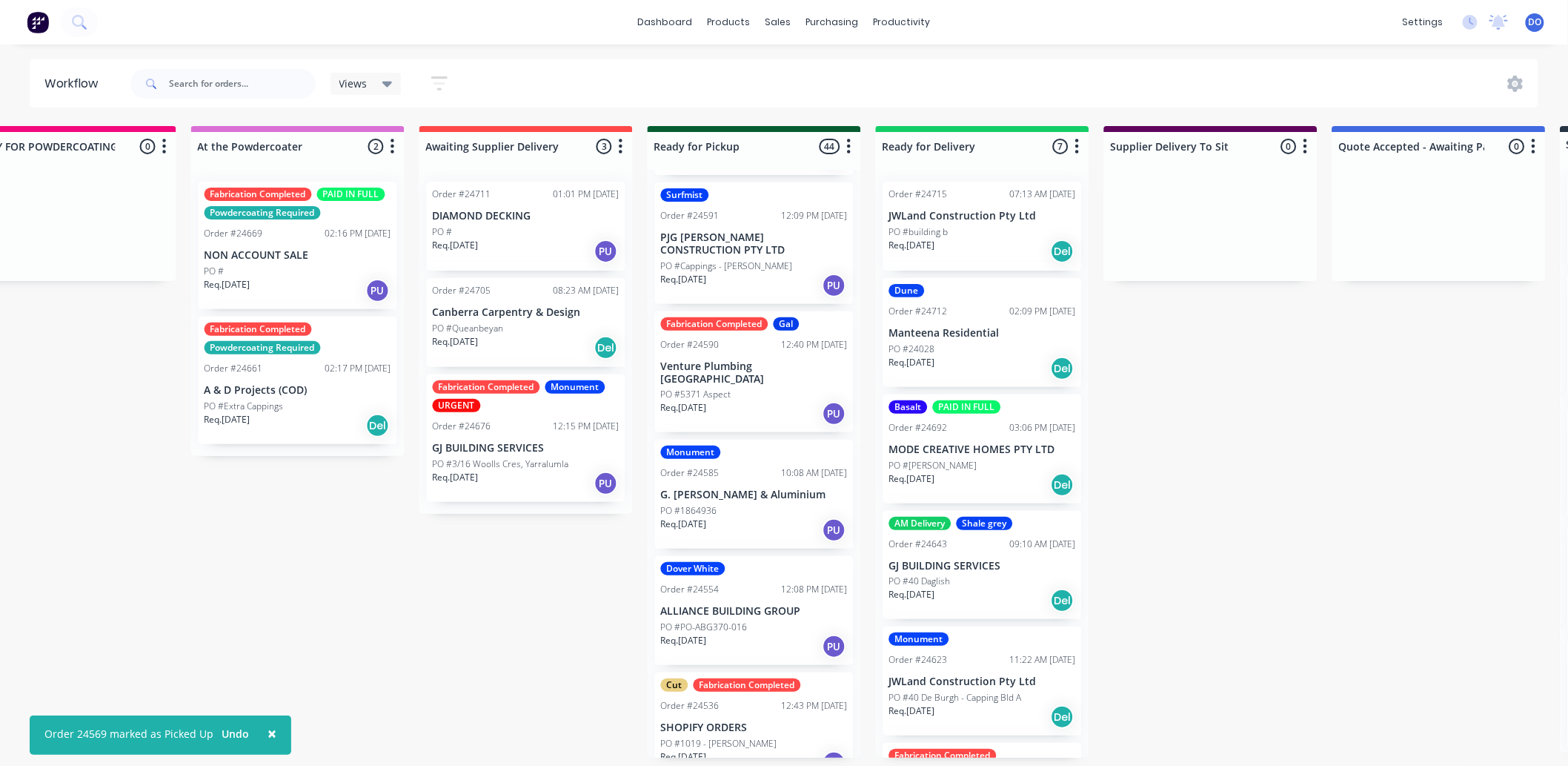
scroll to position [2414, 0]
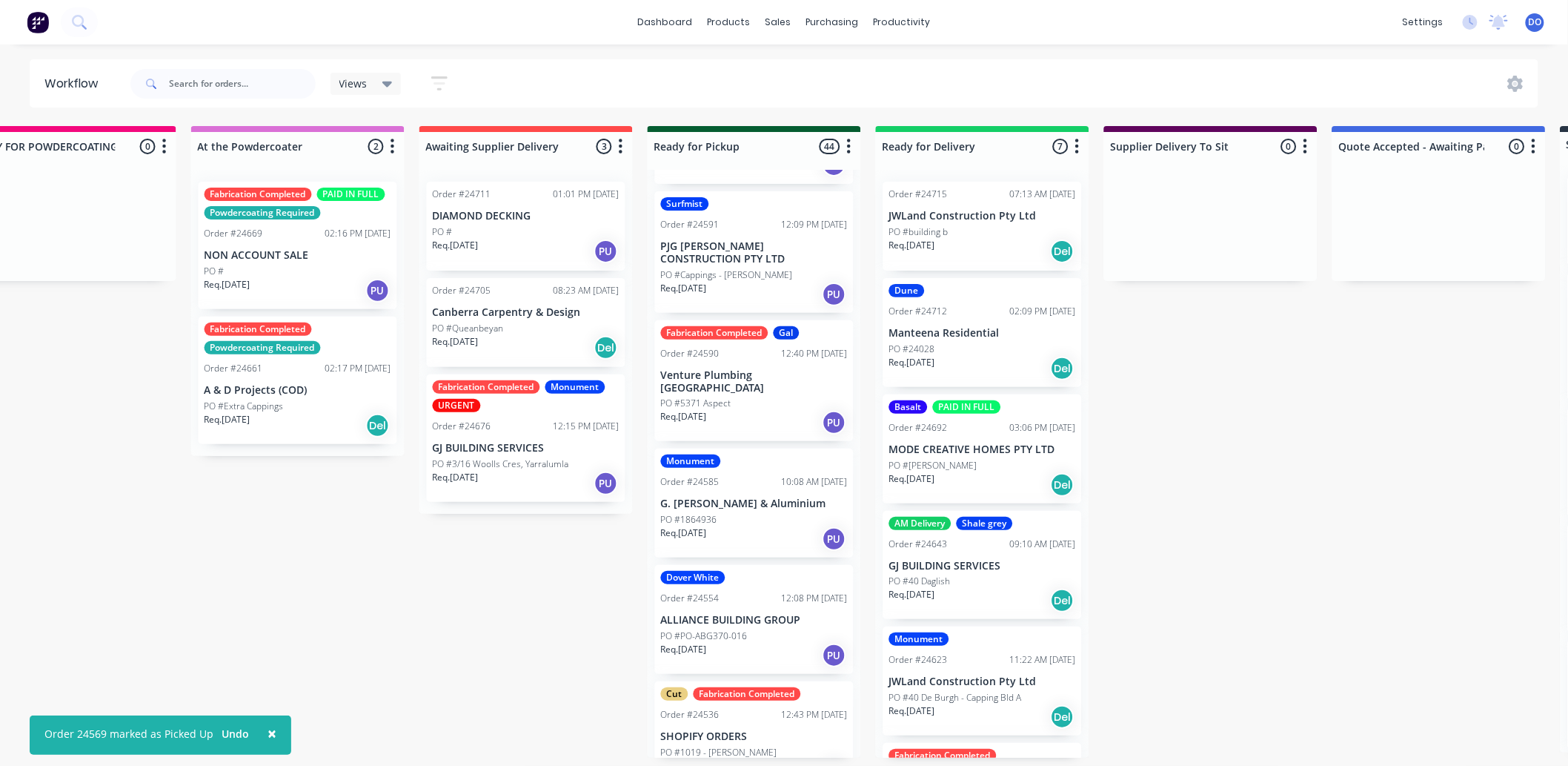
click at [772, 629] on div "PO #PO-ABG370-016" at bounding box center [754, 636] width 187 height 13
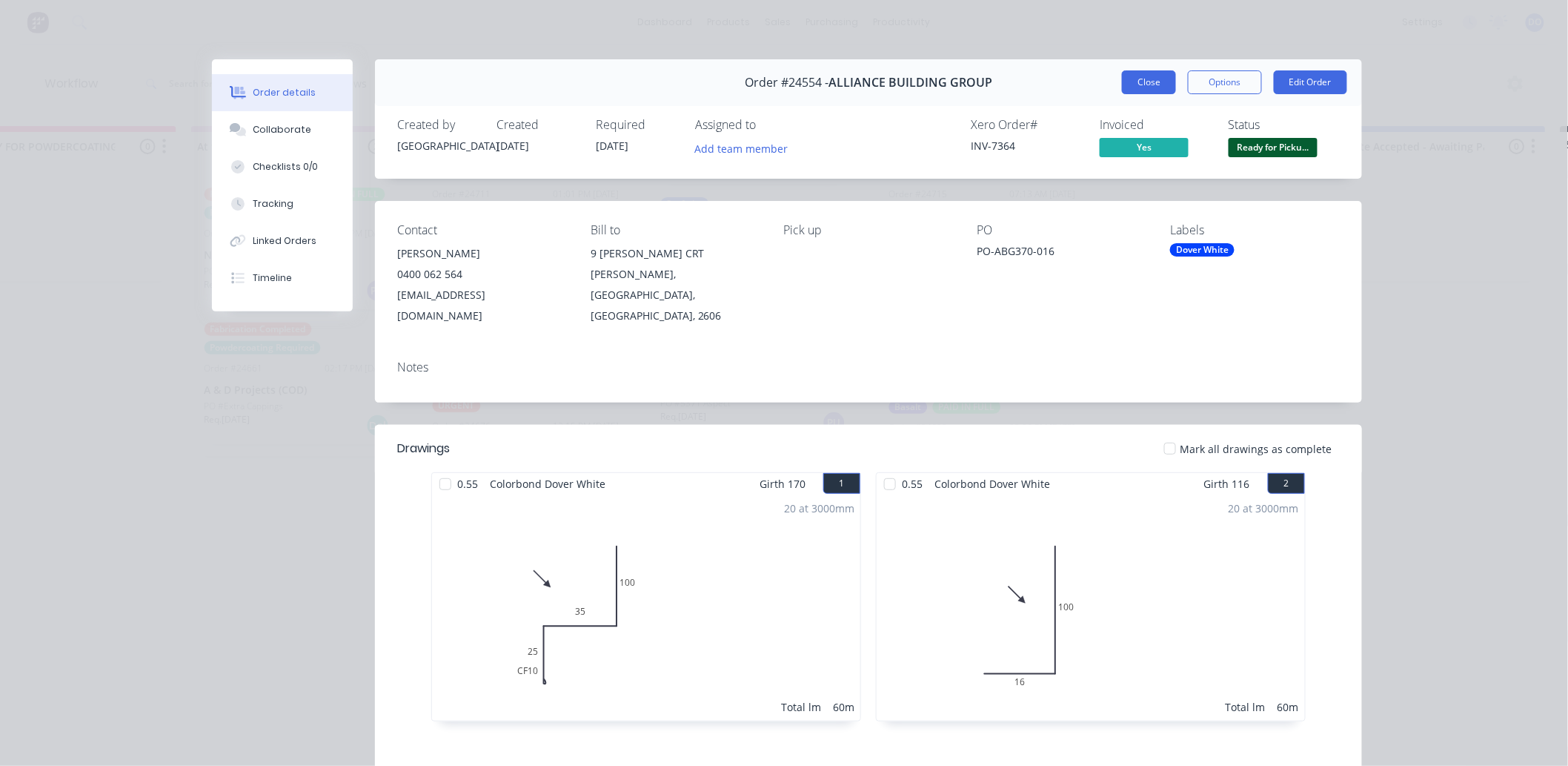
click at [1135, 77] on button "Close" at bounding box center [1149, 82] width 54 height 23
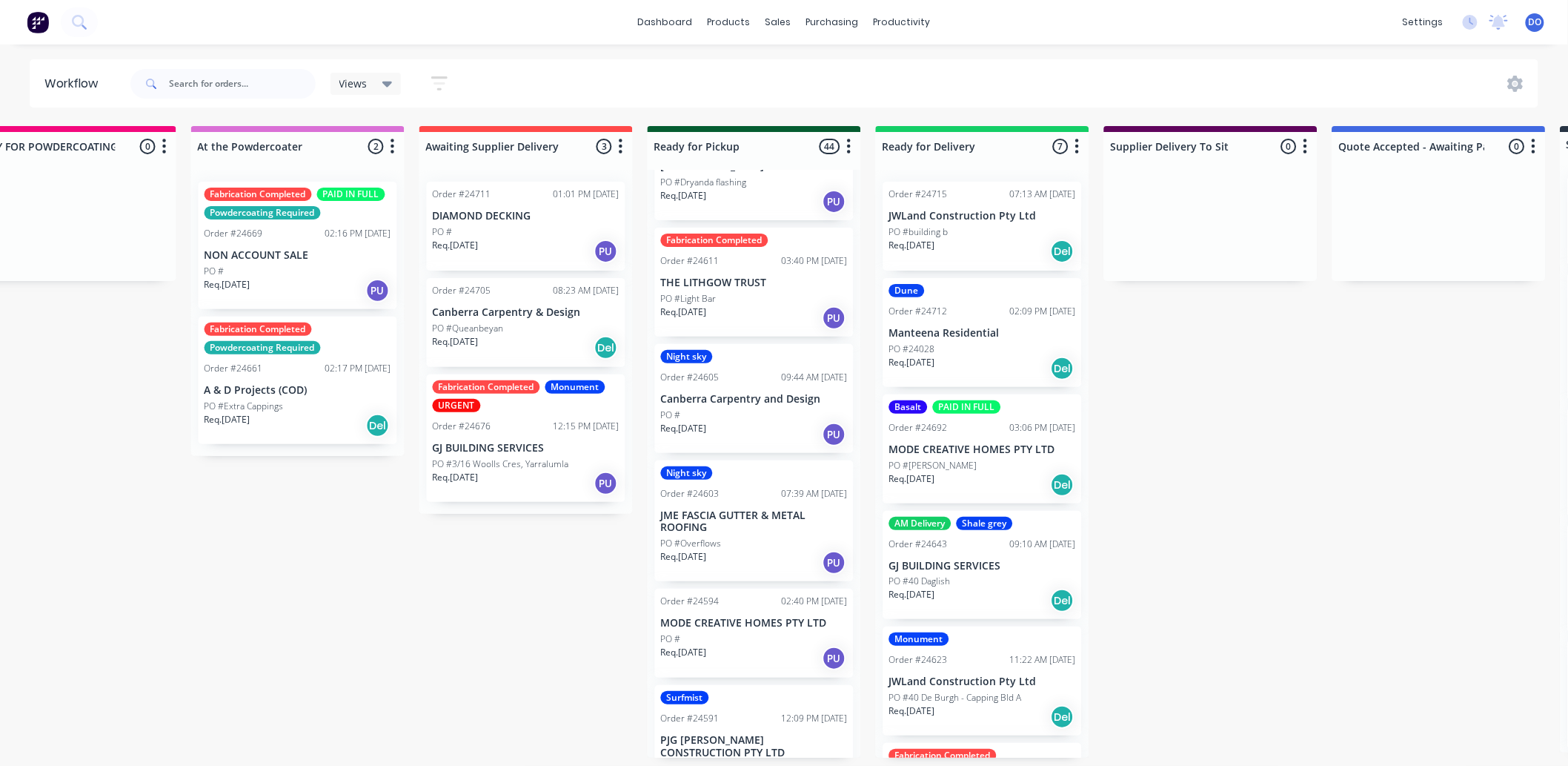
scroll to position [1837, 0]
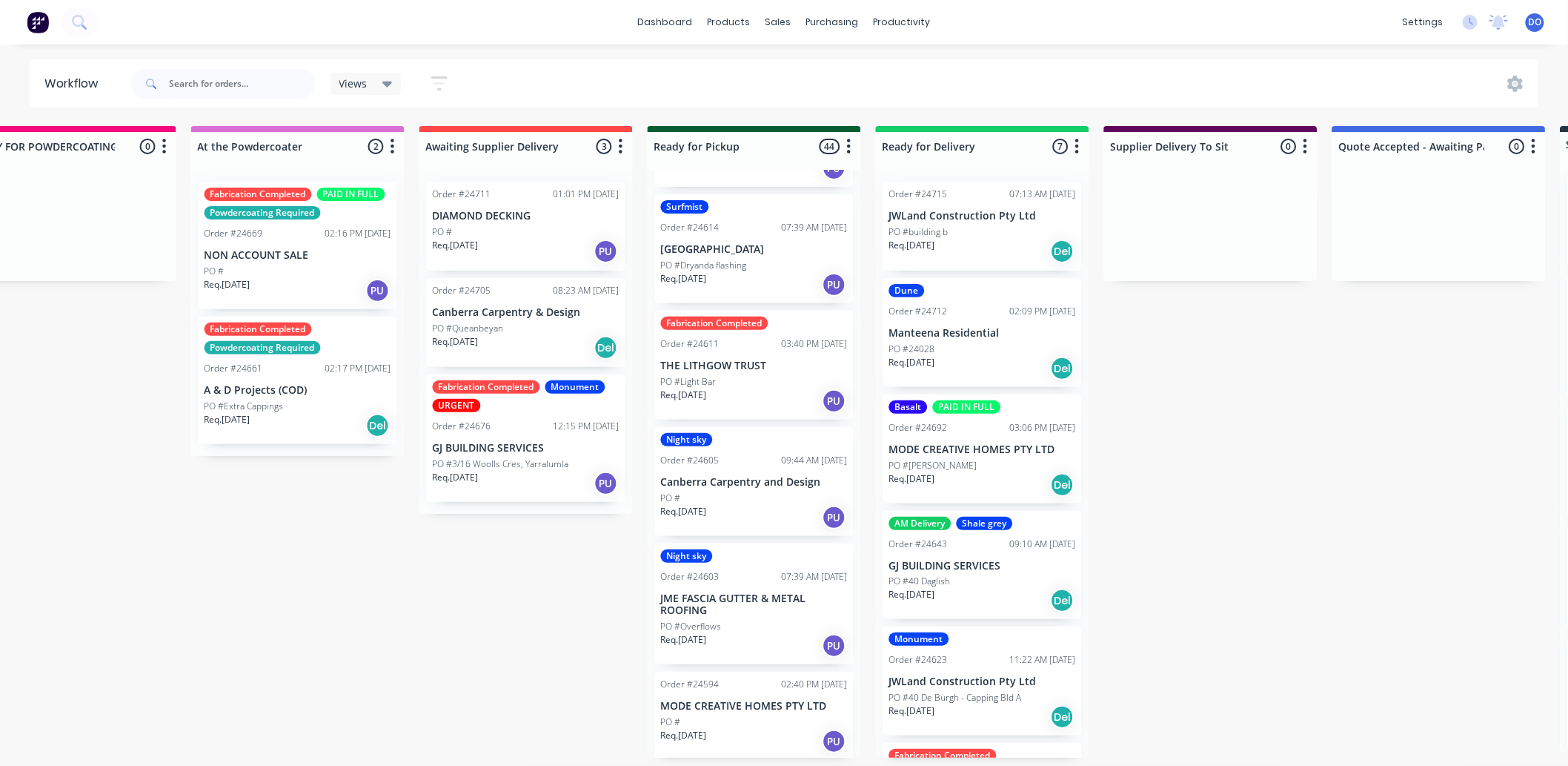
click at [721, 375] on div "PO #Light Bar" at bounding box center [754, 381] width 187 height 13
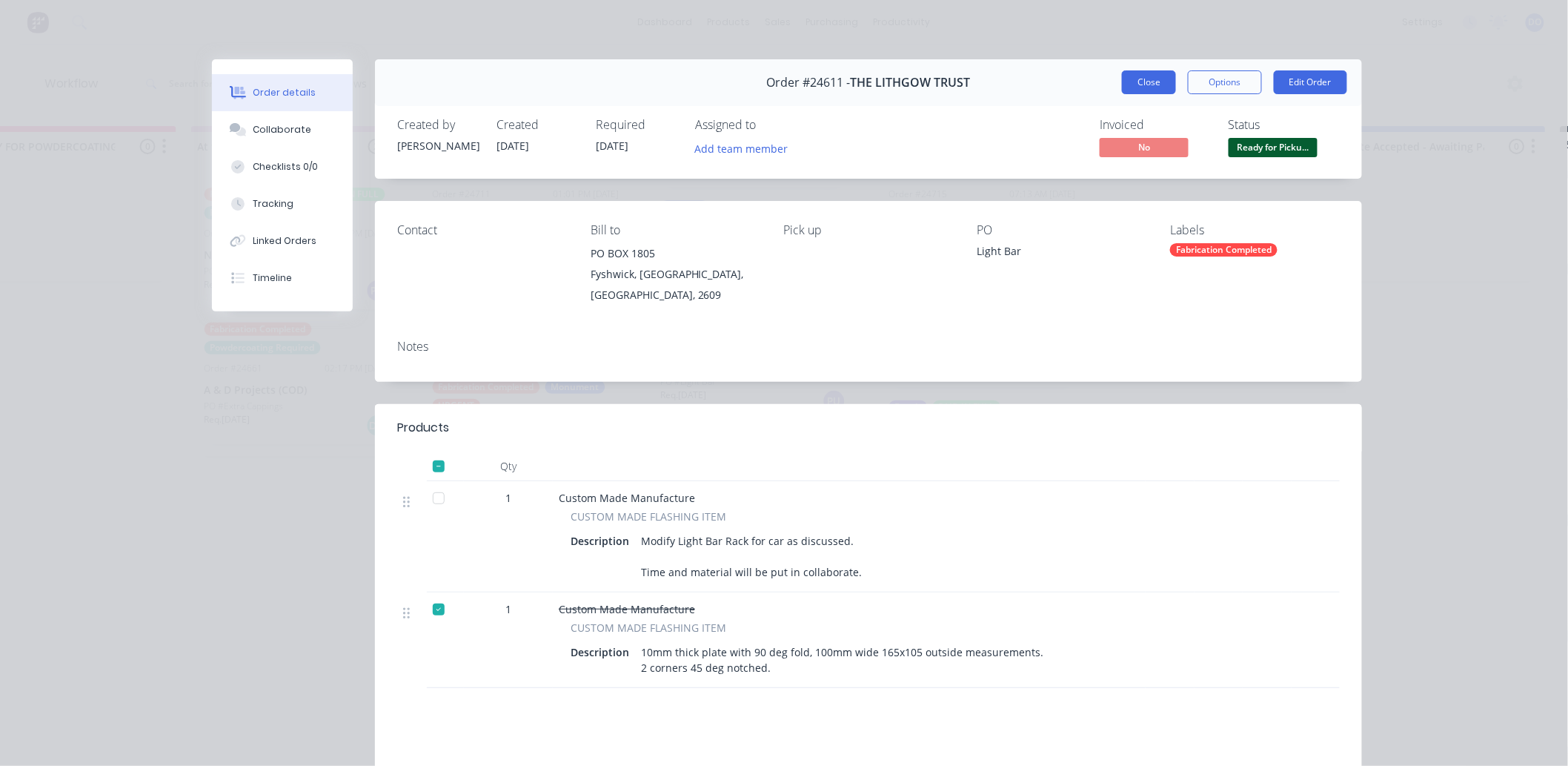
click at [1133, 76] on button "Close" at bounding box center [1149, 82] width 54 height 23
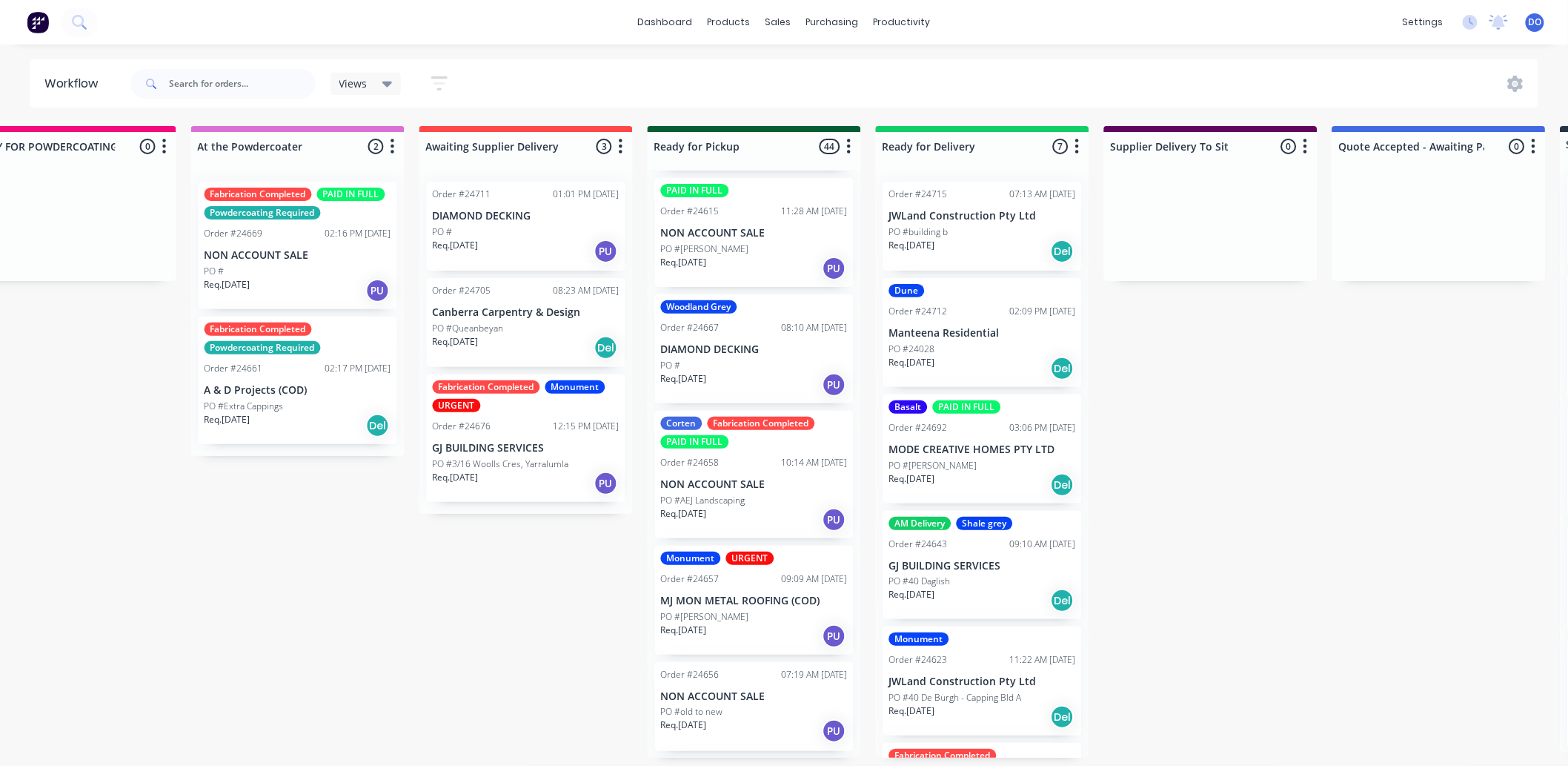
scroll to position [272, 0]
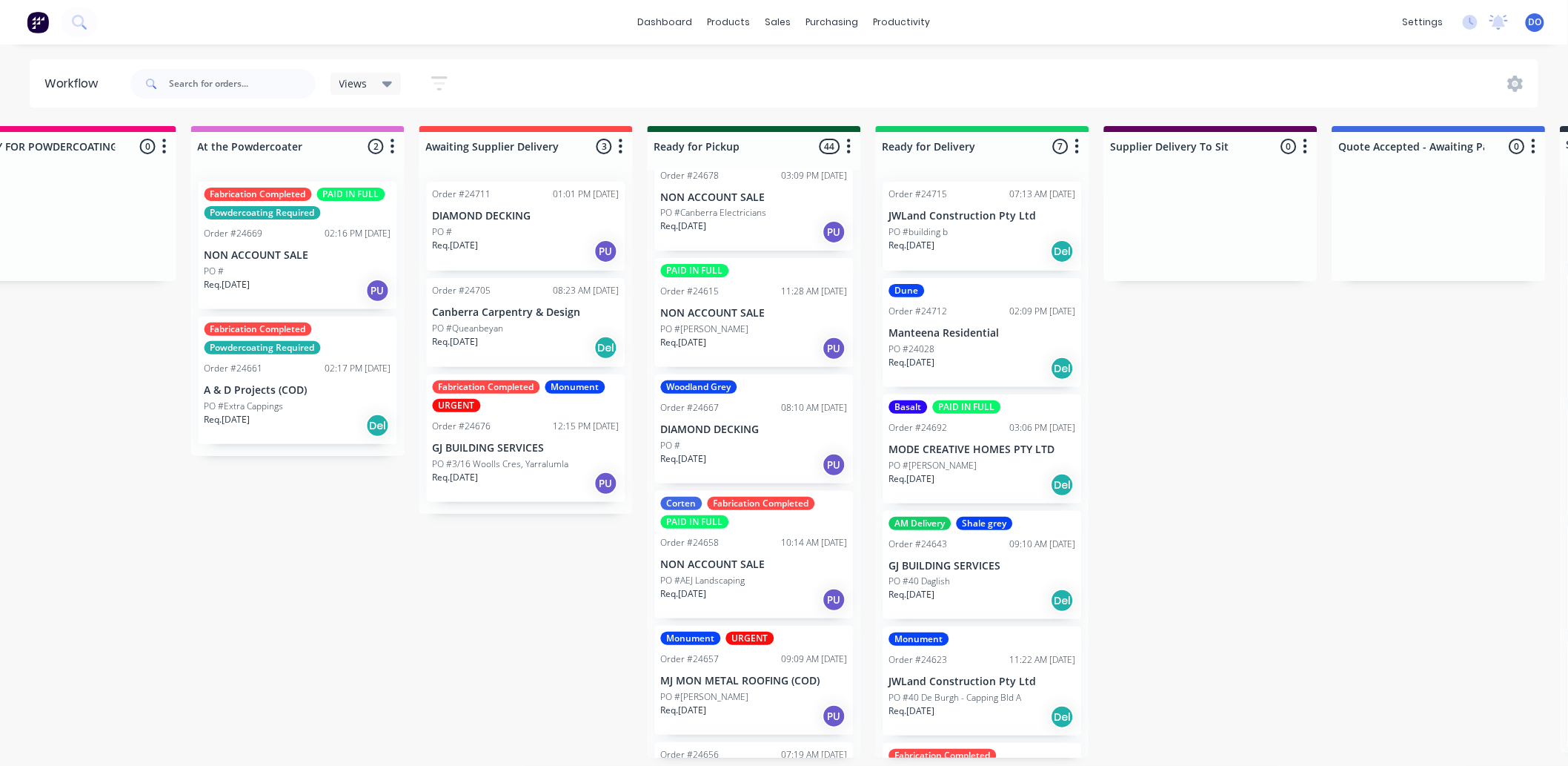
click at [763, 582] on div "PO #AEJ Landscaping" at bounding box center [754, 580] width 187 height 13
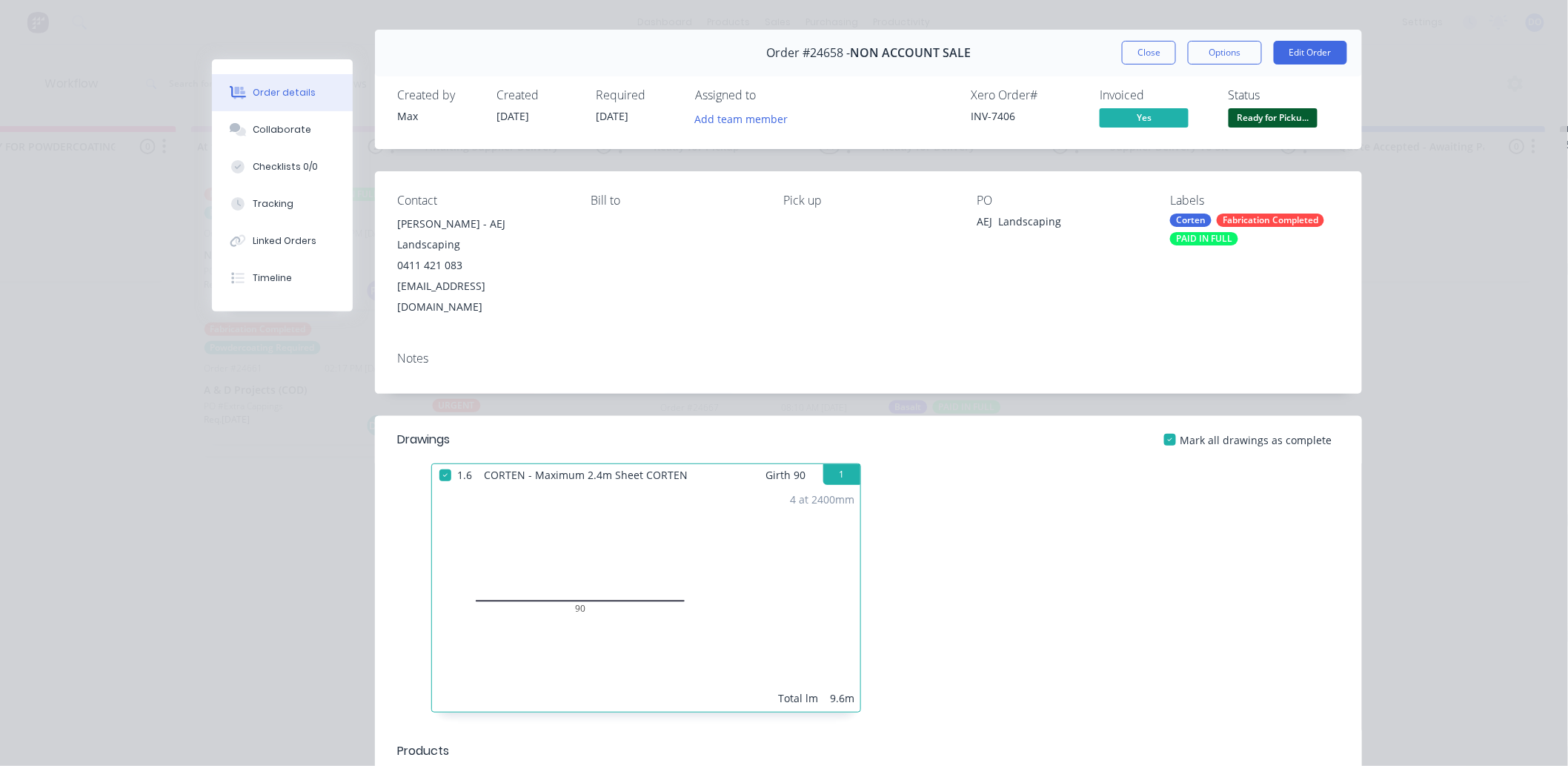
scroll to position [0, 0]
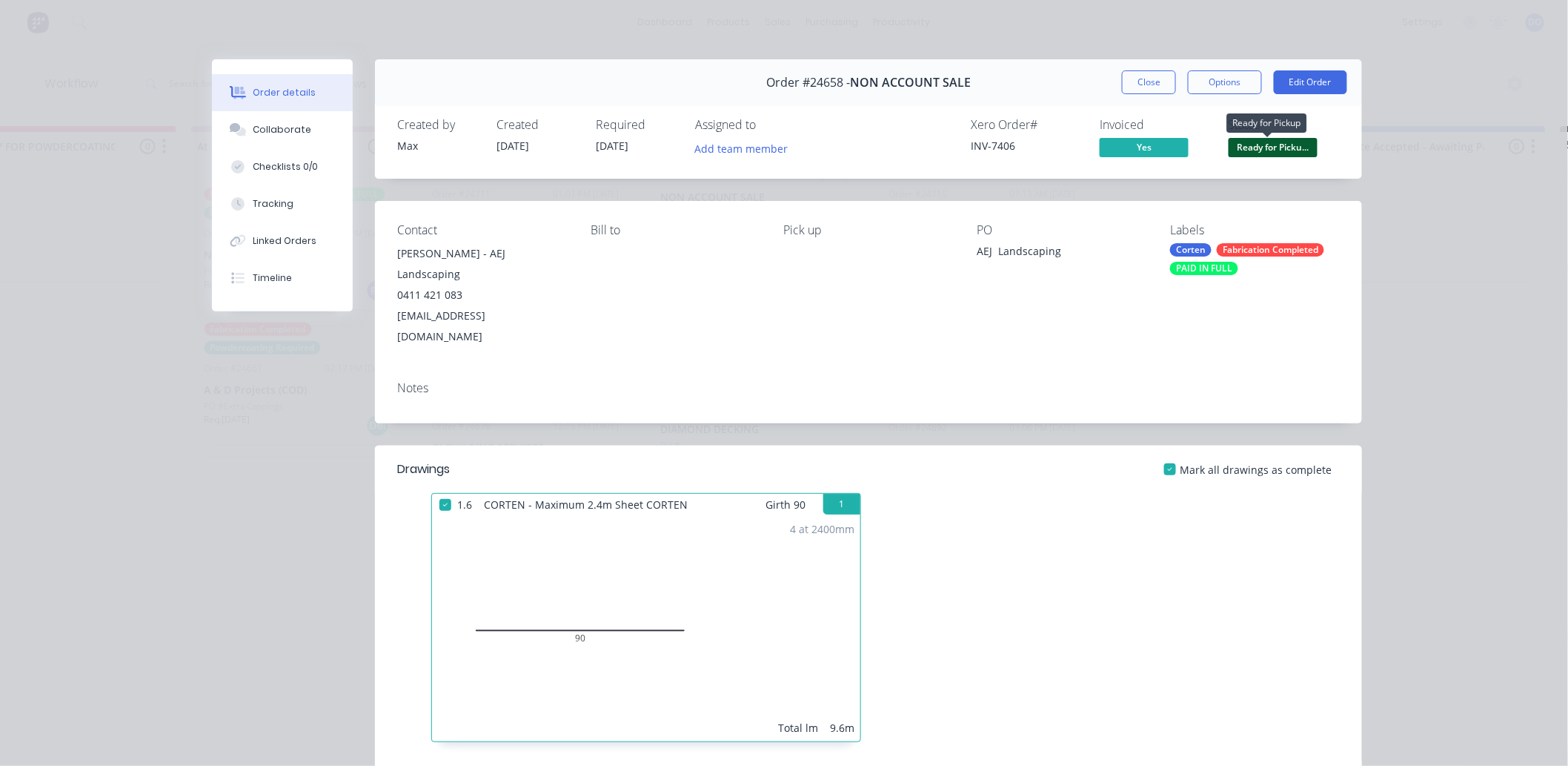
click at [1286, 144] on span "Ready for Picku..." at bounding box center [1273, 147] width 89 height 18
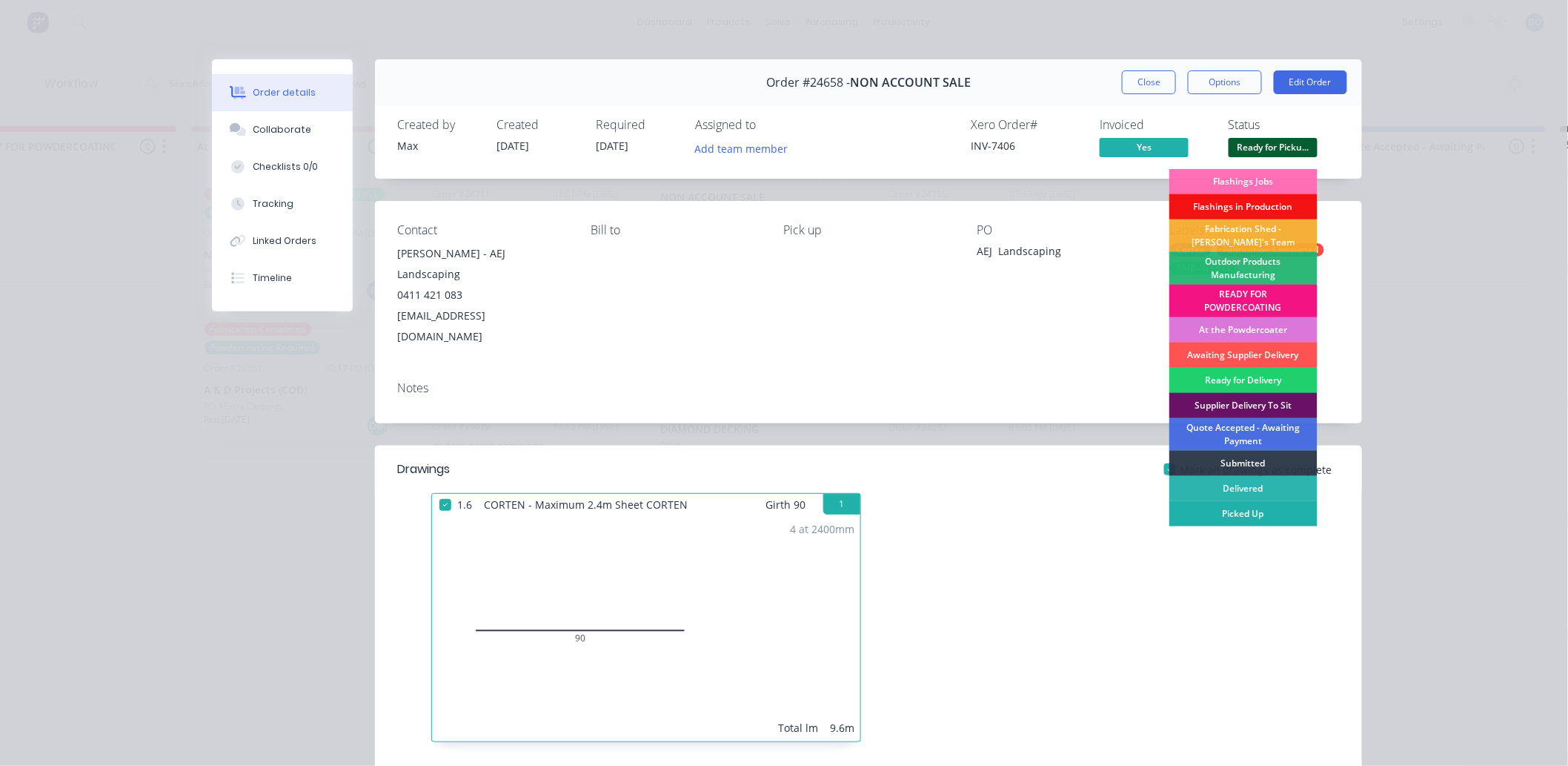
click at [1236, 508] on div "Picked Up" at bounding box center [1243, 513] width 149 height 25
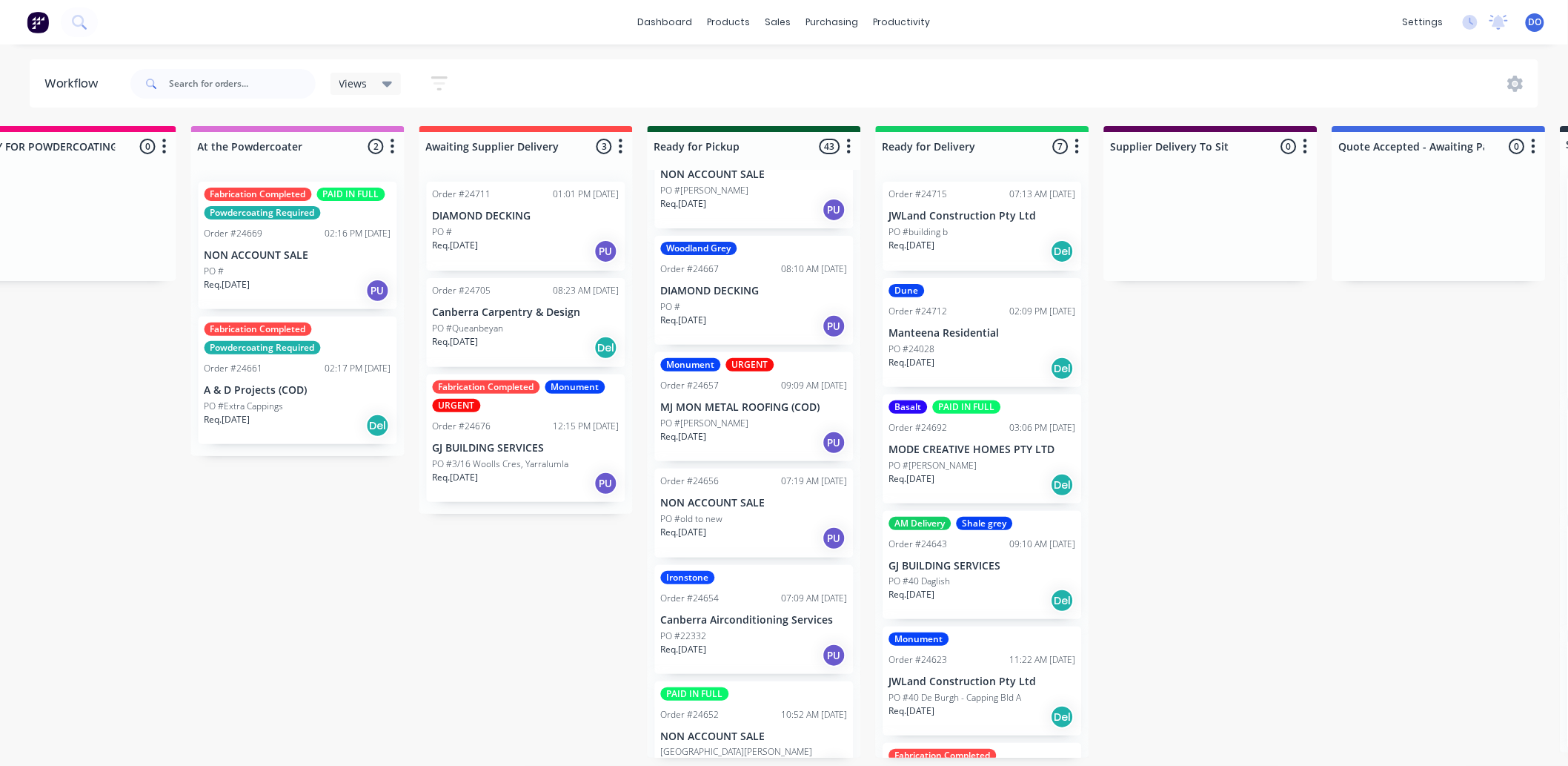
scroll to position [411, 0]
click at [764, 435] on div "Req. [DATE] PU" at bounding box center [754, 442] width 187 height 25
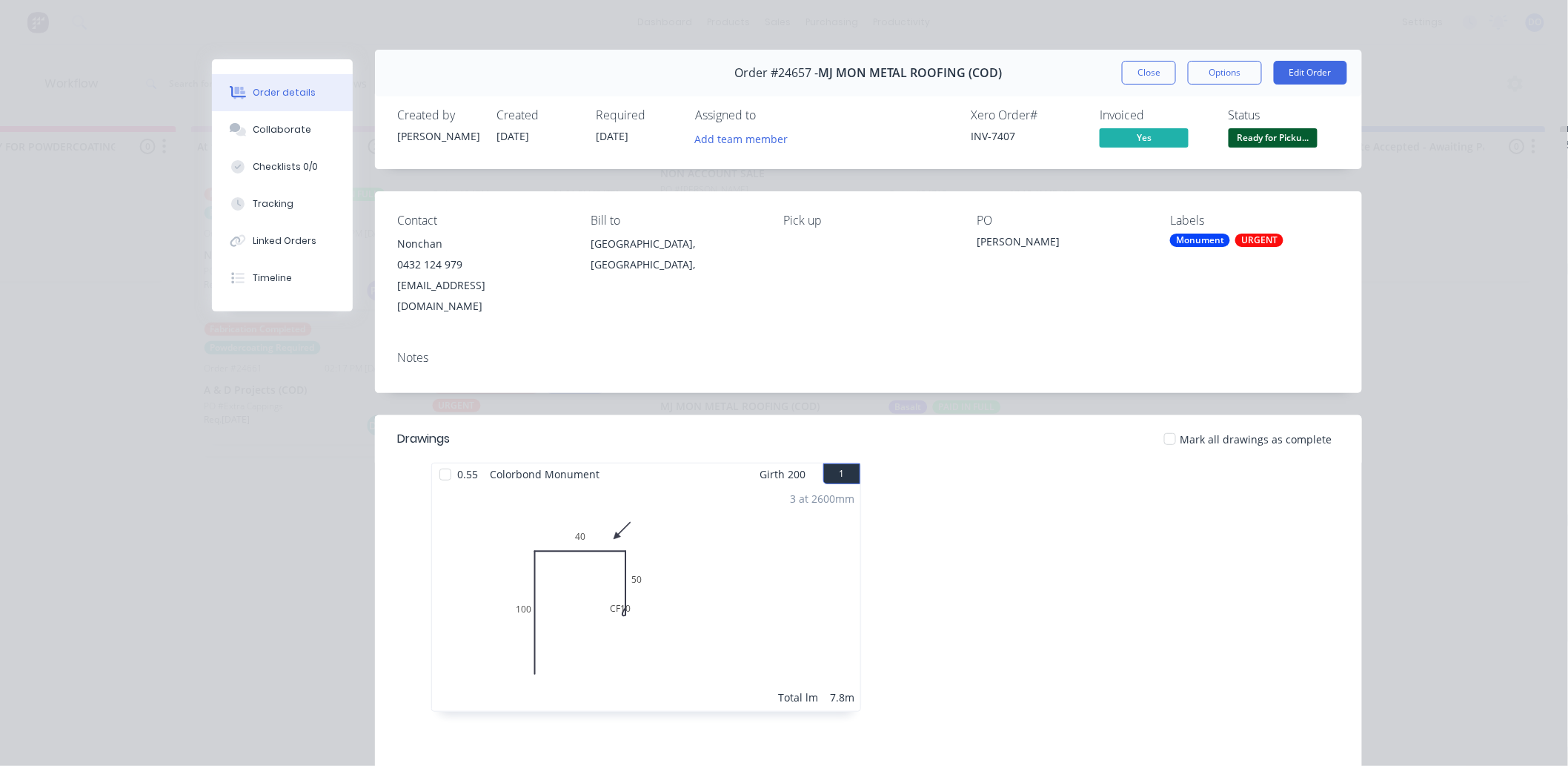
scroll to position [0, 0]
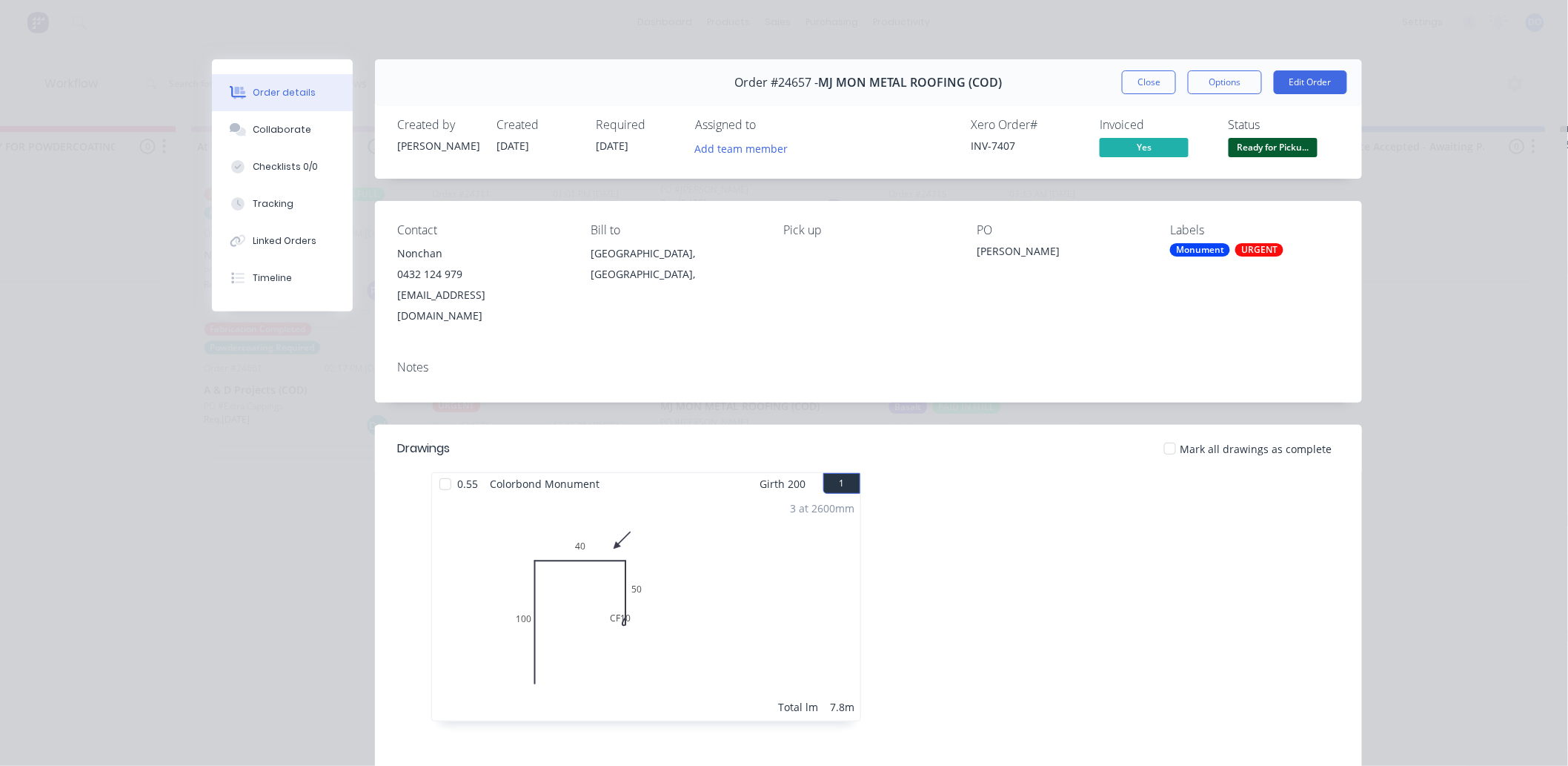
click at [981, 143] on div "INV-7407" at bounding box center [1027, 146] width 111 height 16
click at [1160, 77] on button "Close" at bounding box center [1149, 82] width 54 height 23
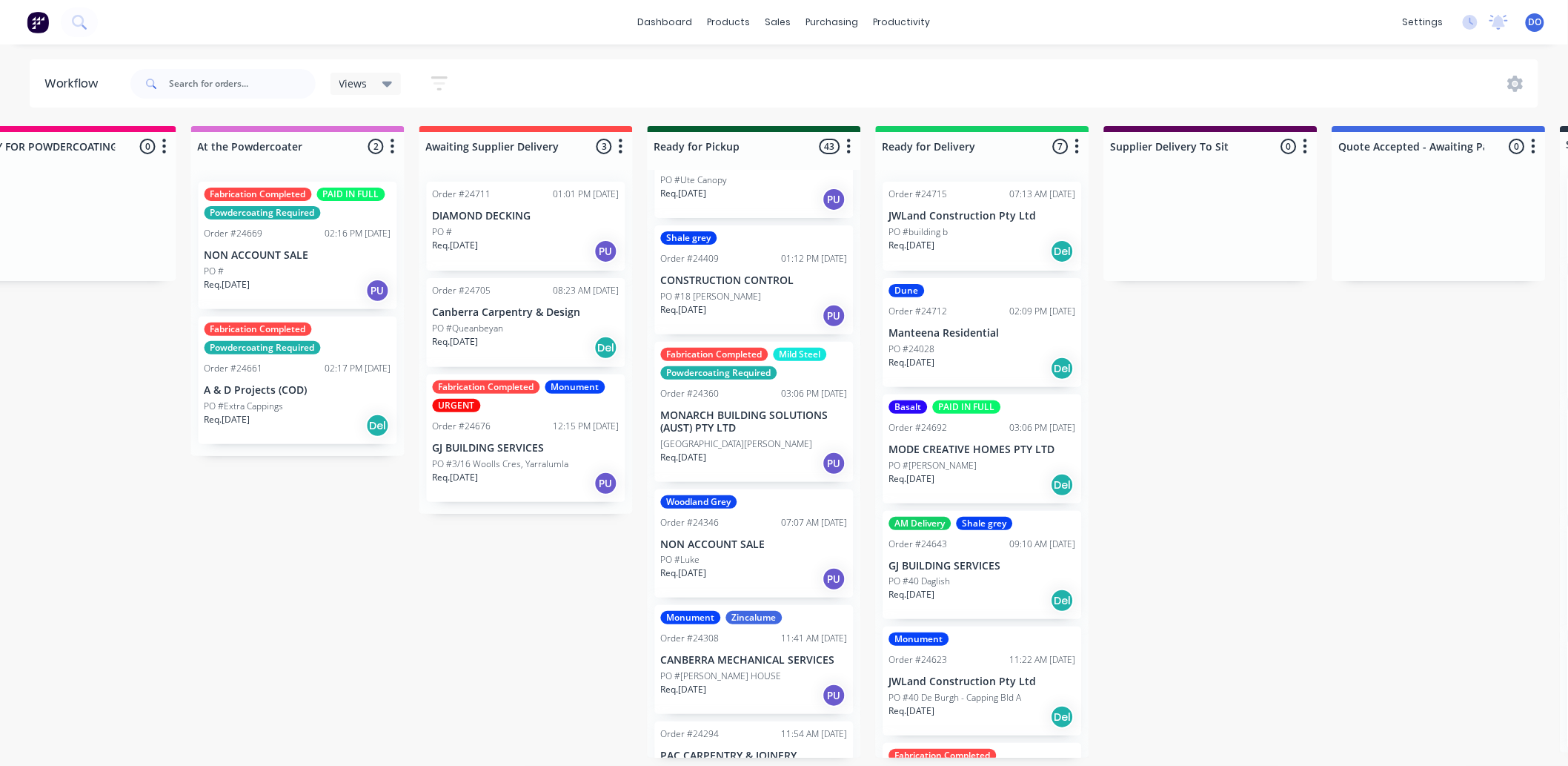
scroll to position [3789, 0]
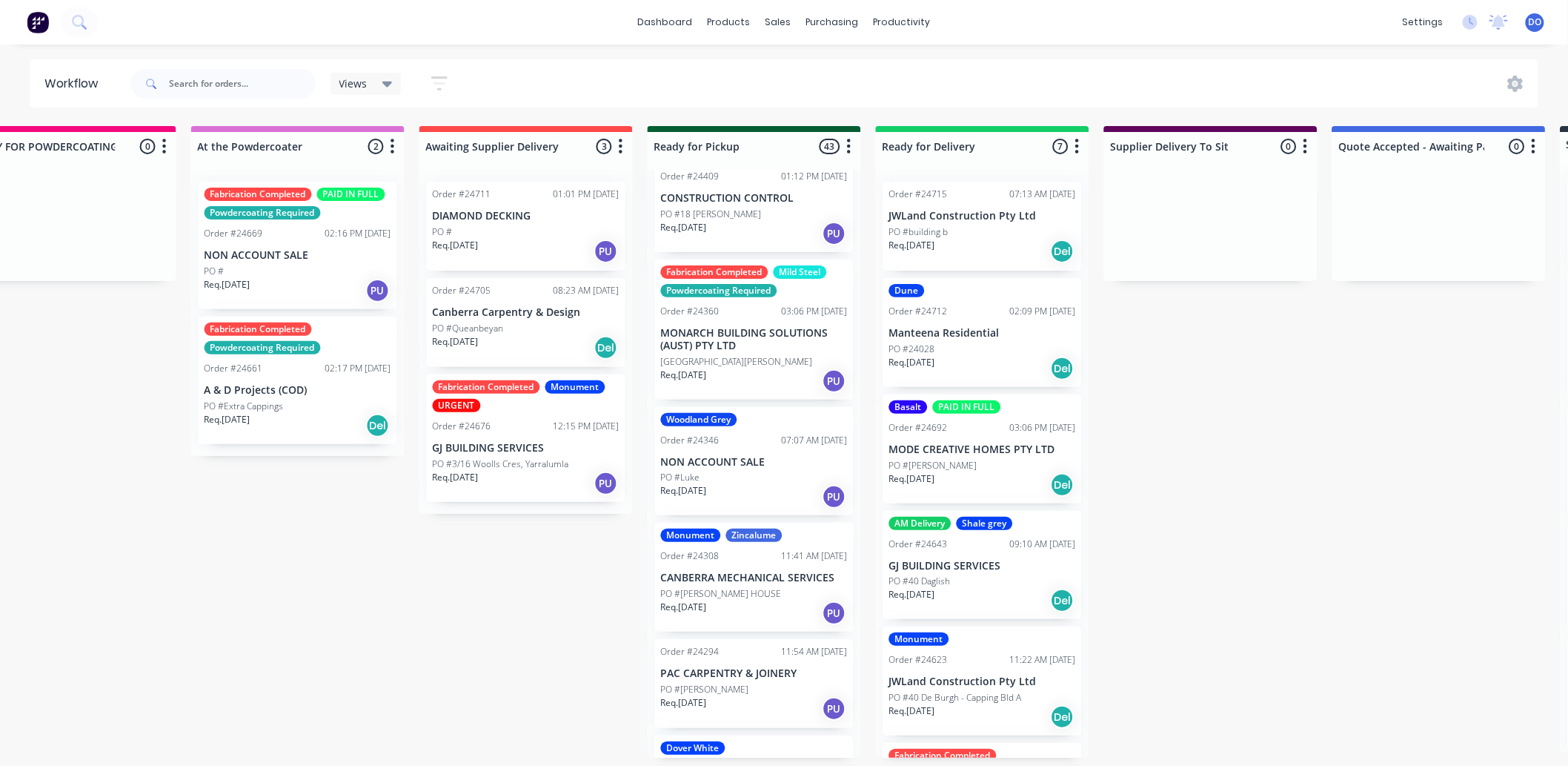
click at [763, 475] on div "PO #Luke" at bounding box center [754, 476] width 187 height 13
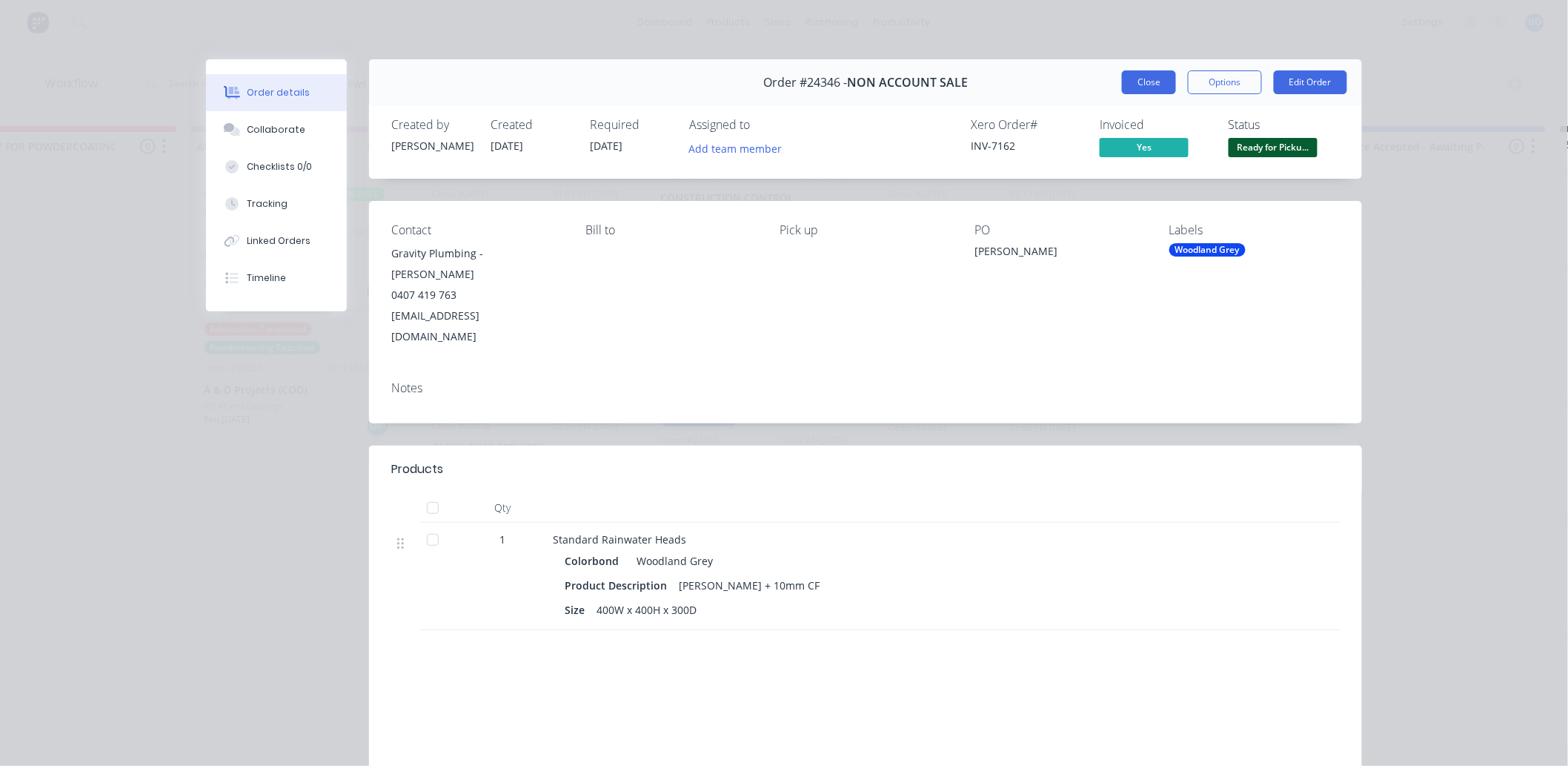
click at [1131, 74] on button "Close" at bounding box center [1149, 82] width 54 height 23
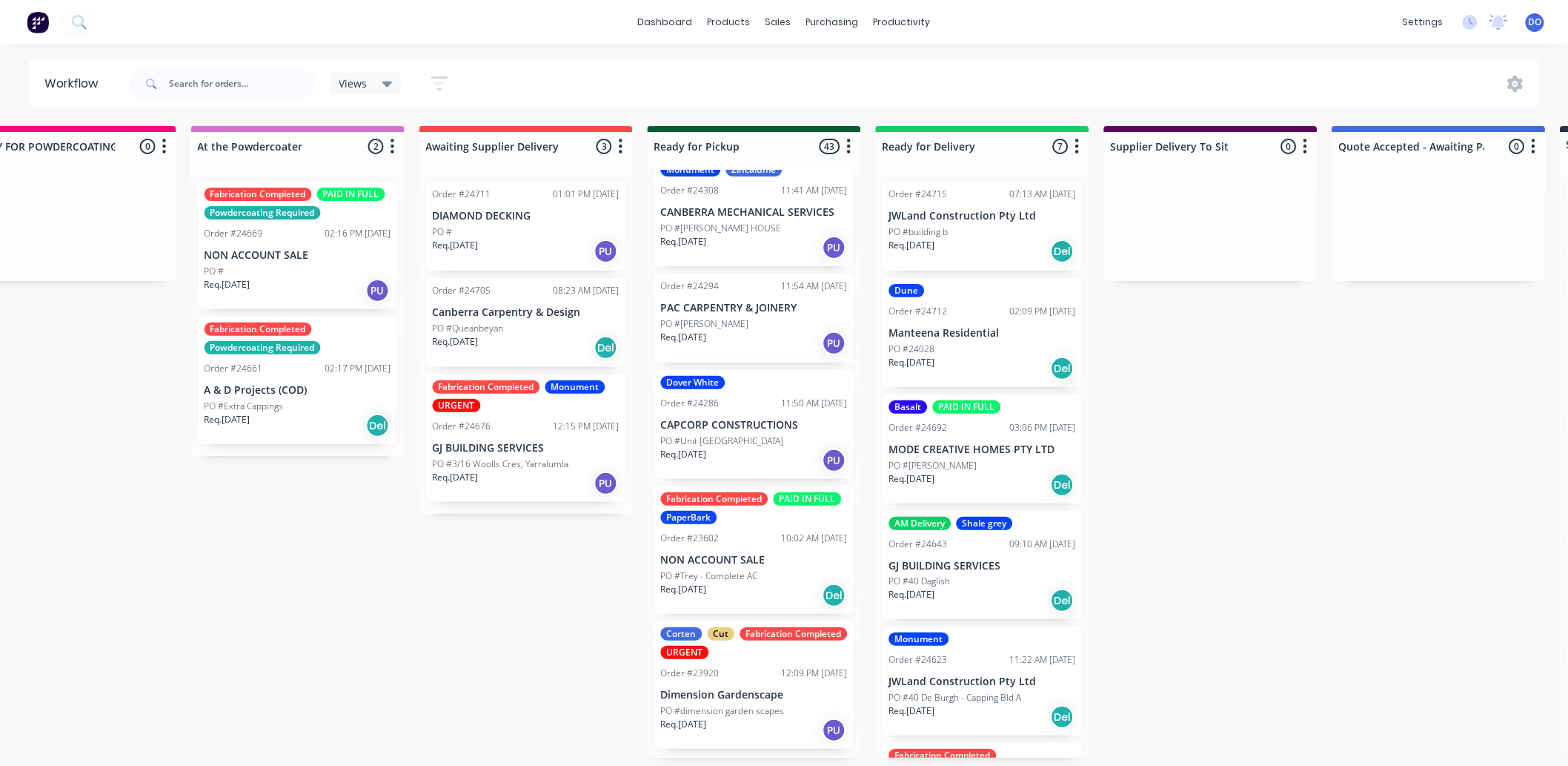
scroll to position [4331, 0]
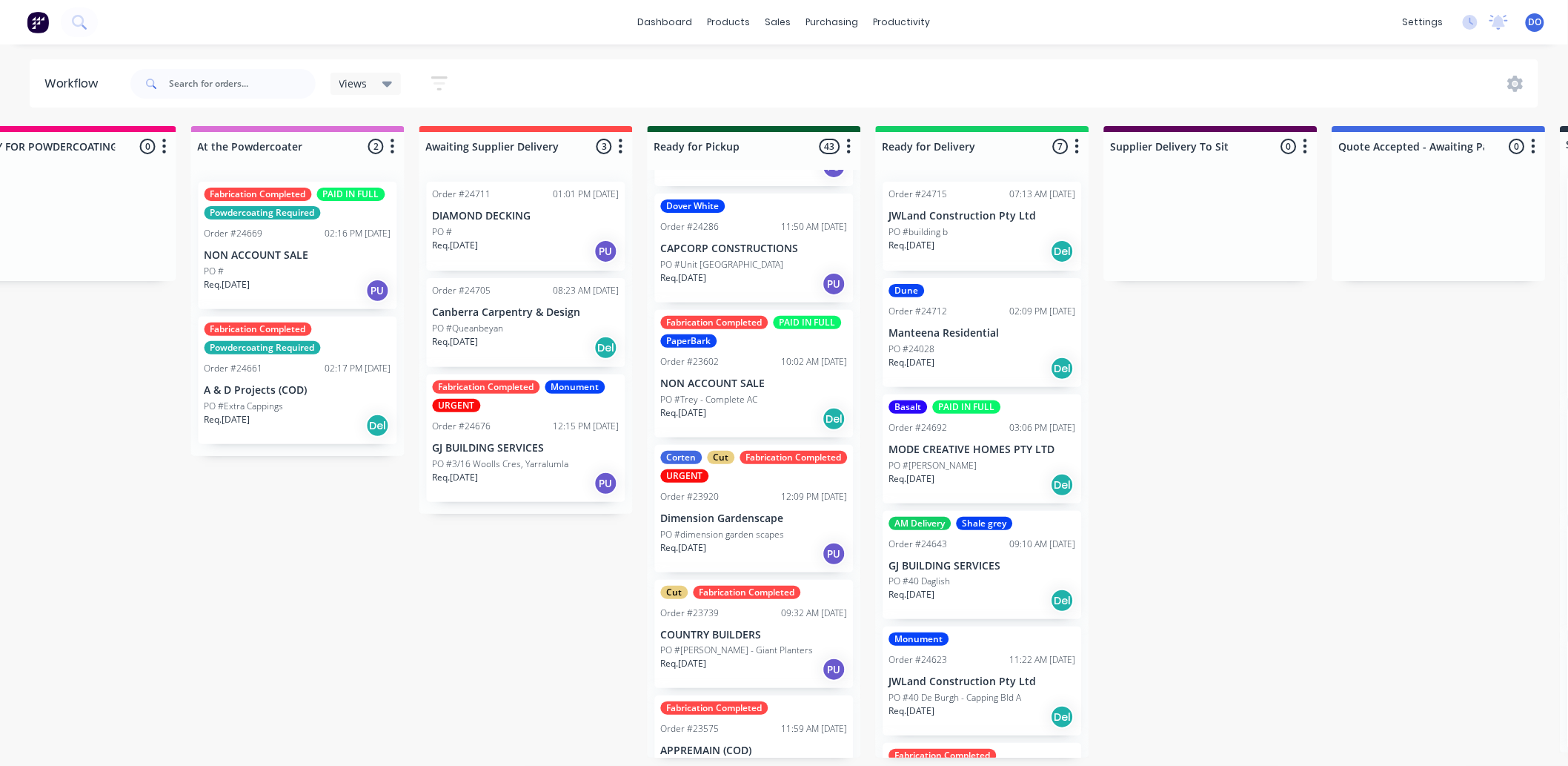
click at [731, 416] on div "Req. [DATE] Del" at bounding box center [754, 418] width 187 height 25
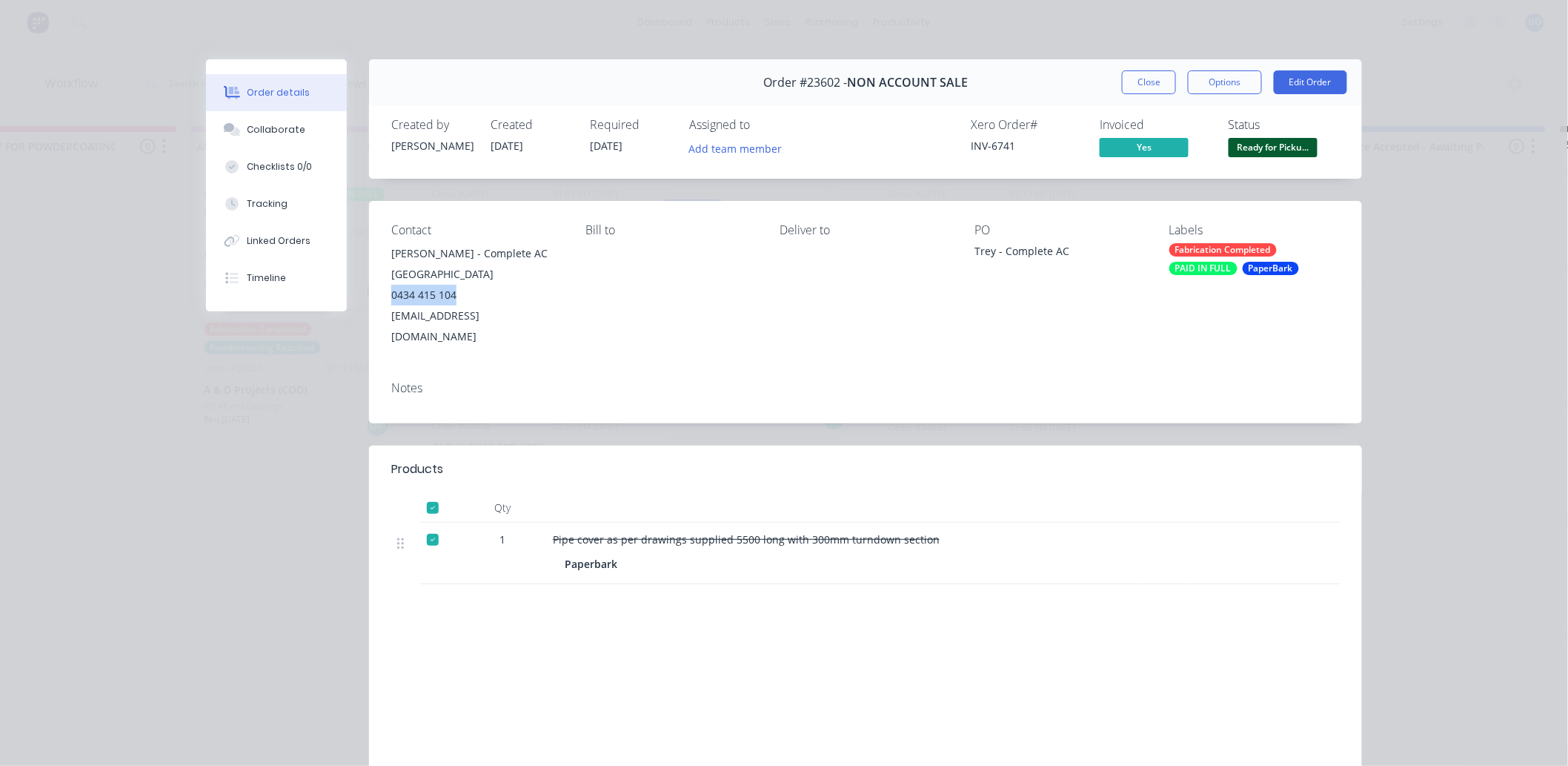
drag, startPoint x: 467, startPoint y: 271, endPoint x: 375, endPoint y: 269, distance: 92.0
click at [375, 269] on div "Contact [PERSON_NAME] - Complete AC Canberra 0434 415 104 [EMAIL_ADDRESS][DOMAI…" at bounding box center [866, 285] width 993 height 169
click at [1159, 85] on button "Close" at bounding box center [1149, 82] width 54 height 23
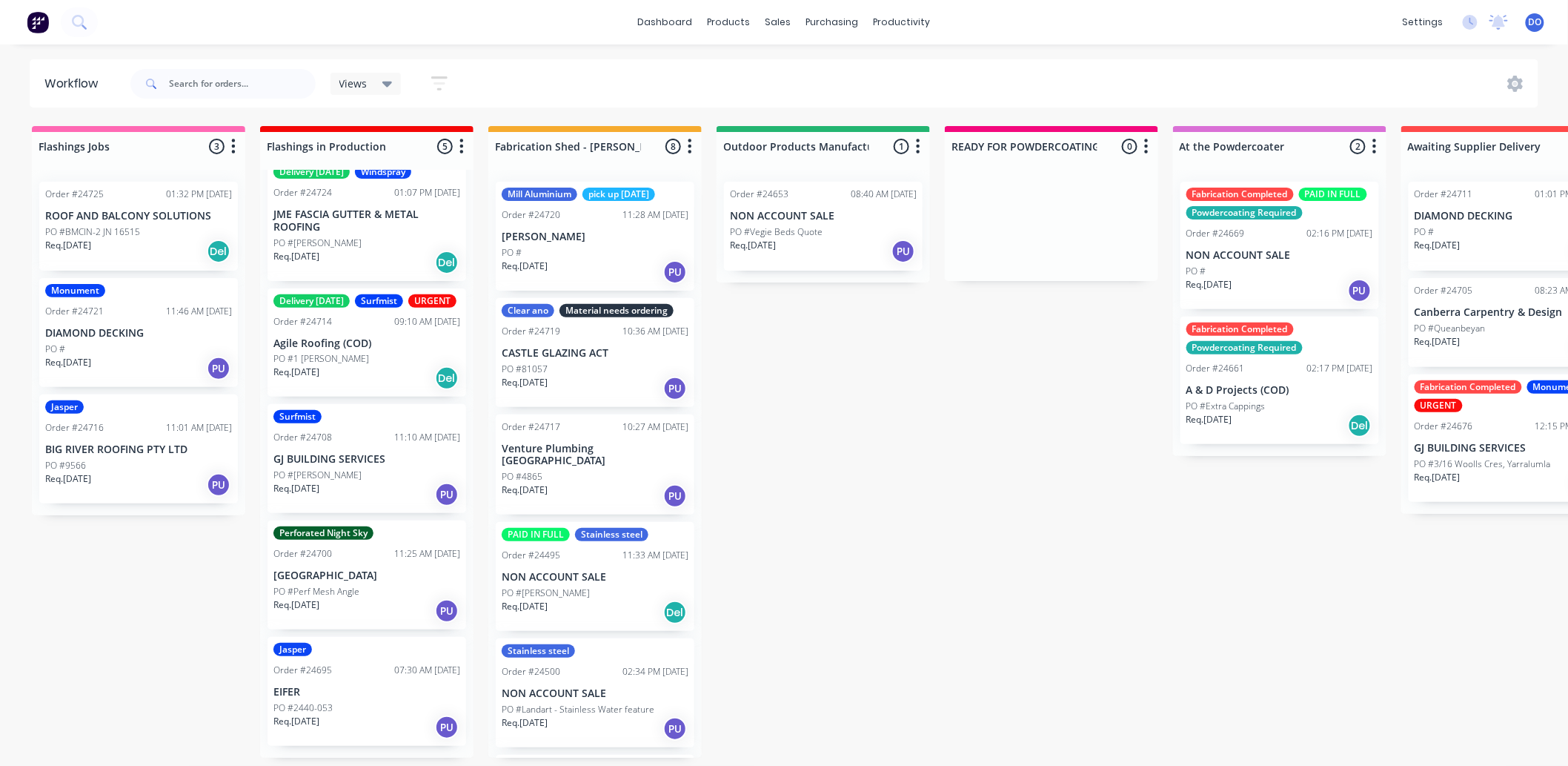
scroll to position [3, 0]
click at [793, 69] on div at bounding box center [788, 75] width 23 height 13
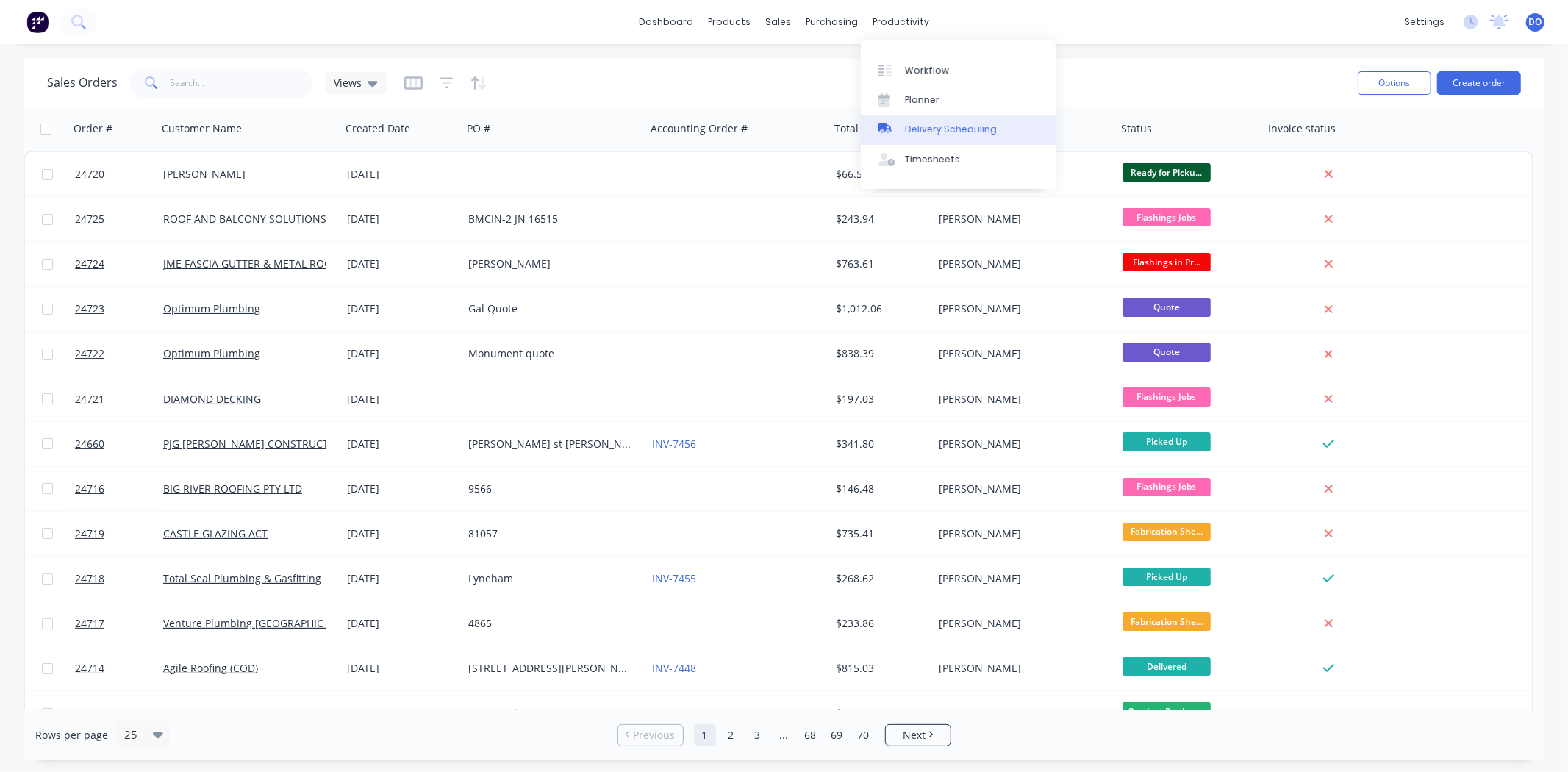
click at [994, 134] on link "Delivery Scheduling" at bounding box center [958, 129] width 195 height 29
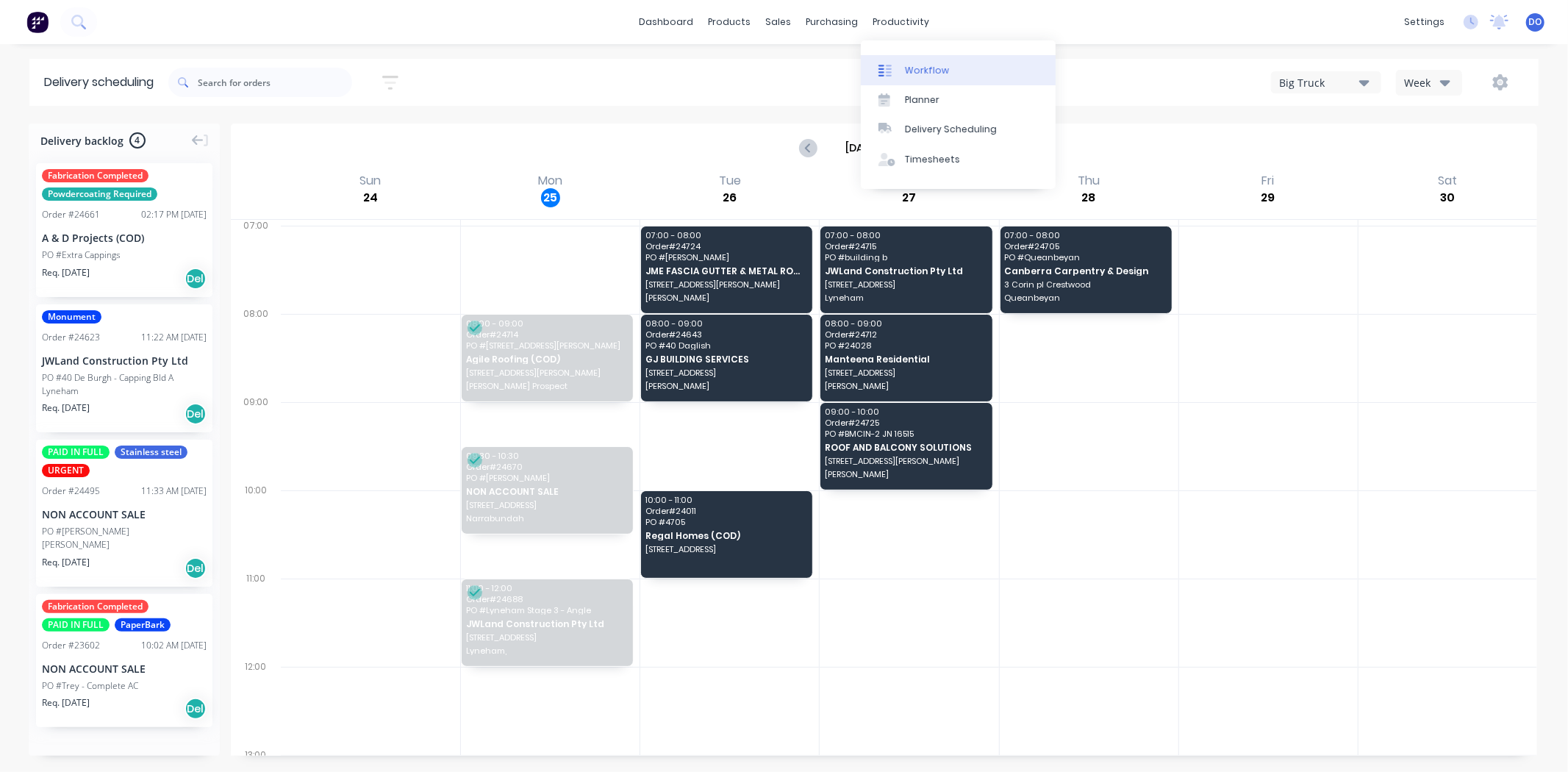
click at [890, 64] on icon at bounding box center [884, 70] width 13 height 13
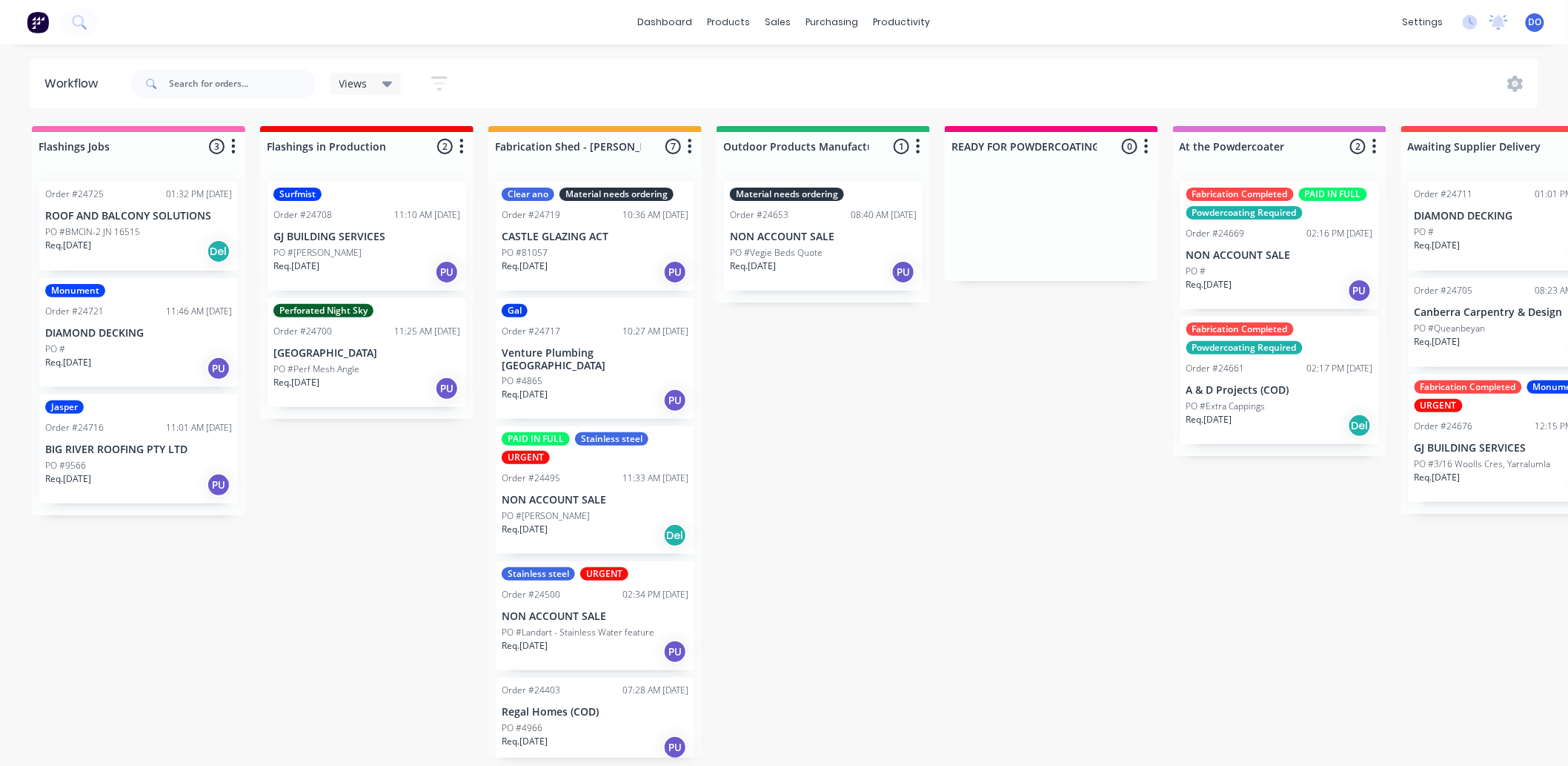
click at [1149, 603] on div "Flashings Jobs 3 Status colour #FF69B4 hex #FF69B4 Save Cancel Notifications Em…" at bounding box center [1546, 442] width 3116 height 631
drag, startPoint x: 641, startPoint y: 587, endPoint x: 660, endPoint y: 564, distance: 29.8
click at [646, 581] on div "Clear ano Material needs ordering Order #24719 10:36 AM [DATE] CASTLE GLAZING A…" at bounding box center [595, 463] width 214 height 588
